Goal: Task Accomplishment & Management: Use online tool/utility

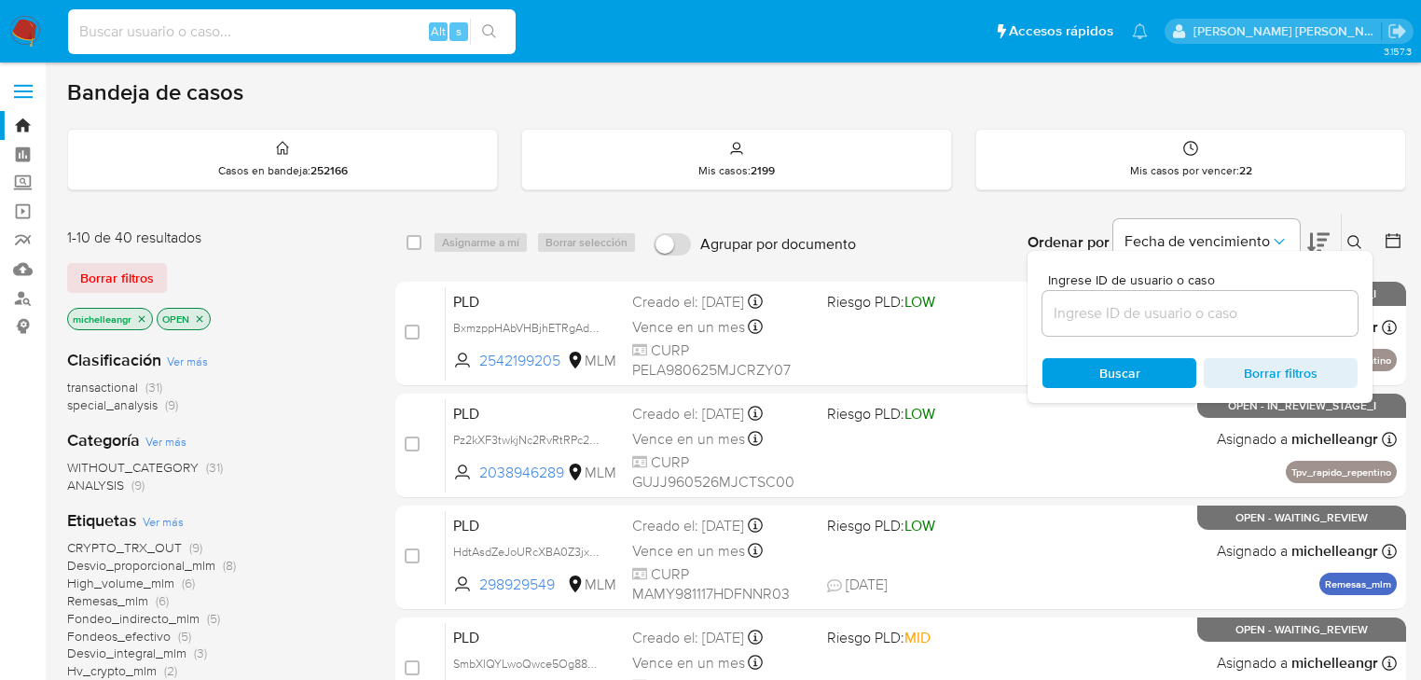
click at [175, 31] on input at bounding box center [292, 32] width 448 height 24
paste input "GYG2UsDRPGM2anacuIbpsM5s"
type input "GYG2UsDRPGM2anacuIbpsM5s"
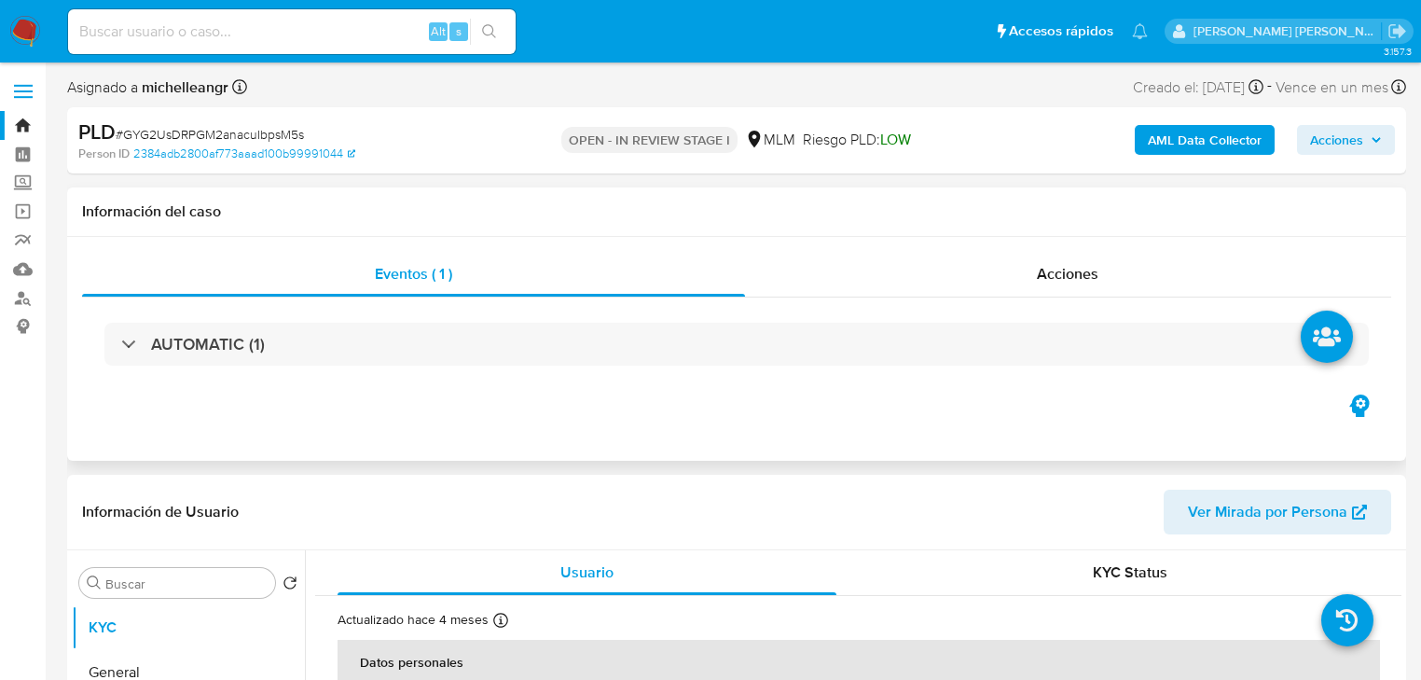
select select "10"
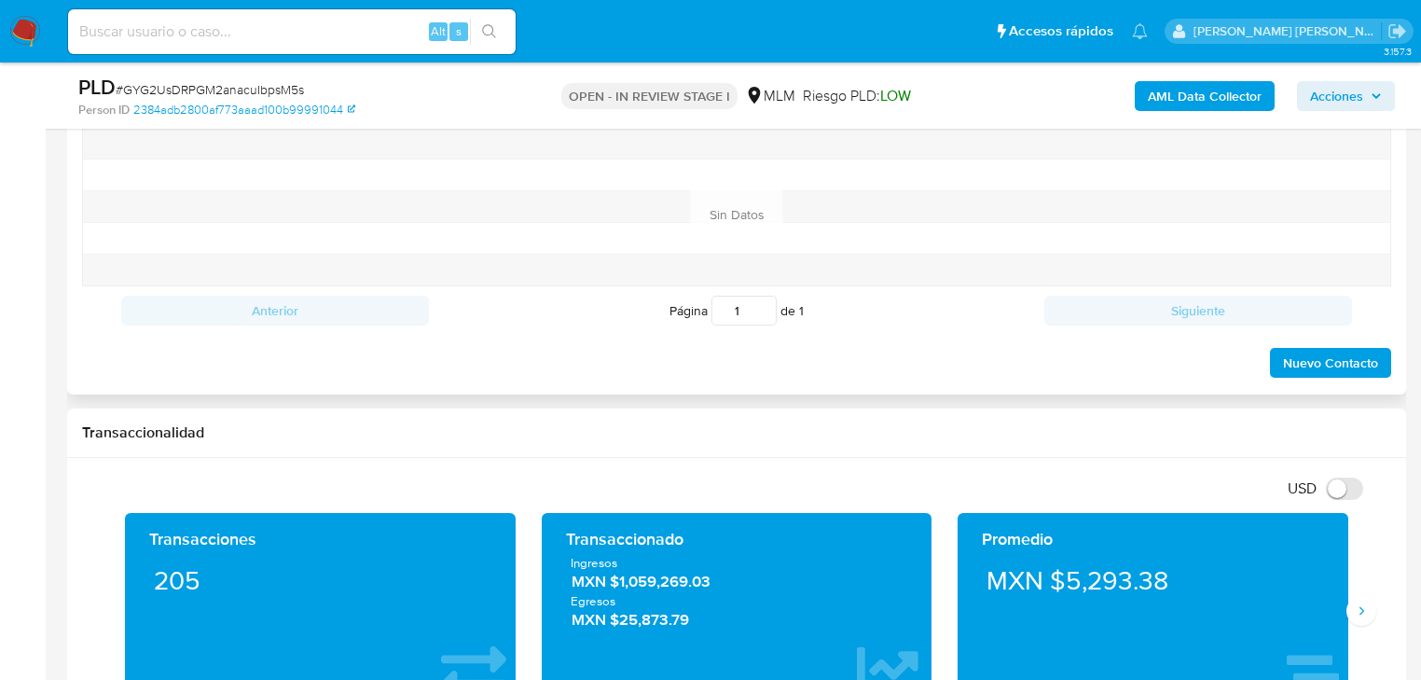
scroll to position [820, 0]
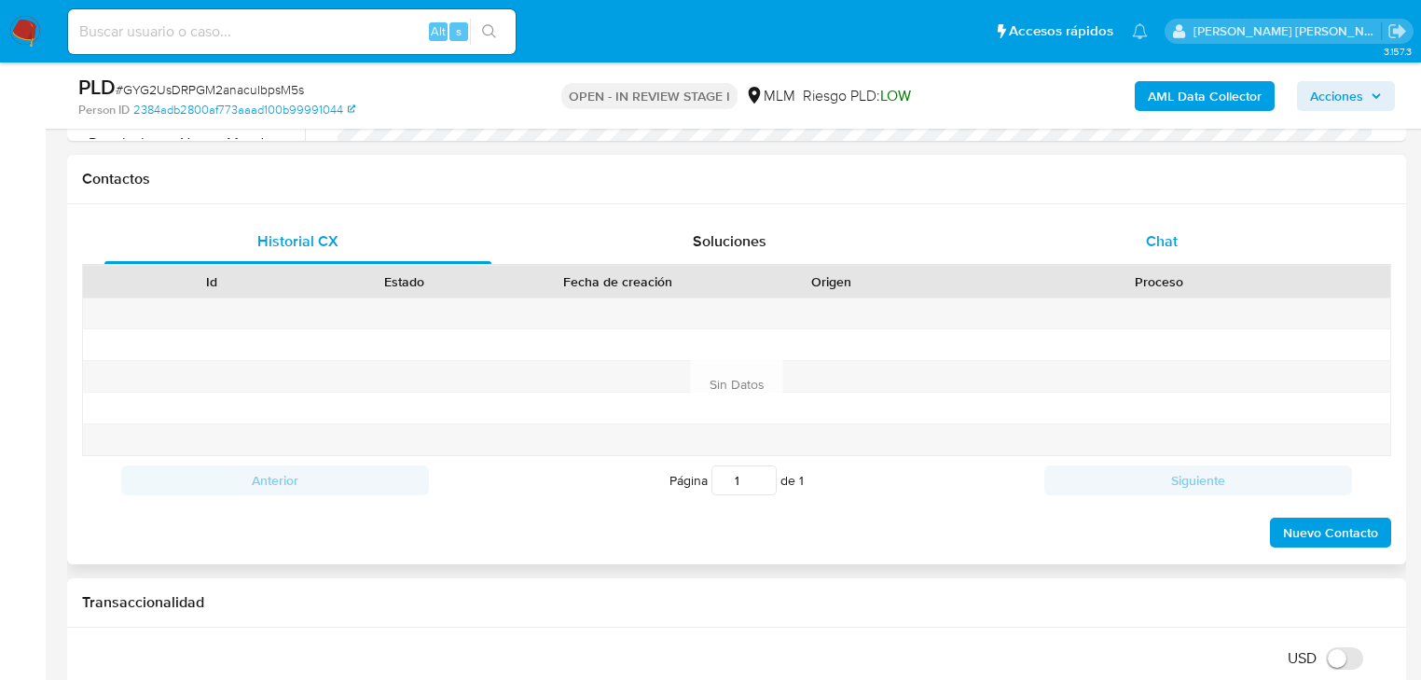
click at [1168, 241] on span "Chat" at bounding box center [1162, 240] width 32 height 21
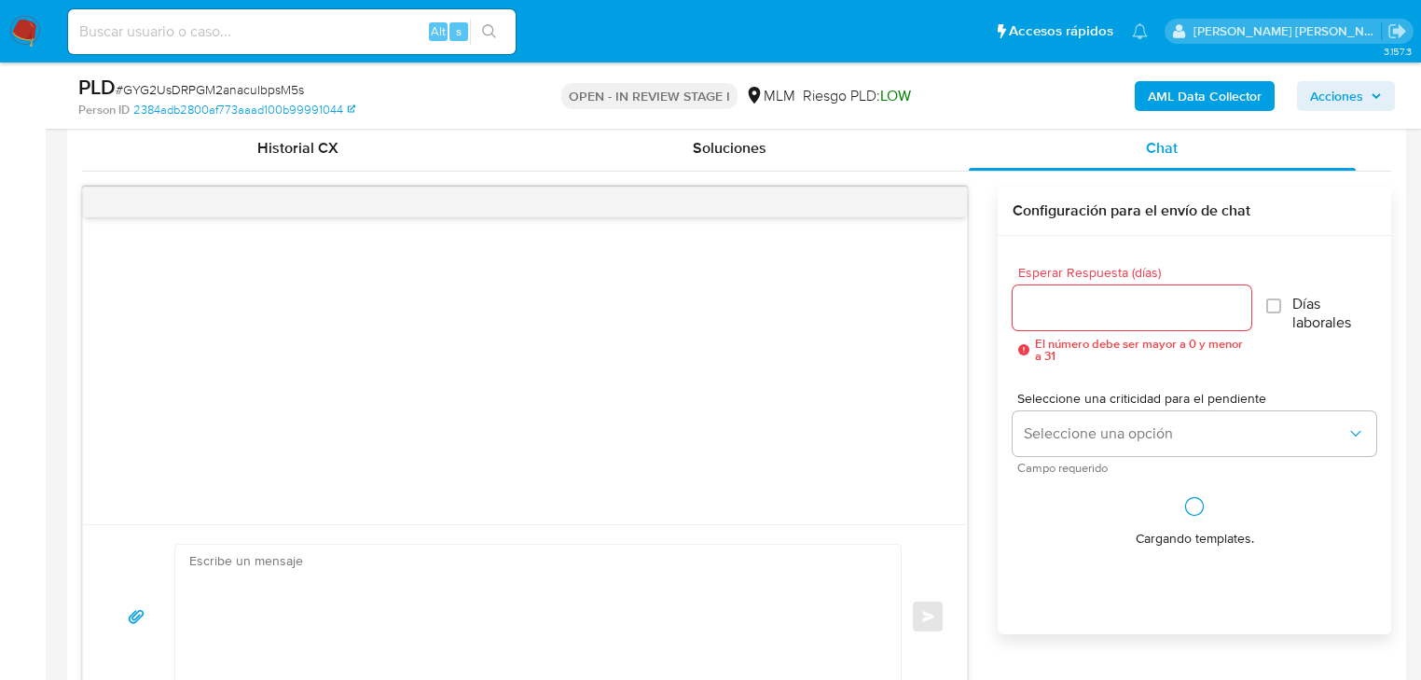
scroll to position [1044, 0]
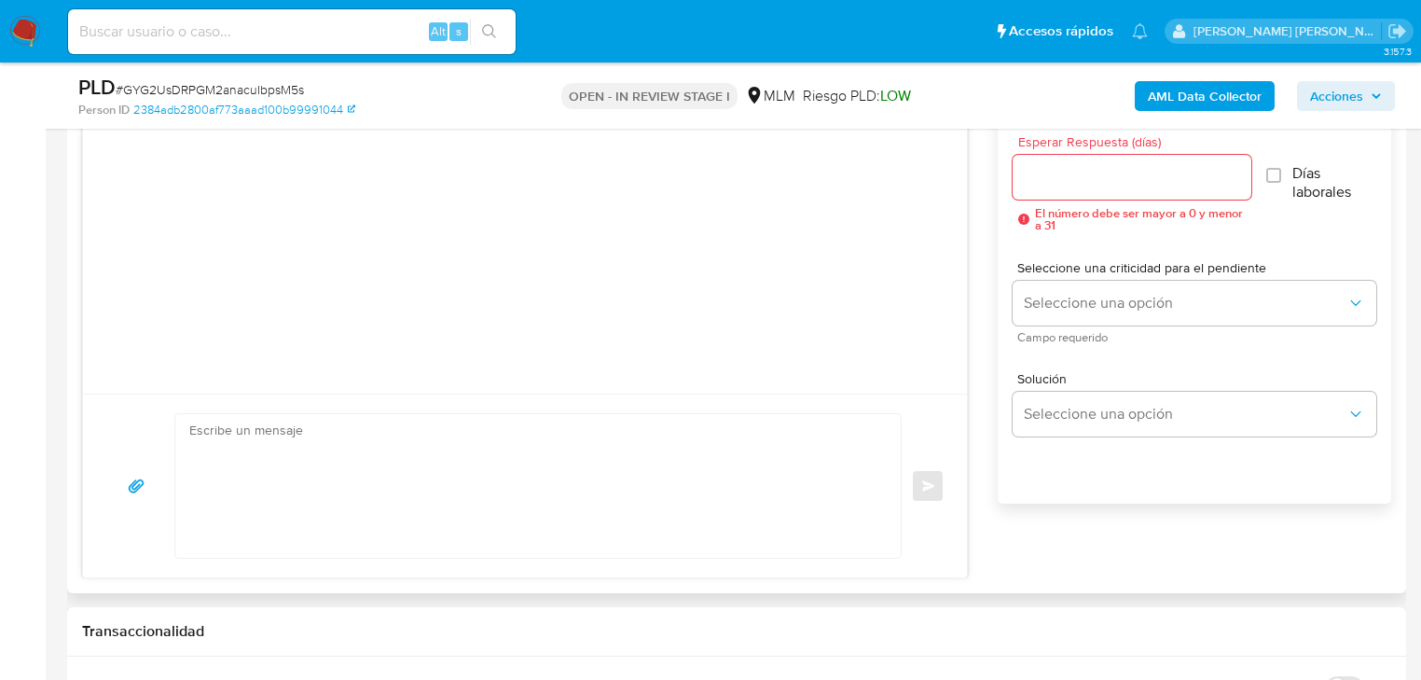
click at [227, 474] on textarea at bounding box center [533, 486] width 688 height 144
paste textarea "Estimado Marco Antonio, Te comunicamos que se ha identificado un cambio en el u…"
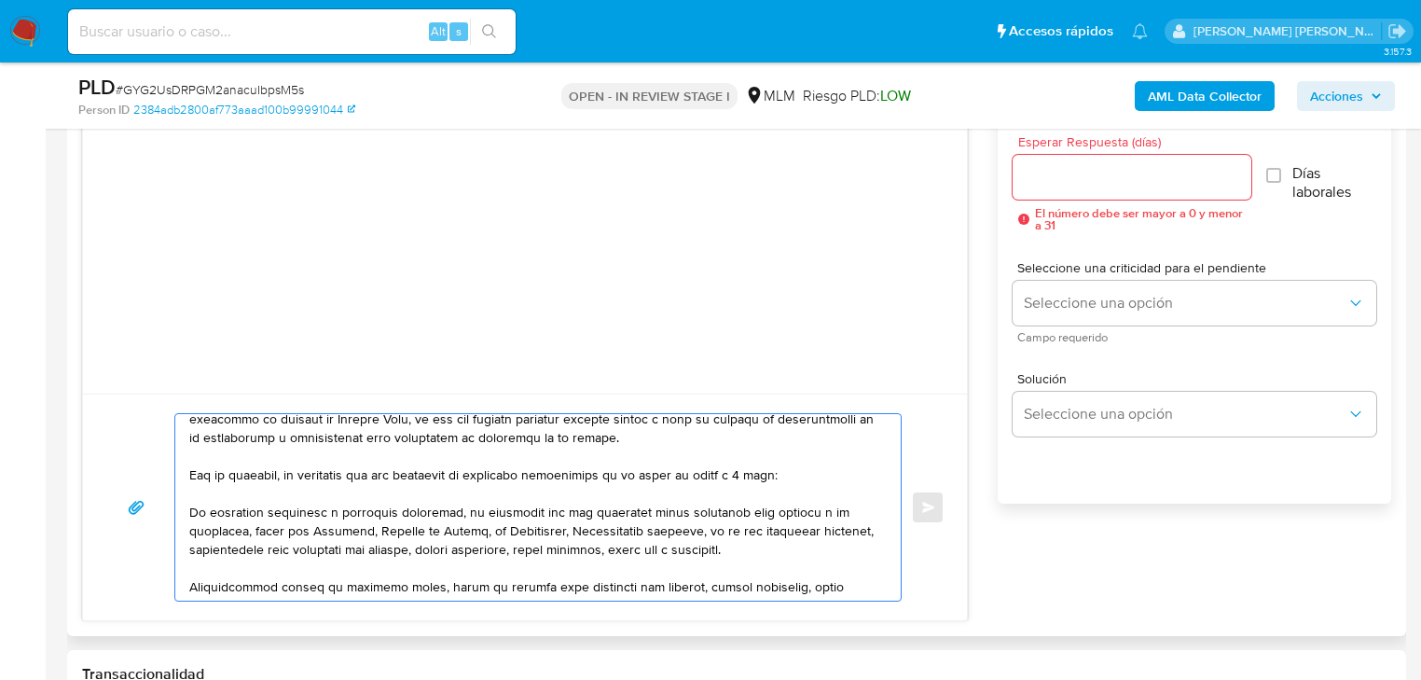
scroll to position [0, 0]
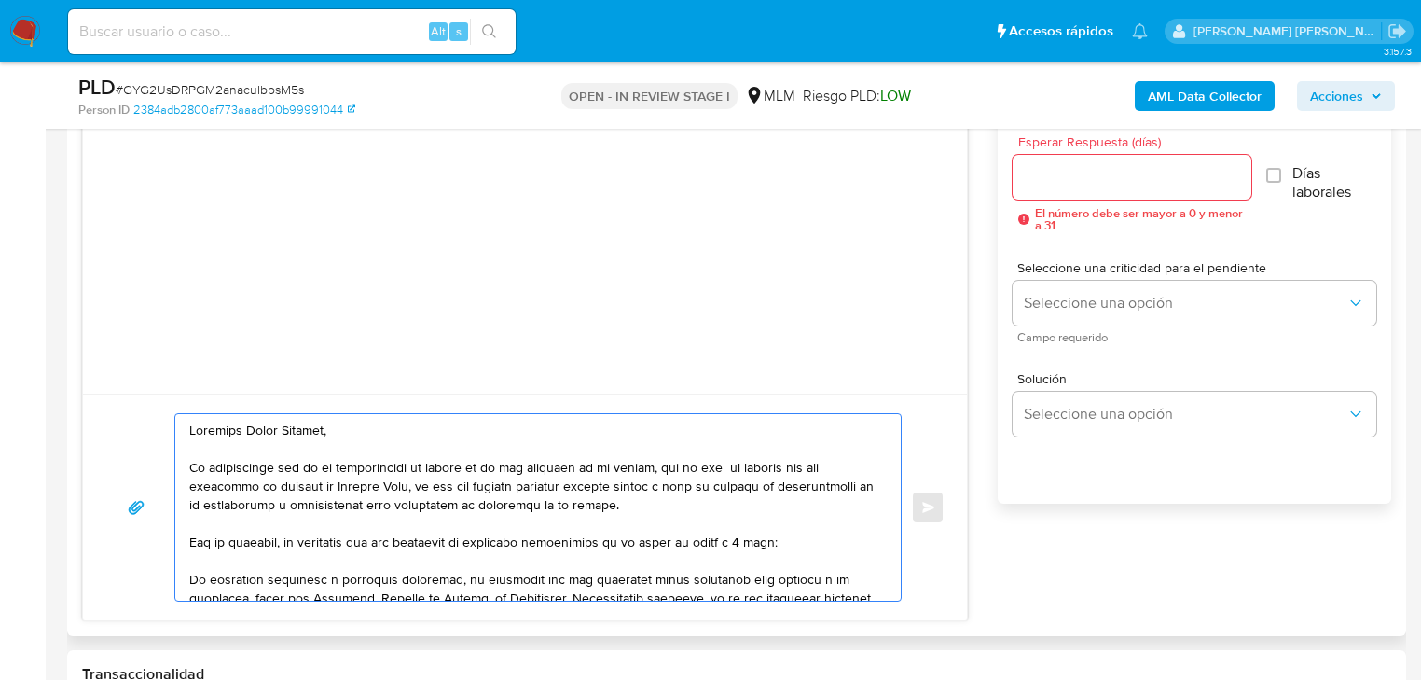
click at [191, 428] on textarea at bounding box center [533, 507] width 688 height 186
drag, startPoint x: 343, startPoint y: 429, endPoint x: 321, endPoint y: 435, distance: 23.3
click at [321, 435] on textarea at bounding box center [533, 507] width 688 height 186
click at [190, 428] on textarea at bounding box center [533, 507] width 688 height 186
type textarea "Estimado Marco Antonio, Te comunicamos que se ha identificado un cambio en el u…"
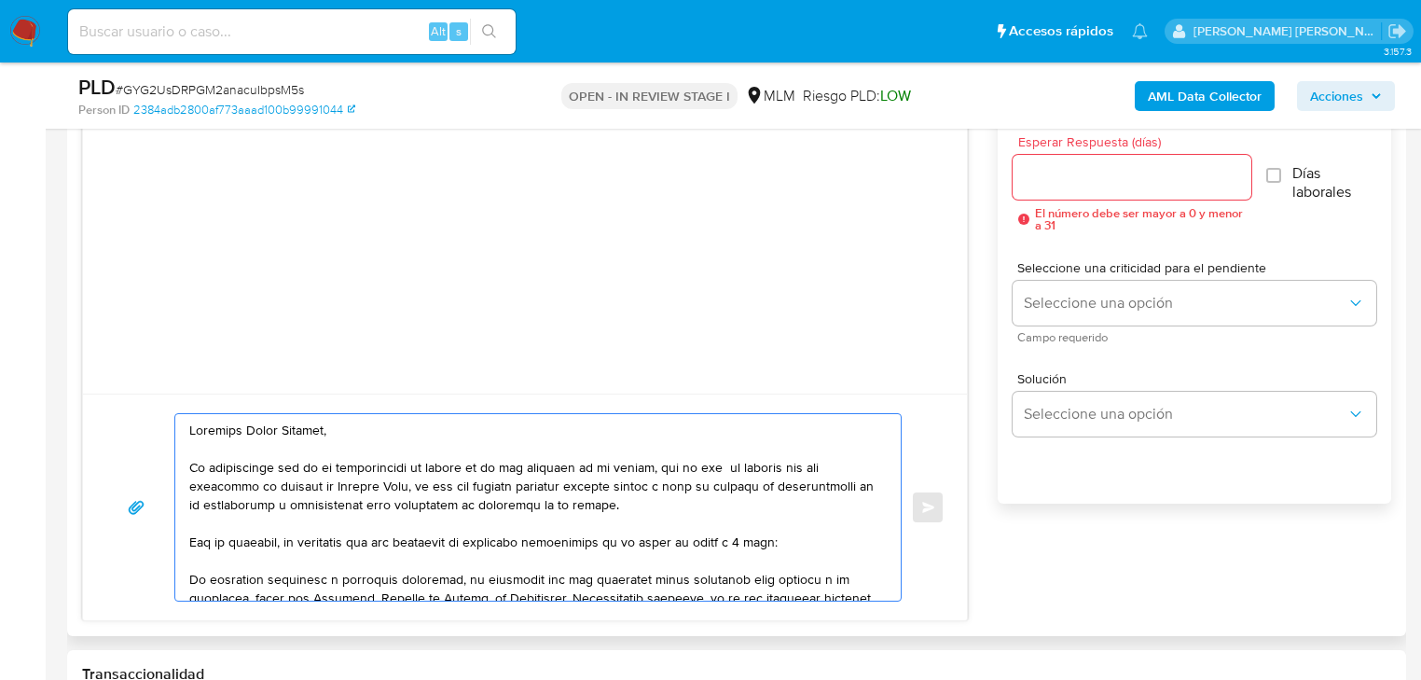
click at [476, 507] on textarea at bounding box center [533, 507] width 688 height 186
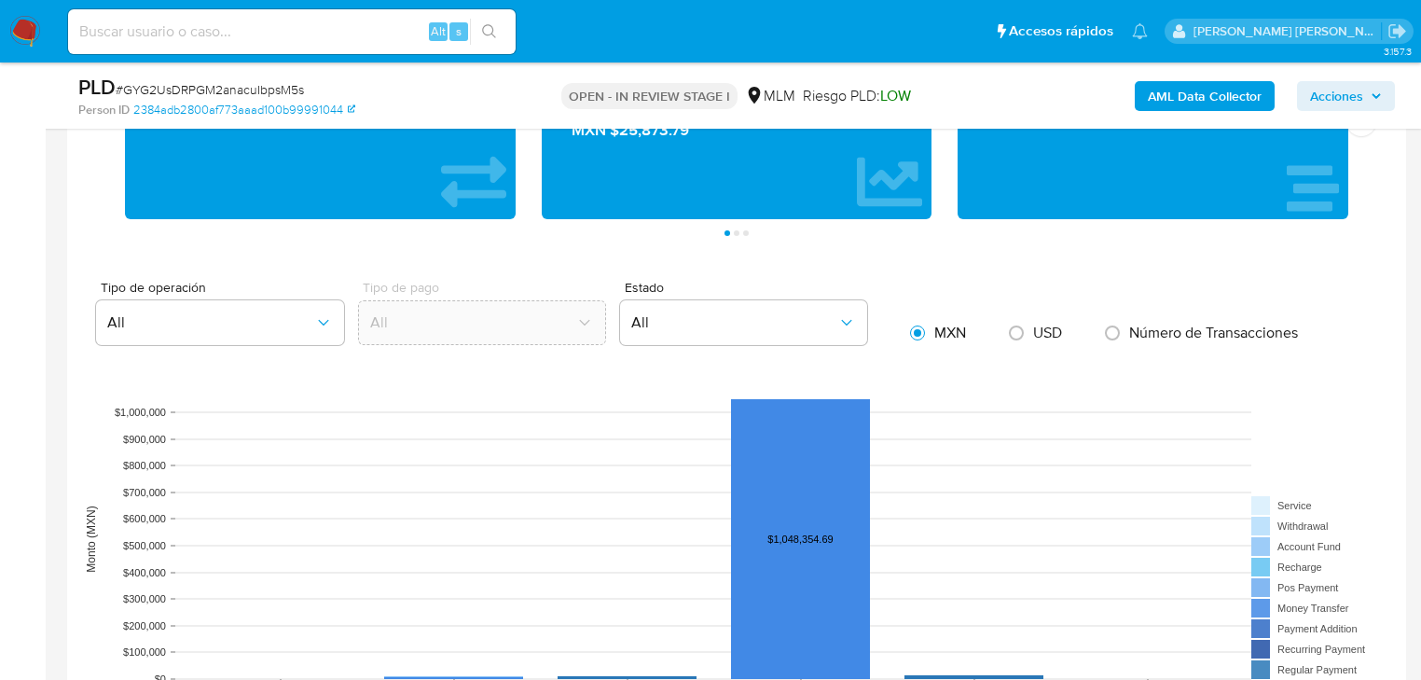
drag, startPoint x: 188, startPoint y: 423, endPoint x: 974, endPoint y: 702, distance: 834.0
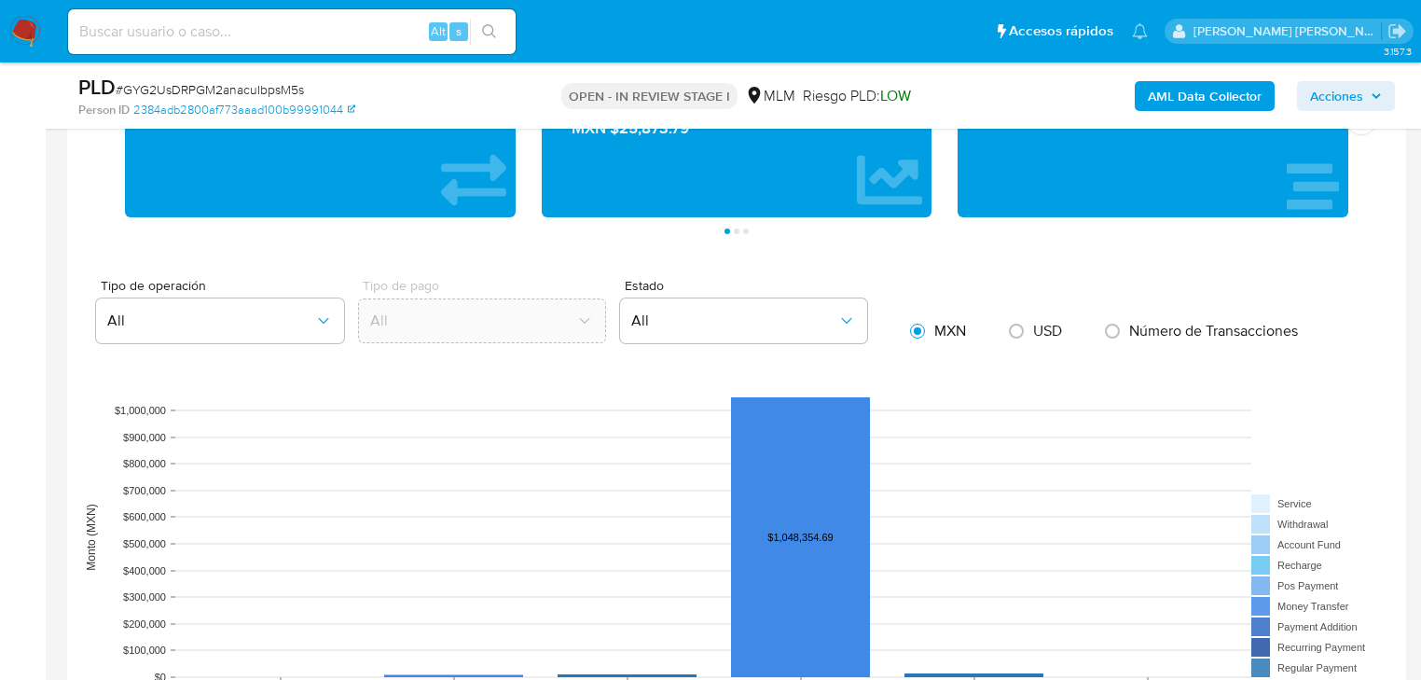
click at [974, 679] on html "Pausado Ver notificaciones Alt s Accesos rápidos Presiona las siguientes teclas…" at bounding box center [710, 289] width 1421 height 4131
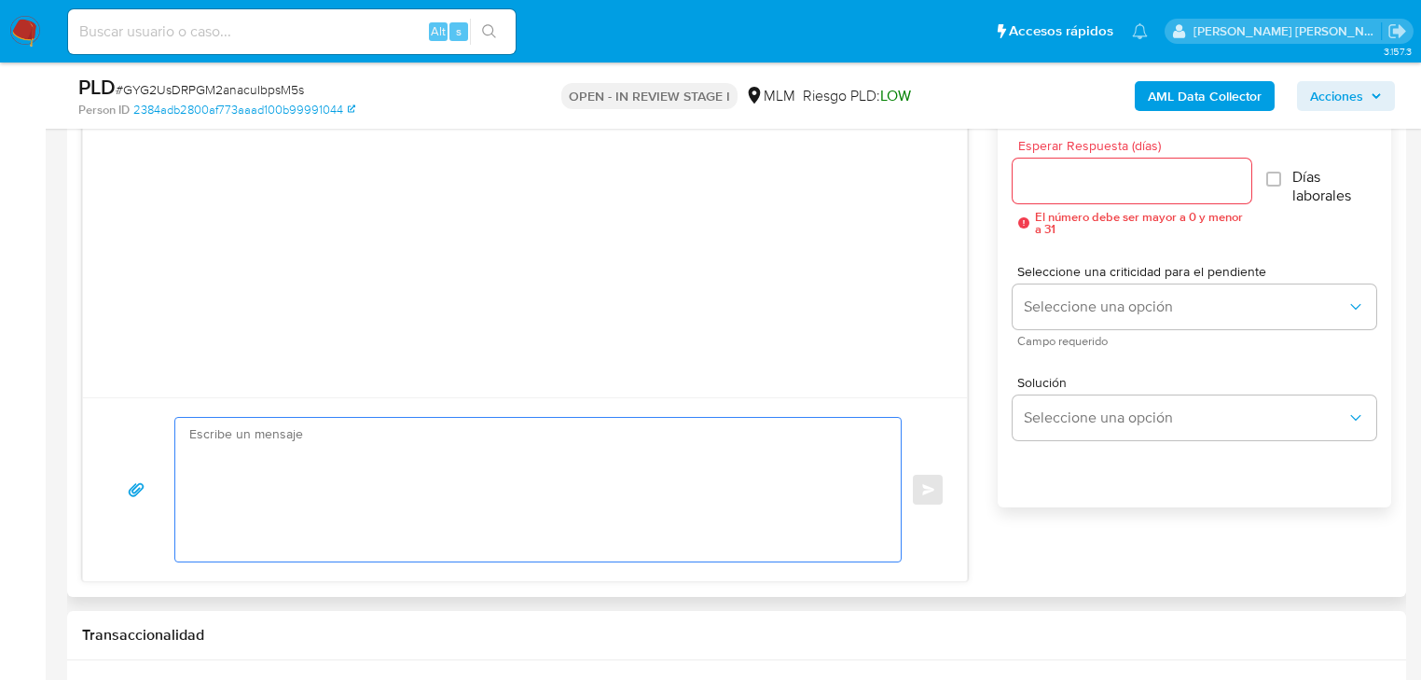
scroll to position [1014, 0]
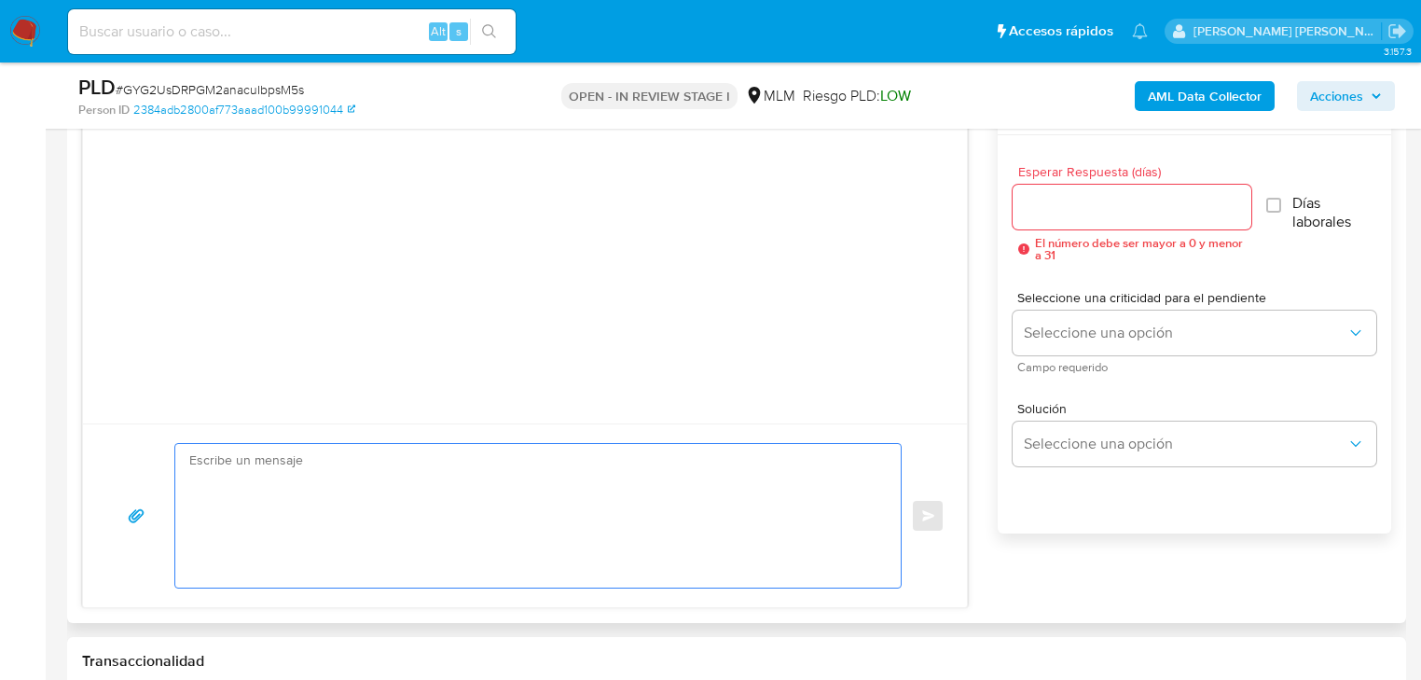
paste textarea "Estimada Judith, Te comunicamos que se ha identificado un cambio en el uso habi…"
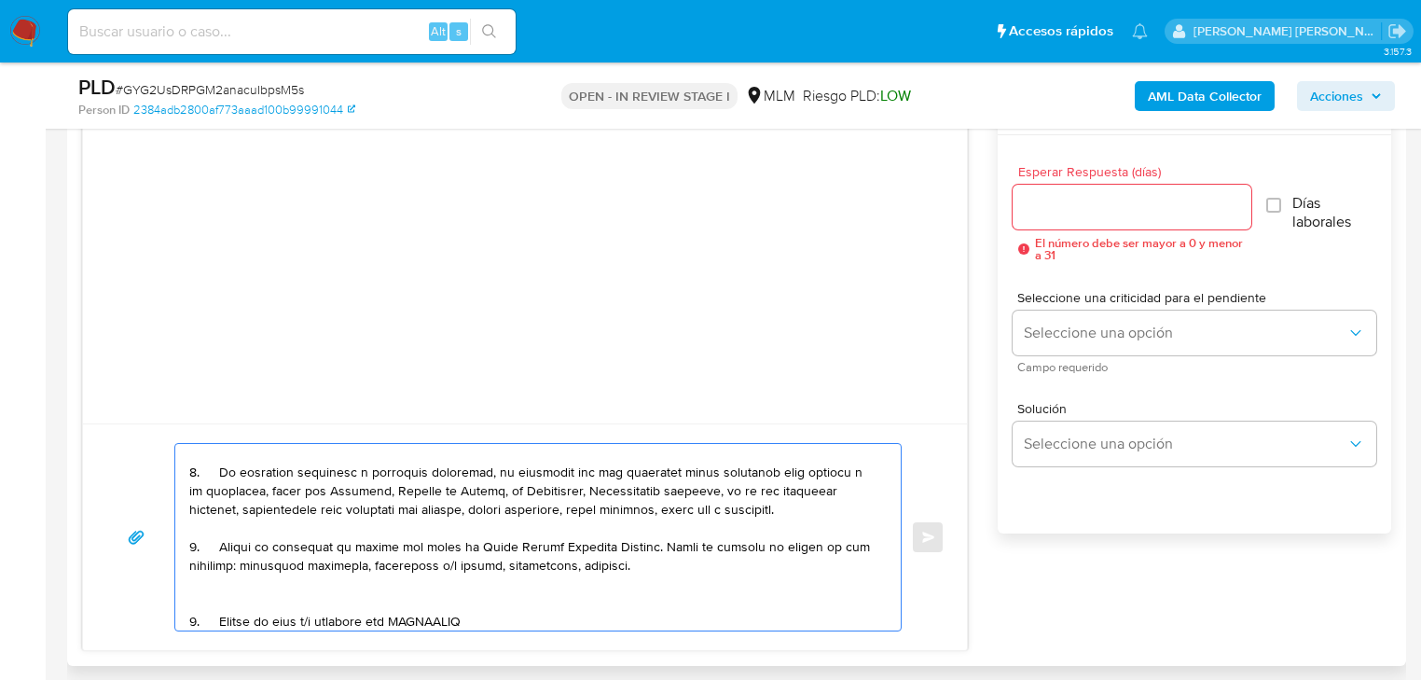
scroll to position [230, 0]
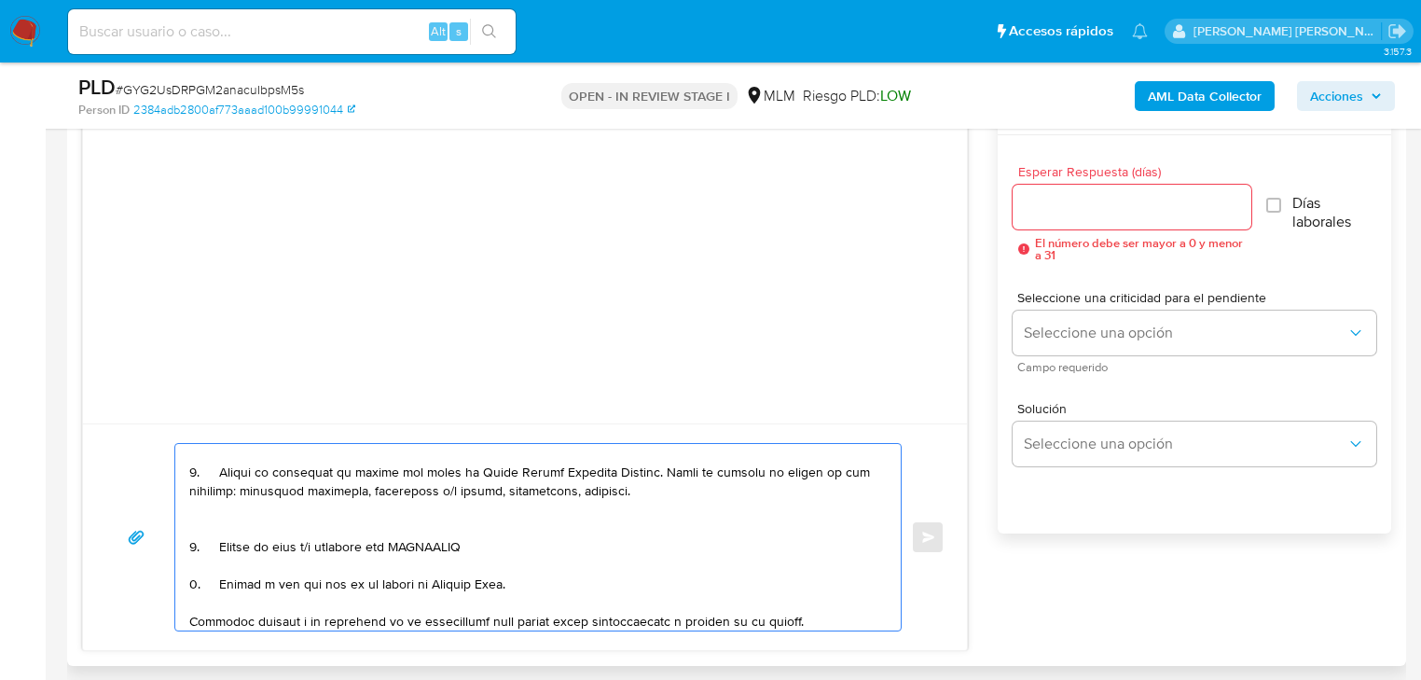
click at [239, 492] on textarea at bounding box center [533, 537] width 688 height 186
click at [675, 492] on textarea at bounding box center [533, 537] width 688 height 186
click at [682, 491] on textarea at bounding box center [533, 537] width 688 height 186
click at [280, 511] on textarea at bounding box center [533, 537] width 688 height 186
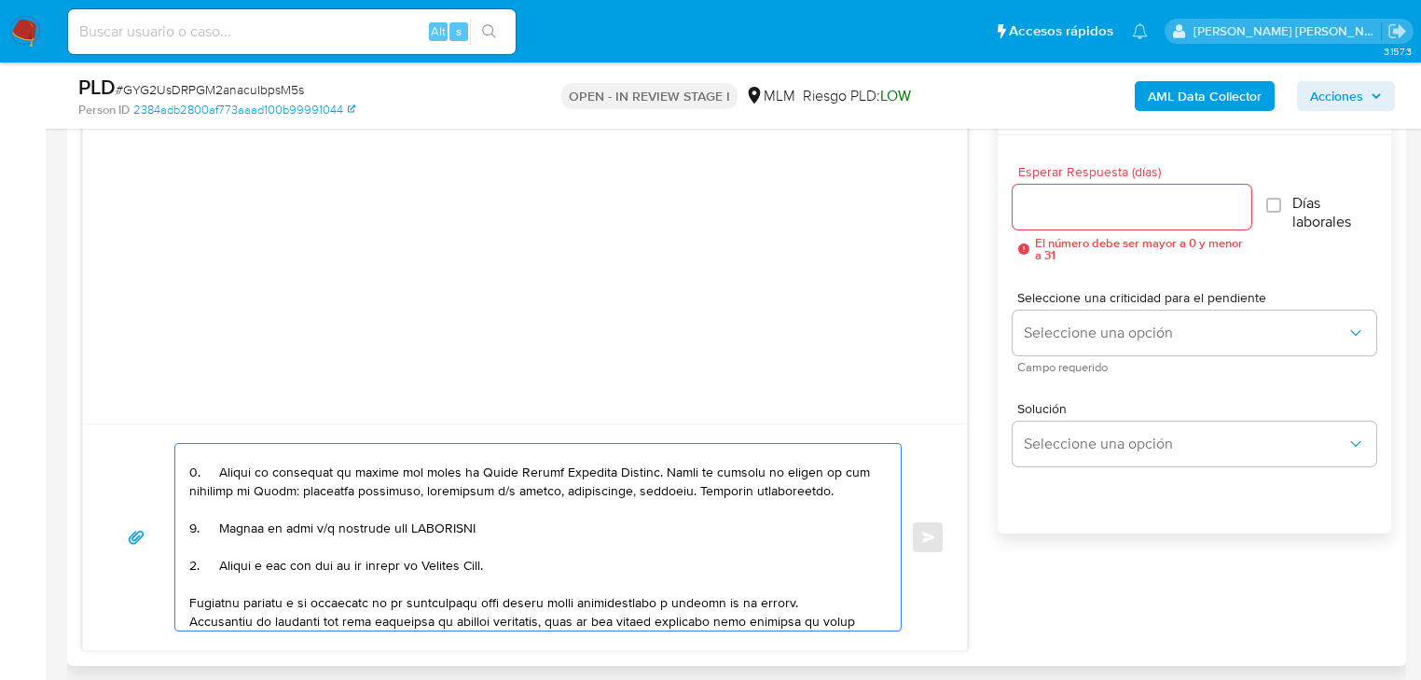
scroll to position [212, 0]
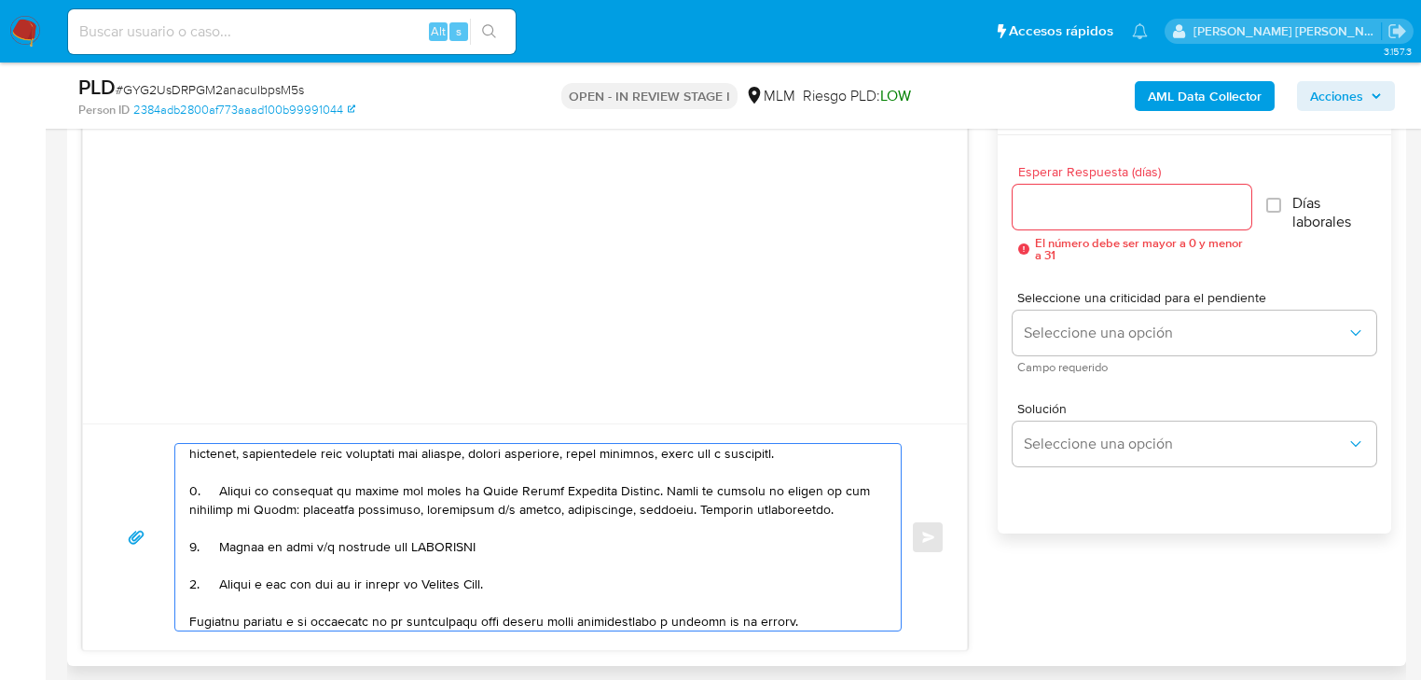
drag, startPoint x: 481, startPoint y: 552, endPoint x: 495, endPoint y: 606, distance: 55.9
click at [170, 547] on div "Enviar" at bounding box center [524, 537] width 839 height 188
drag, startPoint x: 488, startPoint y: 584, endPoint x: 187, endPoint y: 539, distance: 303.5
click at [187, 539] on div at bounding box center [533, 537] width 716 height 186
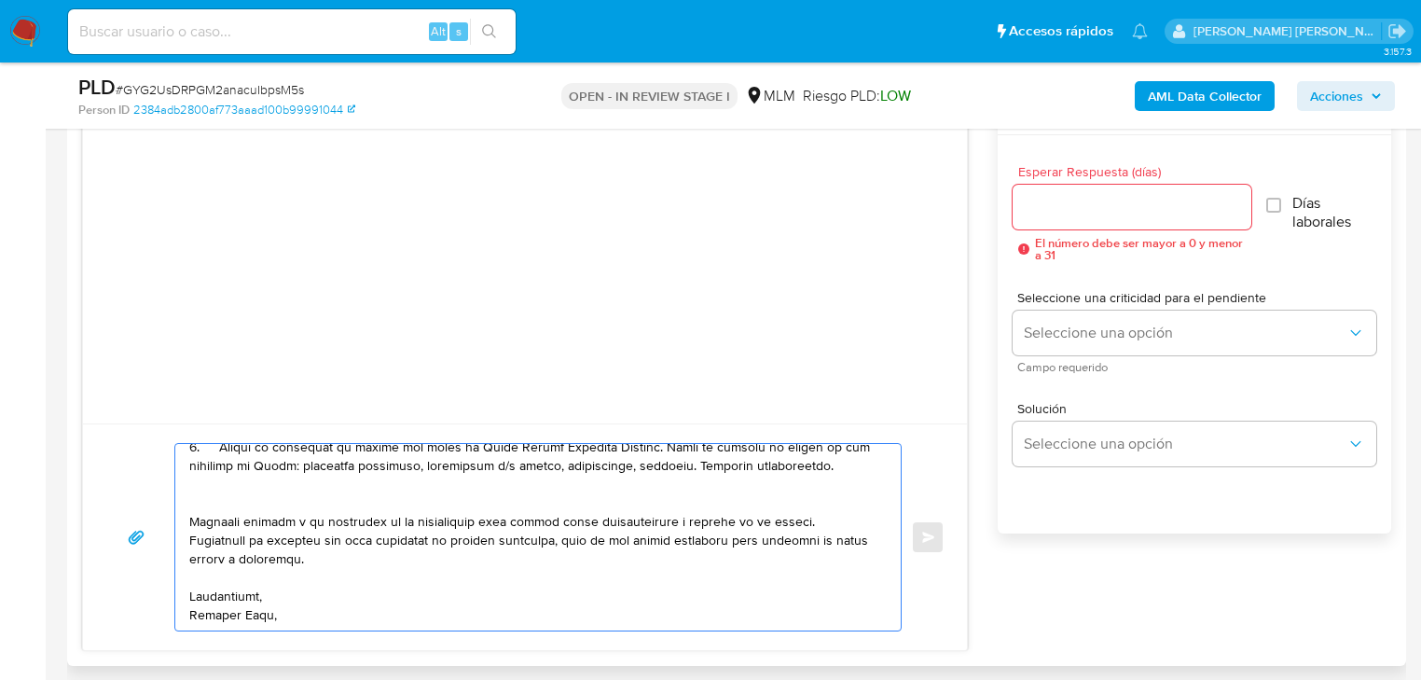
scroll to position [311, 0]
click at [239, 578] on textarea at bounding box center [533, 537] width 688 height 186
drag, startPoint x: 212, startPoint y: 608, endPoint x: 185, endPoint y: 572, distance: 44.6
click at [185, 572] on div at bounding box center [533, 537] width 716 height 186
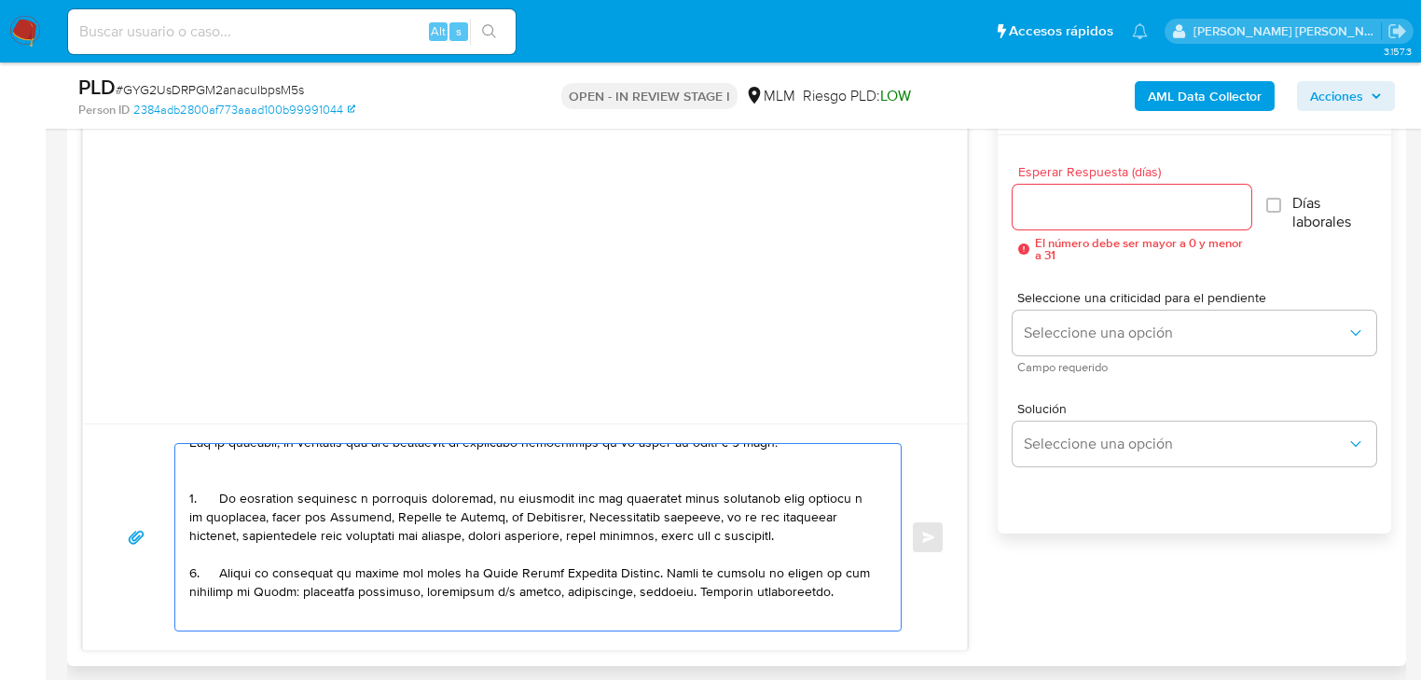
scroll to position [106, 0]
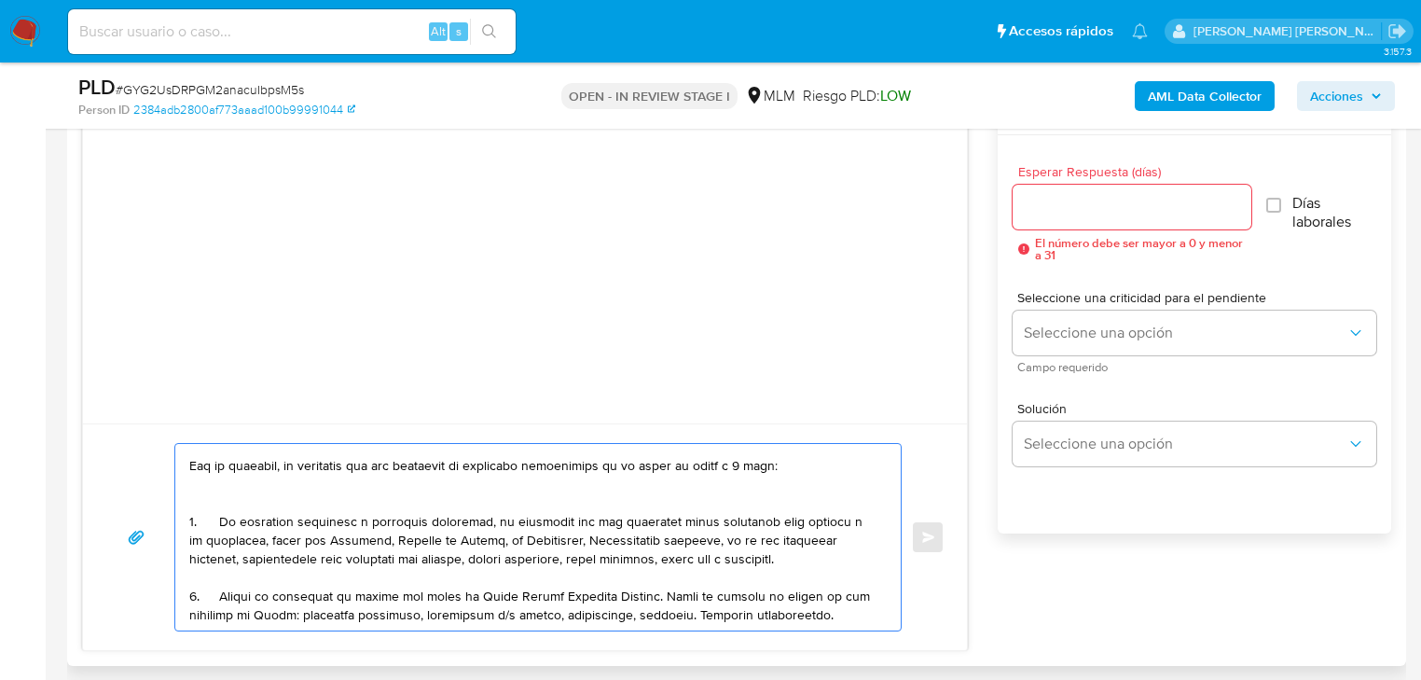
click at [221, 523] on textarea at bounding box center [533, 537] width 688 height 186
click at [220, 523] on textarea at bounding box center [533, 537] width 688 height 186
click at [219, 519] on textarea at bounding box center [533, 537] width 688 height 186
click at [216, 591] on textarea at bounding box center [533, 537] width 688 height 186
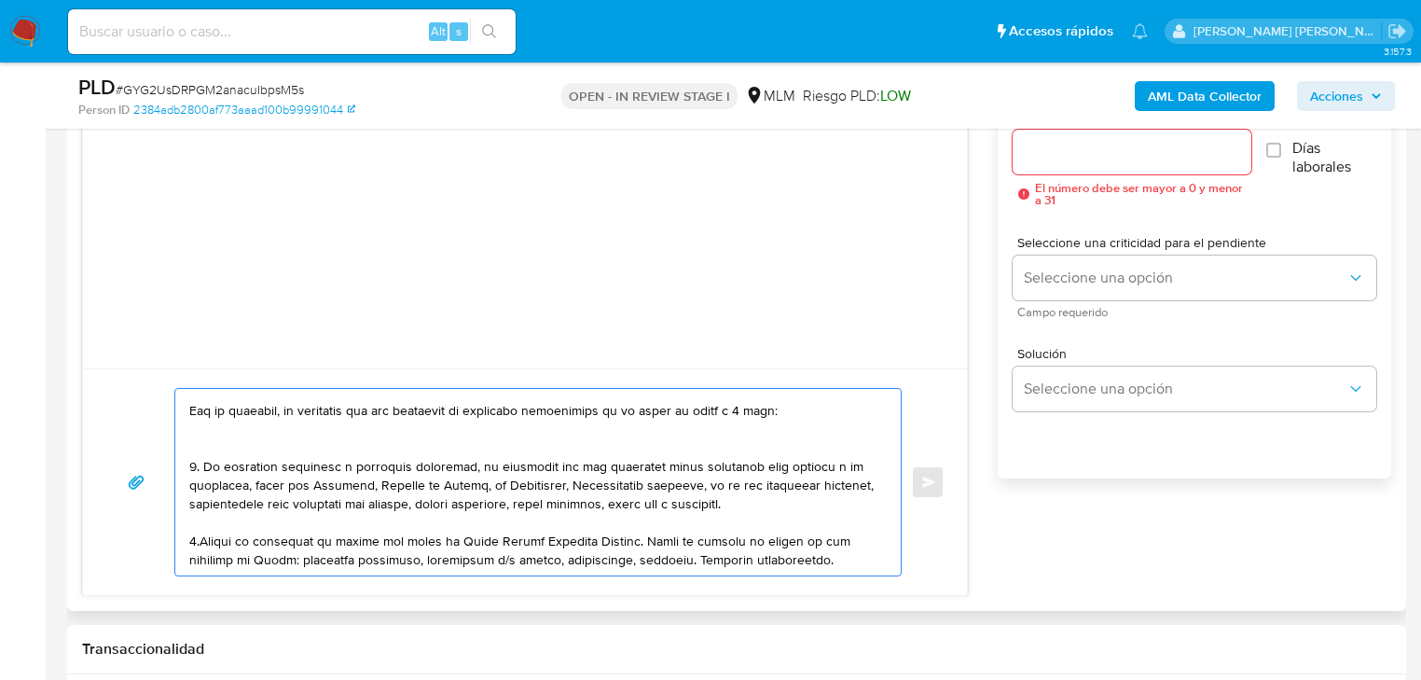
scroll to position [844, 0]
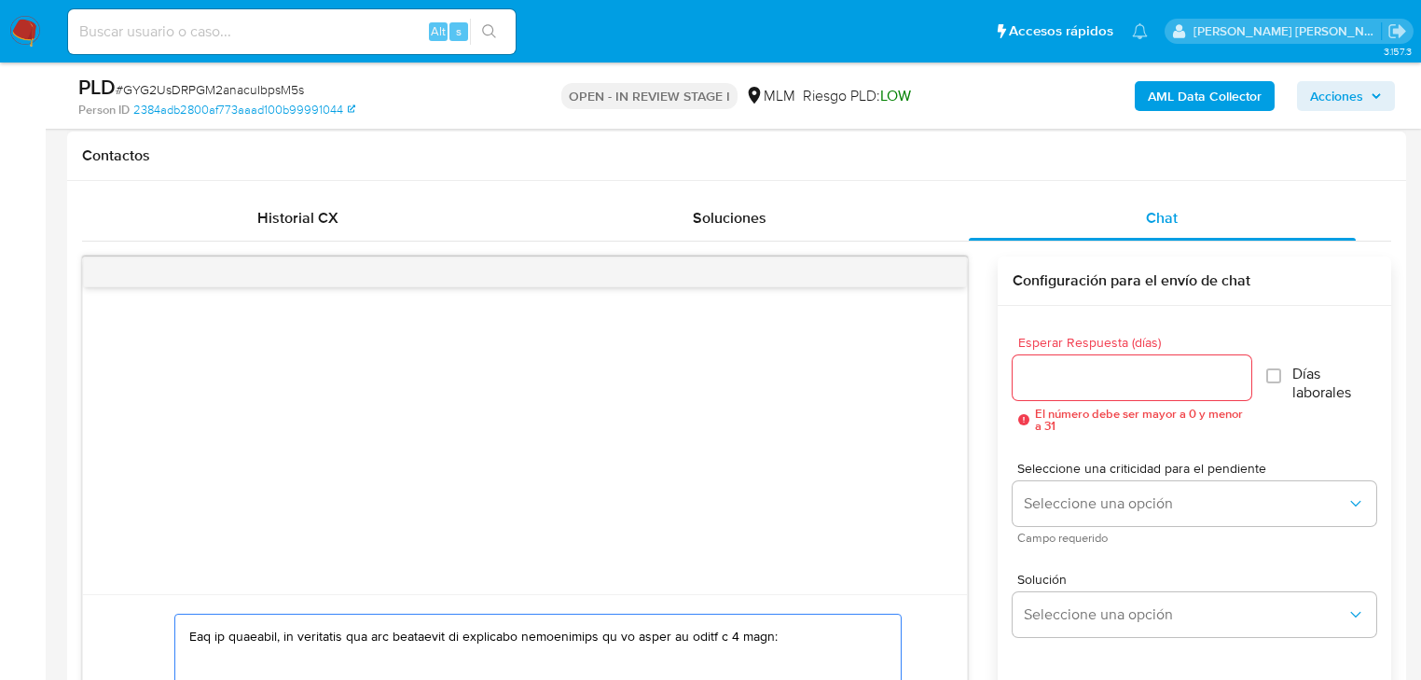
type textarea "Estimada Judith, Te comunicamos que se ha identificado un cambio en el uso habi…"
click at [1055, 374] on input "Esperar Respuesta (días)" at bounding box center [1132, 377] width 239 height 24
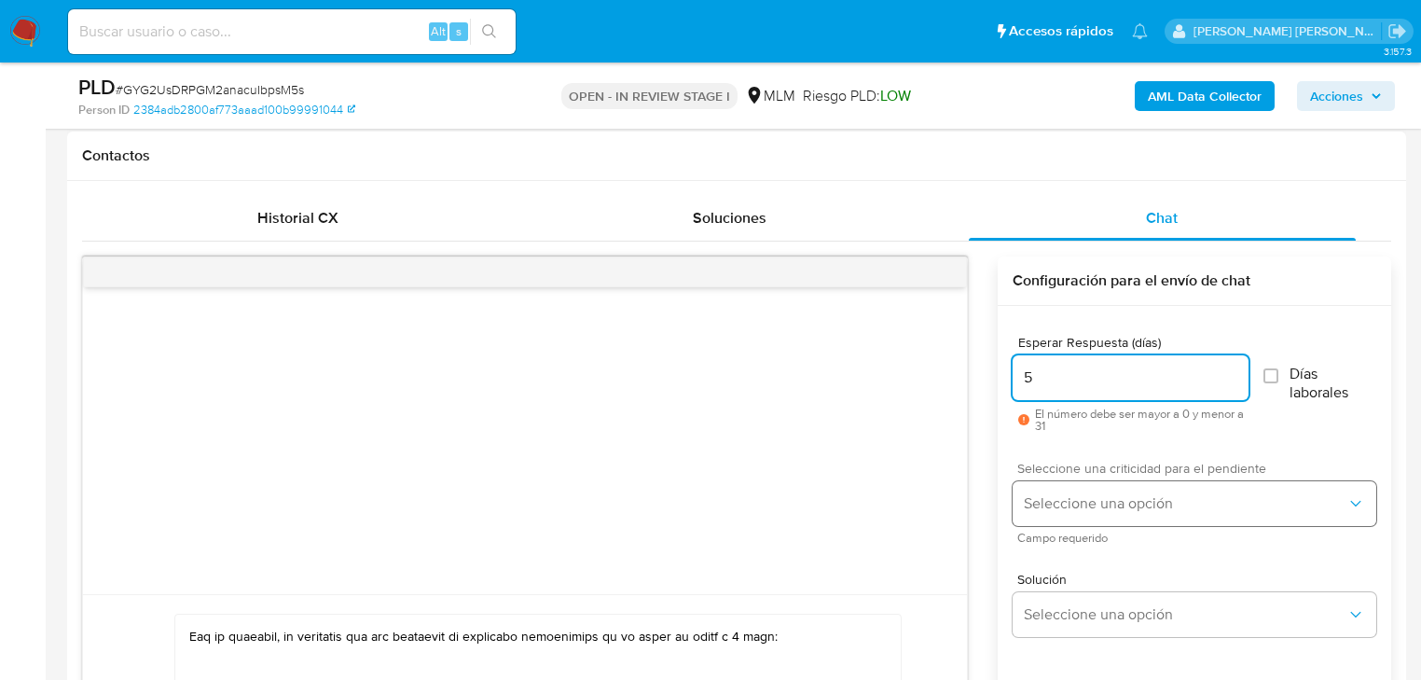
type input "5"
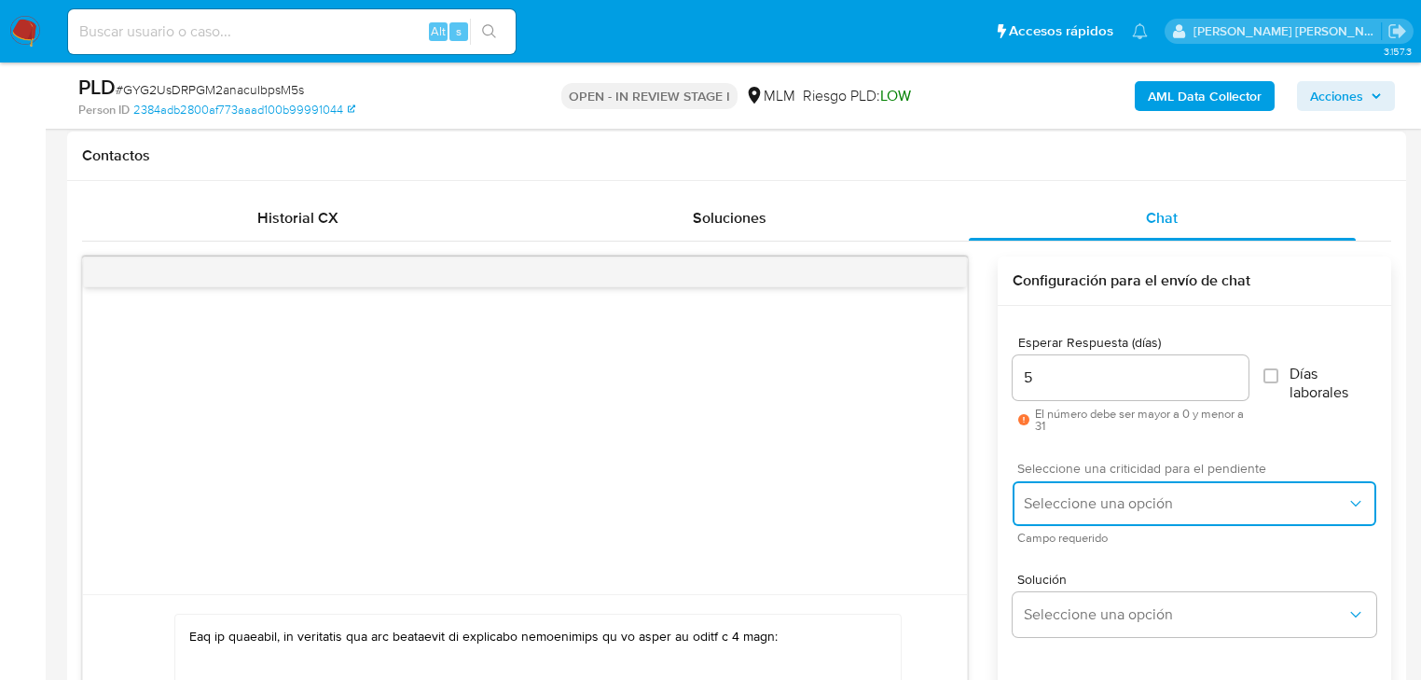
click at [1068, 495] on span "Seleccione una opción" at bounding box center [1185, 503] width 323 height 19
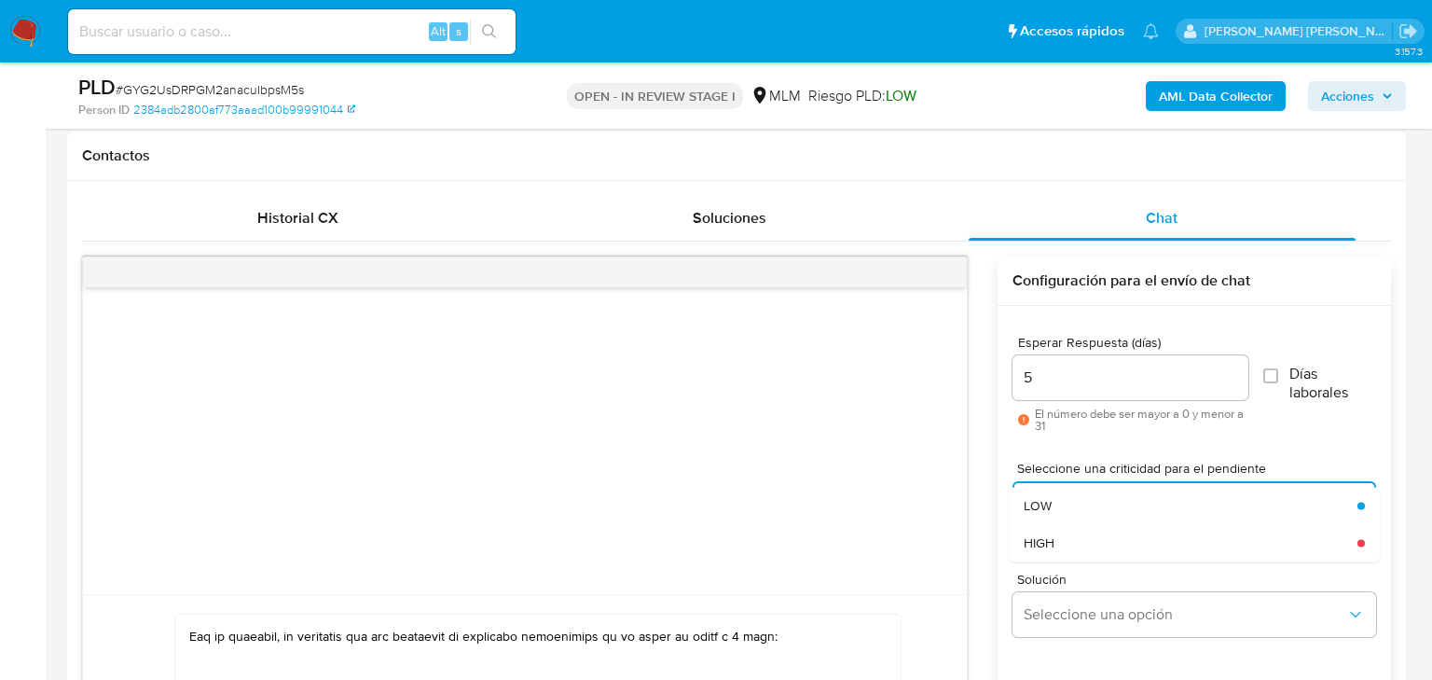
drag, startPoint x: 1067, startPoint y: 539, endPoint x: 988, endPoint y: 572, distance: 85.2
click at [1066, 536] on div "HIGH" at bounding box center [1191, 542] width 334 height 37
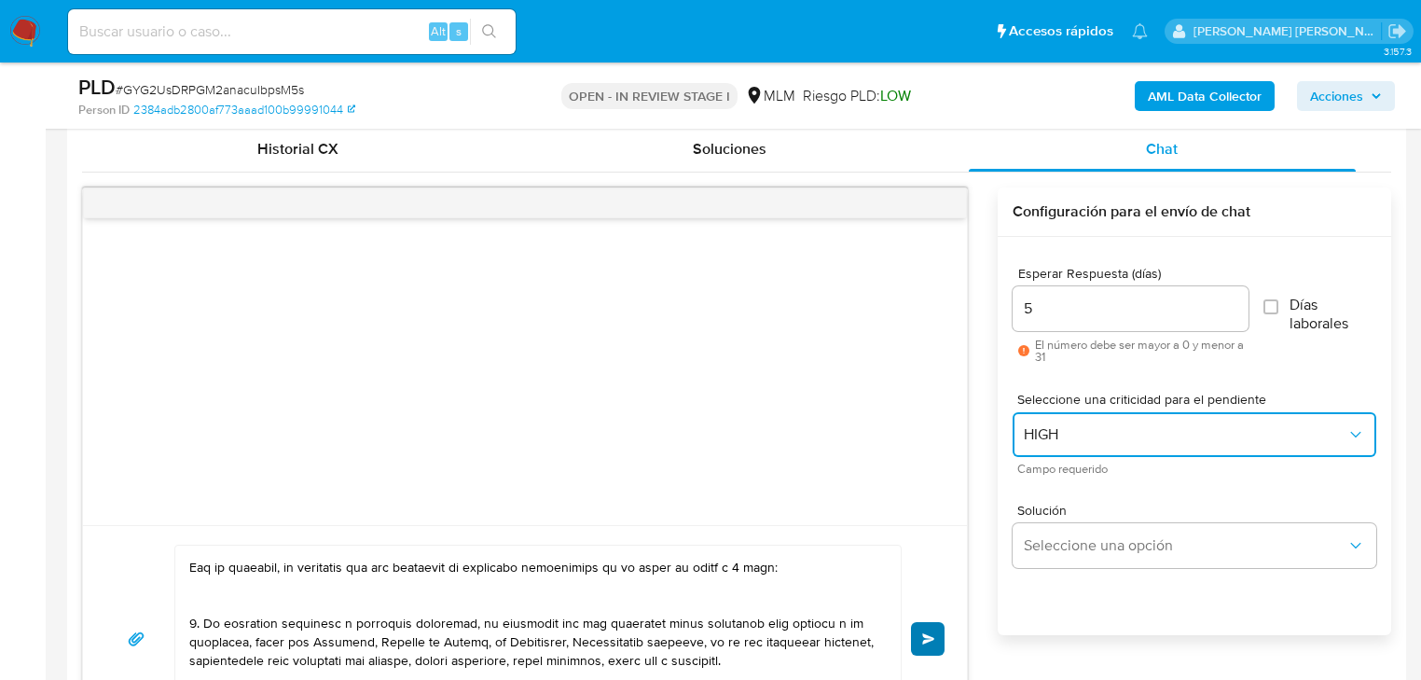
scroll to position [993, 0]
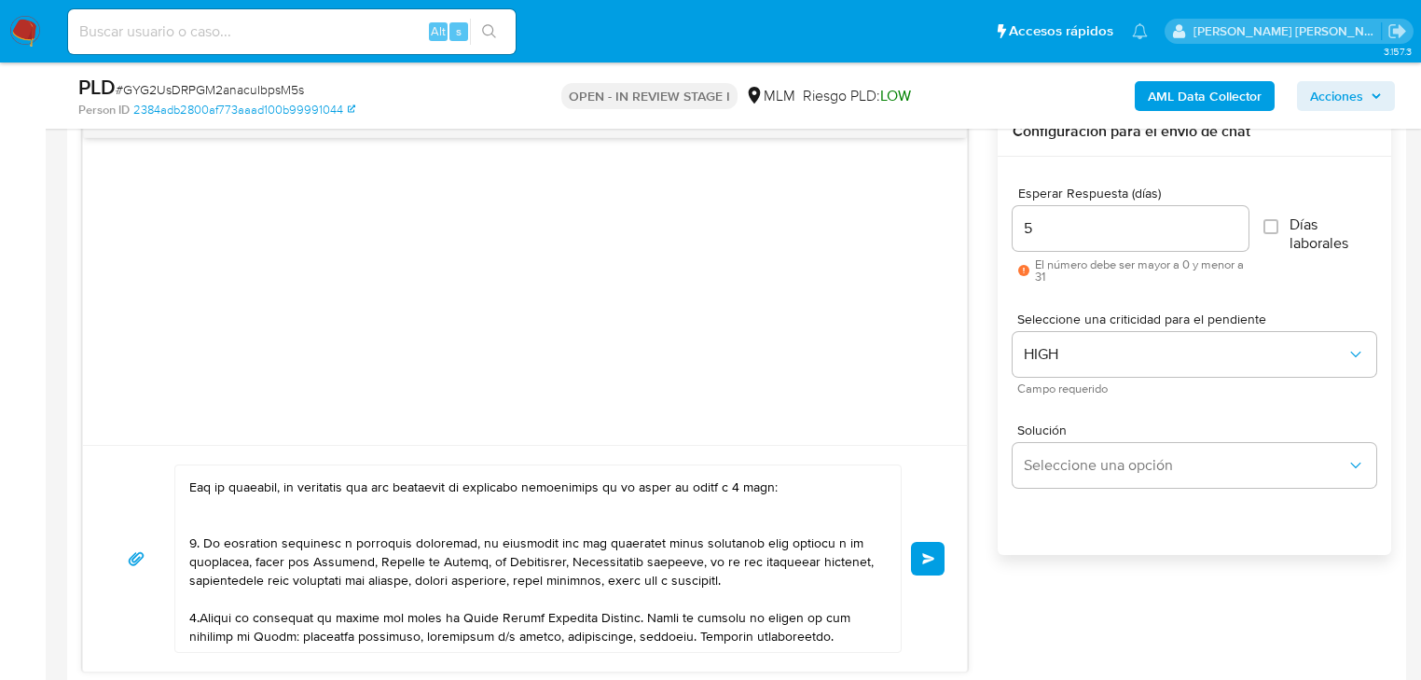
click at [932, 553] on span "Enviar" at bounding box center [928, 558] width 13 height 11
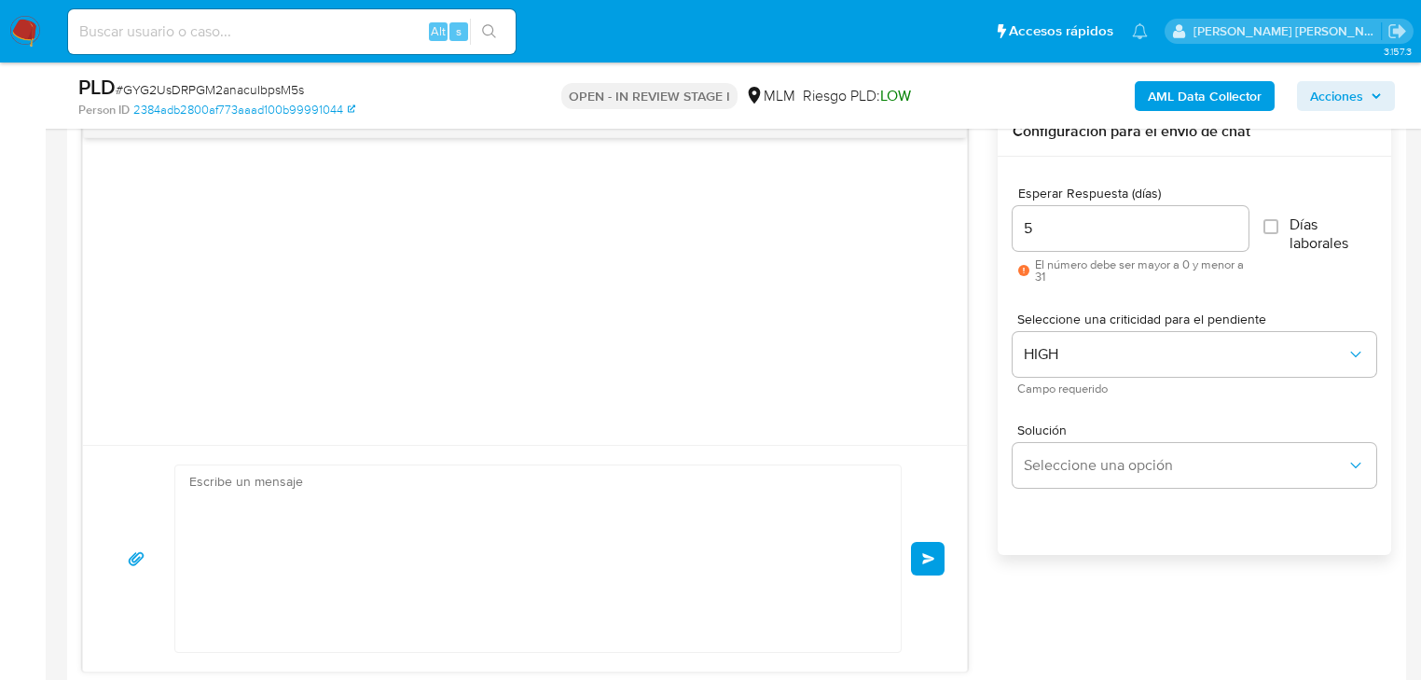
scroll to position [343, 0]
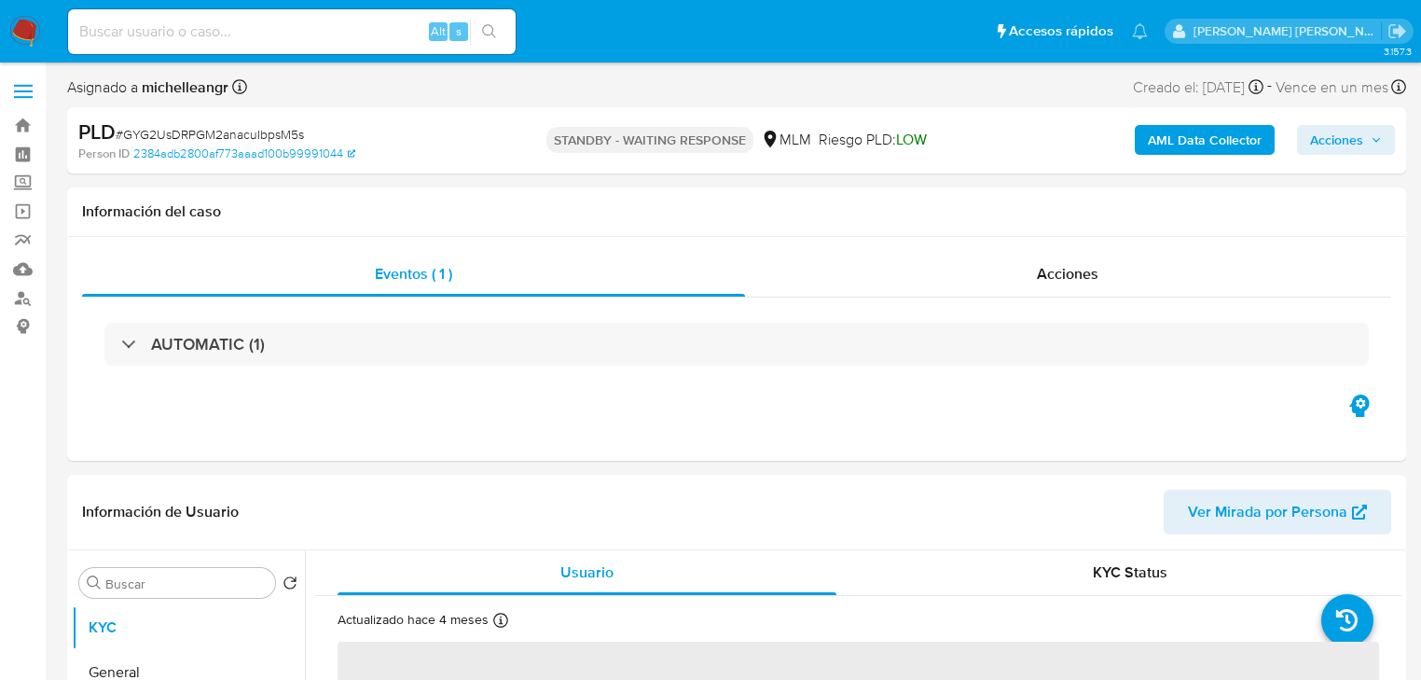
select select "10"
click at [30, 23] on img at bounding box center [25, 32] width 32 height 32
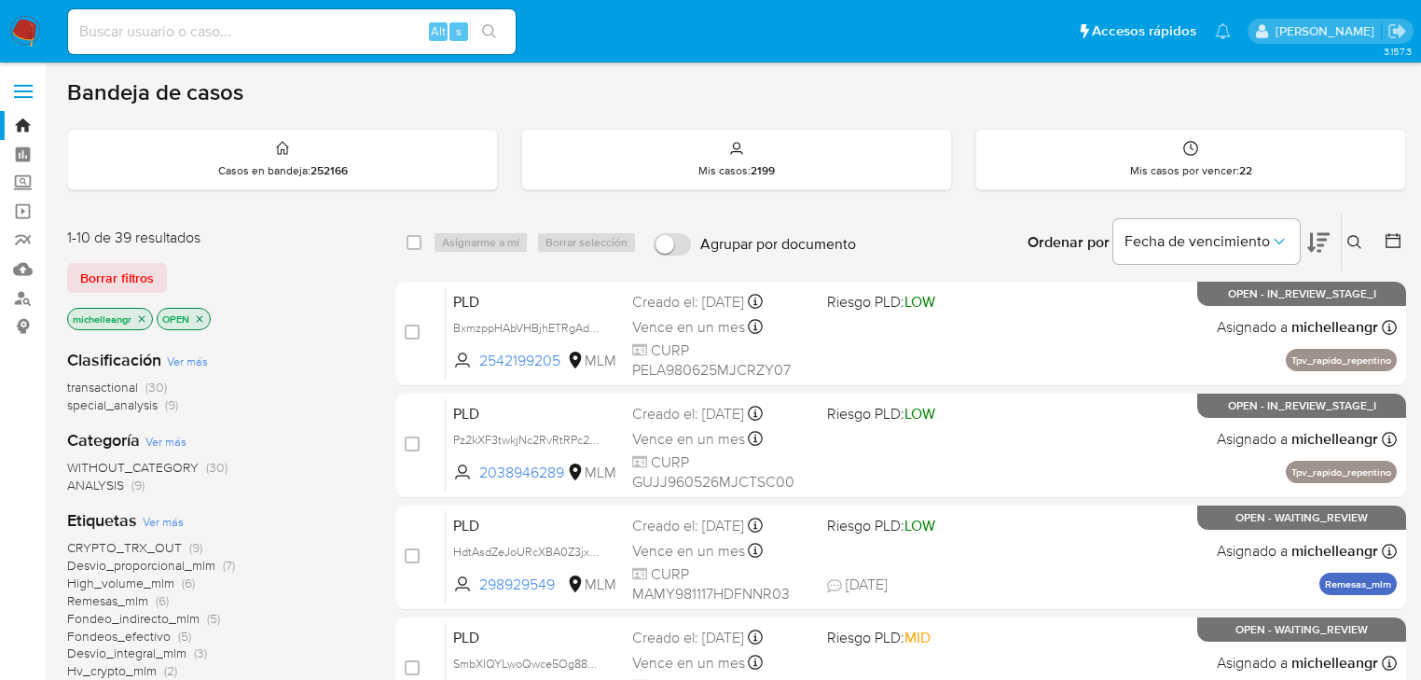
click at [143, 323] on p "michelleangr" at bounding box center [110, 319] width 84 height 21
click at [145, 315] on icon "close-filter" at bounding box center [141, 318] width 11 height 11
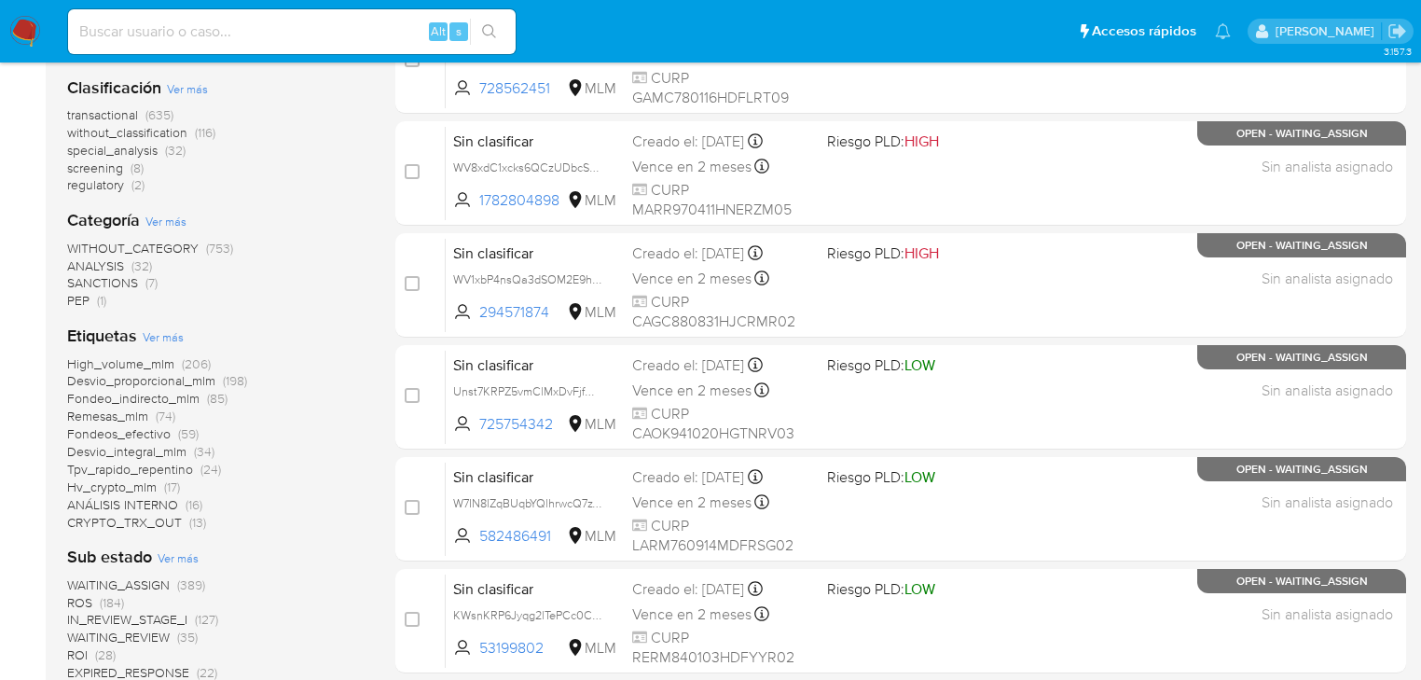
scroll to position [298, 0]
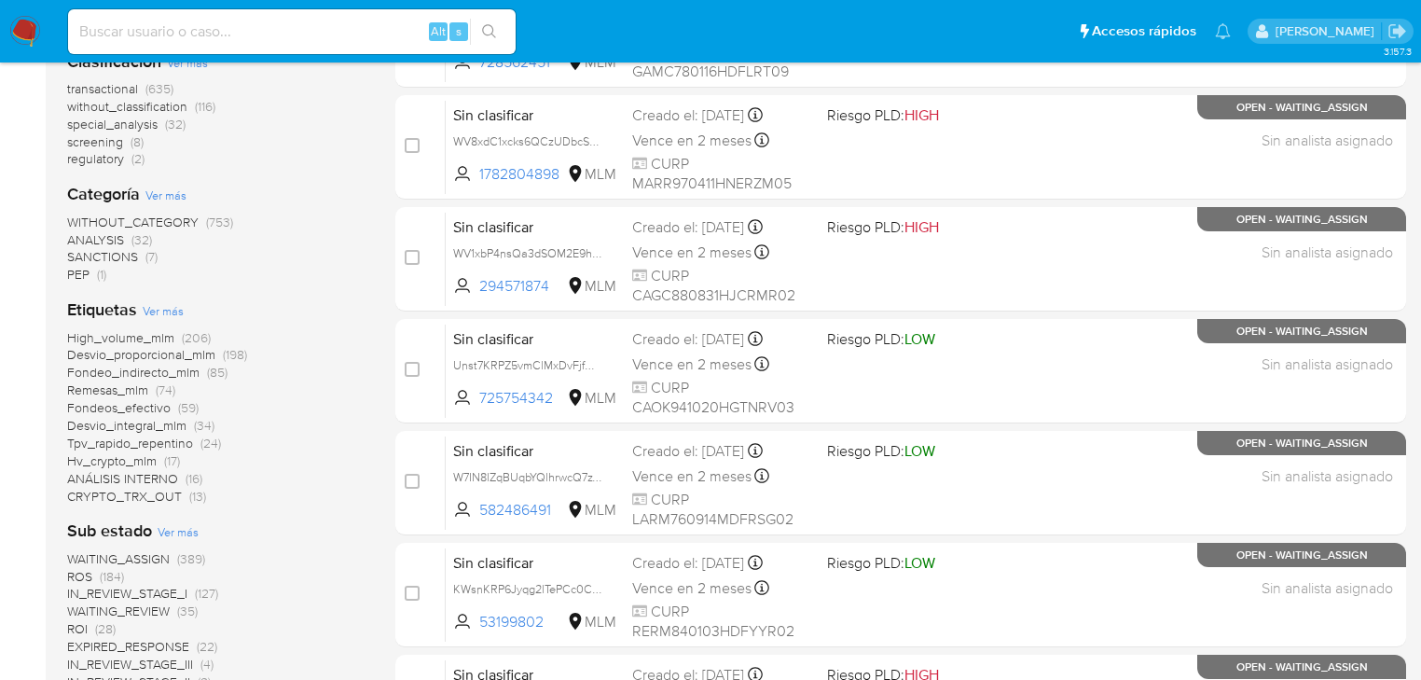
click at [94, 575] on span "ROS (184)" at bounding box center [95, 577] width 57 height 18
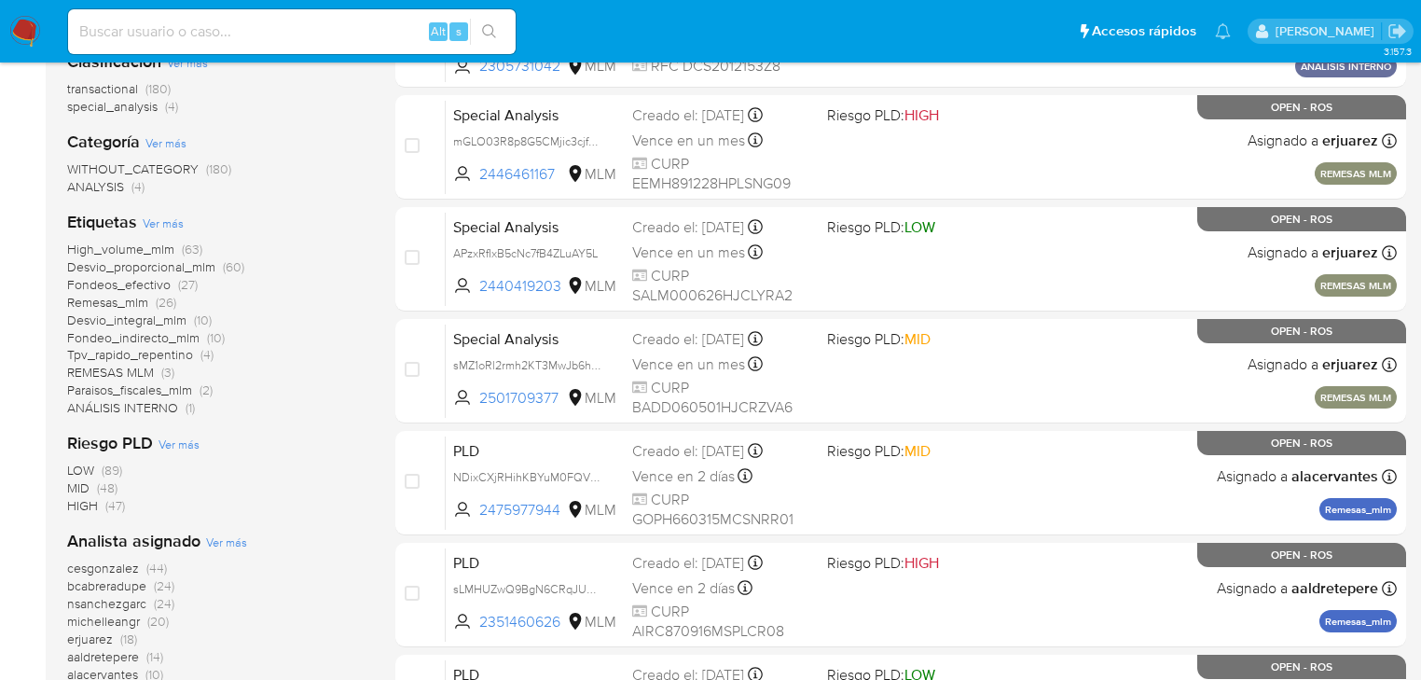
scroll to position [597, 0]
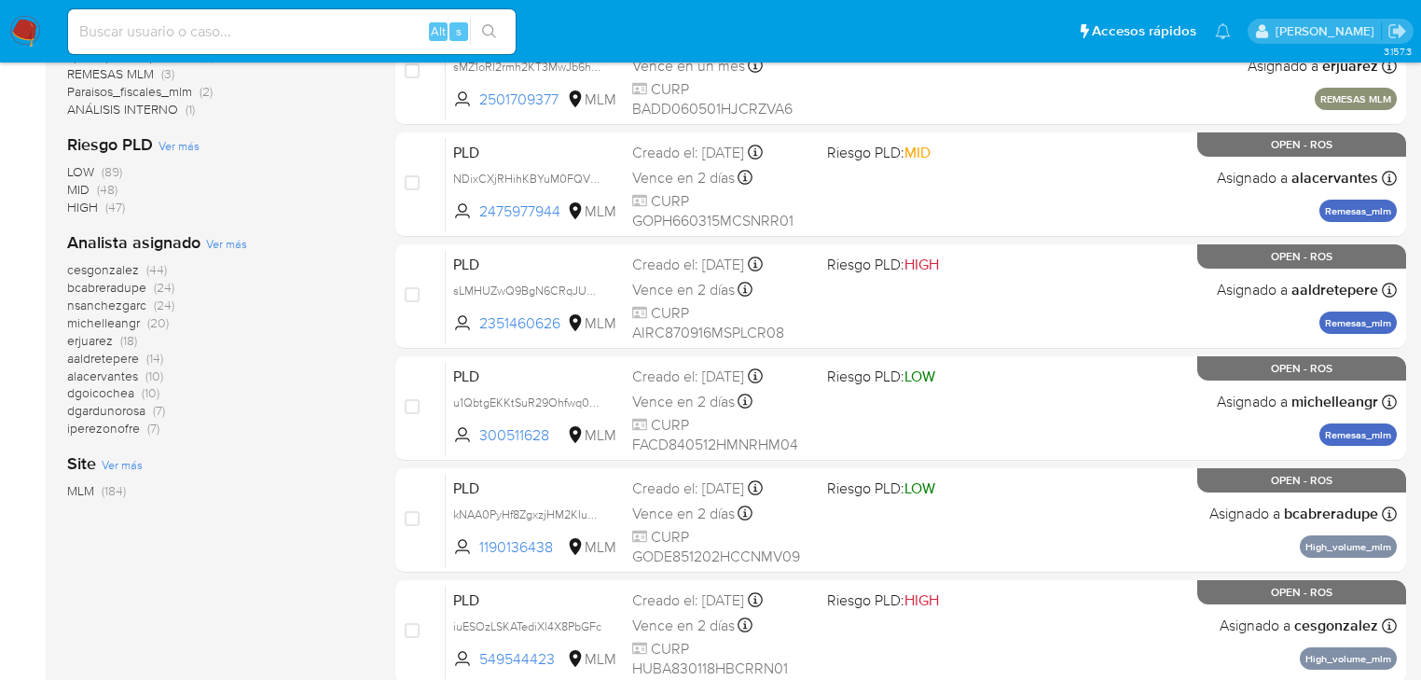
click at [119, 321] on span "michelleangr" at bounding box center [103, 322] width 73 height 19
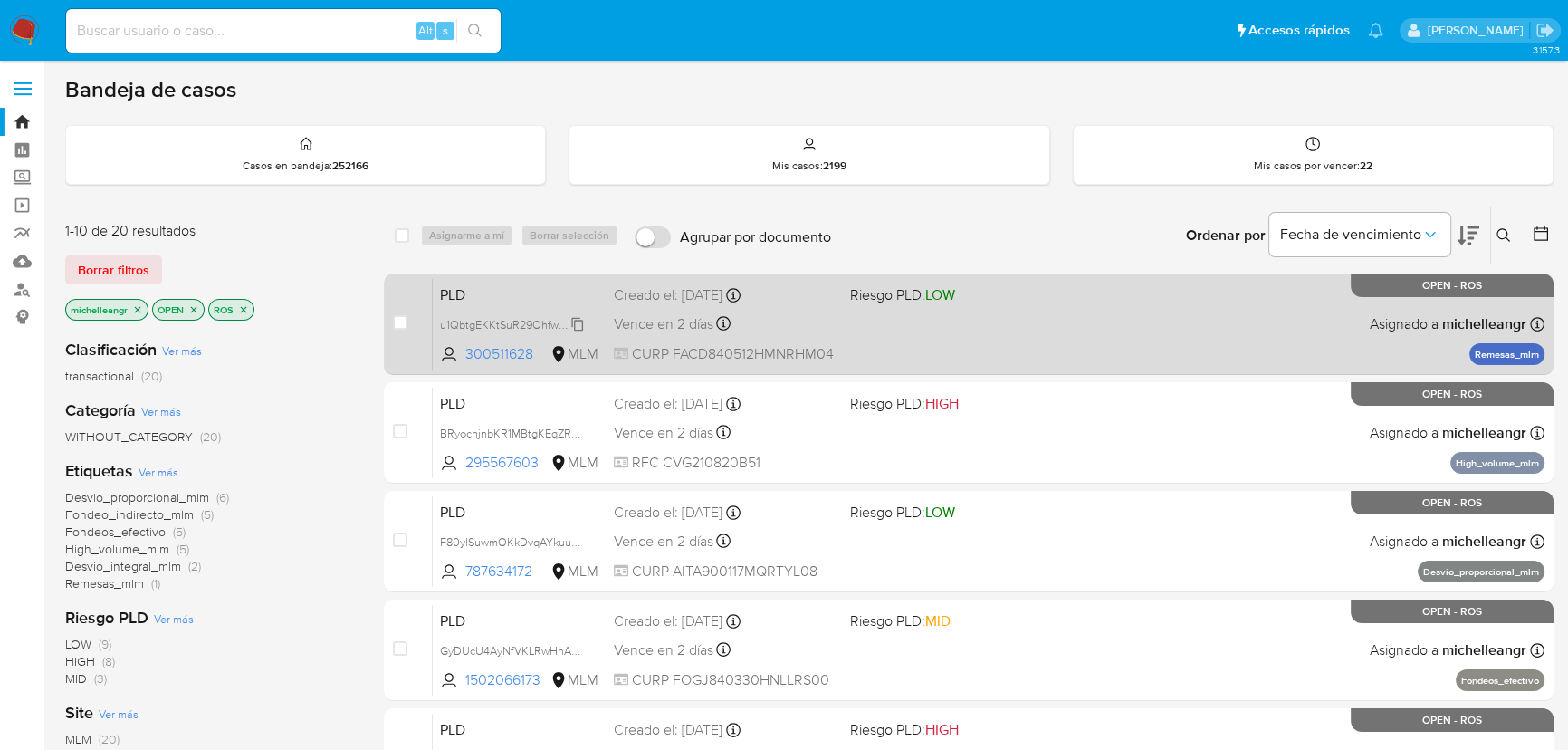
click at [578, 315] on div "u1QbtgEKKtSuR29Ohfwq05bk" at bounding box center [512, 324] width 145 height 20
click at [457, 282] on span "PLD" at bounding box center [519, 293] width 159 height 23
click at [450, 299] on span "PLD" at bounding box center [519, 293] width 159 height 23
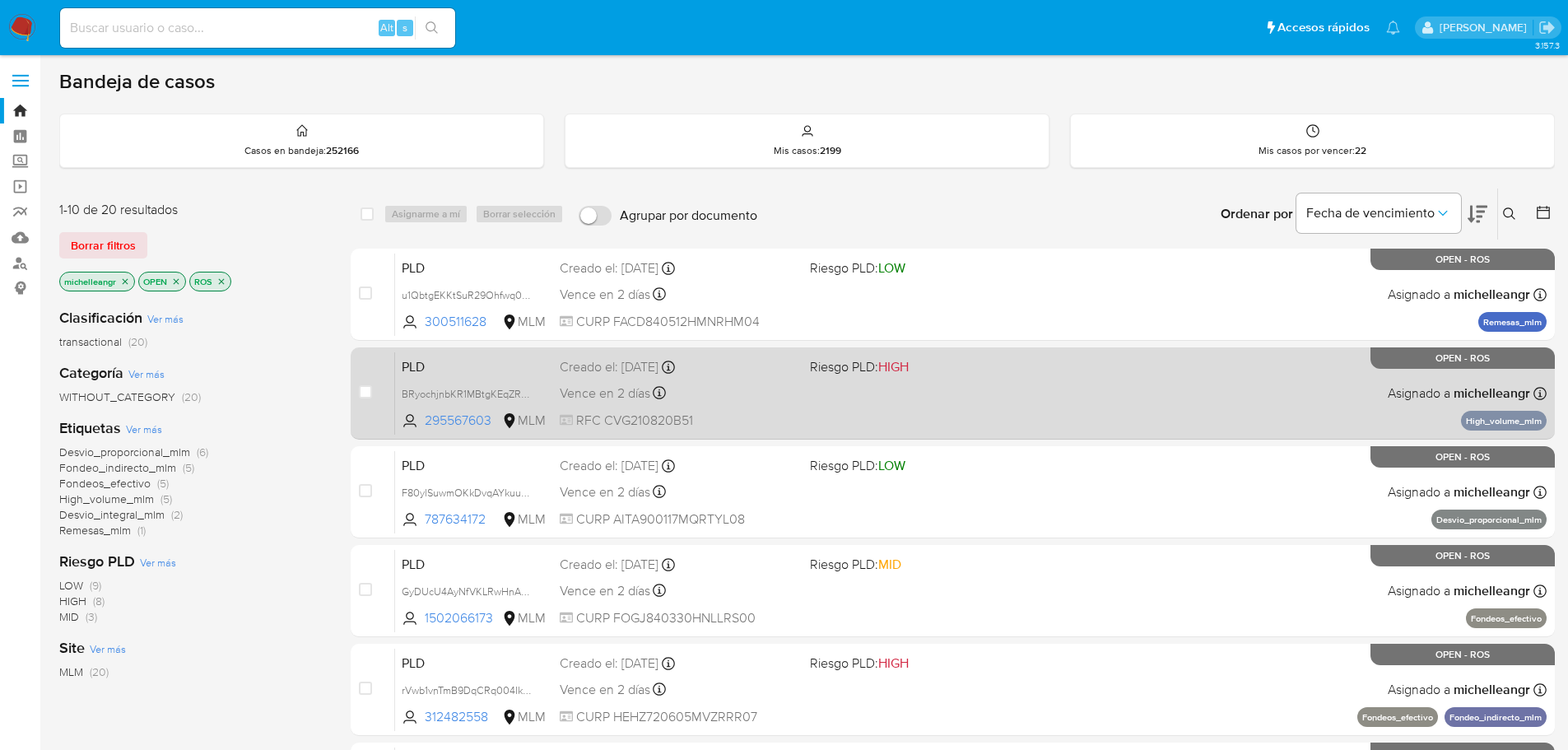
click at [489, 378] on div "PLD BRyochjnbKR1MBtgKEqZRvV4 295567603 MLM Riesgo PLD: HIGH Creado el: 12/07/20…" at bounding box center [971, 393] width 1151 height 83
click at [464, 371] on span "PLD" at bounding box center [474, 366] width 145 height 21
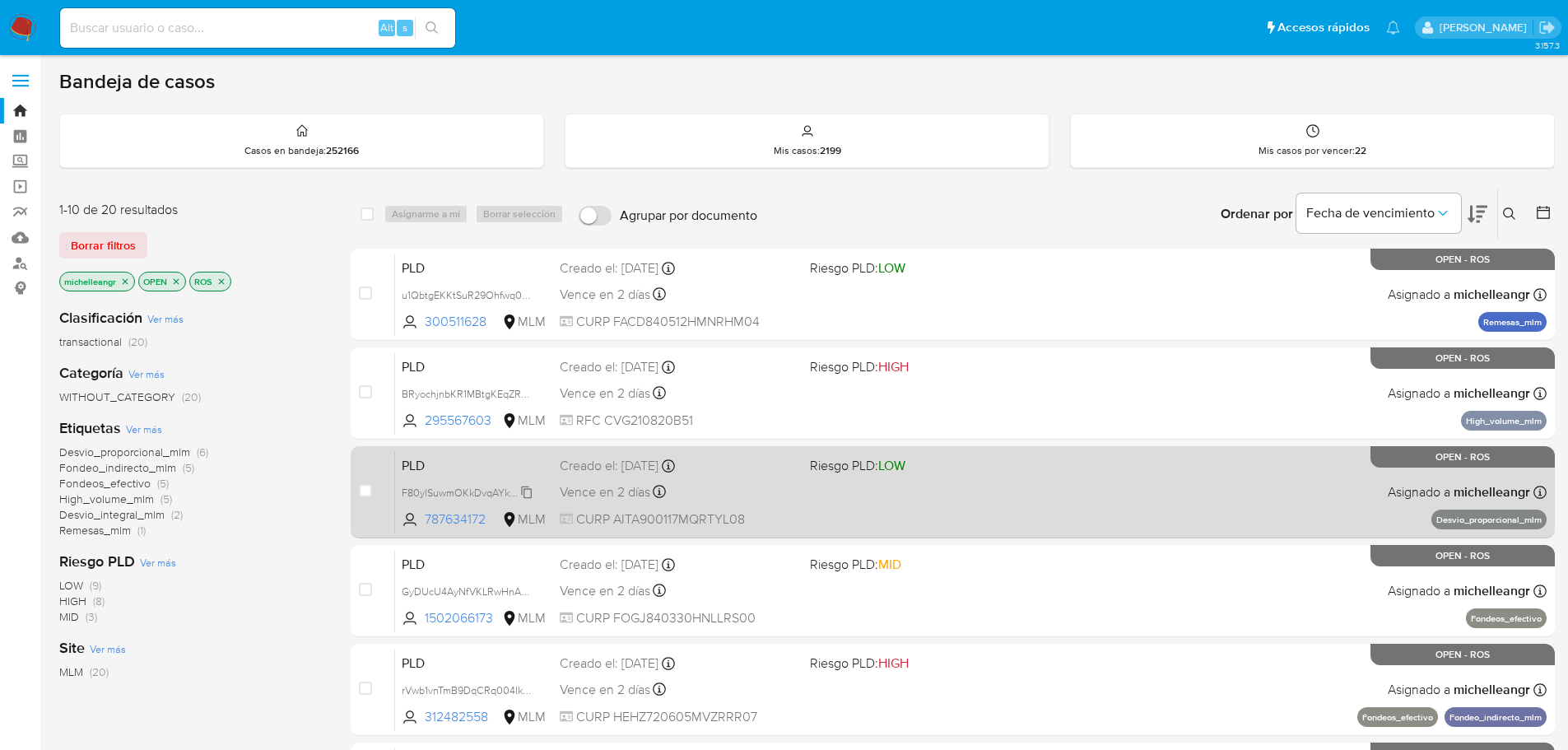
click at [479, 483] on div "F80ylSuwmOKkDvqAYkuu8Sao" at bounding box center [467, 492] width 132 height 19
click at [430, 467] on span "PLD" at bounding box center [474, 465] width 145 height 21
click at [474, 461] on span "PLD" at bounding box center [474, 465] width 145 height 21
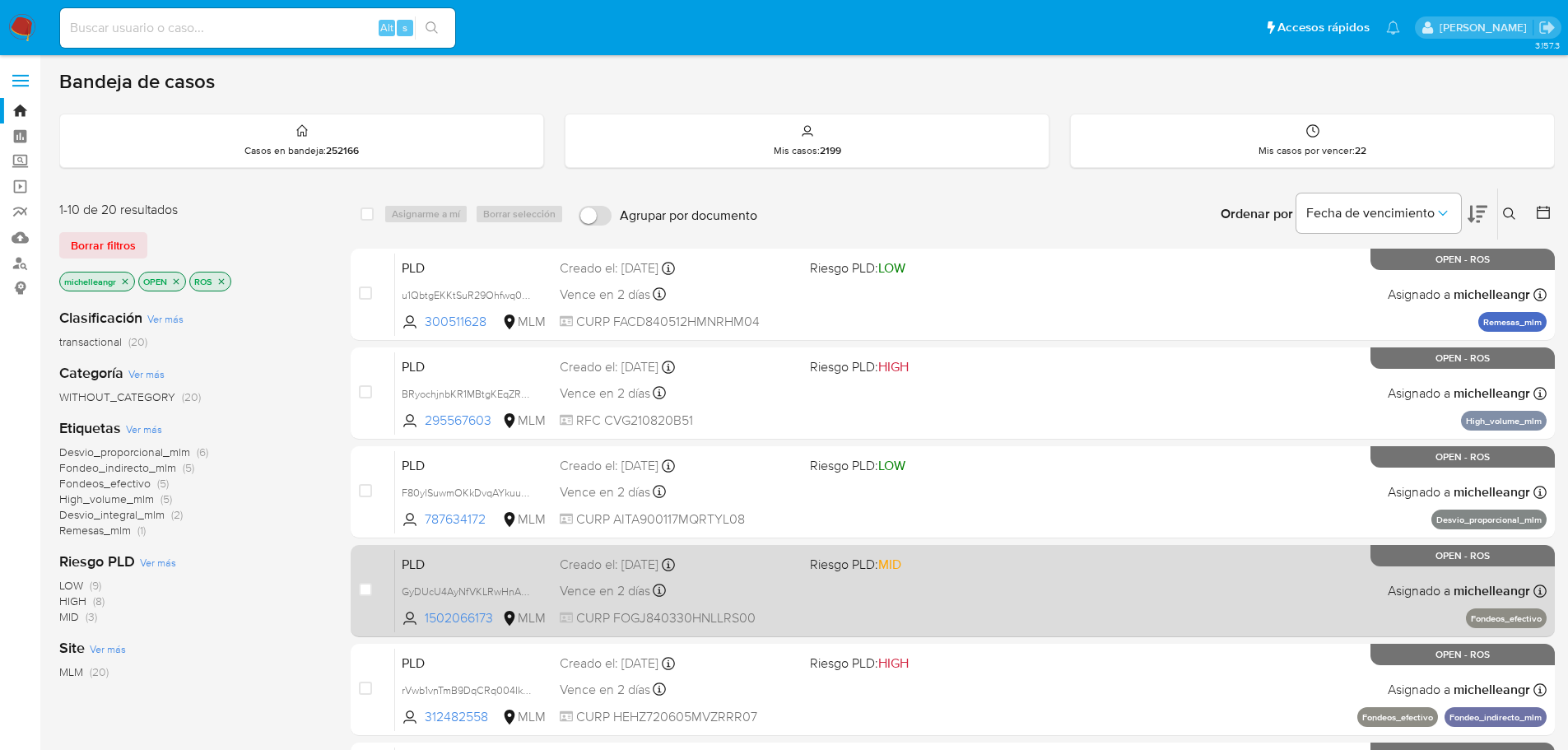
click at [430, 572] on span "PLD" at bounding box center [474, 564] width 145 height 21
click at [441, 553] on span "PLD" at bounding box center [474, 564] width 145 height 21
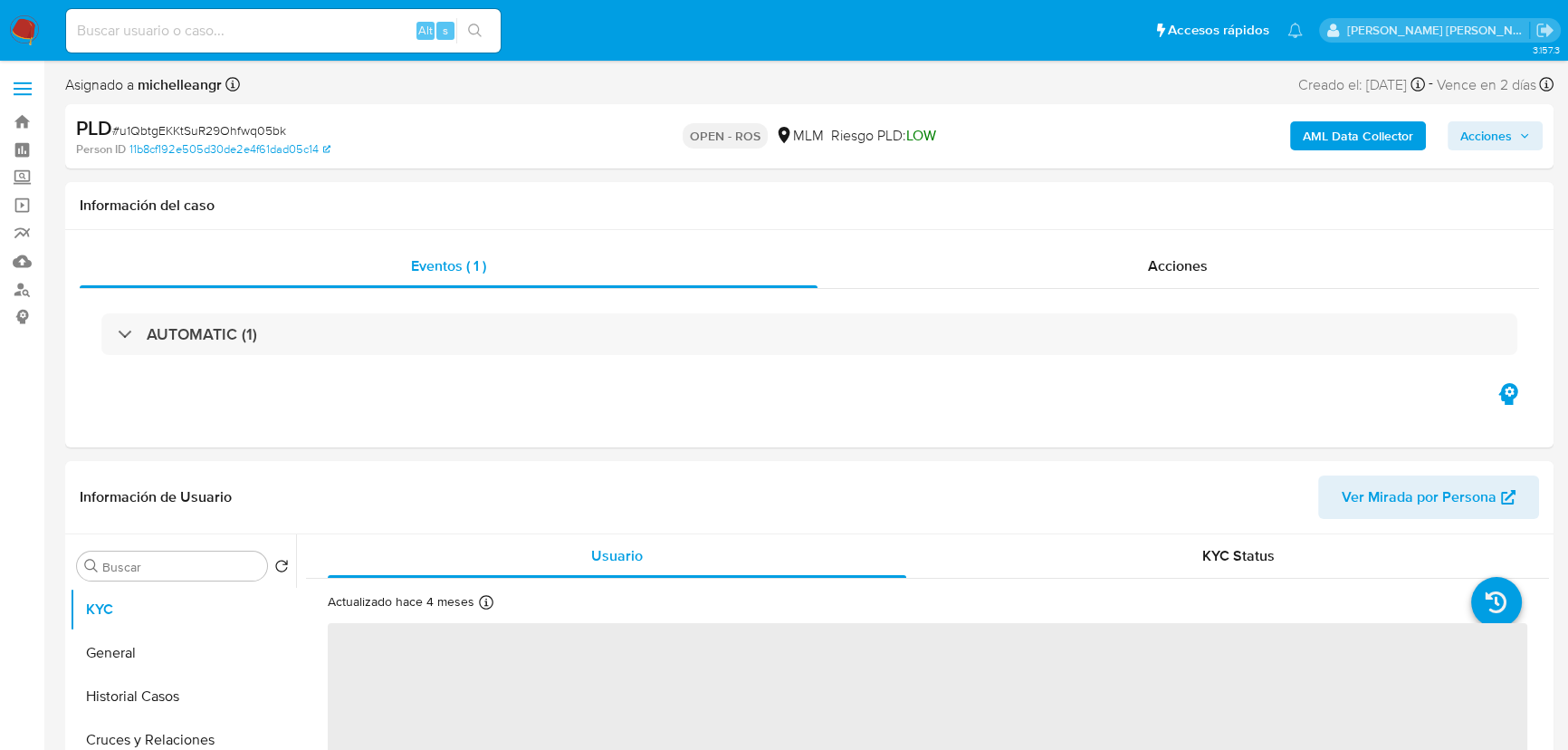
select select "10"
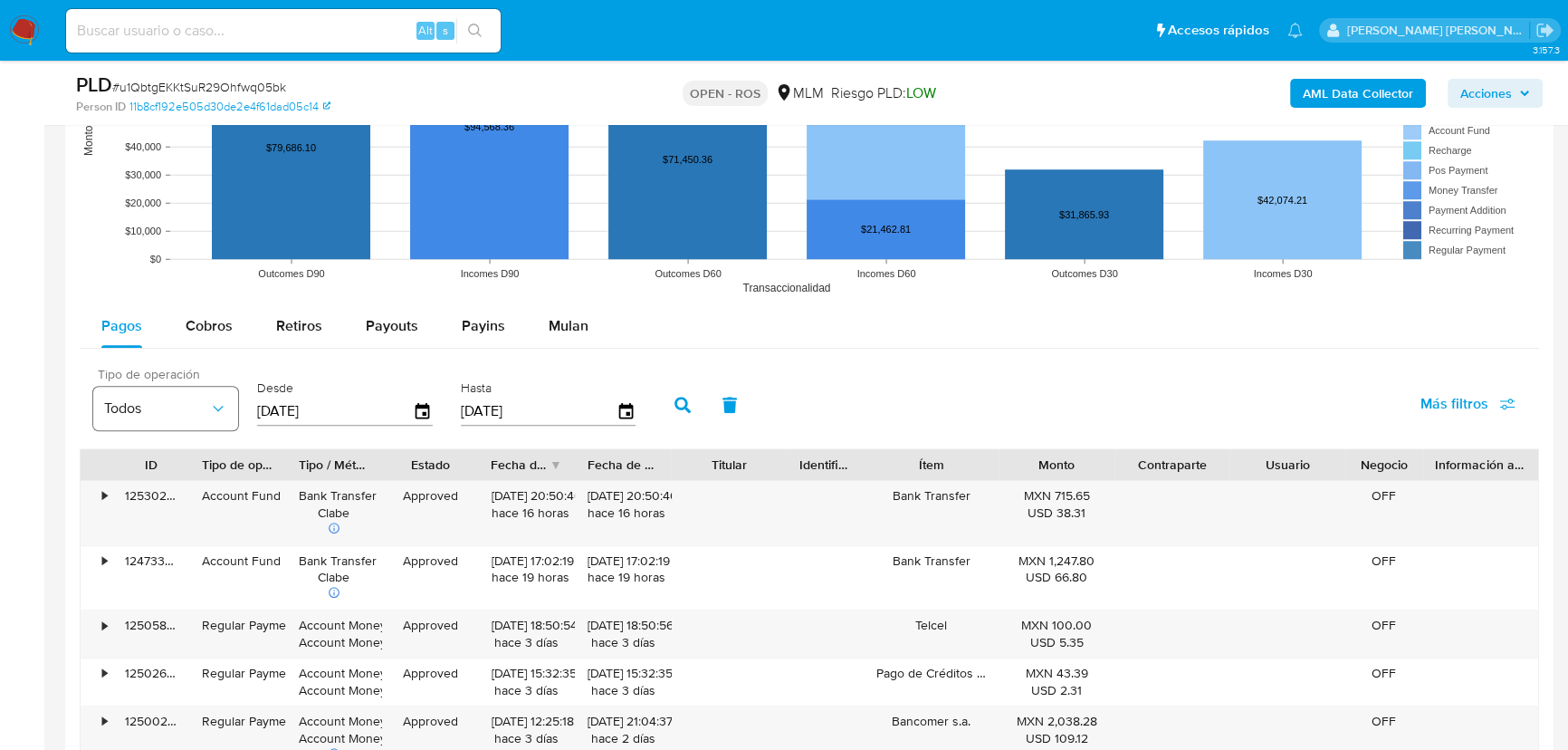
scroll to position [1812, 0]
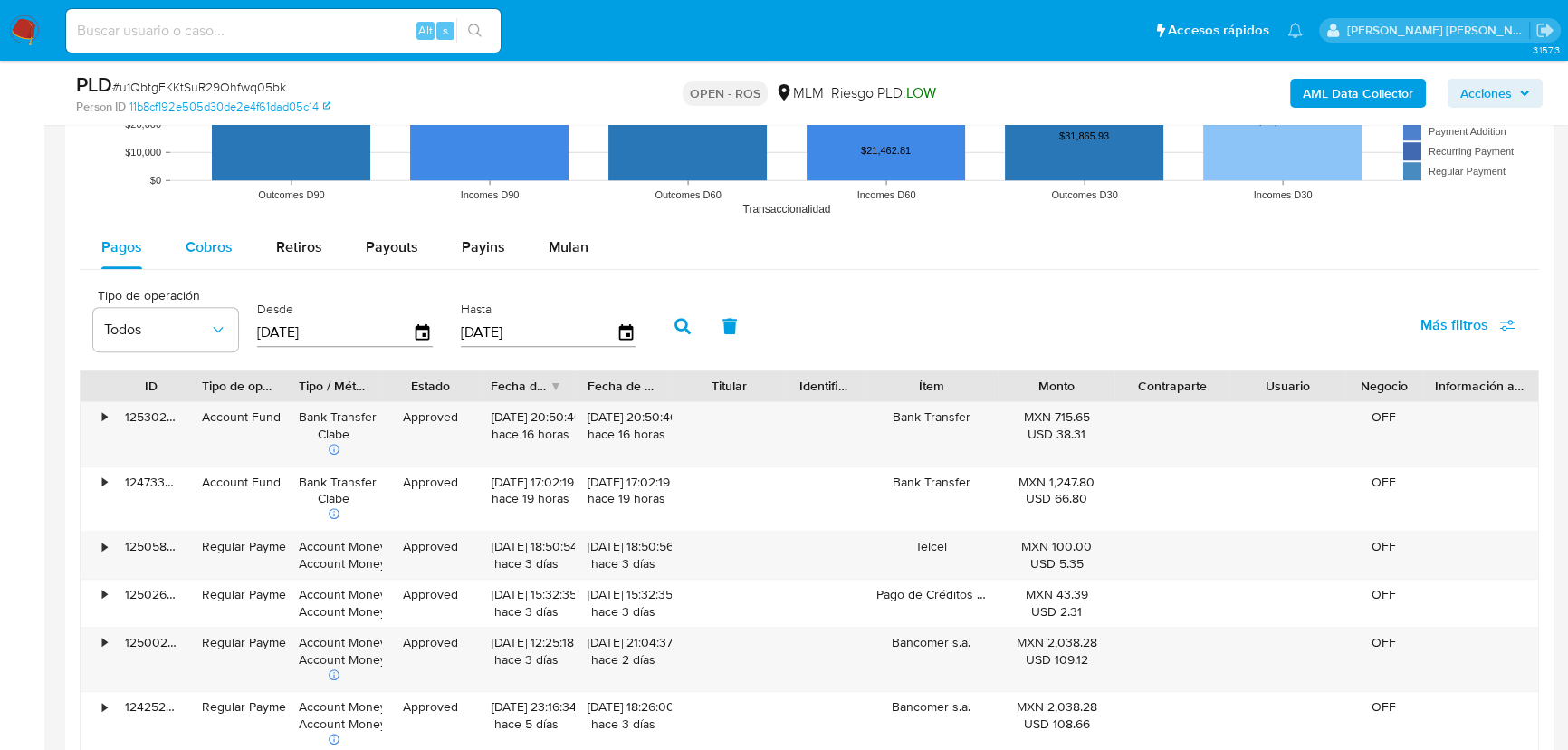
click at [205, 234] on div "Cobros" at bounding box center [209, 247] width 47 height 44
select select "10"
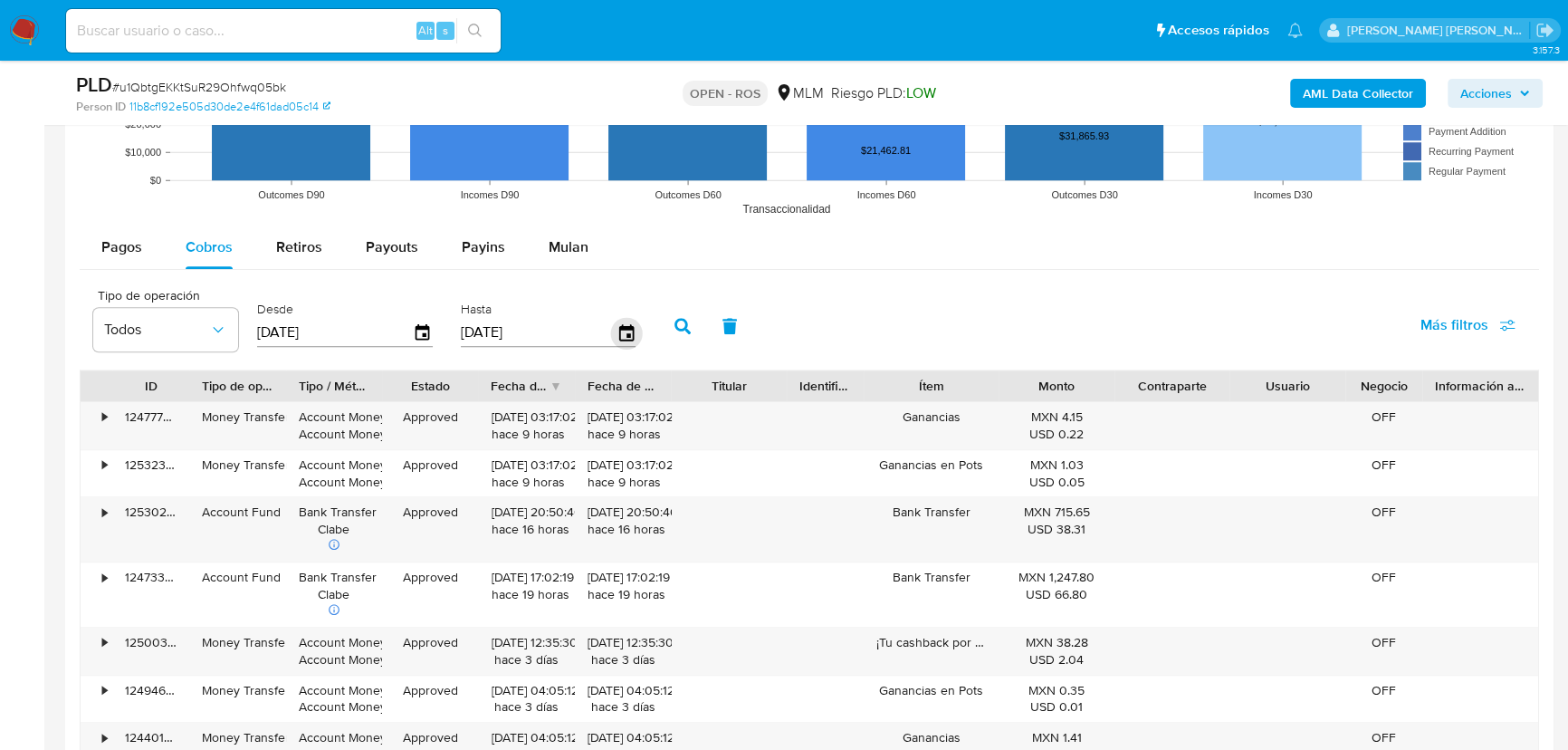
click at [628, 331] on icon "button" at bounding box center [625, 332] width 32 height 32
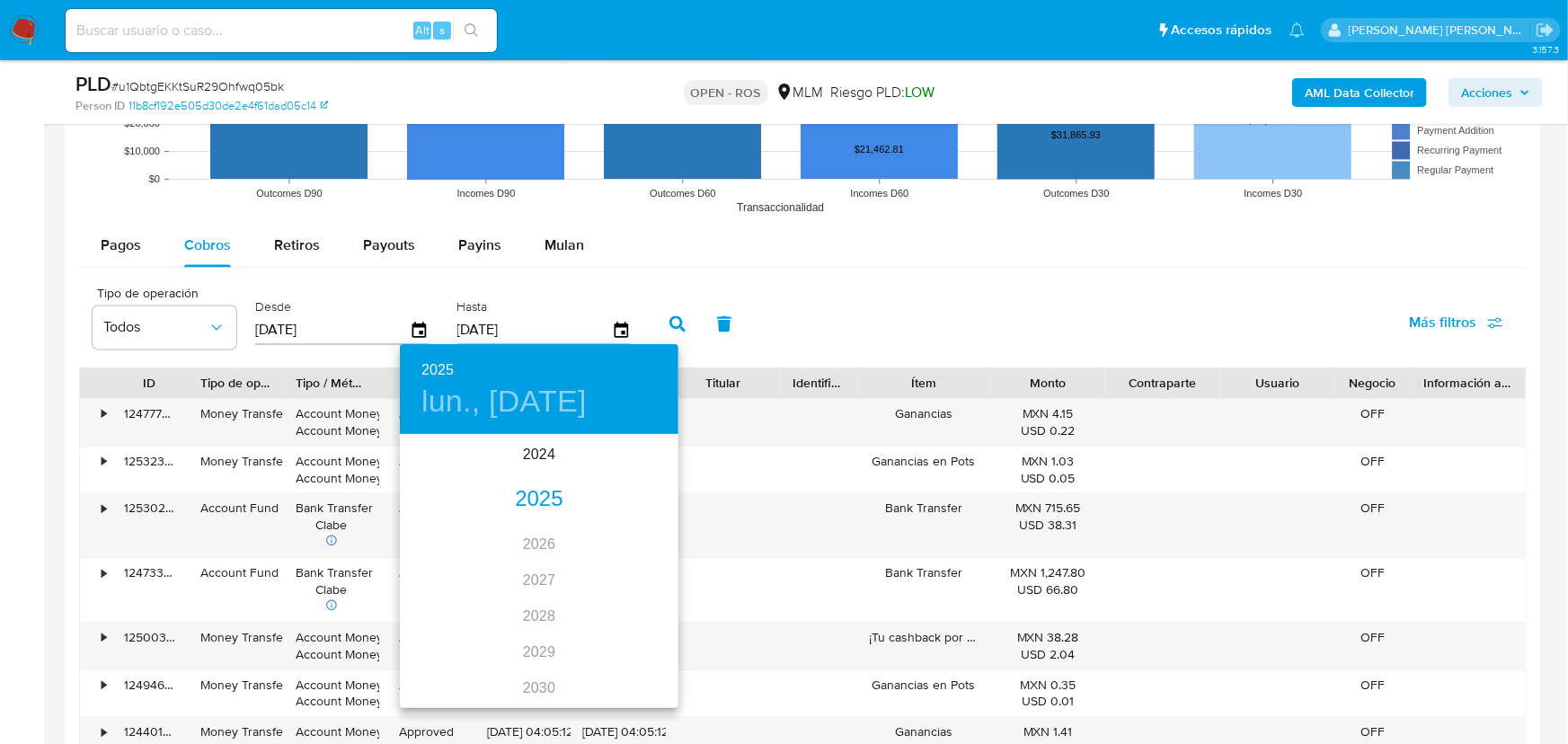
click at [525, 485] on div "2025" at bounding box center [539, 499] width 279 height 36
click at [459, 609] on div "jul." at bounding box center [446, 605] width 93 height 67
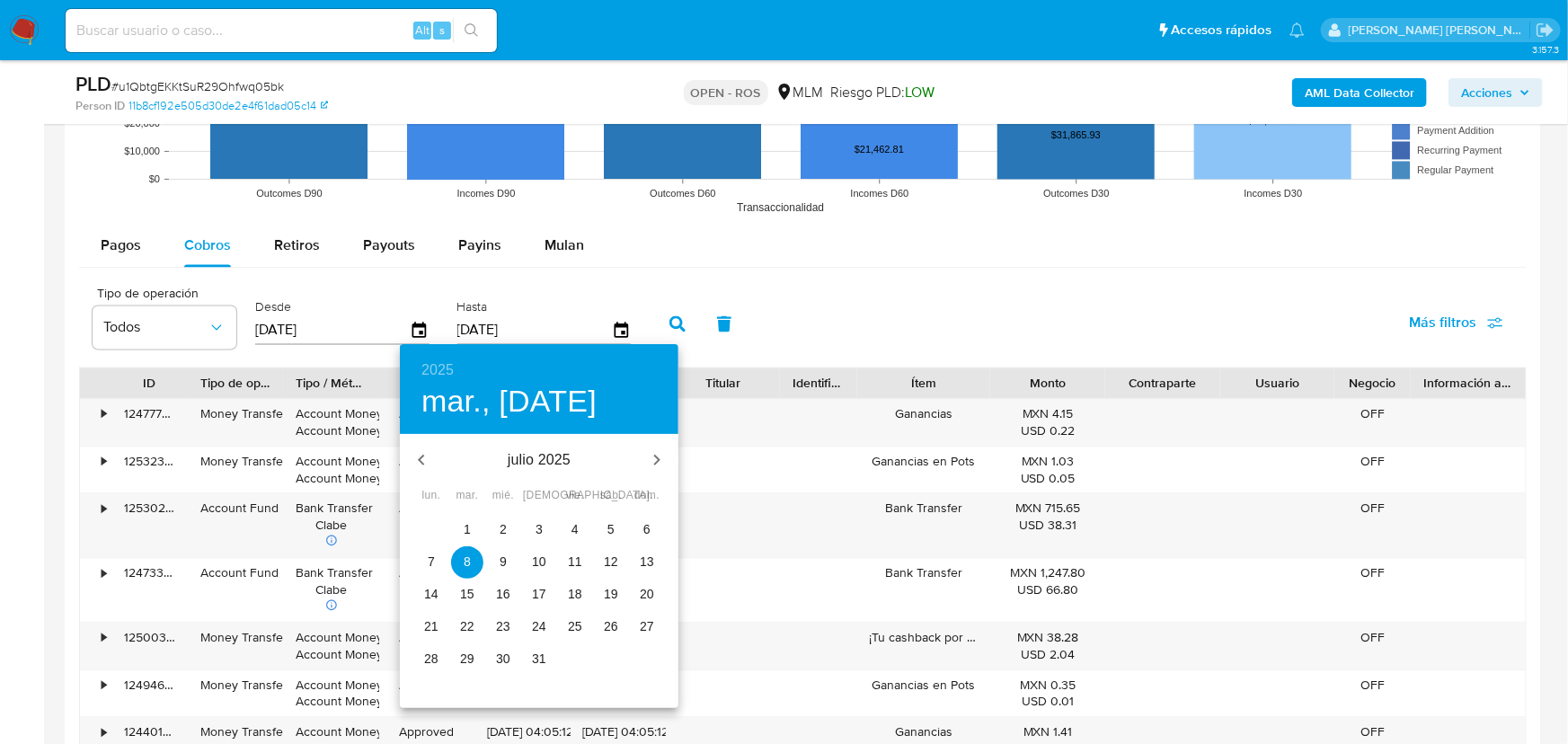
click at [542, 657] on p "31" at bounding box center [539, 658] width 14 height 18
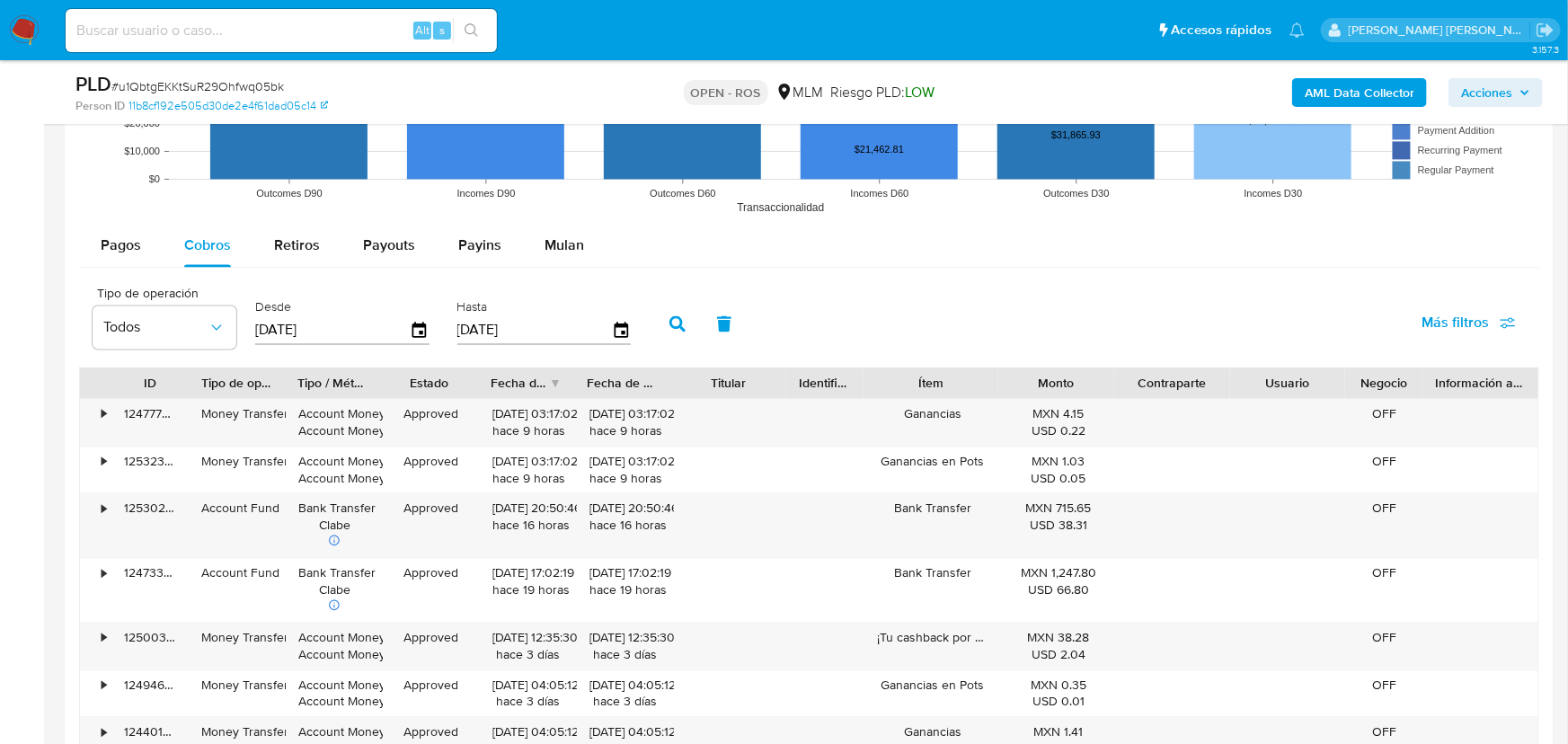
type input "31/07/2025"
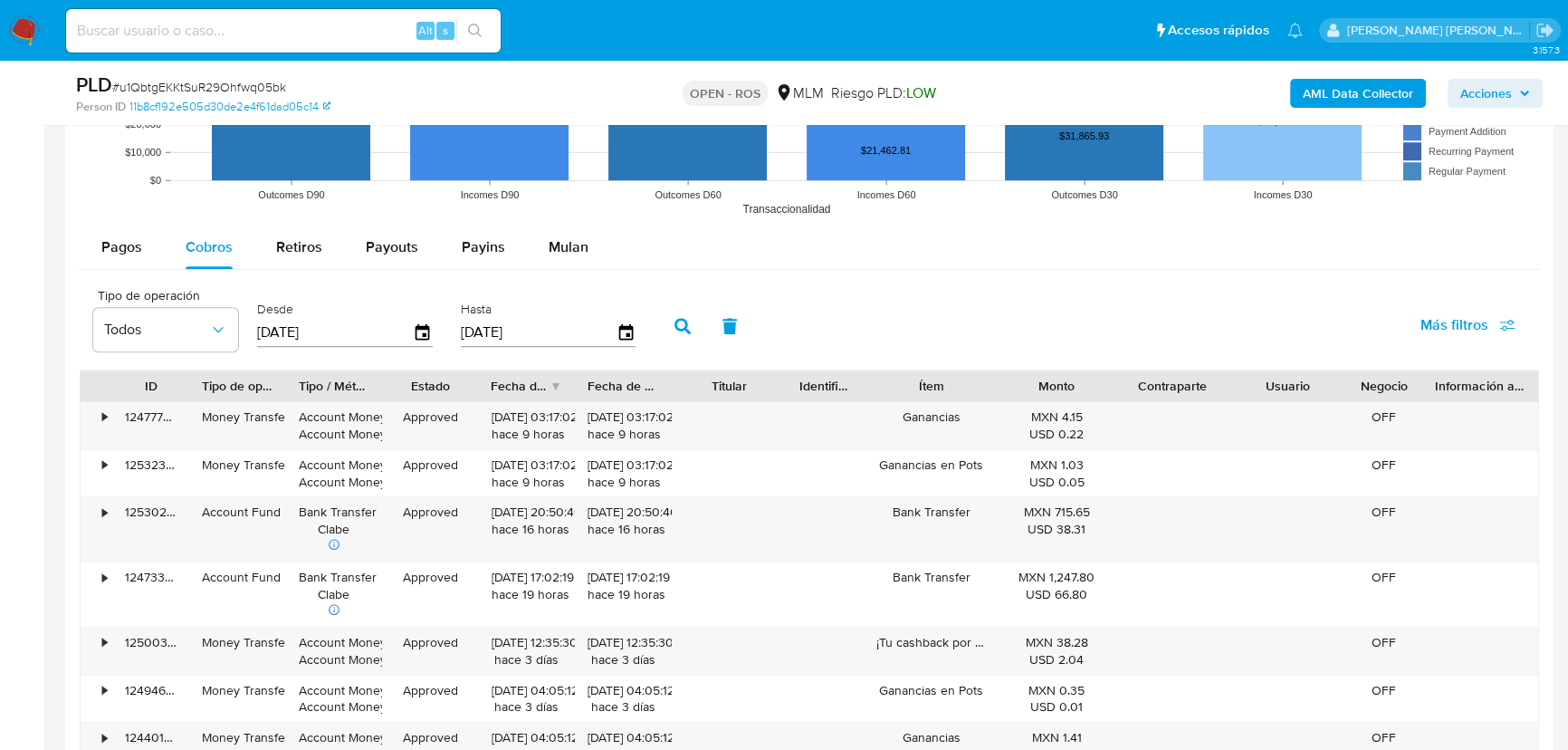
click at [703, 326] on button "button" at bounding box center [683, 325] width 47 height 44
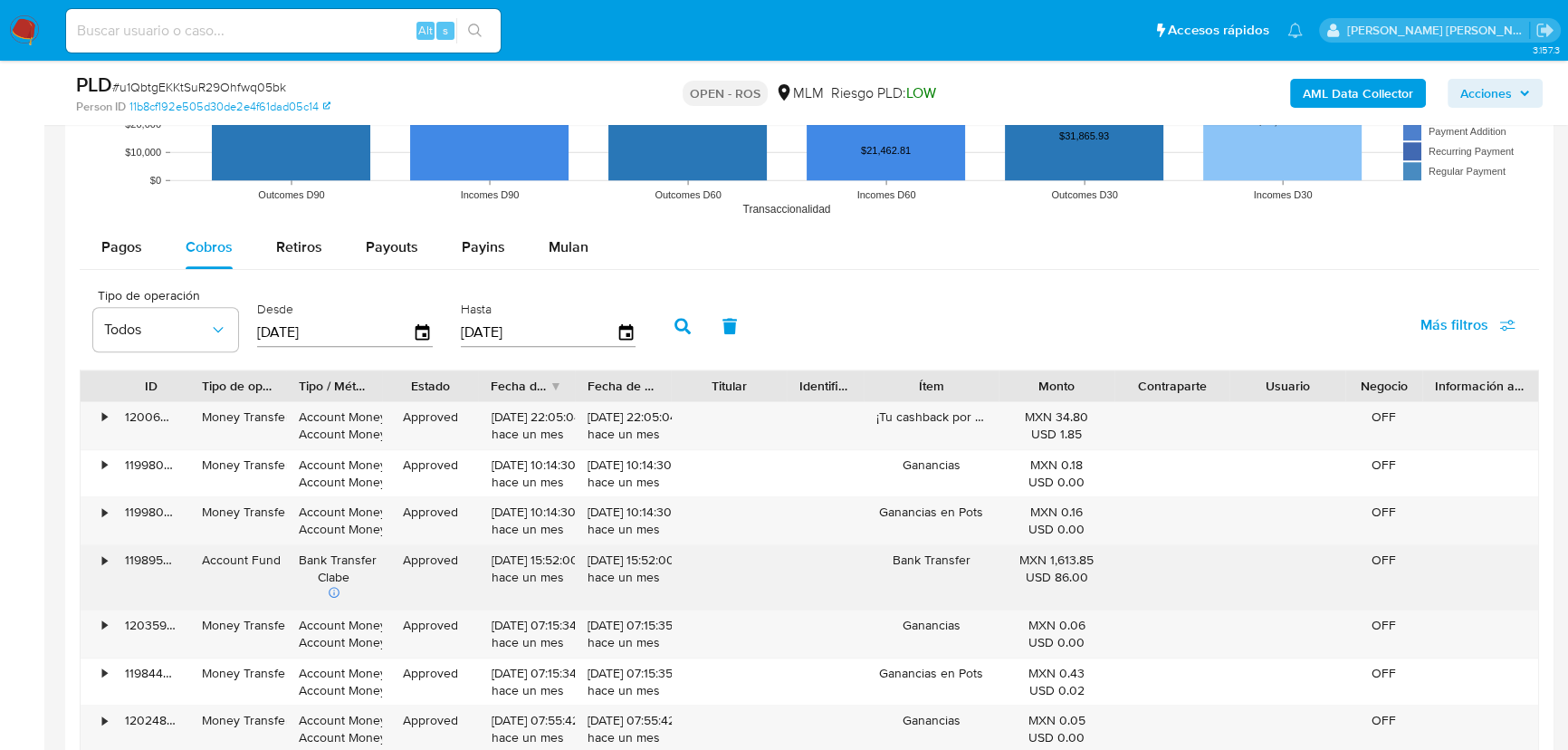
drag, startPoint x: 904, startPoint y: 561, endPoint x: 328, endPoint y: 560, distance: 576.0
click at [328, 560] on div "• 119895065655 Account Fund Bank Transfer Clabe Approved 30/07/2025 15:52:00 ha…" at bounding box center [809, 577] width 1457 height 64
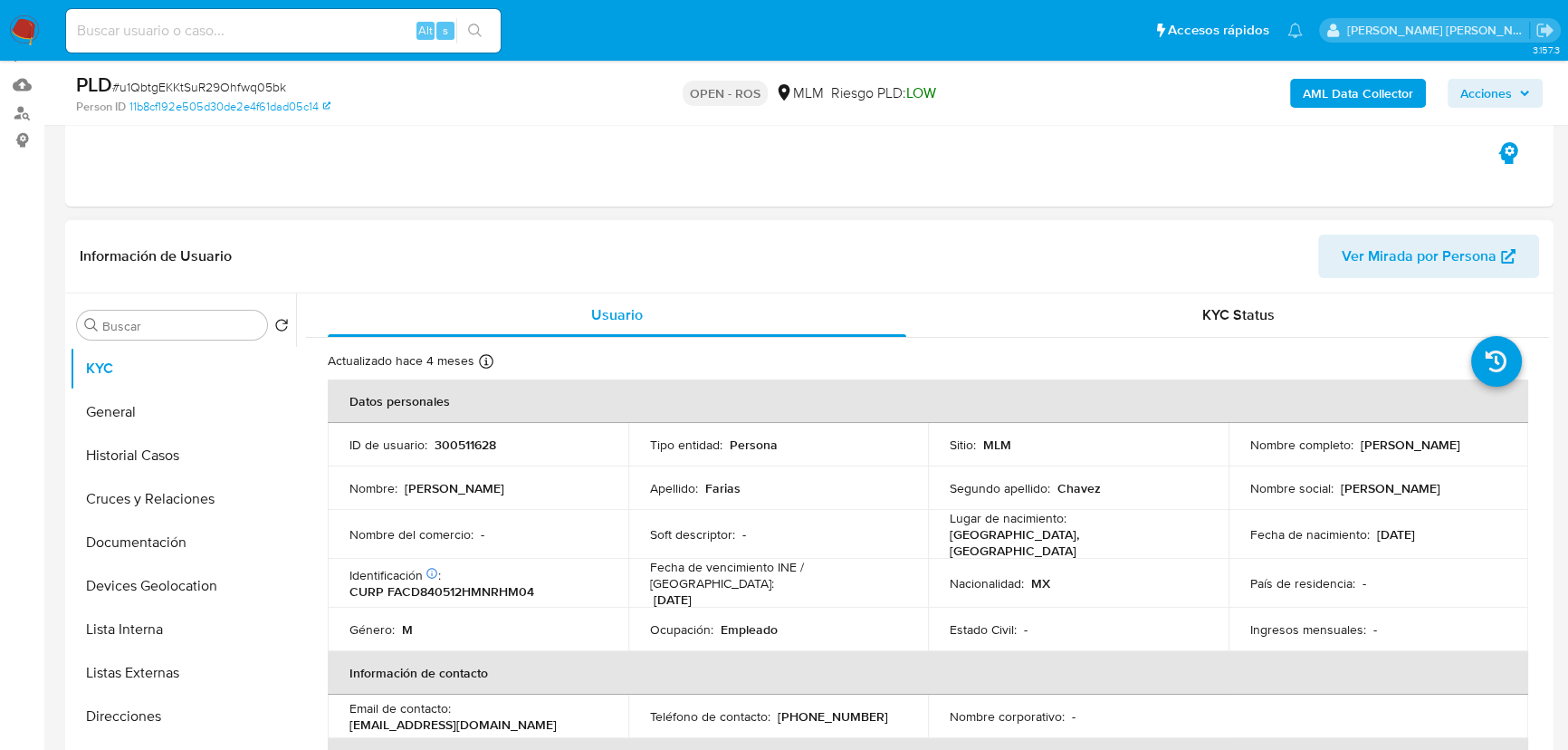
scroll to position [82, 0]
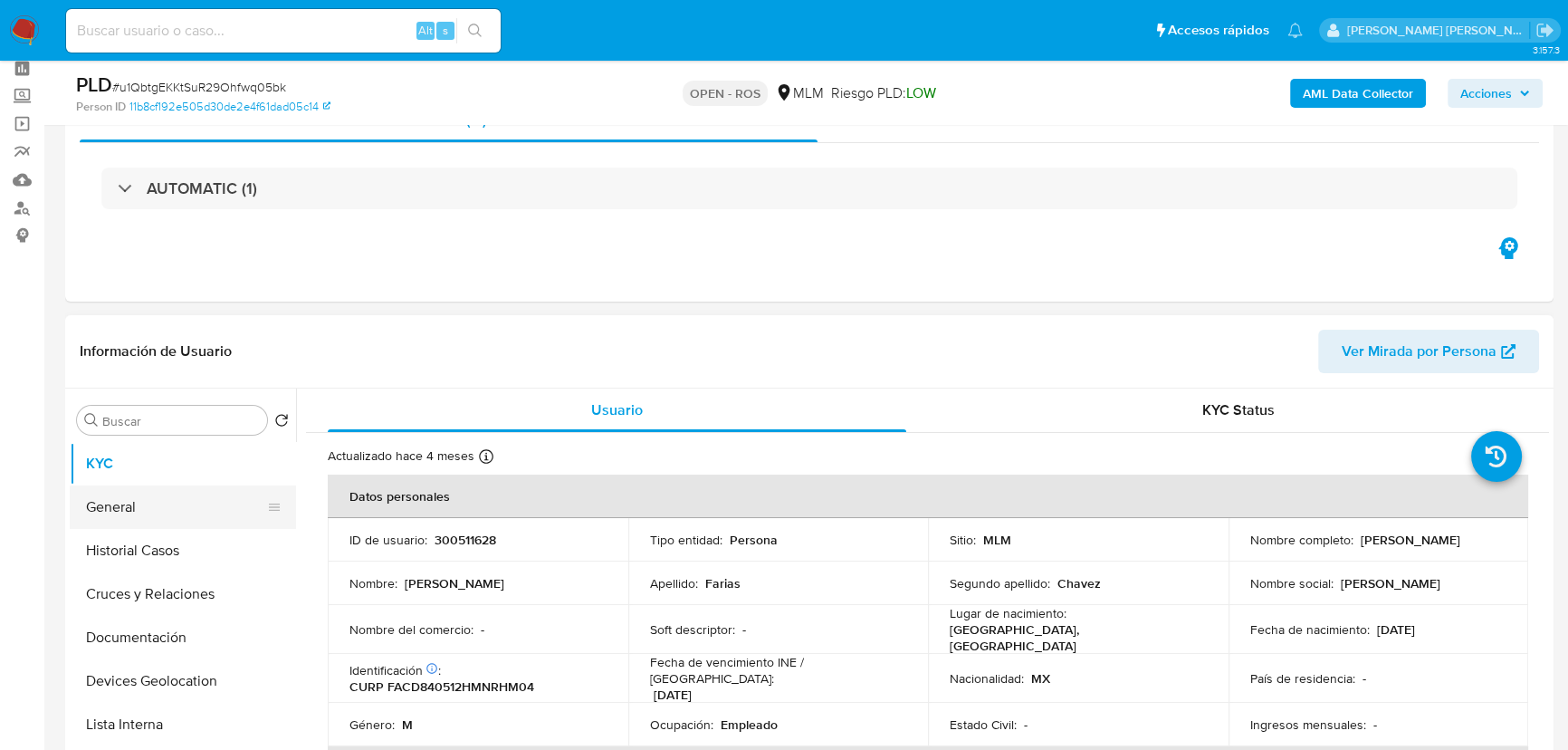
click at [112, 483] on ul "KYC General Historial Casos Cruces y Relaciones Documentación Devices Geolocati…" at bounding box center [183, 646] width 226 height 408
drag, startPoint x: 167, startPoint y: 503, endPoint x: 180, endPoint y: 502, distance: 13.0
click at [167, 504] on button "General" at bounding box center [176, 507] width 212 height 44
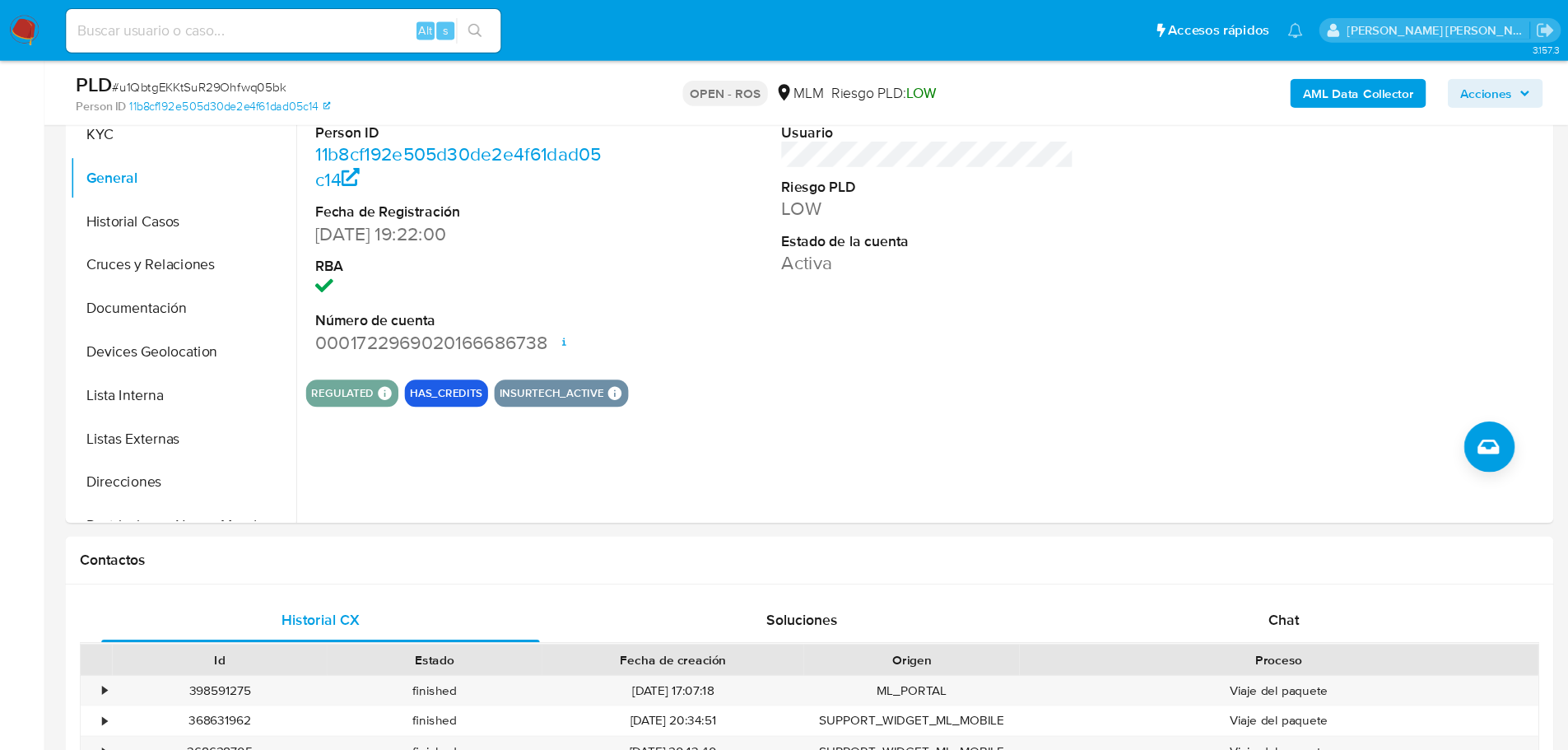
scroll to position [375, 0]
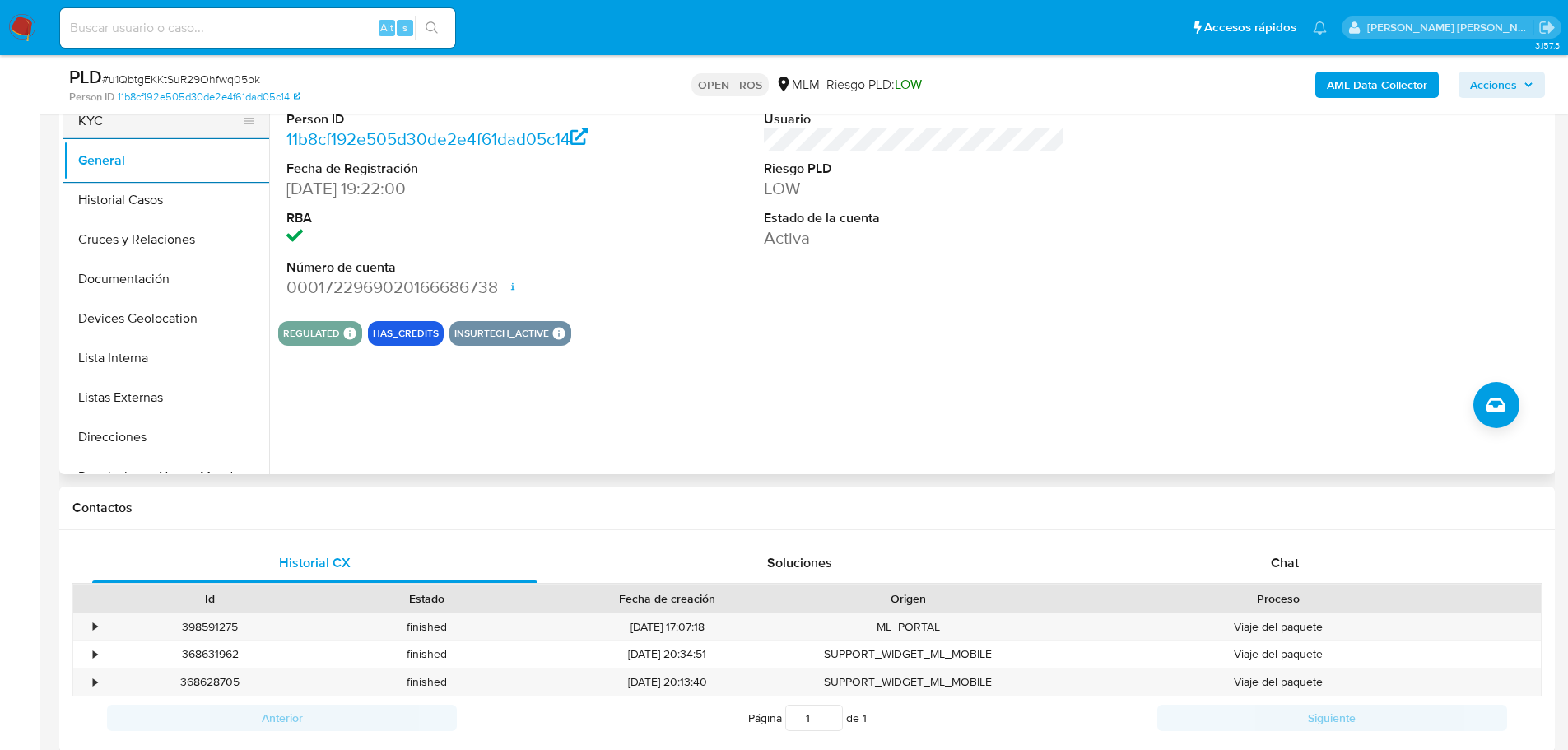
click at [108, 133] on button "KYC" at bounding box center [160, 121] width 192 height 40
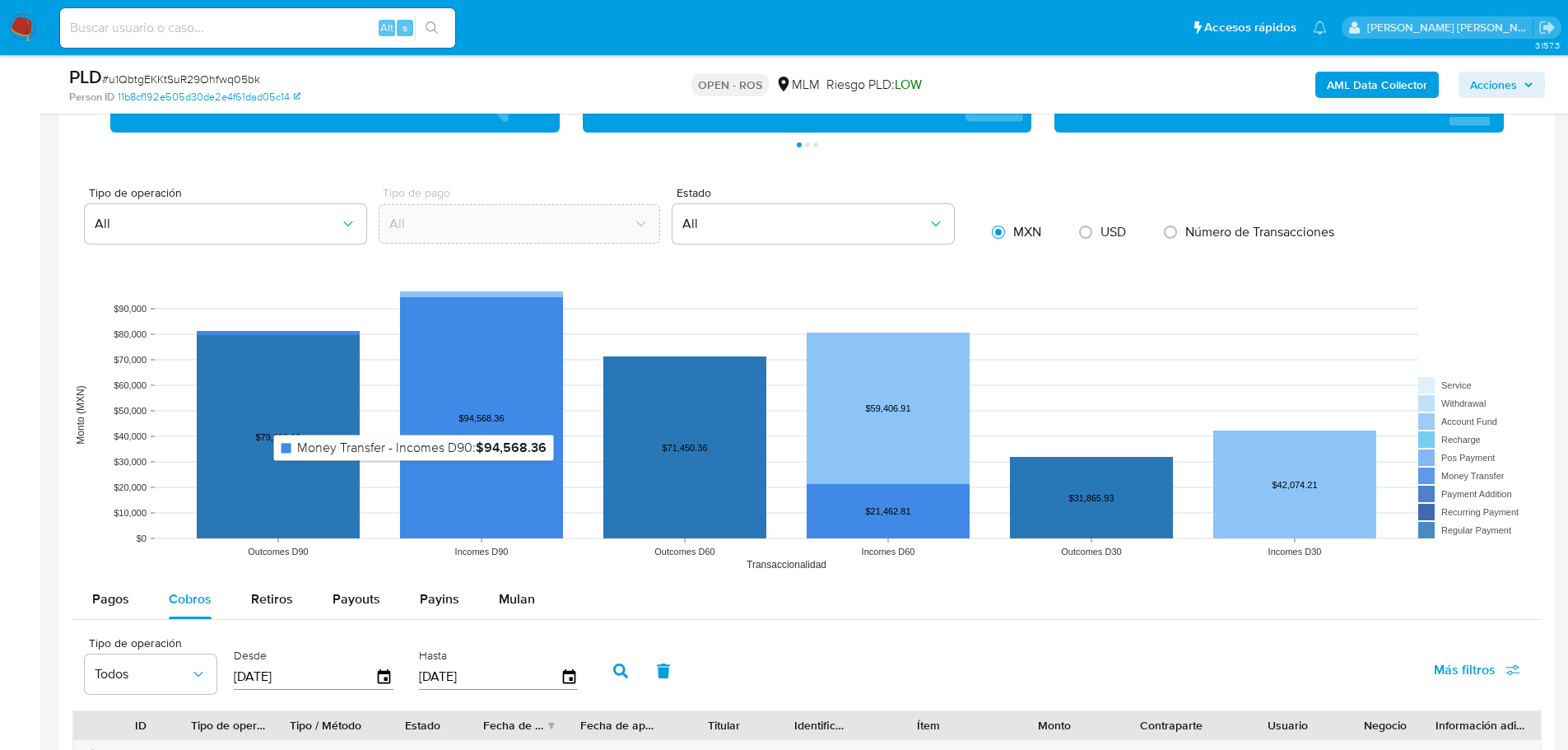
scroll to position [1363, 0]
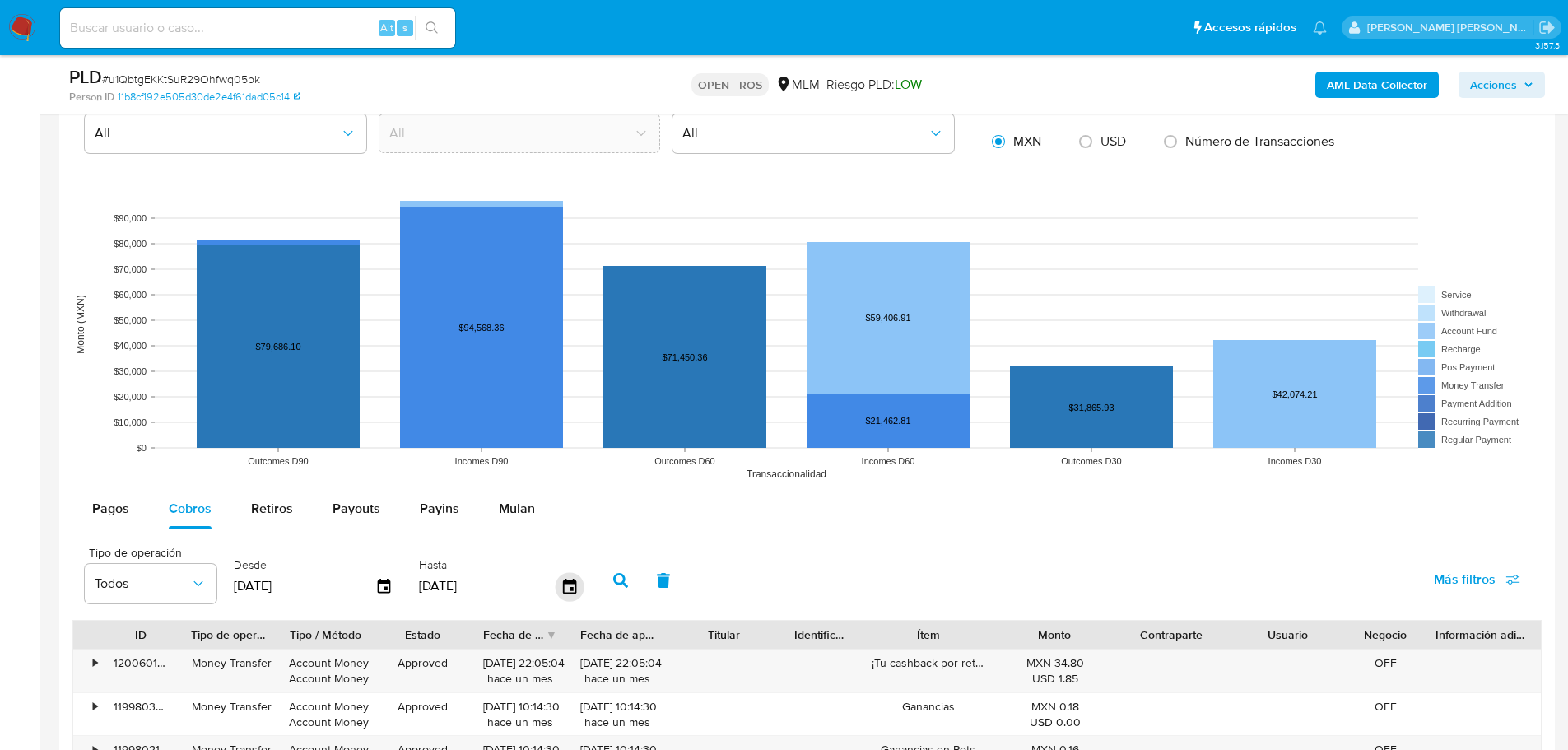
click at [568, 591] on icon "button" at bounding box center [569, 587] width 29 height 29
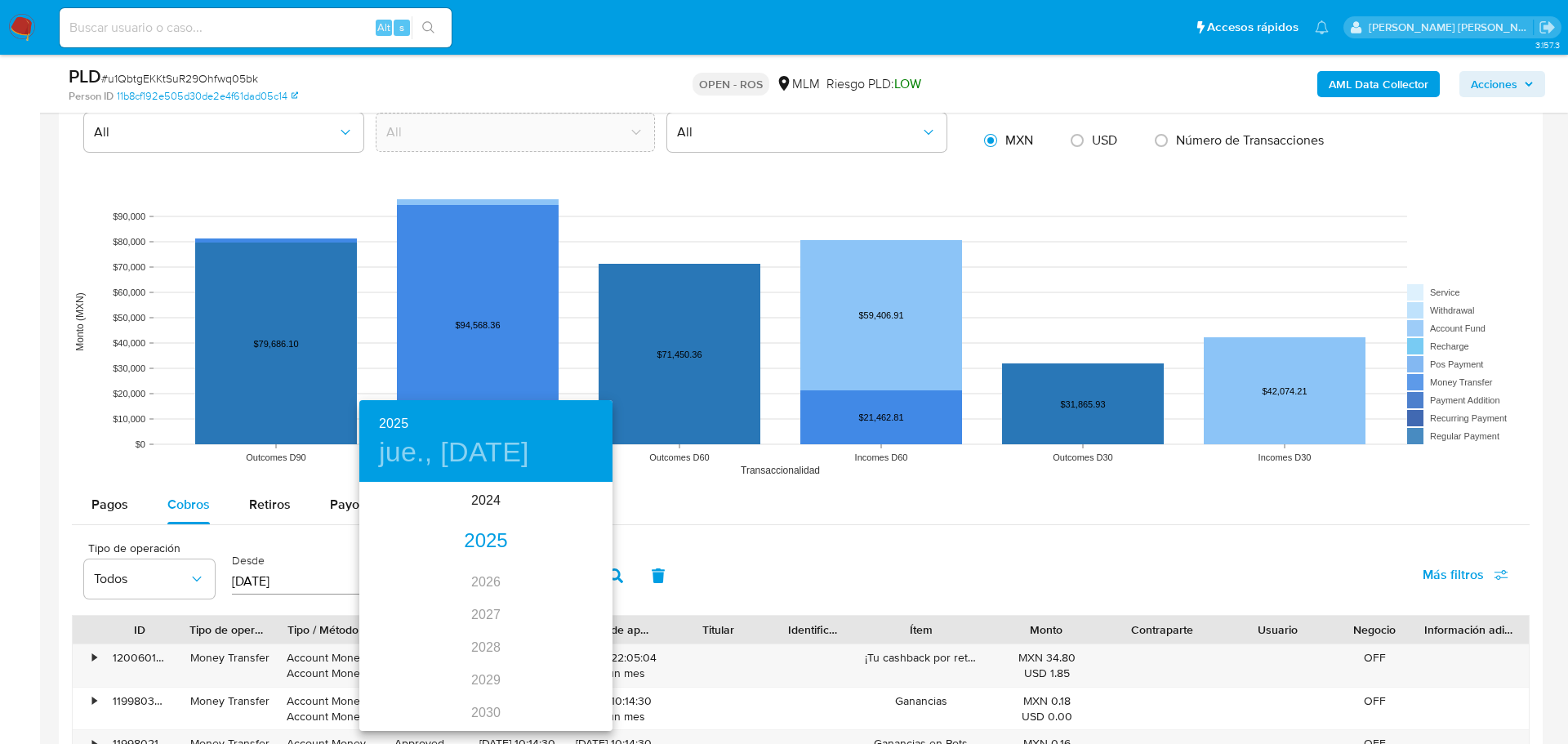
click at [479, 537] on div "2025" at bounding box center [485, 542] width 253 height 32
click at [558, 584] on div "jun." at bounding box center [570, 577] width 84 height 61
type input "30/06/2025"
click at [376, 676] on span "30" at bounding box center [388, 715] width 30 height 17
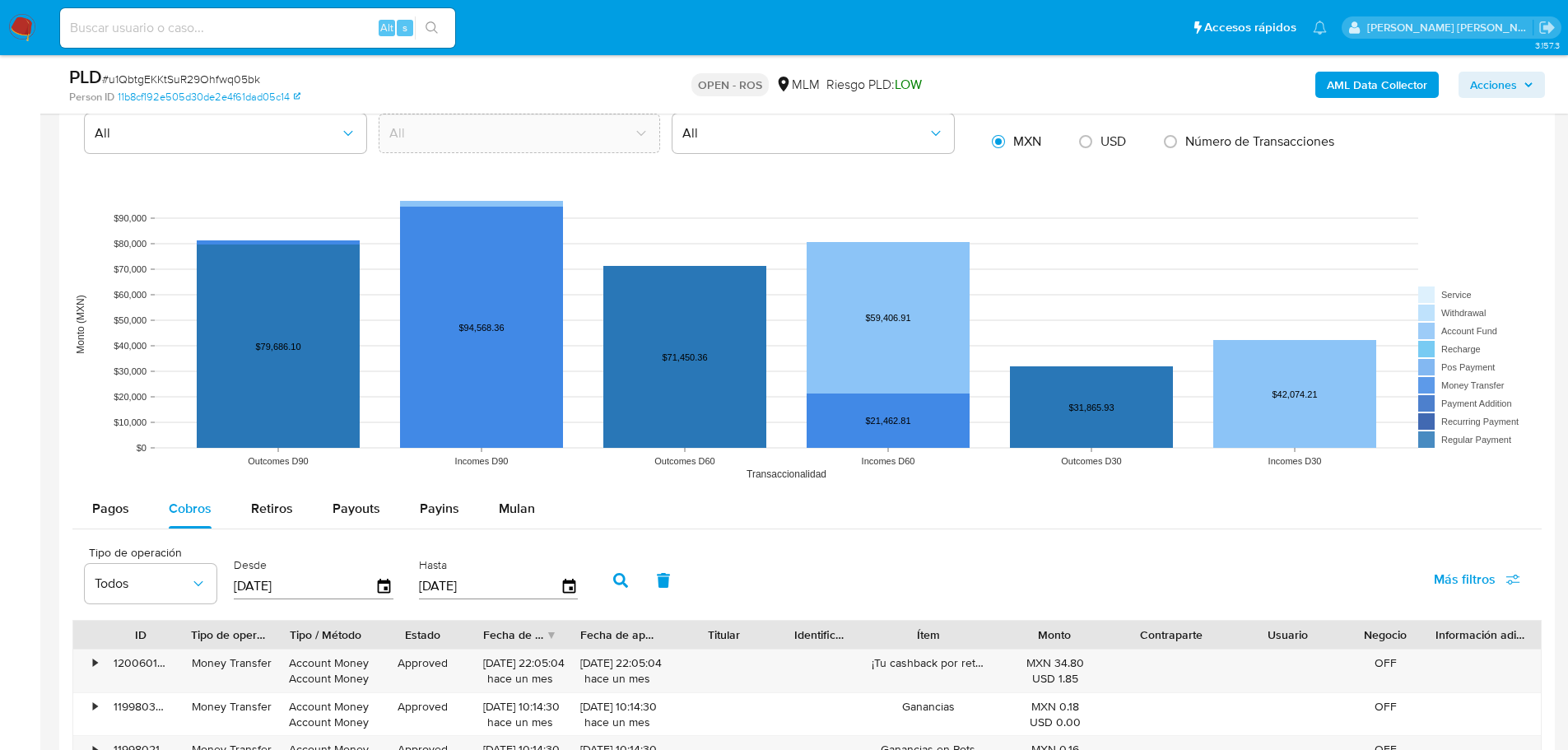
click at [624, 574] on icon "button" at bounding box center [621, 580] width 15 height 15
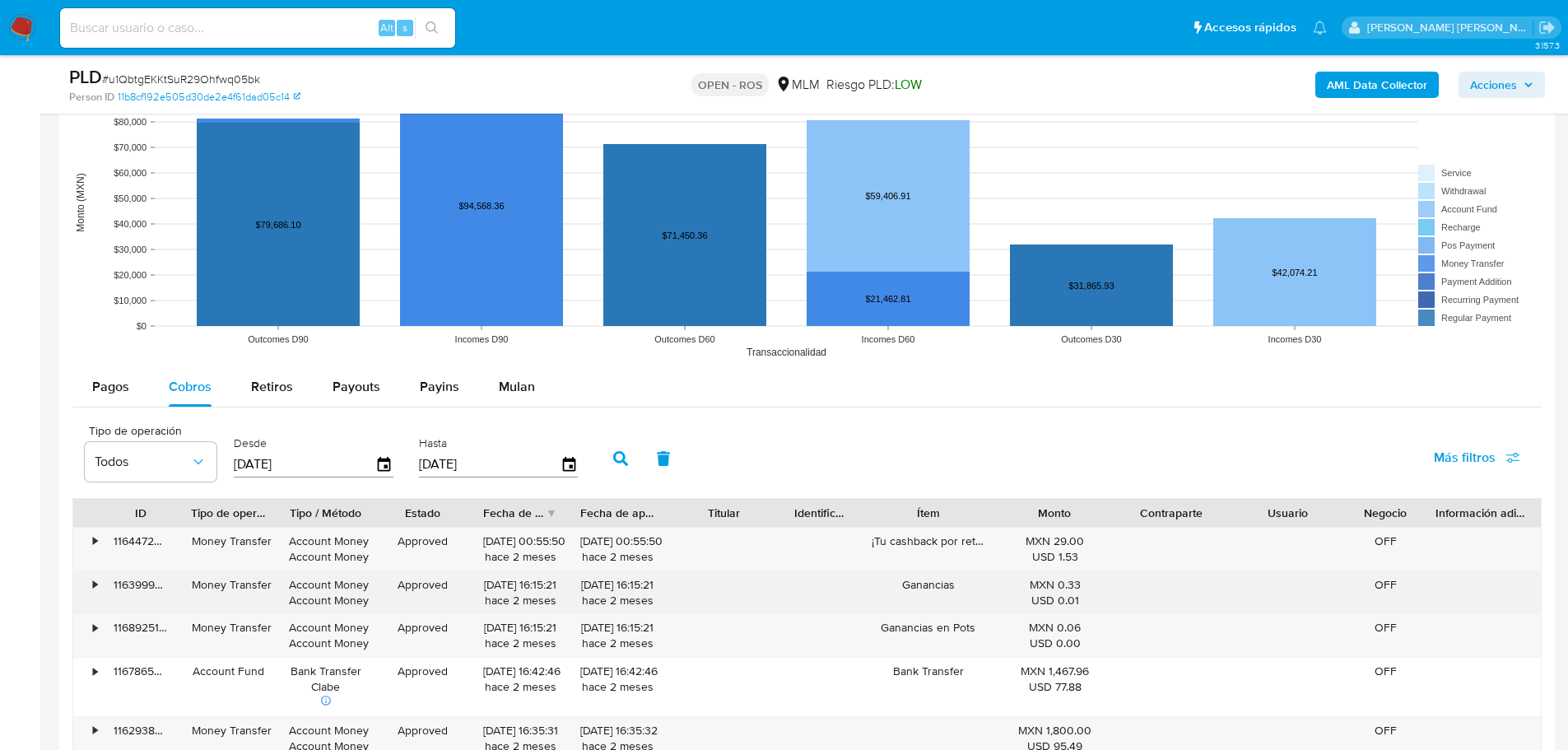
scroll to position [1610, 0]
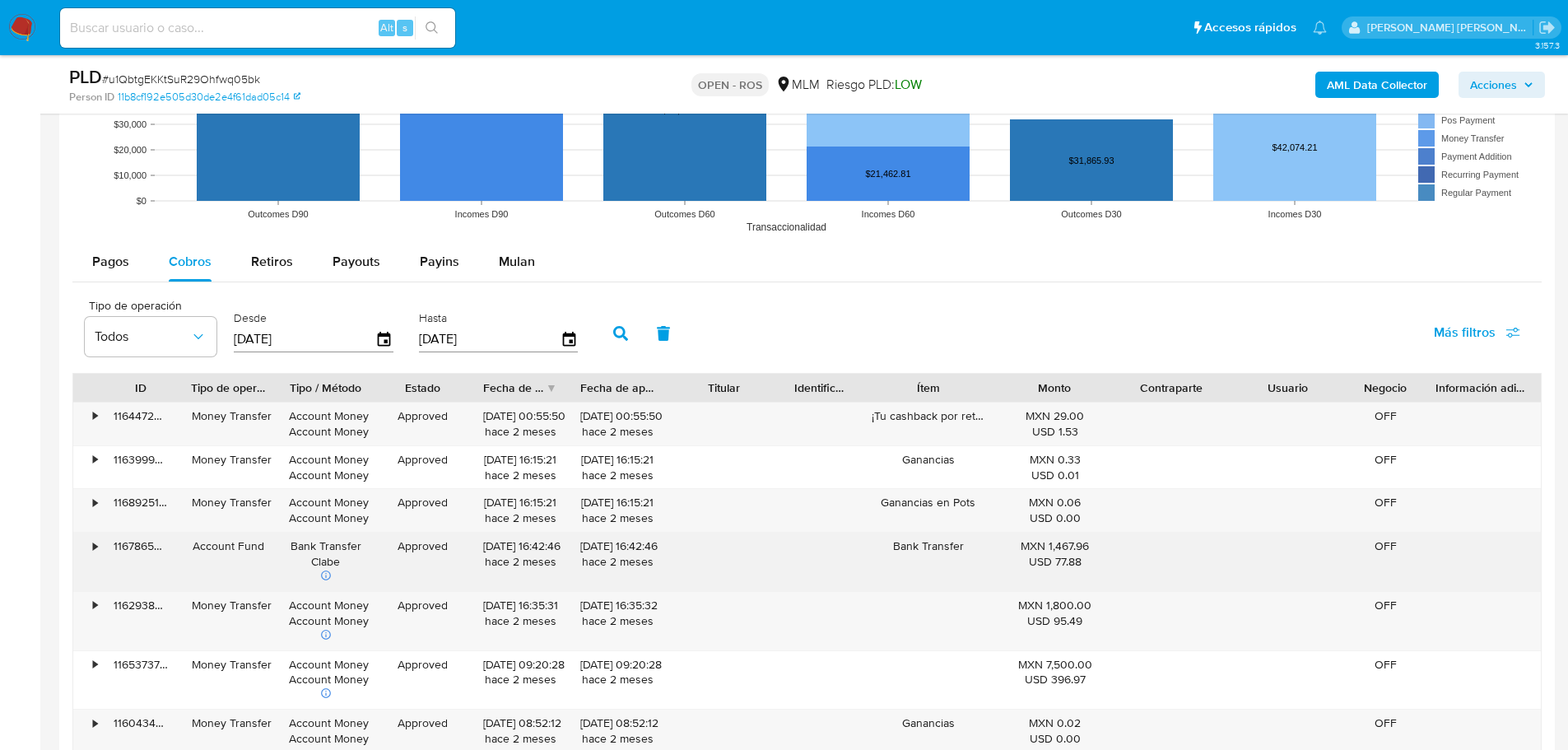
click at [319, 566] on div "• 116786592428 Account Fund Bank Transfer Clabe Approved 29/06/2025 16:42:46 ha…" at bounding box center [807, 562] width 1467 height 58
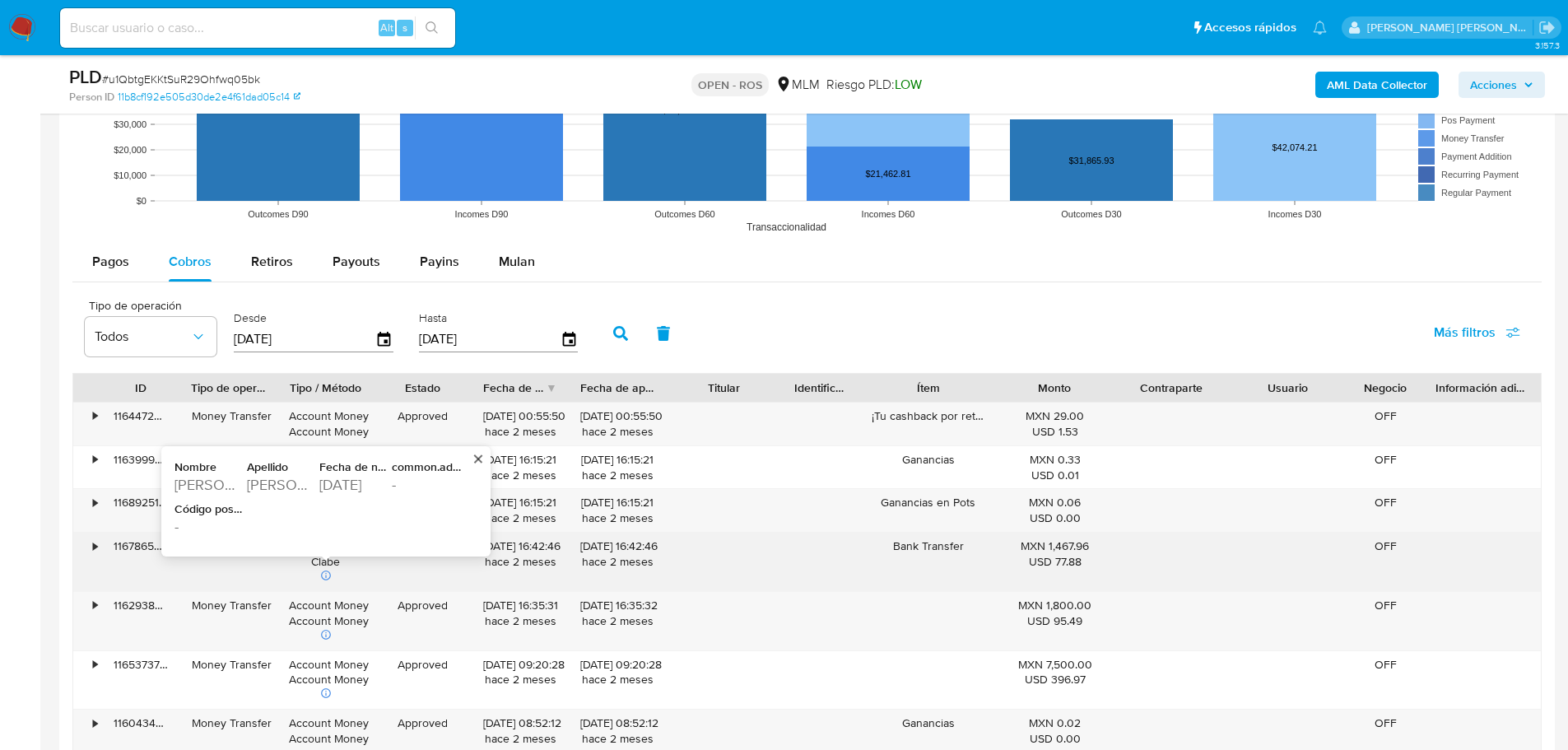
click at [507, 569] on div "29/06/2025 16:42:46 hace 2 meses" at bounding box center [520, 554] width 74 height 31
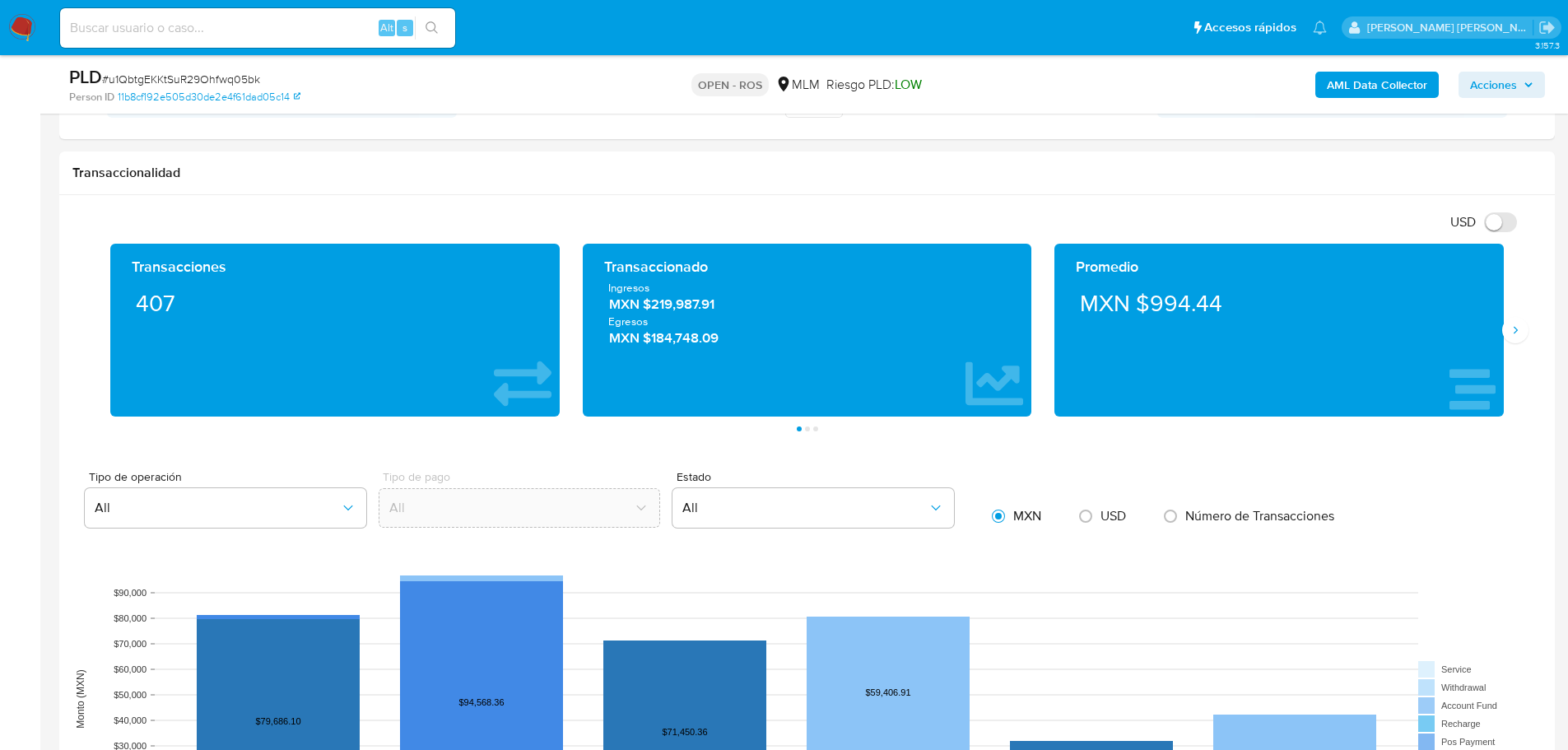
scroll to position [704, 0]
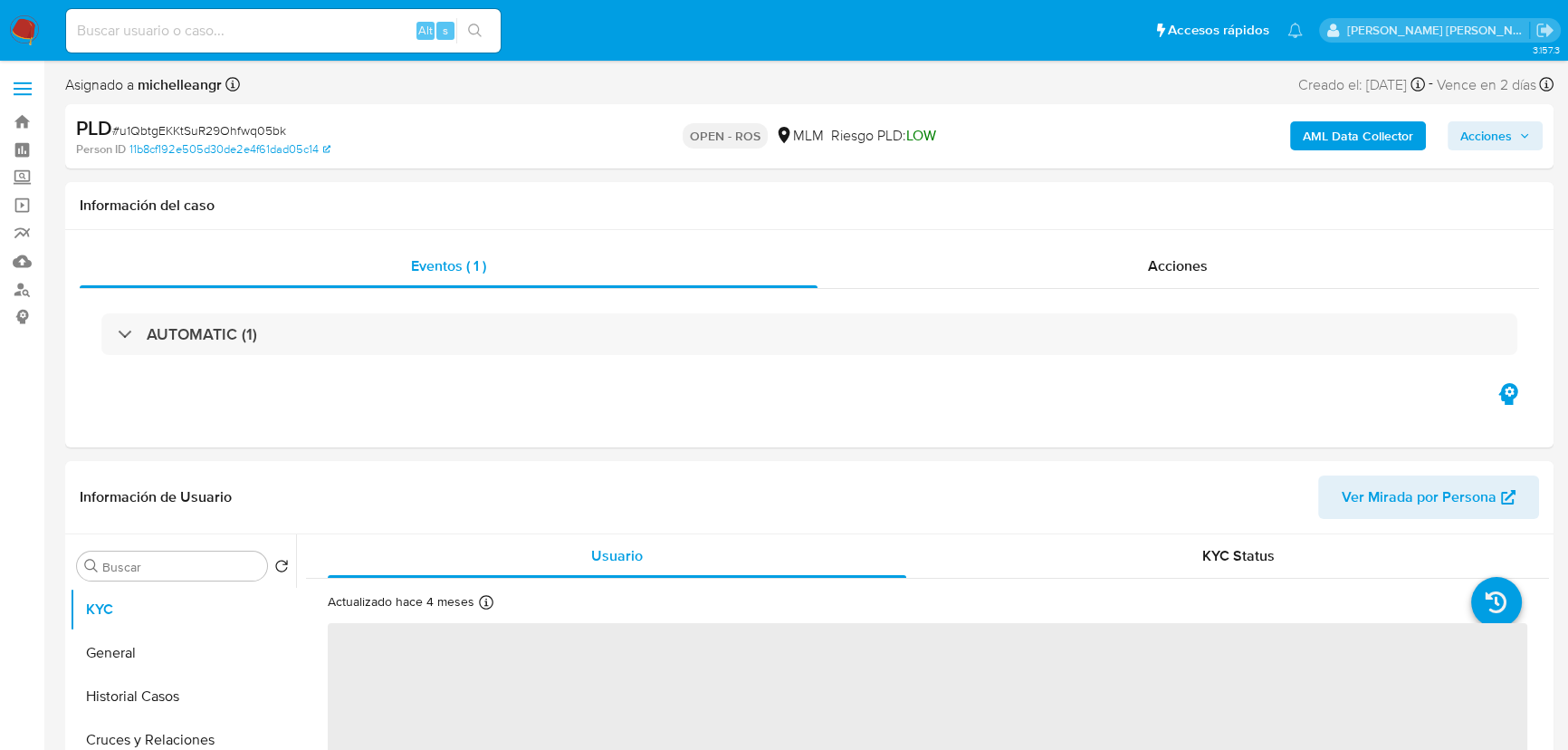
select select "10"
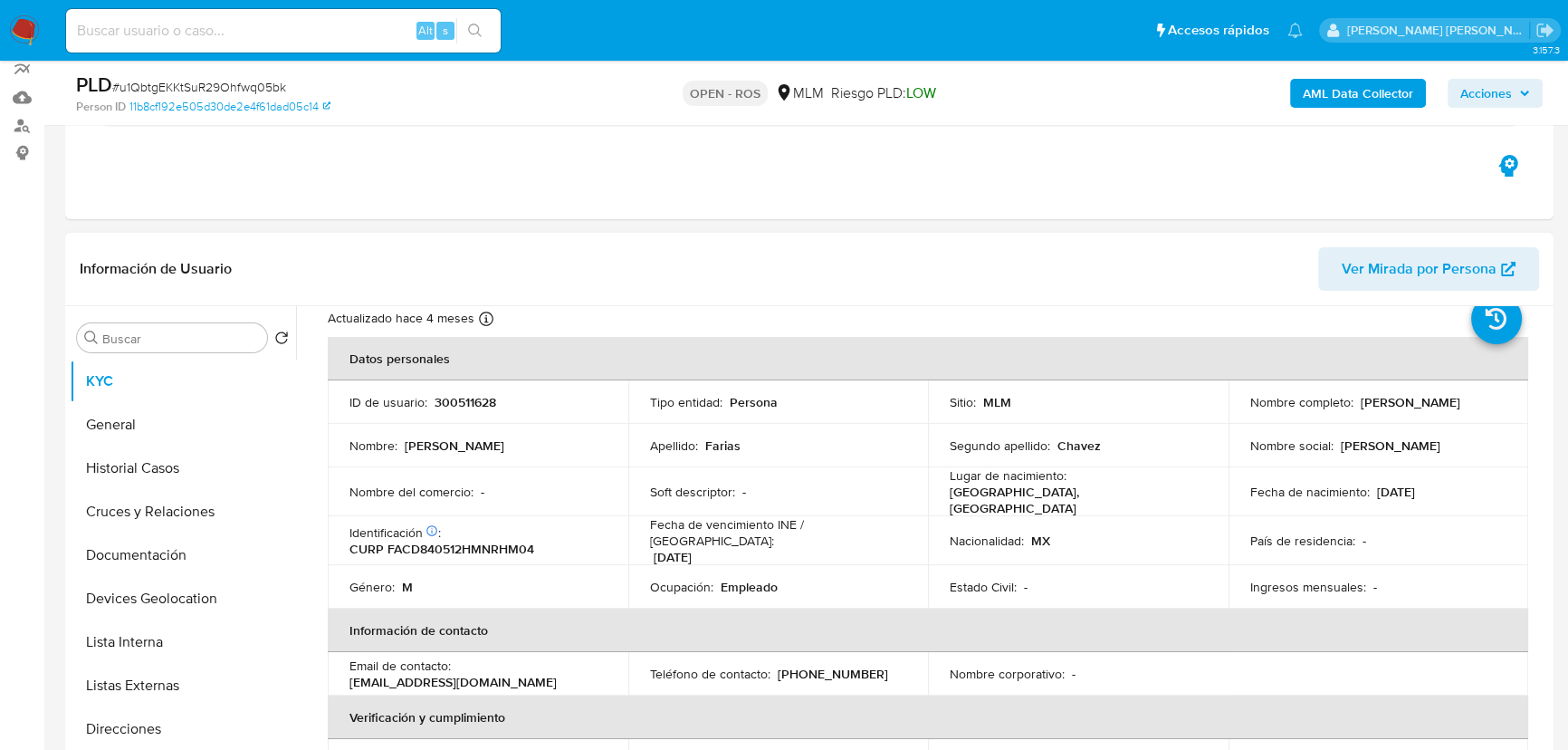
scroll to position [82, 0]
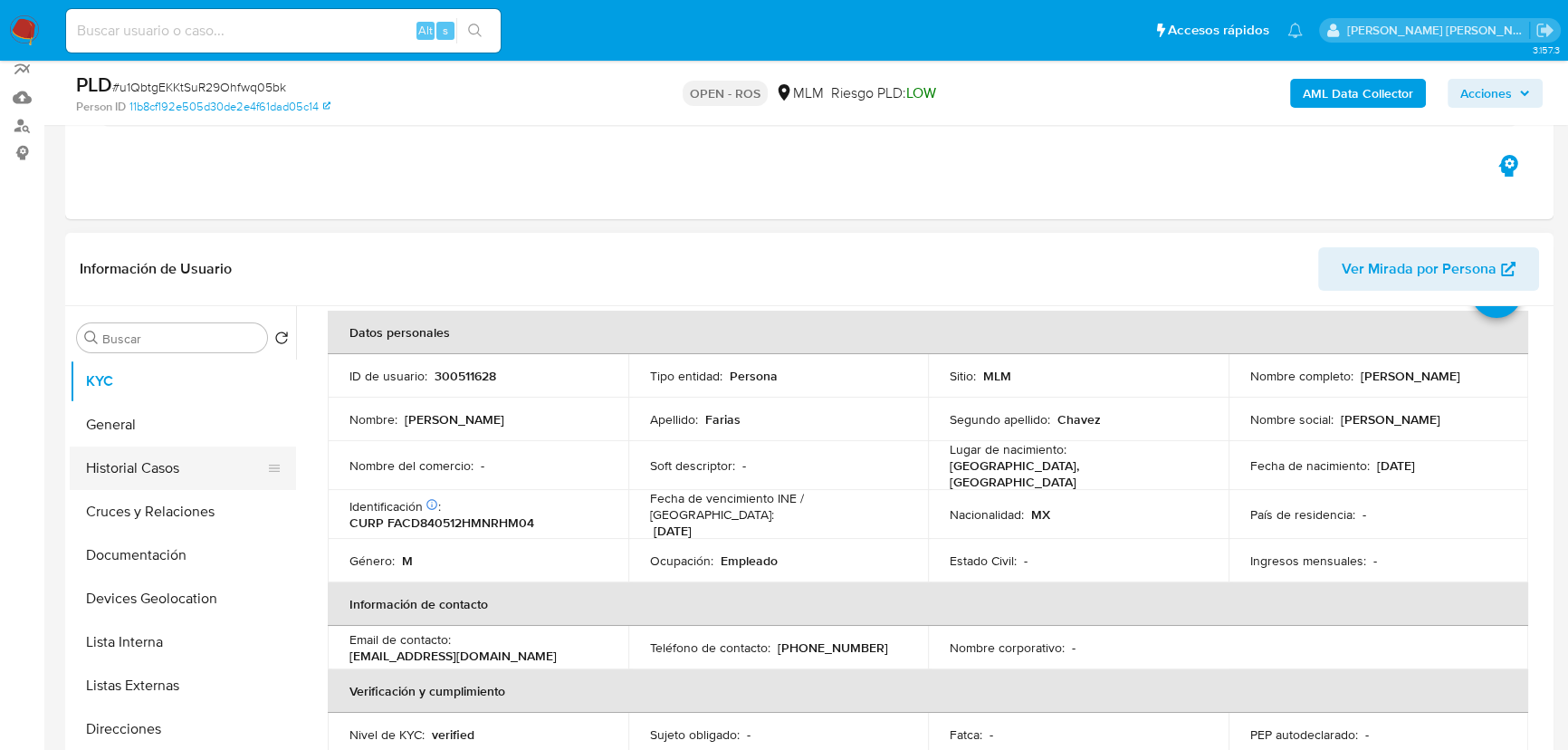
click at [164, 476] on button "Historial Casos" at bounding box center [176, 468] width 212 height 44
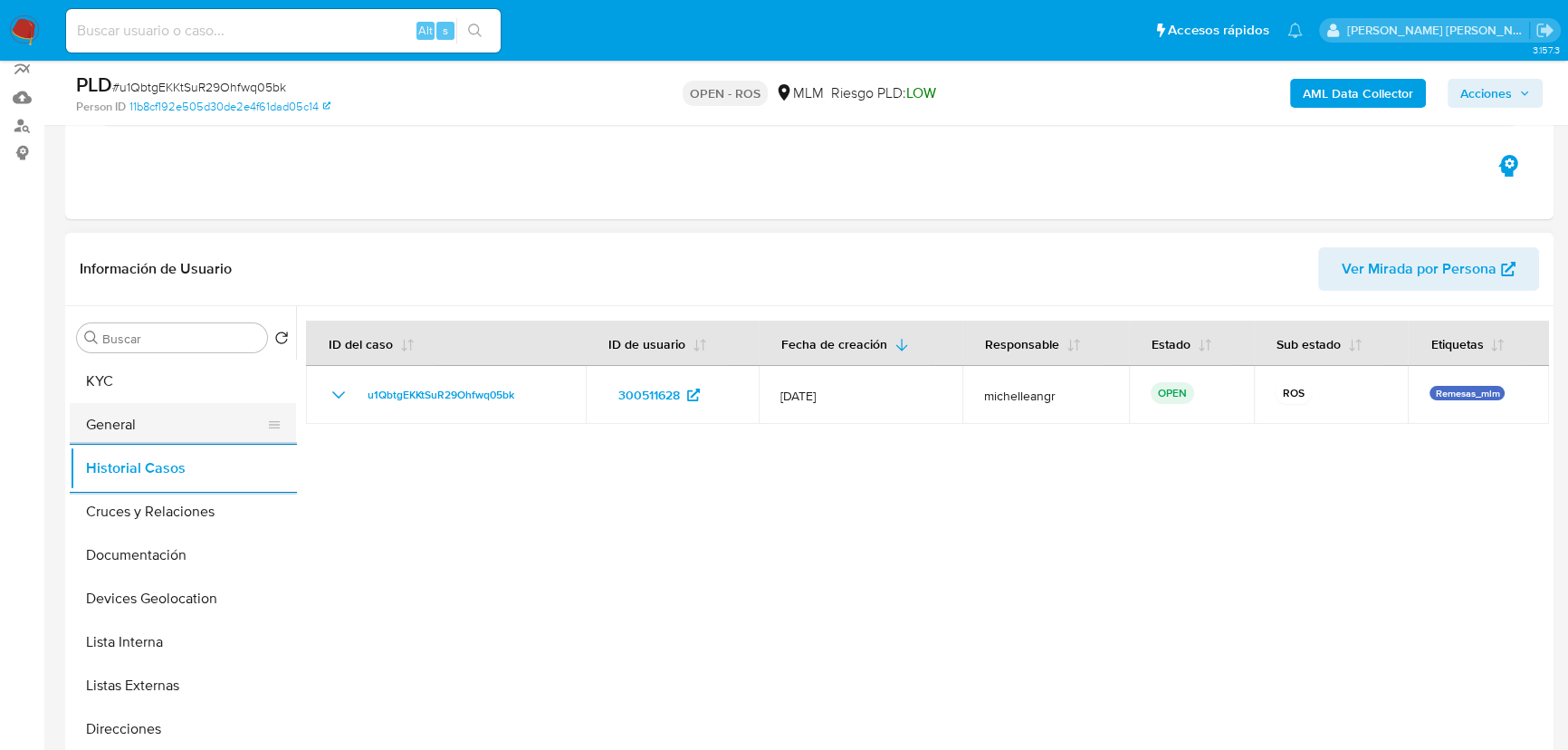
drag, startPoint x: 178, startPoint y: 423, endPoint x: 266, endPoint y: 434, distance: 88.7
click at [179, 423] on button "General" at bounding box center [176, 425] width 212 height 44
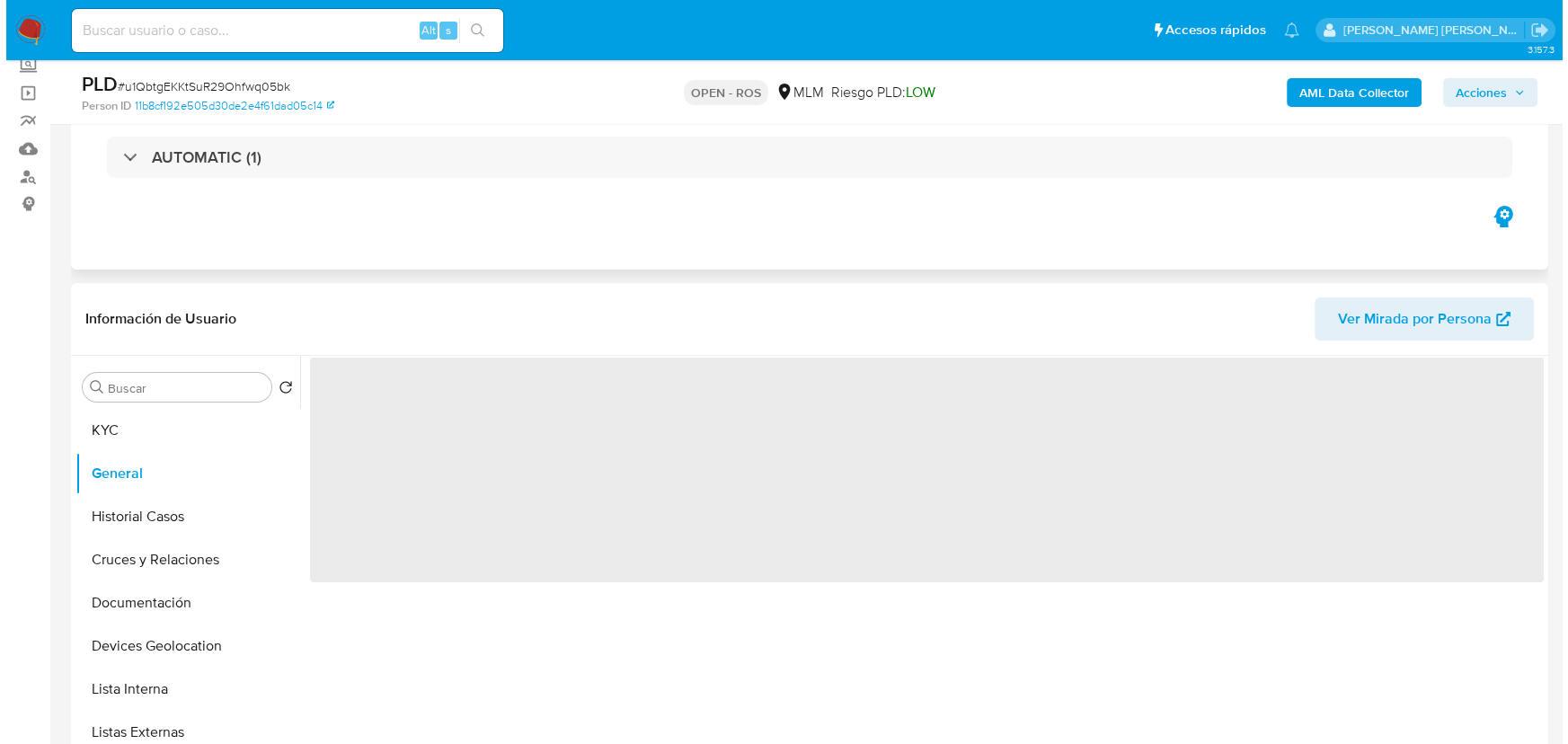
scroll to position [81, 0]
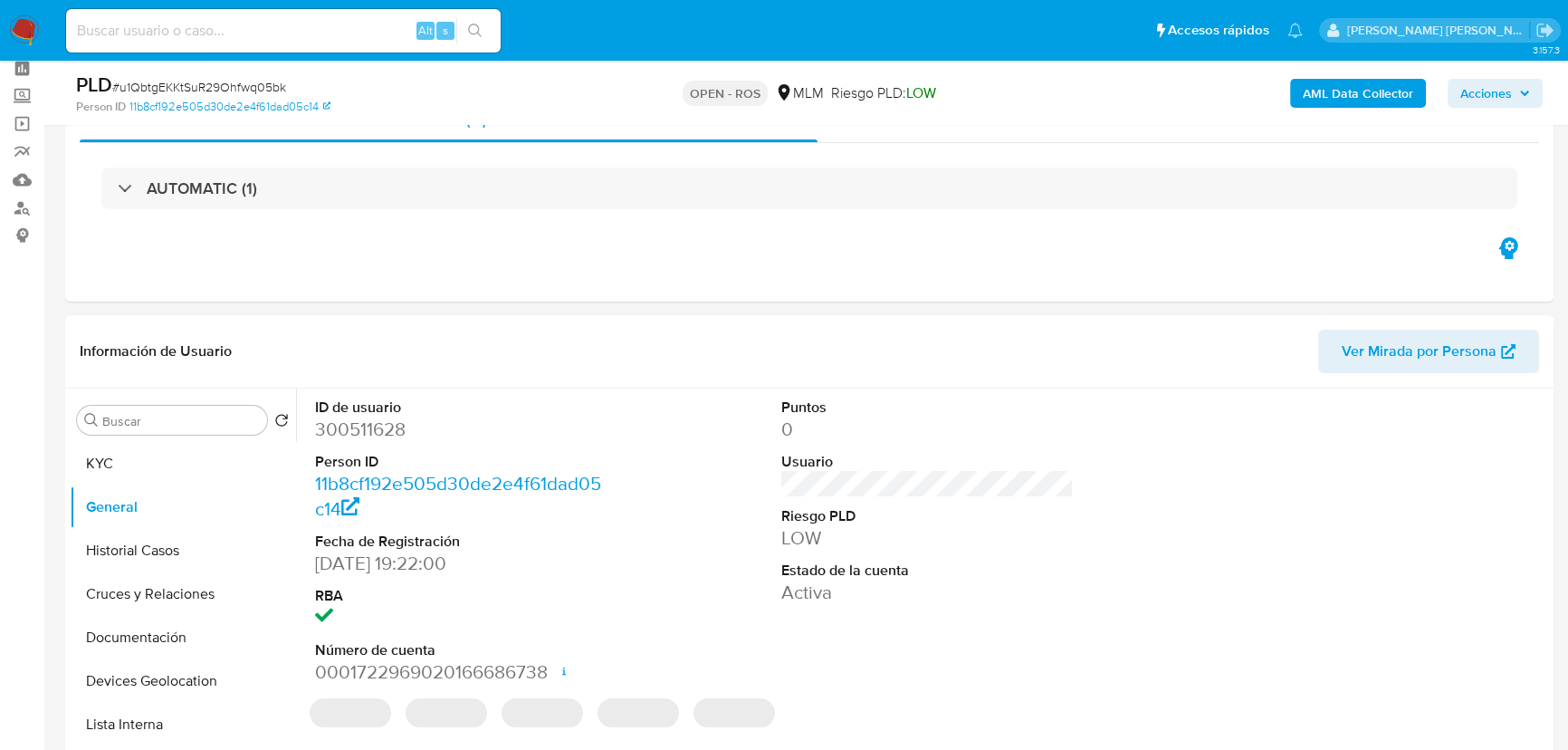
click at [1501, 88] on span "Acciones" at bounding box center [1485, 93] width 51 height 29
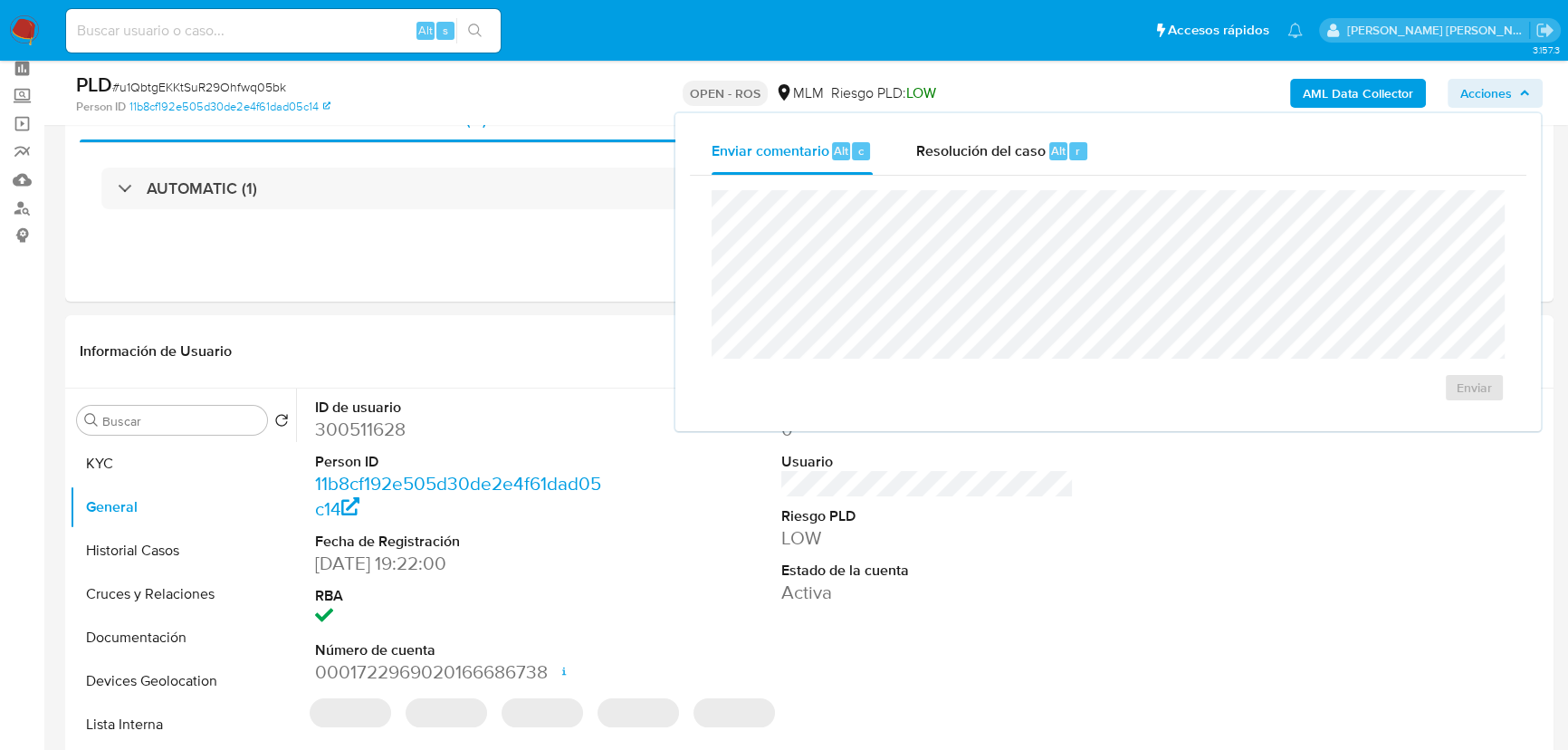
drag, startPoint x: 1022, startPoint y: 172, endPoint x: 1011, endPoint y: 184, distance: 16.3
click at [1021, 174] on div "Enviar comentario Alt c Resolución del caso Alt r Enviar" at bounding box center [1108, 271] width 837 height 289
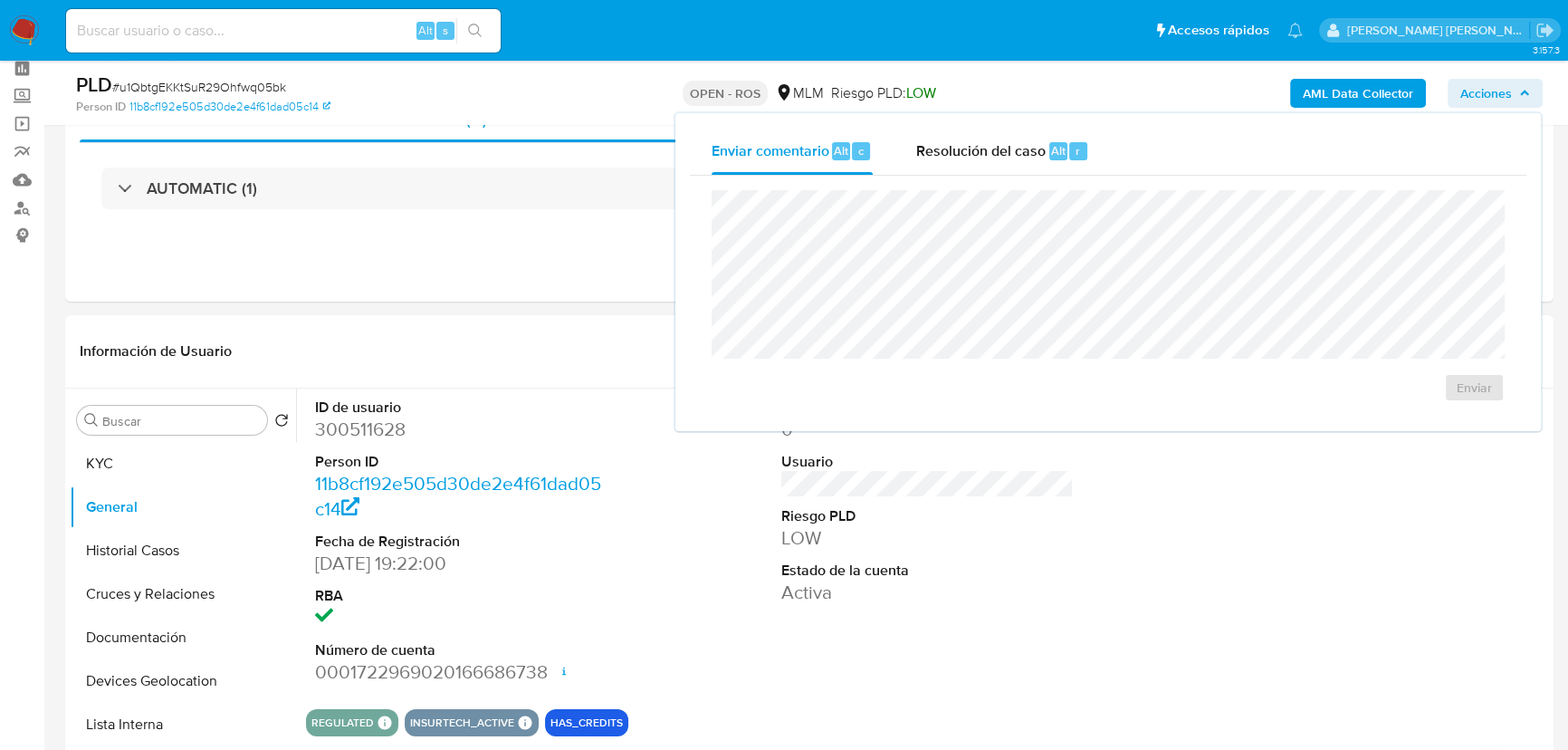
drag, startPoint x: 998, startPoint y: 145, endPoint x: 1004, endPoint y: 181, distance: 36.5
click at [1000, 145] on span "Resolución del caso" at bounding box center [981, 150] width 129 height 20
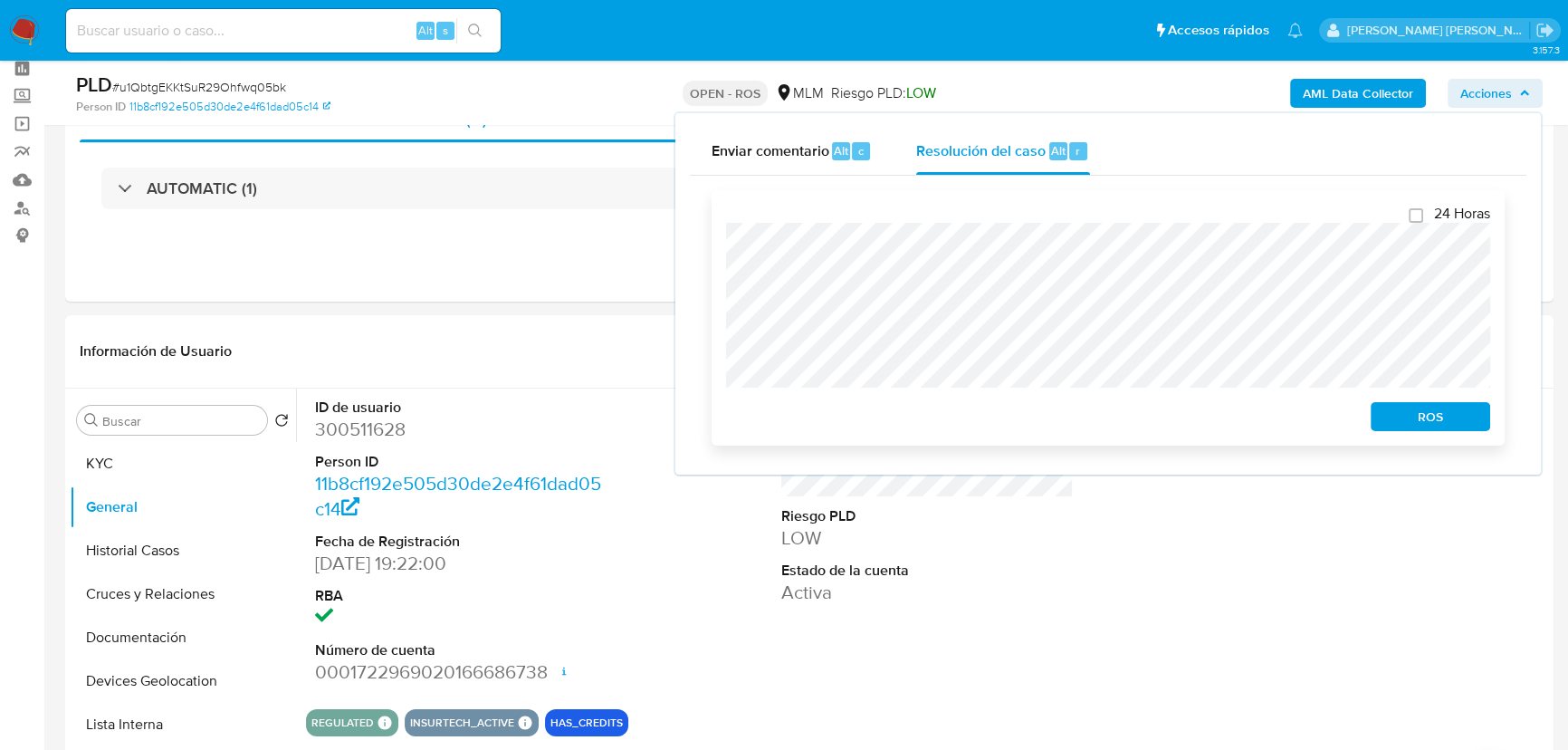
click at [1421, 418] on span "ROS" at bounding box center [1430, 417] width 94 height 25
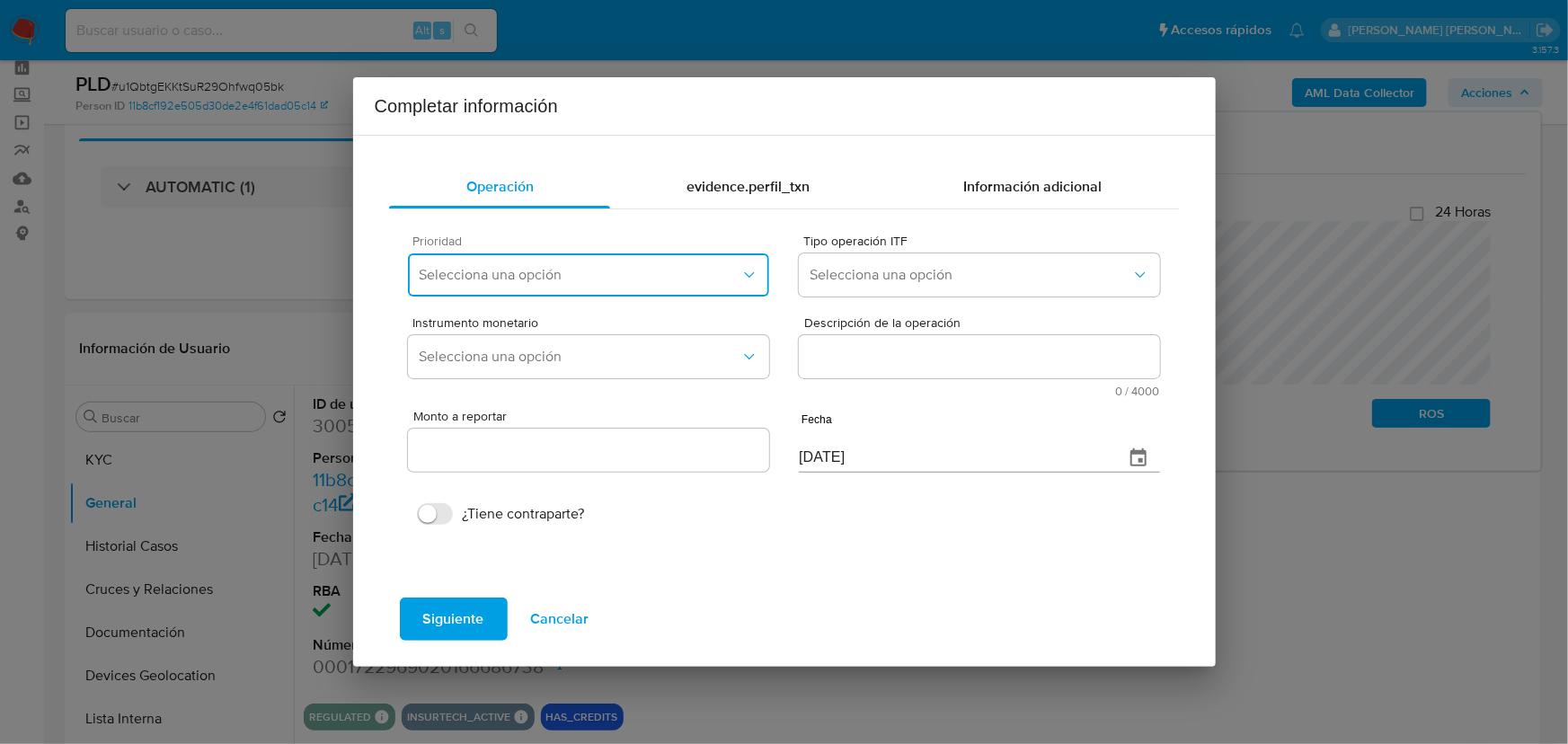
click at [484, 273] on span "Selecciona una opción" at bounding box center [578, 275] width 321 height 18
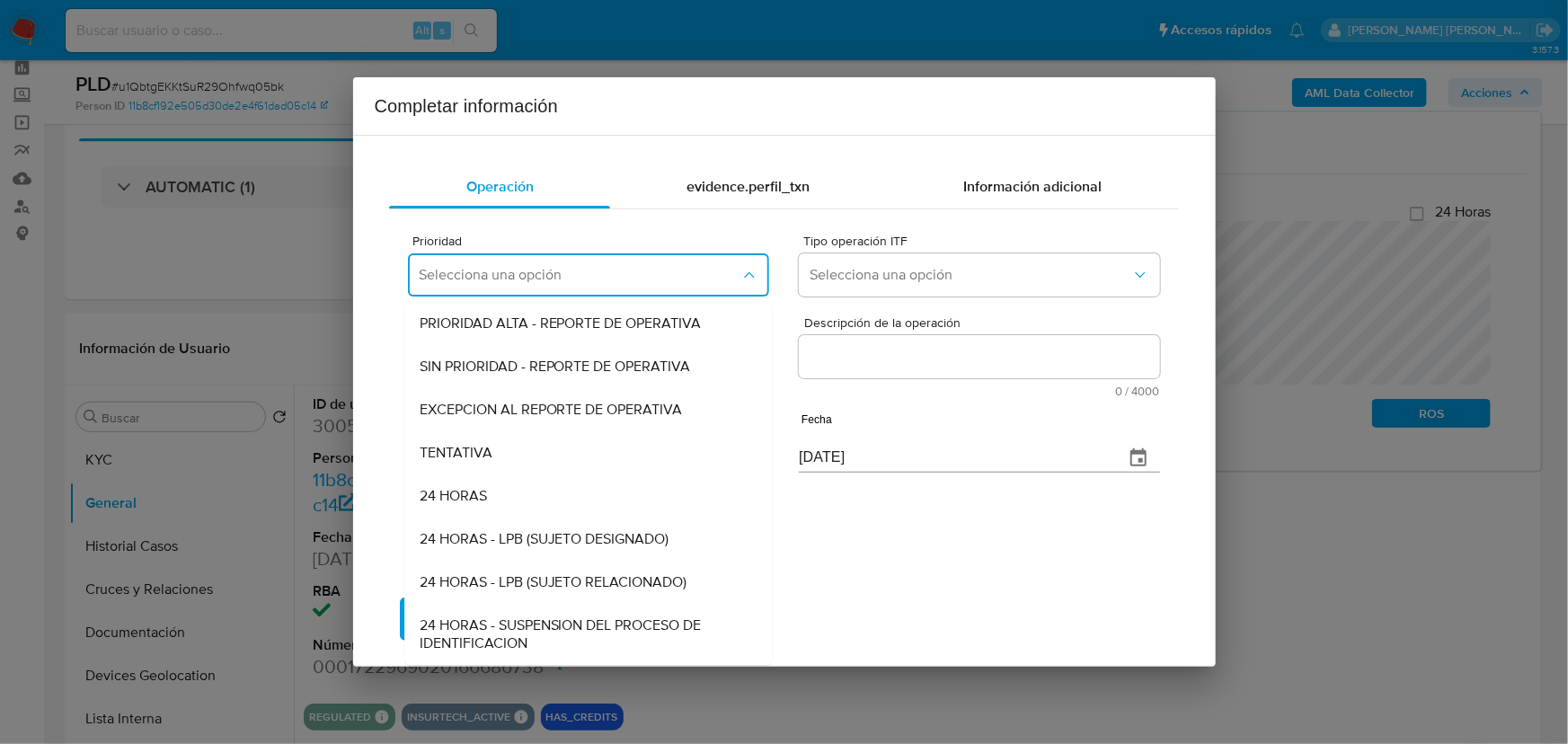
drag, startPoint x: 497, startPoint y: 409, endPoint x: 922, endPoint y: 392, distance: 425.3
click at [498, 409] on span "EXCEPCION AL REPORTE DE OPERATIVA" at bounding box center [550, 410] width 263 height 18
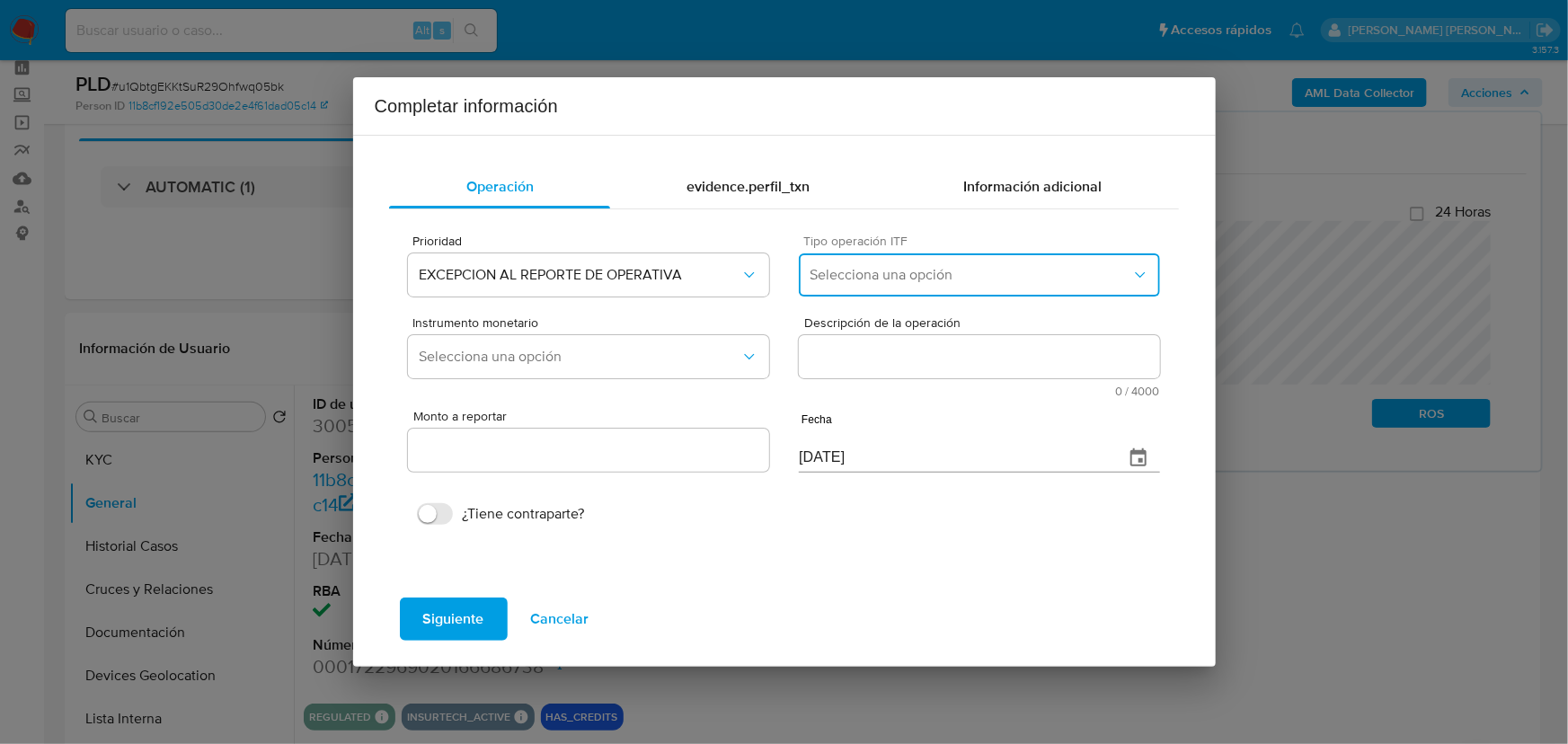
click at [887, 284] on button "Selecciona una opción" at bounding box center [979, 275] width 360 height 43
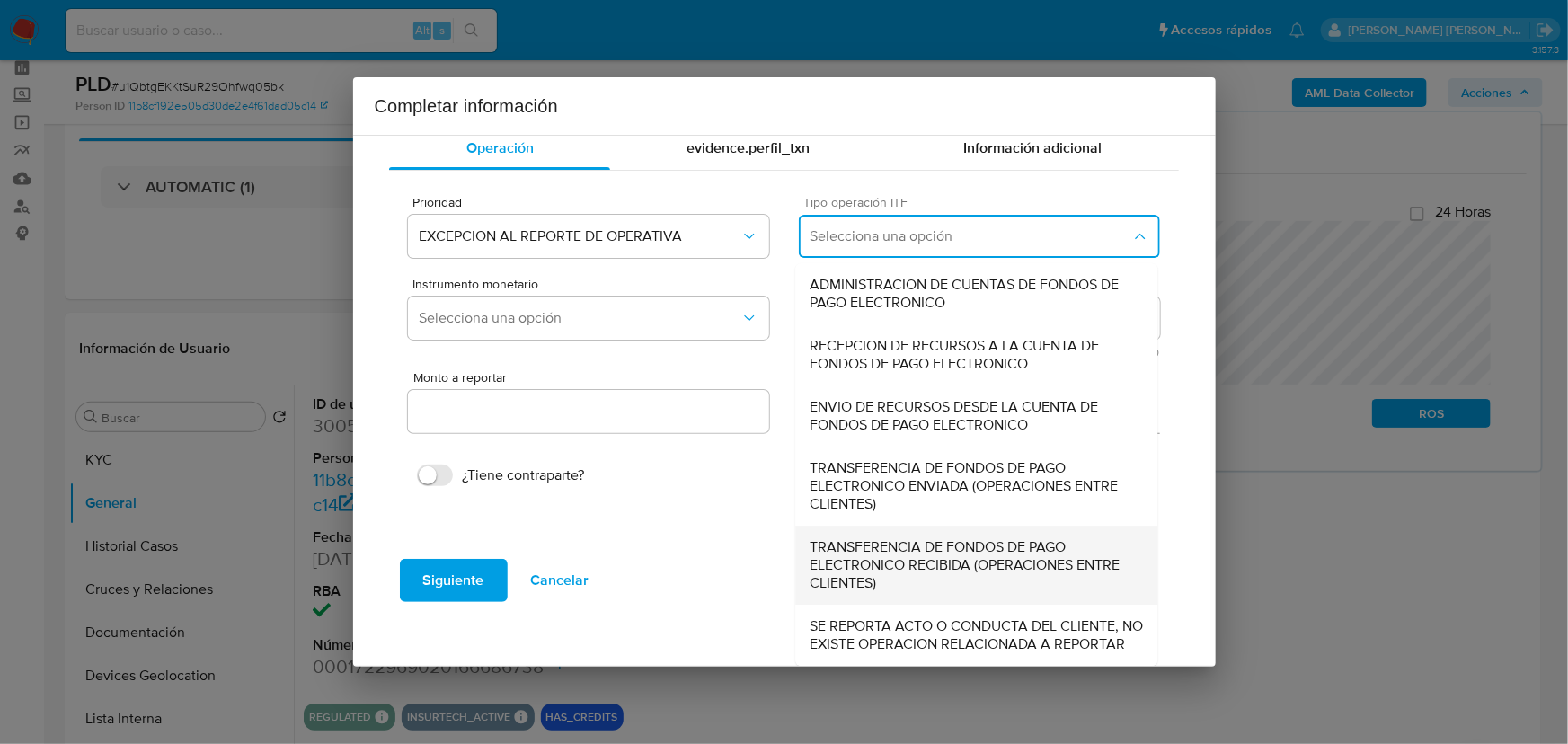
scroll to position [57, 0]
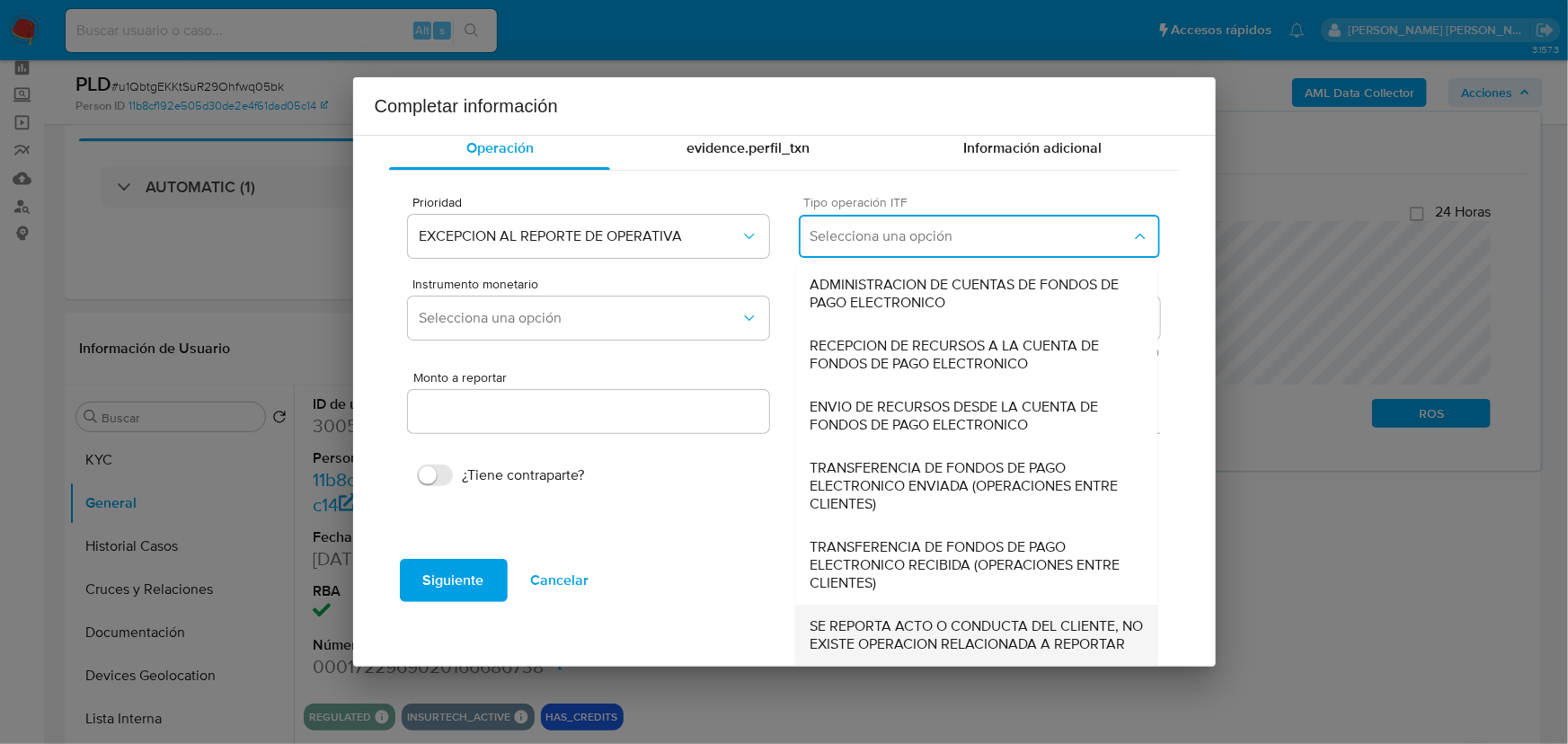
click at [847, 620] on span "SE REPORTA ACTO O CONDUCTA DEL CLIENTE, NO EXISTE OPERACION RELACIONADA A REPOR…" at bounding box center [977, 635] width 333 height 36
type input "0.00"
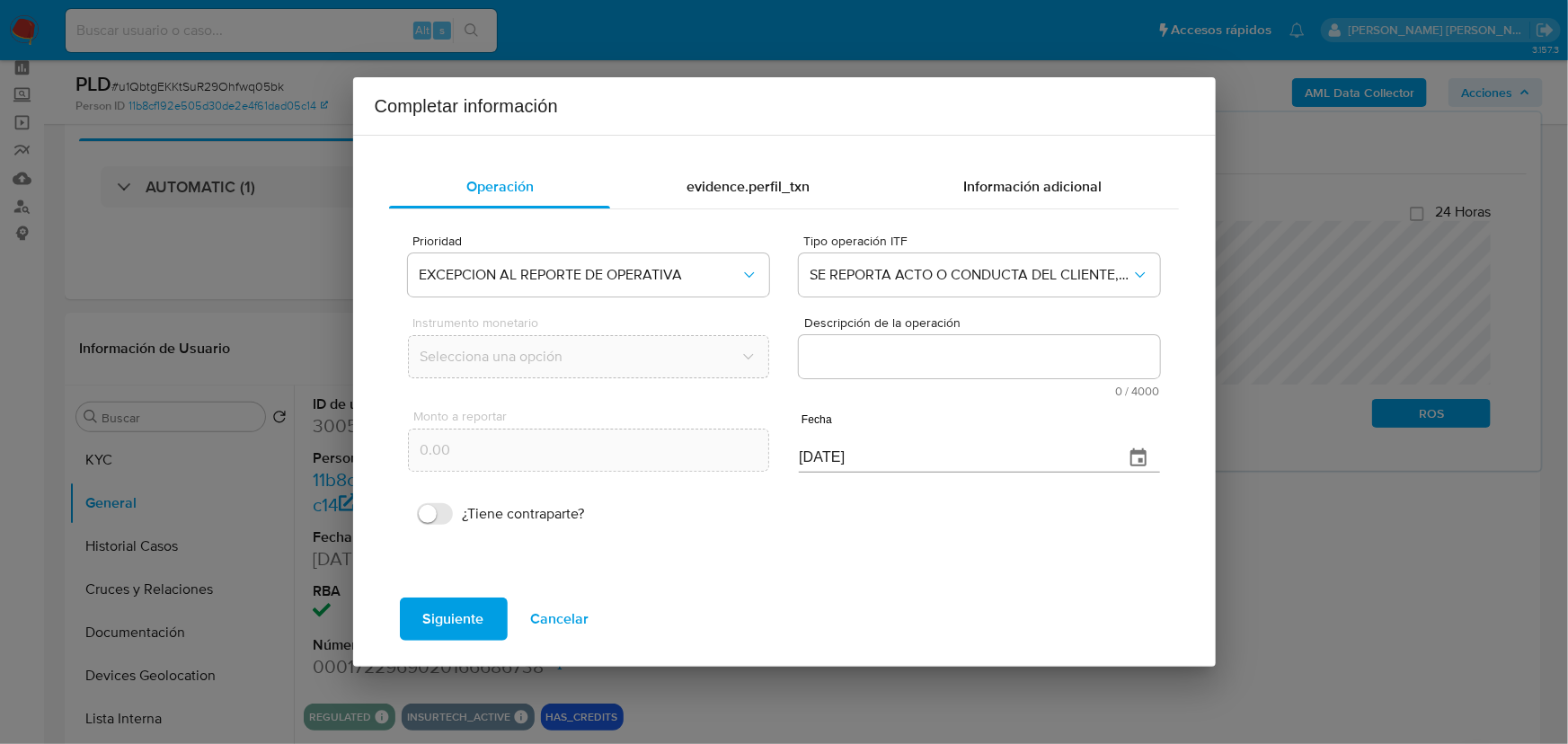
click at [926, 369] on textarea "Descripción de la operación" at bounding box center [979, 357] width 360 height 43
paste textarea "/CONOCIMIENTO DEL CLIENTE O USUARIO/CLIENTE DE NOMBRE [PERSON_NAME] CON NUMERO …"
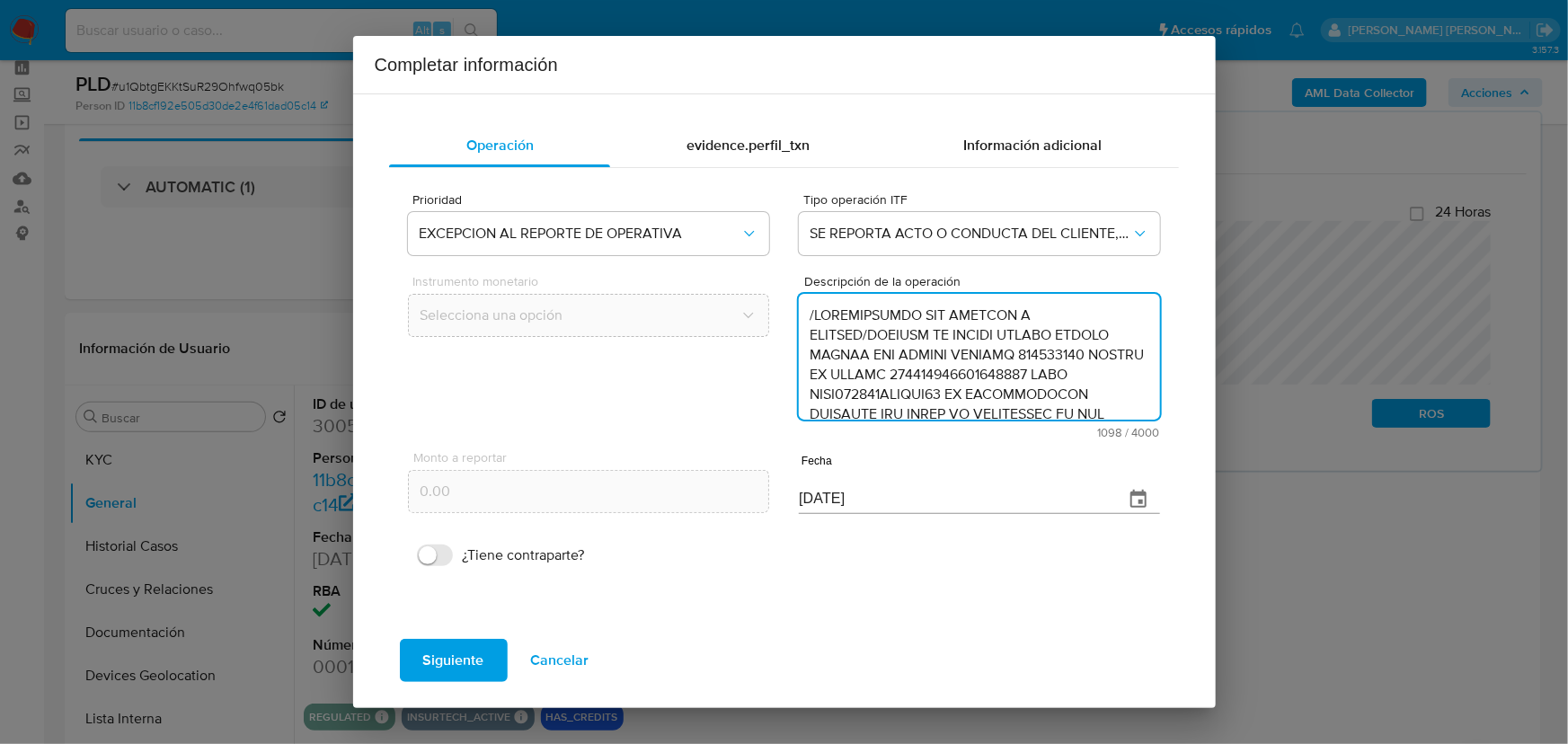
scroll to position [498, 0]
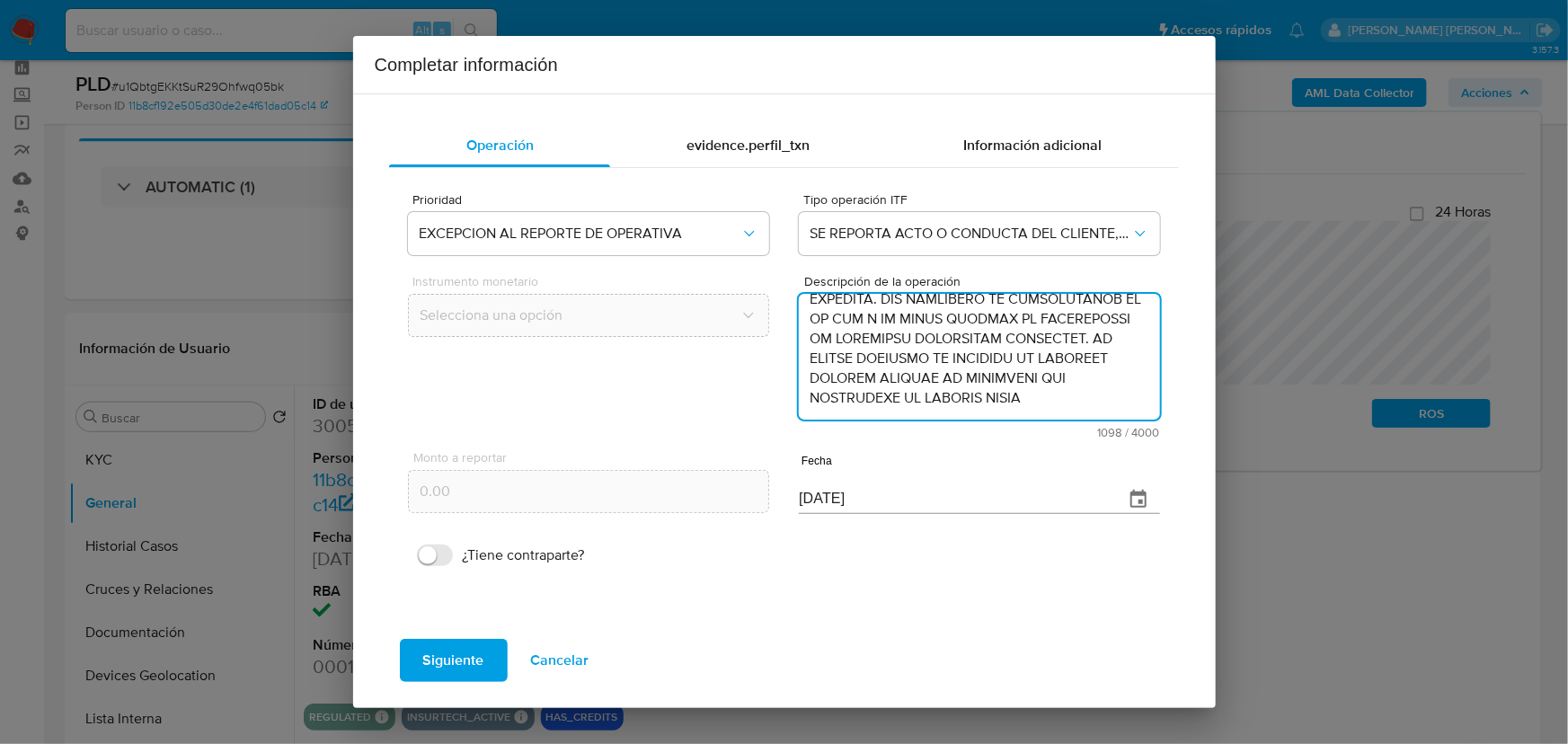
type textarea "/CONOCIMIENTO DEL CLIENTE O USUARIO/CLIENTE DE NOMBRE [PERSON_NAME] CON NUMERO …"
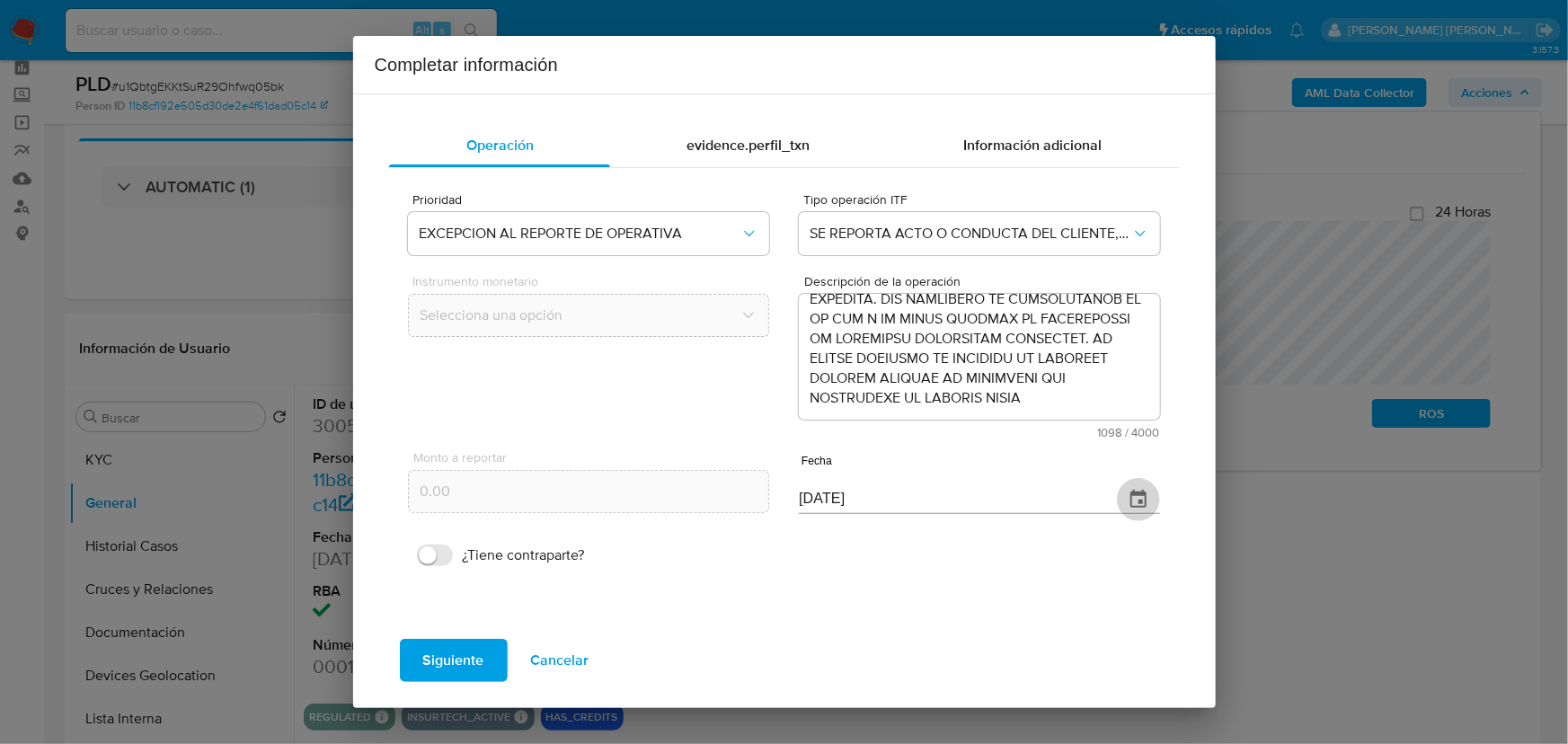
click at [1147, 492] on icon "button" at bounding box center [1138, 499] width 21 height 21
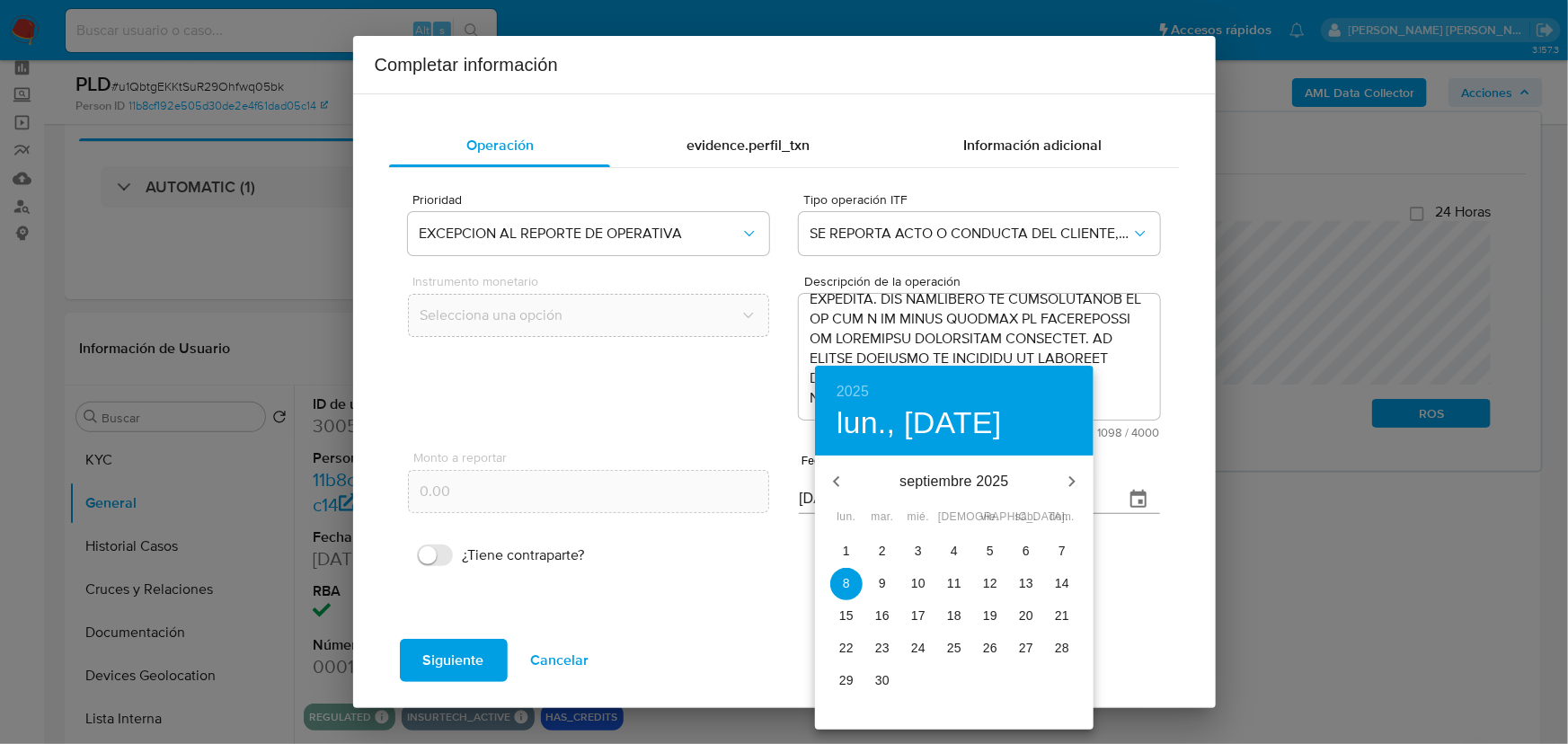
click at [832, 485] on icon "button" at bounding box center [837, 482] width 21 height 21
click at [833, 484] on icon "button" at bounding box center [837, 482] width 21 height 21
click at [833, 483] on icon "button" at bounding box center [837, 482] width 21 height 21
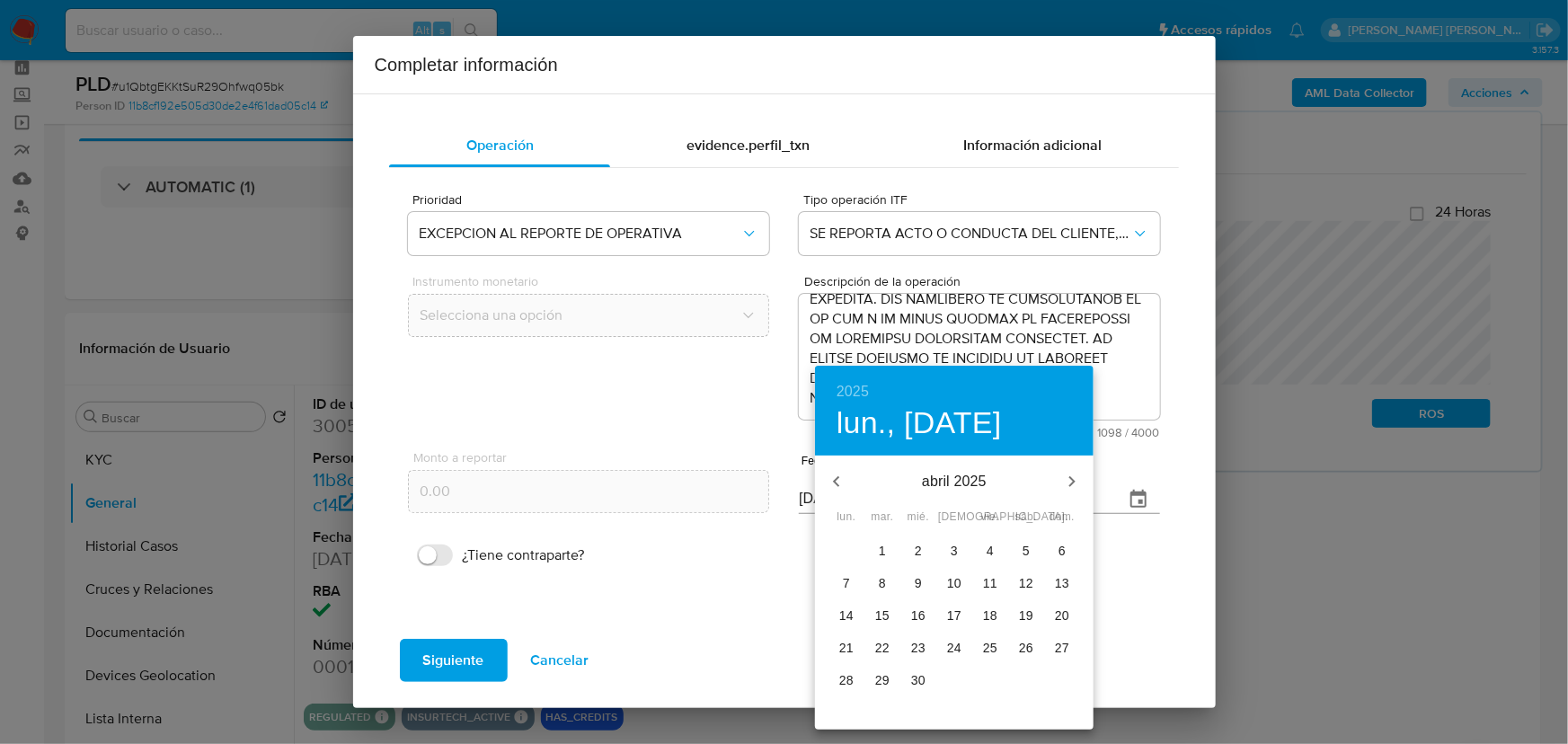
click at [1076, 485] on icon "button" at bounding box center [1072, 482] width 21 height 21
click at [920, 689] on p "30" at bounding box center [917, 679] width 14 height 18
type input "[DATE]"
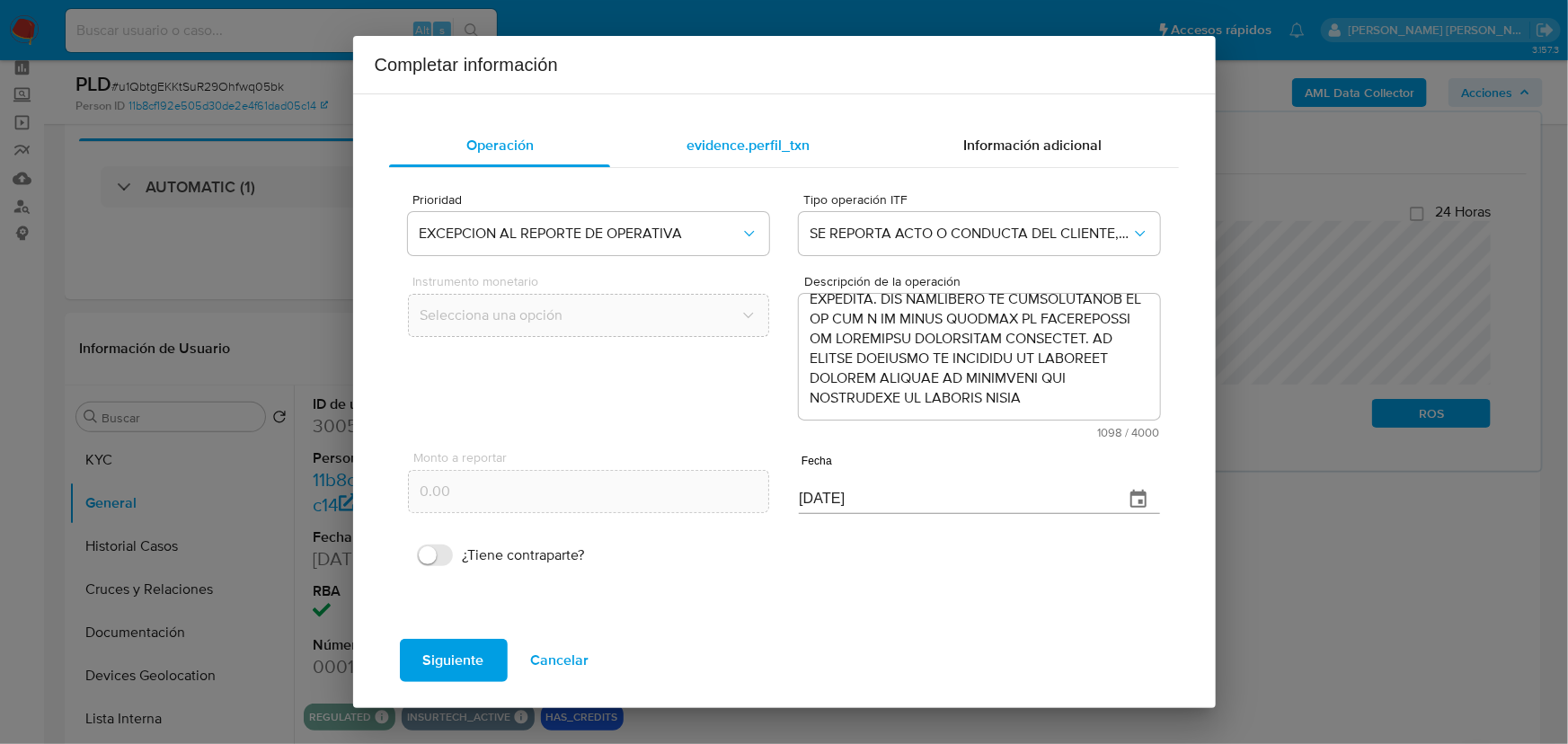
click at [730, 148] on span "evidence.perfil_txn" at bounding box center [748, 145] width 123 height 20
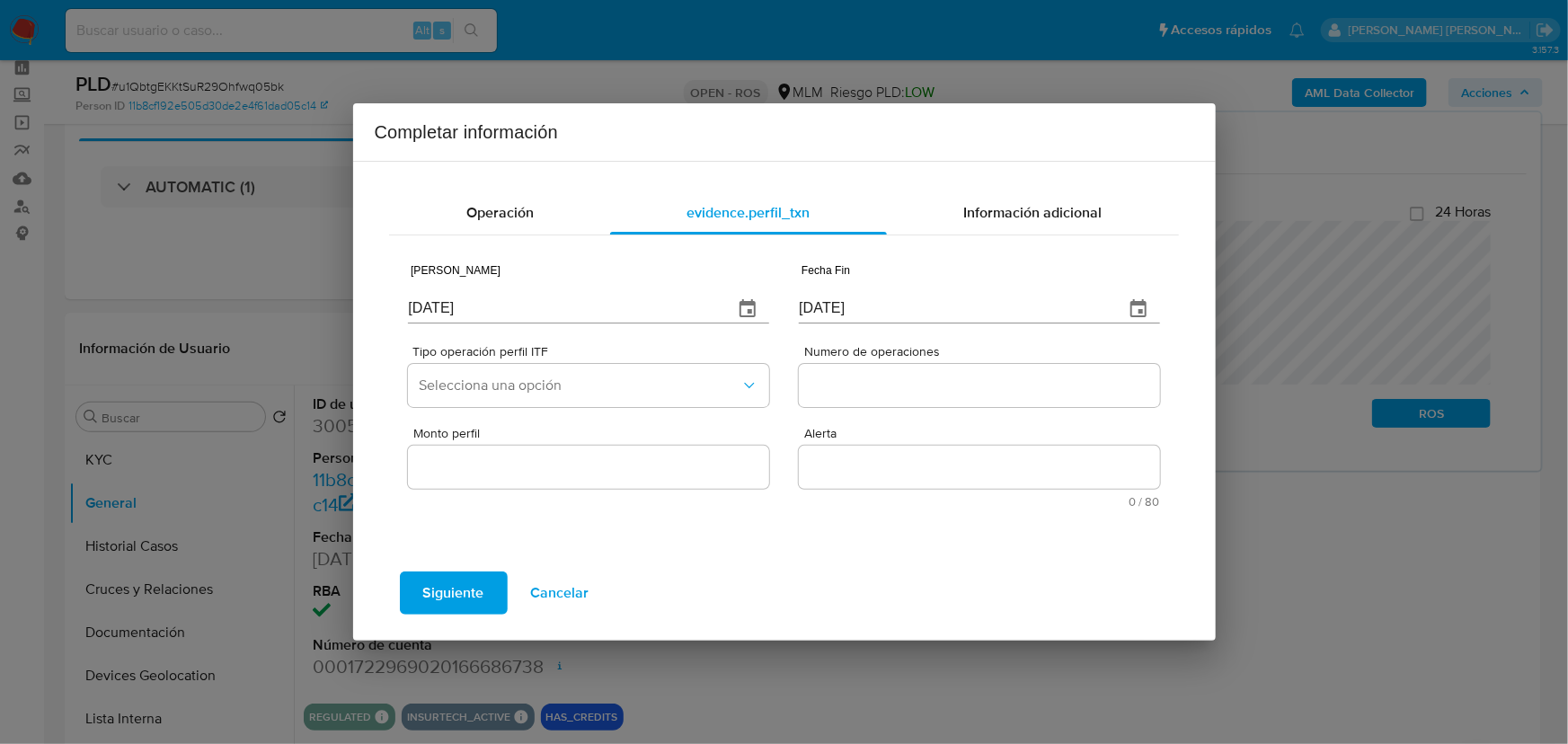
click at [754, 316] on icon "button" at bounding box center [748, 309] width 21 height 21
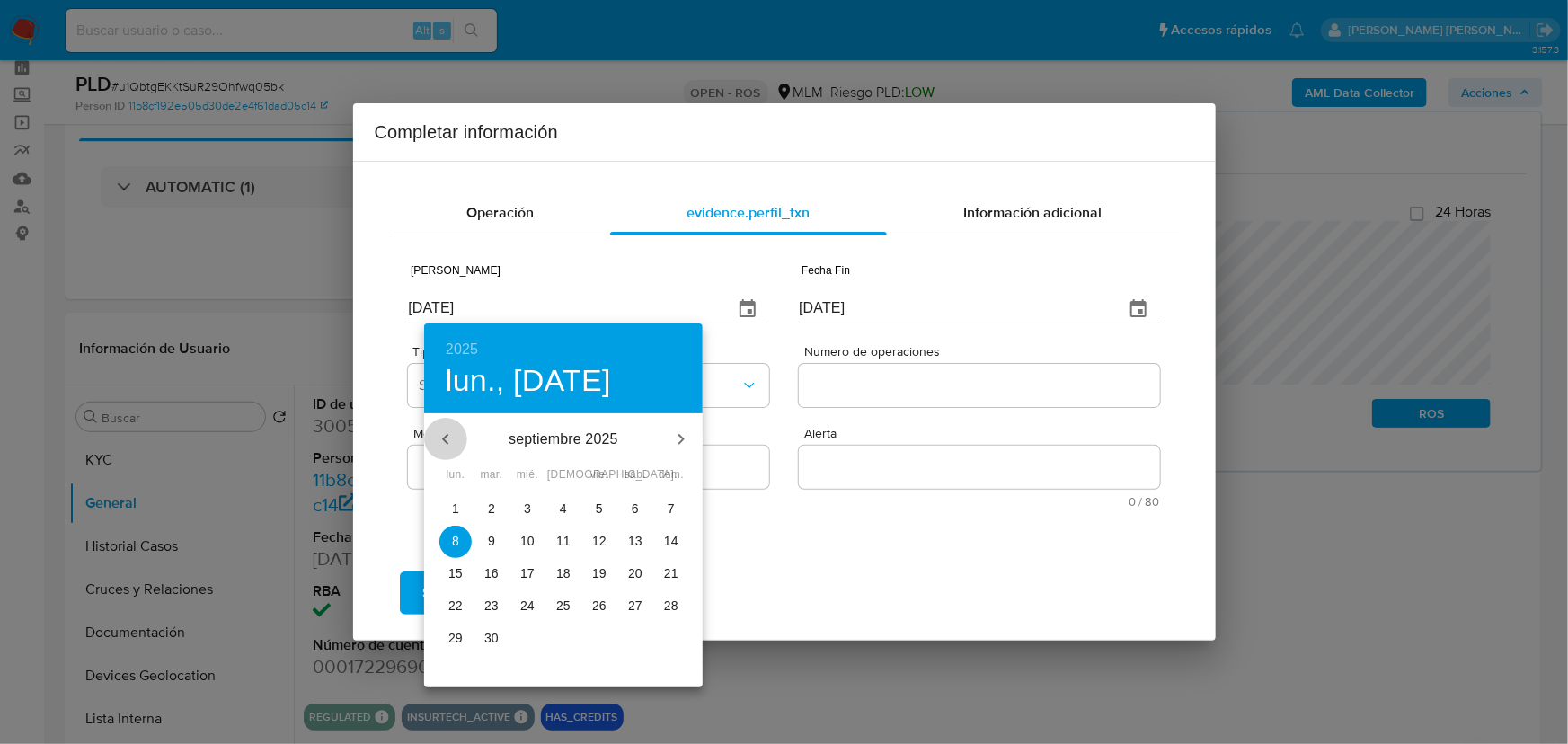
click at [440, 432] on icon "button" at bounding box center [445, 439] width 21 height 21
click at [442, 432] on icon "button" at bounding box center [445, 439] width 21 height 21
click at [444, 432] on icon "button" at bounding box center [445, 439] width 21 height 21
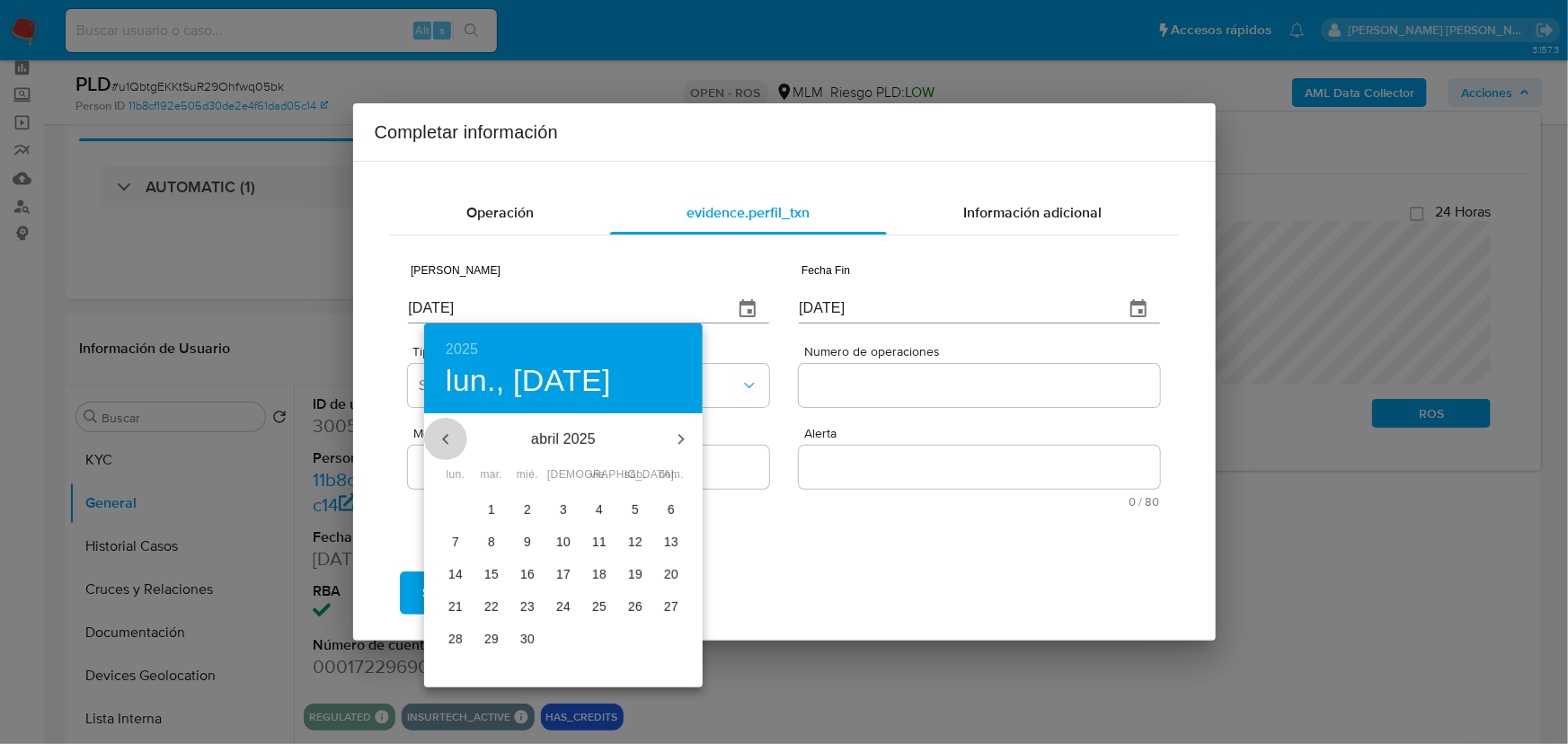
click at [444, 432] on icon "button" at bounding box center [445, 439] width 21 height 21
click at [444, 431] on icon "button" at bounding box center [445, 439] width 21 height 21
click at [444, 427] on button "button" at bounding box center [445, 439] width 43 height 43
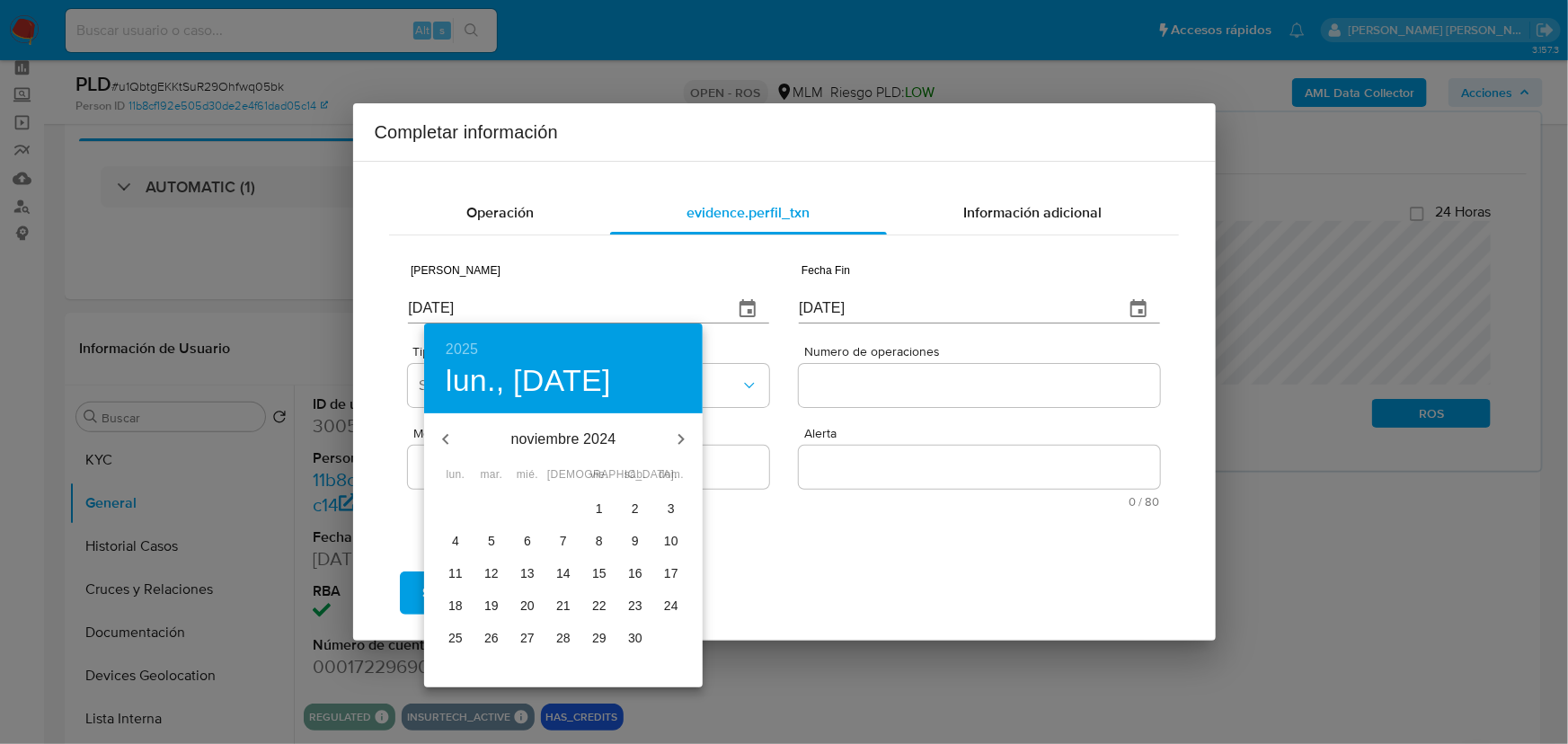
click at [444, 426] on button "button" at bounding box center [445, 439] width 43 height 43
drag, startPoint x: 496, startPoint y: 601, endPoint x: 504, endPoint y: 589, distance: 14.4
click at [495, 600] on p "17" at bounding box center [492, 605] width 14 height 18
type input "[DATE]"
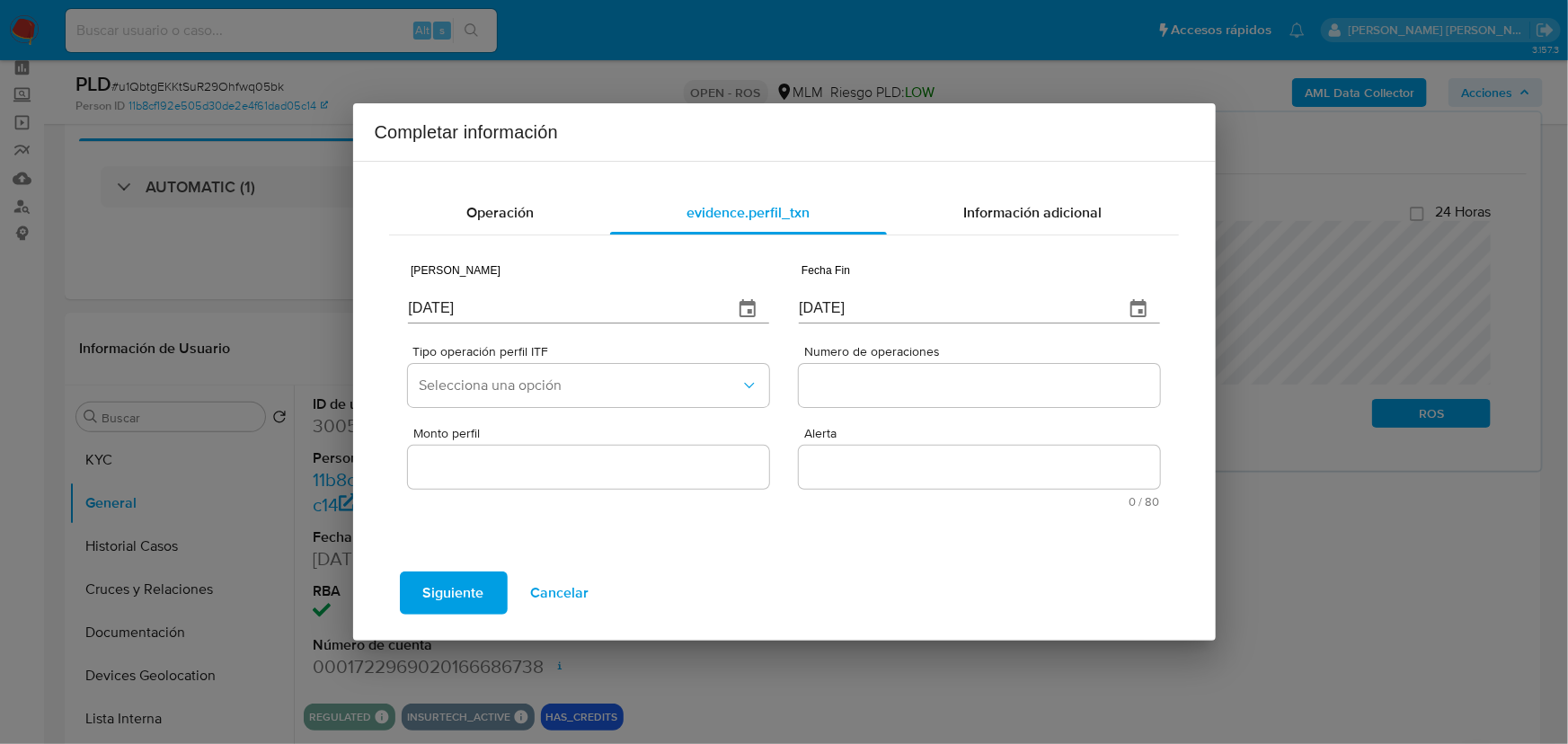
click at [1132, 306] on icon "button" at bounding box center [1138, 309] width 21 height 21
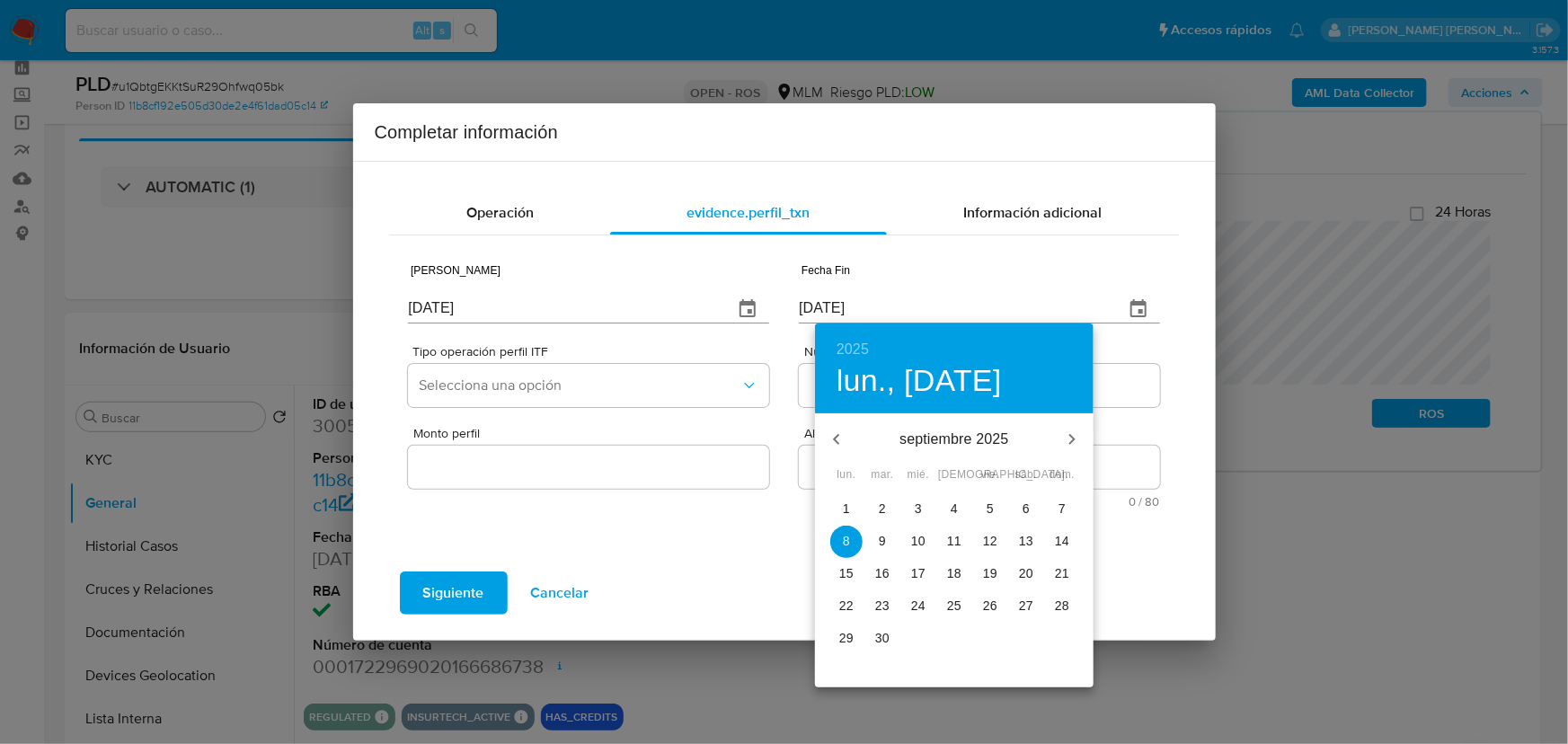
click at [836, 440] on icon "button" at bounding box center [836, 438] width 7 height 11
click at [837, 440] on icon "button" at bounding box center [837, 439] width 21 height 21
click at [838, 440] on icon "button" at bounding box center [837, 439] width 21 height 21
click at [1075, 430] on icon "button" at bounding box center [1072, 439] width 21 height 21
click at [928, 632] on span "30" at bounding box center [918, 638] width 33 height 18
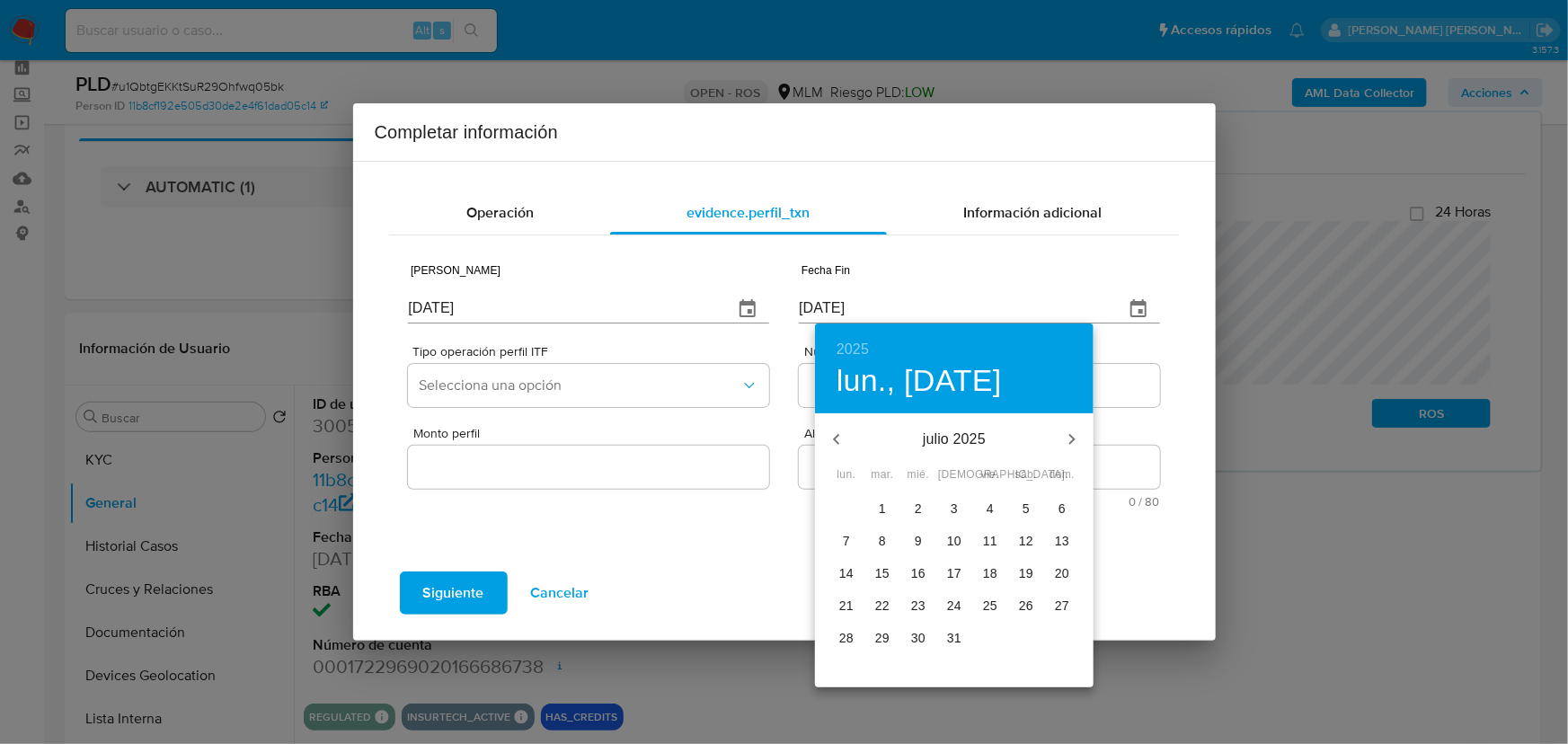
type input "30/07/2025"
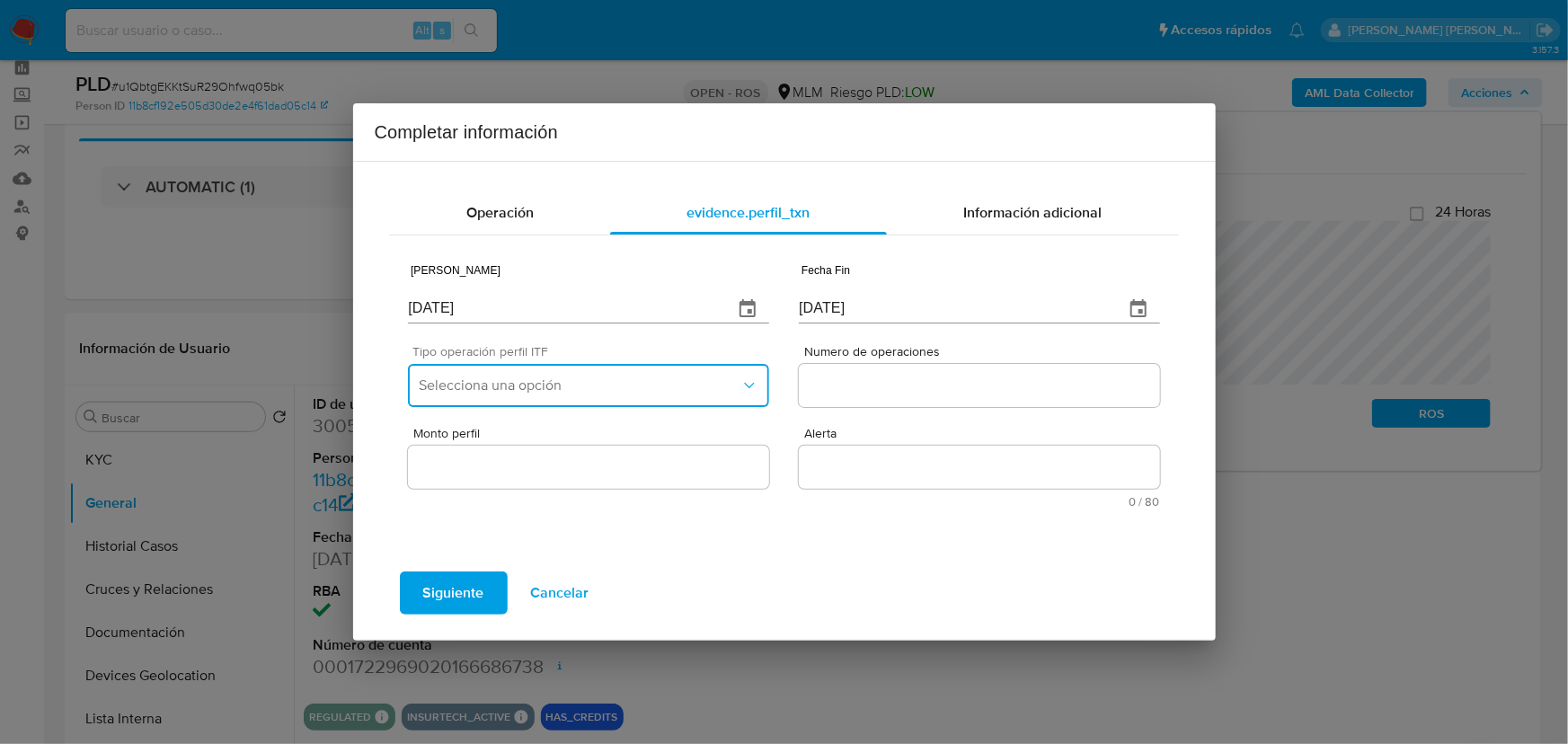
click at [568, 379] on span "Selecciona una opción" at bounding box center [578, 385] width 321 height 18
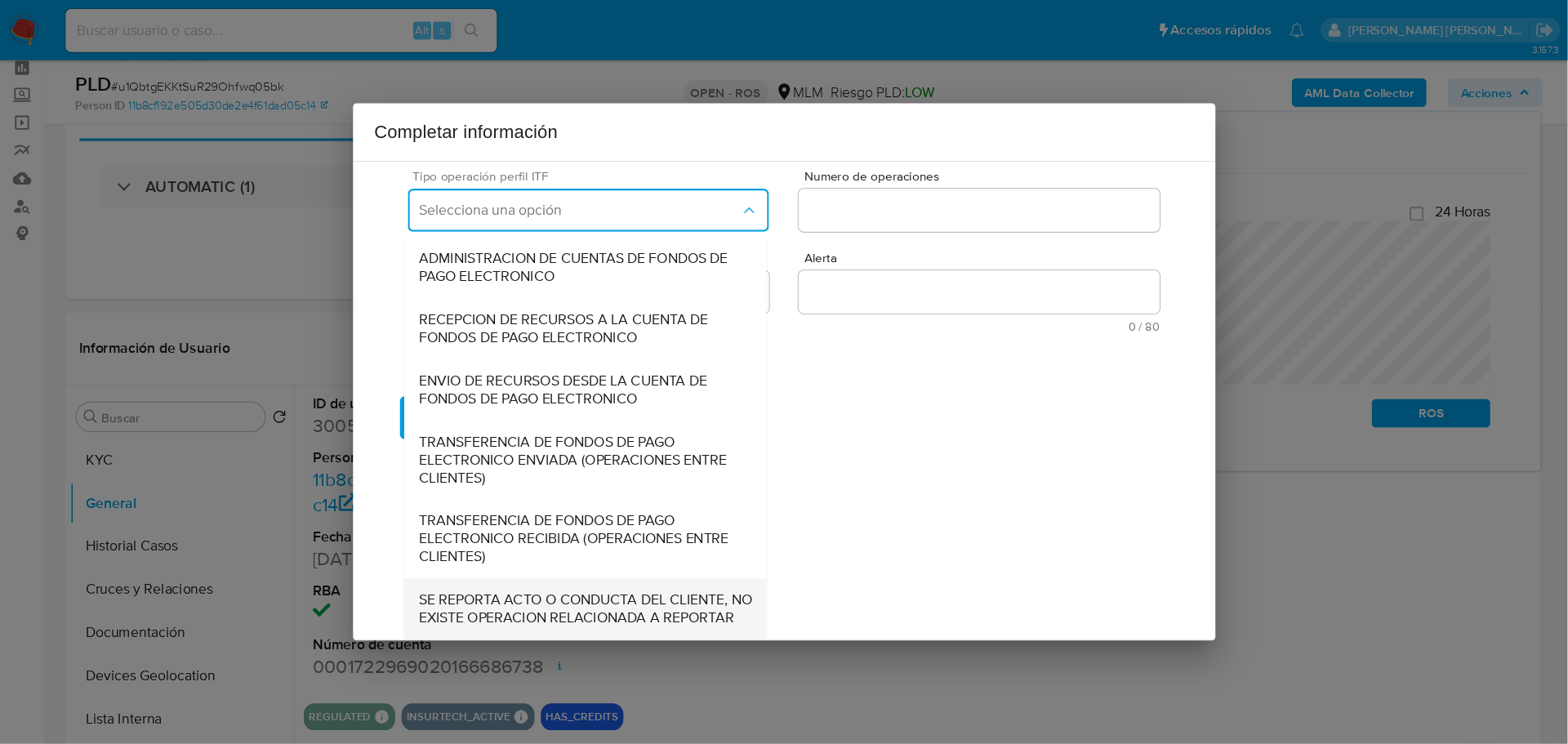
scroll to position [175, 0]
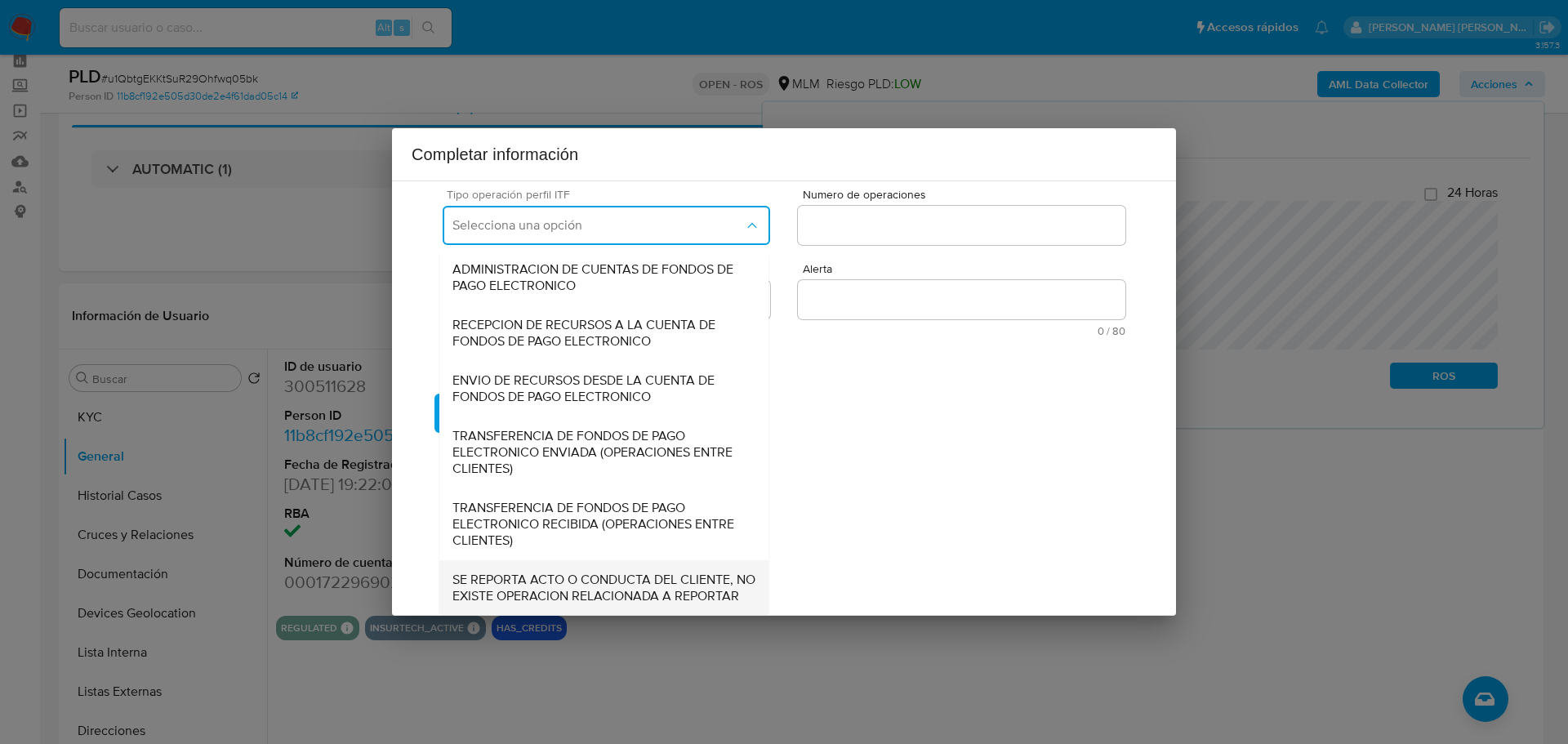
click at [546, 572] on span "SE REPORTA ACTO O CONDUCTA DEL CLIENTE, NO EXISTE OPERACION RELACIONADA A REPOR…" at bounding box center [604, 588] width 303 height 32
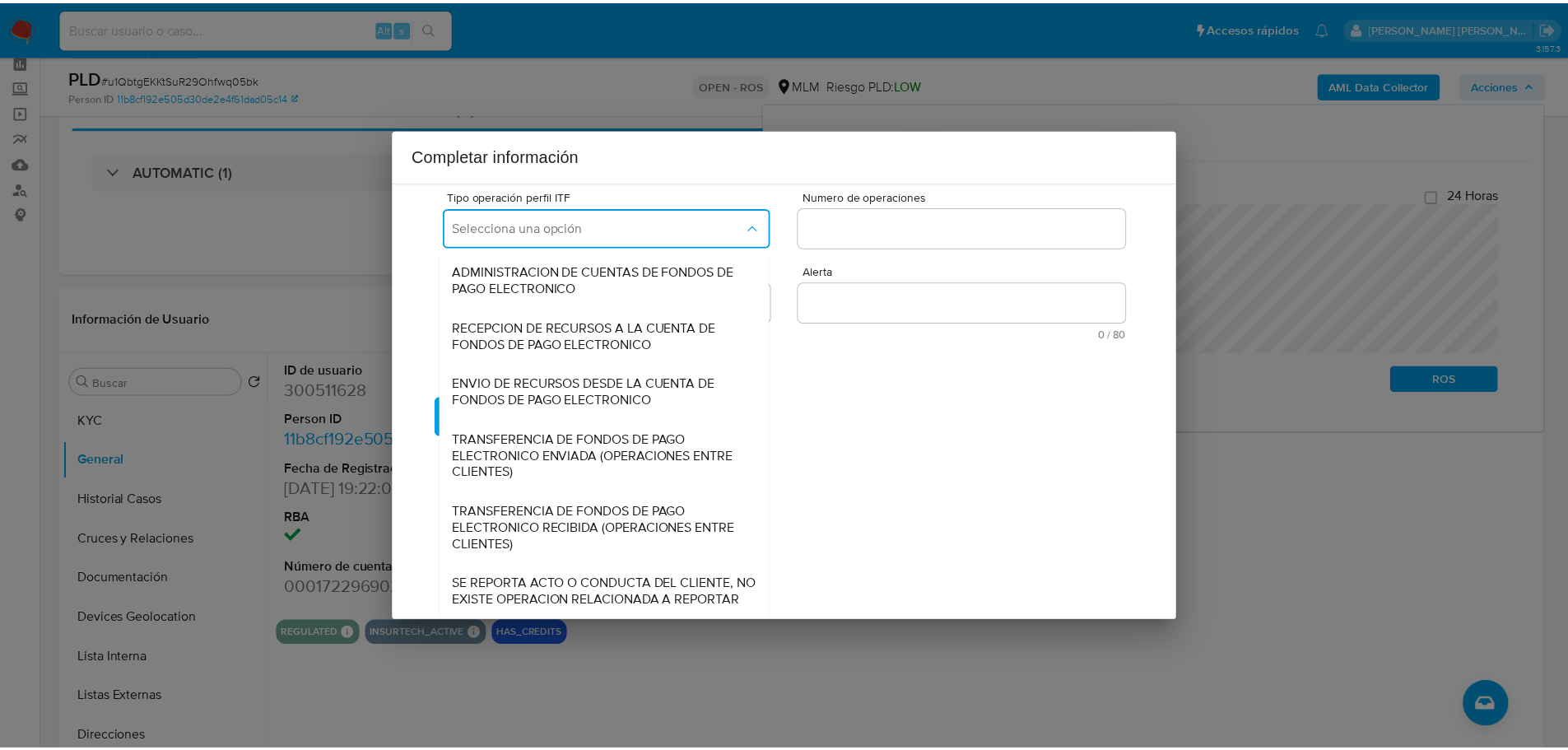
scroll to position [0, 0]
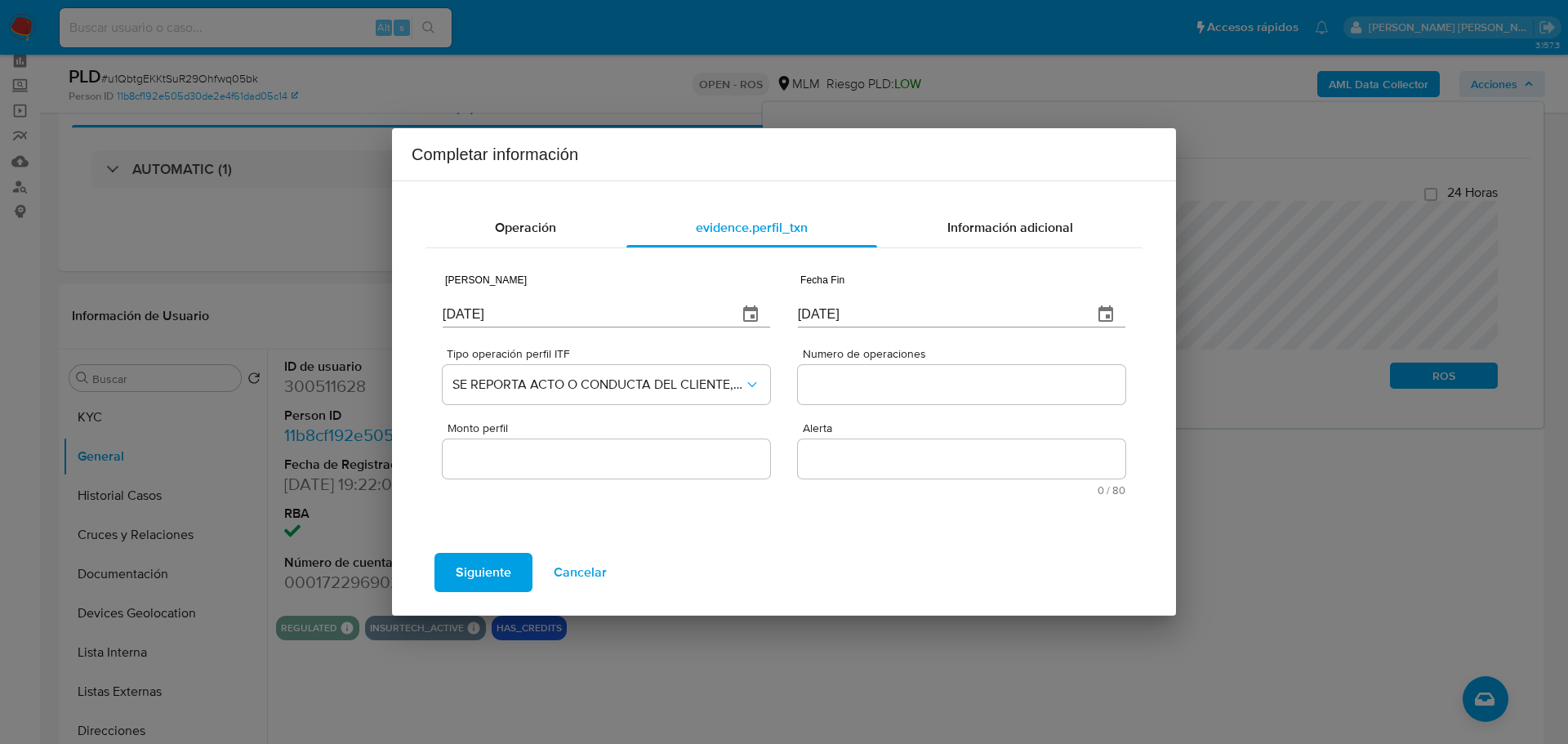
click at [871, 393] on input "Numero de operaciones" at bounding box center [962, 385] width 328 height 21
type input "0"
drag, startPoint x: 656, startPoint y: 464, endPoint x: 641, endPoint y: 465, distance: 15.0
click at [656, 464] on input "Monto perfil" at bounding box center [606, 459] width 328 height 21
type input "0.00"
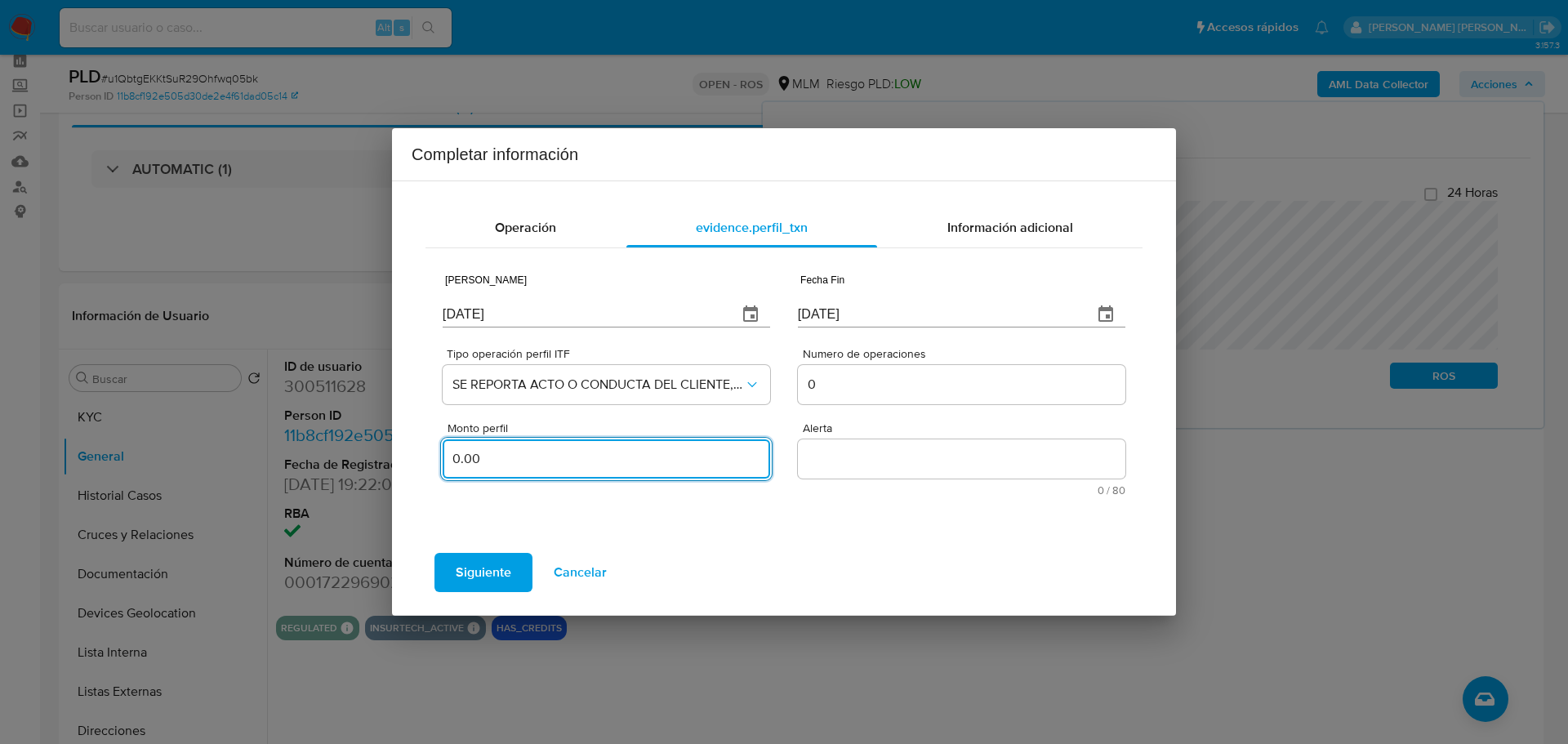
click at [859, 455] on textarea "Alerta" at bounding box center [962, 459] width 328 height 39
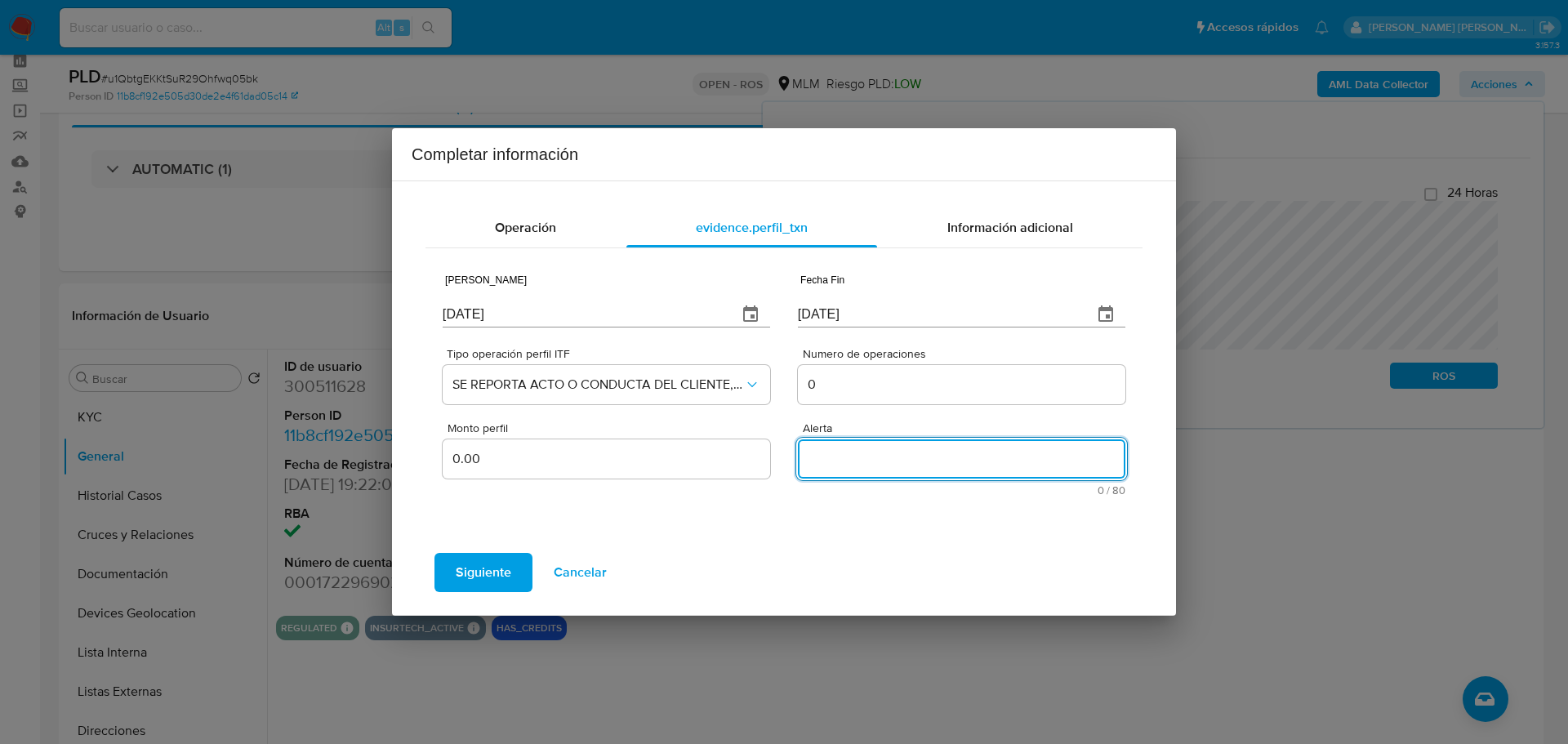
paste textarea "REMESASMLM"
type textarea "REMESASMLM"
click at [1005, 218] on span "Información adicional" at bounding box center [1011, 227] width 126 height 18
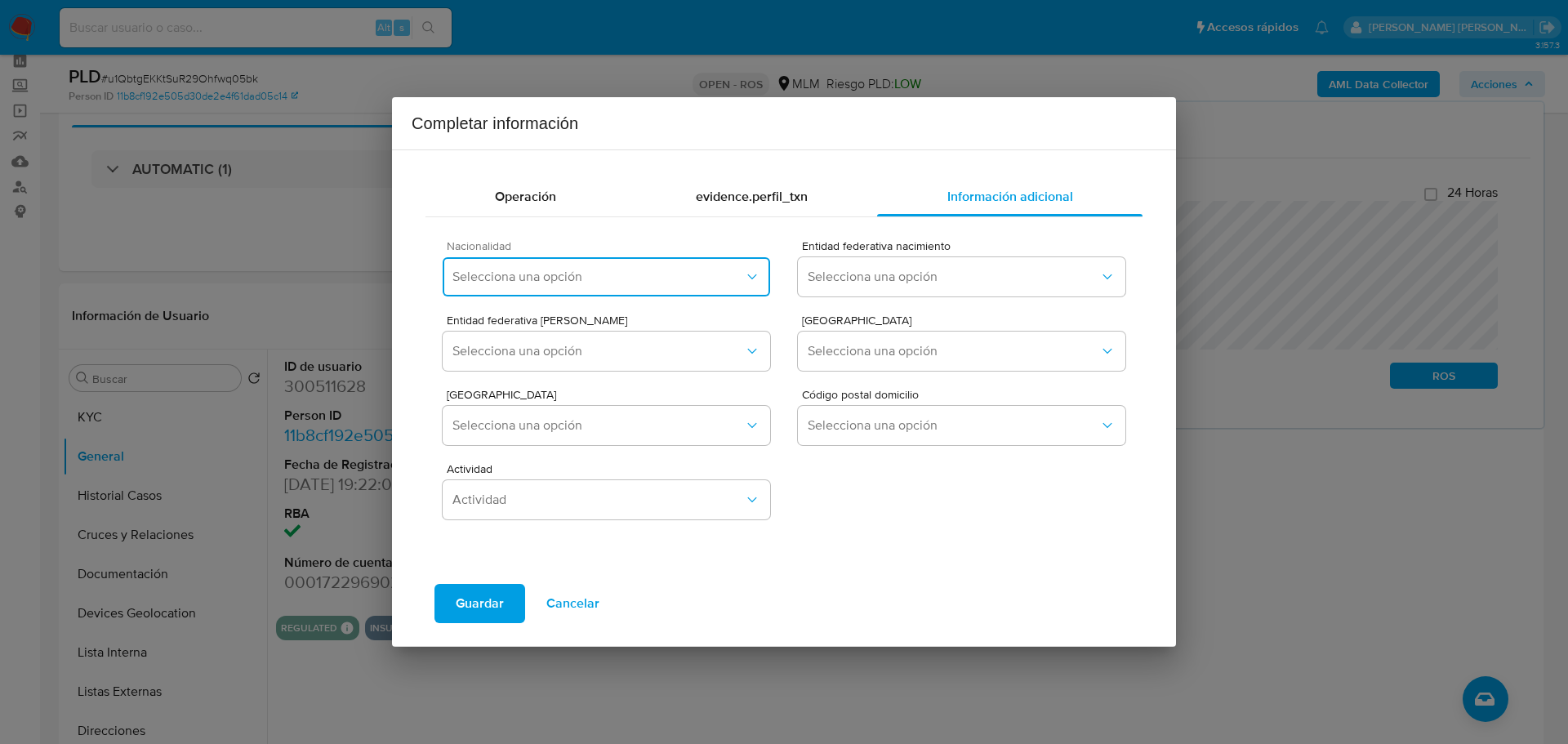
click at [505, 282] on button "Selecciona una opción" at bounding box center [606, 277] width 328 height 39
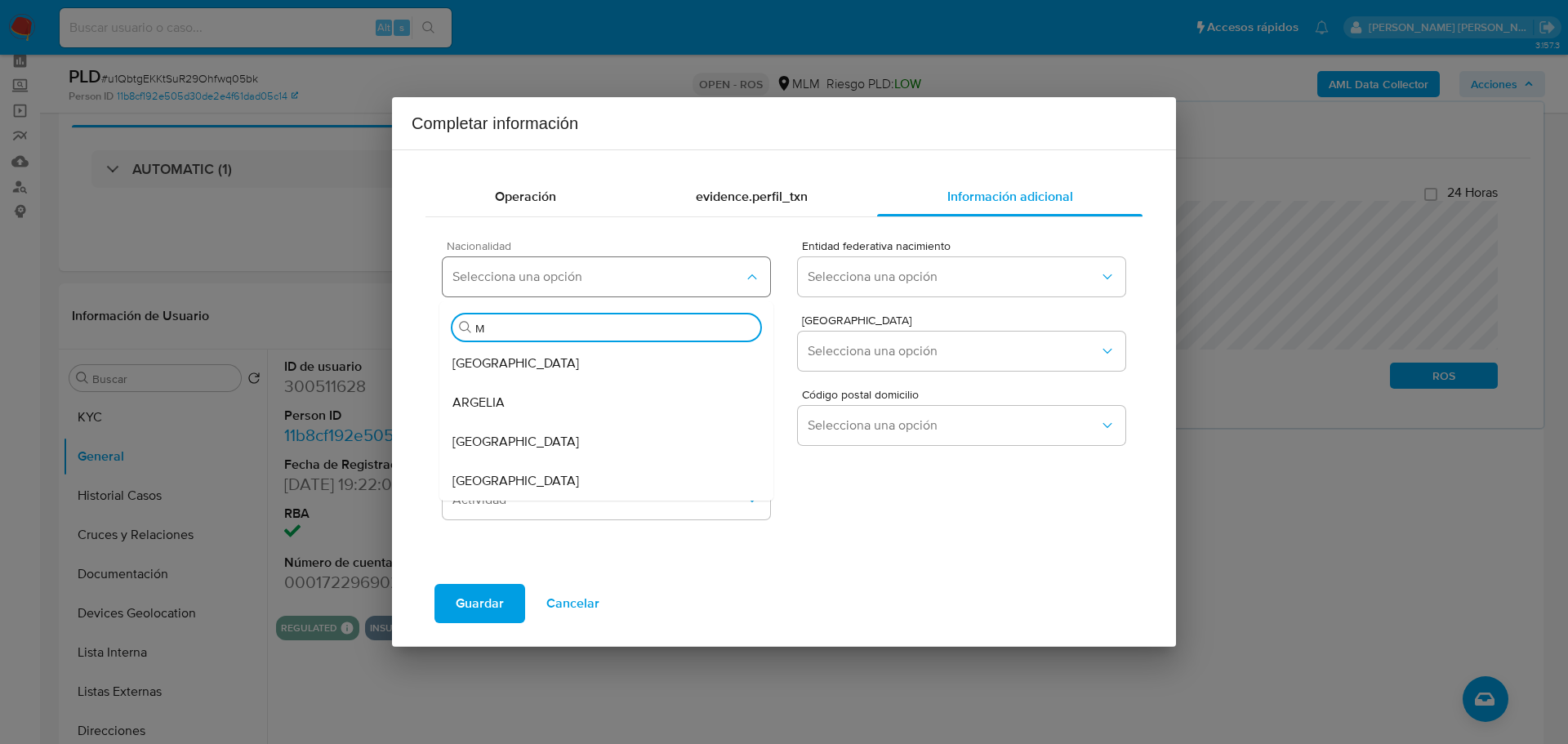
type input "ME"
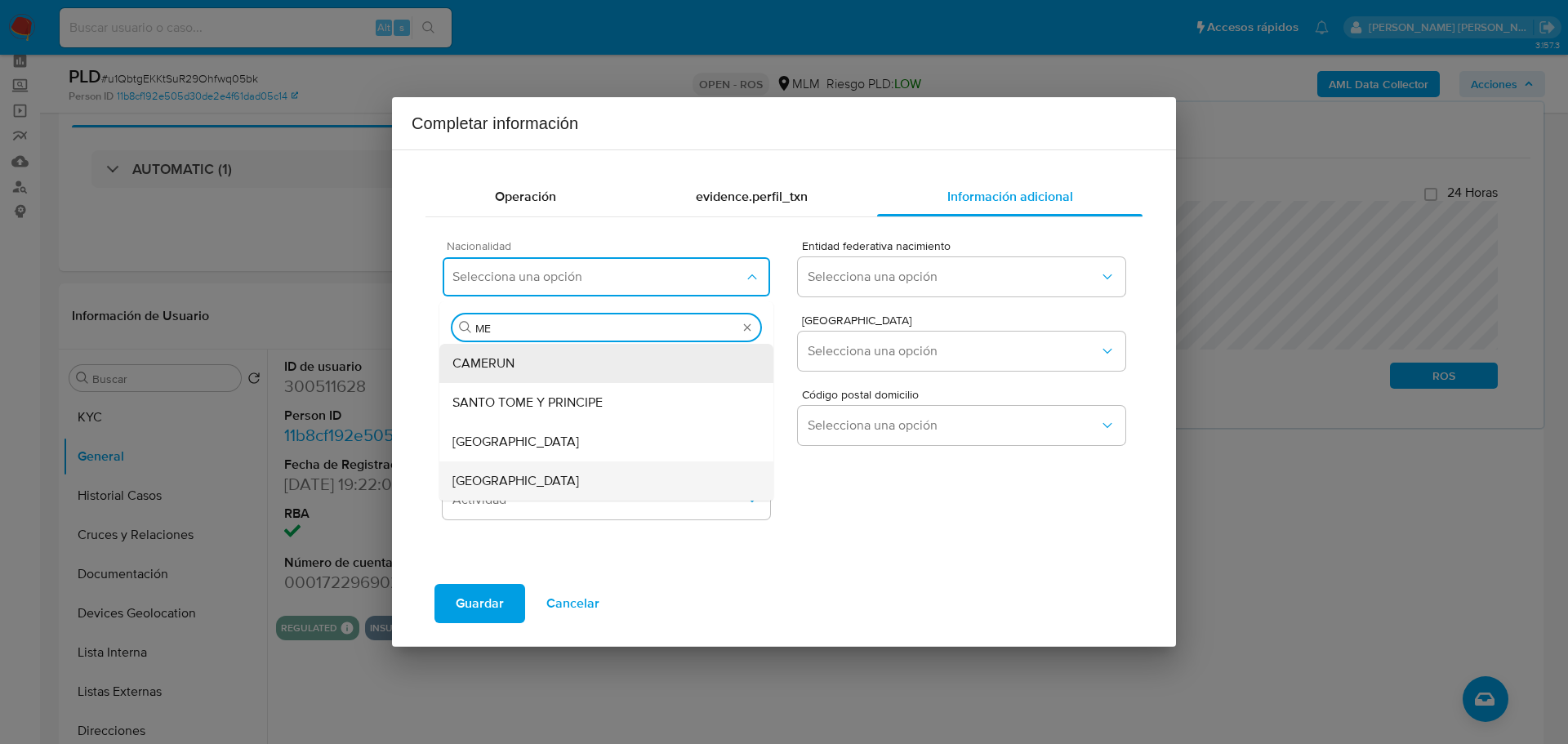
click at [483, 475] on span "MEXICO" at bounding box center [516, 481] width 127 height 17
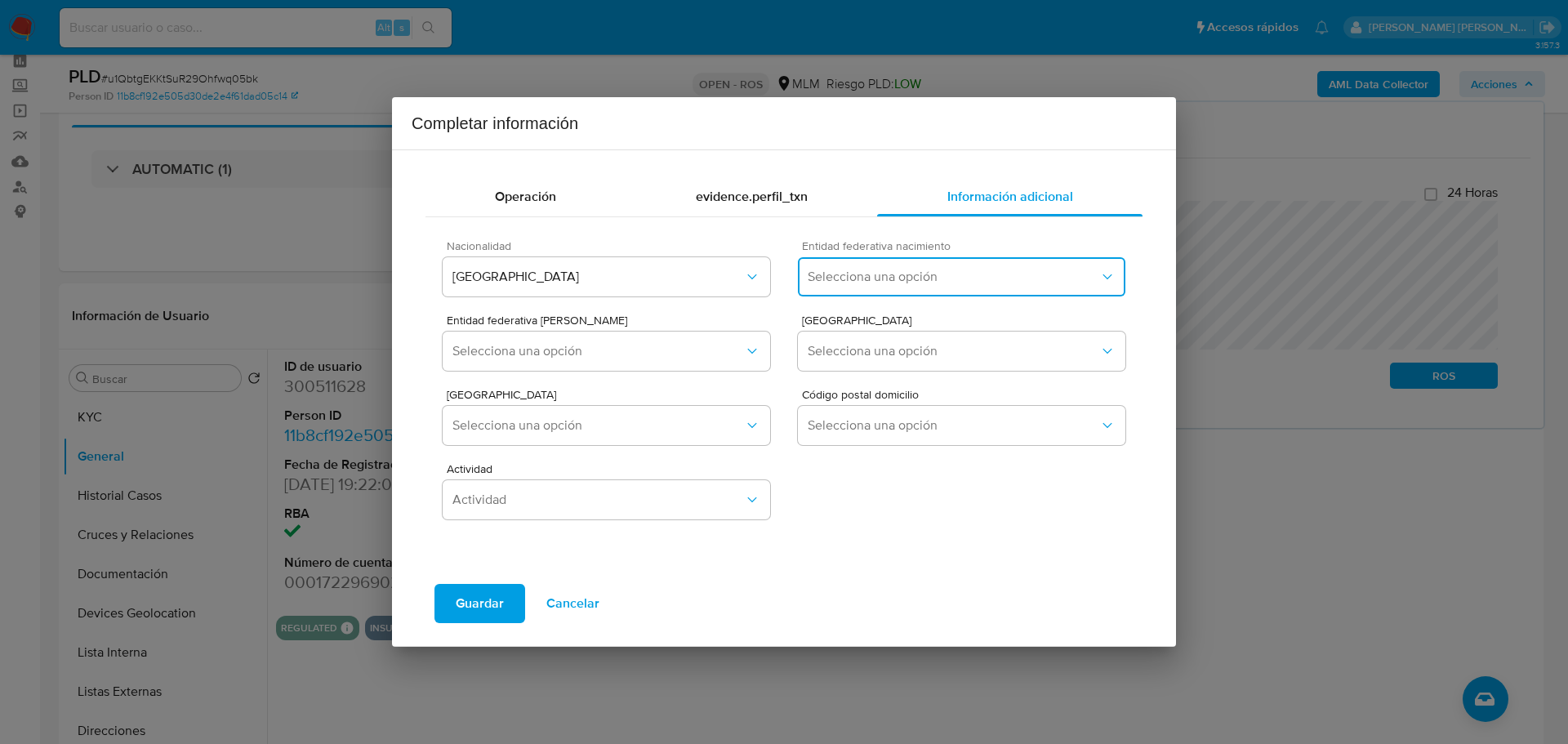
click at [935, 270] on span "Selecciona una opción" at bounding box center [953, 277] width 292 height 17
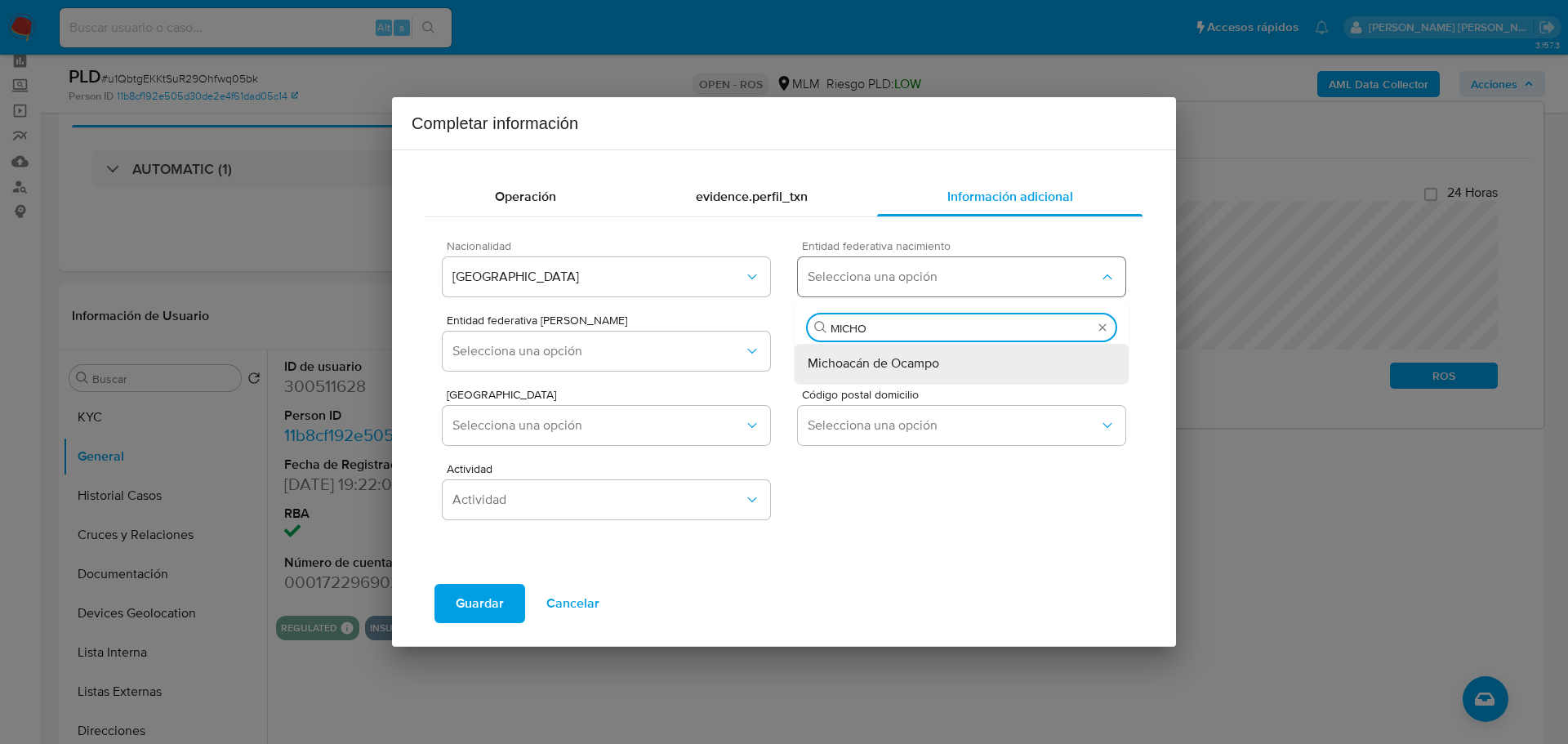
type input "MICHO"
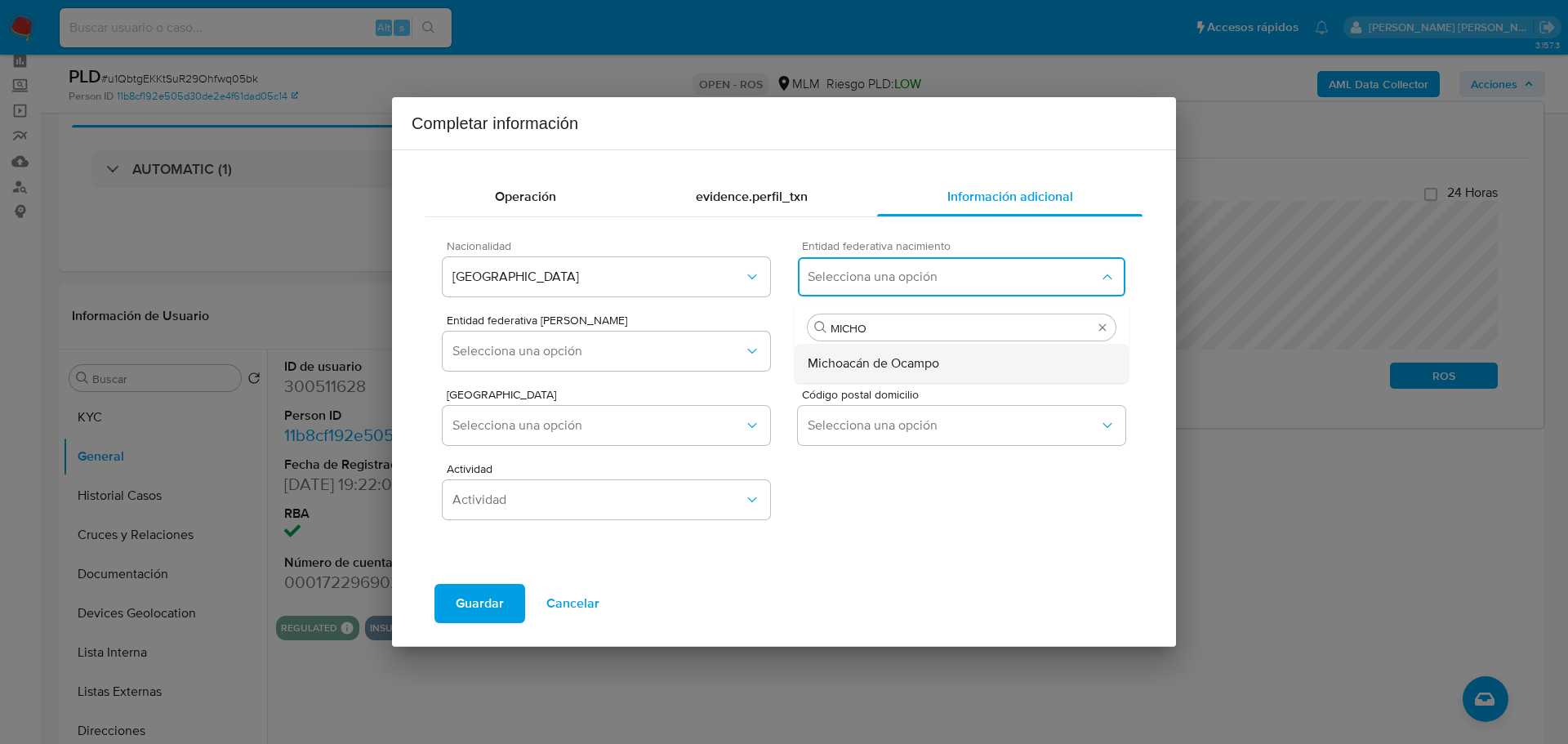
click at [910, 360] on span "Michoacán de Ocampo" at bounding box center [873, 364] width 131 height 17
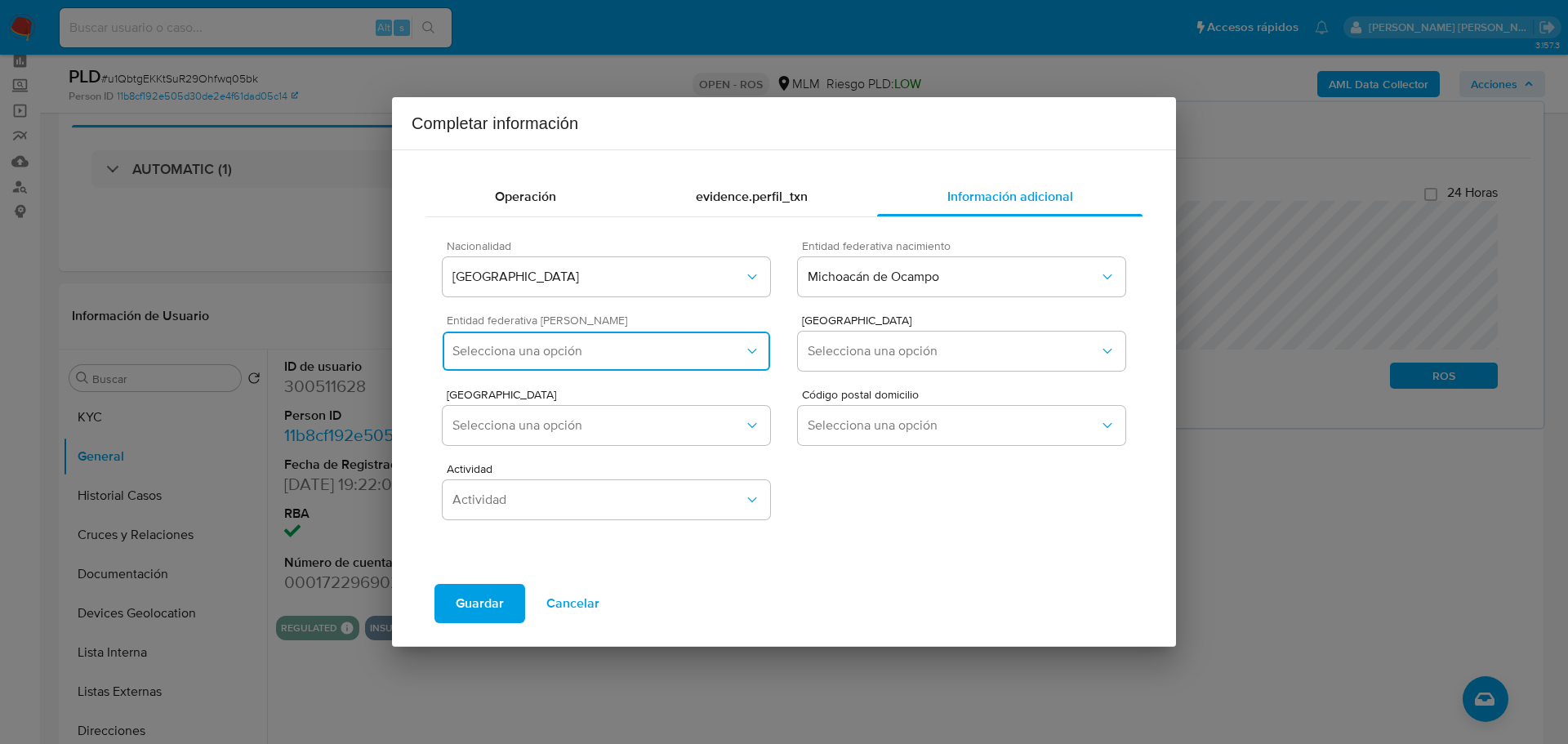
click at [470, 352] on span "Selecciona una opción" at bounding box center [598, 351] width 292 height 17
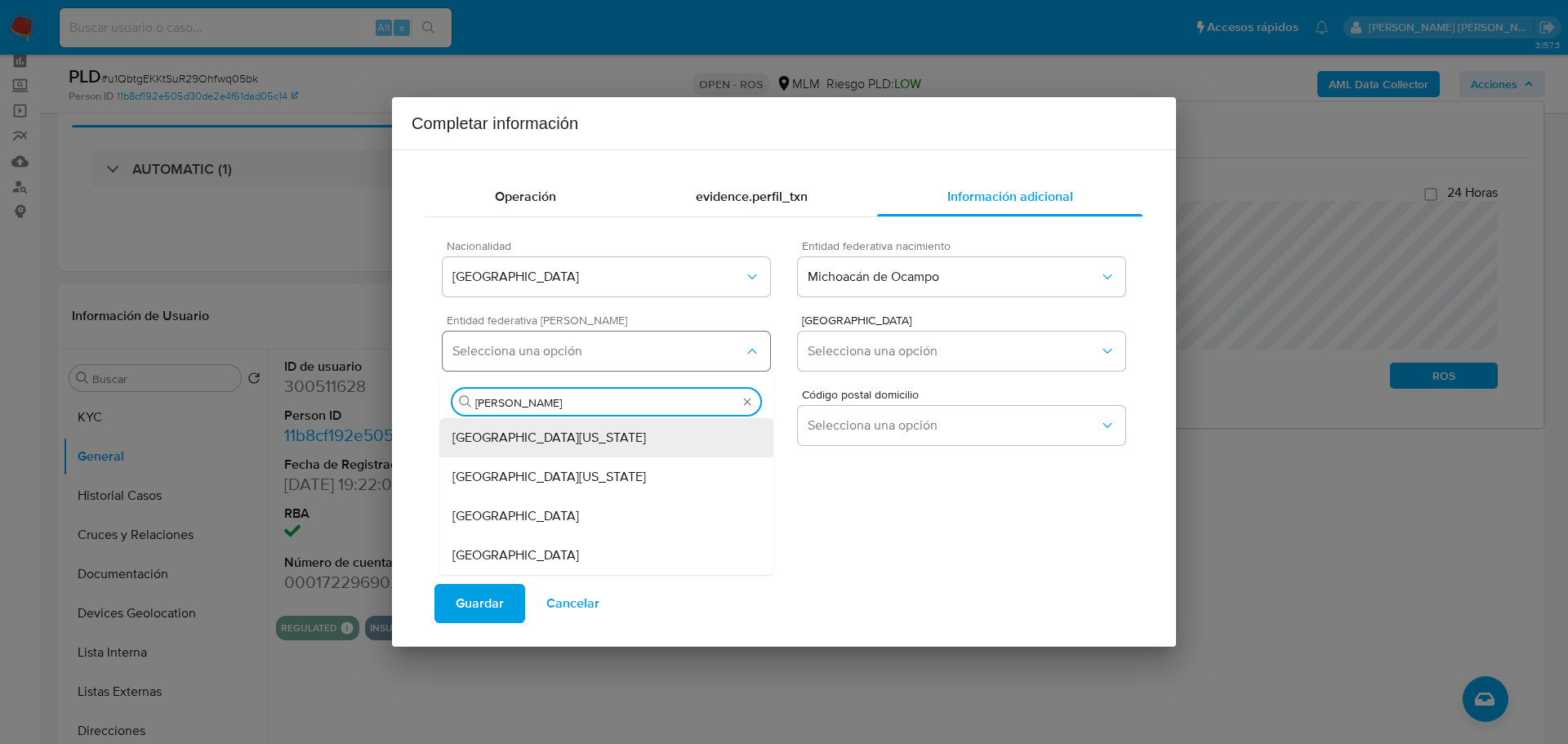
type input "JAL"
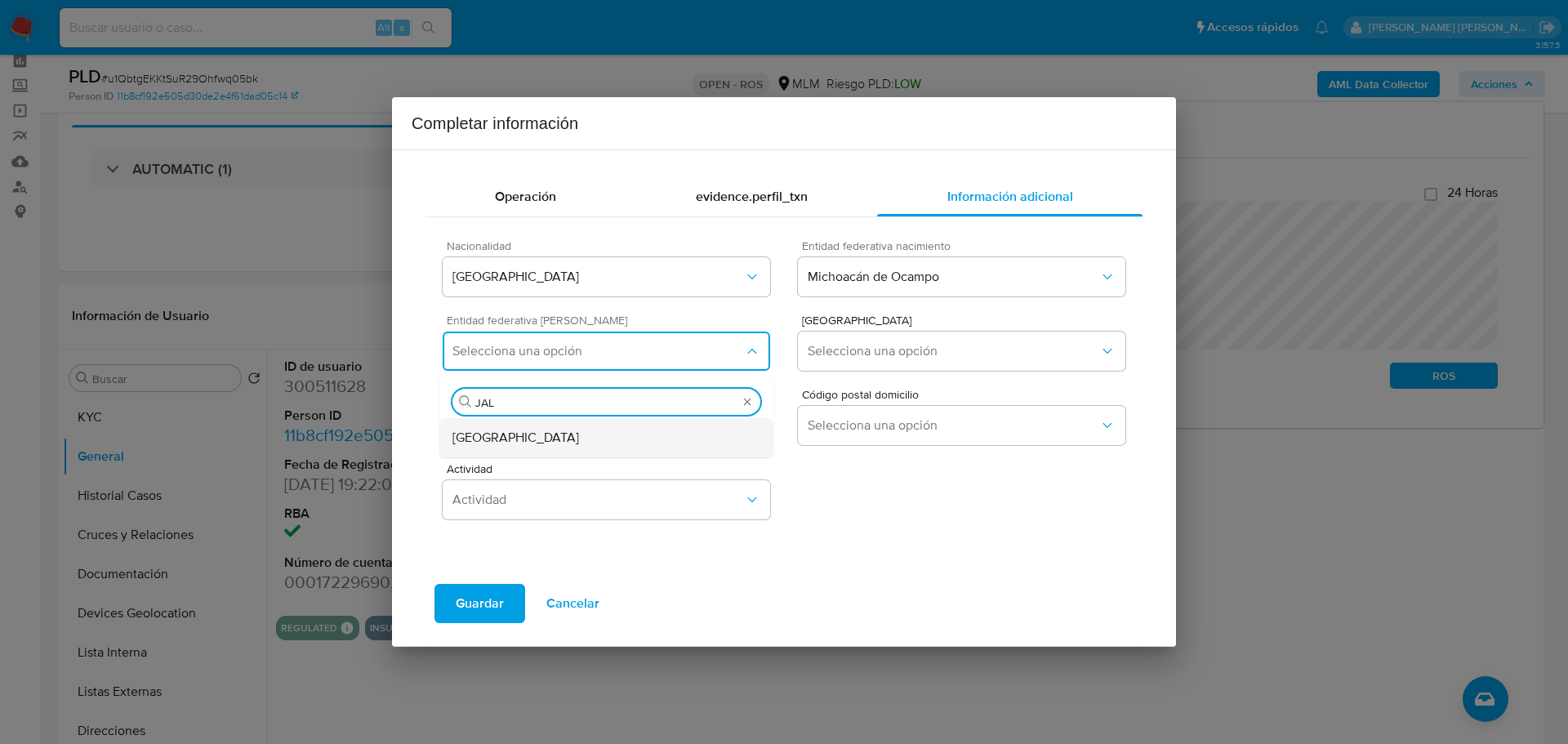
click at [489, 437] on span "Jalisco" at bounding box center [516, 437] width 127 height 17
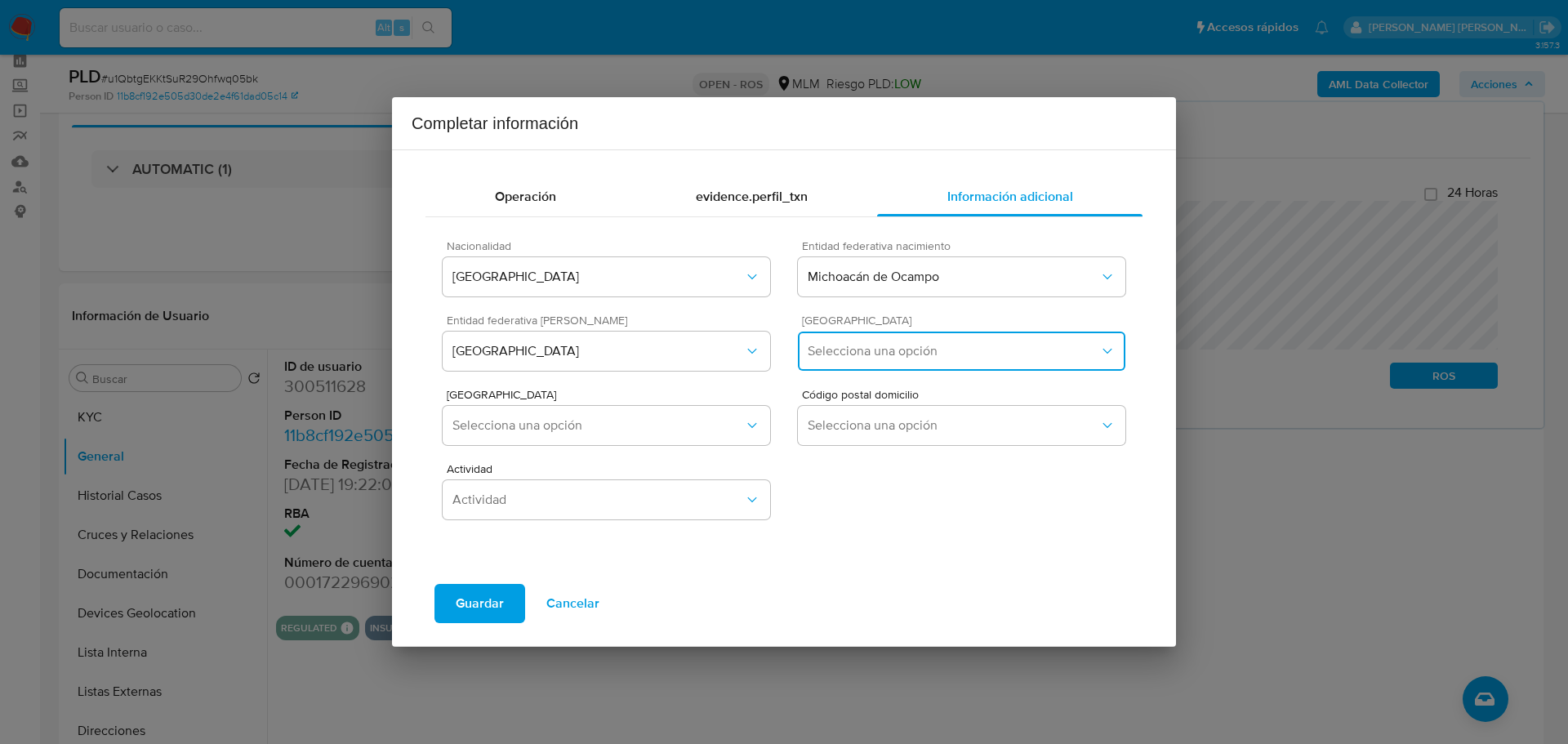
click at [952, 357] on span "Selecciona una opción" at bounding box center [953, 351] width 292 height 17
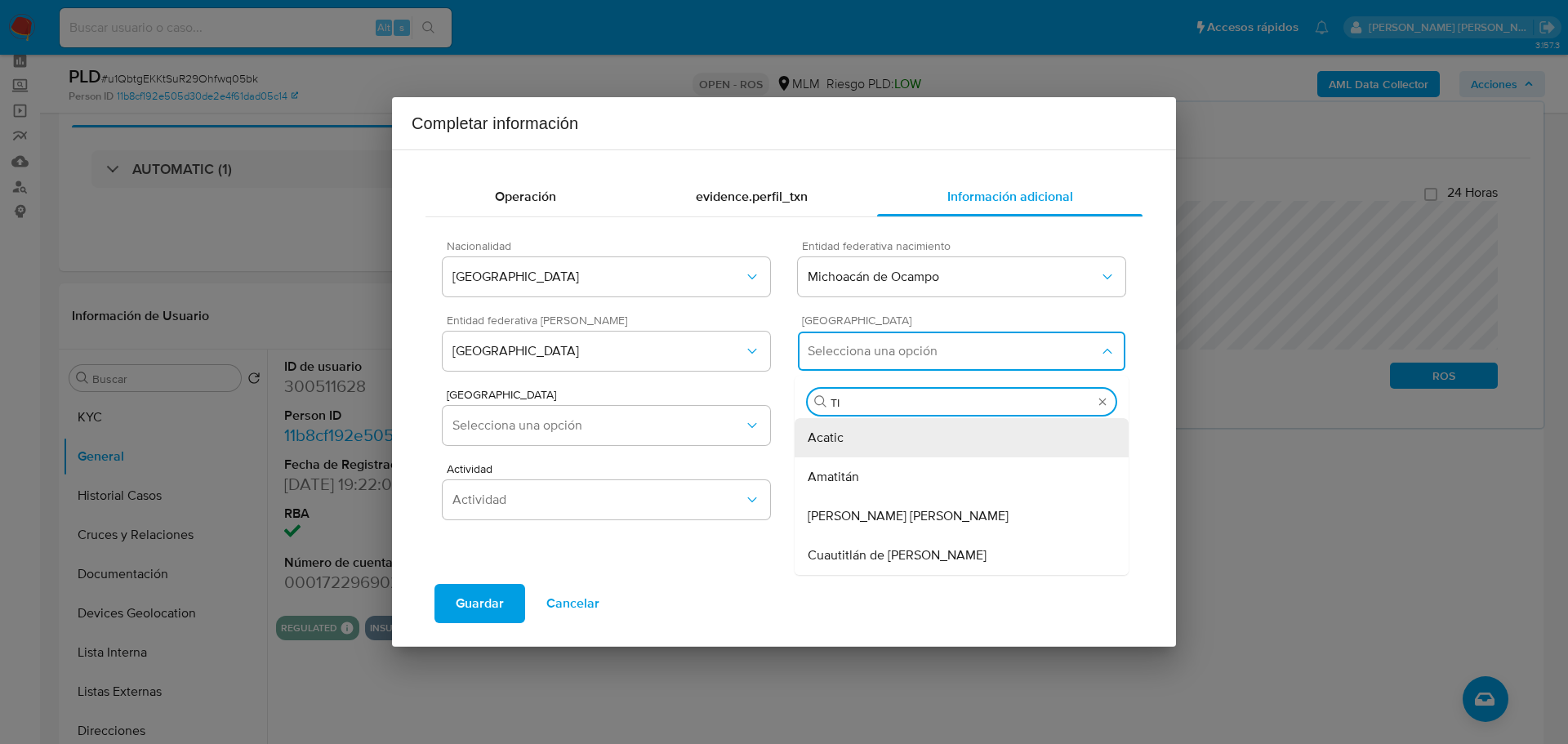
type input "TIZ"
click at [895, 437] on div "Tizapán el Alto" at bounding box center [962, 437] width 308 height 39
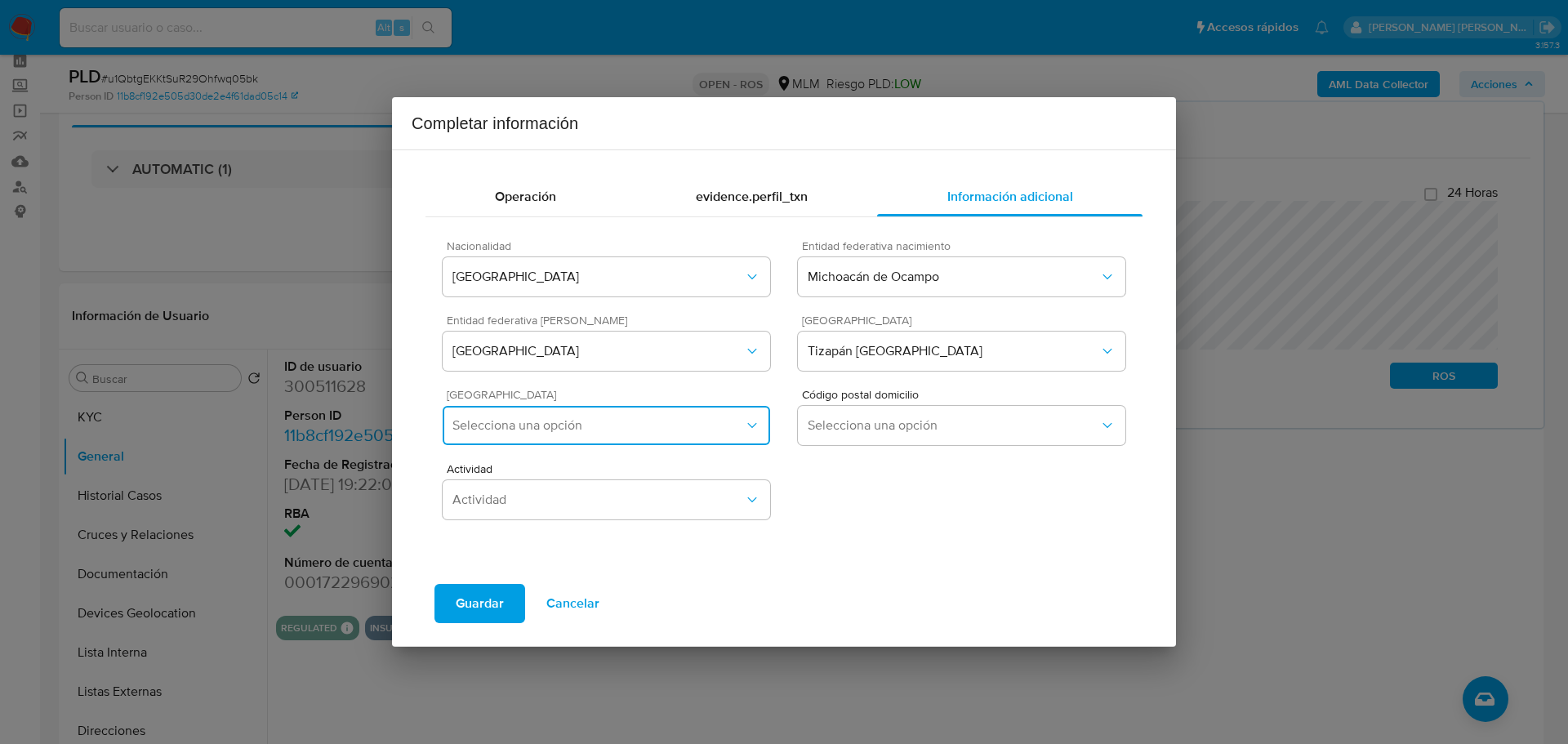
click at [544, 429] on span "Selecciona una opción" at bounding box center [598, 425] width 292 height 17
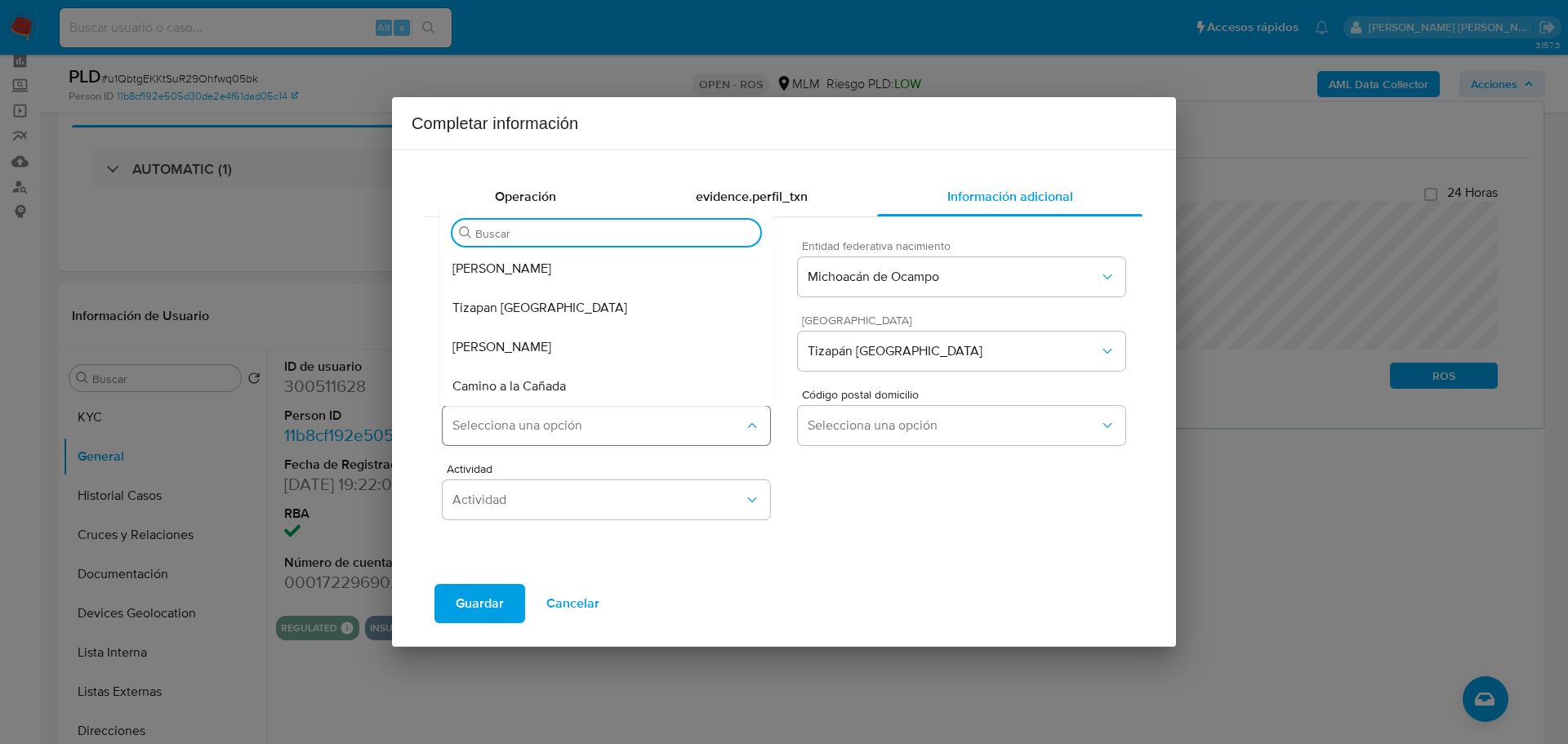
click at [700, 437] on button "Selecciona una opción" at bounding box center [606, 425] width 328 height 39
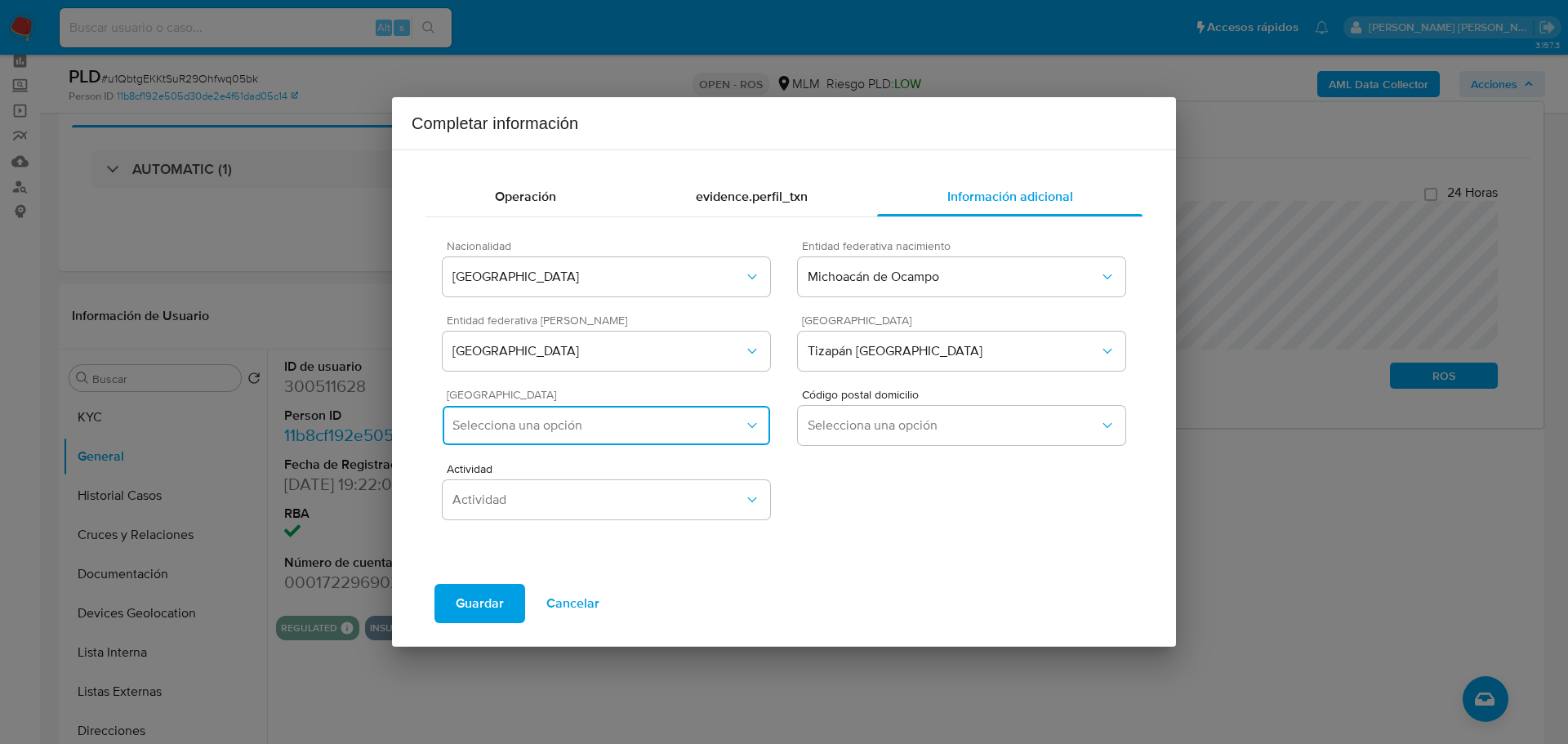
click at [700, 437] on button "Selecciona una opción" at bounding box center [606, 425] width 328 height 39
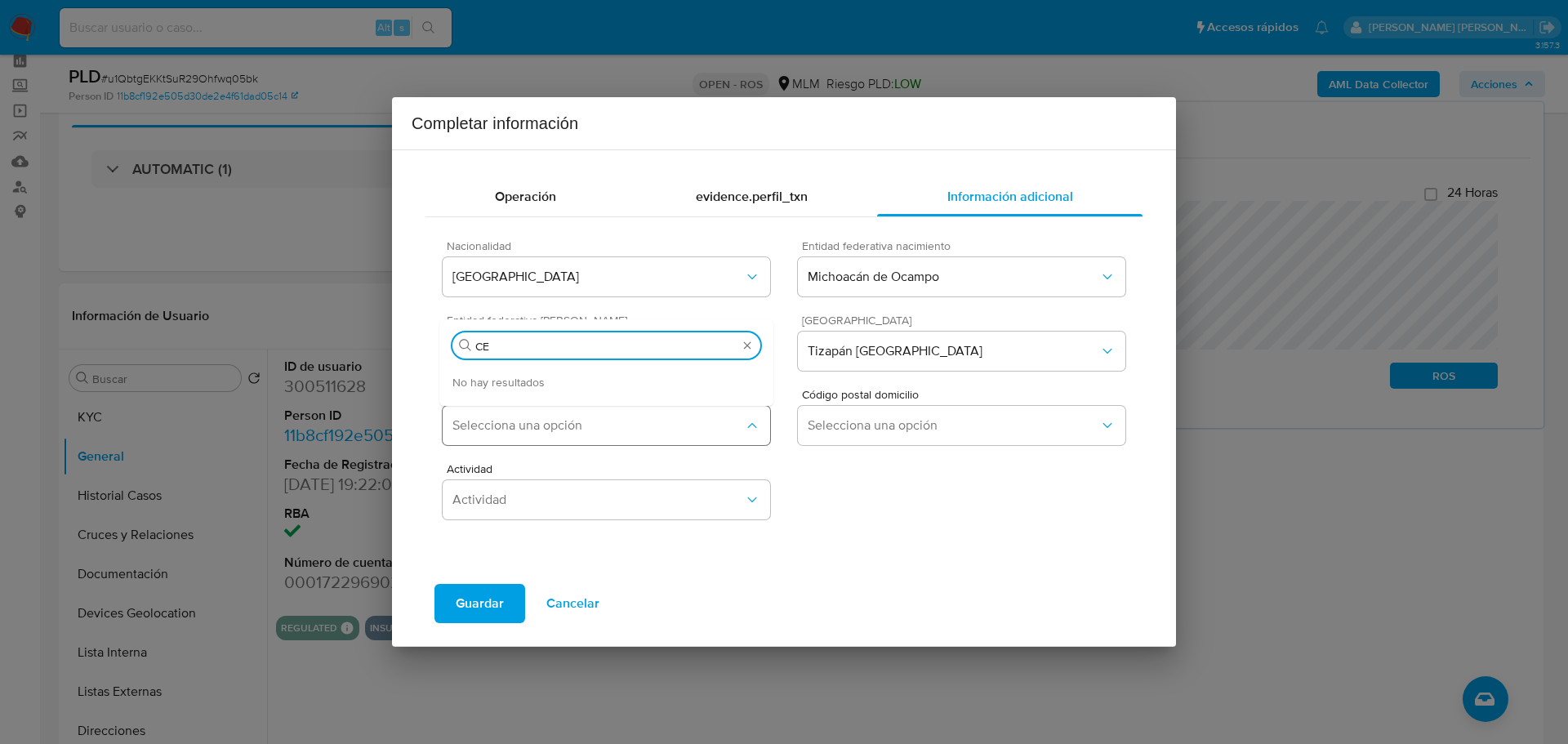
type input "C"
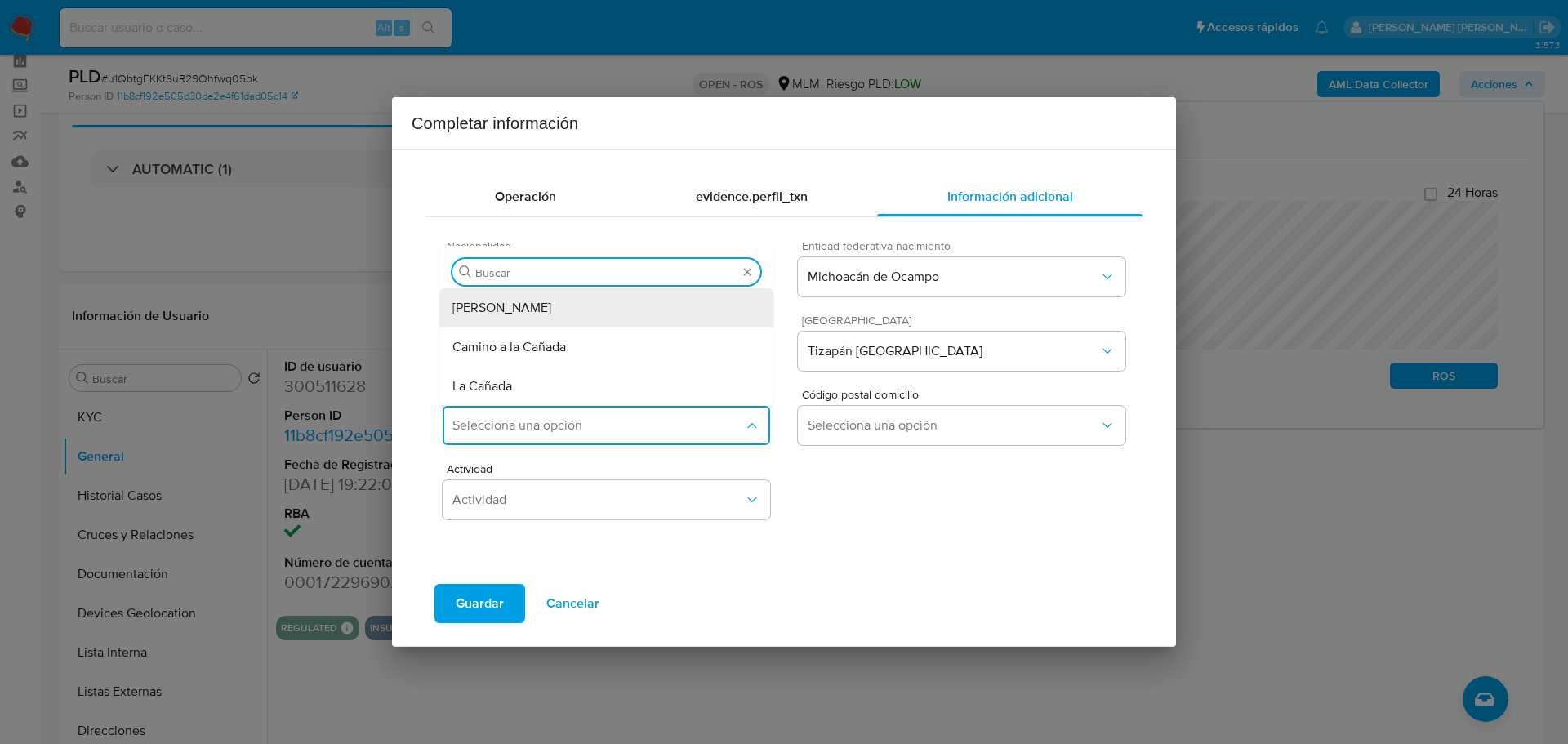
click at [943, 509] on div "Actividad Actividad" at bounding box center [783, 489] width 682 height 74
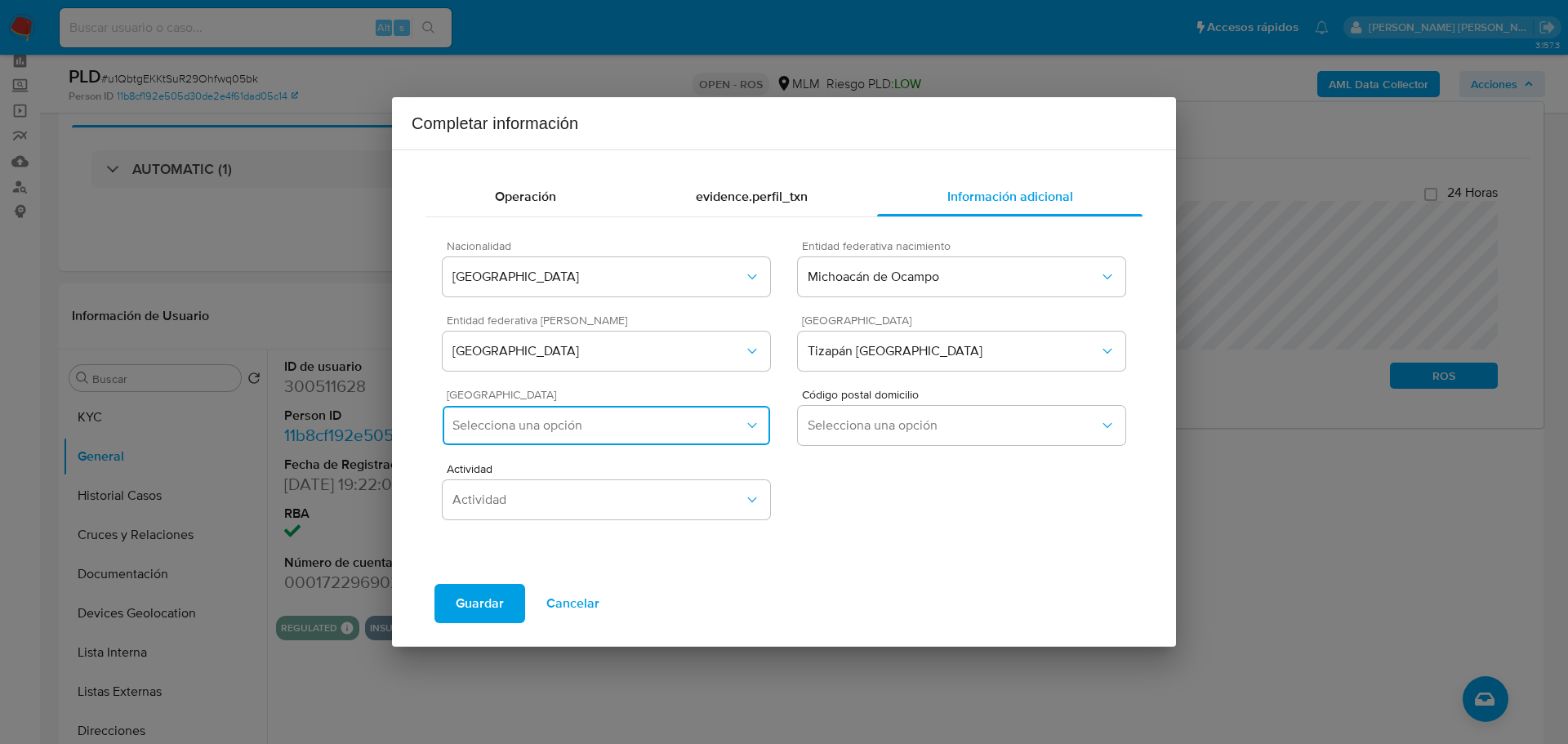
click at [482, 431] on span "Selecciona una opción" at bounding box center [598, 425] width 292 height 17
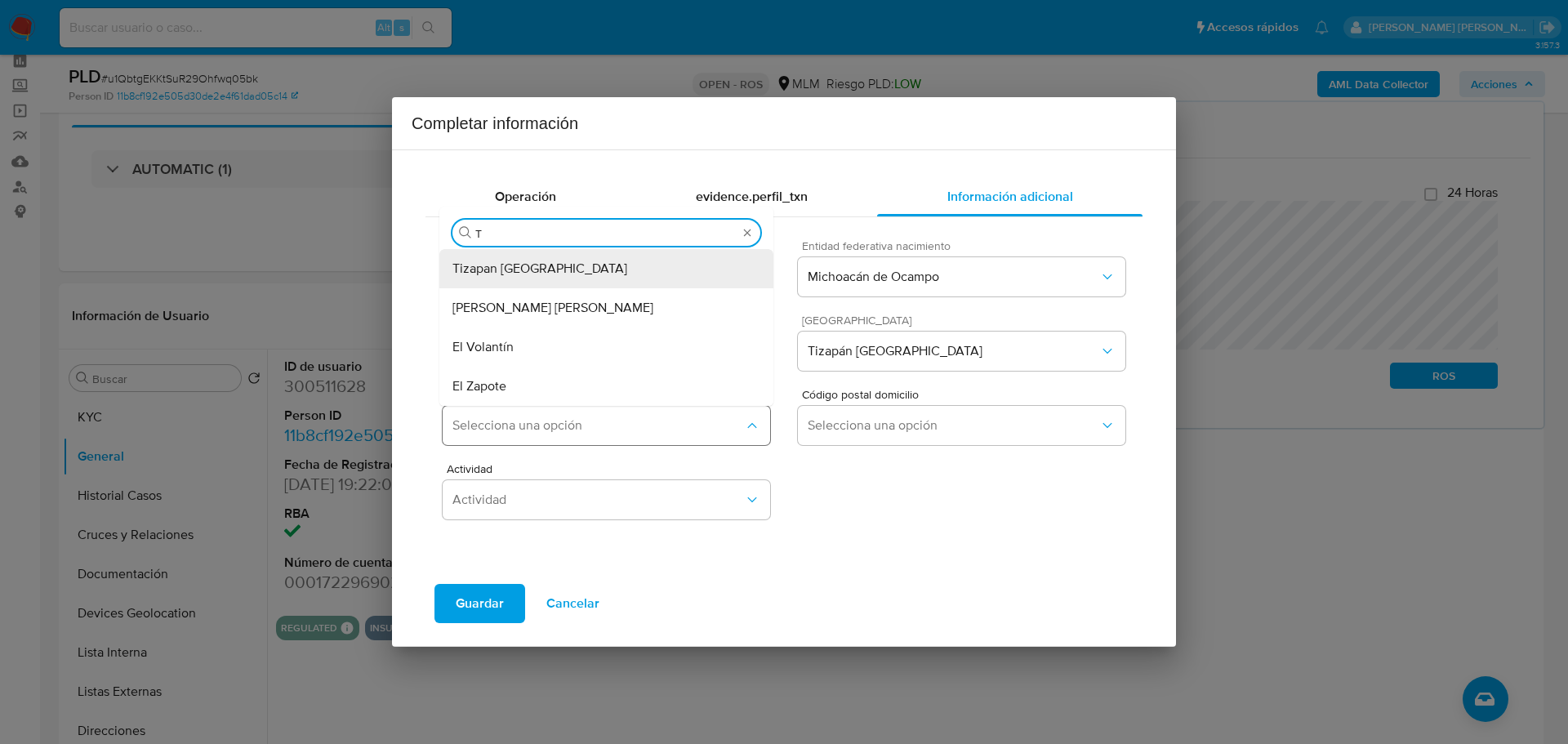
type input "TI"
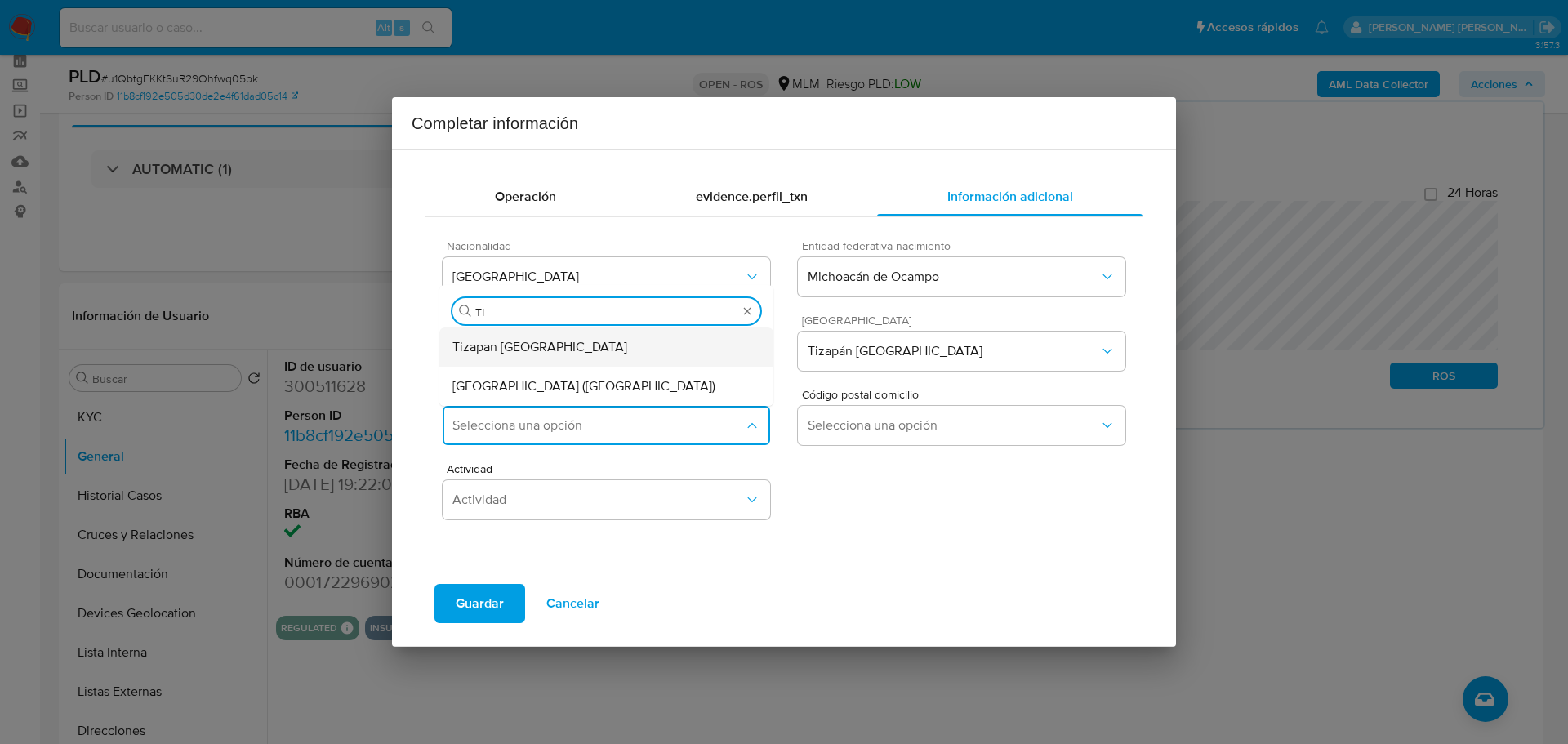
click at [519, 349] on span "Tizapan El Alto" at bounding box center [540, 347] width 175 height 17
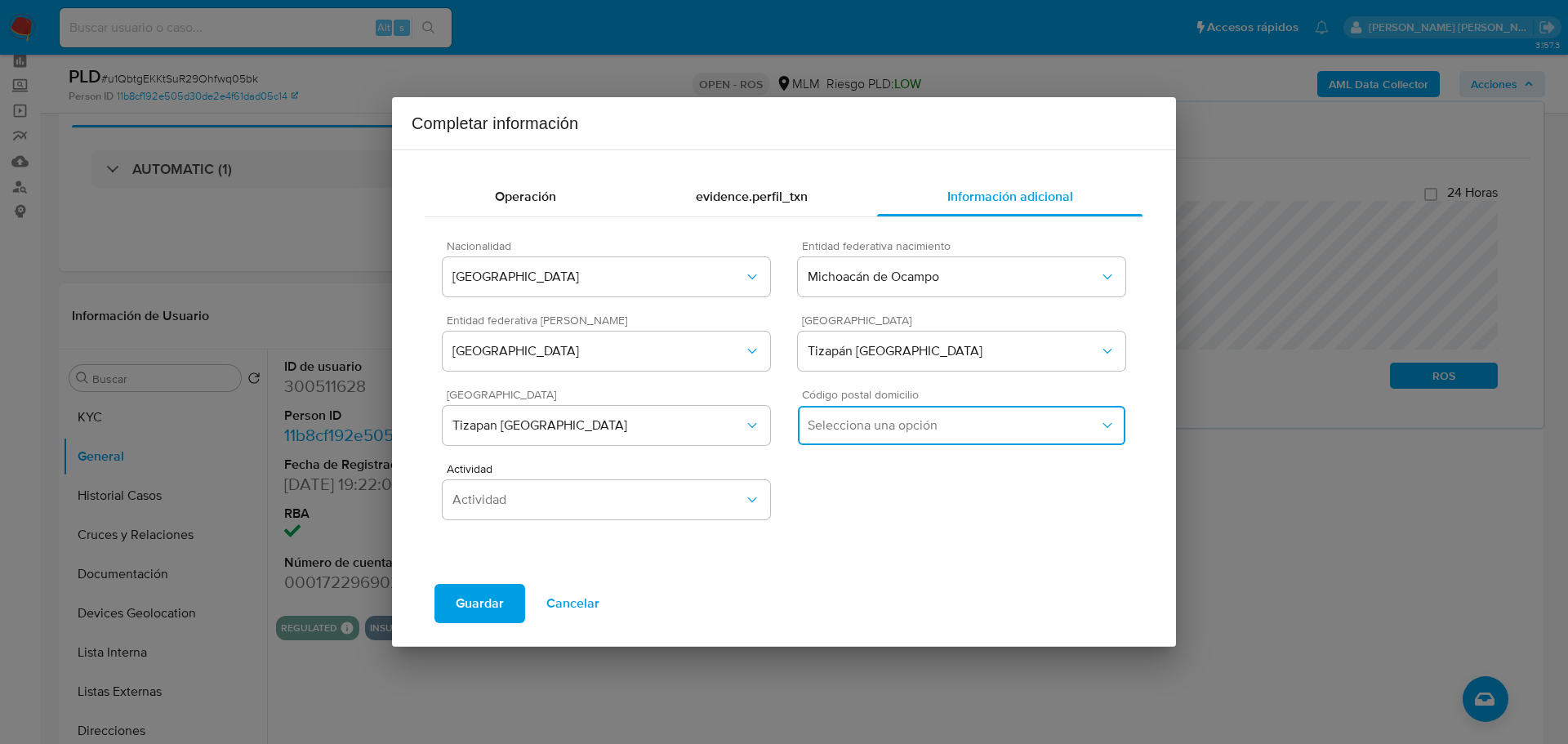
click at [966, 432] on span "Selecciona una opción" at bounding box center [953, 425] width 292 height 17
drag, startPoint x: 859, startPoint y: 507, endPoint x: 715, endPoint y: 502, distance: 144.1
click at [859, 507] on div "49400" at bounding box center [962, 512] width 308 height 39
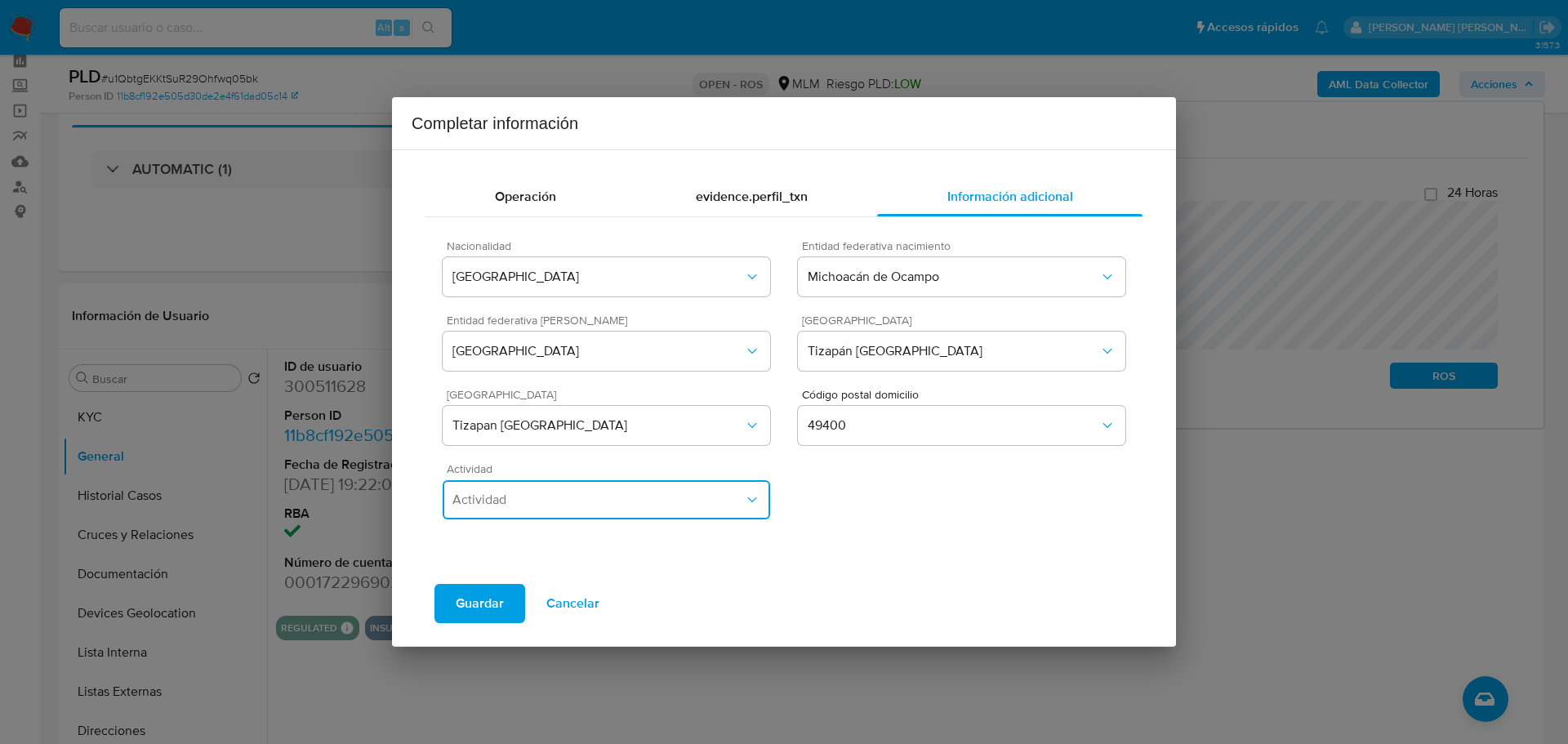
drag, startPoint x: 604, startPoint y: 480, endPoint x: 598, endPoint y: 491, distance: 12.5
click at [603, 480] on button "Actividad" at bounding box center [606, 500] width 328 height 39
click at [548, 382] on div "Empleado/a" at bounding box center [607, 382] width 308 height 39
click at [469, 588] on span "Guardar" at bounding box center [479, 604] width 48 height 36
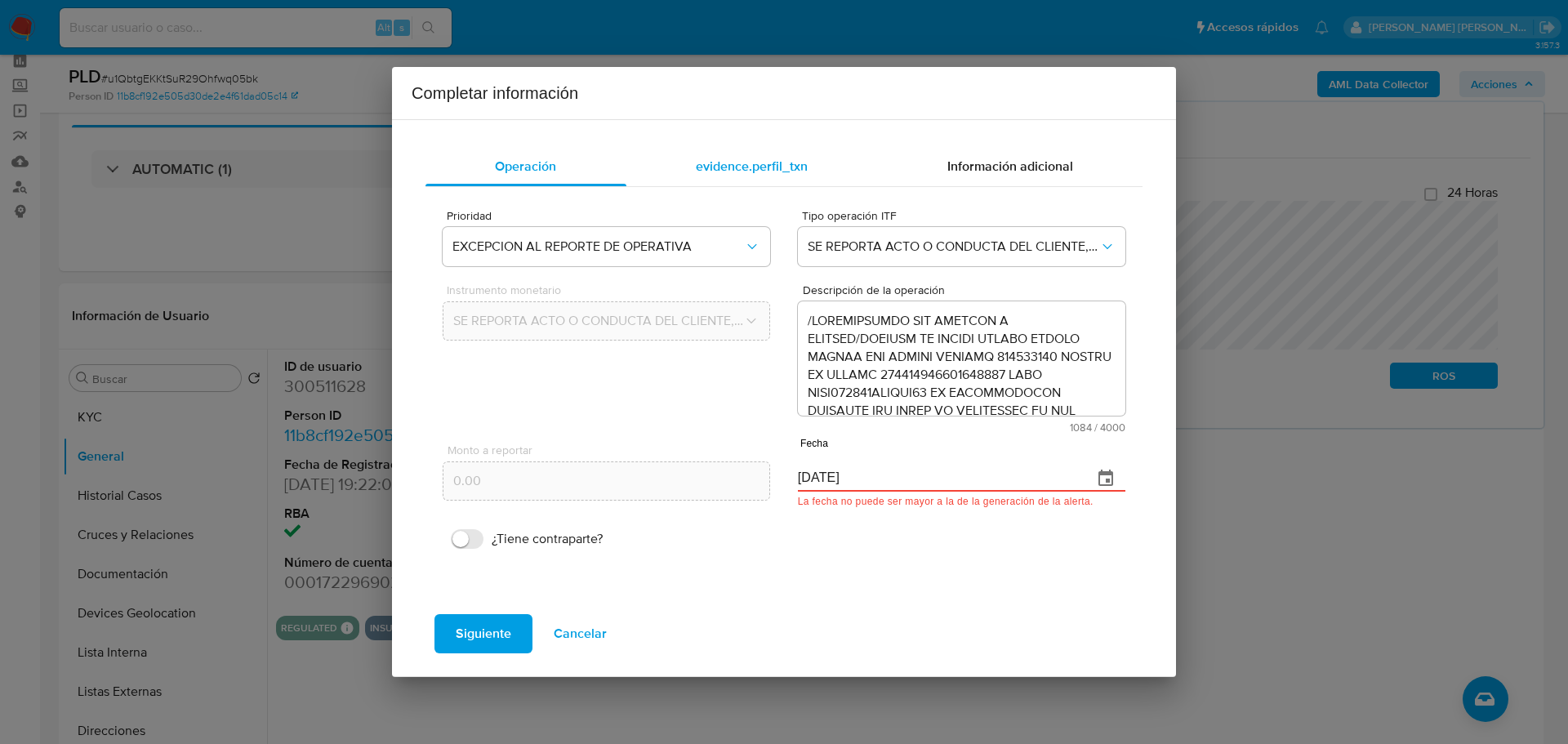
click at [757, 161] on span "evidence.perfil_txn" at bounding box center [752, 166] width 112 height 18
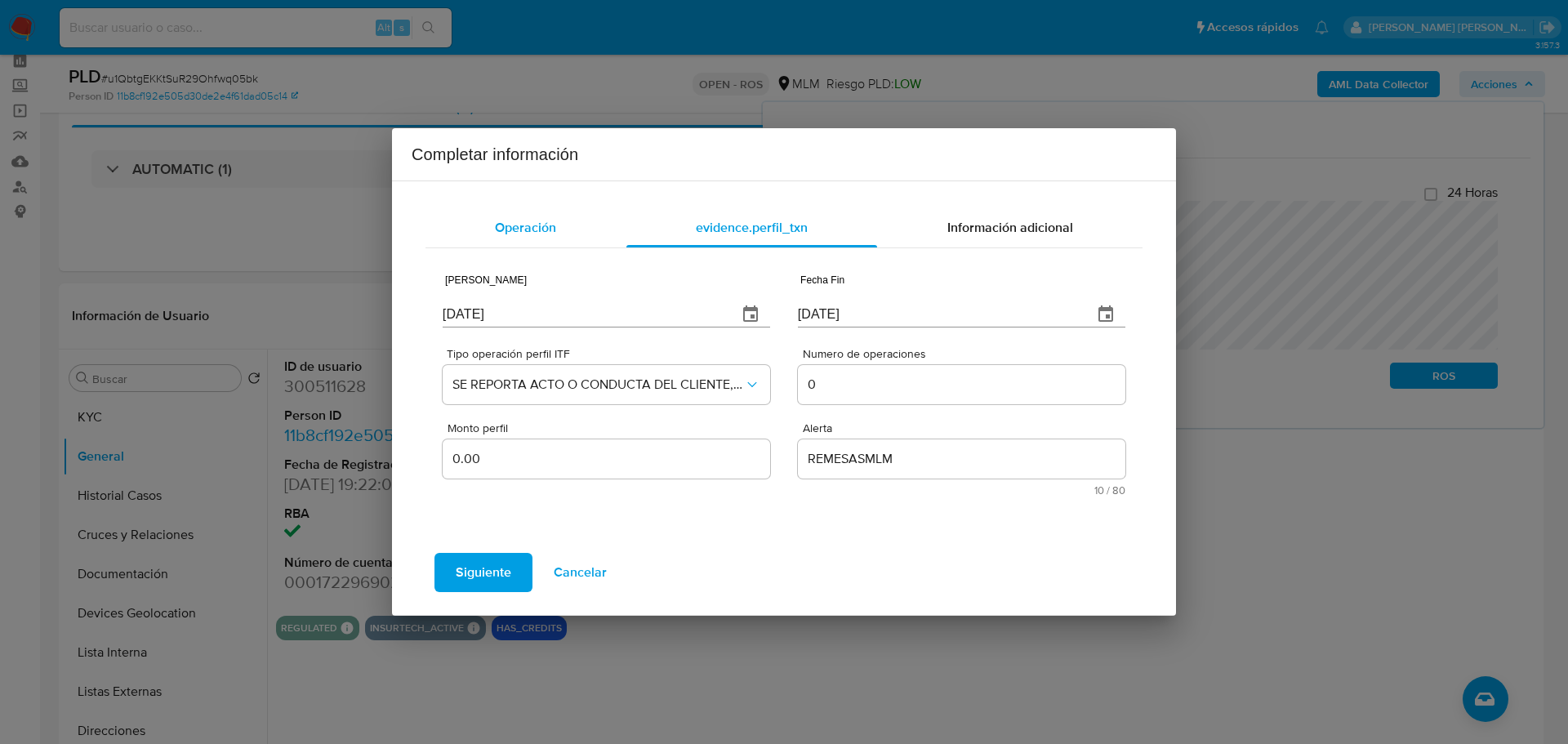
click at [501, 225] on span "Operación" at bounding box center [526, 227] width 61 height 18
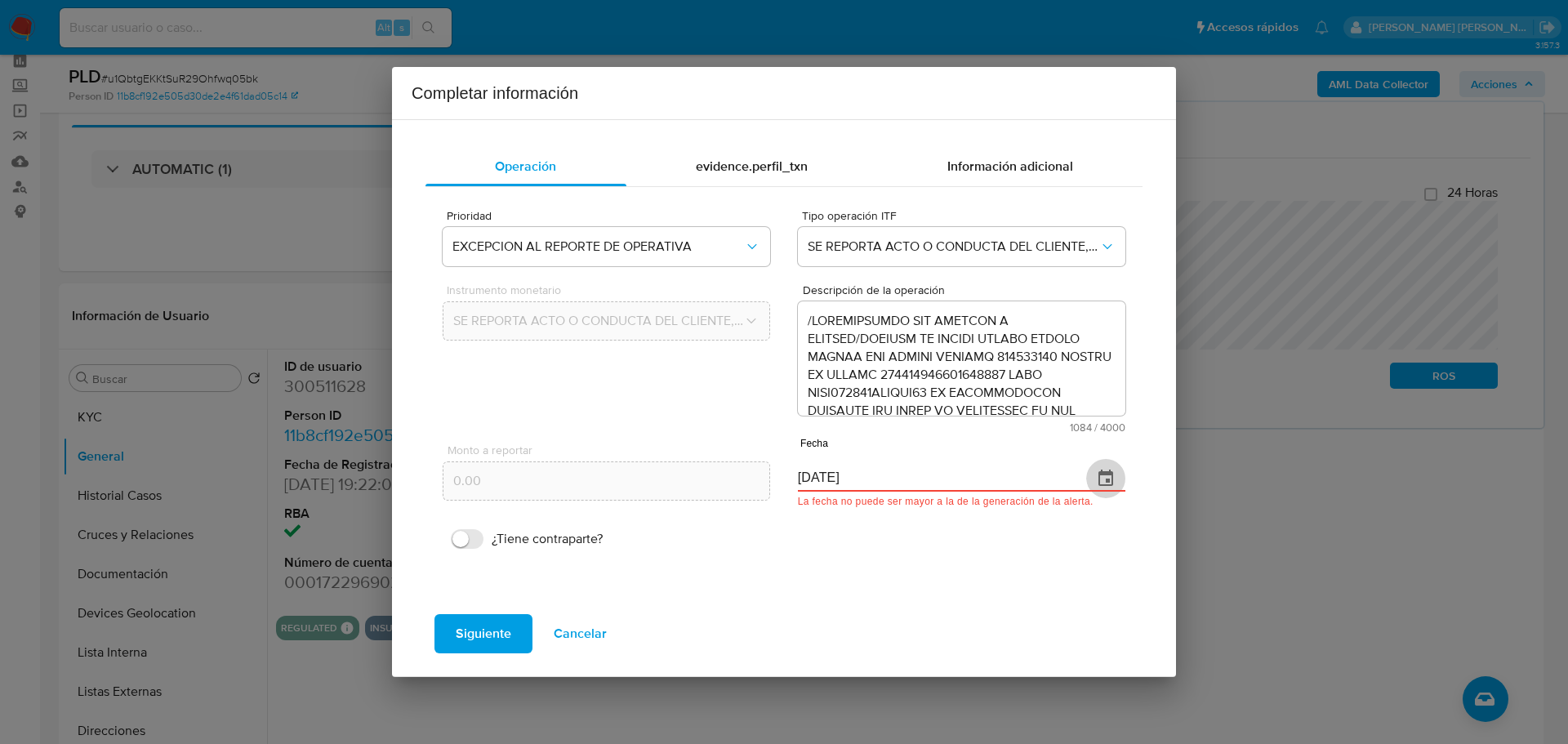
click at [1101, 479] on button "button" at bounding box center [1105, 478] width 39 height 39
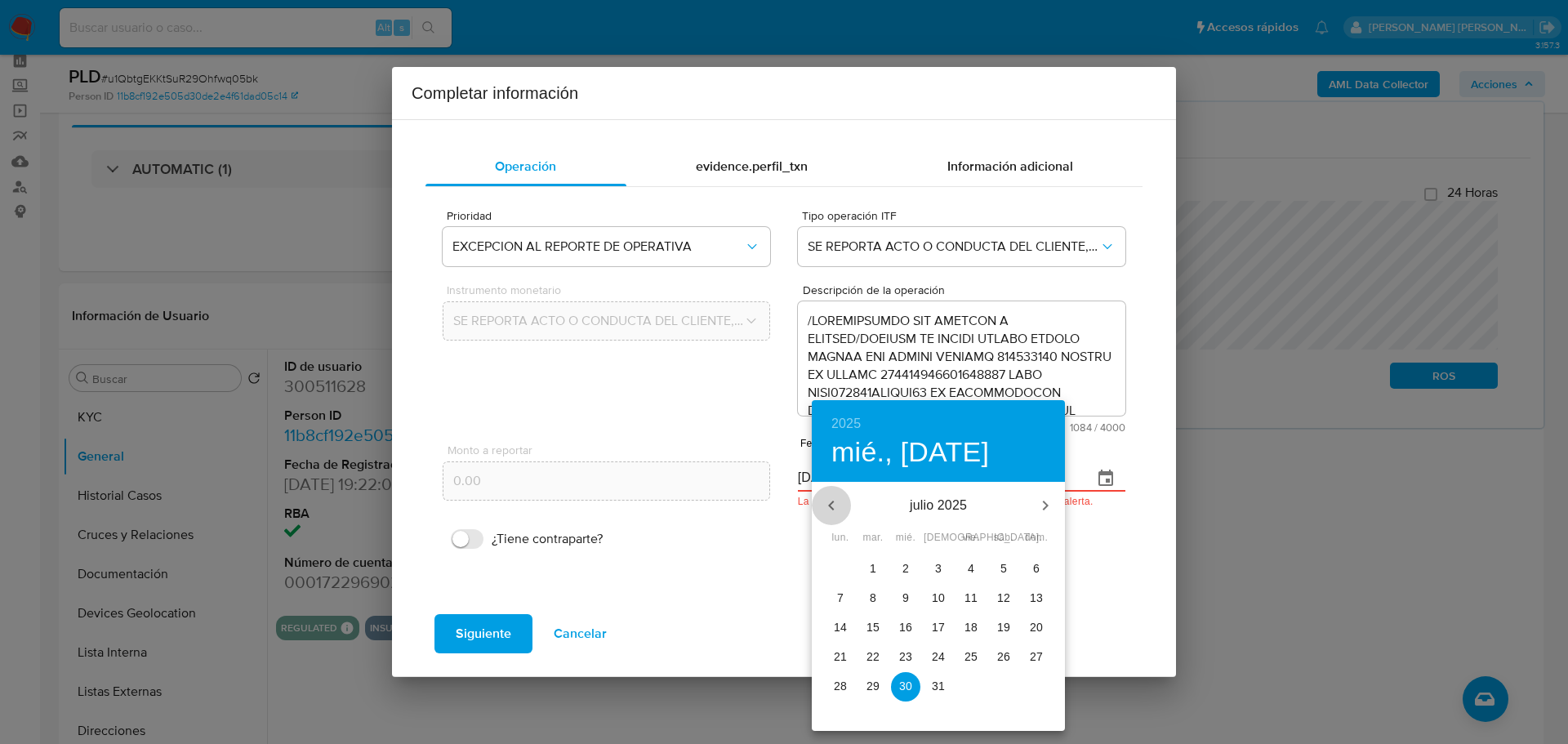
click at [829, 500] on icon "button" at bounding box center [831, 506] width 19 height 19
click at [1048, 676] on span "29" at bounding box center [1036, 686] width 30 height 17
type input "29/06/2025"
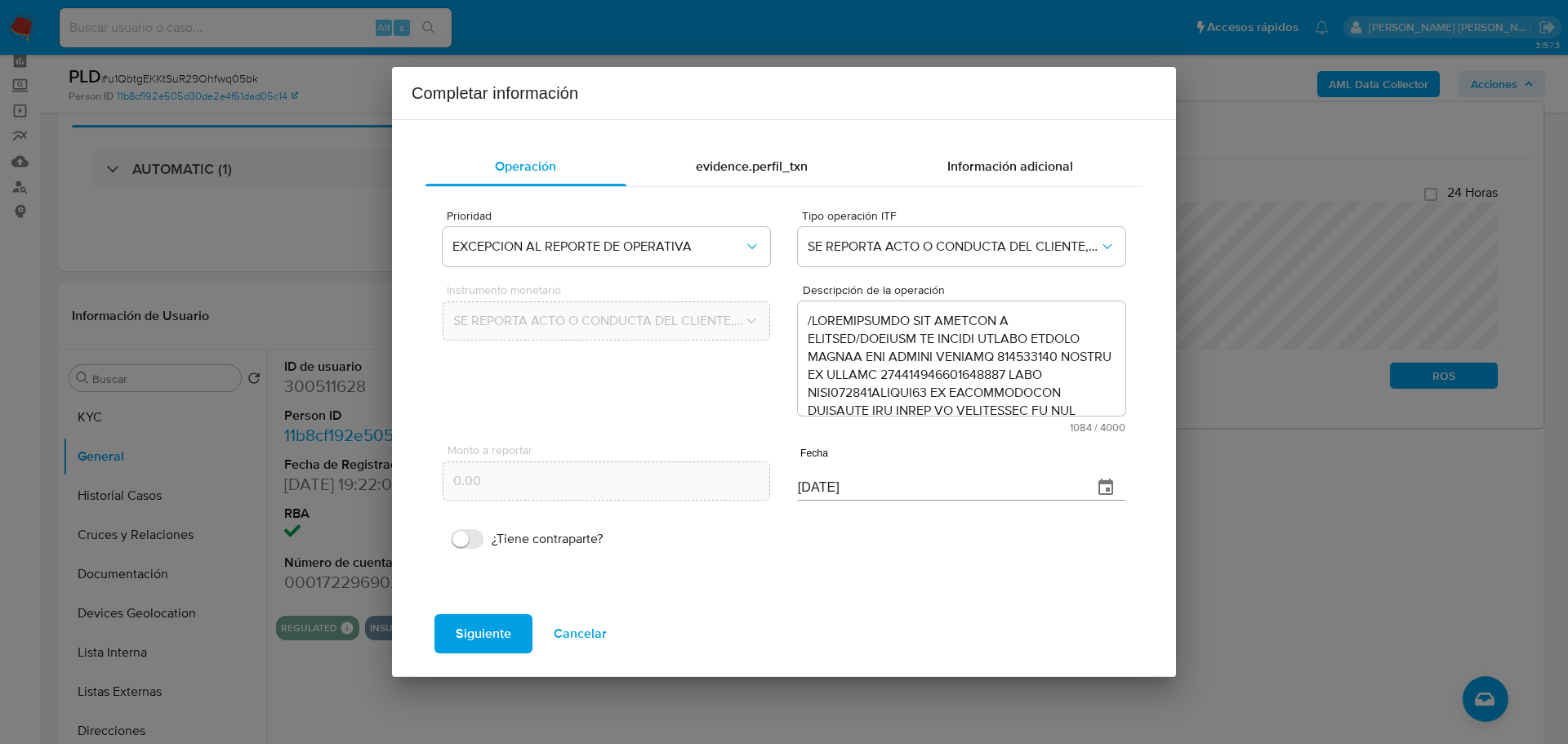
click at [745, 157] on span "evidence.perfil_txn" at bounding box center [752, 166] width 112 height 18
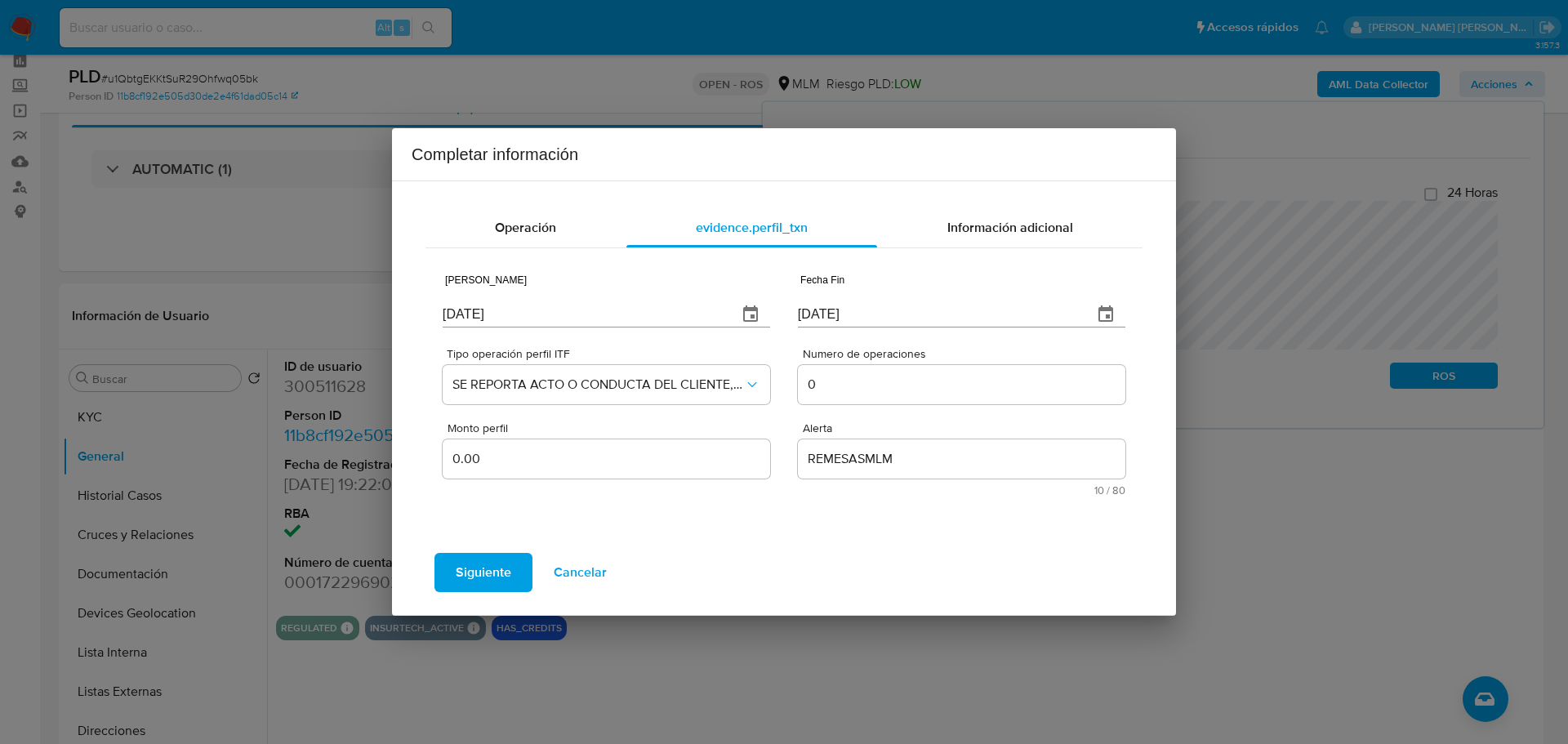
click at [750, 311] on icon "button" at bounding box center [750, 314] width 15 height 17
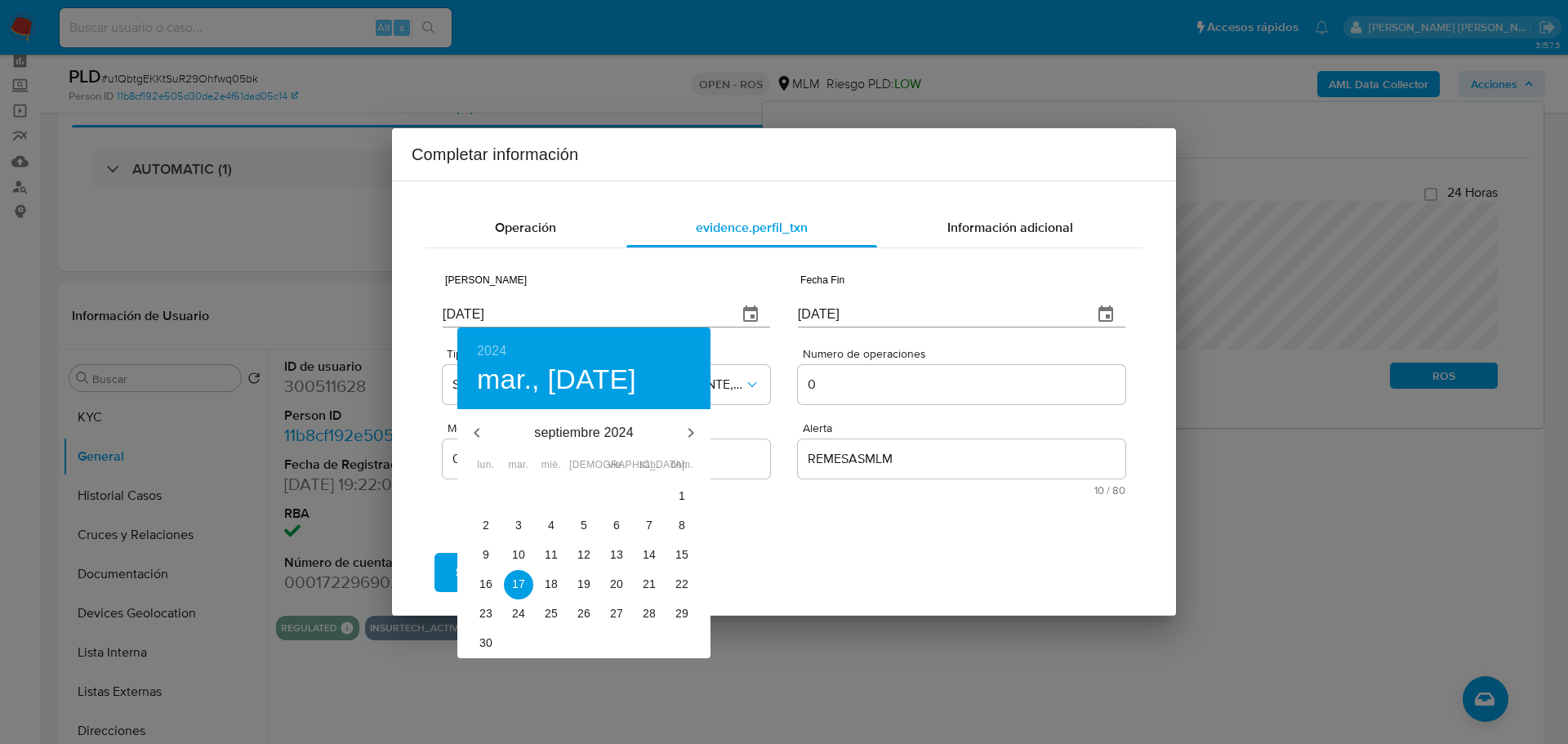
drag, startPoint x: 1135, startPoint y: 317, endPoint x: 1119, endPoint y: 317, distance: 16.0
click at [1133, 317] on div at bounding box center [784, 372] width 1568 height 744
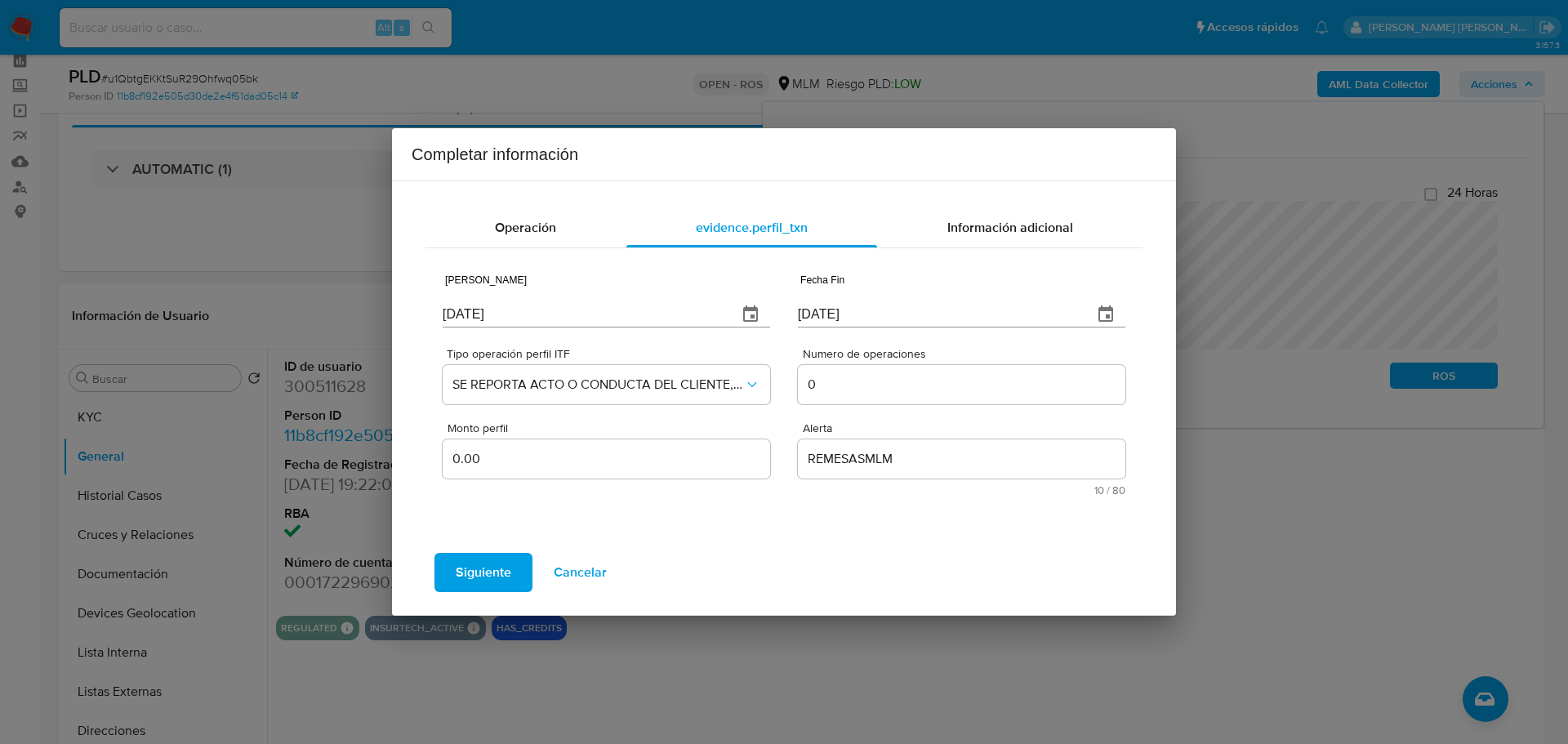
click at [1107, 313] on div "2024 mar., sep. 17 septiembre 2024 lun. mar. mié. jue. vie. sáb. dom. 26 27 28 …" at bounding box center [784, 372] width 1568 height 744
click at [1107, 308] on icon "button" at bounding box center [1105, 314] width 15 height 17
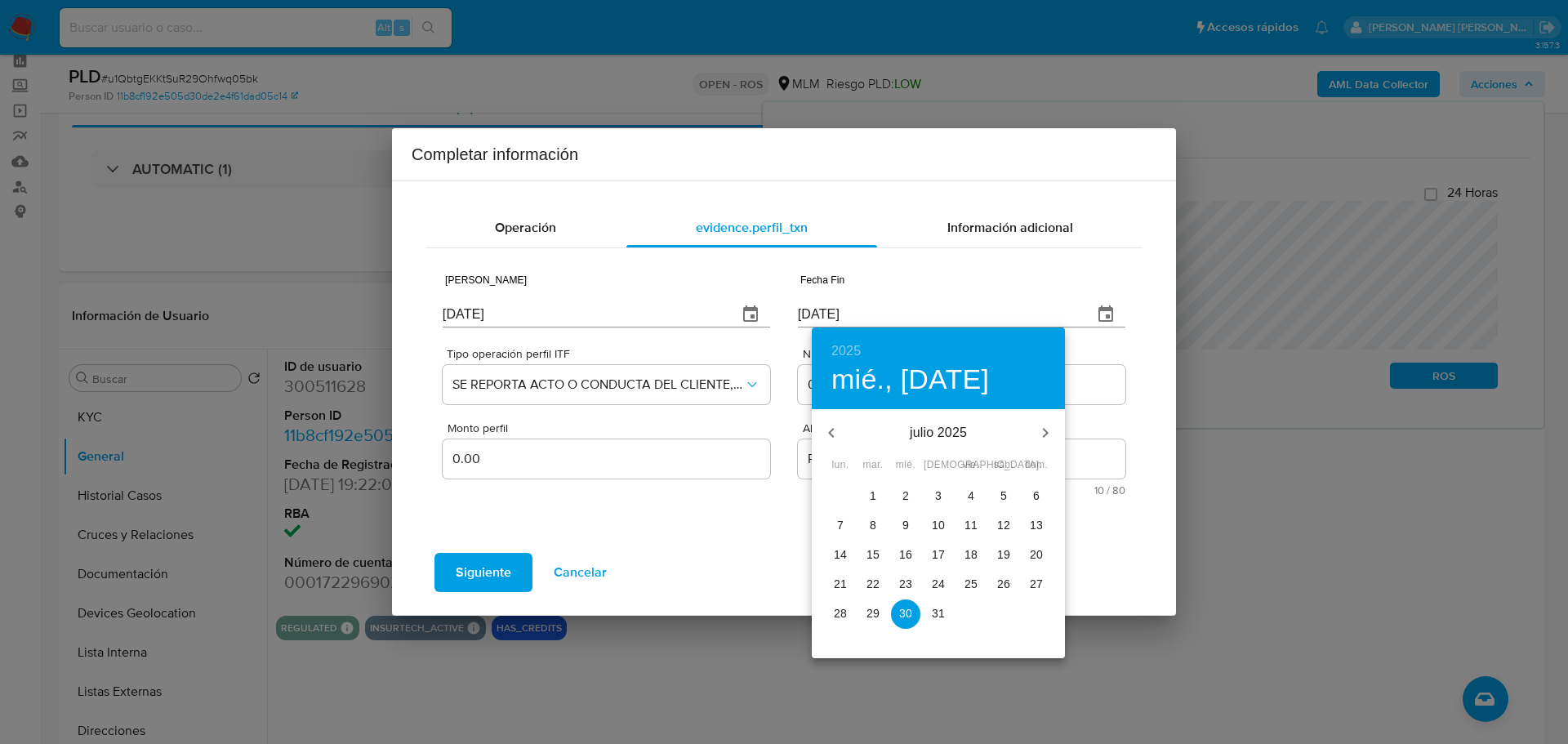
click at [823, 429] on icon "button" at bounding box center [831, 433] width 19 height 19
click at [1035, 611] on p "29" at bounding box center [1036, 613] width 13 height 17
type input "29/06/2025"
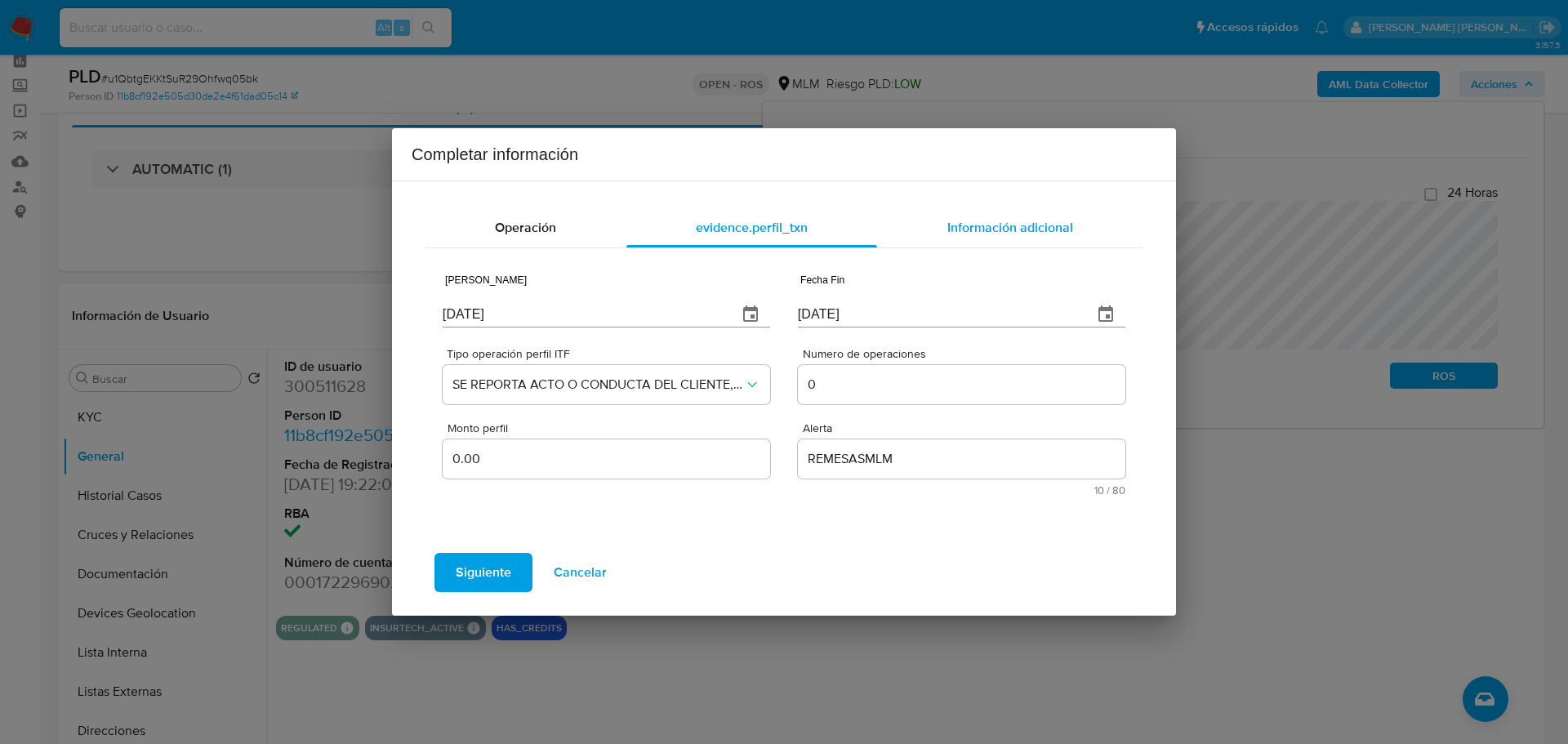
click at [995, 227] on span "Información adicional" at bounding box center [1011, 227] width 126 height 18
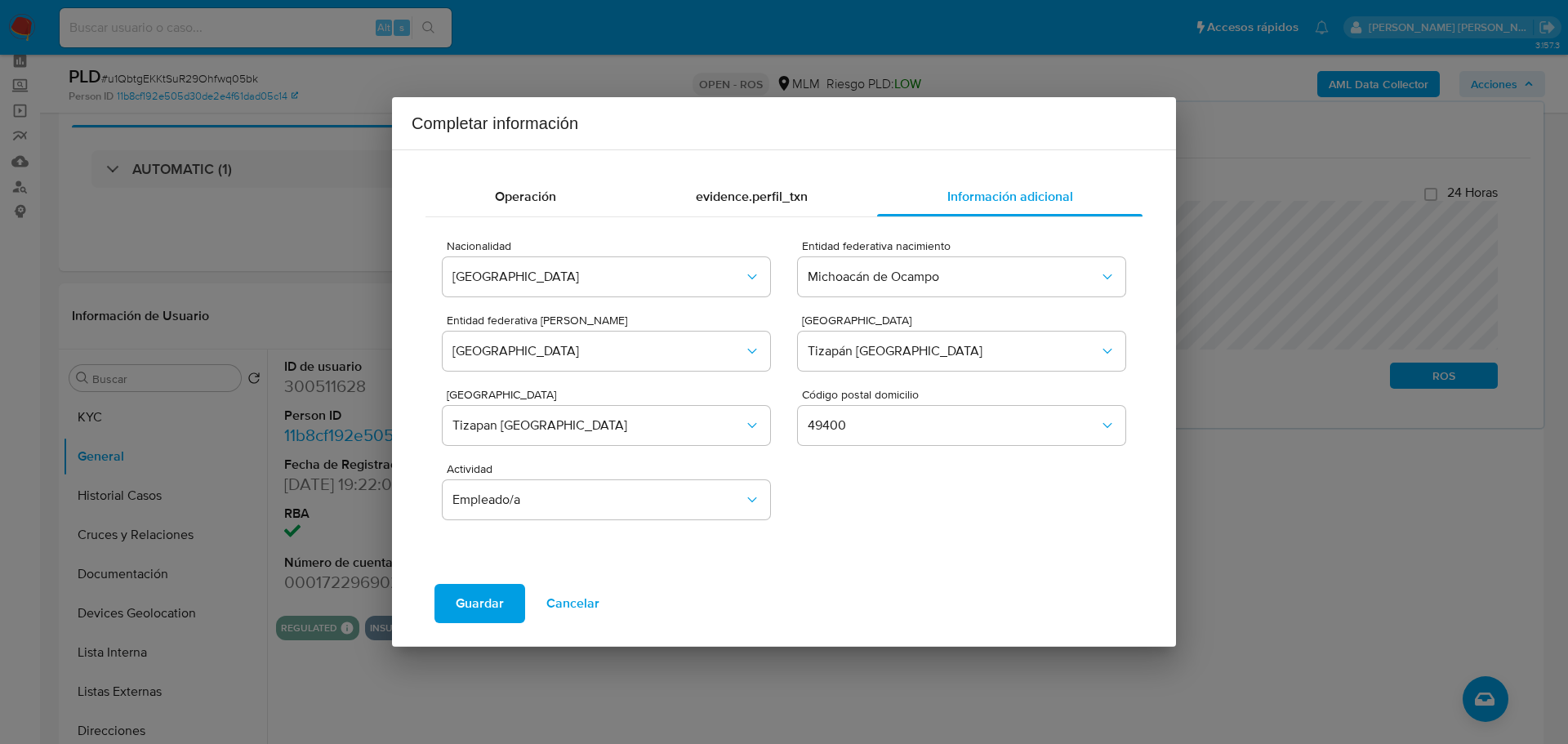
click at [453, 606] on button "Guardar" at bounding box center [479, 604] width 90 height 39
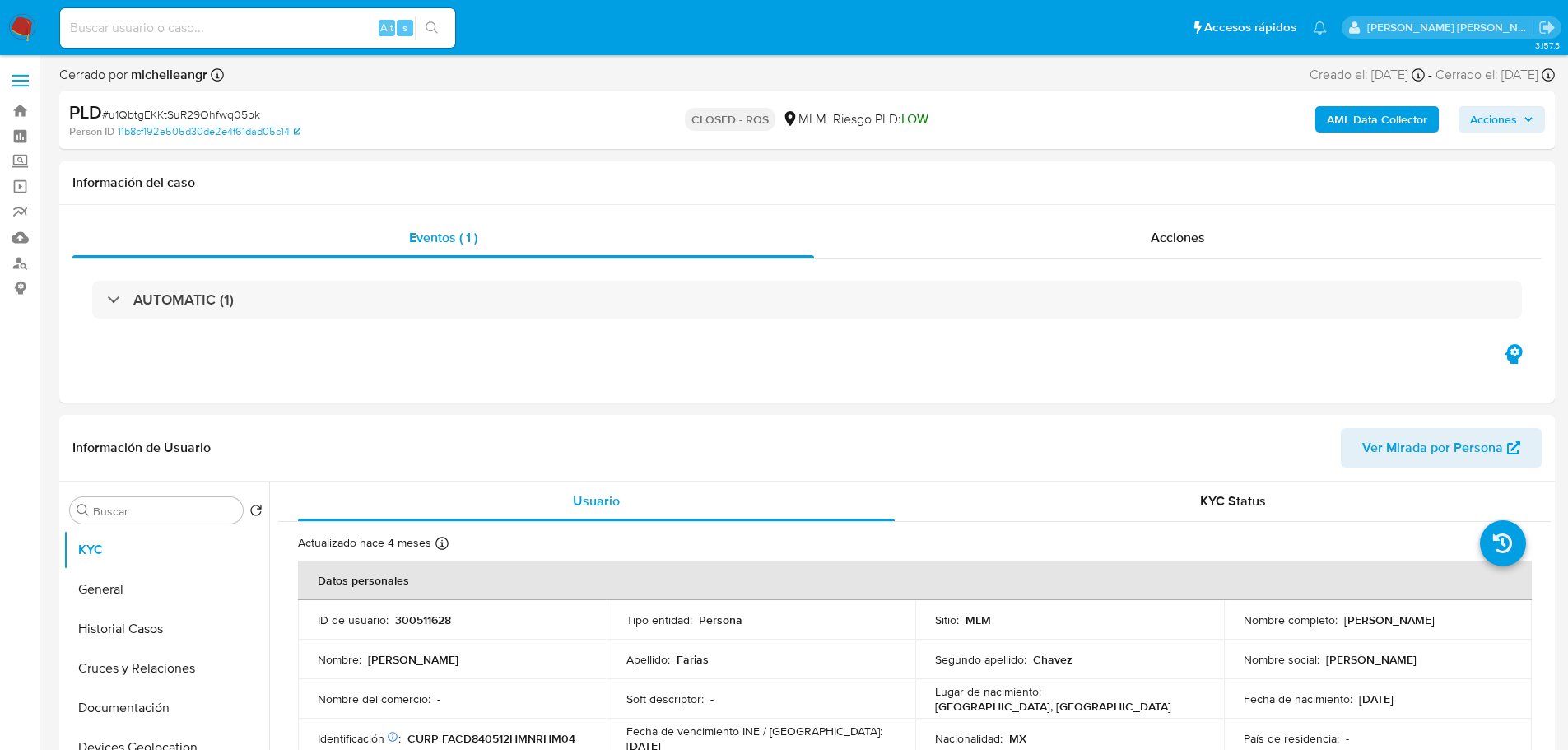
select select "10"
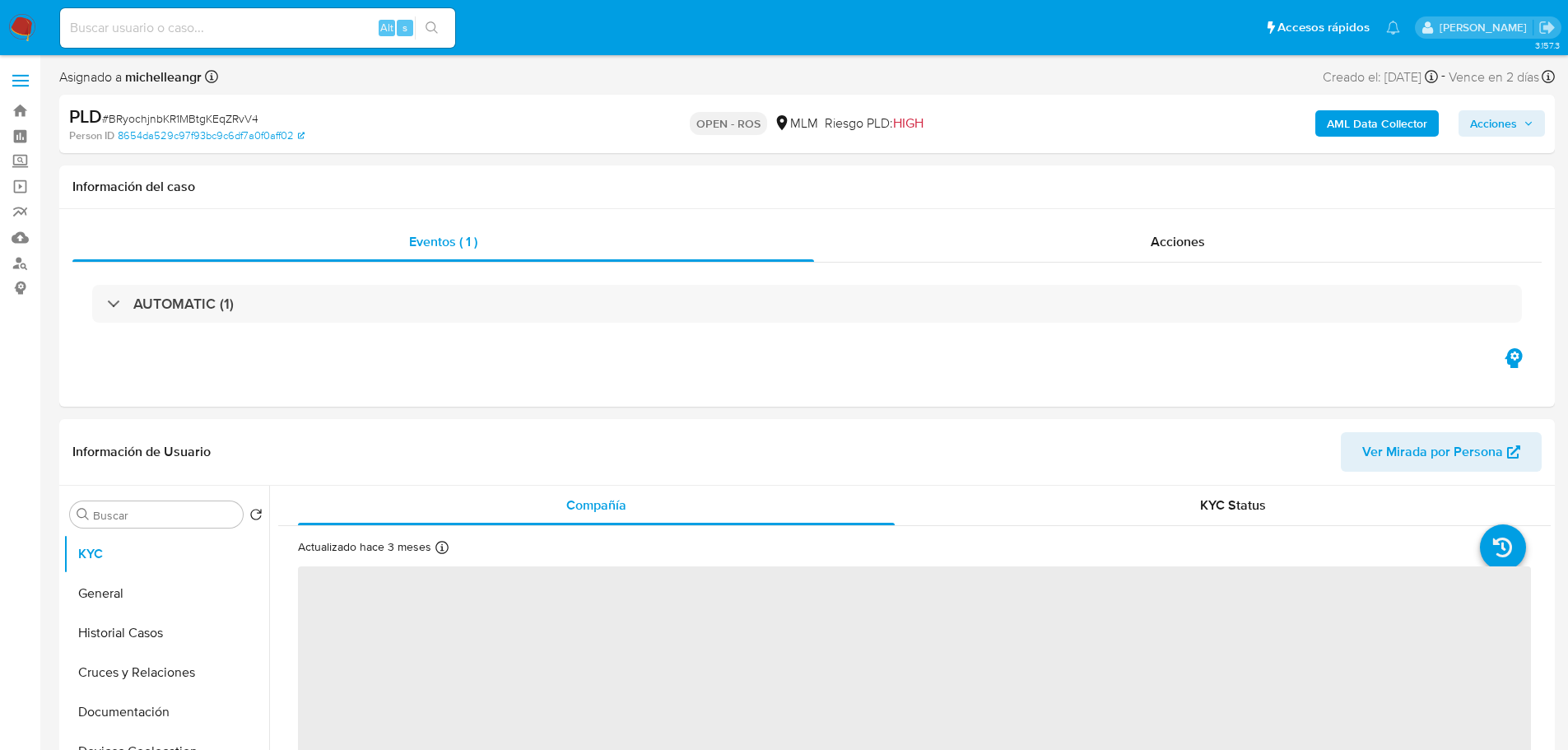
click at [221, 125] on span "# BRyochjnbKR1MBtgKEqZRvV4" at bounding box center [180, 118] width 156 height 17
click at [221, 127] on div "PLD # BRyochjnbKR1MBtgKEqZRvV4" at bounding box center [312, 117] width 486 height 25
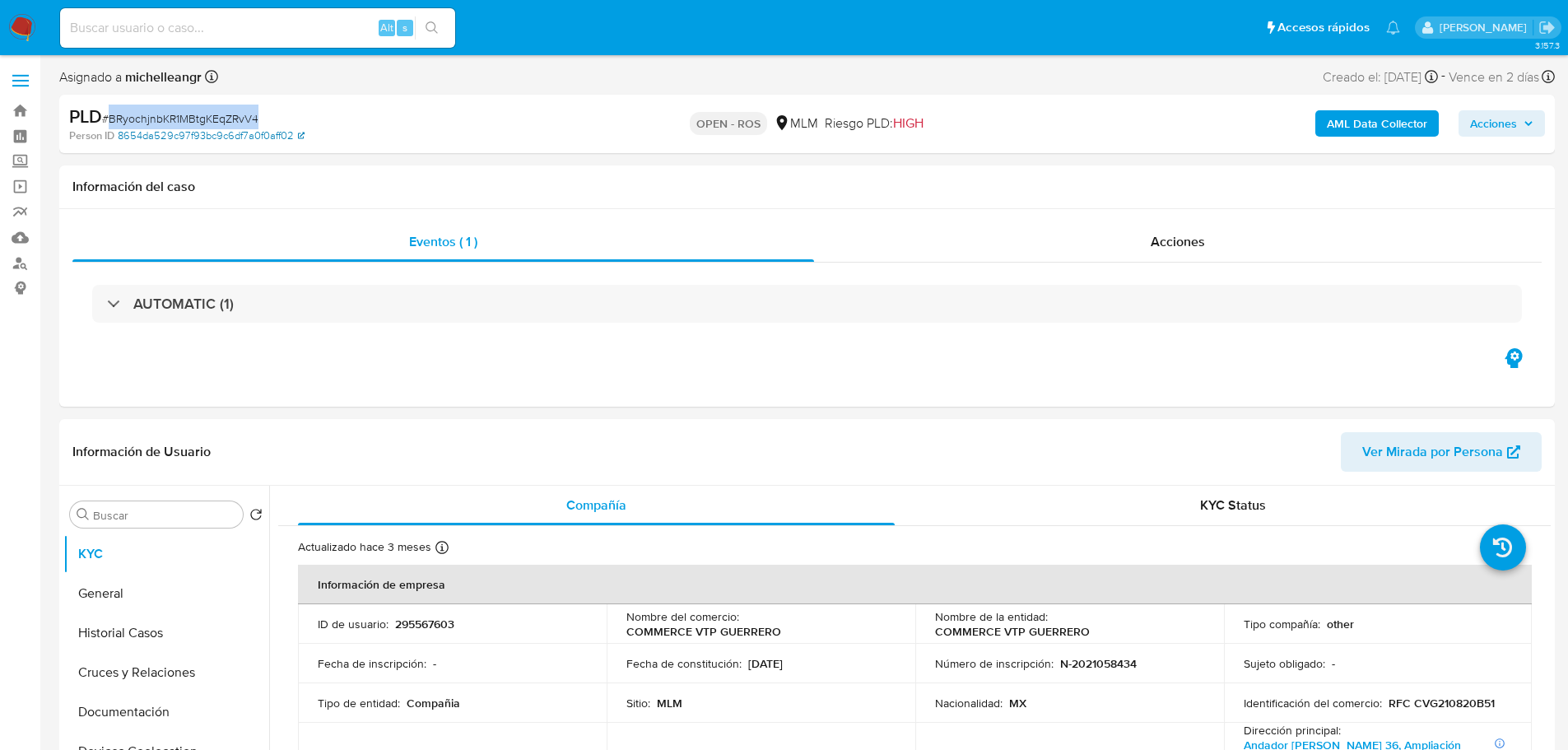
copy span "BRyochjnbKR1MBtgKEqZRvV4"
select select "10"
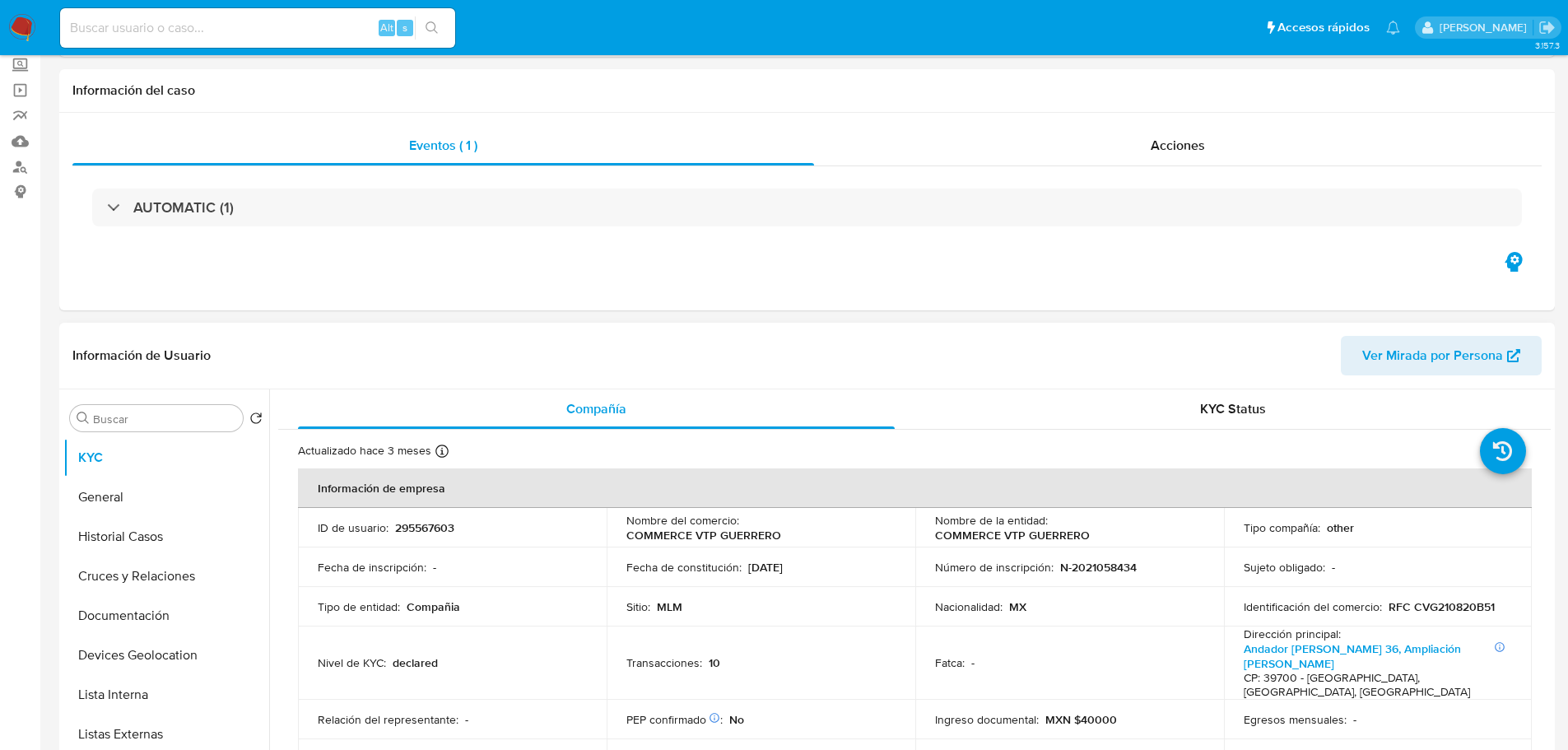
scroll to position [164, 0]
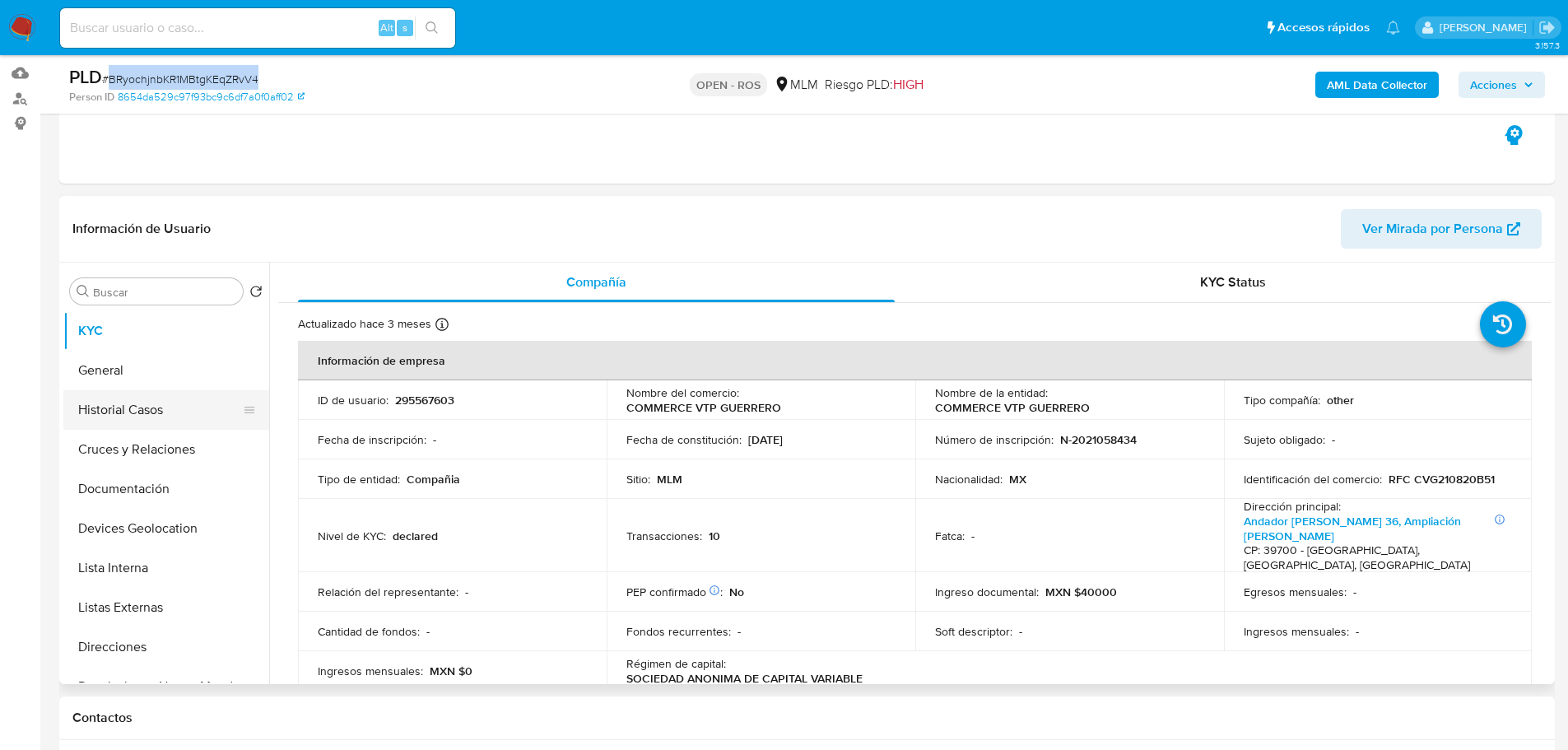
click at [134, 390] on button "Historial Casos" at bounding box center [160, 410] width 192 height 40
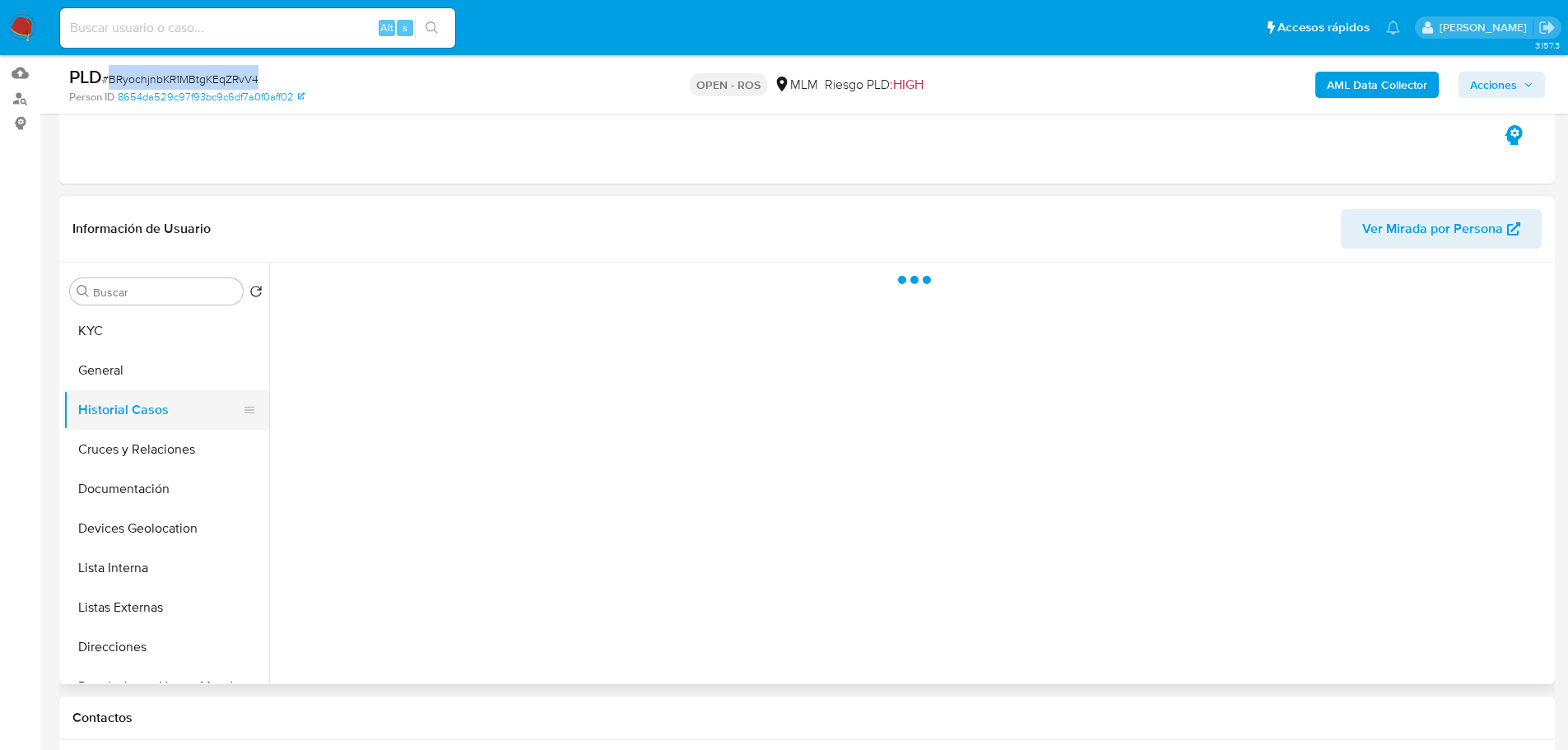
click at [132, 418] on button "Historial Casos" at bounding box center [160, 410] width 192 height 40
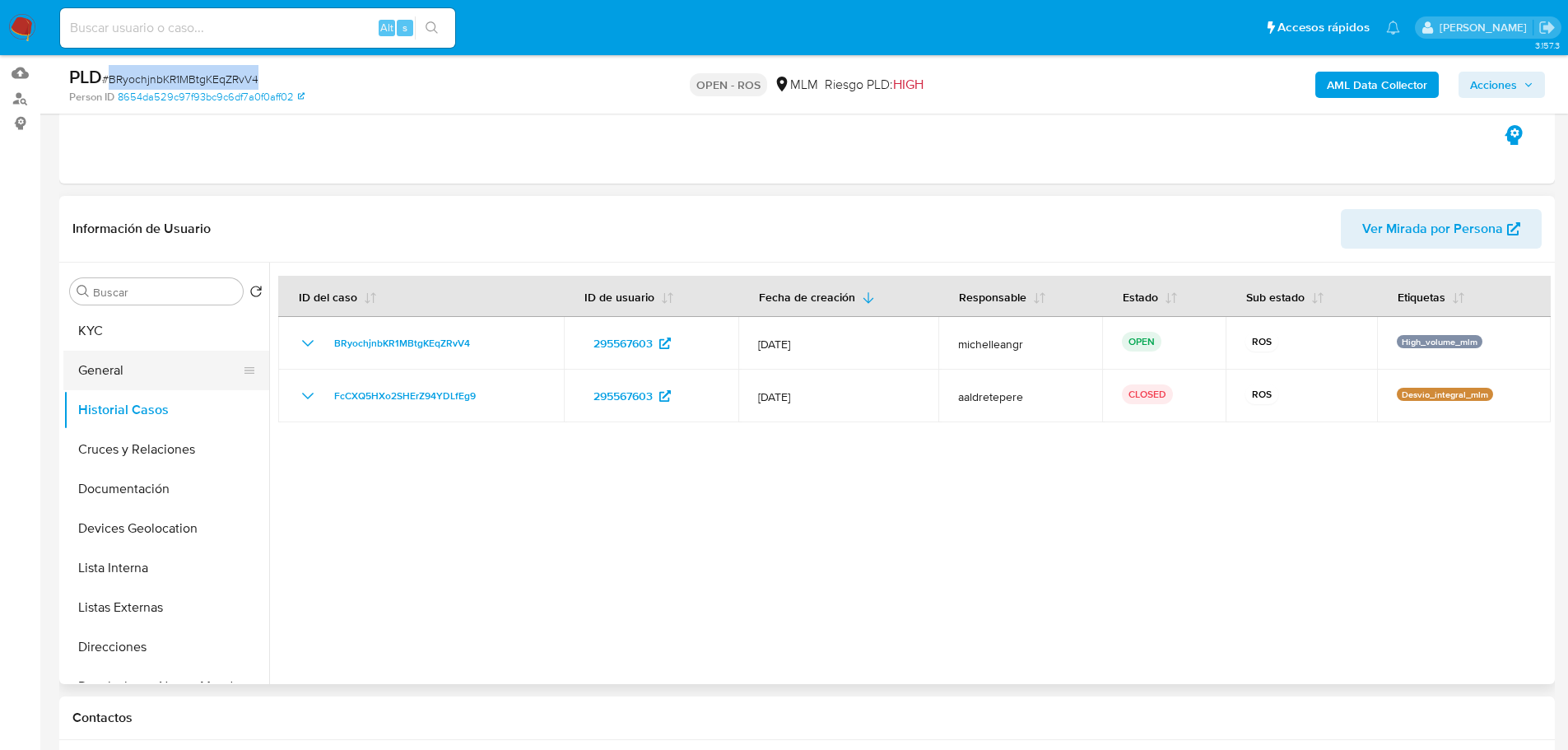
click at [102, 368] on button "General" at bounding box center [160, 370] width 192 height 40
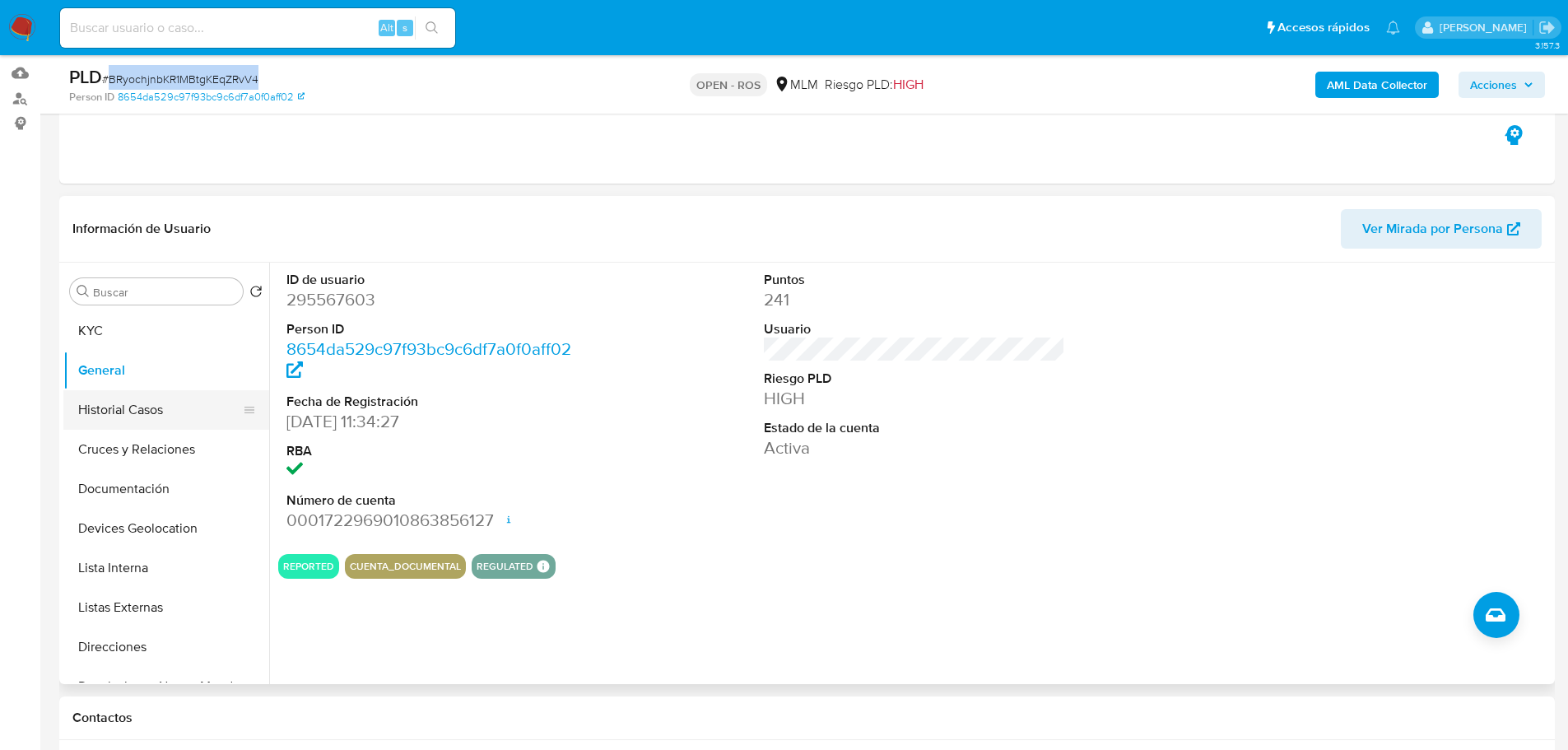
click at [152, 408] on button "Historial Casos" at bounding box center [160, 410] width 192 height 40
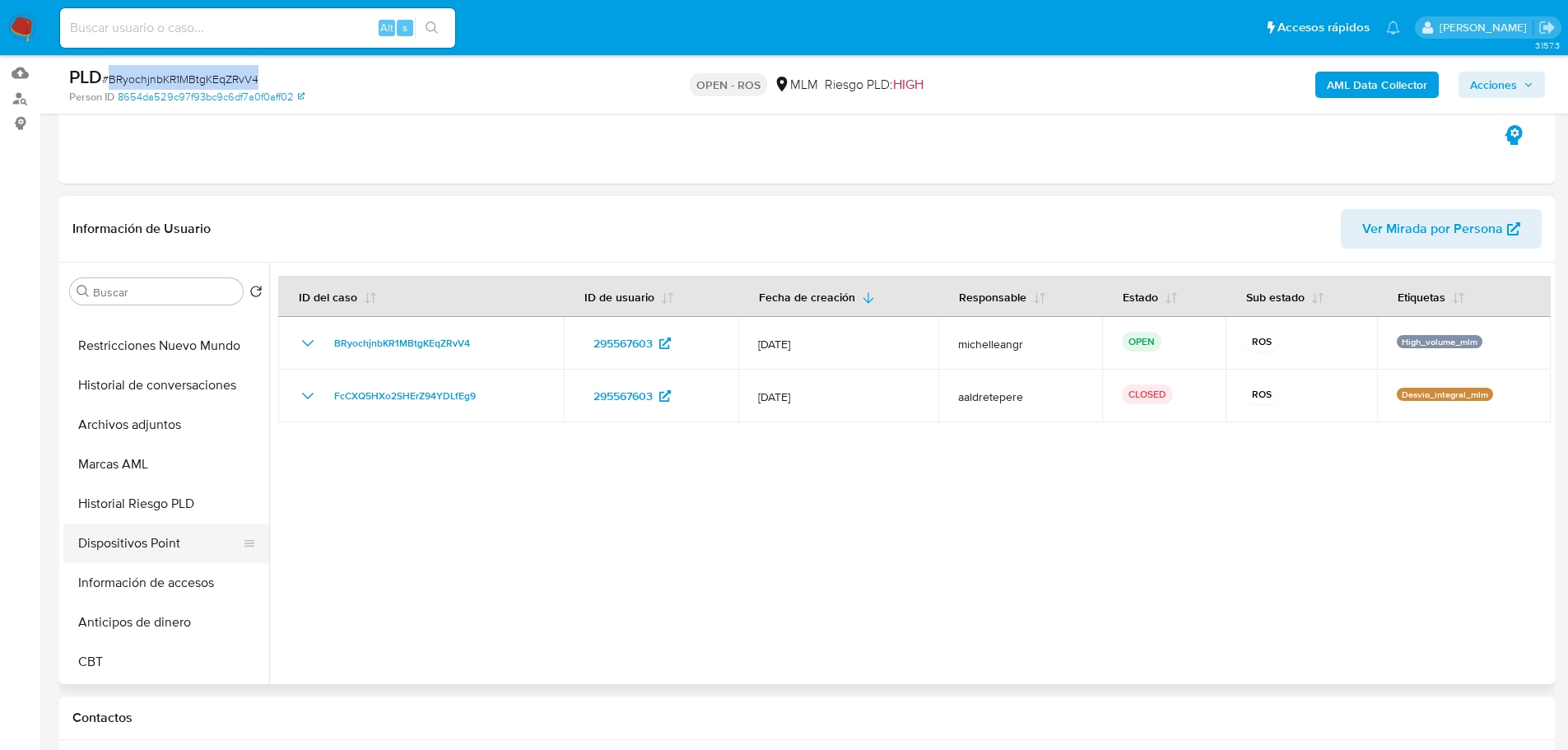
scroll to position [494, 0]
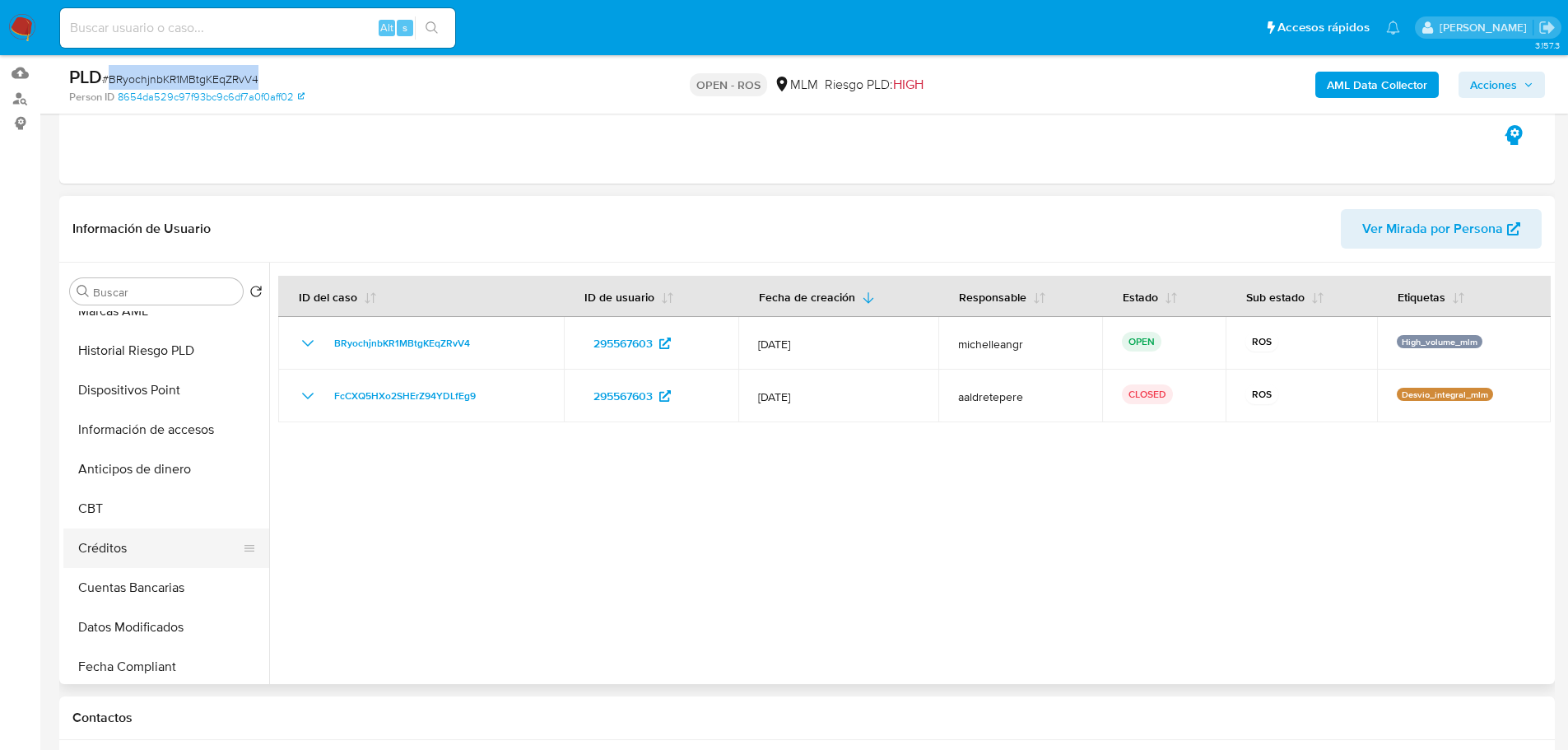
drag, startPoint x: 139, startPoint y: 558, endPoint x: 154, endPoint y: 555, distance: 15.3
click at [139, 557] on button "Créditos" at bounding box center [160, 549] width 192 height 40
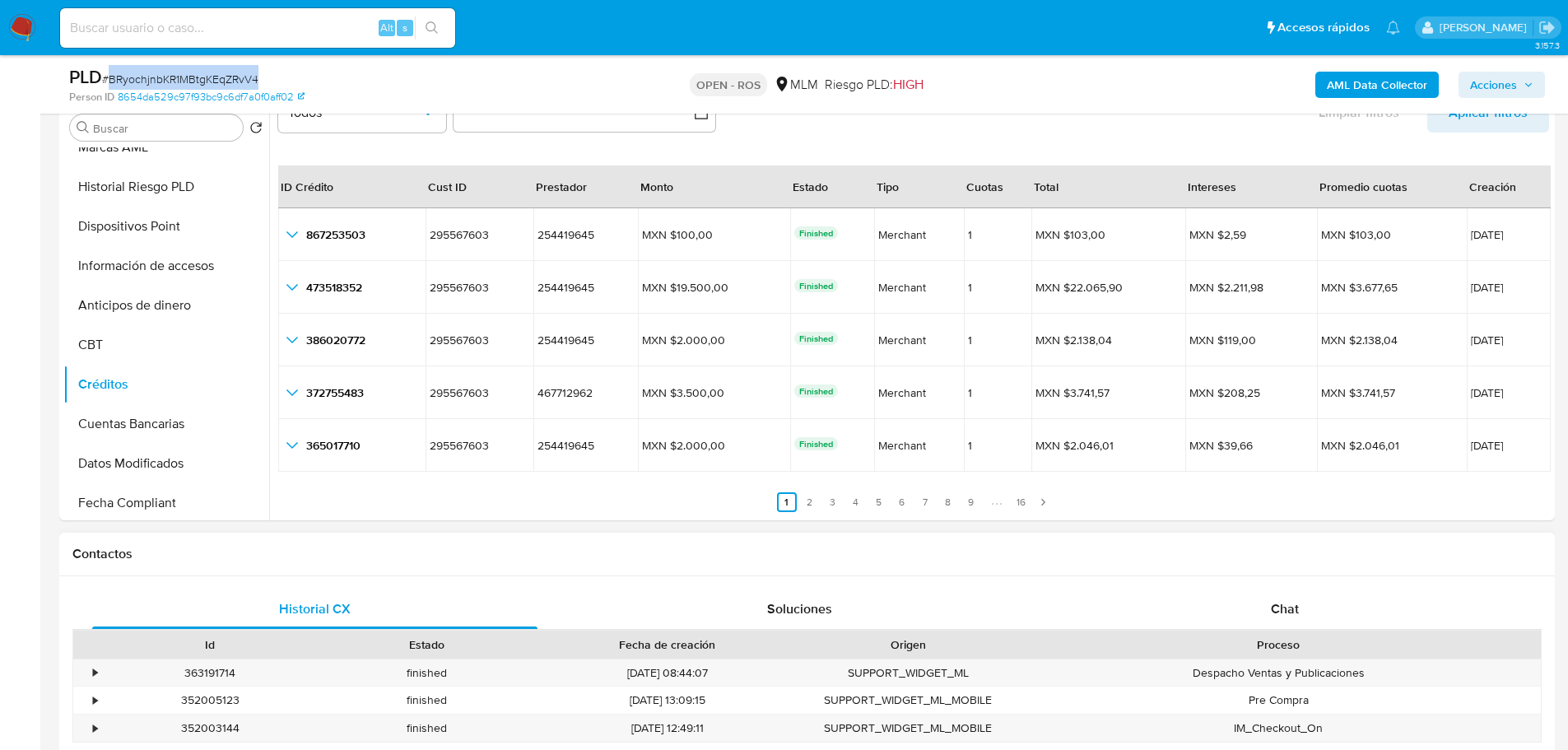
scroll to position [330, 0]
click at [966, 504] on link "9" at bounding box center [971, 502] width 19 height 19
click at [995, 500] on link "15" at bounding box center [997, 502] width 19 height 19
click at [1012, 509] on link "16" at bounding box center [1021, 502] width 19 height 19
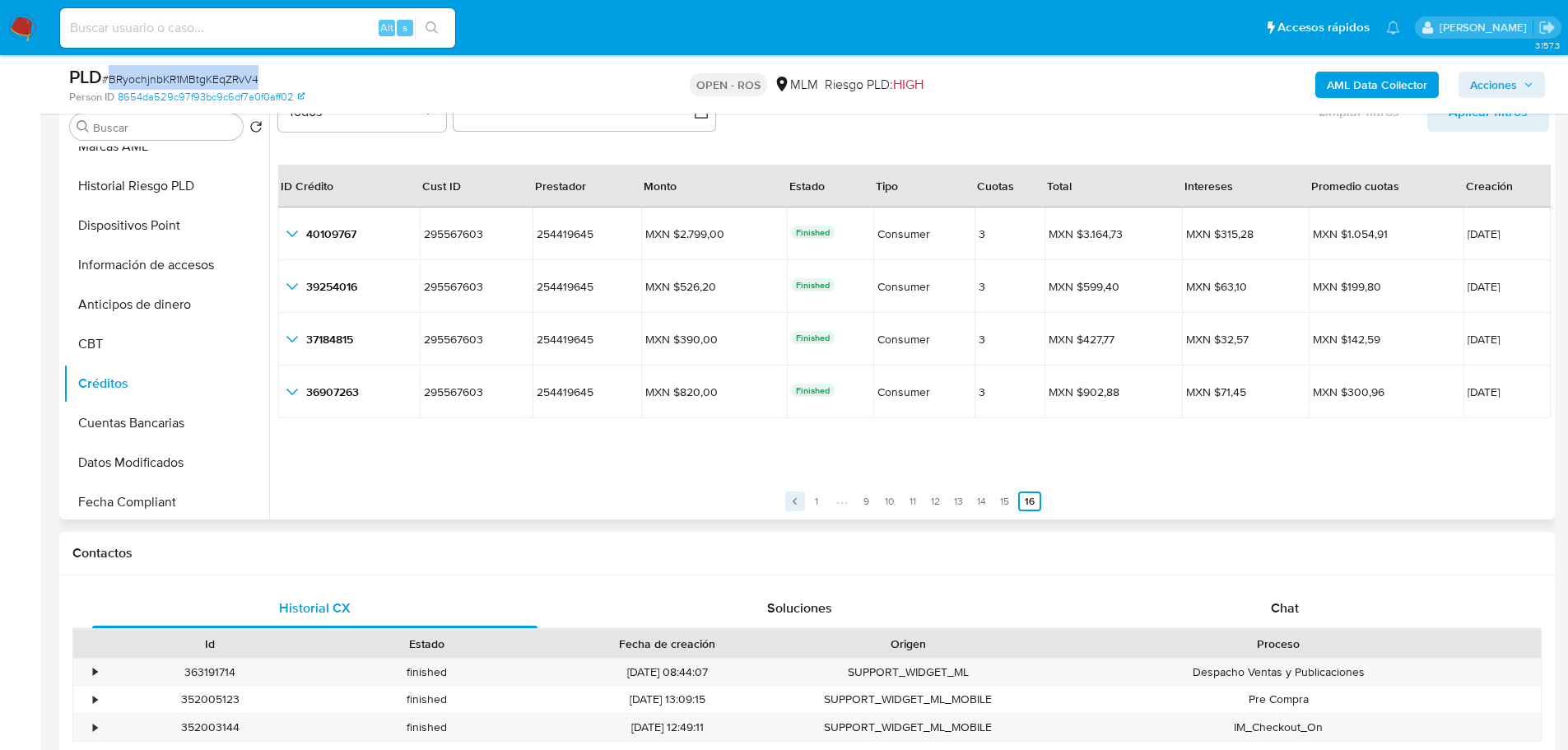
click at [785, 504] on link "Anterior" at bounding box center [795, 502] width 19 height 19
click at [804, 504] on link "1" at bounding box center [807, 502] width 19 height 19
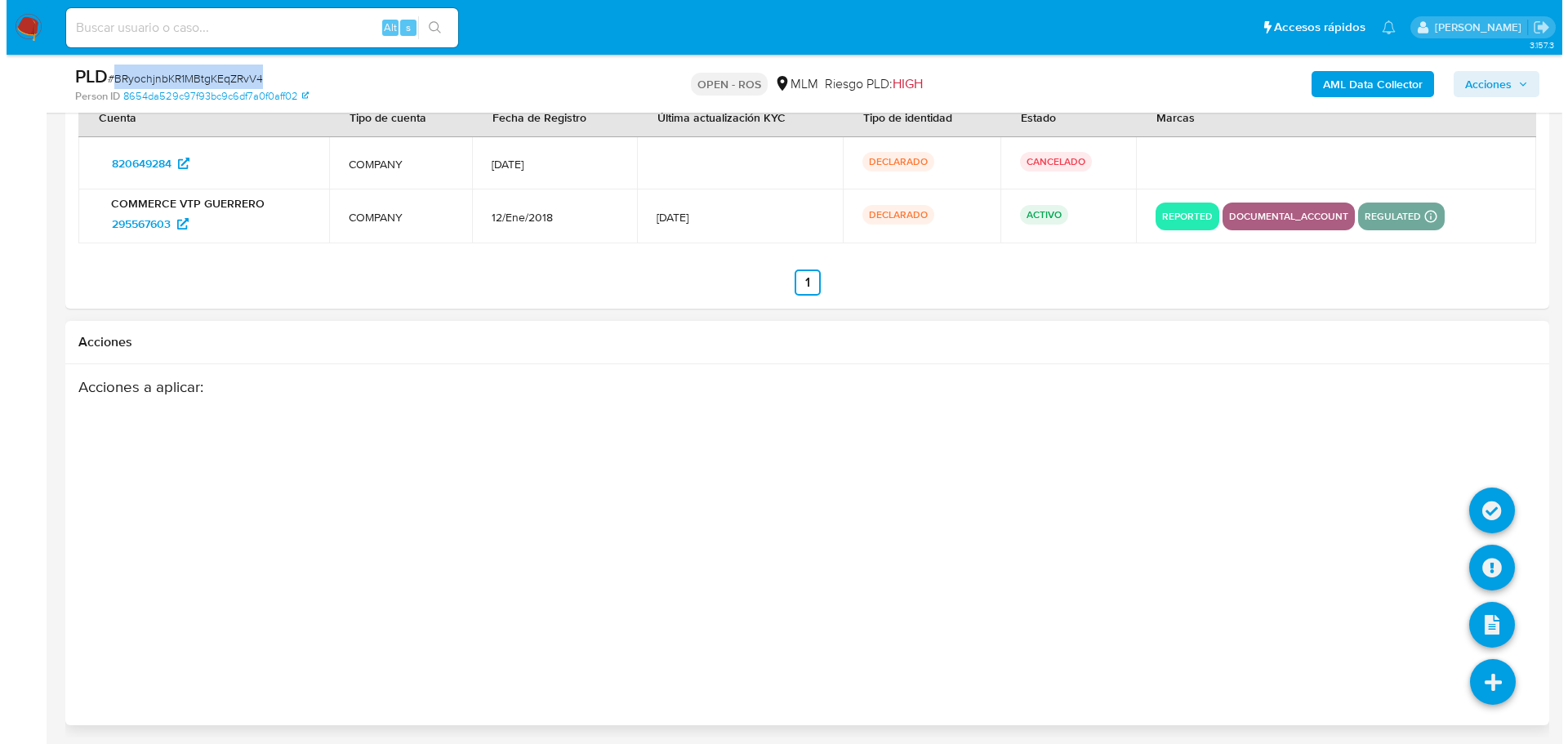
scroll to position [2461, 0]
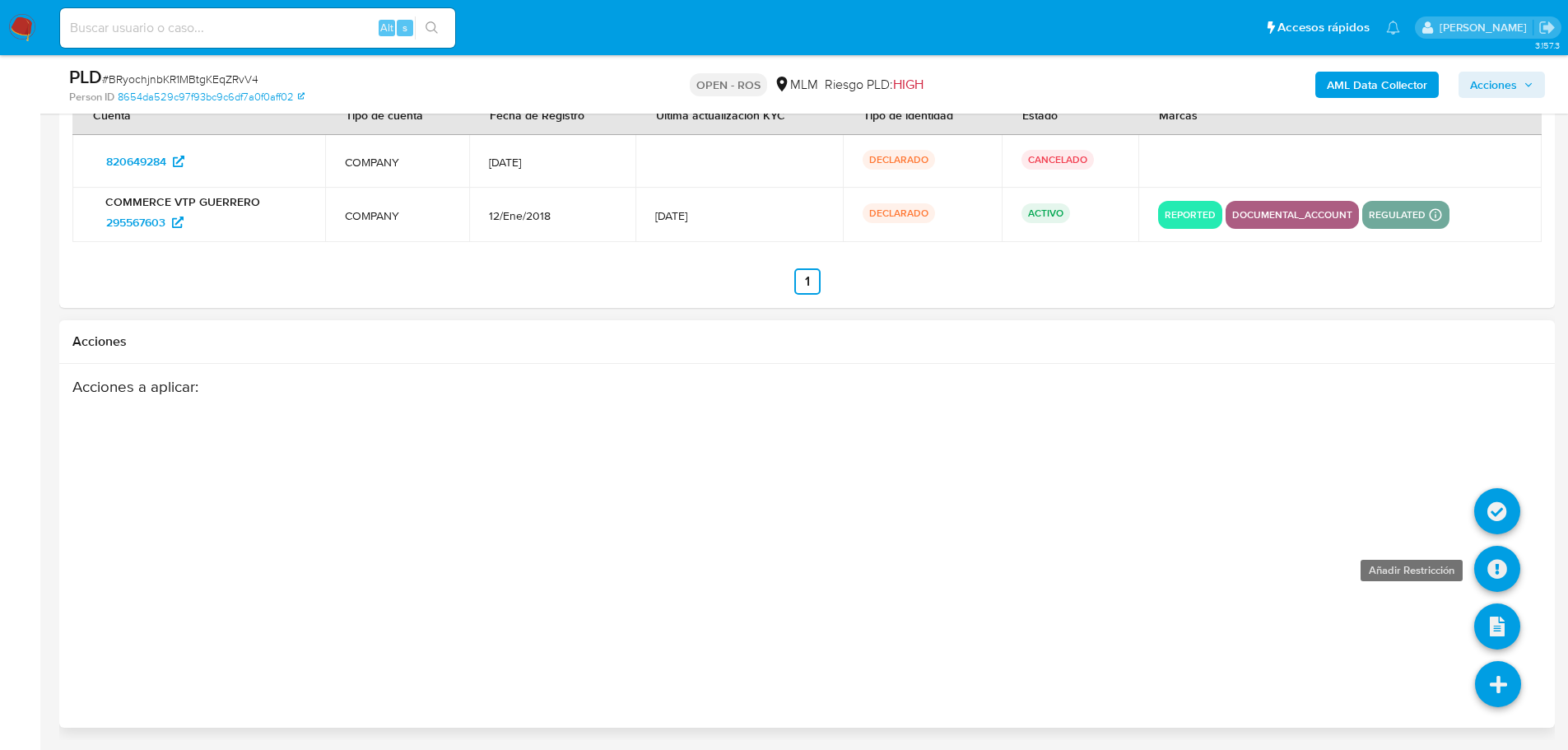
click at [1498, 569] on icon at bounding box center [1497, 569] width 46 height 46
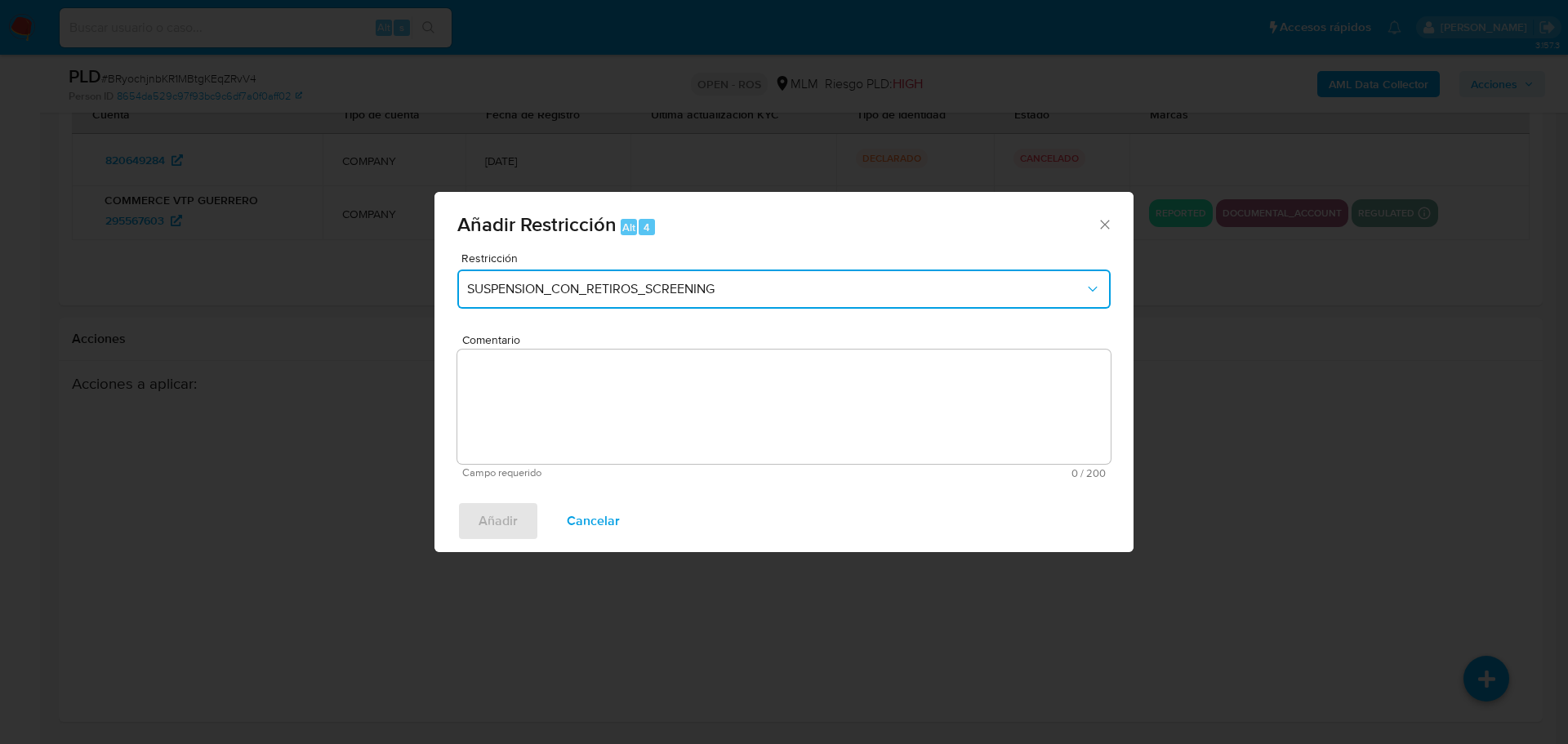
drag, startPoint x: 636, startPoint y: 301, endPoint x: 644, endPoint y: 307, distance: 10.0
click at [639, 301] on button "SUSPENSION_CON_RETIROS_SCREENING" at bounding box center [784, 289] width 653 height 39
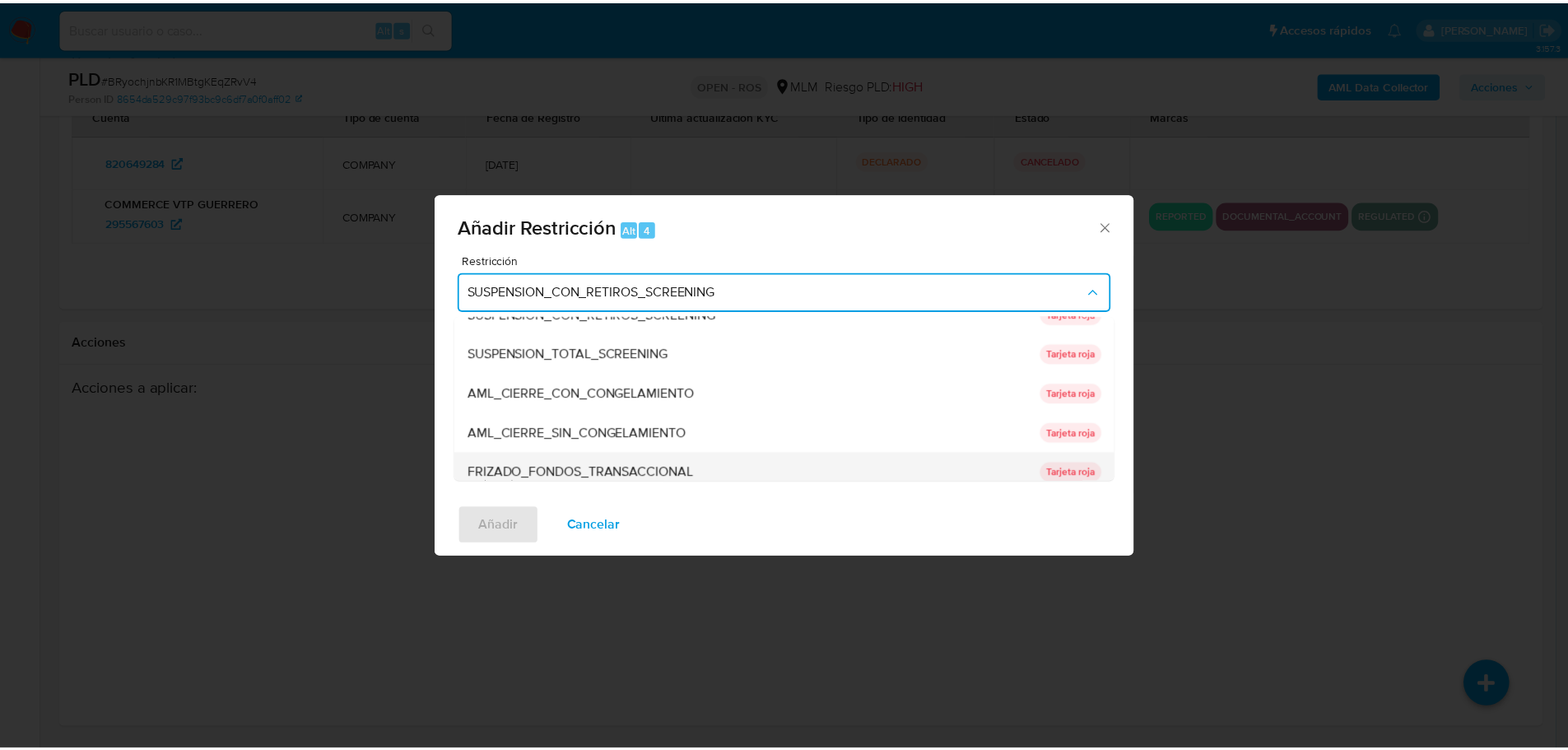
scroll to position [82, 0]
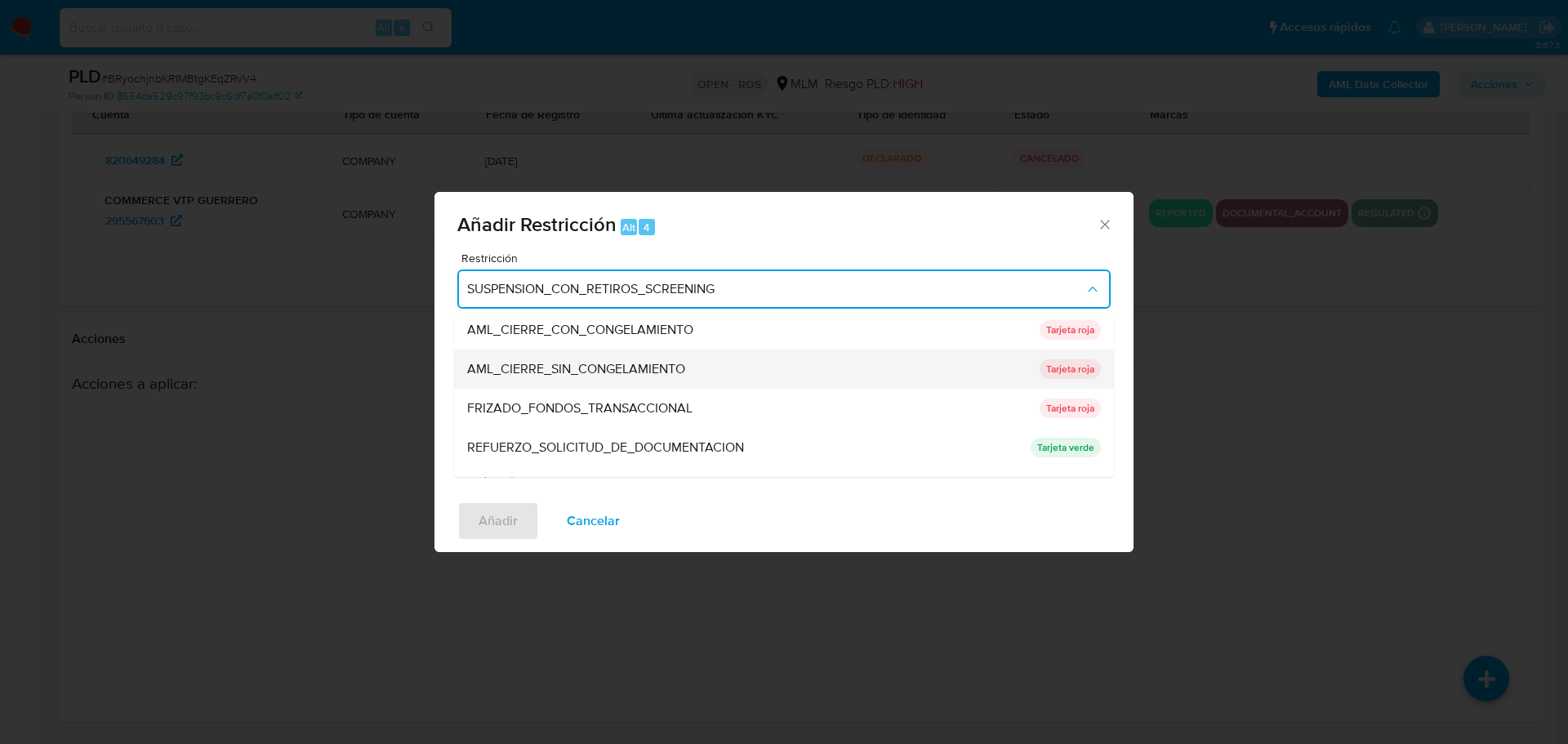
click at [583, 372] on span "AML_CIERRE_SIN_CONGELAMIENTO" at bounding box center [576, 369] width 218 height 17
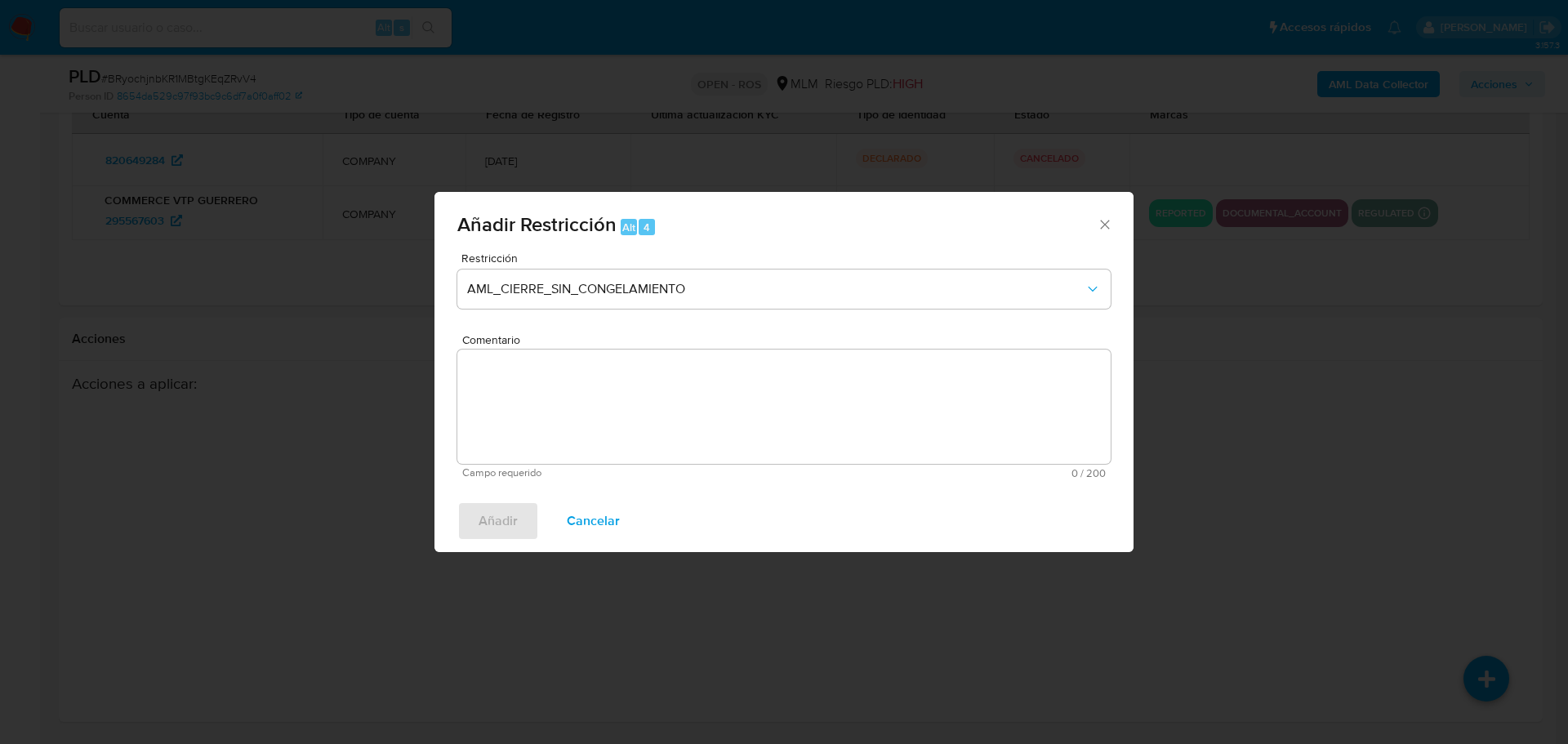
click at [574, 395] on textarea "Comentario" at bounding box center [784, 407] width 653 height 115
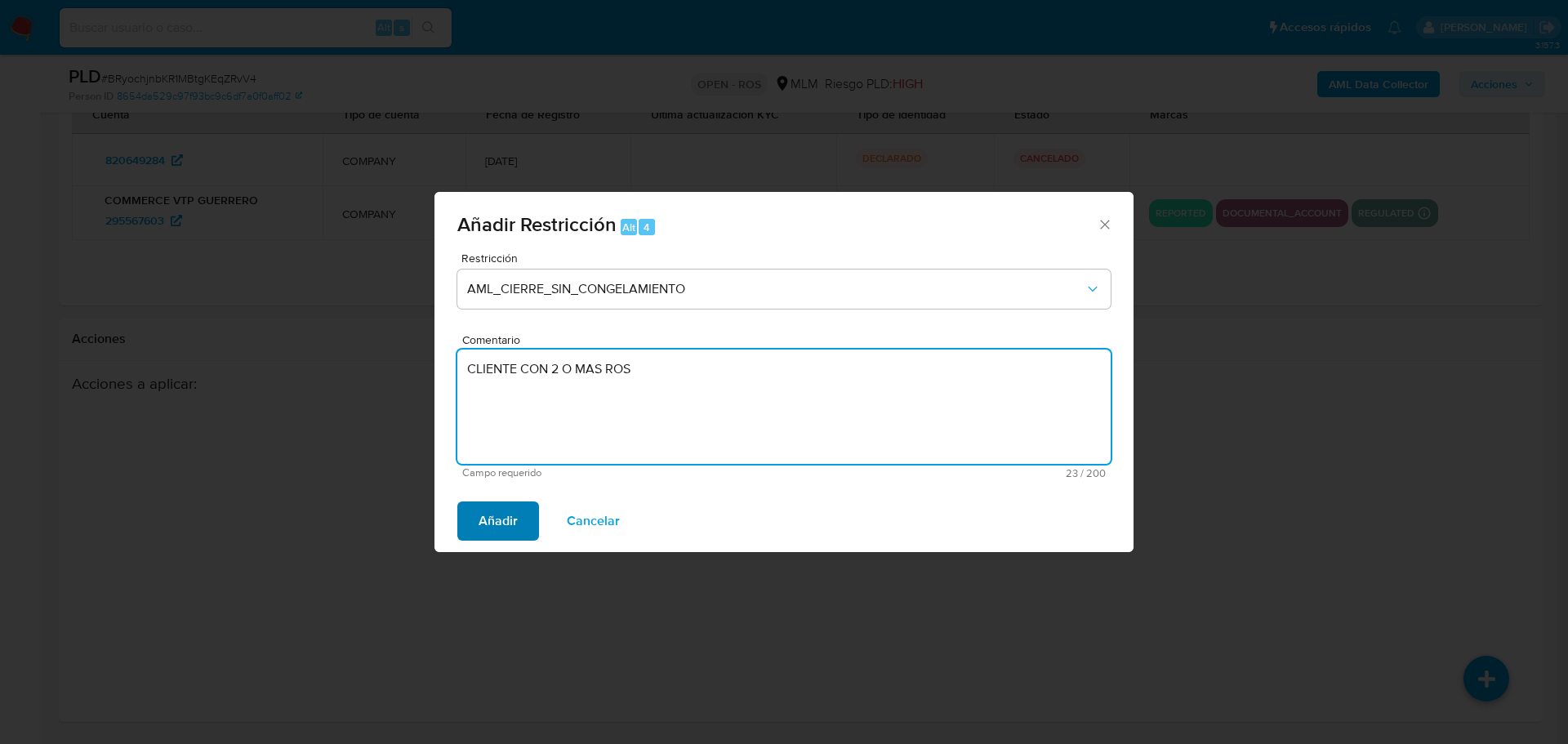
type textarea "CLIENTE CON 2 O MAS ROS"
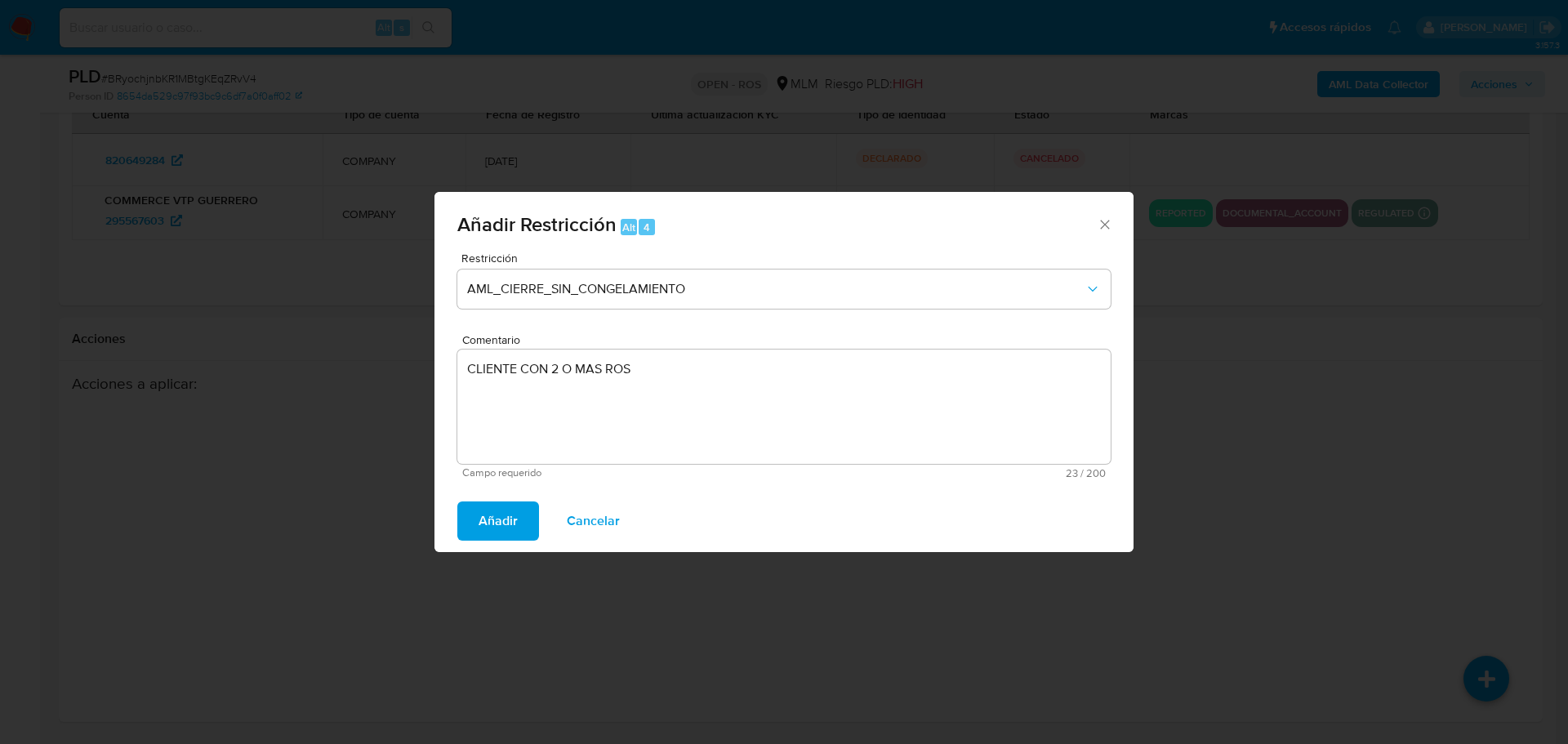
click at [477, 518] on button "Añadir" at bounding box center [498, 521] width 81 height 39
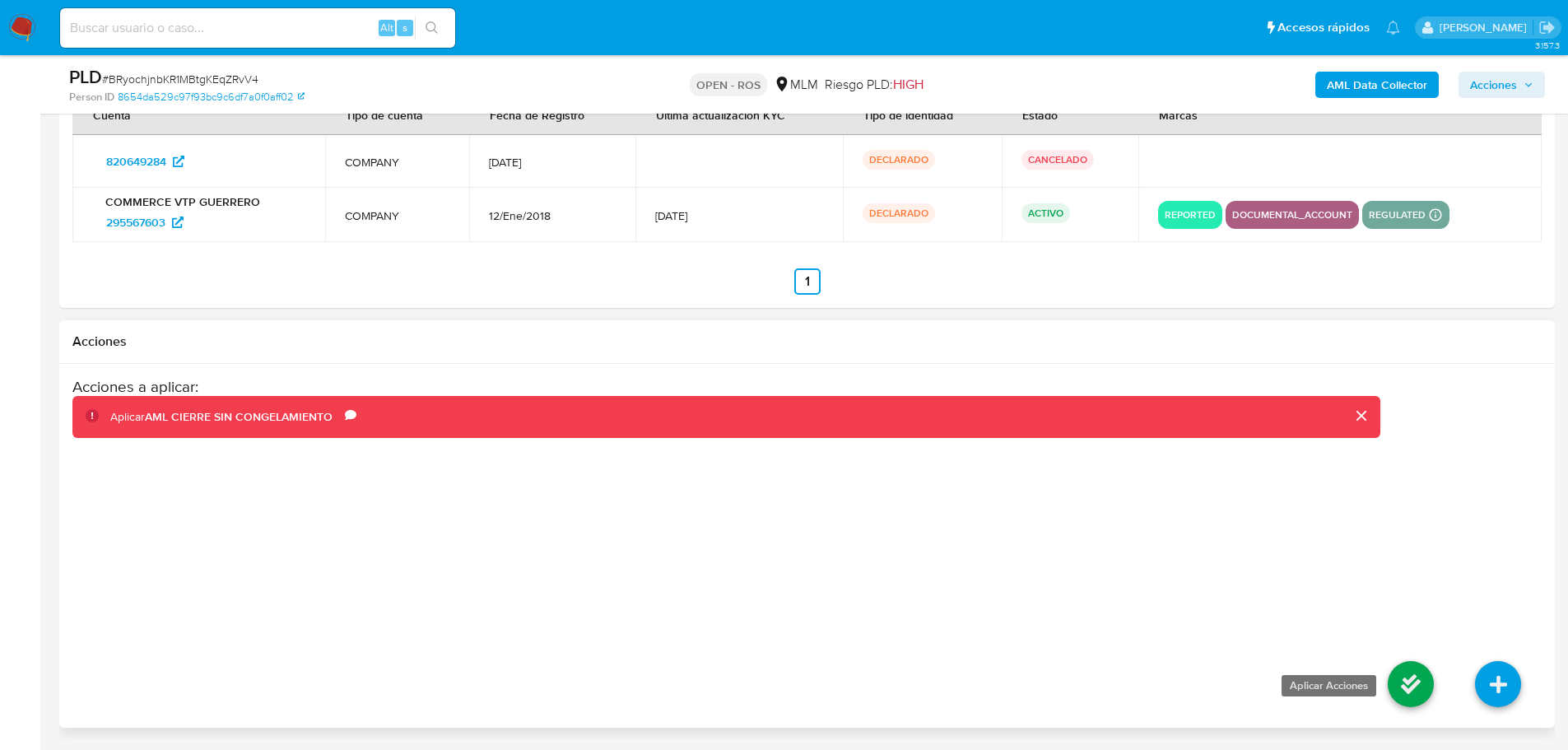
click at [1399, 691] on icon at bounding box center [1411, 685] width 46 height 46
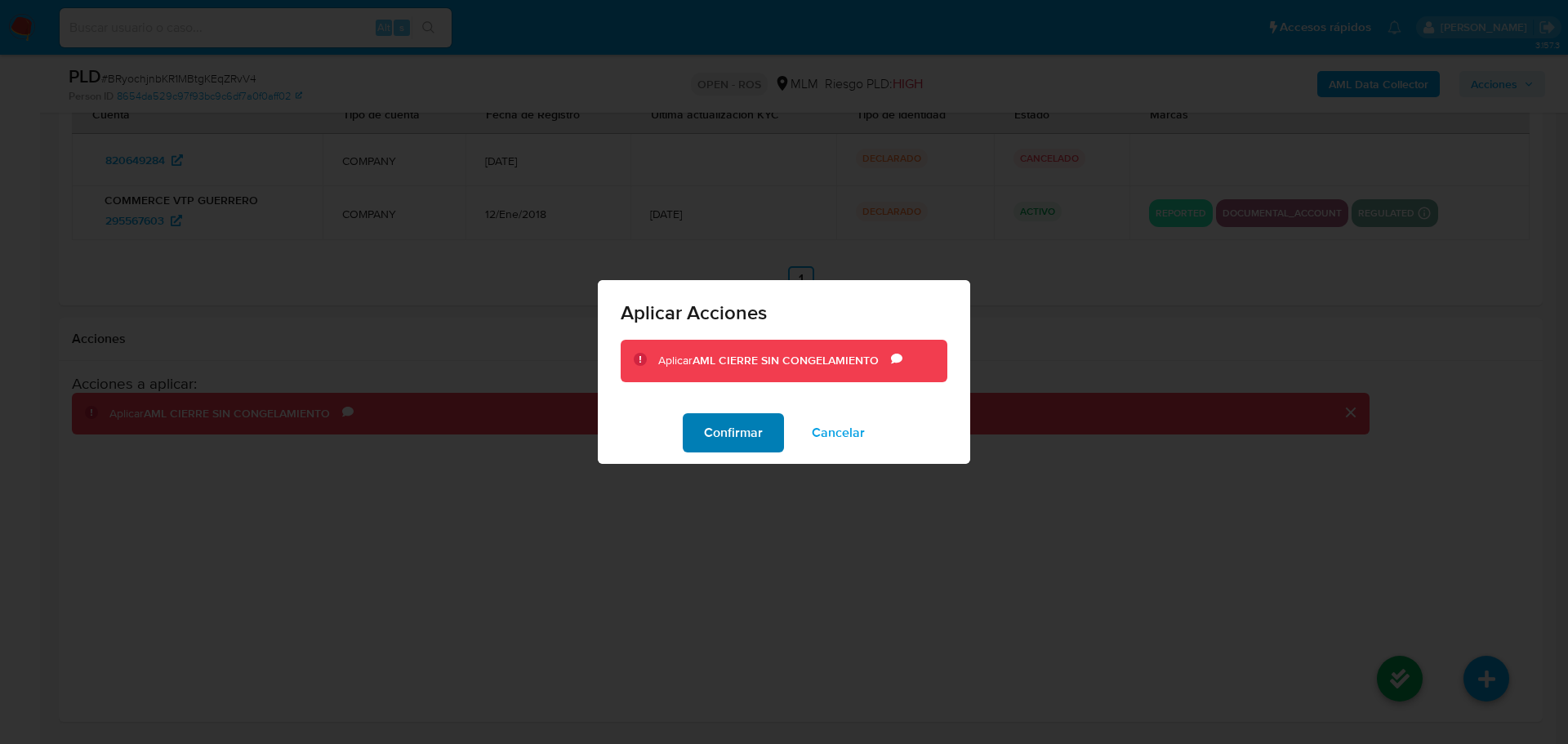
click at [747, 431] on span "Confirmar" at bounding box center [733, 433] width 59 height 36
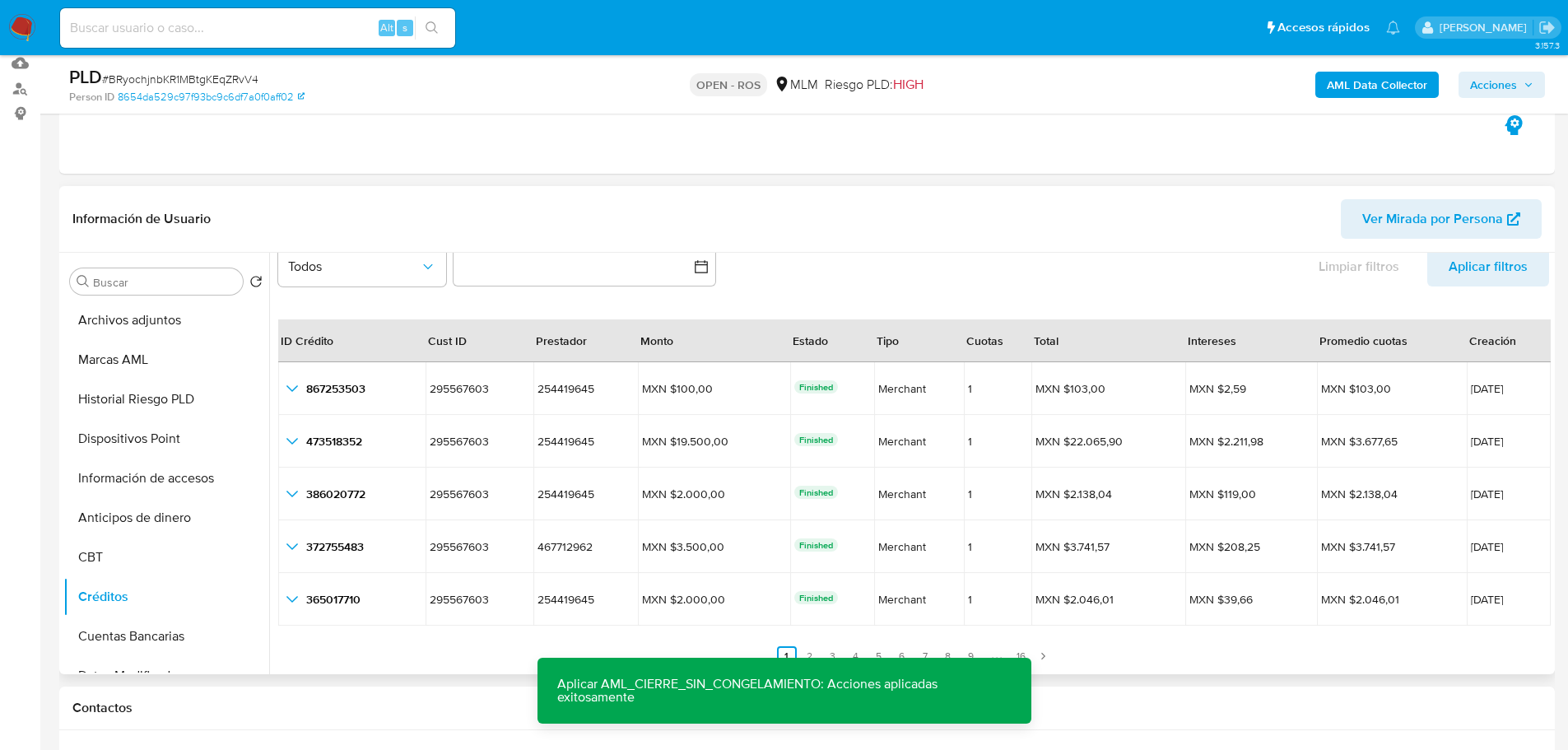
scroll to position [164, 0]
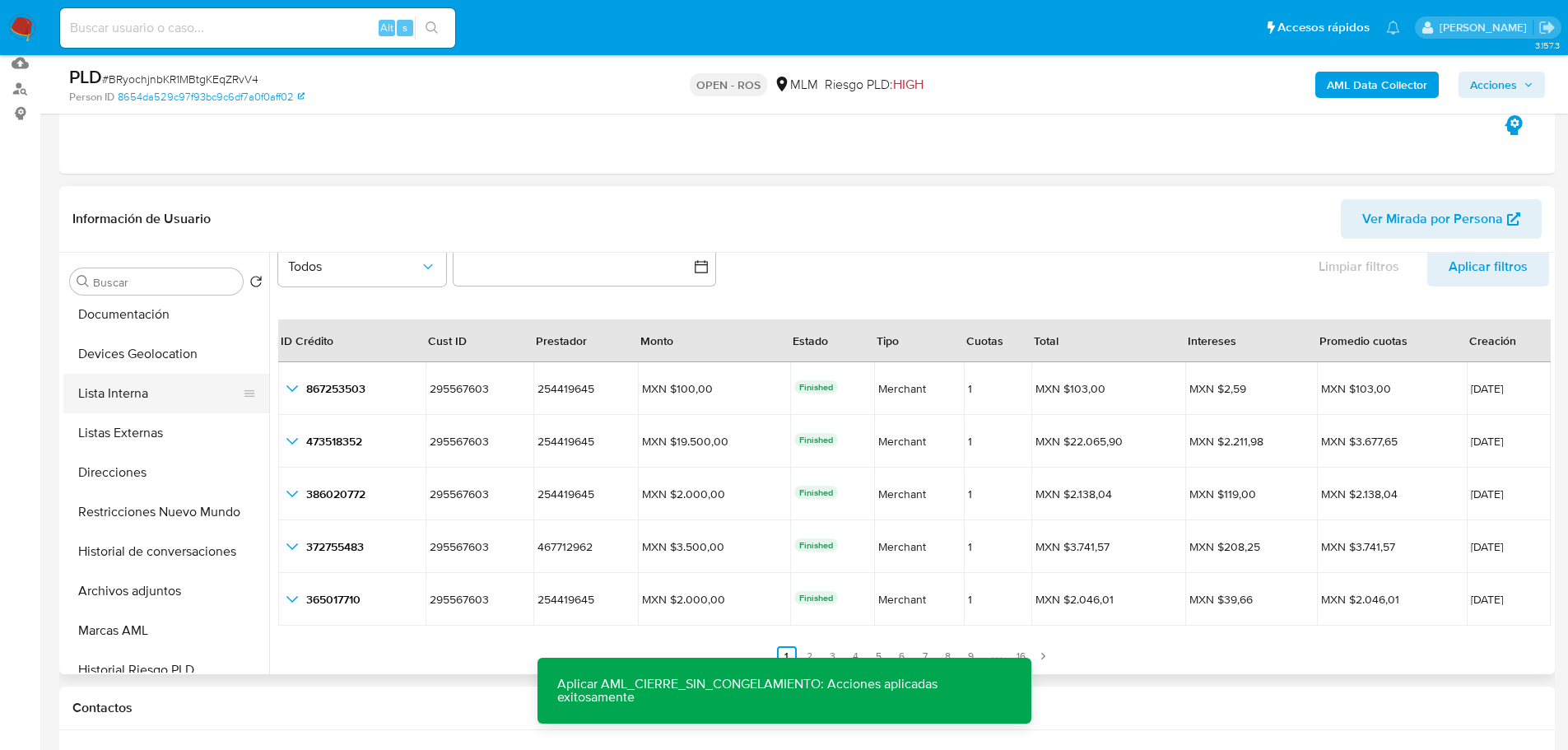
click at [140, 397] on button "Lista Interna" at bounding box center [160, 393] width 192 height 40
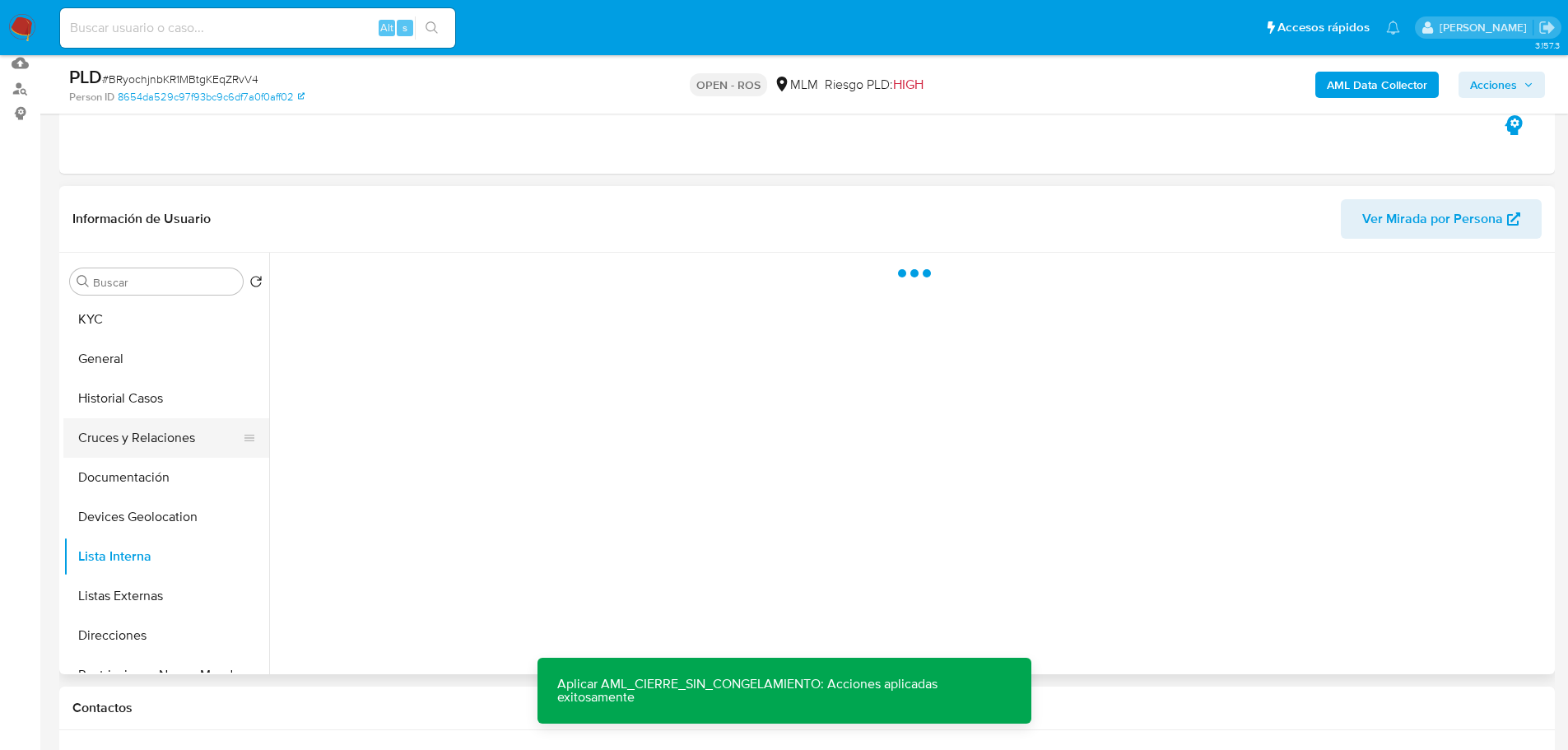
scroll to position [0, 0]
click at [144, 377] on button "General" at bounding box center [160, 360] width 192 height 40
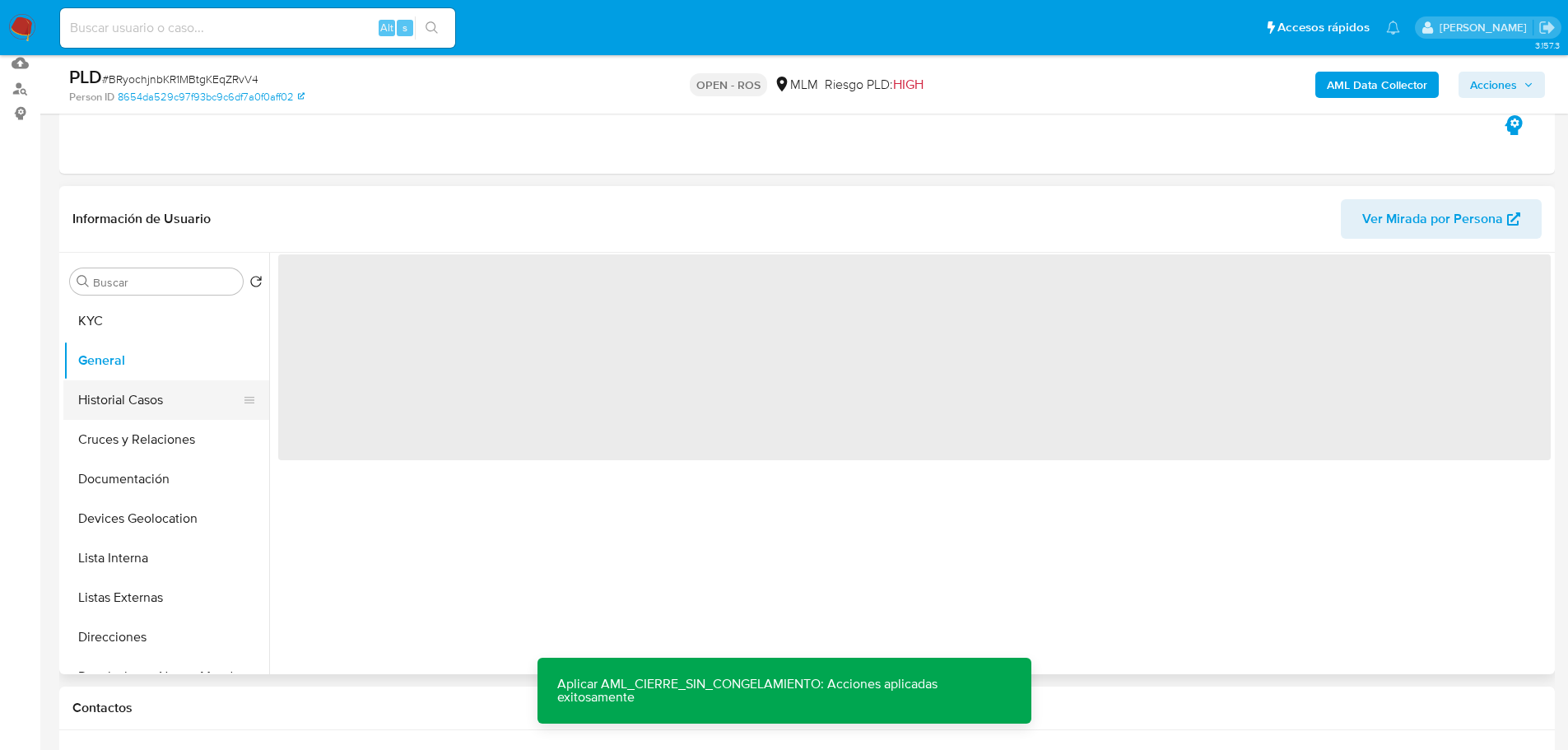
click at [147, 401] on button "Historial Casos" at bounding box center [160, 400] width 192 height 40
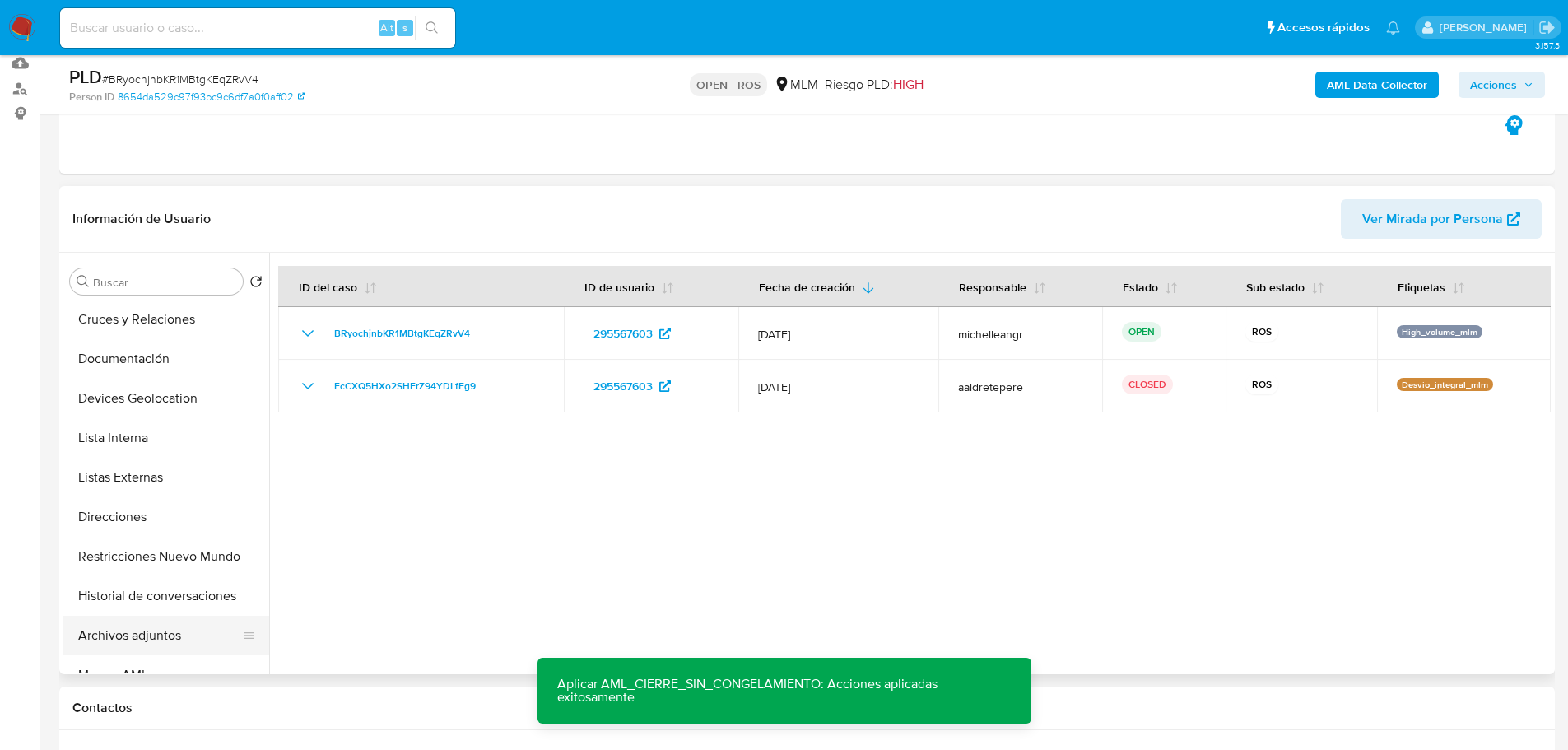
scroll to position [247, 0]
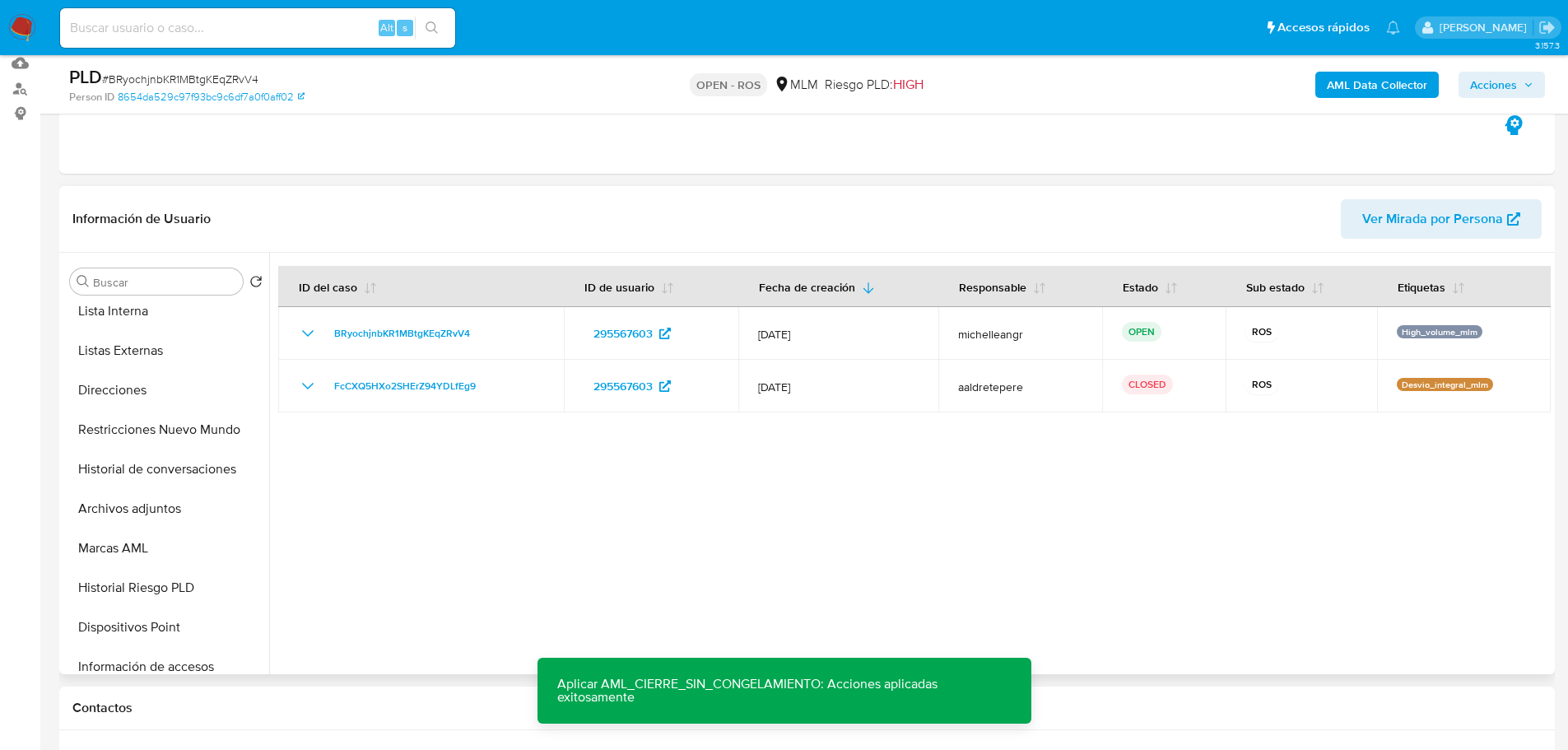
drag, startPoint x: 199, startPoint y: 434, endPoint x: 465, endPoint y: 503, distance: 274.8
click at [199, 436] on button "Restricciones Nuevo Mundo" at bounding box center [166, 429] width 206 height 40
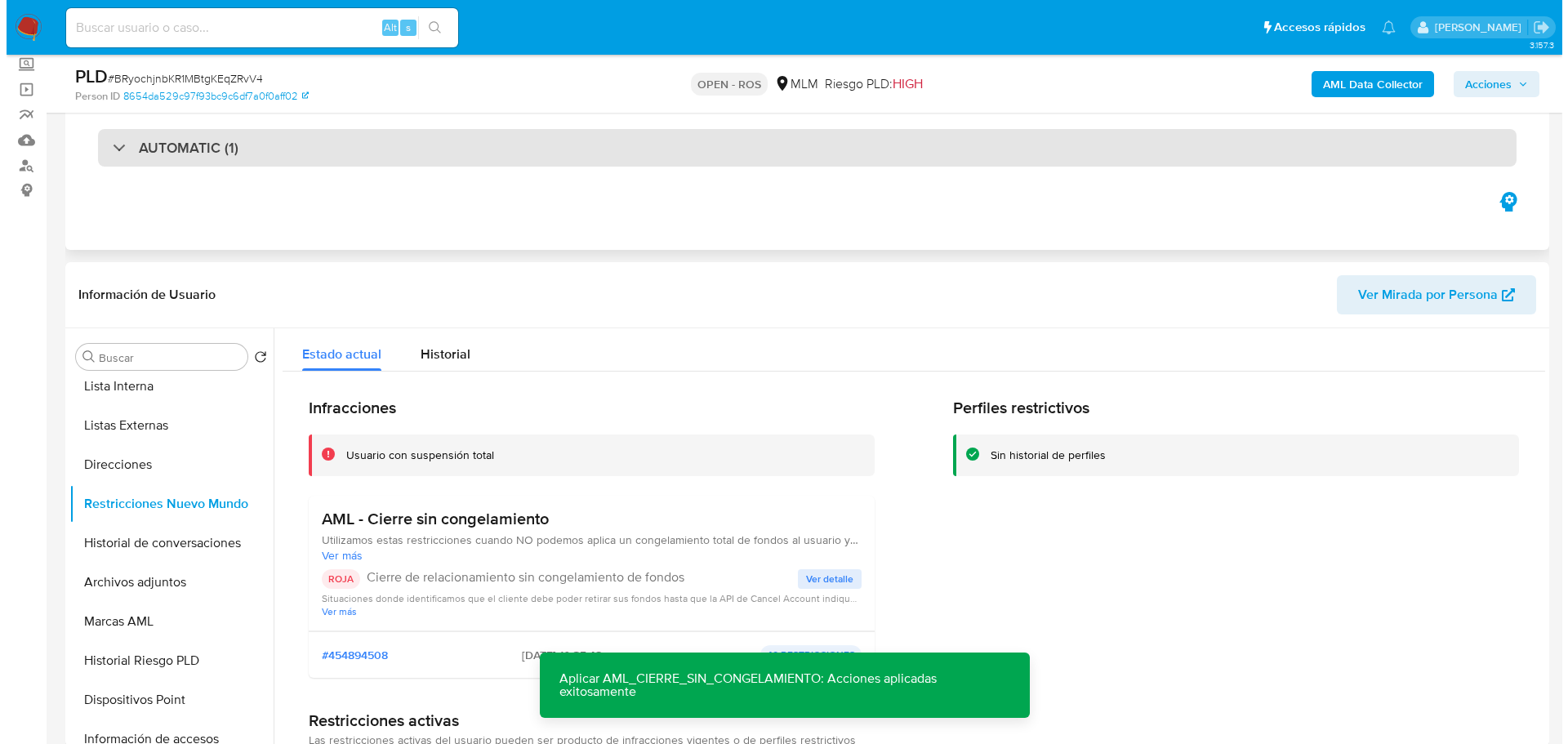
scroll to position [0, 0]
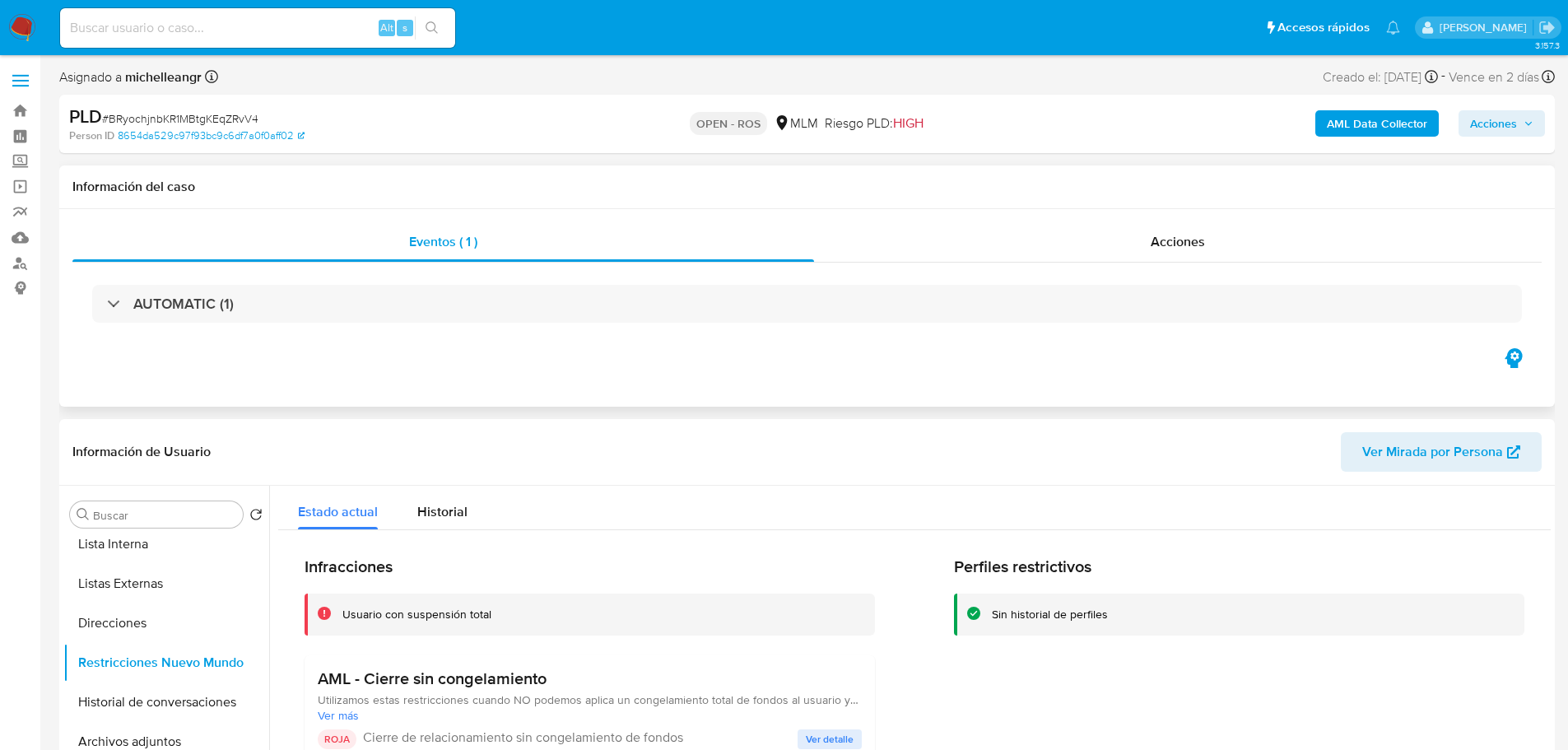
drag, startPoint x: 1157, startPoint y: 245, endPoint x: 1489, endPoint y: 208, distance: 334.1
click at [1157, 246] on span "Acciones" at bounding box center [1178, 241] width 55 height 19
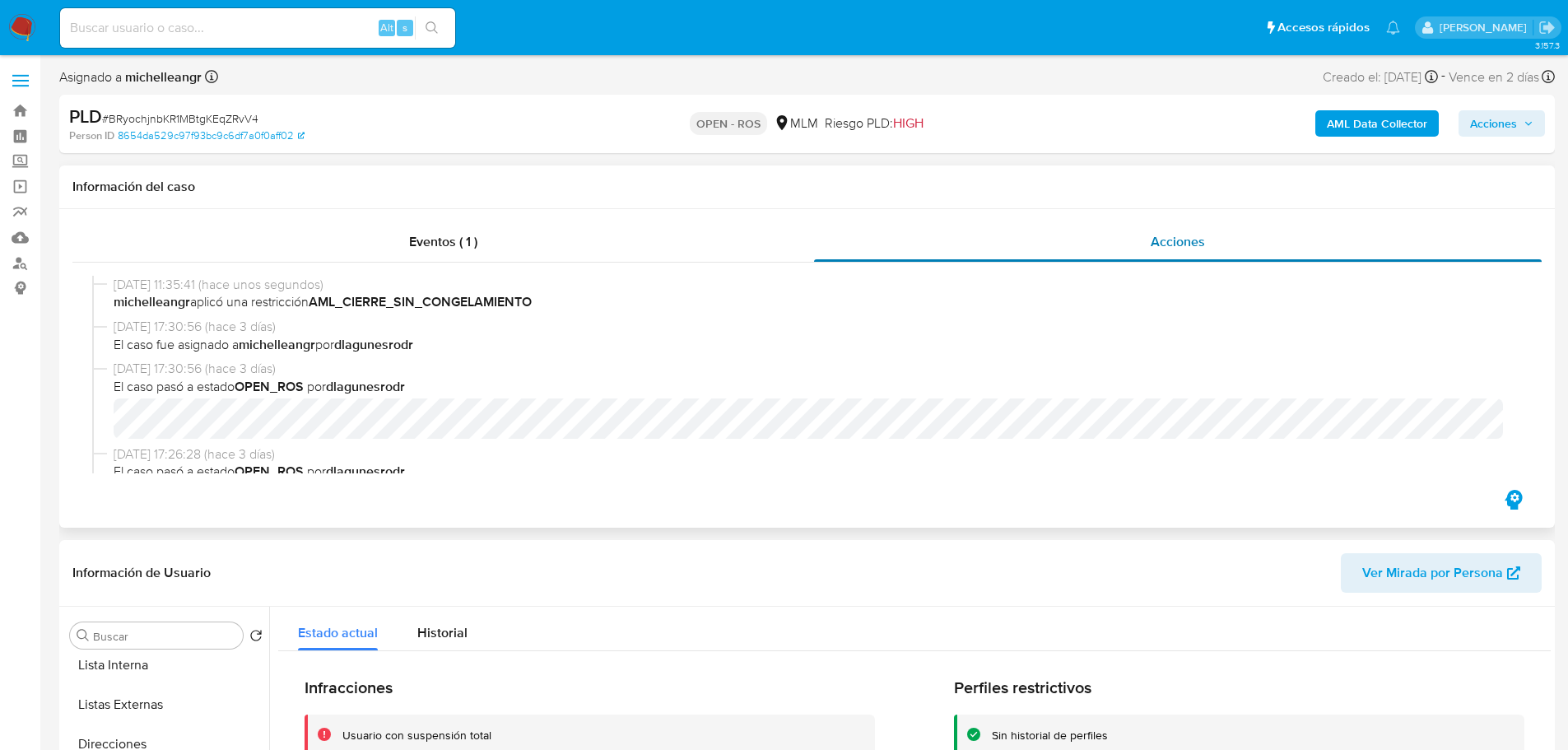
click at [1229, 242] on div "Acciones" at bounding box center [1178, 242] width 727 height 40
drag, startPoint x: 1499, startPoint y: 118, endPoint x: 1377, endPoint y: 133, distance: 122.9
click at [1502, 117] on span "Acciones" at bounding box center [1493, 124] width 47 height 27
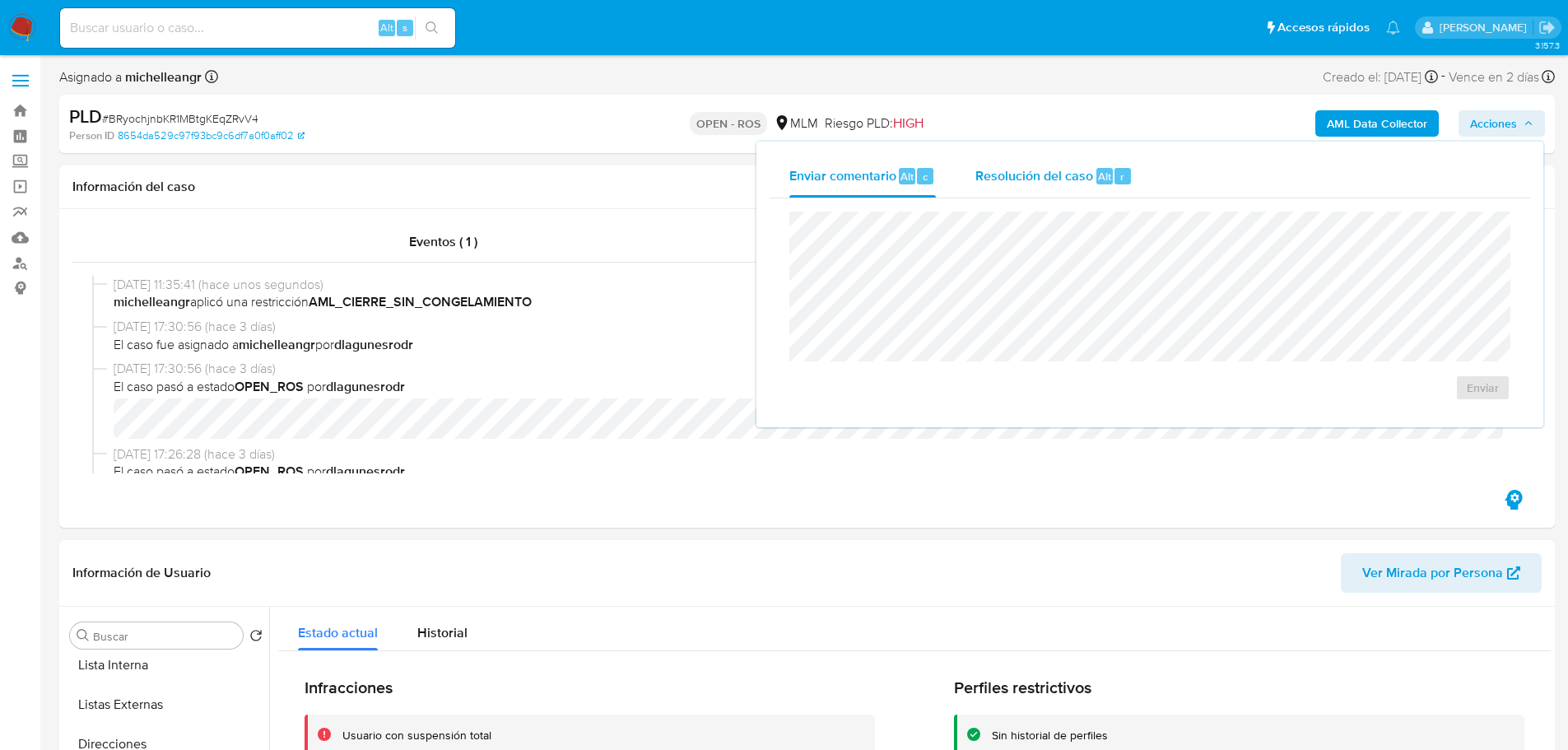
click at [1054, 166] on span "Resolución del caso" at bounding box center [1034, 175] width 117 height 19
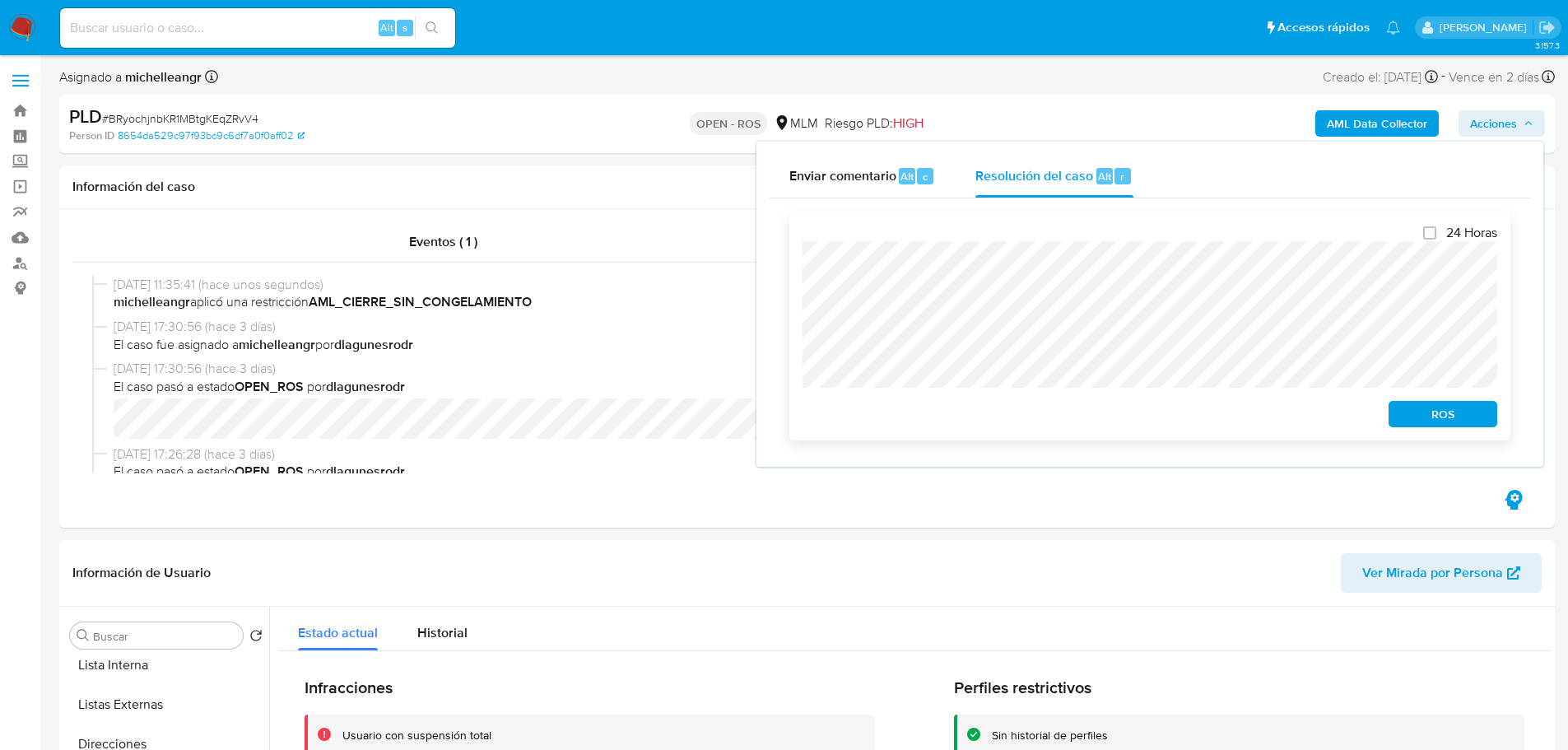
click at [1466, 420] on span "ROS" at bounding box center [1443, 414] width 86 height 23
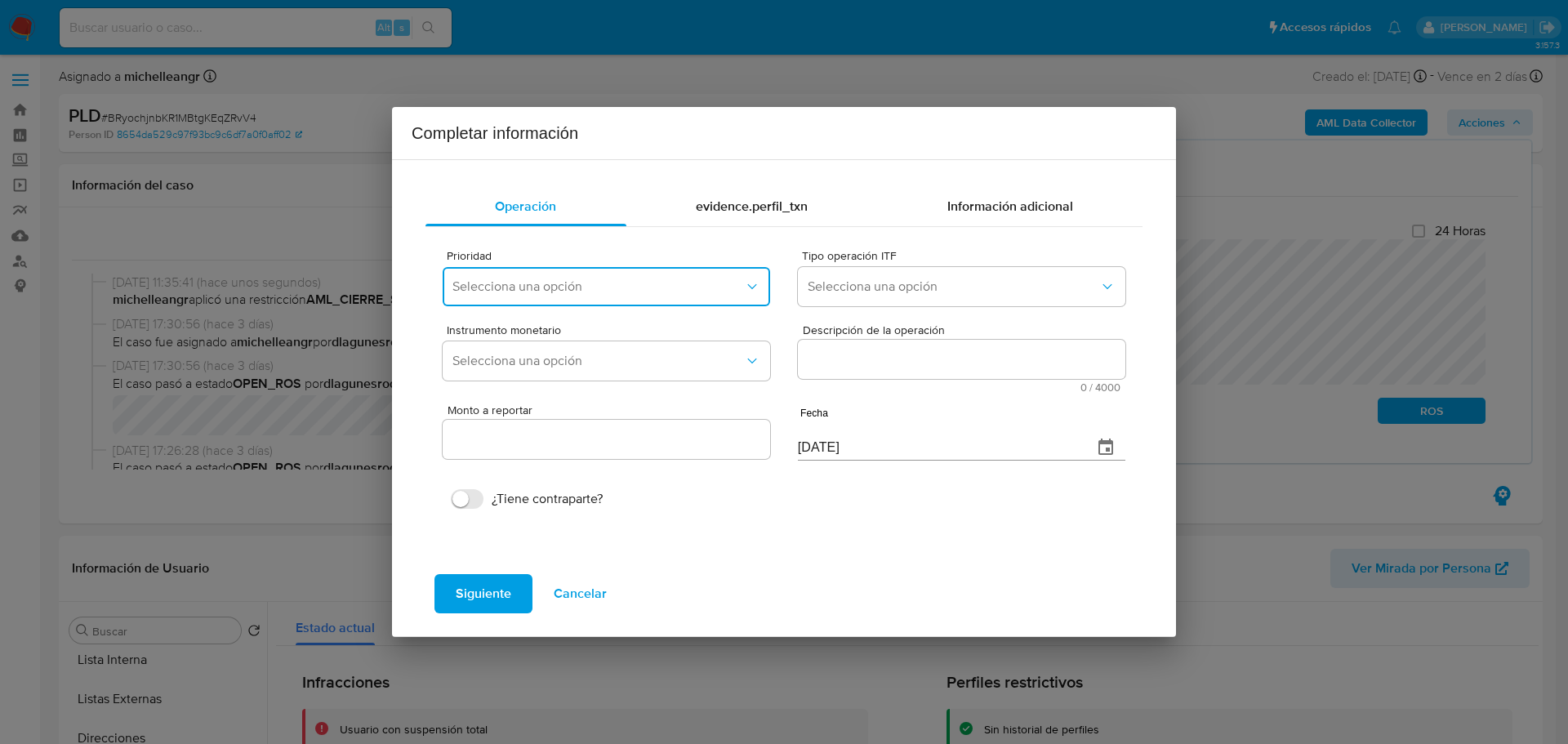
drag, startPoint x: 597, startPoint y: 271, endPoint x: 600, endPoint y: 289, distance: 18.2
click at [597, 272] on button "Selecciona una opción" at bounding box center [606, 287] width 328 height 39
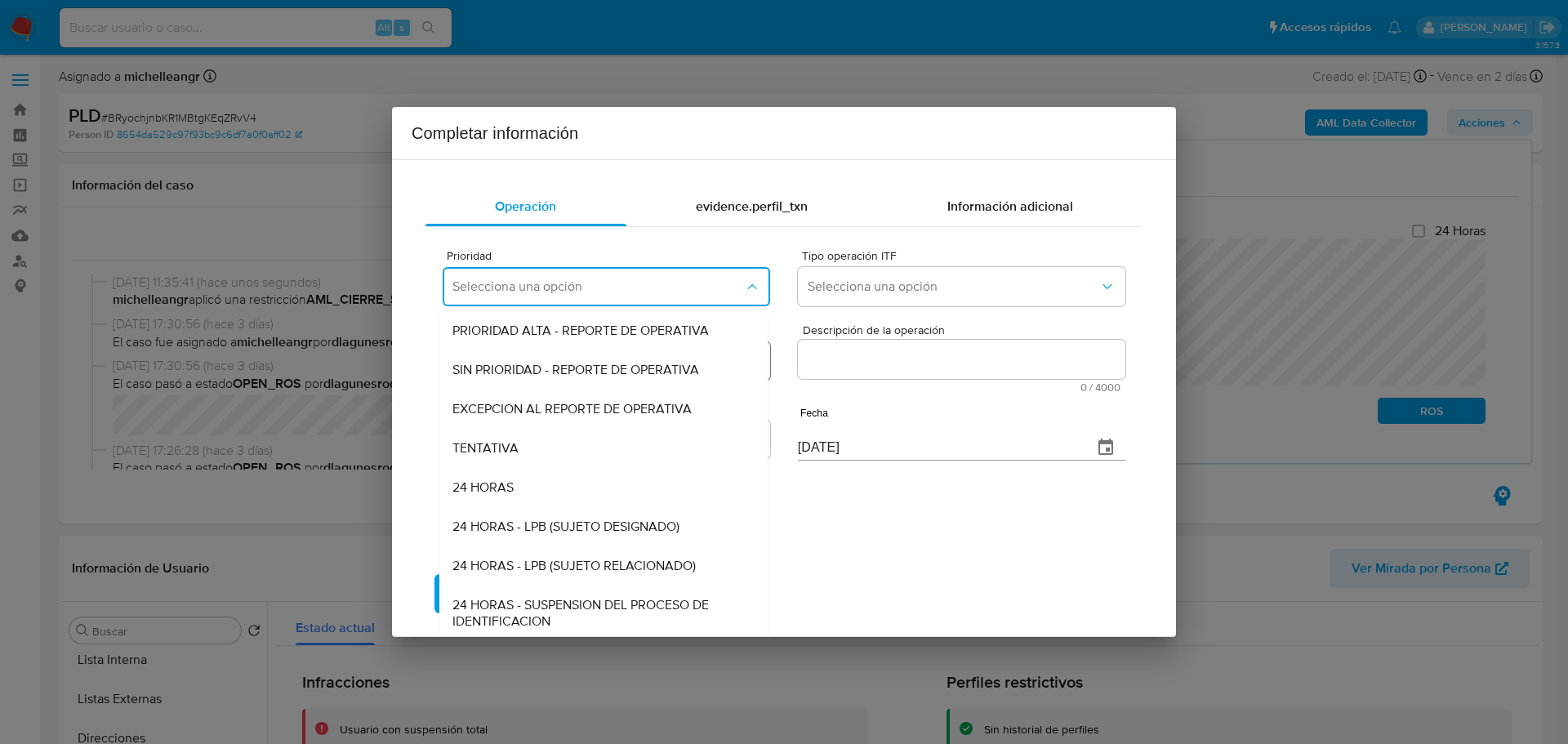
click at [595, 401] on span "EXCEPCION AL REPORTE DE OPERATIVA" at bounding box center [572, 409] width 239 height 17
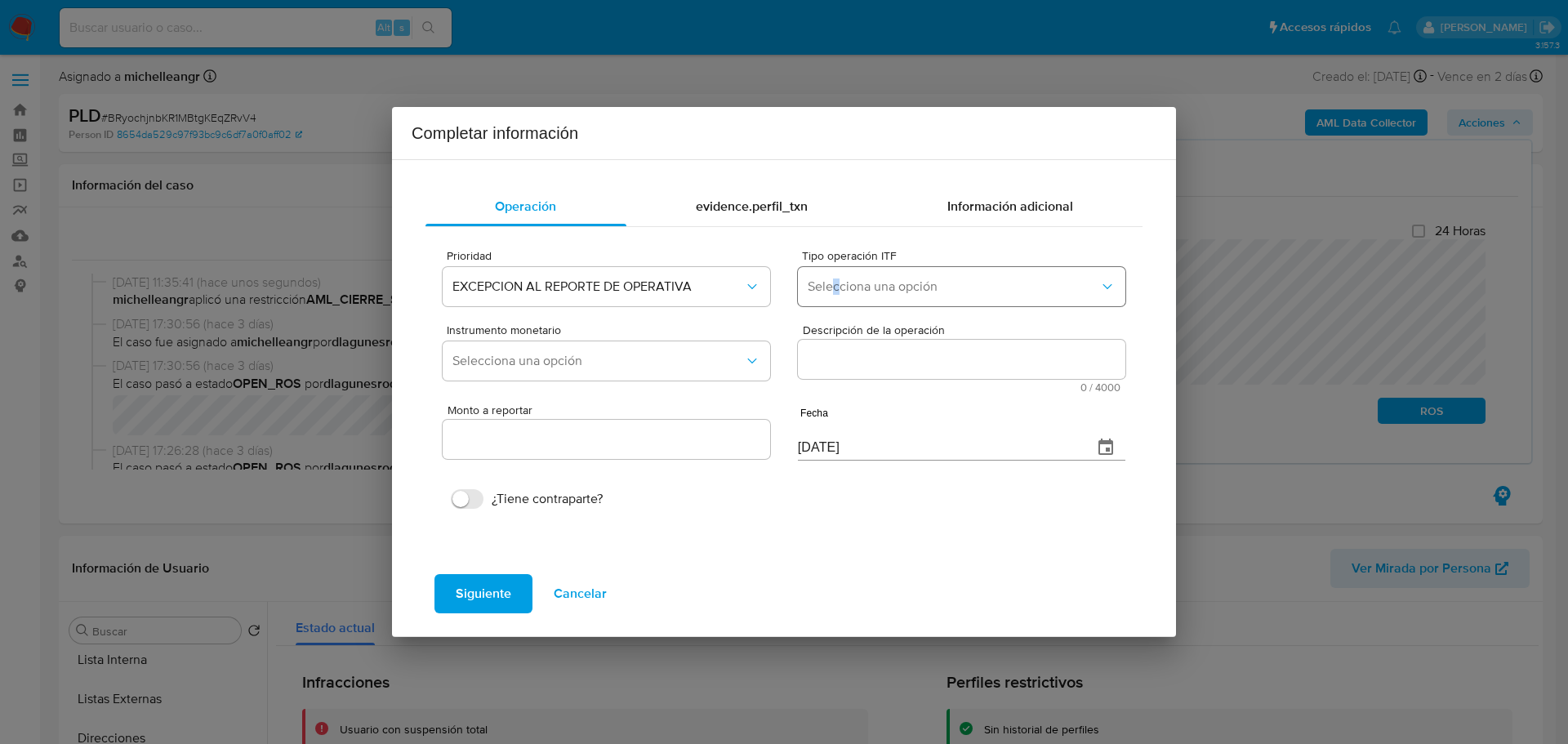
drag, startPoint x: 836, startPoint y: 306, endPoint x: 844, endPoint y: 305, distance: 8.1
click at [837, 305] on div "Tipo operación ITF Selecciona una opción" at bounding box center [962, 281] width 328 height 63
click at [868, 284] on span "Selecciona una opción" at bounding box center [953, 287] width 292 height 17
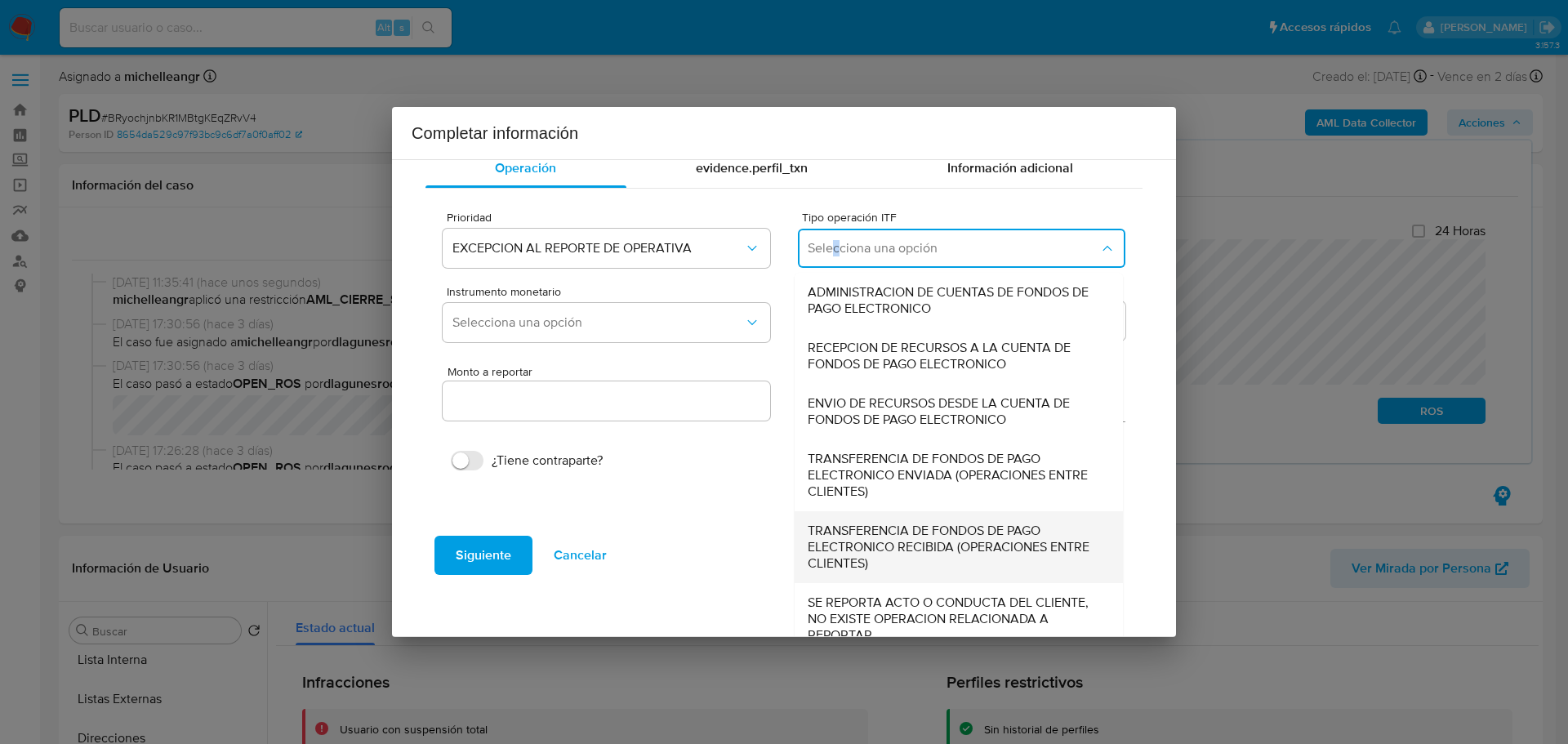
scroll to position [56, 0]
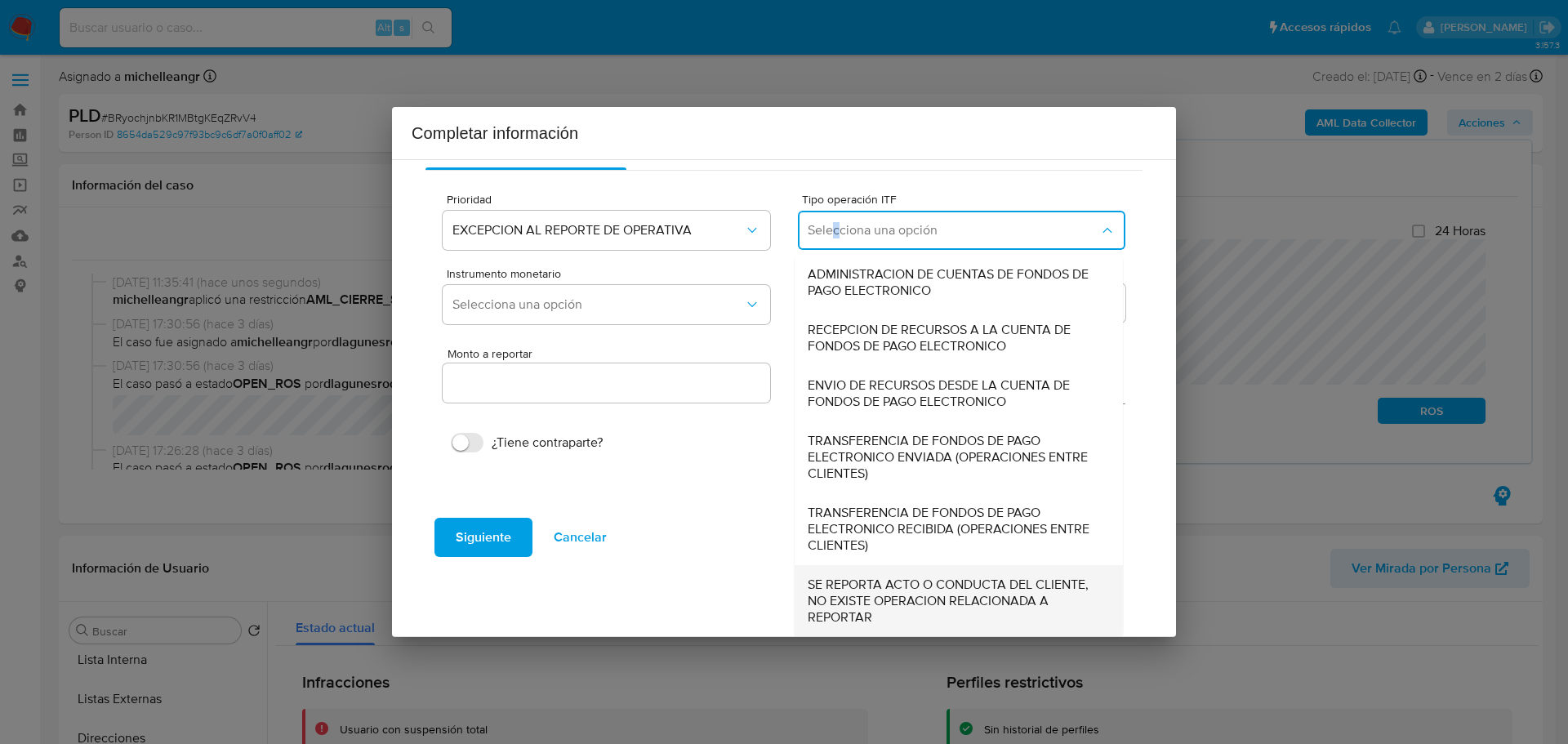
click at [858, 601] on span "SE REPORTA ACTO O CONDUCTA DEL CLIENTE, NO EXISTE OPERACION RELACIONADA A REPOR…" at bounding box center [954, 601] width 293 height 49
type input "0.00"
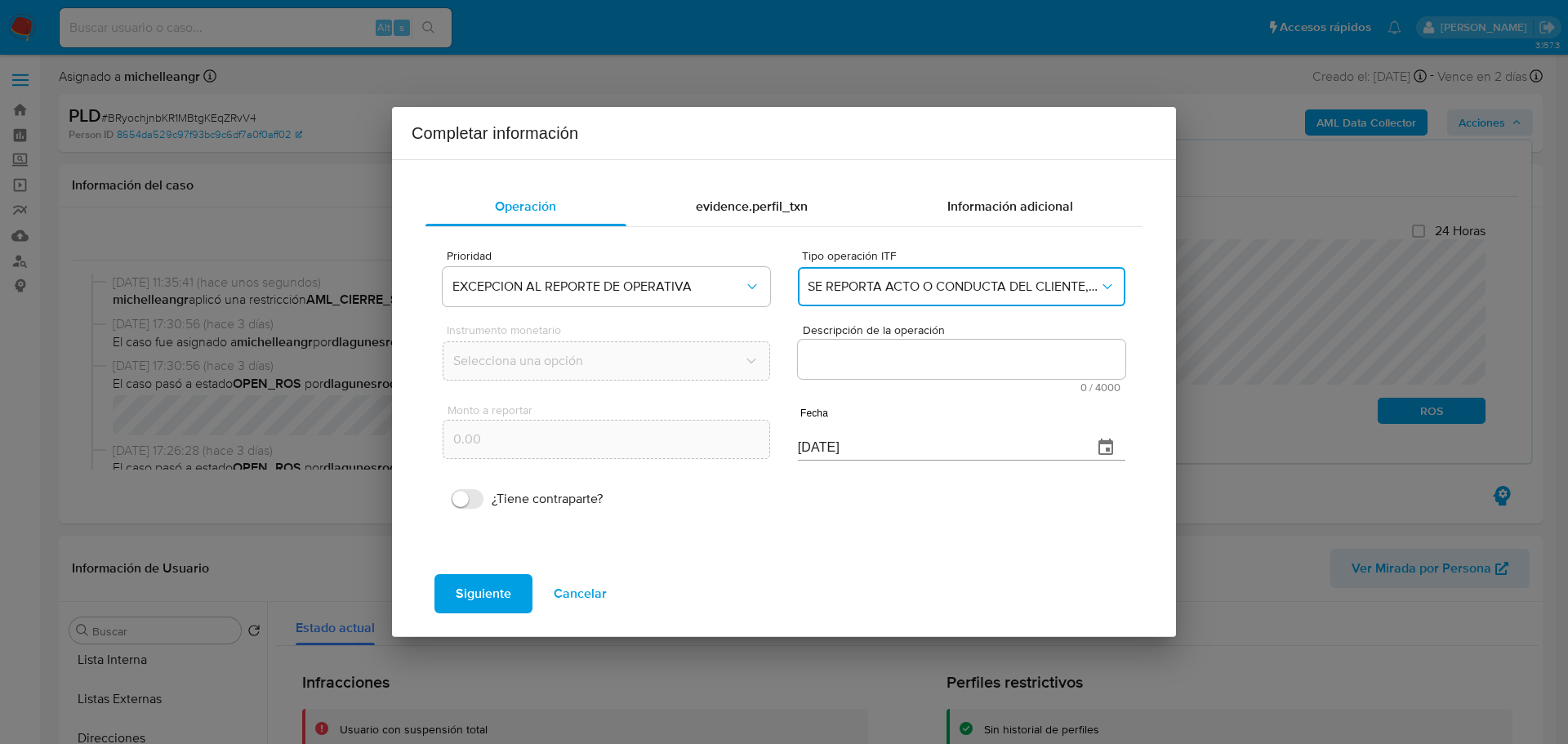
scroll to position [0, 0]
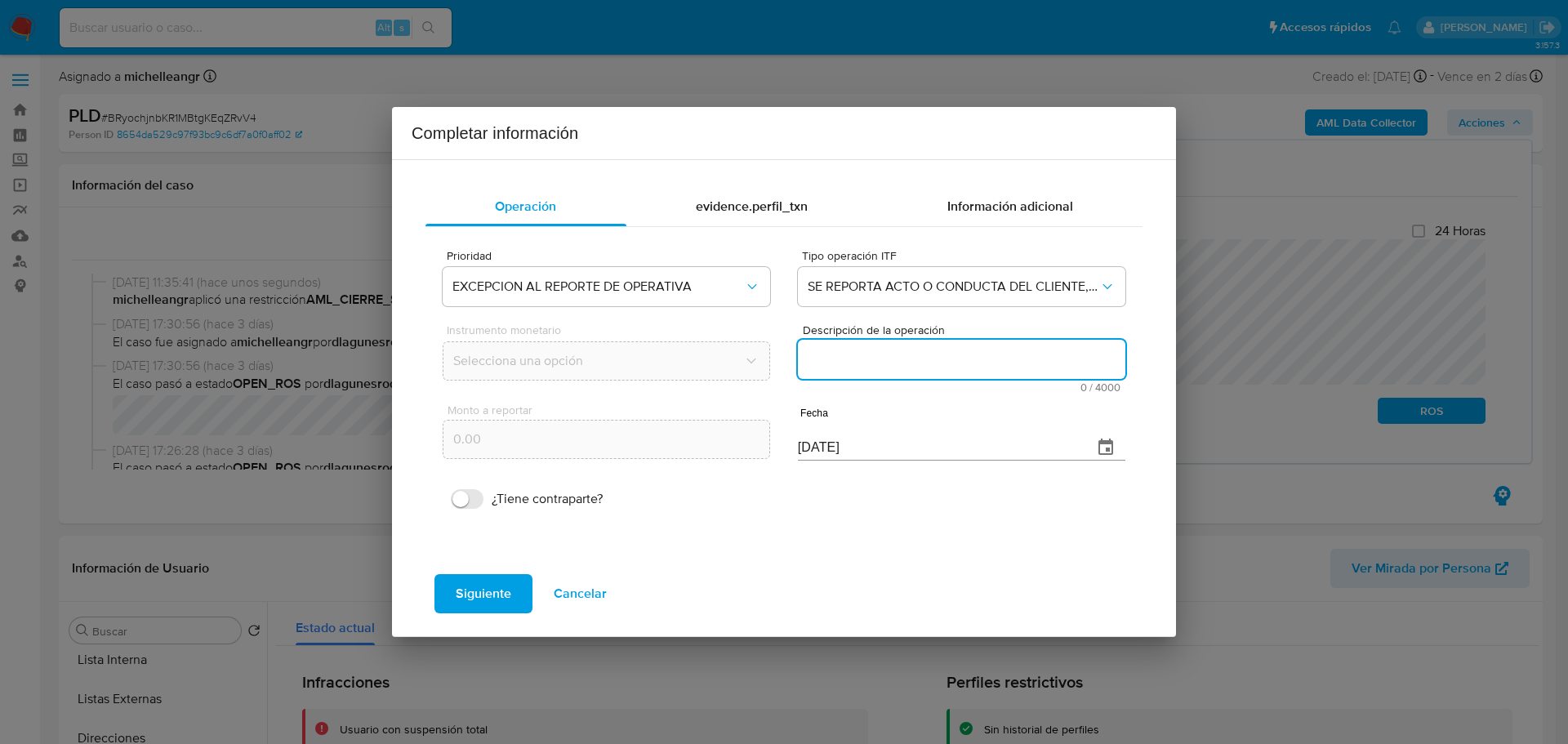
click at [880, 363] on textarea "Descripción de la operación" at bounding box center [962, 359] width 328 height 39
paste textarea "/CONOCIMIENTO DEL CLIENTE O USUARIO/CLIENTE COMMERCE VTP GUERRERO SAS DE CV NUM…"
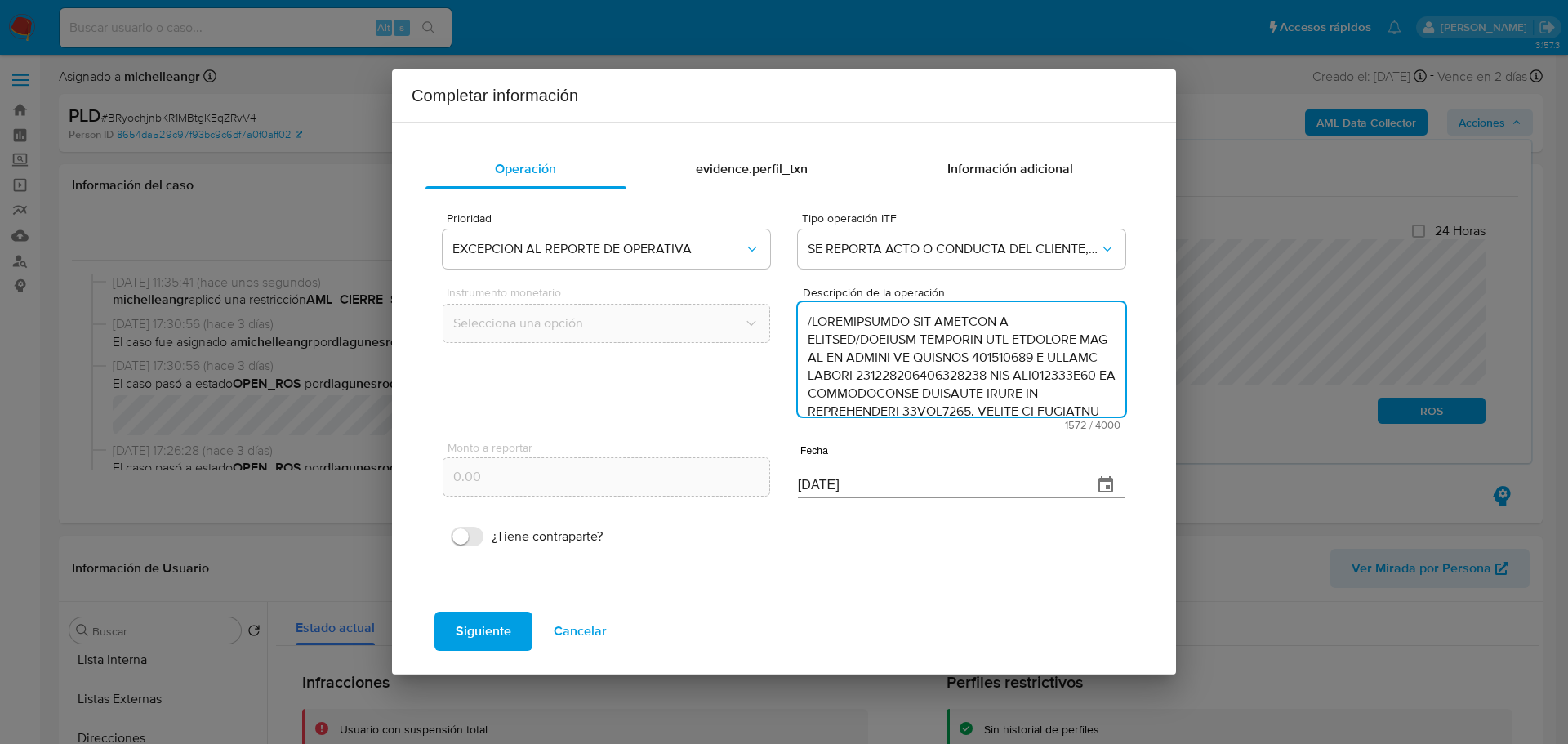
scroll to position [652, 0]
type textarea "/CONOCIMIENTO DEL CLIENTE O USUARIO/CLIENTE COMMERCE VTP GUERRERO SAS DE CV NUM…"
click at [1100, 486] on icon "button" at bounding box center [1105, 485] width 19 height 19
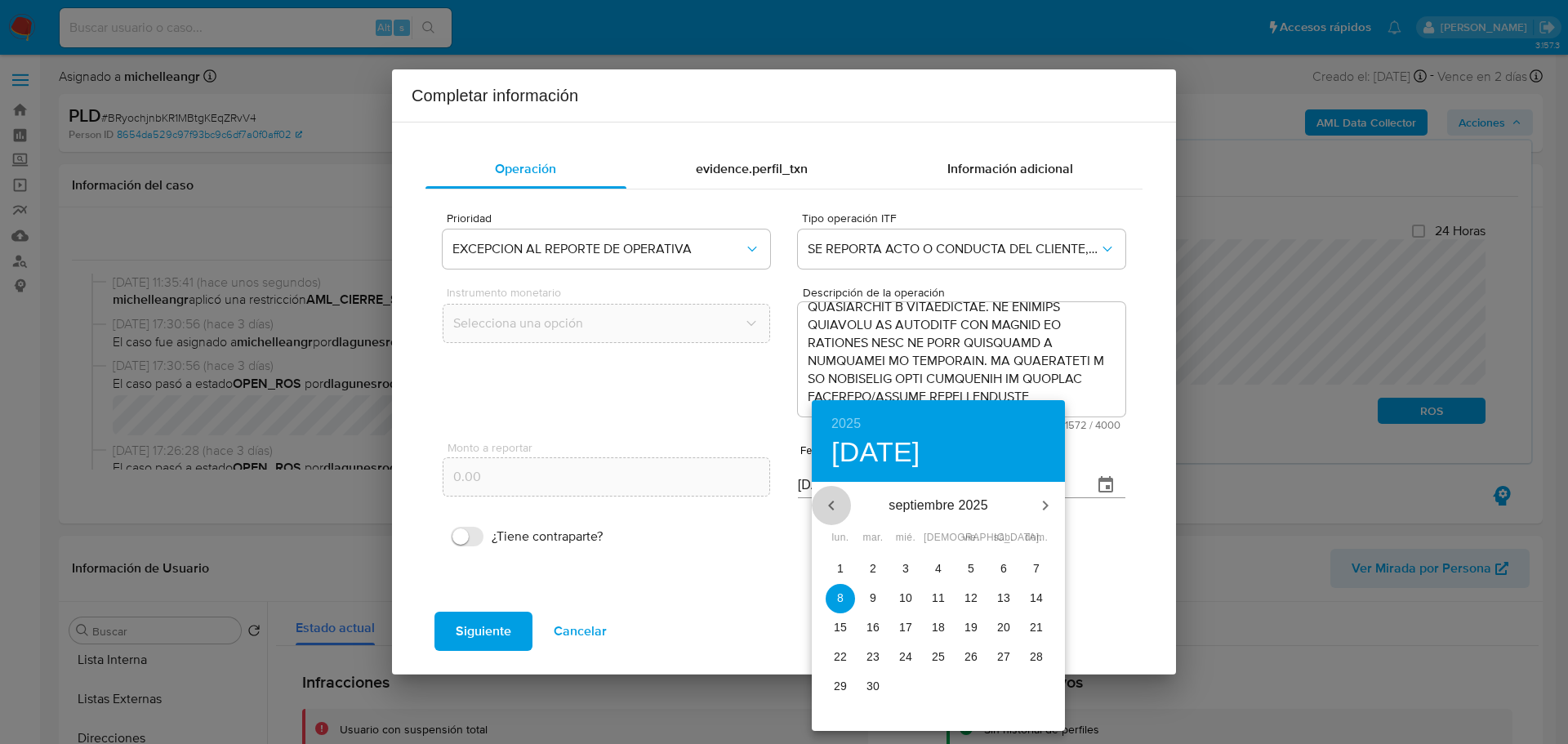
click at [844, 509] on button "button" at bounding box center [831, 506] width 39 height 39
click at [842, 509] on button "button" at bounding box center [831, 506] width 39 height 39
click at [834, 500] on icon "button" at bounding box center [831, 506] width 19 height 19
drag, startPoint x: 965, startPoint y: 691, endPoint x: 943, endPoint y: 627, distance: 67.7
click at [964, 689] on p "27" at bounding box center [971, 686] width 13 height 17
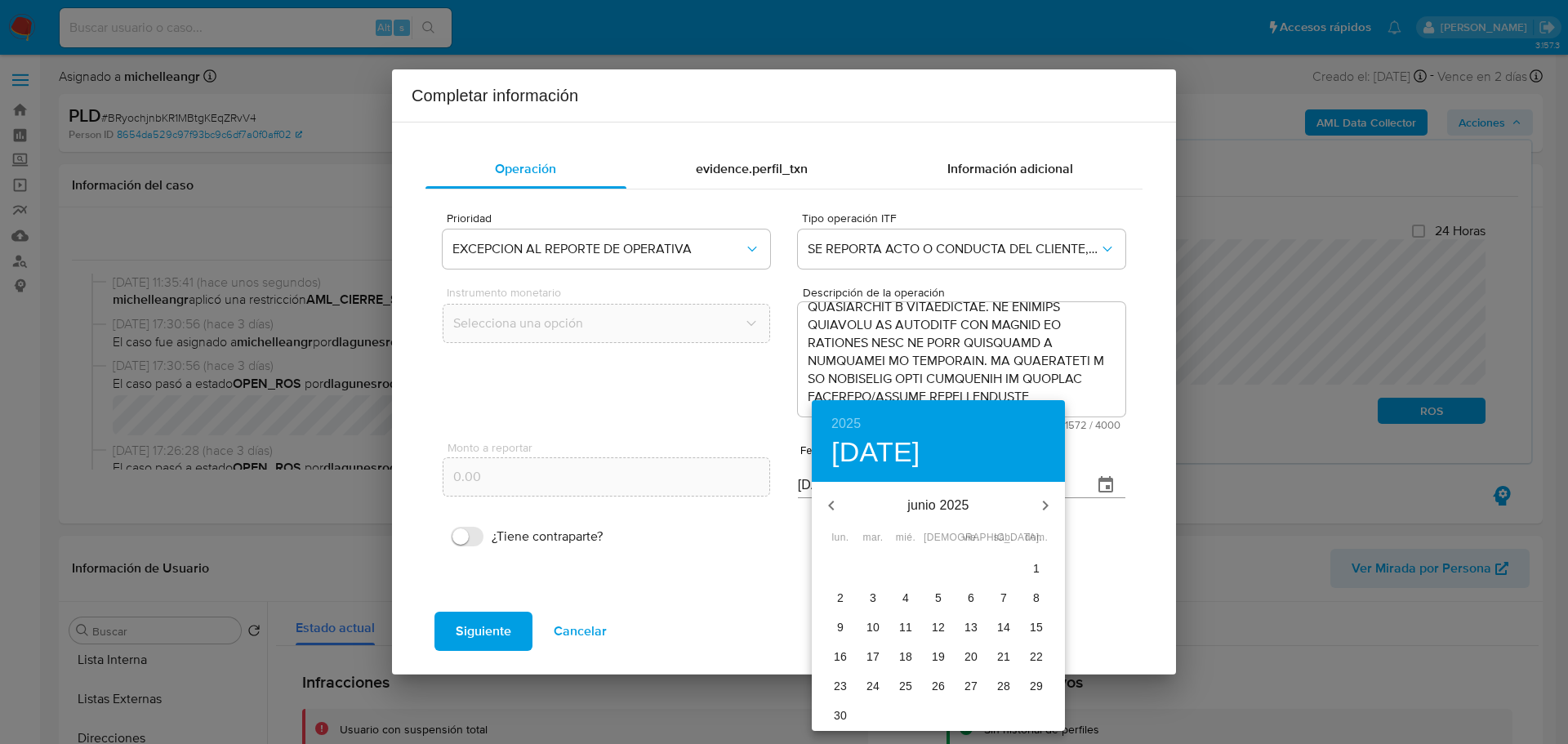
type input "27/06/2025"
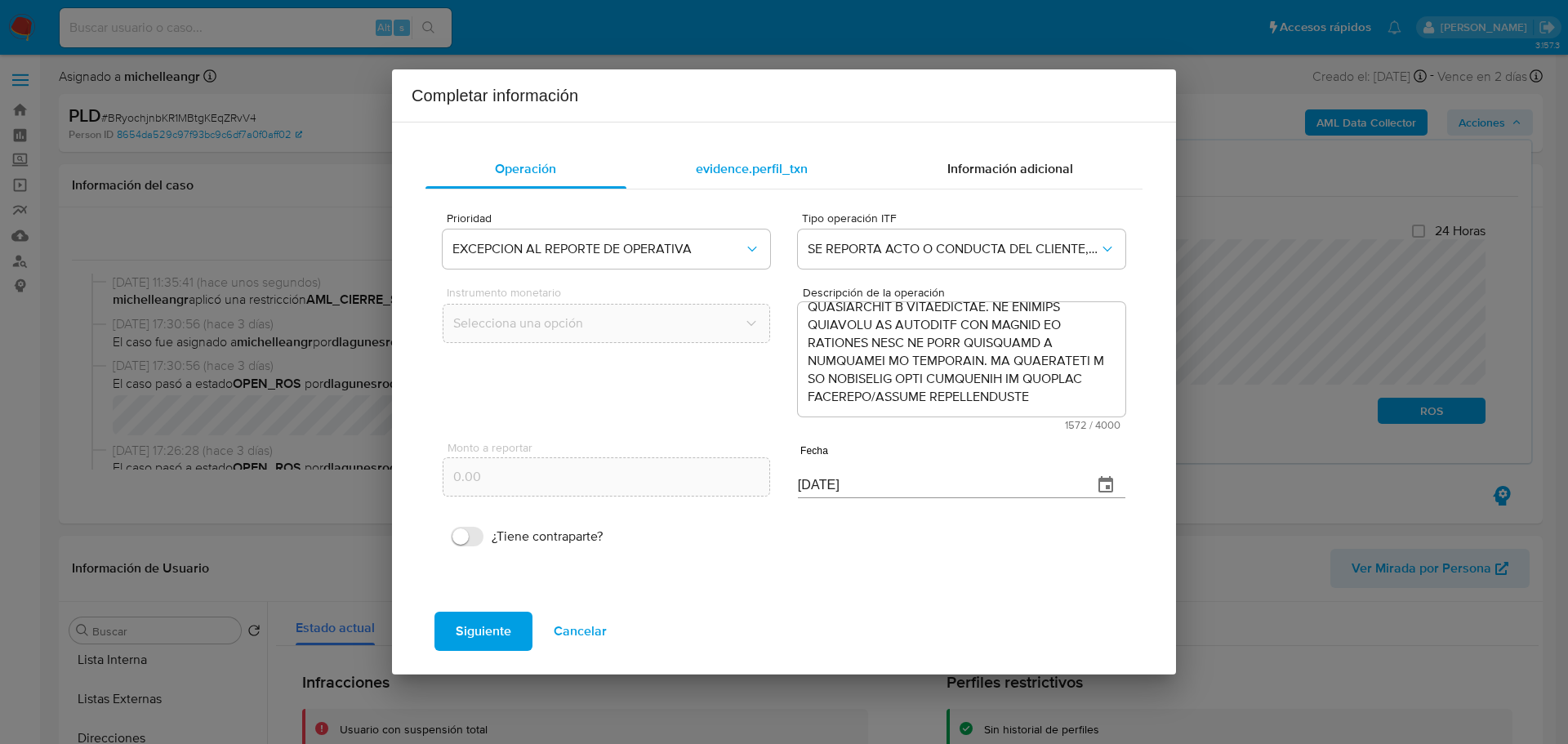
click at [773, 175] on span "evidence.perfil_txn" at bounding box center [752, 168] width 112 height 18
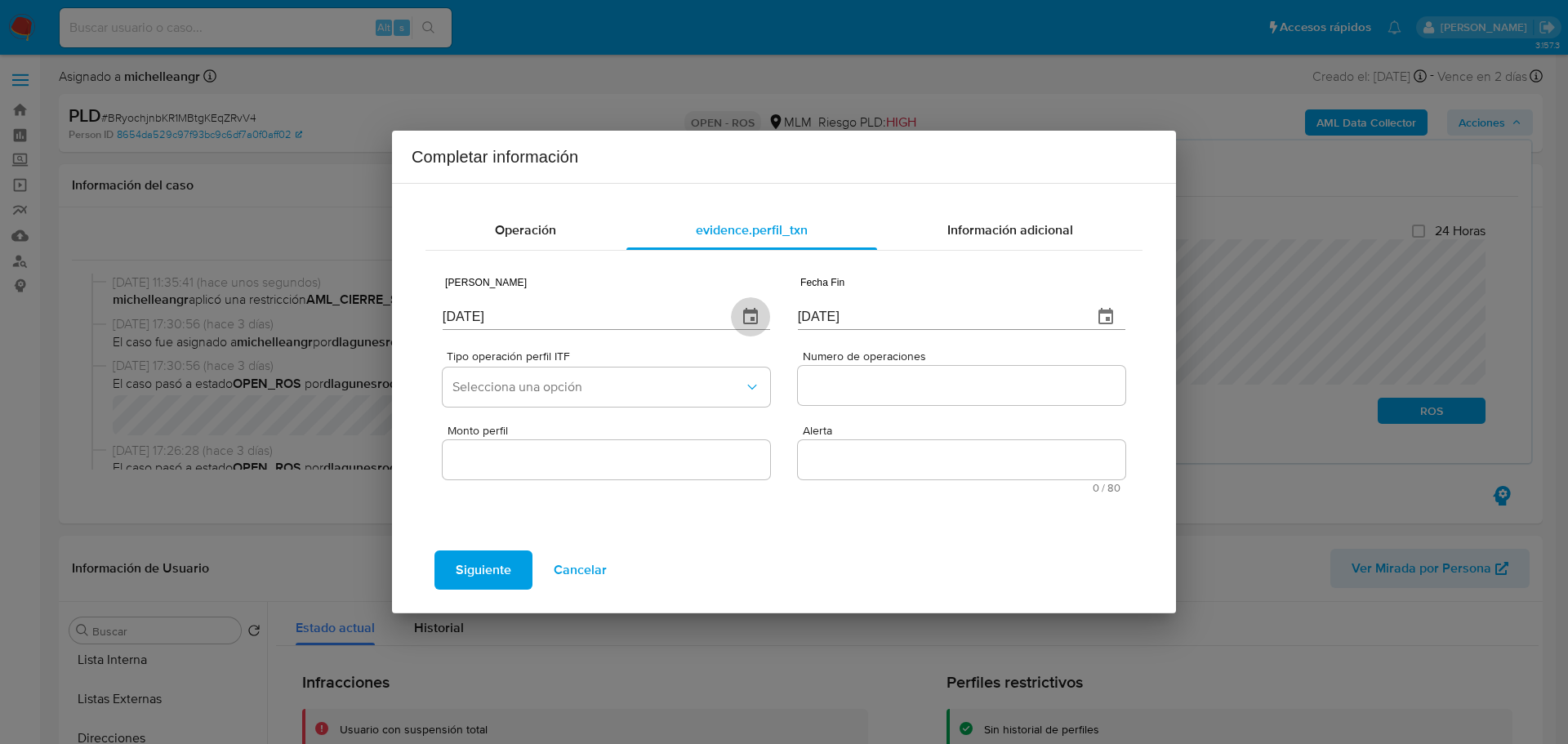
click at [752, 322] on icon "button" at bounding box center [751, 317] width 19 height 19
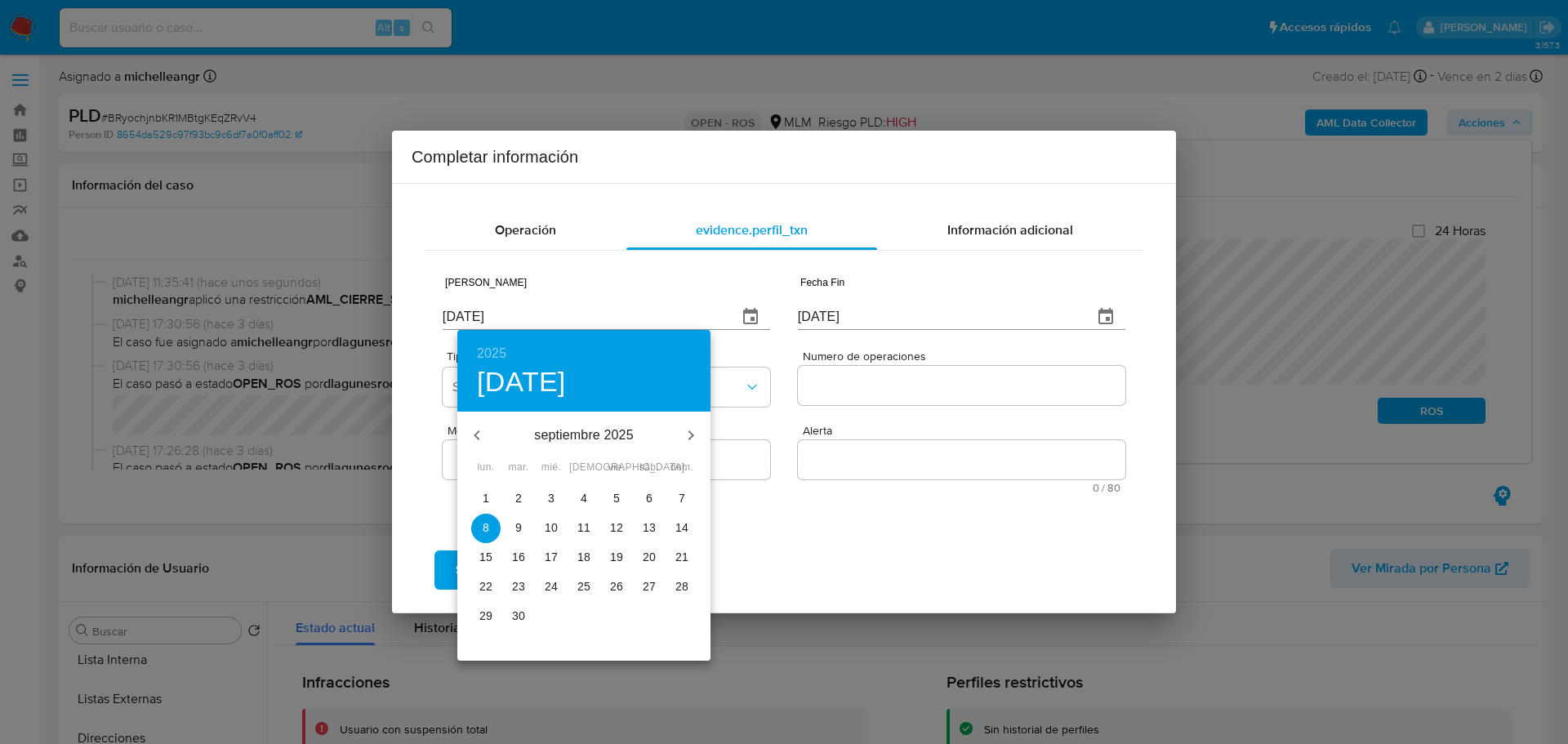
click at [478, 431] on icon "button" at bounding box center [477, 435] width 6 height 10
click at [479, 435] on icon "button" at bounding box center [477, 436] width 19 height 19
click at [563, 432] on p "julio 2025" at bounding box center [584, 436] width 175 height 19
click at [582, 440] on p "julio 2025" at bounding box center [584, 436] width 175 height 19
click at [477, 435] on icon "button" at bounding box center [477, 435] width 6 height 10
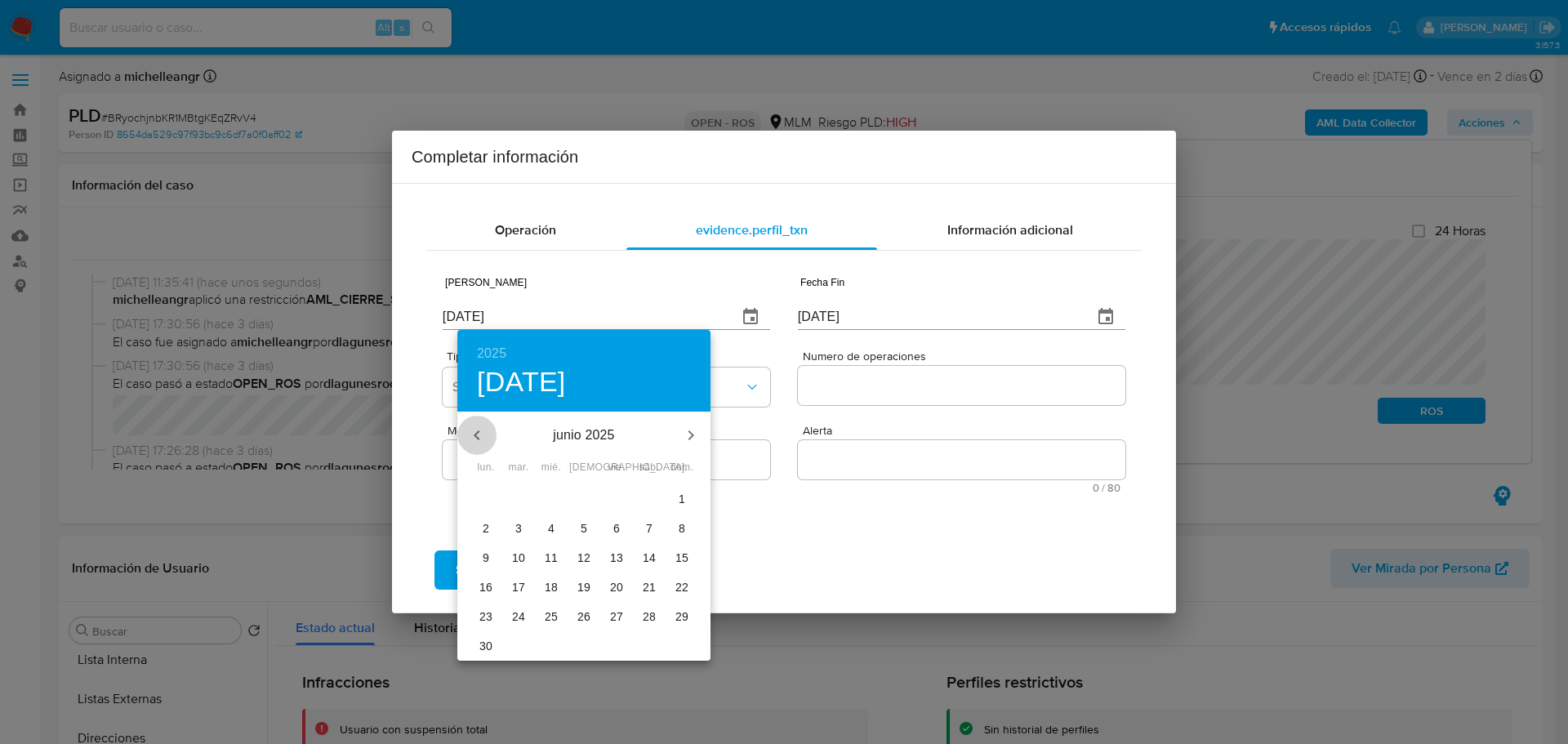
click at [477, 435] on icon "button" at bounding box center [477, 436] width 19 height 19
click at [477, 438] on icon "button" at bounding box center [477, 436] width 19 height 19
click at [477, 438] on icon "button" at bounding box center [477, 435] width 6 height 10
click at [475, 439] on icon "button" at bounding box center [477, 436] width 19 height 19
click at [473, 440] on icon "button" at bounding box center [477, 436] width 19 height 19
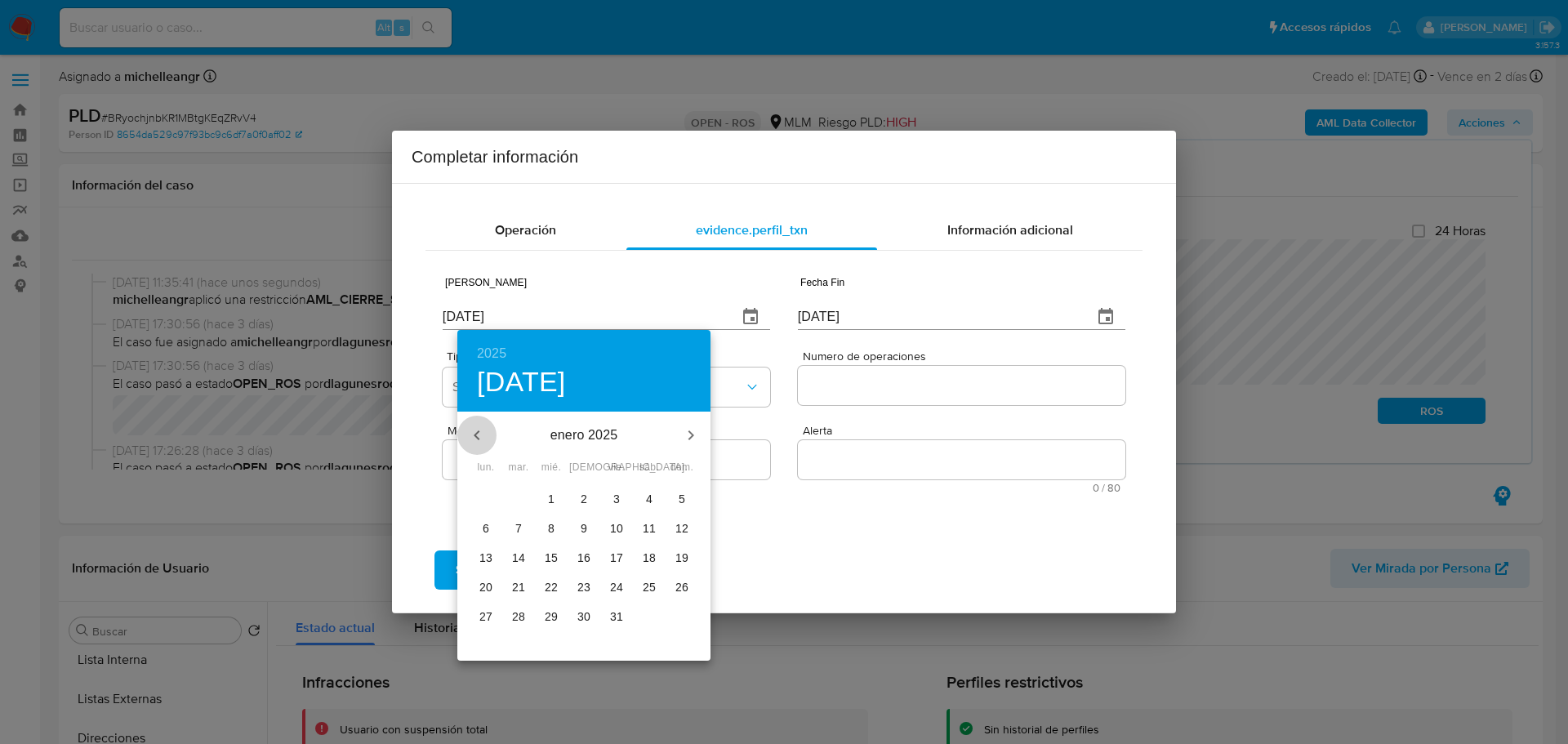
click at [473, 440] on icon "button" at bounding box center [477, 436] width 19 height 19
click at [471, 441] on icon "button" at bounding box center [477, 436] width 19 height 19
click at [470, 443] on icon "button" at bounding box center [477, 436] width 19 height 19
click at [469, 446] on button "button" at bounding box center [477, 436] width 39 height 39
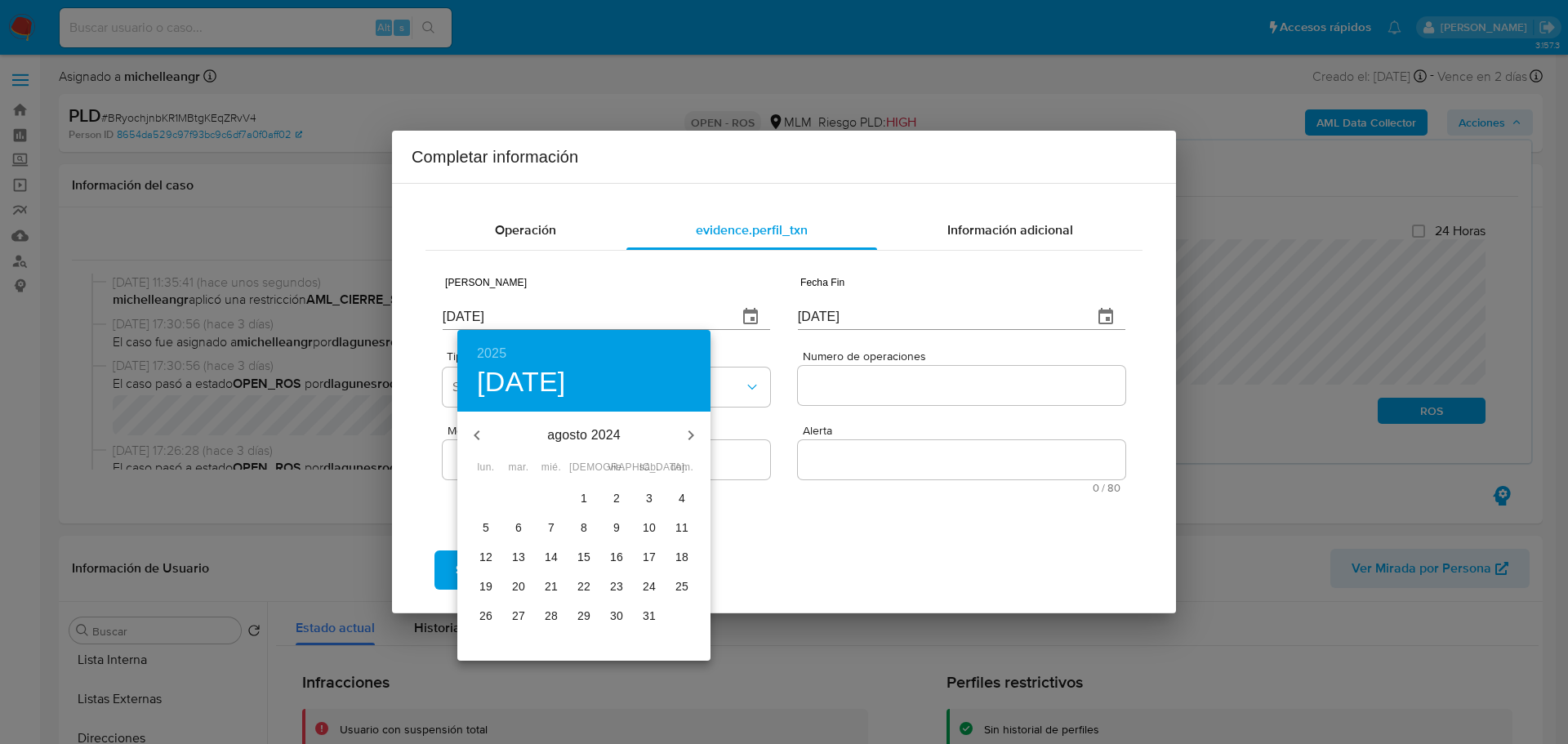
click at [470, 443] on icon "button" at bounding box center [477, 436] width 19 height 19
click at [491, 498] on span "1" at bounding box center [486, 498] width 30 height 17
type input "[DATE]"
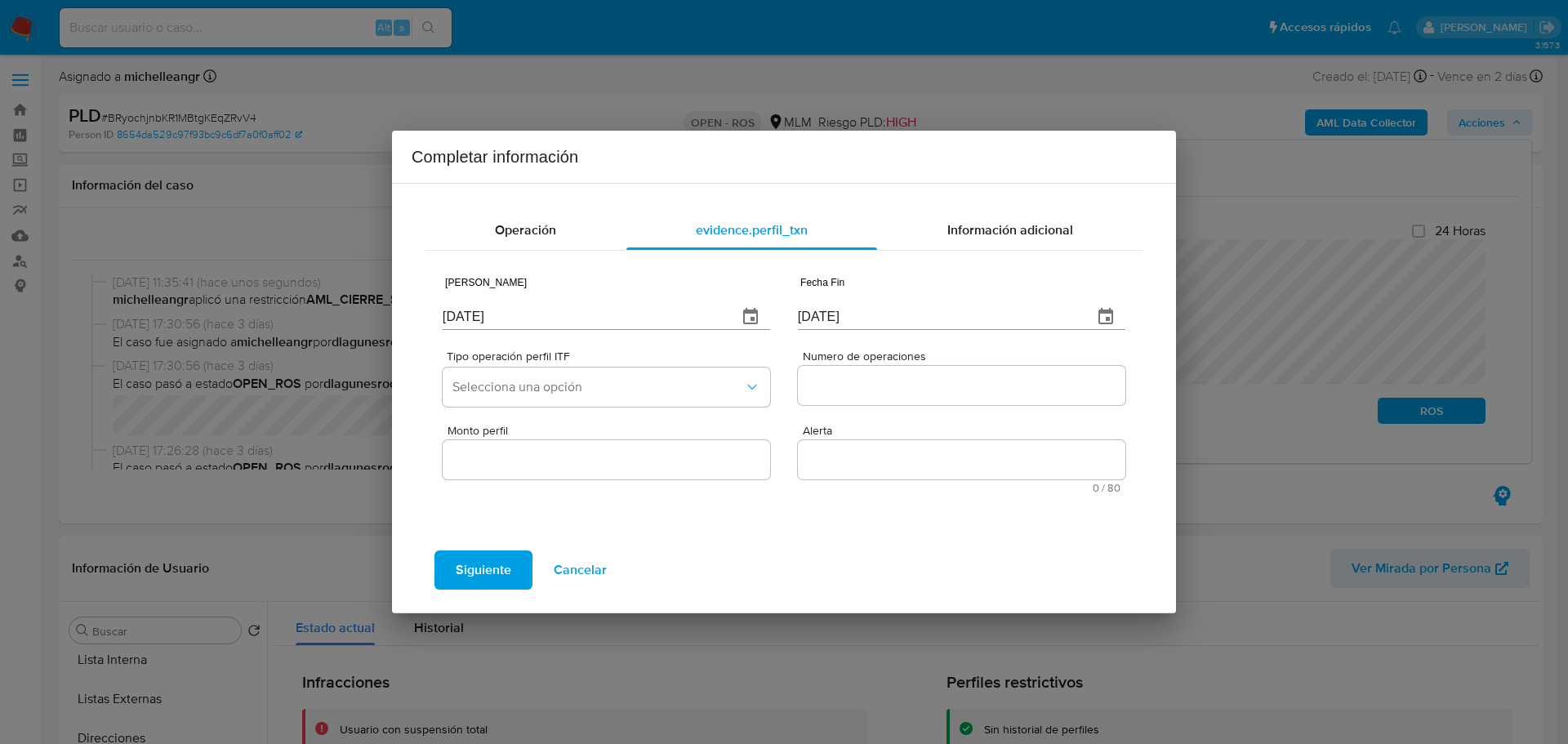
click at [1105, 312] on icon "button" at bounding box center [1105, 316] width 15 height 17
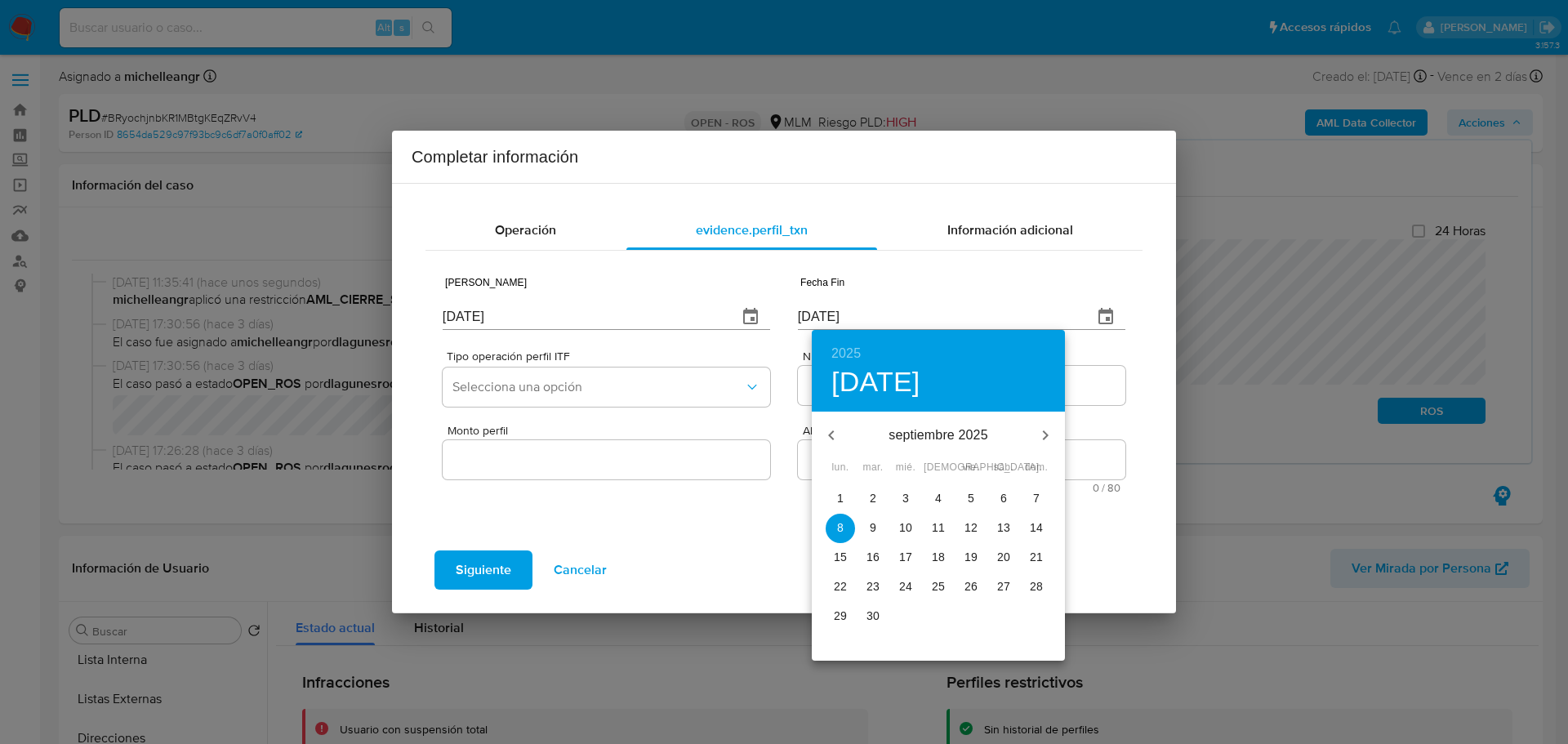
click at [832, 437] on icon "button" at bounding box center [830, 435] width 6 height 10
click at [832, 439] on icon "button" at bounding box center [830, 435] width 6 height 10
click at [832, 443] on icon "button" at bounding box center [831, 436] width 19 height 19
click at [832, 442] on icon "button" at bounding box center [831, 436] width 19 height 19
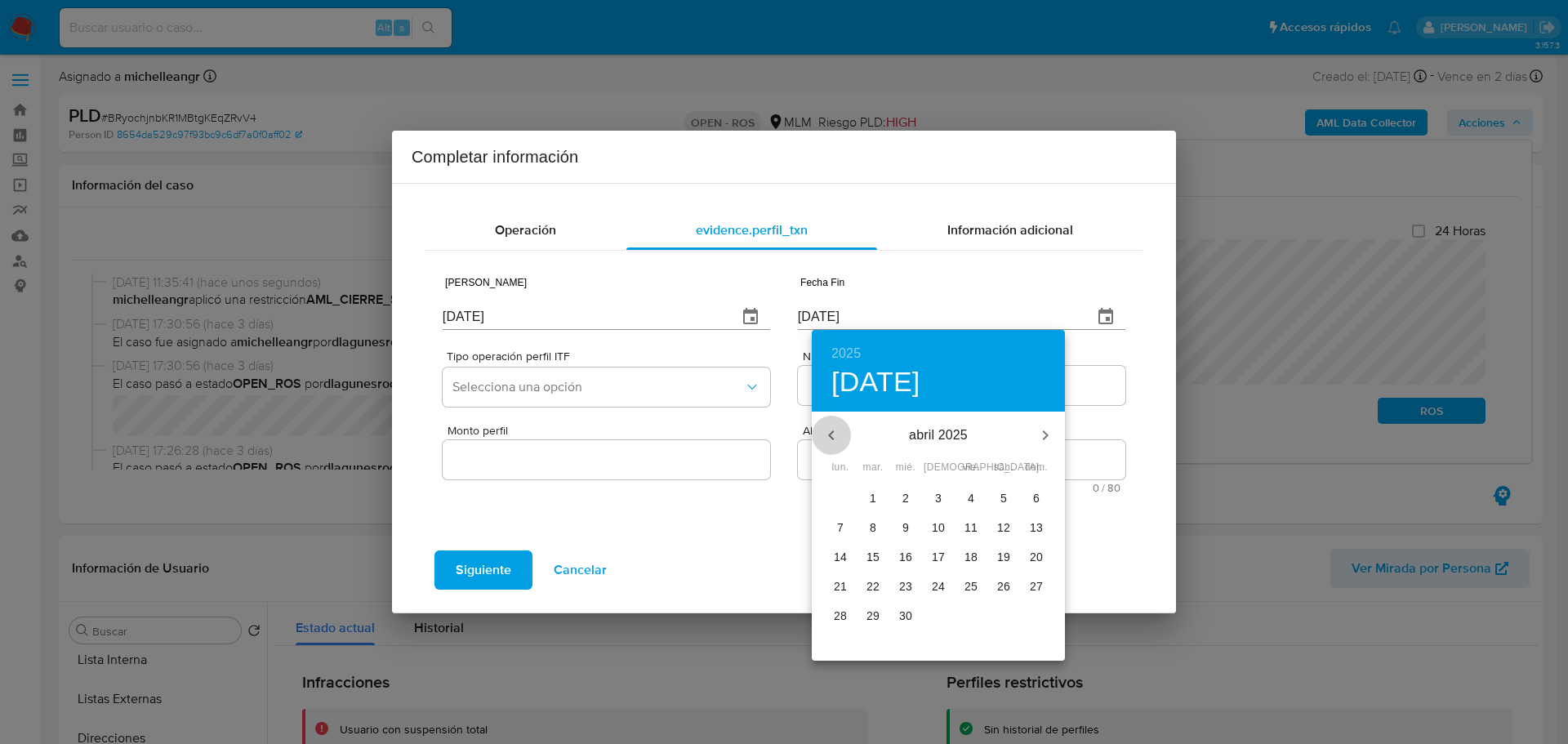
click at [832, 442] on icon "button" at bounding box center [831, 436] width 19 height 19
click at [831, 442] on icon "button" at bounding box center [831, 436] width 19 height 19
click at [873, 648] on p "31" at bounding box center [872, 645] width 13 height 17
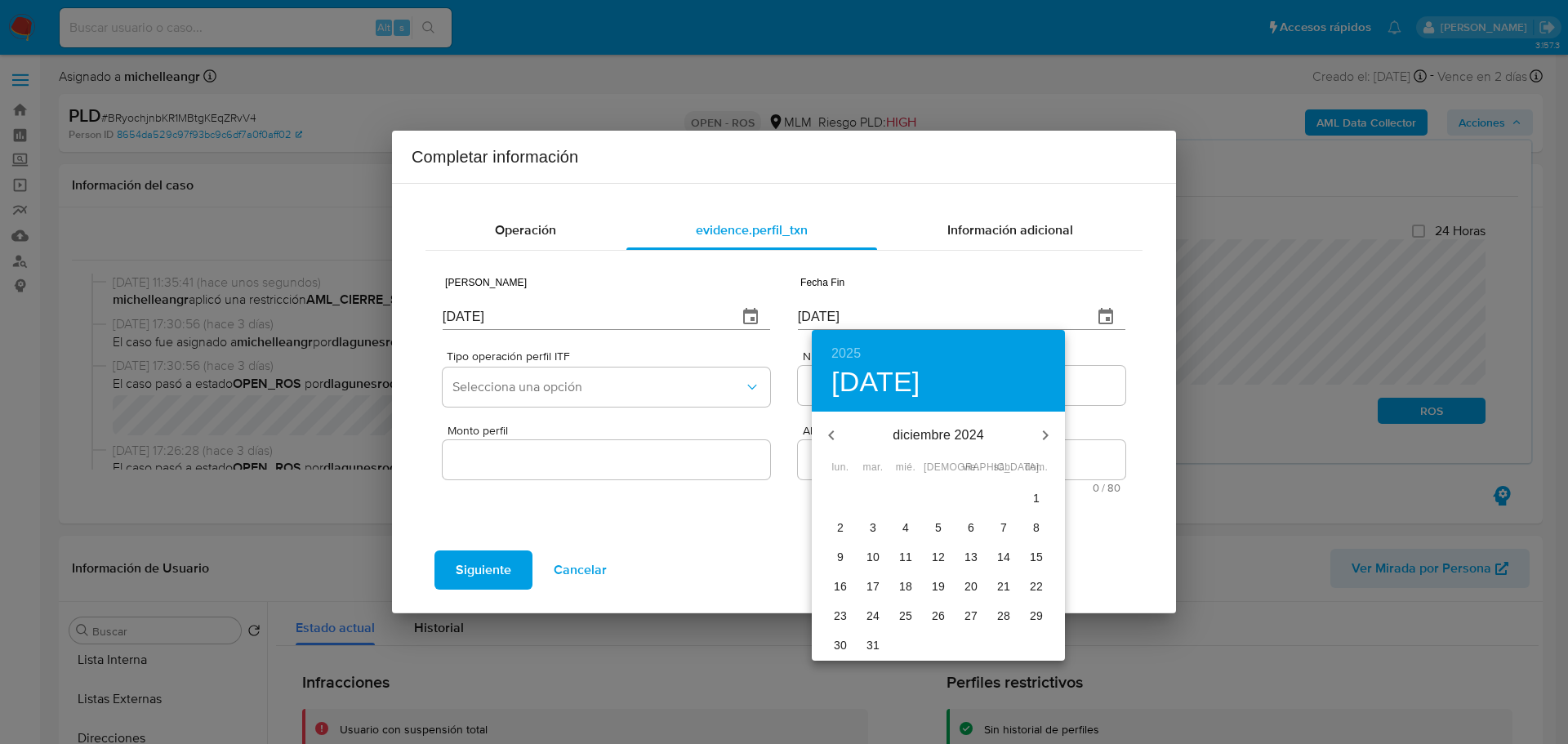
type input "[DATE]"
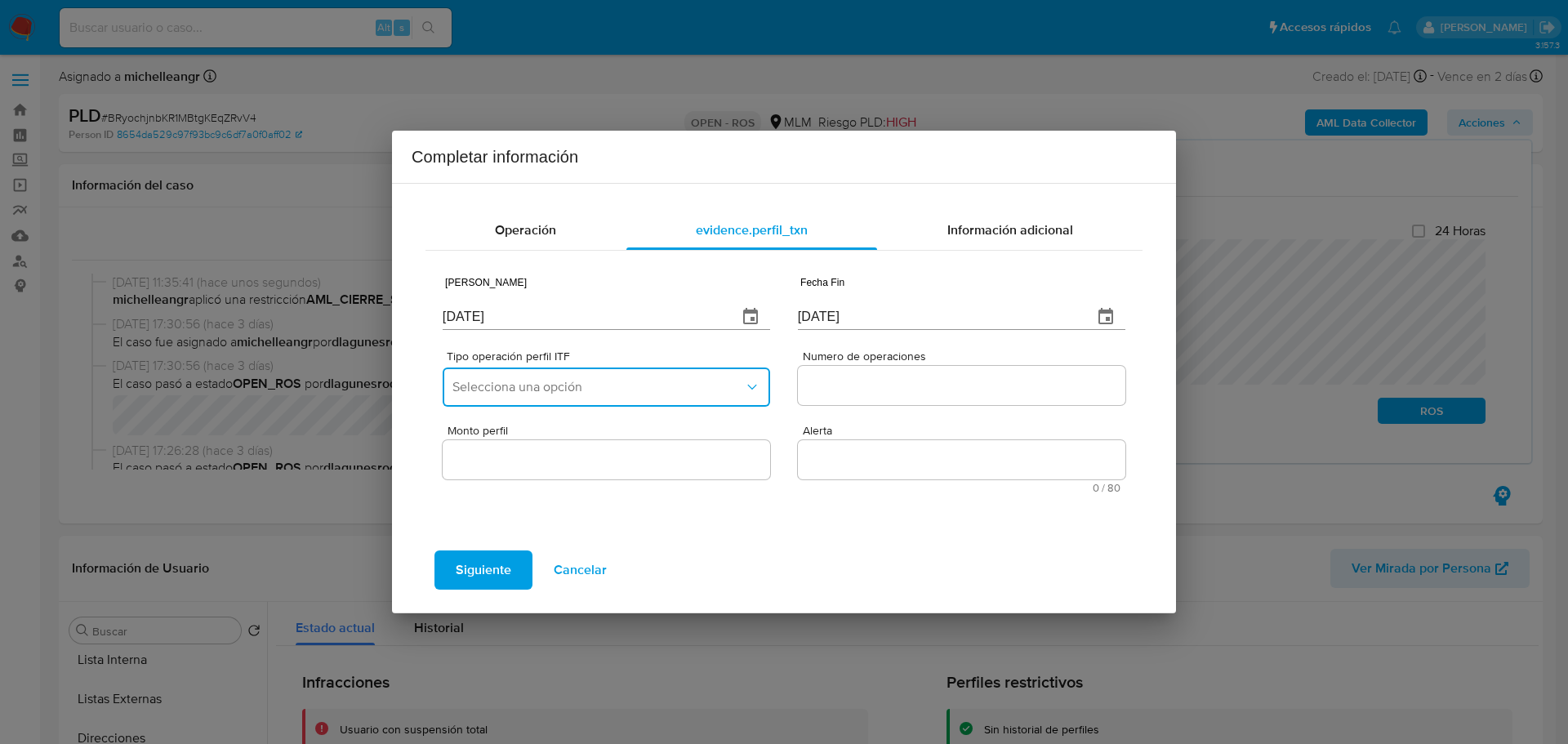
click at [591, 398] on button "Selecciona una opción" at bounding box center [606, 387] width 328 height 39
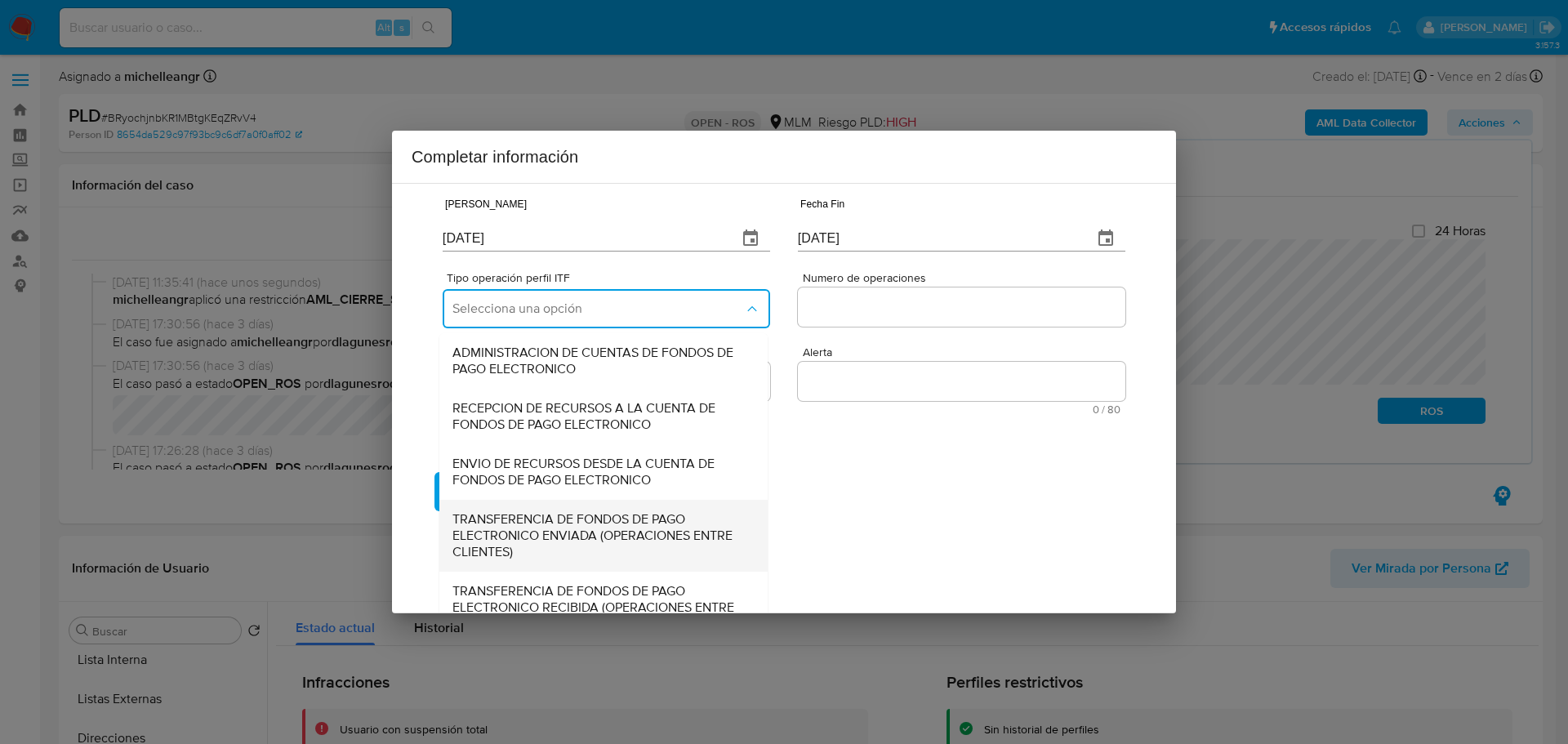
scroll to position [181, 0]
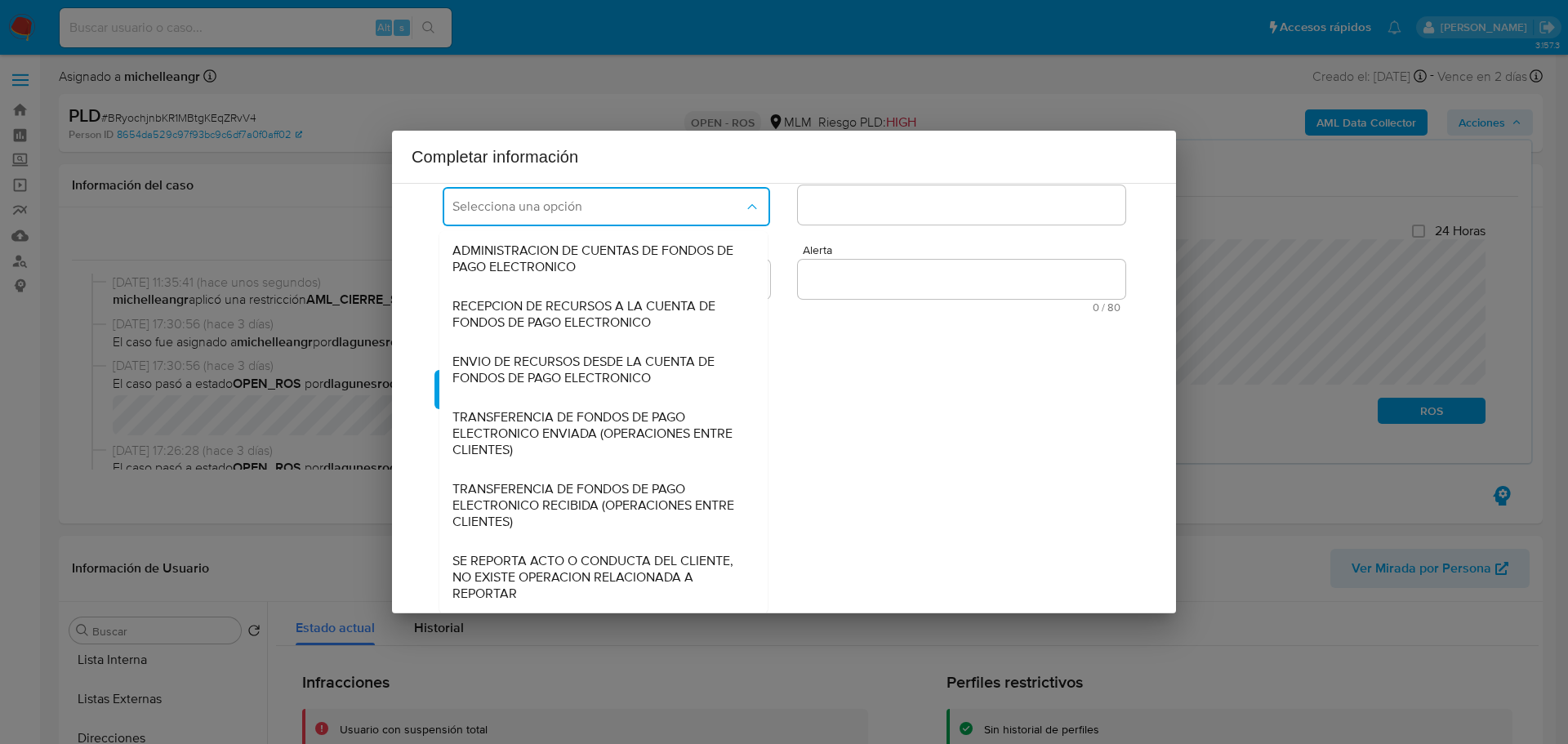
click at [586, 567] on span "SE REPORTA ACTO O CONDUCTA DEL CLIENTE, NO EXISTE OPERACION RELACIONADA A REPOR…" at bounding box center [599, 577] width 293 height 49
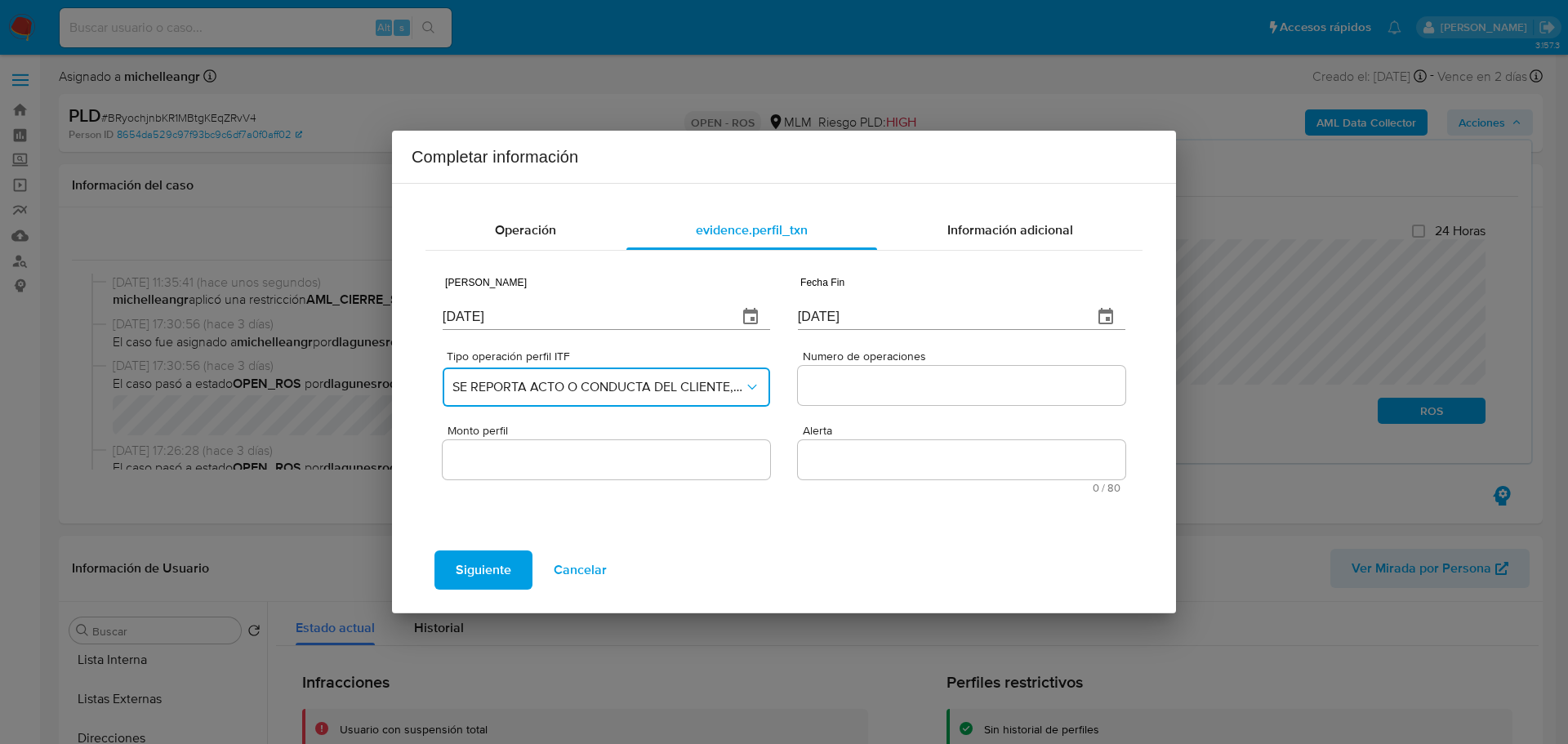
scroll to position [0, 0]
click at [875, 390] on input "Numero de operaciones" at bounding box center [962, 386] width 328 height 21
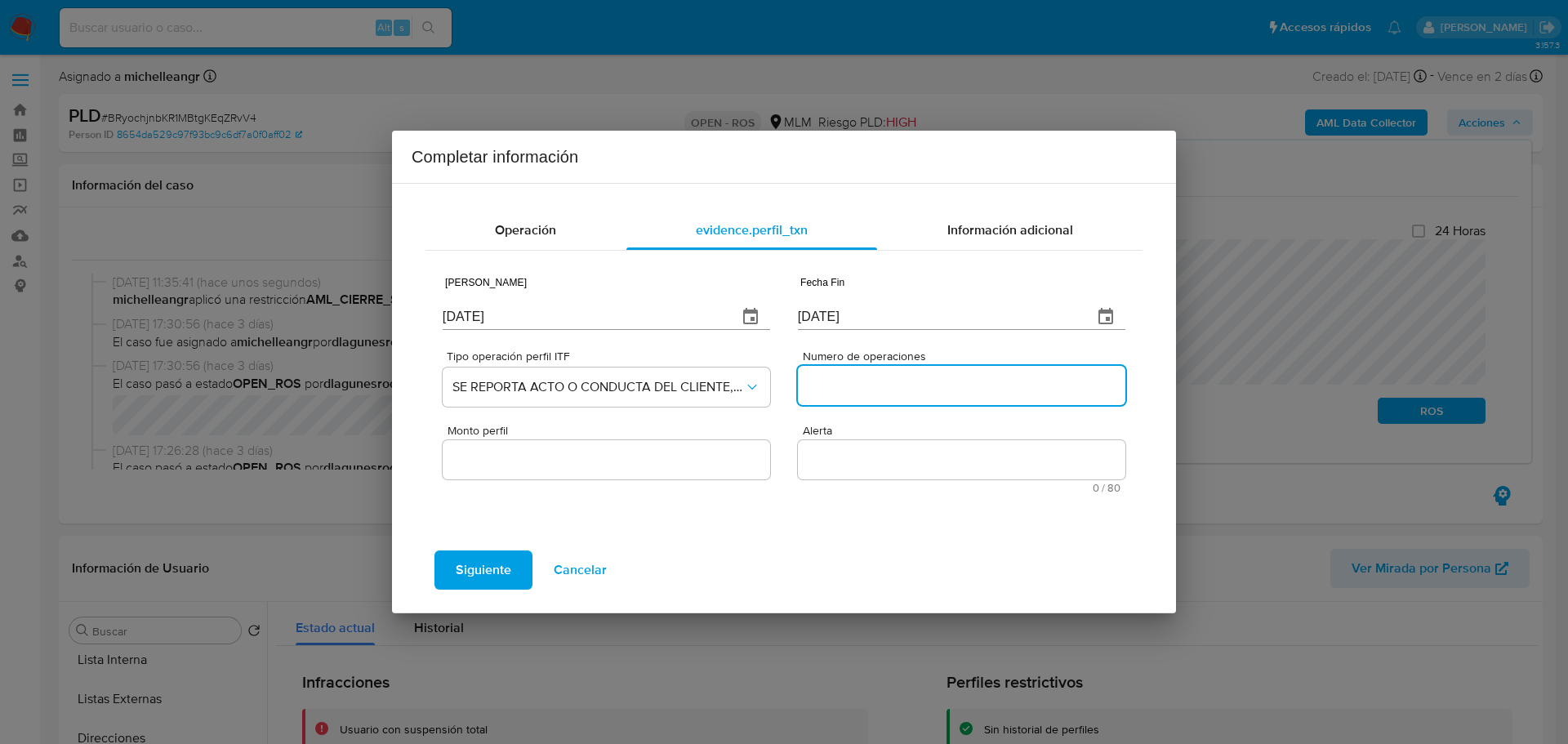
click at [866, 384] on input "Numero de operaciones" at bounding box center [962, 386] width 328 height 21
type input "0"
click at [637, 474] on div at bounding box center [606, 460] width 328 height 39
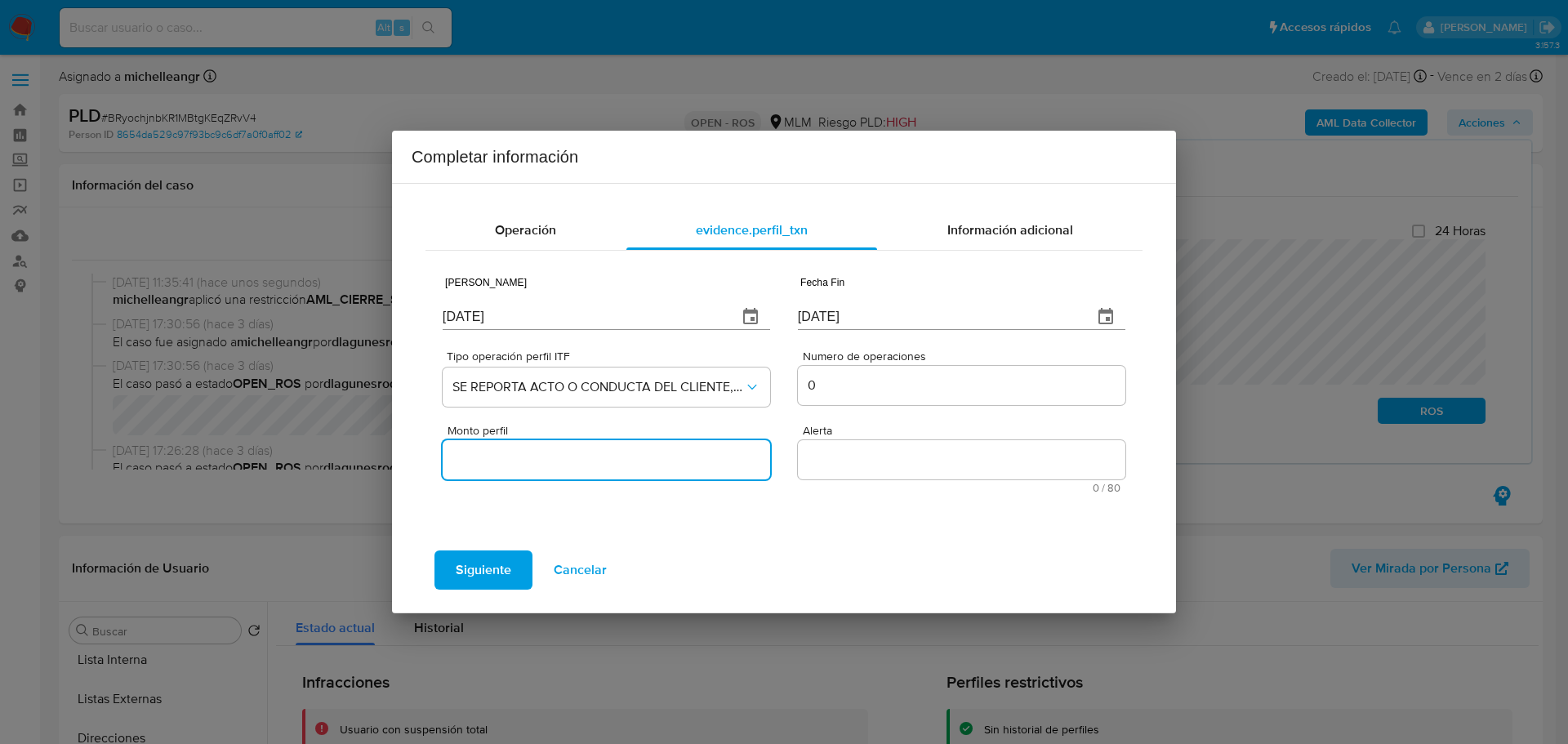
drag, startPoint x: 572, startPoint y: 453, endPoint x: 567, endPoint y: 471, distance: 18.7
click at [572, 453] on input "Monto perfil" at bounding box center [606, 460] width 328 height 21
click at [943, 454] on textarea "Alerta" at bounding box center [962, 460] width 328 height 39
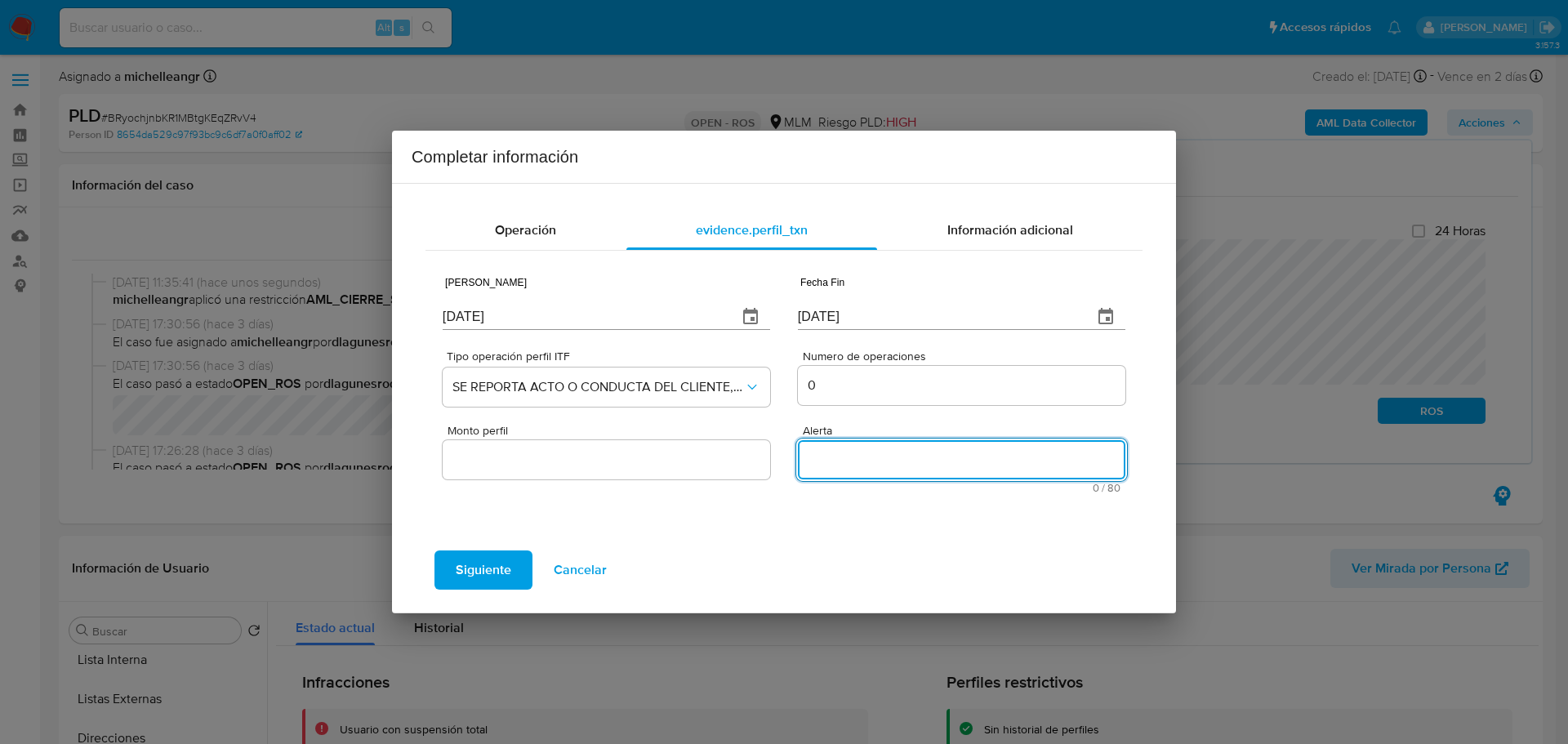
paste textarea "HIGHVOLUMEMLM"
type textarea "HIGHVOLUMEMLM"
click at [993, 216] on div "Información adicional" at bounding box center [1009, 230] width 265 height 39
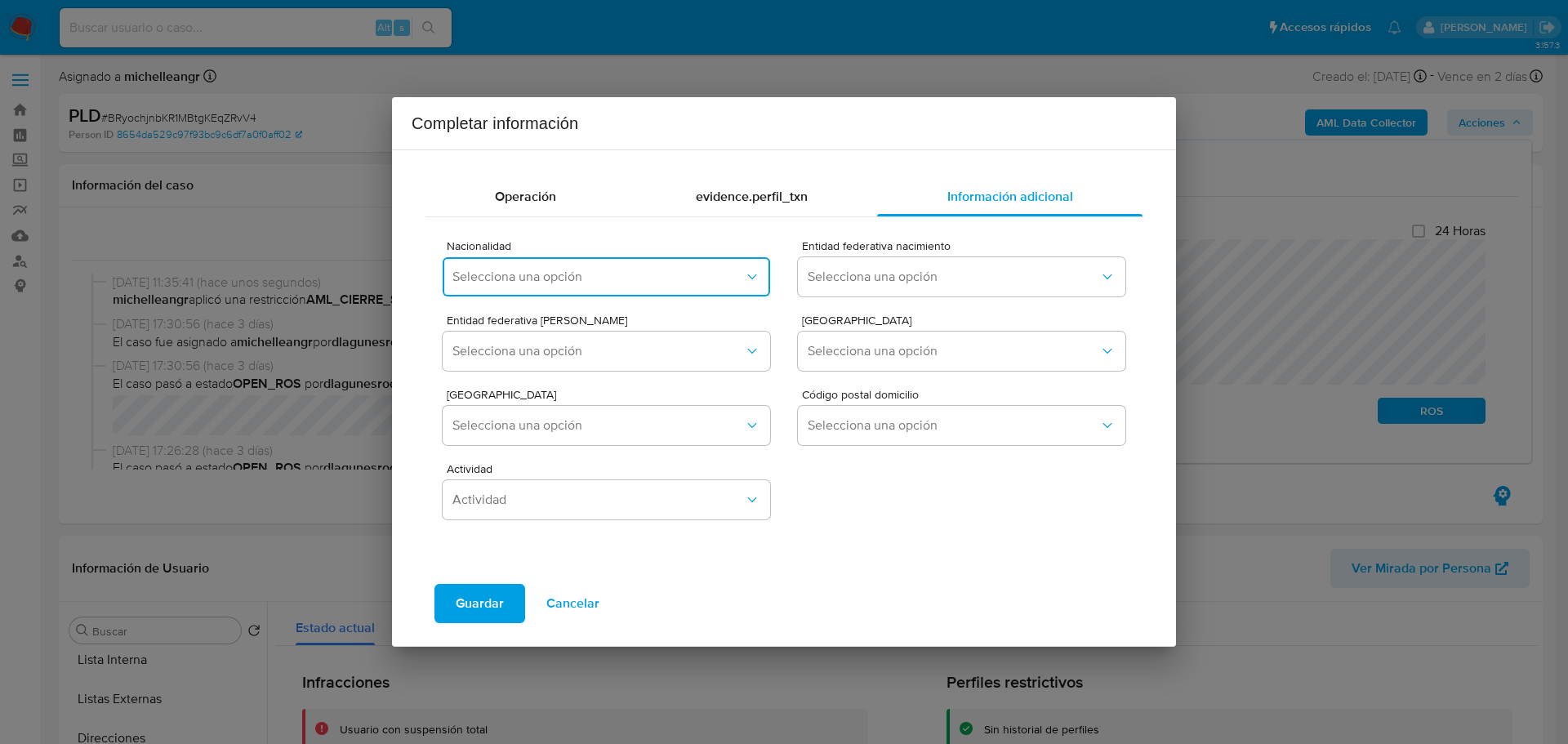
click at [519, 267] on button "Selecciona una opción" at bounding box center [606, 277] width 328 height 39
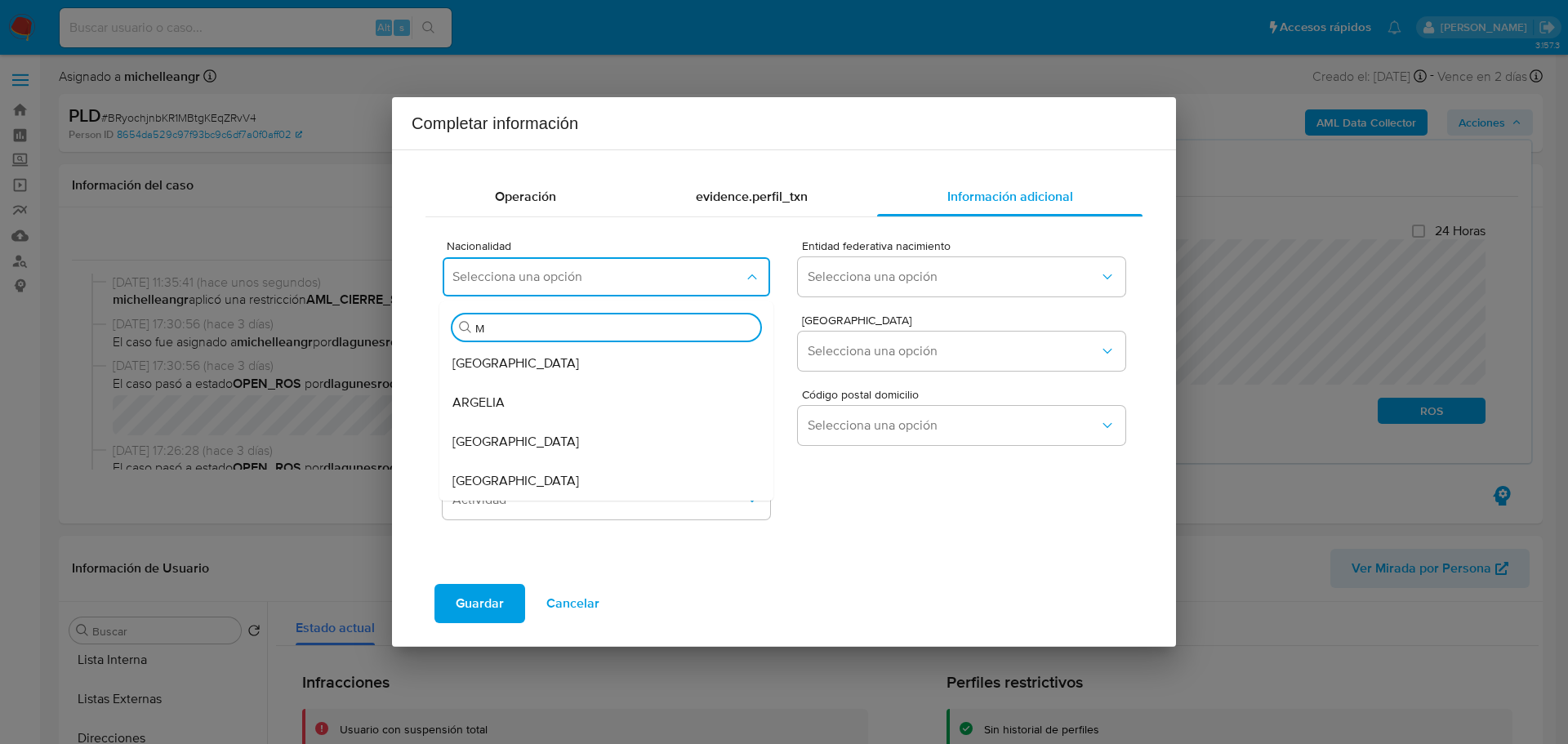
type input "ME"
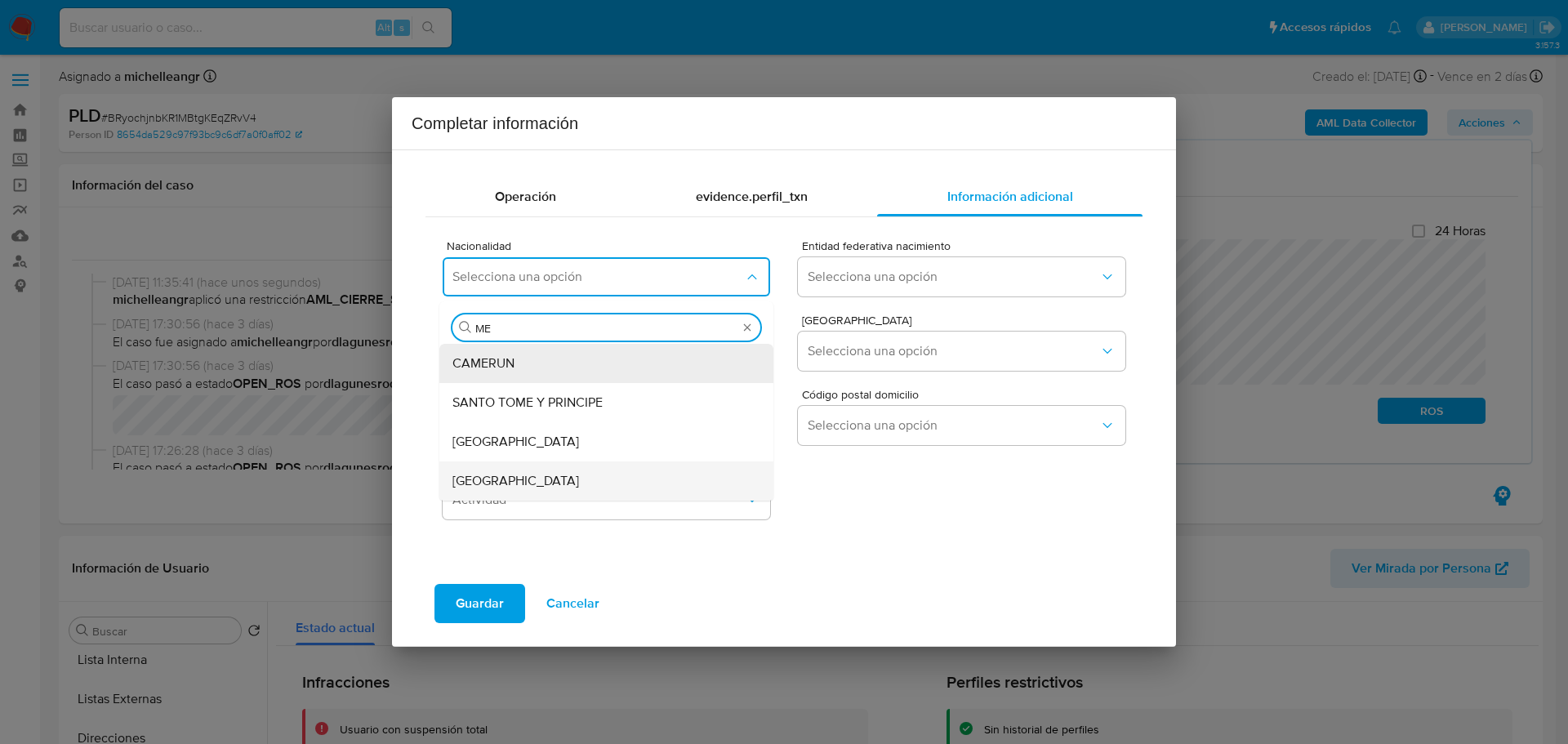
click at [498, 478] on span "[GEOGRAPHIC_DATA]" at bounding box center [516, 481] width 127 height 17
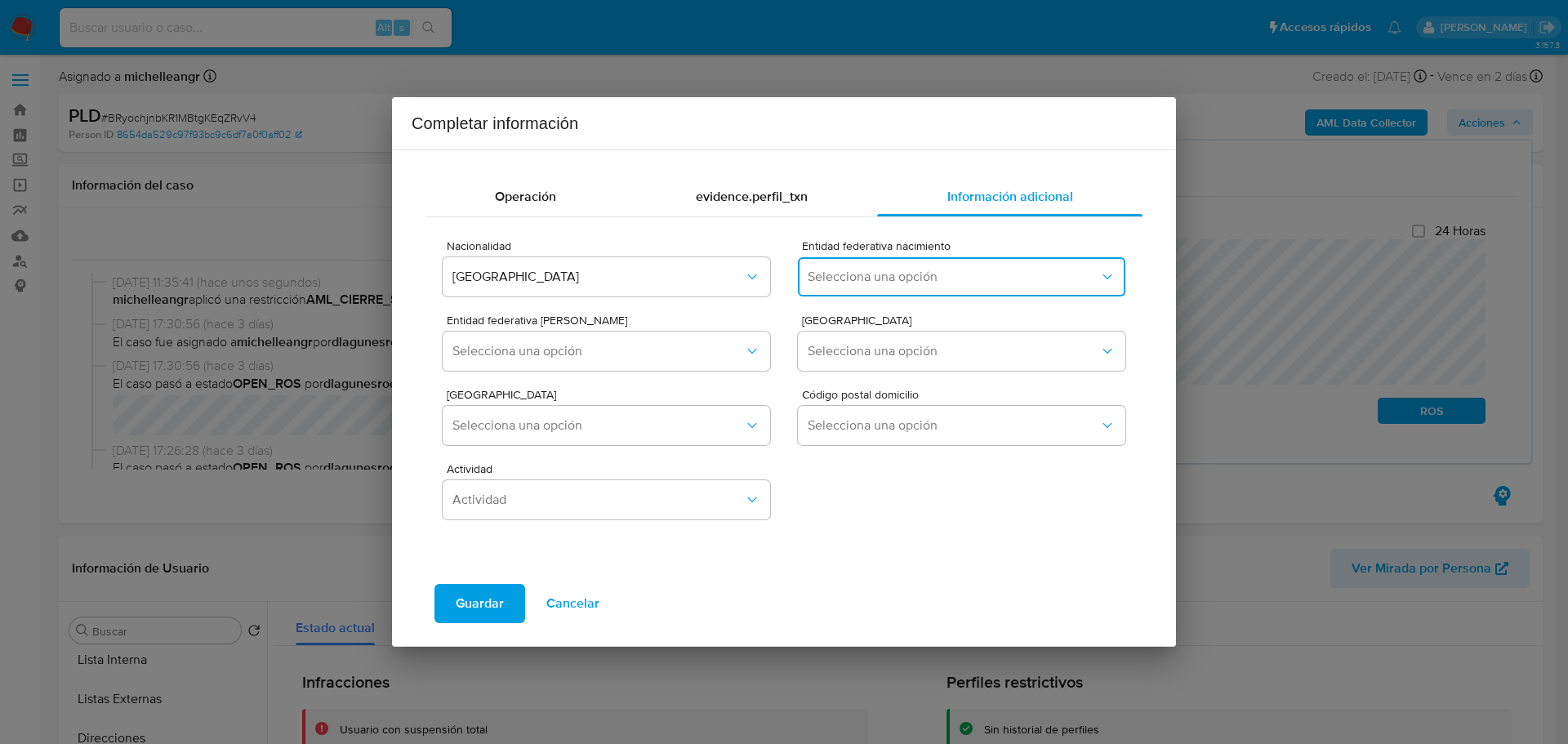
click at [892, 279] on span "Selecciona una opción" at bounding box center [953, 277] width 292 height 17
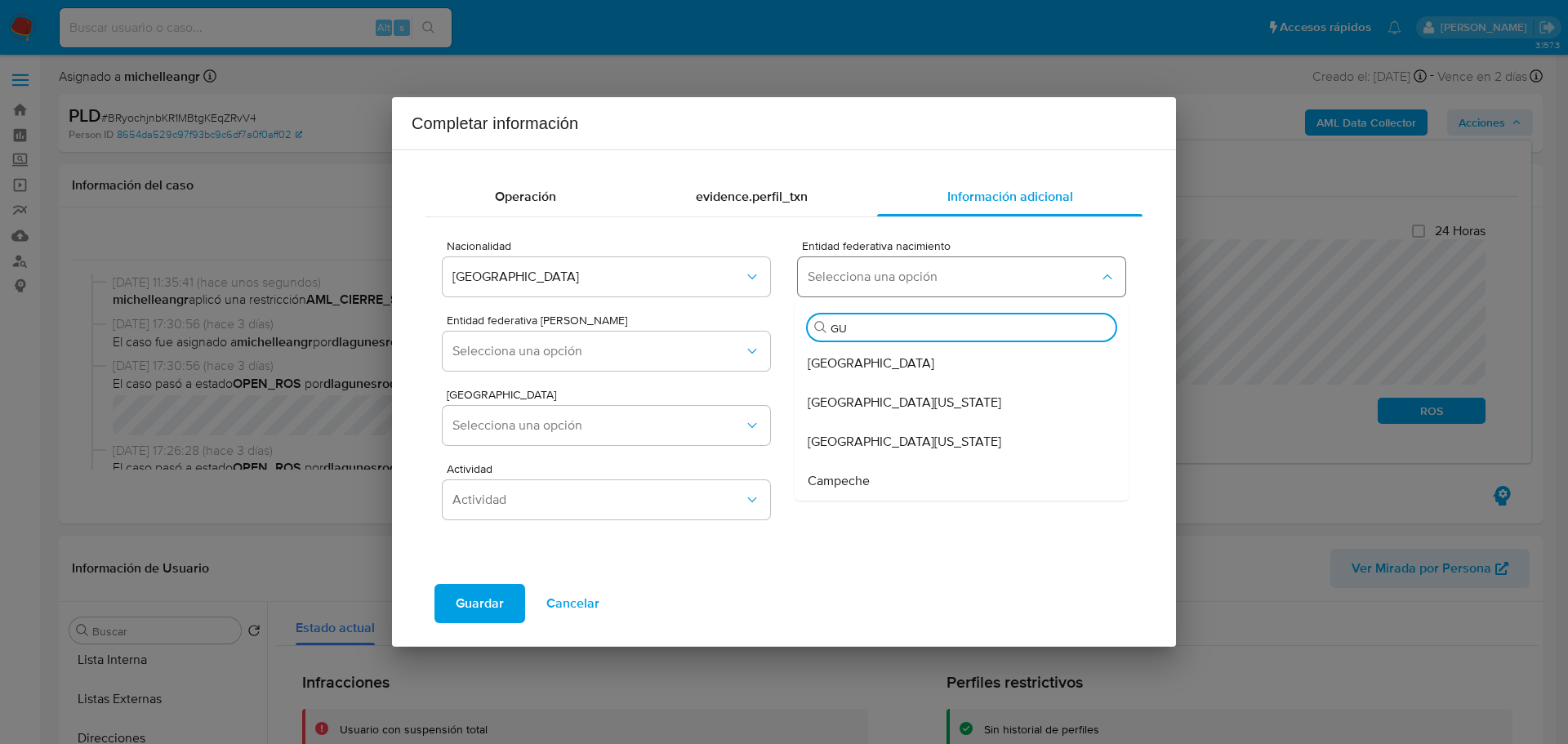
type input "GUE"
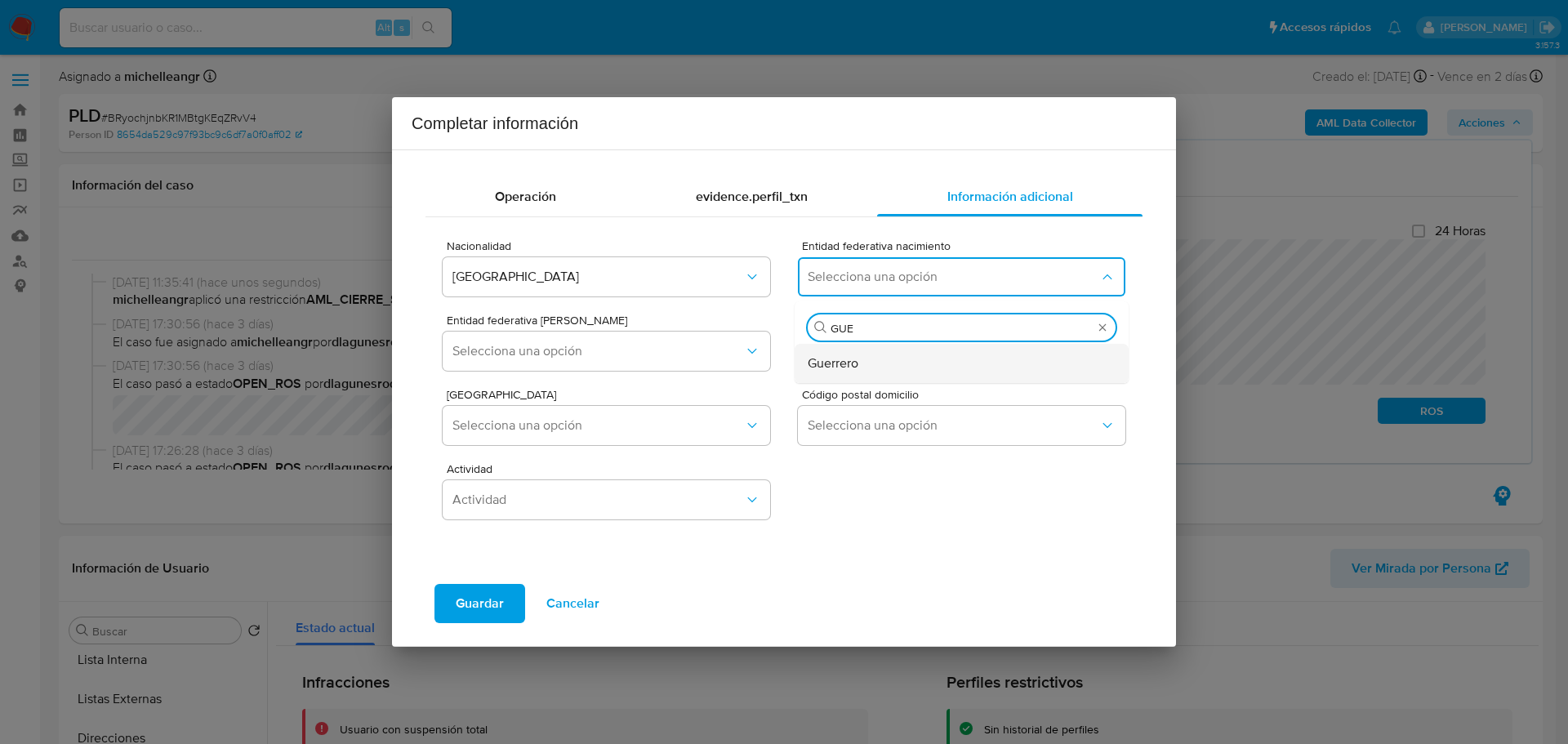
click at [875, 367] on div "Guerrero" at bounding box center [957, 364] width 298 height 39
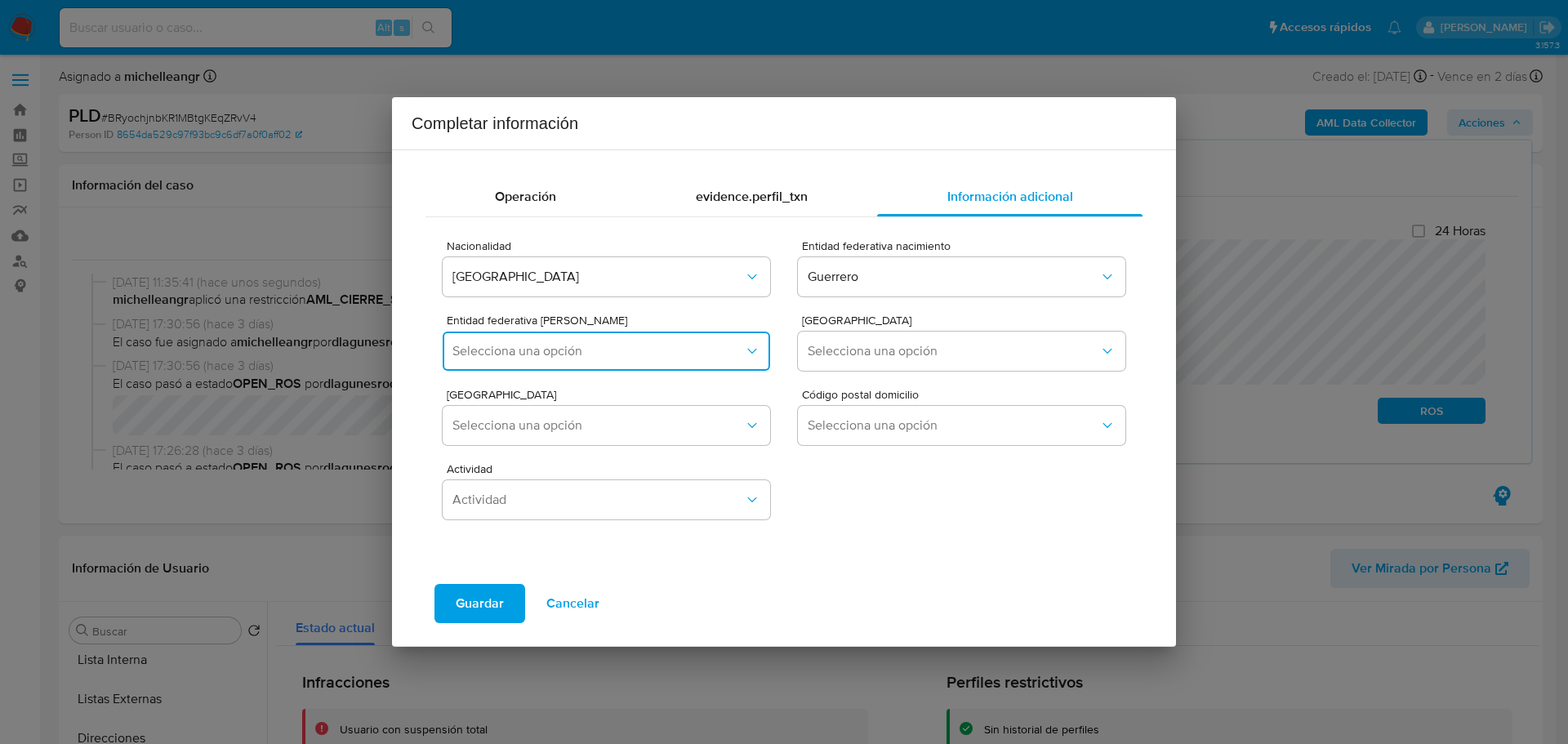
click at [515, 345] on span "Selecciona una opción" at bounding box center [598, 351] width 292 height 17
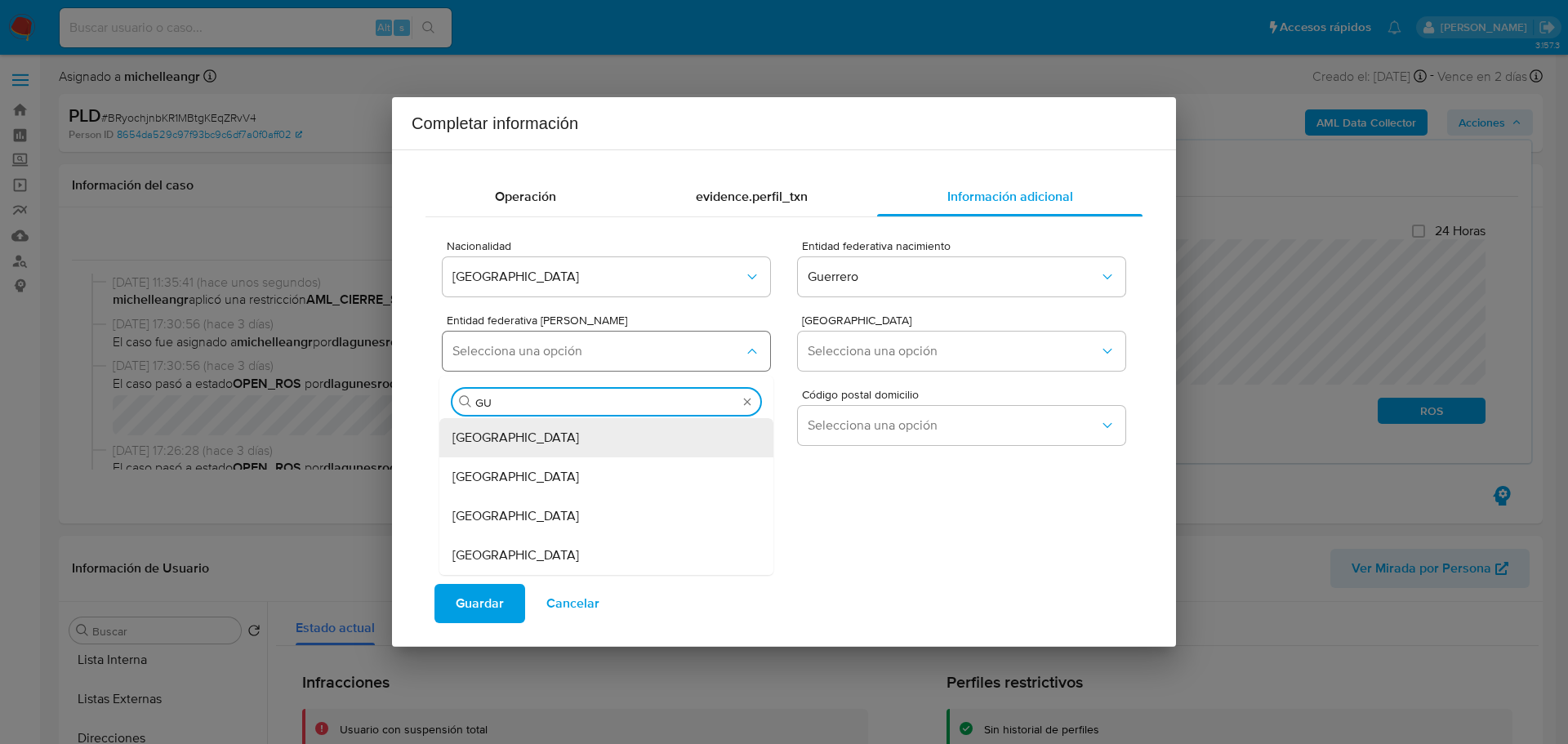
type input "GUE"
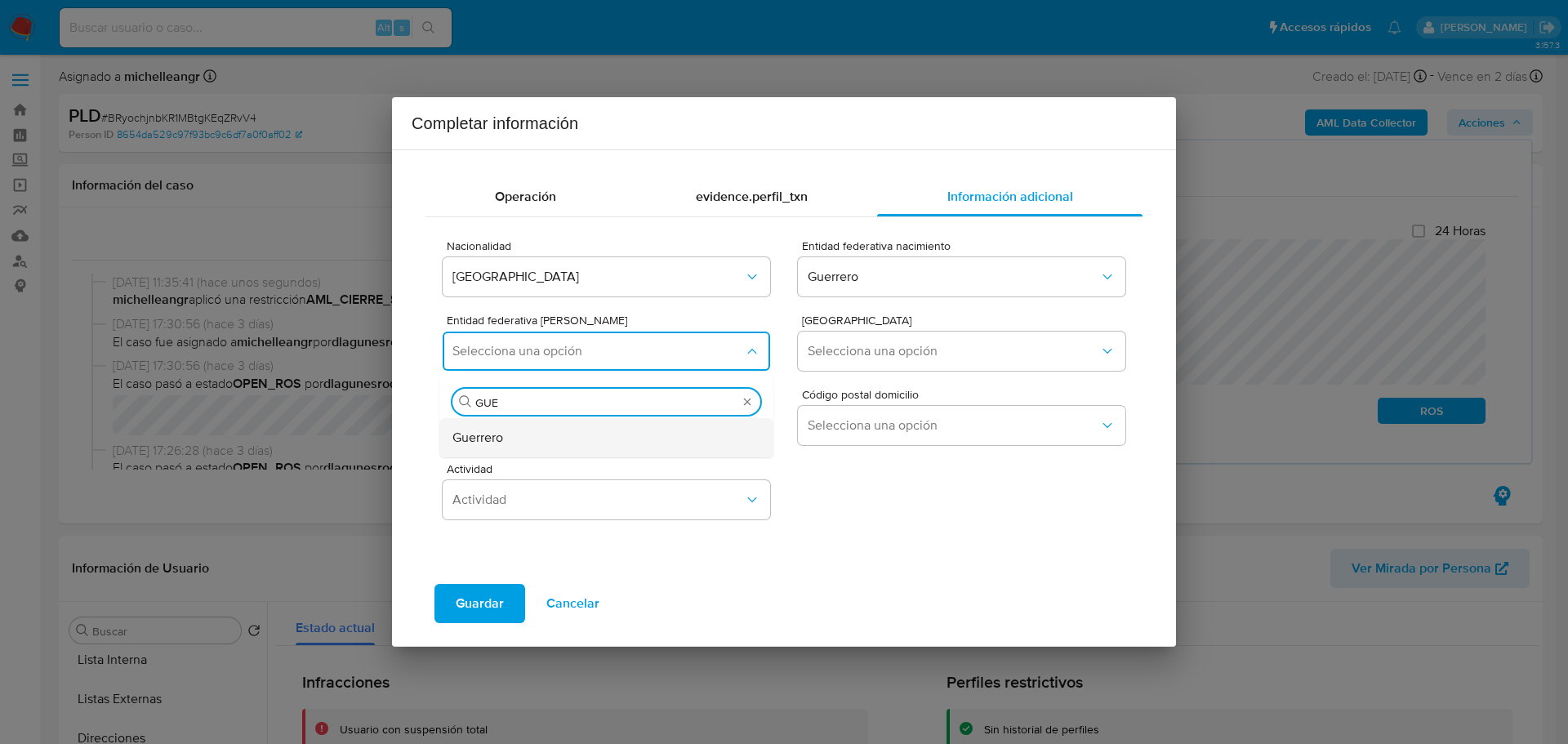
click at [540, 442] on div "Guerrero" at bounding box center [602, 437] width 298 height 39
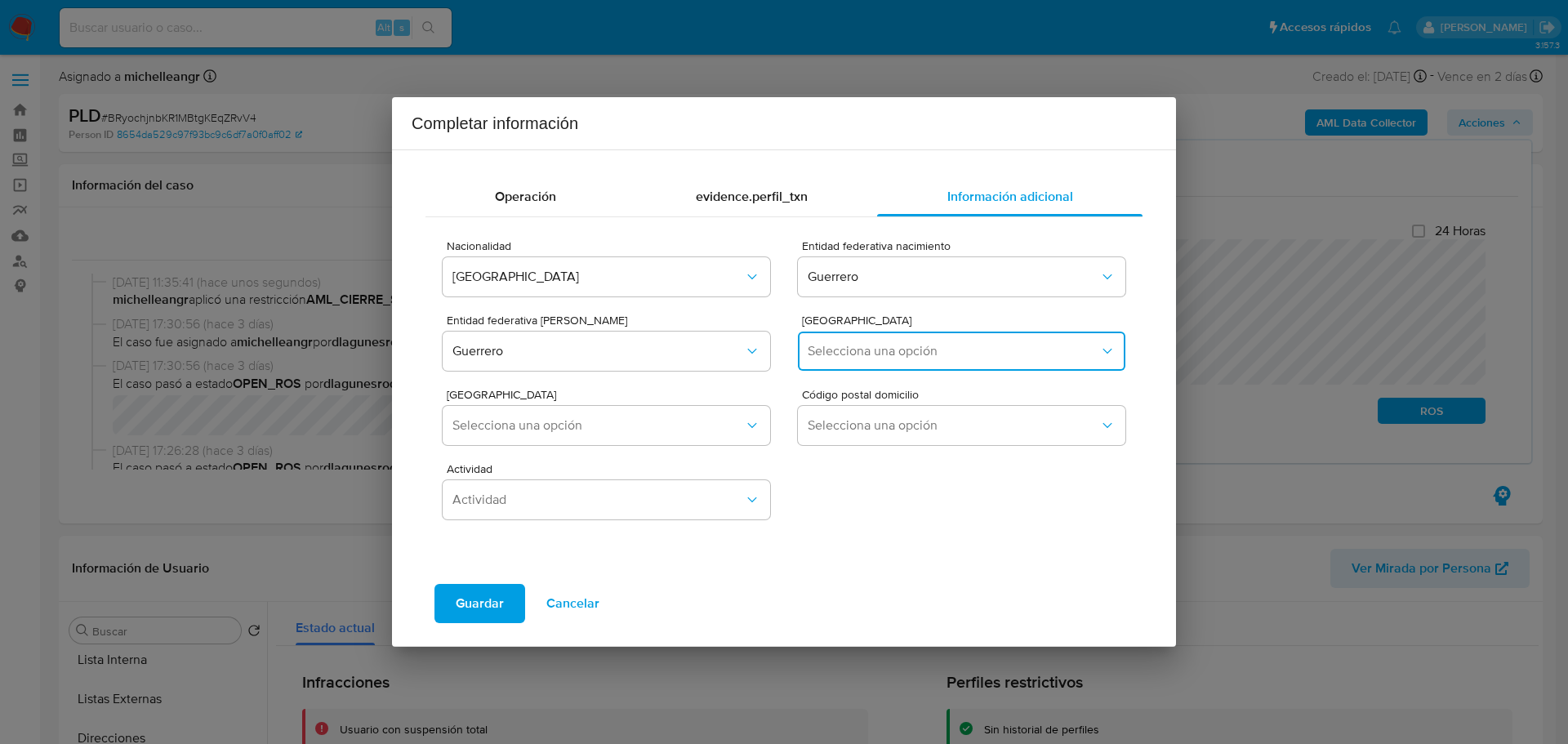
click at [824, 354] on span "Selecciona una opción" at bounding box center [953, 351] width 292 height 17
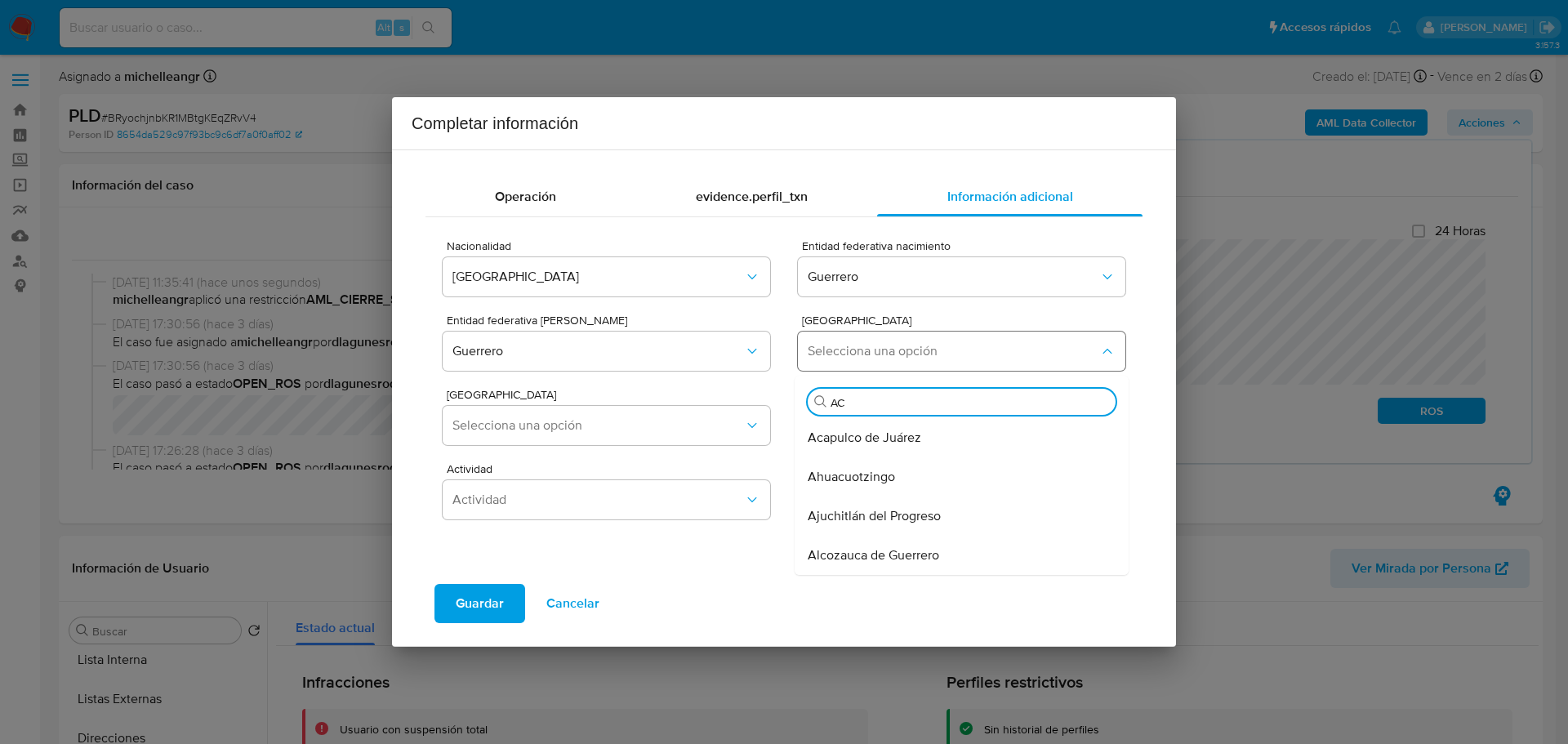
type input "ACA"
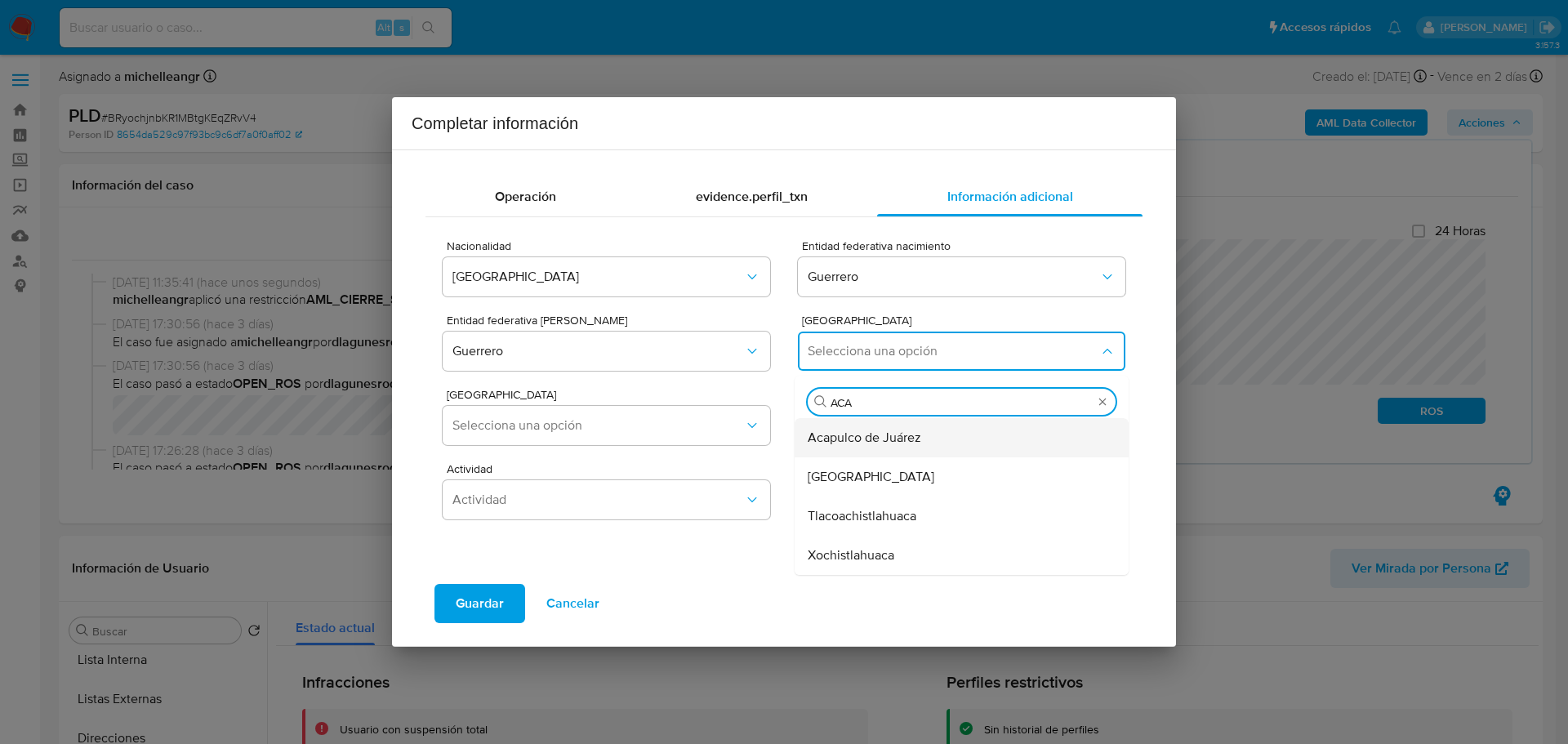
click at [826, 443] on span "Acapulco de Juárez" at bounding box center [865, 437] width 114 height 17
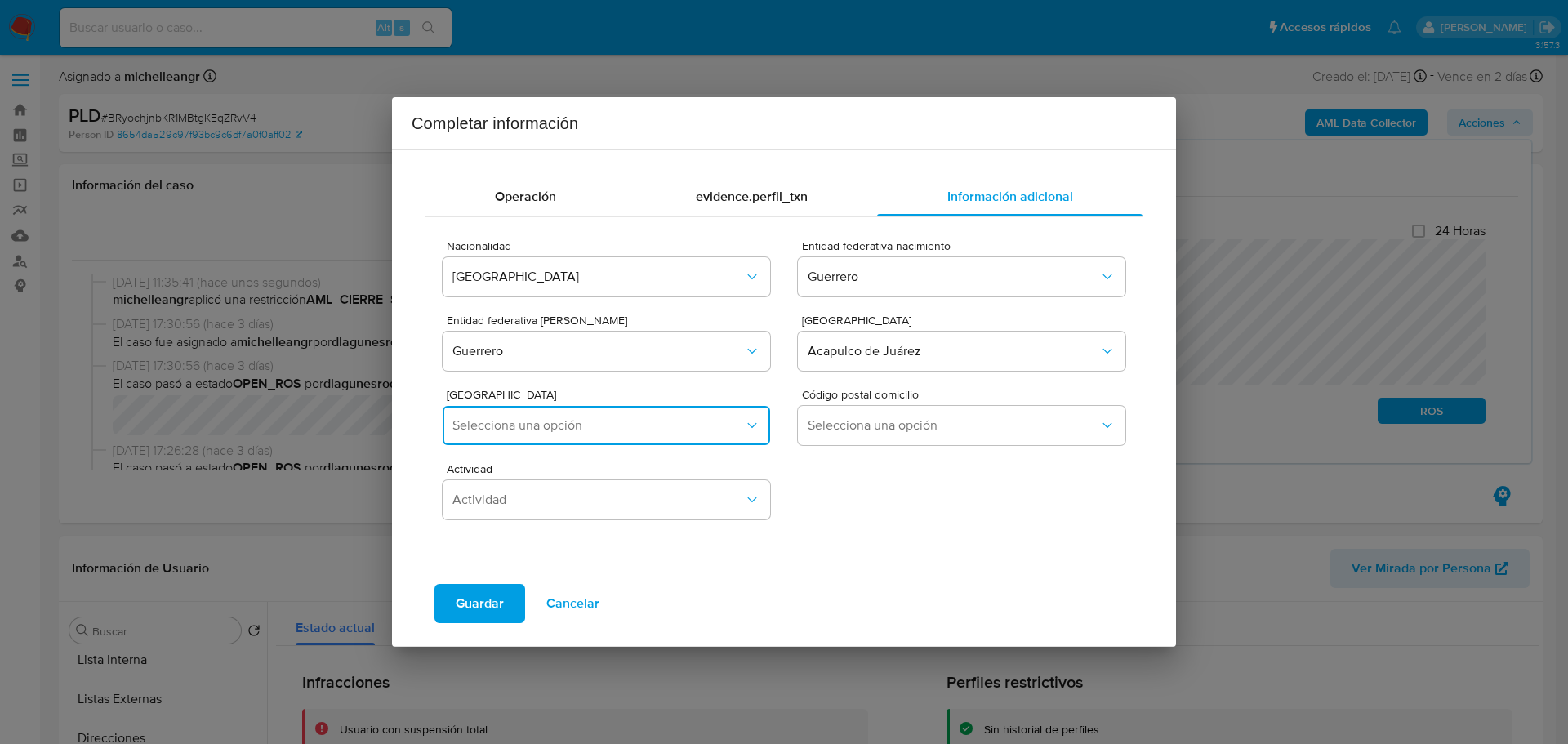
click at [576, 428] on span "Selecciona una opción" at bounding box center [598, 425] width 292 height 17
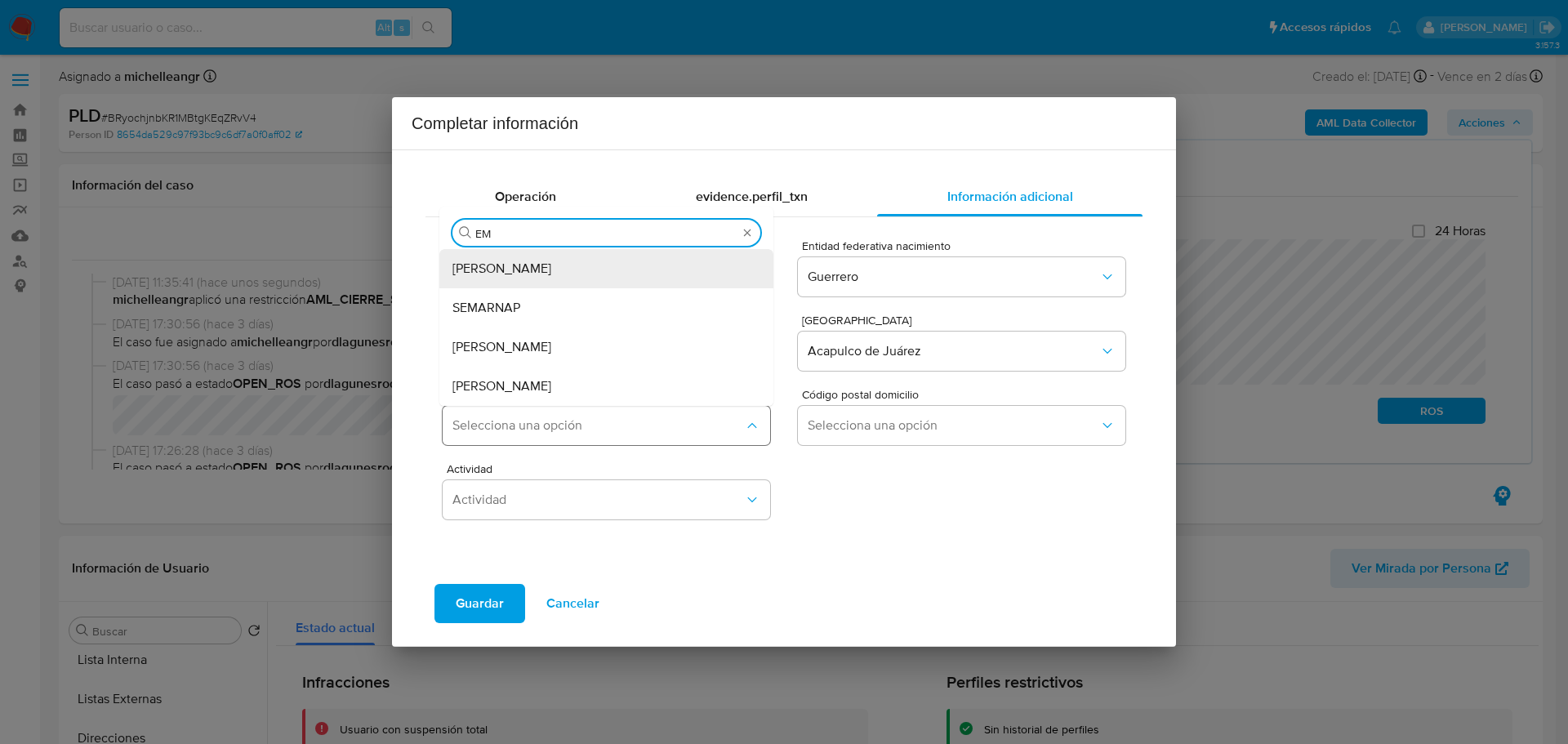
type input "EMI"
click at [548, 263] on div "Emiliano Zapata" at bounding box center [602, 268] width 298 height 39
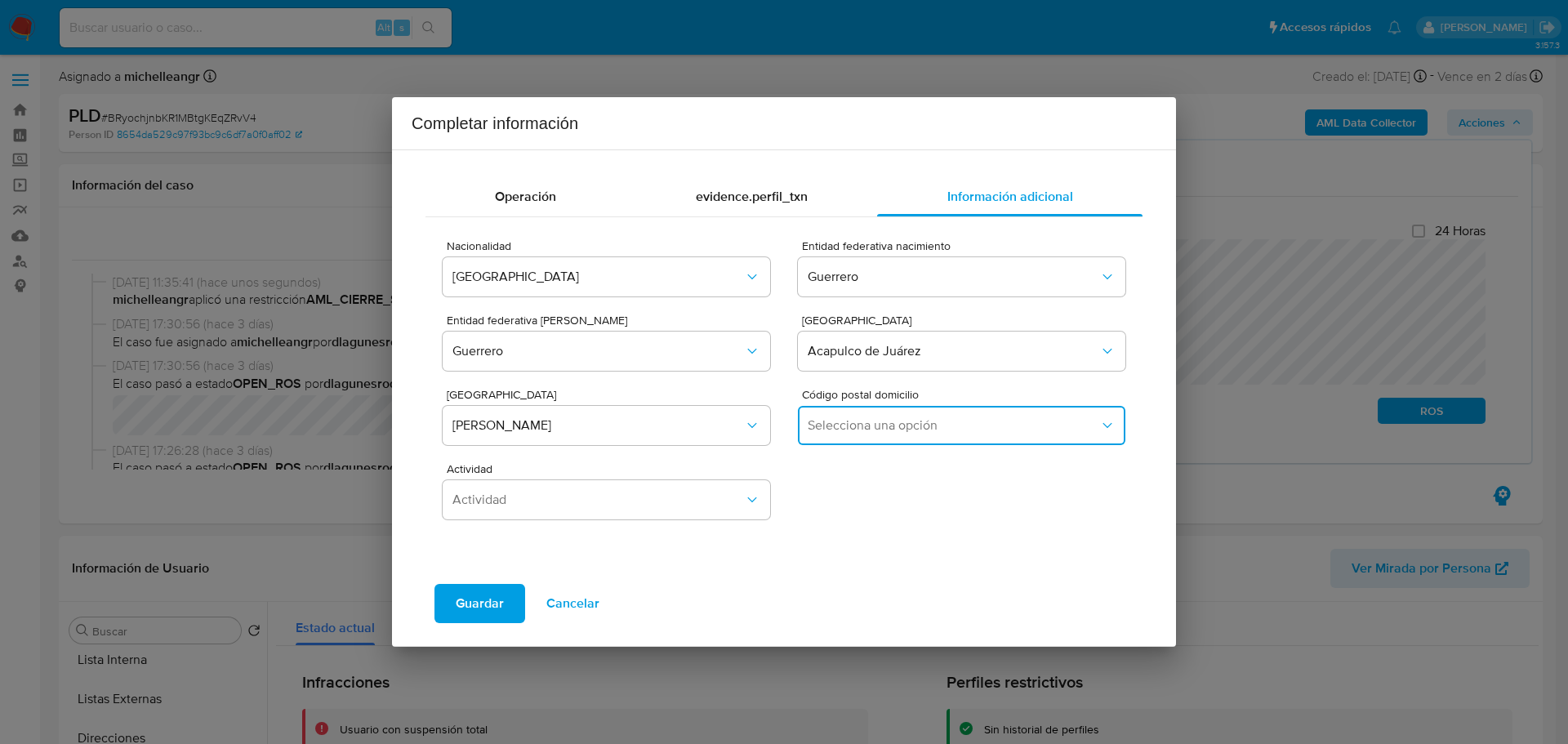
click at [912, 424] on span "Selecciona una opción" at bounding box center [953, 425] width 292 height 17
drag, startPoint x: 845, startPoint y: 511, endPoint x: 707, endPoint y: 27, distance: 503.3
click at [845, 510] on div "39407" at bounding box center [957, 512] width 298 height 39
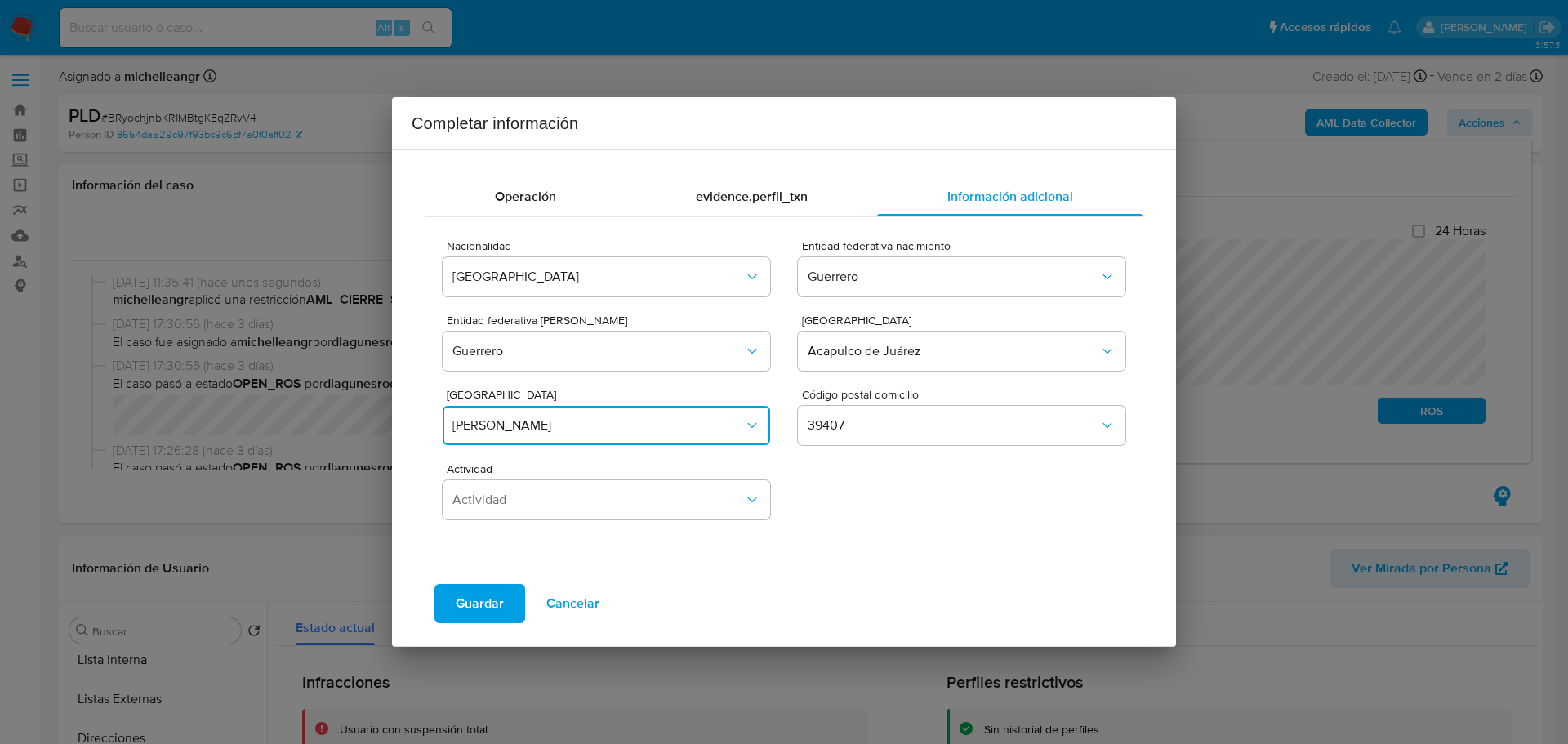
click at [696, 422] on span "Emiliano Zapata" at bounding box center [598, 425] width 292 height 17
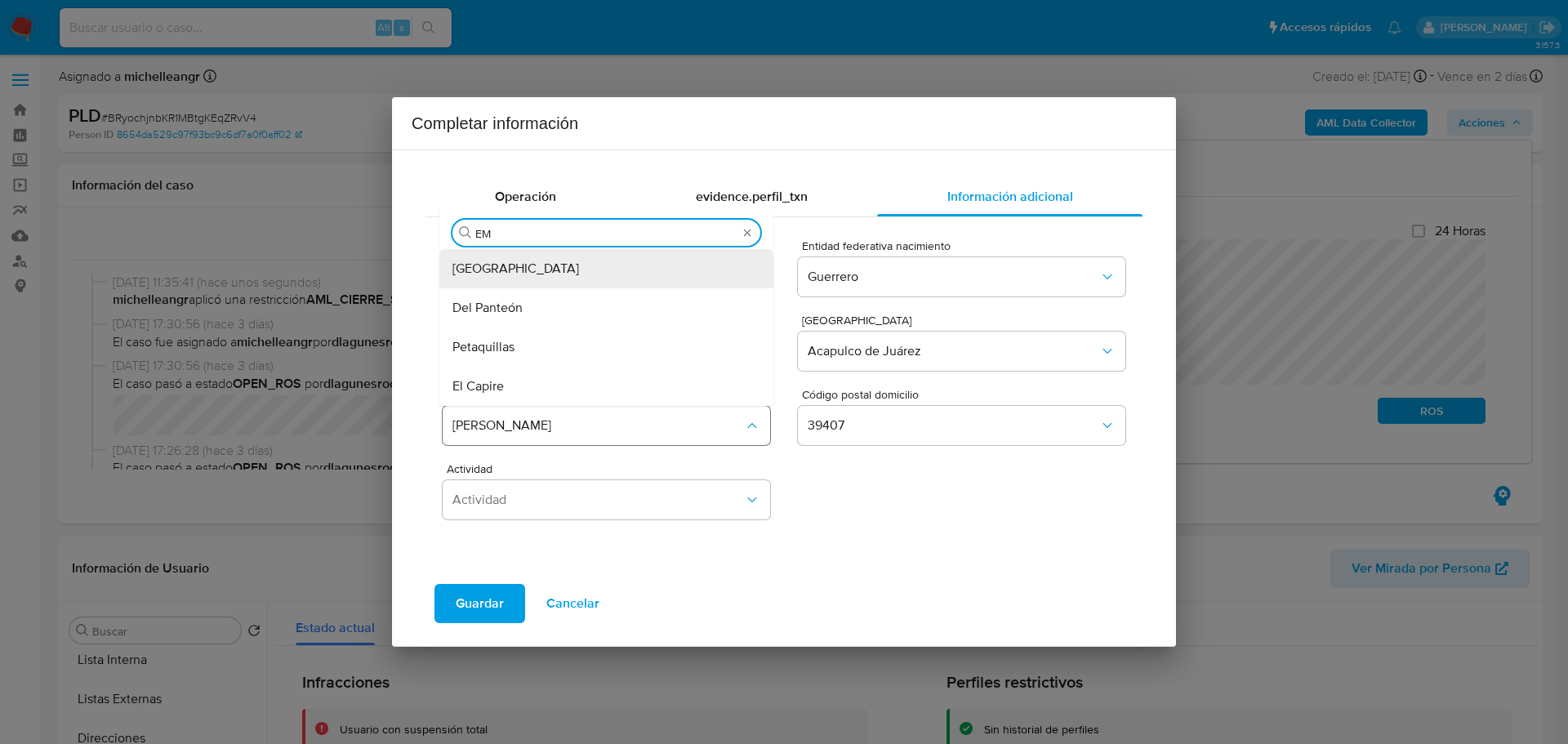
type input "EMI"
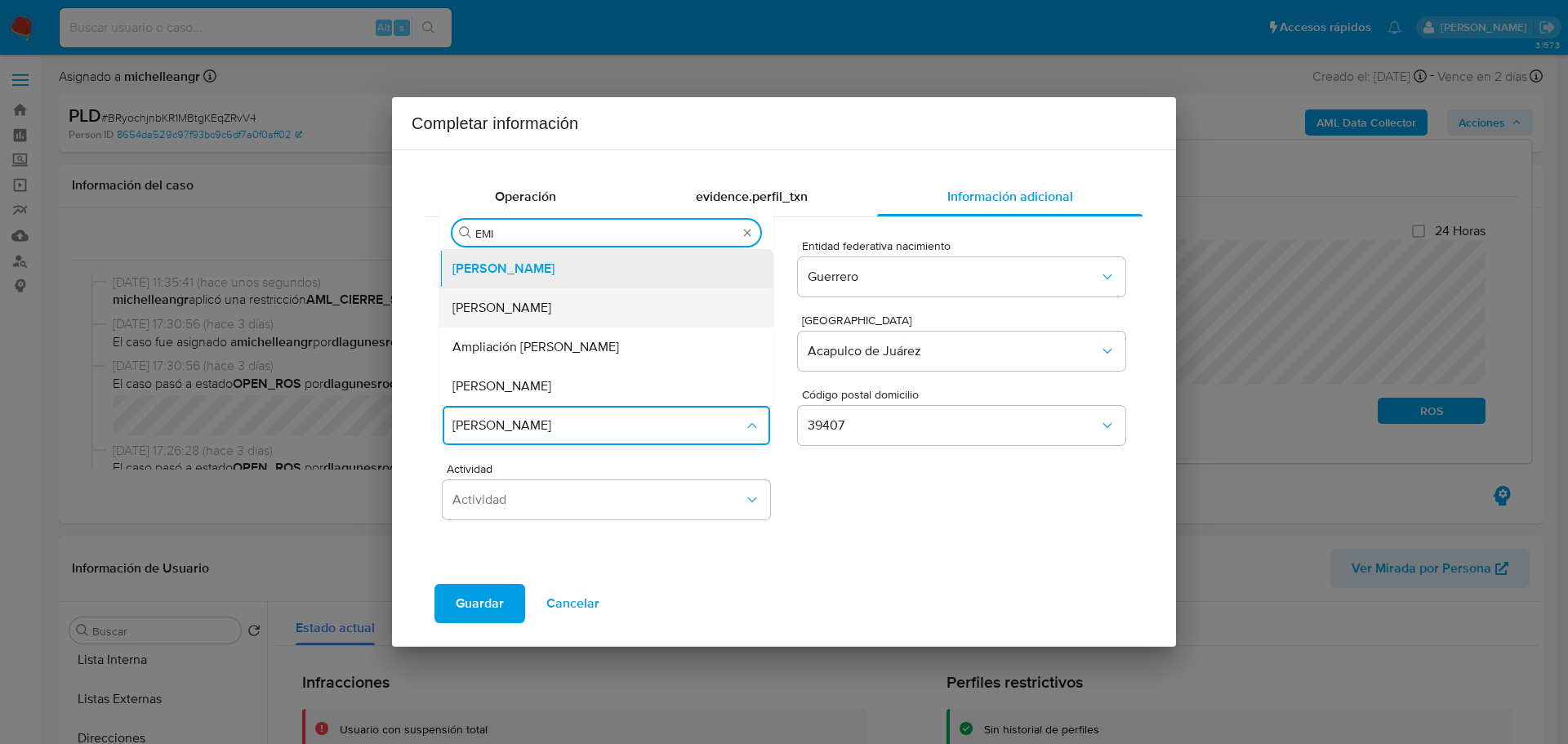
click at [608, 322] on div "Emiliano Zapata" at bounding box center [602, 308] width 298 height 39
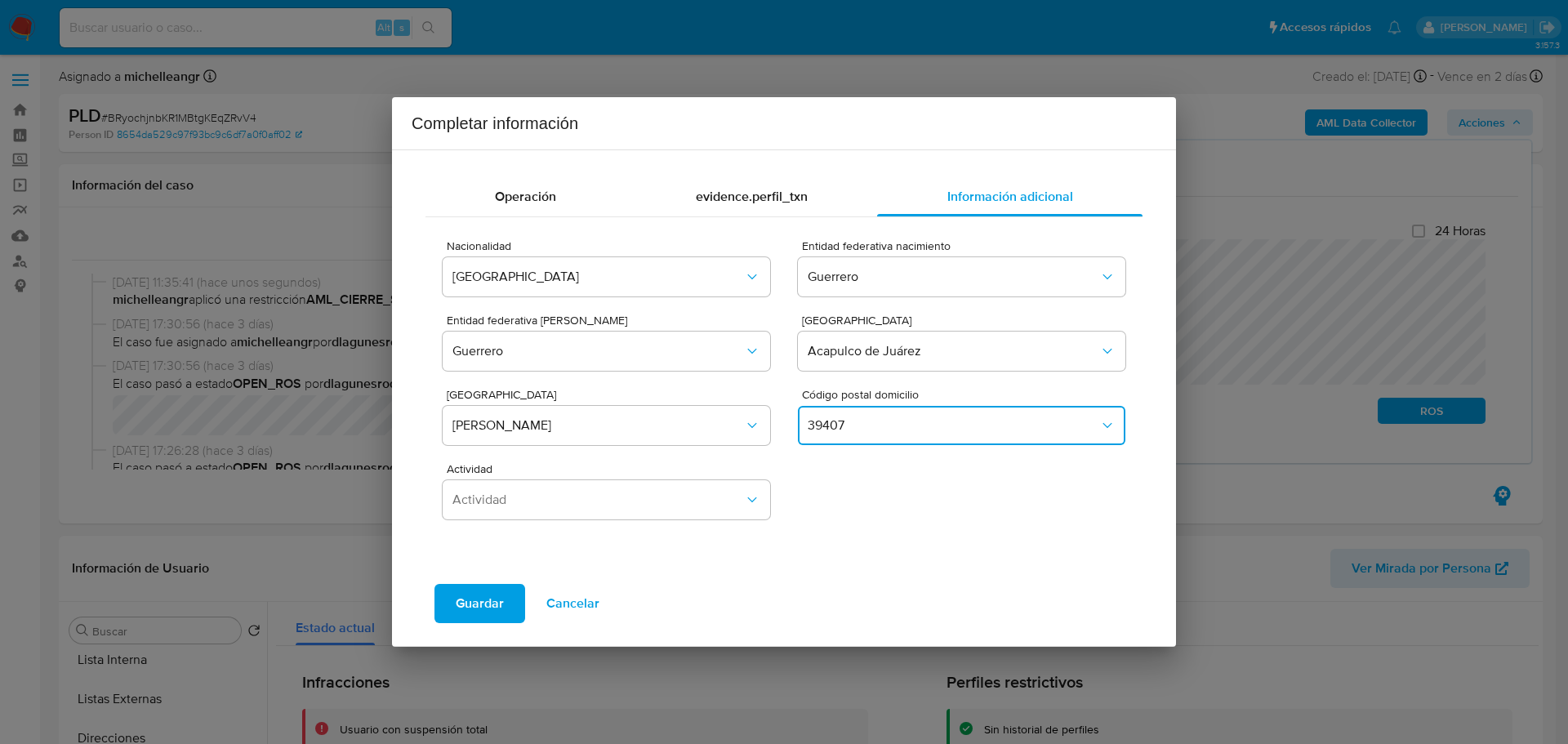
click at [941, 420] on span "39407" at bounding box center [953, 425] width 292 height 17
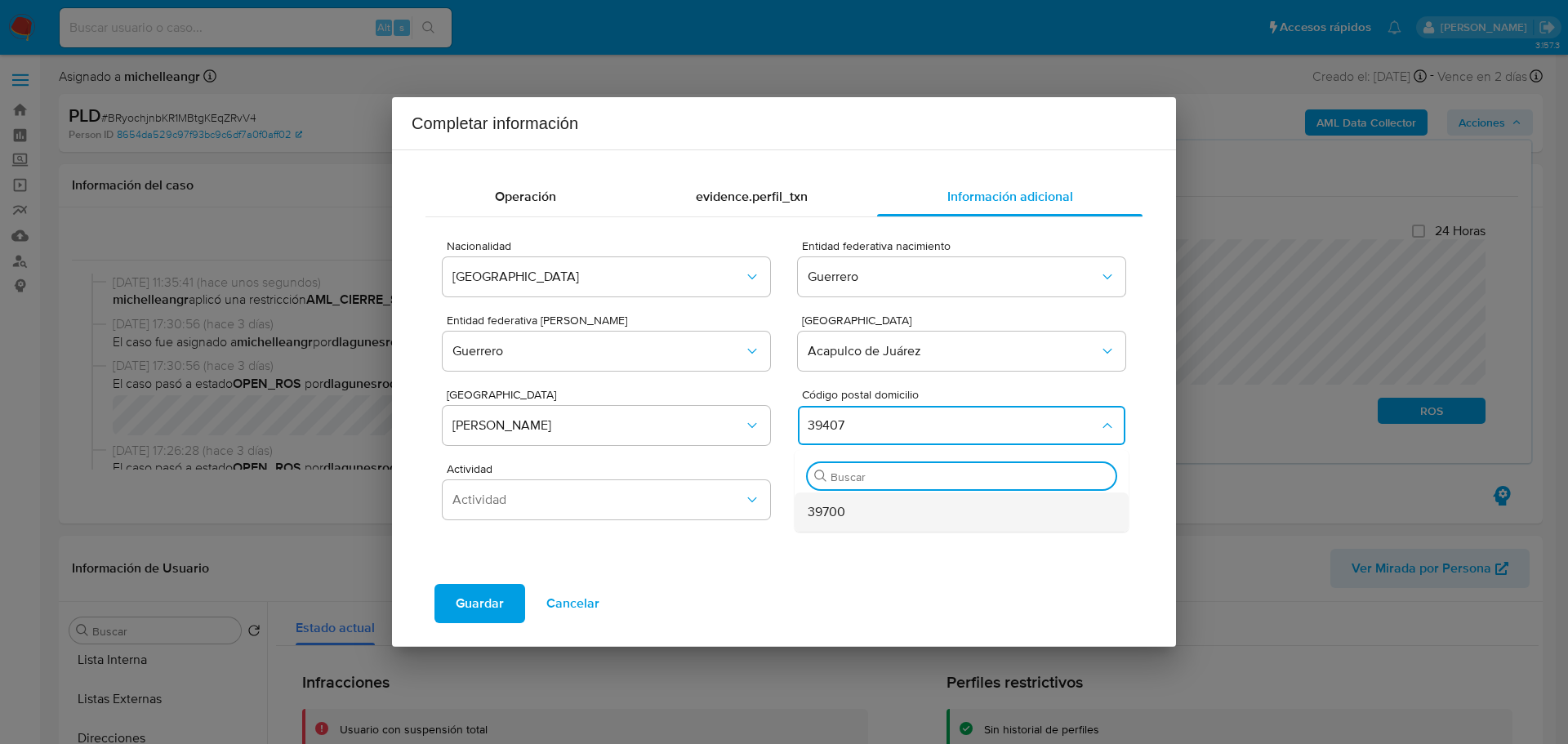
click at [896, 509] on div "39700" at bounding box center [957, 512] width 298 height 39
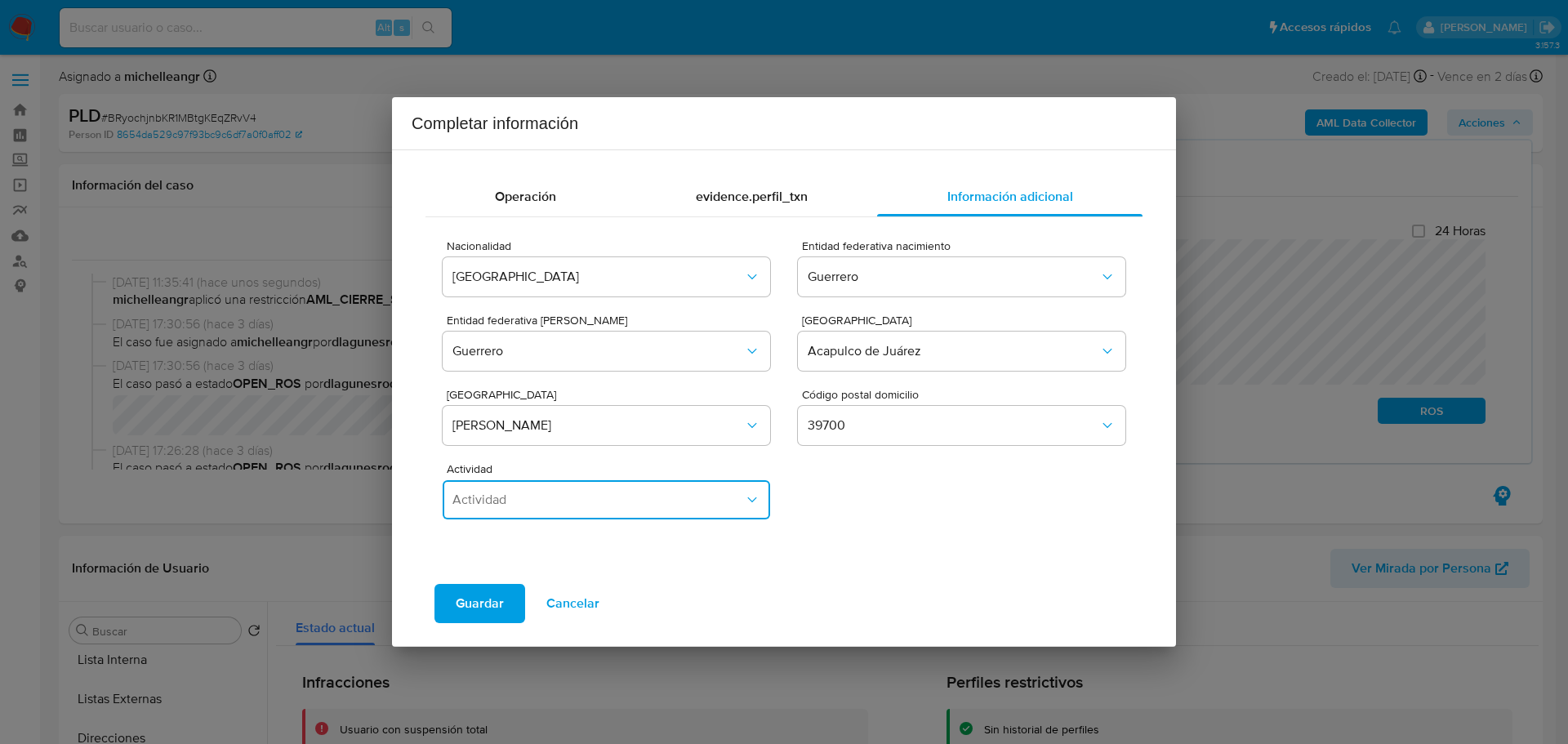
click at [568, 502] on span "Actividad" at bounding box center [598, 500] width 292 height 17
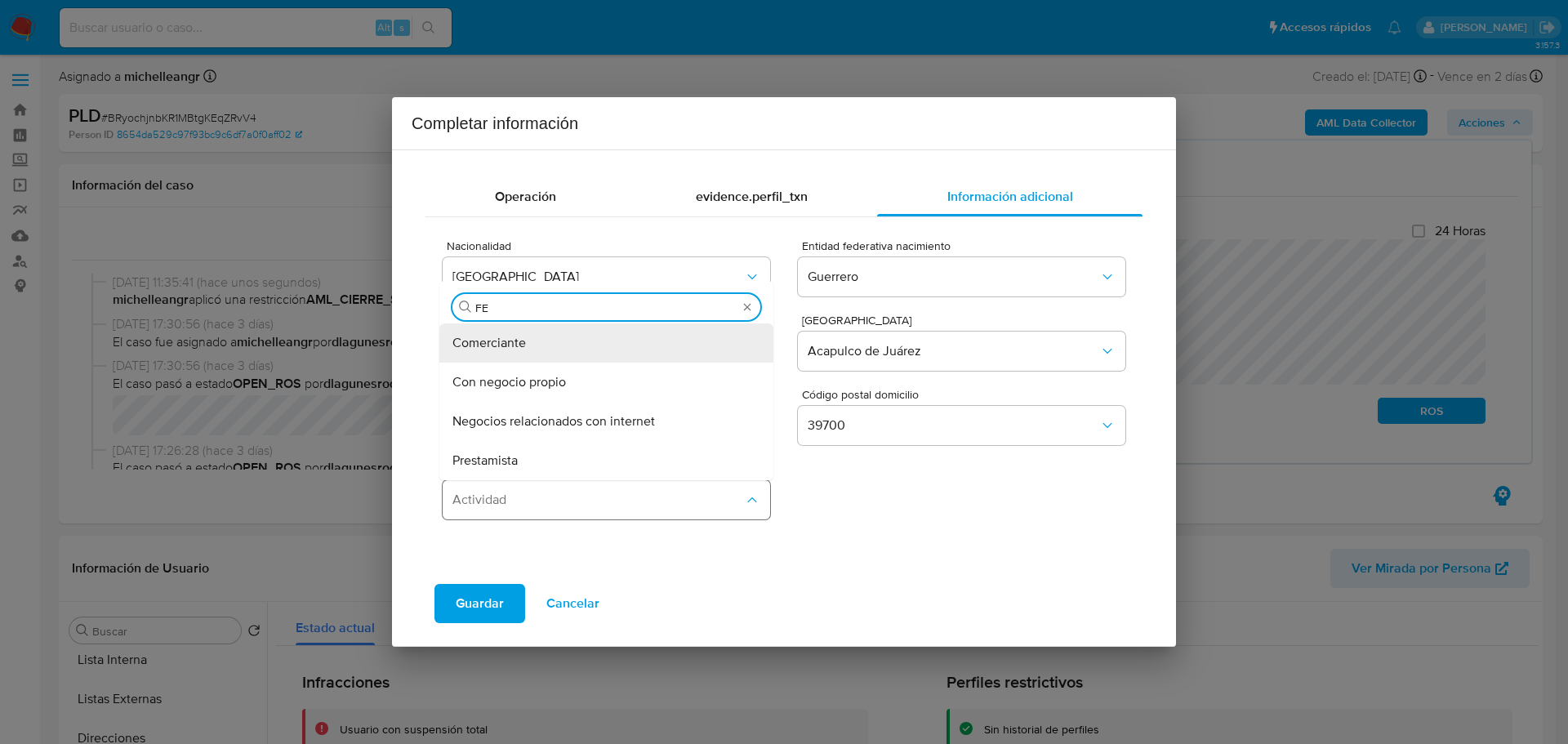
type input "FER"
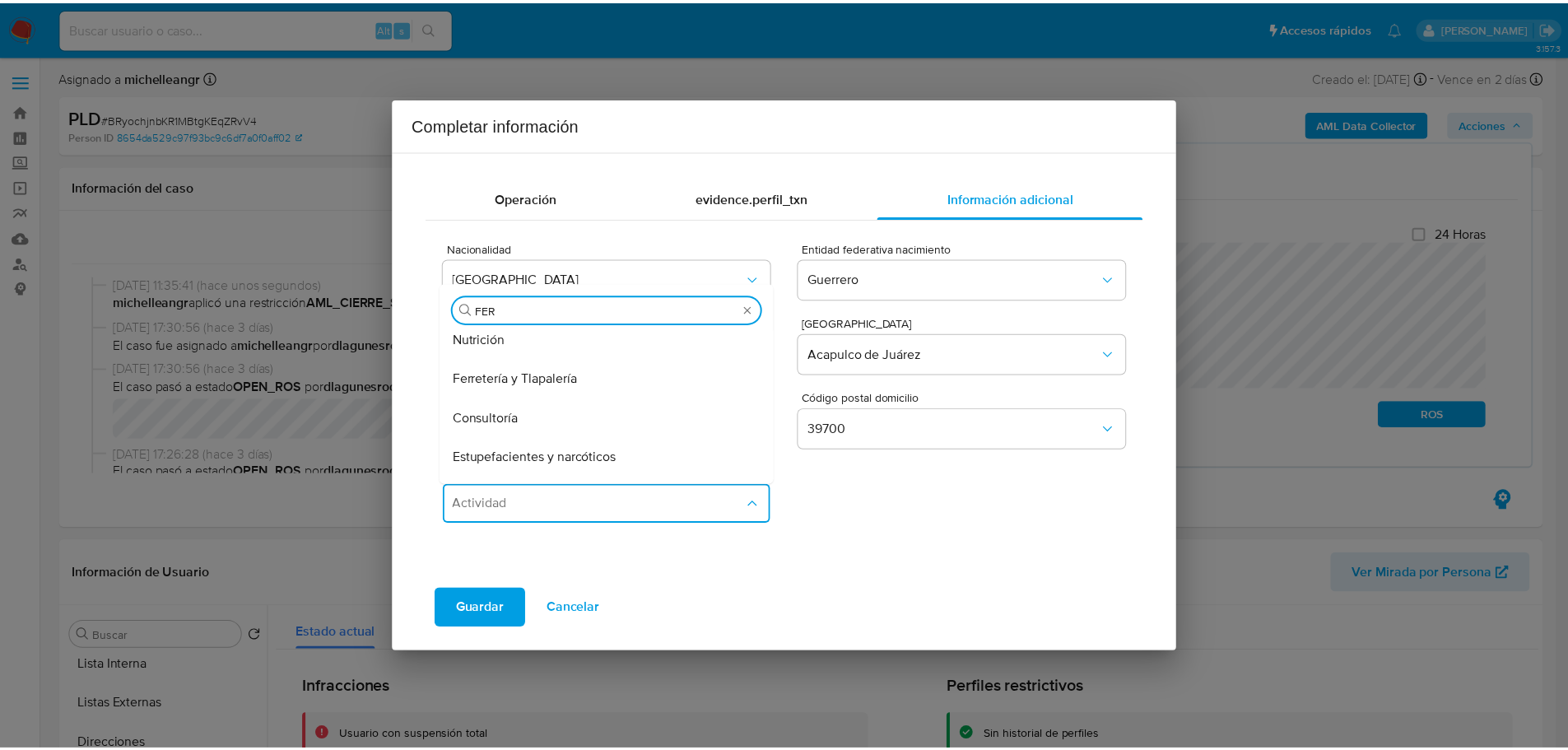
scroll to position [288, 0]
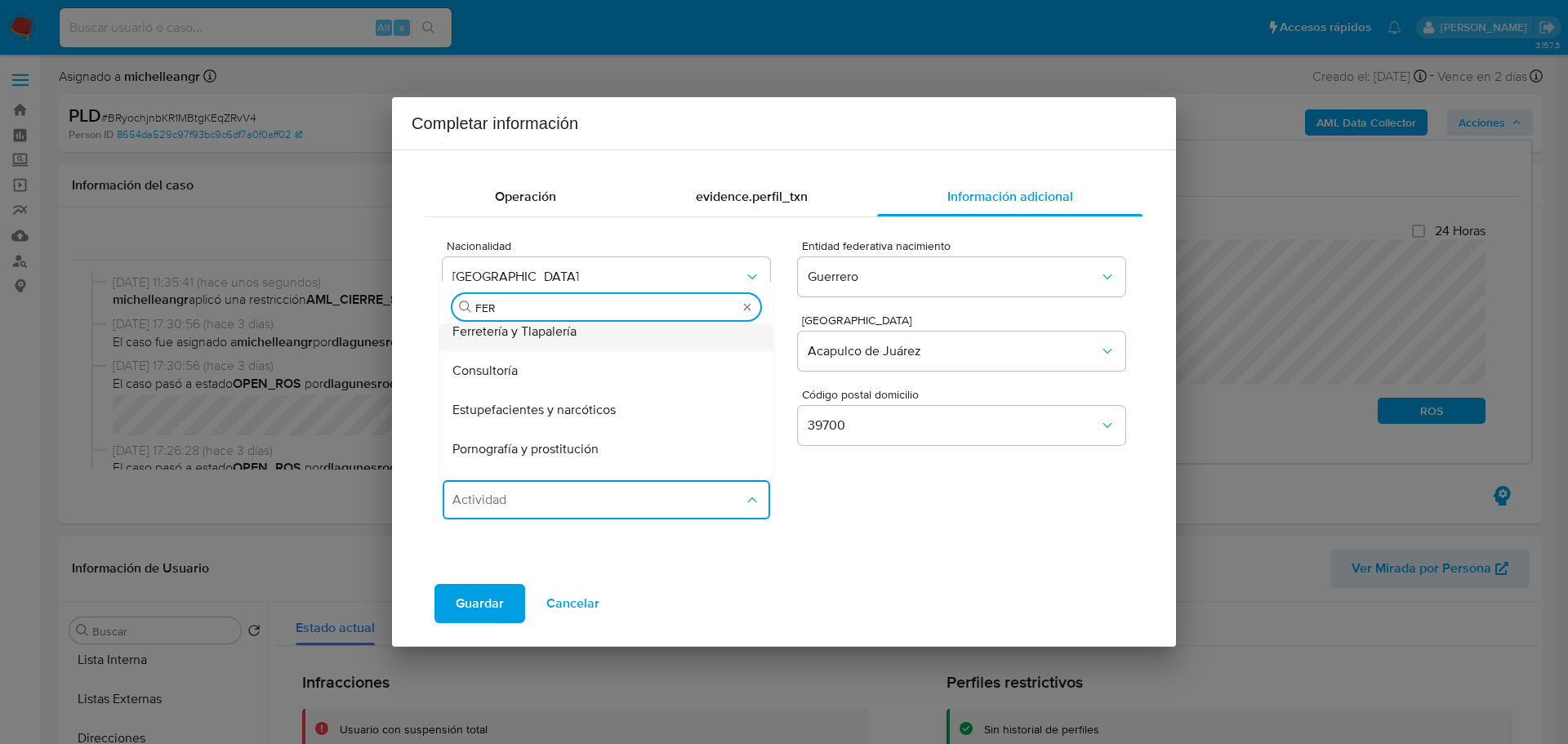
click at [582, 339] on div "Ferretería y Tlapalería" at bounding box center [602, 331] width 298 height 39
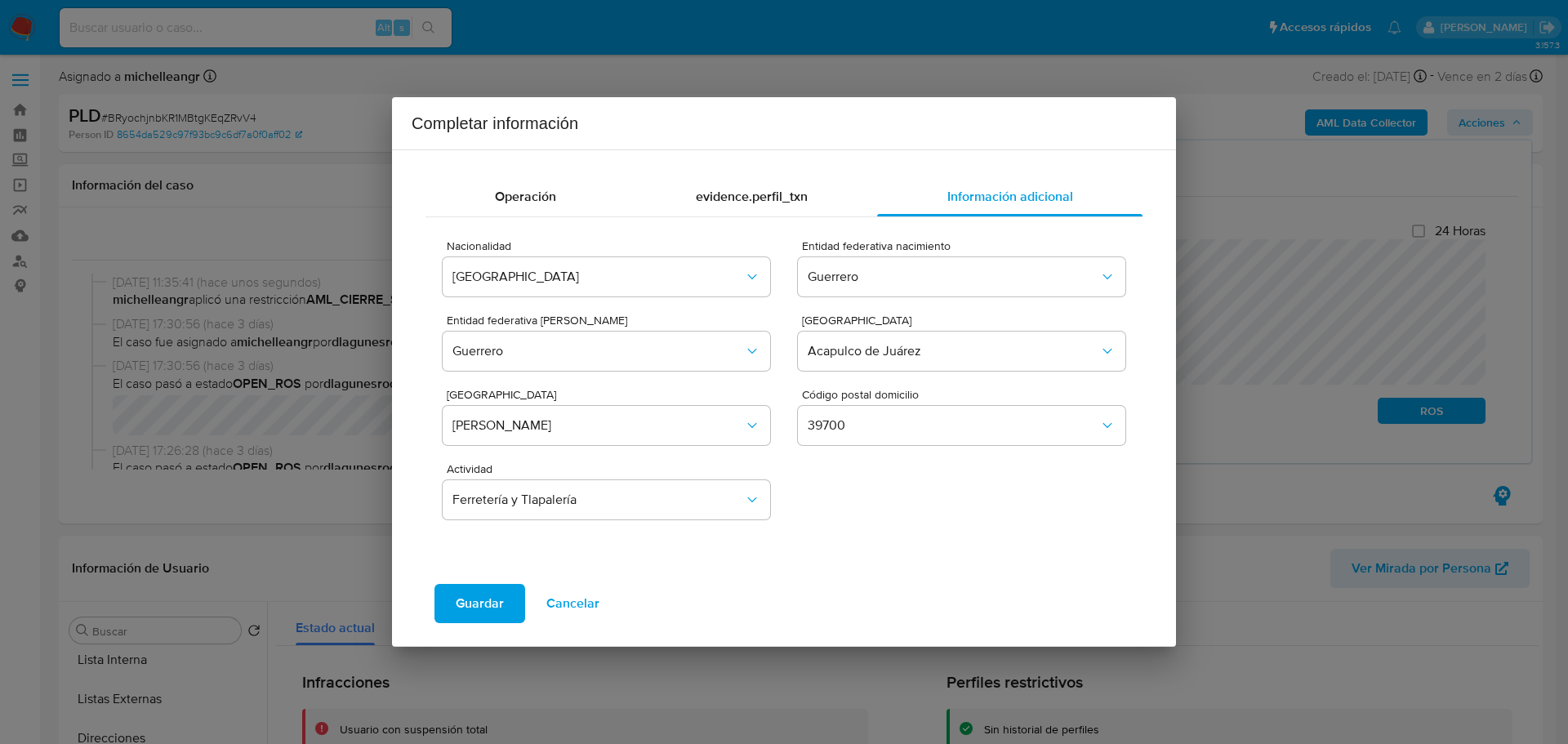
click at [476, 609] on span "Guardar" at bounding box center [479, 604] width 48 height 36
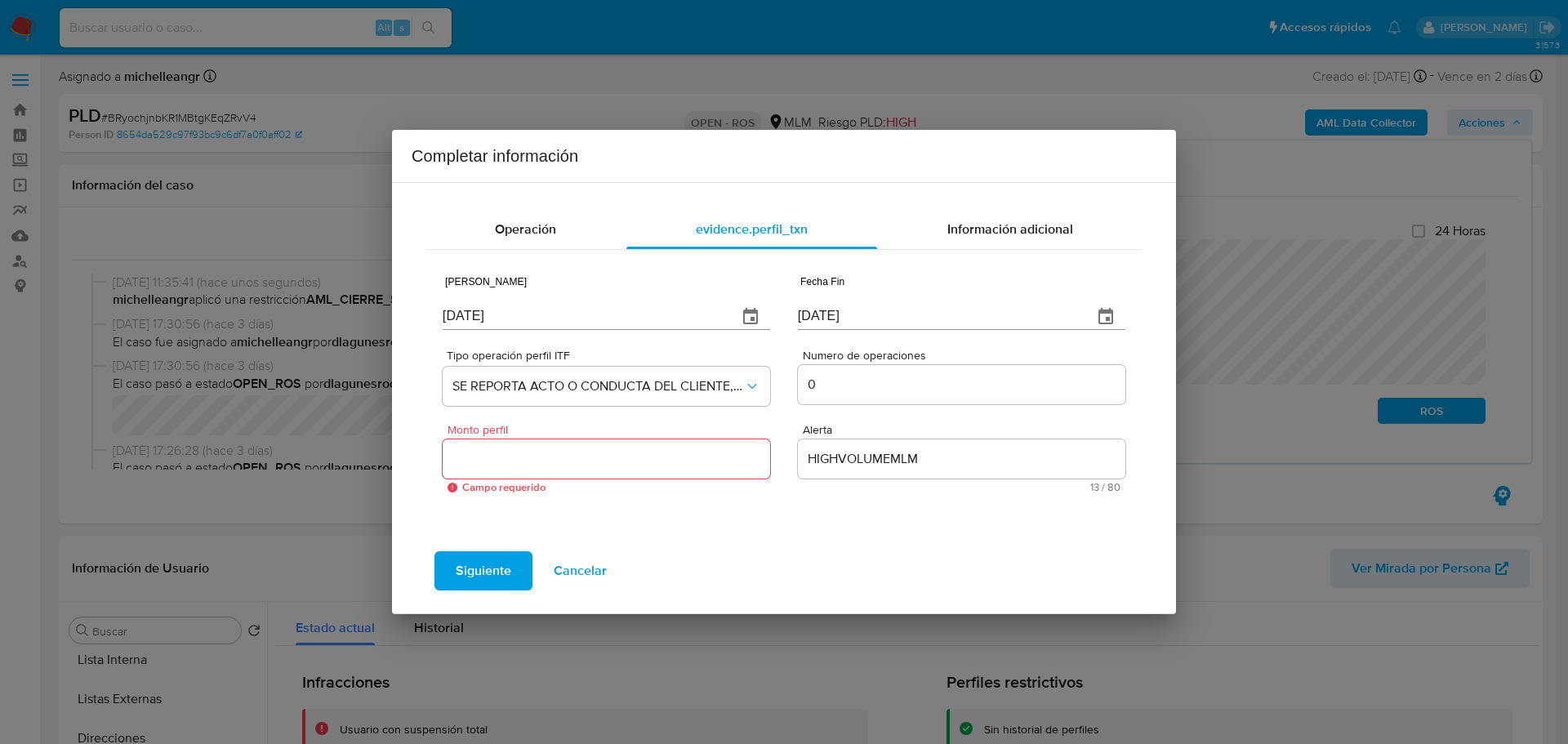
click at [580, 474] on div at bounding box center [606, 459] width 328 height 39
click at [586, 469] on input "Monto perfil" at bounding box center [606, 459] width 328 height 21
type input "0.00"
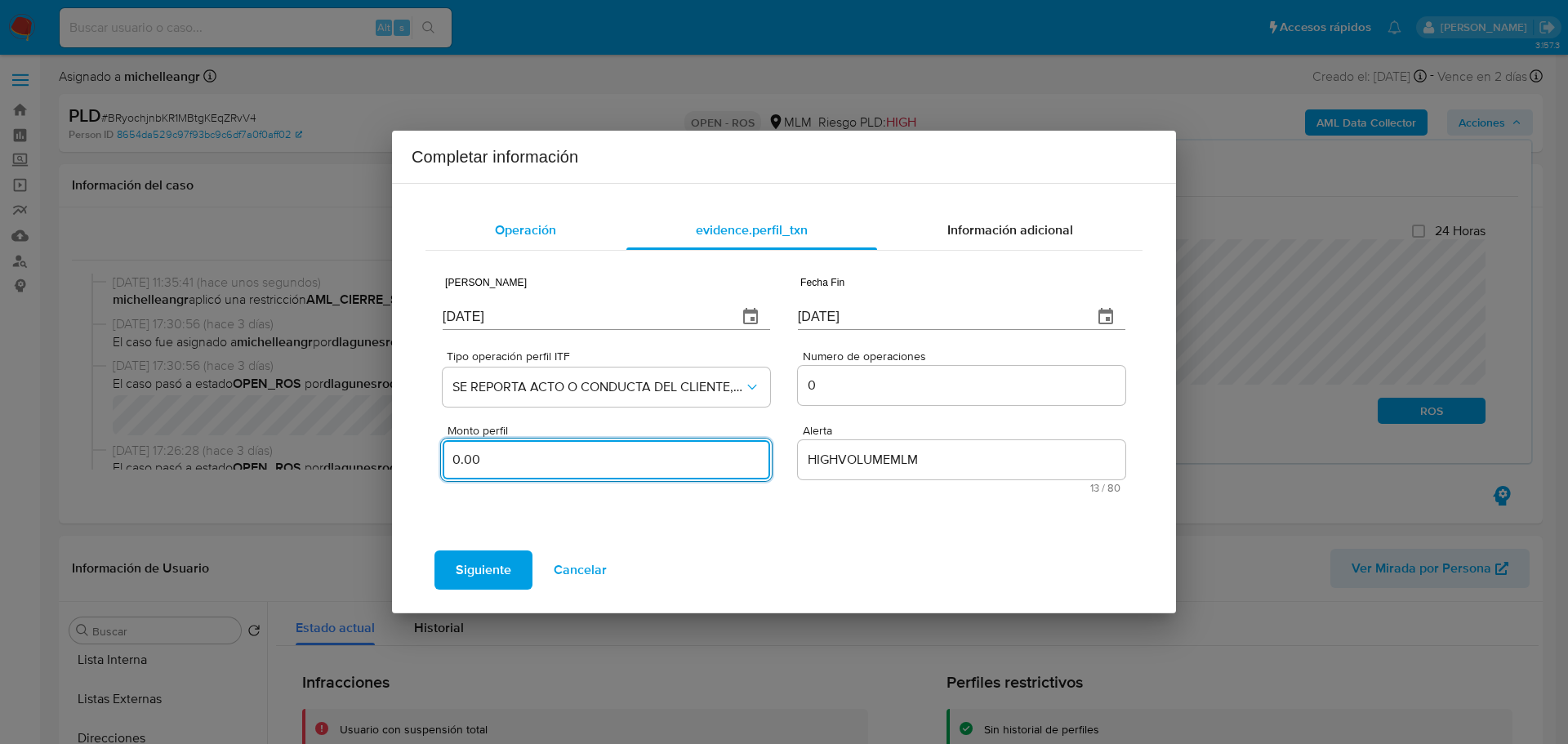
click at [505, 216] on div "Operación" at bounding box center [526, 230] width 201 height 39
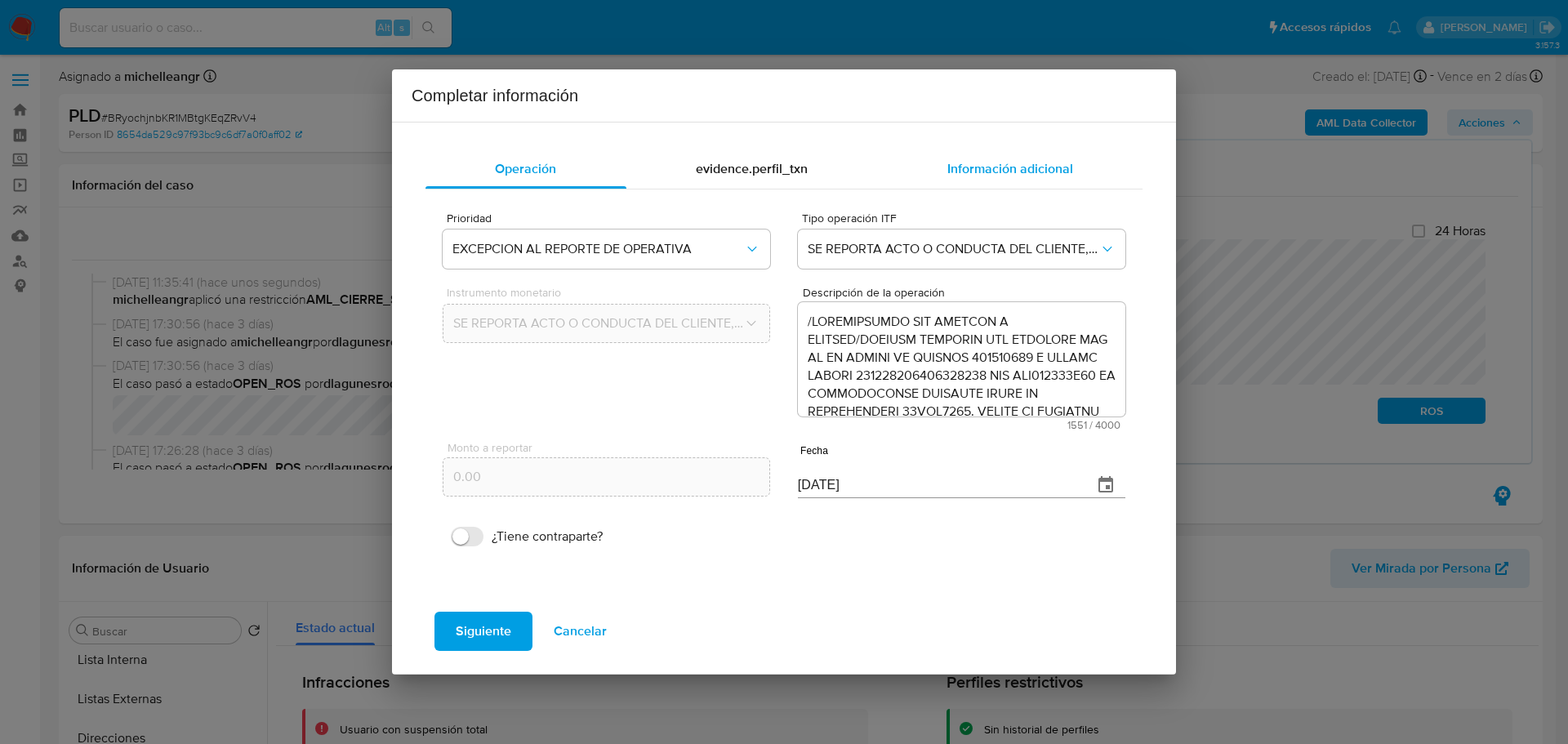
click at [996, 171] on span "Información adicional" at bounding box center [1011, 168] width 126 height 18
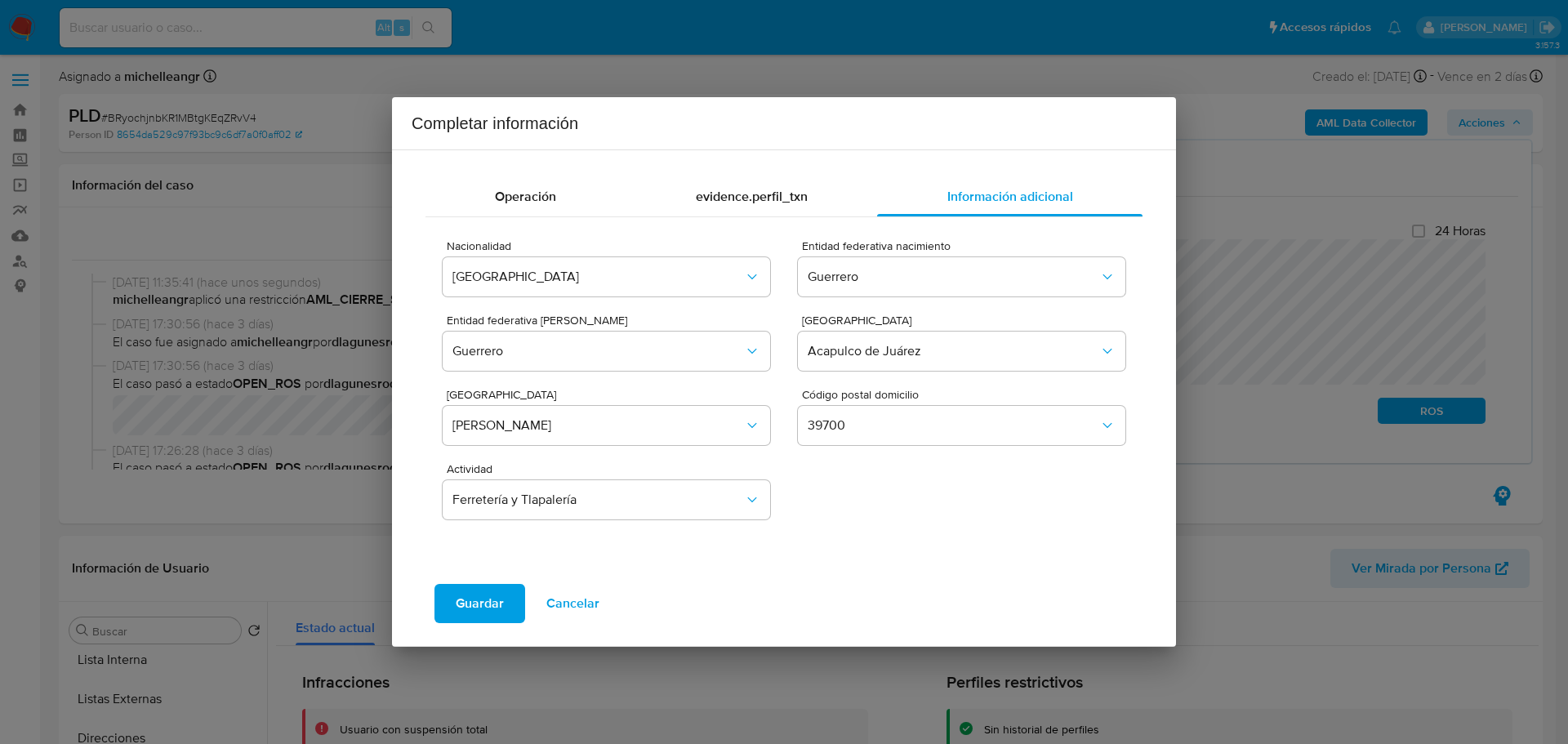
click at [495, 600] on span "Guardar" at bounding box center [479, 604] width 48 height 36
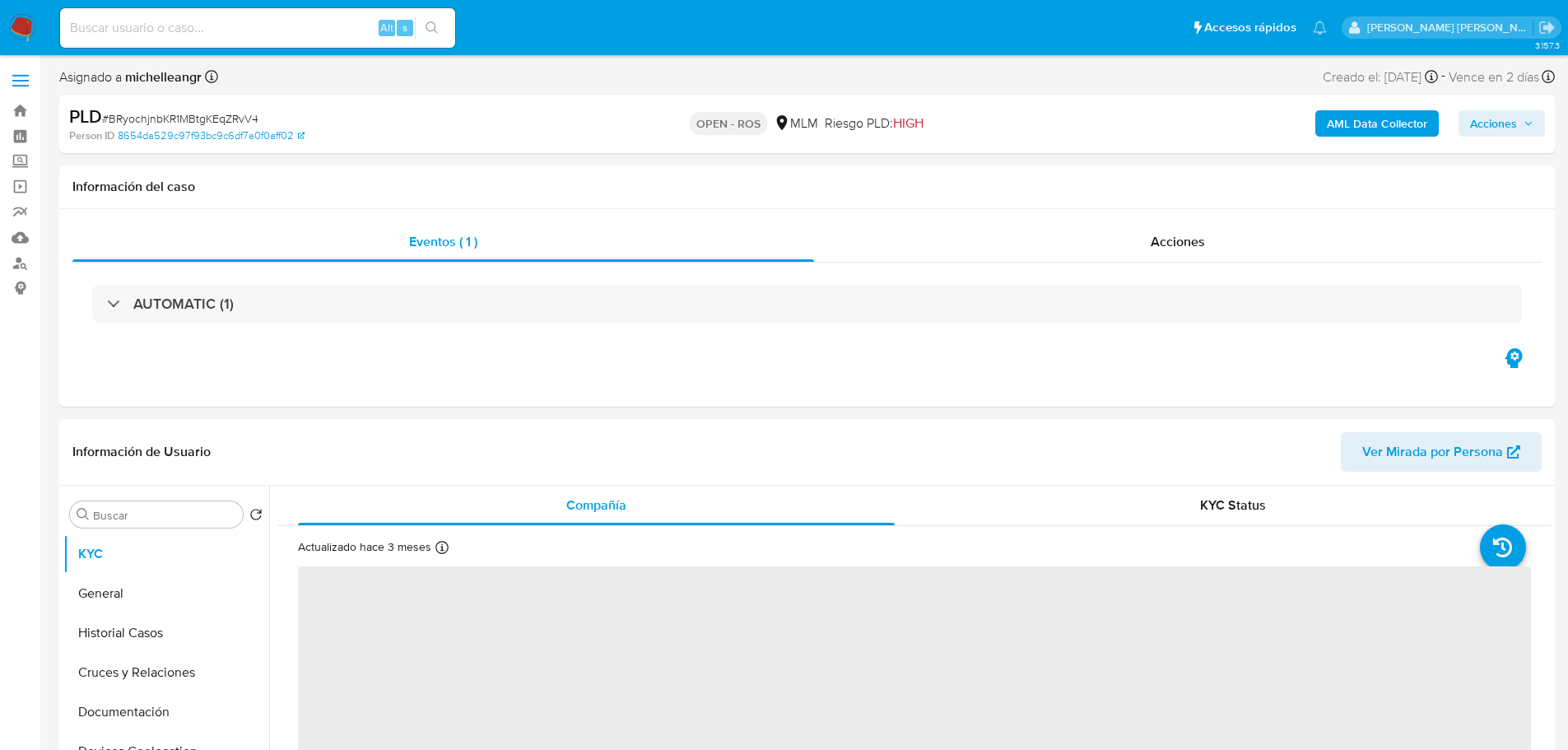
select select "10"
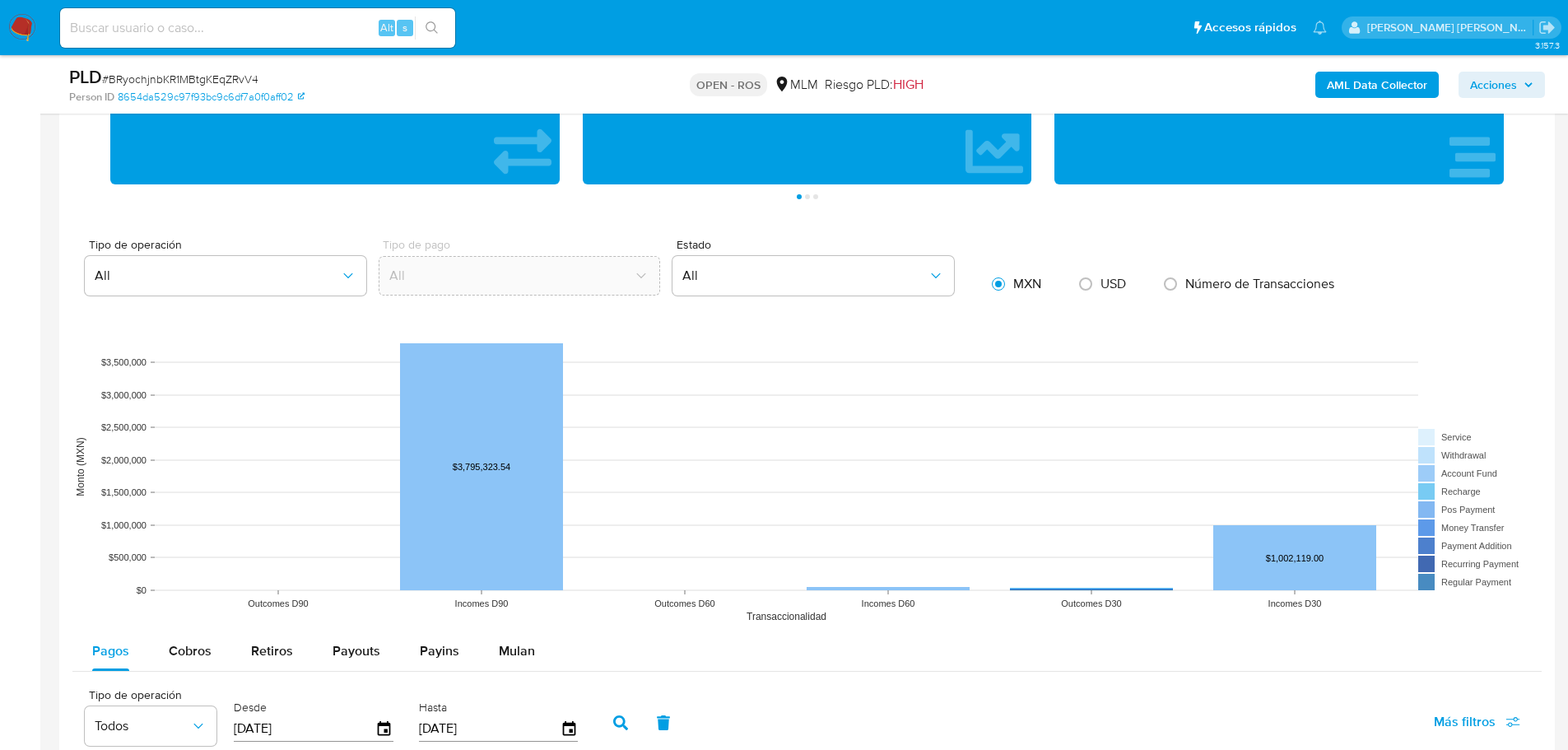
scroll to position [1318, 0]
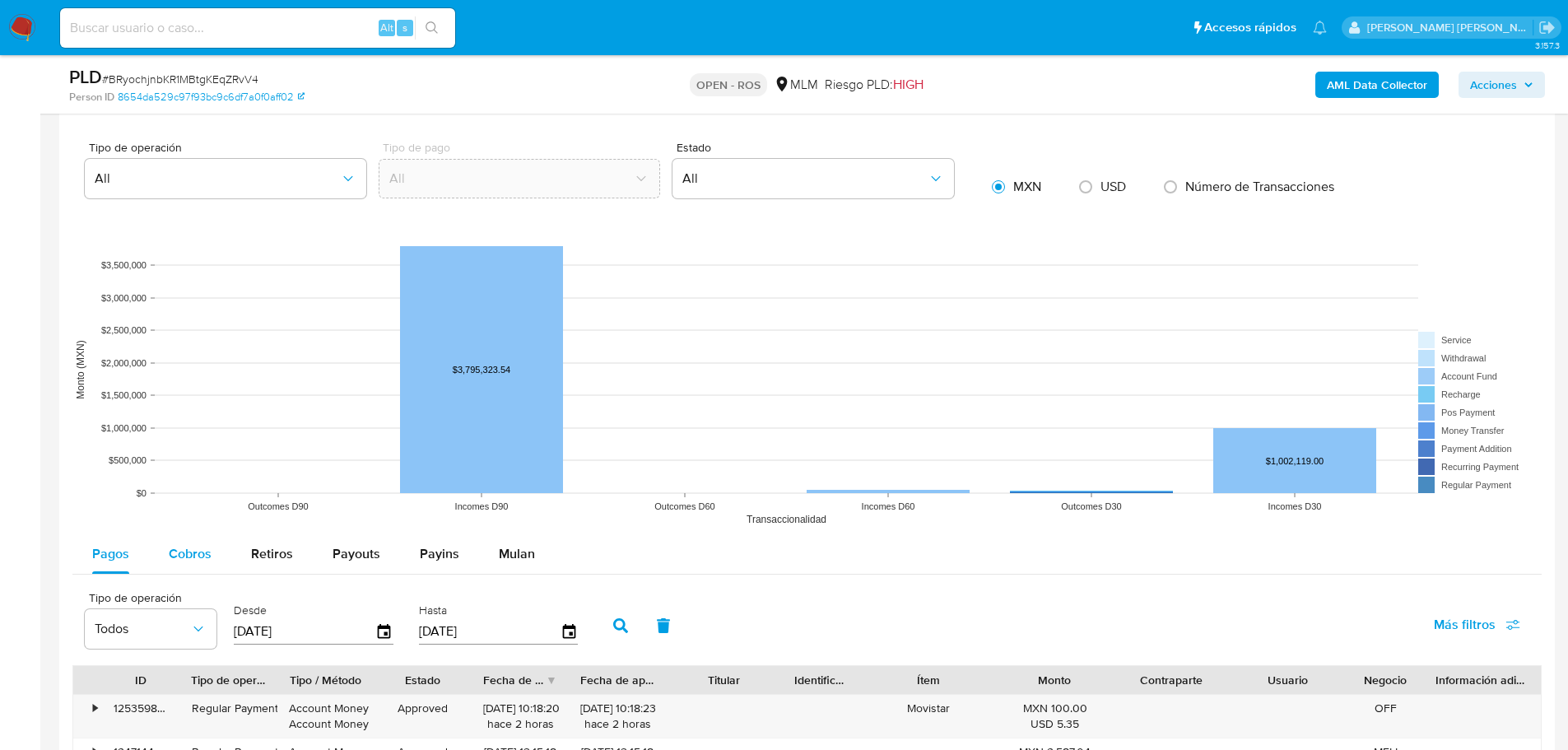
drag, startPoint x: 203, startPoint y: 542, endPoint x: 303, endPoint y: 559, distance: 101.4
click at [203, 539] on div "Cobros" at bounding box center [190, 554] width 42 height 40
select select "10"
click at [571, 635] on icon "button" at bounding box center [569, 632] width 13 height 15
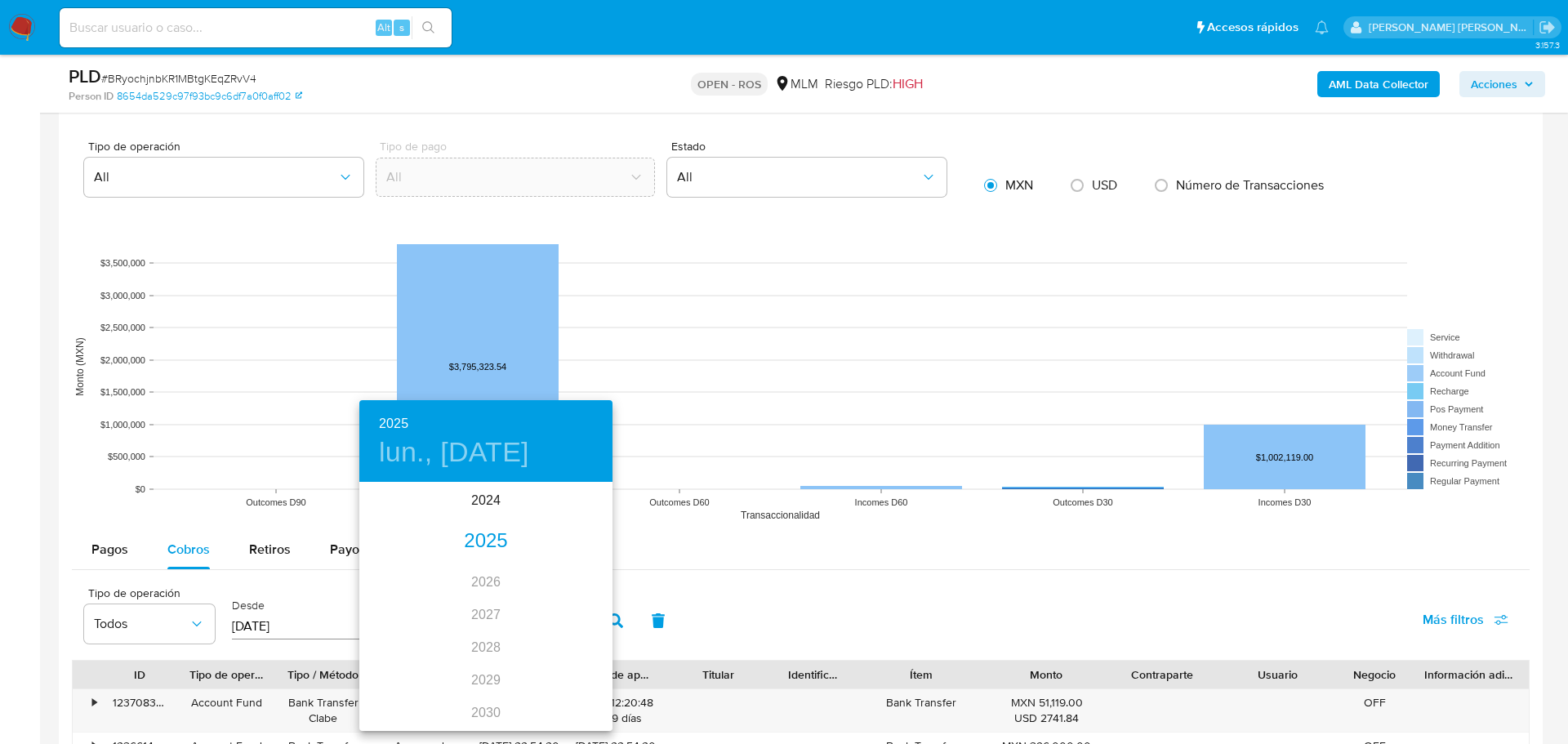
click at [499, 546] on div "2025" at bounding box center [485, 542] width 253 height 32
click at [569, 585] on div "jun." at bounding box center [570, 577] width 84 height 61
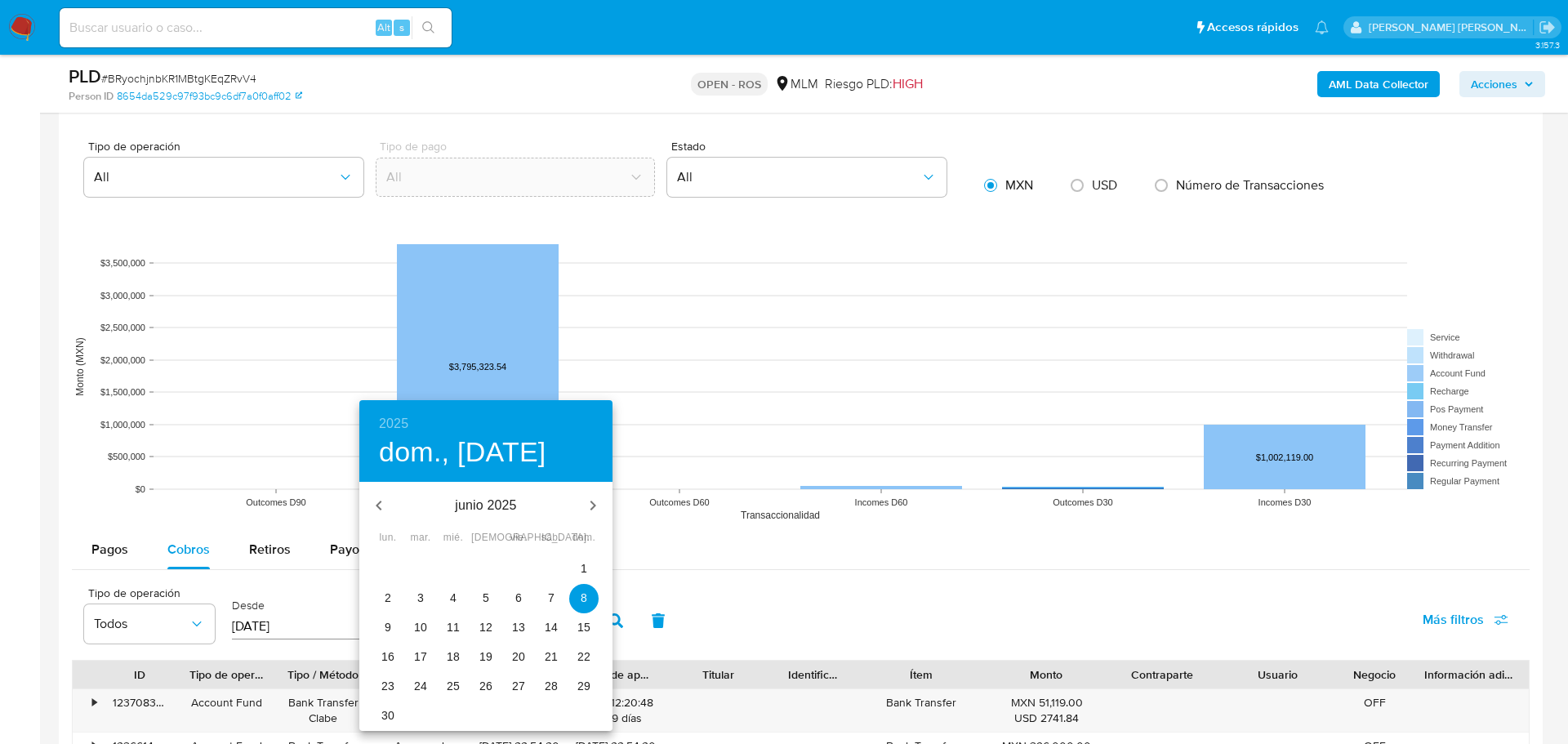
click at [388, 715] on p "30" at bounding box center [387, 715] width 13 height 17
type input "[DATE]"
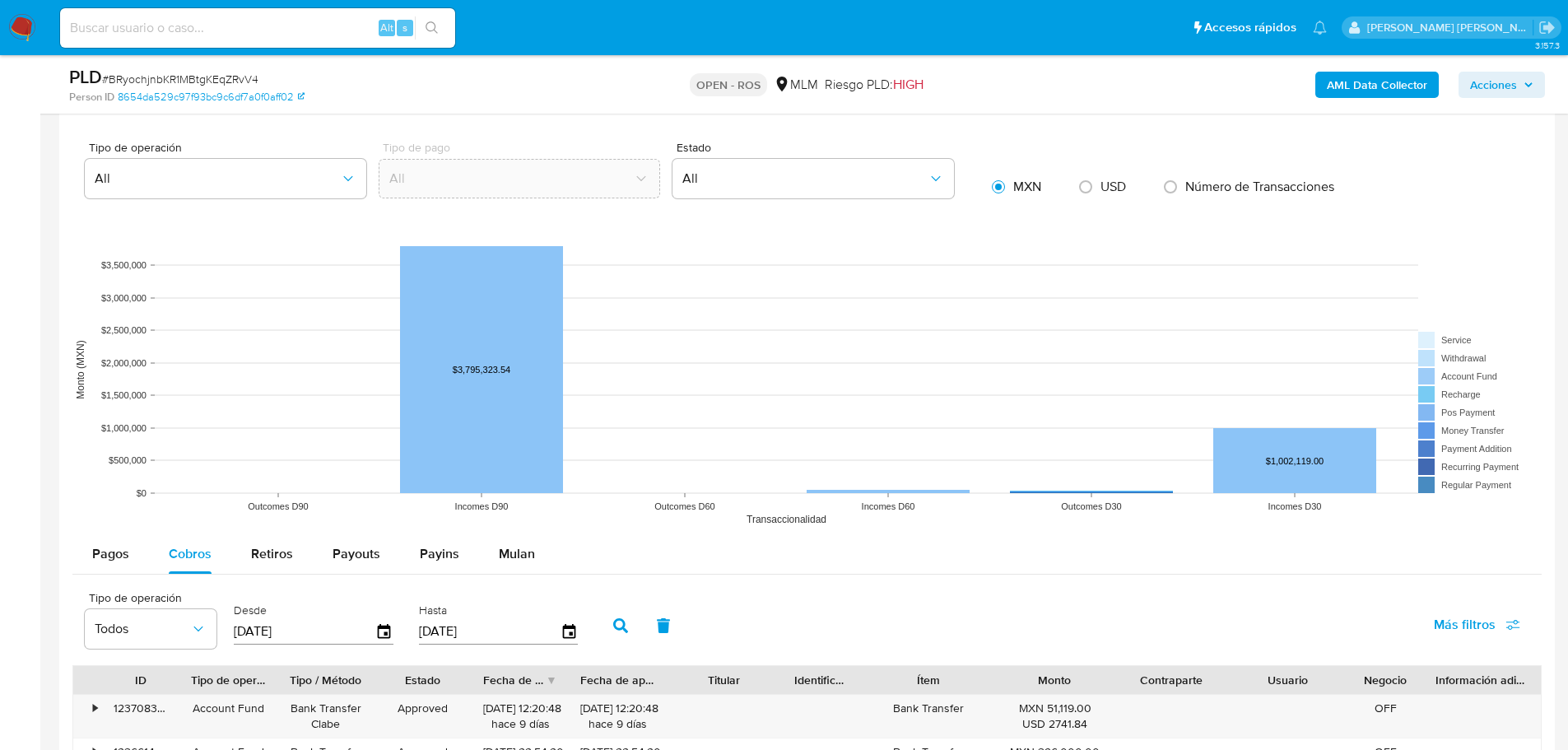
drag, startPoint x: 622, startPoint y: 625, endPoint x: 698, endPoint y: 491, distance: 154.1
click at [622, 625] on icon "button" at bounding box center [621, 625] width 15 height 15
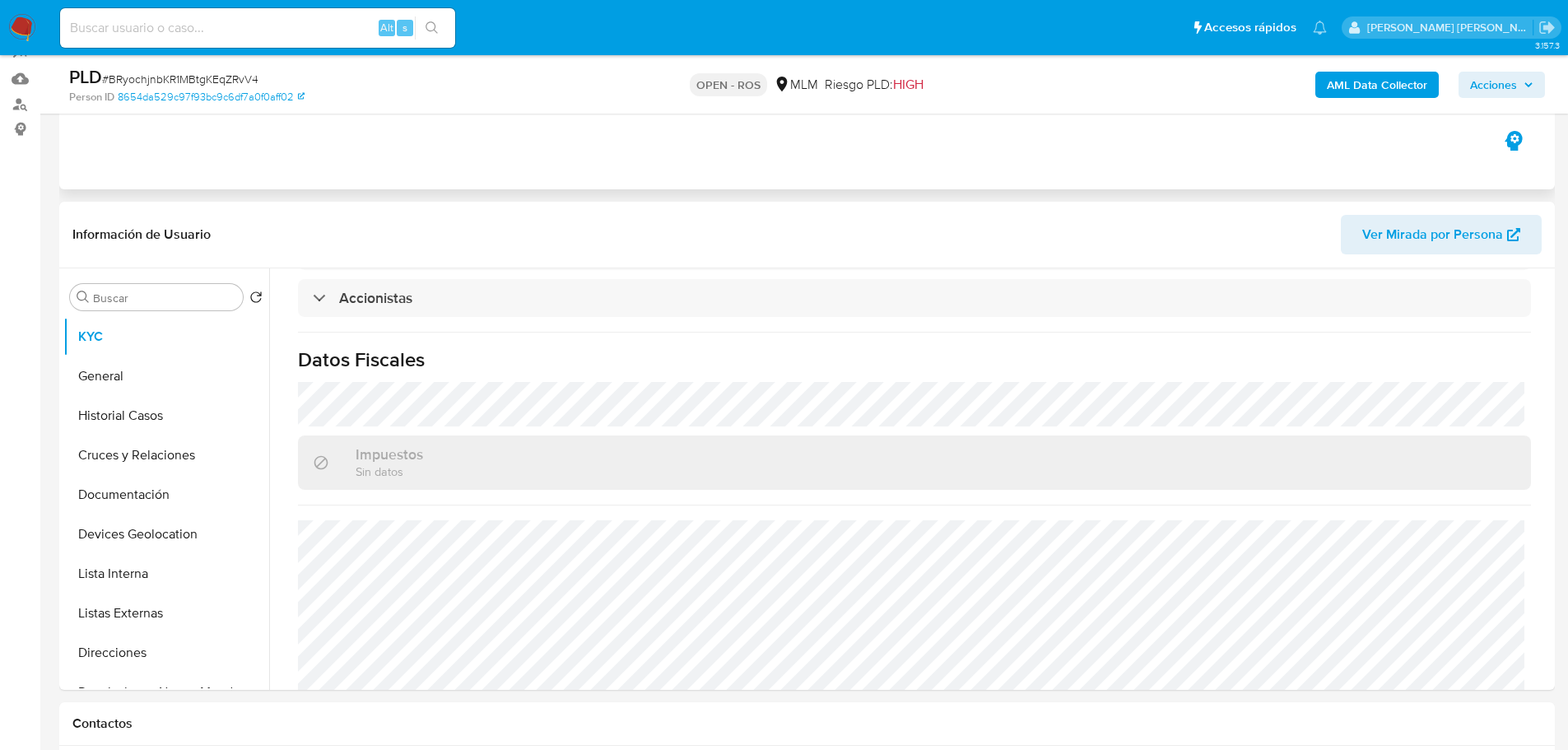
scroll to position [0, 0]
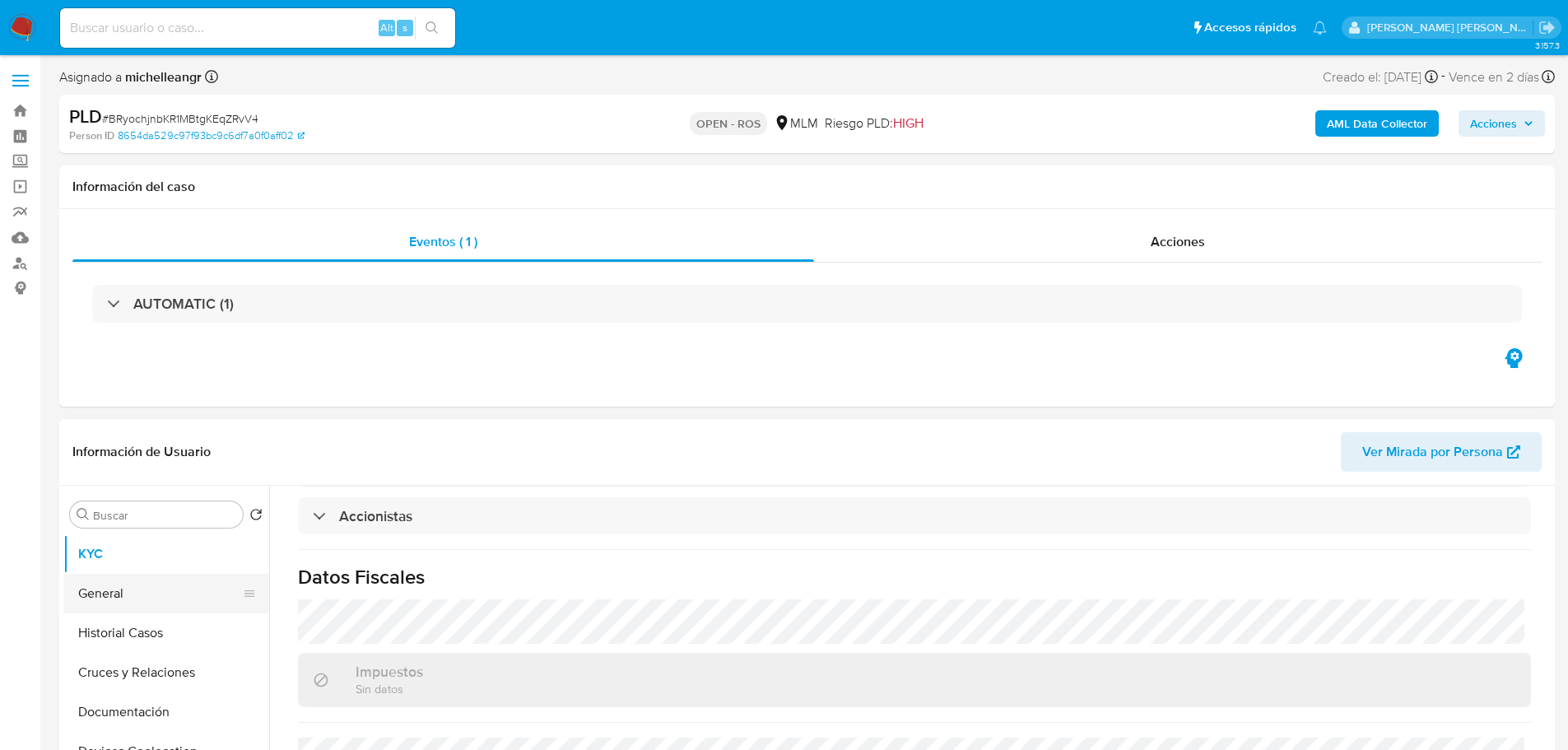
click at [133, 579] on button "General" at bounding box center [160, 594] width 192 height 40
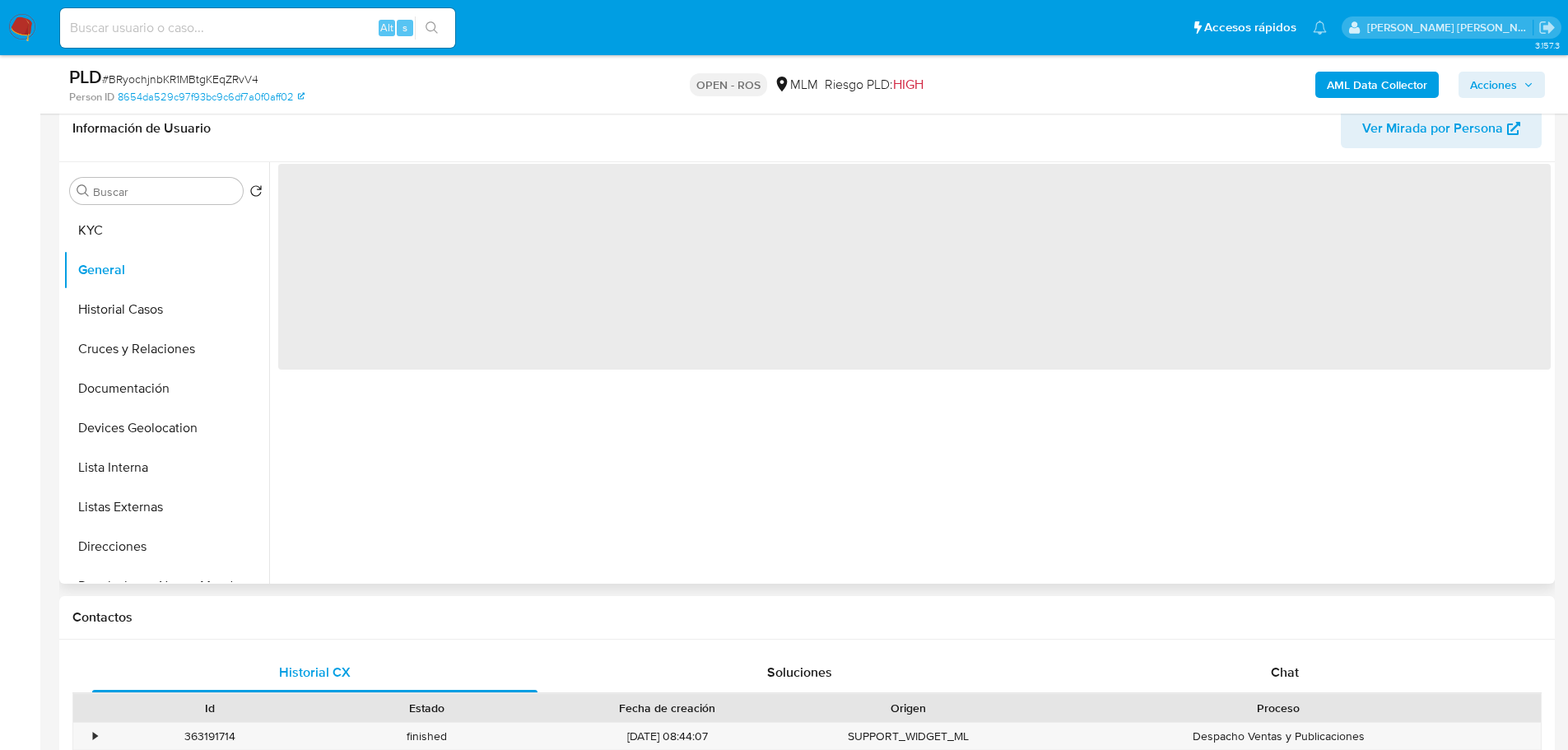
scroll to position [330, 0]
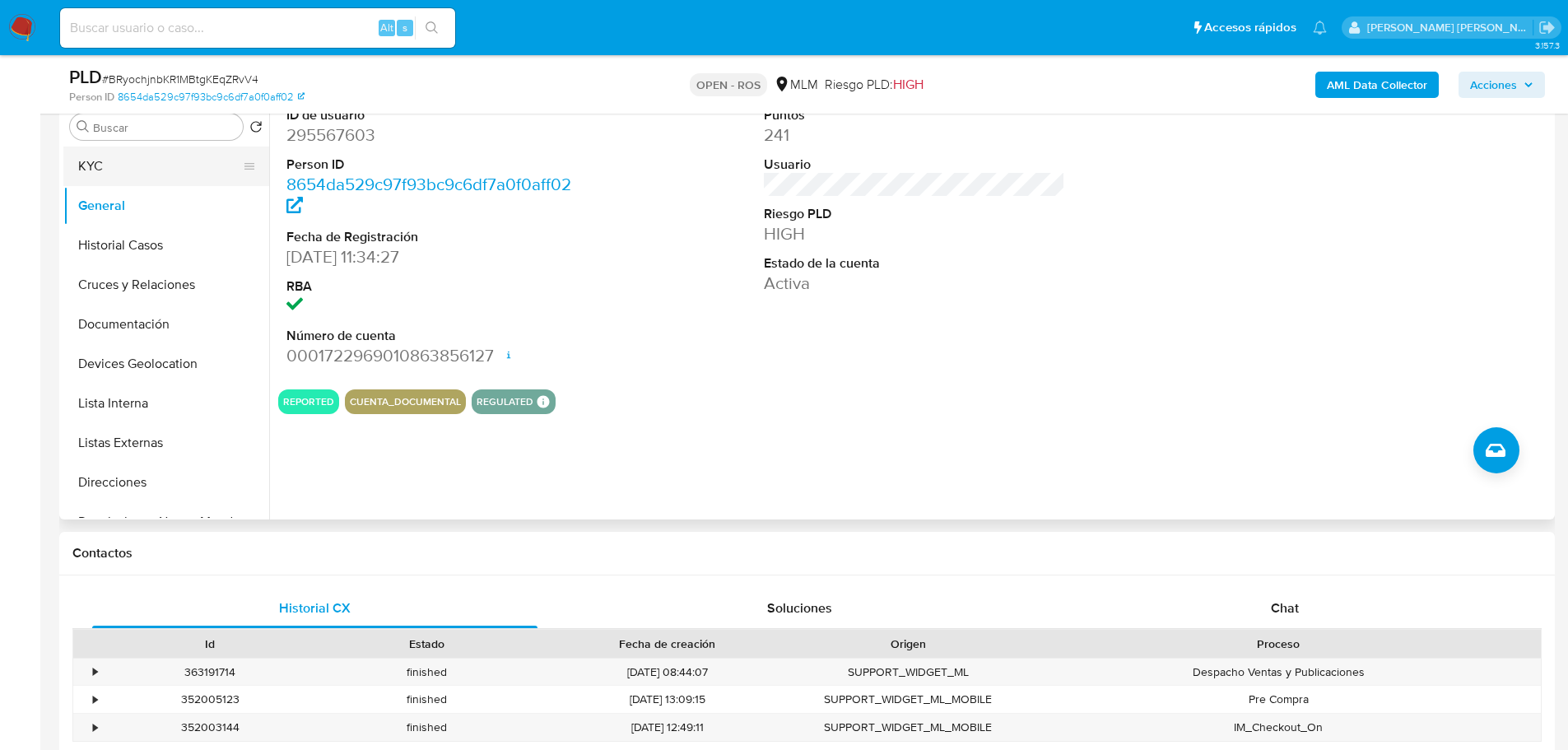
click at [149, 176] on button "KYC" at bounding box center [160, 166] width 192 height 40
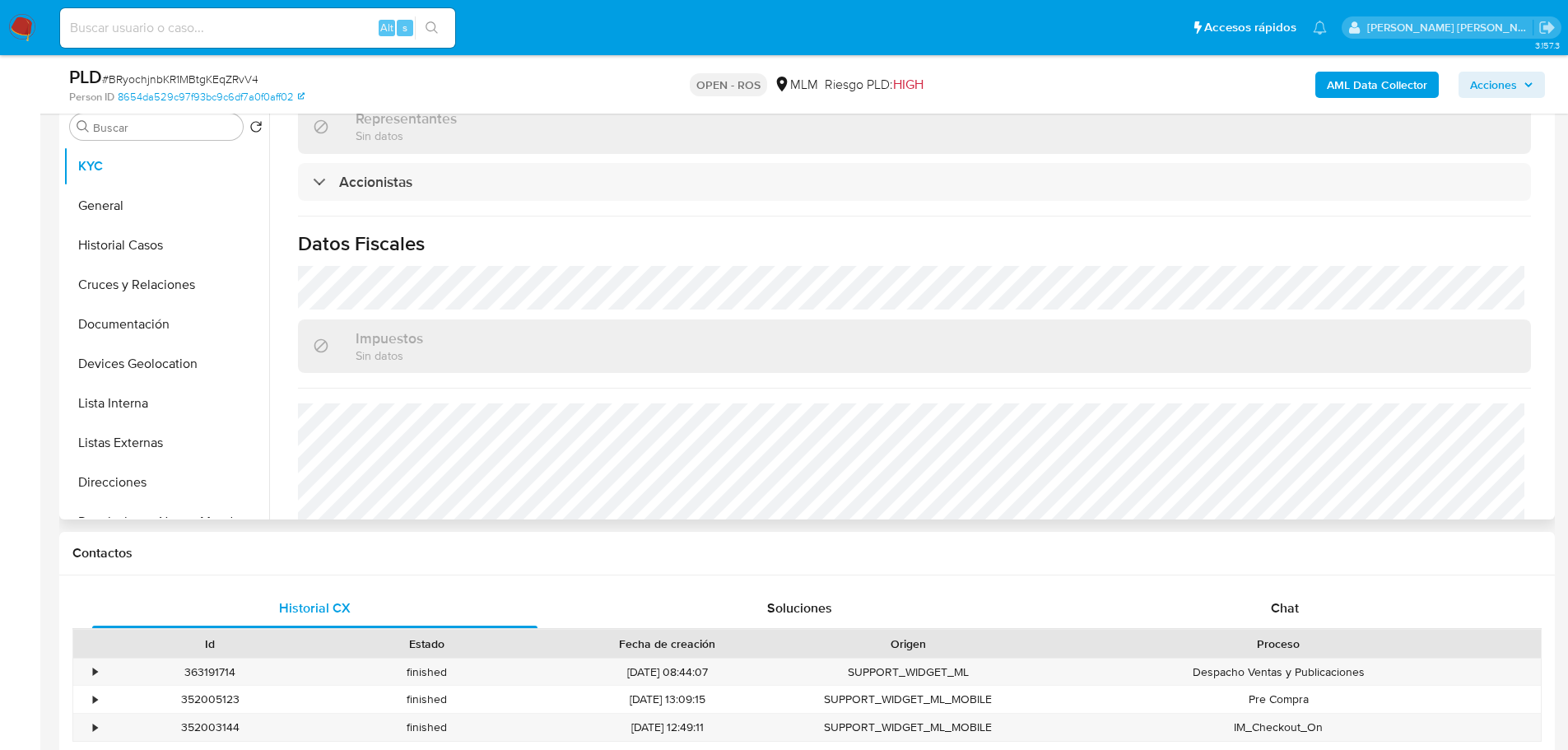
scroll to position [1181, 0]
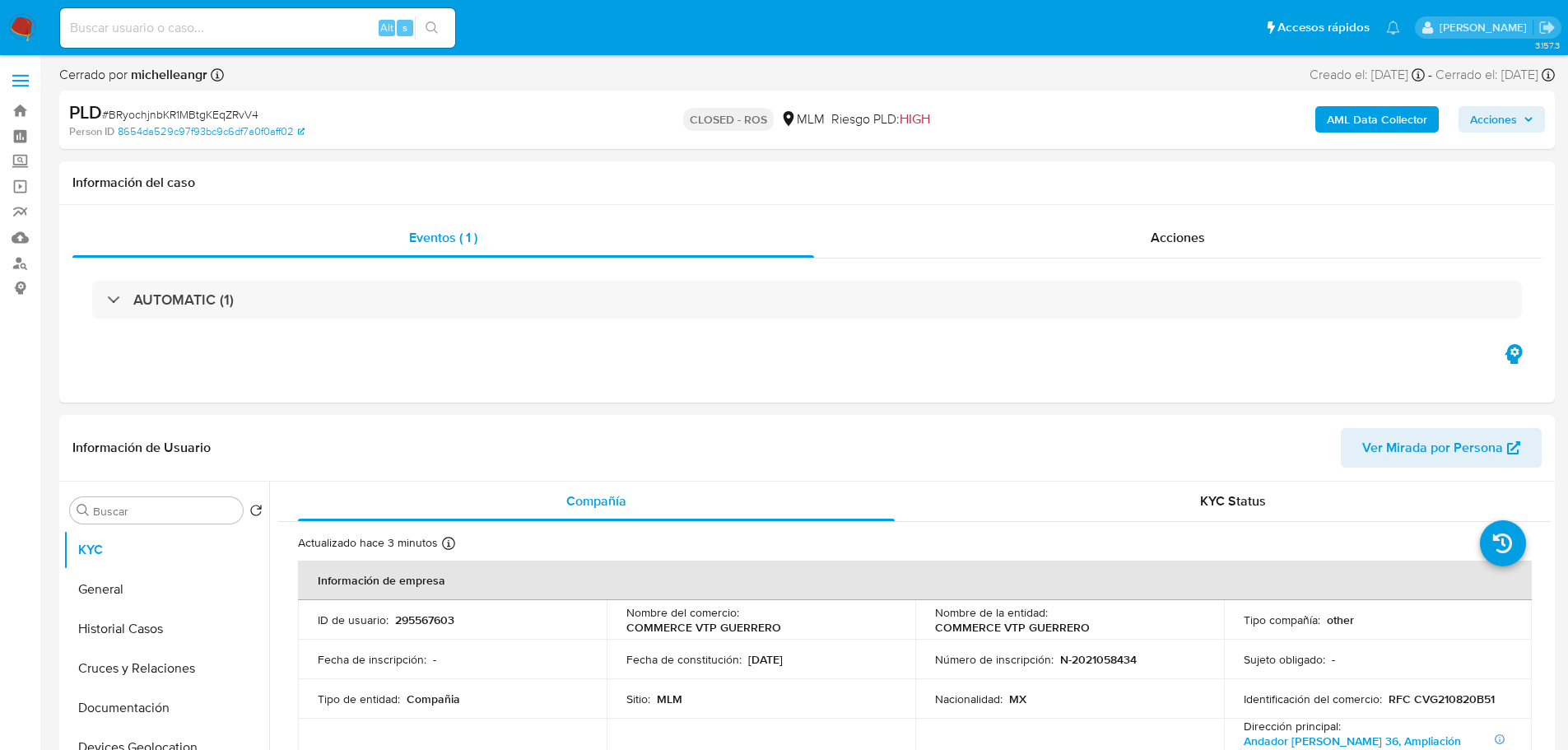
select select "10"
click at [1221, 236] on div "Acciones" at bounding box center [1178, 238] width 727 height 40
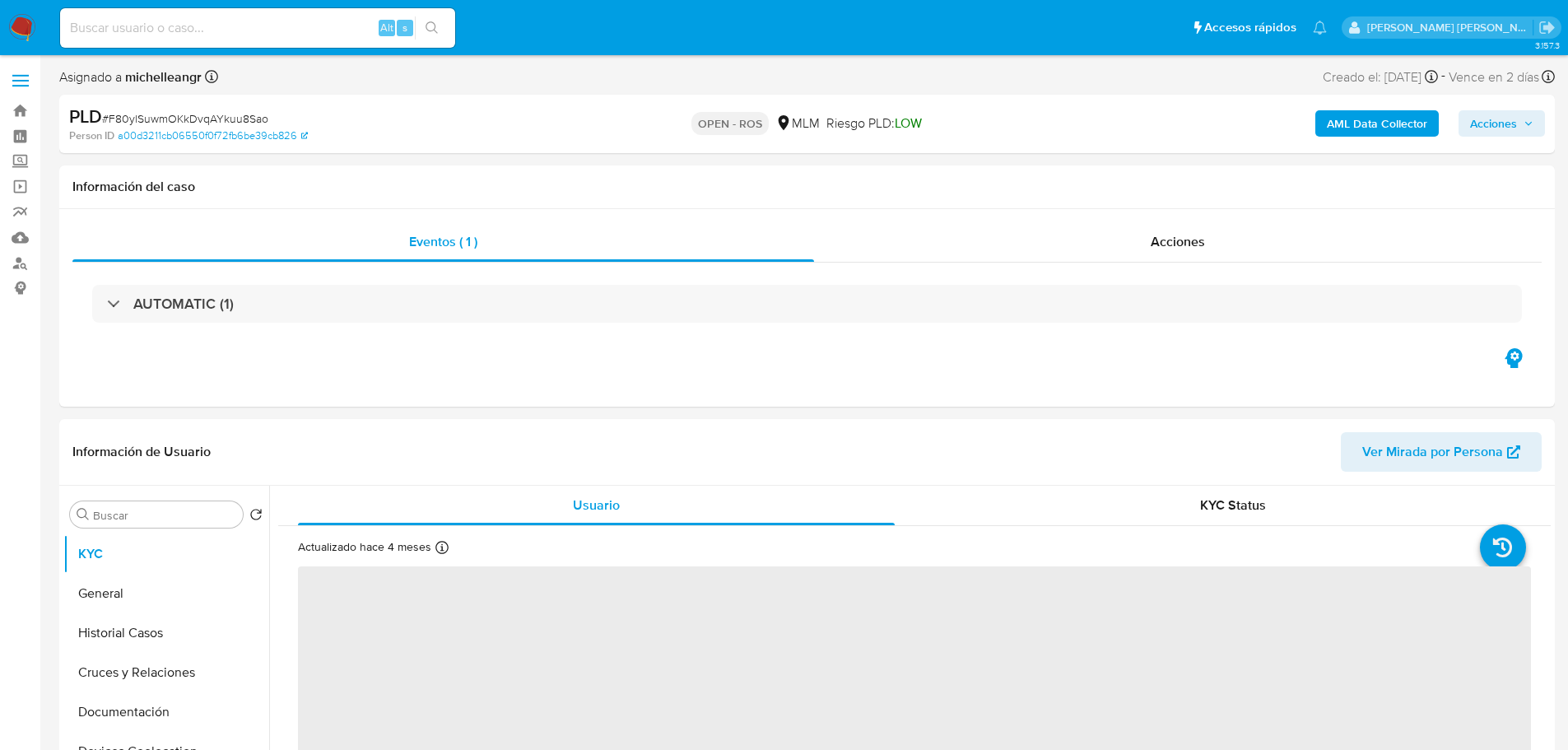
click at [170, 122] on span "# F80ylSuwmOKkDvqAYkuu8Sao" at bounding box center [185, 118] width 166 height 17
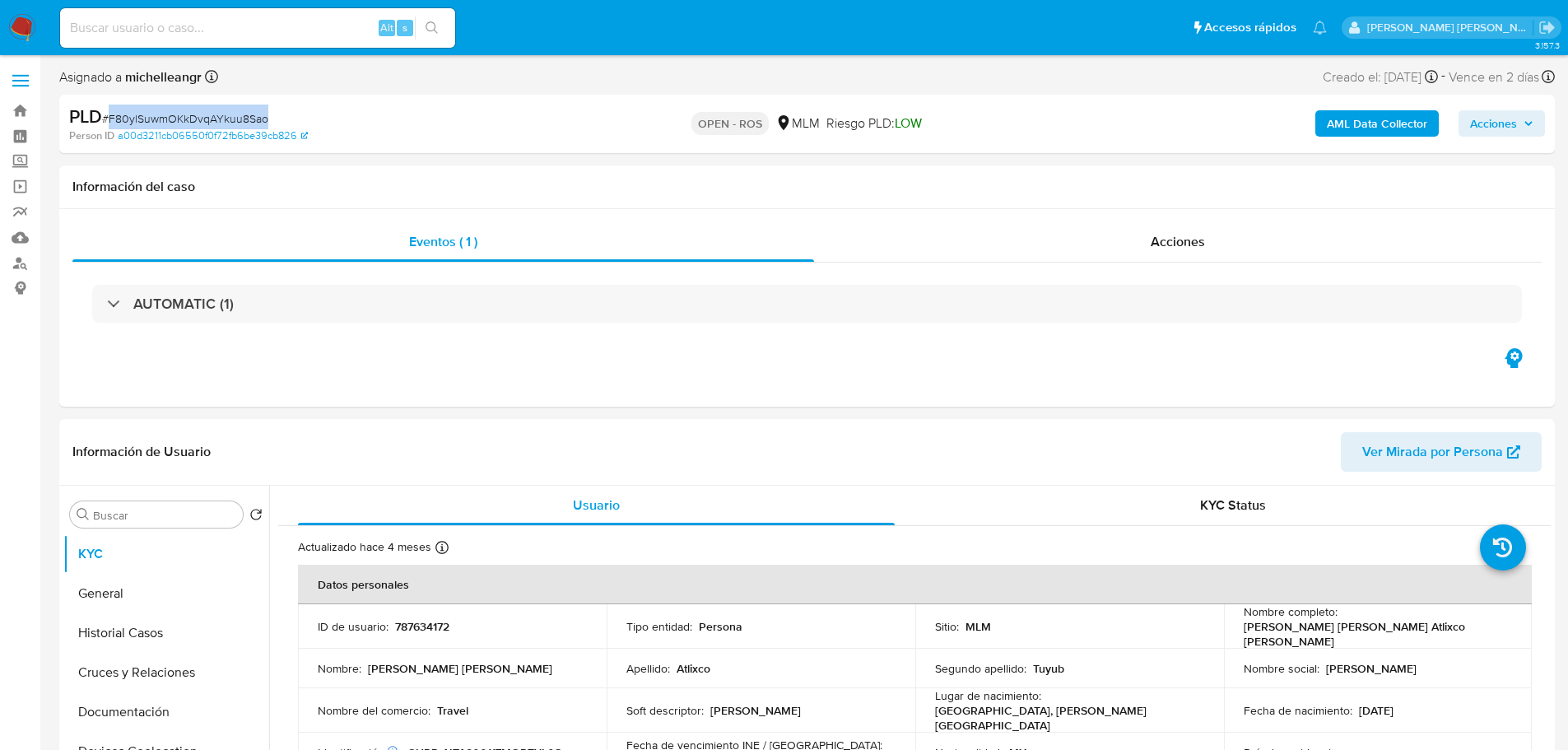
click at [170, 122] on span "# F80ylSuwmOKkDvqAYkuu8Sao" at bounding box center [185, 118] width 166 height 17
copy span "F80ylSuwmOKkDvqAYkuu8Sao"
select select "10"
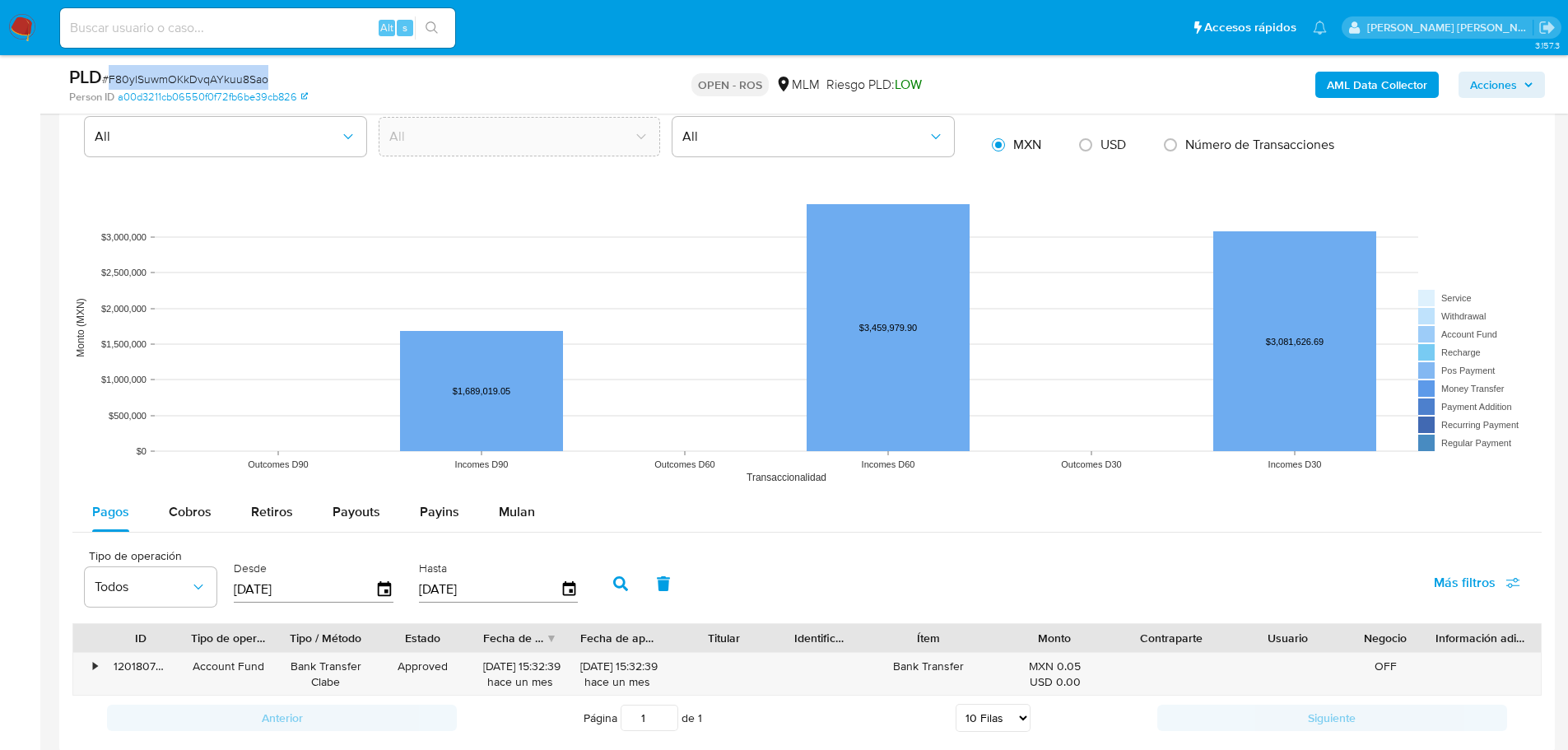
scroll to position [1482, 0]
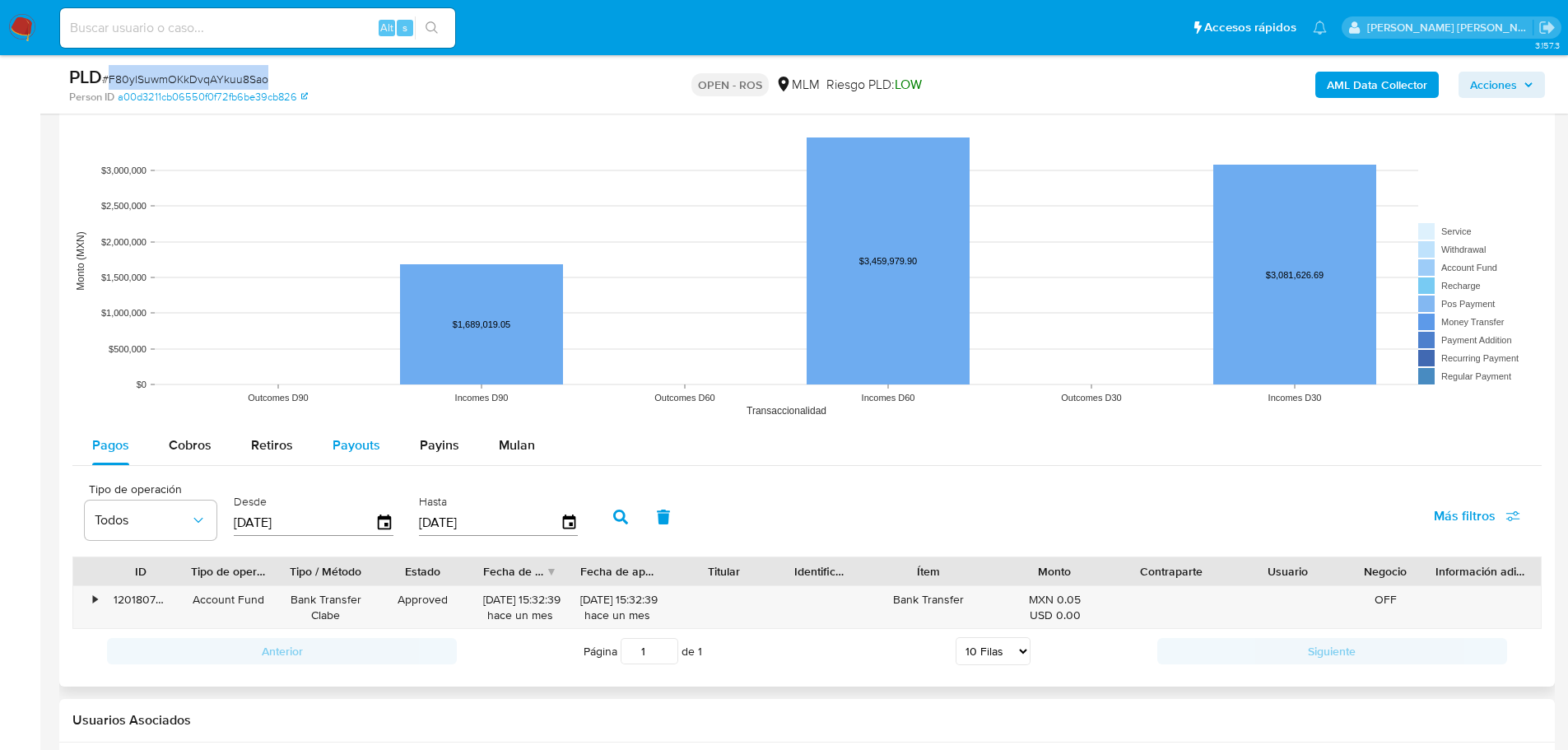
drag, startPoint x: 221, startPoint y: 436, endPoint x: 320, endPoint y: 458, distance: 101.4
click at [218, 432] on button "Cobros" at bounding box center [190, 445] width 82 height 40
select select "10"
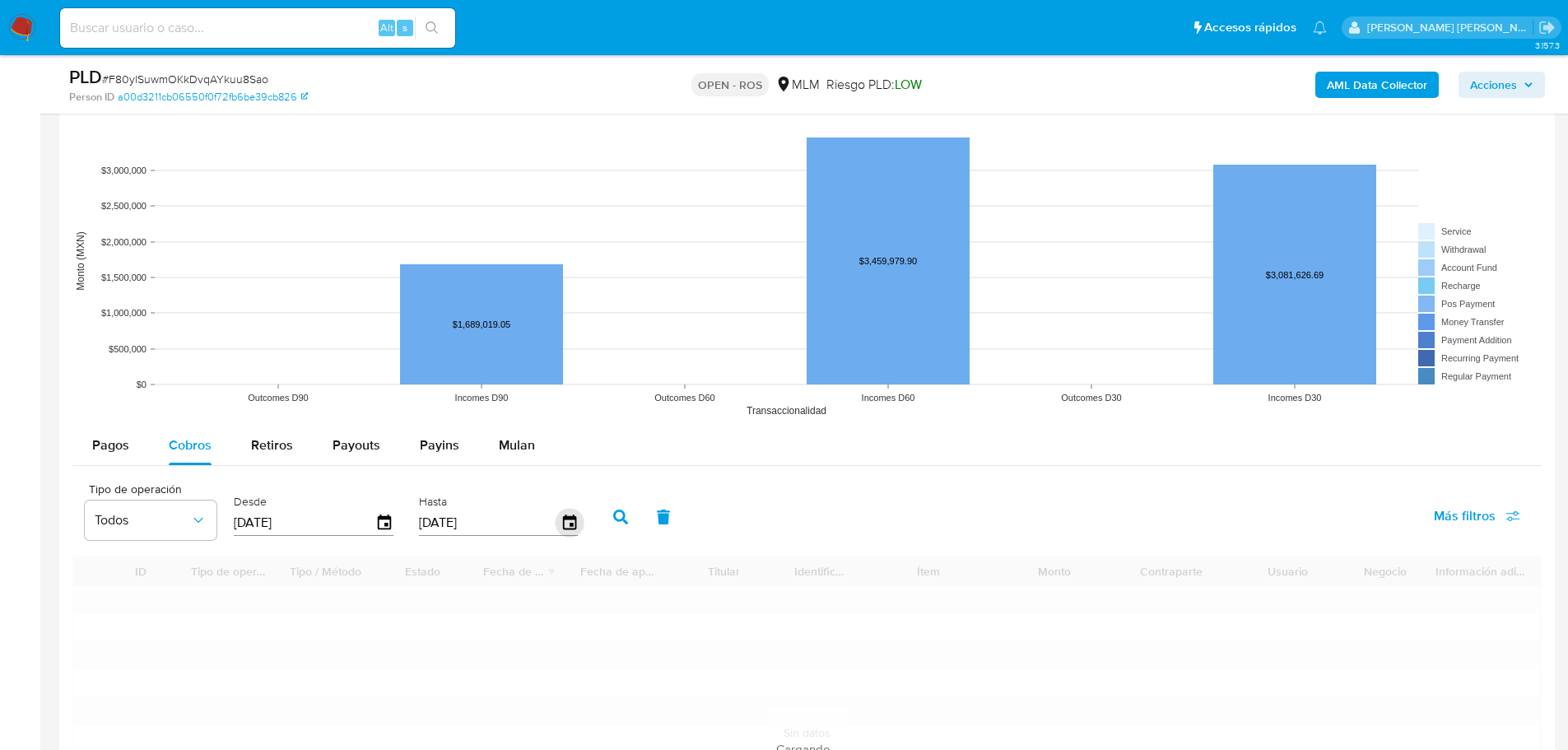
click at [566, 530] on div "[DATE]" at bounding box center [499, 523] width 160 height 27
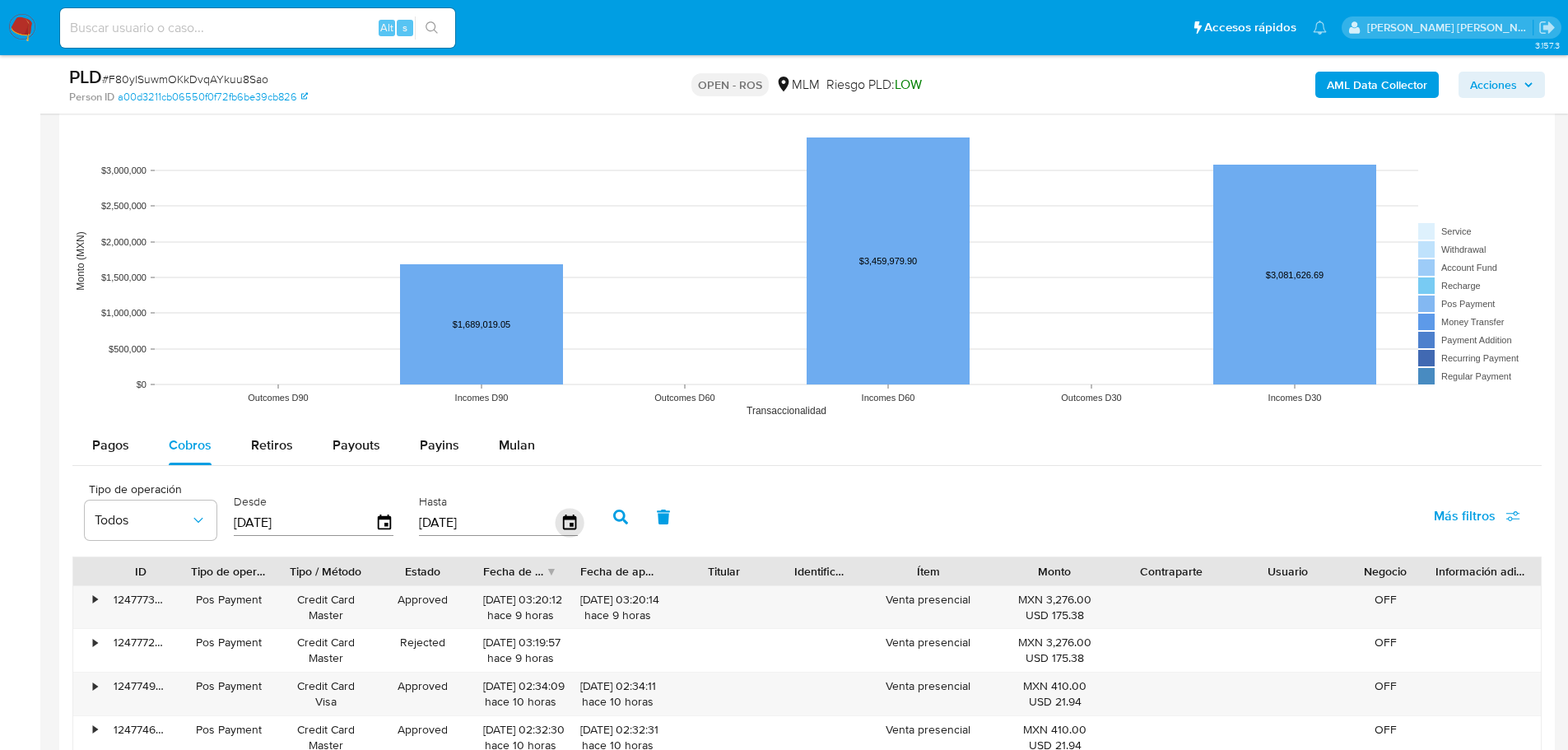
click at [574, 521] on icon "button" at bounding box center [569, 523] width 29 height 29
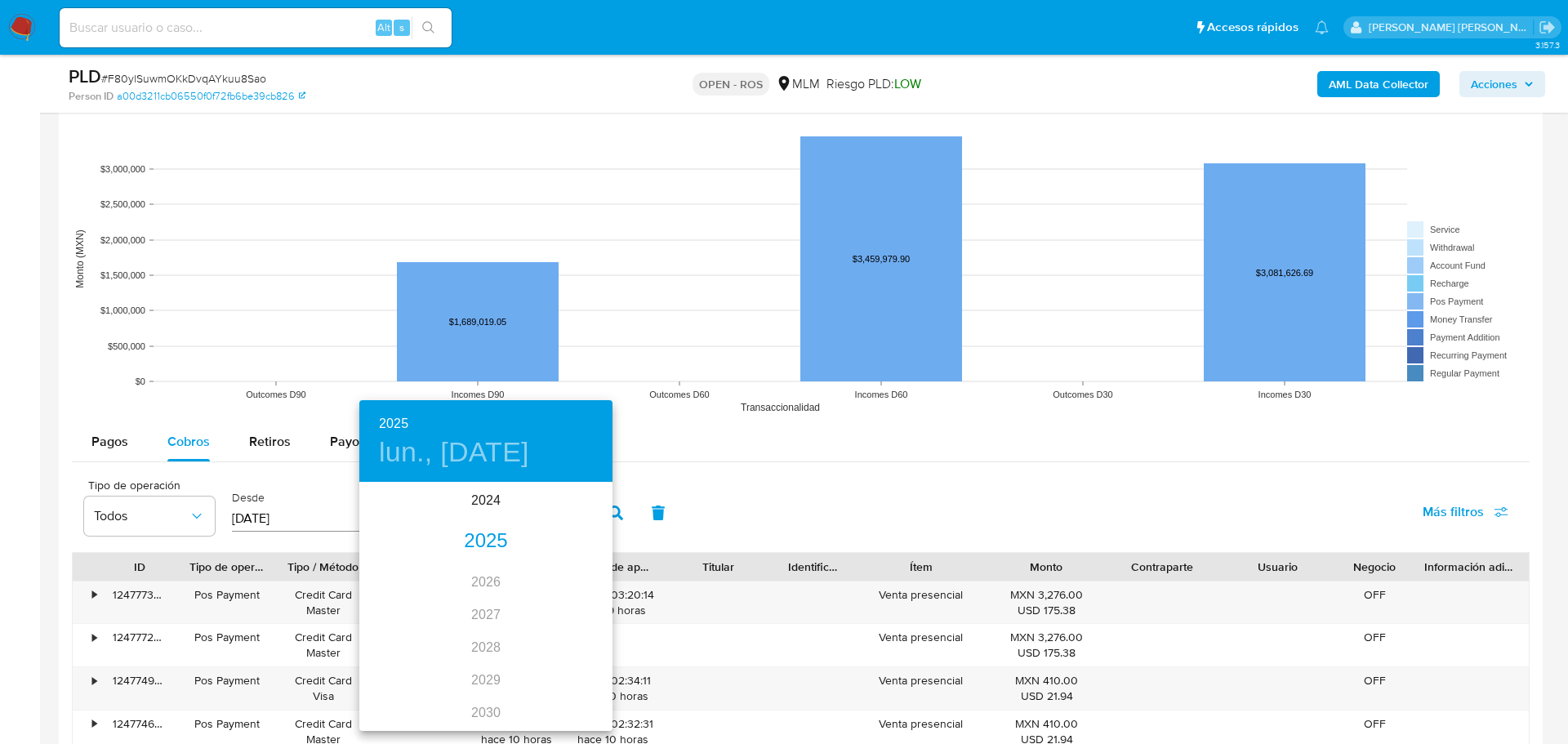
click at [479, 546] on div "2025" at bounding box center [485, 542] width 253 height 32
click at [562, 581] on div "jun." at bounding box center [570, 577] width 84 height 61
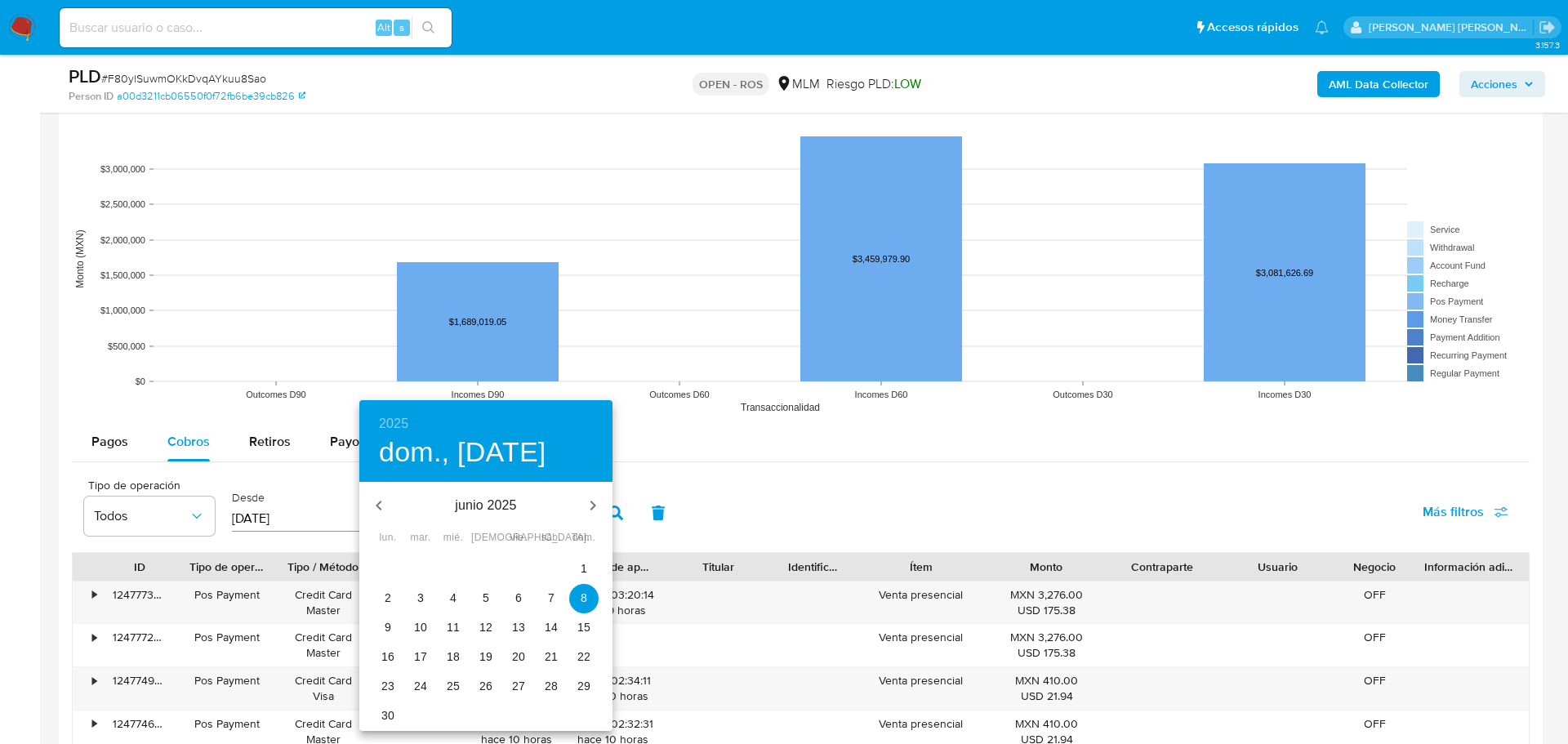
drag, startPoint x: 391, startPoint y: 714, endPoint x: 760, endPoint y: 471, distance: 441.8
click at [391, 712] on p "30" at bounding box center [387, 715] width 13 height 17
type input "[DATE]"
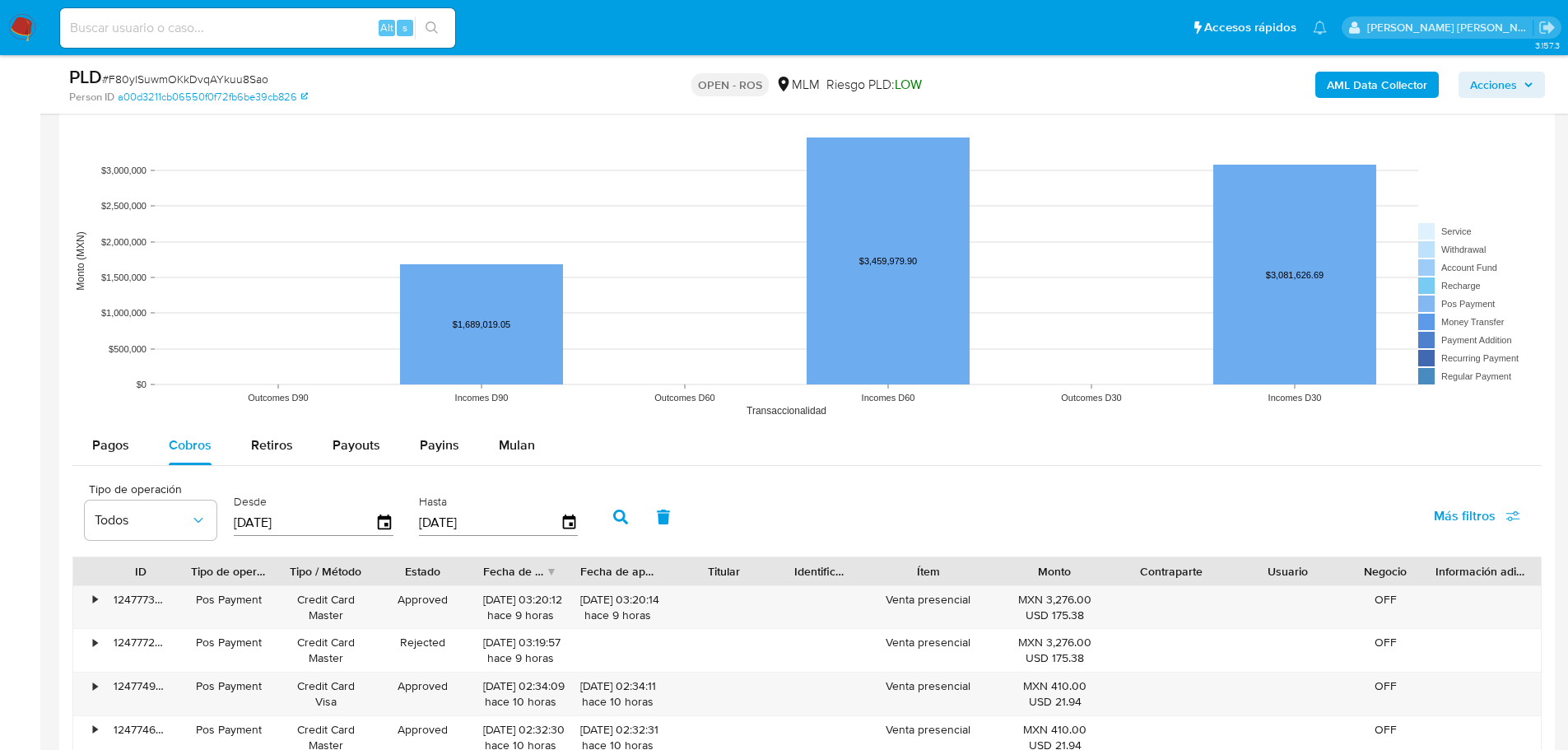
click at [627, 514] on icon "button" at bounding box center [621, 517] width 15 height 15
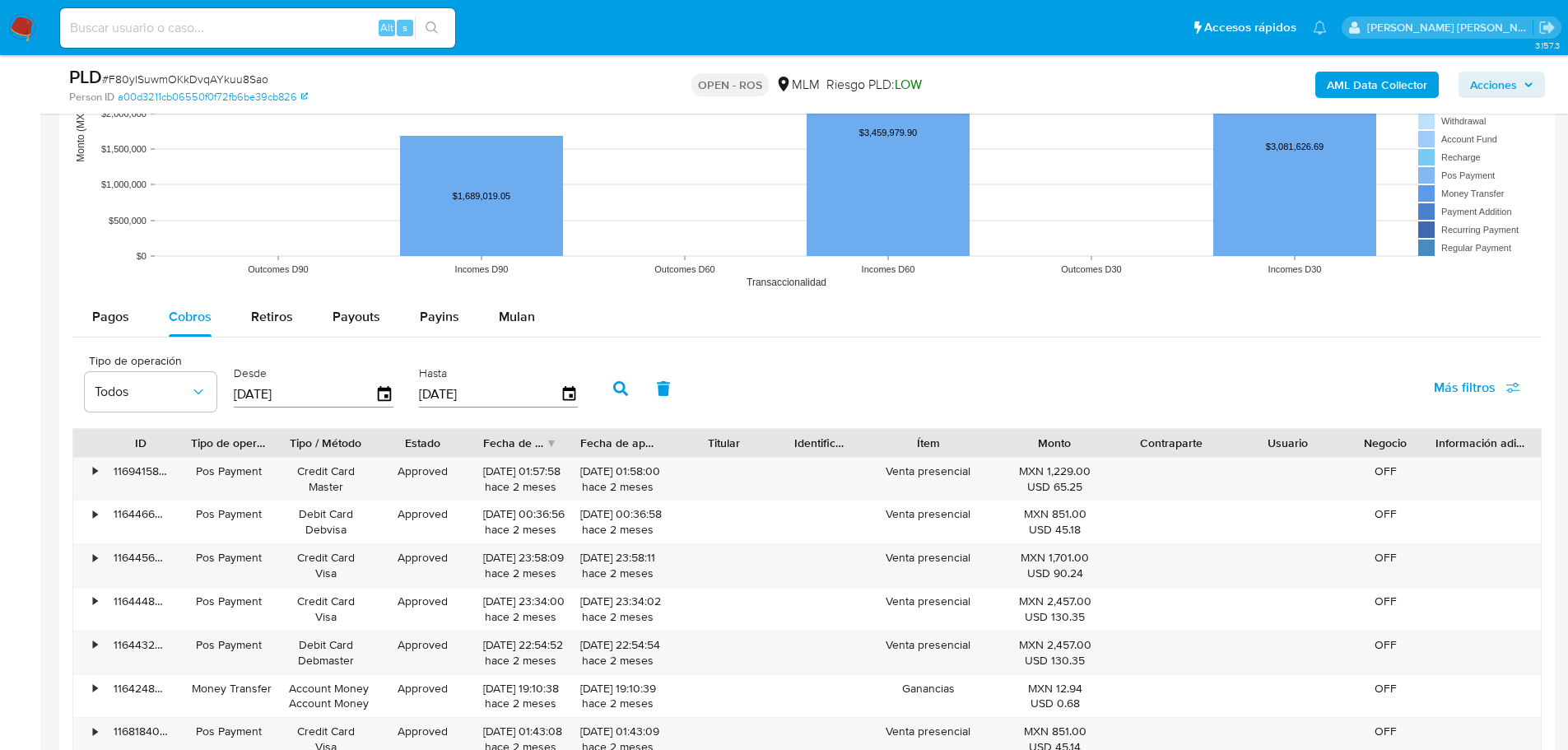
scroll to position [1730, 0]
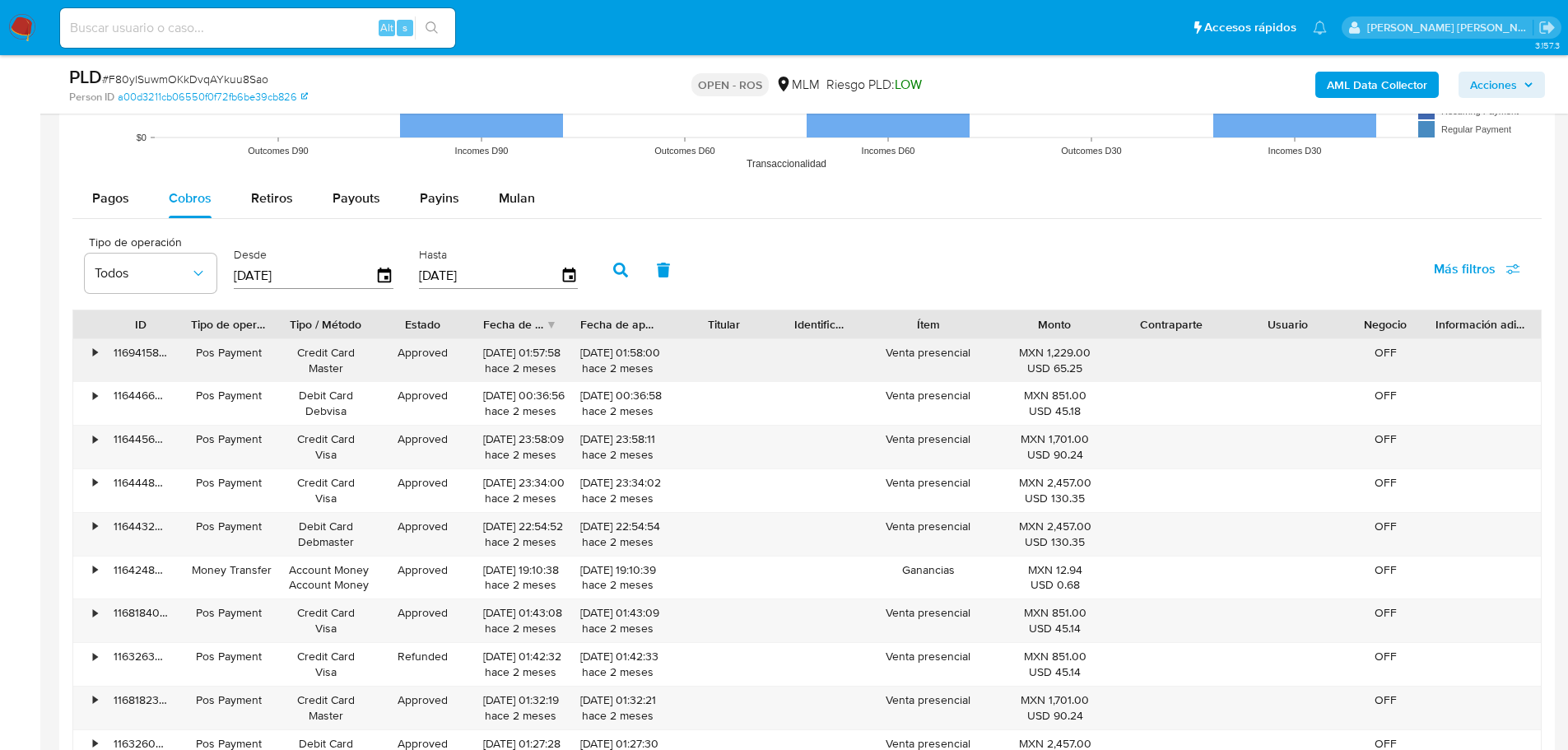
drag, startPoint x: 514, startPoint y: 364, endPoint x: 524, endPoint y: 365, distance: 10.0
click at [524, 365] on div "01/07/2025 01:57:58 hace 2 meses" at bounding box center [520, 360] width 74 height 31
drag, startPoint x: 482, startPoint y: 406, endPoint x: 570, endPoint y: 451, distance: 98.8
click at [570, 451] on div "• 116941580280 Pos Payment Credit Card Master Approved 01/07/2025 01:57:58 hace…" at bounding box center [807, 556] width 1469 height 436
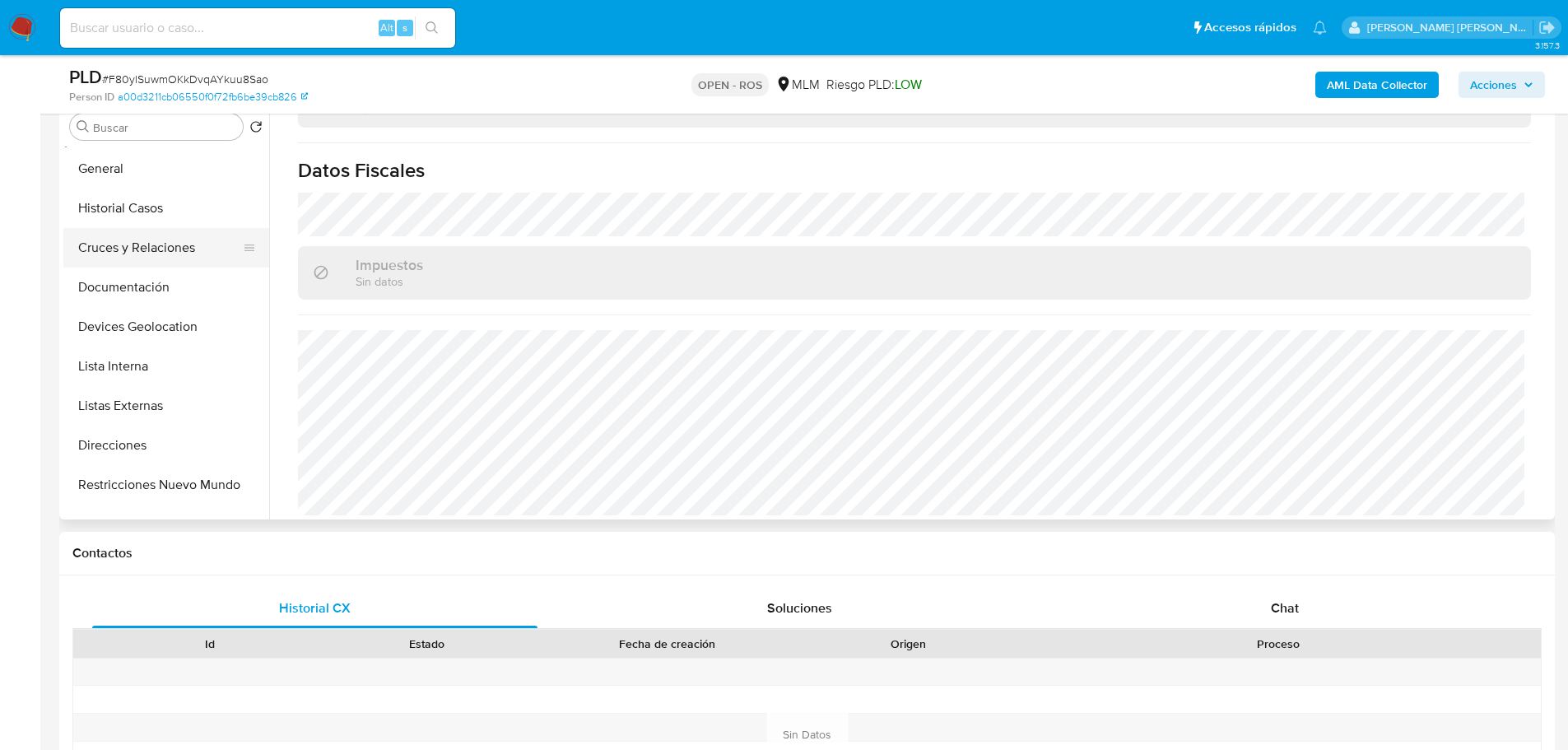
scroll to position [0, 0]
drag, startPoint x: 129, startPoint y: 201, endPoint x: 187, endPoint y: 220, distance: 61.0
click at [129, 201] on button "General" at bounding box center [160, 206] width 192 height 40
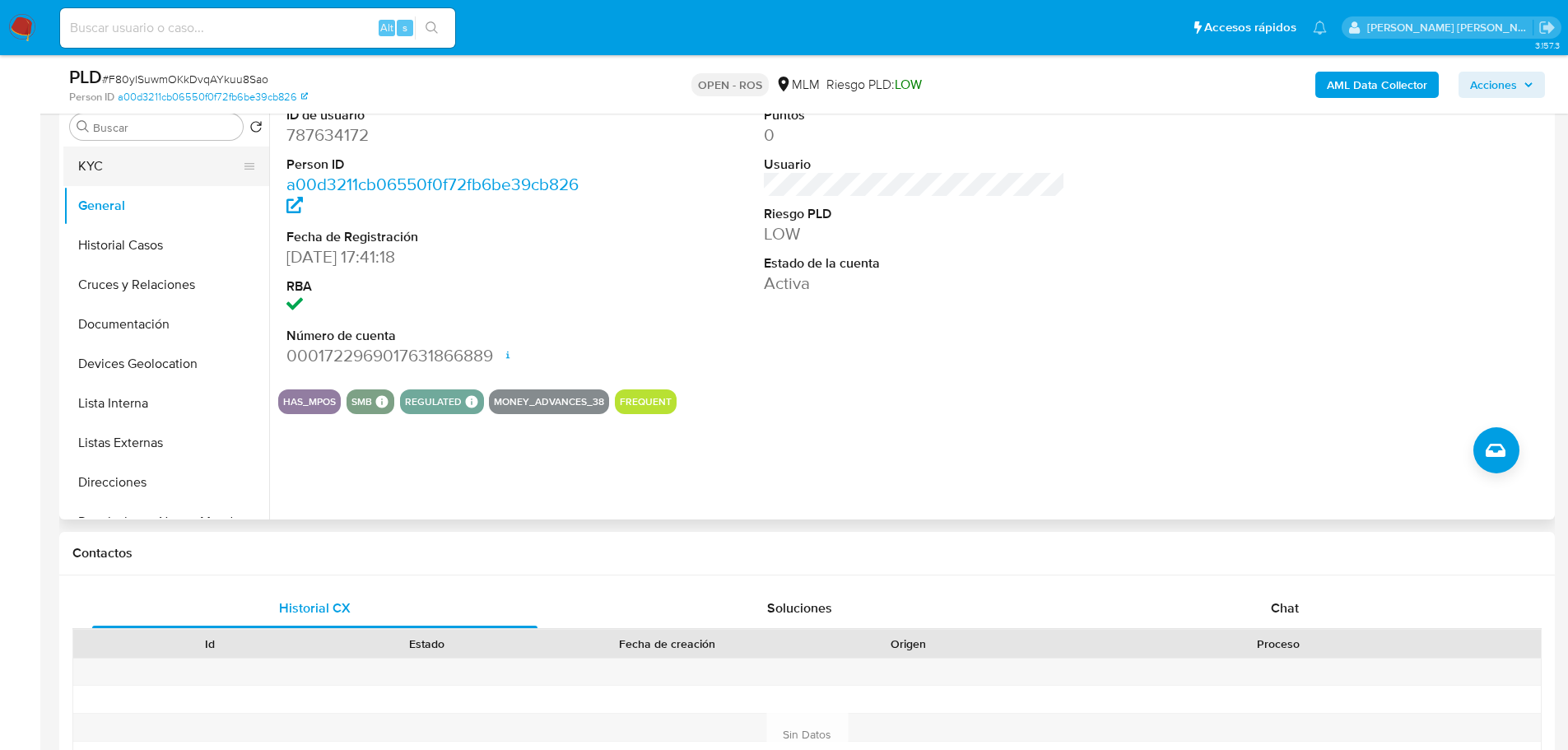
click at [136, 169] on button "KYC" at bounding box center [160, 166] width 192 height 40
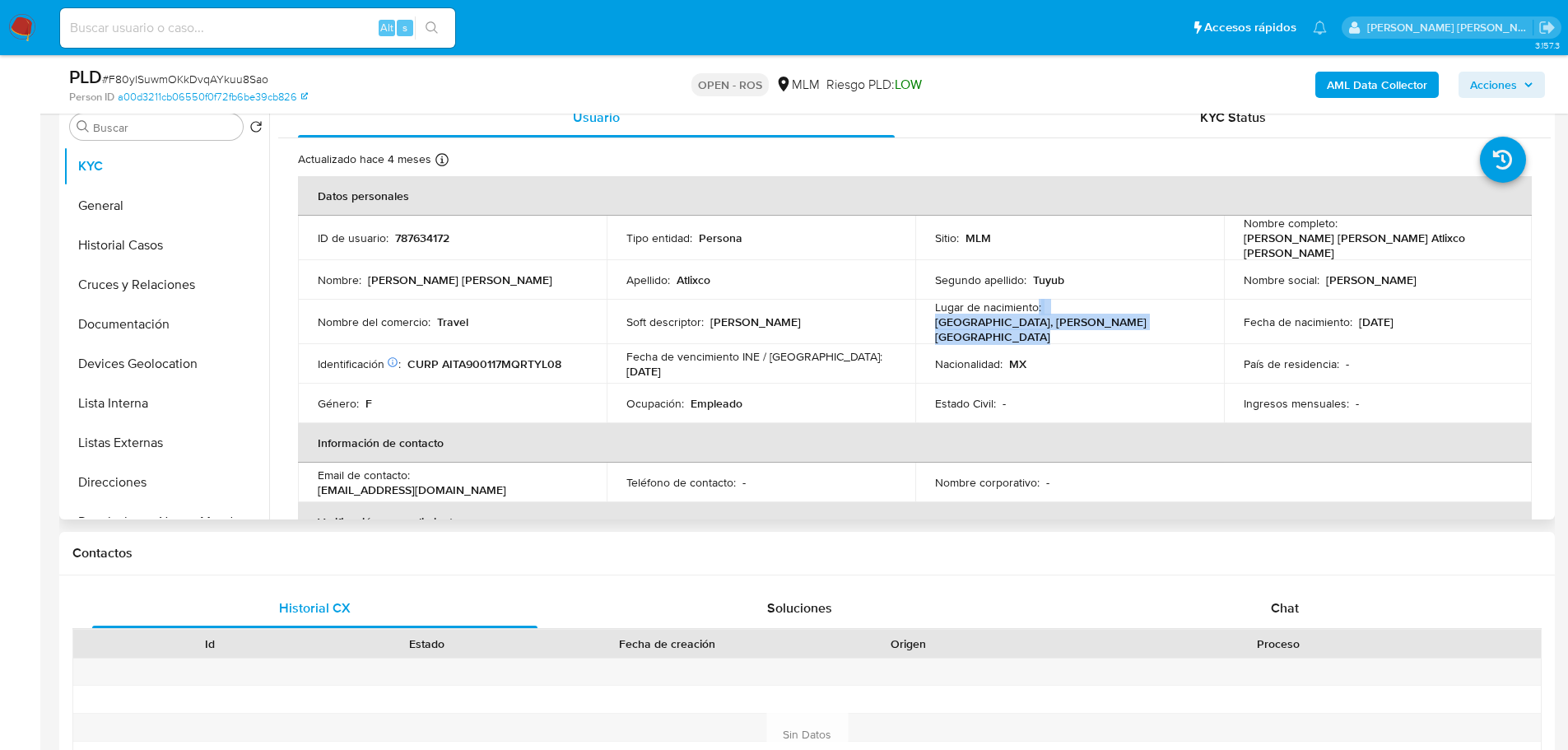
drag, startPoint x: 1035, startPoint y: 321, endPoint x: 777, endPoint y: 390, distance: 267.1
click at [1216, 325] on td "Lugar de nacimiento : MEXICO, QUINTANA ROO" at bounding box center [1070, 322] width 309 height 44
drag, startPoint x: 747, startPoint y: 387, endPoint x: 885, endPoint y: 400, distance: 138.6
click at [885, 400] on div "Ocupación : Empleado" at bounding box center [761, 403] width 269 height 15
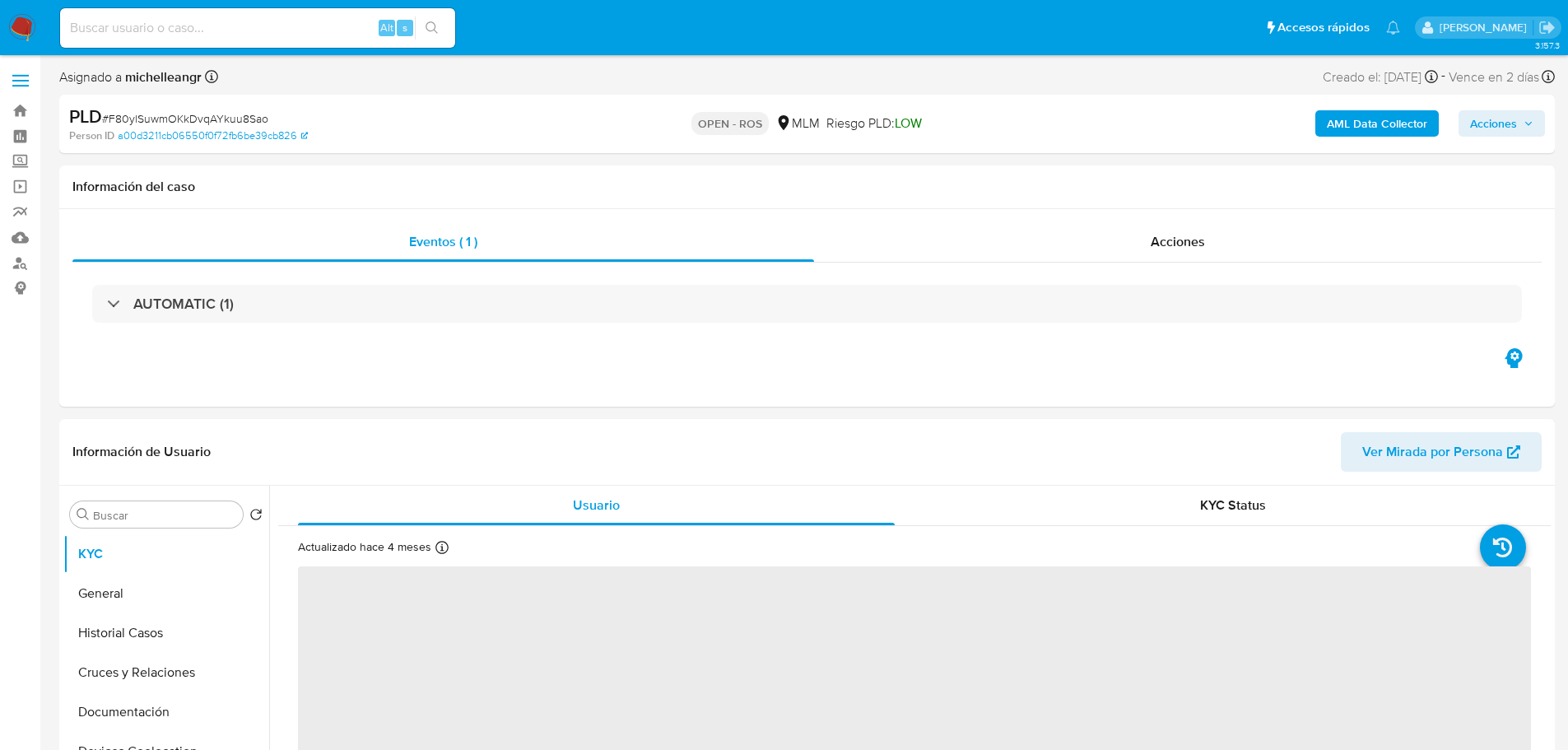
select select "10"
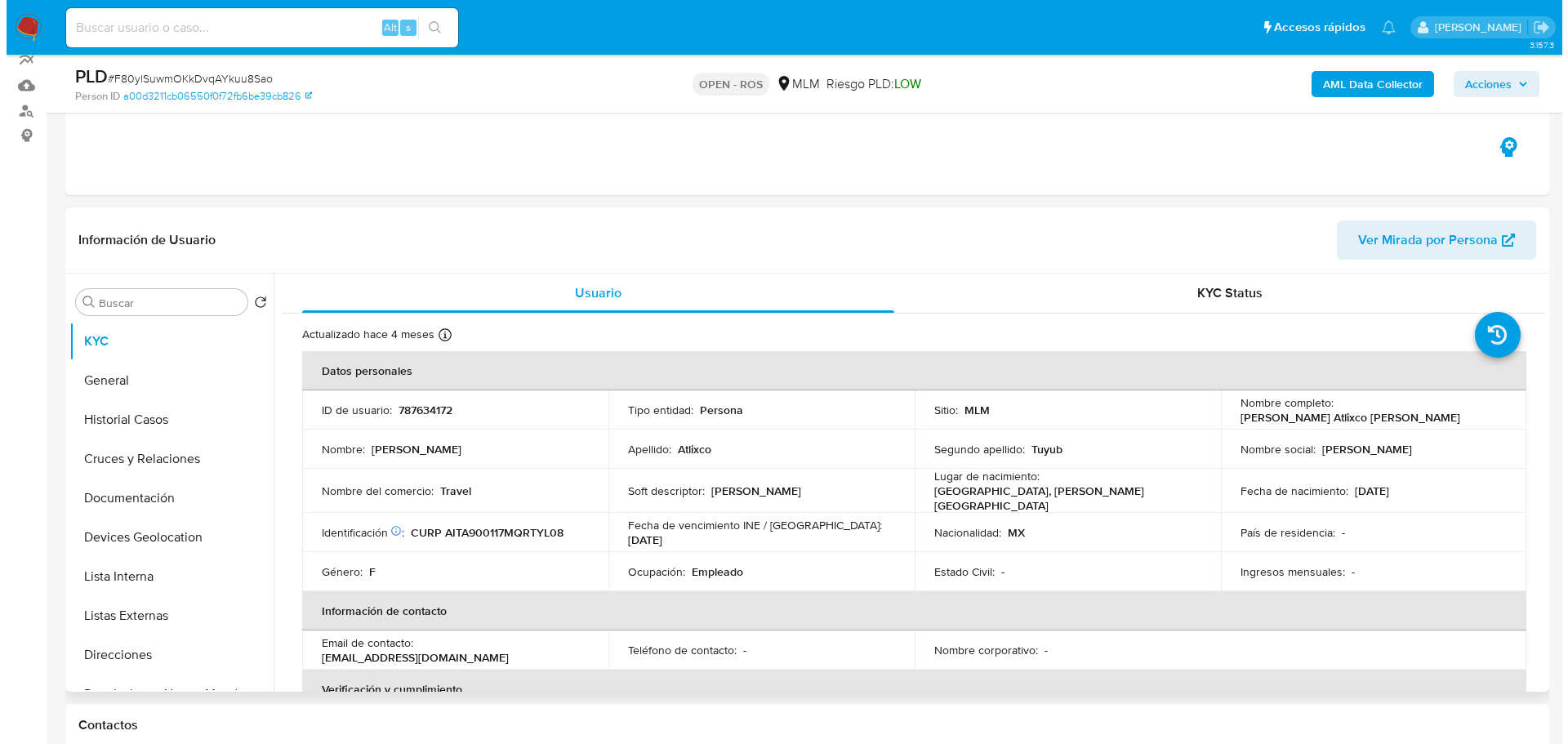
scroll to position [245, 0]
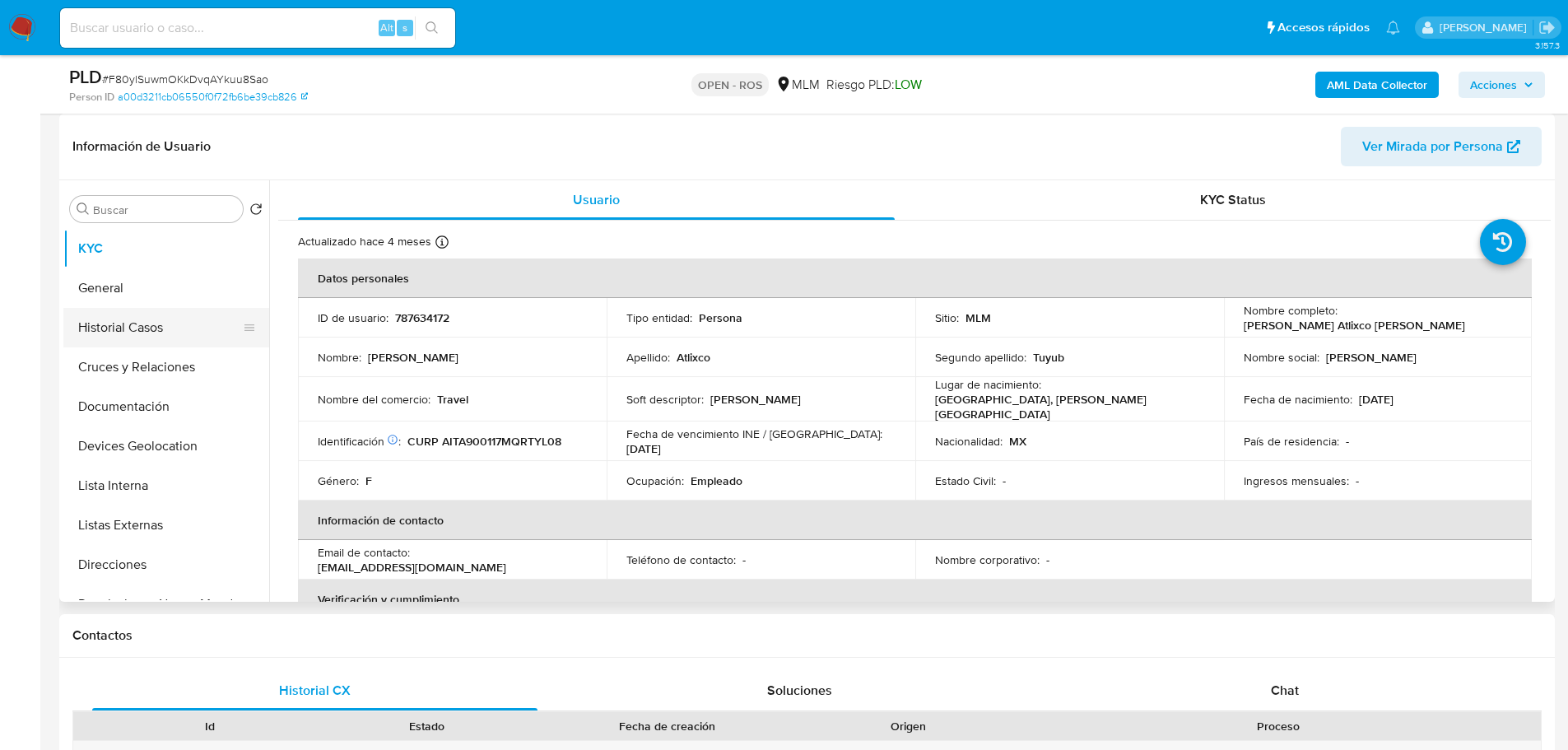
click at [181, 322] on button "Historial Casos" at bounding box center [160, 328] width 192 height 40
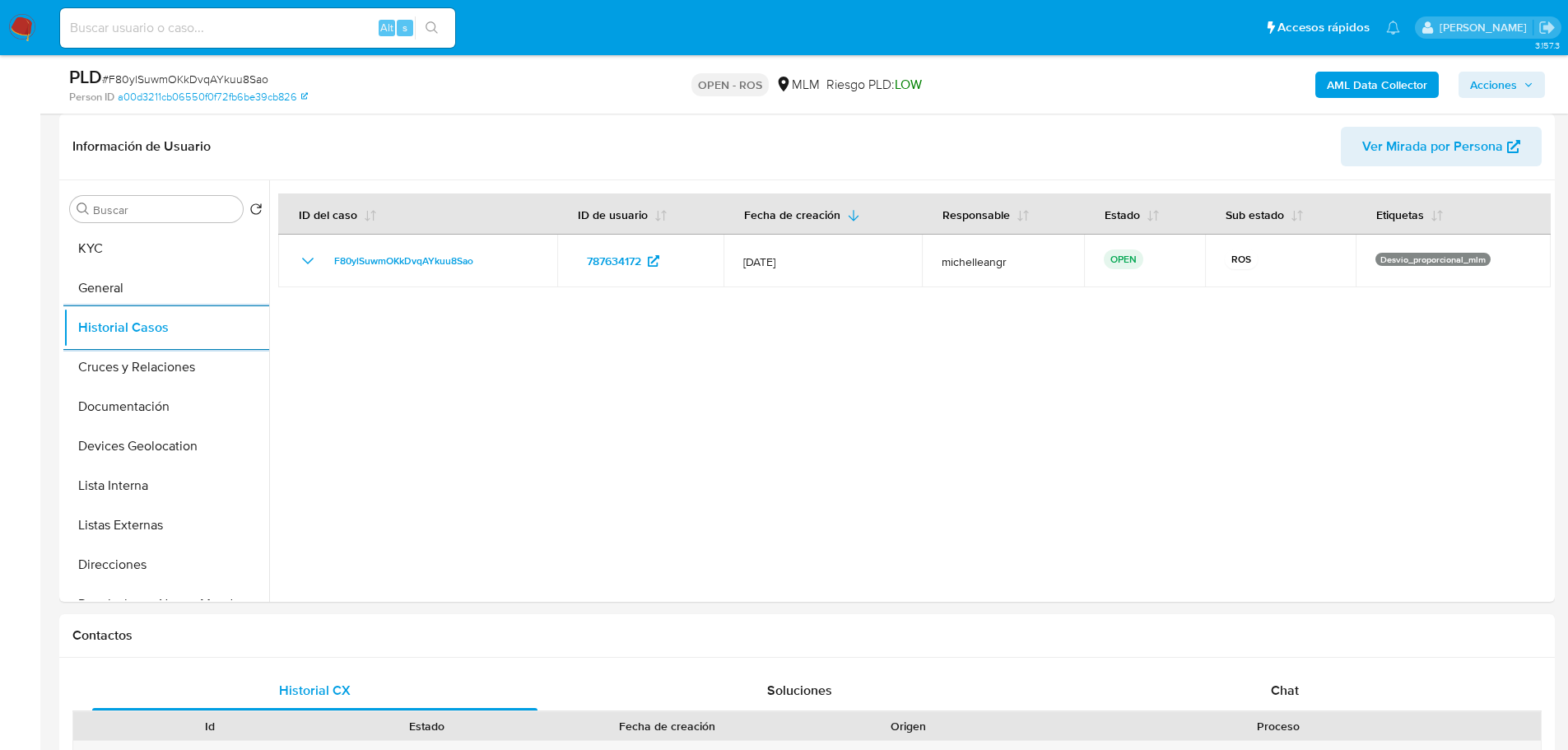
click at [1483, 82] on span "Acciones" at bounding box center [1493, 85] width 47 height 27
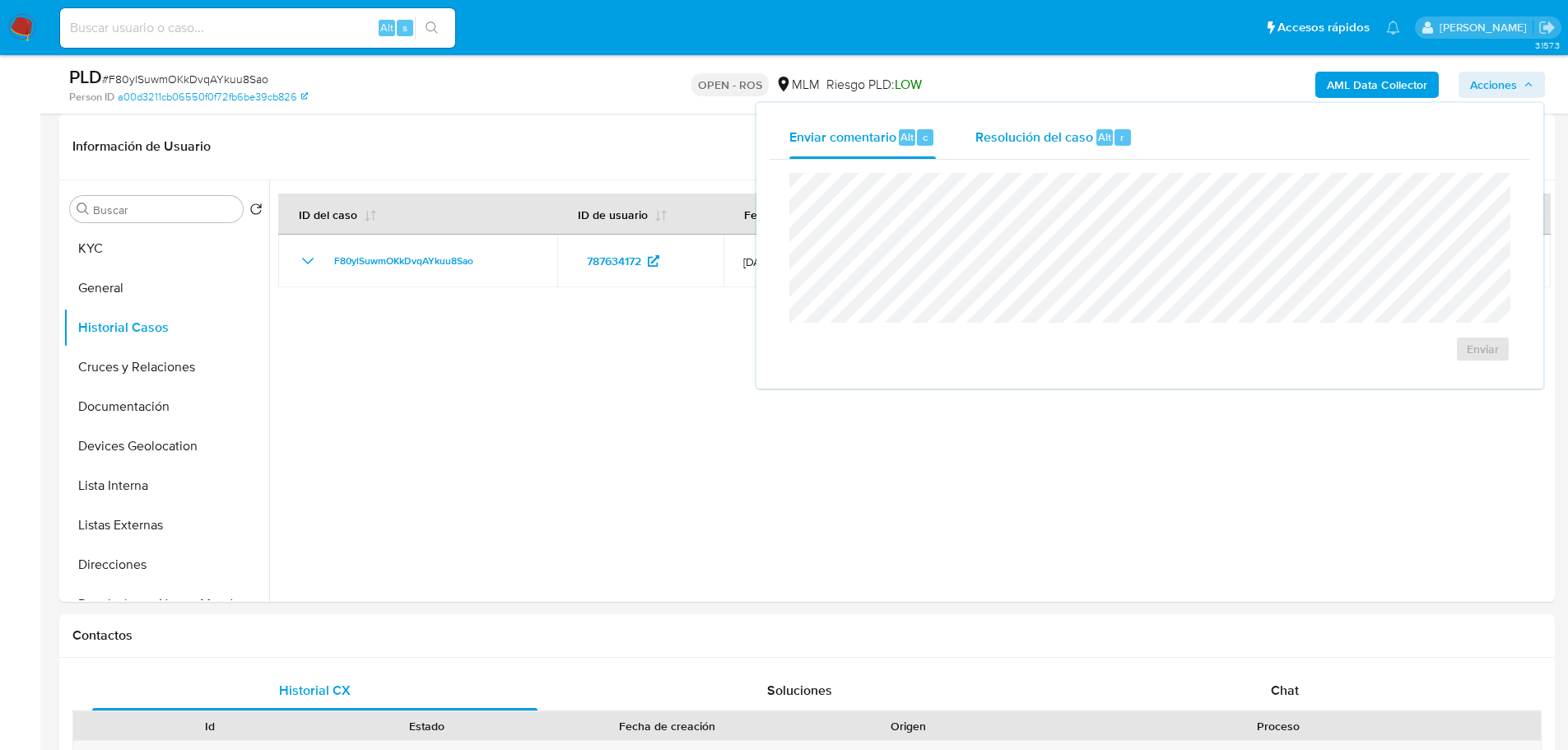
click at [1053, 128] on span "Resolución del caso" at bounding box center [1034, 136] width 117 height 19
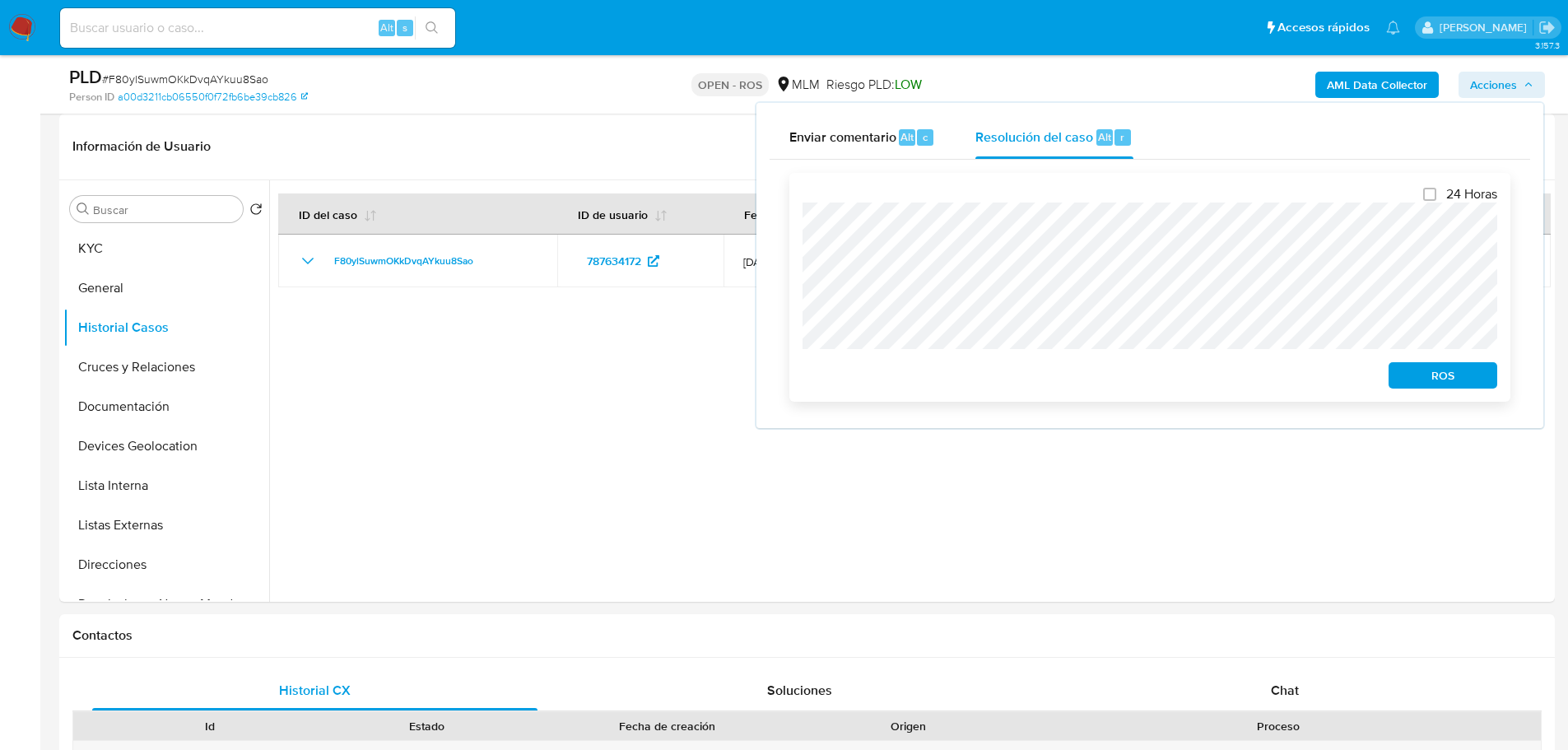
click at [1475, 377] on span "ROS" at bounding box center [1443, 375] width 86 height 23
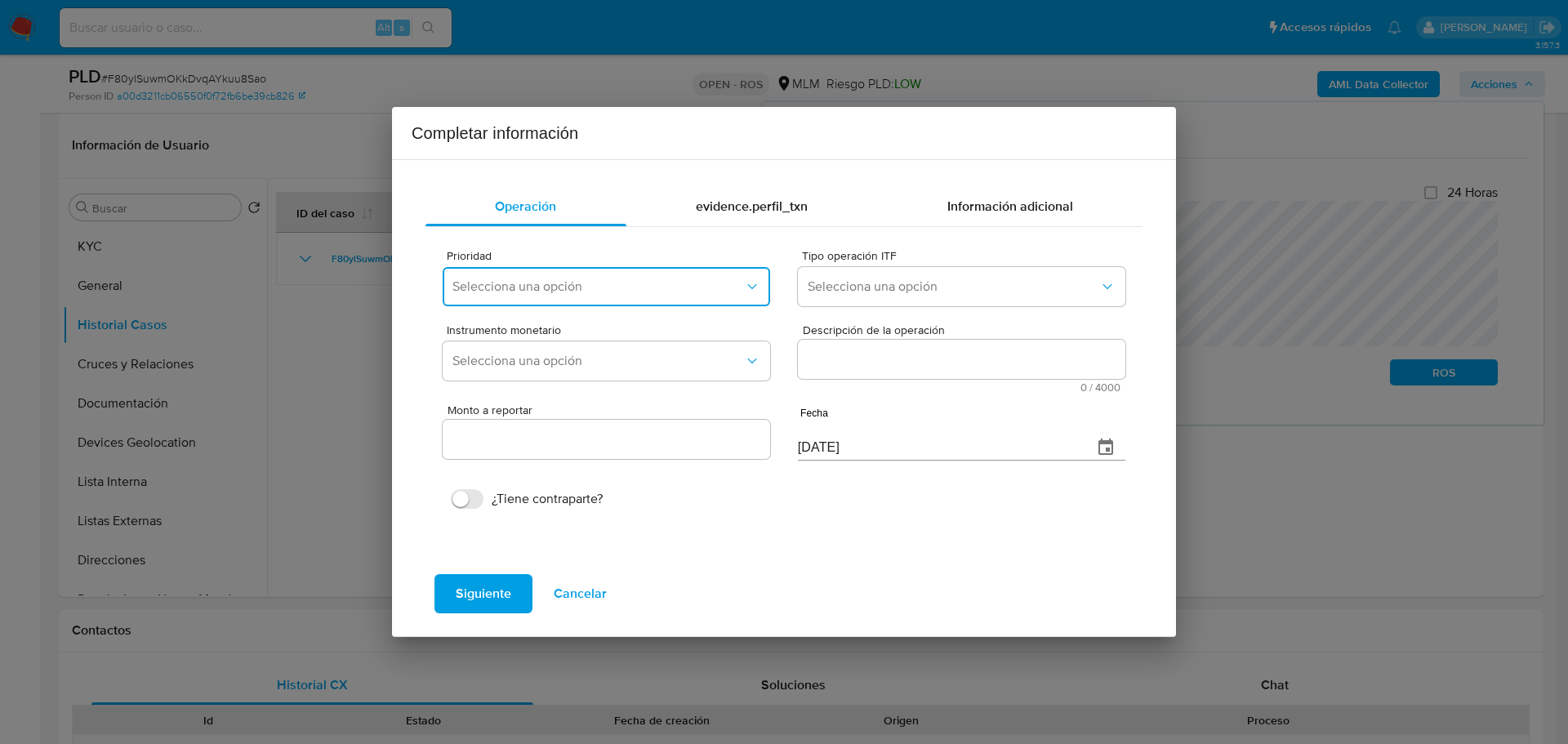
click at [533, 289] on span "Selecciona una opción" at bounding box center [598, 287] width 292 height 17
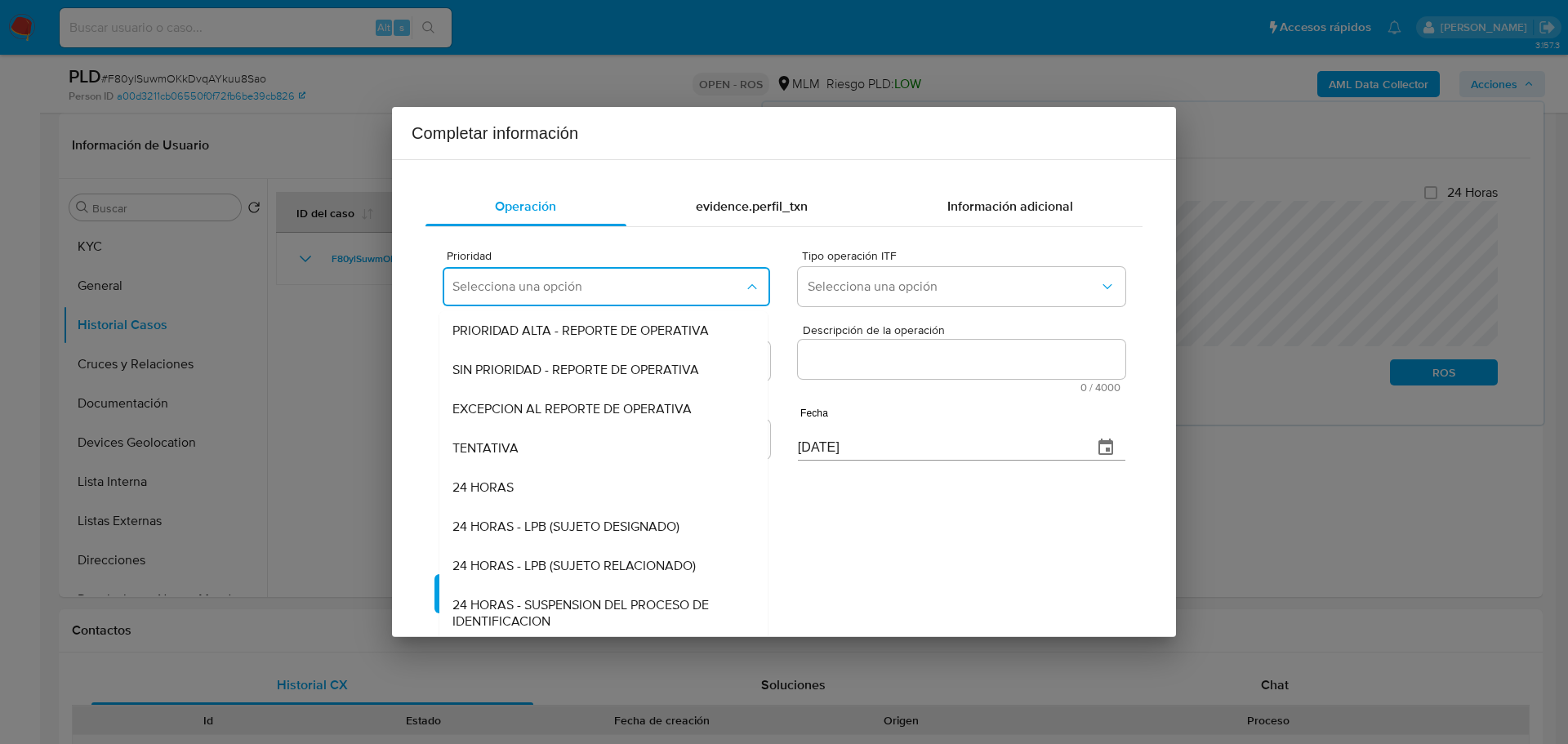
drag, startPoint x: 570, startPoint y: 413, endPoint x: 894, endPoint y: 328, distance: 335.0
click at [573, 411] on span "EXCEPCION AL REPORTE DE OPERATIVA" at bounding box center [572, 409] width 239 height 17
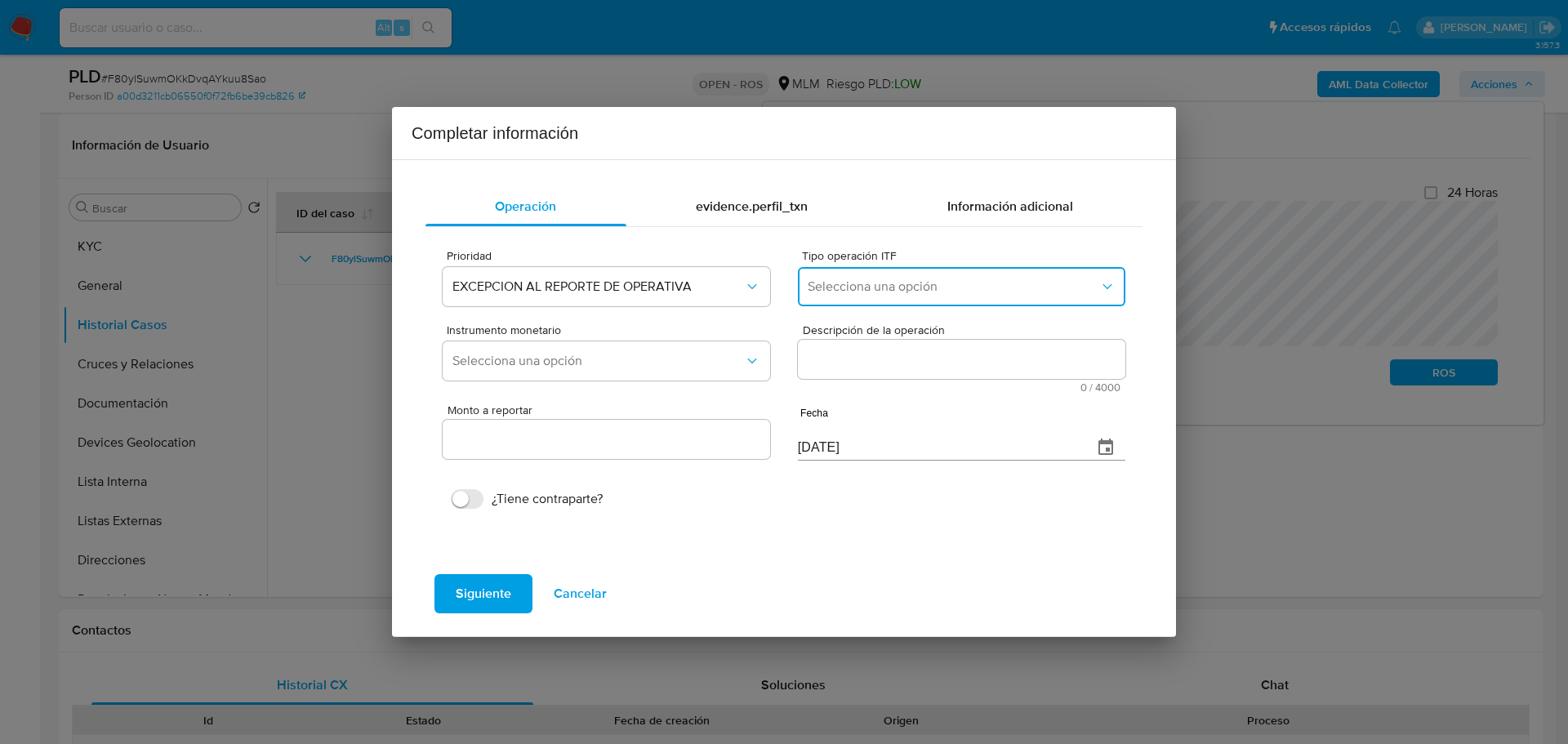
click at [932, 273] on button "Selecciona una opción" at bounding box center [962, 287] width 328 height 39
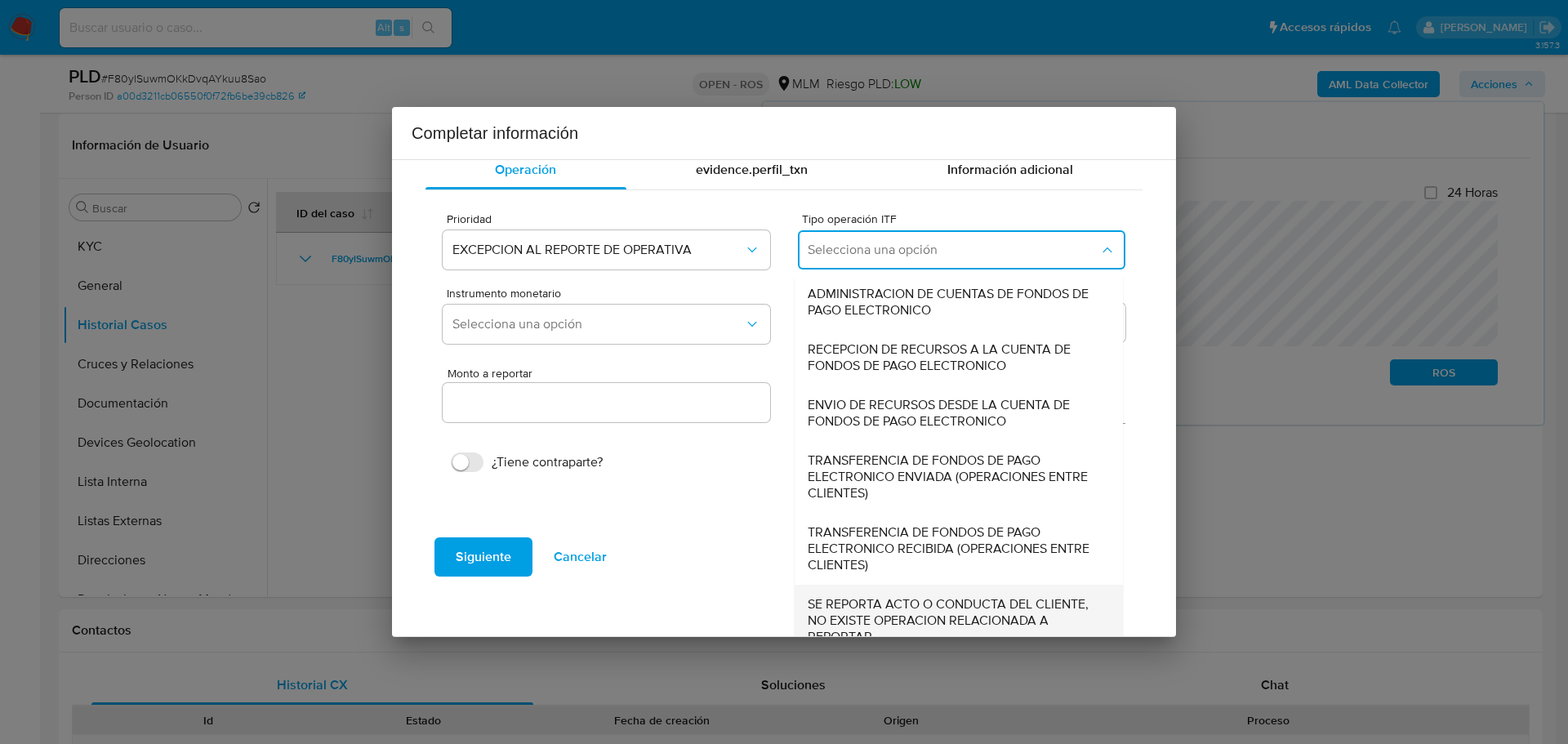
scroll to position [56, 0]
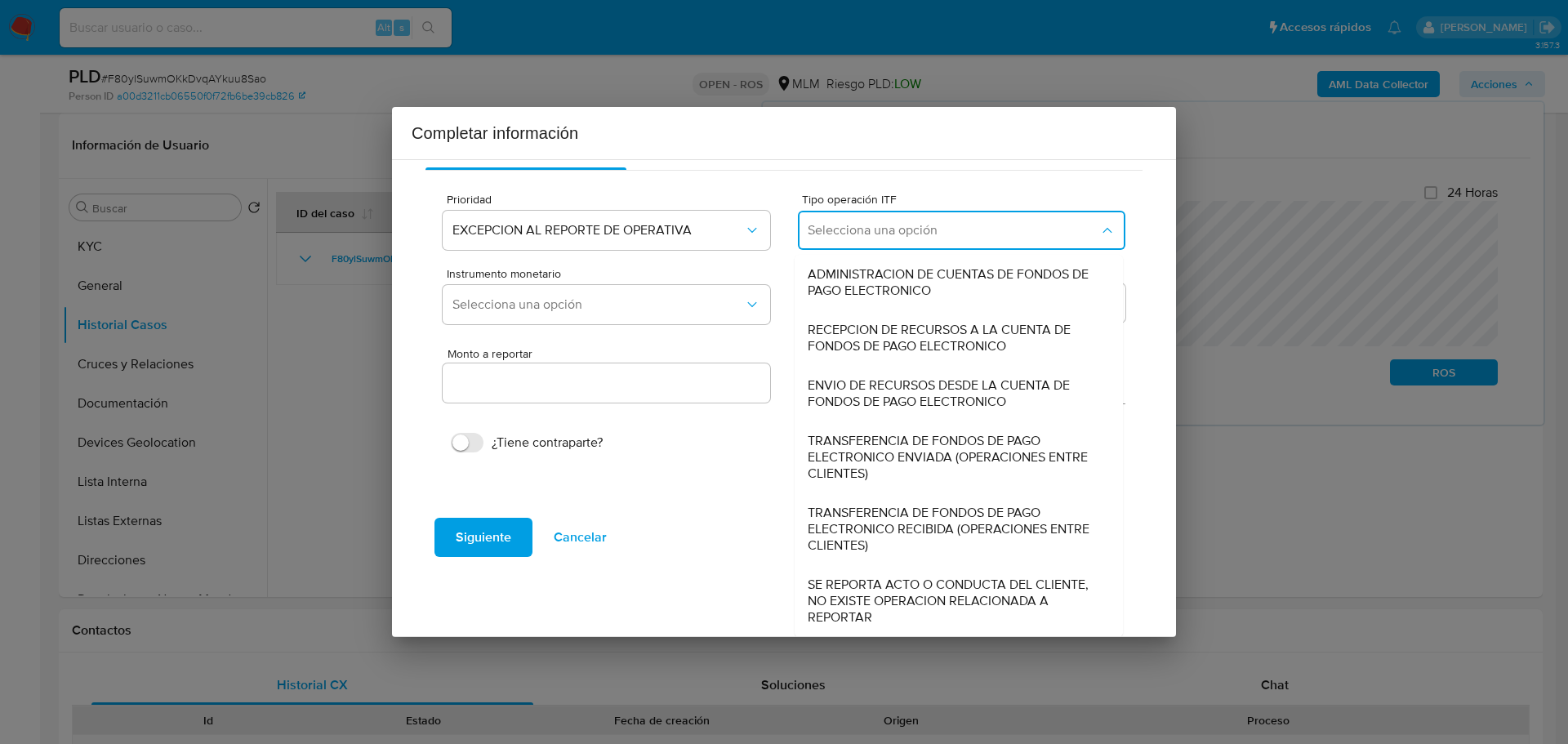
click at [866, 599] on span "SE REPORTA ACTO O CONDUCTA DEL CLIENTE, NO EXISTE OPERACION RELACIONADA A REPOR…" at bounding box center [954, 601] width 293 height 49
type input "0.00"
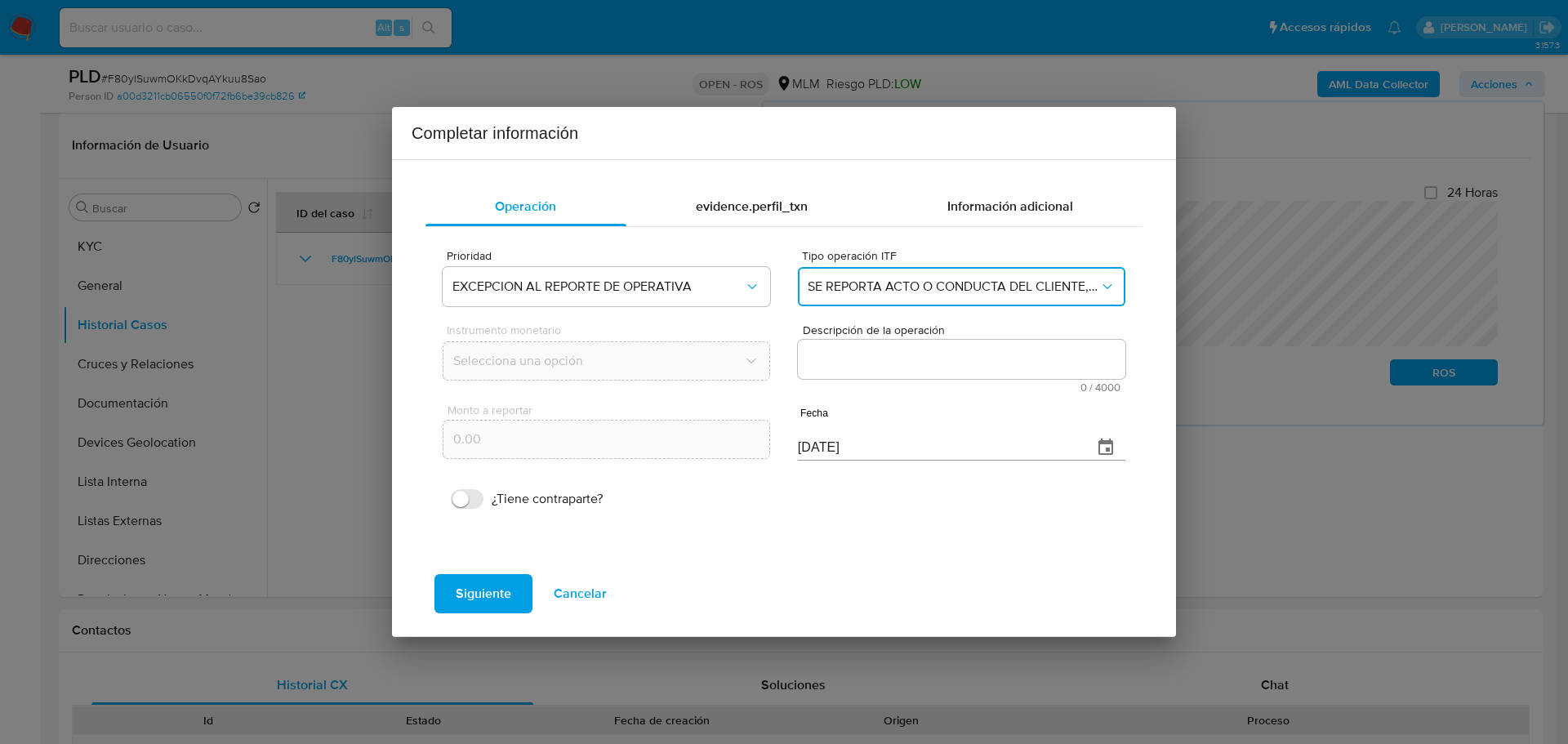
scroll to position [0, 0]
click at [937, 363] on textarea "Descripción de la operación" at bounding box center [962, 359] width 328 height 39
paste textarea "/CONOCIMIENTO DEL CLIENTE O USUARIO/CLIENTE [PERSON_NAME] [PERSON_NAME] NUMERO …"
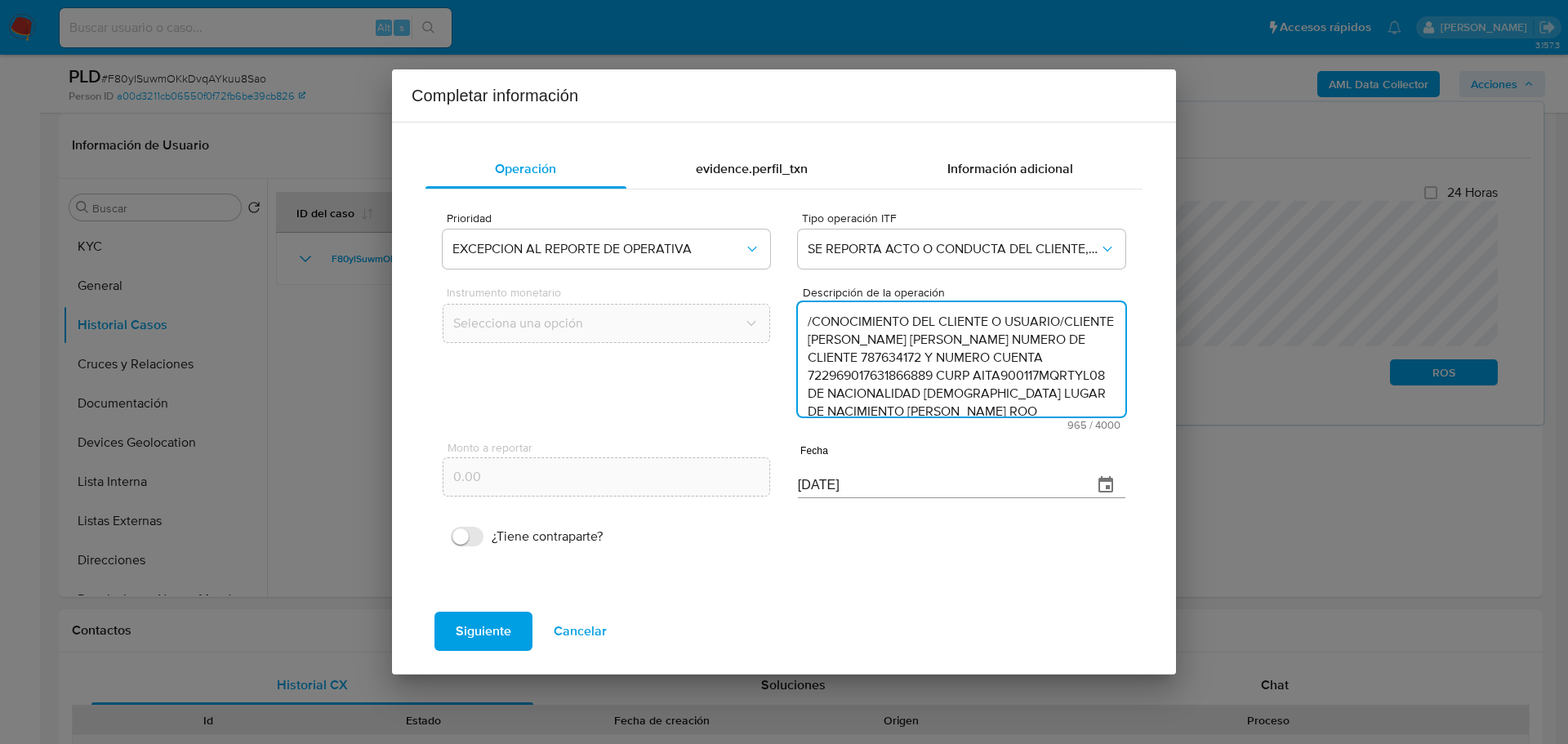
scroll to position [346, 0]
type textarea "/CONOCIMIENTO DEL CLIENTE O USUARIO/CLIENTE [PERSON_NAME] [PERSON_NAME] NUMERO …"
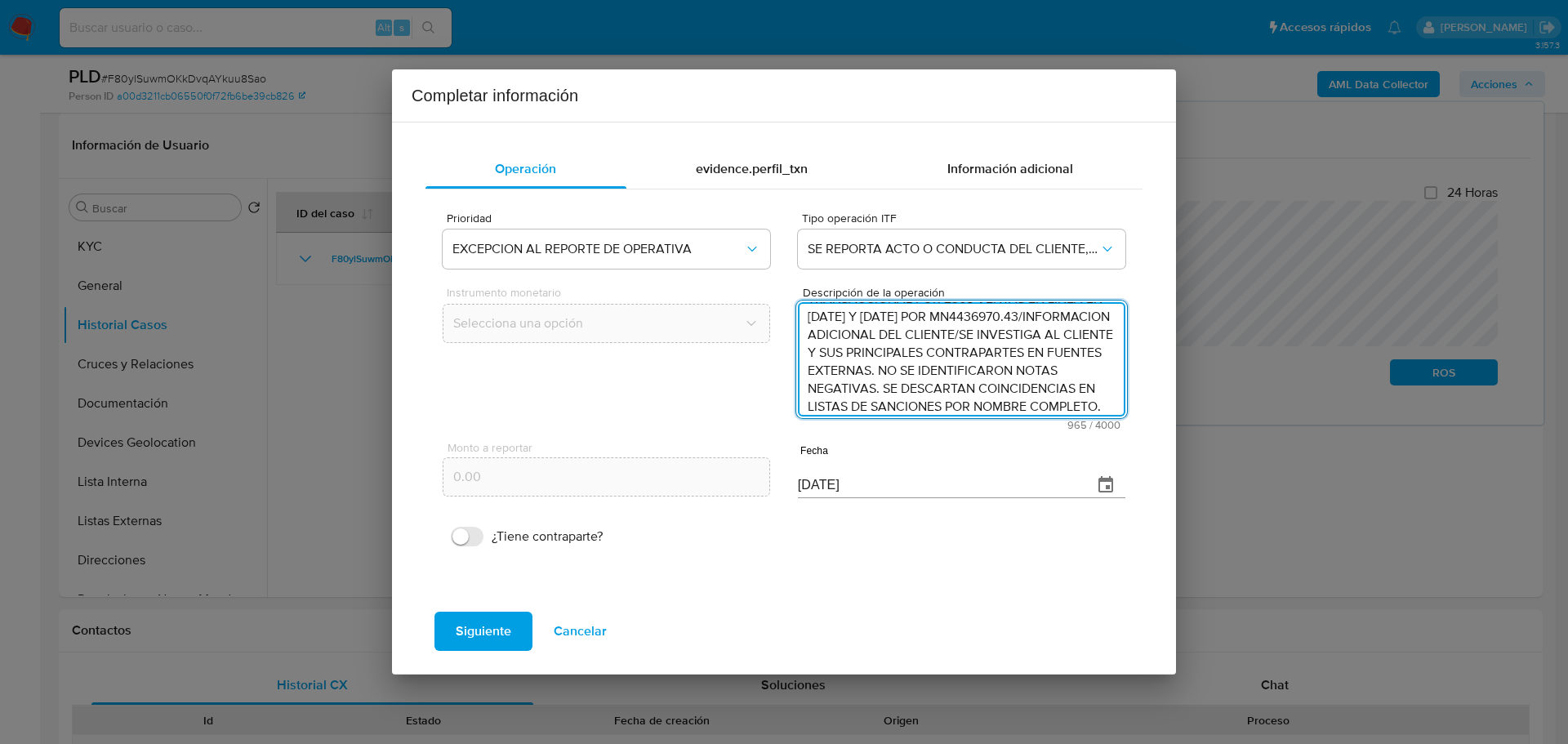
click at [1102, 488] on button "button" at bounding box center [1105, 485] width 39 height 39
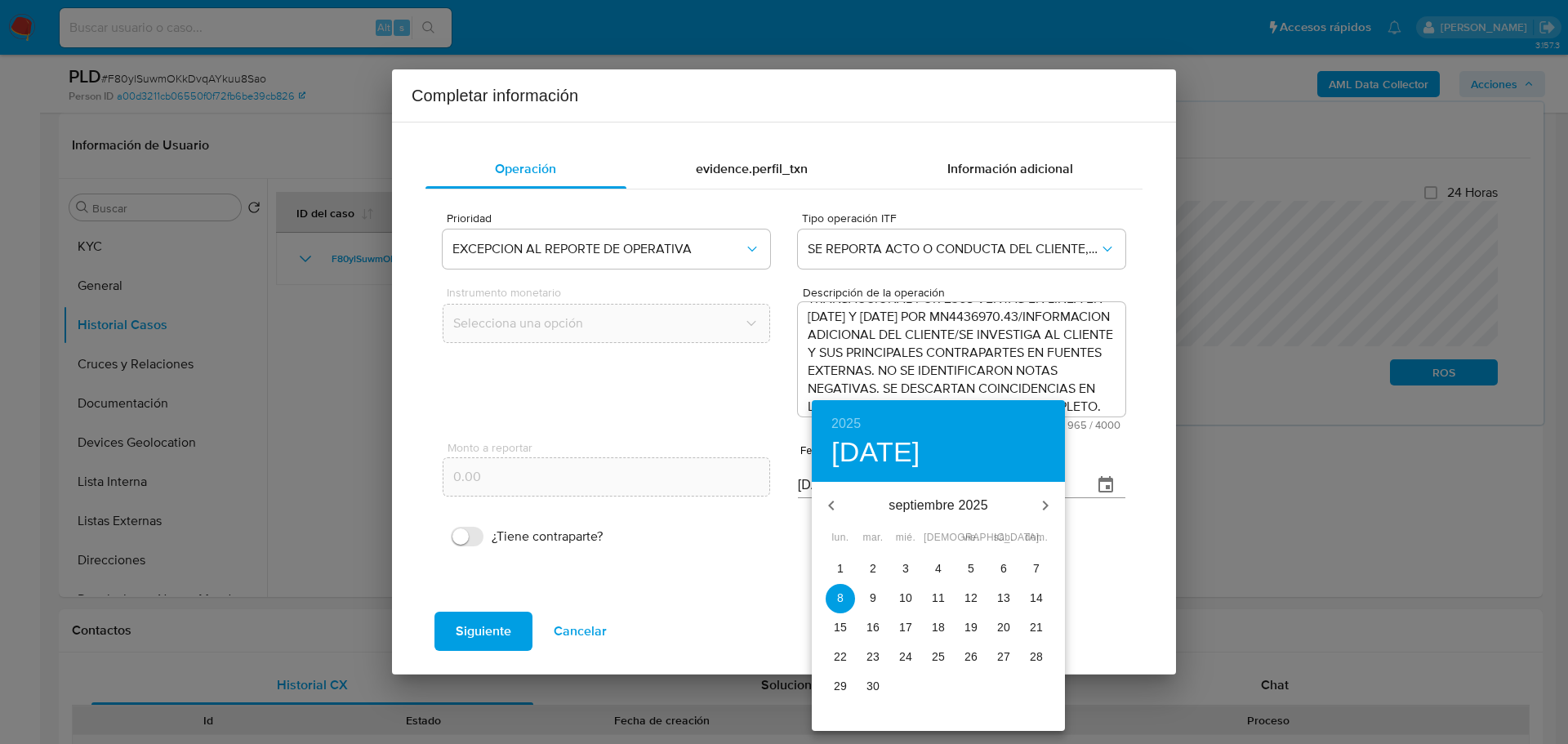
click at [837, 504] on icon "button" at bounding box center [831, 506] width 19 height 19
click at [830, 510] on icon "button" at bounding box center [831, 506] width 19 height 19
click at [849, 717] on span "30" at bounding box center [841, 715] width 30 height 17
type input "[DATE]"
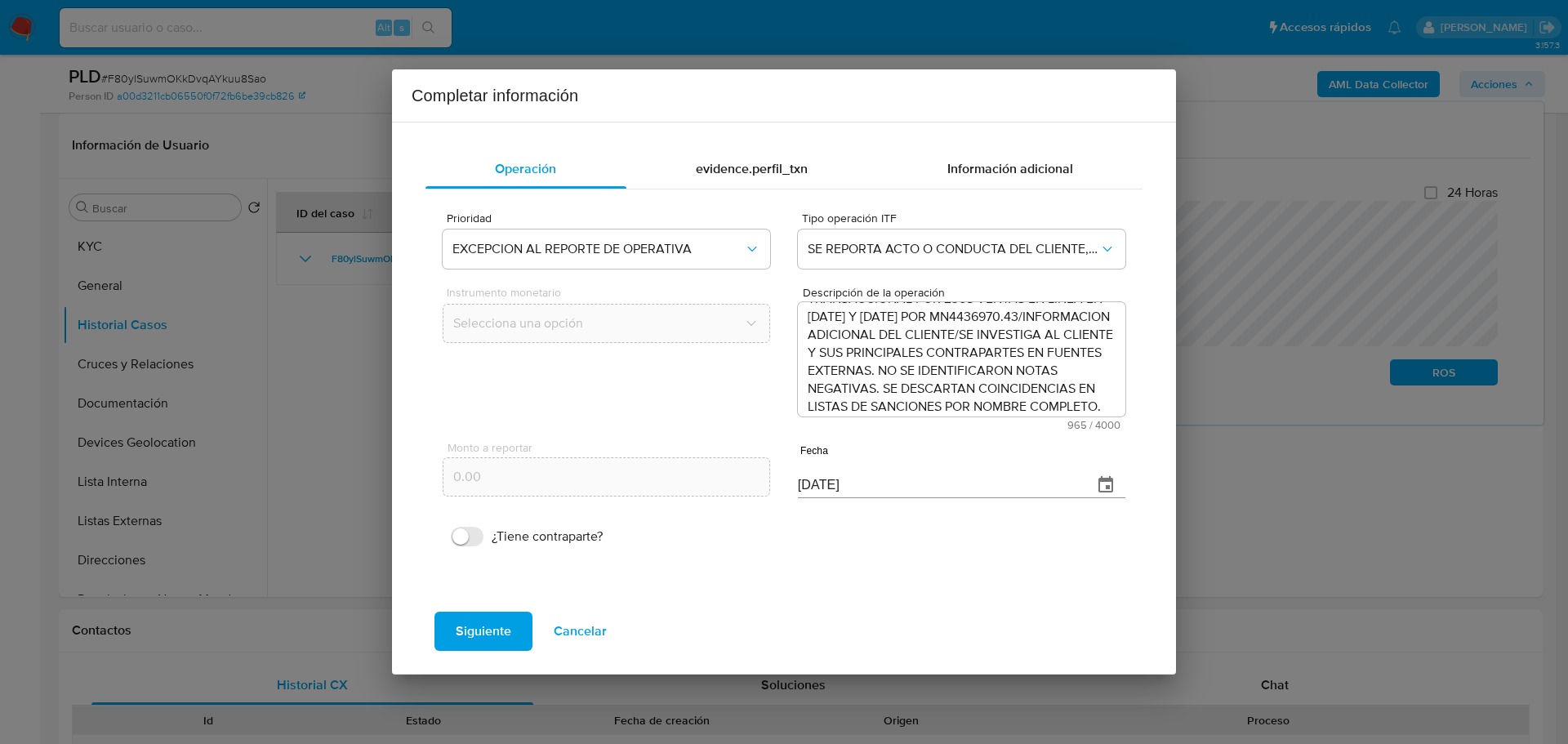
click at [761, 181] on div "evidence.perfil_txn" at bounding box center [752, 169] width 251 height 39
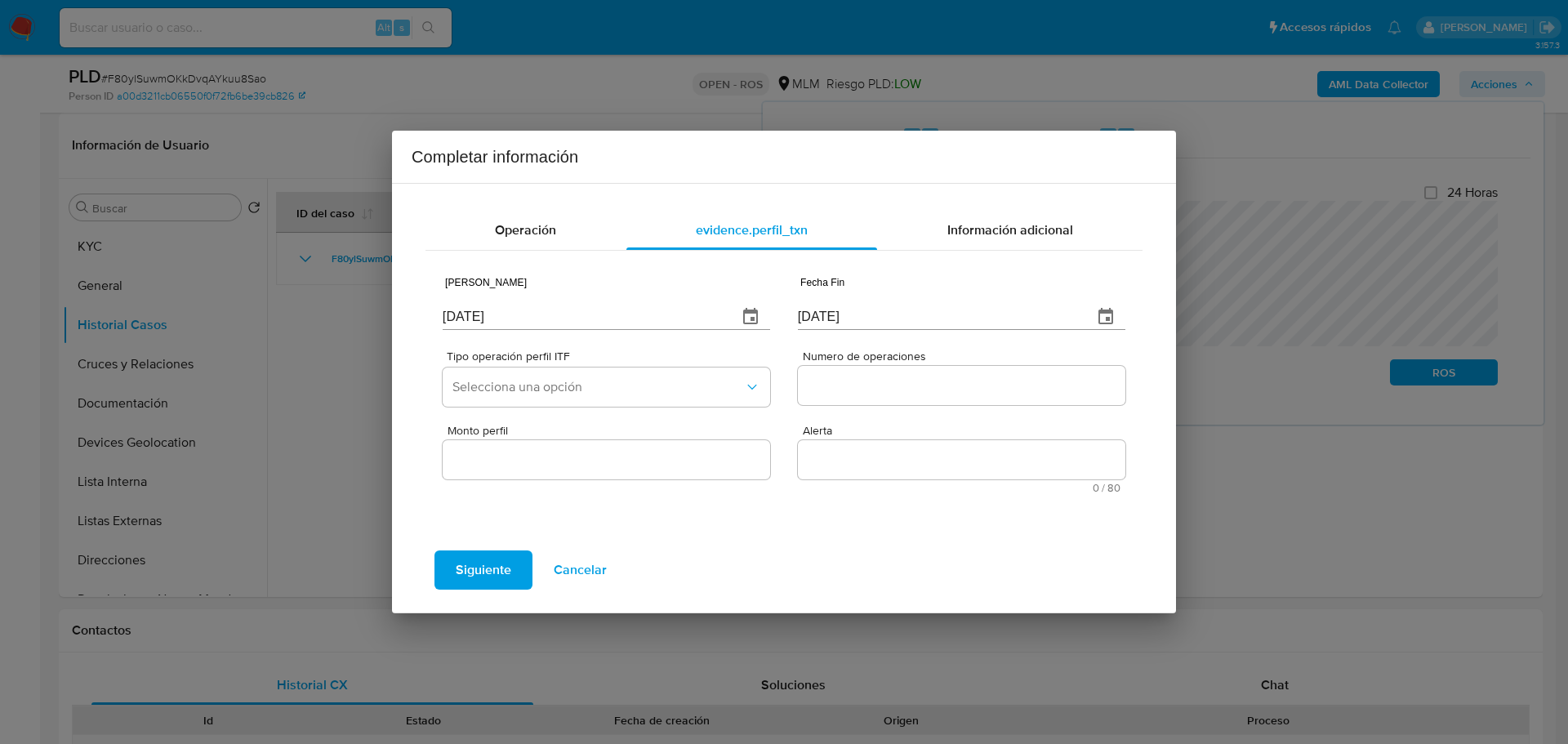
click at [755, 315] on icon "button" at bounding box center [751, 317] width 19 height 19
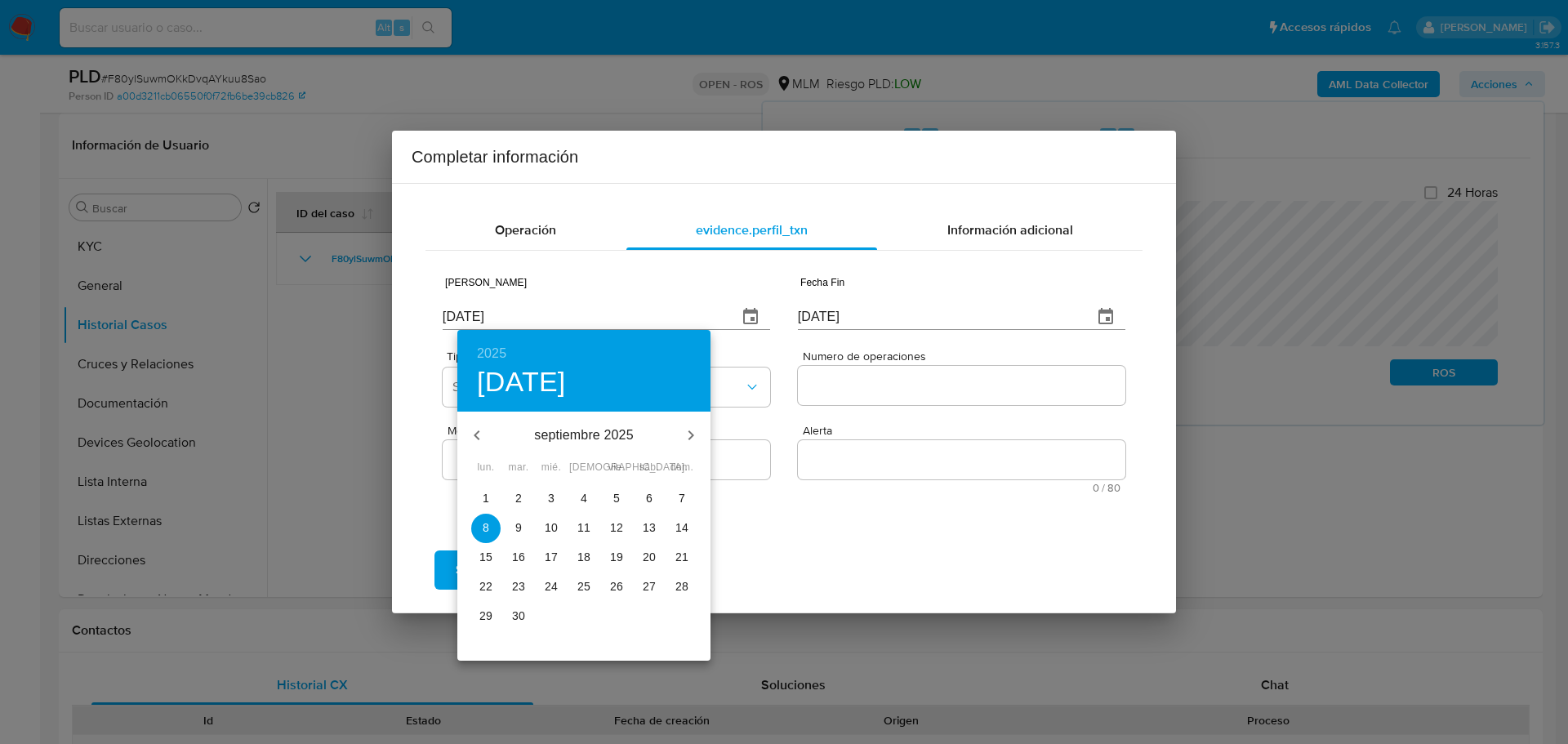
click at [477, 431] on icon "button" at bounding box center [477, 436] width 19 height 19
click at [477, 431] on icon "button" at bounding box center [477, 436] width 19 height 19
click at [477, 429] on icon "button" at bounding box center [477, 436] width 19 height 19
click at [519, 592] on p "20" at bounding box center [519, 586] width 13 height 17
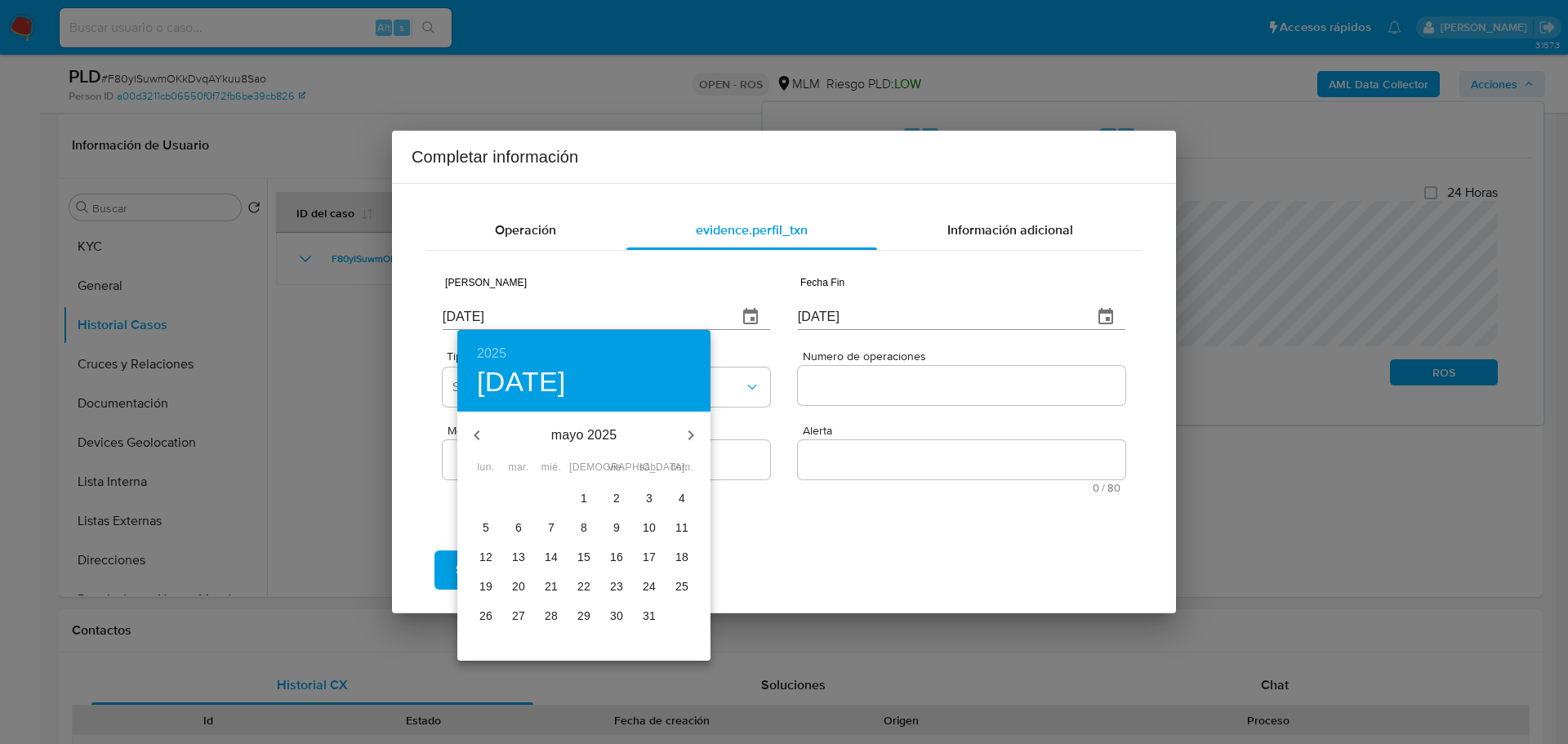
type input "20/05/2025"
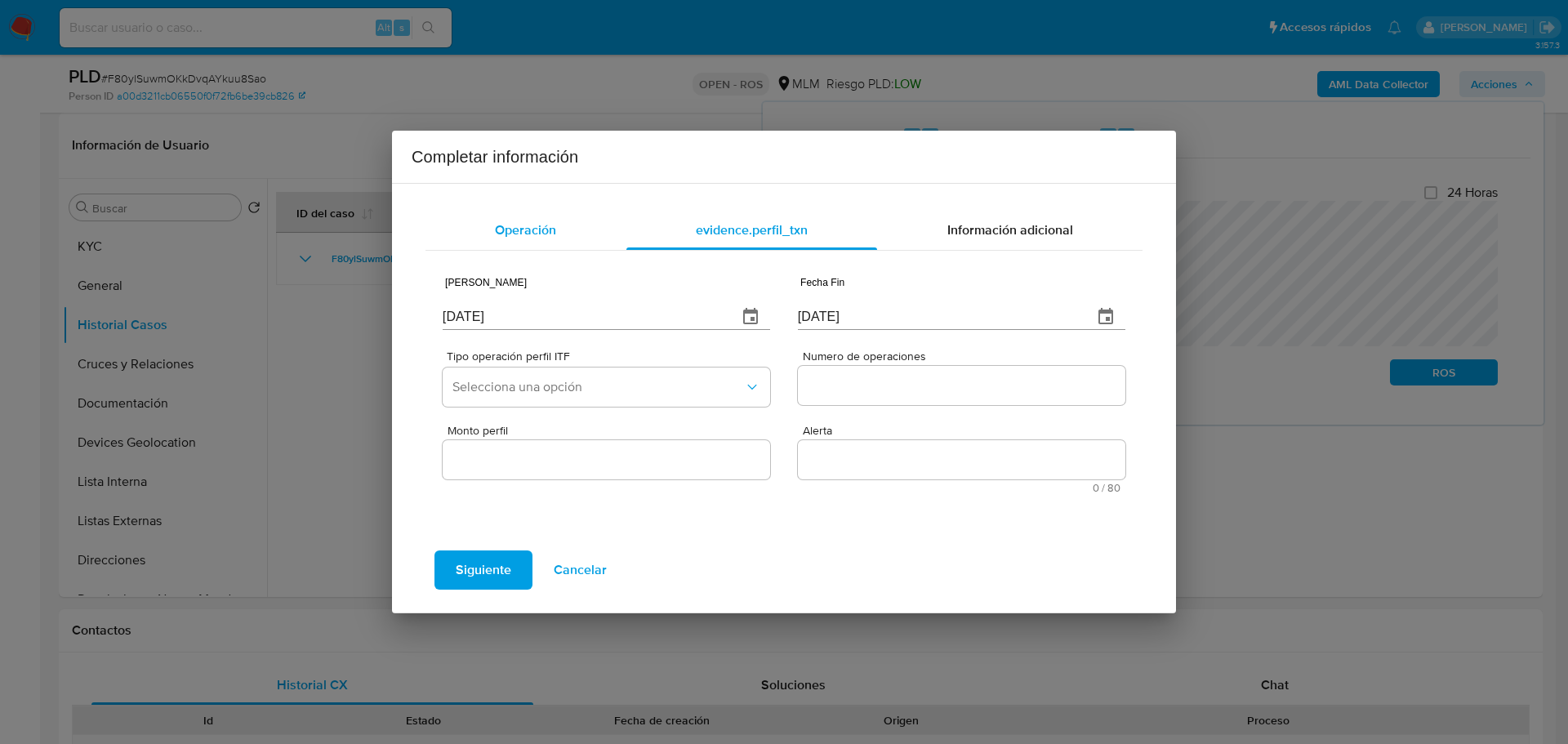
click at [533, 221] on span "Operación" at bounding box center [526, 230] width 61 height 18
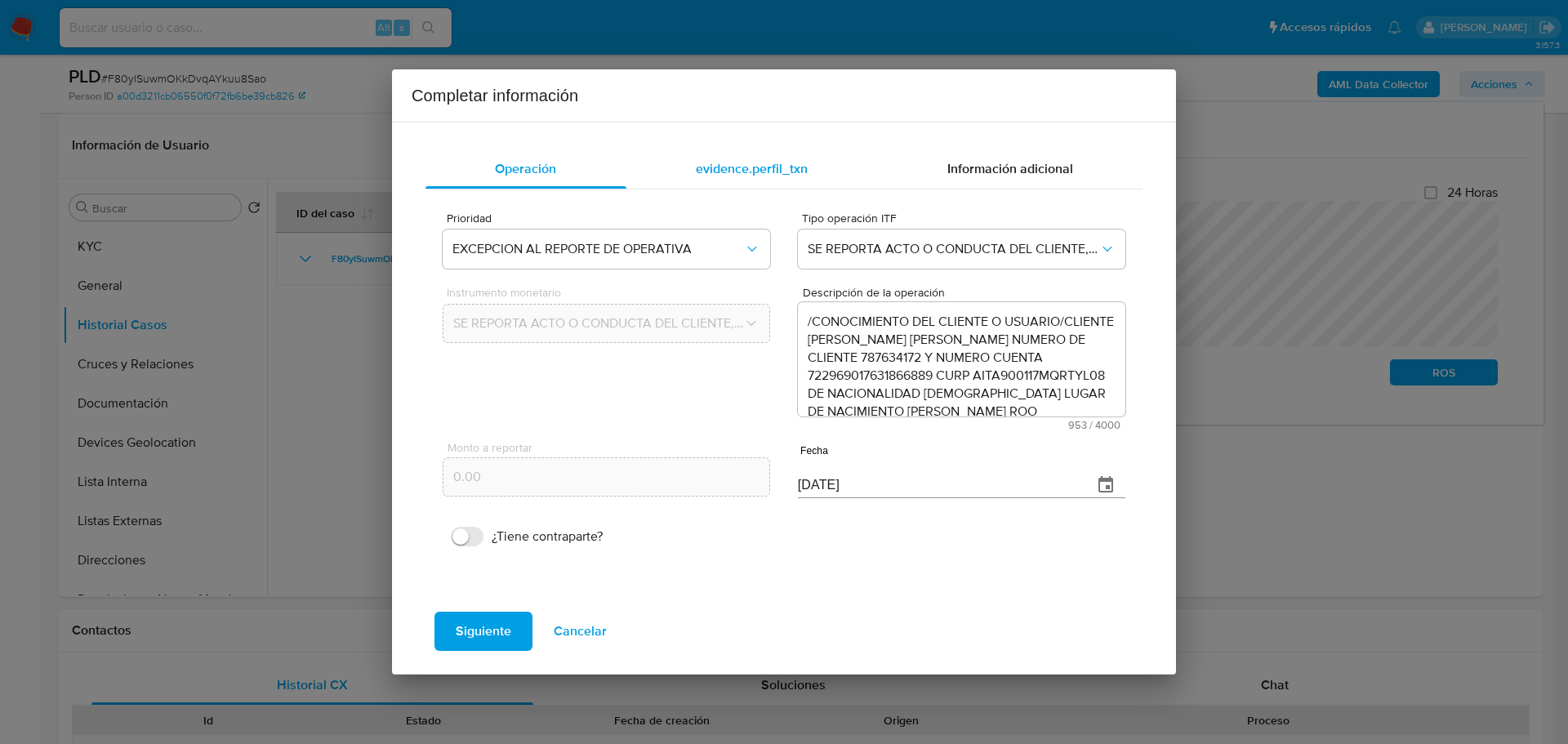
click at [770, 165] on span "evidence.perfil_txn" at bounding box center [752, 168] width 112 height 18
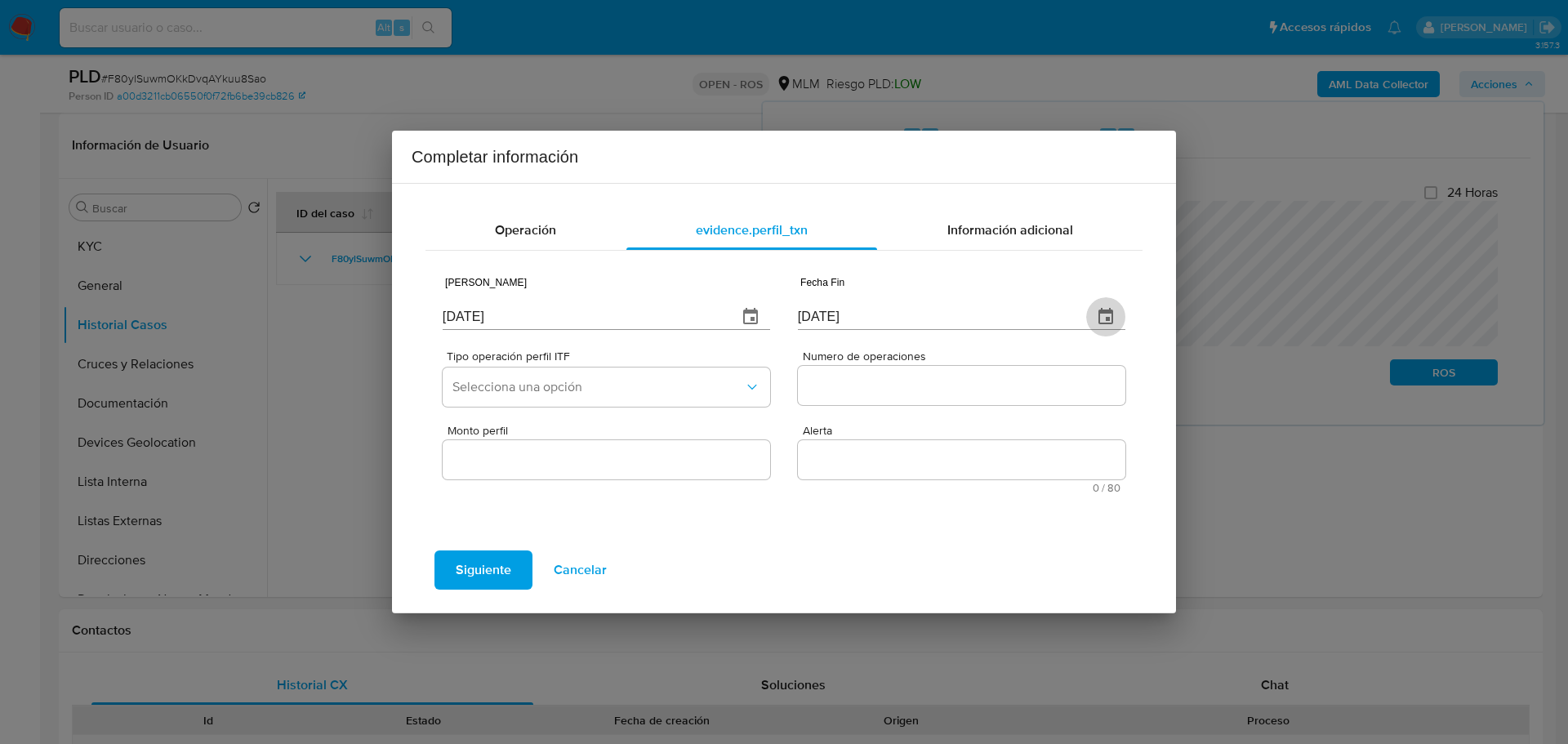
click at [1120, 317] on button "button" at bounding box center [1105, 316] width 39 height 39
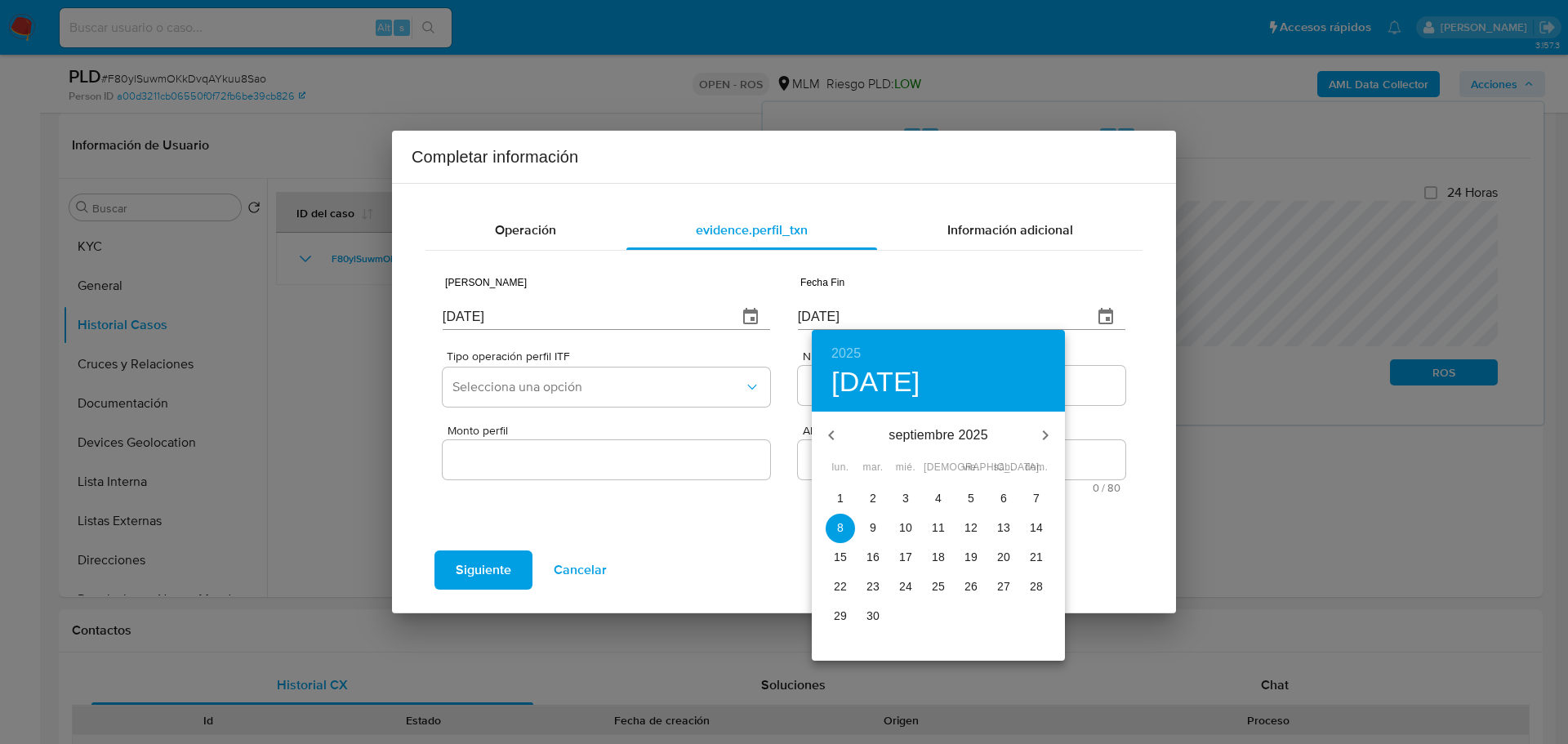
click at [833, 432] on icon "button" at bounding box center [830, 435] width 6 height 10
click at [833, 423] on button "button" at bounding box center [831, 436] width 39 height 39
click at [849, 643] on span "30" at bounding box center [841, 645] width 30 height 17
type input "[DATE]"
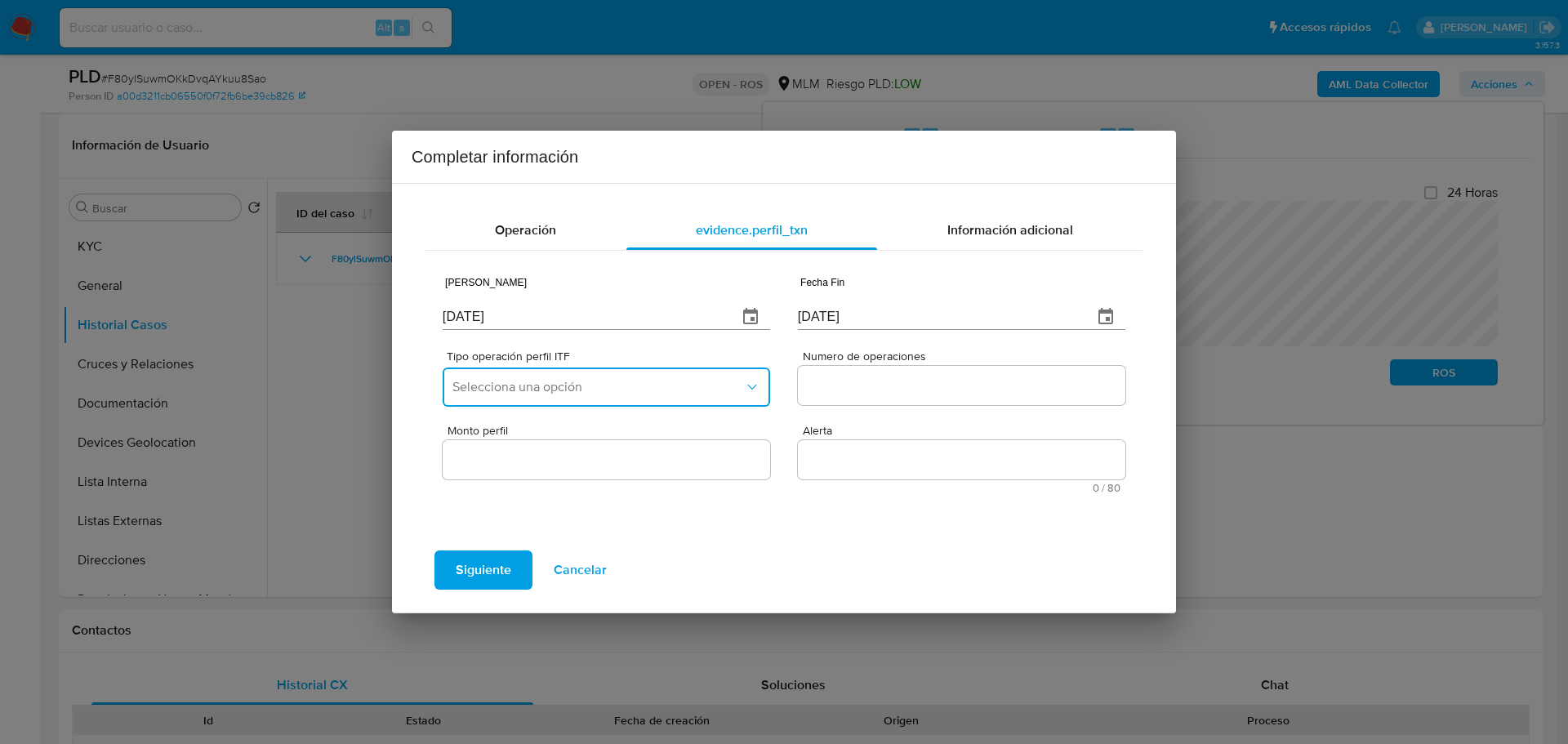
drag, startPoint x: 640, startPoint y: 380, endPoint x: 647, endPoint y: 393, distance: 14.8
click at [640, 378] on button "Selecciona una opción" at bounding box center [606, 387] width 328 height 39
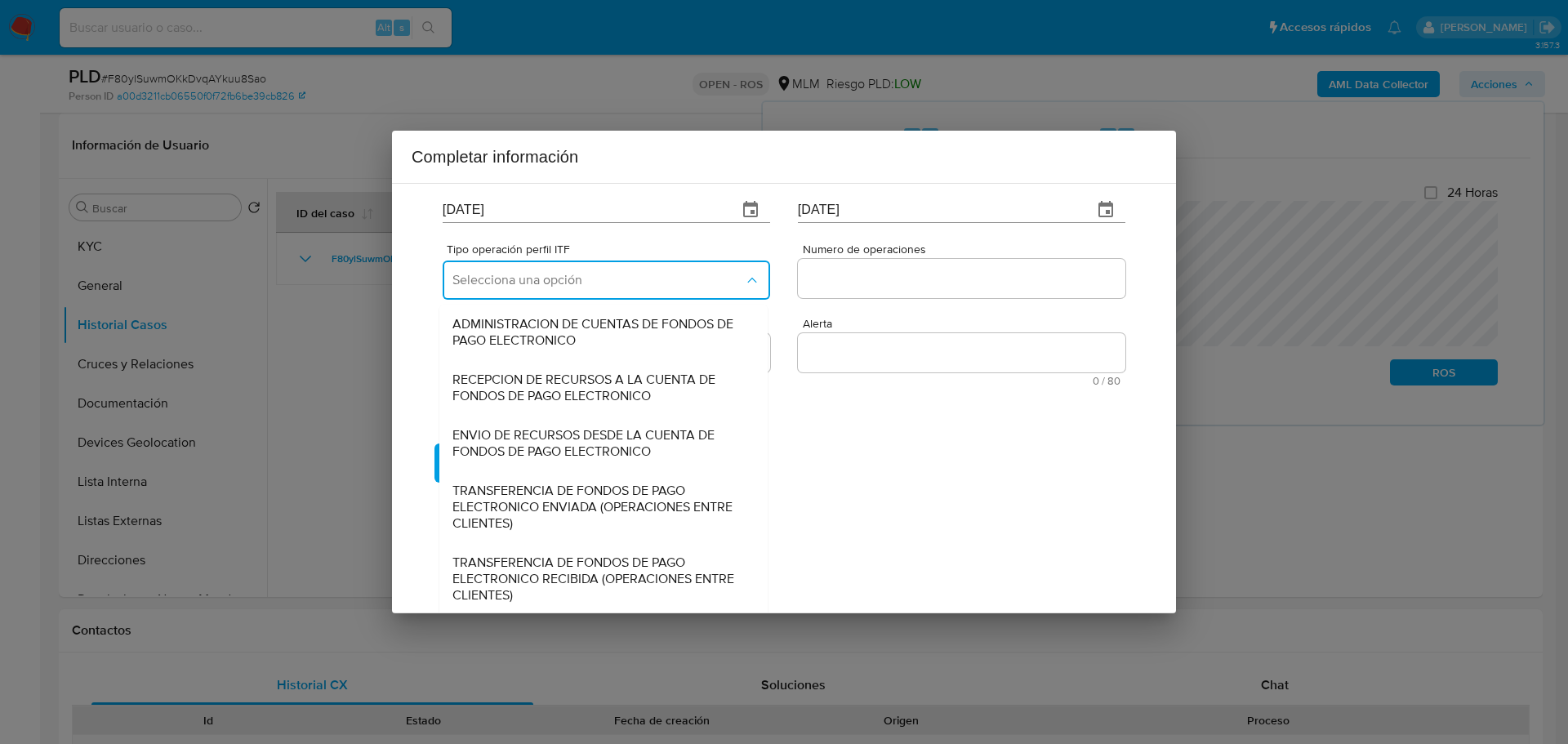
scroll to position [181, 0]
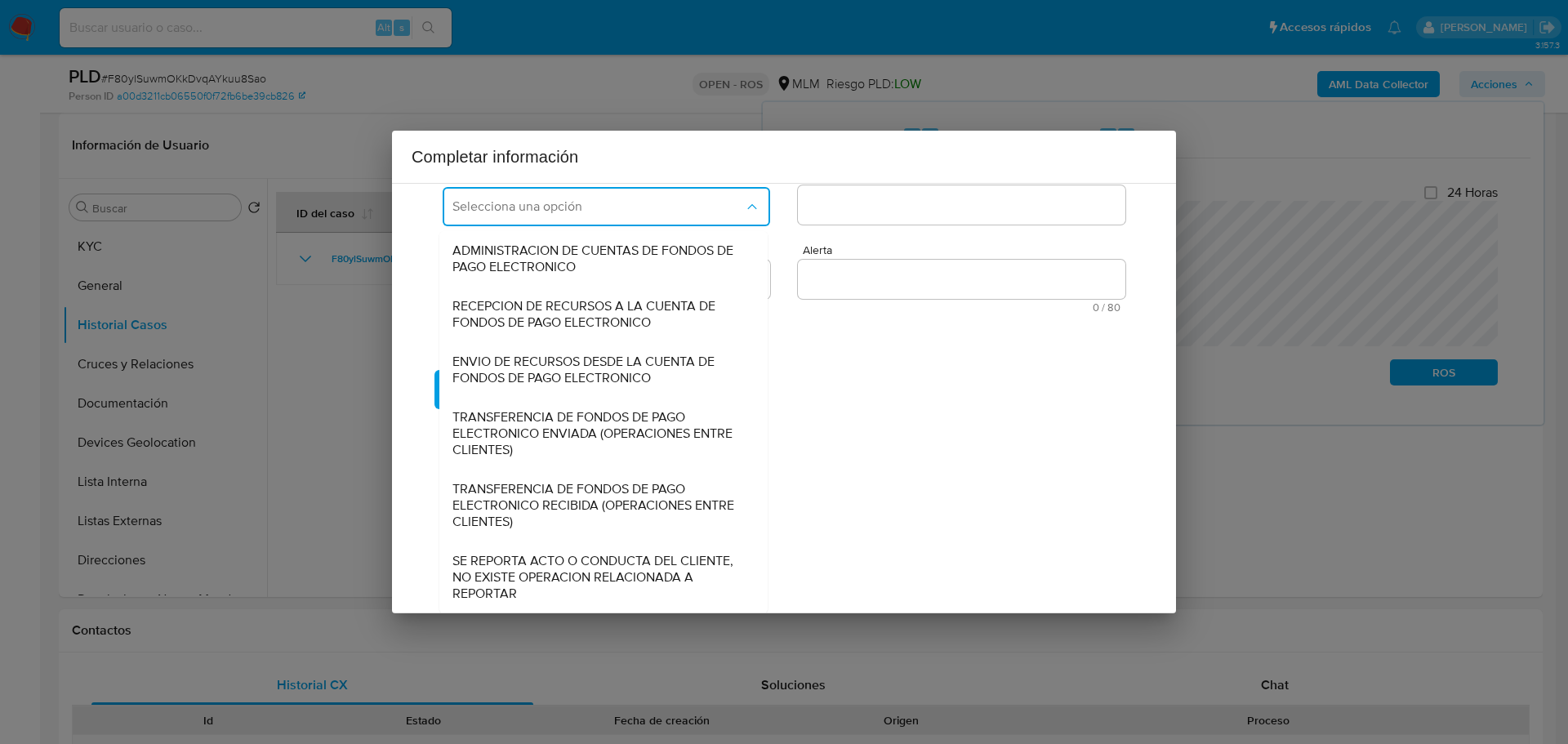
click at [648, 575] on span "SE REPORTA ACTO O CONDUCTA DEL CLIENTE, NO EXISTE OPERACION RELACIONADA A REPOR…" at bounding box center [599, 577] width 293 height 49
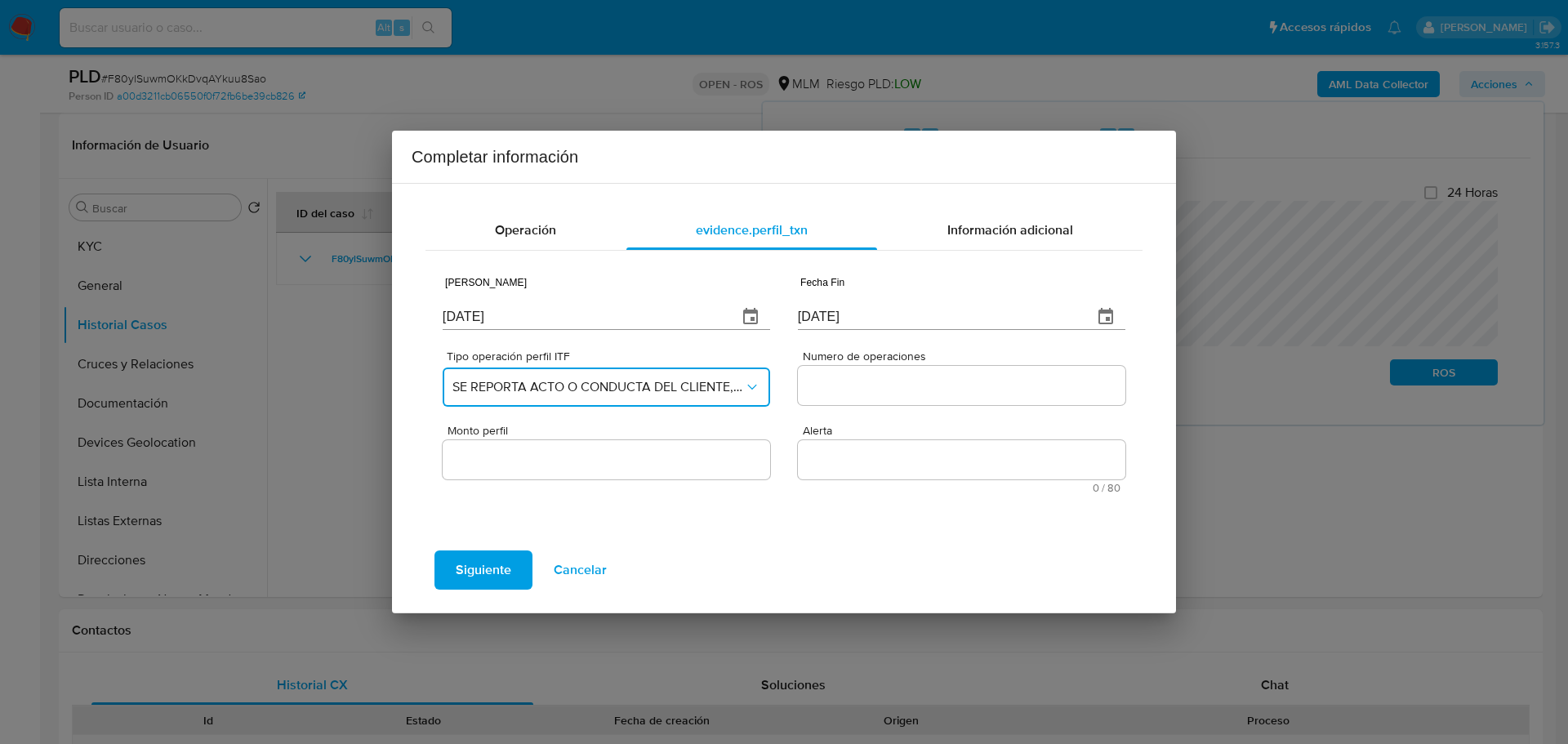
scroll to position [0, 0]
click at [873, 388] on input "Numero de operaciones" at bounding box center [962, 386] width 328 height 21
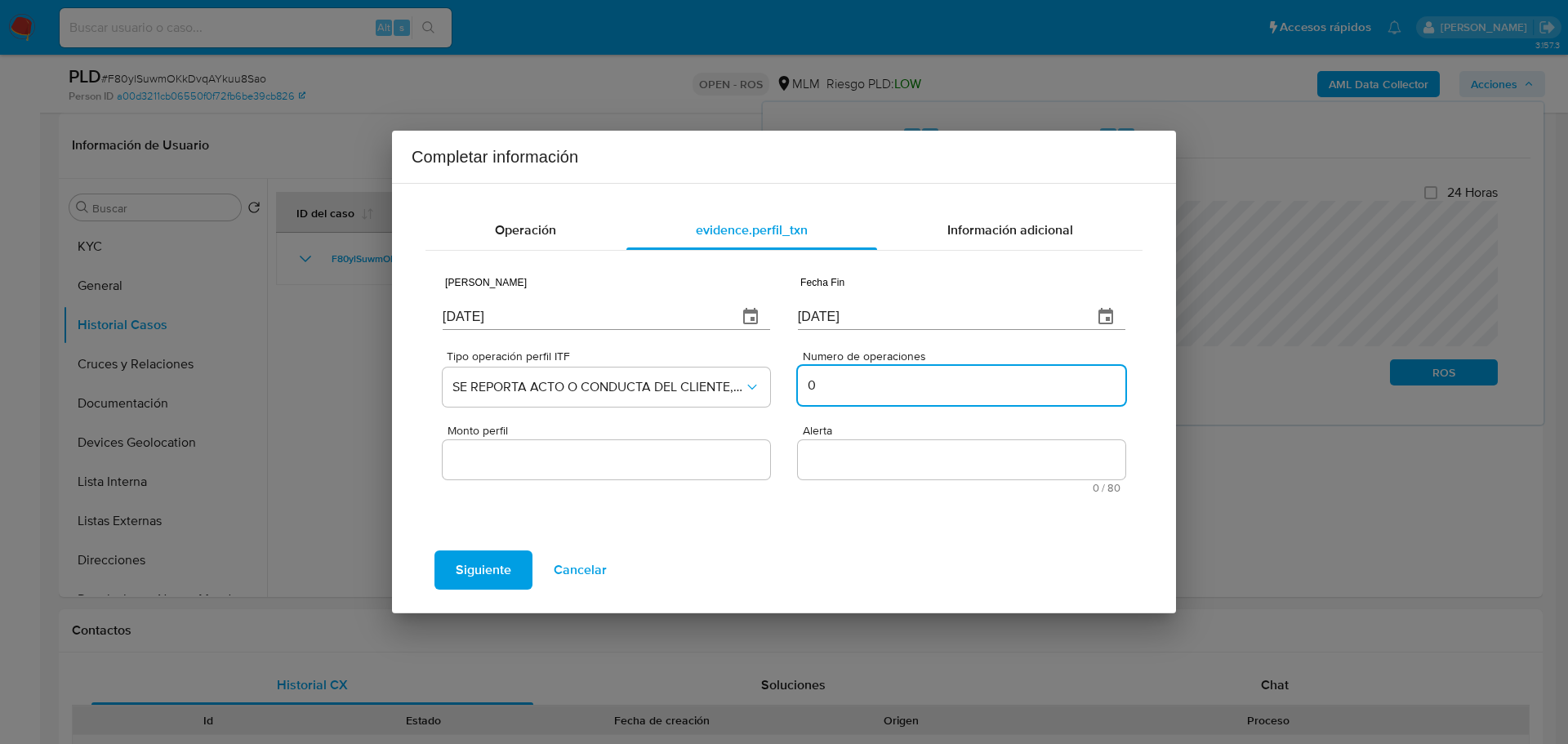
type input "0"
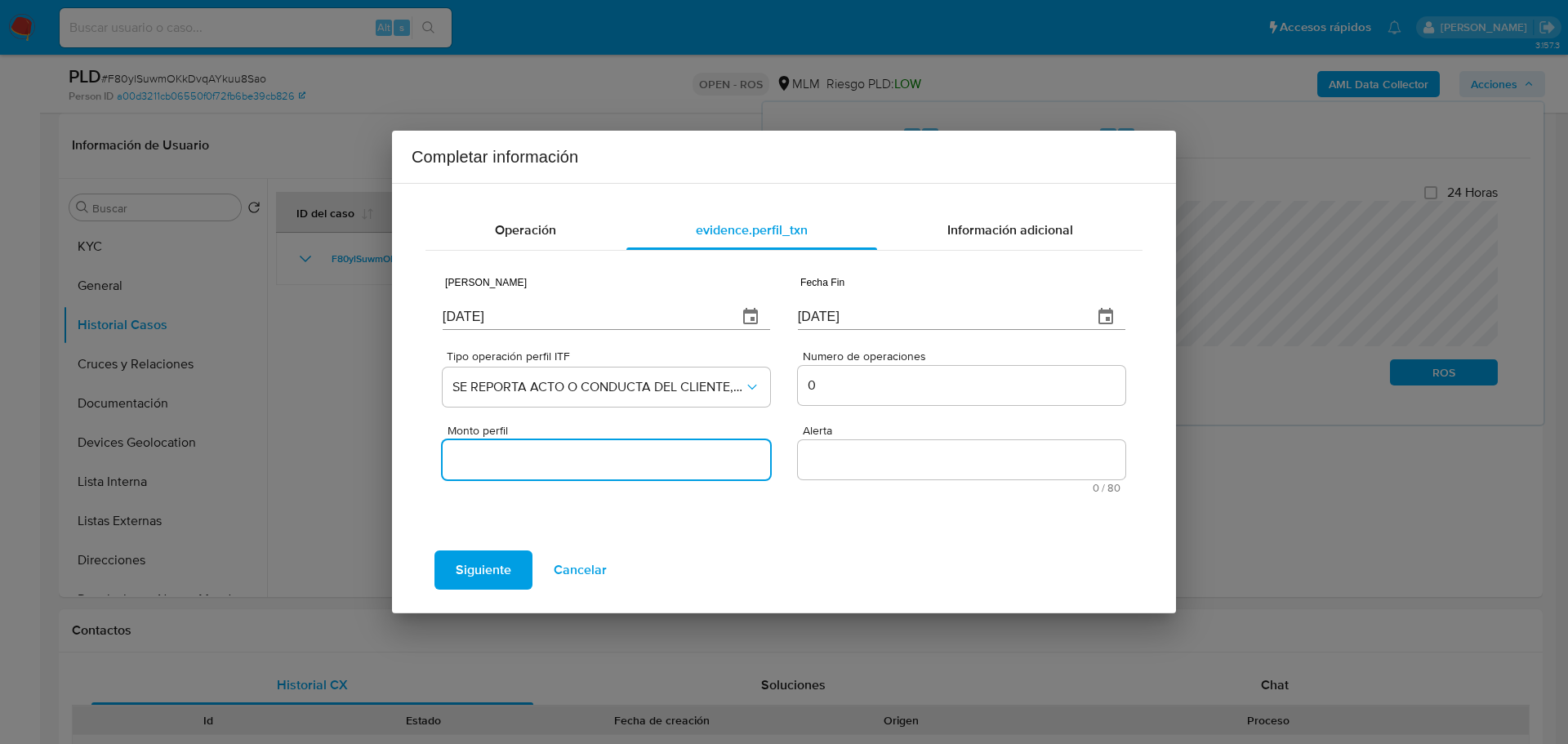
click at [706, 465] on input "Monto perfil" at bounding box center [606, 460] width 328 height 21
type input "0.00"
click at [821, 470] on textarea "Alerta" at bounding box center [962, 460] width 328 height 39
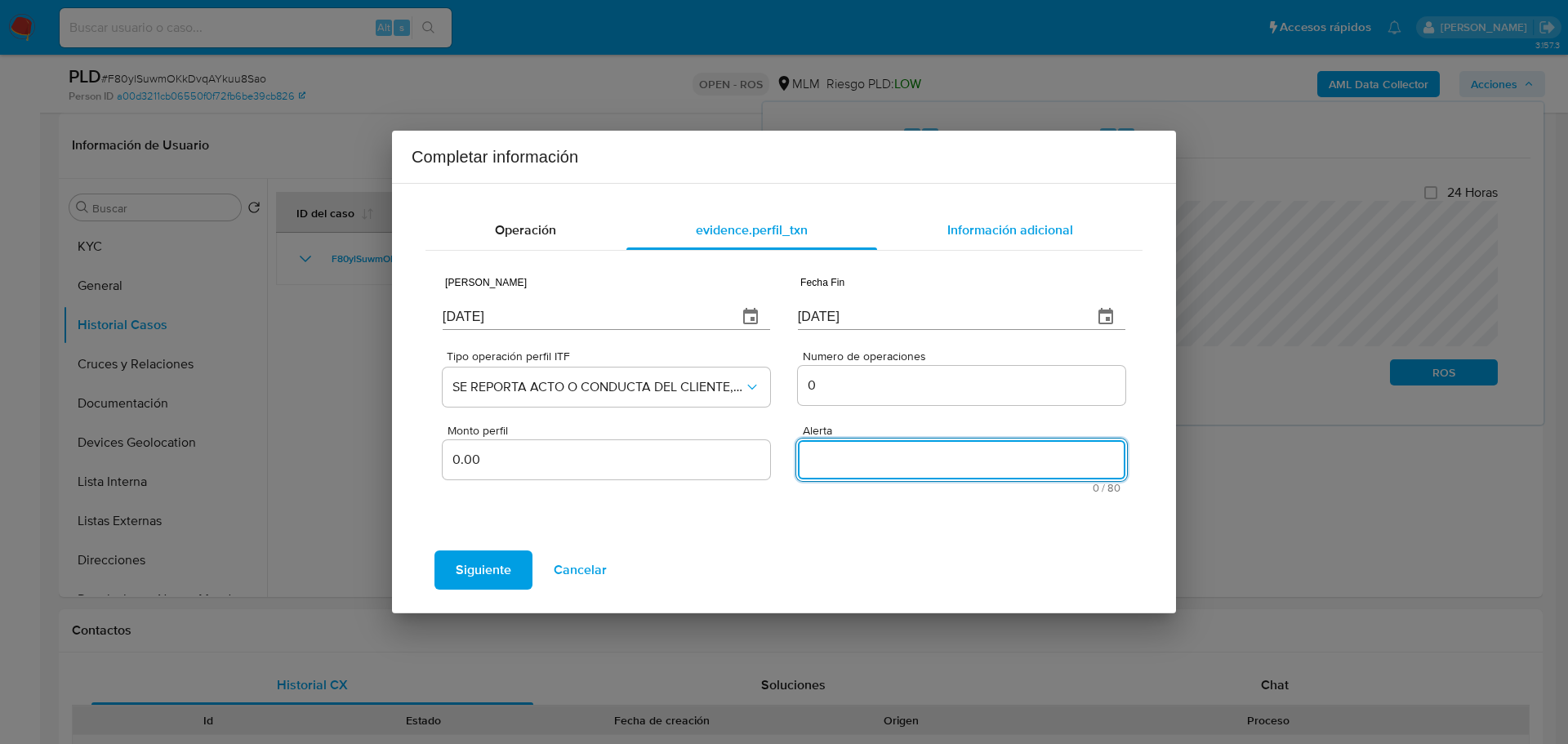
paste textarea "DESVIOPROPORCIONALMLM"
type textarea "DESVIOPROPORCIONALMLM"
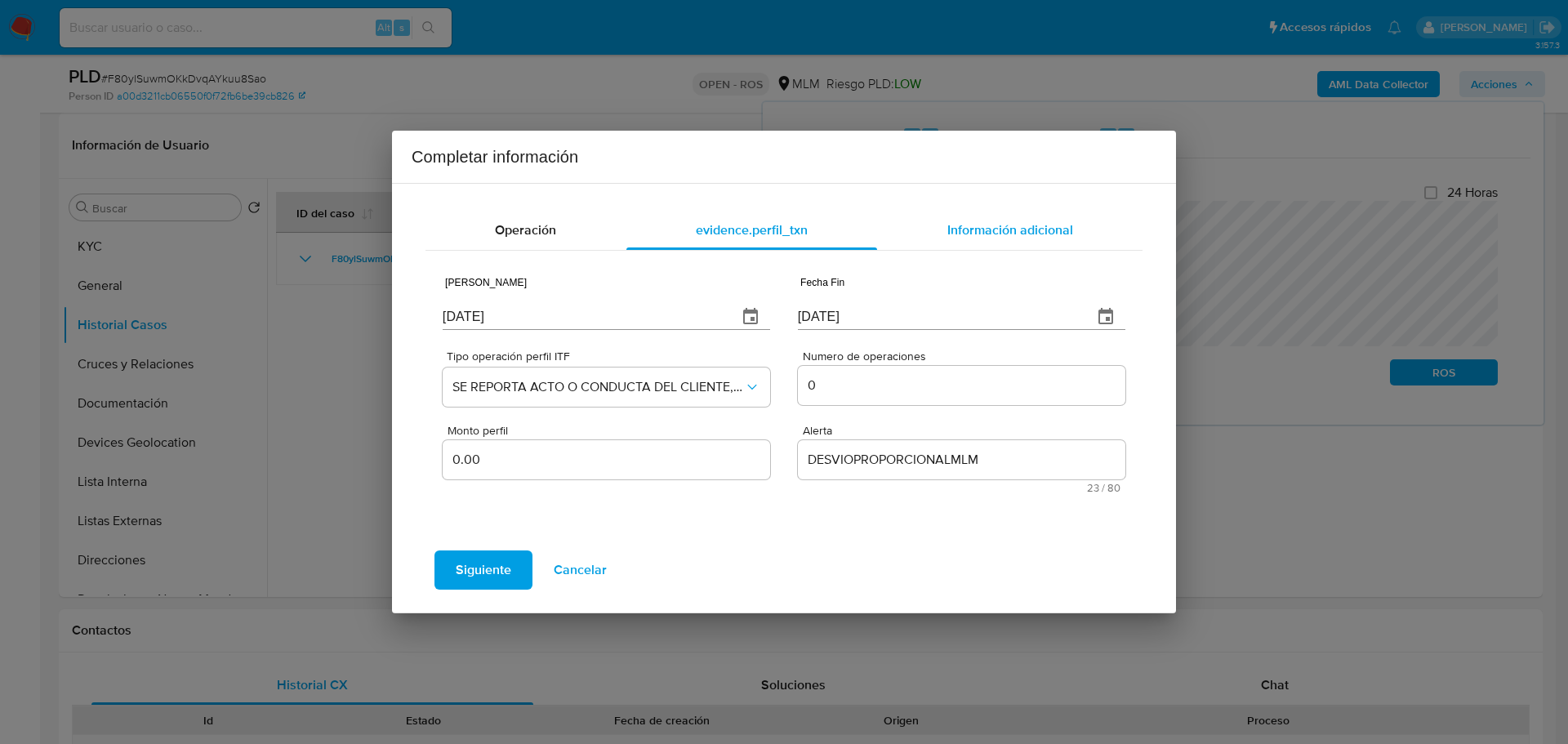
click at [1003, 233] on span "Información adicional" at bounding box center [1011, 230] width 126 height 18
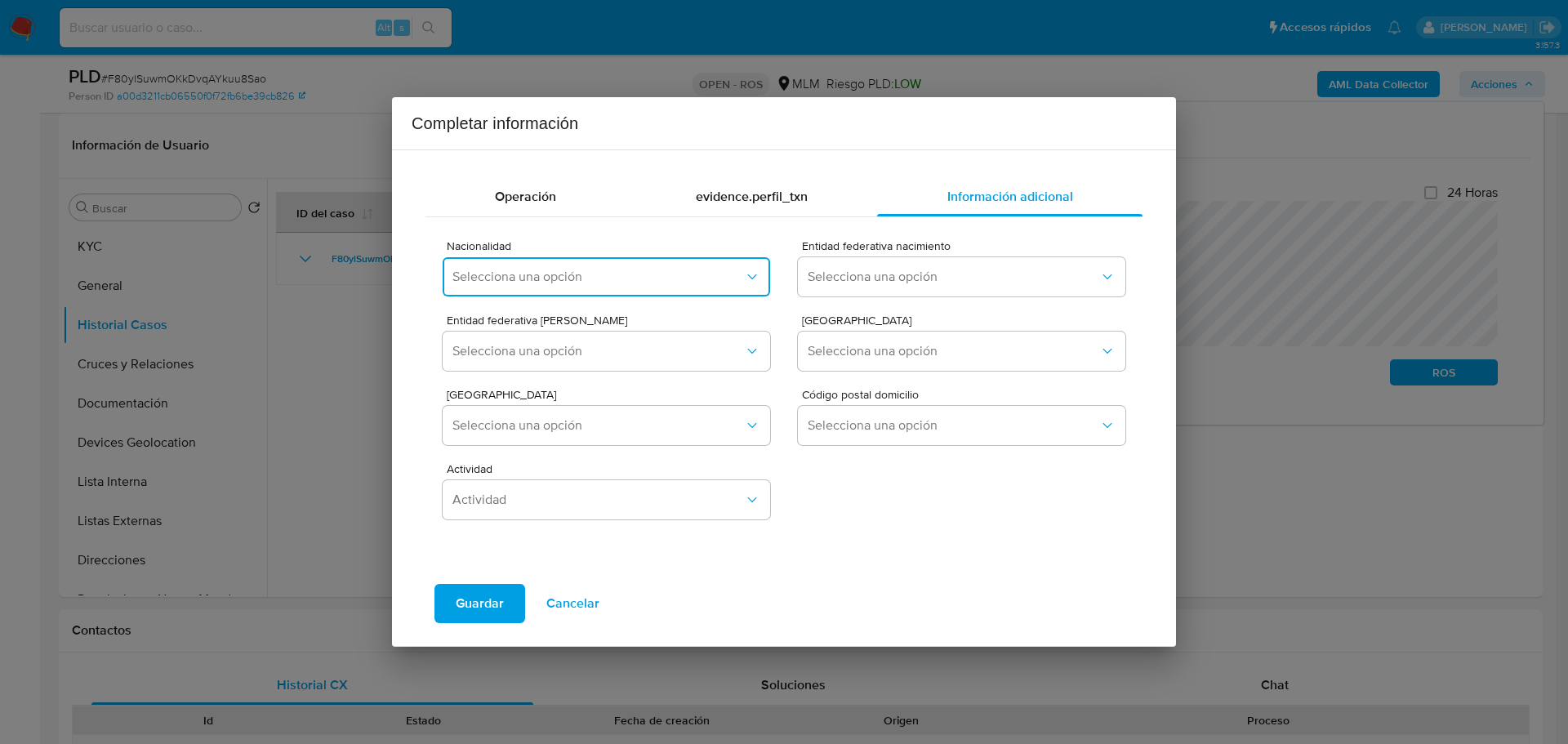
click at [607, 279] on span "Selecciona una opción" at bounding box center [598, 277] width 292 height 17
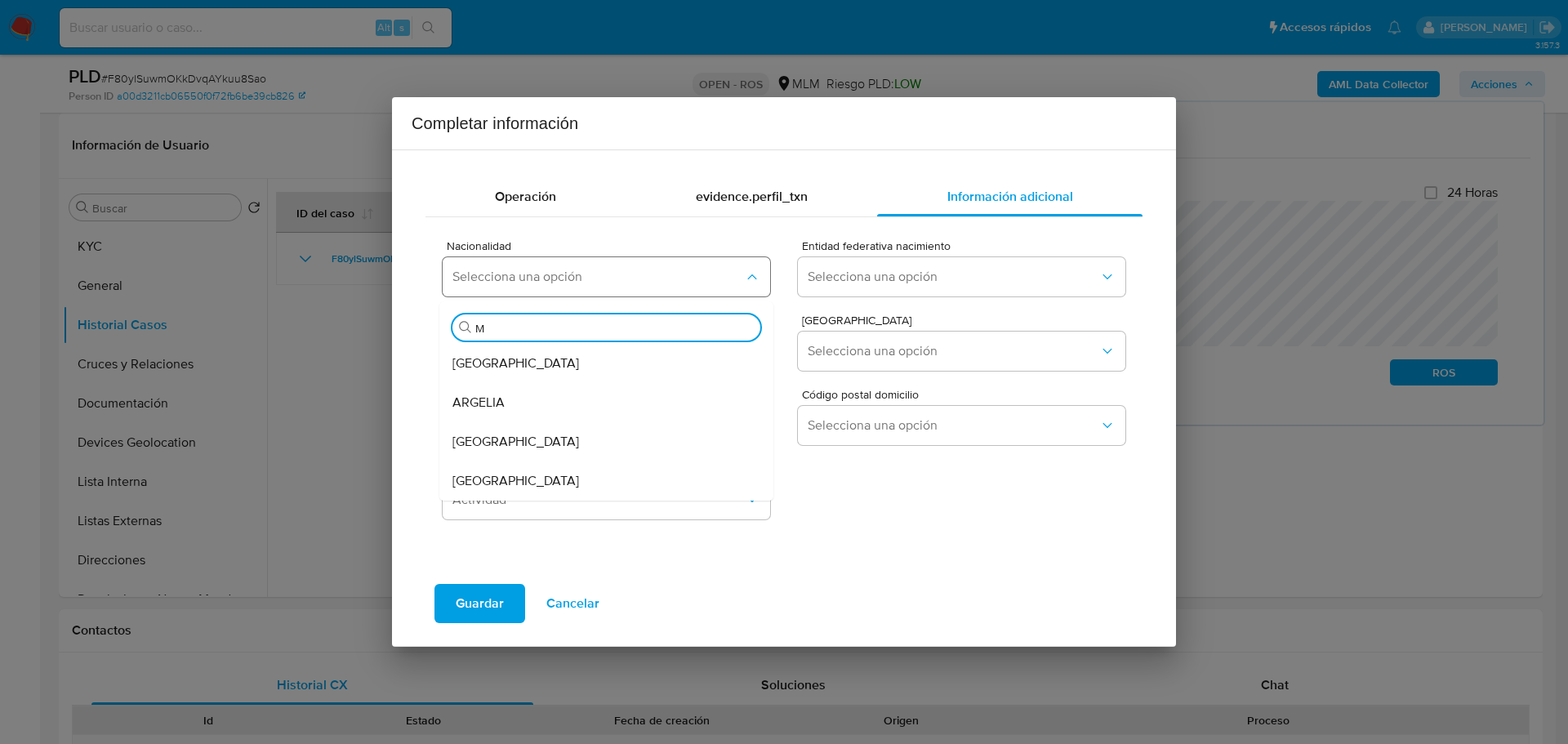
type input "ME"
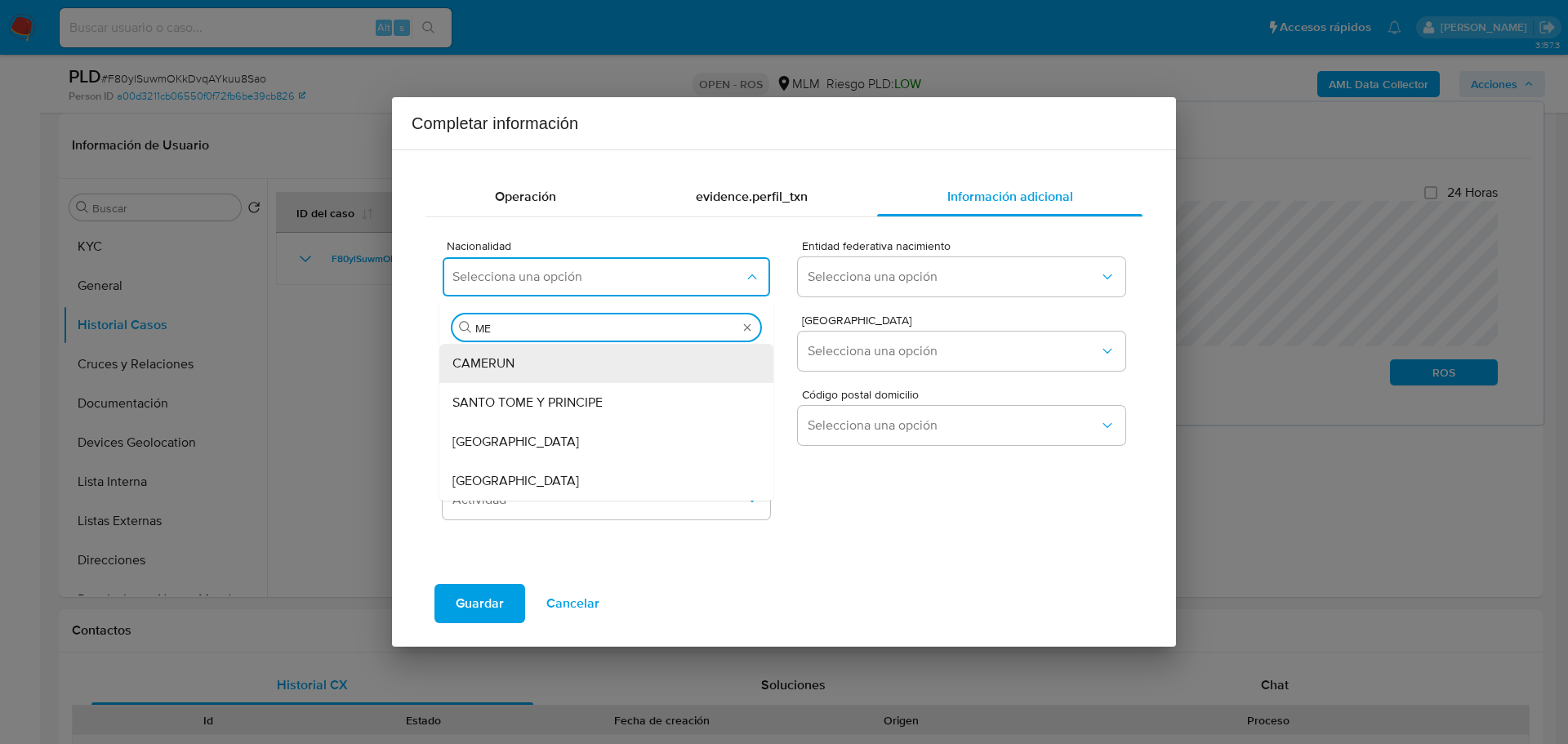
drag, startPoint x: 554, startPoint y: 478, endPoint x: 831, endPoint y: 329, distance: 314.5
click at [554, 476] on div "[GEOGRAPHIC_DATA]" at bounding box center [602, 481] width 298 height 39
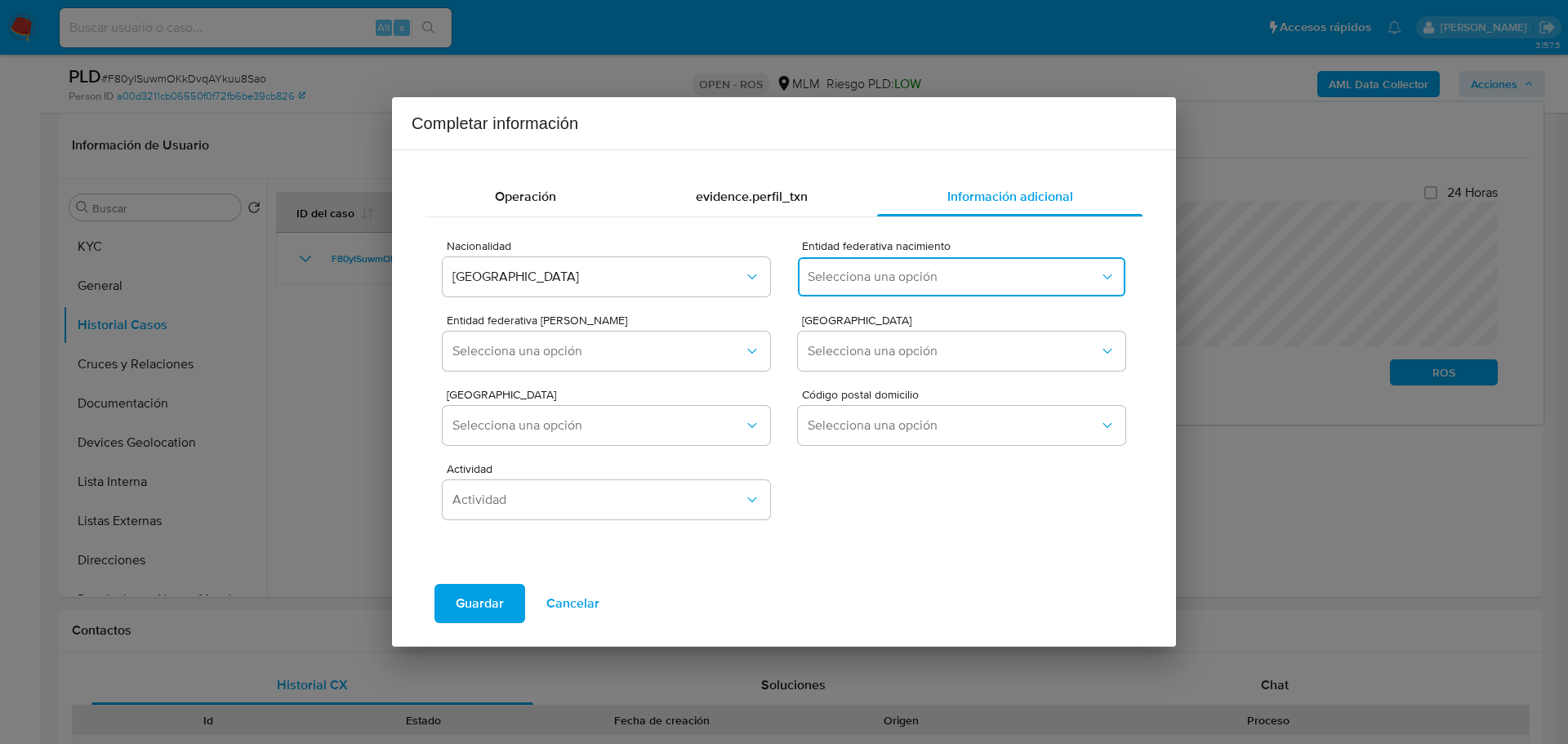
click at [859, 283] on span "Selecciona una opción" at bounding box center [953, 277] width 292 height 17
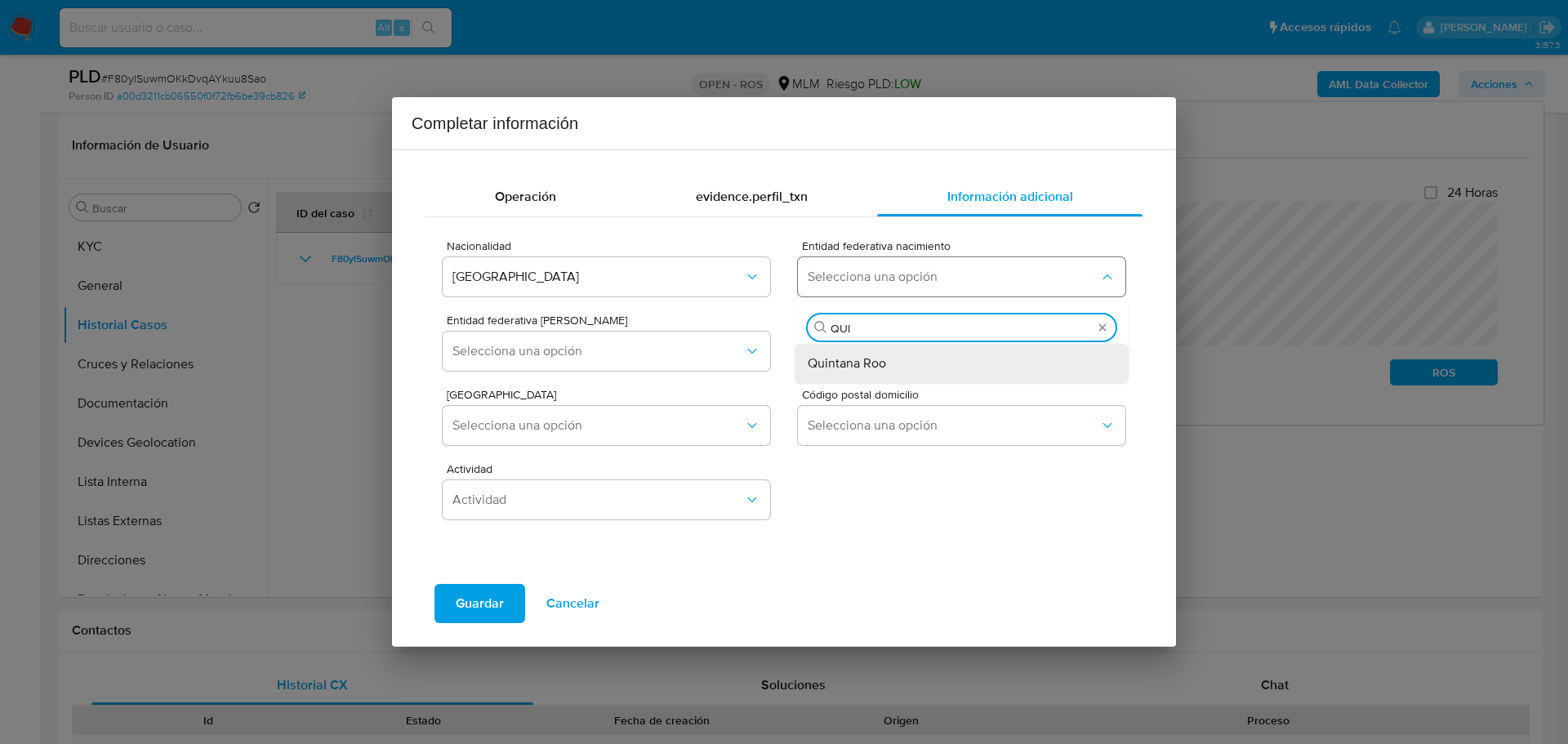
type input "QUIN"
click at [915, 366] on div "Quintana Roo" at bounding box center [957, 364] width 298 height 39
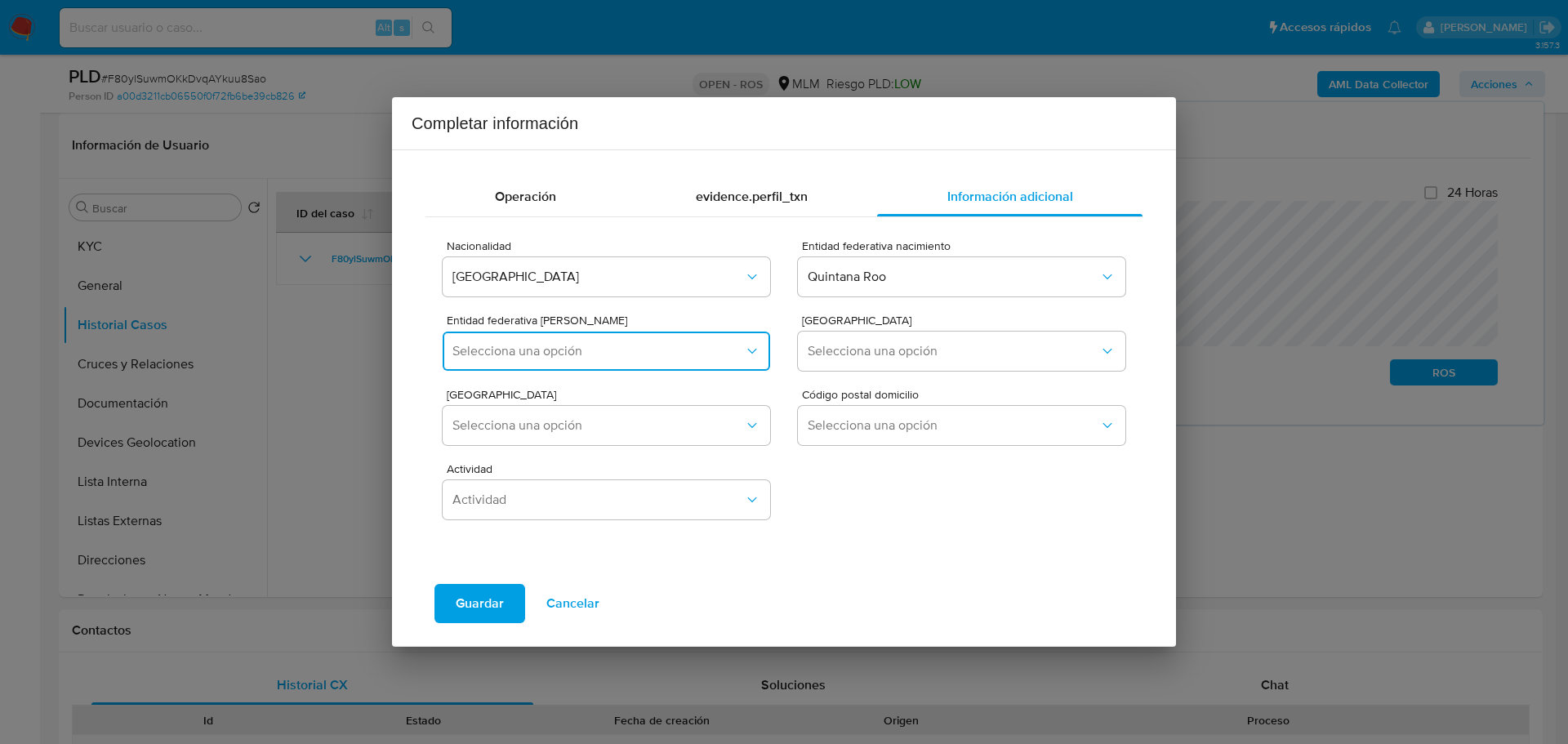
click at [531, 343] on button "Selecciona una opción" at bounding box center [606, 351] width 328 height 39
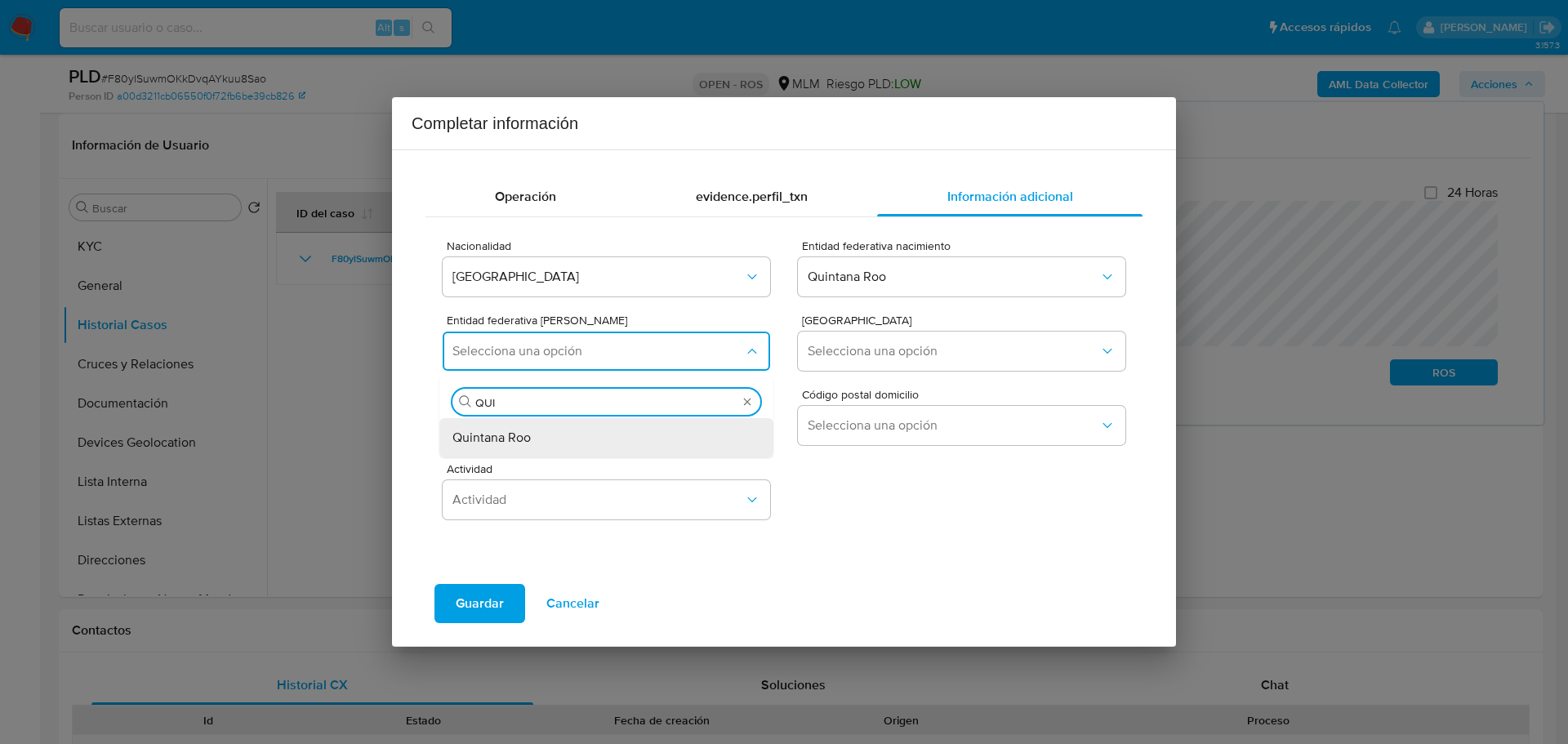
type input "QUIN"
click at [542, 440] on div "Quintana Roo" at bounding box center [602, 437] width 298 height 39
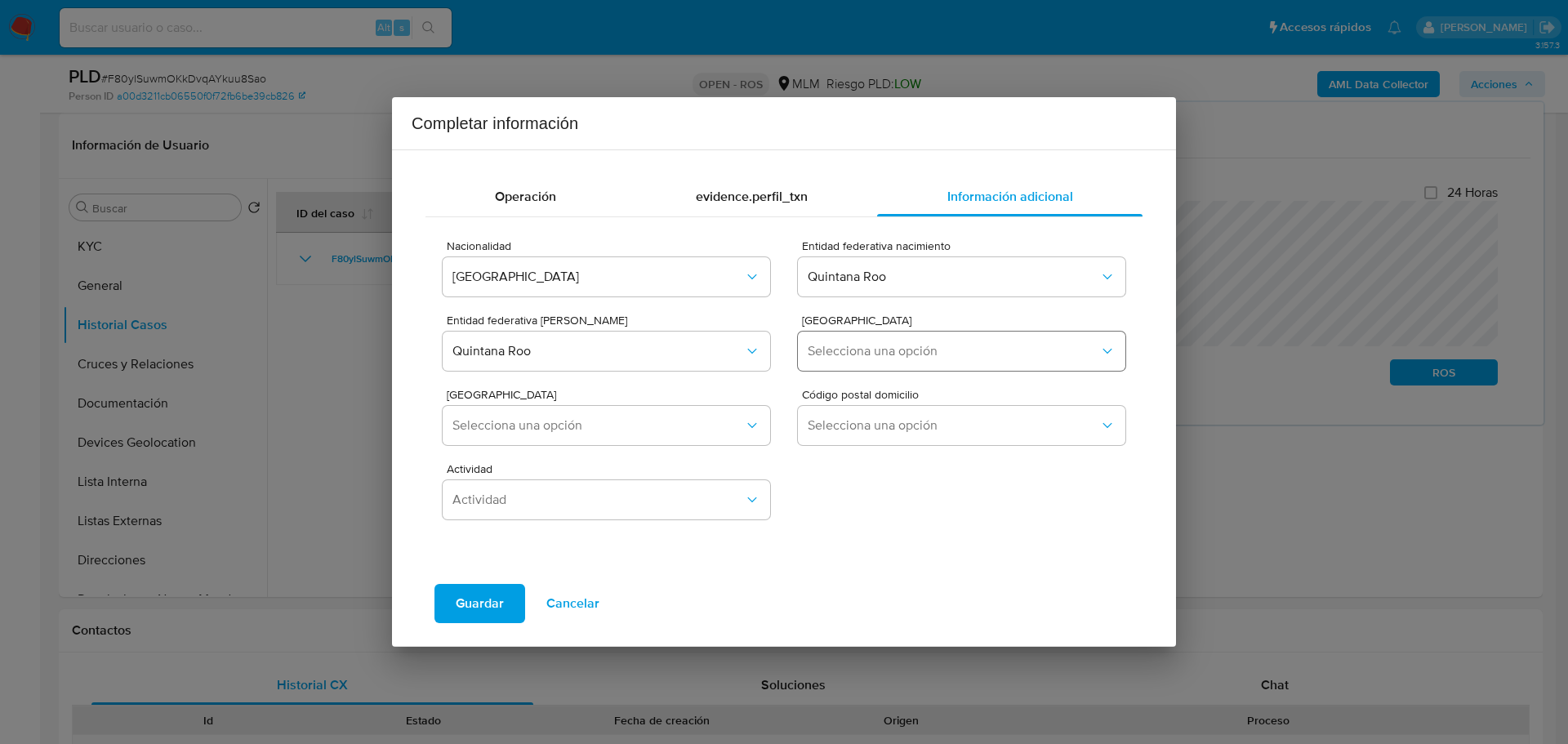
click at [851, 370] on div "Municipio Domicilio Selecciona una opción" at bounding box center [962, 346] width 328 height 63
click at [856, 351] on span "Selecciona una opción" at bounding box center [953, 351] width 292 height 17
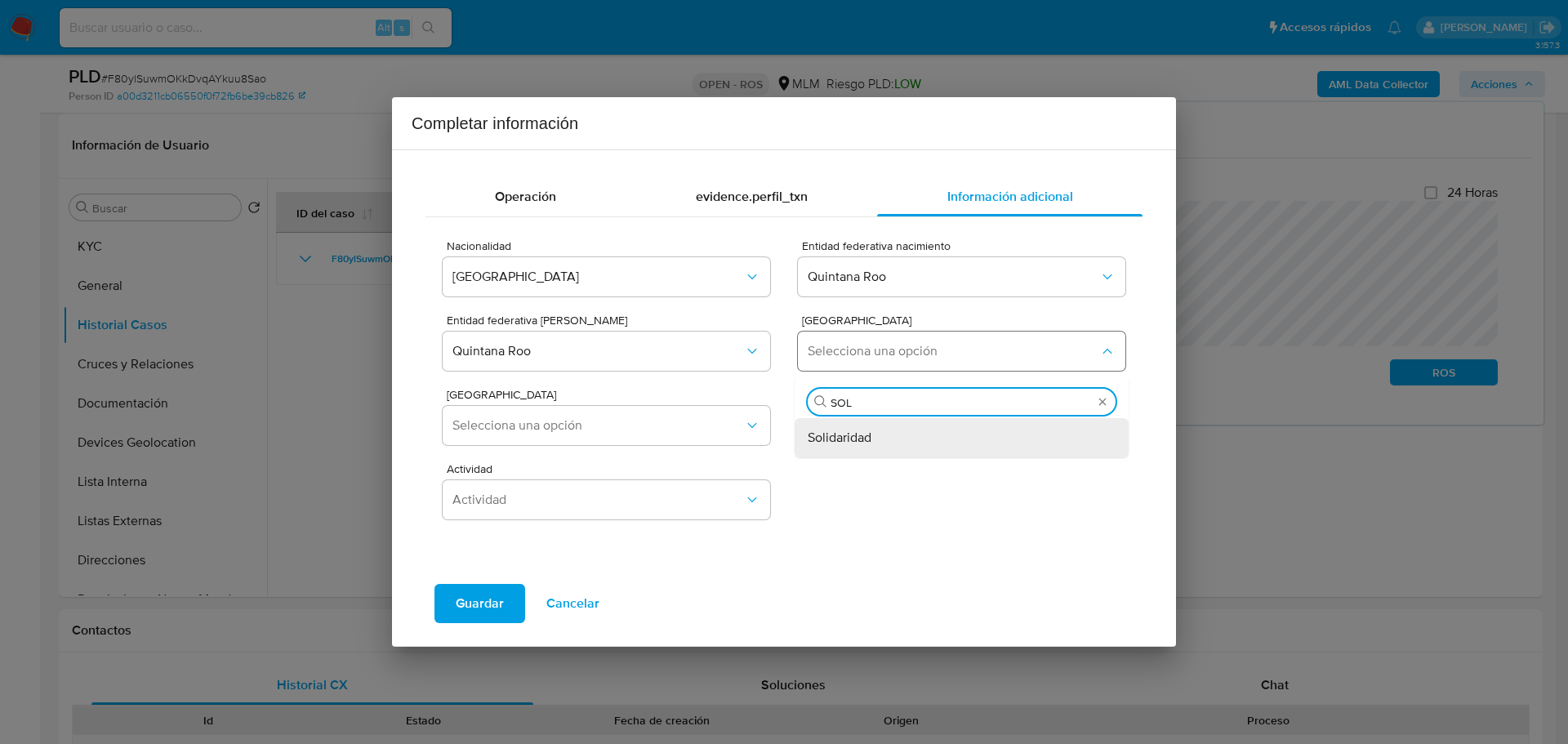
type input "SOLI"
click at [834, 440] on span "Solidaridad" at bounding box center [839, 437] width 64 height 17
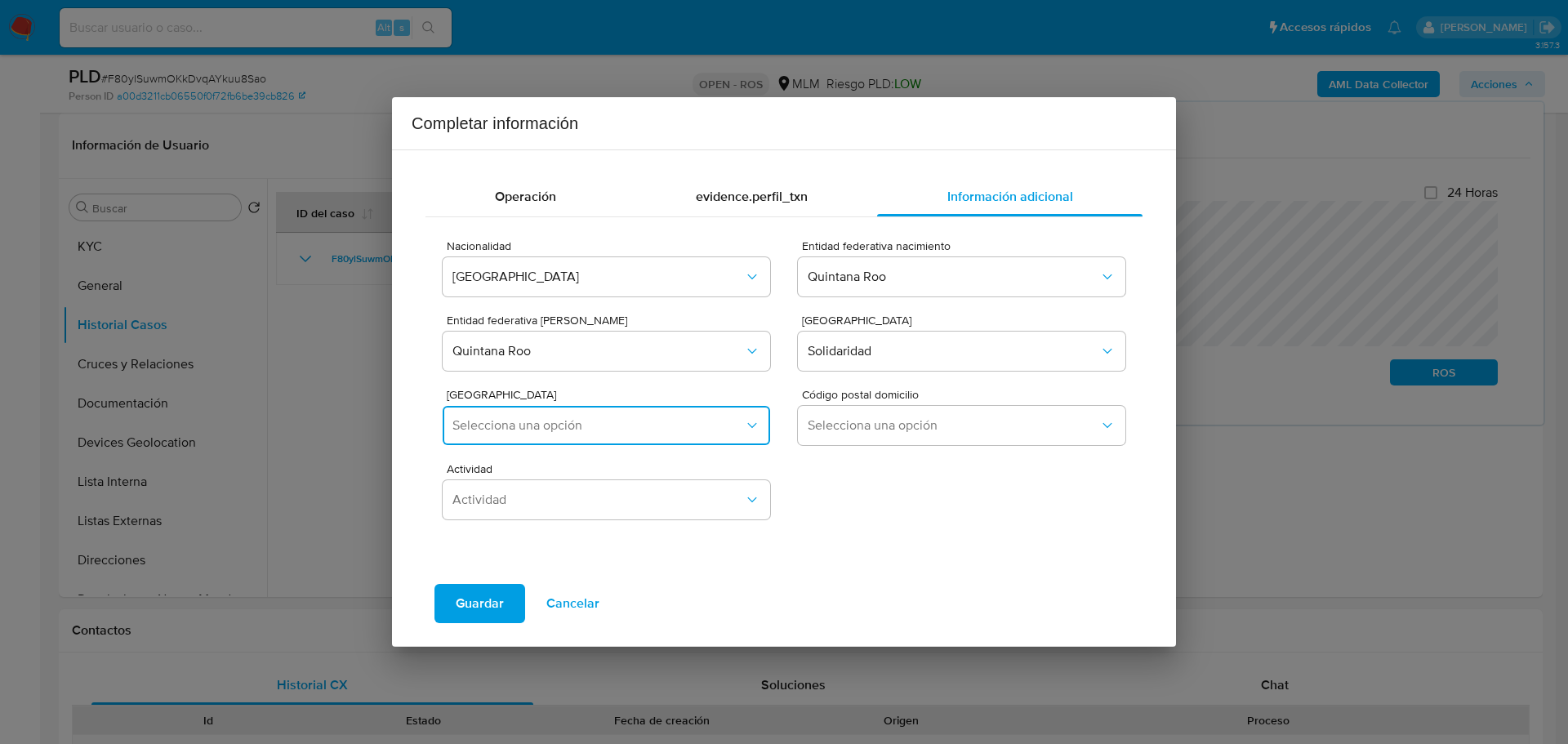
click at [599, 422] on span "Selecciona una opción" at bounding box center [598, 425] width 292 height 17
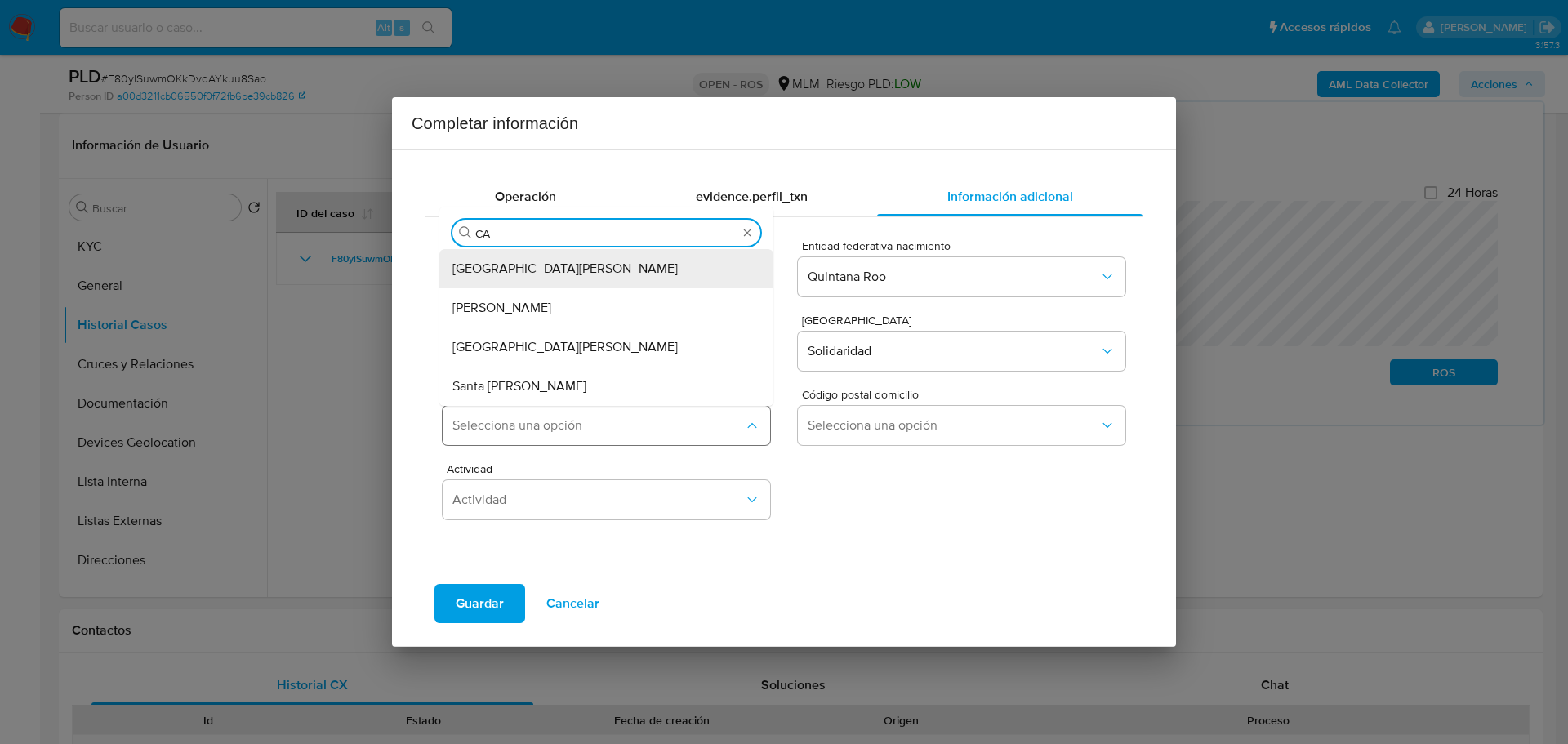
type input "C"
type input "B"
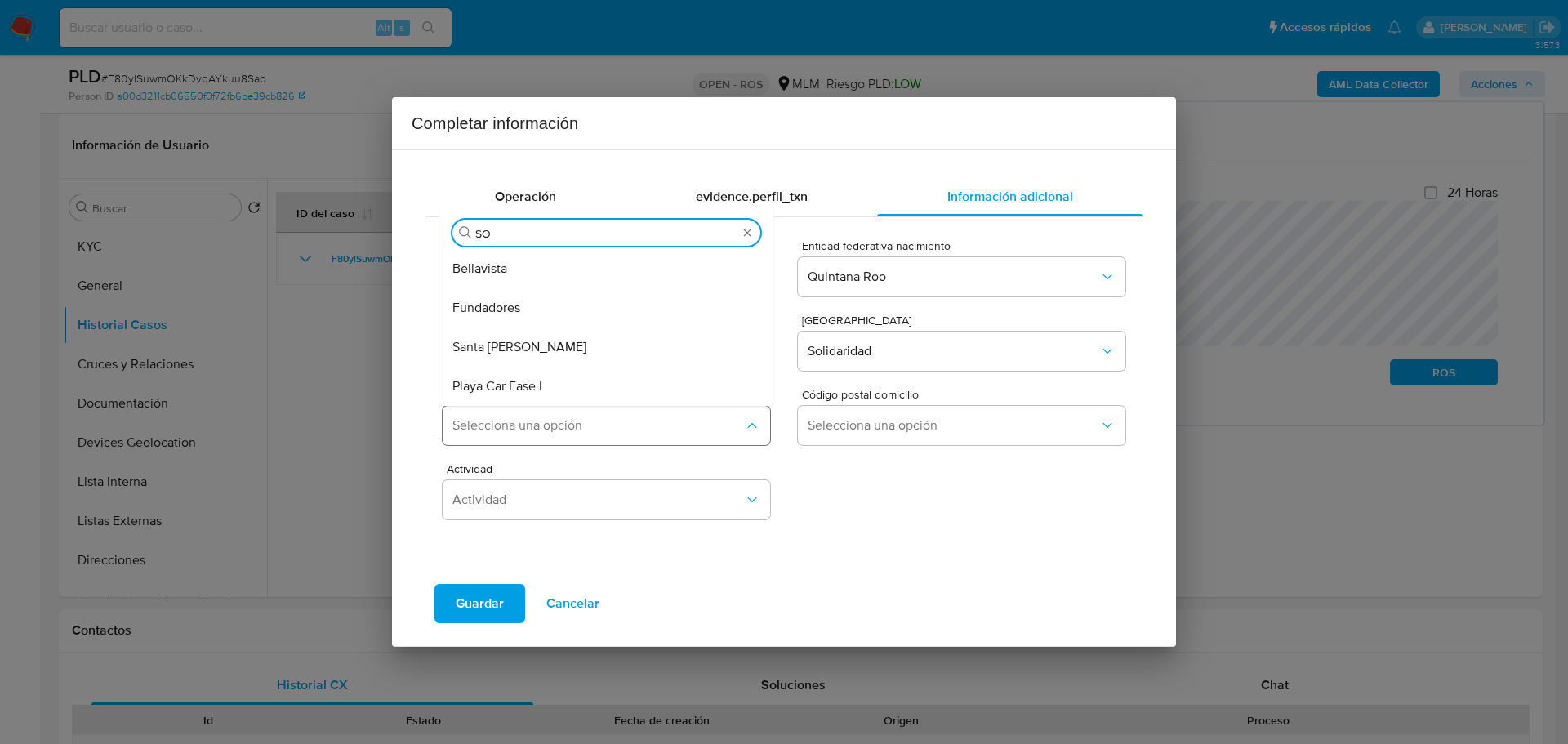
type input "SOL"
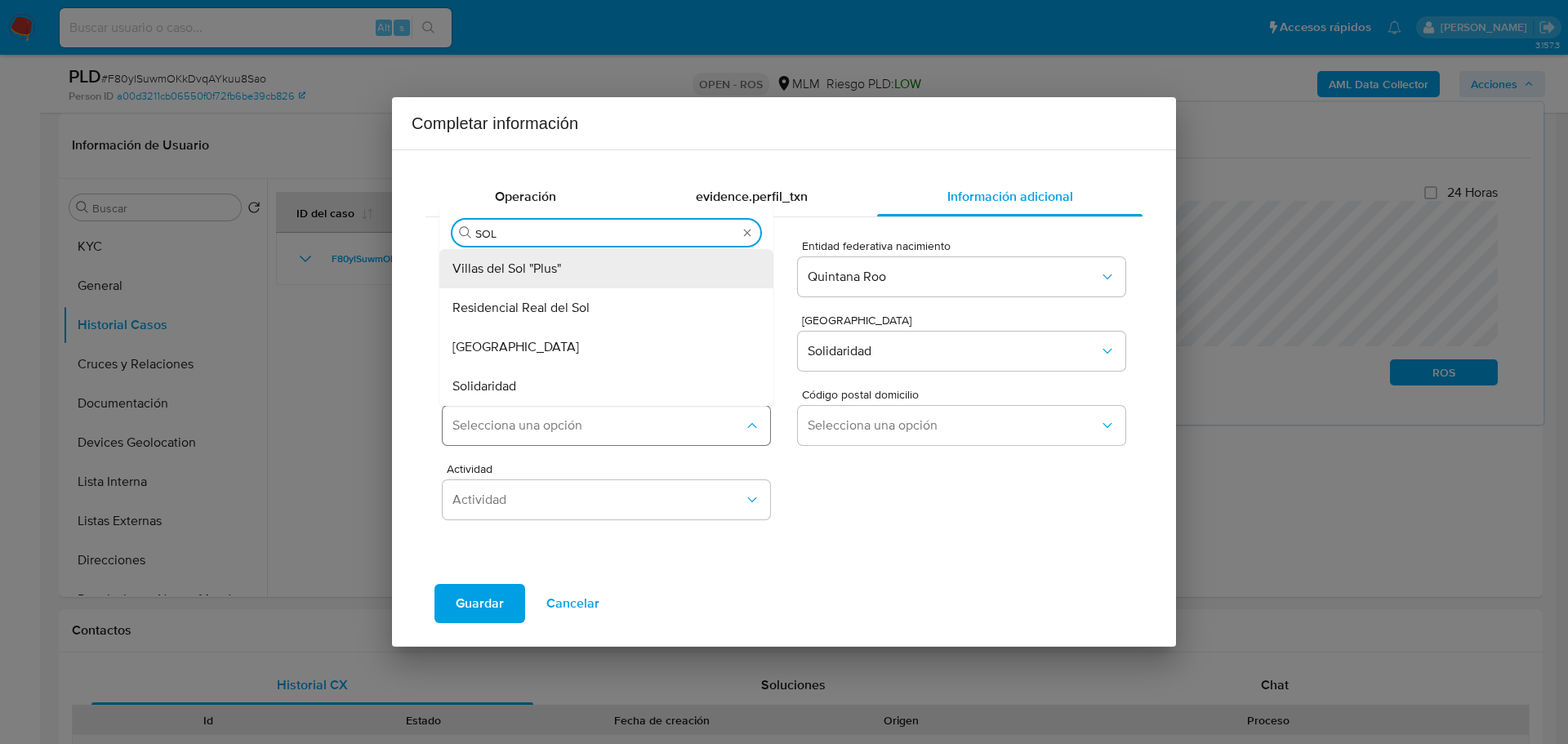
drag, startPoint x: 549, startPoint y: 398, endPoint x: 755, endPoint y: 422, distance: 207.4
click at [549, 400] on div "Solidaridad" at bounding box center [602, 386] width 298 height 39
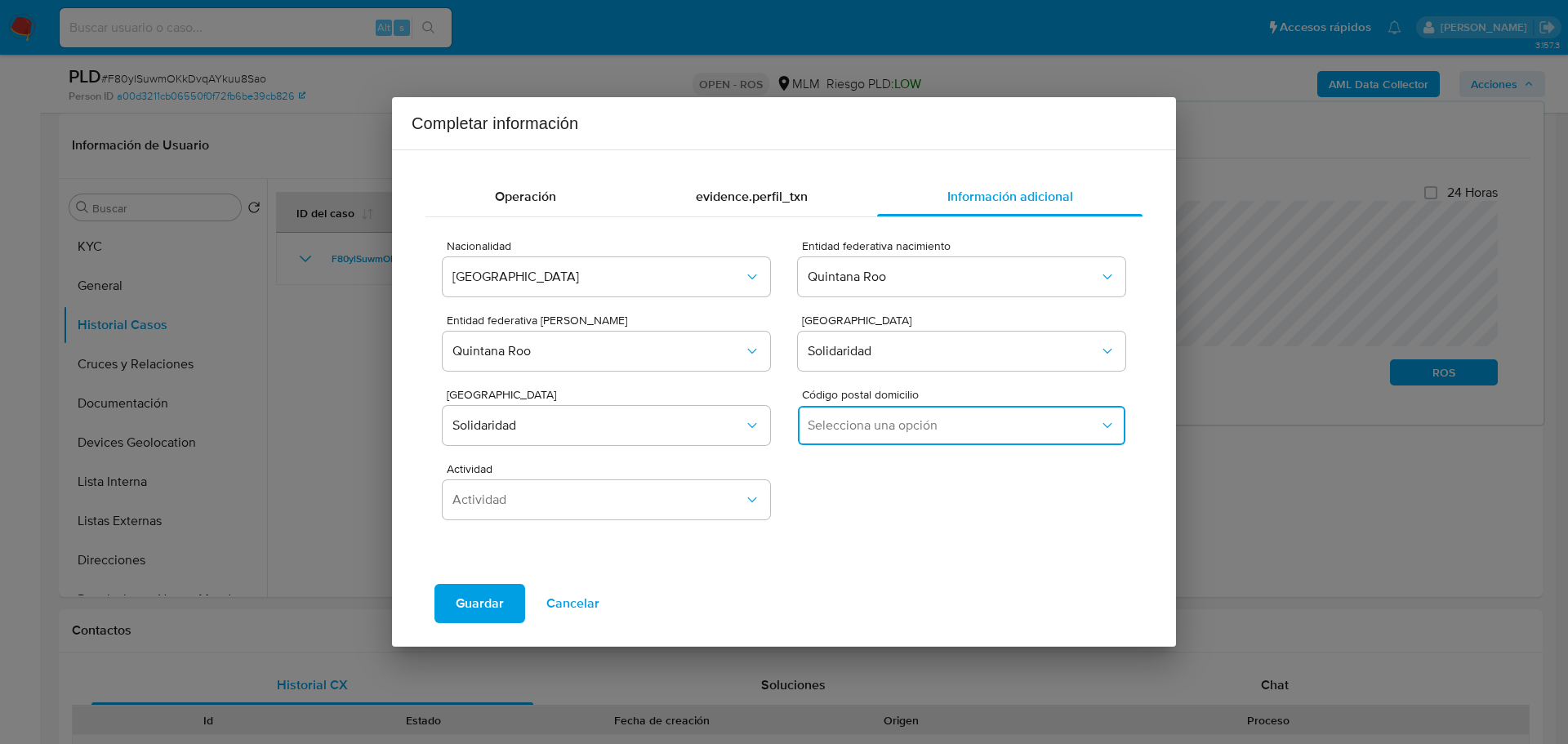
click at [871, 428] on span "Selecciona una opción" at bounding box center [953, 425] width 292 height 17
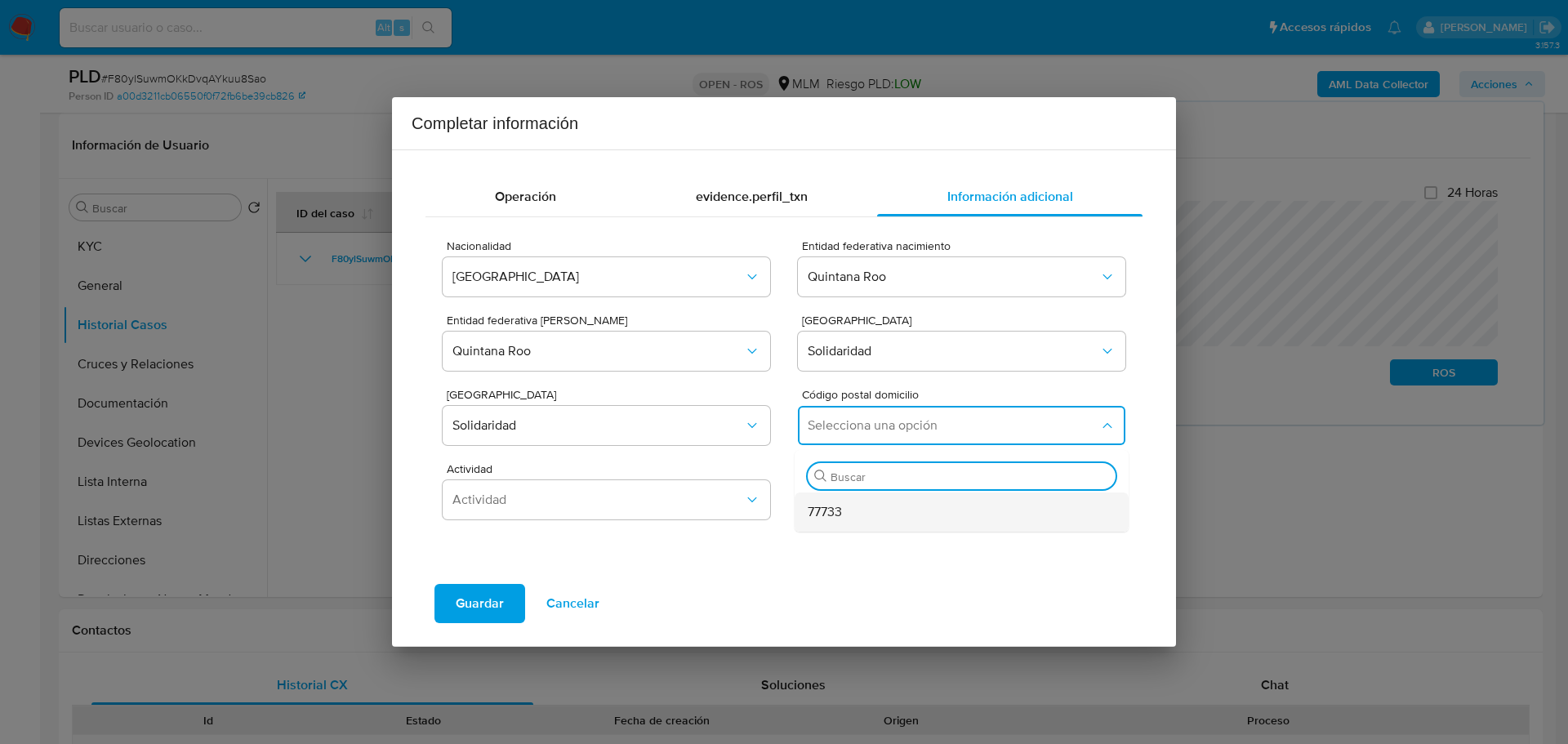
drag, startPoint x: 852, startPoint y: 520, endPoint x: 627, endPoint y: 25, distance: 543.7
click at [851, 517] on div "77733" at bounding box center [957, 512] width 298 height 39
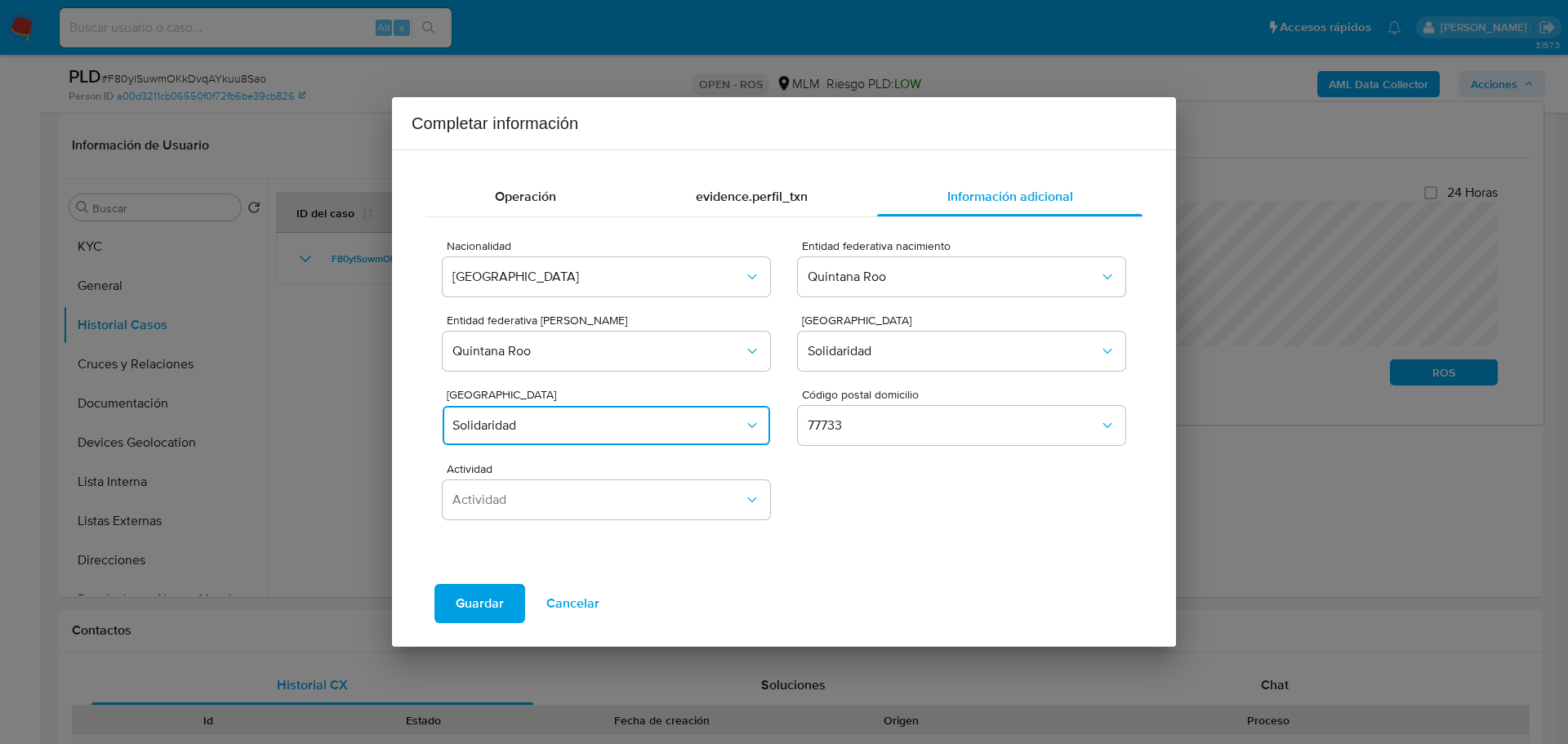
click at [522, 427] on span "Solidaridad" at bounding box center [598, 425] width 292 height 17
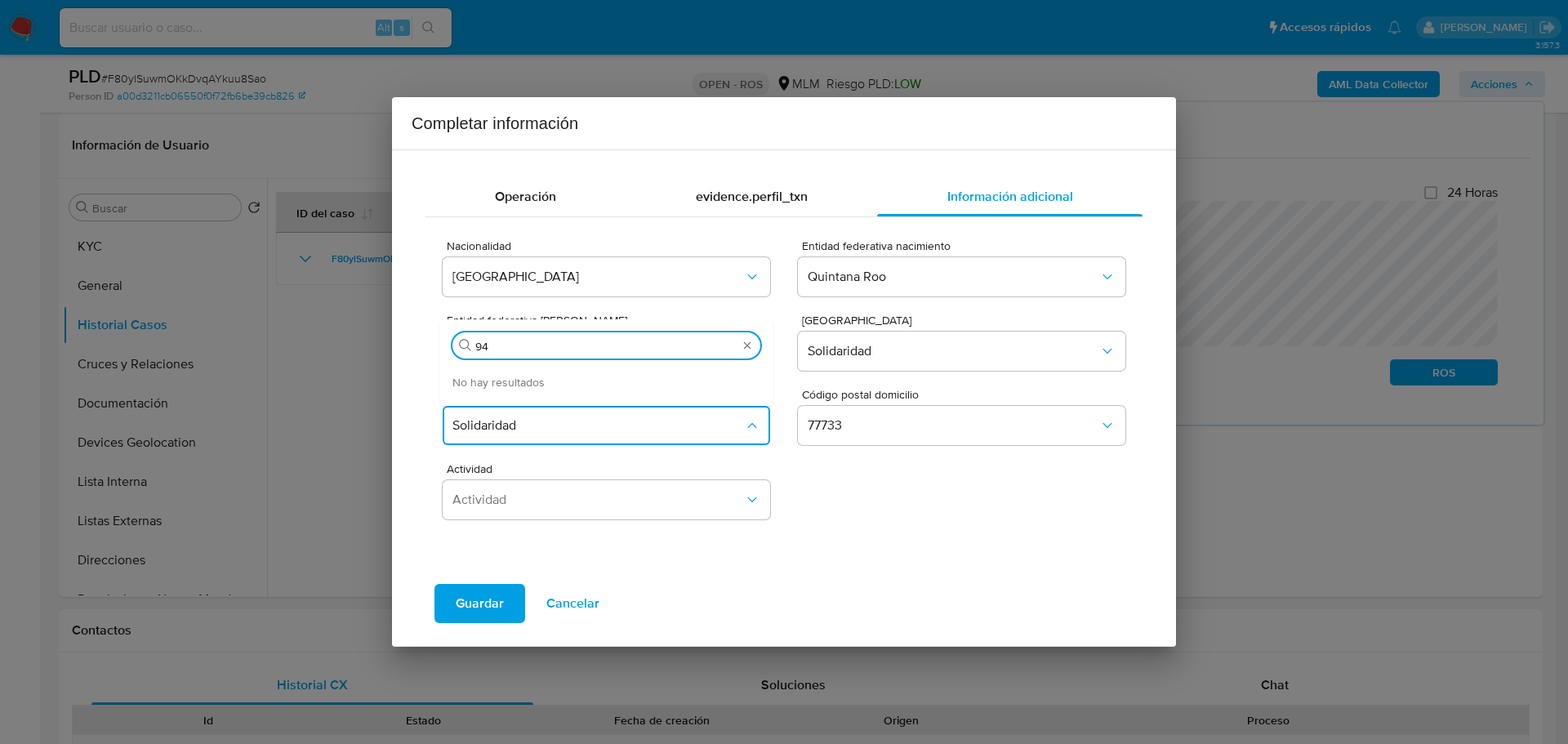
type input "9"
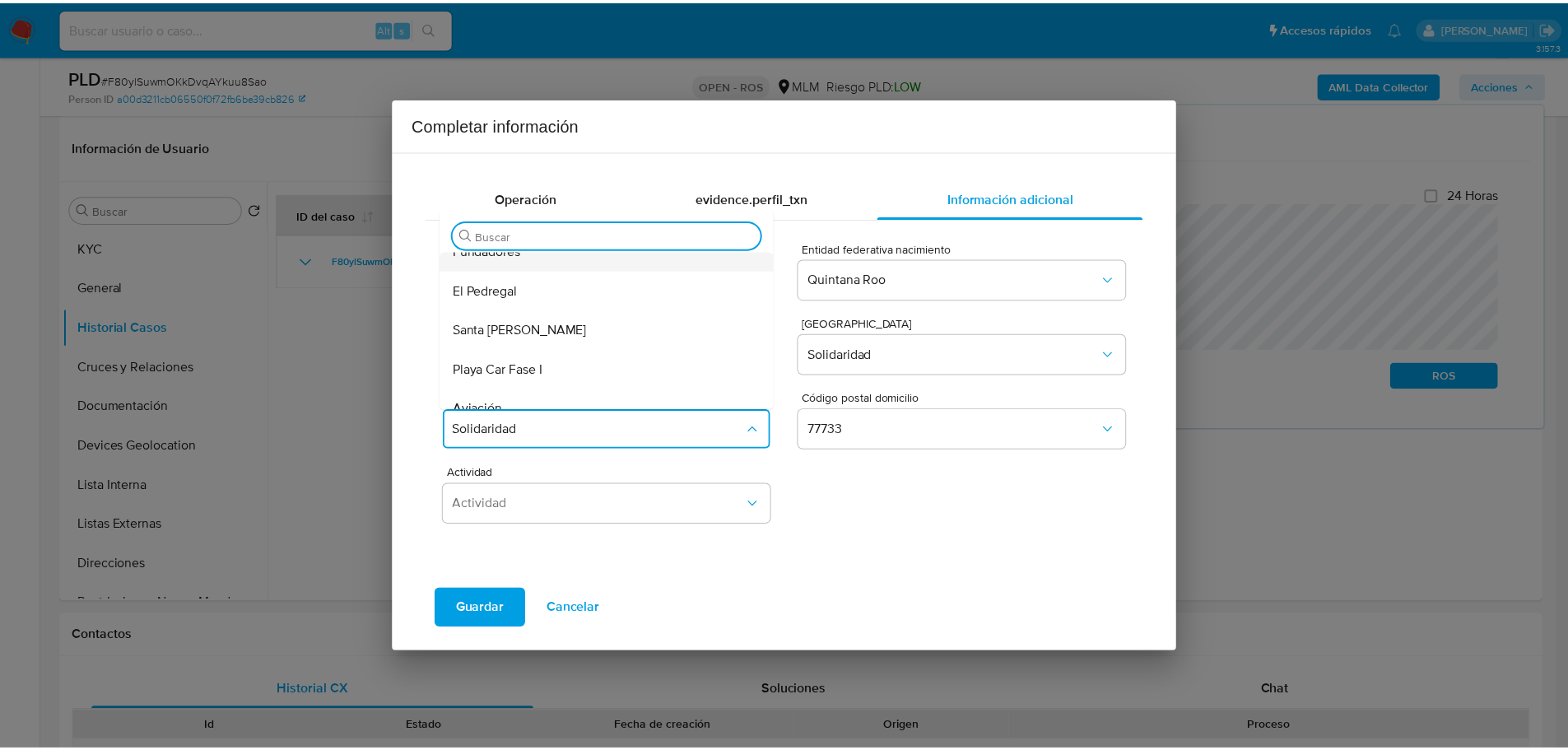
scroll to position [247, 0]
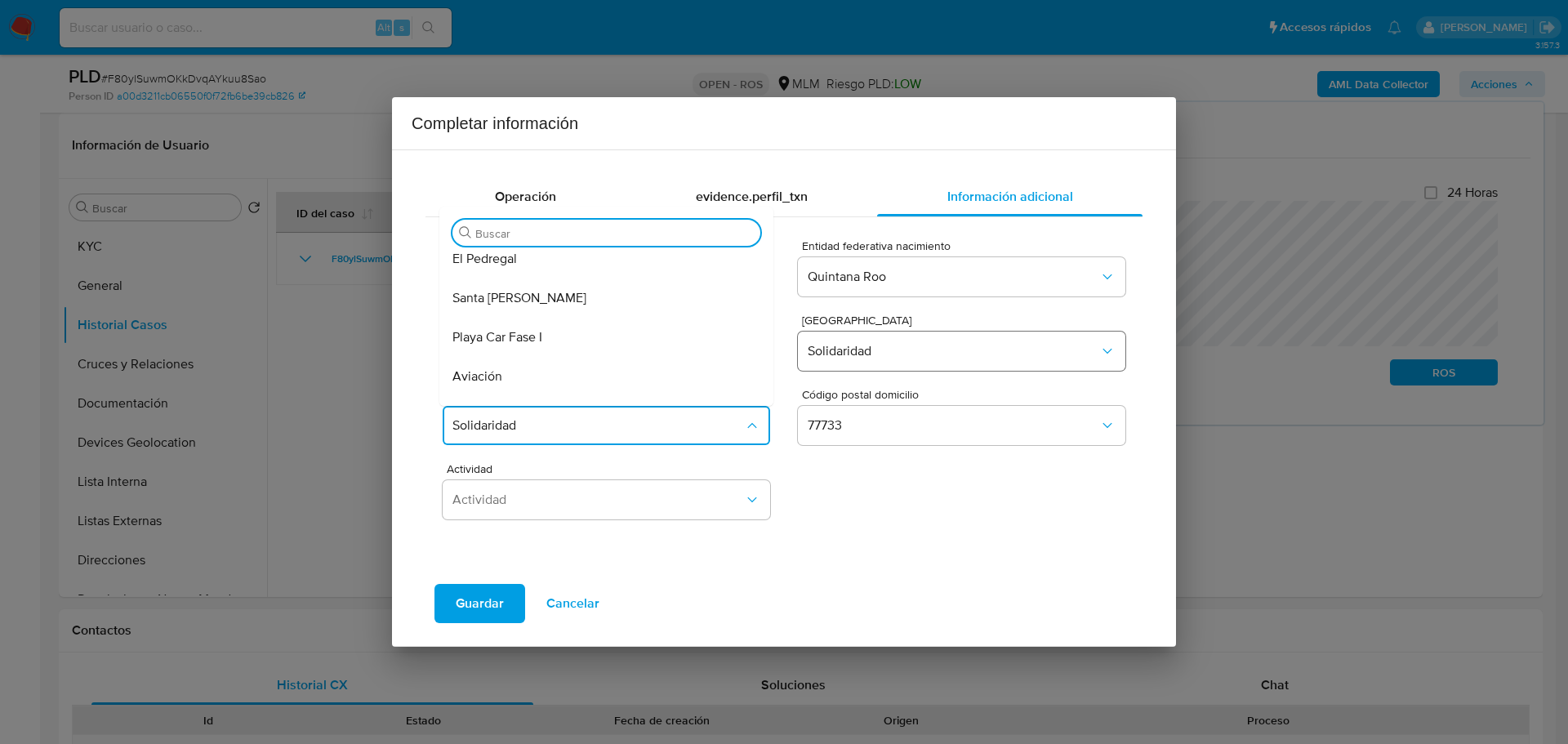
click at [857, 350] on span "Solidaridad" at bounding box center [953, 351] width 292 height 17
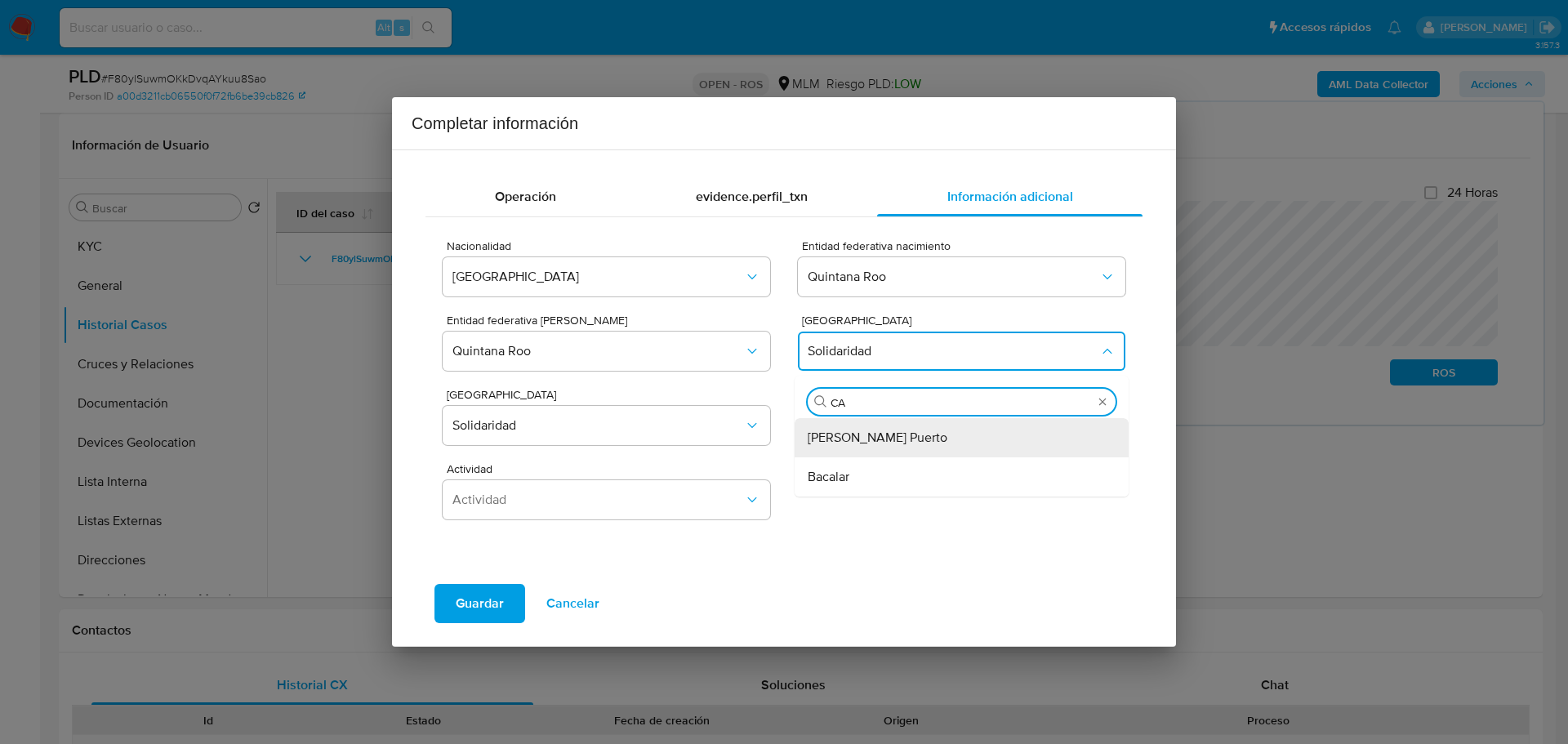
type input "C"
type input "BEN"
click at [860, 450] on div "Benito Juárez" at bounding box center [957, 437] width 298 height 39
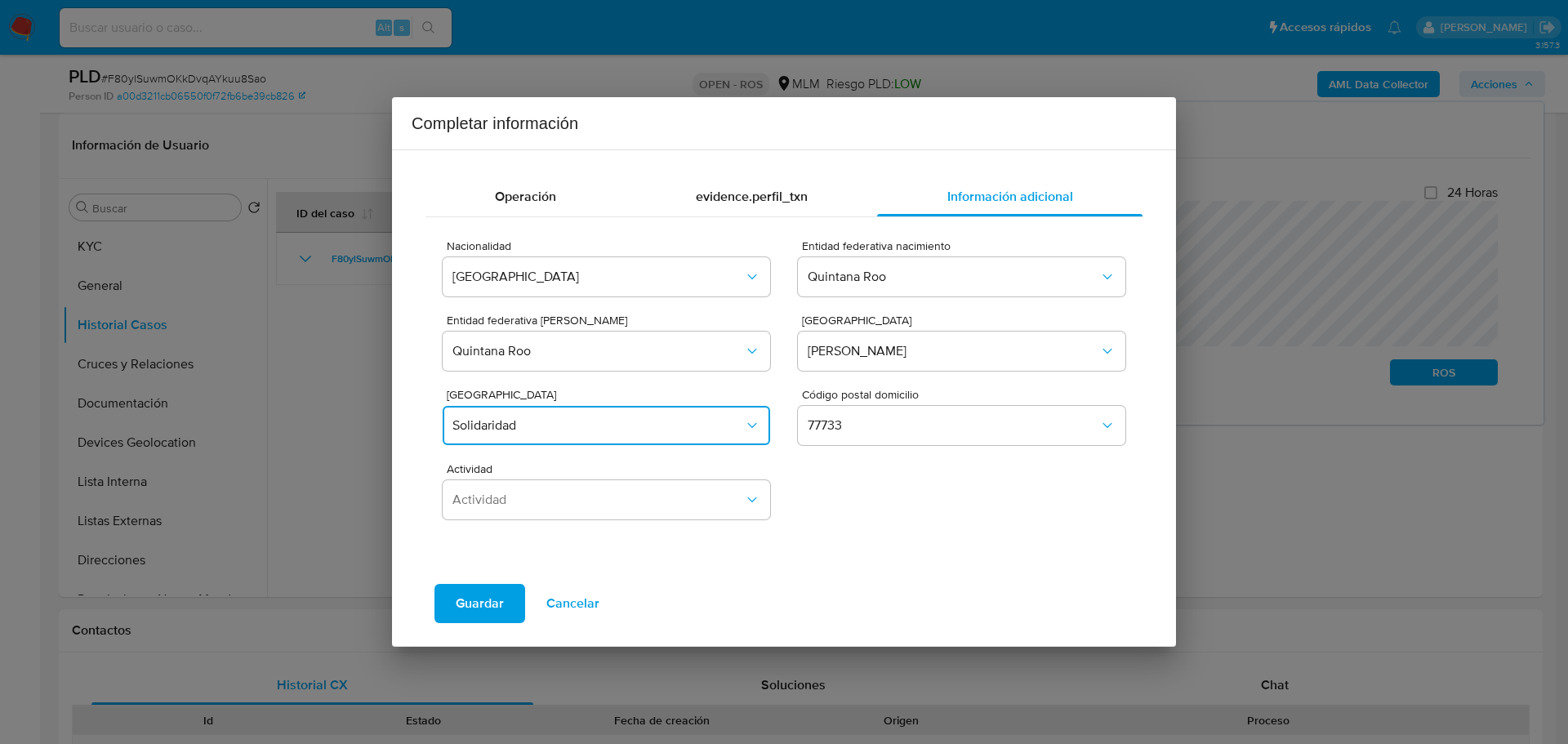
click at [611, 434] on button "Solidaridad" at bounding box center [606, 425] width 328 height 39
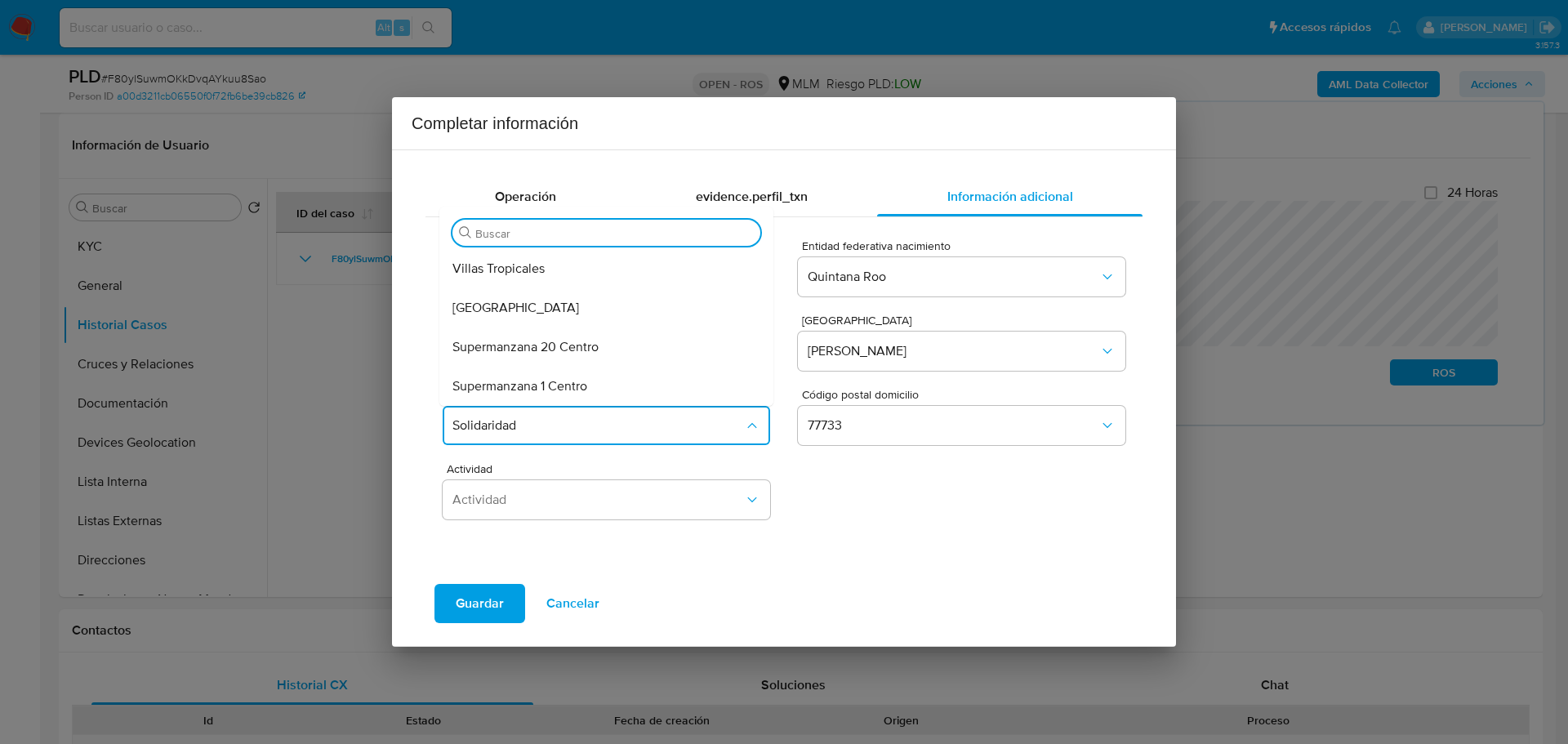
click at [887, 502] on div "Actividad Actividad" at bounding box center [783, 489] width 682 height 74
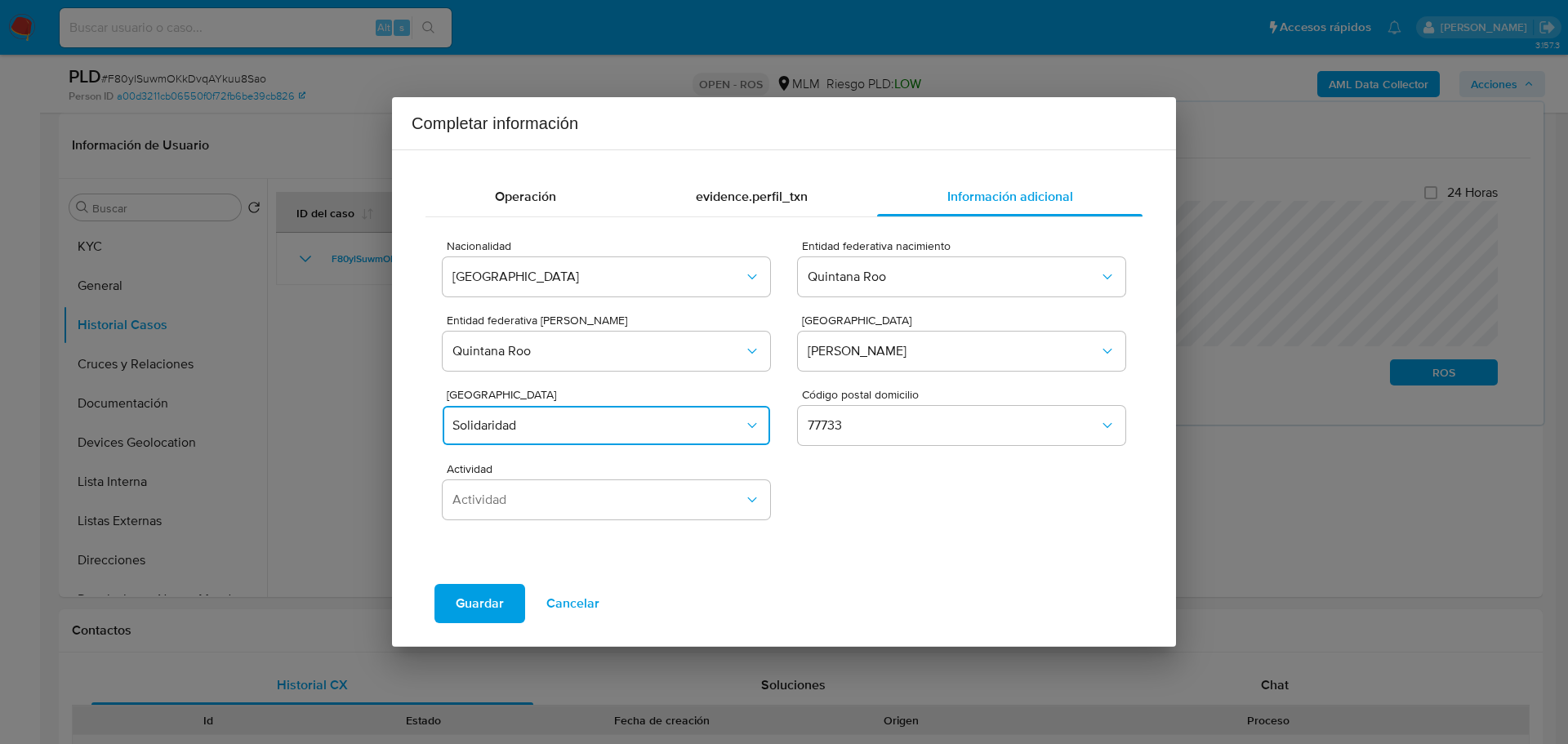
click at [597, 429] on span "Solidaridad" at bounding box center [598, 425] width 292 height 17
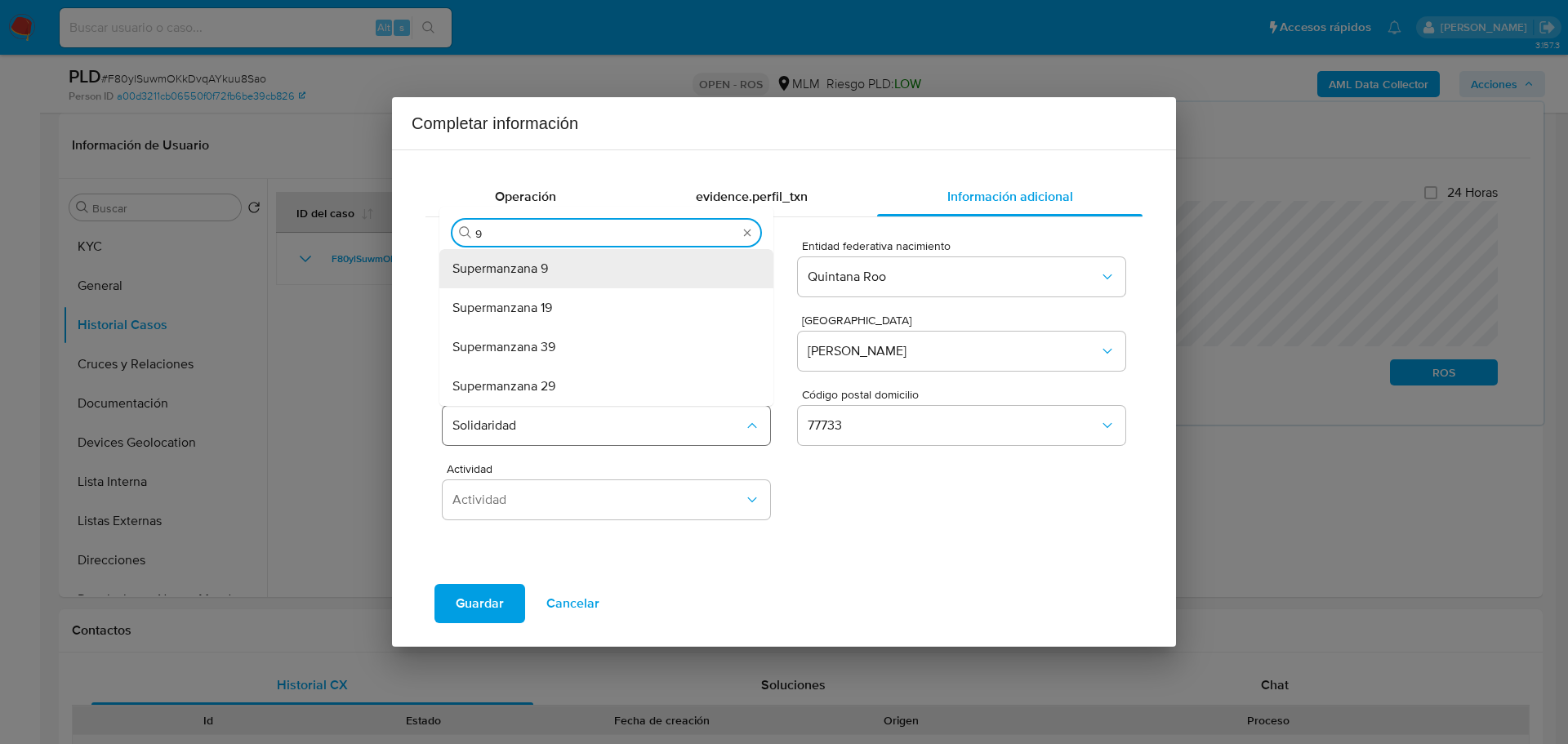
type input "94"
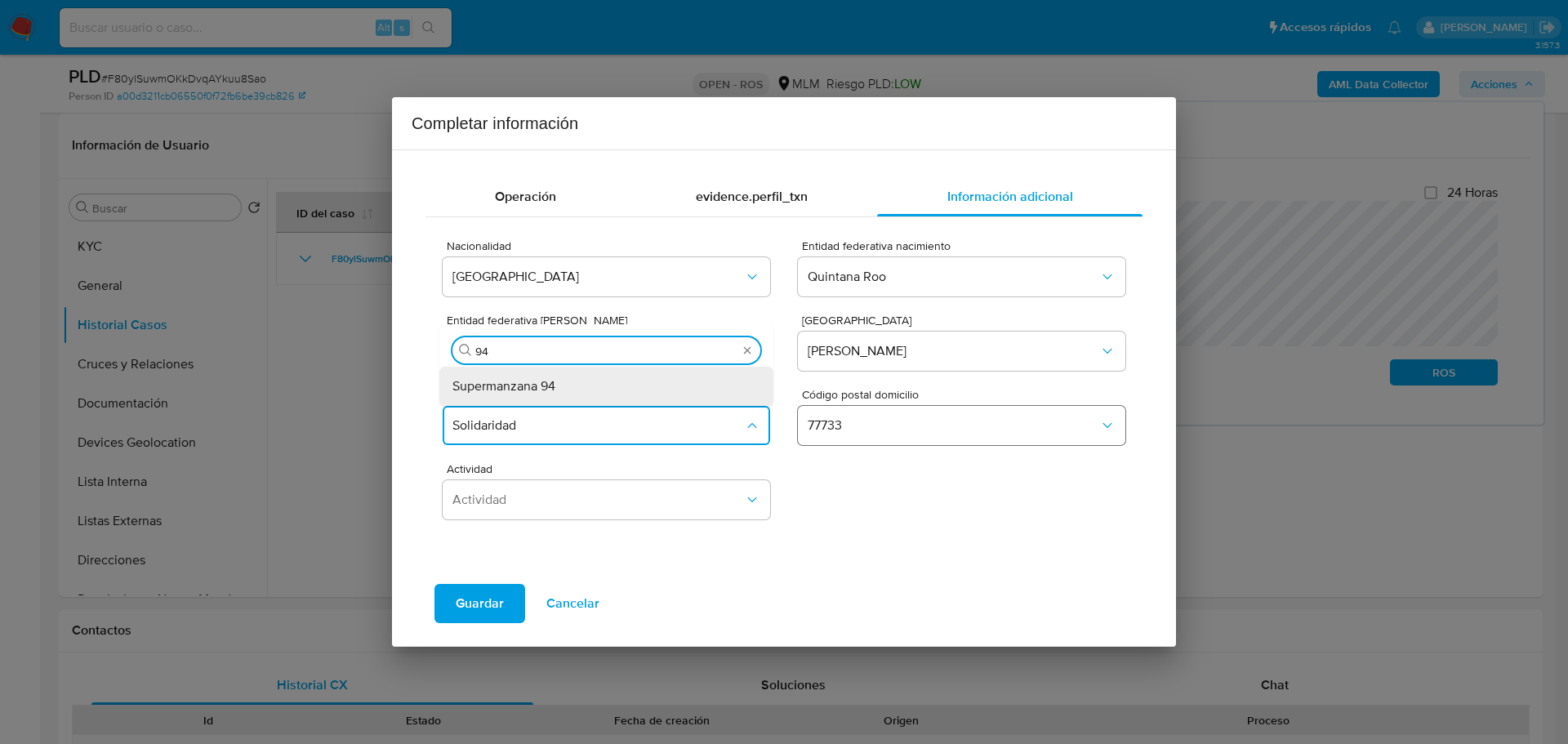
click at [535, 389] on span "Supermanzana 94" at bounding box center [504, 386] width 102 height 17
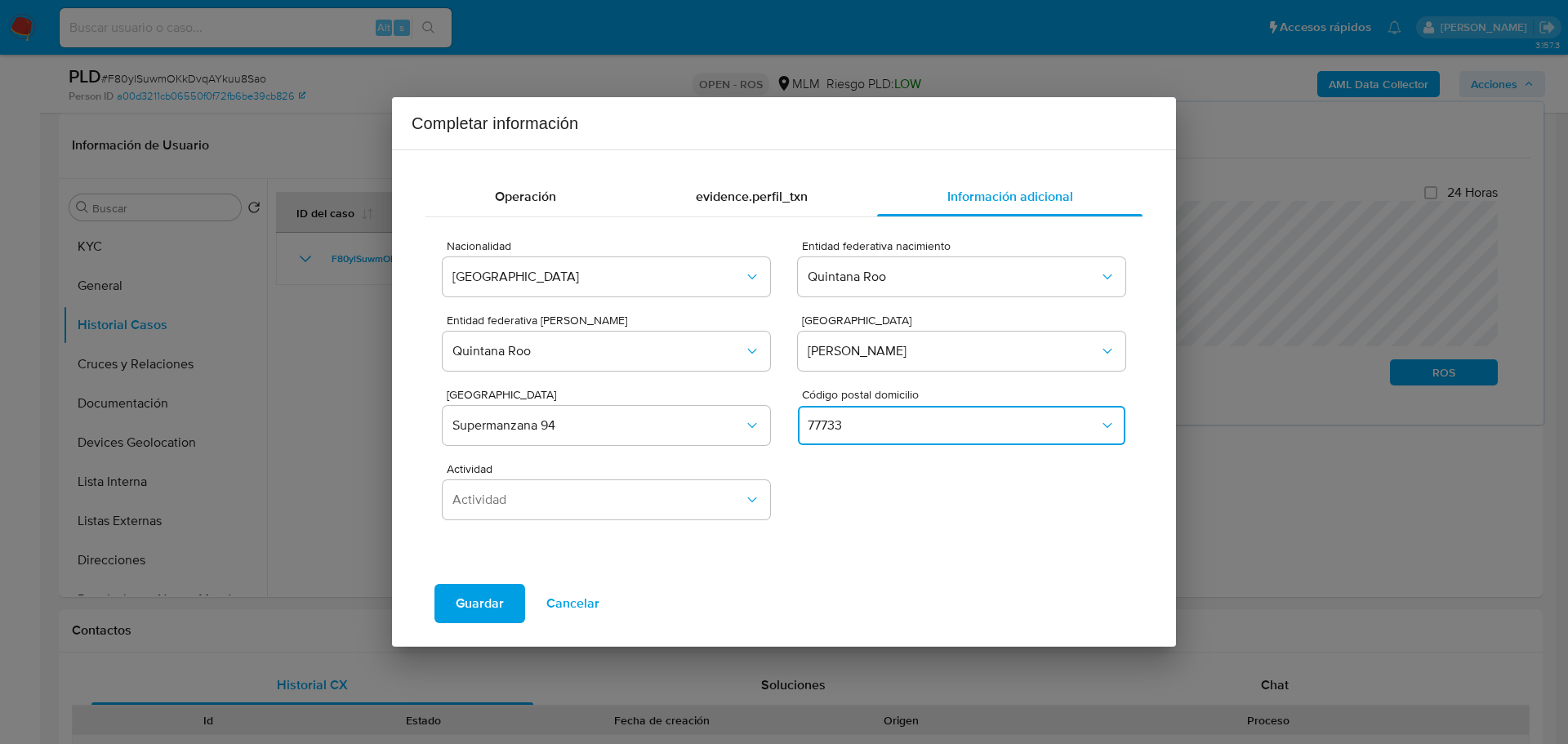
click at [848, 429] on span "77733" at bounding box center [953, 425] width 292 height 17
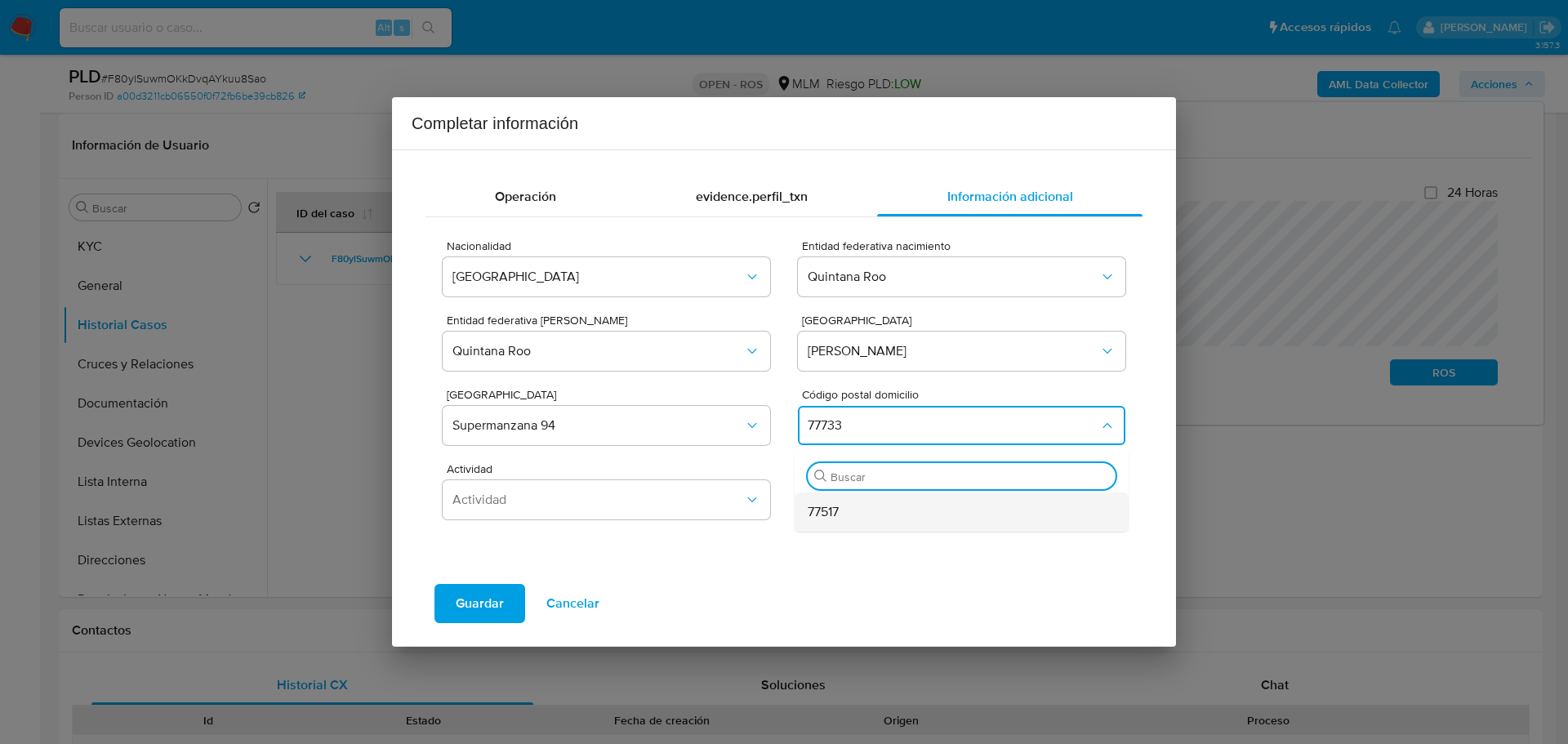
click at [849, 517] on div "77517" at bounding box center [957, 512] width 298 height 39
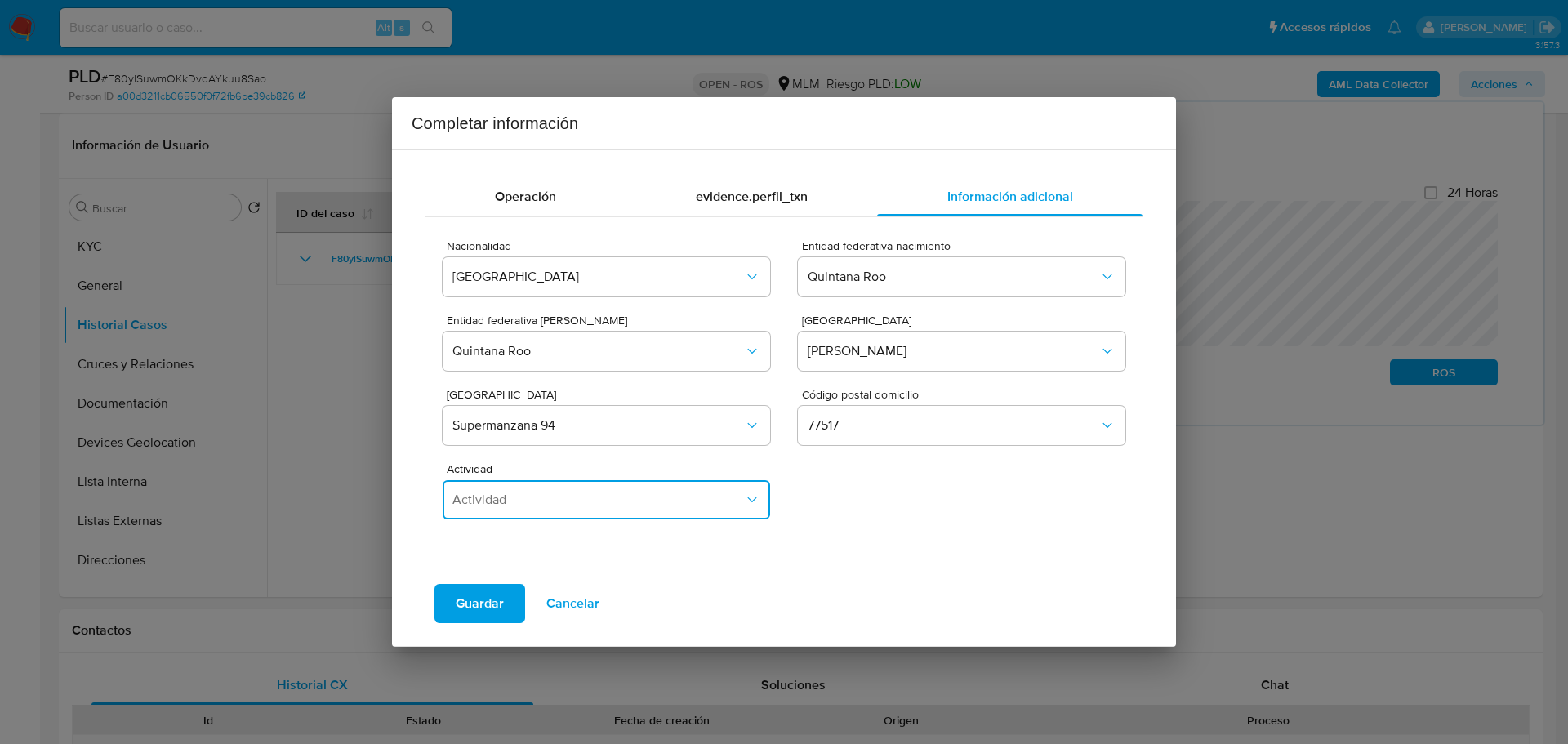
click at [595, 514] on button "Actividad" at bounding box center [606, 500] width 328 height 39
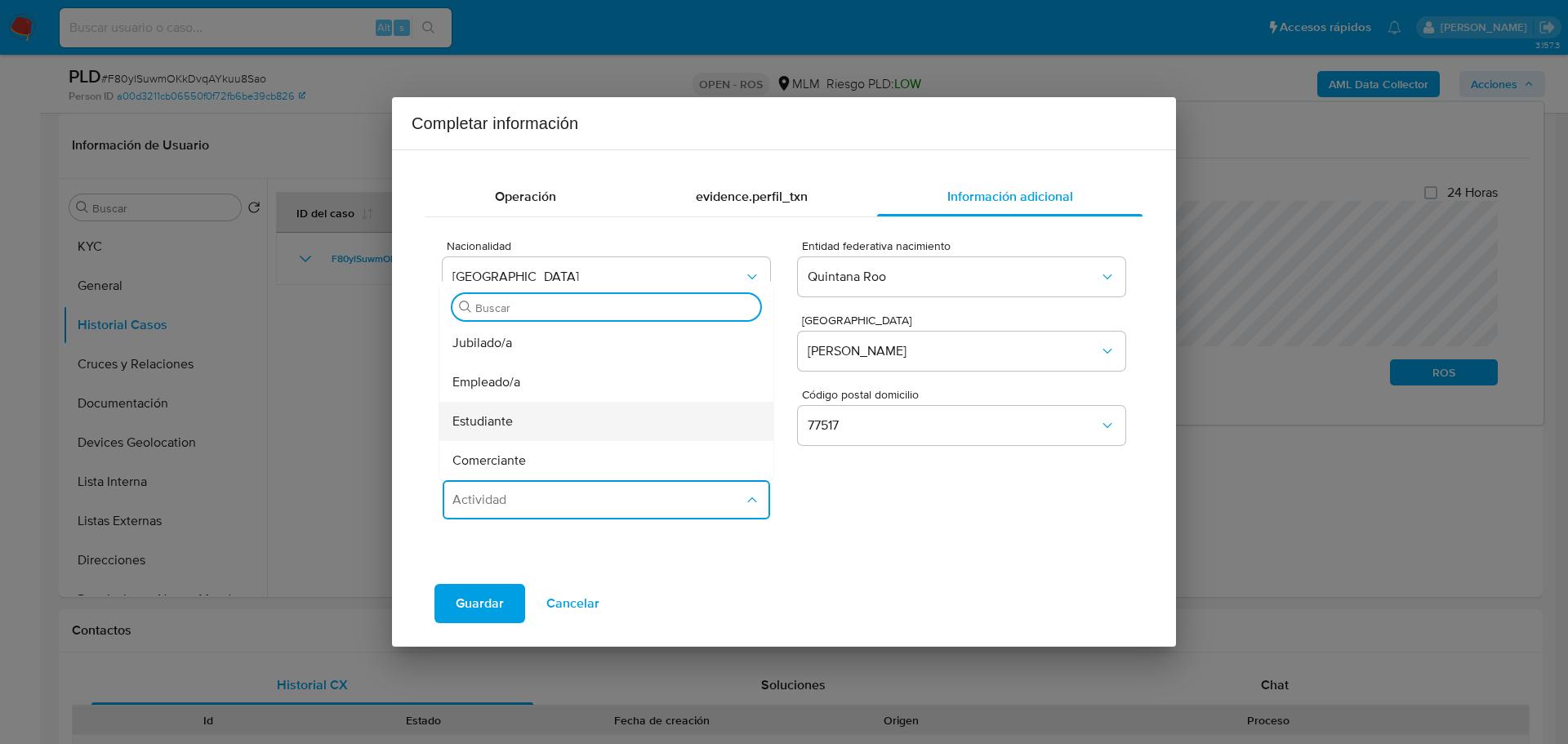
click at [526, 416] on div "Estudiante" at bounding box center [602, 422] width 298 height 39
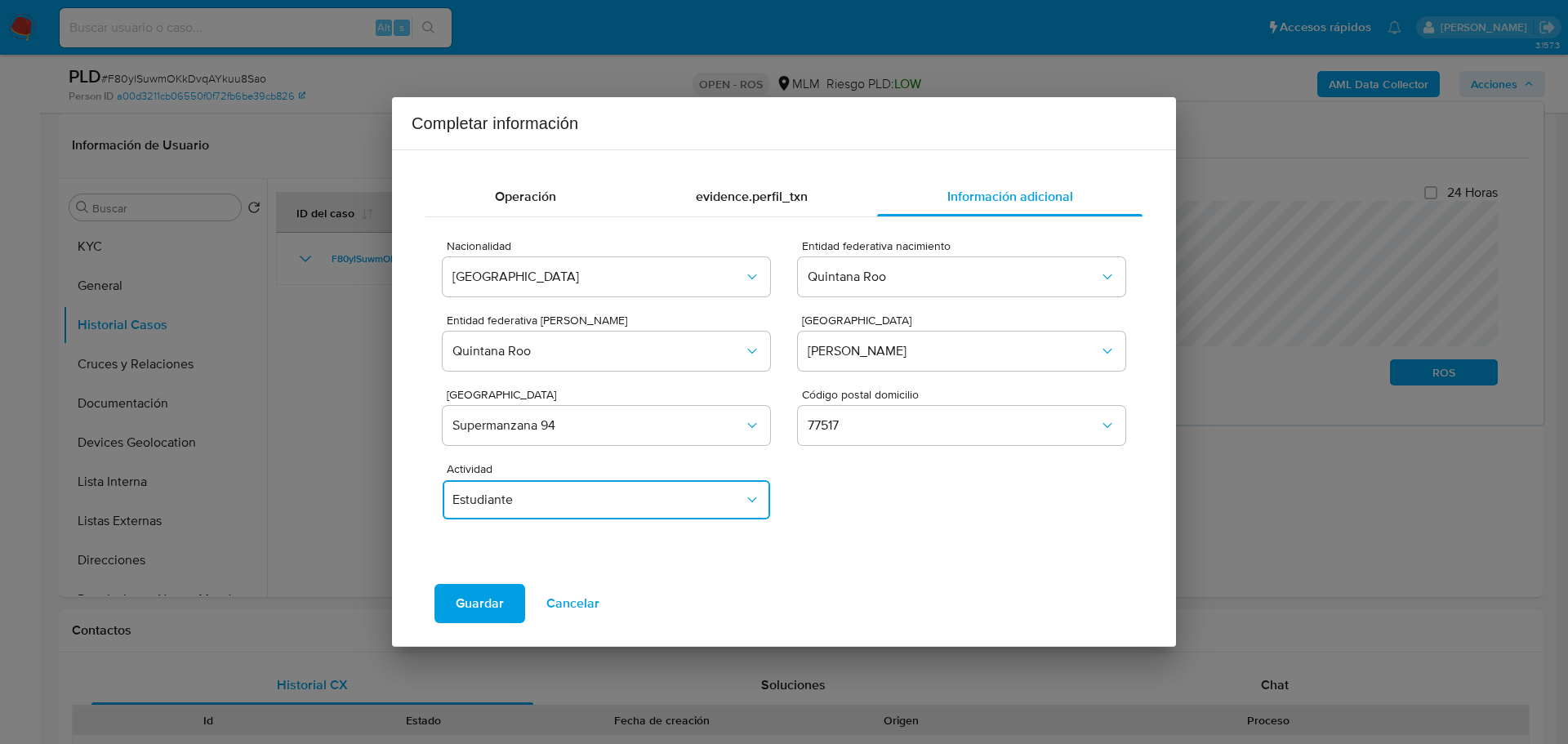
click at [509, 507] on span "Estudiante" at bounding box center [598, 500] width 292 height 17
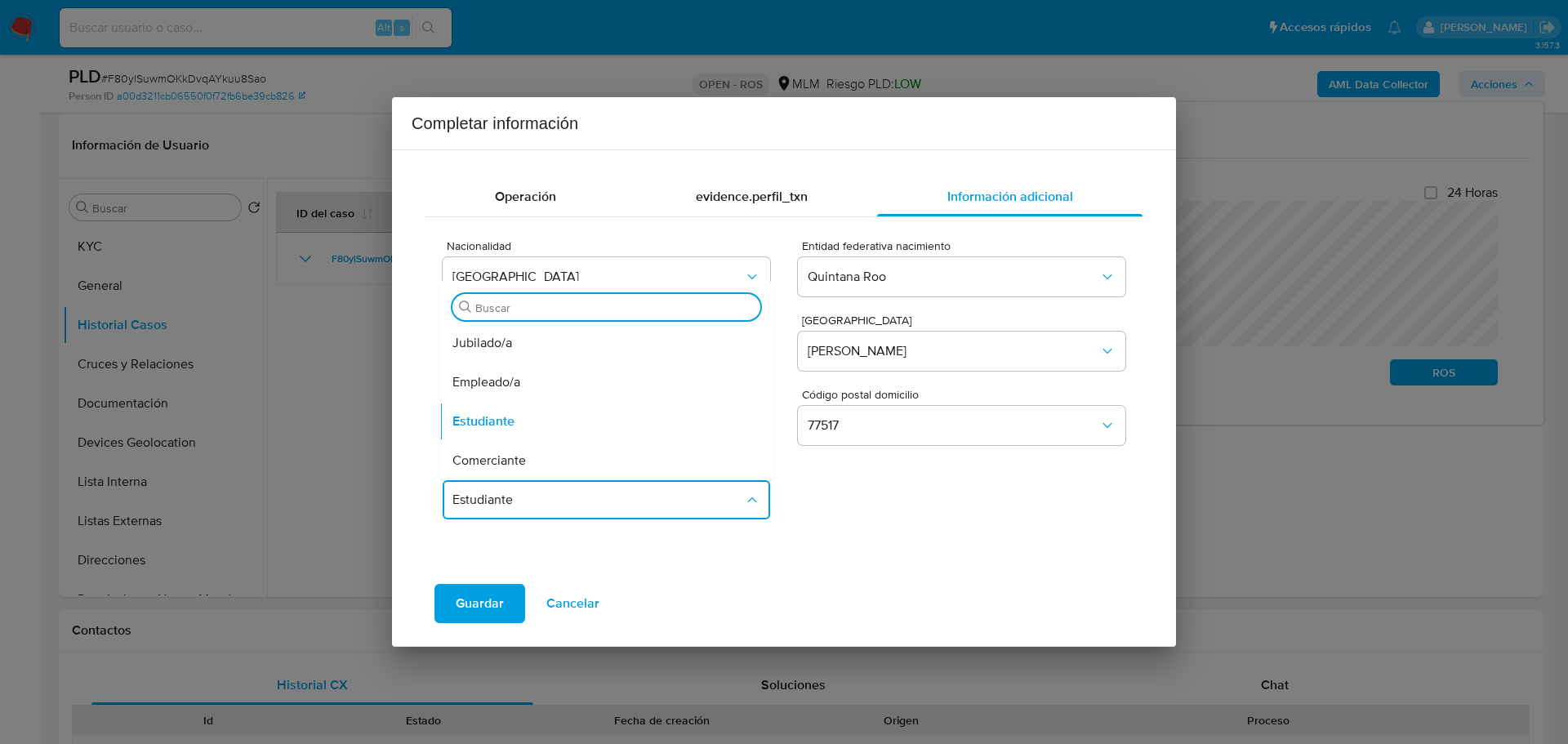
click at [509, 379] on span "Empleado/a" at bounding box center [486, 382] width 67 height 17
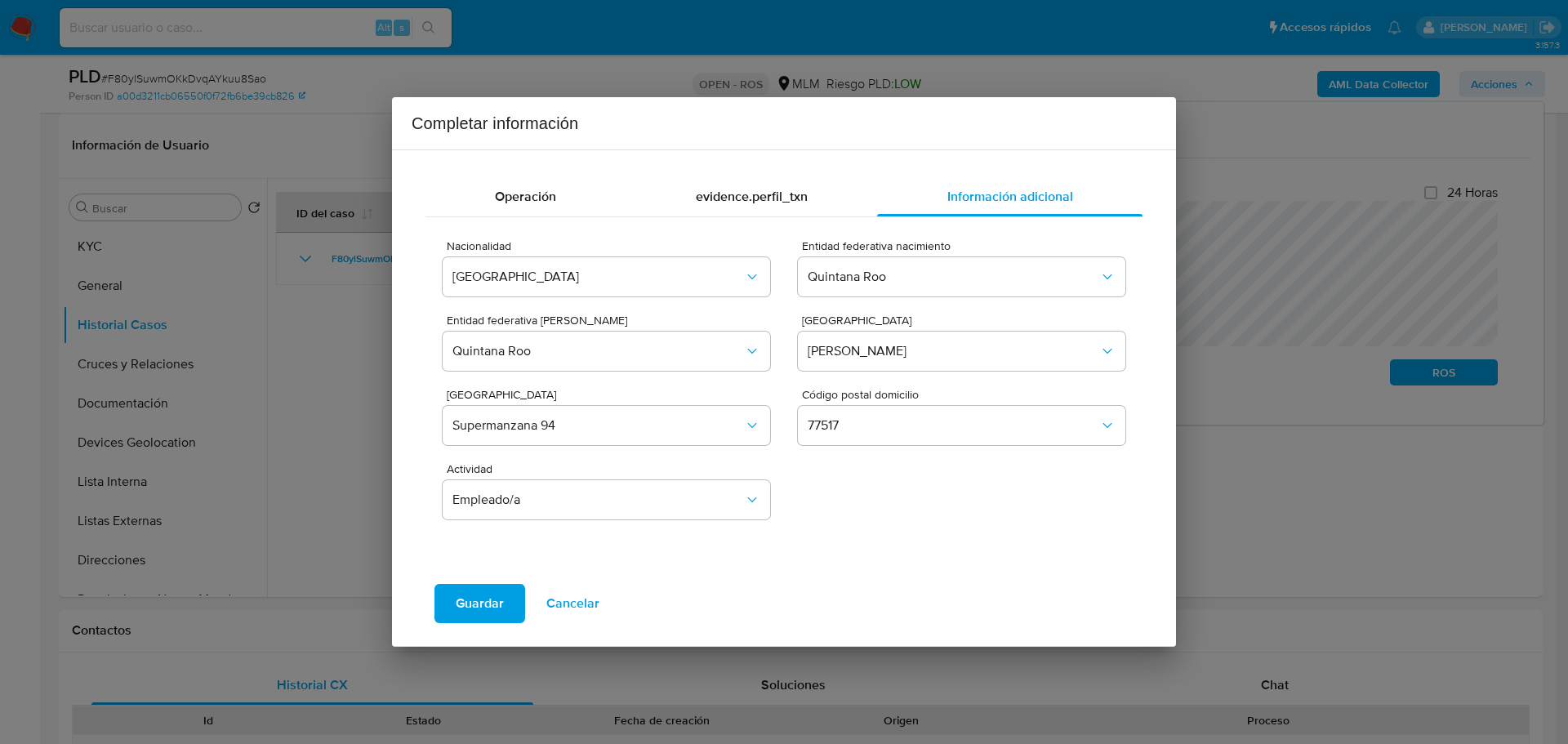
click at [482, 607] on span "Guardar" at bounding box center [479, 604] width 48 height 36
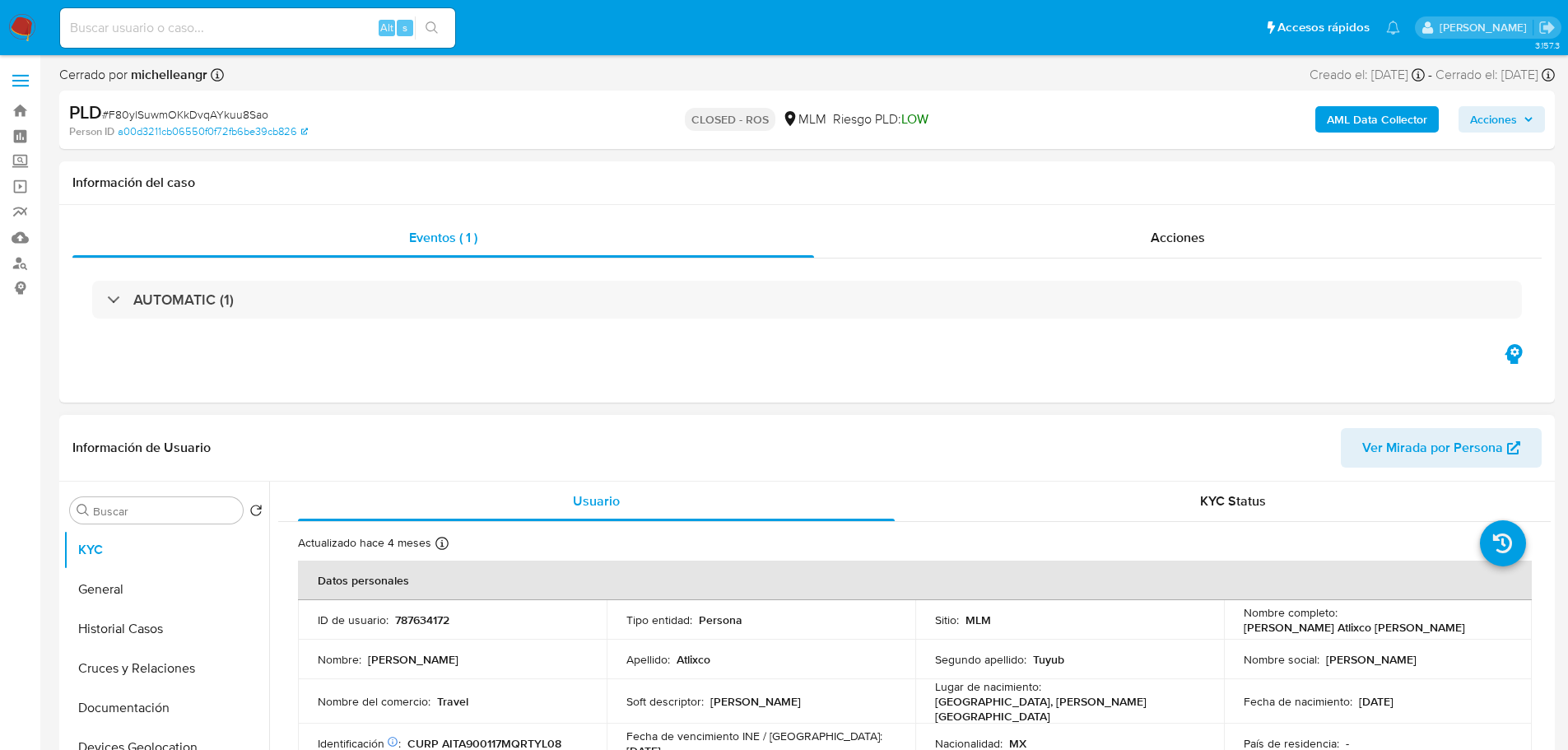
select select "10"
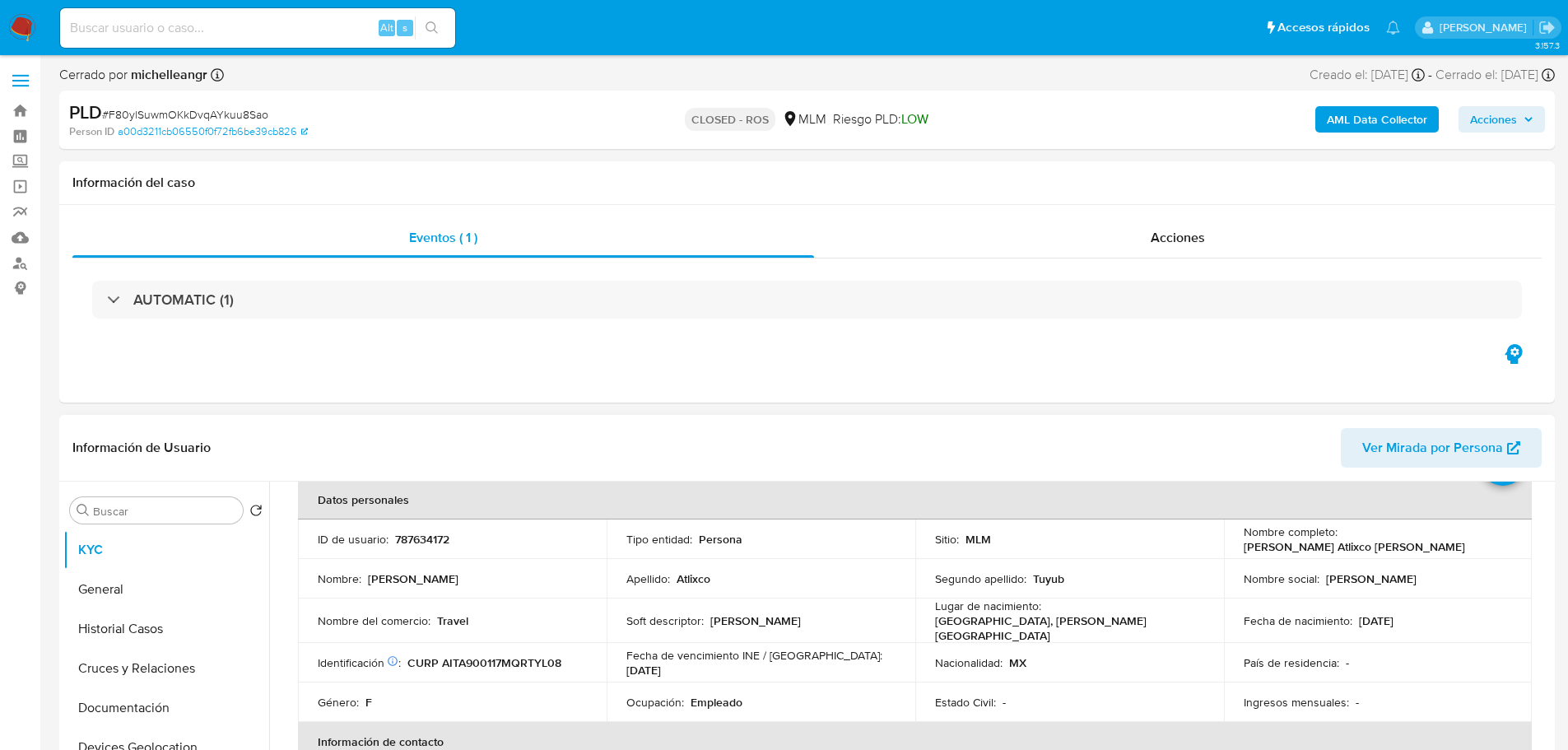
scroll to position [82, 0]
drag, startPoint x: 152, startPoint y: 617, endPoint x: 410, endPoint y: 558, distance: 264.7
click at [153, 617] on button "Historial Casos" at bounding box center [166, 629] width 206 height 40
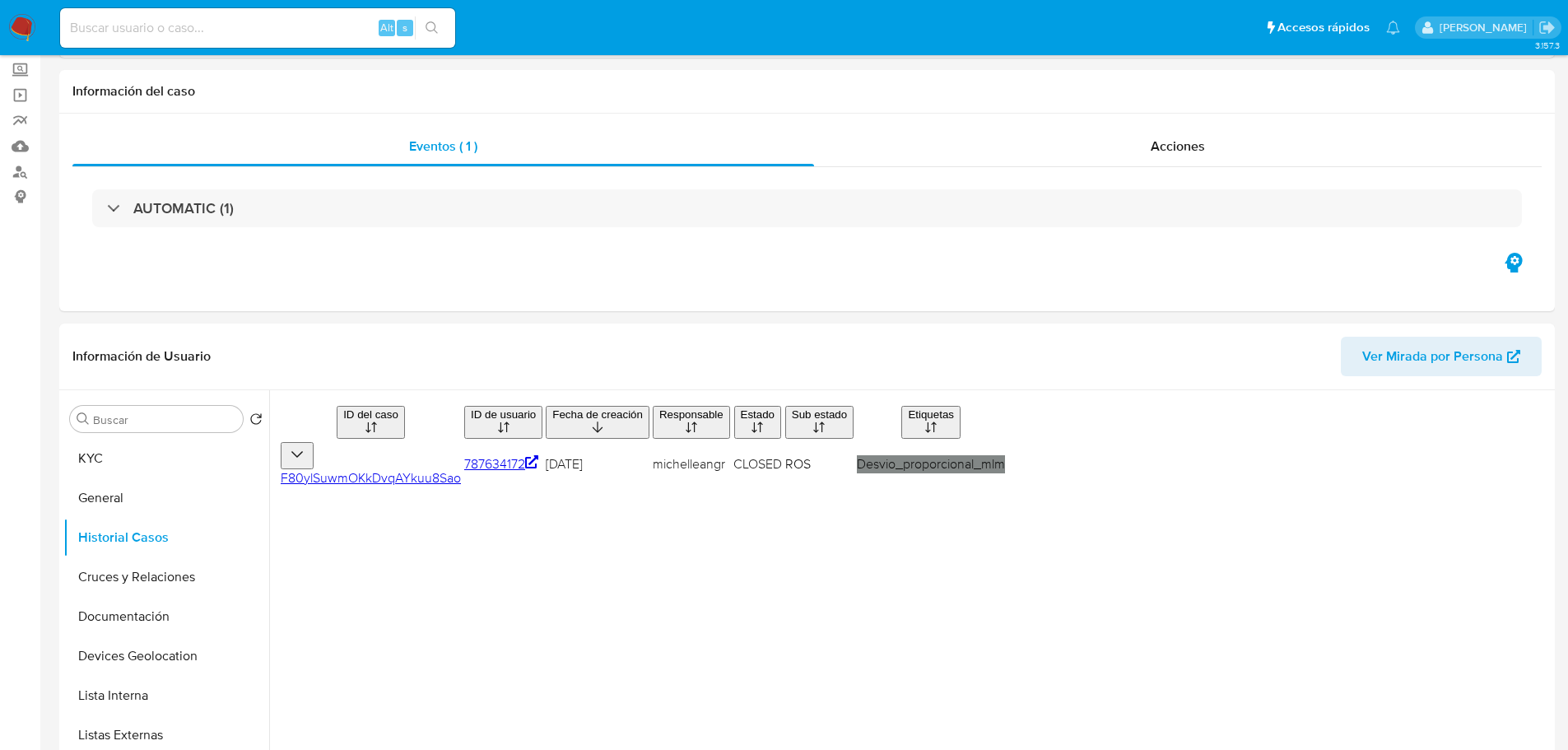
scroll to position [0, 0]
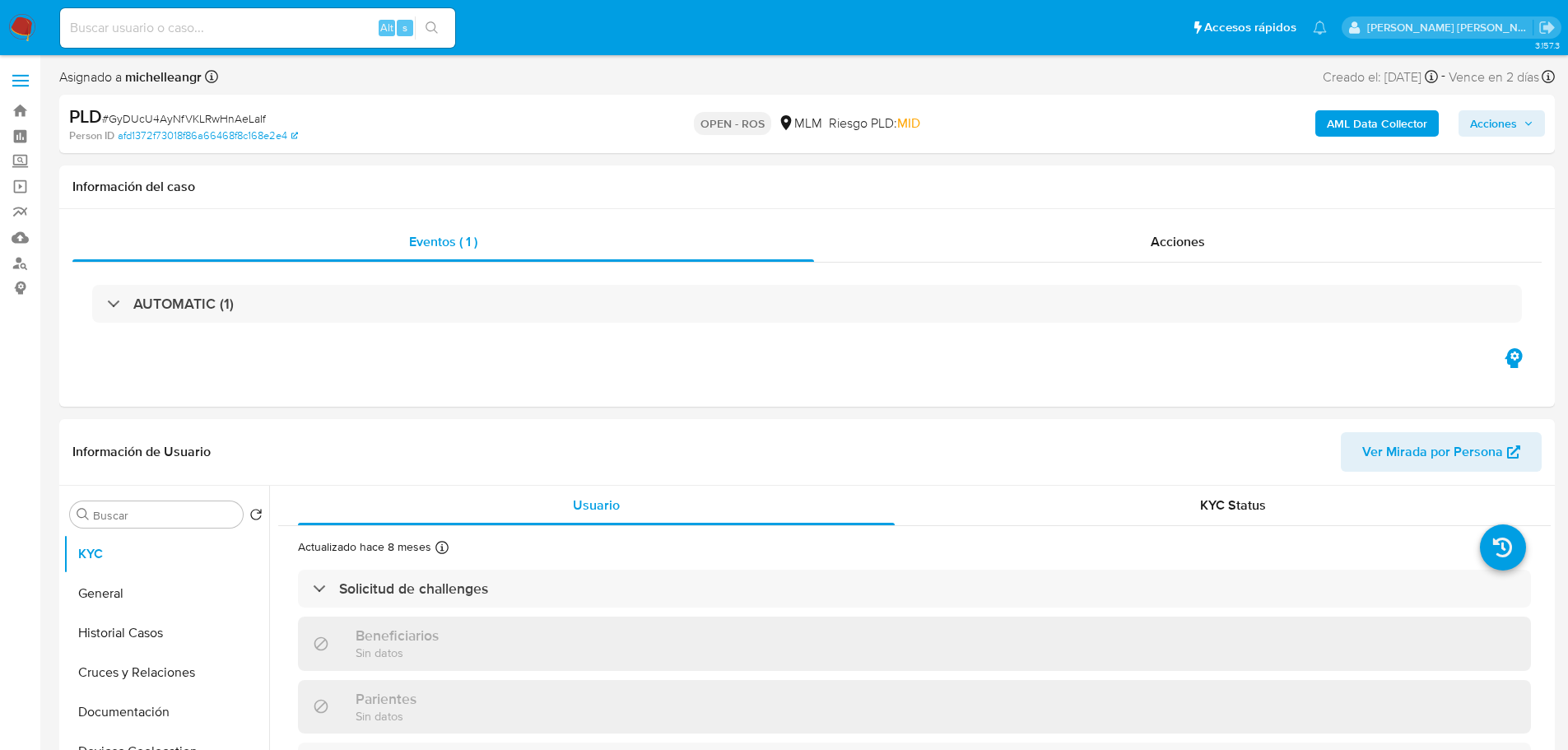
click at [172, 123] on span "# GyDUcU4AyNfVKLRwHnAeLaIf" at bounding box center [185, 118] width 164 height 17
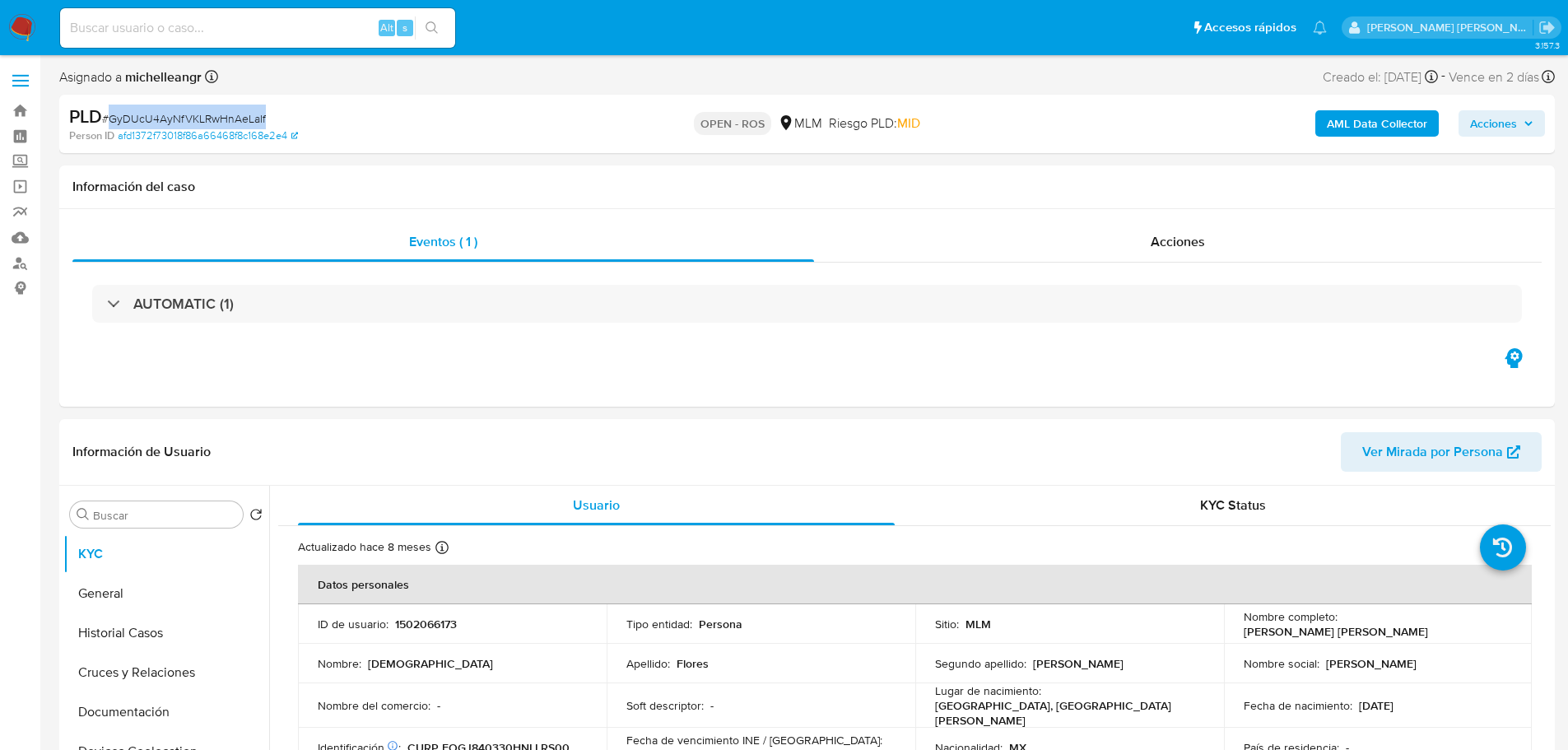
click at [172, 124] on span "# GyDUcU4AyNfVKLRwHnAeLaIf" at bounding box center [185, 118] width 164 height 17
copy span "GyDUcU4AyNfVKLRwHnAeLaIf"
select select "10"
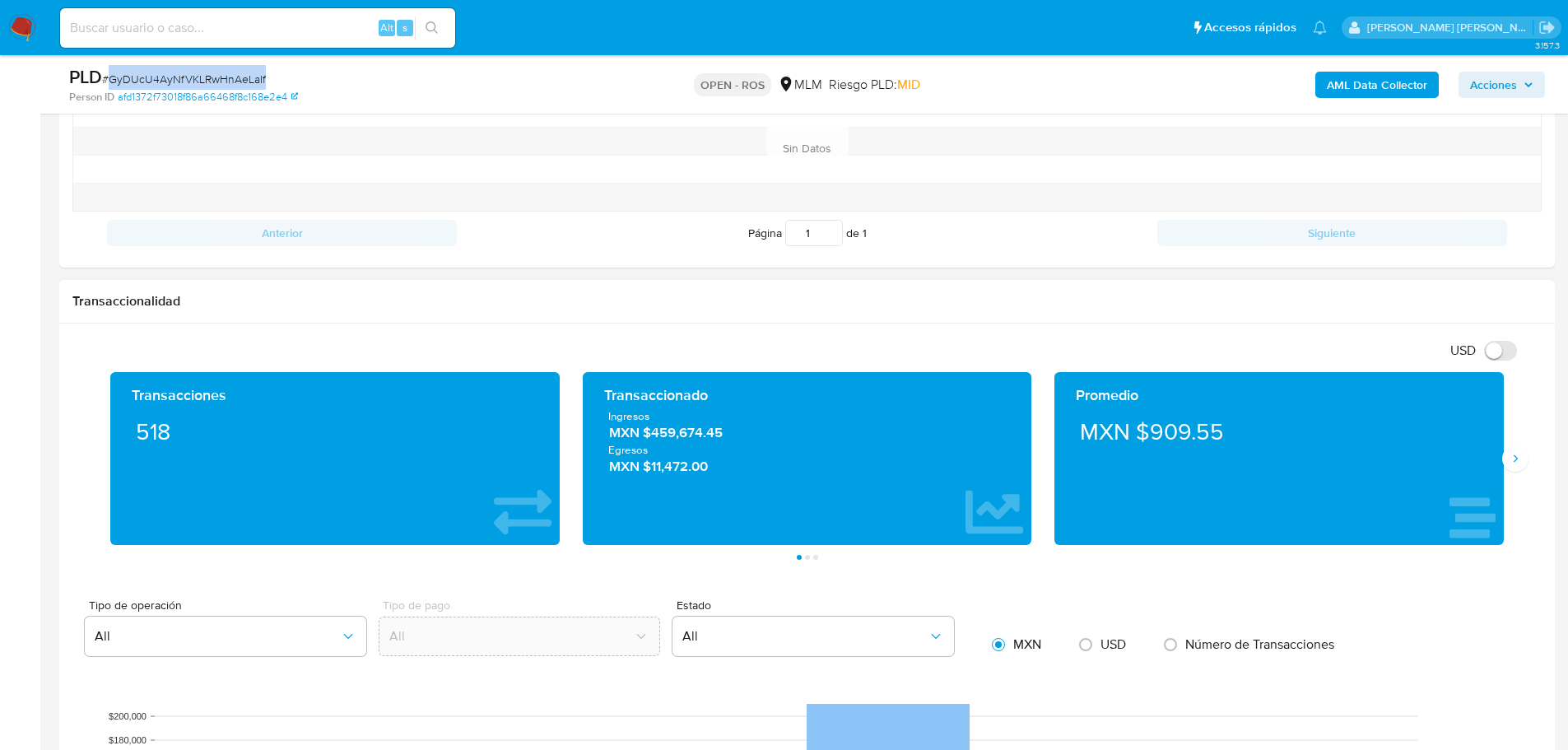
scroll to position [1482, 0]
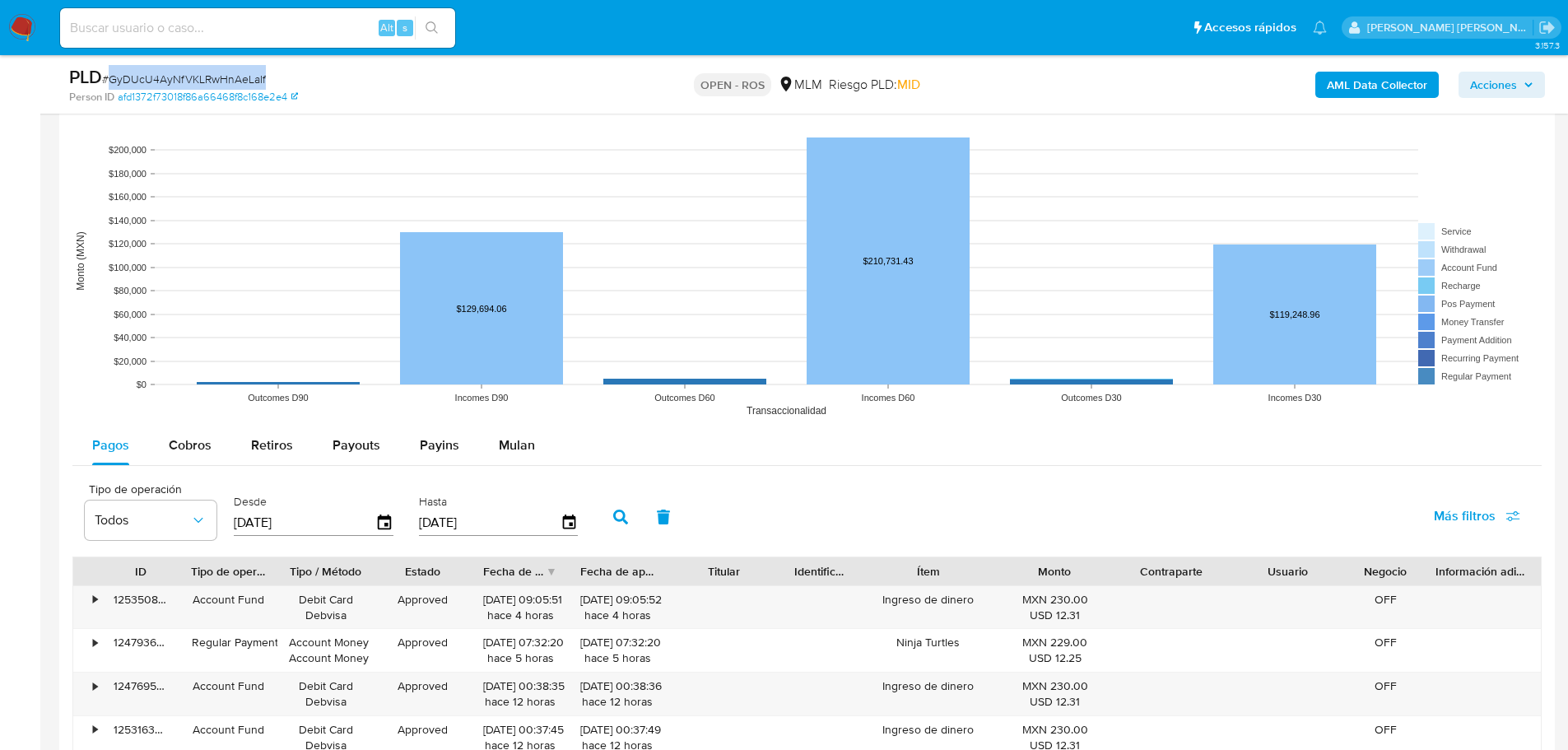
drag, startPoint x: 185, startPoint y: 444, endPoint x: 347, endPoint y: 472, distance: 164.4
click at [188, 442] on span "Cobros" at bounding box center [190, 444] width 42 height 19
select select "10"
click at [575, 526] on icon "button" at bounding box center [569, 523] width 29 height 29
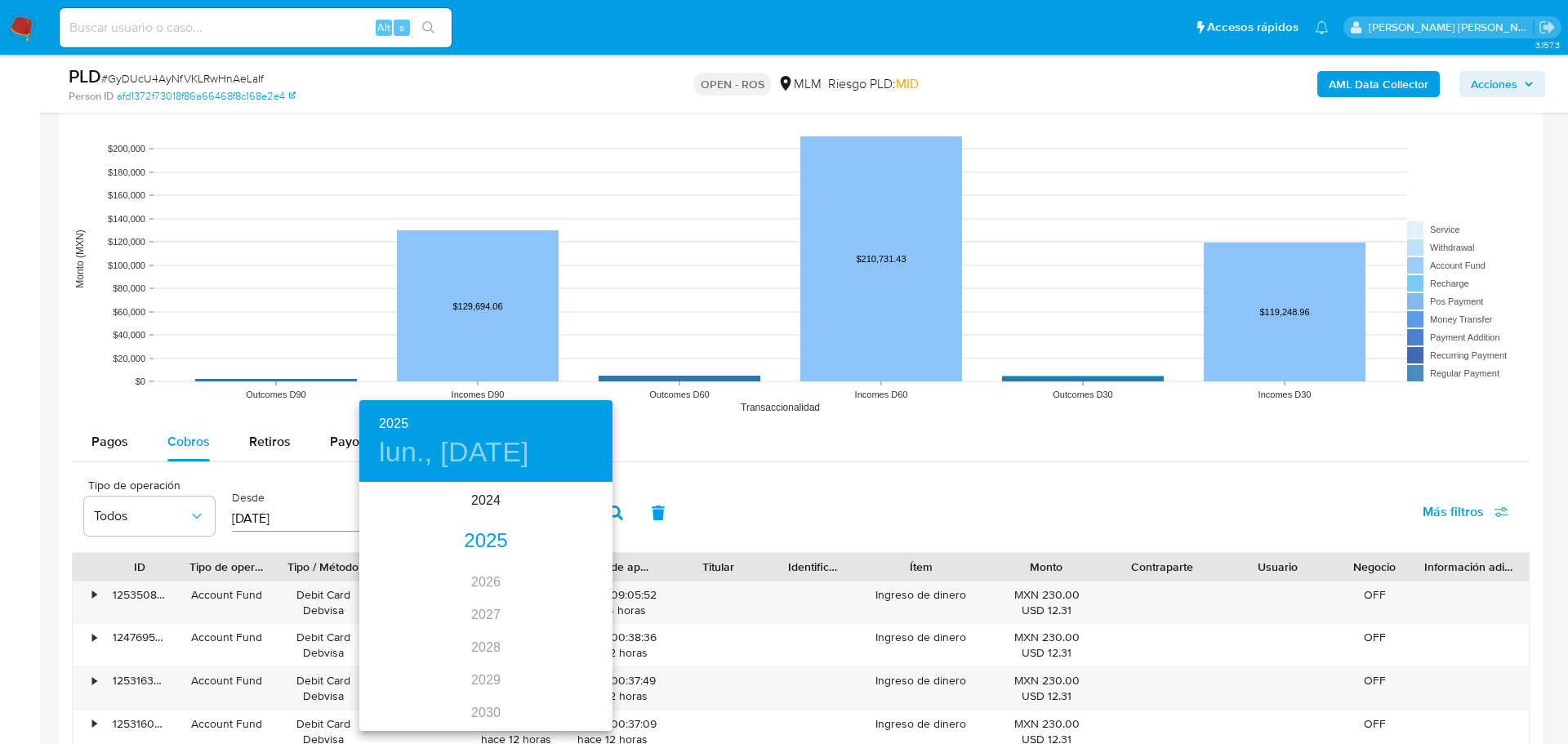
click at [479, 535] on div "2025" at bounding box center [485, 542] width 253 height 32
click at [570, 584] on div "jun." at bounding box center [570, 577] width 84 height 61
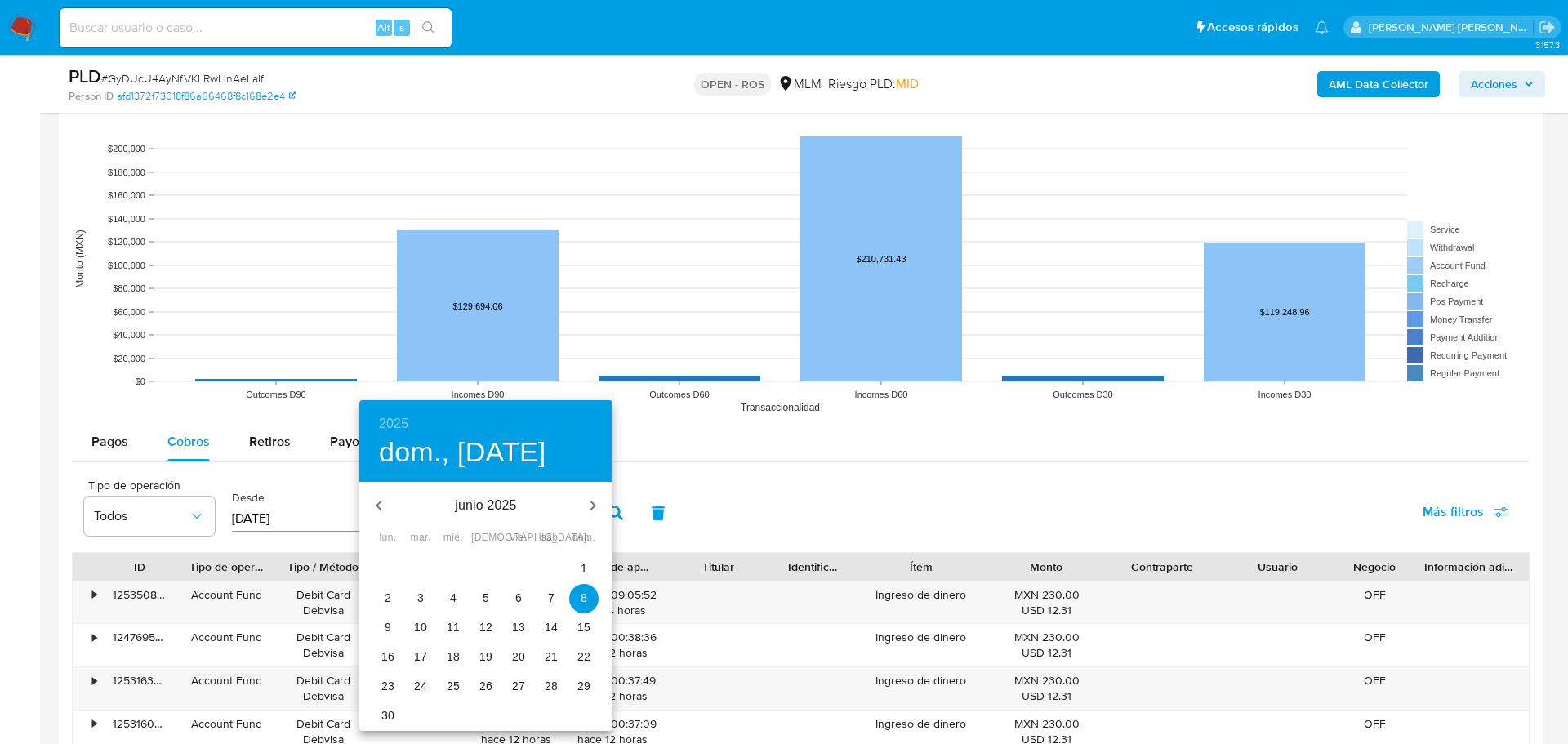
click at [389, 713] on p "30" at bounding box center [387, 715] width 13 height 17
type input "[DATE]"
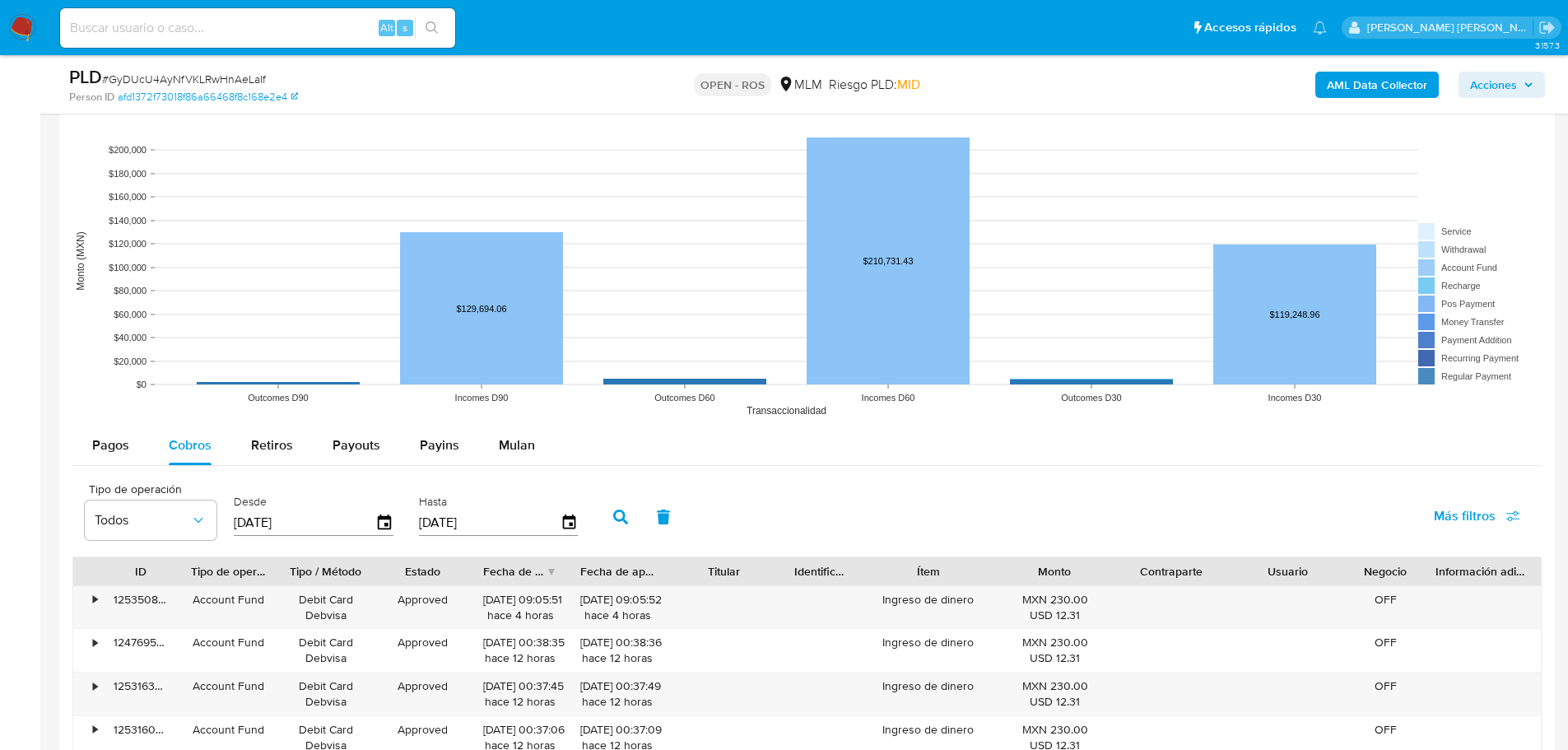
click at [627, 511] on icon "button" at bounding box center [621, 517] width 15 height 15
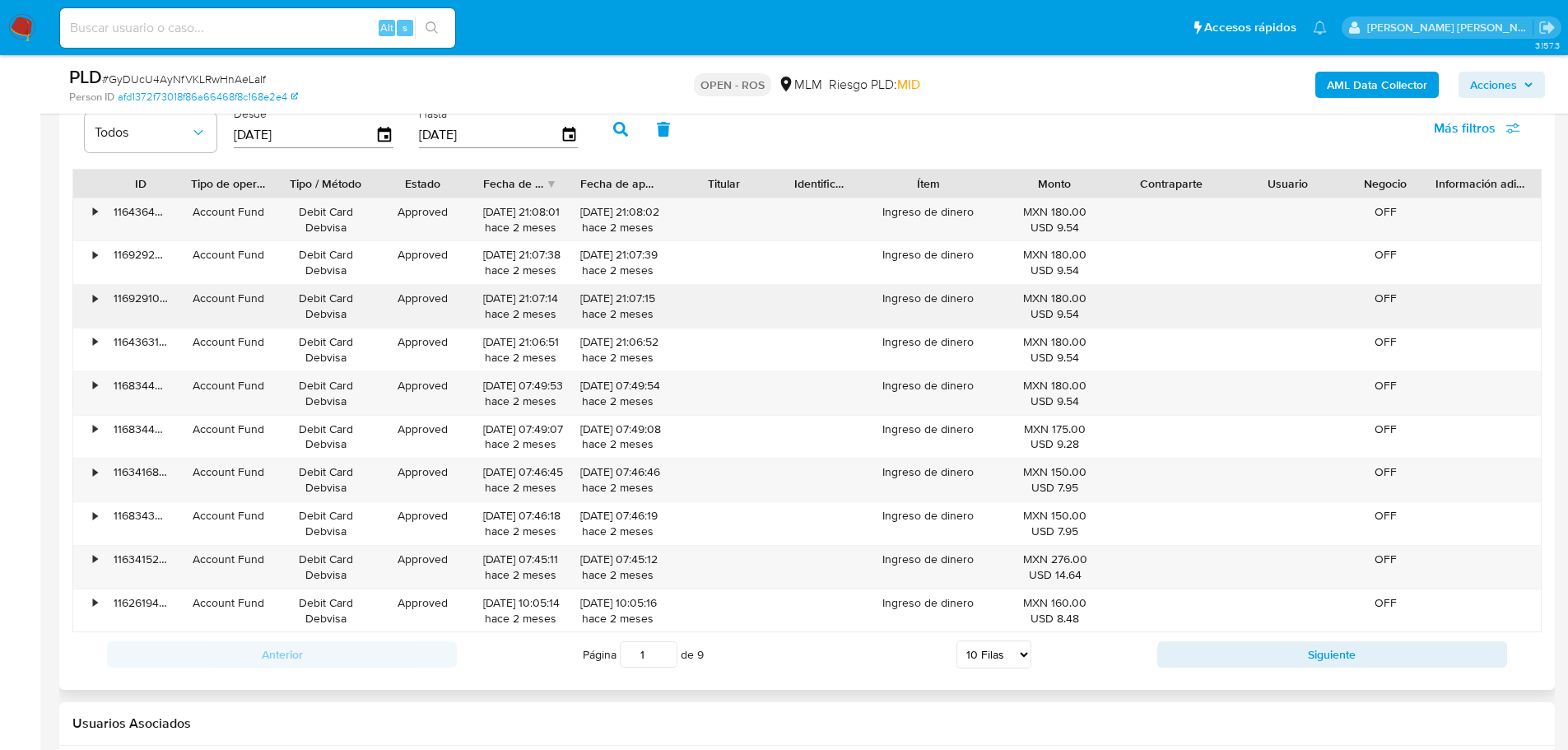
scroll to position [1894, 0]
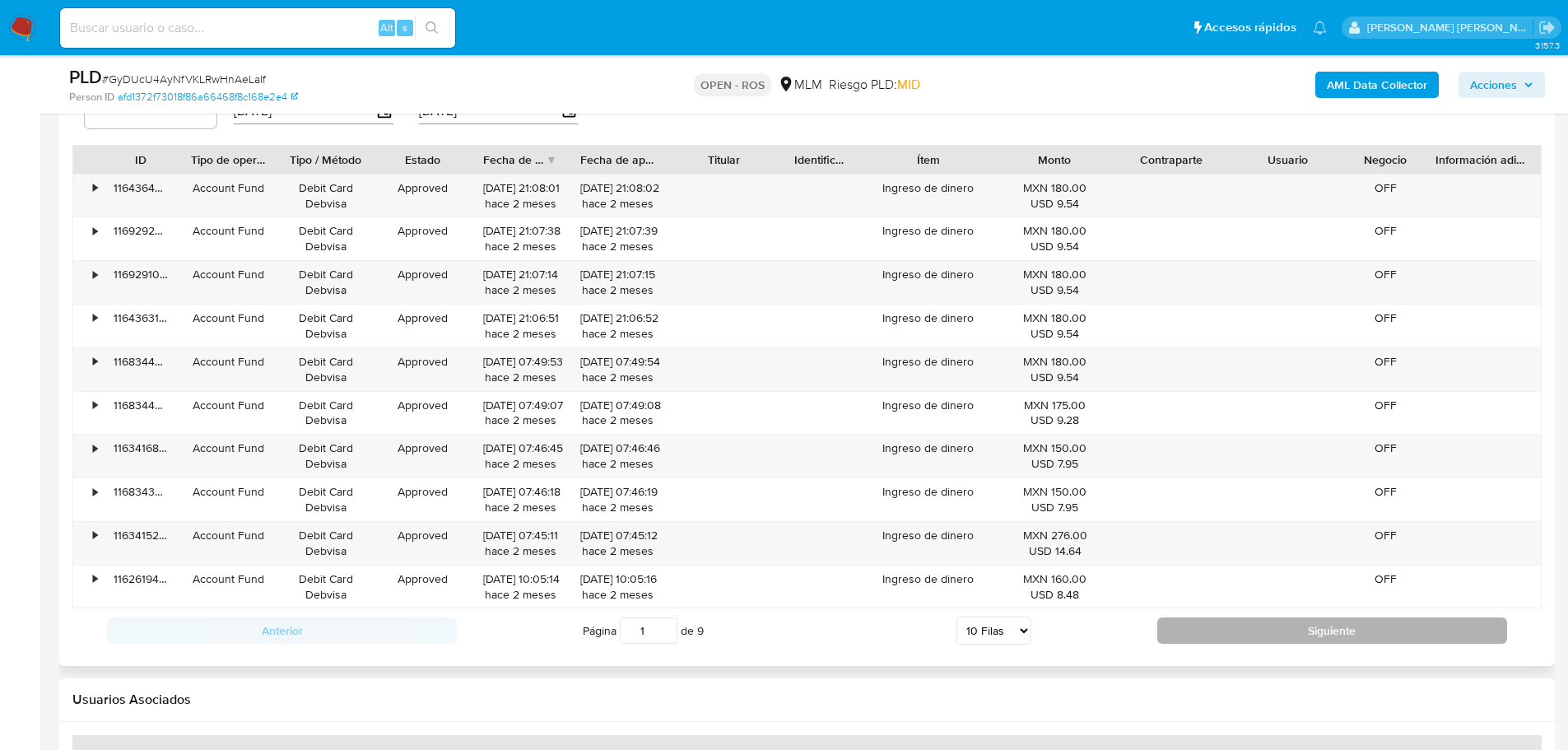
click at [1197, 623] on button "Siguiente" at bounding box center [1332, 631] width 350 height 27
click at [1160, 627] on button "Siguiente" at bounding box center [1332, 631] width 350 height 27
type input "3"
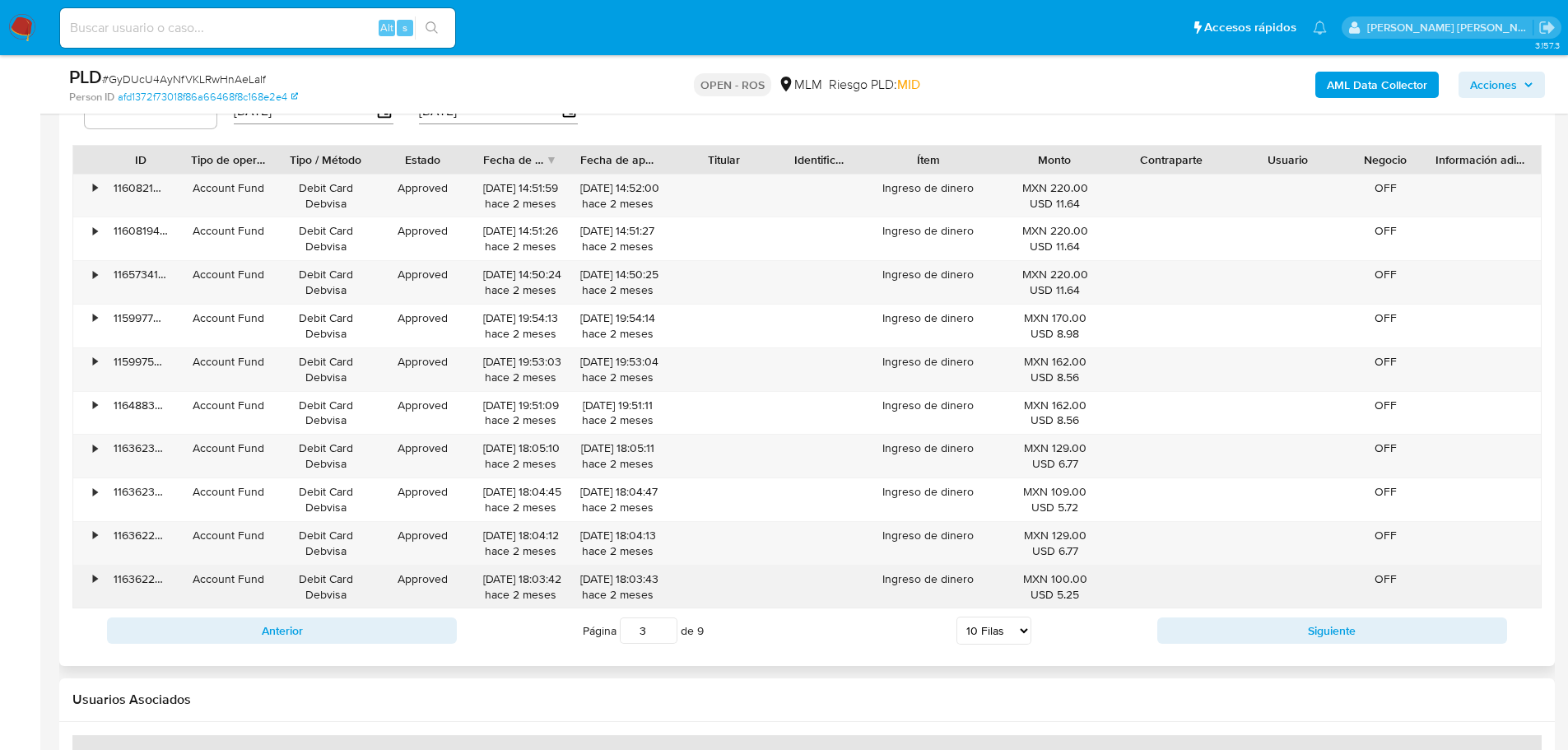
drag, startPoint x: 1177, startPoint y: 631, endPoint x: 507, endPoint y: 587, distance: 671.4
click at [515, 595] on div "ID Tipo de operación Tipo / Método Estado Fecha de creación Fecha de aprobación…" at bounding box center [807, 399] width 1469 height 509
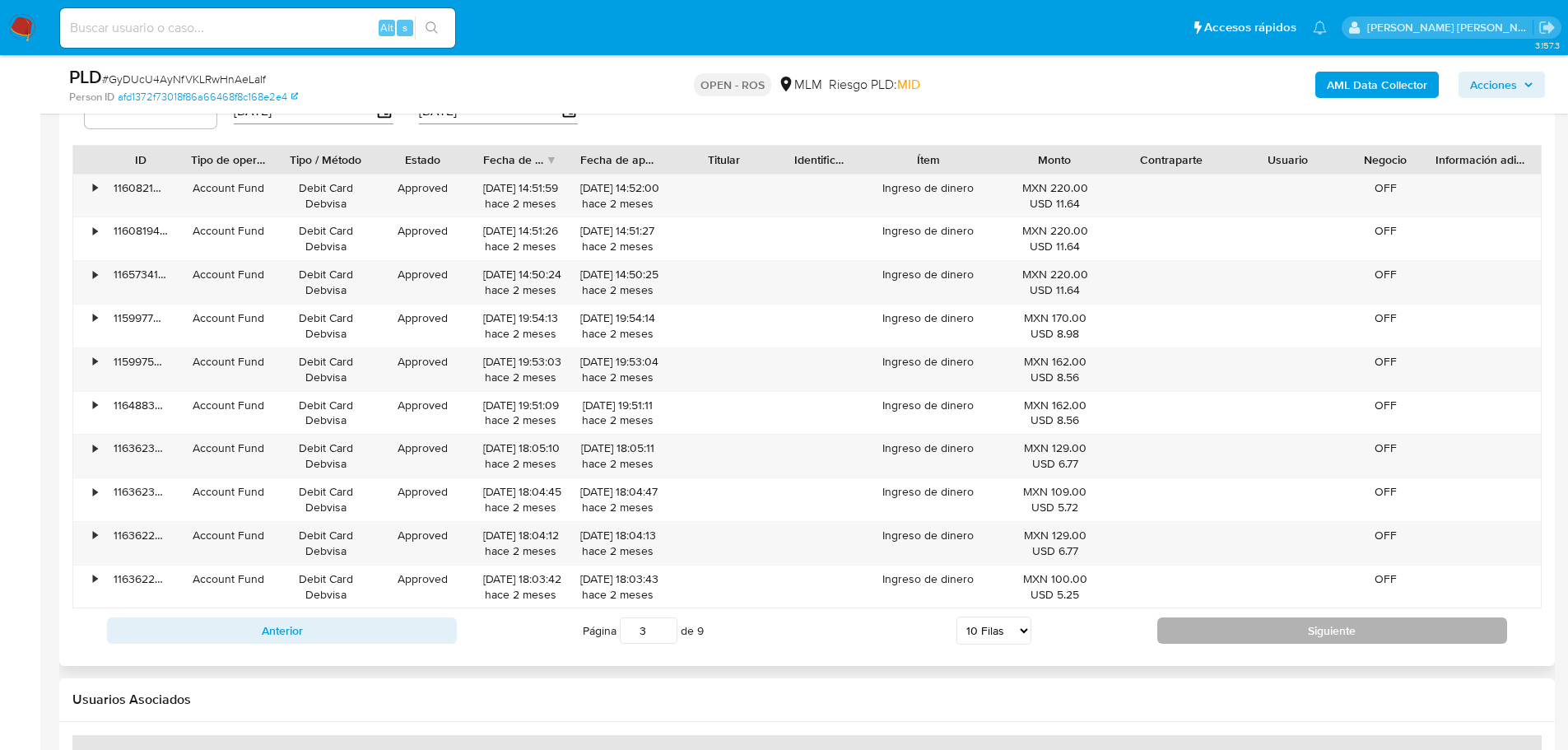
click at [1246, 632] on button "Siguiente" at bounding box center [1332, 631] width 350 height 27
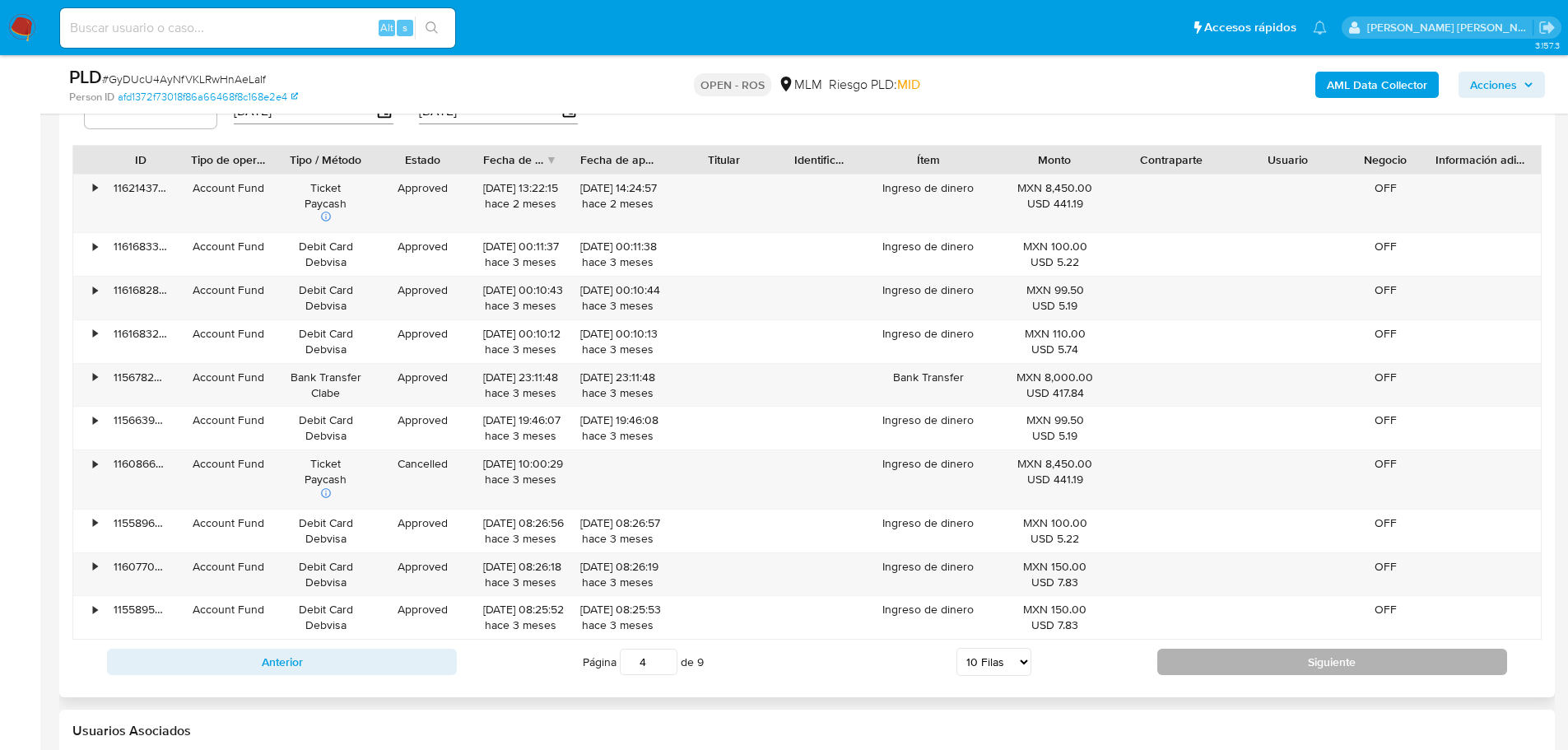
click at [1187, 668] on button "Siguiente" at bounding box center [1332, 663] width 350 height 27
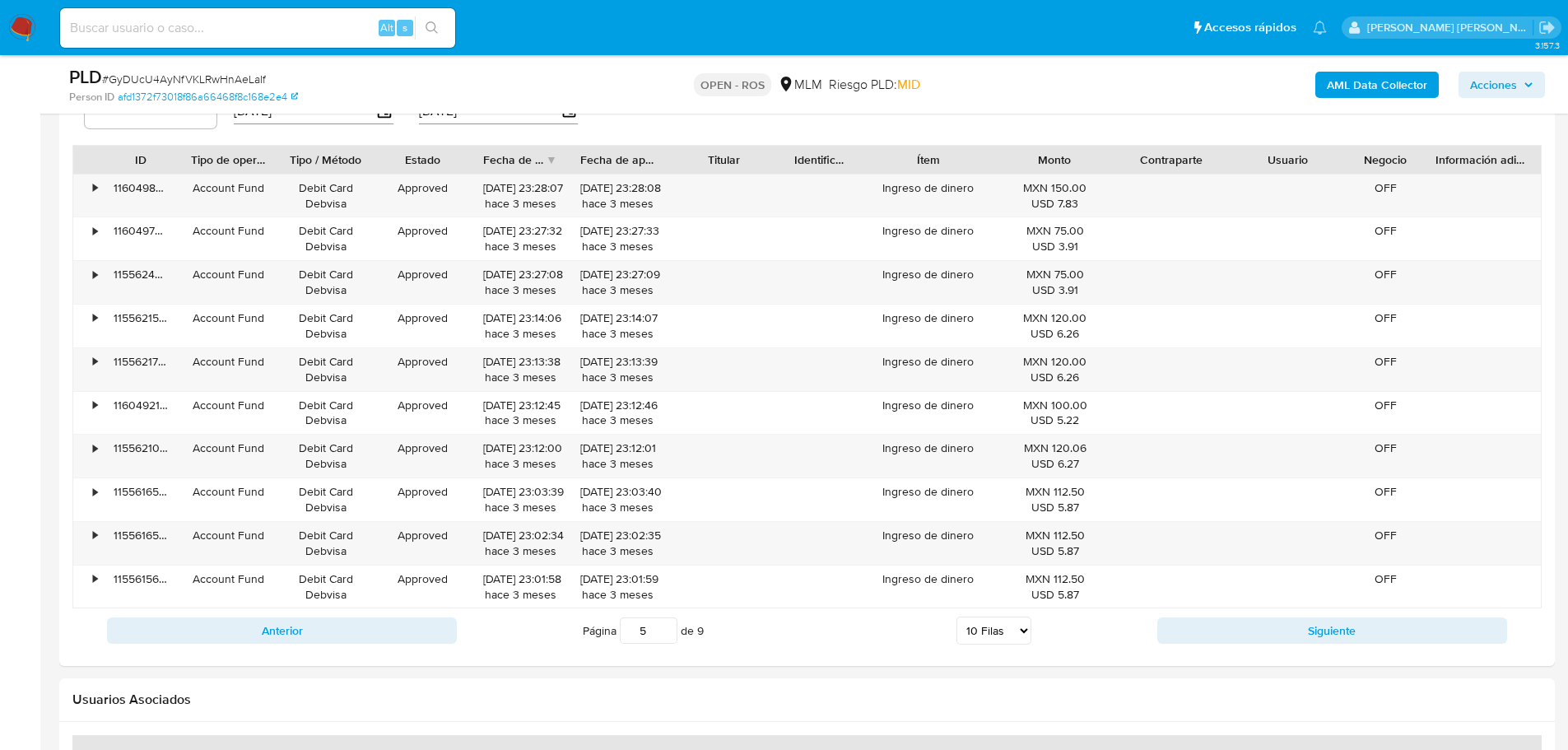
click at [313, 627] on button "Anterior" at bounding box center [282, 631] width 350 height 27
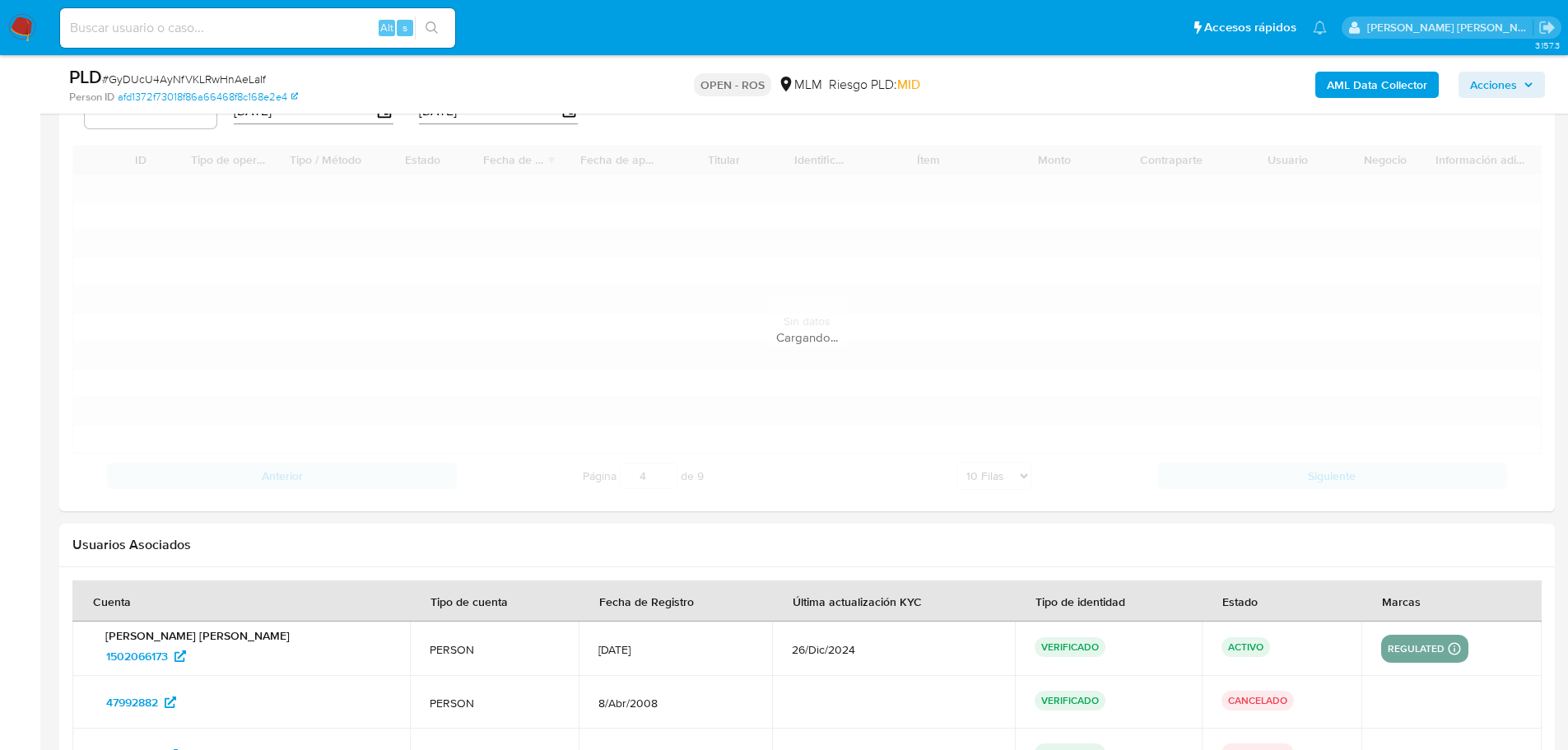
click at [410, 626] on td "PERSON" at bounding box center [494, 649] width 169 height 55
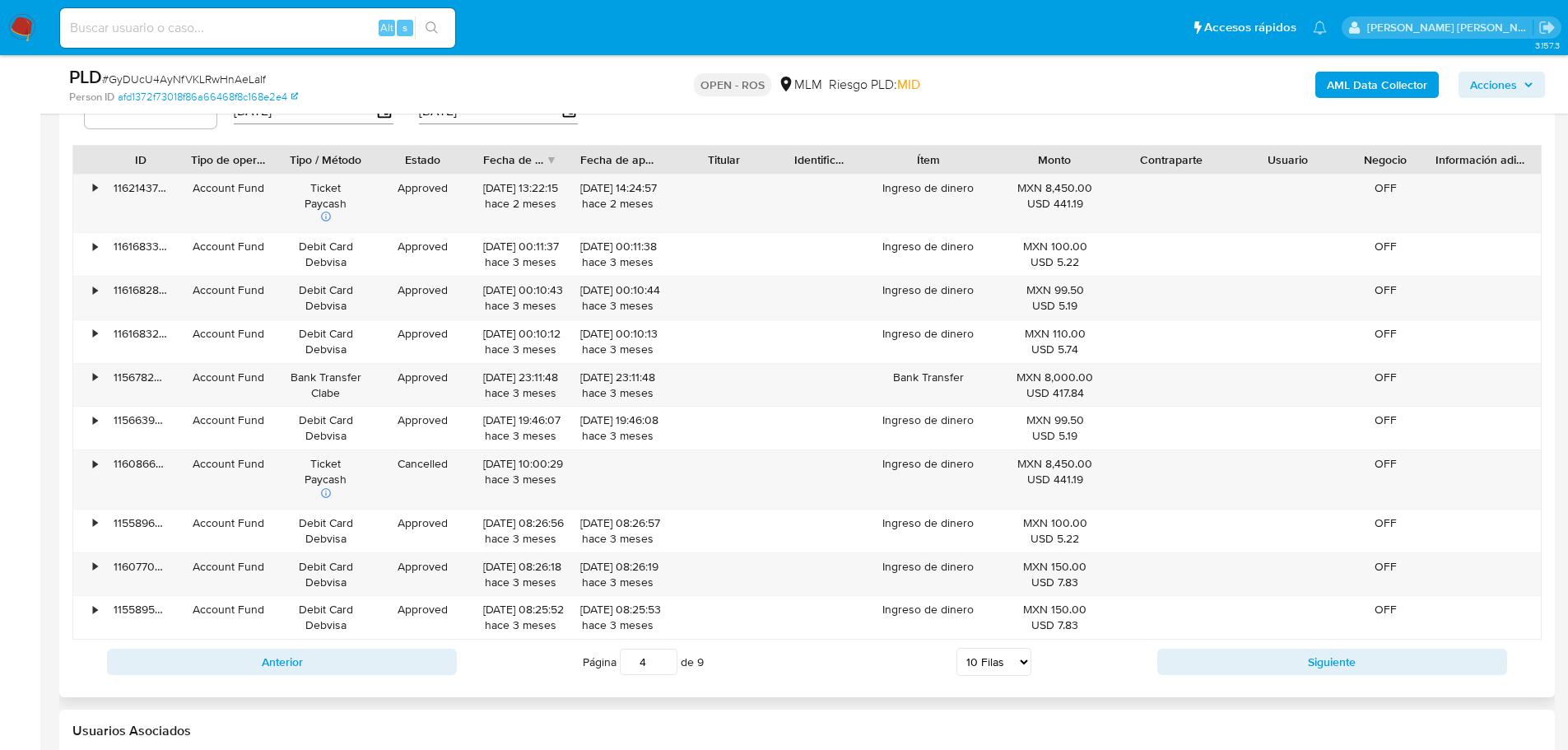
click at [307, 648] on div "Anterior Página 4 de 9 5 Filas 10 Filas 20 Filas 25 Filas 50 Filas 100 Filas Si…" at bounding box center [807, 662] width 1469 height 44
click at [386, 674] on button "Anterior" at bounding box center [282, 663] width 350 height 27
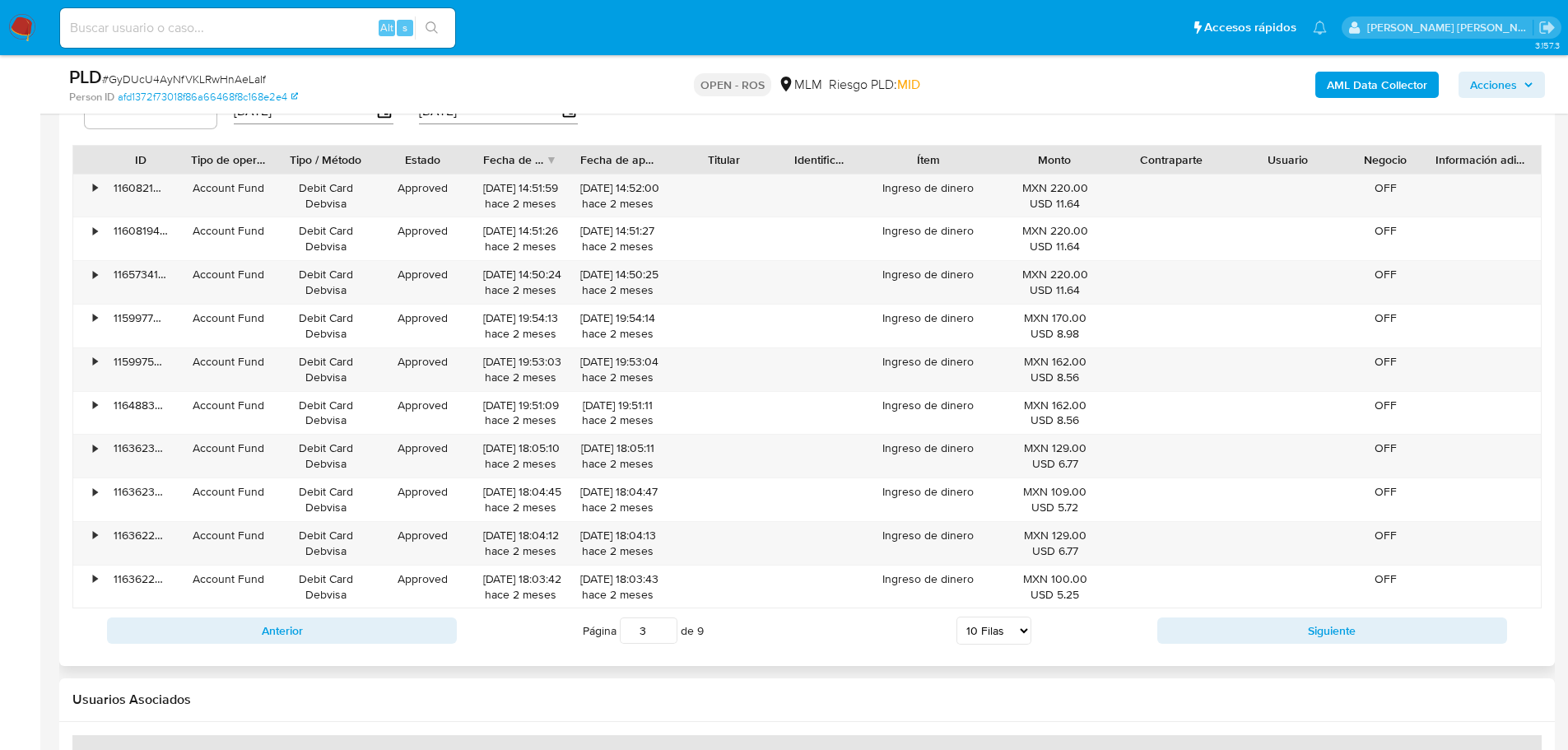
click at [377, 646] on div "Anterior Página 3 de 9 5 Filas 10 Filas 20 Filas 25 Filas 50 Filas 100 Filas Si…" at bounding box center [807, 631] width 1469 height 44
click at [382, 631] on button "Anterior" at bounding box center [282, 631] width 350 height 27
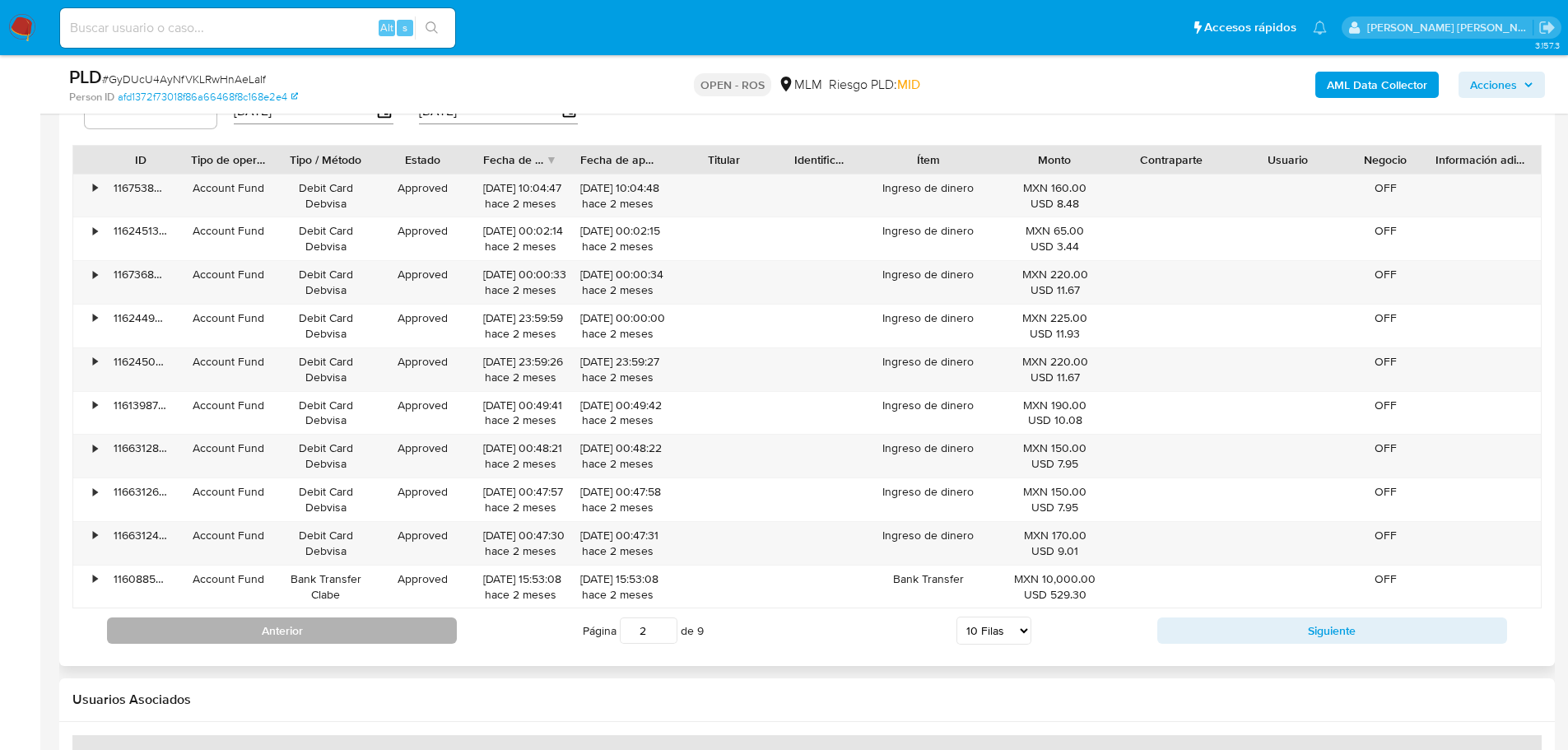
click at [383, 624] on button "Anterior" at bounding box center [282, 631] width 350 height 27
type input "1"
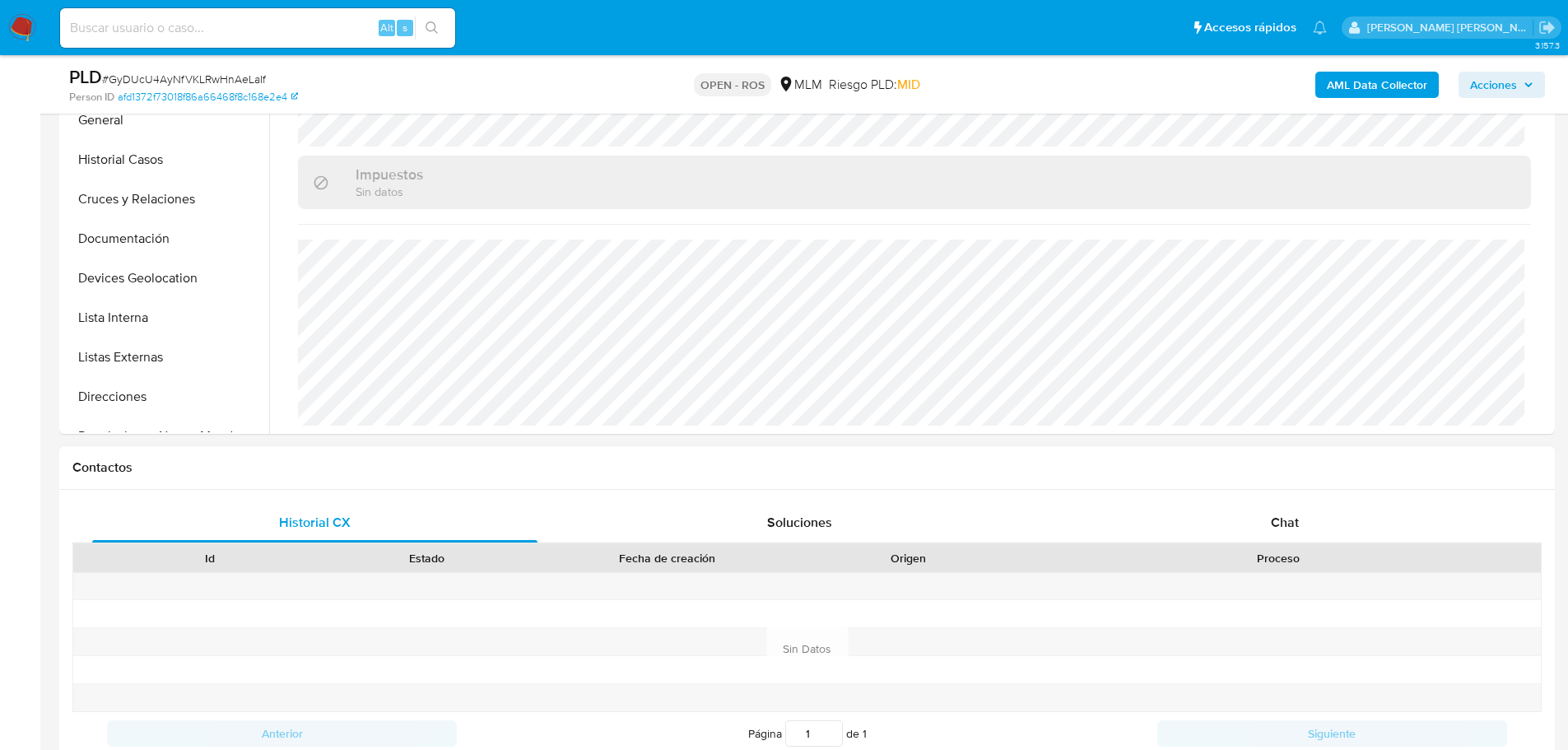
scroll to position [247, 0]
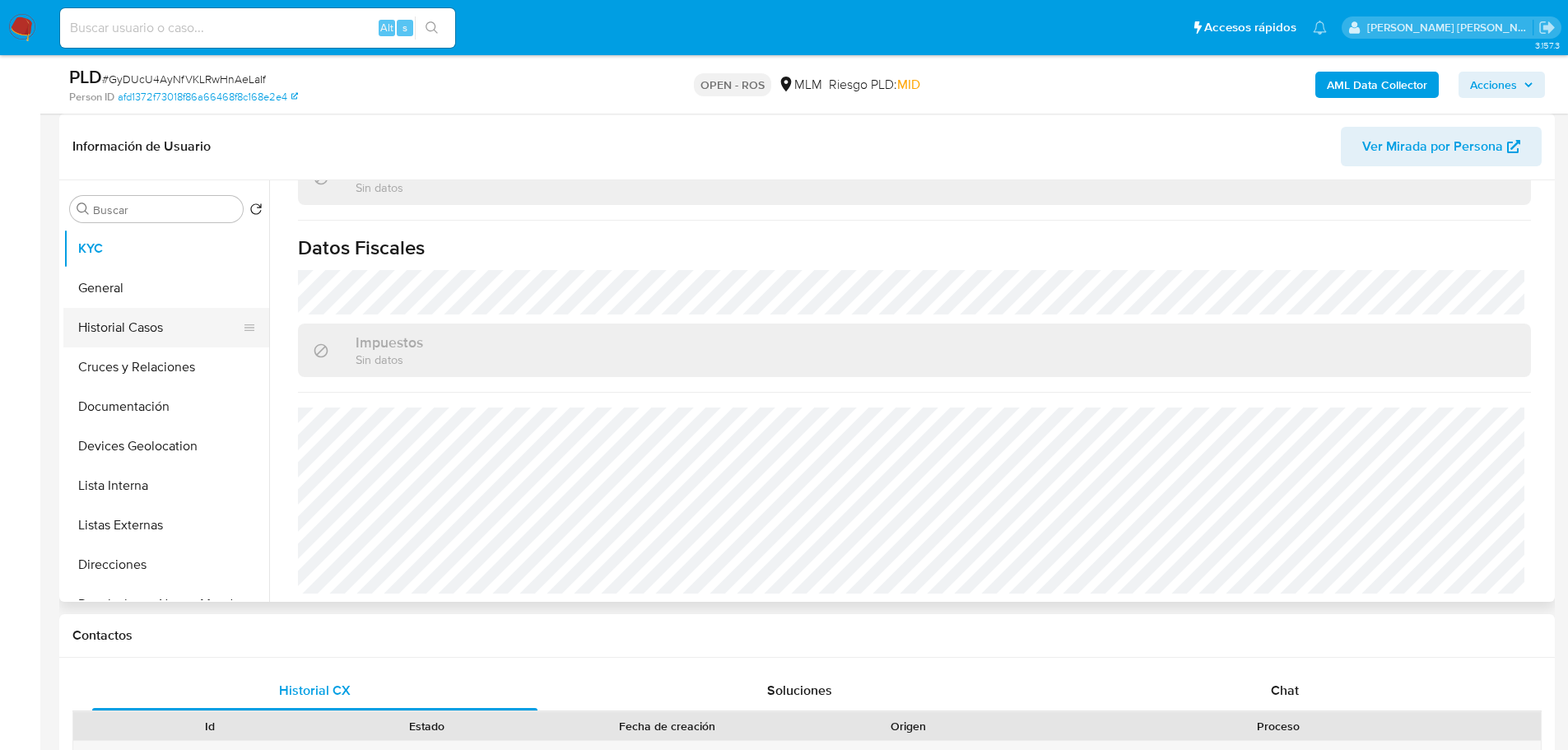
click at [120, 298] on button "General" at bounding box center [166, 288] width 206 height 40
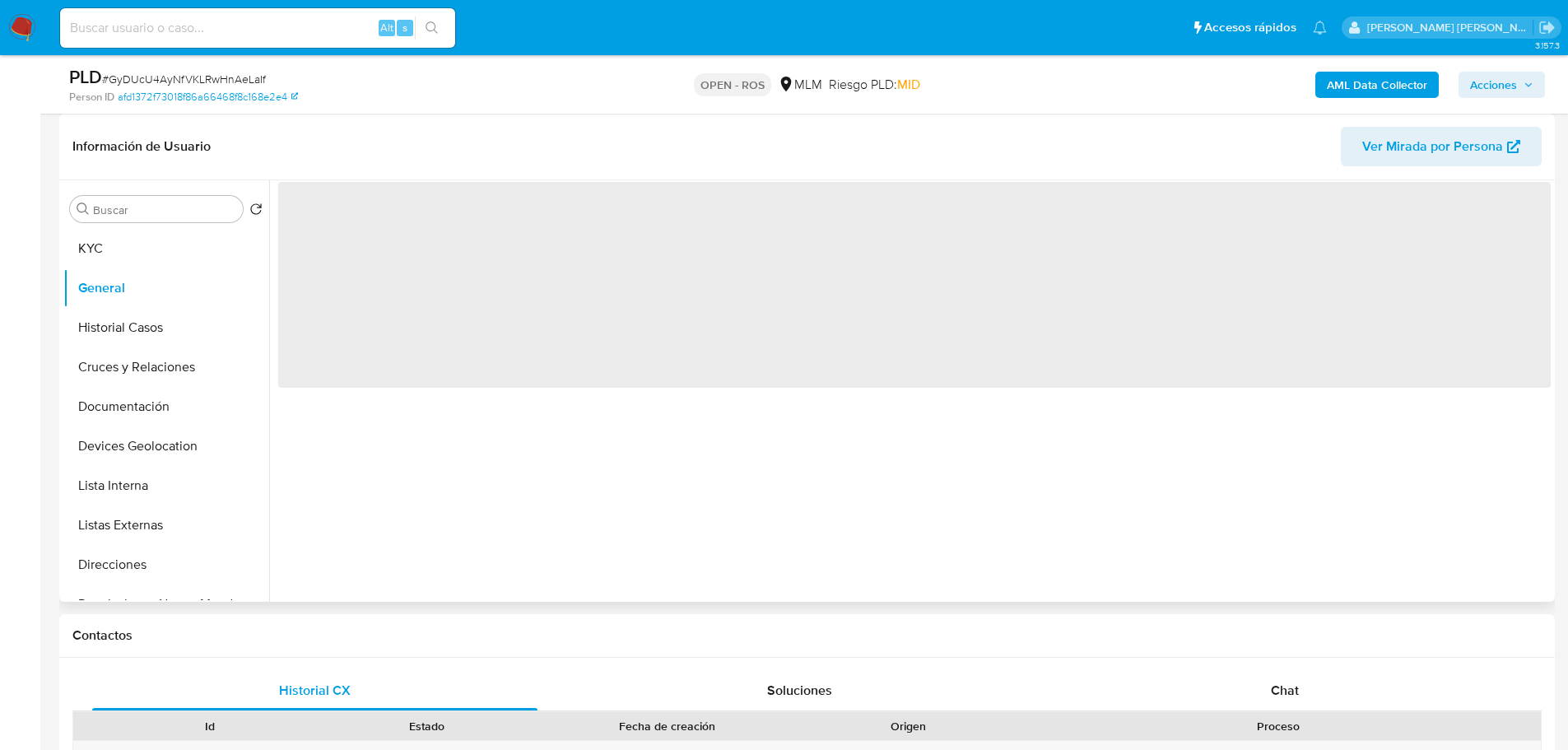
scroll to position [0, 0]
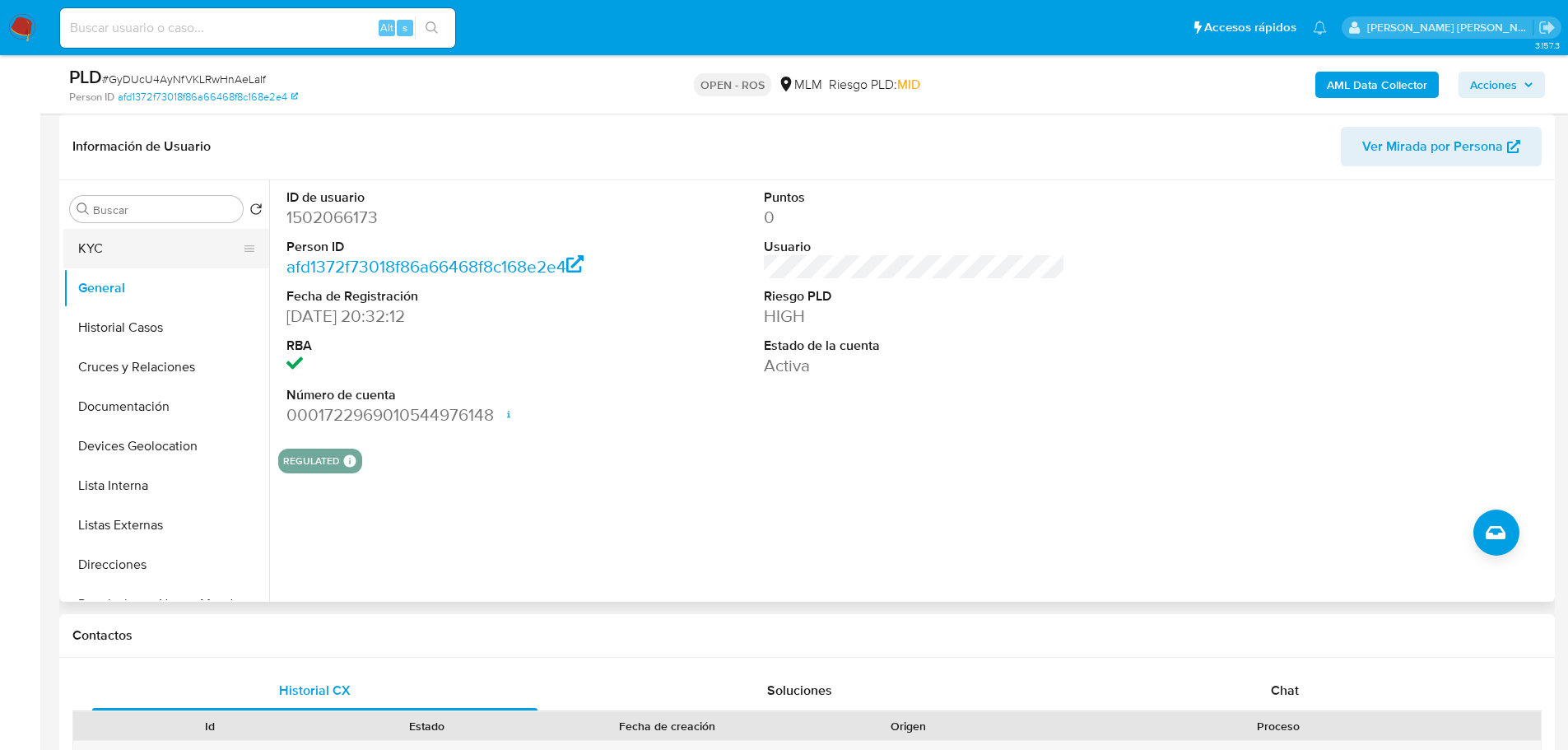
click at [102, 250] on button "KYC" at bounding box center [160, 248] width 192 height 40
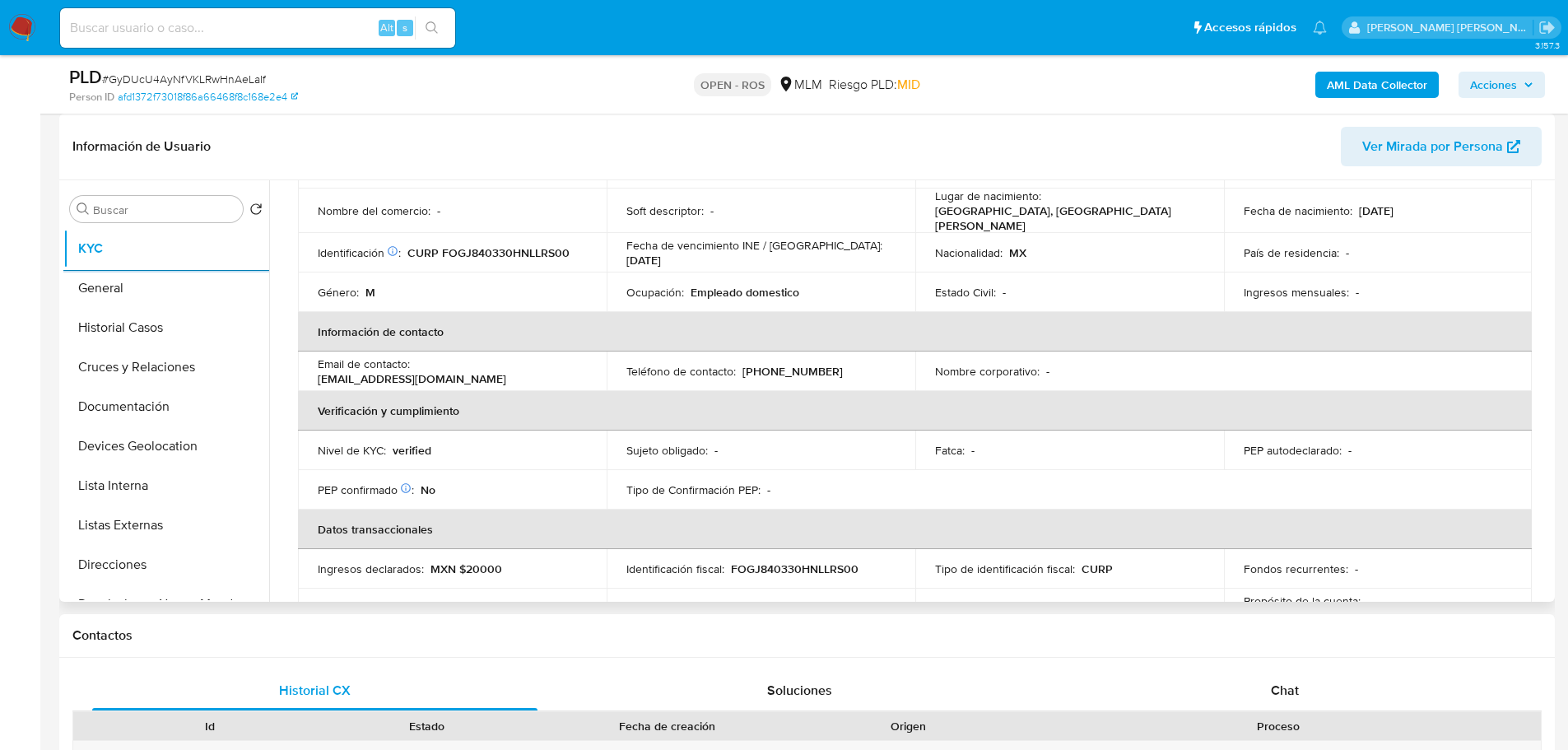
scroll to position [178, 0]
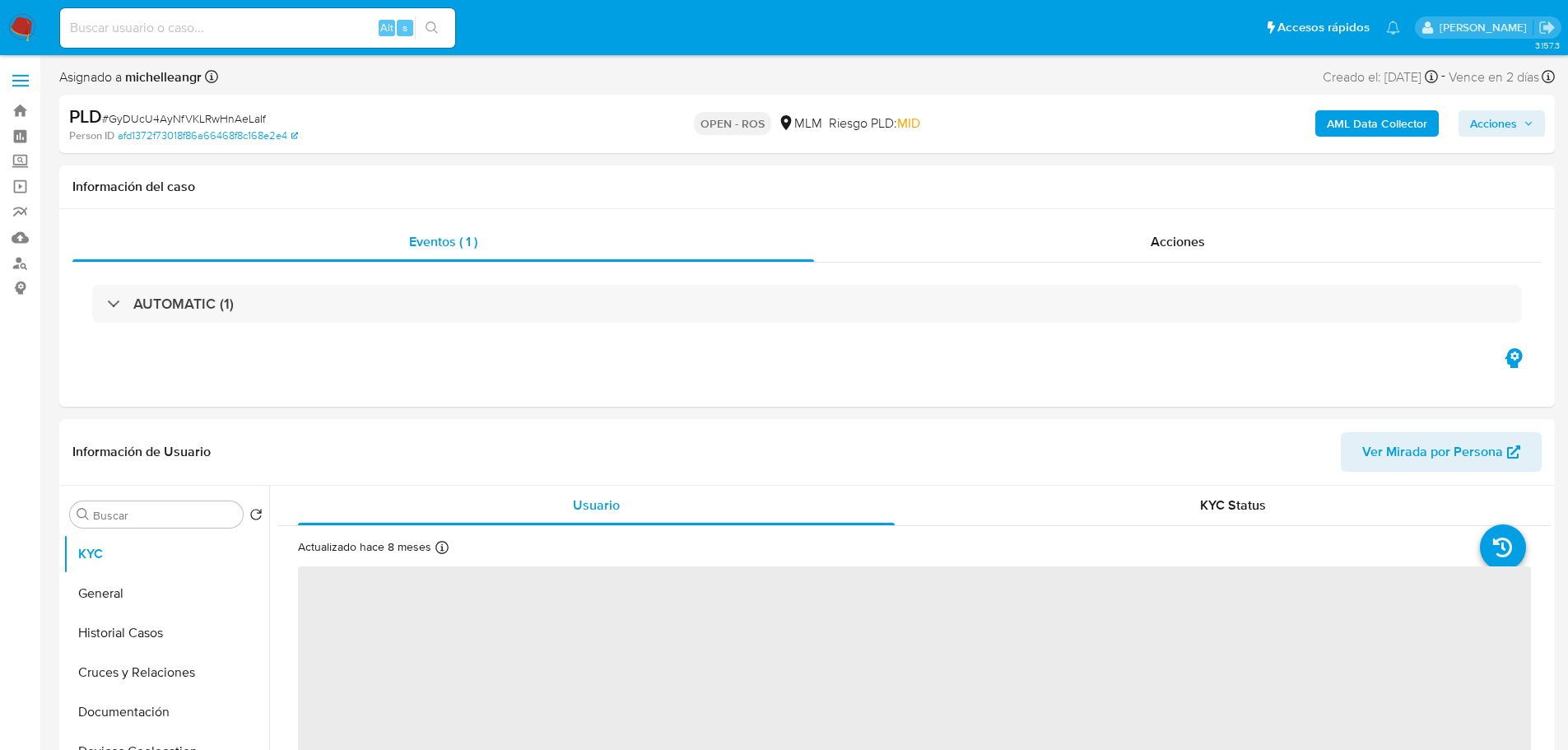
select select "10"
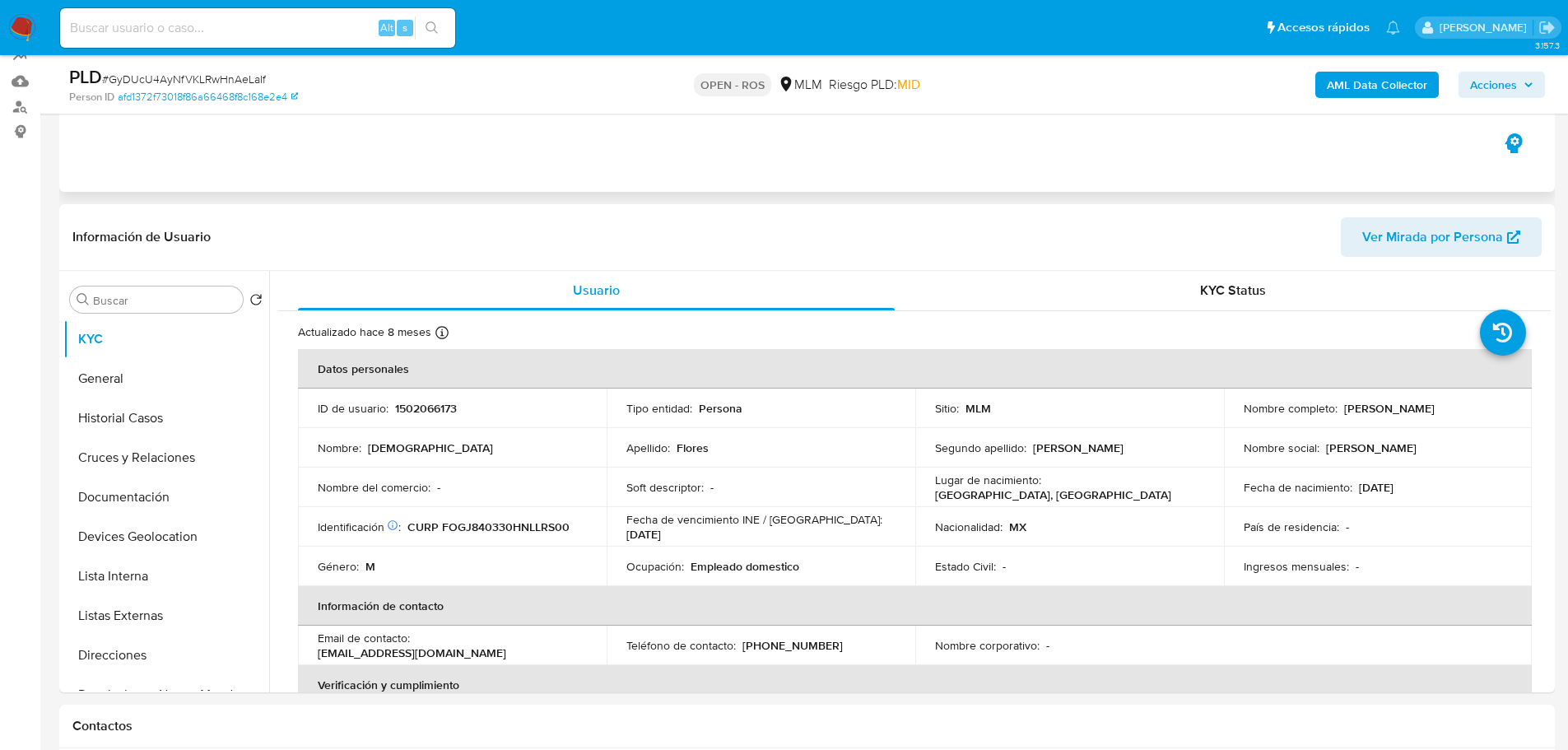
scroll to position [247, 0]
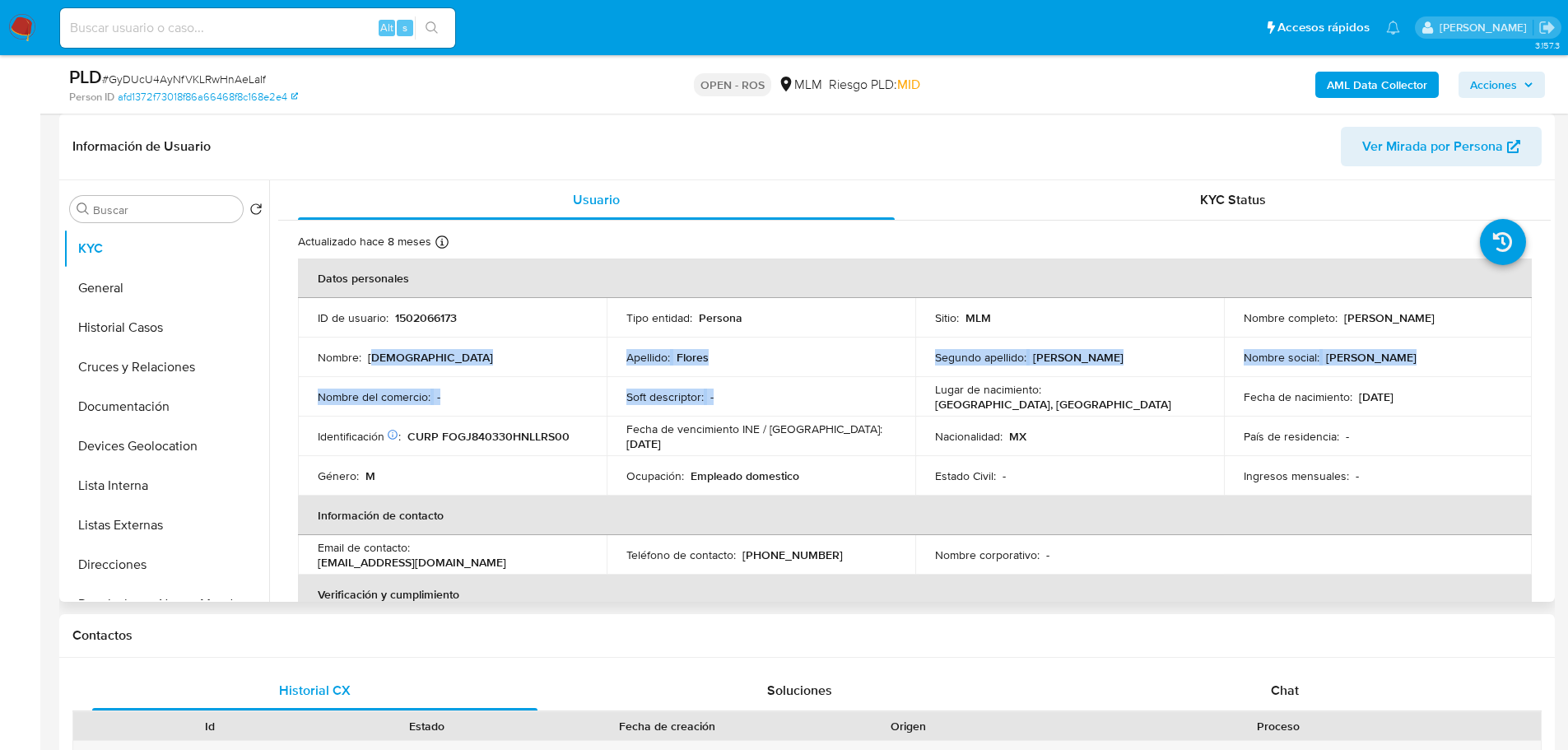
drag, startPoint x: 380, startPoint y: 353, endPoint x: 706, endPoint y: 378, distance: 327.0
click at [833, 395] on tbody "ID de usuario : 1502066173 Tipo entidad : Persona Sitio : MLM Nombre completo :…" at bounding box center [916, 398] width 1234 height 198
drag, startPoint x: 175, startPoint y: 331, endPoint x: 195, endPoint y: 332, distance: 20.0
click at [177, 331] on button "Historial Casos" at bounding box center [160, 328] width 192 height 40
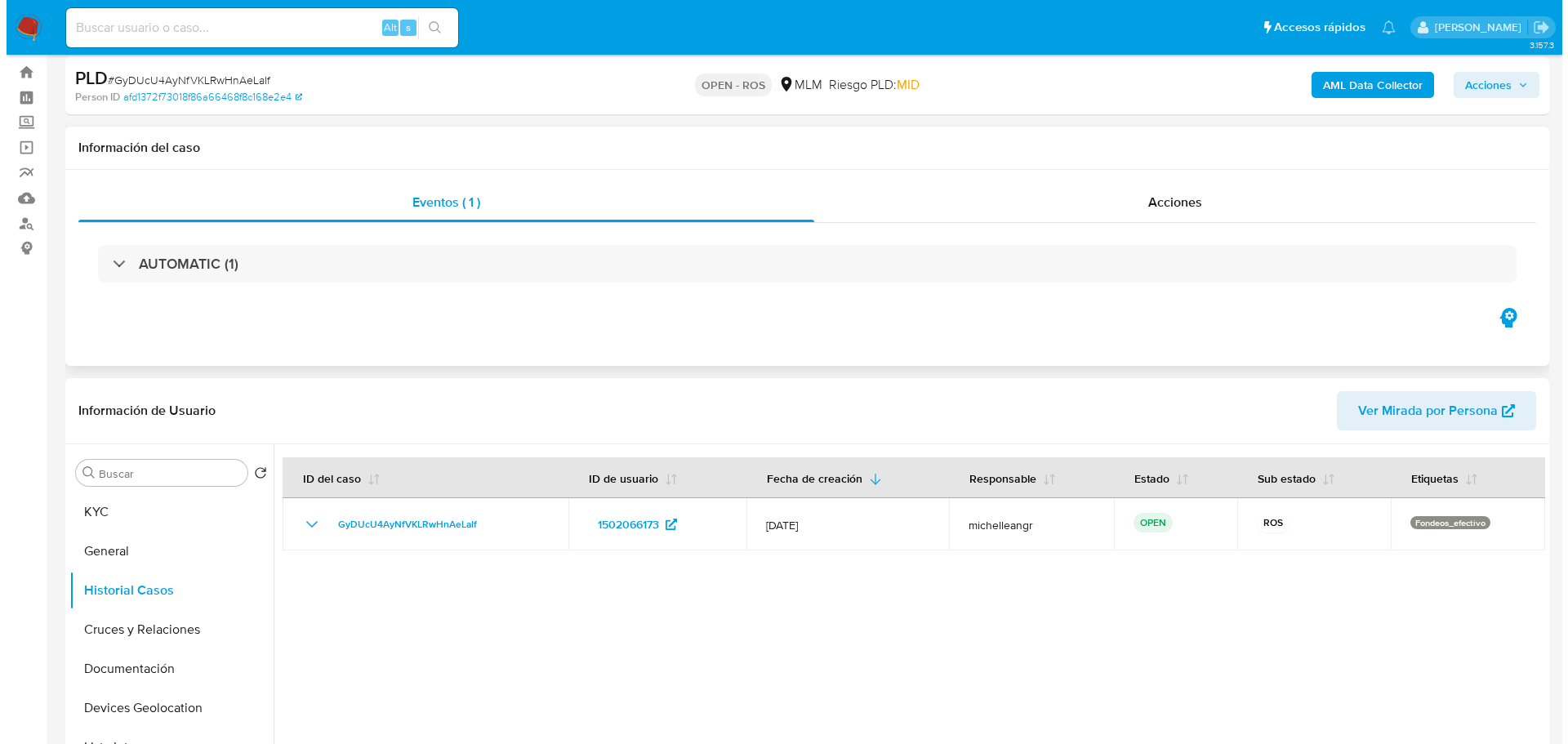
scroll to position [0, 0]
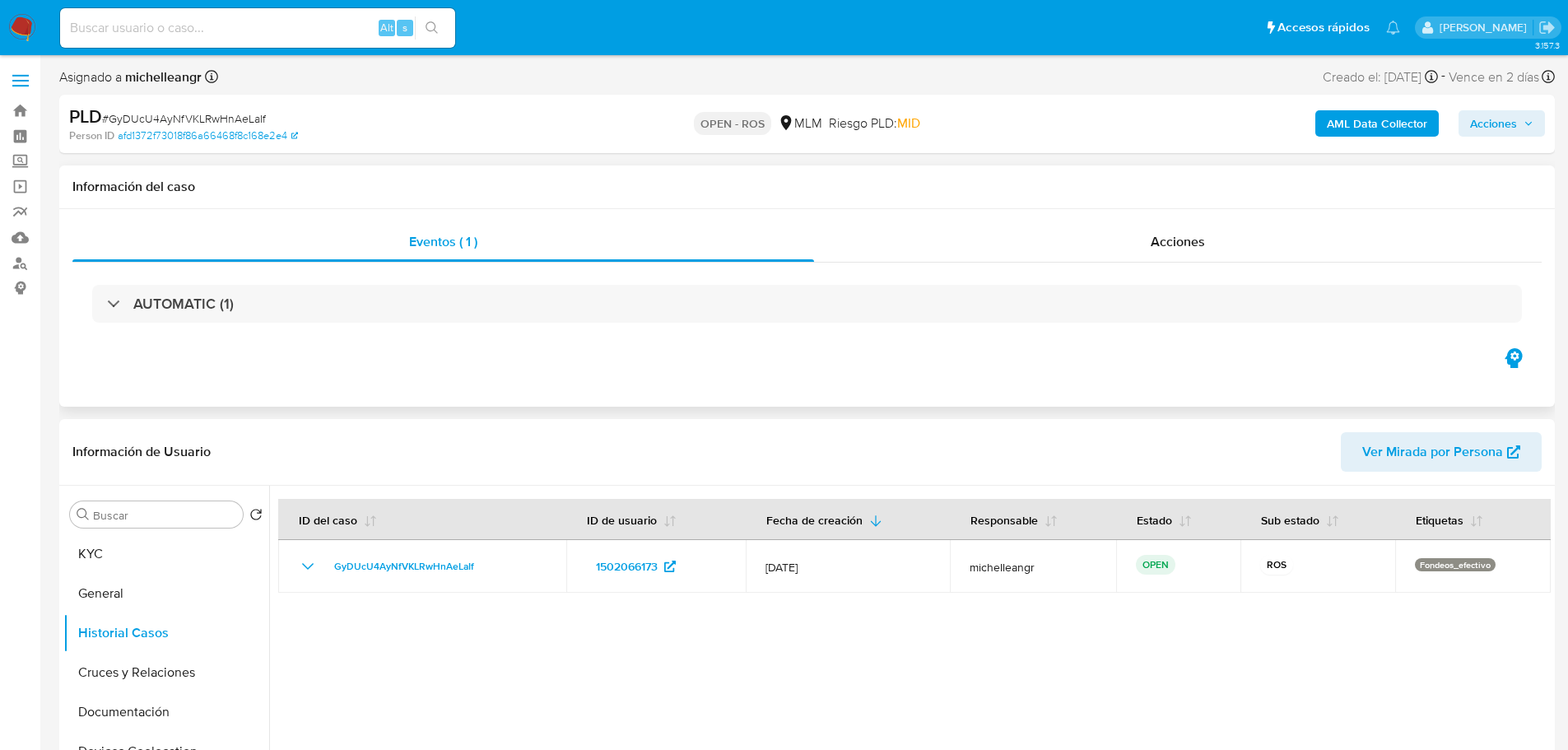
click at [1187, 244] on span "Acciones" at bounding box center [1178, 241] width 55 height 19
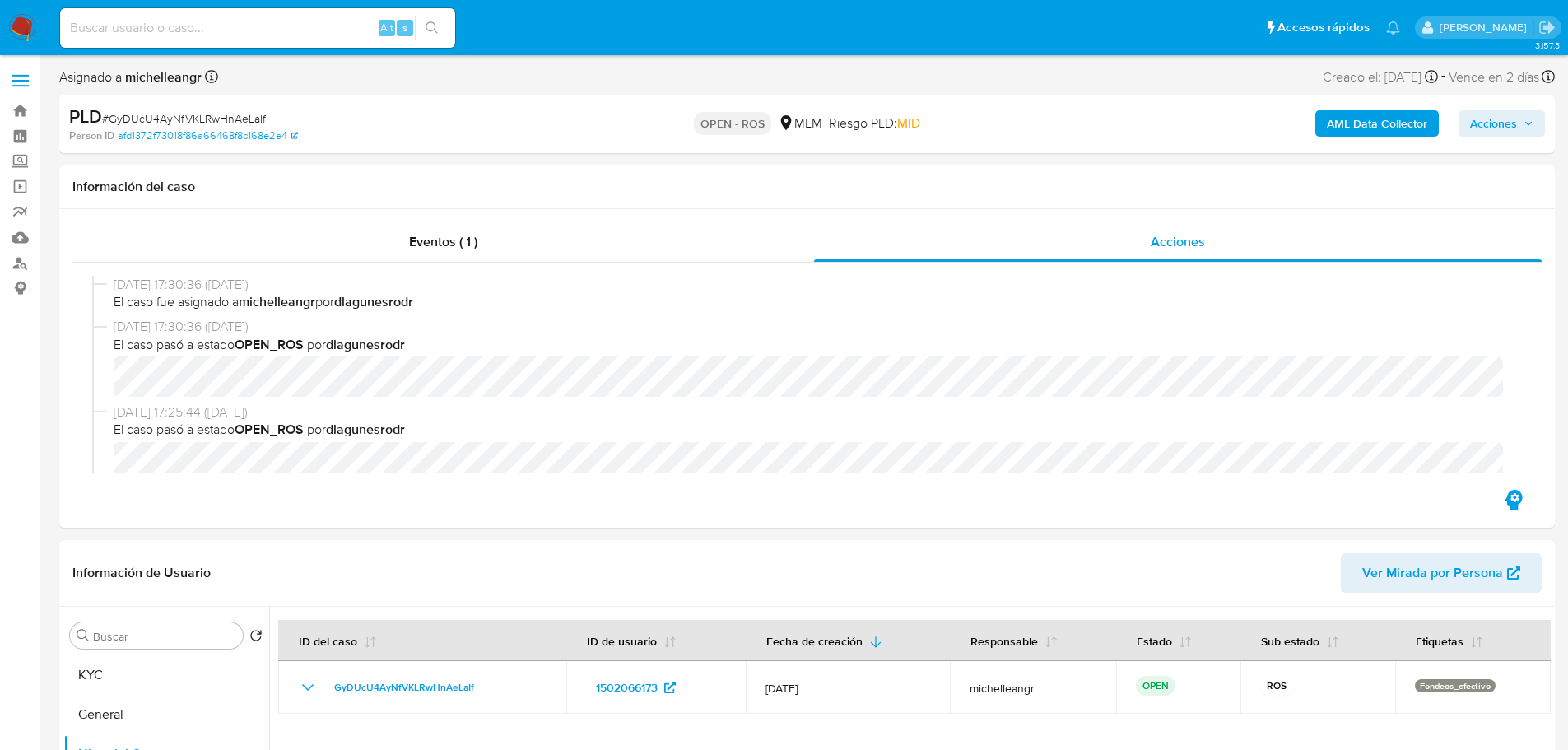
click at [1489, 116] on span "Acciones" at bounding box center [1493, 124] width 47 height 27
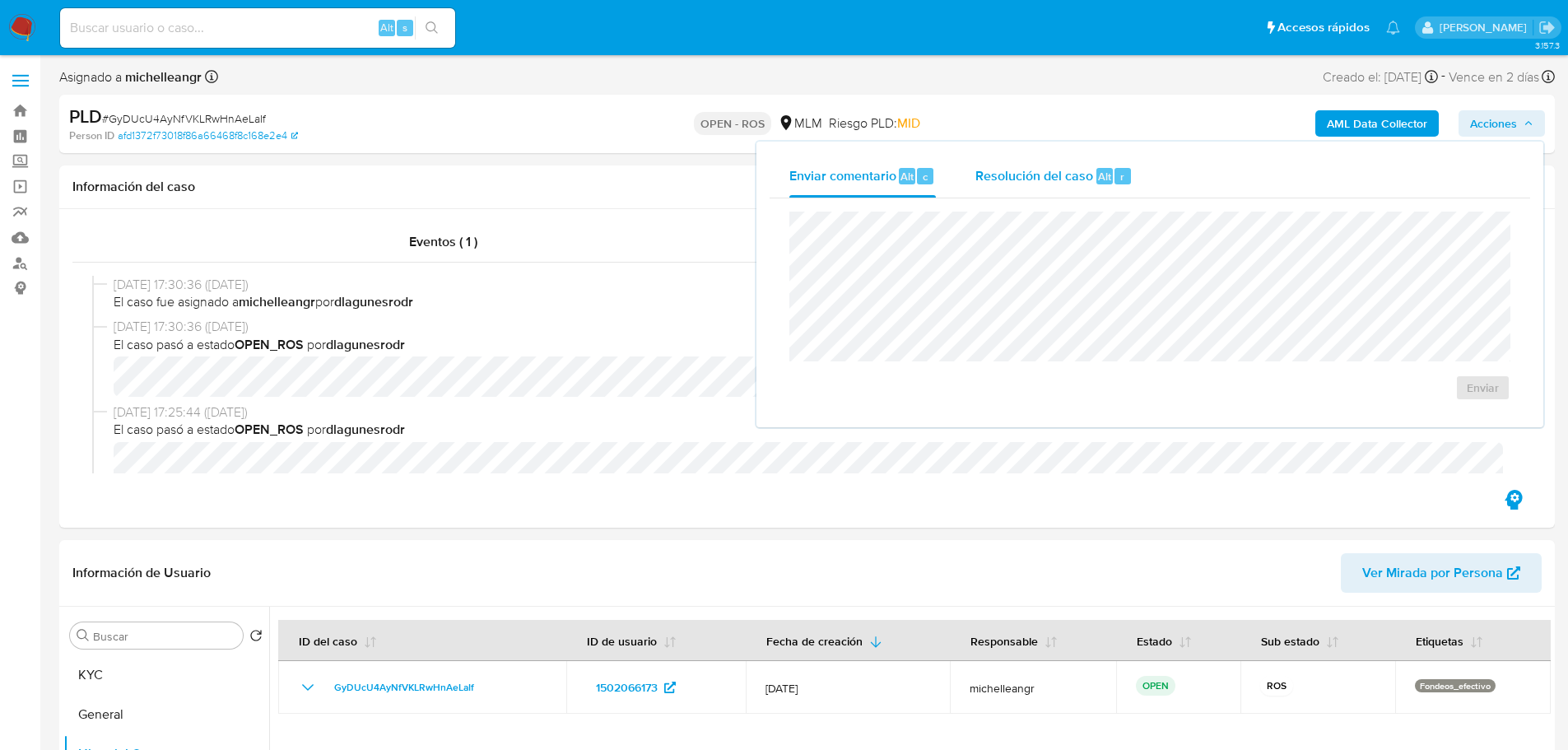
click at [1051, 167] on span "Resolución del caso" at bounding box center [1034, 175] width 117 height 19
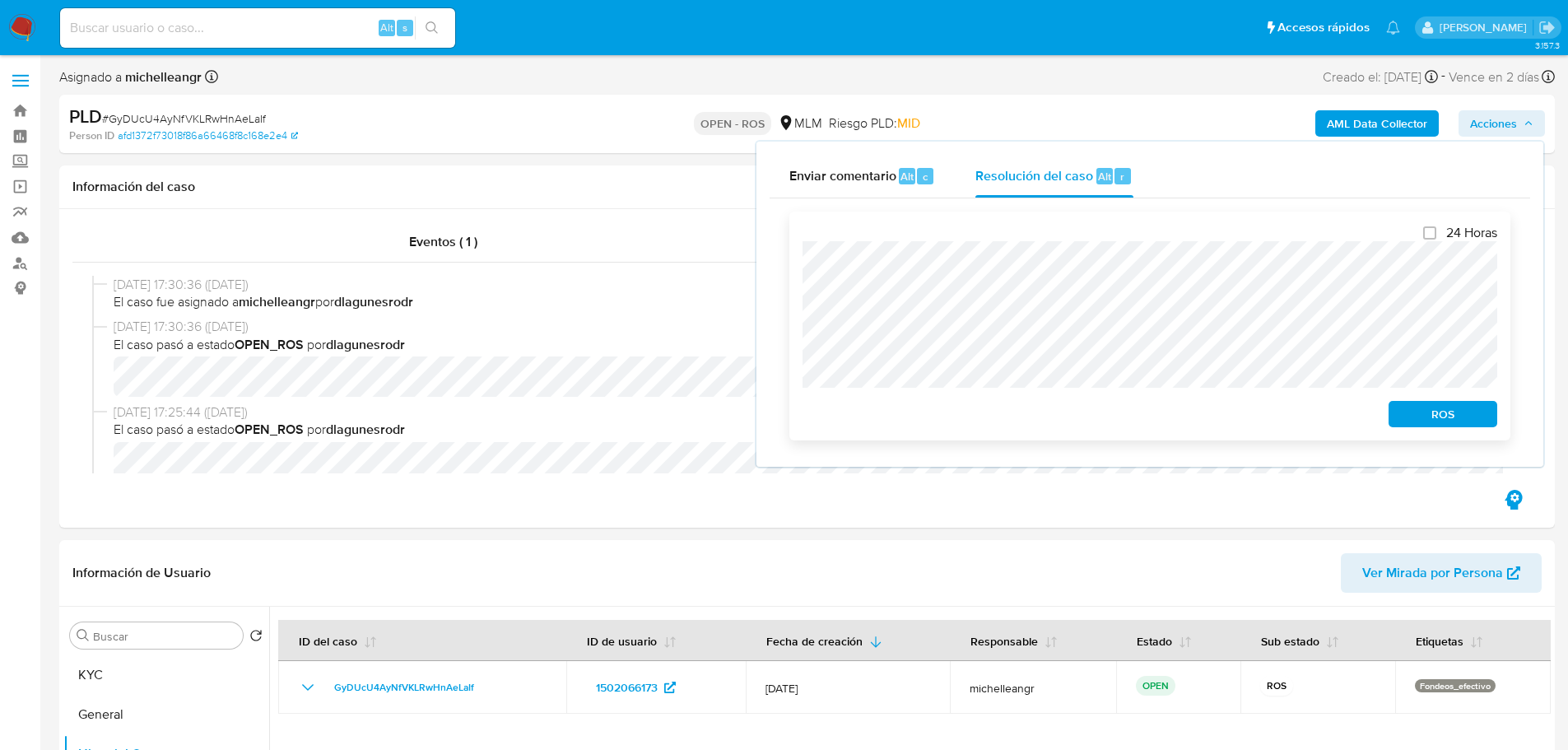
click at [1403, 408] on span "ROS" at bounding box center [1443, 414] width 86 height 23
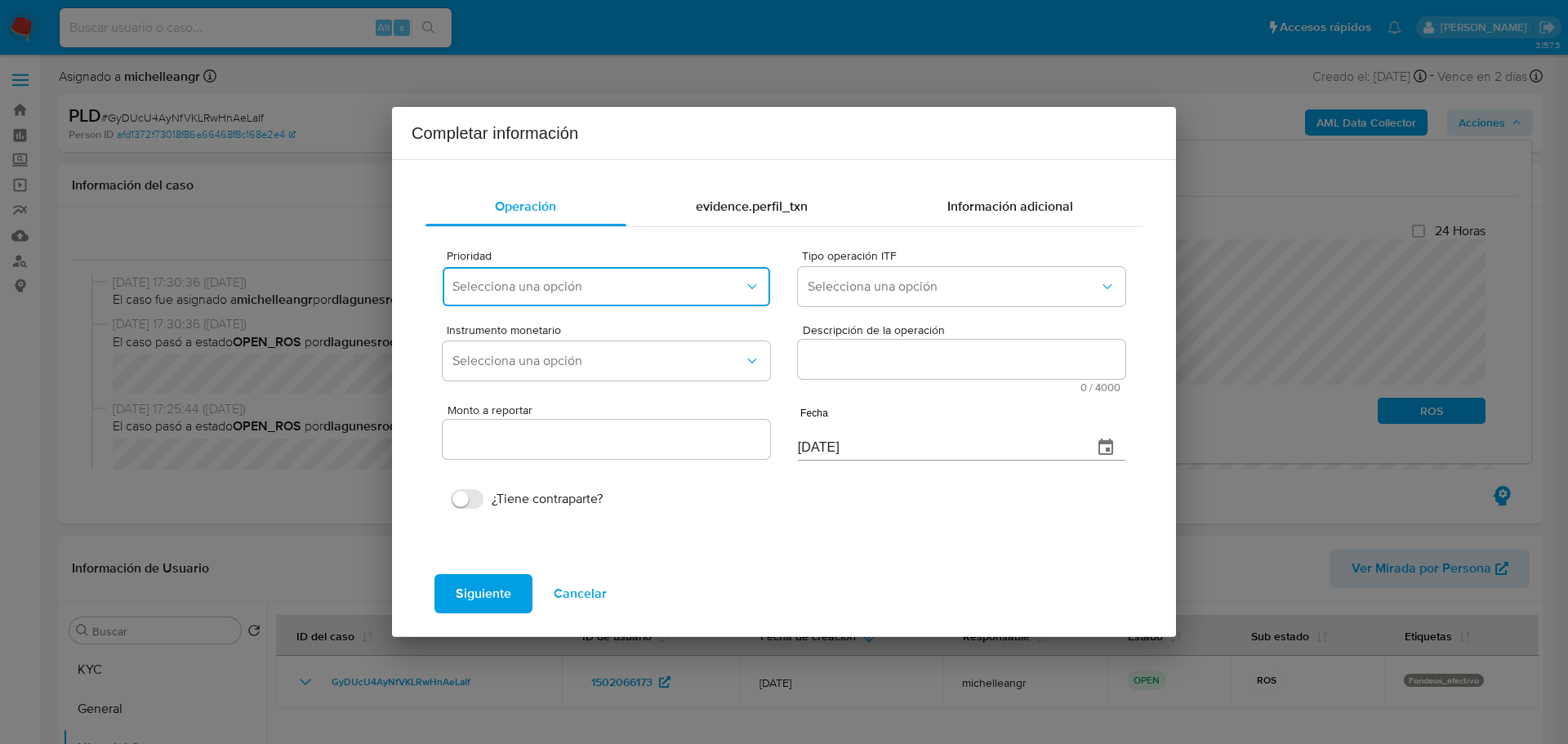
drag, startPoint x: 502, startPoint y: 285, endPoint x: 516, endPoint y: 285, distance: 14.0
click at [513, 285] on span "Selecciona una opción" at bounding box center [598, 287] width 292 height 17
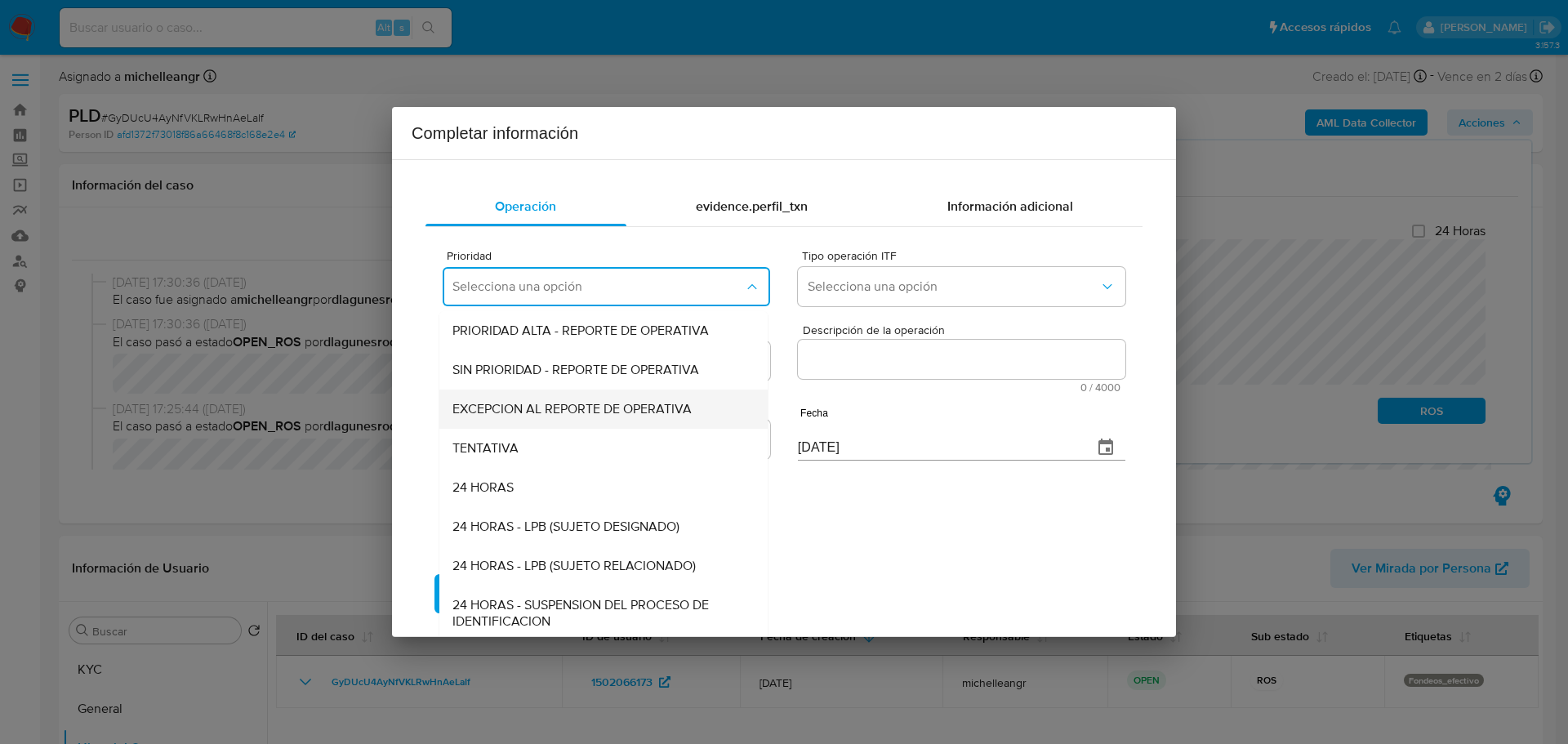
click at [597, 409] on span "EXCEPCION AL REPORTE DE OPERATIVA" at bounding box center [572, 409] width 239 height 17
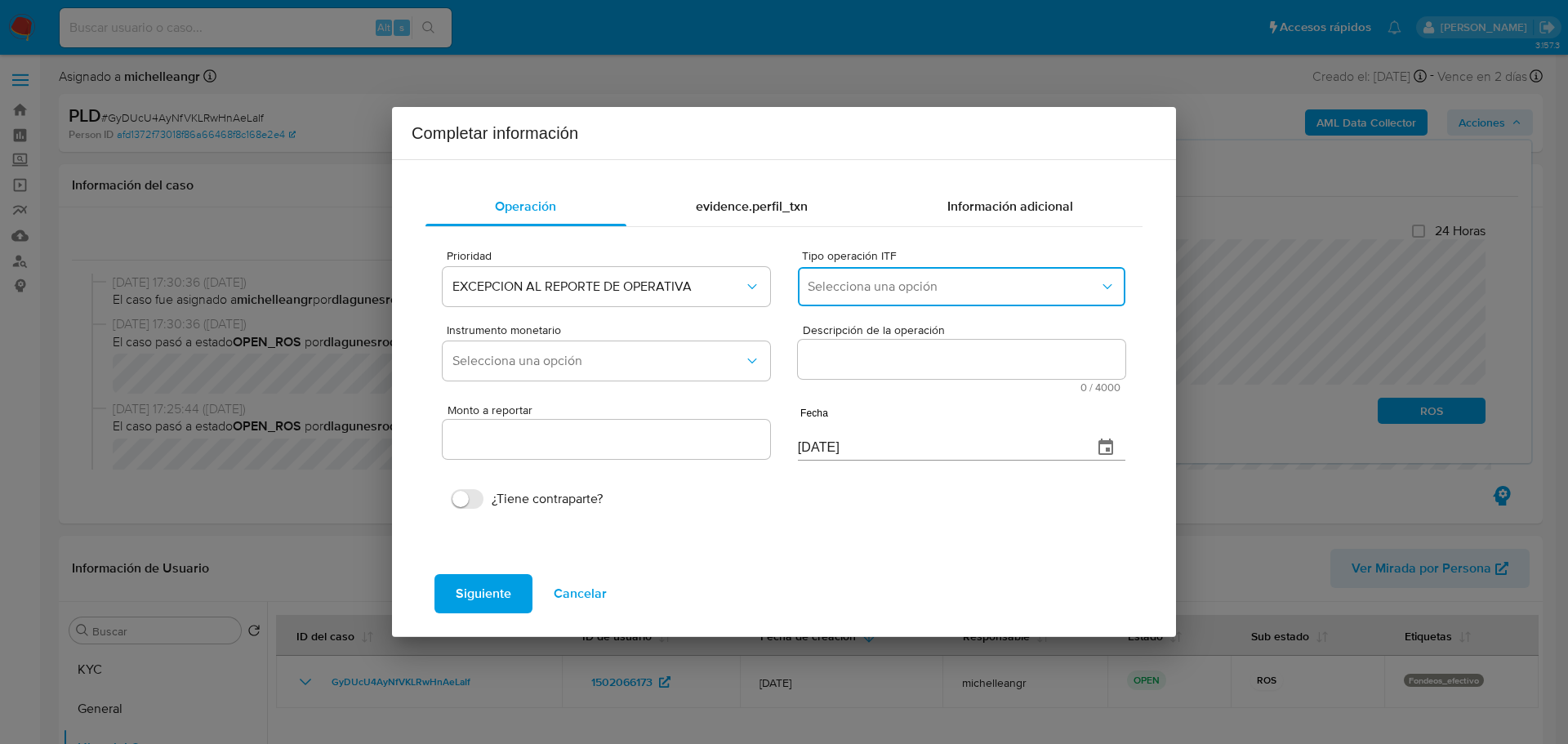
drag, startPoint x: 929, startPoint y: 290, endPoint x: 933, endPoint y: 300, distance: 10.8
click at [930, 290] on span "Selecciona una opción" at bounding box center [953, 287] width 292 height 17
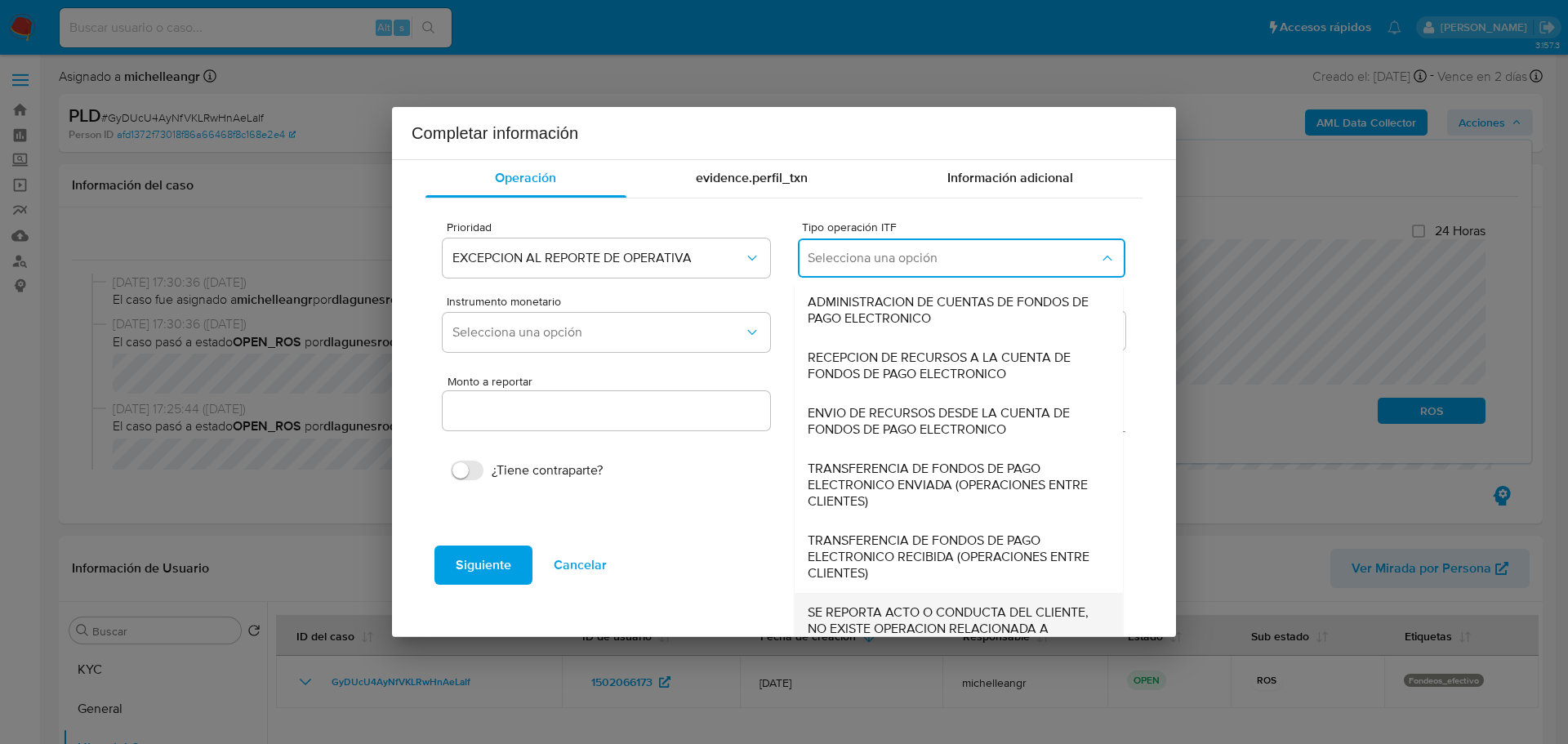
scroll to position [56, 0]
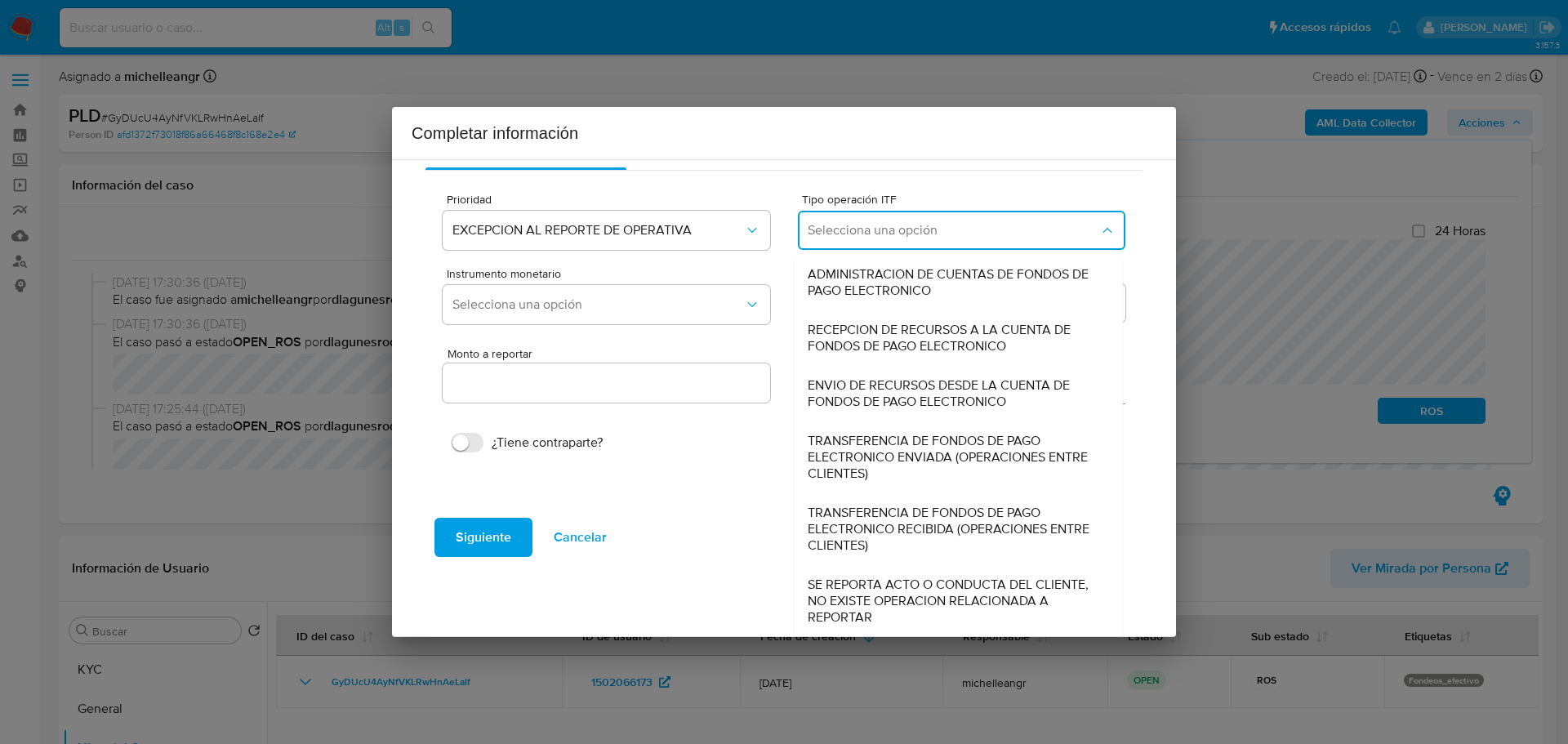
click at [874, 598] on span "SE REPORTA ACTO O CONDUCTA DEL CLIENTE, NO EXISTE OPERACION RELACIONADA A REPOR…" at bounding box center [954, 601] width 293 height 49
type input "0.00"
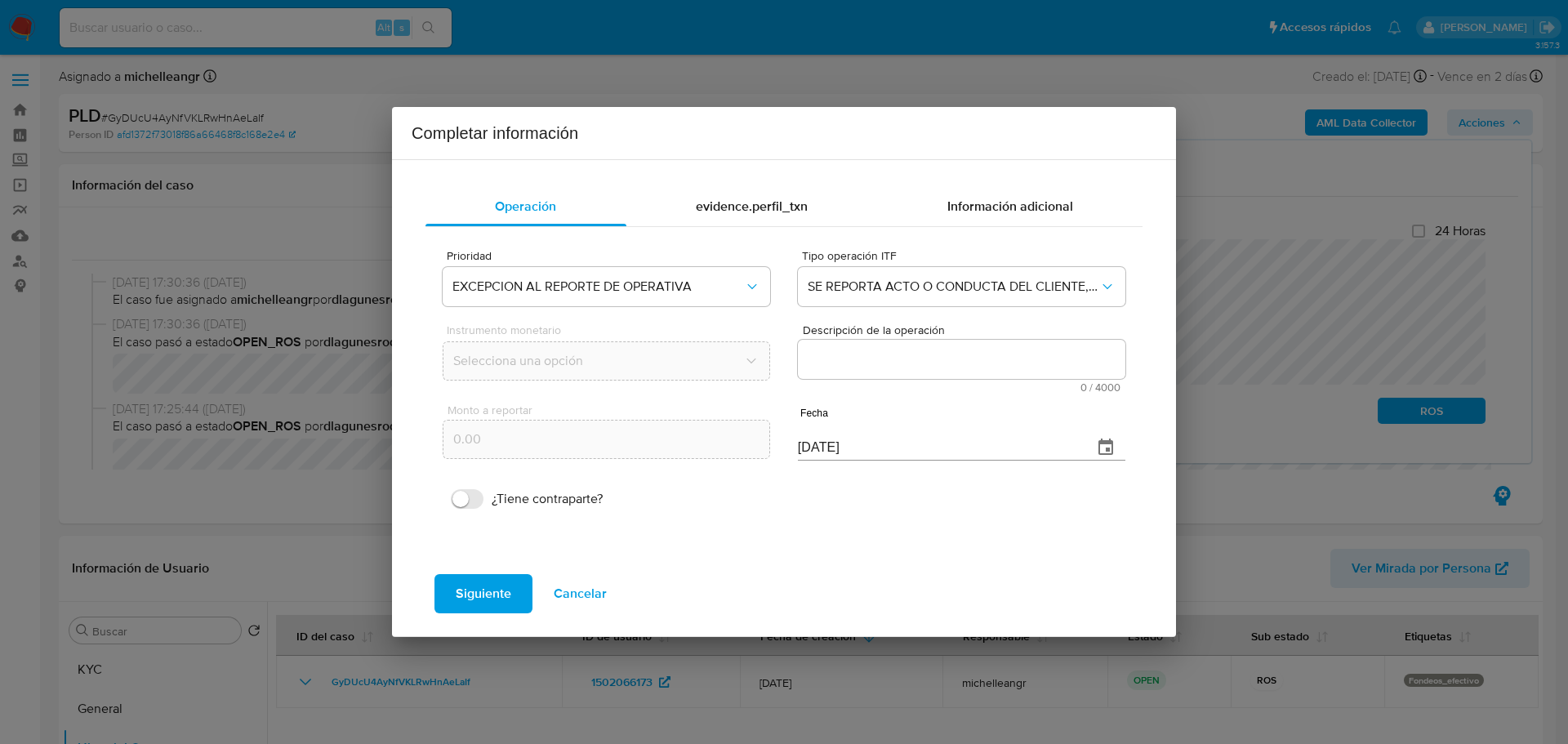
click at [946, 362] on textarea "Descripción de la operación" at bounding box center [962, 359] width 328 height 39
paste textarea "/CONOCIMIENTO DEL CLIENTE O USUARIO/CLIENTE [PERSON_NAME] NUMERO DE CLIENTE 150…"
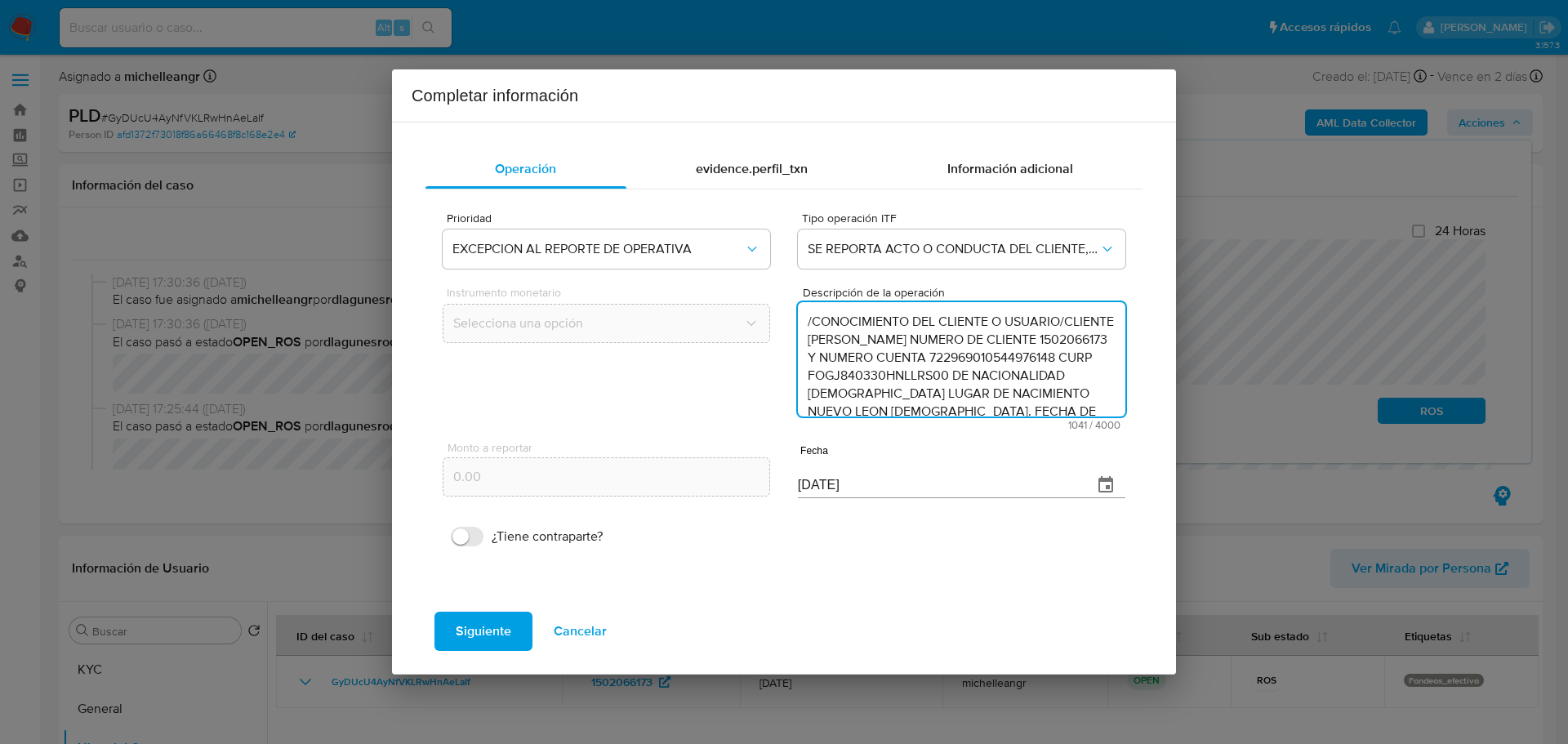
scroll to position [400, 0]
type textarea "/CONOCIMIENTO DEL CLIENTE O USUARIO/CLIENTE [PERSON_NAME] NUMERO DE CLIENTE 150…"
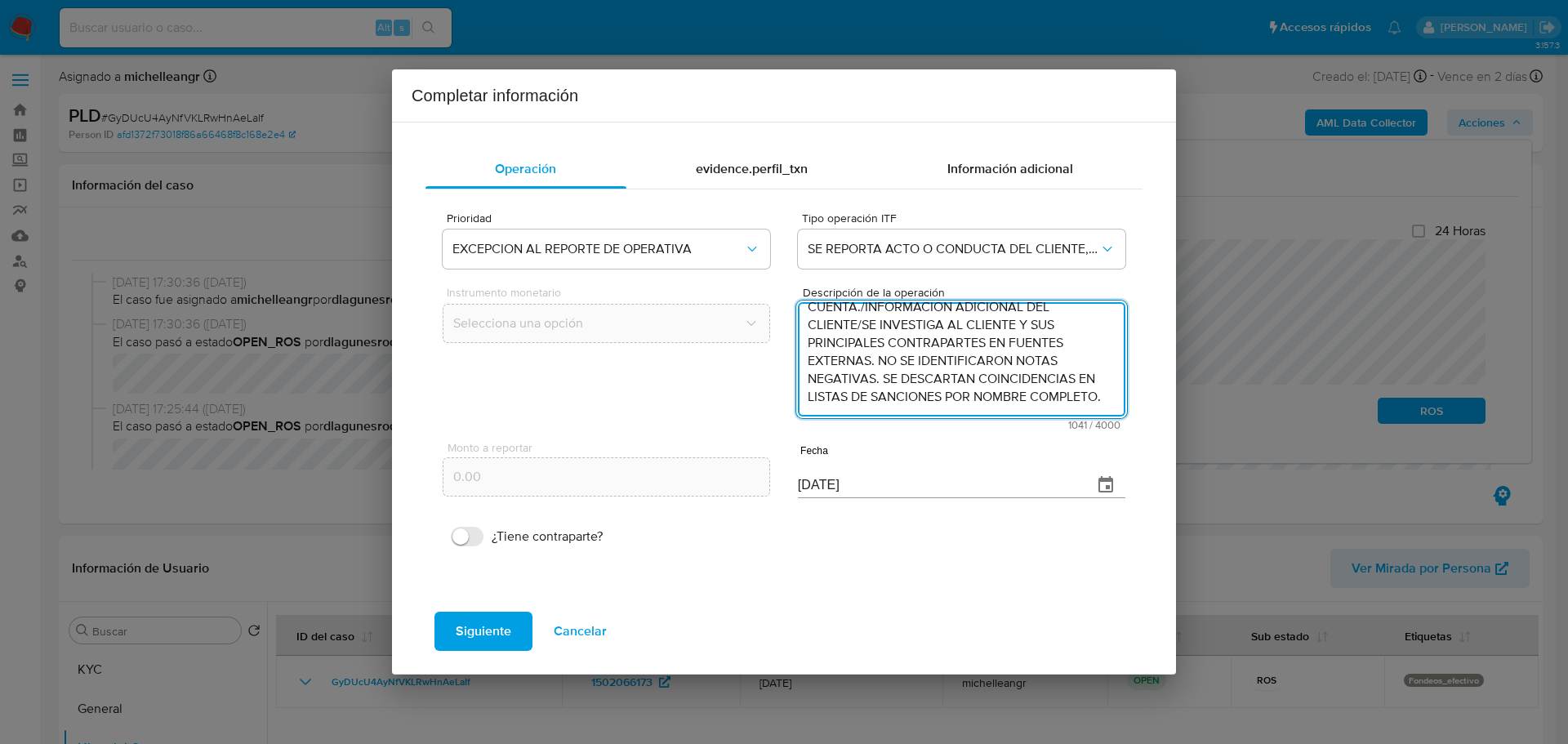
click at [1105, 478] on icon "button" at bounding box center [1105, 485] width 19 height 19
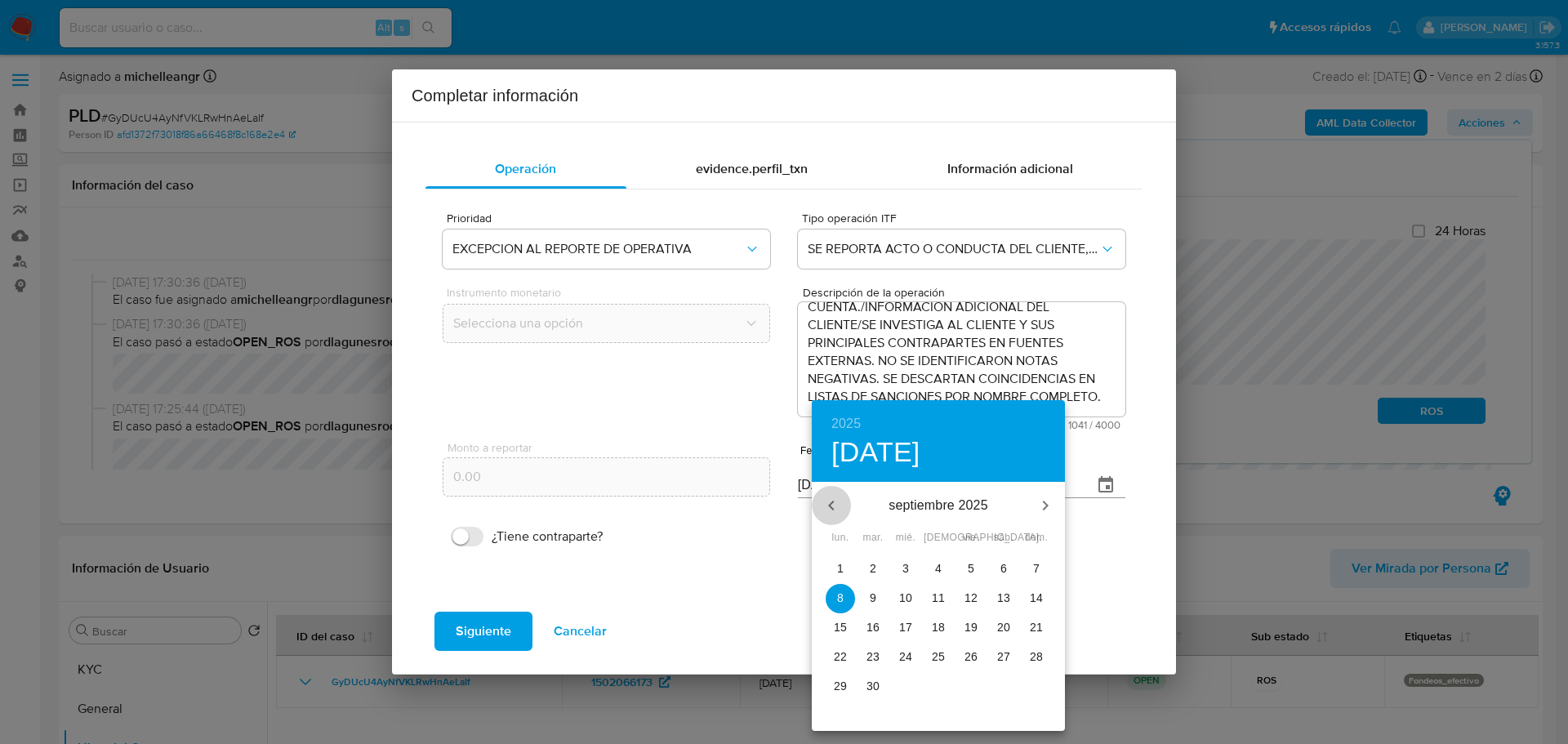
click at [829, 501] on icon "button" at bounding box center [831, 506] width 19 height 19
click at [827, 501] on icon "button" at bounding box center [831, 506] width 19 height 19
click at [836, 717] on p "30" at bounding box center [840, 715] width 13 height 17
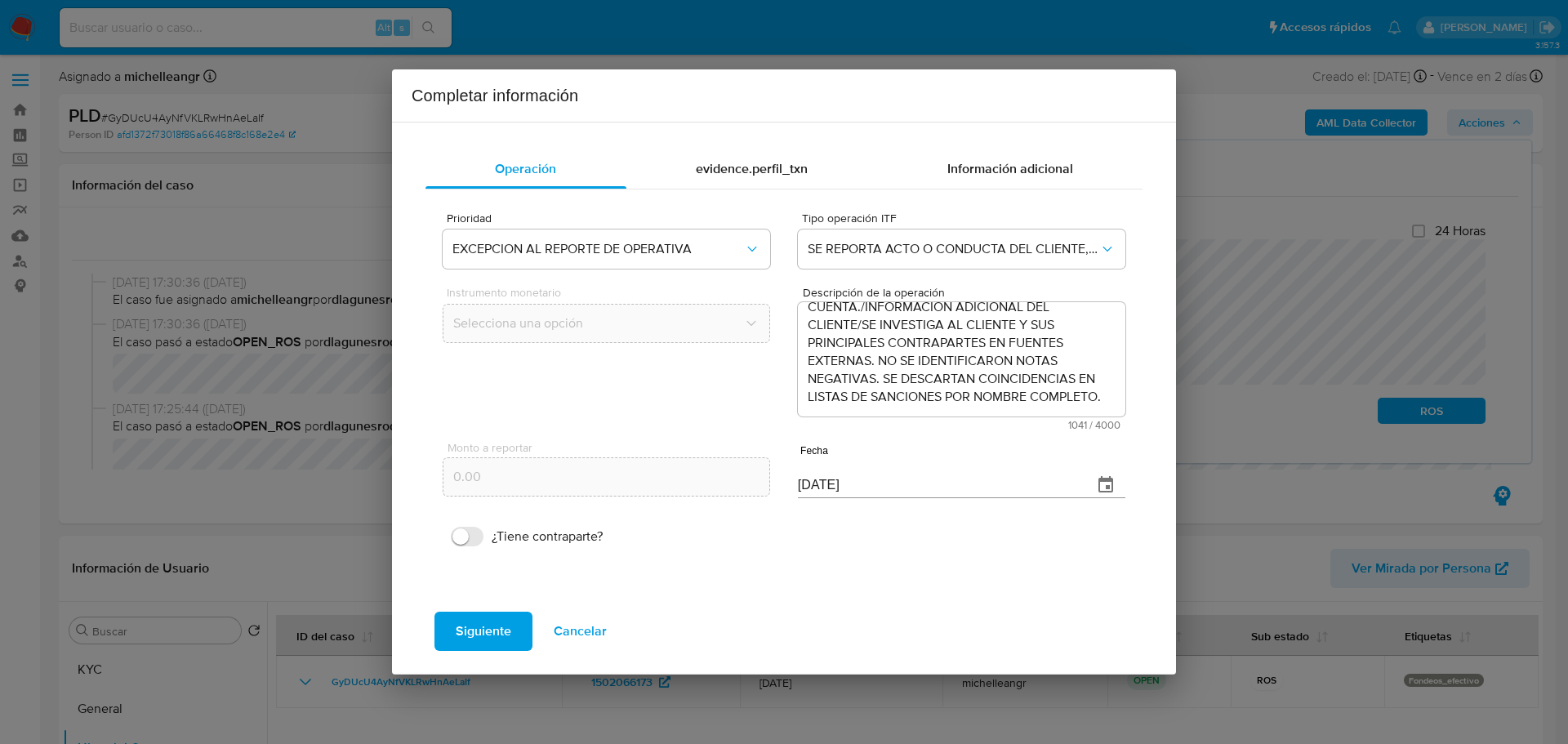
type input "[DATE]"
click at [764, 155] on div "evidence.perfil_txn" at bounding box center [752, 169] width 251 height 39
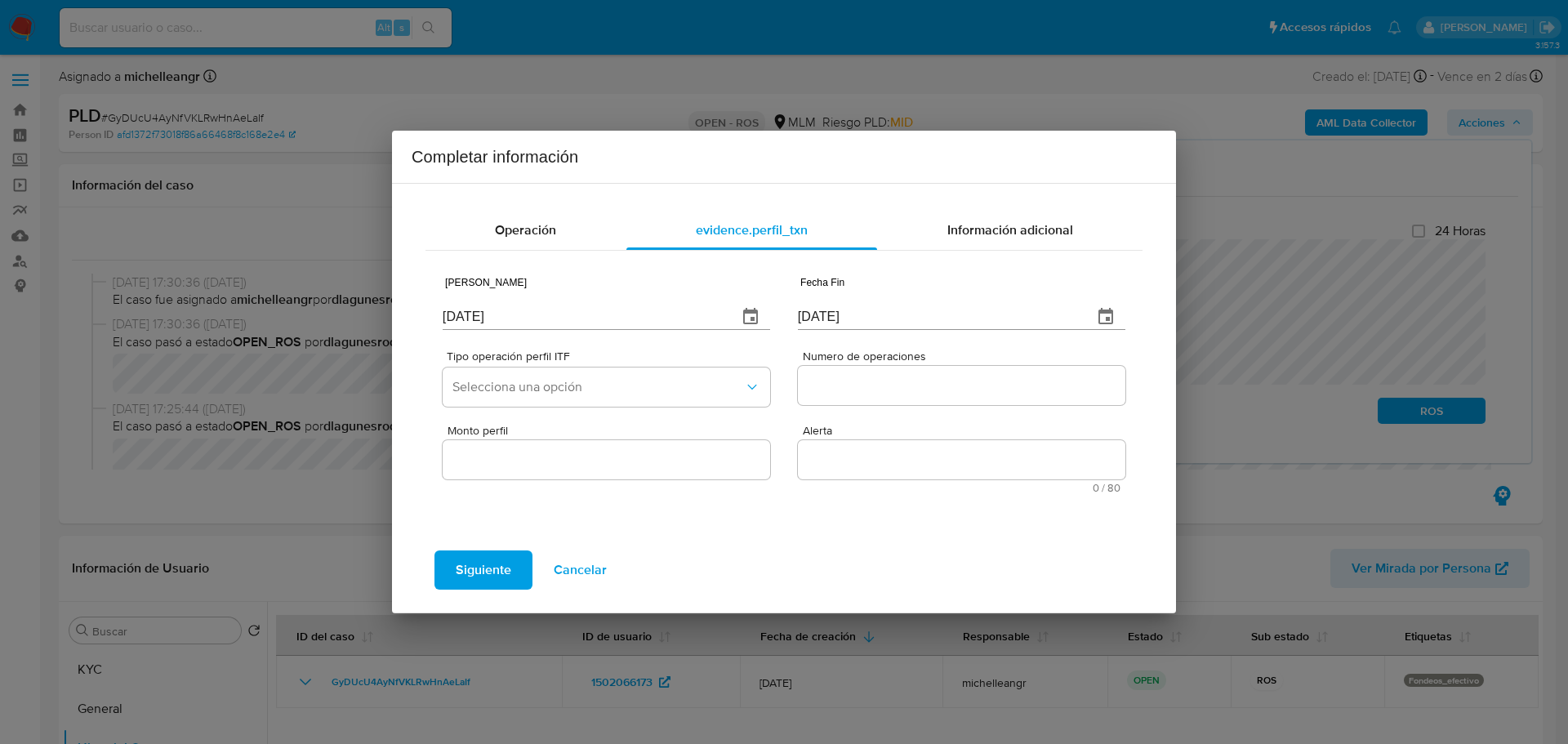
click at [751, 317] on button "button" at bounding box center [750, 316] width 39 height 39
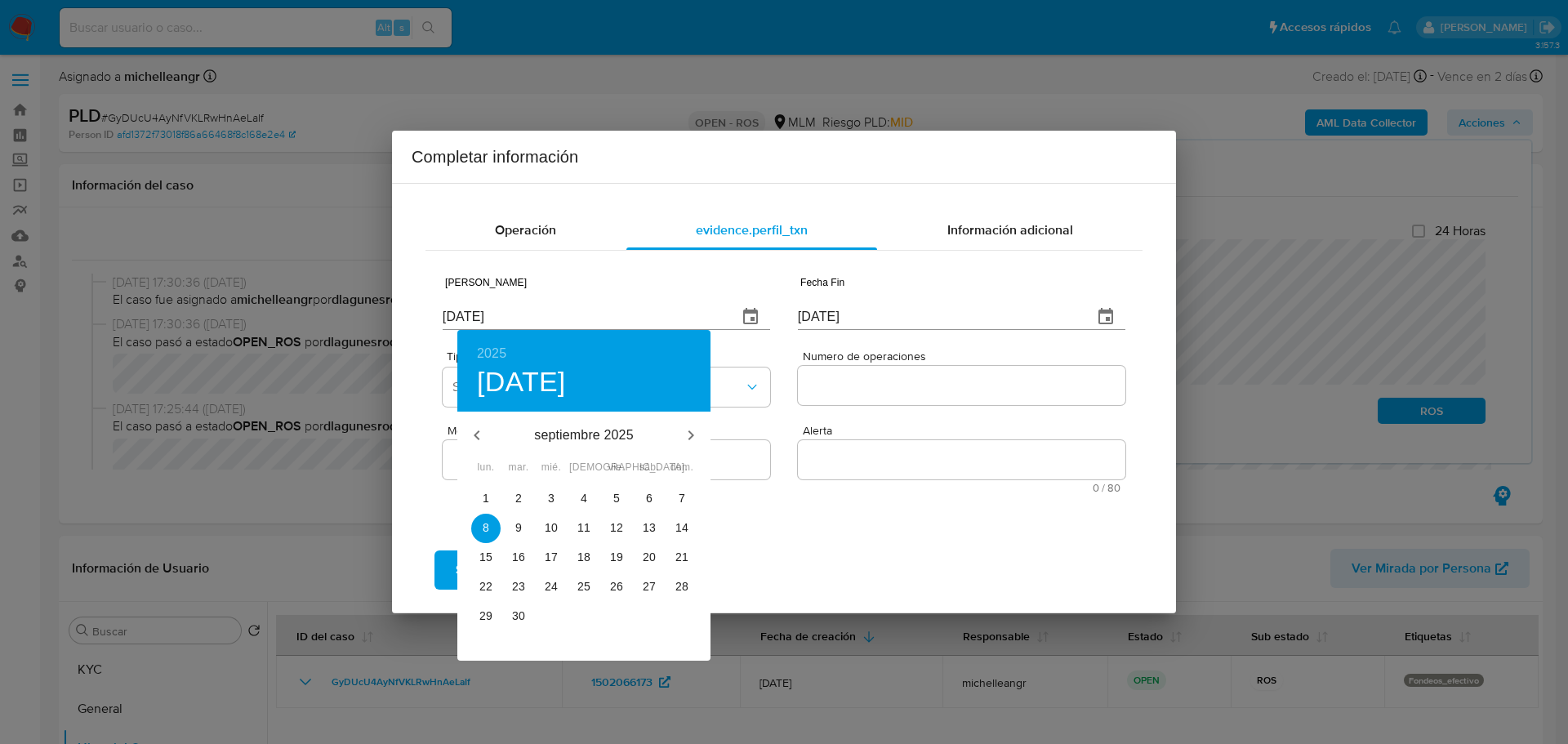
click at [757, 312] on div at bounding box center [784, 372] width 1568 height 744
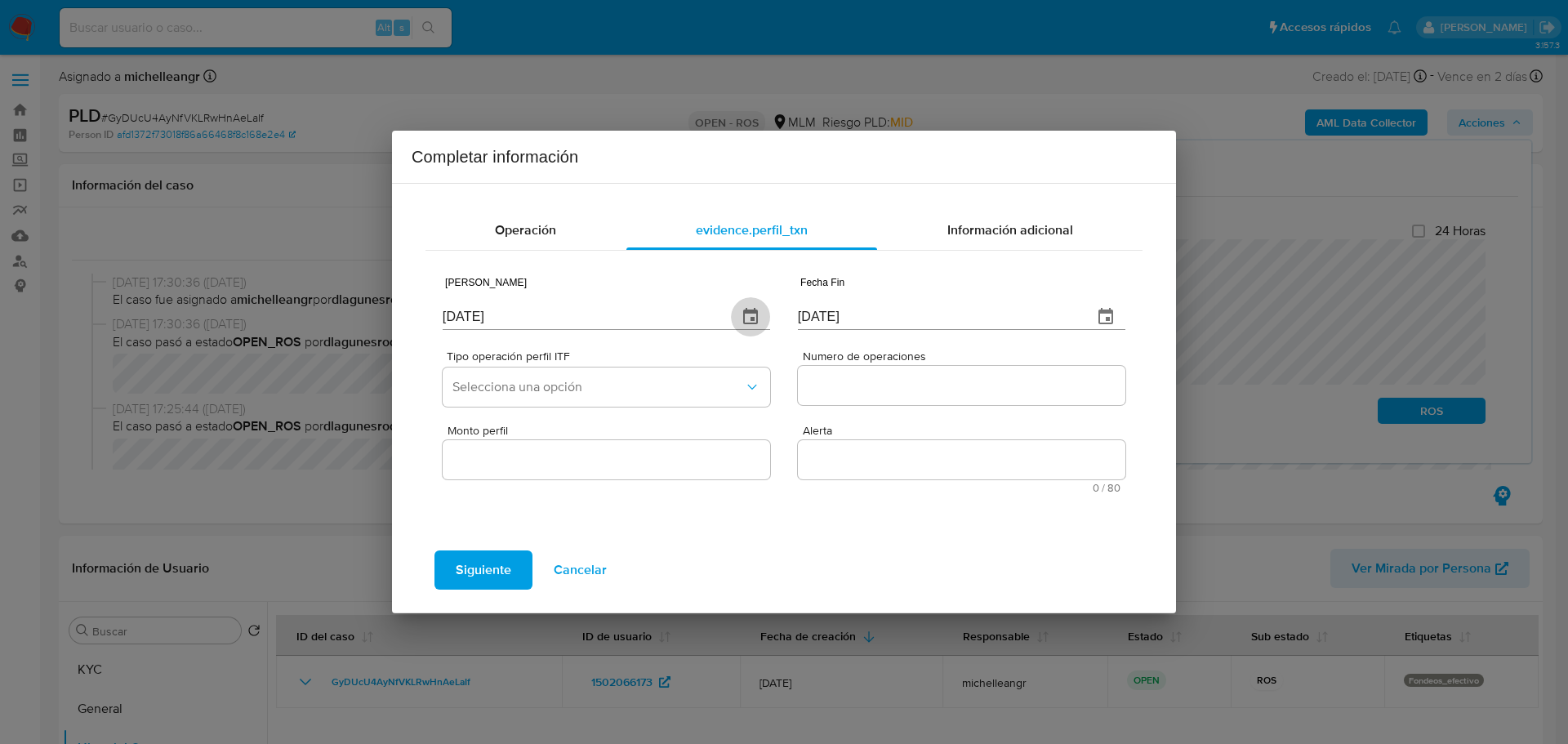
click at [744, 316] on icon "button" at bounding box center [751, 317] width 19 height 19
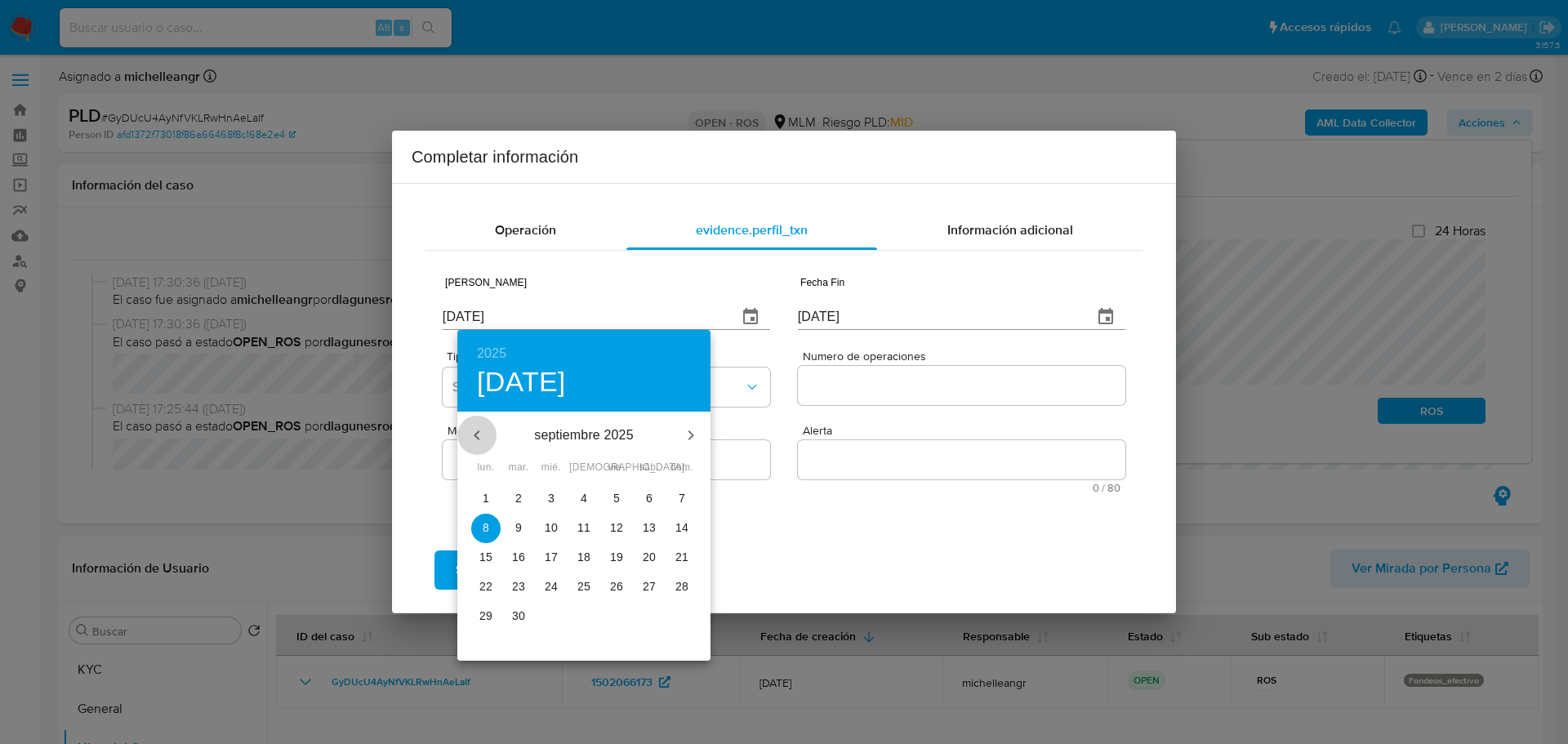
drag, startPoint x: 479, startPoint y: 447, endPoint x: 478, endPoint y: 439, distance: 8.1
click at [478, 443] on button "button" at bounding box center [477, 436] width 39 height 39
click at [478, 439] on icon "button" at bounding box center [477, 435] width 6 height 10
click at [478, 438] on icon "button" at bounding box center [477, 435] width 6 height 10
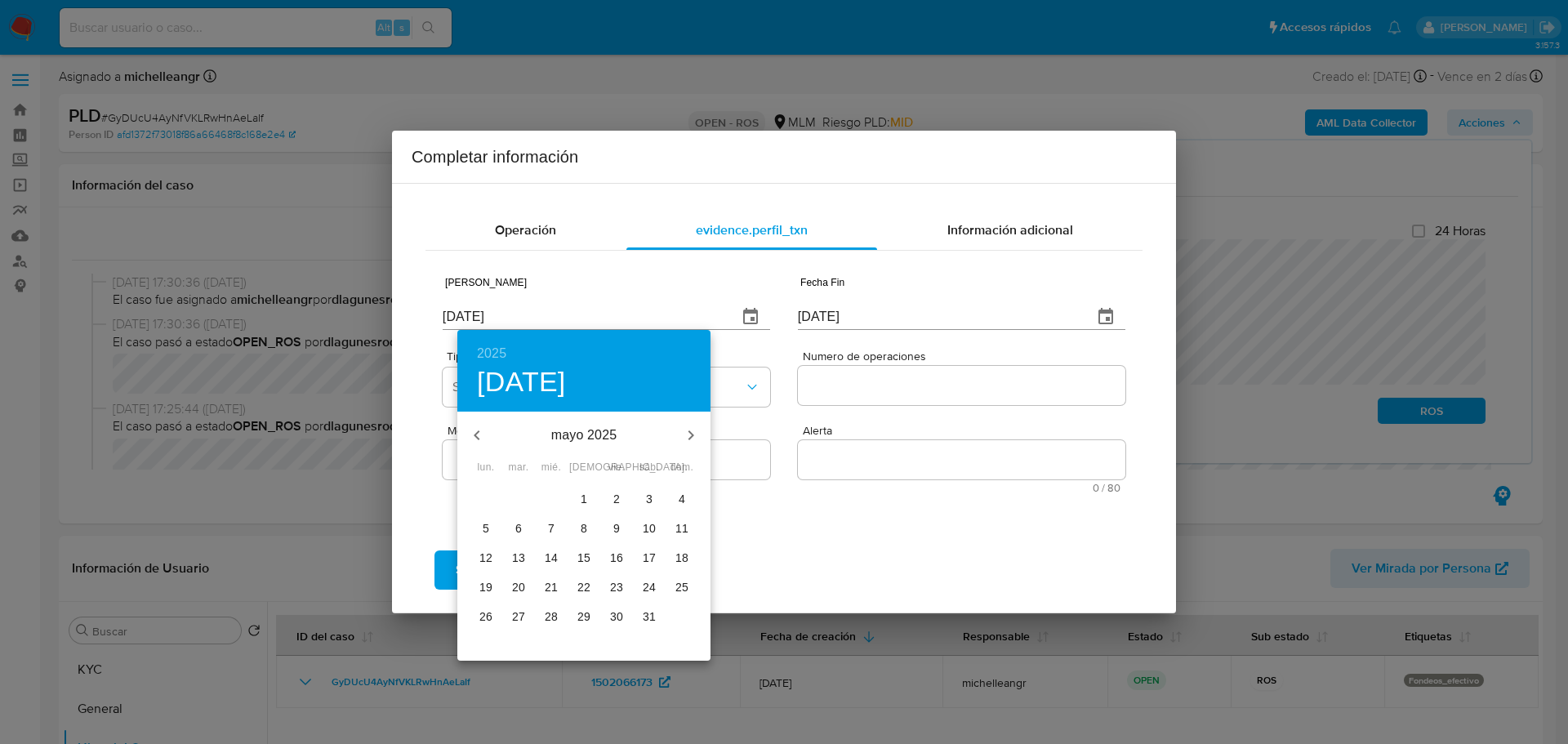
click at [478, 438] on icon "button" at bounding box center [477, 435] width 6 height 10
click at [477, 440] on icon "button" at bounding box center [477, 436] width 19 height 19
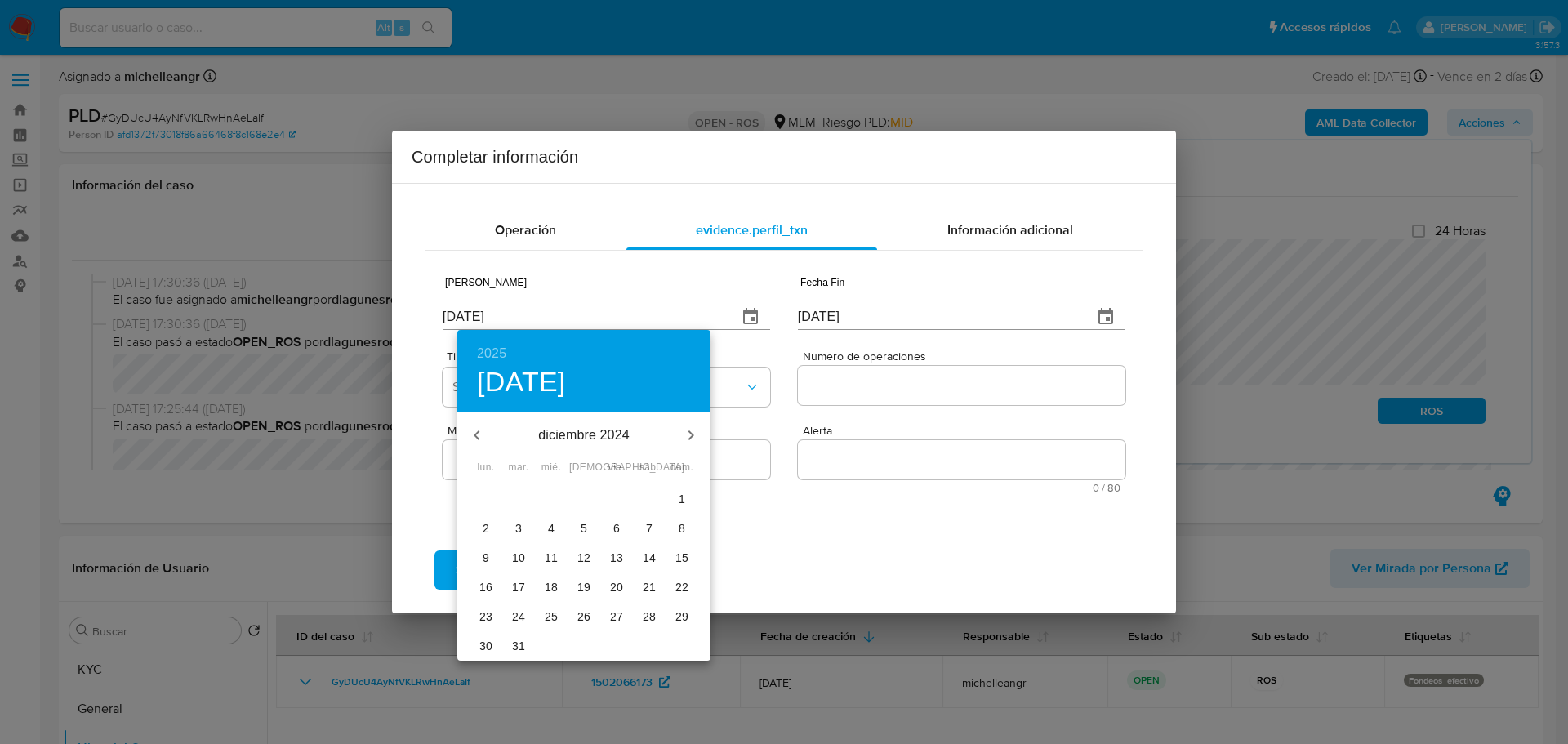
click at [477, 440] on icon "button" at bounding box center [477, 436] width 19 height 19
click at [476, 441] on icon "button" at bounding box center [477, 436] width 19 height 19
click at [476, 442] on icon "button" at bounding box center [477, 436] width 19 height 19
click at [476, 441] on icon "button" at bounding box center [477, 436] width 19 height 19
click at [476, 439] on icon "button" at bounding box center [477, 436] width 19 height 19
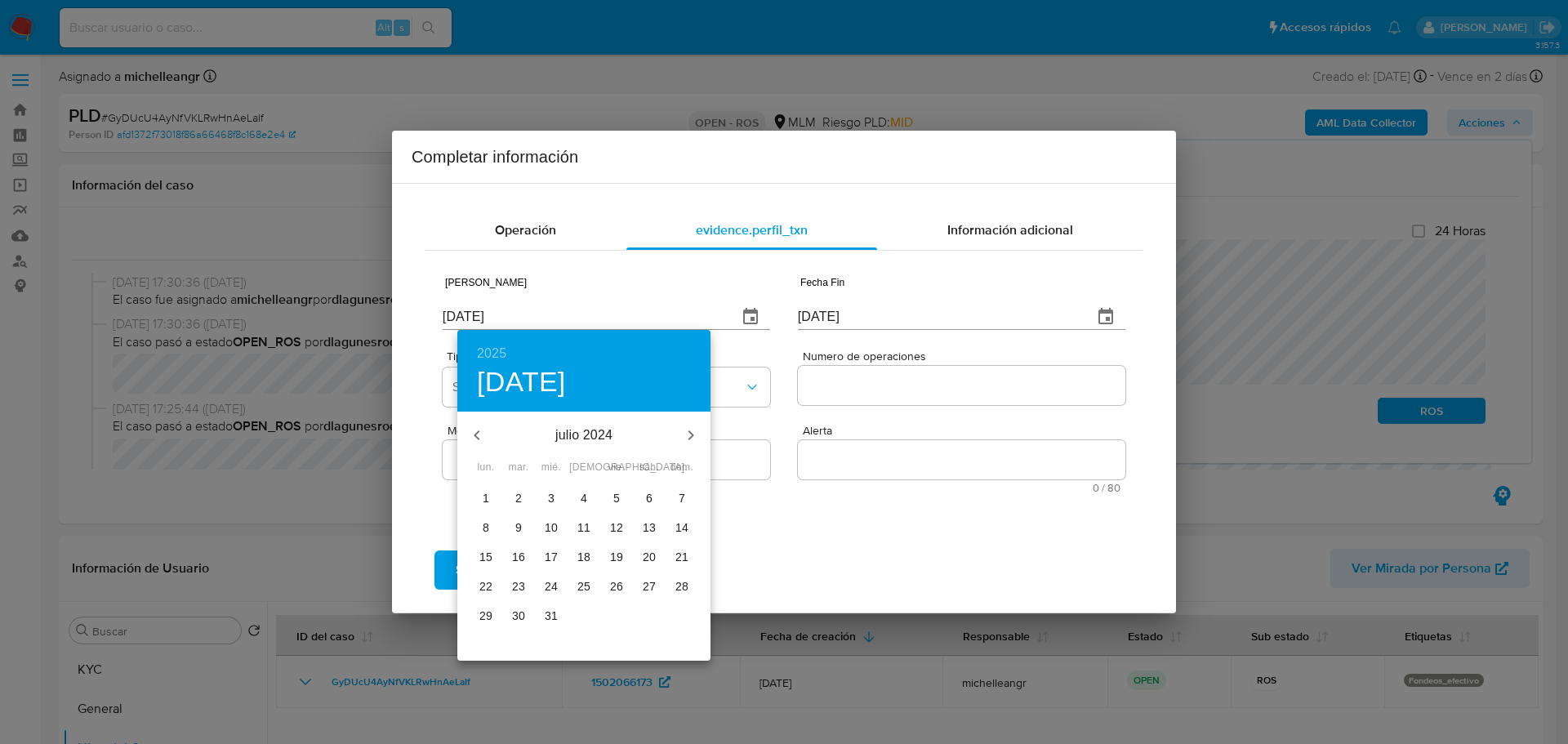
click at [488, 499] on p "1" at bounding box center [485, 498] width 6 height 17
type input "[DATE]"
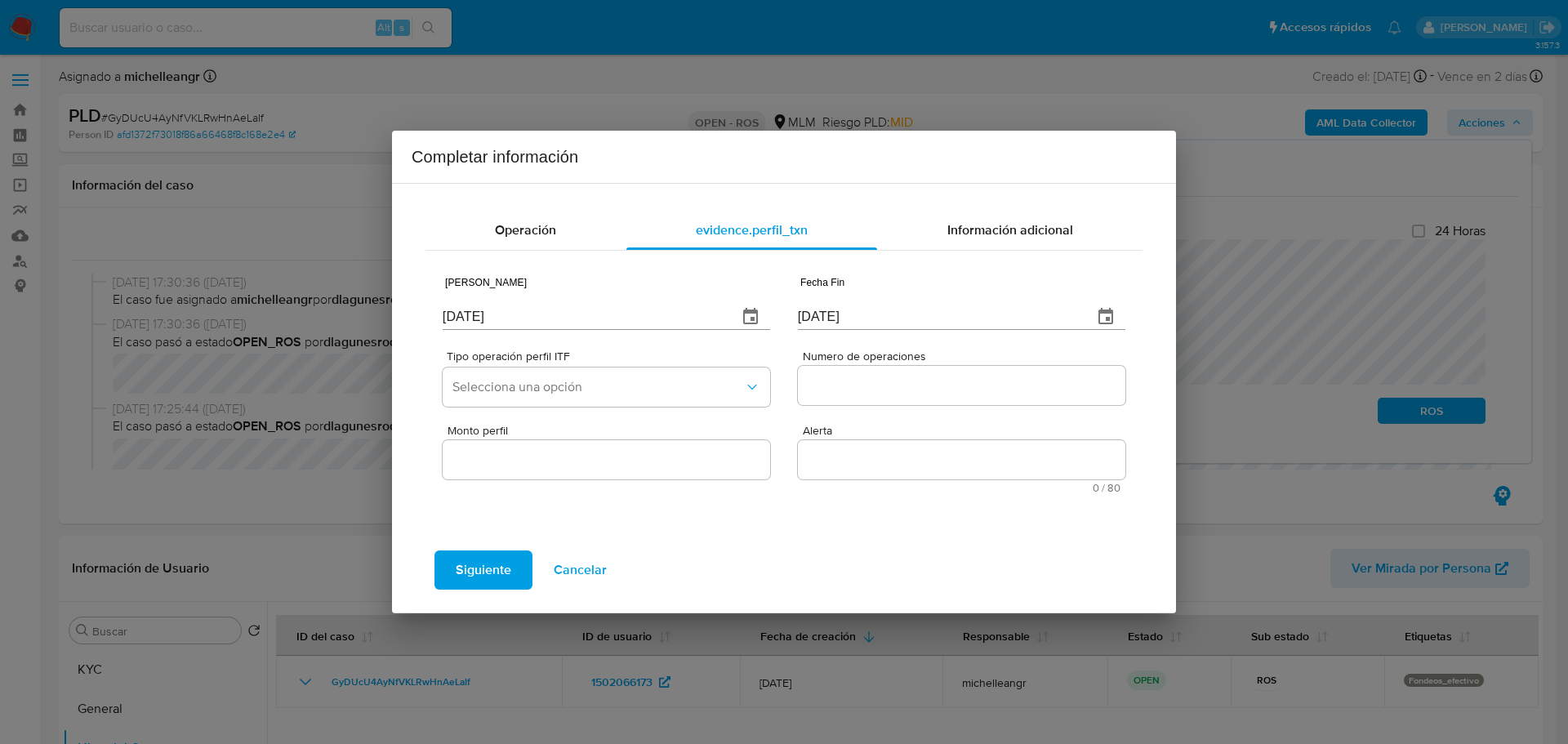
click at [1117, 318] on button "button" at bounding box center [1105, 316] width 39 height 39
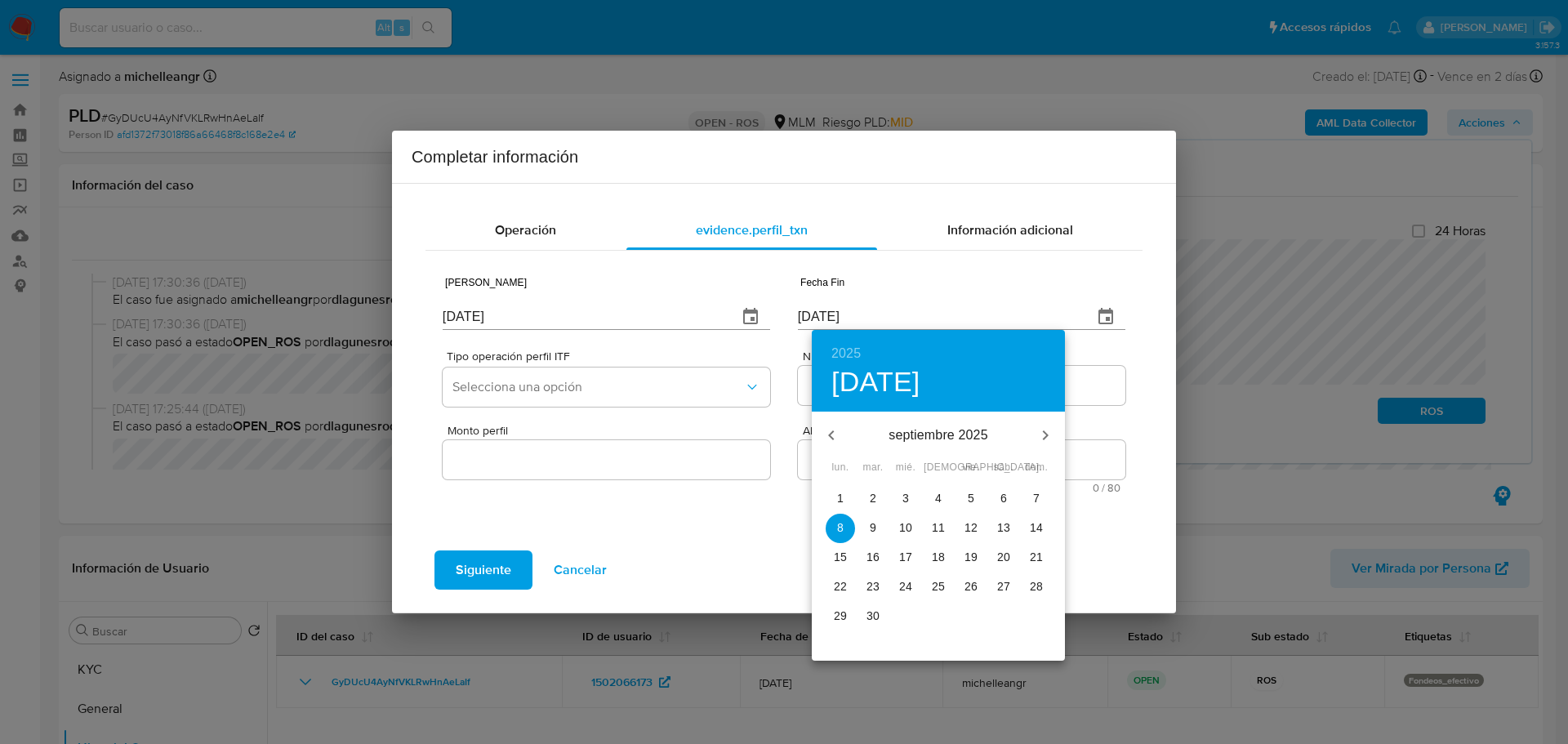
click at [837, 430] on icon "button" at bounding box center [831, 436] width 19 height 19
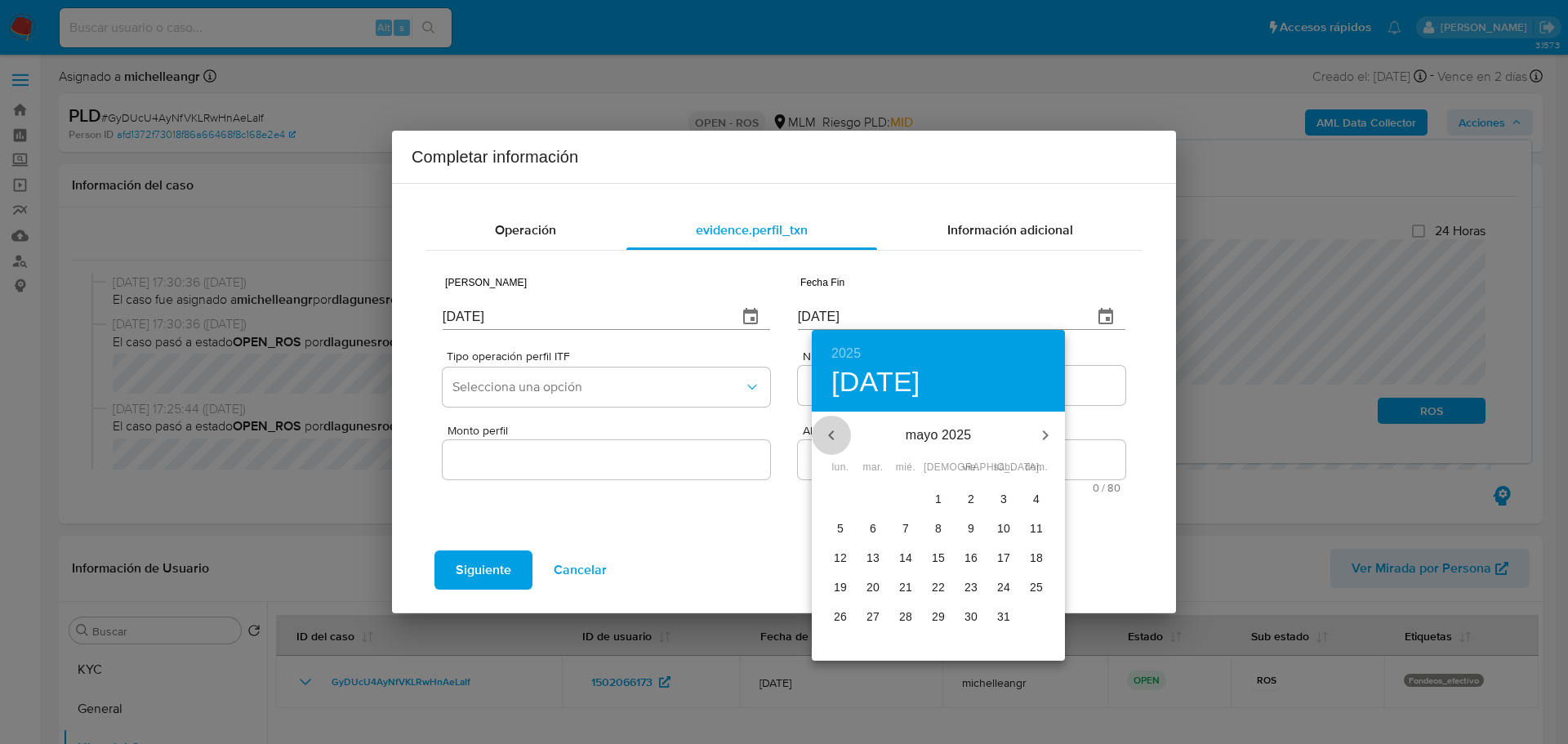
click at [837, 433] on icon "button" at bounding box center [831, 436] width 19 height 19
click at [836, 434] on icon "button" at bounding box center [831, 436] width 19 height 19
click at [832, 438] on icon "button" at bounding box center [830, 435] width 6 height 10
click at [825, 443] on icon "button" at bounding box center [831, 436] width 19 height 19
click at [867, 646] on p "31" at bounding box center [872, 645] width 13 height 17
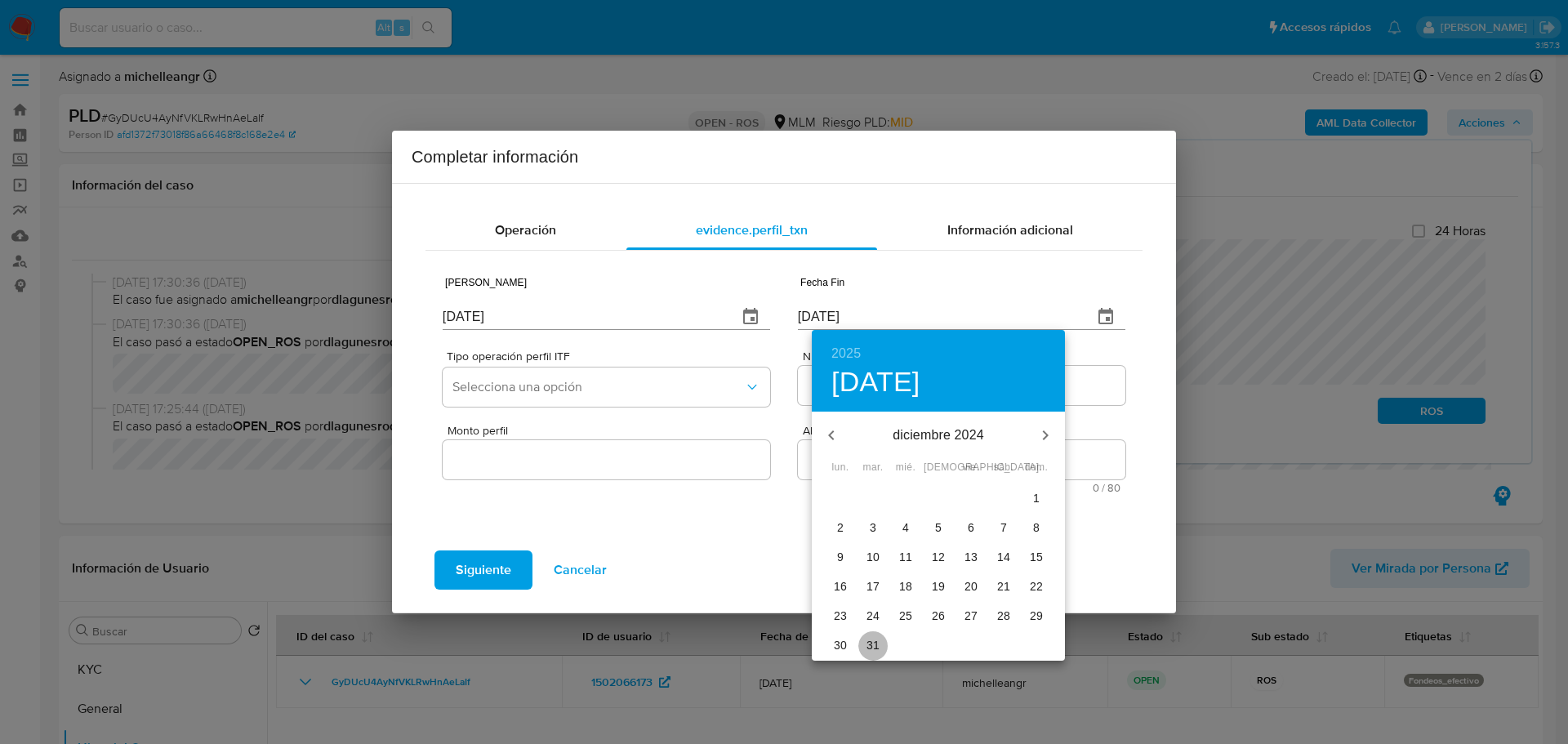
type input "[DATE]"
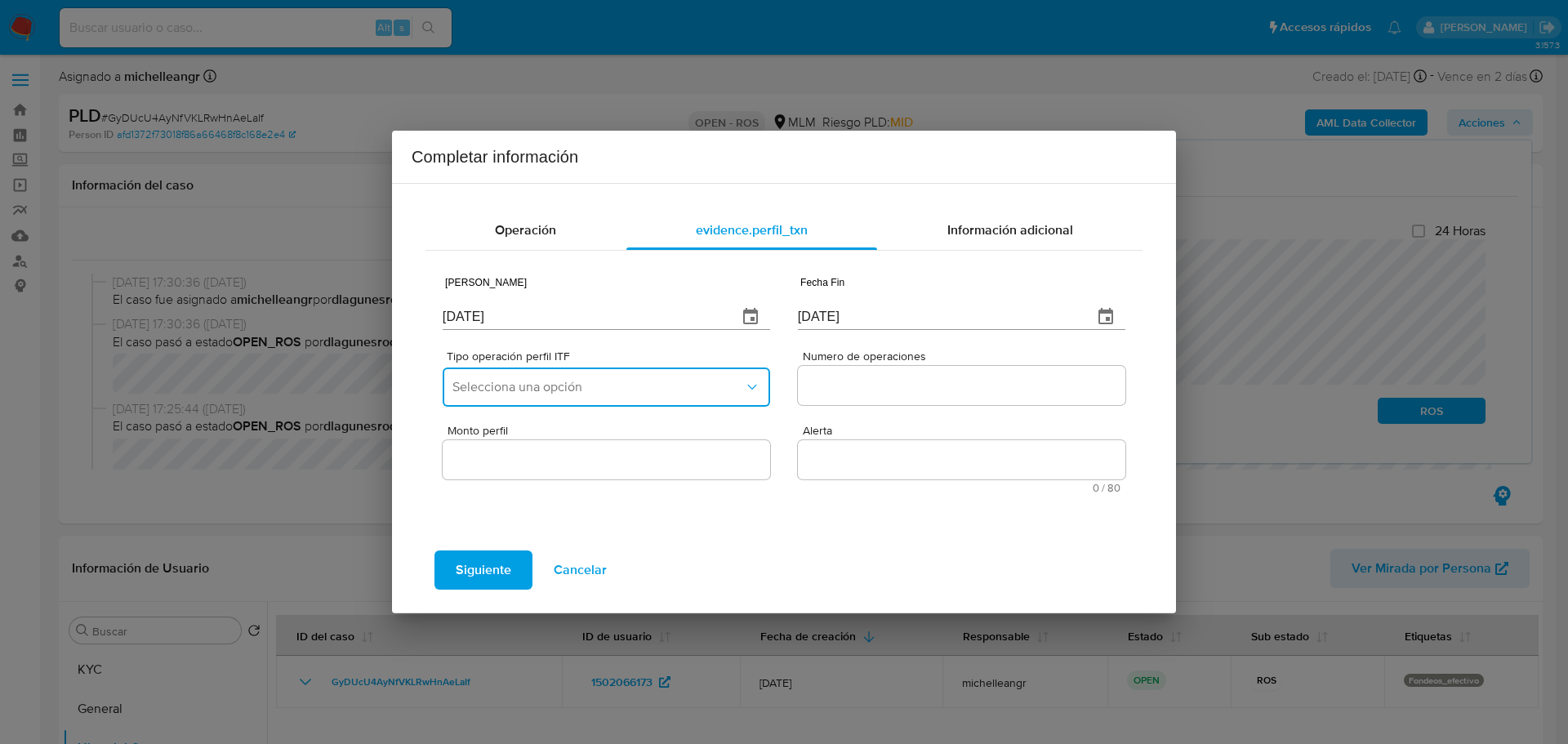
click at [649, 371] on button "Selecciona una opción" at bounding box center [606, 387] width 328 height 39
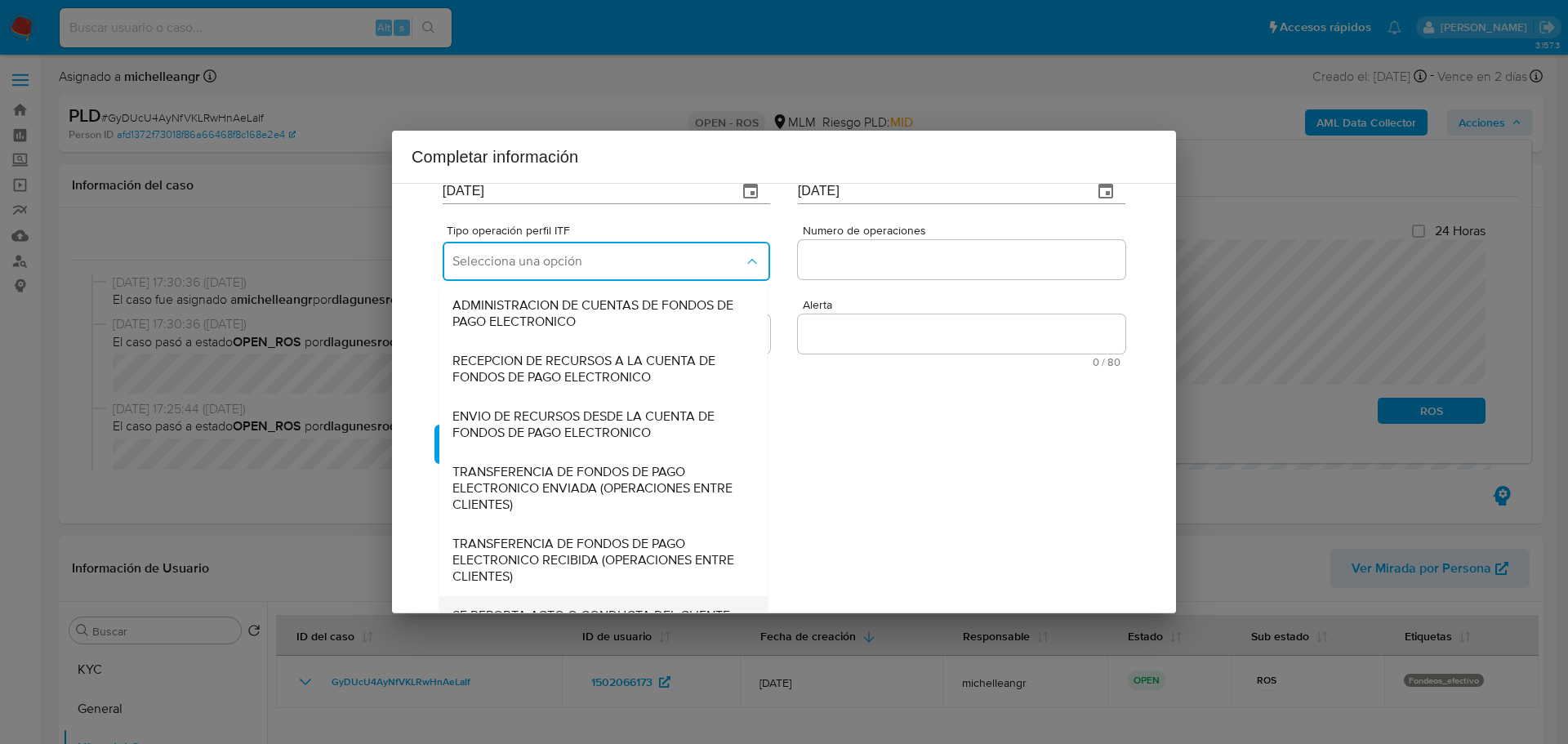
scroll to position [181, 0]
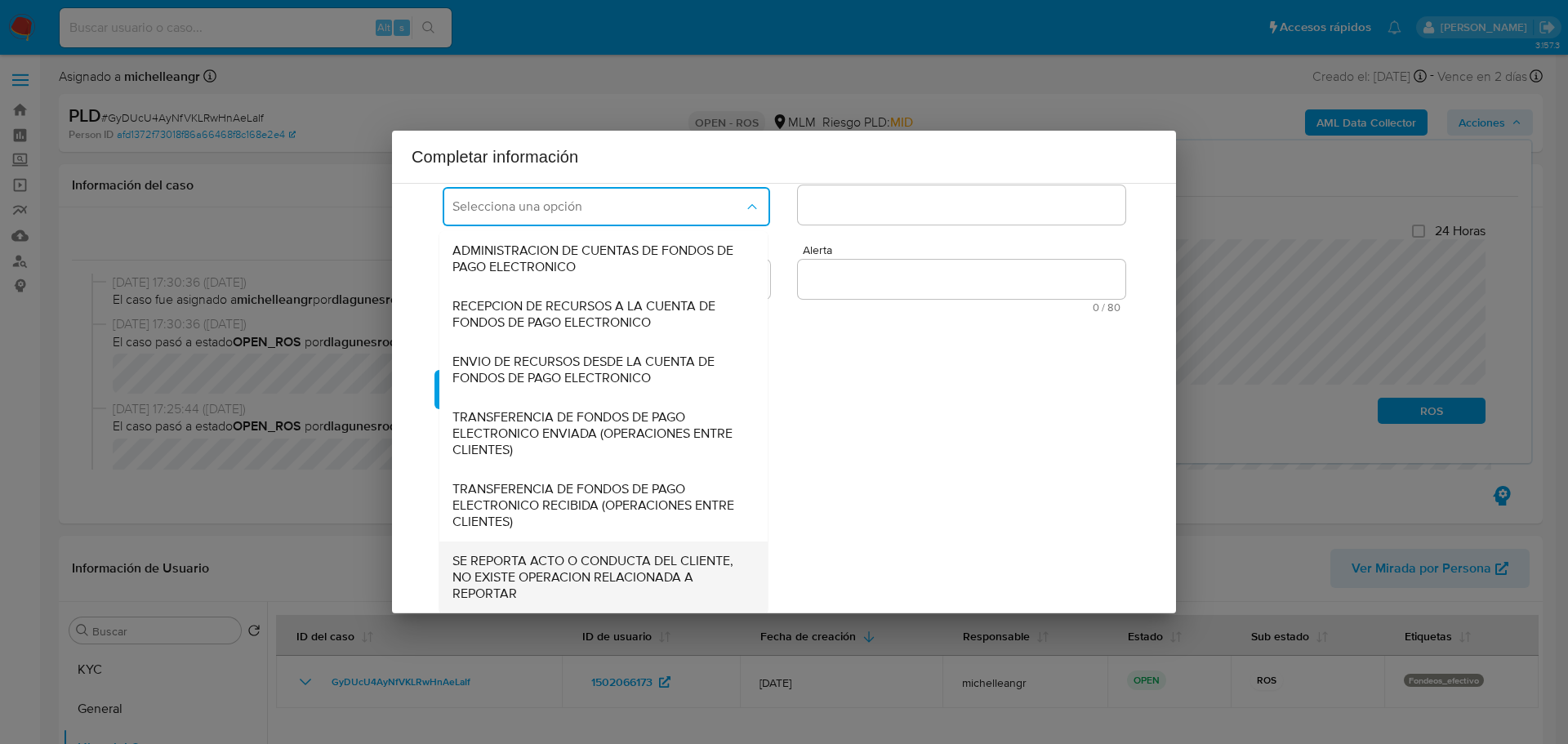
click at [560, 585] on span "SE REPORTA ACTO O CONDUCTA DEL CLIENTE, NO EXISTE OPERACION RELACIONADA A REPOR…" at bounding box center [599, 577] width 293 height 49
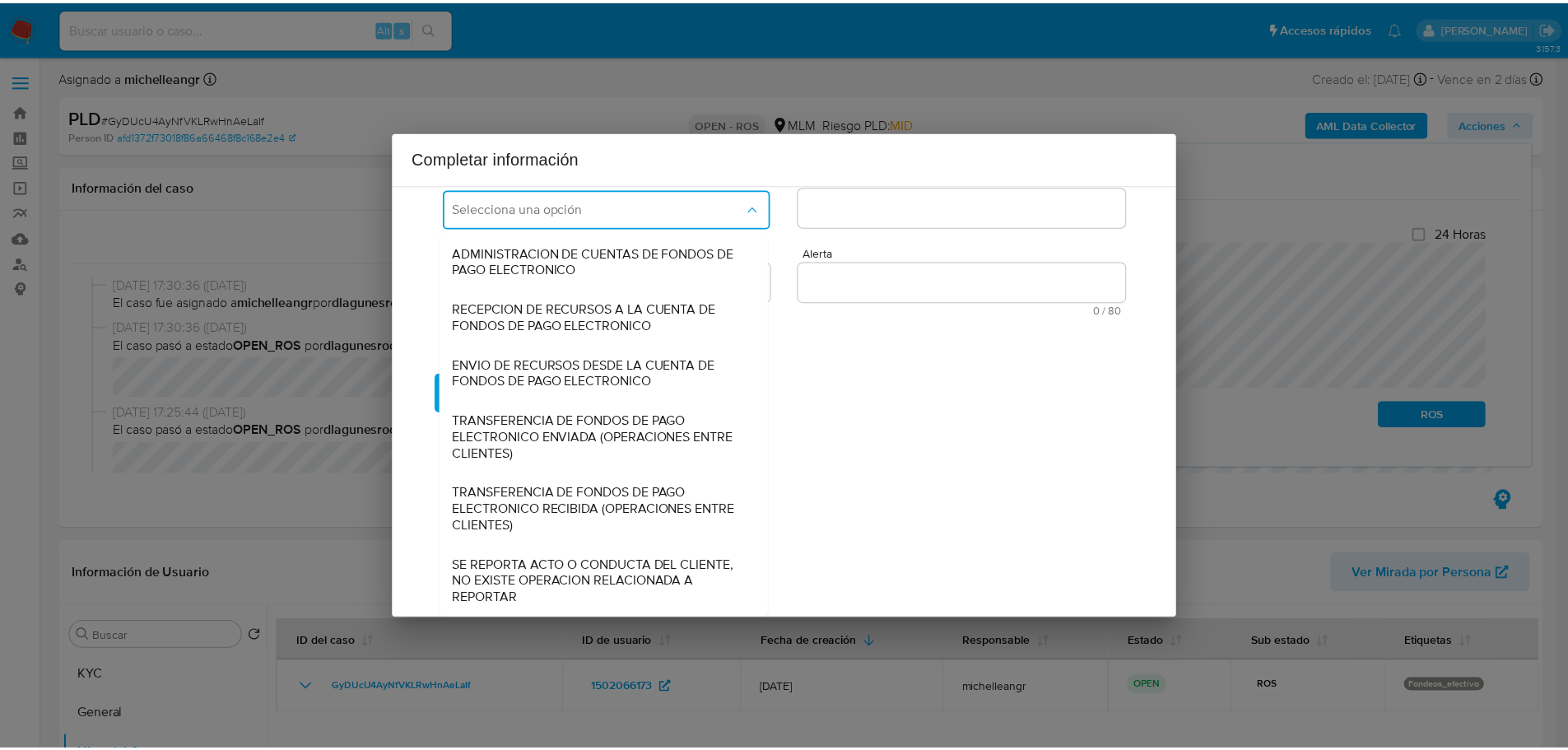
scroll to position [0, 0]
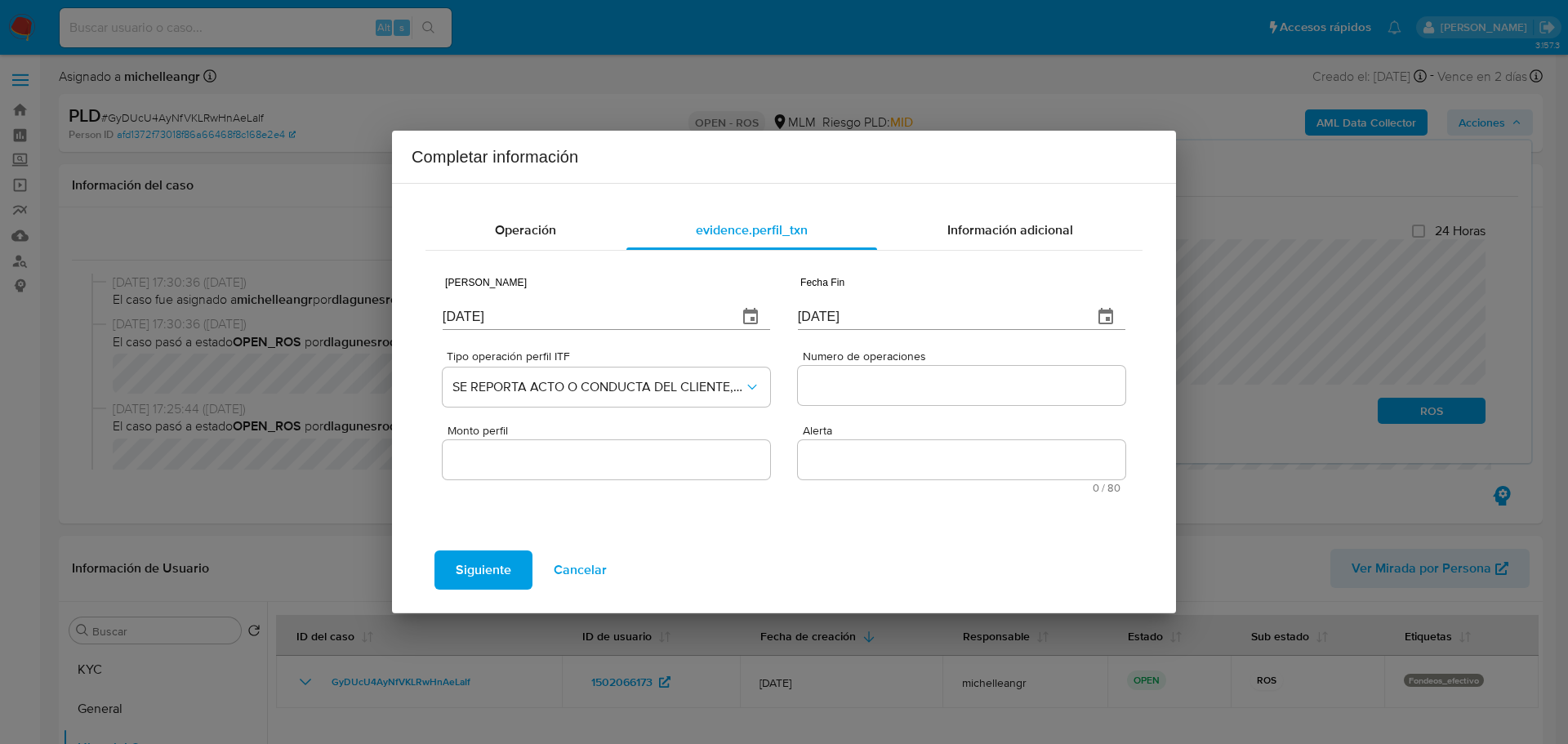
click at [900, 386] on input "Numero de operaciones" at bounding box center [962, 386] width 328 height 21
type input "0"
drag, startPoint x: 675, startPoint y: 455, endPoint x: 667, endPoint y: 464, distance: 12.0
click at [675, 455] on input "Monto perfil" at bounding box center [606, 460] width 328 height 21
type input "0.00"
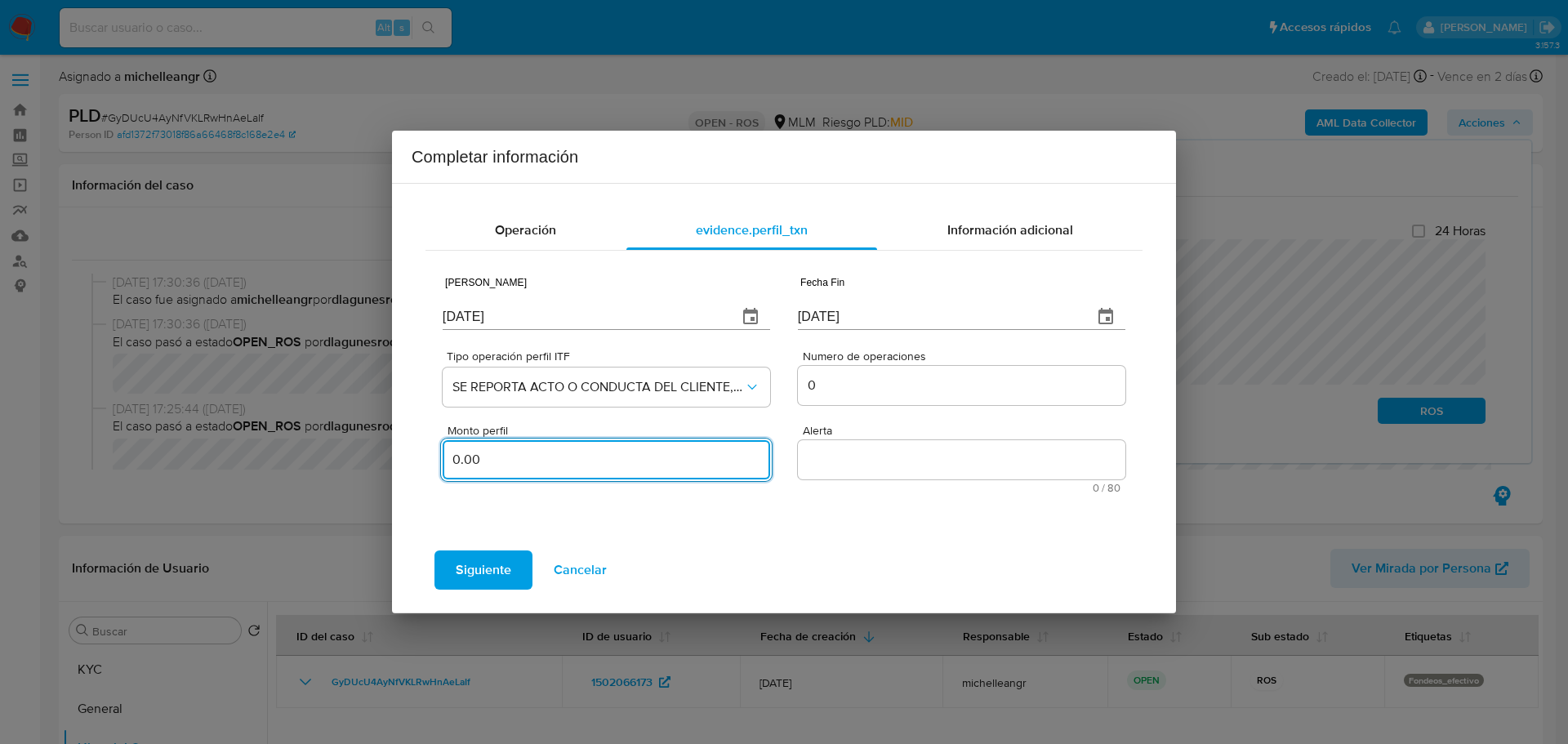
click at [960, 455] on textarea "Alerta" at bounding box center [962, 460] width 328 height 39
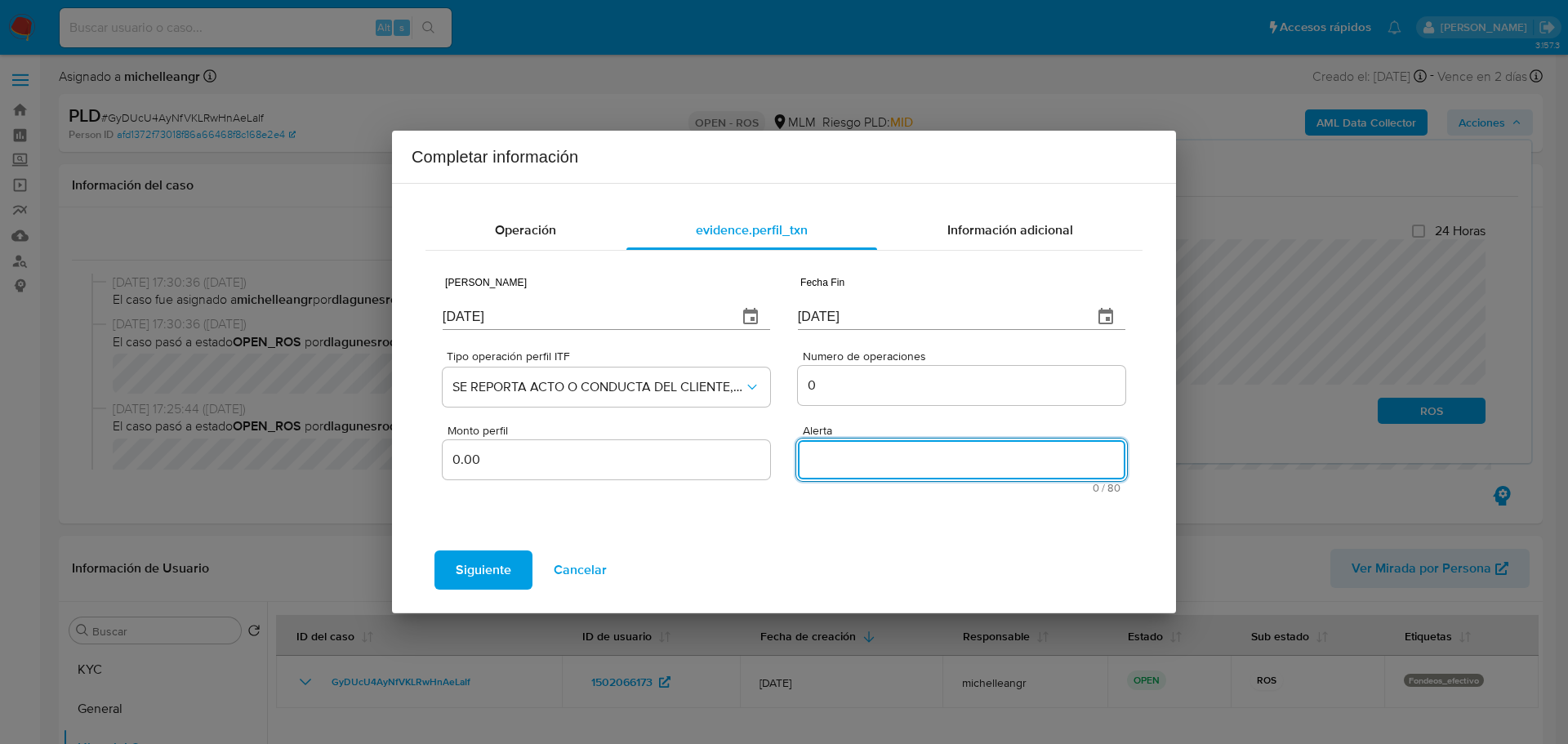
paste textarea "FONDEOSEFECTIVO"
type textarea "FONDEOSEFECTIVO"
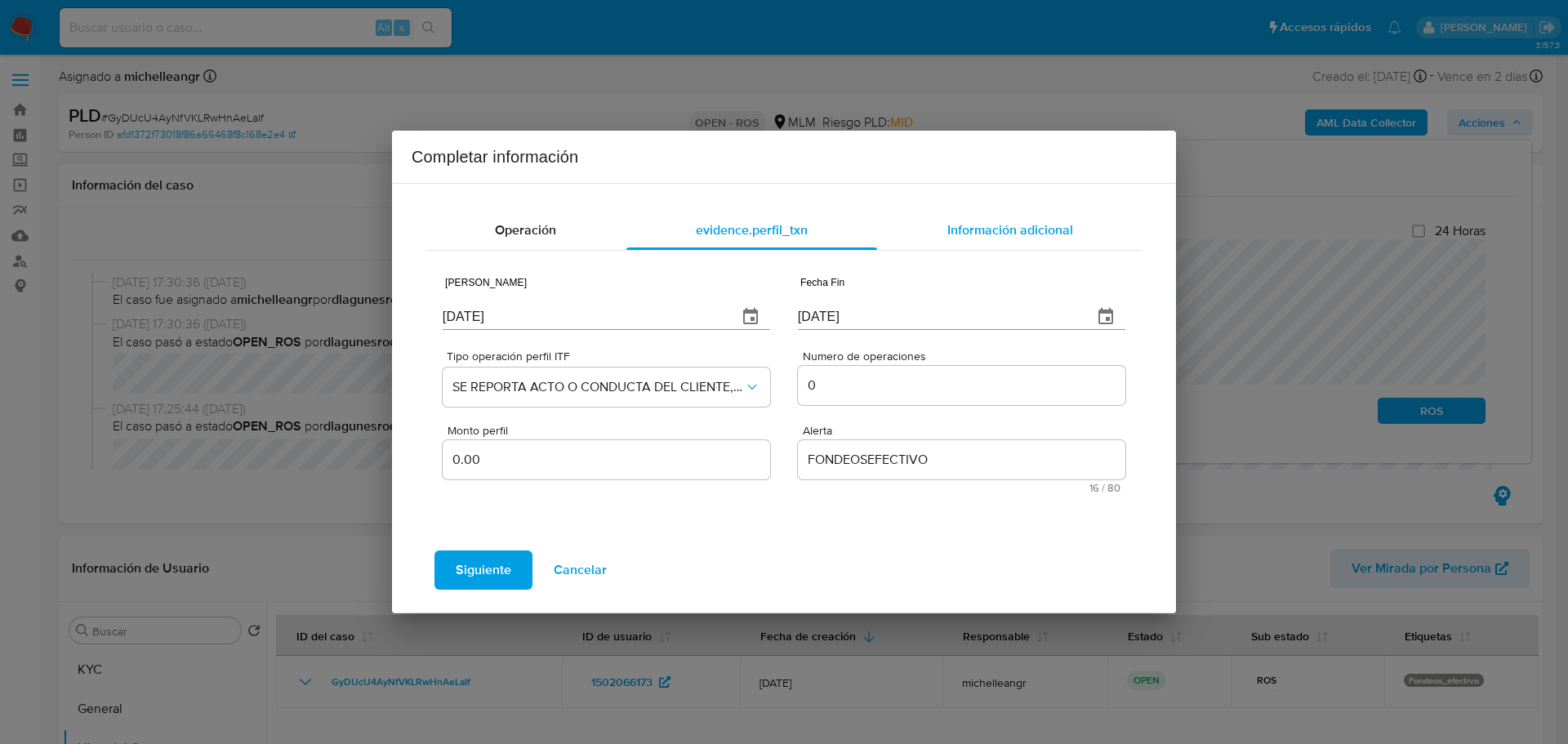
click at [996, 215] on div "Información adicional" at bounding box center [1009, 230] width 265 height 39
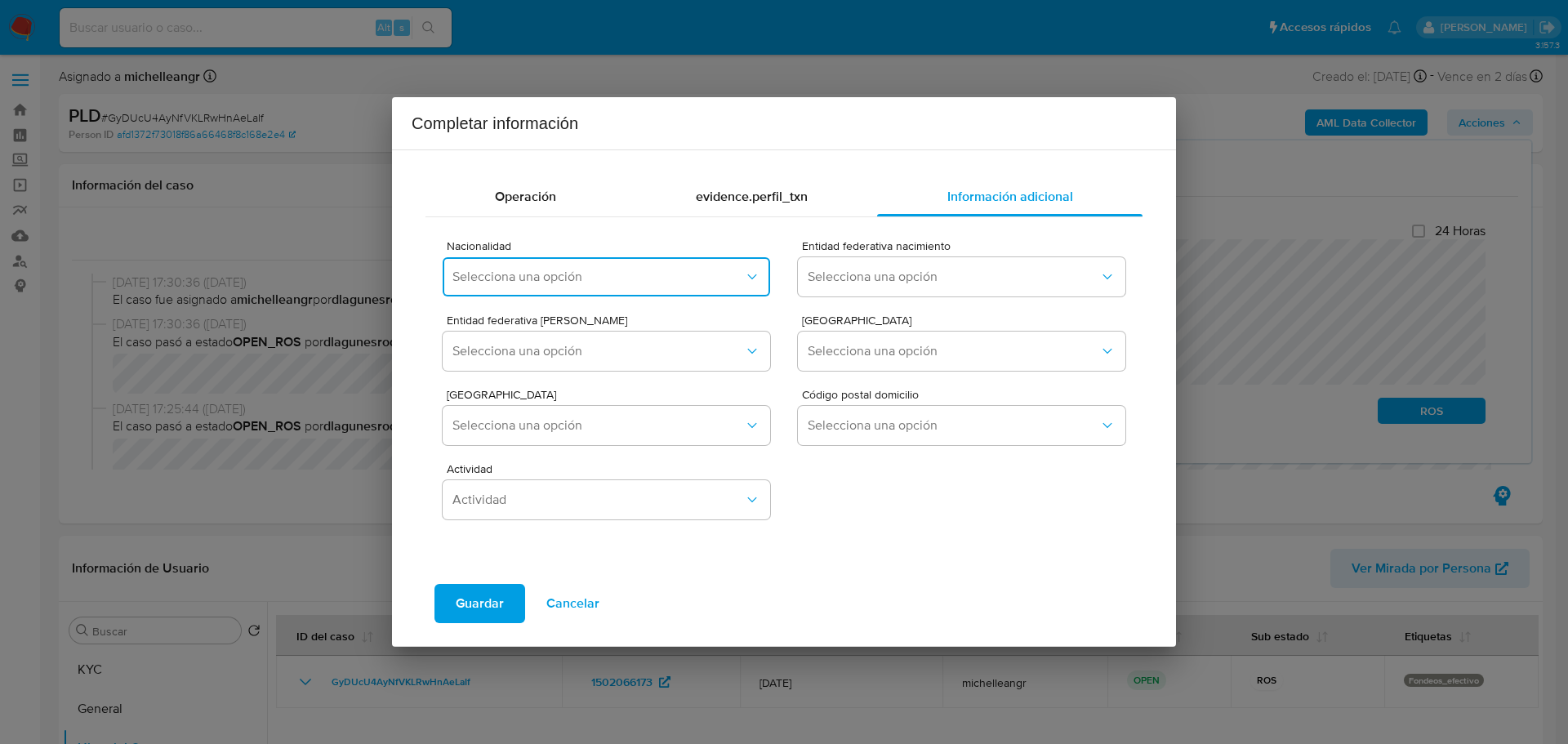
click at [610, 282] on span "Selecciona una opción" at bounding box center [598, 277] width 292 height 17
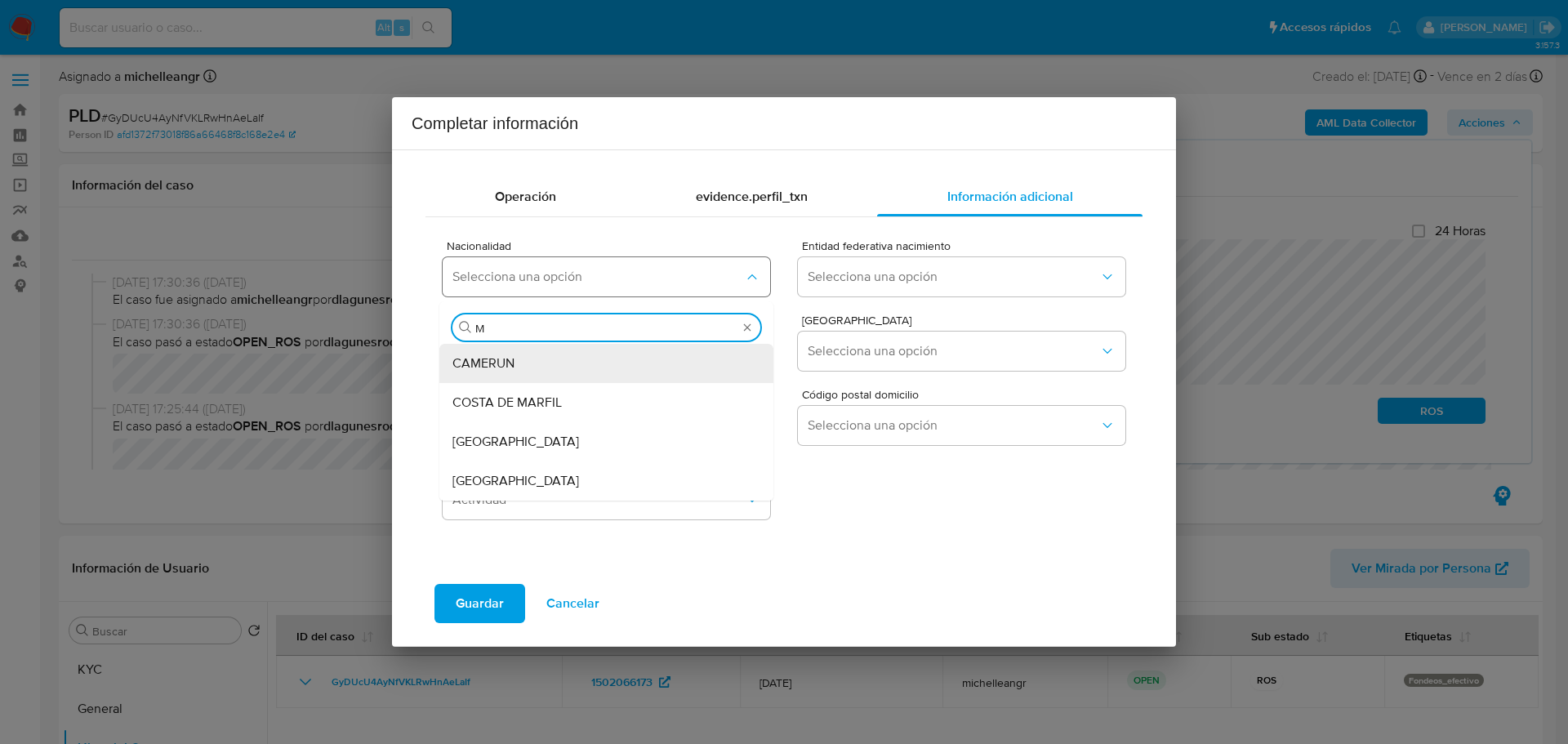
type input "ME"
click at [501, 468] on div "[GEOGRAPHIC_DATA]" at bounding box center [602, 481] width 298 height 39
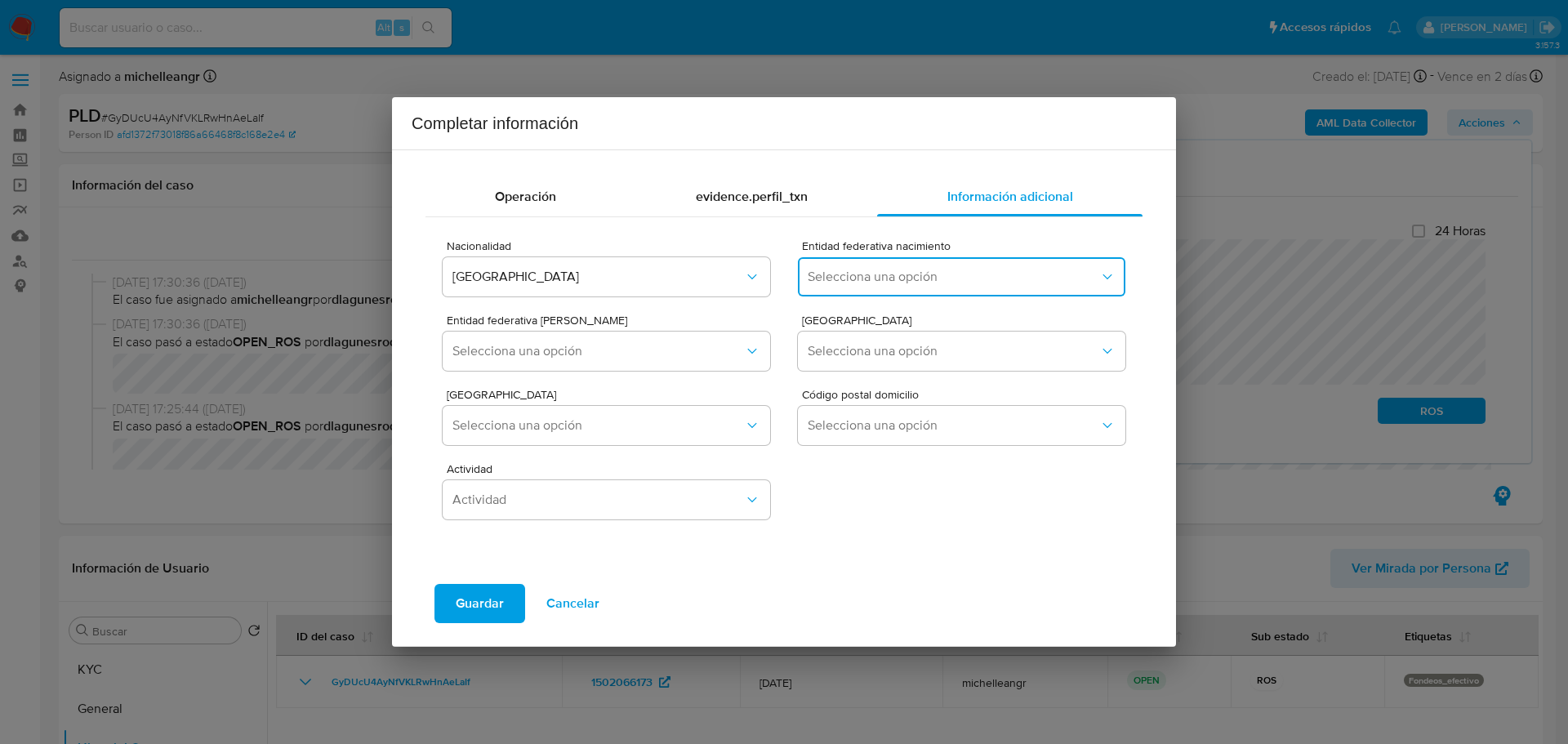
click at [880, 281] on span "Selecciona una opción" at bounding box center [953, 277] width 292 height 17
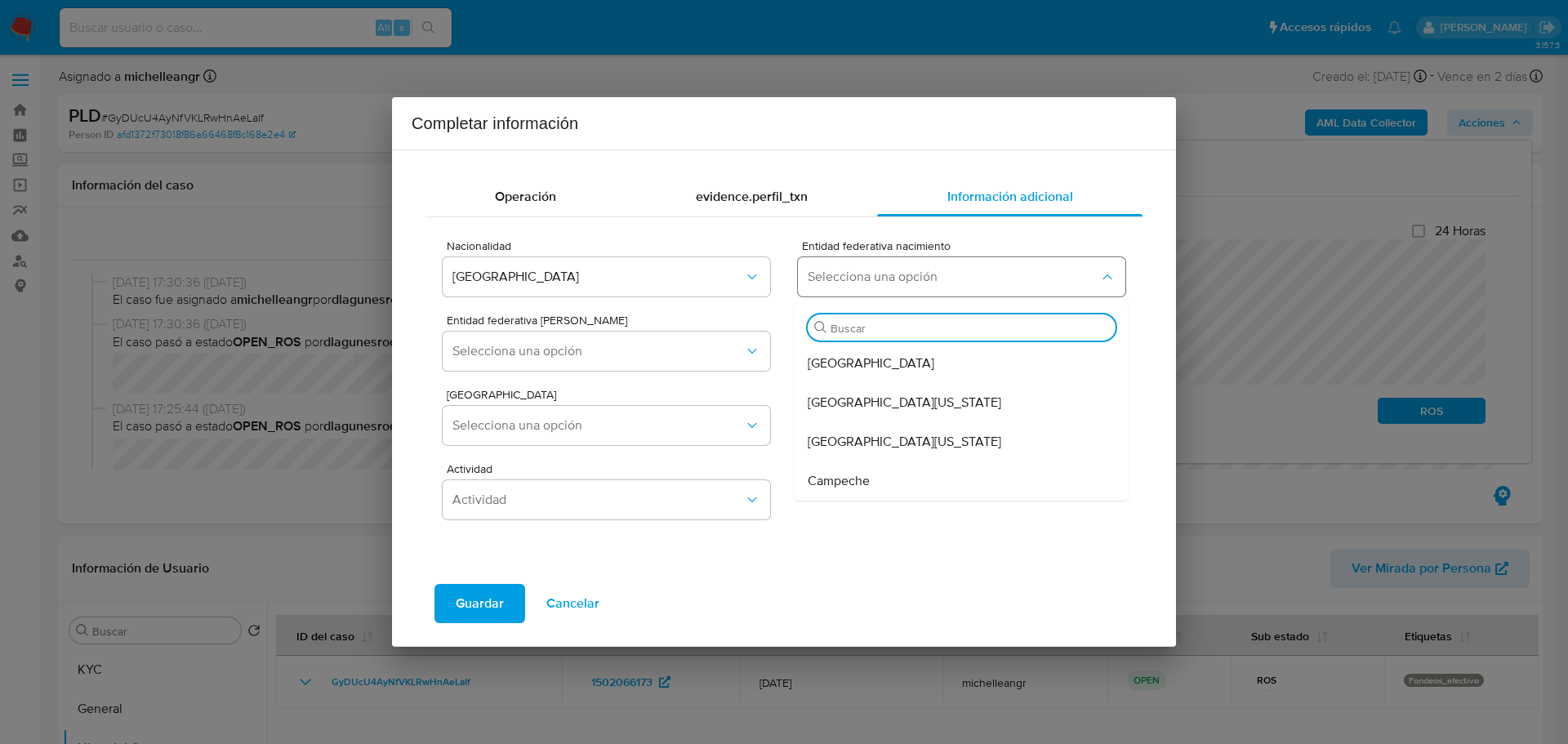
click at [844, 276] on span "Selecciona una opción" at bounding box center [953, 277] width 292 height 17
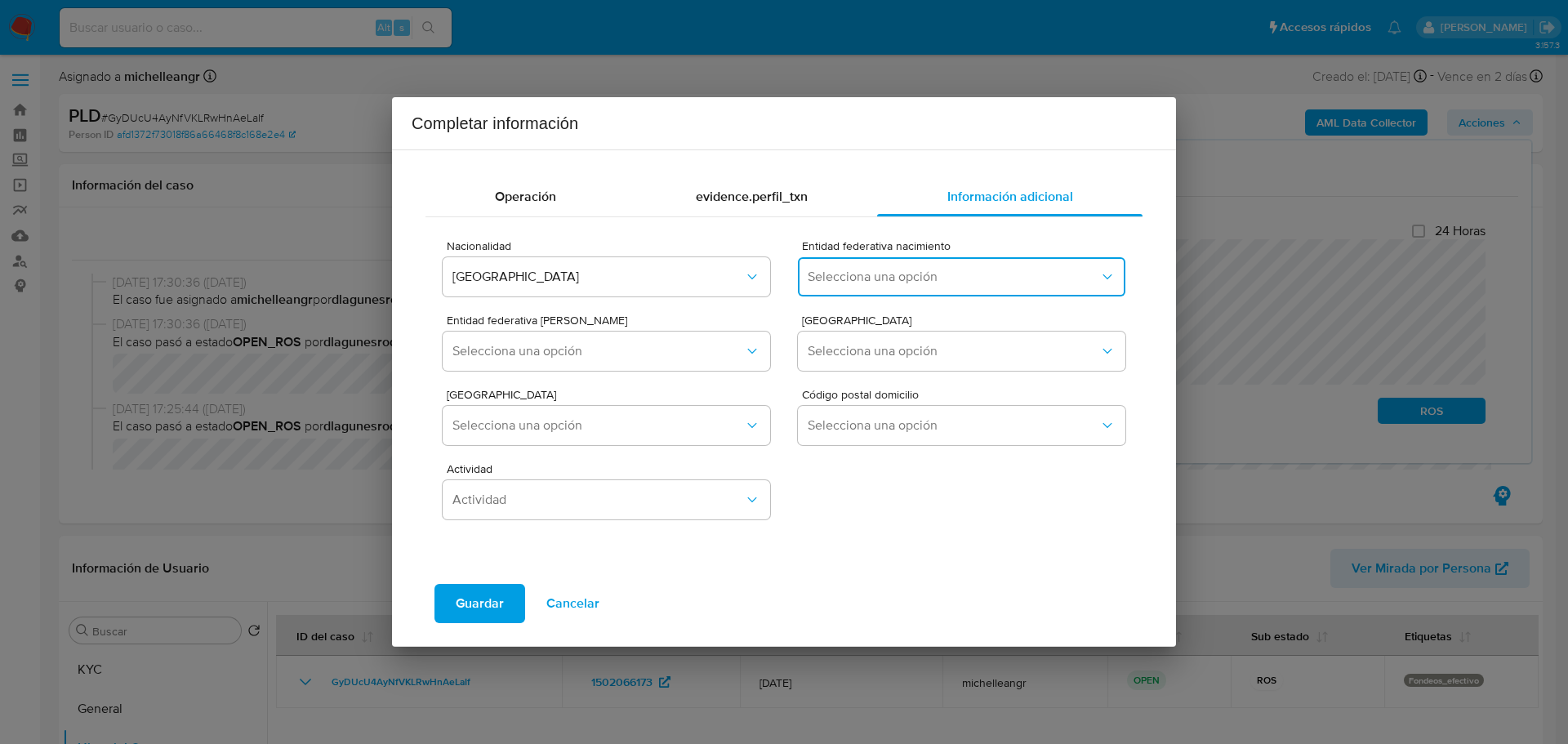
click at [844, 279] on span "Selecciona una opción" at bounding box center [953, 277] width 292 height 17
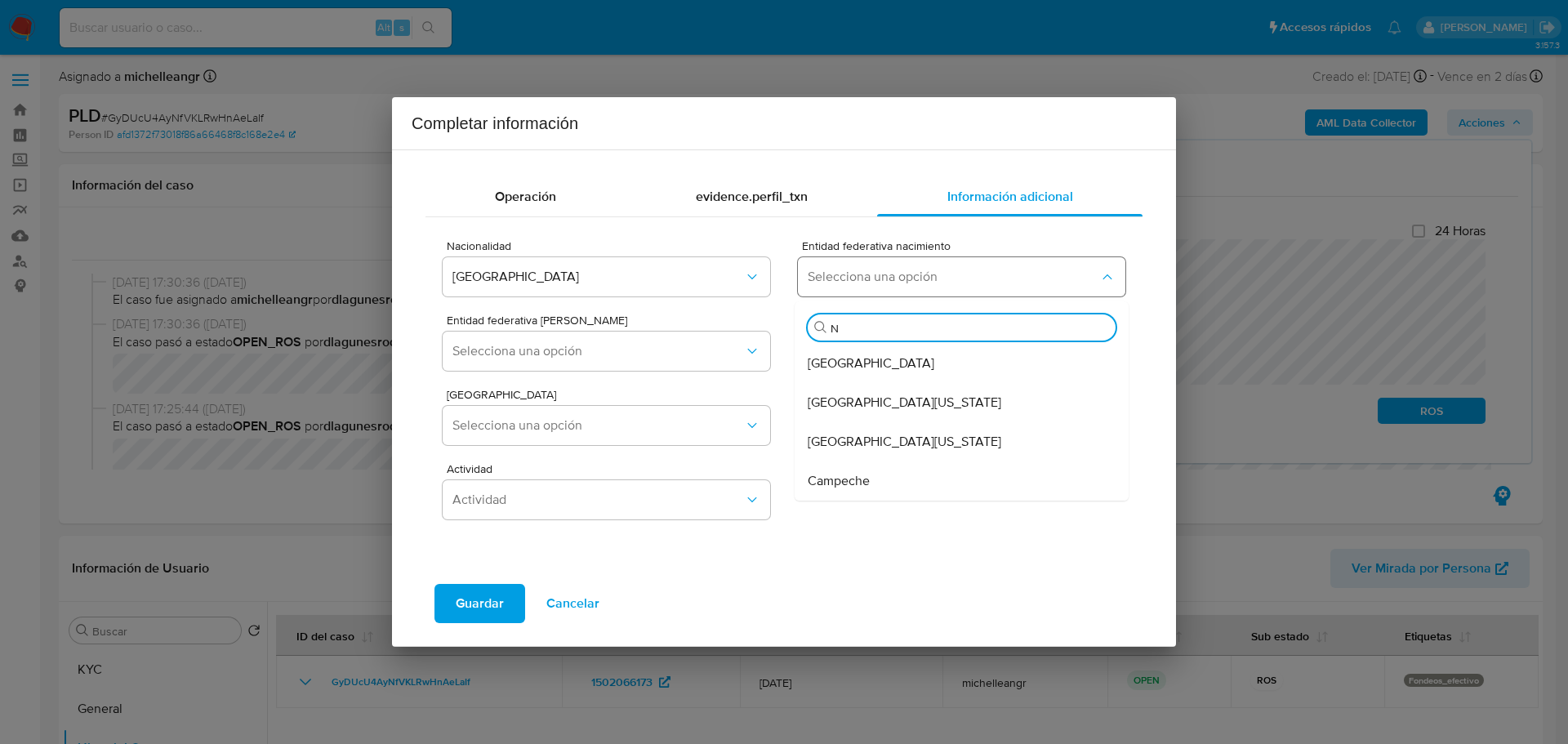
type input "NU"
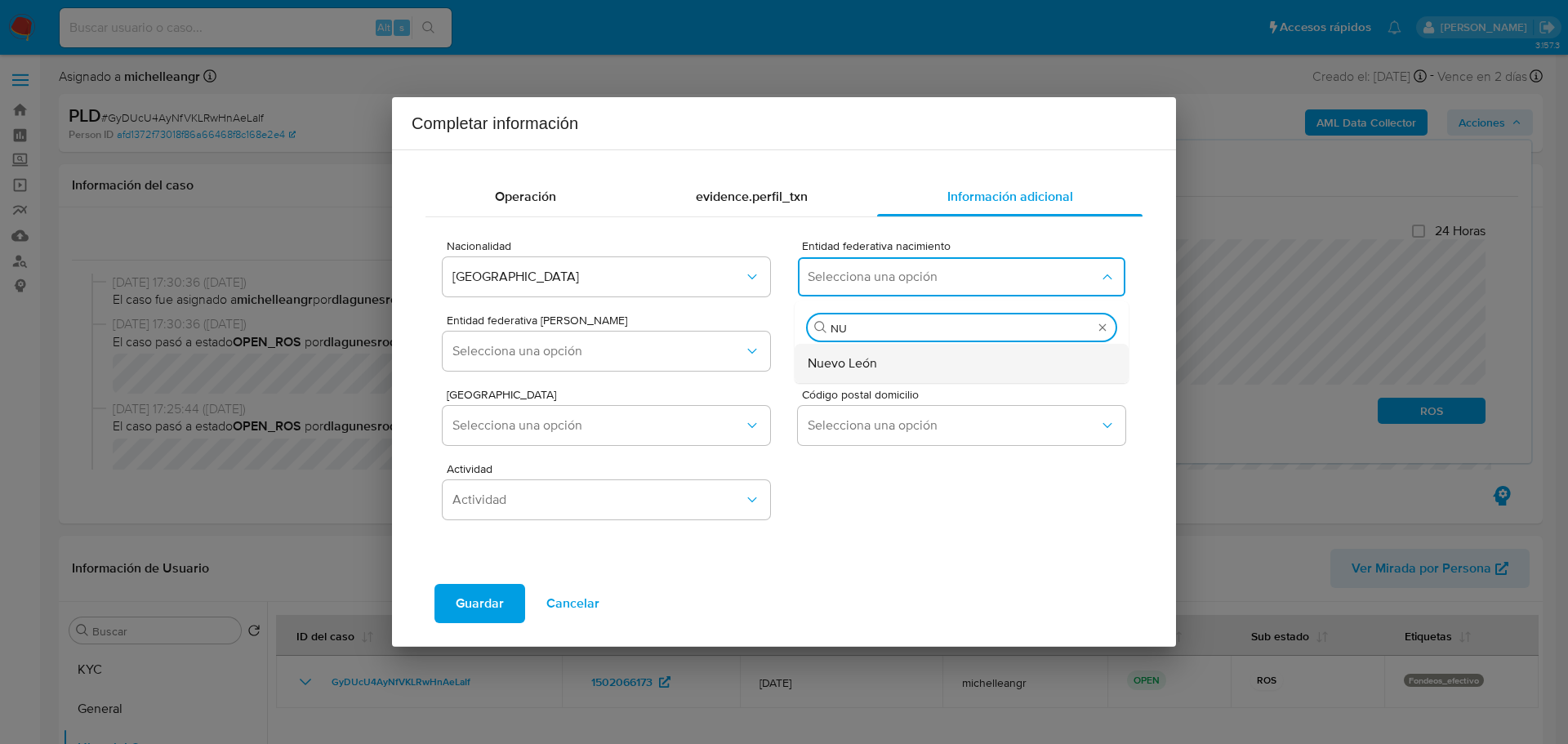
click at [831, 367] on span "Nuevo León" at bounding box center [842, 364] width 69 height 17
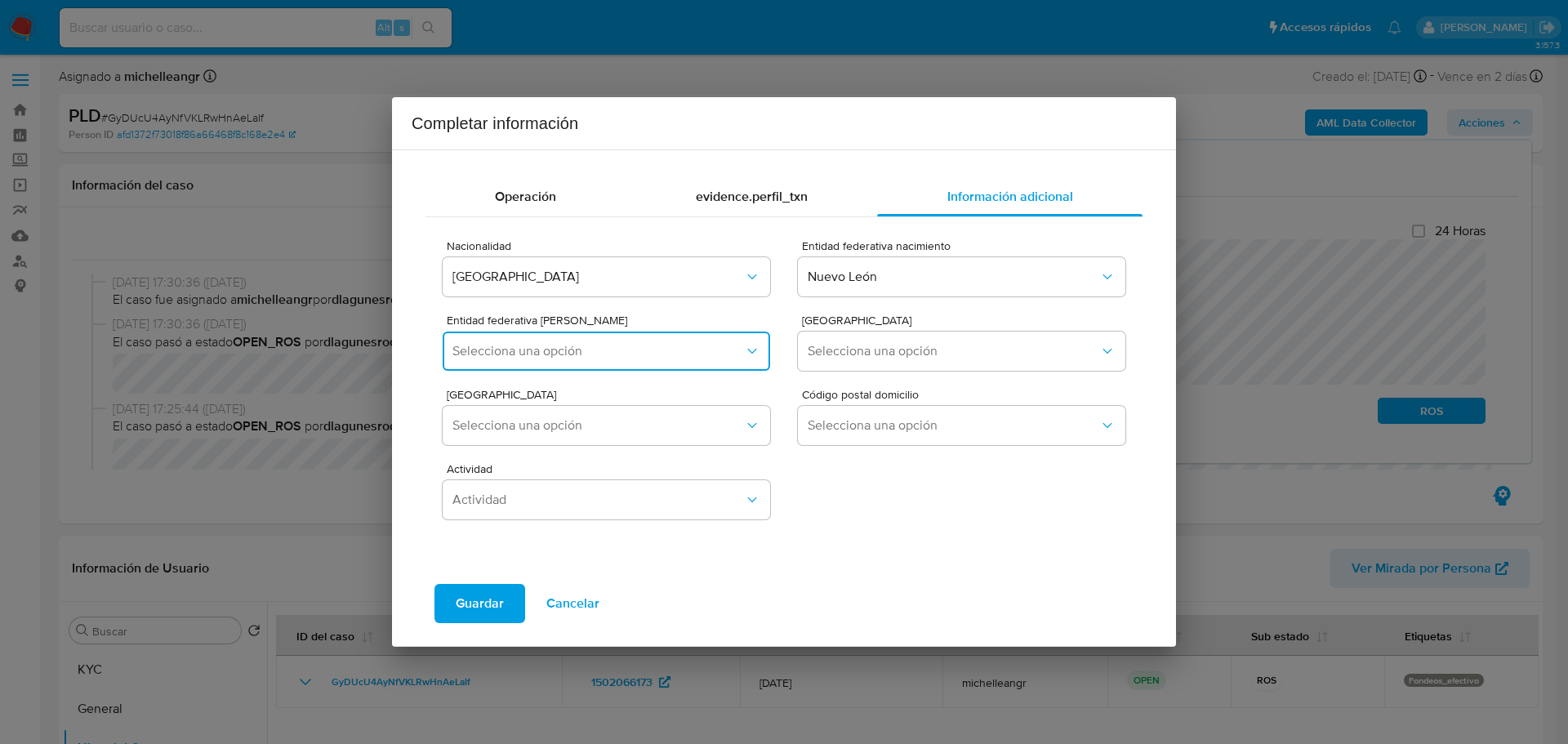
click at [604, 351] on span "Selecciona una opción" at bounding box center [598, 351] width 292 height 17
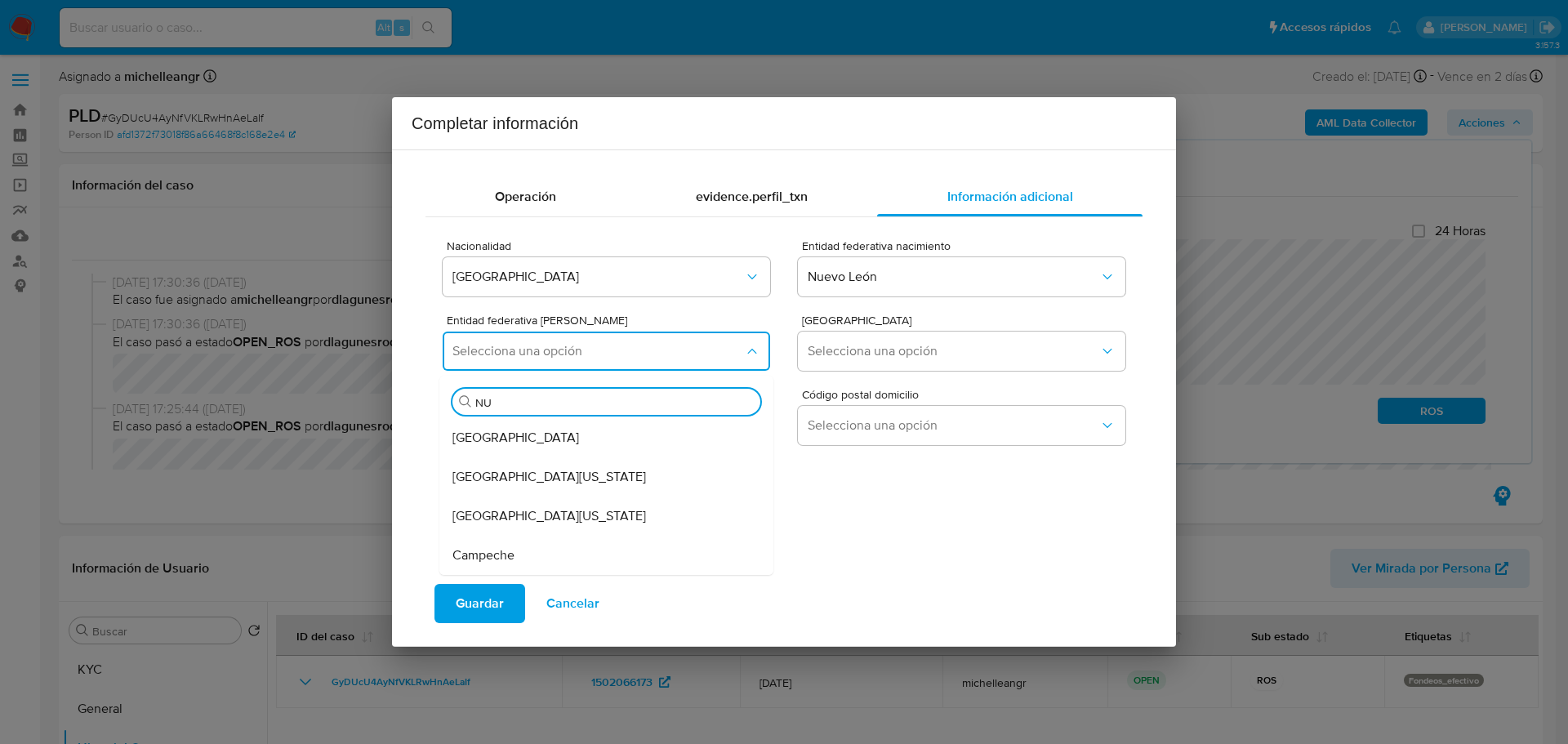
type input "NUE"
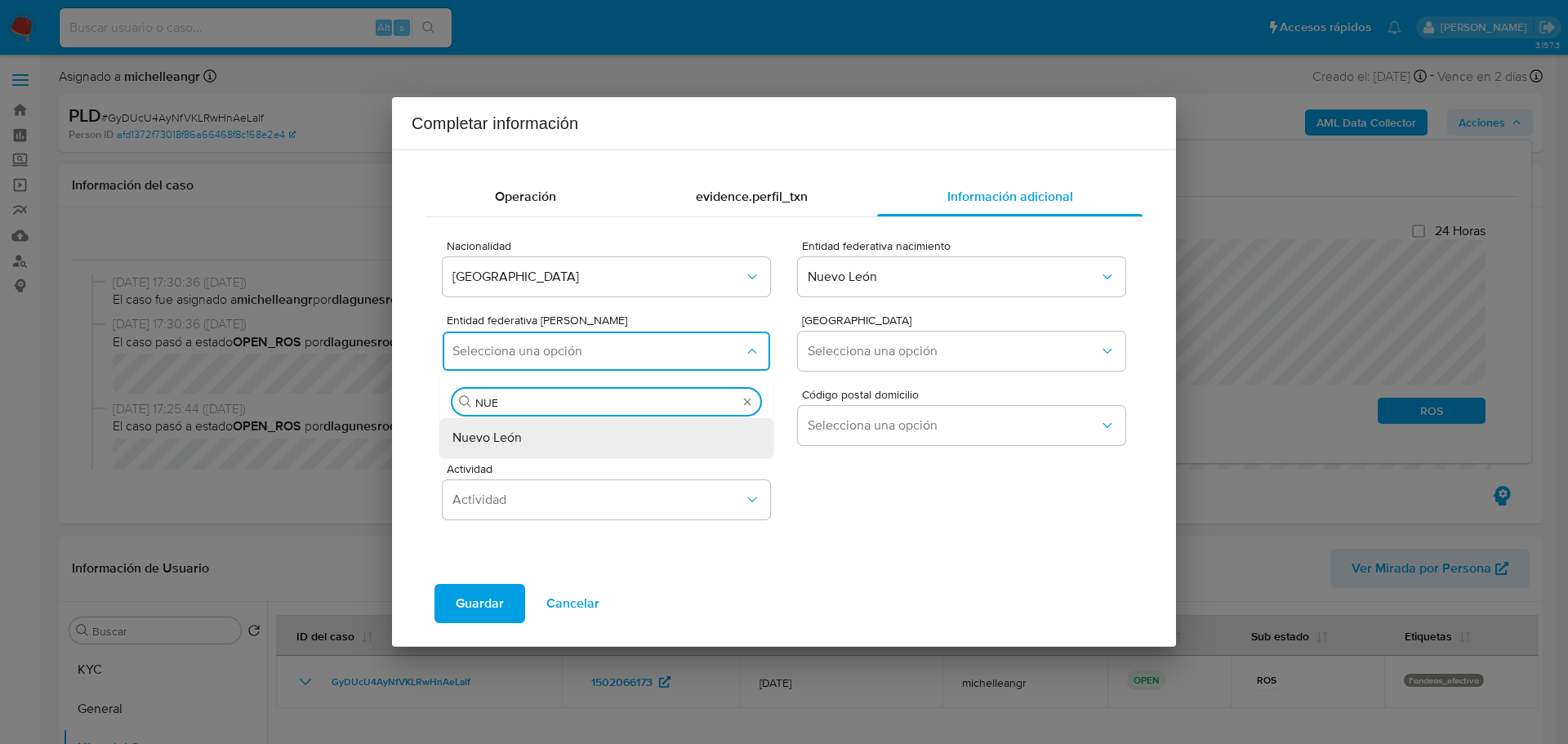
drag, startPoint x: 587, startPoint y: 429, endPoint x: 802, endPoint y: 393, distance: 218.0
click at [587, 429] on div "Nuevo León" at bounding box center [602, 437] width 298 height 39
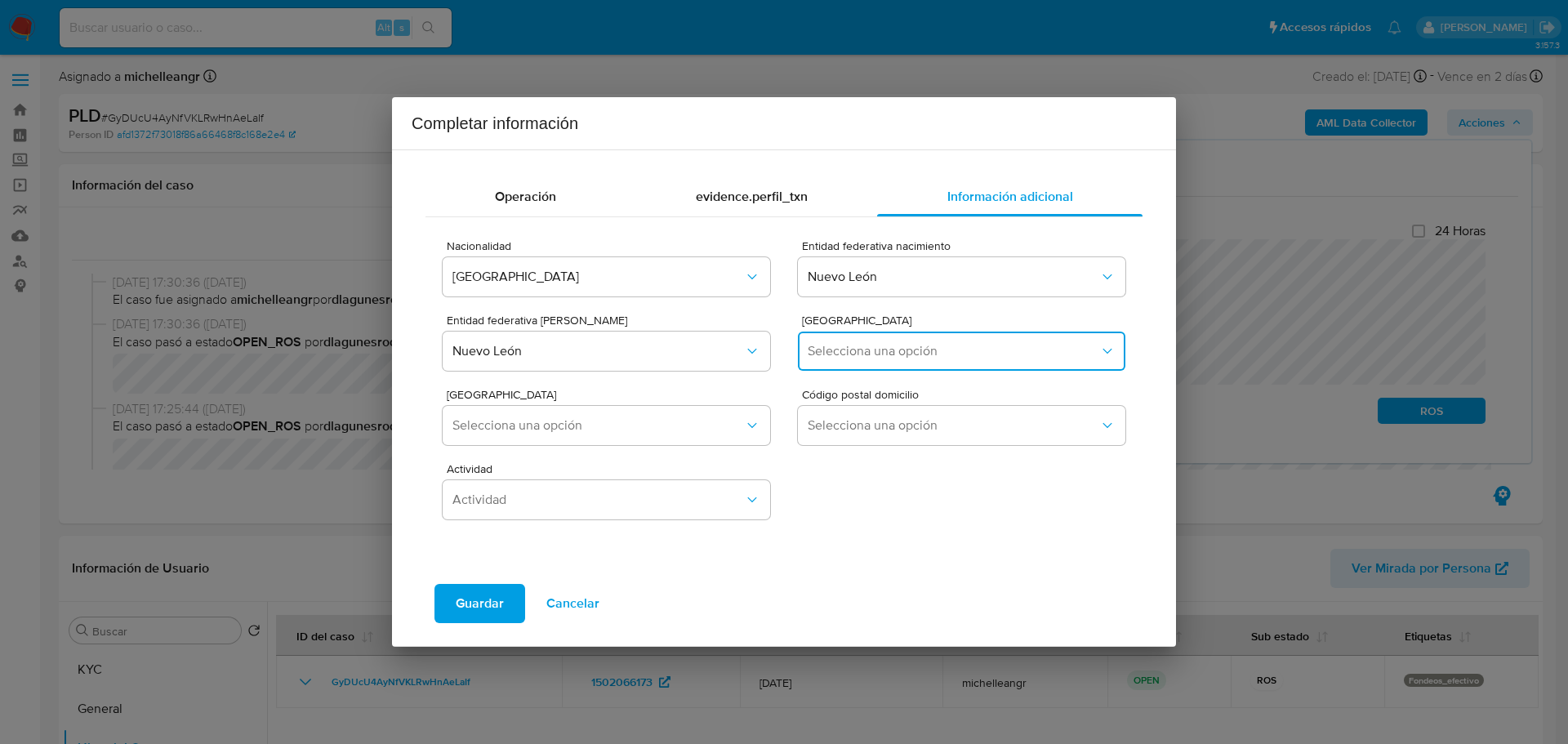
click at [843, 347] on span "Selecciona una opción" at bounding box center [953, 351] width 292 height 17
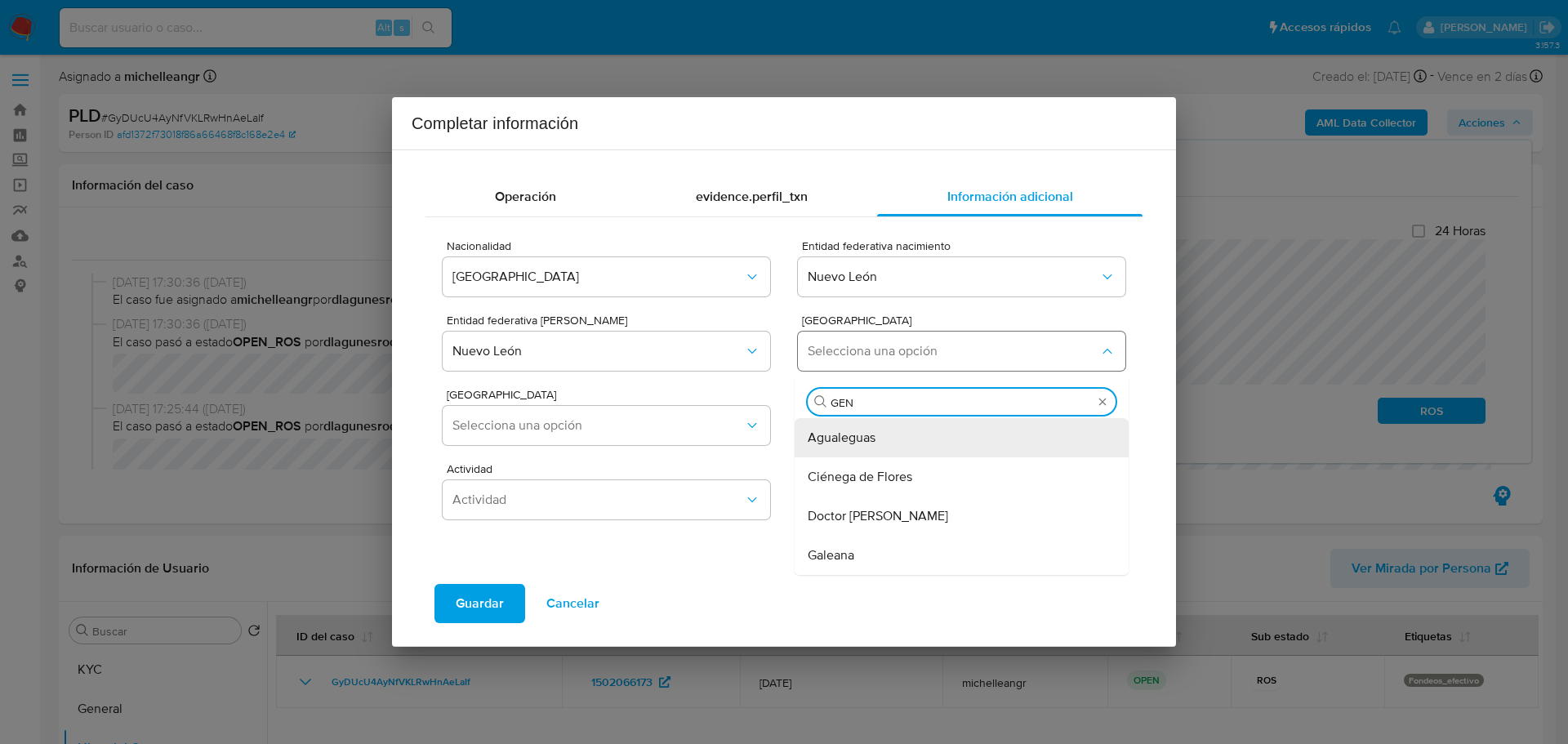
type input "GENE"
click at [832, 479] on span "General Escobedo" at bounding box center [859, 477] width 104 height 17
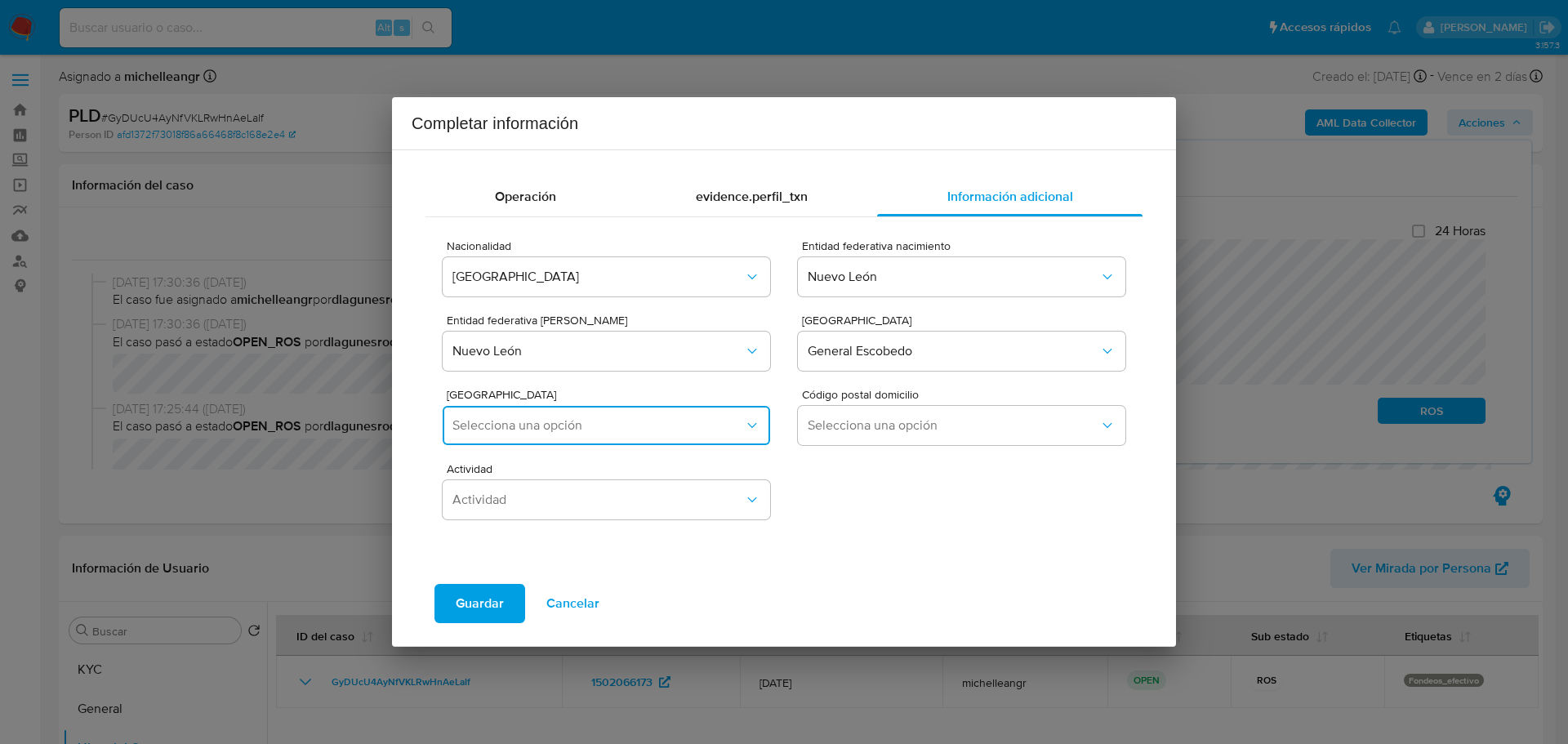
click at [590, 441] on button "Selecciona una opción" at bounding box center [606, 425] width 328 height 39
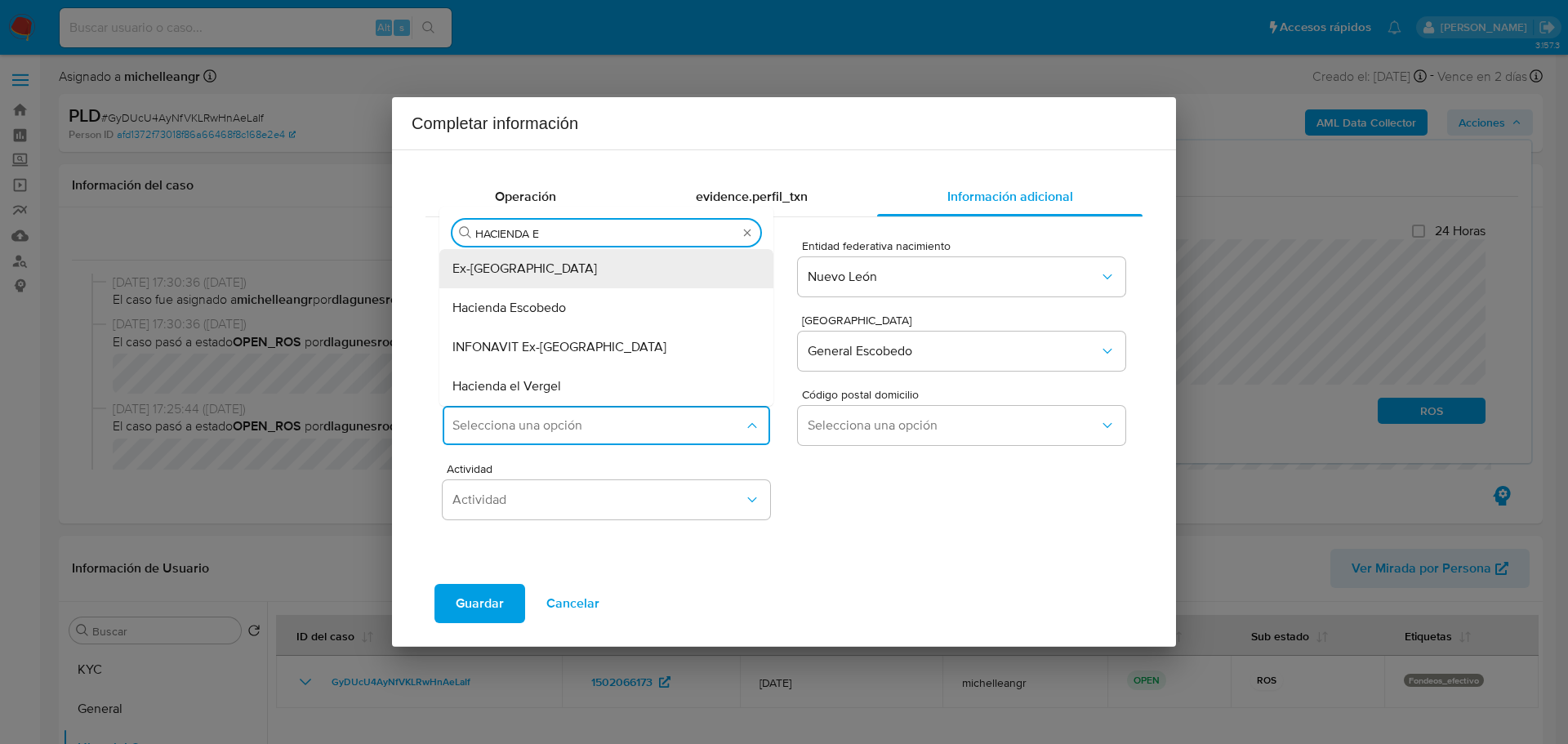
type input "HACIENDA ES"
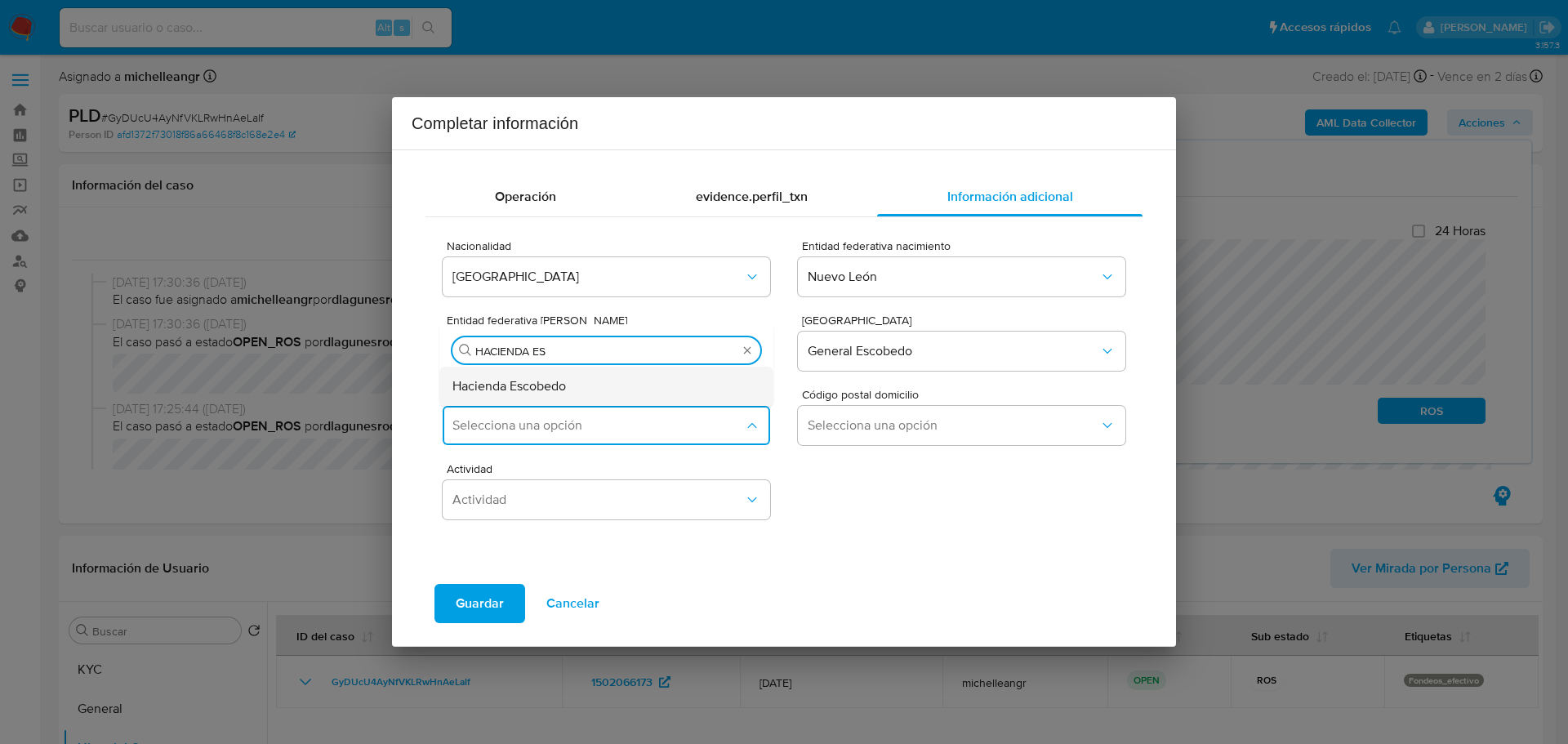
click at [552, 389] on span "Hacienda Escobedo" at bounding box center [510, 386] width 114 height 17
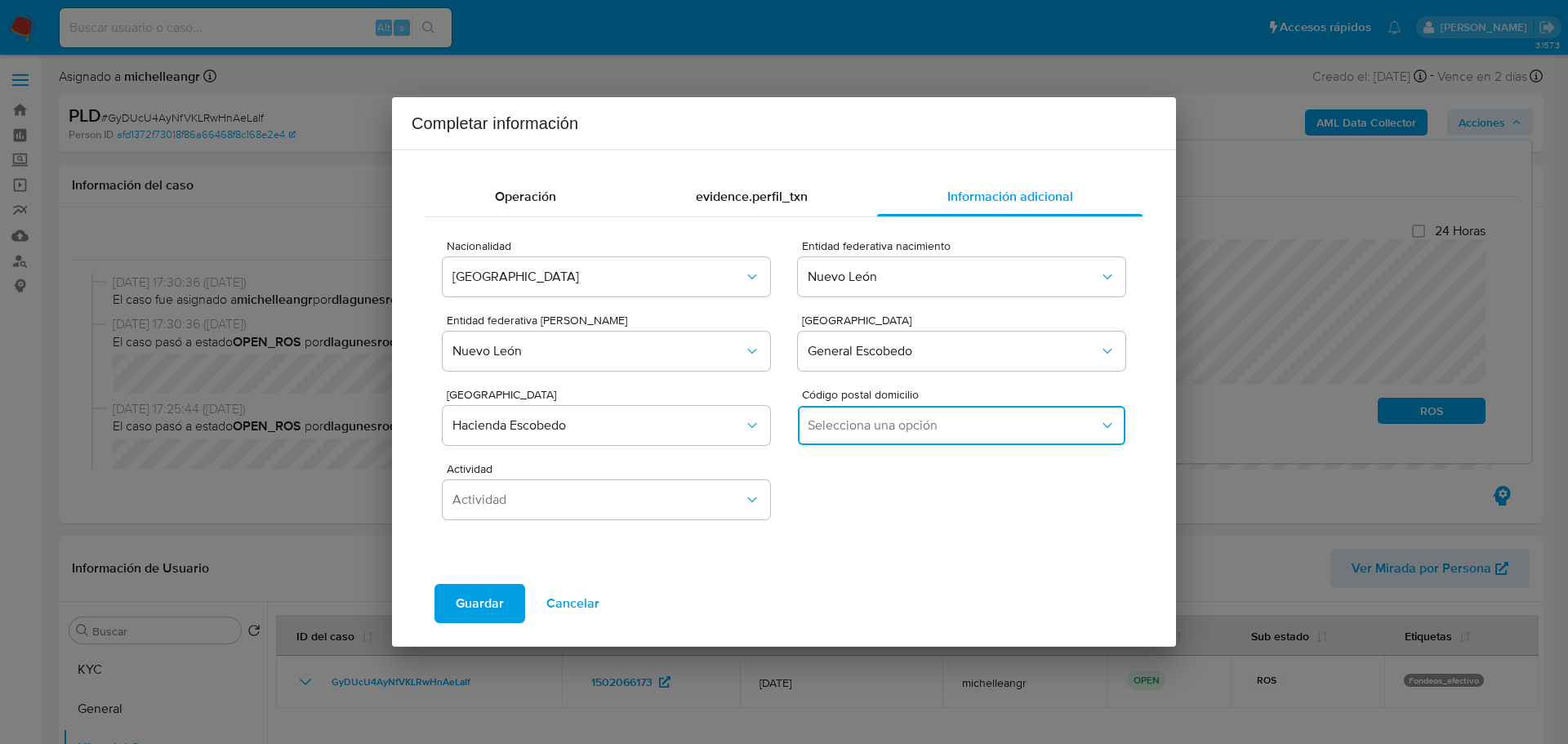
click at [863, 432] on span "Selecciona una opción" at bounding box center [953, 425] width 292 height 17
drag, startPoint x: 822, startPoint y: 514, endPoint x: 572, endPoint y: 40, distance: 535.9
click at [823, 515] on span "66057" at bounding box center [826, 512] width 37 height 17
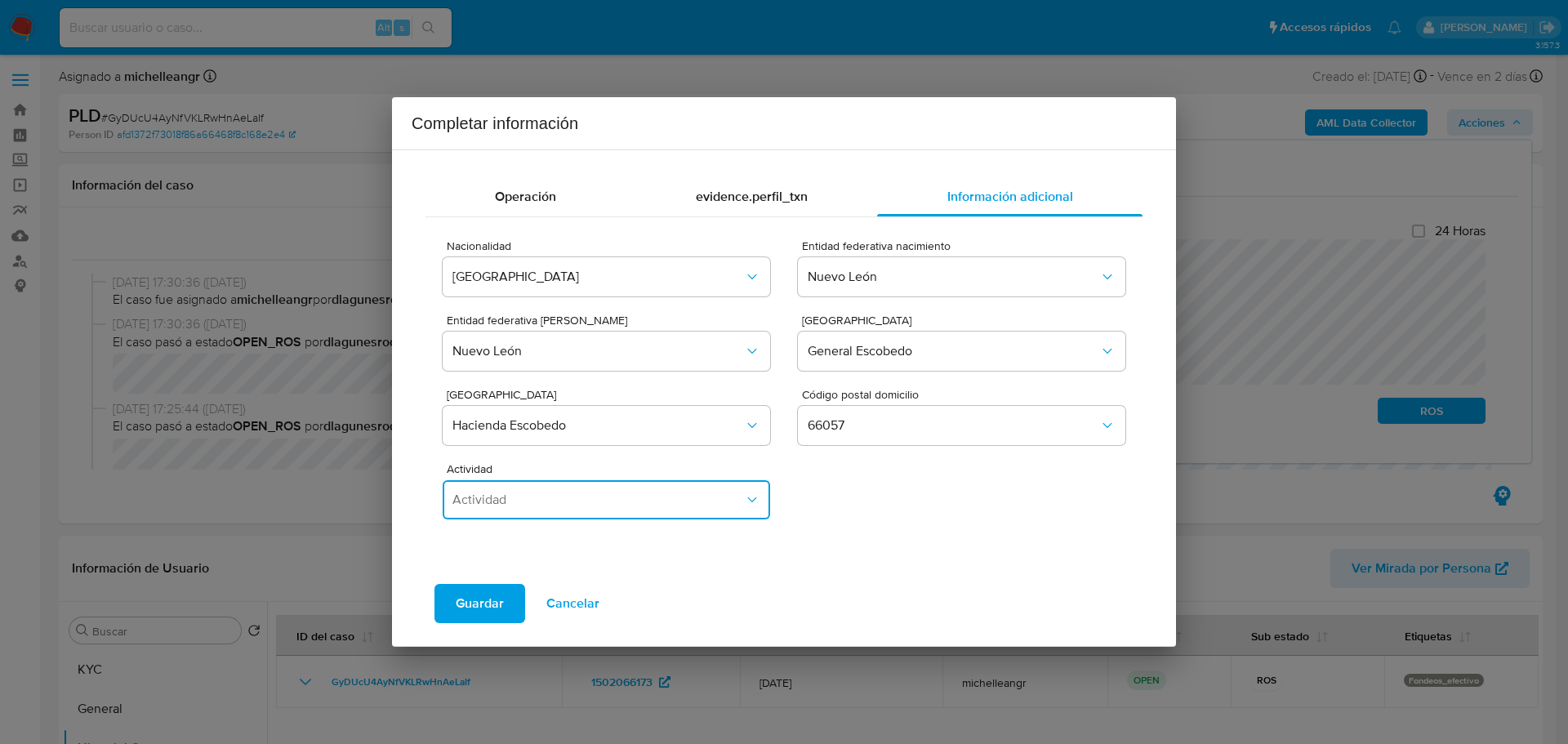
click at [537, 501] on span "Actividad" at bounding box center [598, 500] width 292 height 17
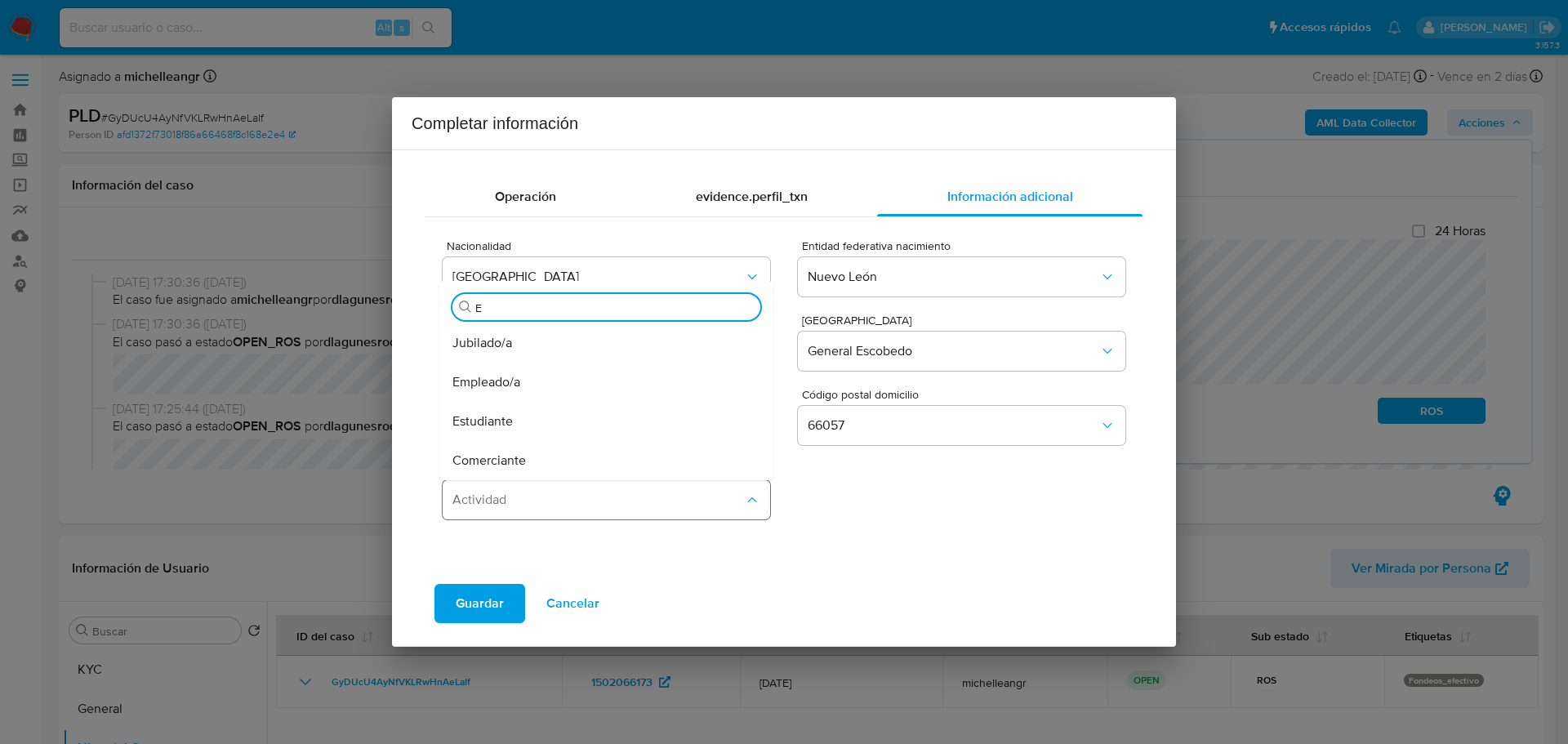
type input "EM"
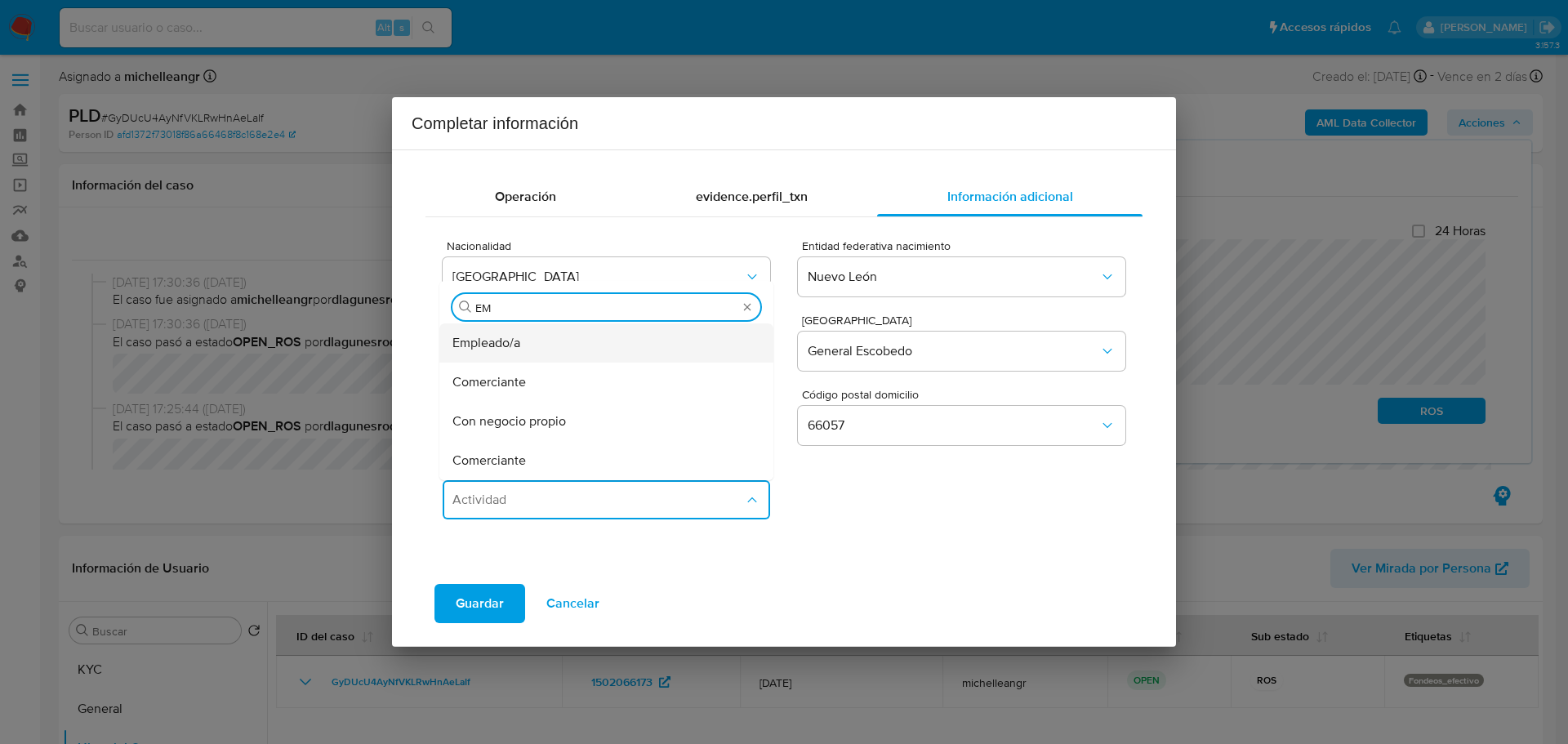
click at [559, 347] on div "Empleado/a" at bounding box center [602, 343] width 298 height 39
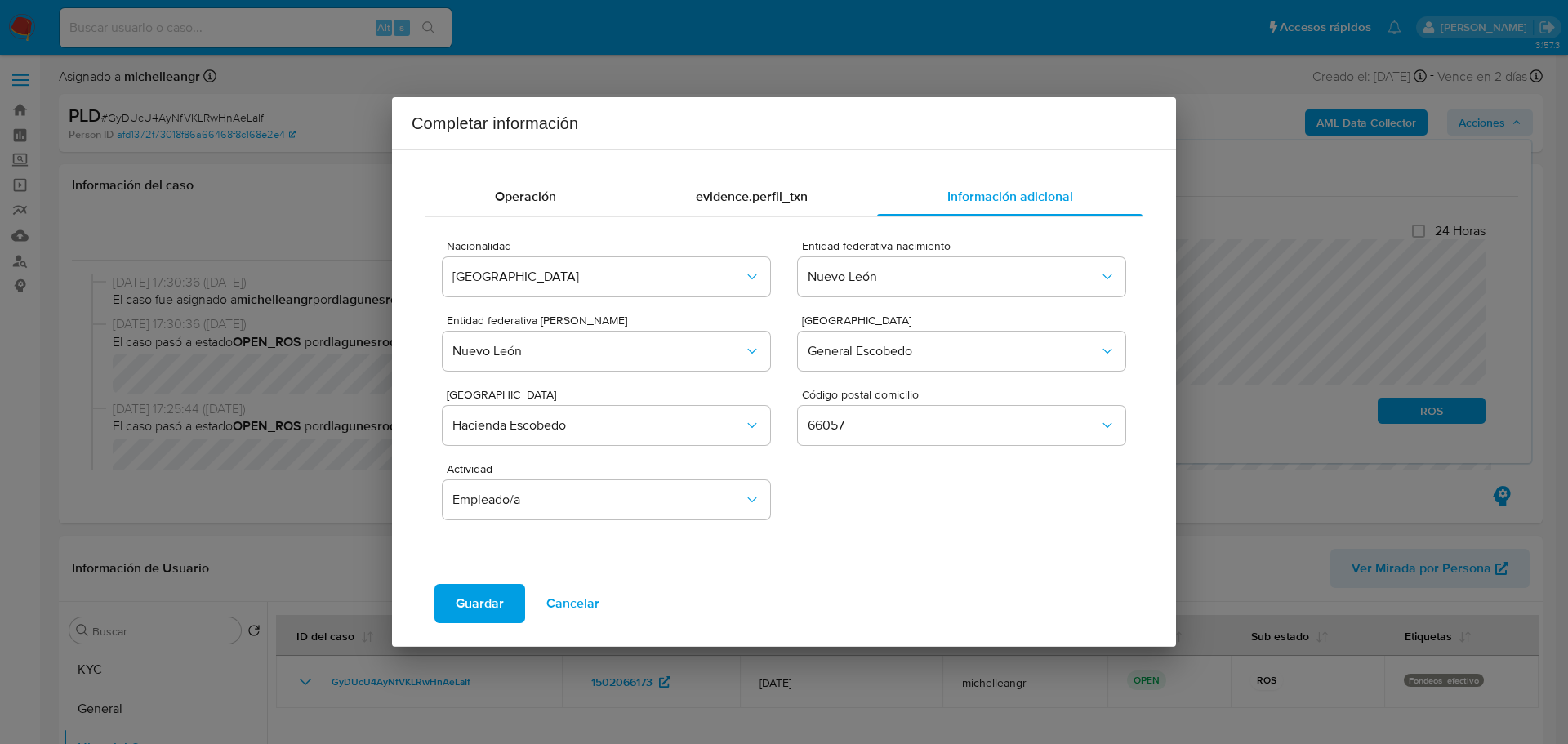
click at [478, 604] on span "Guardar" at bounding box center [479, 604] width 48 height 36
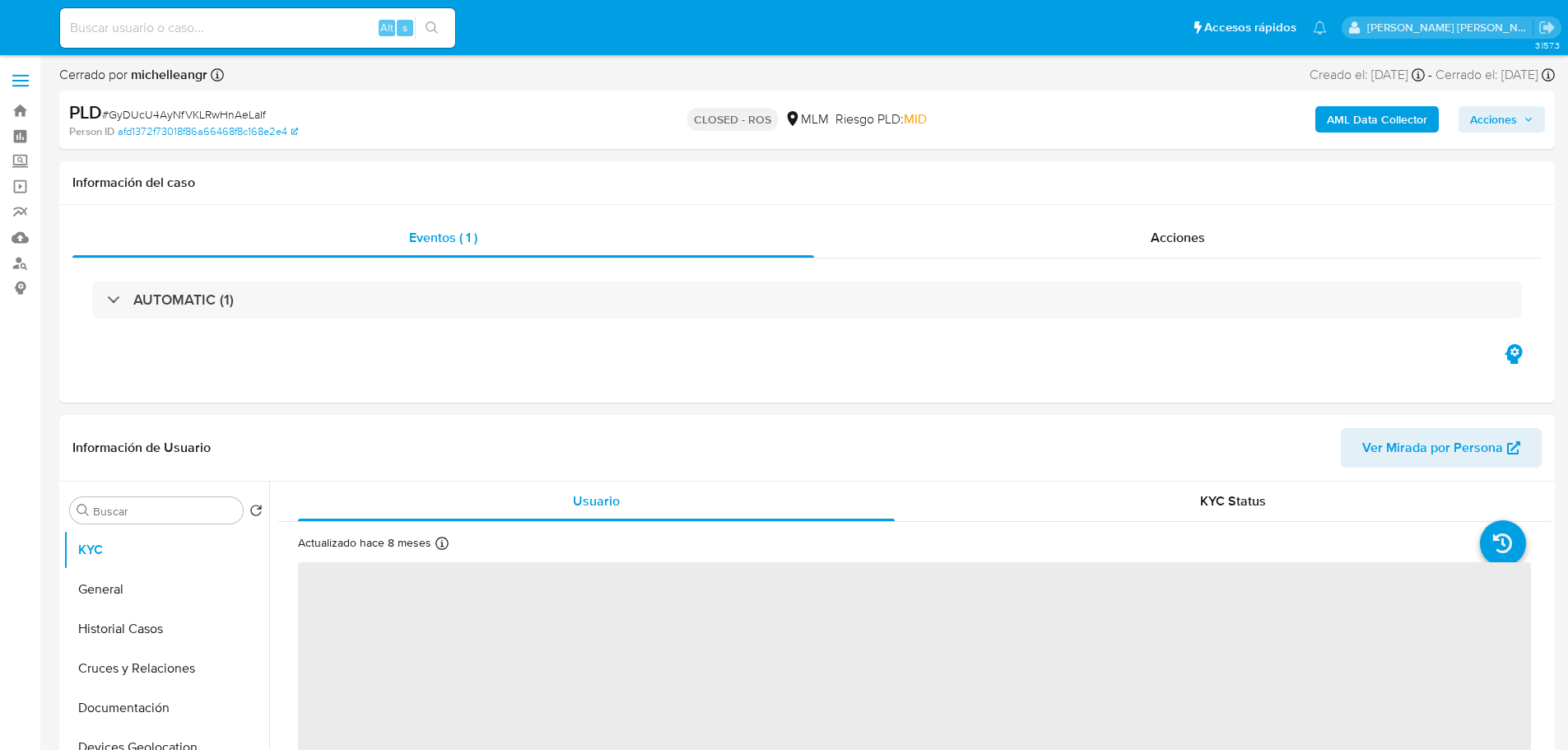
select select "10"
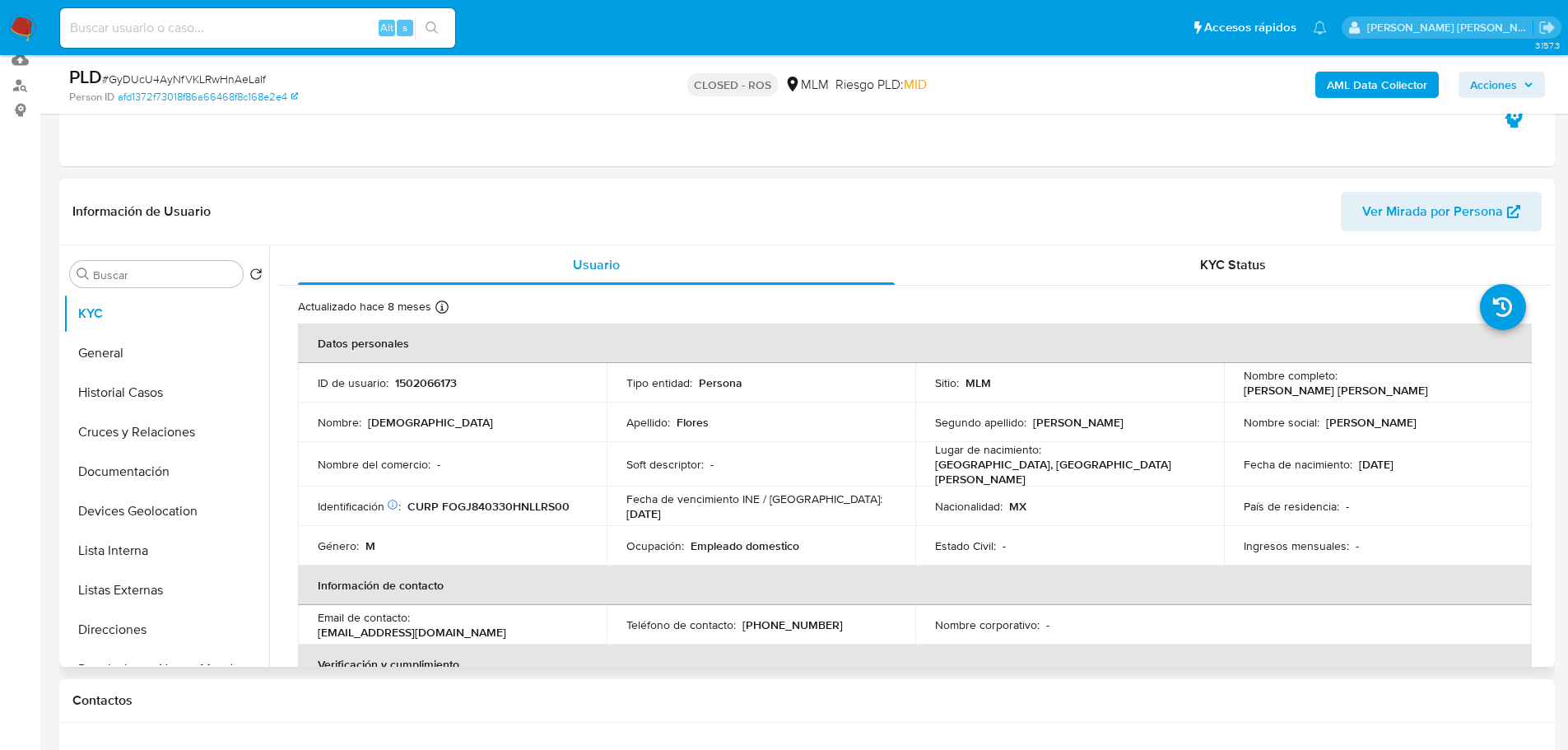
scroll to position [247, 0]
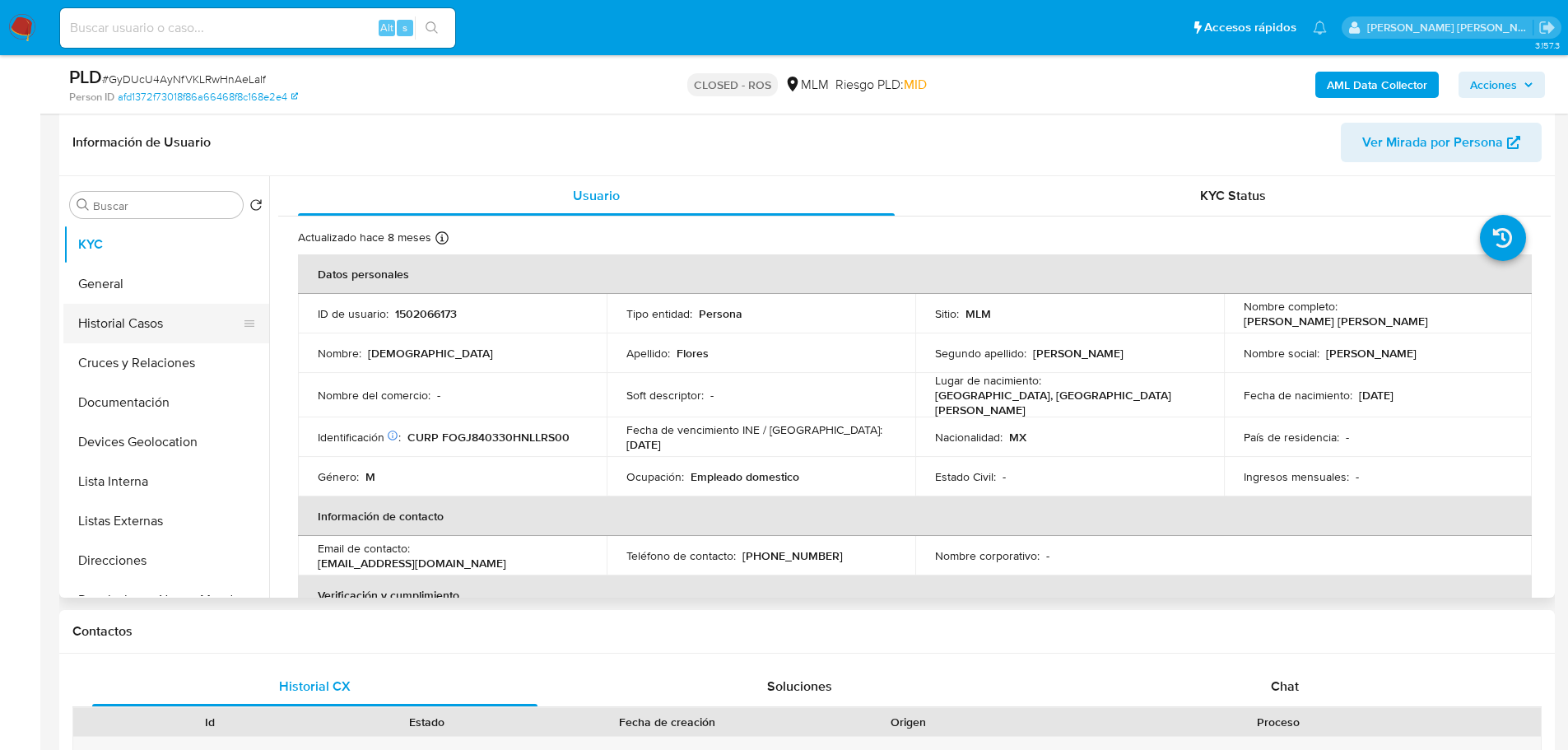
click at [152, 315] on button "Historial Casos" at bounding box center [160, 323] width 192 height 40
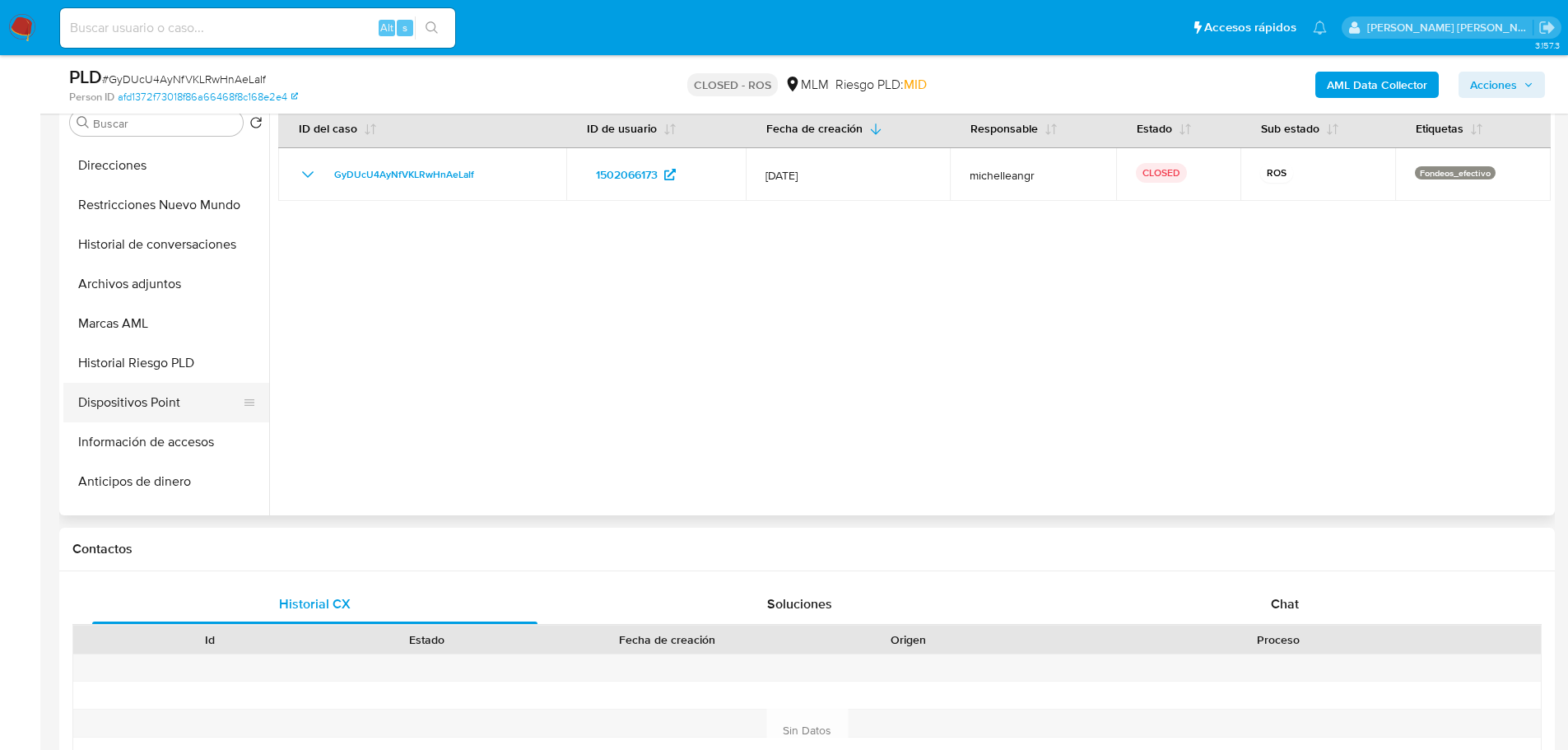
scroll to position [284, 0]
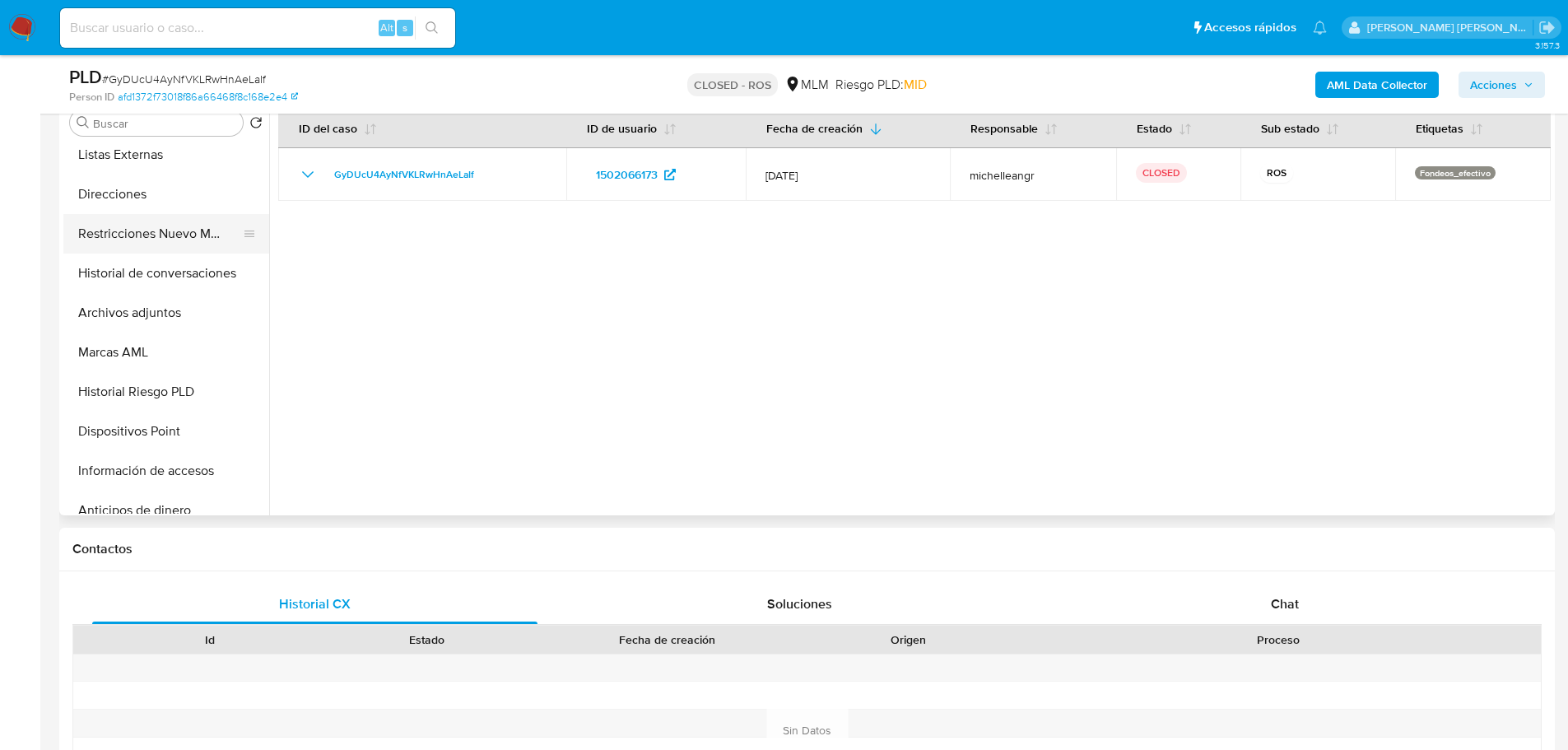
click at [151, 236] on button "Restricciones Nuevo Mundo" at bounding box center [160, 233] width 192 height 40
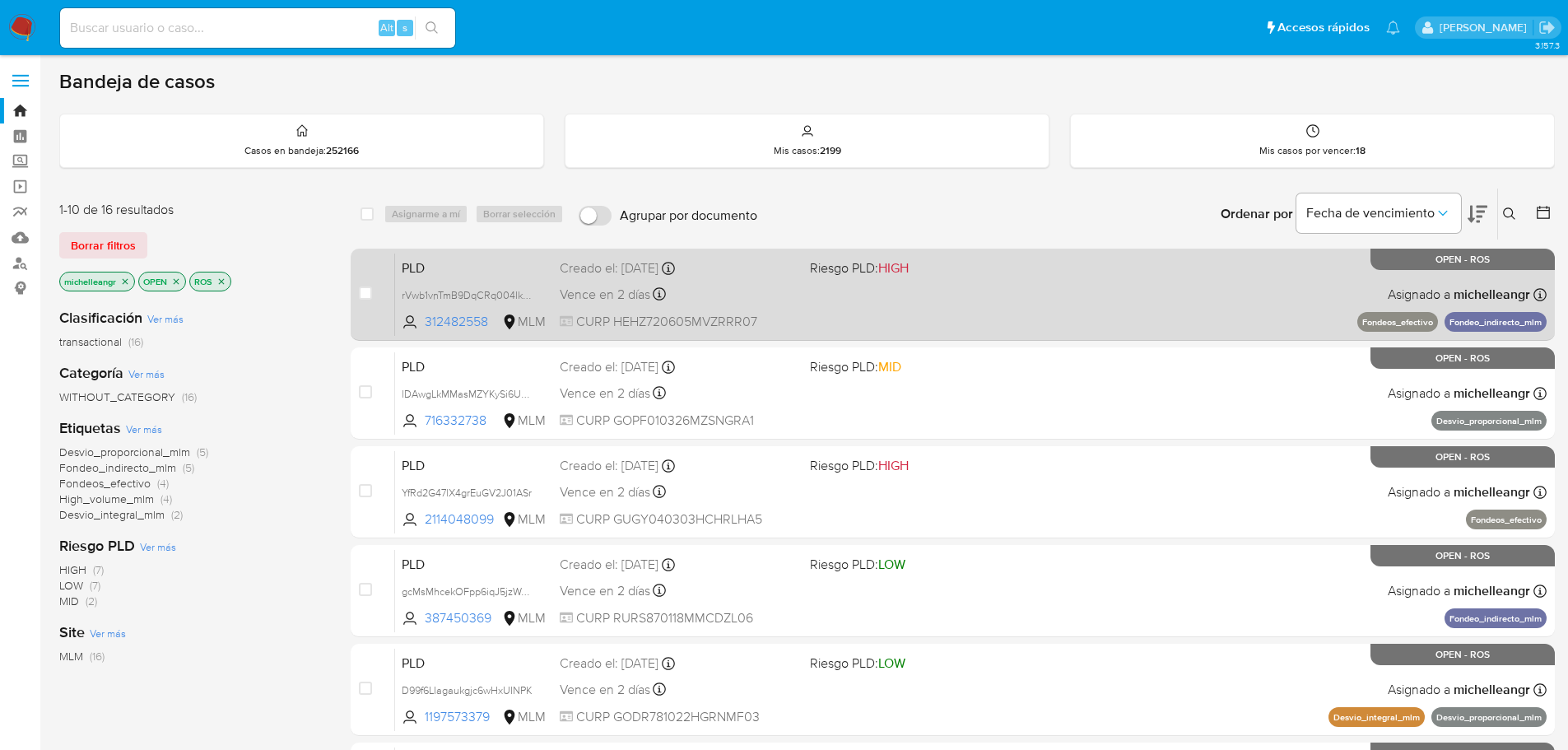
click at [468, 277] on span "PLD" at bounding box center [474, 267] width 145 height 21
click at [464, 277] on span "PLD" at bounding box center [474, 267] width 145 height 21
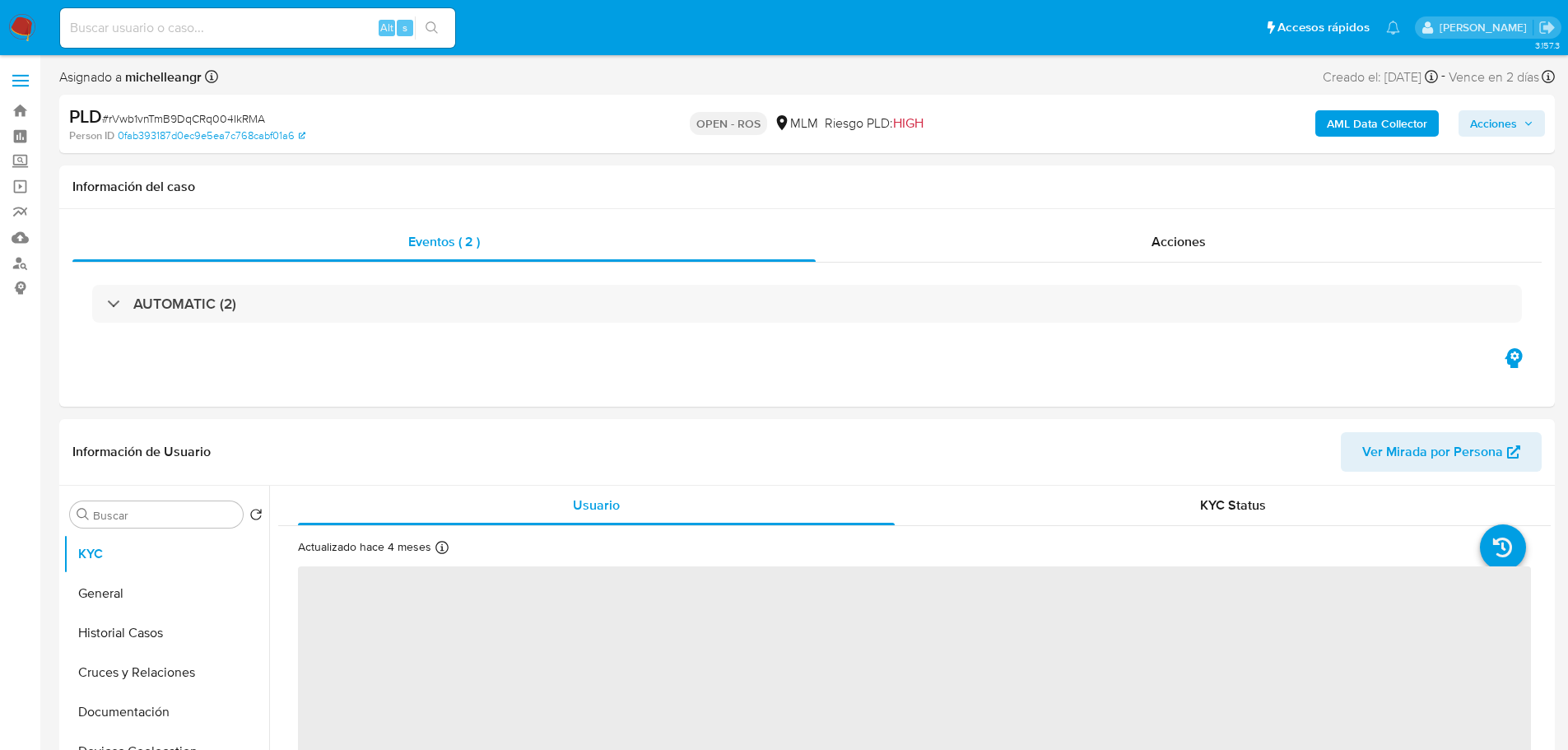
click at [162, 115] on span "# rVwb1vnTmB9DqCRq004IkRMA" at bounding box center [184, 118] width 163 height 17
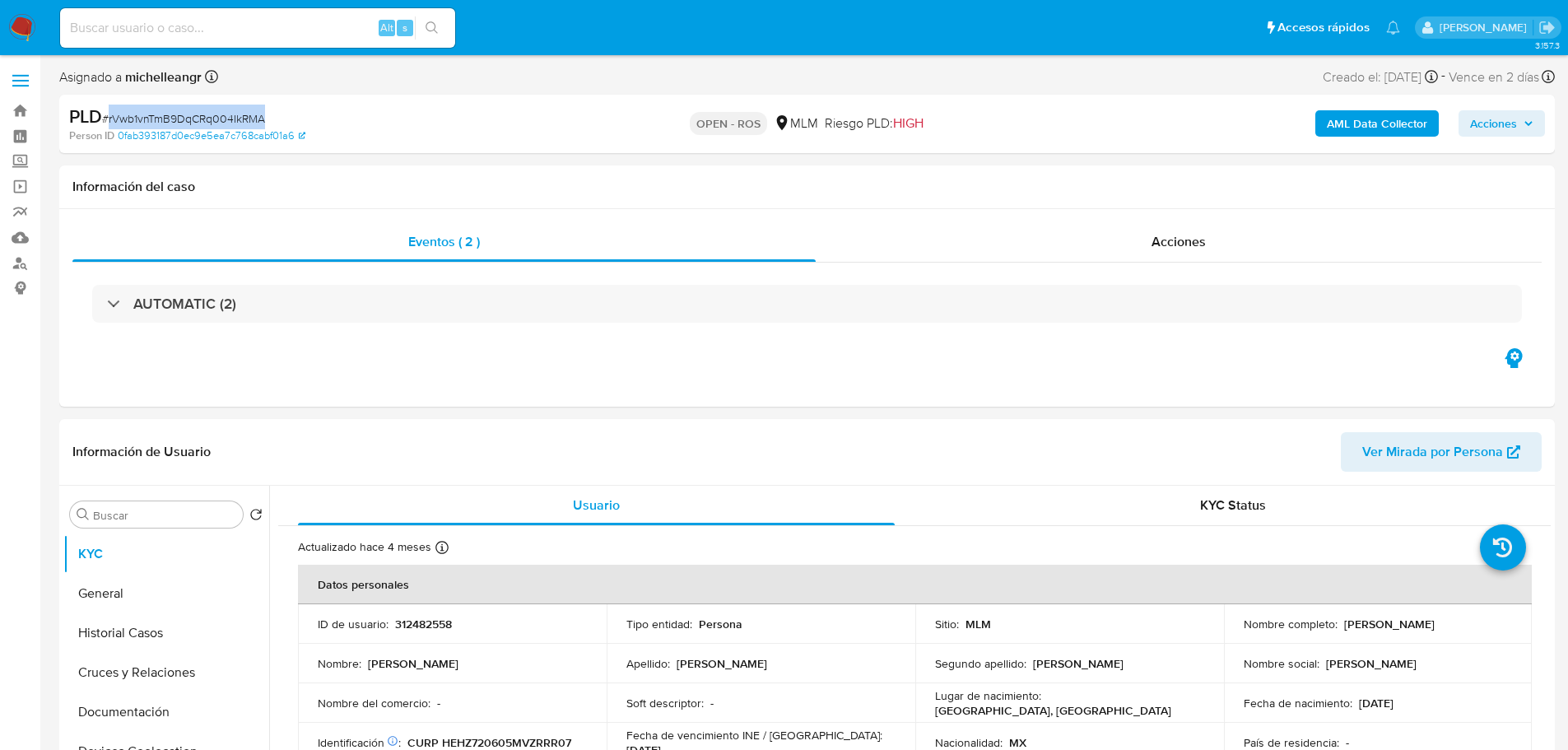
click at [162, 115] on span "# rVwb1vnTmB9DqCRq004IkRMA" at bounding box center [184, 118] width 163 height 17
copy span "rVwb1vnTmB9DqCRq004IkRMA"
select select "10"
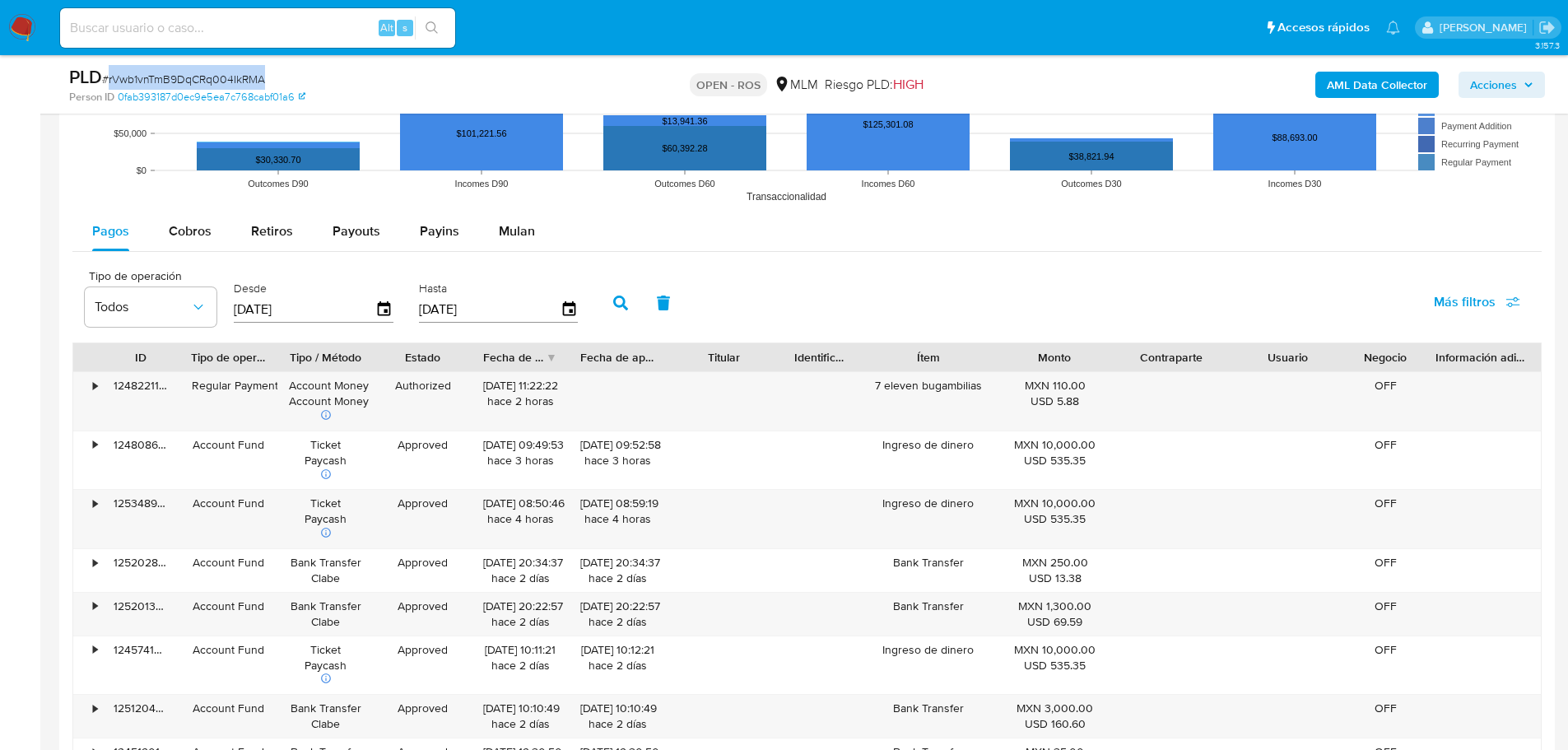
scroll to position [1648, 0]
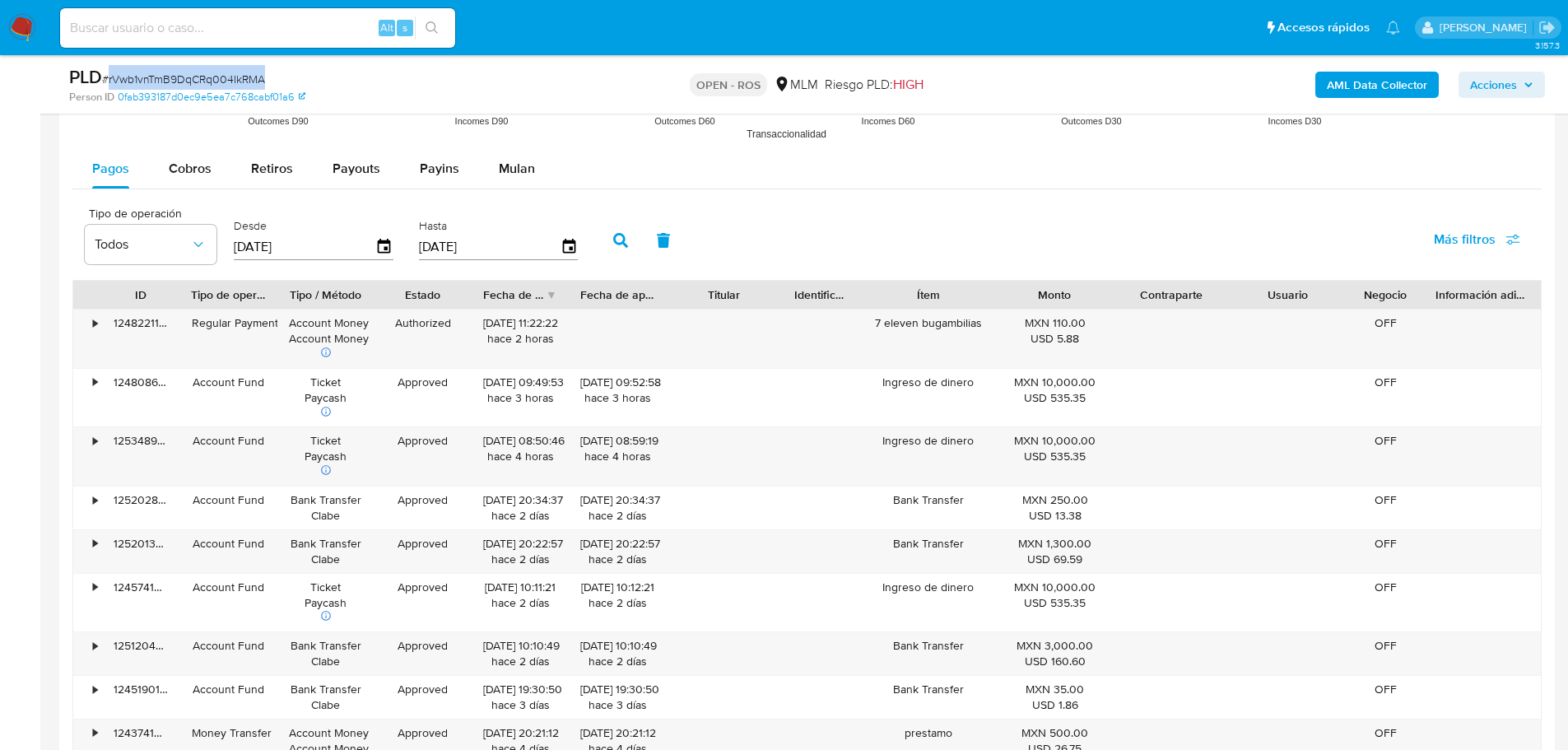
click at [188, 155] on div "Cobros" at bounding box center [190, 169] width 42 height 40
select select "10"
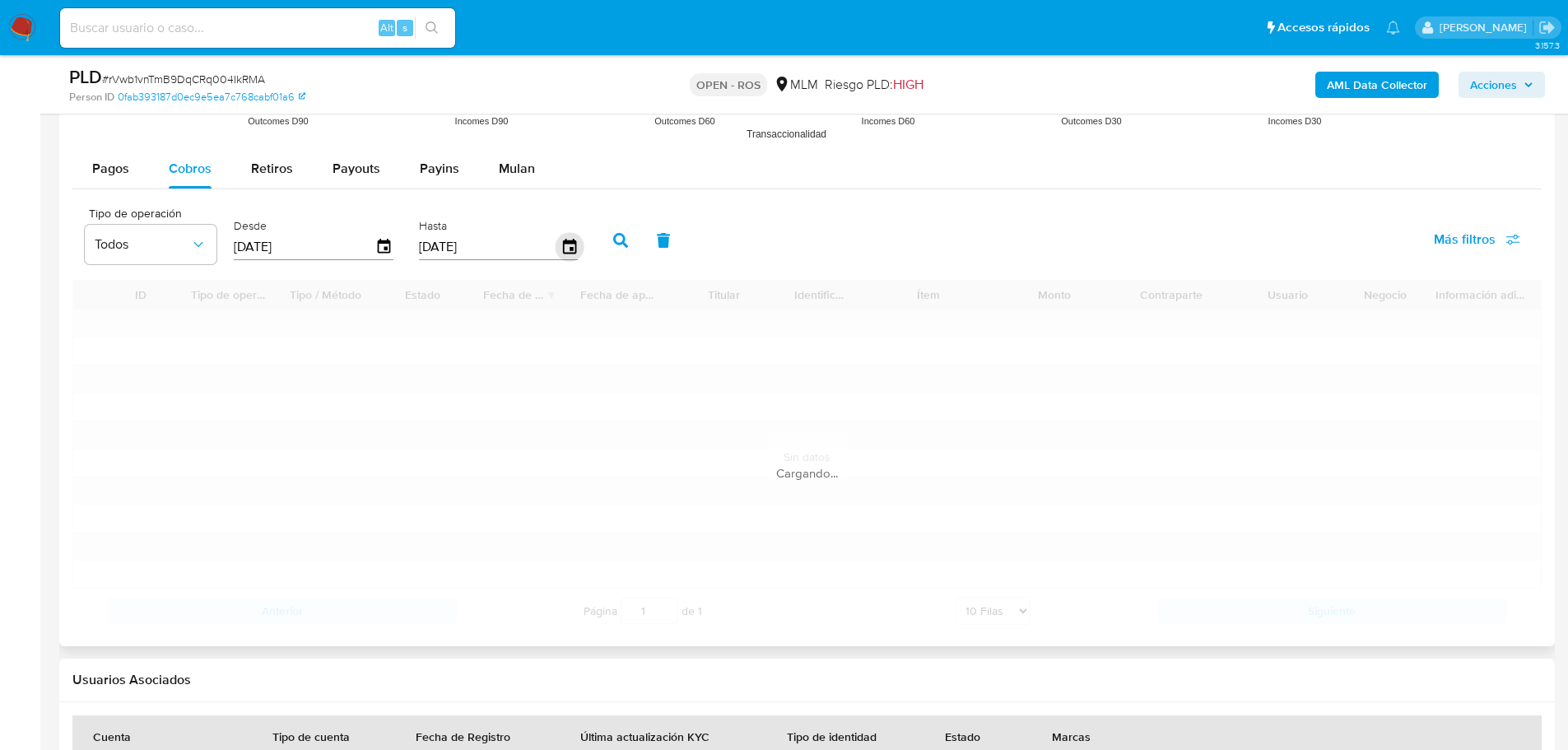
click at [564, 240] on icon "button" at bounding box center [569, 246] width 13 height 15
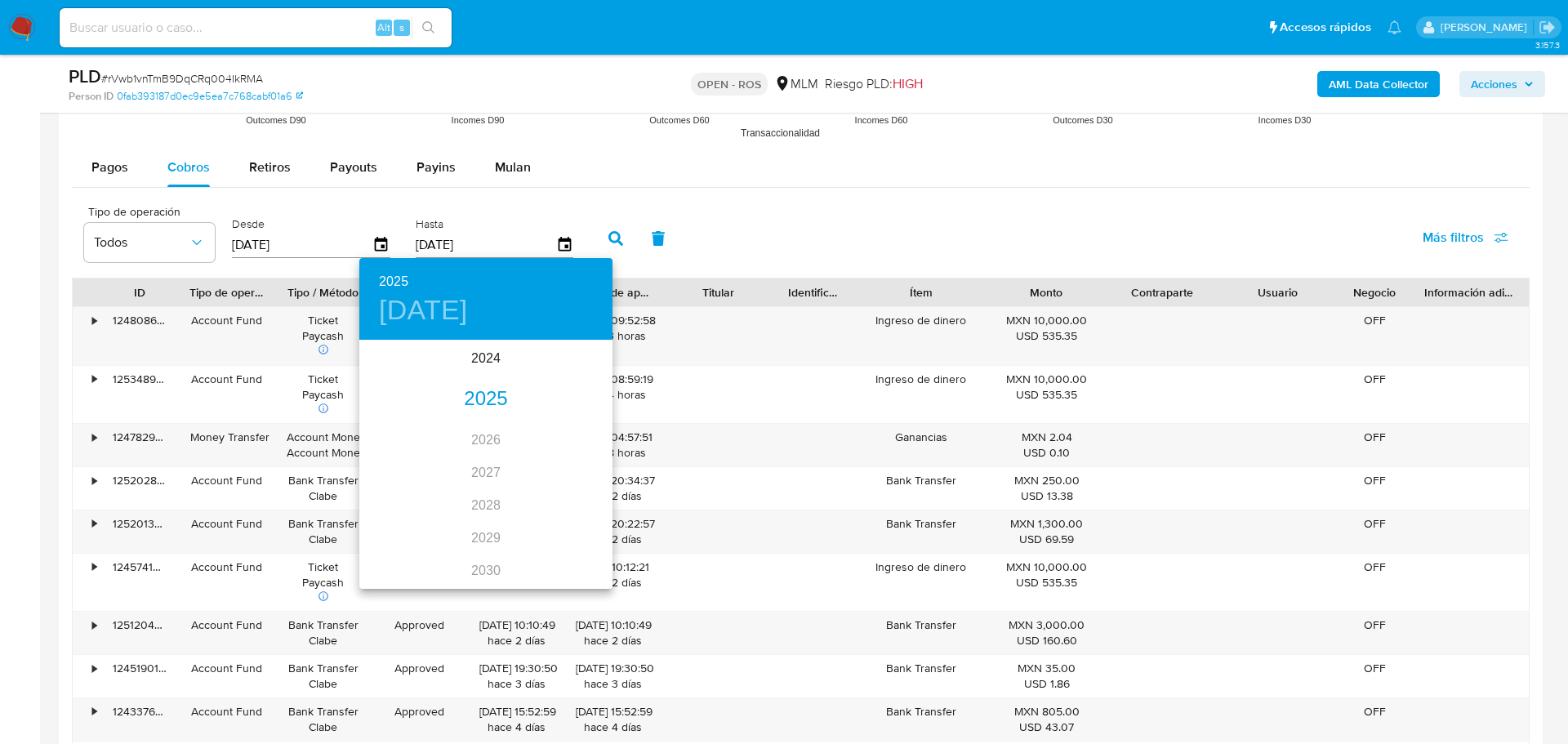
click at [478, 397] on div "2025" at bounding box center [485, 399] width 253 height 32
click at [585, 433] on div "jun." at bounding box center [570, 435] width 84 height 61
click at [395, 580] on span "30" at bounding box center [388, 573] width 30 height 17
type input "[DATE]"
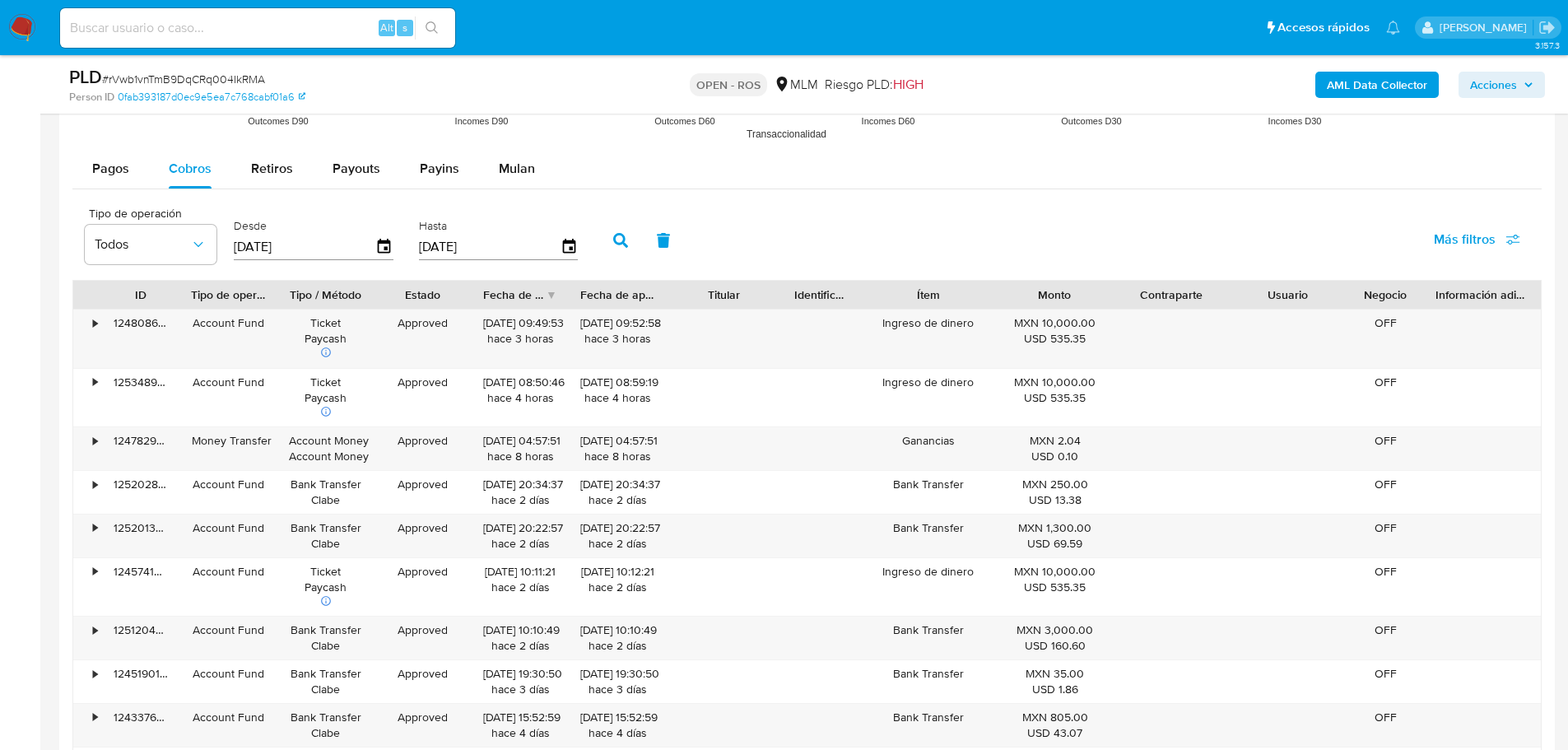
click at [625, 229] on button "button" at bounding box center [621, 240] width 42 height 40
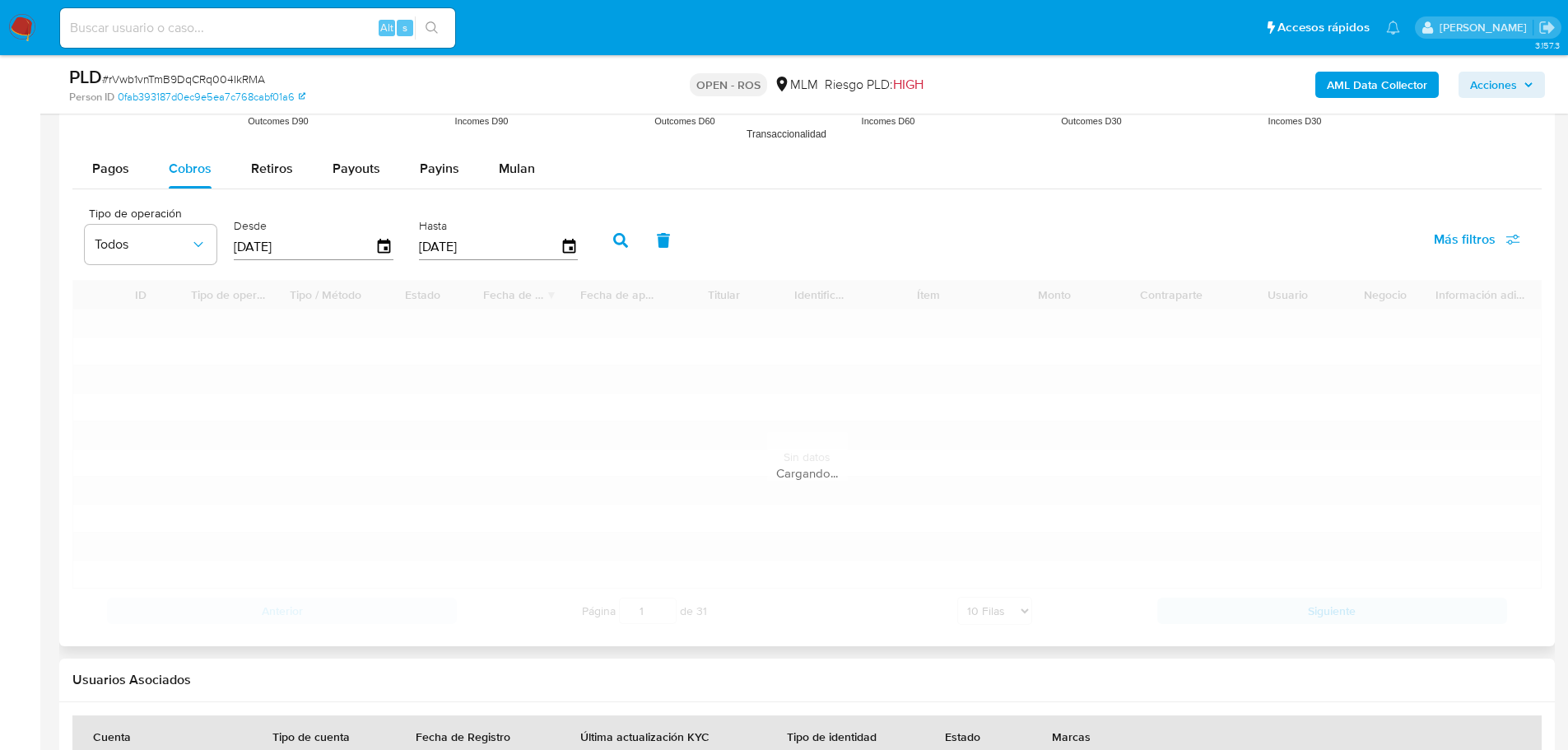
click at [620, 238] on icon "button" at bounding box center [621, 240] width 15 height 15
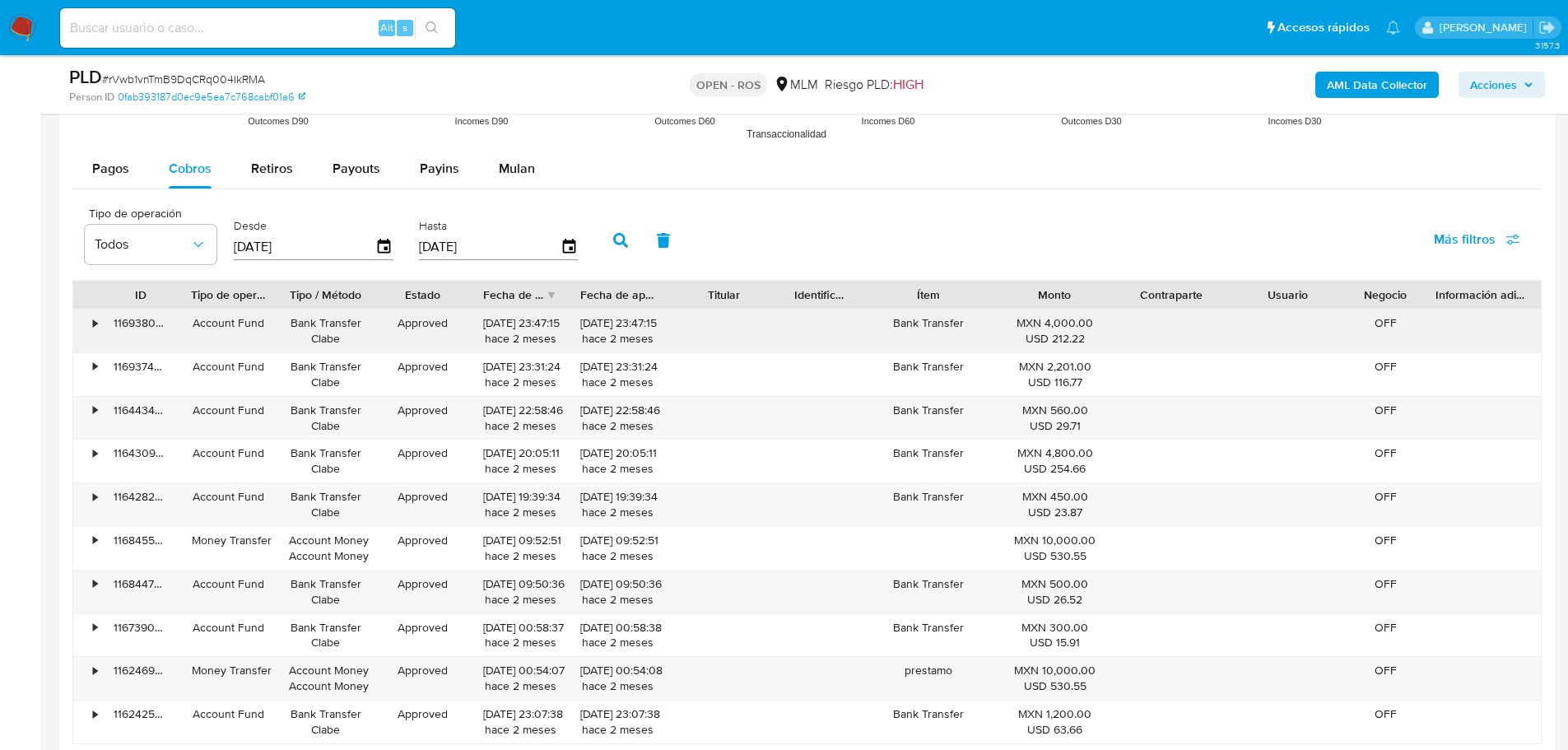
click at [413, 345] on div "Approved" at bounding box center [423, 331] width 97 height 42
click at [838, 355] on div "• 116938072500 Account Fund Bank Transfer Clabe Approved [DATE] 23:47:15 [DATE]…" at bounding box center [807, 527] width 1469 height 436
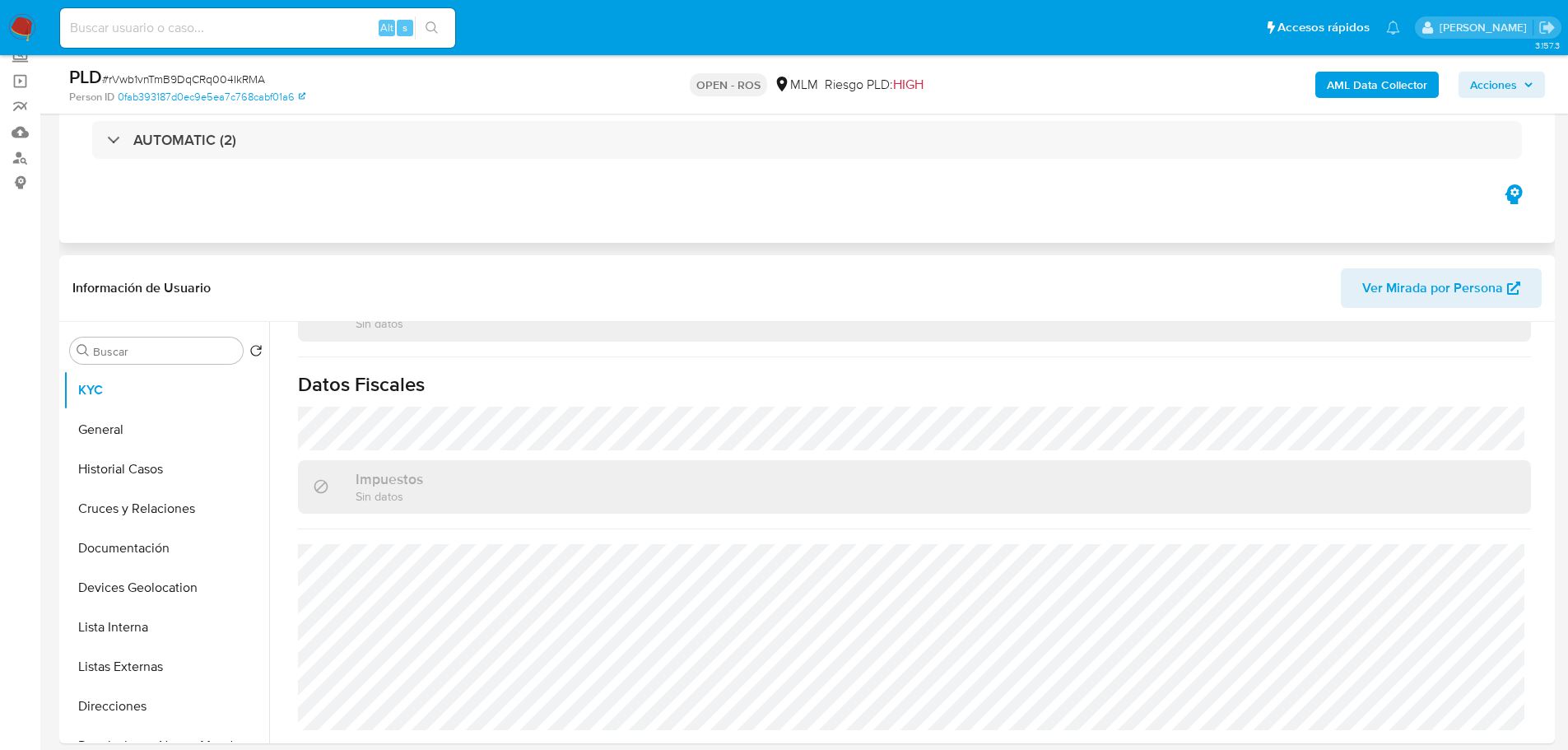
scroll to position [0, 0]
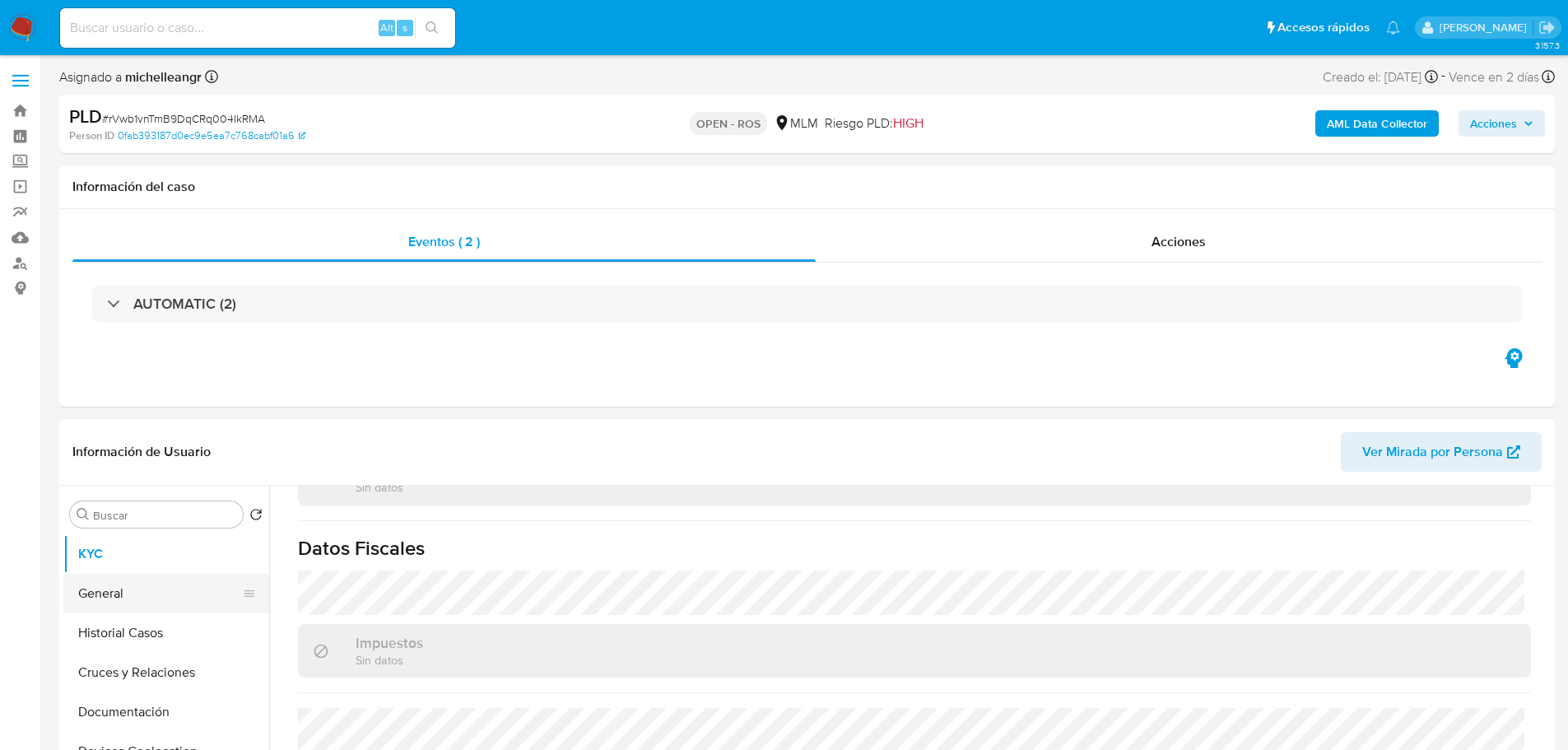
click at [114, 587] on button "General" at bounding box center [160, 594] width 192 height 40
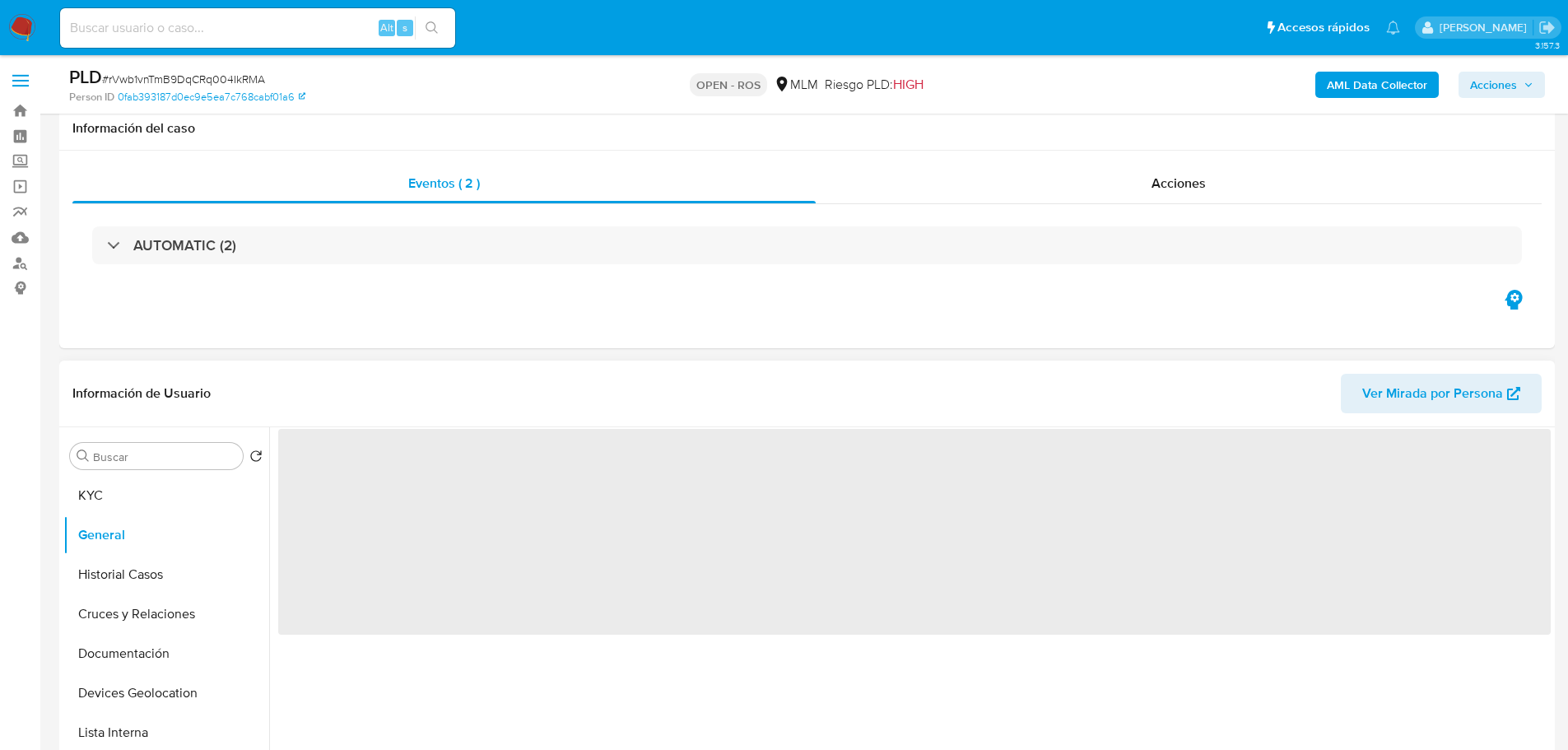
scroll to position [330, 0]
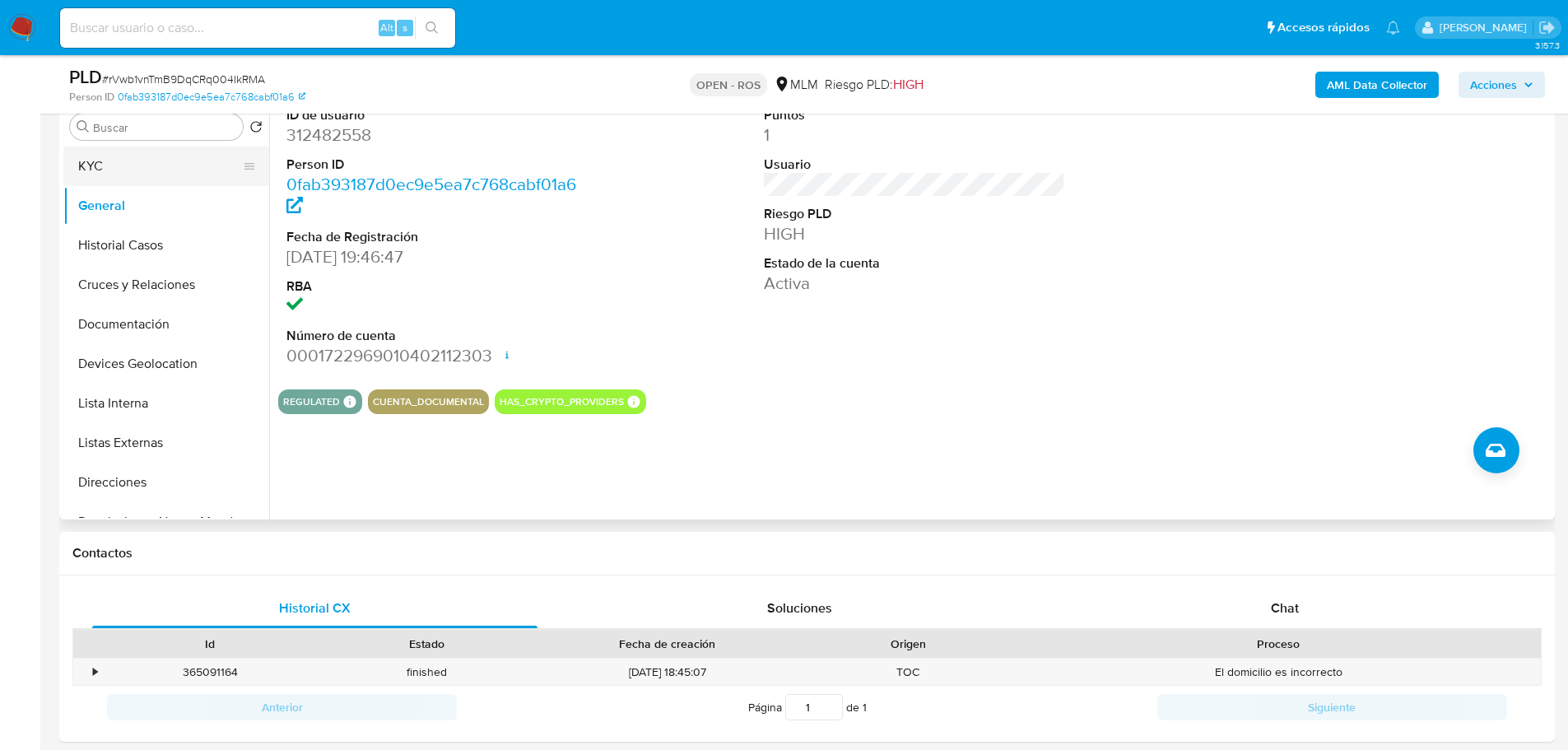
click at [153, 166] on button "KYC" at bounding box center [160, 166] width 192 height 40
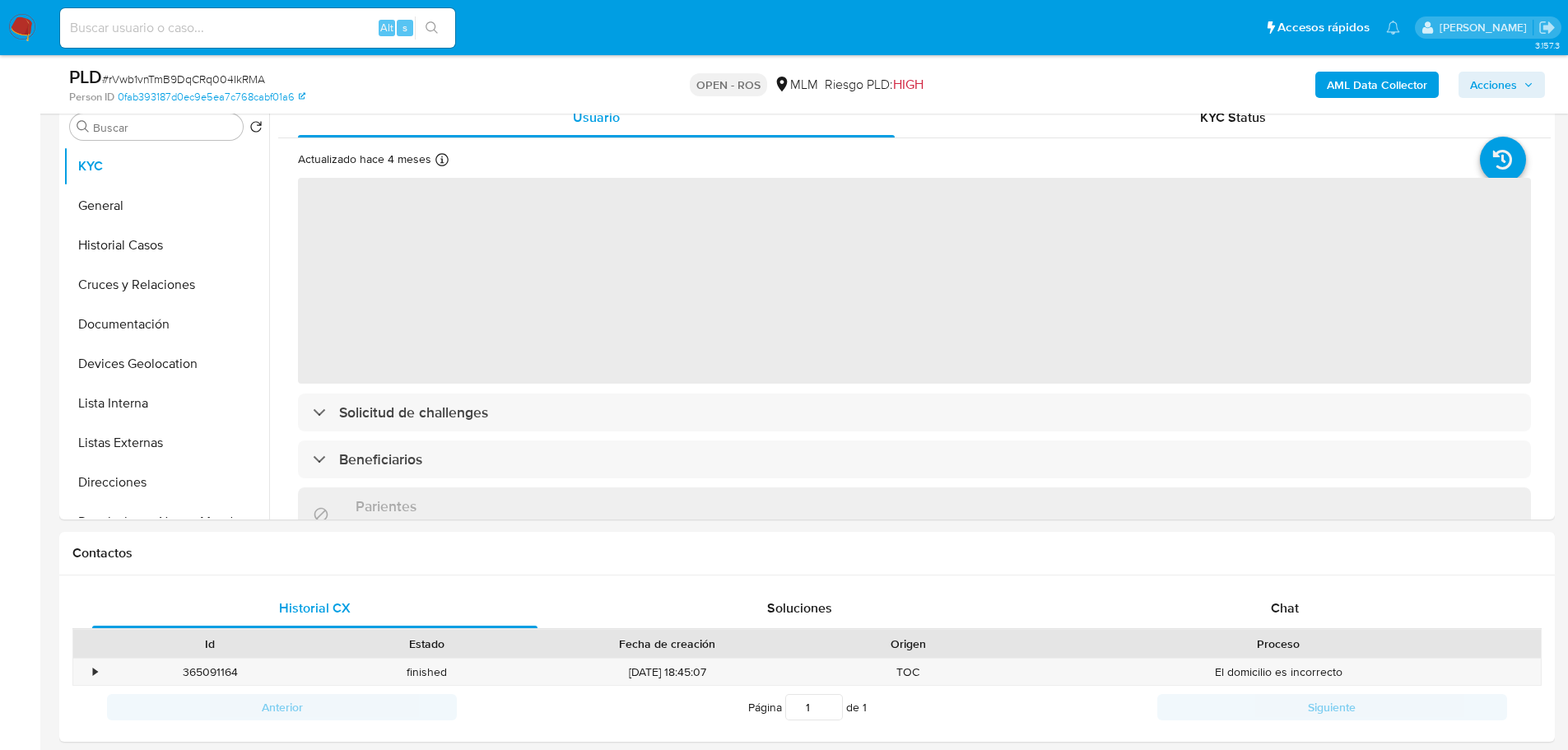
click at [1017, 311] on span "‌" at bounding box center [915, 280] width 1233 height 206
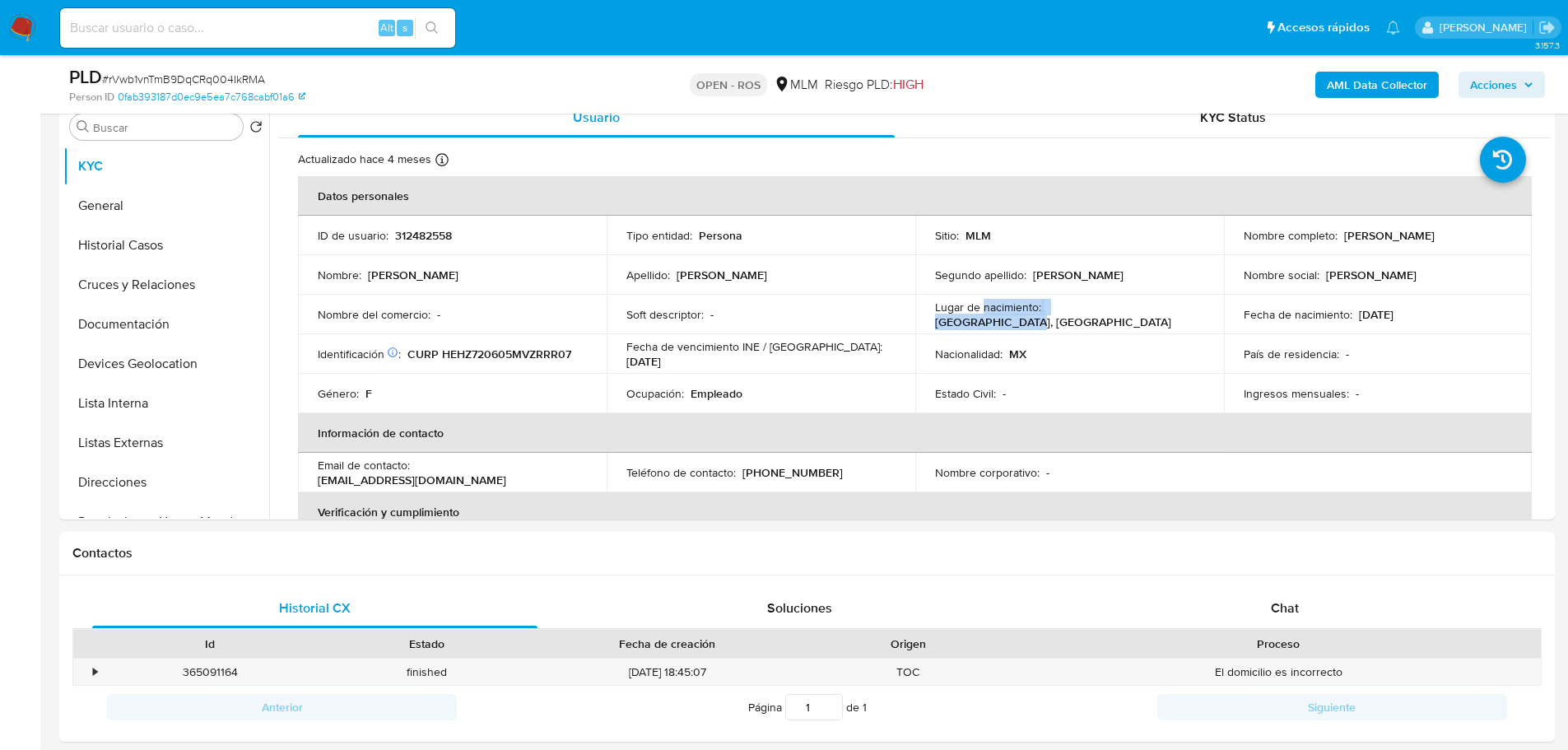
drag, startPoint x: 999, startPoint y: 315, endPoint x: 1072, endPoint y: 353, distance: 82.3
click at [1176, 322] on td "Lugar de nacimiento : [DEMOGRAPHIC_DATA], [GEOGRAPHIC_DATA]" at bounding box center [1070, 314] width 309 height 40
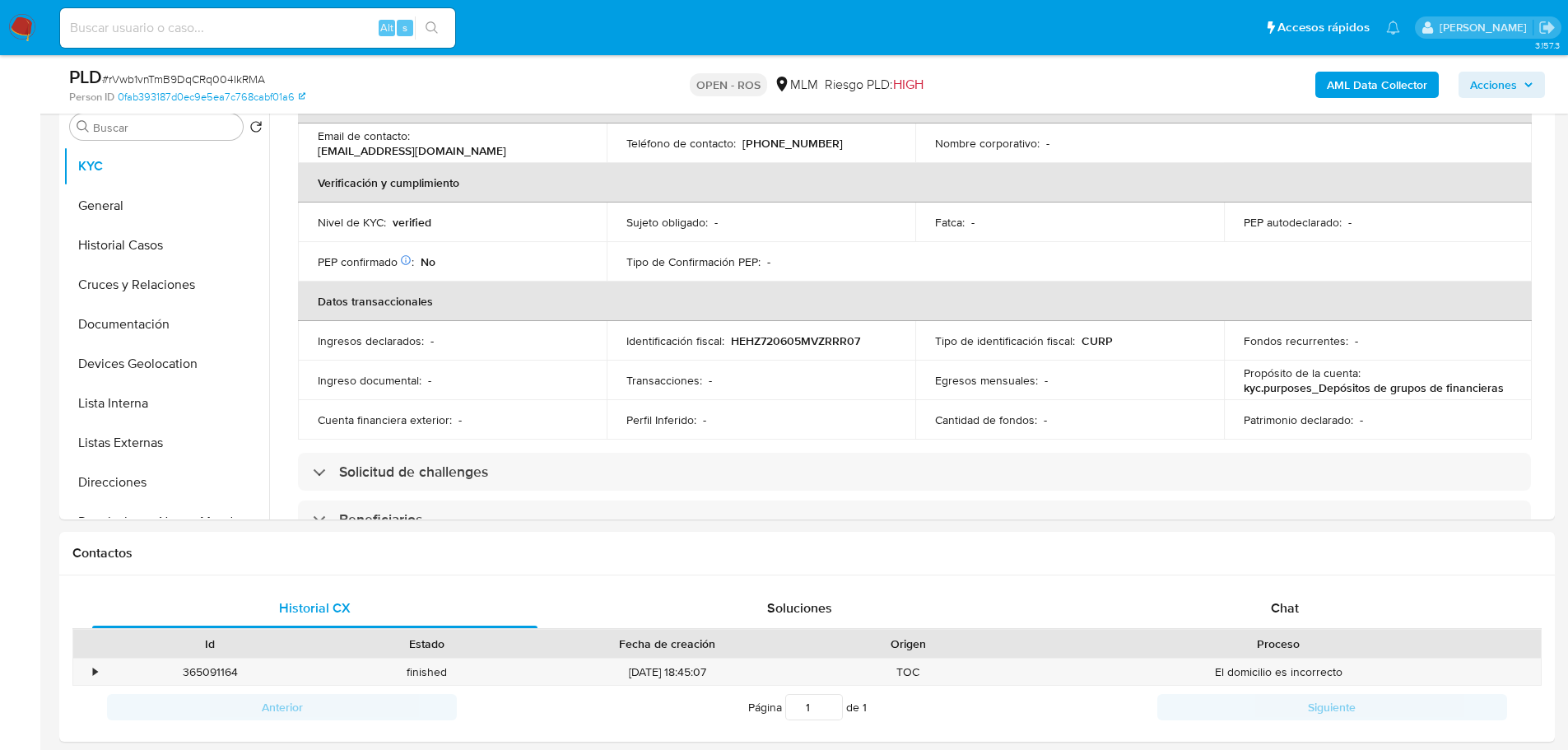
scroll to position [0, 0]
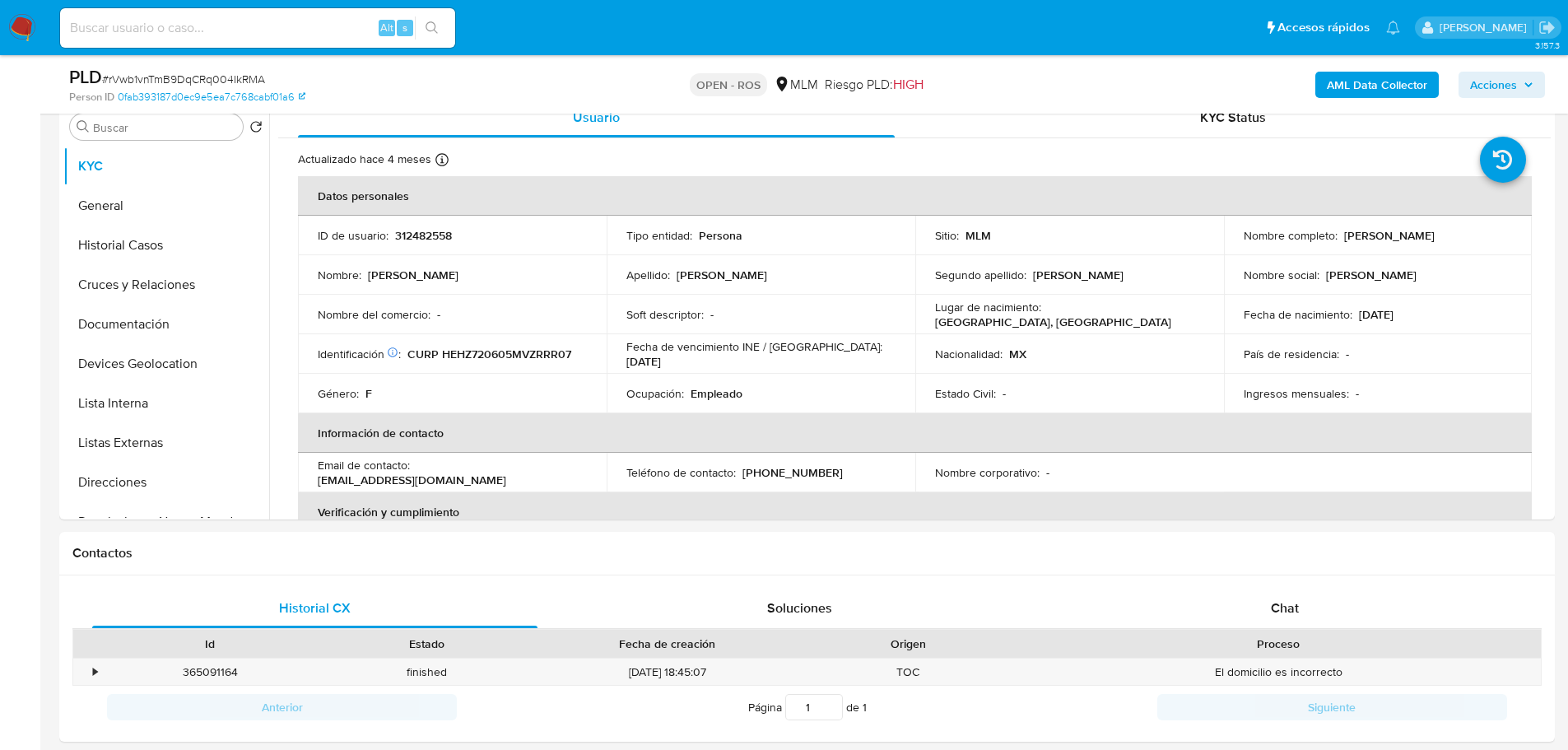
drag, startPoint x: 904, startPoint y: 419, endPoint x: 811, endPoint y: 356, distance: 112.3
click at [936, 406] on table "Datos personales ID de usuario : 312482558 Tipo entidad : Persona Sitio : MLM N…" at bounding box center [916, 473] width 1234 height 593
drag, startPoint x: 672, startPoint y: 380, endPoint x: 979, endPoint y: 397, distance: 307.5
click at [945, 395] on tr "Género : F Ocupación : Empleado Estado Civil : - Ingresos mensuales : -" at bounding box center [916, 393] width 1234 height 40
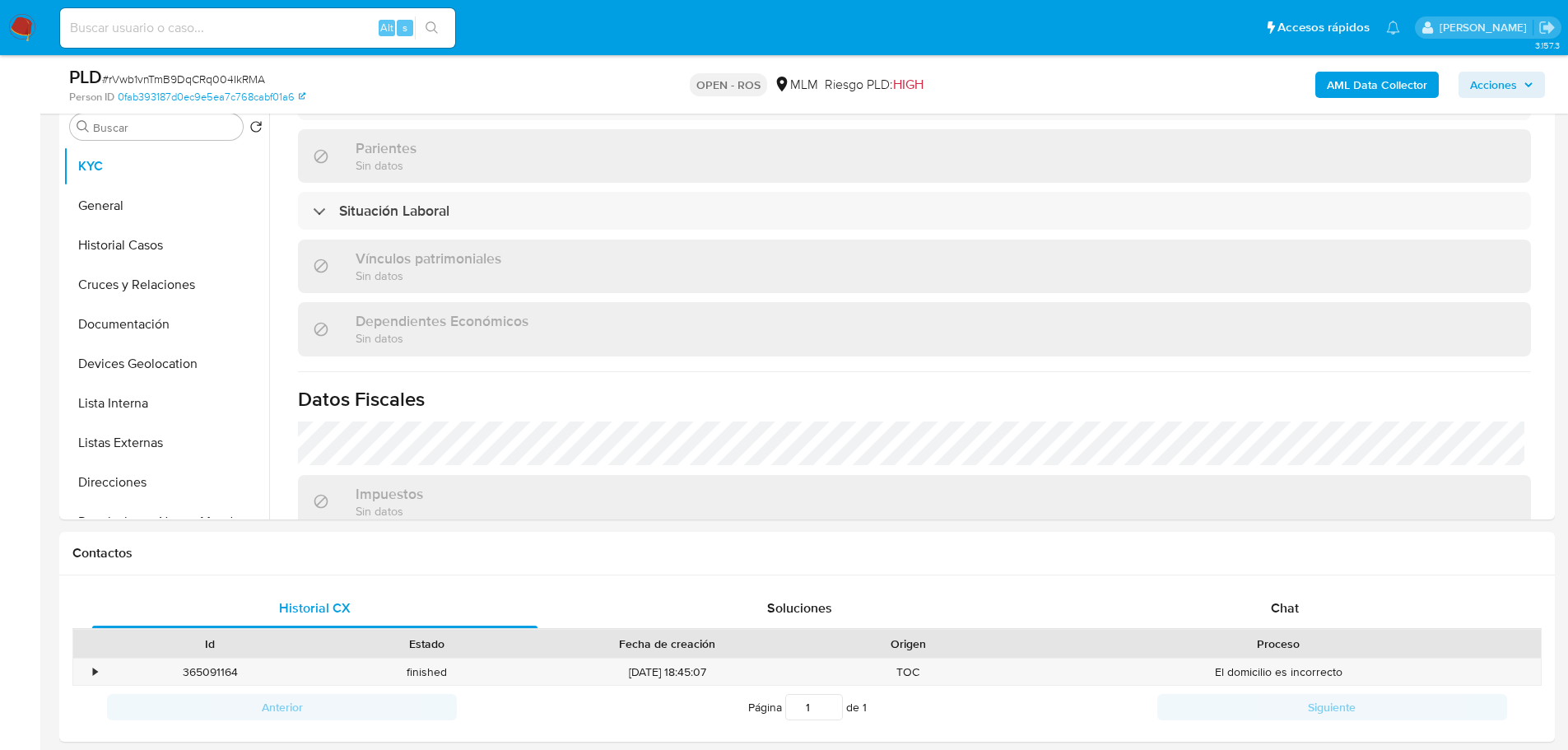
scroll to position [987, 0]
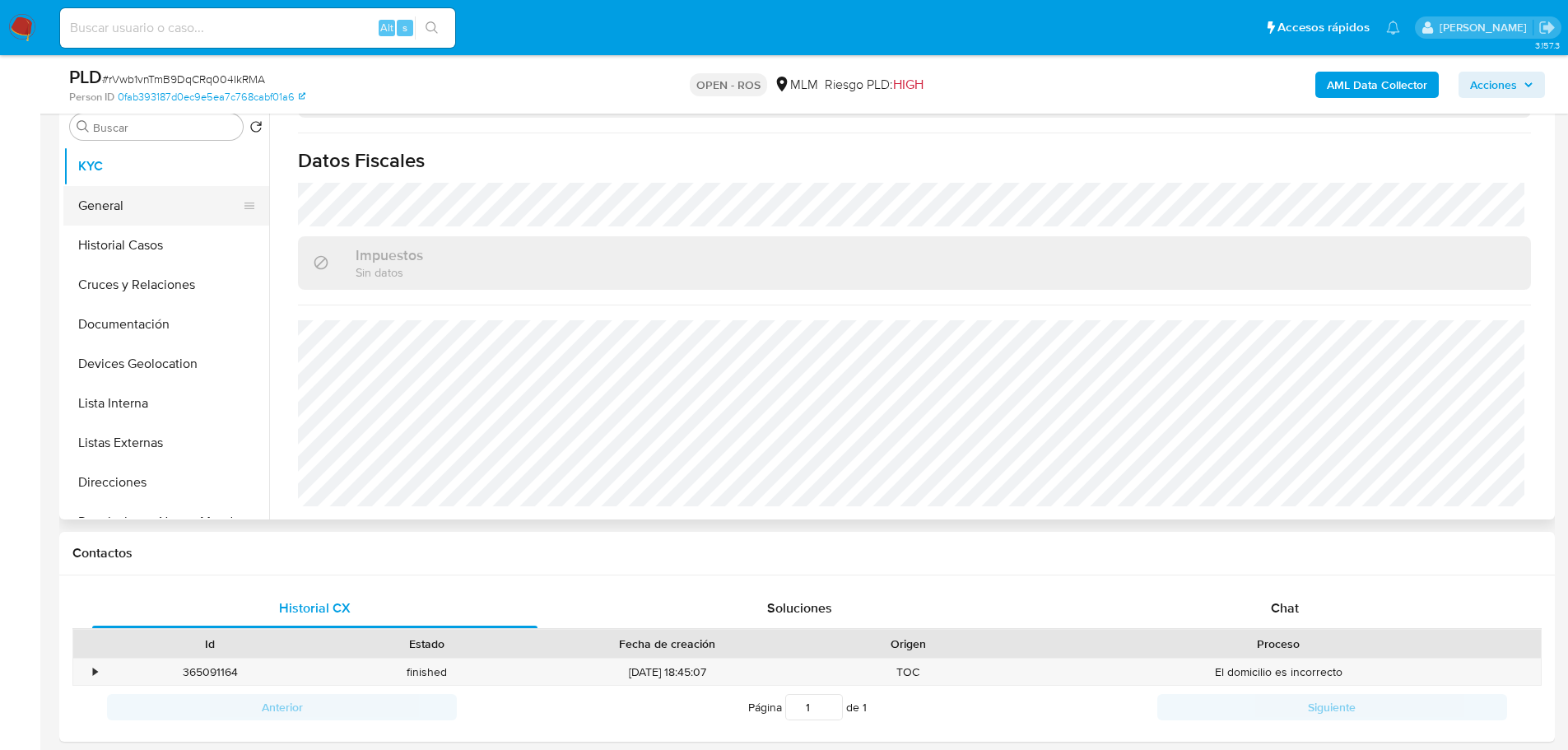
drag, startPoint x: 132, startPoint y: 211, endPoint x: 132, endPoint y: 222, distance: 11.0
click at [132, 217] on button "General" at bounding box center [160, 206] width 192 height 40
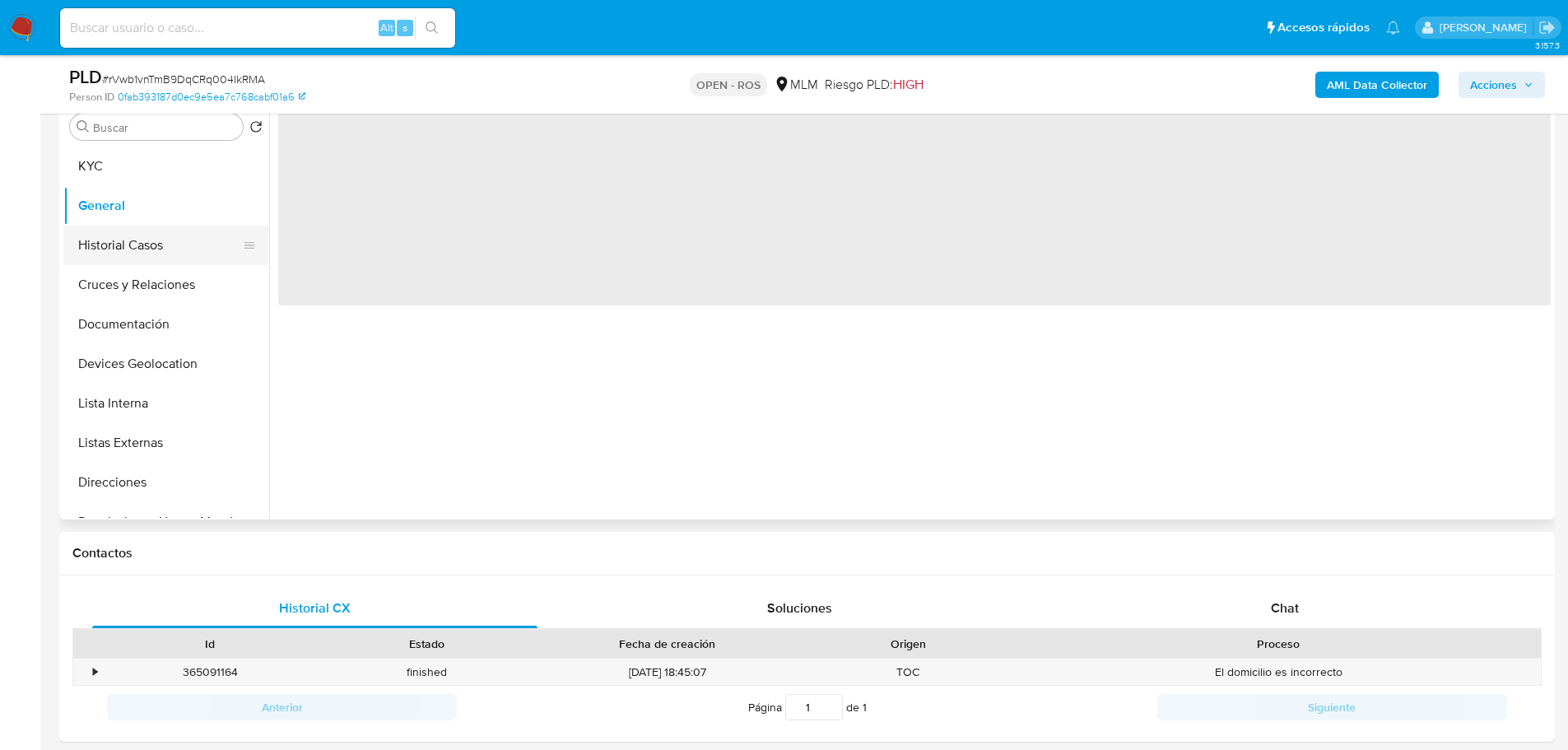
scroll to position [0, 0]
drag, startPoint x: 132, startPoint y: 251, endPoint x: 323, endPoint y: 257, distance: 191.1
click at [134, 251] on button "Historial Casos" at bounding box center [166, 245] width 206 height 40
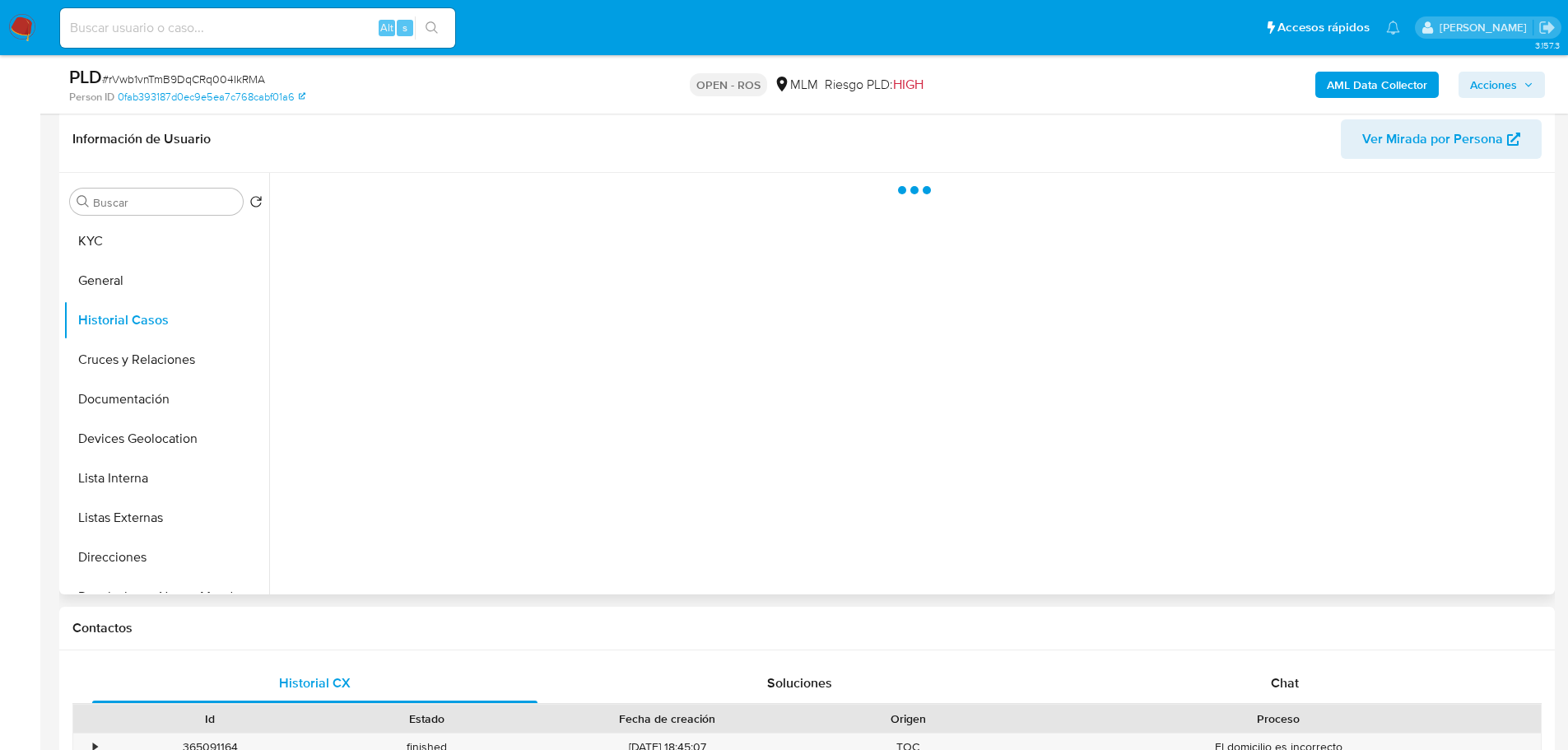
scroll to position [164, 0]
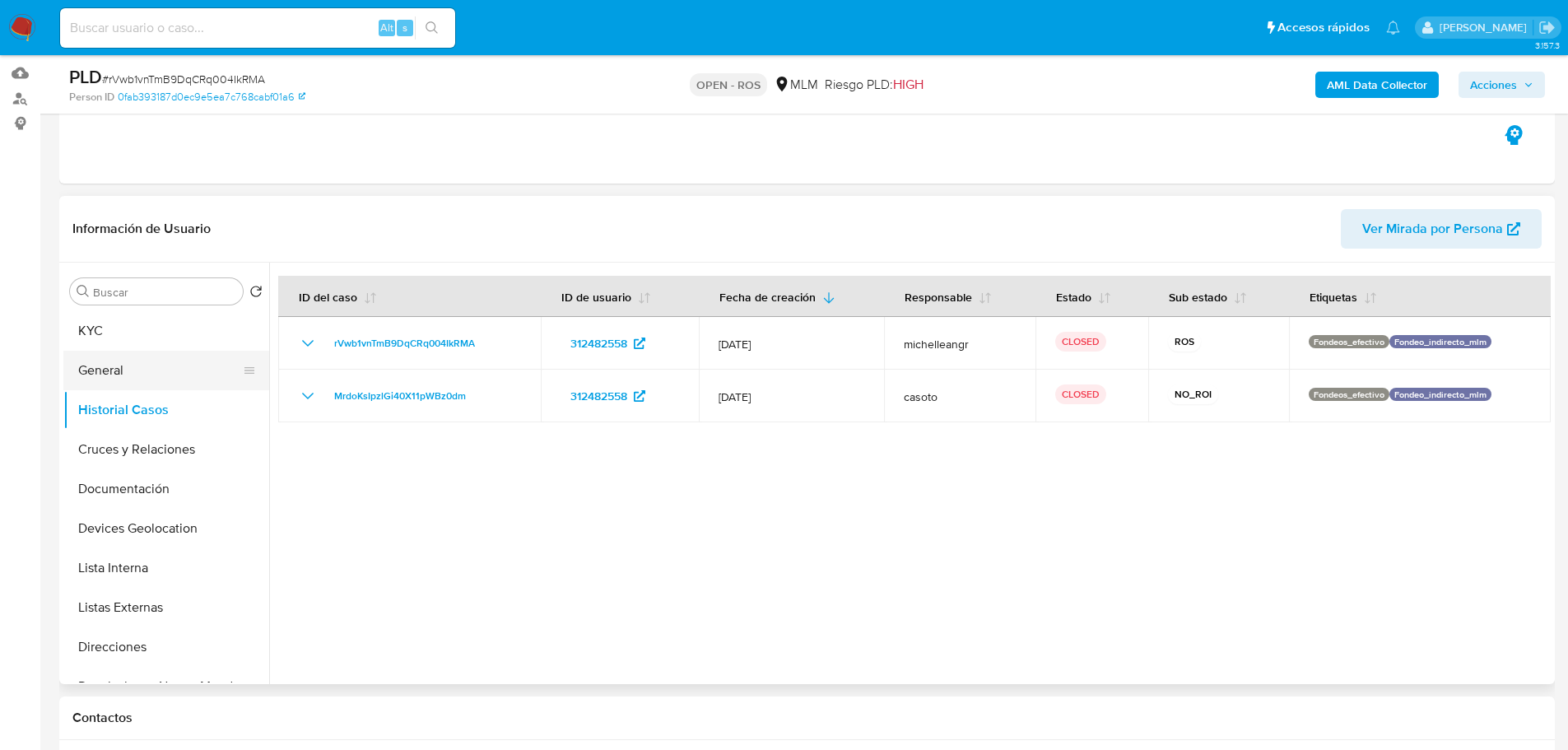
click at [122, 364] on button "General" at bounding box center [160, 370] width 192 height 40
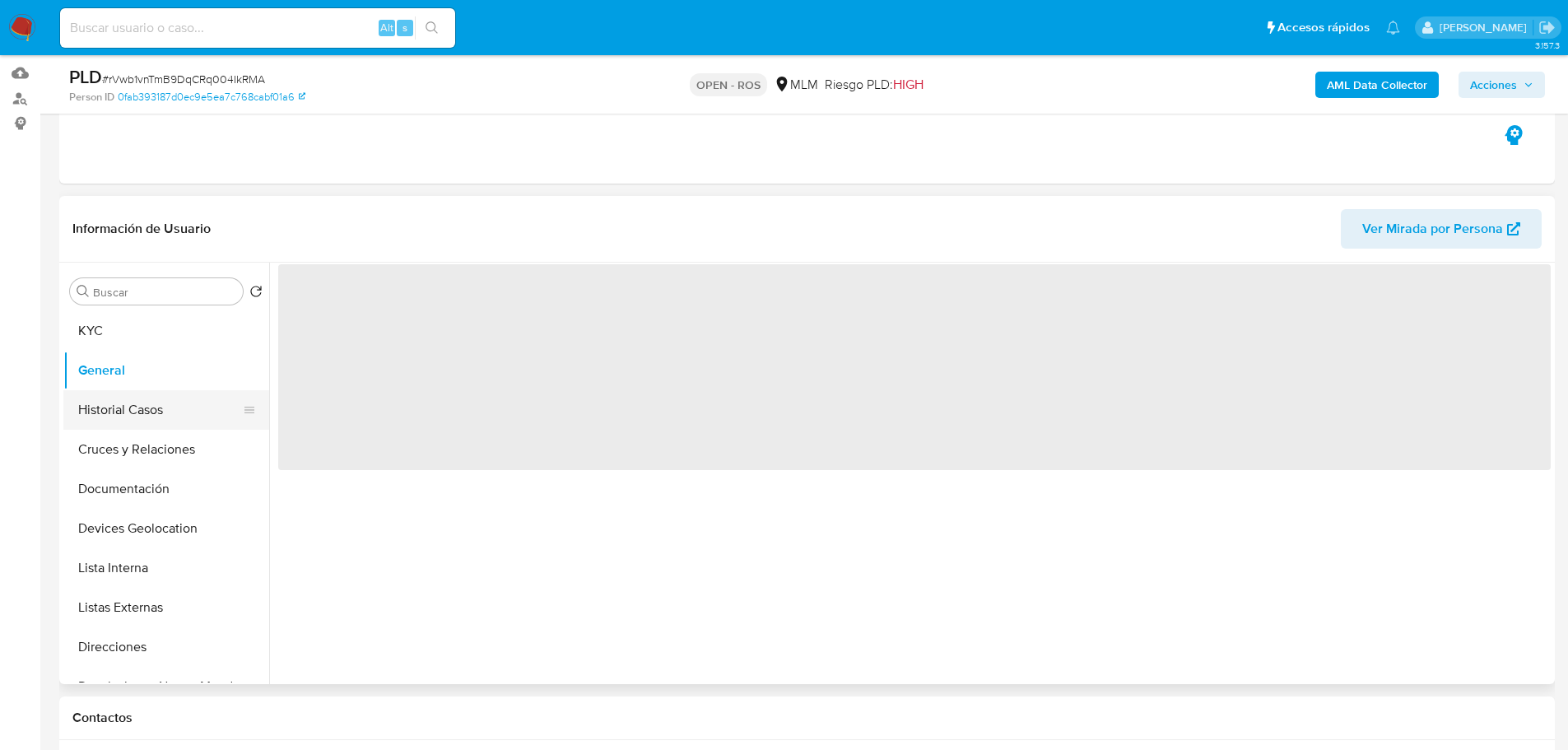
click at [131, 422] on button "Historial Casos" at bounding box center [160, 410] width 192 height 40
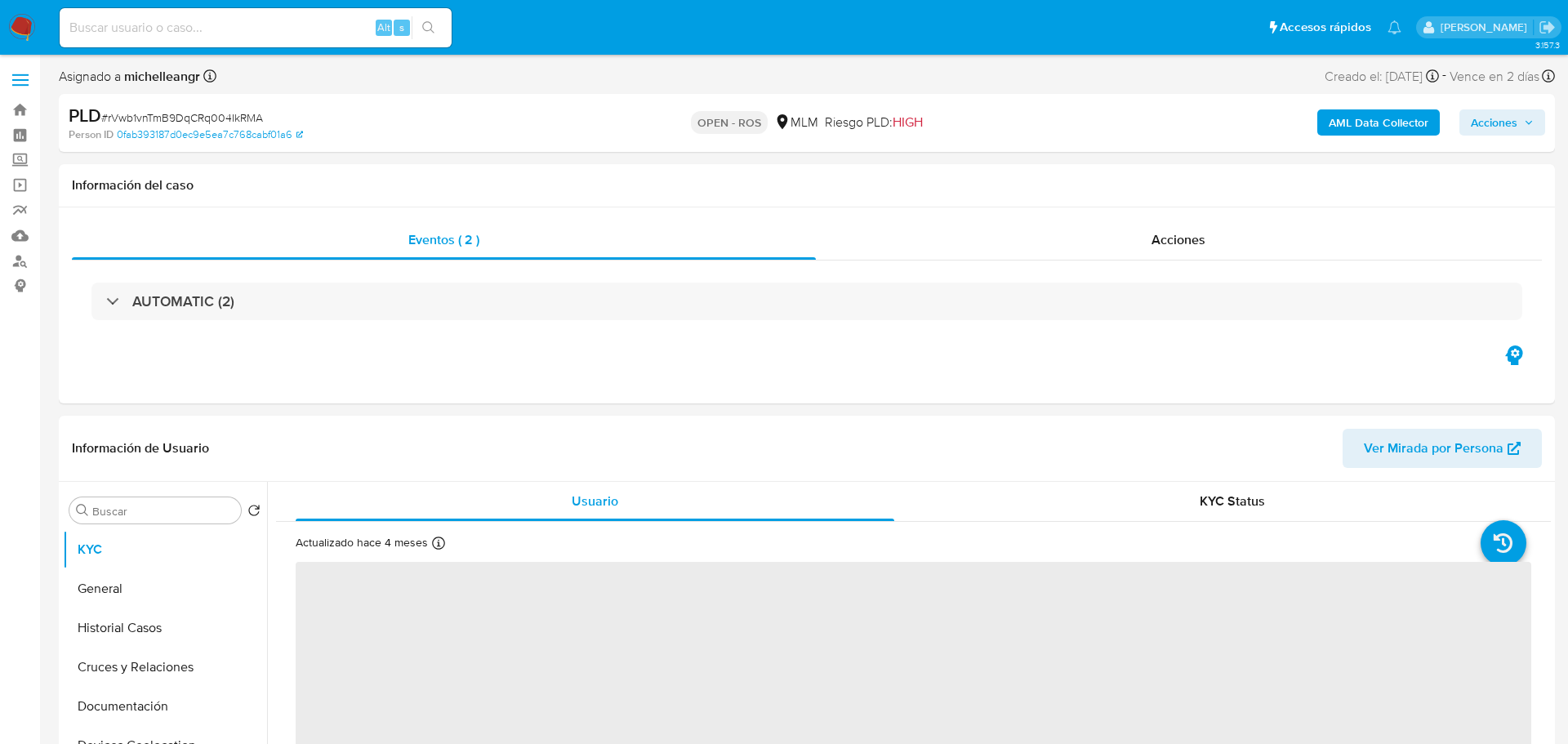
select select "10"
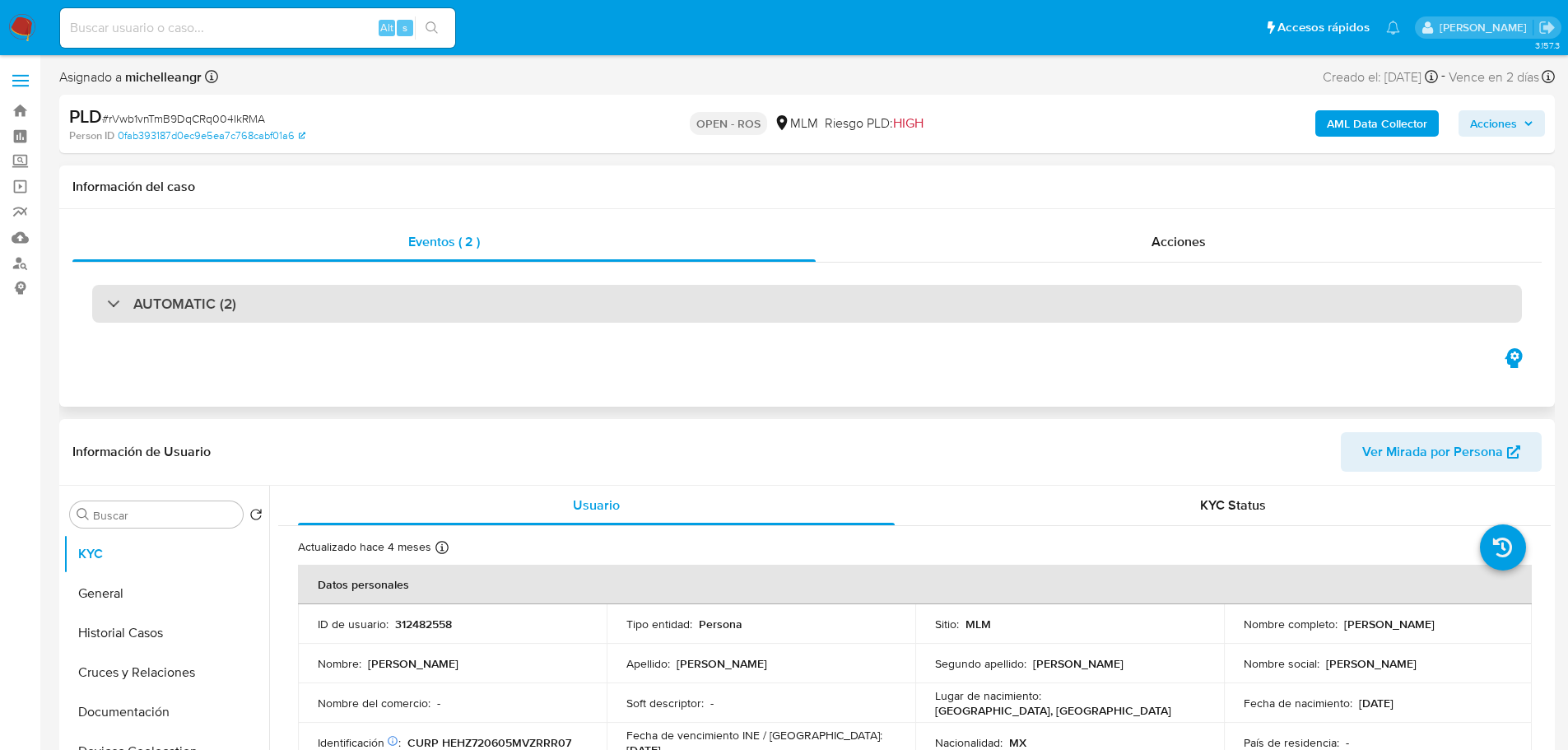
click at [116, 311] on div "AUTOMATIC (2)" at bounding box center [171, 304] width 129 height 19
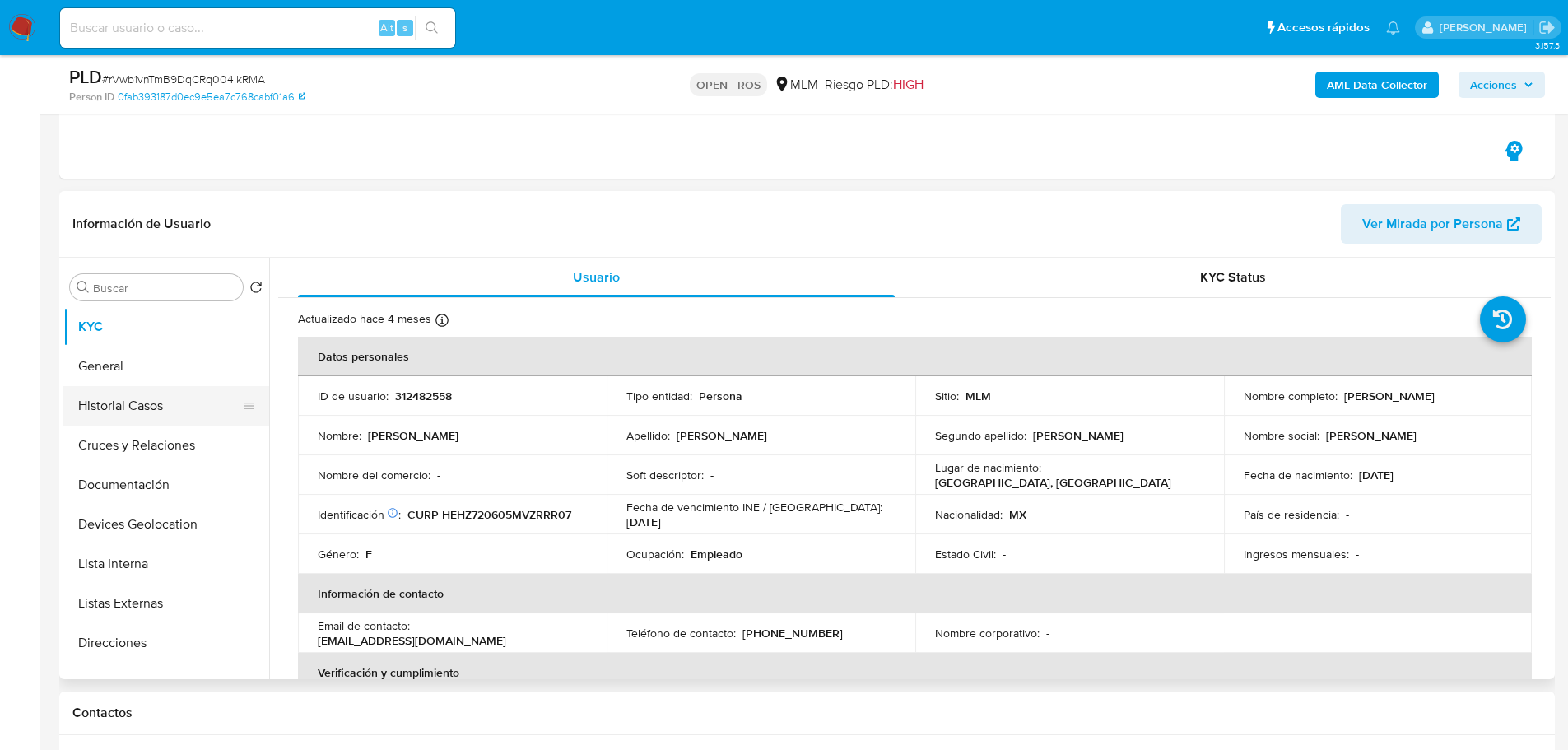
click at [118, 418] on button "Historial Casos" at bounding box center [160, 405] width 192 height 40
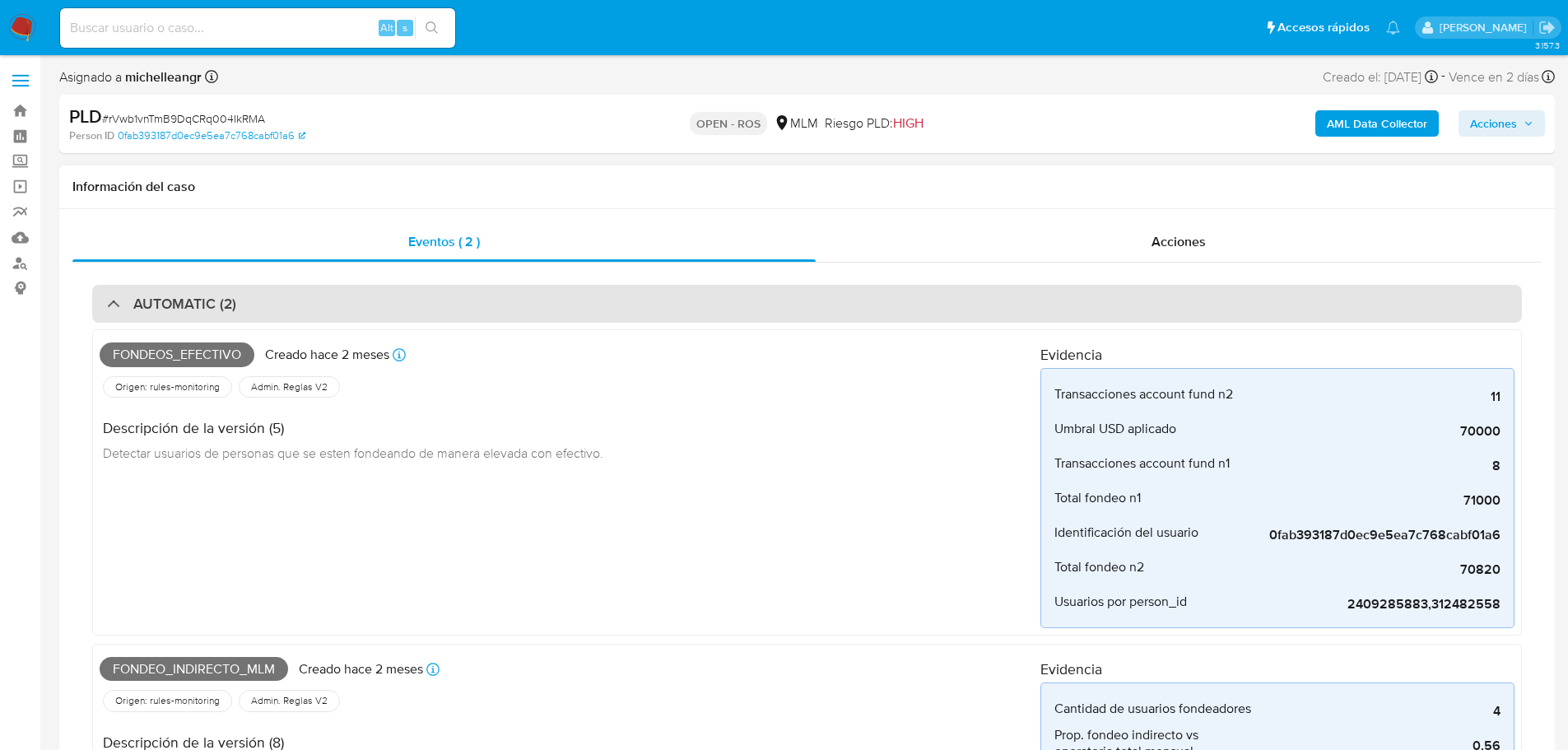
click at [115, 296] on div "AUTOMATIC (2)" at bounding box center [171, 304] width 129 height 19
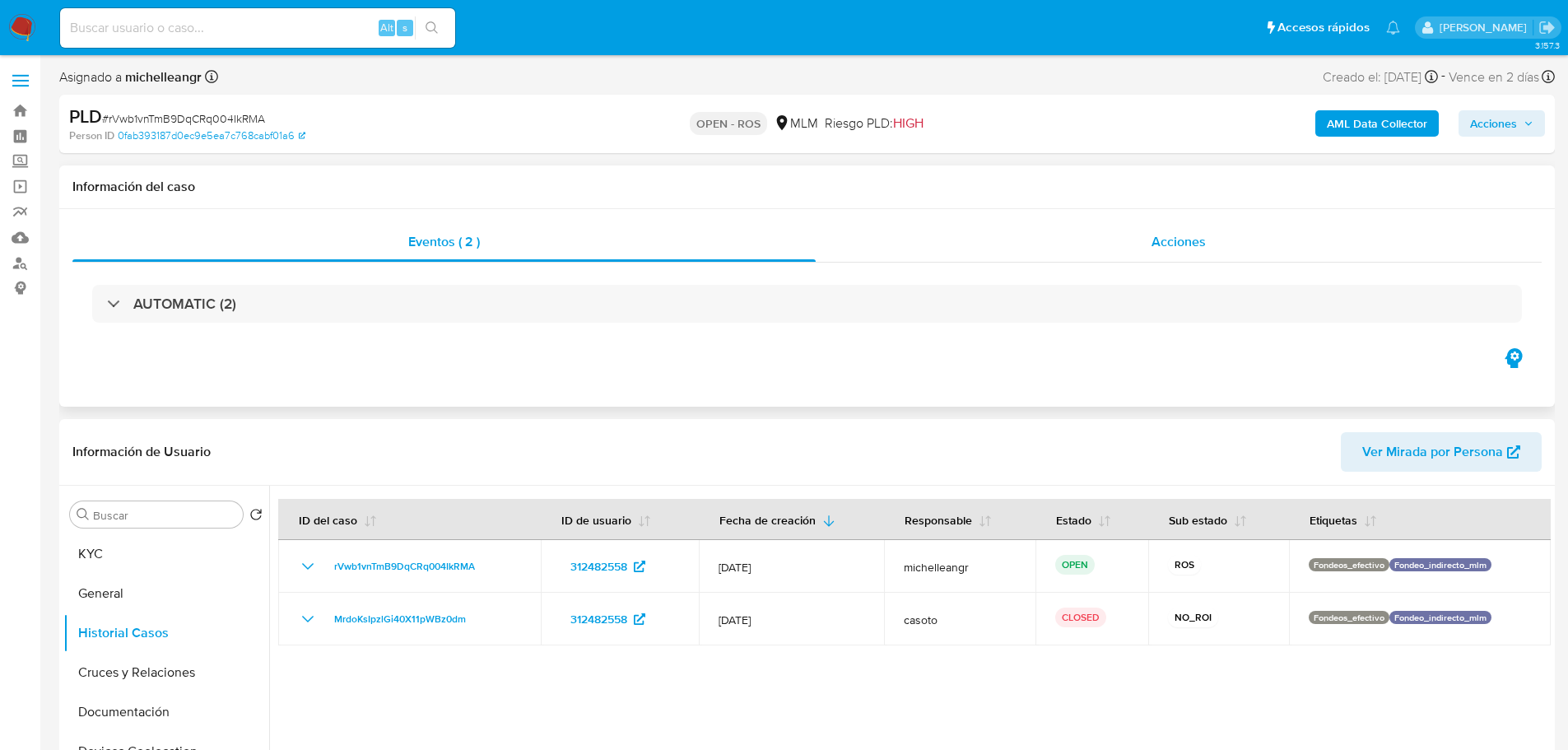
click at [1172, 228] on div "Acciones" at bounding box center [1179, 242] width 726 height 40
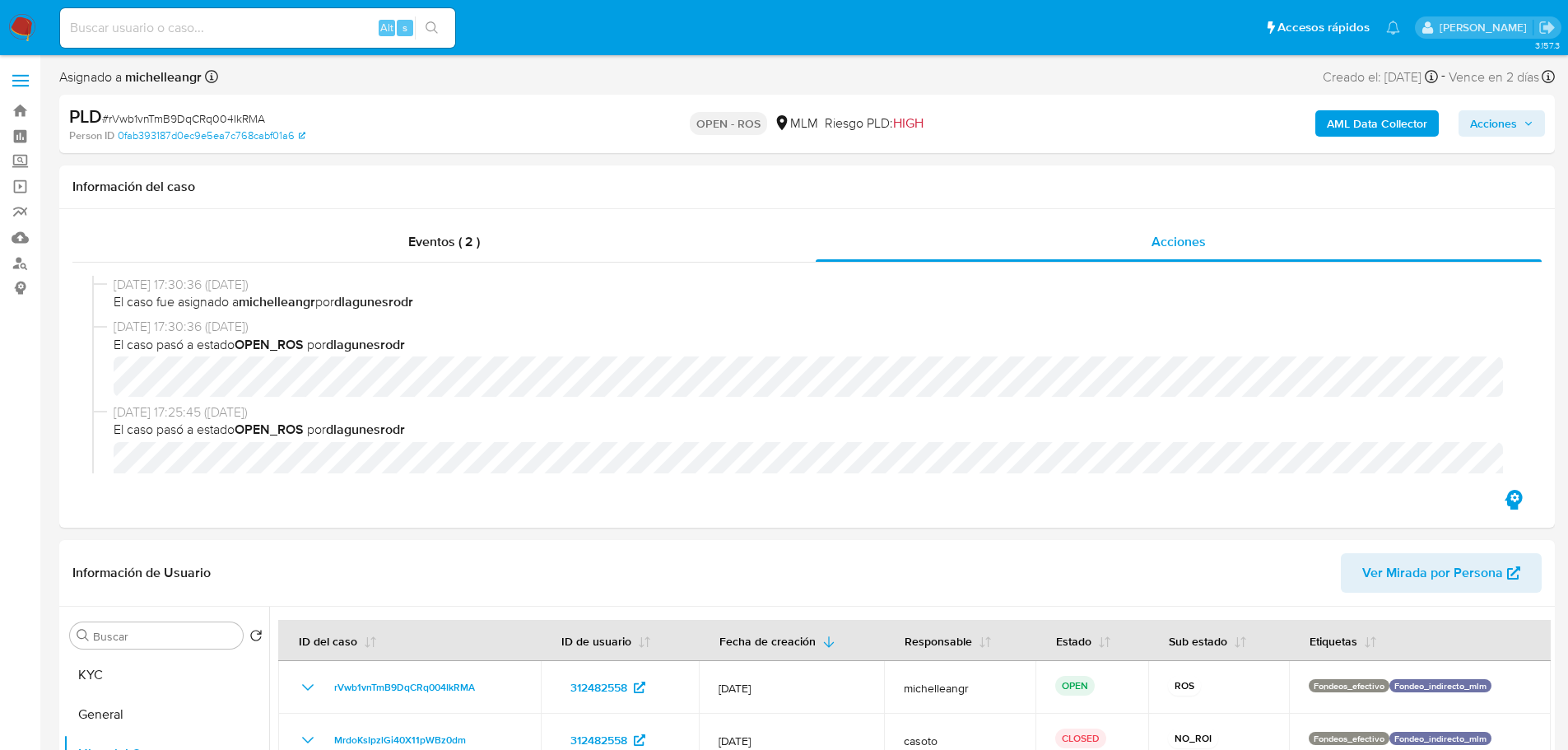
drag, startPoint x: 1513, startPoint y: 123, endPoint x: 1439, endPoint y: 140, distance: 75.9
click at [1512, 123] on span "Acciones" at bounding box center [1493, 124] width 47 height 27
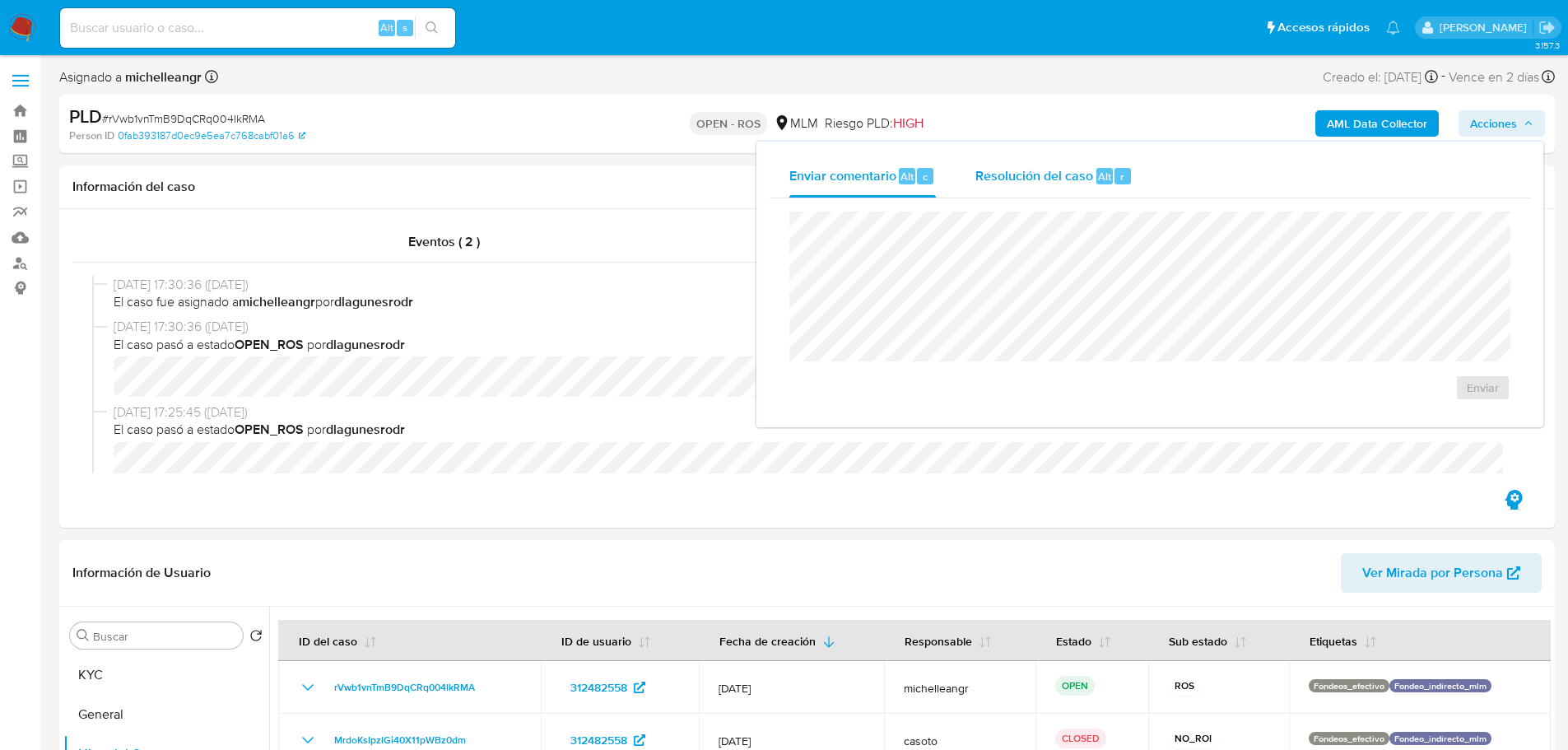
click at [991, 176] on span "Resolución del caso" at bounding box center [1034, 175] width 117 height 19
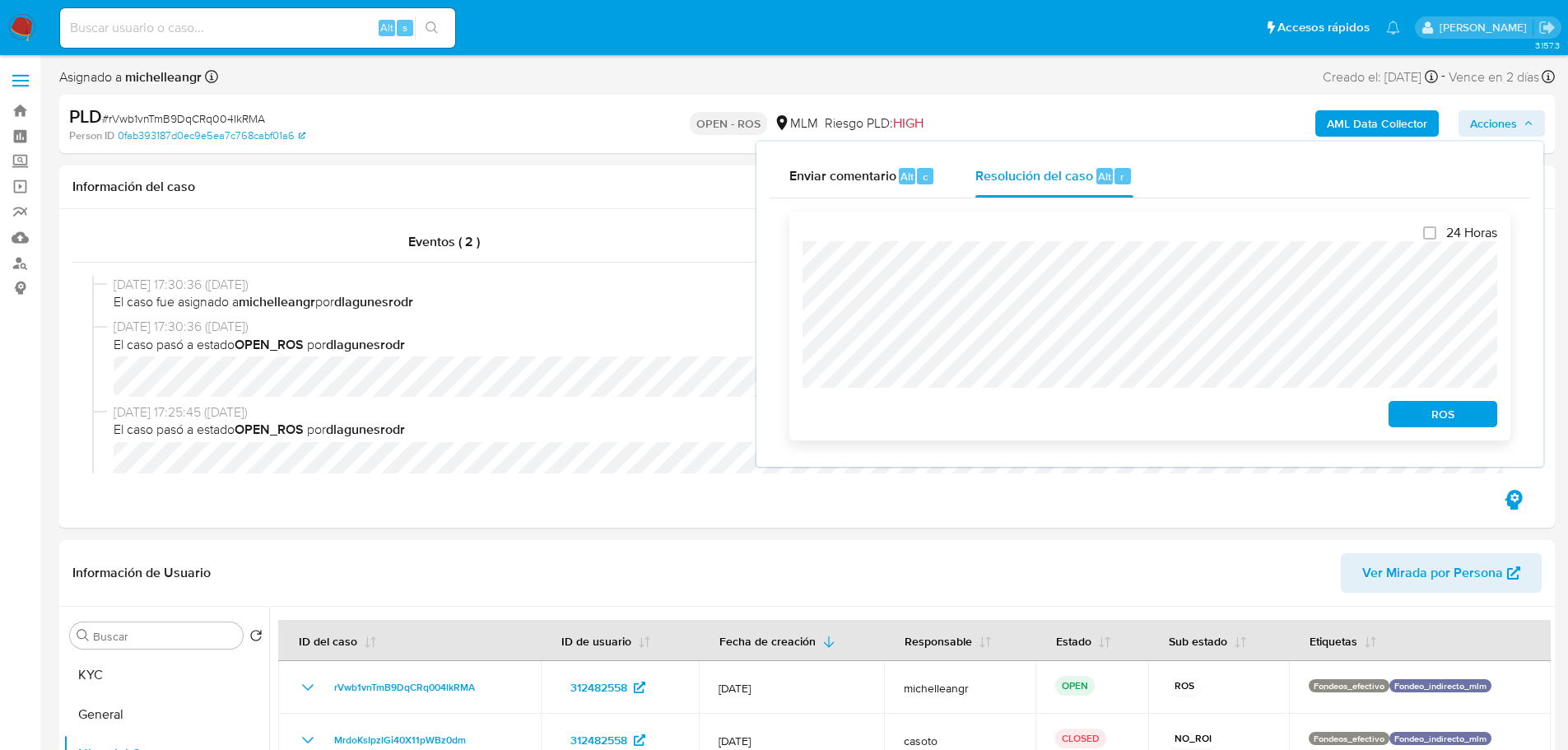
click at [1426, 409] on span "ROS" at bounding box center [1443, 414] width 86 height 23
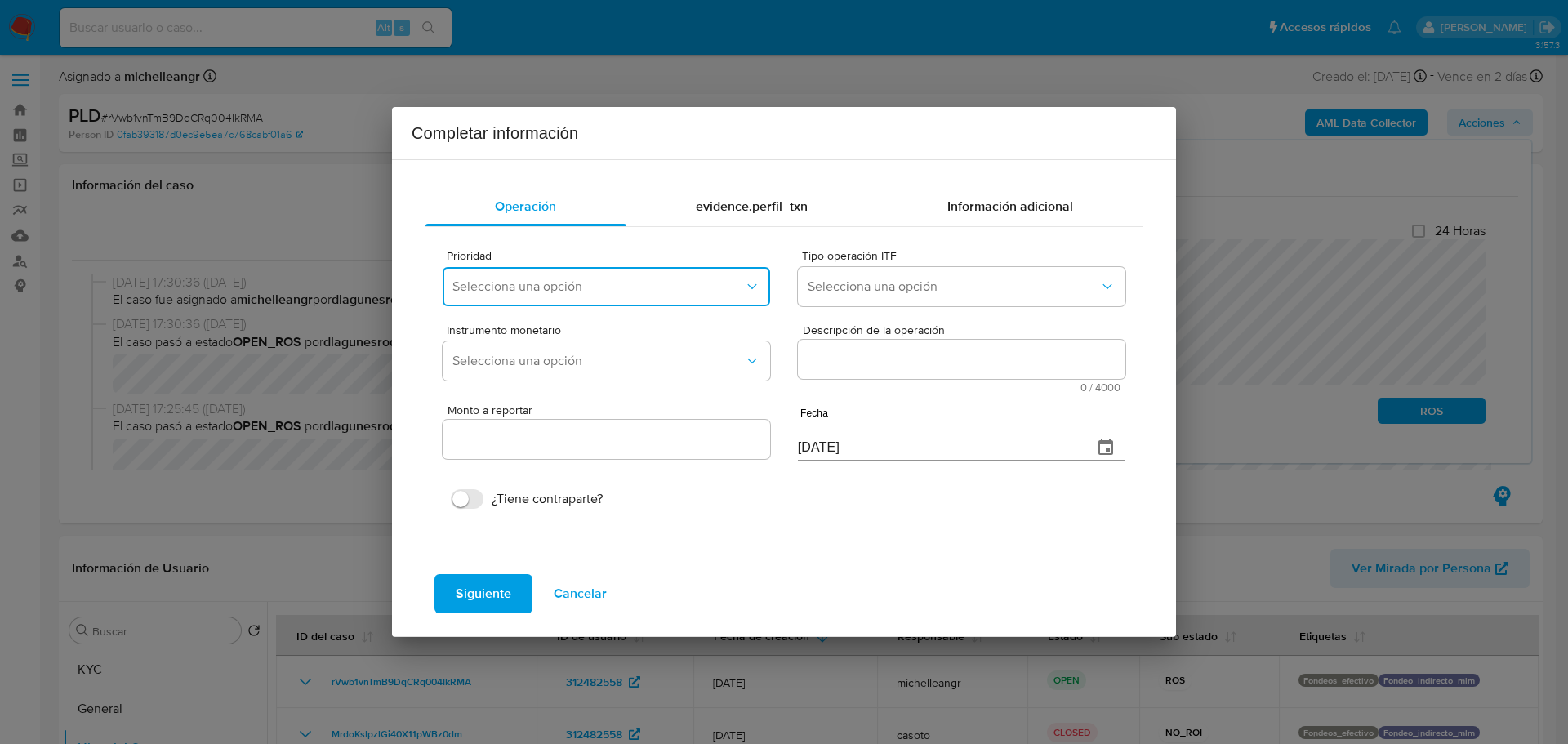
click at [549, 287] on span "Selecciona una opción" at bounding box center [598, 287] width 292 height 17
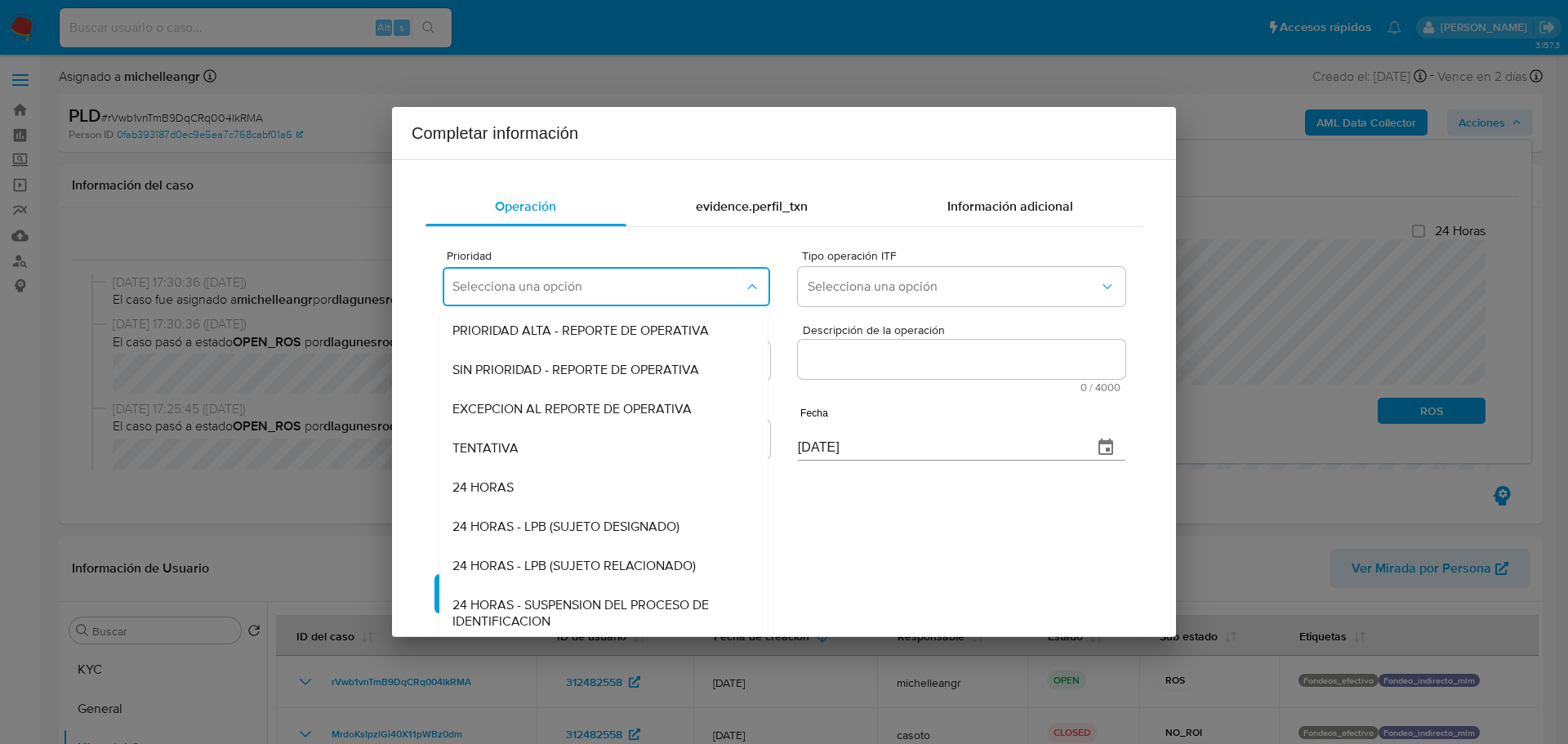
click at [541, 405] on span "EXCEPCION AL REPORTE DE OPERATIVA" at bounding box center [572, 409] width 239 height 17
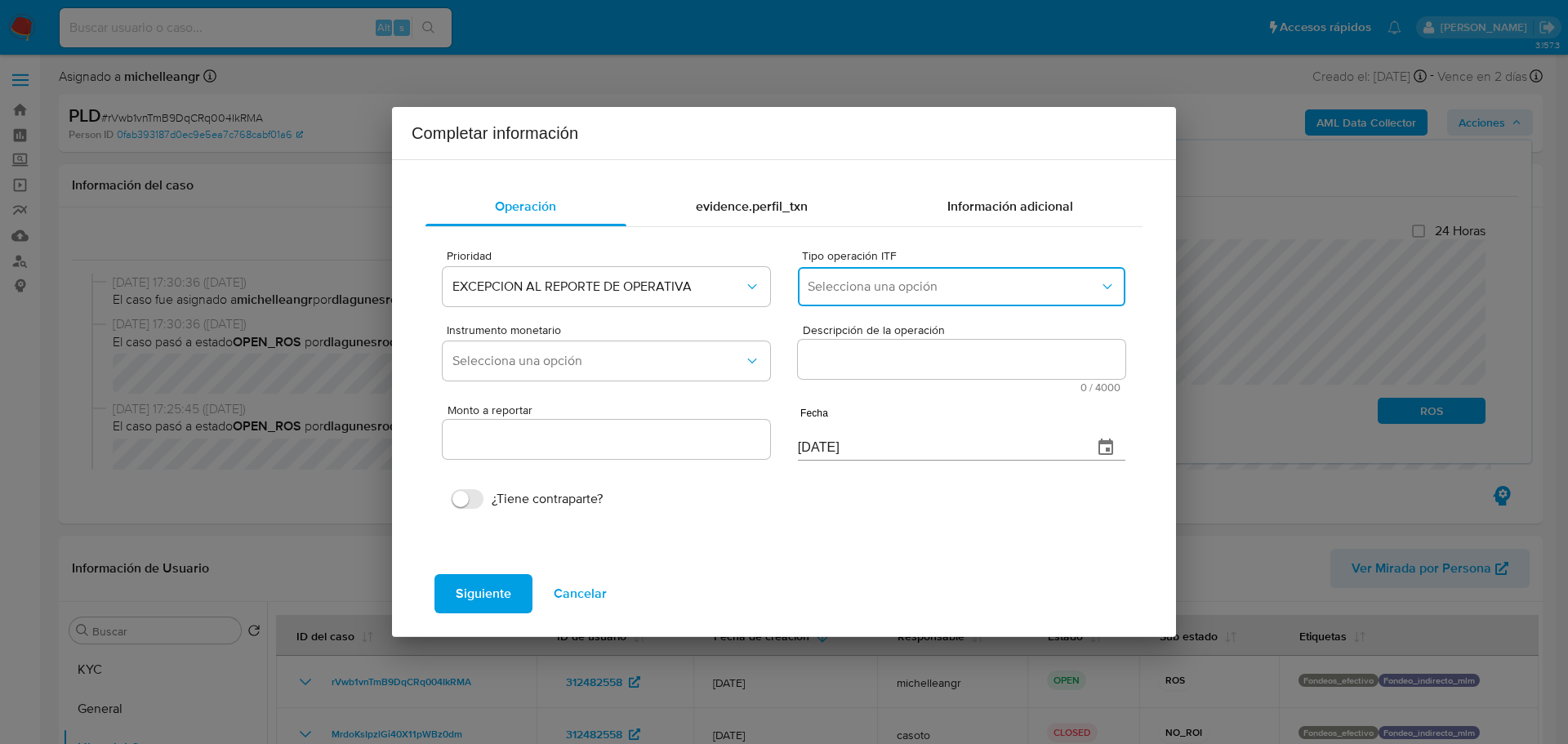
click at [823, 301] on button "Selecciona una opción" at bounding box center [962, 287] width 328 height 39
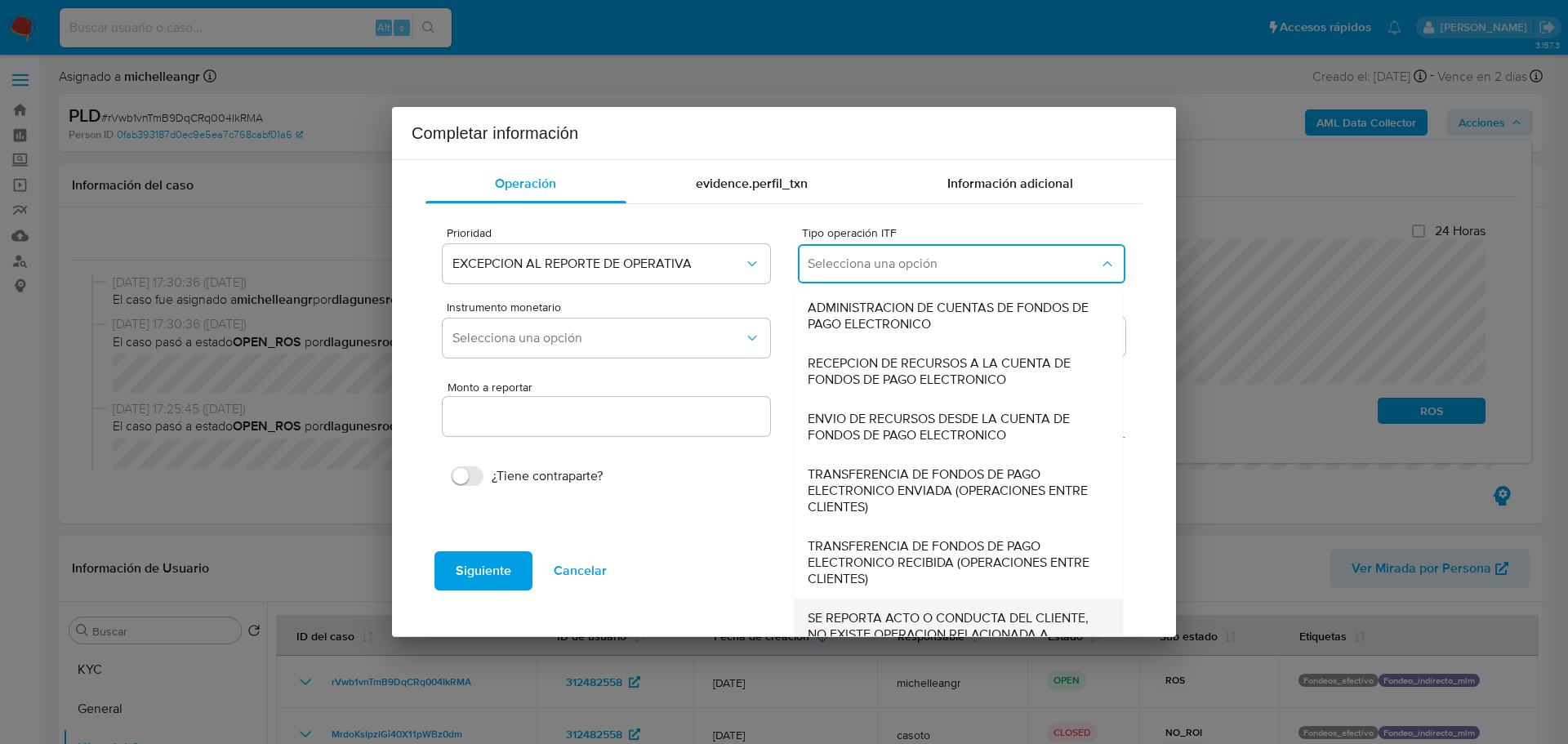
scroll to position [56, 0]
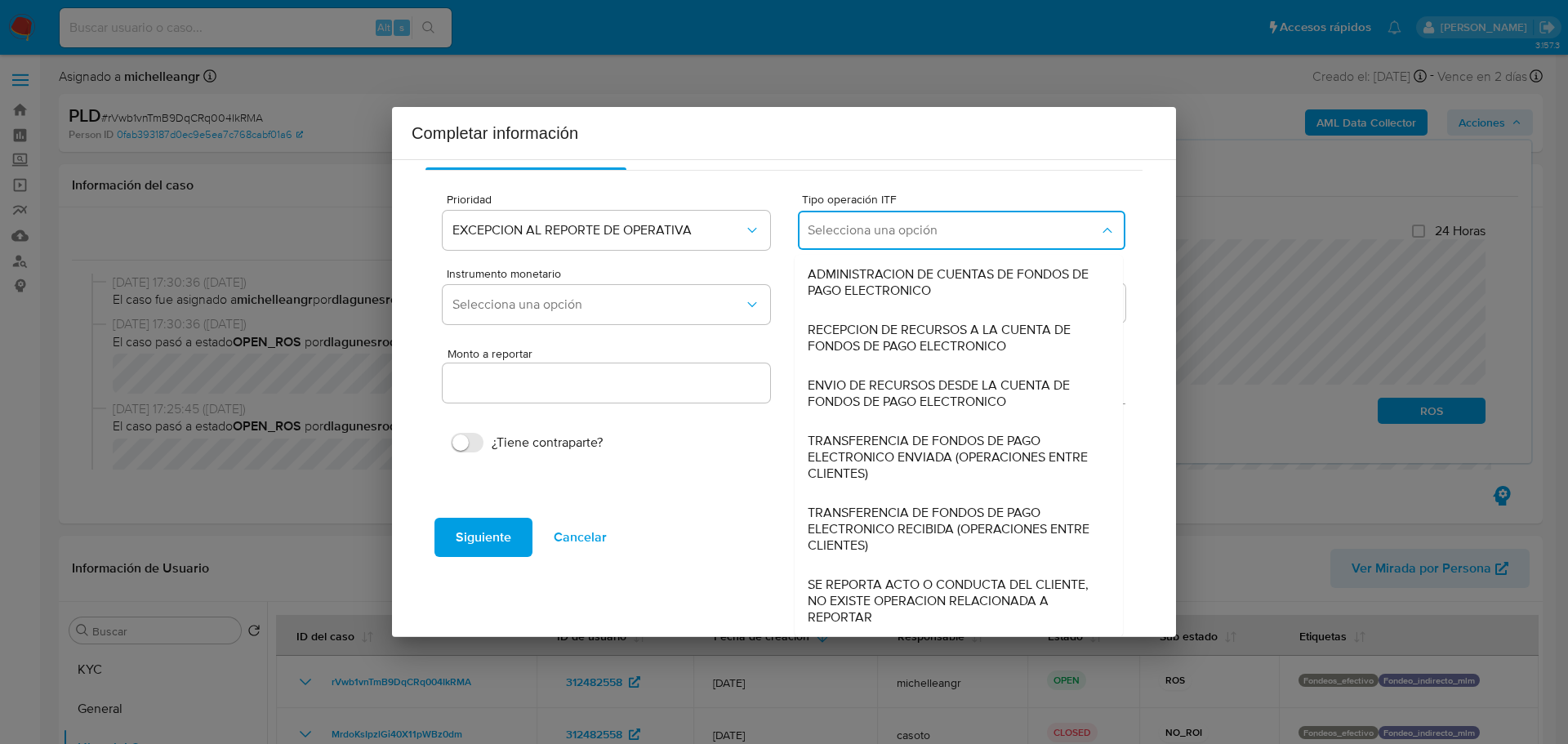
click at [861, 614] on span "SE REPORTA ACTO O CONDUCTA DEL CLIENTE, NO EXISTE OPERACION RELACIONADA A REPOR…" at bounding box center [954, 601] width 293 height 49
type input "0.00"
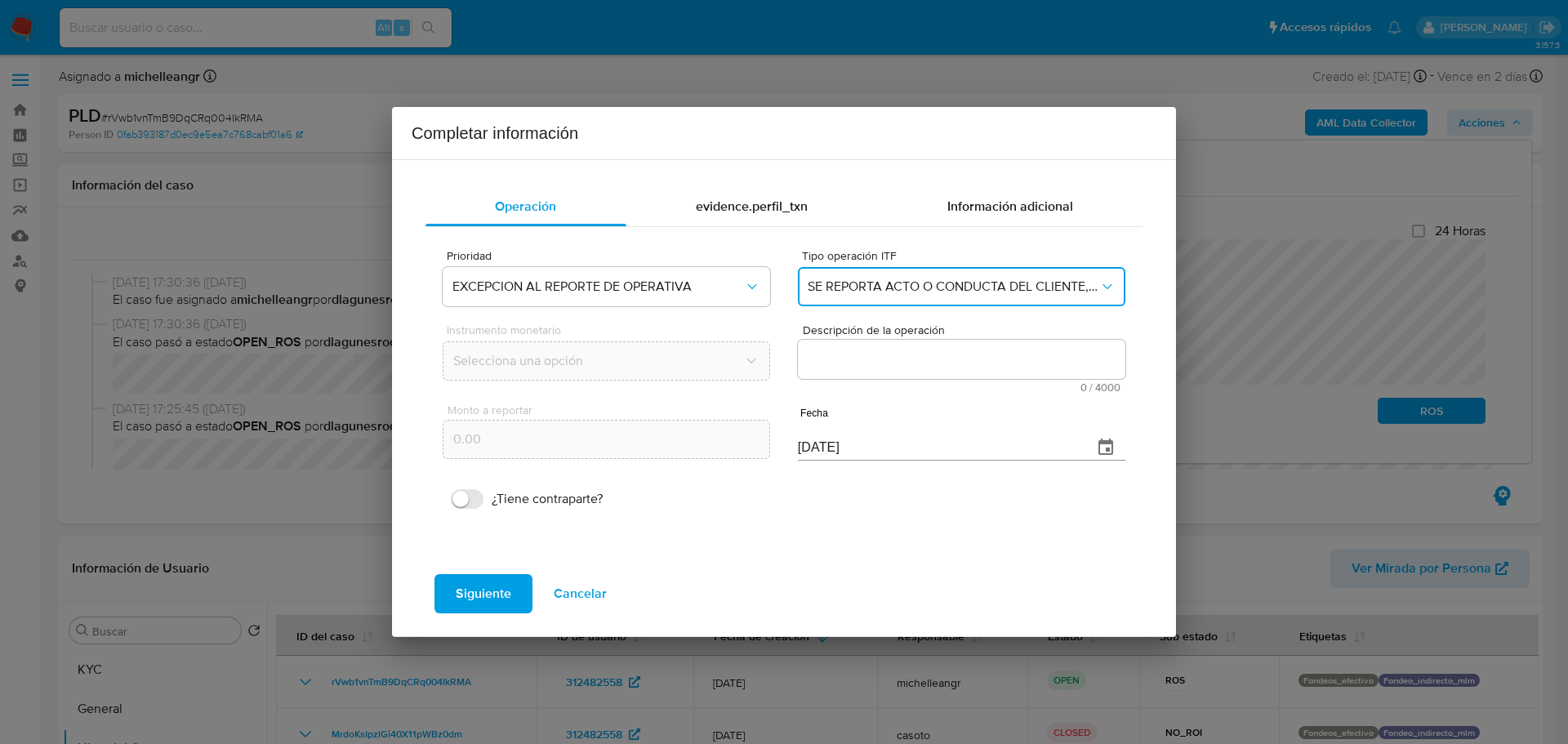
scroll to position [0, 0]
click at [845, 352] on textarea "Descripción de la operación" at bounding box center [962, 359] width 328 height 39
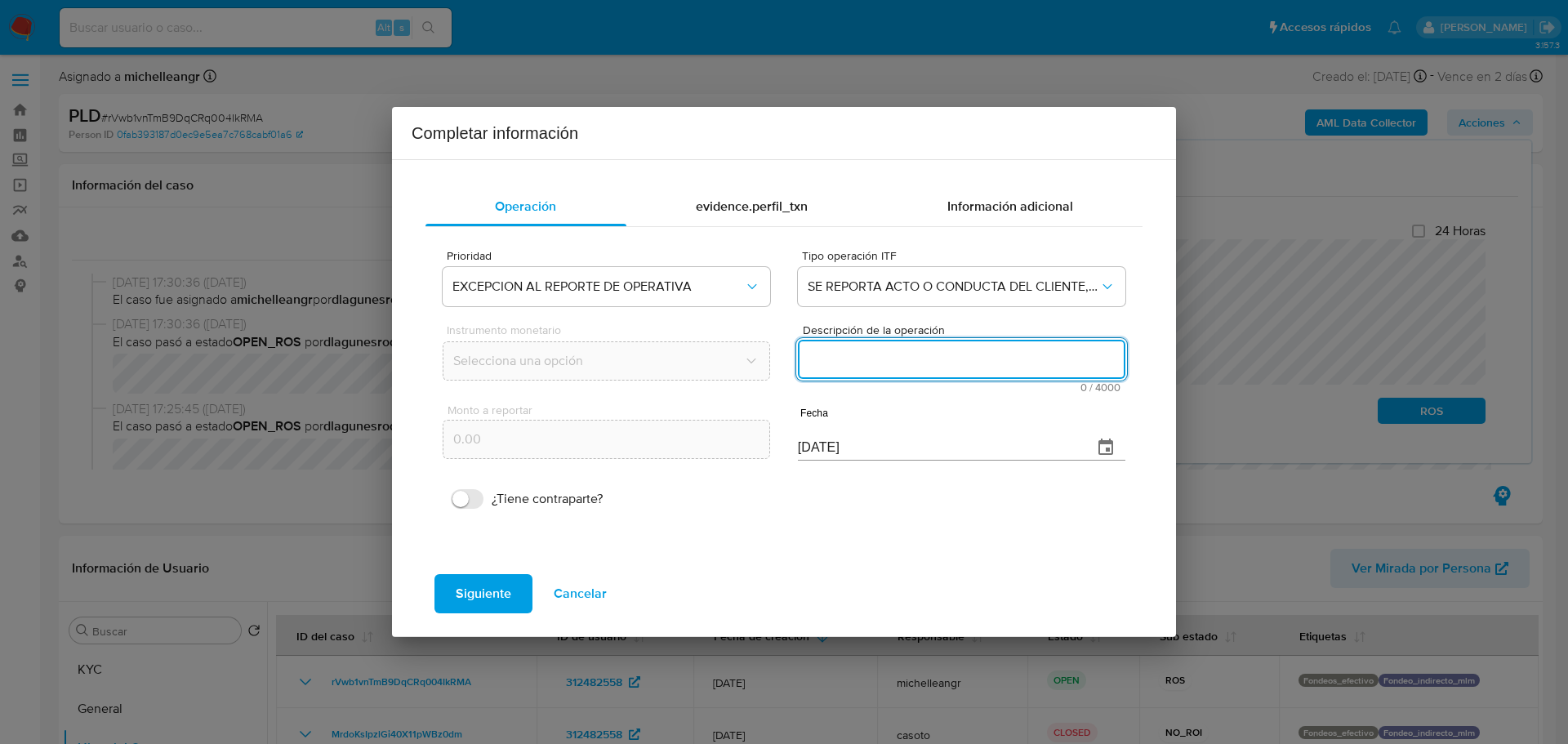
paste textarea "/CONOCIMIENTO DEL CLIENTE O USUARIO/CLIENTE ZAIRA VICTORIA HERNANDEZ HERNANDEZ …"
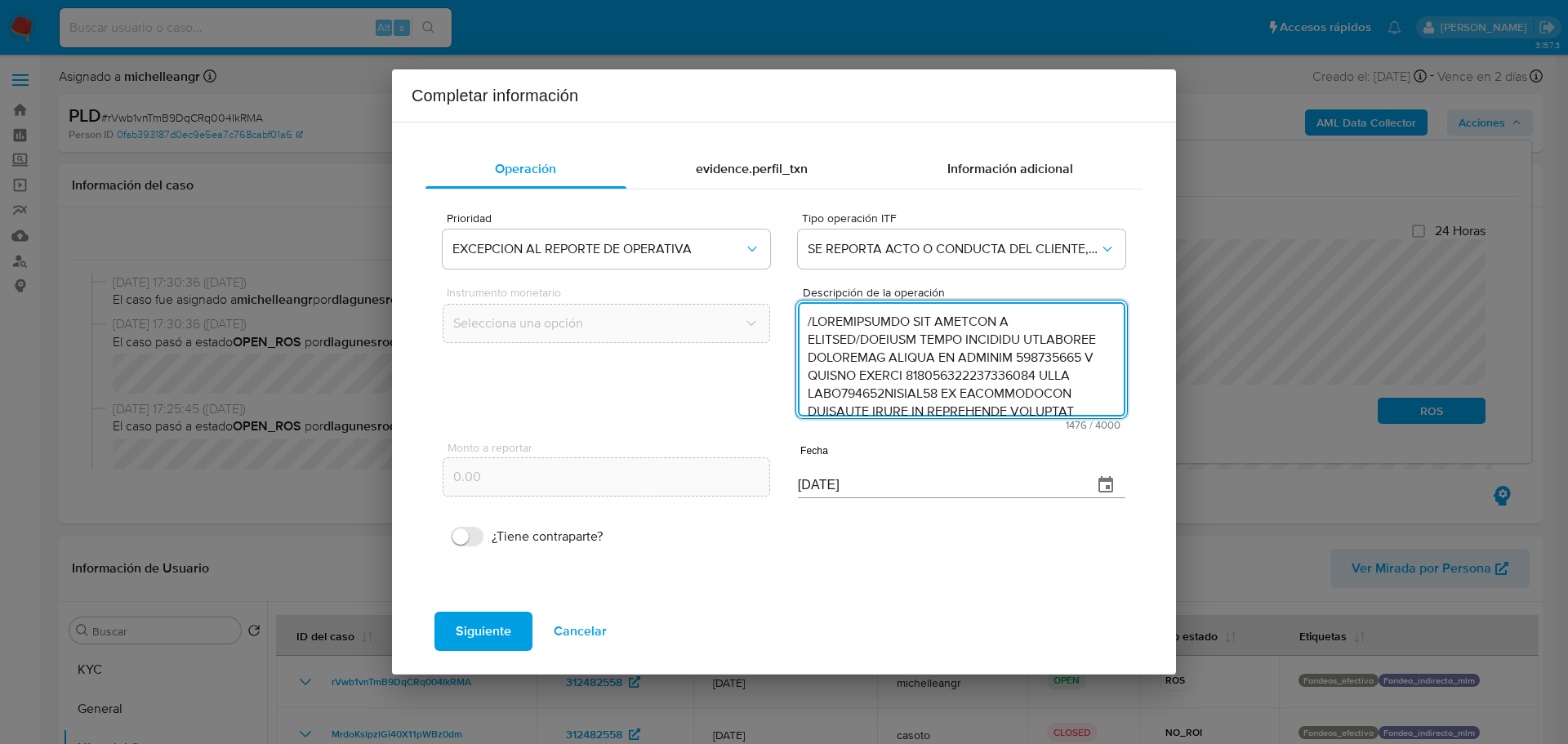
scroll to position [616, 0]
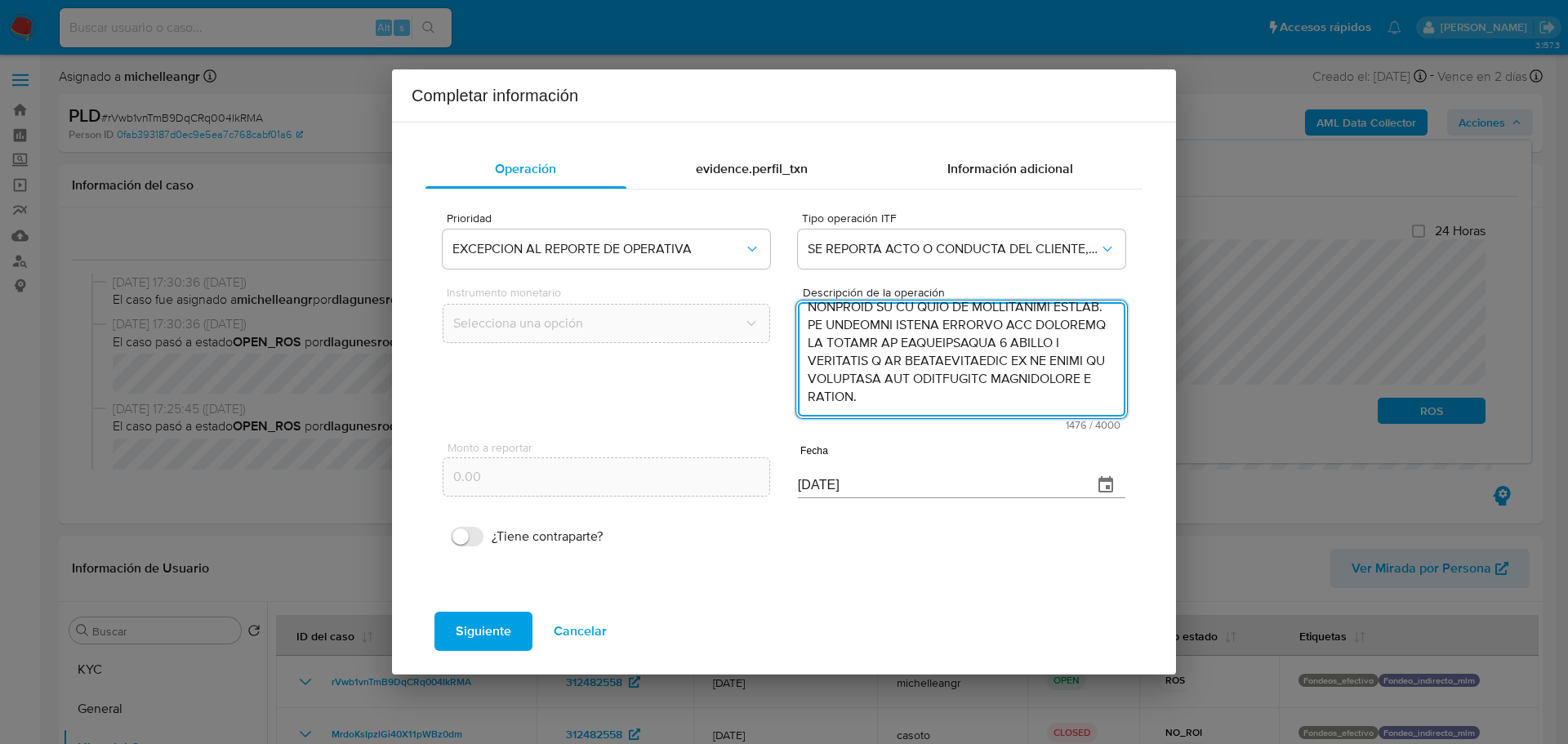
type textarea "/CONOCIMIENTO DEL CLIENTE O USUARIO/CLIENTE ZAIRA VICTORIA HERNANDEZ HERNANDEZ …"
click at [1117, 483] on button "button" at bounding box center [1105, 485] width 39 height 39
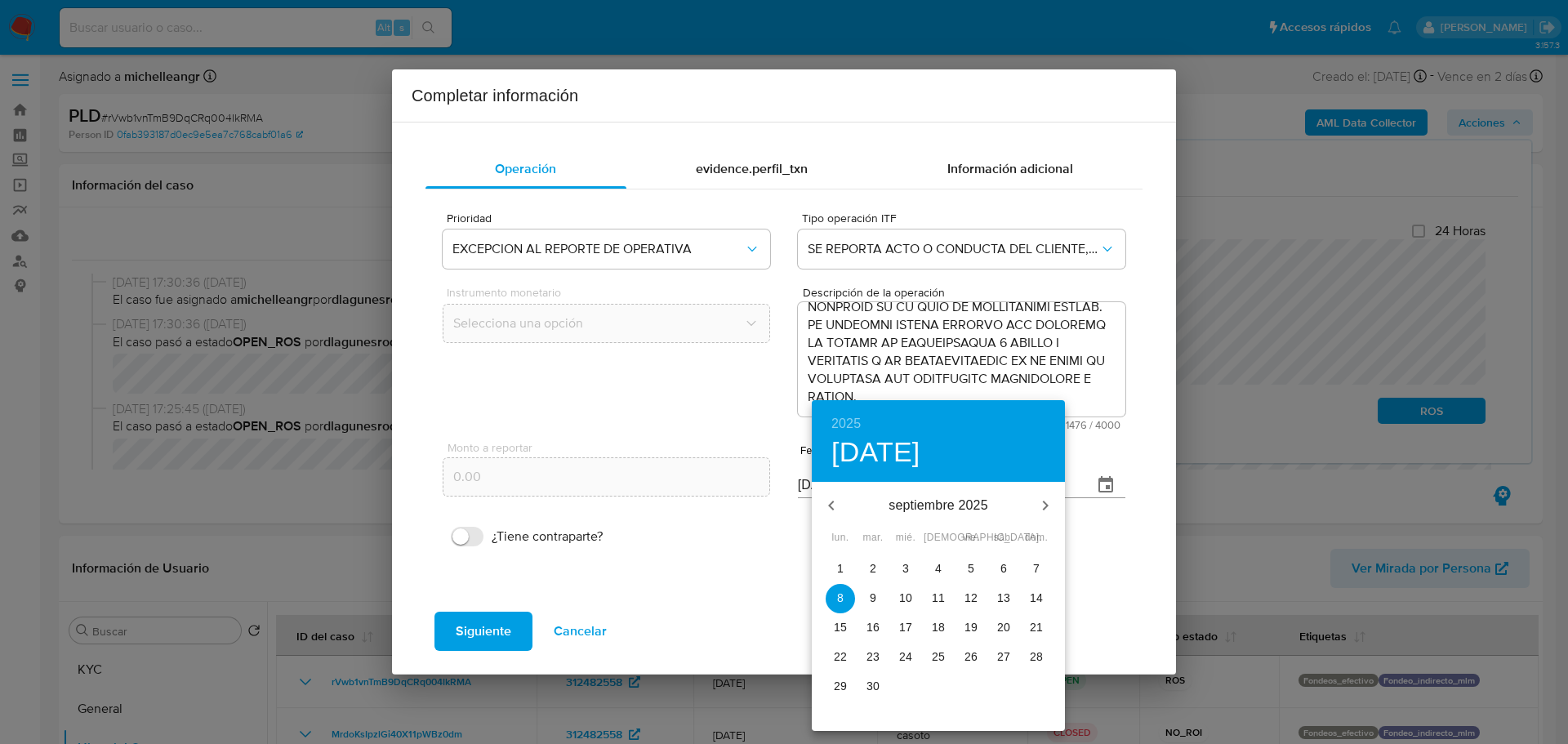
click at [838, 514] on icon "button" at bounding box center [831, 506] width 19 height 19
click at [838, 513] on icon "button" at bounding box center [831, 506] width 19 height 19
click at [846, 719] on p "30" at bounding box center [840, 715] width 13 height 17
type input "30/06/2025"
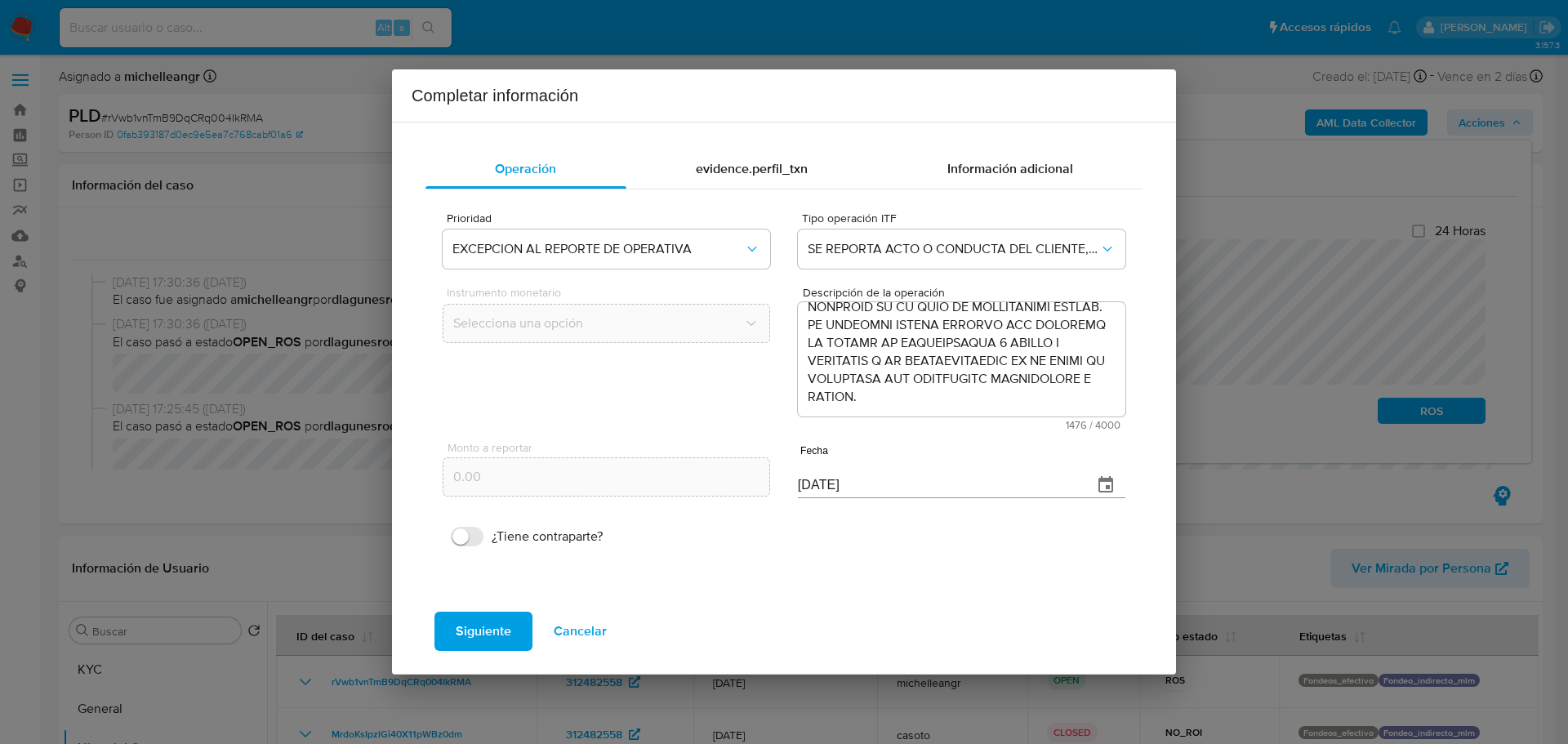
click at [760, 178] on div "evidence.perfil_txn" at bounding box center [752, 169] width 251 height 39
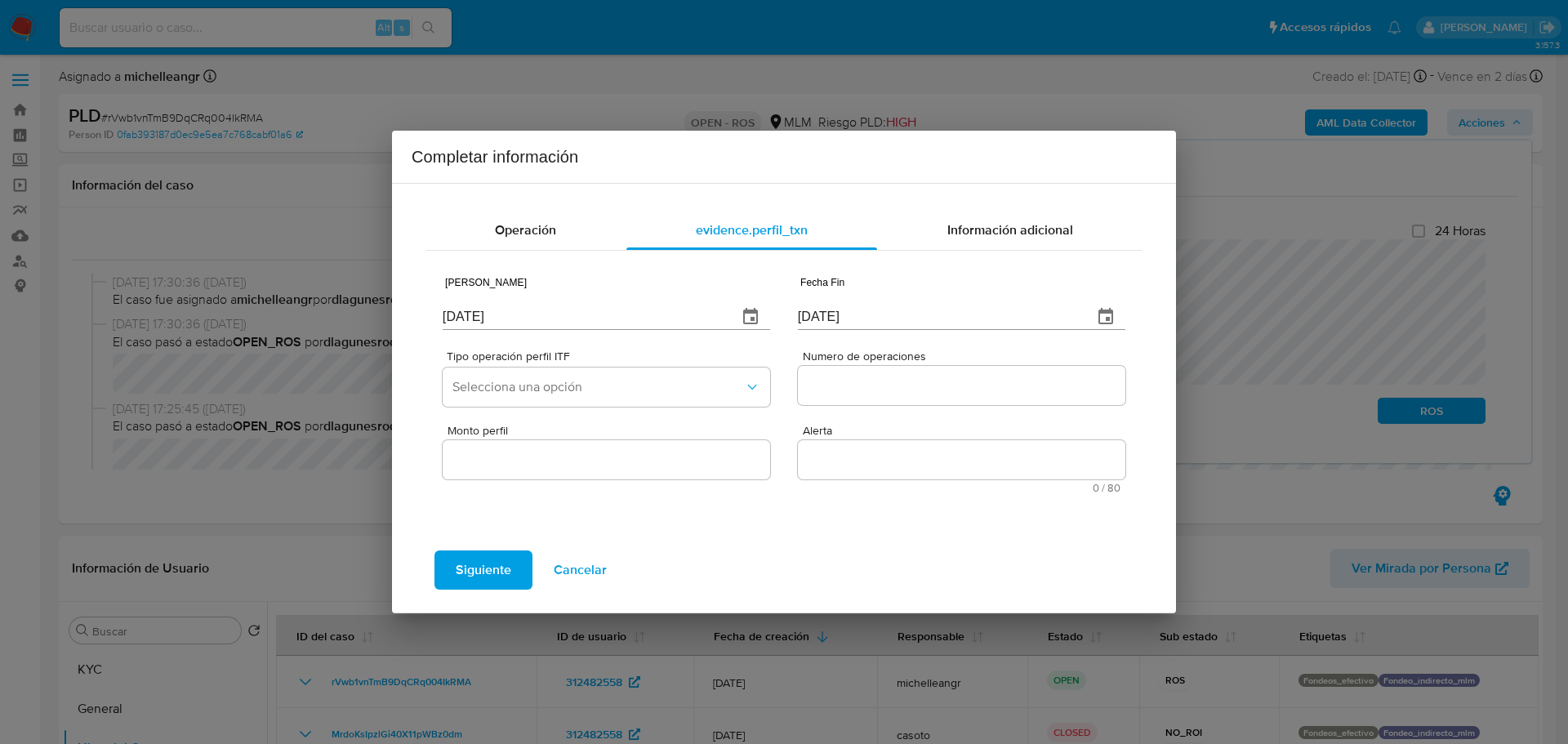
click at [754, 314] on icon "button" at bounding box center [750, 316] width 15 height 17
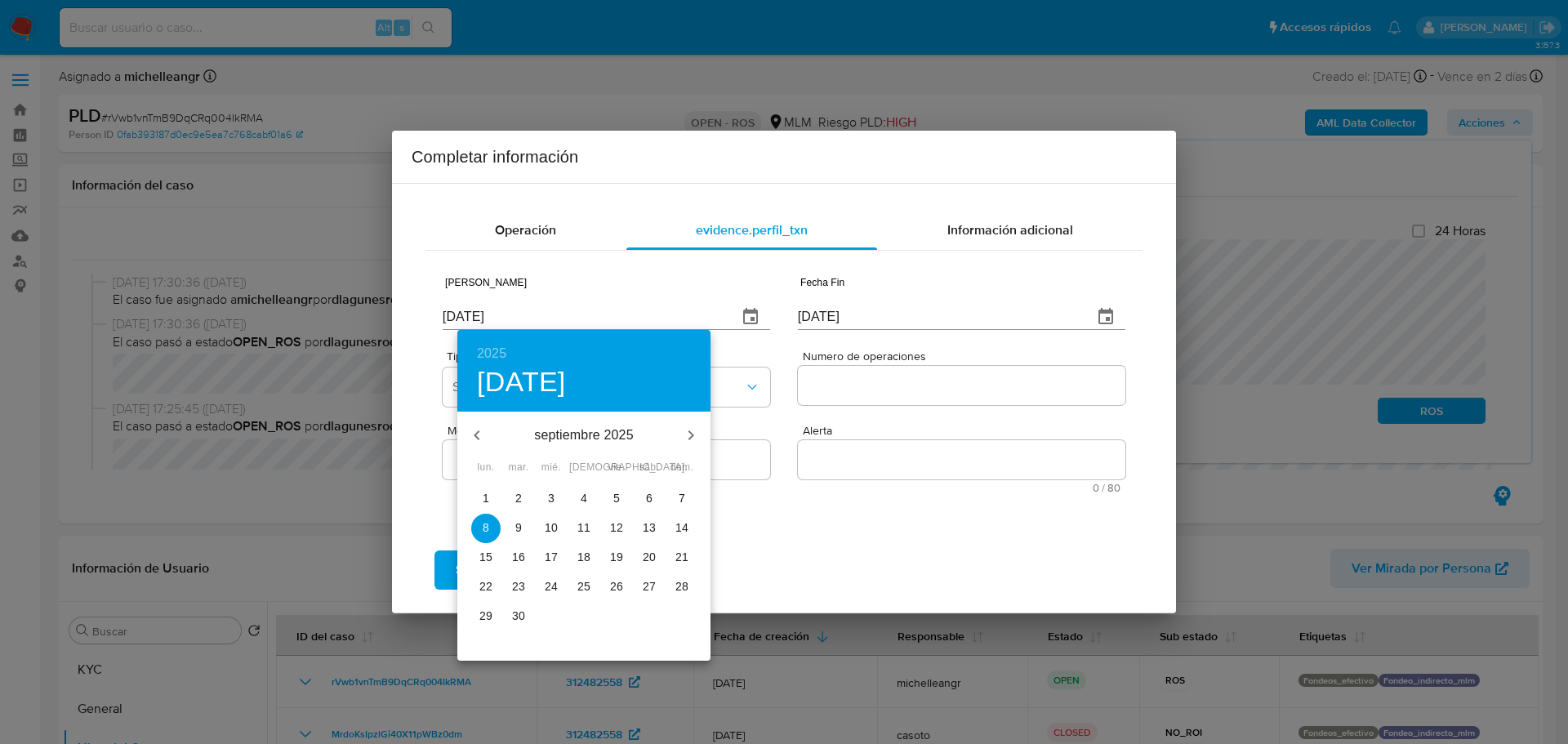
click at [478, 427] on icon "button" at bounding box center [477, 436] width 19 height 19
click at [481, 429] on icon "button" at bounding box center [477, 436] width 19 height 19
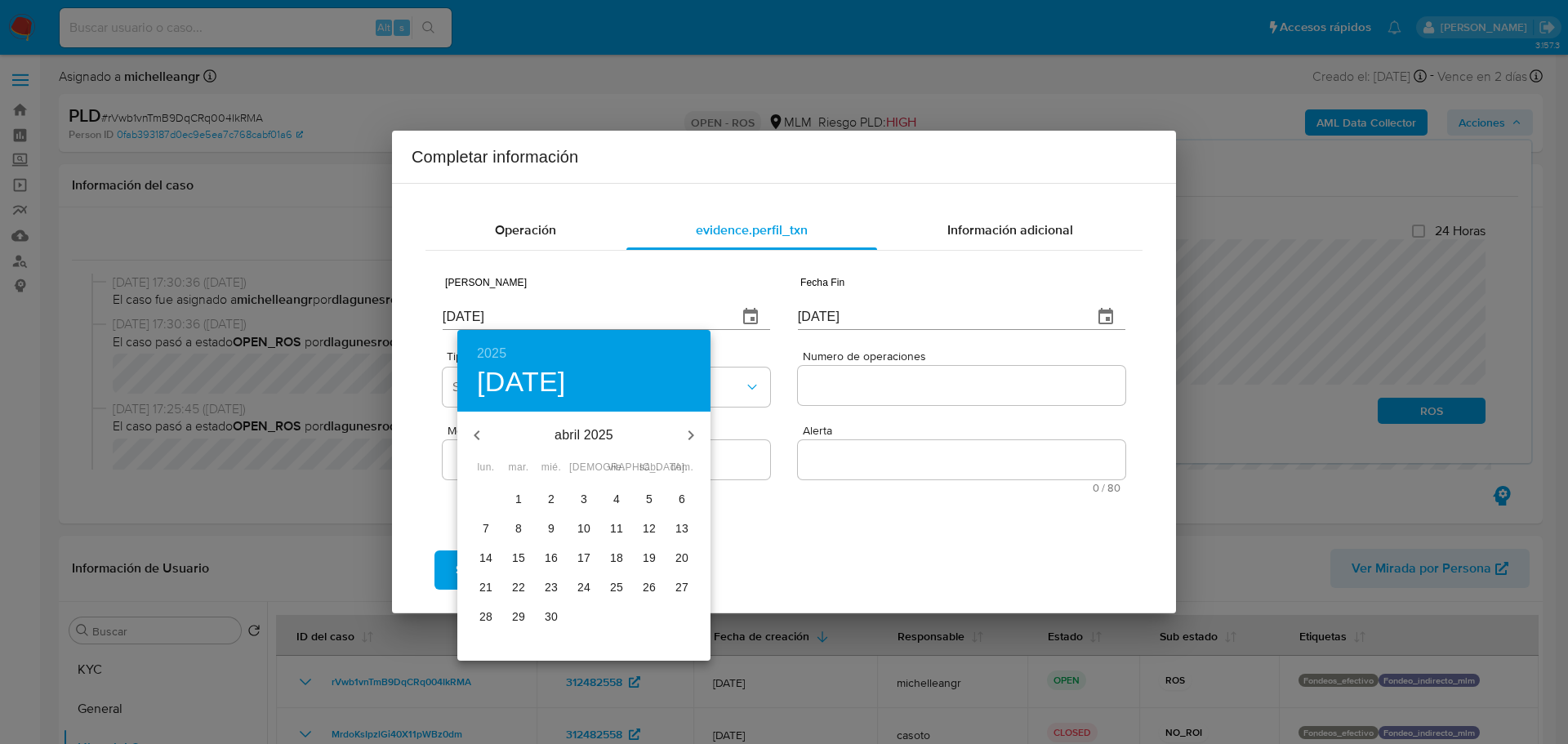
click at [481, 429] on icon "button" at bounding box center [477, 436] width 19 height 19
click at [480, 426] on icon "button" at bounding box center [477, 436] width 19 height 19
click at [480, 424] on button "button" at bounding box center [477, 436] width 39 height 39
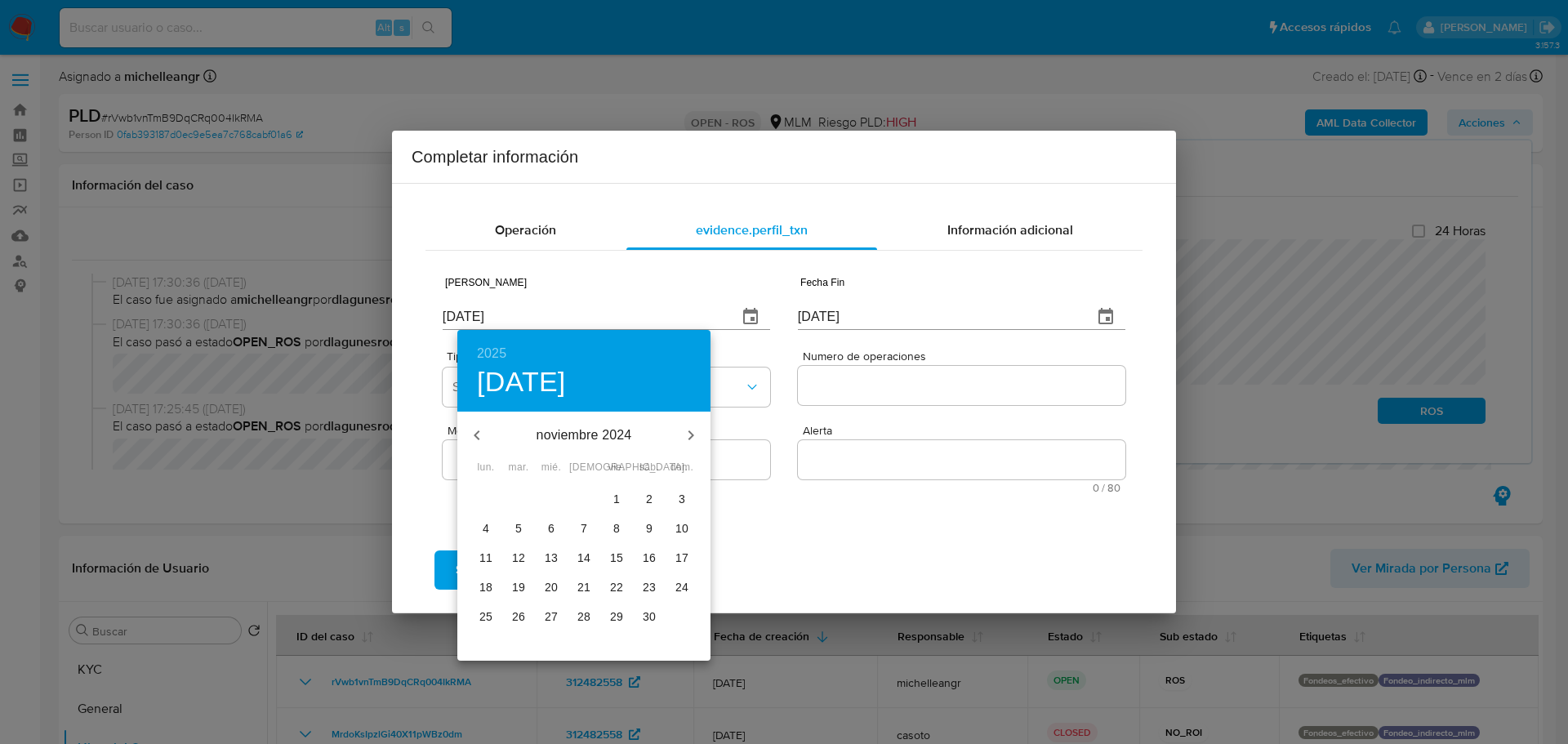
click at [478, 425] on button "button" at bounding box center [477, 436] width 39 height 39
click at [478, 430] on icon "button" at bounding box center [477, 436] width 19 height 19
click at [478, 430] on icon "button" at bounding box center [477, 435] width 6 height 10
click at [478, 429] on icon "button" at bounding box center [477, 436] width 19 height 19
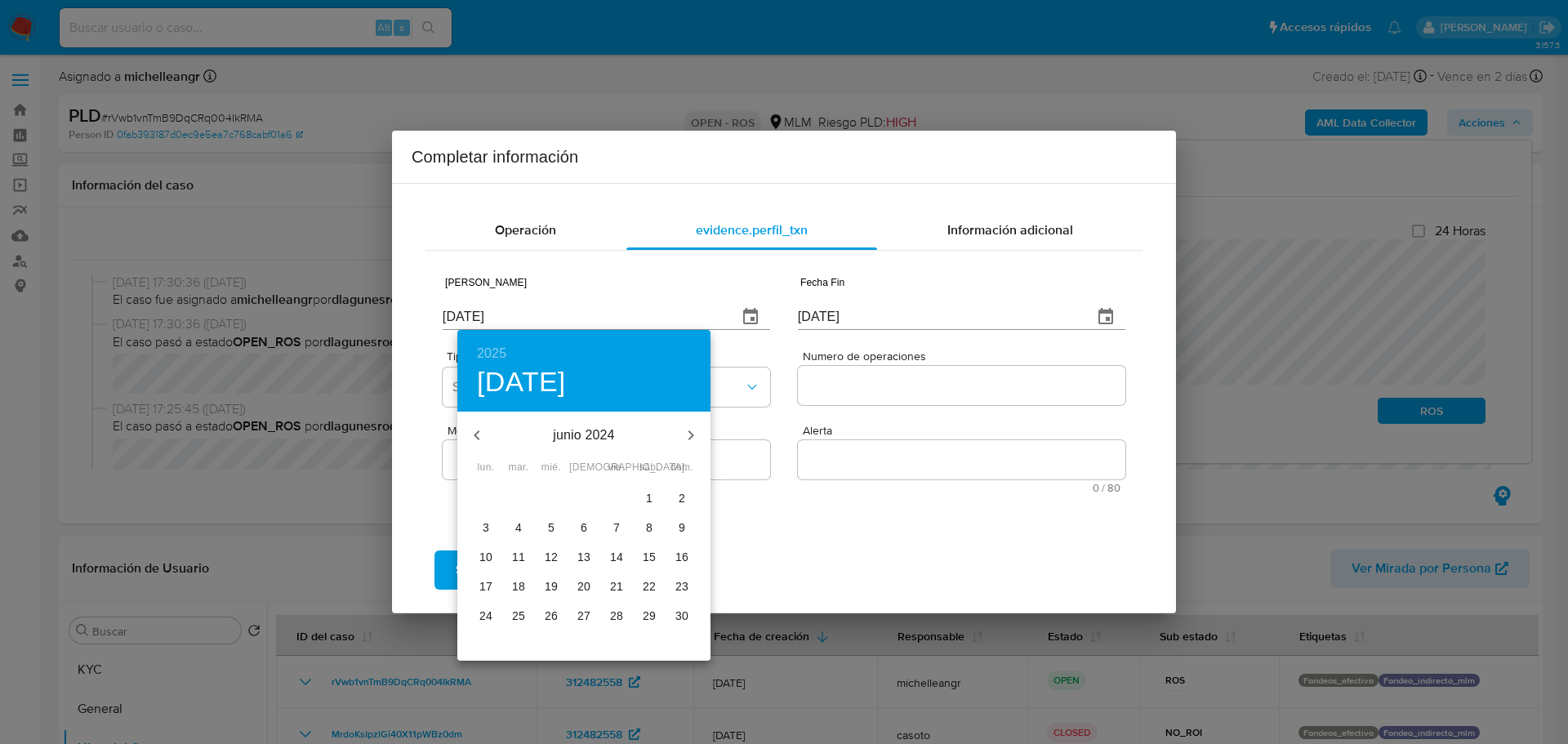
click at [695, 430] on icon "button" at bounding box center [691, 436] width 19 height 19
click at [493, 492] on span "1" at bounding box center [486, 498] width 30 height 17
type input "01/07/2024"
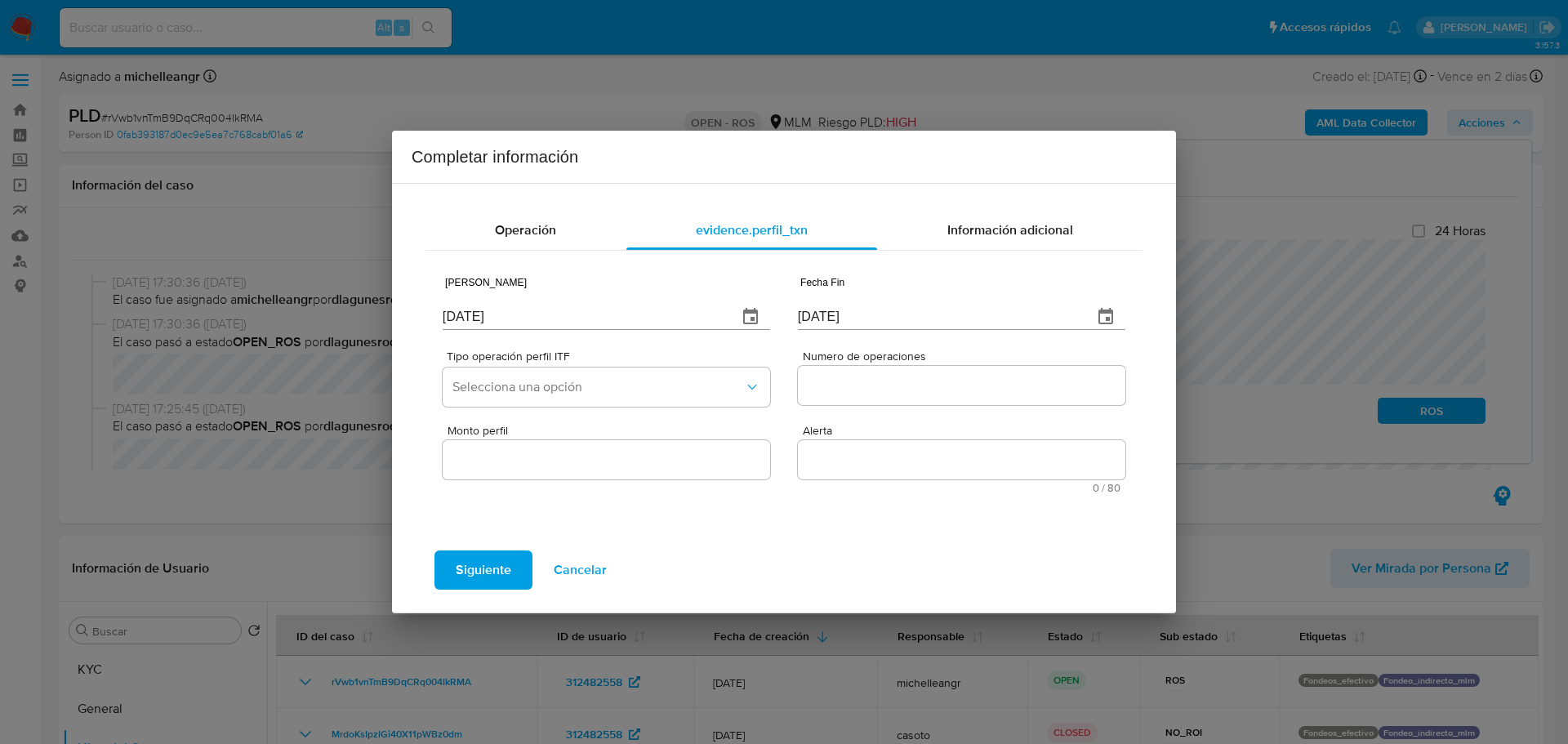
click at [1099, 320] on icon "button" at bounding box center [1105, 317] width 19 height 19
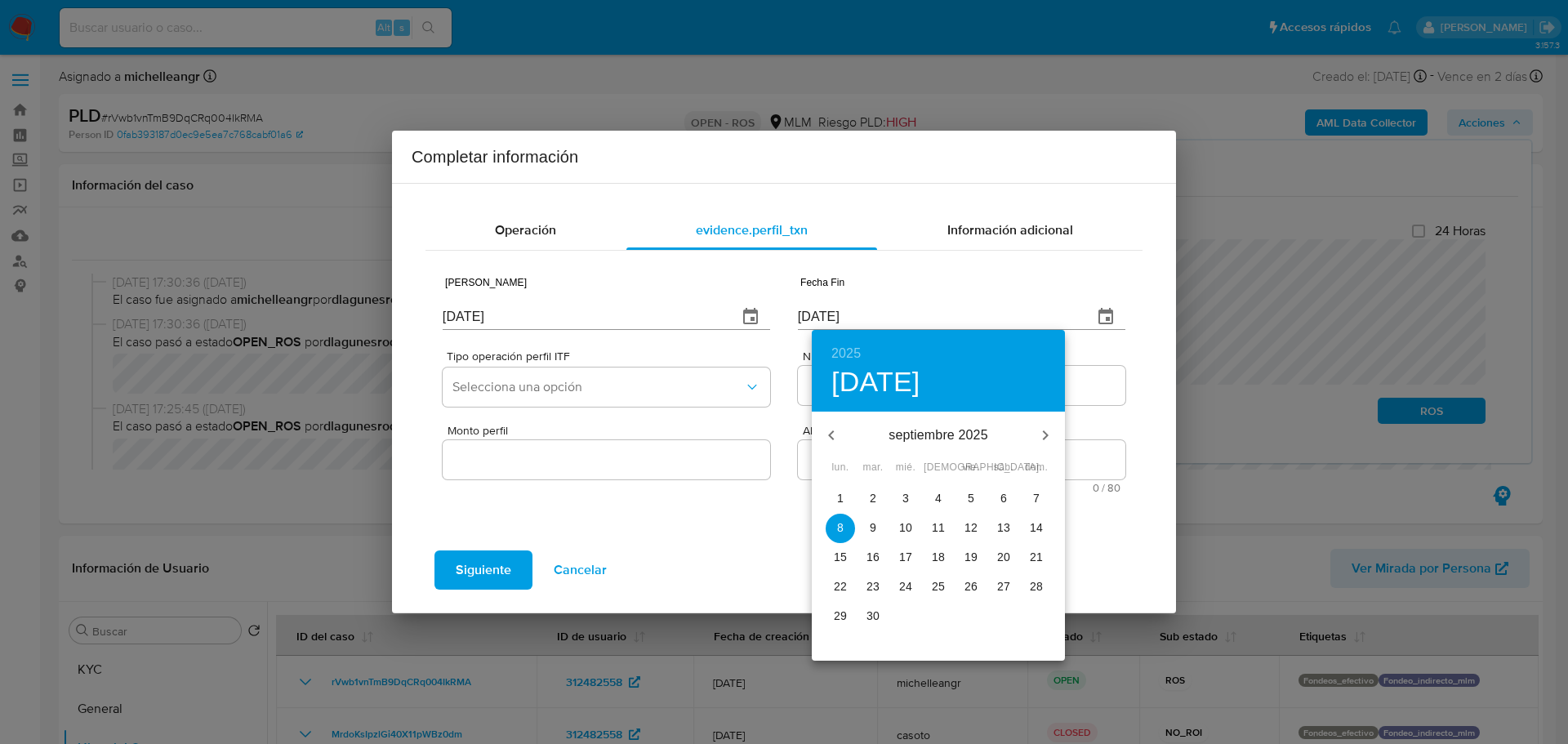
click at [837, 436] on icon "button" at bounding box center [831, 436] width 19 height 19
click at [838, 431] on icon "button" at bounding box center [831, 436] width 19 height 19
click at [837, 429] on icon "button" at bounding box center [831, 436] width 19 height 19
click at [835, 426] on icon "button" at bounding box center [831, 436] width 19 height 19
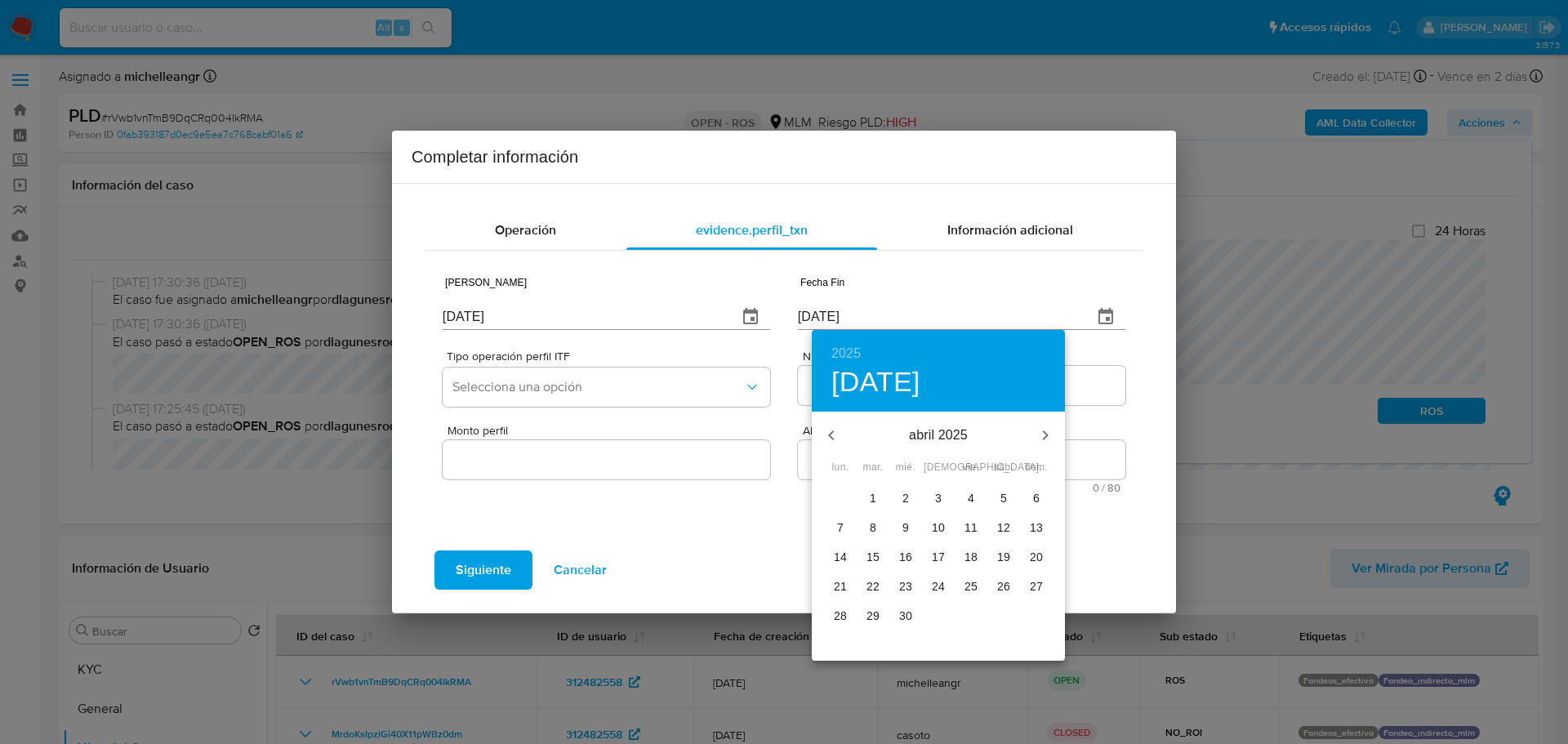
click at [835, 426] on icon "button" at bounding box center [831, 436] width 19 height 19
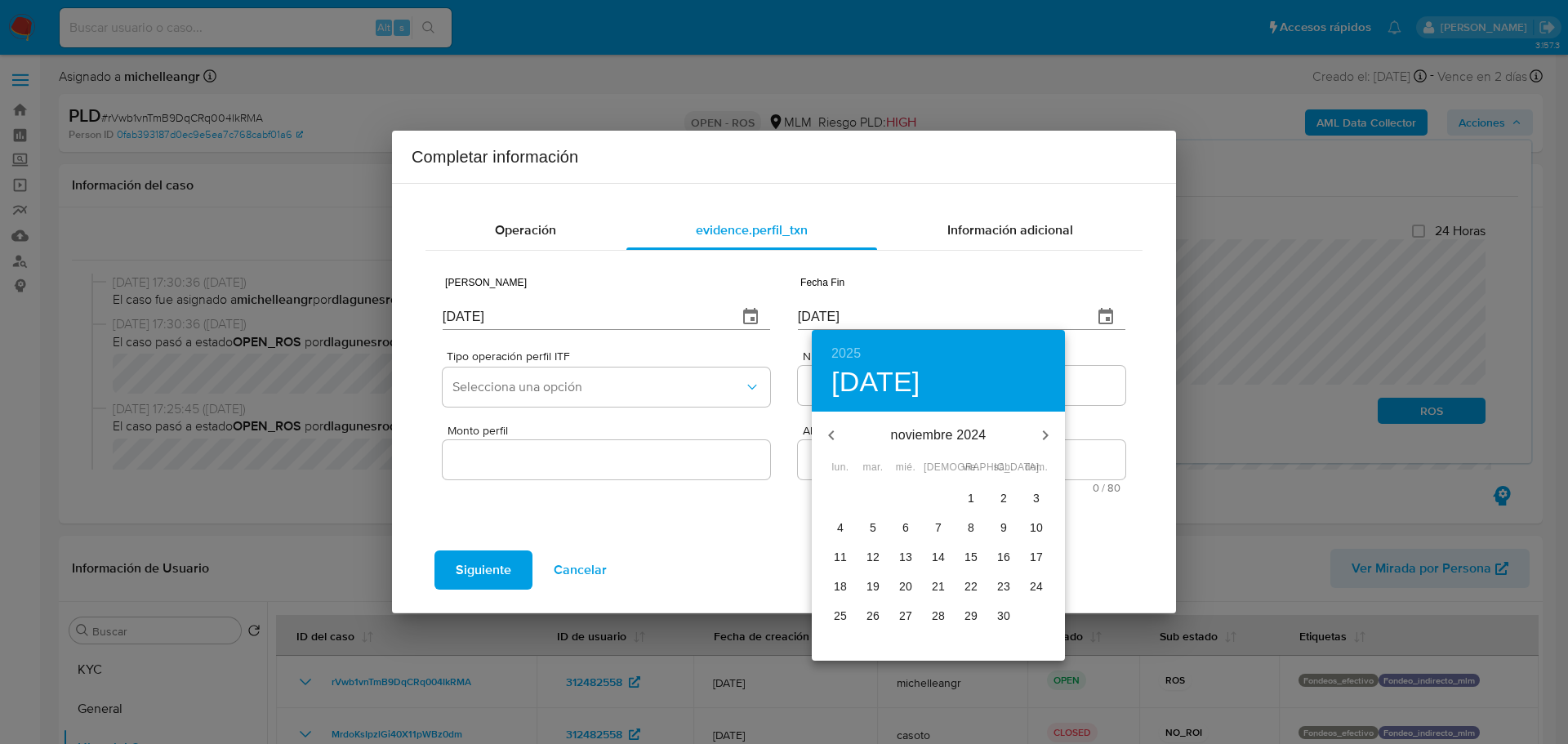
click at [1042, 437] on icon "button" at bounding box center [1045, 436] width 19 height 19
click at [872, 648] on p "31" at bounding box center [872, 645] width 13 height 17
type input "31/12/2024"
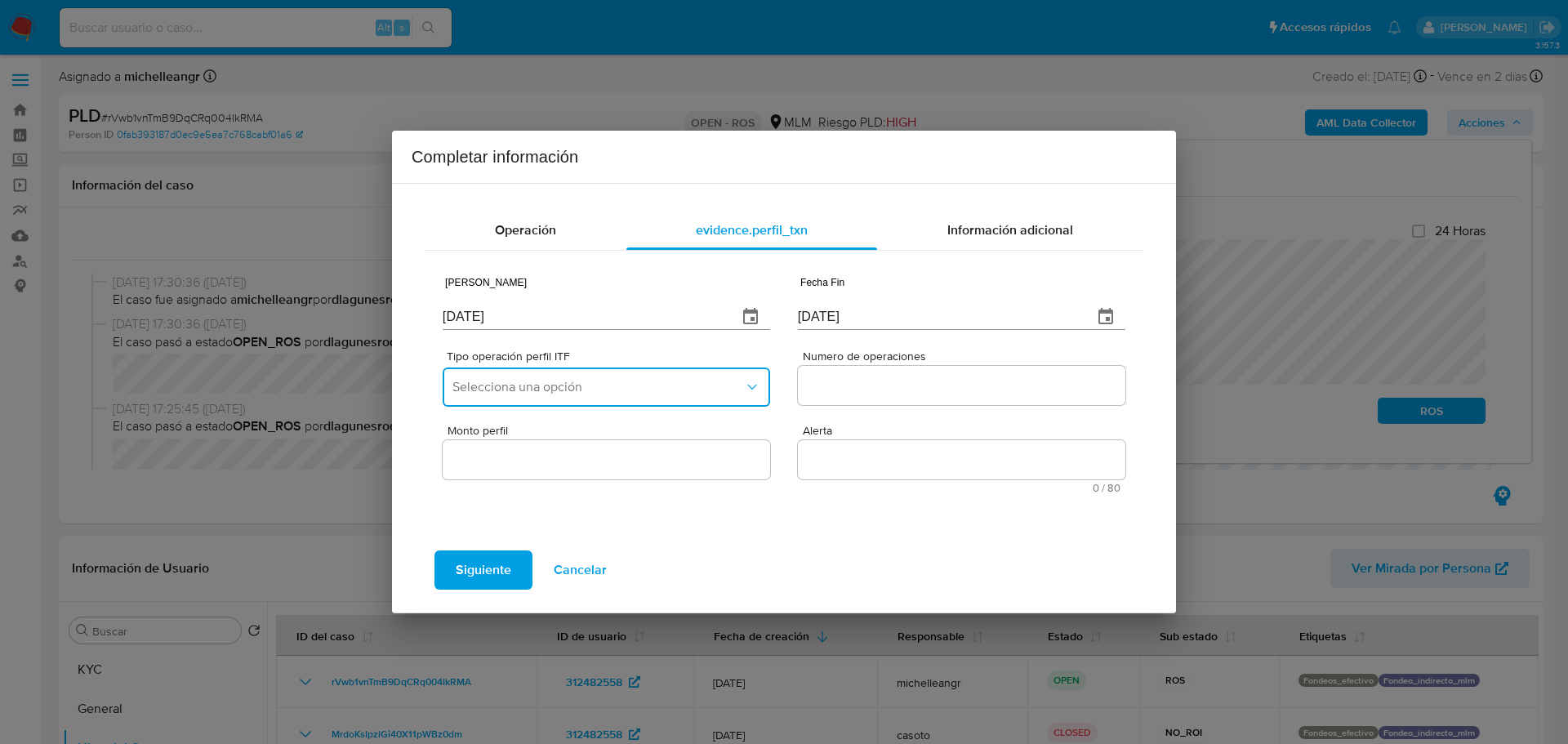
click at [616, 387] on span "Selecciona una opción" at bounding box center [598, 387] width 292 height 17
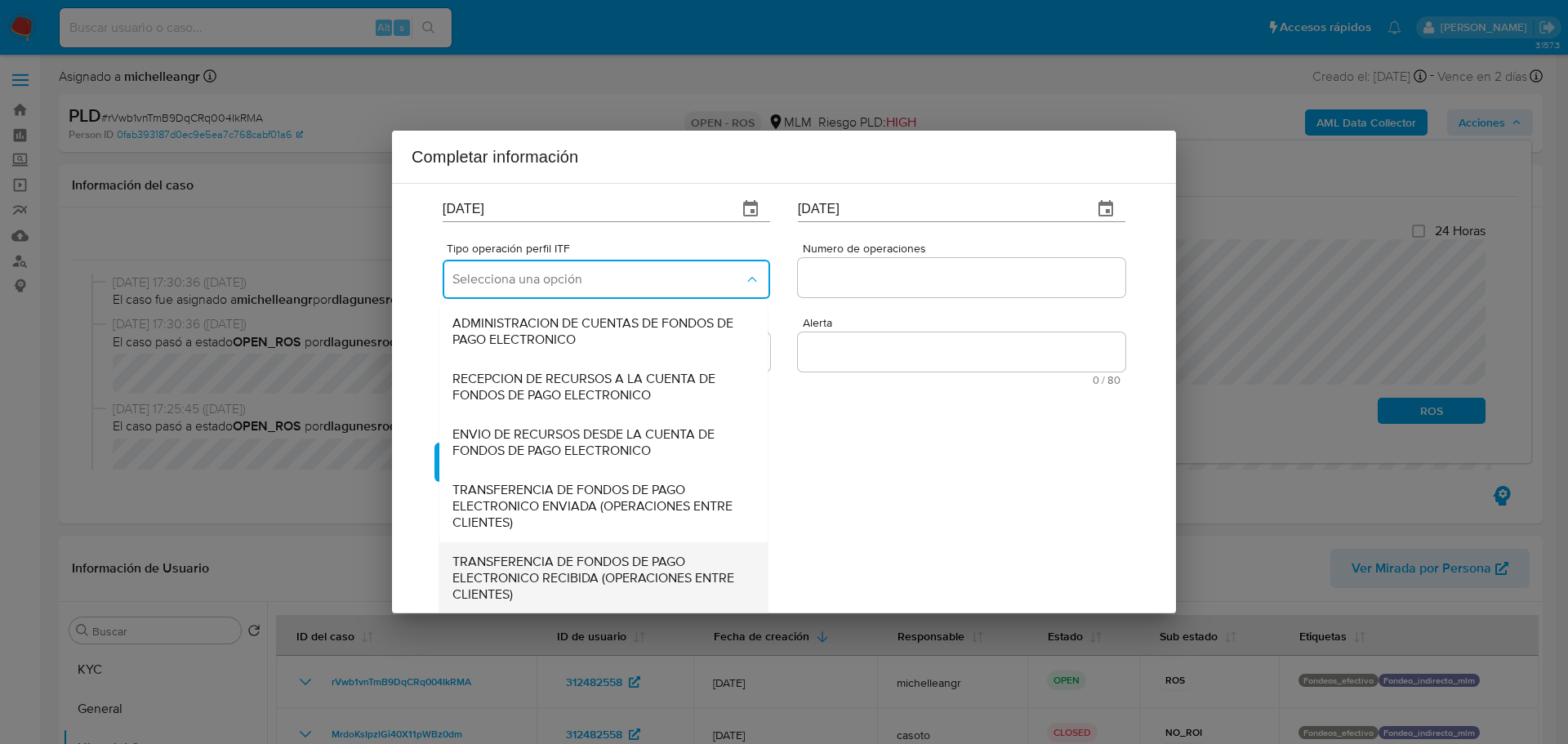
scroll to position [181, 0]
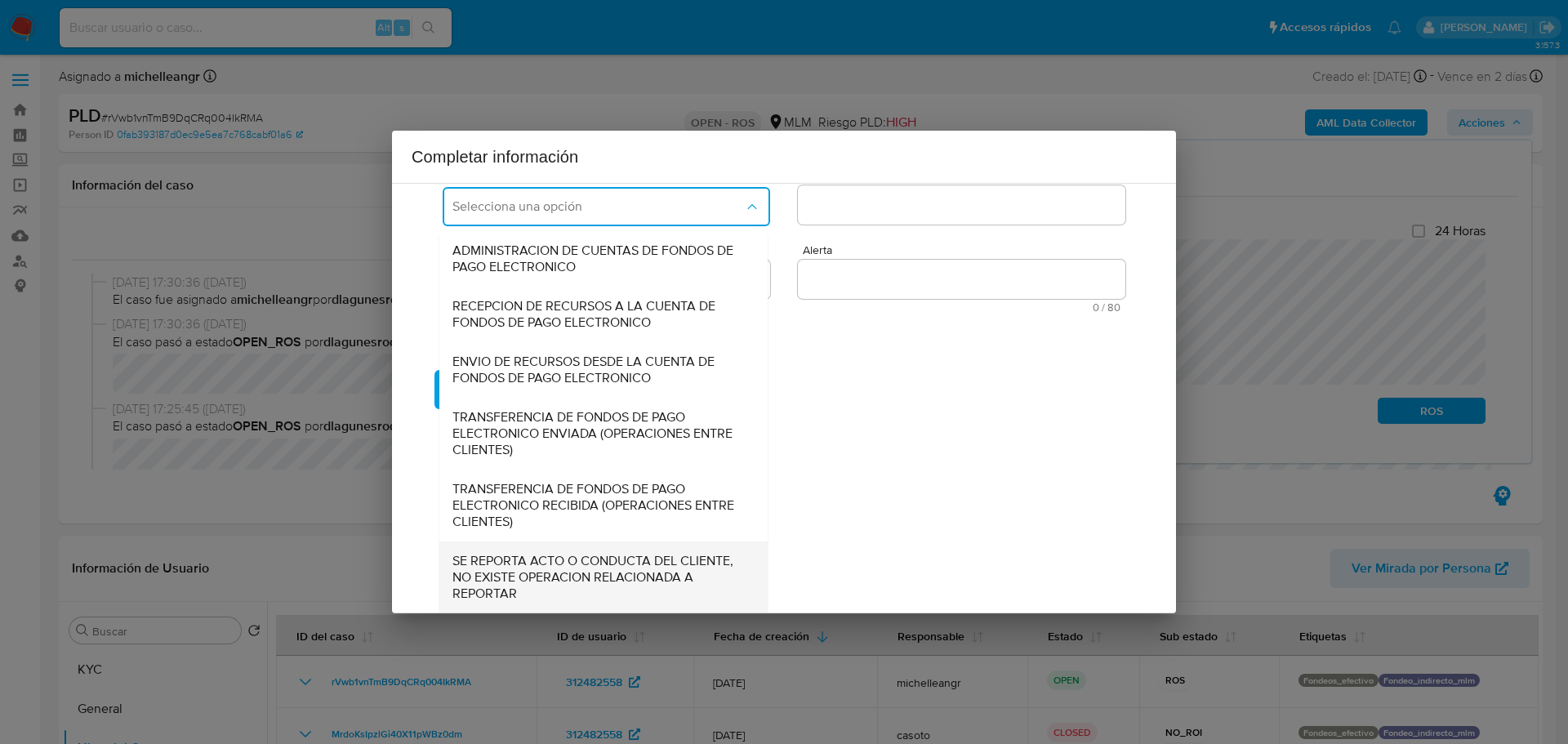
click at [554, 556] on span "SE REPORTA ACTO O CONDUCTA DEL CLIENTE, NO EXISTE OPERACION RELACIONADA A REPOR…" at bounding box center [599, 577] width 293 height 49
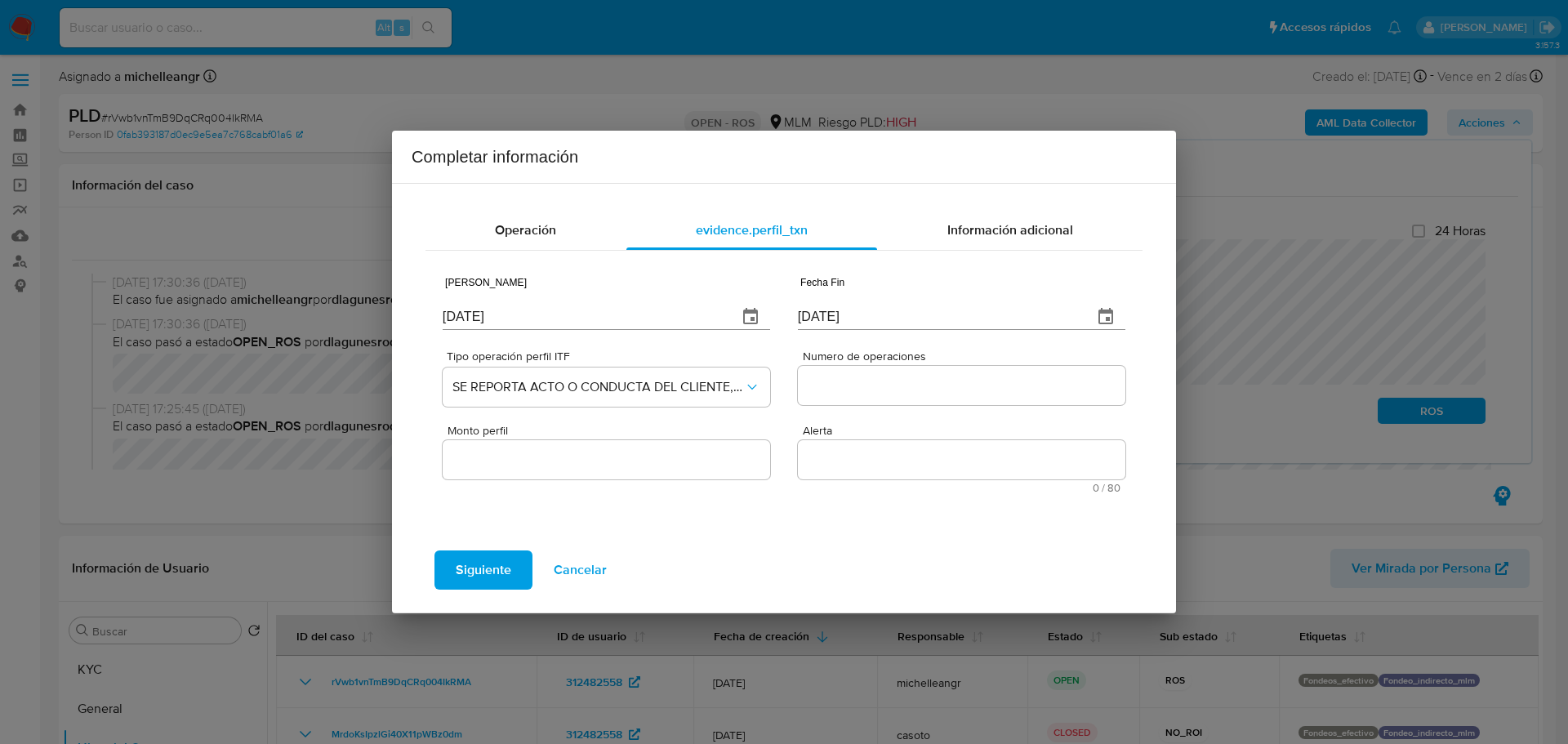
click at [858, 393] on div at bounding box center [962, 386] width 328 height 39
click at [886, 387] on input "Numero de operaciones" at bounding box center [962, 386] width 328 height 21
type input "0"
click at [646, 465] on input "Monto perfil" at bounding box center [606, 460] width 328 height 21
type input "0.00"
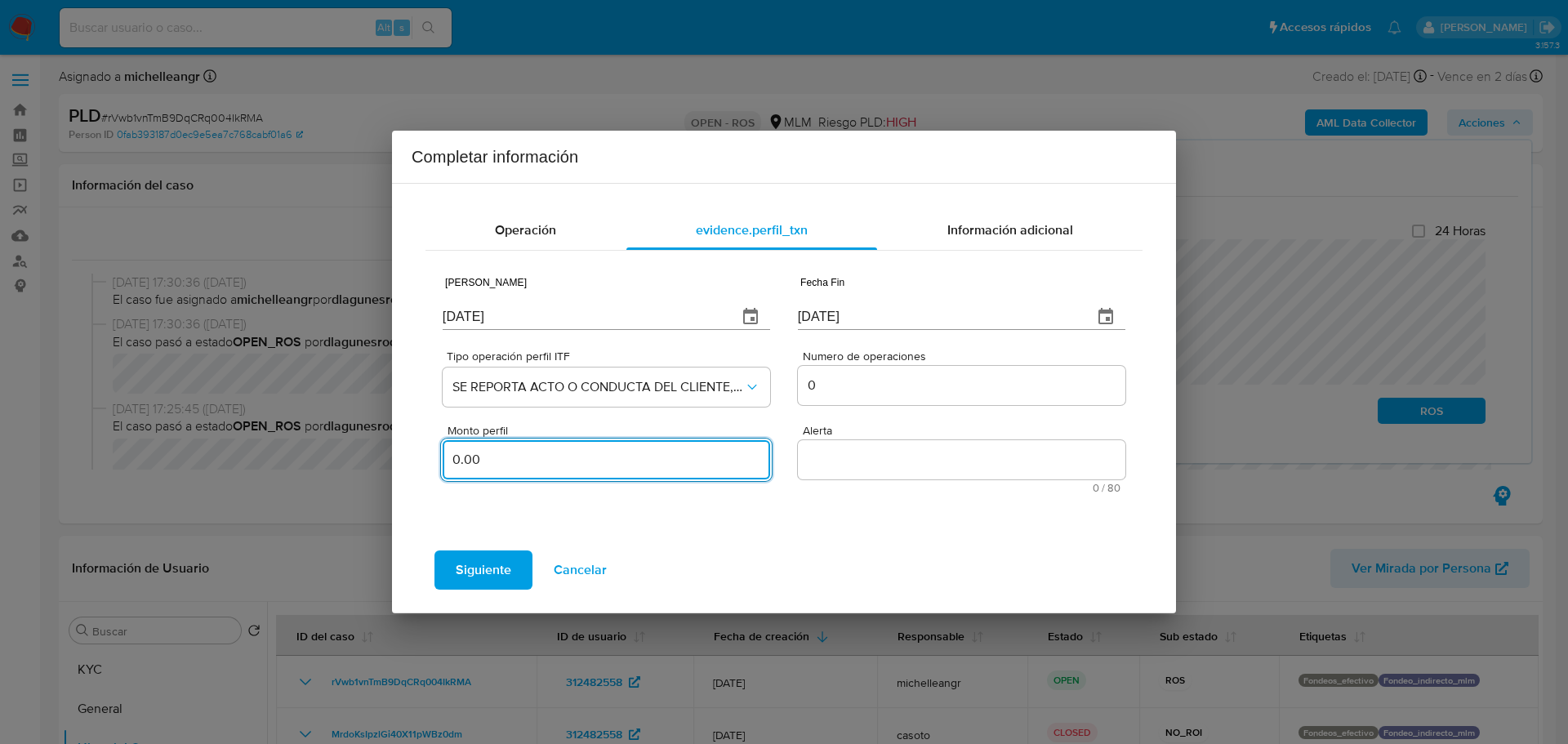
click at [827, 460] on textarea "Alerta" at bounding box center [962, 460] width 328 height 39
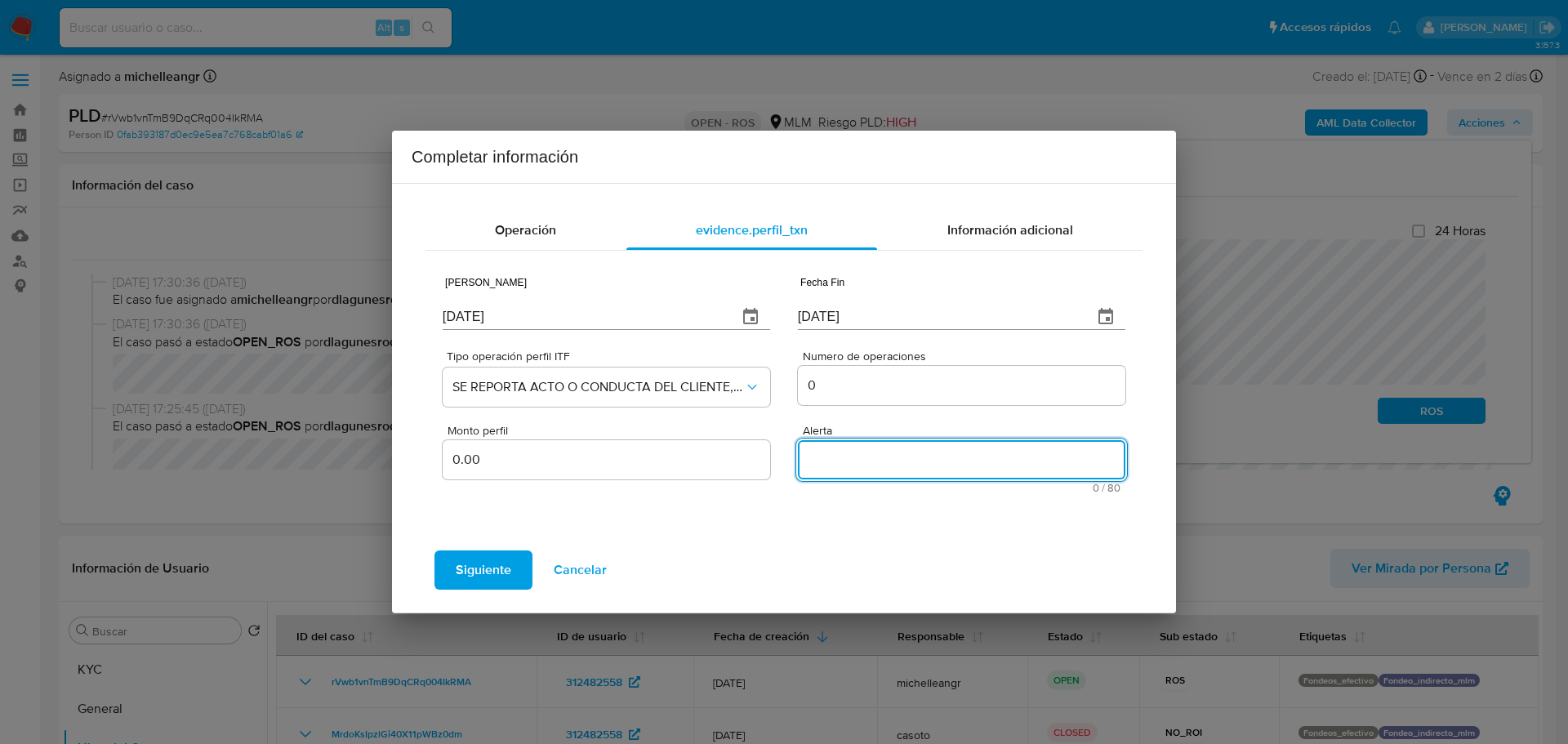
paste textarea "FONDEOSEFECTIVO / FONDEOINDIRECTO"
type textarea "FONDEOSEFECTIVO / FONDEOINDIRECTO"
click at [999, 248] on div "Información adicional" at bounding box center [1009, 230] width 265 height 39
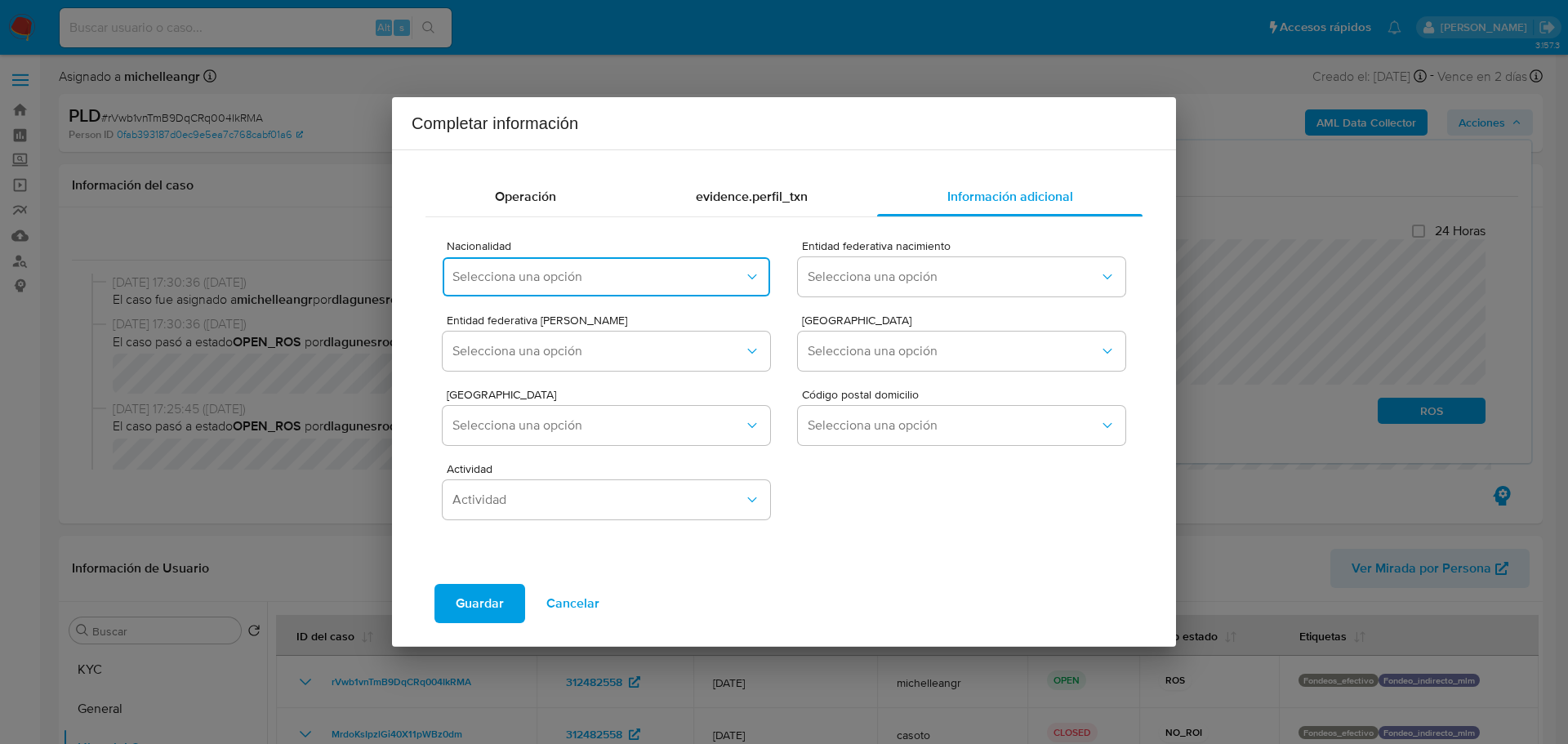
click at [541, 293] on button "Selecciona una opción" at bounding box center [606, 277] width 328 height 39
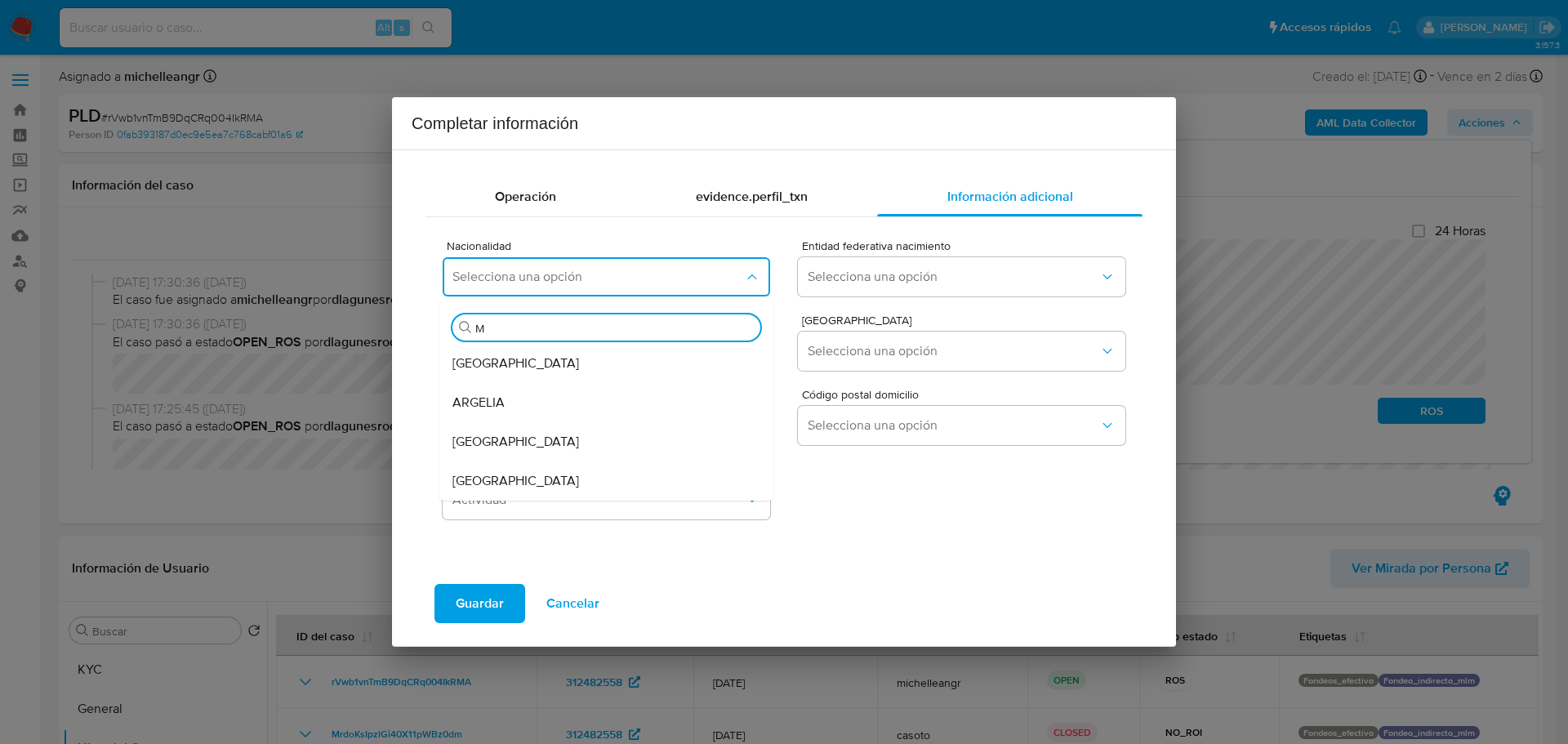
type input "ME"
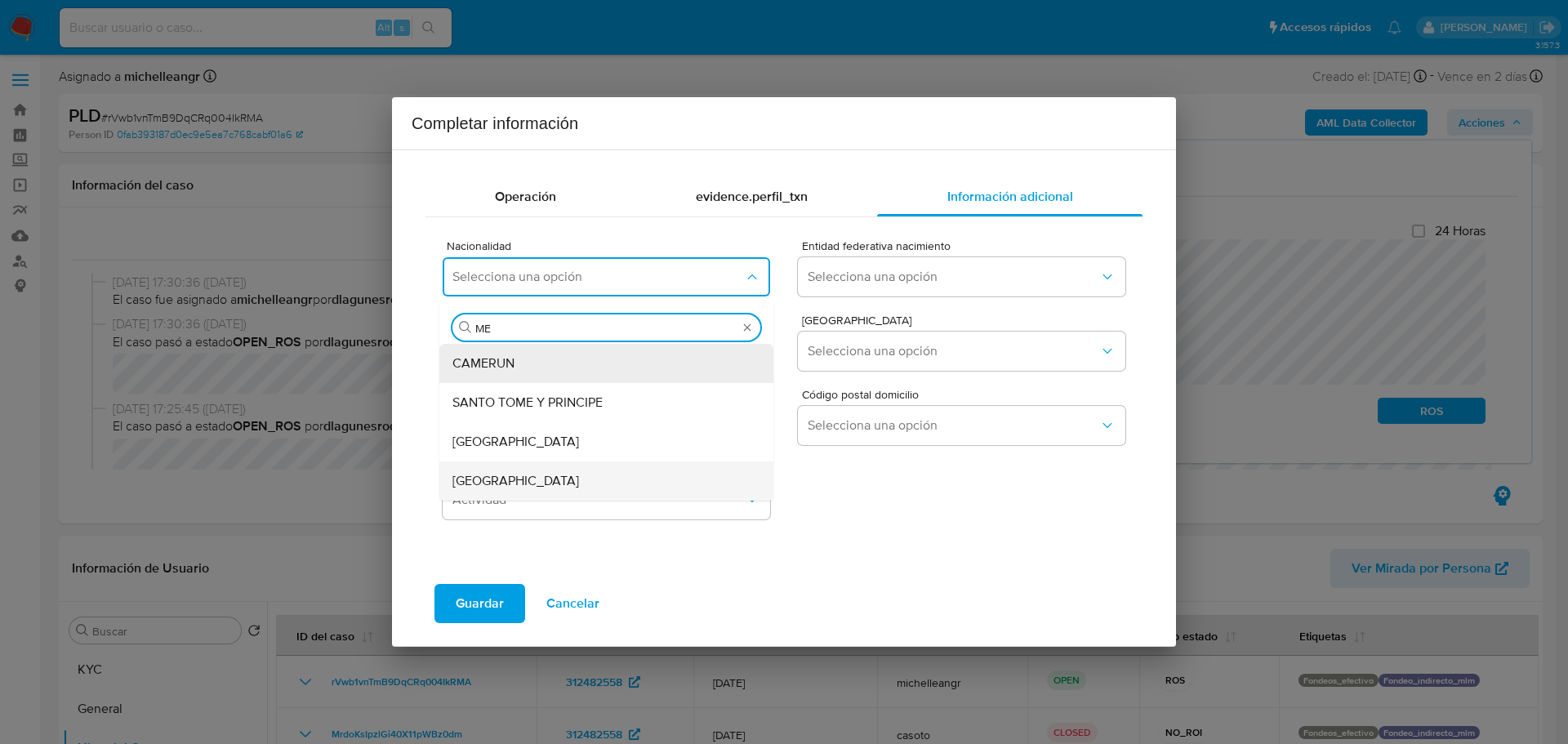
click at [564, 495] on div "MEXICO" at bounding box center [602, 481] width 298 height 39
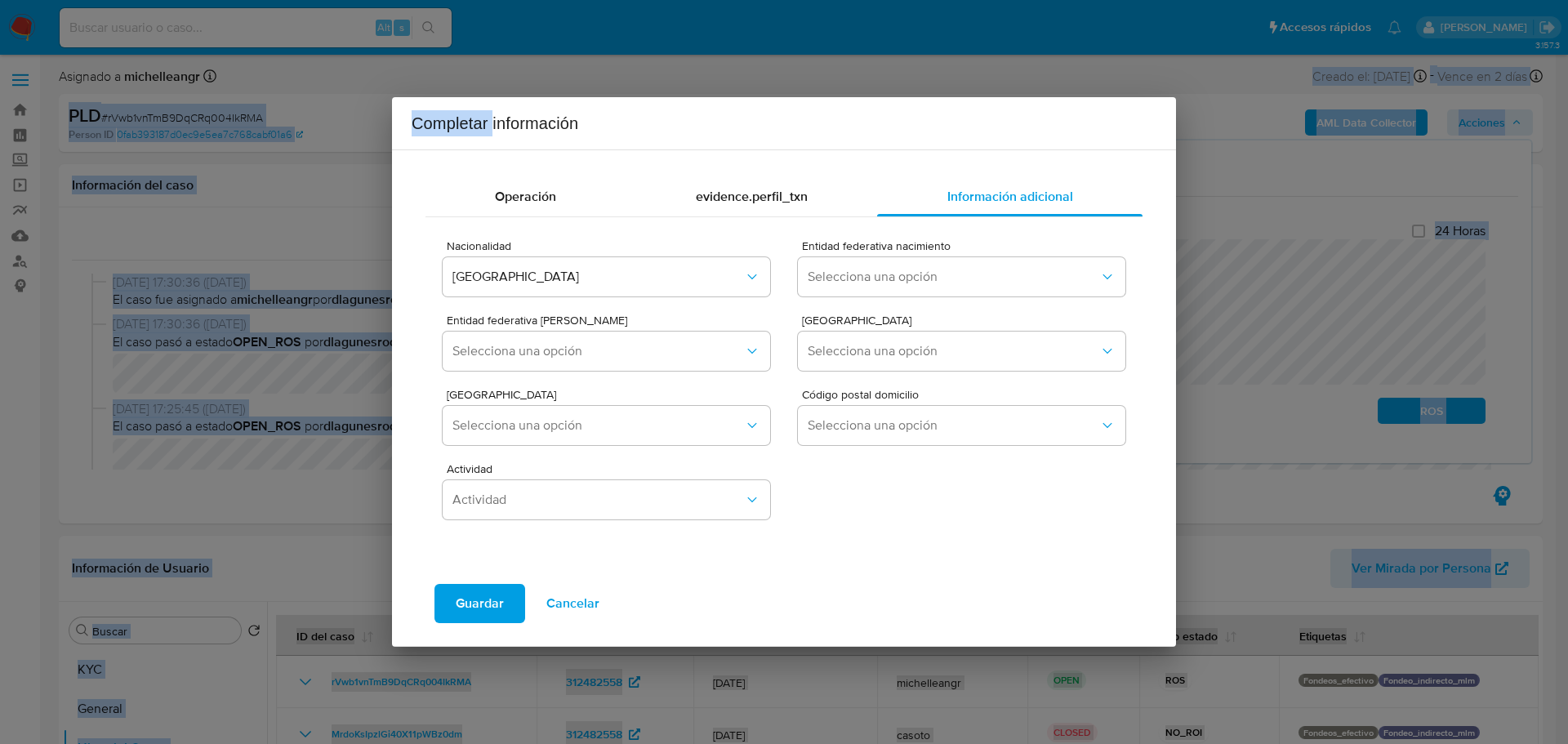
drag, startPoint x: 492, startPoint y: 1, endPoint x: 517, endPoint y: -36, distance: 44.7
click at [845, 276] on span "Selecciona una opción" at bounding box center [953, 277] width 292 height 17
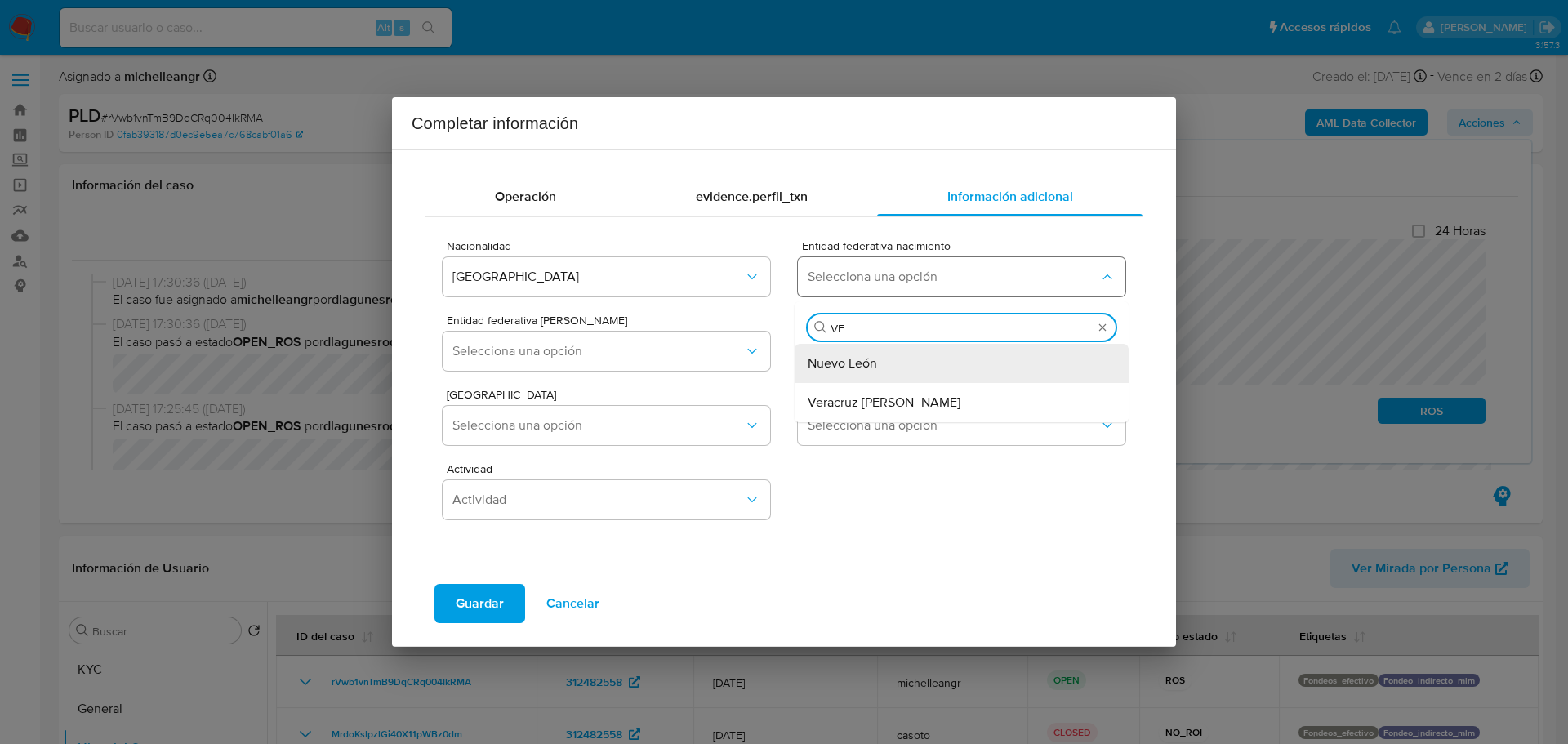
type input "VER"
drag, startPoint x: 837, startPoint y: 372, endPoint x: 573, endPoint y: 364, distance: 264.1
click at [837, 372] on div "Veracruz de Ignacio de la Llave" at bounding box center [957, 364] width 298 height 39
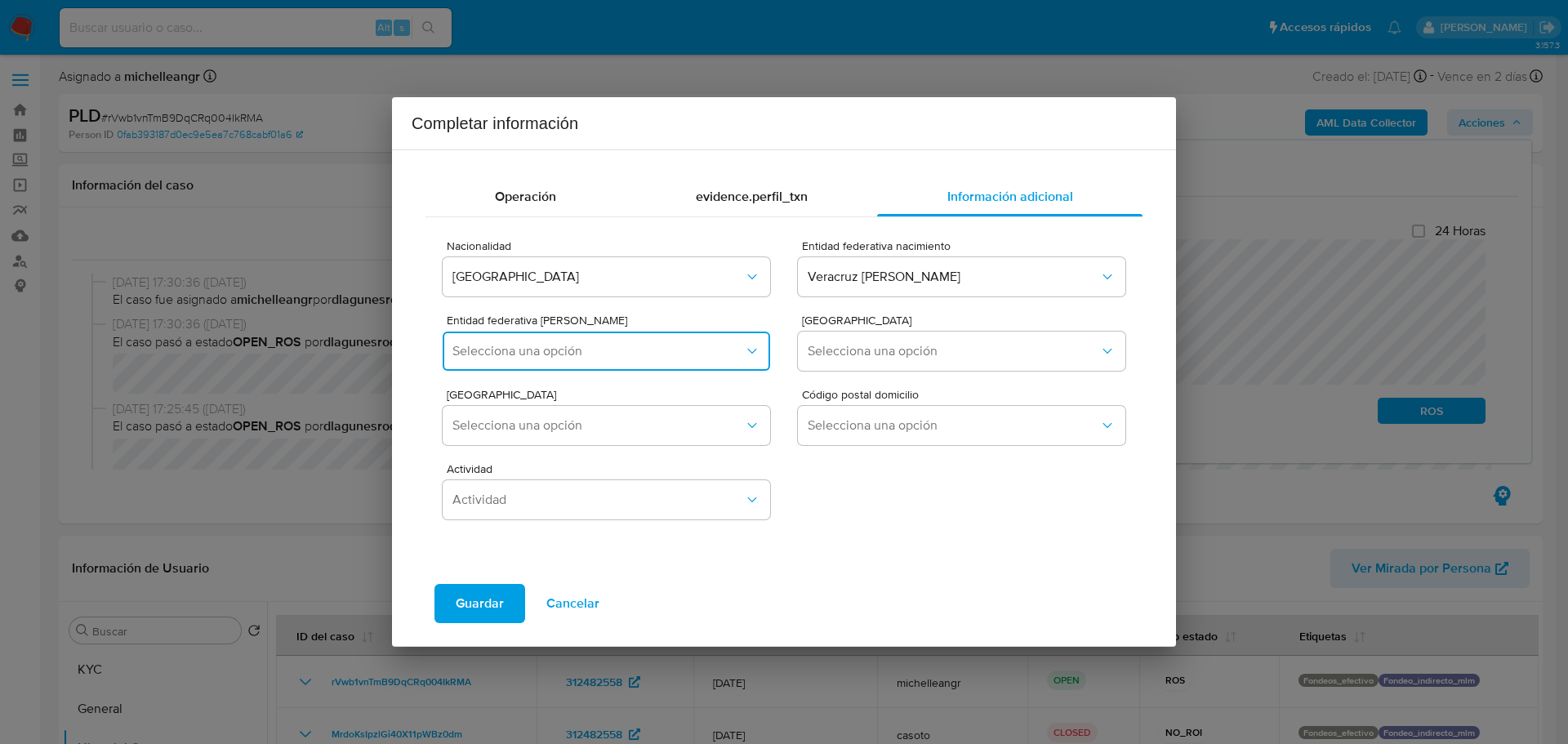
click at [561, 357] on span "Selecciona una opción" at bounding box center [598, 351] width 292 height 17
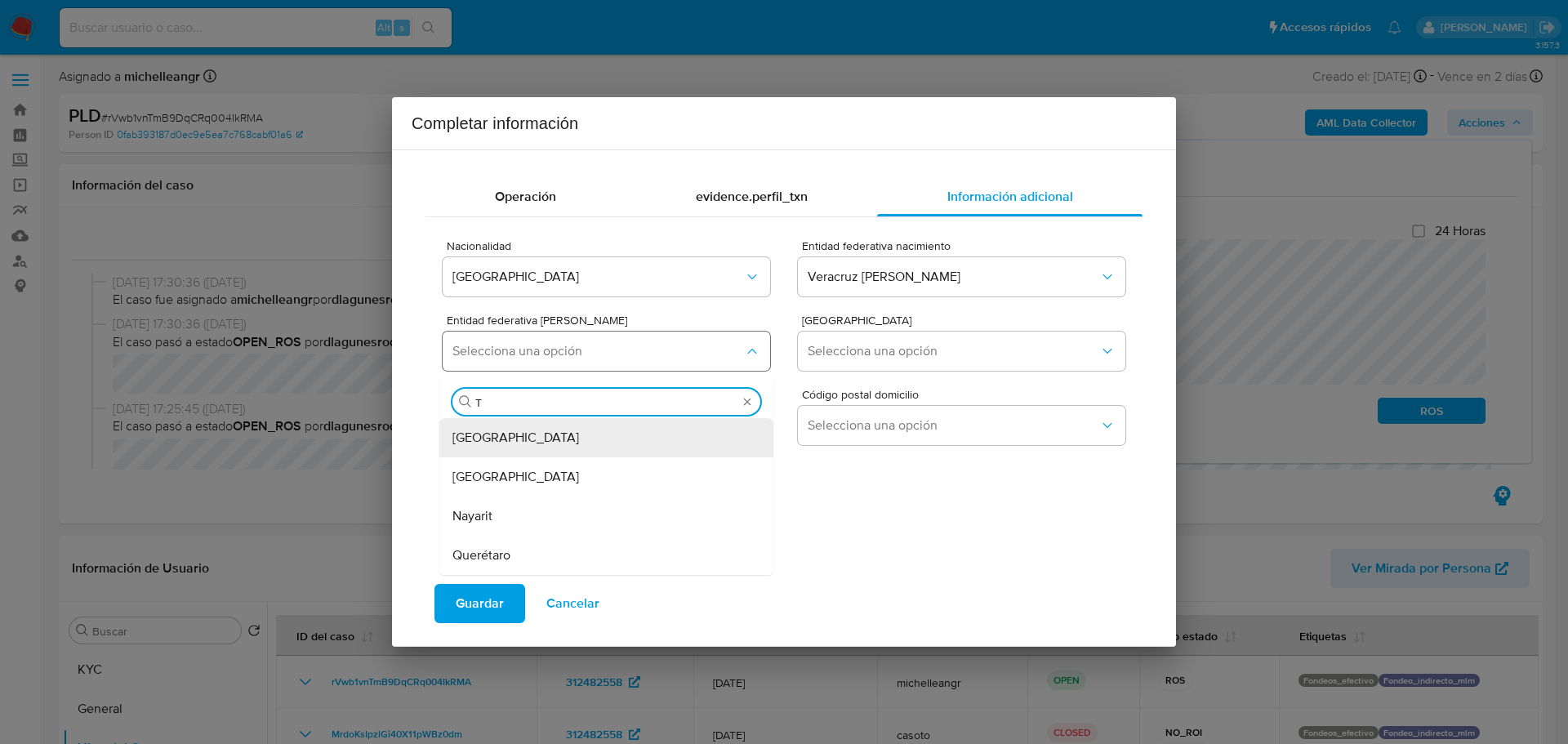
type input "TA"
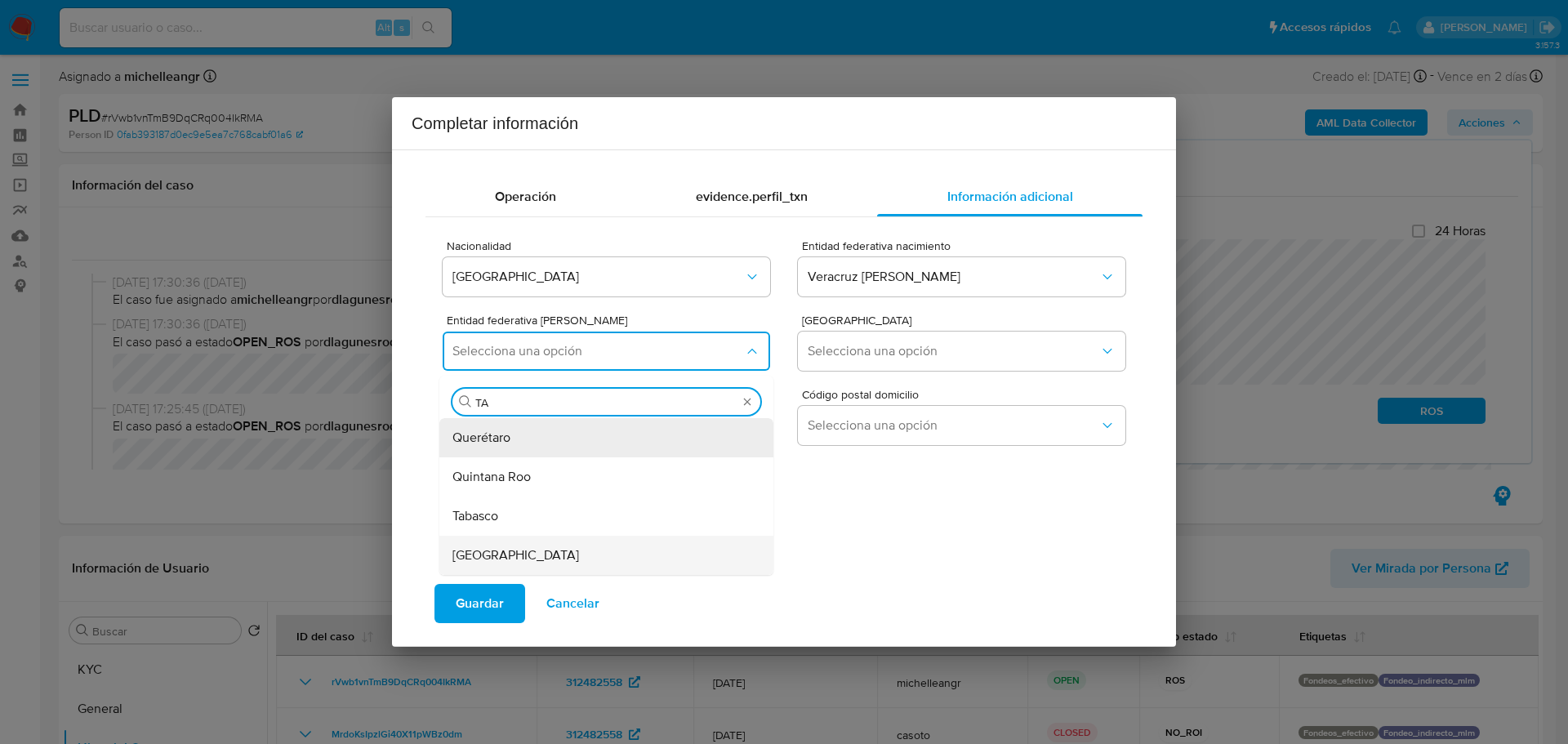
click at [500, 561] on span "Tamaulipas" at bounding box center [516, 556] width 127 height 17
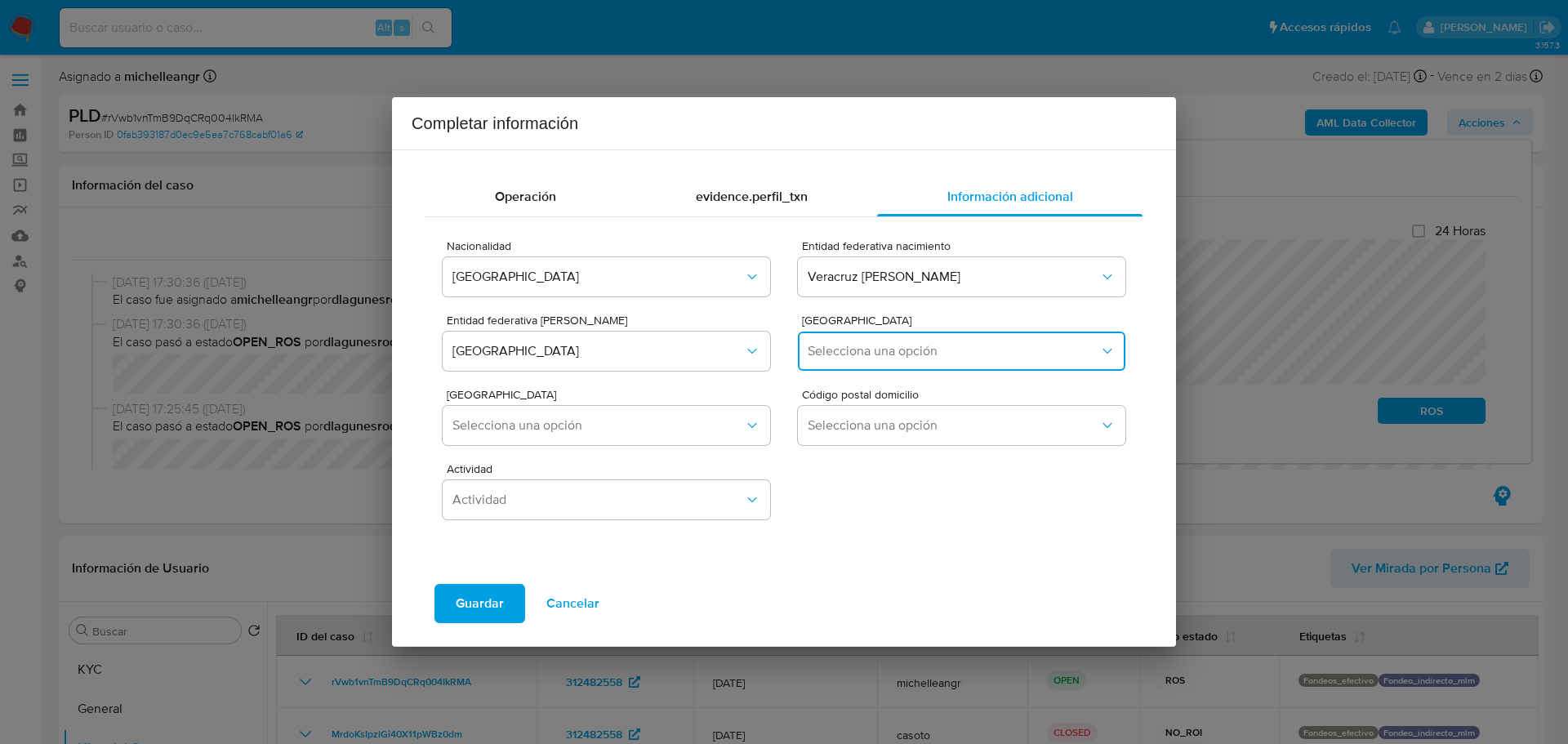
click at [827, 351] on span "Selecciona una opción" at bounding box center [953, 351] width 292 height 17
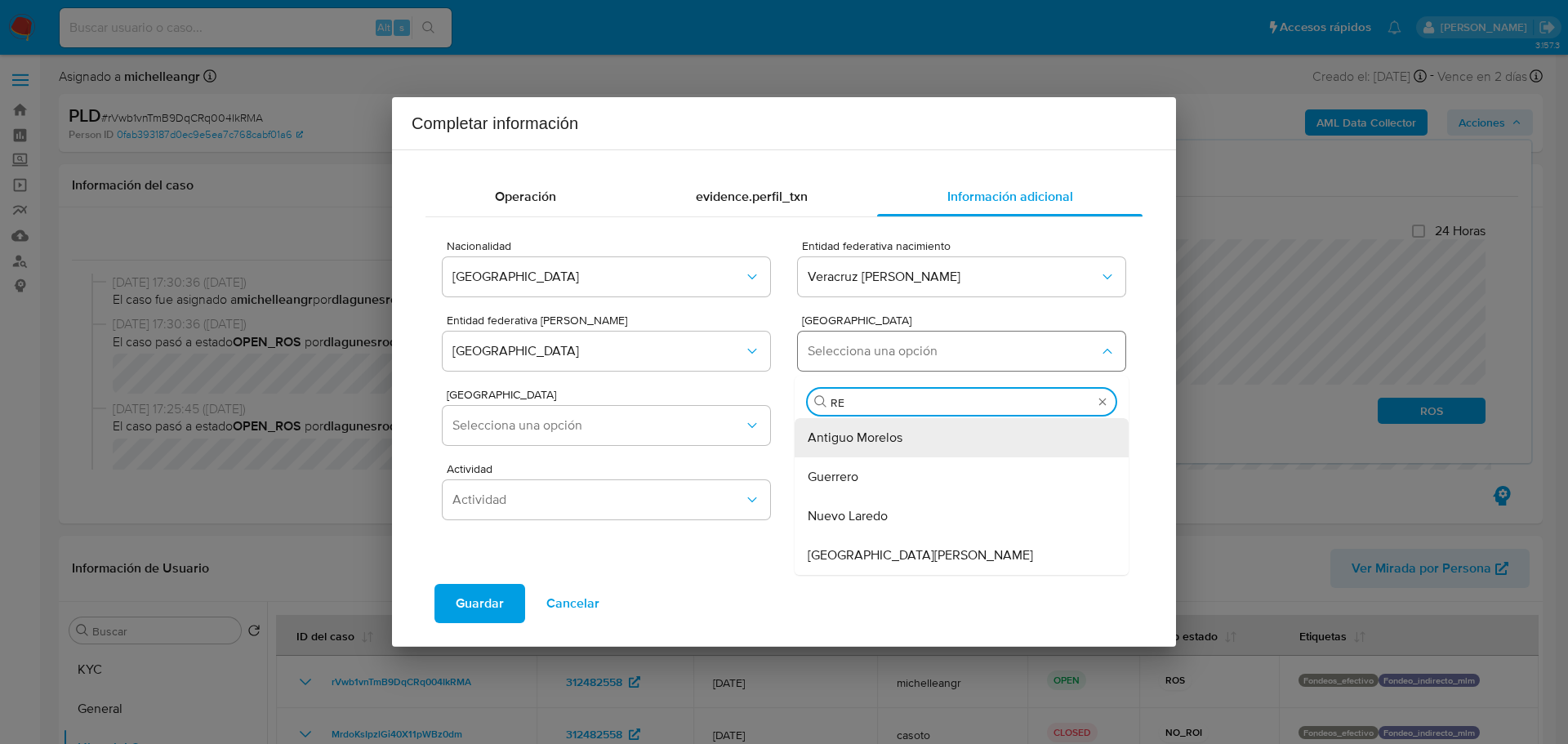
type input "REY"
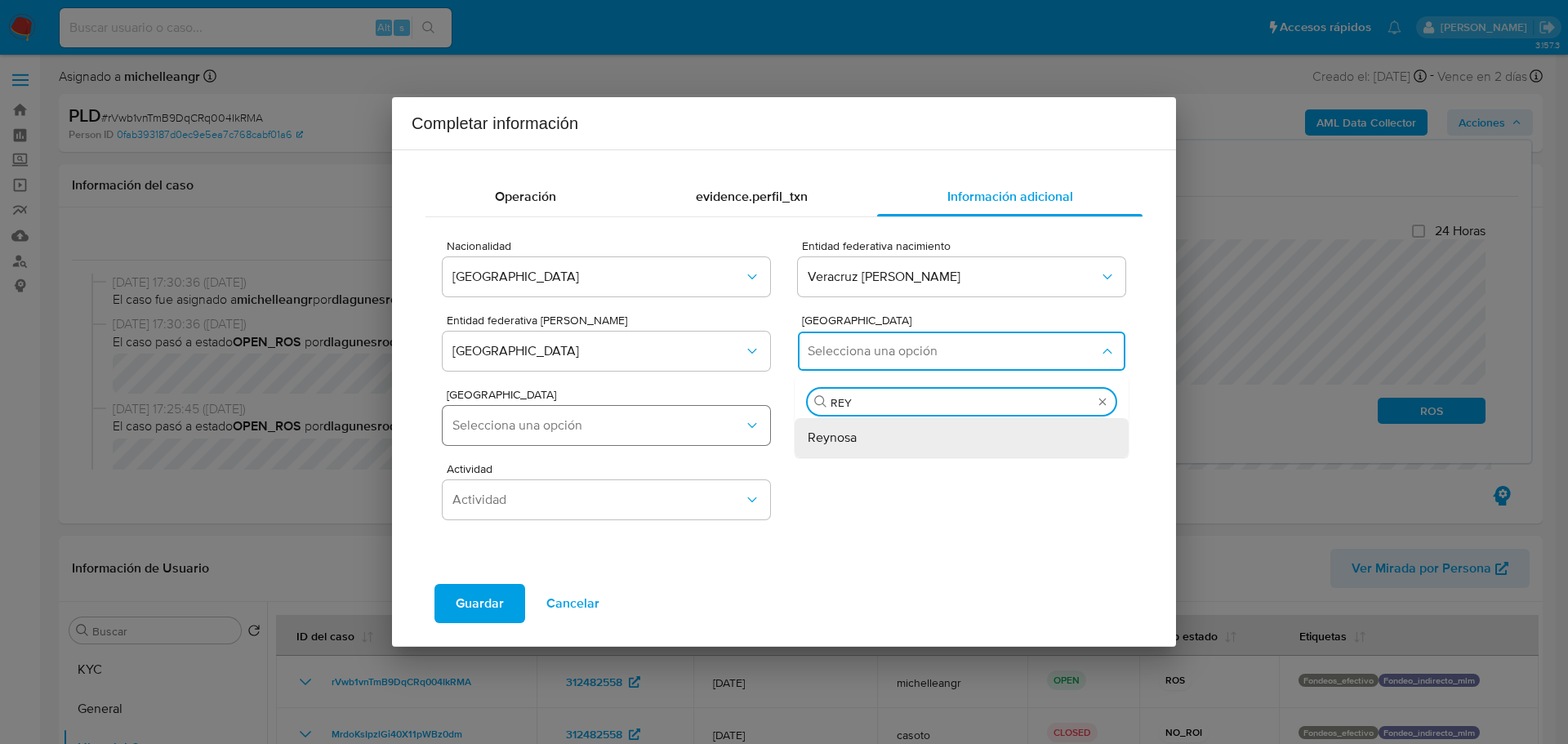
drag, startPoint x: 837, startPoint y: 441, endPoint x: 597, endPoint y: 436, distance: 240.1
click at [835, 440] on span "Reynosa" at bounding box center [832, 437] width 49 height 17
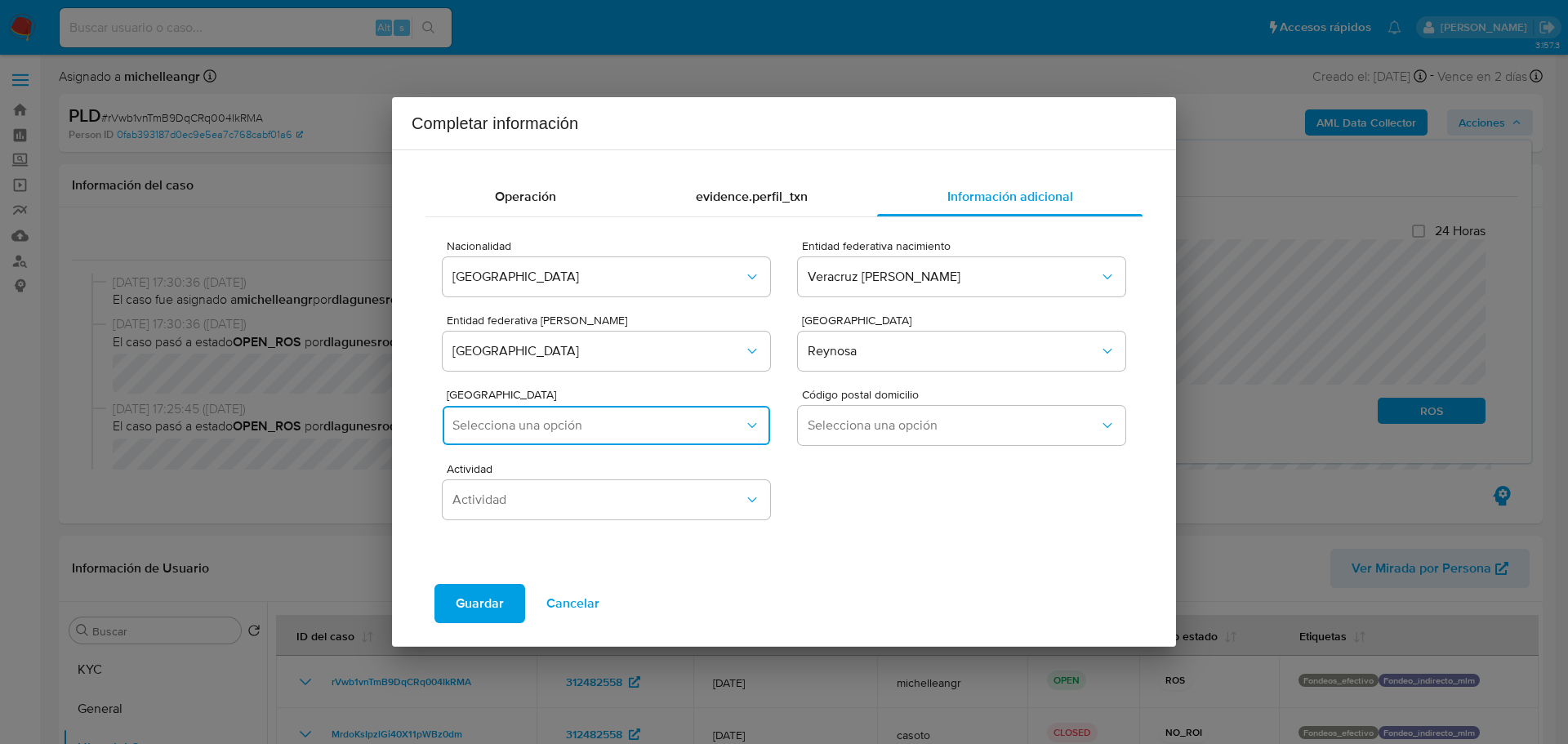
click at [533, 429] on span "Selecciona una opción" at bounding box center [598, 425] width 292 height 17
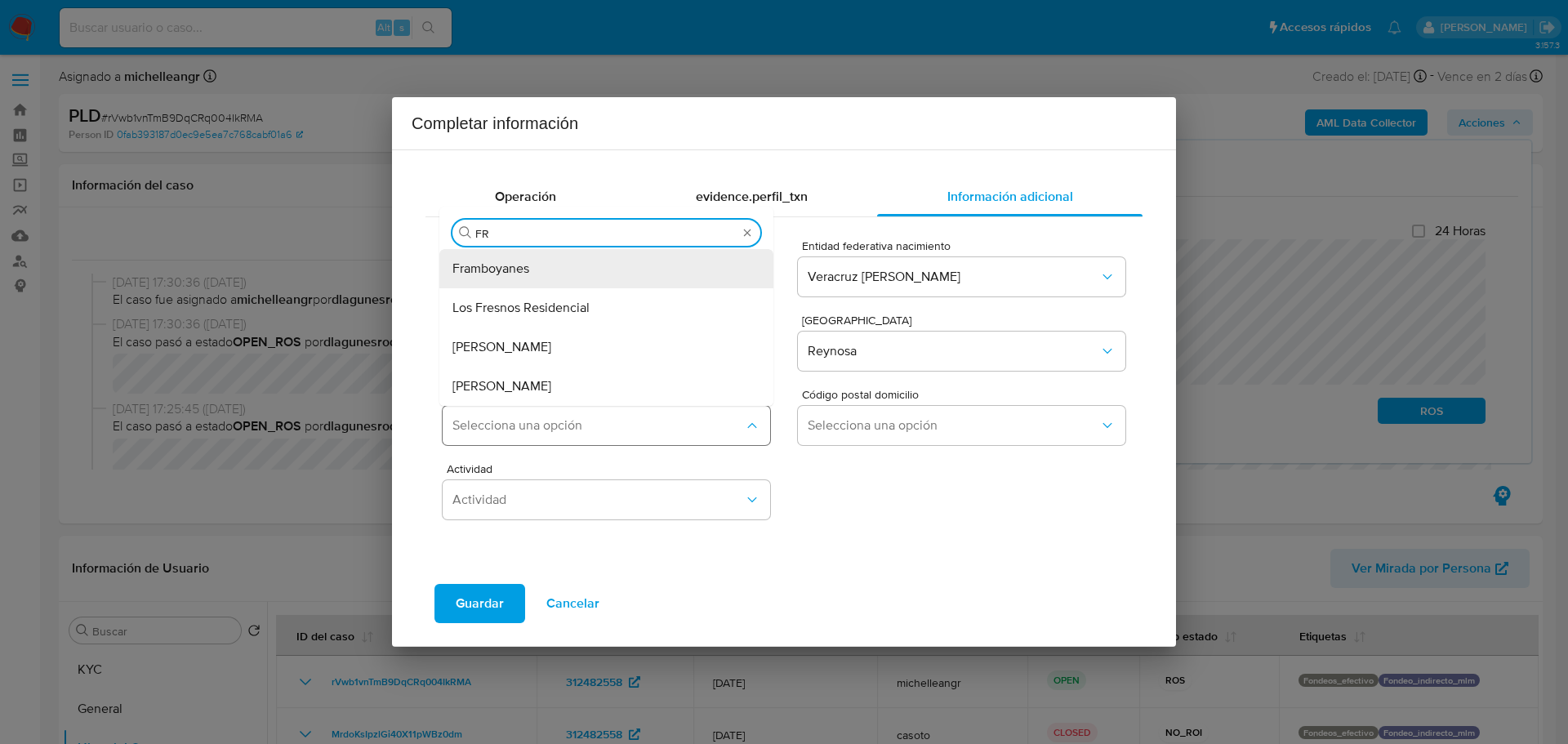
type input "F"
type input "CAMP"
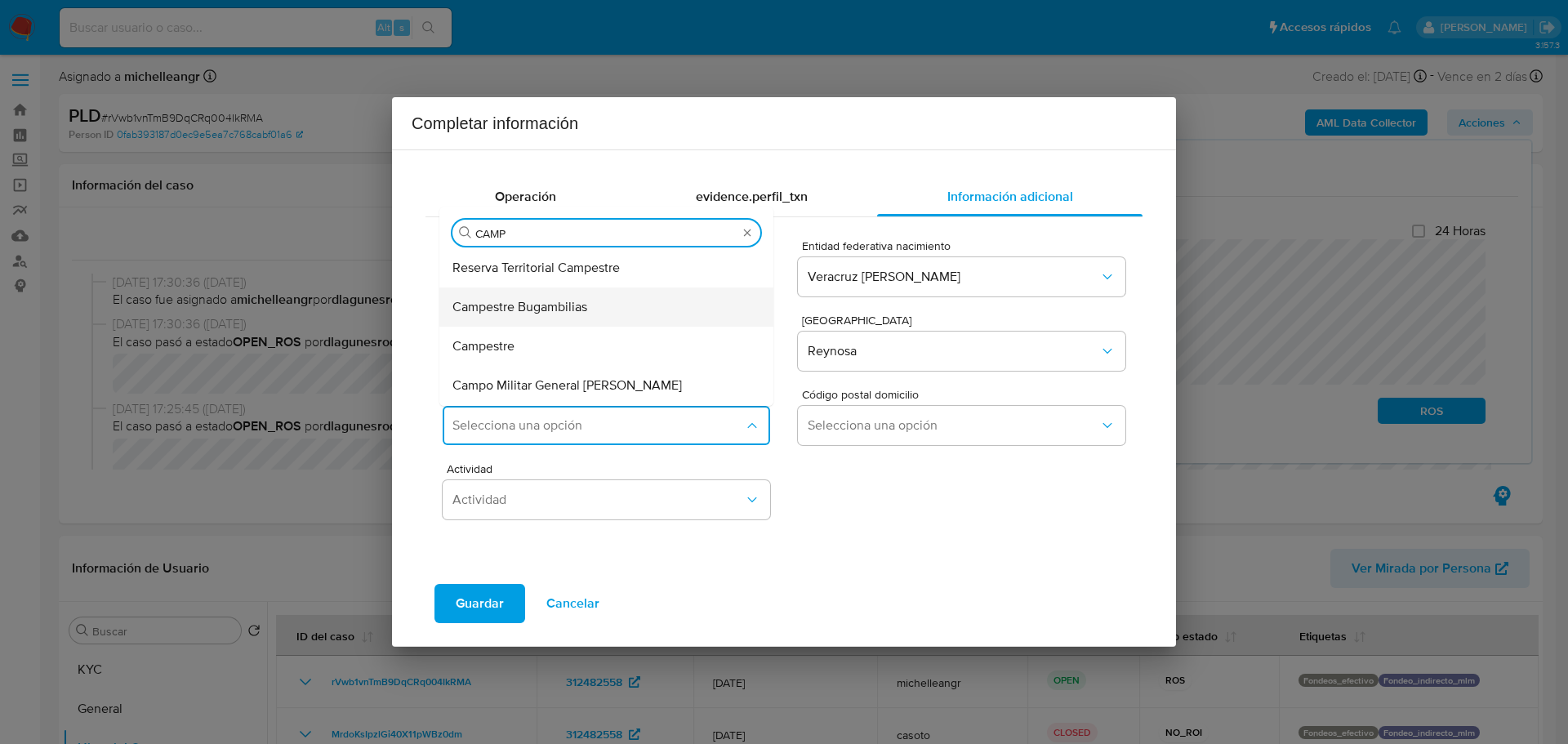
scroll to position [79, 0]
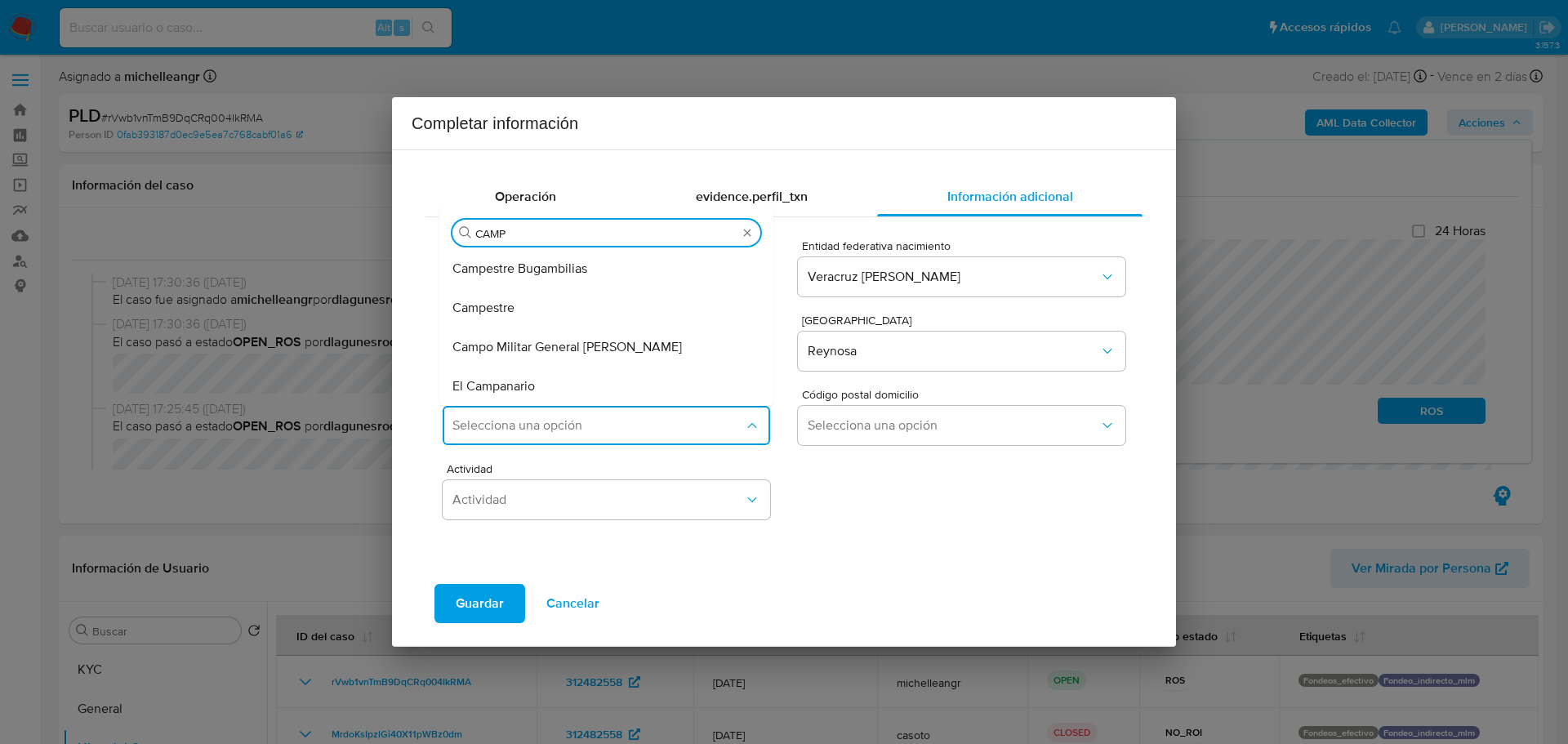
drag, startPoint x: 545, startPoint y: 314, endPoint x: 779, endPoint y: 424, distance: 258.6
click at [547, 314] on div "Campestre" at bounding box center [602, 308] width 298 height 39
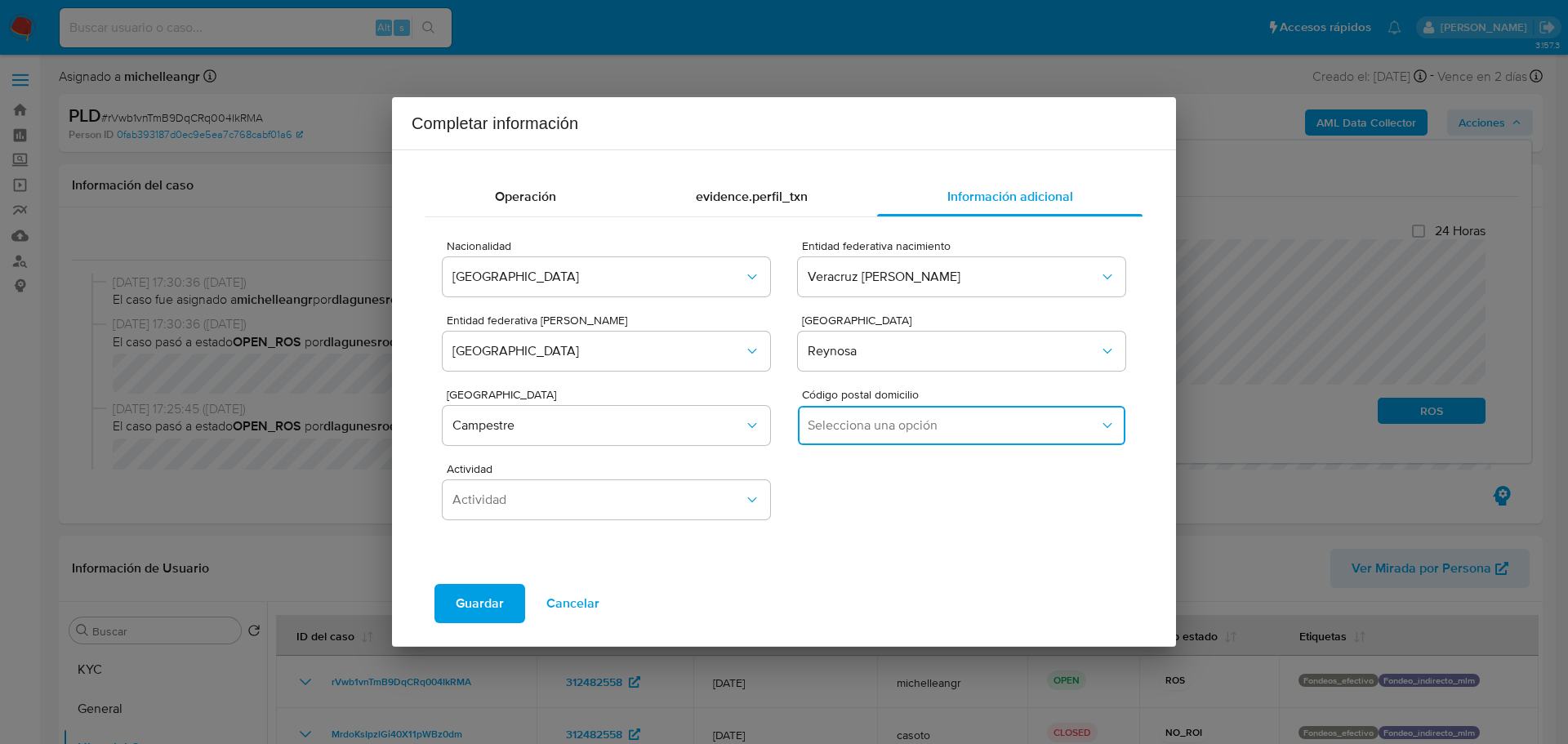
click at [858, 420] on span "Selecciona una opción" at bounding box center [953, 425] width 292 height 17
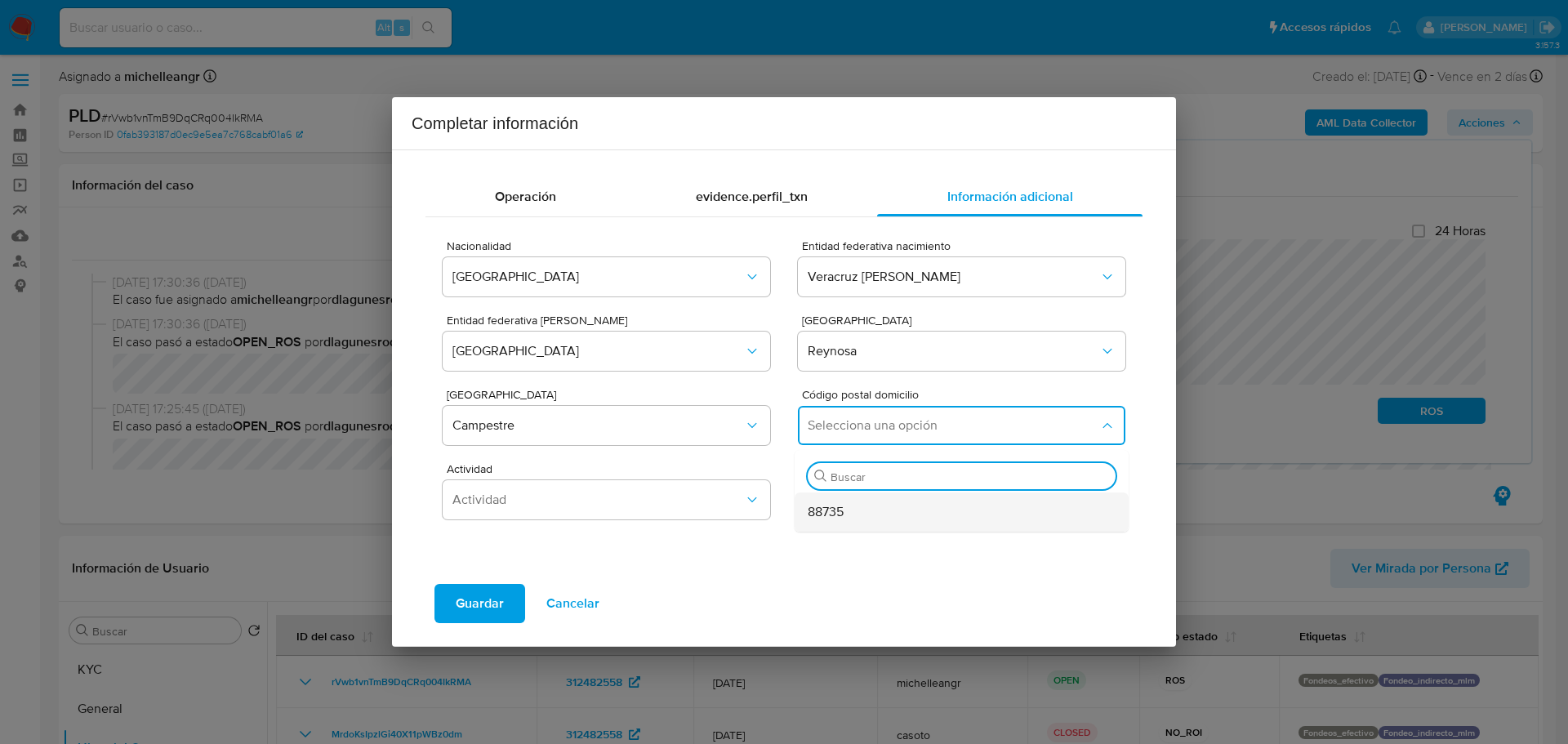
click at [857, 506] on div "88735" at bounding box center [957, 512] width 298 height 39
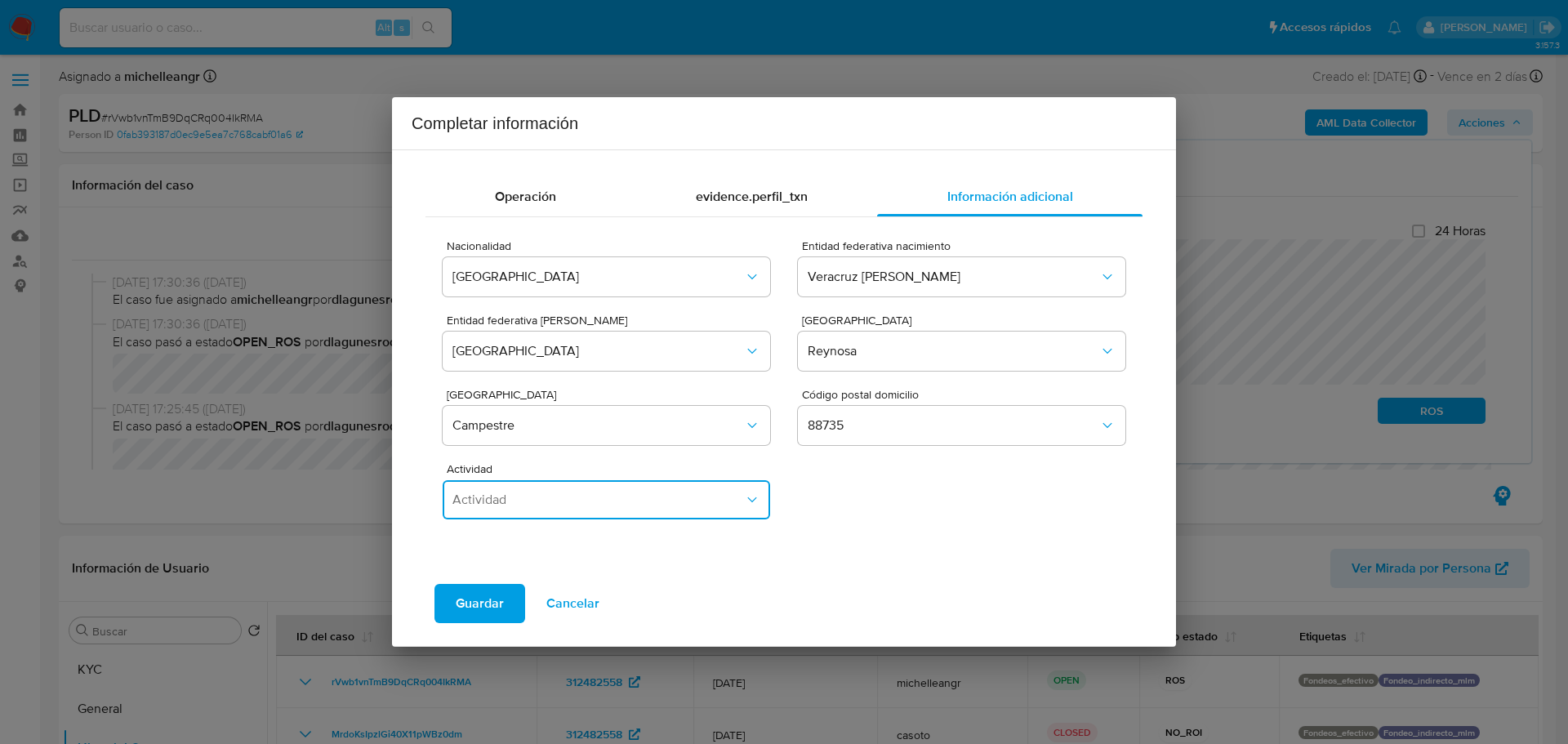
click at [683, 504] on span "Actividad" at bounding box center [598, 500] width 292 height 17
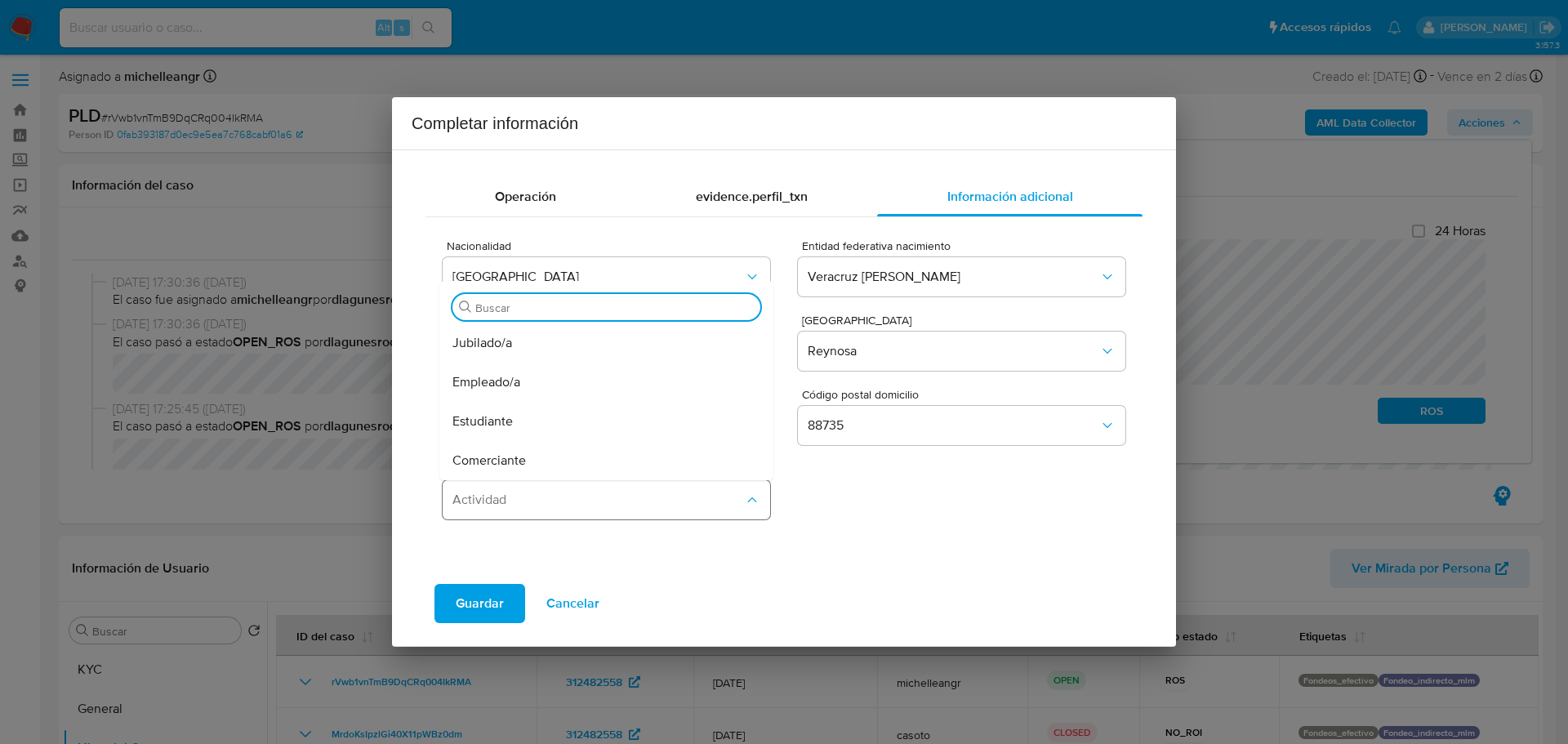
drag, startPoint x: 512, startPoint y: 385, endPoint x: 555, endPoint y: 519, distance: 140.7
click at [512, 386] on span "Empleado/a" at bounding box center [486, 382] width 67 height 17
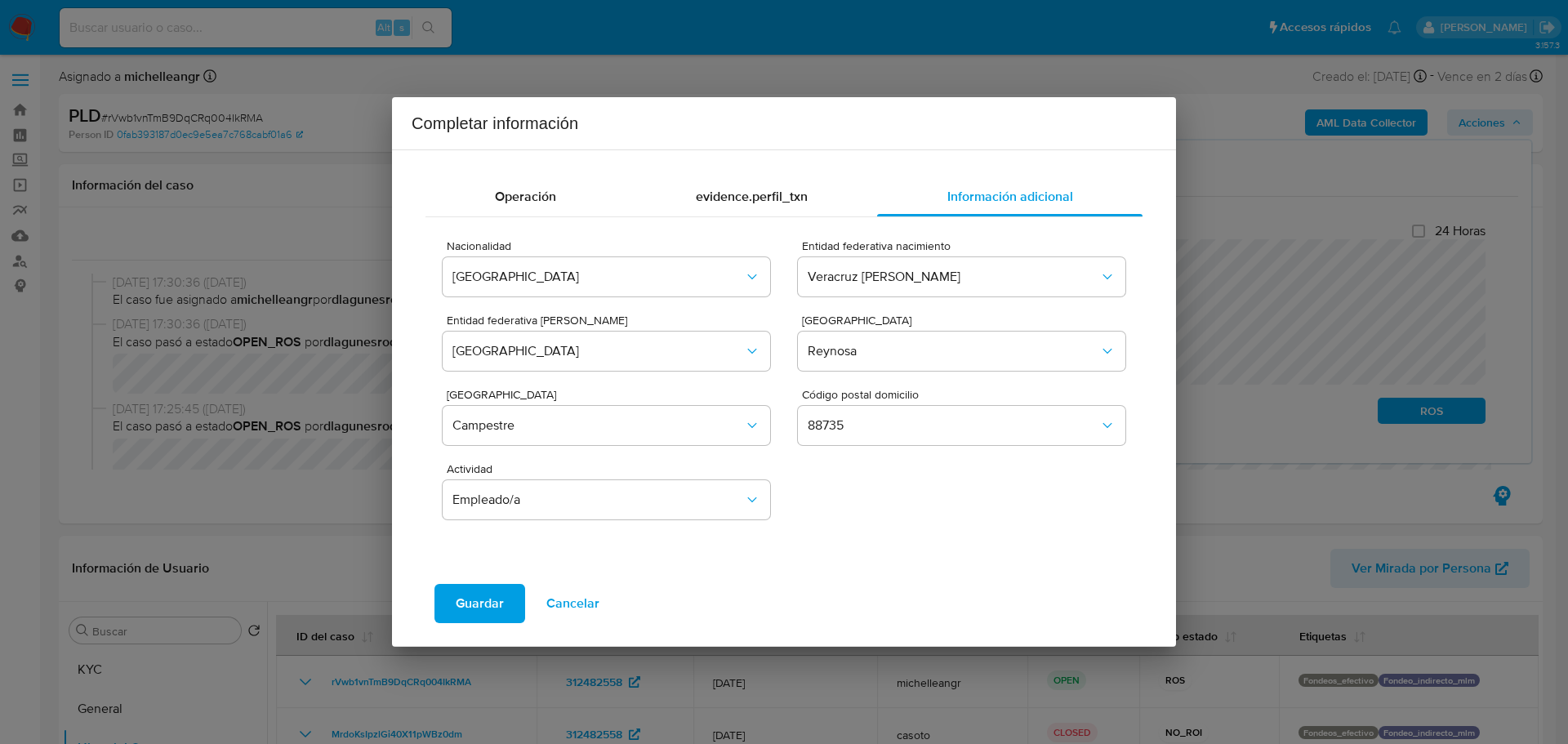
click at [464, 607] on span "Guardar" at bounding box center [479, 604] width 48 height 36
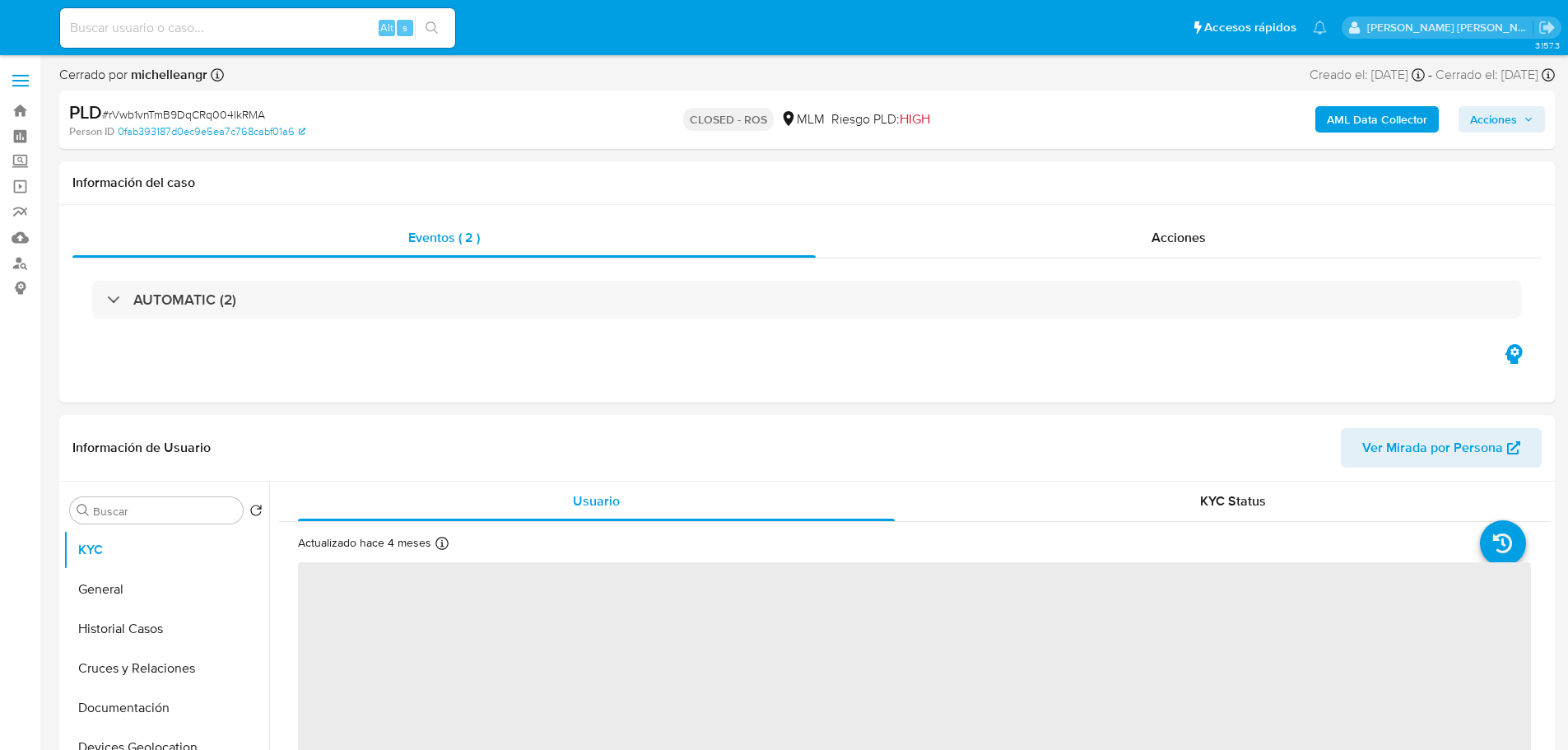
select select "10"
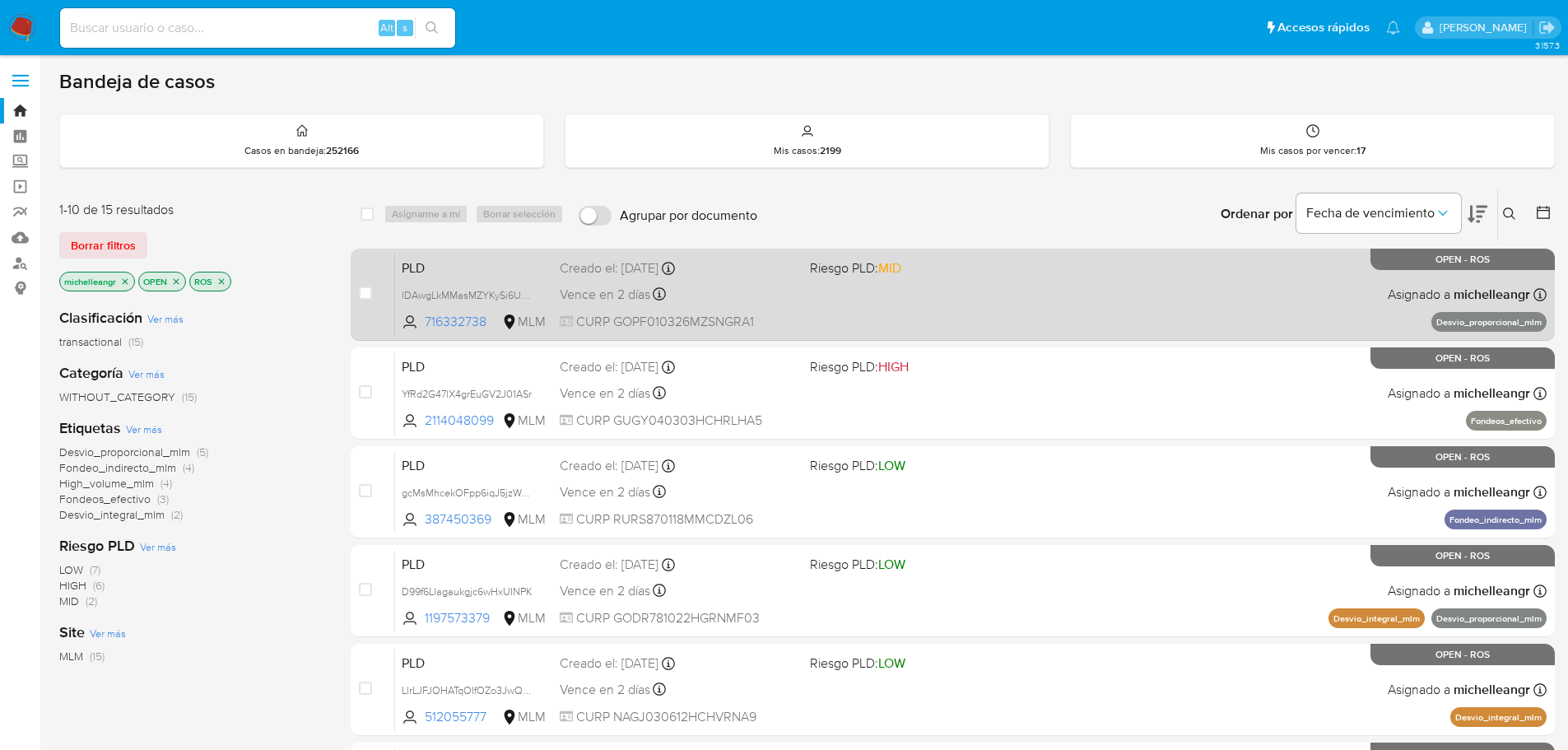
click at [503, 269] on span "PLD" at bounding box center [474, 267] width 145 height 21
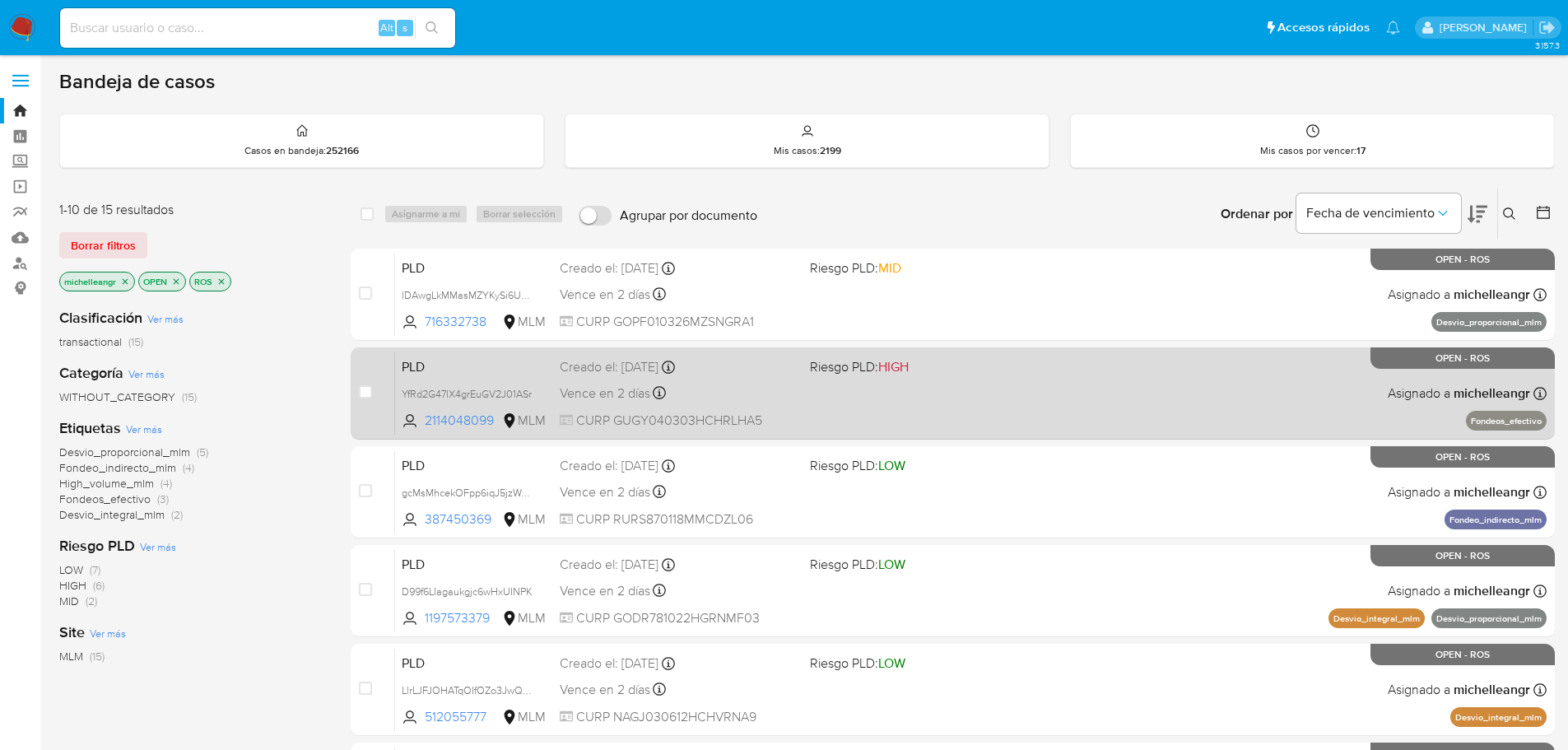
click at [475, 357] on span "PLD" at bounding box center [474, 366] width 145 height 21
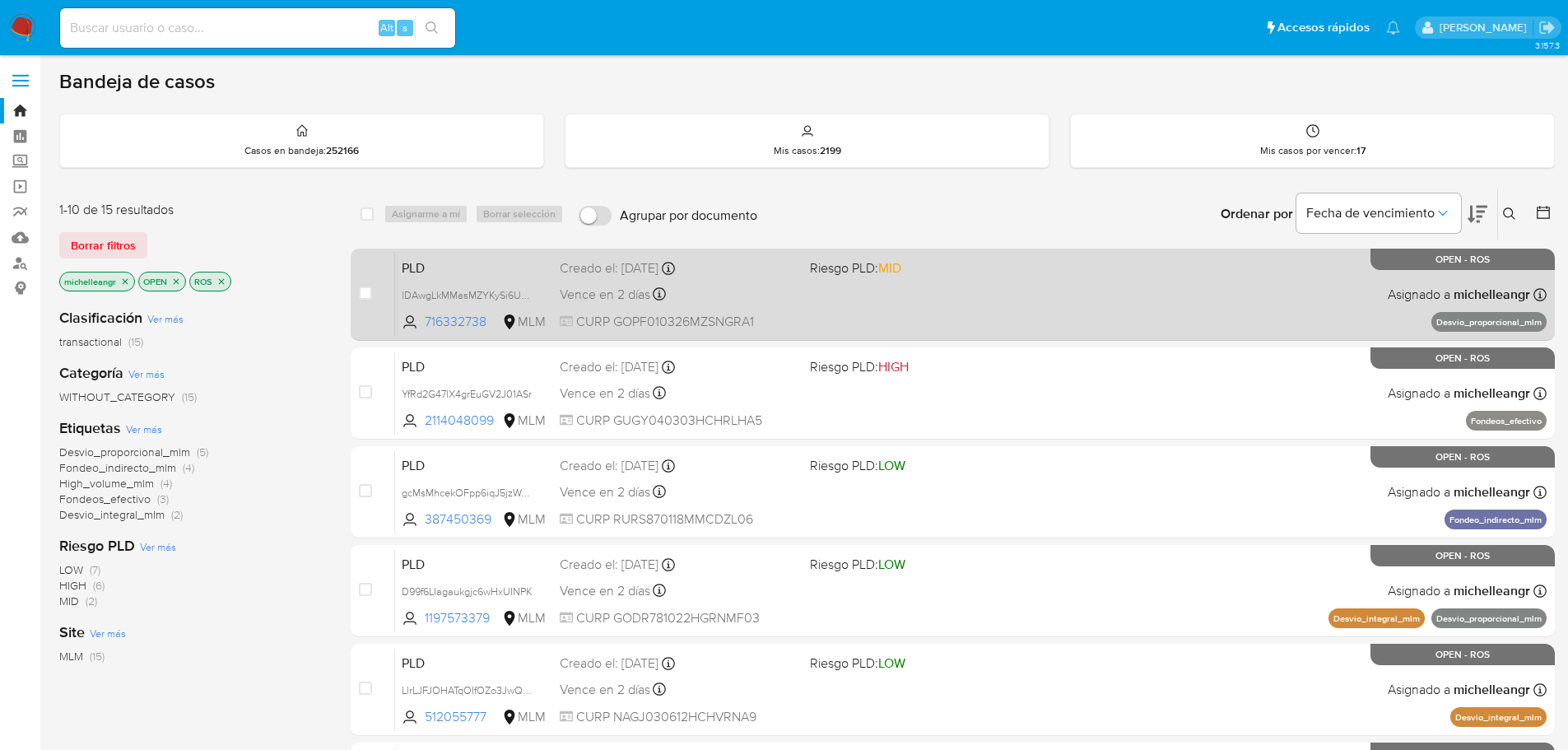
click at [436, 271] on span "PLD" at bounding box center [474, 267] width 145 height 21
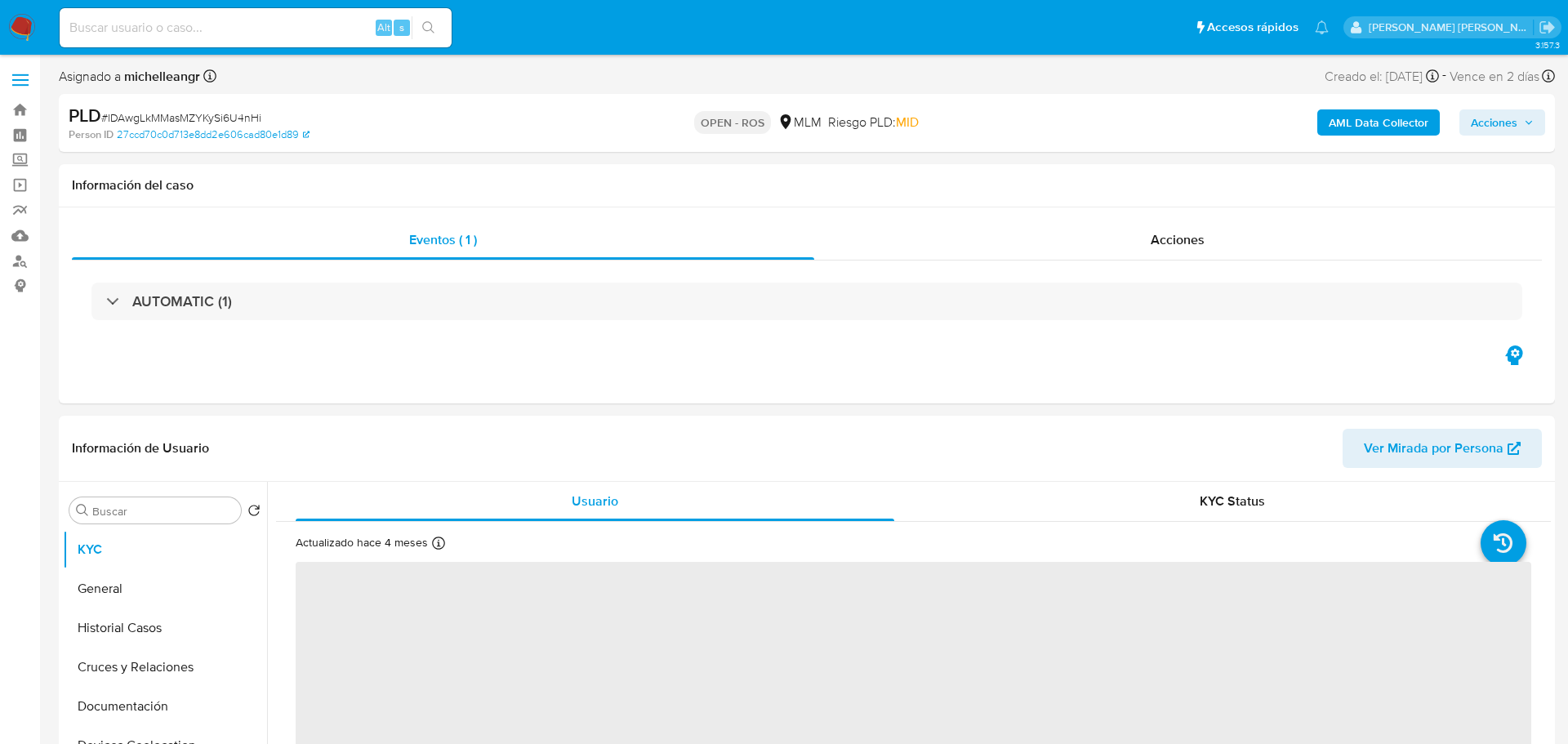
select select "10"
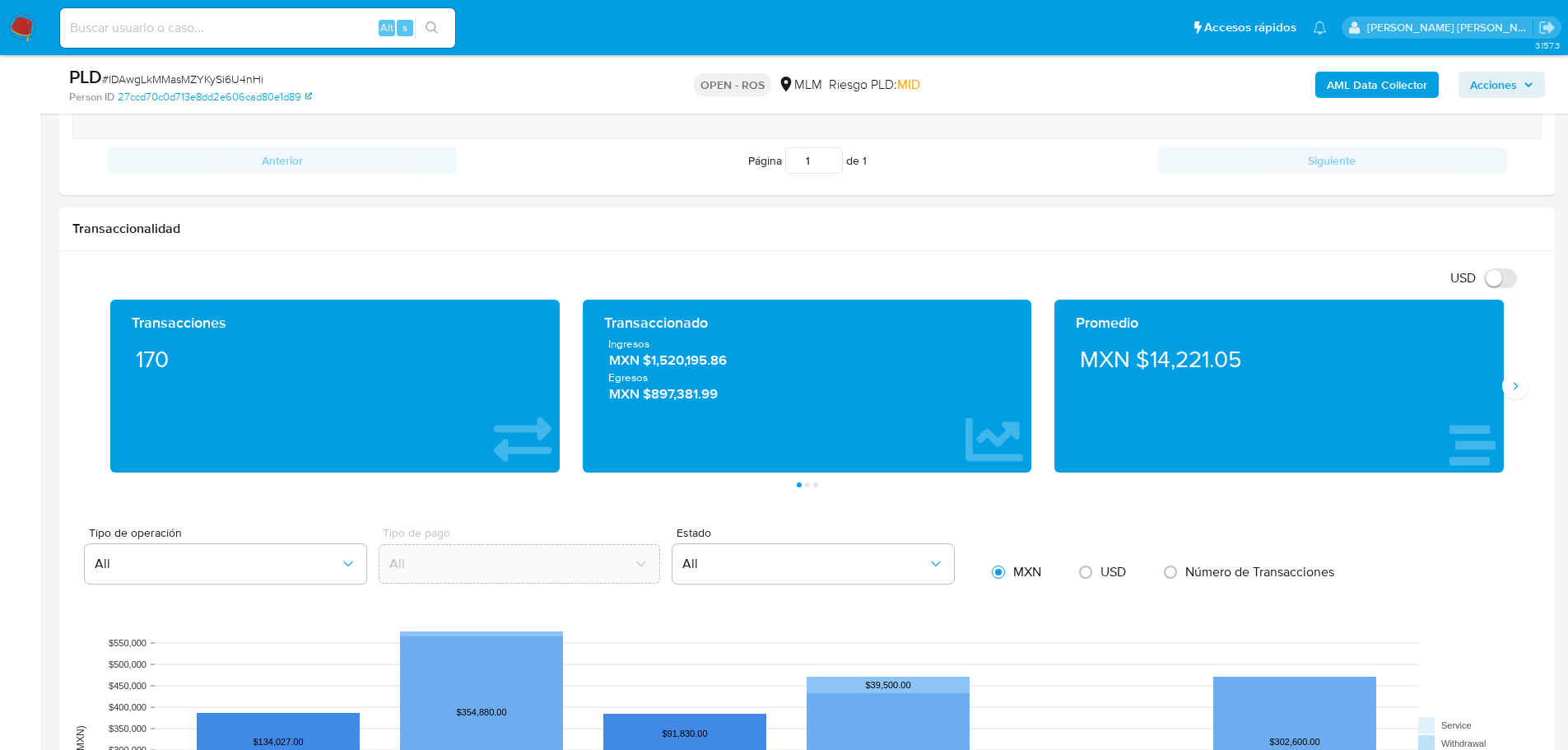
scroll to position [1318, 0]
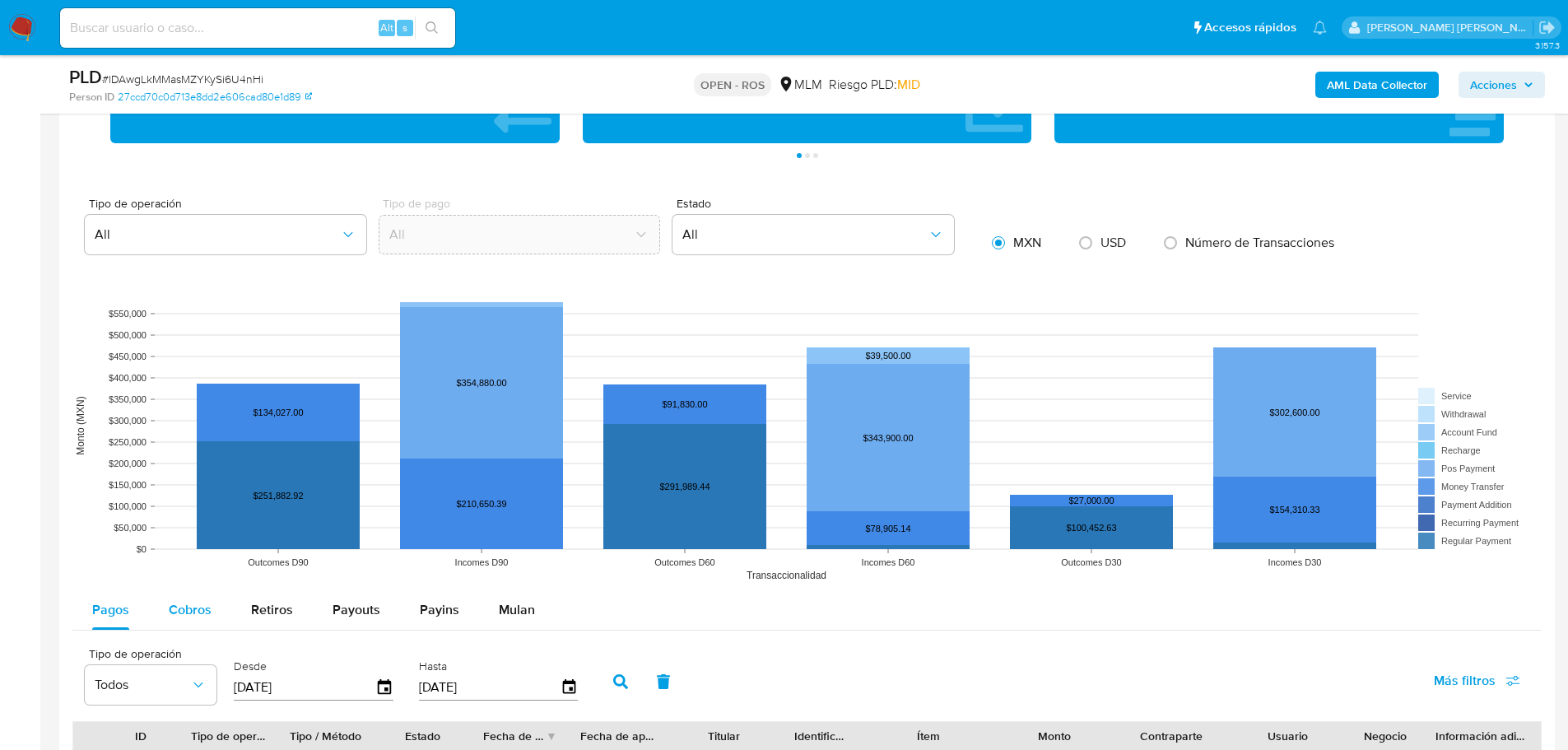
click at [202, 602] on span "Cobros" at bounding box center [190, 610] width 42 height 19
select select "10"
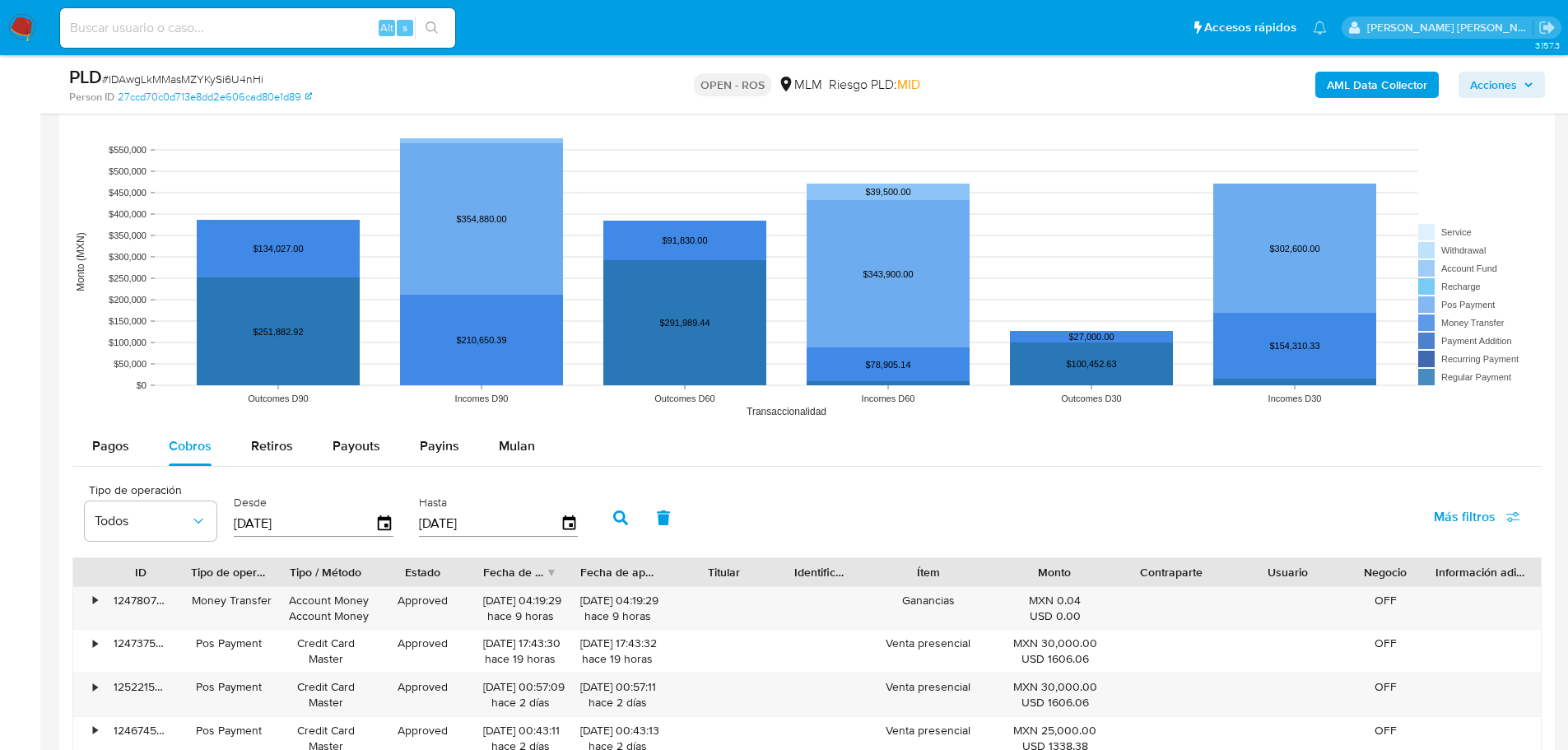
scroll to position [1482, 0]
click at [566, 520] on icon "button" at bounding box center [569, 523] width 29 height 29
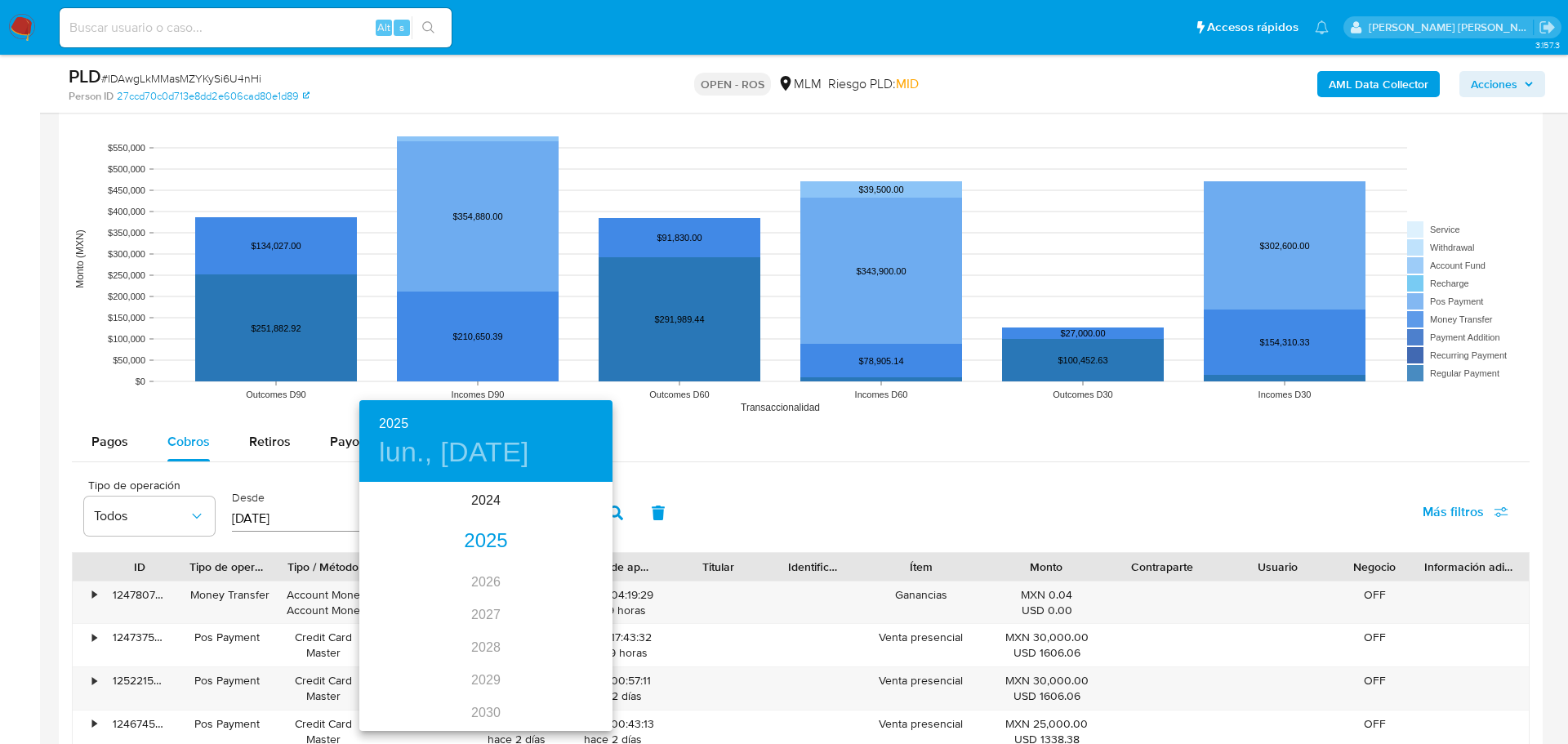
click at [502, 549] on div "2025" at bounding box center [485, 542] width 253 height 32
click at [581, 578] on div "jun." at bounding box center [570, 577] width 84 height 61
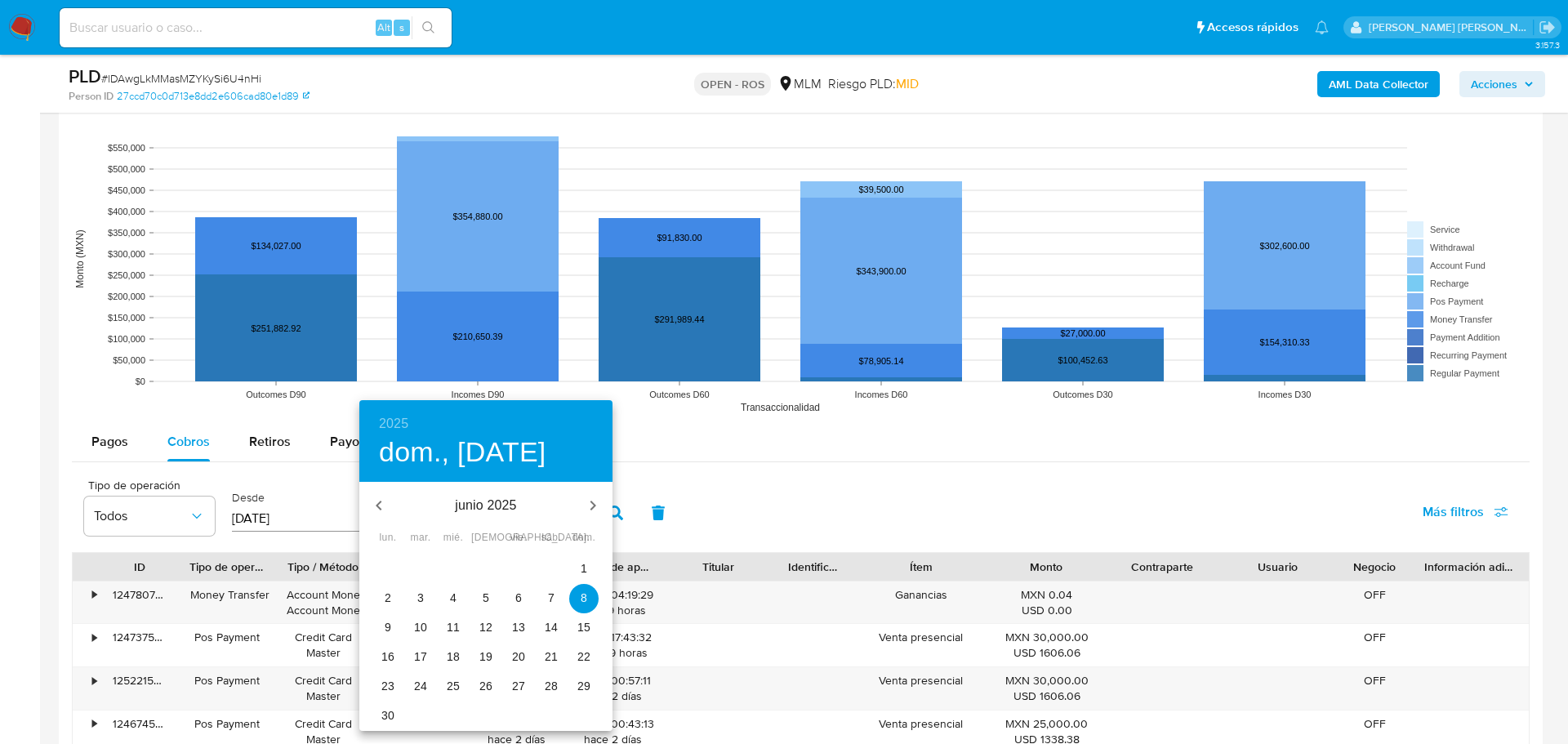
click at [380, 719] on span "30" at bounding box center [388, 715] width 30 height 17
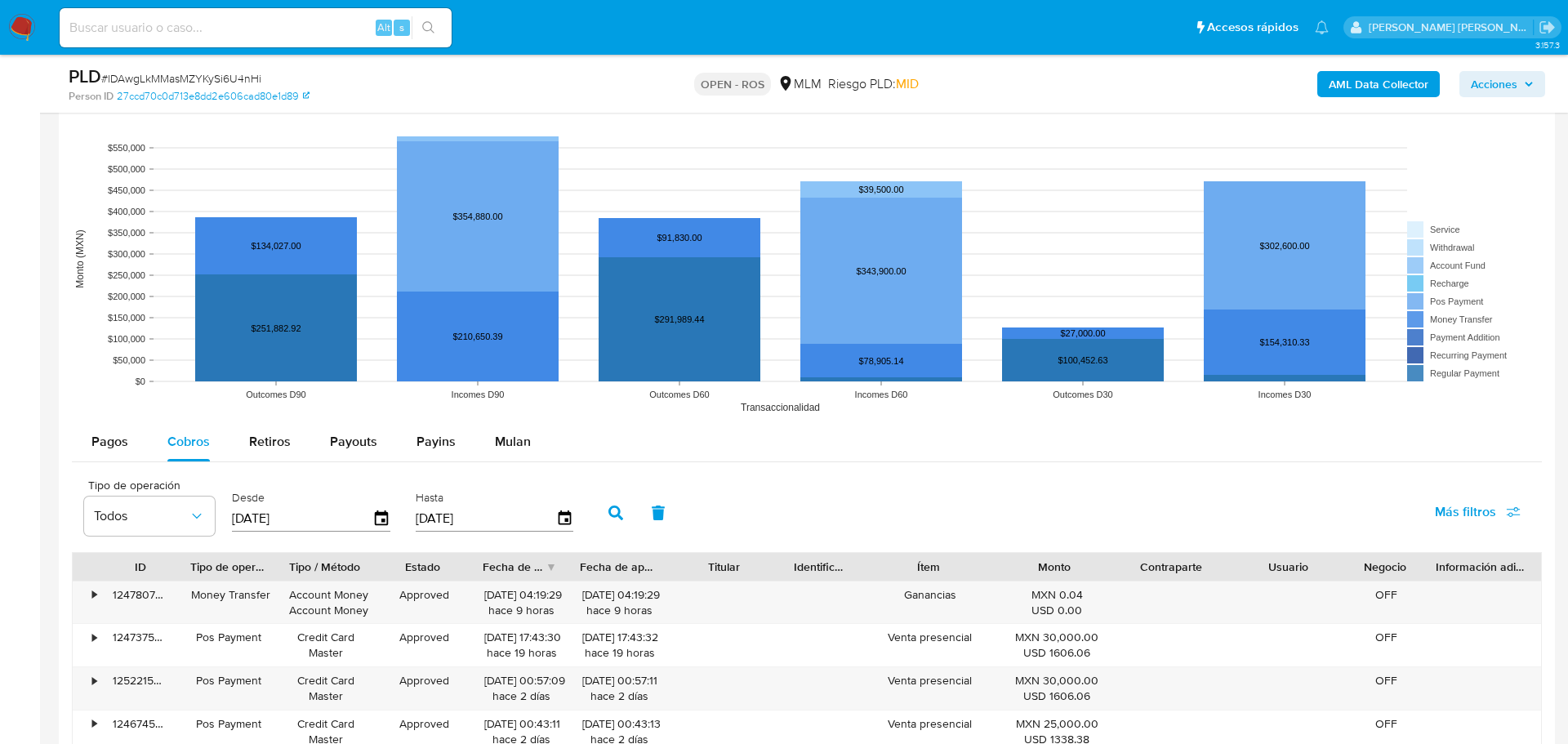
type input "30/06/2025"
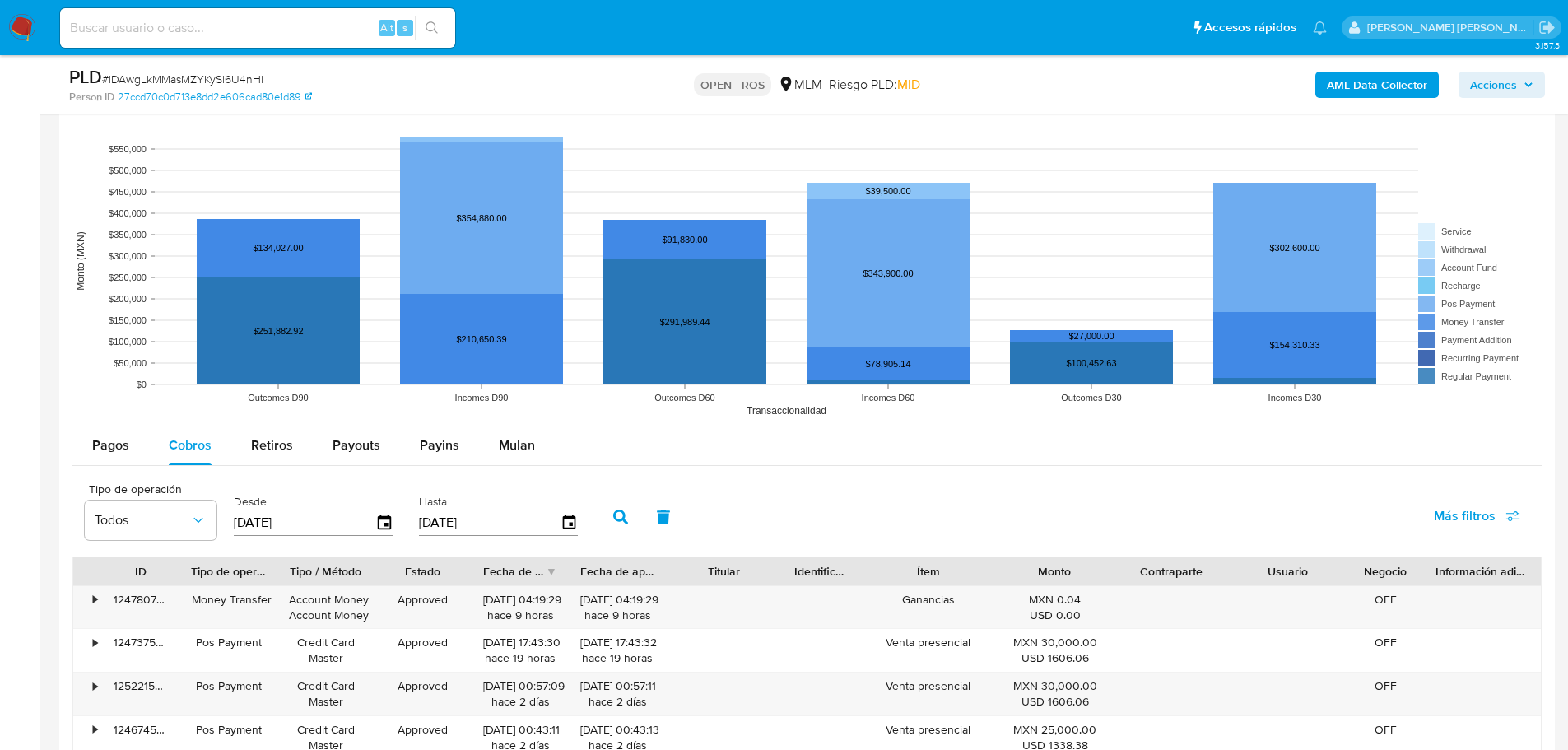
click at [626, 529] on button "button" at bounding box center [621, 517] width 42 height 40
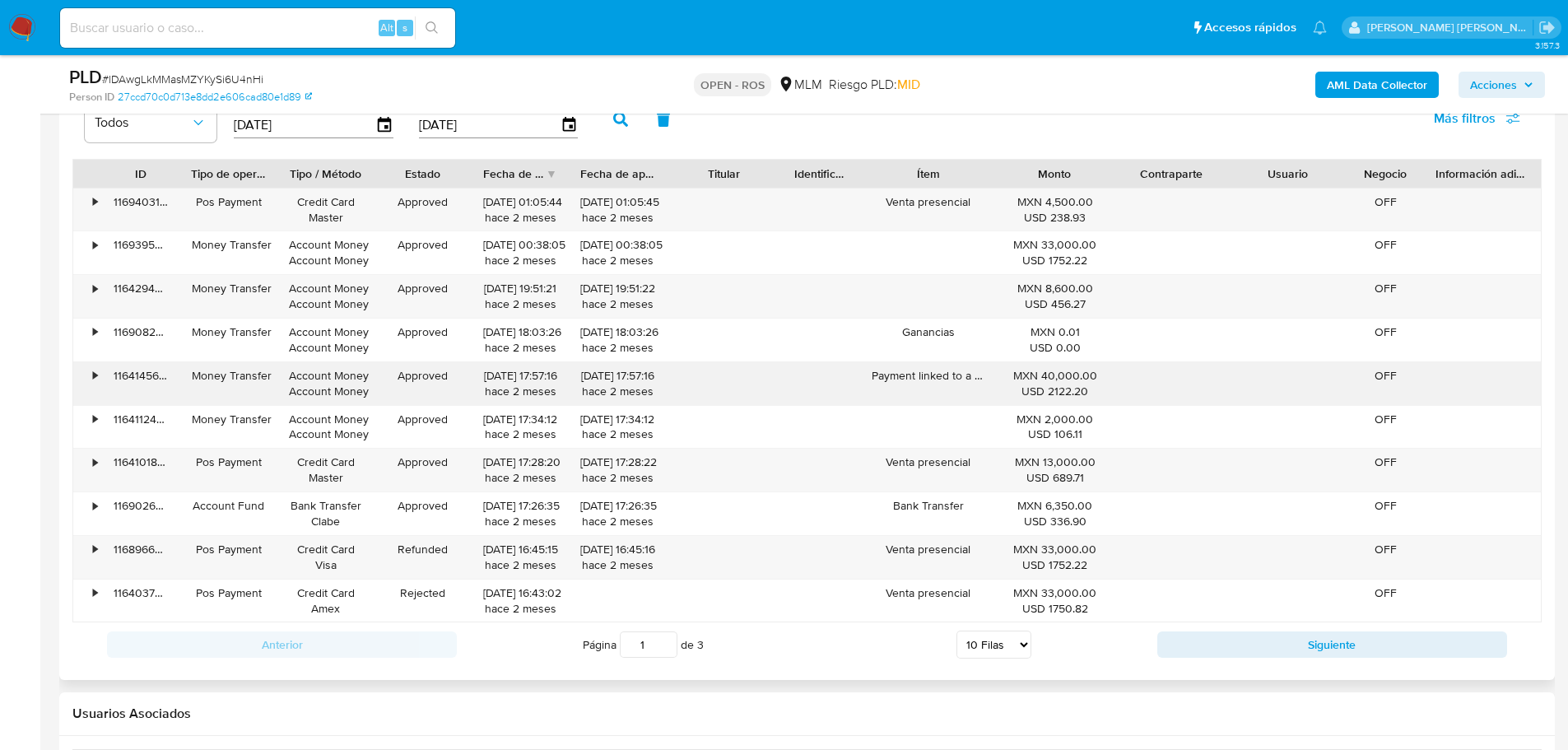
scroll to position [1894, 0]
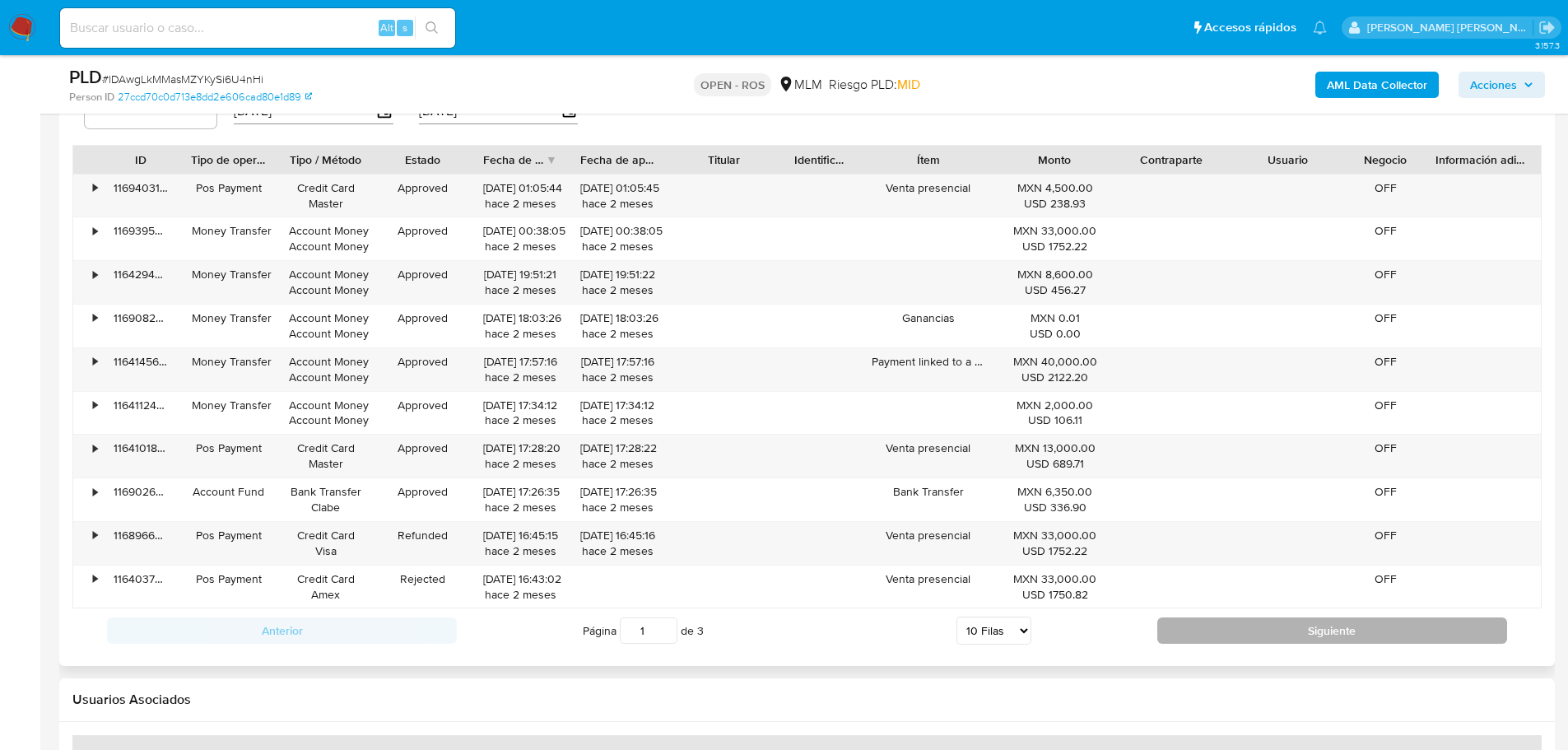
click at [1195, 626] on button "Siguiente" at bounding box center [1332, 631] width 350 height 27
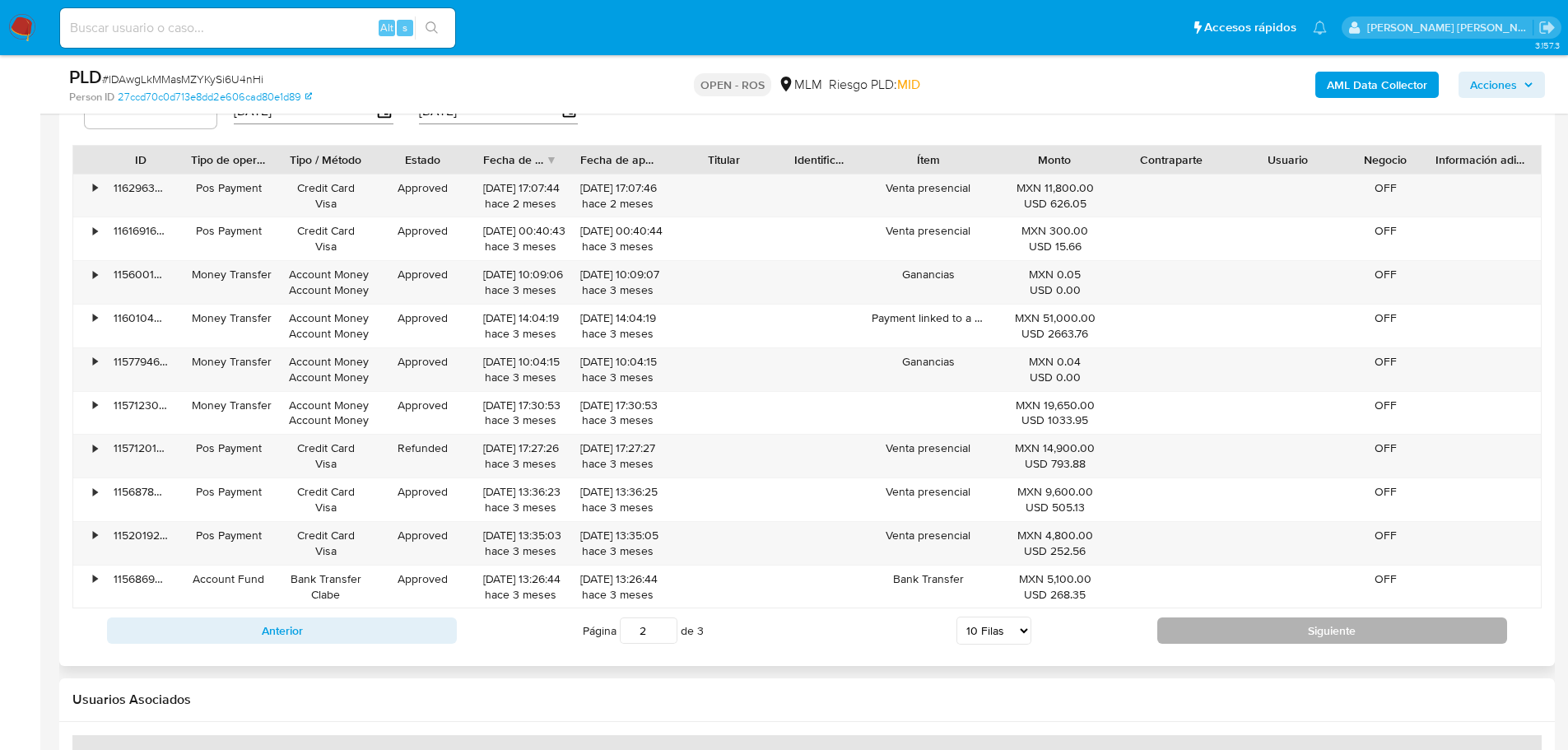
click at [1231, 625] on button "Siguiente" at bounding box center [1332, 631] width 350 height 27
type input "3"
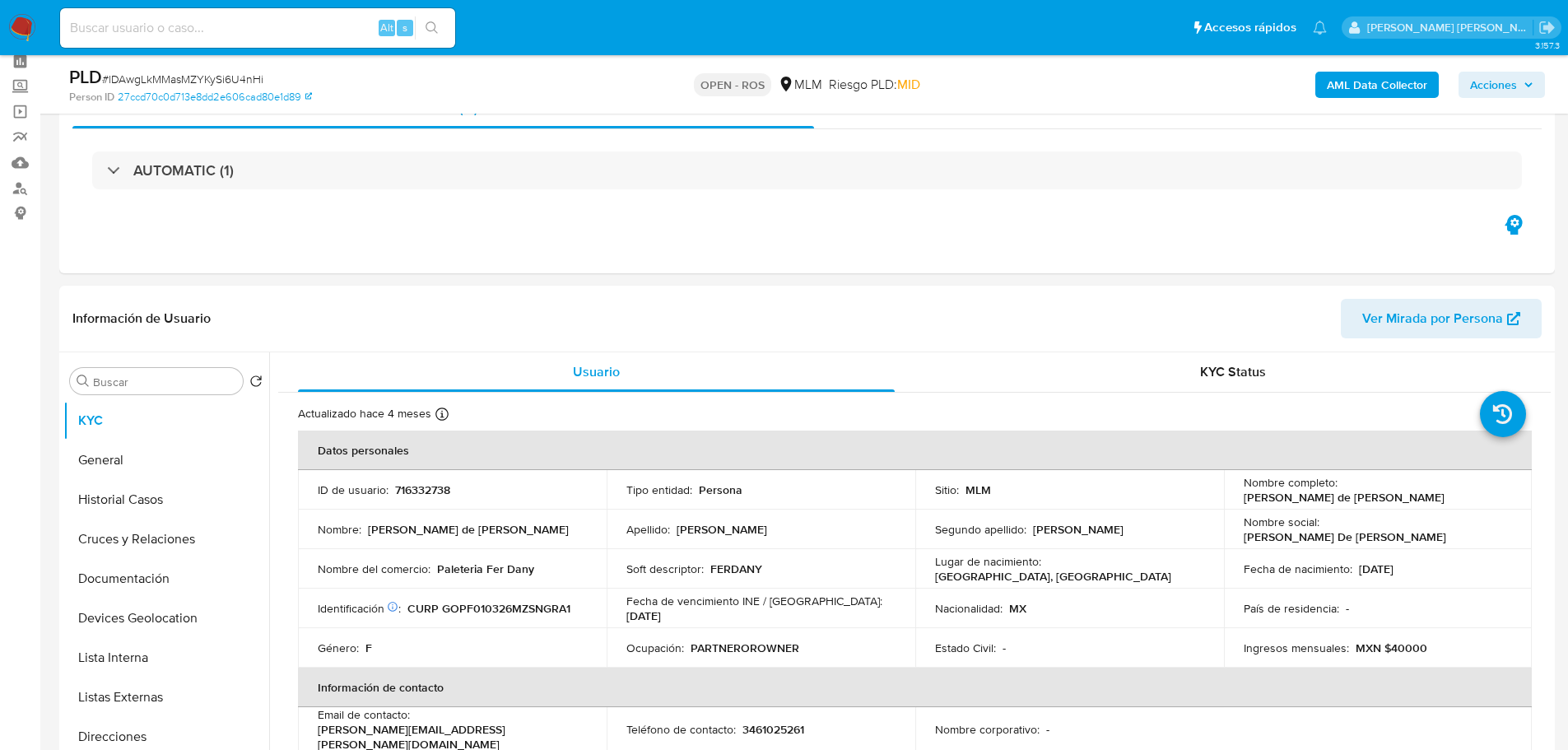
scroll to position [0, 0]
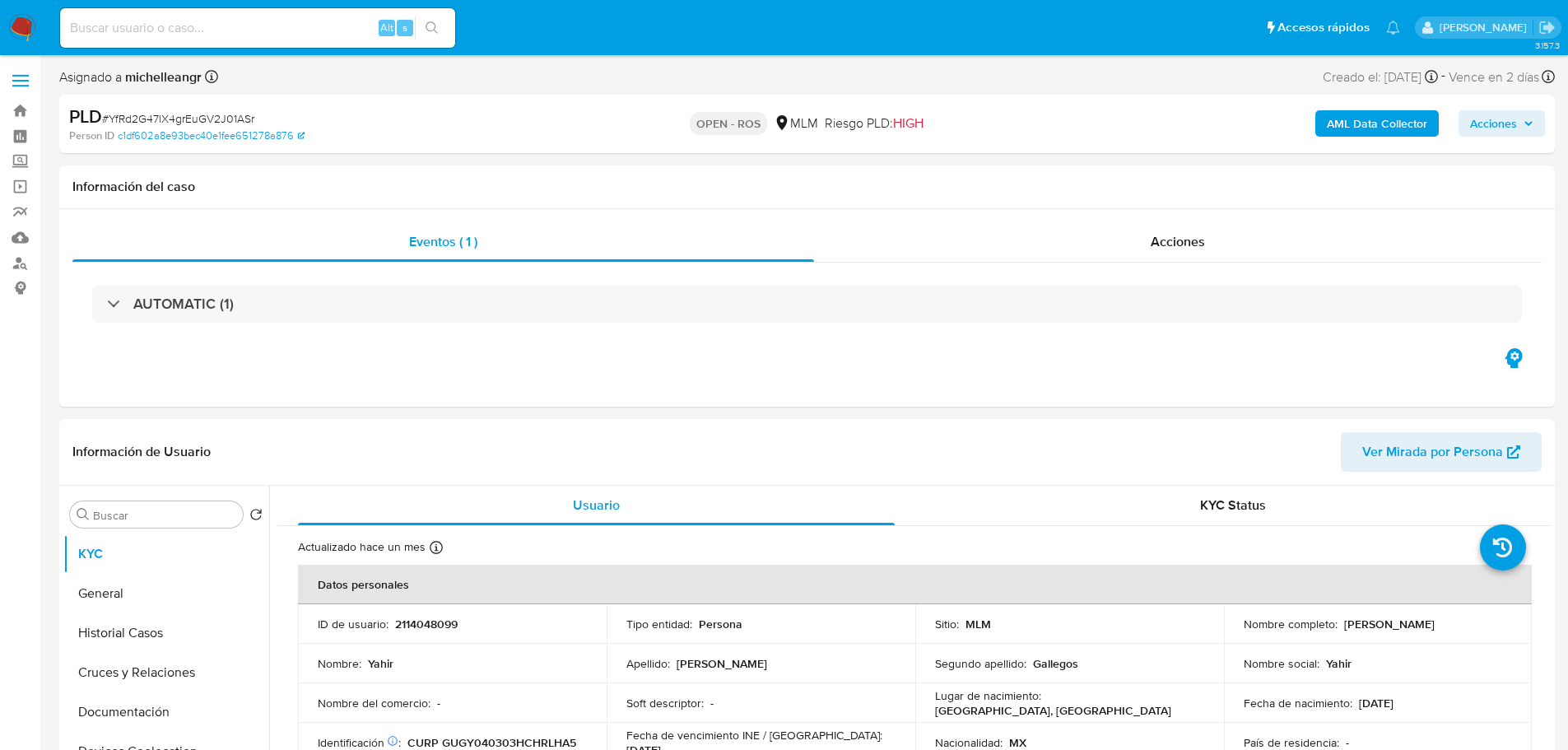
select select "10"
click at [144, 125] on span "# YfRd2G47lX4grEuGV2J01ASr" at bounding box center [178, 118] width 152 height 17
copy span "YfRd2G47lX4grEuGV2J01ASr"
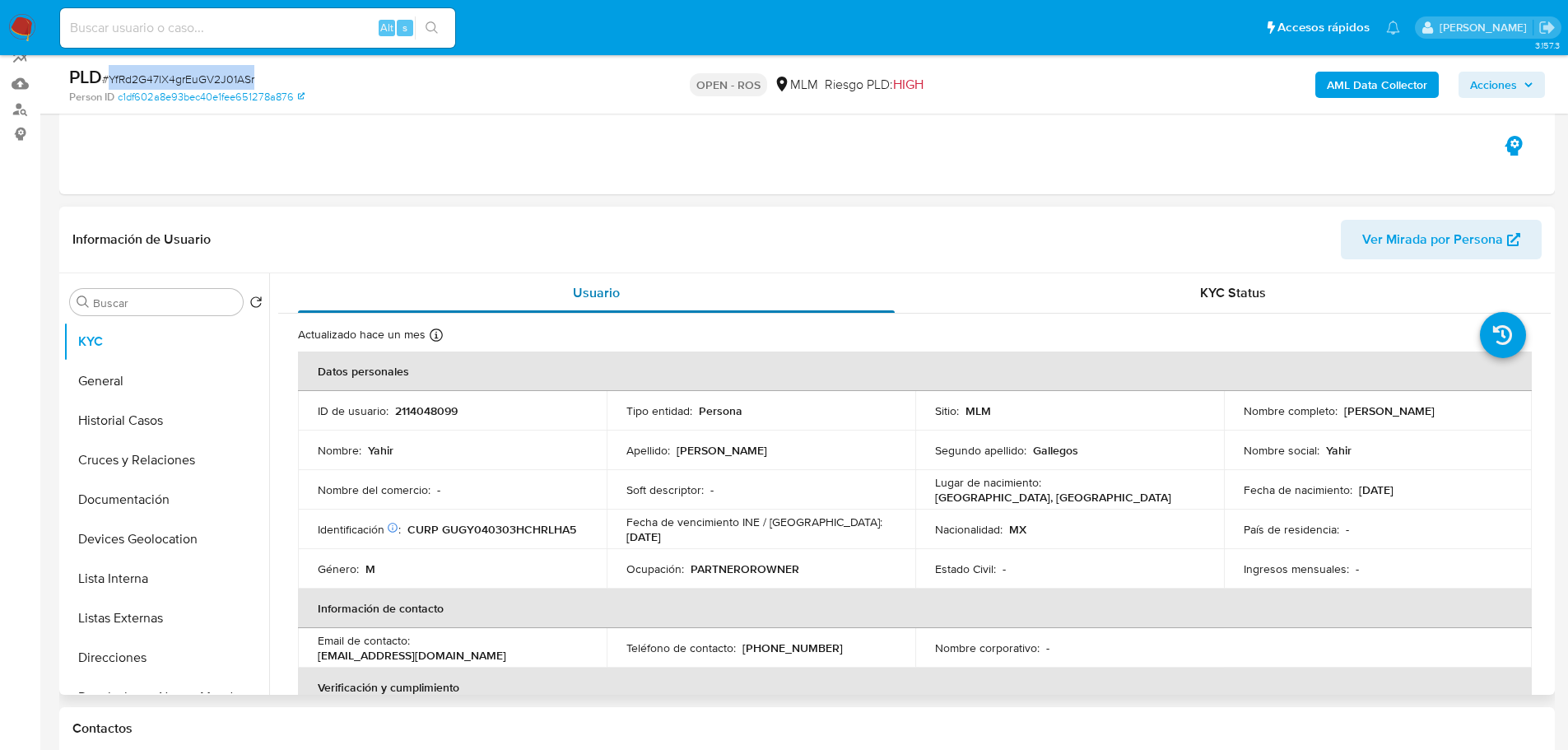
scroll to position [164, 0]
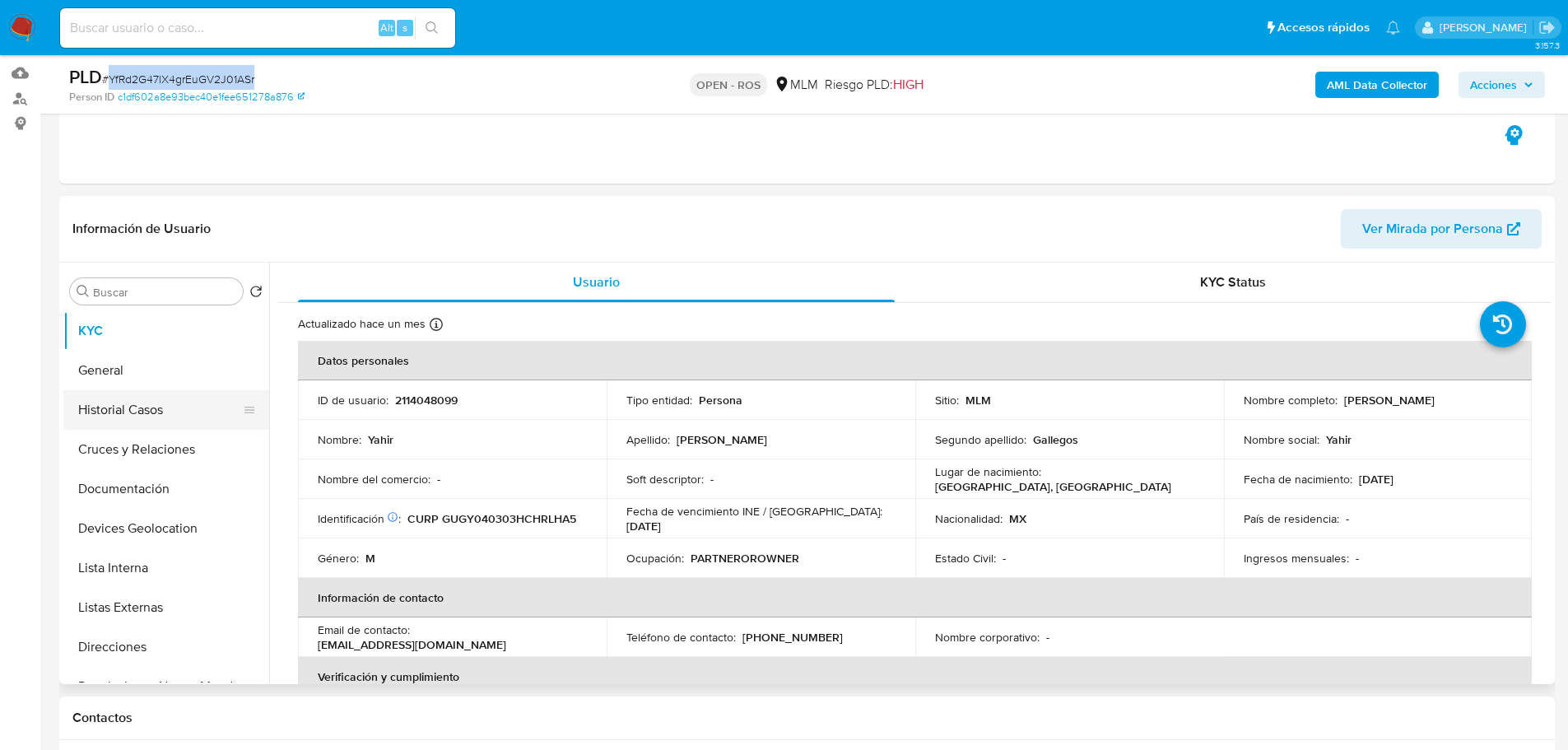
click at [149, 407] on button "Historial Casos" at bounding box center [160, 410] width 192 height 40
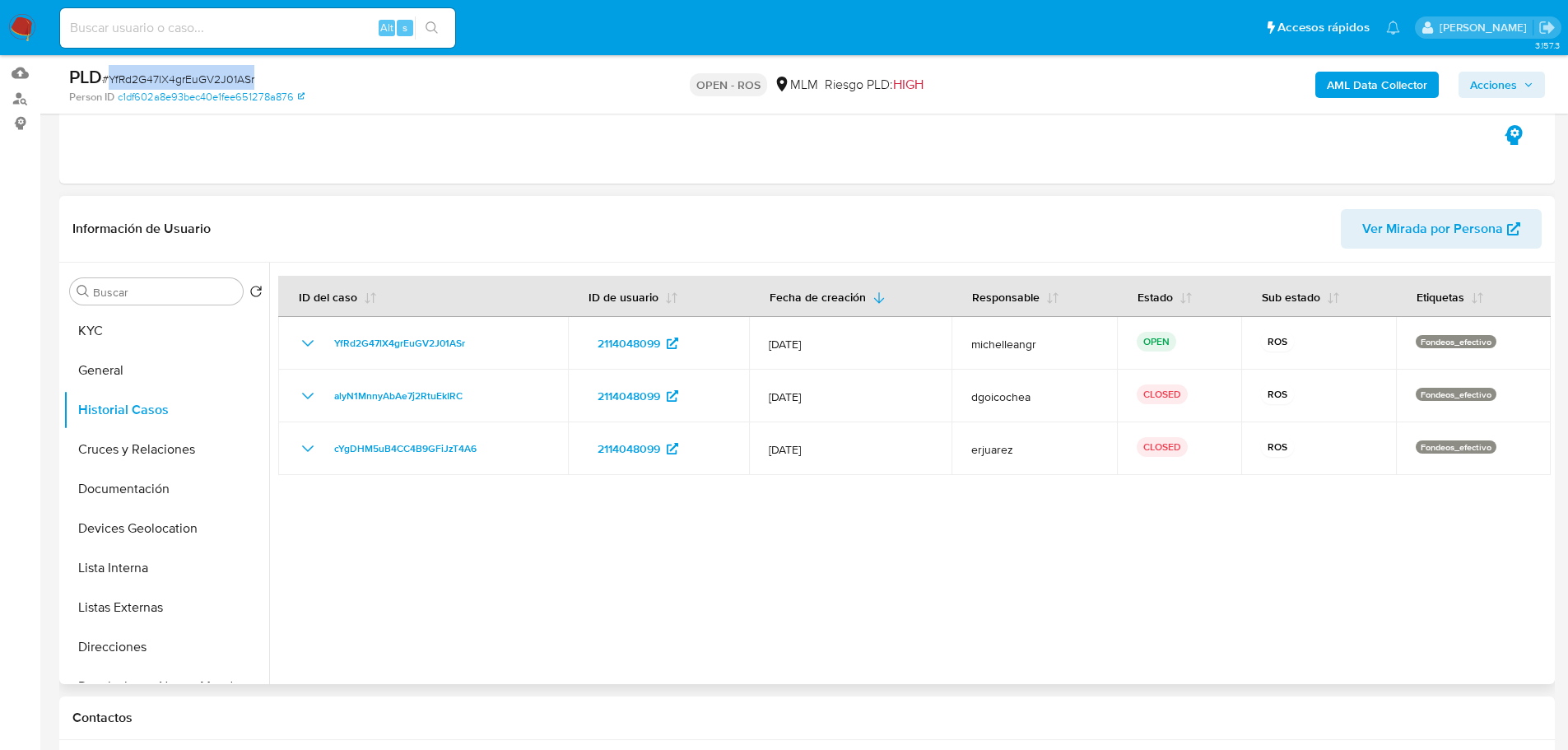
scroll to position [247, 0]
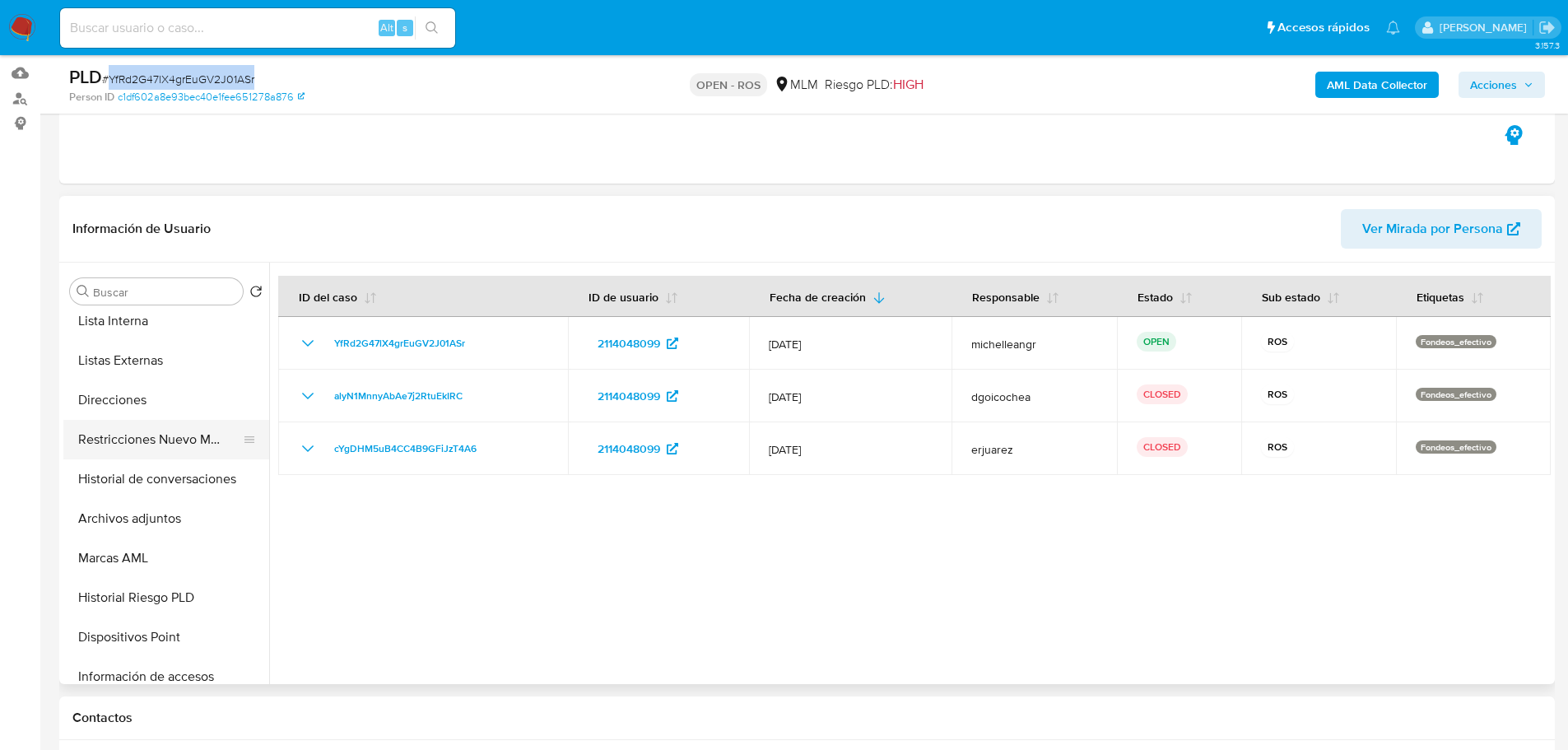
click at [189, 449] on button "Restricciones Nuevo Mundo" at bounding box center [160, 440] width 192 height 40
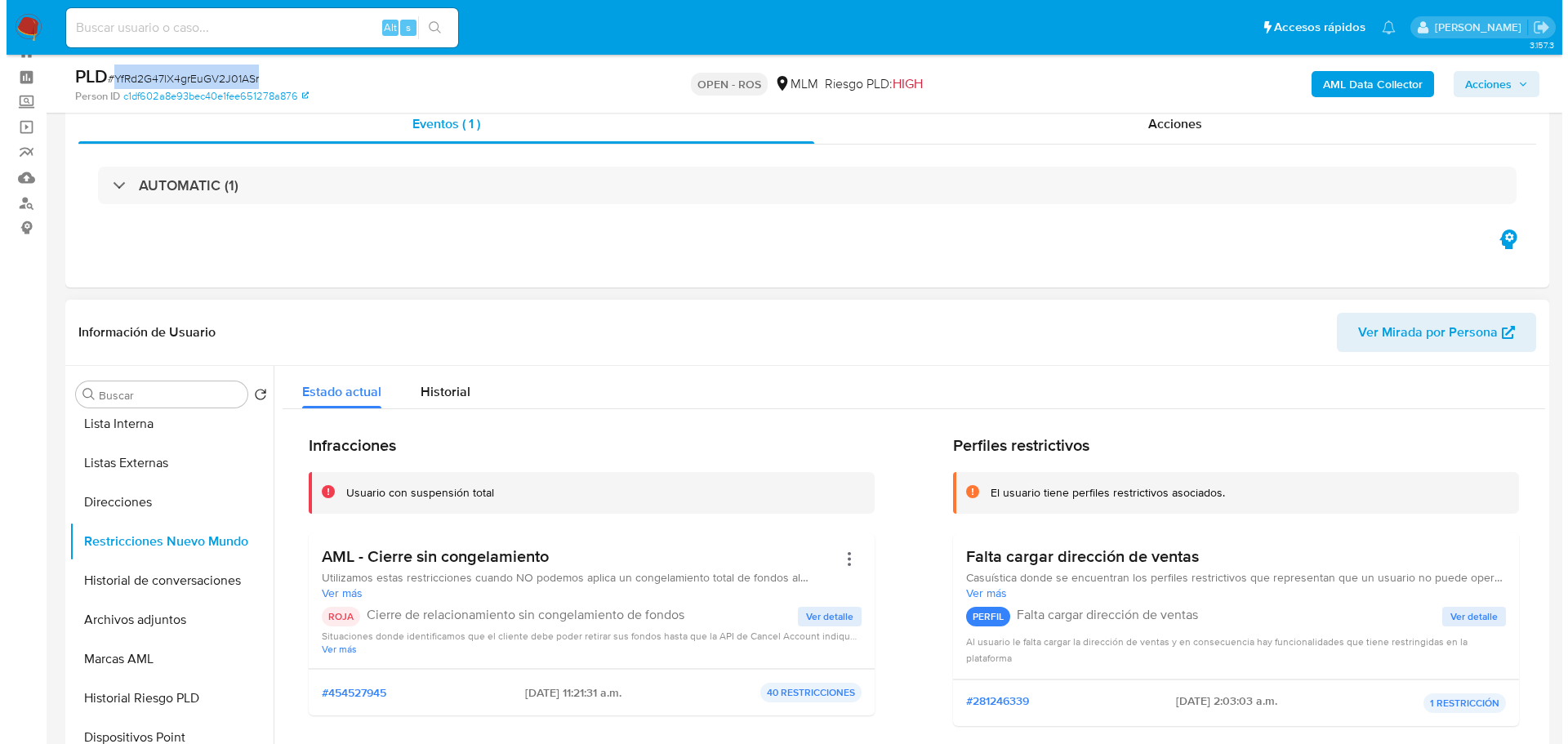
scroll to position [0, 0]
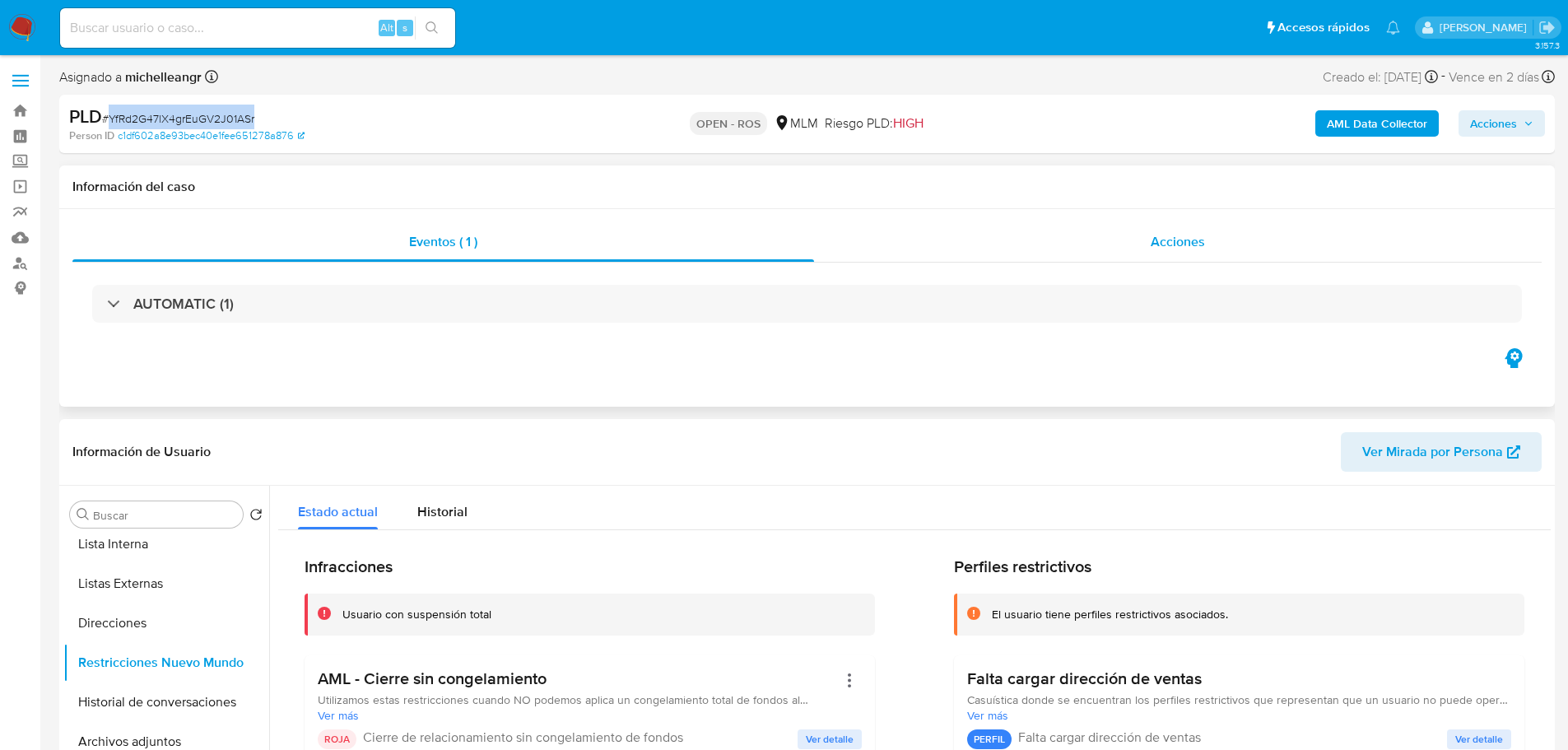
drag, startPoint x: 1154, startPoint y: 266, endPoint x: 1180, endPoint y: 234, distance: 41.2
click at [1164, 248] on div "Eventos ( 1 ) Acciones AUTOMATIC (1)" at bounding box center [807, 284] width 1469 height 123
drag, startPoint x: 1501, startPoint y: 117, endPoint x: 1489, endPoint y: 123, distance: 13.4
click at [1501, 117] on span "Acciones" at bounding box center [1493, 124] width 47 height 27
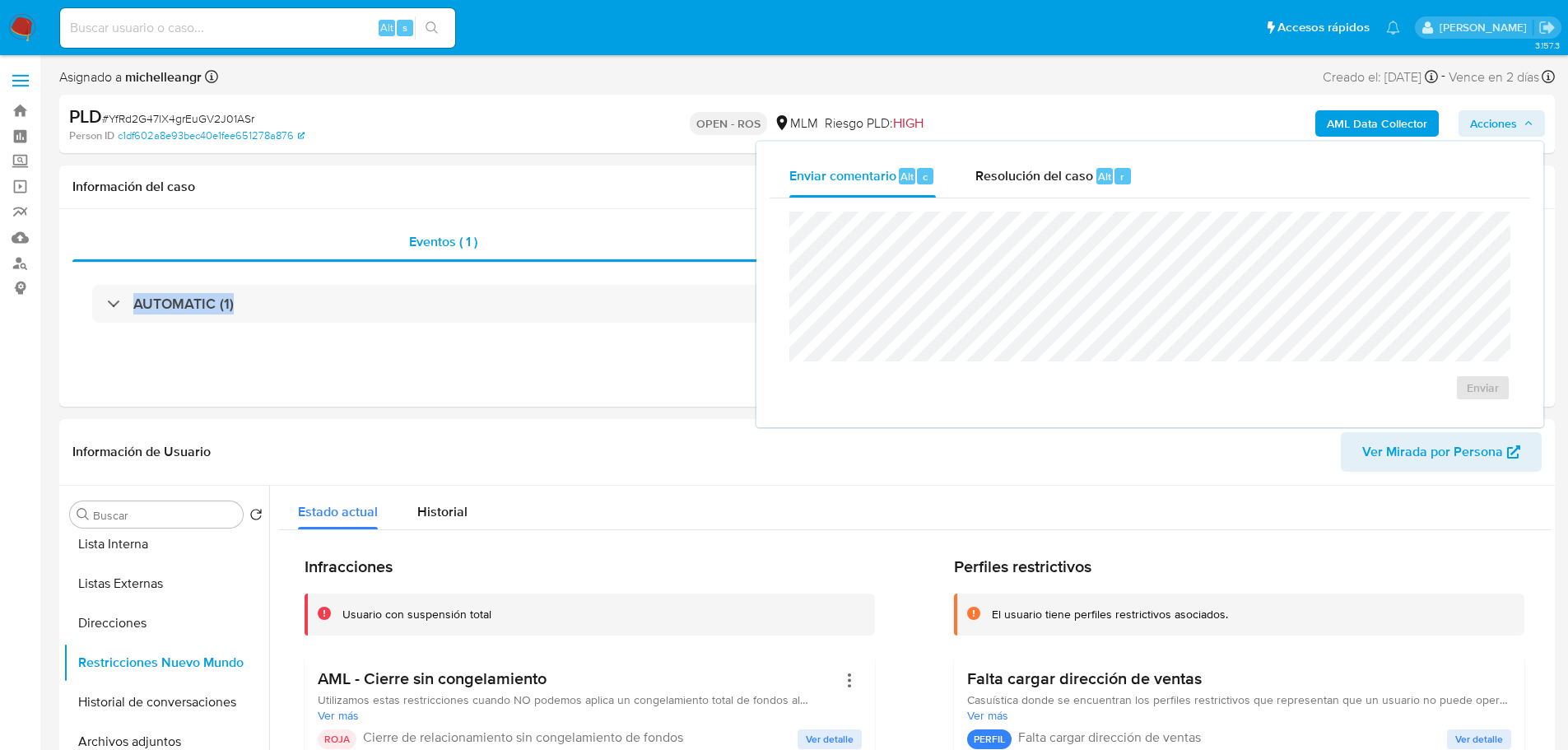
drag, startPoint x: 1021, startPoint y: 163, endPoint x: 1047, endPoint y: 208, distance: 52.0
click at [1026, 157] on div "Resolución del caso Alt r" at bounding box center [1054, 176] width 157 height 42
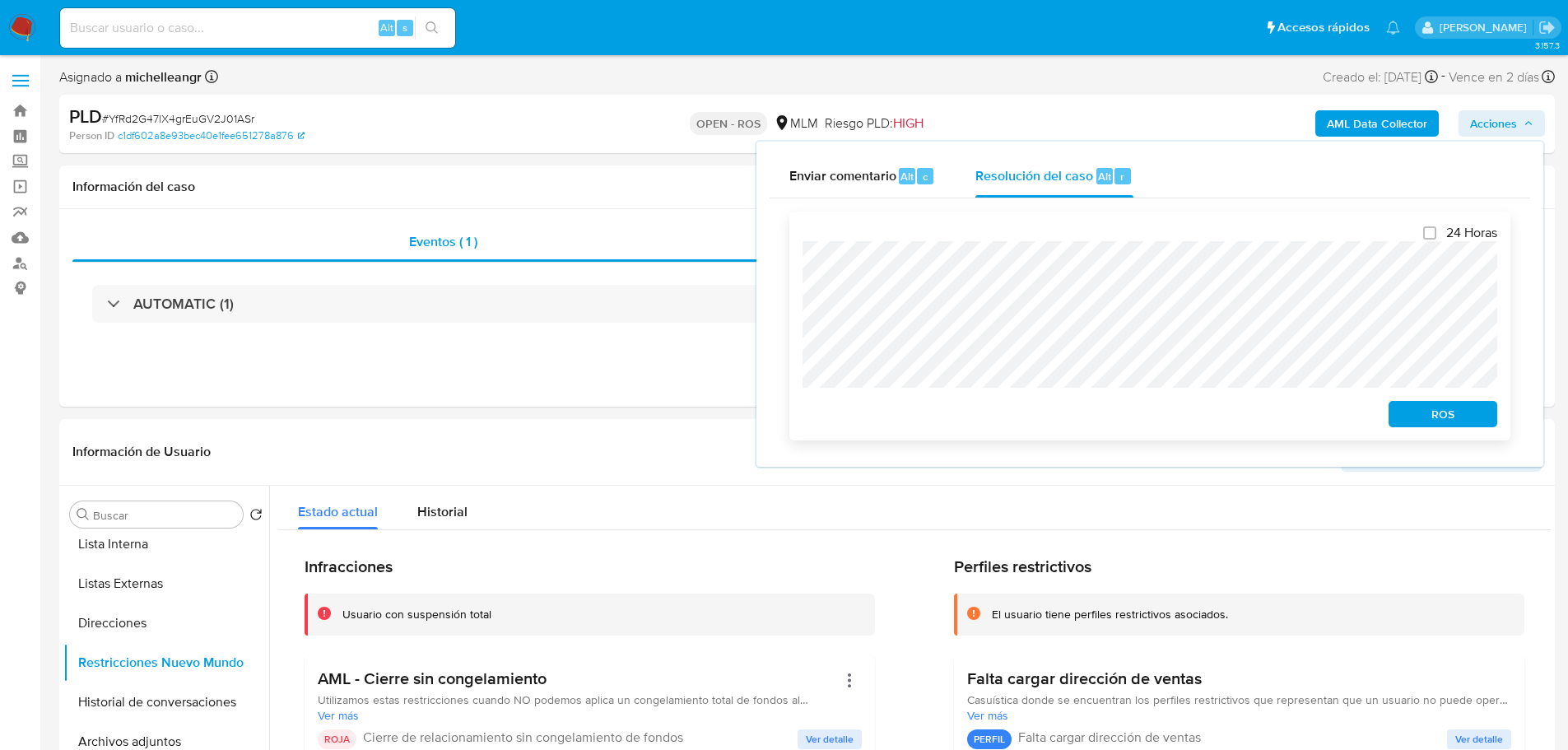
click at [1456, 414] on span "ROS" at bounding box center [1443, 414] width 86 height 23
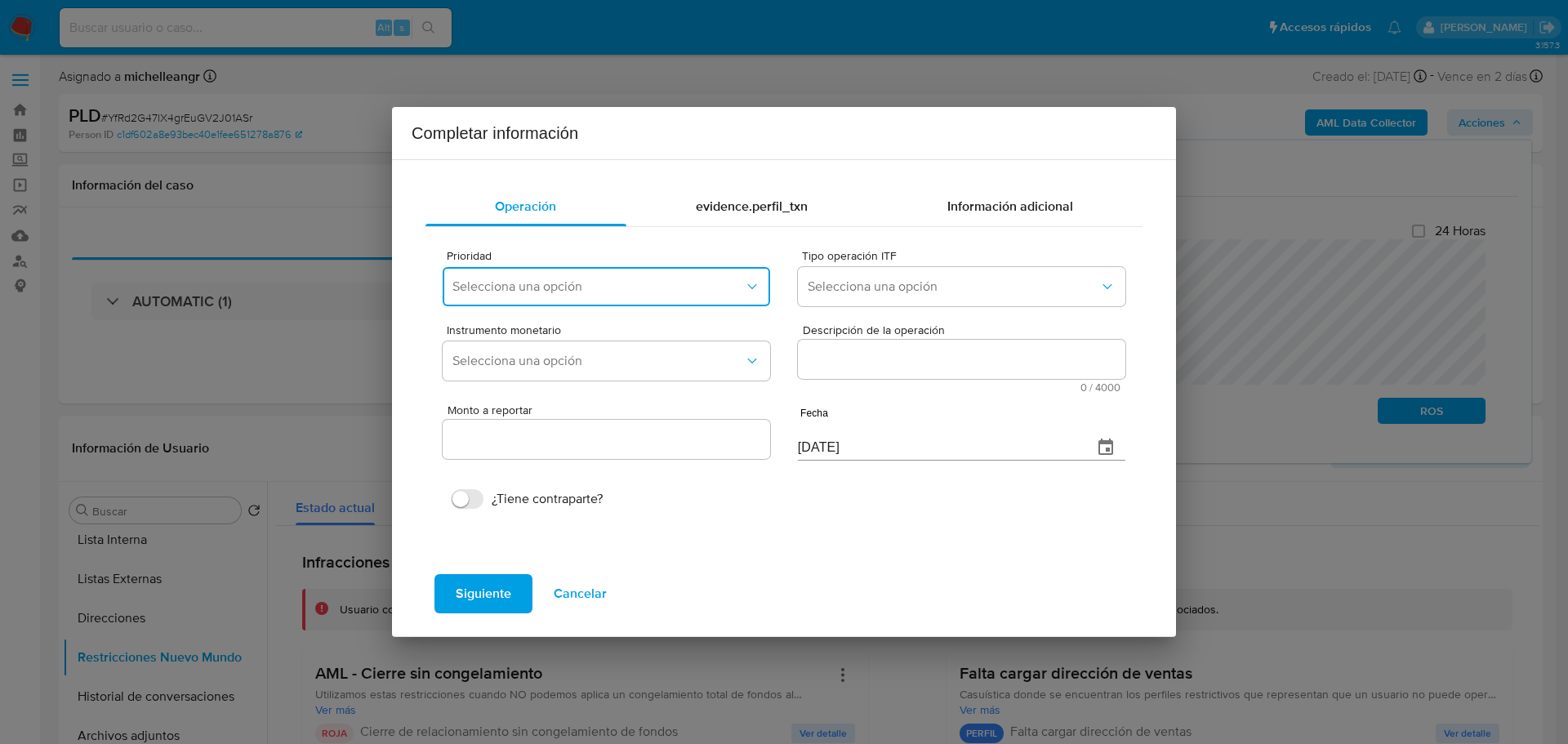
click at [560, 283] on span "Selecciona una opción" at bounding box center [598, 287] width 292 height 17
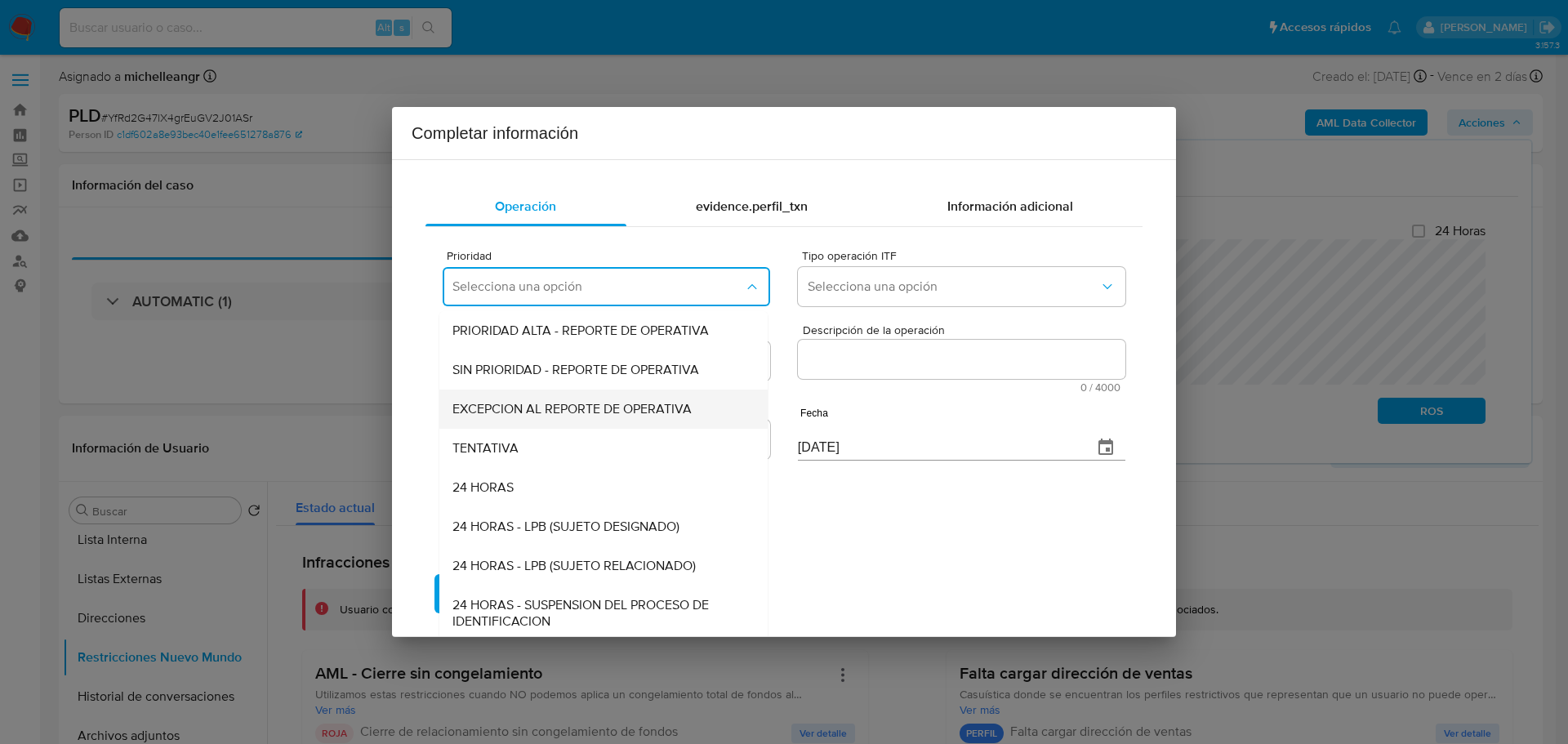
click at [529, 411] on span "EXCEPCION AL REPORTE DE OPERATIVA" at bounding box center [572, 409] width 239 height 17
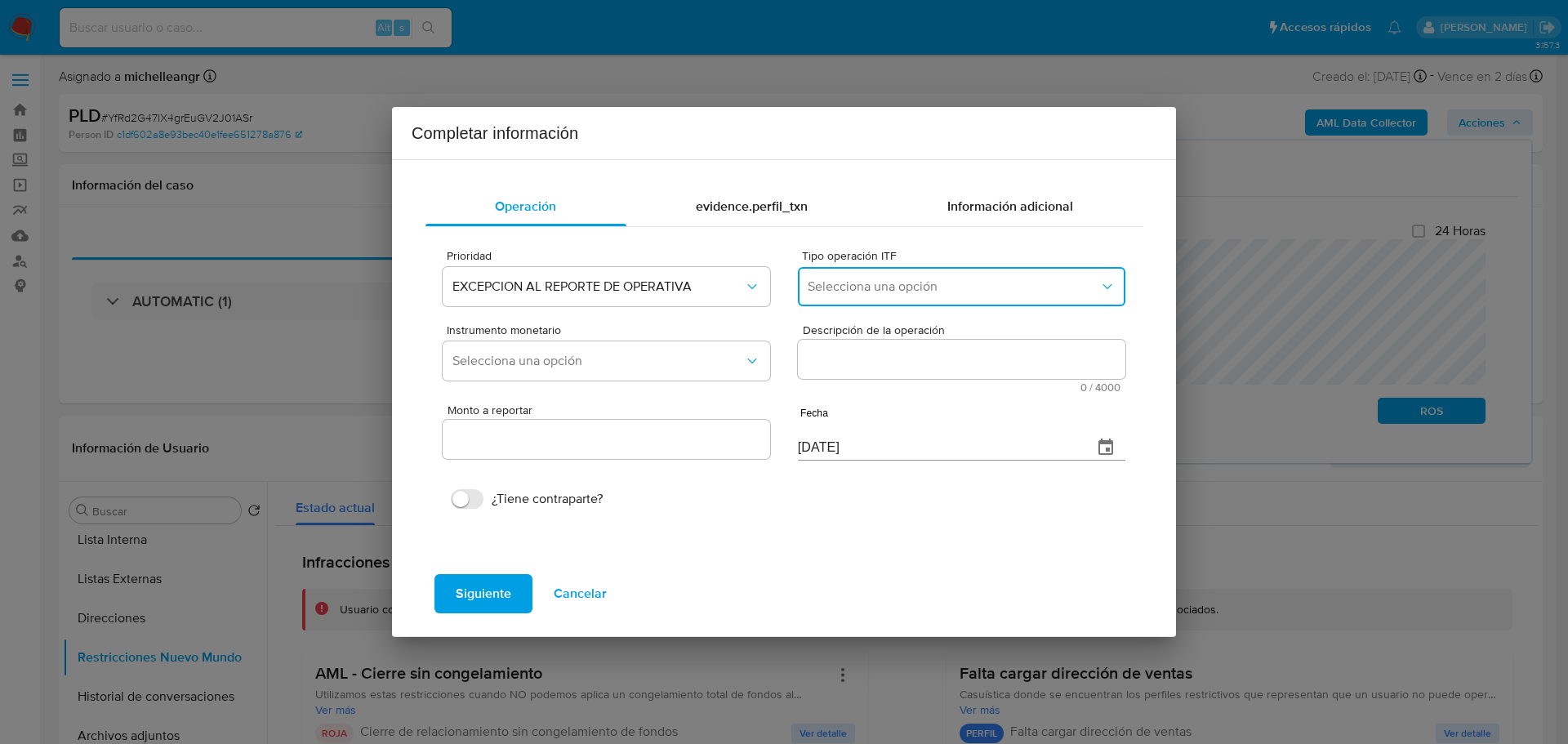
click at [851, 287] on span "Selecciona una opción" at bounding box center [953, 287] width 292 height 17
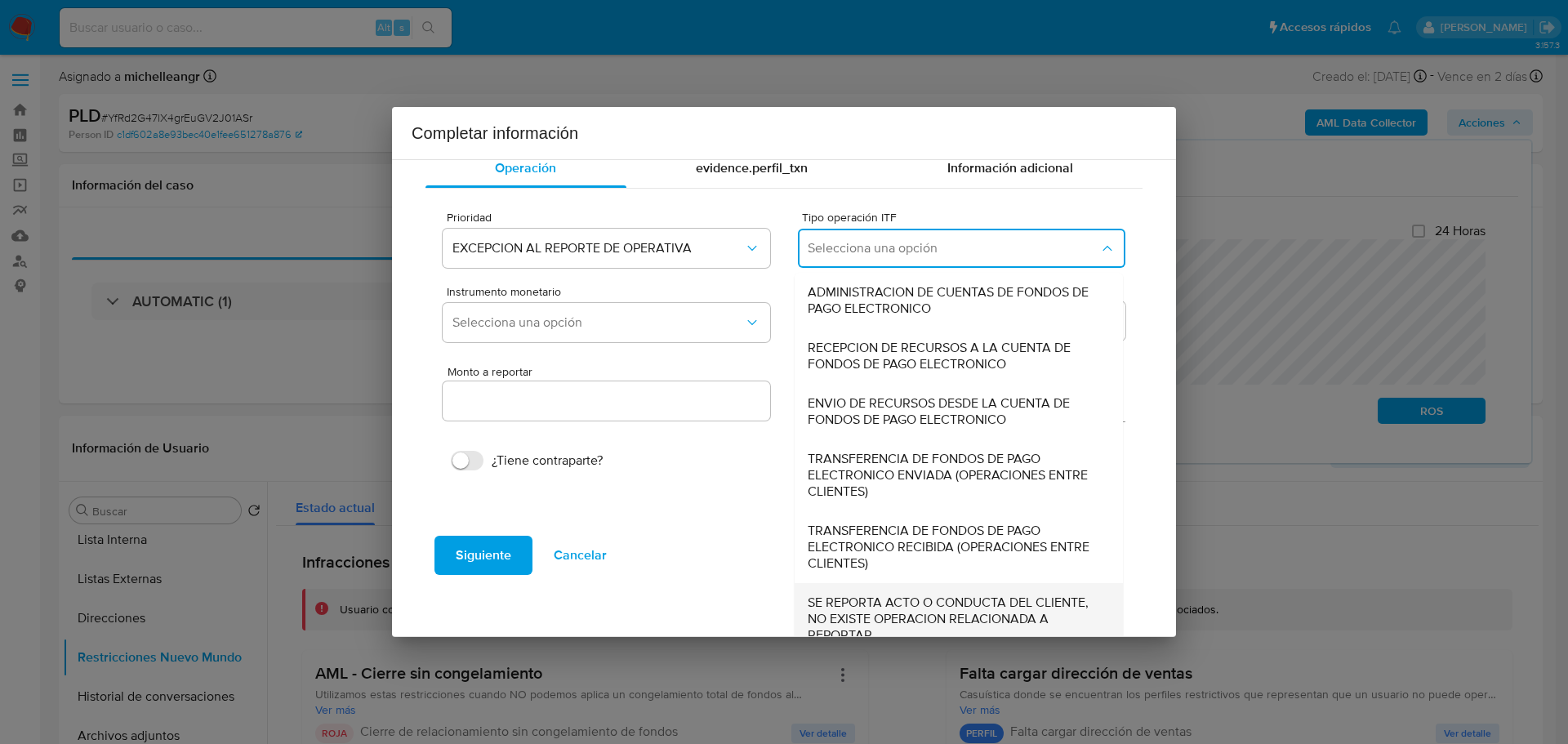
scroll to position [56, 0]
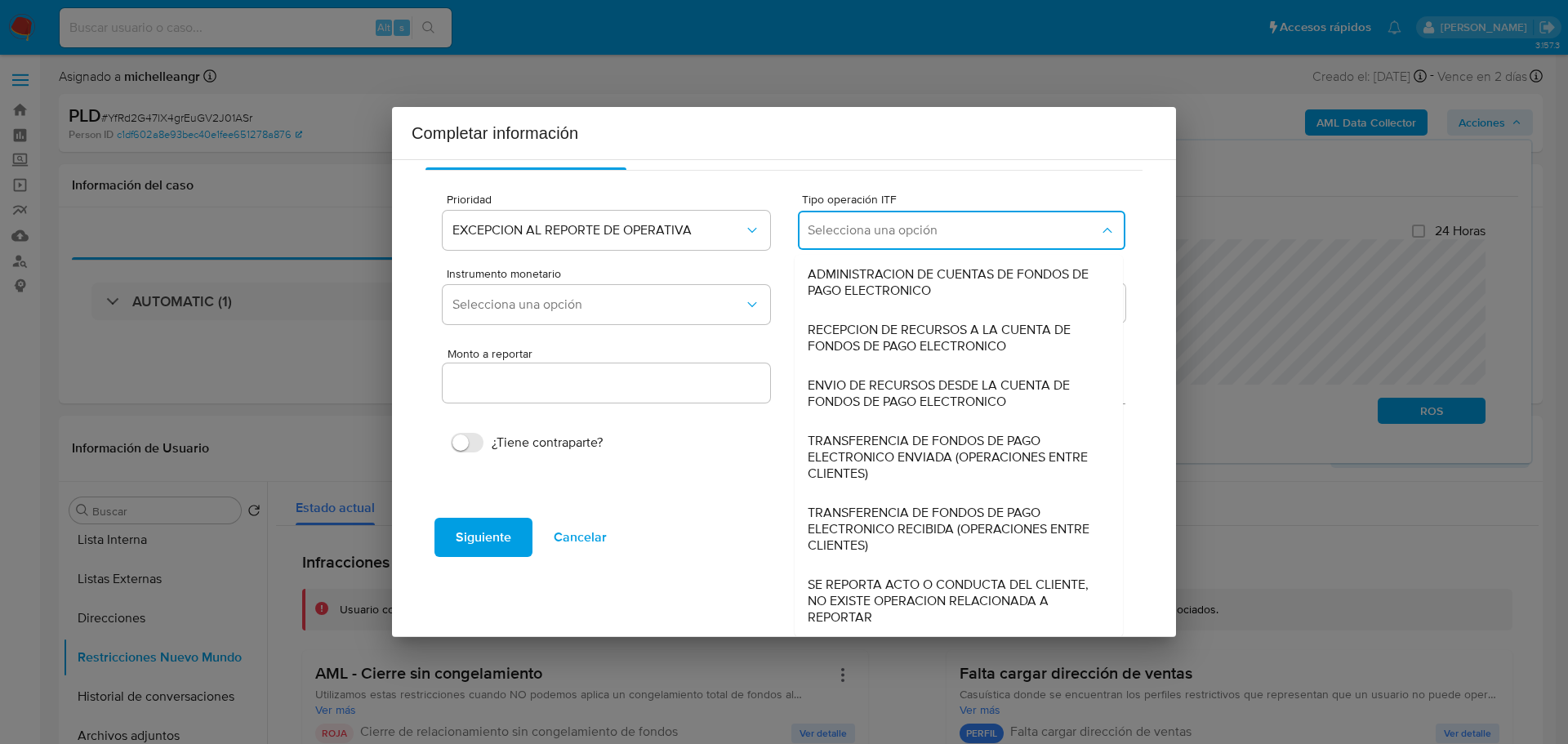
click at [858, 611] on span "SE REPORTA ACTO O CONDUCTA DEL CLIENTE, NO EXISTE OPERACION RELACIONADA A REPOR…" at bounding box center [954, 601] width 293 height 49
type input "0.00"
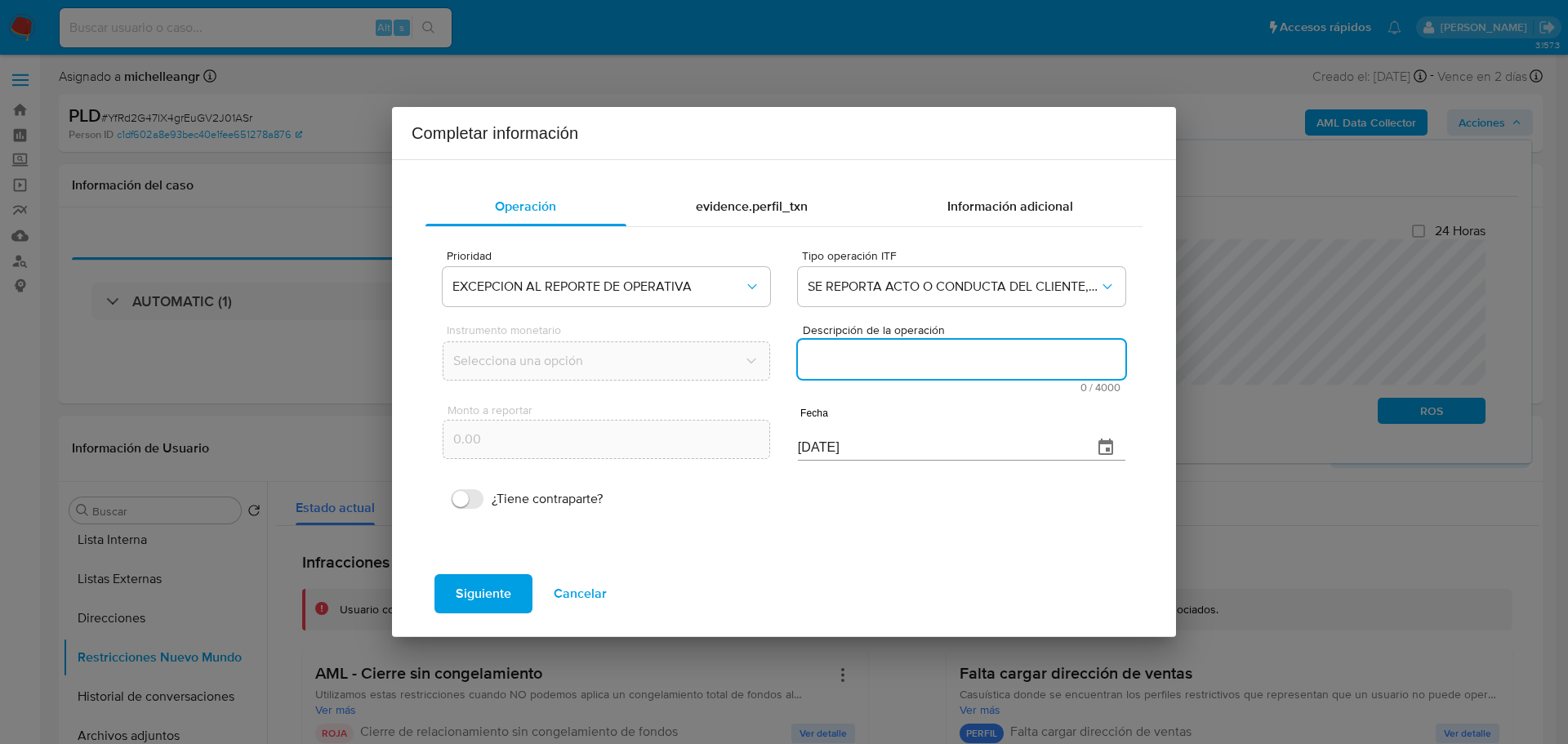
click at [858, 343] on textarea "Descripción de la operación" at bounding box center [962, 359] width 328 height 39
paste textarea "/CONOCIMIENTO DEL CLIENTE O USUARIO/CLIENTE YAHIR GUERECA GALLEGOS NUMERO DE CL…"
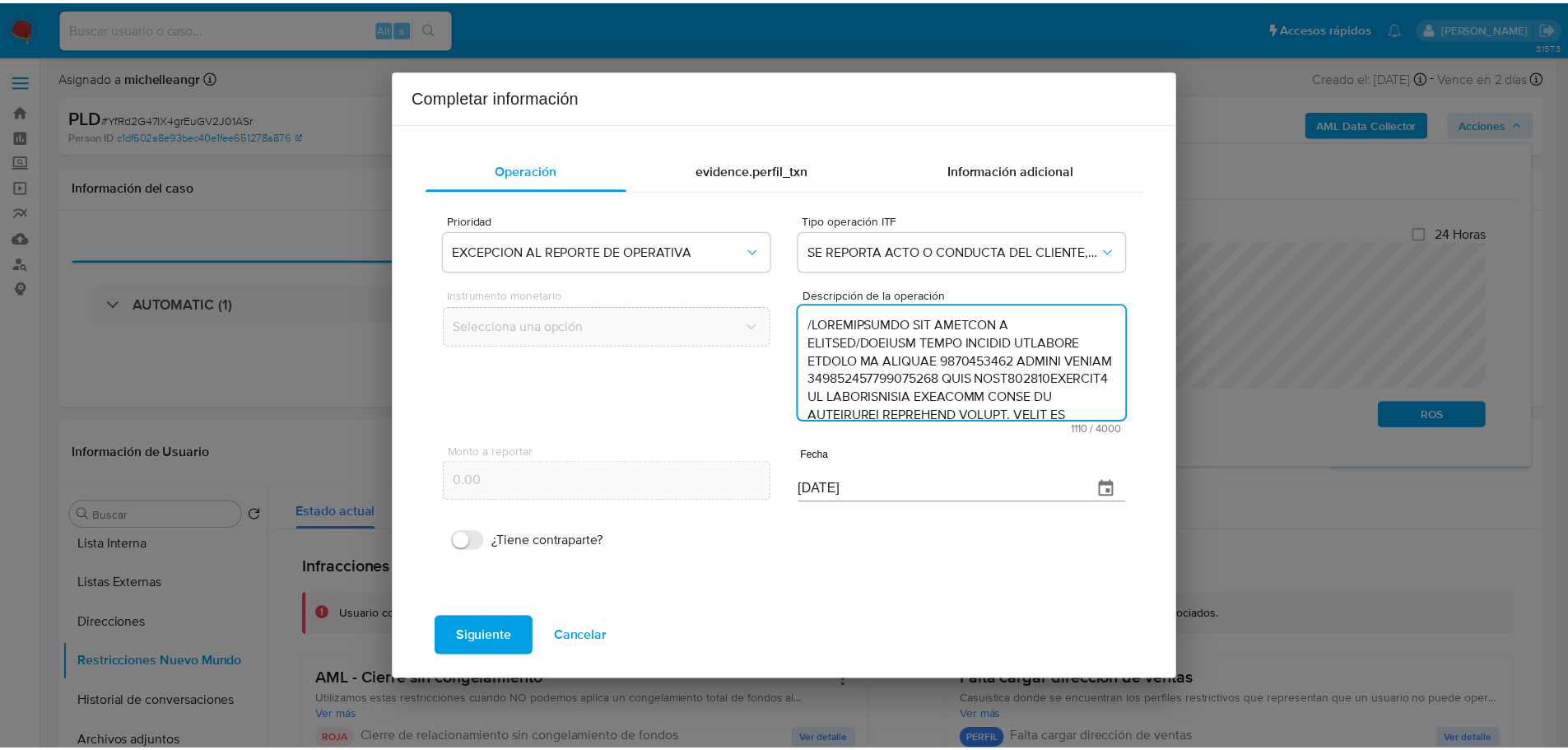
scroll to position [440, 0]
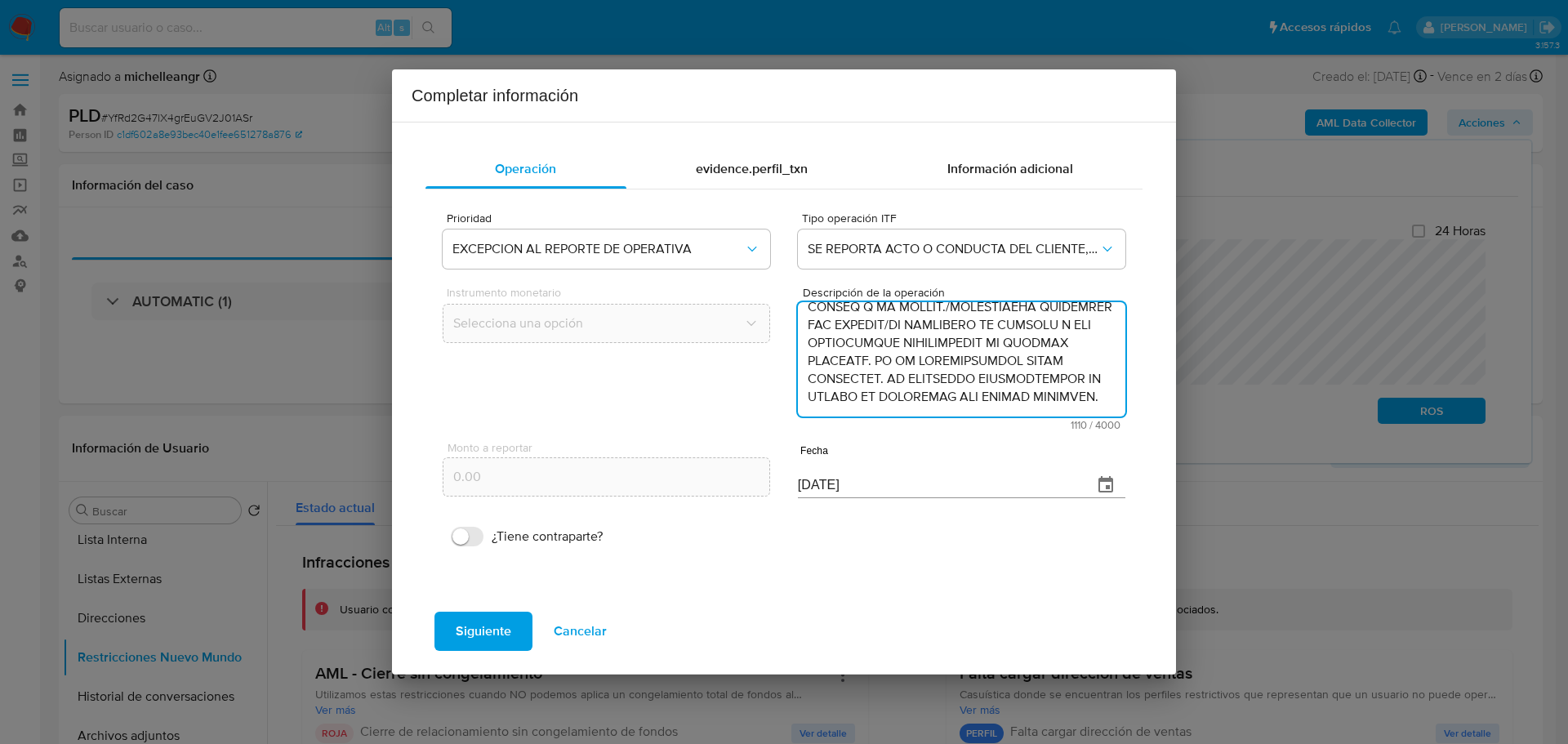
type textarea "/CONOCIMIENTO DEL CLIENTE O USUARIO/CLIENTE YAHIR GUERECA GALLEGOS NUMERO DE CL…"
click at [578, 635] on span "Cancelar" at bounding box center [580, 631] width 53 height 36
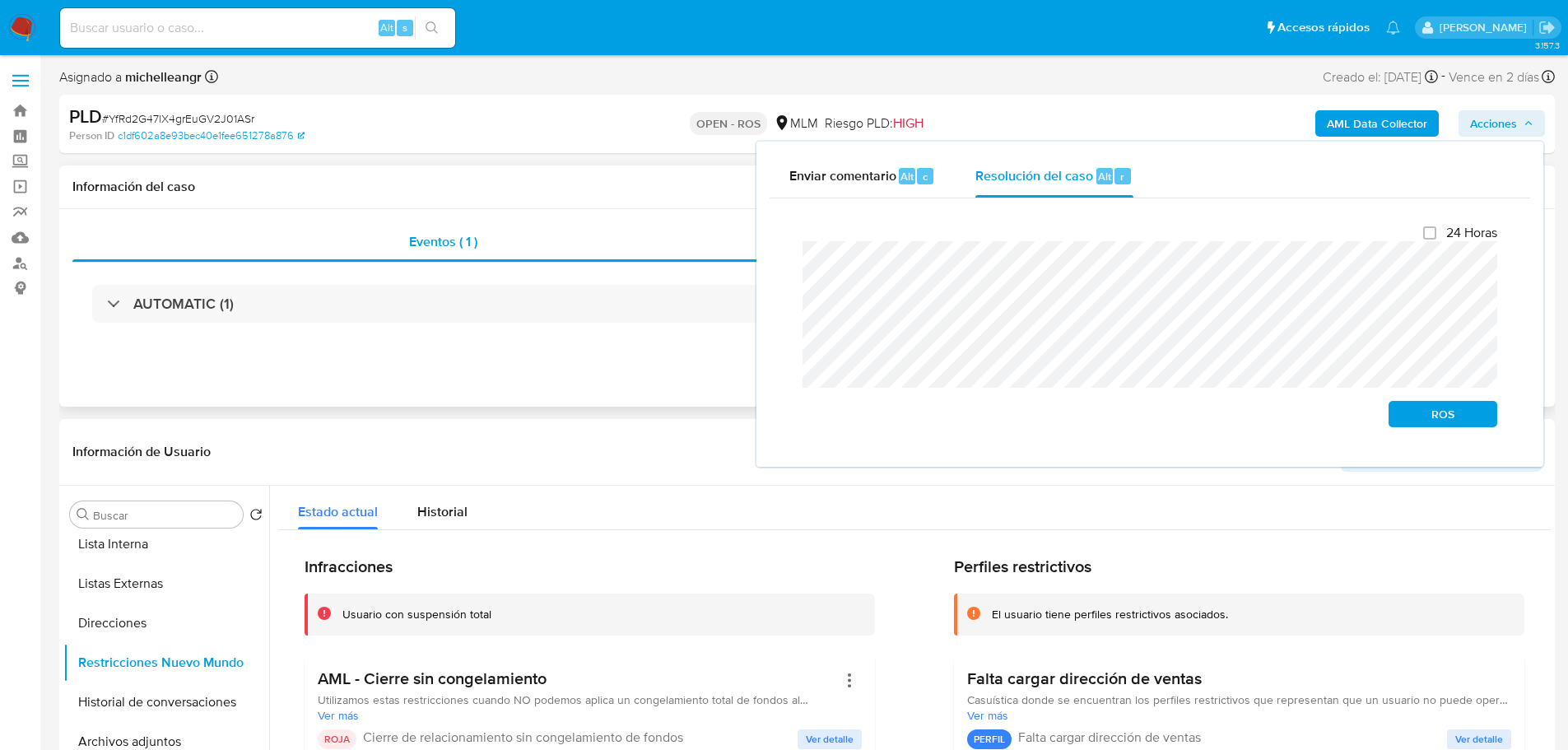
click at [514, 200] on div "Información del caso" at bounding box center [807, 186] width 1496 height 43
click at [966, 563] on h2 "Perfiles restrictivos" at bounding box center [1240, 566] width 570 height 20
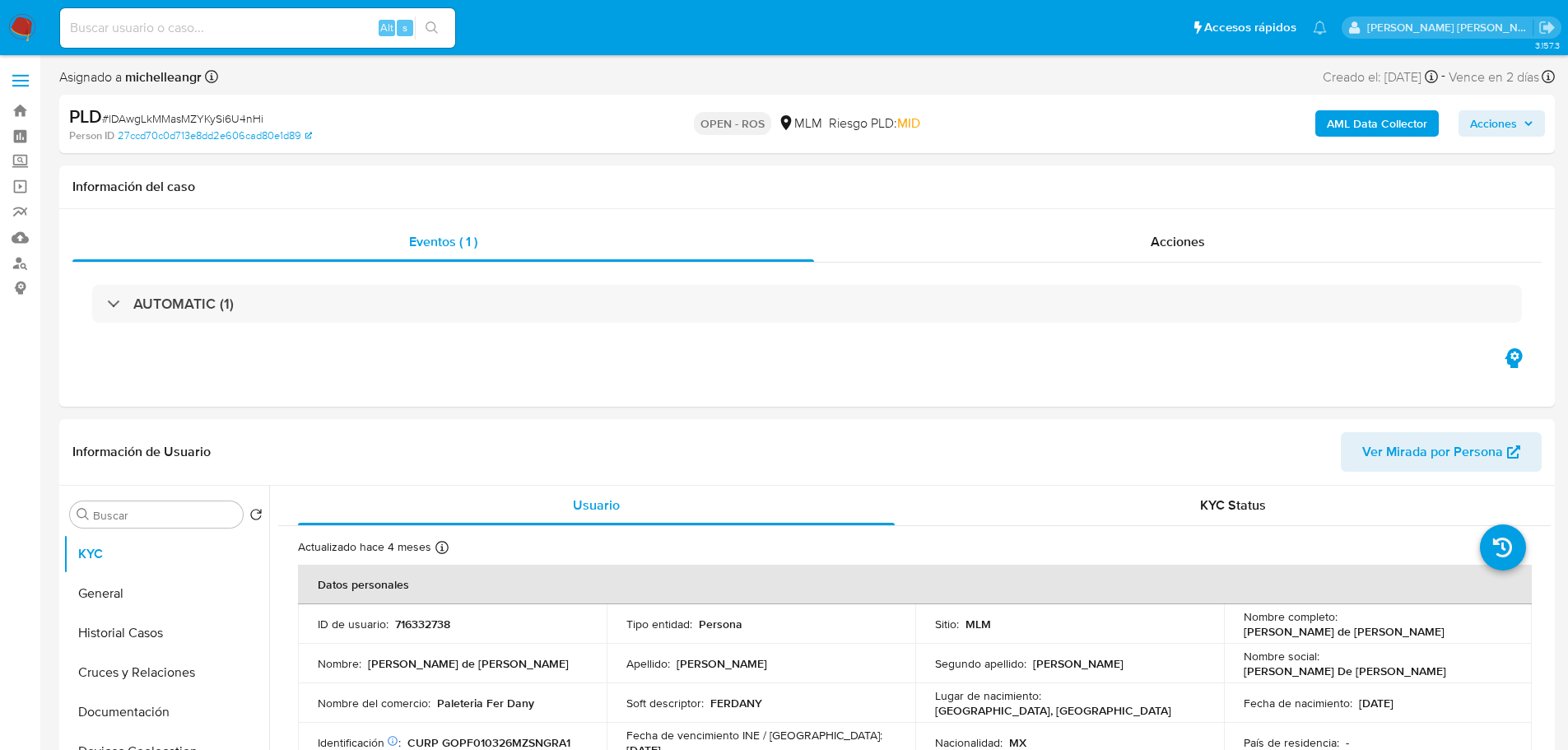
select select "10"
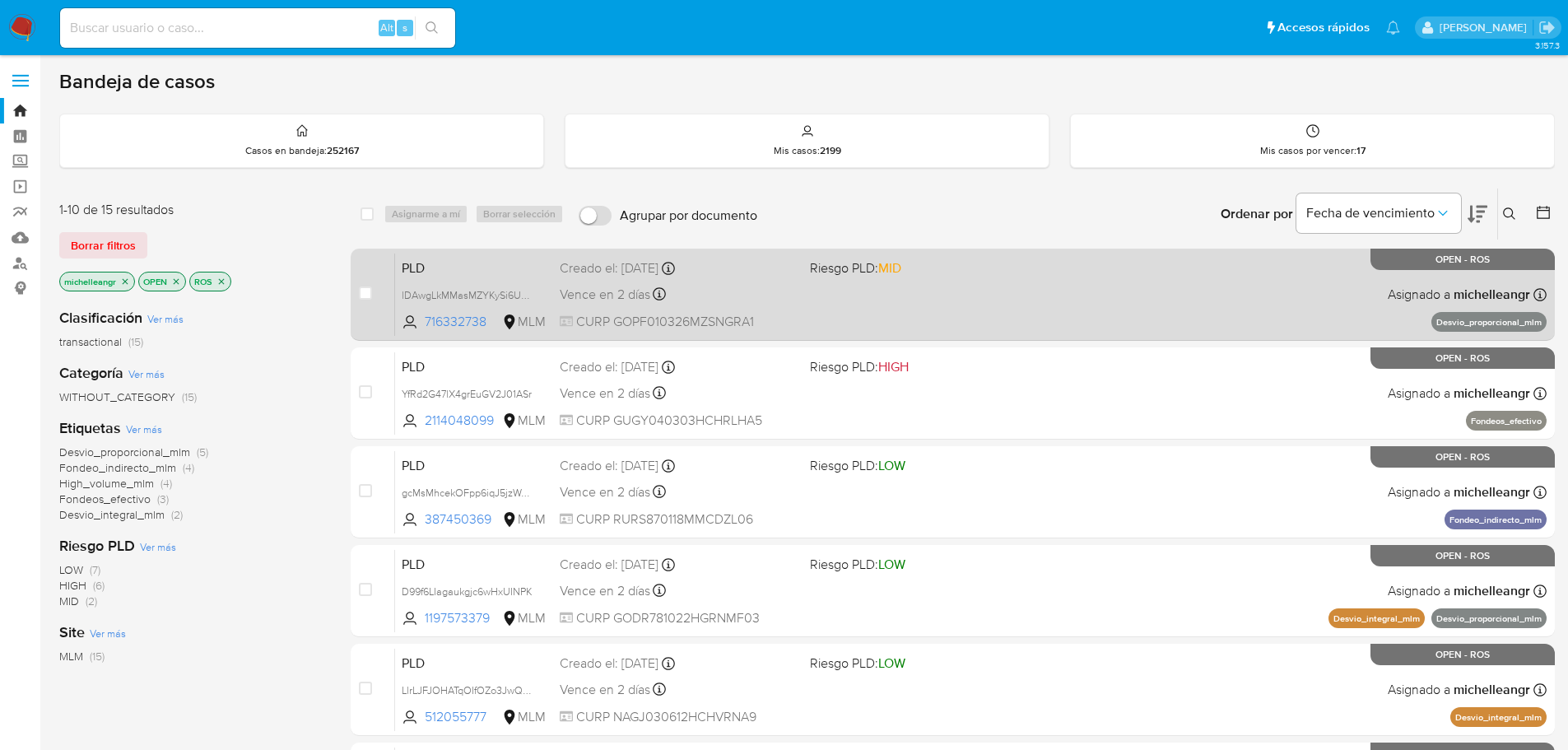
click at [466, 277] on span "PLD" at bounding box center [474, 267] width 145 height 21
click at [462, 261] on span "PLD" at bounding box center [474, 267] width 145 height 21
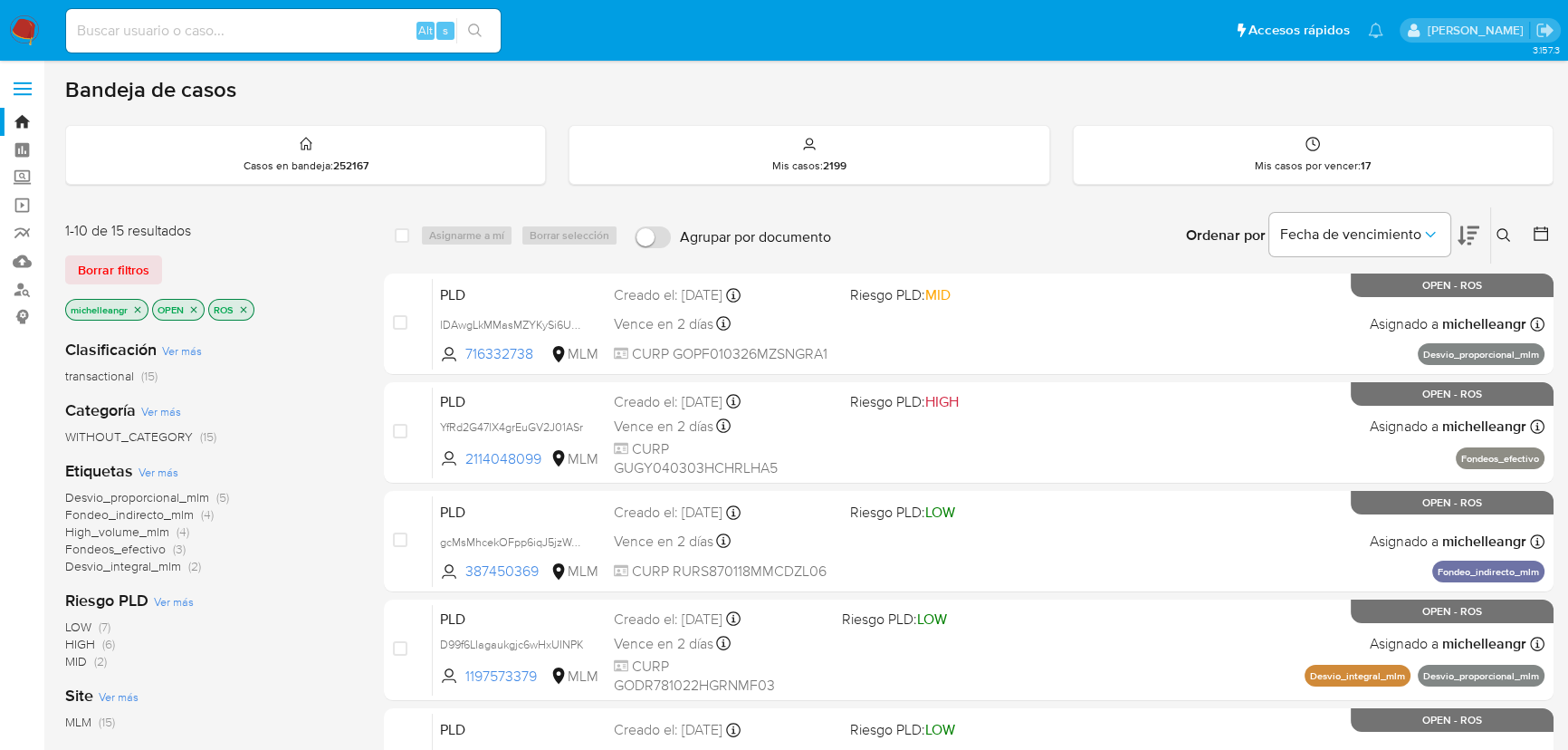
click at [130, 313] on p "michelleangr" at bounding box center [107, 310] width 82 height 20
click at [137, 308] on icon "close-filter" at bounding box center [138, 309] width 7 height 7
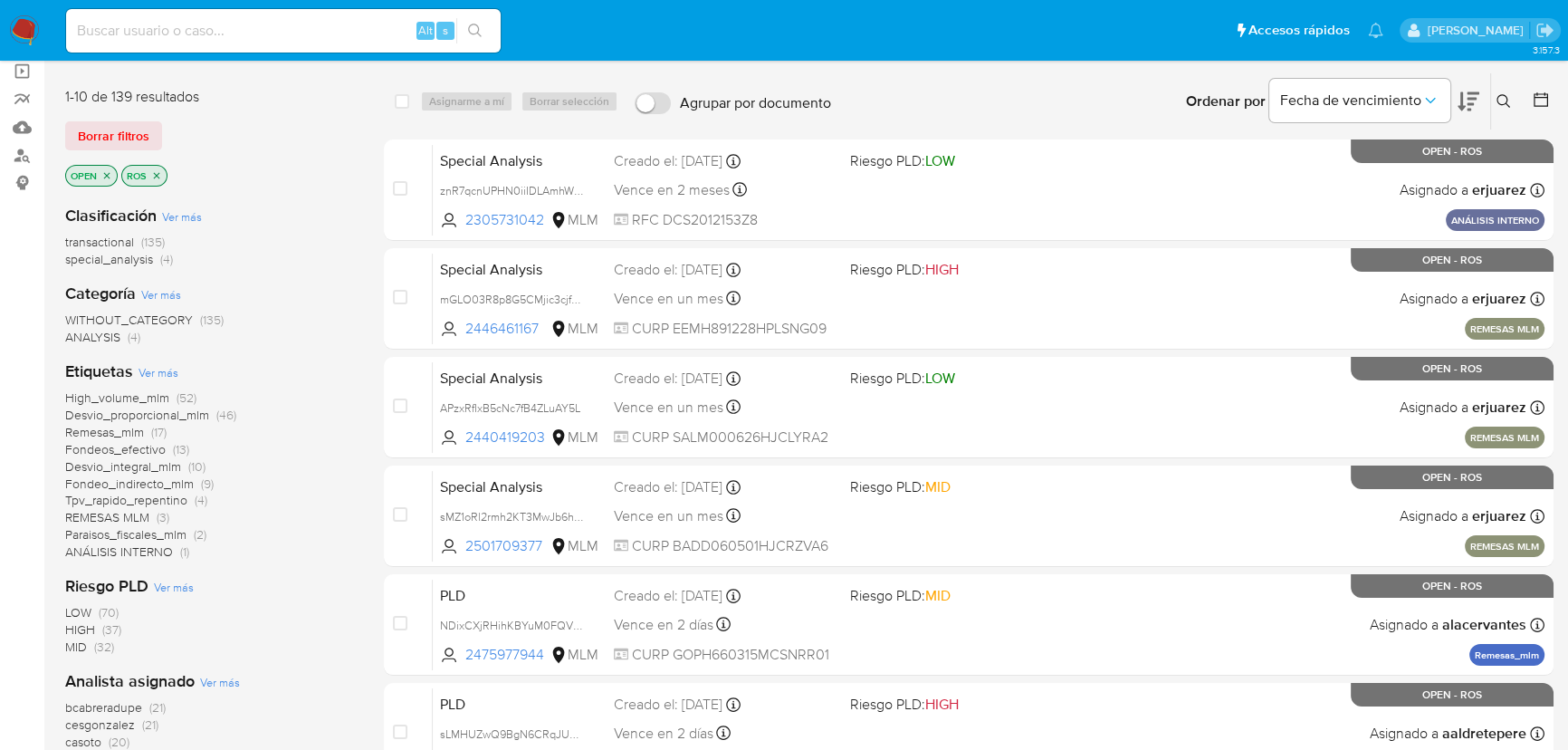
scroll to position [328, 0]
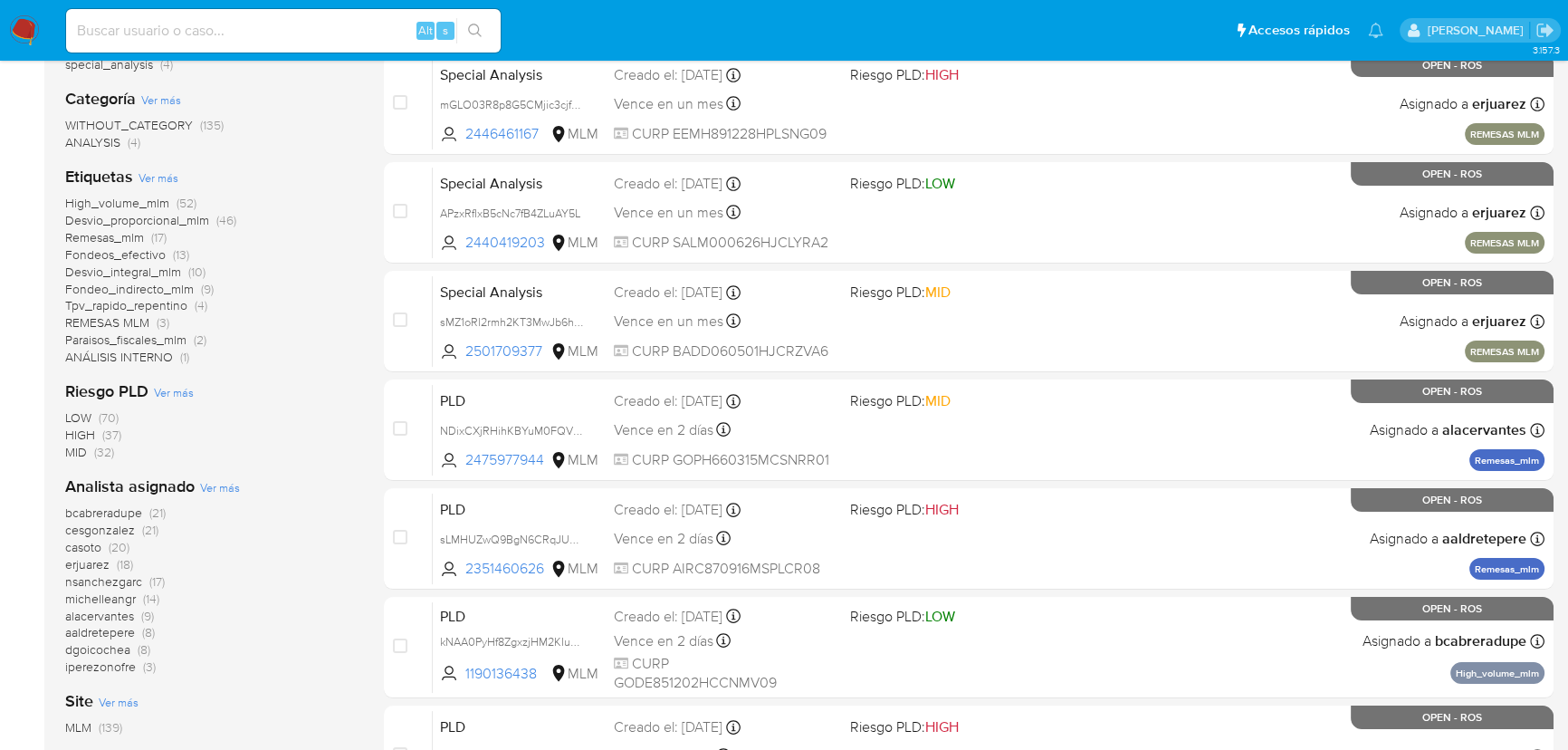
click at [106, 602] on span "michelleangr" at bounding box center [100, 598] width 71 height 18
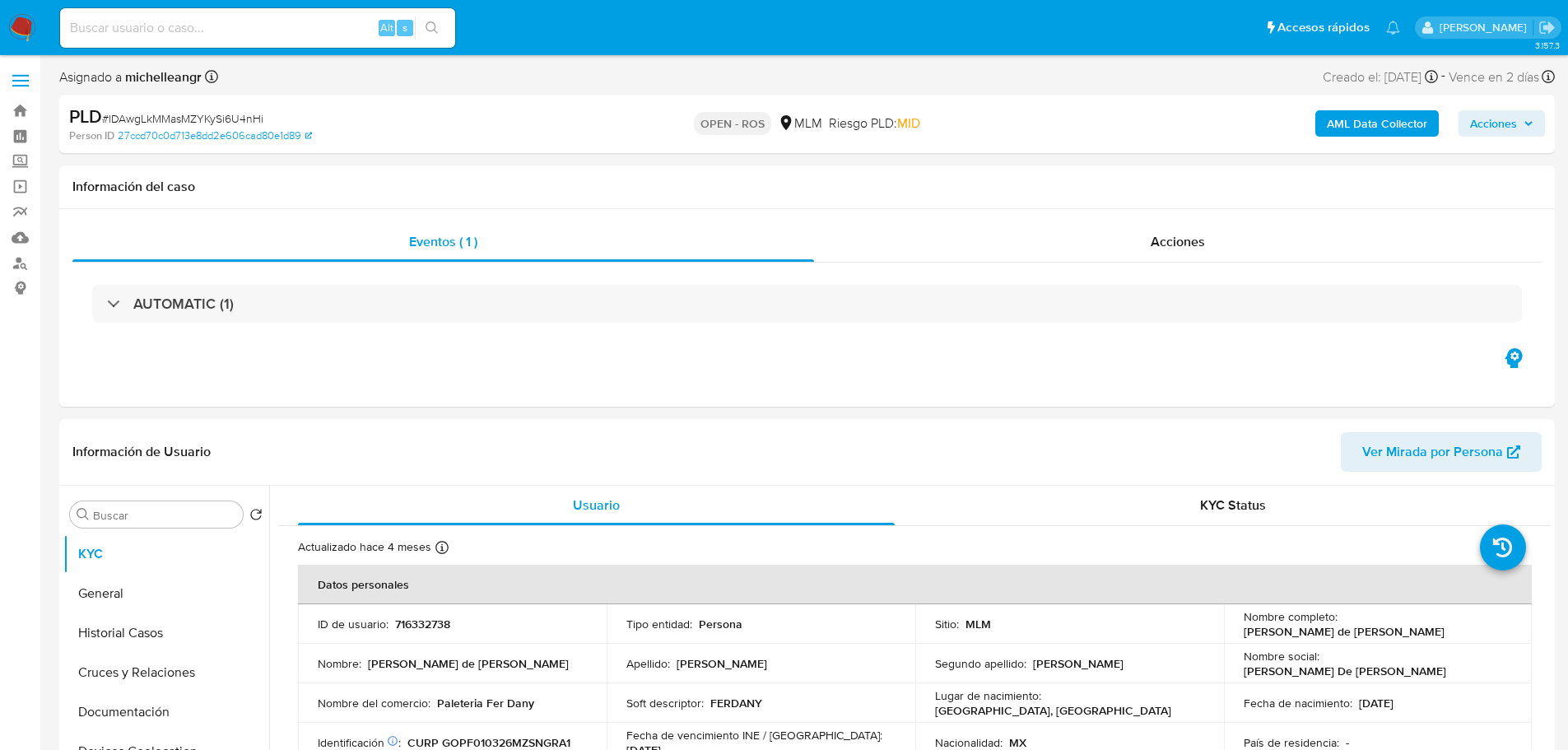
select select "10"
click at [151, 121] on span "# lDAwgLkMMasMZYKySi6U4nHi" at bounding box center [183, 118] width 162 height 17
copy span "lDAwgLkMMasMZYKySi6U4nHi"
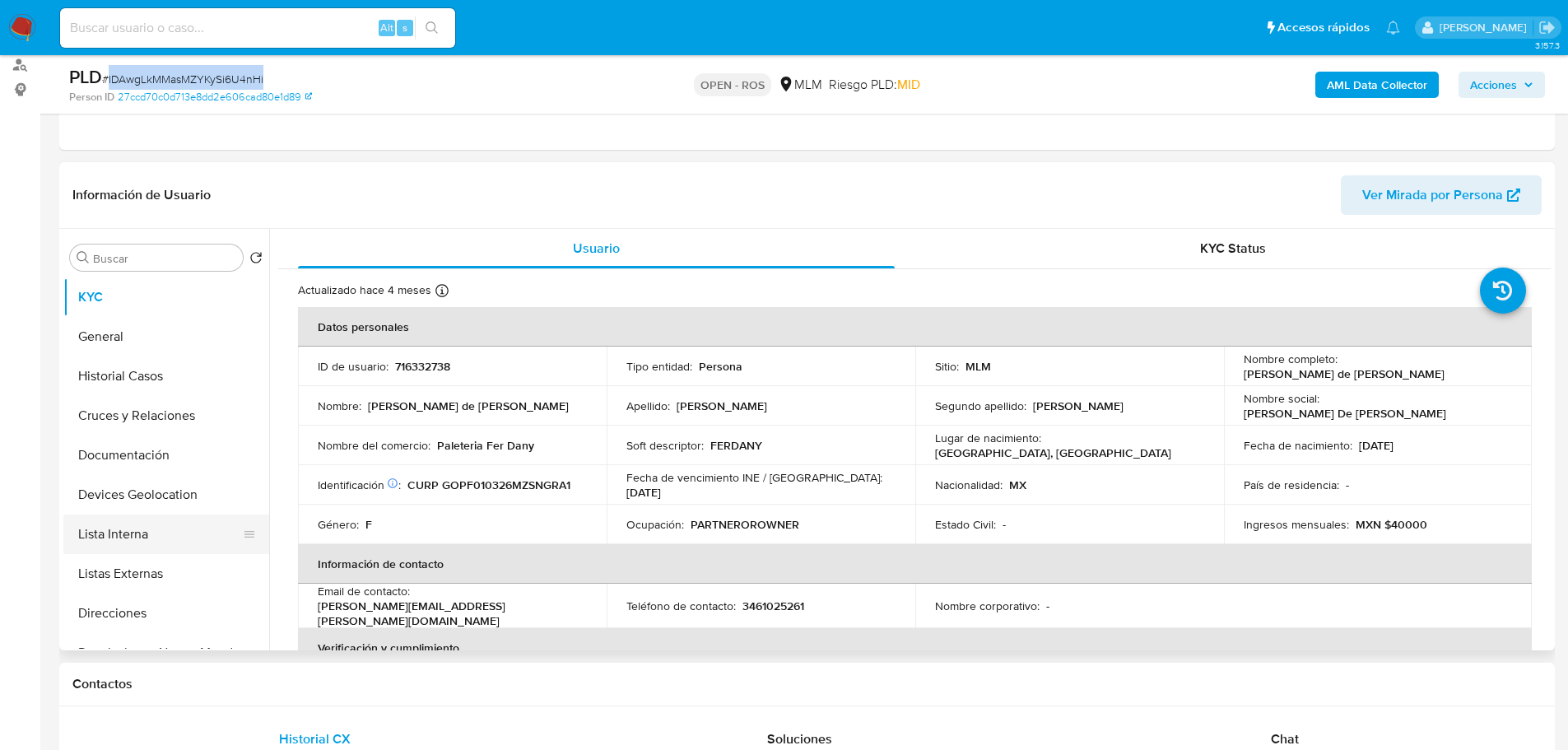
scroll to position [330, 0]
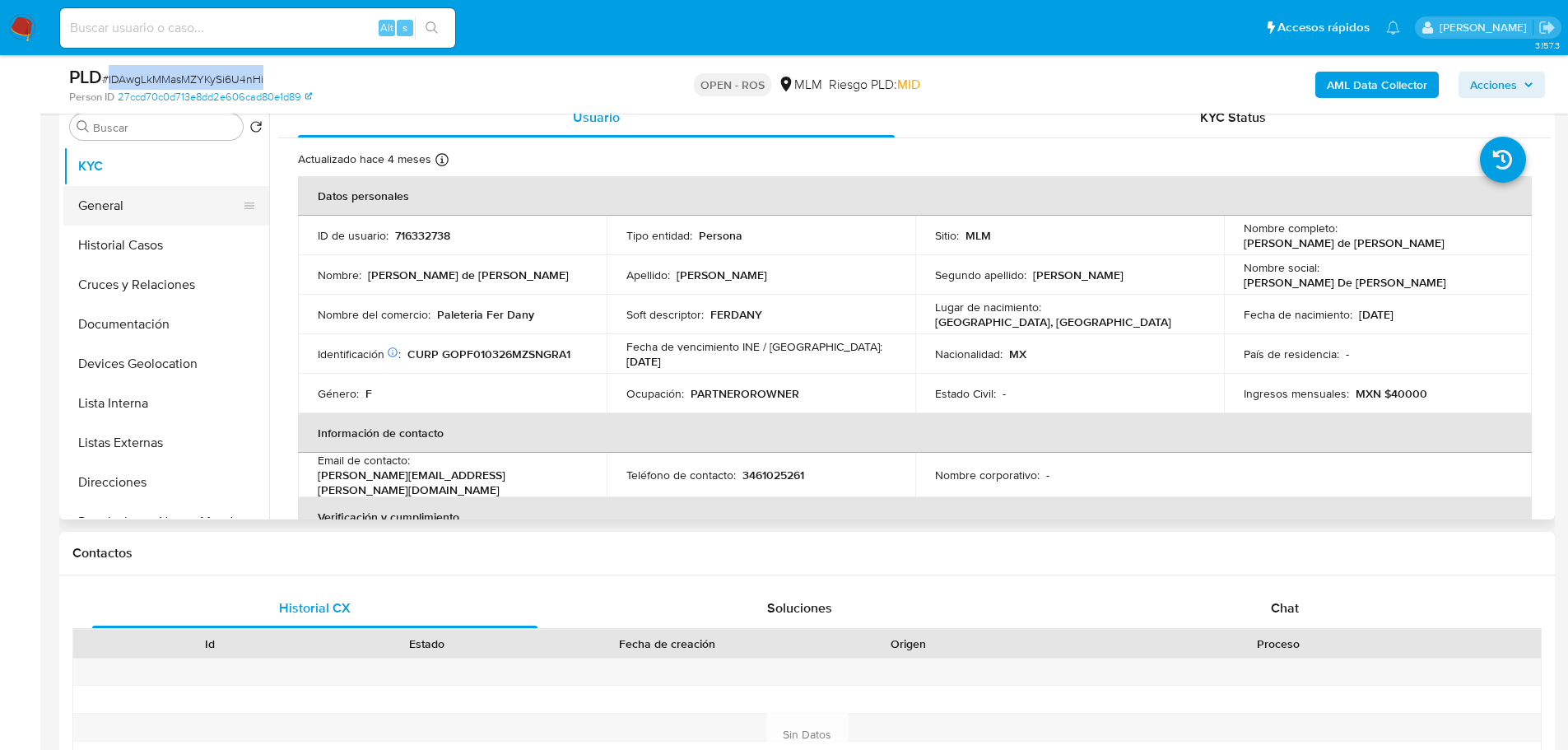
click at [139, 221] on button "General" at bounding box center [160, 206] width 192 height 40
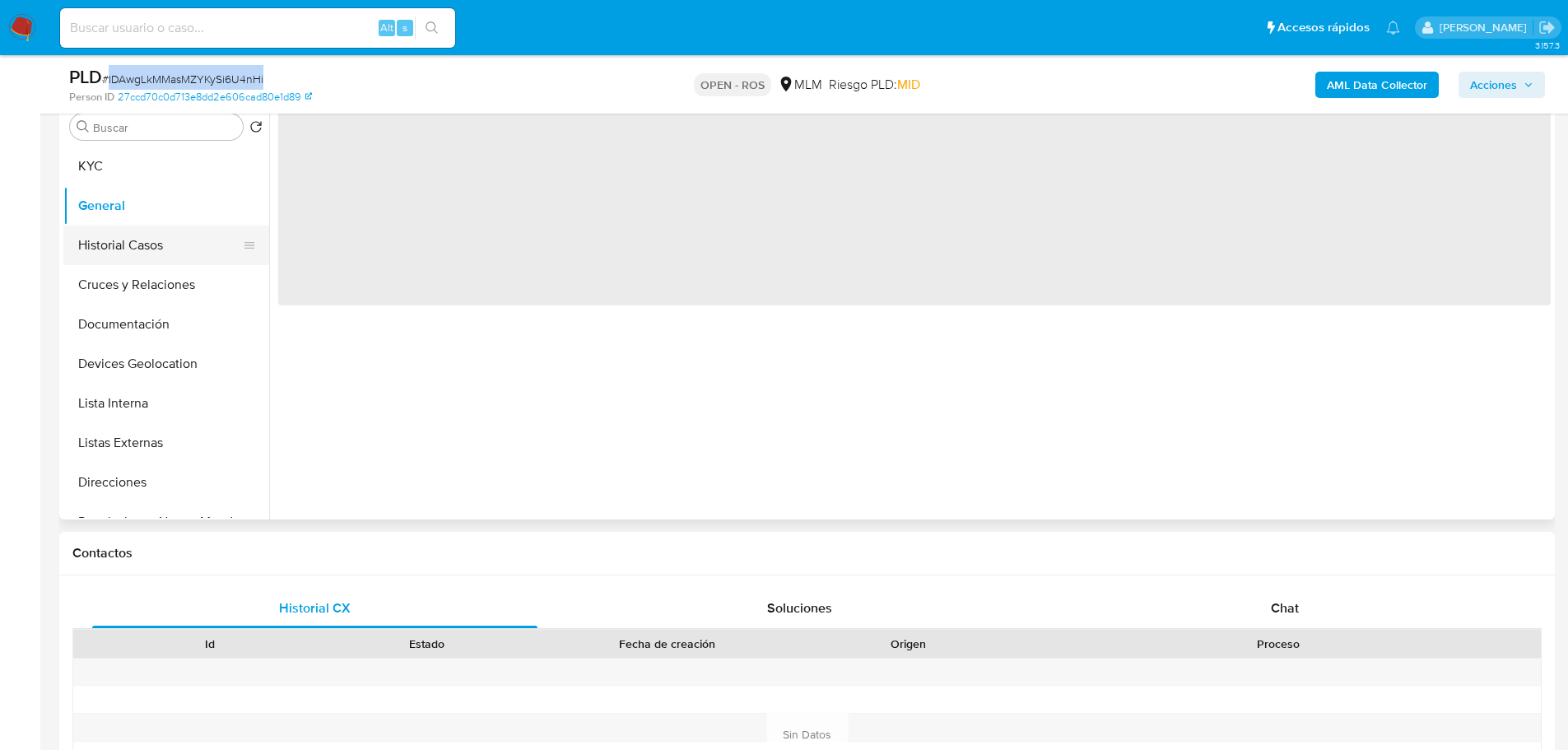
click at [142, 235] on button "Historial Casos" at bounding box center [160, 245] width 192 height 40
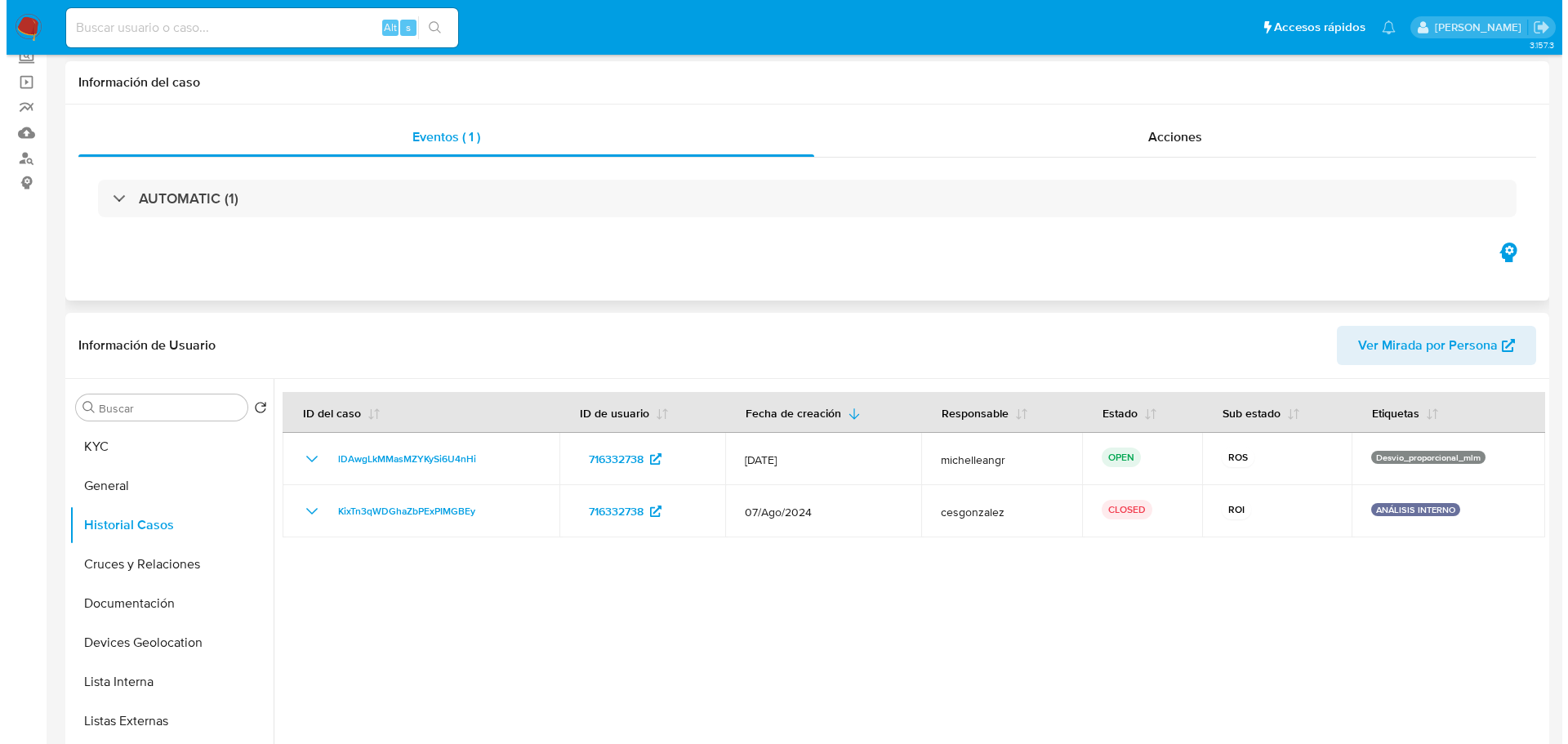
scroll to position [0, 0]
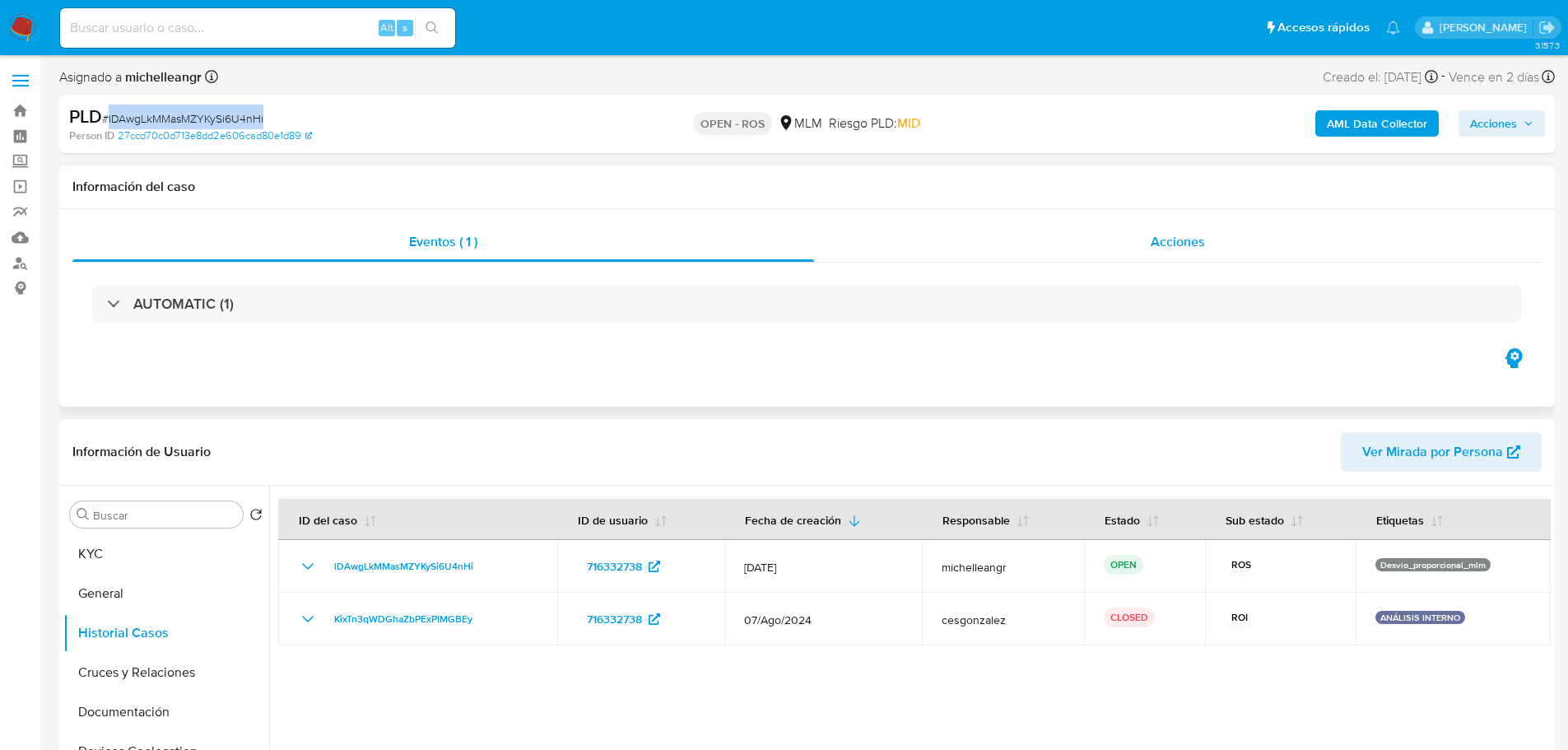
click at [1183, 245] on span "Acciones" at bounding box center [1178, 241] width 55 height 19
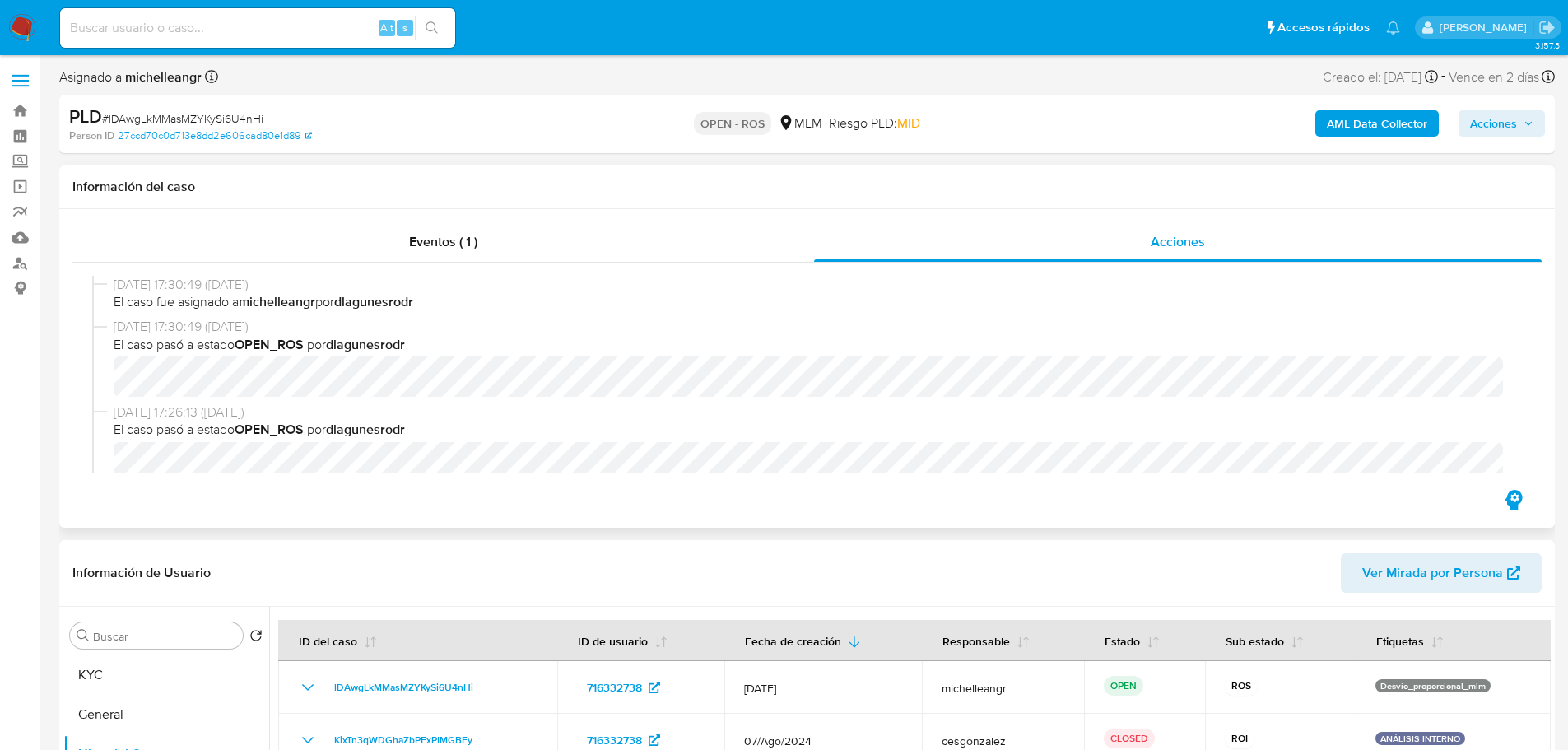
drag, startPoint x: 1547, startPoint y: 108, endPoint x: 1052, endPoint y: 192, distance: 502.1
click at [1542, 106] on div "PLD # lDAwgLkMMasMZYKySi6U4nHi Person ID 27ccd70c0d713e8dd2e606cad80e1d89 OPEN …" at bounding box center [807, 124] width 1496 height 58
click at [1489, 126] on span "Acciones" at bounding box center [1493, 124] width 47 height 27
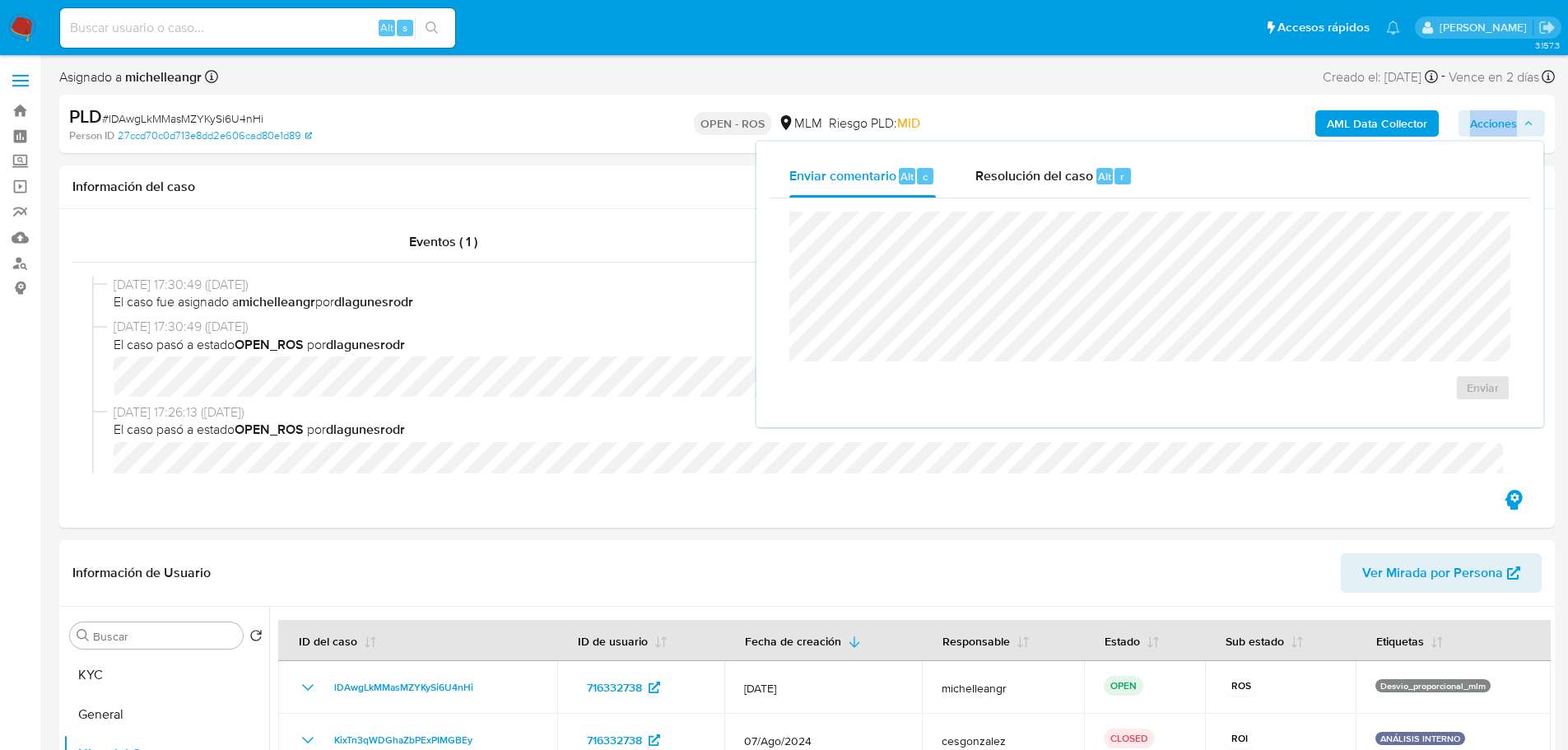
click at [1052, 183] on span "Resolución del caso" at bounding box center [1034, 175] width 117 height 19
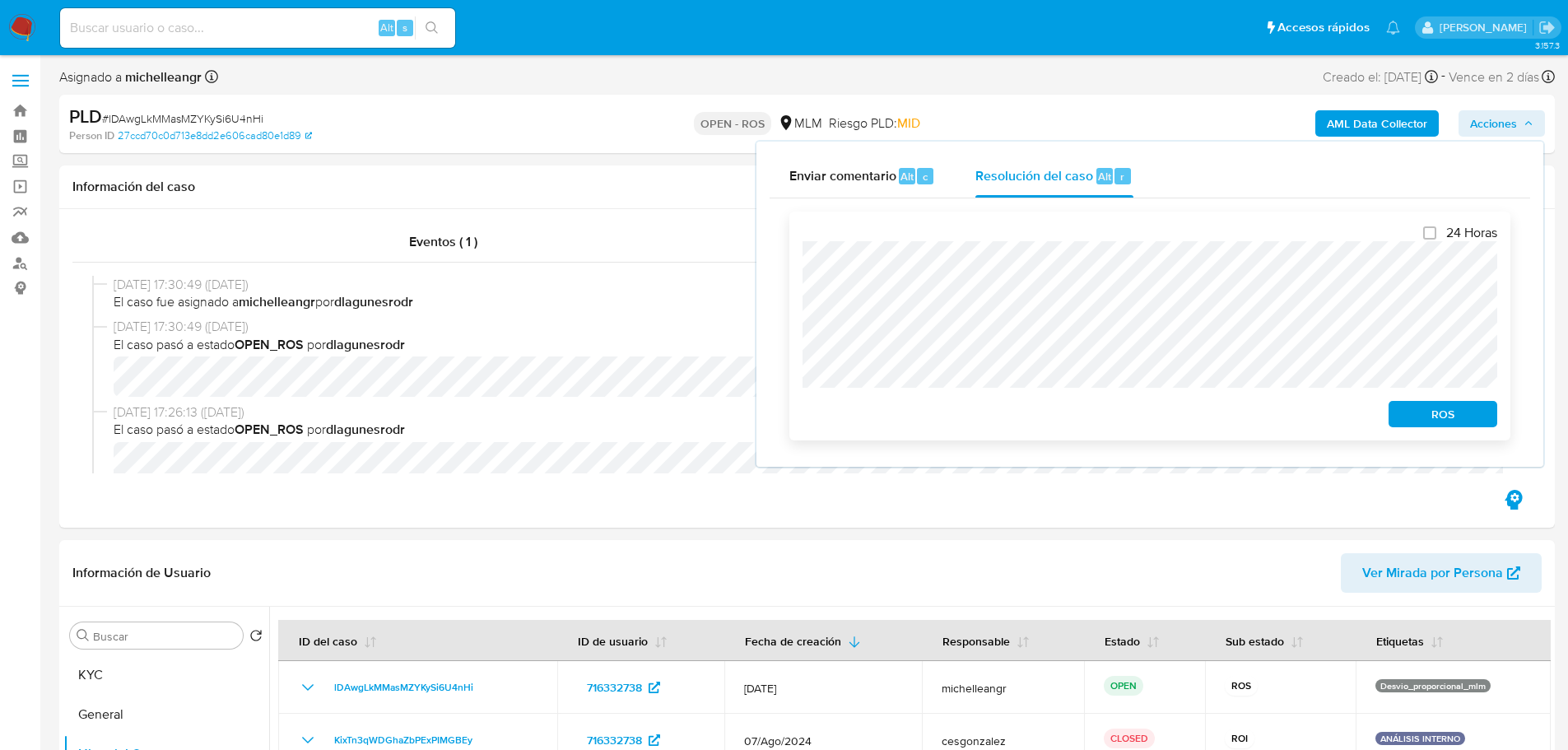
click at [1426, 409] on span "ROS" at bounding box center [1443, 414] width 86 height 23
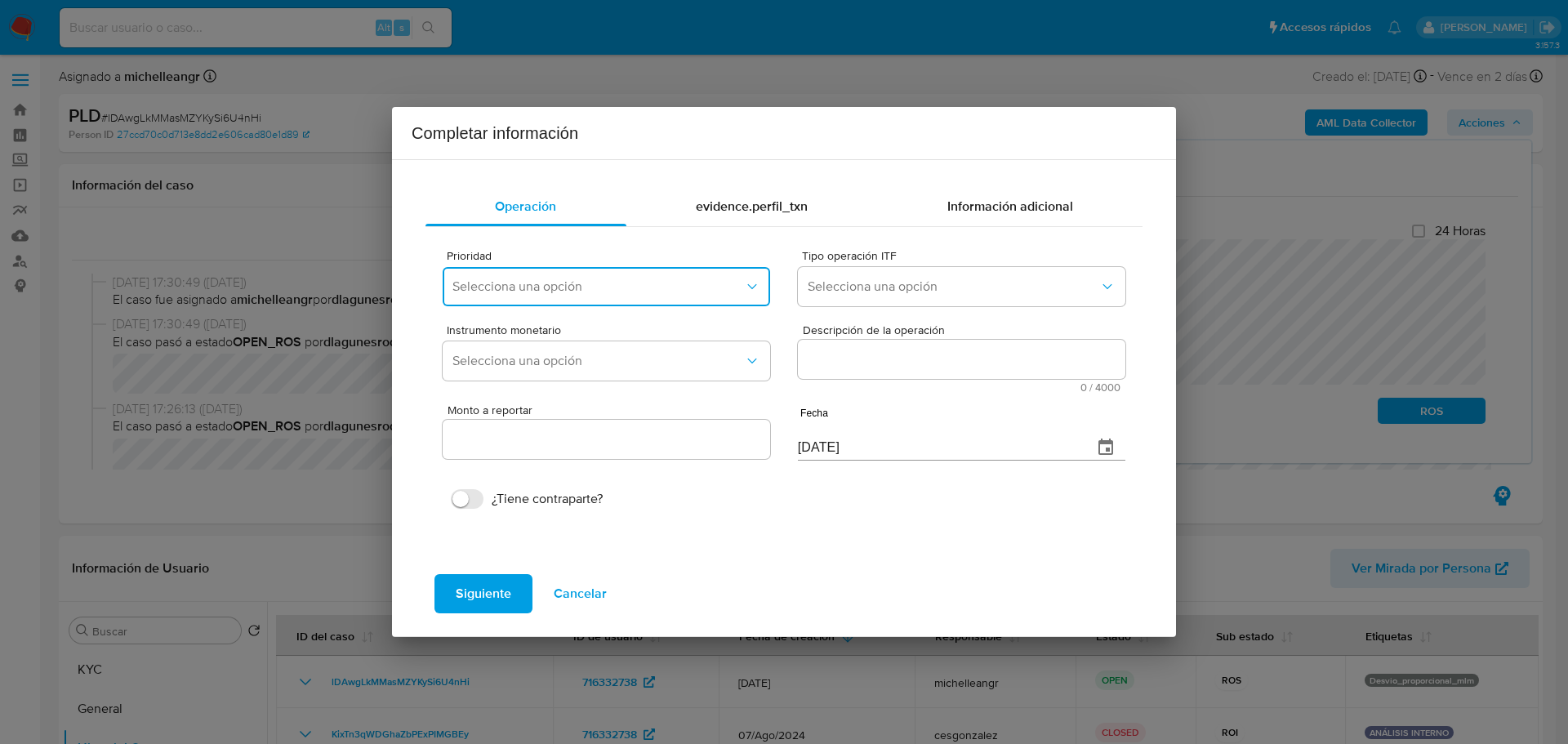
drag, startPoint x: 548, startPoint y: 284, endPoint x: 565, endPoint y: 294, distance: 19.7
click at [549, 284] on span "Selecciona una opción" at bounding box center [598, 287] width 292 height 17
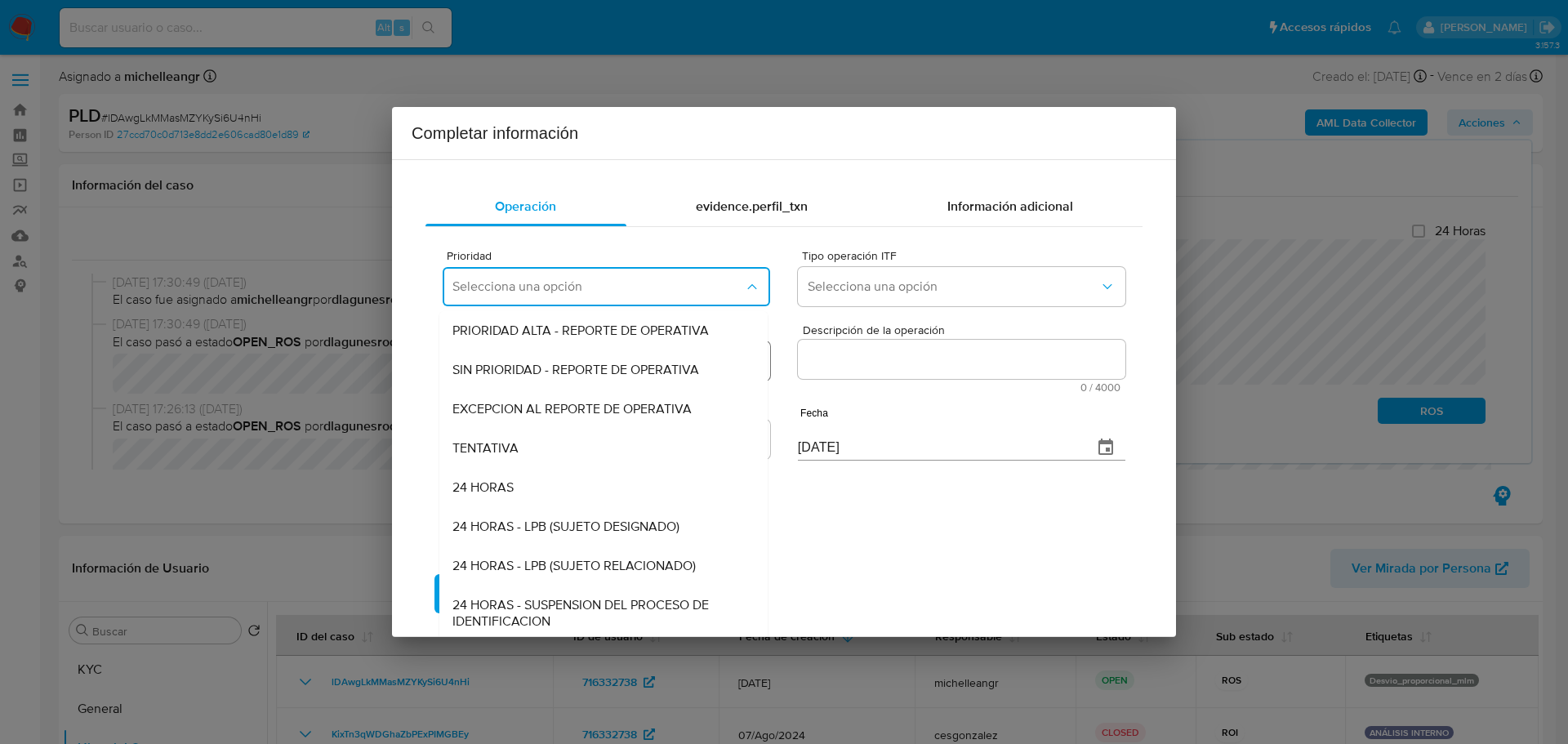
click at [605, 403] on span "EXCEPCION AL REPORTE DE OPERATIVA" at bounding box center [572, 409] width 239 height 17
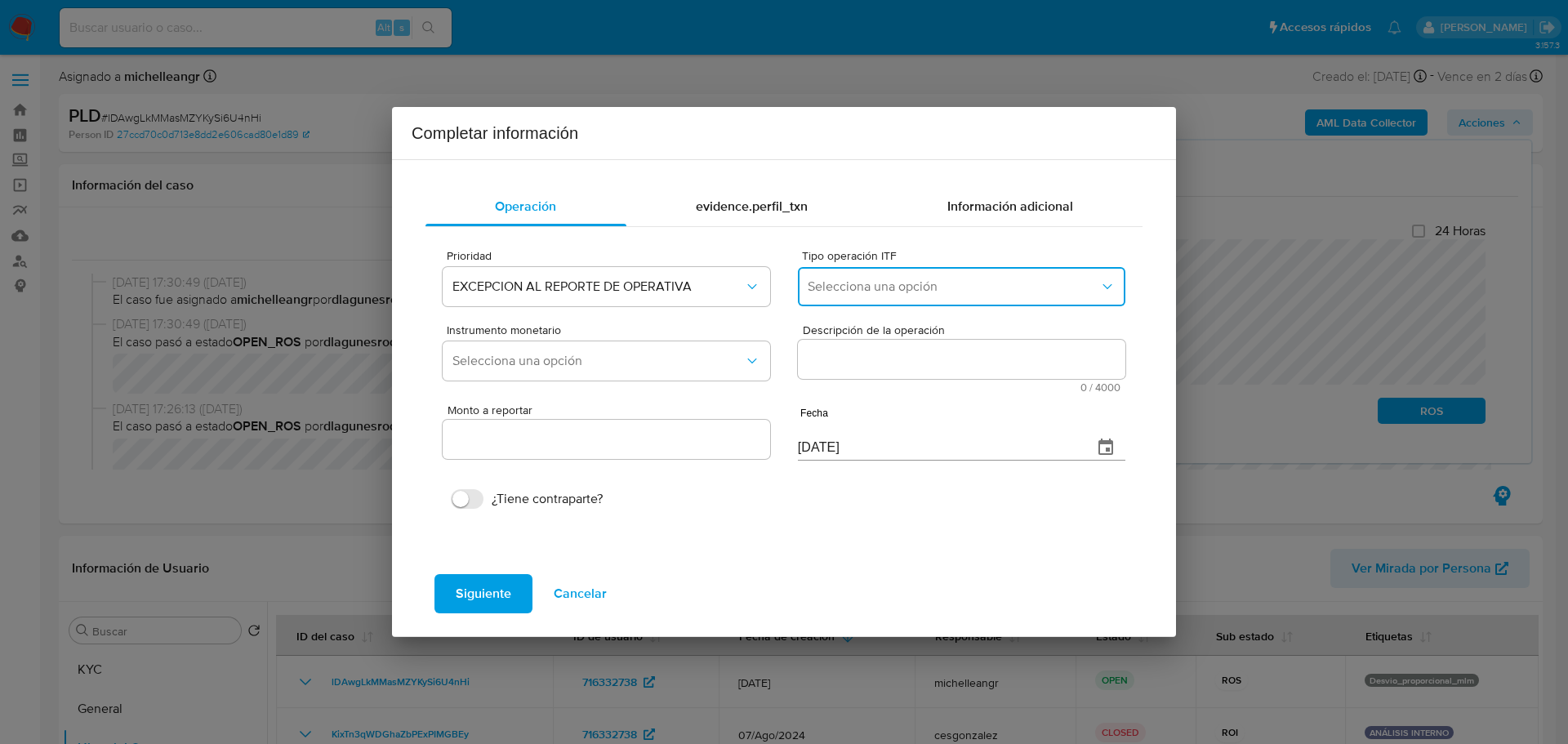
drag, startPoint x: 920, startPoint y: 281, endPoint x: 919, endPoint y: 289, distance: 8.1
click at [921, 281] on span "Selecciona una opción" at bounding box center [953, 287] width 292 height 17
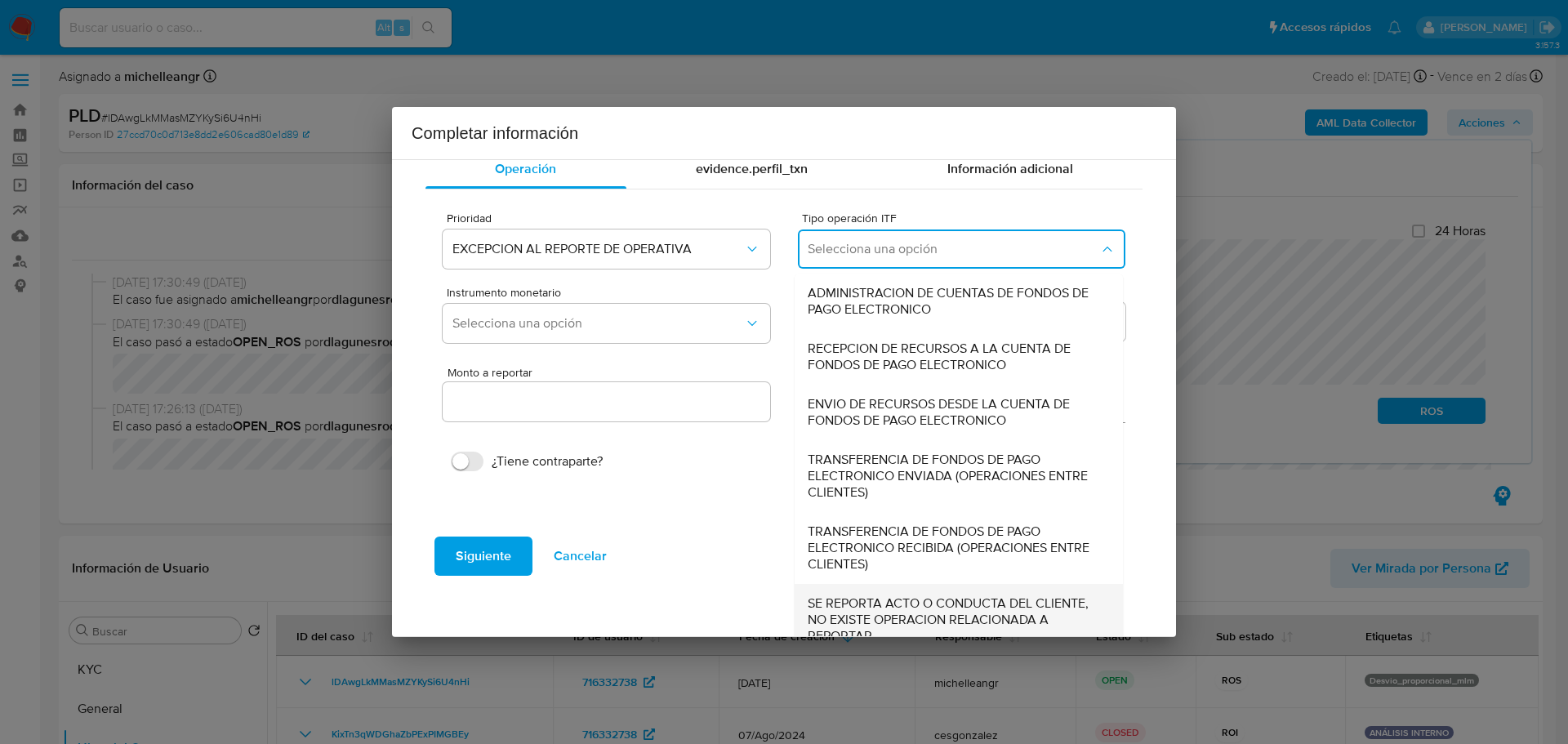
scroll to position [56, 0]
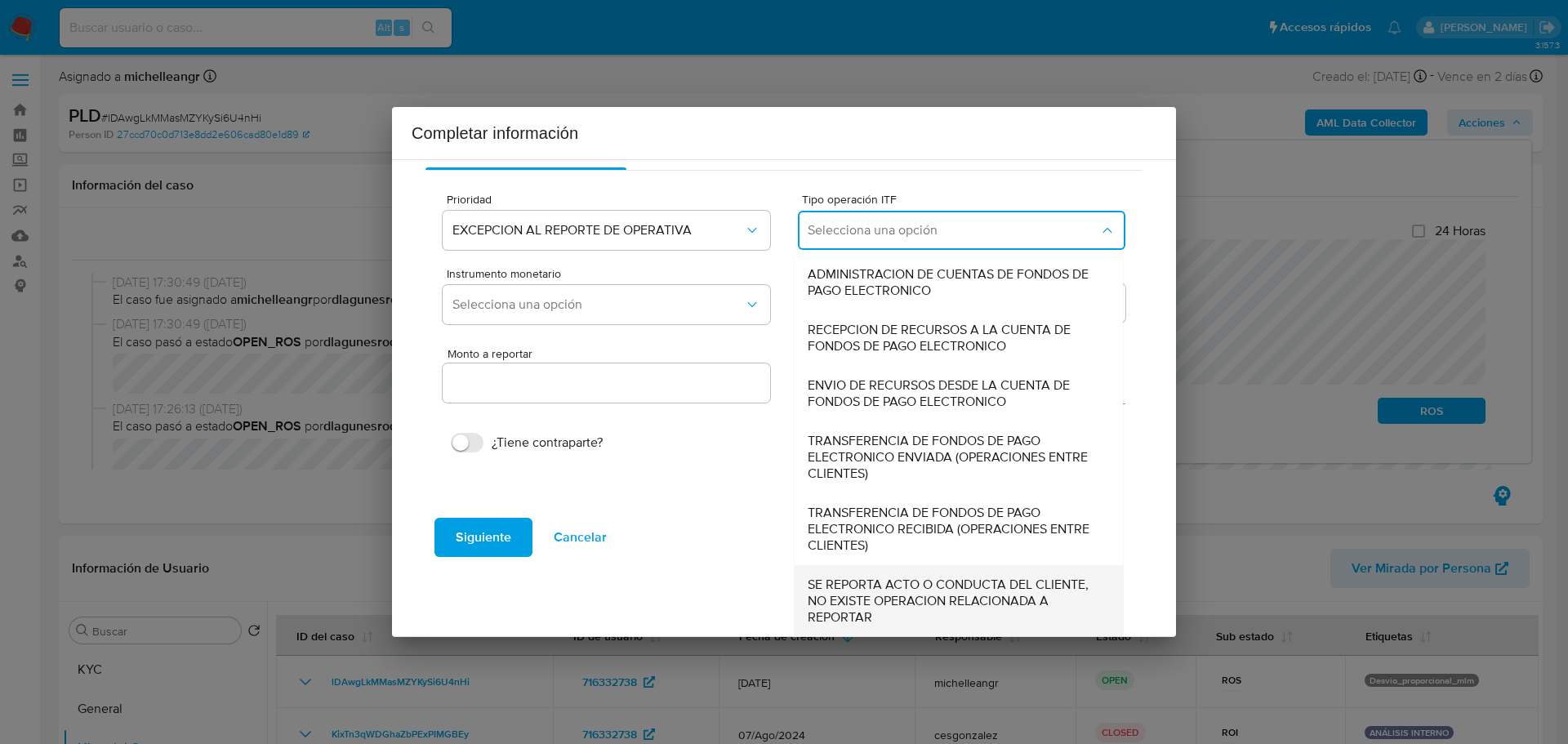
click at [836, 586] on span "SE REPORTA ACTO O CONDUCTA DEL CLIENTE, NO EXISTE OPERACION RELACIONADA A REPOR…" at bounding box center [954, 601] width 293 height 49
type input "0.00"
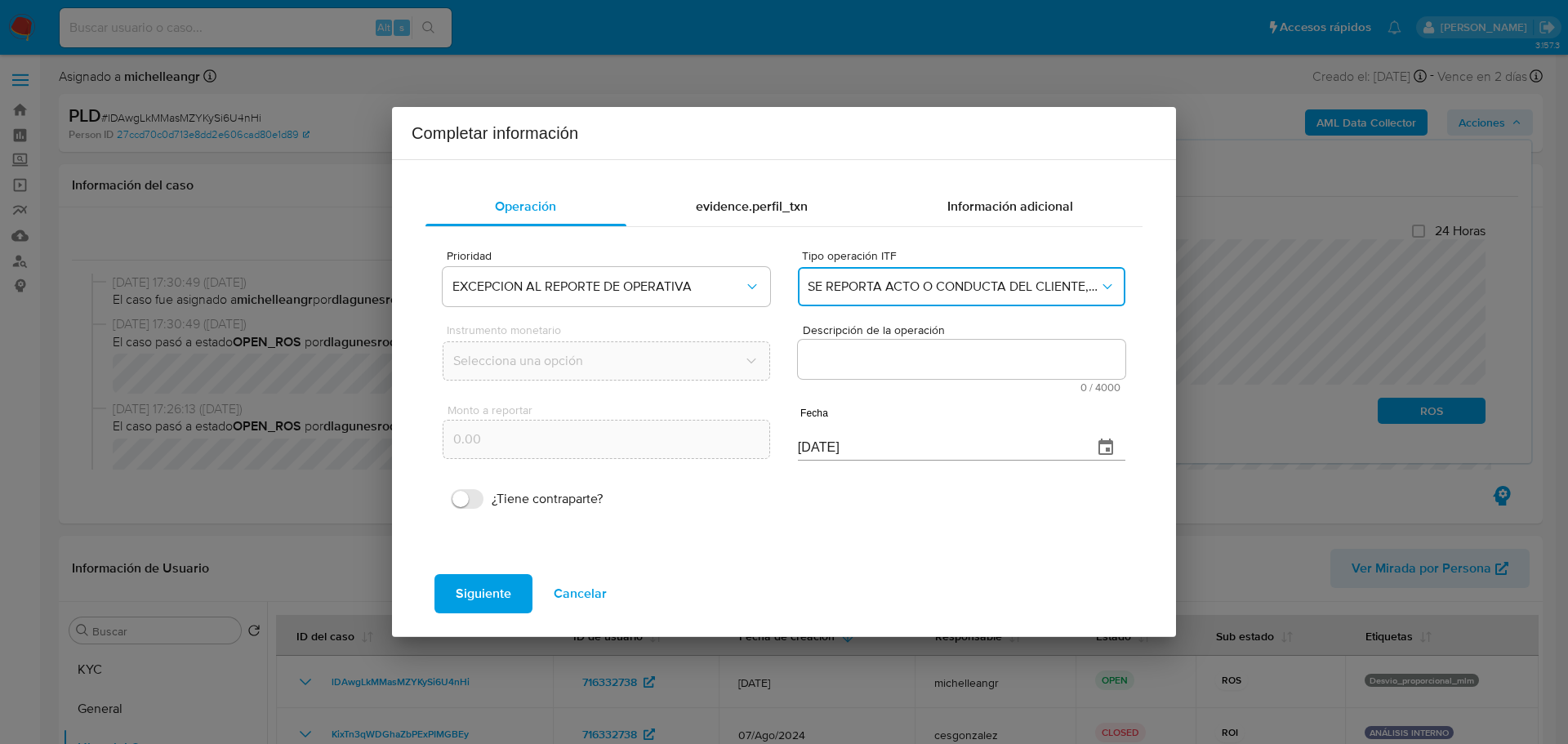
scroll to position [0, 0]
click at [945, 372] on textarea "Descripción de la operación" at bounding box center [962, 359] width 328 height 39
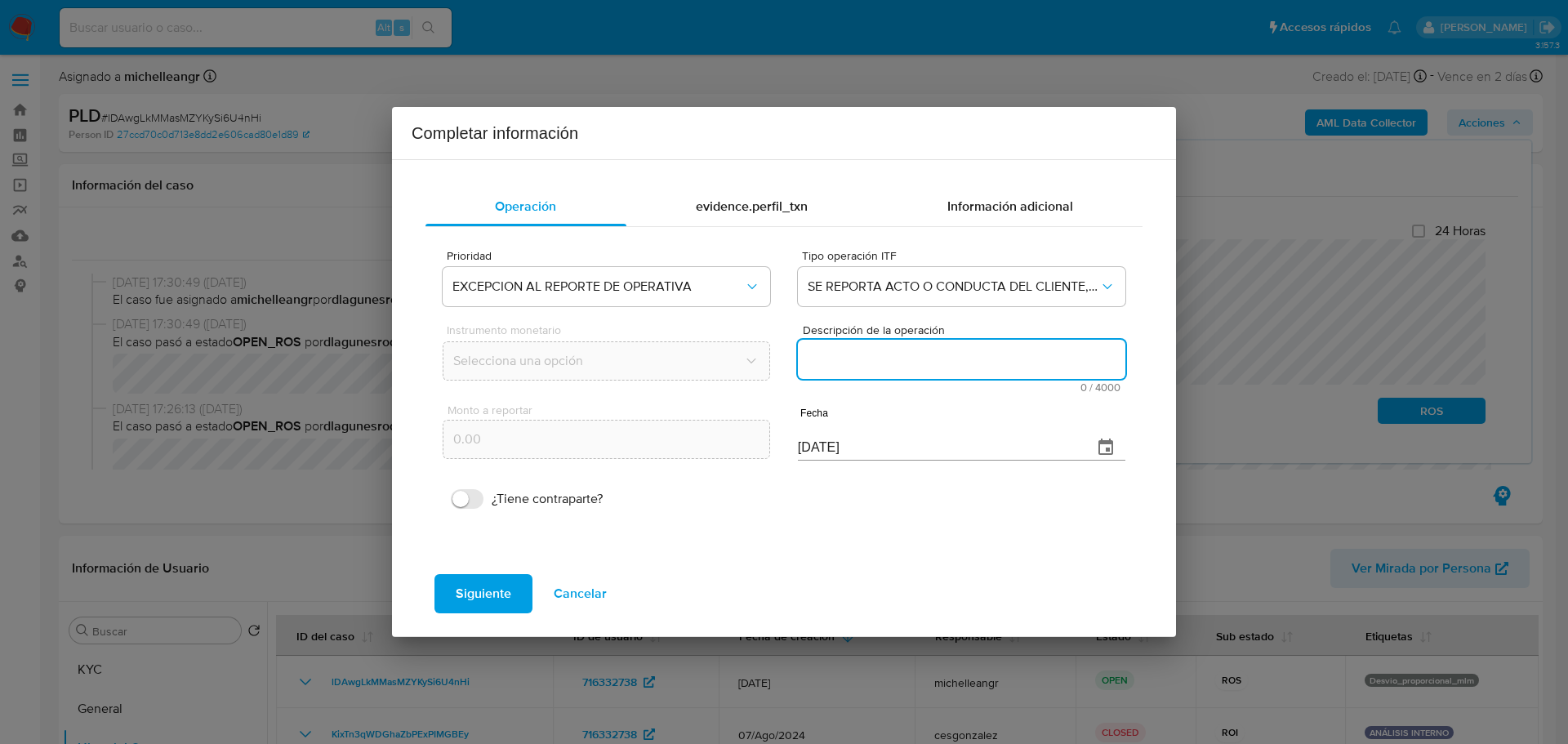
paste textarea "/CONOCIMIENTO DEL CLIENTE O USUARIO/CLIENTE FERNANDA DE JESUS GONZALEZ PUGA NUM…"
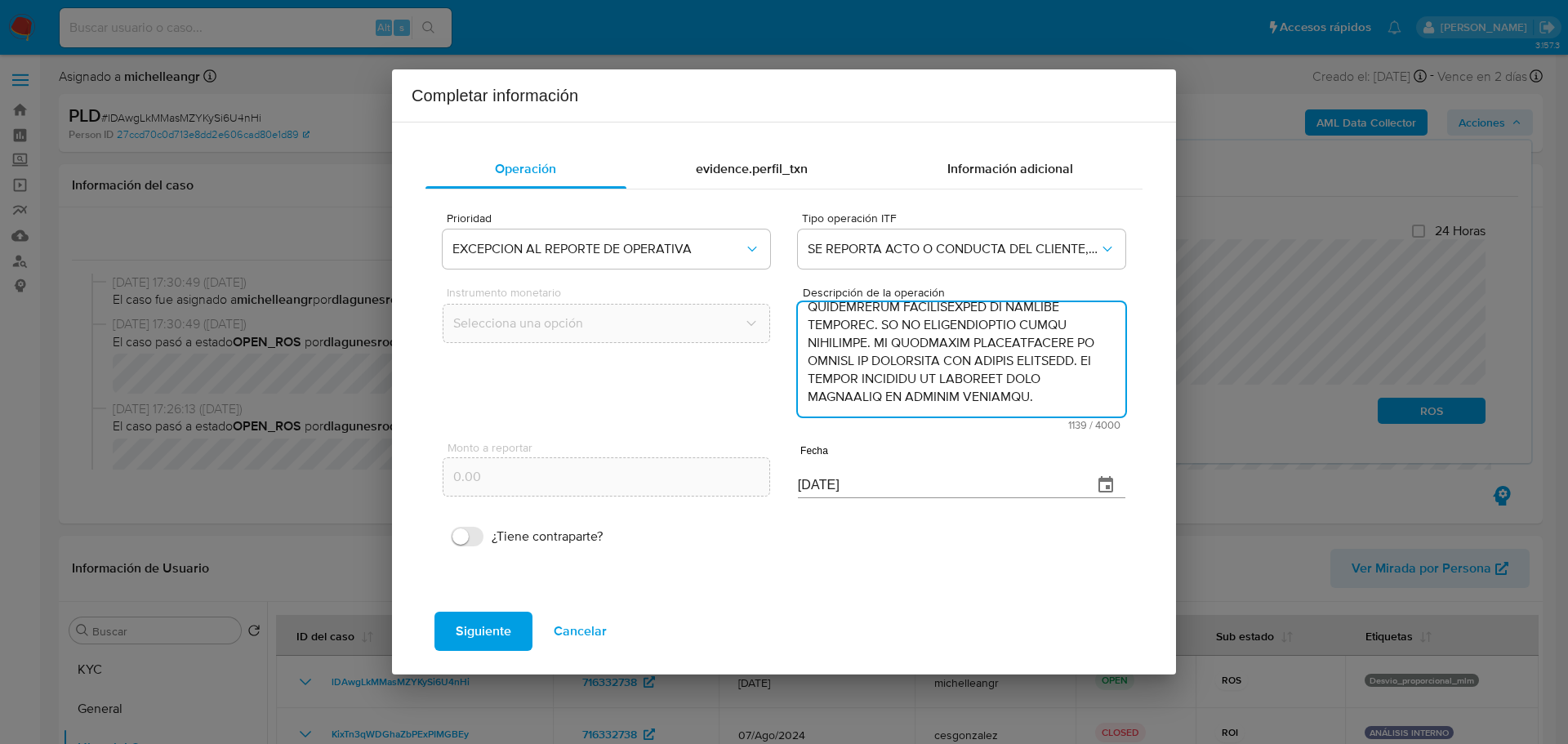
type textarea "/CONOCIMIENTO DEL CLIENTE O USUARIO/CLIENTE FERNANDA DE JESUS GONZALEZ PUGA NUM…"
click at [1114, 484] on button "button" at bounding box center [1105, 485] width 39 height 39
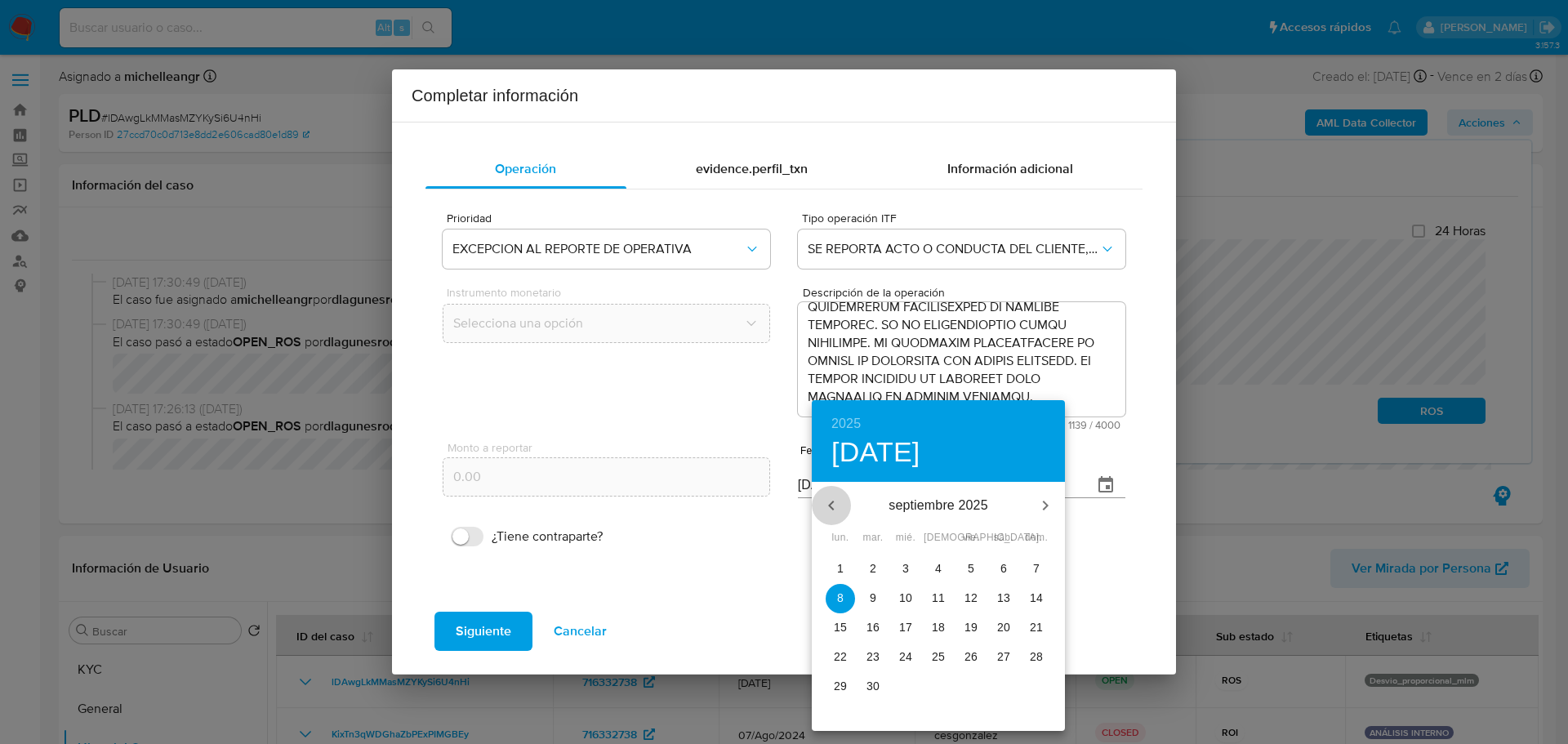
click at [830, 510] on icon "button" at bounding box center [831, 506] width 19 height 19
click at [831, 509] on icon "button" at bounding box center [831, 506] width 19 height 19
click at [848, 723] on span "30" at bounding box center [841, 715] width 30 height 17
type input "[DATE]"
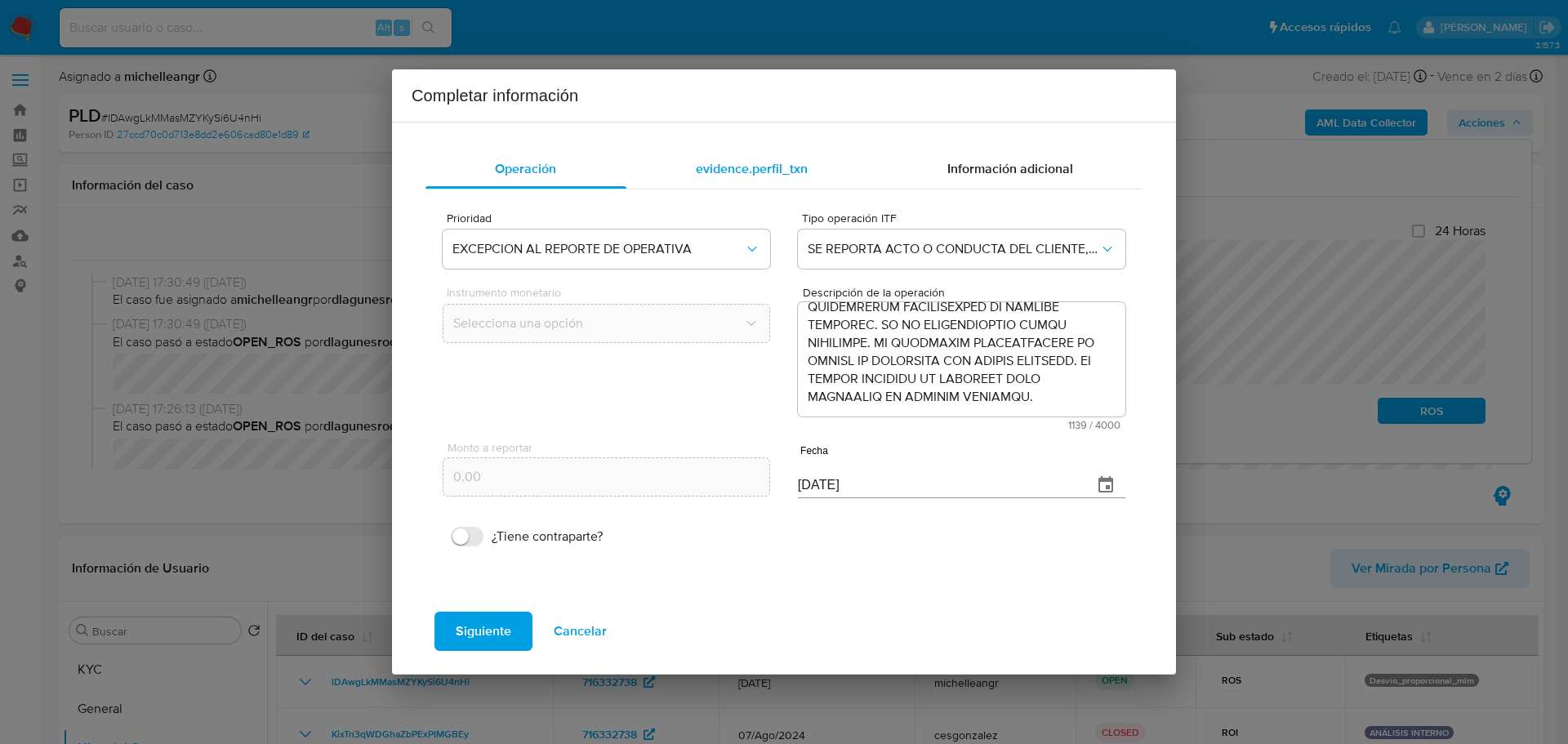
drag, startPoint x: 735, startPoint y: 167, endPoint x: 702, endPoint y: 12, distance: 158.5
click at [739, 167] on span "evidence.perfil_txn" at bounding box center [752, 168] width 112 height 18
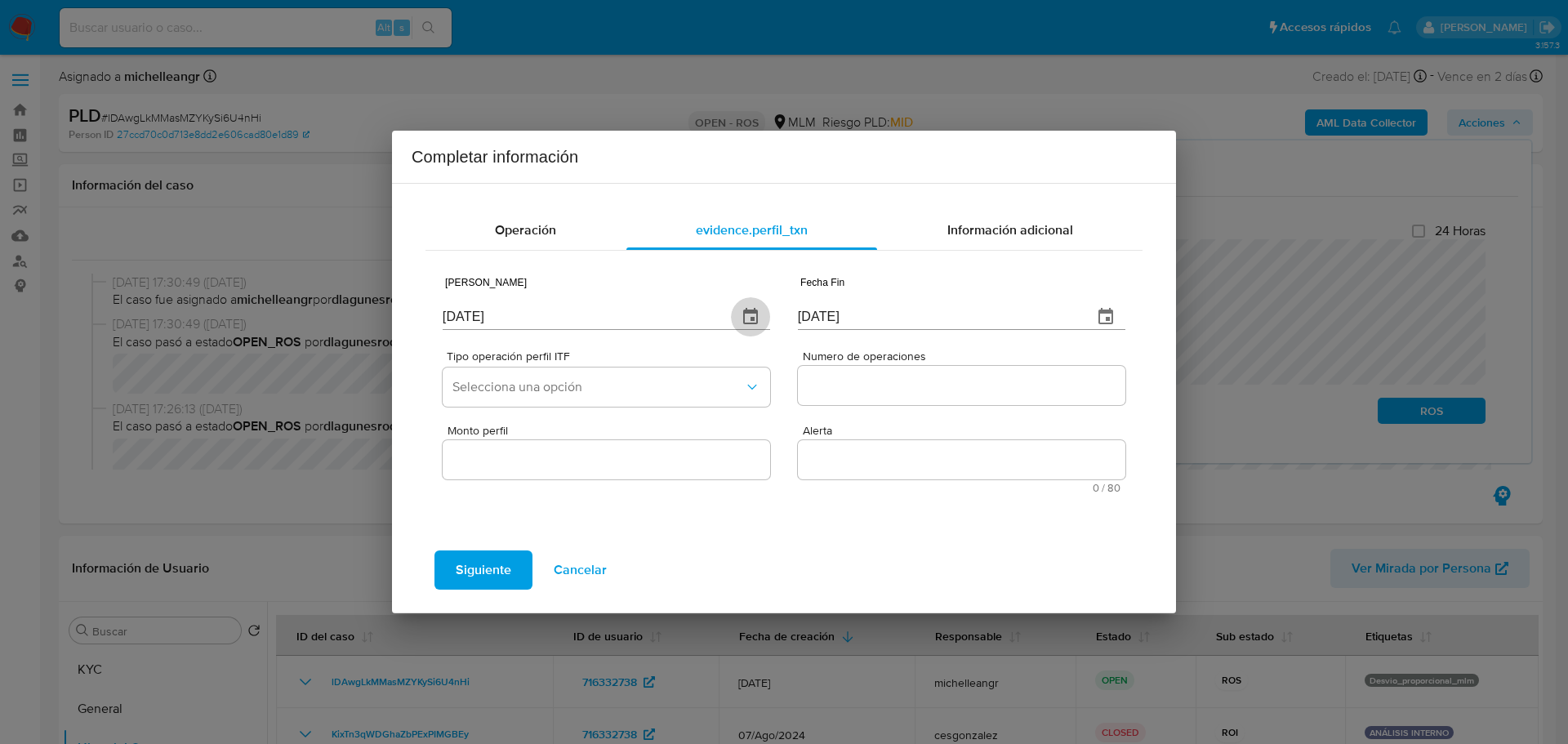
click at [759, 315] on icon "button" at bounding box center [751, 317] width 19 height 19
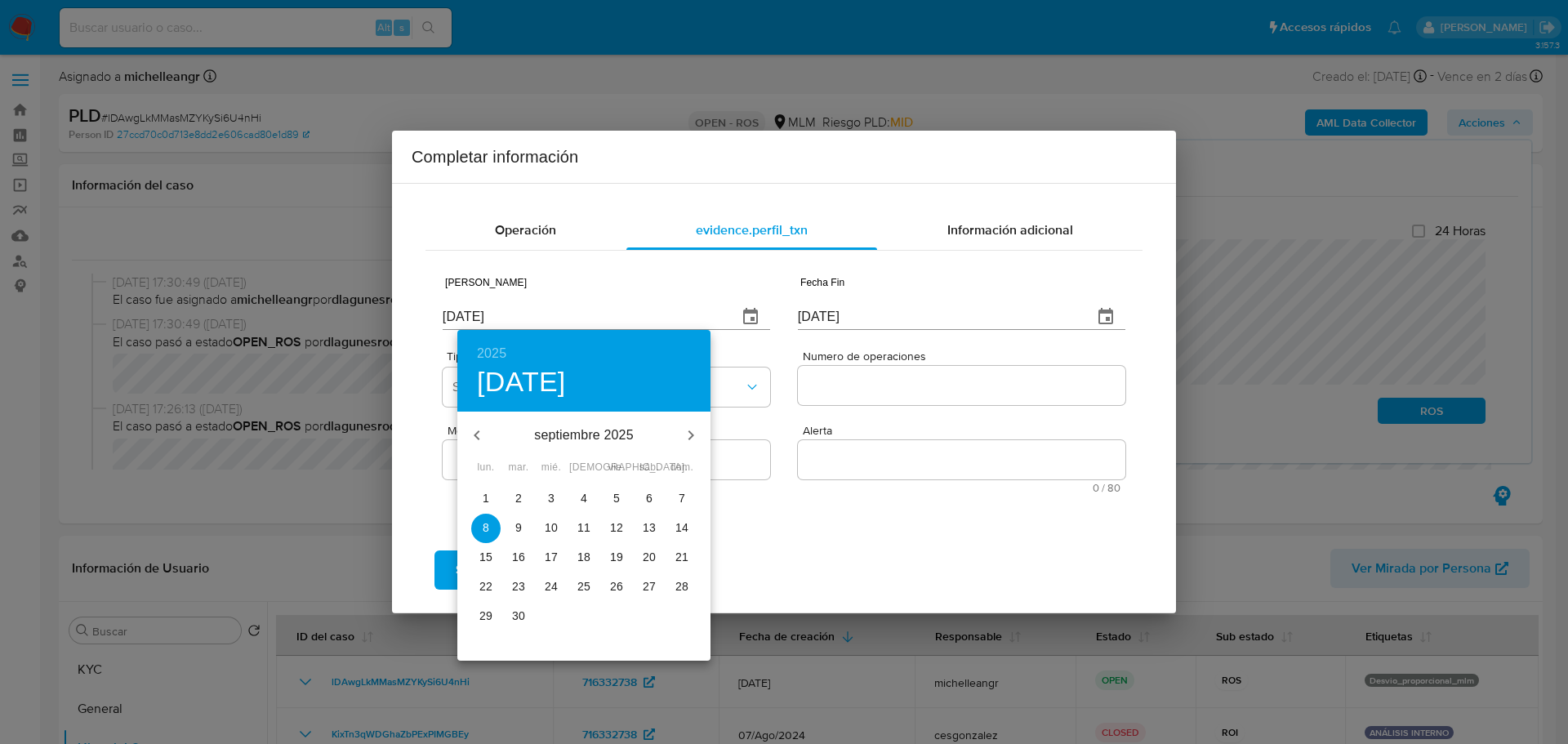
click at [475, 429] on icon "button" at bounding box center [477, 436] width 19 height 19
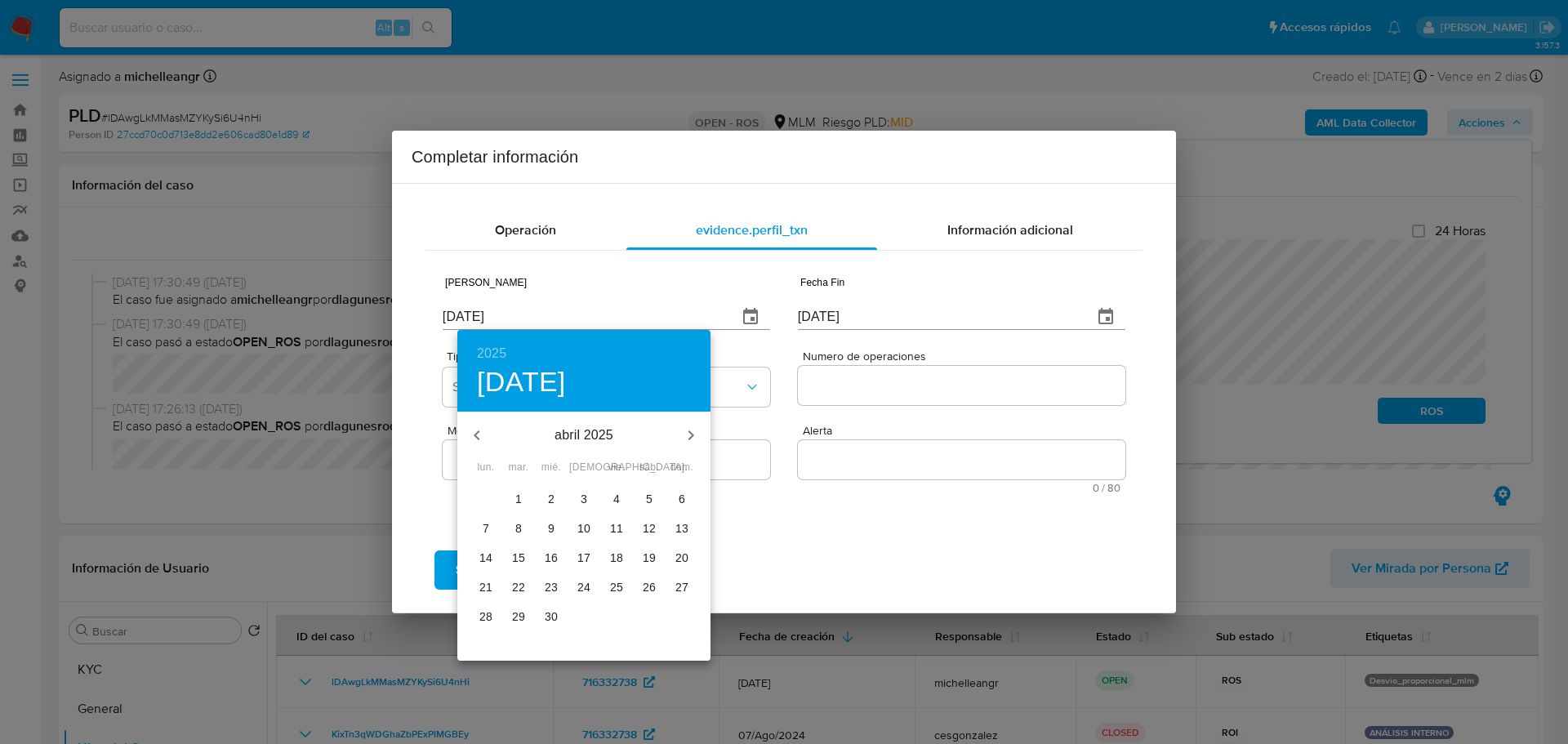
click at [475, 429] on icon "button" at bounding box center [477, 436] width 19 height 19
click at [476, 429] on icon "button" at bounding box center [477, 436] width 19 height 19
click at [478, 429] on icon "button" at bounding box center [477, 436] width 19 height 19
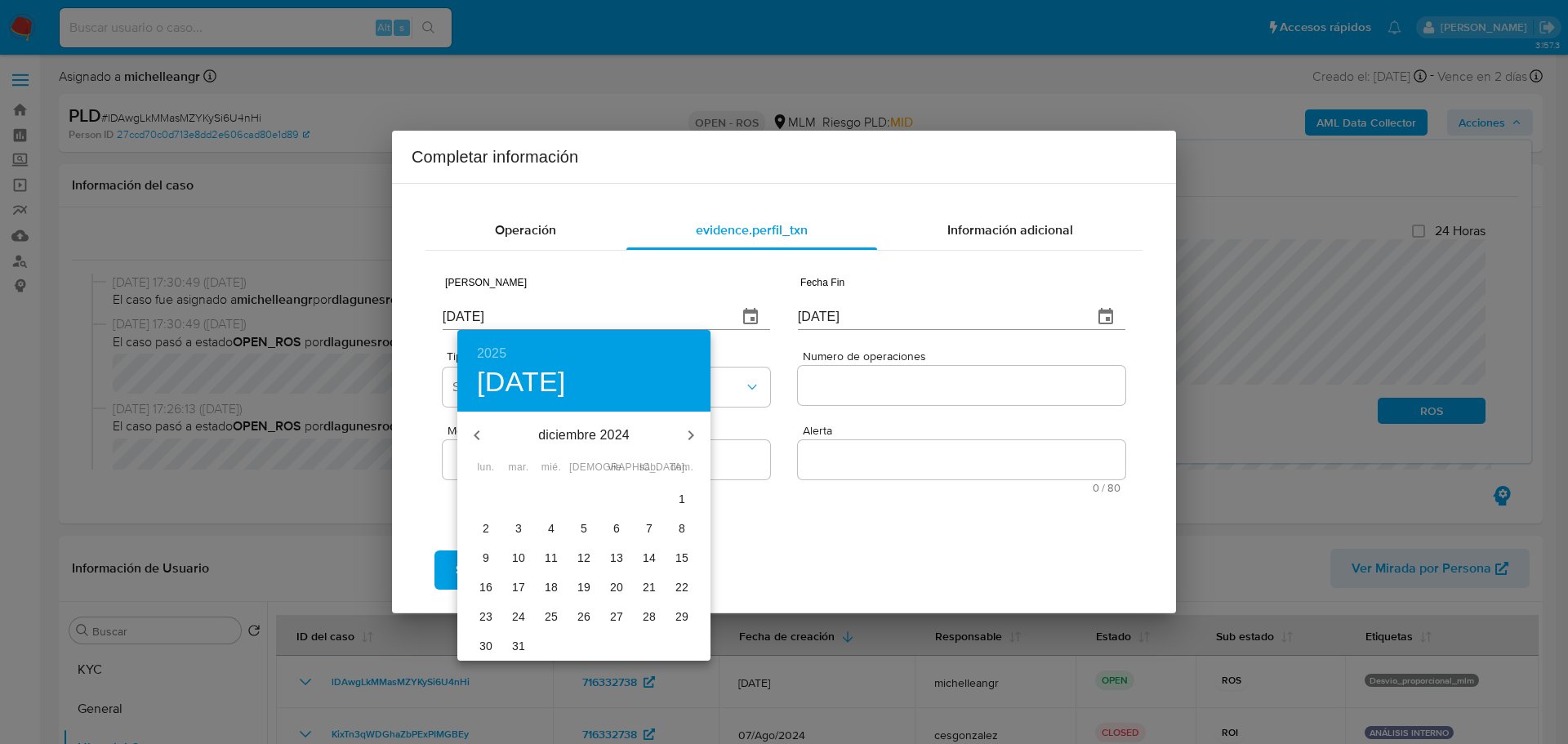
click at [478, 429] on icon "button" at bounding box center [477, 436] width 19 height 19
click at [478, 430] on icon "button" at bounding box center [477, 436] width 19 height 19
click at [492, 493] on span "1" at bounding box center [486, 498] width 30 height 17
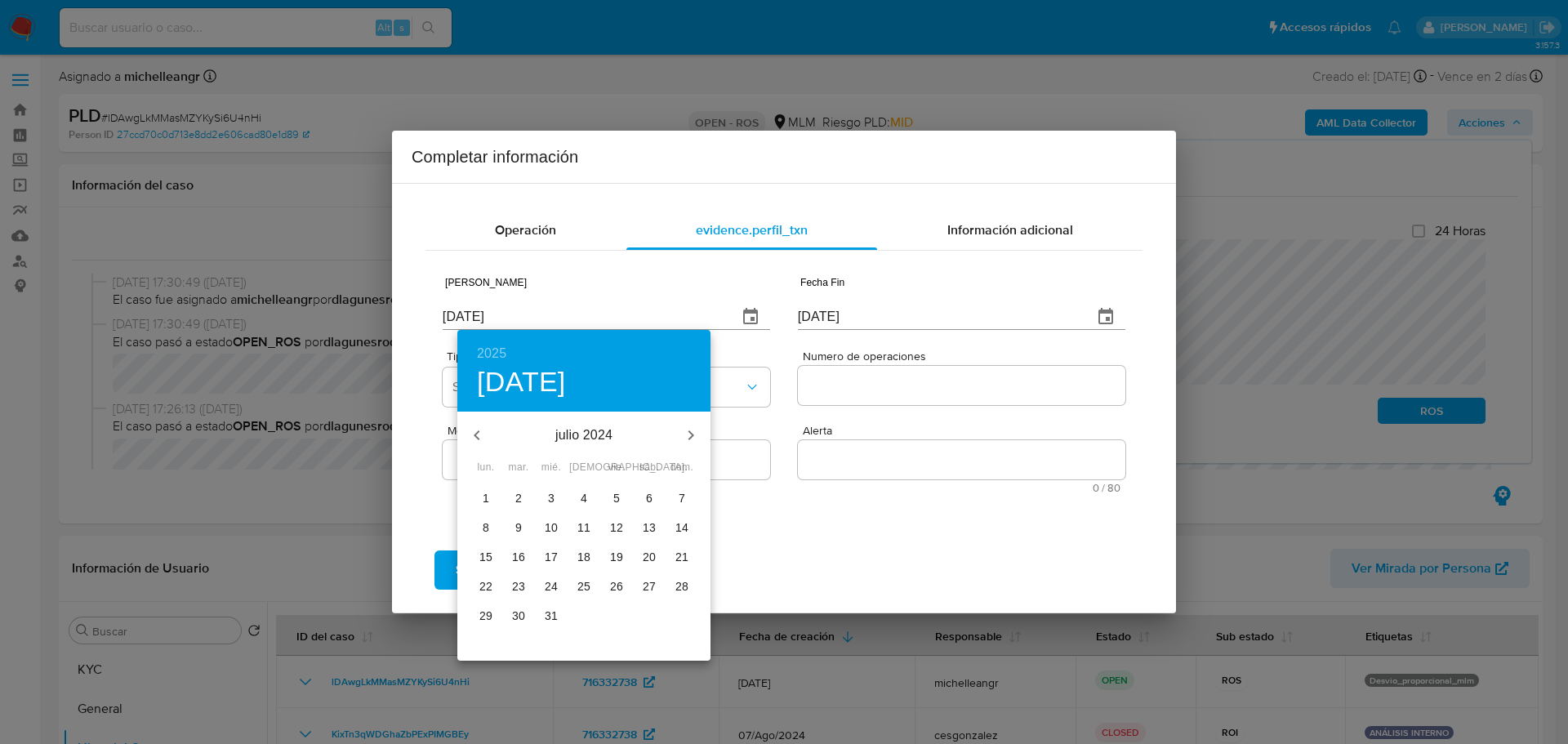
type input "01/07/2024"
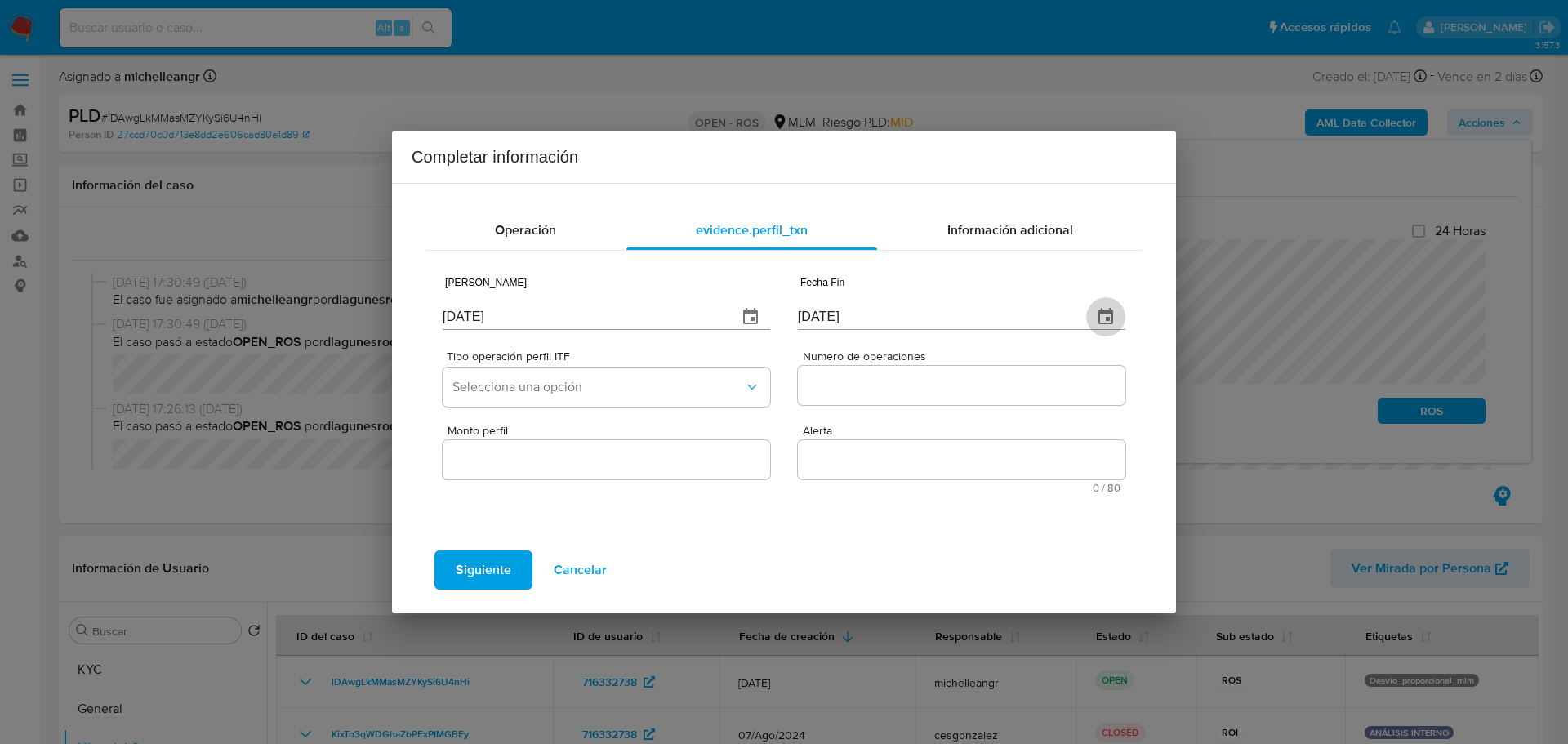
click at [1117, 316] on button "button" at bounding box center [1105, 316] width 39 height 39
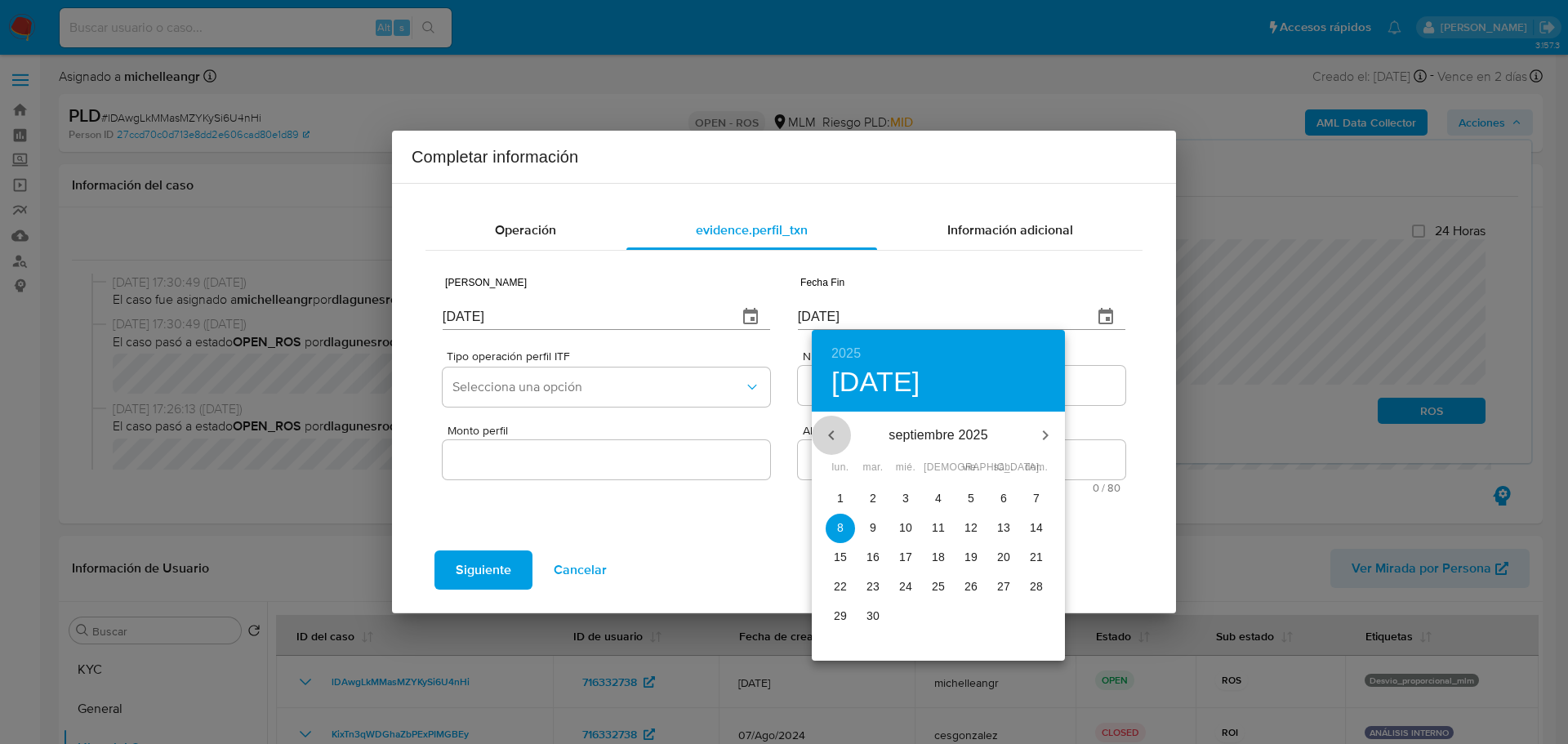
click at [839, 434] on icon "button" at bounding box center [831, 436] width 19 height 19
click at [840, 434] on icon "button" at bounding box center [831, 436] width 19 height 19
click at [840, 433] on icon "button" at bounding box center [831, 436] width 19 height 19
click at [840, 434] on icon "button" at bounding box center [831, 436] width 19 height 19
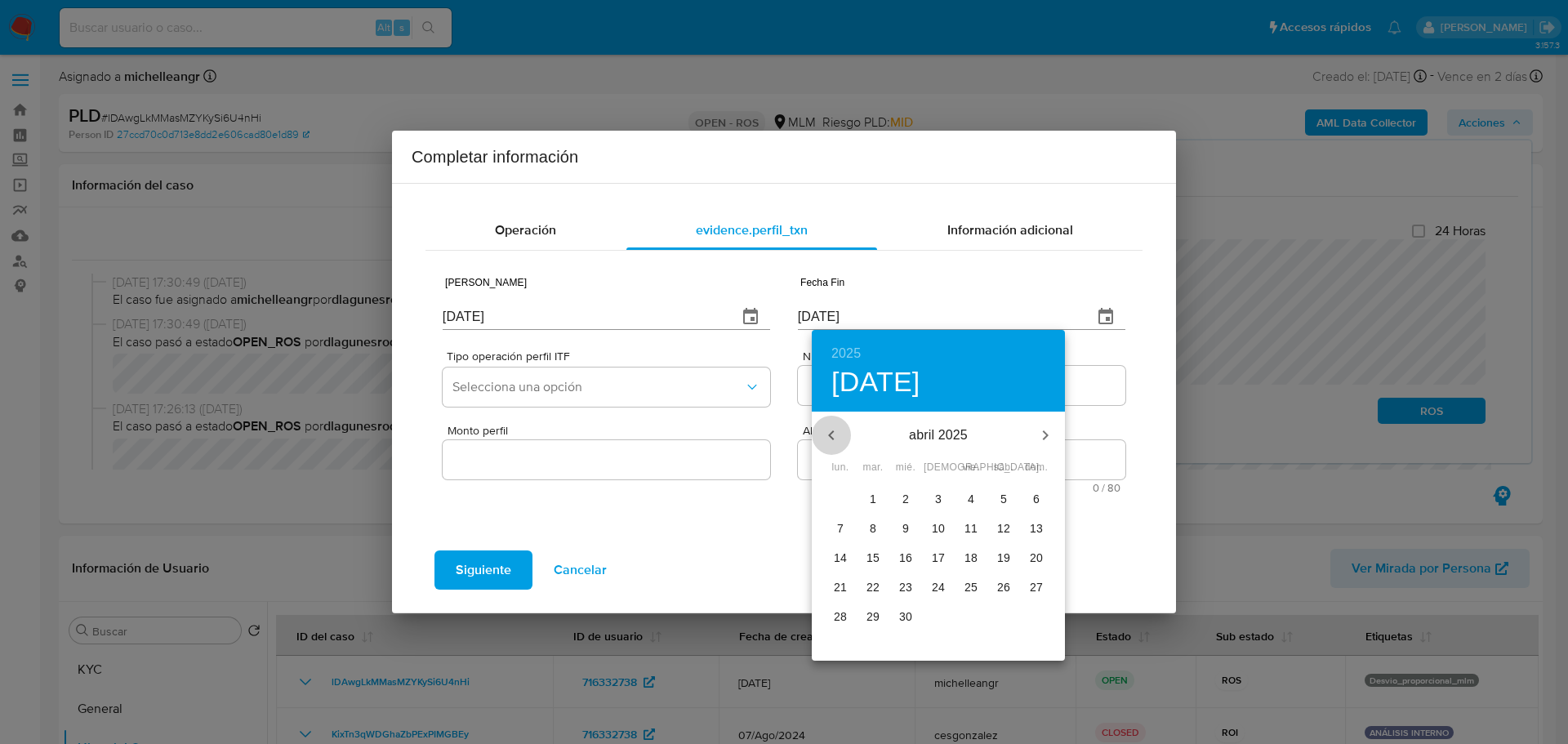
click at [840, 438] on icon "button" at bounding box center [831, 436] width 19 height 19
click at [840, 437] on icon "button" at bounding box center [831, 436] width 19 height 19
click at [840, 438] on icon "button" at bounding box center [831, 436] width 19 height 19
click at [839, 440] on icon "button" at bounding box center [831, 436] width 19 height 19
drag, startPoint x: 874, startPoint y: 650, endPoint x: 858, endPoint y: 637, distance: 20.6
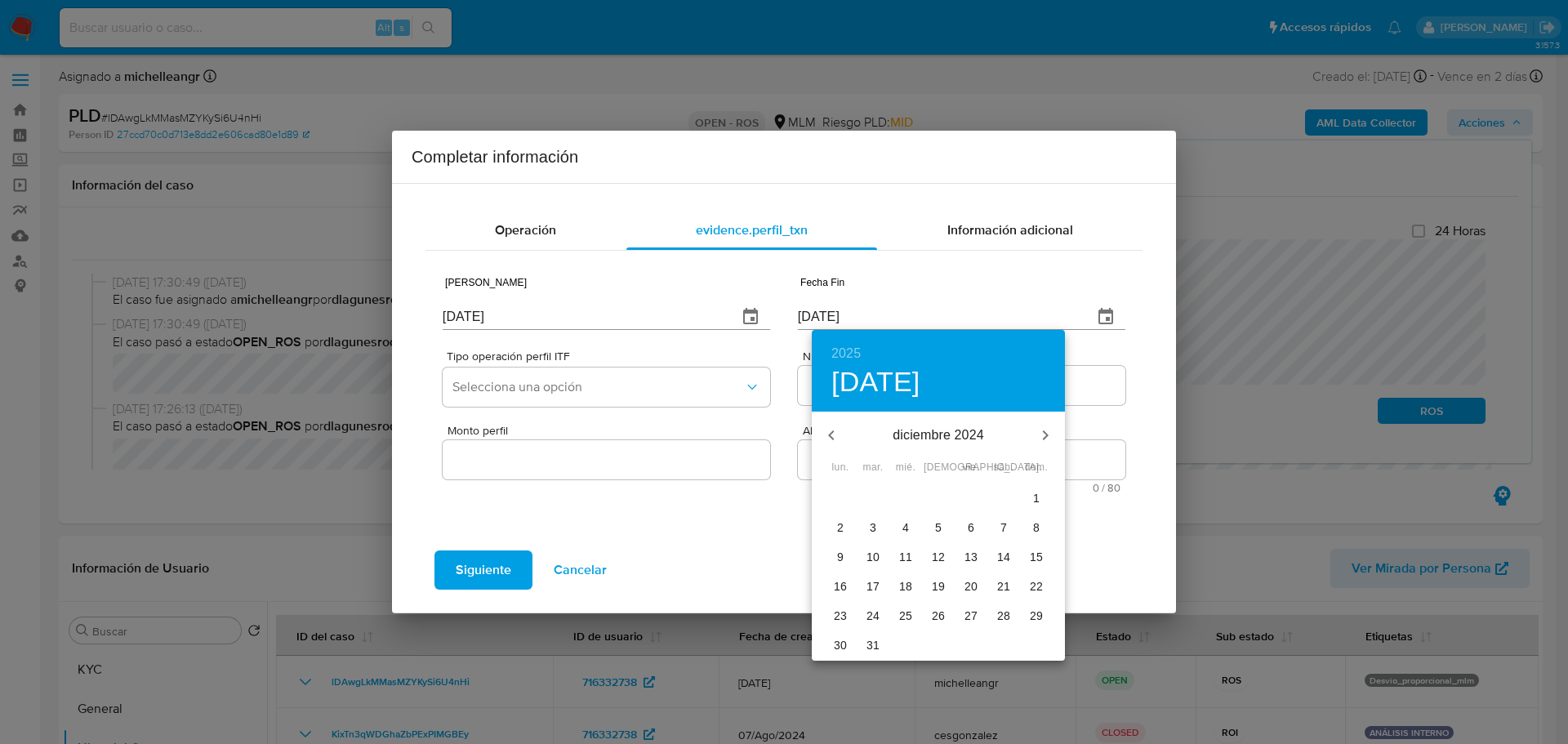
click at [869, 648] on p "31" at bounding box center [872, 645] width 13 height 17
type input "31/12/2024"
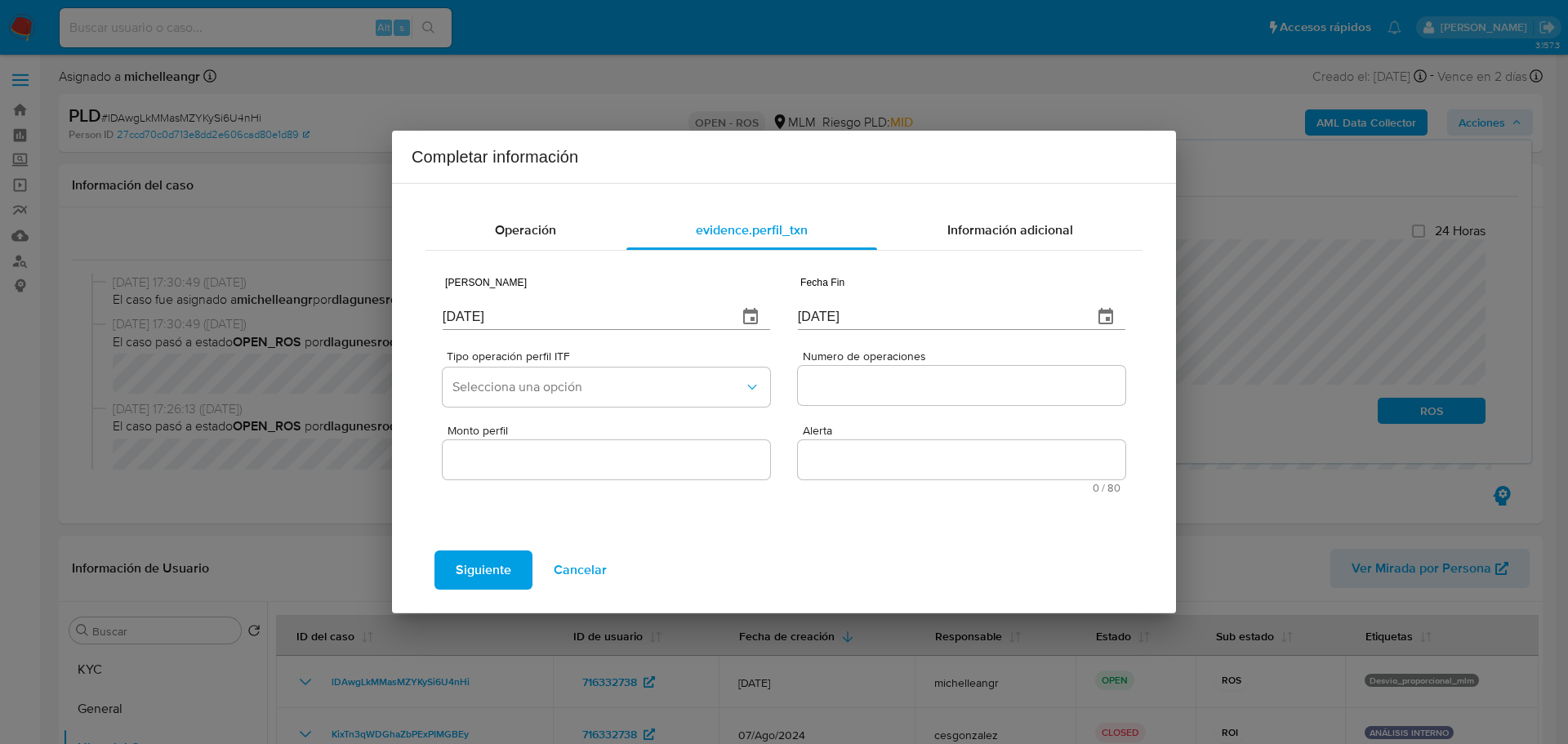
click at [621, 408] on div "Tipo operación perfil ITF Selecciona una opción" at bounding box center [606, 382] width 328 height 63
click at [668, 401] on button "Selecciona una opción" at bounding box center [606, 387] width 328 height 39
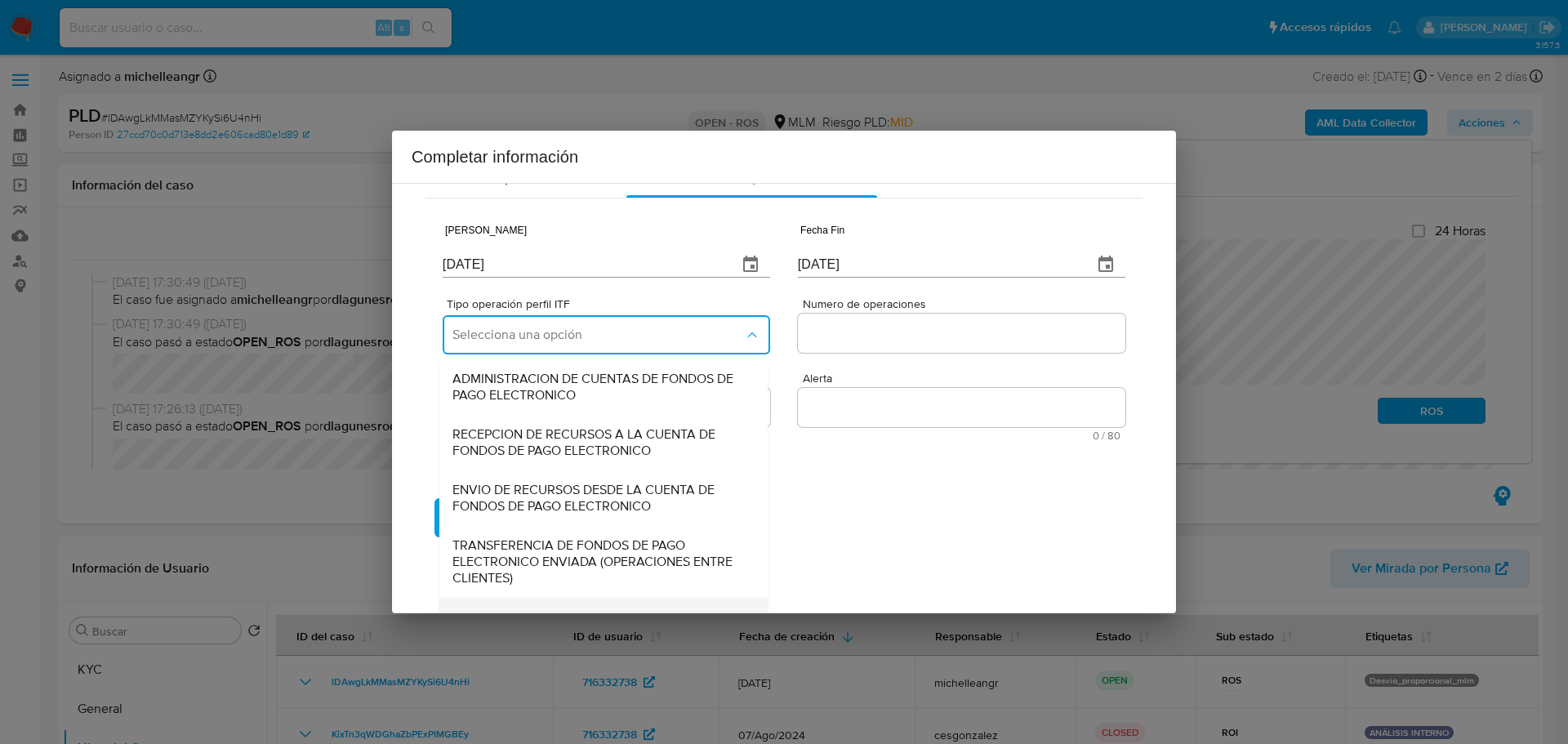
scroll to position [181, 0]
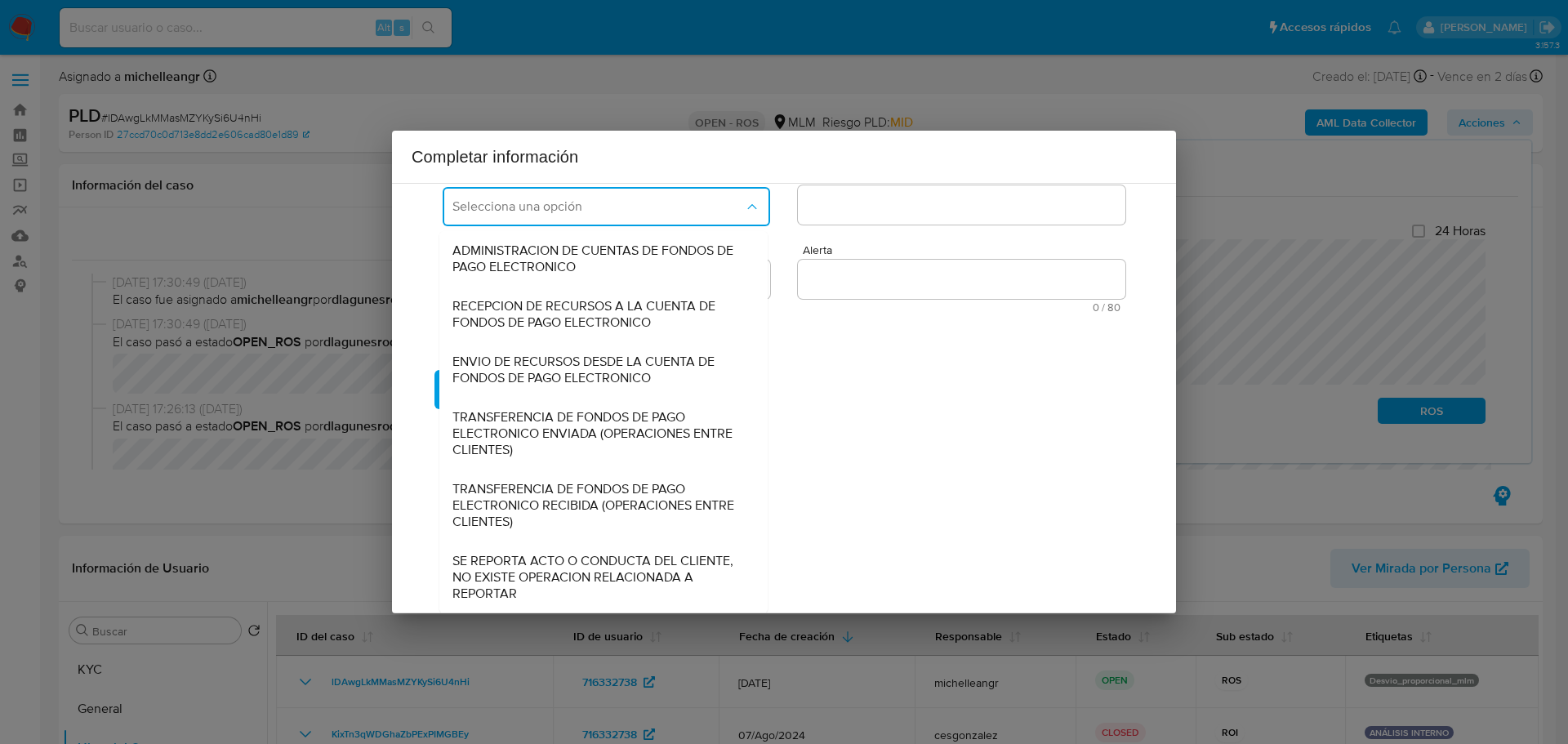
drag, startPoint x: 573, startPoint y: 582, endPoint x: 769, endPoint y: 479, distance: 221.4
click at [574, 578] on span "SE REPORTA ACTO O CONDUCTA DEL CLIENTE, NO EXISTE OPERACION RELACIONADA A REPOR…" at bounding box center [599, 577] width 293 height 49
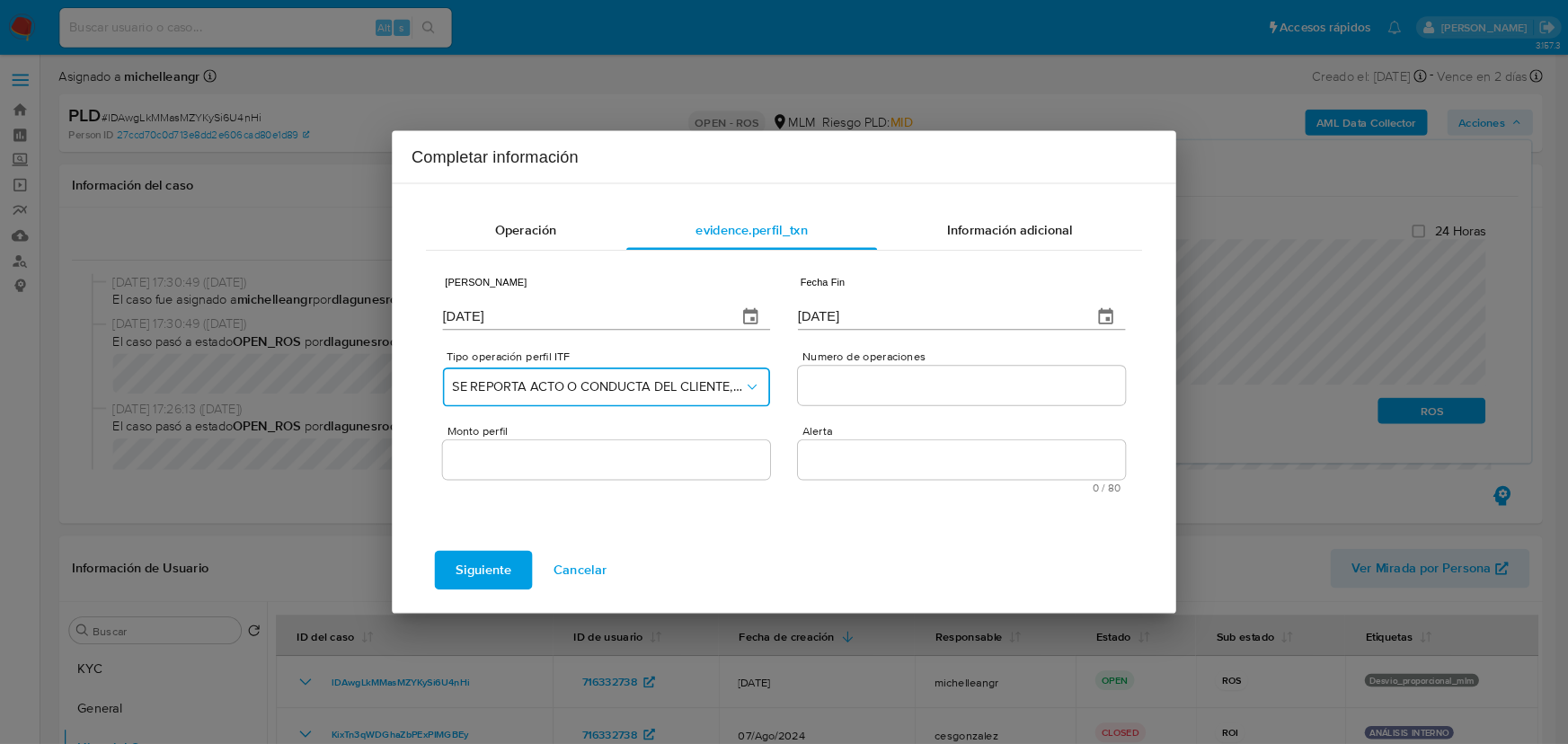
scroll to position [0, 0]
click at [981, 426] on input "Numero de operaciones" at bounding box center [1058, 424] width 360 height 23
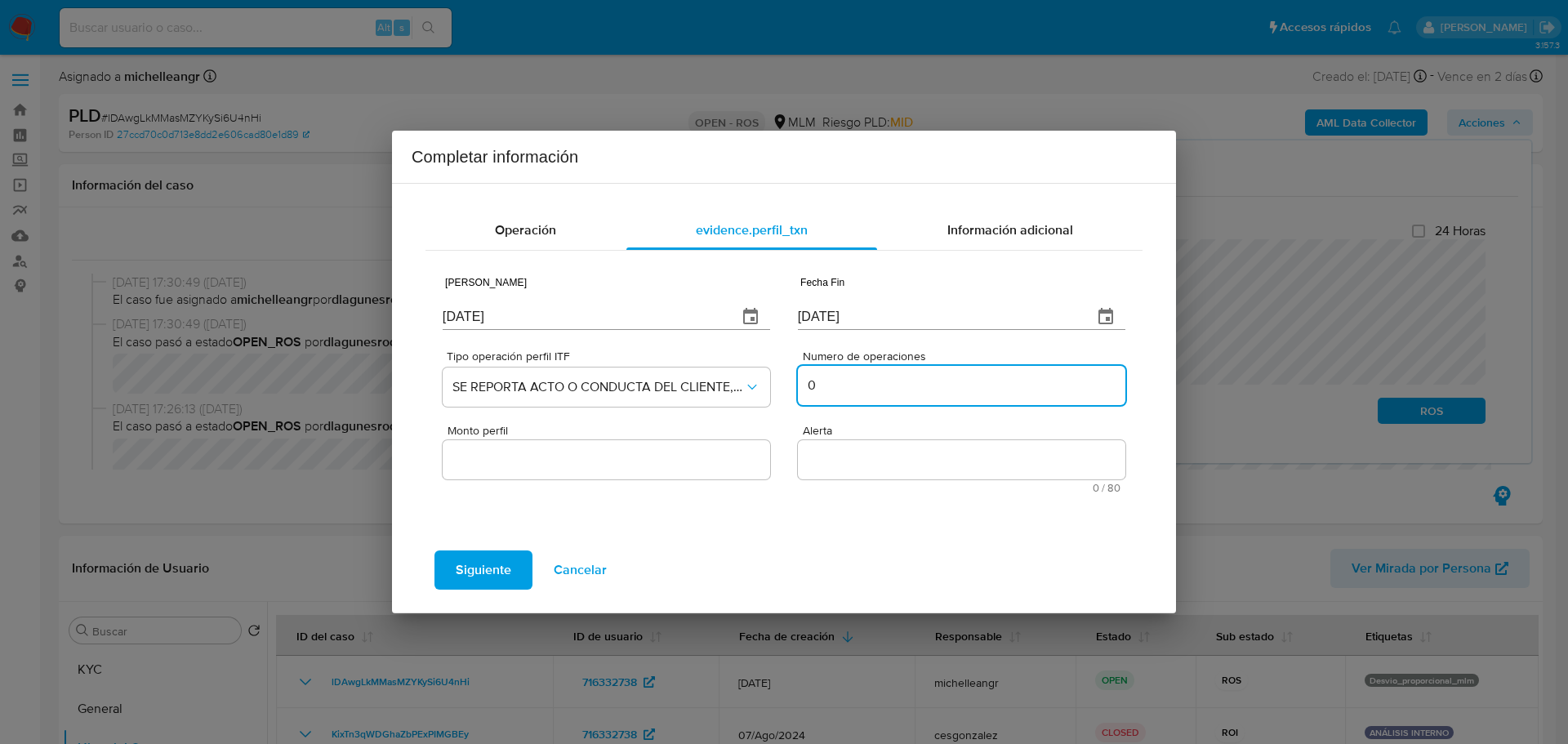
type input "0"
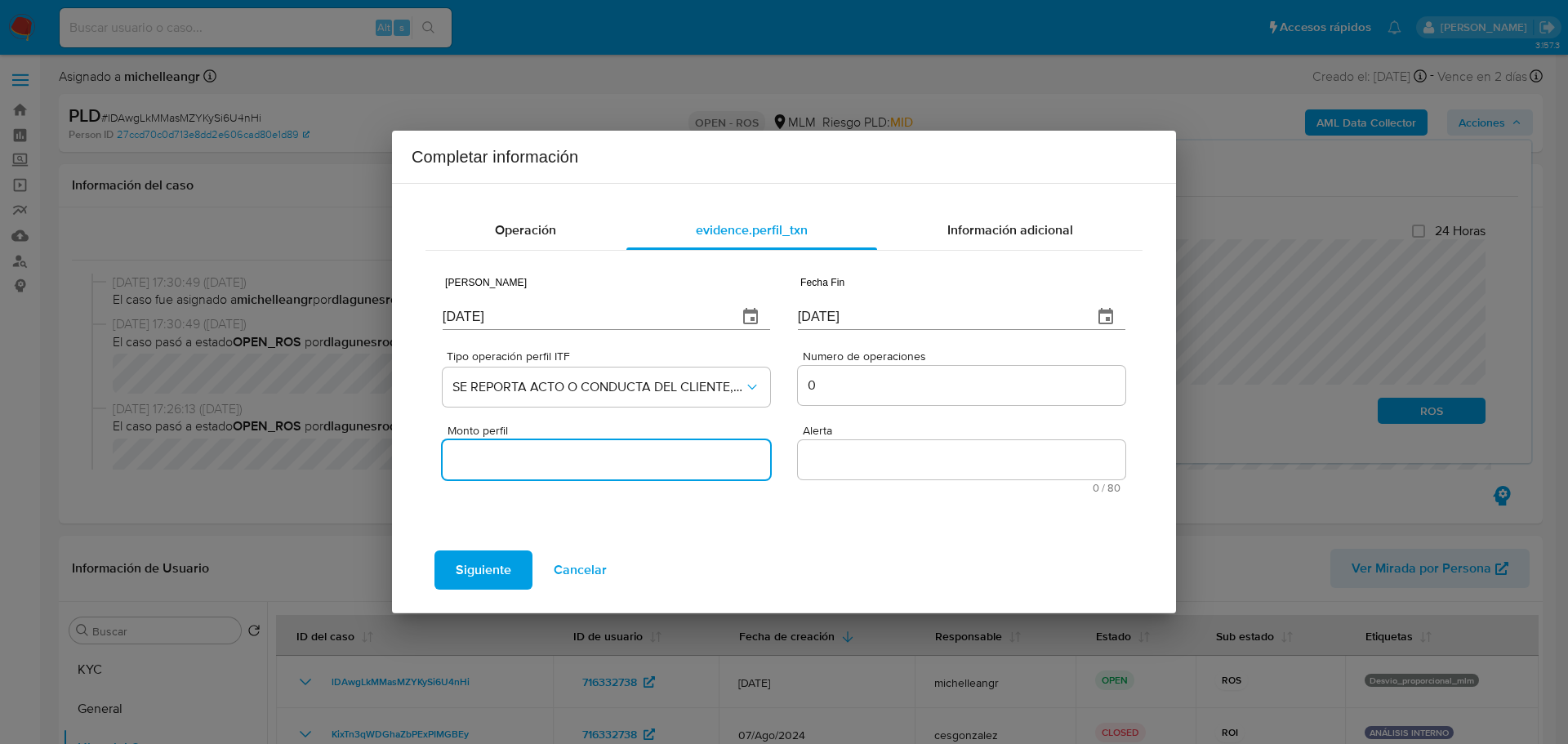
click at [583, 459] on input "Monto perfil" at bounding box center [606, 460] width 328 height 21
type input "0.00"
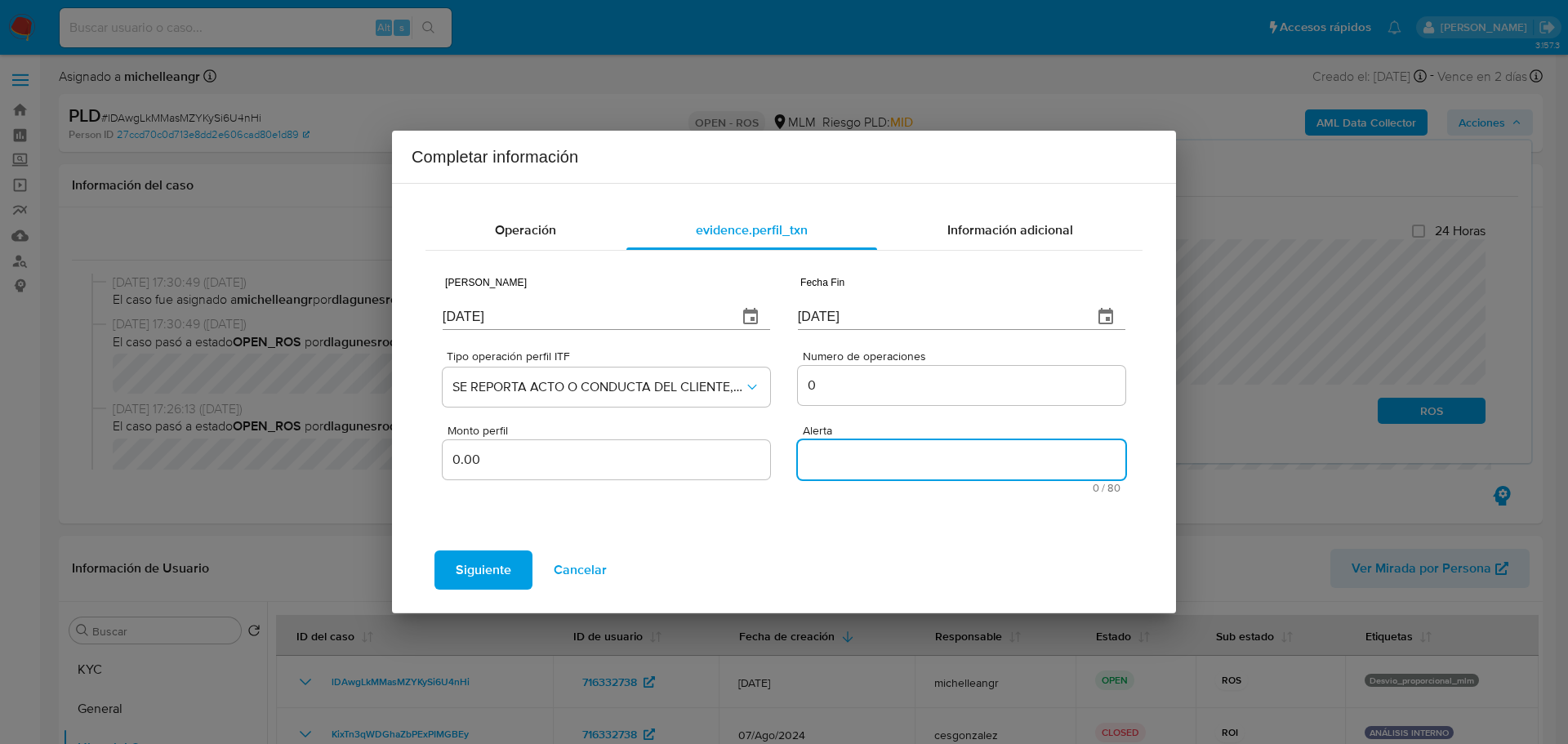
click at [848, 459] on textarea "Alerta" at bounding box center [962, 460] width 328 height 39
paste textarea "DESVIOPROPORCIONALMLM"
type textarea "DESVIOPROPORCIONALMLM"
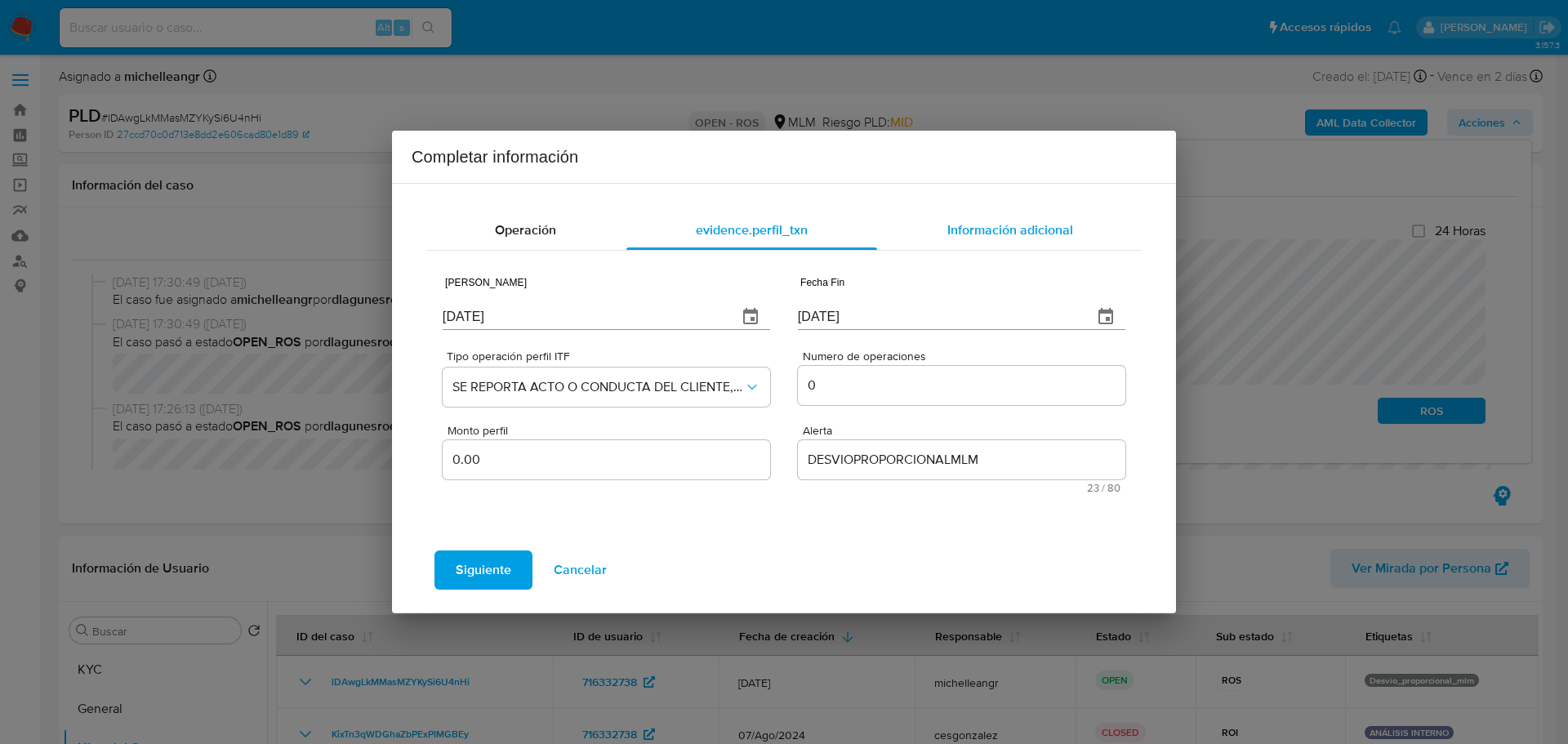
click at [984, 217] on div "Información adicional" at bounding box center [1009, 230] width 265 height 39
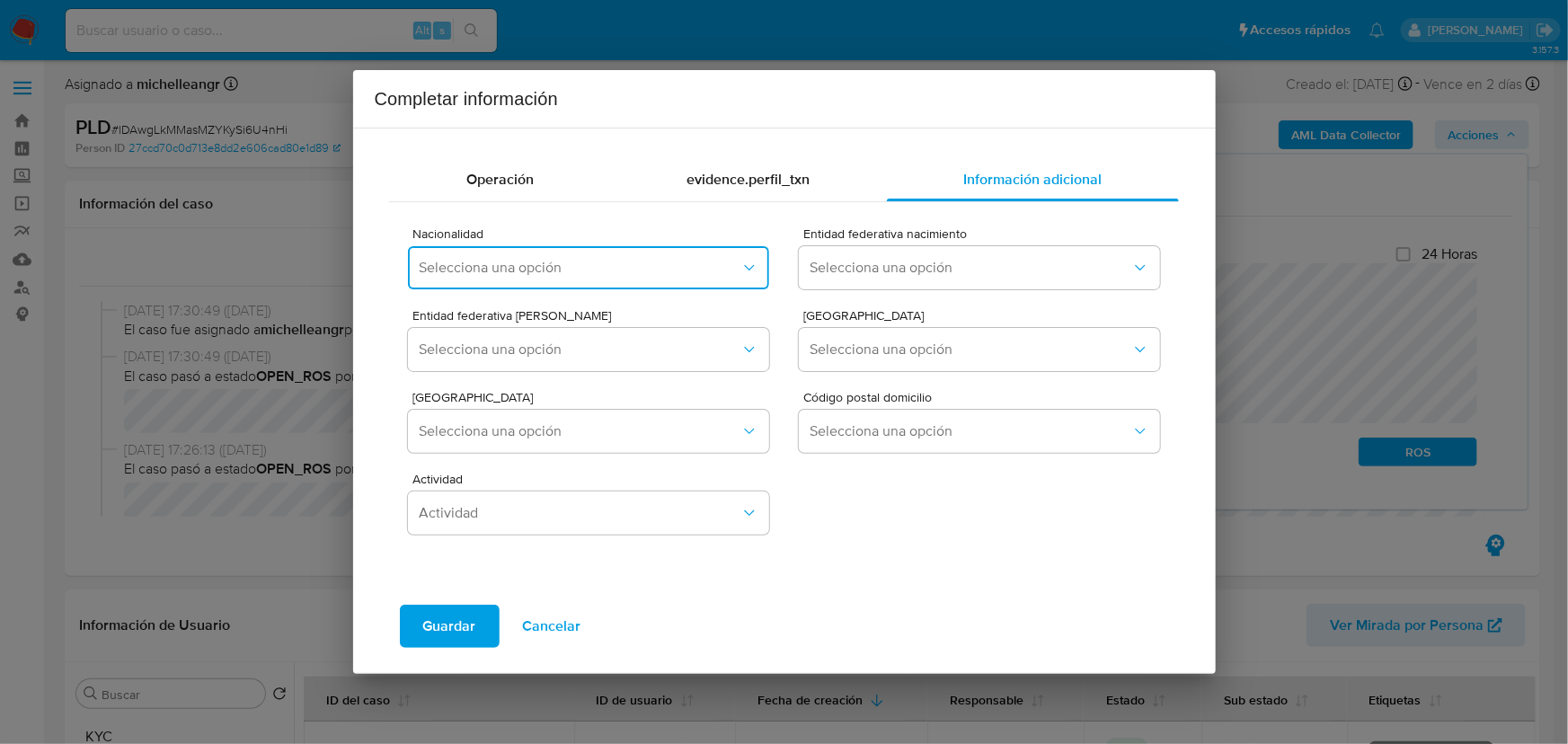
click at [609, 267] on span "Selecciona una opción" at bounding box center [578, 268] width 321 height 18
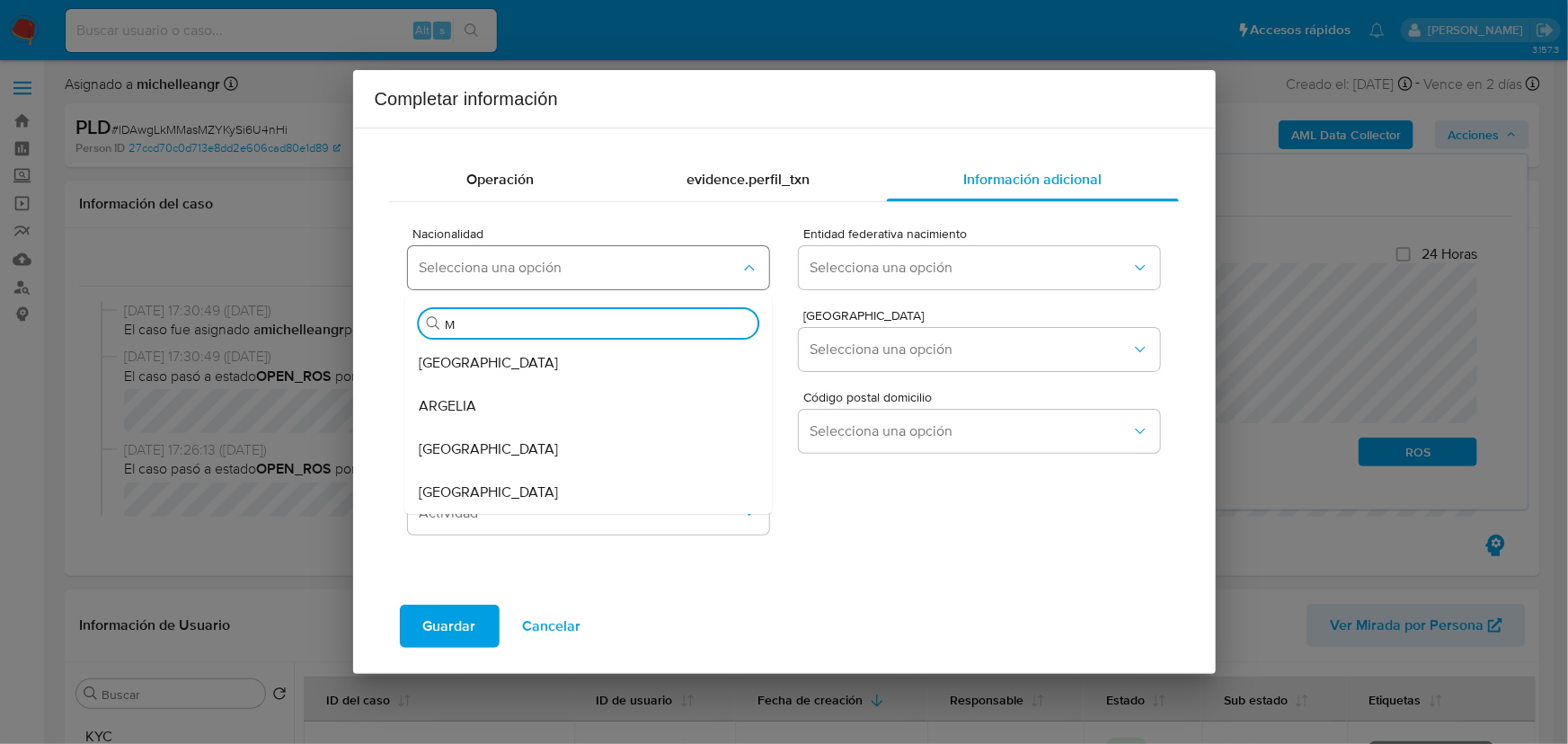
type input "ME"
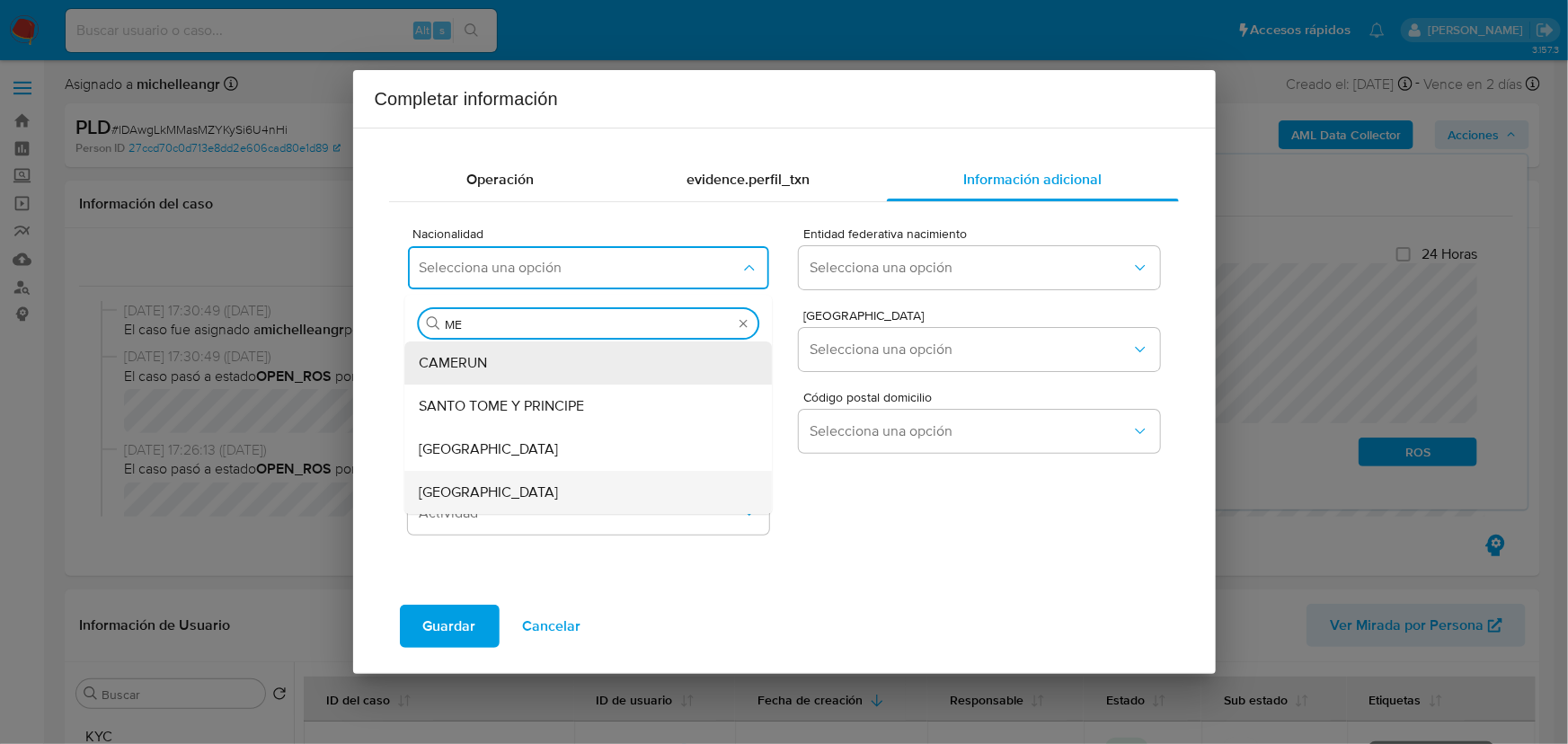
click at [466, 507] on div "MEXICO" at bounding box center [583, 492] width 328 height 43
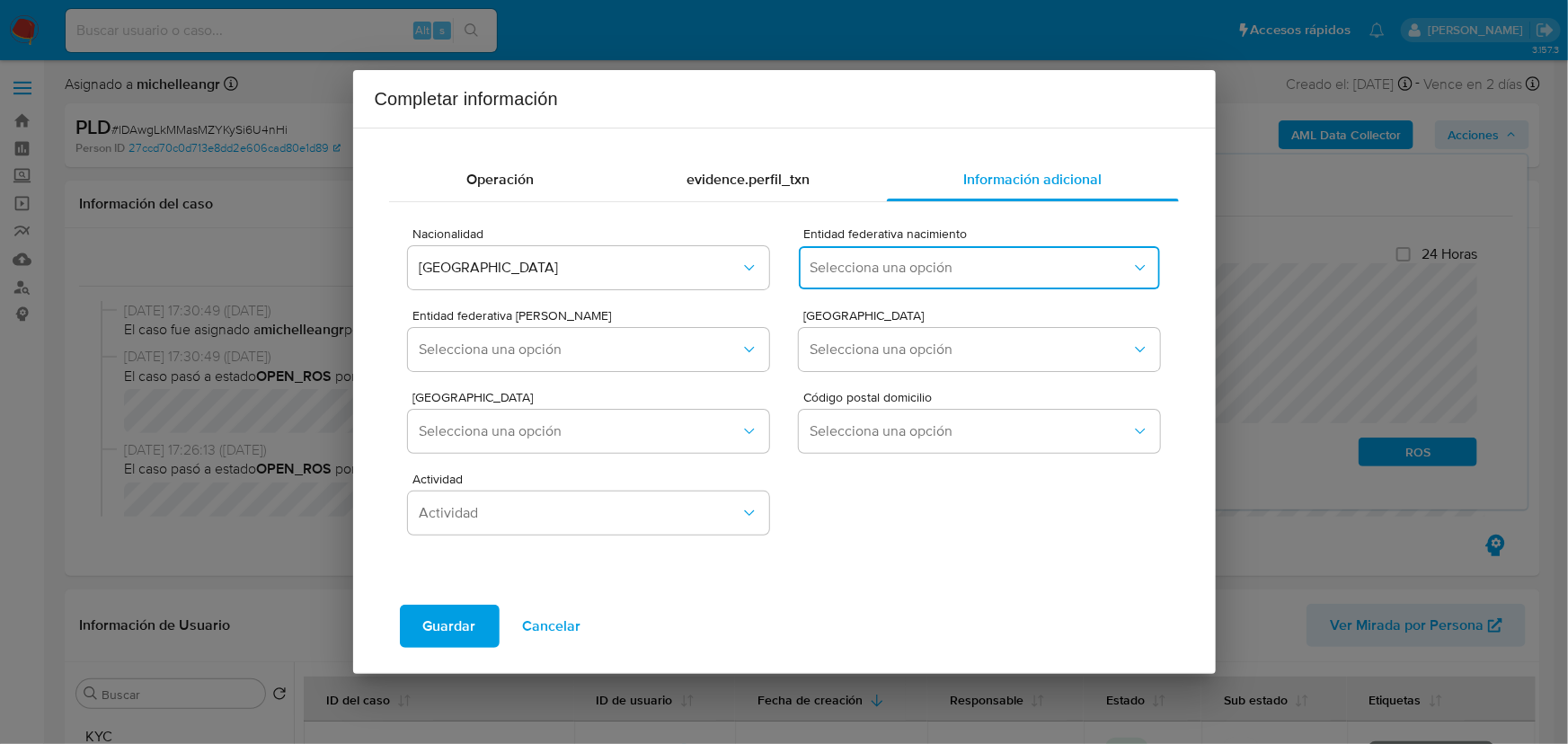
click at [843, 265] on span "Selecciona una opción" at bounding box center [970, 268] width 321 height 18
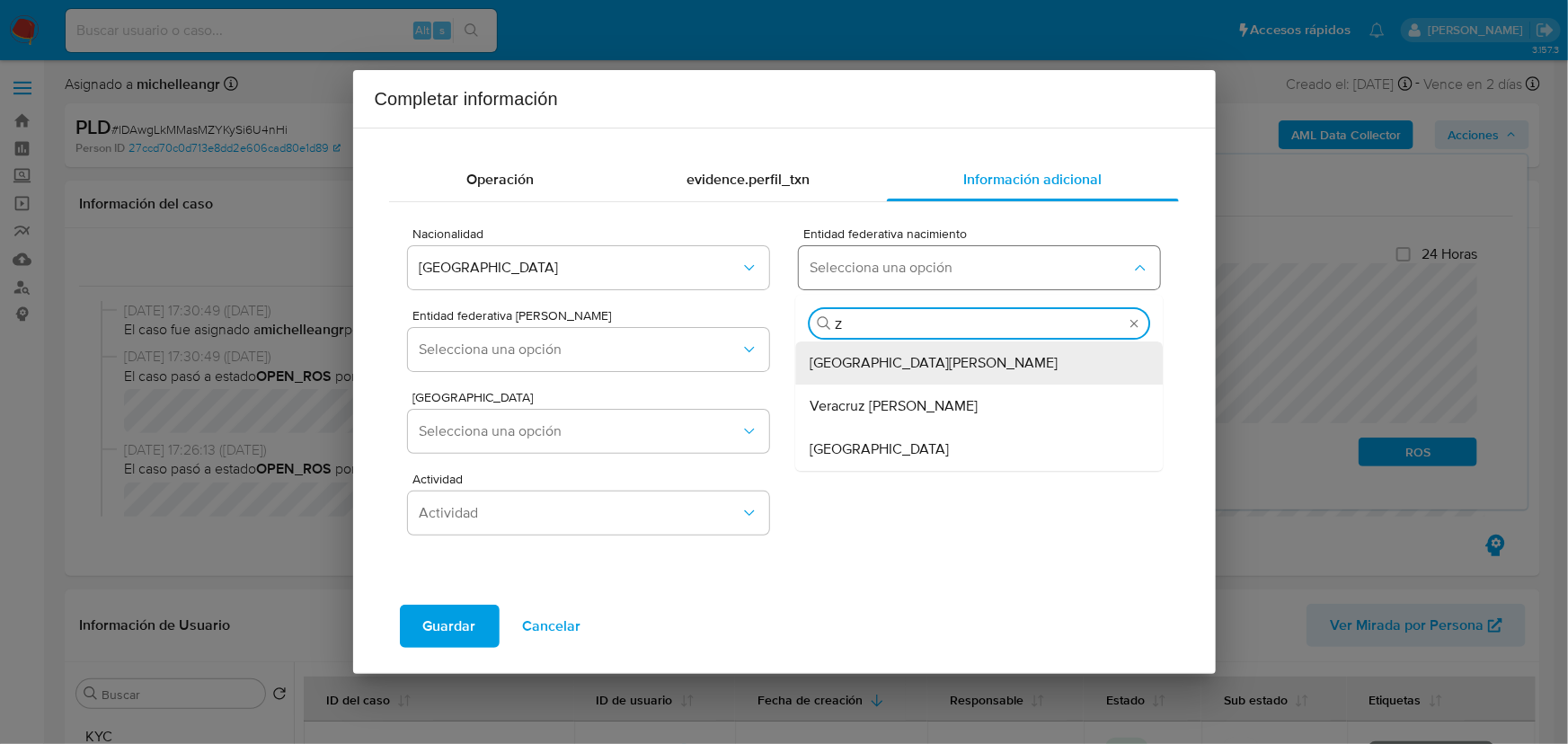
type input "ZA"
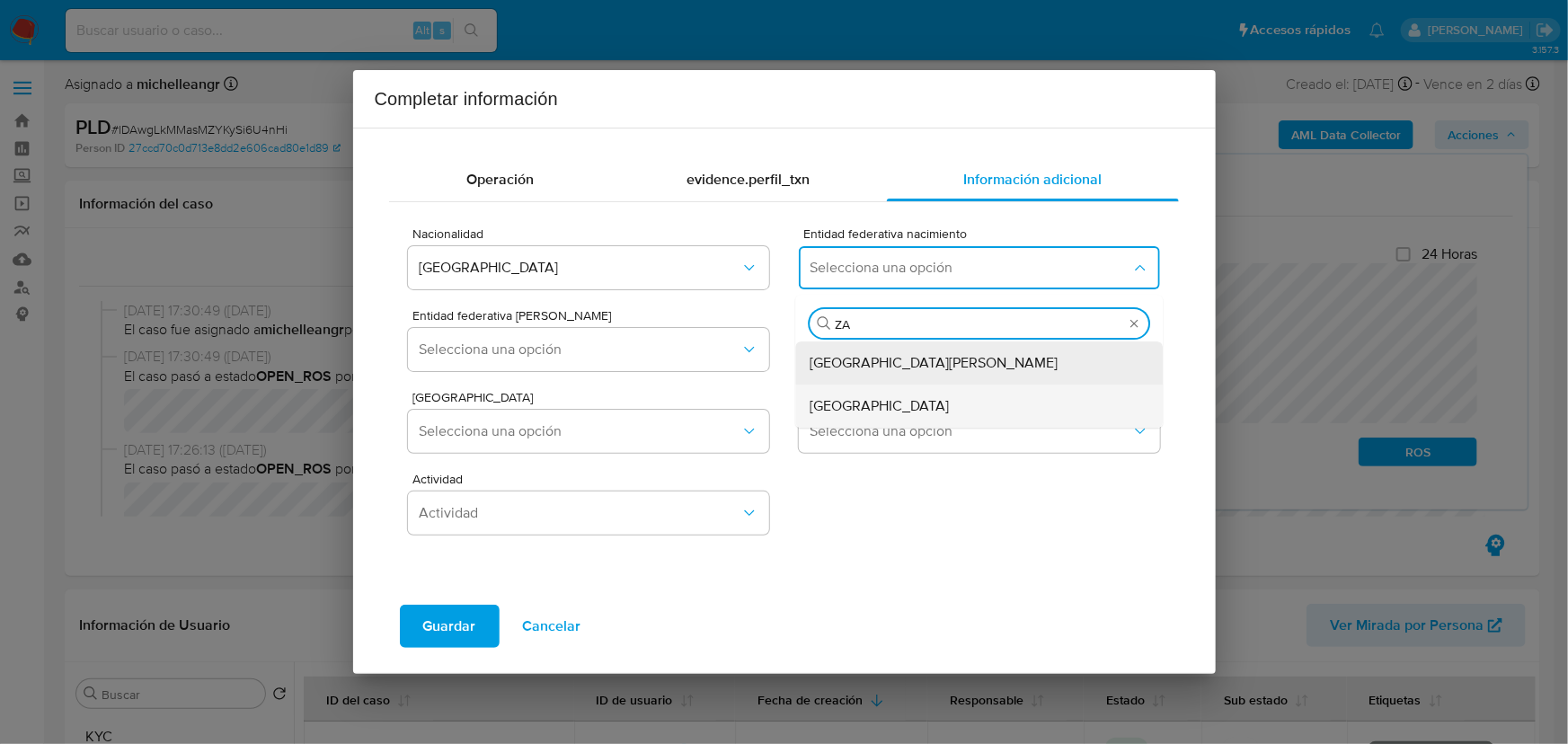
click at [853, 412] on span "Zacatecas" at bounding box center [880, 406] width 140 height 18
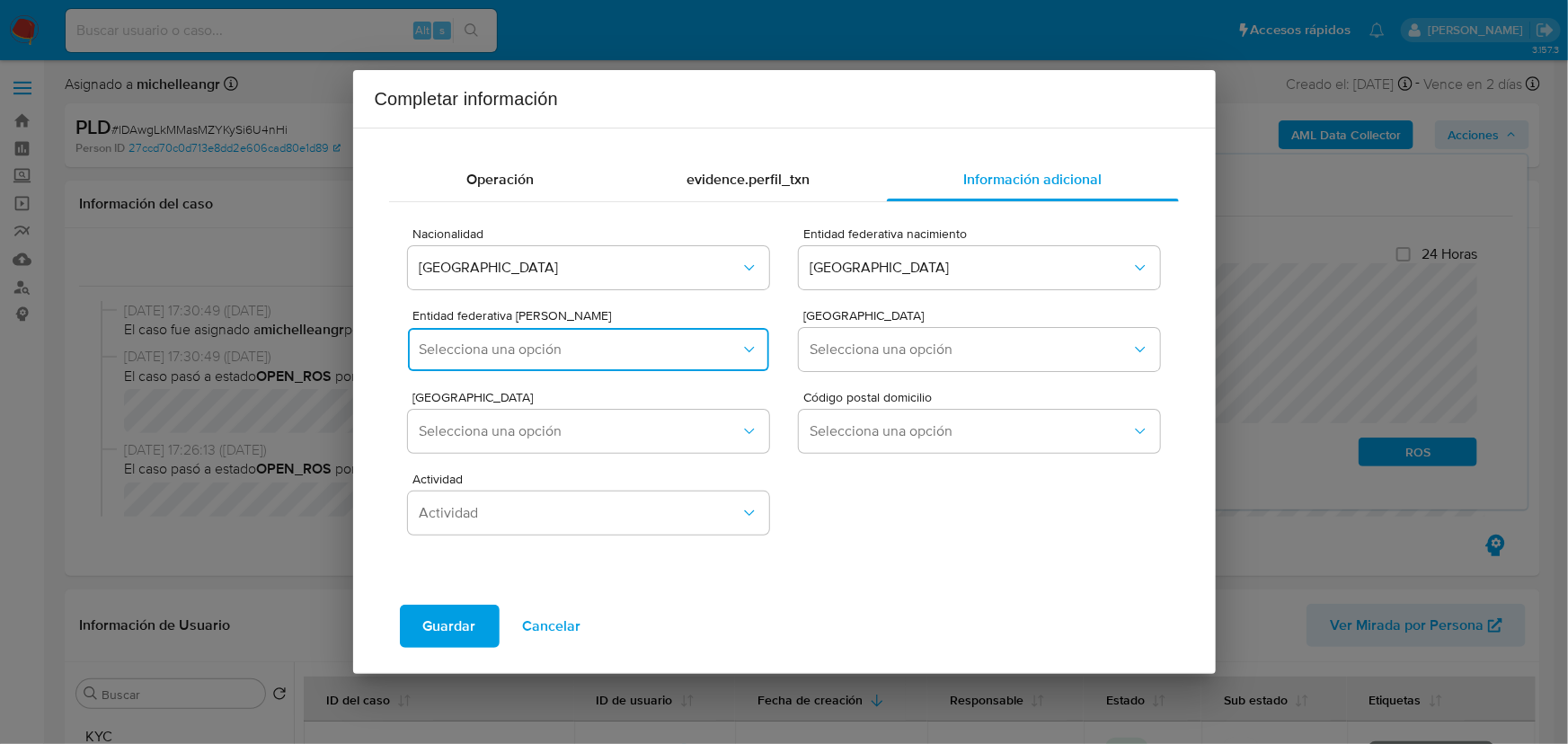
click at [504, 349] on span "Selecciona una opción" at bounding box center [578, 349] width 321 height 18
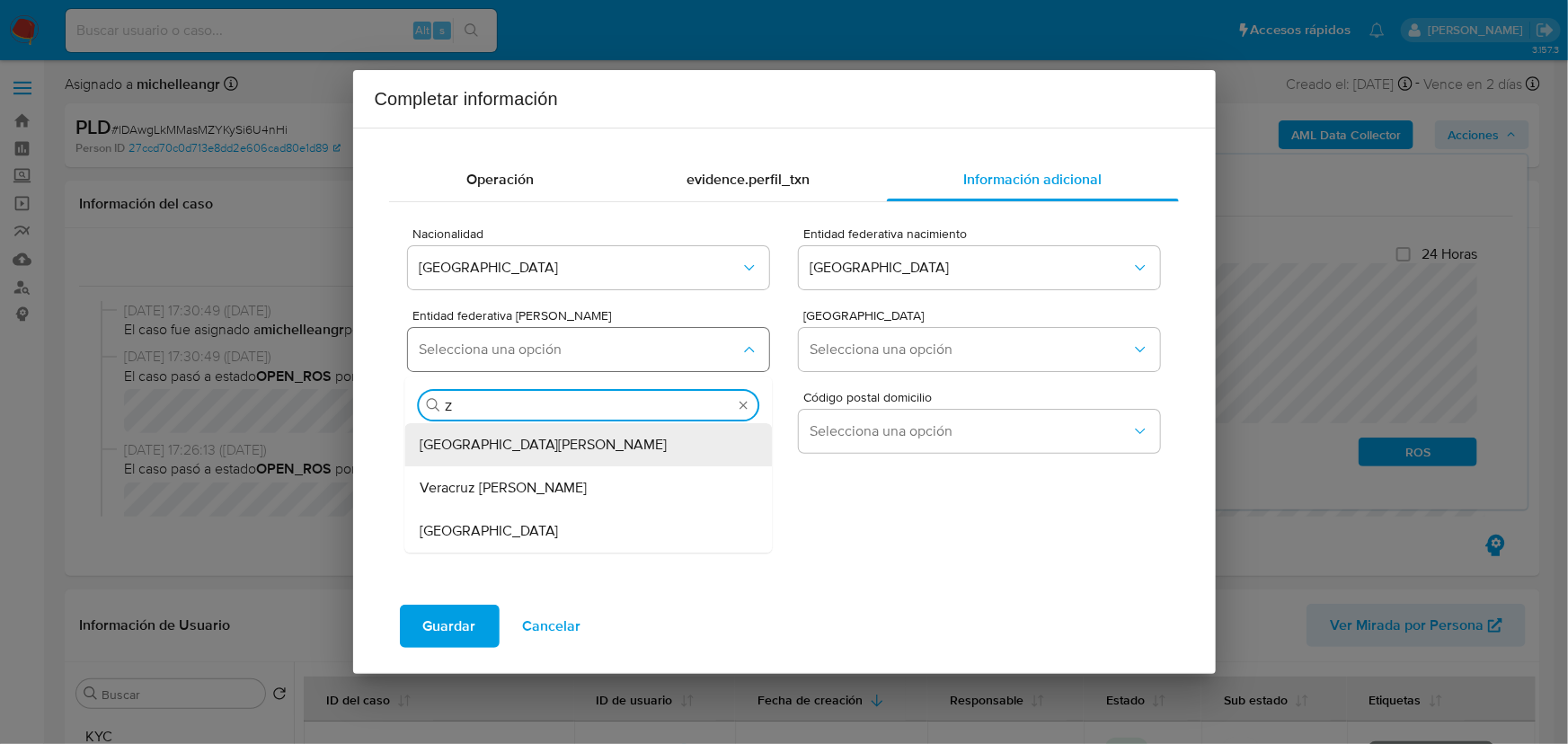
type input "ZA"
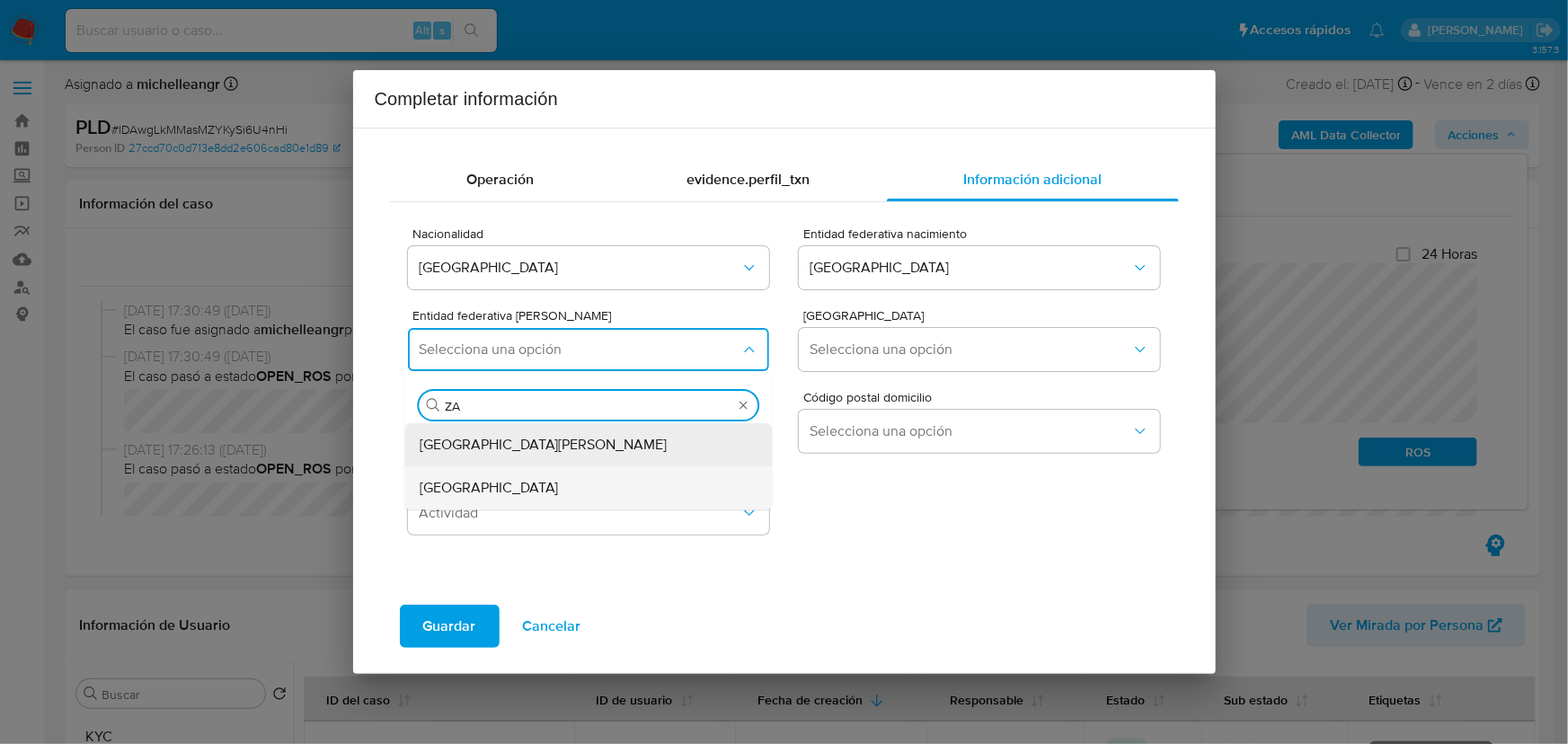
click at [507, 485] on div "Zacatecas" at bounding box center [583, 488] width 328 height 43
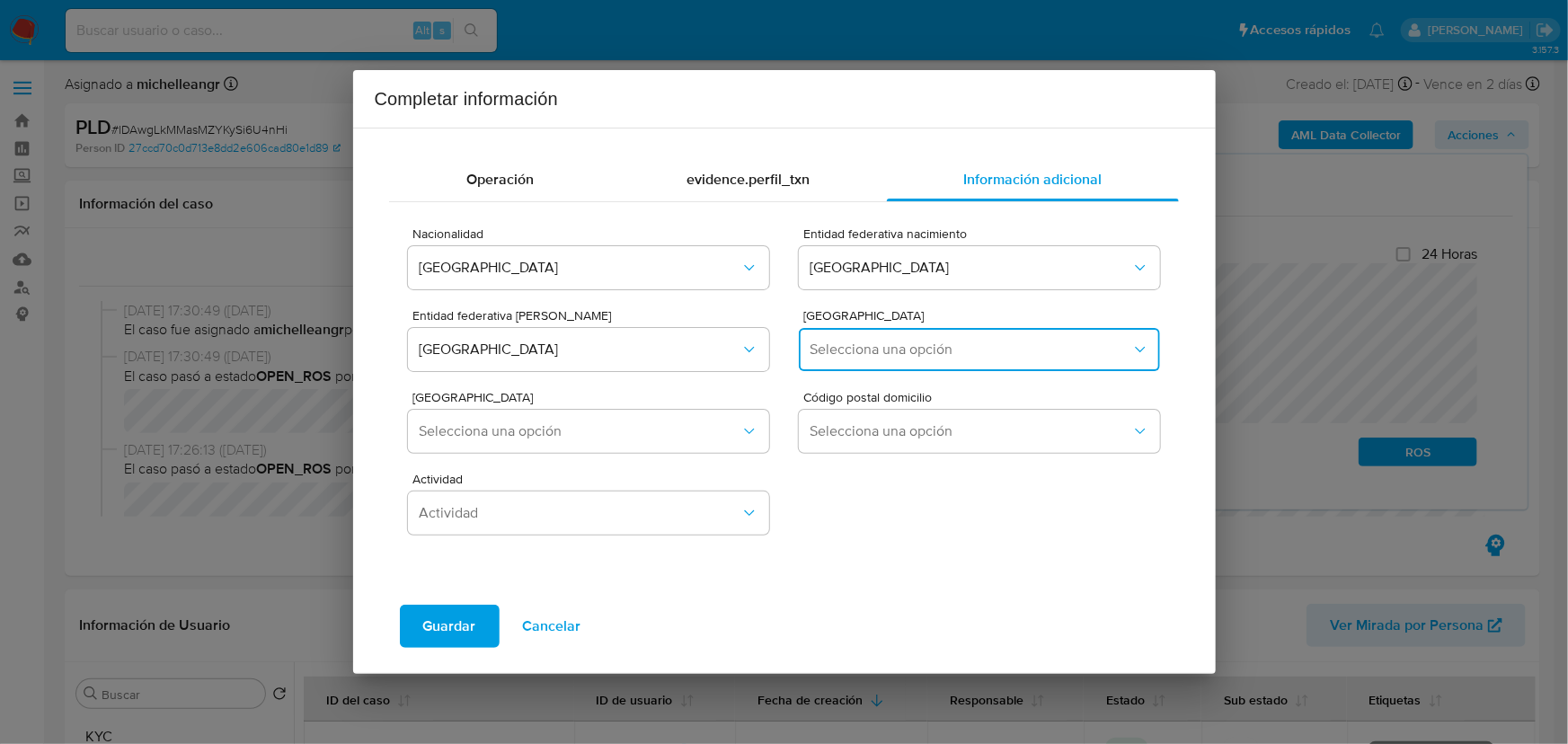
click at [897, 358] on span "Selecciona una opción" at bounding box center [970, 349] width 321 height 18
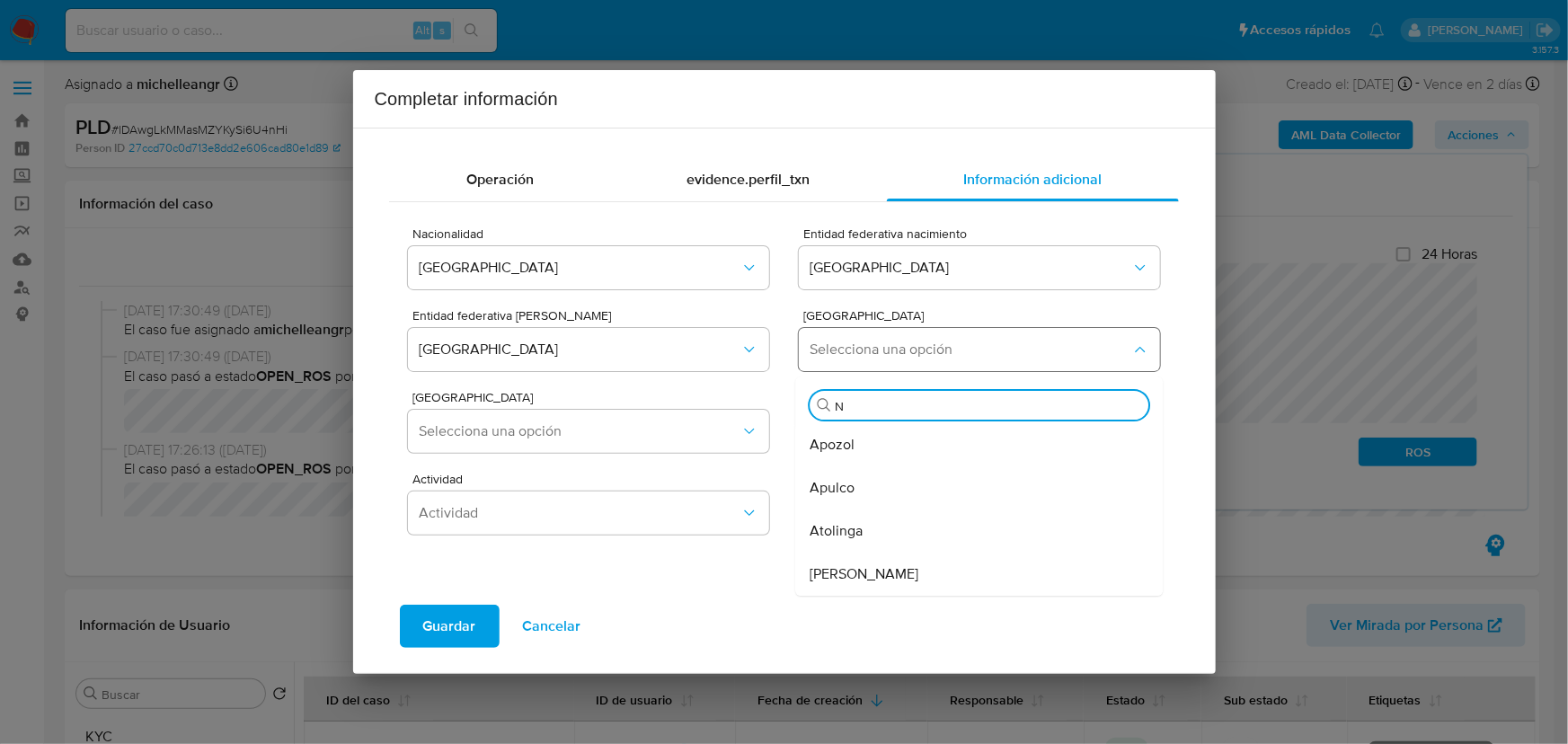
type input "NO"
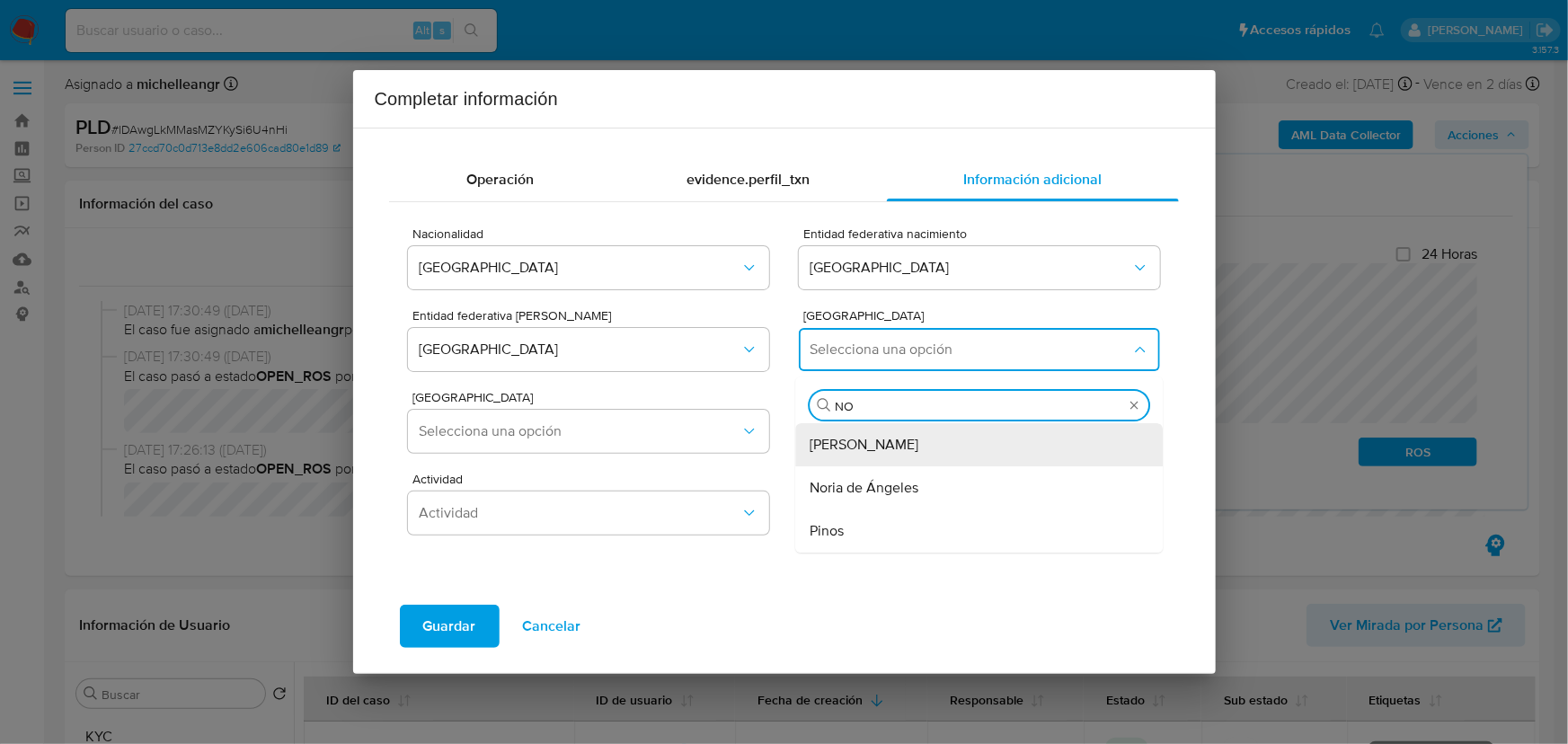
click at [890, 447] on span "Nochistlán de Mejía" at bounding box center [864, 444] width 109 height 18
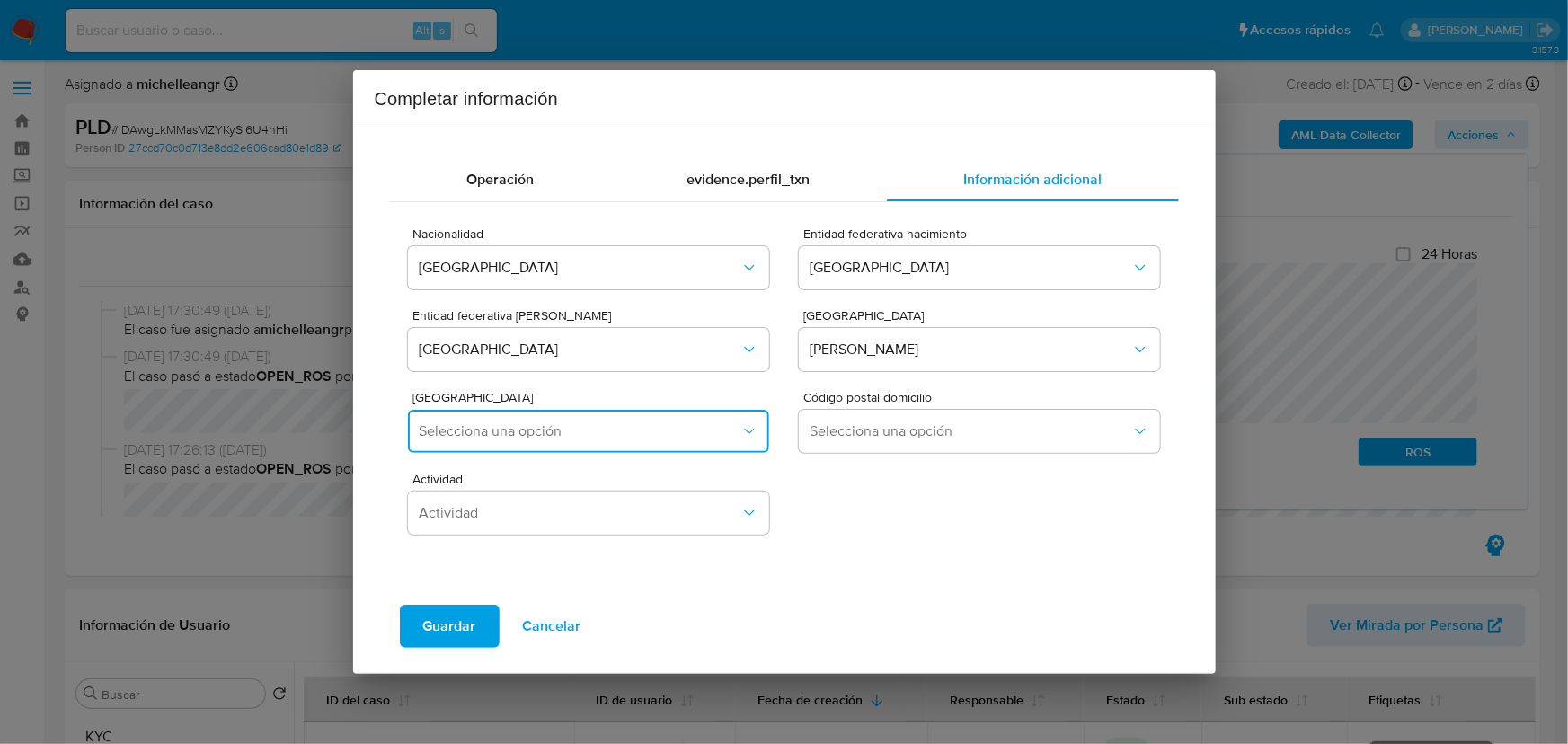
click at [629, 430] on span "Selecciona una opción" at bounding box center [578, 431] width 321 height 18
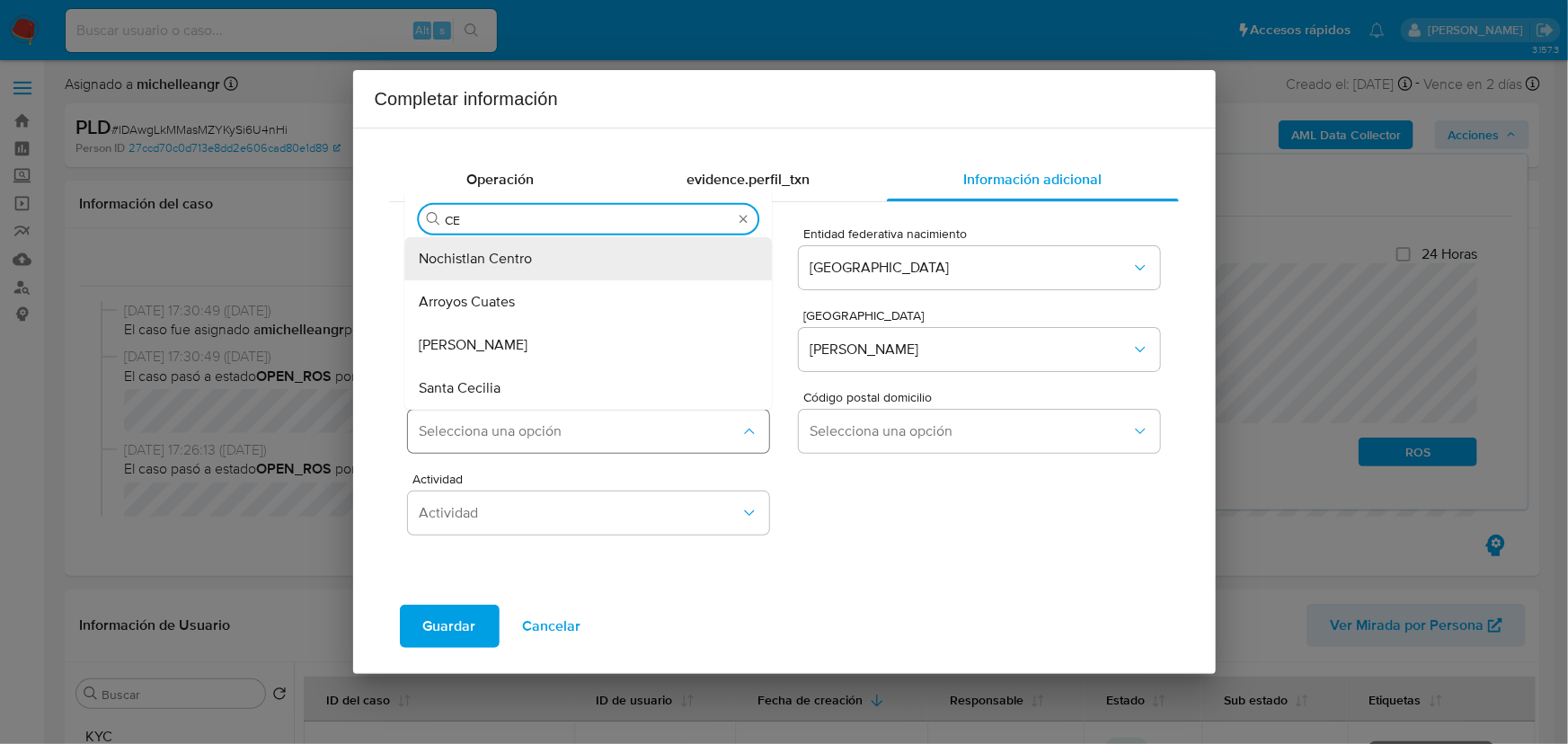
type input "CEN"
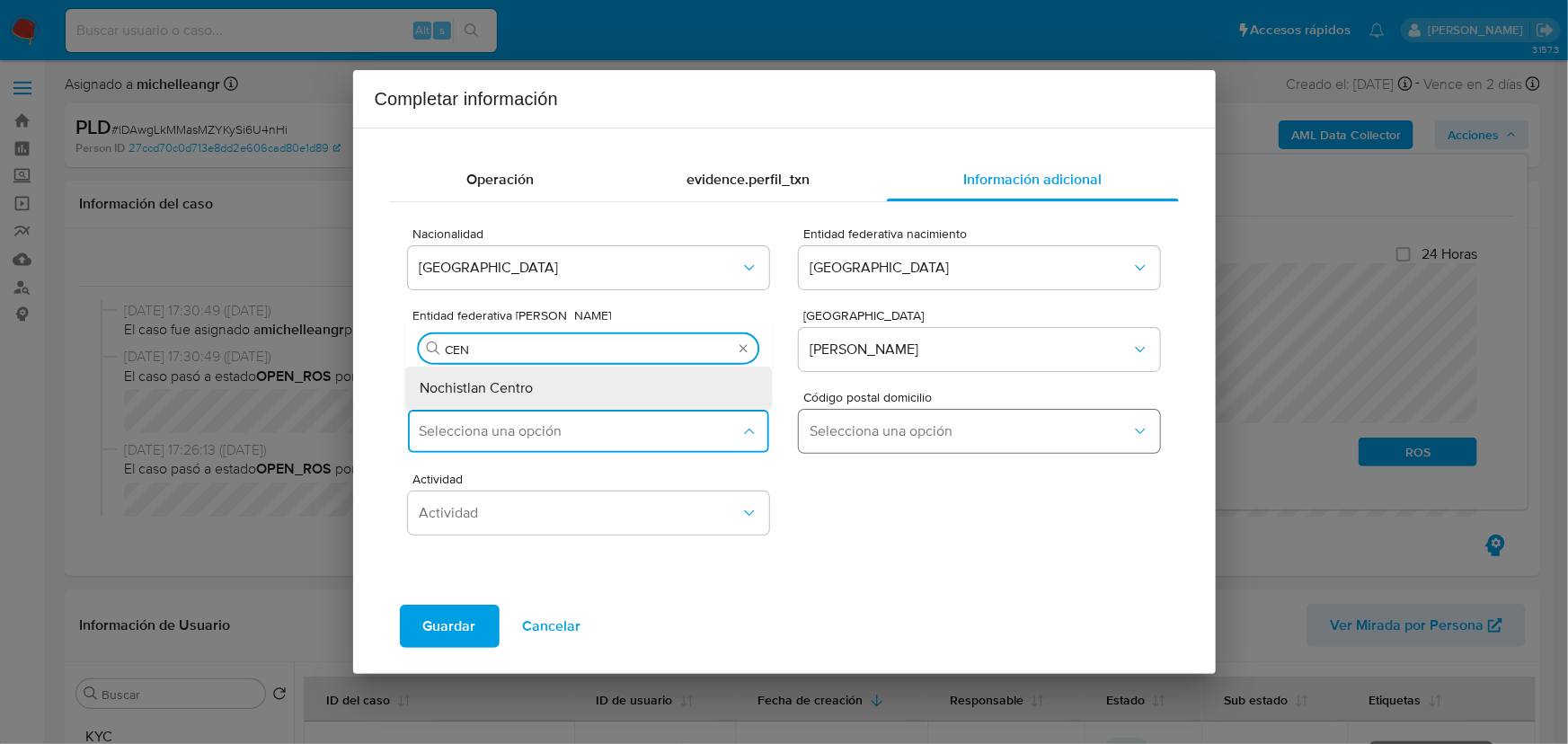
drag, startPoint x: 647, startPoint y: 382, endPoint x: 834, endPoint y: 437, distance: 194.9
click at [650, 382] on div "Nochistlan Centro" at bounding box center [583, 386] width 328 height 43
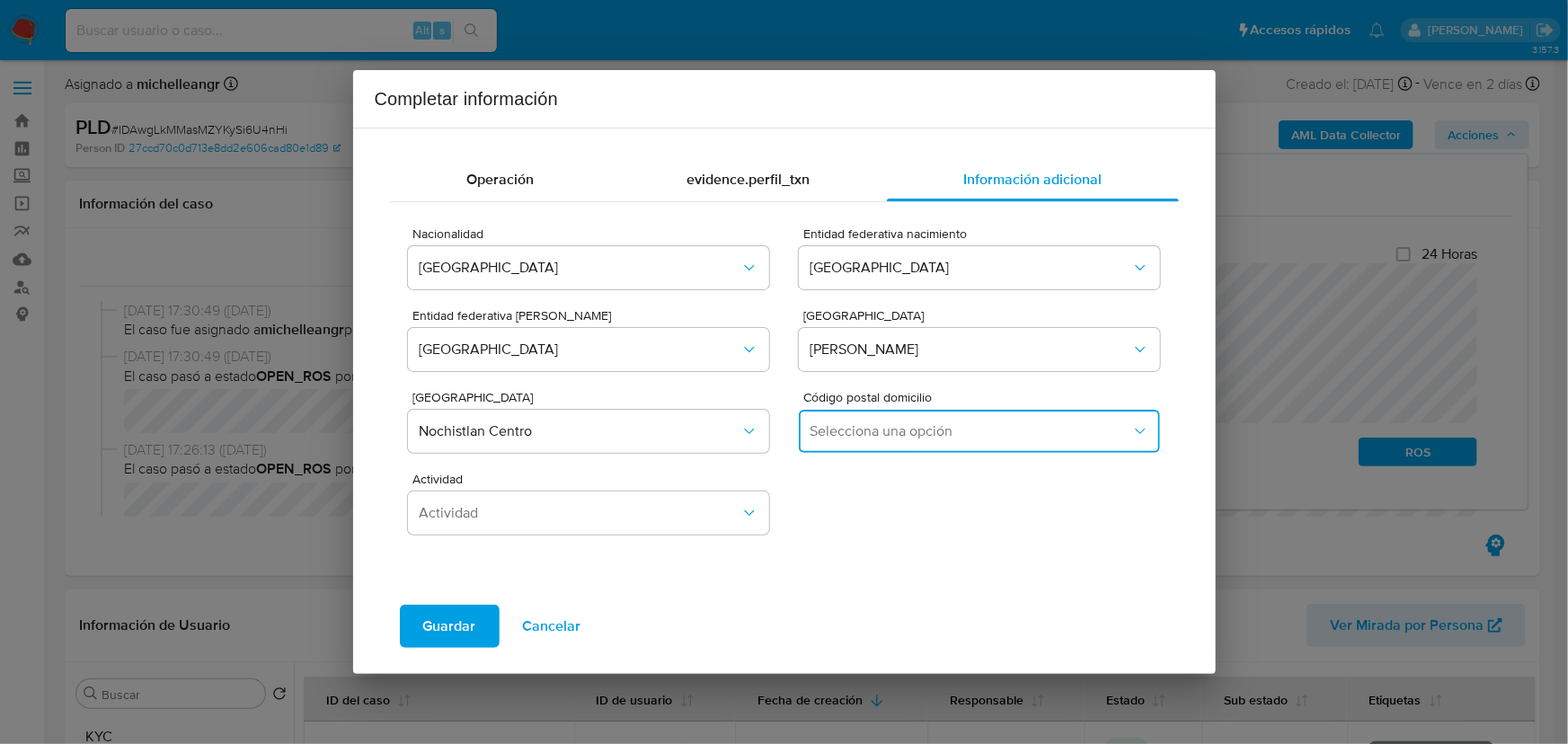
drag, startPoint x: 850, startPoint y: 433, endPoint x: 855, endPoint y: 443, distance: 11.2
click at [852, 434] on span "Selecciona una opción" at bounding box center [970, 431] width 321 height 18
drag, startPoint x: 822, startPoint y: 535, endPoint x: 729, endPoint y: 530, distance: 93.1
click at [819, 532] on span "99900" at bounding box center [832, 526] width 42 height 18
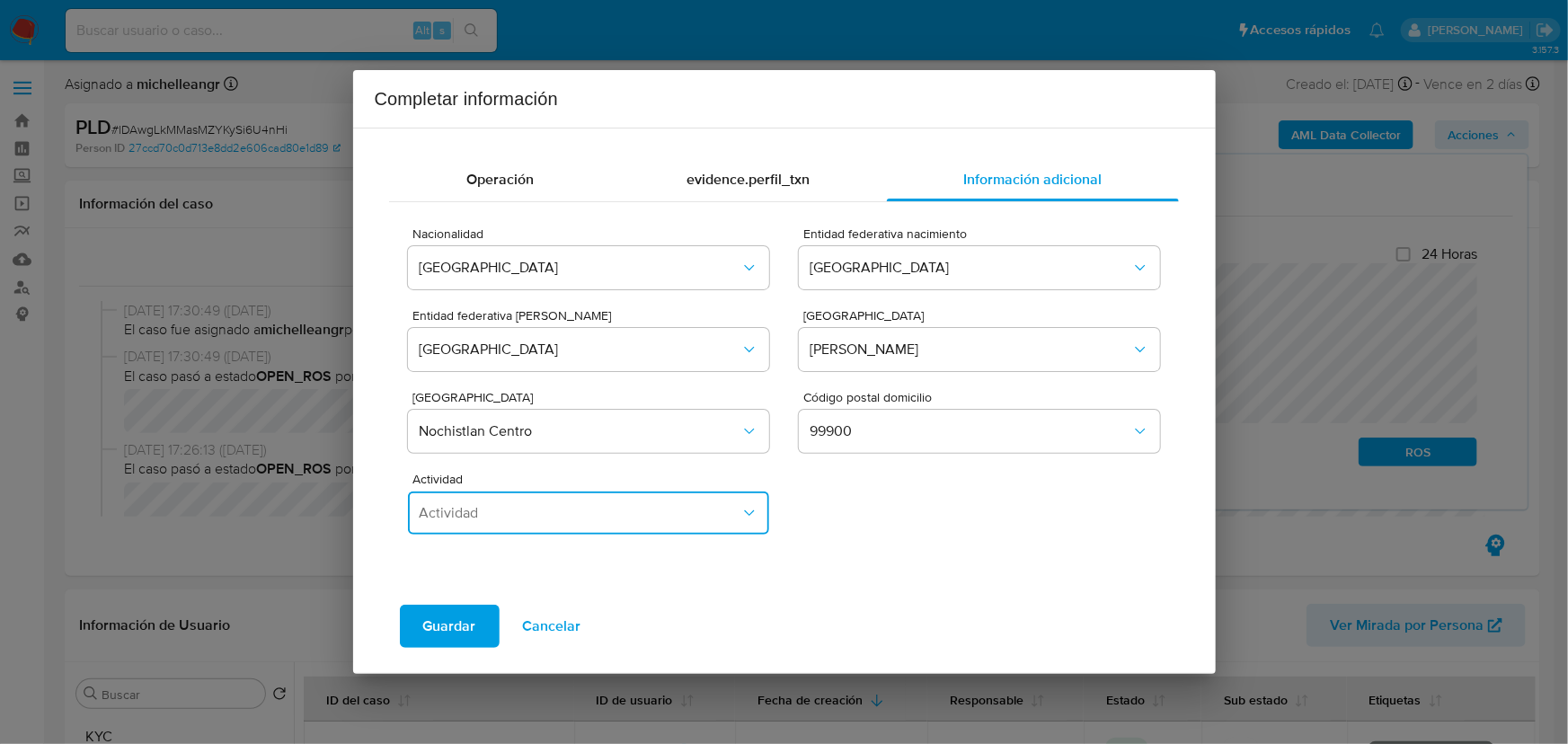
click at [607, 526] on button "Actividad" at bounding box center [588, 513] width 360 height 43
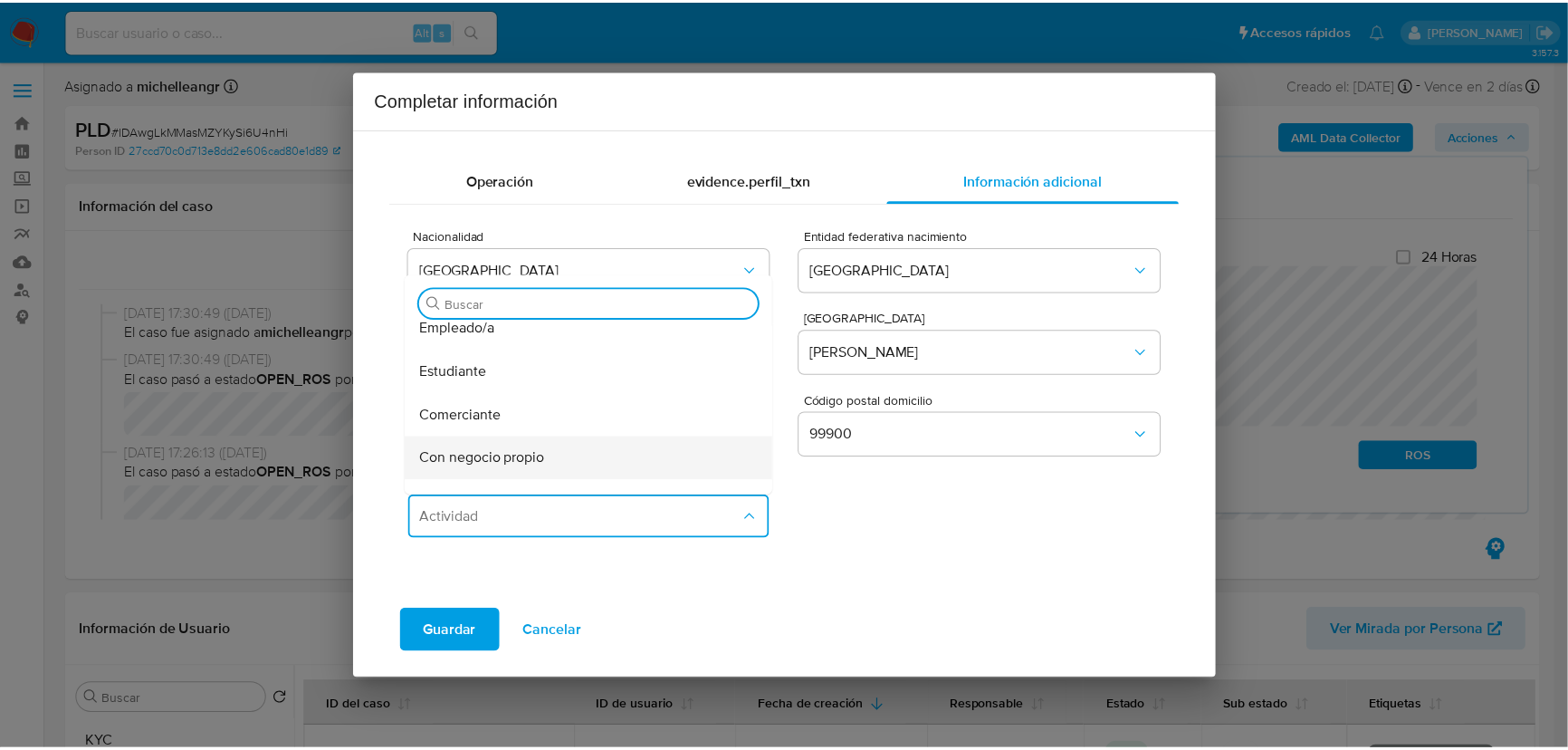
scroll to position [82, 0]
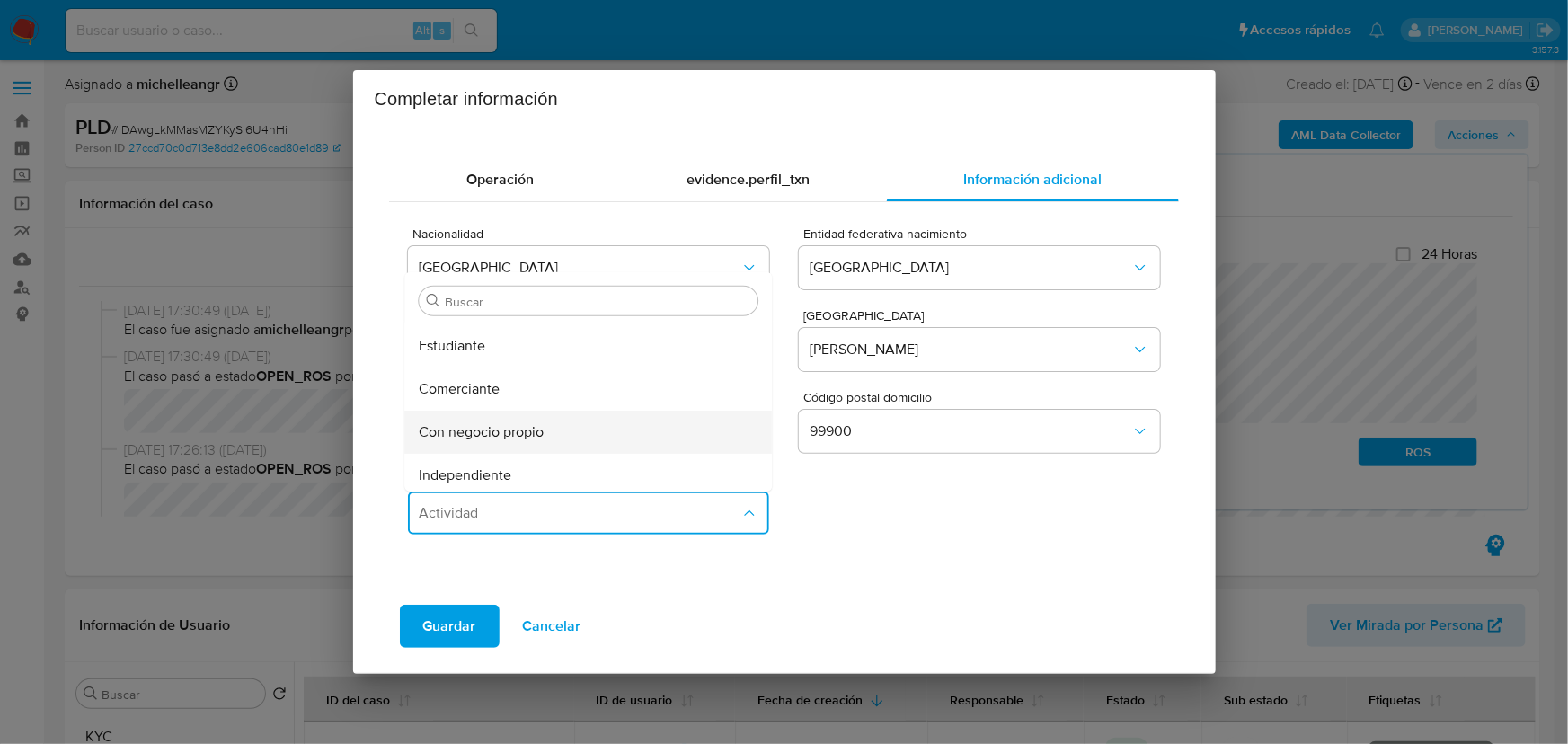
click at [540, 425] on span "Con negocio propio" at bounding box center [482, 431] width 125 height 18
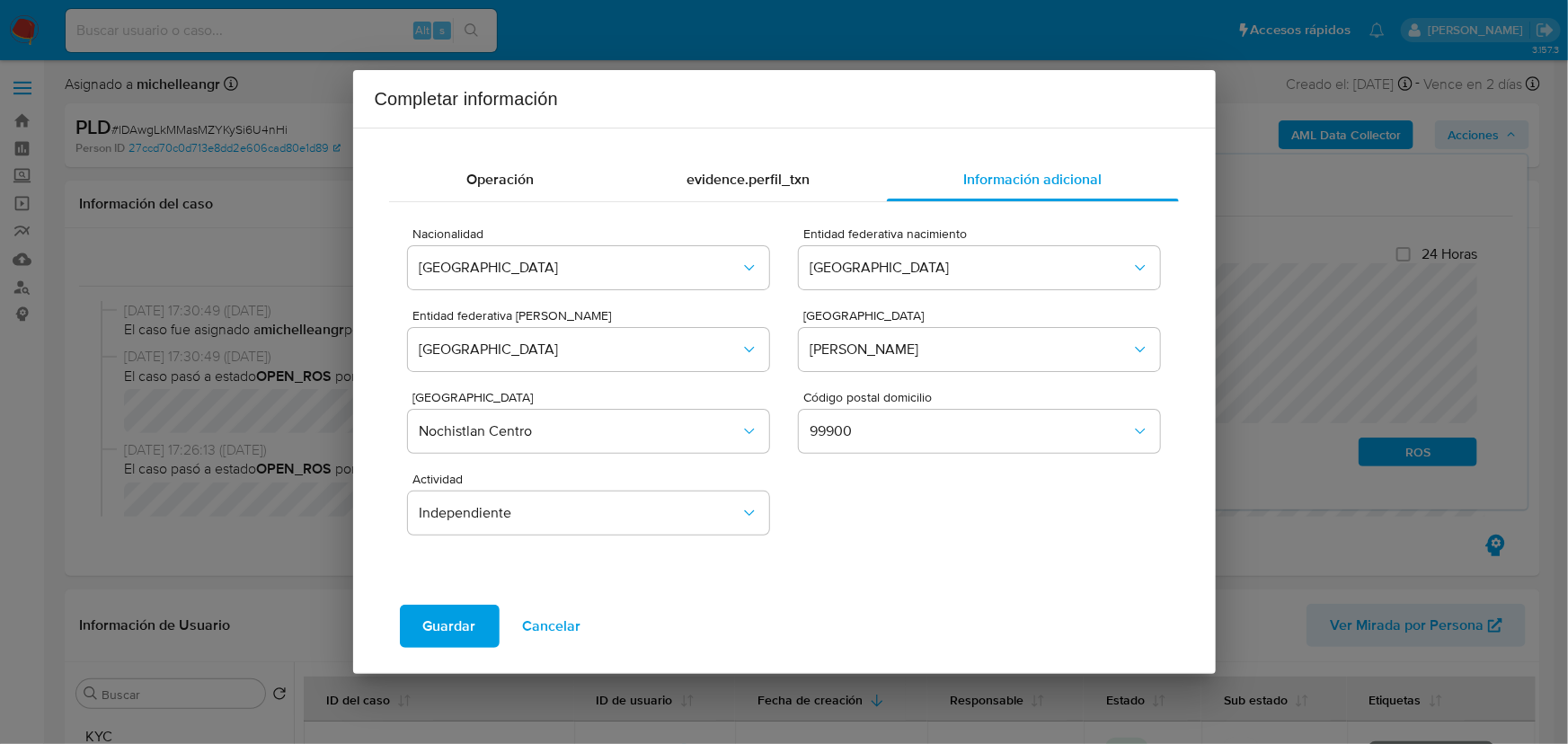
click at [471, 627] on span "Guardar" at bounding box center [449, 625] width 53 height 40
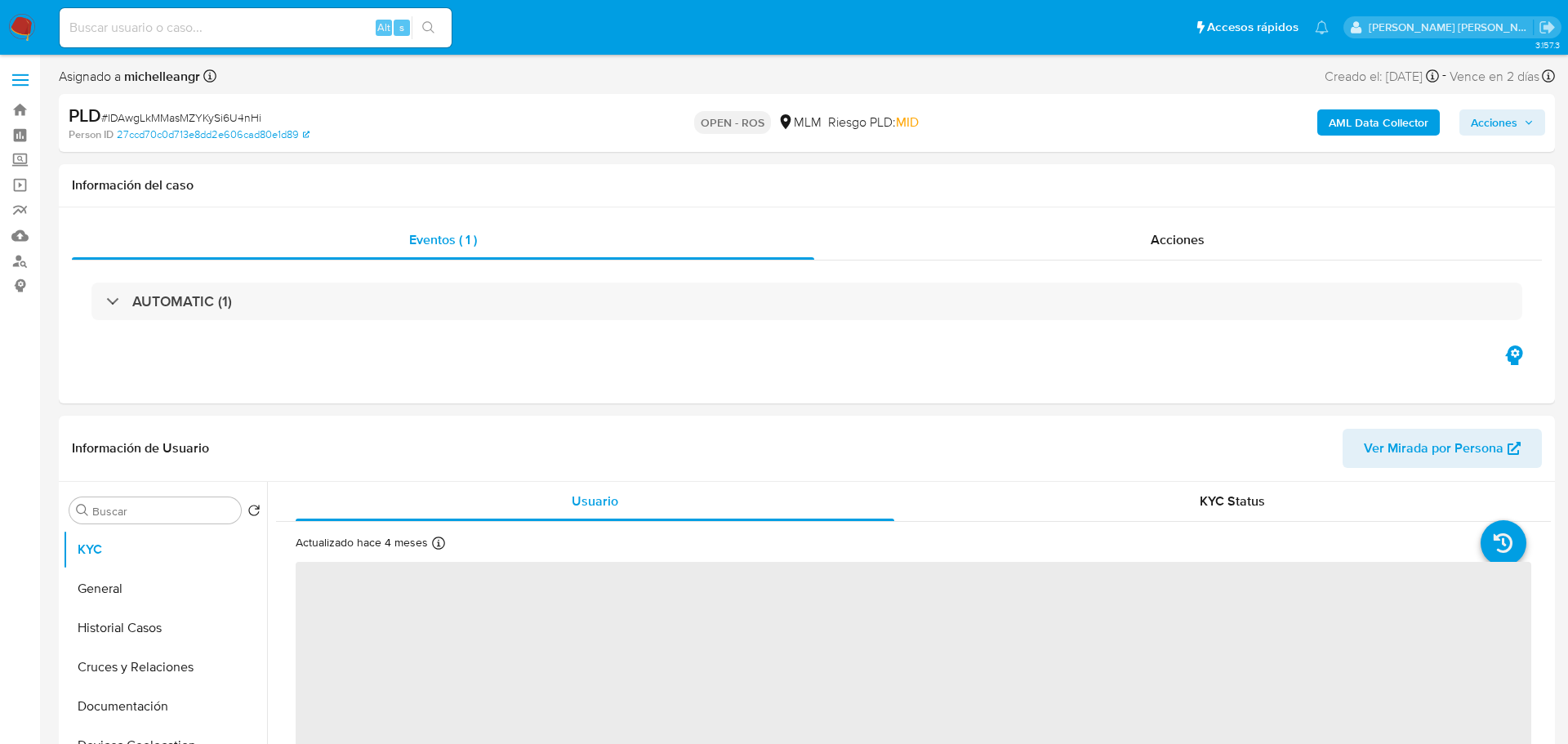
select select "10"
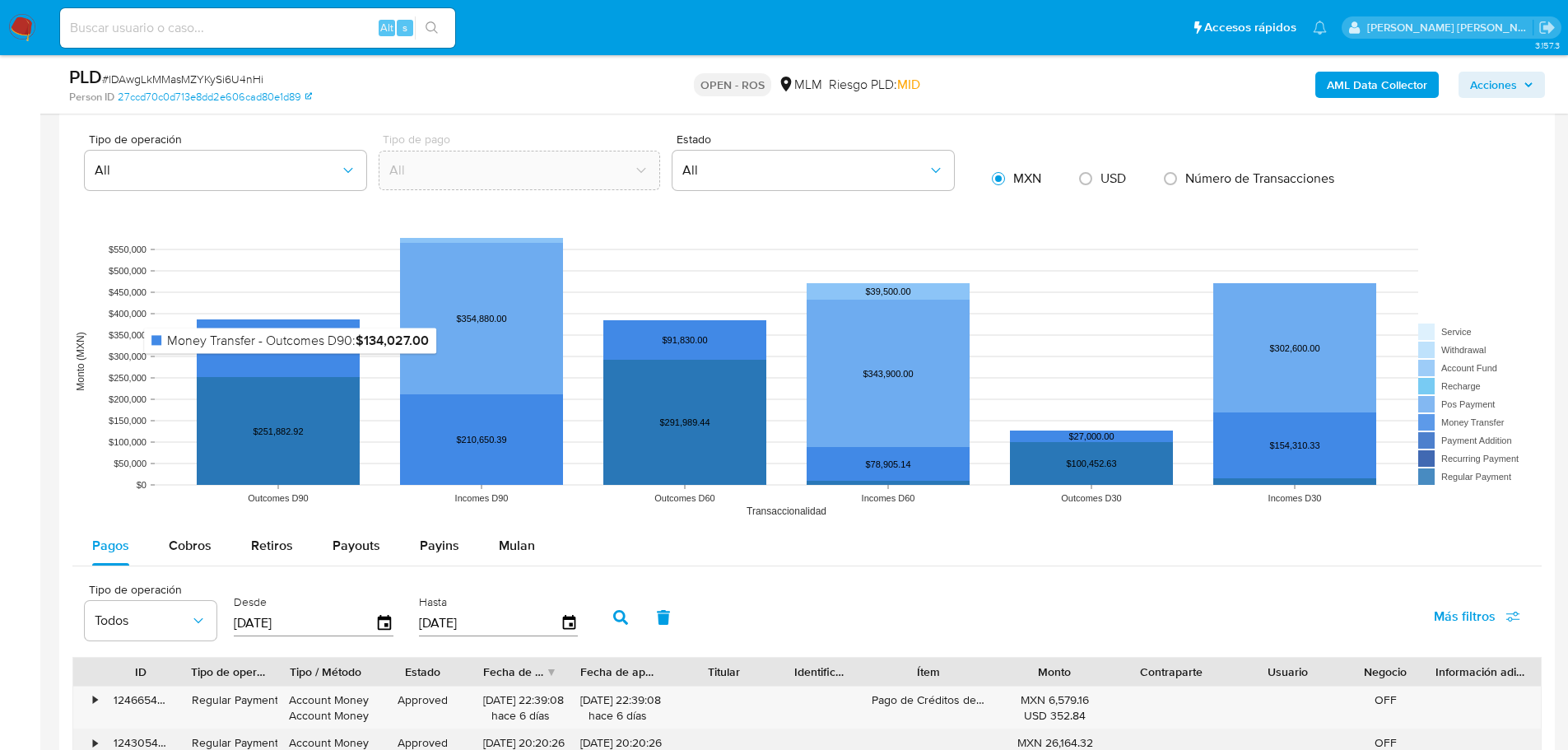
scroll to position [1565, 0]
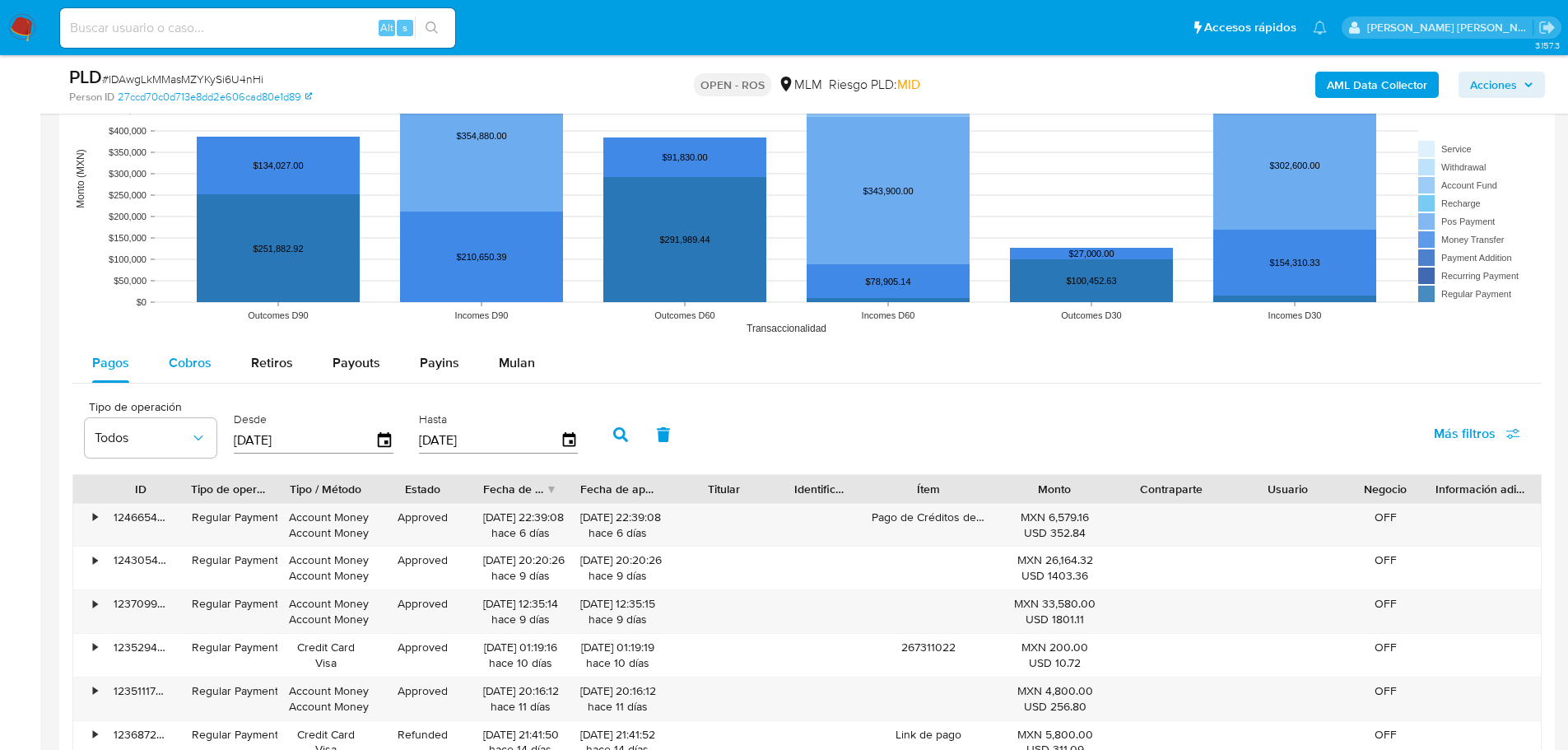
click at [189, 358] on span "Cobros" at bounding box center [190, 362] width 42 height 19
select select "10"
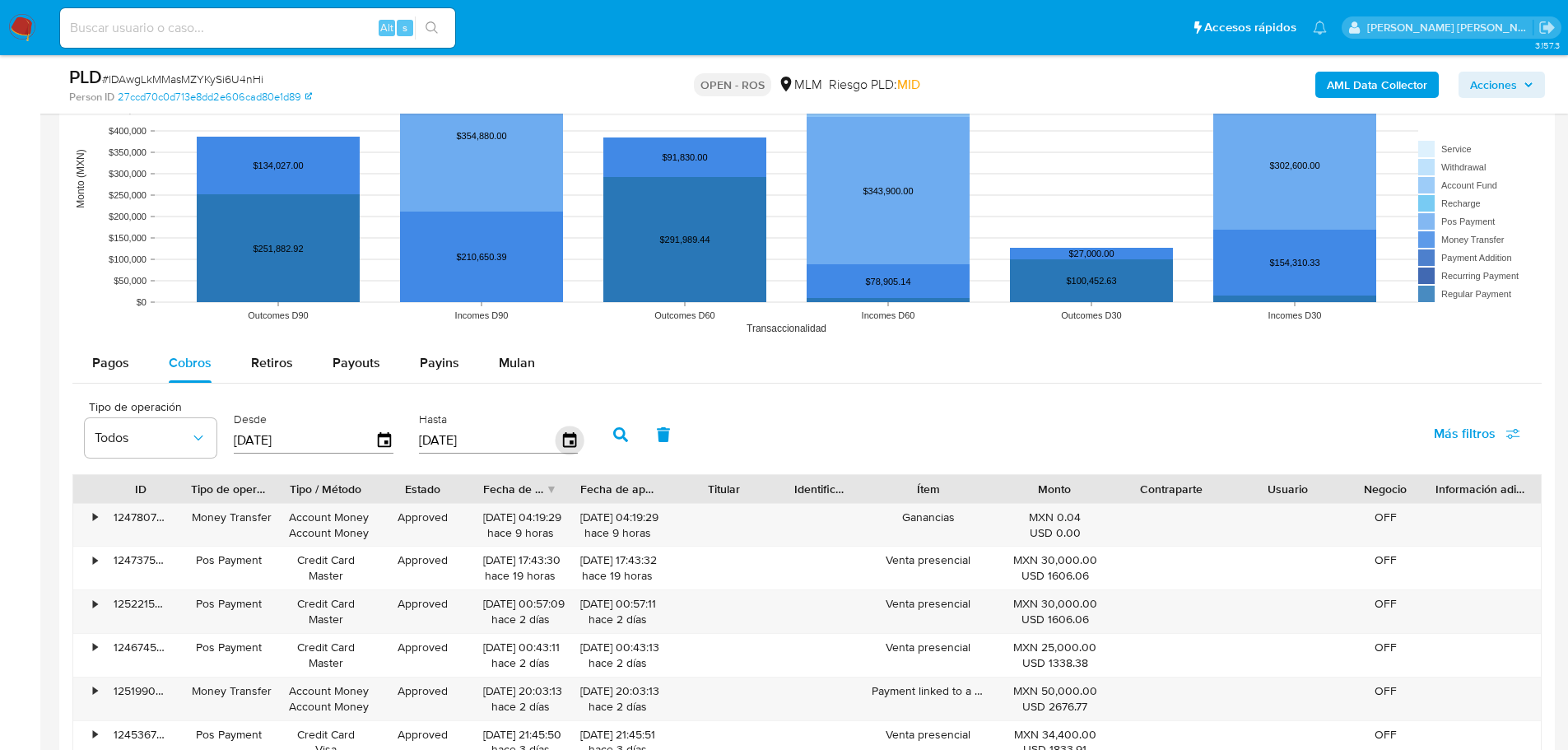
click at [567, 436] on icon "button" at bounding box center [569, 439] width 13 height 15
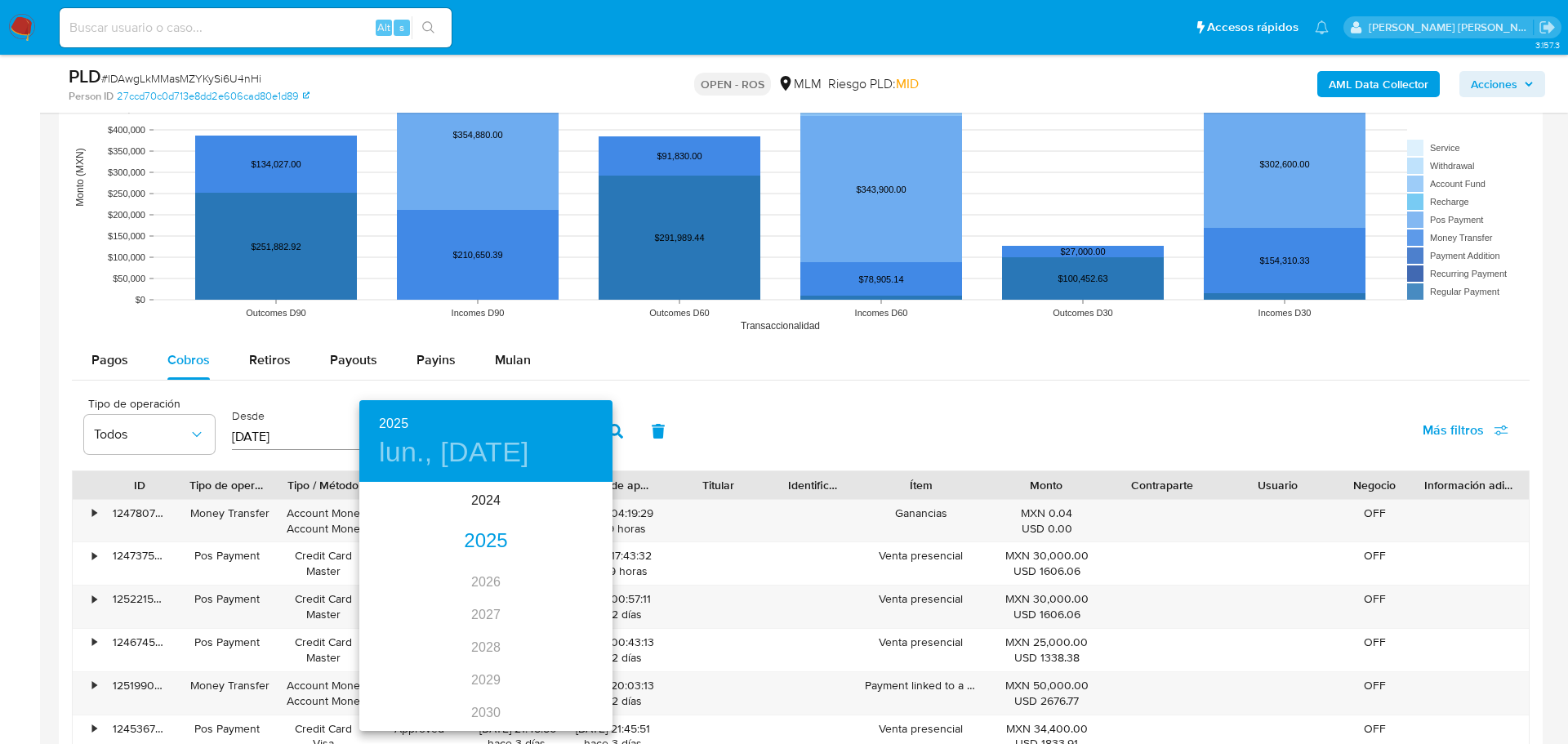
click at [477, 536] on div "2025" at bounding box center [485, 542] width 253 height 32
click at [574, 577] on div "jun." at bounding box center [570, 577] width 84 height 61
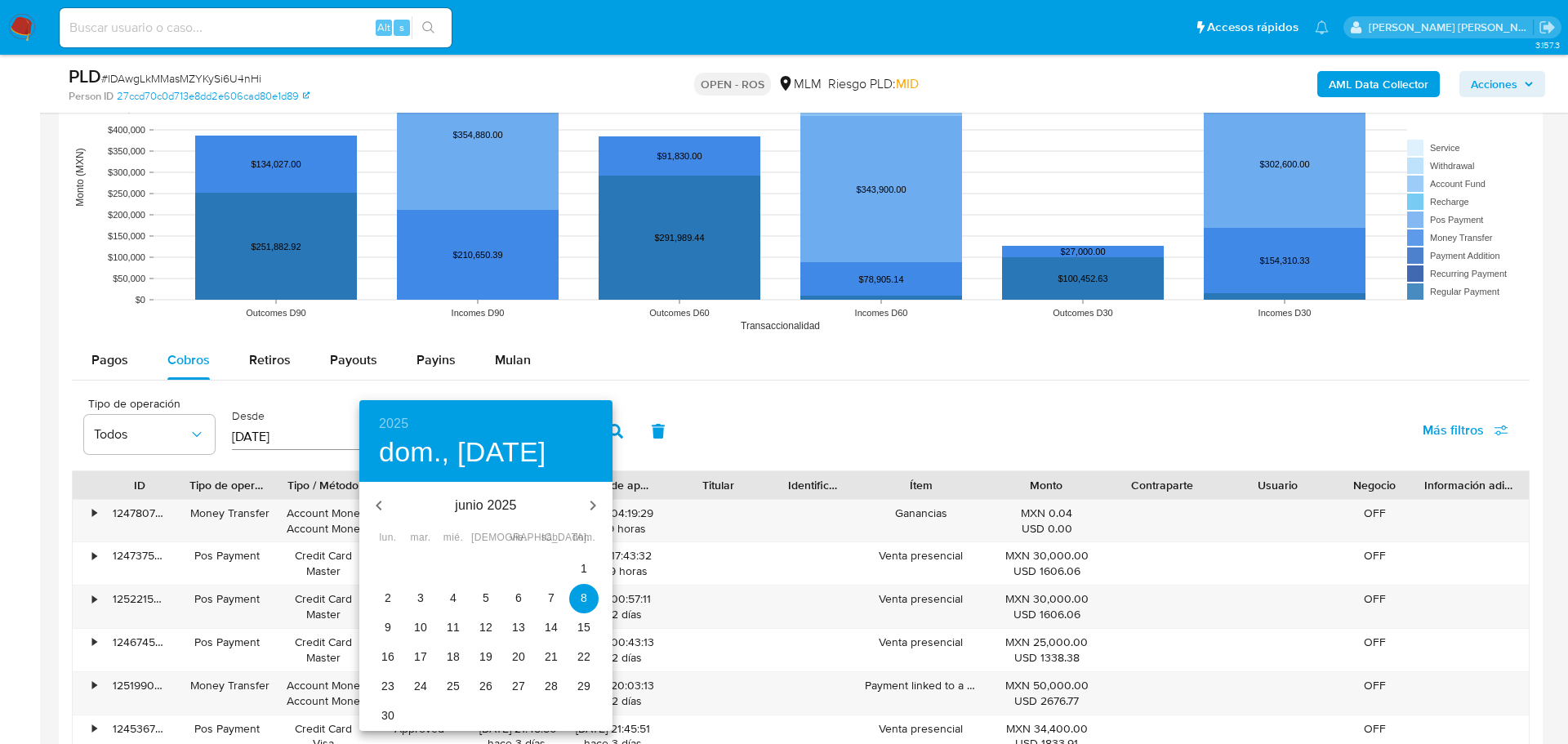
click at [386, 707] on p "30" at bounding box center [387, 715] width 13 height 17
type input "30/06/2025"
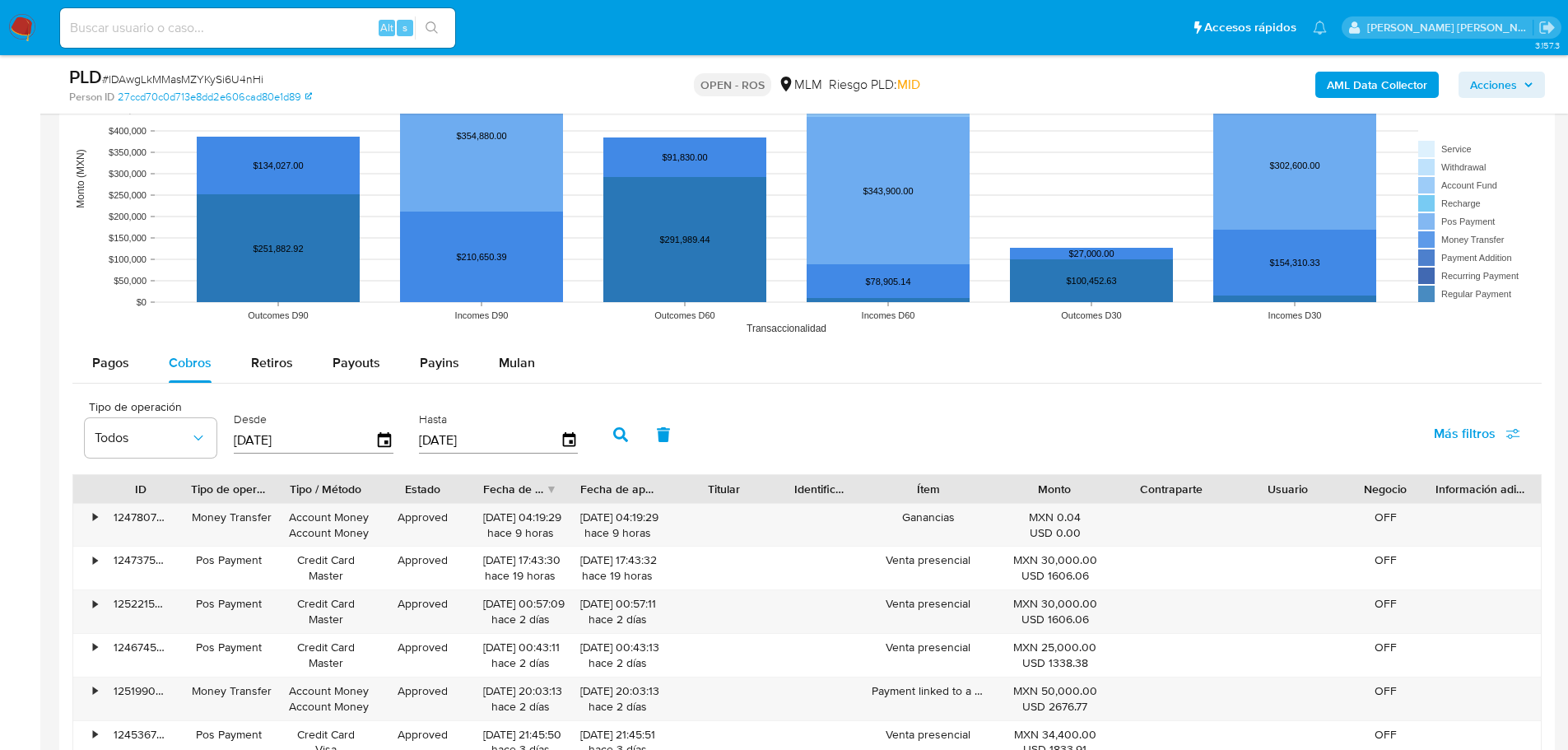
click at [614, 428] on icon "button" at bounding box center [621, 435] width 15 height 15
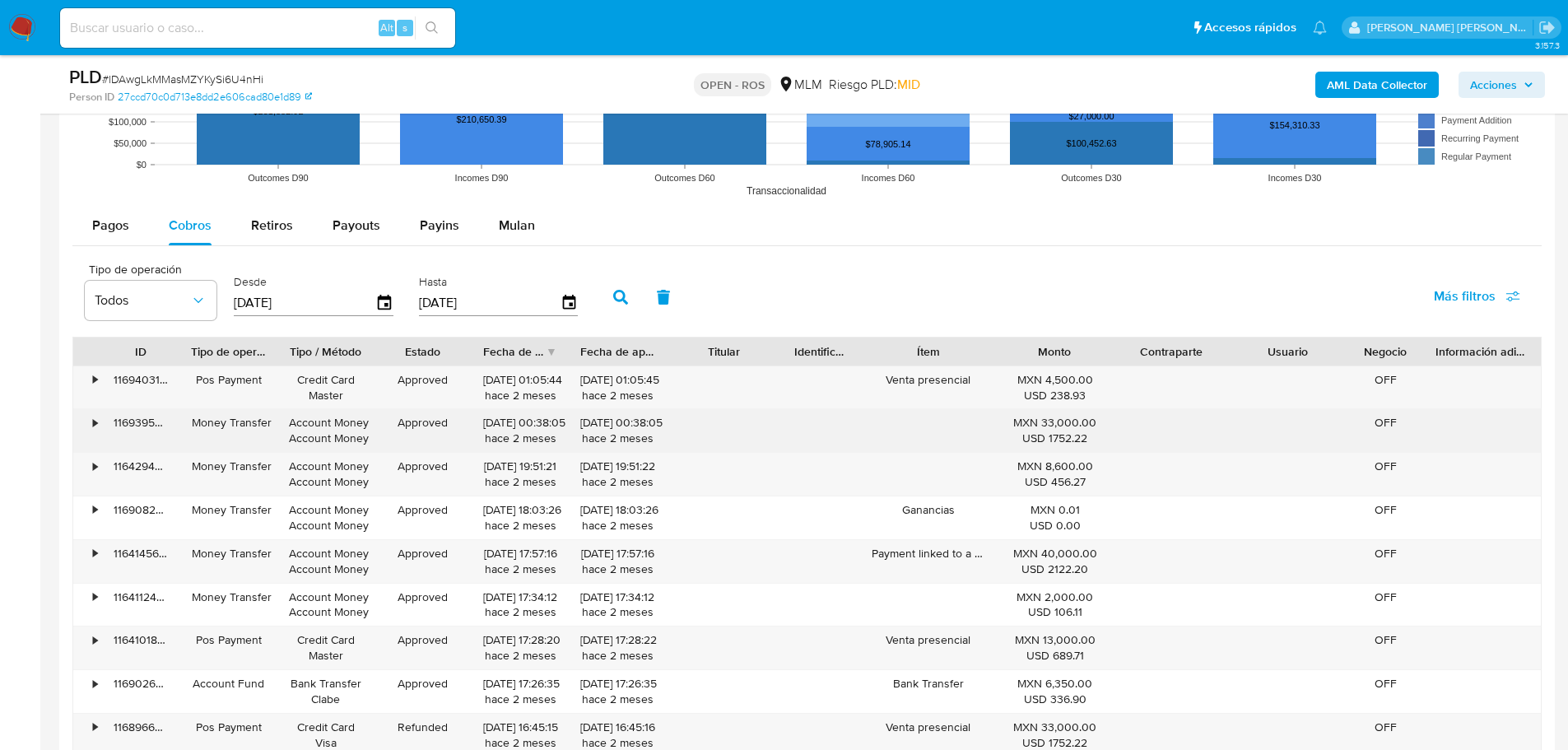
scroll to position [1730, 0]
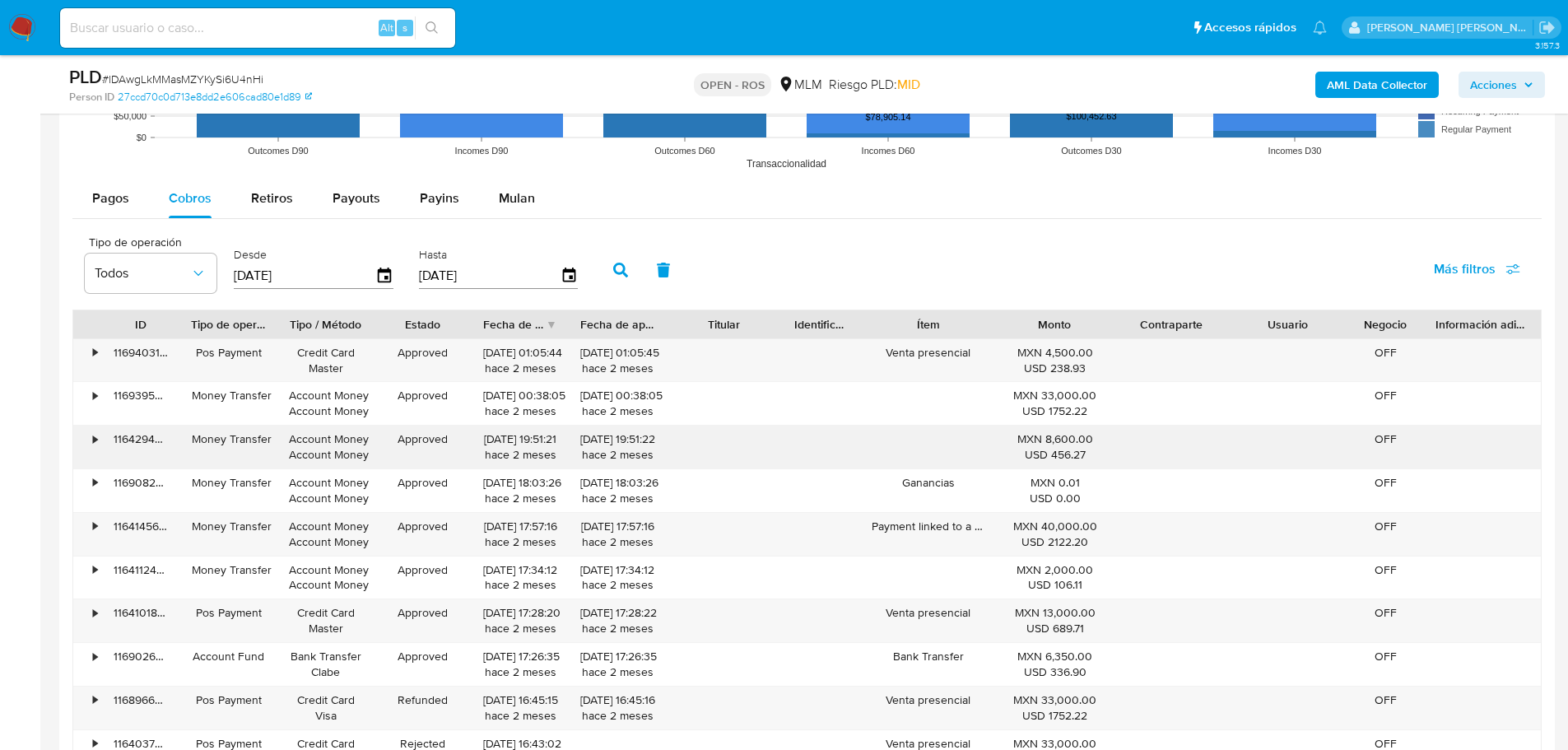
drag, startPoint x: 629, startPoint y: 457, endPoint x: 411, endPoint y: 436, distance: 219.0
click at [413, 441] on div "• 116429489049 Money Transfer Account Money Account Money Approved 30/06/2025 1…" at bounding box center [807, 447] width 1467 height 42
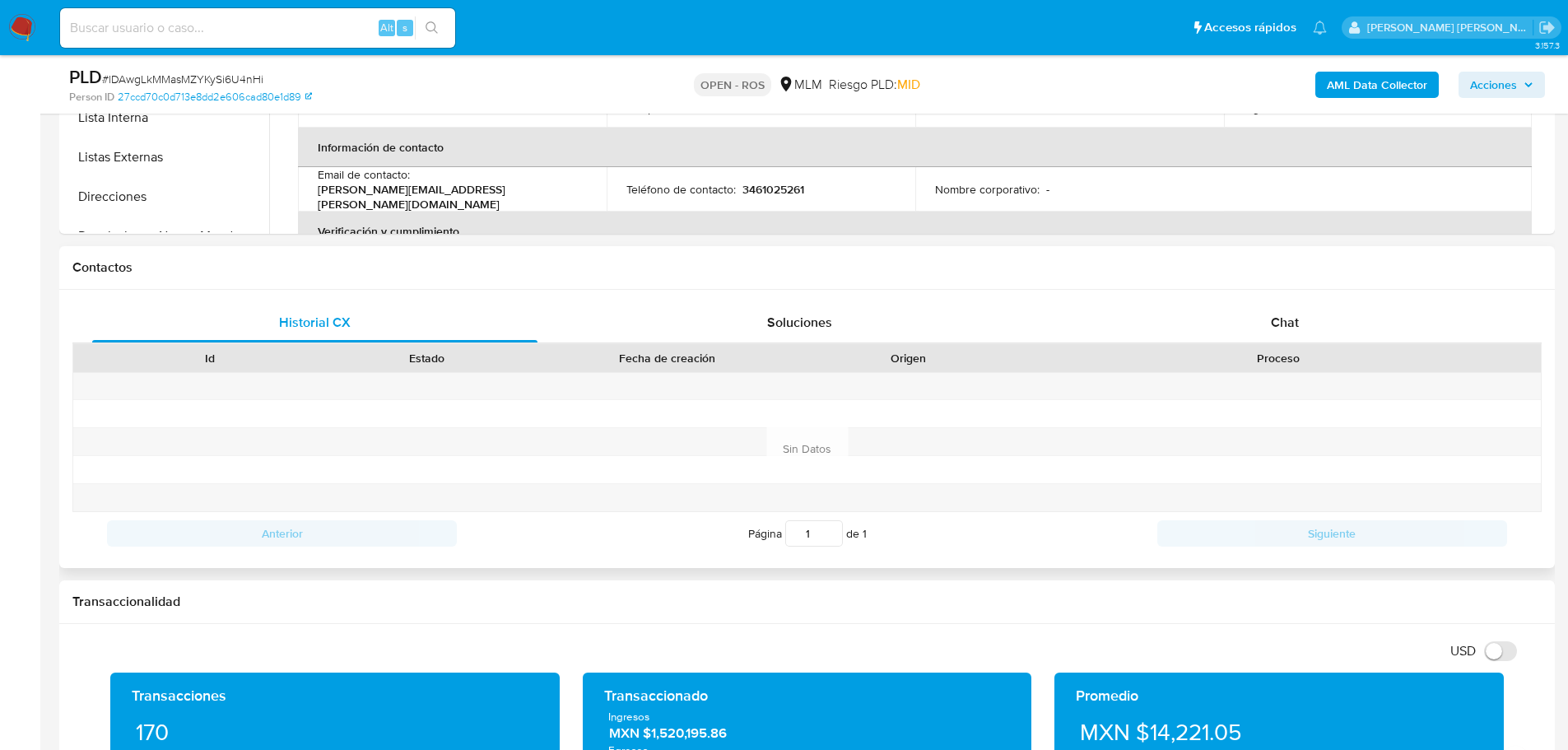
scroll to position [412, 0]
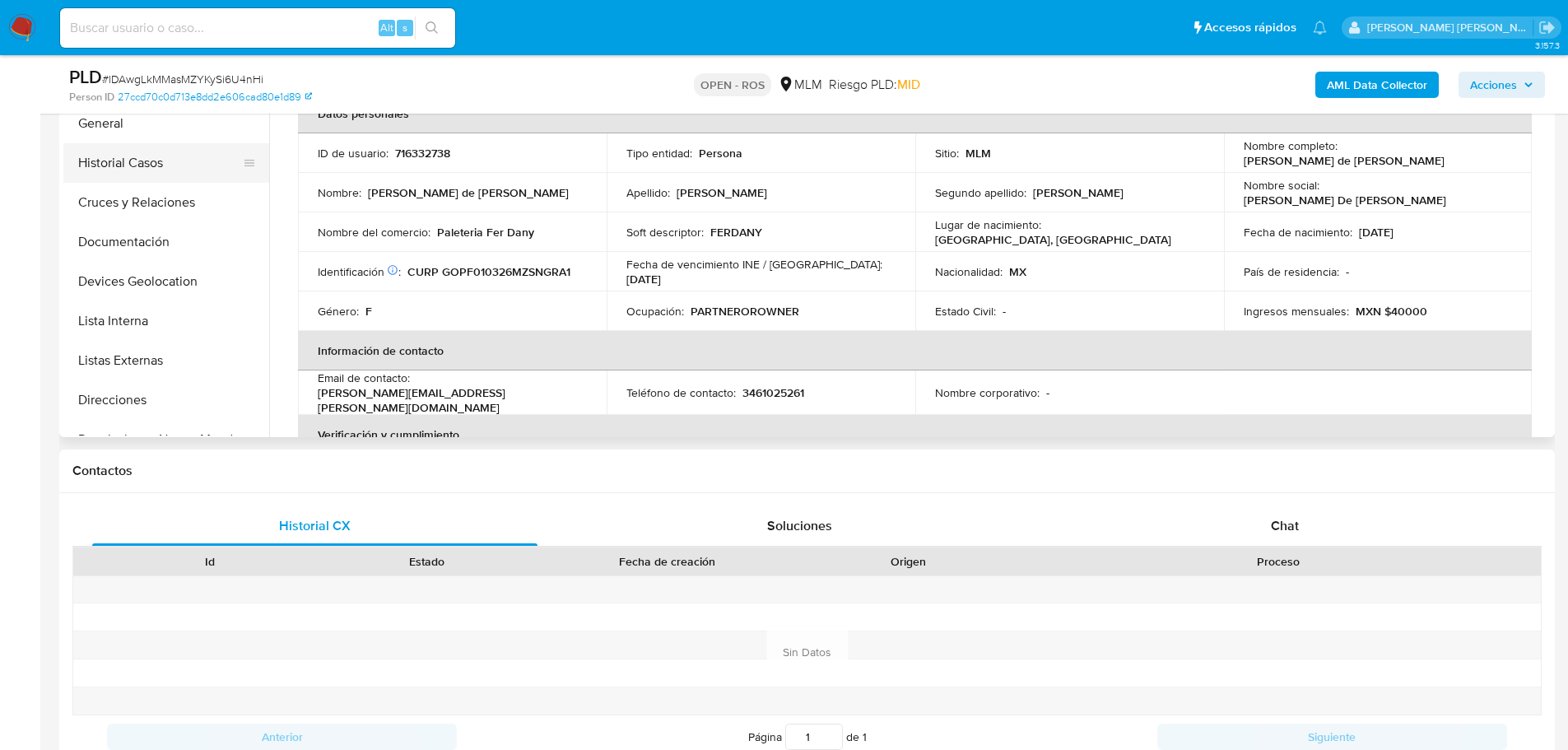
click at [116, 170] on button "Historial Casos" at bounding box center [160, 163] width 192 height 40
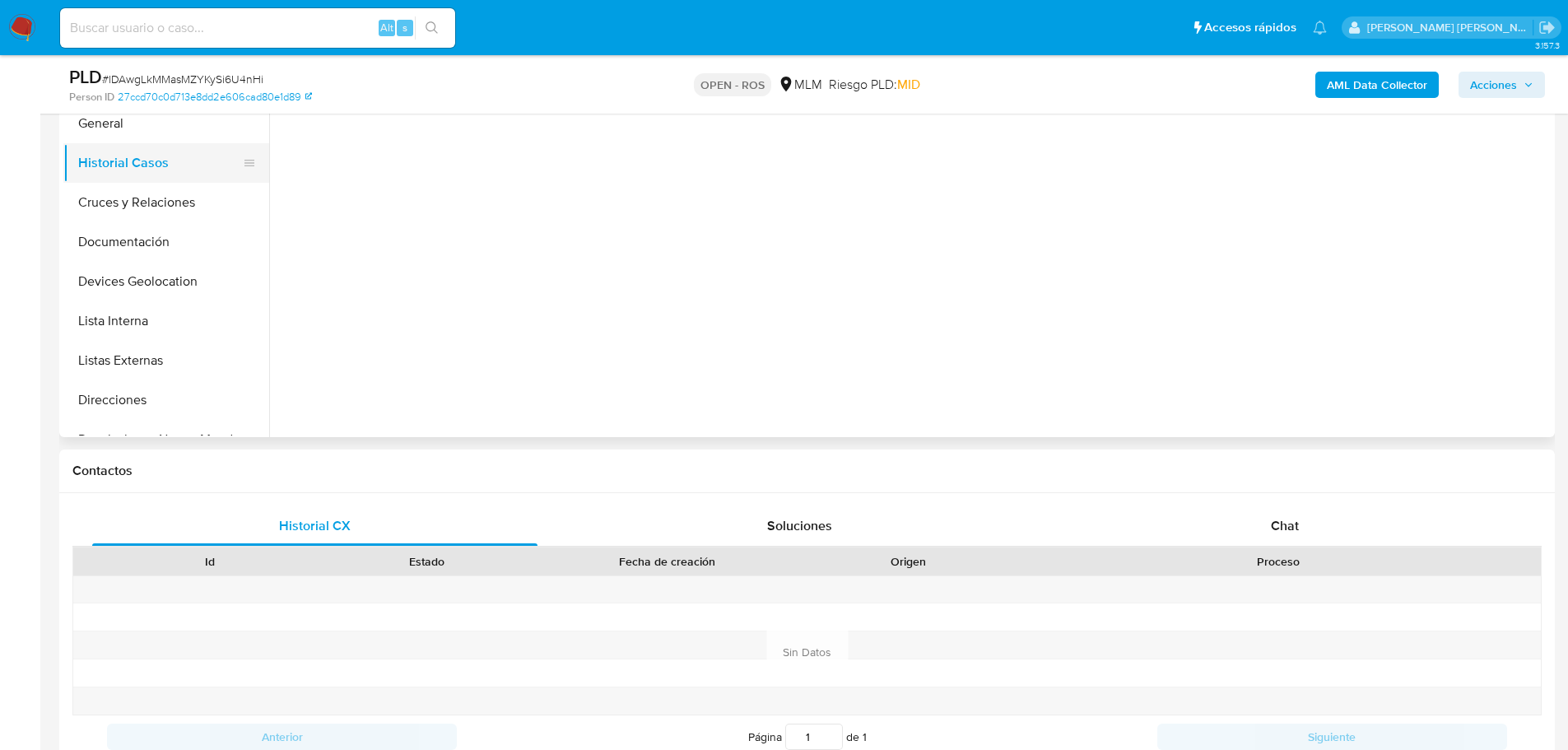
drag, startPoint x: 119, startPoint y: 128, endPoint x: 207, endPoint y: 154, distance: 91.8
click at [122, 127] on button "General" at bounding box center [166, 123] width 206 height 40
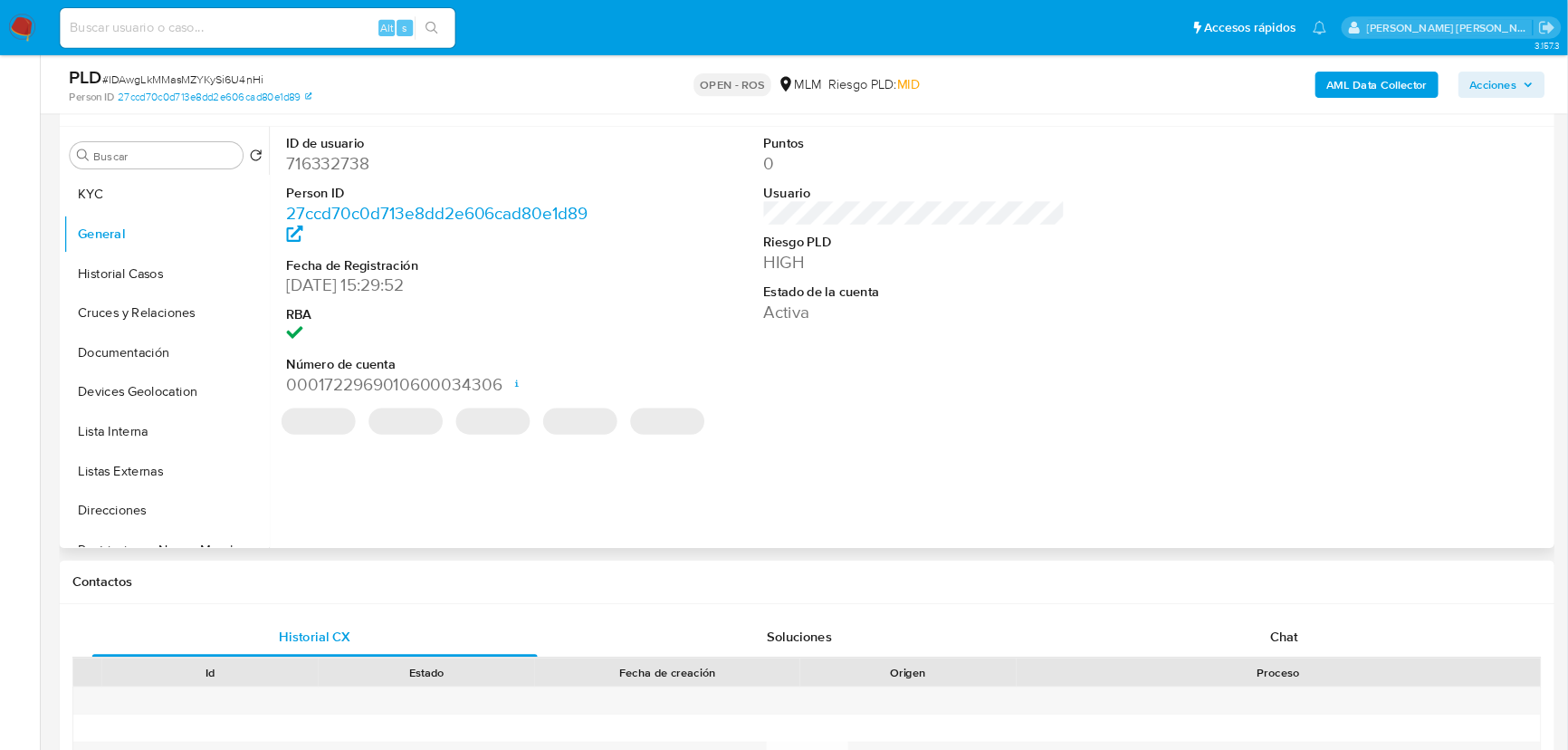
scroll to position [362, 0]
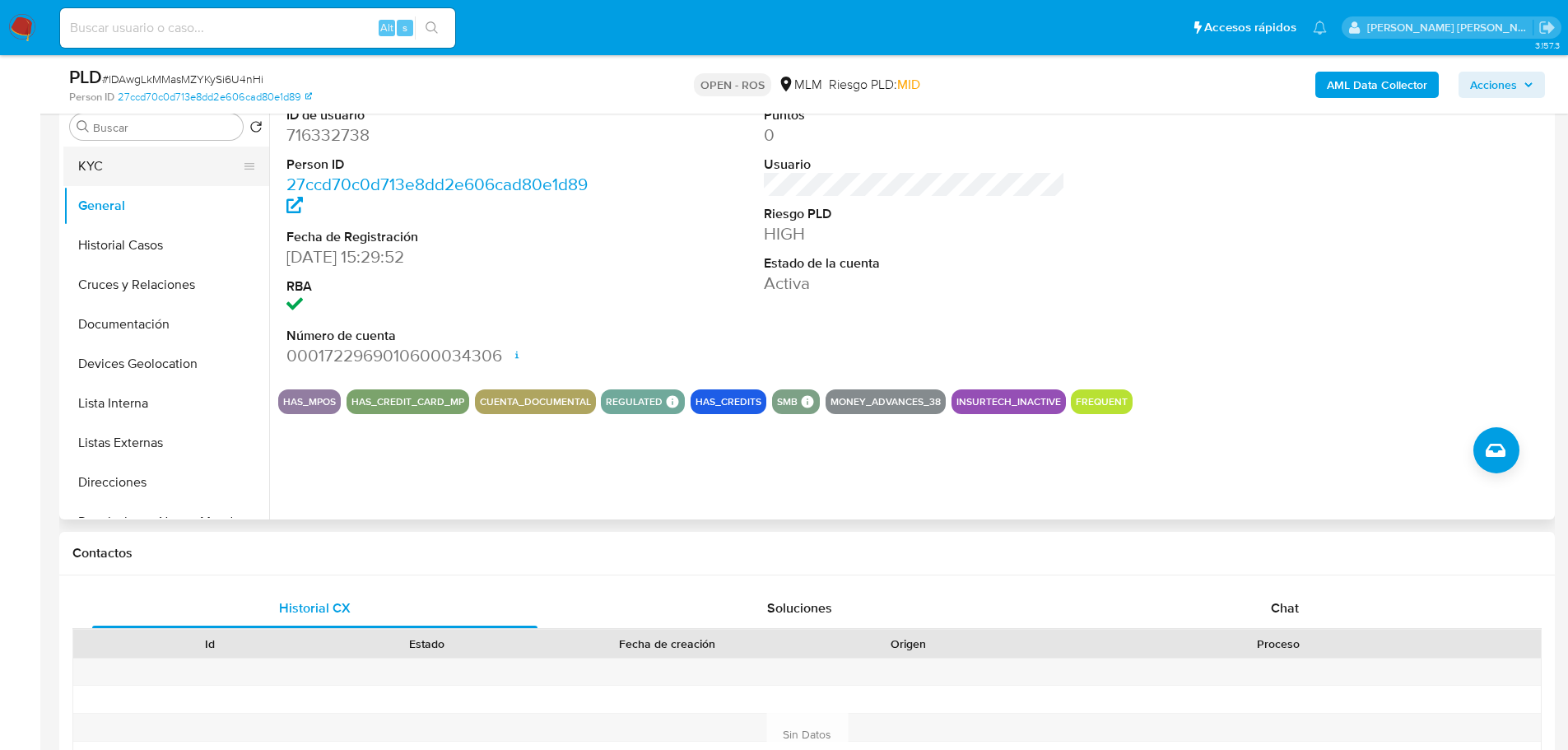
click at [109, 161] on button "KYC" at bounding box center [160, 166] width 192 height 40
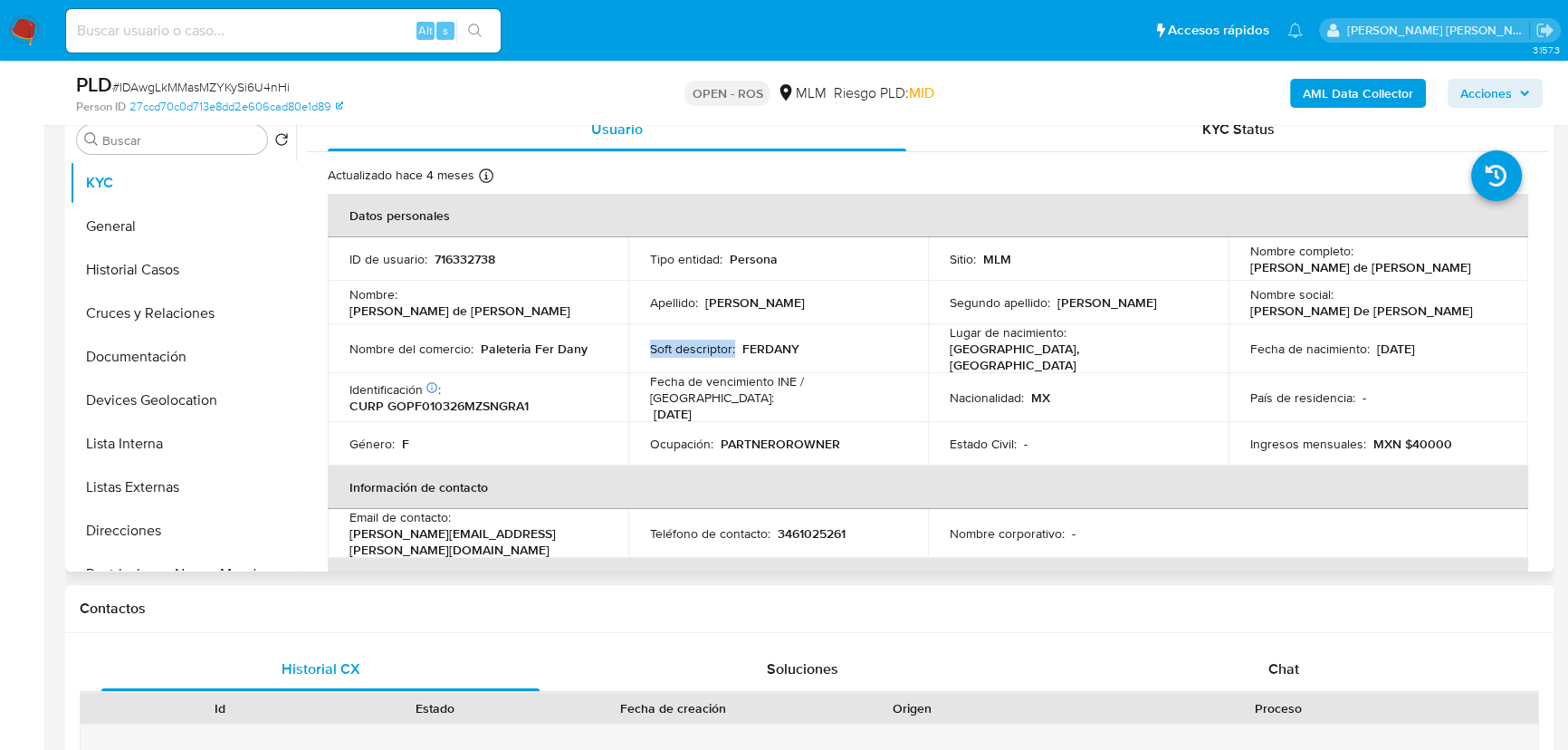
drag, startPoint x: 503, startPoint y: 357, endPoint x: 626, endPoint y: 357, distance: 123.0
click at [644, 357] on tr "Nombre del comercio : Paleteria Fer Dany Soft descriptor : FERDANY Lugar de nac…" at bounding box center [928, 349] width 1200 height 49
drag, startPoint x: 443, startPoint y: 315, endPoint x: 634, endPoint y: 377, distance: 200.8
click at [446, 315] on td "Nombre : Fernanda de Jesus" at bounding box center [479, 302] width 301 height 44
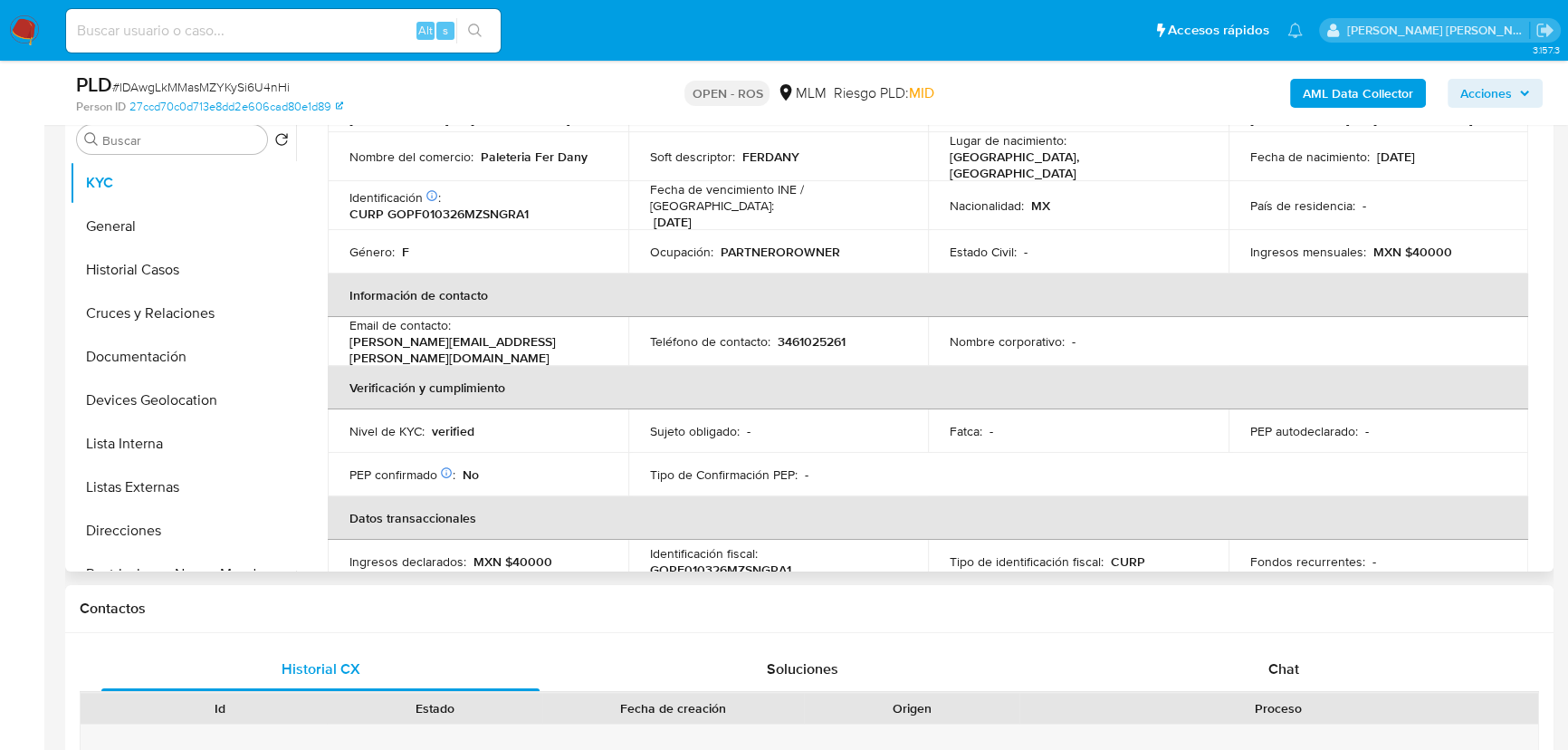
scroll to position [132, 0]
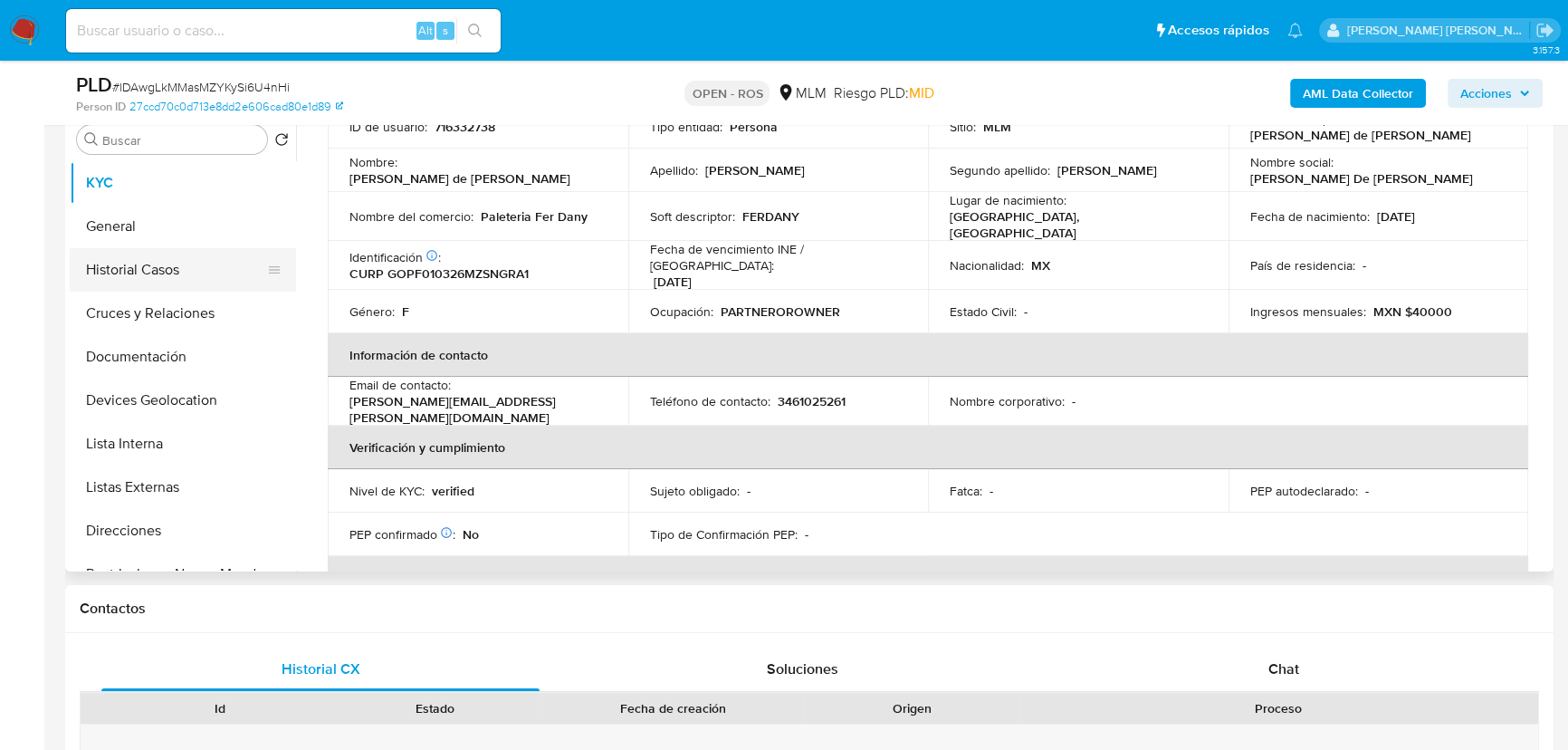
click at [128, 263] on button "Historial Casos" at bounding box center [176, 269] width 212 height 44
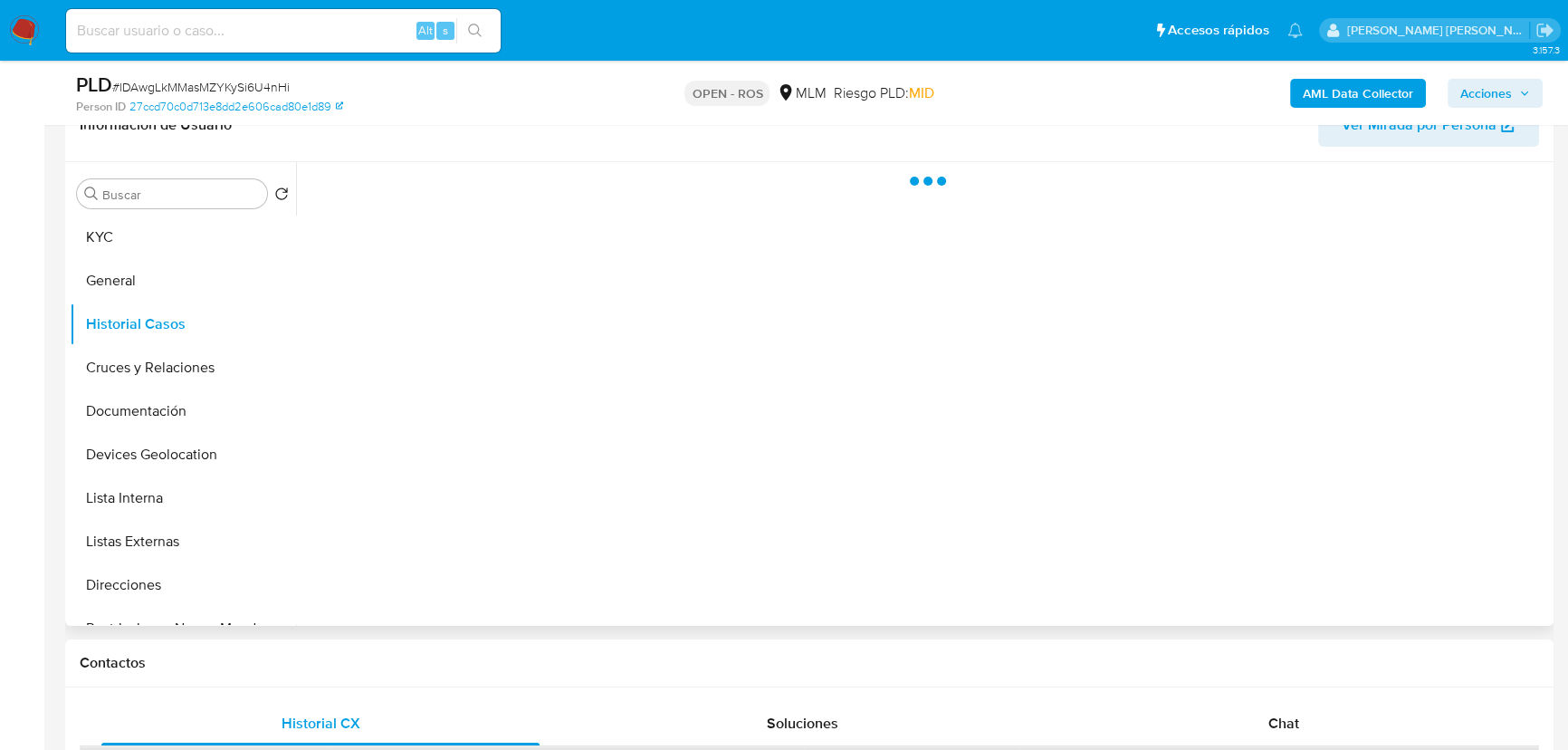
scroll to position [280, 0]
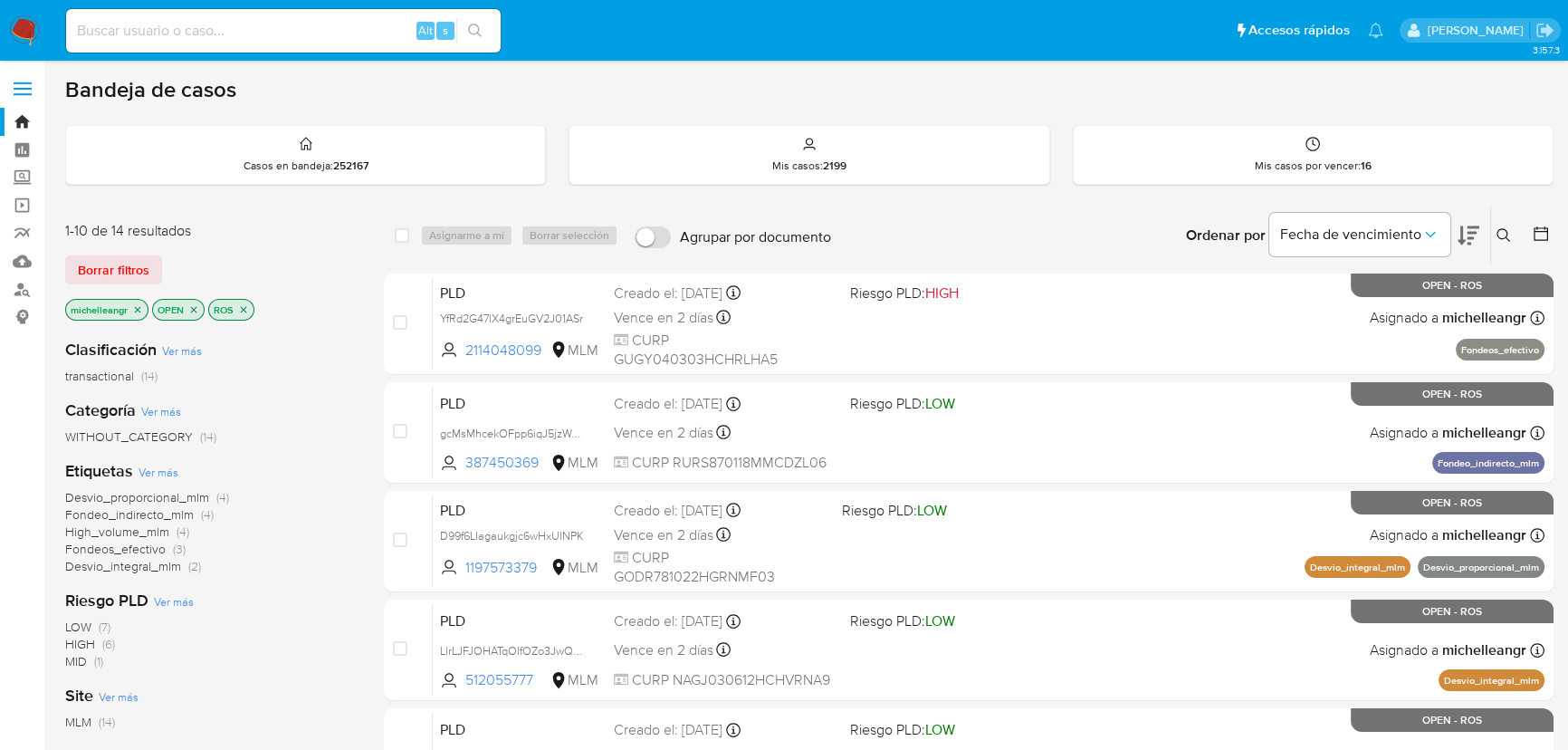
click at [128, 306] on p "michelleangr" at bounding box center [107, 310] width 82 height 20
click at [136, 307] on icon "close-filter" at bounding box center [137, 309] width 11 height 11
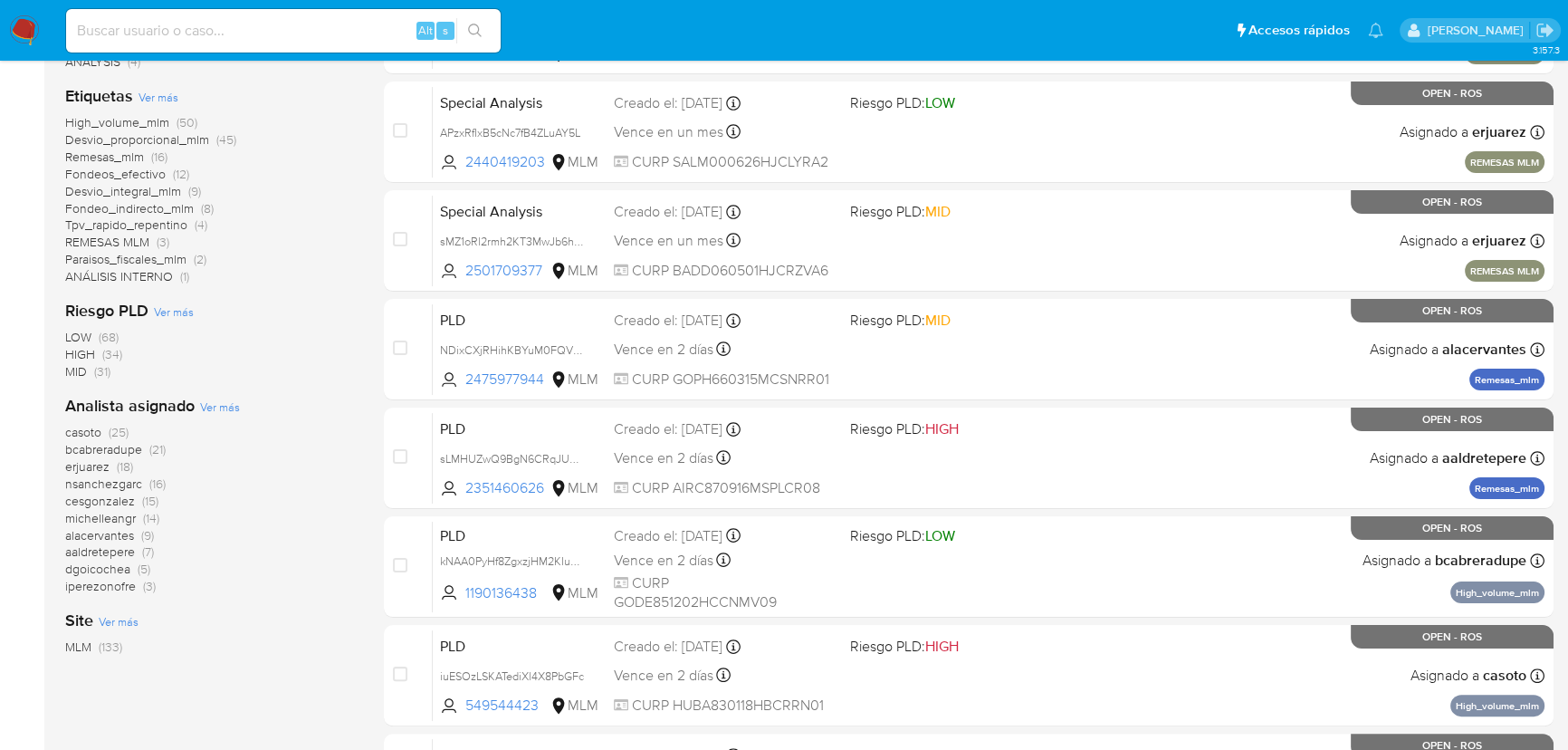
scroll to position [411, 0]
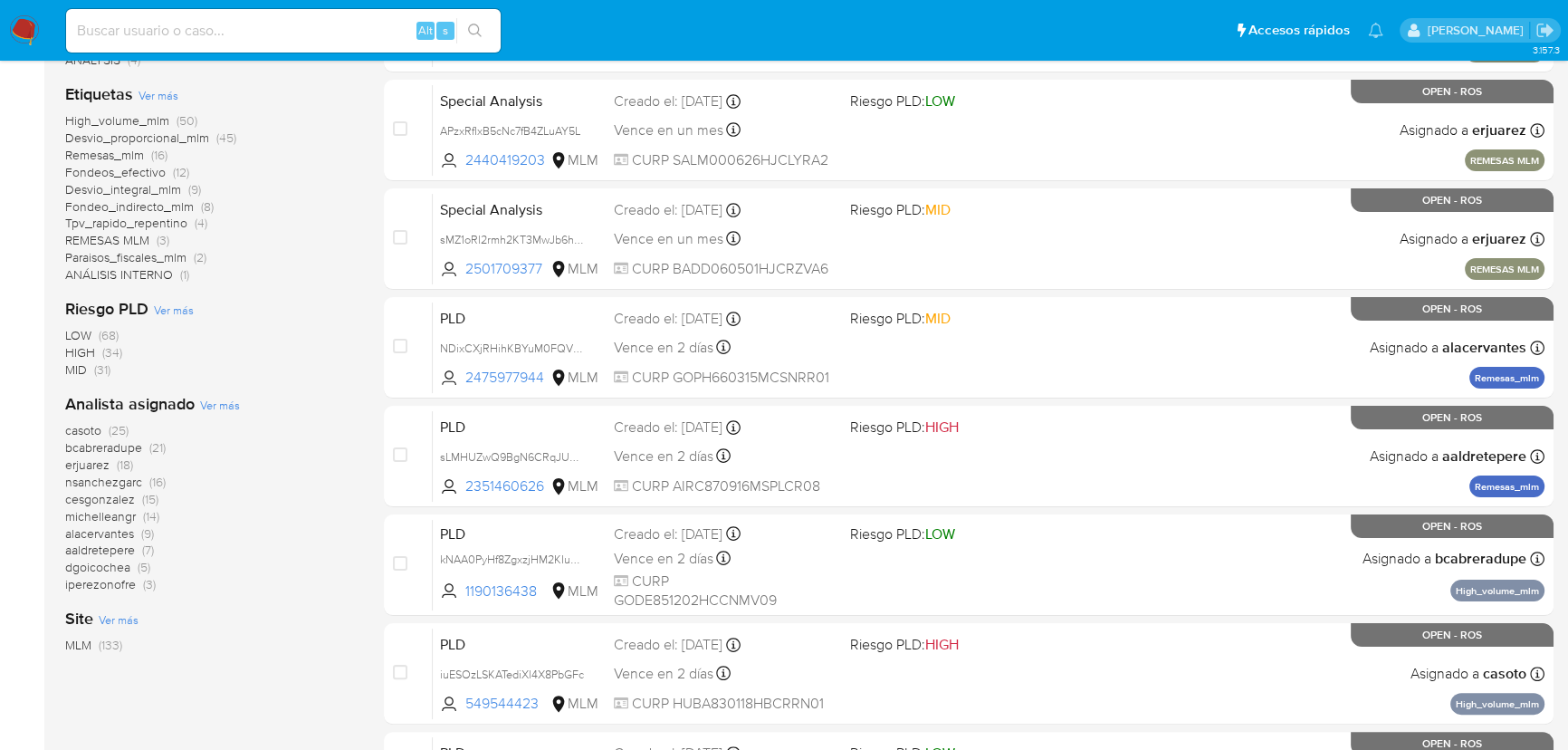
click at [113, 516] on span "michelleangr" at bounding box center [100, 516] width 71 height 18
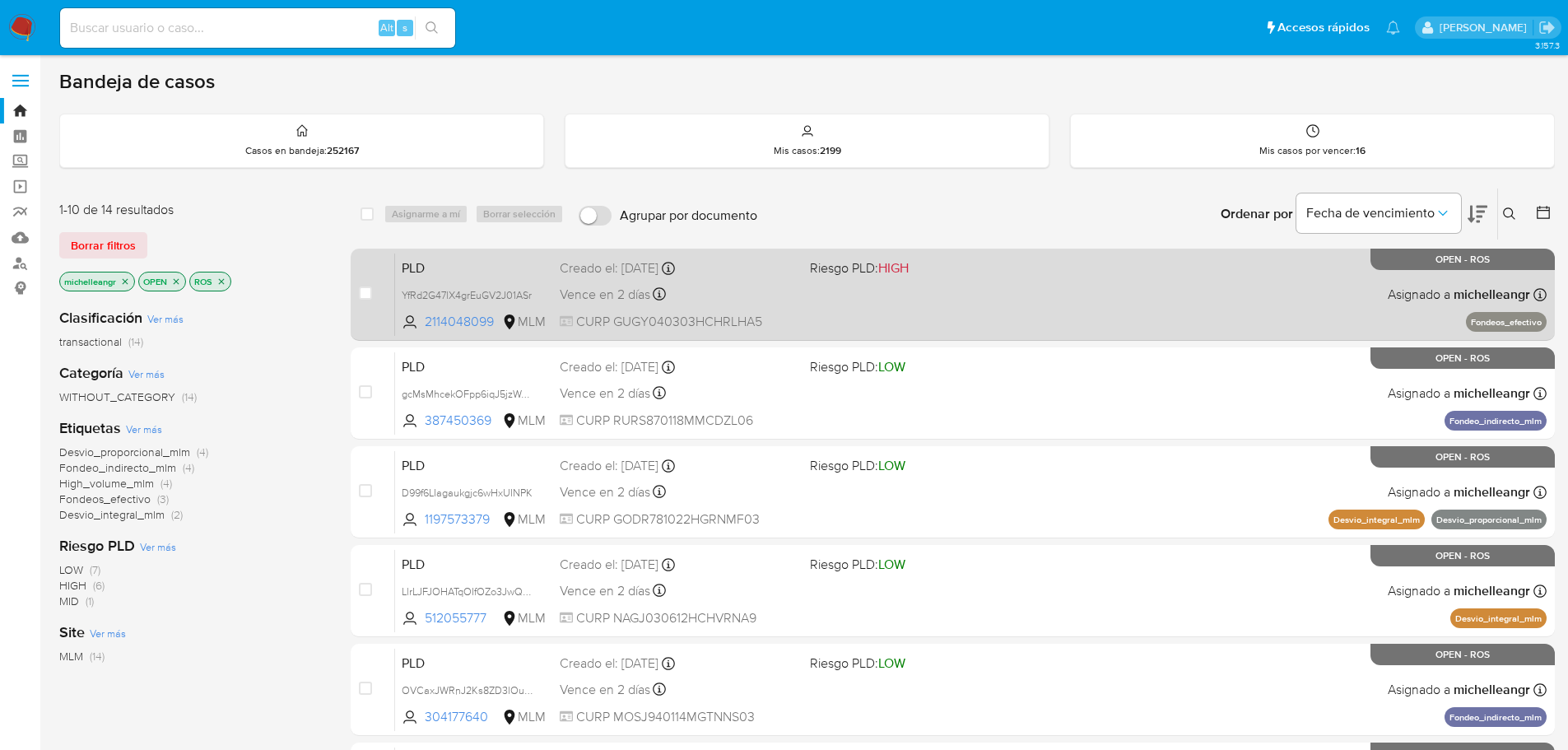
click at [447, 263] on span "PLD" at bounding box center [474, 267] width 145 height 21
click at [491, 254] on div "PLD YfRd2G47lX4grEuGV2J01ASr 2114048099 MLM Riesgo PLD: HIGH Creado el: 12/07/2…" at bounding box center [971, 294] width 1151 height 83
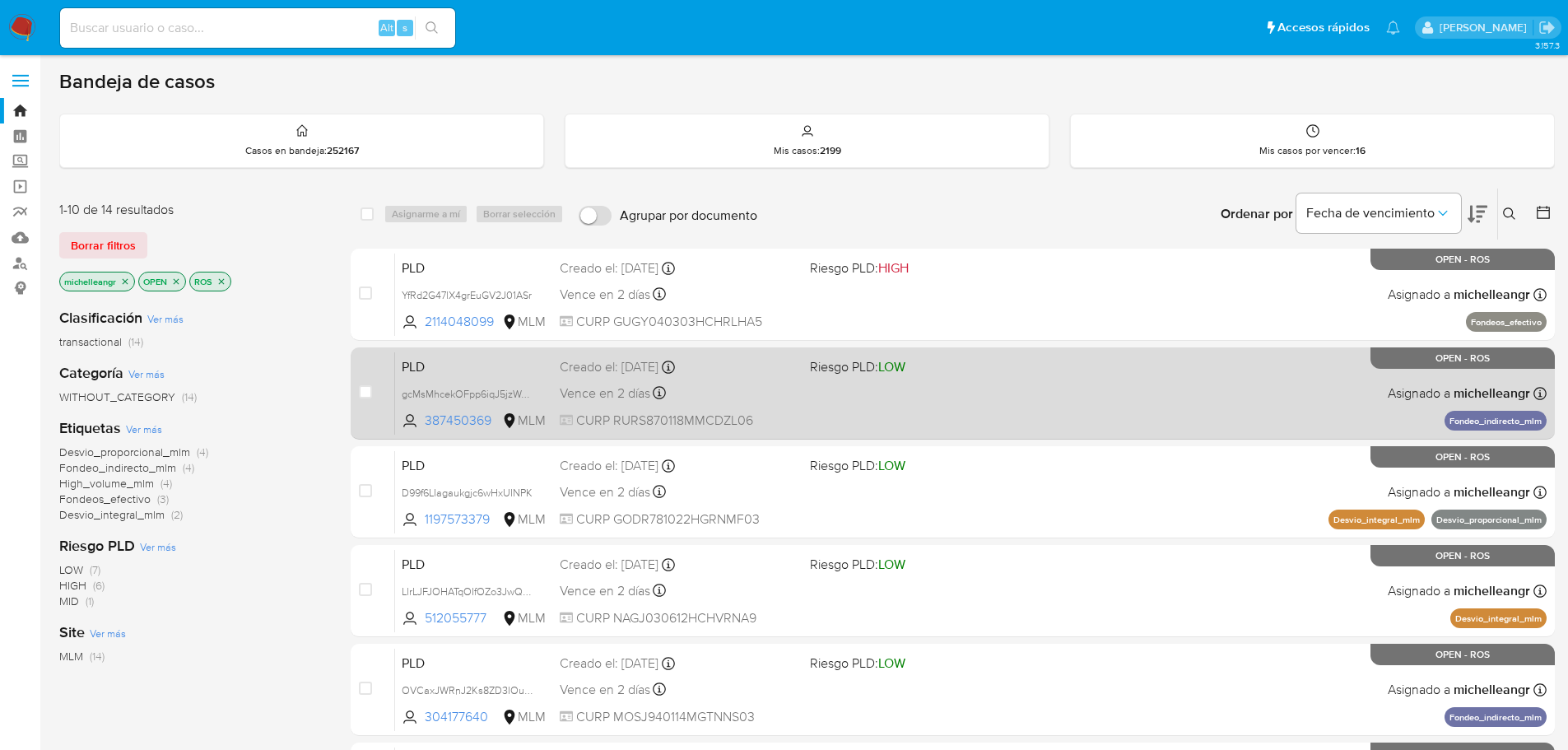
click at [433, 360] on span "PLD" at bounding box center [474, 366] width 145 height 21
click at [453, 373] on span "PLD" at bounding box center [474, 366] width 145 height 21
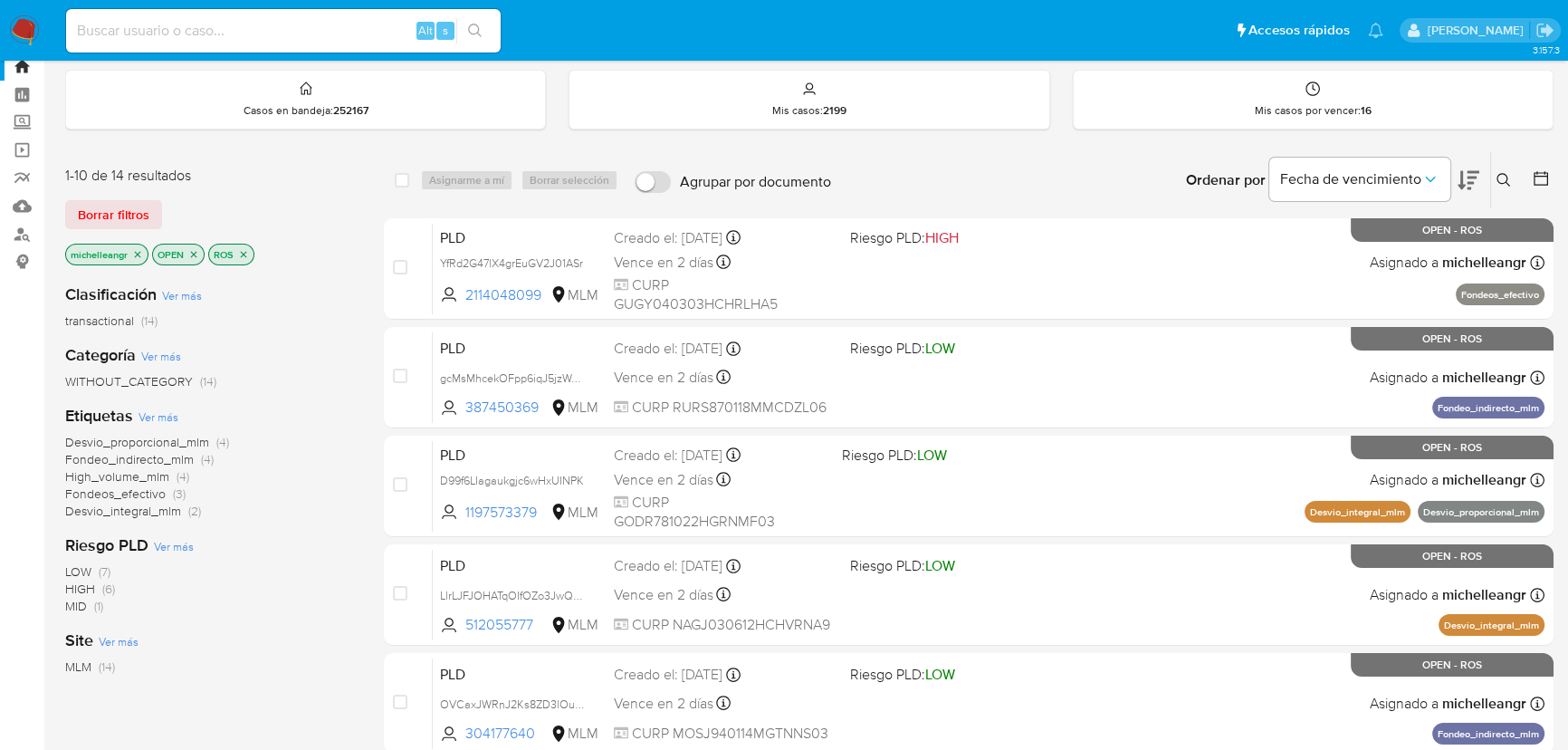
scroll to position [82, 0]
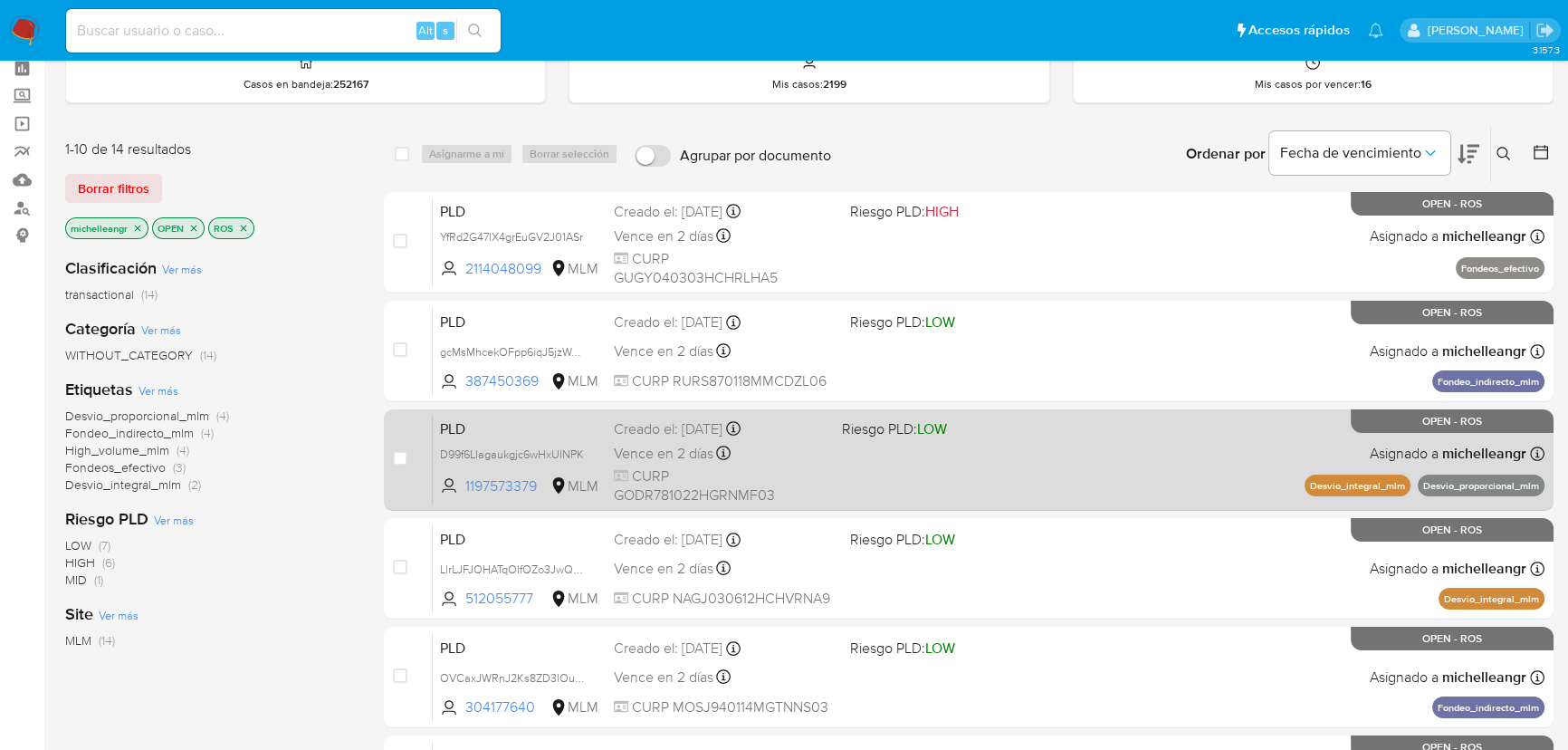
click at [493, 423] on span "PLD" at bounding box center [519, 427] width 159 height 23
click at [486, 435] on span "PLD" at bounding box center [519, 427] width 159 height 23
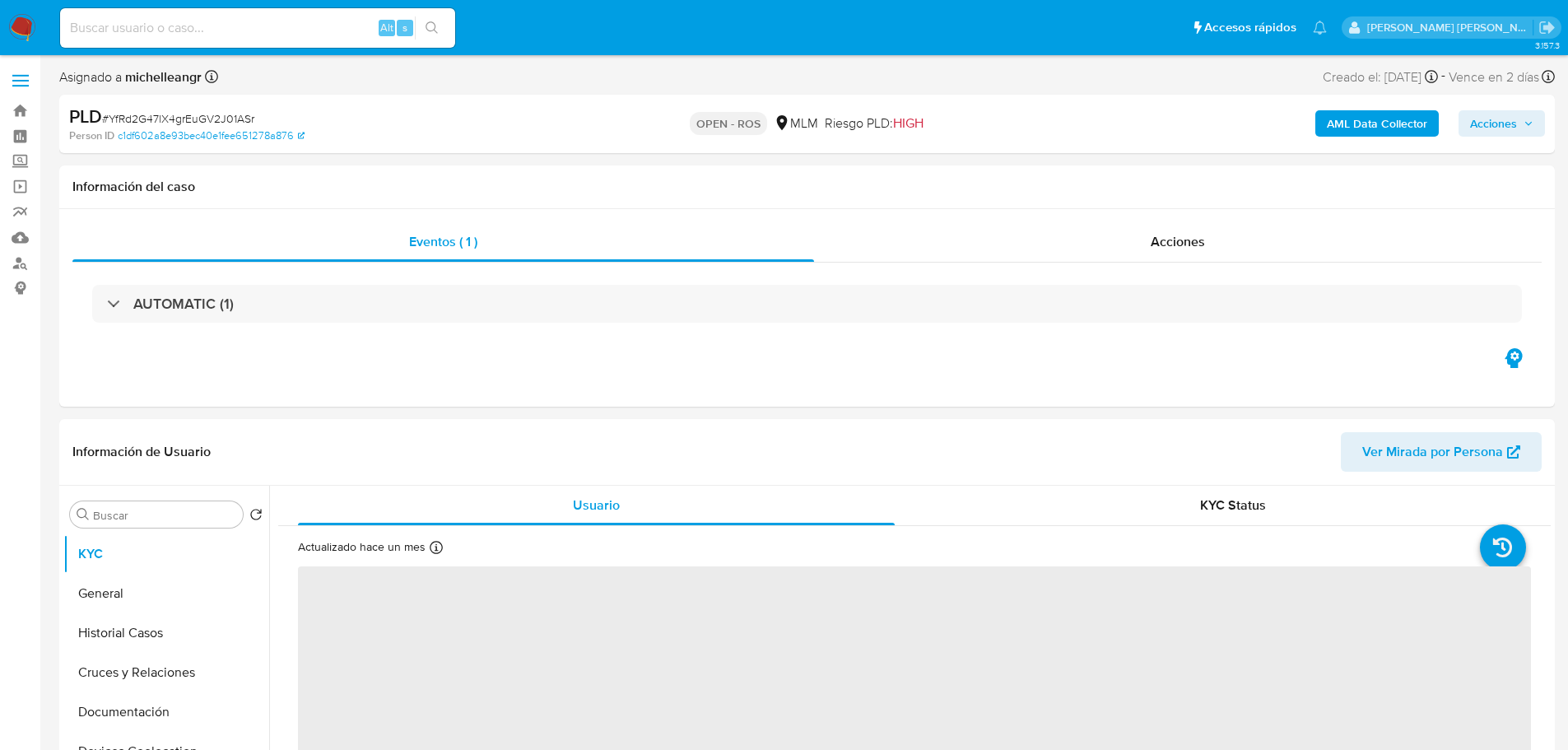
click at [200, 121] on span "# YfRd2G47lX4grEuGV2J01ASr" at bounding box center [178, 118] width 152 height 17
copy span "YfRd2G47lX4grEuGV2J01ASr"
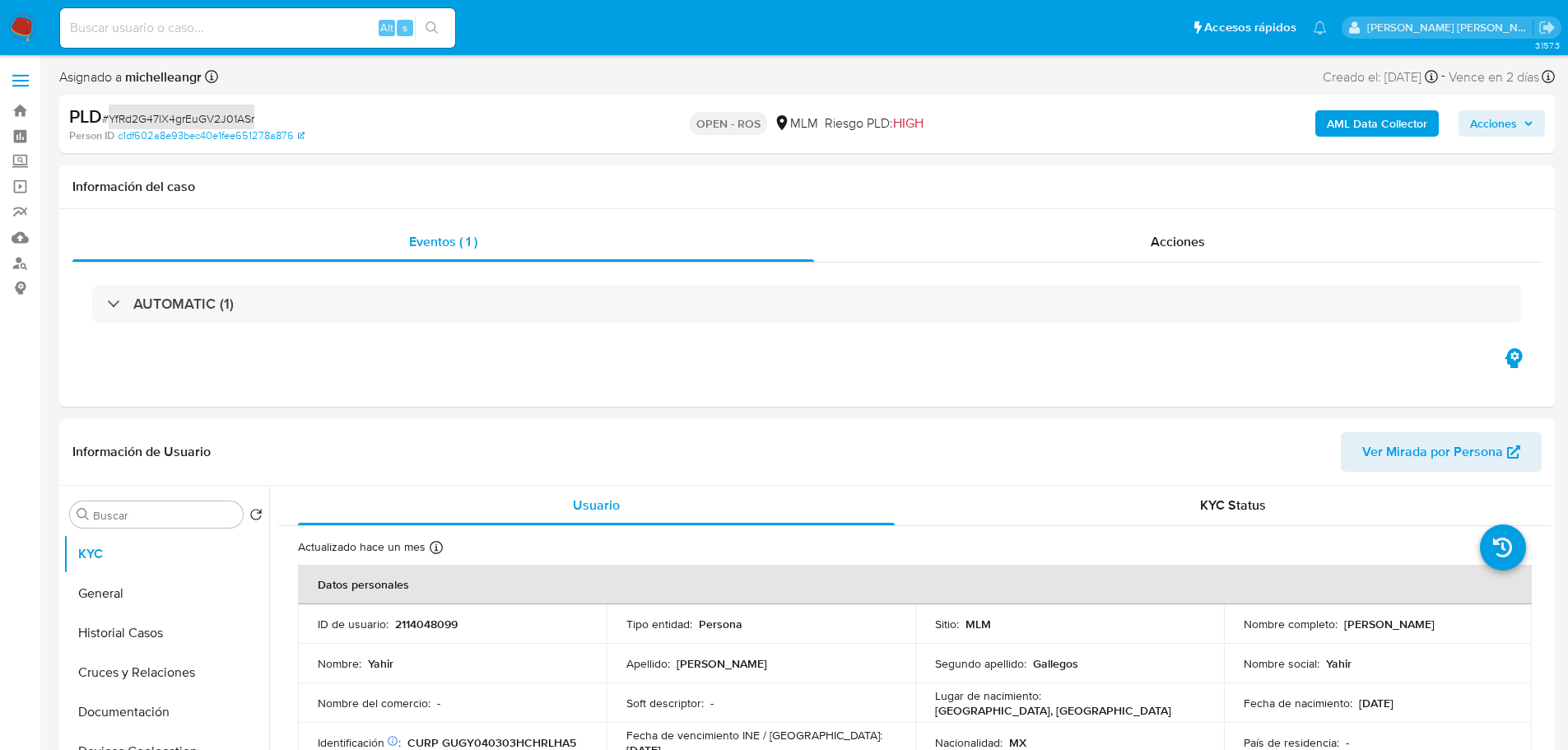
select select "10"
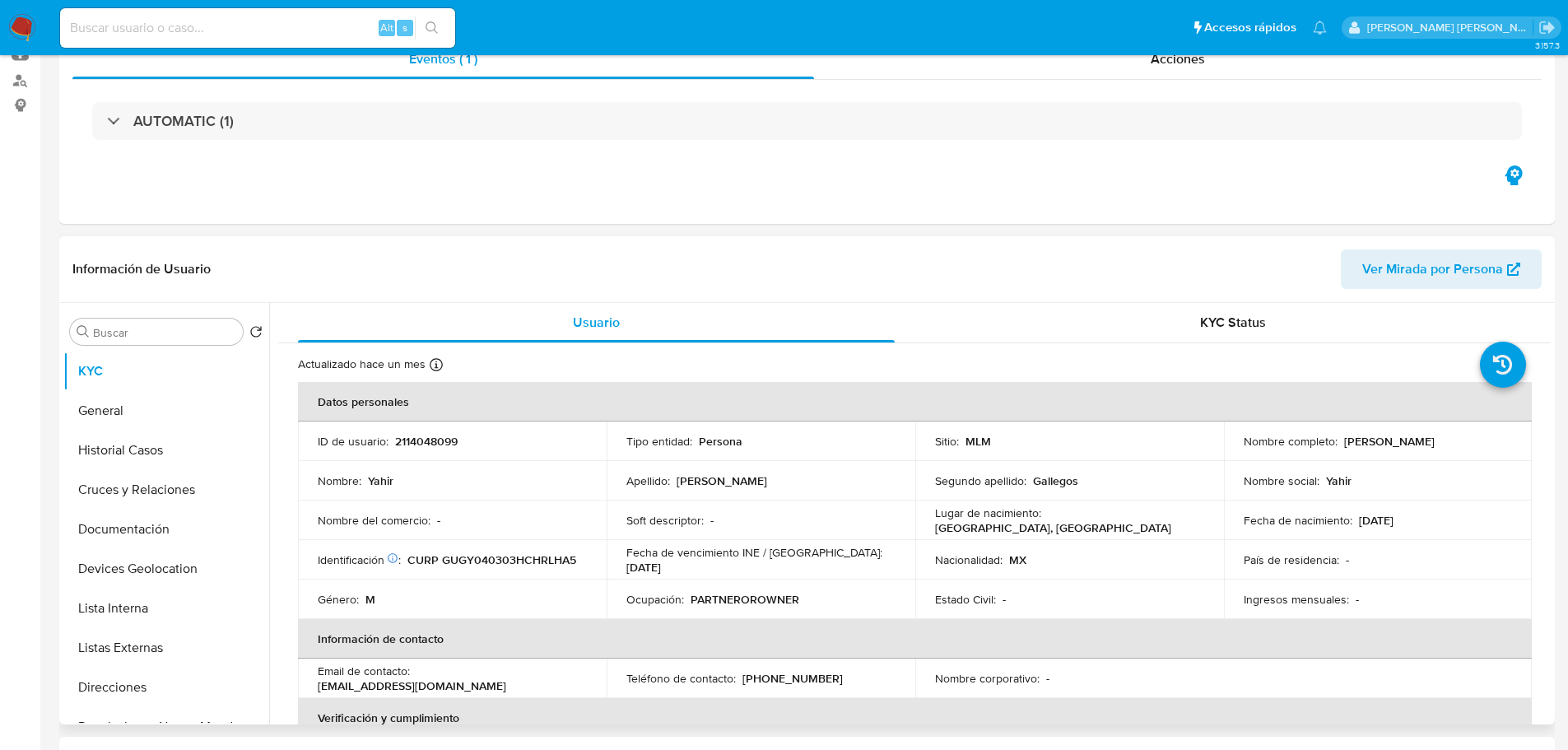
scroll to position [247, 0]
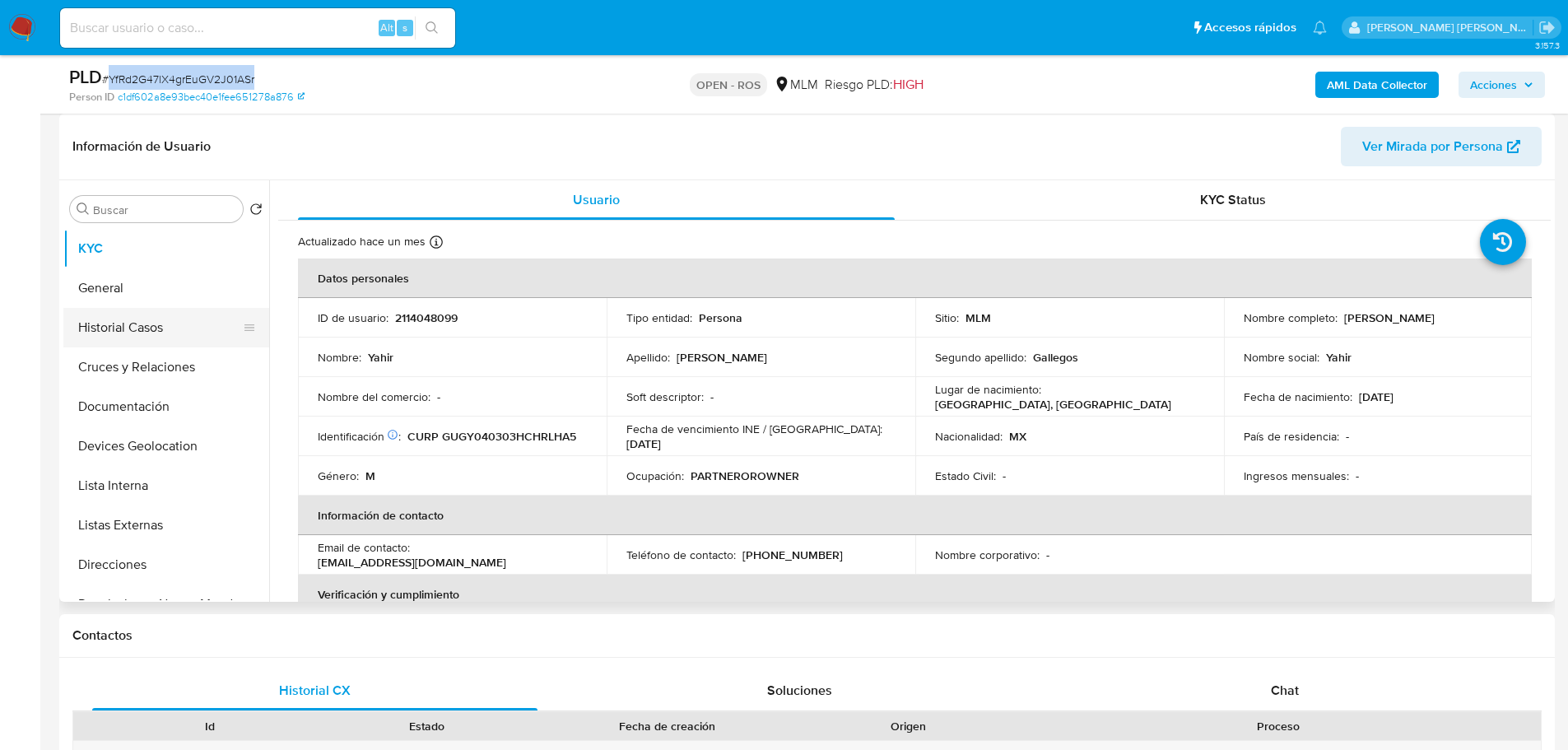
click at [175, 346] on button "Historial Casos" at bounding box center [160, 328] width 192 height 40
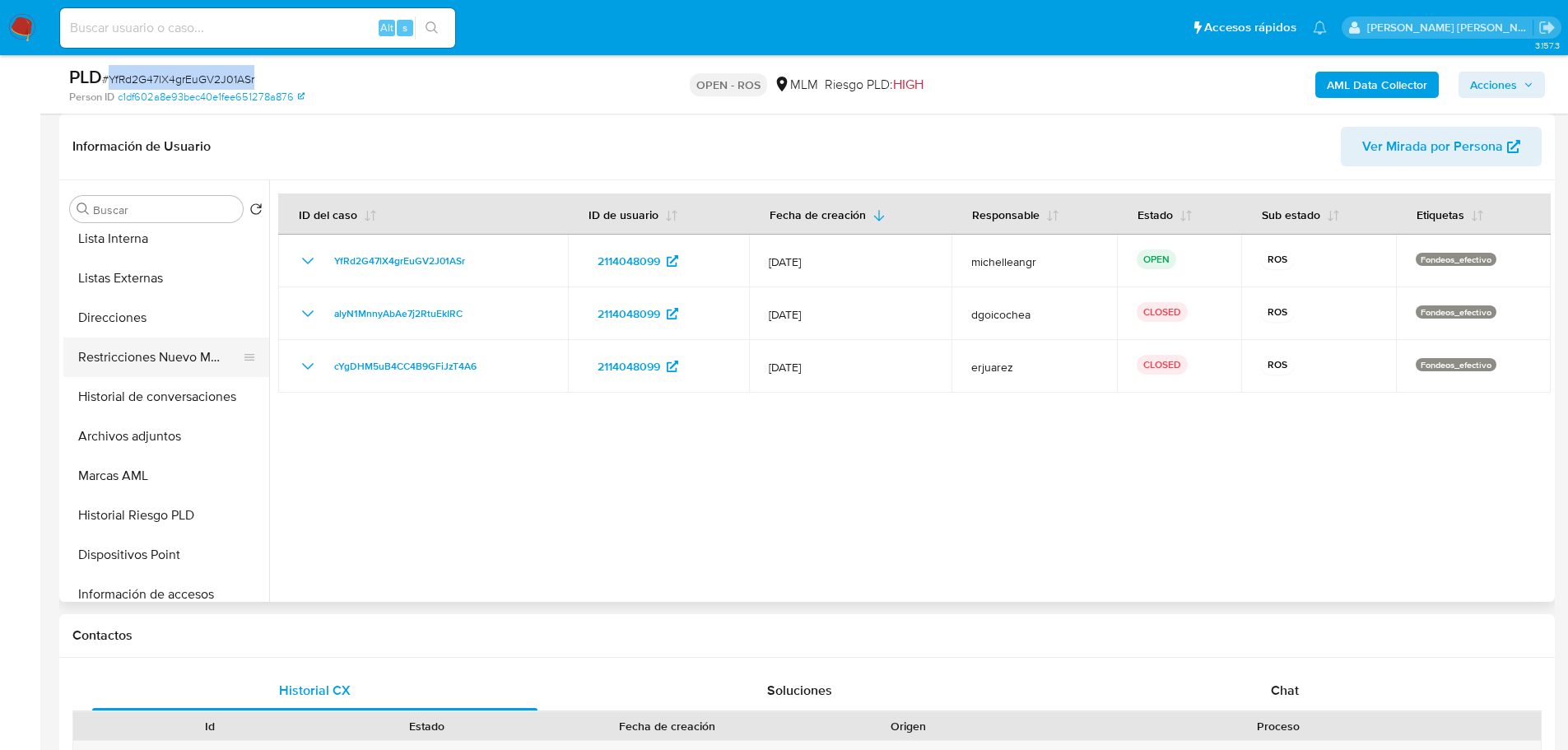
click at [180, 362] on button "Restricciones Nuevo Mundo" at bounding box center [160, 357] width 192 height 40
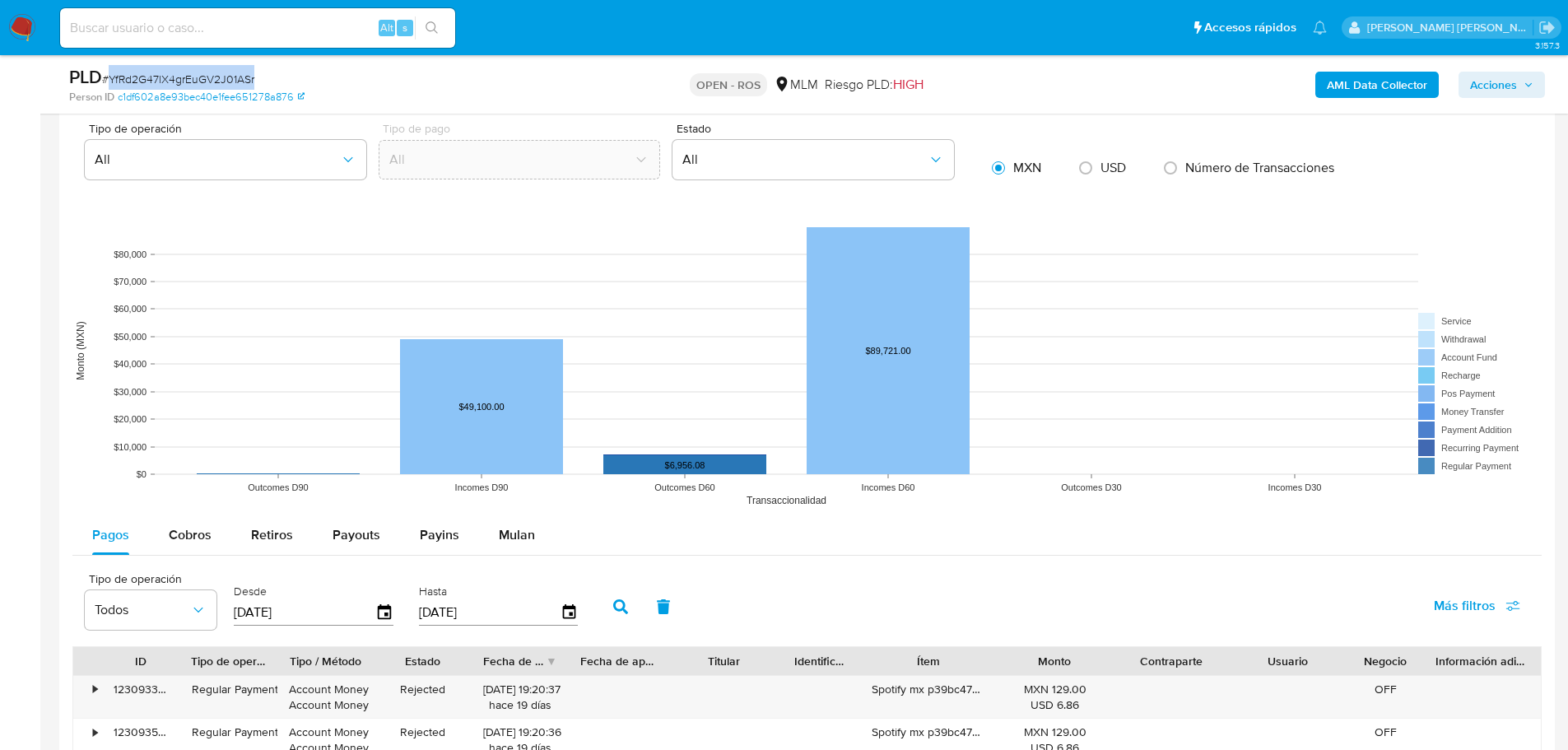
scroll to position [1482, 0]
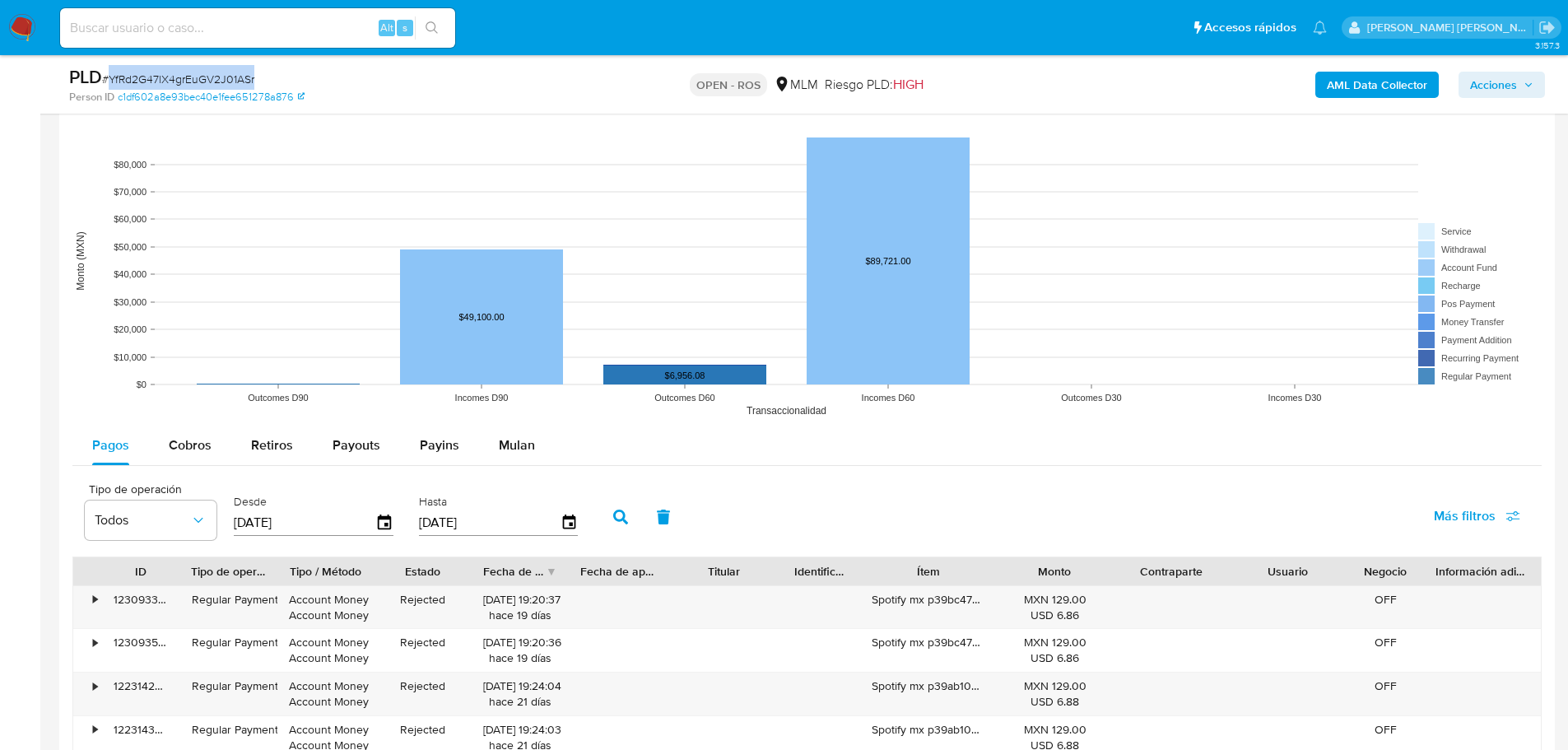
drag, startPoint x: 188, startPoint y: 455, endPoint x: 278, endPoint y: 466, distance: 90.7
click at [188, 450] on div "Cobros" at bounding box center [190, 445] width 42 height 40
select select "10"
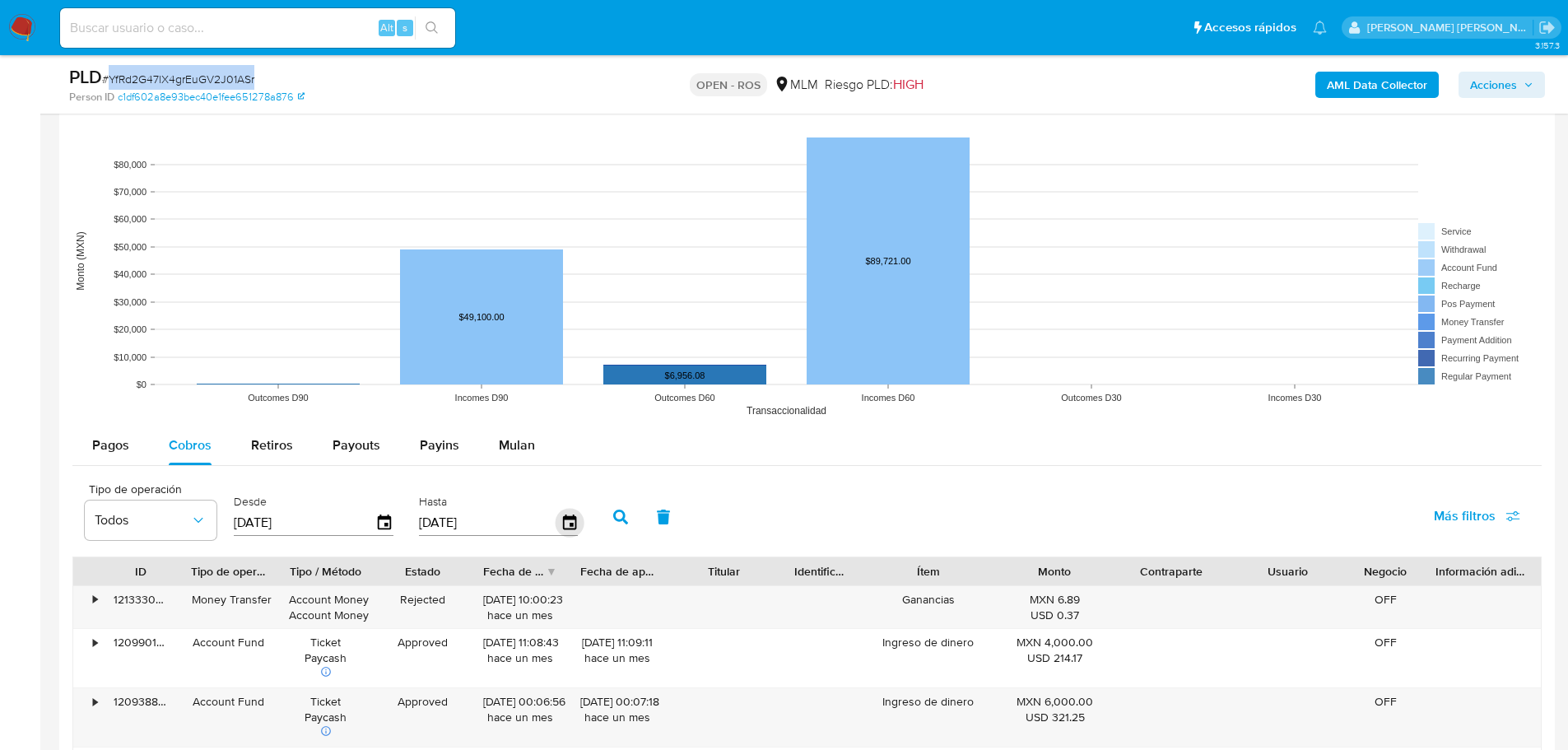
click at [577, 525] on icon "button" at bounding box center [569, 523] width 29 height 29
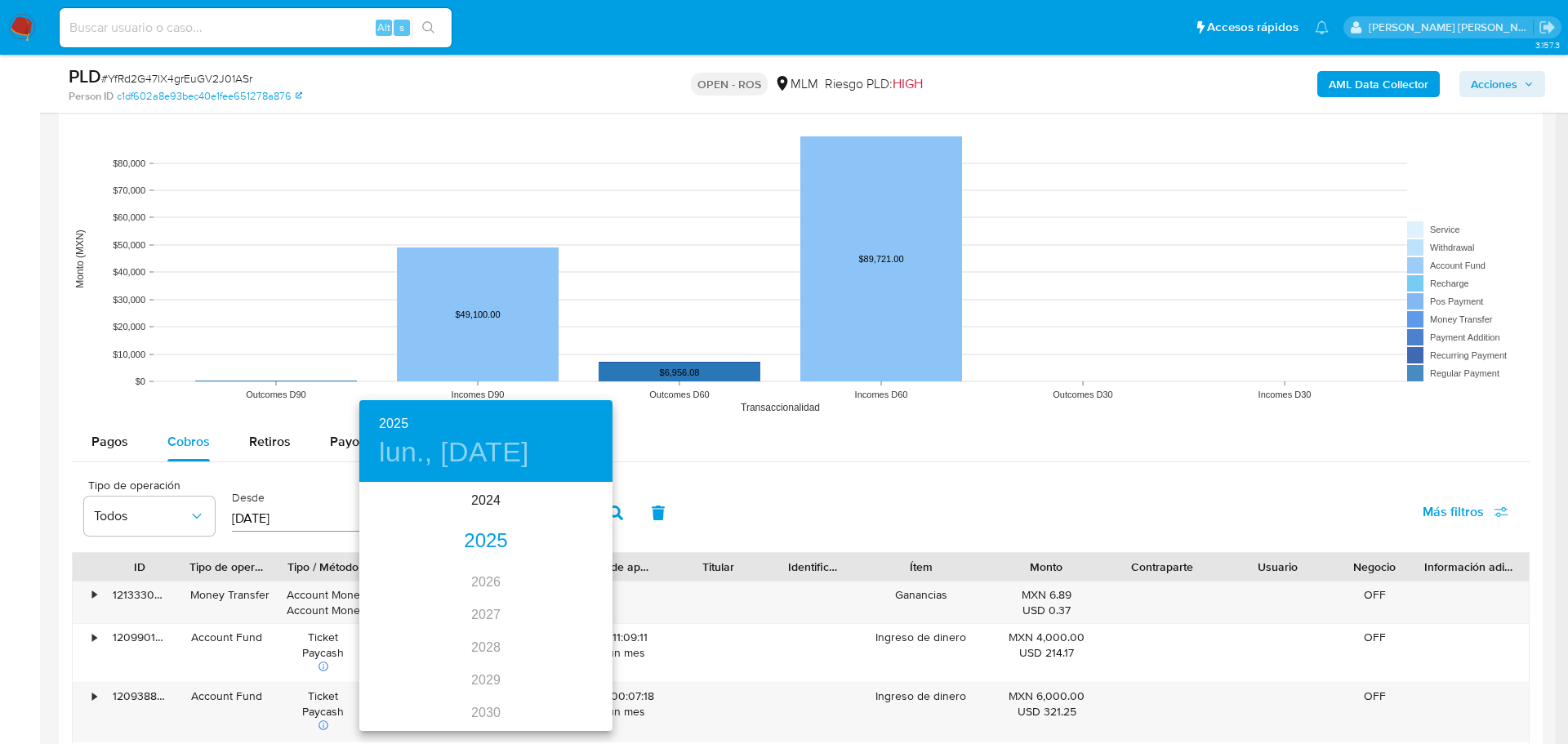
click at [484, 533] on div "2025" at bounding box center [485, 542] width 253 height 32
click at [562, 572] on div "jun." at bounding box center [570, 577] width 84 height 61
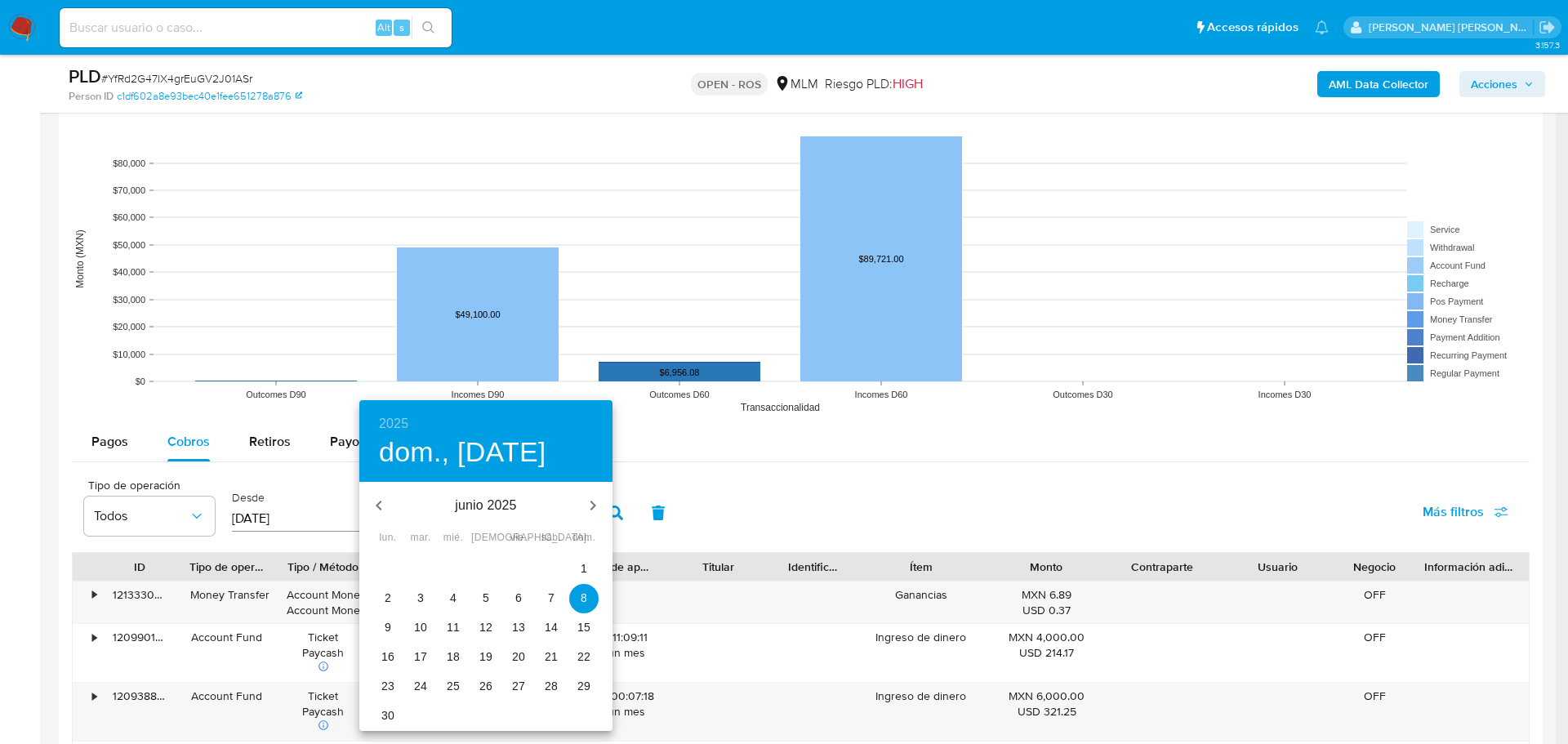
drag, startPoint x: 379, startPoint y: 721, endPoint x: 416, endPoint y: 705, distance: 40.3
click at [379, 719] on span "30" at bounding box center [388, 715] width 30 height 17
type input "30/06/2025"
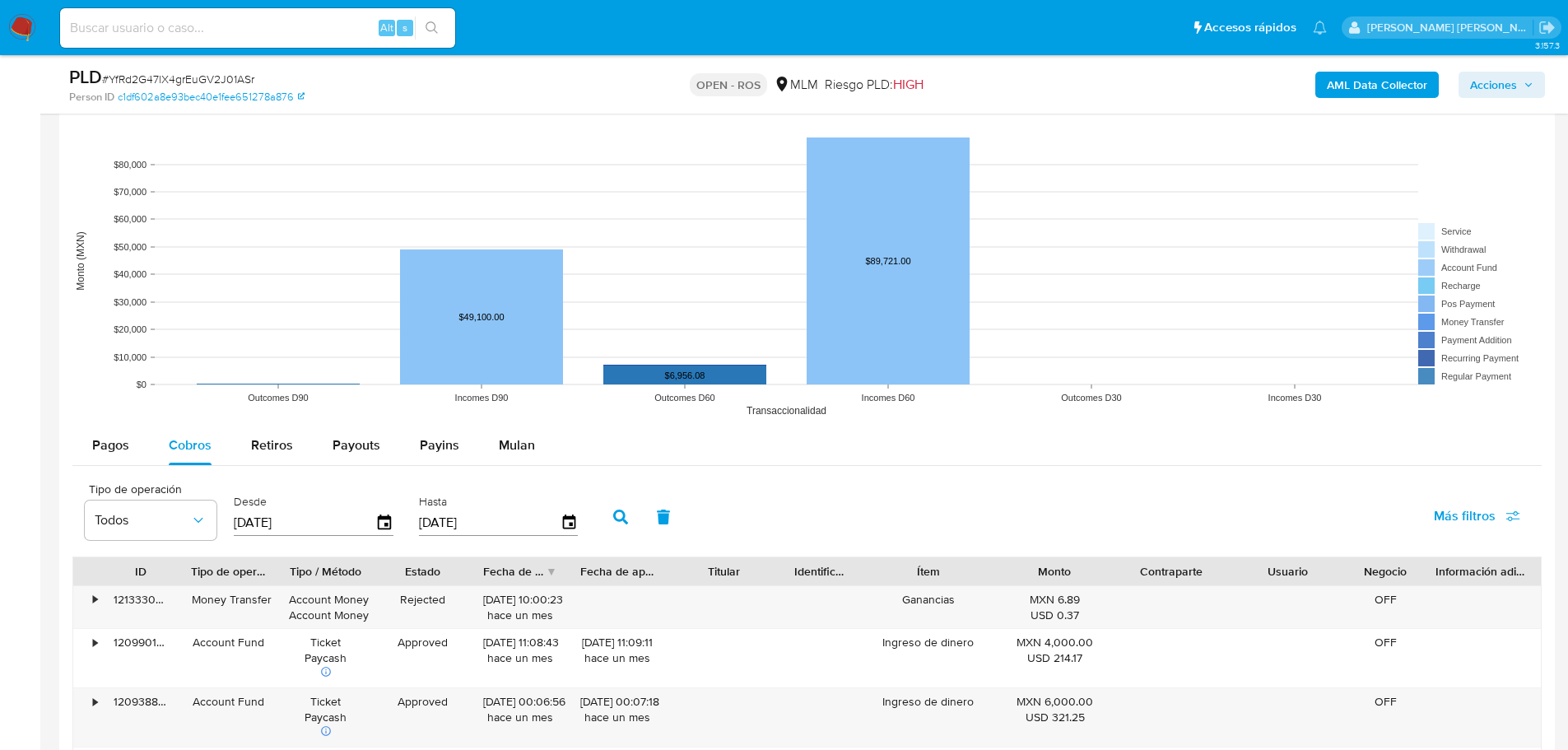
click at [620, 526] on button "button" at bounding box center [621, 517] width 42 height 40
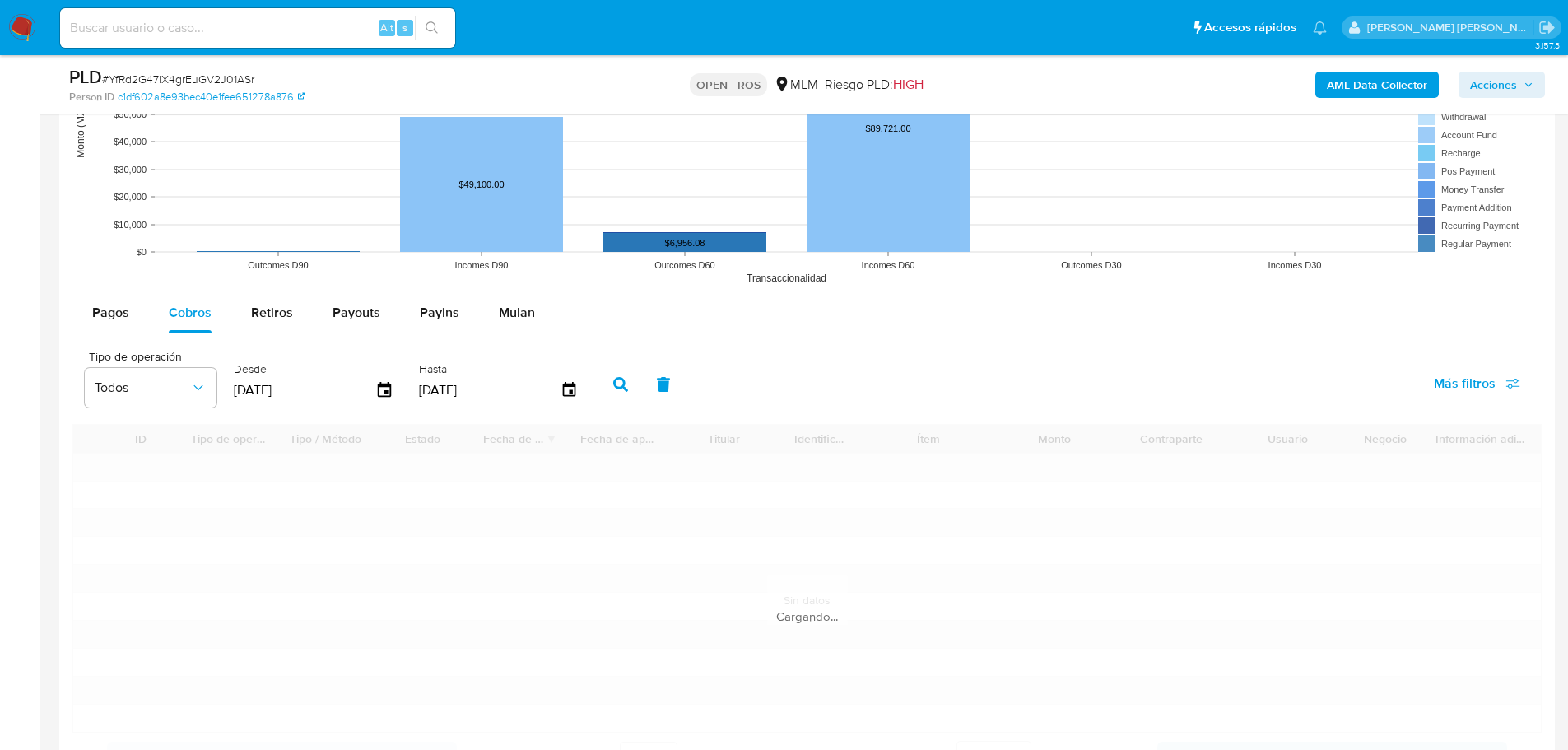
scroll to position [1730, 0]
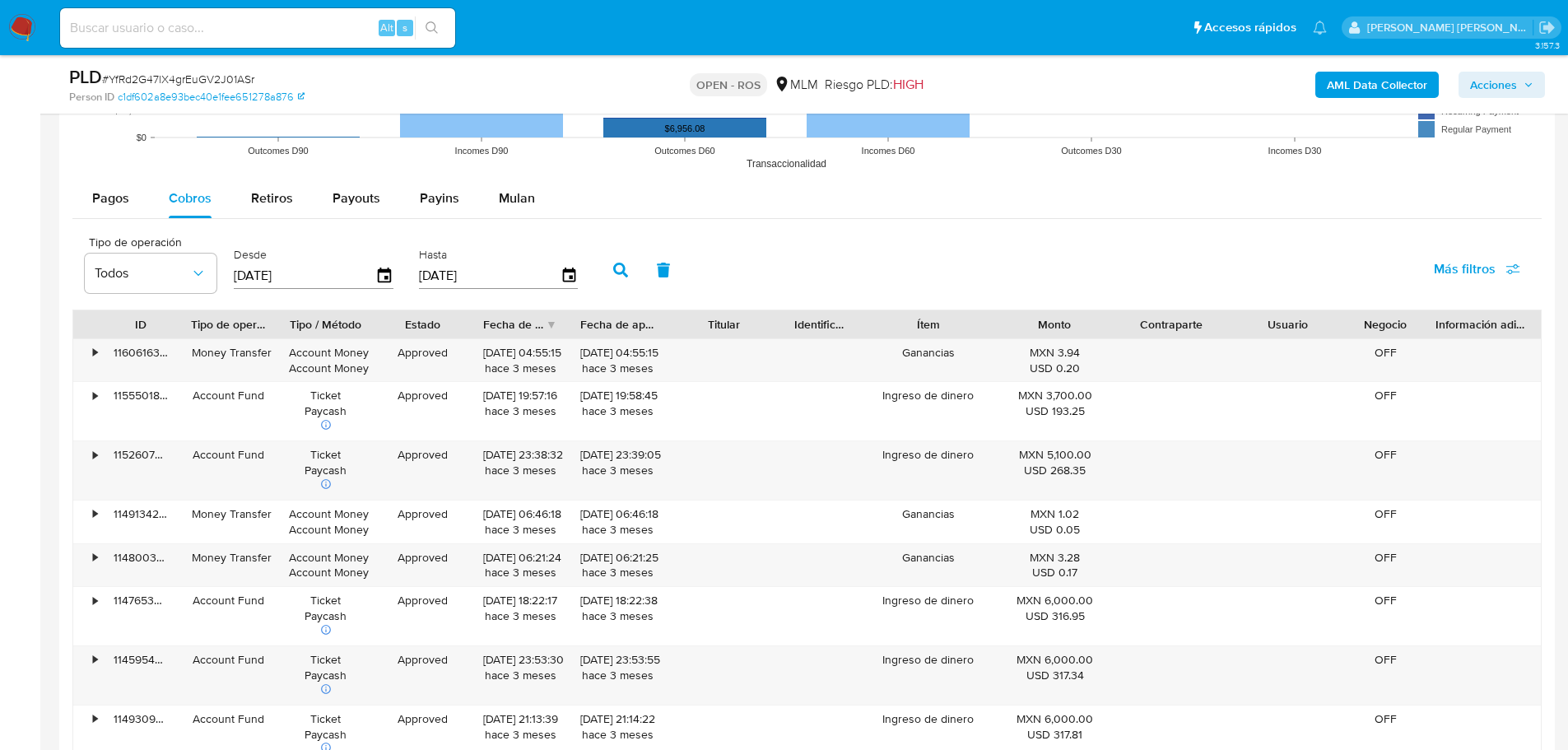
drag, startPoint x: 589, startPoint y: 417, endPoint x: 268, endPoint y: 254, distance: 360.0
click at [193, 399] on div "• 115550189367 Account Fund Ticket Paycash Approved 22/06/2025 19:57:16 hace 3 …" at bounding box center [807, 412] width 1467 height 58
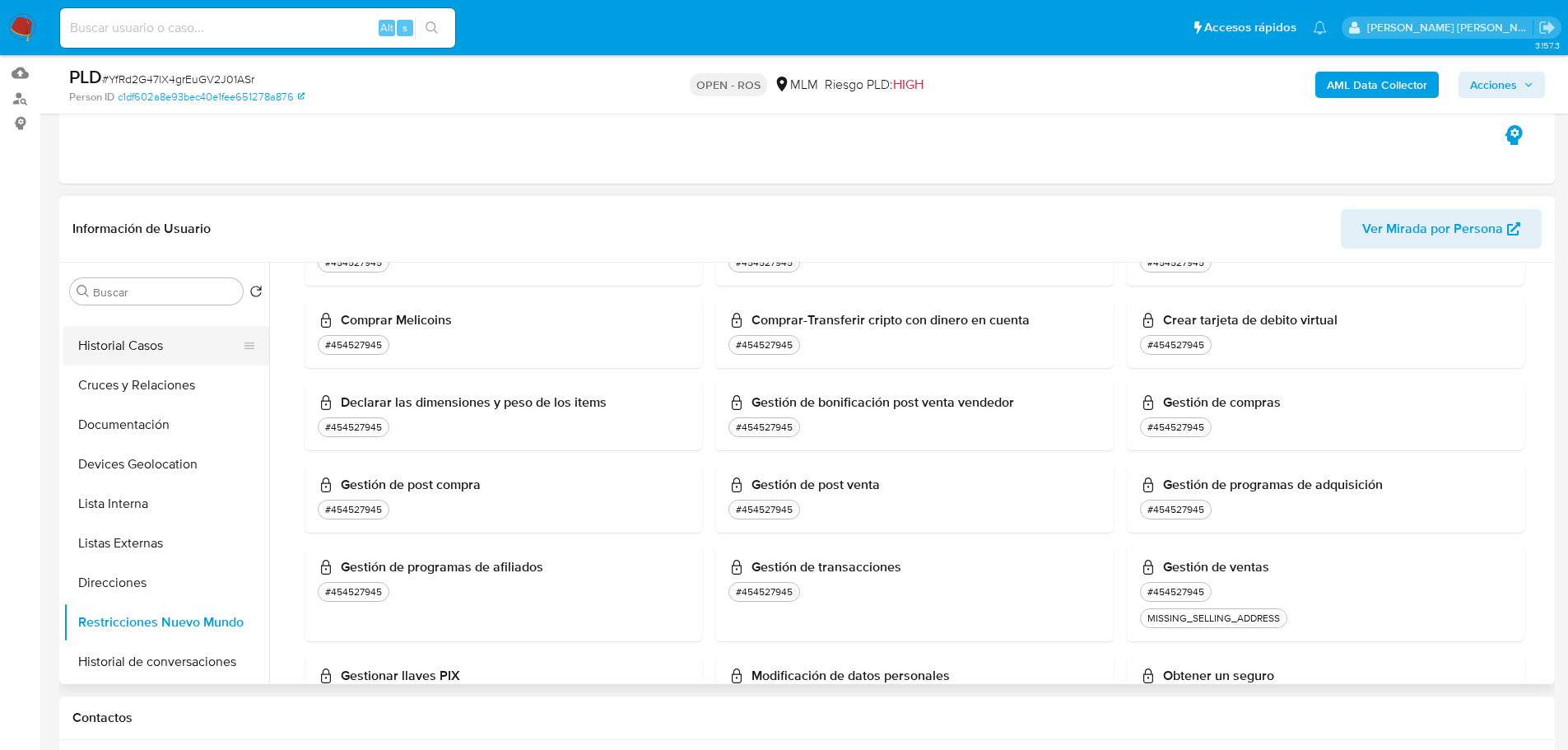
scroll to position [0, 0]
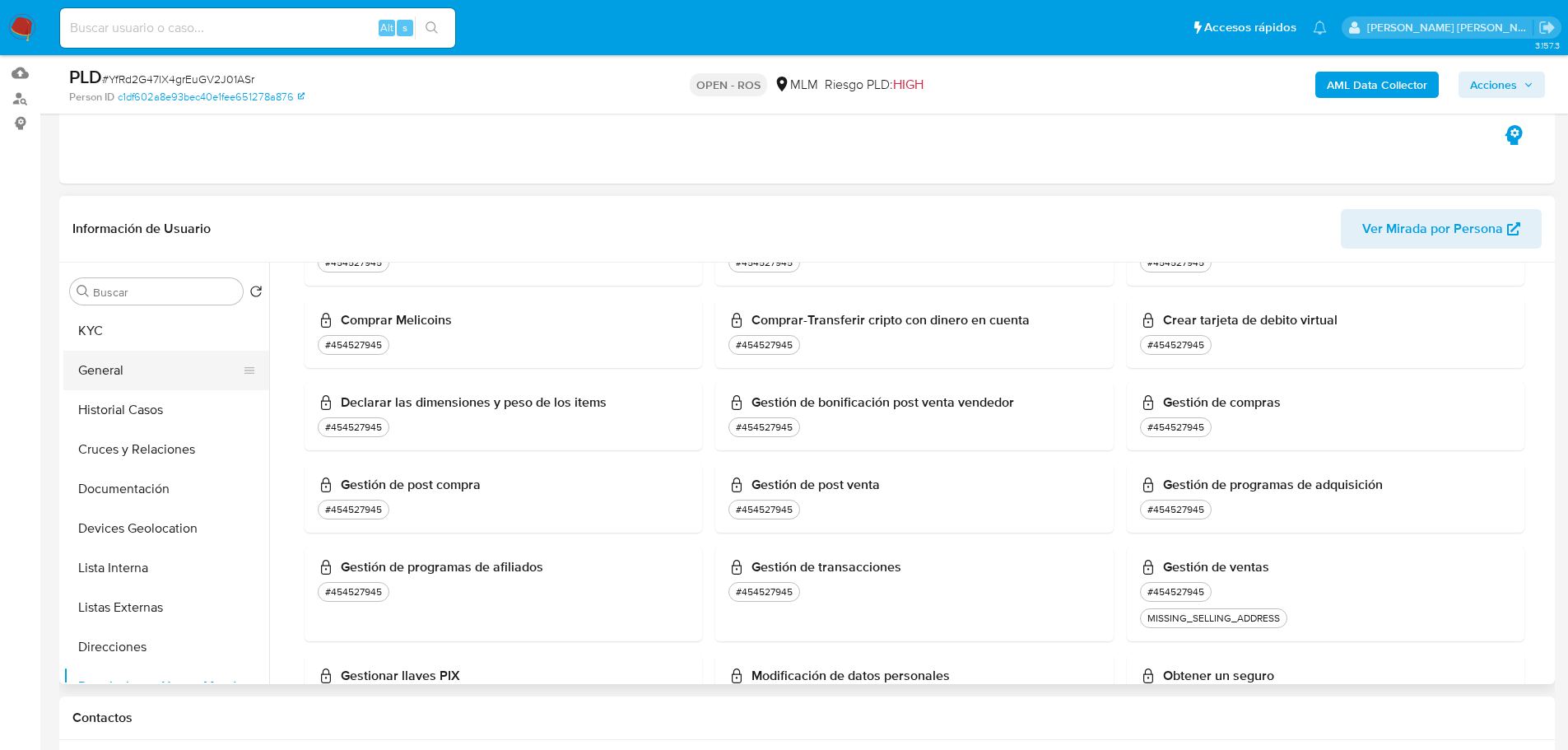
drag, startPoint x: 140, startPoint y: 361, endPoint x: 247, endPoint y: 383, distance: 109.2
click at [140, 363] on button "General" at bounding box center [160, 370] width 192 height 40
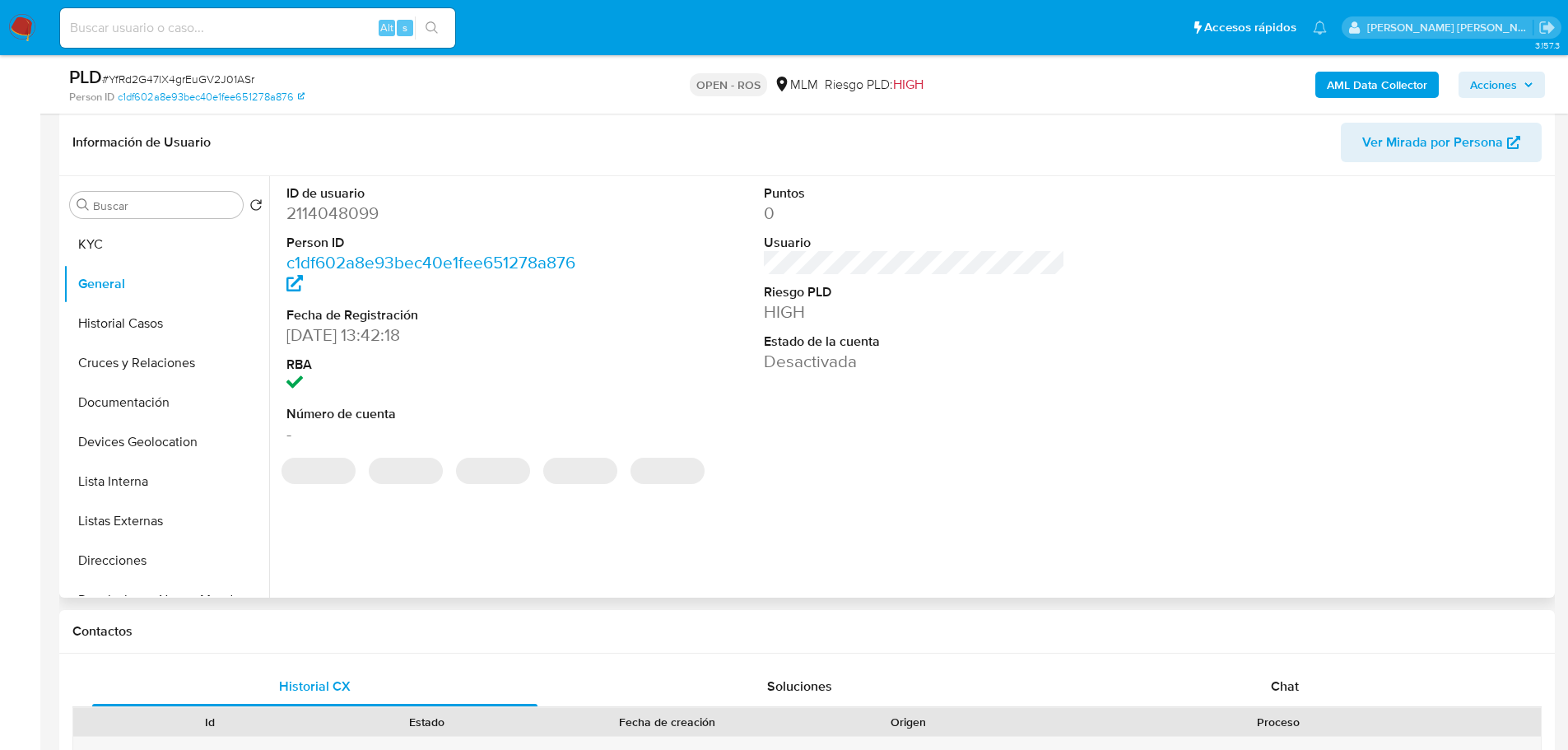
scroll to position [330, 0]
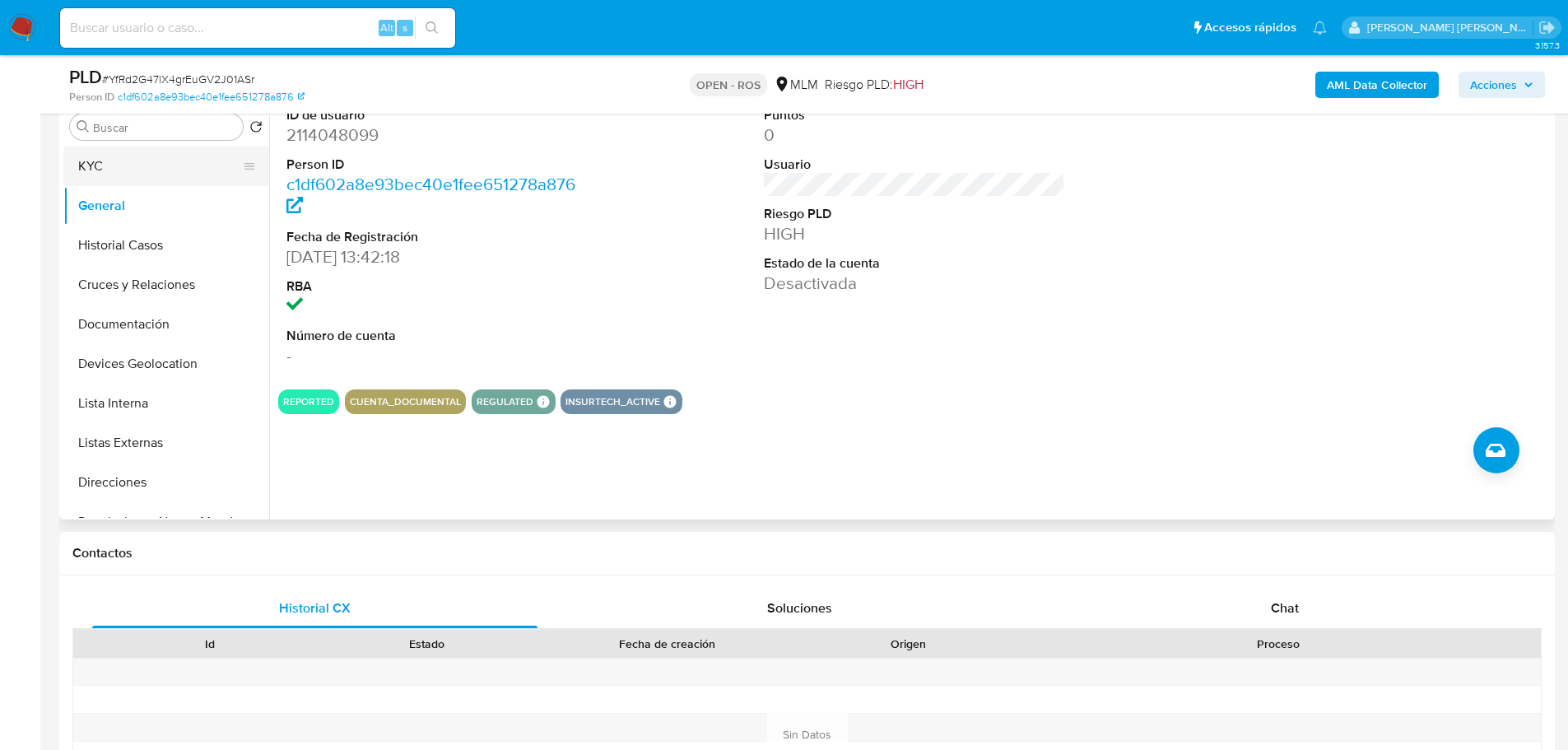
click at [147, 163] on button "KYC" at bounding box center [160, 166] width 192 height 40
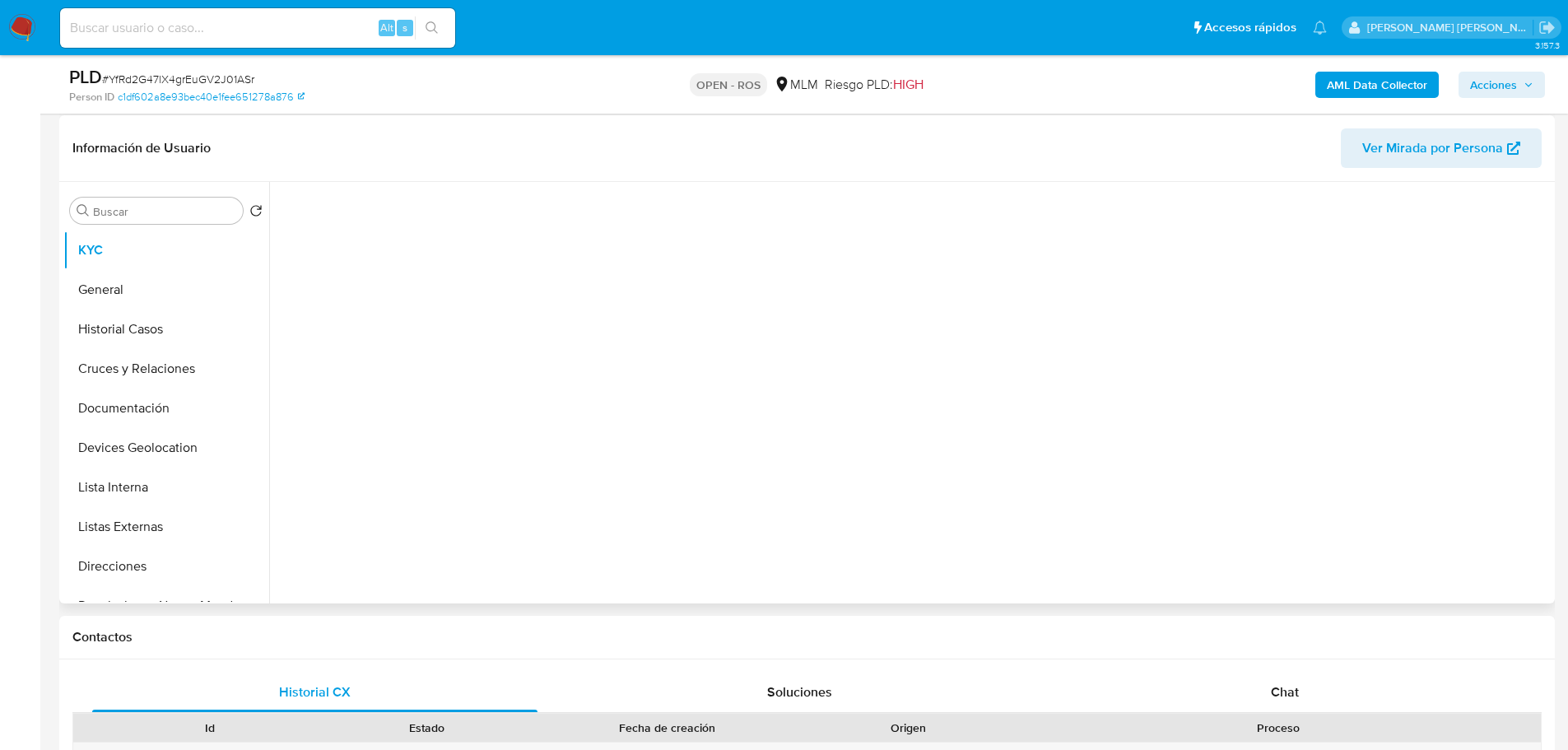
scroll to position [164, 0]
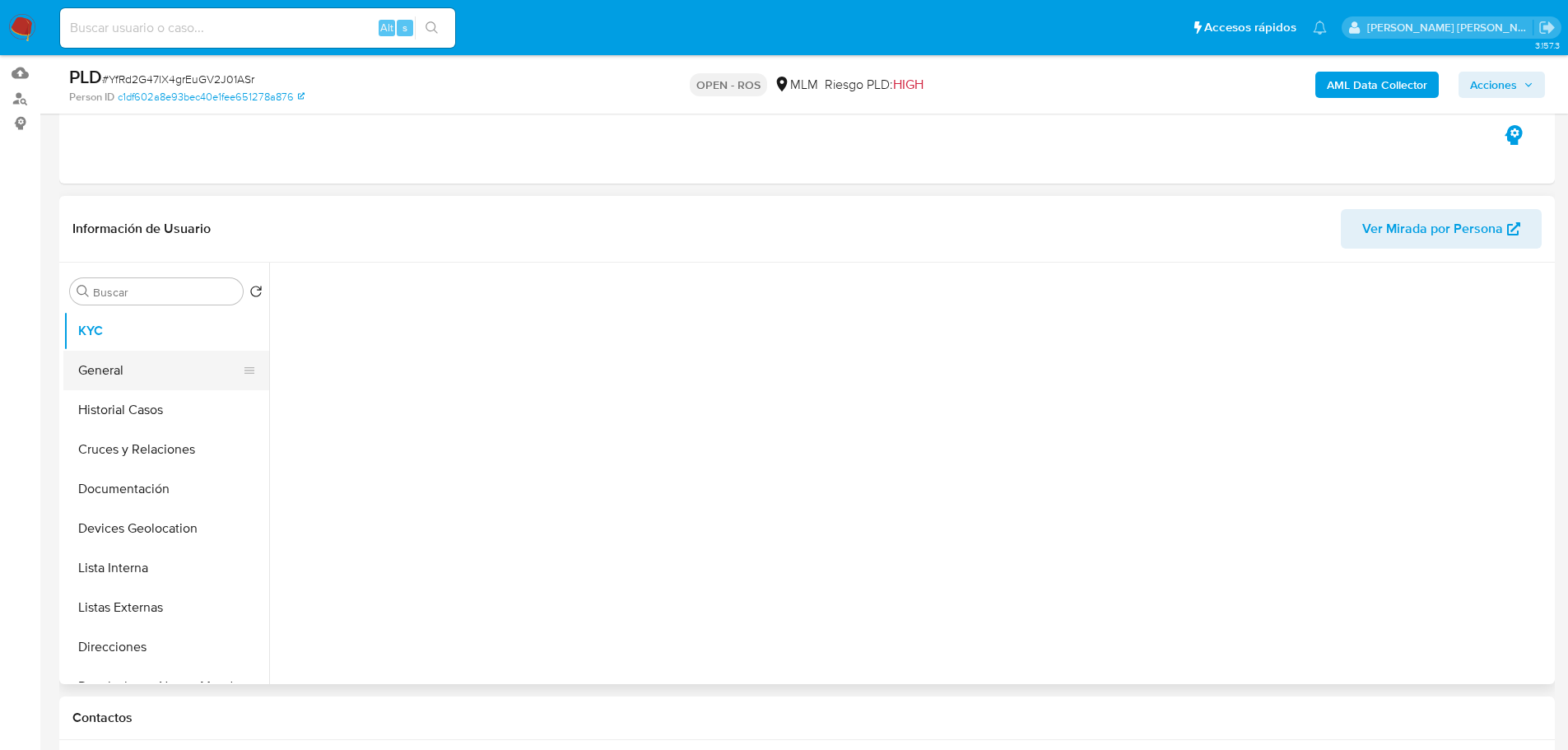
drag, startPoint x: 155, startPoint y: 372, endPoint x: 136, endPoint y: 354, distance: 26.2
click at [153, 369] on button "General" at bounding box center [160, 370] width 192 height 40
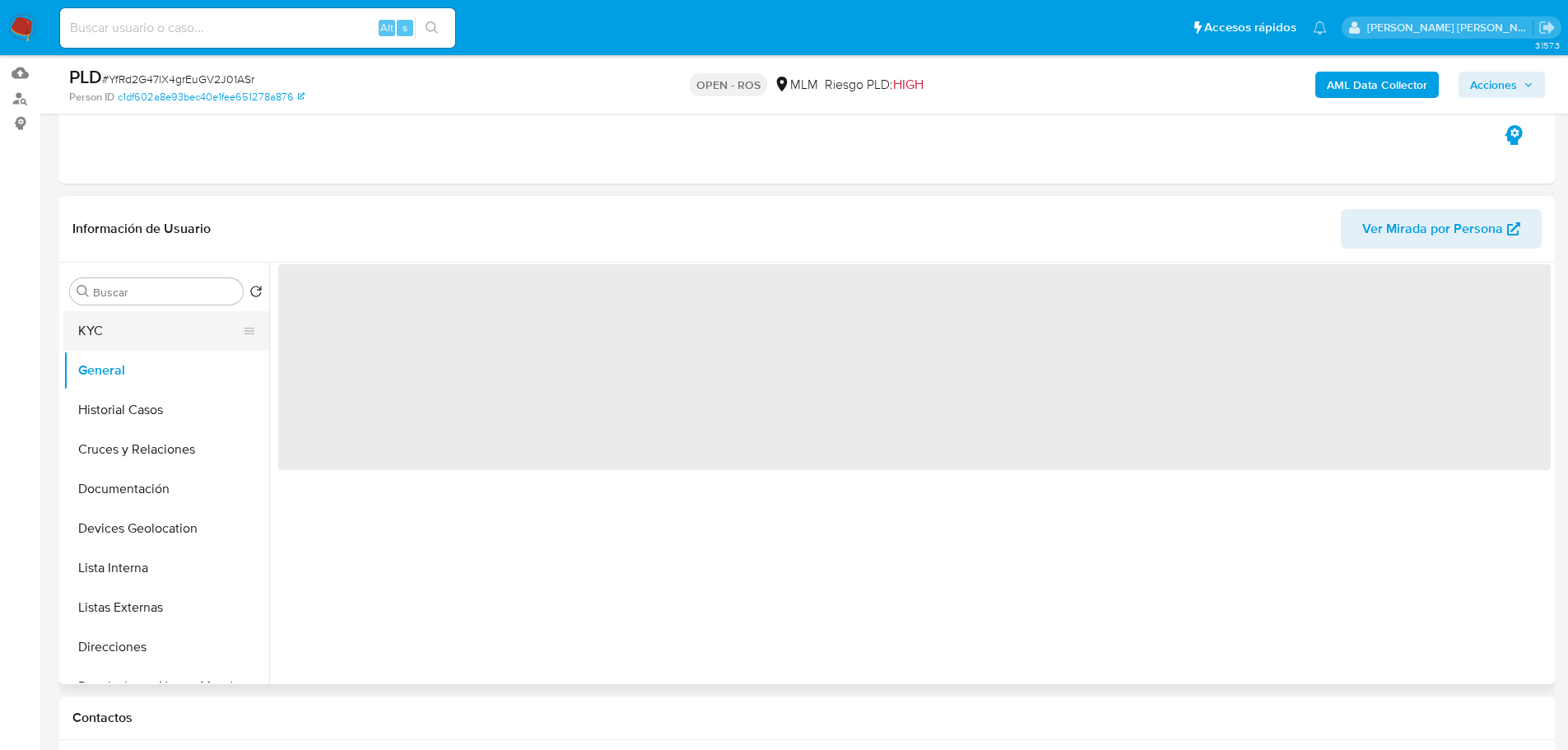
drag, startPoint x: 139, startPoint y: 330, endPoint x: 259, endPoint y: 334, distance: 120.1
click at [140, 330] on button "KYC" at bounding box center [160, 330] width 192 height 40
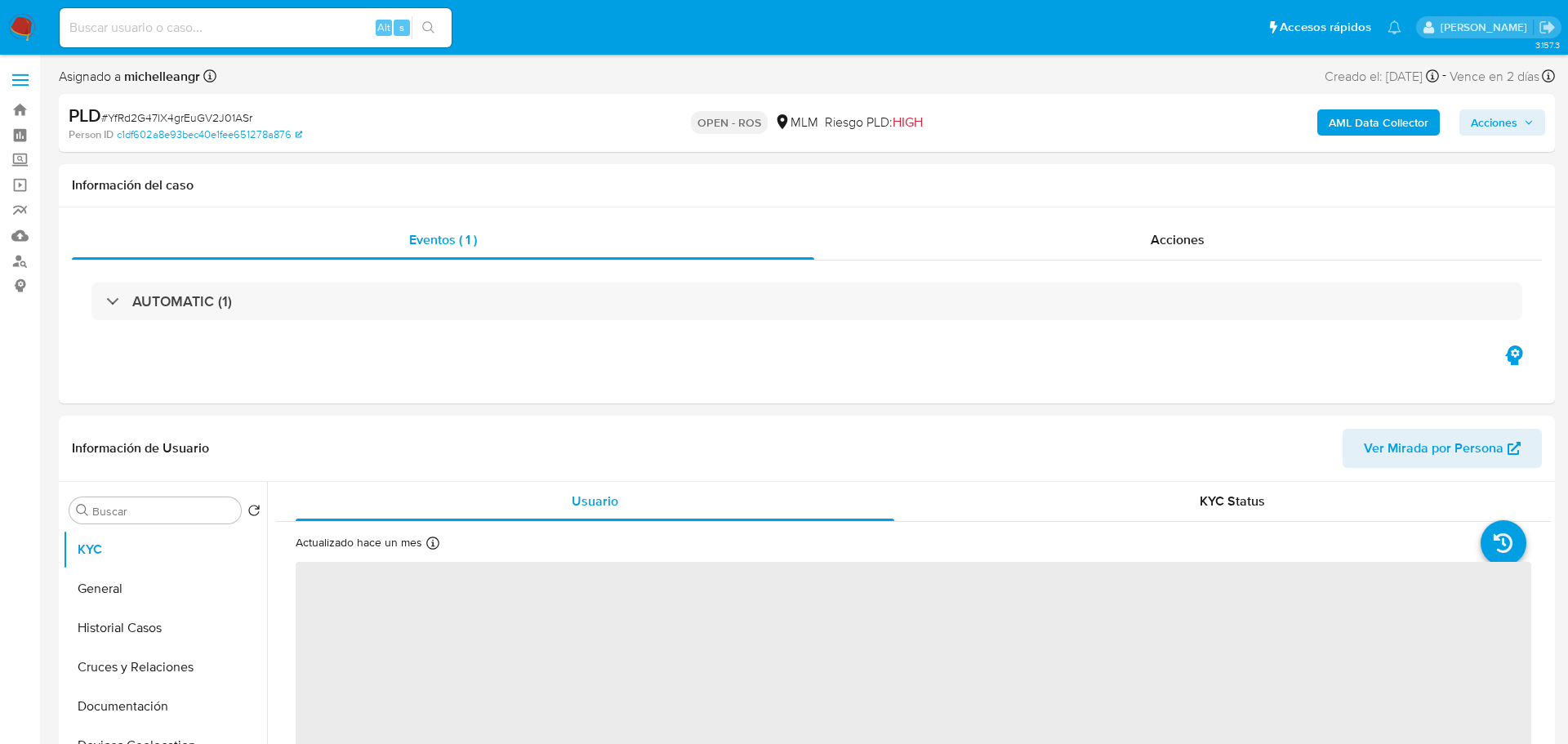
select select "10"
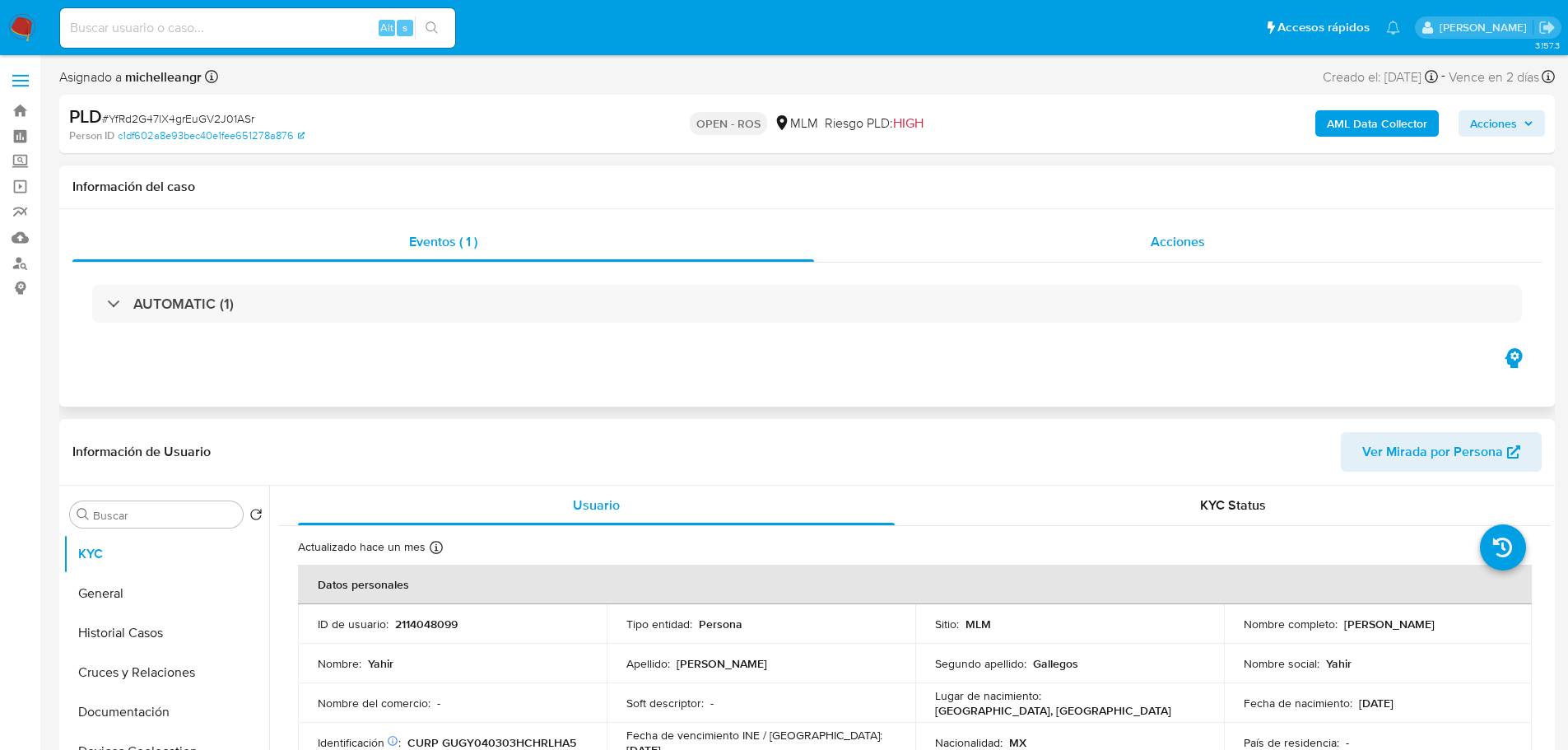
click at [1180, 250] on span "Acciones" at bounding box center [1178, 241] width 55 height 19
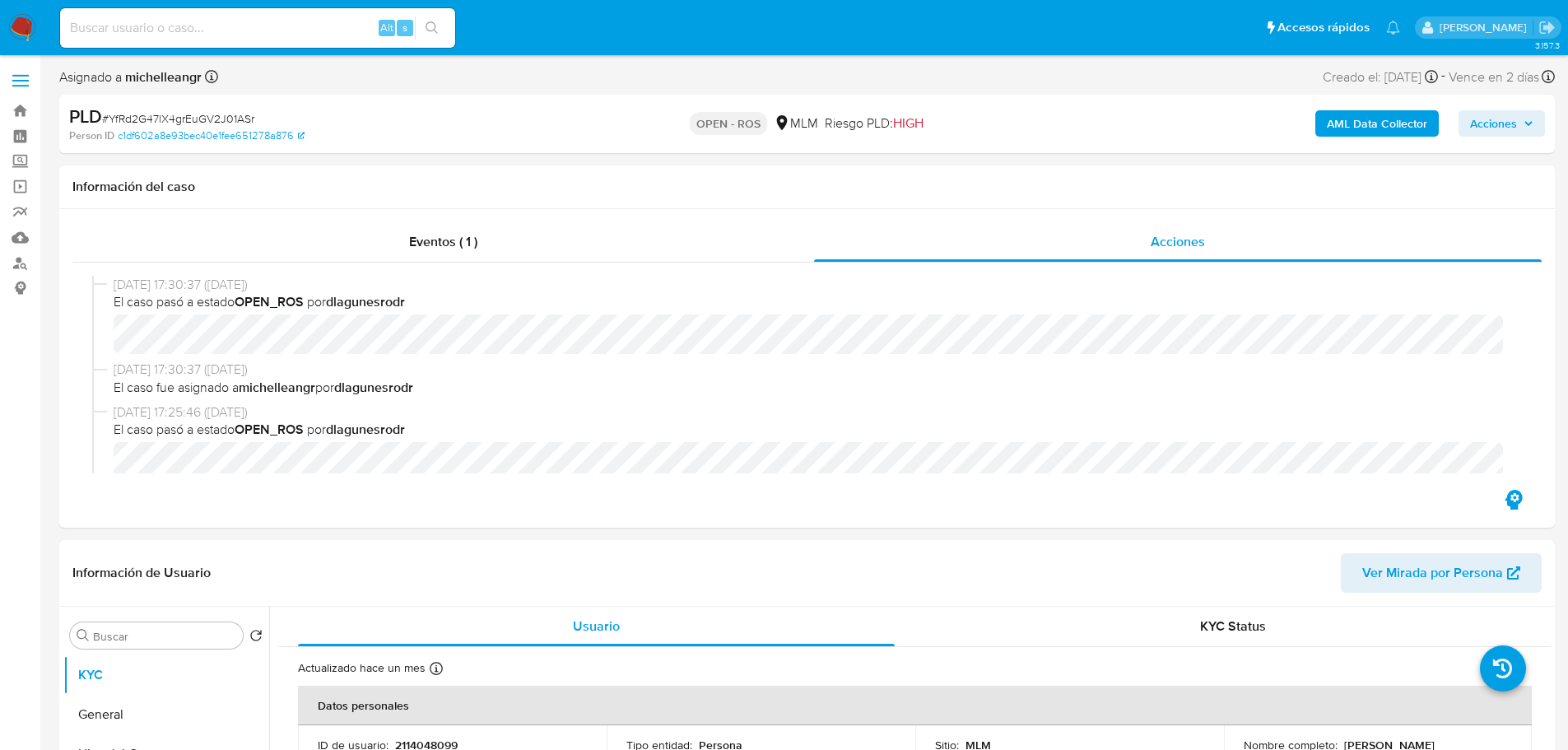
click at [1520, 117] on span "Acciones" at bounding box center [1502, 124] width 64 height 23
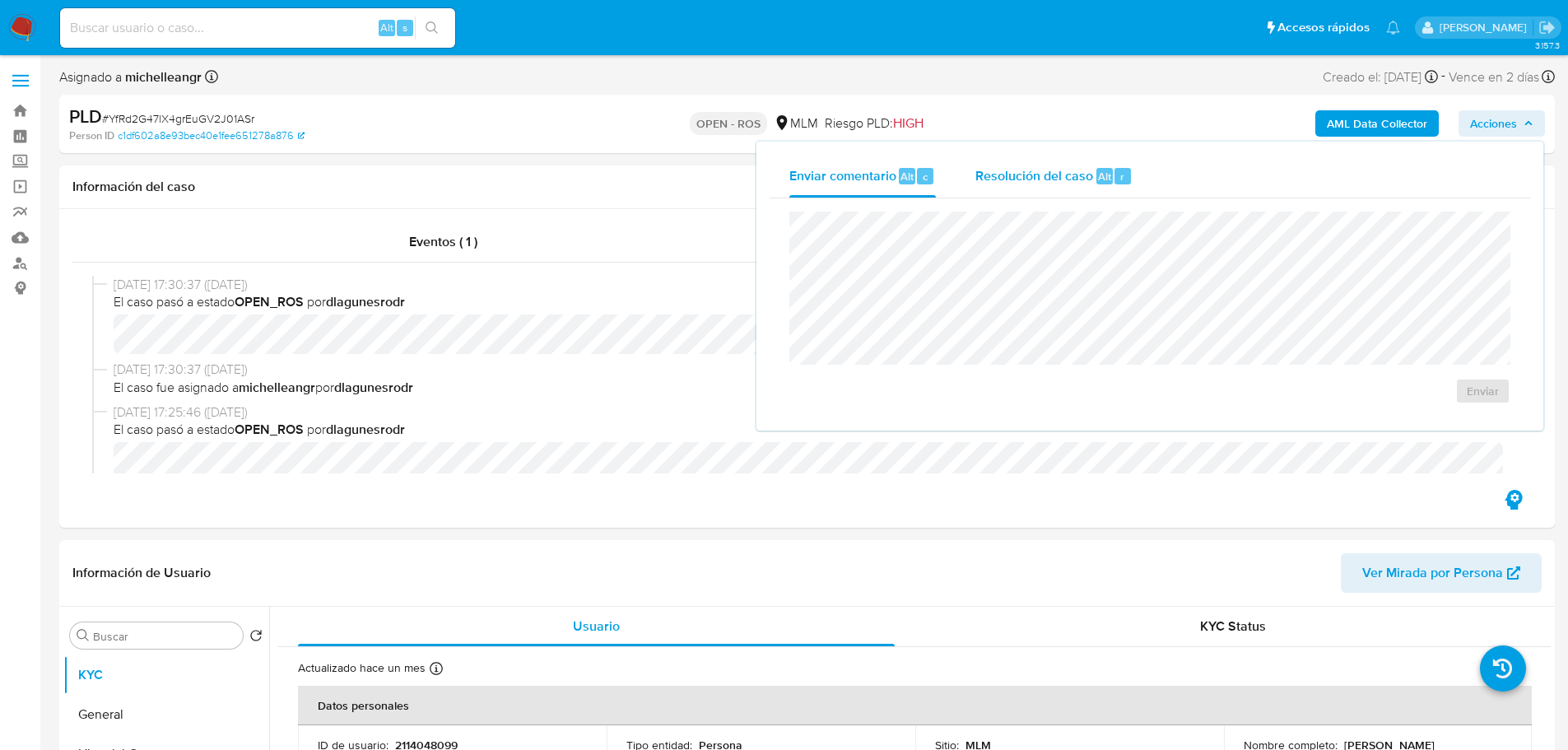
drag, startPoint x: 1039, startPoint y: 170, endPoint x: 1041, endPoint y: 190, distance: 20.1
click at [1040, 170] on span "Resolución del caso" at bounding box center [1034, 175] width 117 height 19
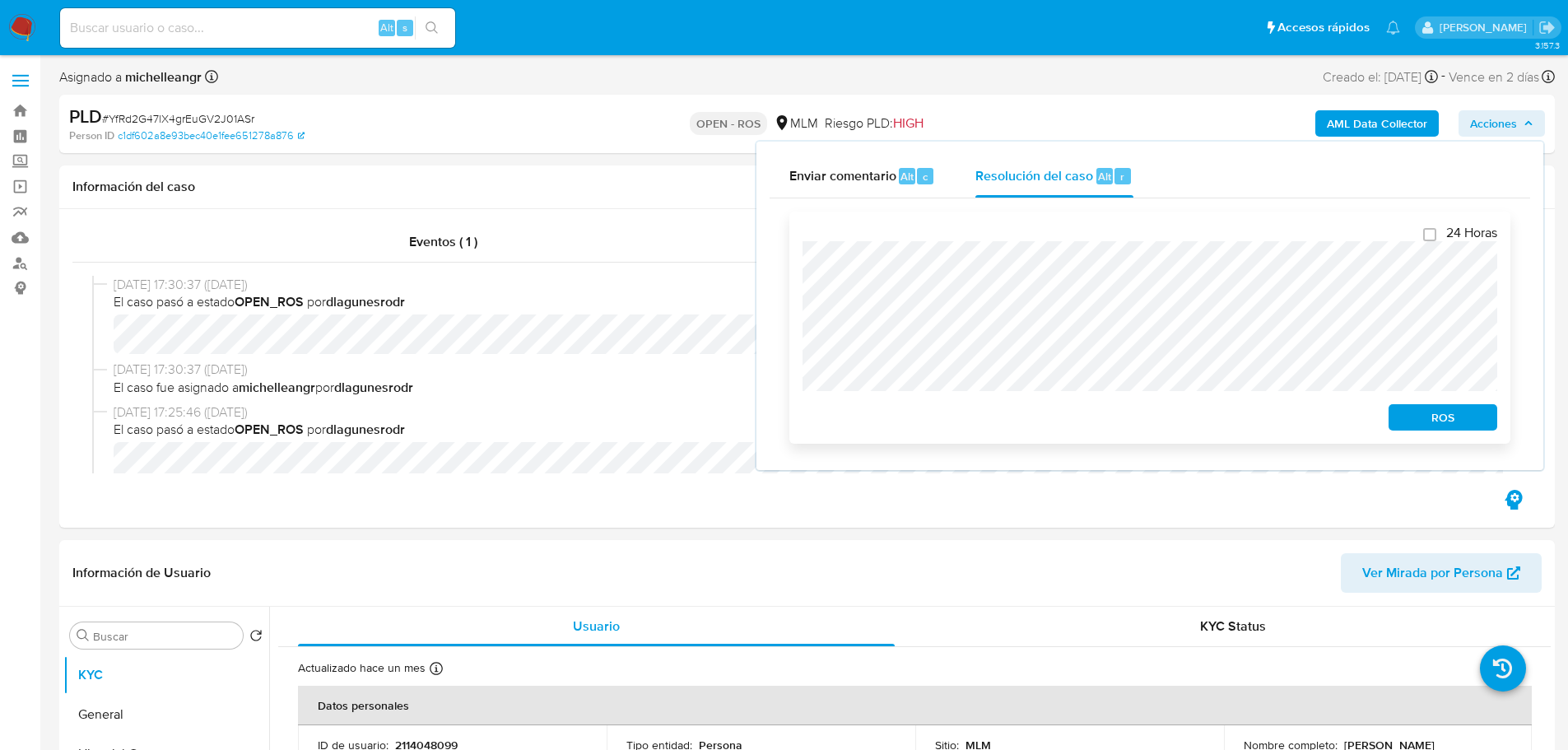
click at [1455, 416] on span "ROS" at bounding box center [1443, 418] width 86 height 23
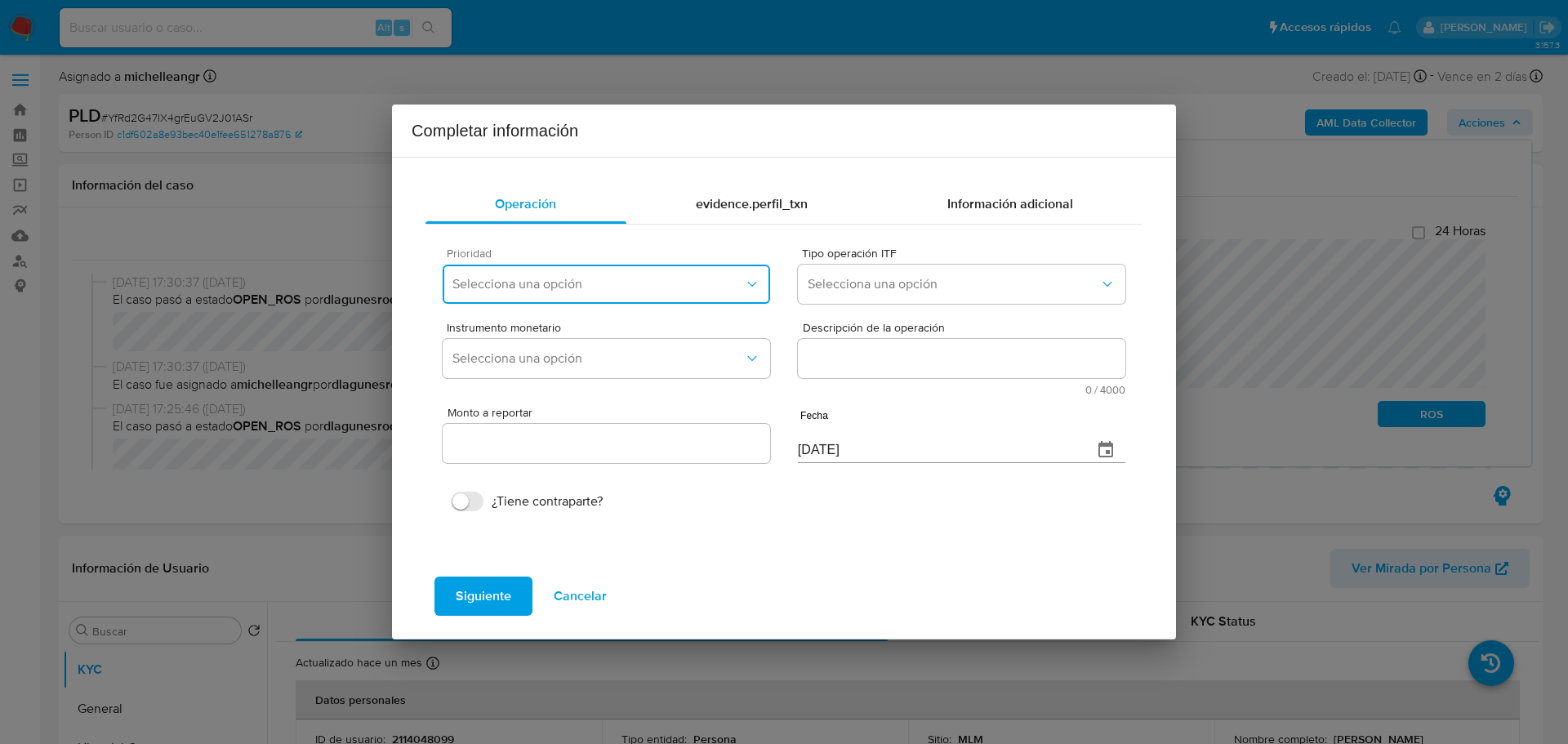
click at [563, 278] on span "Selecciona una opción" at bounding box center [598, 284] width 292 height 17
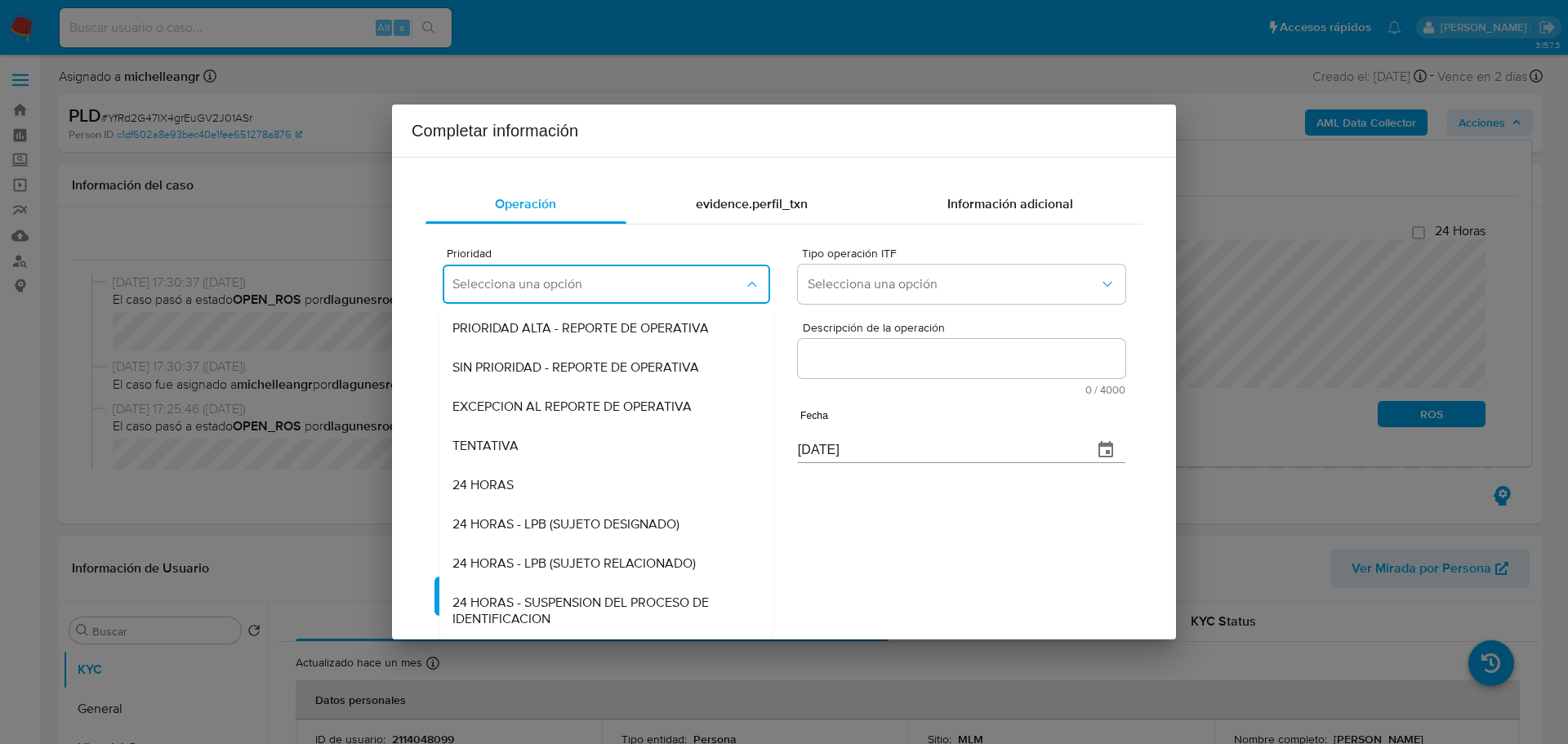
drag, startPoint x: 584, startPoint y: 409, endPoint x: 866, endPoint y: 344, distance: 289.4
click at [585, 409] on span "EXCEPCION AL REPORTE DE OPERATIVA" at bounding box center [572, 407] width 239 height 17
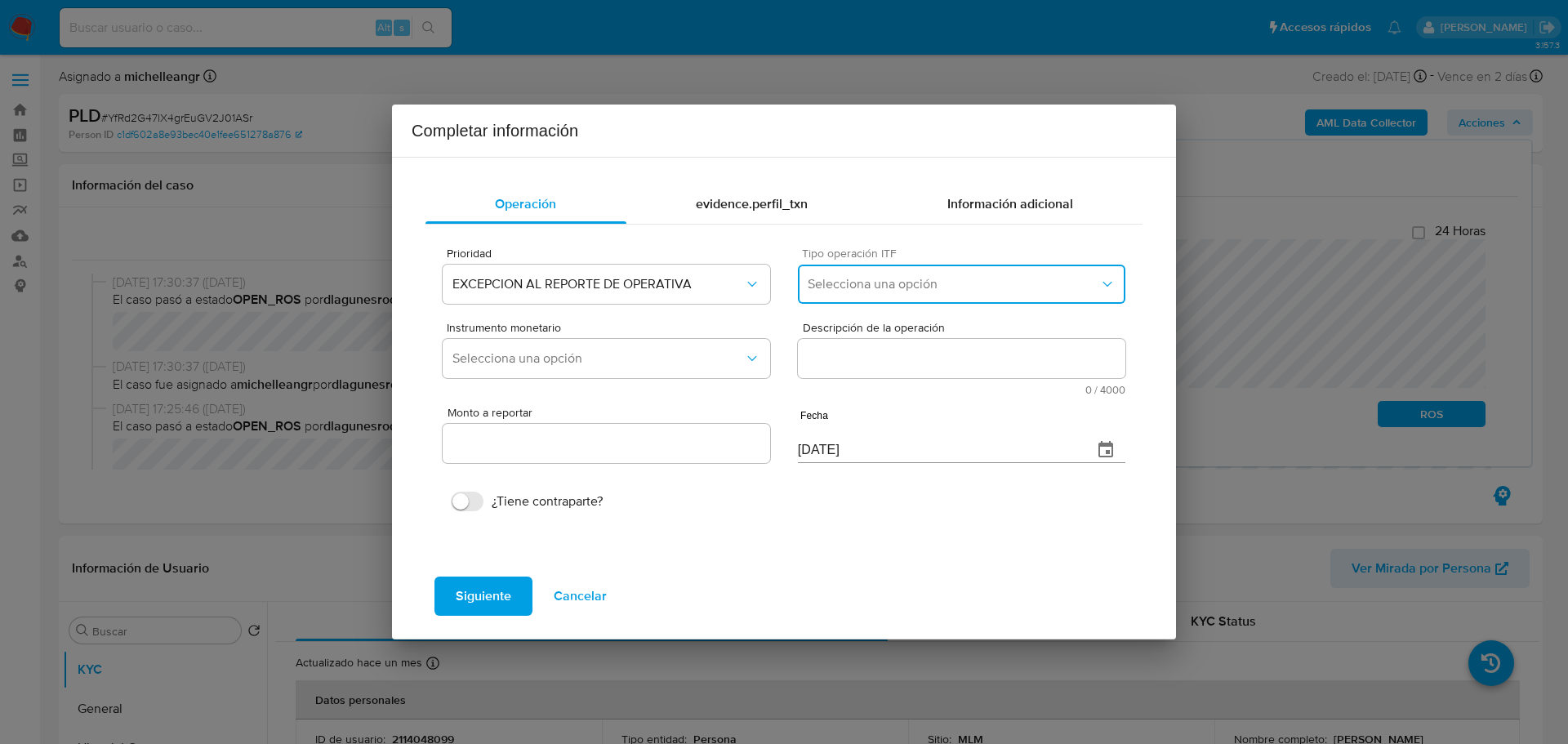
click at [889, 285] on span "Selecciona una opción" at bounding box center [953, 284] width 292 height 17
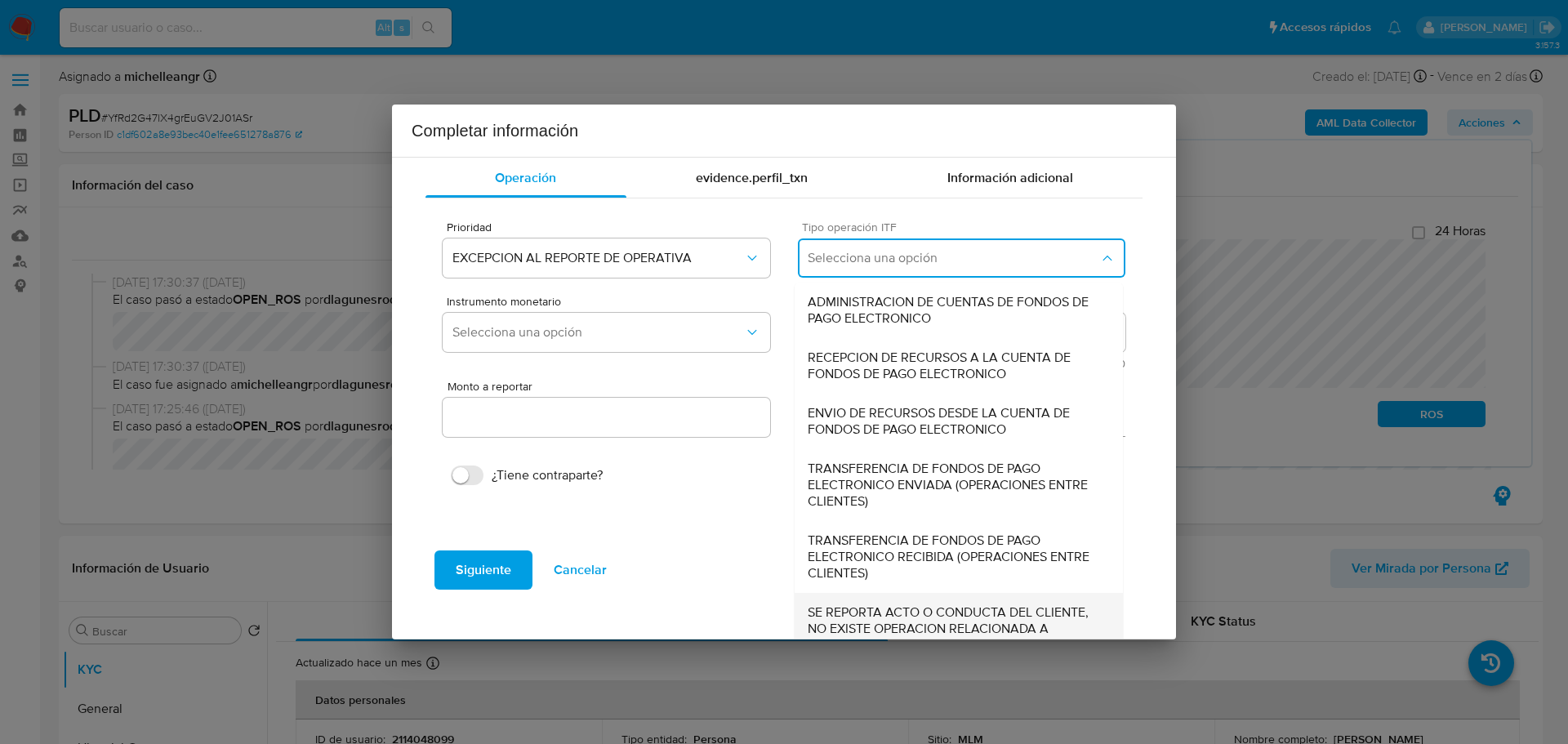
scroll to position [52, 0]
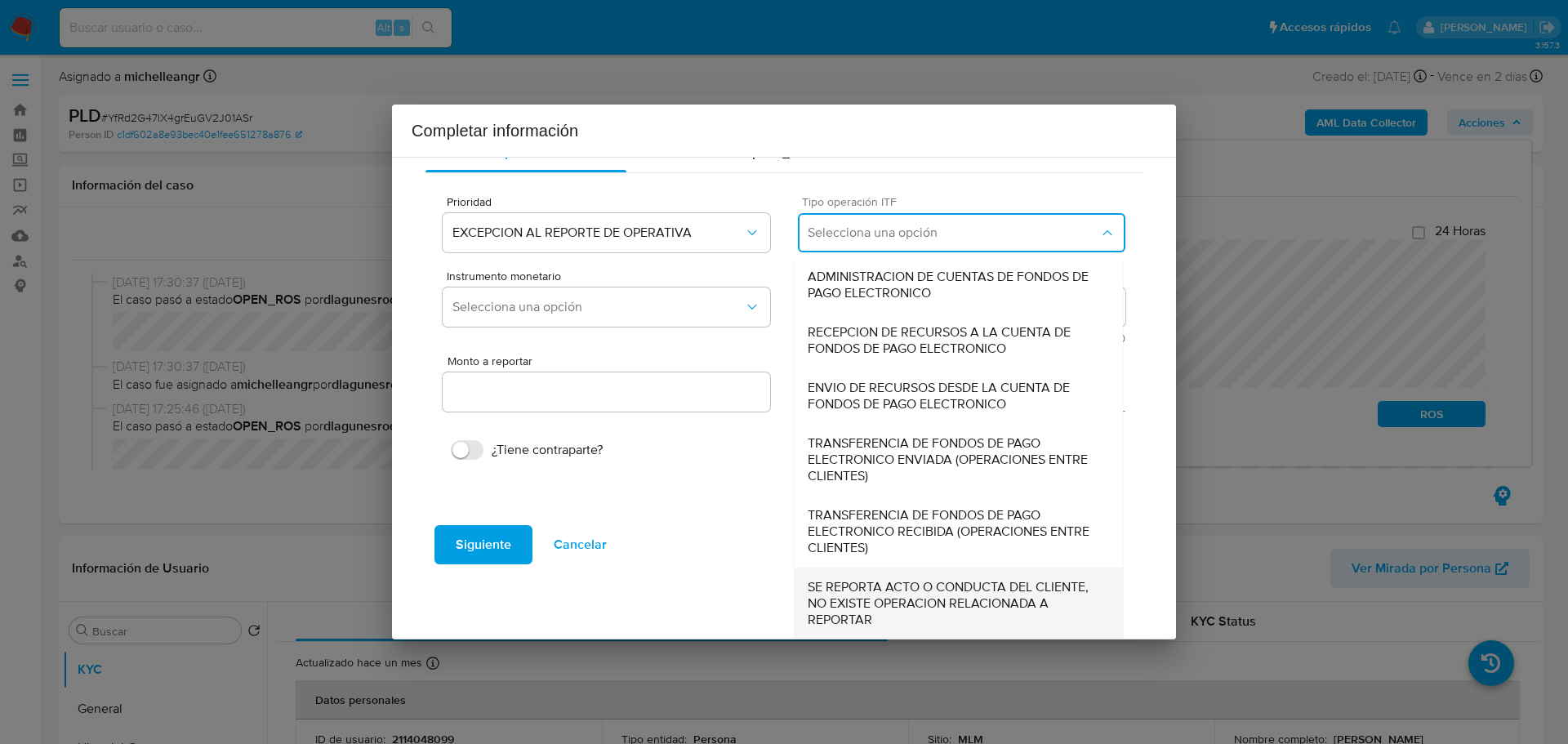
drag, startPoint x: 833, startPoint y: 606, endPoint x: 841, endPoint y: 576, distance: 31.0
click at [833, 603] on span "SE REPORTA ACTO O CONDUCTA DEL CLIENTE, NO EXISTE OPERACION RELACIONADA A REPOR…" at bounding box center [958, 604] width 302 height 49
type input "0.00"
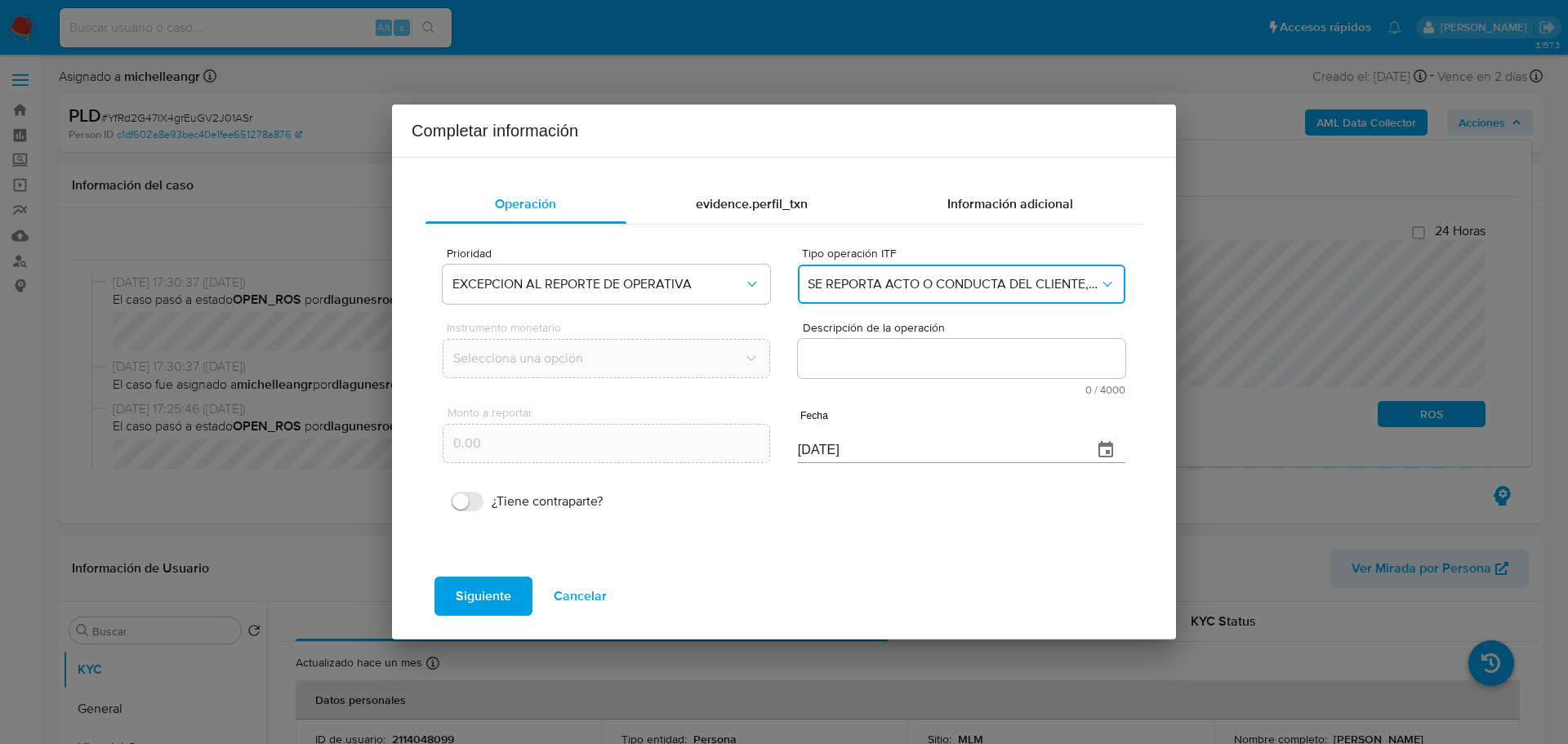
scroll to position [0, 0]
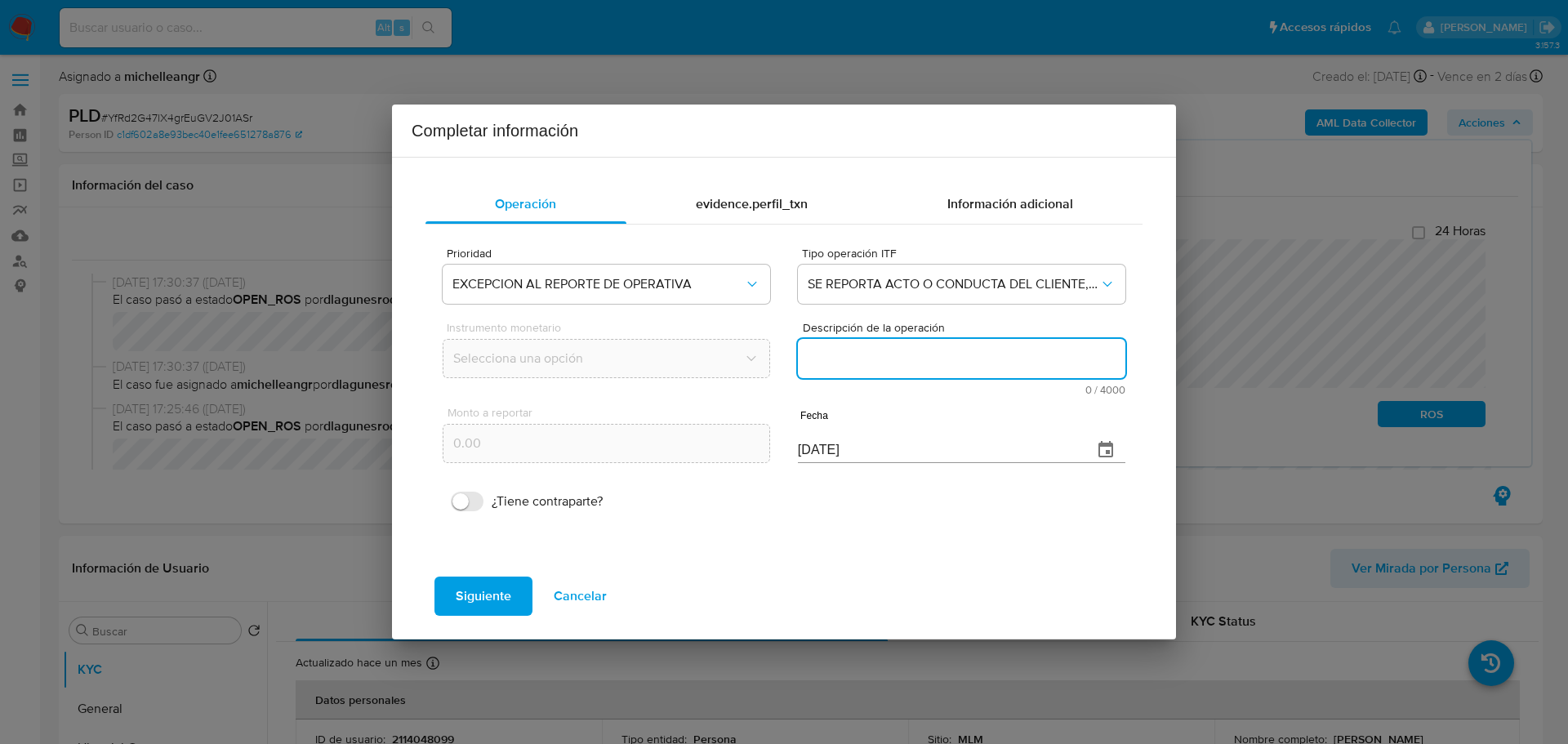
click at [862, 364] on textarea "Descripción de la operación" at bounding box center [962, 358] width 328 height 39
paste textarea "/CONOCIMIENTO DEL CLIENTE O USUARIO/CLIENTE [PERSON_NAME] NUMERO DE CLIENTE 211…"
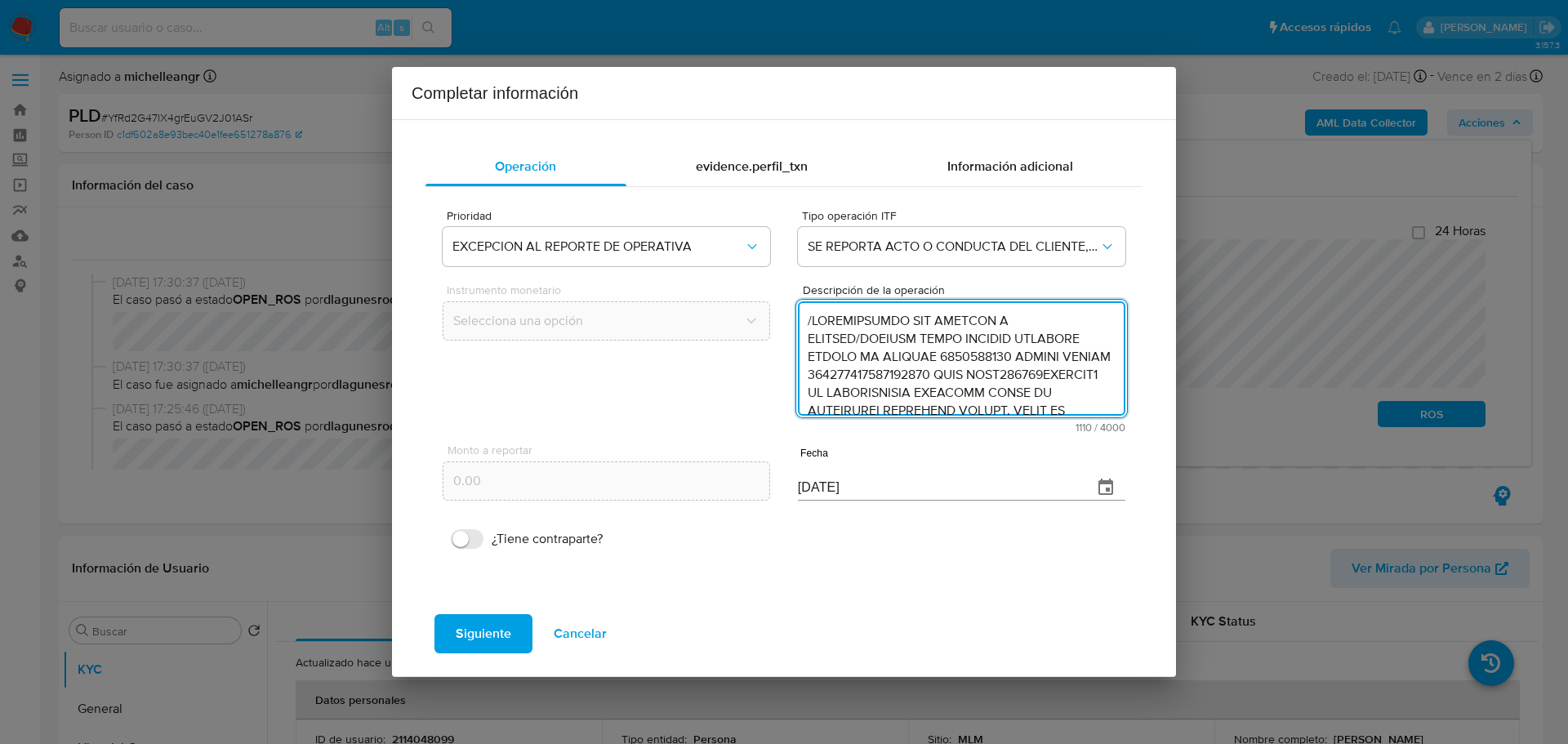
scroll to position [436, 0]
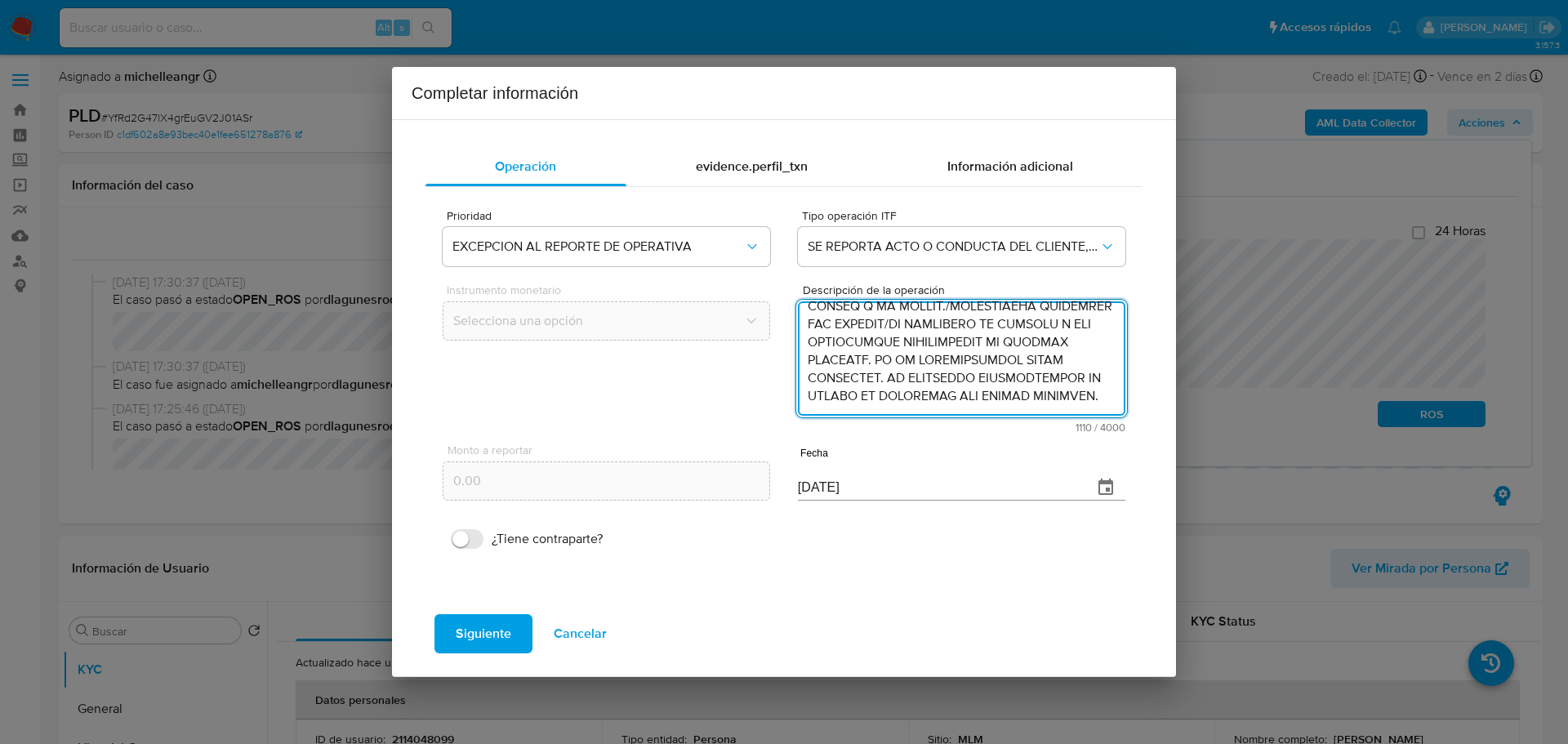
type textarea "/CONOCIMIENTO DEL CLIENTE O USUARIO/CLIENTE [PERSON_NAME] NUMERO DE CLIENTE 211…"
click at [1116, 478] on icon "button" at bounding box center [1105, 487] width 19 height 19
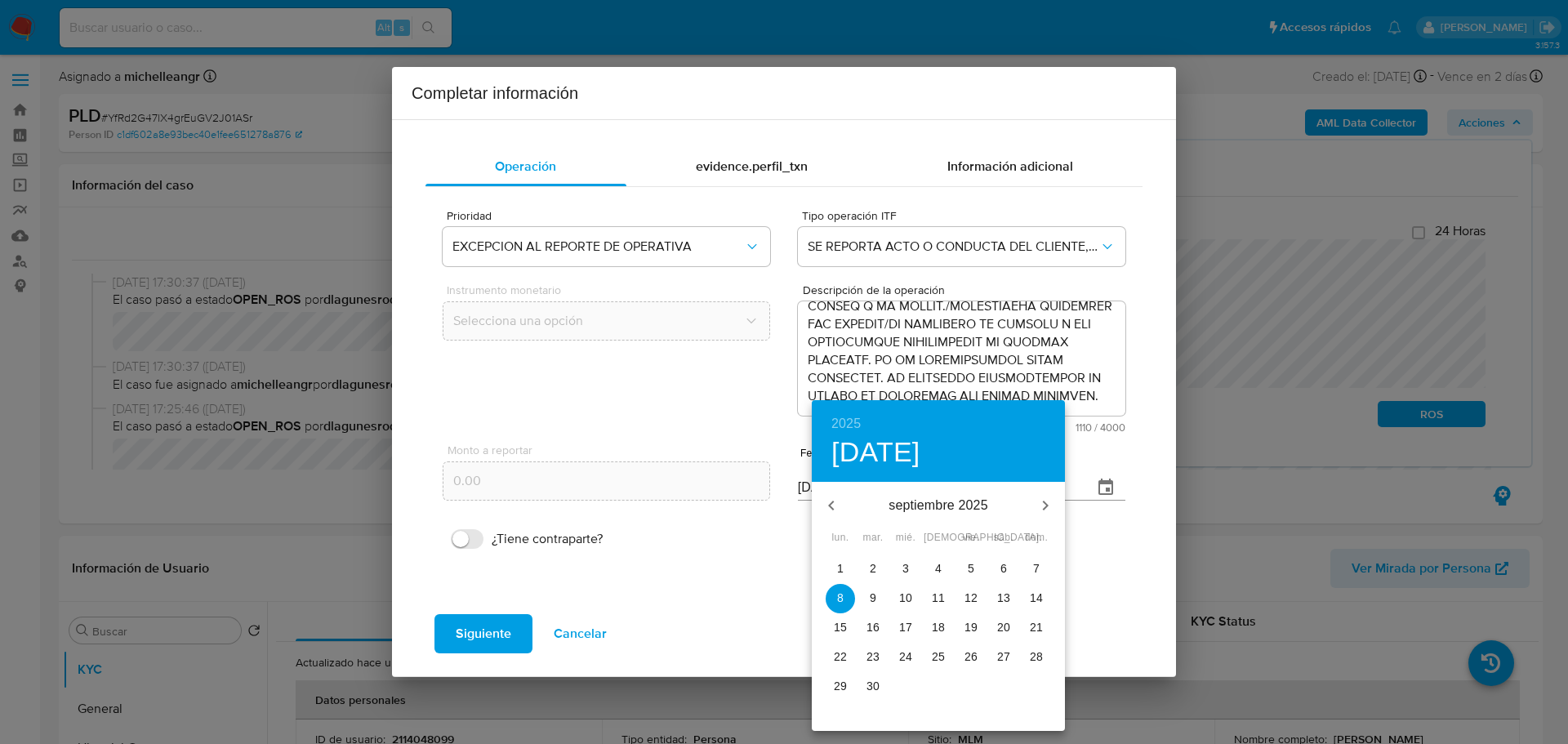
click at [818, 505] on button "button" at bounding box center [831, 506] width 39 height 39
click at [820, 505] on button "button" at bounding box center [831, 506] width 39 height 39
drag, startPoint x: 1031, startPoint y: 660, endPoint x: 1028, endPoint y: 576, distance: 84.1
click at [1031, 658] on p "22" at bounding box center [1036, 656] width 13 height 17
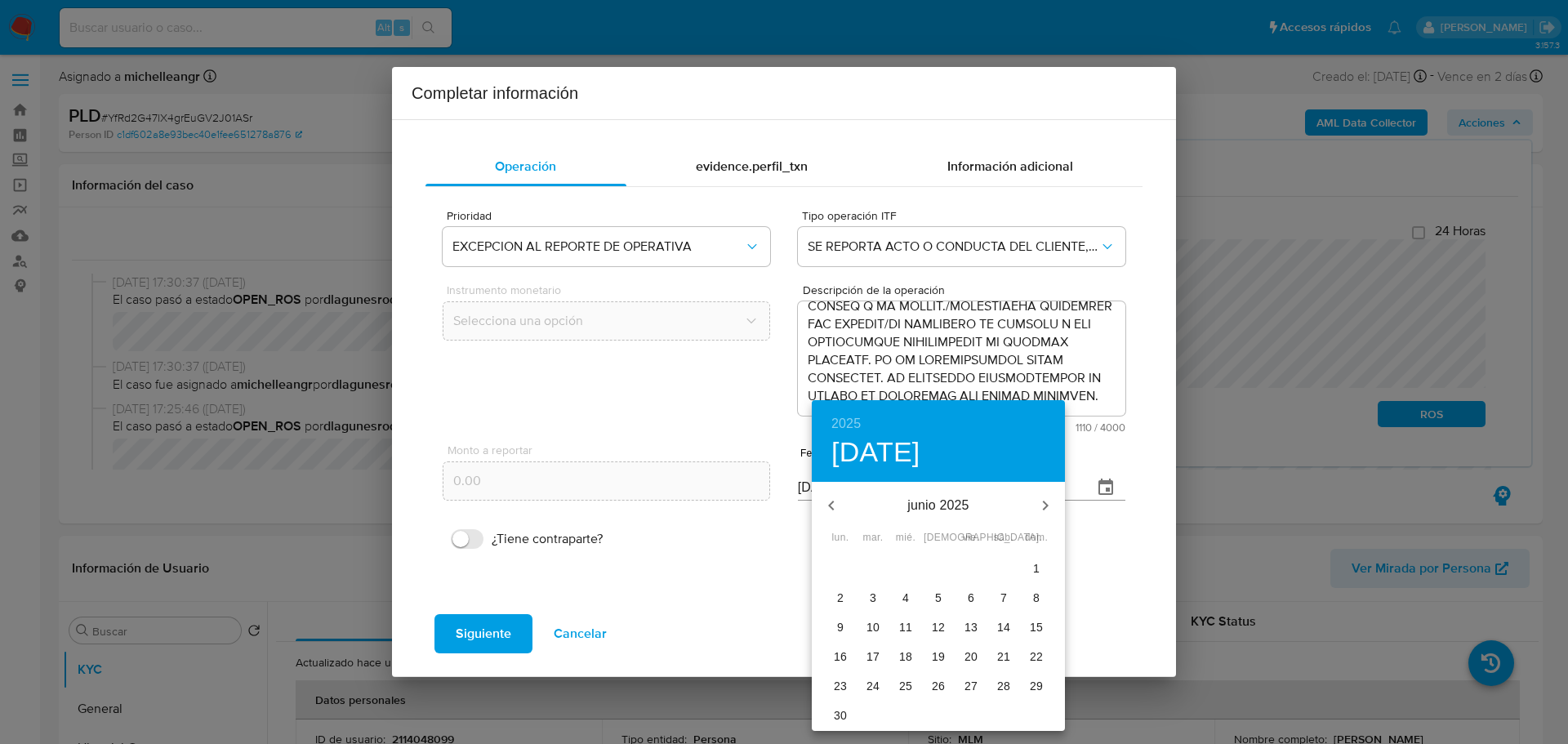
type input "[DATE]"
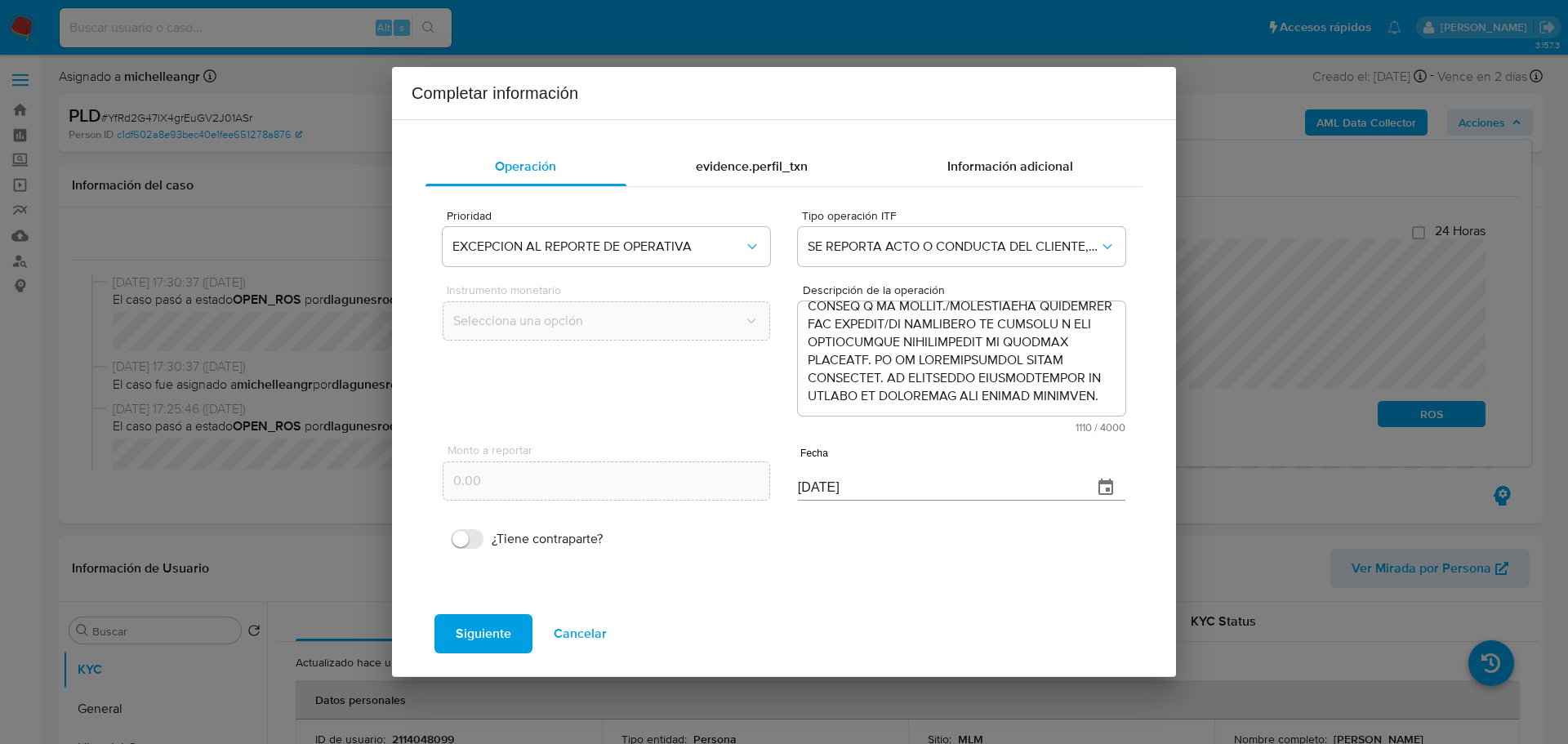
click at [731, 138] on div "Operación evidence.perfil_txn Información adicional Prioridad EXCEPCION AL REPO…" at bounding box center [784, 369] width 745 height 472
click at [731, 157] on span "evidence.perfil_txn" at bounding box center [752, 166] width 112 height 18
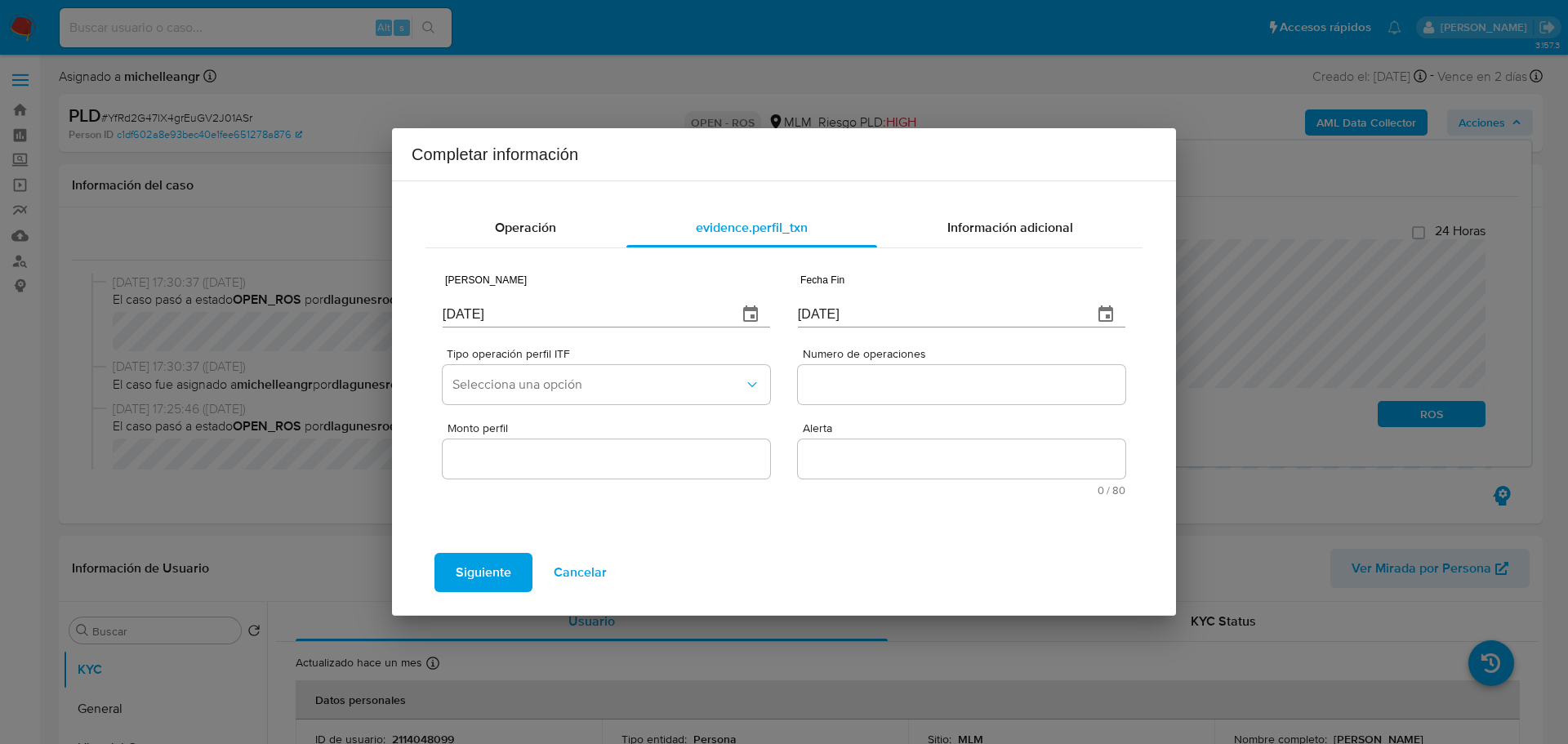
click at [754, 311] on icon "button" at bounding box center [750, 314] width 15 height 17
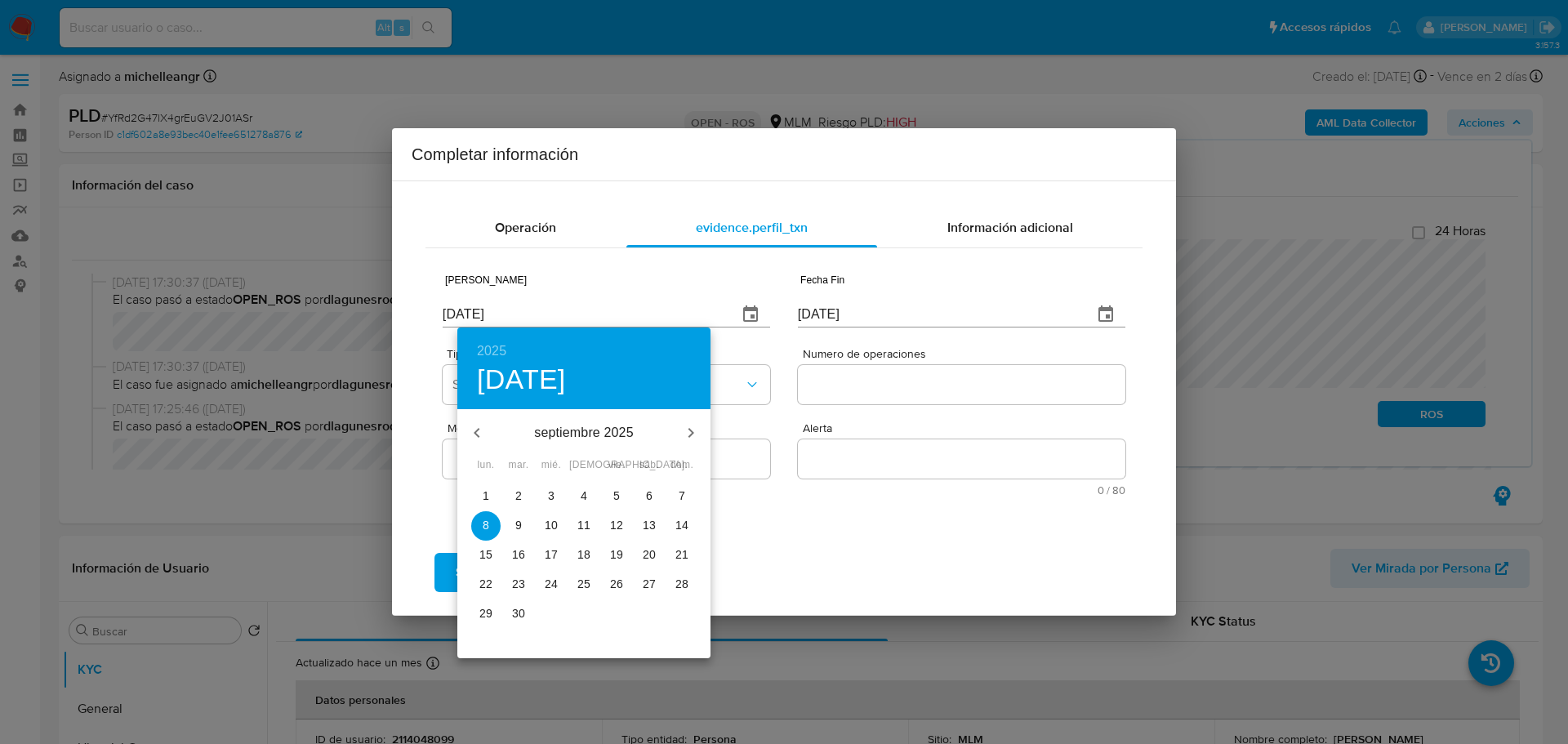
click at [475, 434] on icon "button" at bounding box center [477, 433] width 19 height 19
click at [470, 432] on icon "button" at bounding box center [477, 433] width 19 height 19
click at [470, 429] on icon "button" at bounding box center [477, 433] width 19 height 19
click at [470, 428] on icon "button" at bounding box center [477, 433] width 19 height 19
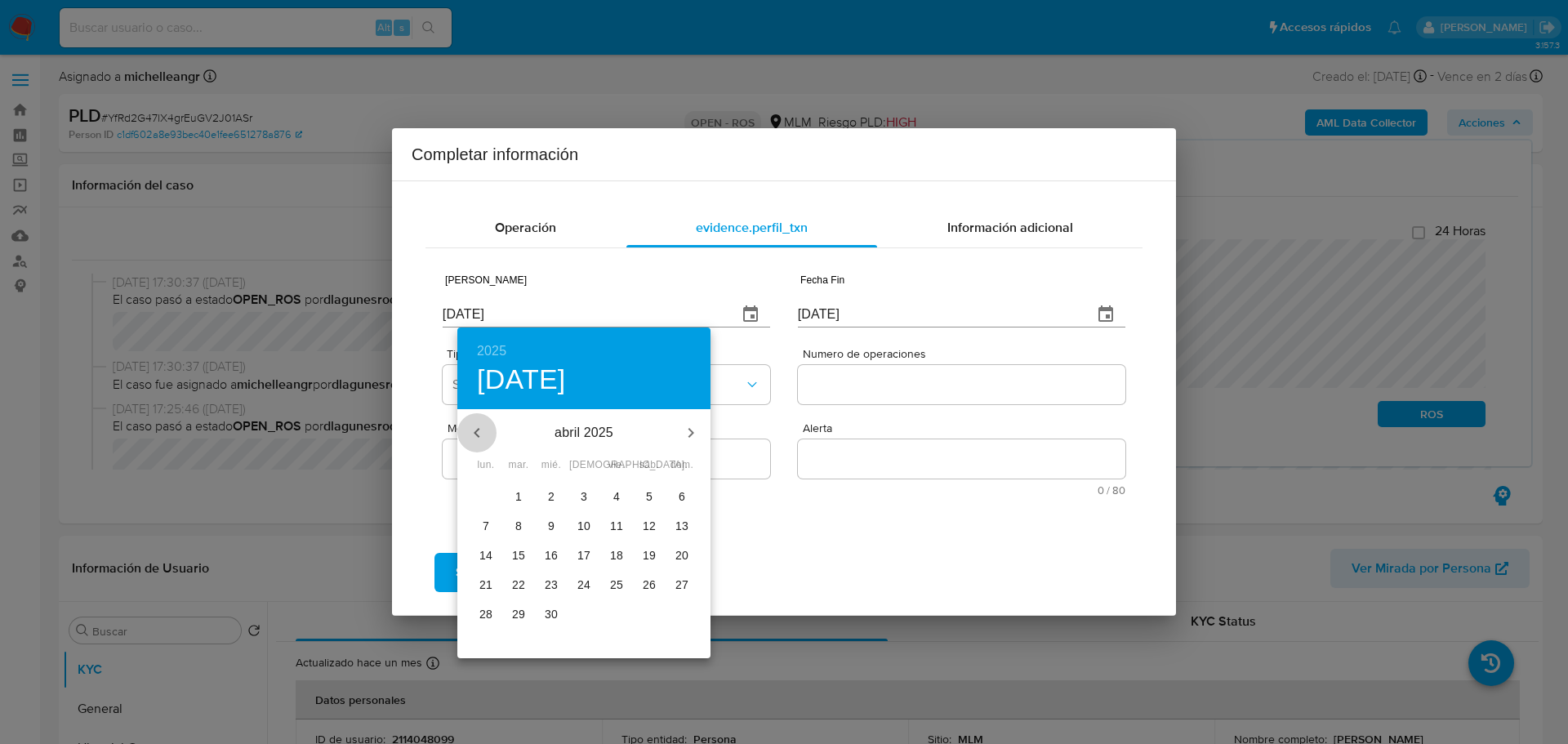
click at [470, 428] on icon "button" at bounding box center [477, 433] width 19 height 19
click at [470, 429] on icon "button" at bounding box center [477, 433] width 19 height 19
click at [470, 422] on button "button" at bounding box center [477, 433] width 39 height 39
click at [470, 422] on button "button" at bounding box center [477, 433] width 39 height 39
click at [684, 610] on p "29" at bounding box center [682, 613] width 13 height 17
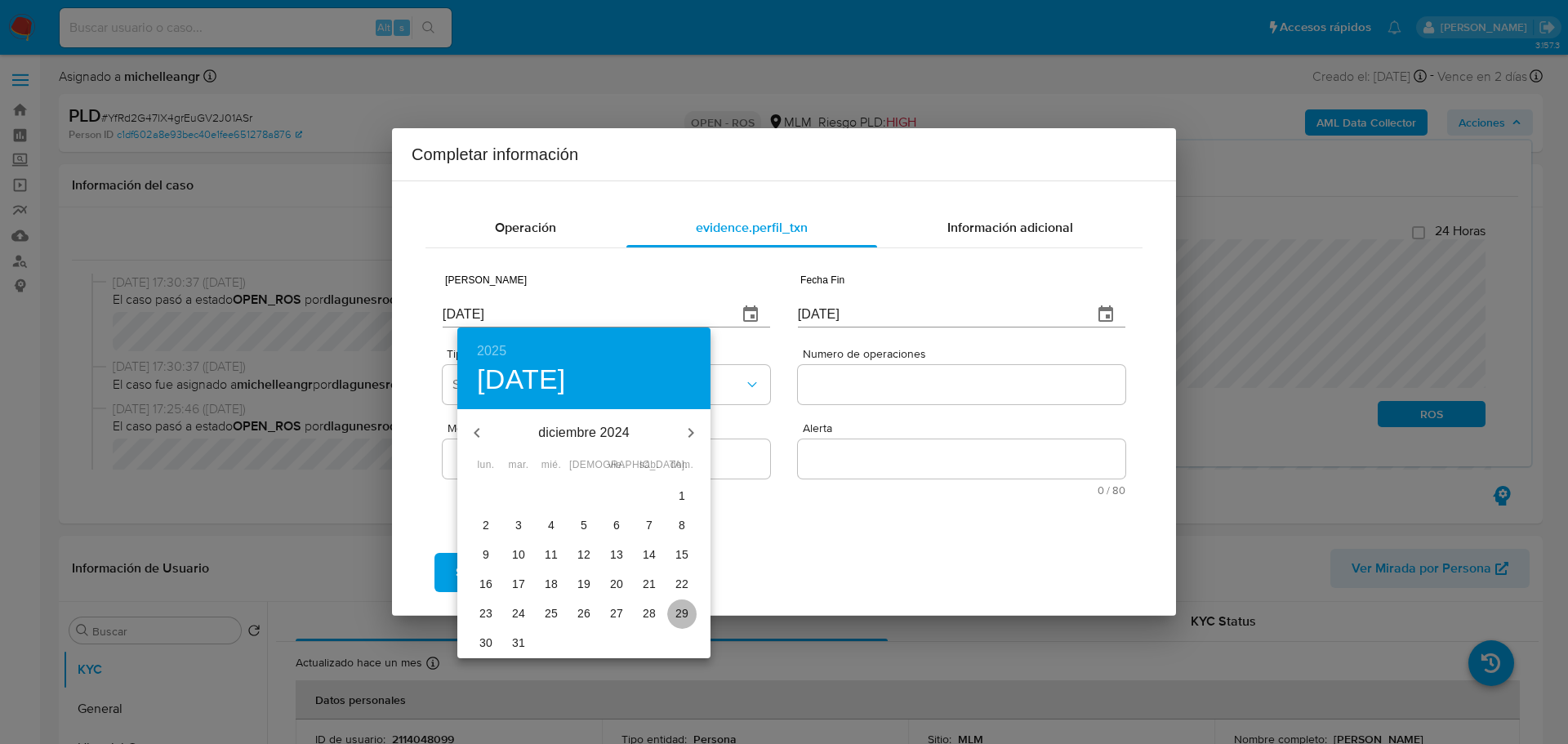
type input "29/12/2024"
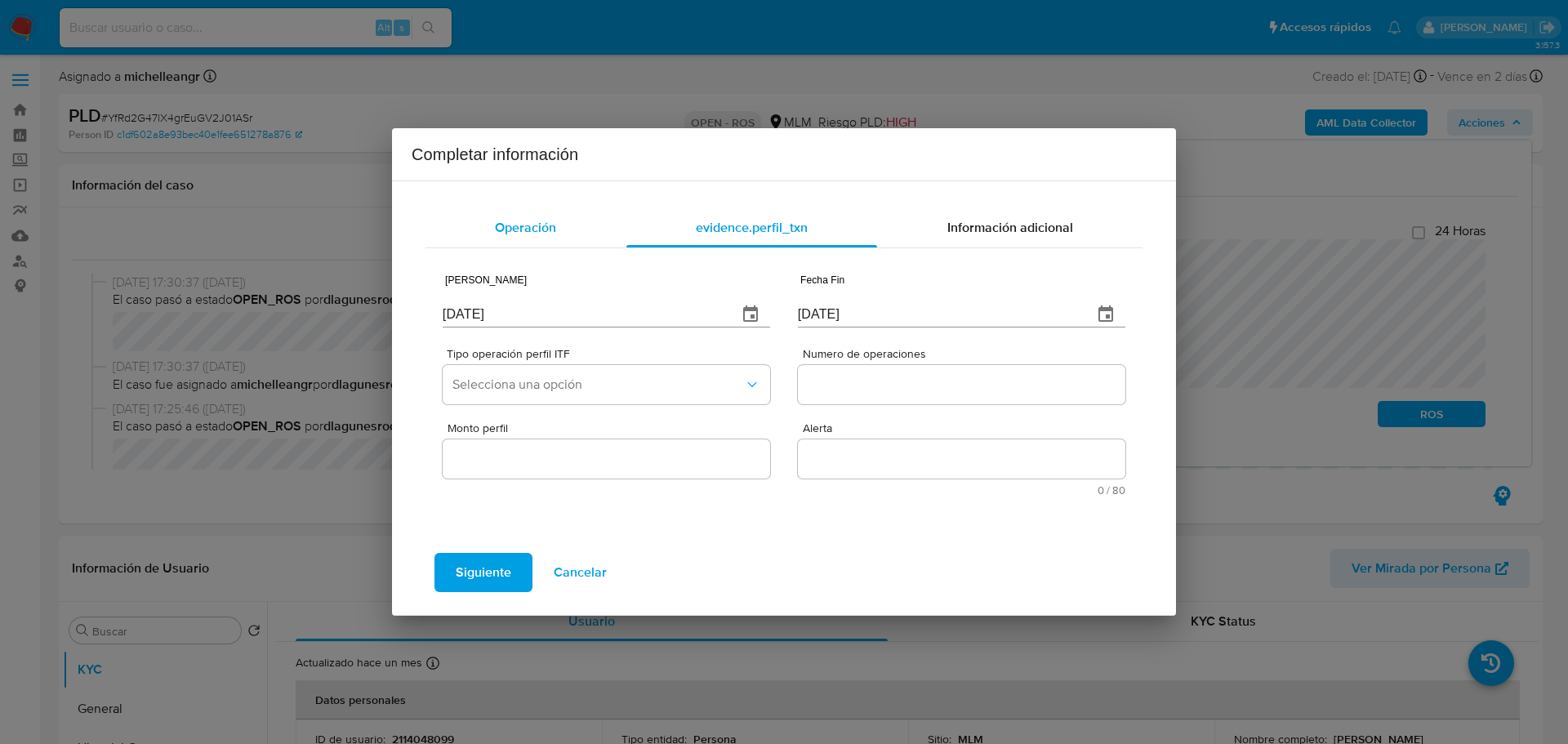
click at [528, 232] on span "Operación" at bounding box center [526, 227] width 61 height 18
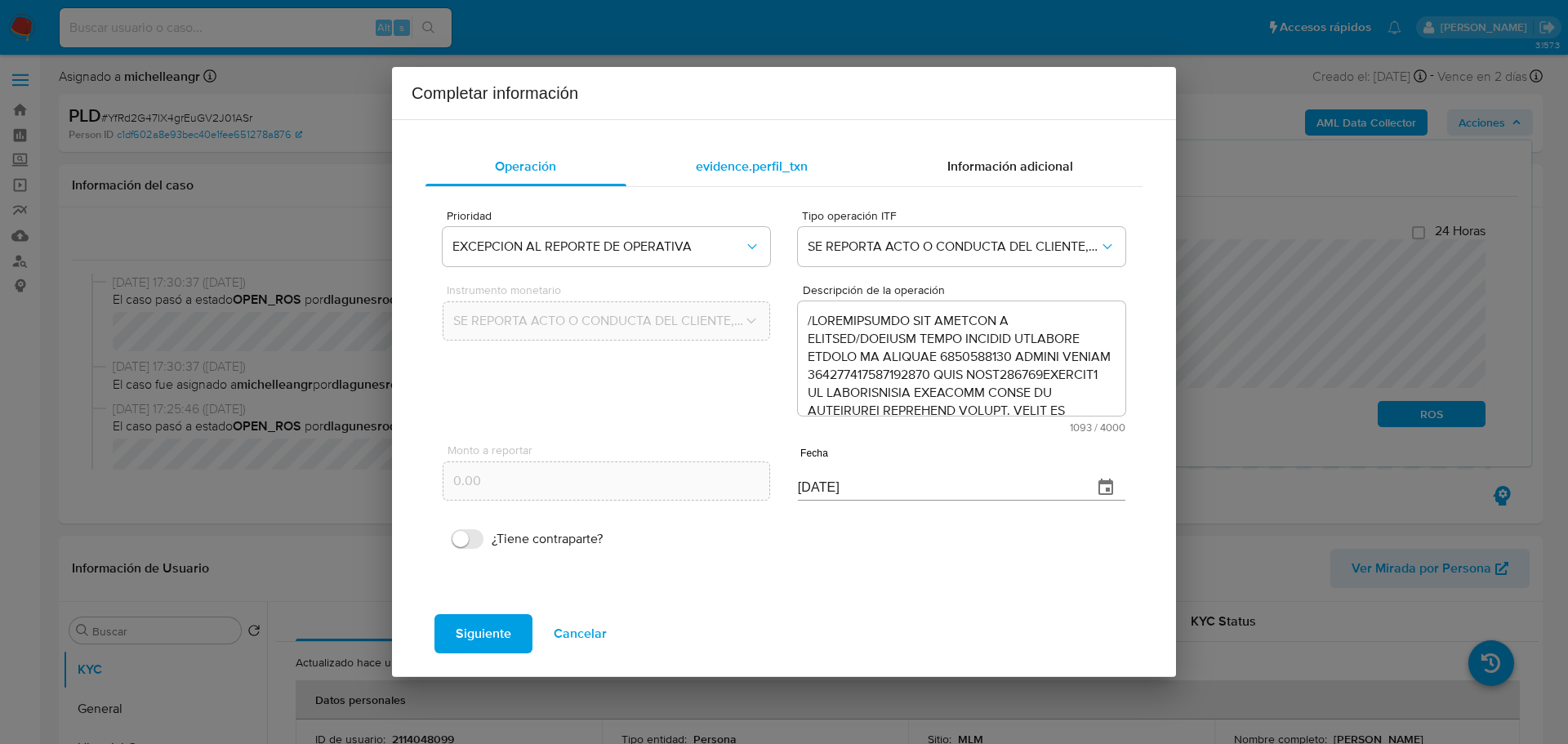
click at [773, 163] on span "evidence.perfil_txn" at bounding box center [752, 166] width 112 height 18
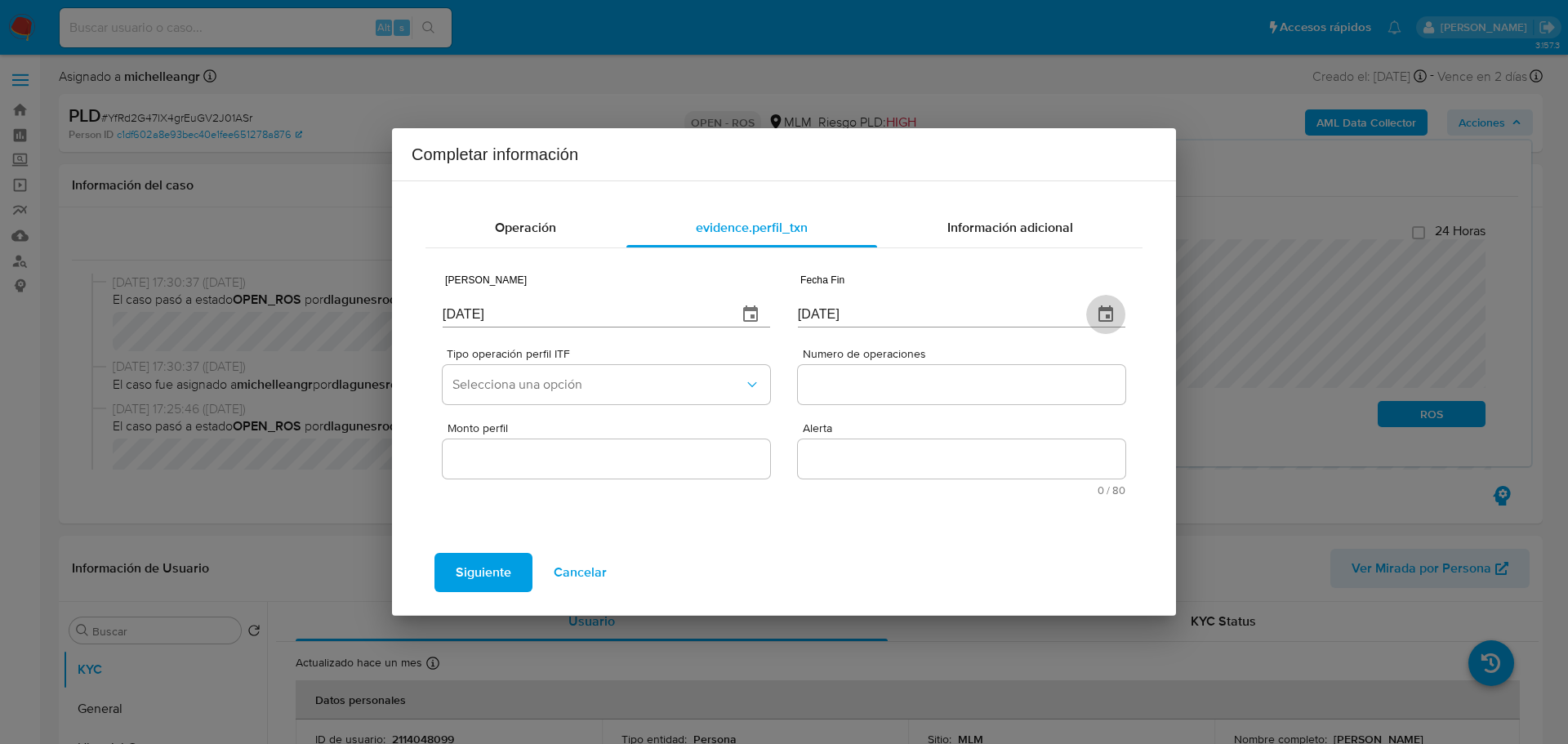
click at [1114, 313] on icon "button" at bounding box center [1105, 315] width 19 height 19
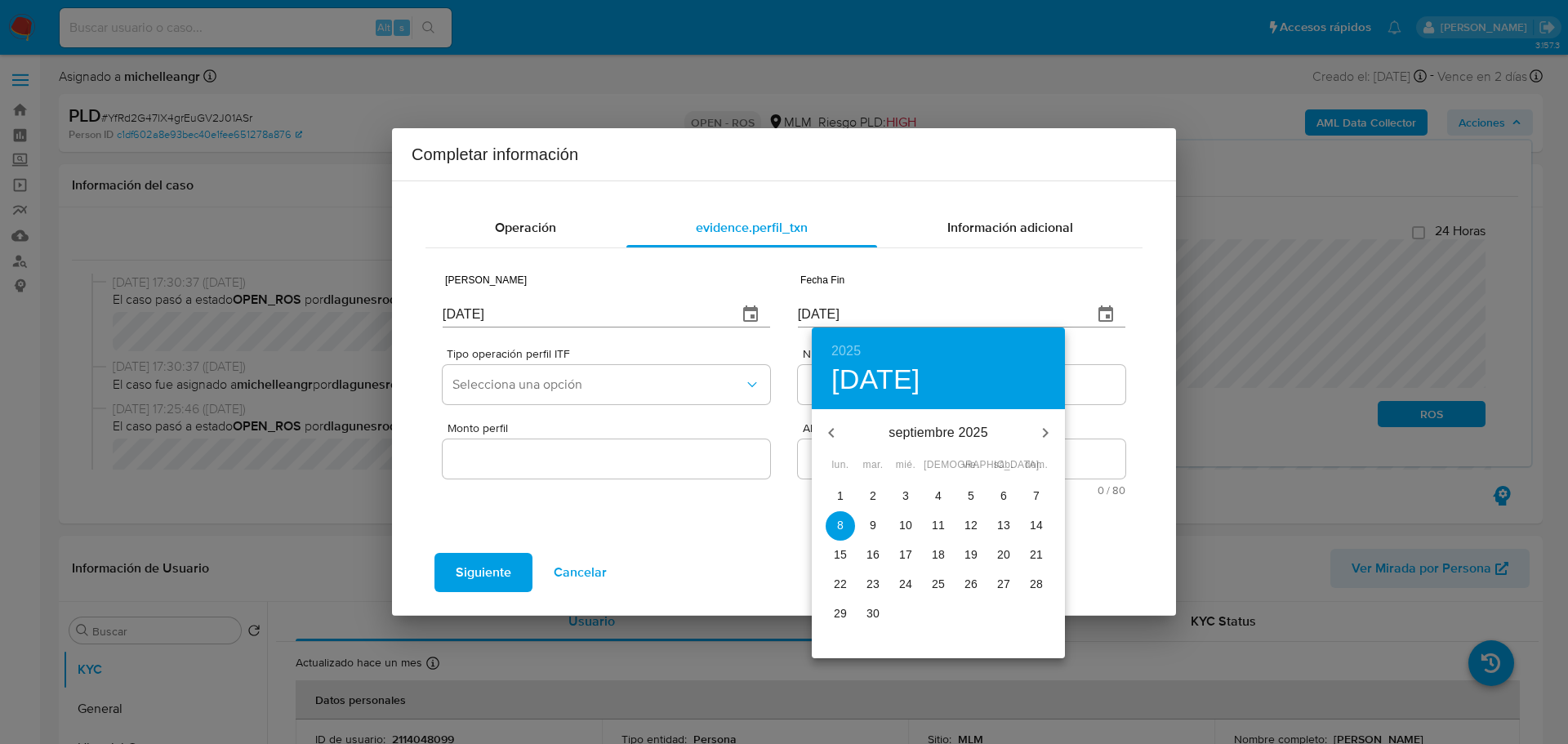
click at [834, 434] on icon "button" at bounding box center [831, 433] width 19 height 19
click at [829, 433] on icon "button" at bounding box center [830, 433] width 6 height 10
click at [840, 431] on icon "button" at bounding box center [831, 433] width 19 height 19
drag, startPoint x: 1031, startPoint y: 589, endPoint x: 971, endPoint y: 478, distance: 126.2
click at [1032, 589] on p "22" at bounding box center [1036, 584] width 13 height 17
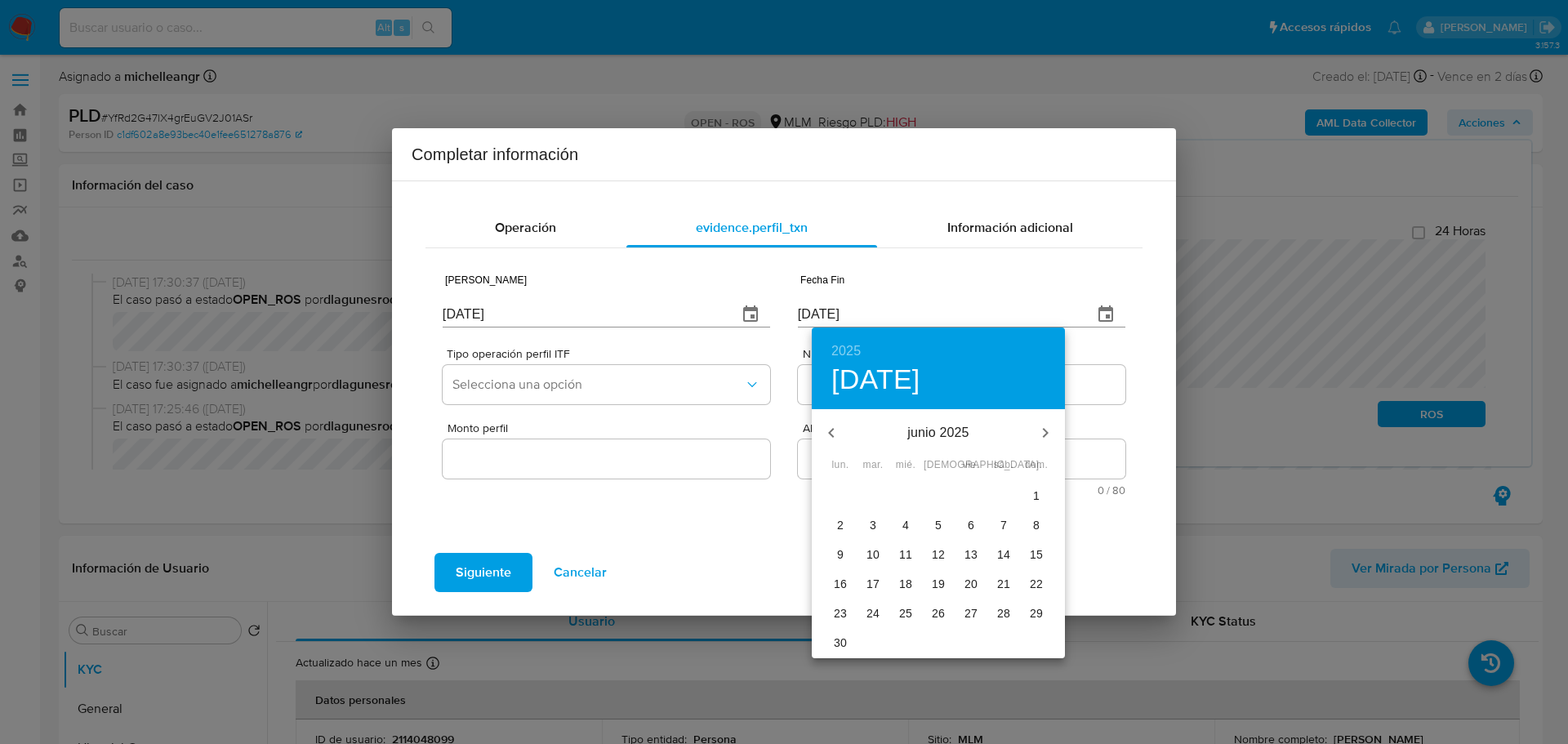
type input "22/06/2025"
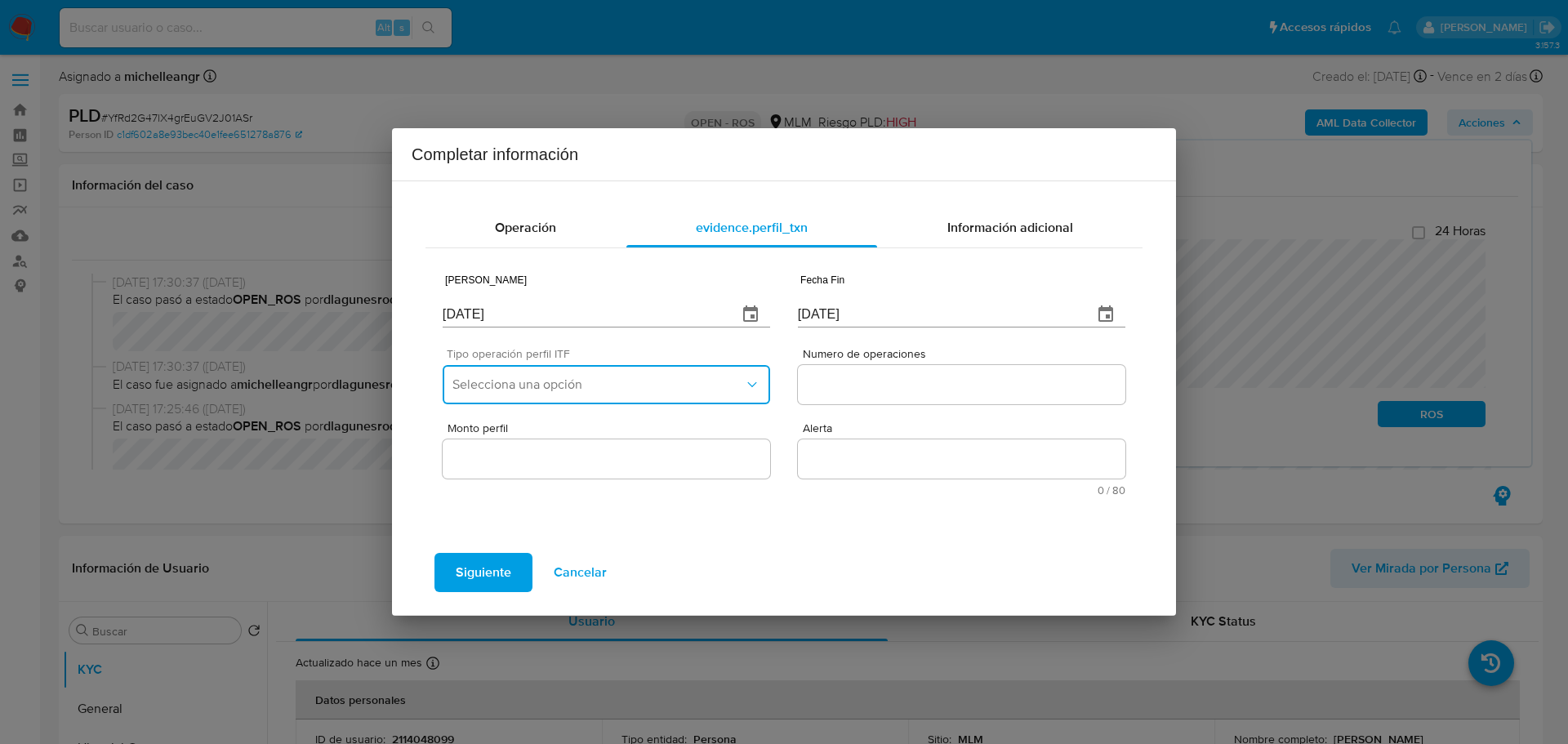
click at [593, 397] on button "Selecciona una opción" at bounding box center [606, 385] width 328 height 39
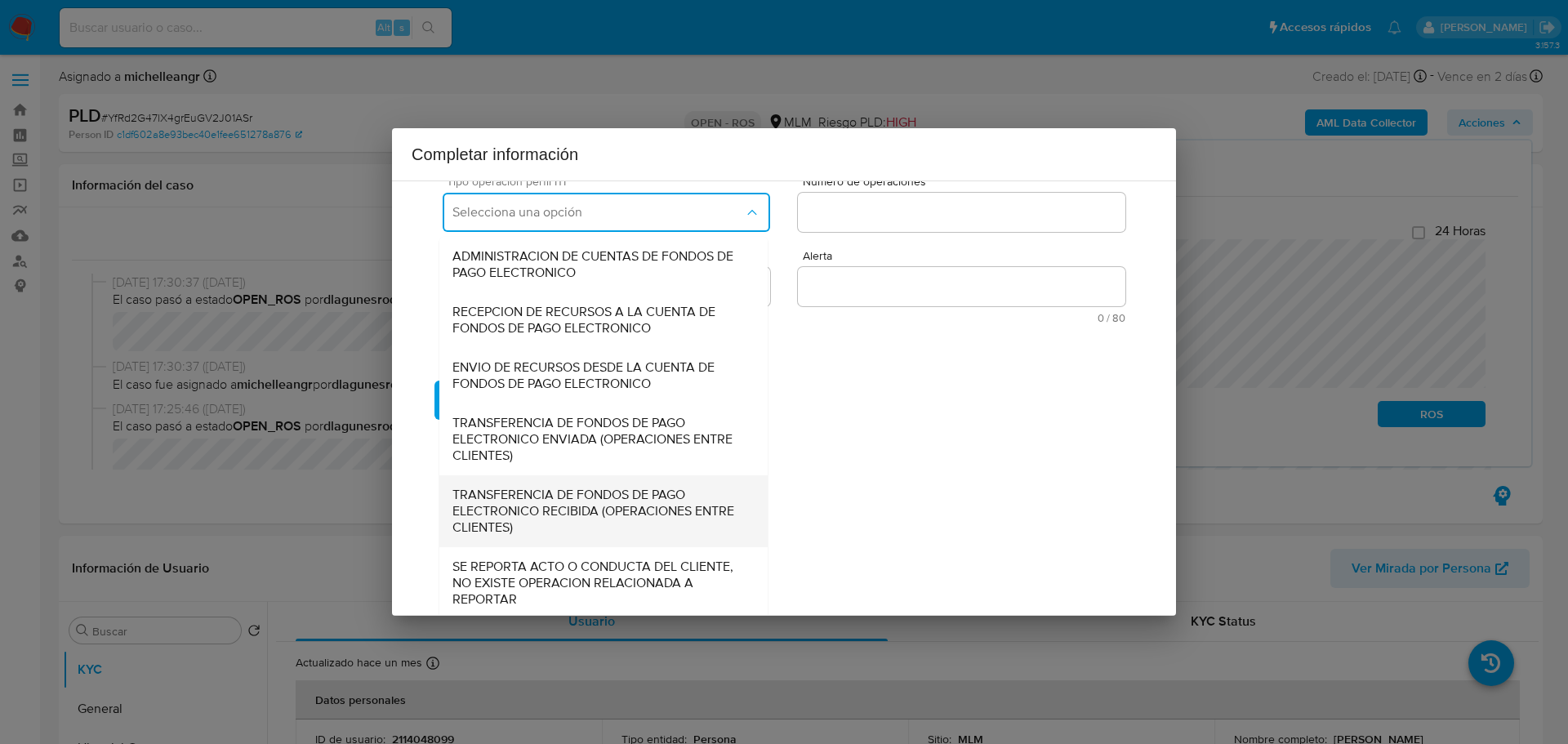
scroll to position [175, 0]
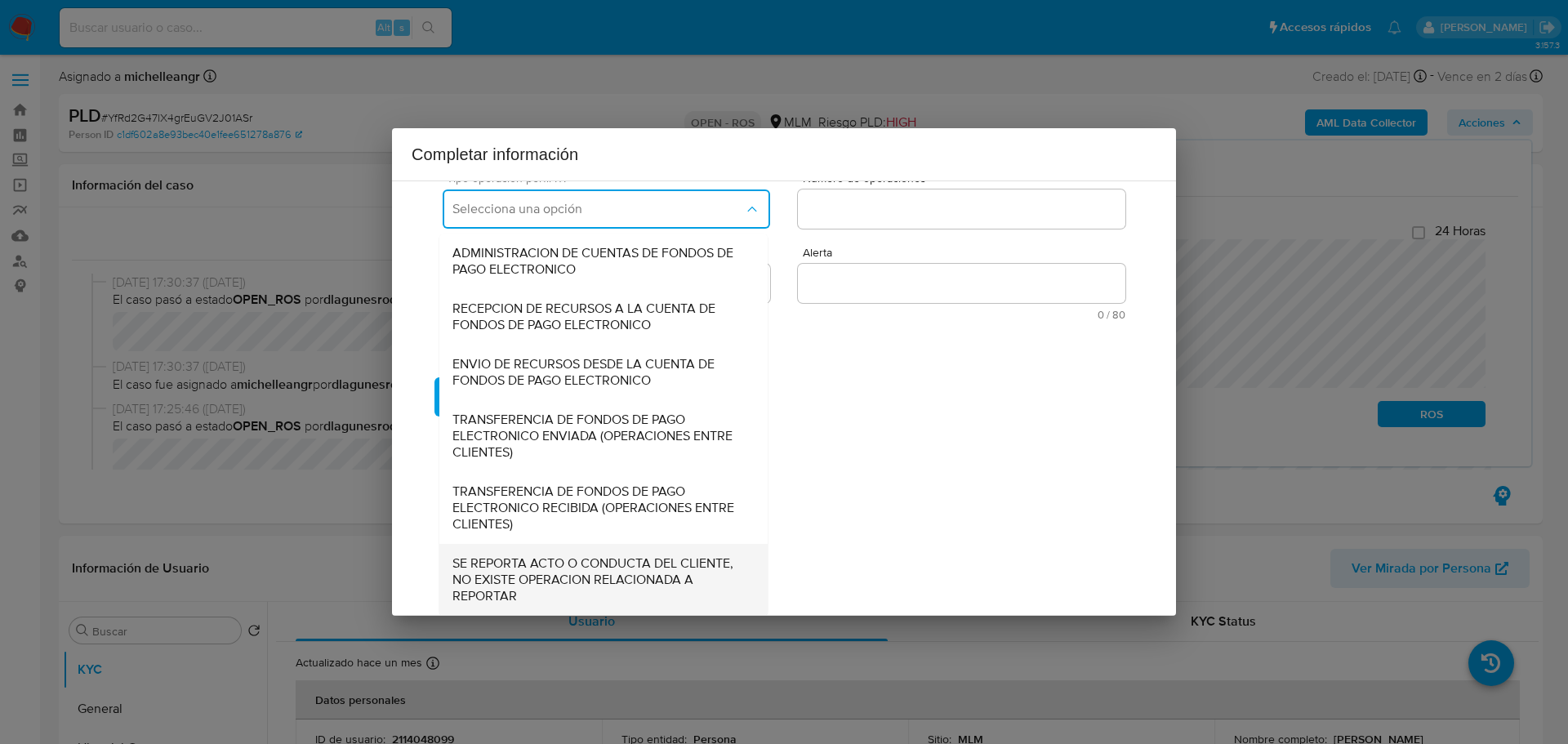
click at [544, 556] on span "SE REPORTA ACTO O CONDUCTA DEL CLIENTE, NO EXISTE OPERACION RELACIONADA A REPOR…" at bounding box center [604, 580] width 302 height 49
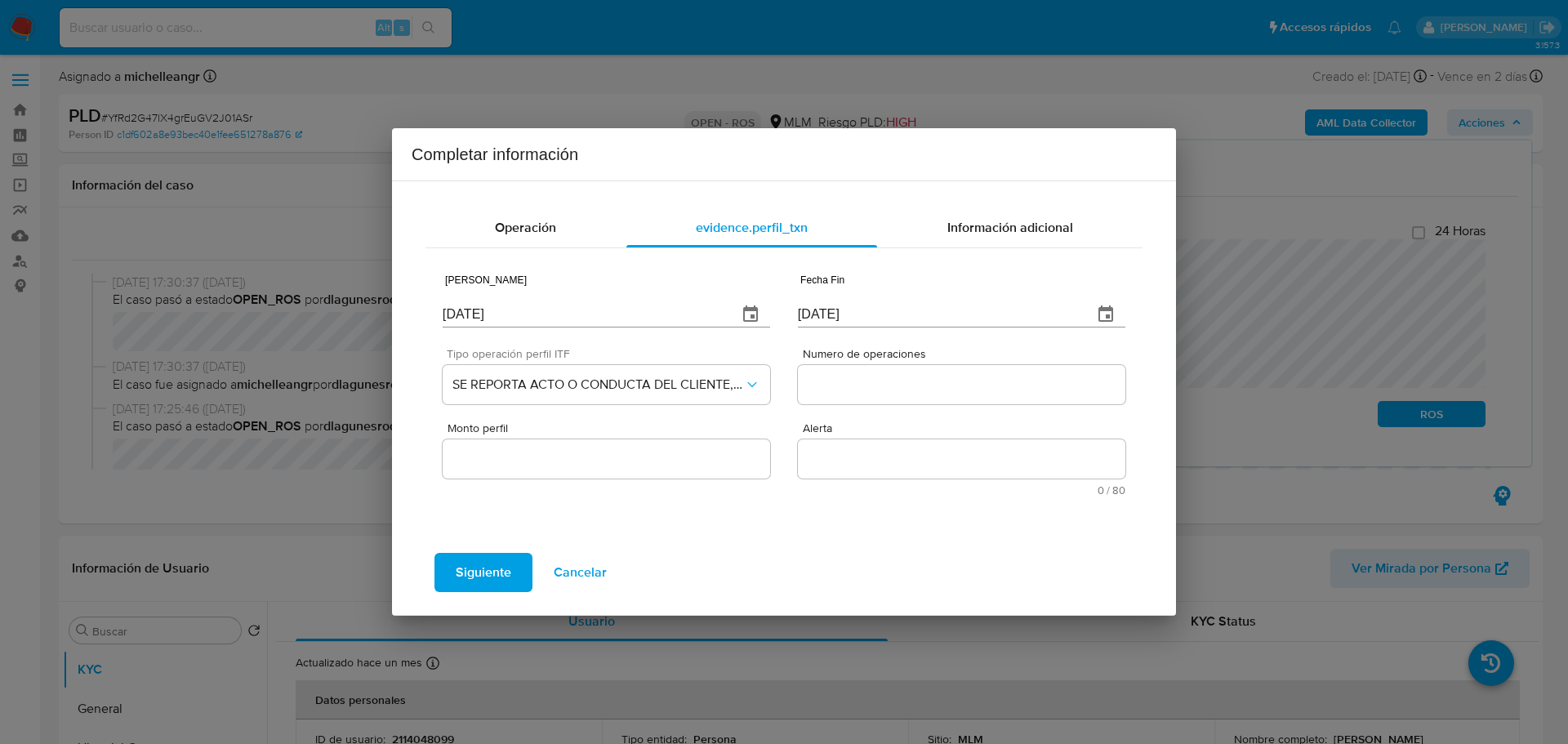
click at [851, 390] on input "Numero de operaciones" at bounding box center [962, 385] width 328 height 21
type input "0"
click at [540, 472] on div at bounding box center [606, 459] width 328 height 39
click at [547, 462] on input "Monto perfil" at bounding box center [606, 459] width 328 height 21
type input "0.00"
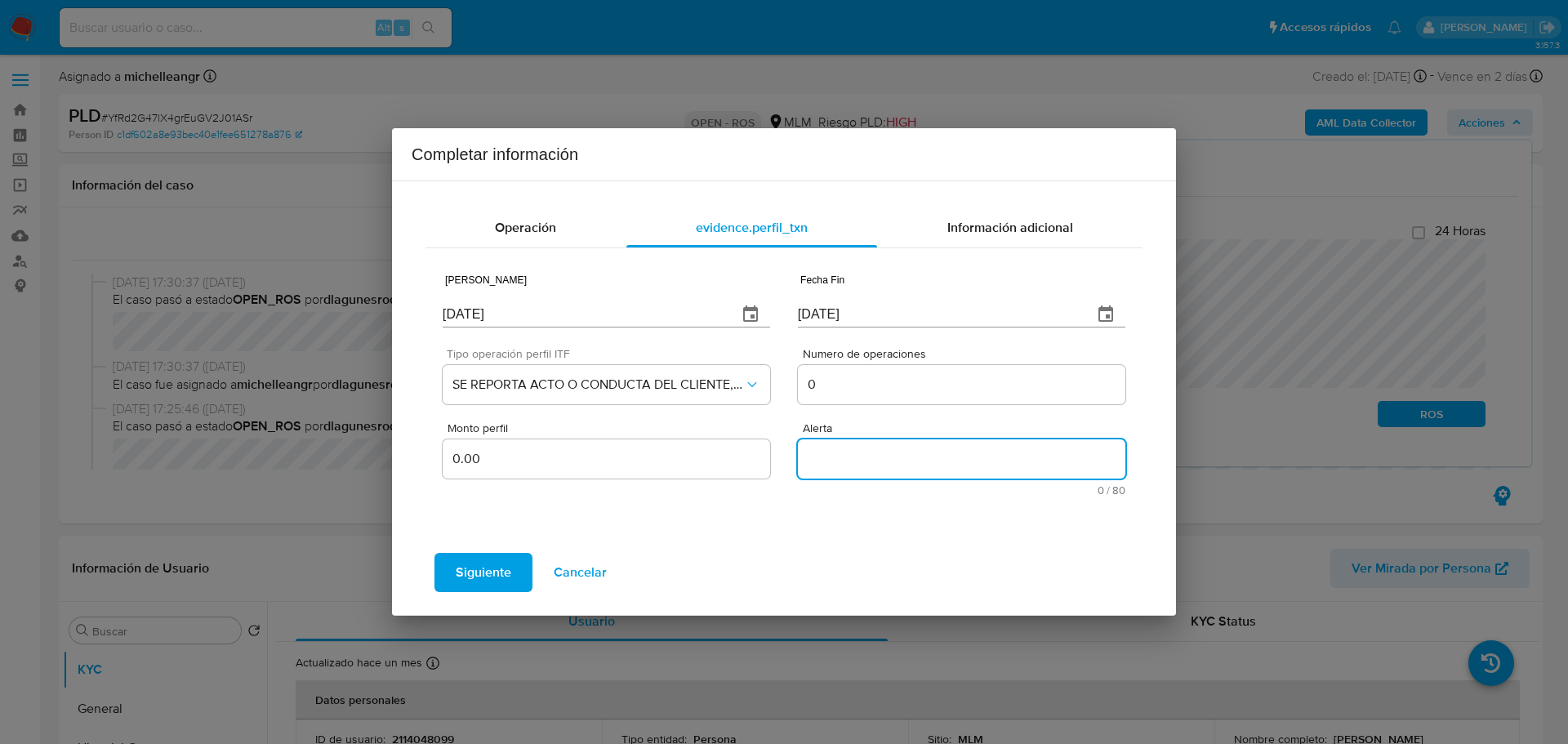
click at [909, 456] on textarea "Alerta" at bounding box center [962, 459] width 328 height 39
paste textarea "FONDEOSEFECTIVO"
type textarea "FONDEOSEFECTIVO"
click at [1042, 199] on div "Operación evidence.perfil_txn Información adicional Fecha Inicio 29/12/2024 Fec…" at bounding box center [784, 369] width 745 height 350
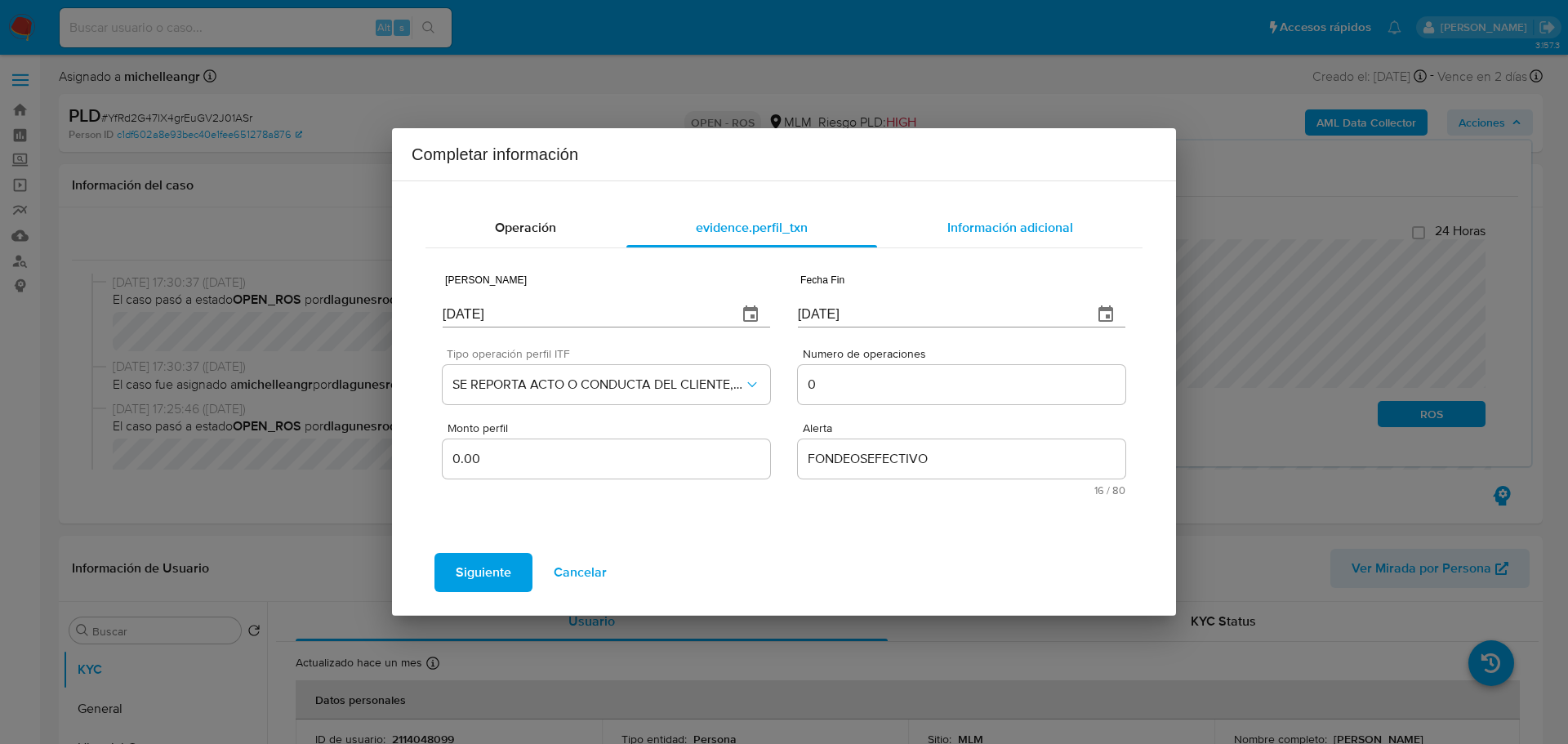
click at [1016, 235] on span "Información adicional" at bounding box center [1011, 227] width 126 height 18
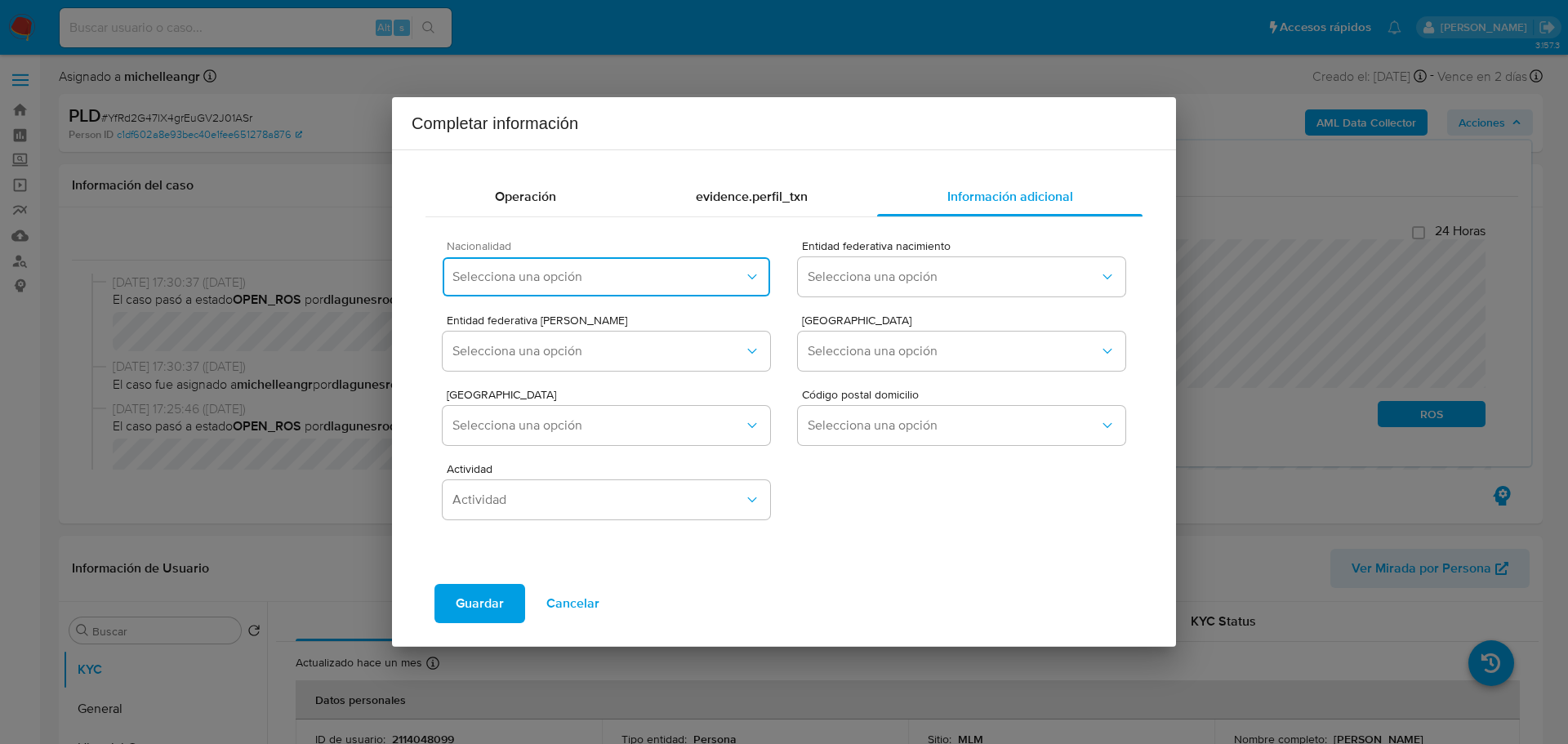
click at [620, 287] on button "Selecciona una opción" at bounding box center [606, 277] width 328 height 39
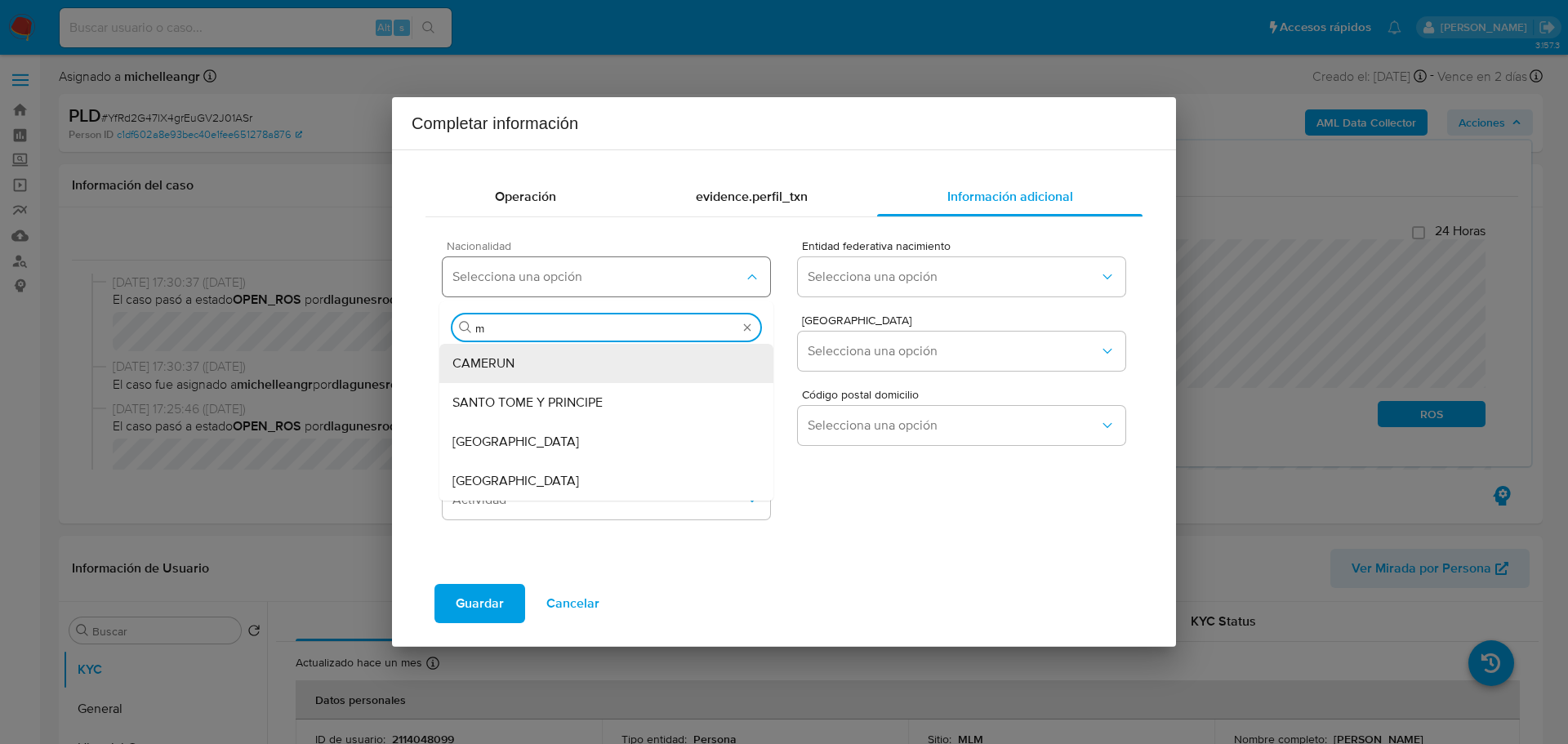
type input "me"
click at [543, 479] on div "[GEOGRAPHIC_DATA]" at bounding box center [607, 481] width 308 height 39
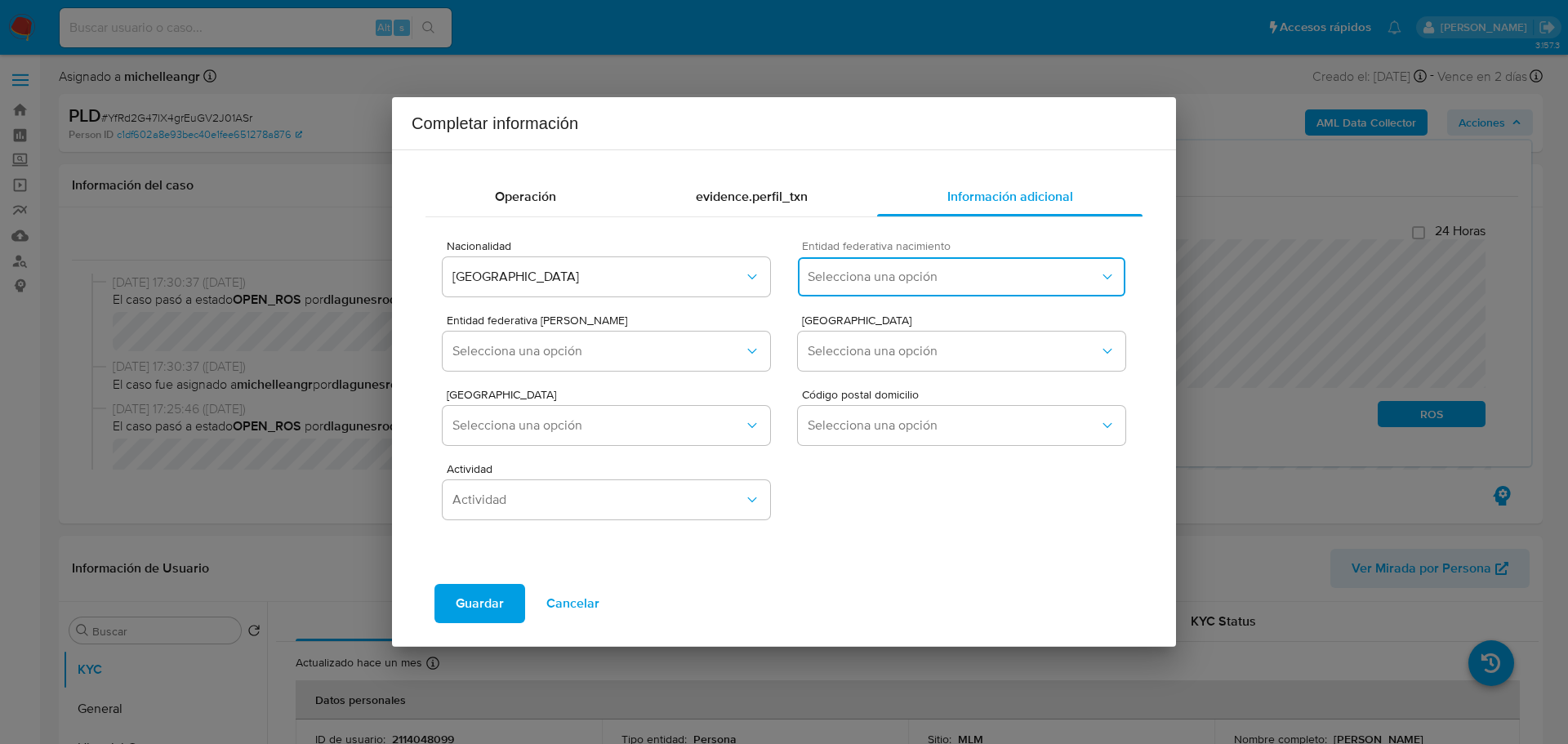
click at [870, 265] on button "Selecciona una opción" at bounding box center [962, 277] width 328 height 39
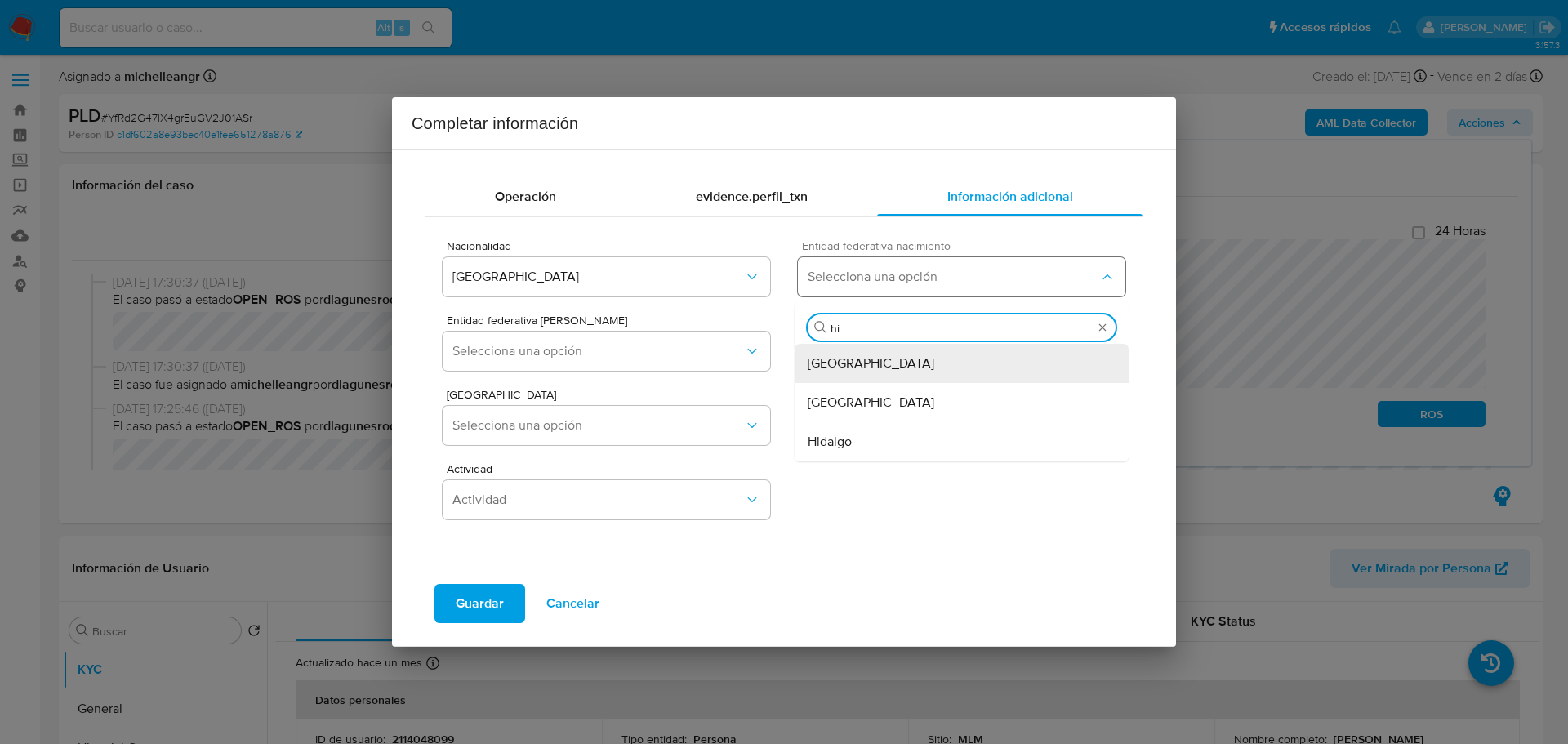
type input "h"
type input "chi"
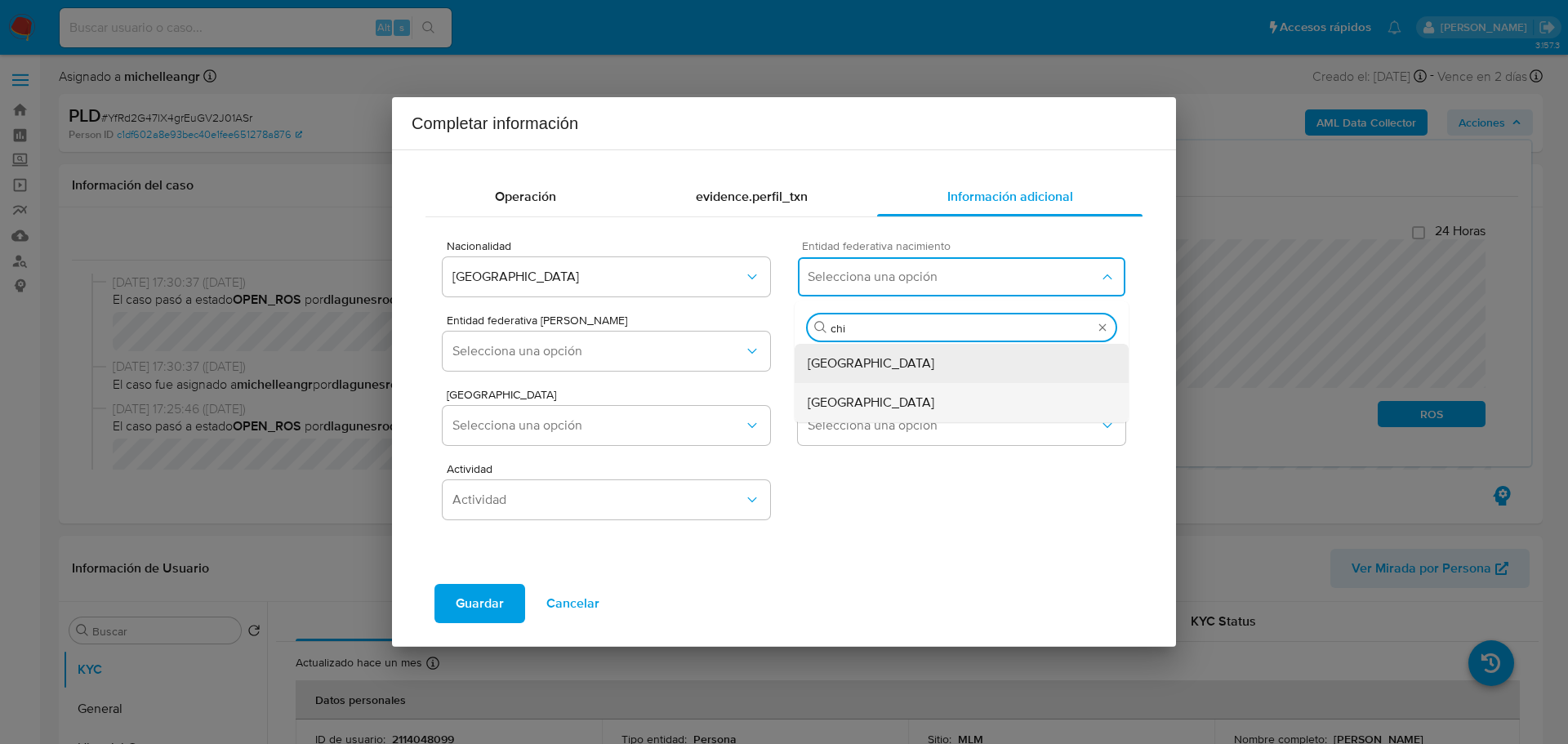
click at [853, 394] on span "[GEOGRAPHIC_DATA]" at bounding box center [871, 402] width 127 height 17
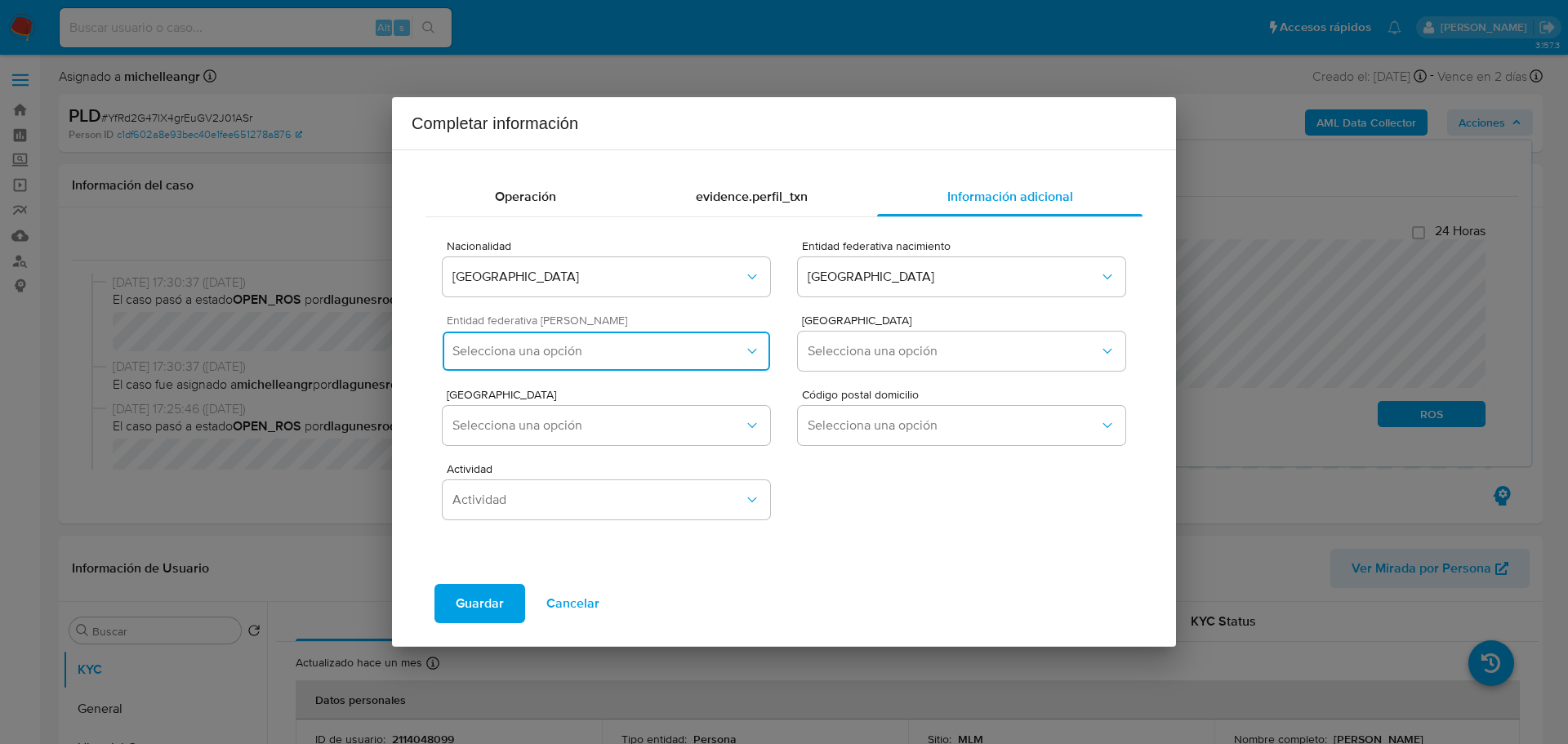
click at [602, 355] on span "Selecciona una opción" at bounding box center [598, 351] width 292 height 17
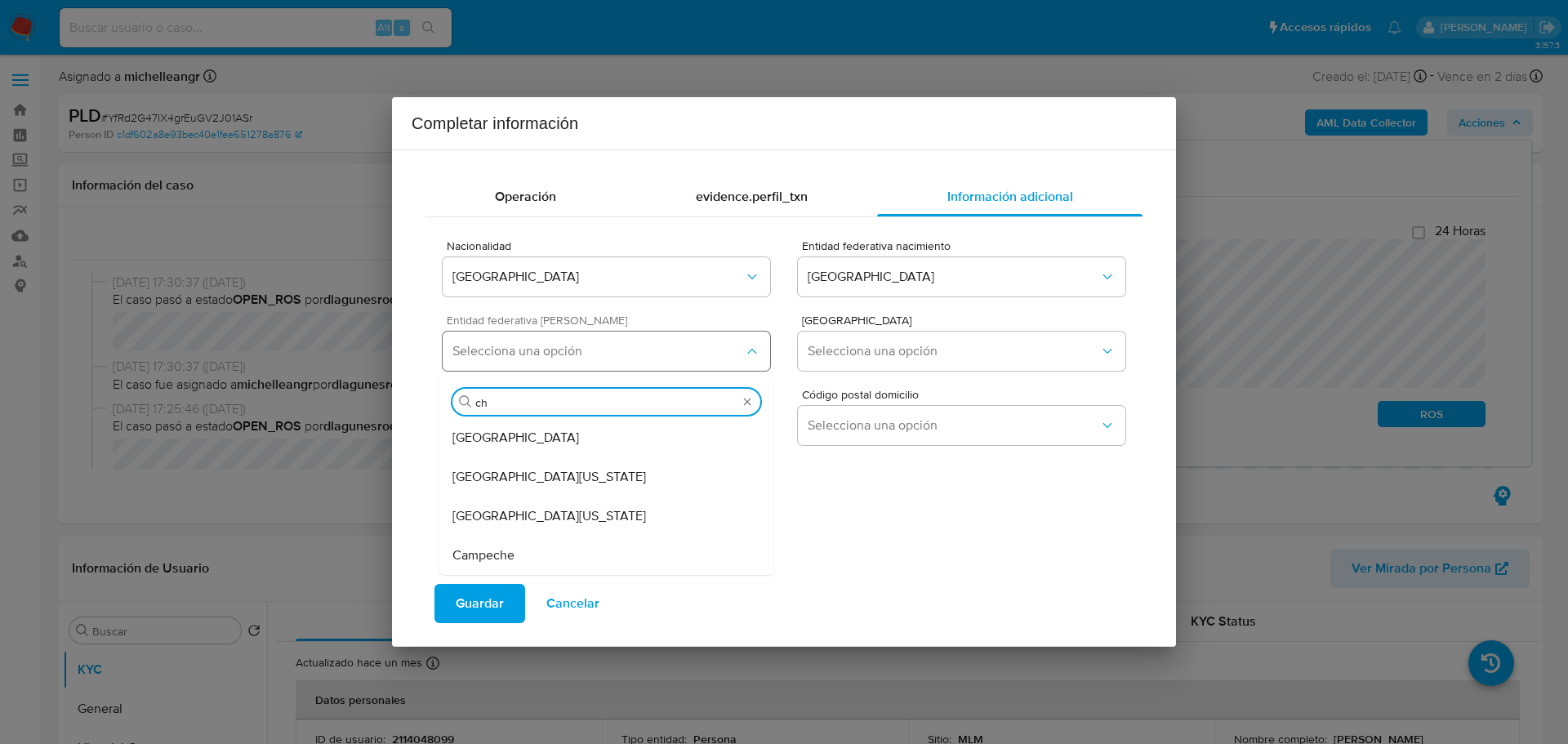
type input "chi"
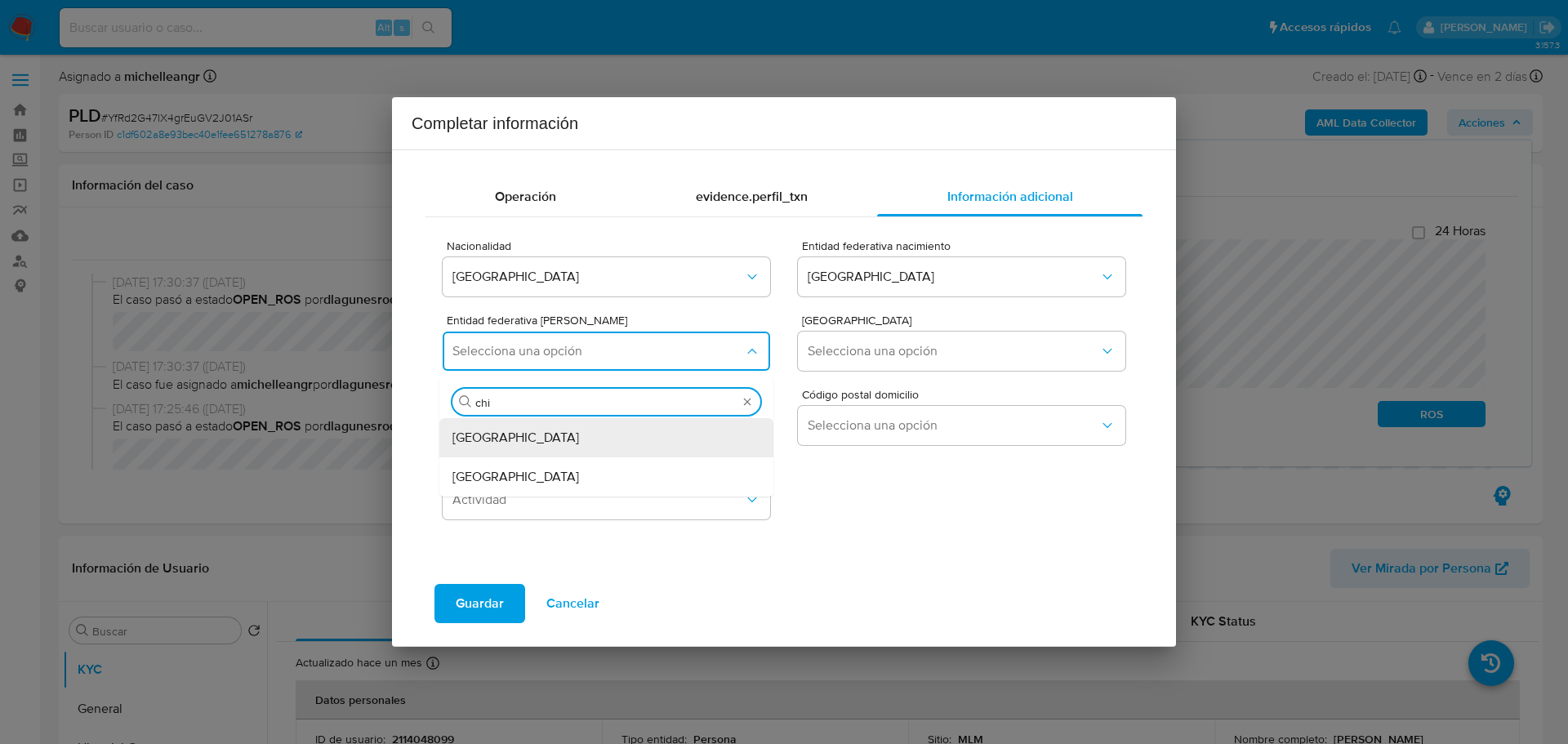
drag, startPoint x: 526, startPoint y: 478, endPoint x: 660, endPoint y: 432, distance: 141.7
click at [533, 476] on div "[GEOGRAPHIC_DATA]" at bounding box center [607, 477] width 308 height 39
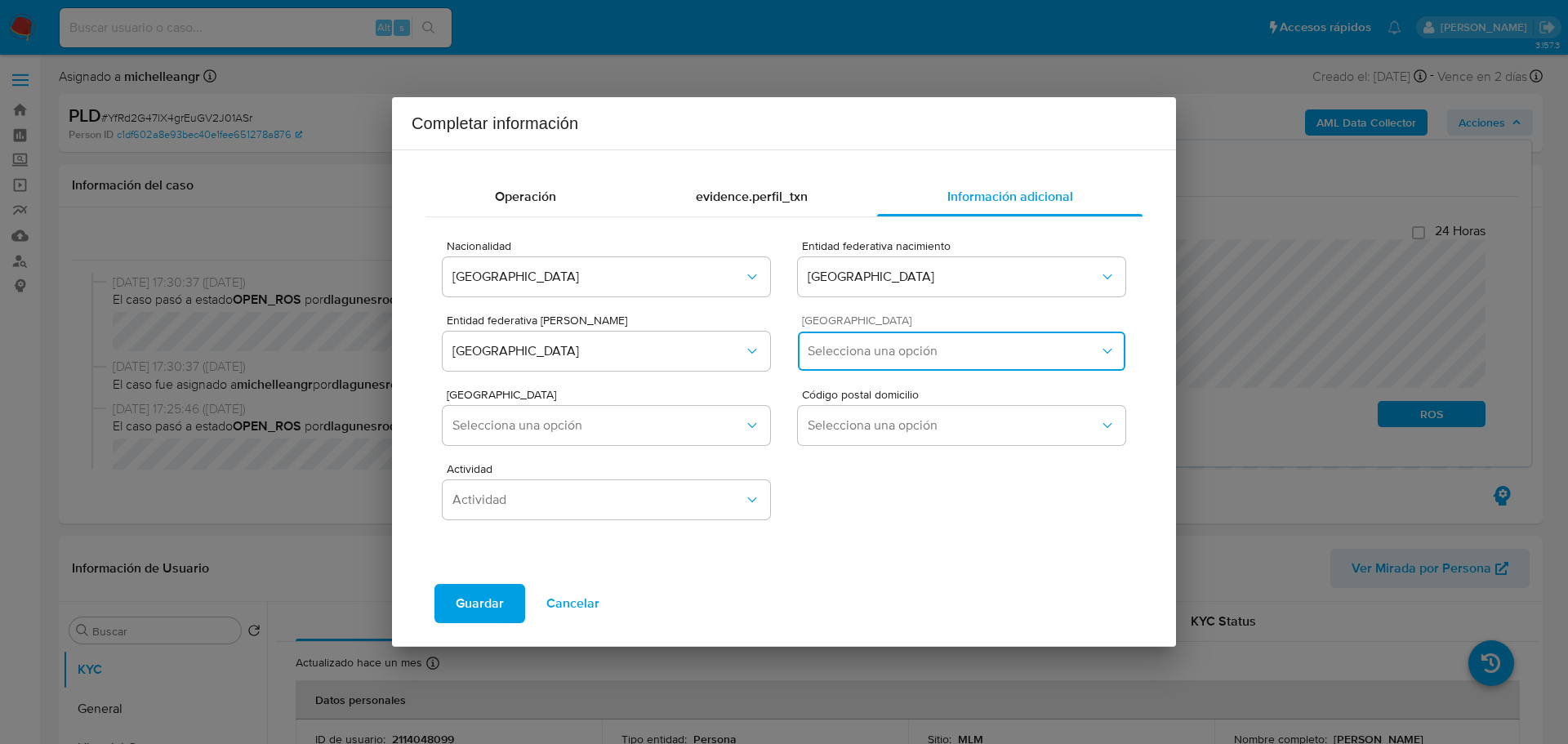
click at [852, 357] on span "Selecciona una opción" at bounding box center [953, 351] width 292 height 17
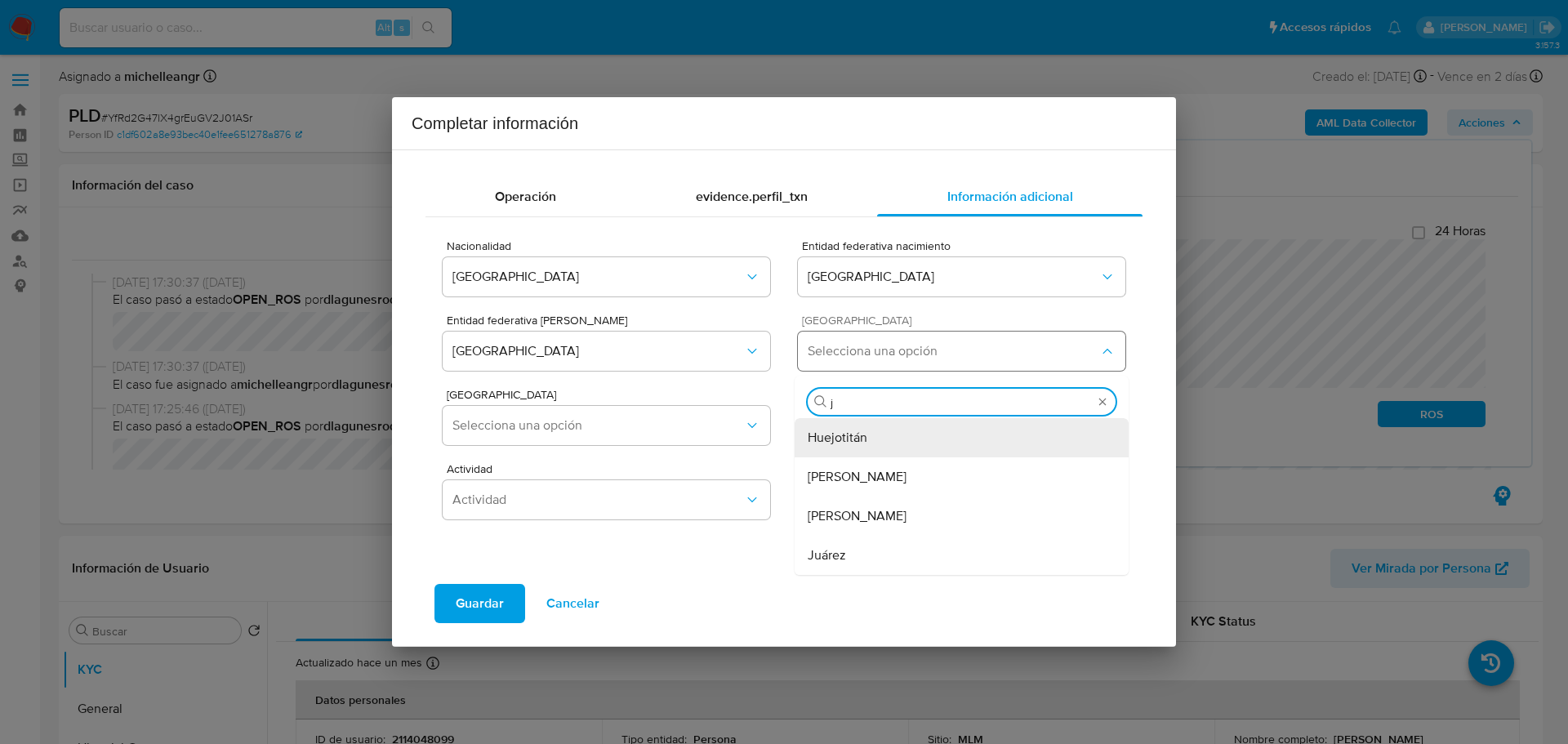
type input "ju"
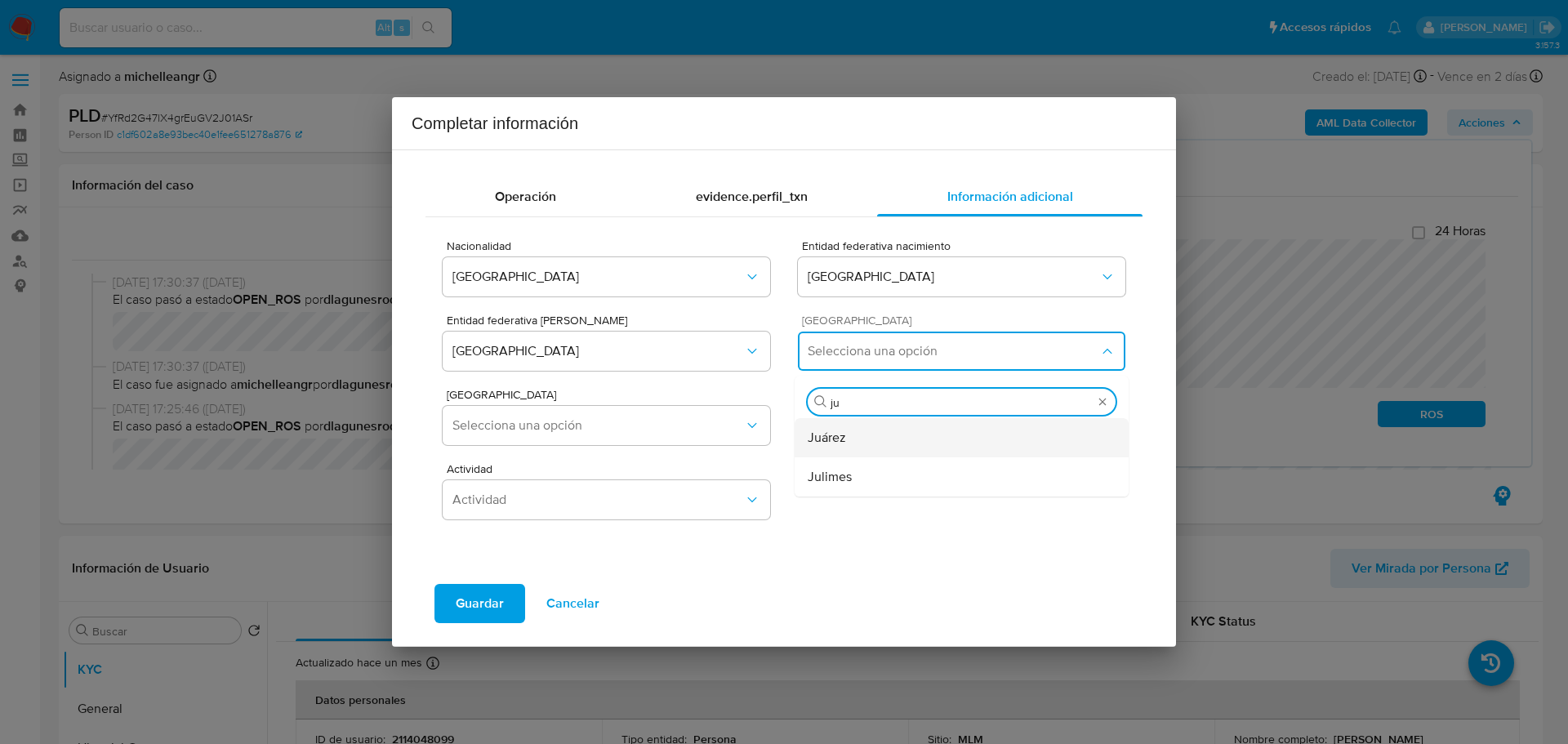
click at [835, 441] on span "Juárez" at bounding box center [827, 437] width 39 height 17
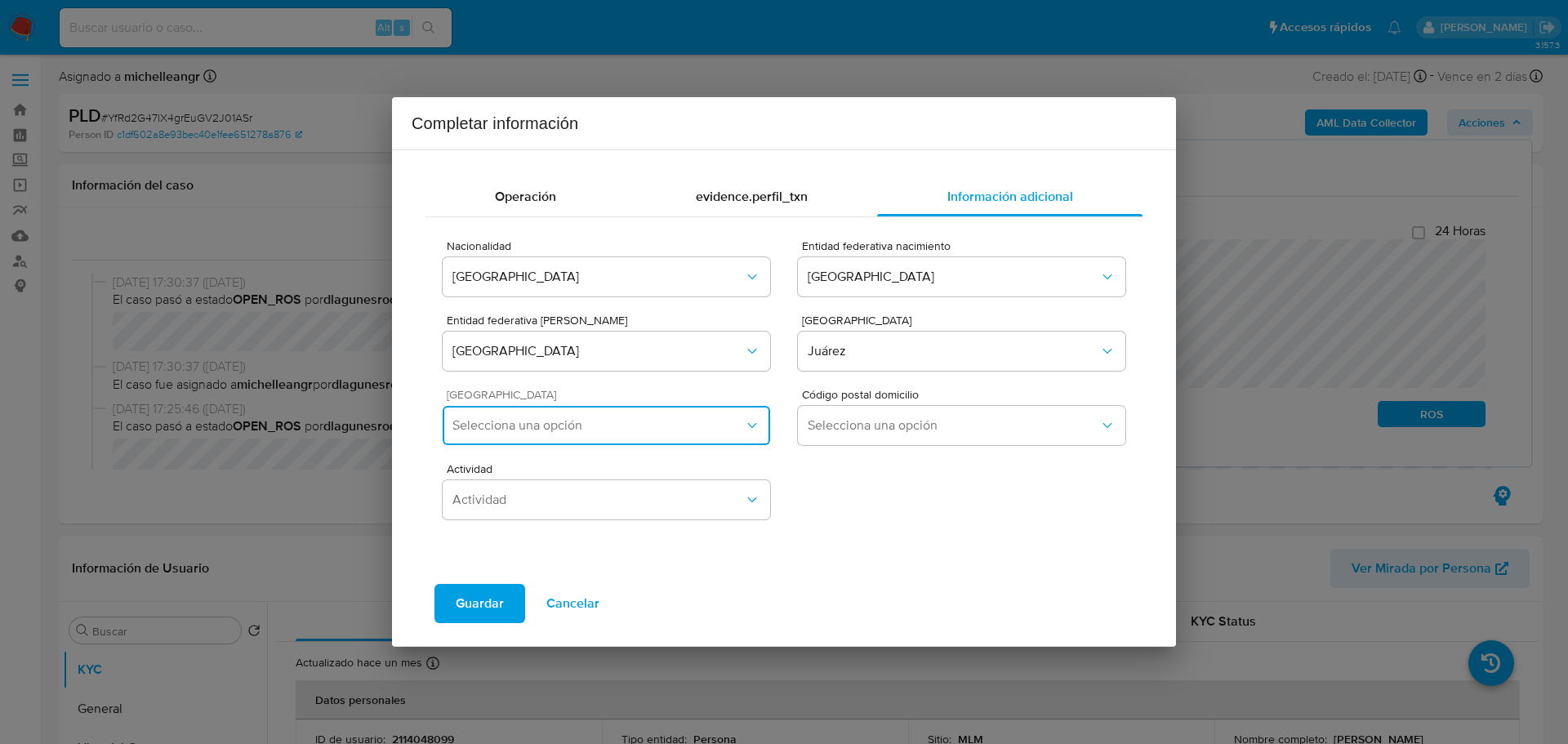
click at [576, 444] on button "Selecciona una opción" at bounding box center [606, 425] width 328 height 39
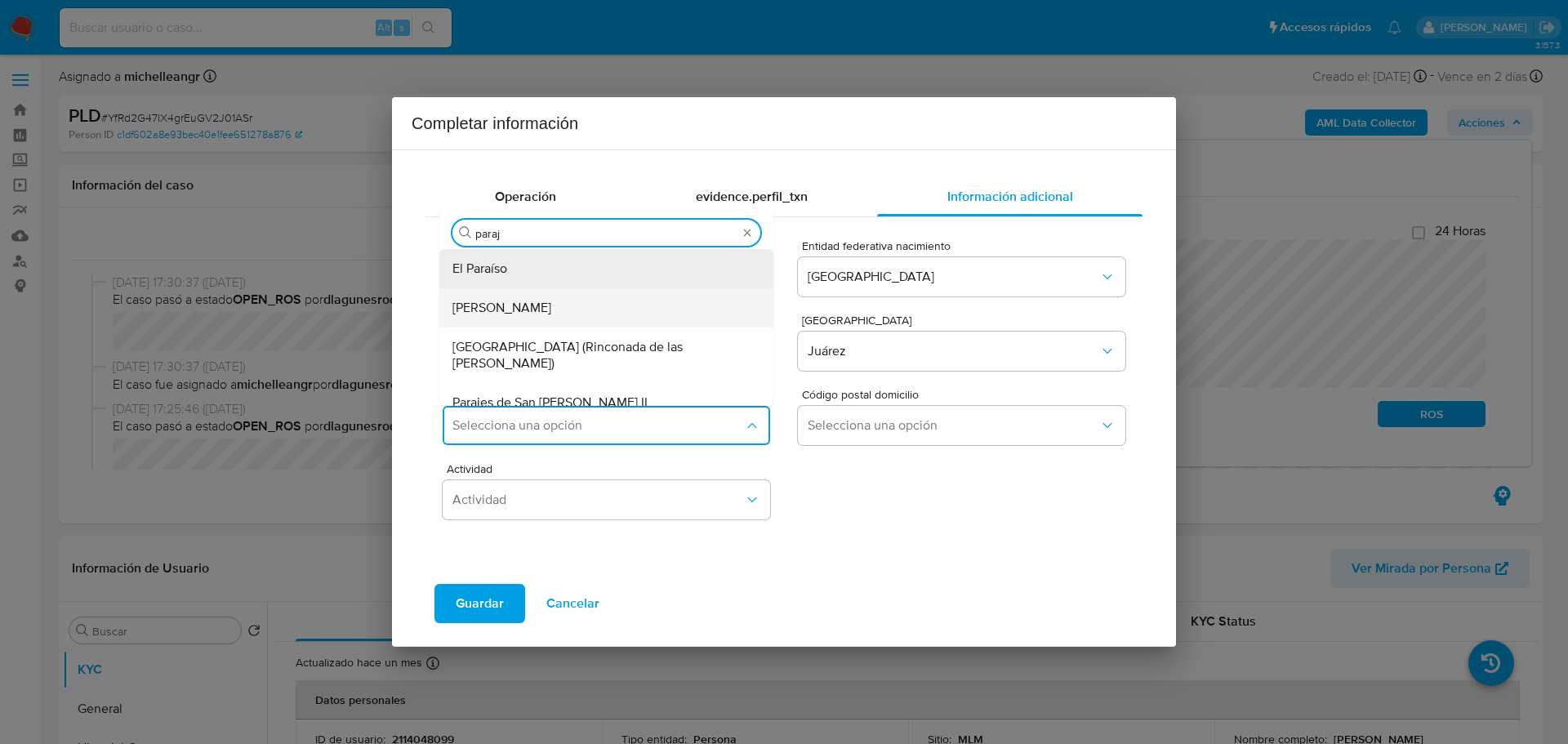
type input "paraje"
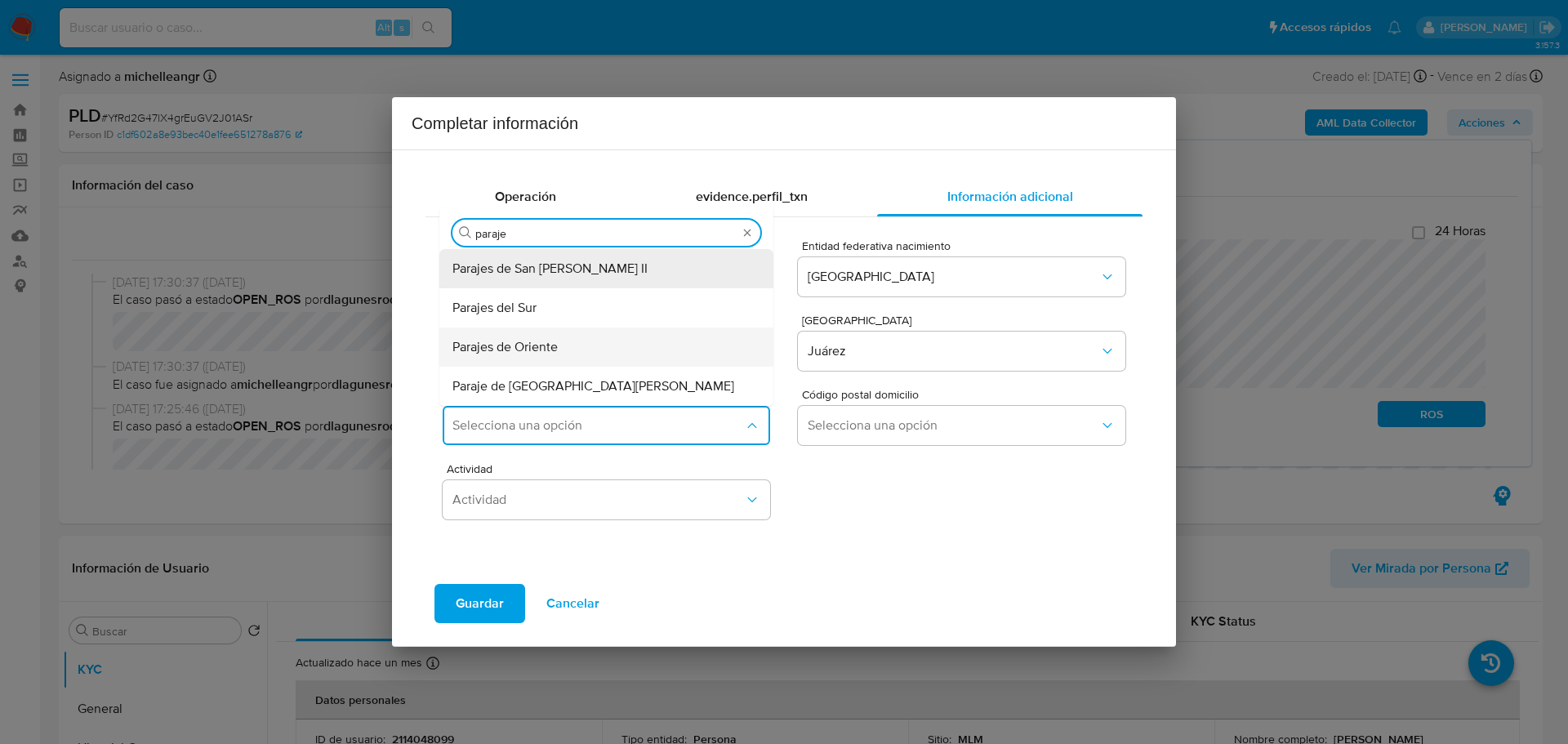
click at [633, 343] on div "Parajes de Oriente" at bounding box center [607, 347] width 308 height 39
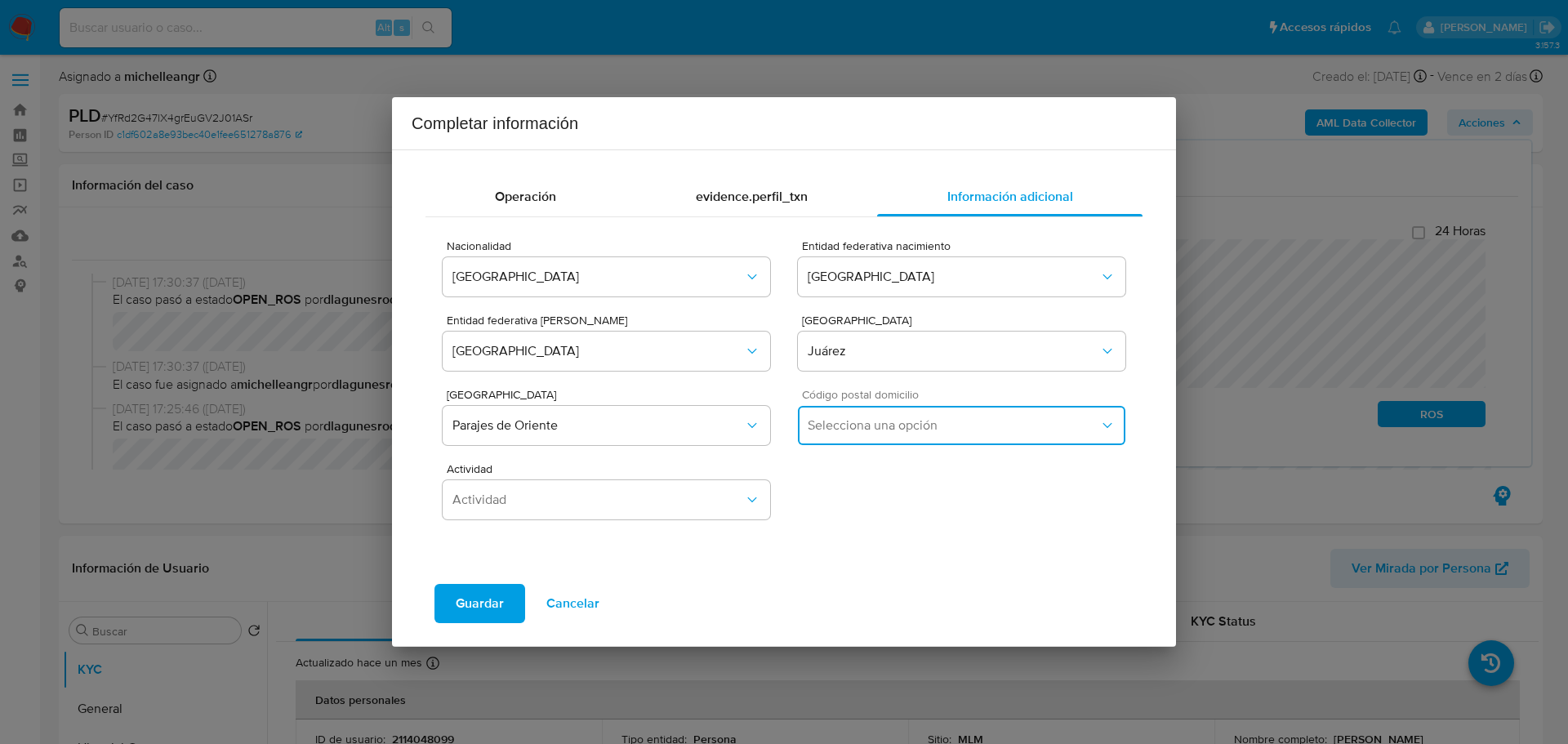
click at [939, 417] on span "Selecciona una opción" at bounding box center [953, 425] width 292 height 17
click at [885, 508] on div "32575" at bounding box center [962, 512] width 308 height 39
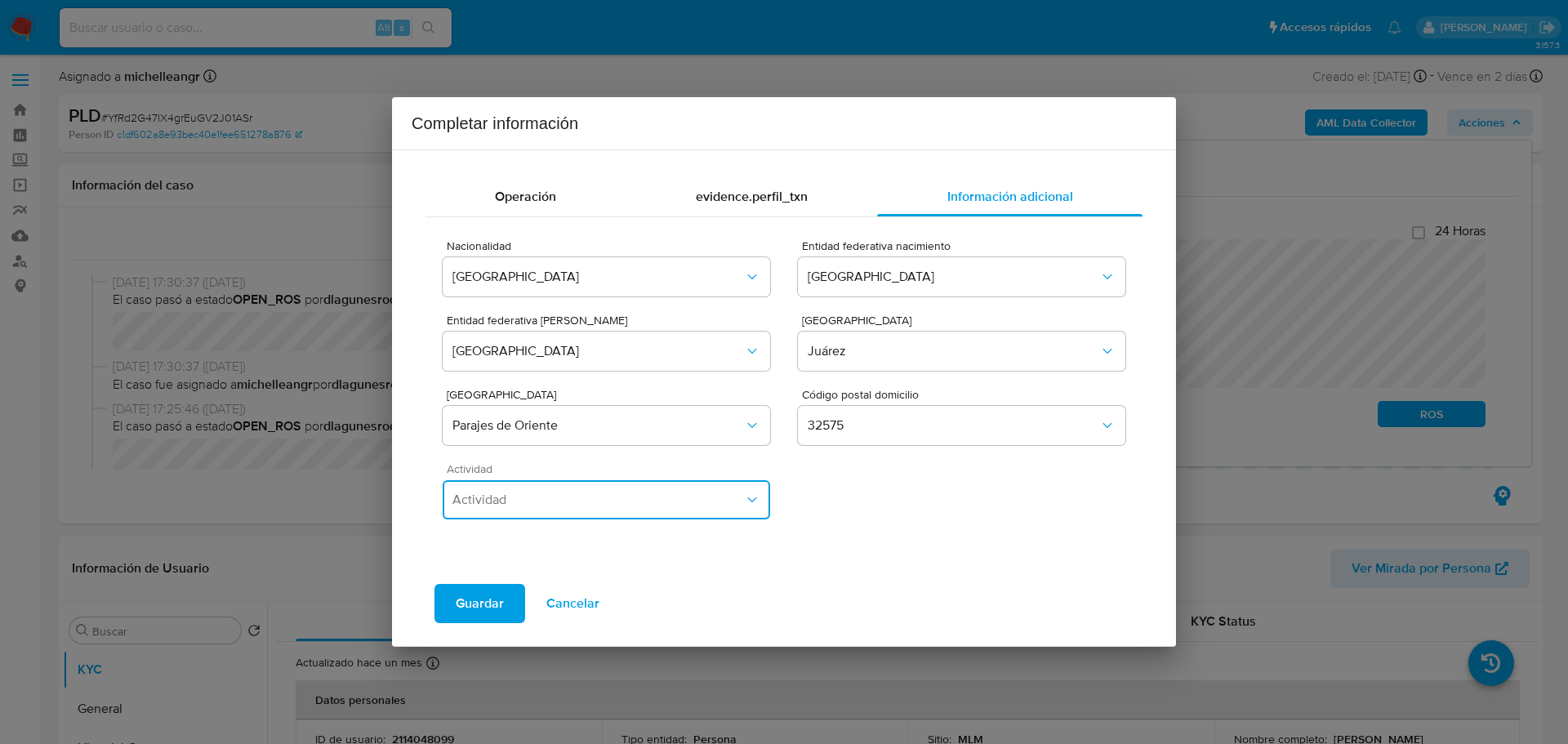
click at [578, 507] on span "Actividad" at bounding box center [598, 500] width 292 height 17
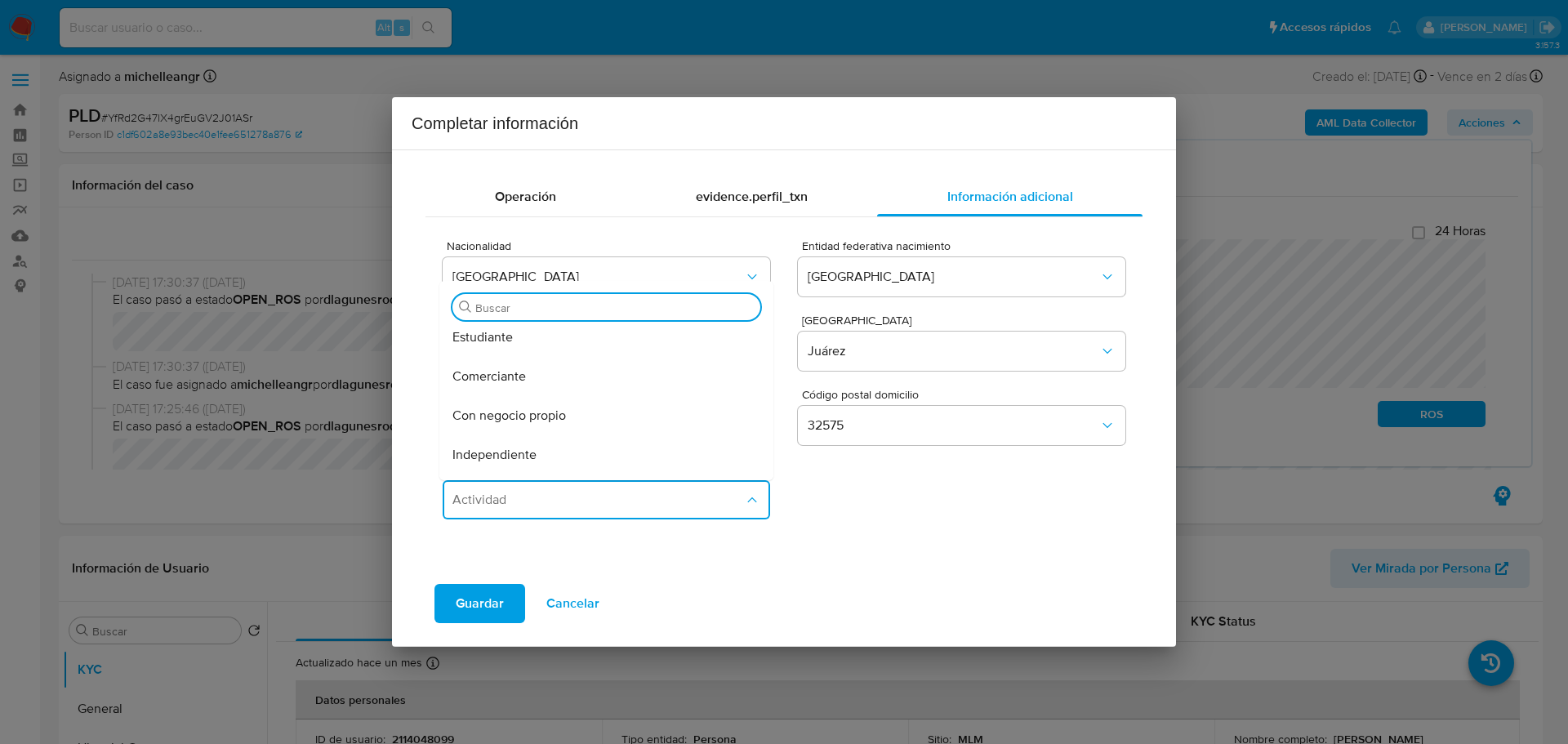
scroll to position [163, 0]
click at [545, 342] on span "Con negocio propio" at bounding box center [510, 337] width 114 height 17
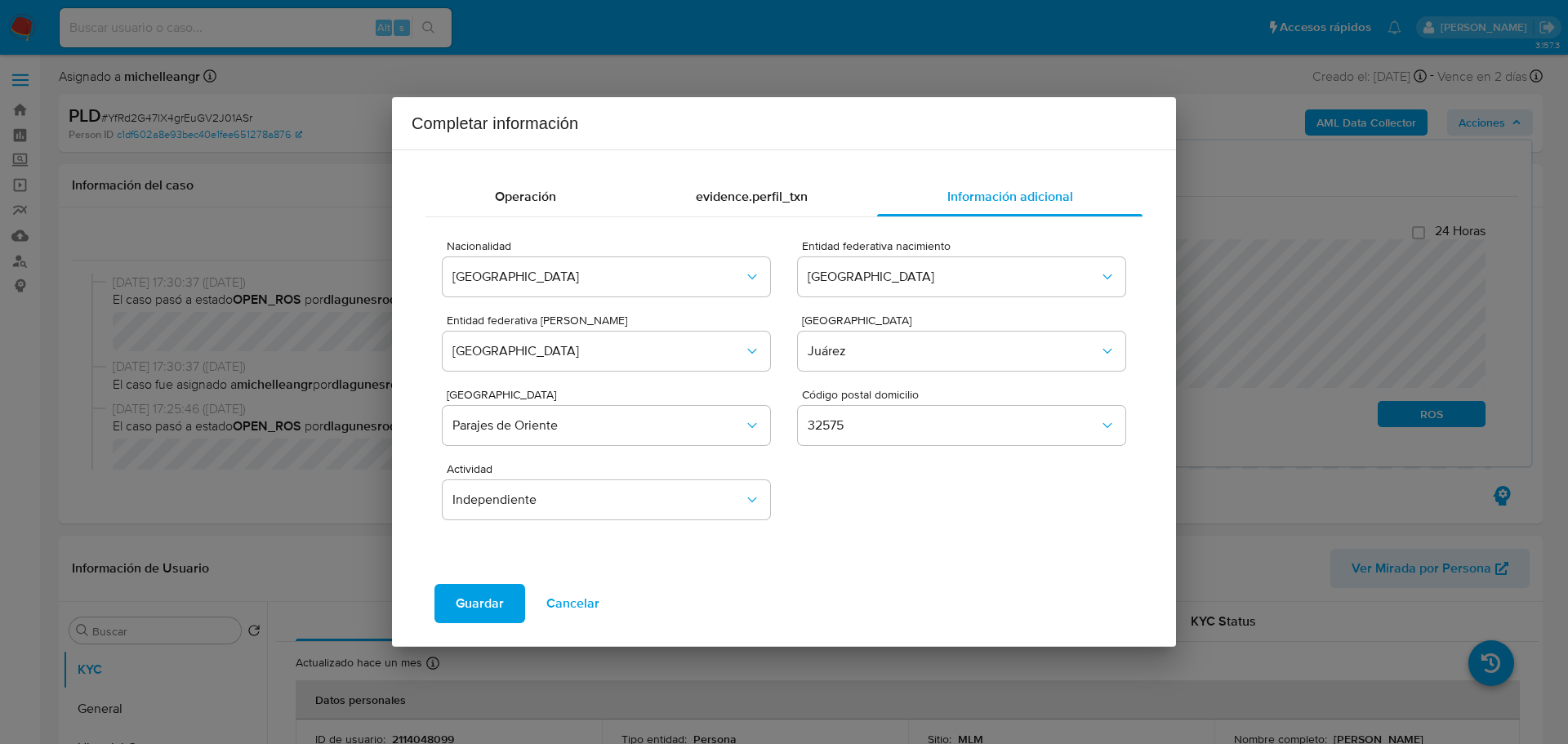
click at [470, 606] on span "Guardar" at bounding box center [479, 604] width 48 height 36
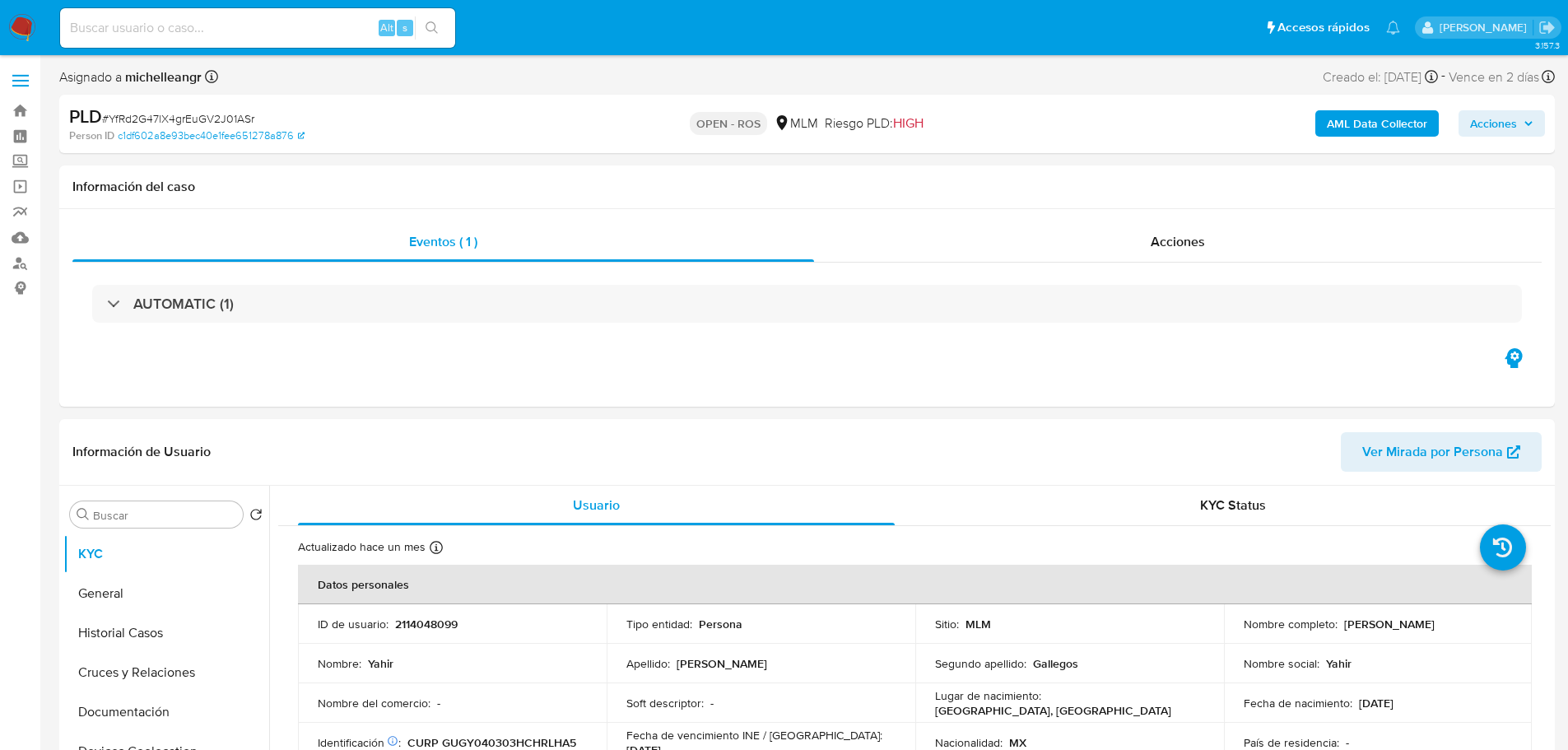
select select "10"
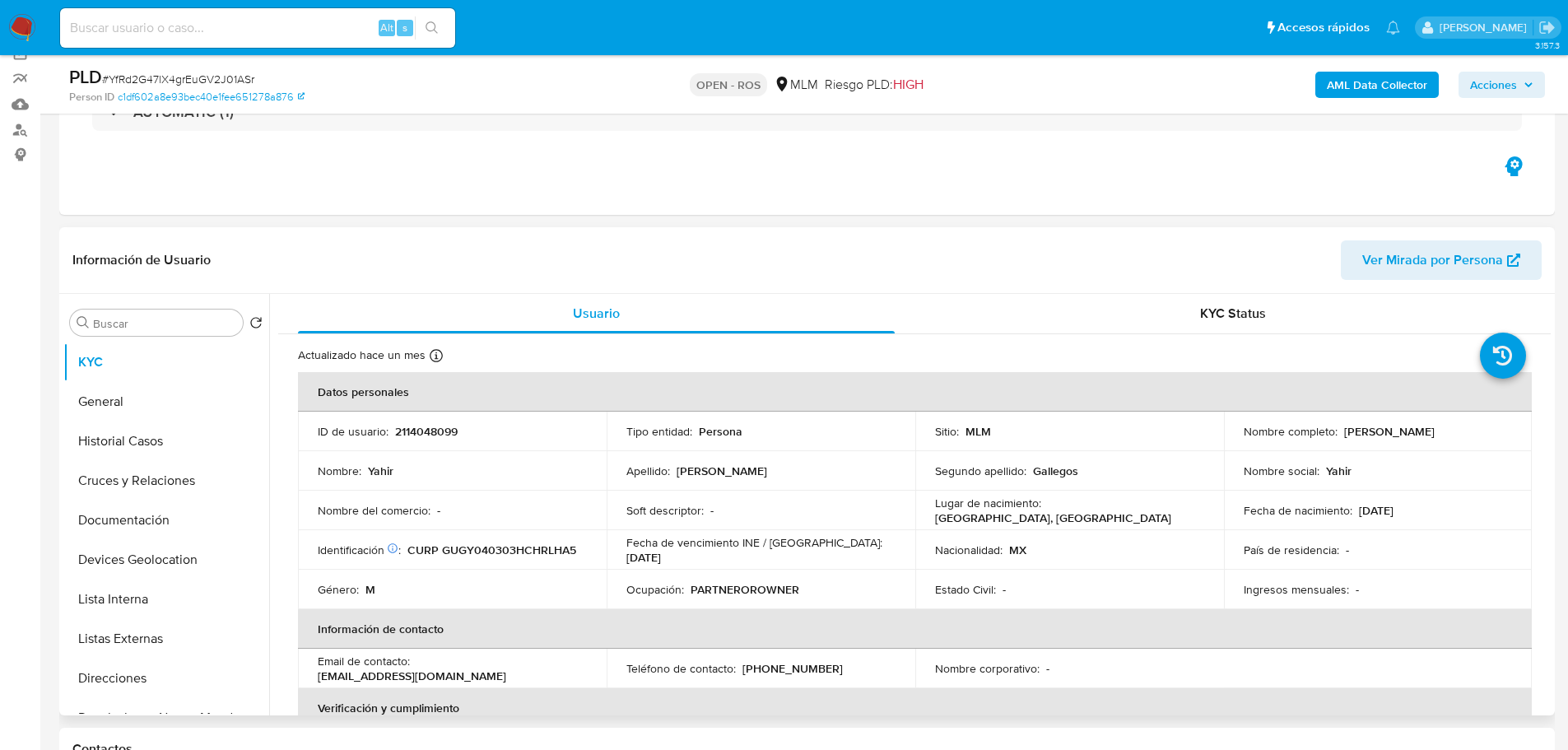
scroll to position [247, 0]
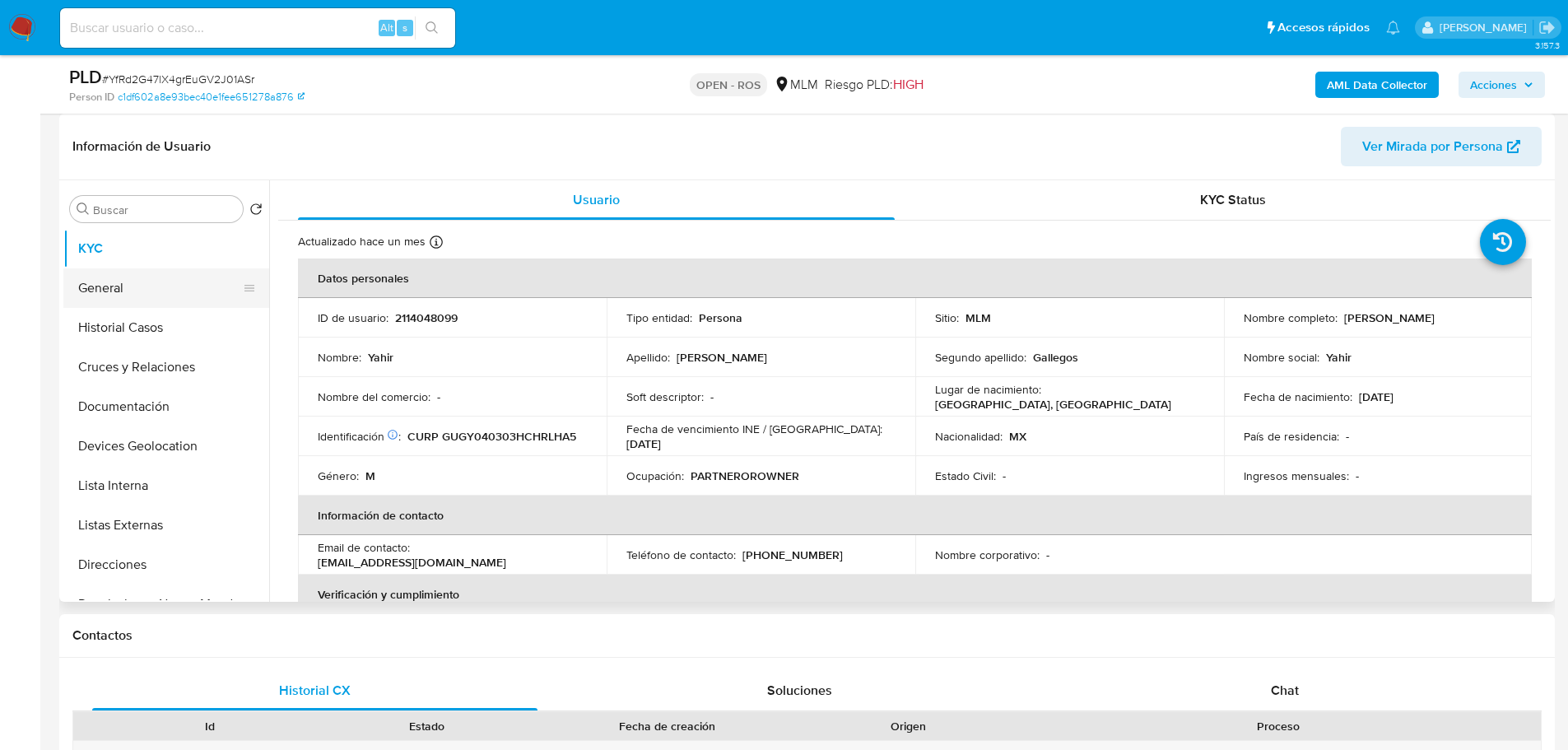
click at [135, 285] on button "General" at bounding box center [160, 288] width 192 height 40
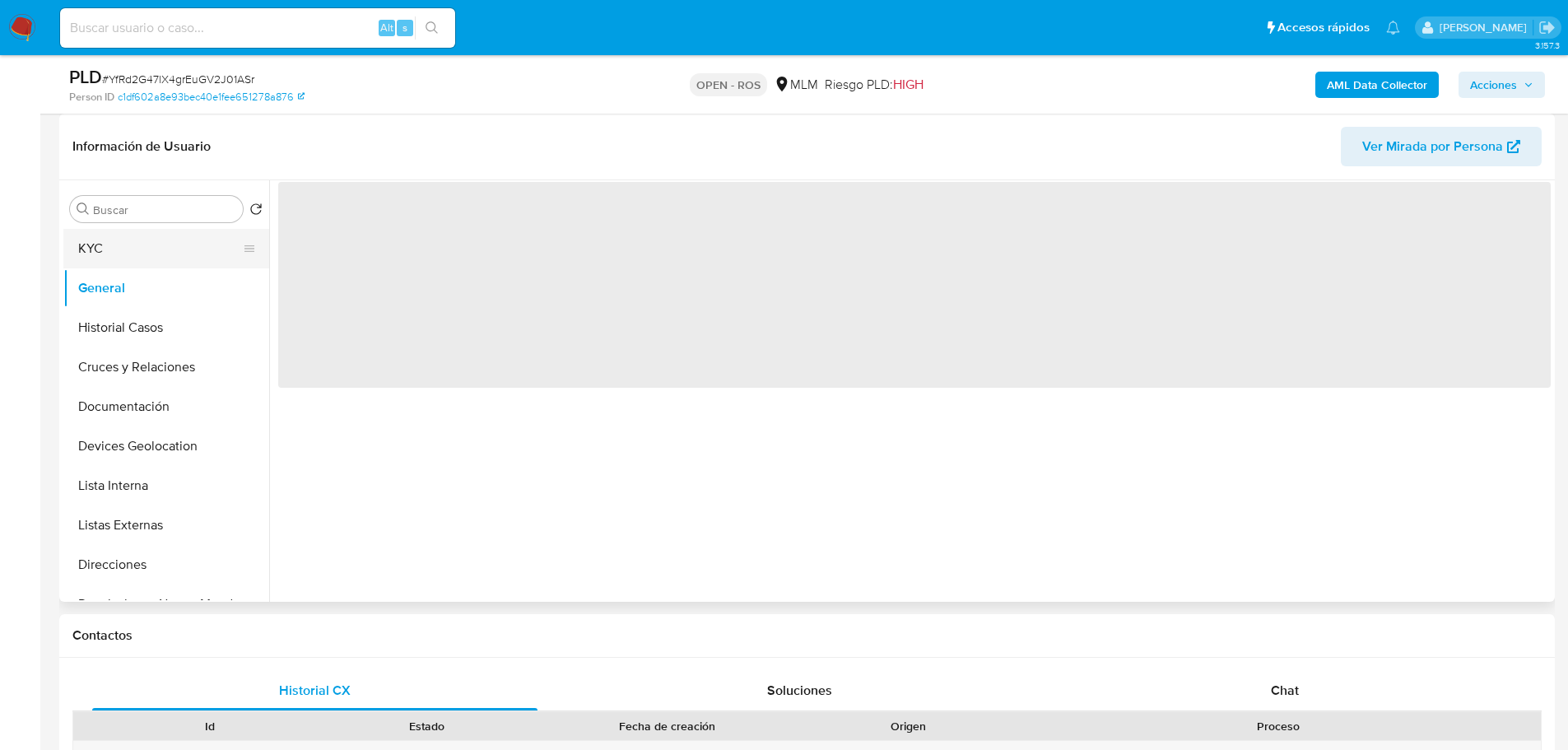
click at [134, 254] on button "KYC" at bounding box center [160, 248] width 192 height 40
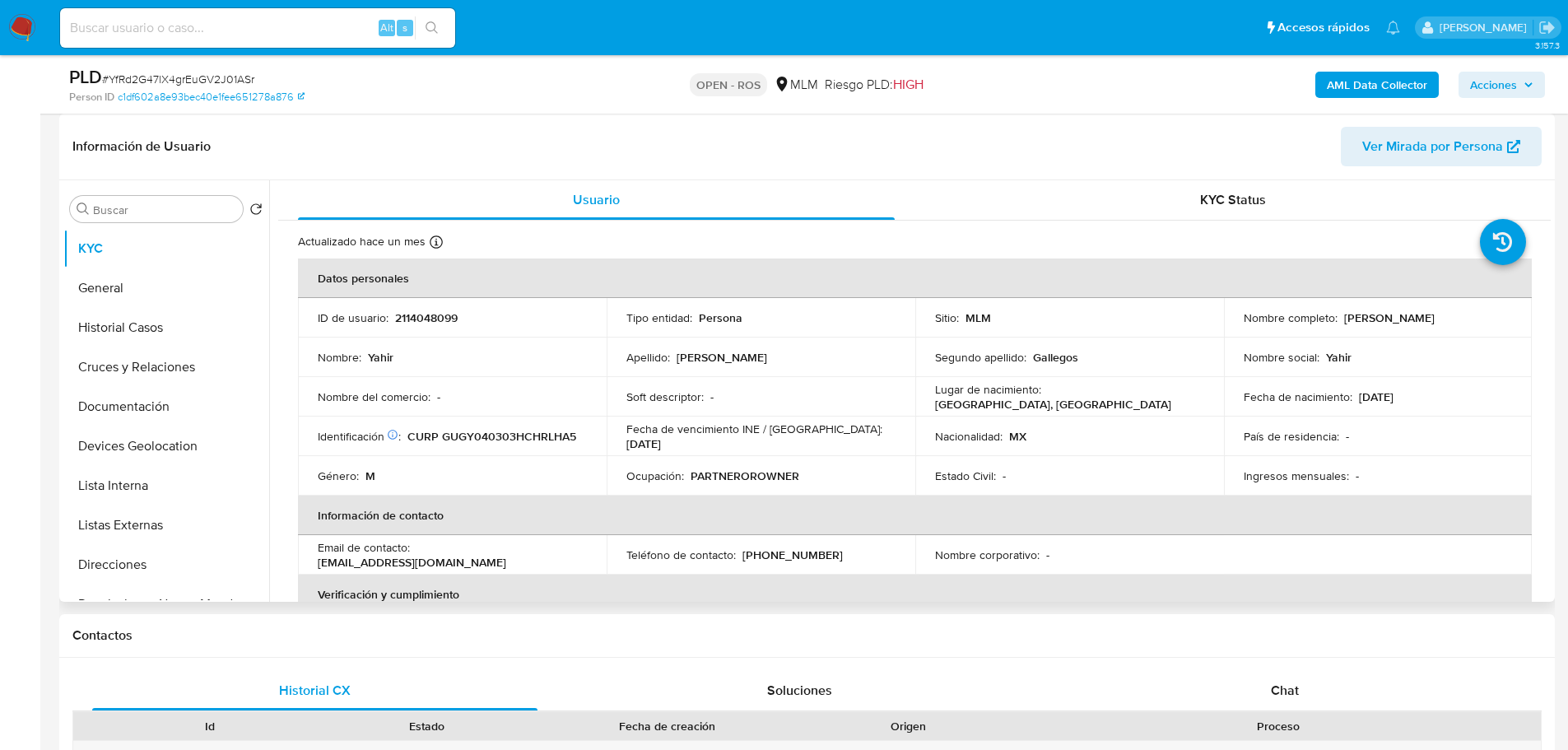
drag, startPoint x: 633, startPoint y: 400, endPoint x: 858, endPoint y: 398, distance: 225.0
click at [675, 395] on p "Soft descriptor :" at bounding box center [666, 397] width 78 height 15
drag, startPoint x: 992, startPoint y: 390, endPoint x: 1154, endPoint y: 396, distance: 162.1
click at [1154, 396] on div "Lugar de nacimiento : MEXICO, CHIHUAHUA" at bounding box center [1069, 398] width 269 height 30
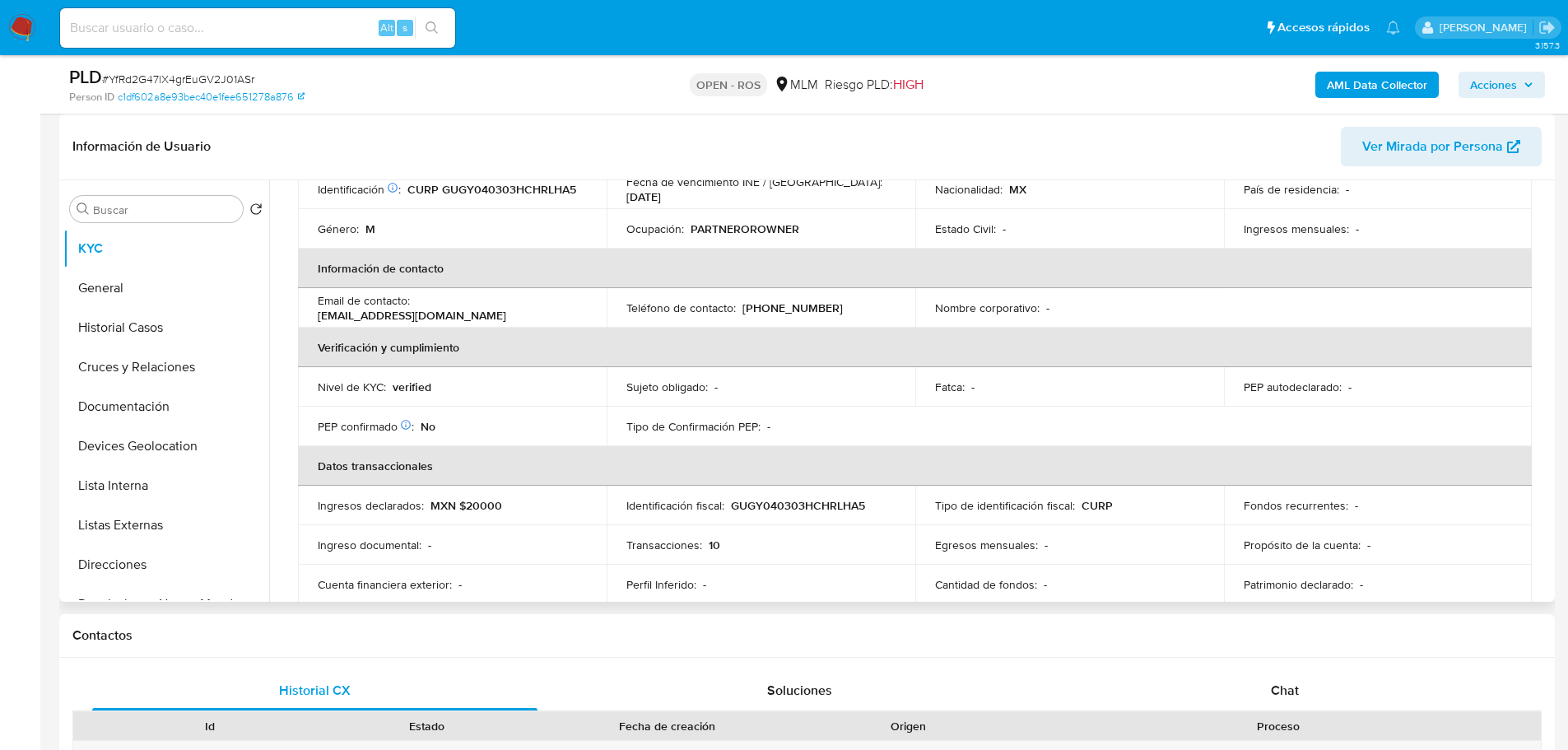
drag, startPoint x: 663, startPoint y: 383, endPoint x: 693, endPoint y: 349, distance: 45.3
click at [675, 367] on table "Datos personales ID de usuario : 2114048099 Tipo entidad : Persona Sitio : MLM …" at bounding box center [916, 307] width 1234 height 593
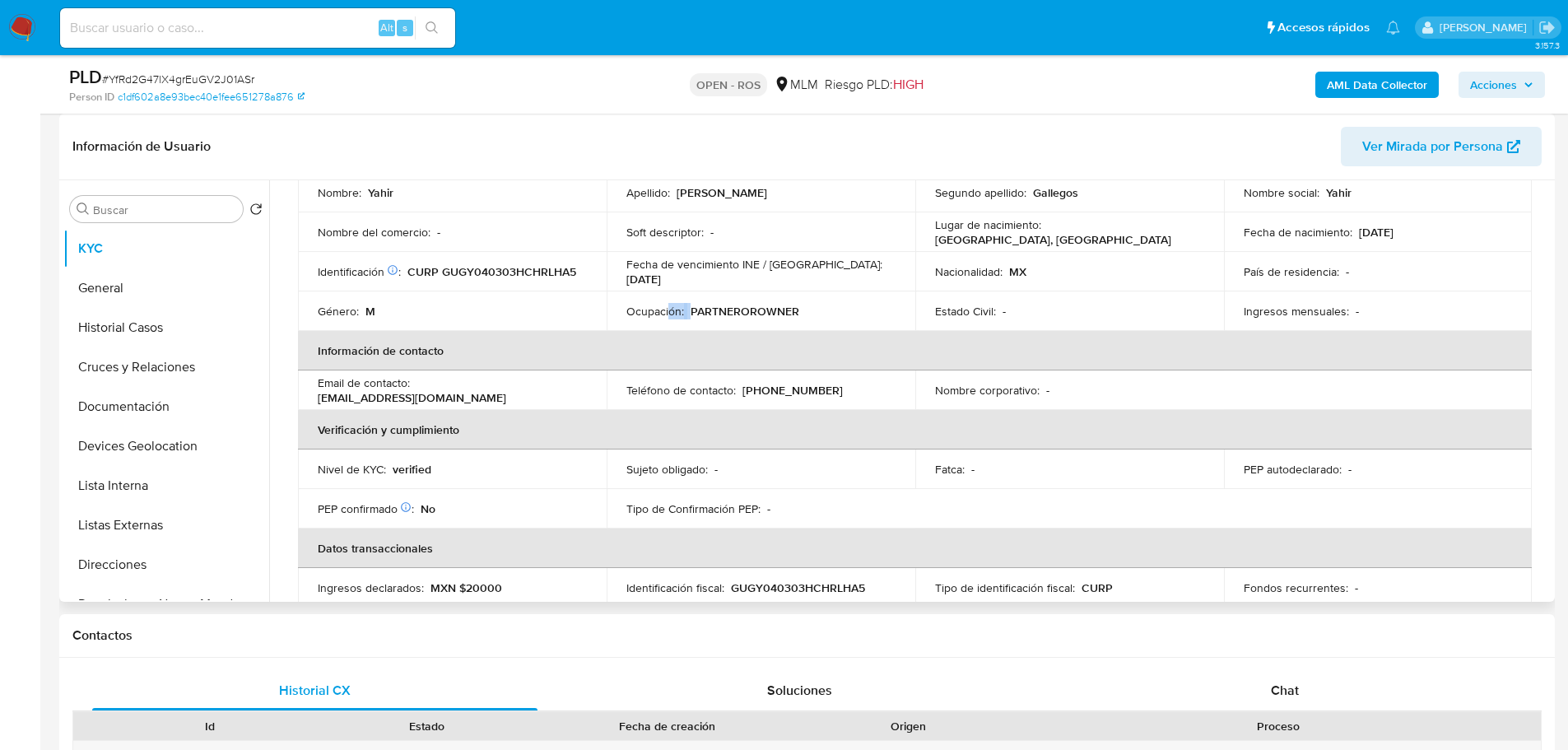
drag, startPoint x: 667, startPoint y: 310, endPoint x: 761, endPoint y: 333, distance: 96.8
click at [823, 319] on div "Ocupación : PARTNEROROWNER" at bounding box center [761, 311] width 269 height 15
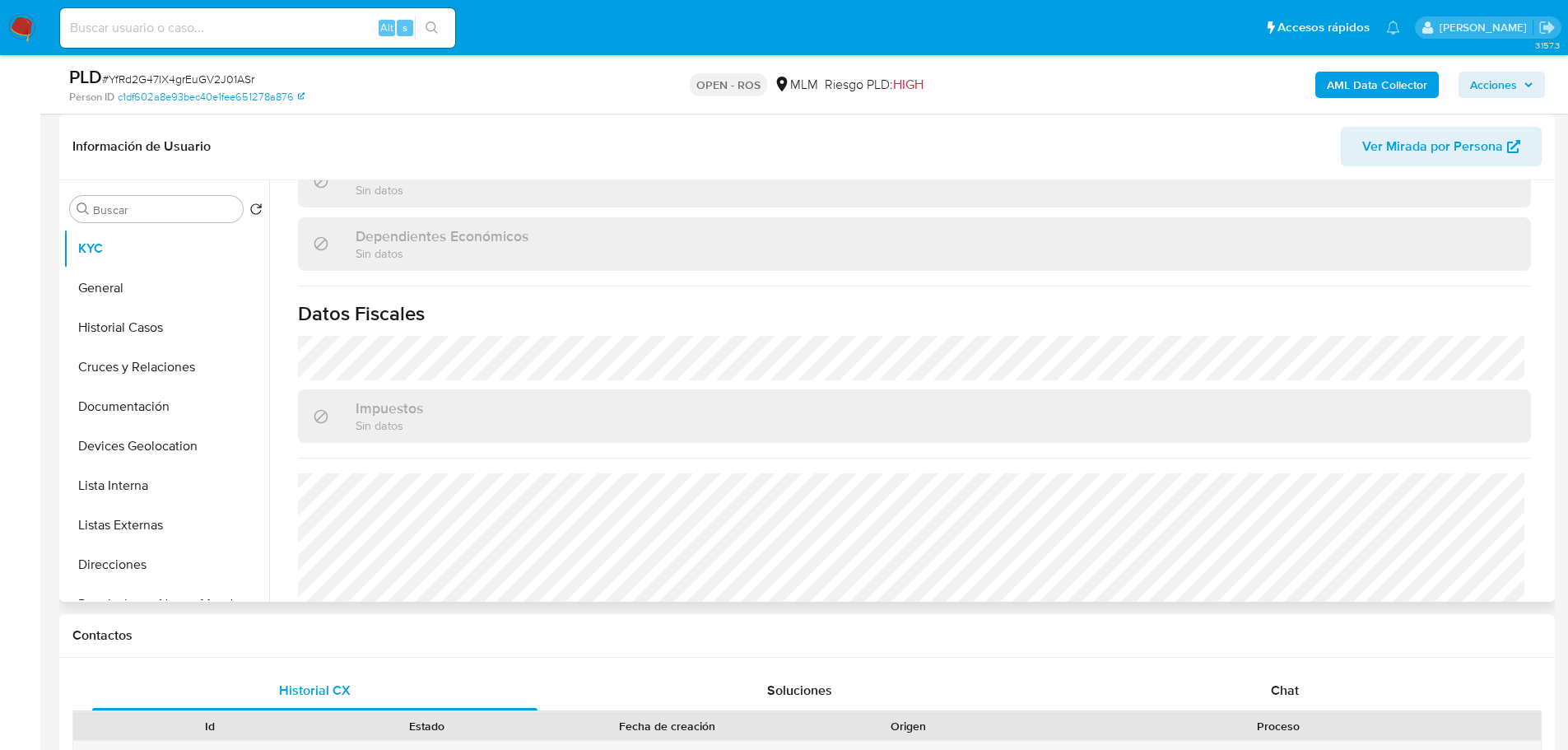
scroll to position [1003, 0]
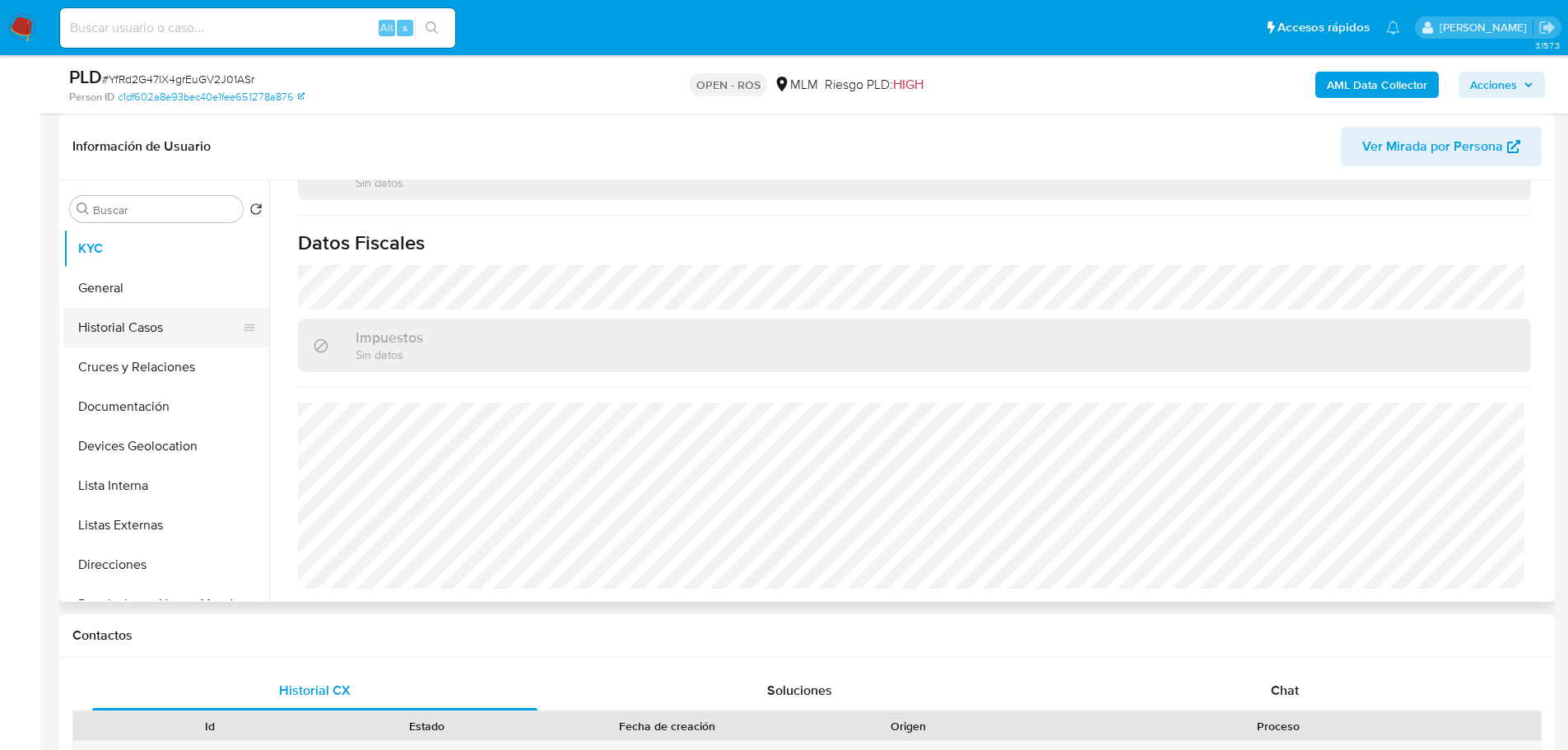
click at [149, 322] on button "Historial Casos" at bounding box center [160, 328] width 192 height 40
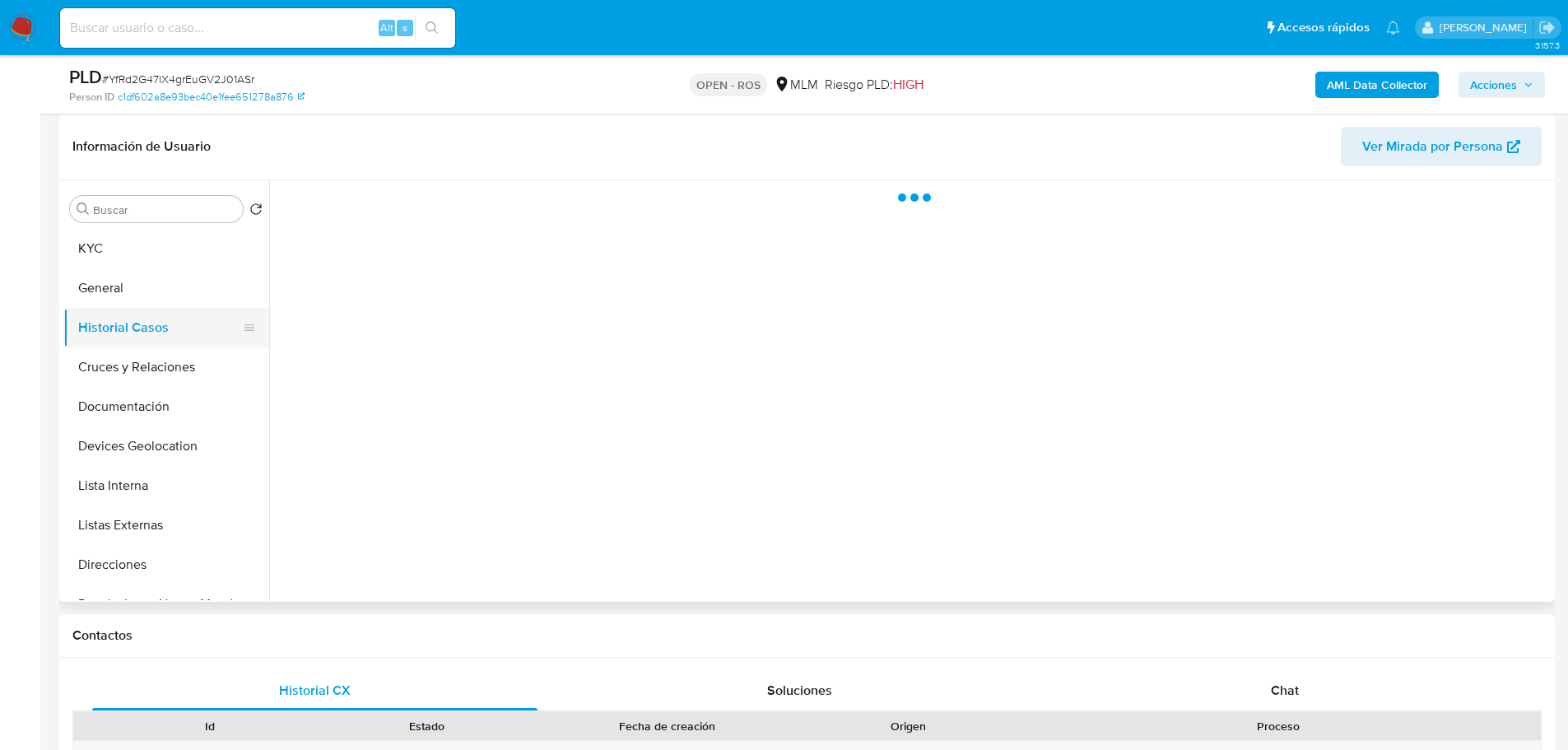
scroll to position [0, 0]
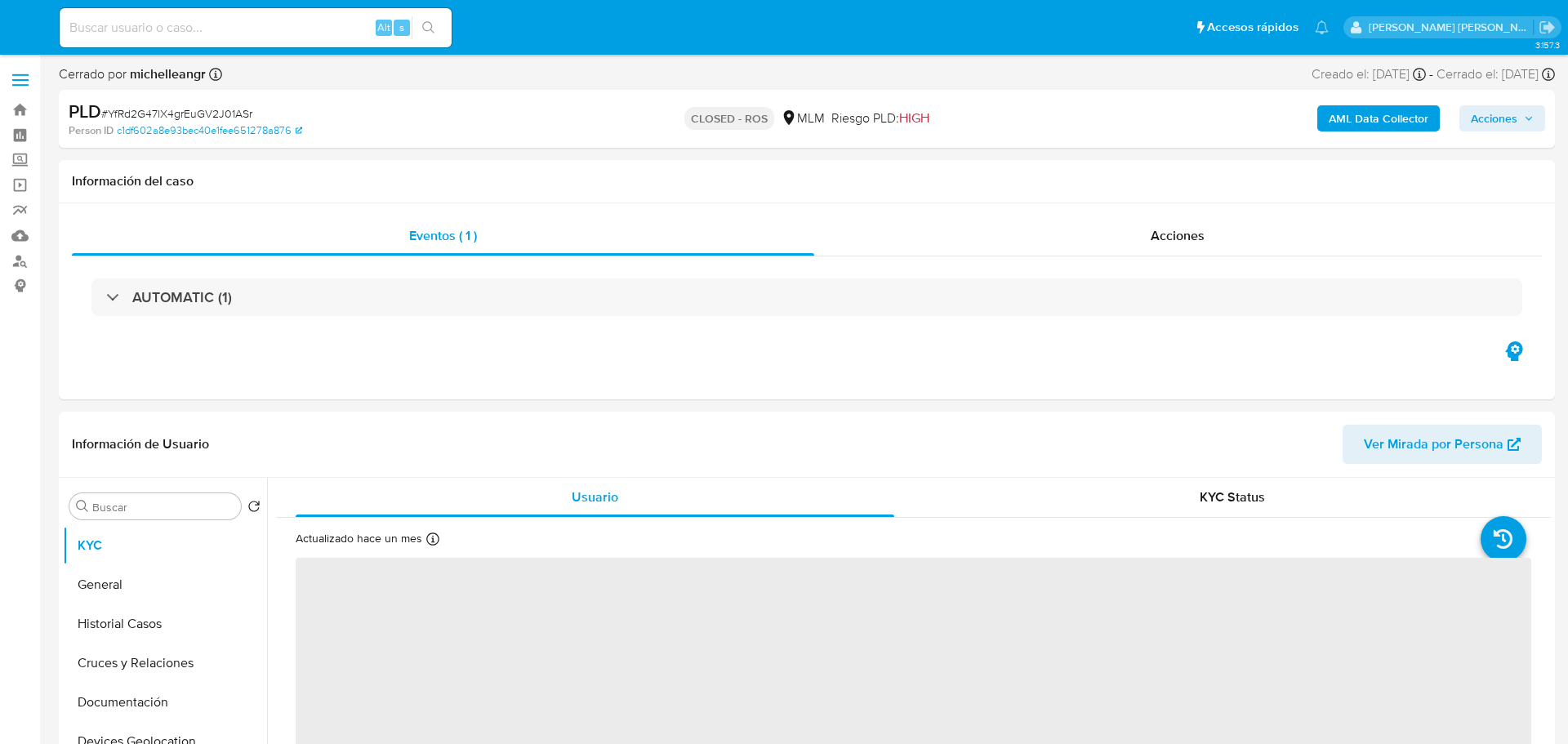
select select "10"
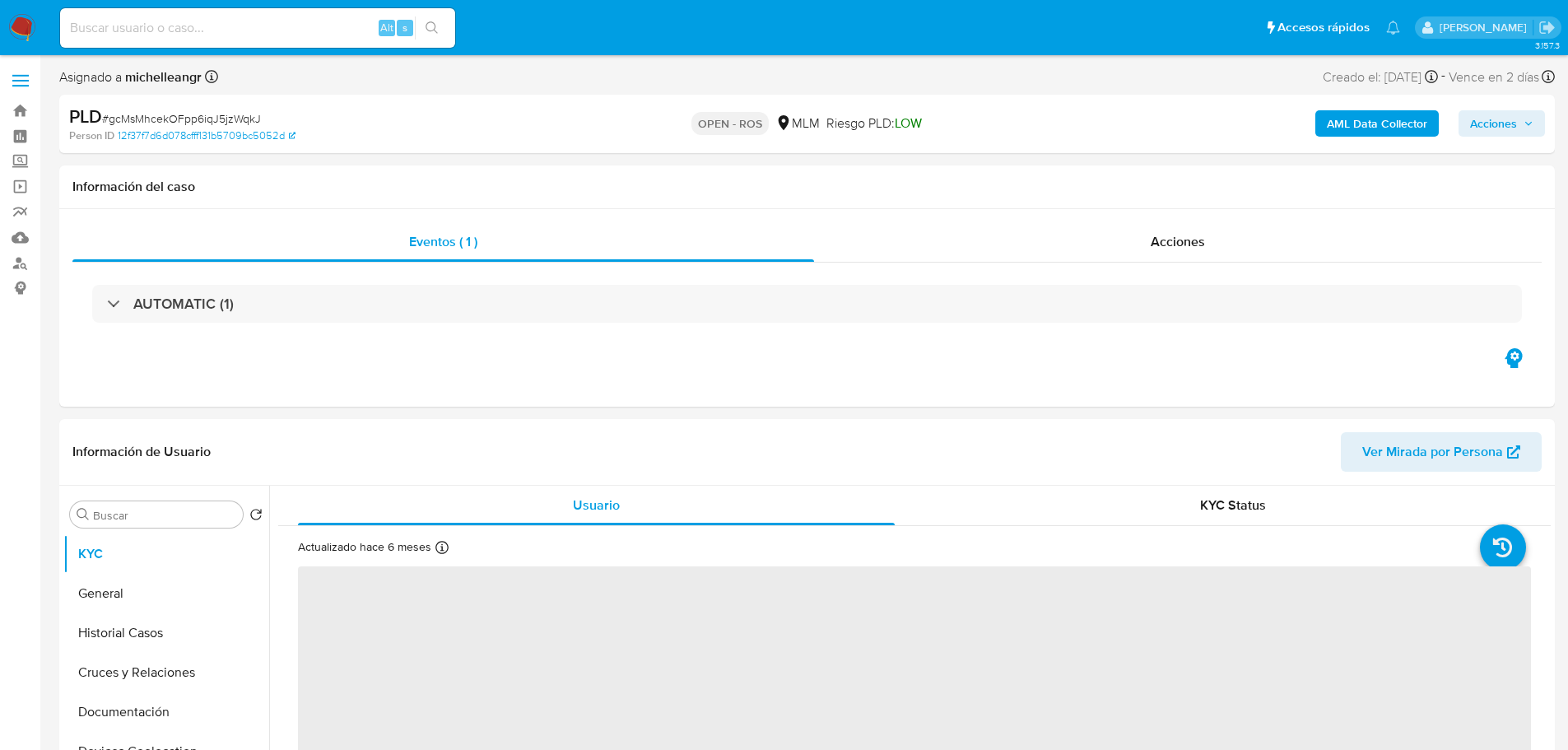
click at [146, 121] on span "# gcMsMhcekOFpp6iqJ5jzWqkJ" at bounding box center [182, 118] width 159 height 17
copy span "gcMsMhcekOFpp6iqJ5jzWqkJ"
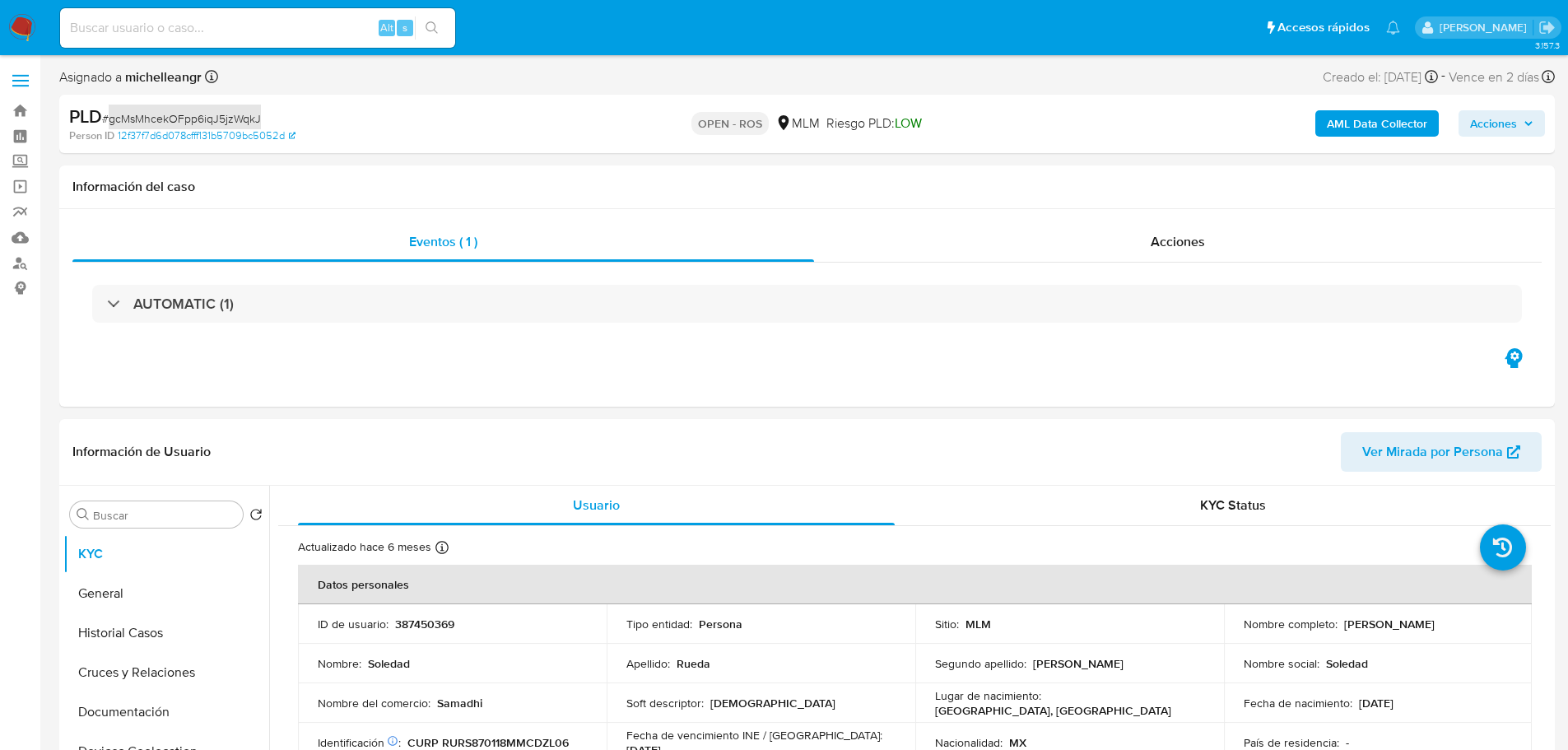
select select "10"
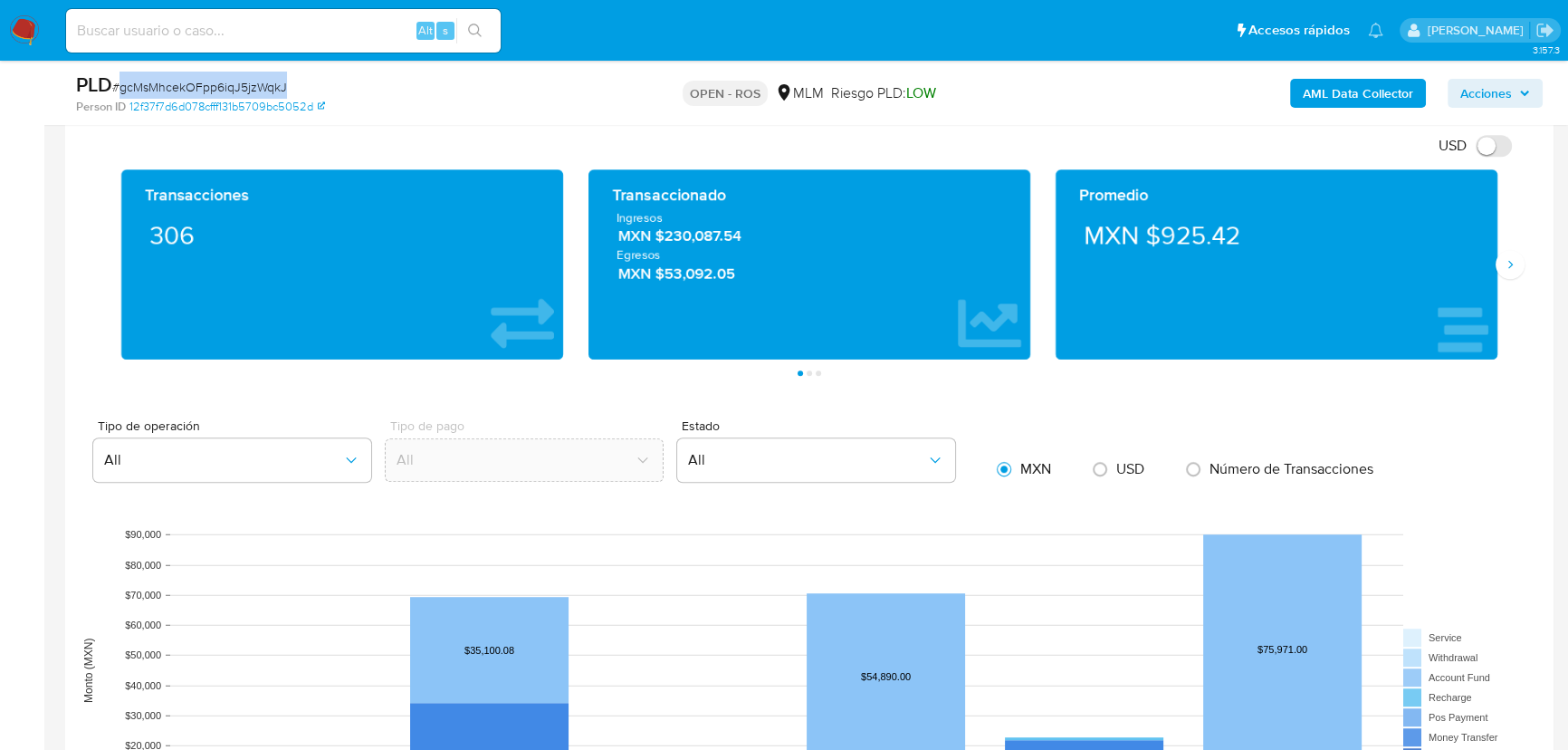
scroll to position [1647, 0]
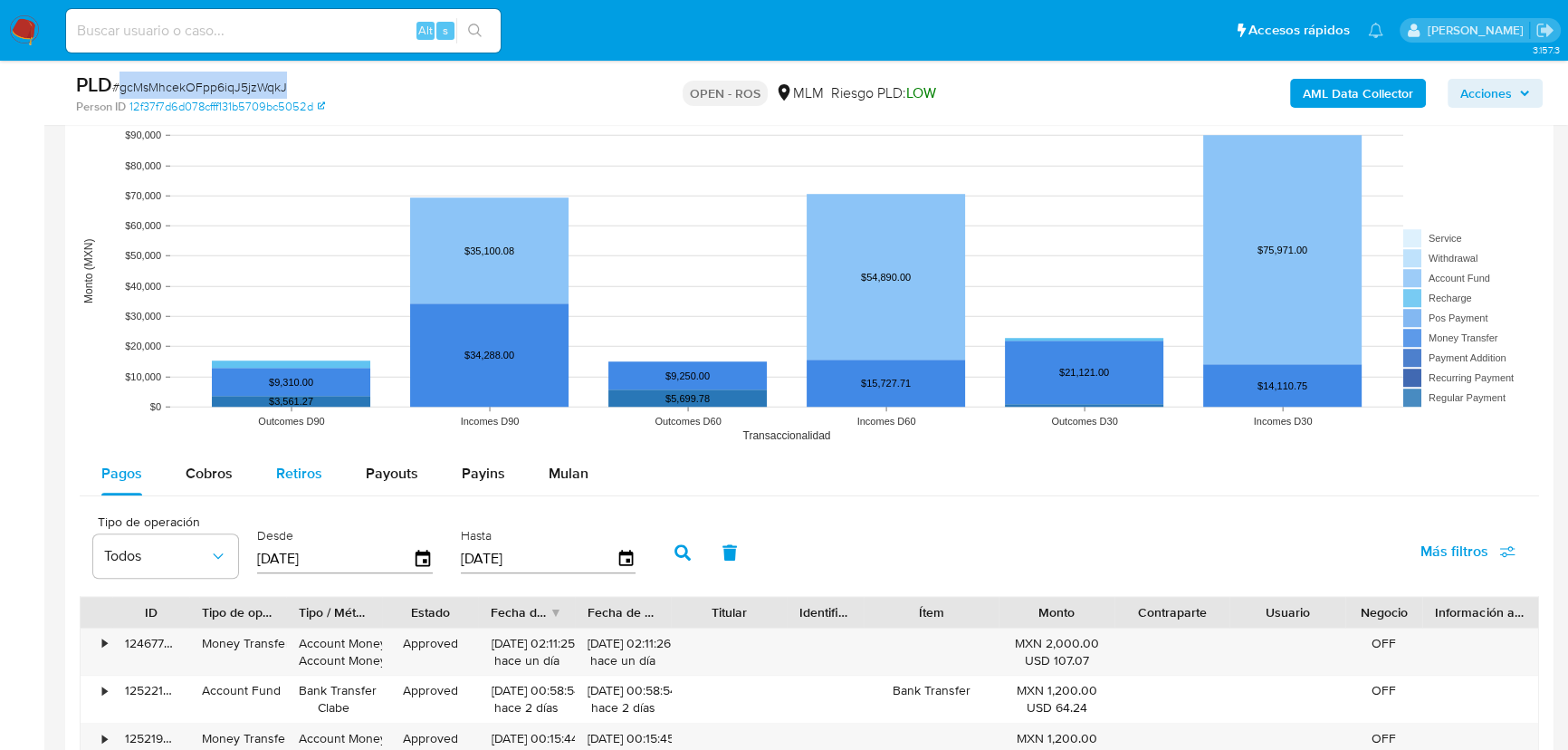
click at [193, 459] on div "Cobros" at bounding box center [209, 473] width 47 height 44
select select "10"
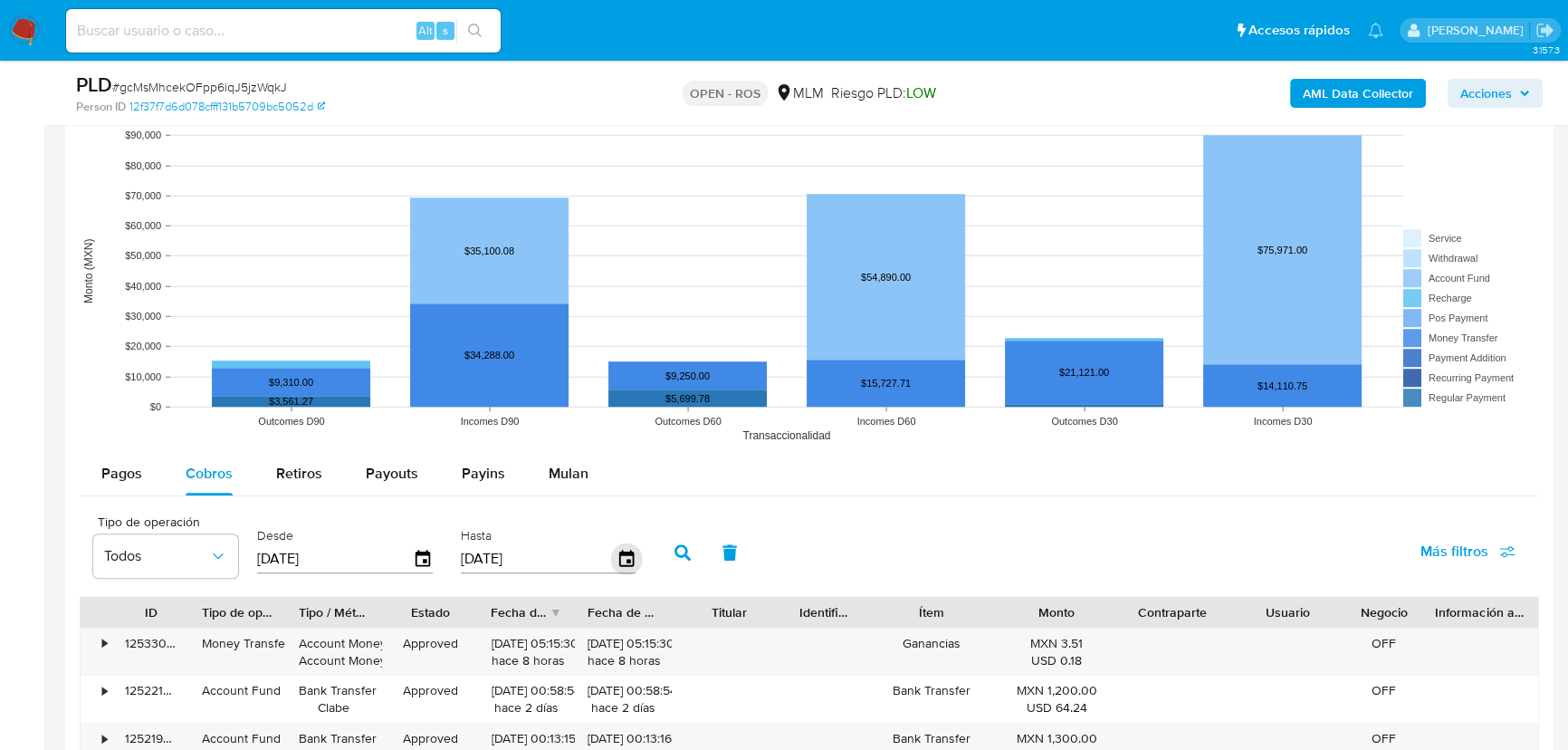
click at [642, 553] on div "Hasta [DATE]" at bounding box center [550, 551] width 189 height 73
click at [633, 556] on icon "button" at bounding box center [625, 558] width 15 height 17
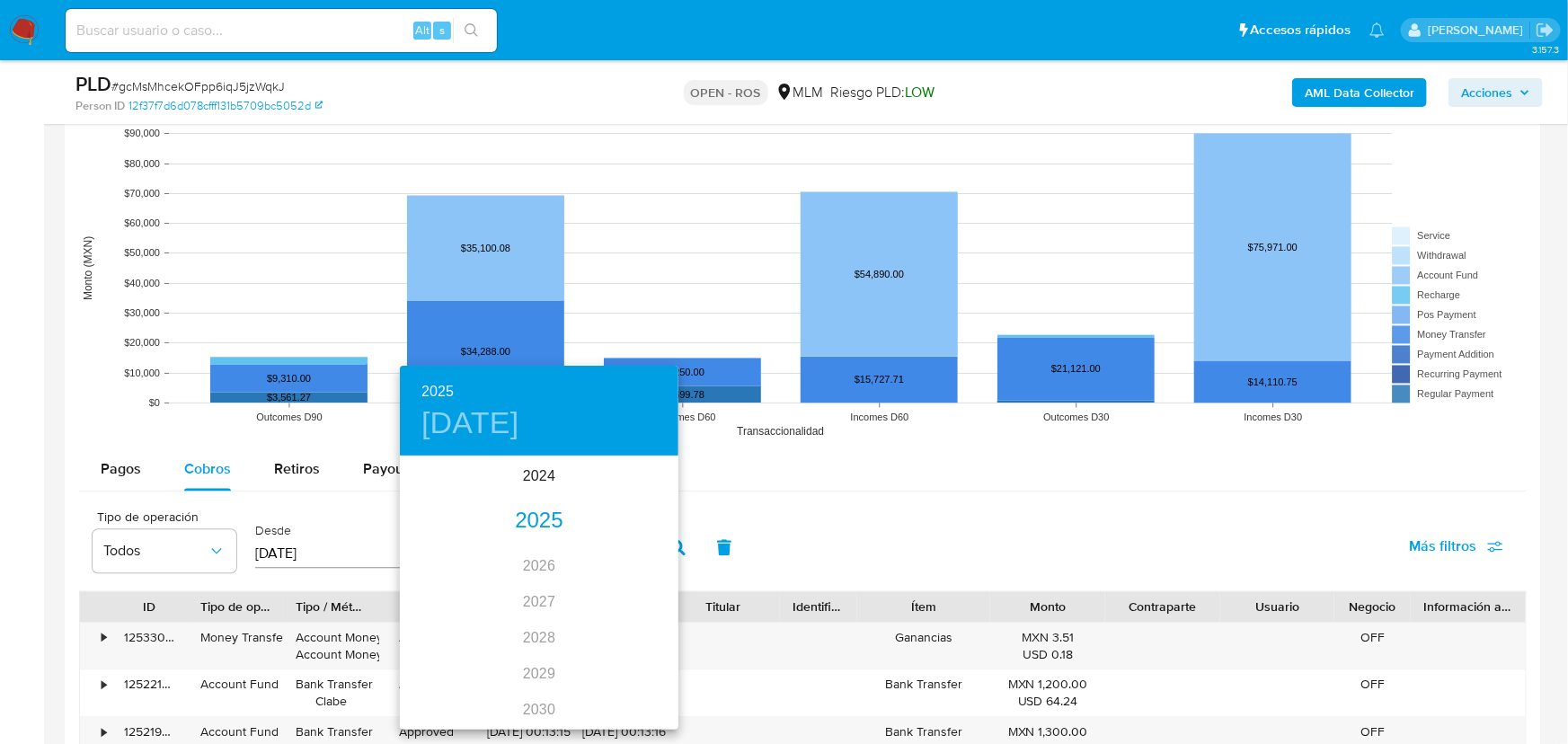
click at [530, 519] on div "2025" at bounding box center [539, 520] width 279 height 36
click at [622, 565] on div "jun." at bounding box center [632, 559] width 93 height 67
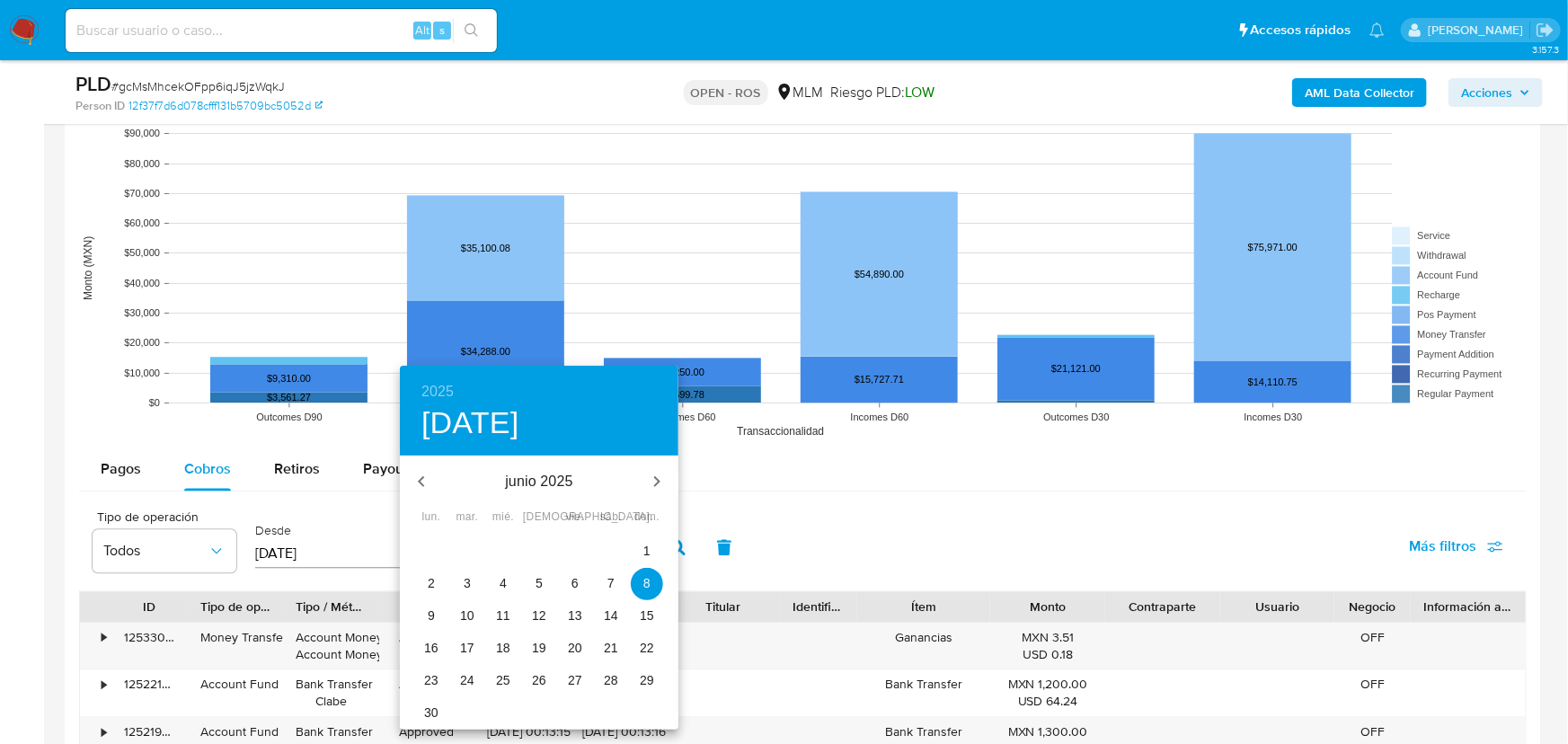
click at [439, 711] on span "30" at bounding box center [432, 712] width 33 height 18
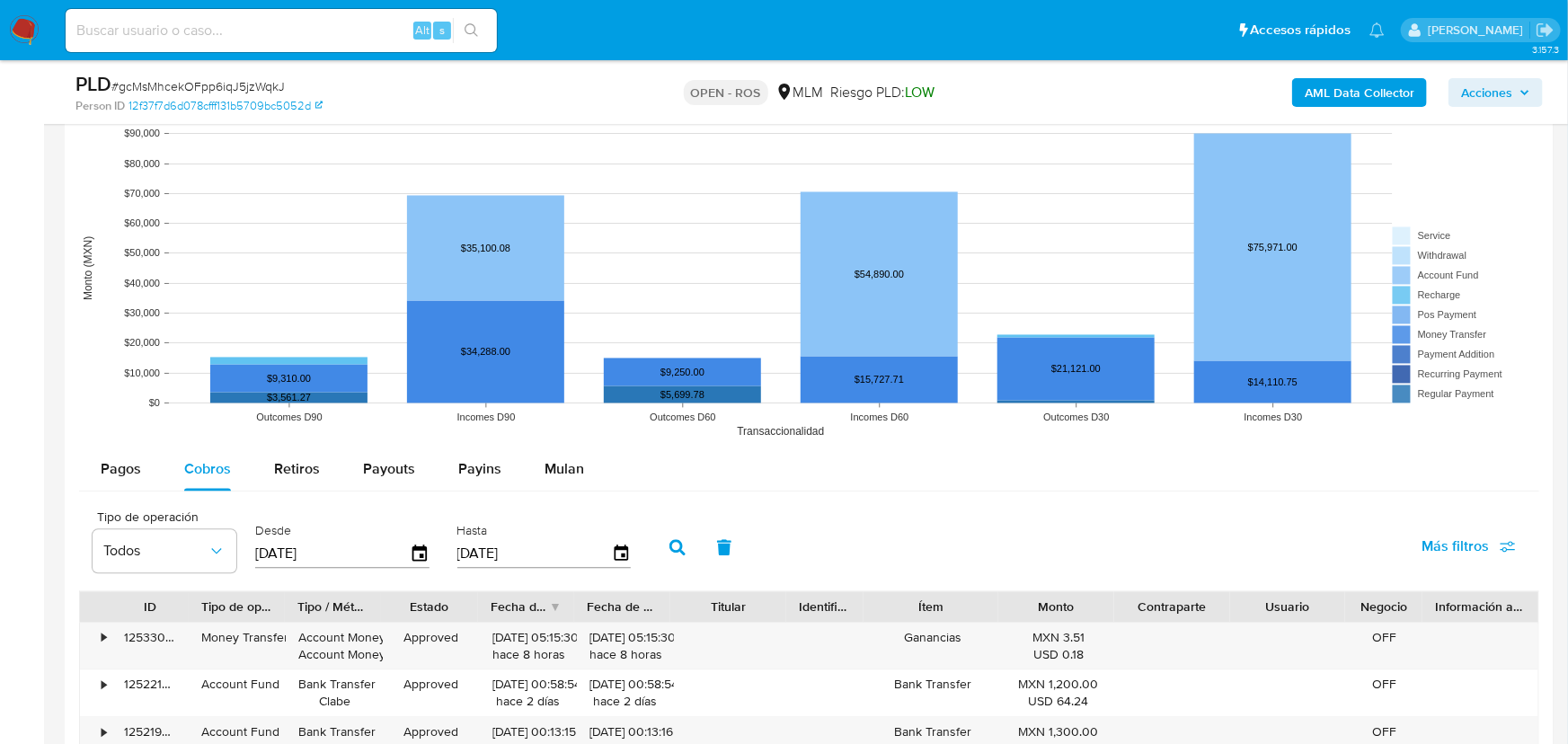
type input "[DATE]"
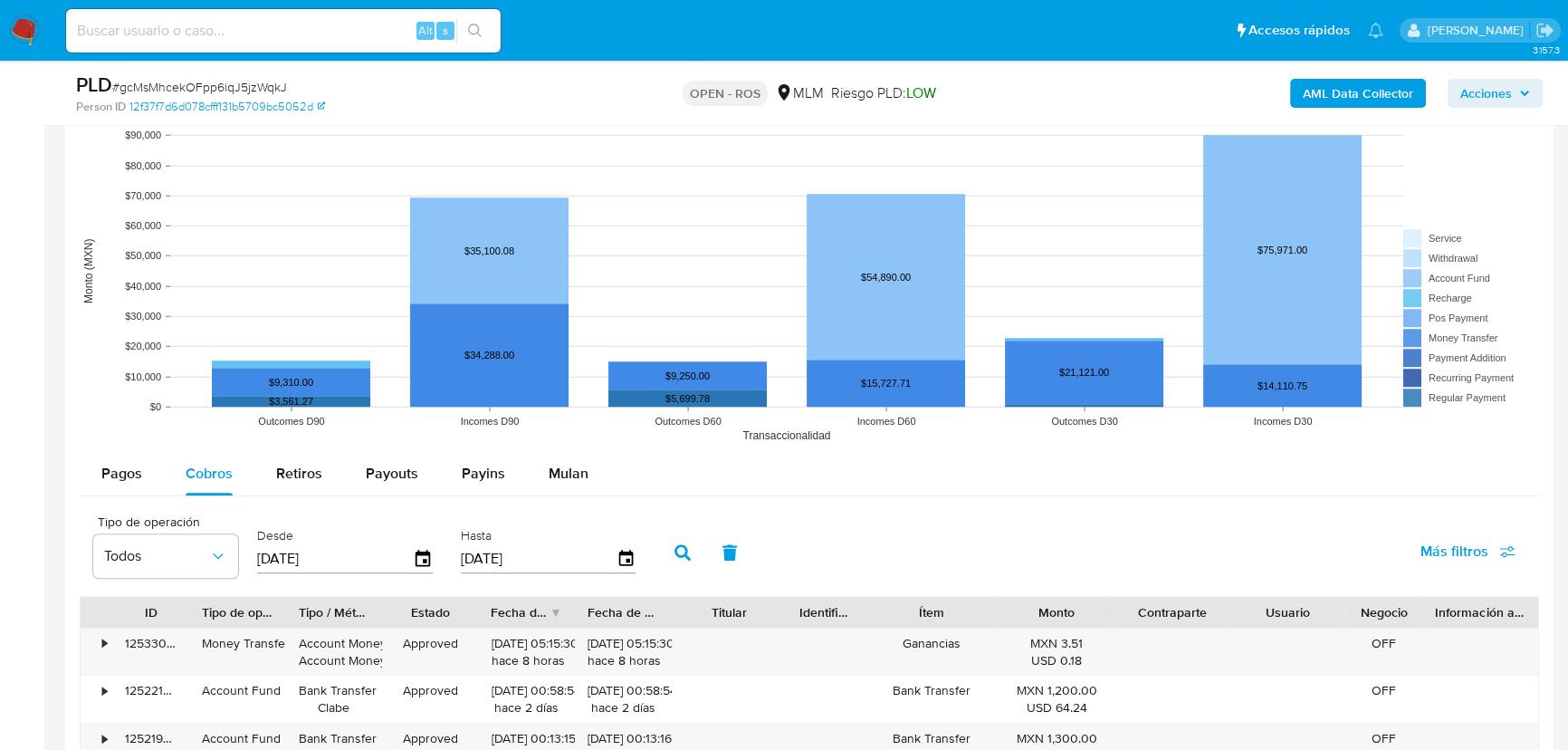
click at [688, 563] on button "button" at bounding box center [683, 552] width 47 height 44
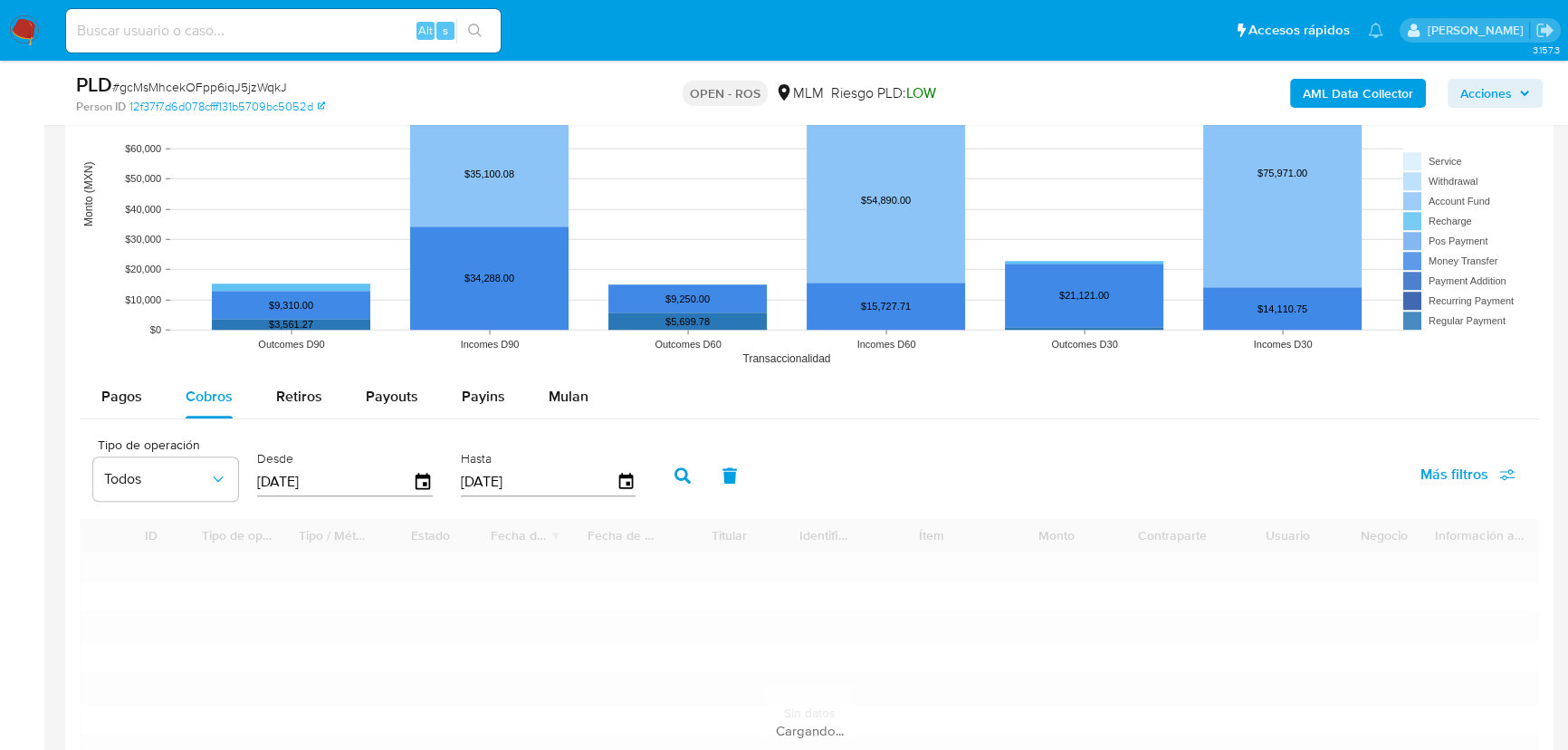
scroll to position [1893, 0]
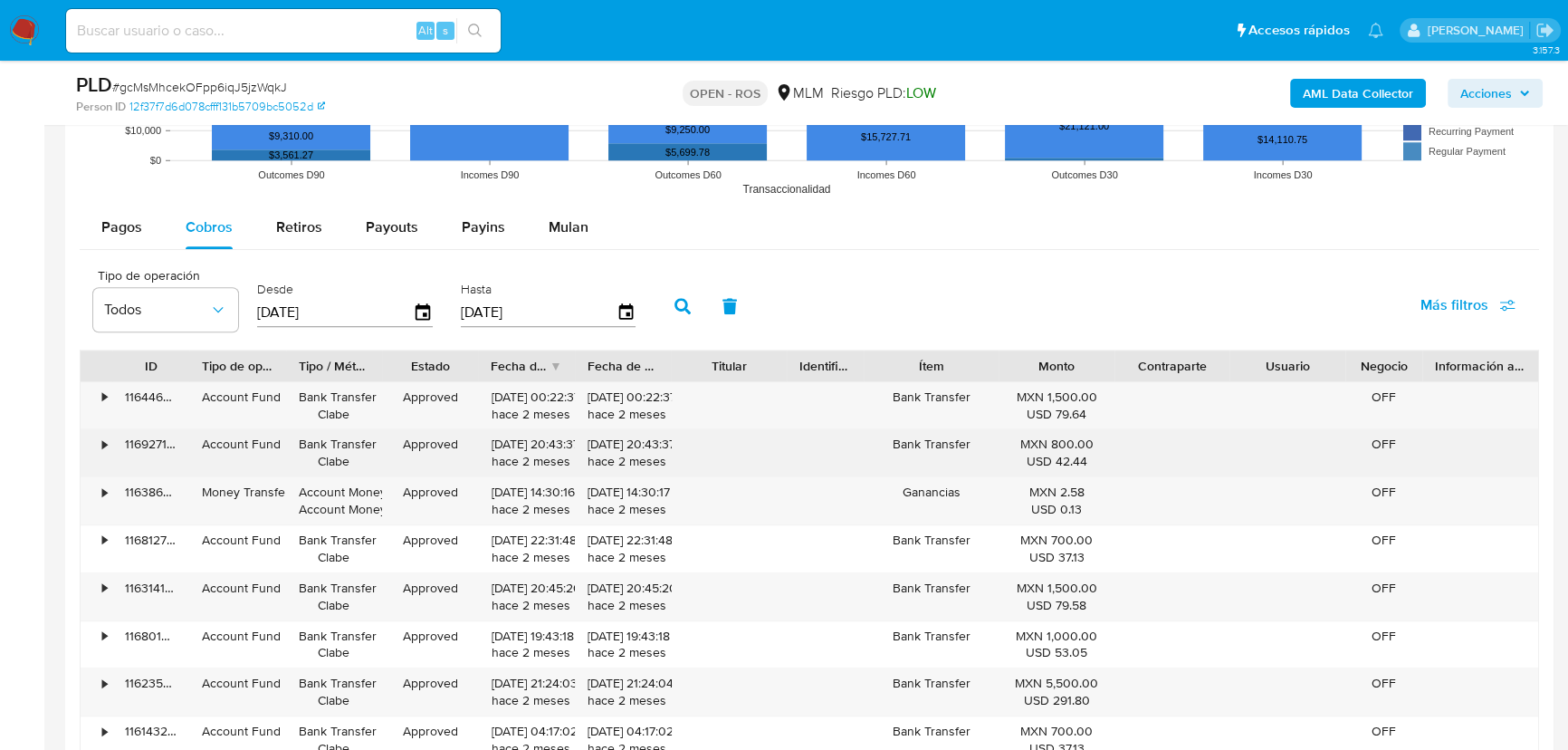
click at [488, 445] on div "• 116927170262 Account Fund Bank Transfer Clabe Approved 30/06/2025 20:43:37 ha…" at bounding box center [809, 453] width 1457 height 47
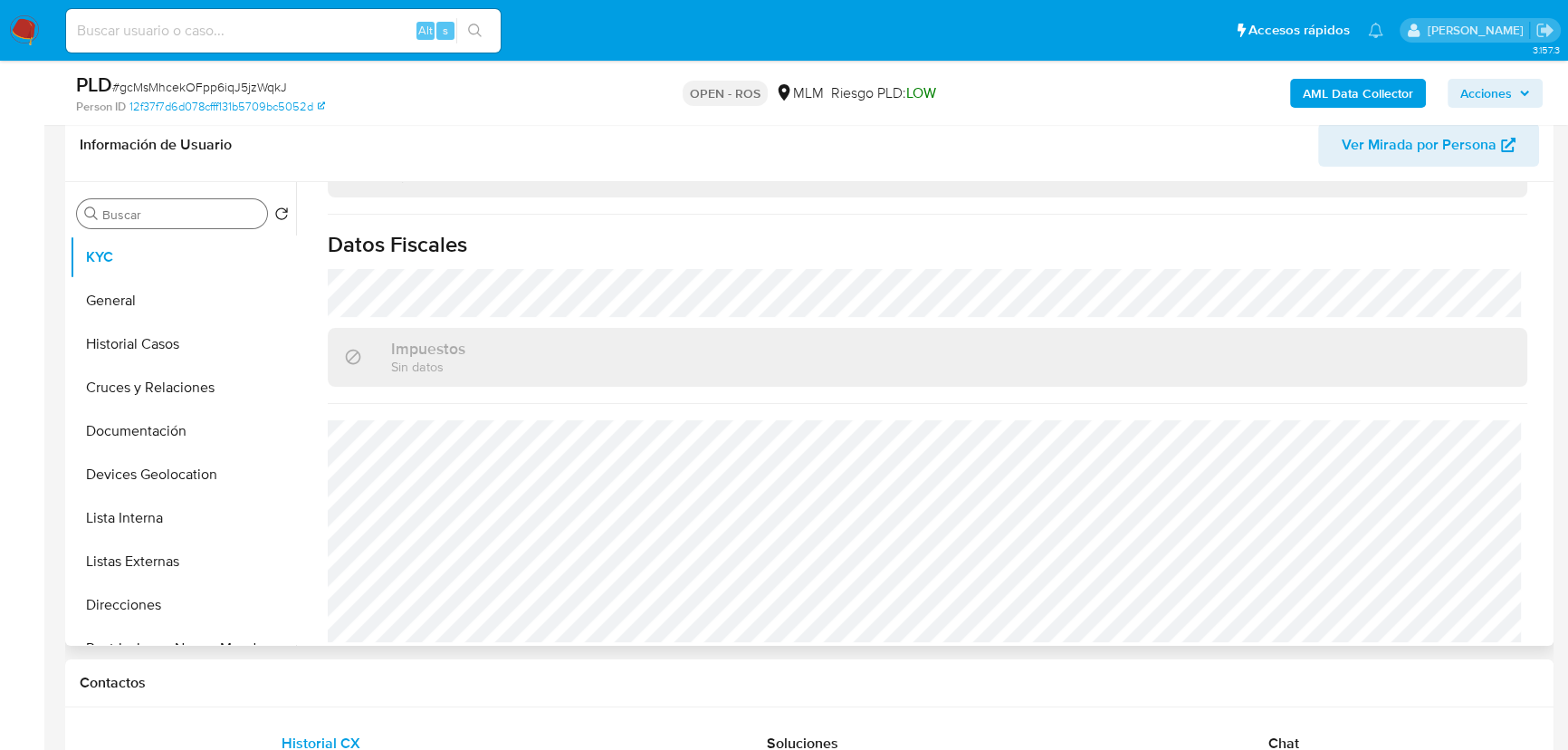
scroll to position [164, 0]
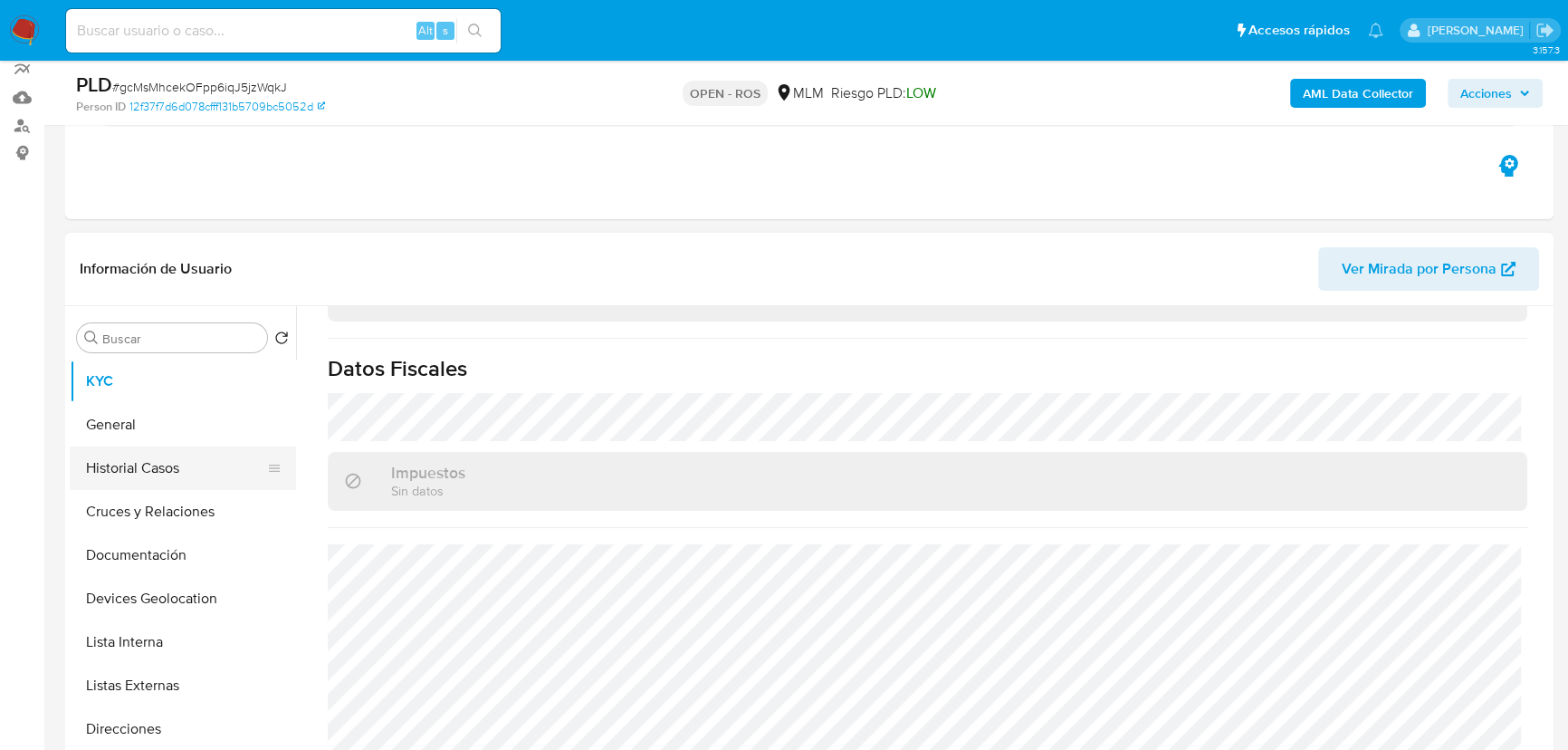
drag, startPoint x: 146, startPoint y: 465, endPoint x: 203, endPoint y: 458, distance: 57.4
click at [146, 462] on button "Historial Casos" at bounding box center [176, 468] width 212 height 44
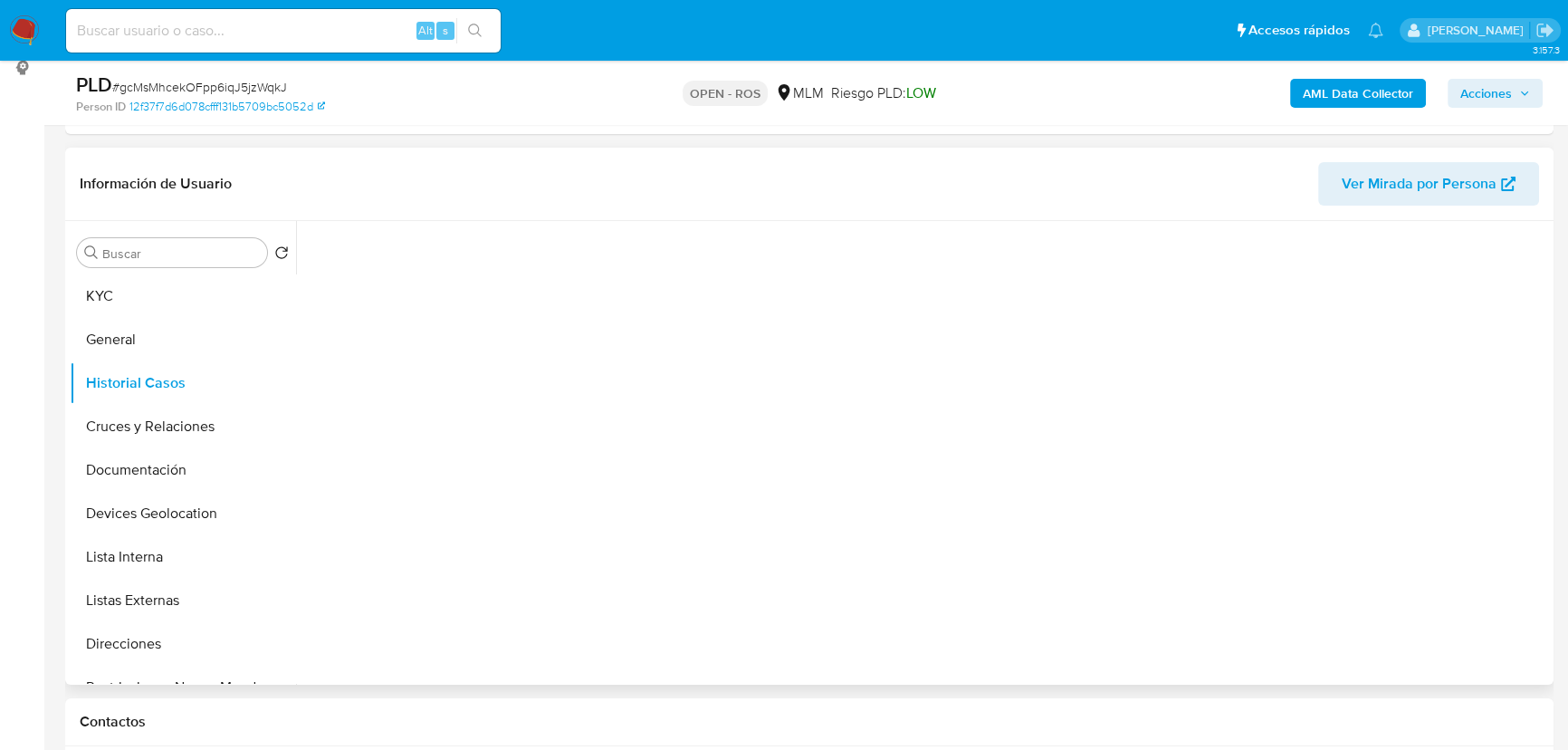
scroll to position [247, 0]
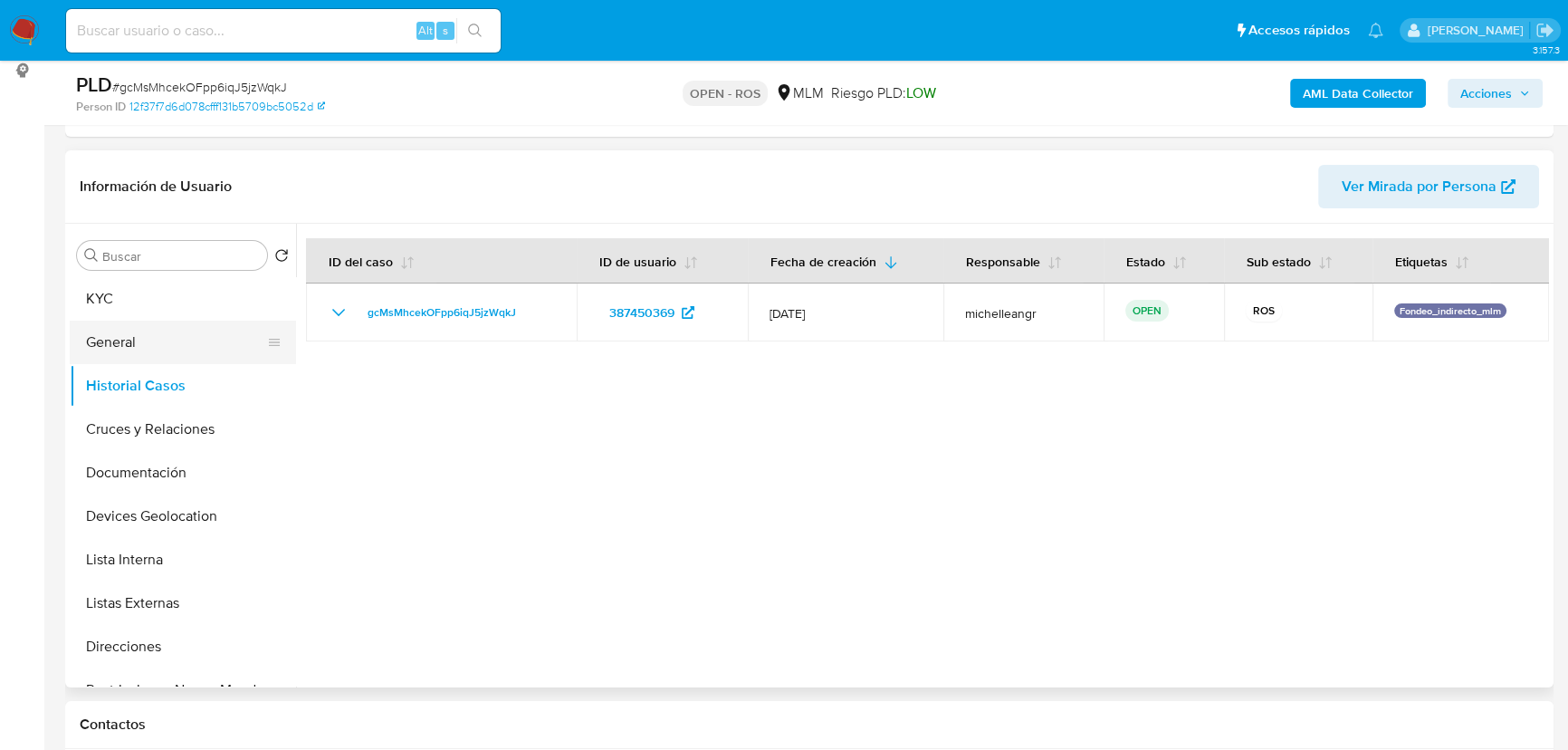
drag, startPoint x: 184, startPoint y: 339, endPoint x: 204, endPoint y: 337, distance: 20.1
click at [190, 335] on button "General" at bounding box center [176, 342] width 212 height 44
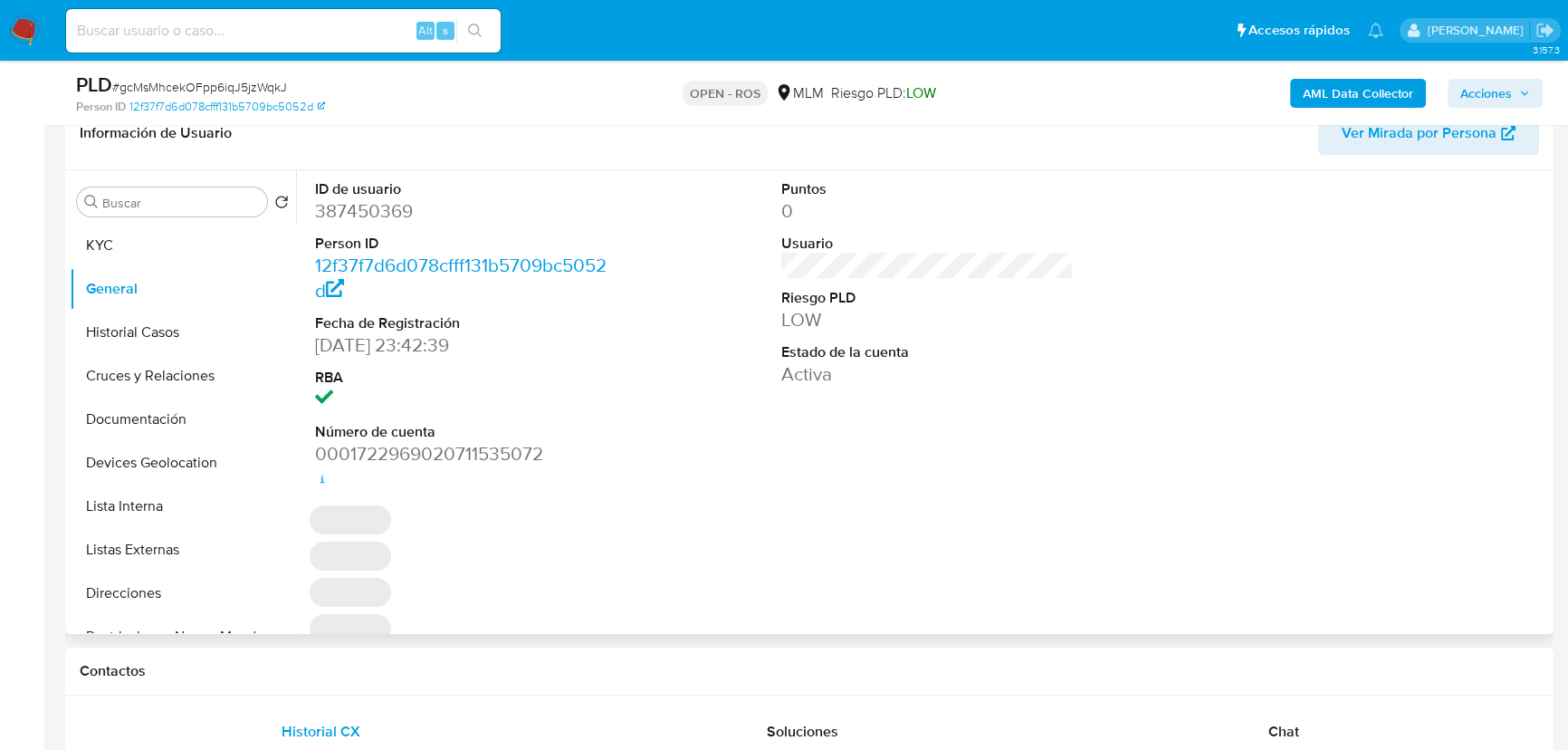
scroll to position [328, 0]
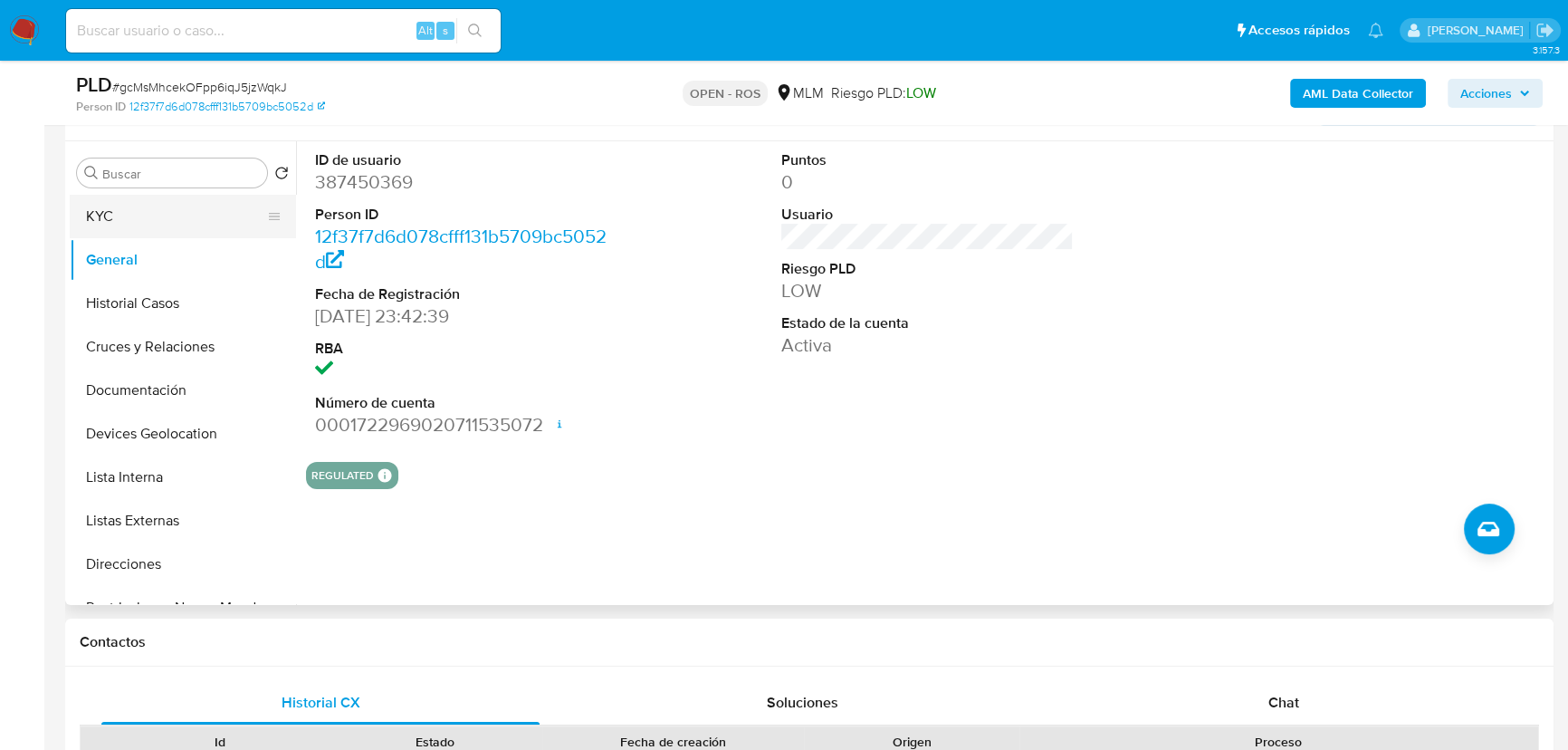
click at [114, 216] on button "KYC" at bounding box center [176, 216] width 212 height 44
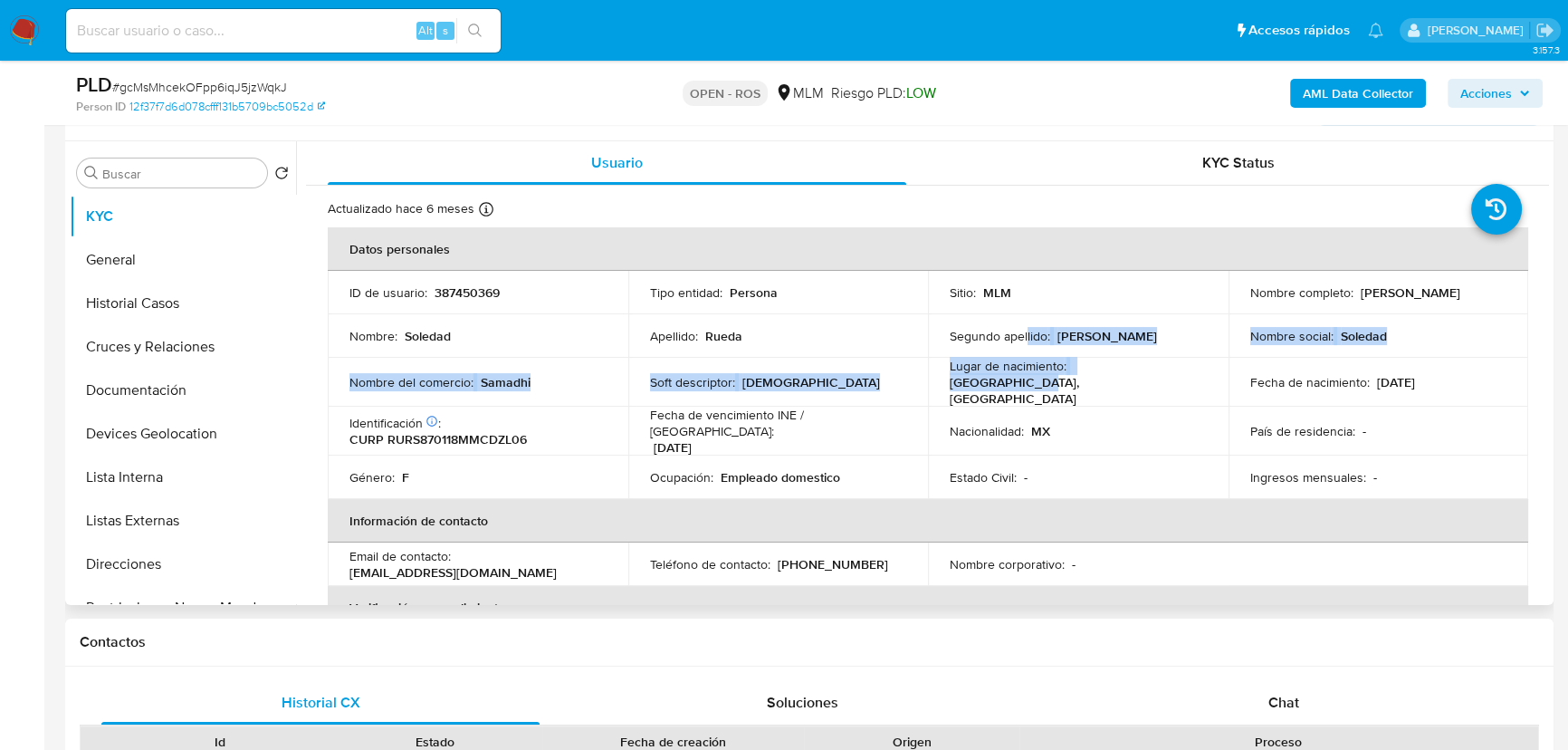
drag, startPoint x: 1023, startPoint y: 336, endPoint x: 1155, endPoint y: 395, distance: 144.6
click at [1155, 395] on tbody "ID de usuario : 387450369 Tipo entidad : Persona Sitio : MLM Nombre completo : …" at bounding box center [928, 385] width 1200 height 228
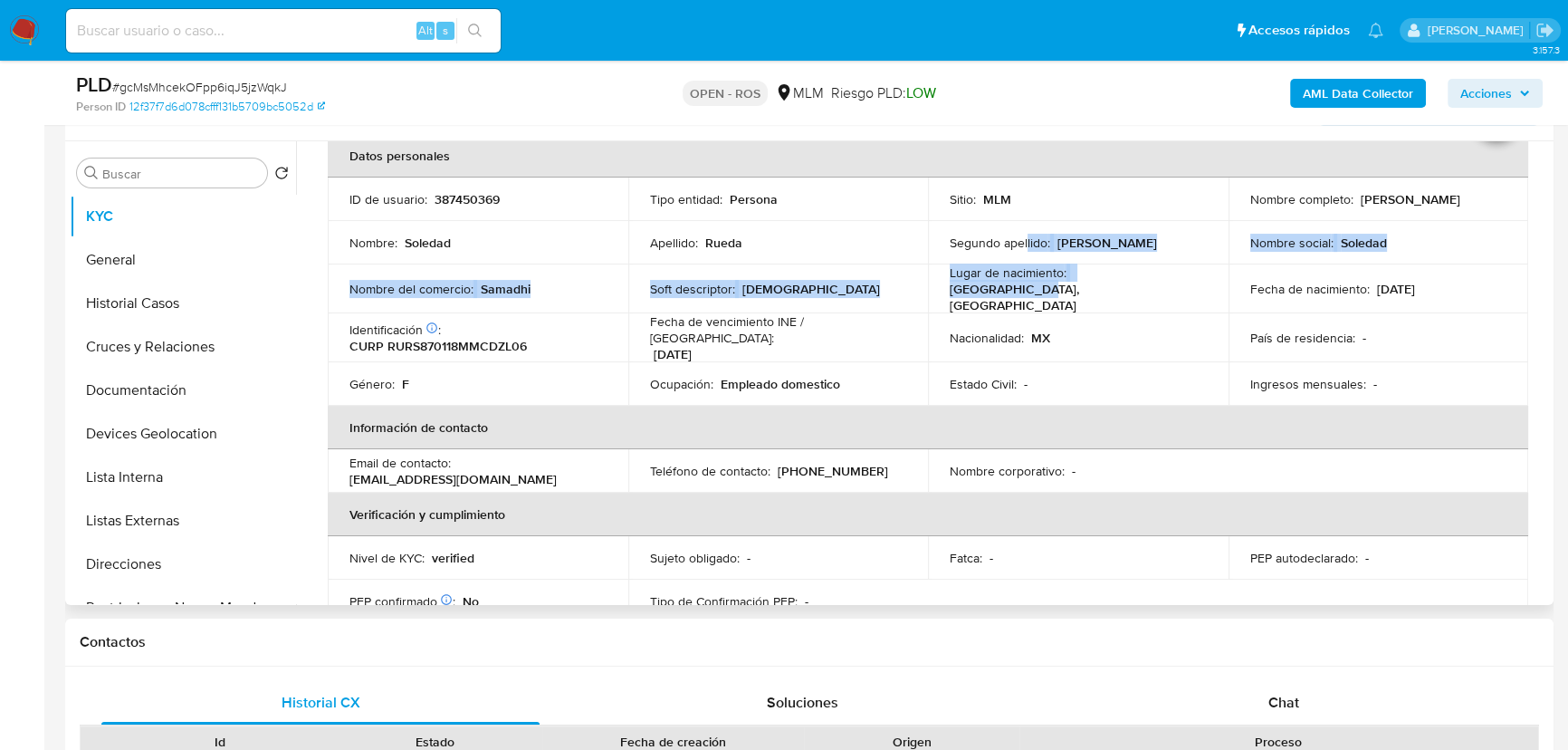
scroll to position [0, 0]
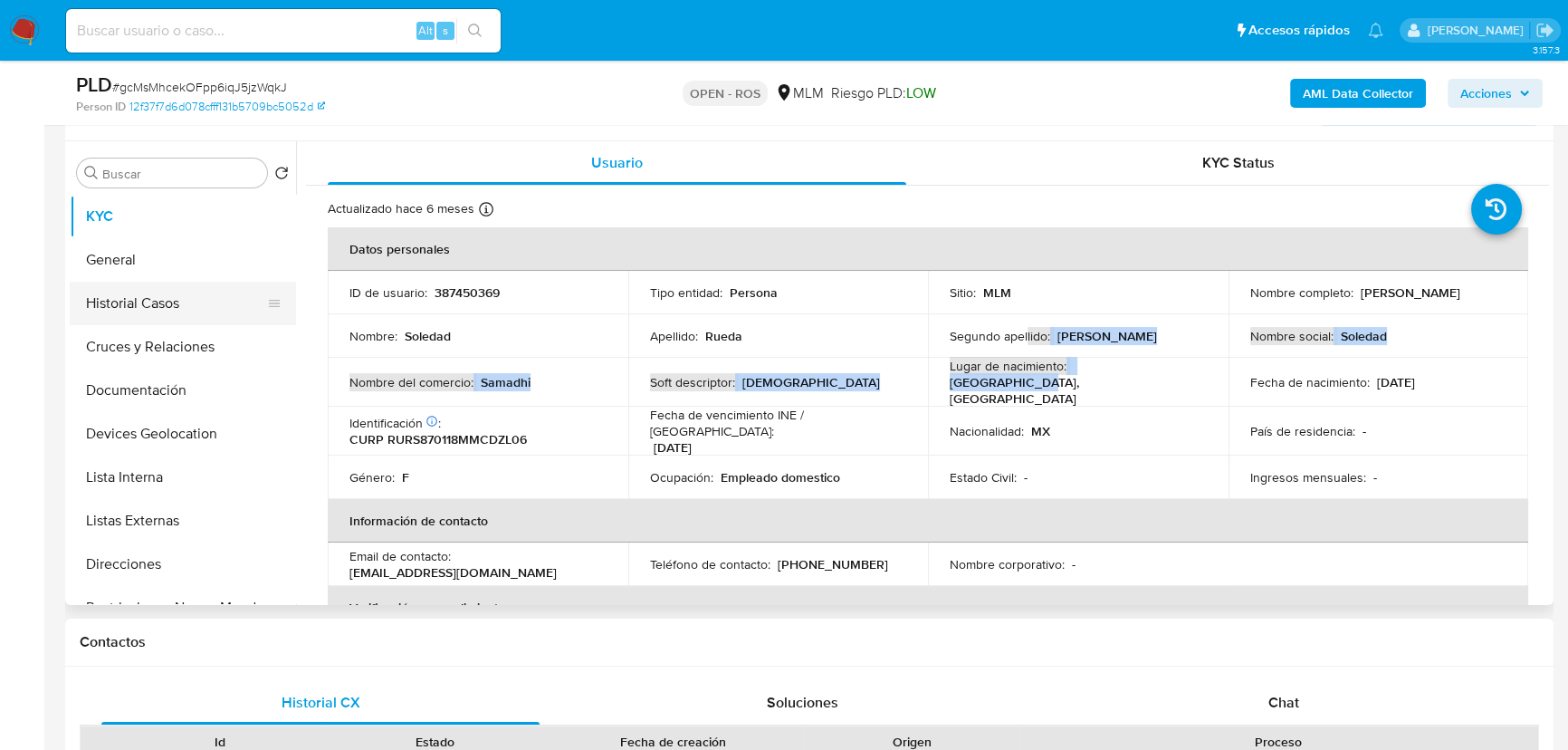
click at [172, 293] on button "Historial Casos" at bounding box center [176, 303] width 212 height 44
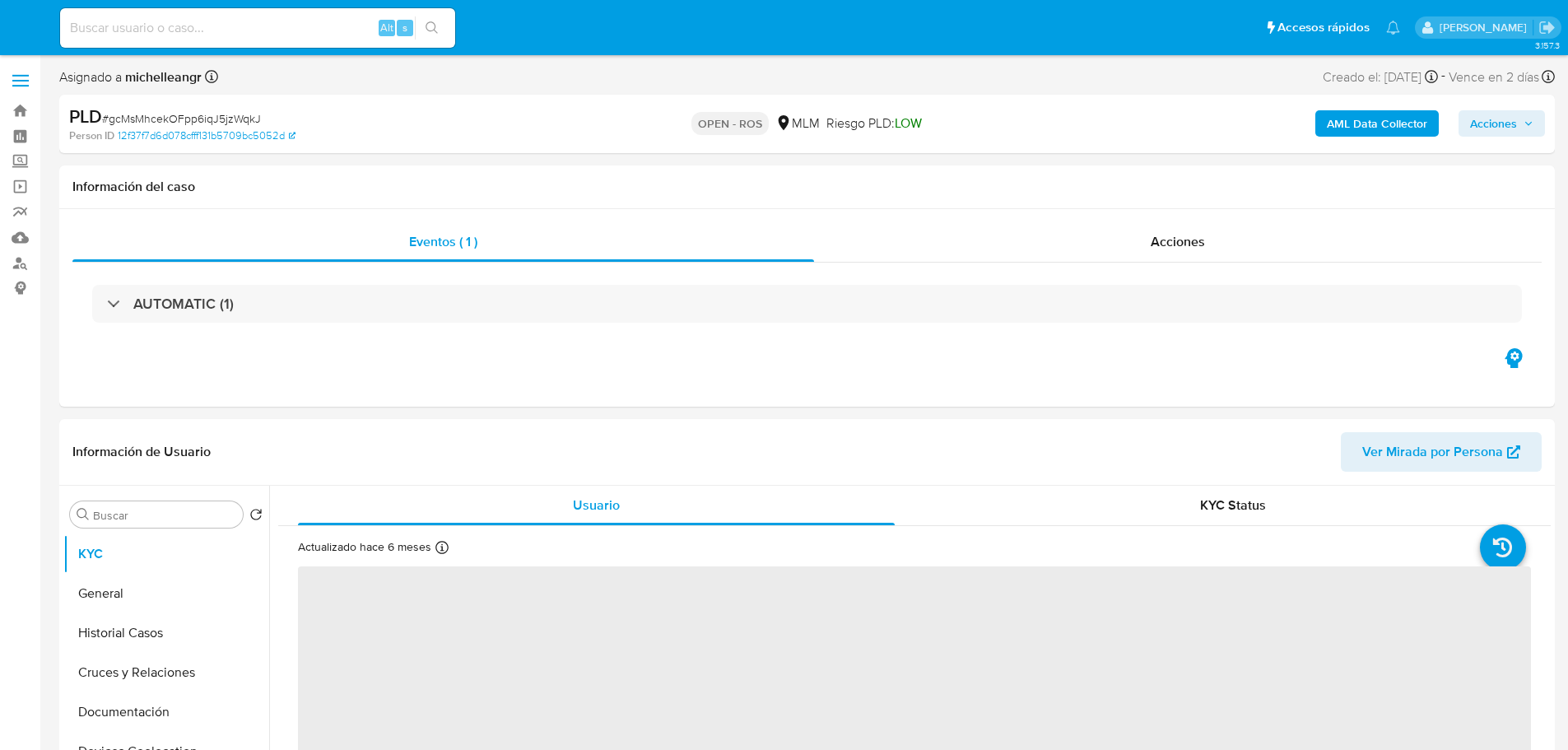
select select "10"
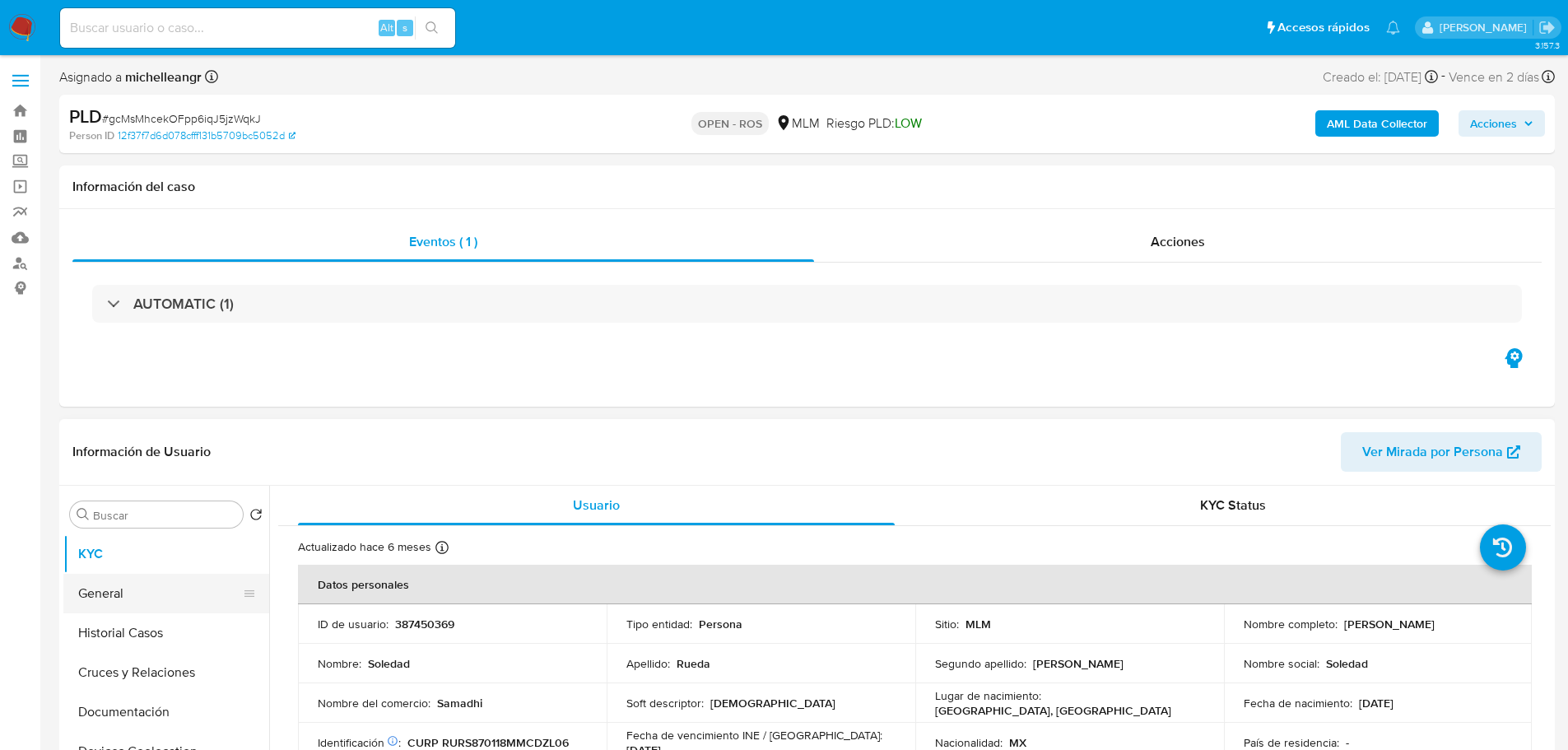
click at [176, 594] on button "General" at bounding box center [160, 594] width 192 height 40
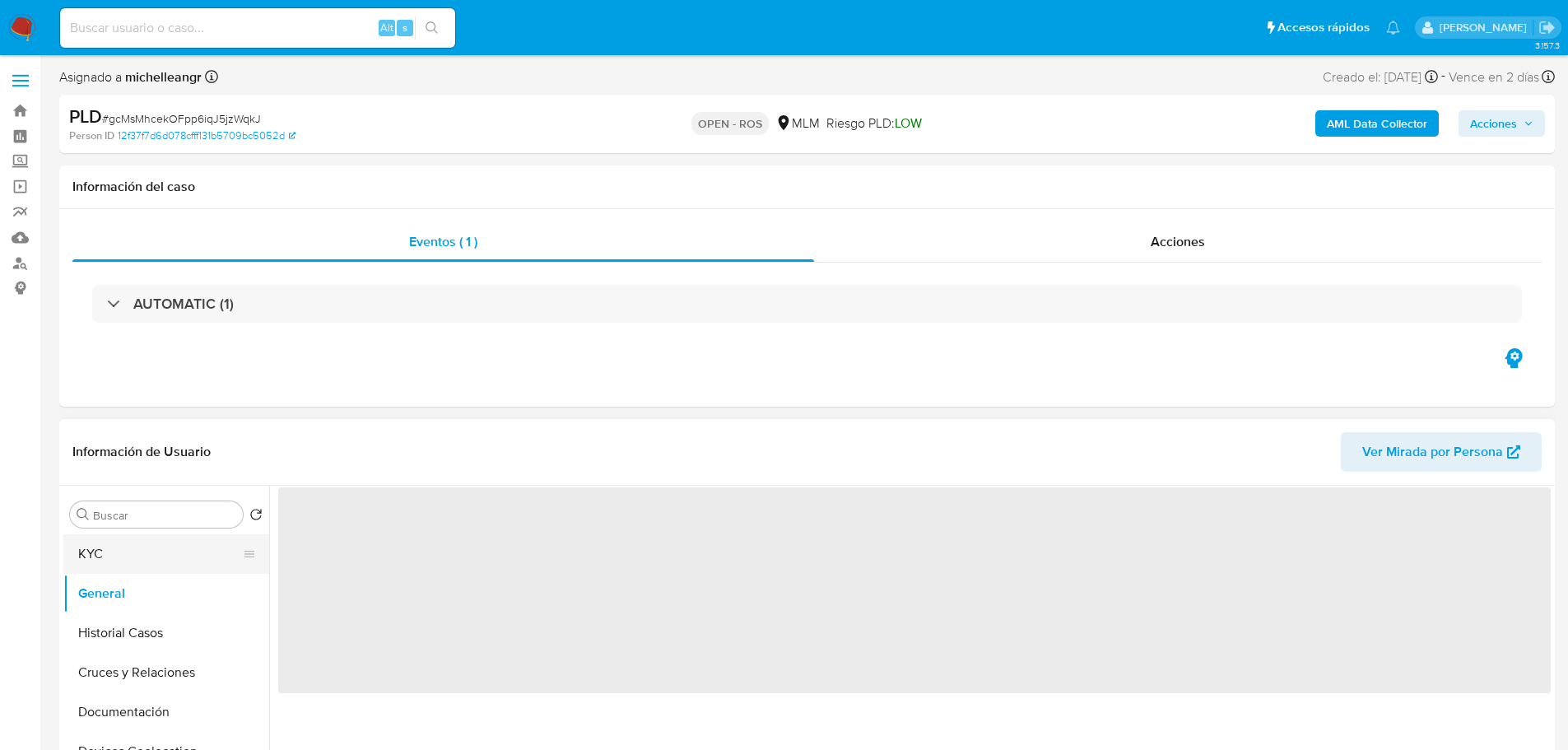
click at [129, 534] on button "KYC" at bounding box center [160, 554] width 192 height 40
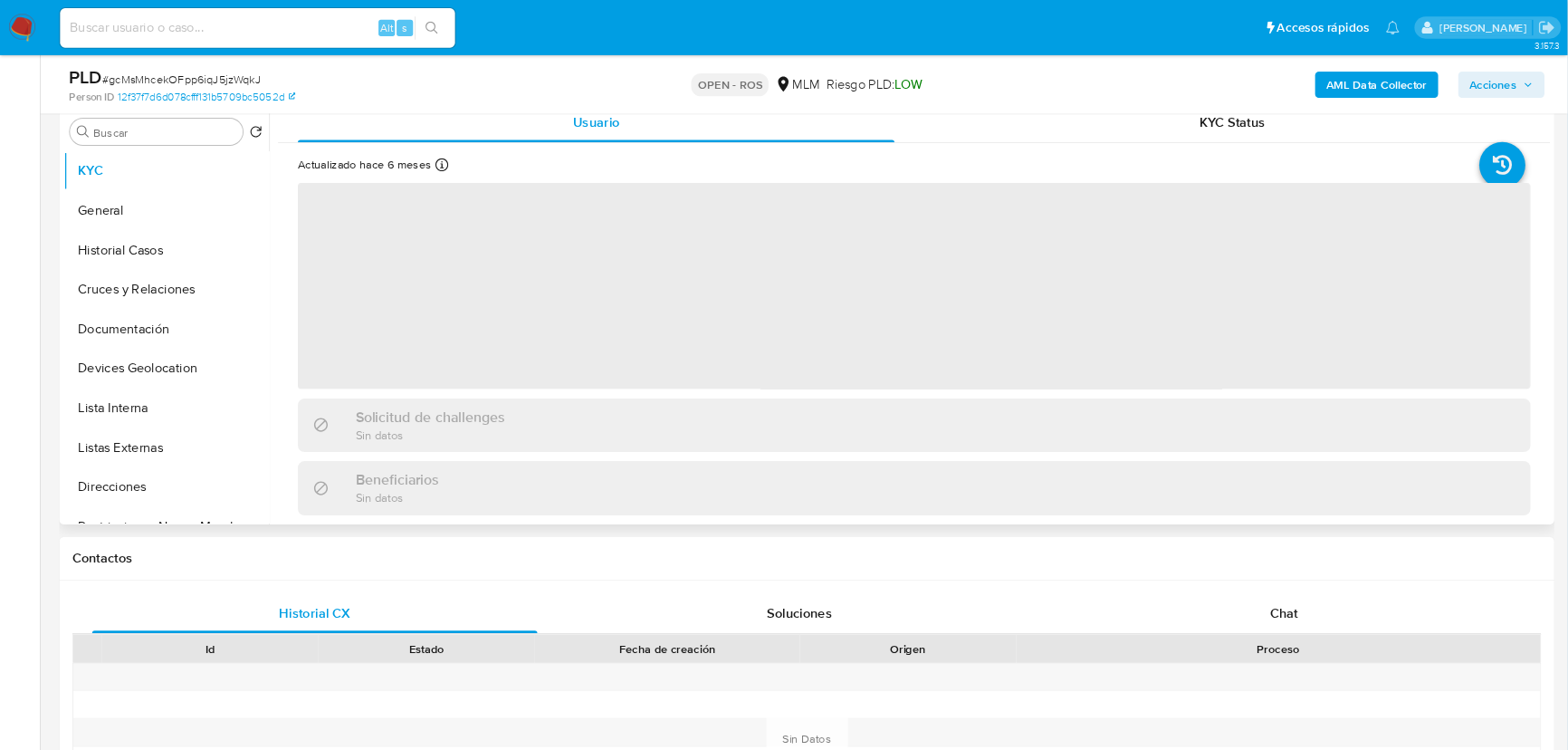
scroll to position [362, 0]
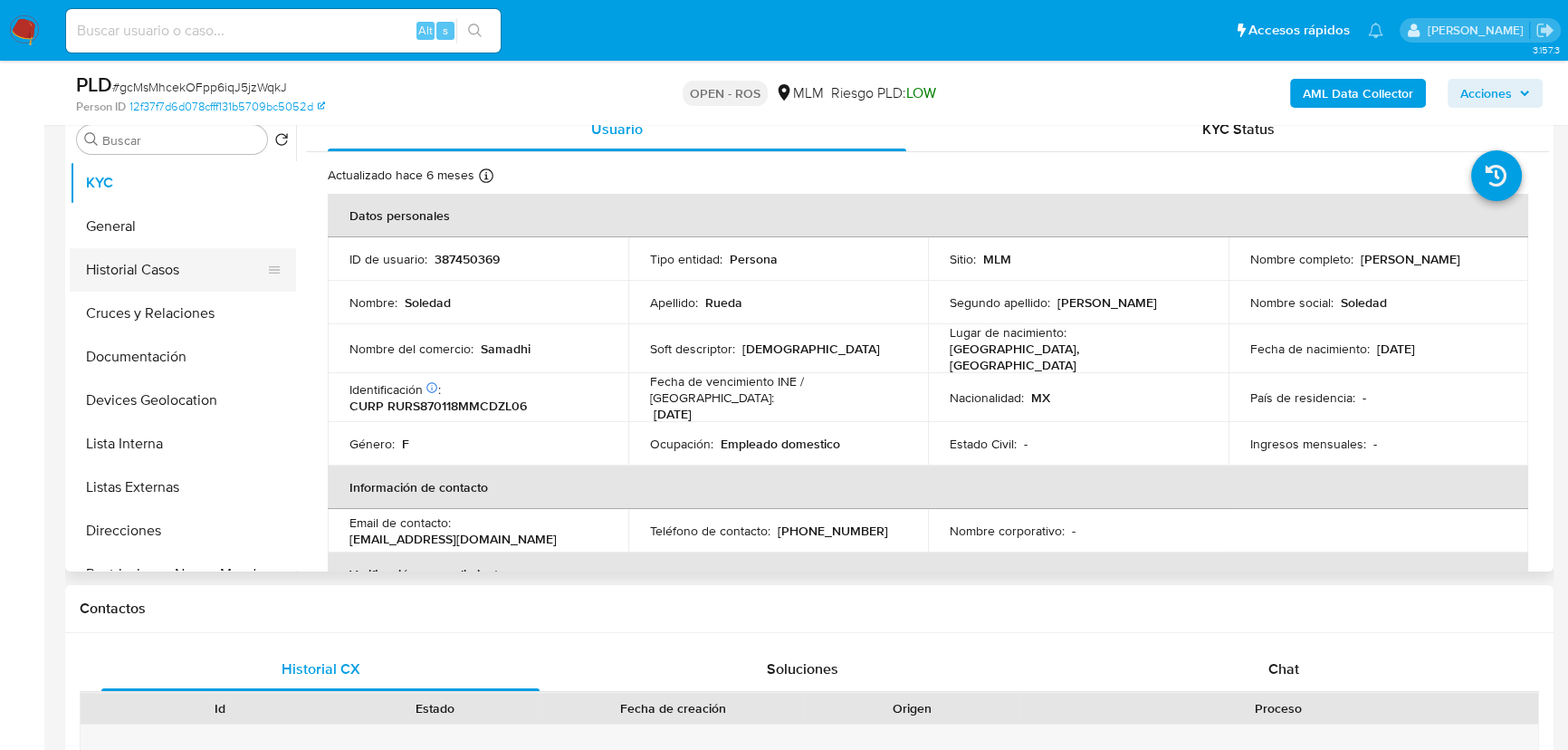
click at [160, 289] on button "Historial Casos" at bounding box center [176, 269] width 212 height 44
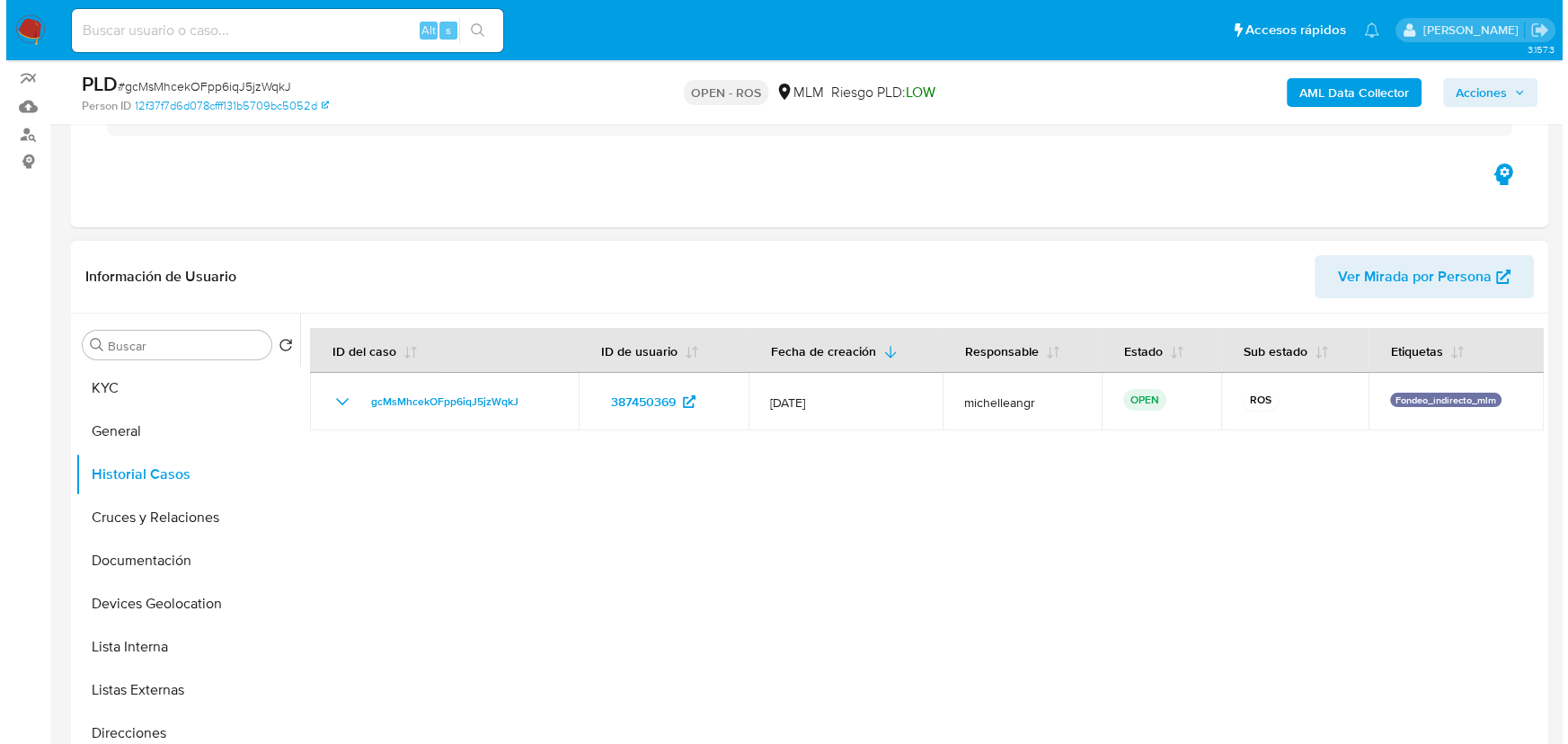
scroll to position [0, 0]
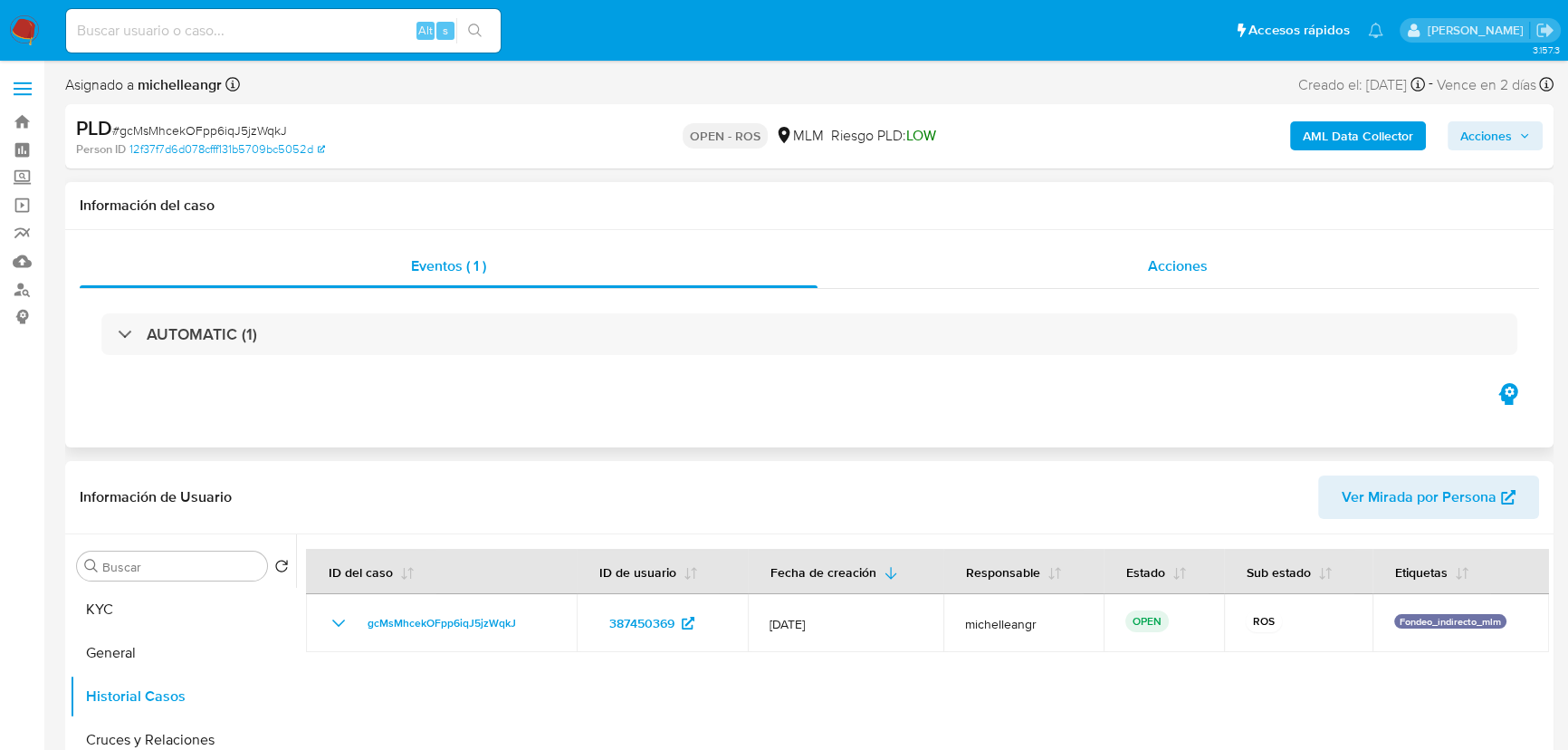
click at [1219, 265] on div "Acciones" at bounding box center [1179, 266] width 722 height 44
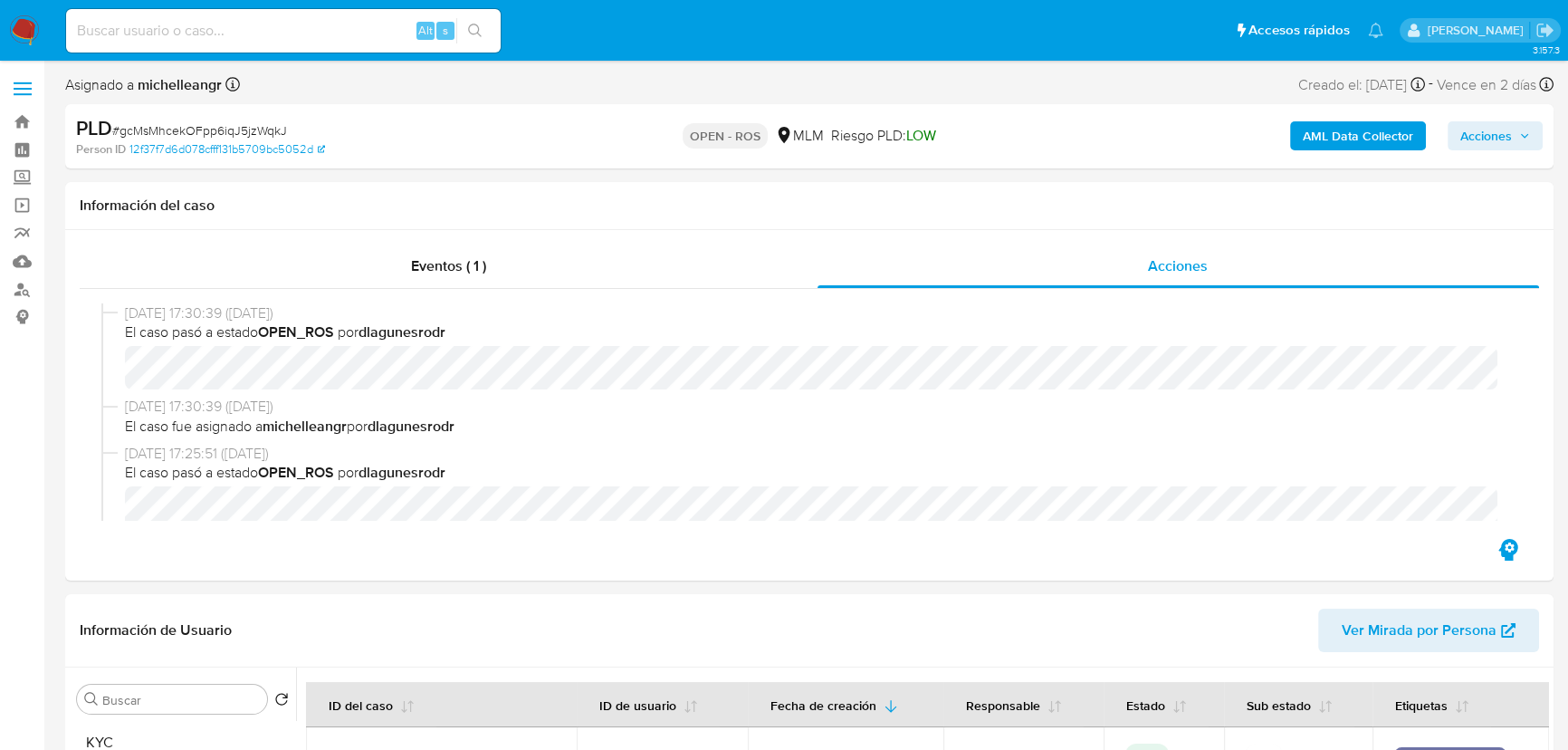
click at [1504, 126] on span "Acciones" at bounding box center [1485, 136] width 51 height 29
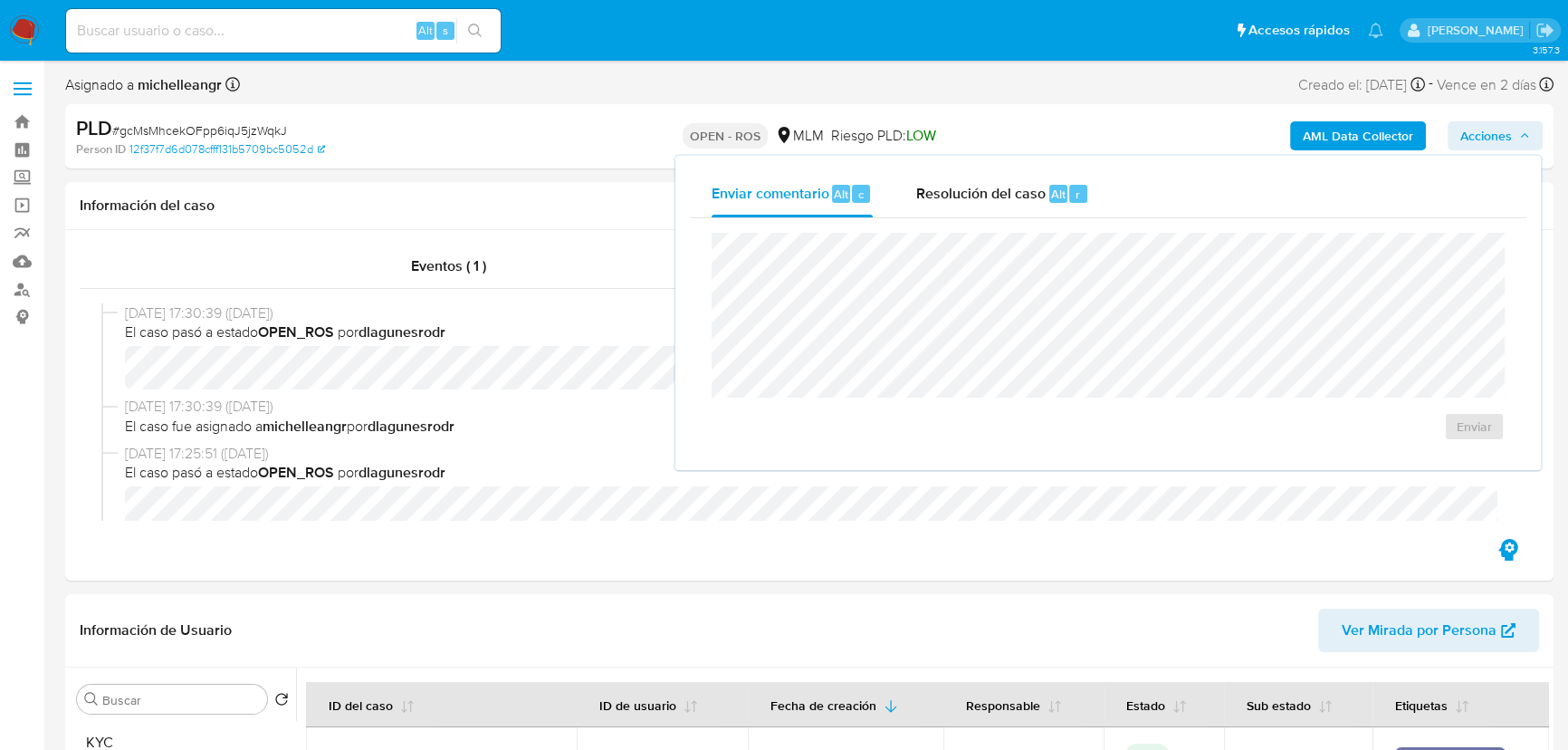
drag, startPoint x: 970, startPoint y: 193, endPoint x: 976, endPoint y: 226, distance: 33.5
click at [971, 195] on span "Resolución del caso" at bounding box center [981, 192] width 129 height 20
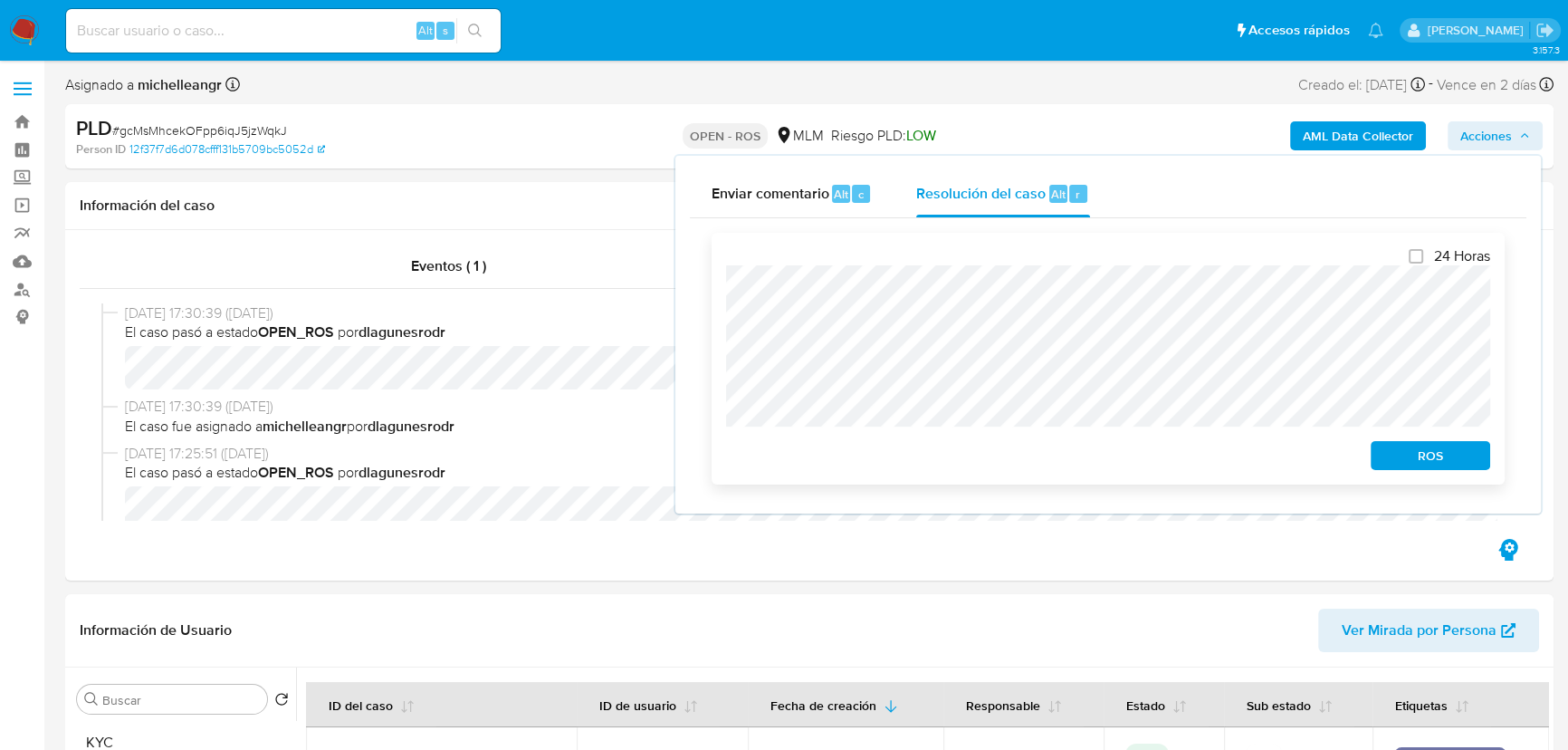
click at [1418, 455] on span "ROS" at bounding box center [1430, 456] width 94 height 25
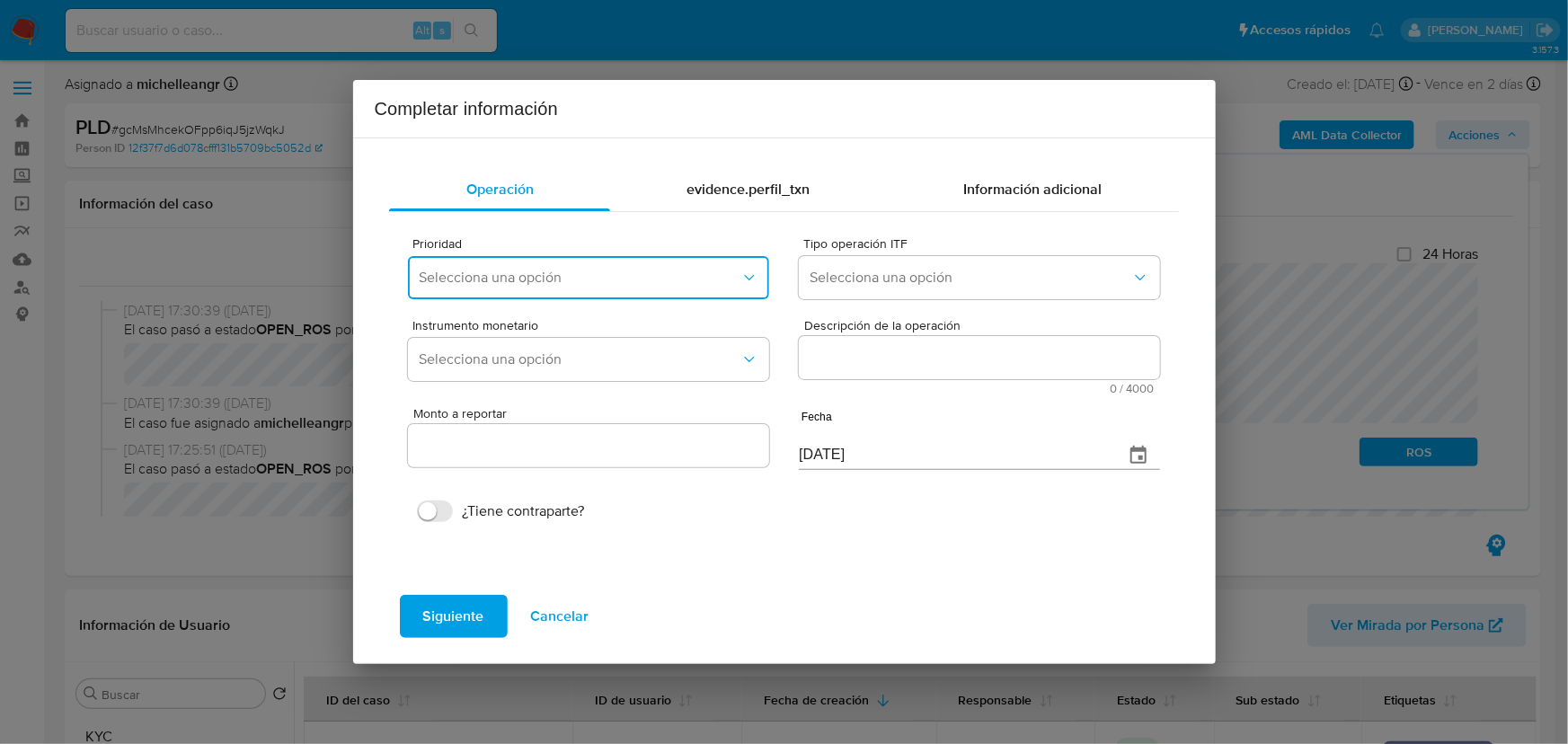
click at [512, 298] on button "Selecciona una opción" at bounding box center [588, 278] width 360 height 43
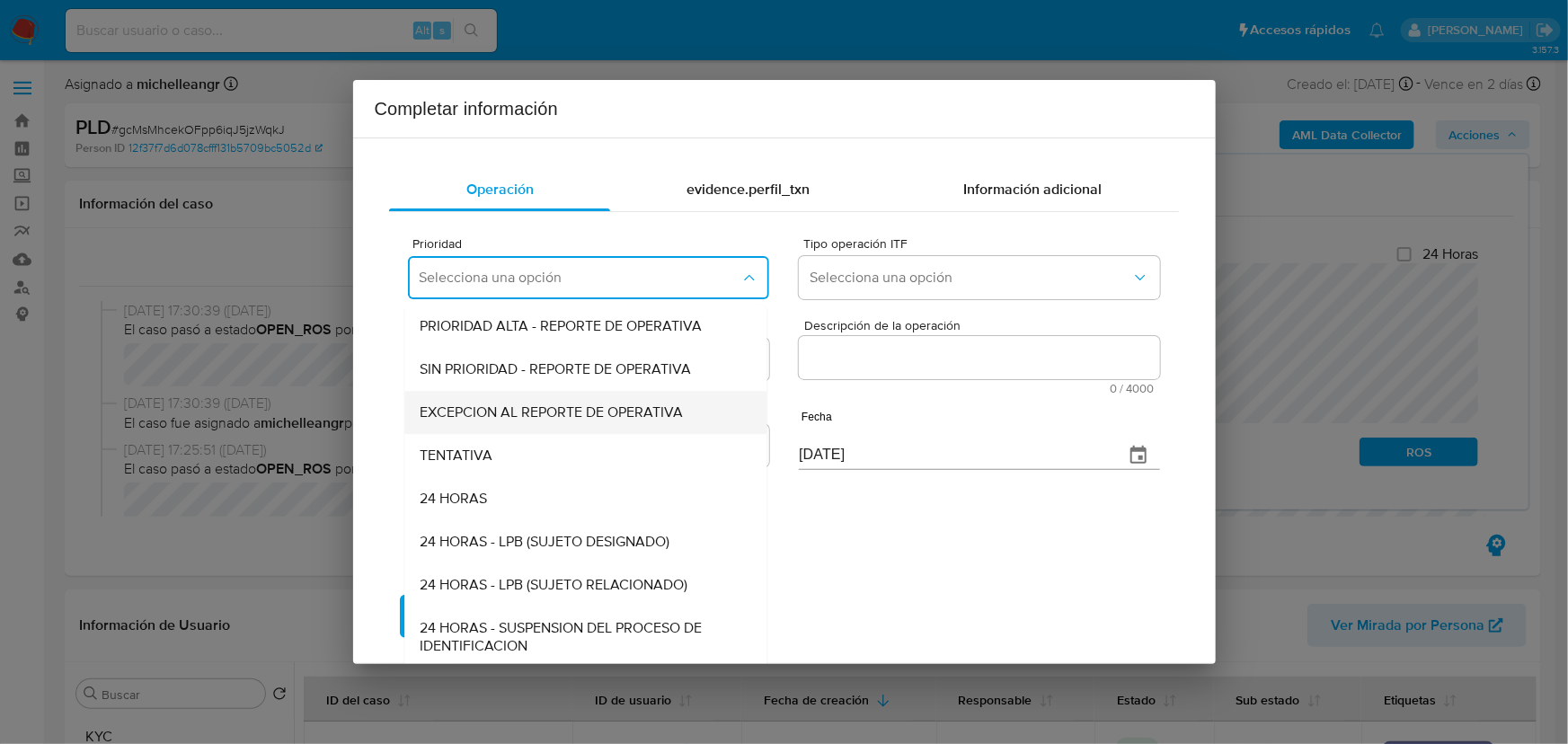
click at [554, 425] on div "EXCEPCION AL REPORTE DE OPERATIVA" at bounding box center [580, 412] width 323 height 43
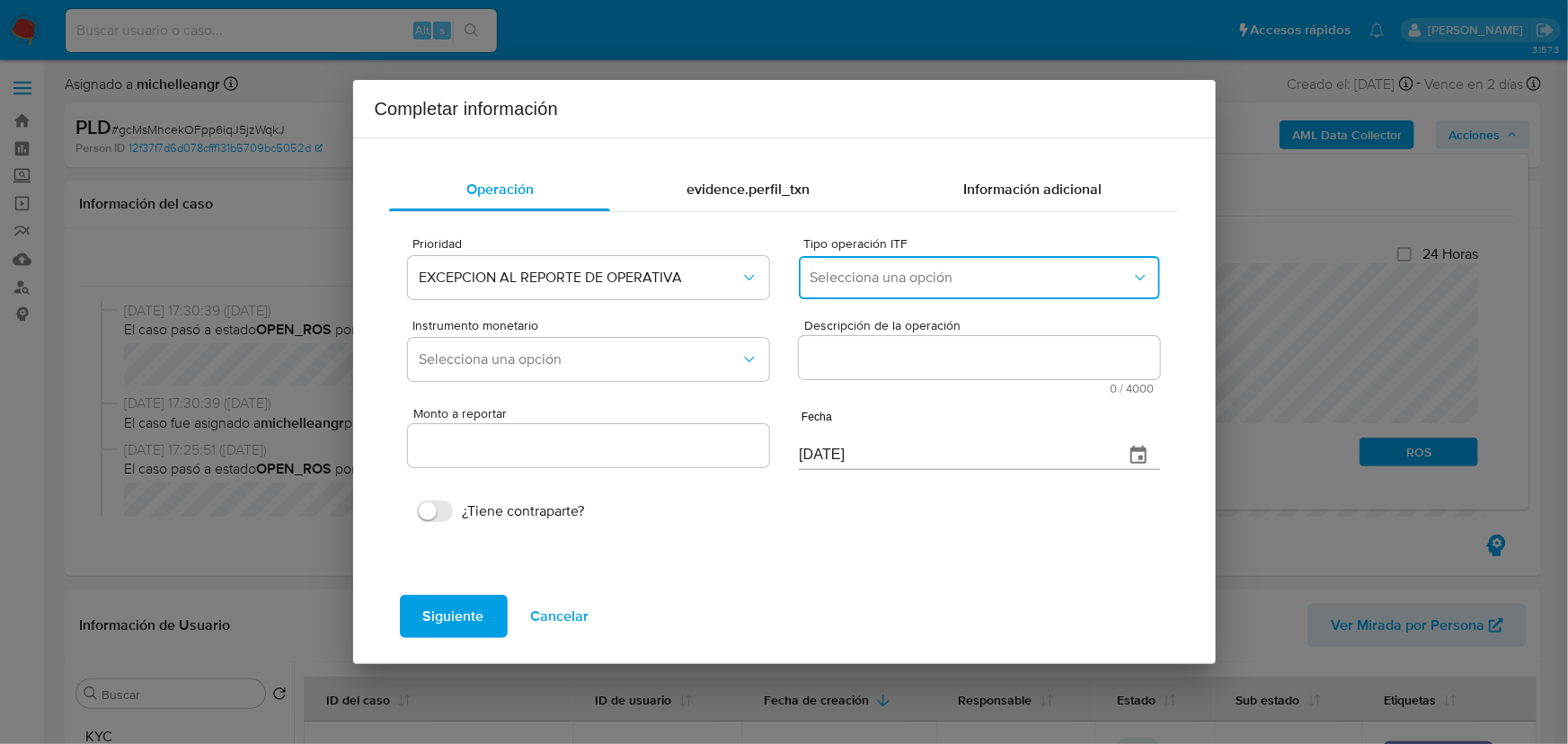
drag, startPoint x: 877, startPoint y: 284, endPoint x: 868, endPoint y: 295, distance: 14.2
click at [877, 283] on span "Selecciona una opción" at bounding box center [970, 278] width 321 height 18
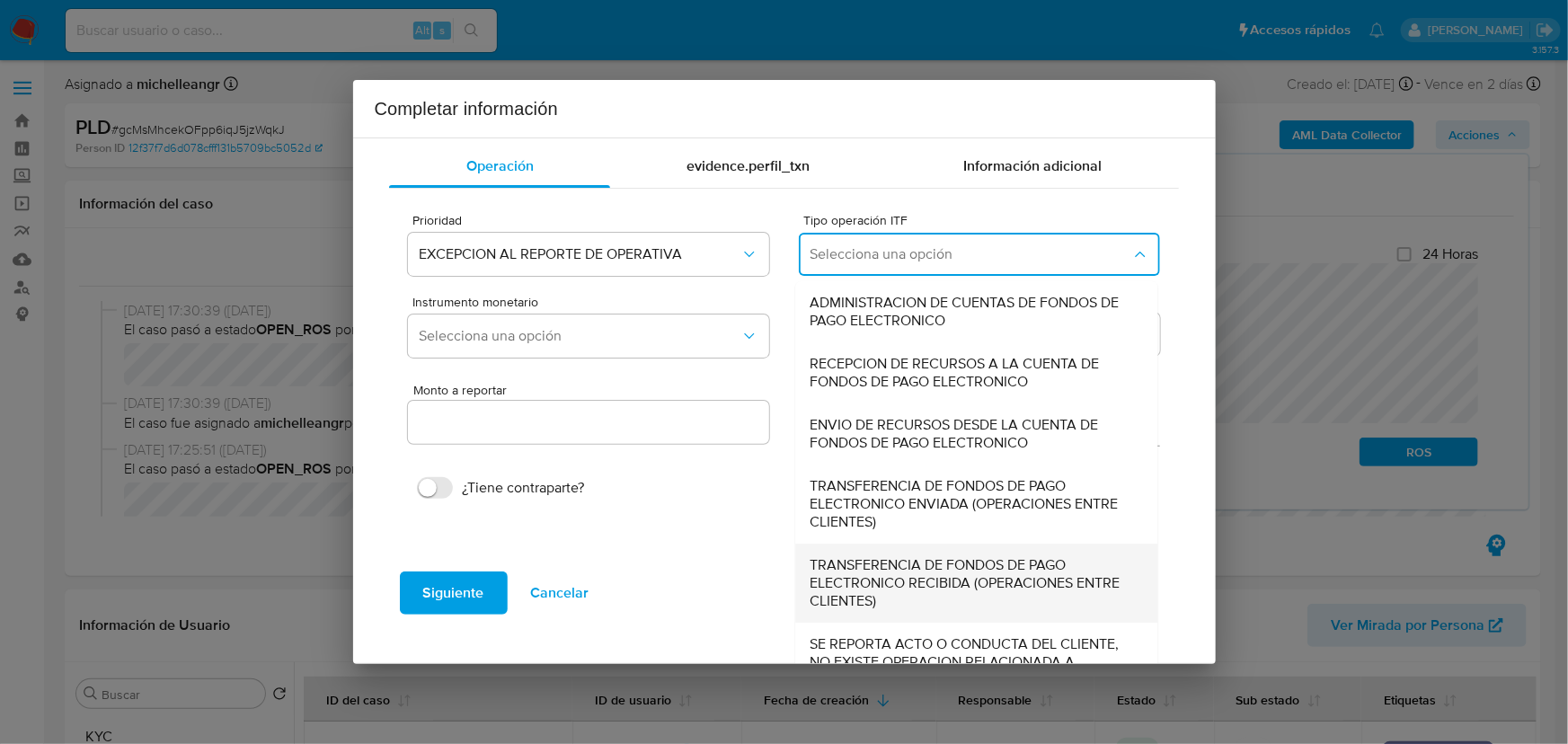
scroll to position [62, 0]
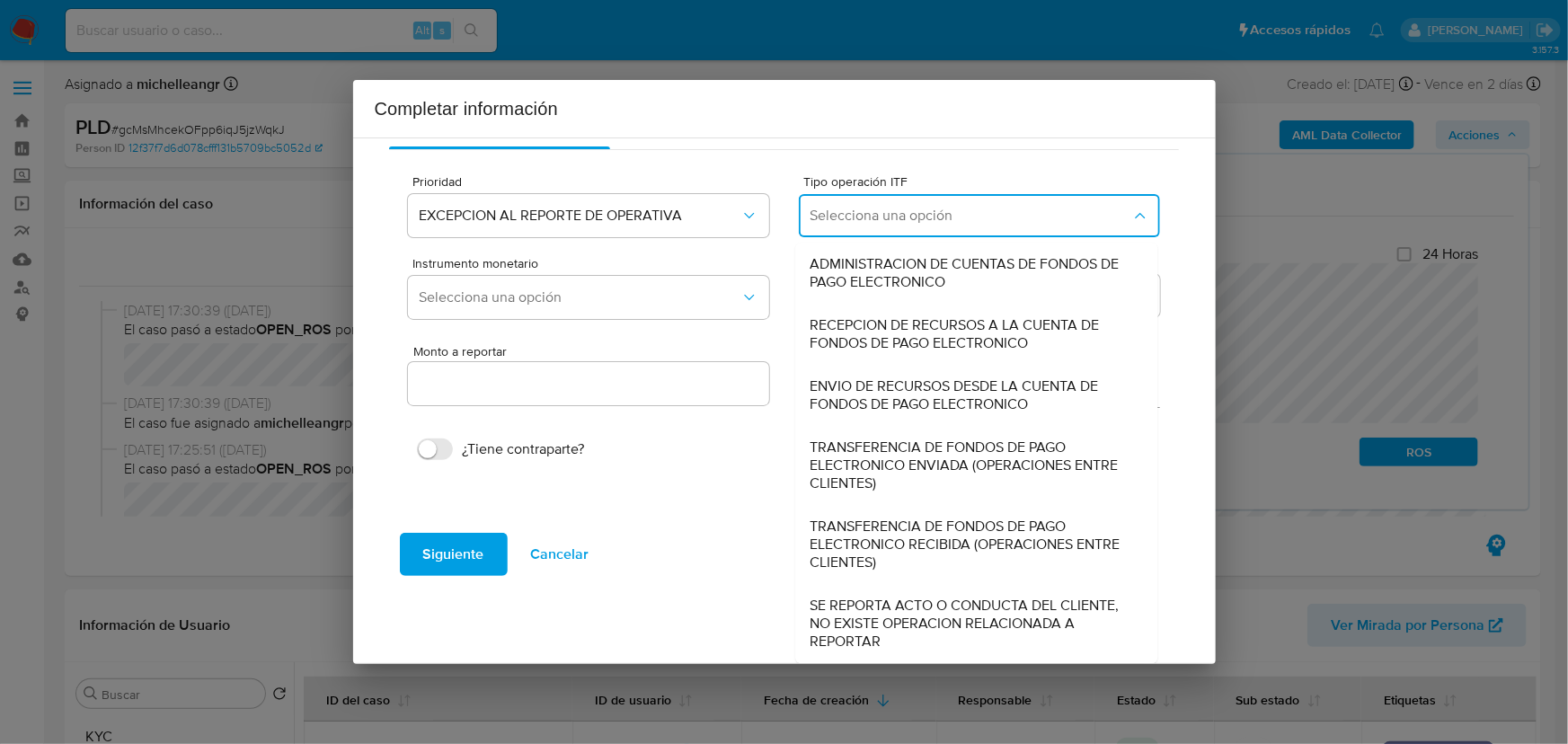
click at [853, 606] on span "SE REPORTA ACTO O CONDUCTA DEL CLIENTE, NO EXISTE OPERACION RELACIONADA A REPOR…" at bounding box center [971, 624] width 323 height 54
type input "0.00"
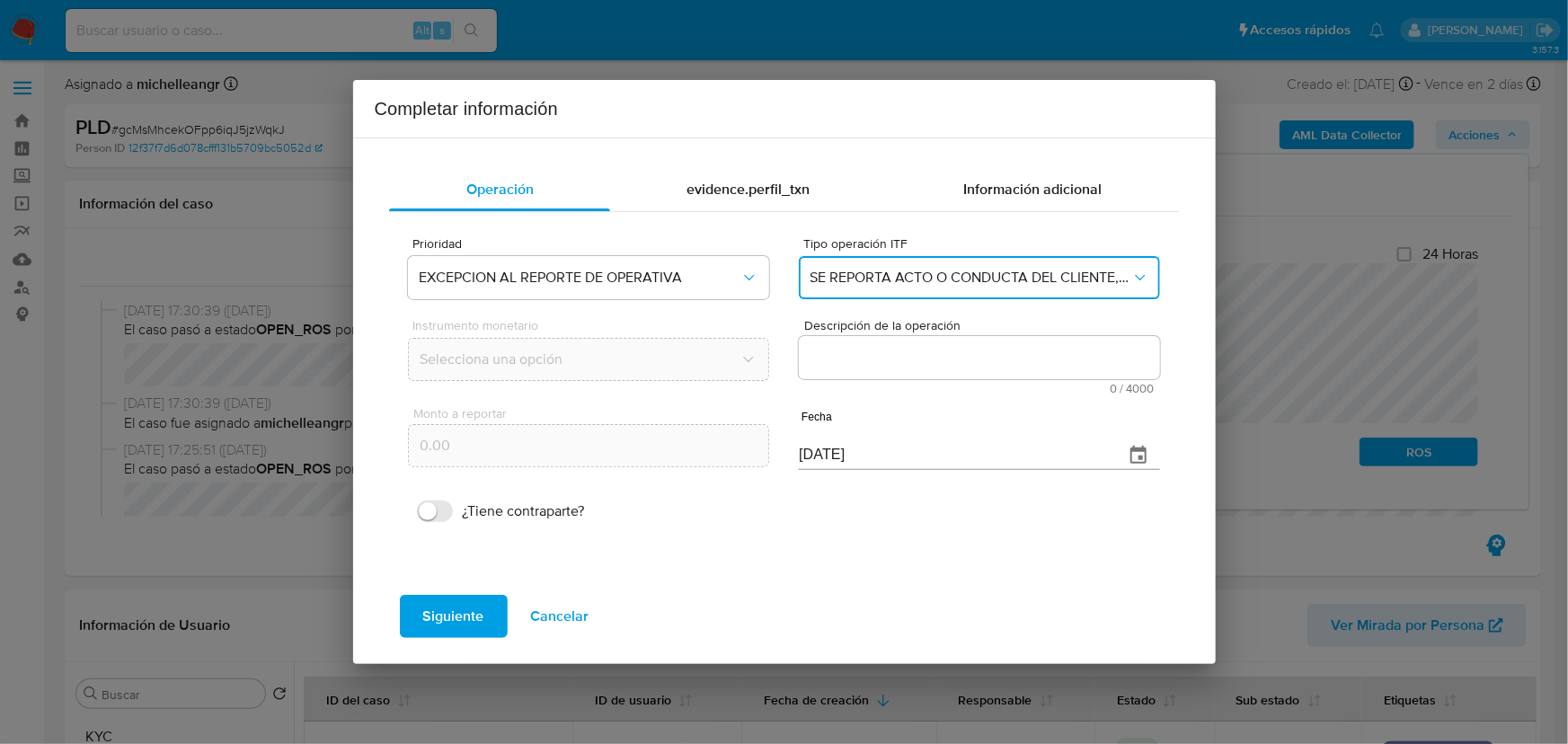
scroll to position [0, 0]
click at [925, 364] on textarea "Descripción de la operación" at bounding box center [979, 358] width 360 height 43
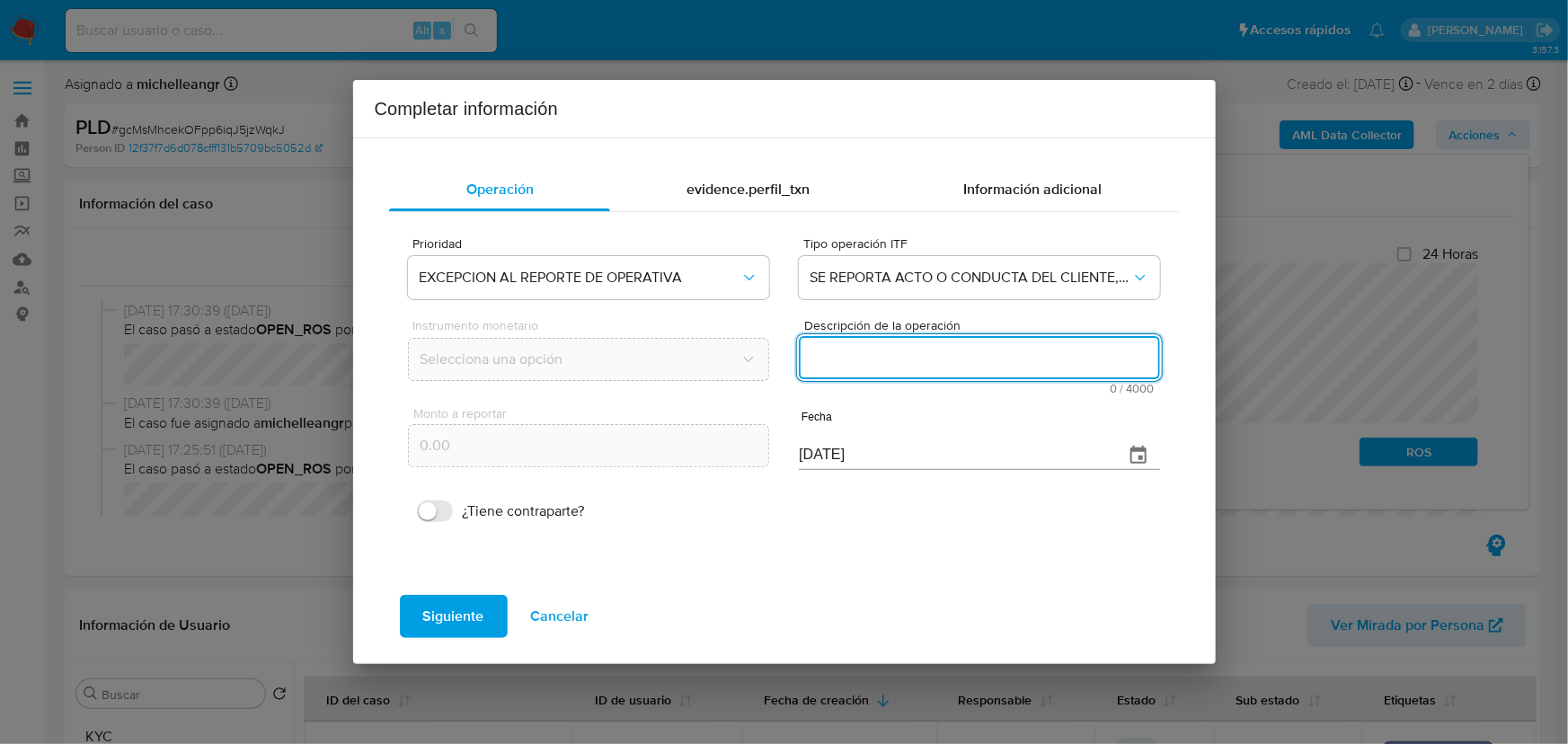
paste textarea "/CONOCIMIENTO DEL CLIENTE O USUARIO/CLIENTE SOLEDAD RUEDA RAZO NUMERO DE CLIENT…"
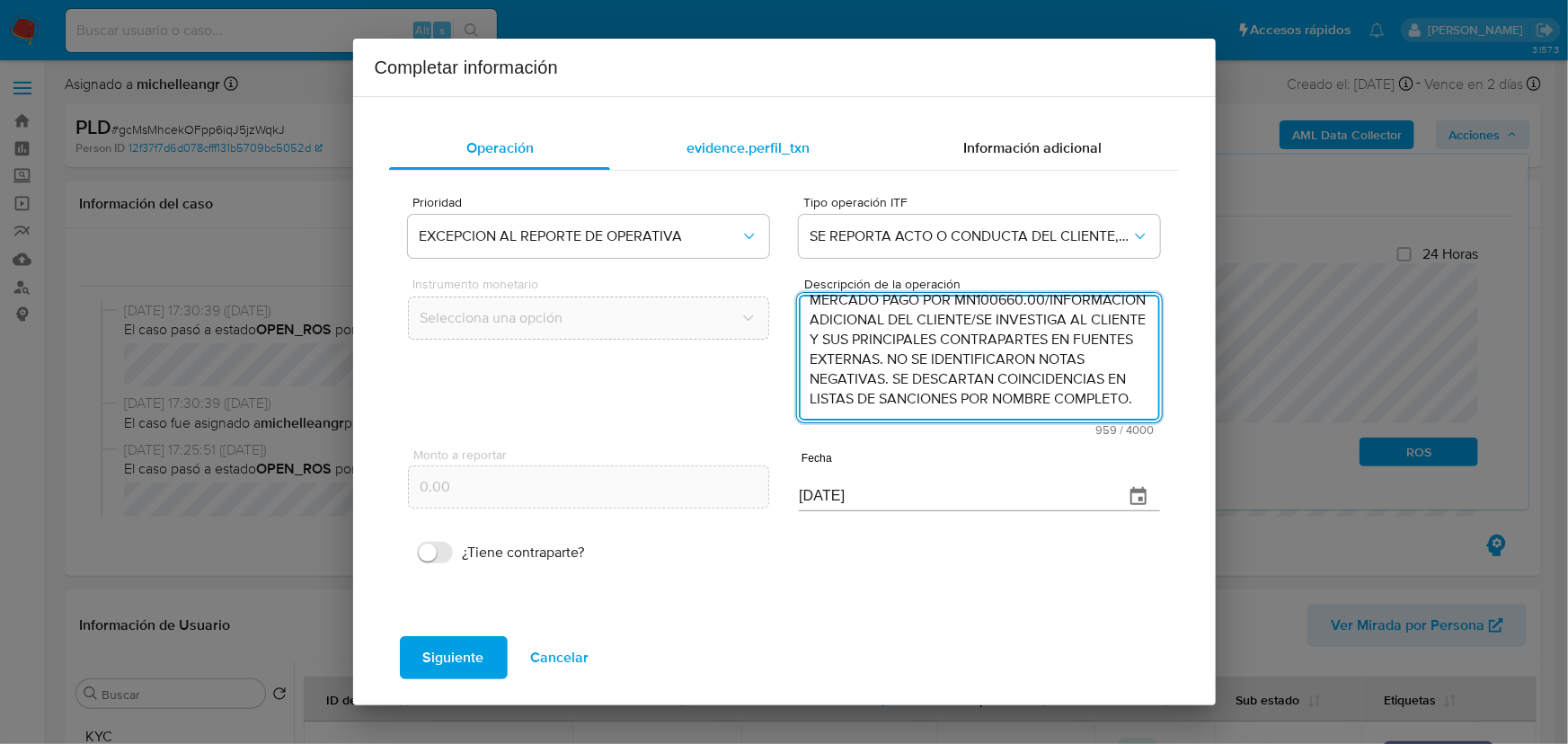
type textarea "/CONOCIMIENTO DEL CLIENTE O USUARIO/CLIENTE SOLEDAD RUEDA RAZO NUMERO DE CLIENT…"
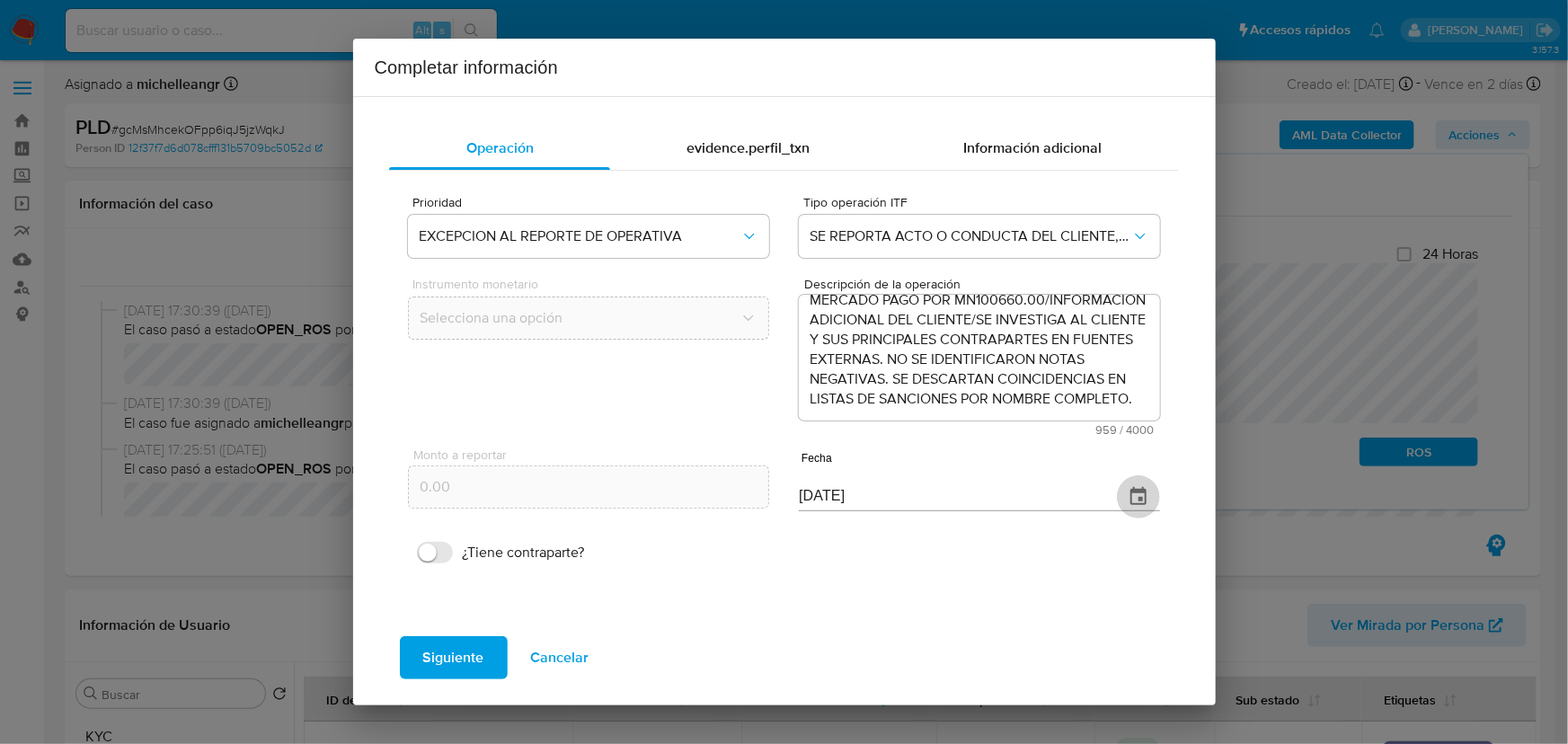
click at [1136, 491] on icon "button" at bounding box center [1138, 495] width 16 height 18
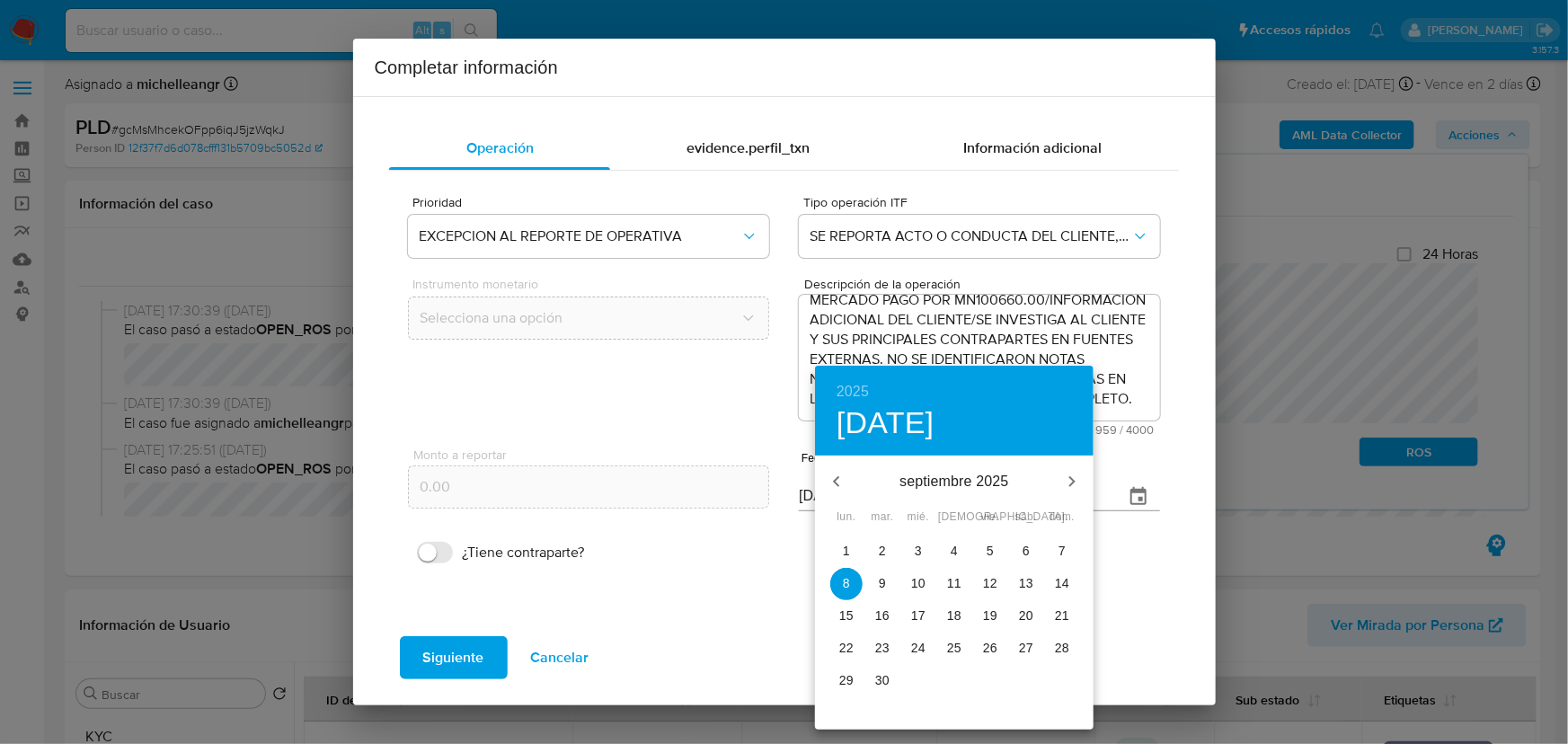
click at [839, 483] on icon "button" at bounding box center [837, 482] width 21 height 21
click at [853, 712] on p "30" at bounding box center [846, 712] width 14 height 18
type input "[DATE]"
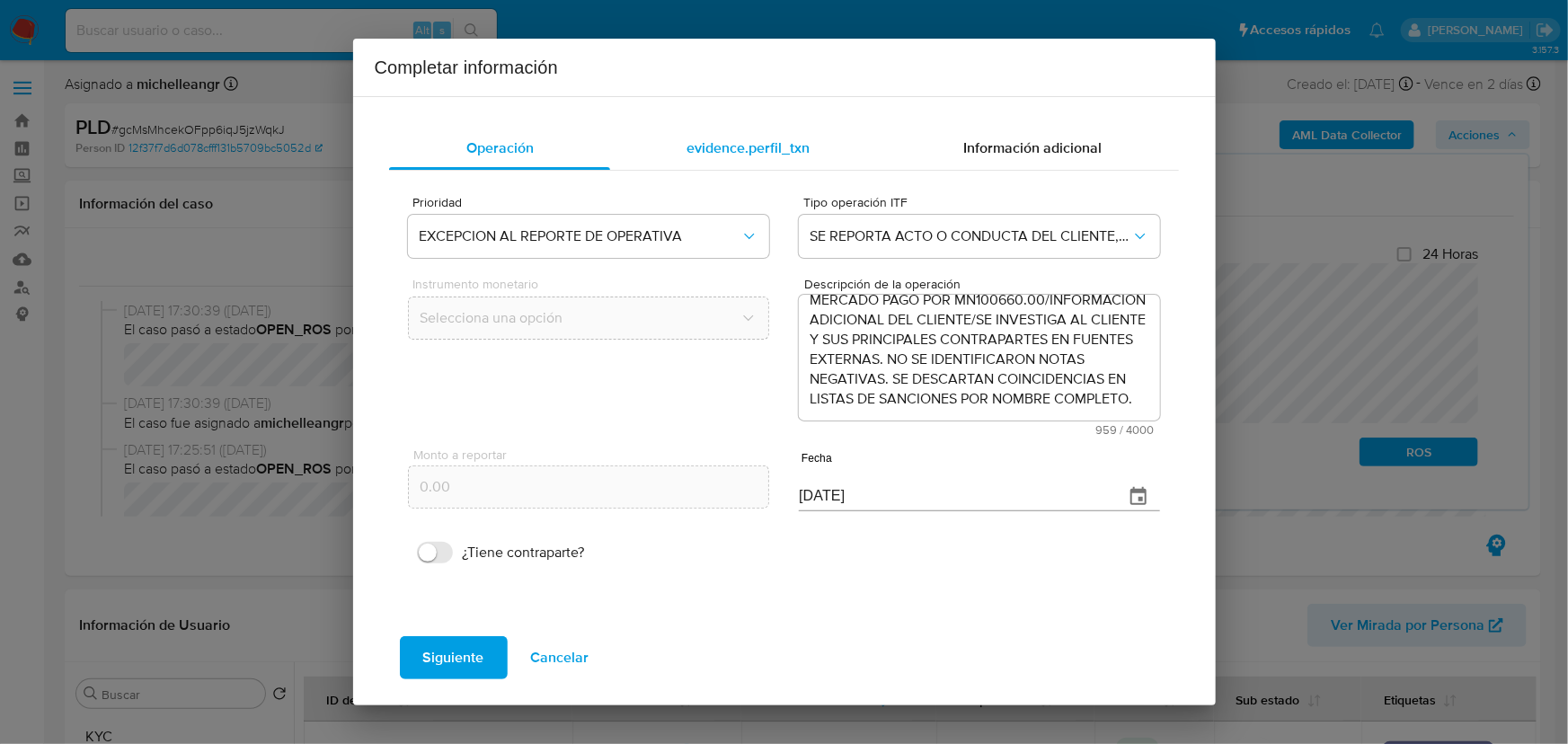
click at [710, 143] on span "evidence.perfil_txn" at bounding box center [748, 147] width 123 height 20
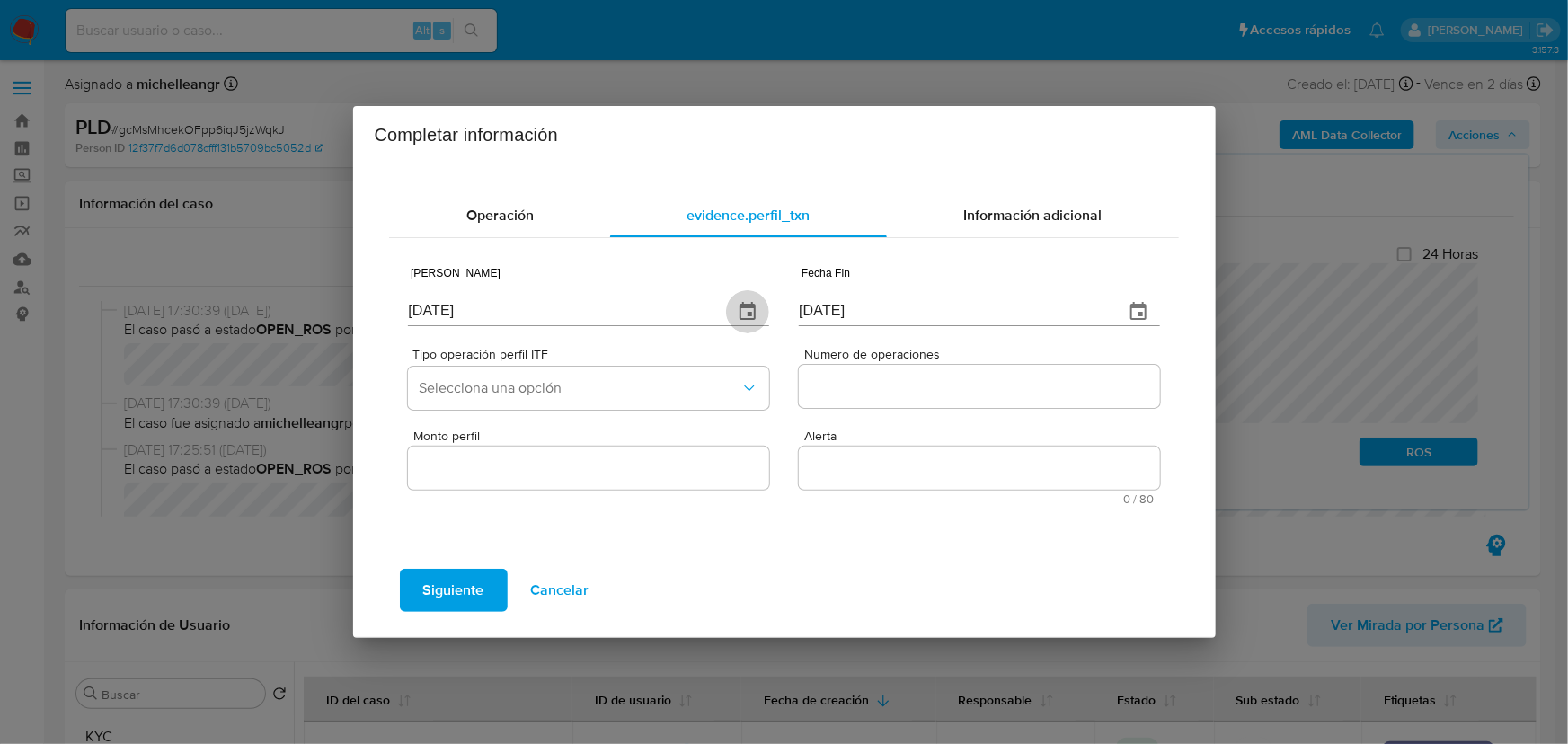
click at [755, 304] on icon "button" at bounding box center [747, 310] width 16 height 18
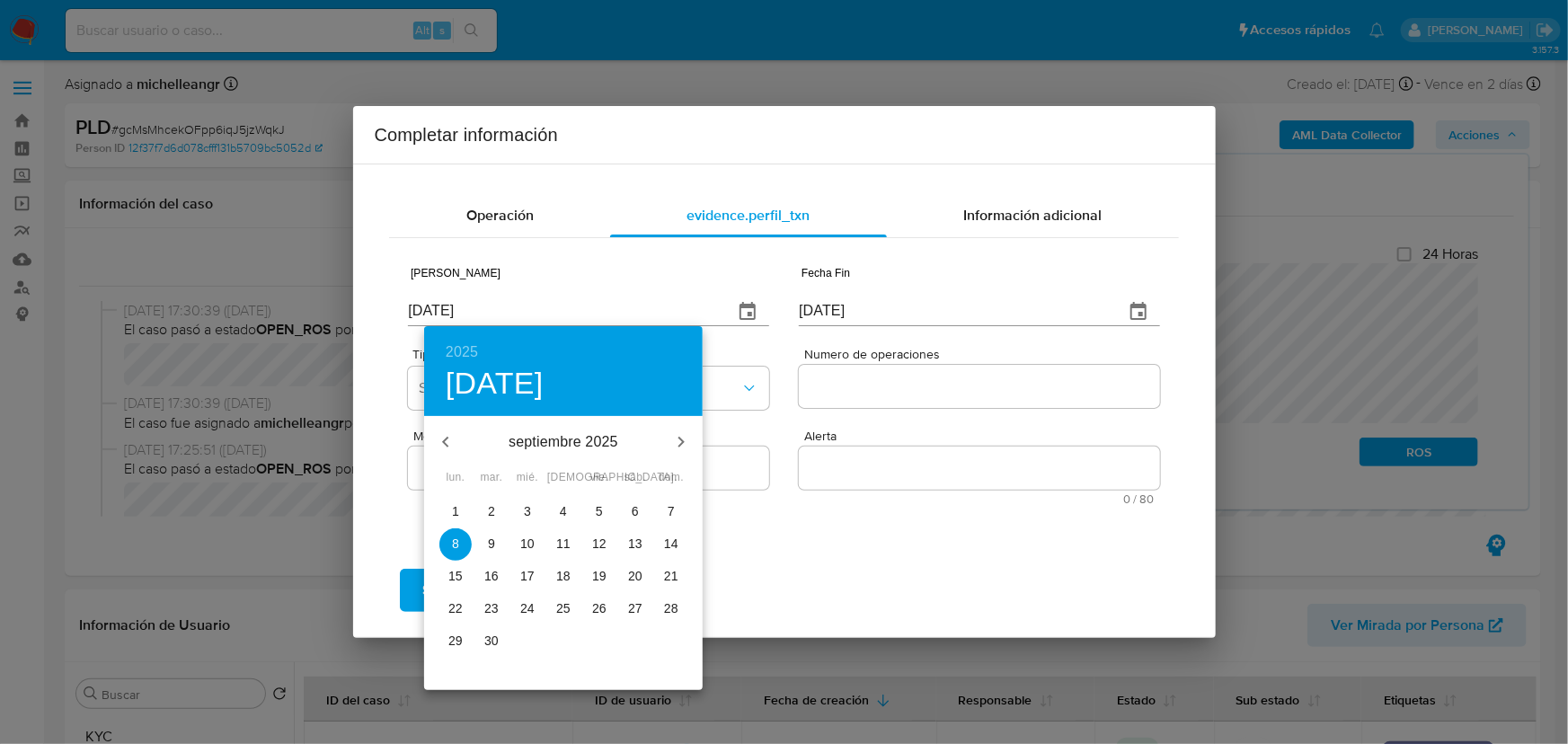
click at [445, 443] on icon "button" at bounding box center [445, 441] width 7 height 11
click at [445, 440] on icon "button" at bounding box center [445, 442] width 21 height 21
click at [445, 438] on icon "button" at bounding box center [445, 441] width 7 height 11
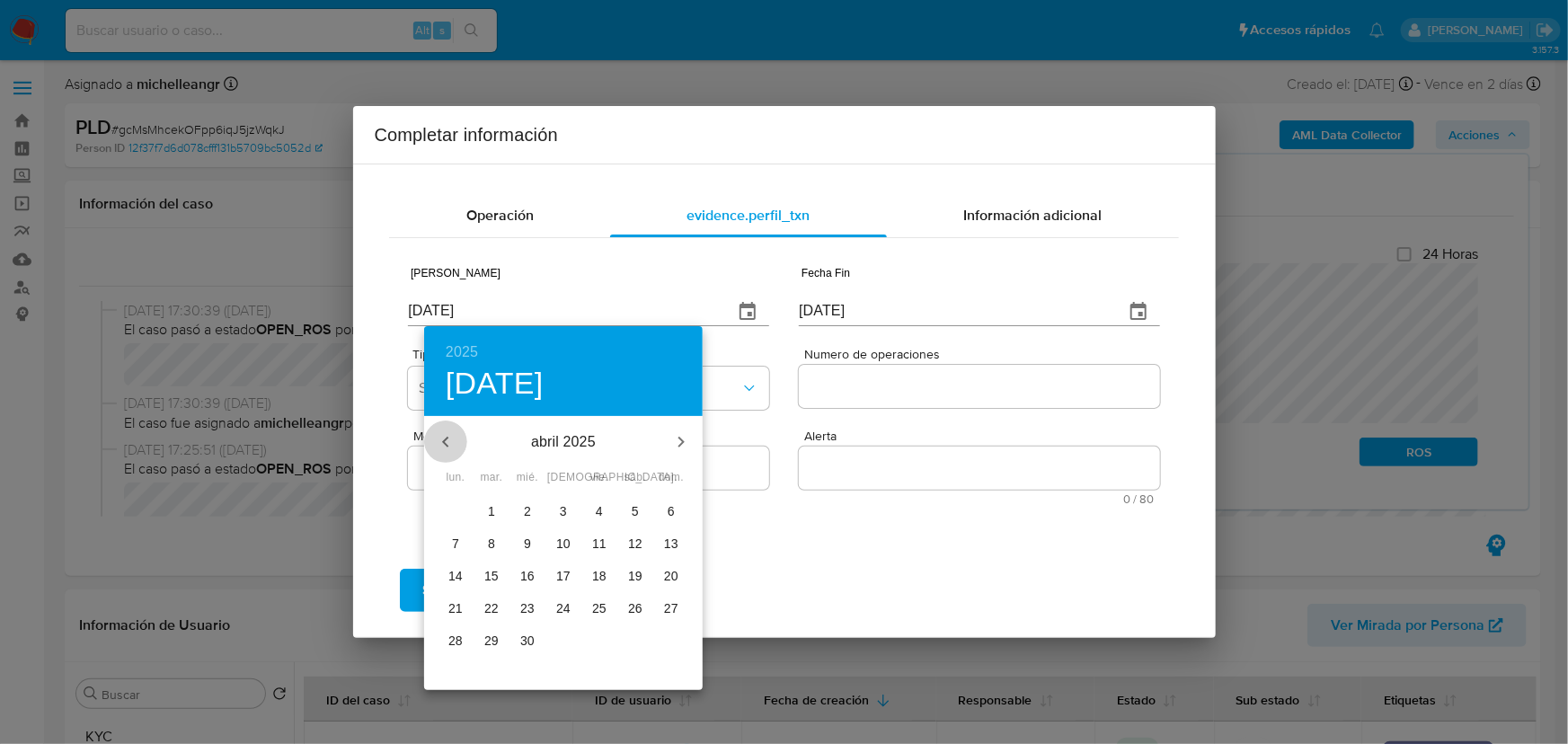
click at [440, 438] on icon "button" at bounding box center [445, 442] width 21 height 21
click at [441, 438] on icon "button" at bounding box center [445, 442] width 21 height 21
click at [496, 641] on p "25" at bounding box center [492, 640] width 14 height 18
type input "25/02/2025"
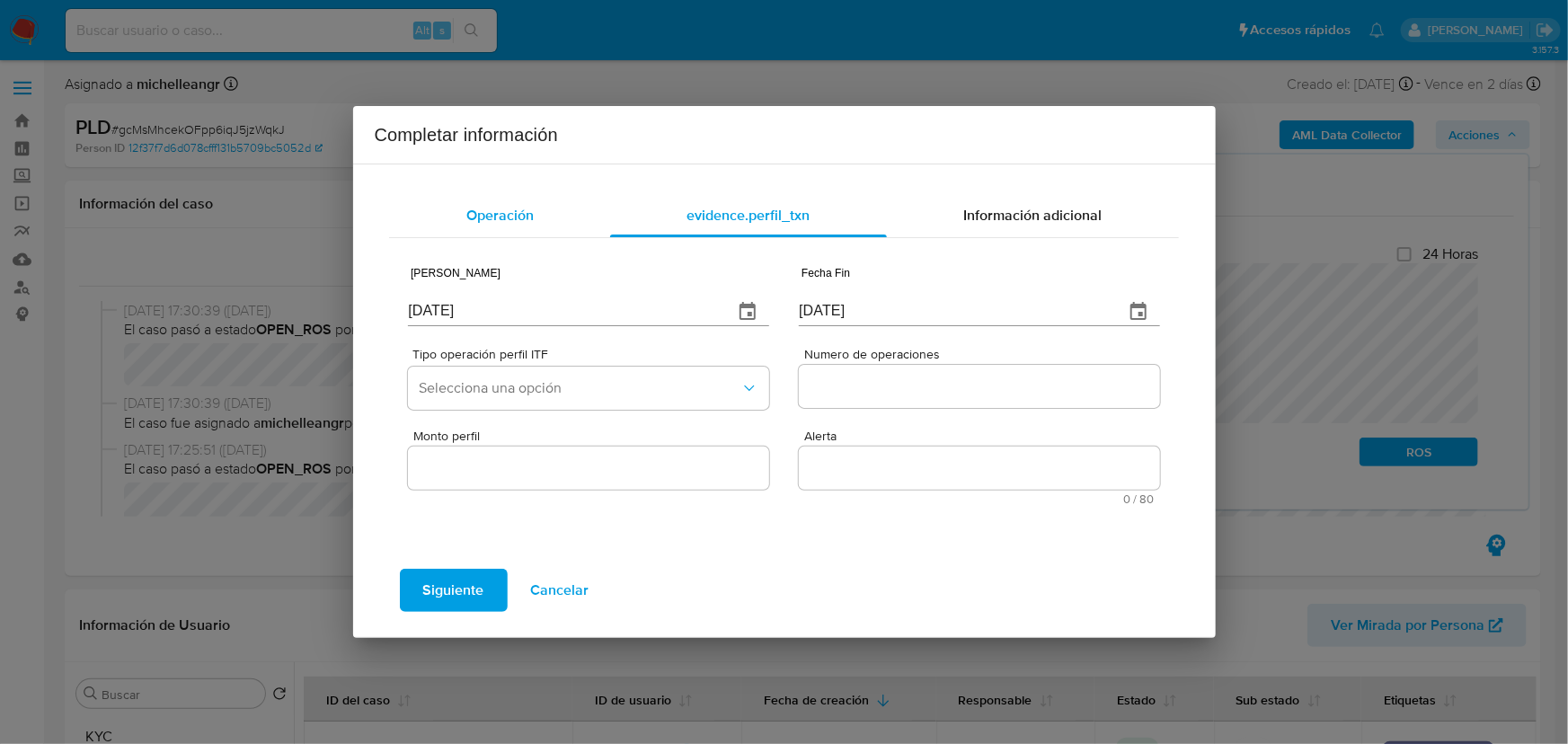
click at [512, 234] on div "Operación" at bounding box center [499, 215] width 221 height 43
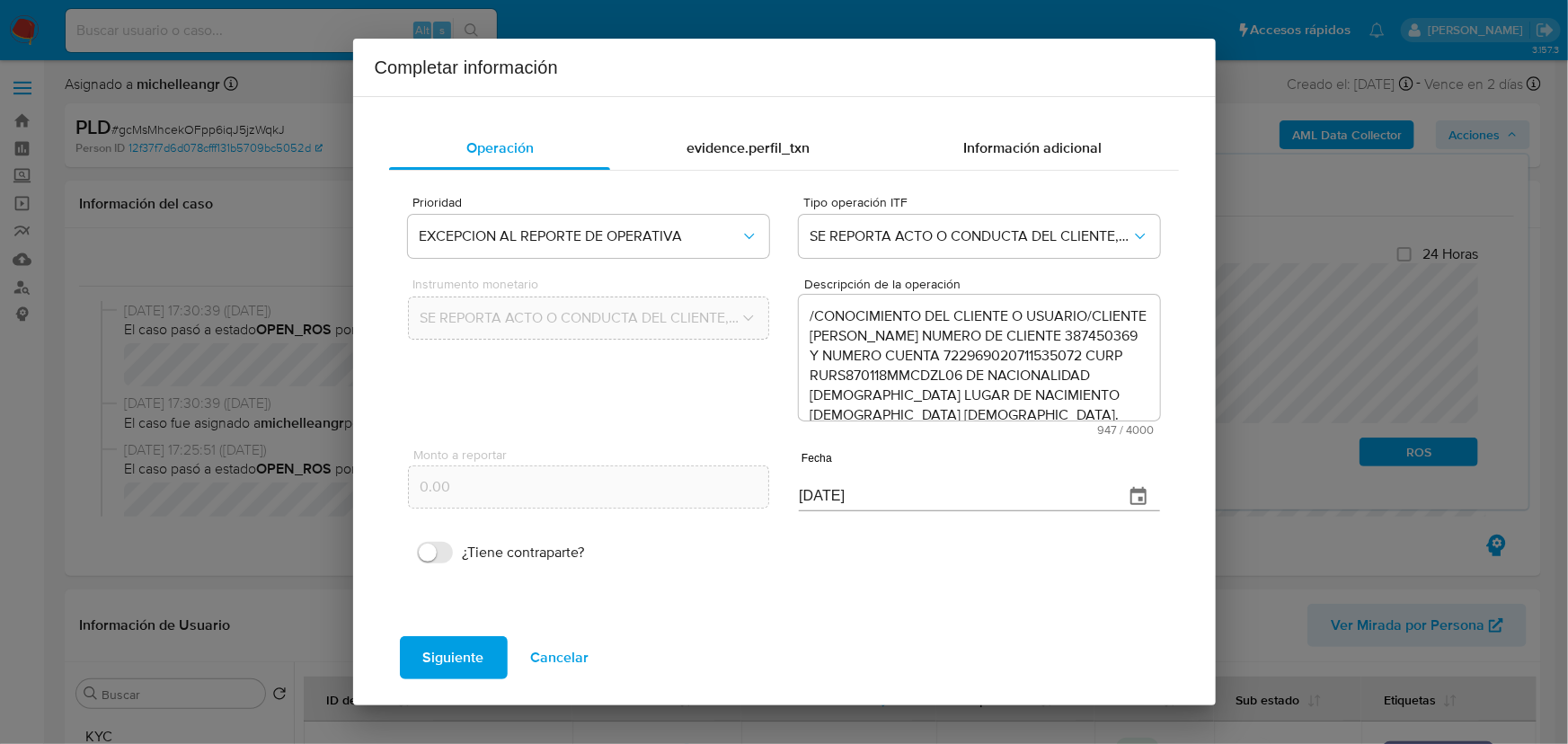
drag, startPoint x: 731, startPoint y: 138, endPoint x: 870, endPoint y: 156, distance: 140.2
click at [731, 138] on span "evidence.perfil_txn" at bounding box center [748, 147] width 123 height 20
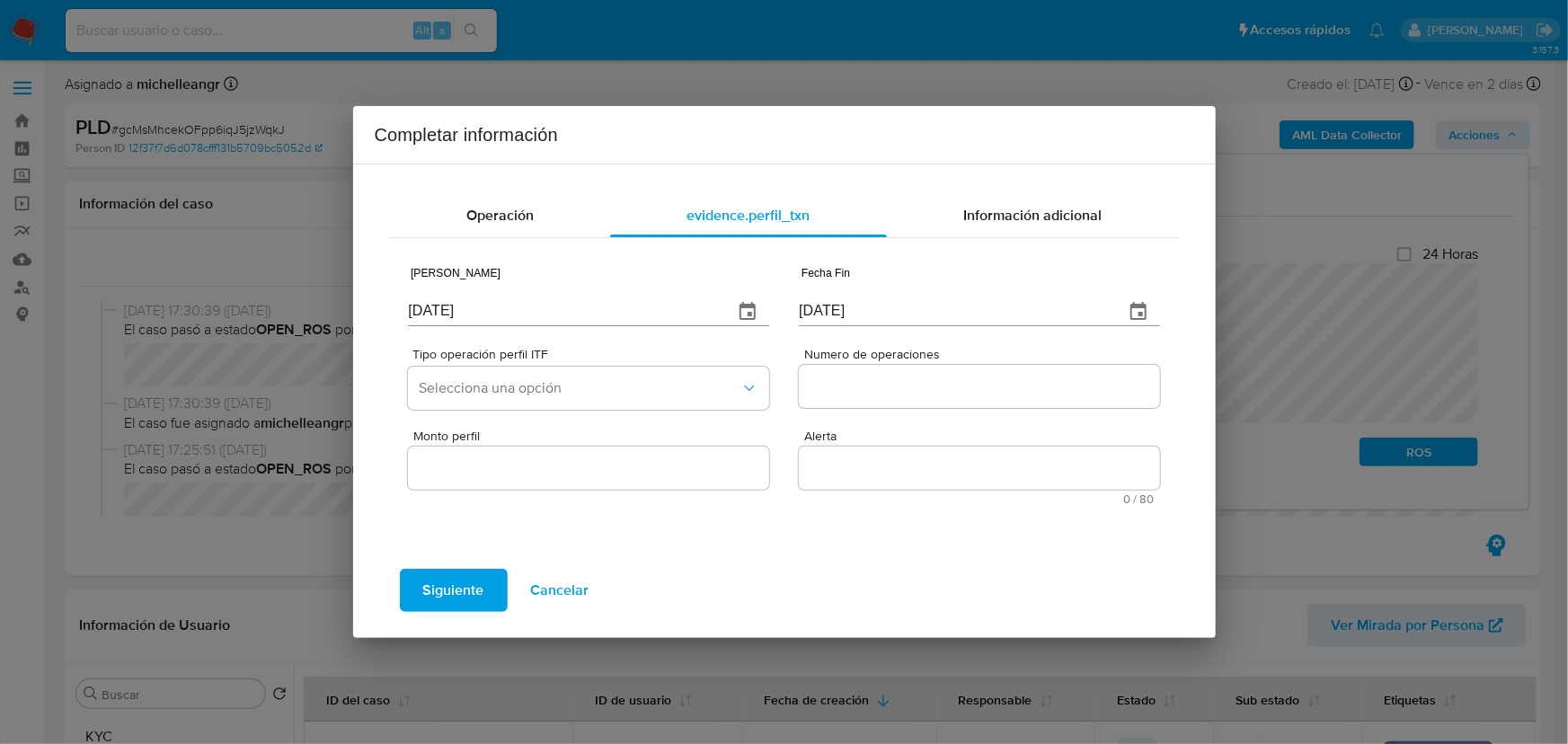
click at [1146, 302] on icon "button" at bounding box center [1138, 311] width 21 height 21
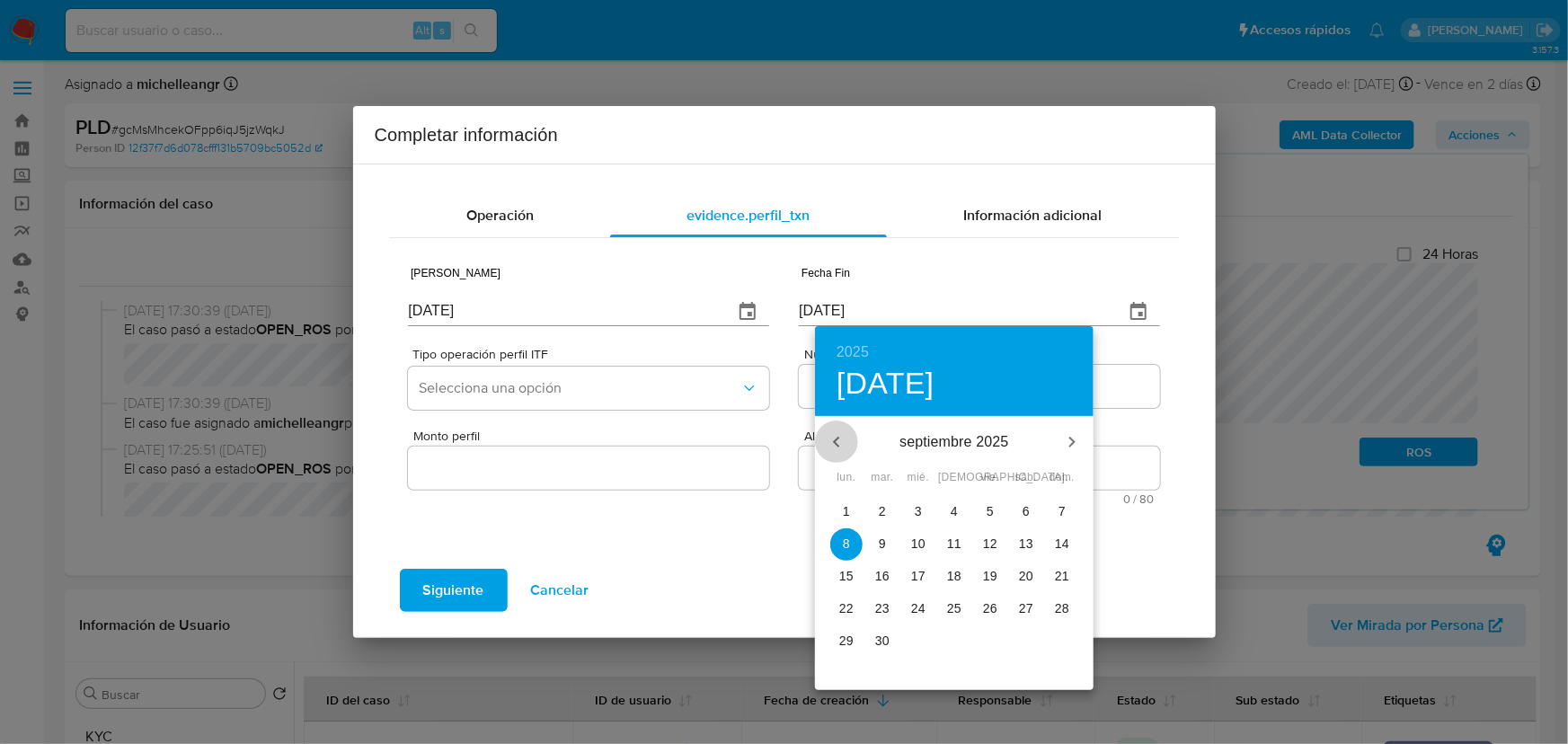
click at [835, 439] on icon "button" at bounding box center [837, 442] width 21 height 21
click at [835, 439] on icon "button" at bounding box center [836, 441] width 7 height 11
click at [846, 680] on p "30" at bounding box center [846, 673] width 14 height 18
type input "[DATE]"
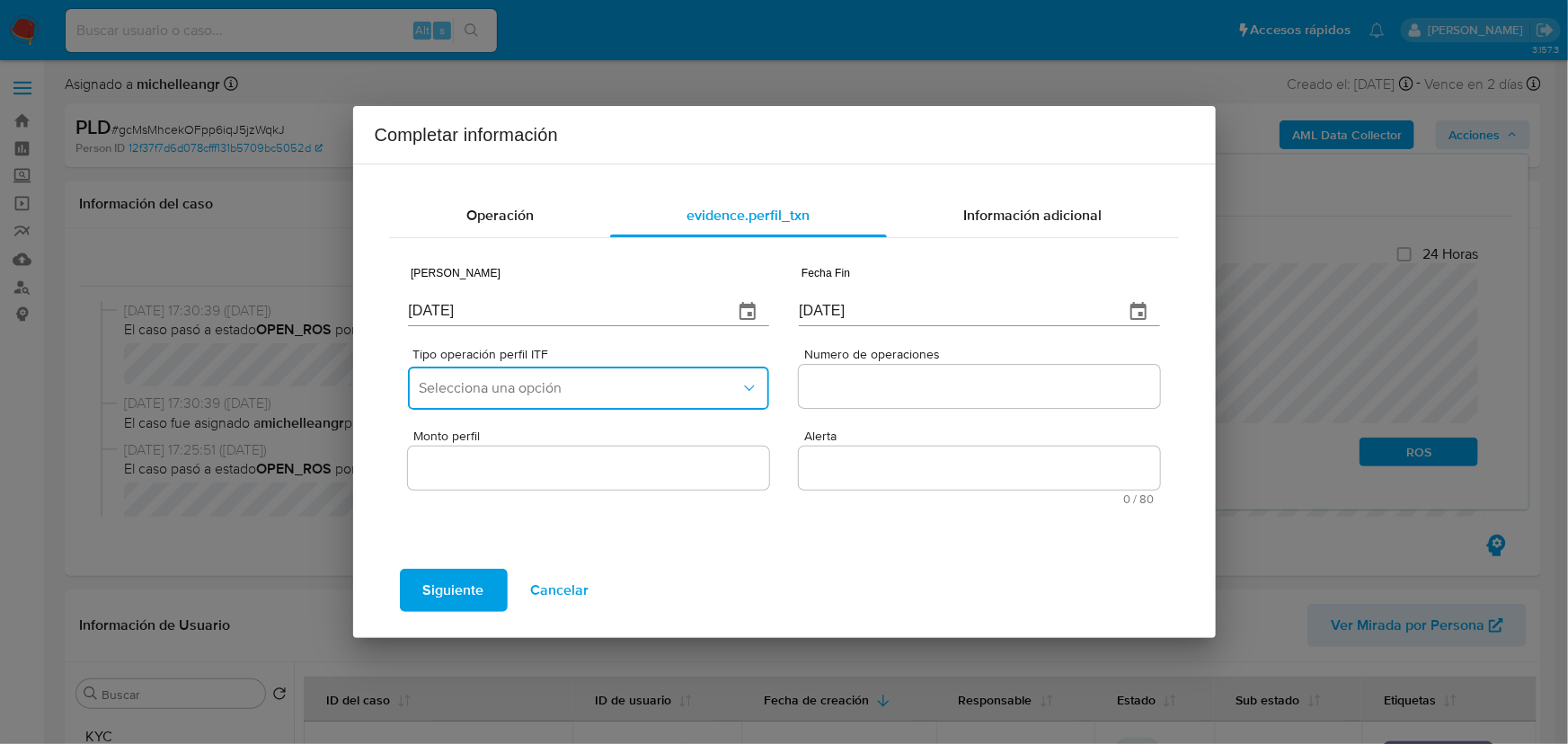
click at [690, 387] on span "Selecciona una opción" at bounding box center [578, 387] width 321 height 18
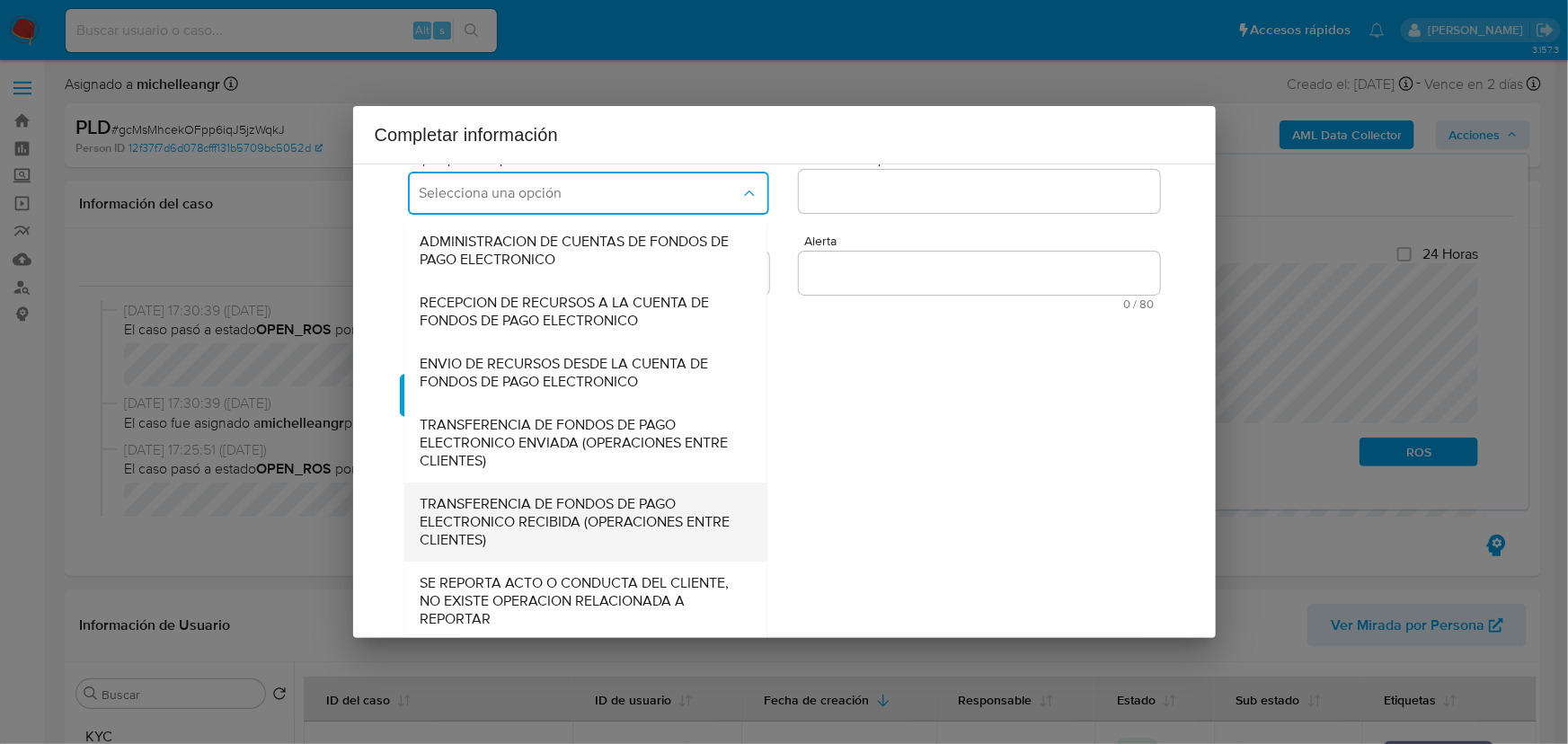
scroll to position [198, 0]
click at [566, 581] on span "SE REPORTA ACTO O CONDUCTA DEL CLIENTE, NO EXISTE OPERACION RELACIONADA A REPOR…" at bounding box center [580, 598] width 323 height 54
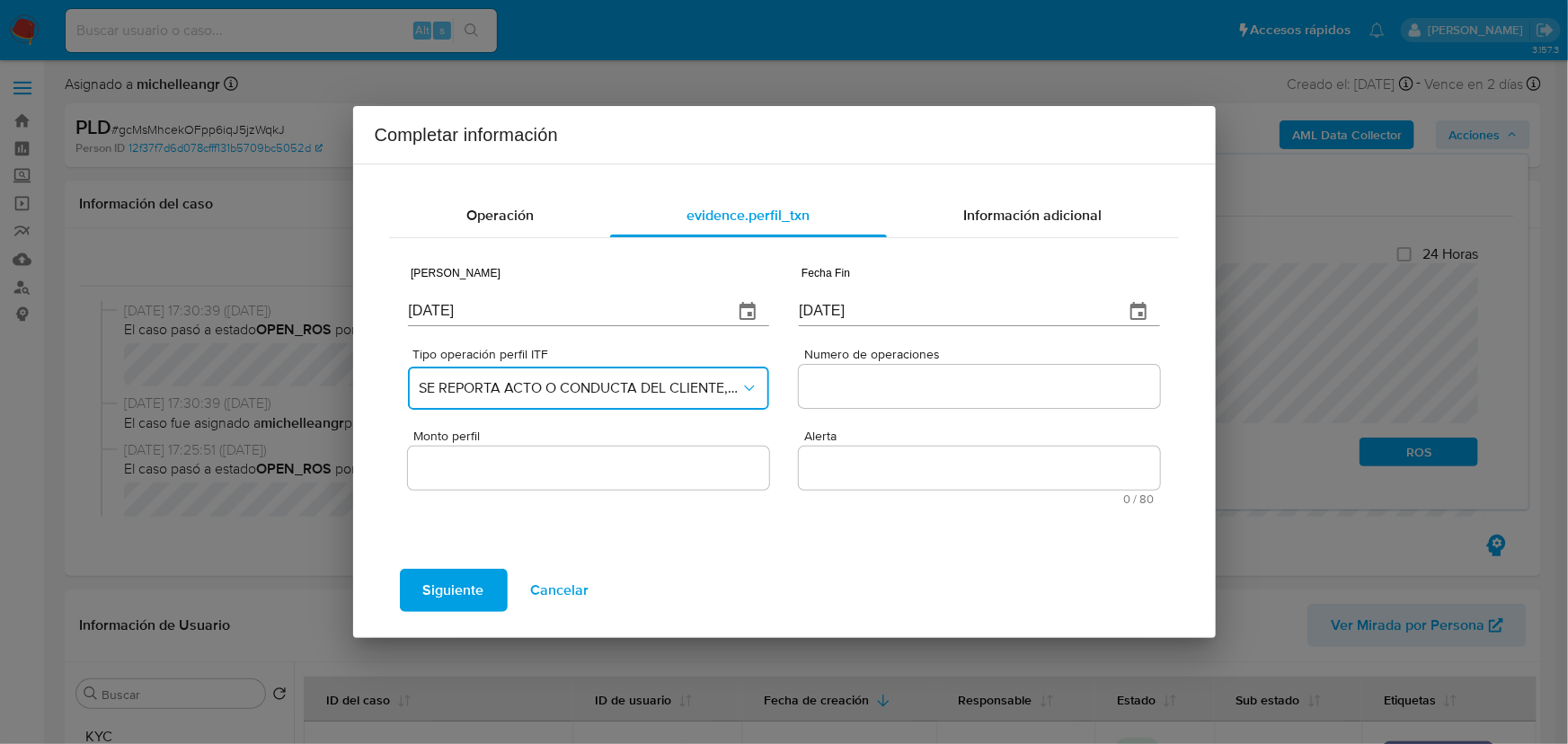
scroll to position [0, 0]
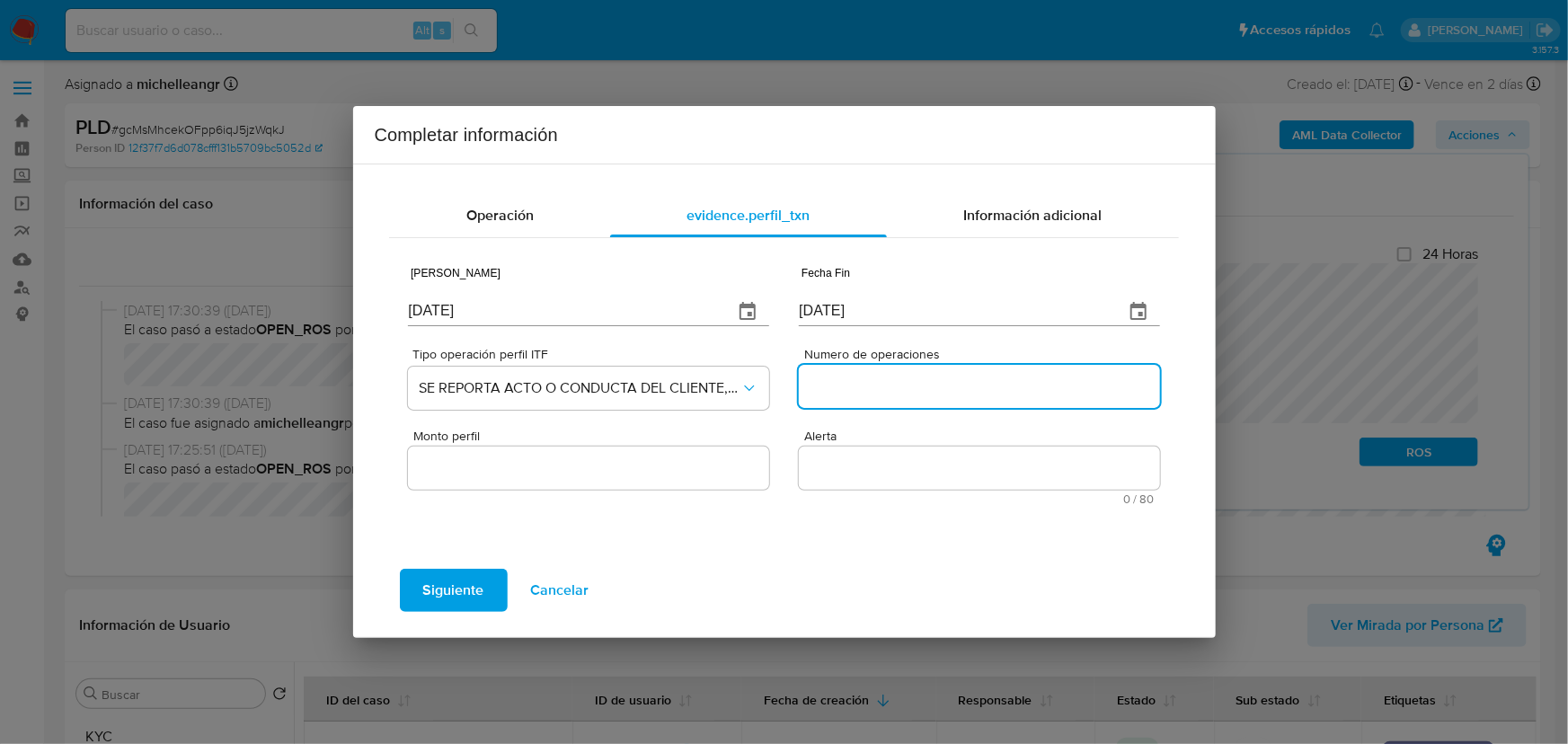
click at [944, 373] on div at bounding box center [979, 386] width 360 height 43
type input "0"
click at [587, 476] on input "Monto perfil" at bounding box center [588, 468] width 360 height 23
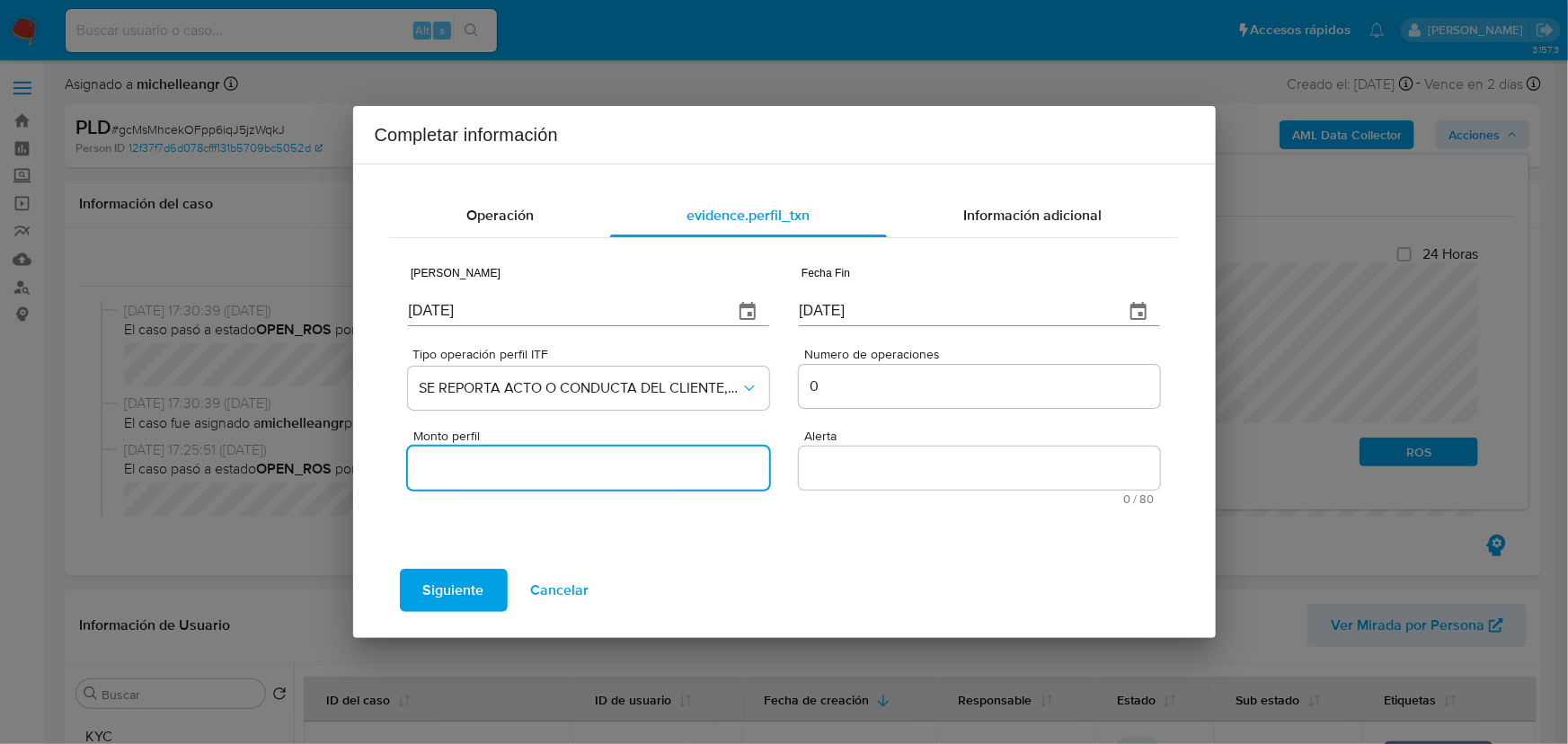
type input "0.00"
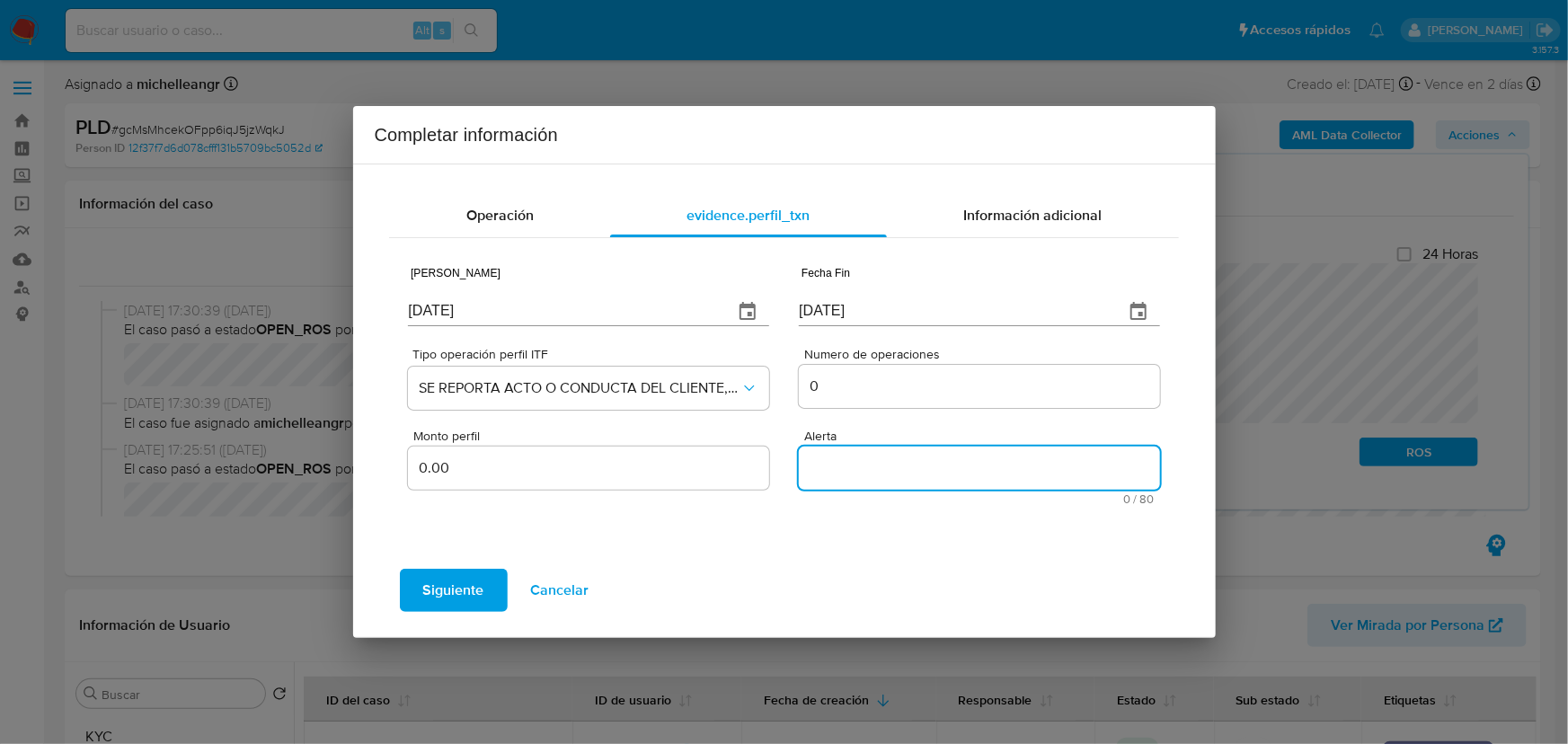
click at [866, 469] on textarea "Alerta" at bounding box center [979, 467] width 360 height 43
paste textarea "FONDEOINDIRECTOMLM"
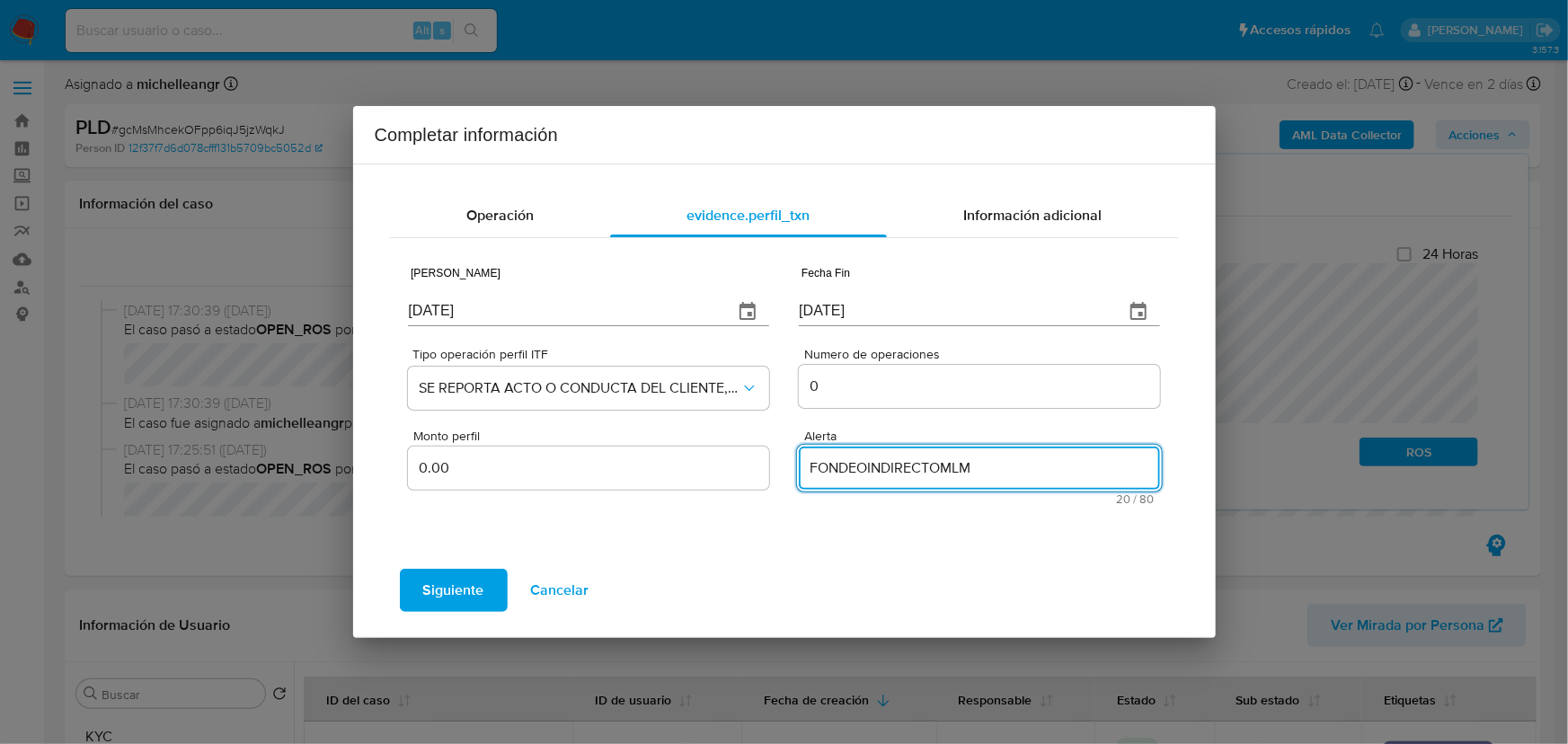
type textarea "FONDEOINDIRECTOMLM"
drag, startPoint x: 1022, startPoint y: 218, endPoint x: 743, endPoint y: 0, distance: 354.1
click at [1021, 218] on span "Información adicional" at bounding box center [1032, 215] width 139 height 20
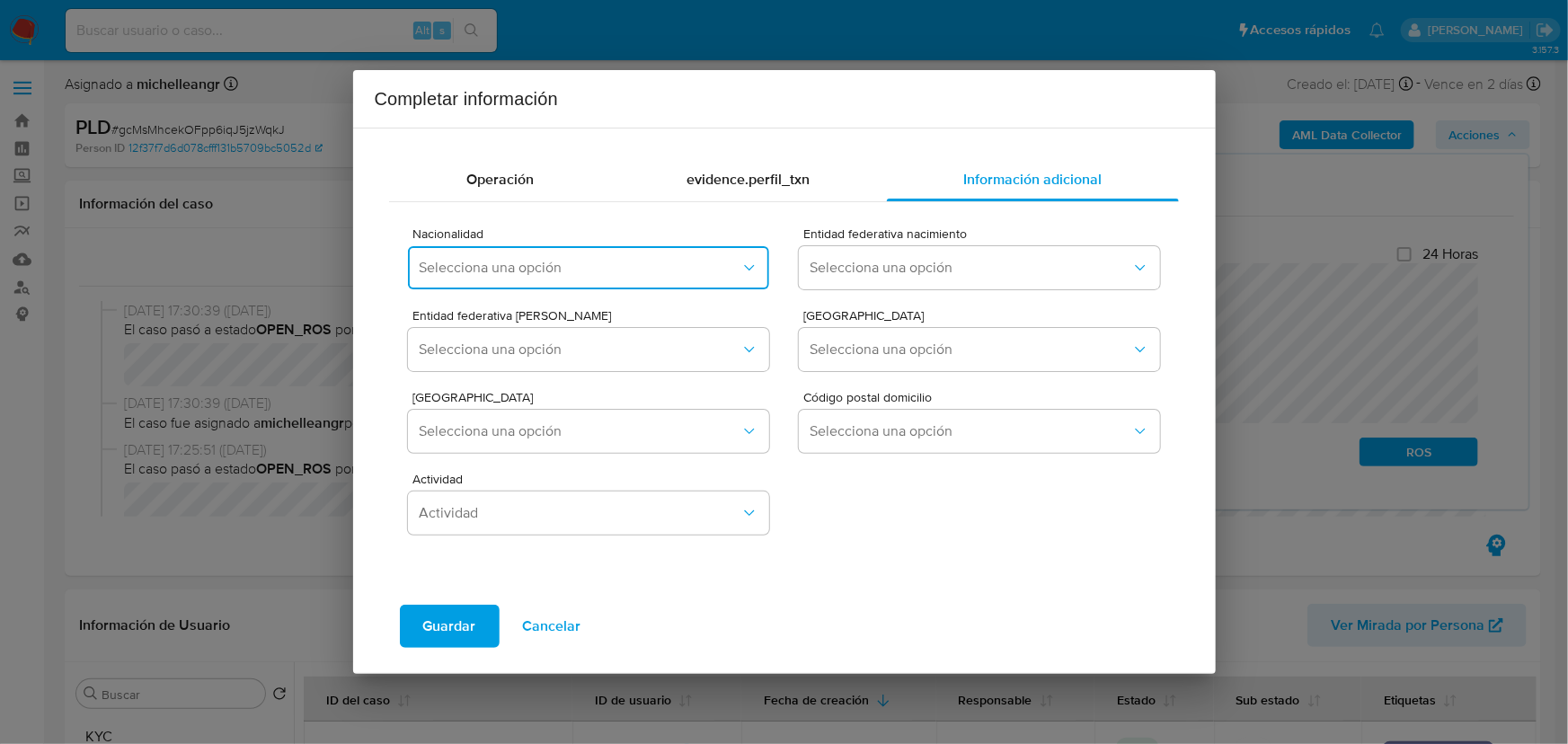
click at [656, 272] on span "Selecciona una opción" at bounding box center [578, 268] width 321 height 18
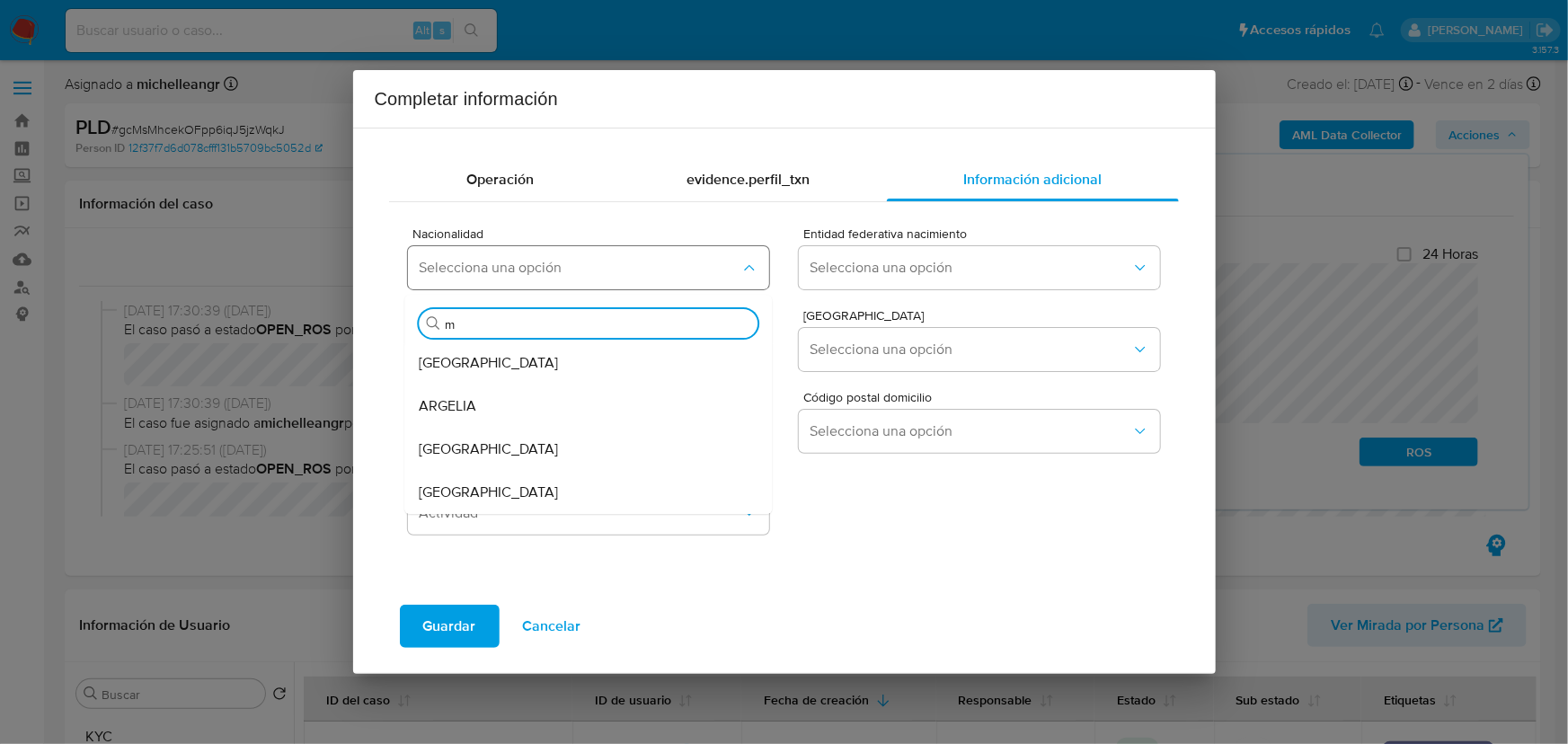
type input "me"
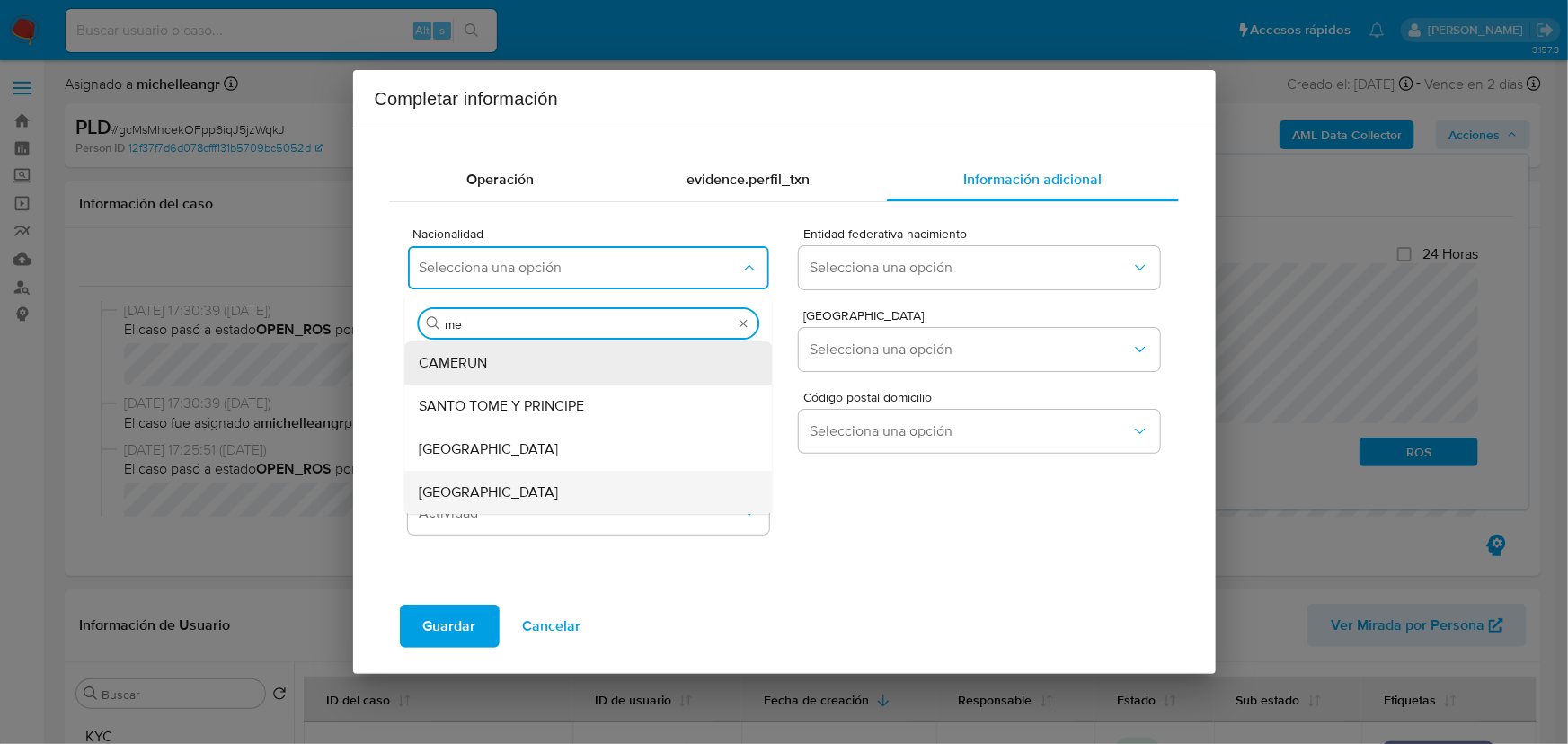
click at [556, 487] on div "MEXICO" at bounding box center [583, 492] width 328 height 43
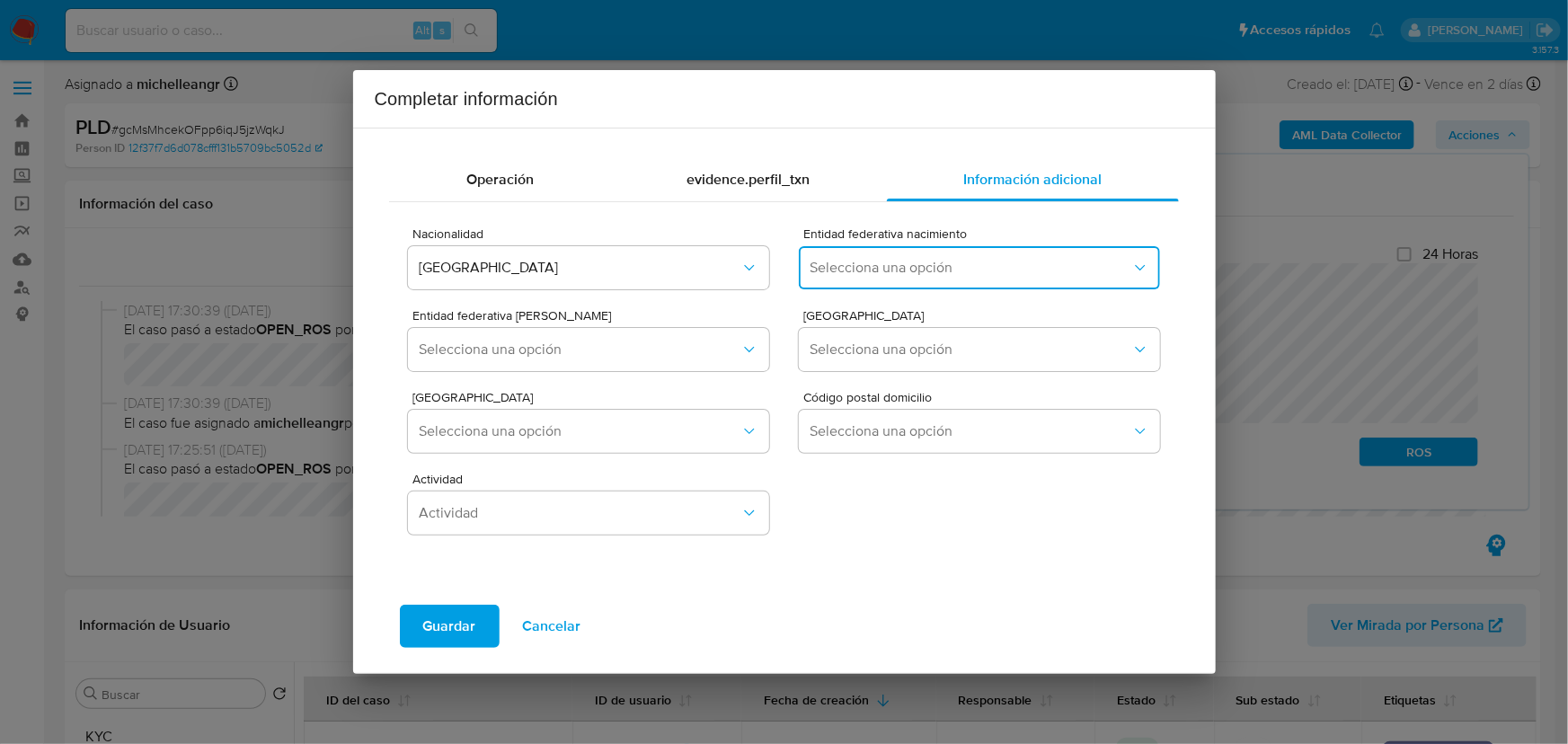
click at [916, 257] on button "Selecciona una opción" at bounding box center [979, 267] width 360 height 43
type input "m"
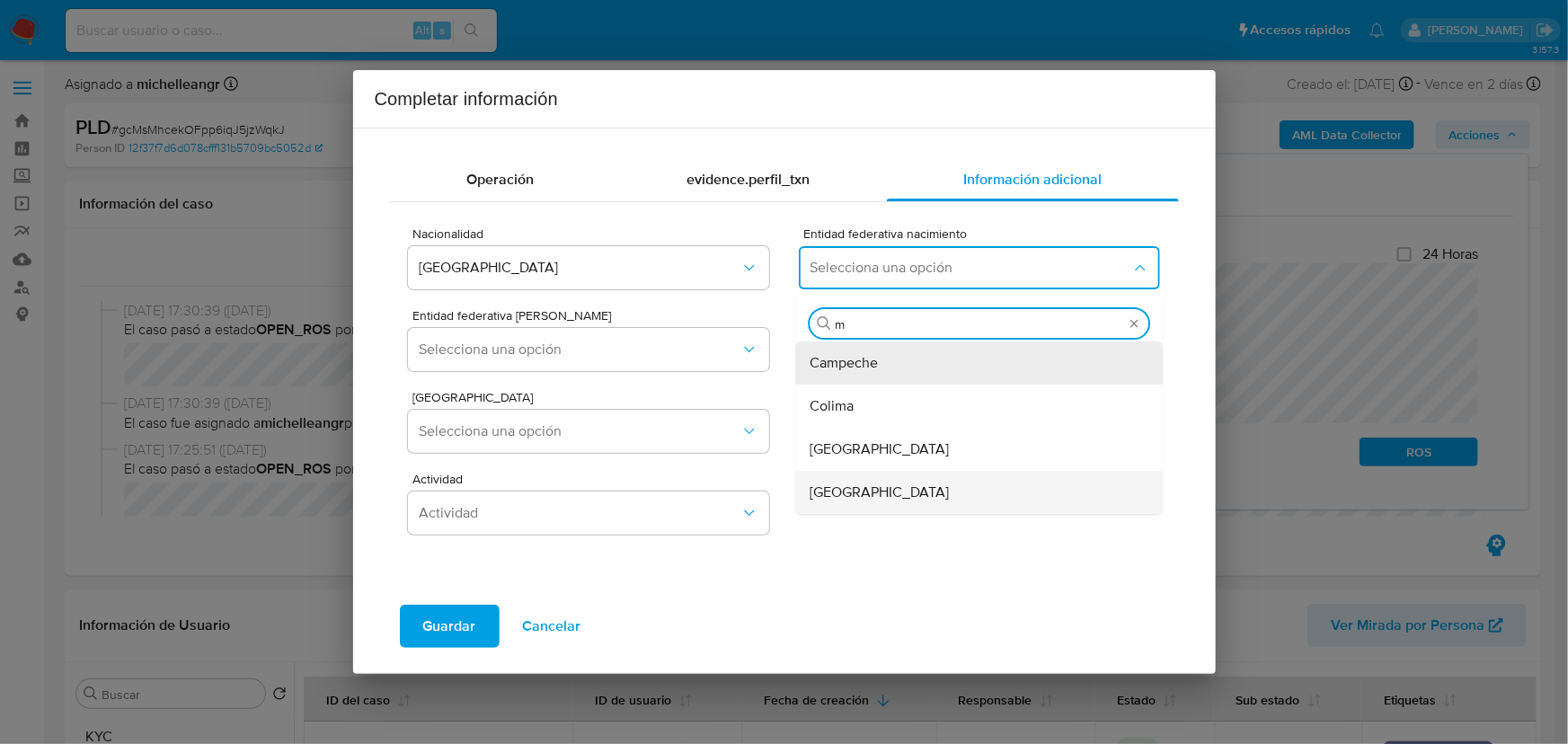
click at [853, 489] on span "México" at bounding box center [880, 492] width 140 height 18
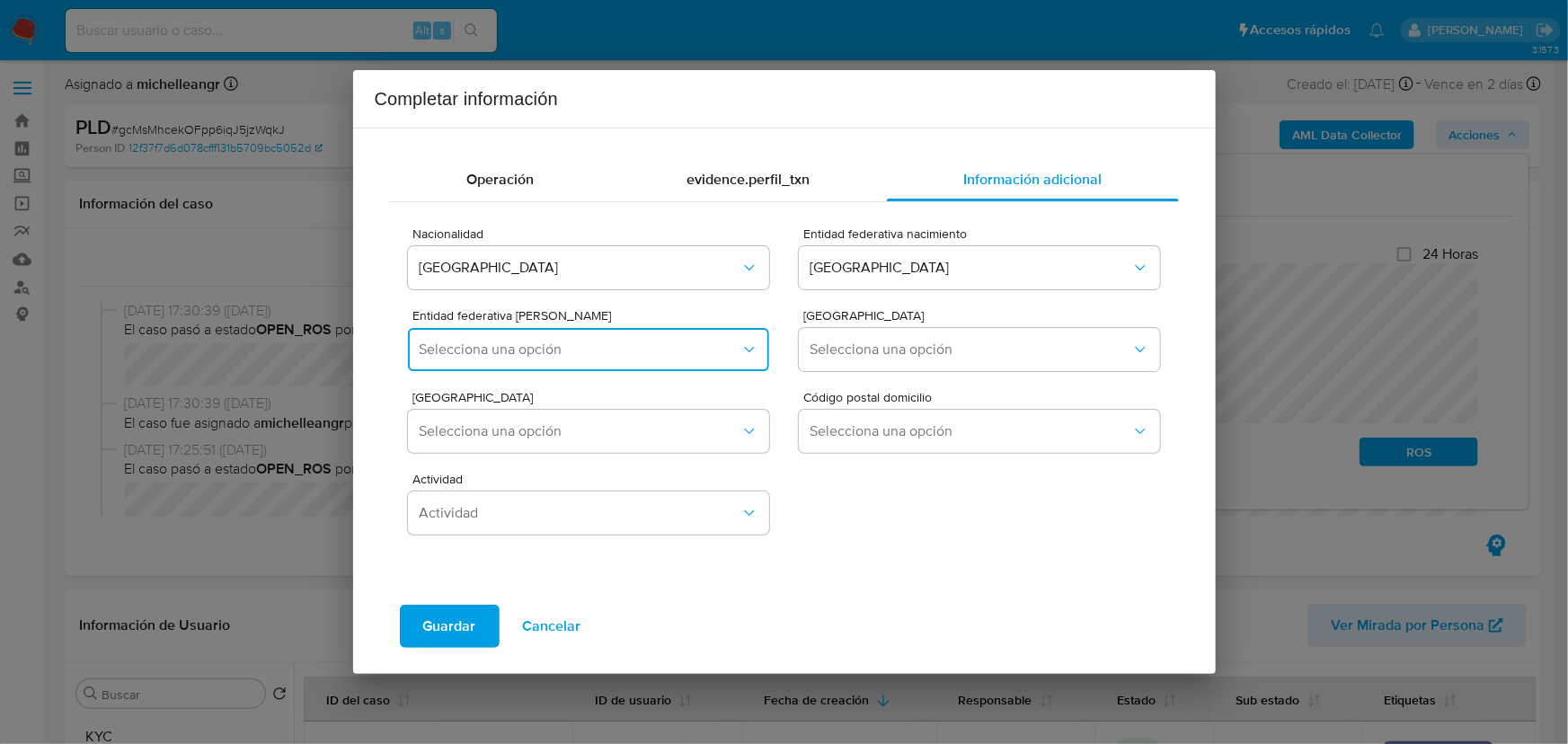
click at [594, 340] on button "Selecciona una opción" at bounding box center [588, 349] width 360 height 43
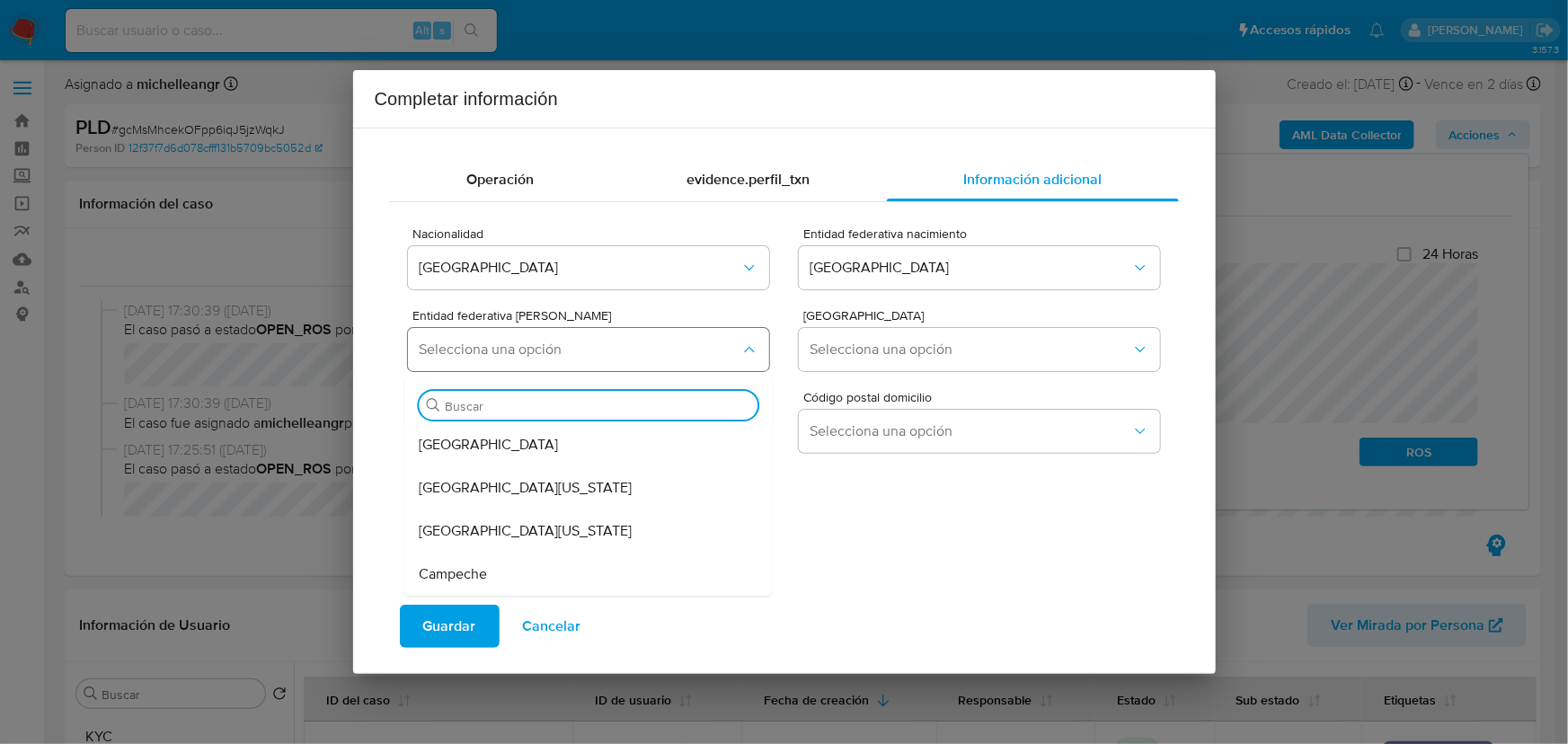
type input "m"
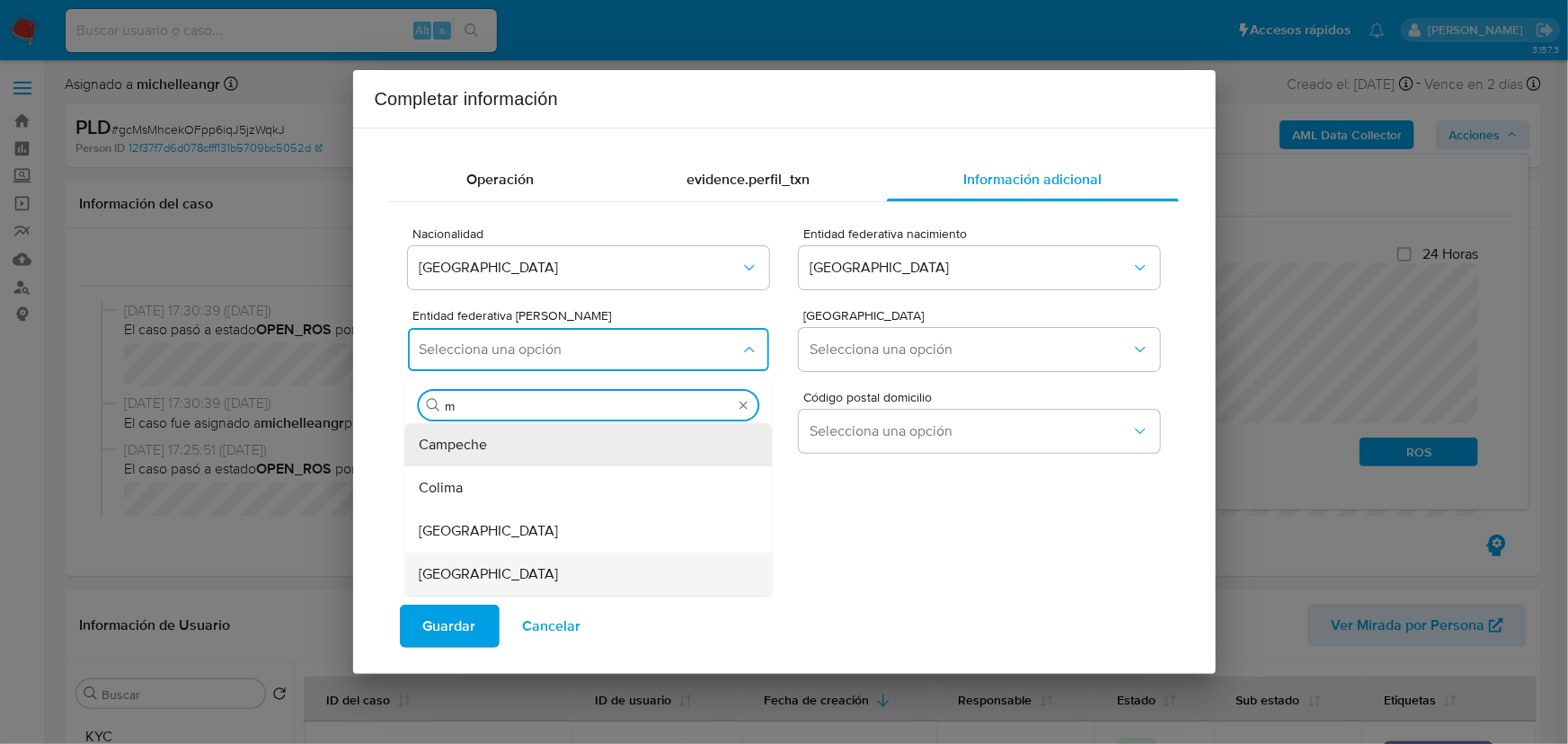
click at [512, 575] on div "México" at bounding box center [583, 573] width 328 height 43
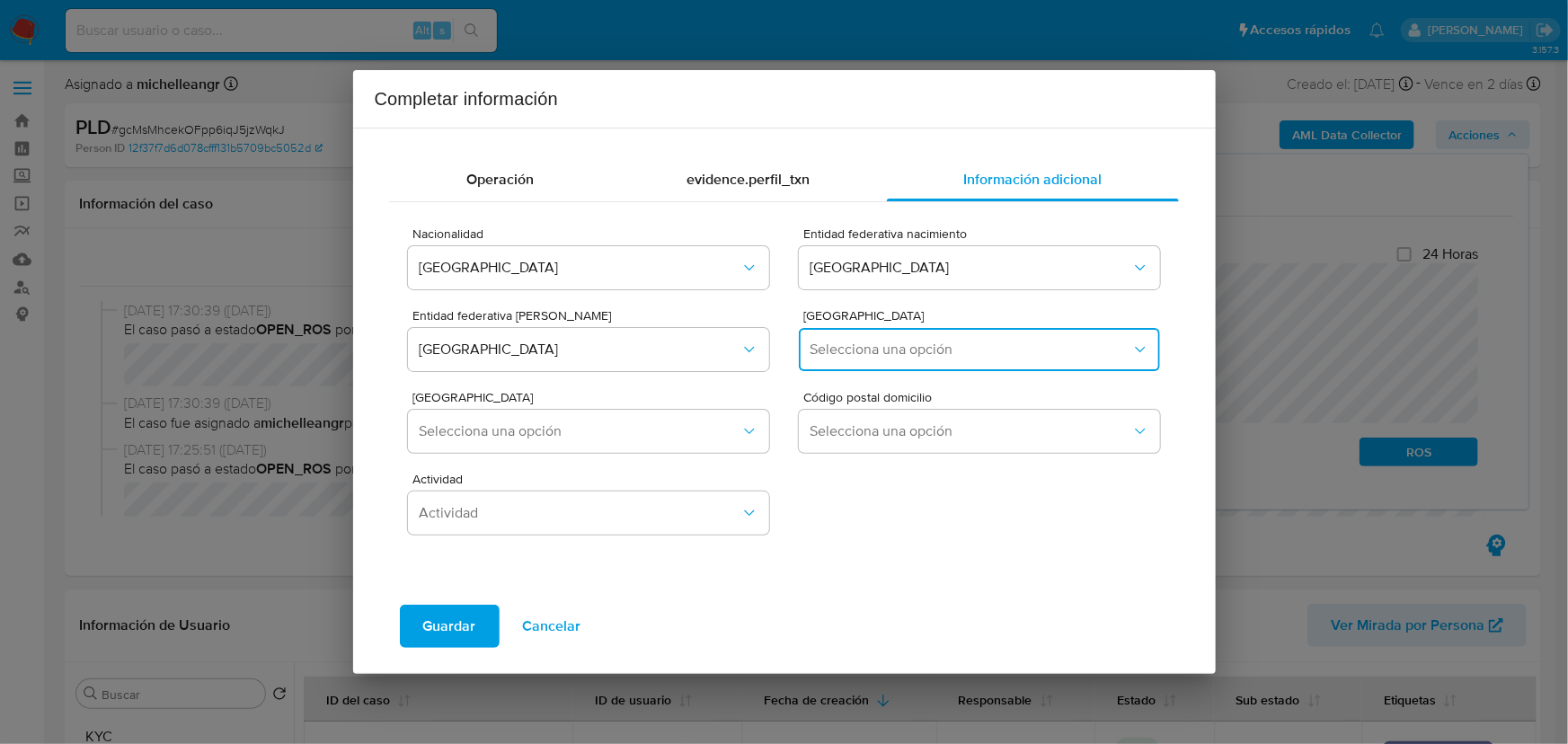
click at [882, 358] on button "Selecciona una opción" at bounding box center [979, 349] width 360 height 43
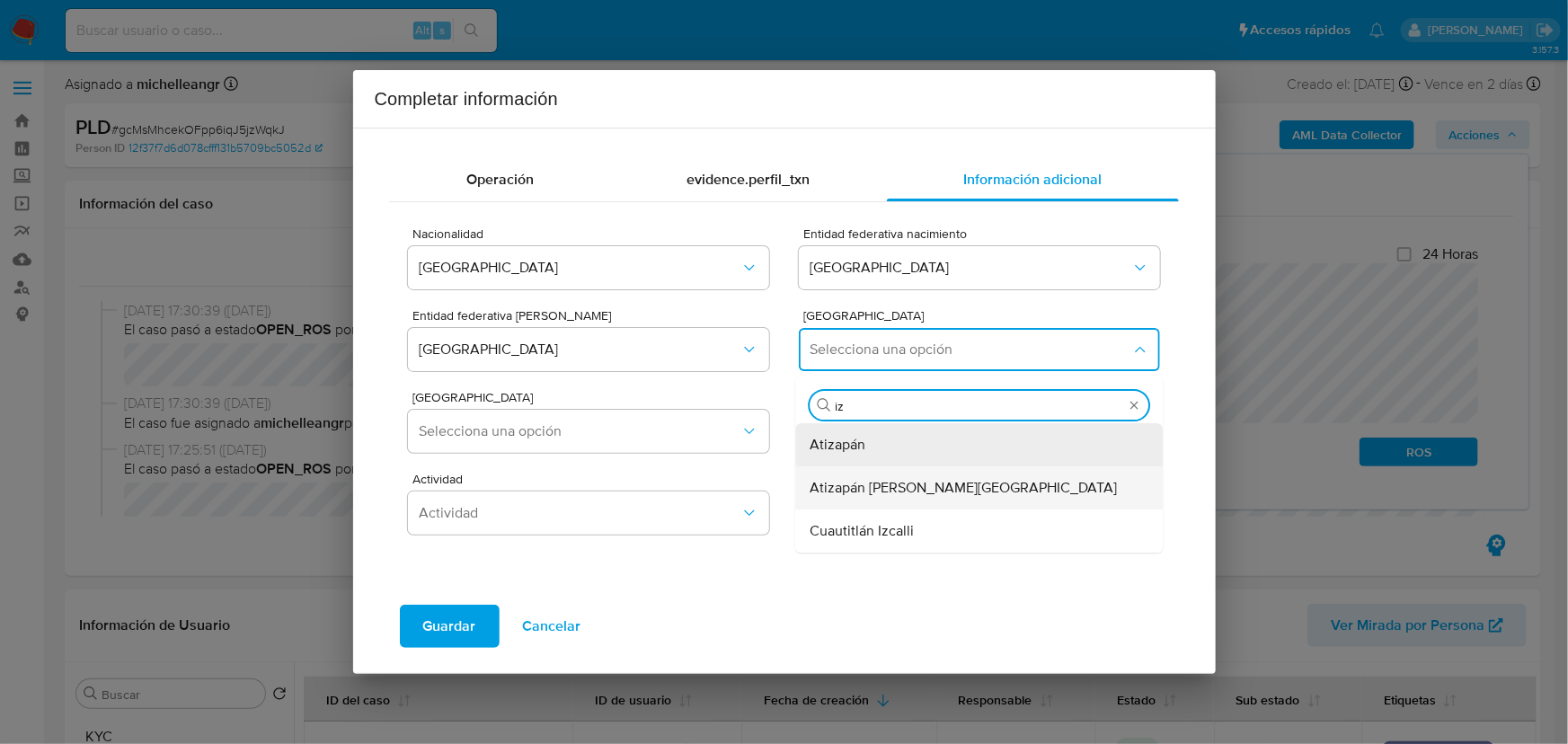
type input "i"
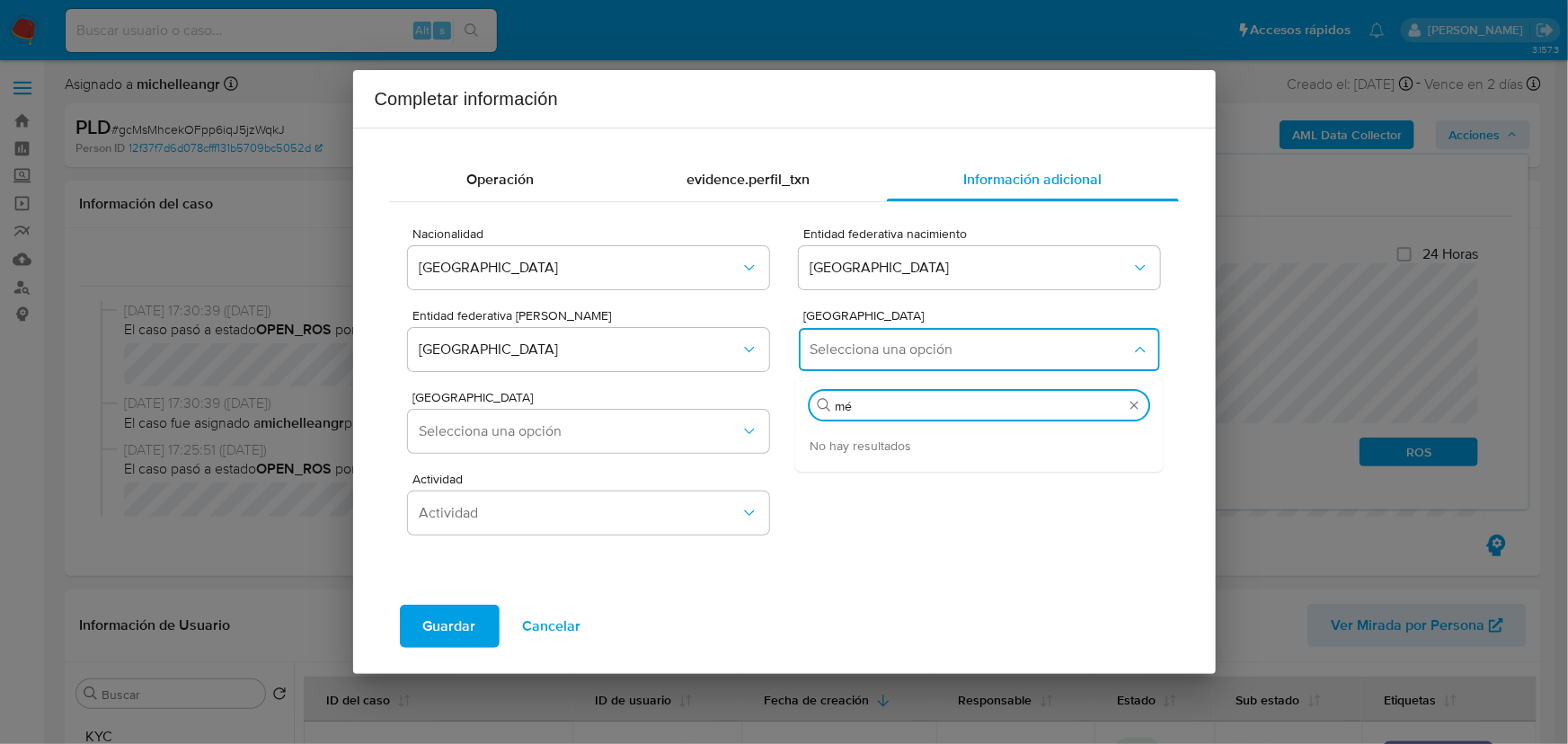
type input "m"
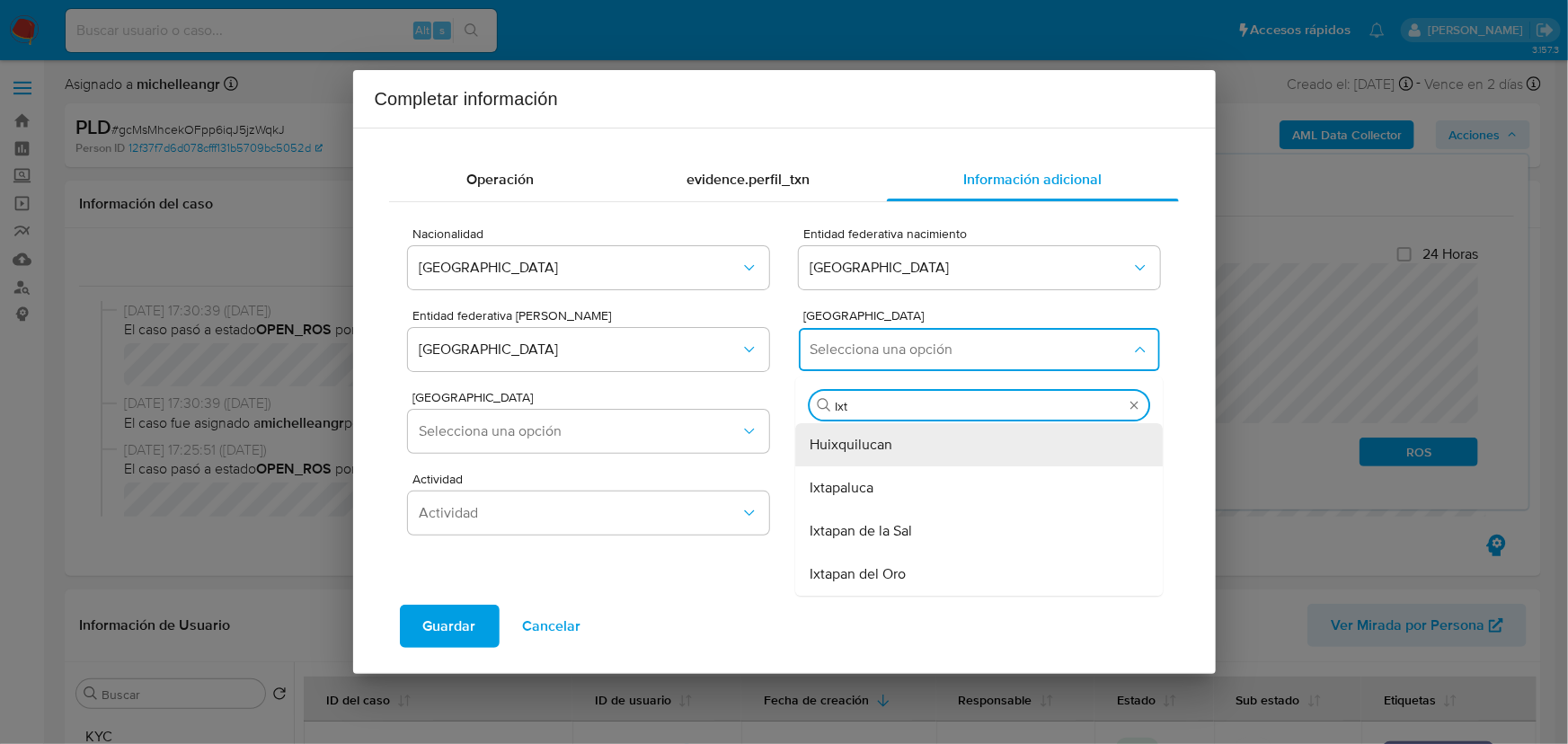
type input "Ixta"
click at [887, 448] on div "Ixtapaluca" at bounding box center [974, 444] width 328 height 43
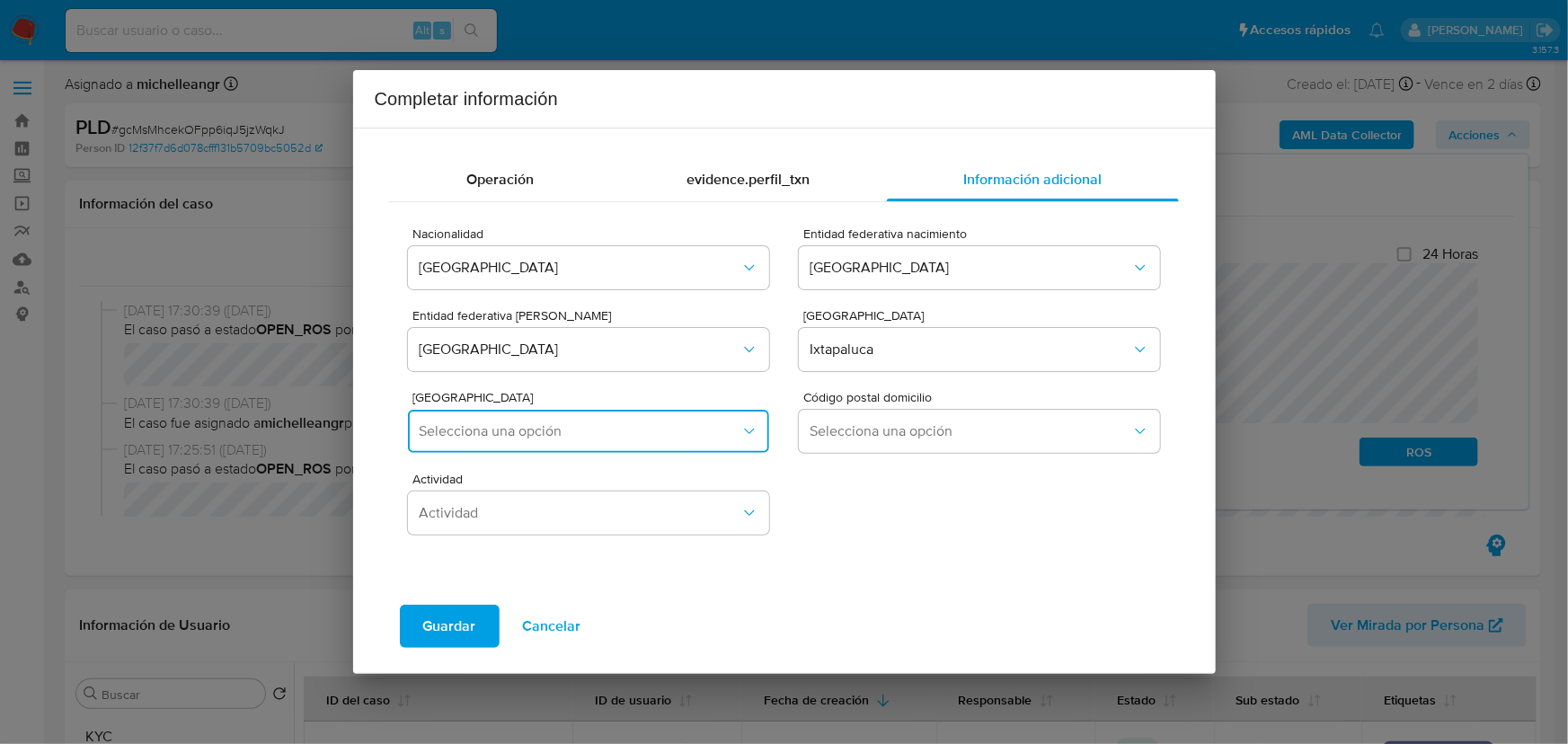
click at [593, 428] on span "Selecciona una opción" at bounding box center [578, 431] width 321 height 18
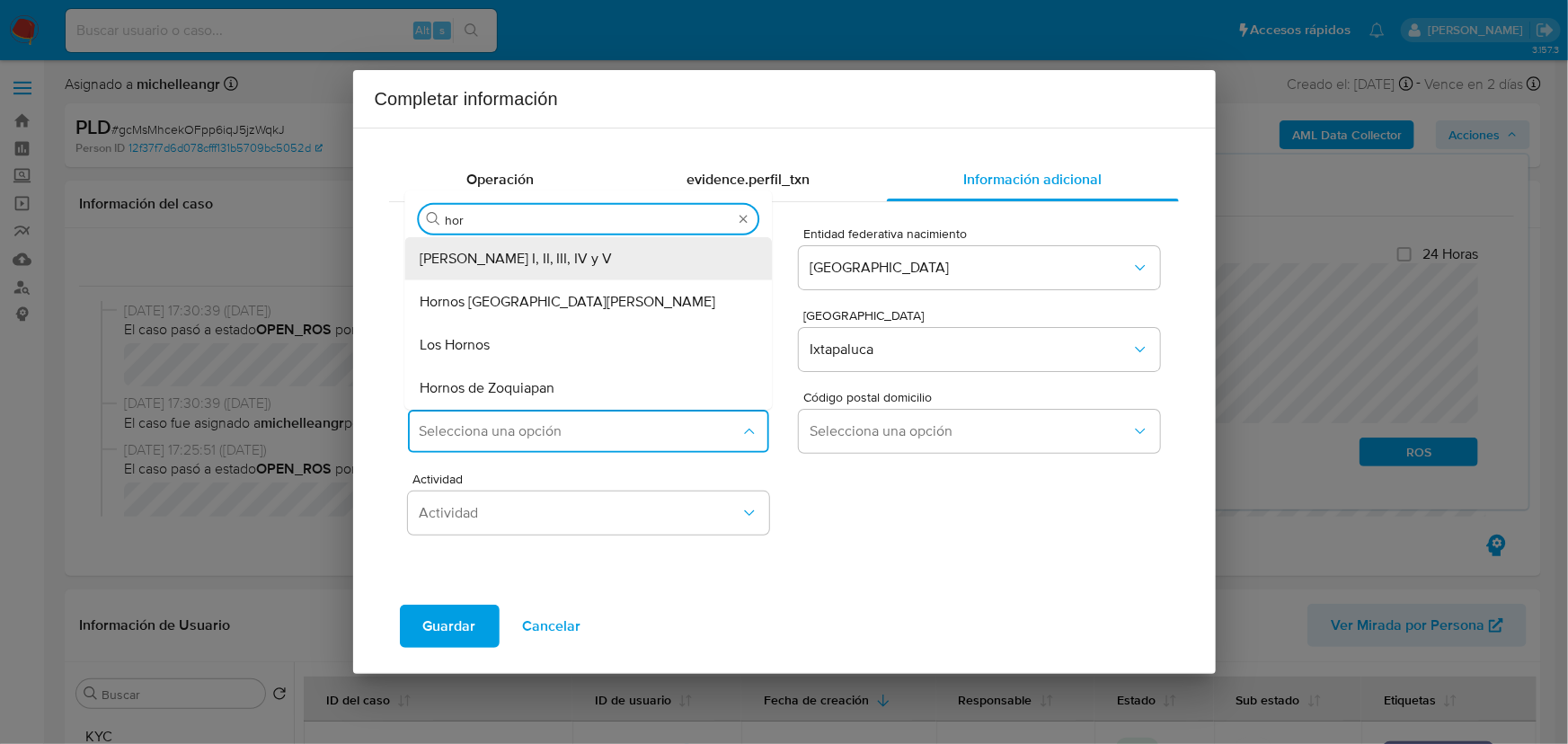
type input "horn"
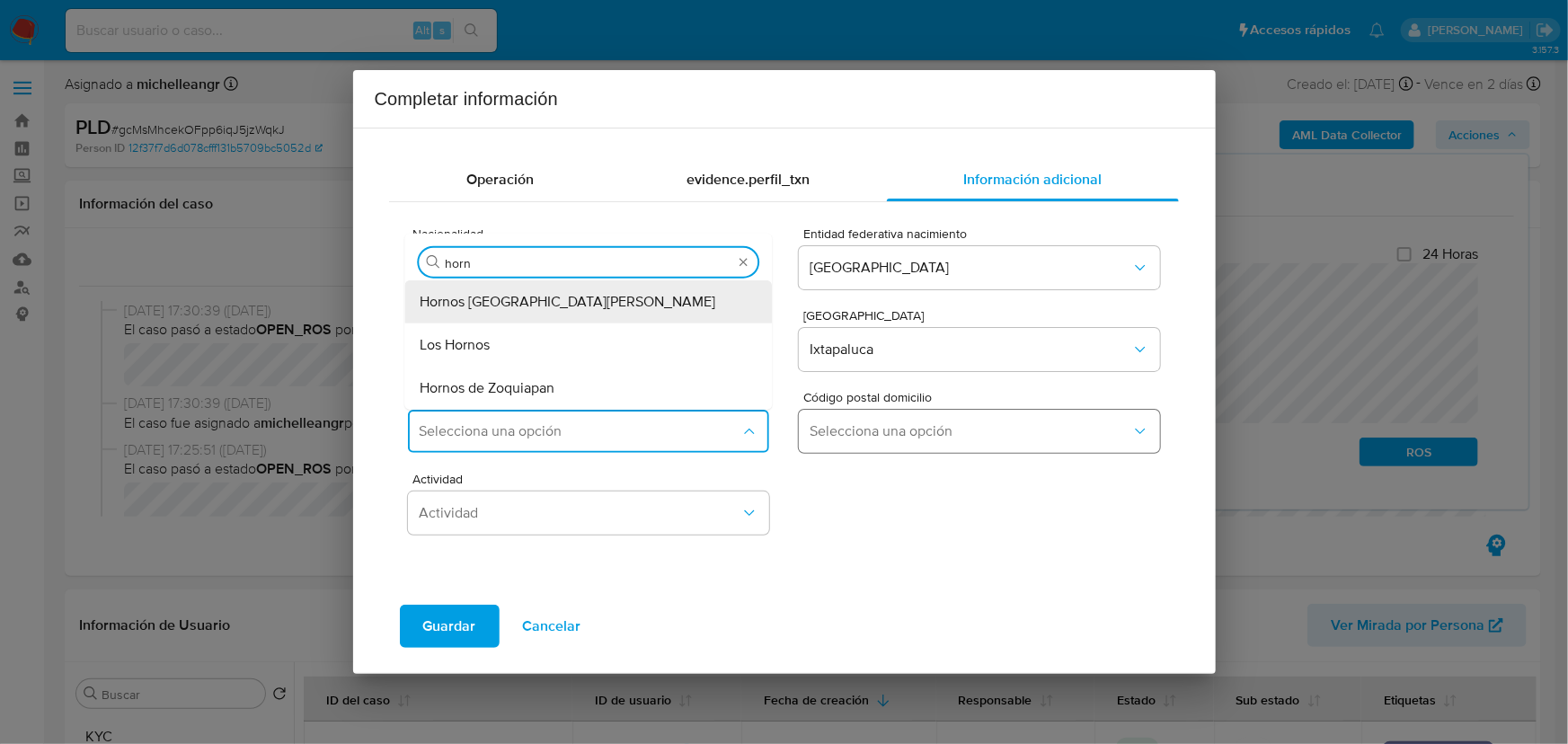
drag, startPoint x: 609, startPoint y: 307, endPoint x: 877, endPoint y: 444, distance: 301.0
click at [611, 307] on div "Hornos Santa Bárbara" at bounding box center [583, 301] width 328 height 43
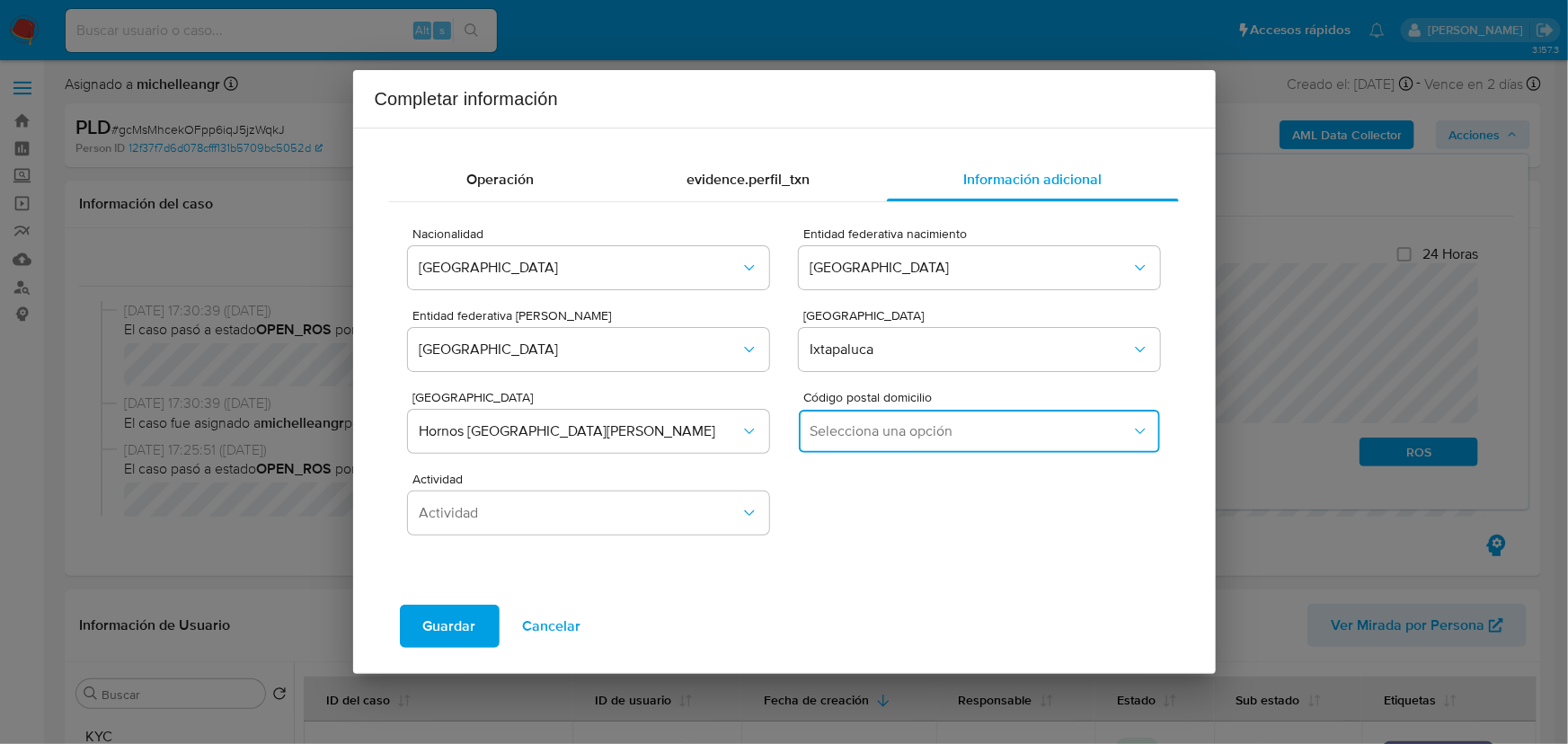
click at [881, 429] on span "Selecciona una opción" at bounding box center [970, 431] width 321 height 18
click at [849, 530] on span "56577" at bounding box center [830, 526] width 39 height 18
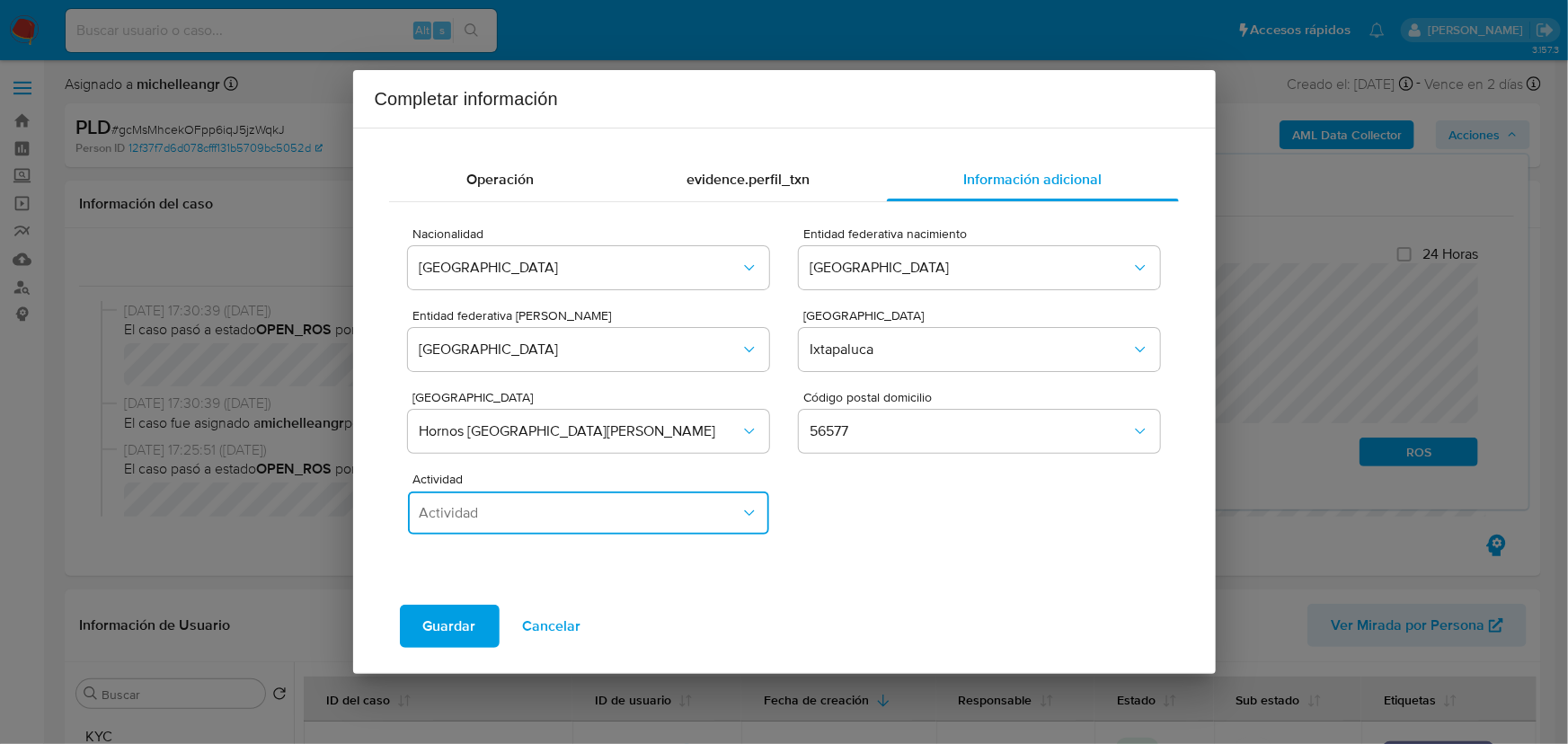
click at [563, 513] on span "Actividad" at bounding box center [578, 513] width 321 height 18
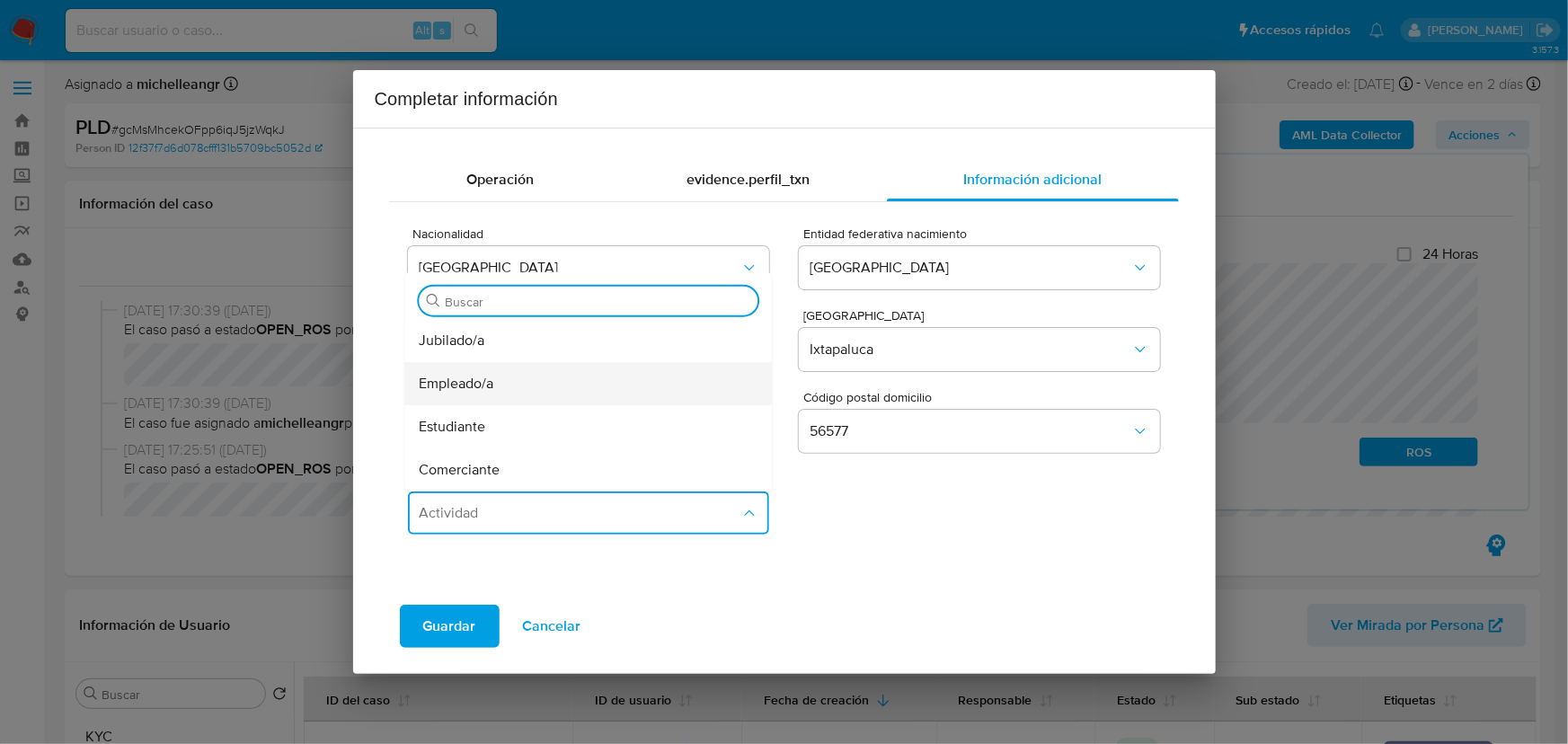
click at [540, 385] on div "Empleado/a" at bounding box center [583, 383] width 328 height 43
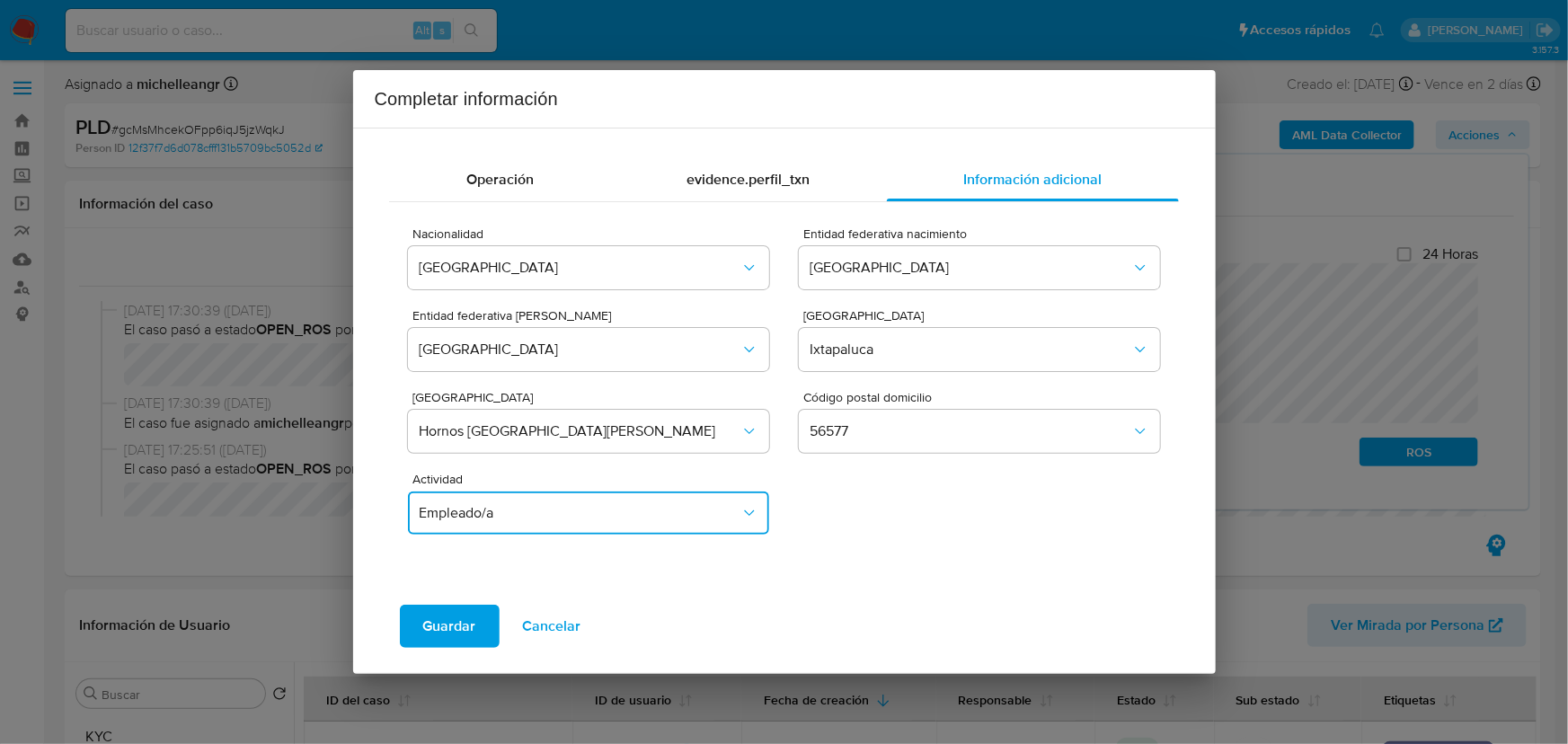
click at [524, 501] on button "Empleado/a" at bounding box center [588, 513] width 360 height 43
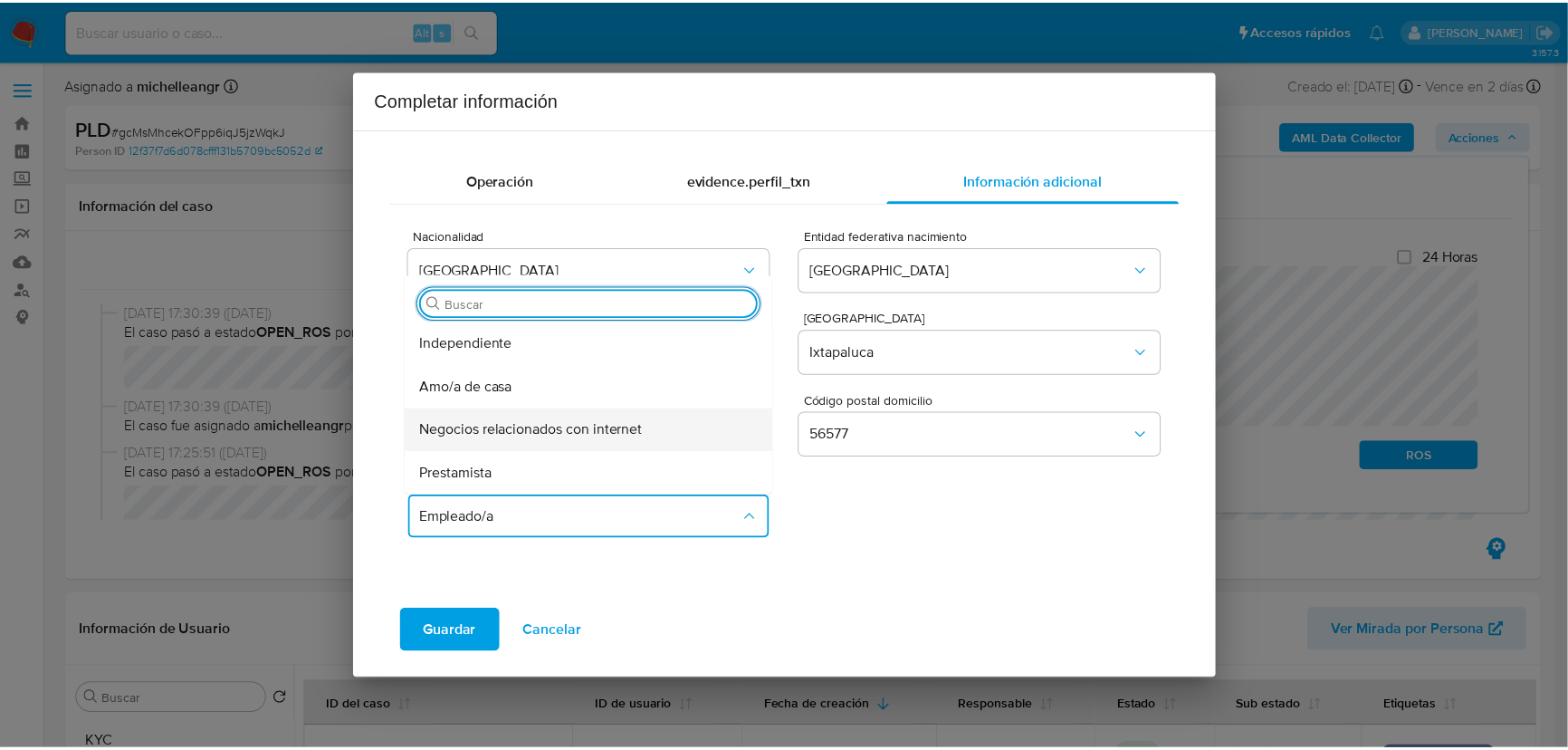
scroll to position [247, 0]
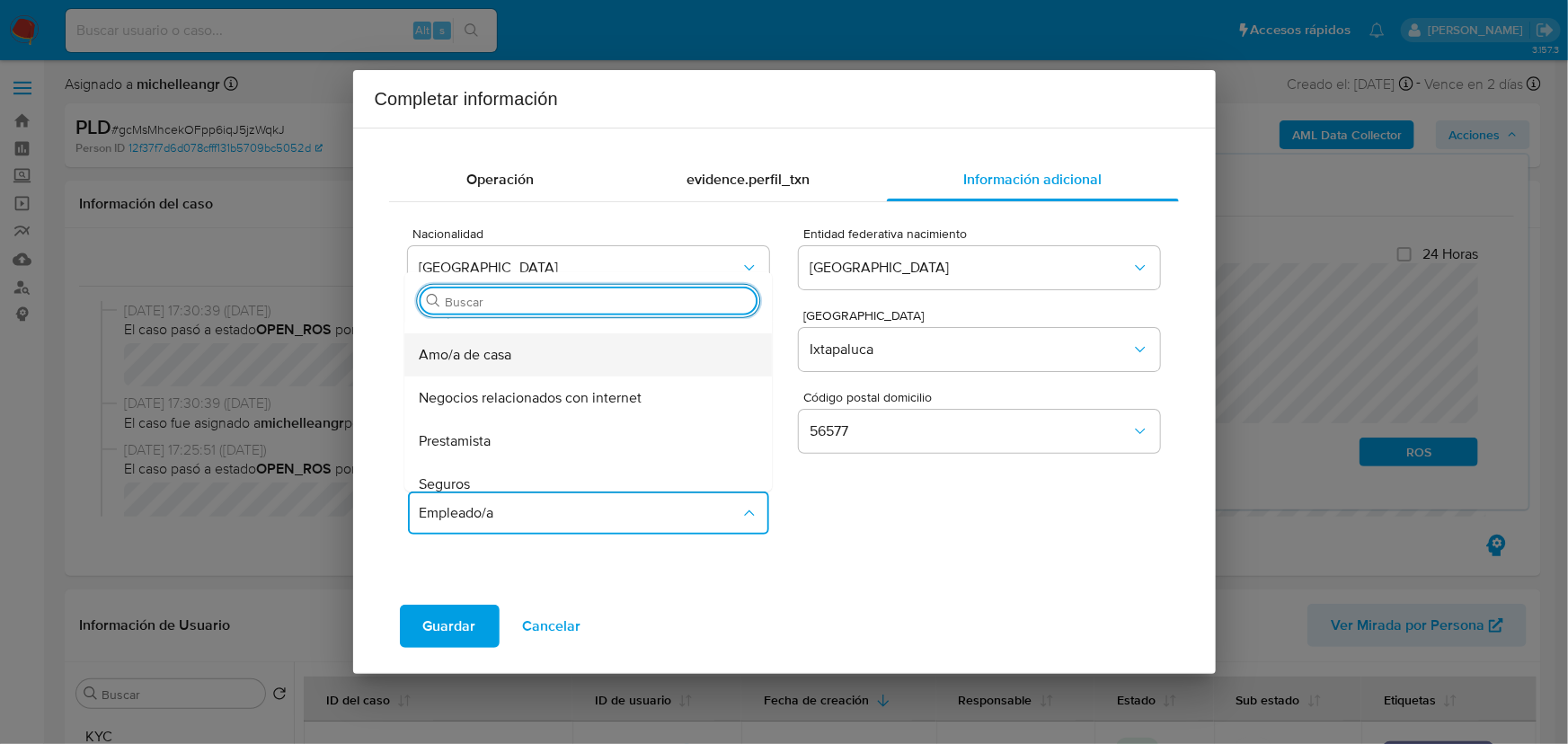
click at [490, 366] on div "Amo/a de casa" at bounding box center [583, 354] width 328 height 43
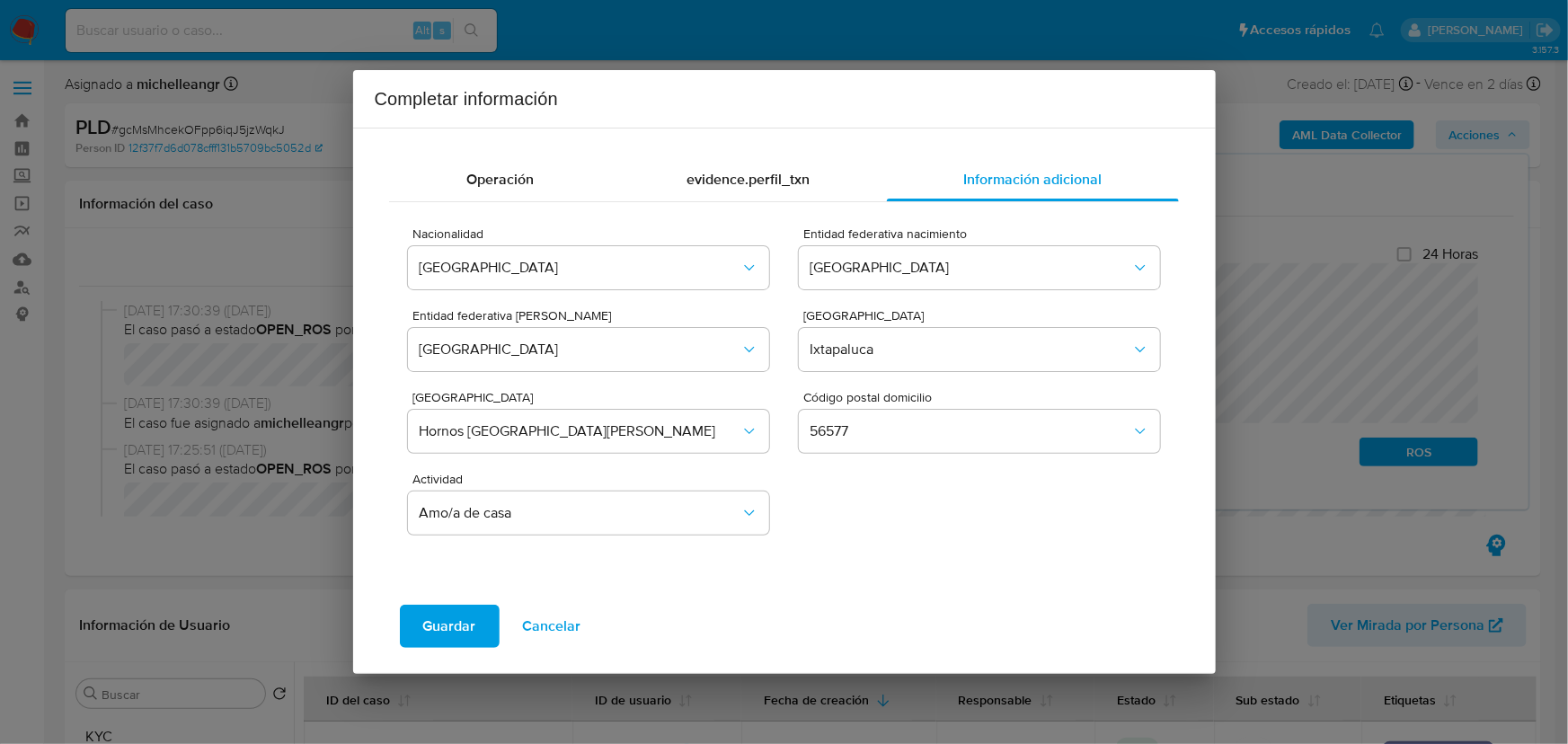
click at [457, 644] on span "Guardar" at bounding box center [449, 625] width 53 height 40
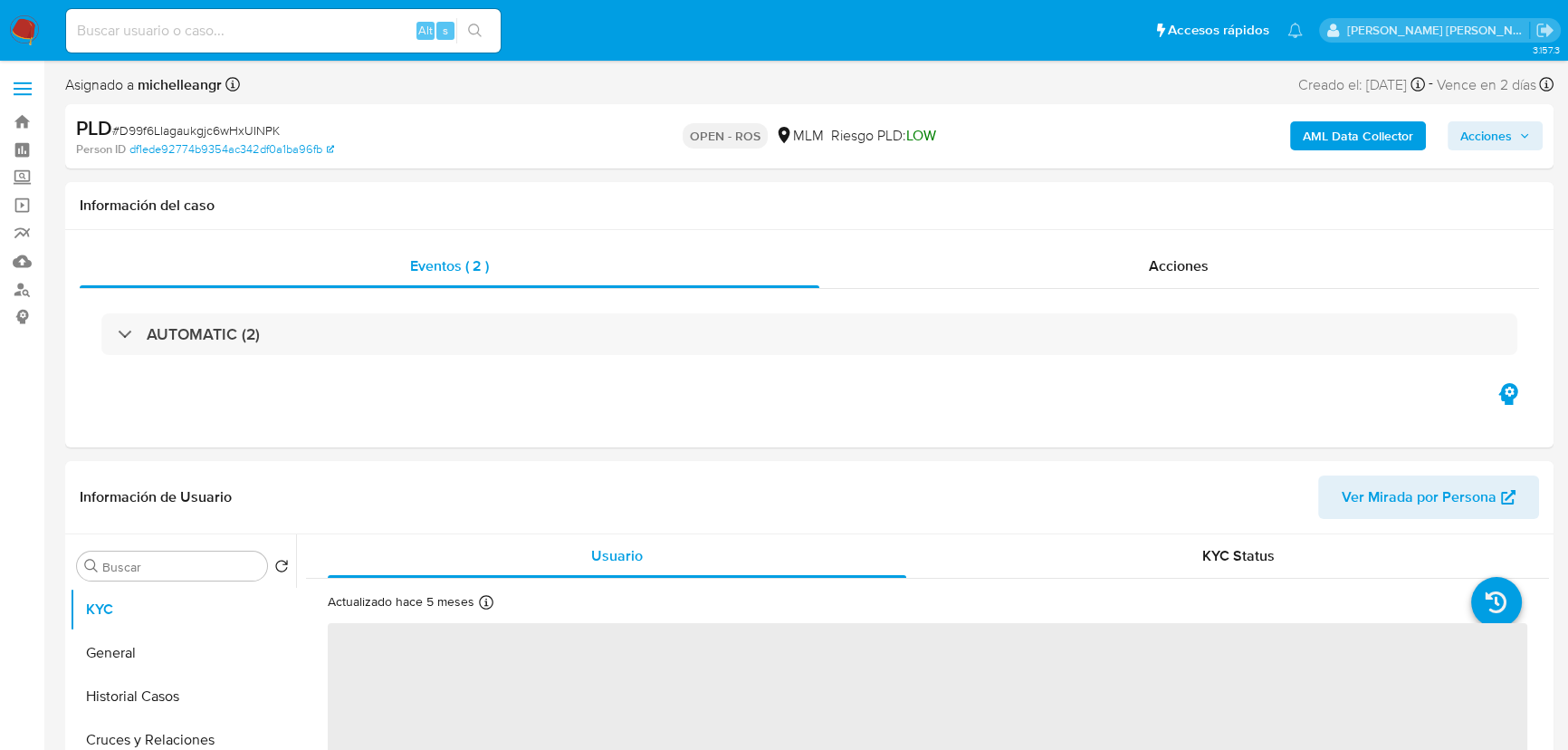
click at [201, 121] on span "# D99f6LIagaukgjc6wHxUINPK" at bounding box center [196, 130] width 167 height 18
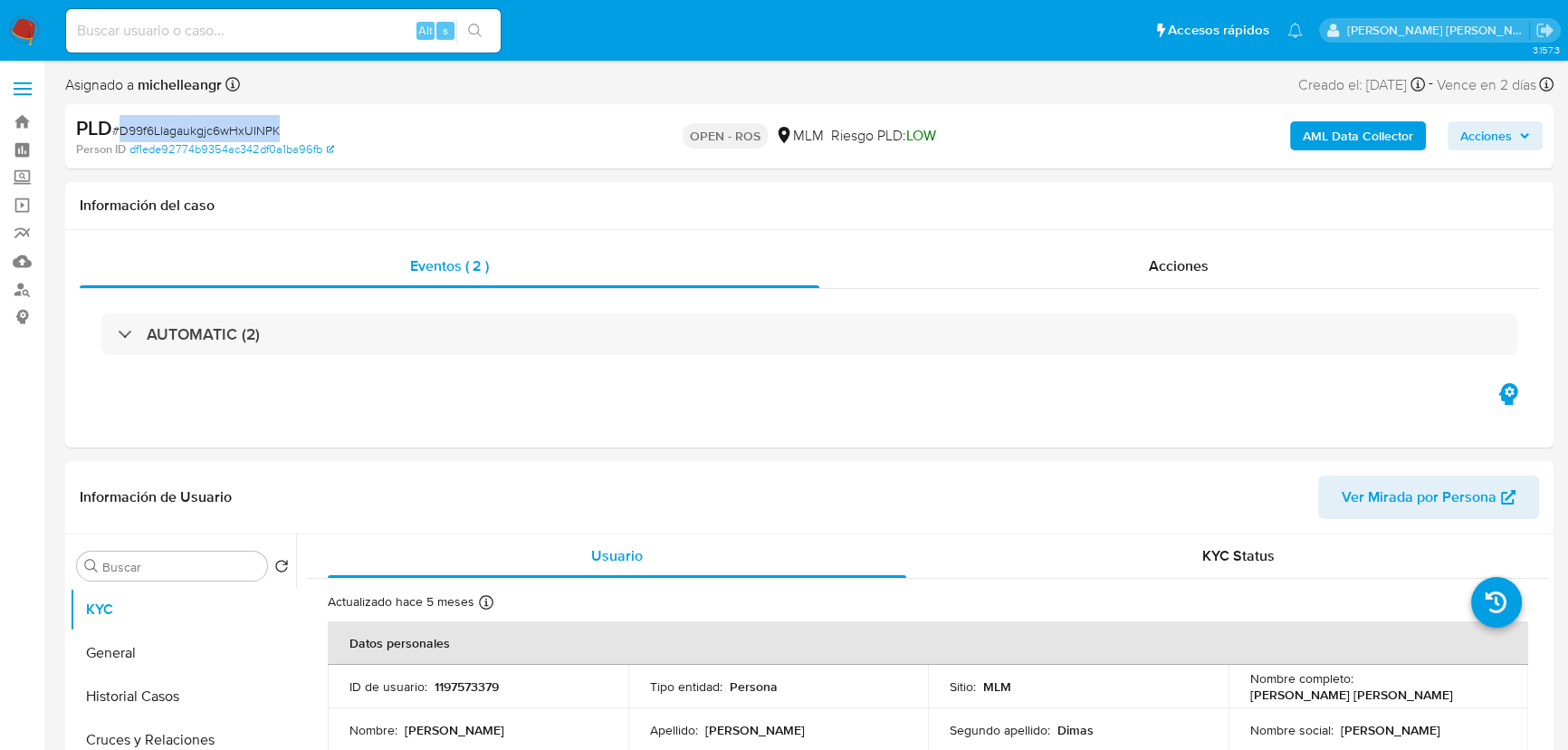
click at [201, 121] on span "# D99f6LIagaukgjc6wHxUINPK" at bounding box center [196, 130] width 167 height 18
copy span "D99f6LIagaukgjc6wHxUINPK"
select select "10"
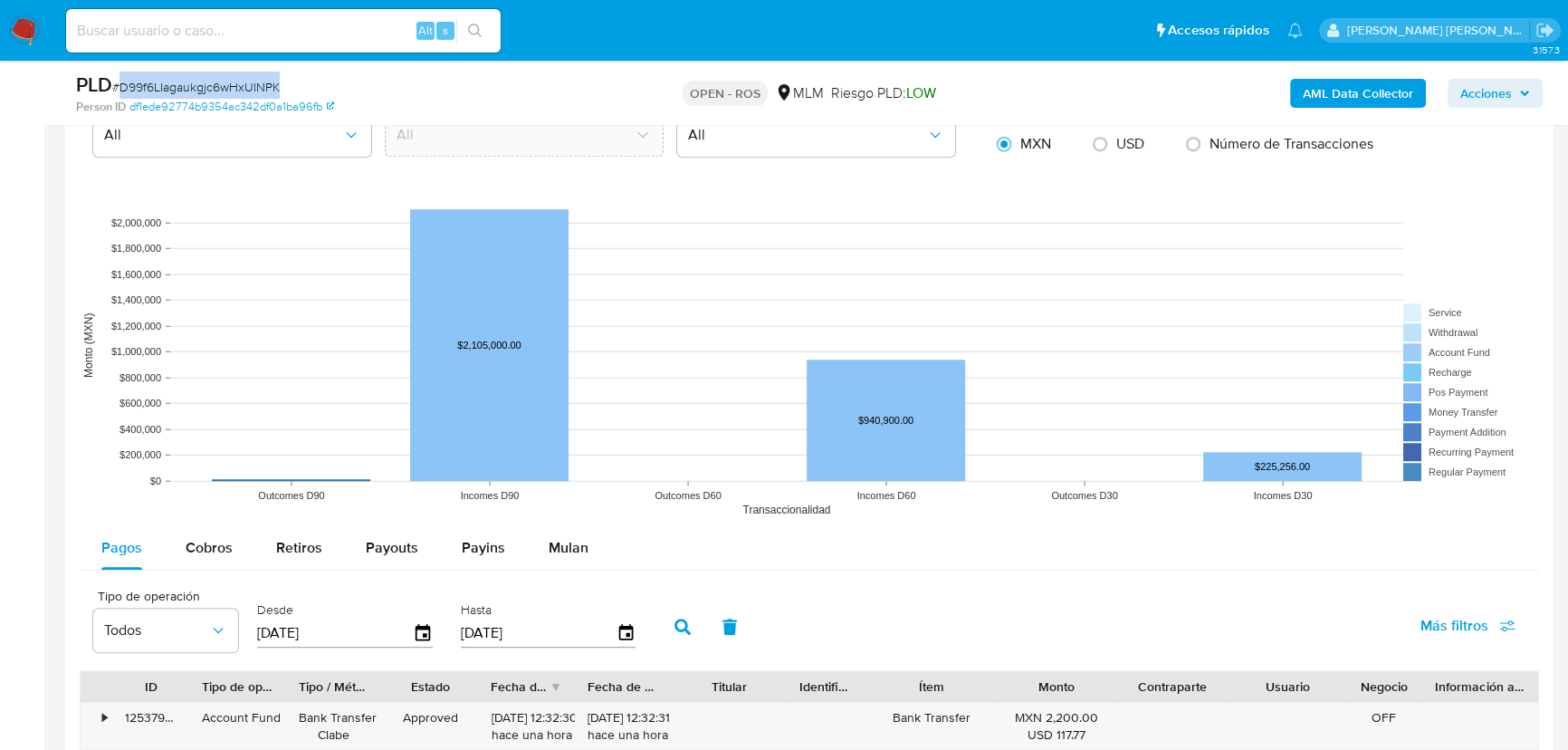
scroll to position [1647, 0]
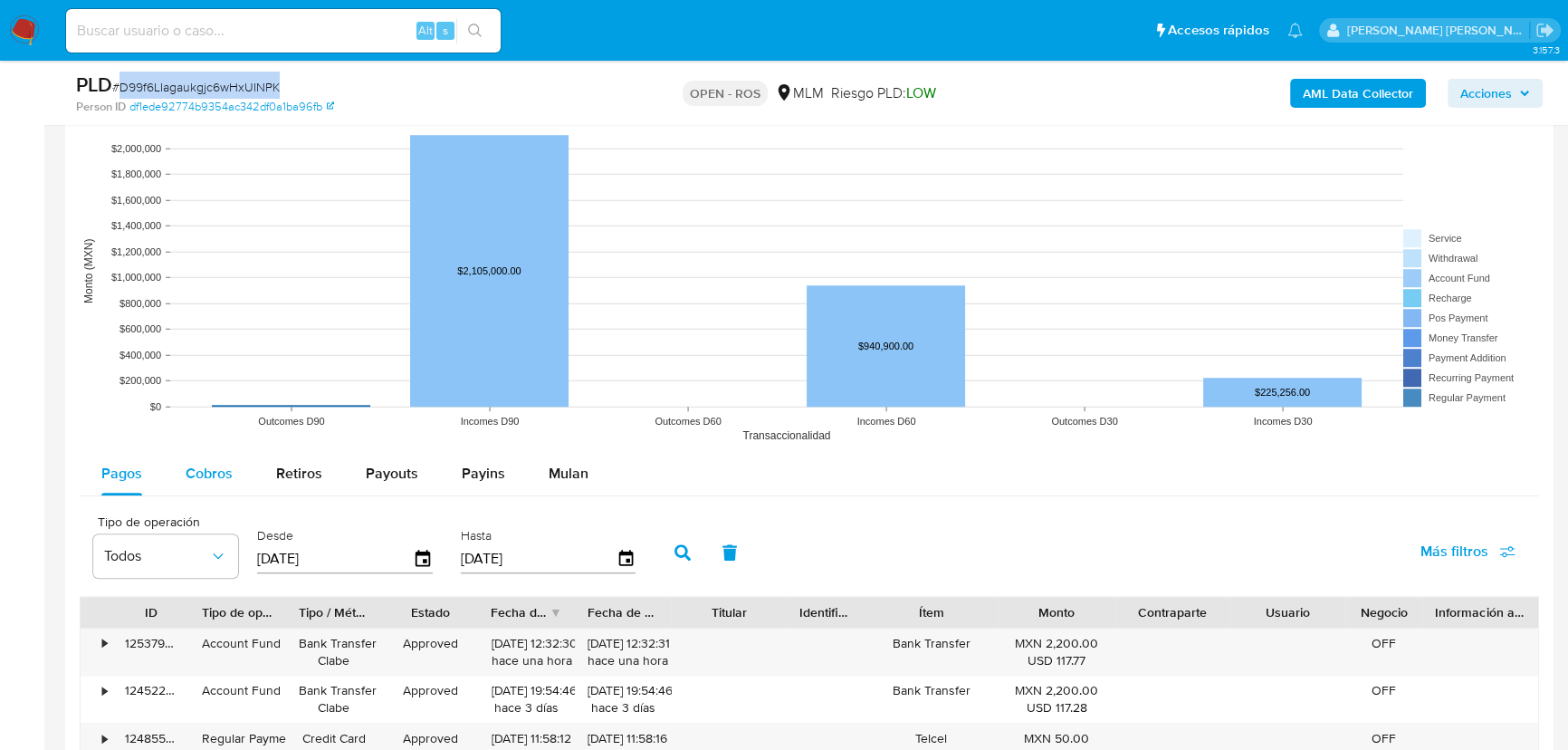
click at [217, 471] on span "Cobros" at bounding box center [209, 472] width 47 height 20
select select "10"
click at [624, 559] on icon "button" at bounding box center [625, 559] width 32 height 32
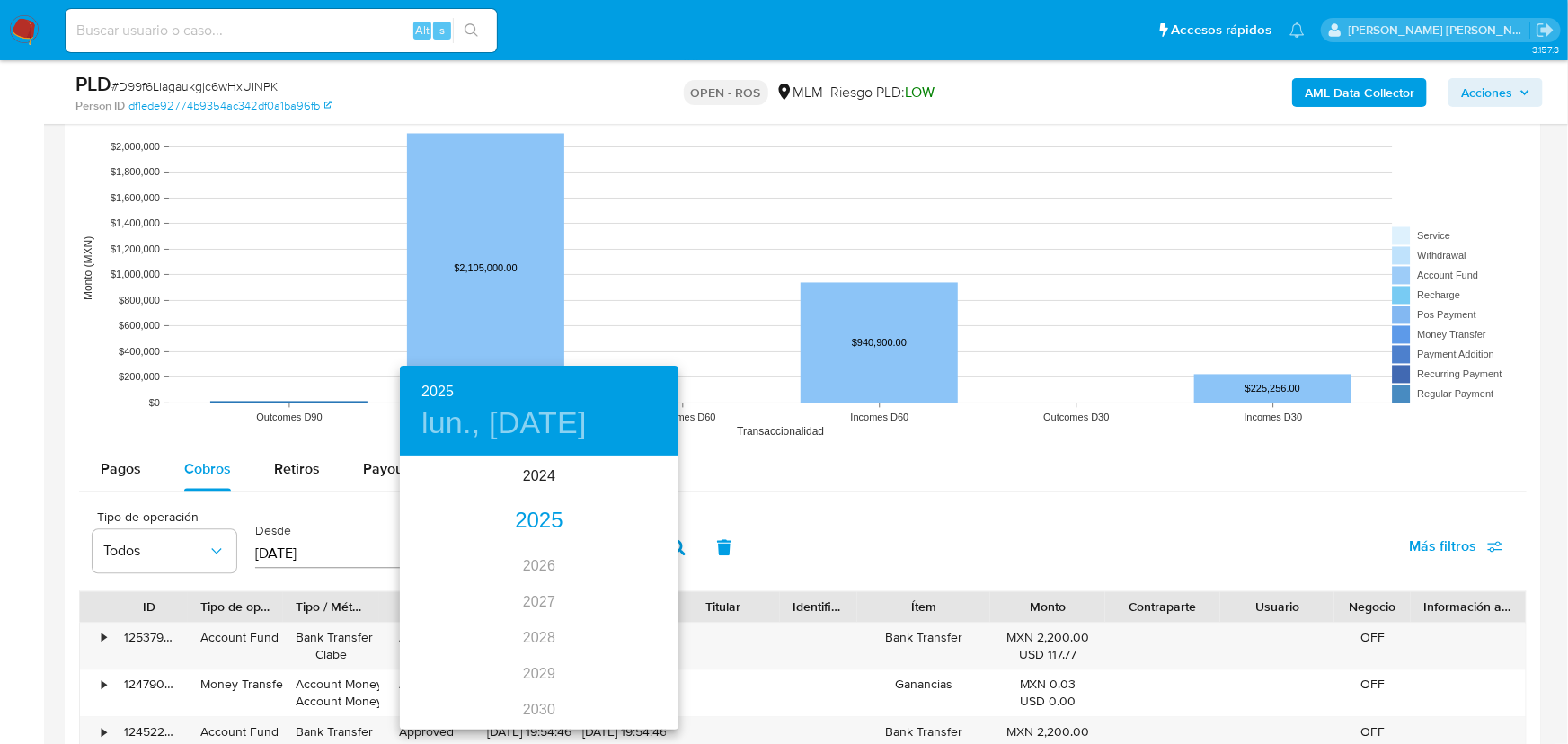
click at [539, 524] on div "2025" at bounding box center [539, 520] width 279 height 36
click at [627, 559] on div "jun." at bounding box center [632, 559] width 93 height 67
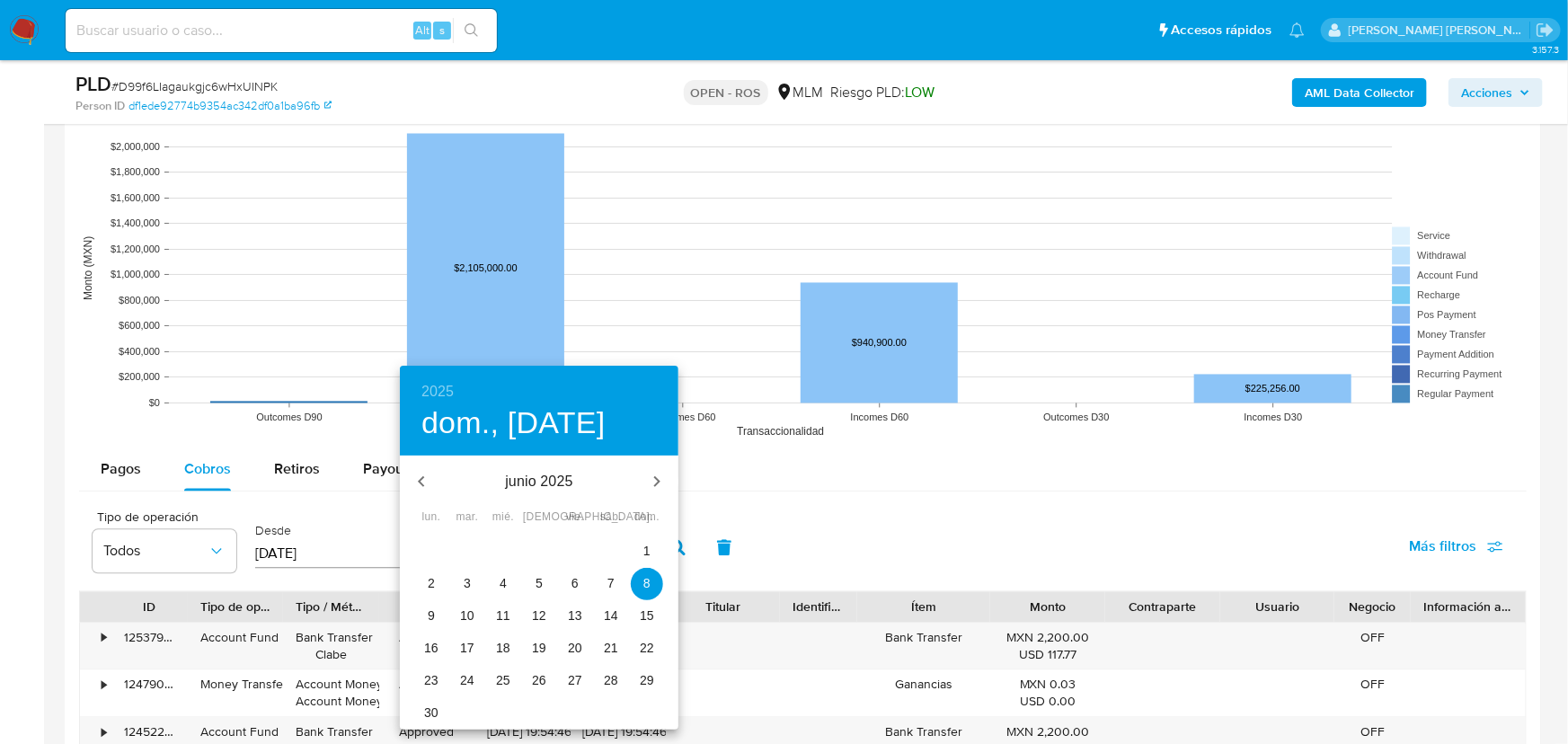
click at [425, 718] on p "30" at bounding box center [431, 712] width 14 height 18
type input "[DATE]"
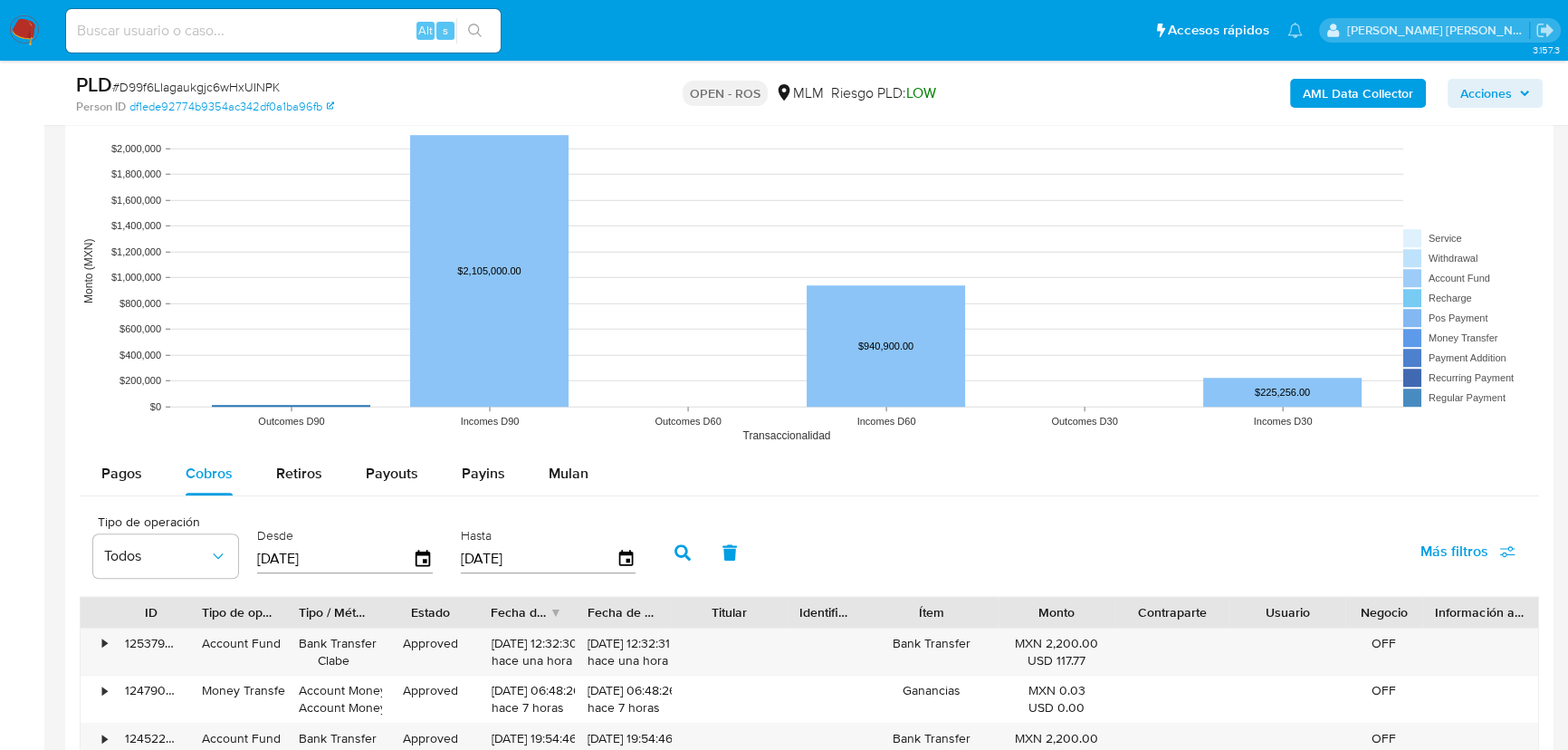
click at [690, 550] on icon "button" at bounding box center [683, 552] width 17 height 17
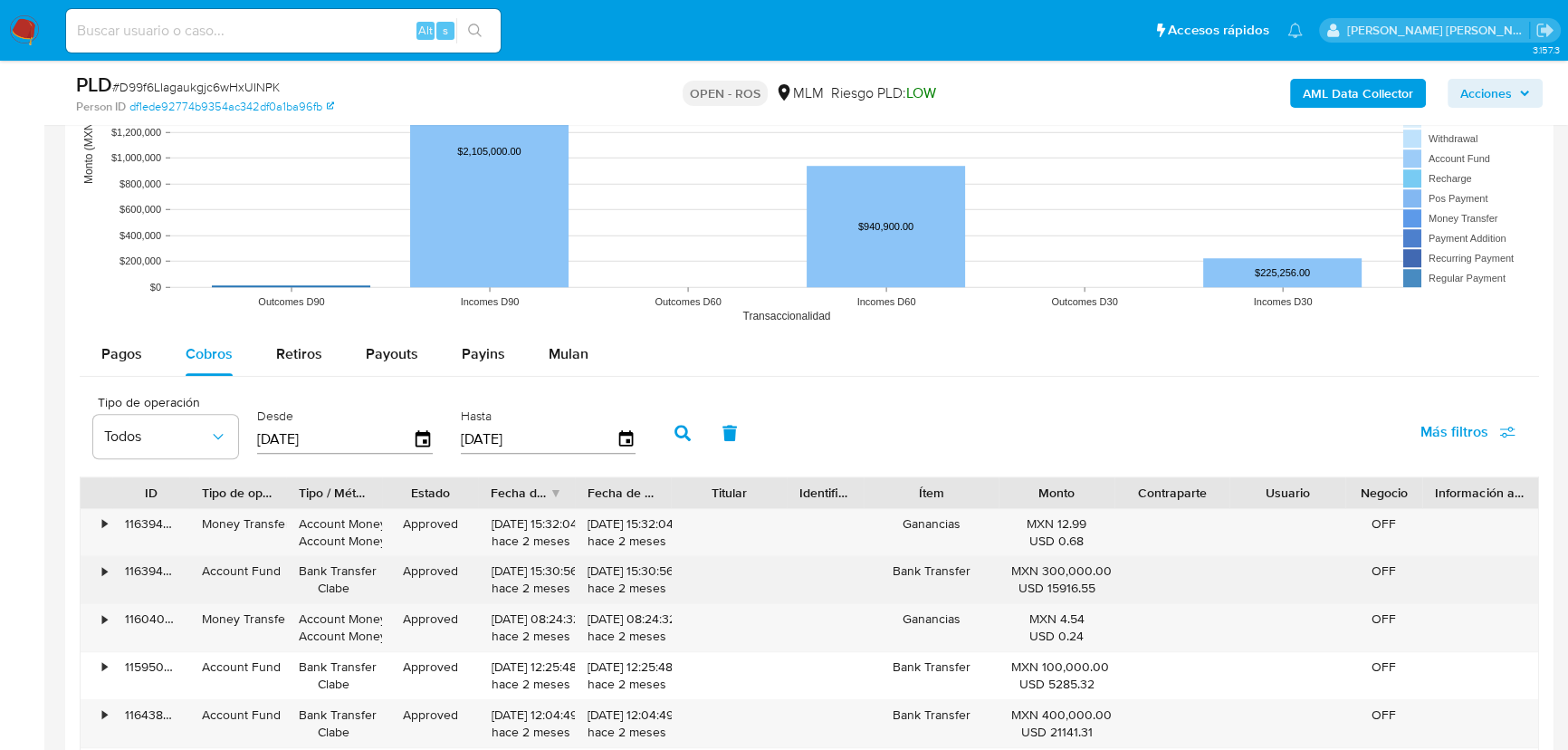
scroll to position [1893, 0]
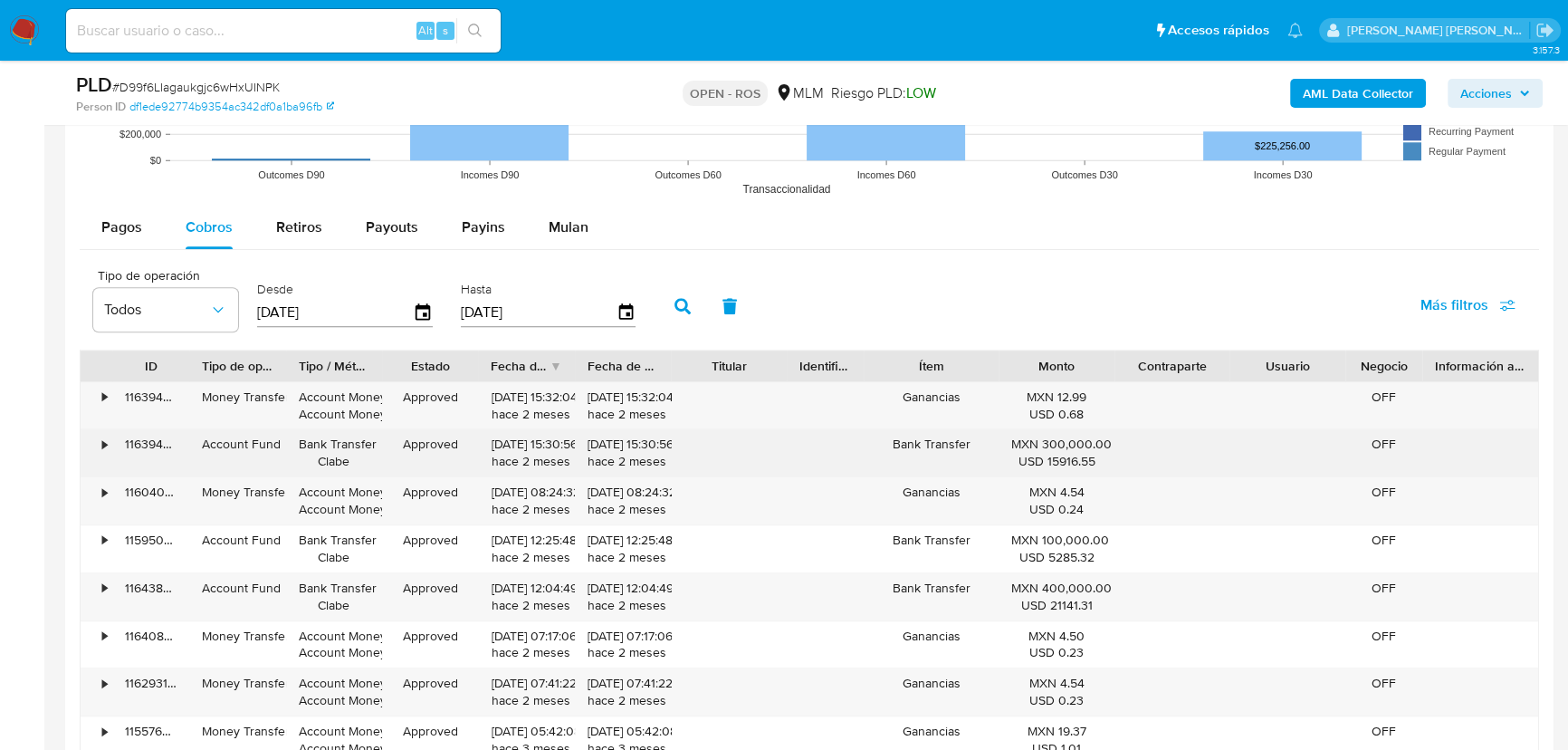
drag, startPoint x: 1040, startPoint y: 450, endPoint x: 634, endPoint y: 439, distance: 406.1
click at [634, 439] on div "• 116394343369 Account Fund Bank Transfer Clabe Approved 30/06/2025 15:30:56 ha…" at bounding box center [809, 453] width 1457 height 47
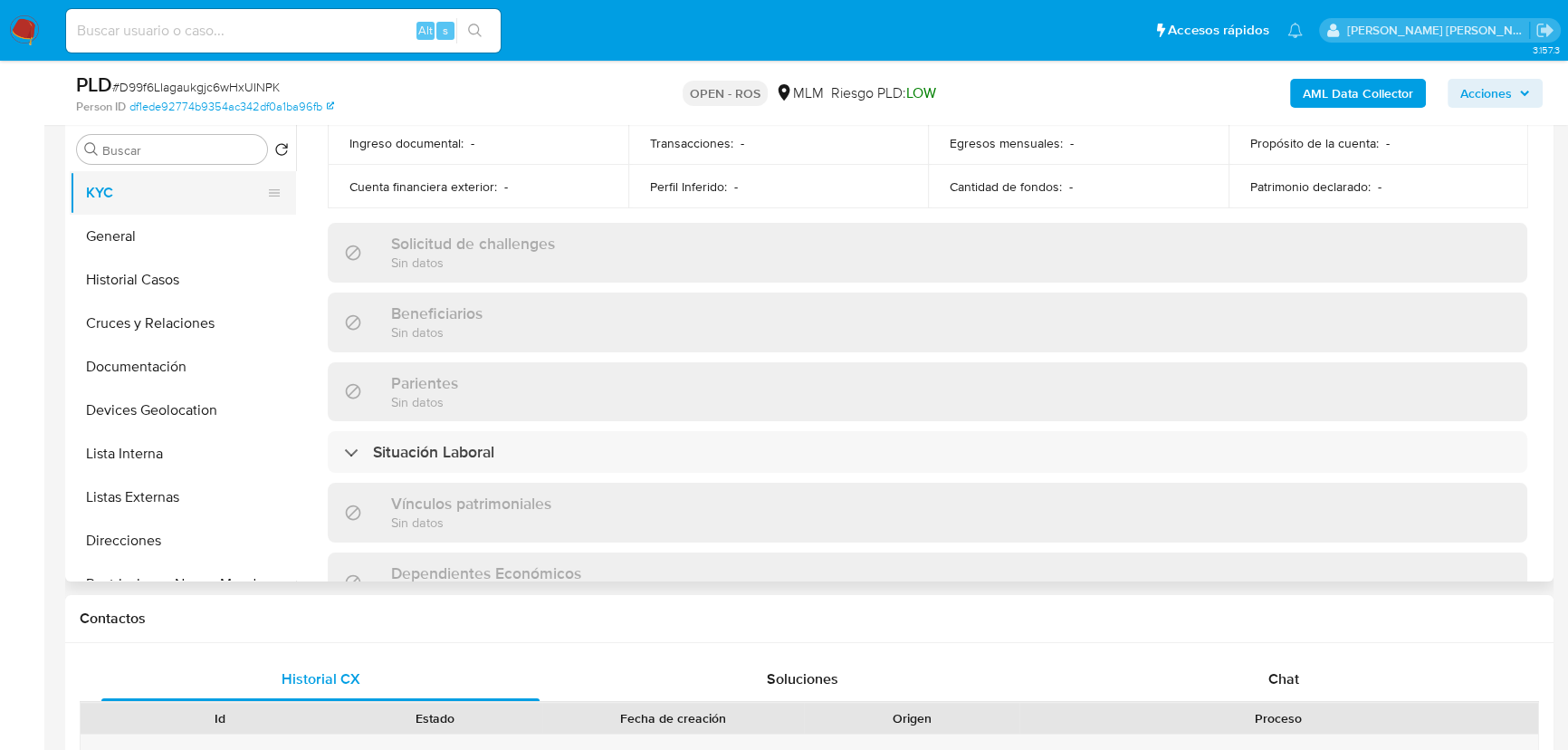
scroll to position [247, 0]
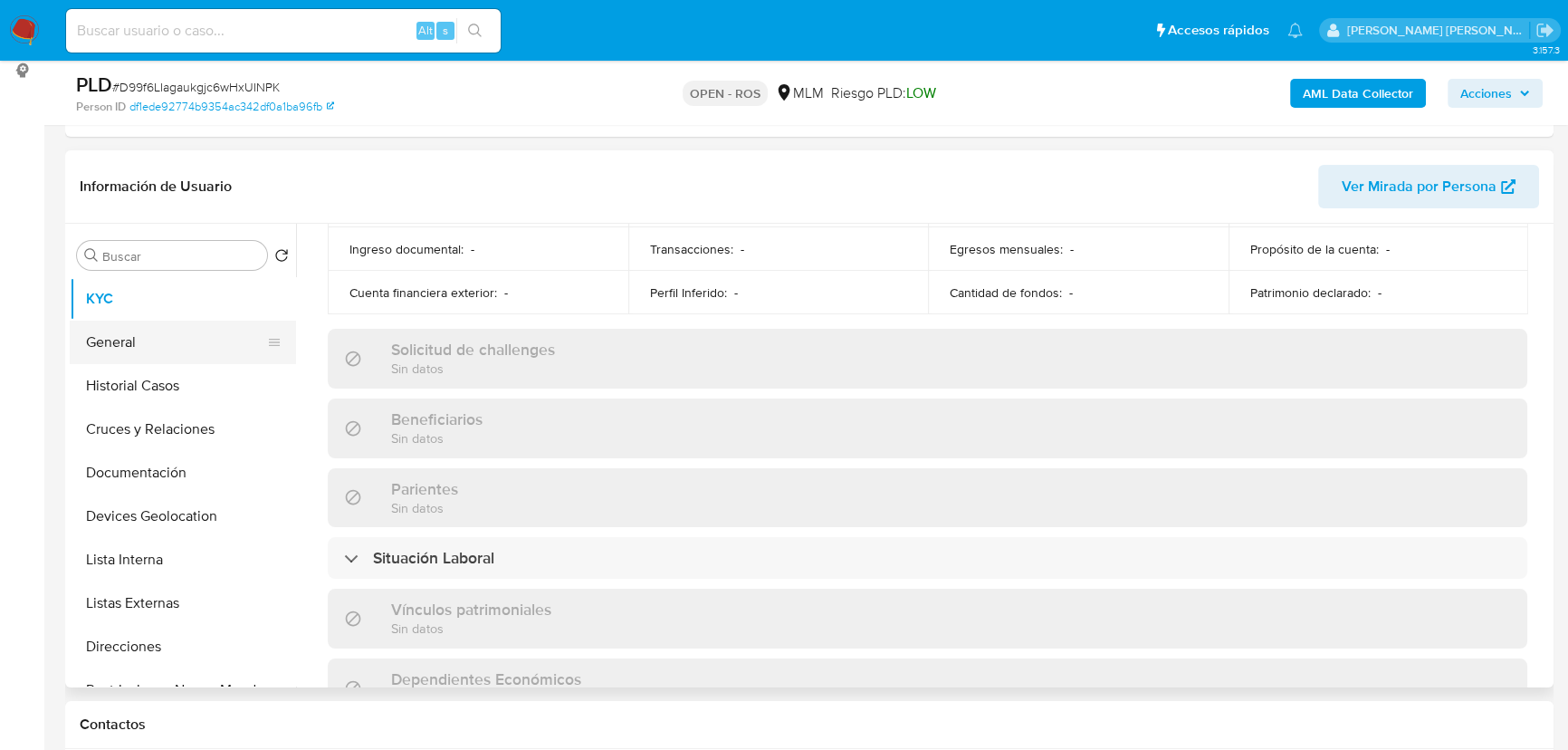
click at [159, 332] on button "General" at bounding box center [176, 342] width 212 height 44
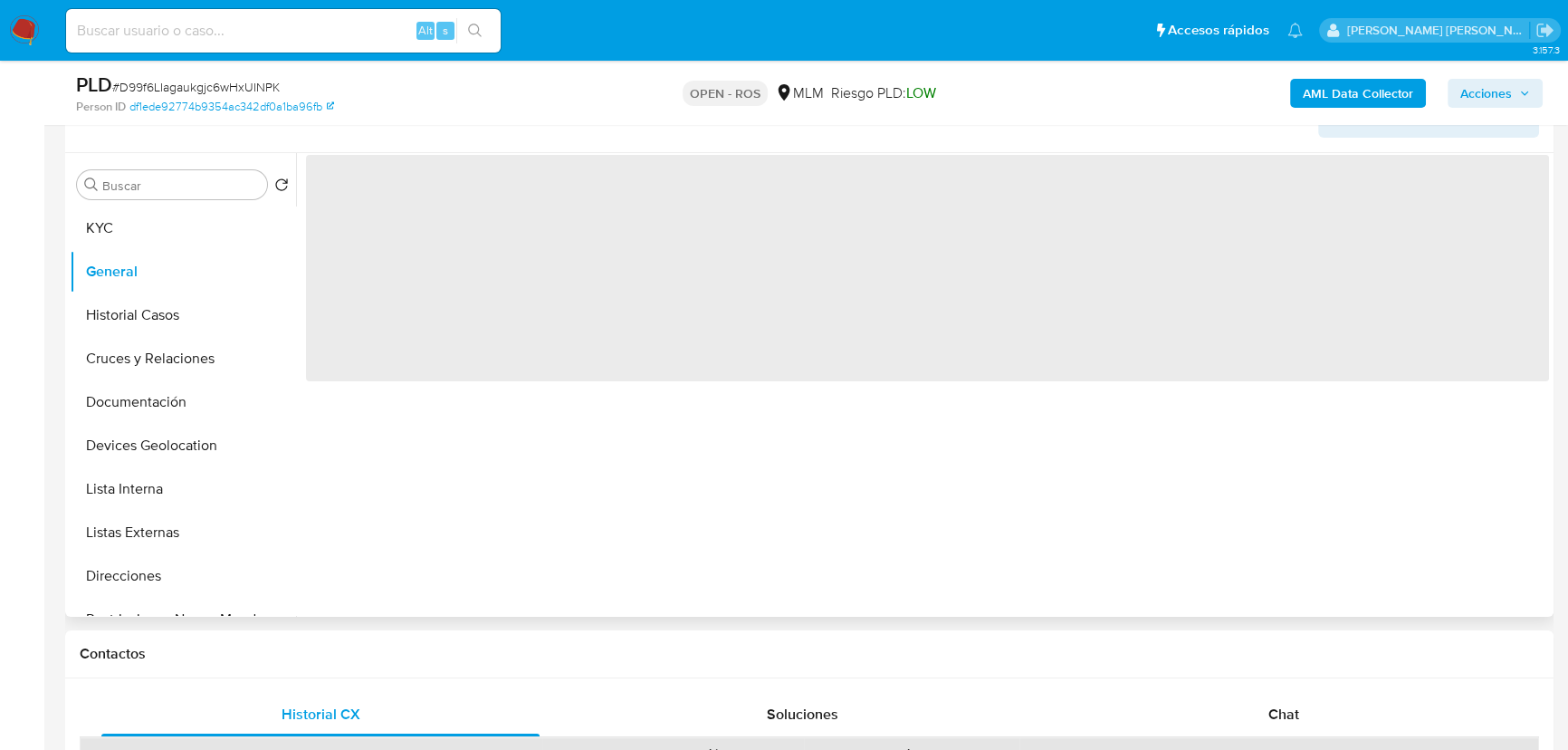
scroll to position [411, 0]
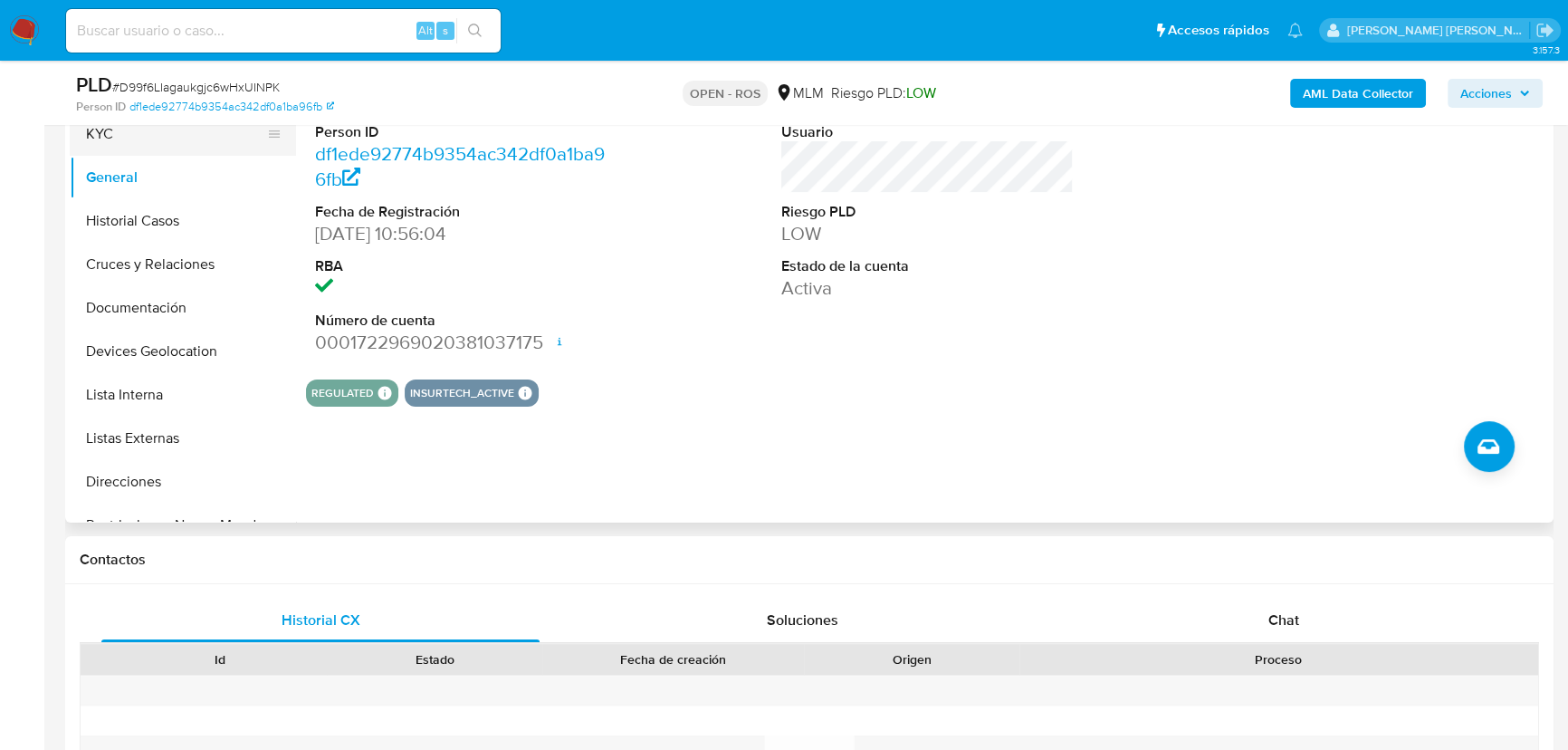
click at [194, 146] on button "KYC" at bounding box center [176, 134] width 212 height 44
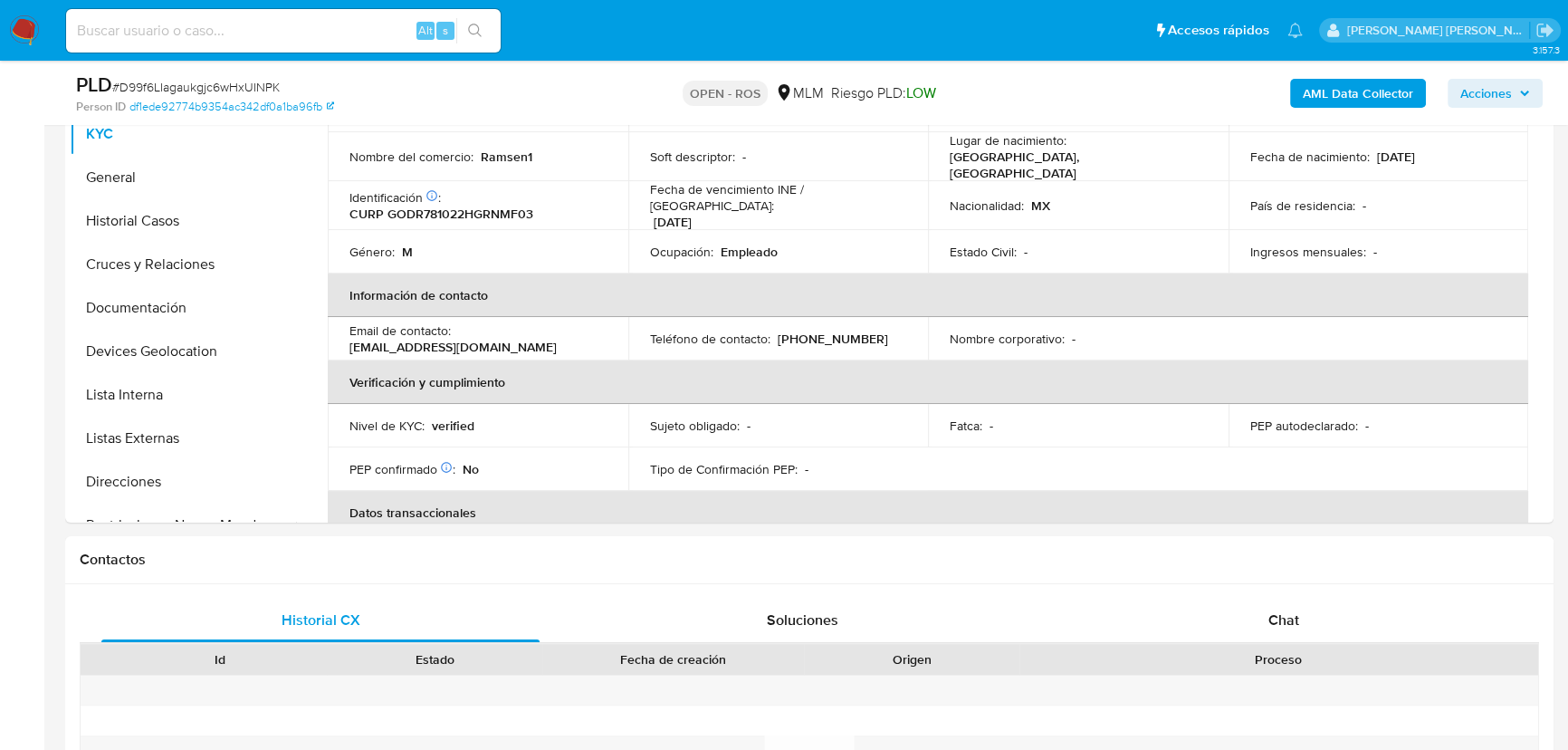
scroll to position [82, 0]
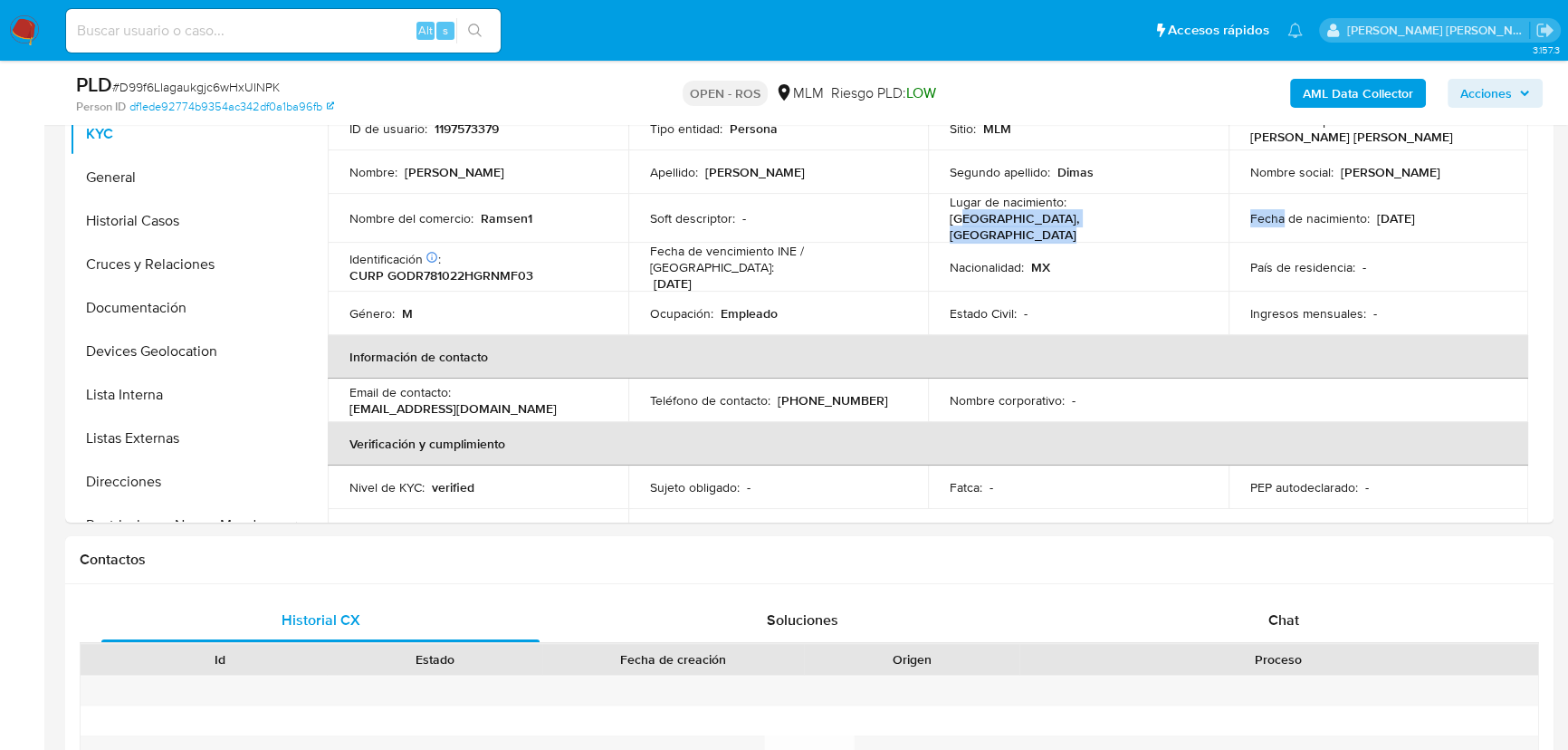
drag, startPoint x: 1282, startPoint y: 215, endPoint x: 808, endPoint y: 272, distance: 477.4
click at [1259, 215] on tr "Nombre del comercio : Ramsen1 Soft descriptor : - Lugar de nacimiento : MEXICO,…" at bounding box center [928, 219] width 1200 height 49
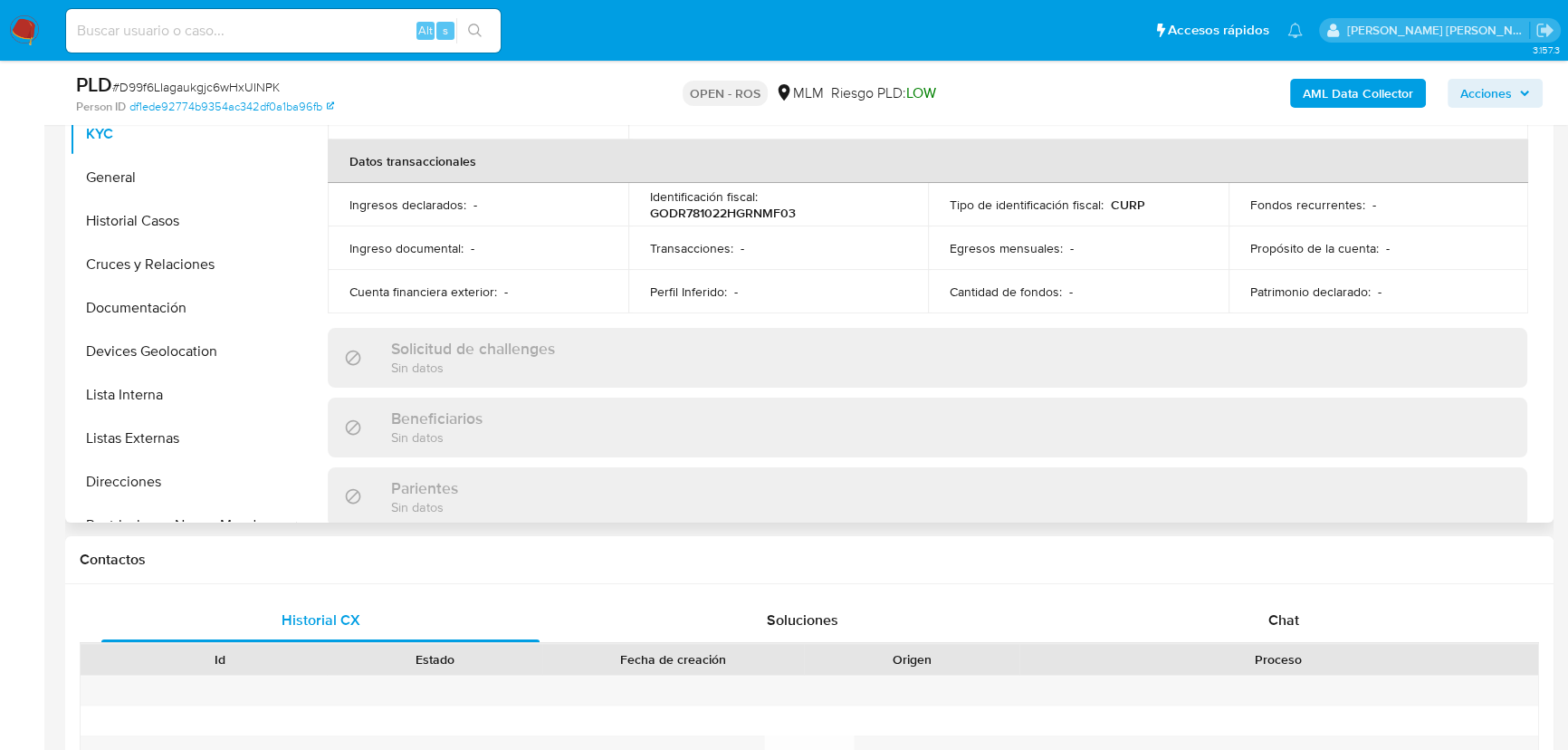
scroll to position [0, 0]
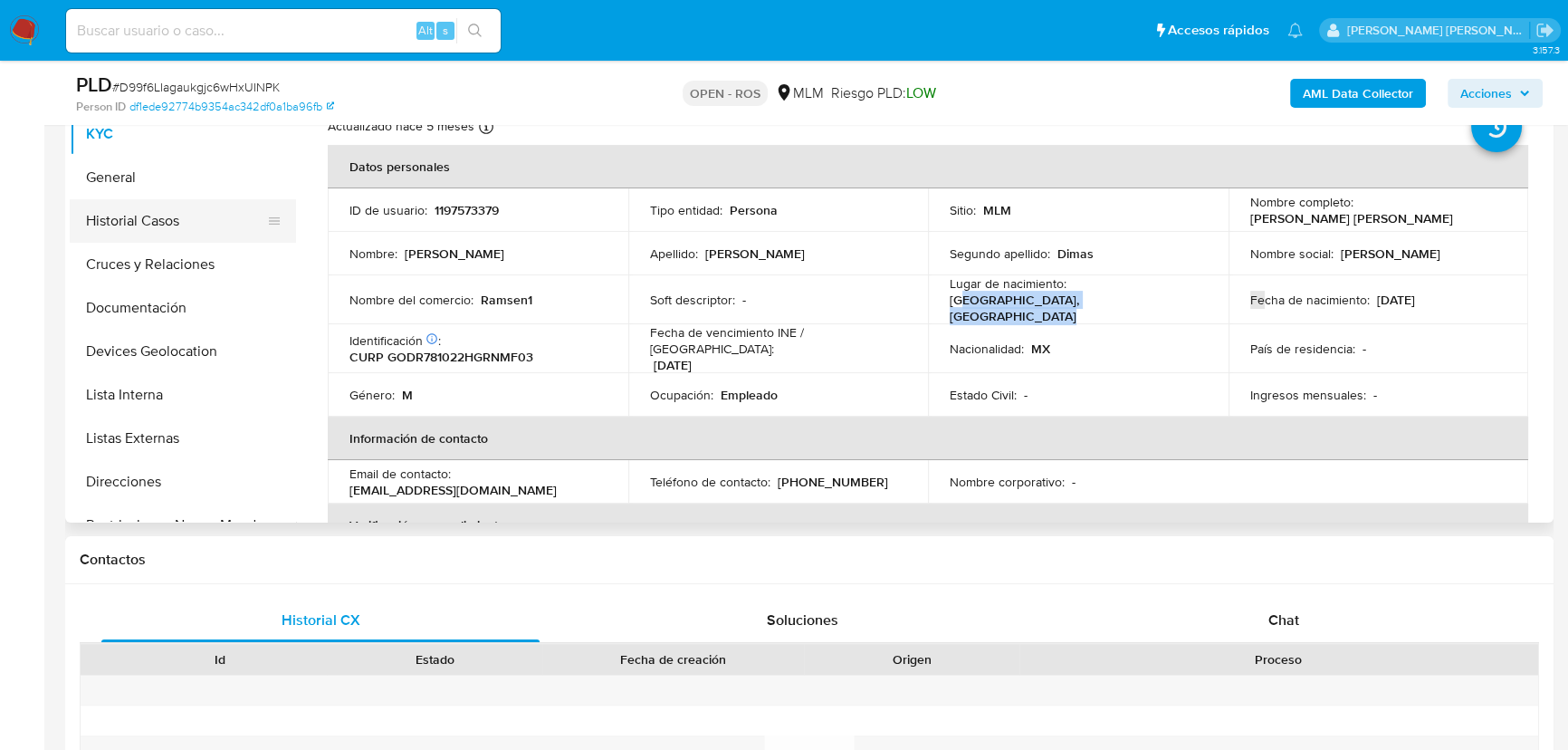
click at [157, 222] on button "Historial Casos" at bounding box center [176, 221] width 212 height 44
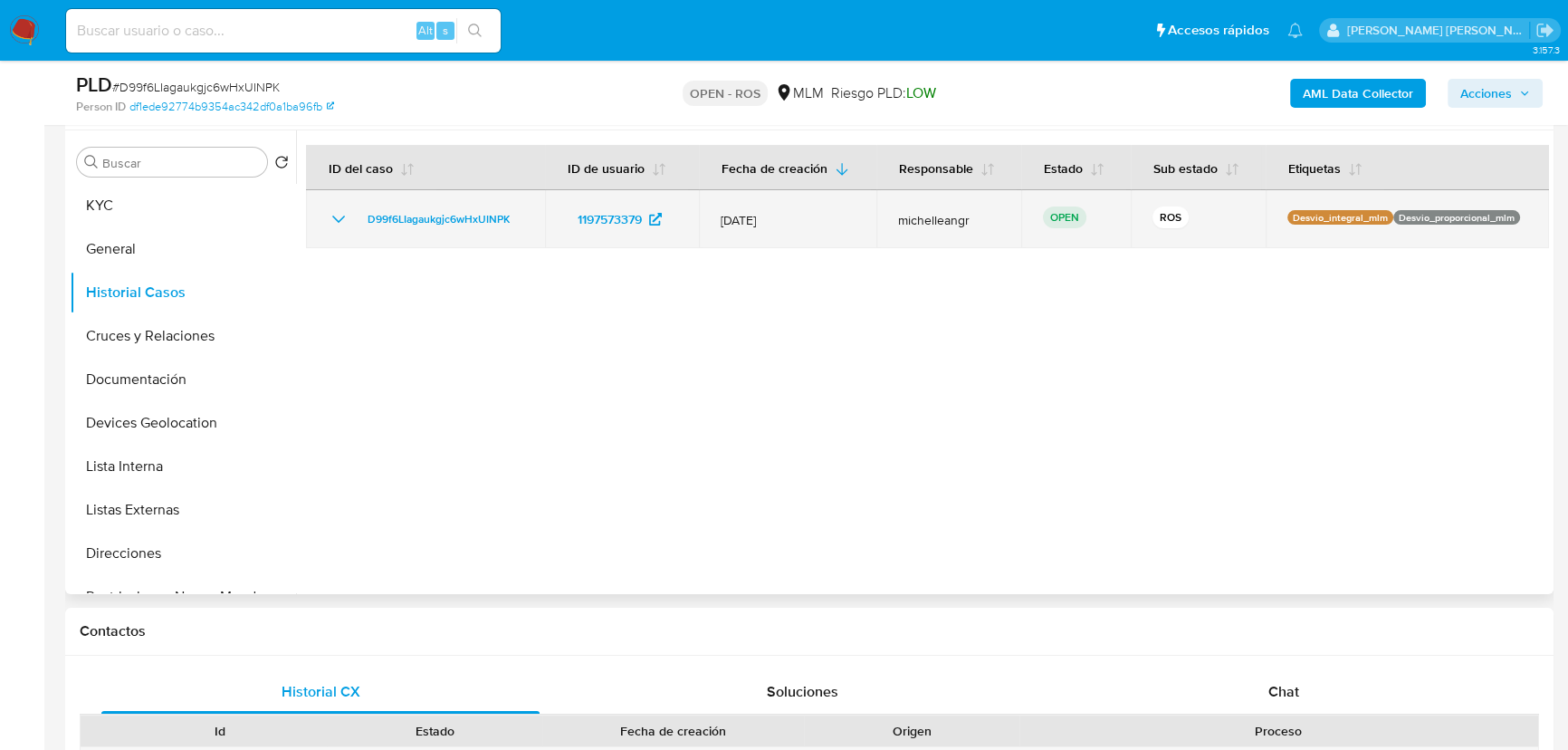
scroll to position [247, 0]
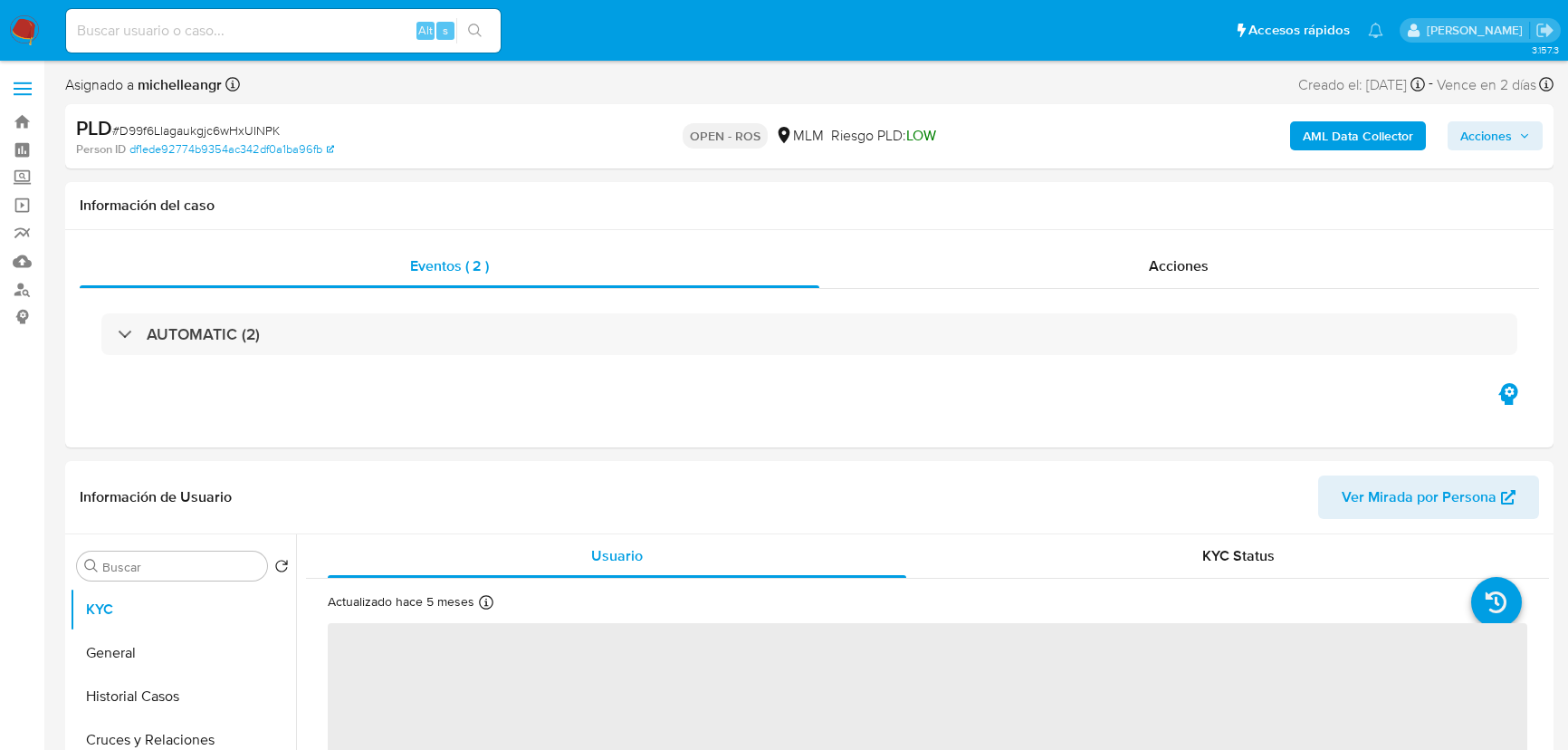
select select "10"
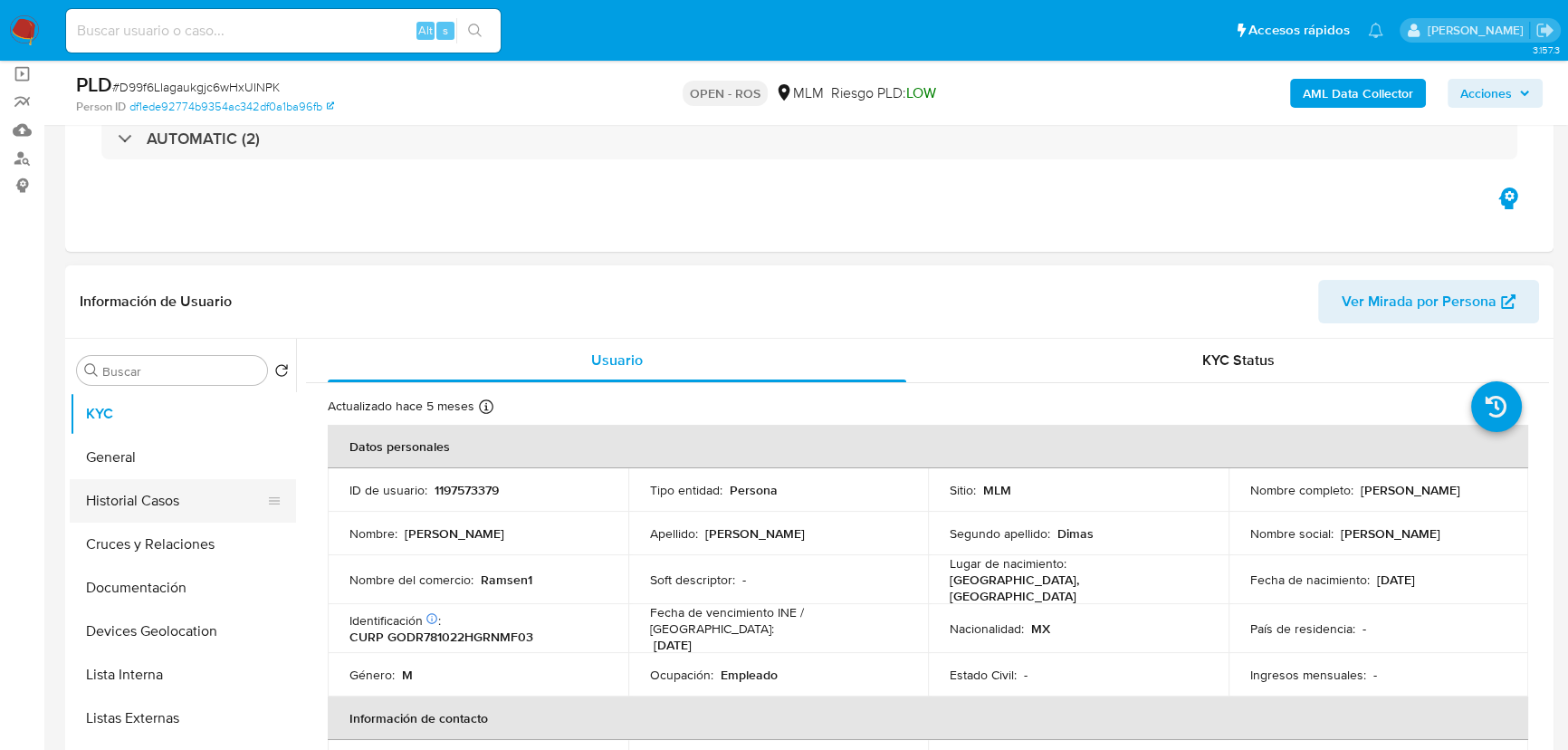
scroll to position [247, 0]
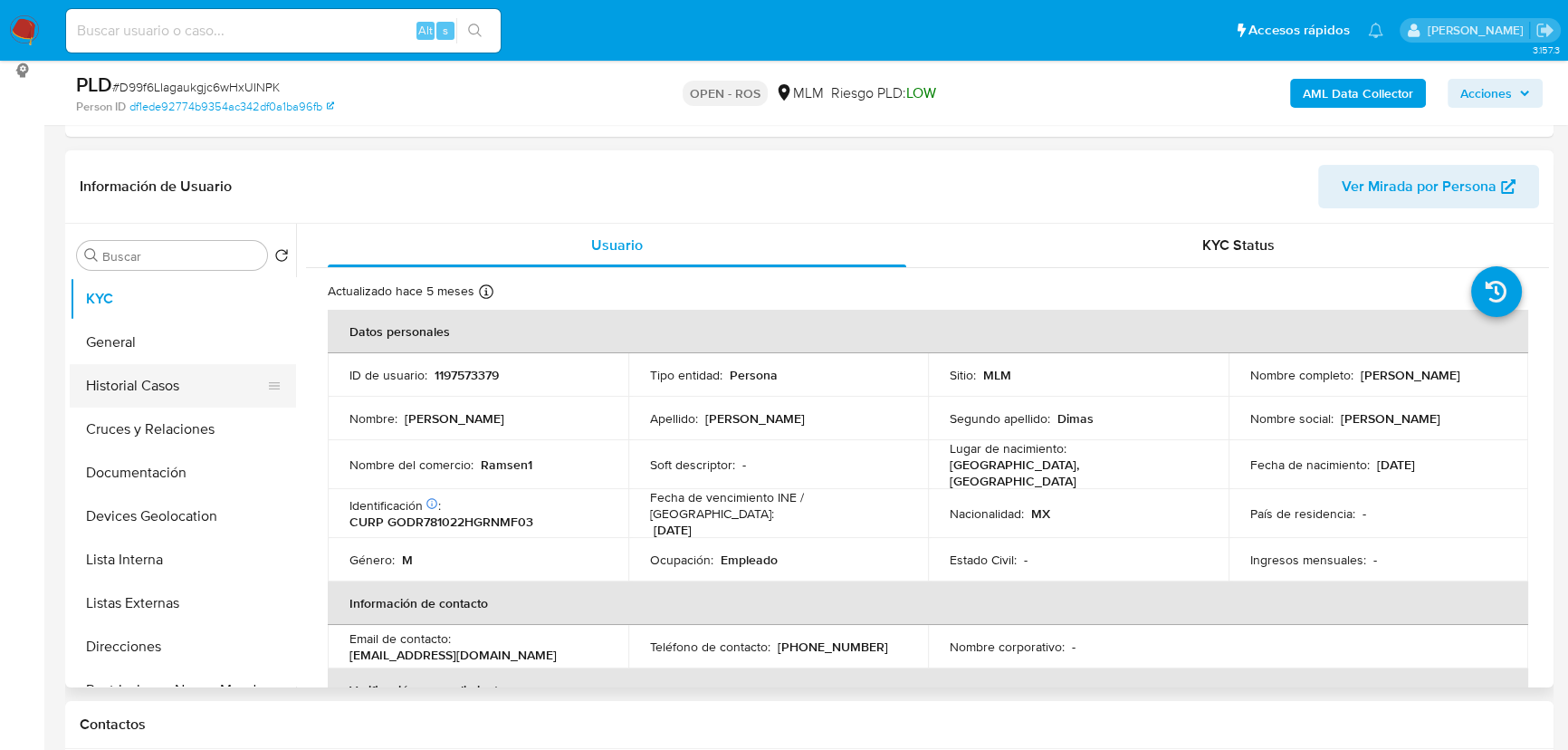
click at [168, 385] on button "Historial Casos" at bounding box center [176, 386] width 212 height 44
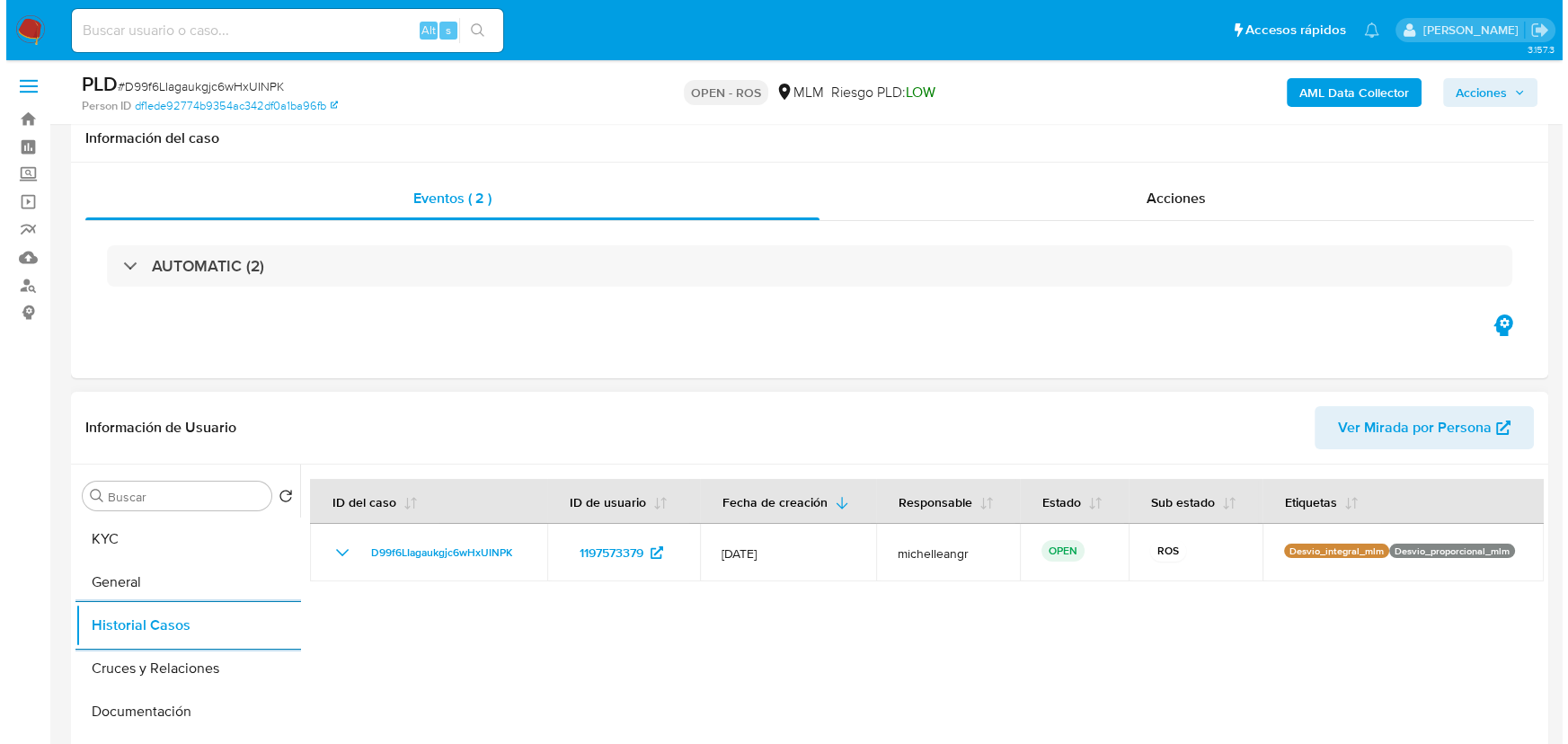
scroll to position [0, 0]
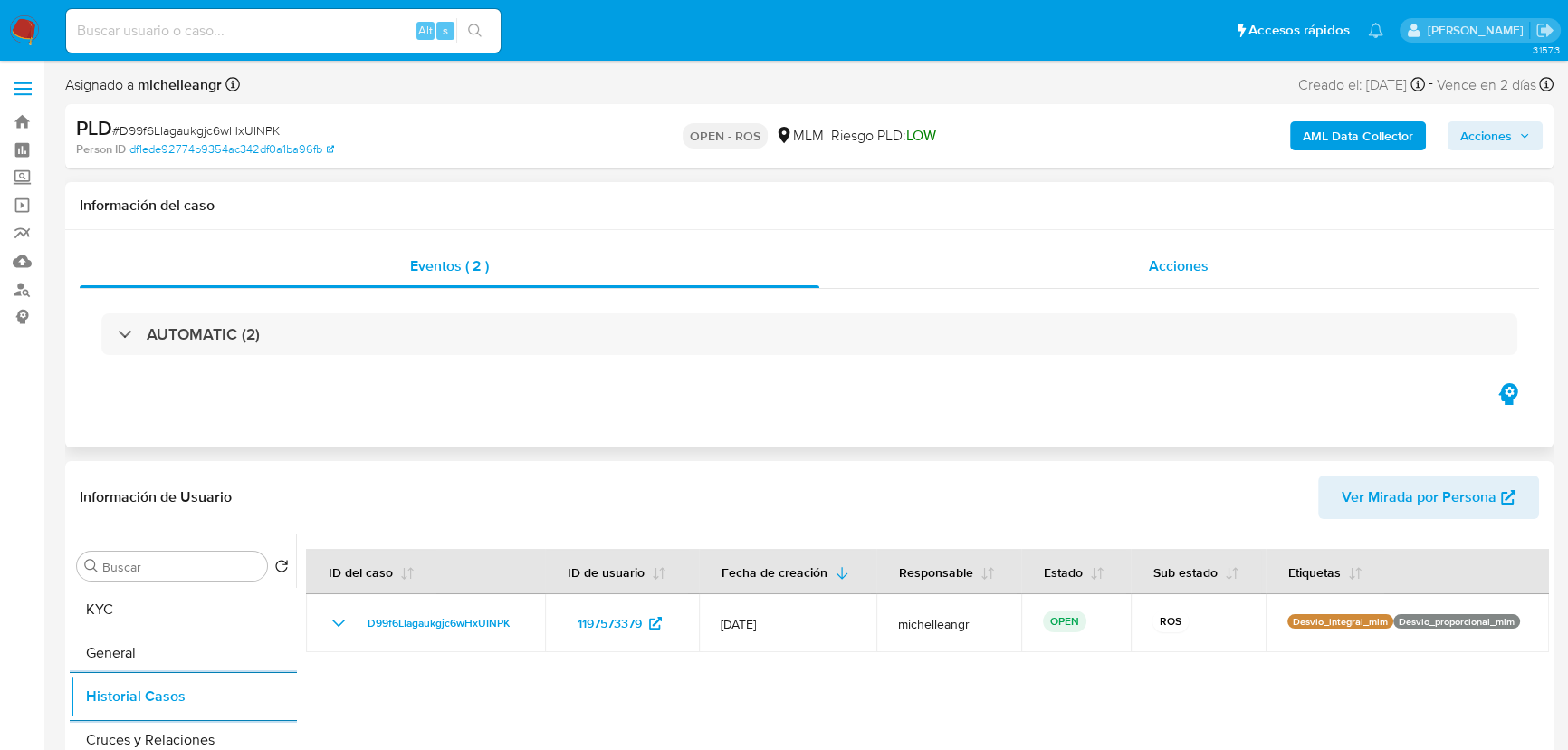
click at [1193, 272] on div "Acciones" at bounding box center [1180, 266] width 720 height 44
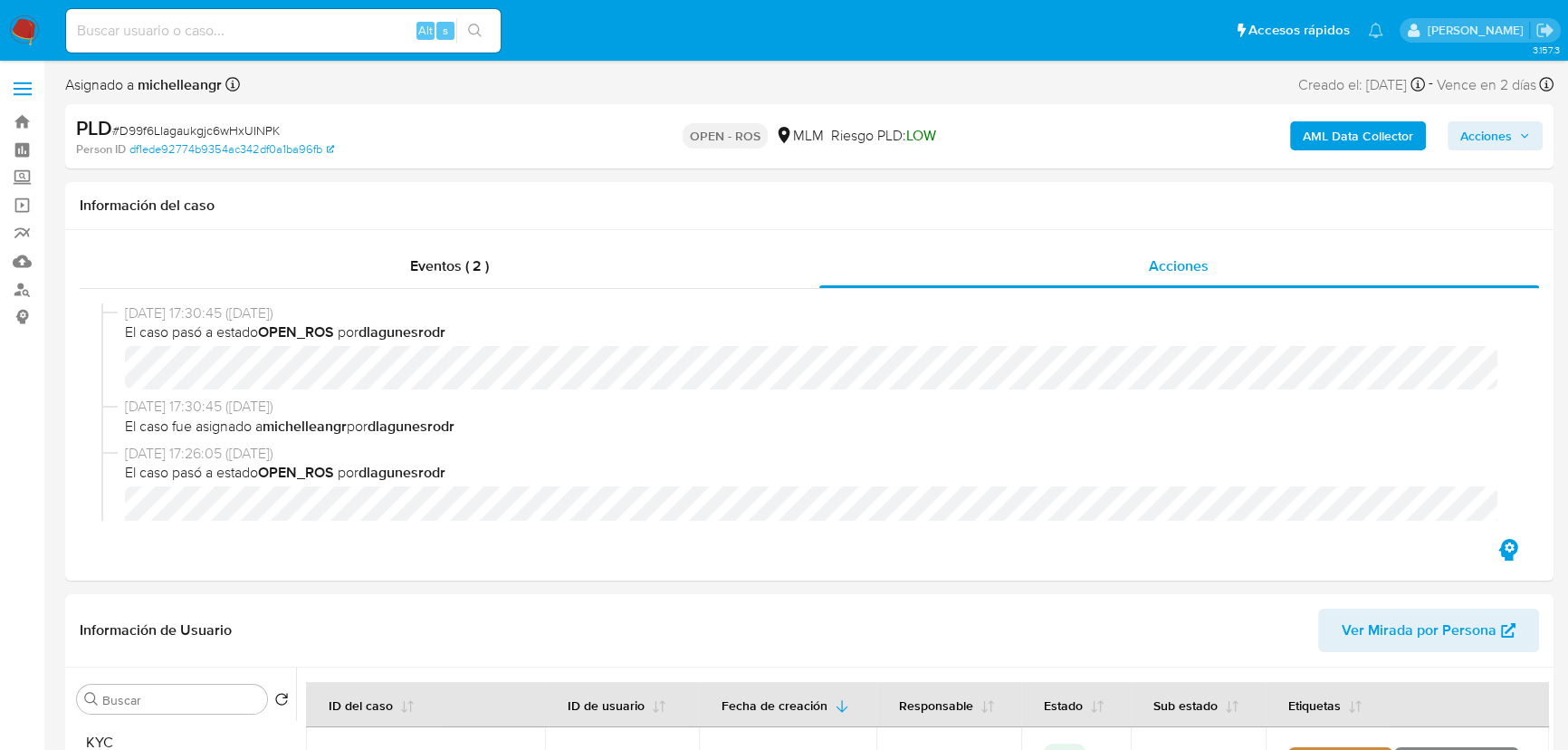
click at [1520, 117] on div "AML Data Collector Acciones" at bounding box center [1300, 136] width 484 height 43
drag, startPoint x: 1490, startPoint y: 136, endPoint x: 1454, endPoint y: 141, distance: 36.3
click at [1489, 136] on span "Acciones" at bounding box center [1485, 136] width 51 height 29
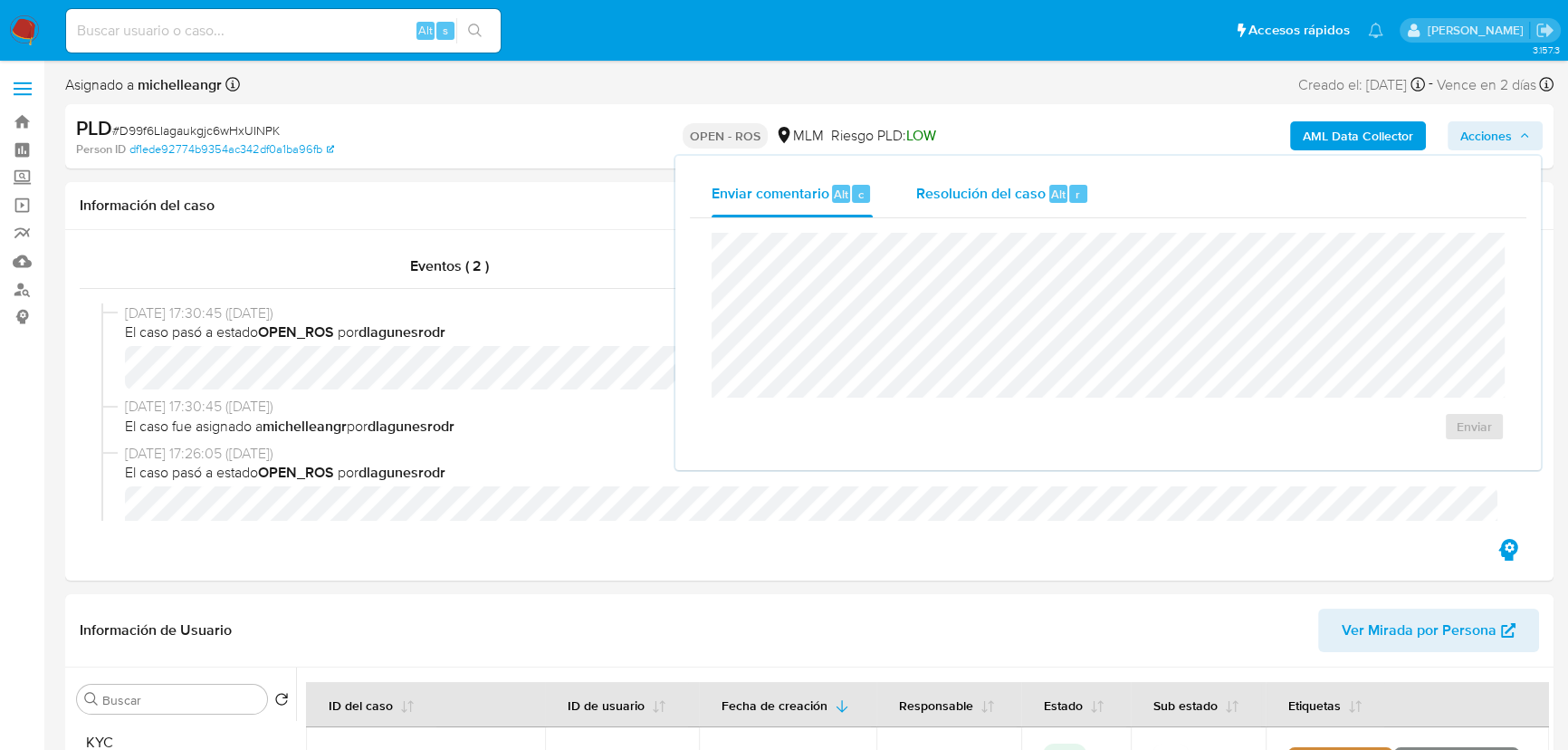
click at [938, 202] on span "Resolución del caso" at bounding box center [981, 192] width 129 height 20
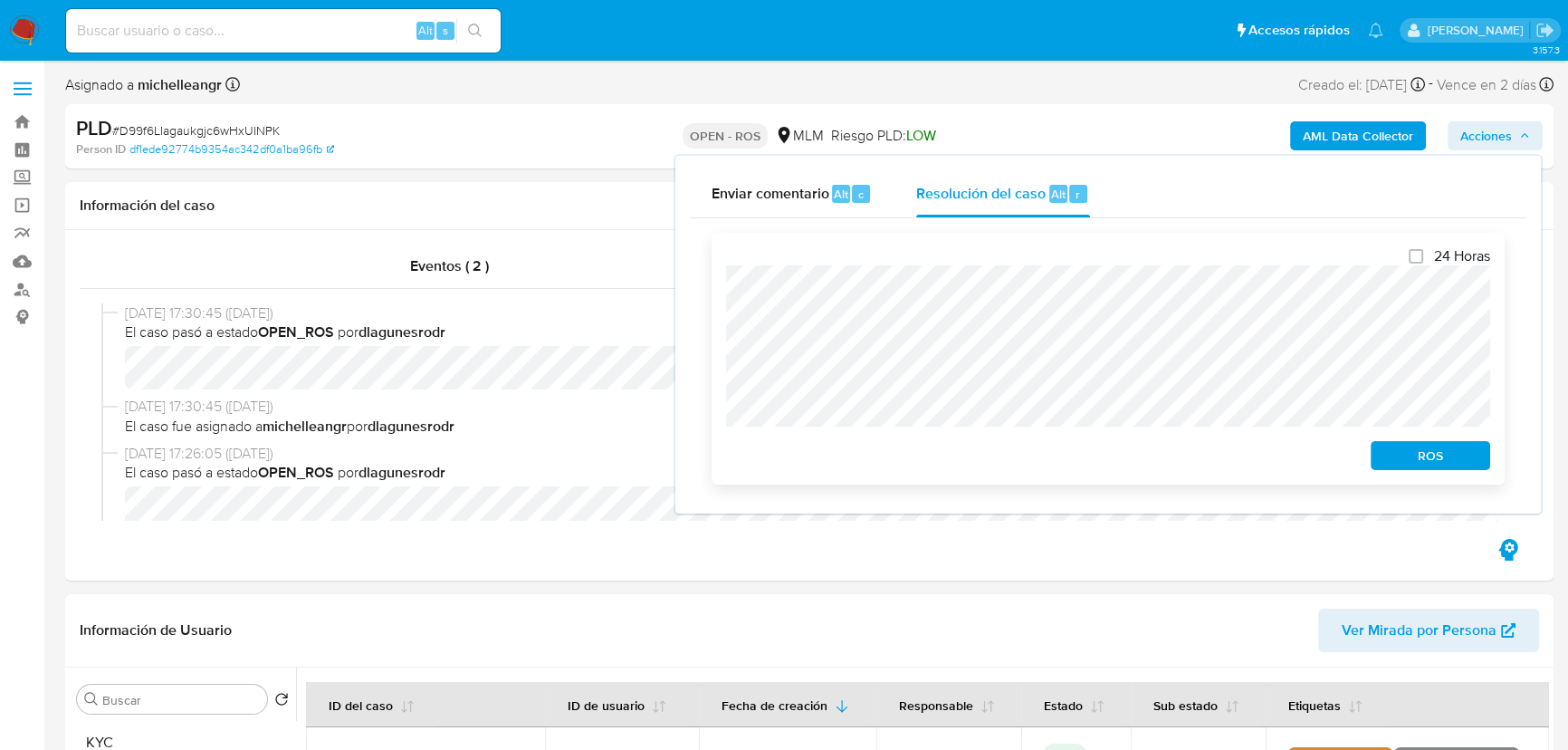
click at [1420, 468] on span "ROS" at bounding box center [1430, 456] width 94 height 25
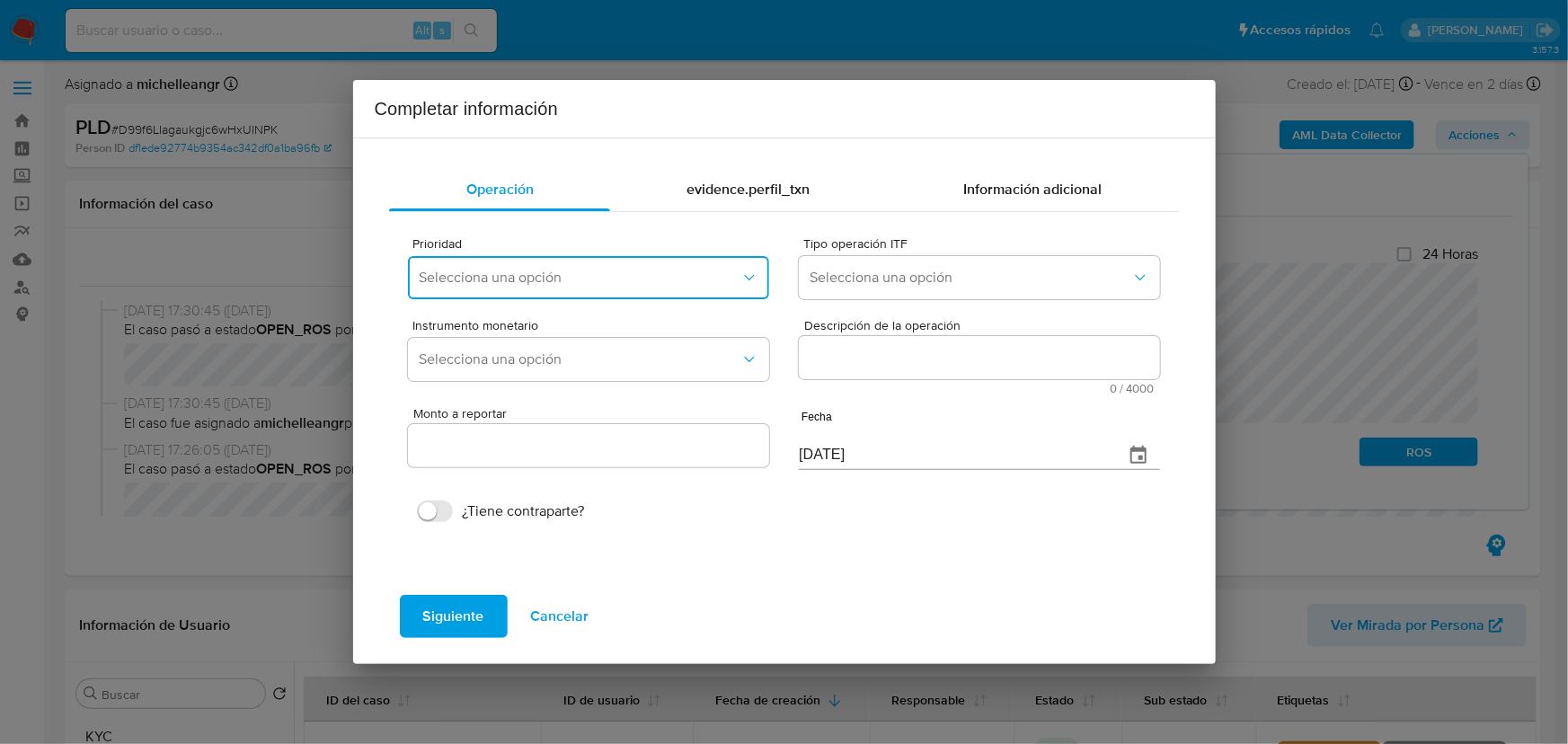
click at [463, 274] on span "Selecciona una opción" at bounding box center [578, 278] width 321 height 18
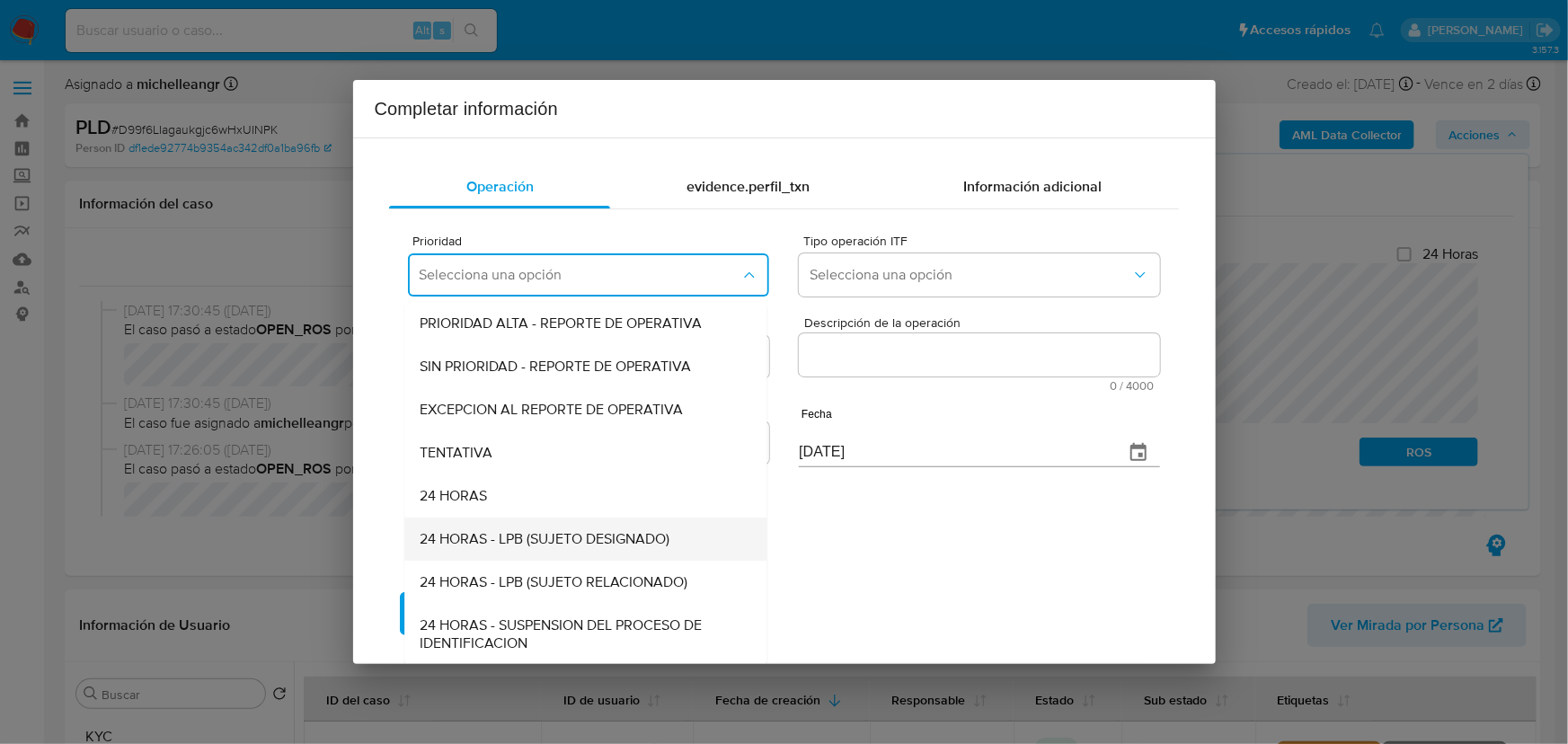
scroll to position [4, 0]
click at [534, 400] on span "EXCEPCION AL REPORTE DE OPERATIVA" at bounding box center [550, 409] width 263 height 18
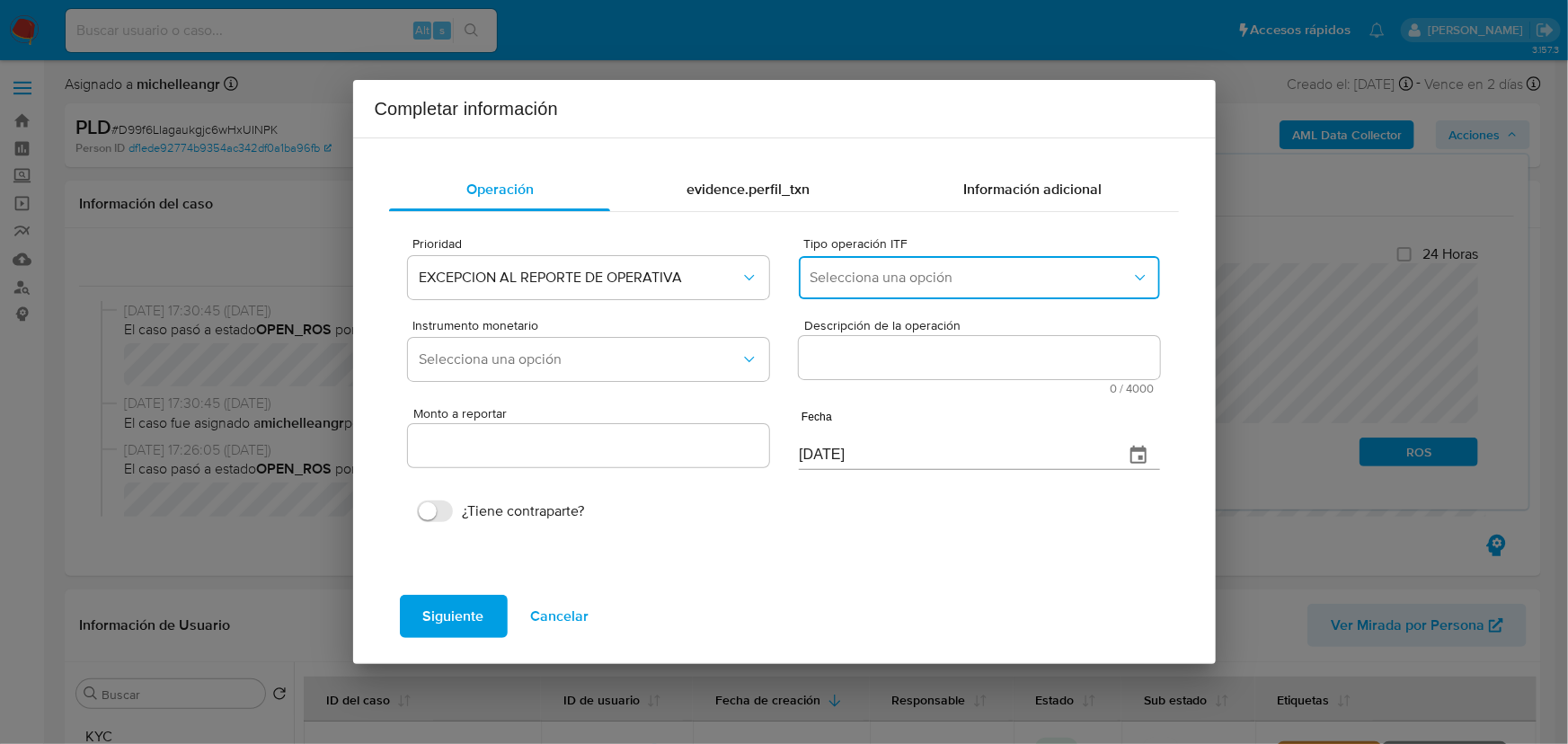
click at [909, 268] on button "Selecciona una opción" at bounding box center [979, 278] width 360 height 43
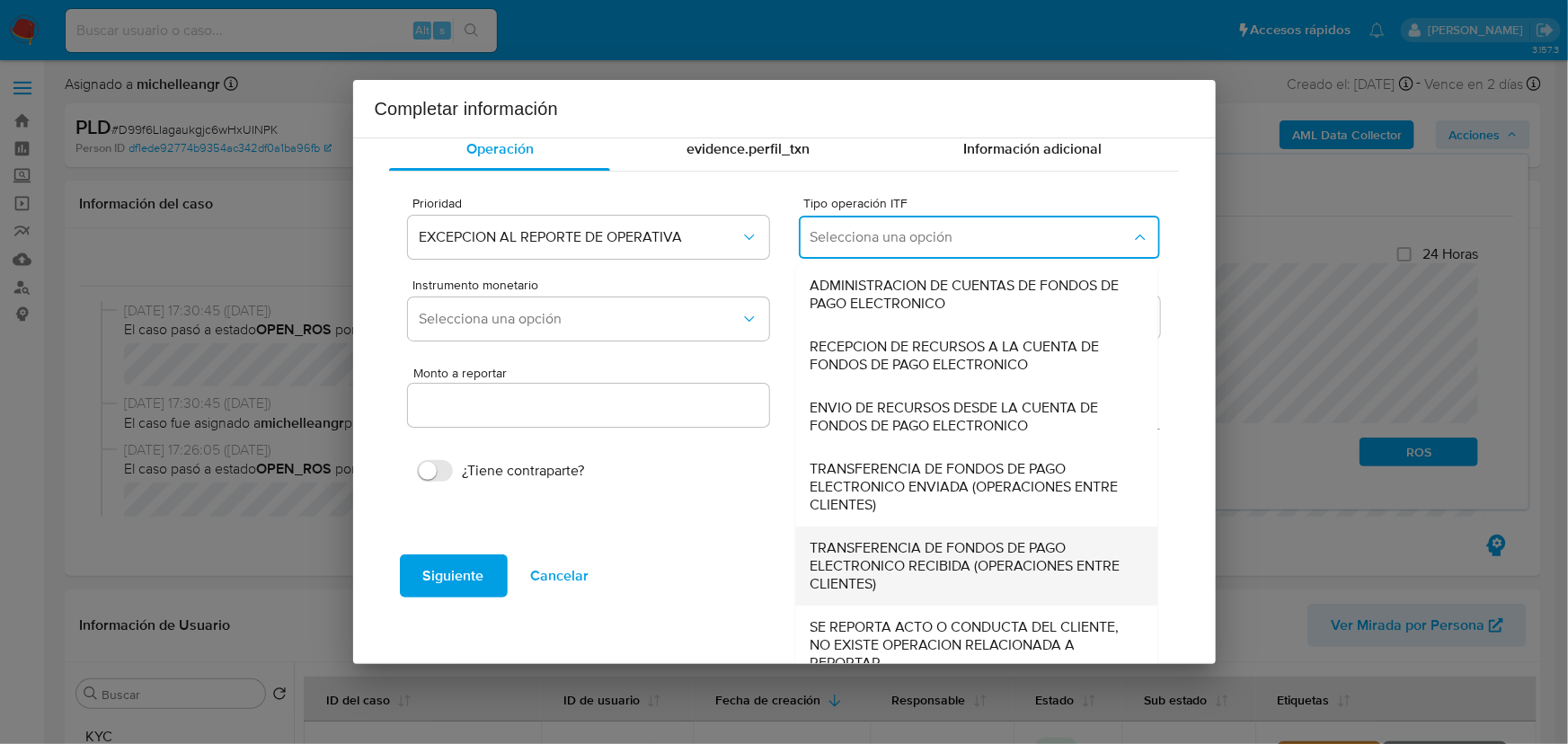
scroll to position [62, 0]
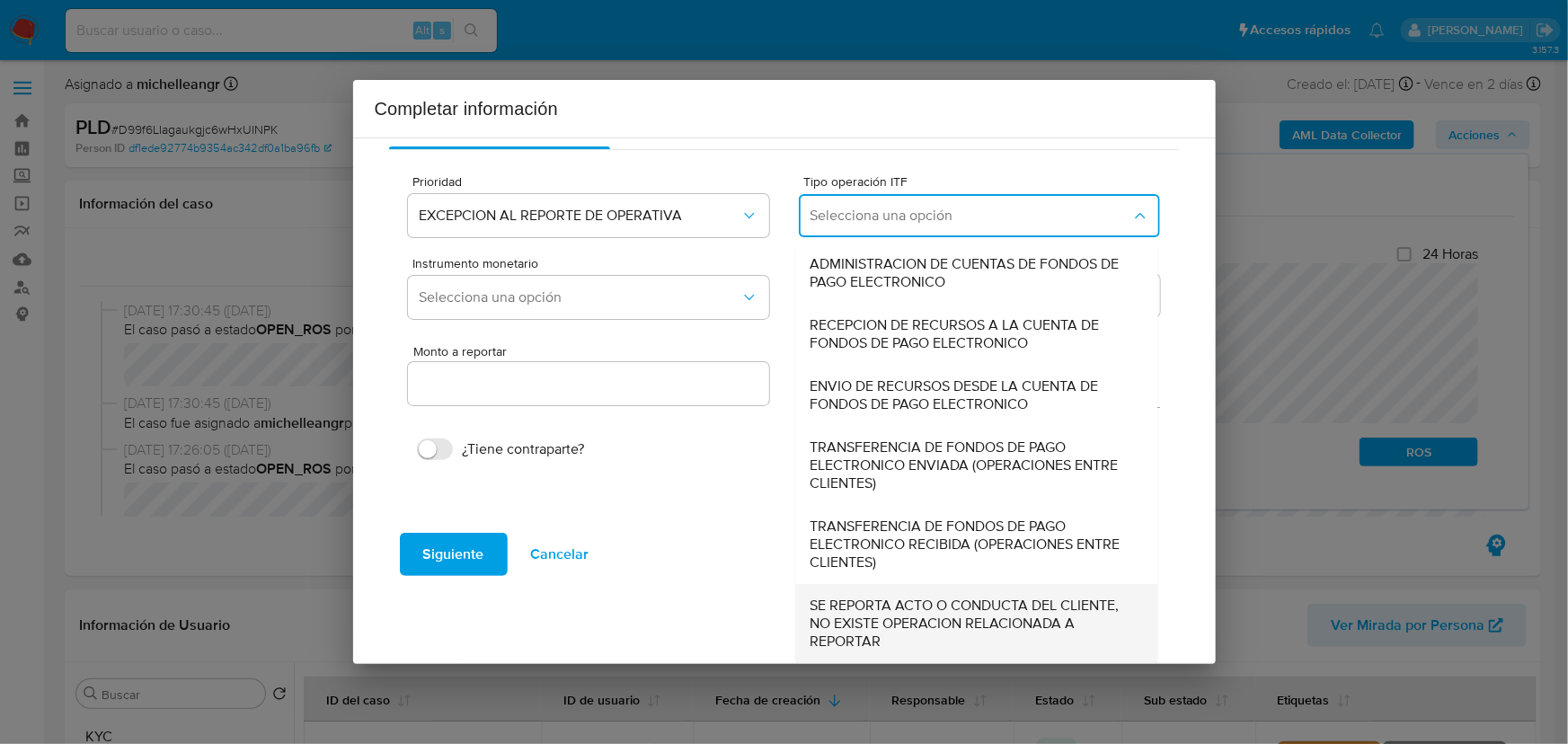
click at [857, 598] on span "SE REPORTA ACTO O CONDUCTA DEL CLIENTE, NO EXISTE OPERACION RELACIONADA A REPOR…" at bounding box center [971, 624] width 323 height 54
type input "0.00"
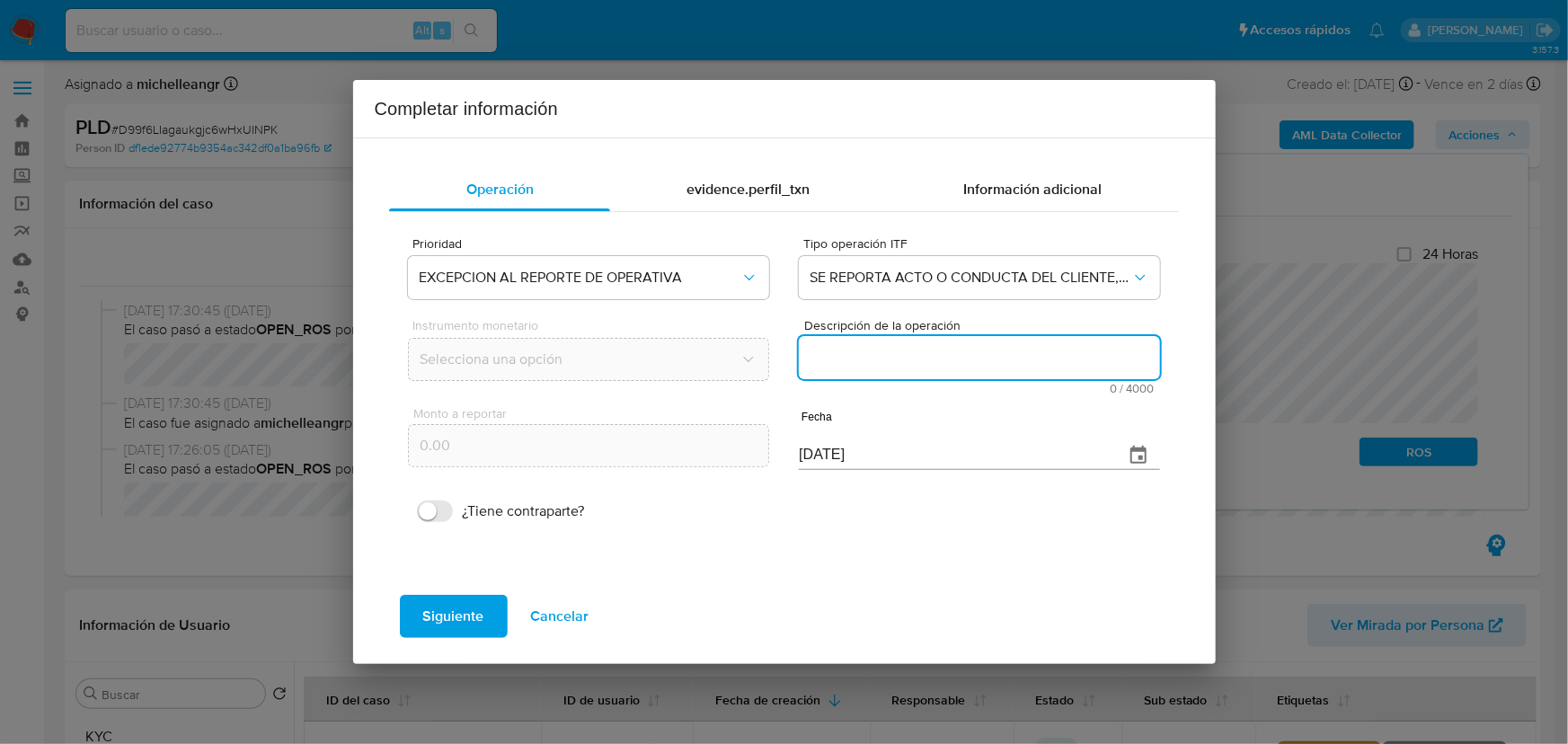
click at [862, 365] on textarea "Descripción de la operación" at bounding box center [979, 358] width 360 height 43
paste textarea "/CONOCIMIENTO DEL CLIENTE O USUARIO/CLIENTE [PERSON_NAME] NUMERO DE CLIENTE 119…"
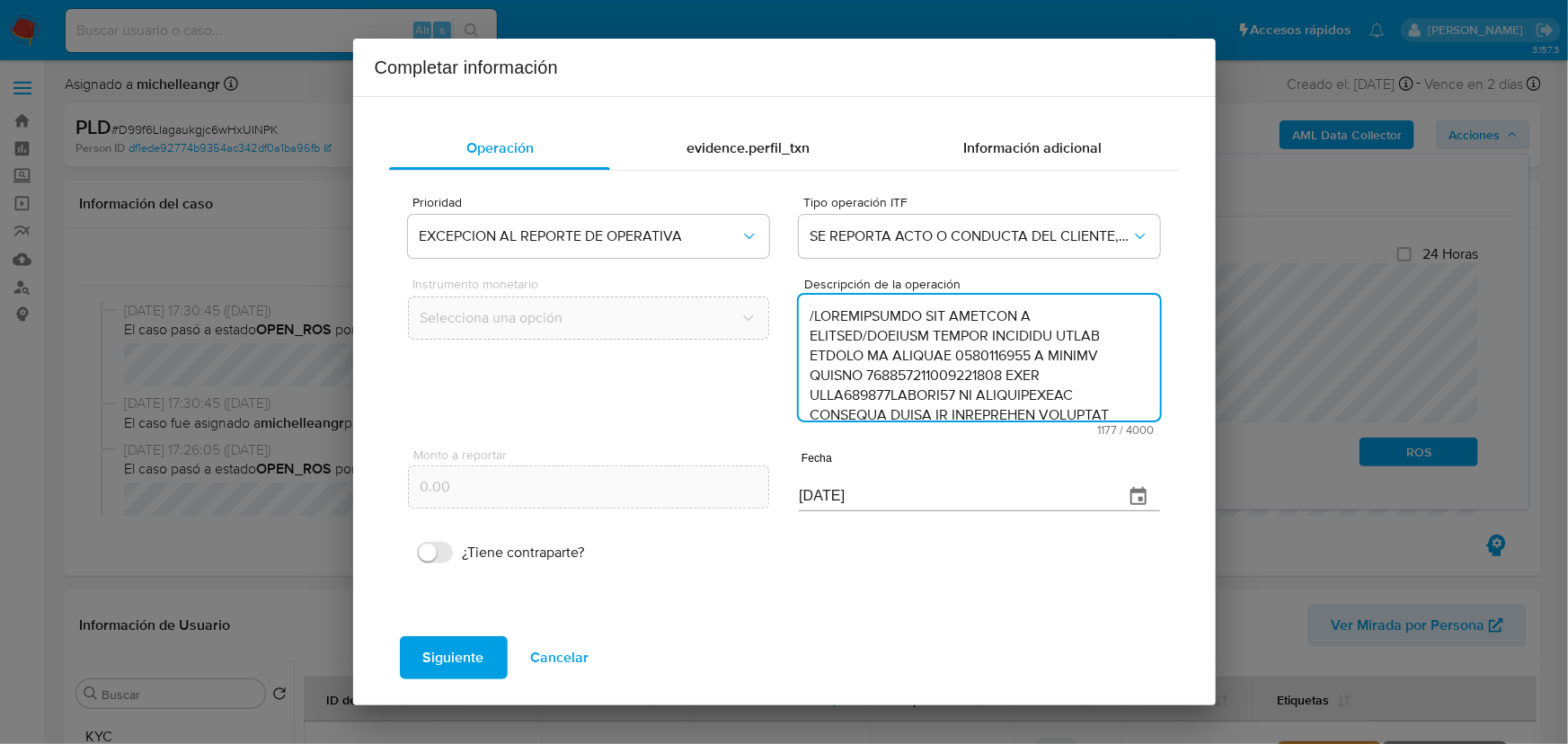
scroll to position [518, 0]
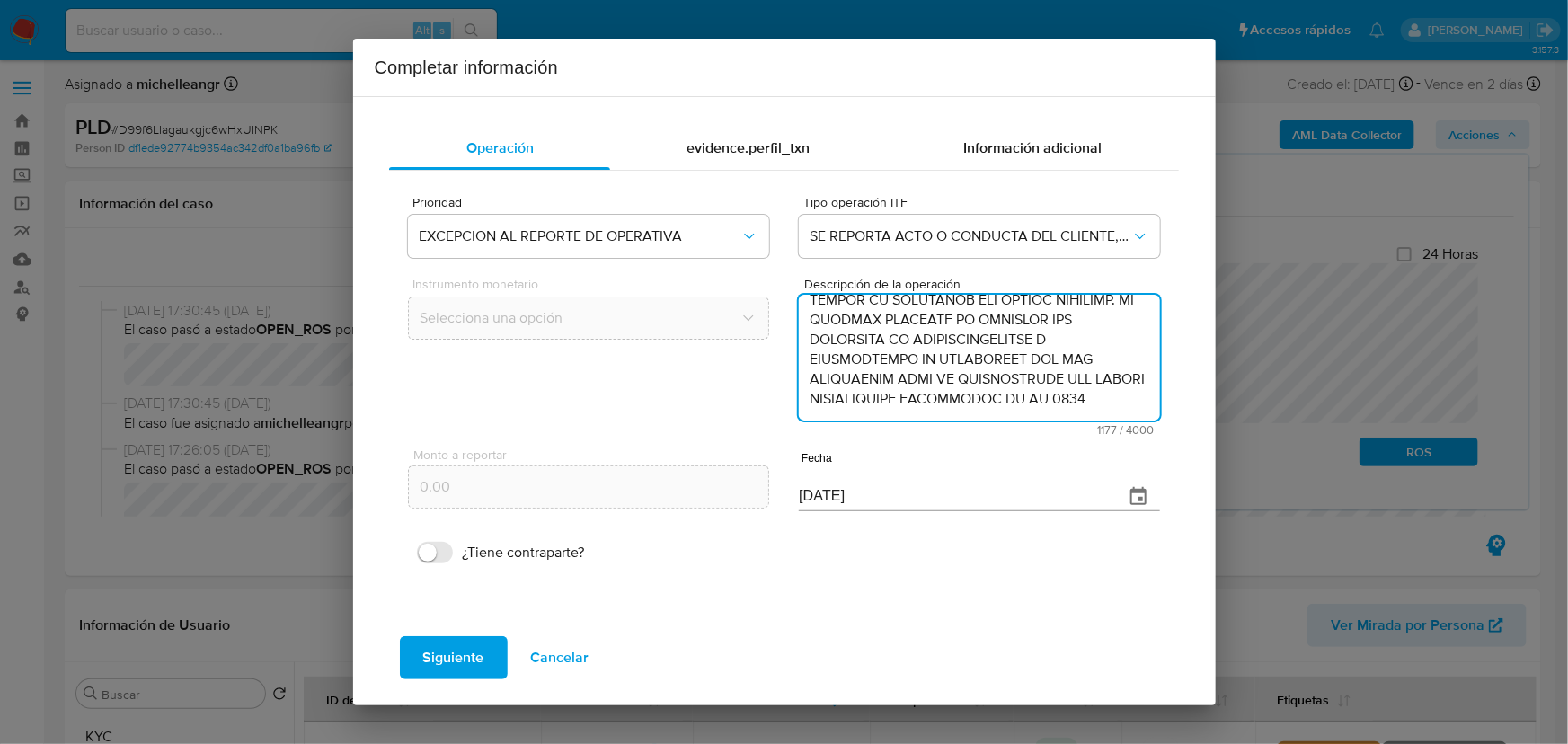
type textarea "/CONOCIMIENTO DEL CLIENTE O USUARIO/CLIENTE [PERSON_NAME] NUMERO DE CLIENTE 119…"
click at [1136, 499] on icon "button" at bounding box center [1138, 496] width 21 height 21
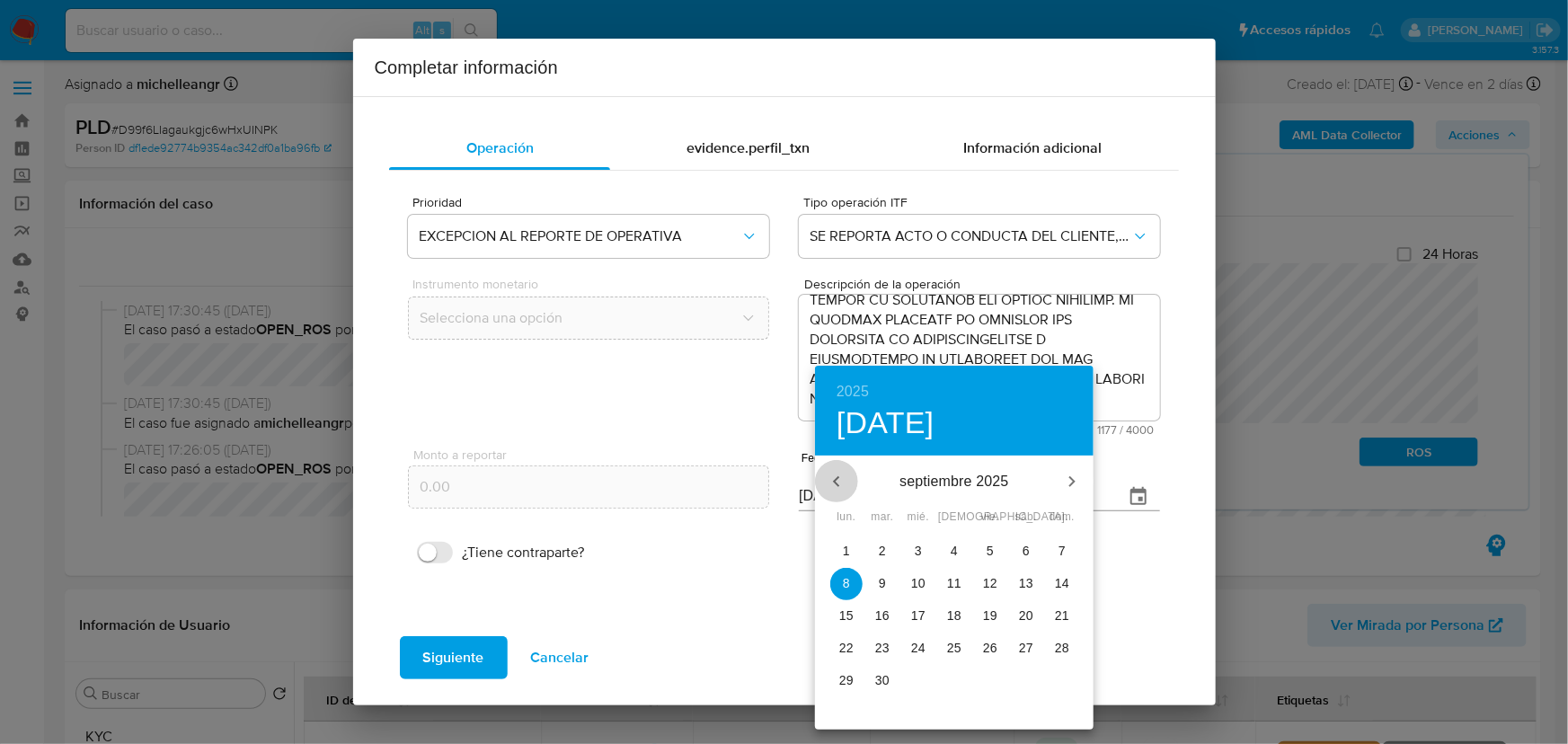
click at [826, 471] on icon "button" at bounding box center [837, 482] width 21 height 21
click at [841, 475] on icon "button" at bounding box center [837, 482] width 21 height 21
click at [846, 711] on p "30" at bounding box center [846, 712] width 14 height 18
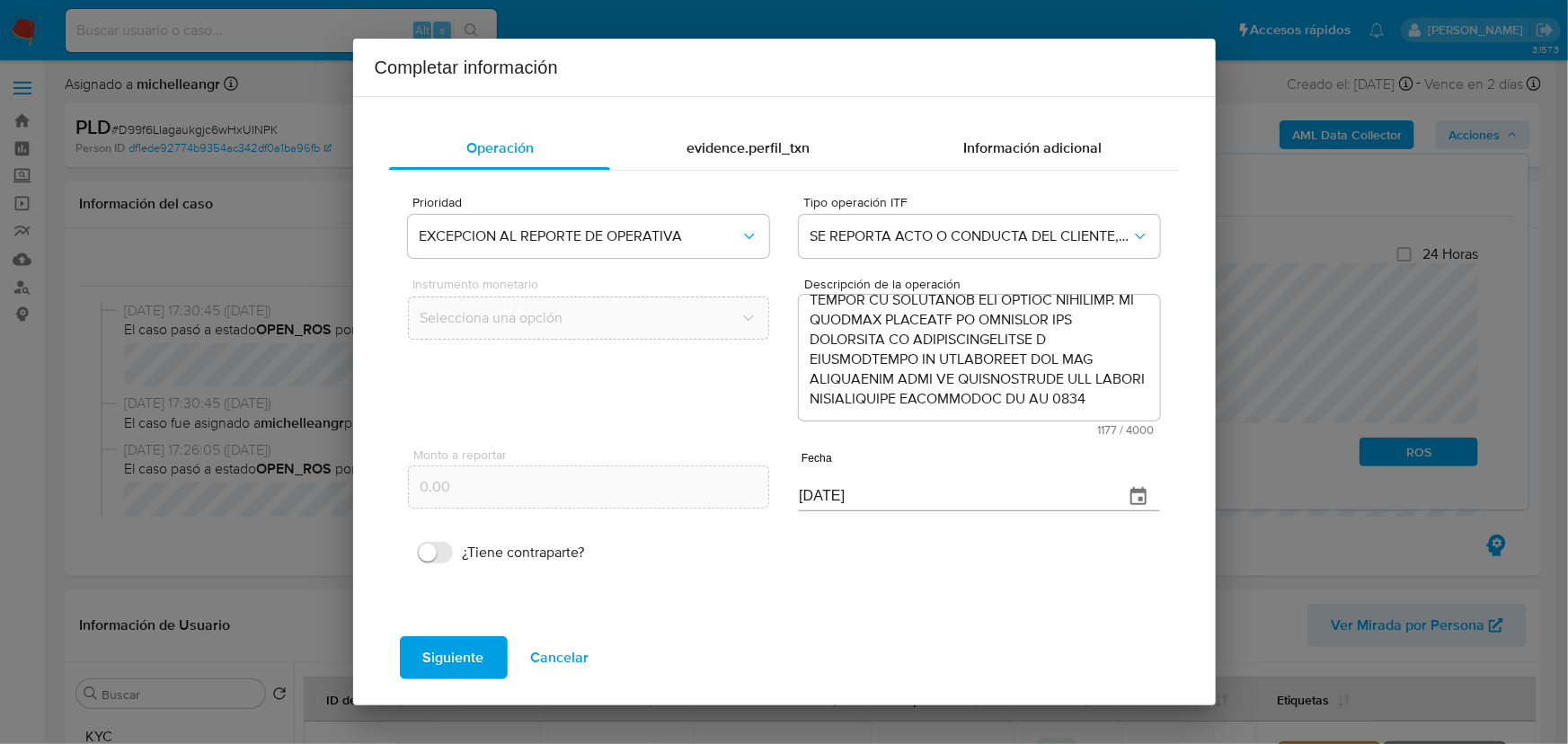
type input "[DATE]"
drag, startPoint x: 767, startPoint y: 139, endPoint x: 710, endPoint y: 6, distance: 144.7
click at [765, 139] on span "evidence.perfil_txn" at bounding box center [748, 147] width 123 height 20
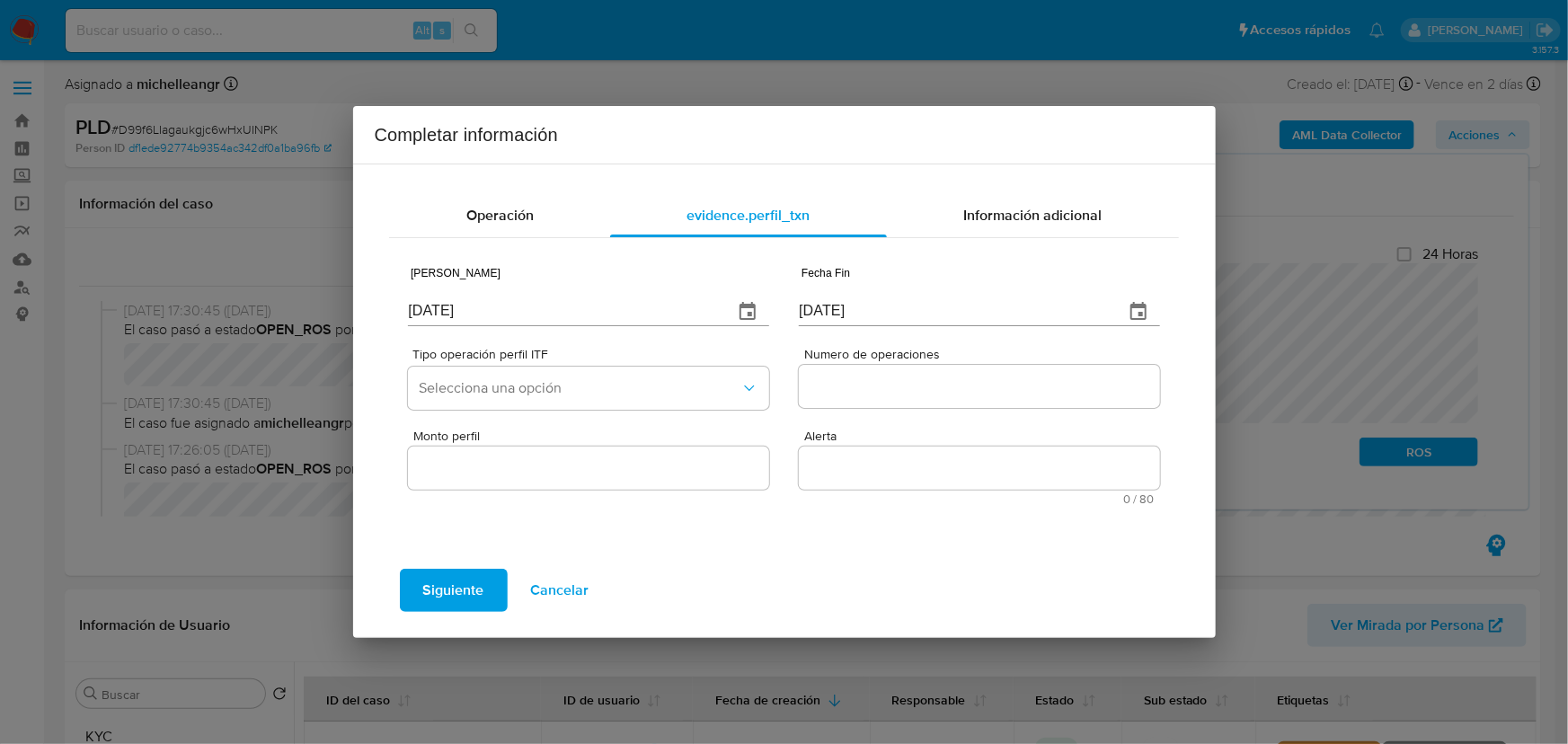
click at [751, 305] on icon "button" at bounding box center [747, 310] width 16 height 18
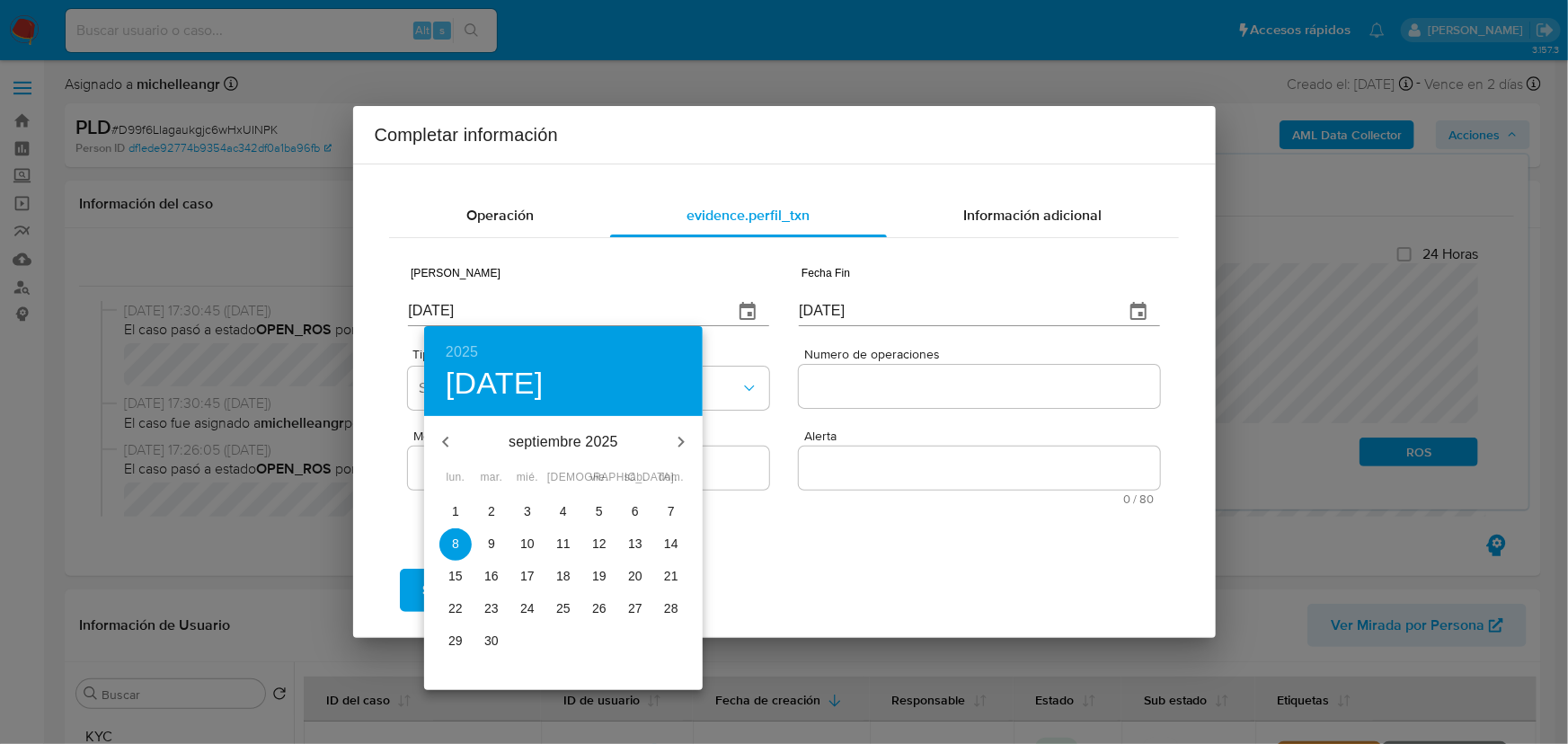
click at [446, 439] on icon "button" at bounding box center [445, 442] width 21 height 21
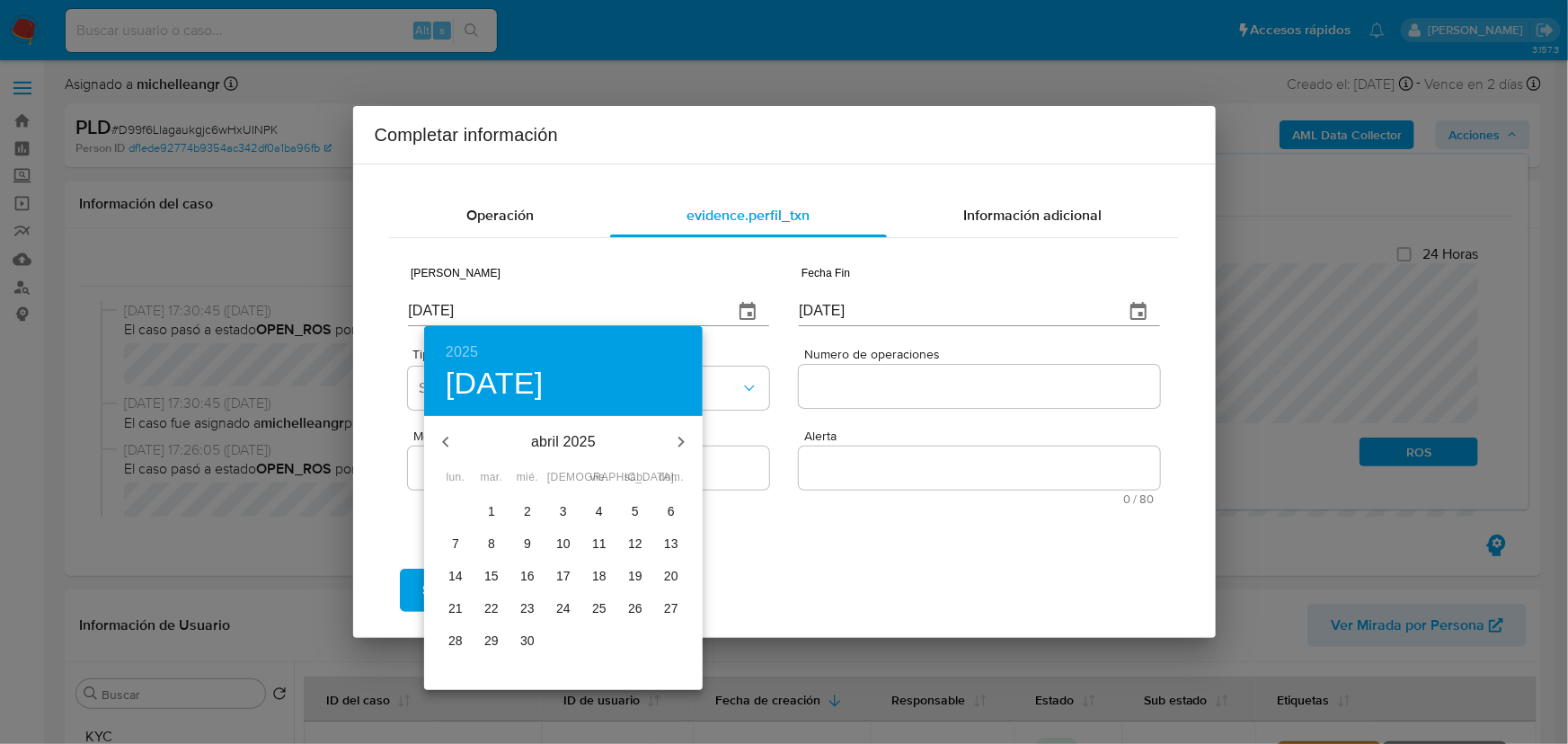
click at [446, 439] on icon "button" at bounding box center [445, 442] width 21 height 21
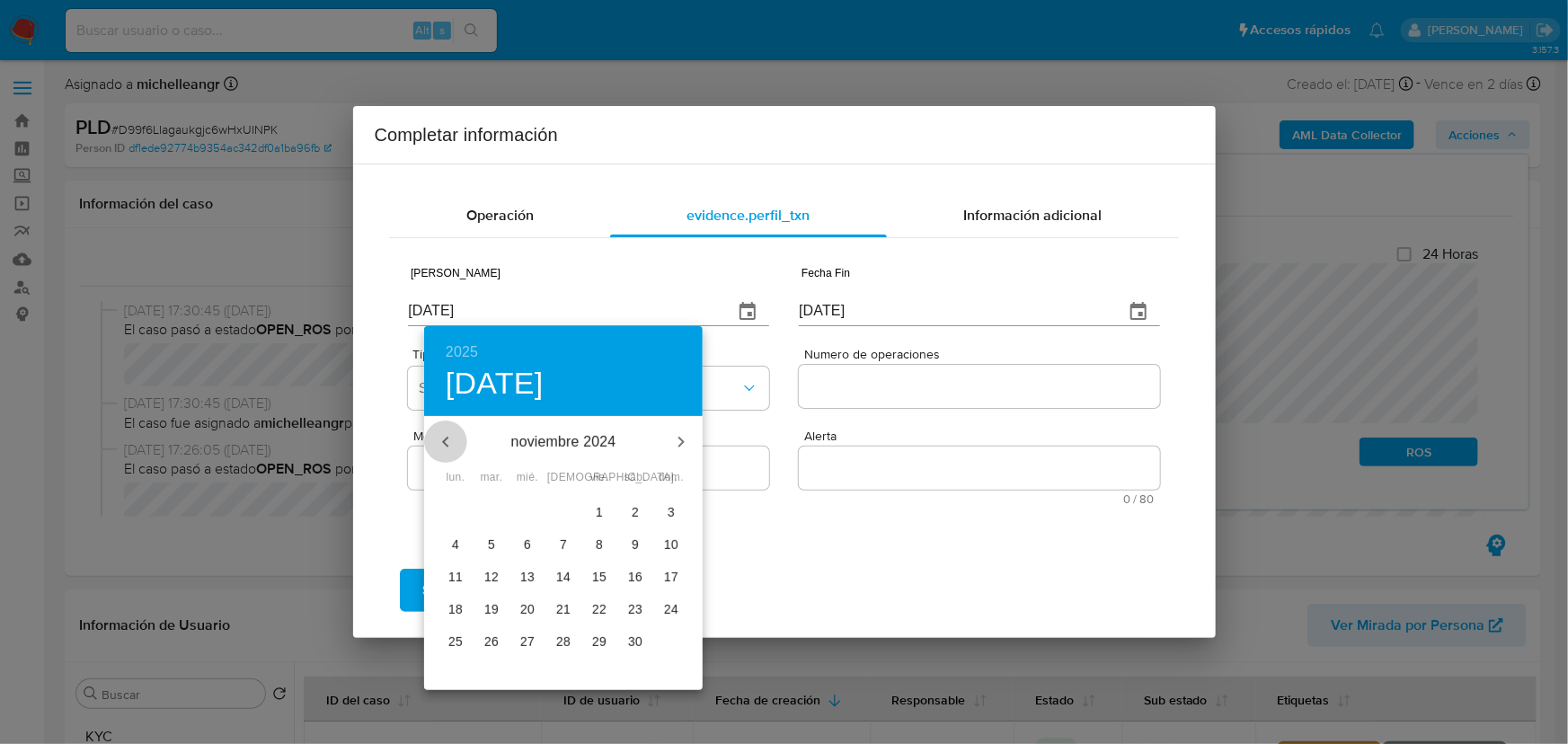
click at [446, 439] on icon "button" at bounding box center [445, 442] width 21 height 21
click at [527, 636] on p "31" at bounding box center [527, 640] width 14 height 18
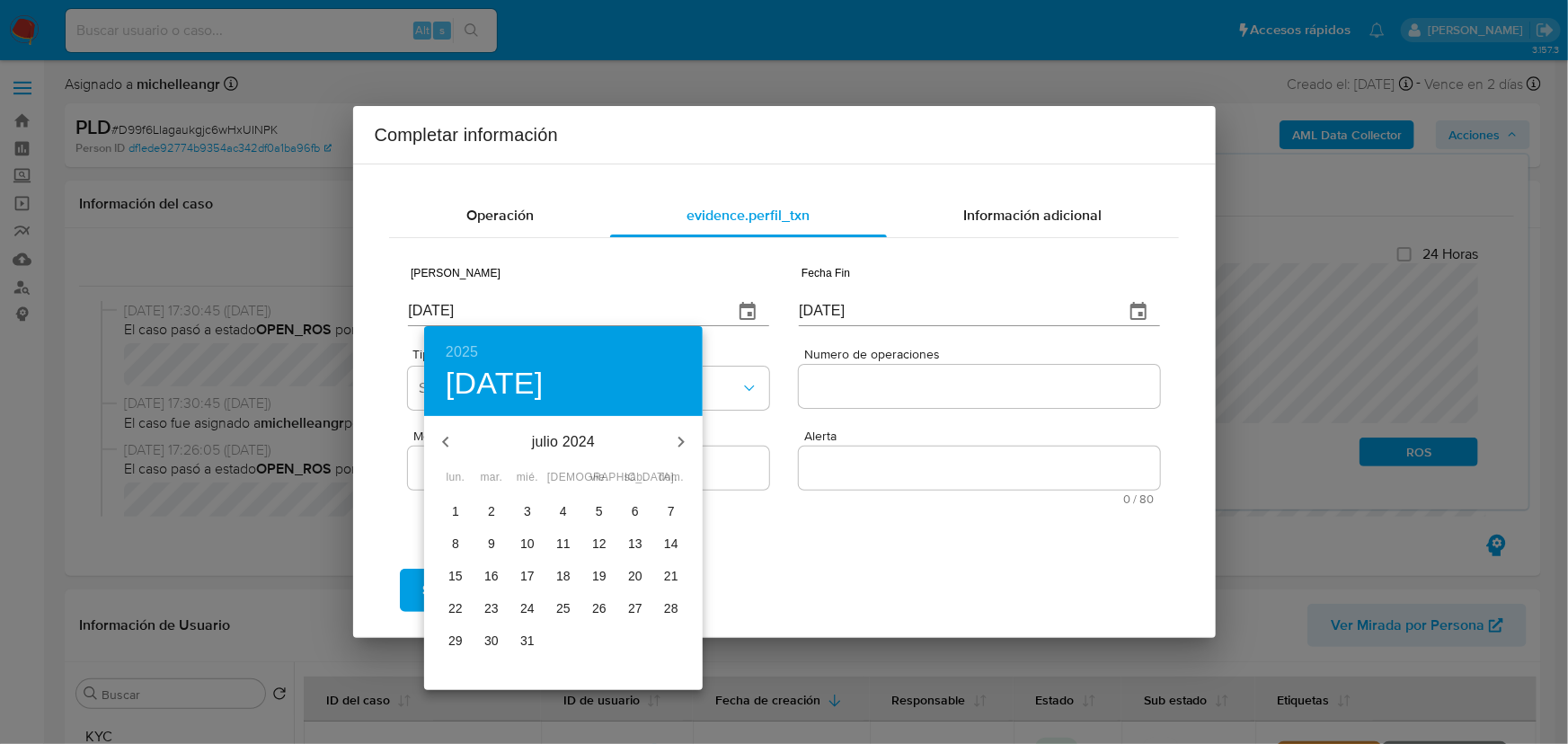
type input "[DATE]"
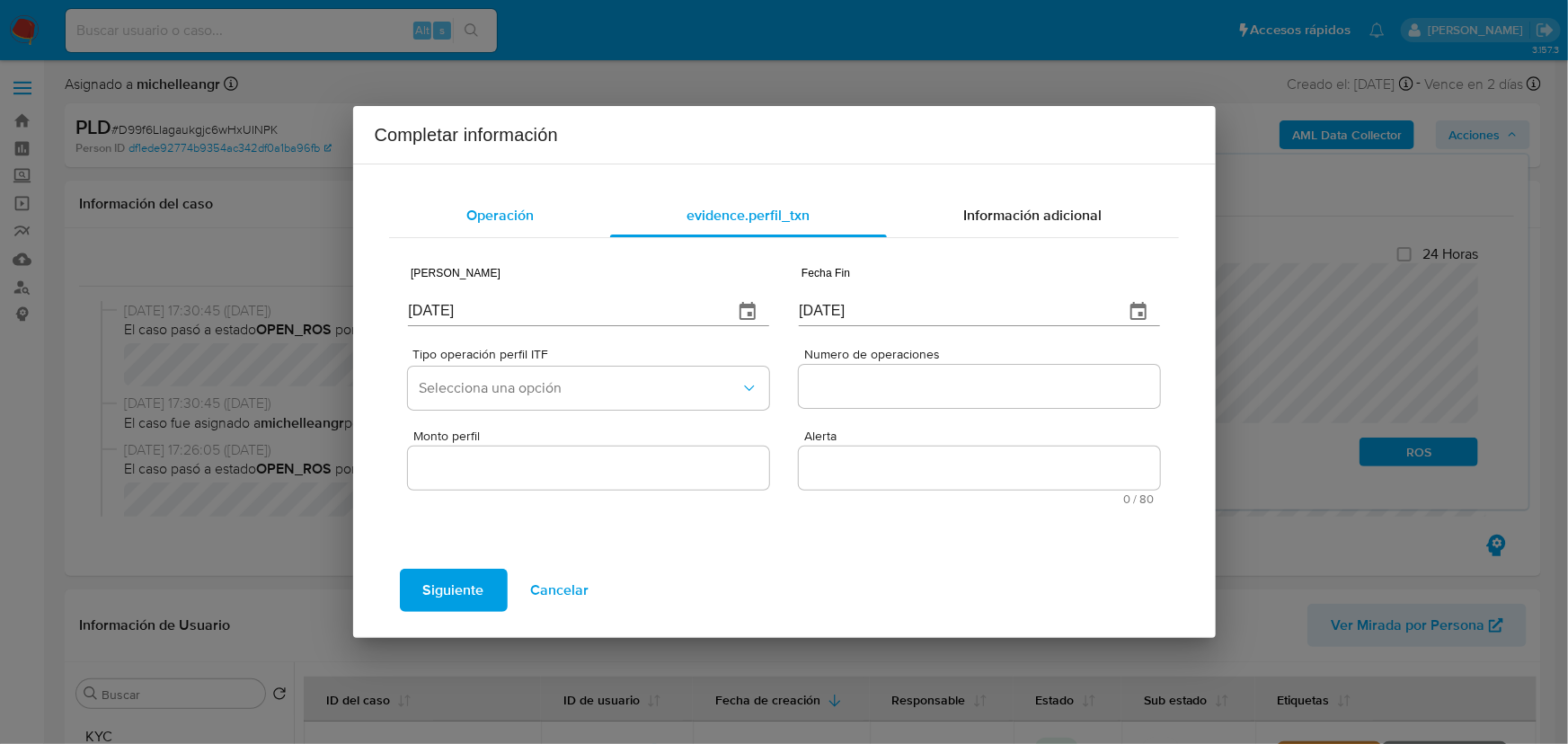
click at [495, 202] on div "Operación" at bounding box center [499, 215] width 221 height 43
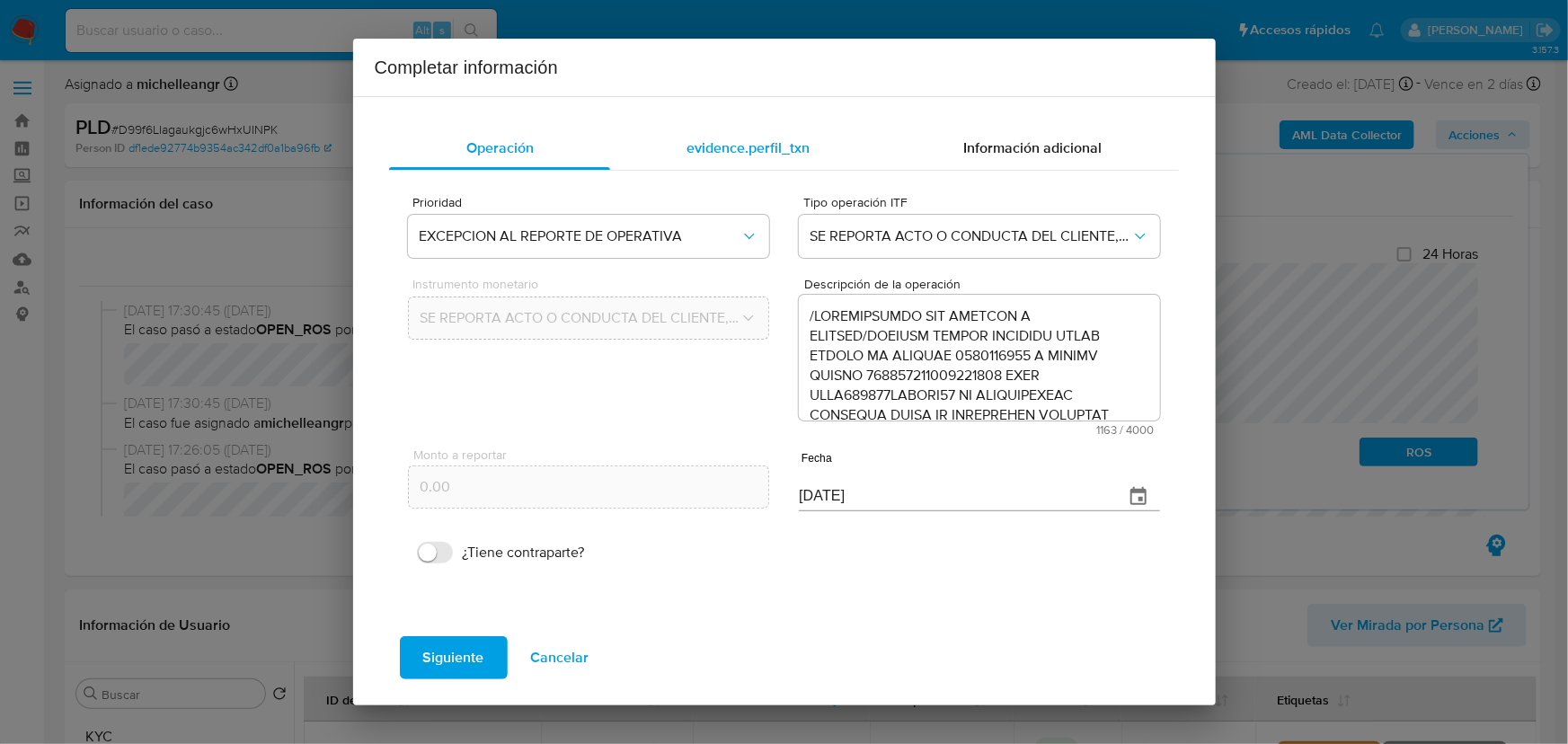
click at [789, 153] on span "evidence.perfil_txn" at bounding box center [748, 147] width 123 height 20
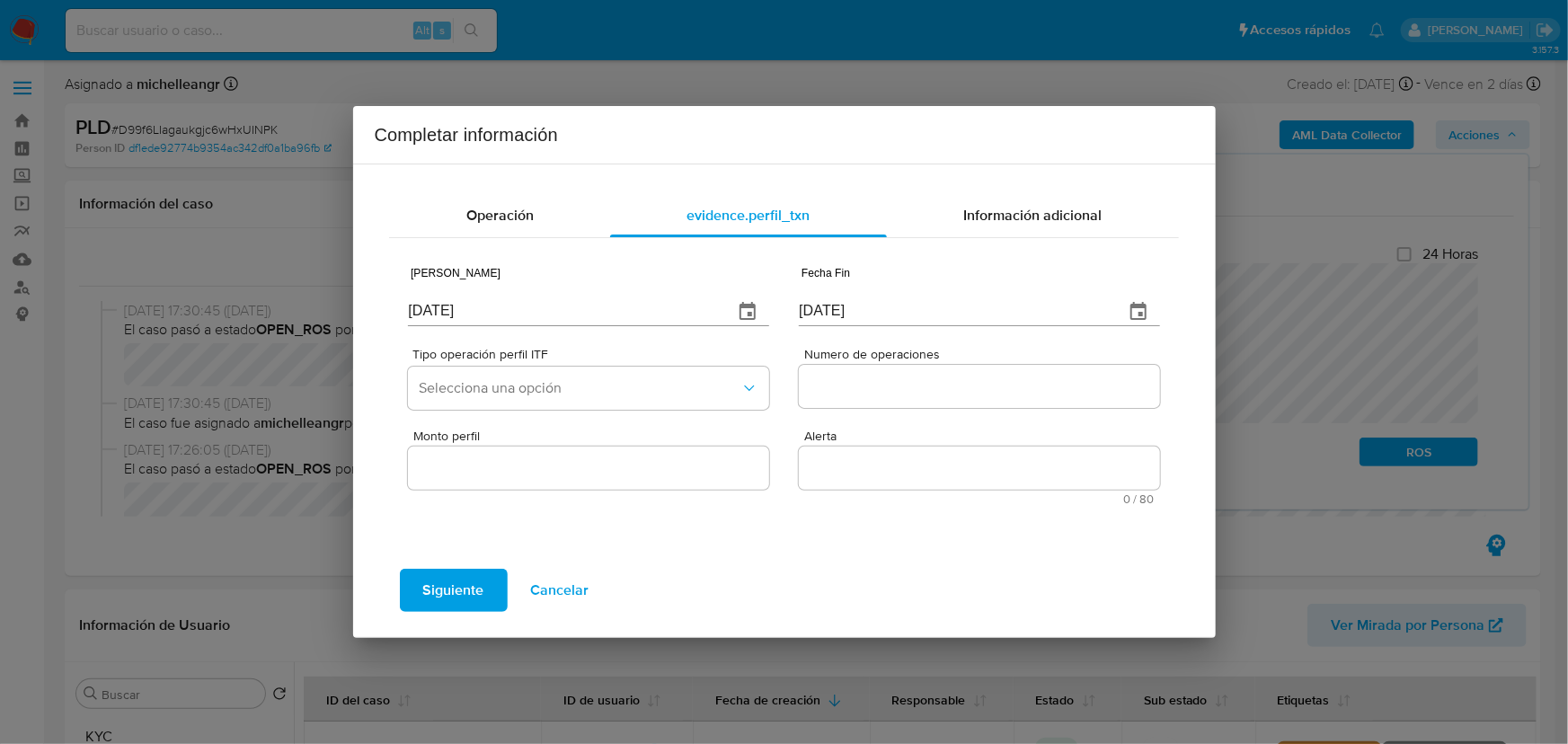
click at [1143, 301] on icon "button" at bounding box center [1138, 311] width 21 height 21
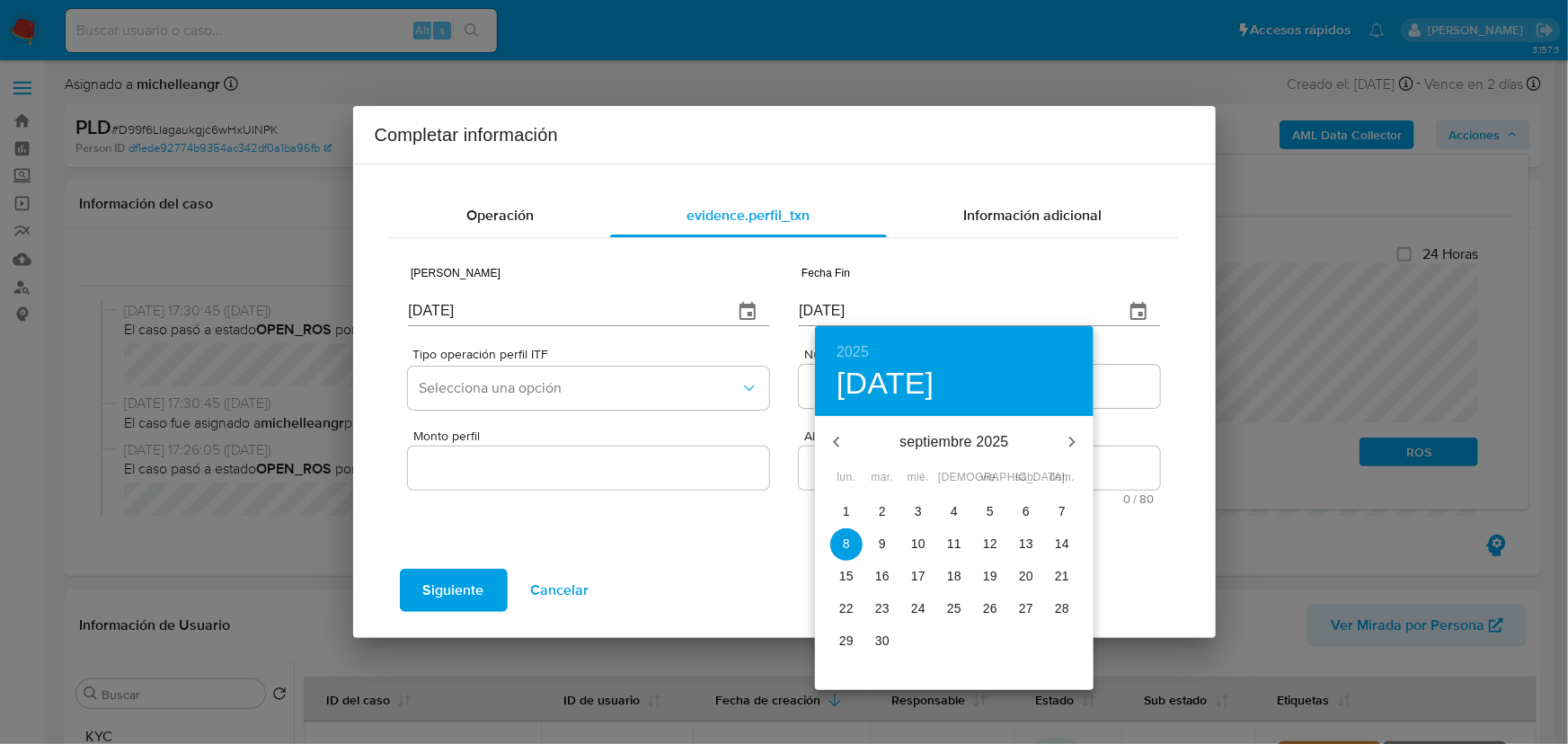
click at [848, 438] on button "button" at bounding box center [837, 441] width 43 height 43
click at [848, 441] on button "button" at bounding box center [837, 441] width 43 height 43
click at [848, 439] on button "button" at bounding box center [837, 441] width 43 height 43
click at [1075, 443] on icon "button" at bounding box center [1072, 442] width 21 height 21
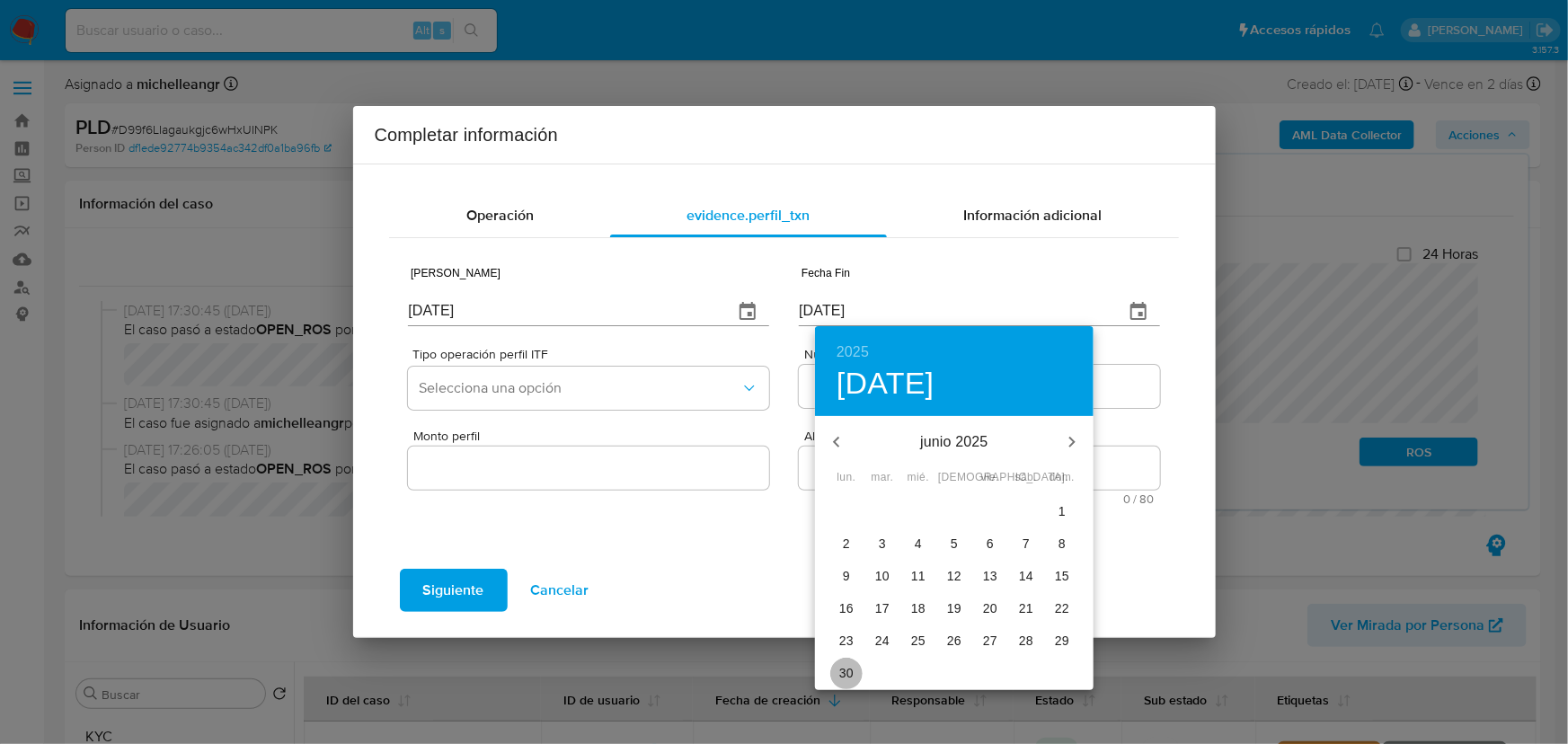
click at [846, 672] on p "30" at bounding box center [846, 673] width 14 height 18
type input "30/06/2025"
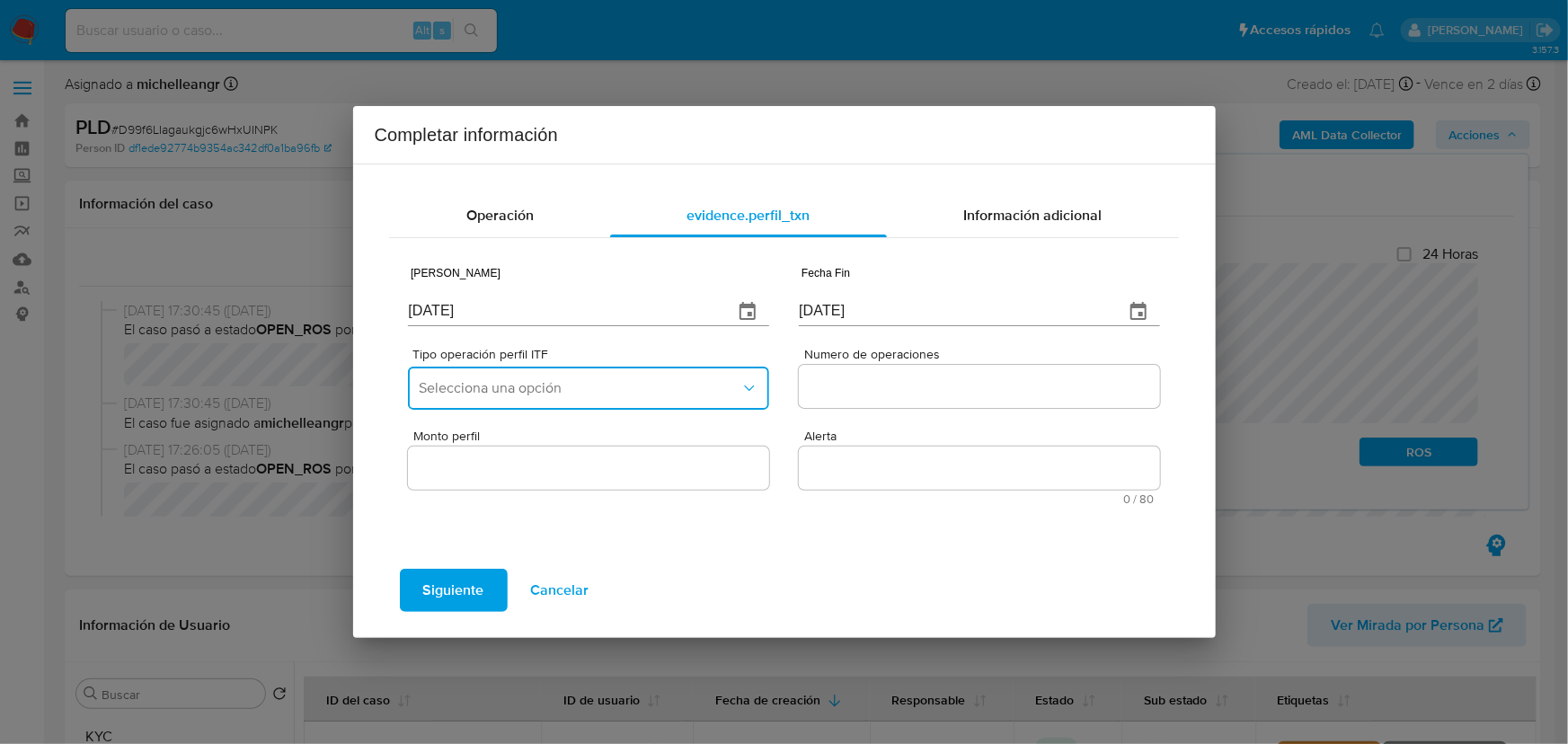
drag, startPoint x: 529, startPoint y: 389, endPoint x: 537, endPoint y: 404, distance: 17.0
click at [530, 386] on span "Selecciona una opción" at bounding box center [578, 387] width 321 height 18
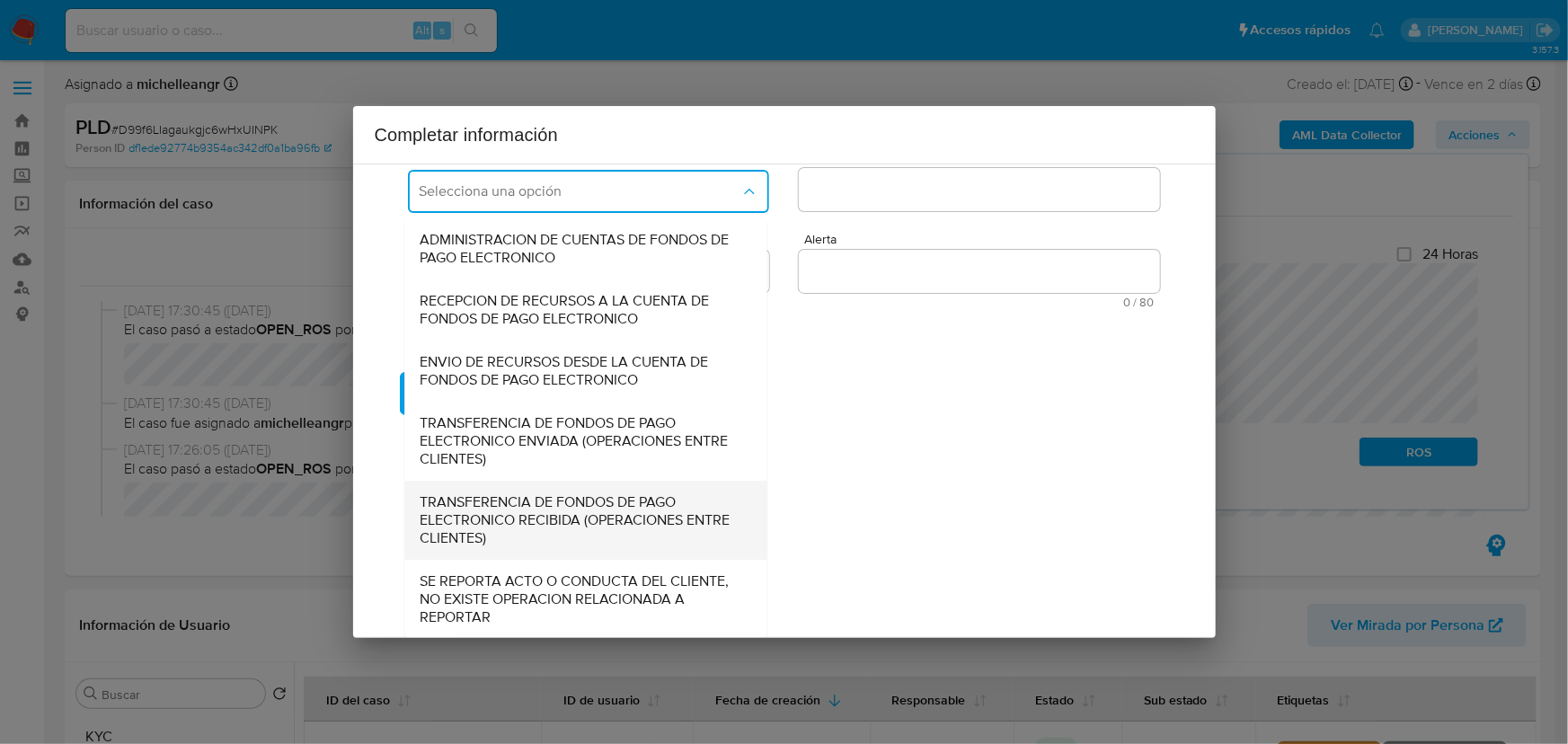
scroll to position [198, 0]
click at [498, 566] on div "SE REPORTA ACTO O CONDUCTA DEL CLIENTE, NO EXISTE OPERACION RELACIONADA A REPOR…" at bounding box center [580, 598] width 323 height 79
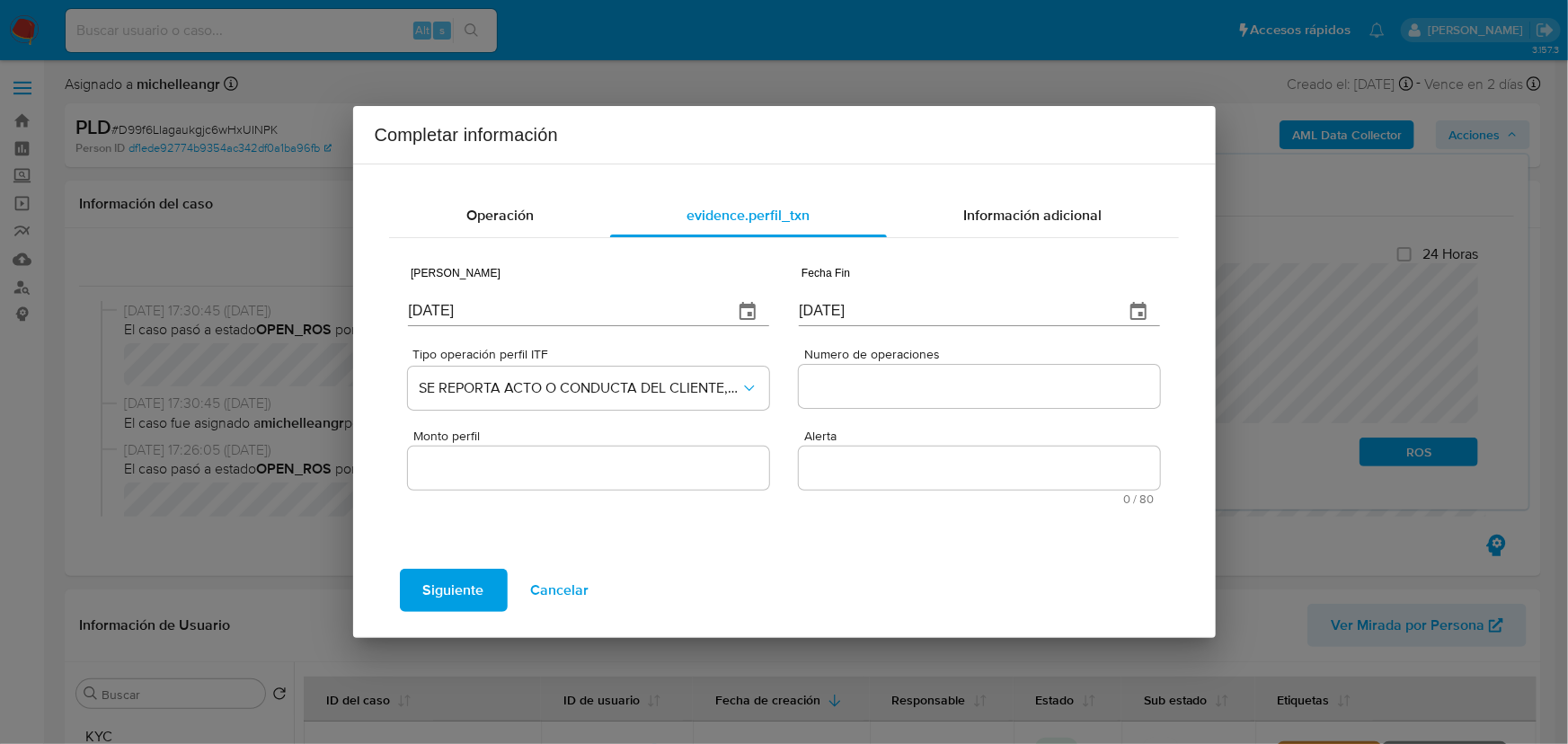
click at [911, 378] on input "Numero de operaciones" at bounding box center [979, 386] width 360 height 23
type input "0"
click at [666, 465] on input "Monto perfil" at bounding box center [588, 468] width 360 height 23
type input "0.0"
click at [897, 439] on span "Alerta" at bounding box center [984, 437] width 360 height 13
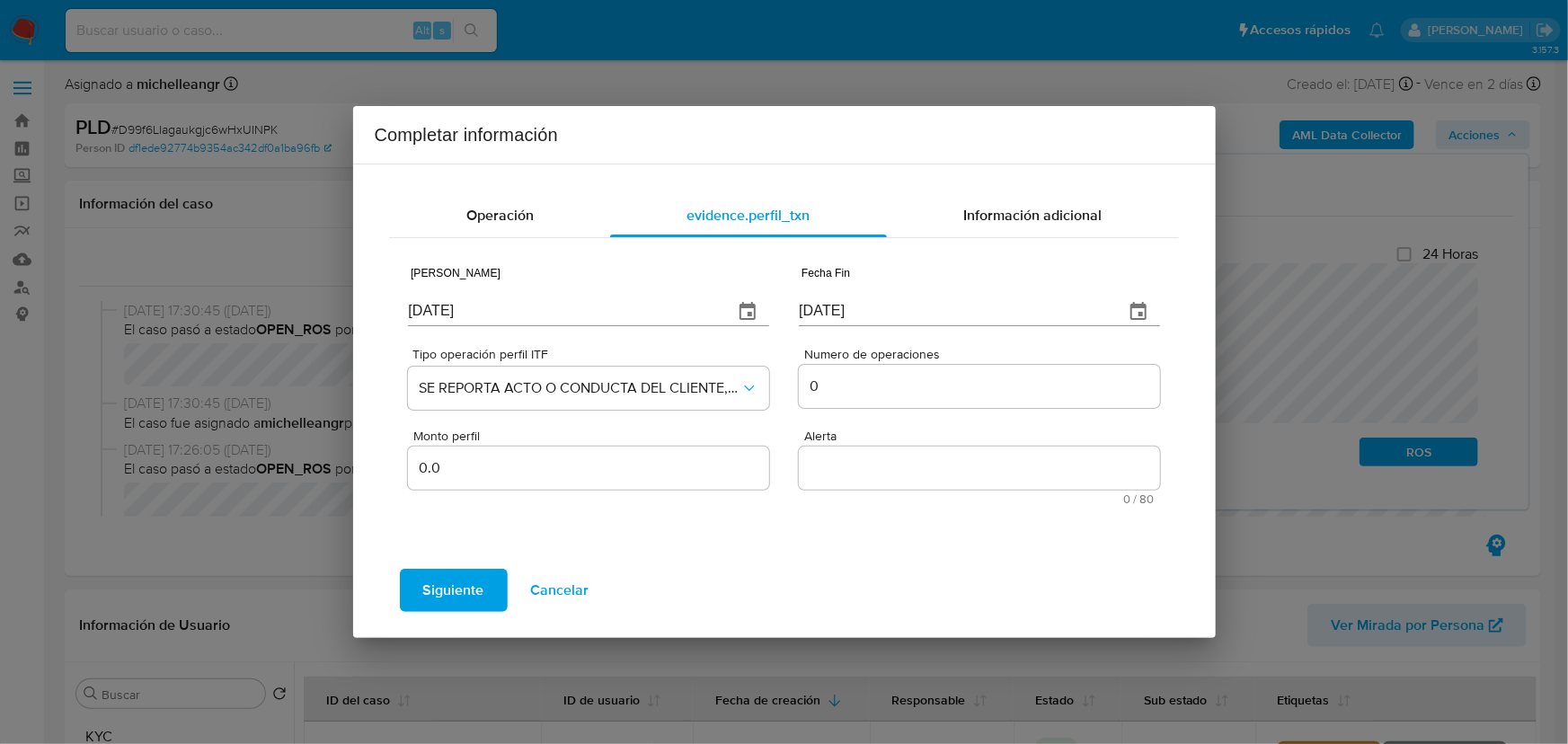
click at [897, 446] on textarea "Alerta" at bounding box center [979, 467] width 360 height 43
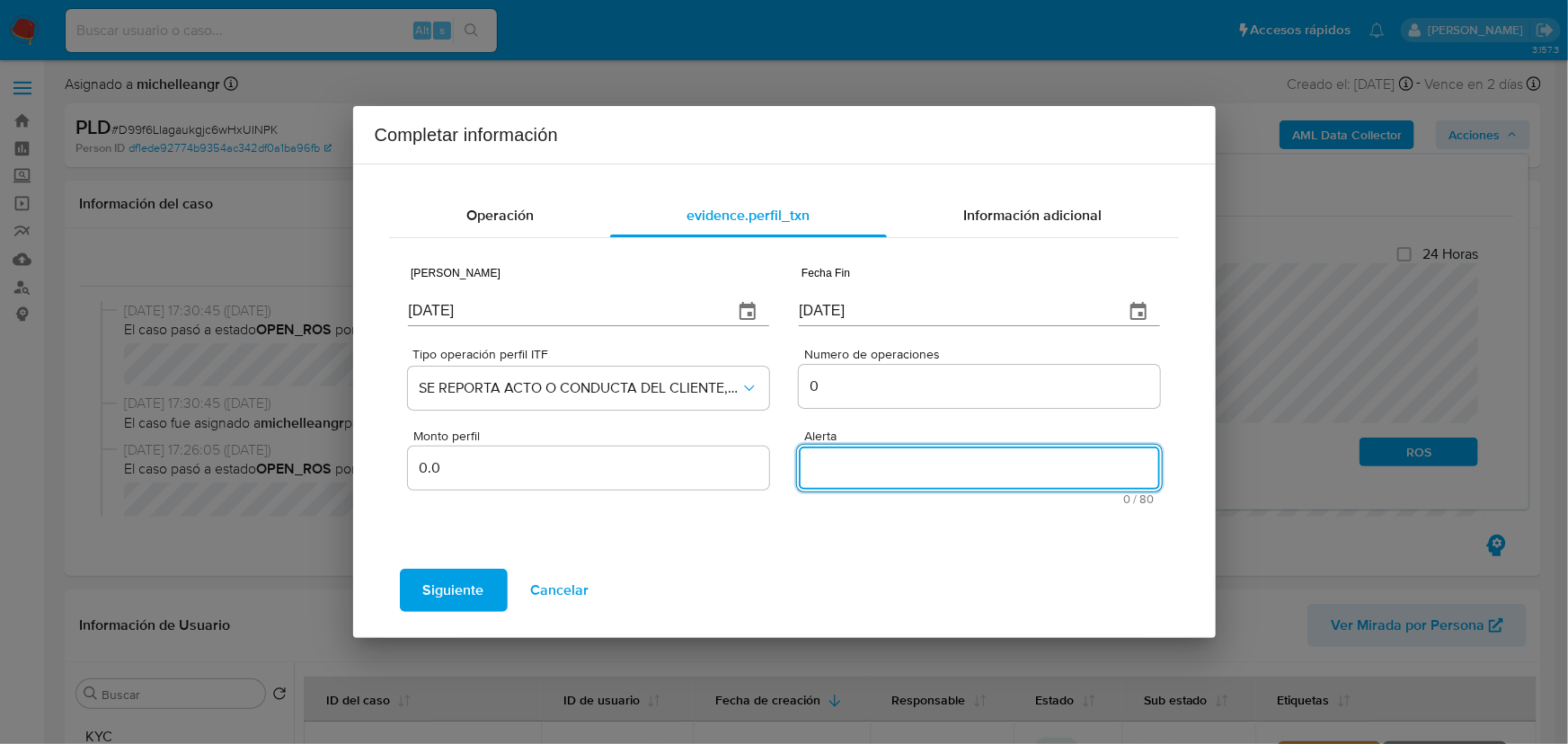
paste textarea "DESVIOINTEGRALMLM / DESVIOPROPORCIONALMLM"
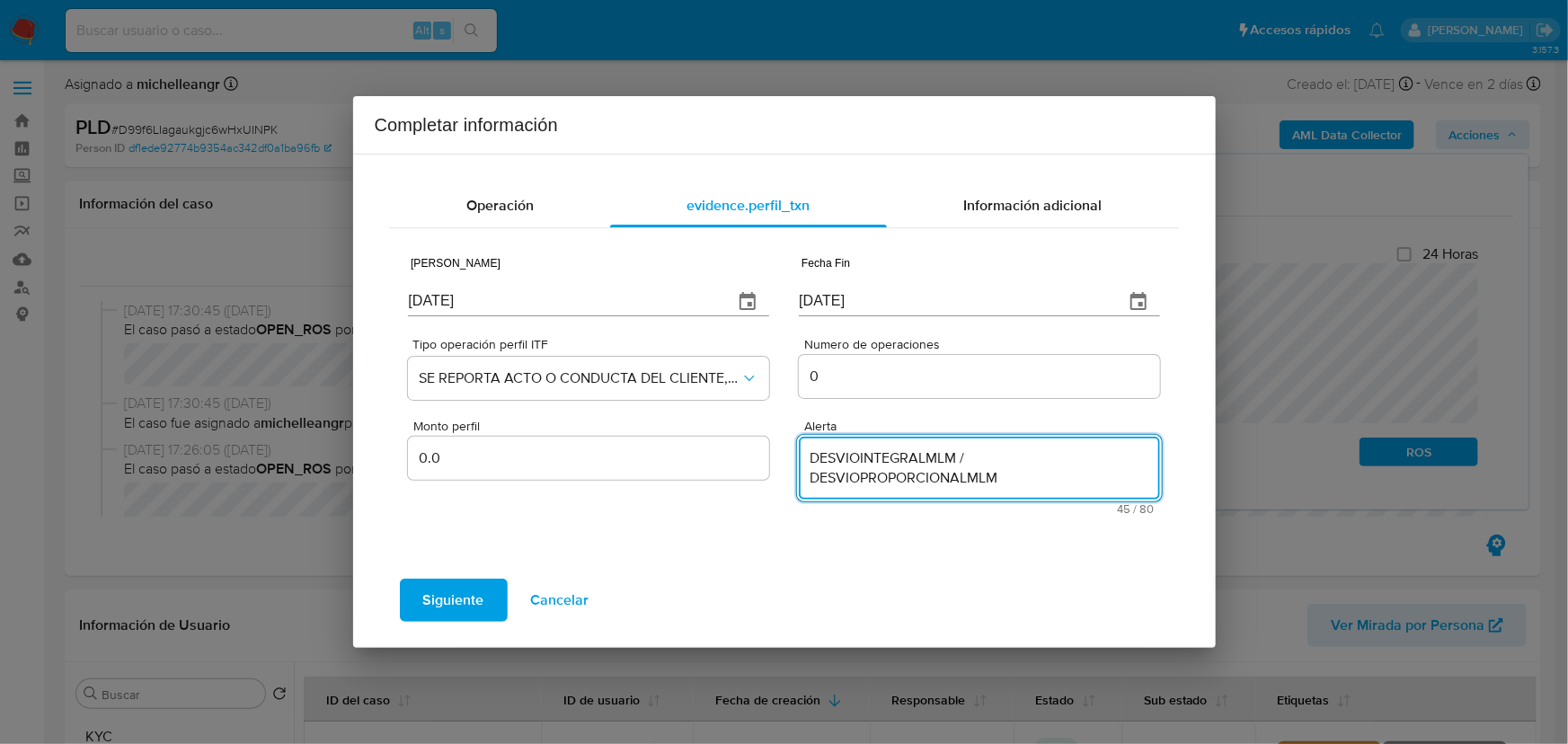
type textarea "DESVIOINTEGRALMLM / DESVIOPROPORCIONALMLM"
click at [1017, 193] on div "Información adicional" at bounding box center [1032, 205] width 292 height 43
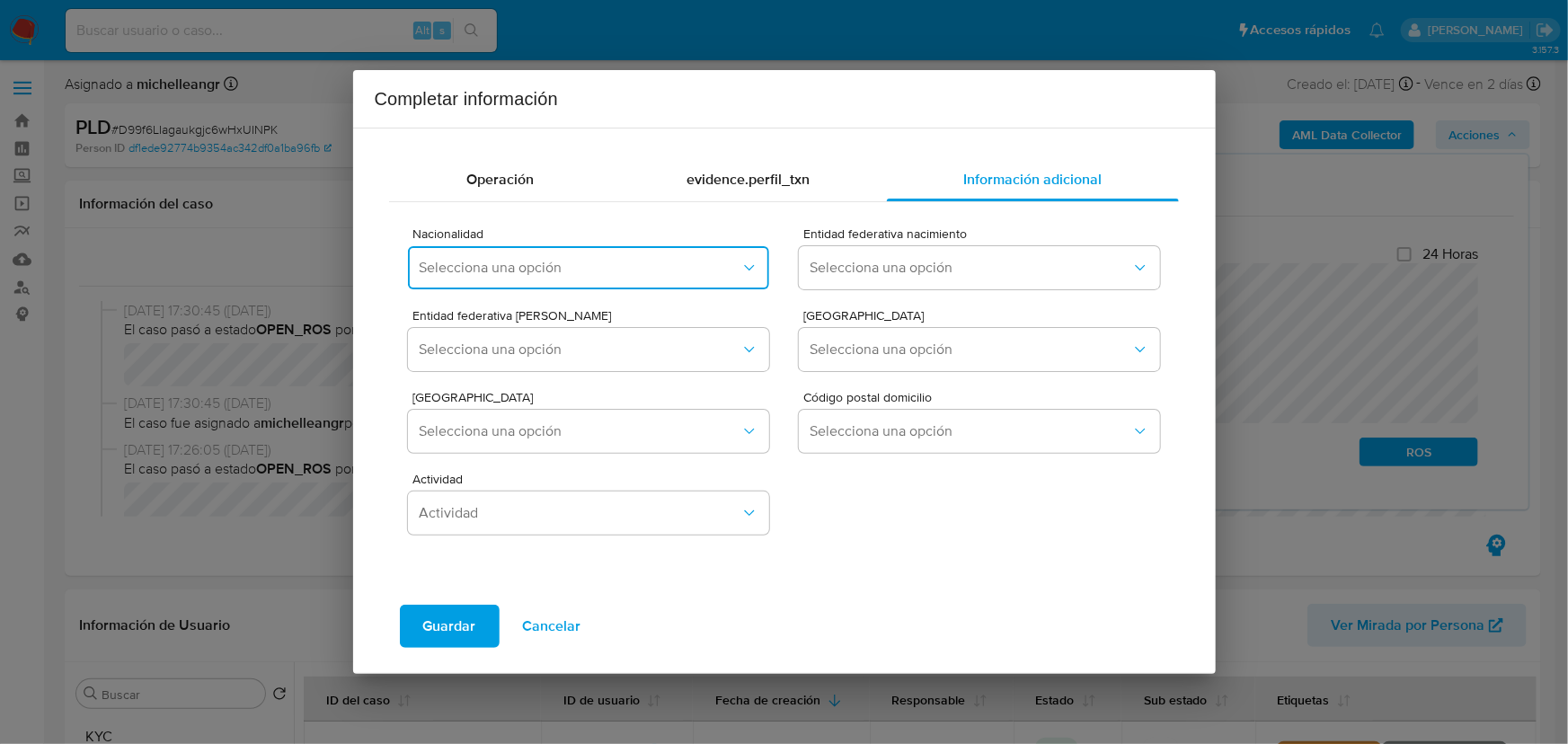
click at [602, 257] on button "Selecciona una opción" at bounding box center [588, 267] width 360 height 43
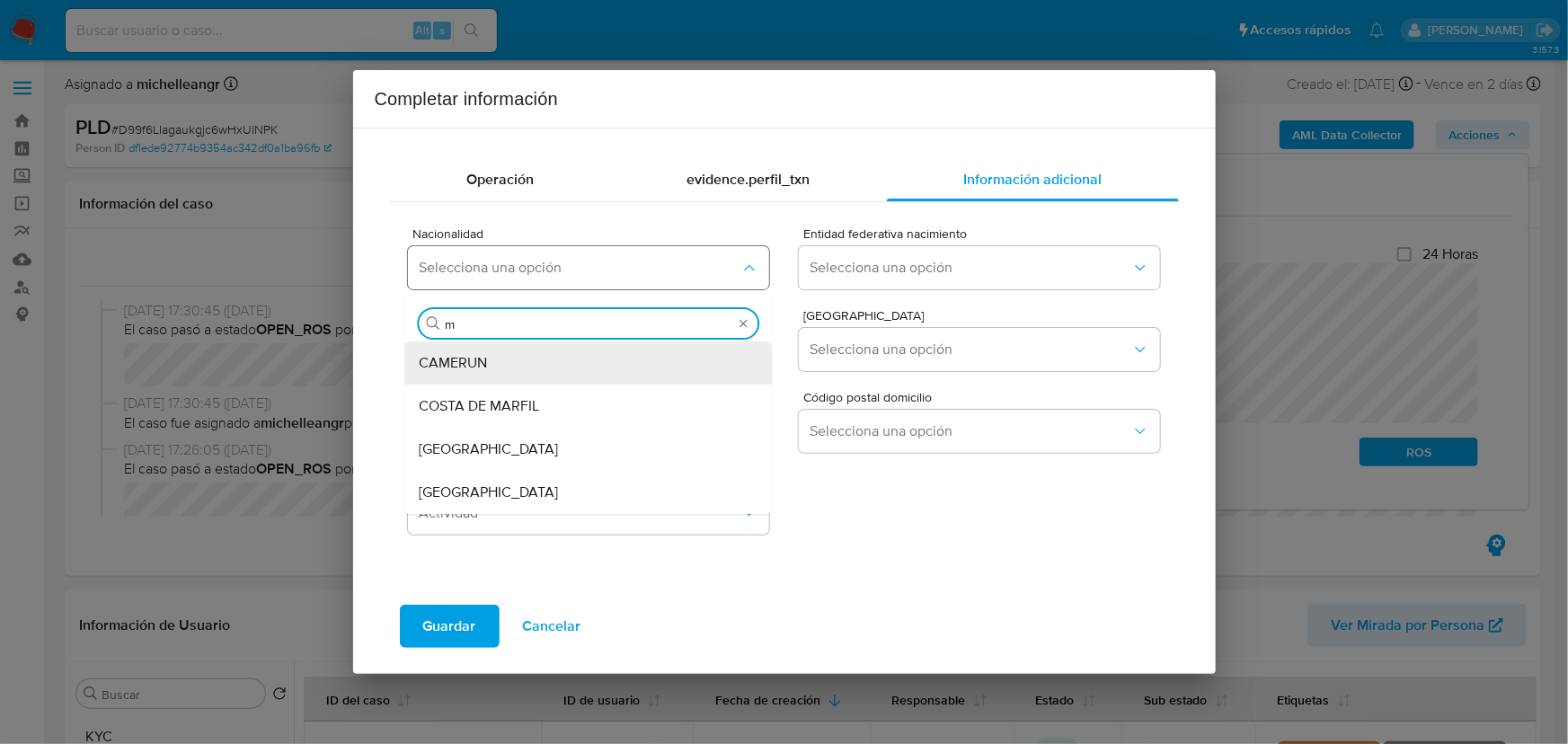
type input "me"
drag, startPoint x: 485, startPoint y: 495, endPoint x: 916, endPoint y: 323, distance: 464.1
click at [485, 495] on div "MEXICO" at bounding box center [583, 492] width 328 height 43
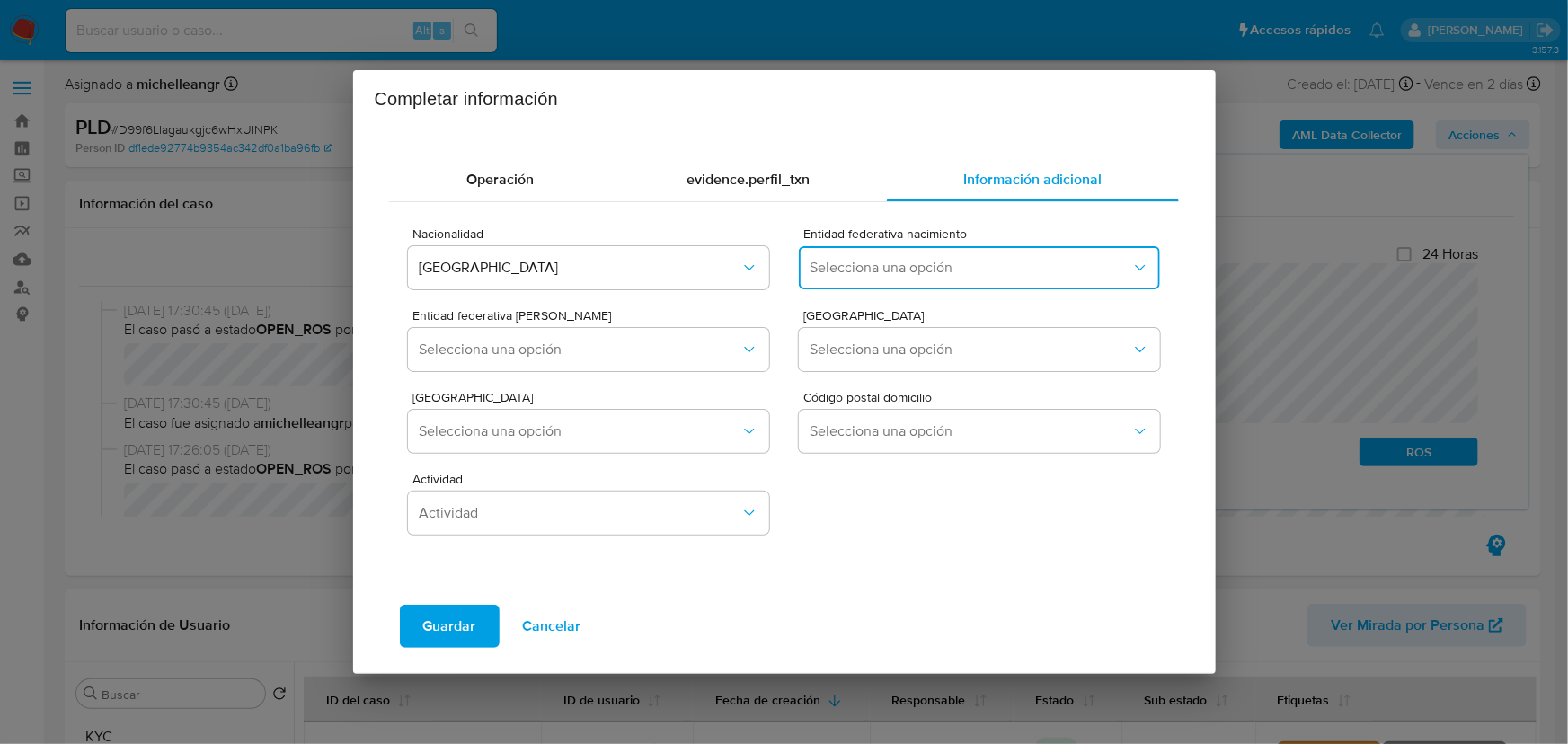
click at [899, 254] on button "Selecciona una opción" at bounding box center [979, 267] width 360 height 43
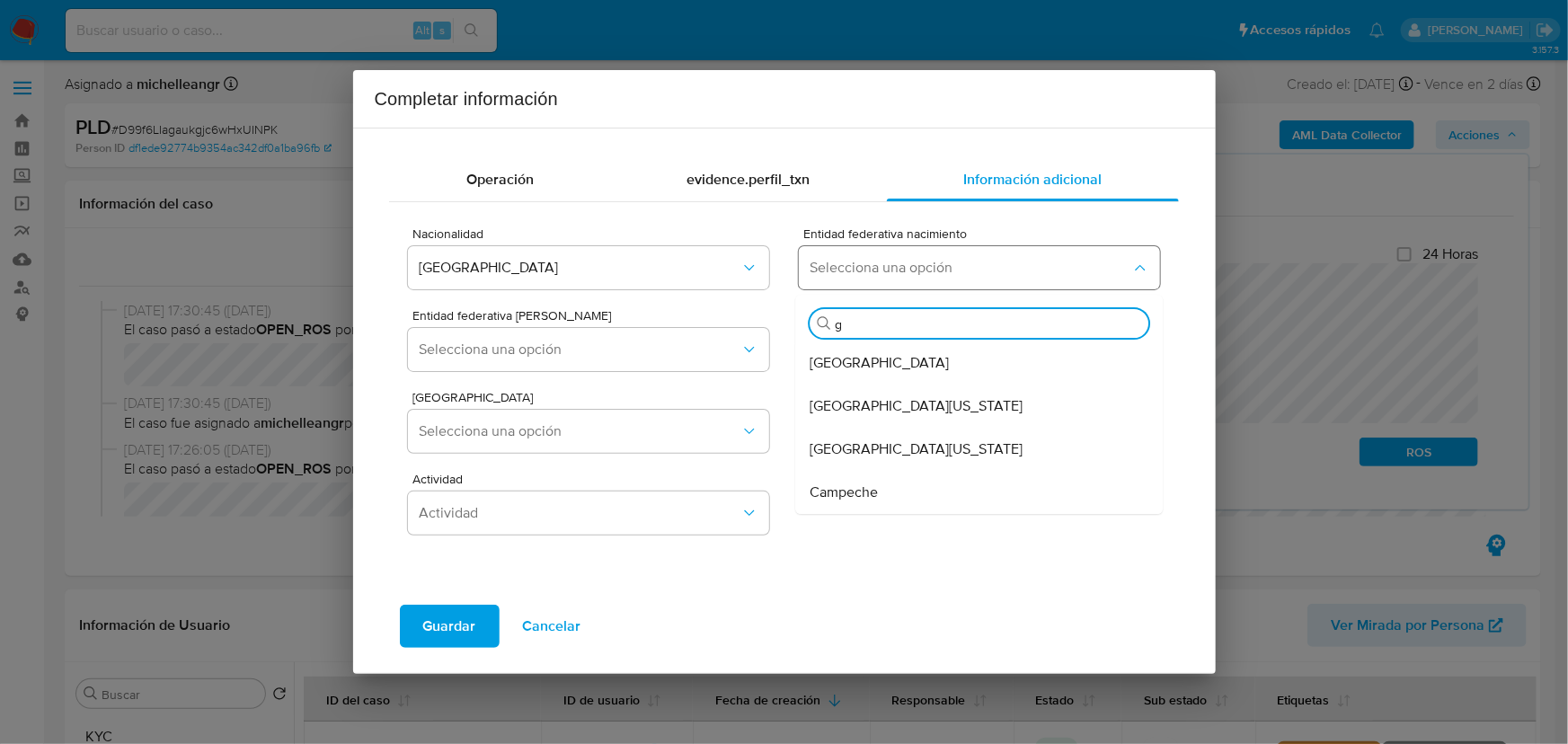
type input "gu"
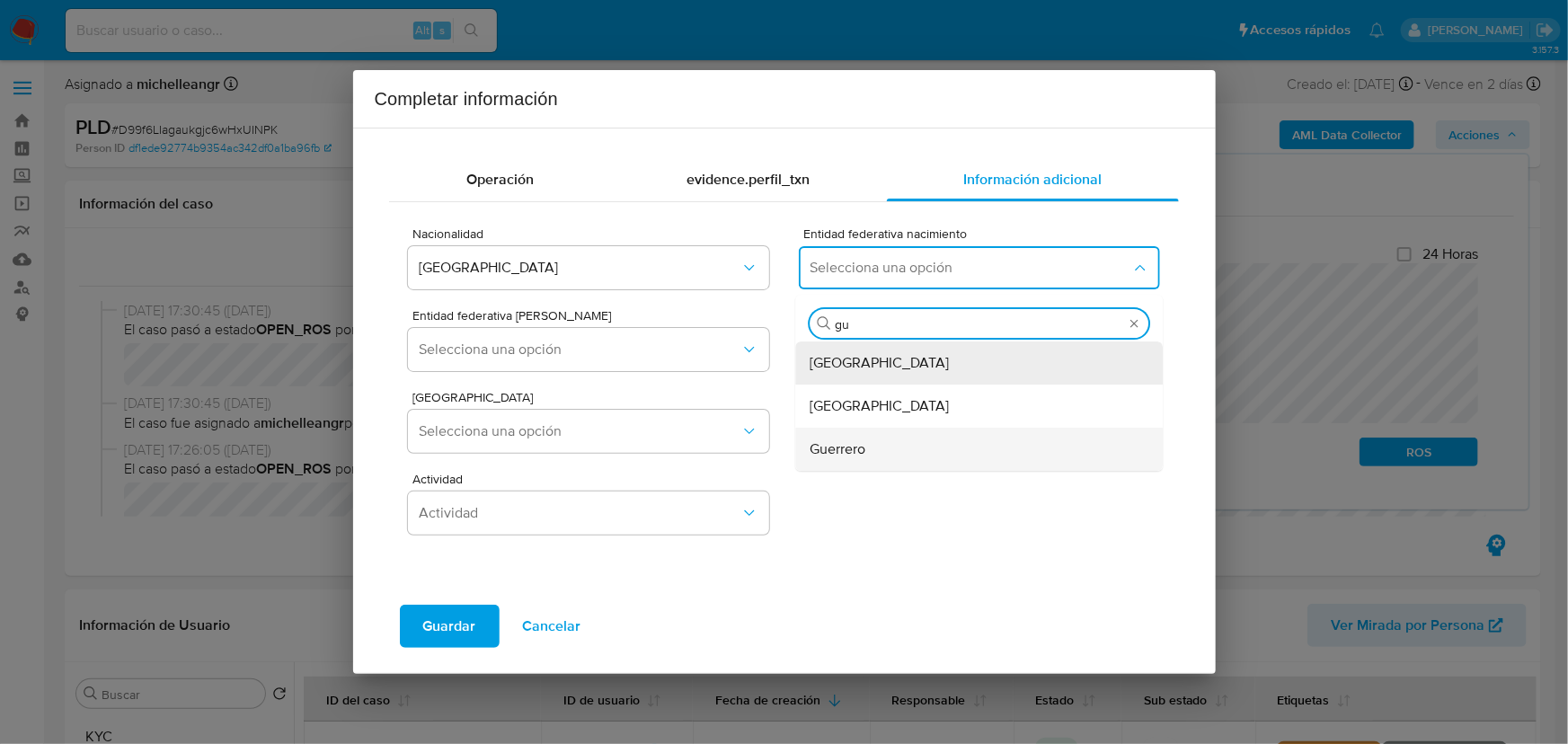
click at [870, 445] on div "Guerrero" at bounding box center [974, 449] width 328 height 43
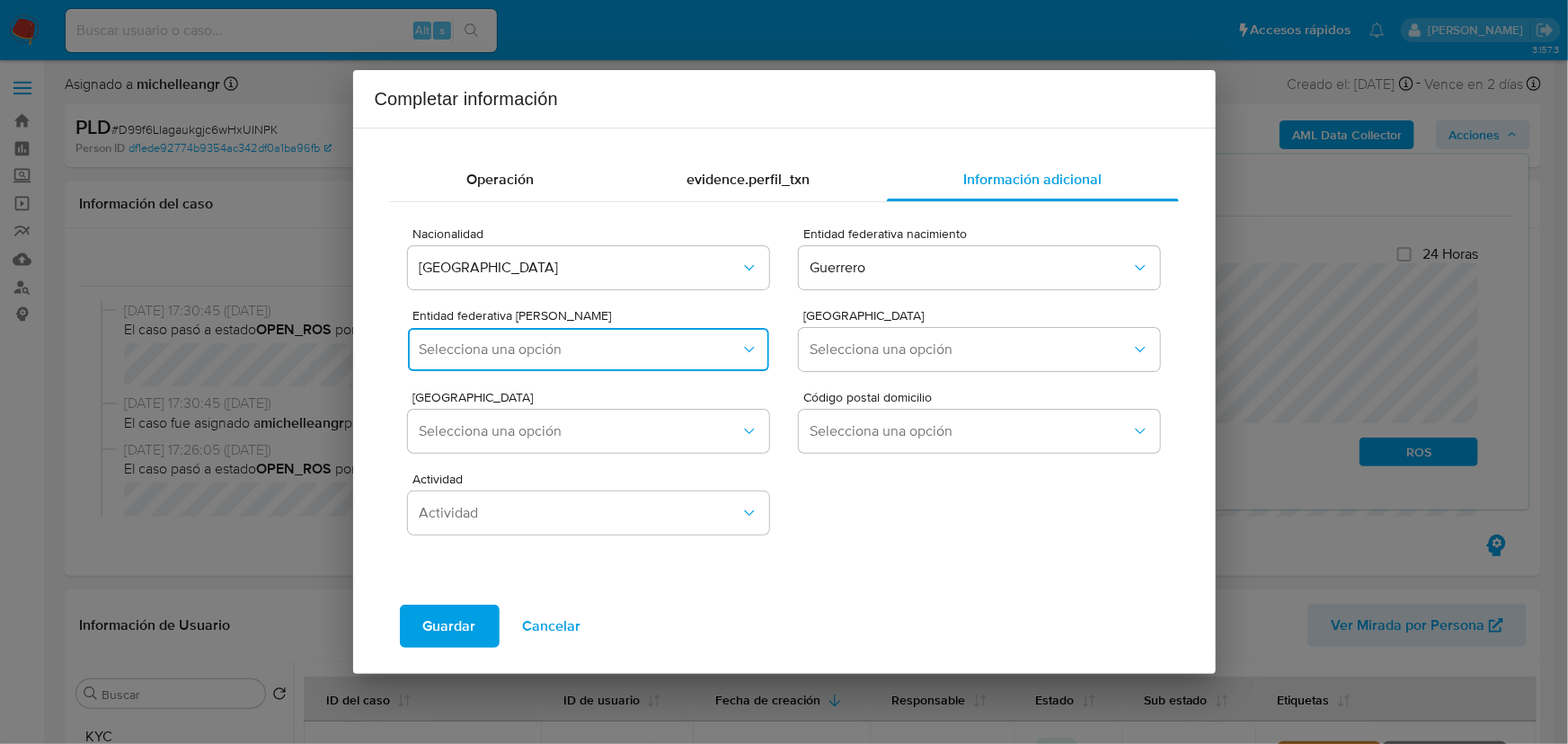
click at [629, 351] on span "Selecciona una opción" at bounding box center [578, 349] width 321 height 18
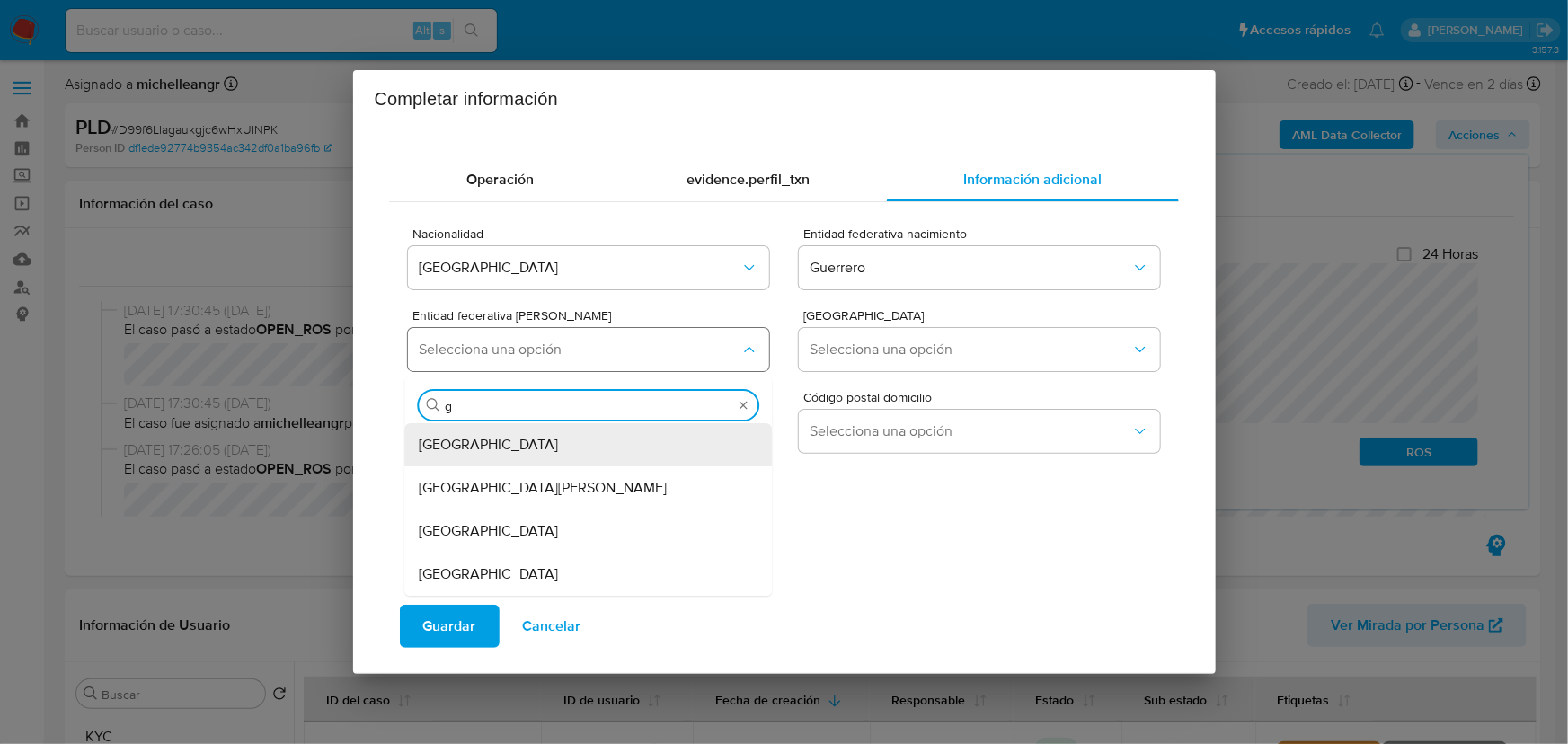
type input "gu"
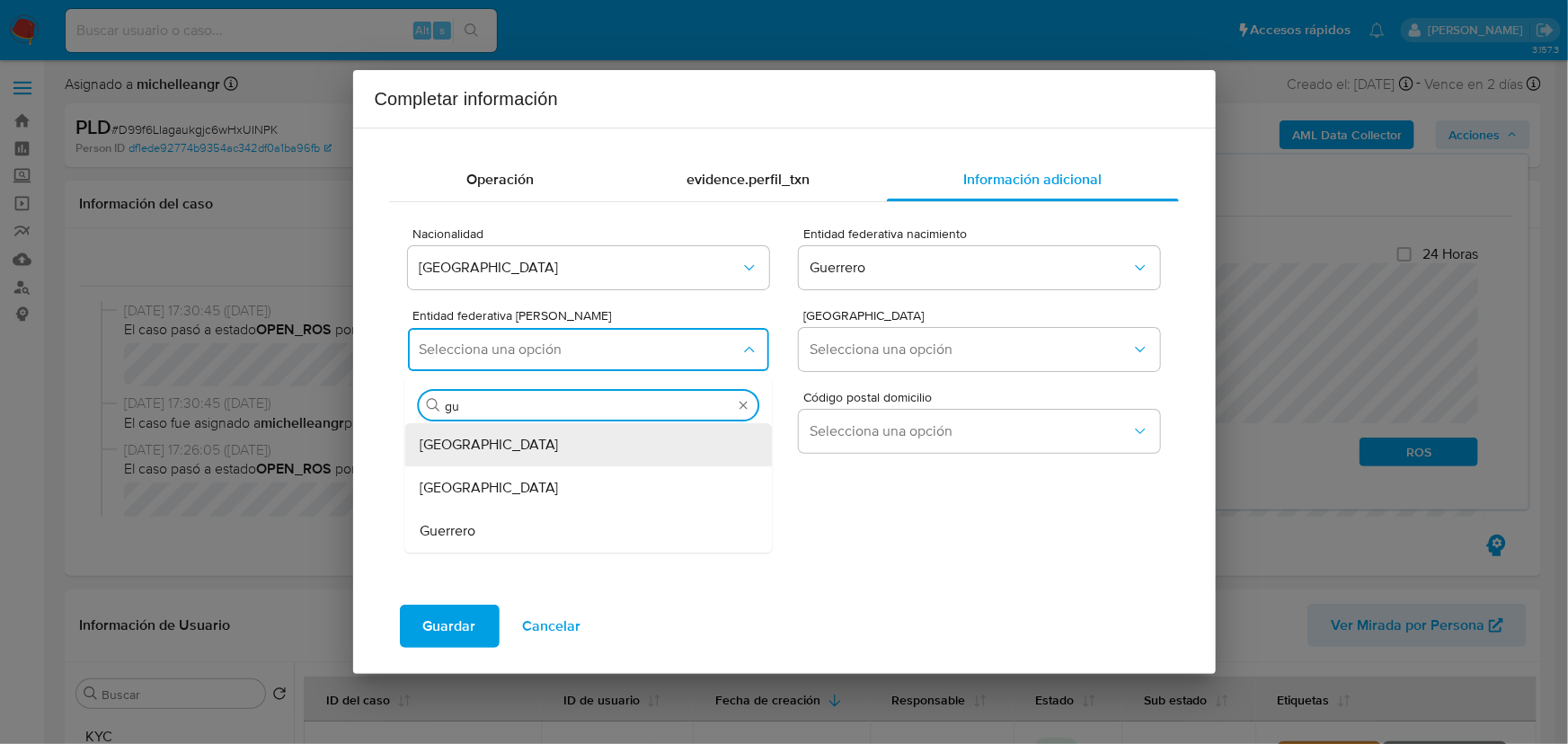
drag, startPoint x: 478, startPoint y: 530, endPoint x: 539, endPoint y: 494, distance: 70.8
click at [479, 530] on div "Guerrero" at bounding box center [583, 531] width 328 height 43
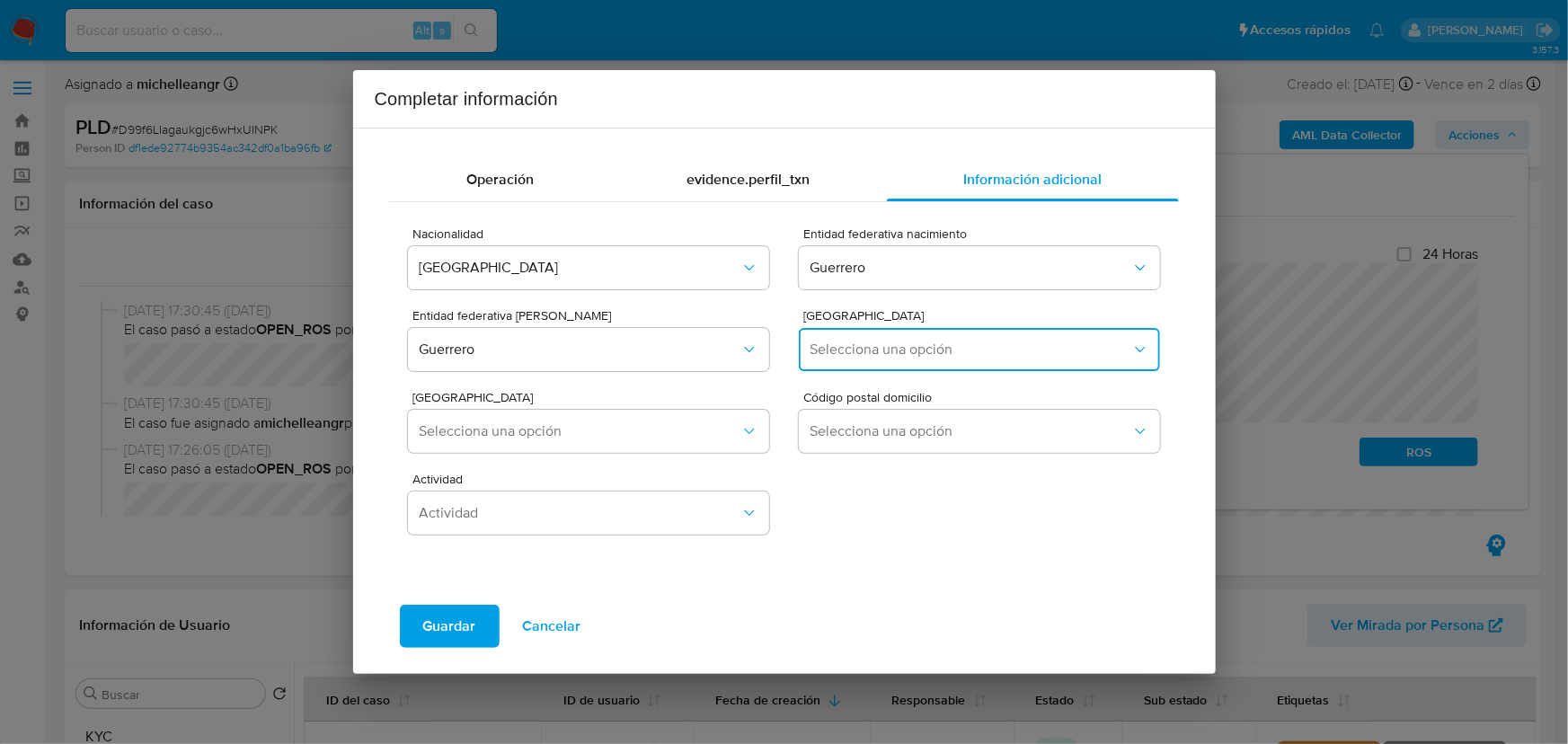
click at [862, 352] on span "Selecciona una opción" at bounding box center [970, 349] width 321 height 18
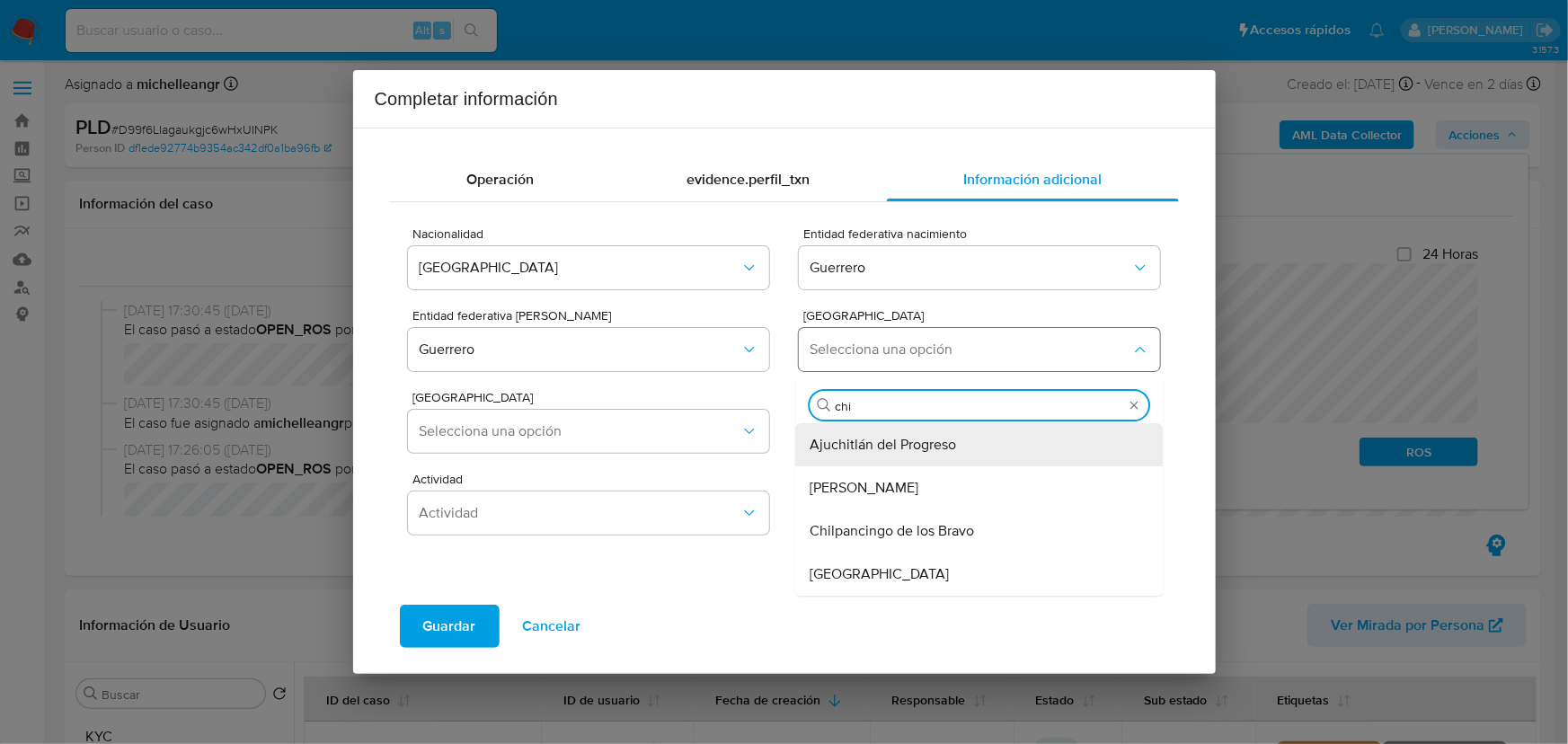
type input "chil"
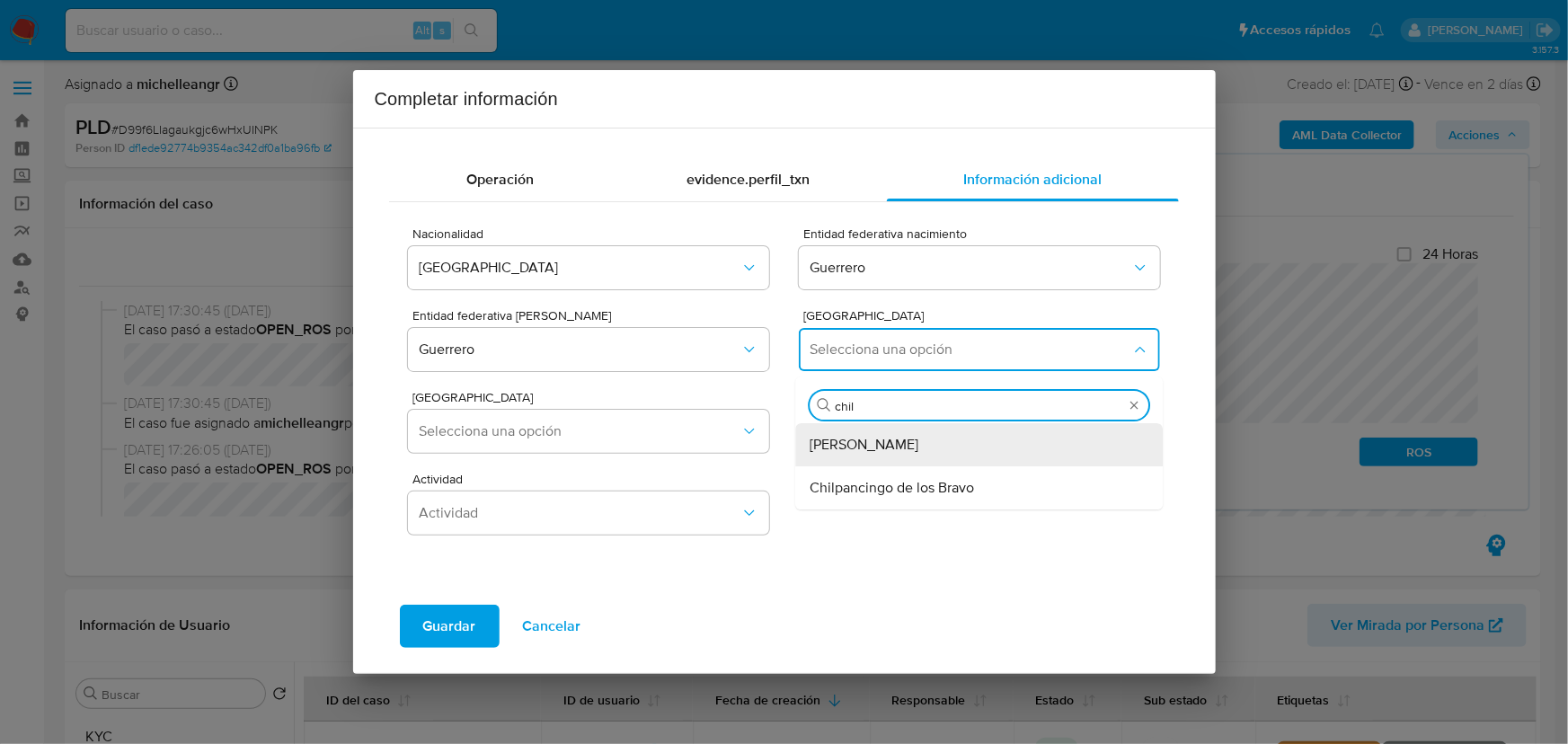
drag, startPoint x: 864, startPoint y: 486, endPoint x: 771, endPoint y: 466, distance: 95.1
click at [865, 487] on span "Chilpancingo de los Bravo" at bounding box center [892, 488] width 165 height 18
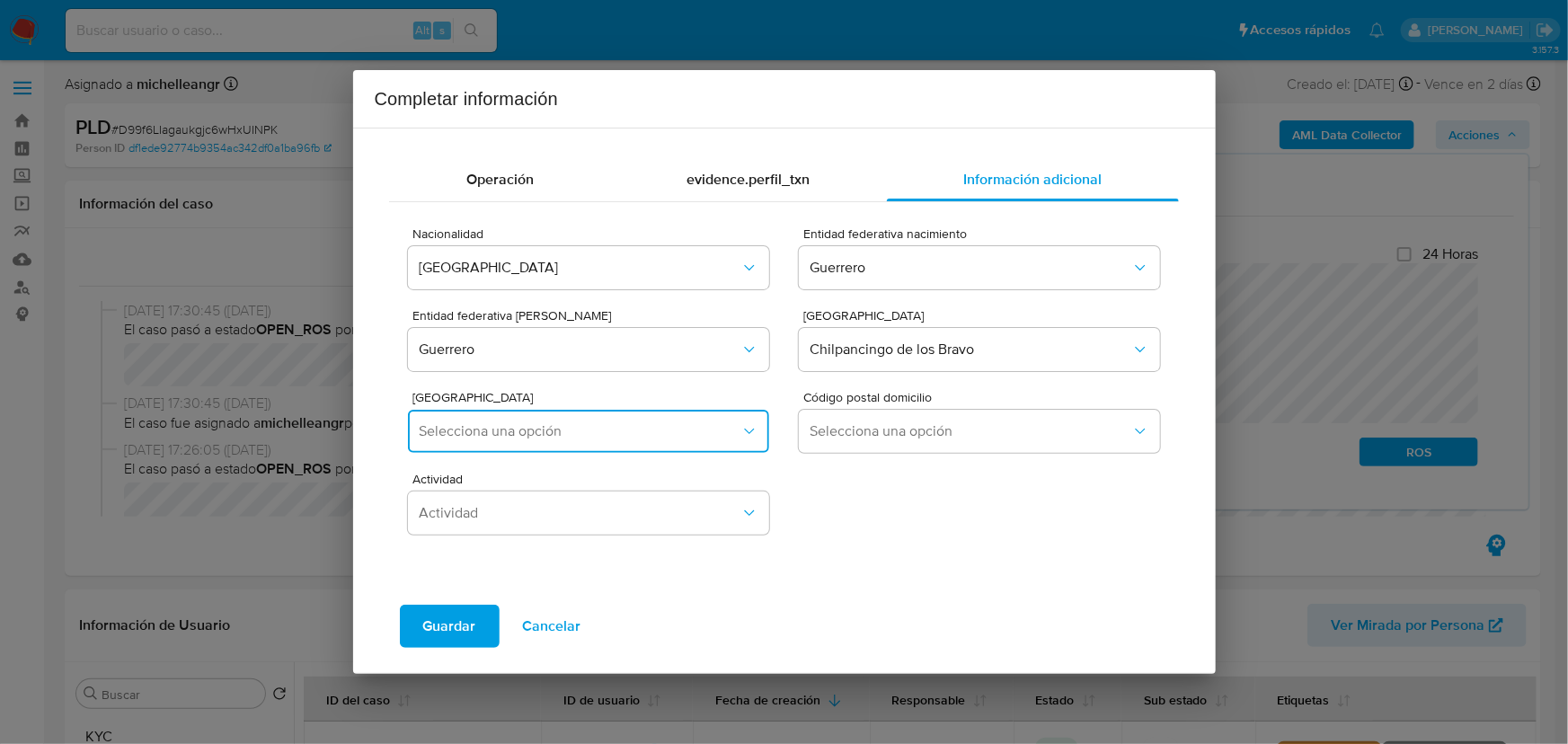
click at [561, 434] on span "Selecciona una opción" at bounding box center [578, 431] width 321 height 18
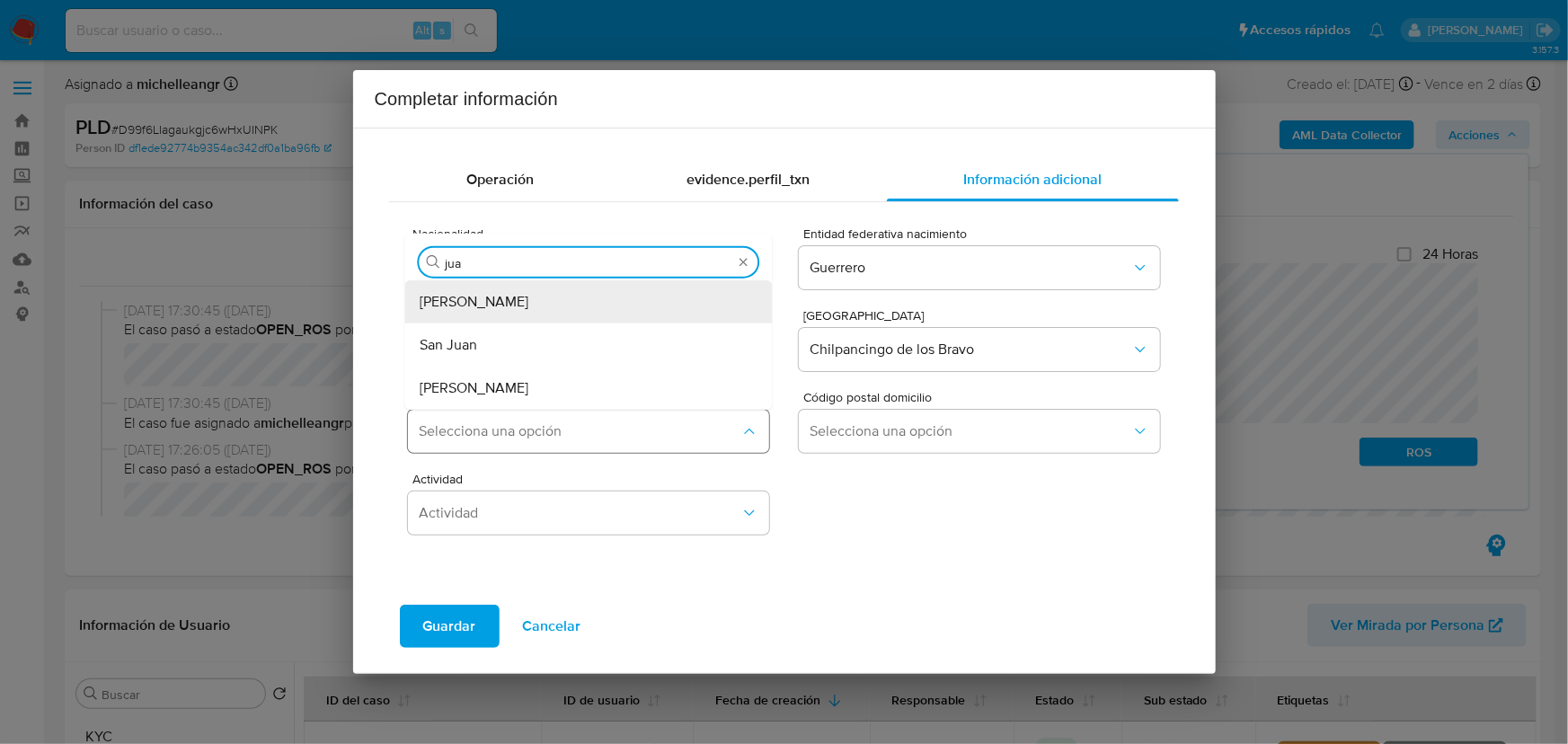
type input "juan"
click at [502, 300] on span "Juan N Alvarez" at bounding box center [473, 301] width 109 height 18
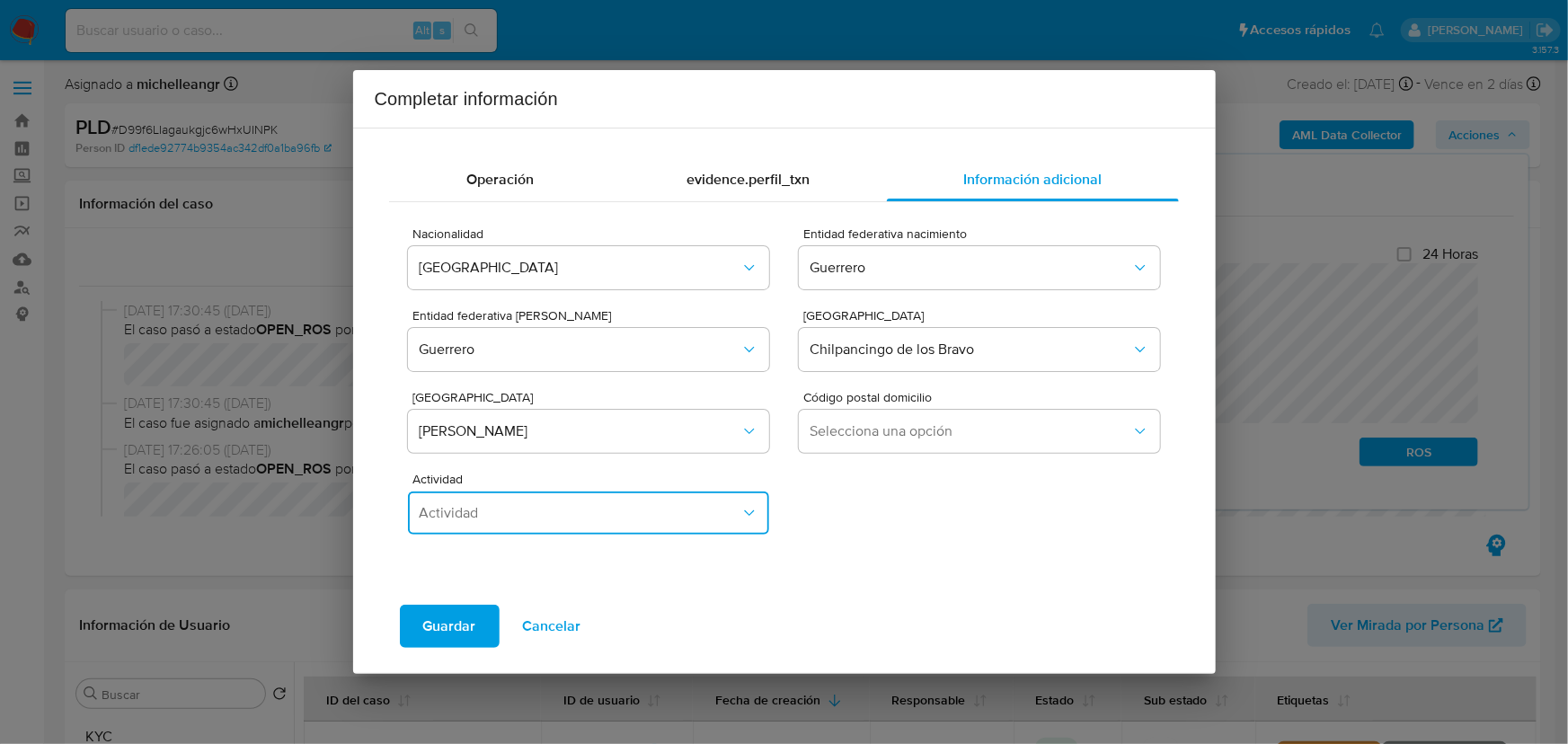
click at [557, 512] on span "Actividad" at bounding box center [578, 513] width 321 height 18
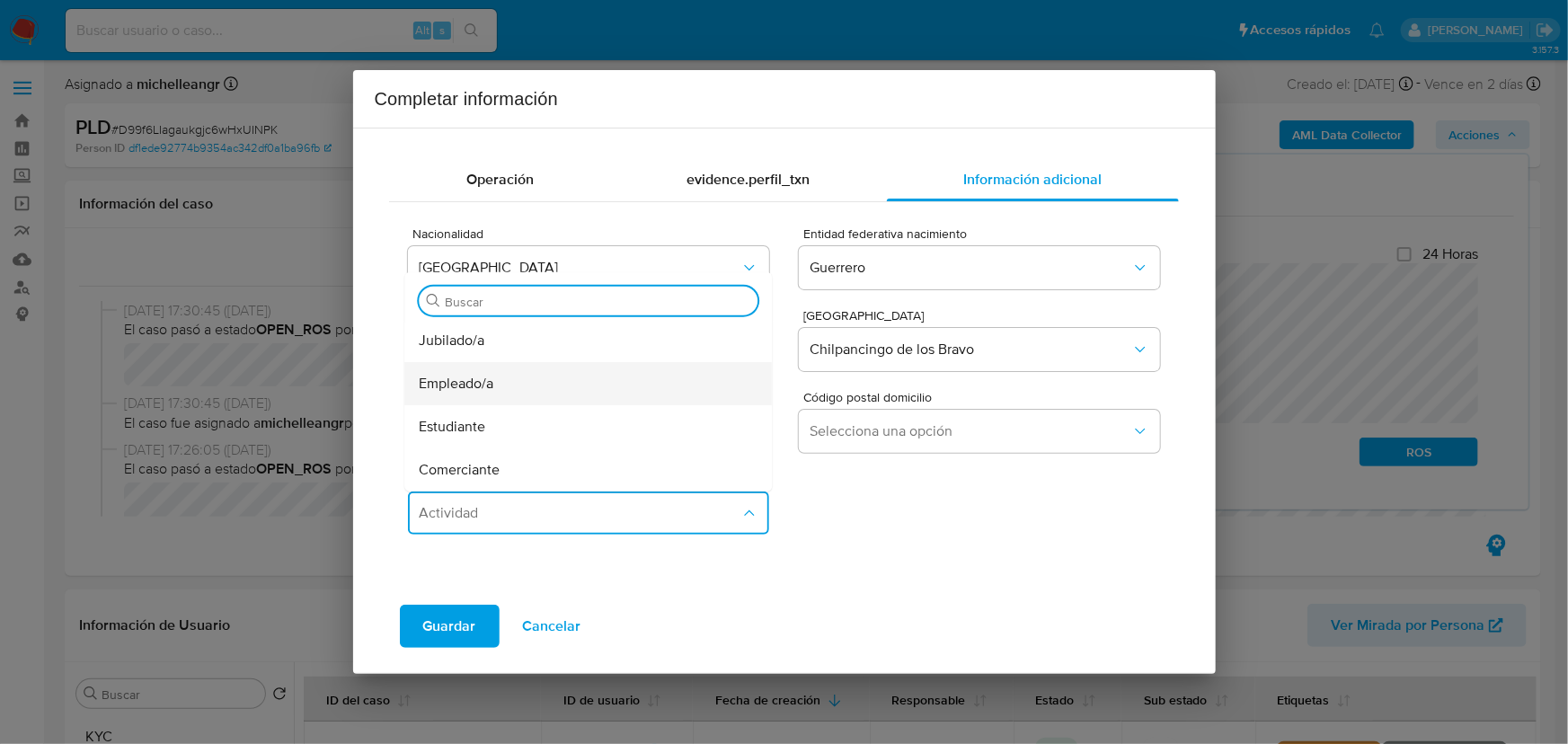
click at [529, 388] on div "Empleado/a" at bounding box center [583, 383] width 328 height 43
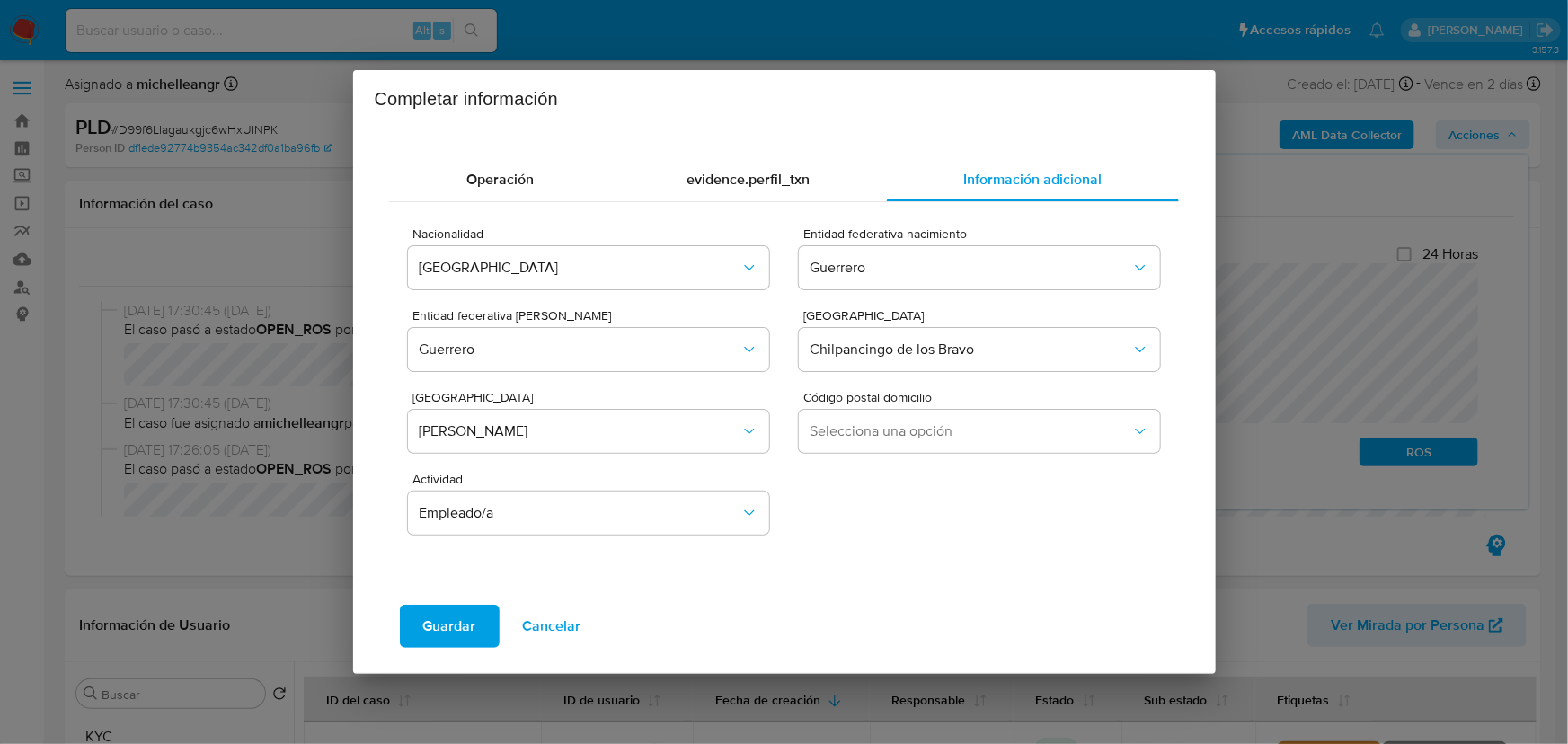
click at [440, 626] on span "Guardar" at bounding box center [449, 625] width 53 height 40
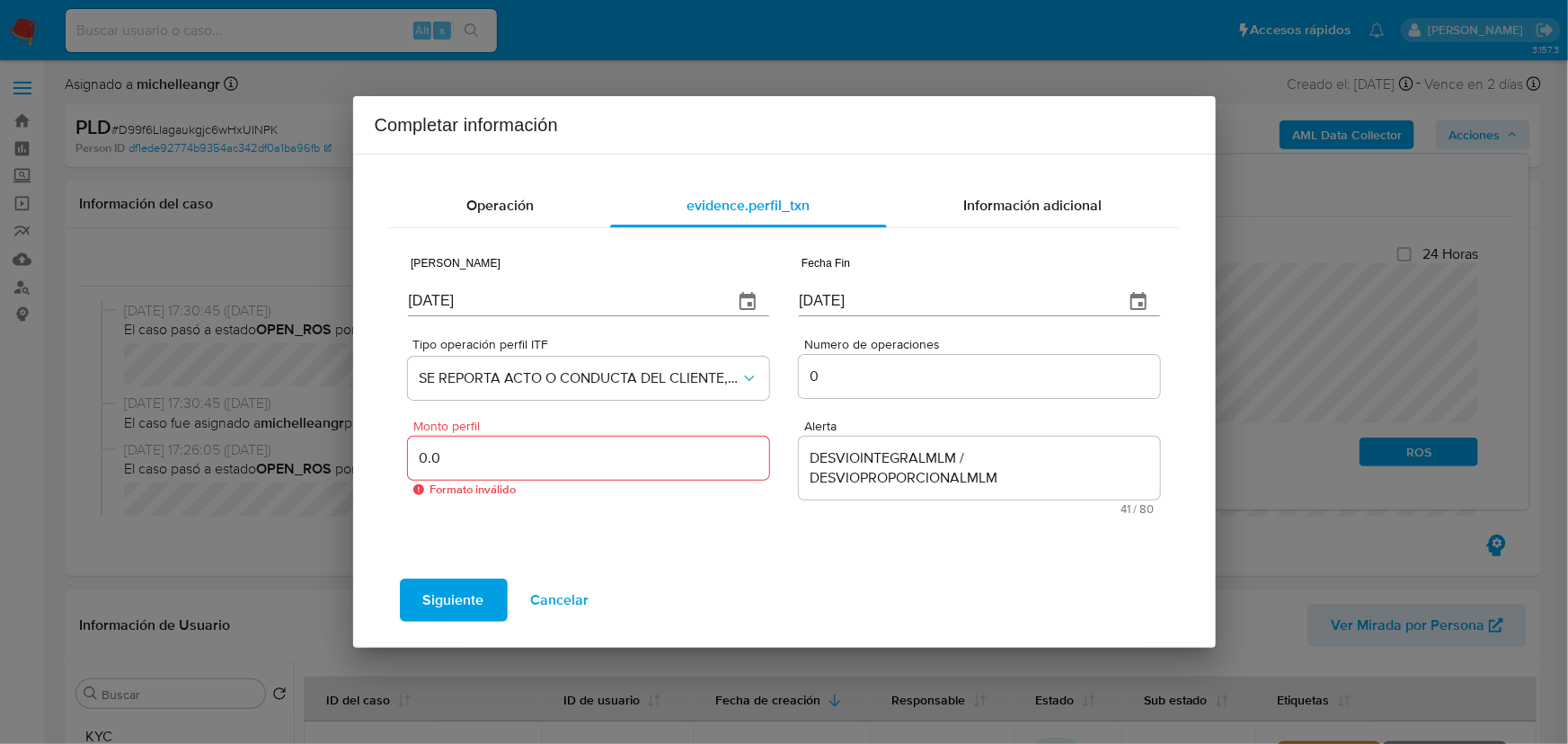
click at [586, 457] on input "0.0" at bounding box center [588, 458] width 360 height 23
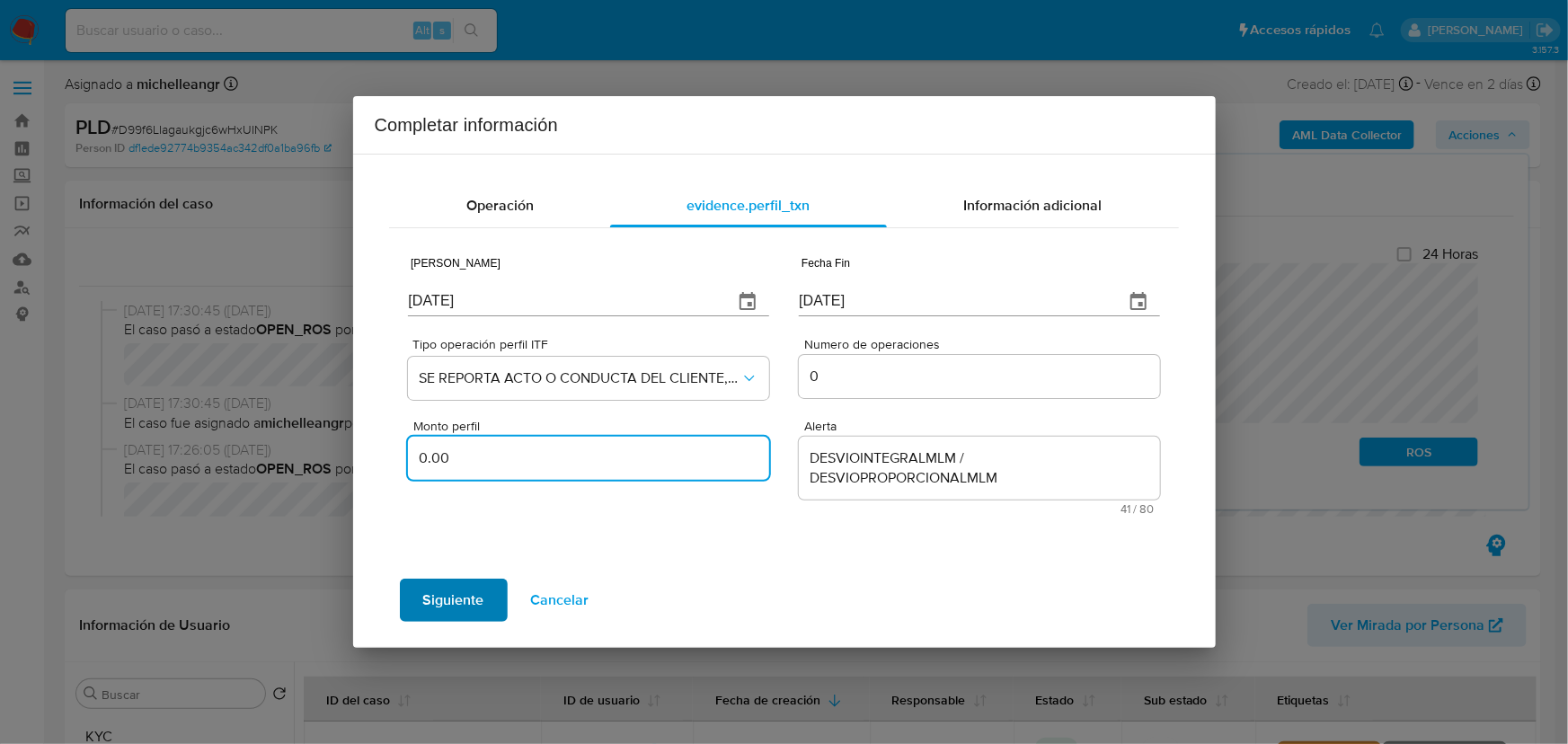
type input "0.00"
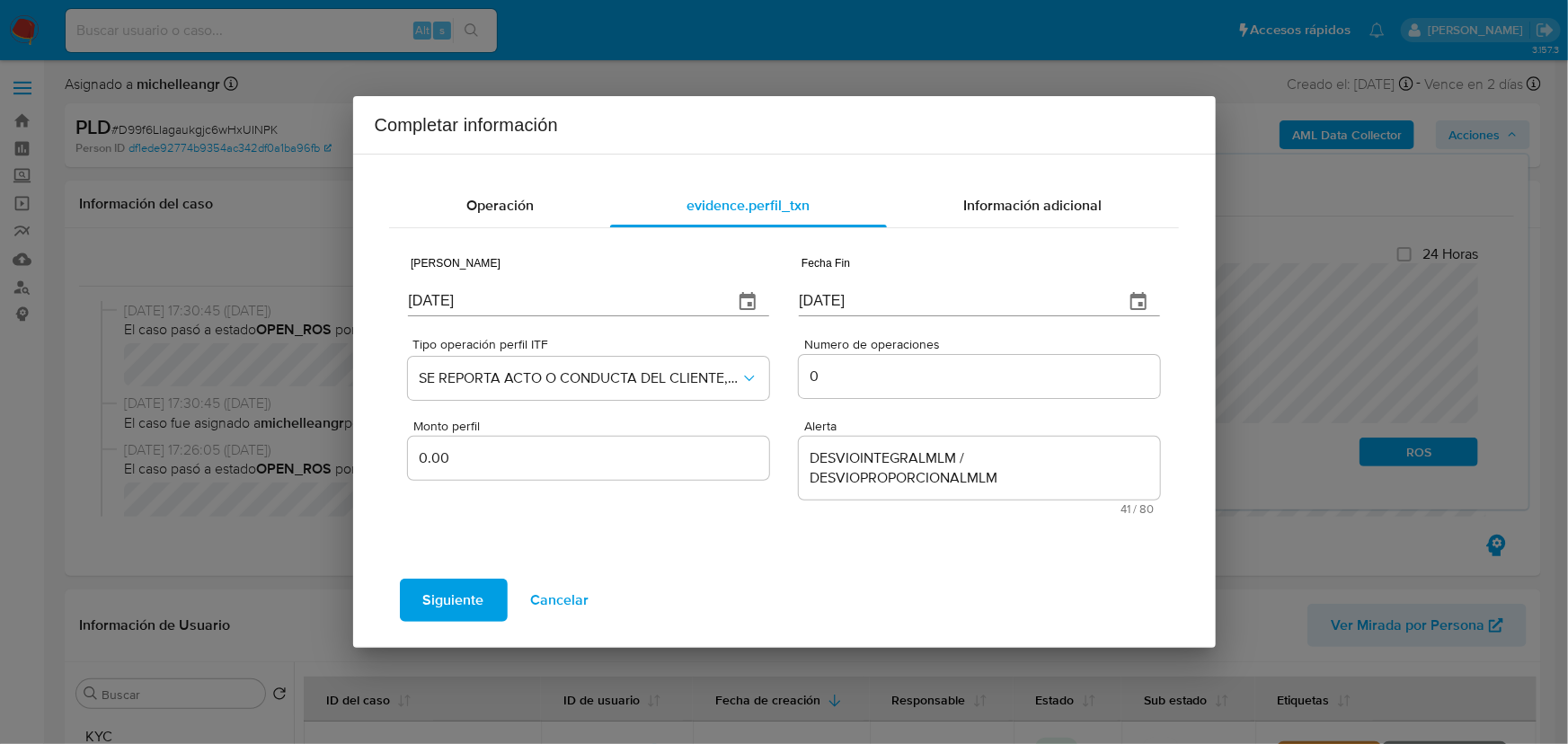
click at [459, 588] on span "Siguiente" at bounding box center [453, 599] width 61 height 40
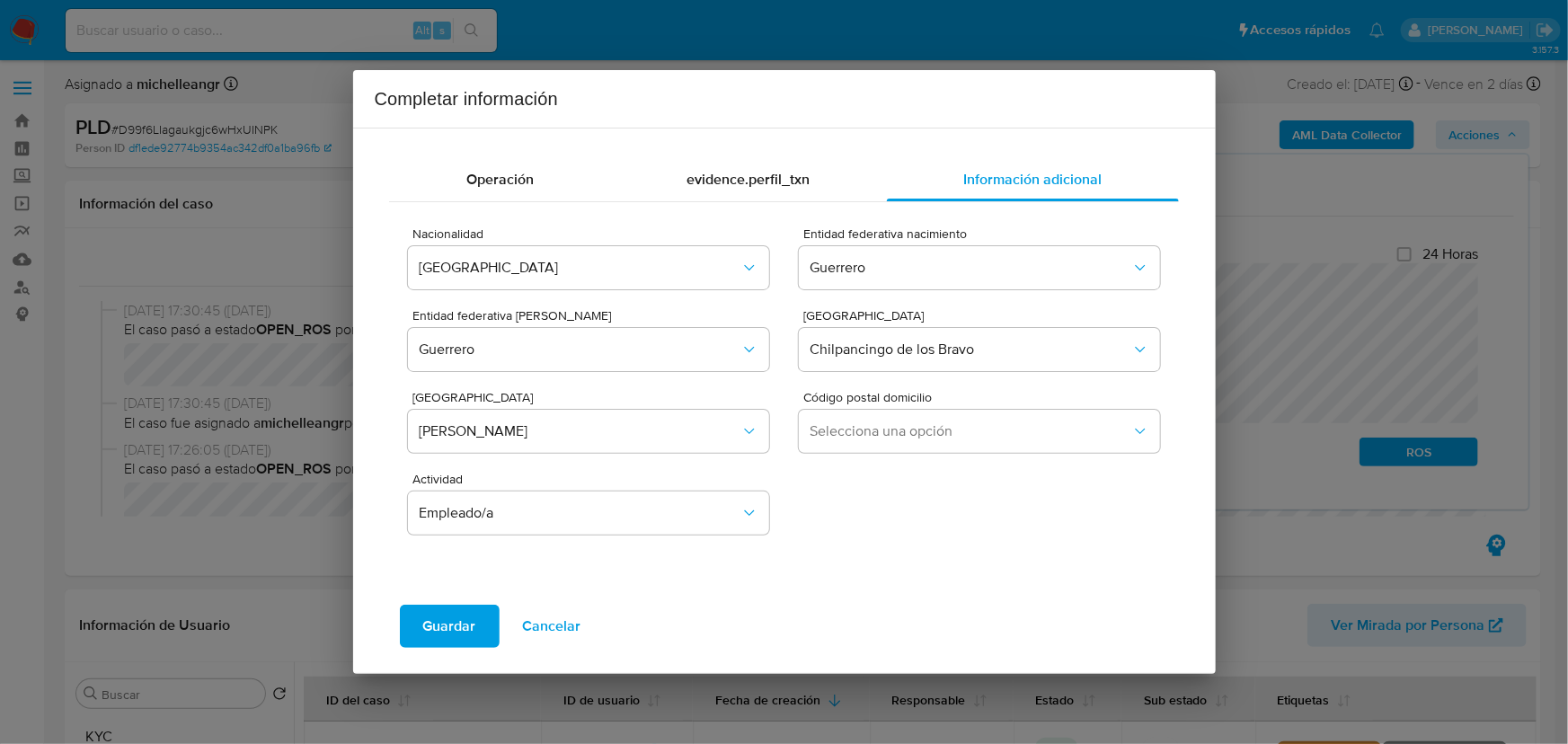
drag, startPoint x: 443, startPoint y: 624, endPoint x: 1075, endPoint y: 454, distance: 654.5
click at [1075, 454] on div "Operación evidence.perfil_txn Información adicional Nacionalidad MEXICO Entidad…" at bounding box center [784, 401] width 819 height 517
click at [936, 430] on span "Selecciona una opción" at bounding box center [970, 431] width 321 height 18
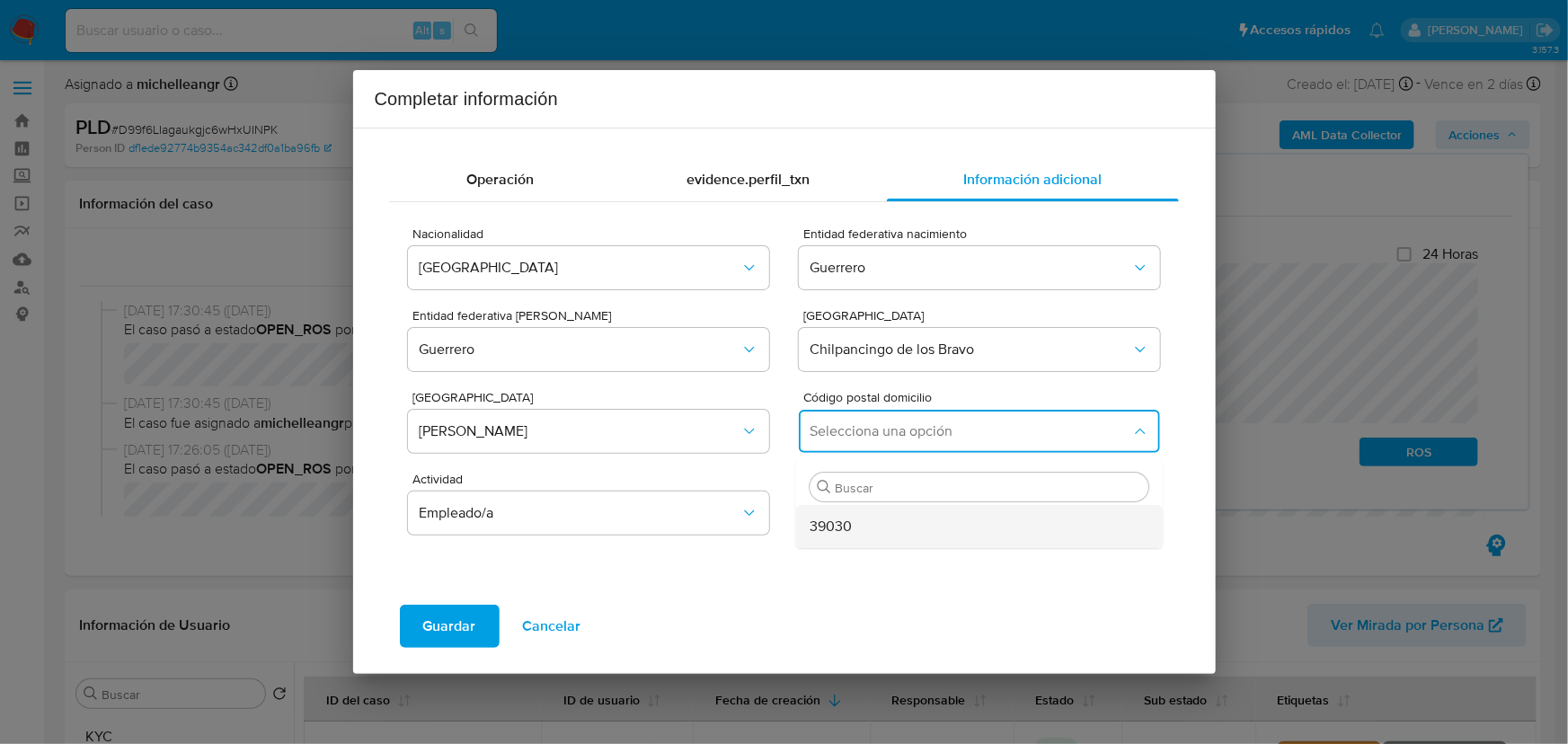
click at [848, 525] on span "39030" at bounding box center [832, 526] width 42 height 18
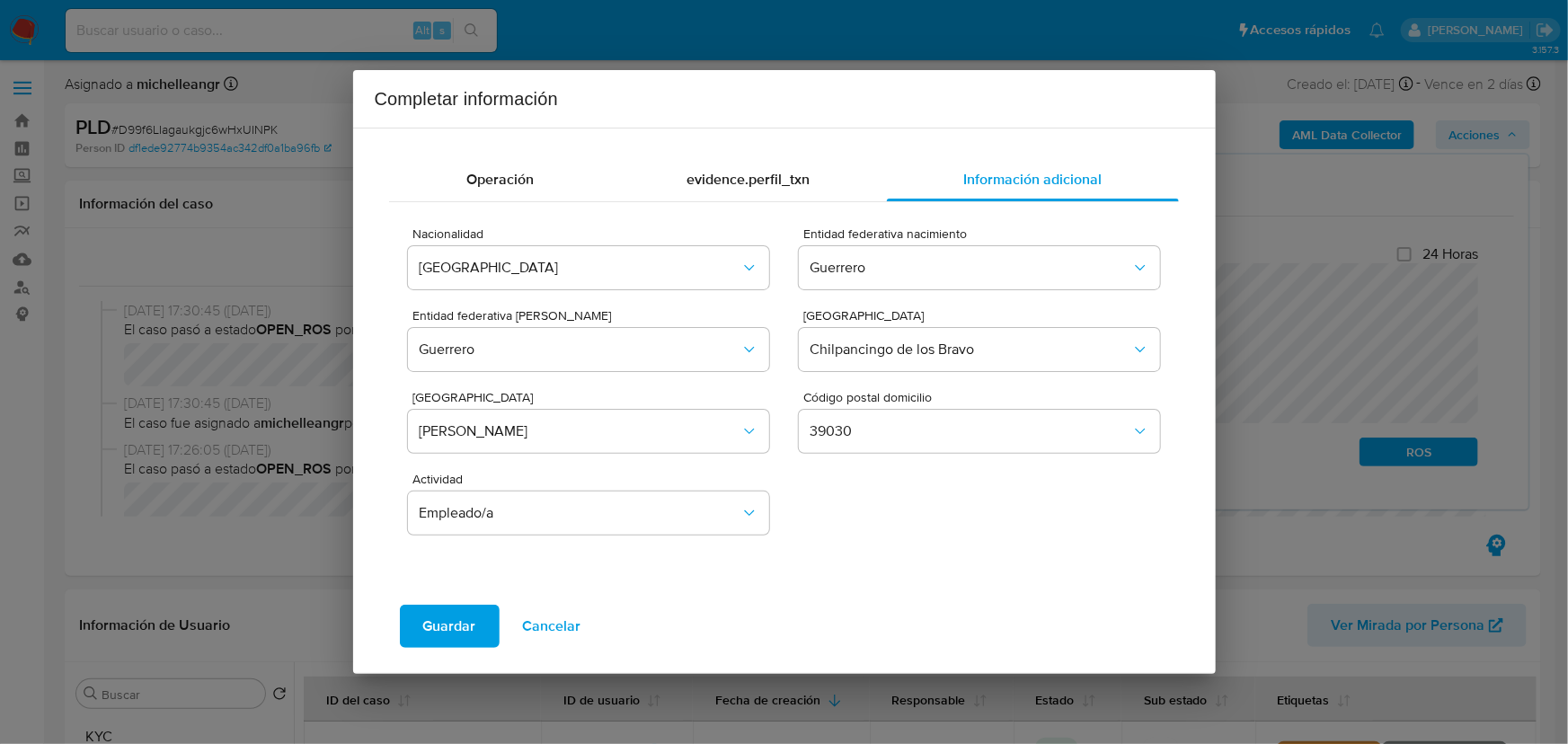
click at [449, 624] on span "Guardar" at bounding box center [449, 625] width 53 height 40
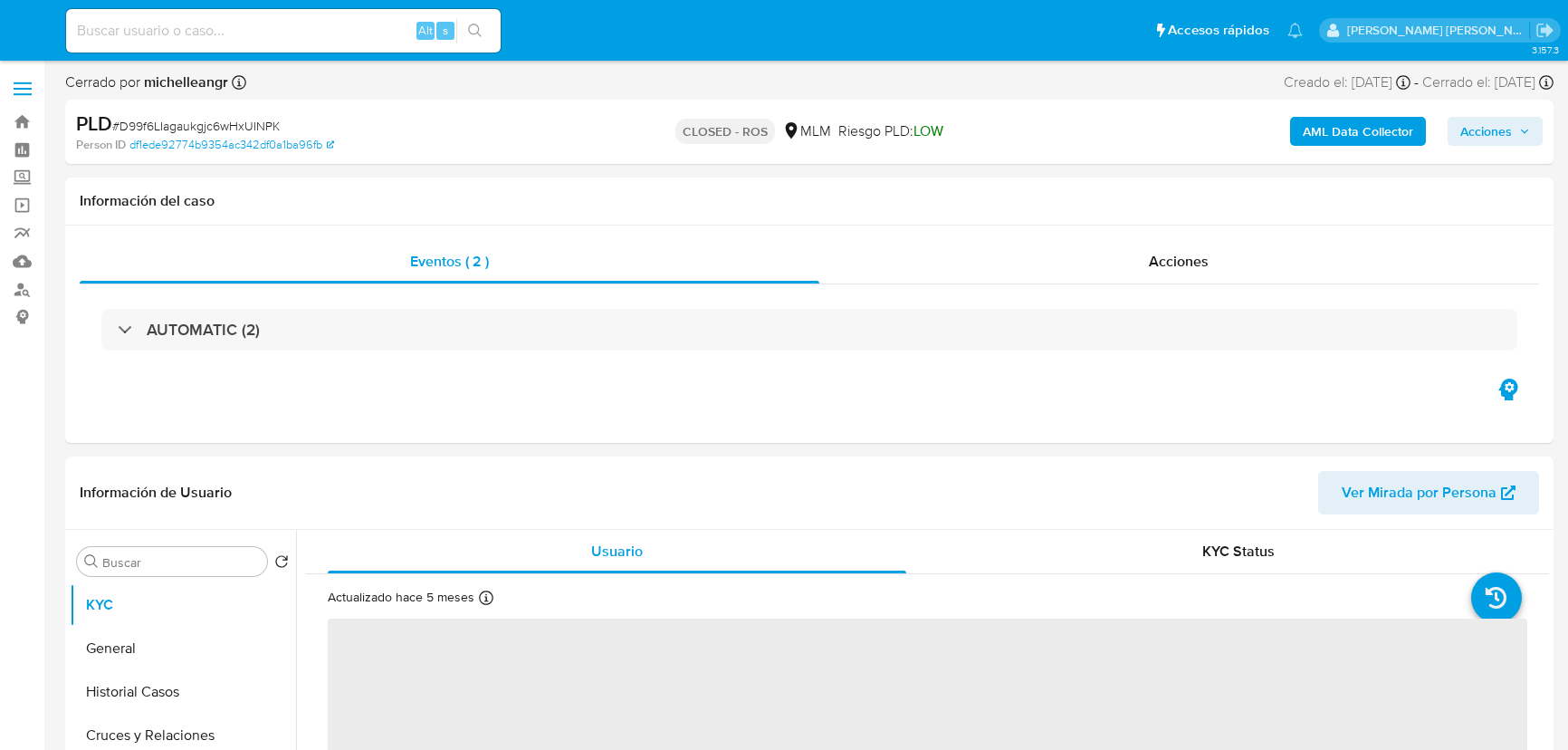
select select "10"
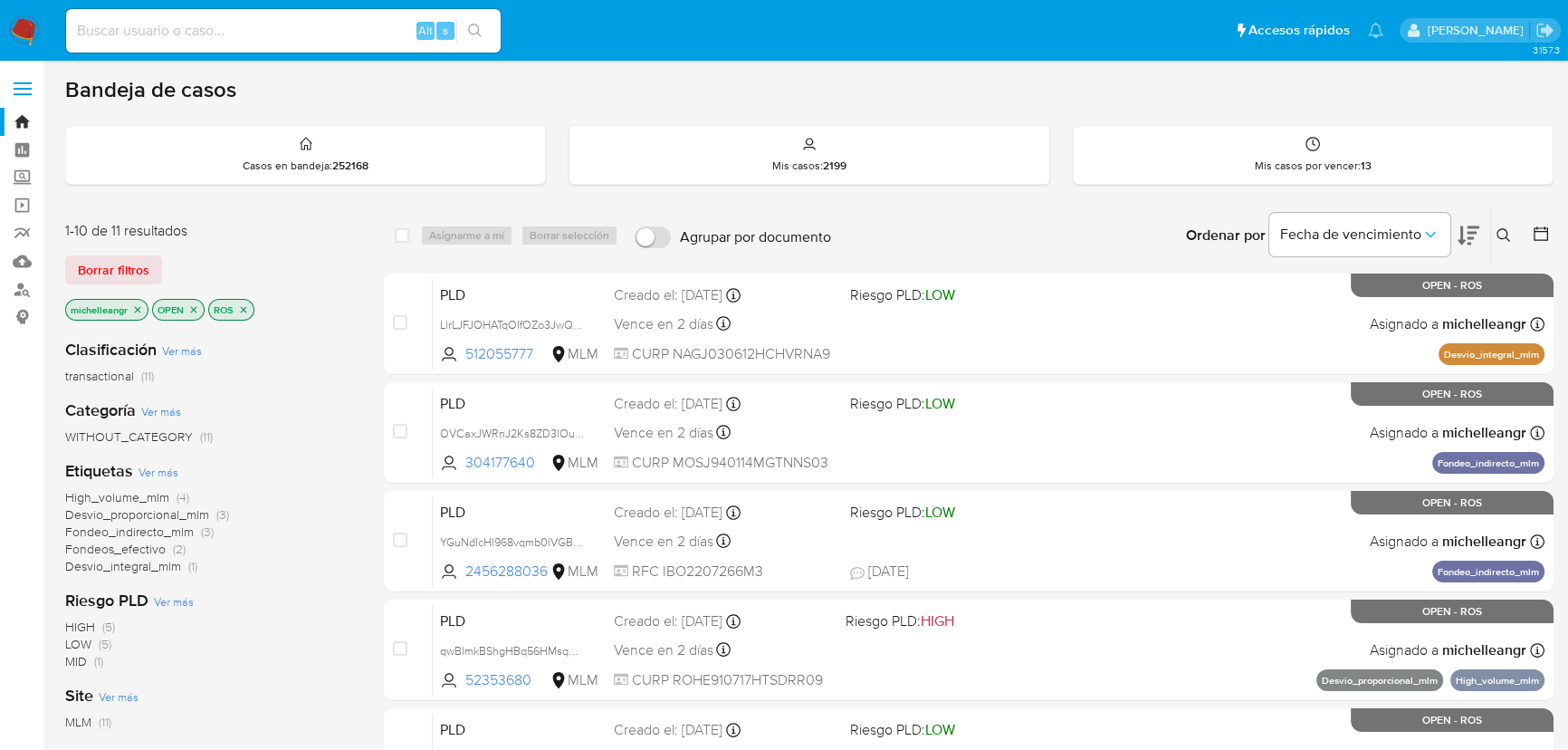
click at [134, 307] on icon "close-filter" at bounding box center [137, 309] width 11 height 11
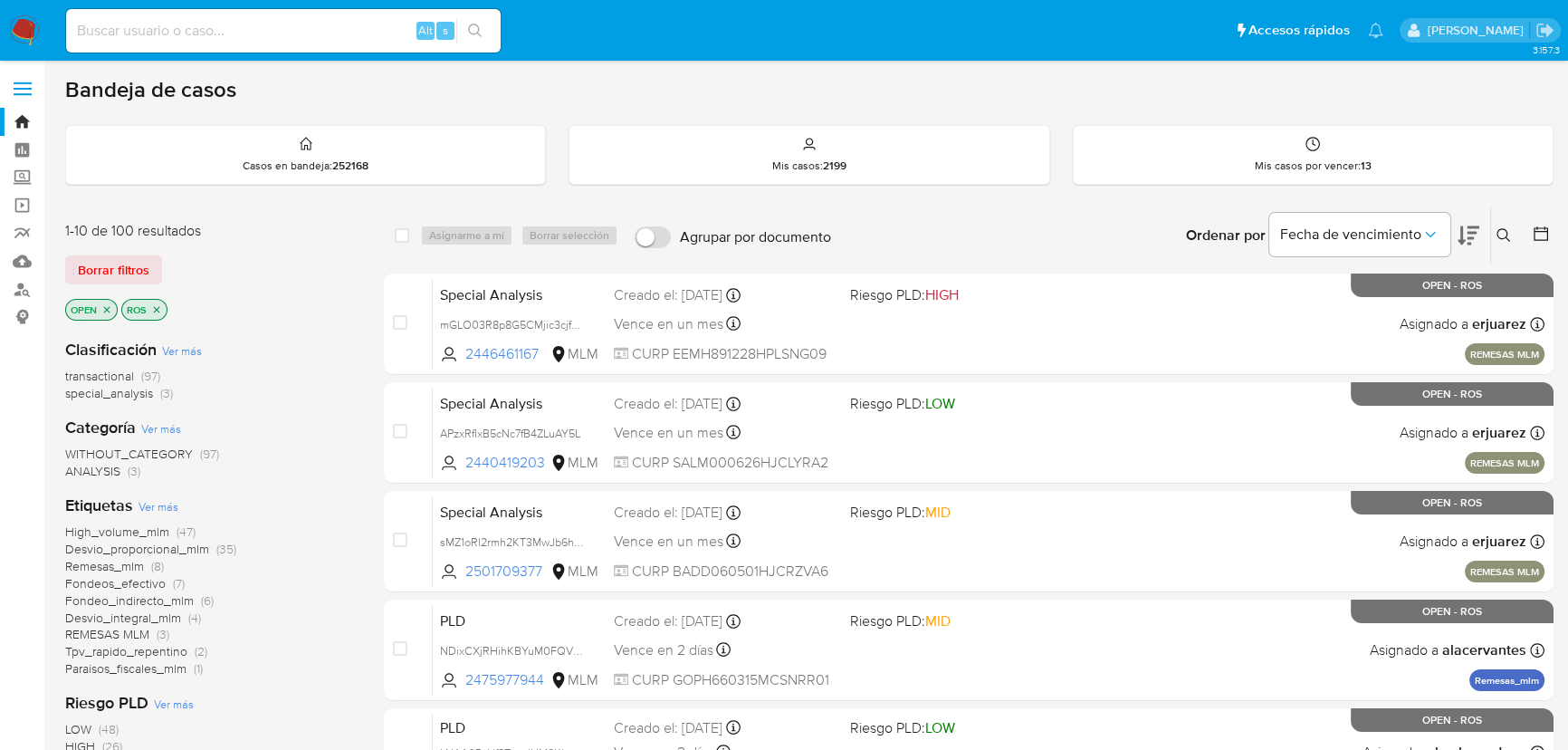
click at [157, 312] on icon "close-filter" at bounding box center [156, 309] width 11 height 11
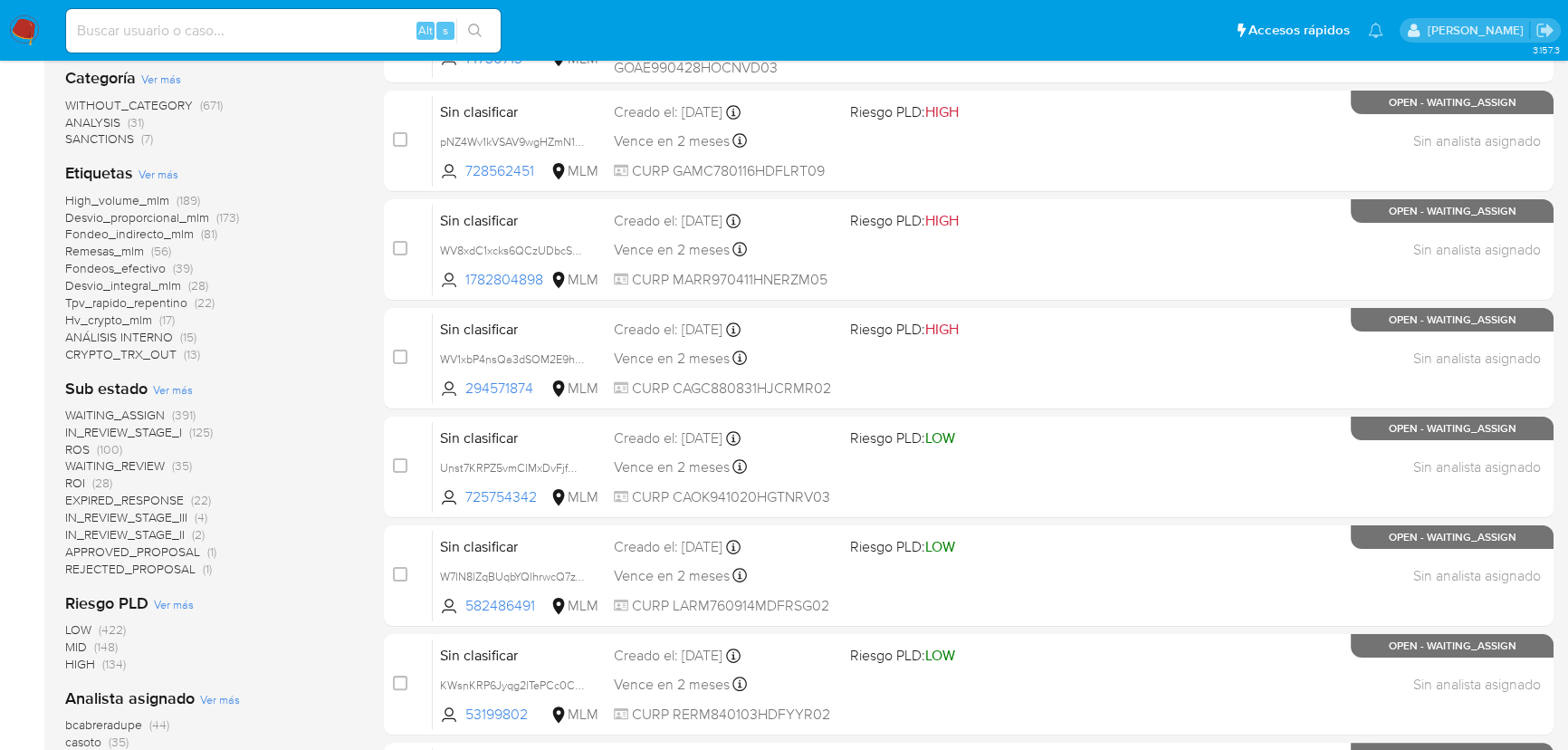
scroll to position [576, 0]
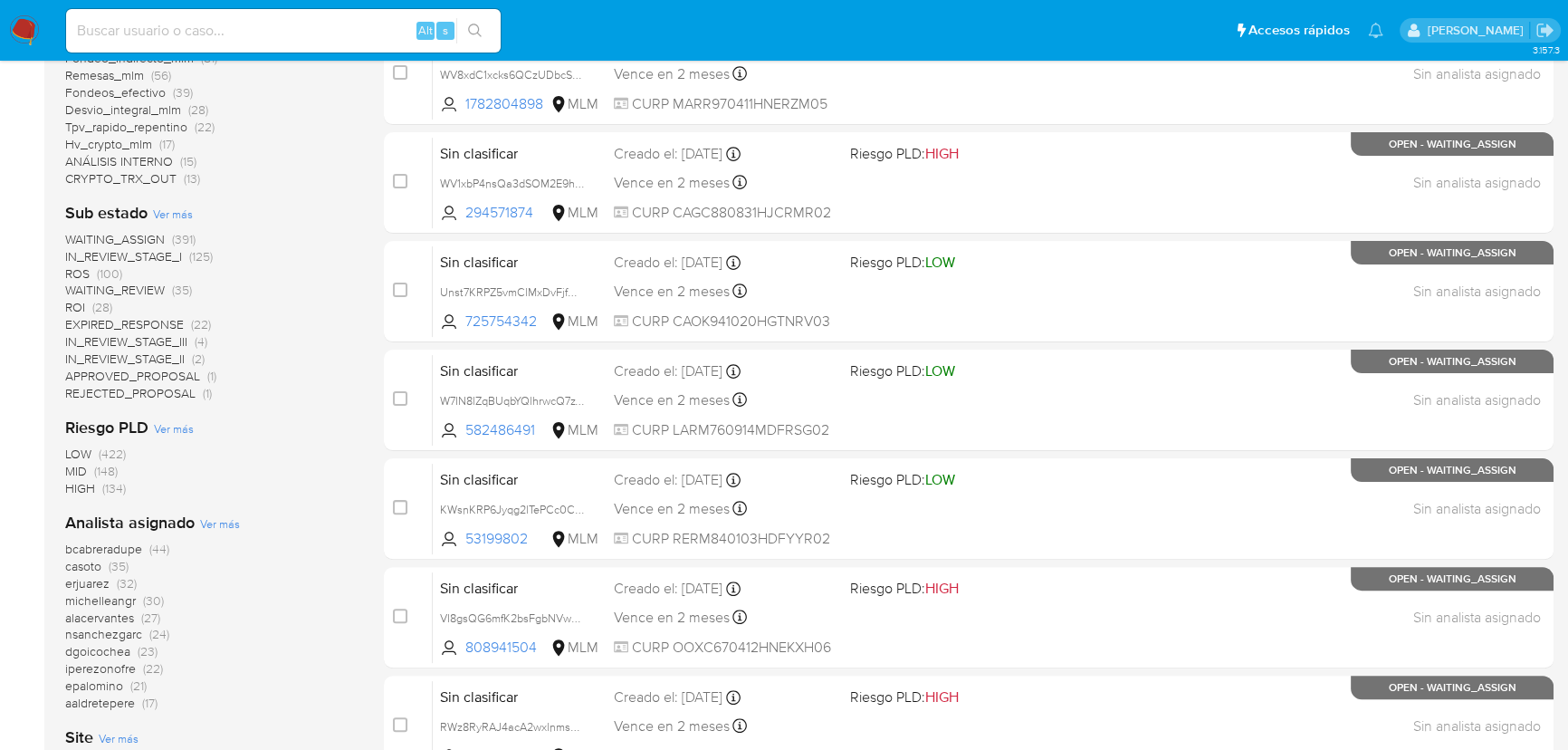
click at [122, 597] on span "michelleangr" at bounding box center [100, 600] width 71 height 18
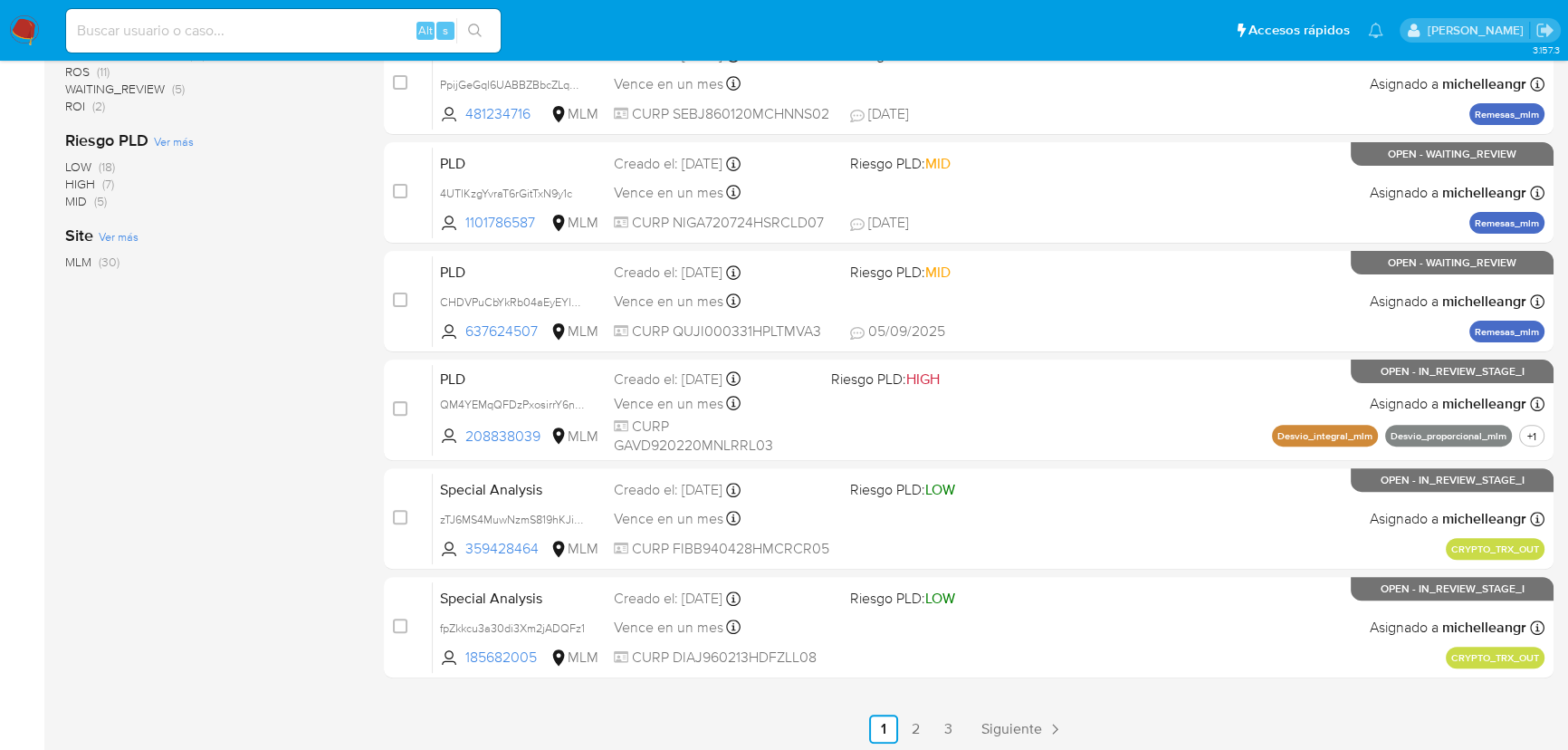
scroll to position [678, 0]
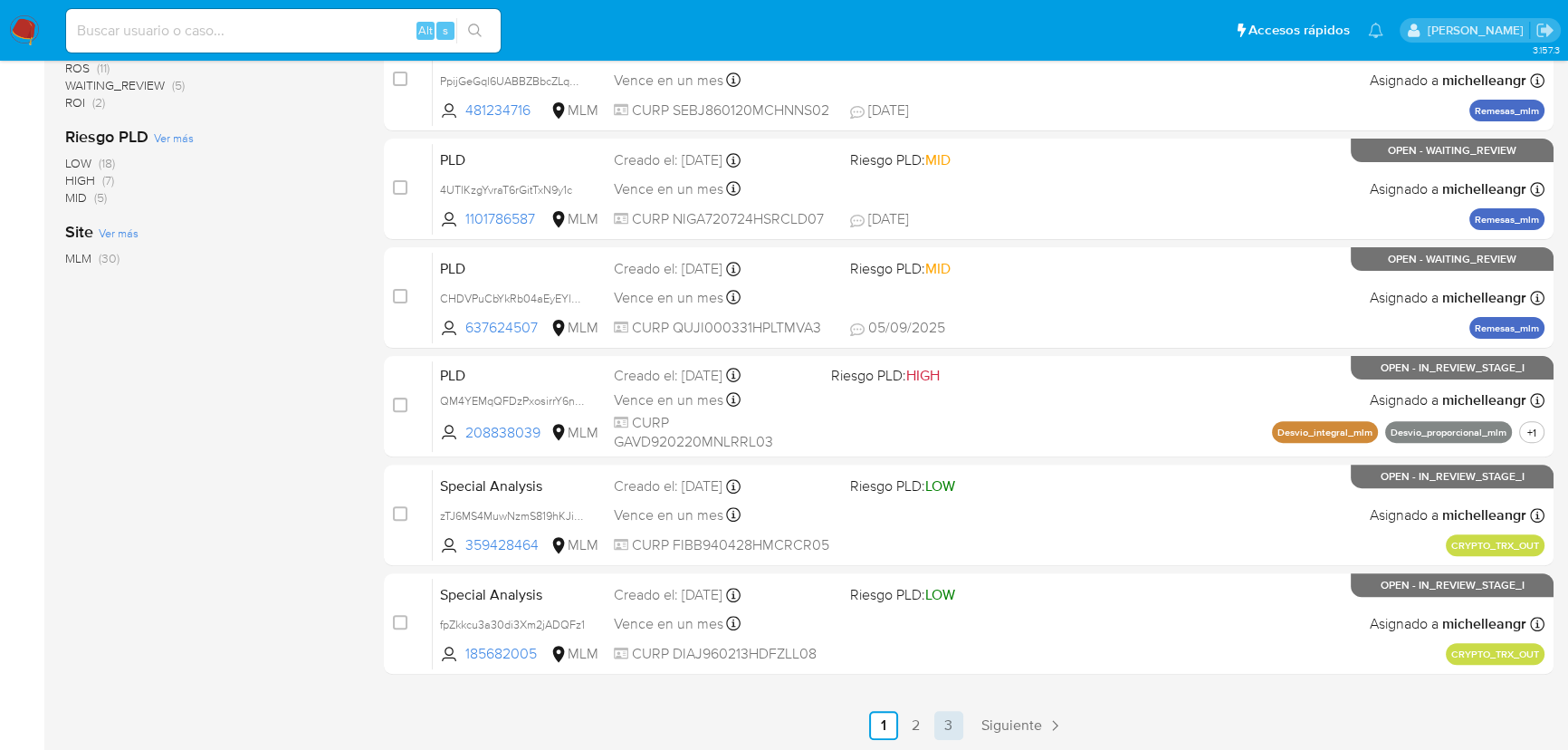
click at [936, 730] on link "3" at bounding box center [949, 726] width 29 height 29
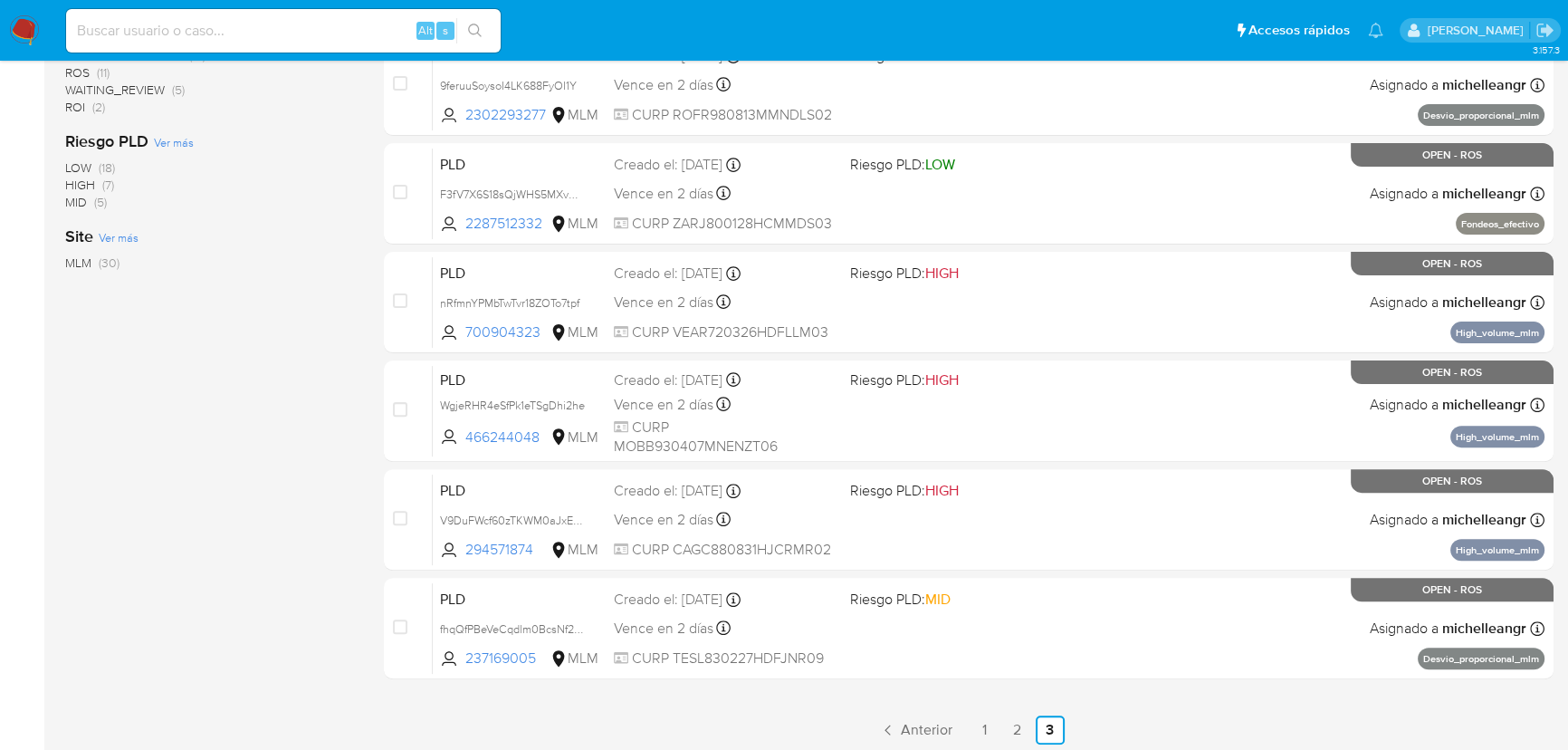
scroll to position [678, 0]
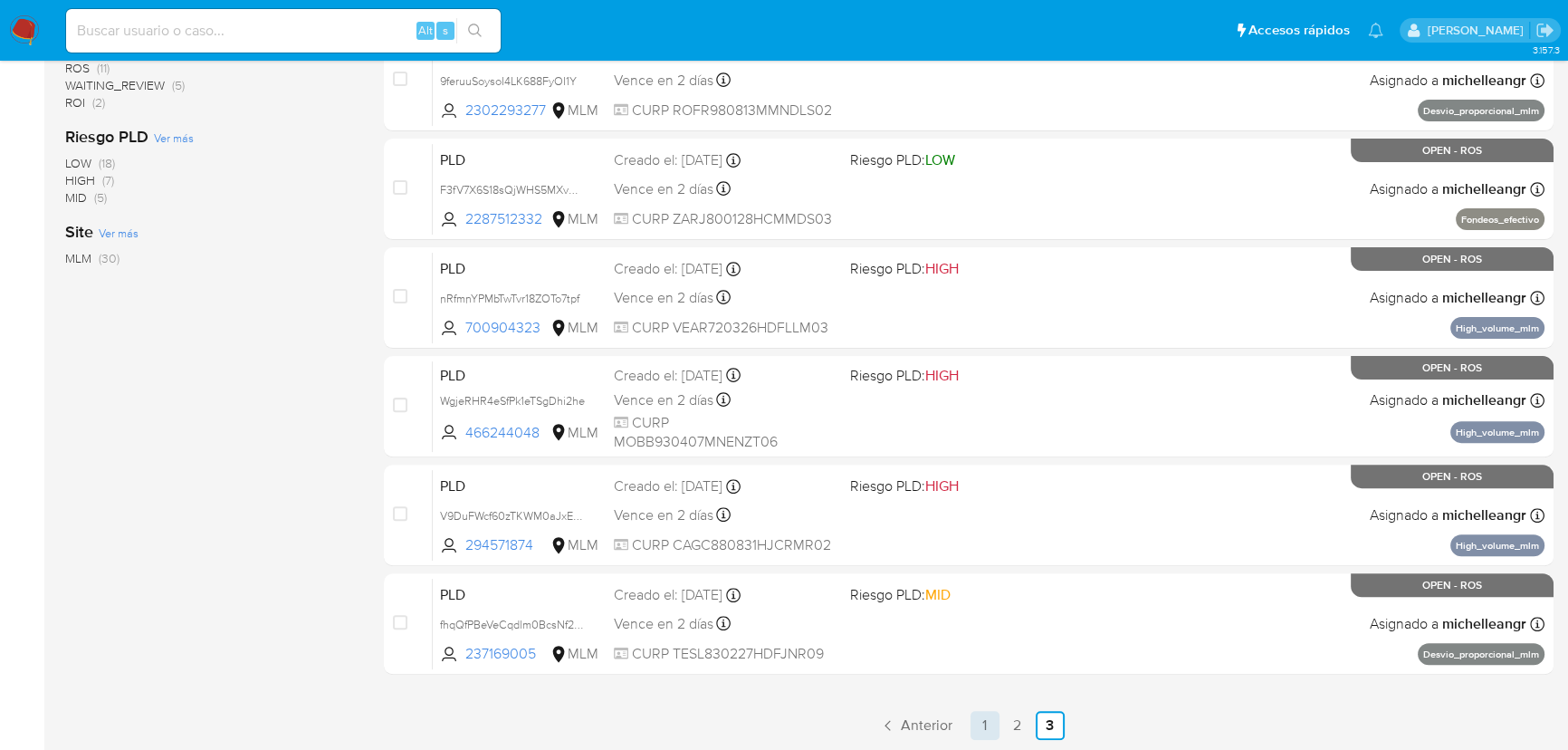
click at [985, 728] on link "1" at bounding box center [984, 726] width 29 height 29
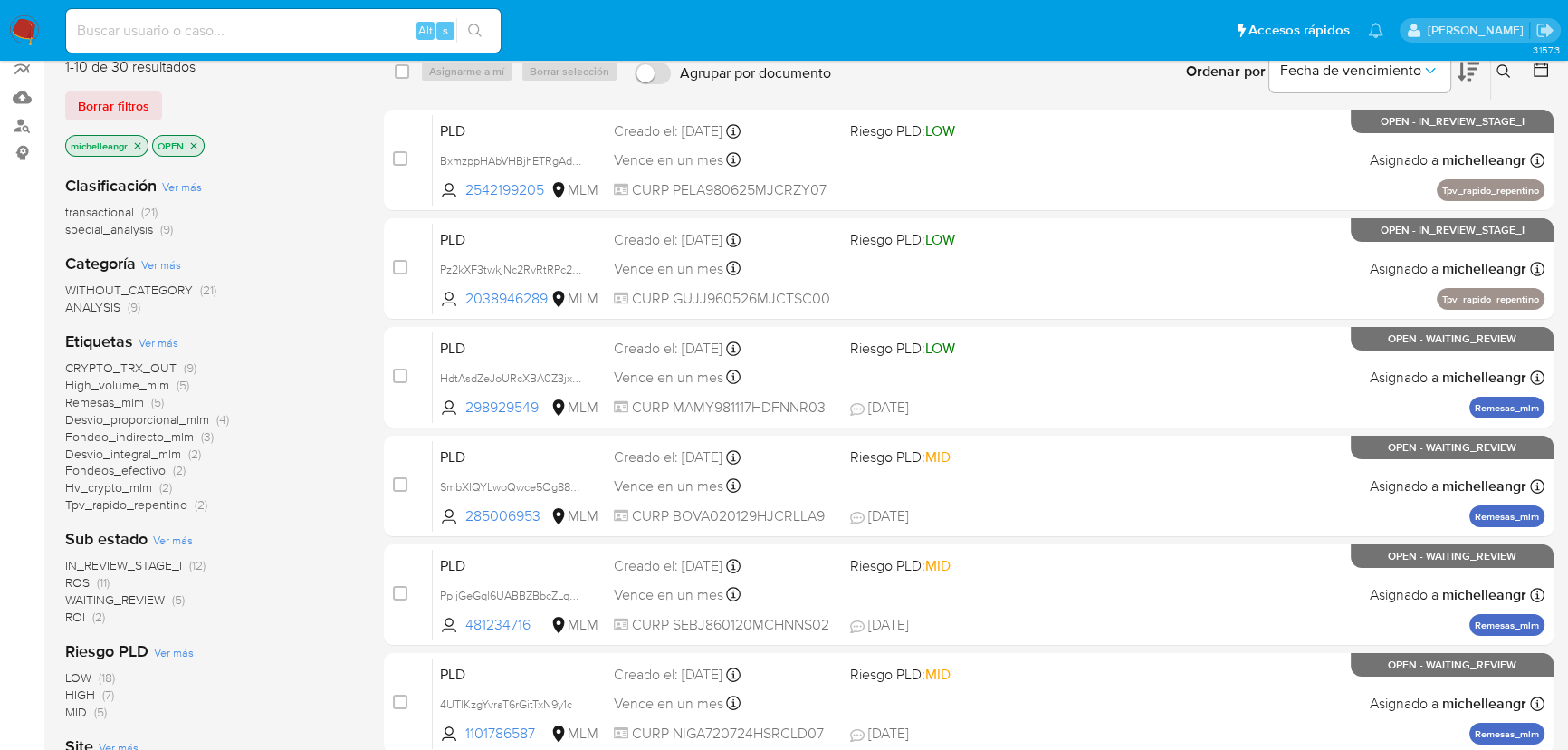
scroll to position [328, 0]
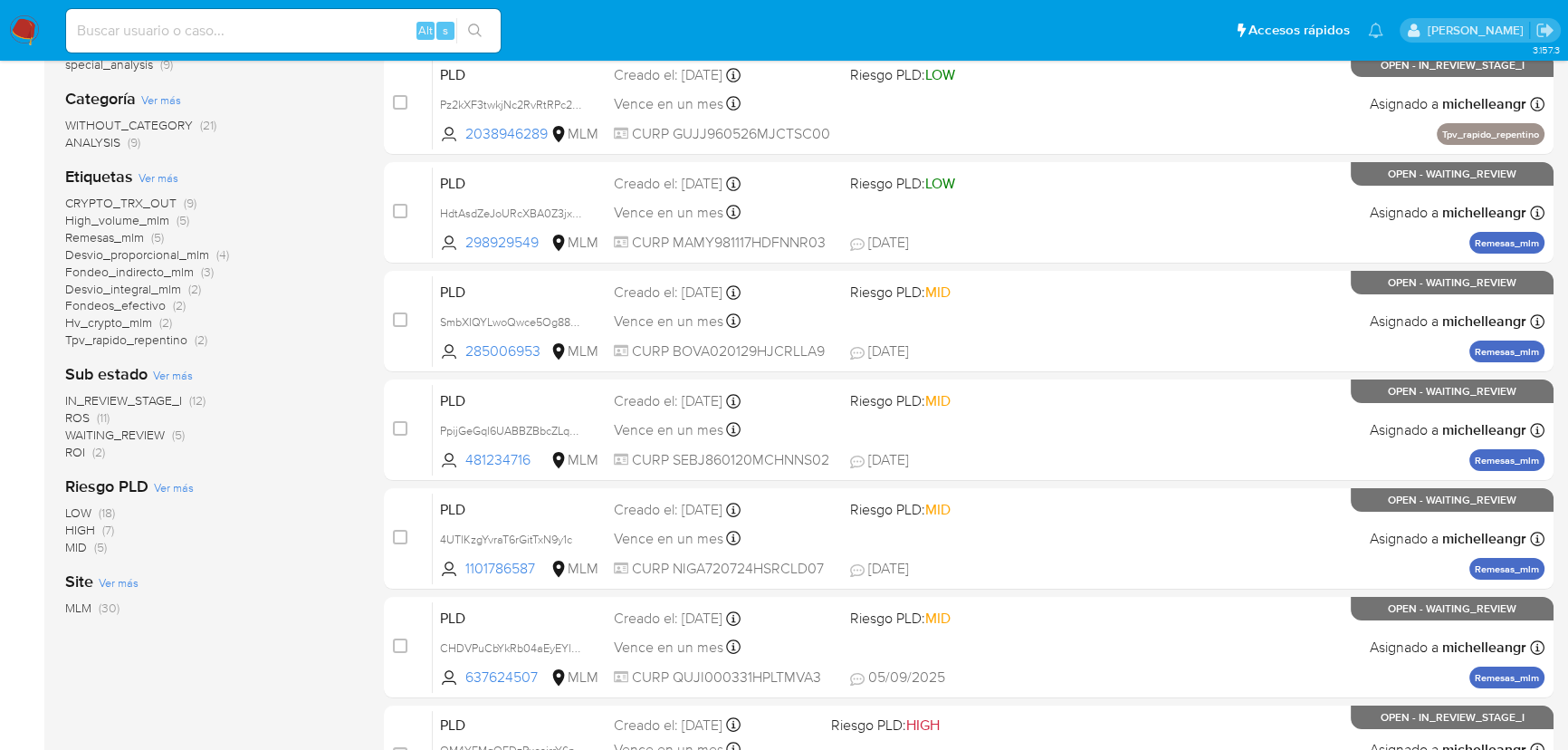
click at [97, 201] on span "CRYPTO_TRX_OUT" at bounding box center [120, 203] width 112 height 18
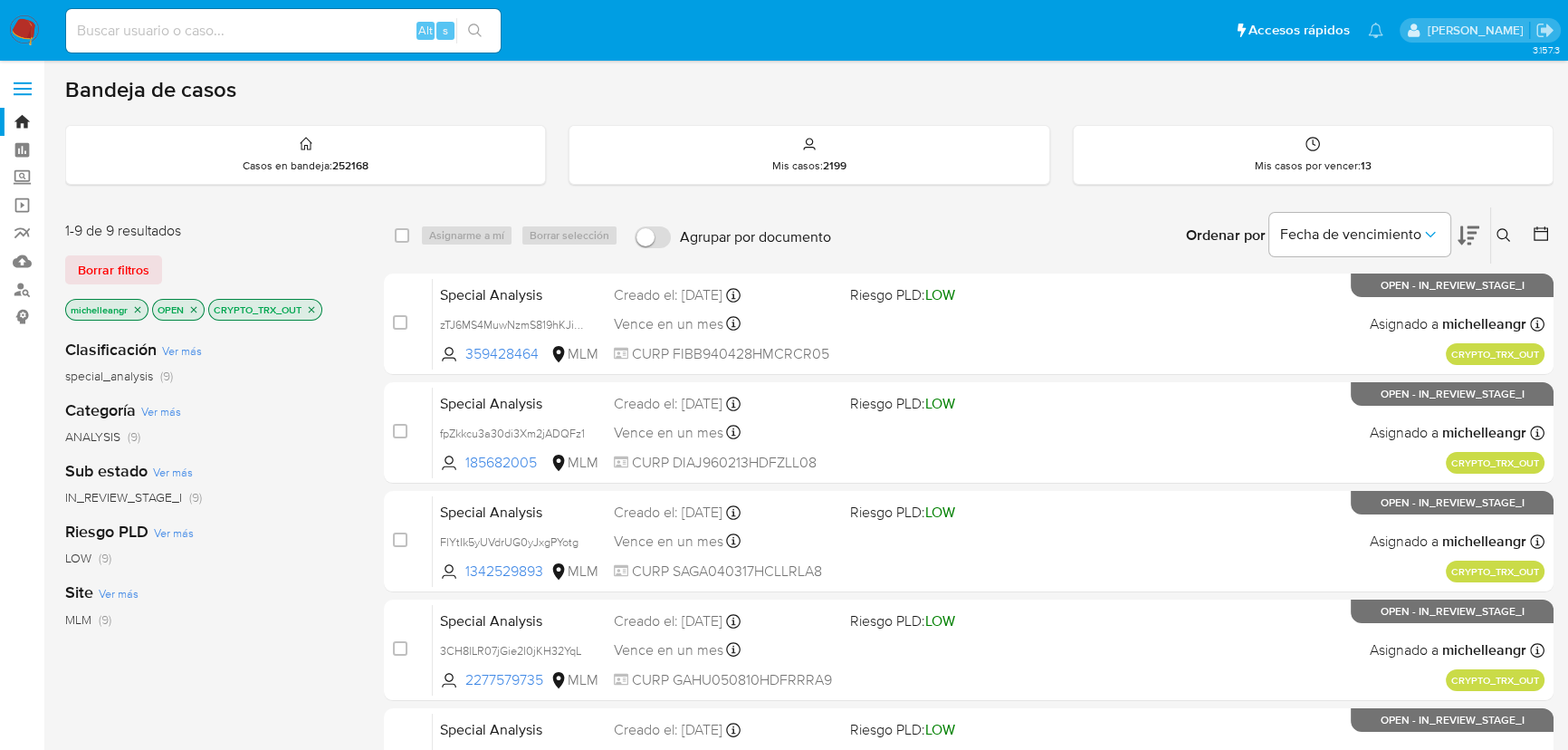
click at [312, 311] on icon "close-filter" at bounding box center [311, 309] width 11 height 11
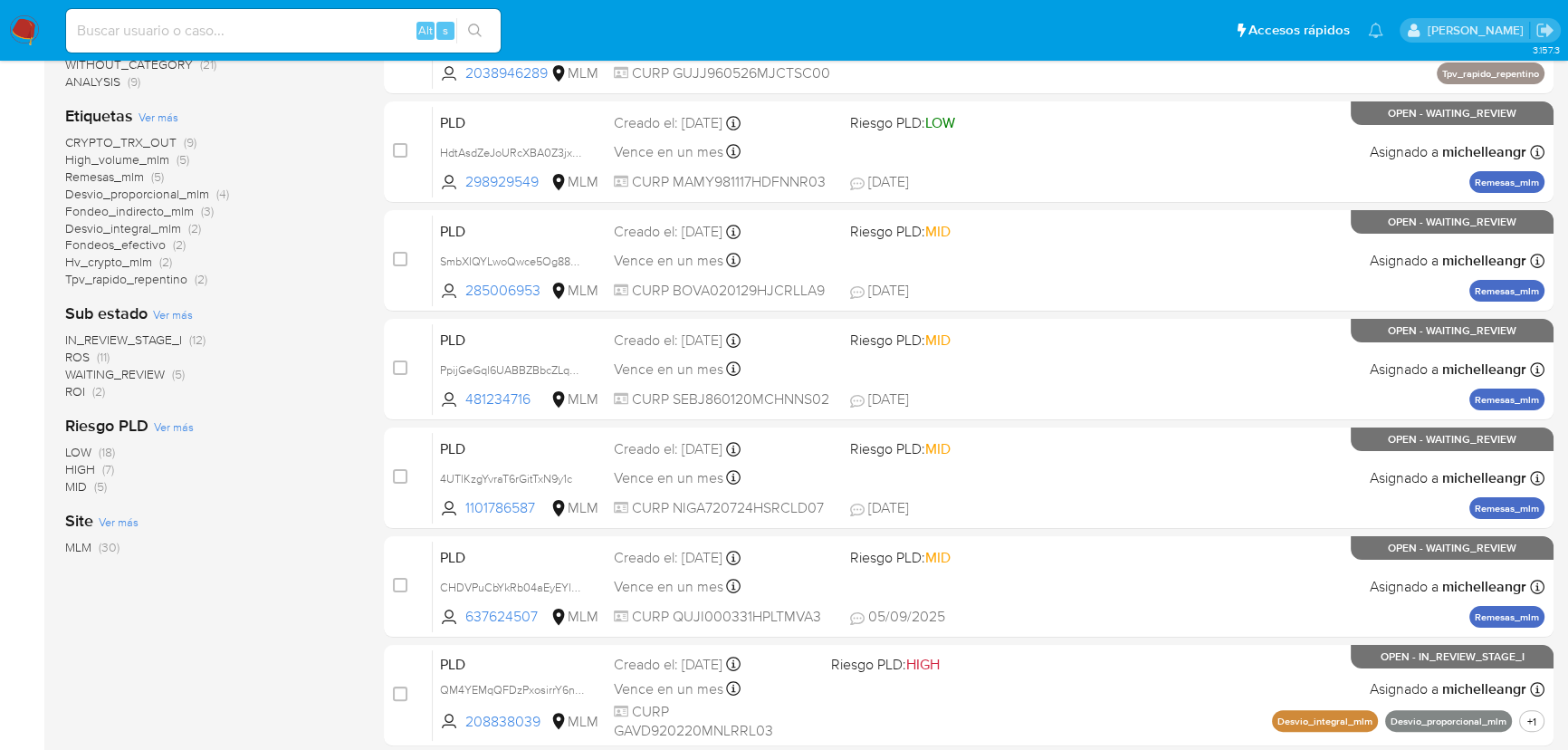
scroll to position [411, 0]
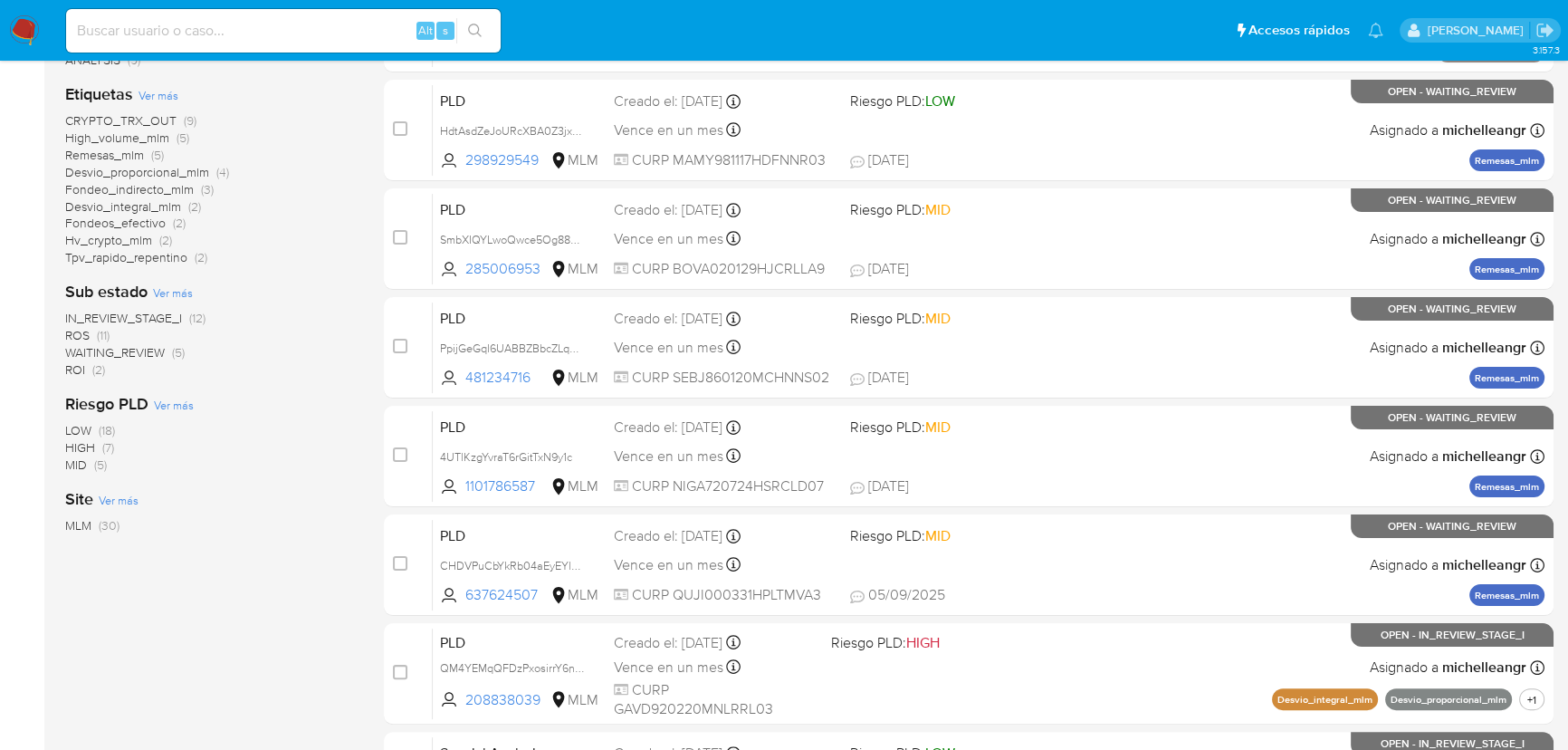
click at [82, 339] on span "ROS" at bounding box center [77, 335] width 24 height 18
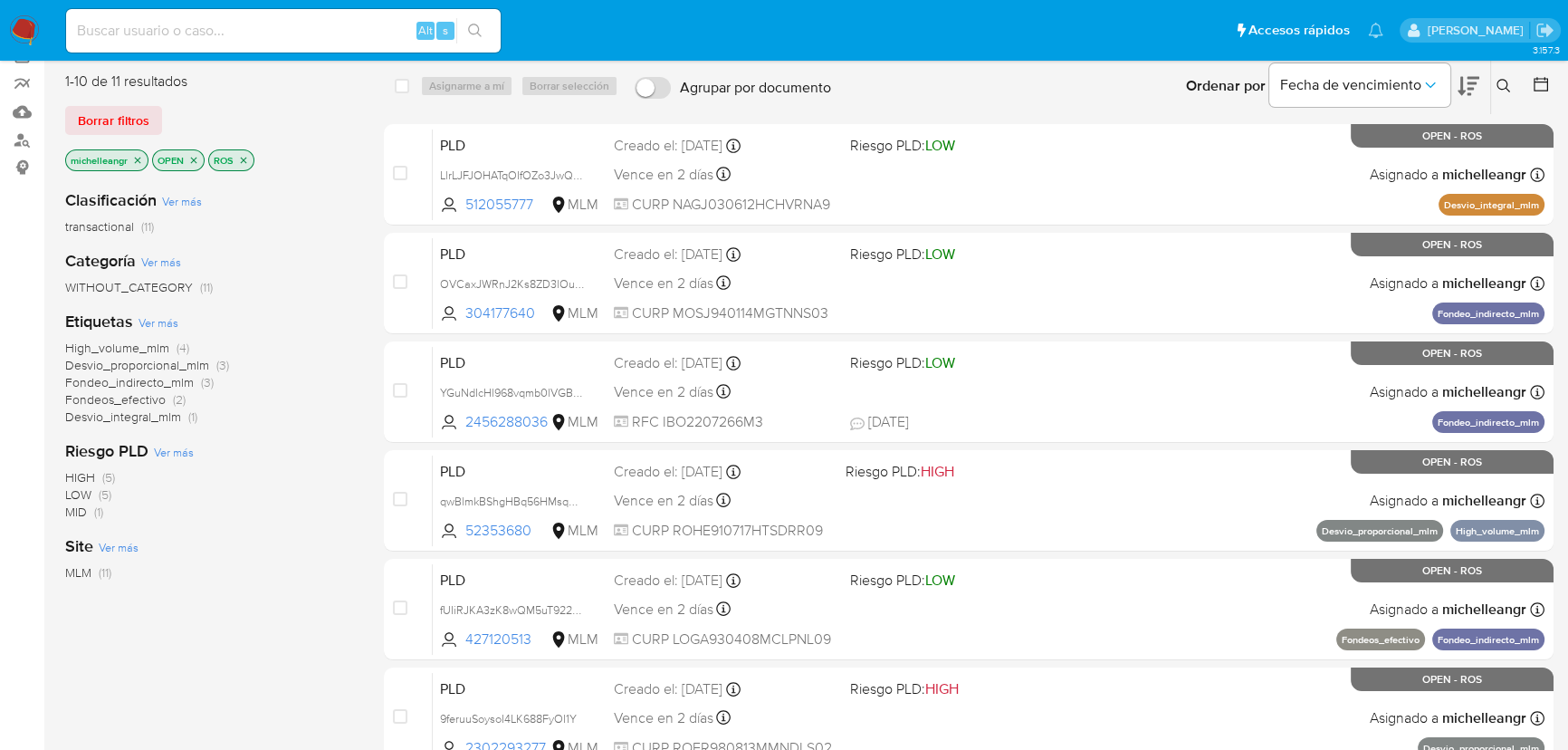
scroll to position [82, 0]
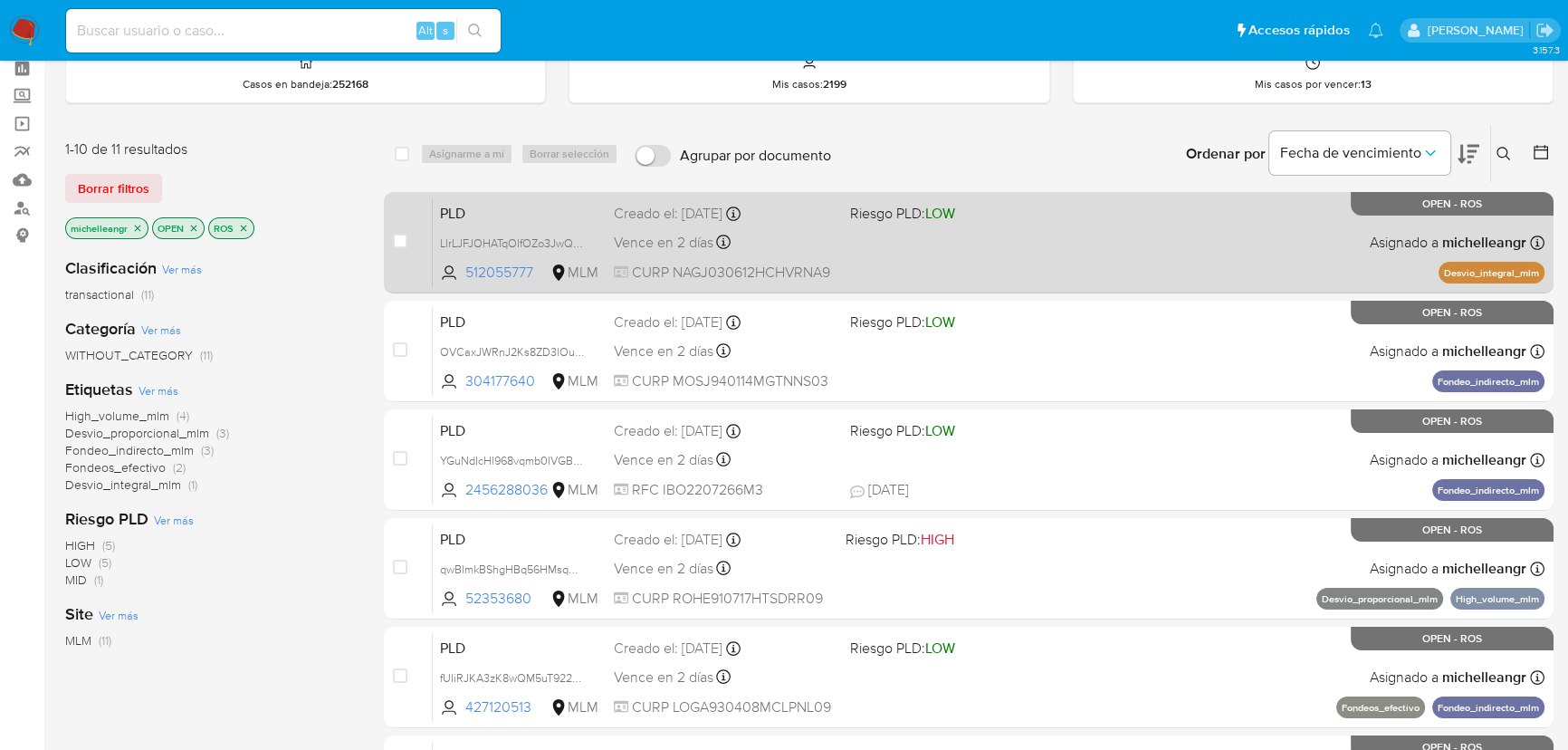
click at [488, 218] on span "PLD" at bounding box center [519, 212] width 159 height 23
click at [482, 214] on span "PLD" at bounding box center [519, 212] width 159 height 23
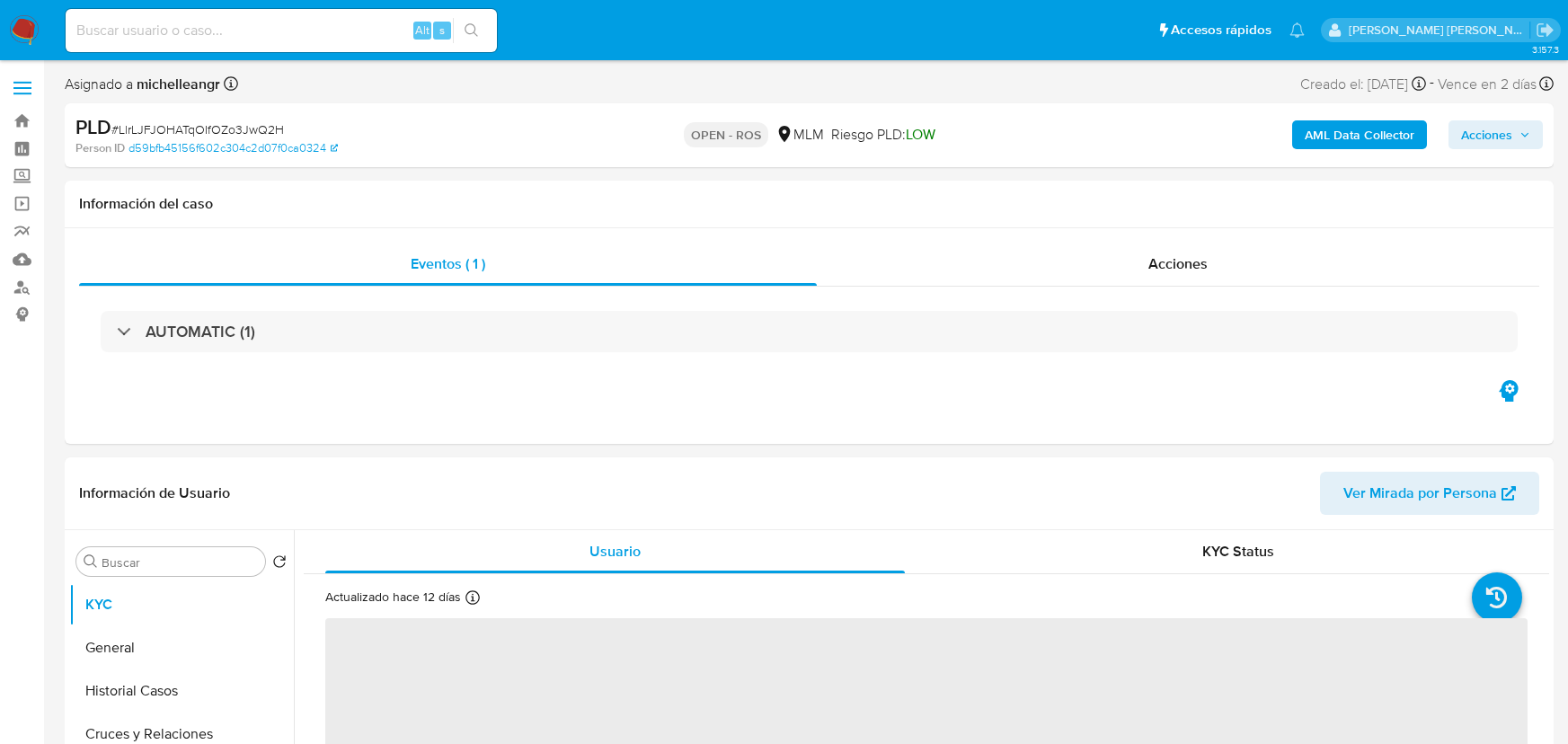
select select "10"
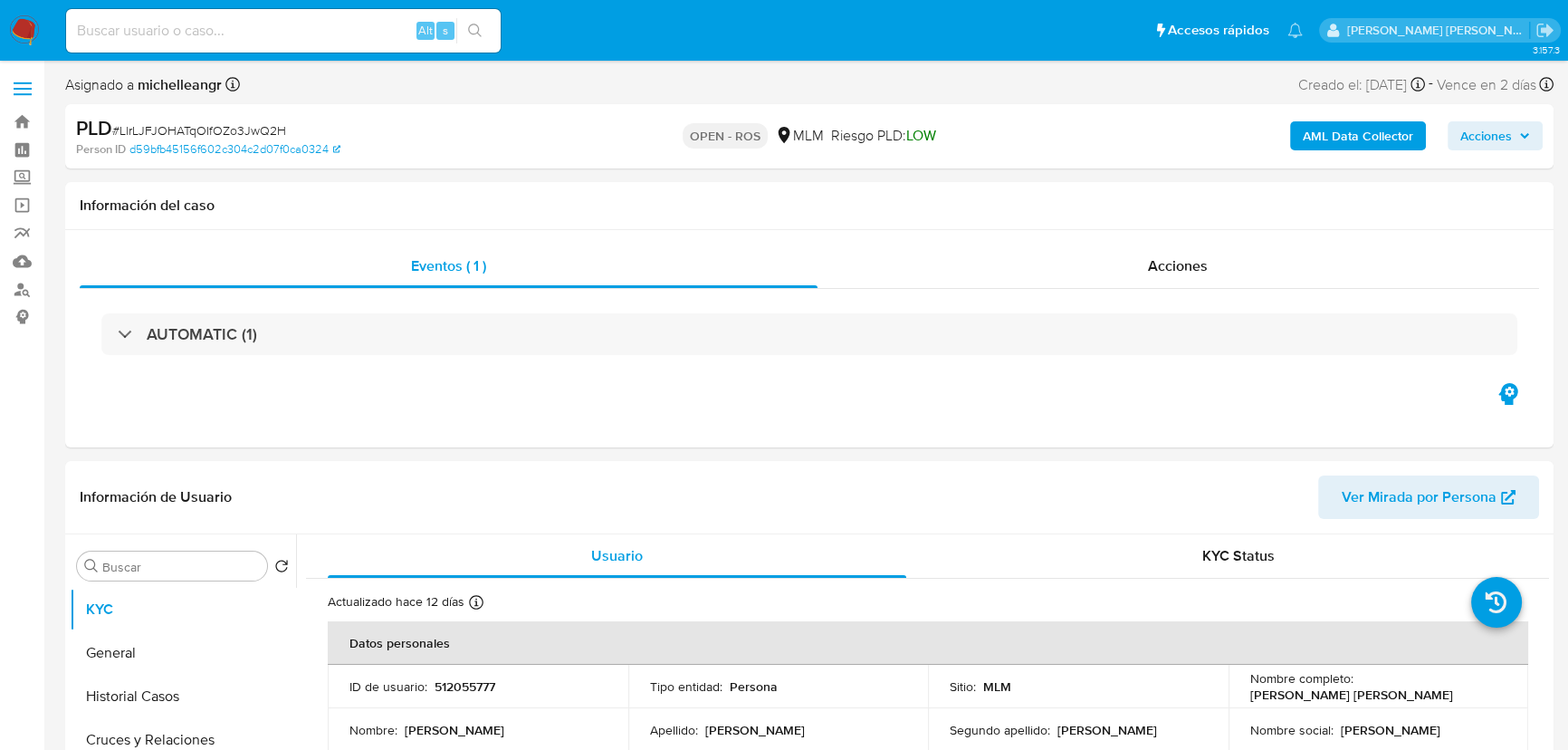
click at [235, 122] on span "# LlrLJFJOHATqOIfOZo3JwQ2H" at bounding box center [199, 130] width 174 height 18
copy span "LlrLJFJOHATqOIfOZo3JwQ2H"
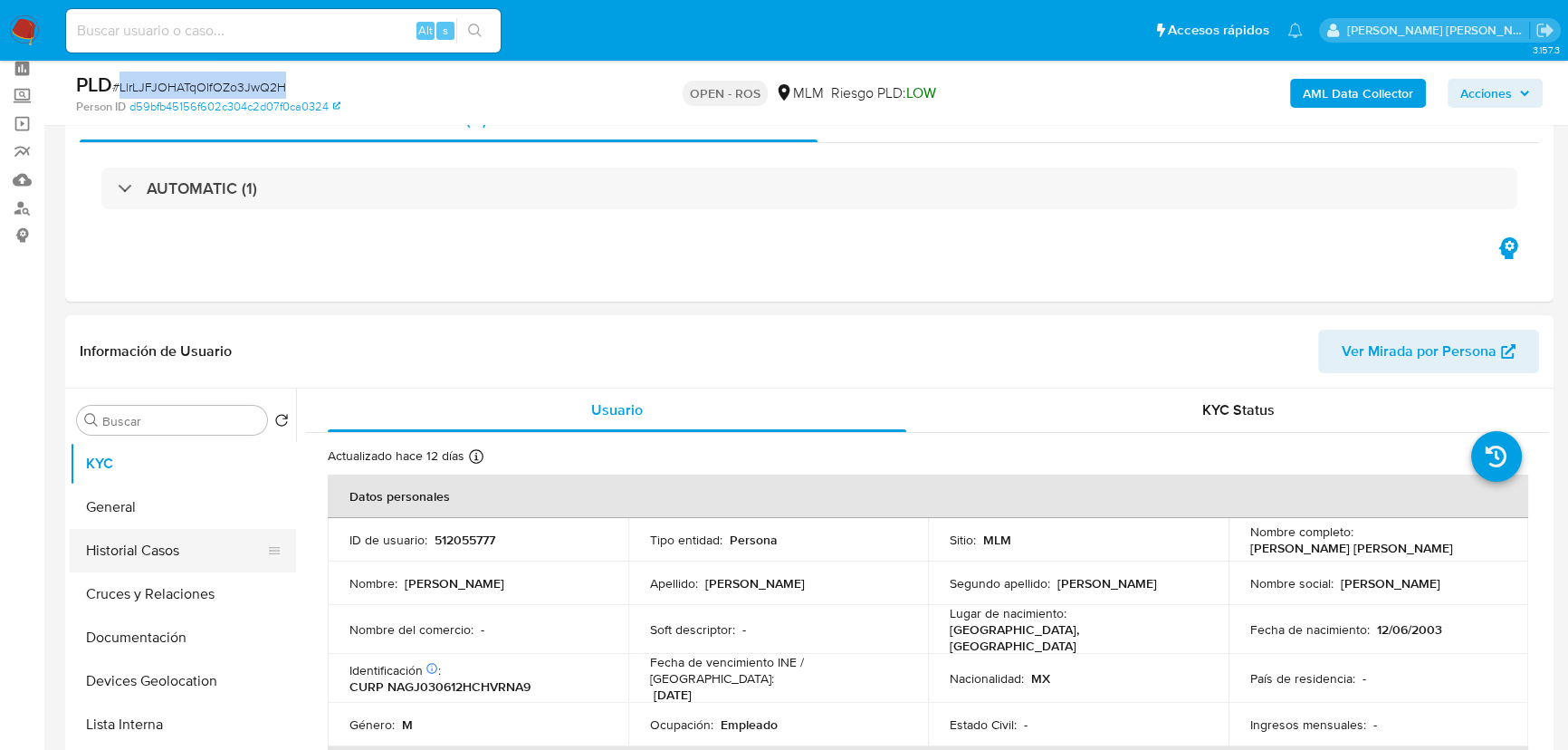
click at [180, 530] on ul "KYC General Historial Casos Cruces y Relaciones Documentación Devices Geolocati…" at bounding box center [183, 646] width 226 height 408
click at [157, 534] on button "Historial Casos" at bounding box center [176, 551] width 212 height 44
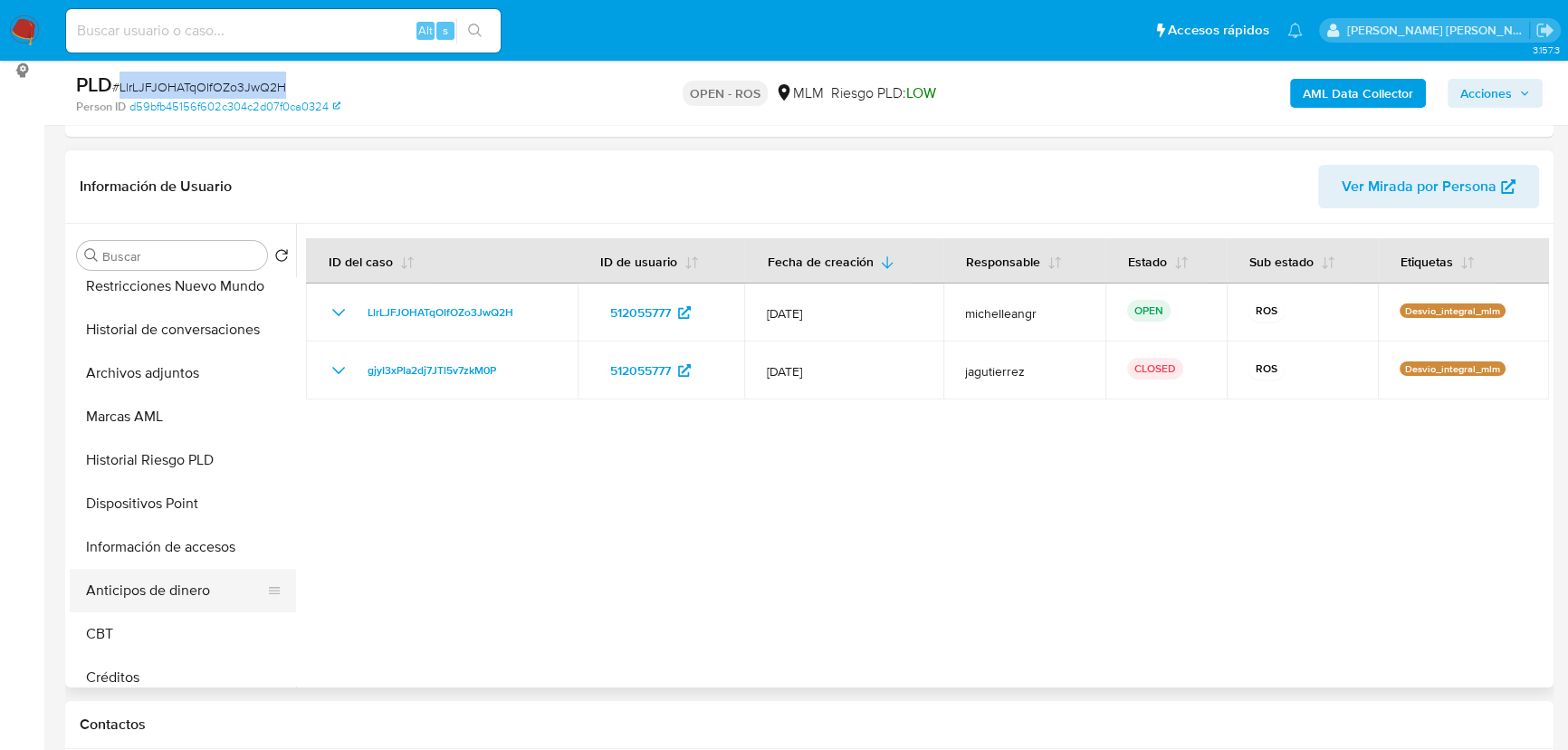
scroll to position [411, 0]
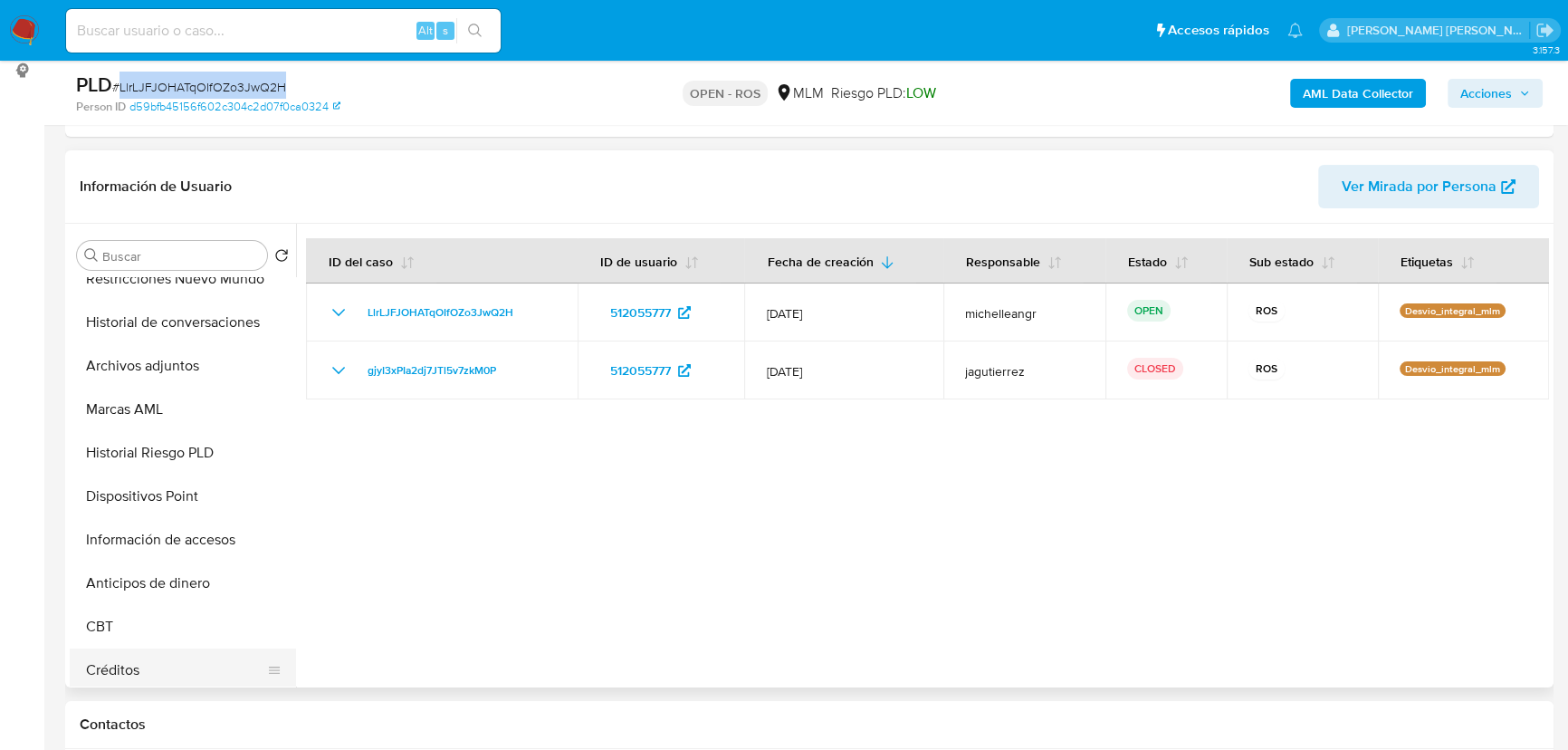
click at [136, 664] on button "Créditos" at bounding box center [176, 670] width 212 height 44
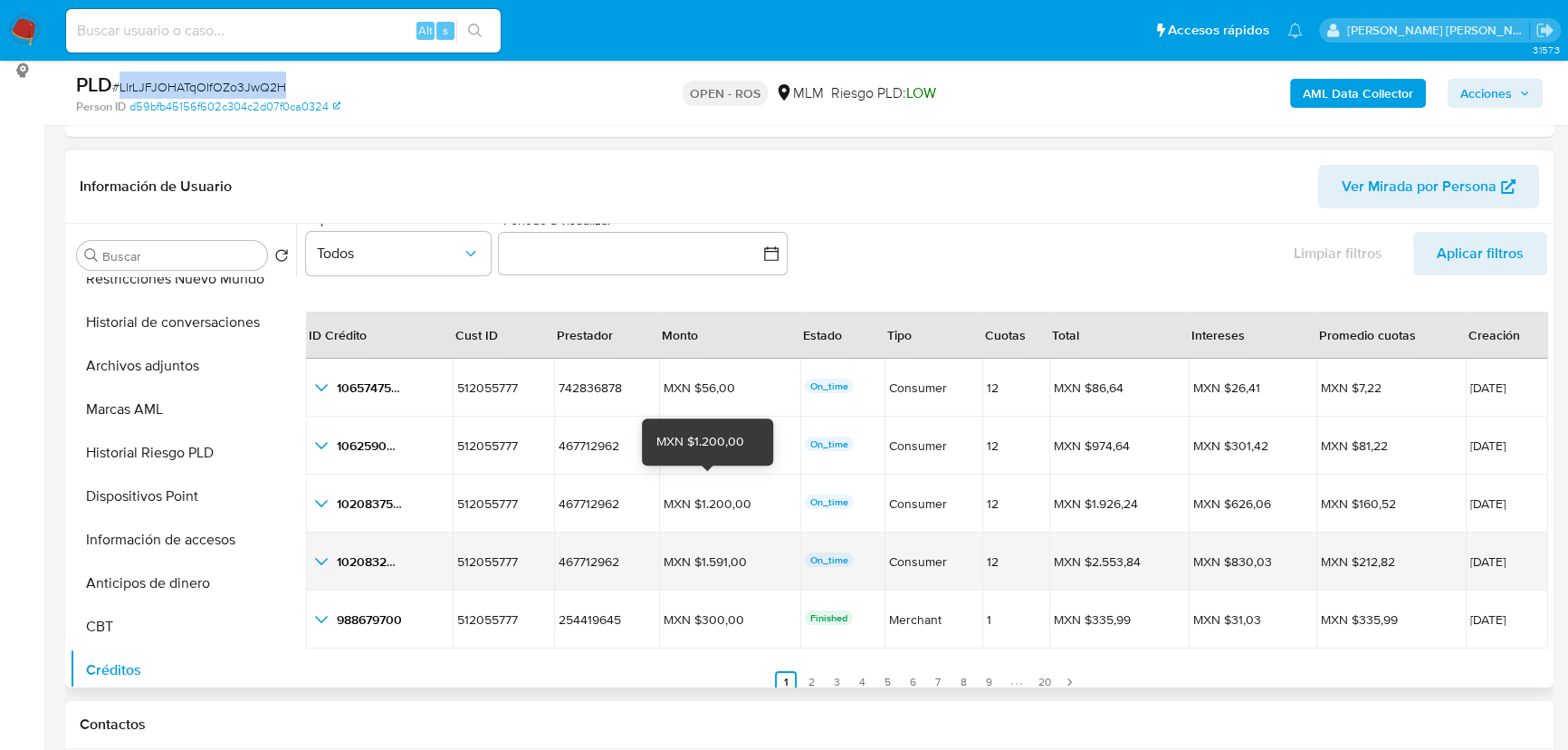
scroll to position [42, 0]
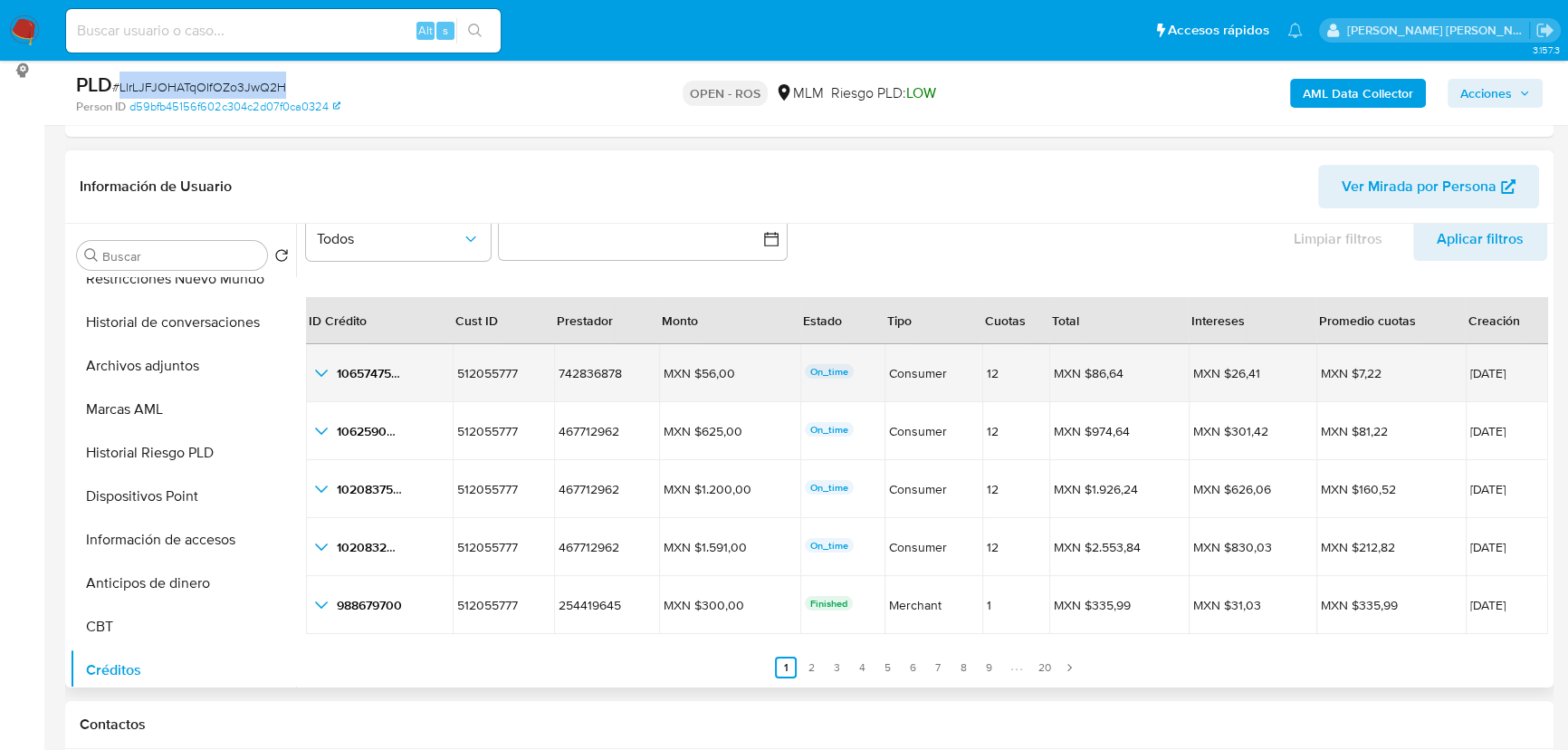
click at [324, 381] on icon "button_show_hidden_detail_by_id_0" at bounding box center [321, 373] width 21 height 21
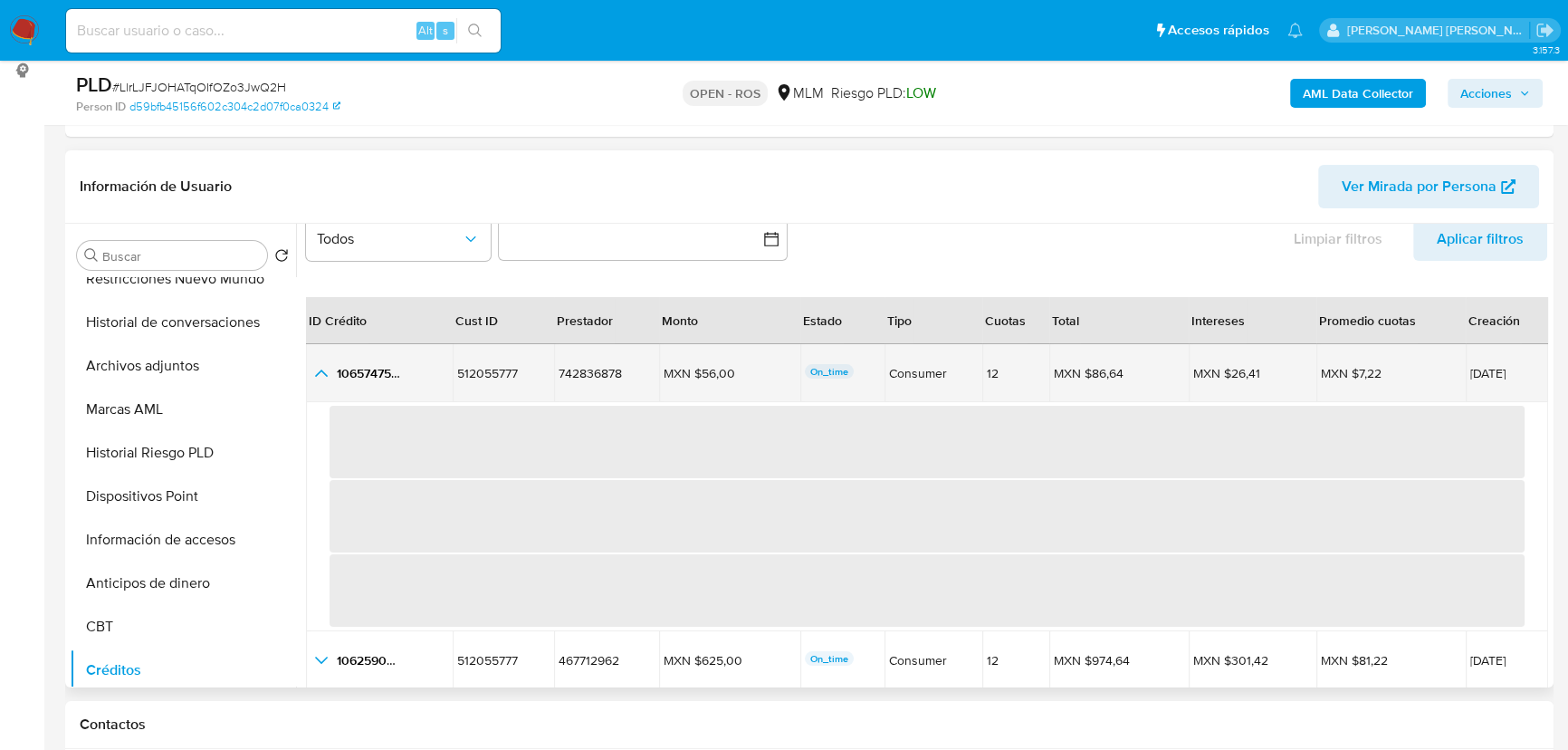
drag, startPoint x: 1454, startPoint y: 380, endPoint x: 1482, endPoint y: 380, distance: 28.0
click at [1546, 372] on div at bounding box center [922, 455] width 1252 height 463
click at [317, 373] on icon "button_show_hidden_detail_by_id_0" at bounding box center [320, 372] width 13 height 7
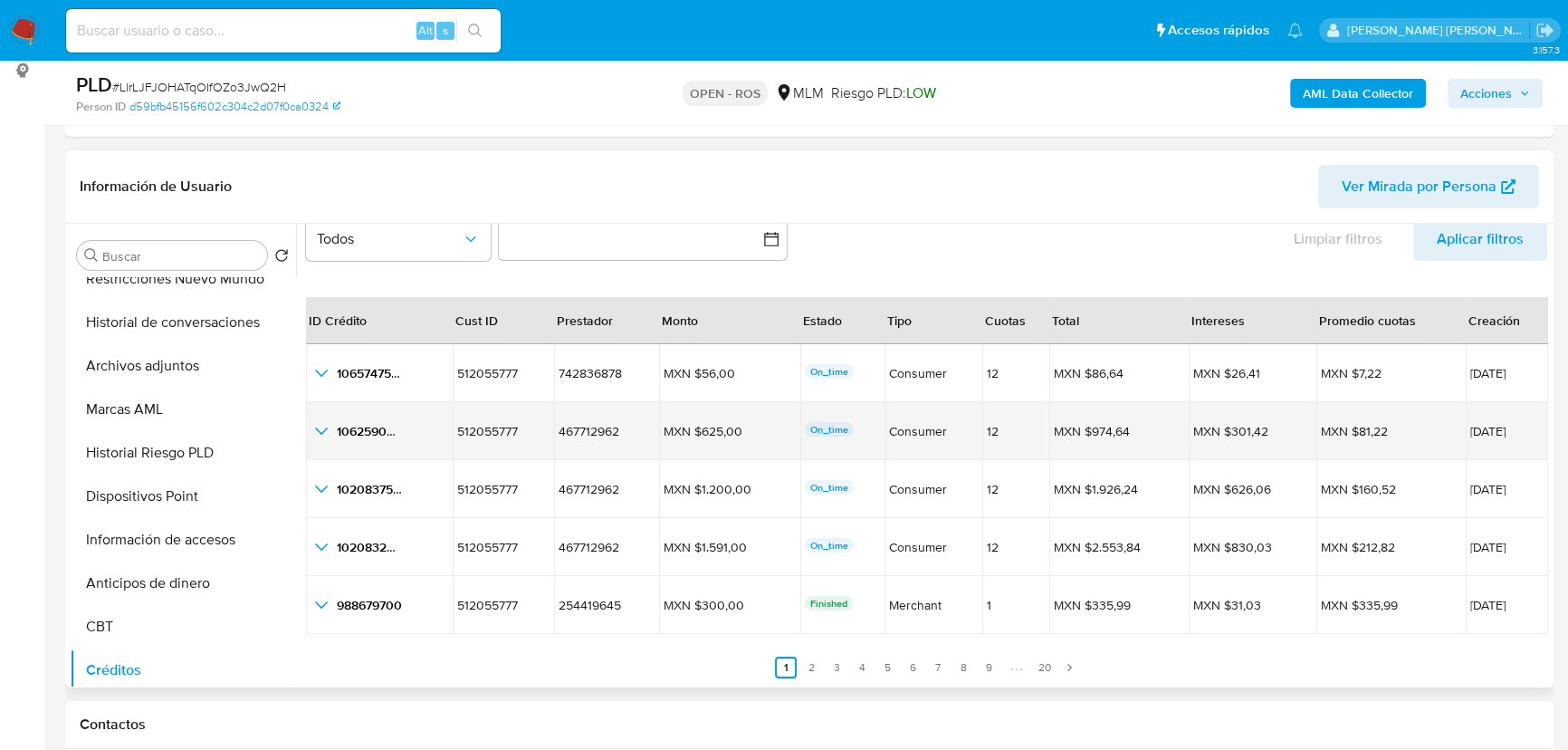
click at [326, 421] on icon "button_show_hidden_detail_by_id_1" at bounding box center [321, 431] width 21 height 21
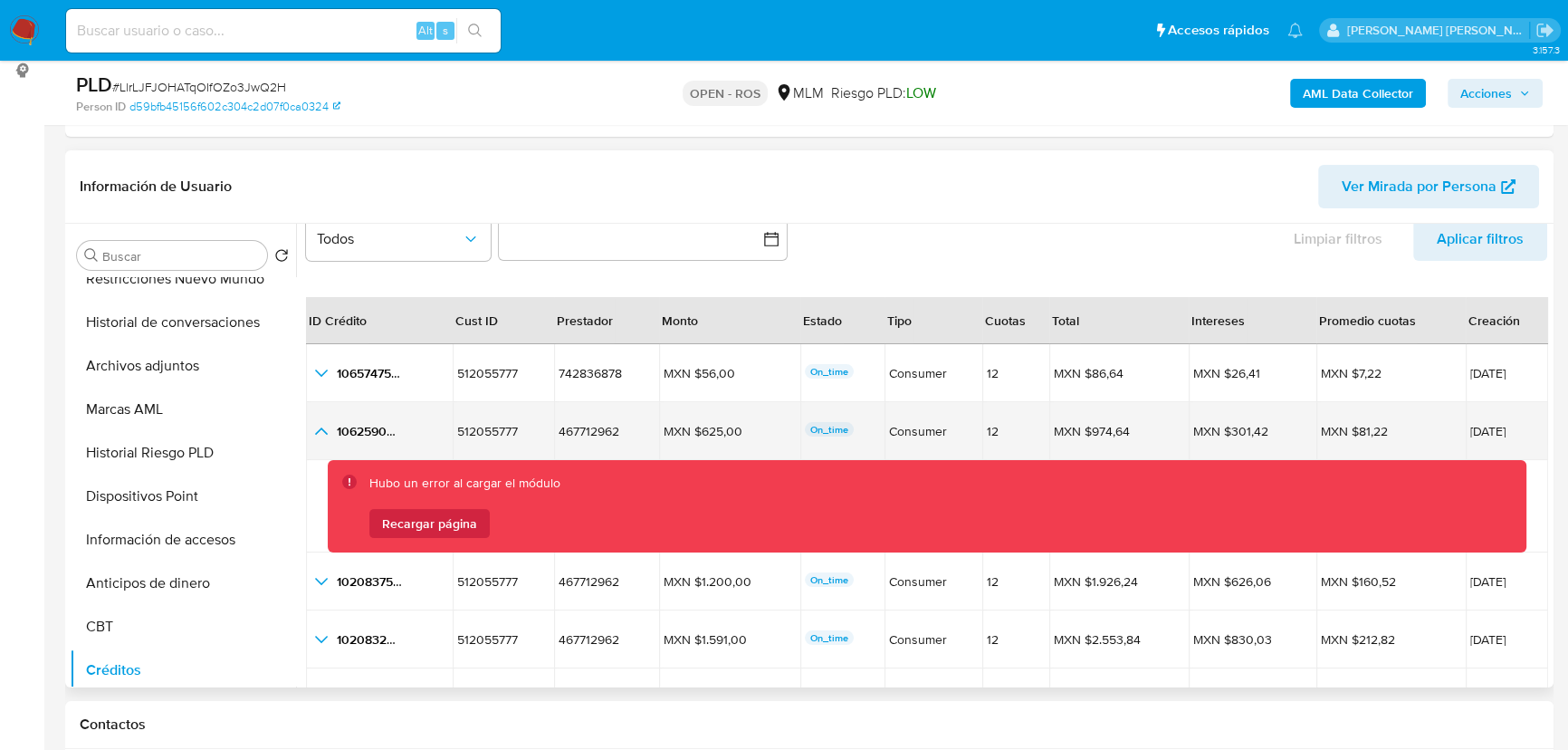
click at [763, 410] on td "MXN $625,00 MXN $625,00" at bounding box center [729, 431] width 141 height 58
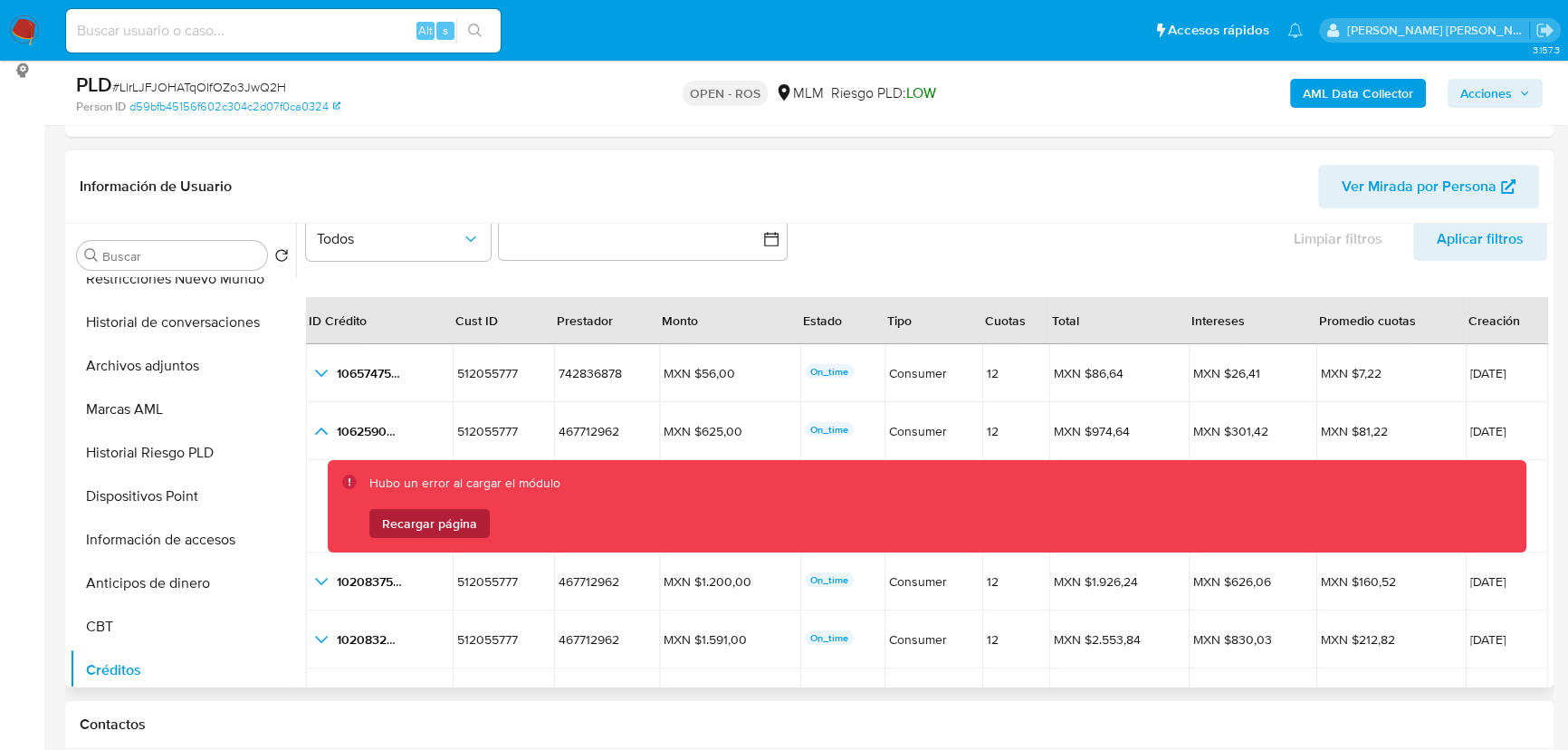
click at [405, 516] on span "Recargar página" at bounding box center [429, 524] width 95 height 29
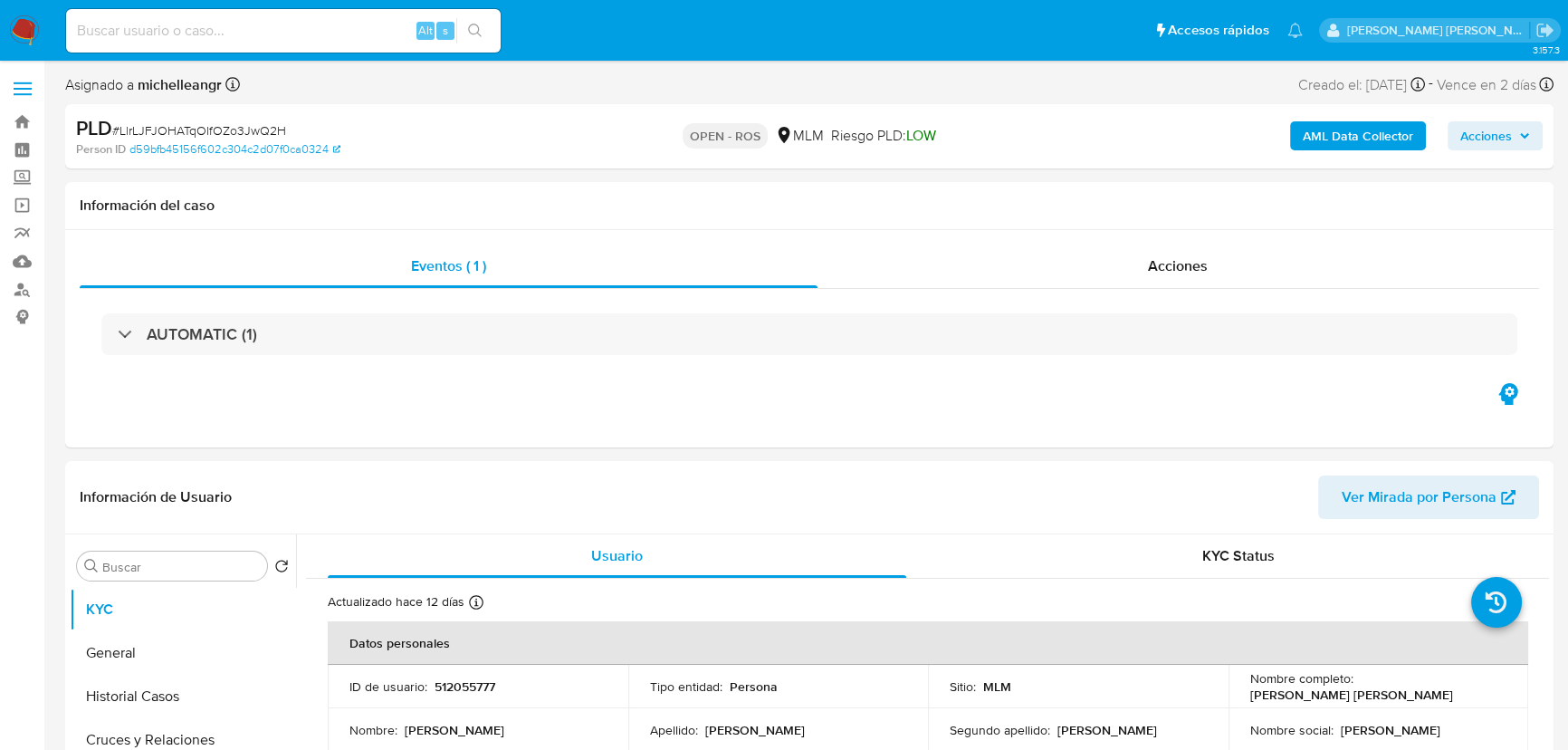
select select "10"
click at [165, 125] on span "# LlrLJFJOHATqOIfOZo3JwQ2H" at bounding box center [199, 130] width 174 height 18
click at [163, 127] on span "# LlrLJFJOHATqOIfOZo3JwQ2H" at bounding box center [199, 130] width 174 height 18
copy span "LlrLJFJOHATqOIfOZo3JwQ2H"
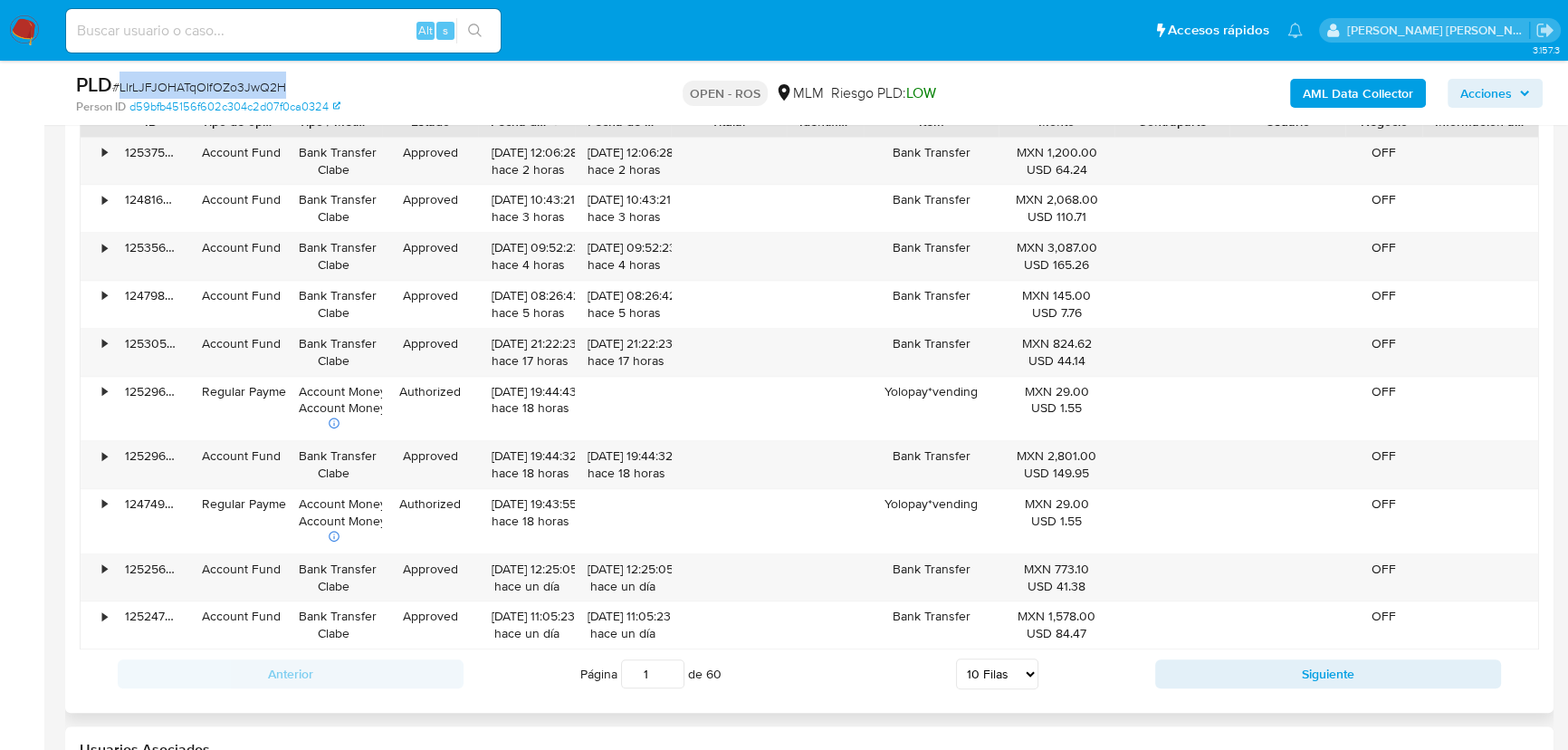
scroll to position [1893, 0]
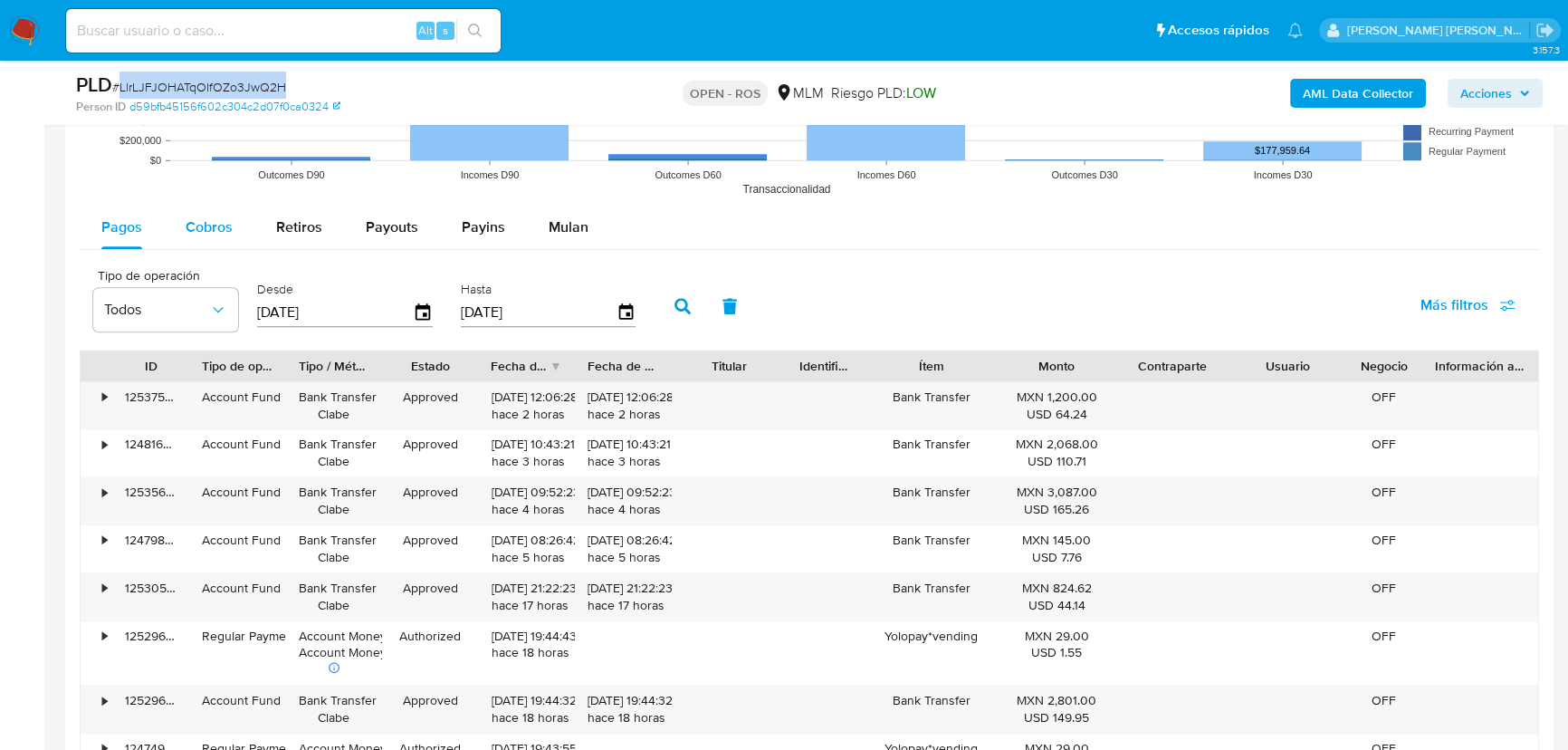
click at [223, 235] on div "Cobros" at bounding box center [209, 227] width 47 height 44
select select "10"
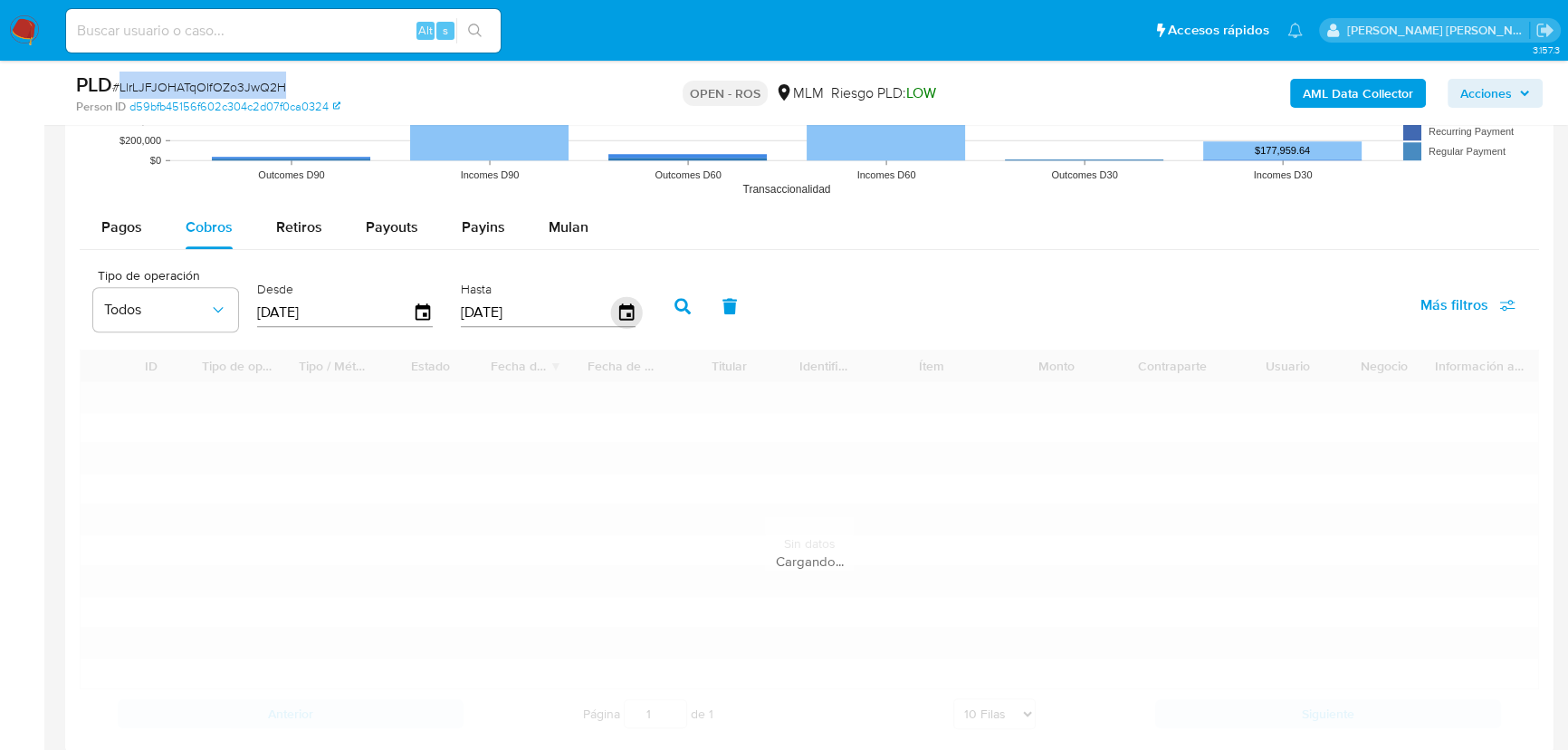
click at [622, 315] on icon "button" at bounding box center [625, 313] width 32 height 32
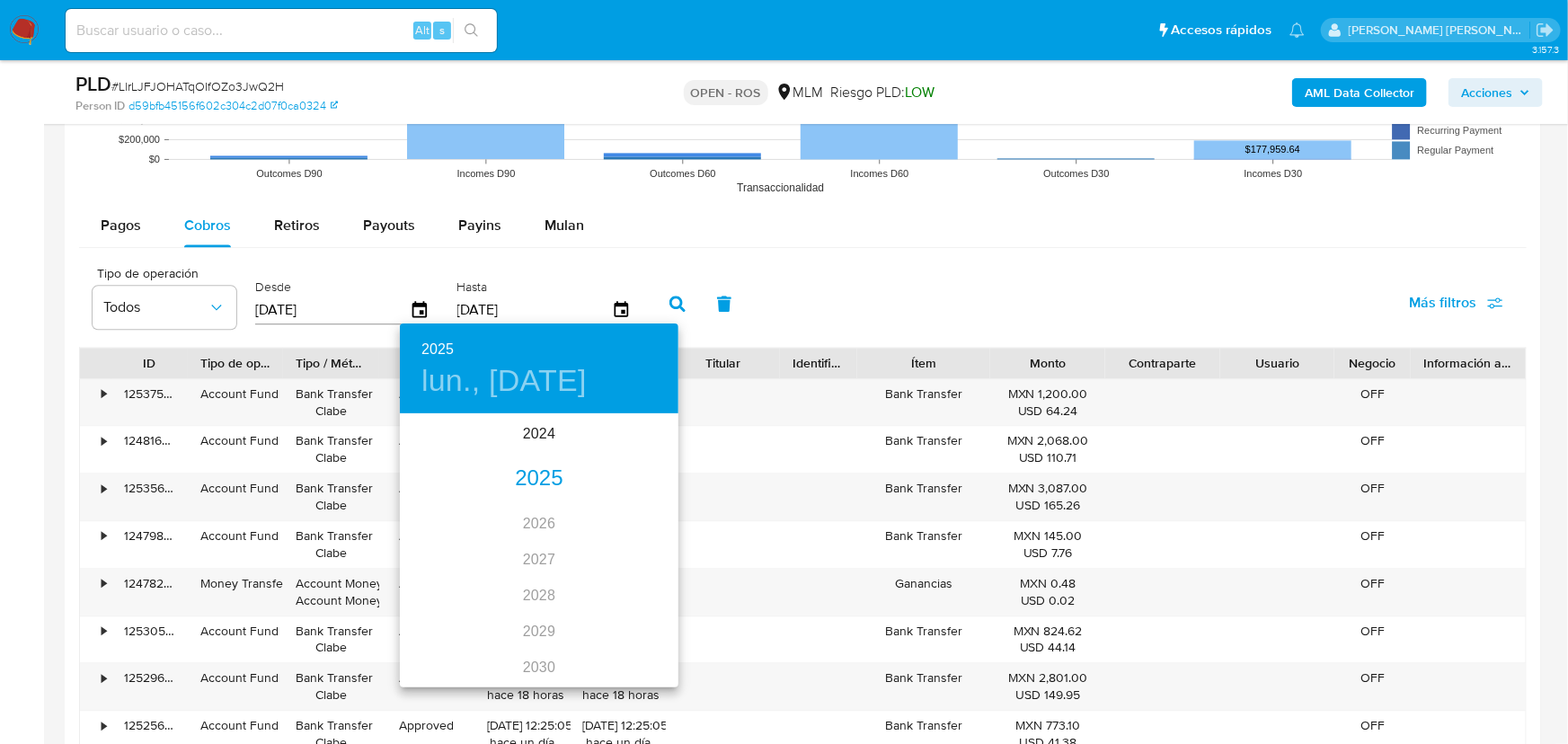
click at [535, 469] on div "2025" at bounding box center [539, 478] width 279 height 36
click at [619, 523] on div "jun." at bounding box center [632, 518] width 93 height 67
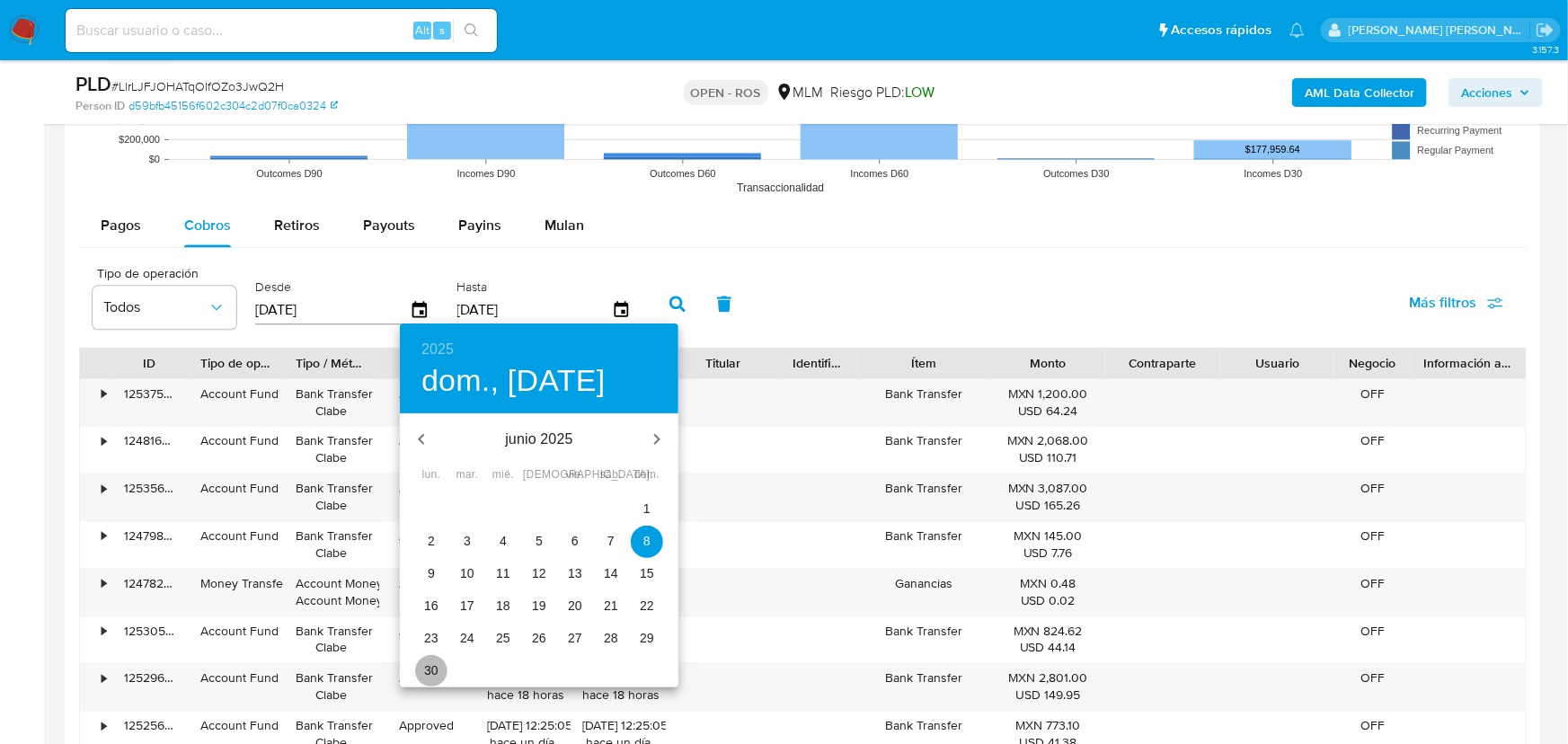
drag, startPoint x: 432, startPoint y: 670, endPoint x: 584, endPoint y: 521, distance: 212.8
click at [431, 668] on p "30" at bounding box center [431, 670] width 14 height 18
type input "[DATE]"
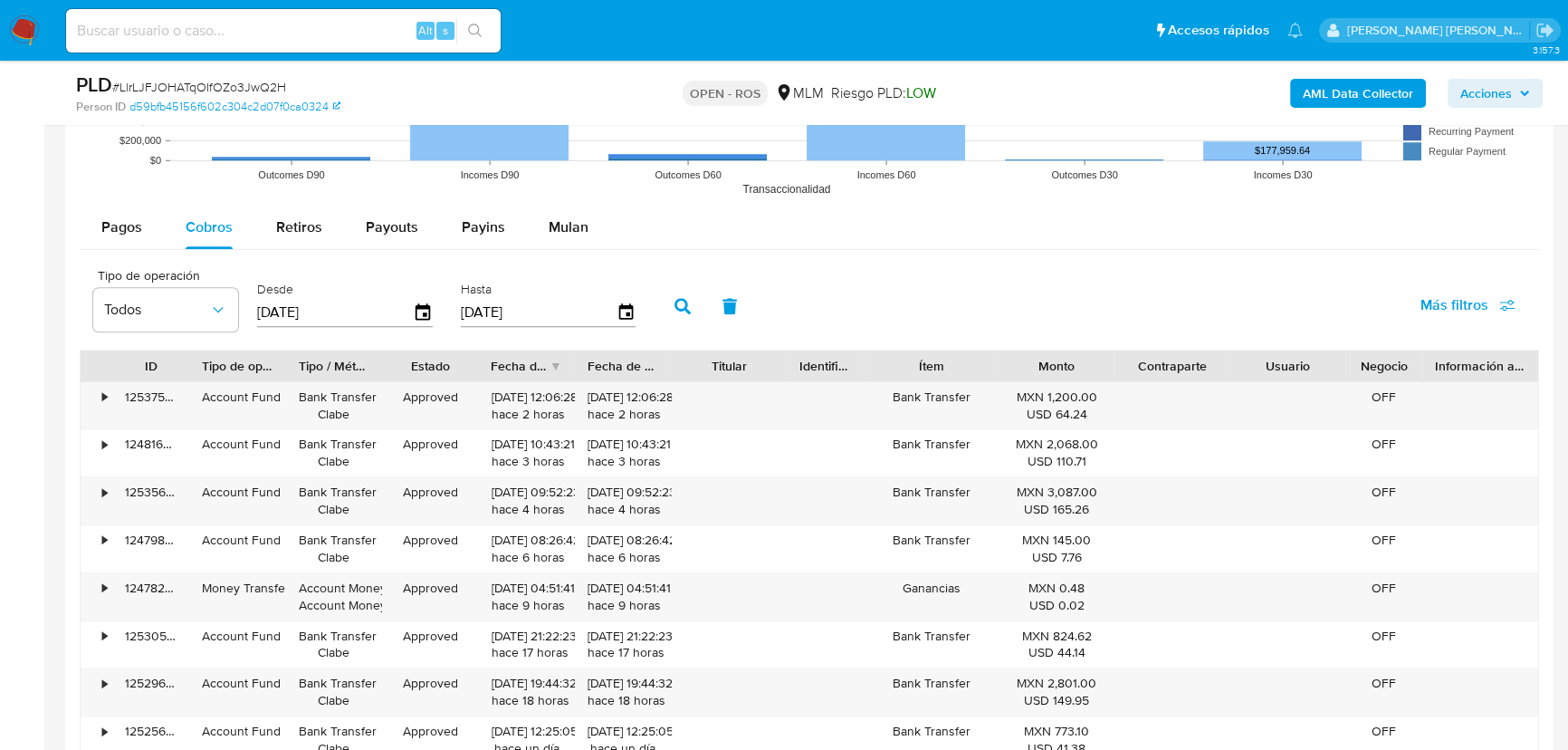
click at [689, 308] on icon "button" at bounding box center [683, 306] width 17 height 17
click at [684, 403] on div "• 116424906277 Account Fund Bank Transfer Clabe Approved 30/06/2025 19:10:18 ha…" at bounding box center [809, 405] width 1457 height 47
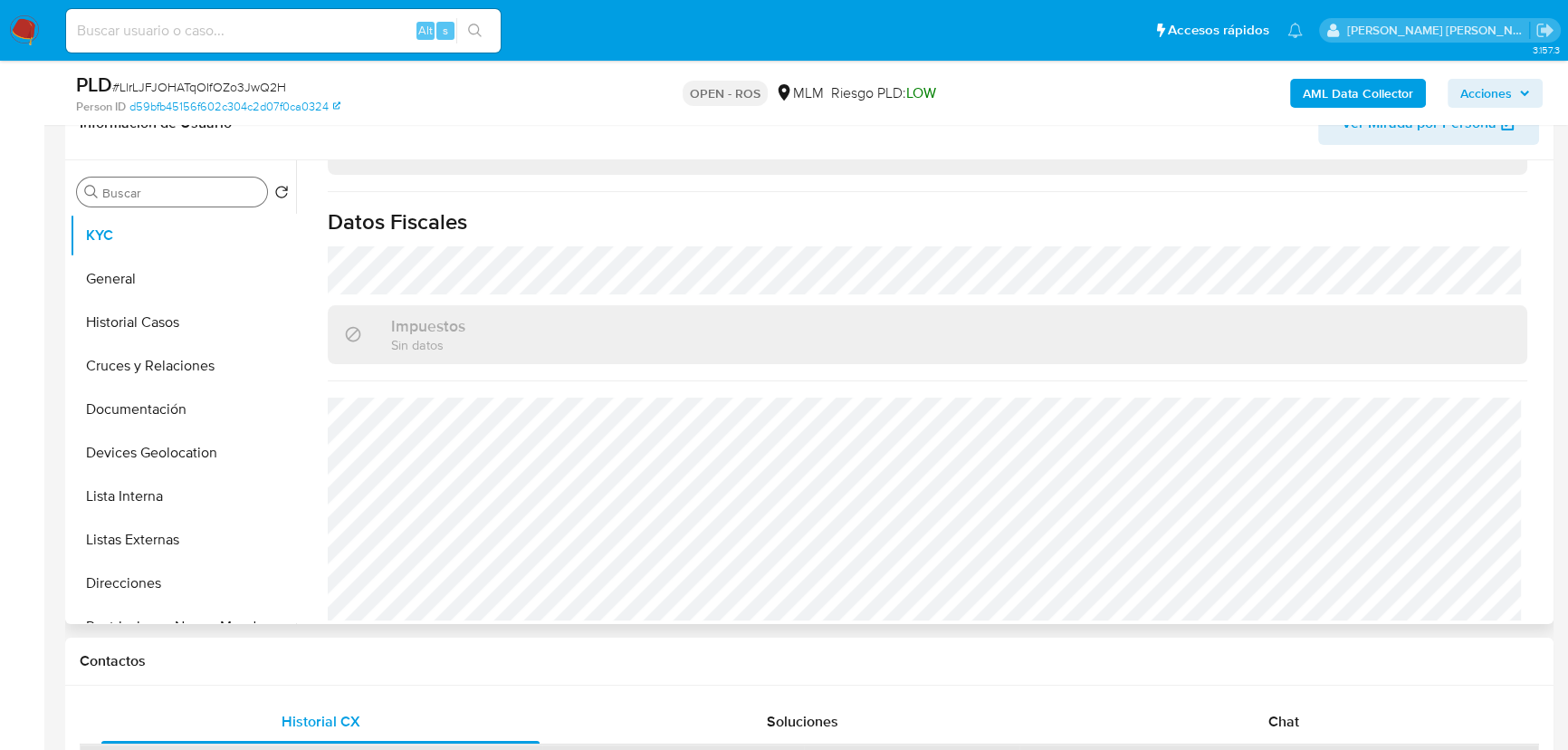
scroll to position [164, 0]
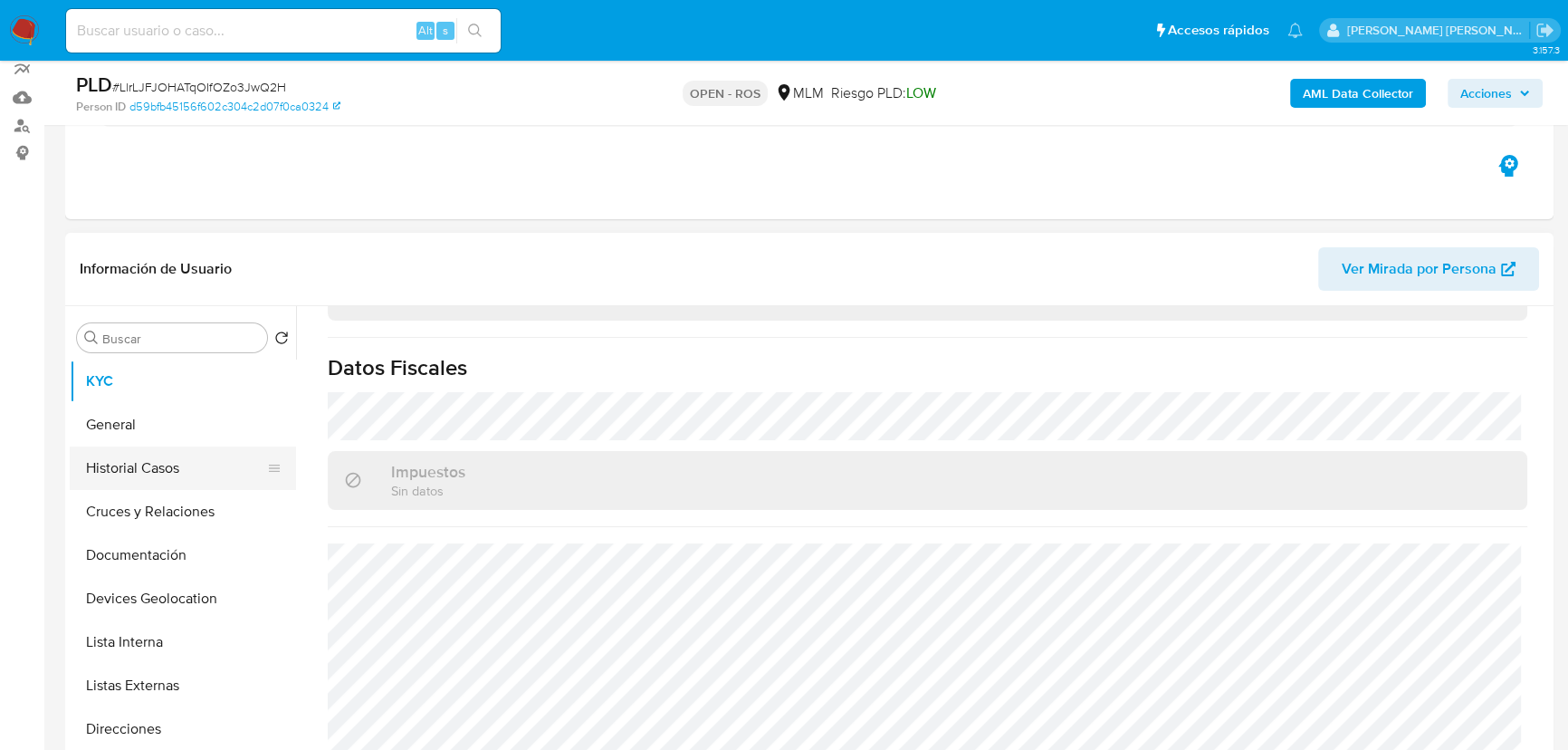
click at [161, 427] on button "General" at bounding box center [183, 425] width 226 height 44
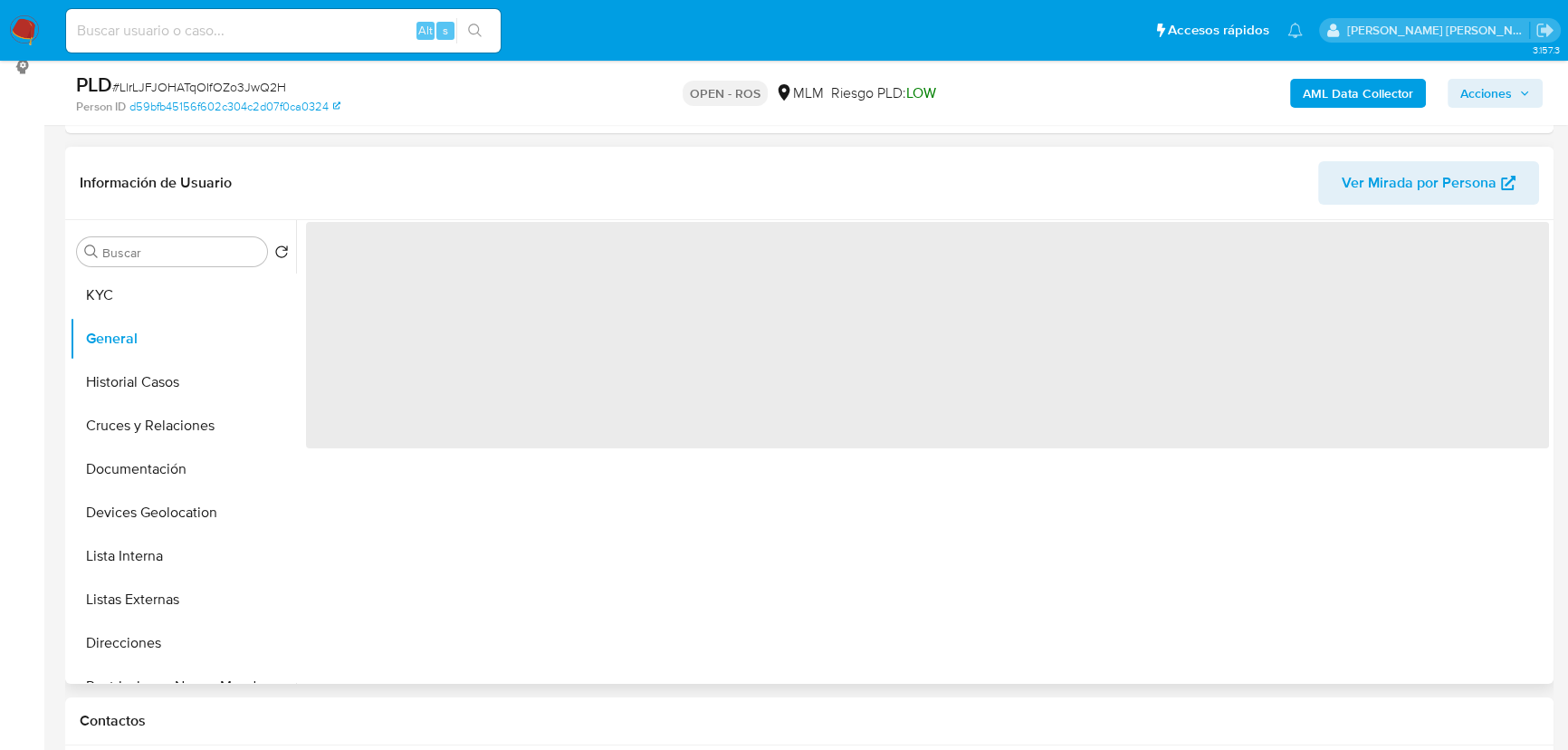
scroll to position [328, 0]
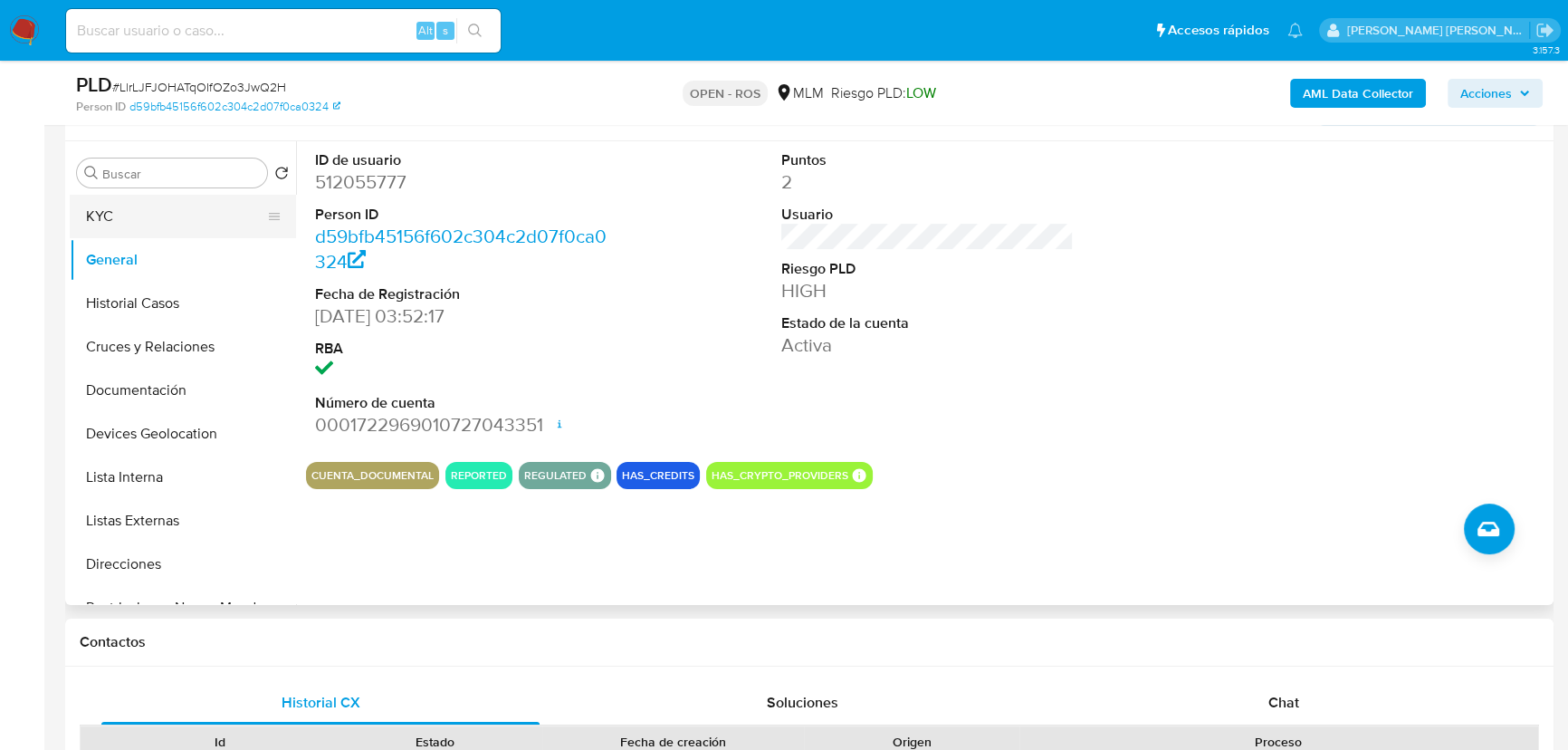
click at [131, 232] on button "KYC" at bounding box center [176, 216] width 212 height 44
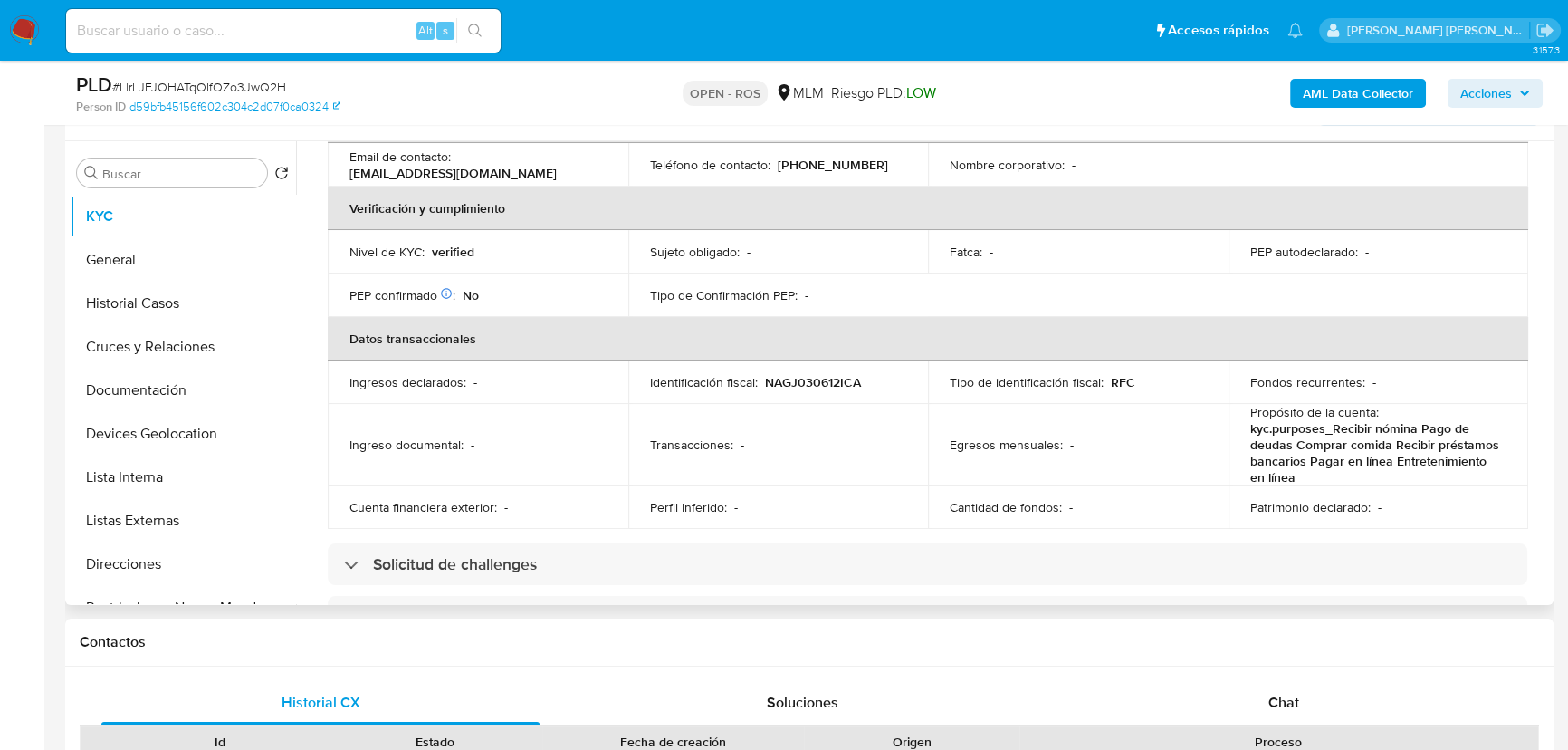
scroll to position [0, 0]
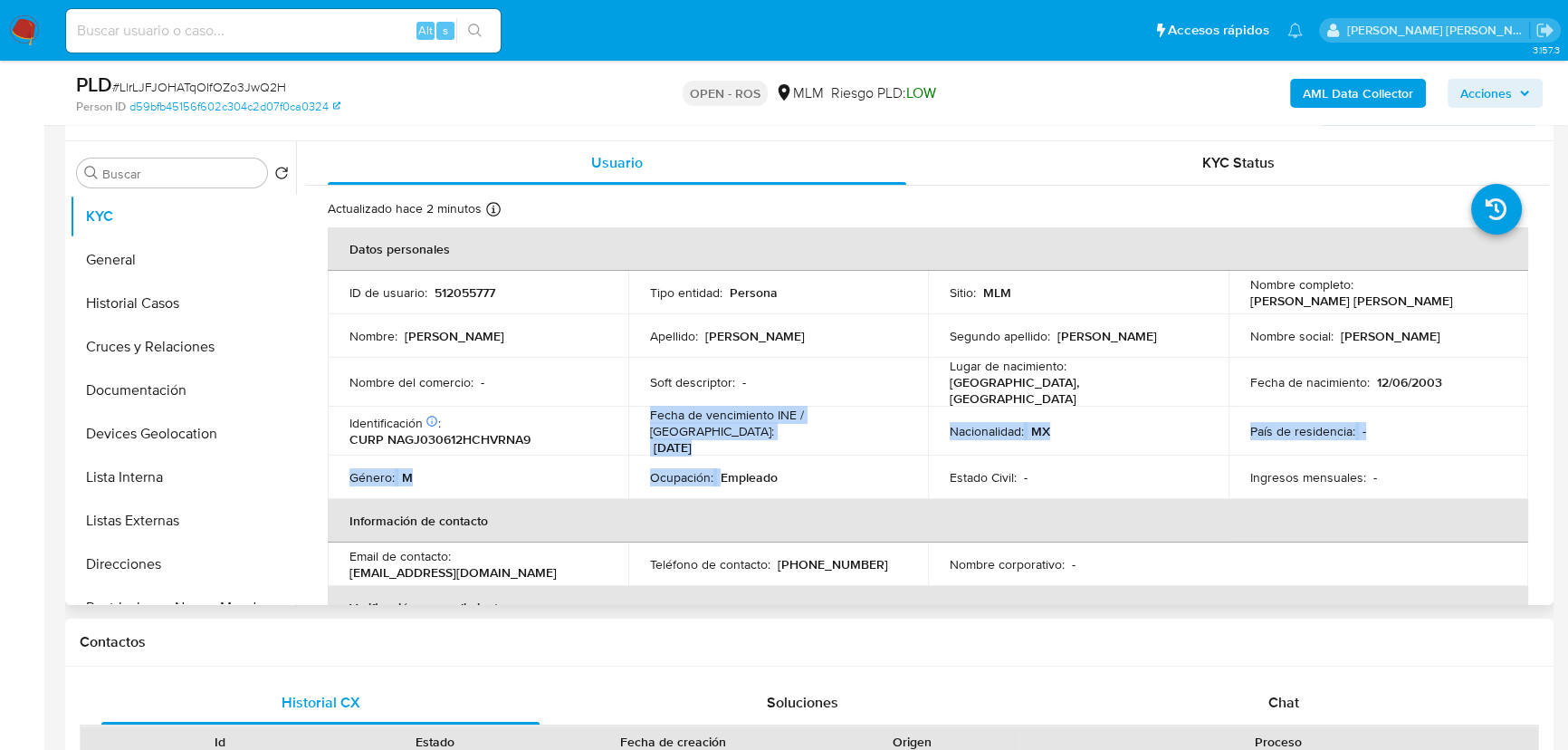
drag, startPoint x: 717, startPoint y: 408, endPoint x: 884, endPoint y: 454, distance: 173.2
click at [884, 454] on tbody "ID de usuario : 512055777 Tipo entidad : Persona Sitio : MLM Nombre completo : …" at bounding box center [928, 385] width 1200 height 228
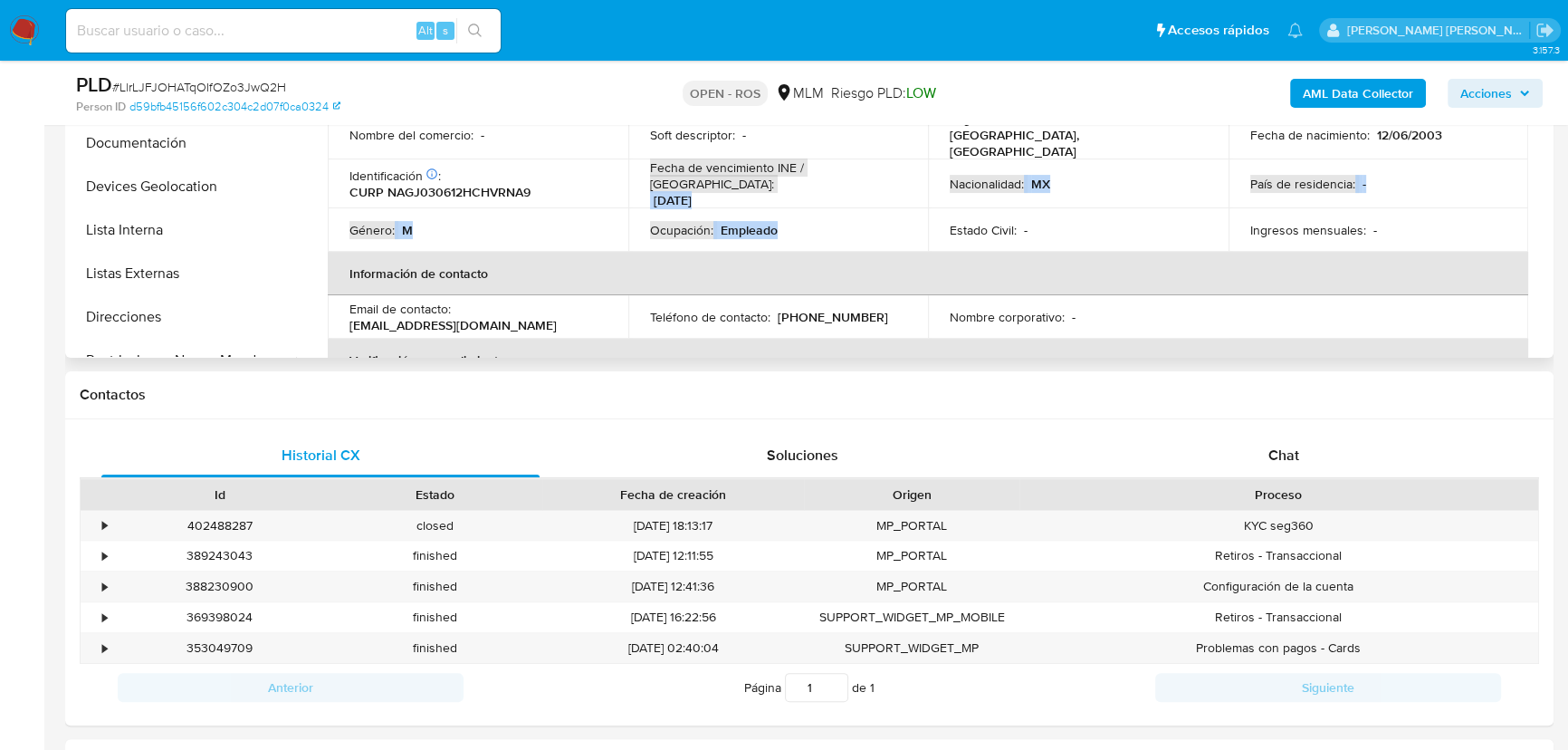
scroll to position [82, 0]
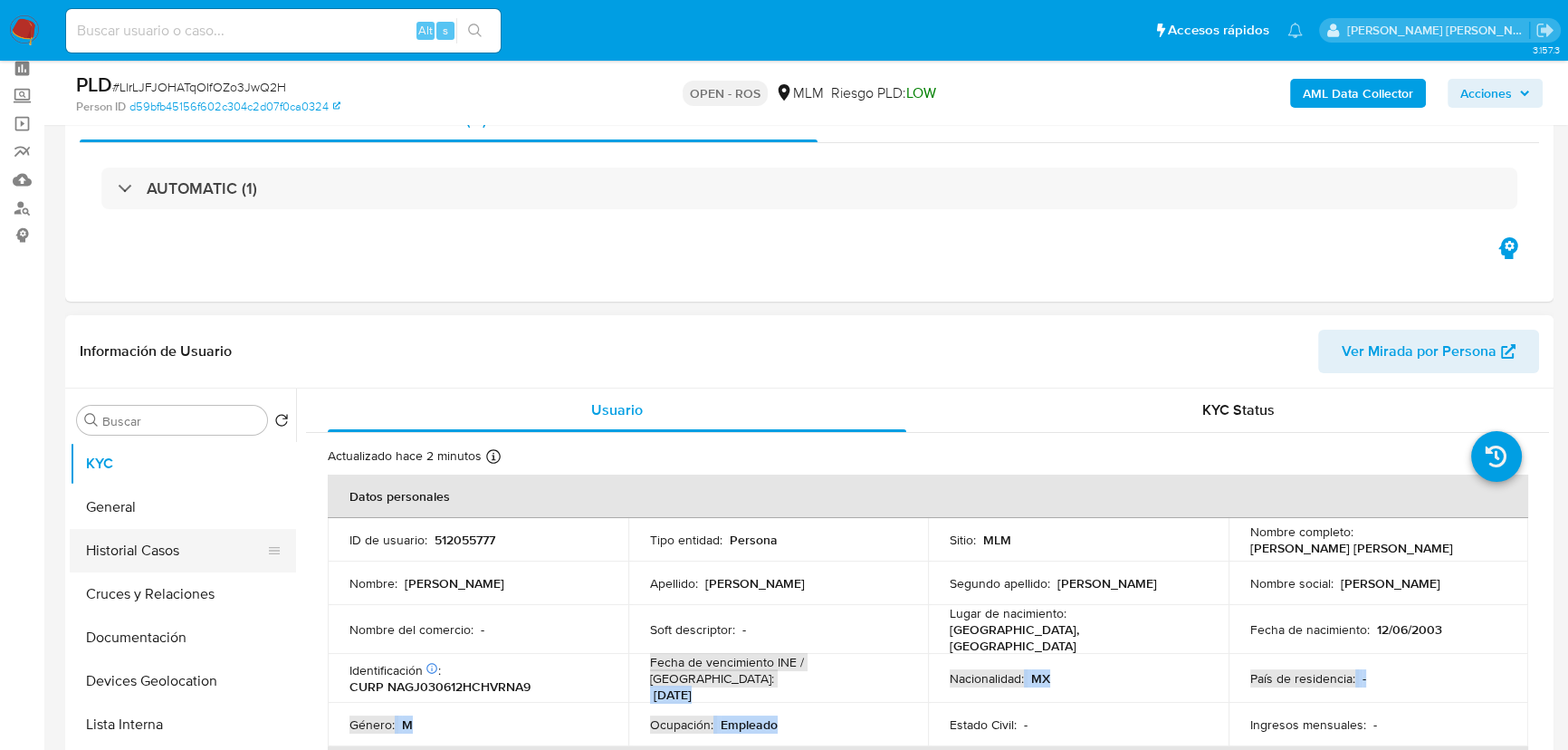
click at [156, 543] on button "Historial Casos" at bounding box center [176, 551] width 212 height 44
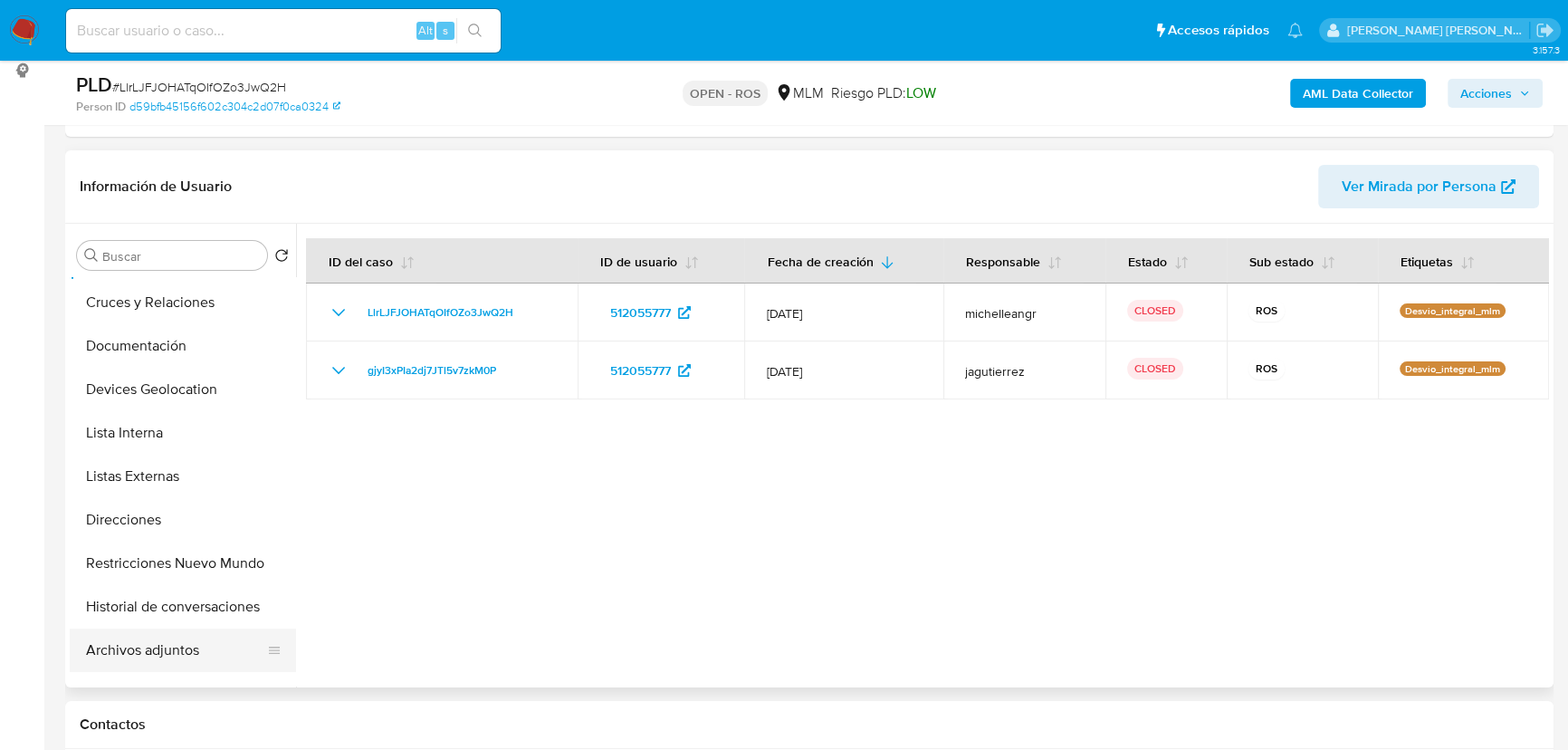
scroll to position [247, 0]
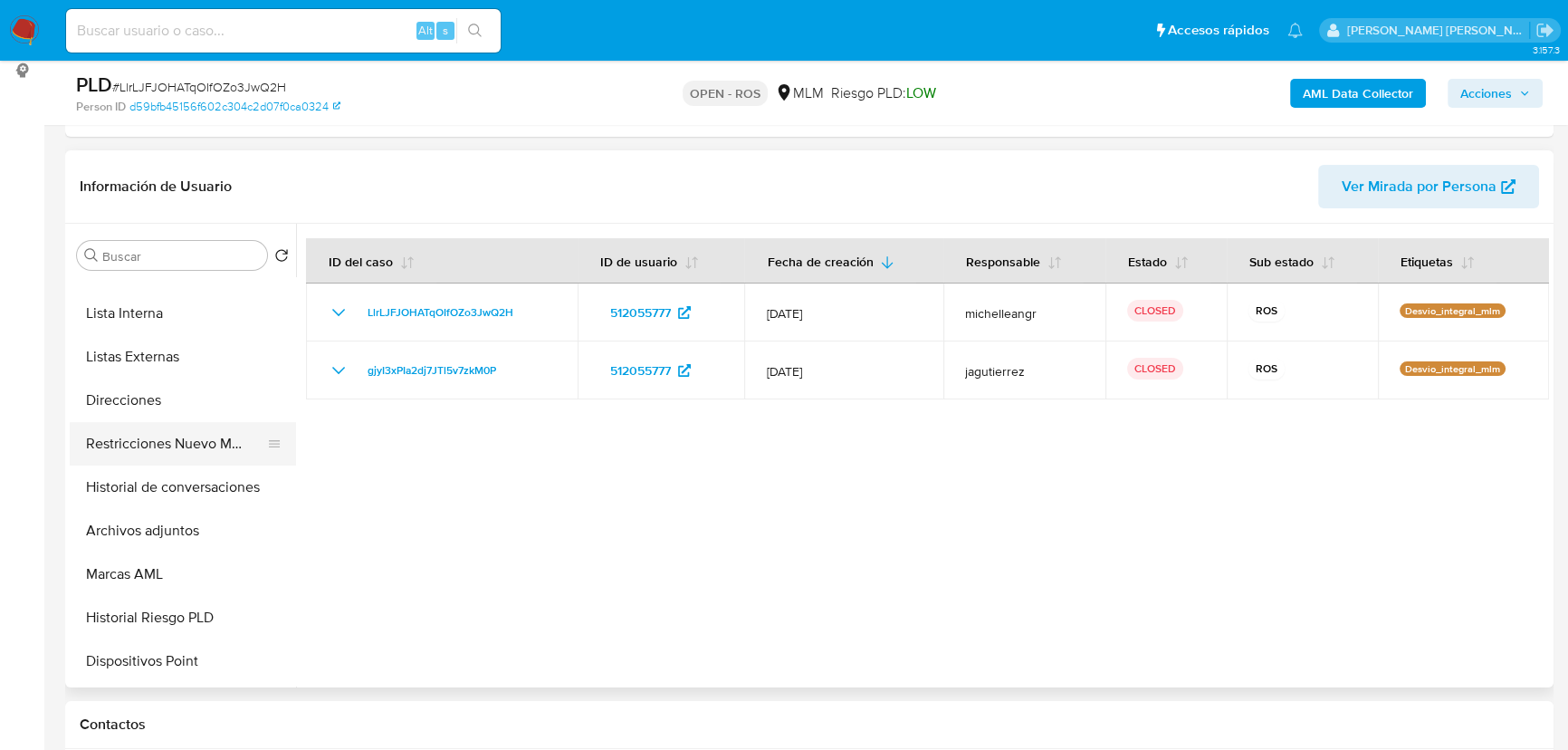
click at [242, 443] on button "Restricciones Nuevo Mundo" at bounding box center [176, 443] width 212 height 44
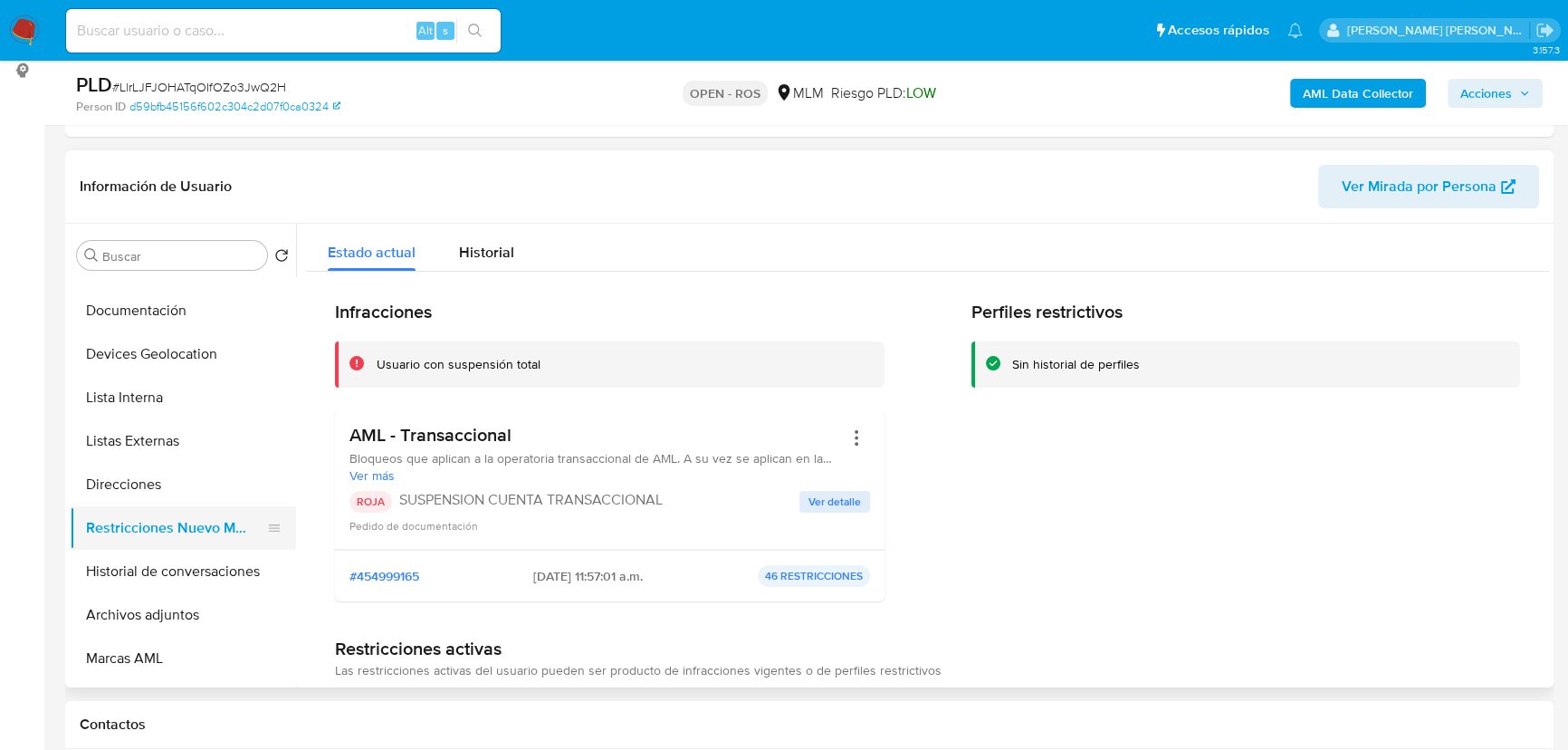
scroll to position [0, 0]
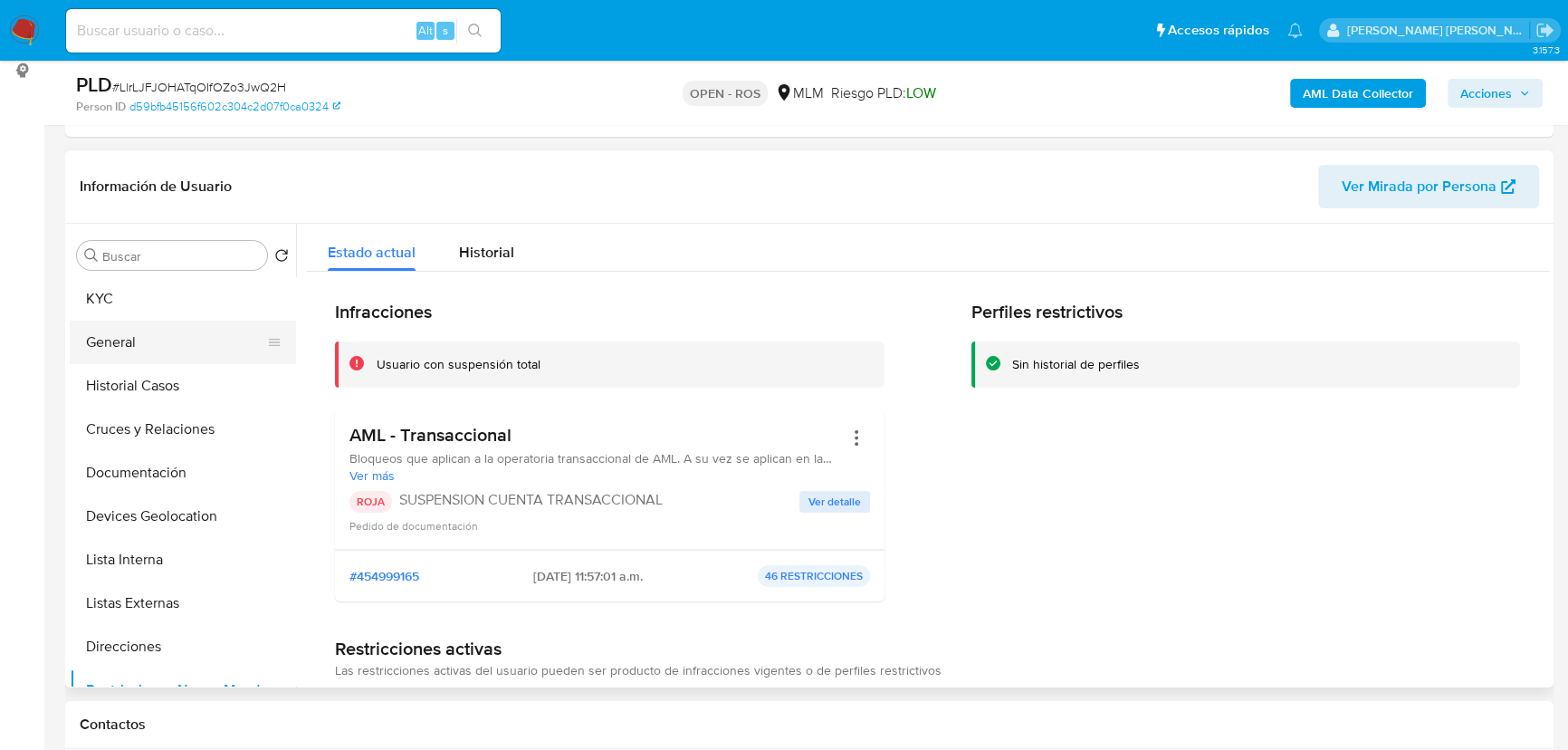
click at [172, 345] on button "General" at bounding box center [176, 342] width 212 height 44
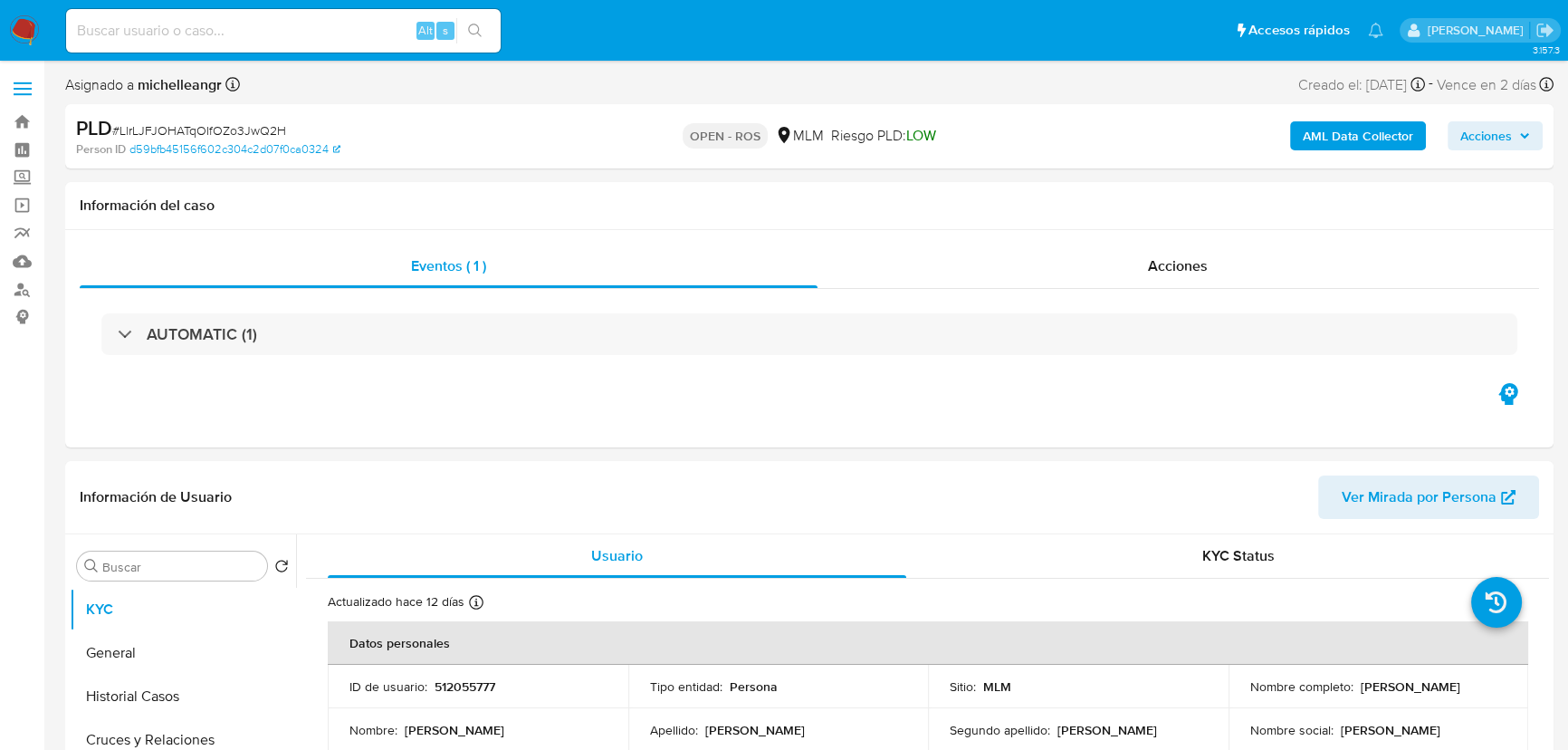
select select "10"
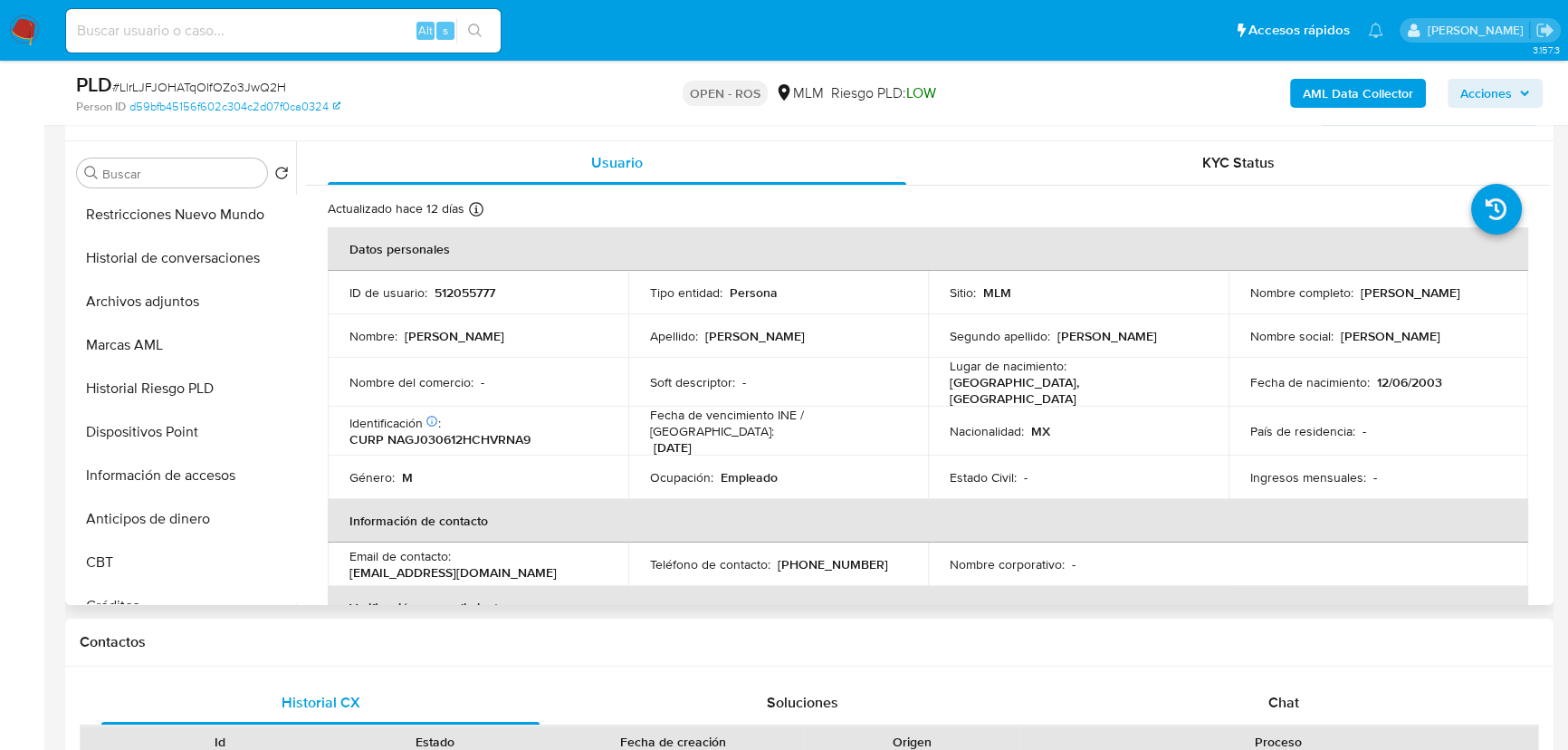
scroll to position [494, 0]
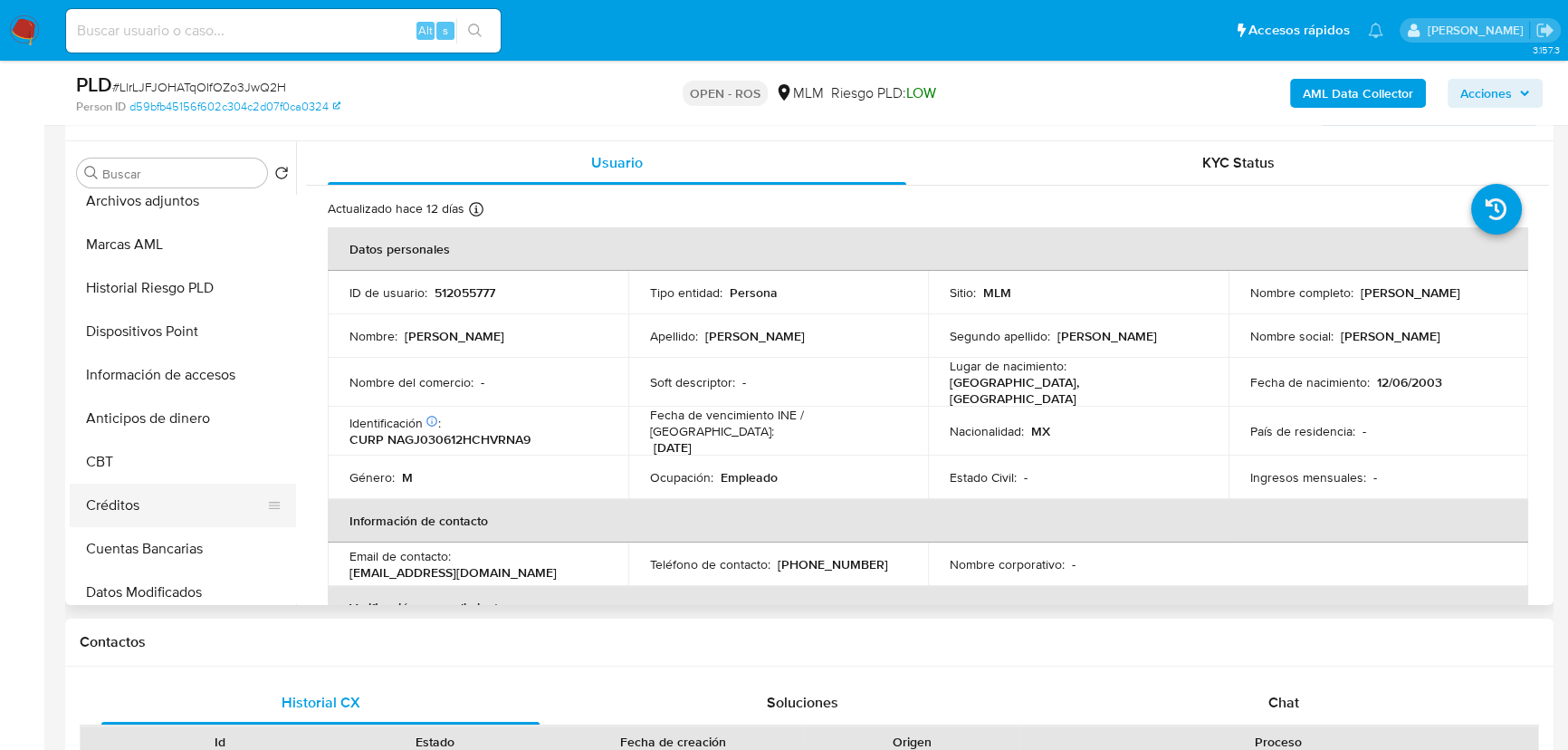
click at [141, 507] on button "Créditos" at bounding box center [176, 505] width 212 height 44
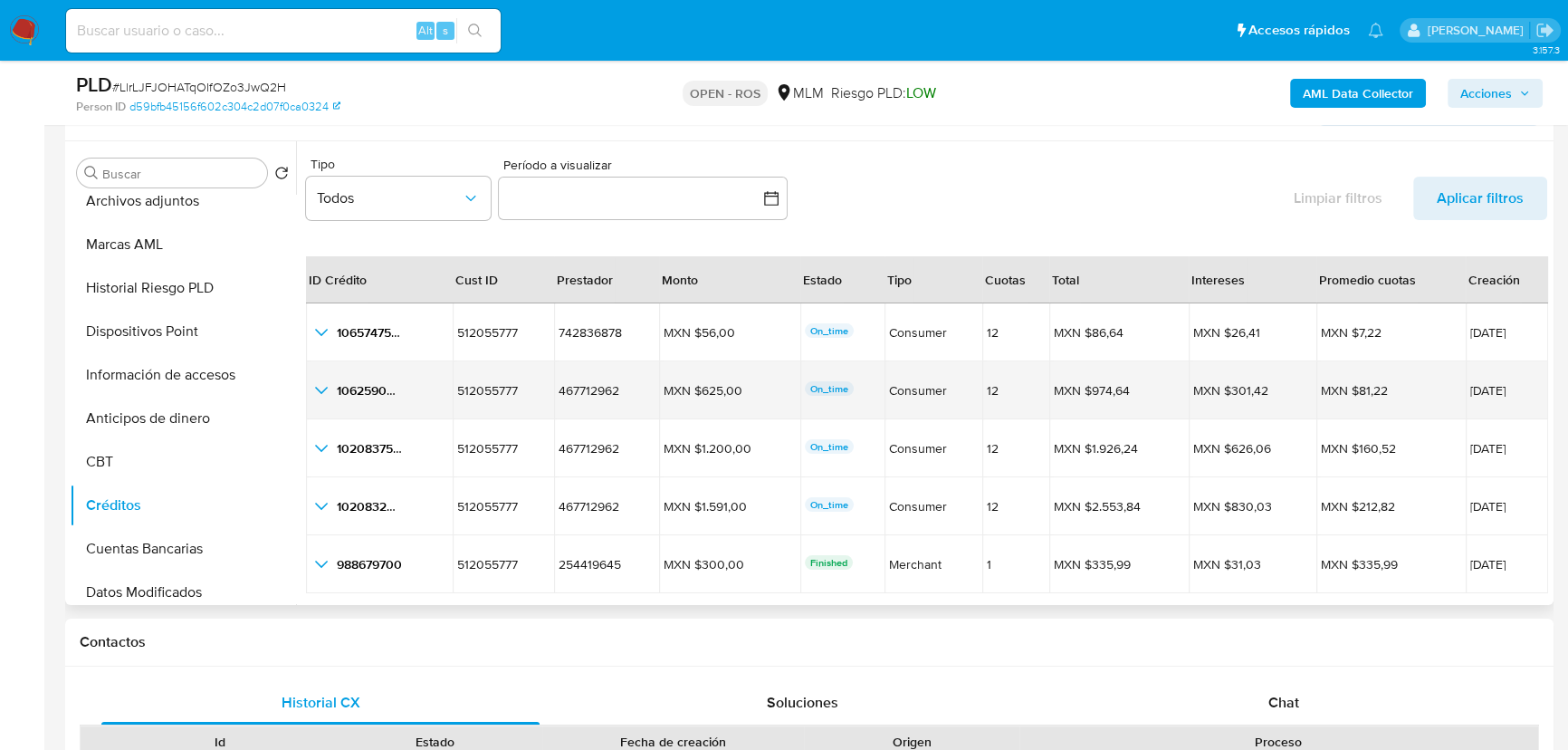
click at [319, 386] on icon "button_show_hidden_detail_by_id_1" at bounding box center [321, 391] width 21 height 21
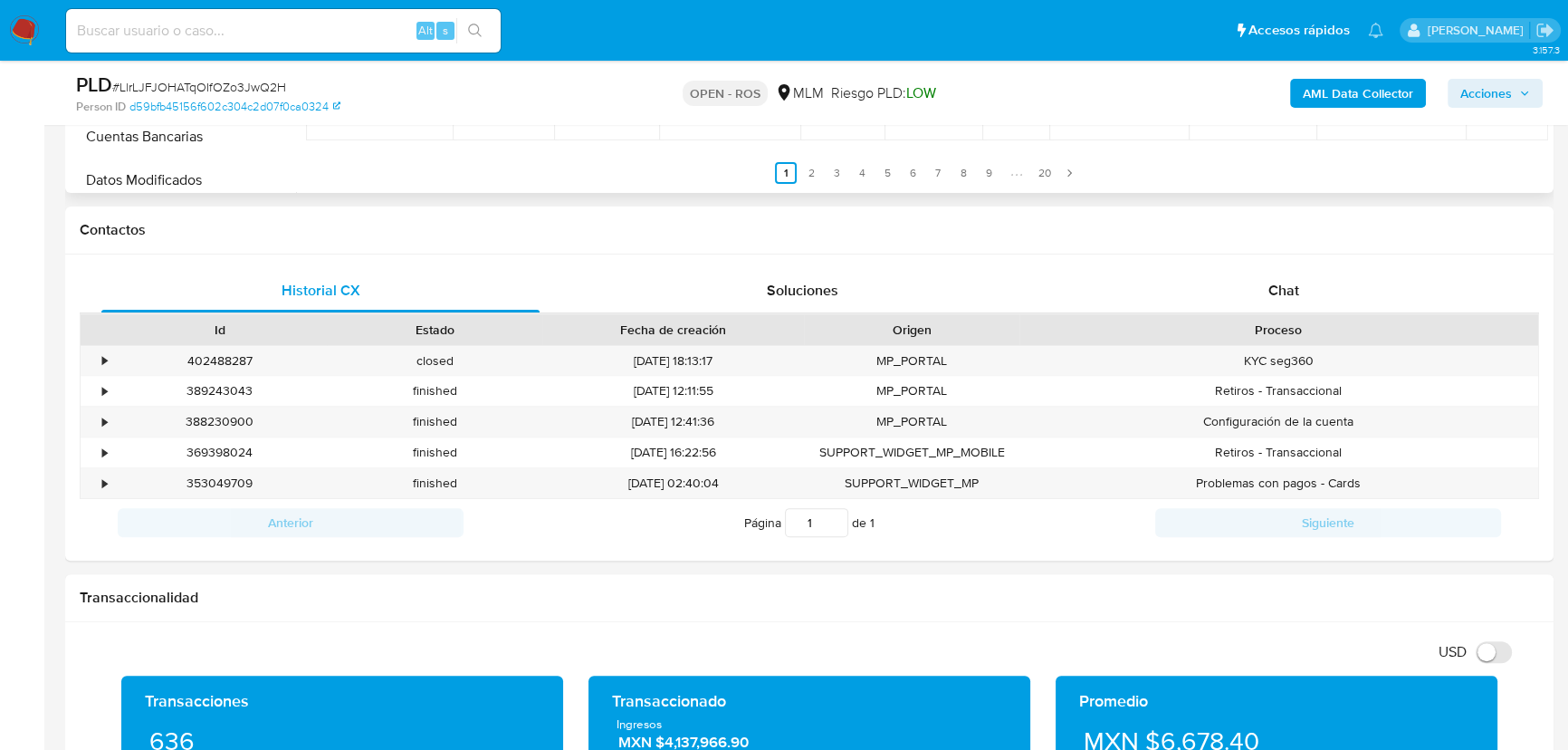
scroll to position [247, 0]
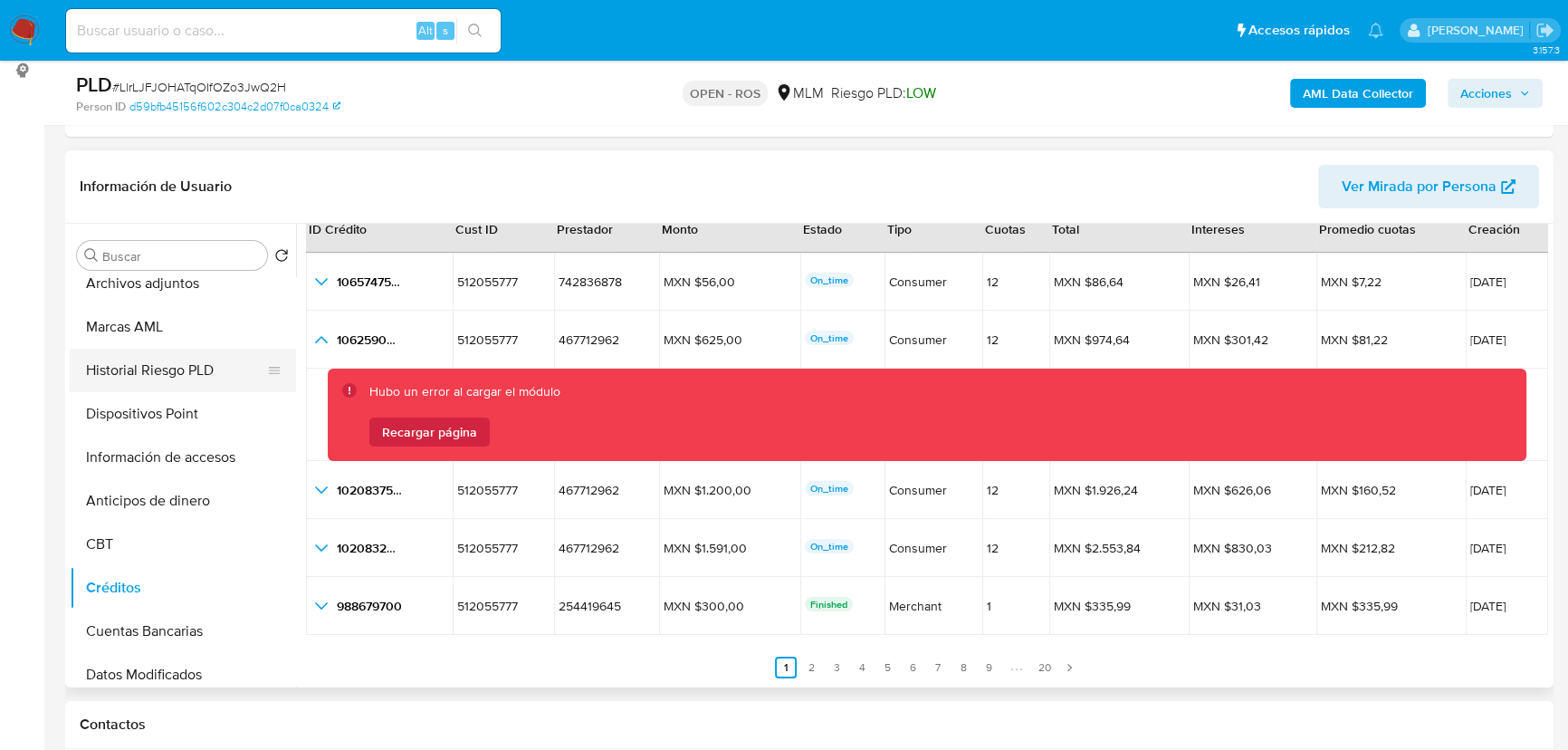
click at [181, 352] on button "Historial Riesgo PLD" at bounding box center [176, 370] width 212 height 44
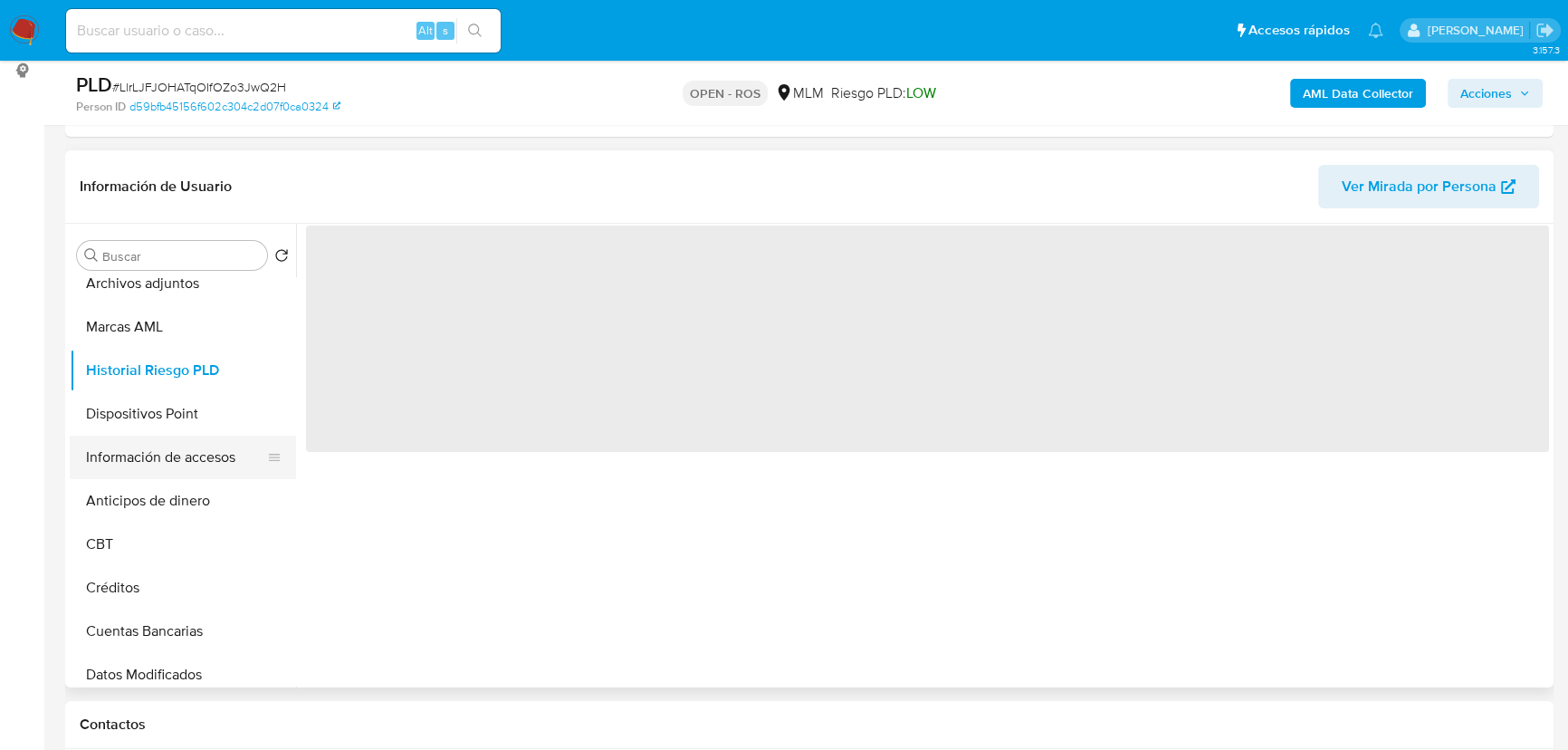
scroll to position [0, 0]
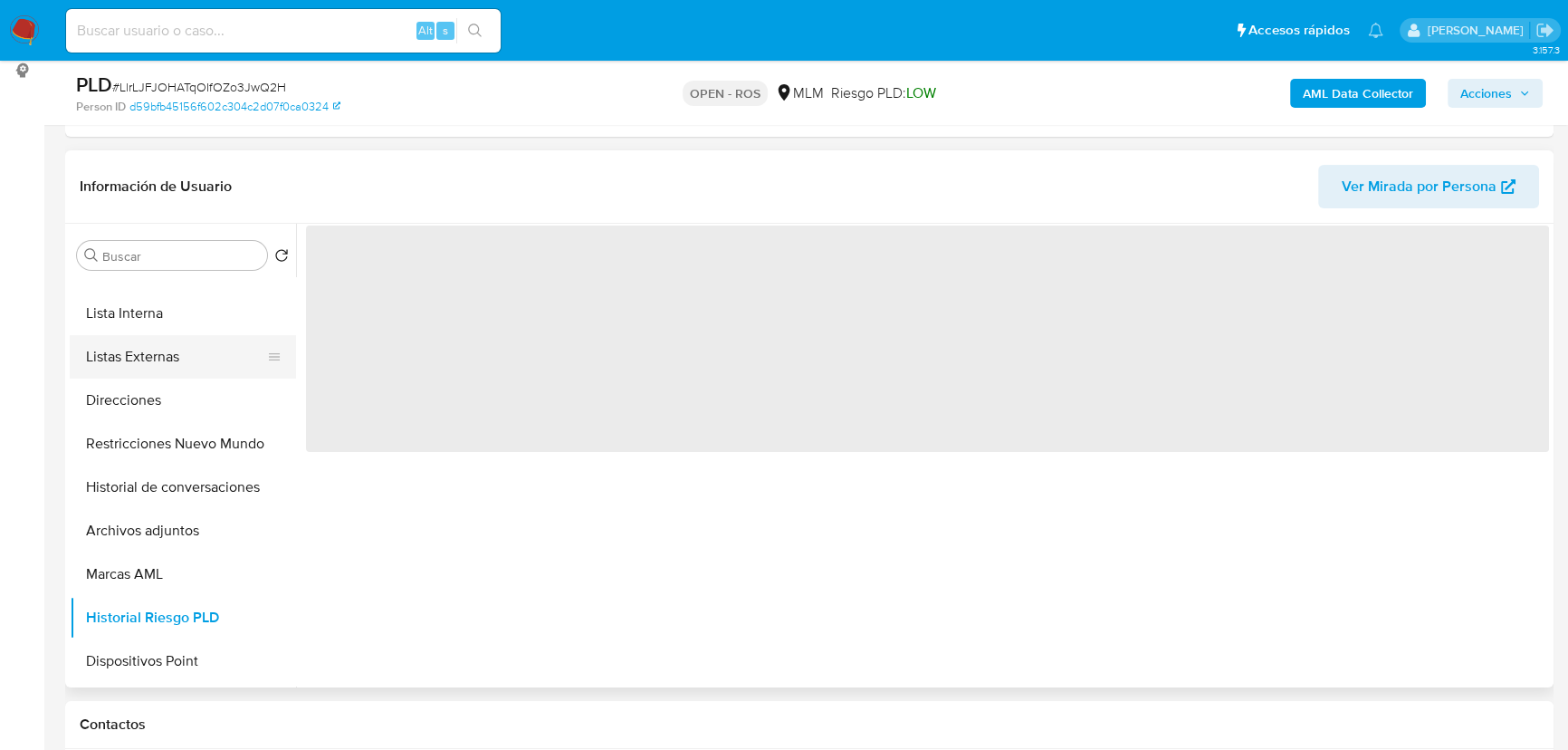
click at [161, 331] on button "Lista Interna" at bounding box center [183, 313] width 226 height 44
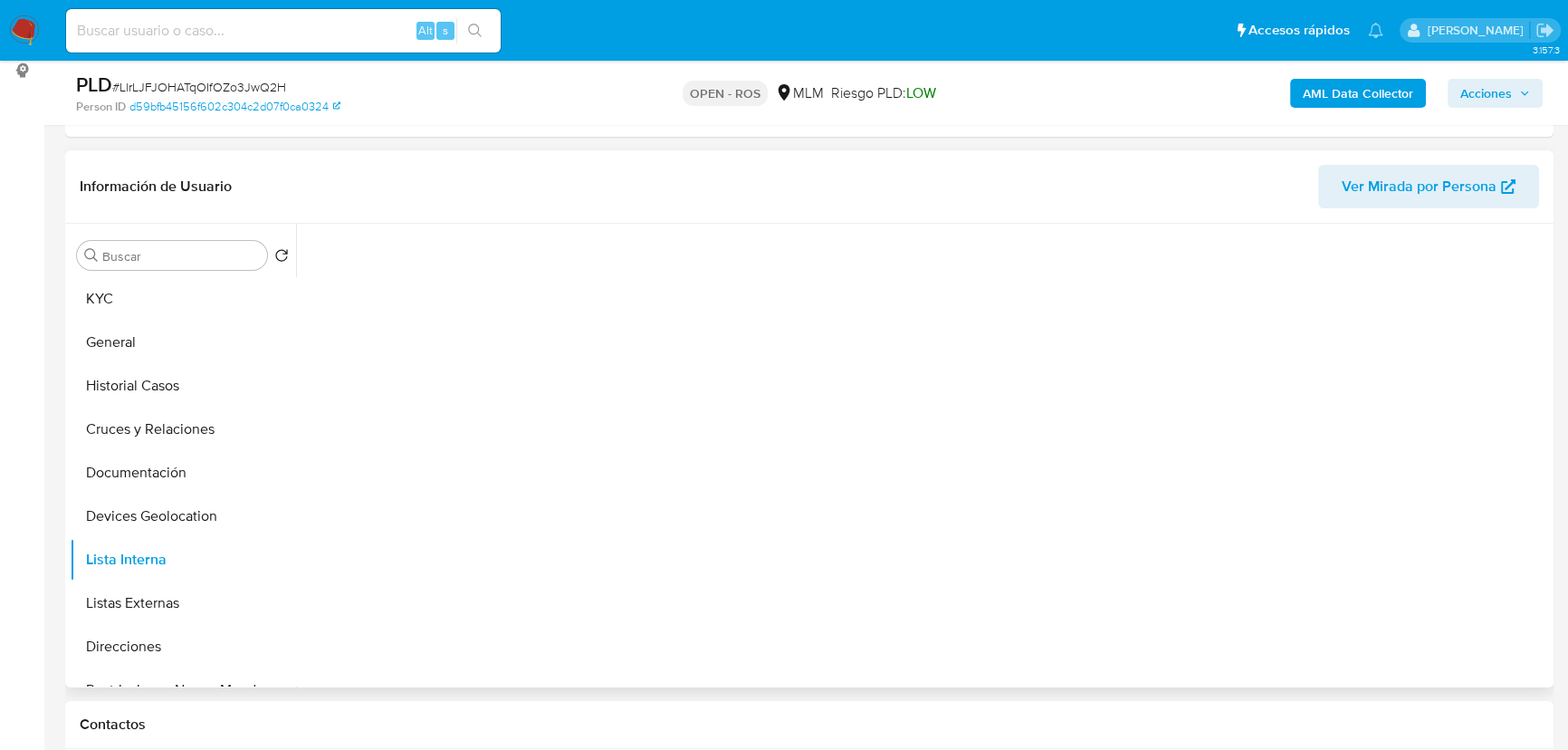
drag, startPoint x: 173, startPoint y: 381, endPoint x: 538, endPoint y: 479, distance: 377.9
click at [174, 381] on button "Historial Casos" at bounding box center [183, 386] width 226 height 44
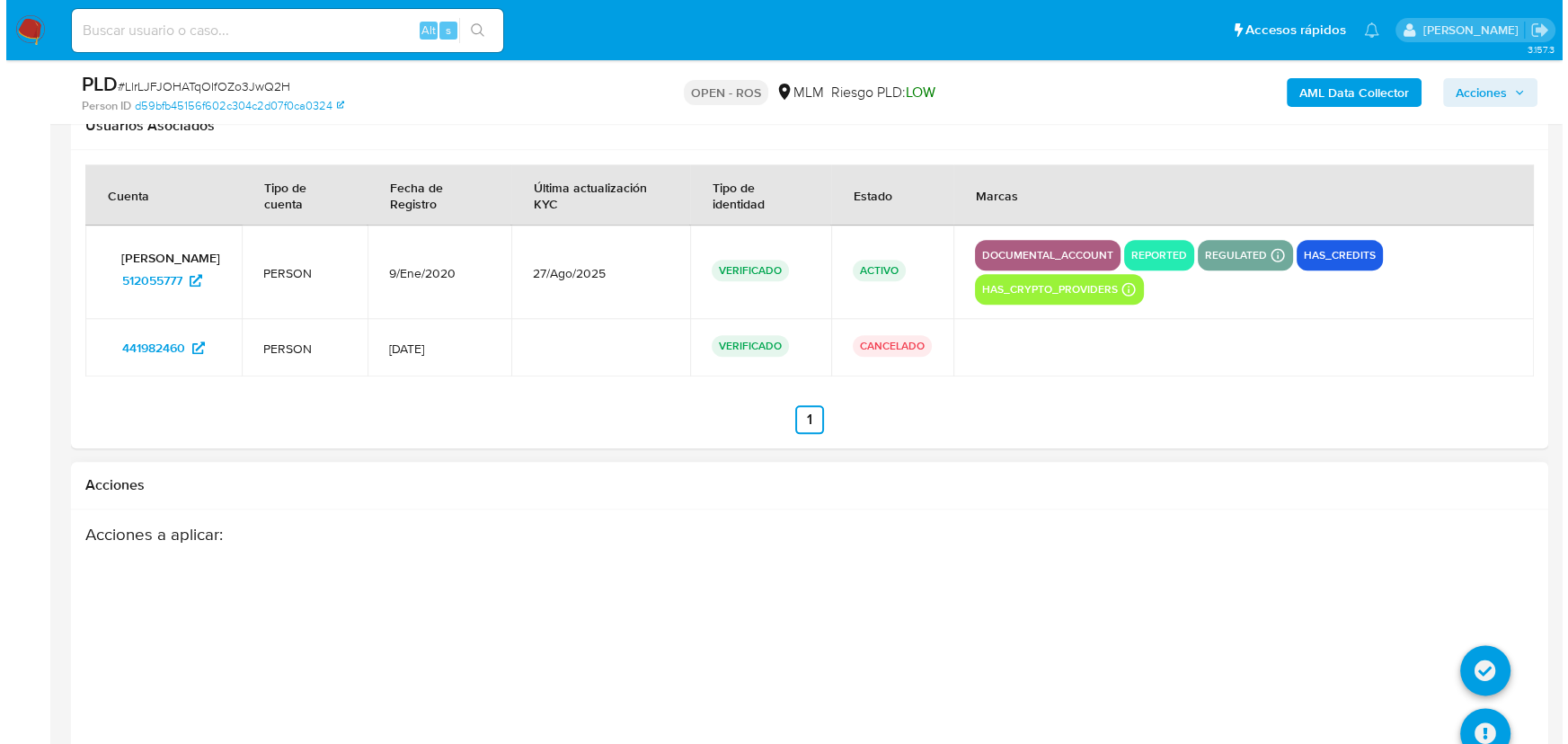
scroll to position [2927, 0]
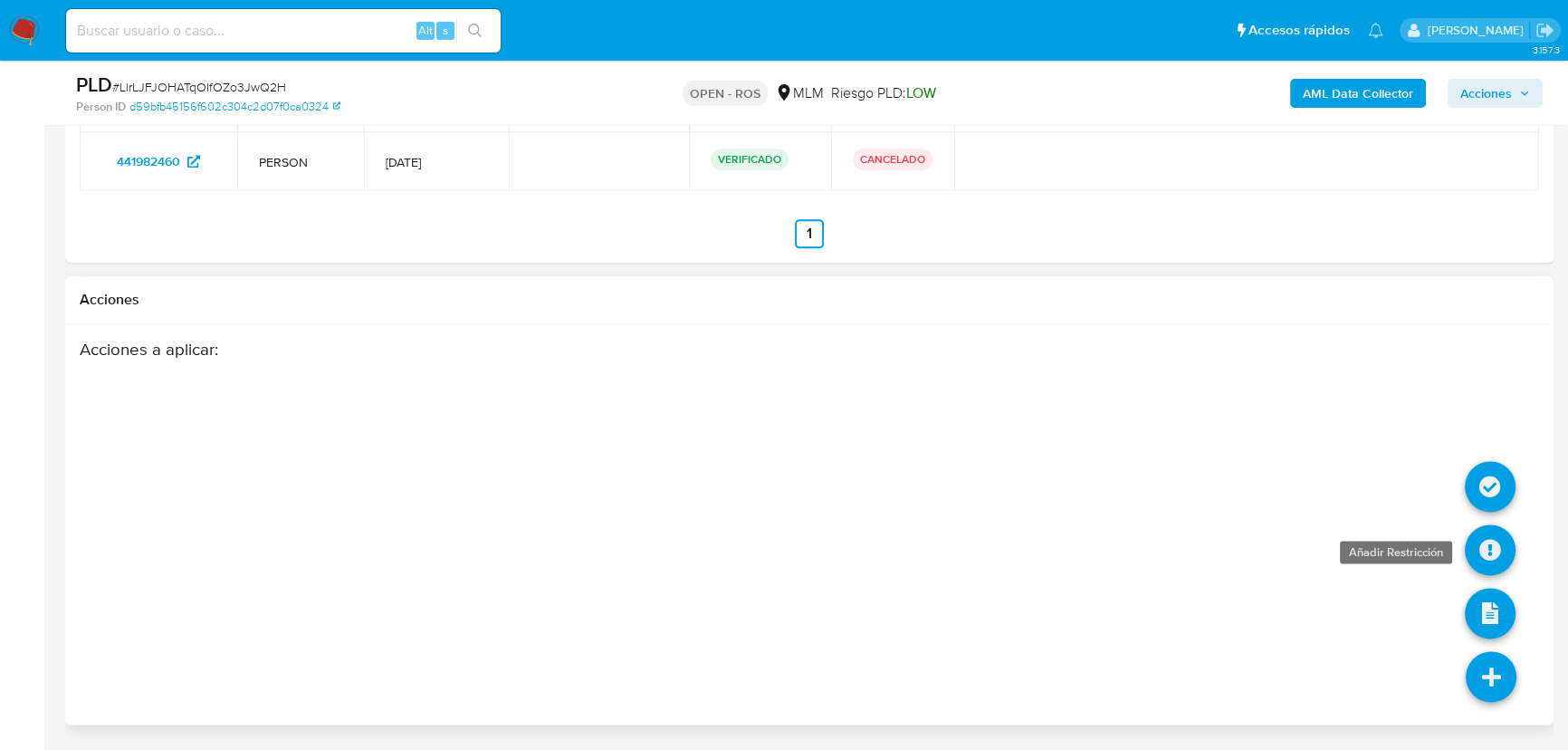
click at [1484, 544] on icon at bounding box center [1490, 550] width 50 height 51
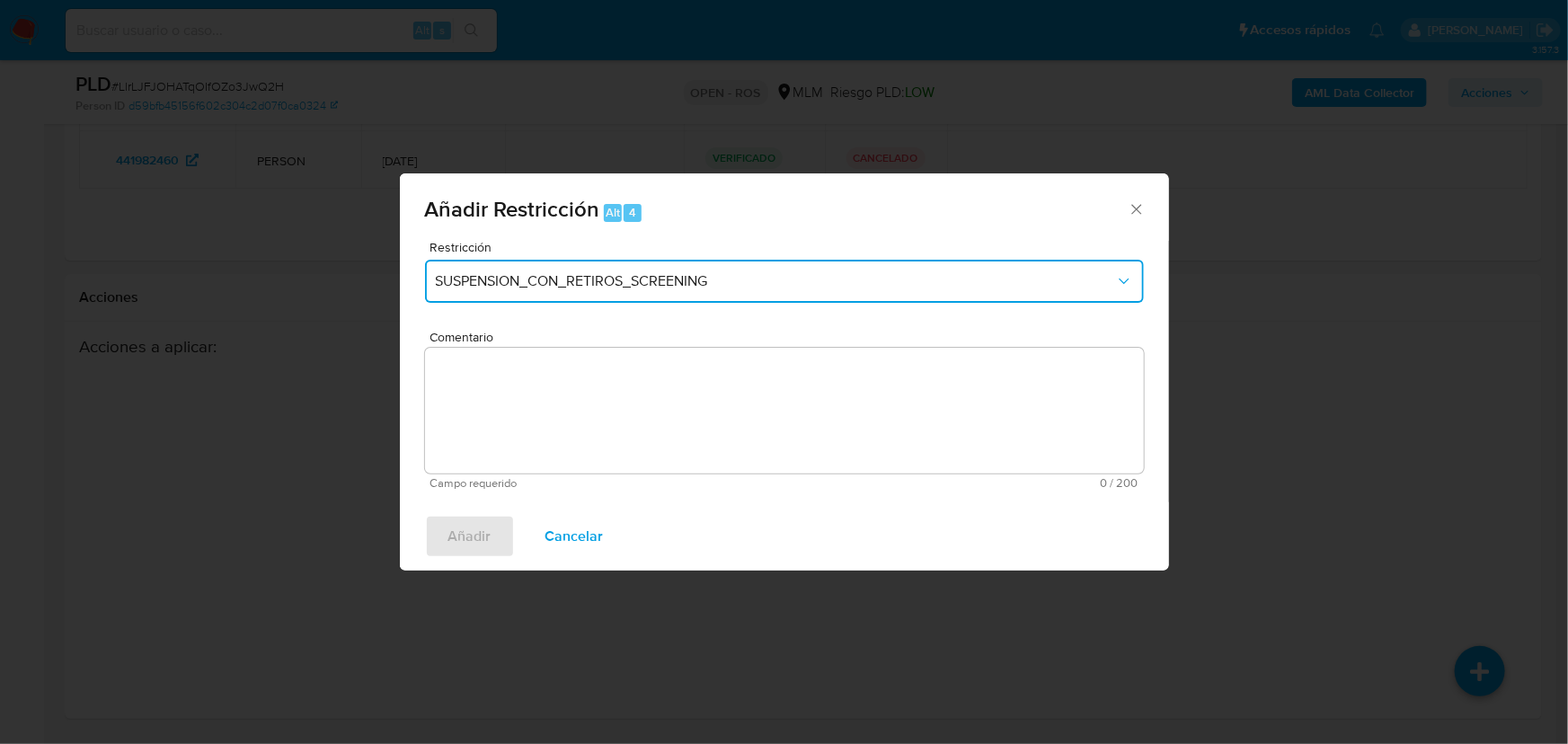
click at [606, 291] on button "SUSPENSION_CON_RETIROS_SCREENING" at bounding box center [784, 280] width 719 height 43
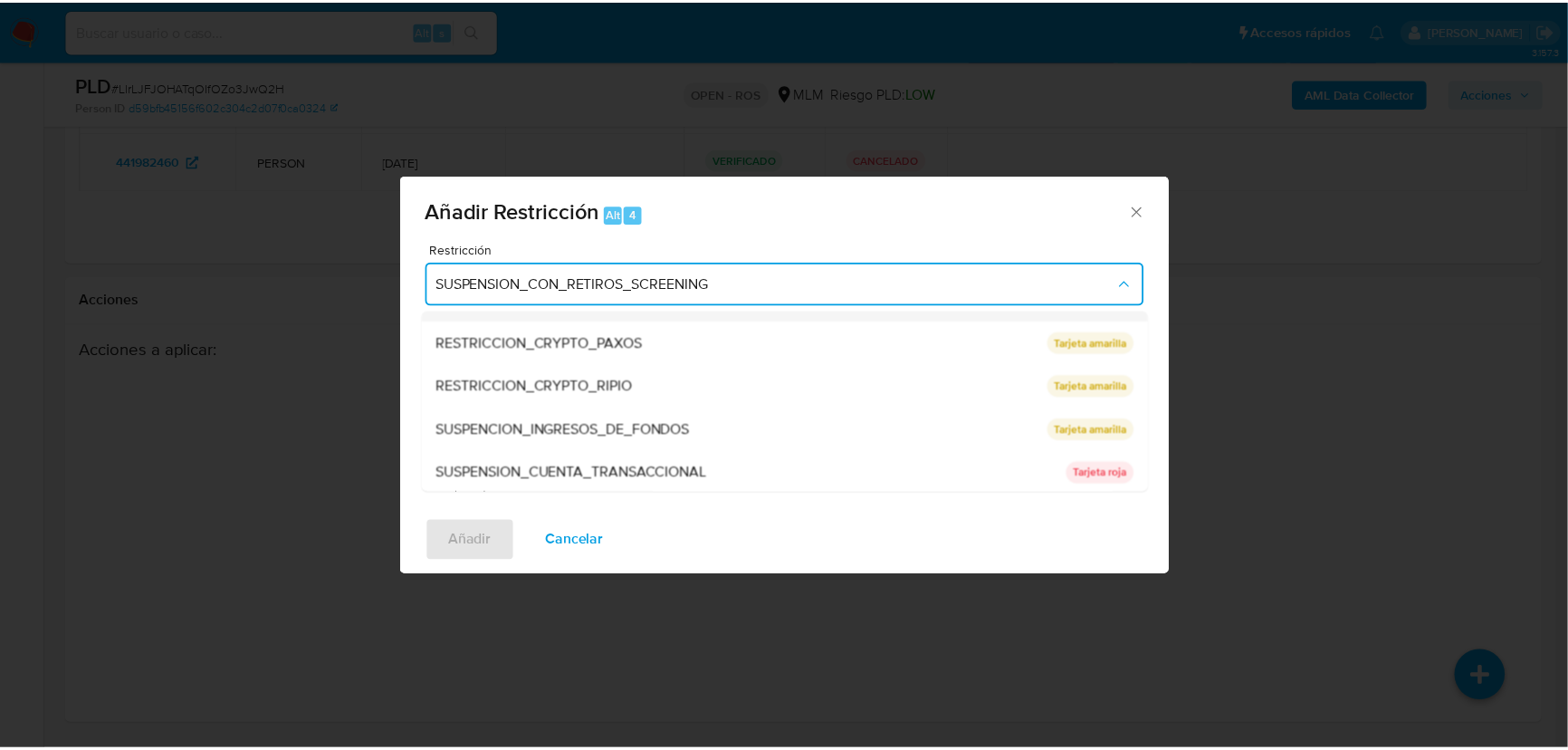
scroll to position [254, 0]
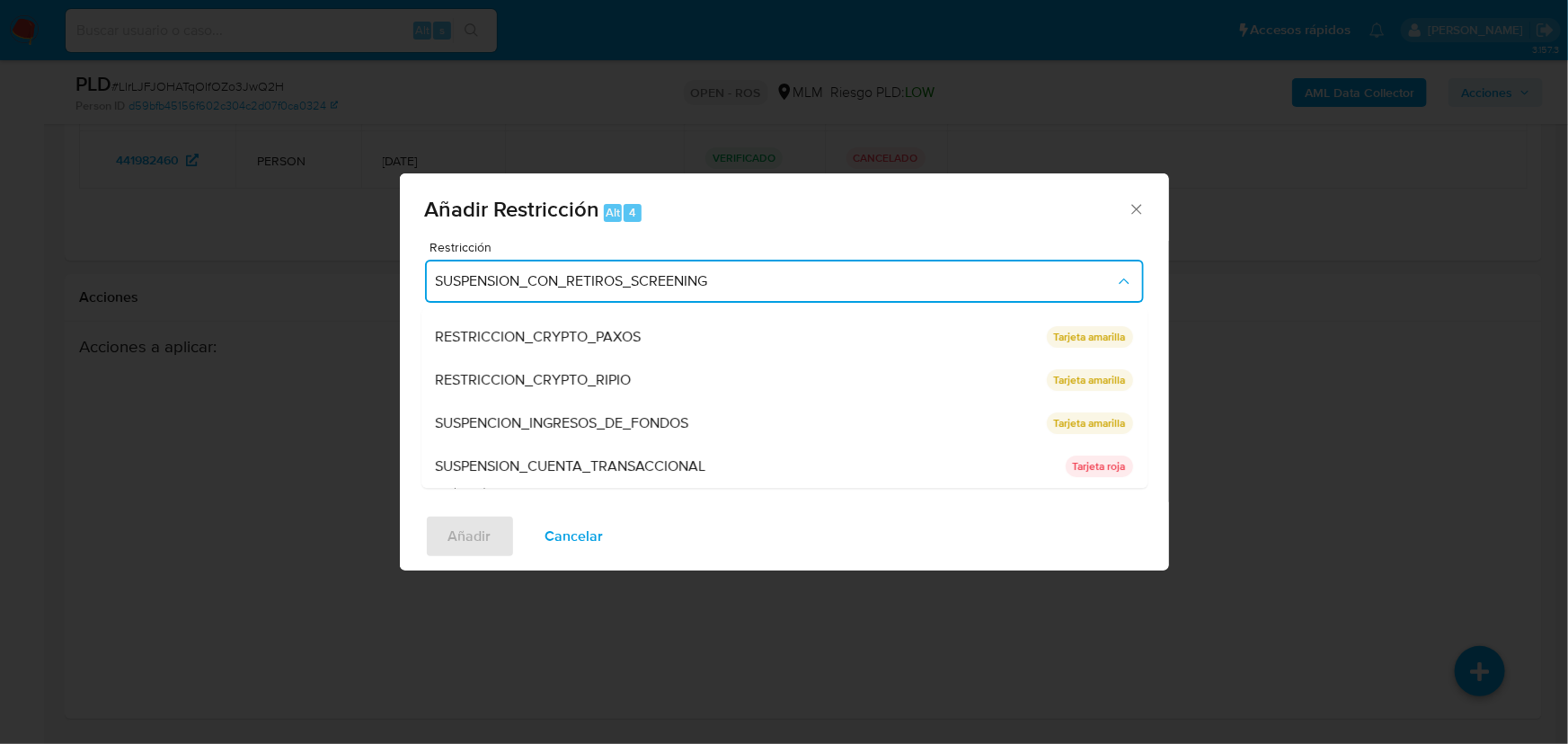
click at [639, 465] on span "SUSPENSION_CUENTA_TRANSACCIONAL" at bounding box center [571, 466] width 271 height 18
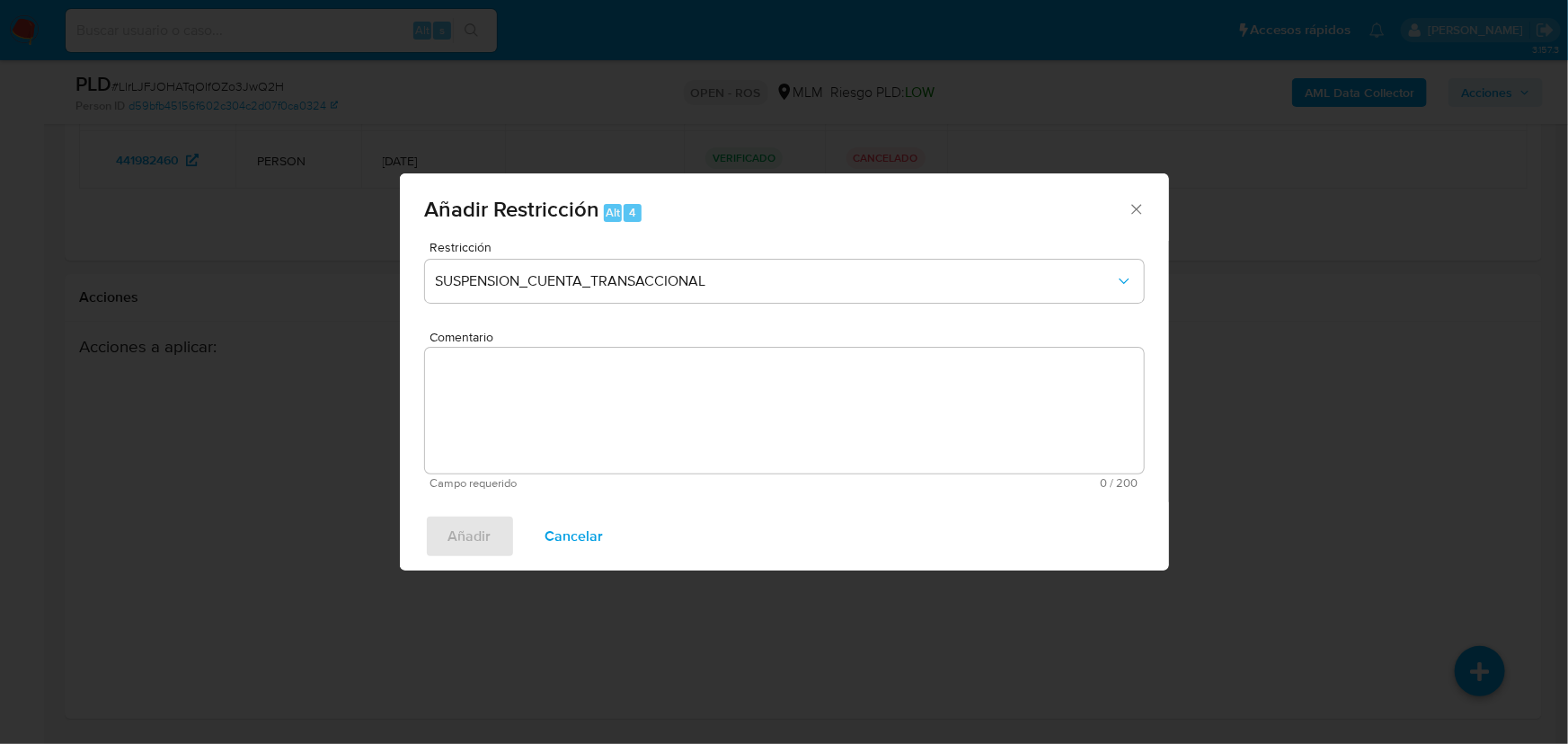
click at [579, 406] on textarea "Comentario" at bounding box center [784, 411] width 719 height 126
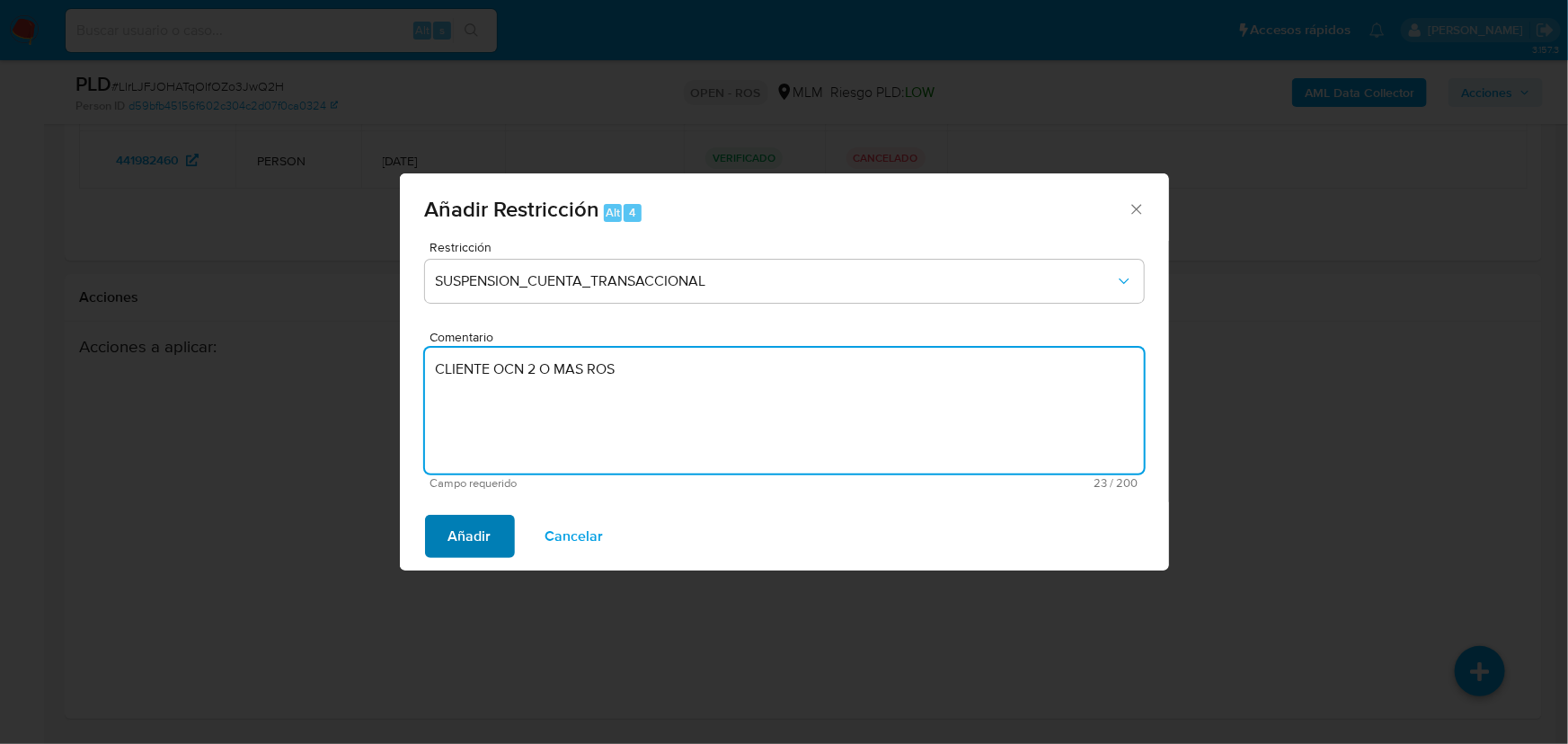
type textarea "CLIENTE OCN 2 O MAS ROS"
click at [467, 529] on span "Añadir" at bounding box center [469, 536] width 43 height 40
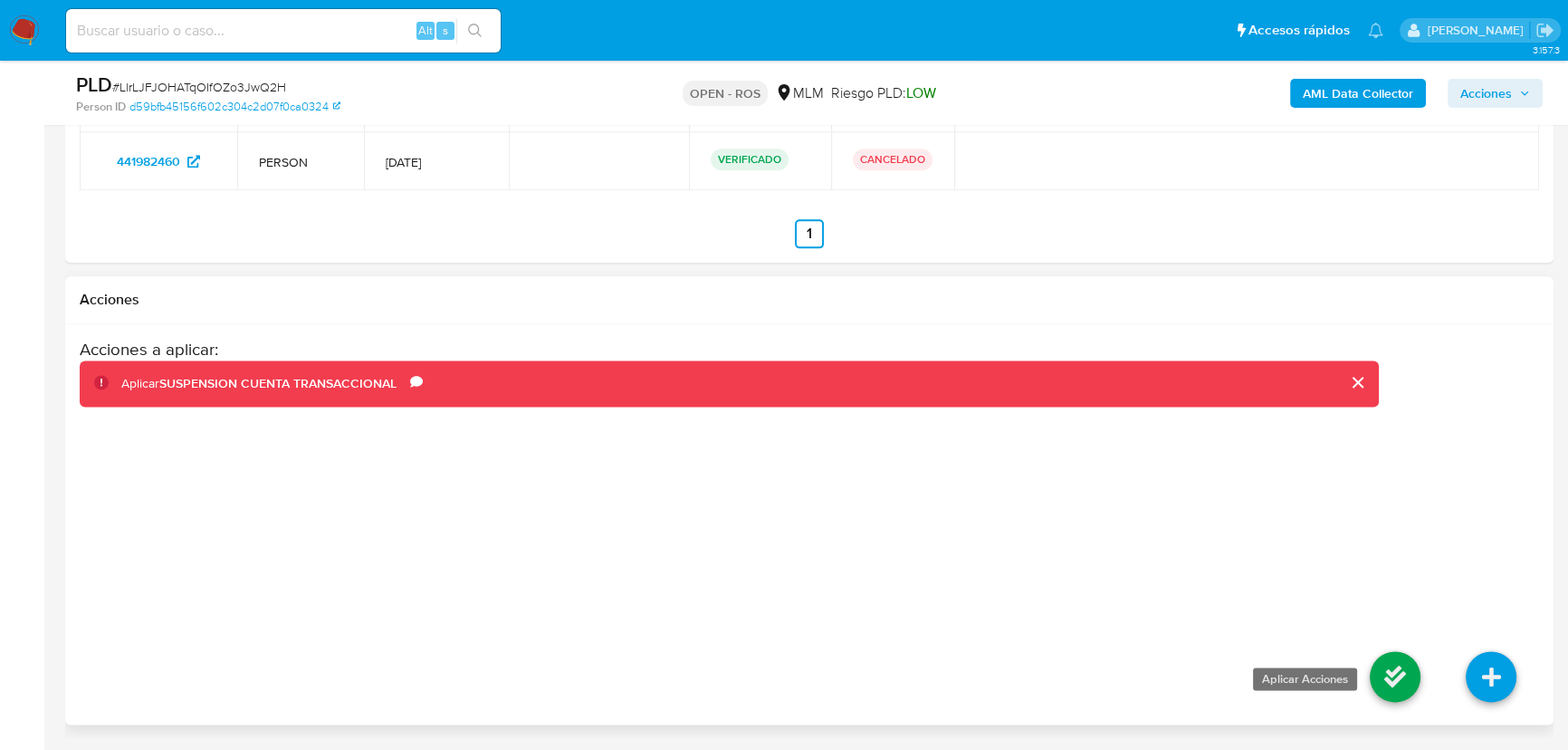
click at [1396, 672] on icon at bounding box center [1395, 676] width 50 height 51
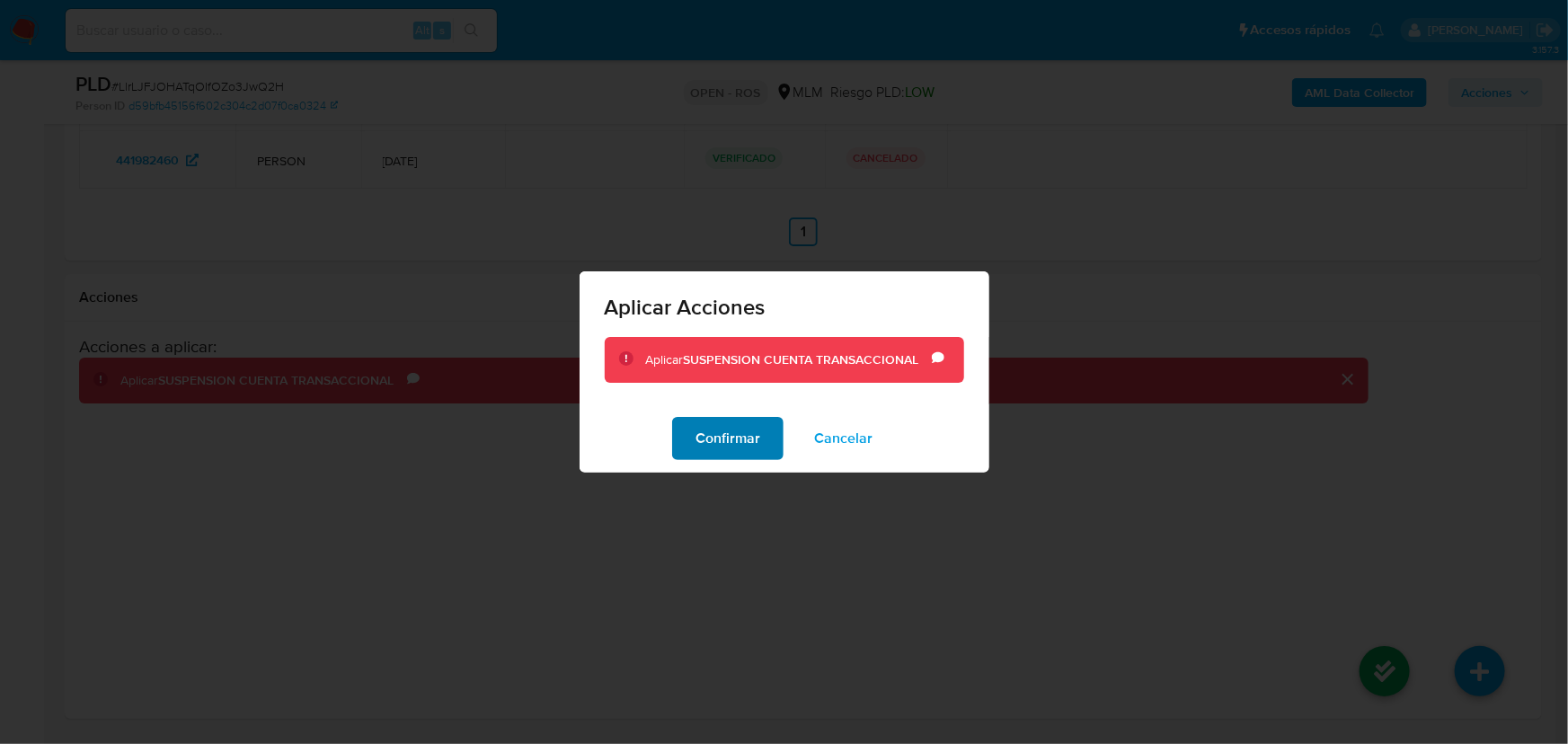
click at [743, 431] on span "Confirmar" at bounding box center [728, 438] width 65 height 40
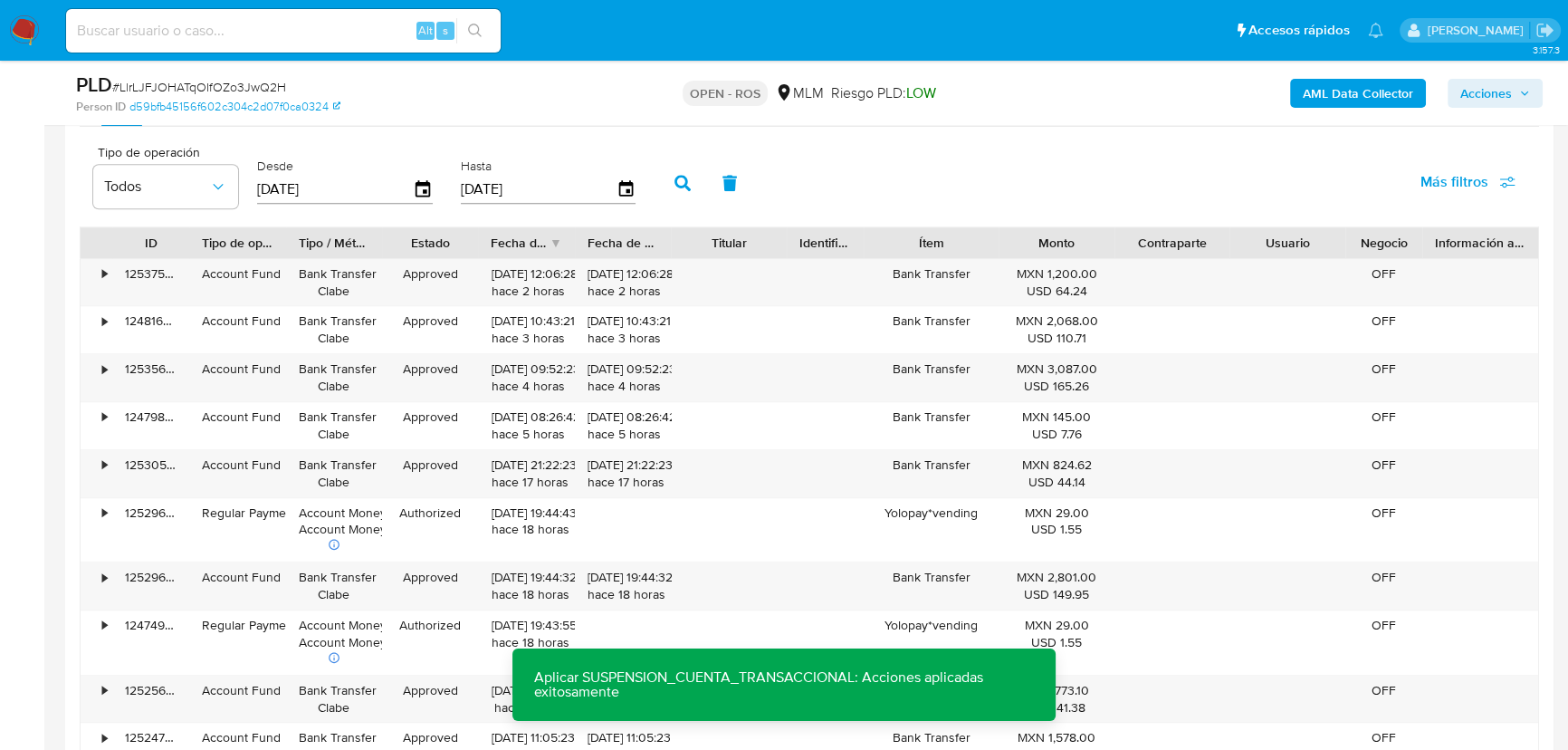
scroll to position [1797, 0]
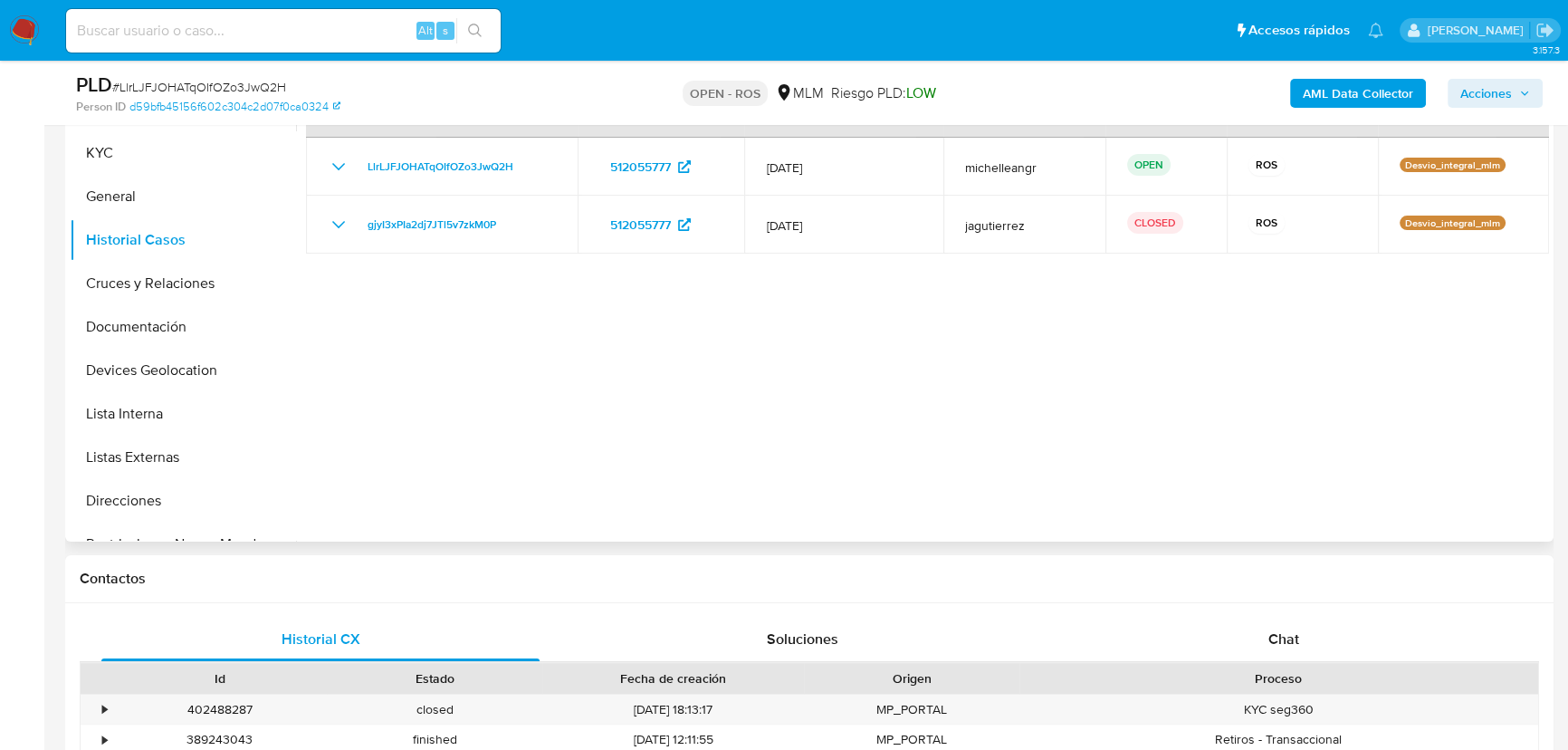
drag, startPoint x: 580, startPoint y: 339, endPoint x: 415, endPoint y: 362, distance: 166.6
click at [473, 361] on div at bounding box center [922, 309] width 1252 height 463
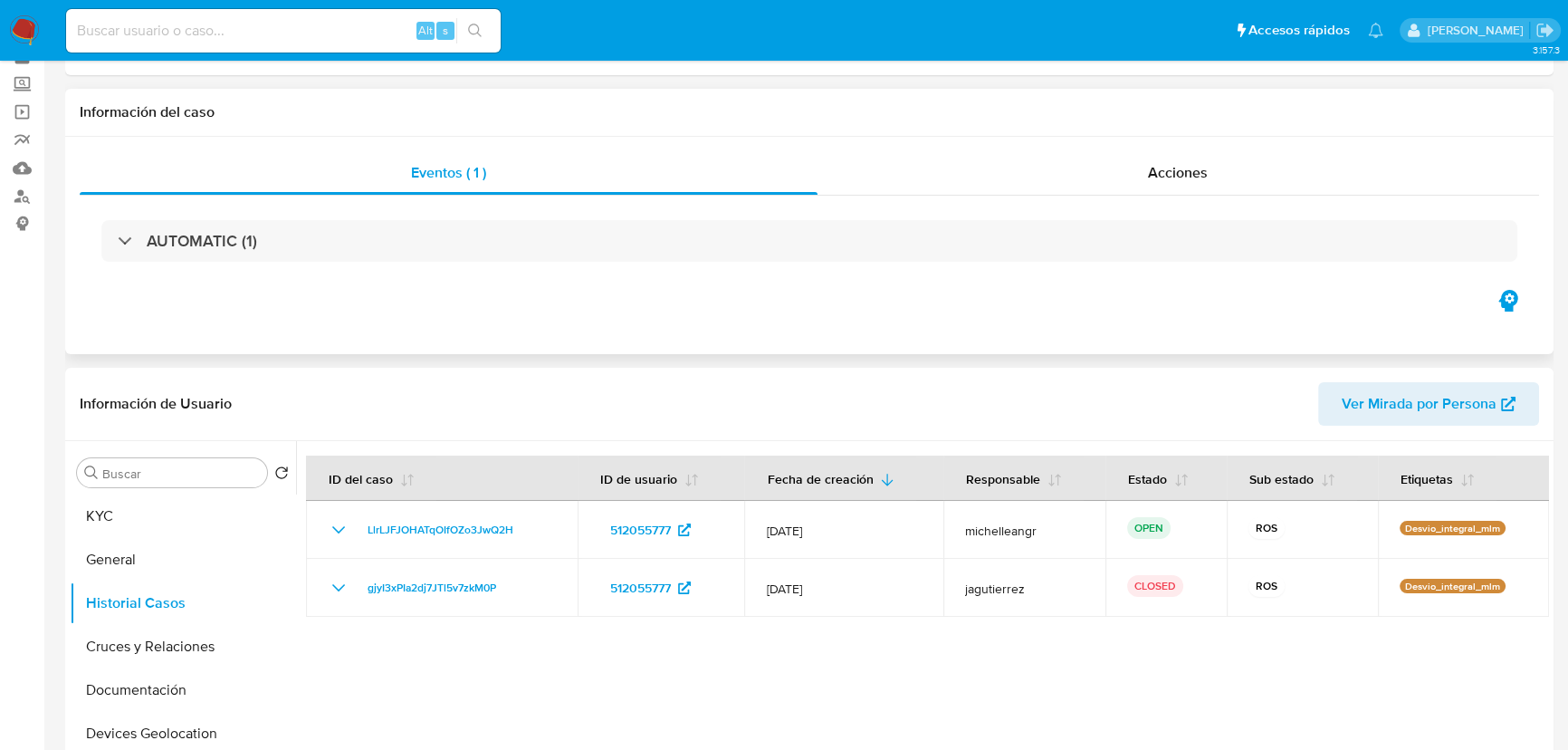
scroll to position [0, 0]
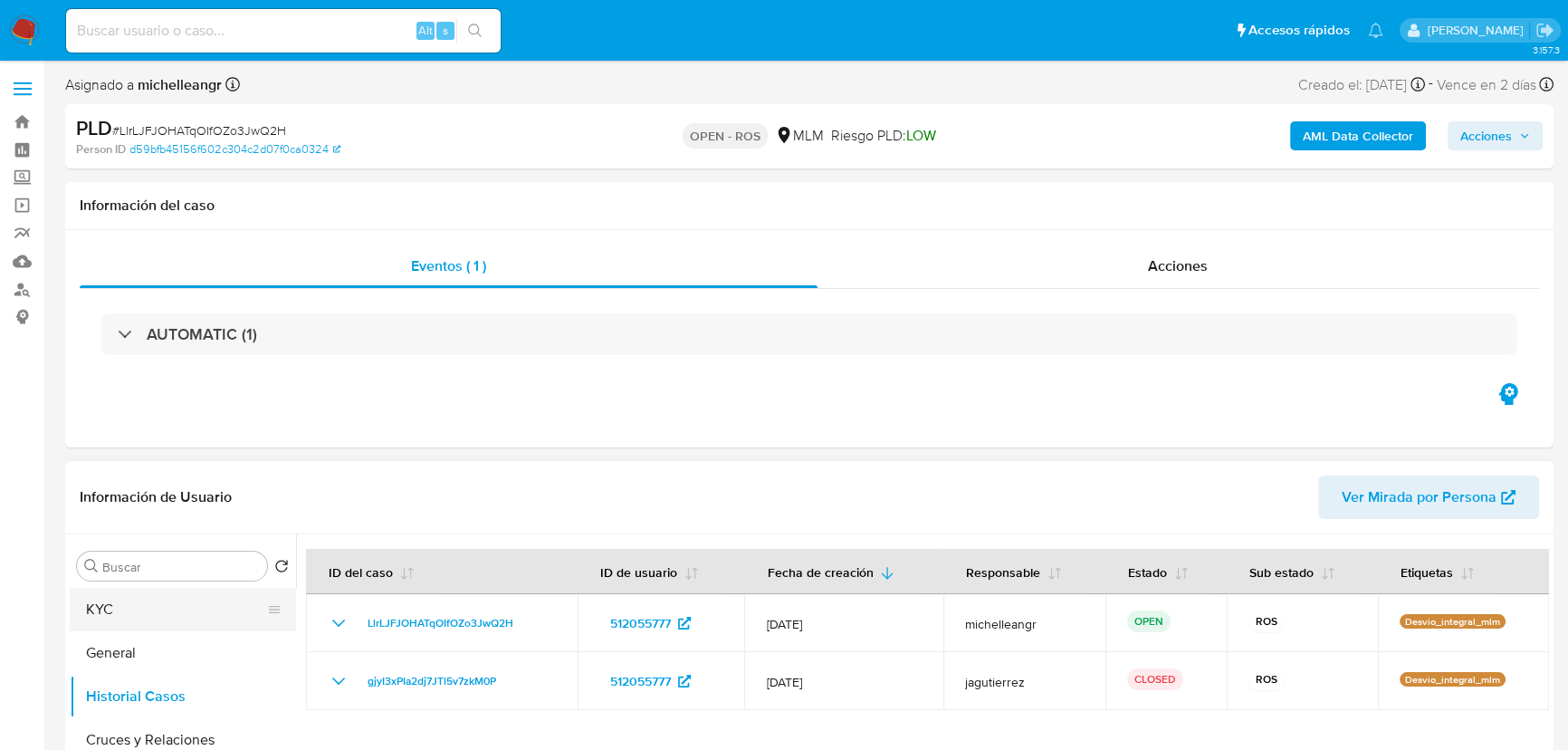
click at [177, 621] on button "KYC" at bounding box center [176, 609] width 212 height 44
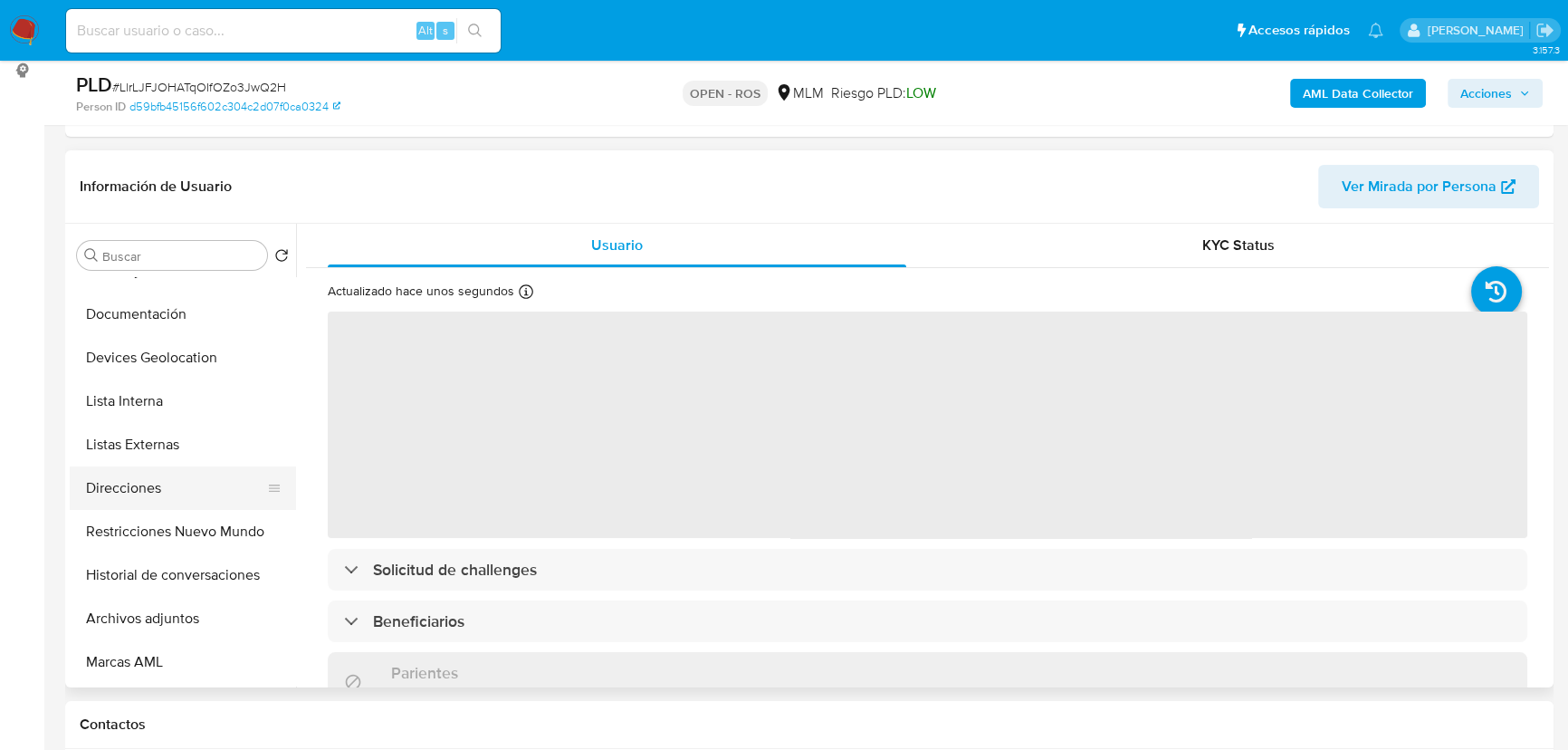
scroll to position [164, 0]
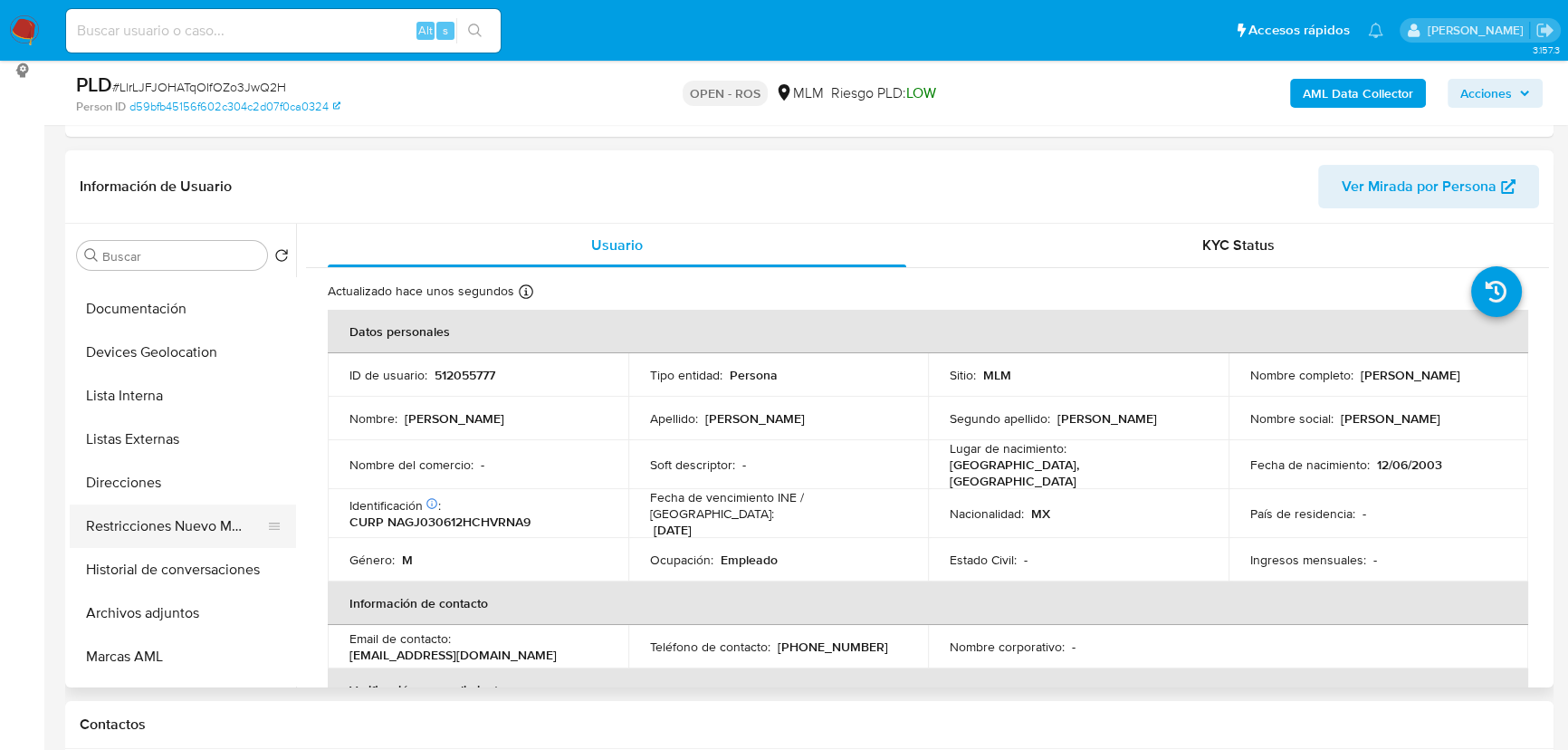
click at [208, 500] on button "Direcciones" at bounding box center [183, 483] width 226 height 44
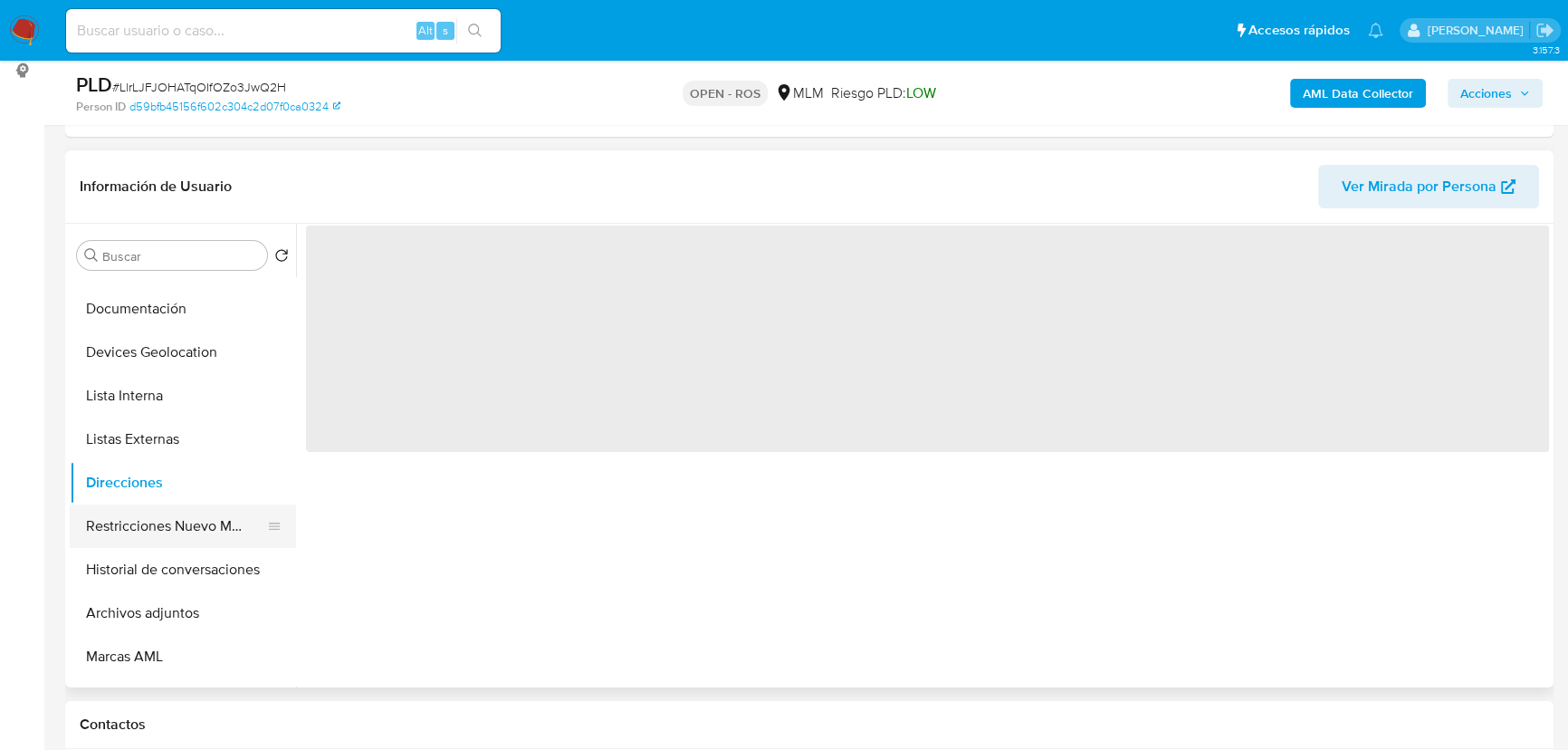
click at [201, 517] on button "Restricciones Nuevo Mundo" at bounding box center [176, 526] width 212 height 44
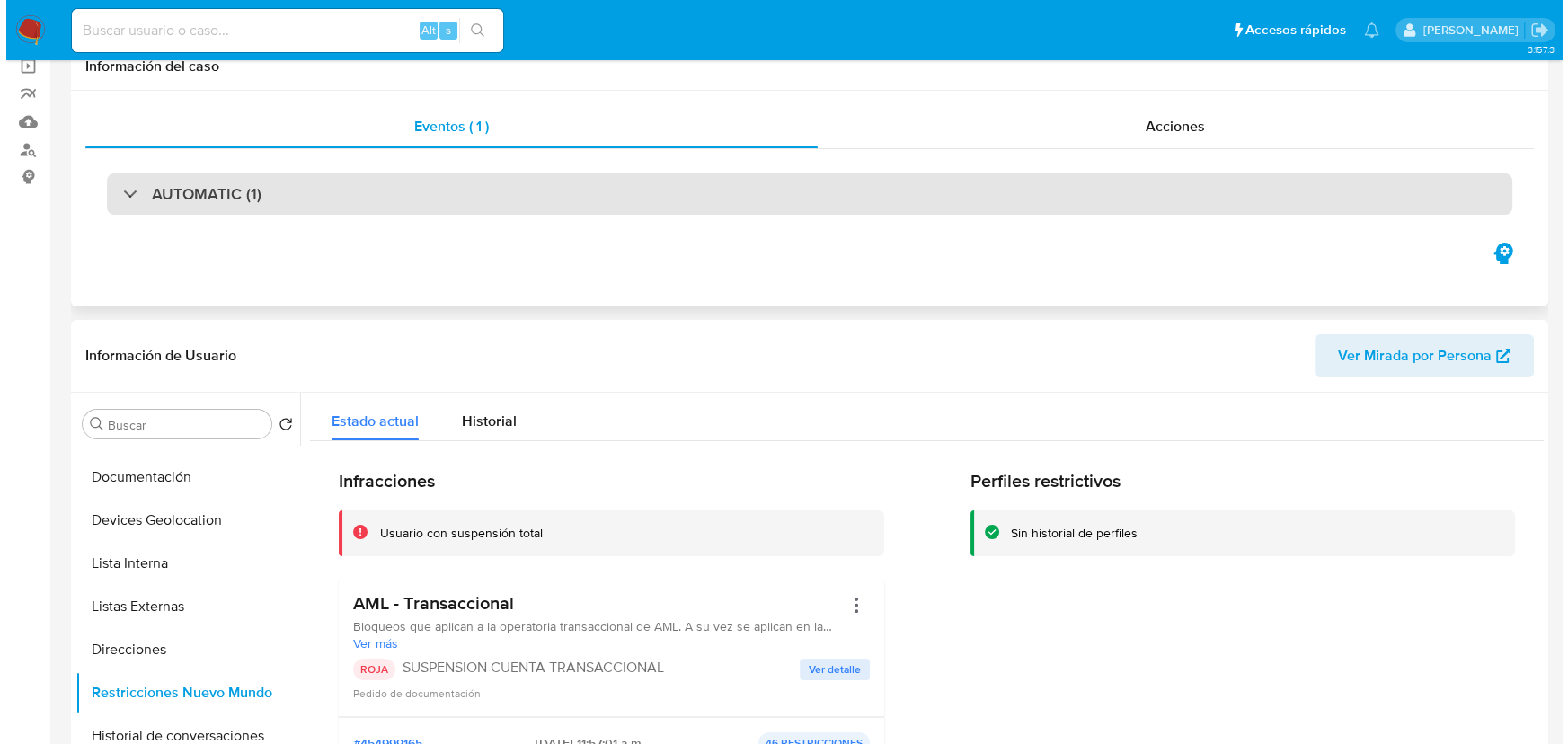
scroll to position [0, 0]
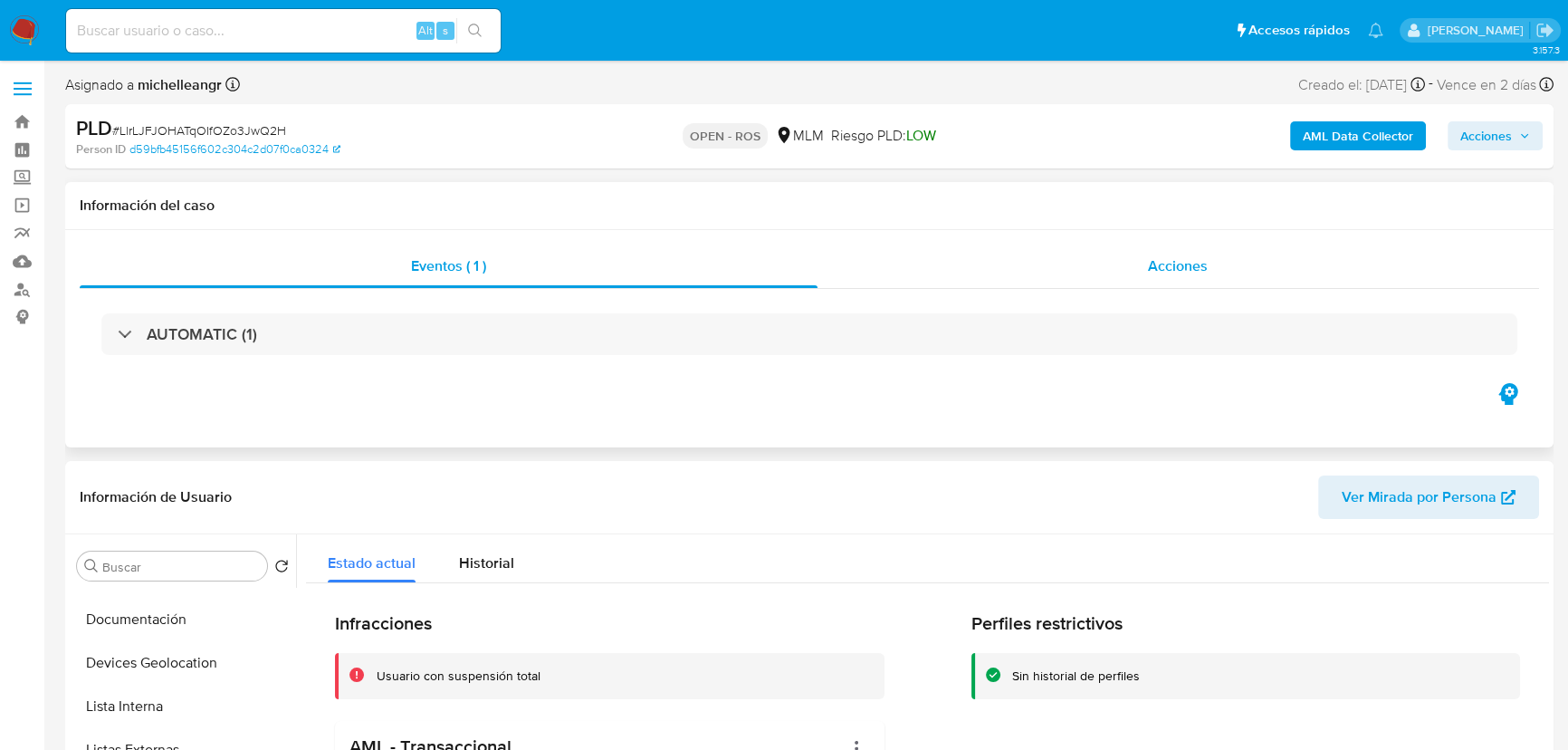
click at [1158, 257] on span "Acciones" at bounding box center [1178, 265] width 60 height 20
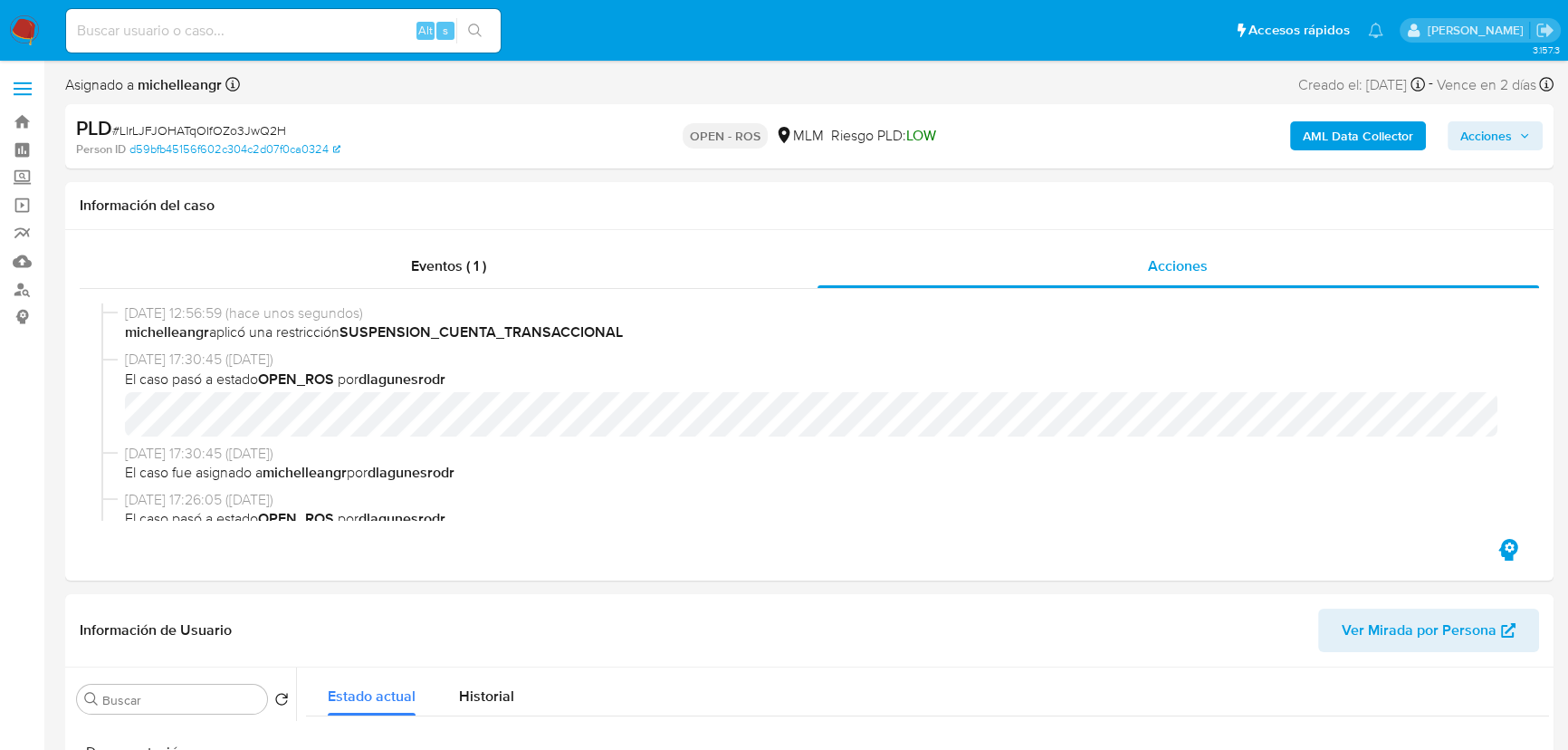
click at [1502, 119] on div "AML Data Collector Acciones" at bounding box center [1300, 136] width 484 height 43
drag, startPoint x: 1485, startPoint y: 134, endPoint x: 1444, endPoint y: 151, distance: 44.4
click at [1485, 134] on span "Acciones" at bounding box center [1485, 136] width 51 height 29
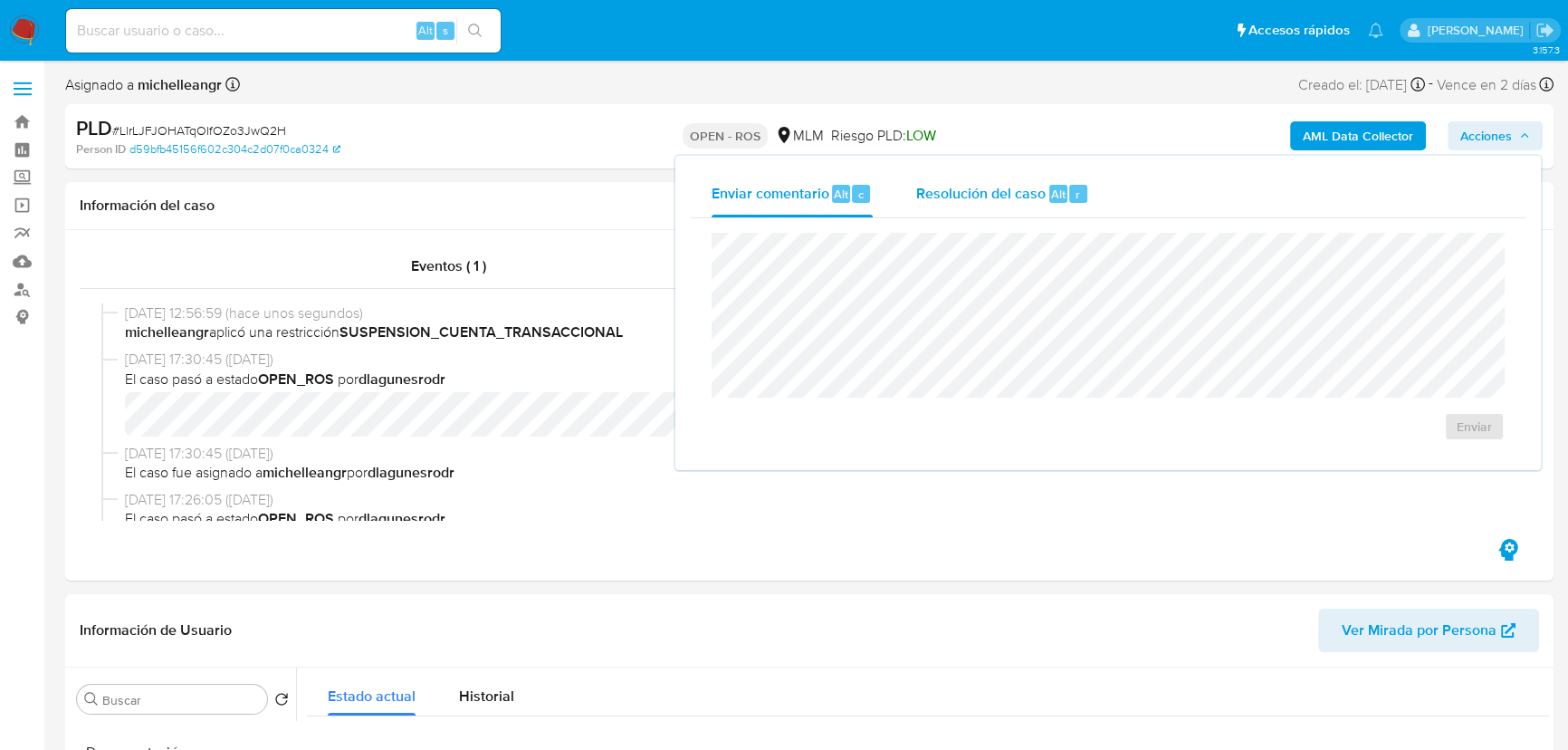
click at [971, 201] on span "Resolución del caso" at bounding box center [981, 192] width 129 height 20
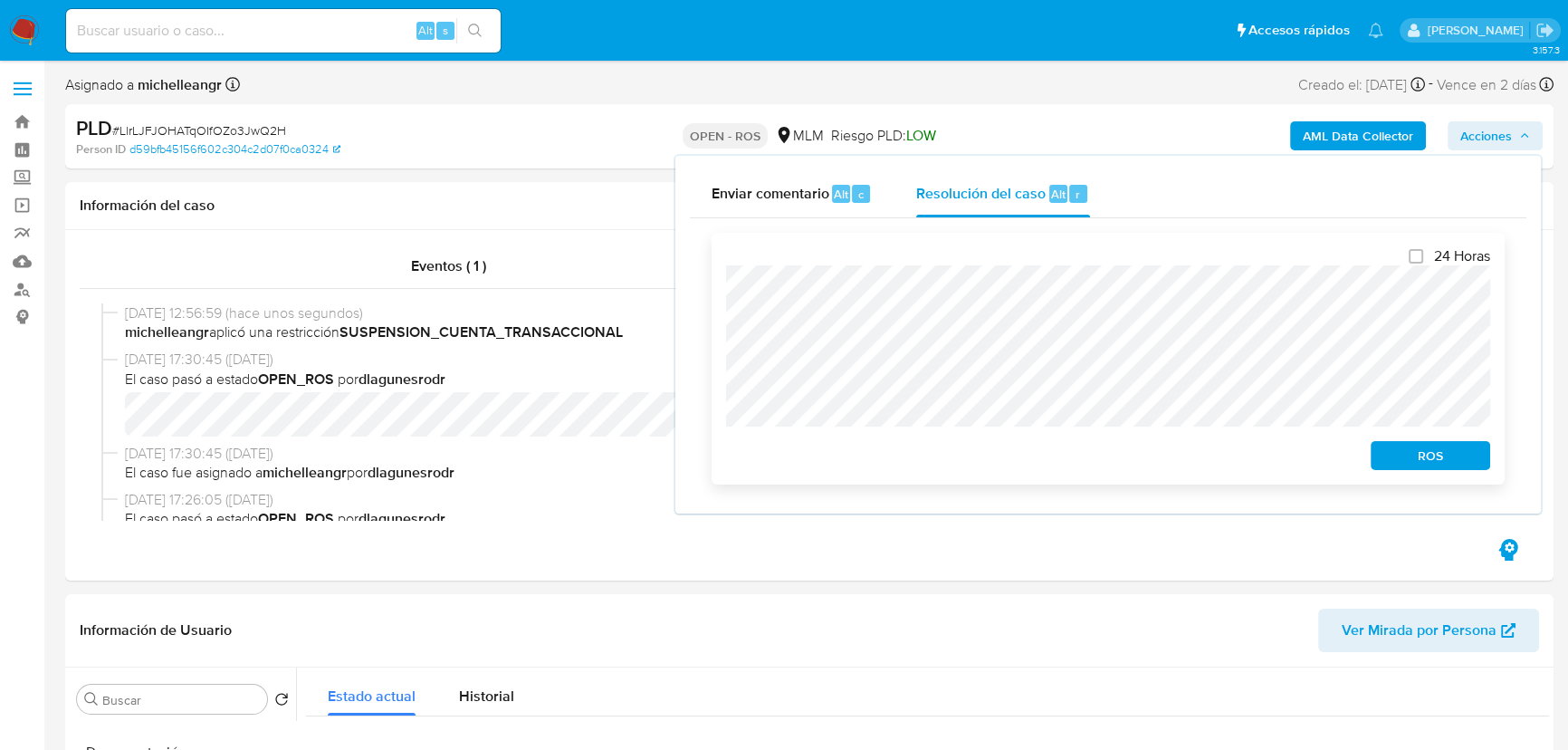
click at [1417, 463] on span "ROS" at bounding box center [1430, 456] width 94 height 25
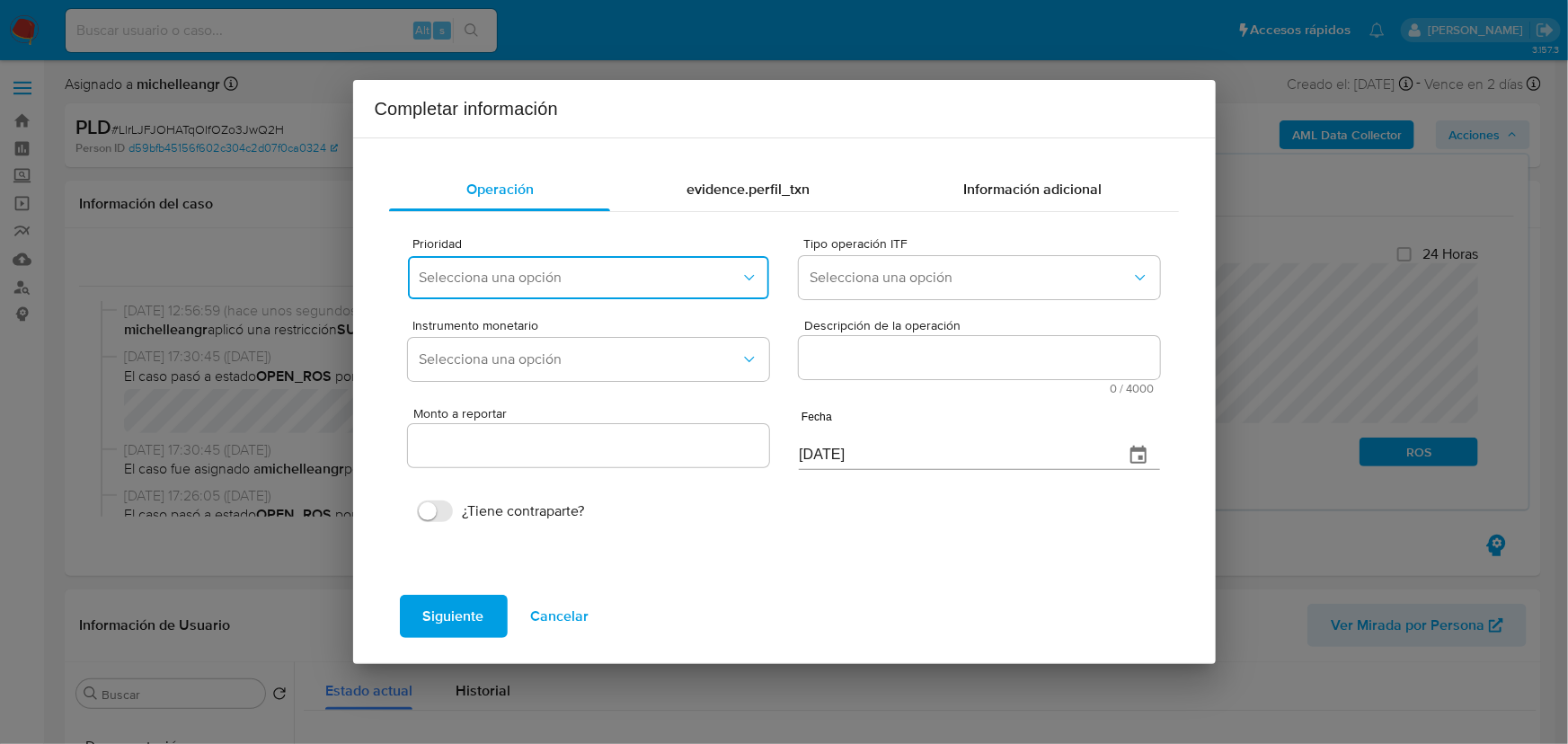
click at [604, 286] on button "Selecciona una opción" at bounding box center [588, 278] width 360 height 43
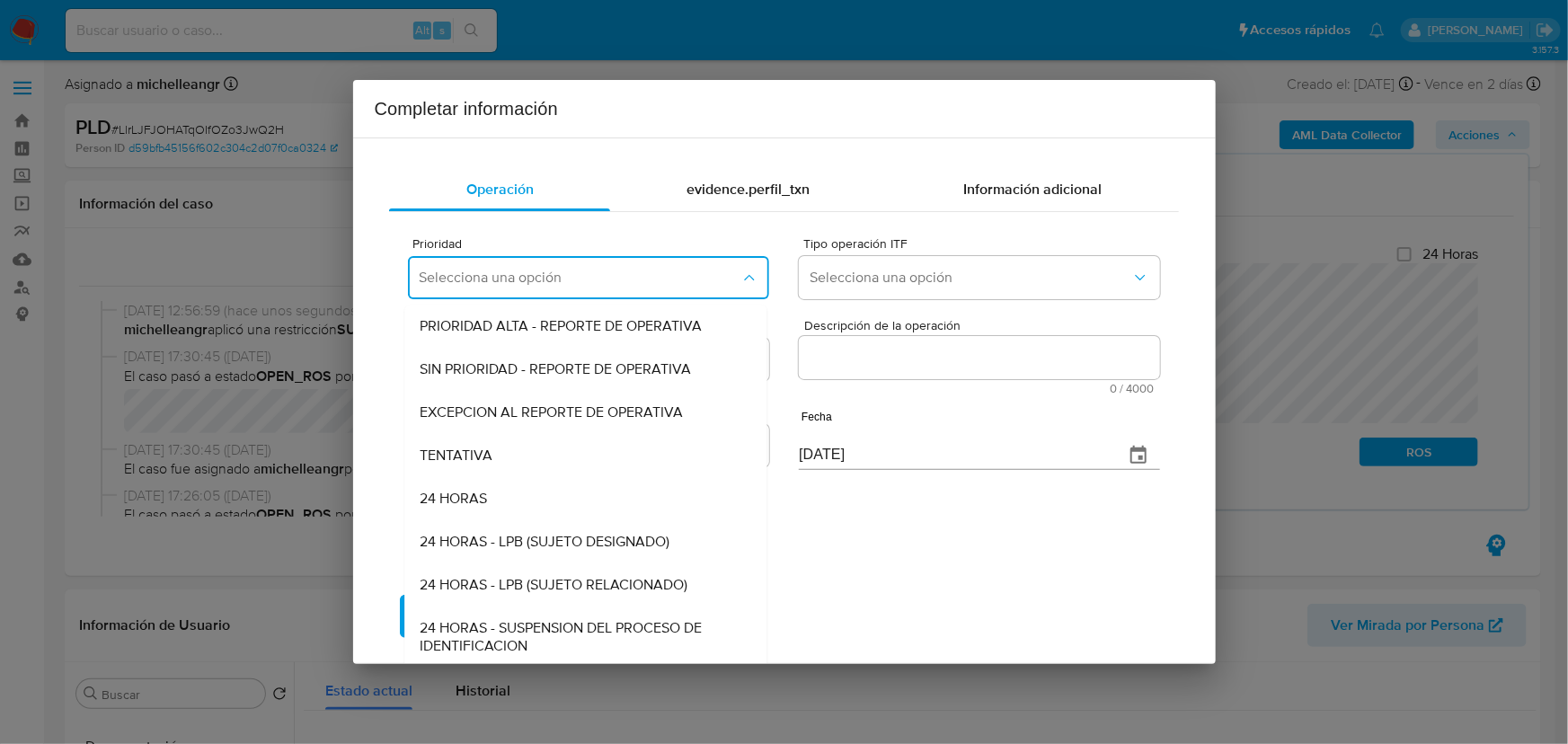
click at [563, 414] on span "EXCEPCION AL REPORTE DE OPERATIVA" at bounding box center [550, 412] width 263 height 18
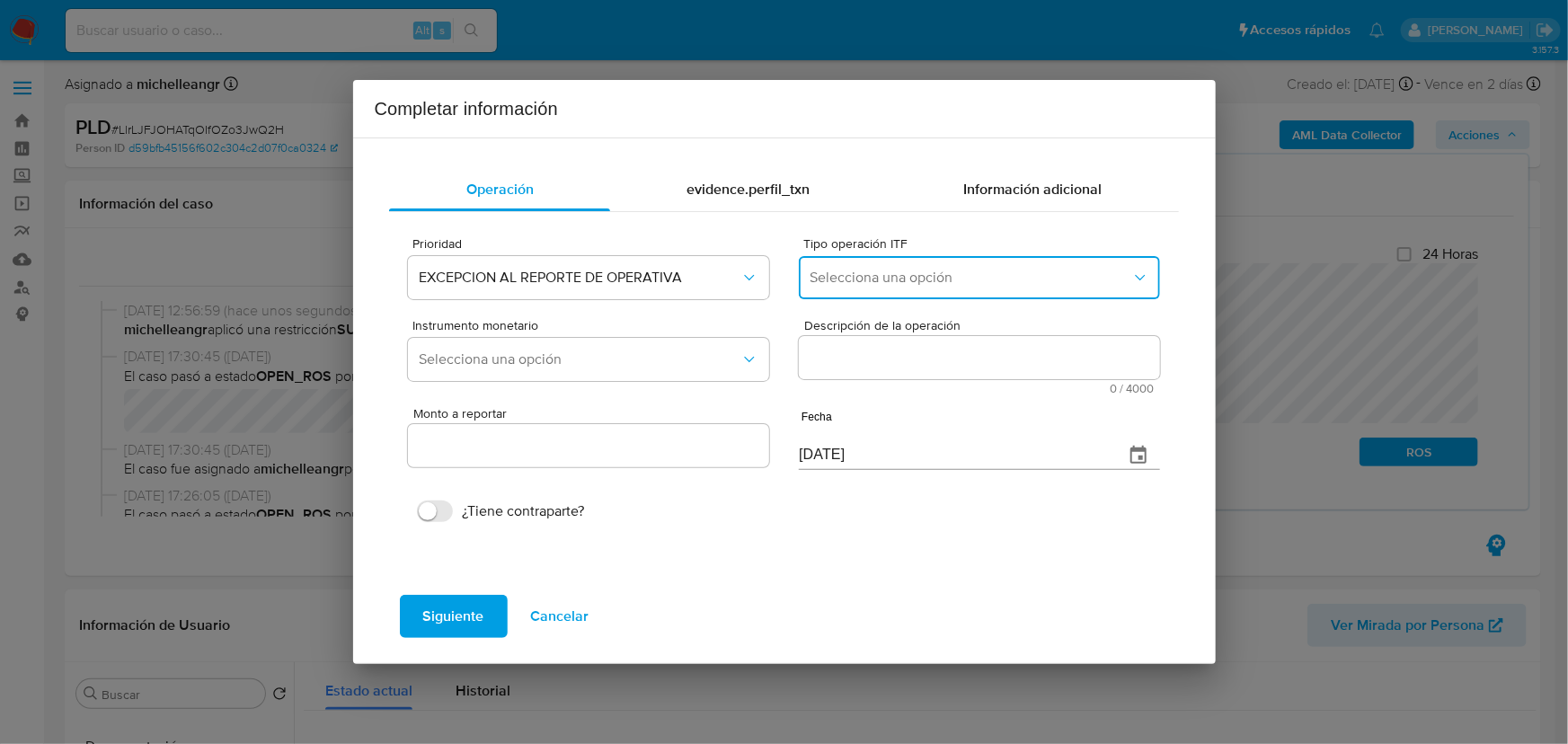
drag, startPoint x: 879, startPoint y: 283, endPoint x: 884, endPoint y: 299, distance: 16.8
click at [881, 279] on span "Selecciona una opción" at bounding box center [970, 278] width 321 height 18
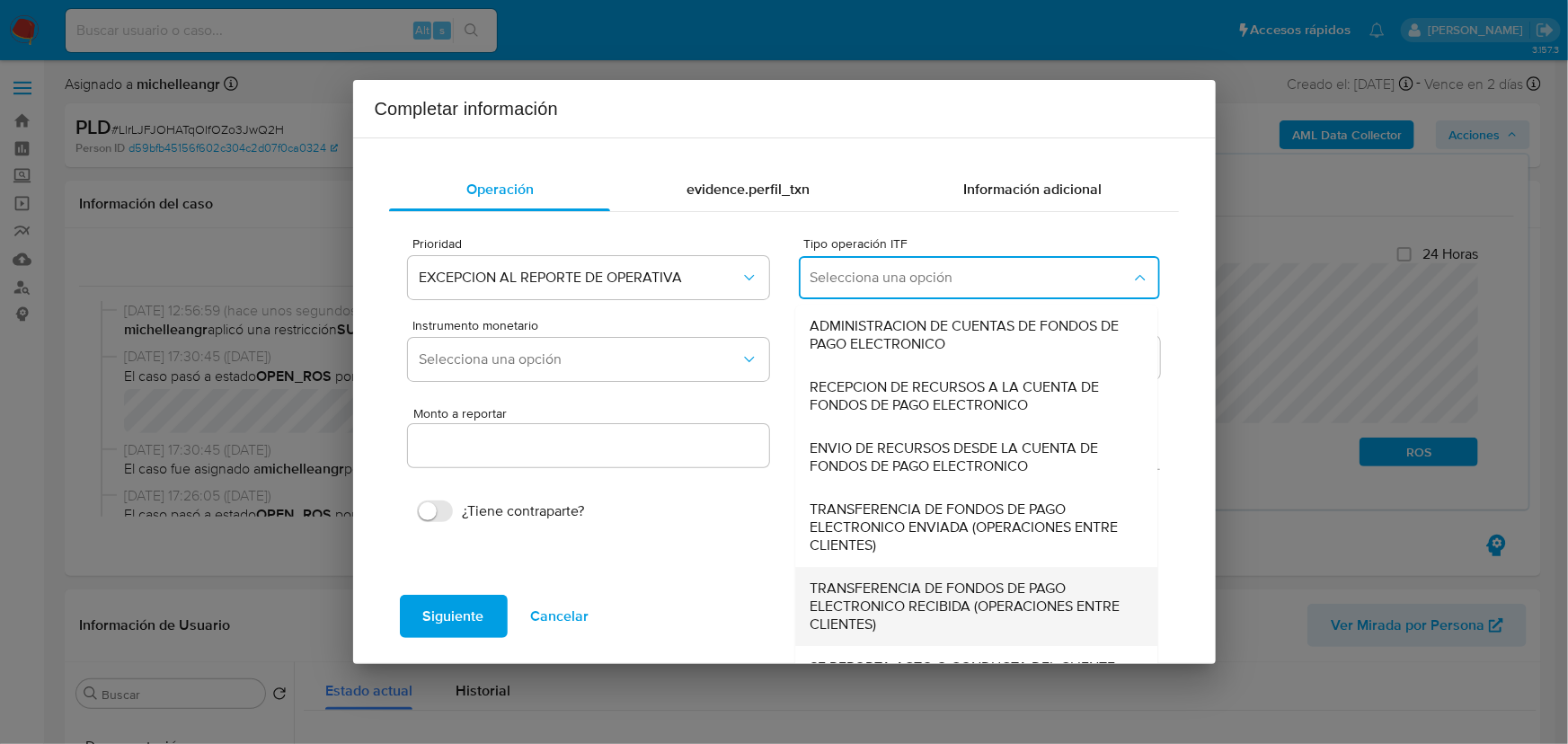
scroll to position [62, 0]
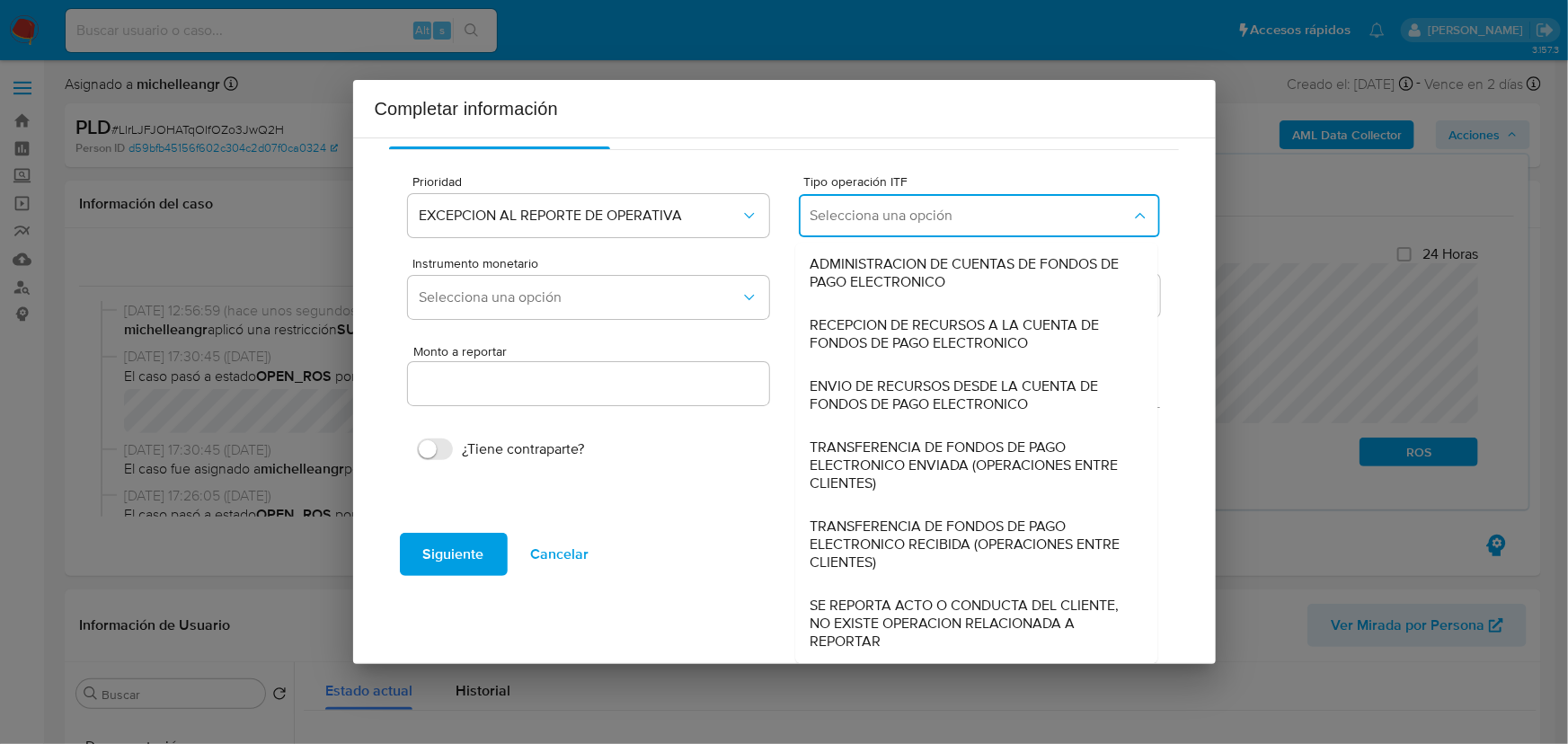
click at [935, 615] on span "SE REPORTA ACTO O CONDUCTA DEL CLIENTE, NO EXISTE OPERACION RELACIONADA A REPOR…" at bounding box center [971, 624] width 323 height 54
type input "0.00"
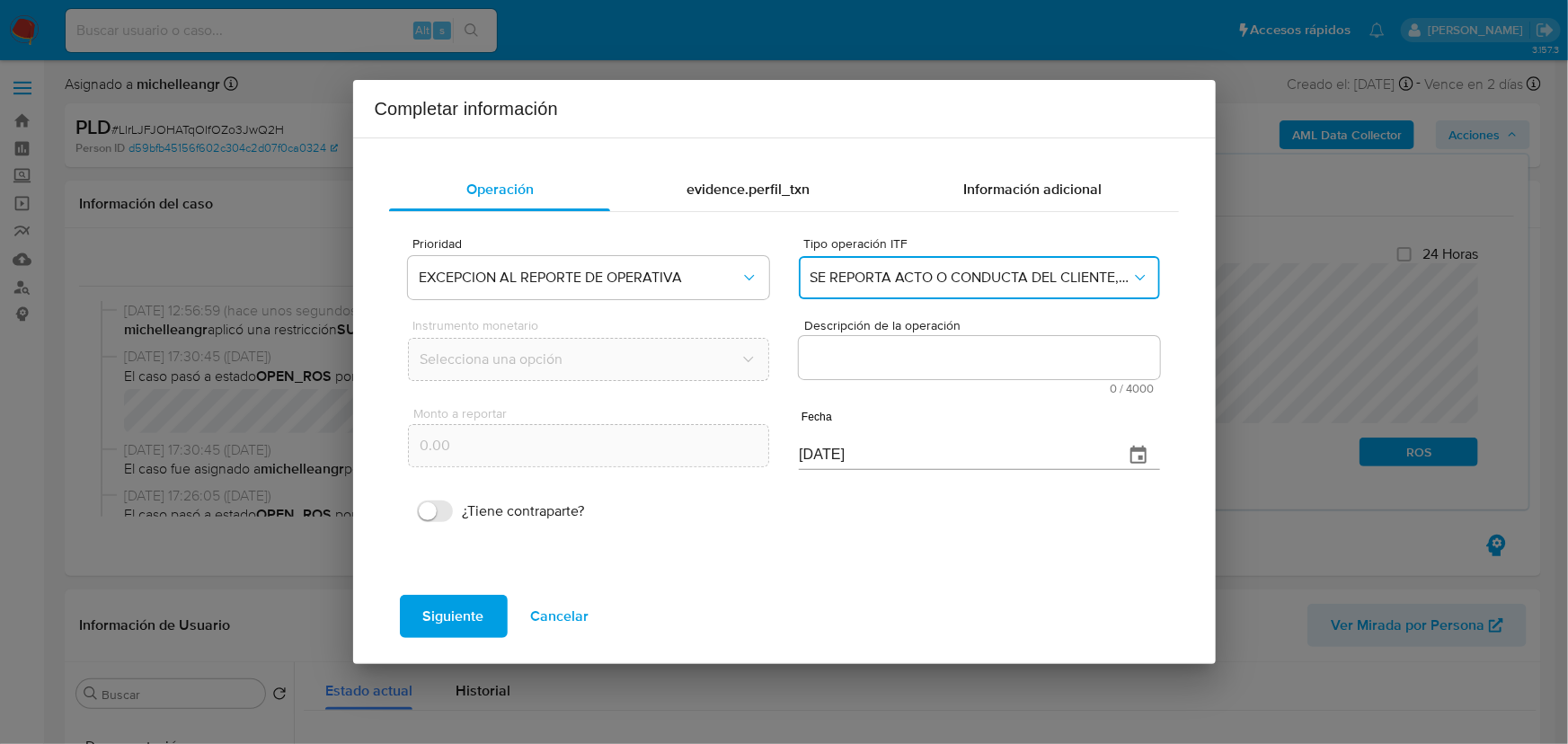
scroll to position [0, 0]
click at [585, 611] on span "Cancelar" at bounding box center [560, 616] width 59 height 40
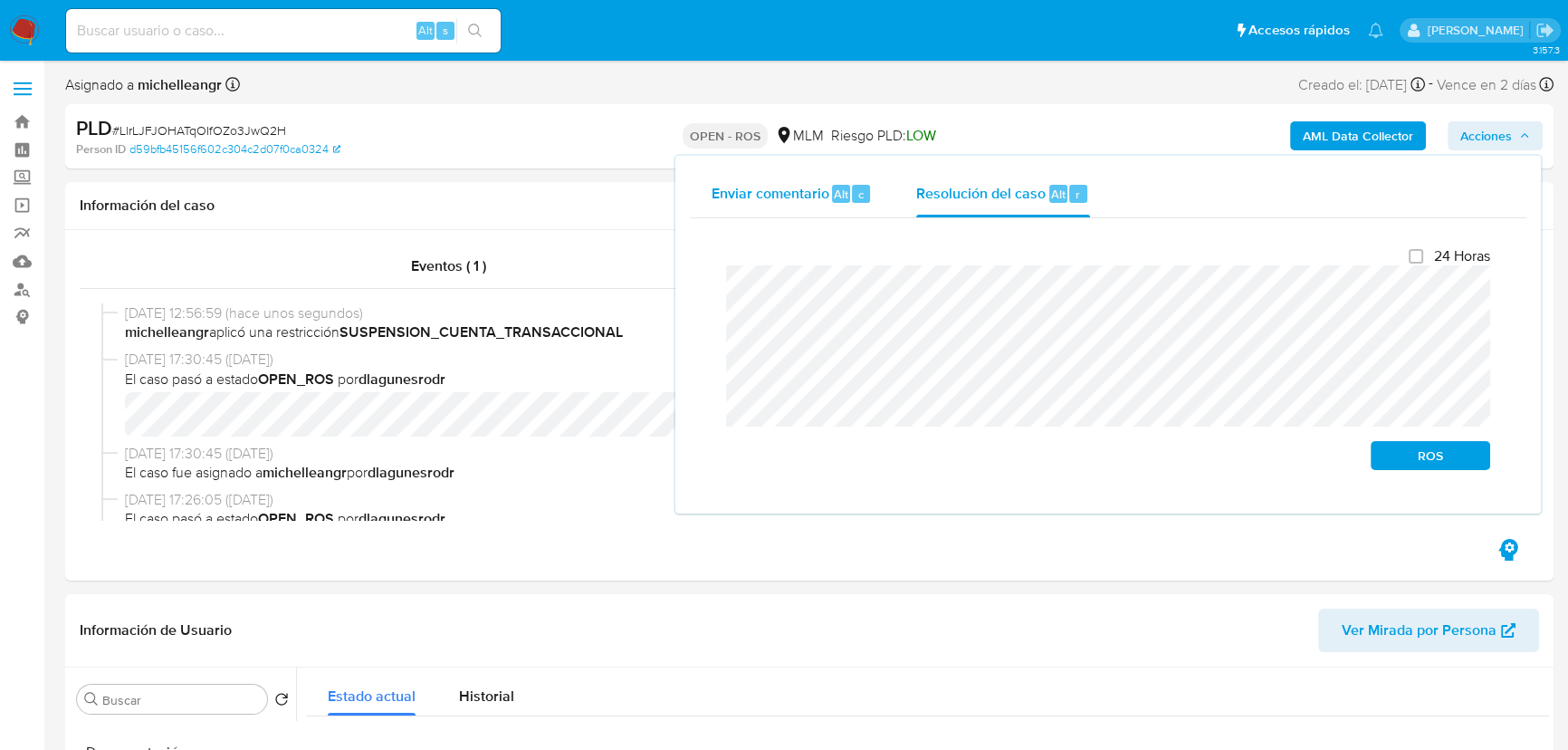
click at [827, 208] on div "Enviar comentario Alt c Resolución del caso Alt r Cierre de caso 24 Horas ROS" at bounding box center [1108, 334] width 837 height 328
click at [1415, 451] on span "ROS" at bounding box center [1430, 456] width 94 height 25
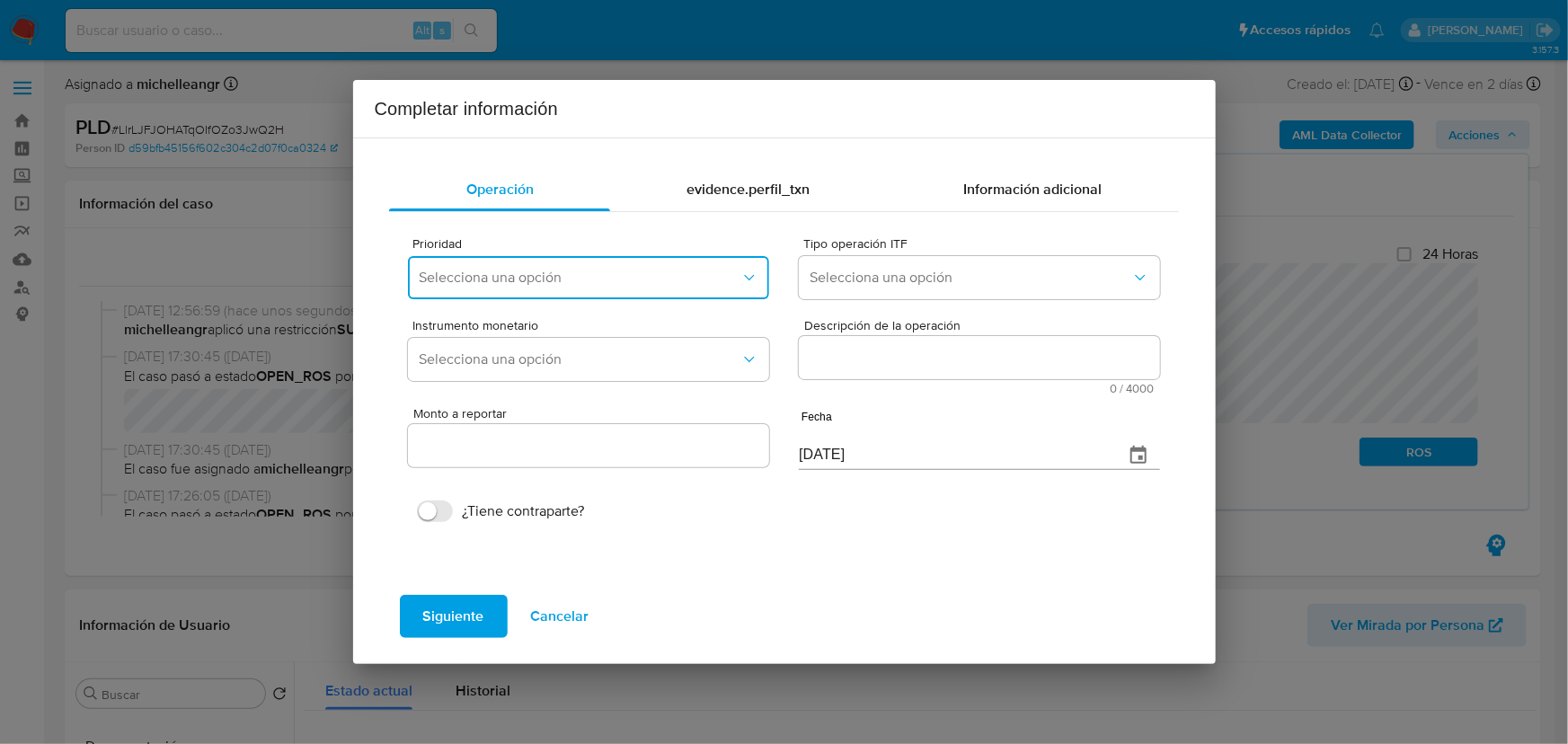
click at [492, 284] on span "Selecciona una opción" at bounding box center [578, 278] width 321 height 18
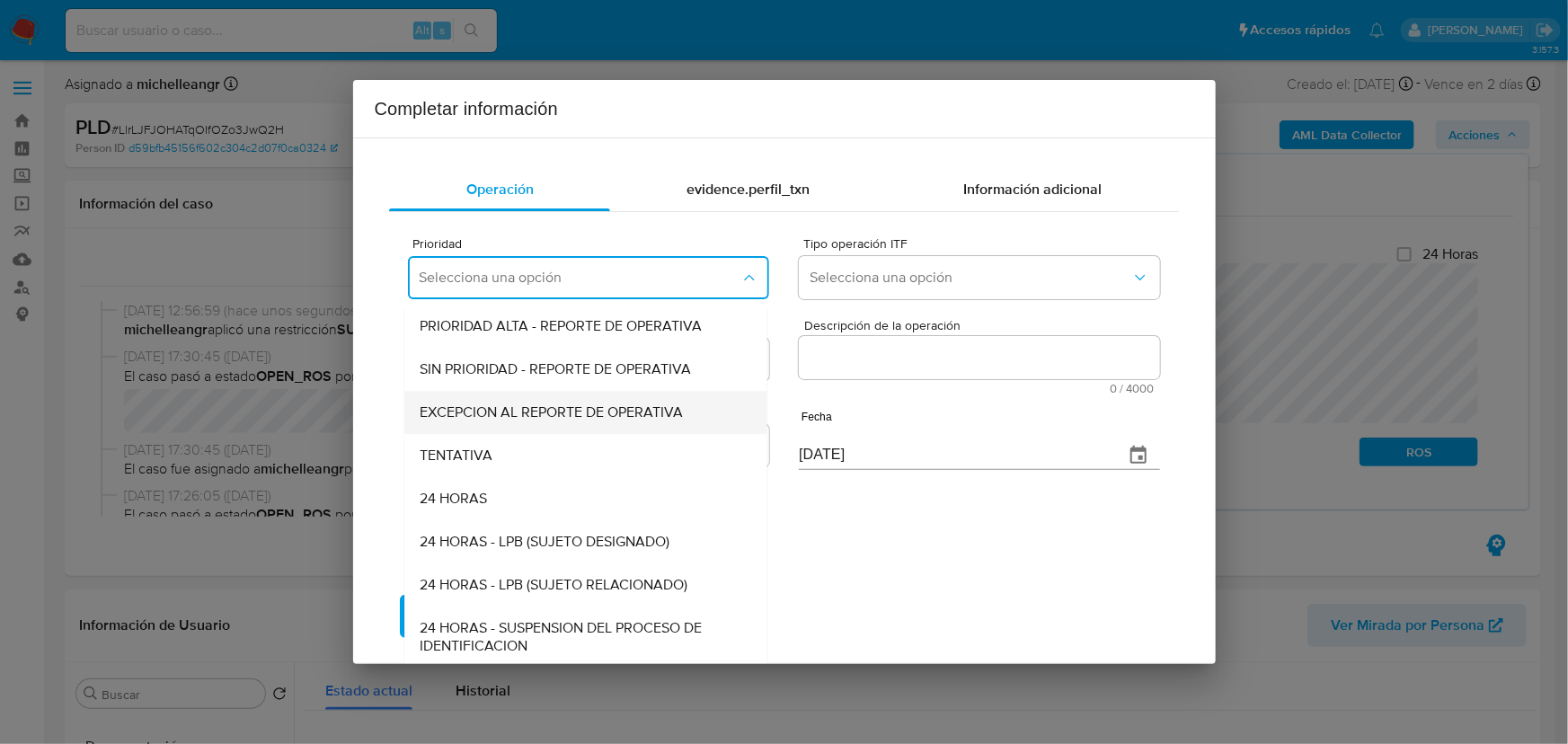
click at [552, 415] on span "EXCEPCION AL REPORTE DE OPERATIVA" at bounding box center [550, 412] width 263 height 18
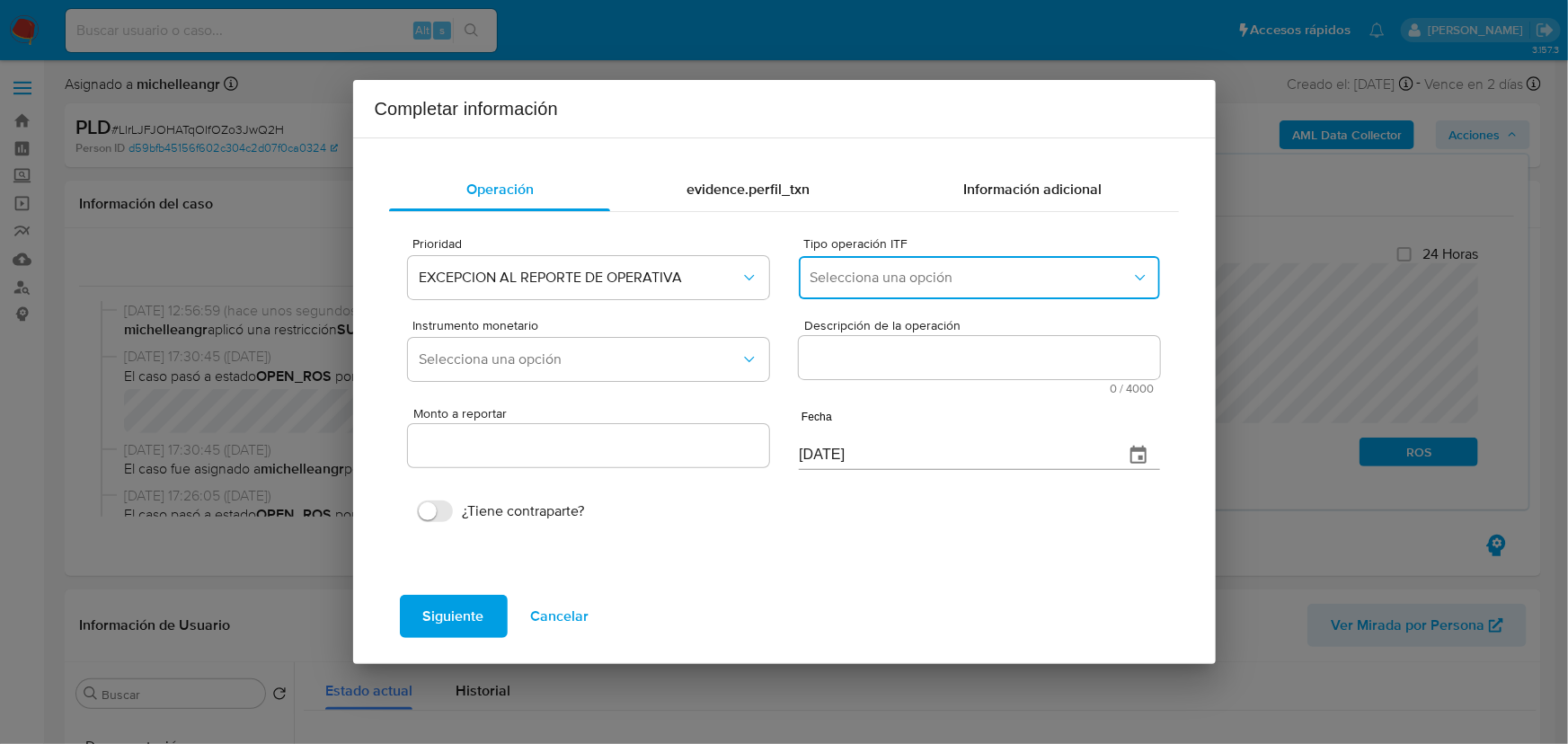
click at [844, 276] on span "Selecciona una opción" at bounding box center [970, 278] width 321 height 18
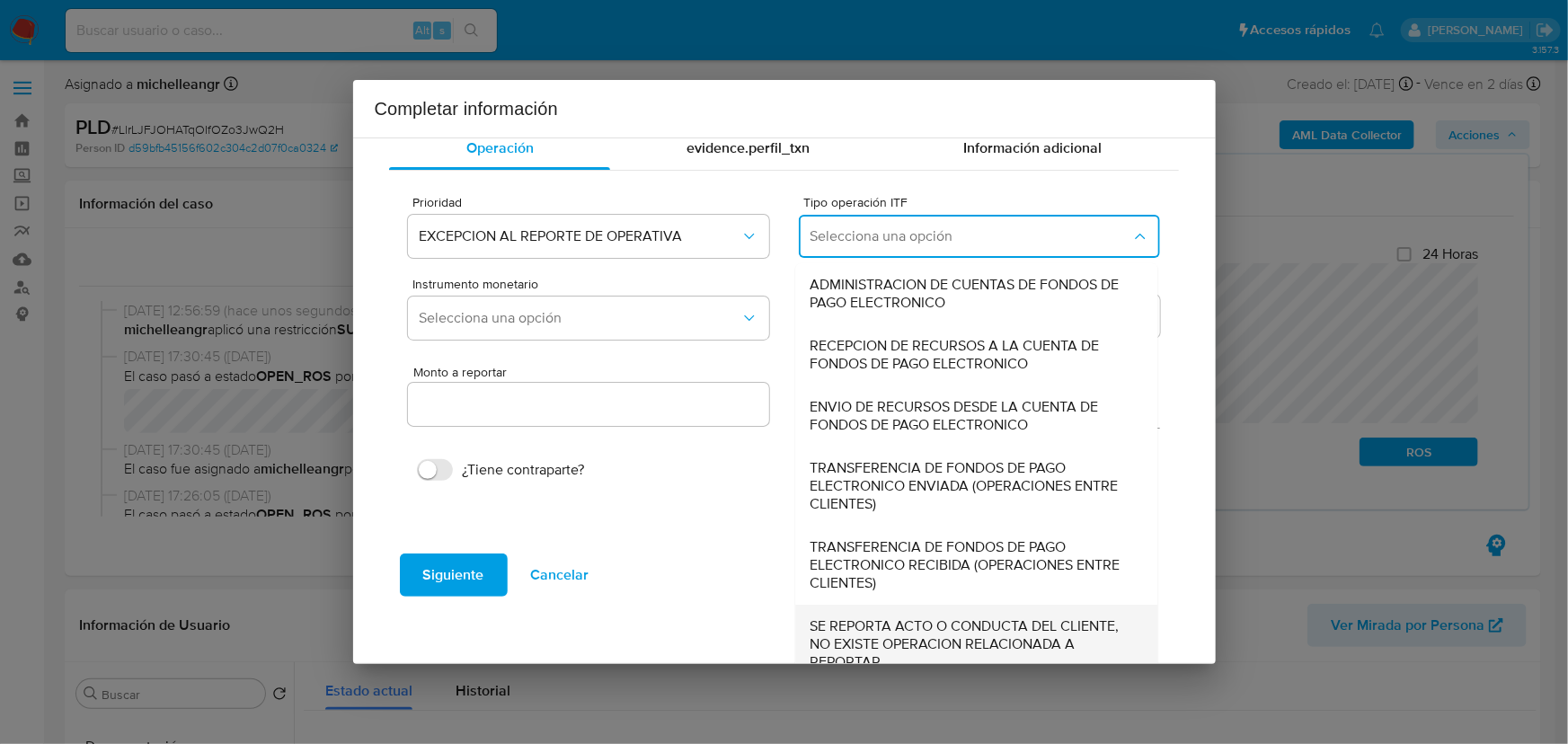
scroll to position [62, 0]
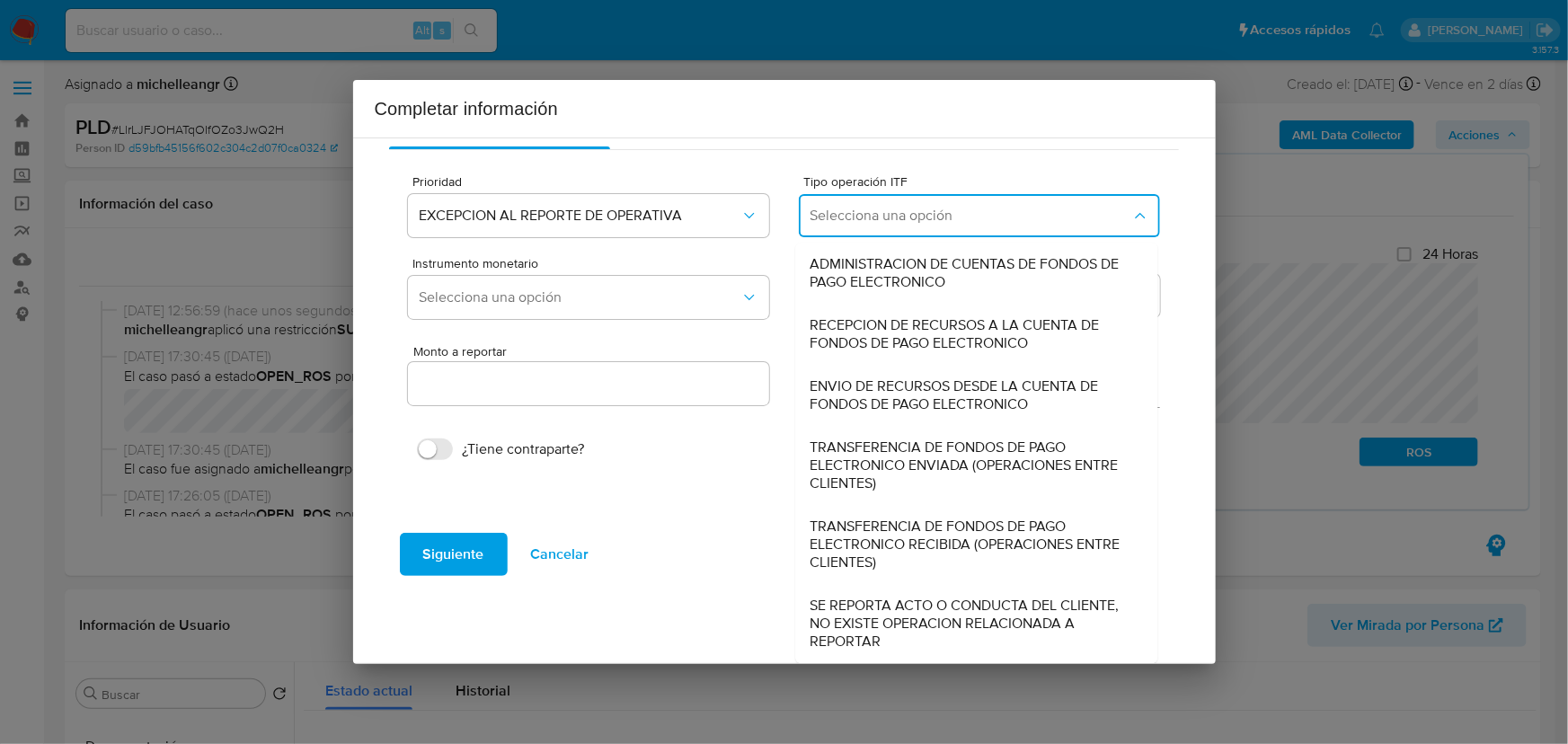
click at [853, 608] on span "SE REPORTA ACTO O CONDUCTA DEL CLIENTE, NO EXISTE OPERACION RELACIONADA A REPOR…" at bounding box center [971, 624] width 323 height 54
type input "0.00"
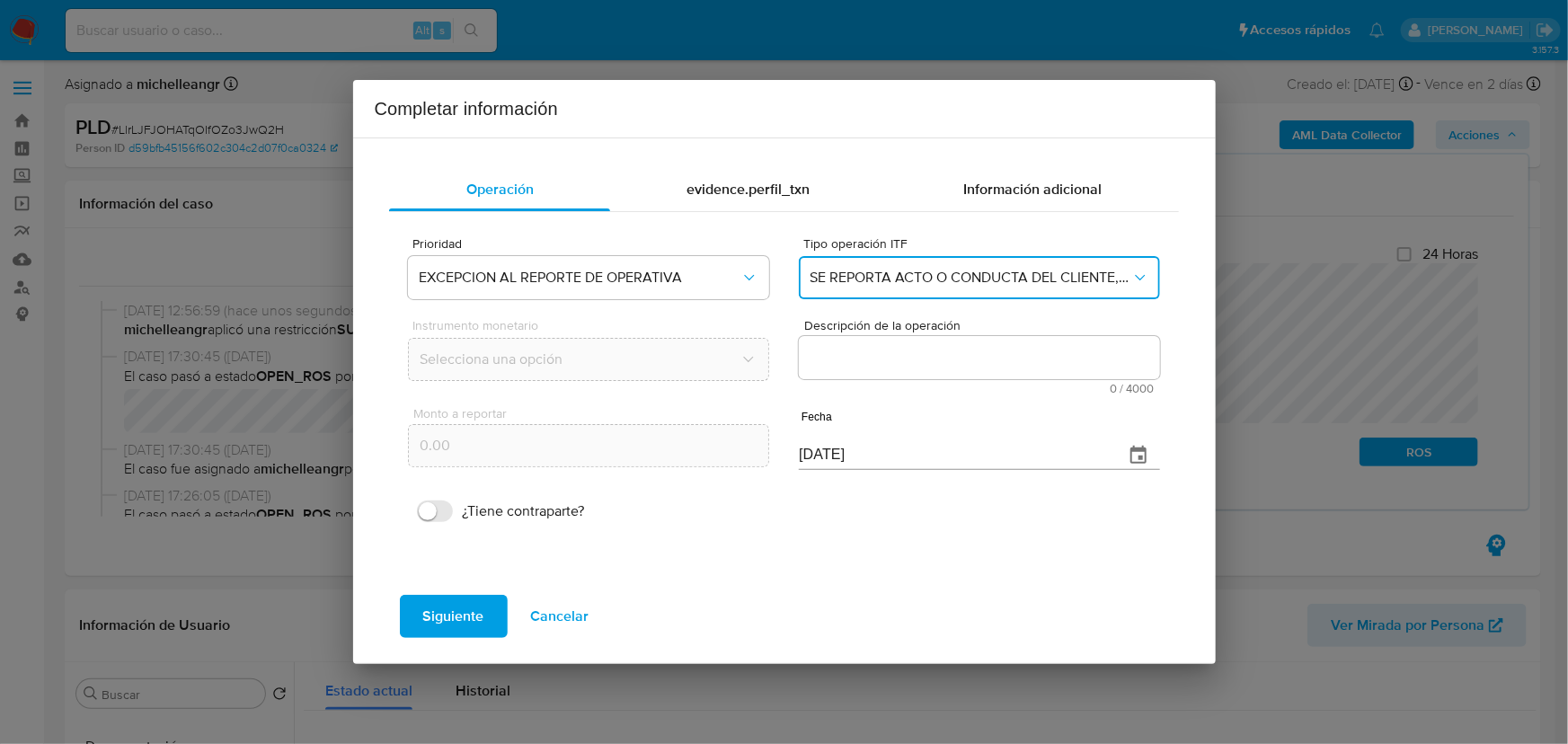
scroll to position [0, 0]
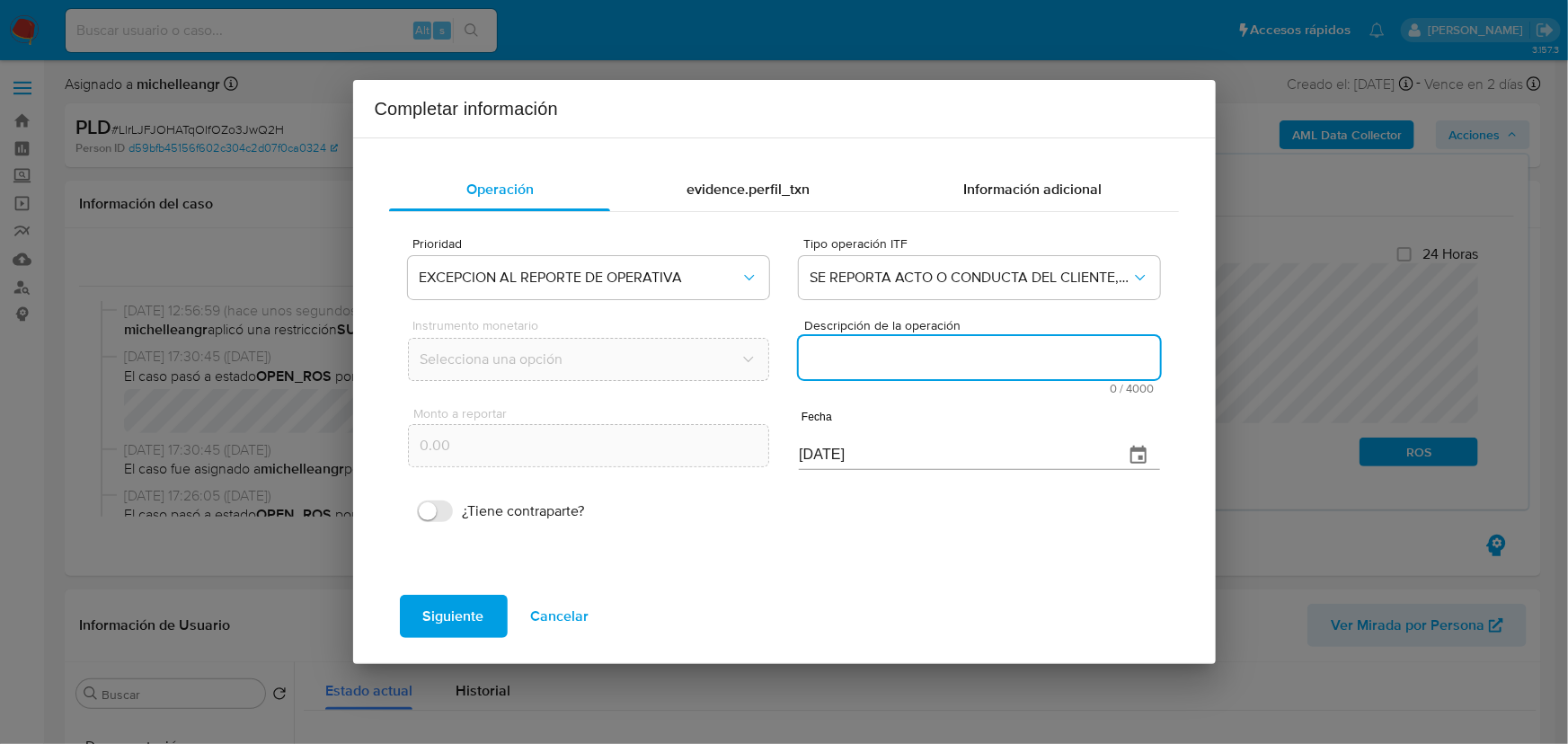
drag, startPoint x: 970, startPoint y: 361, endPoint x: 1021, endPoint y: 432, distance: 87.4
click at [1006, 419] on div "Prioridad EXCEPCION AL REPORTE DE OPERATIVA Tipo operación ITF SE REPORTA ACTO …" at bounding box center [783, 378] width 751 height 306
paste textarea "/CONOCIMIENTO DEL CLIENTE O USUARIO/CLIENTE DE NOMBRE JONATHAN ALDAIR NAVARRETE…"
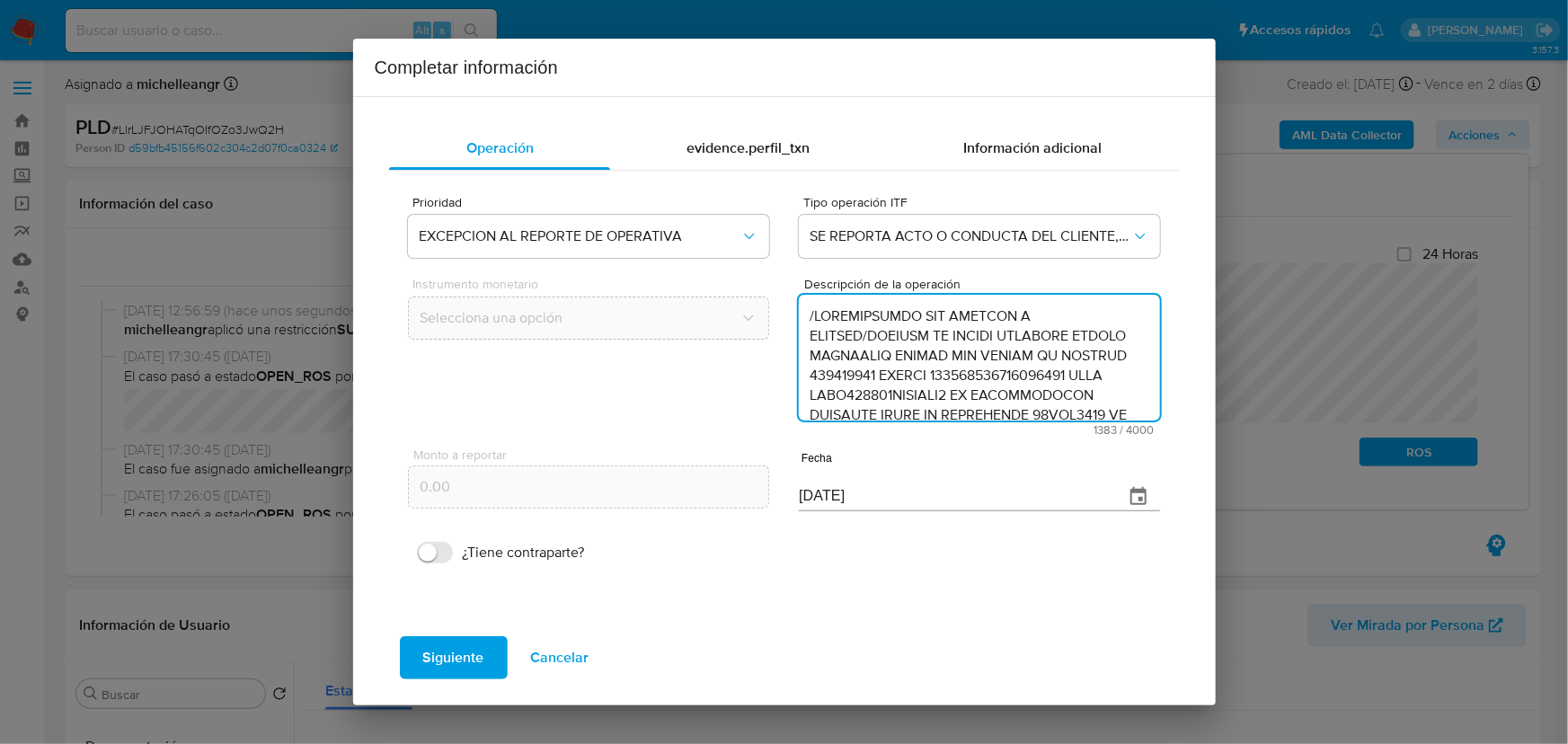
scroll to position [637, 0]
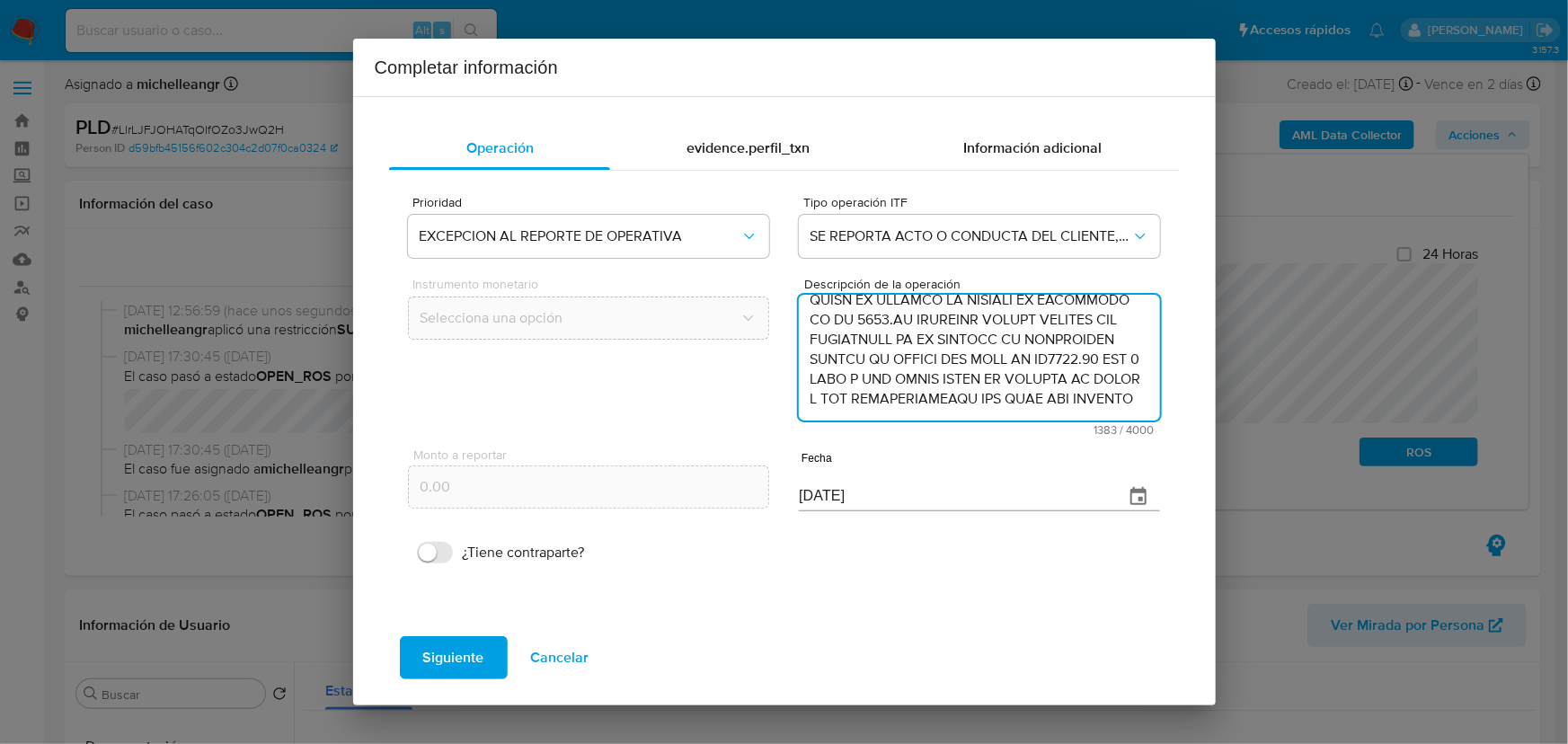
type textarea "/CONOCIMIENTO DEL CLIENTE O USUARIO/CLIENTE DE NOMBRE JONATHAN ALDAIR NAVARRETE…"
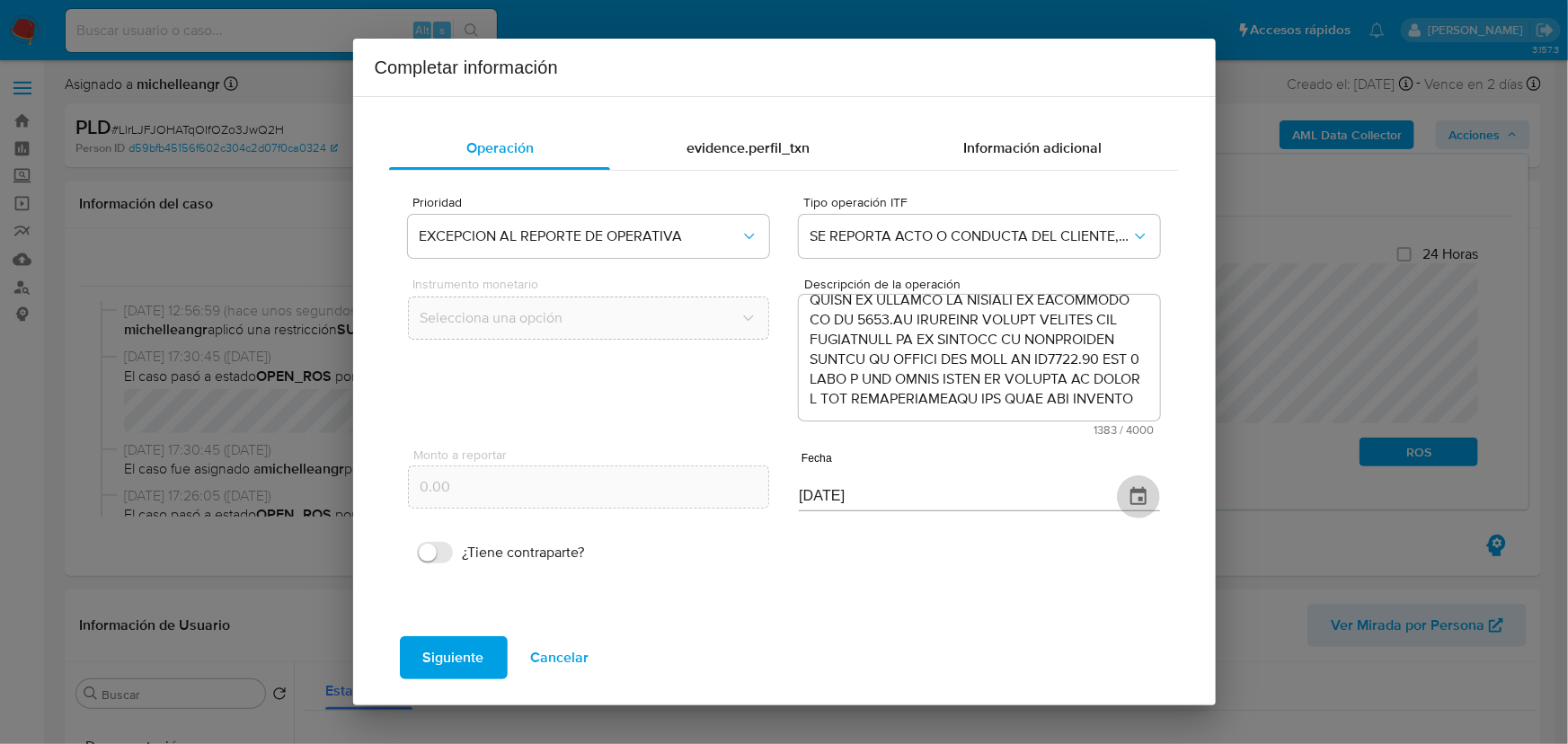
click at [1147, 494] on icon "button" at bounding box center [1138, 496] width 21 height 21
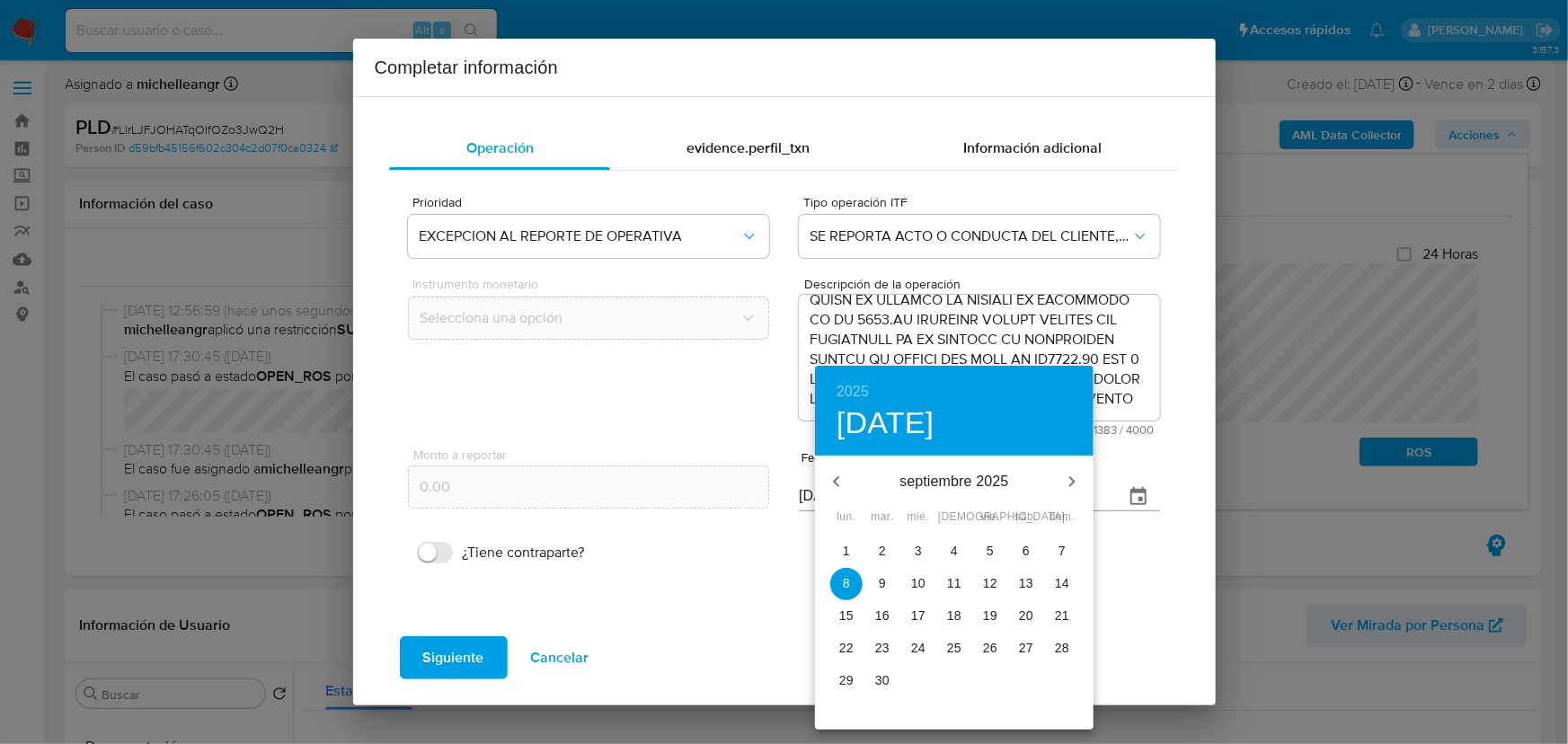
click at [842, 473] on icon "button" at bounding box center [837, 482] width 21 height 21
click at [837, 481] on icon "button" at bounding box center [837, 482] width 21 height 21
click at [854, 712] on span "30" at bounding box center [847, 712] width 33 height 18
type input "30/06/2025"
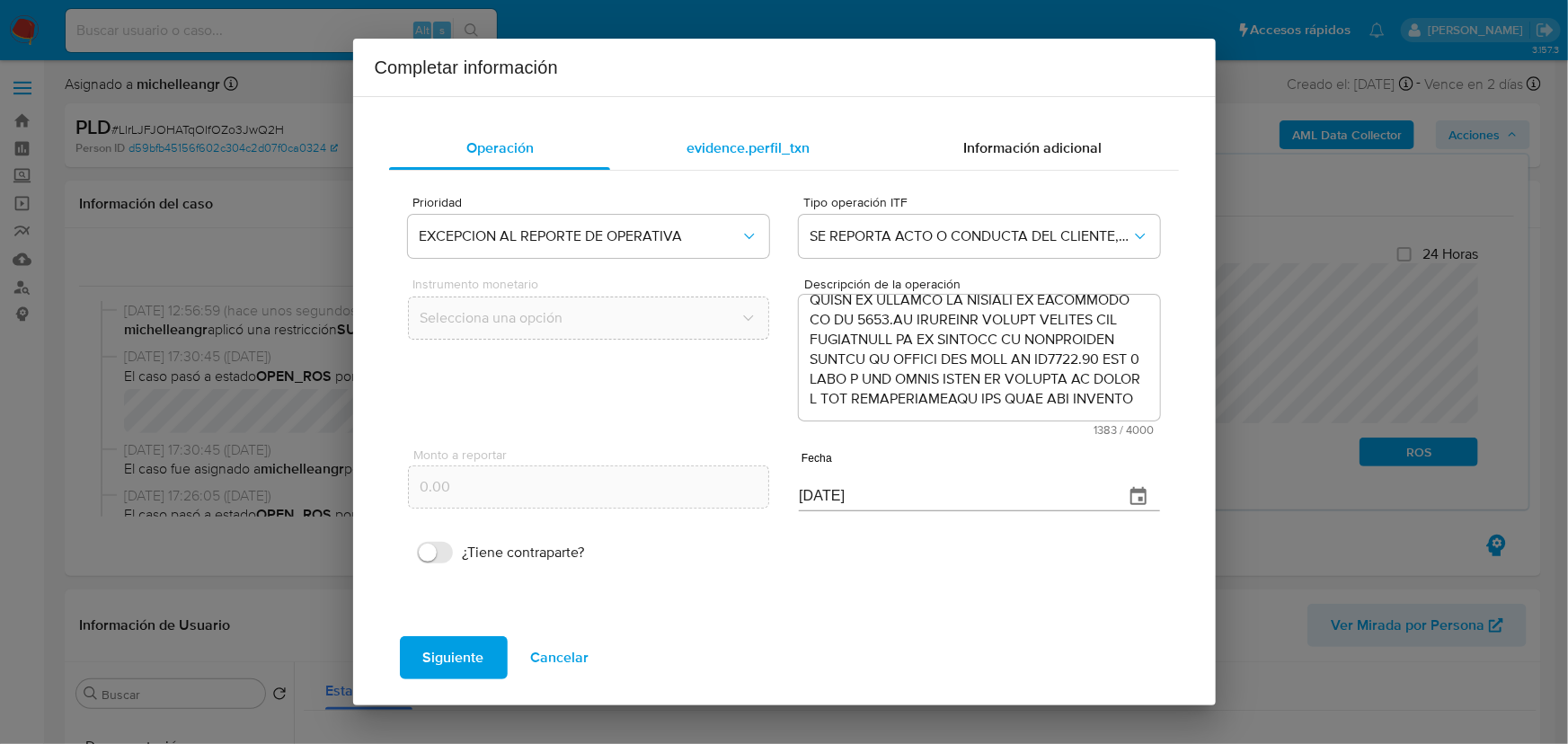
click at [759, 140] on span "evidence.perfil_txn" at bounding box center [748, 147] width 123 height 20
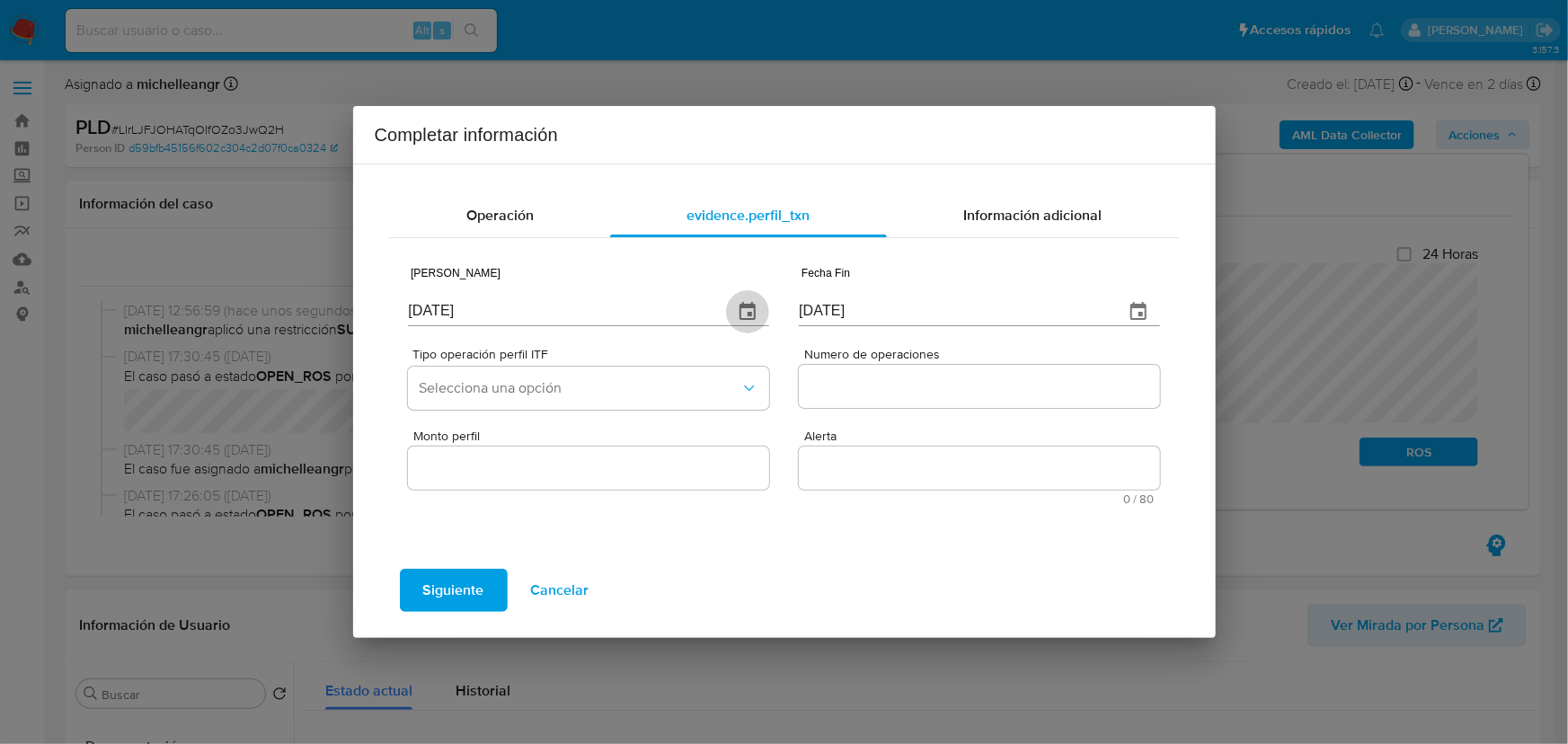
click at [749, 314] on icon "button" at bounding box center [747, 310] width 16 height 18
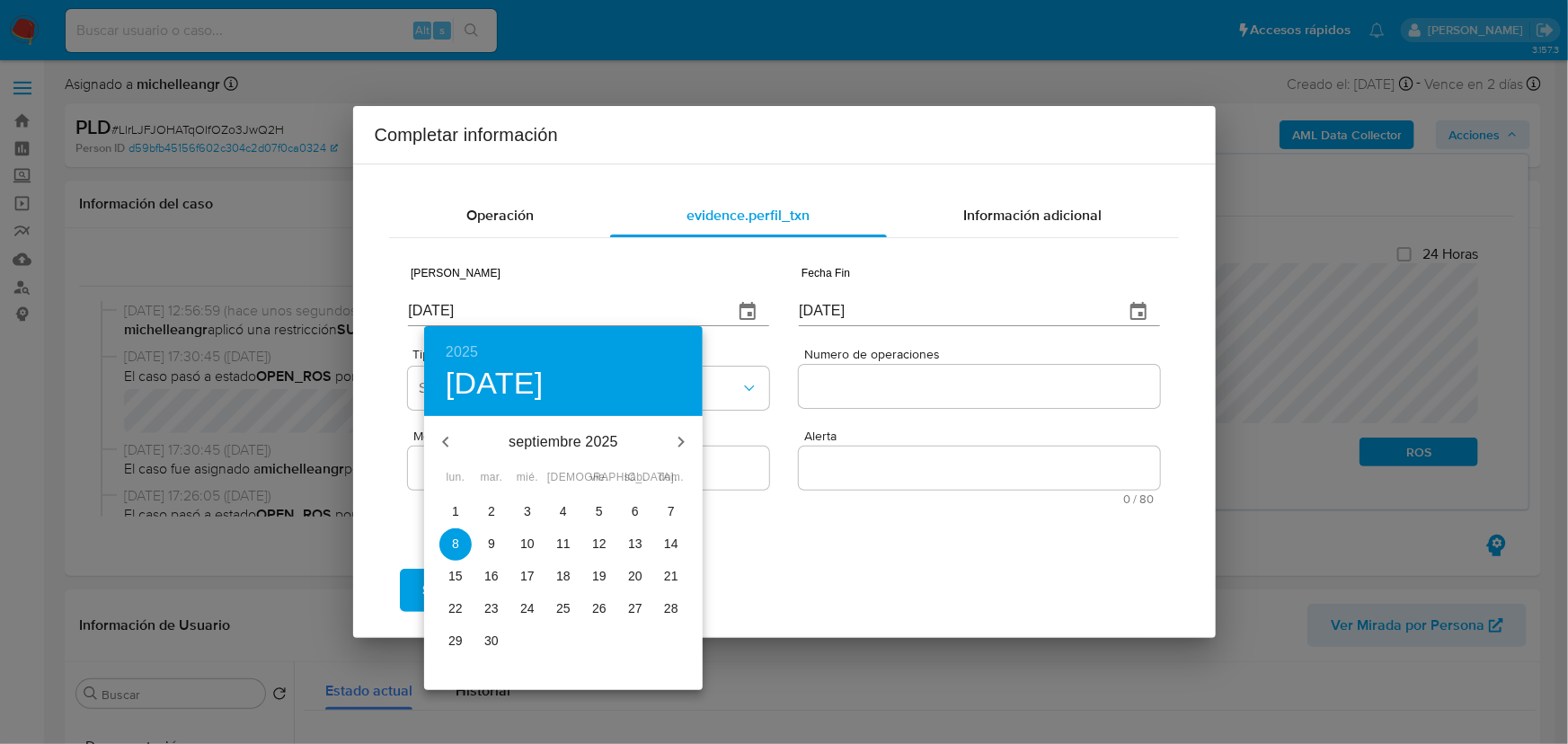
click at [441, 439] on icon "button" at bounding box center [445, 442] width 21 height 21
click at [439, 434] on icon "button" at bounding box center [445, 442] width 21 height 21
click at [438, 434] on icon "button" at bounding box center [445, 442] width 21 height 21
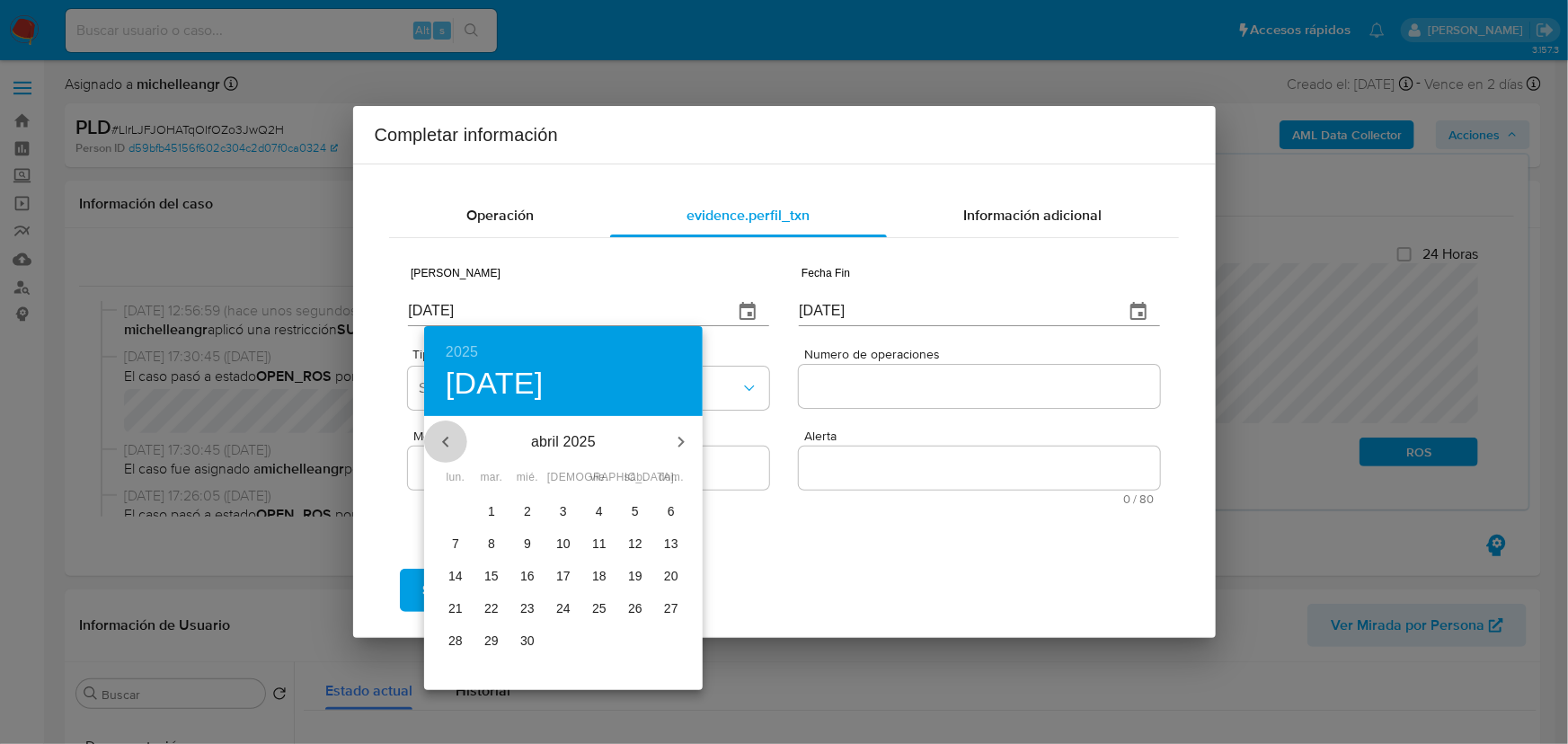
click at [438, 430] on button "button" at bounding box center [445, 441] width 43 height 43
click at [434, 428] on button "button" at bounding box center [445, 441] width 43 height 43
click at [432, 433] on button "button" at bounding box center [445, 441] width 43 height 43
click at [431, 437] on button "button" at bounding box center [445, 441] width 43 height 43
click at [430, 436] on button "button" at bounding box center [445, 441] width 43 height 43
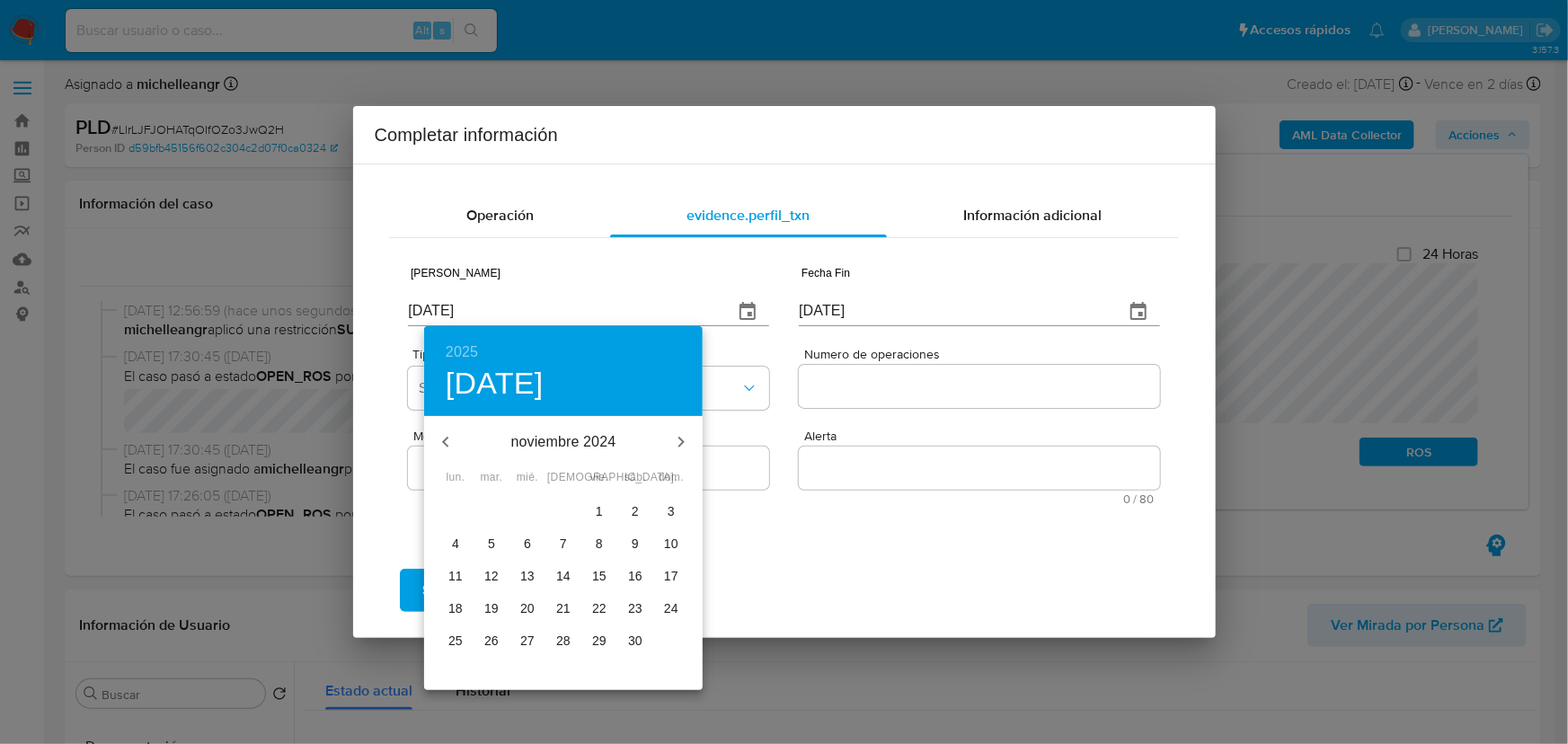
click at [430, 434] on button "button" at bounding box center [445, 441] width 43 height 43
click at [430, 435] on button "button" at bounding box center [445, 441] width 43 height 43
drag, startPoint x: 465, startPoint y: 503, endPoint x: 1425, endPoint y: 326, distance: 976.2
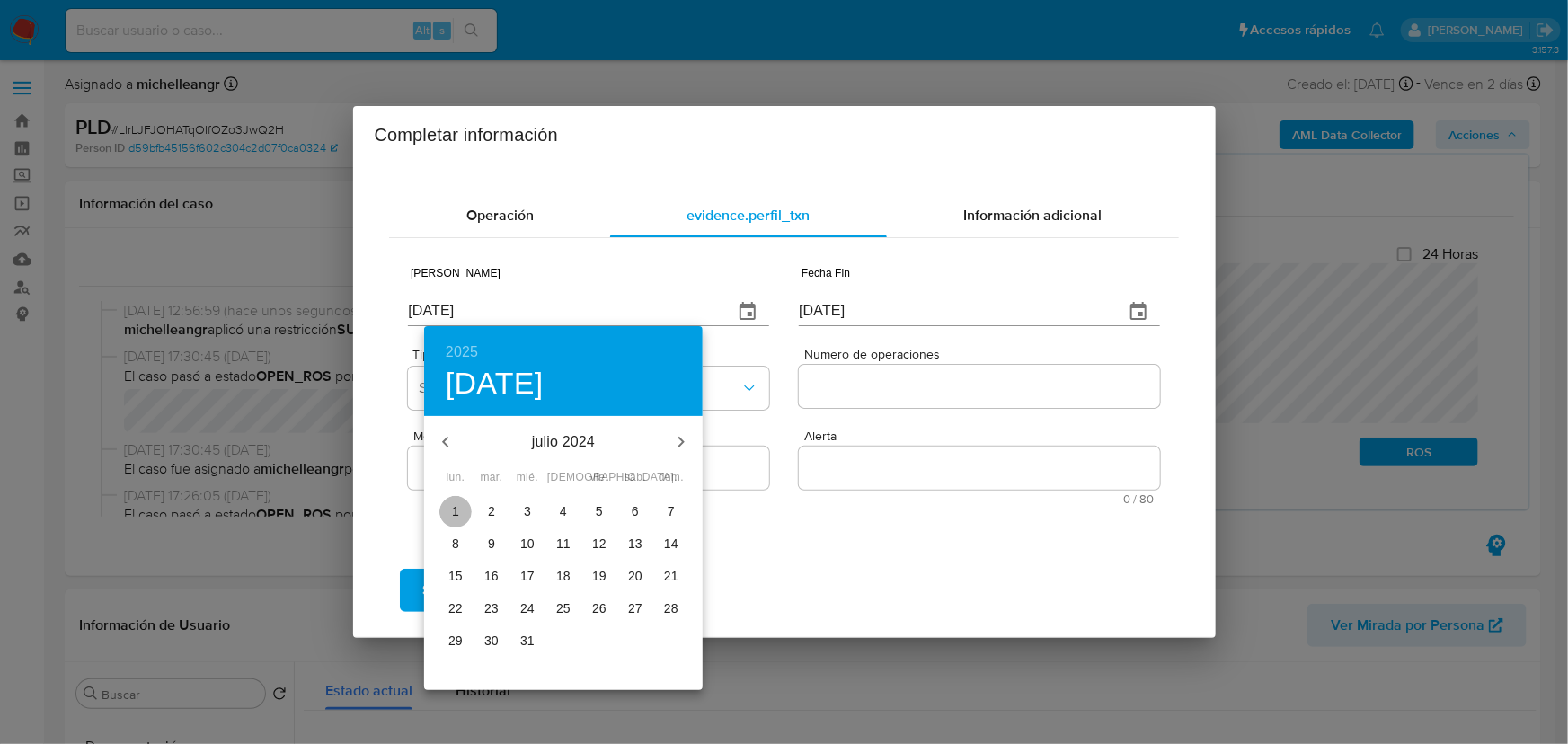
click at [465, 503] on span "1" at bounding box center [456, 511] width 33 height 18
type input "01/07/2024"
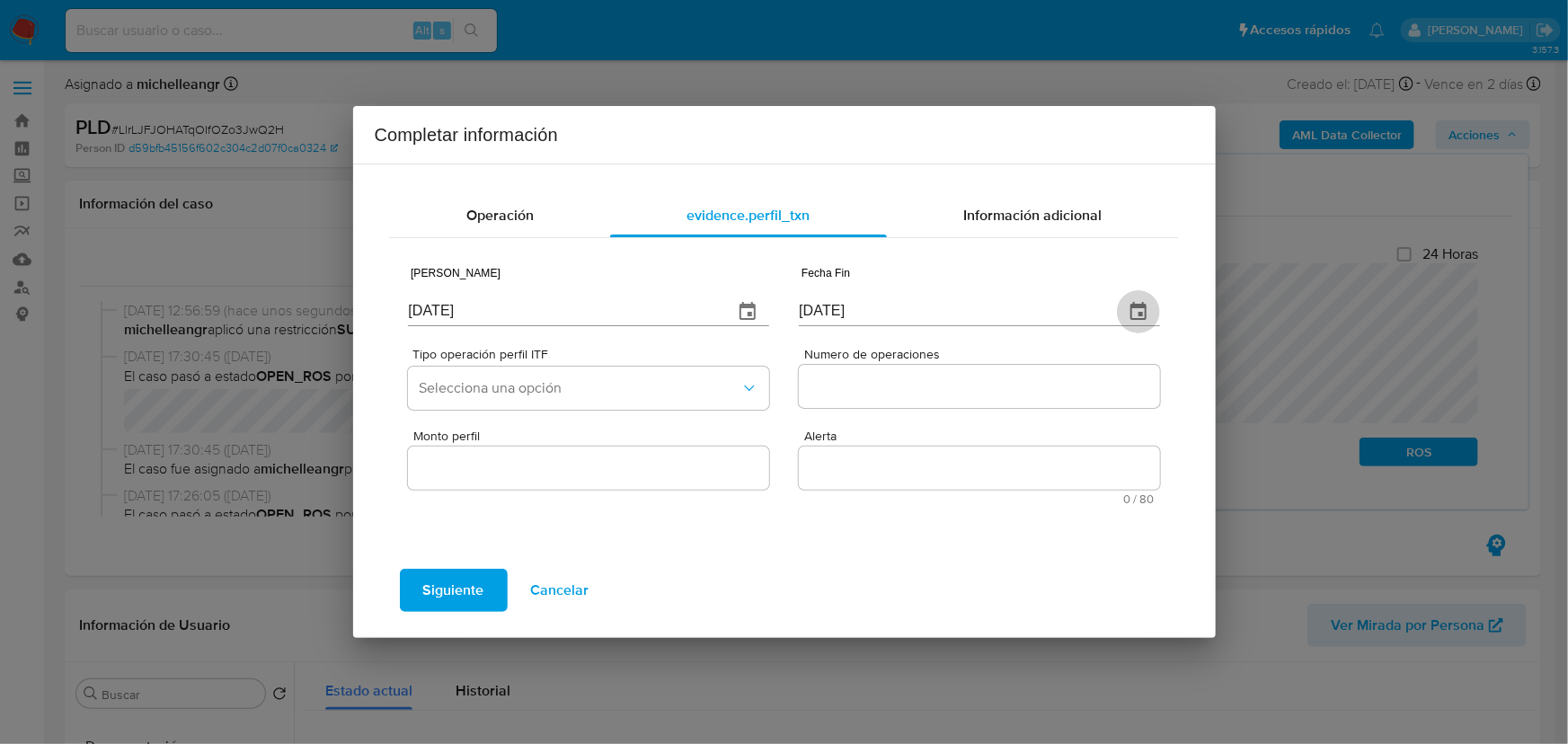
click at [1142, 312] on icon "button" at bounding box center [1138, 311] width 21 height 21
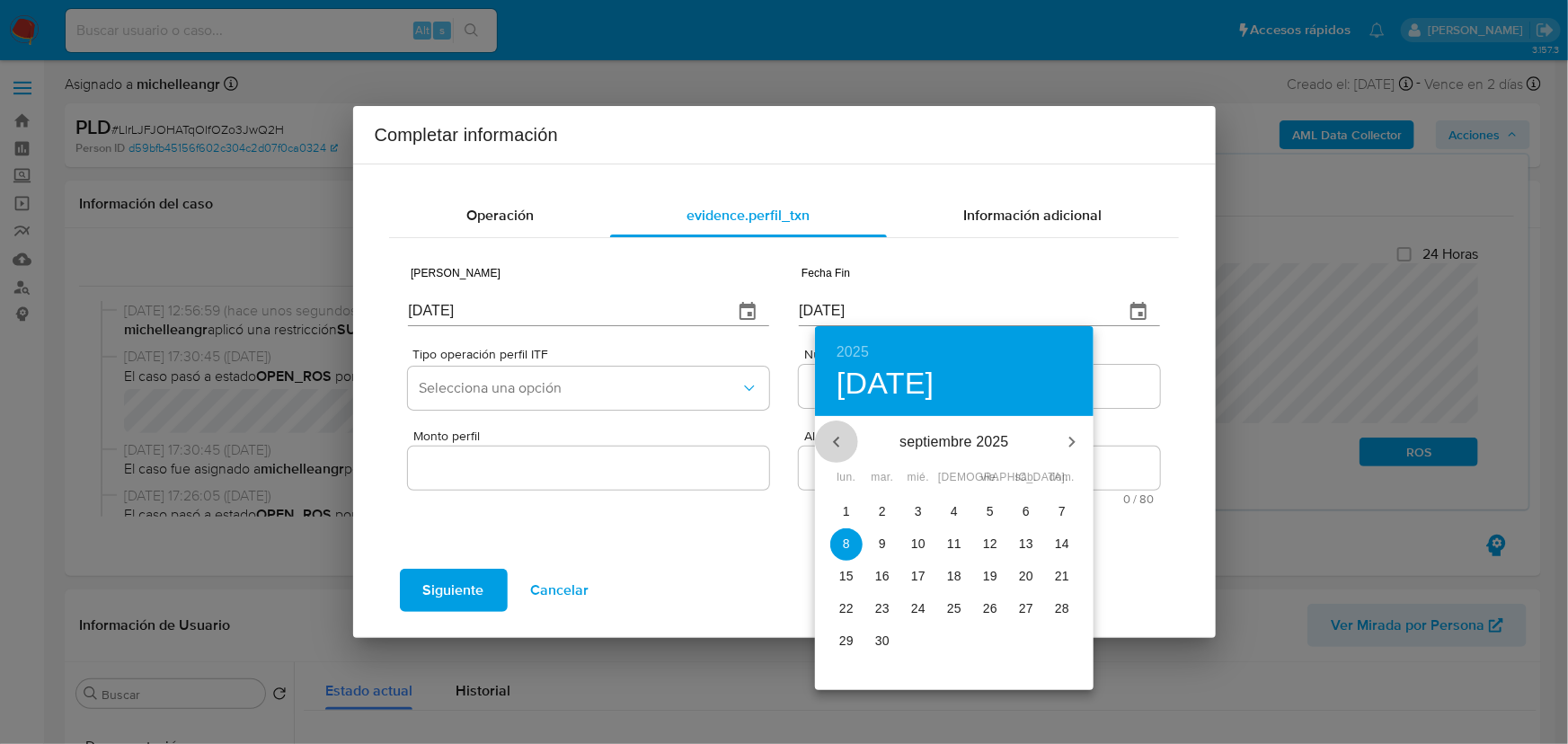
click at [837, 446] on icon "button" at bounding box center [837, 442] width 21 height 21
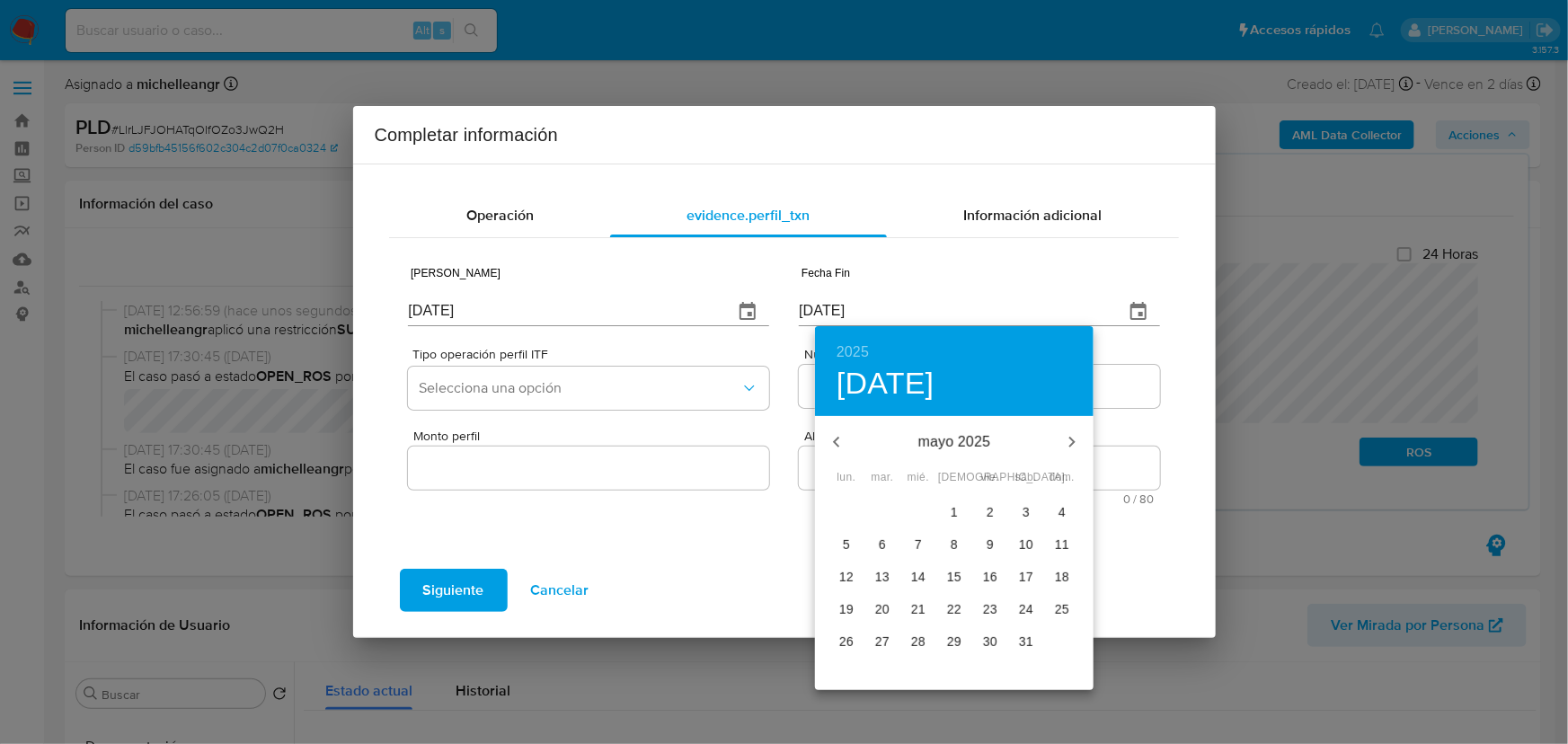
click at [837, 448] on icon "button" at bounding box center [837, 442] width 21 height 21
click at [836, 448] on icon "button" at bounding box center [837, 442] width 21 height 21
click at [835, 446] on icon "button" at bounding box center [837, 442] width 21 height 21
click at [889, 671] on p "31" at bounding box center [882, 673] width 14 height 18
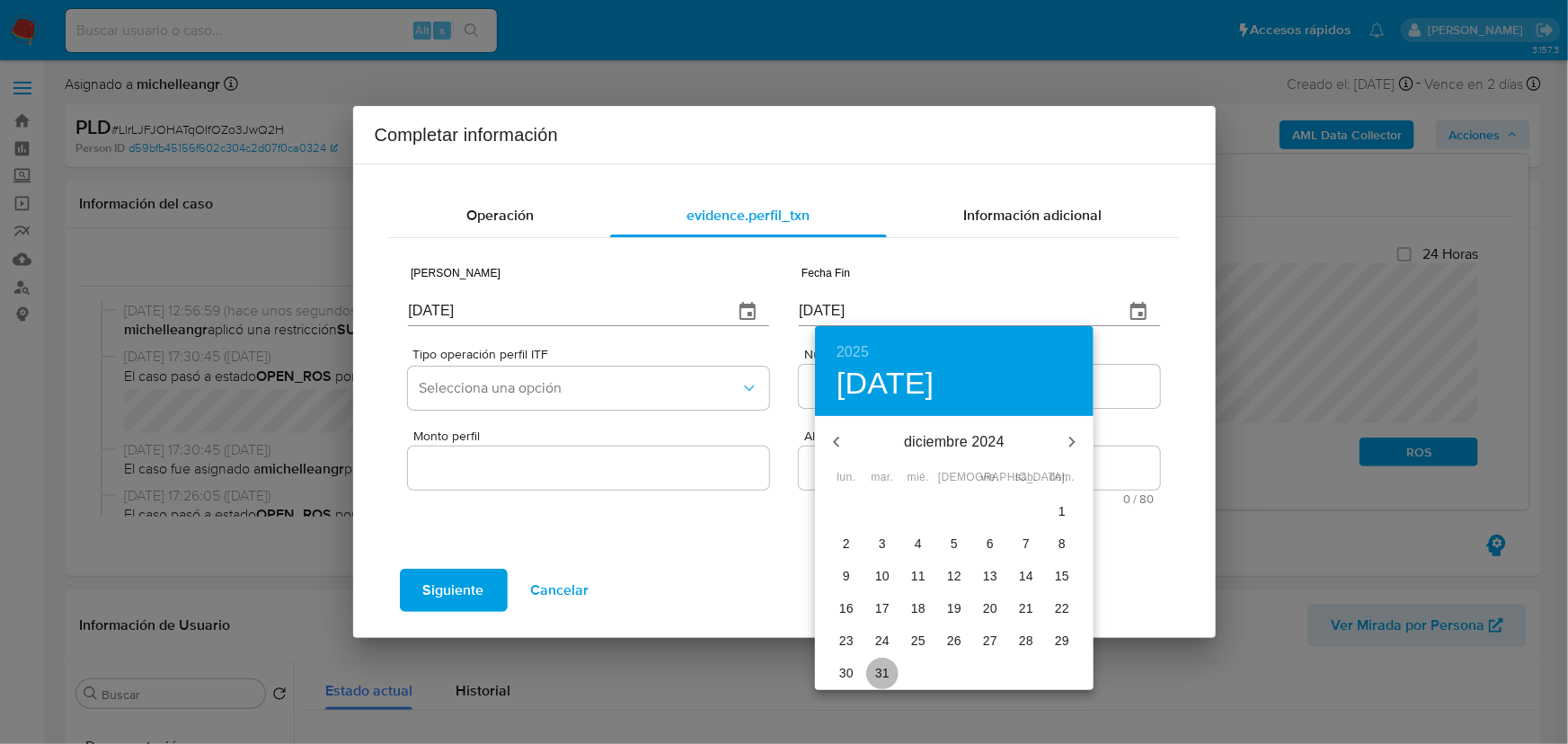
type input "31/12/2024"
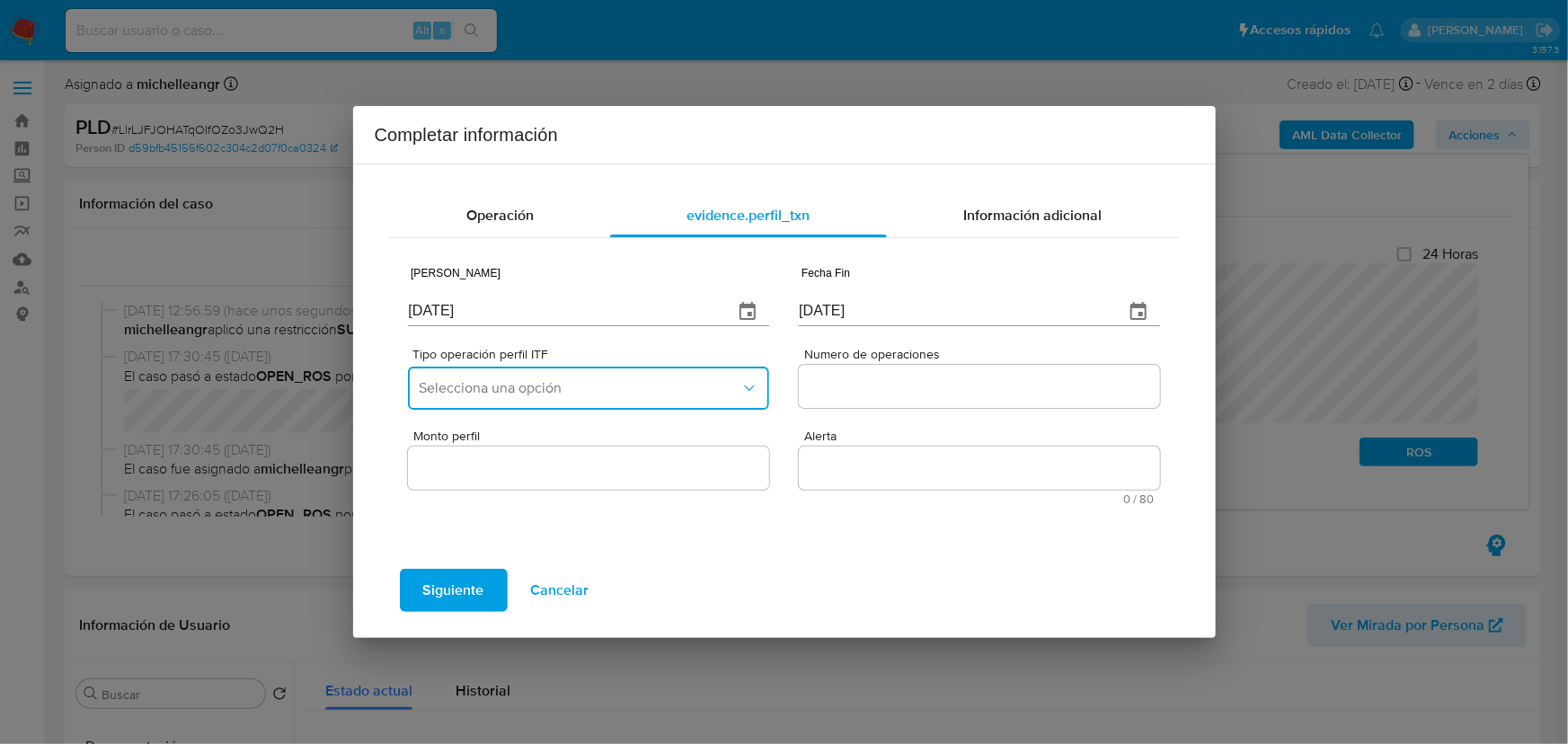
click at [579, 392] on button "Selecciona una opción" at bounding box center [588, 387] width 360 height 43
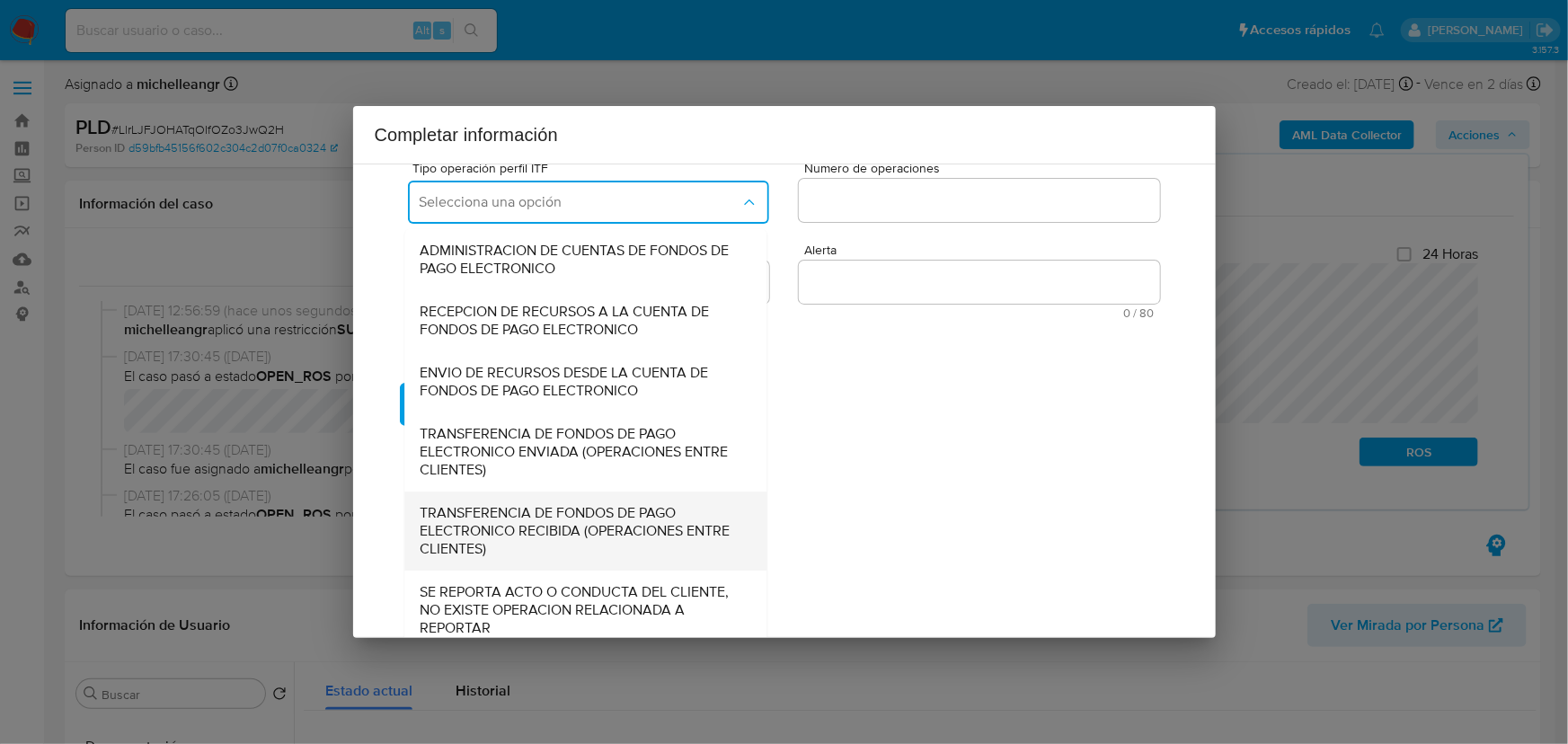
scroll to position [198, 0]
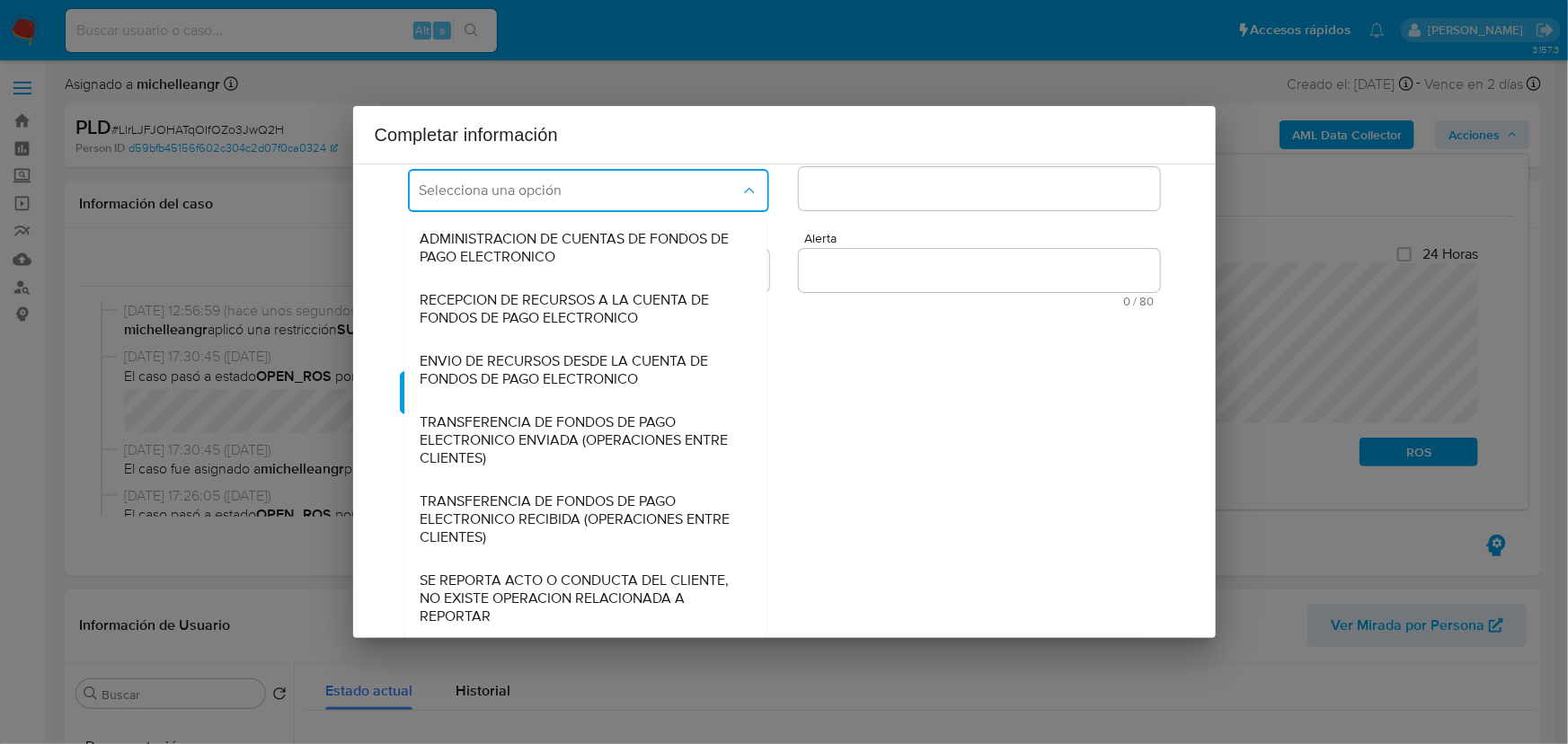
click at [548, 587] on span "SE REPORTA ACTO O CONDUCTA DEL CLIENTE, NO EXISTE OPERACION RELACIONADA A REPOR…" at bounding box center [580, 598] width 323 height 54
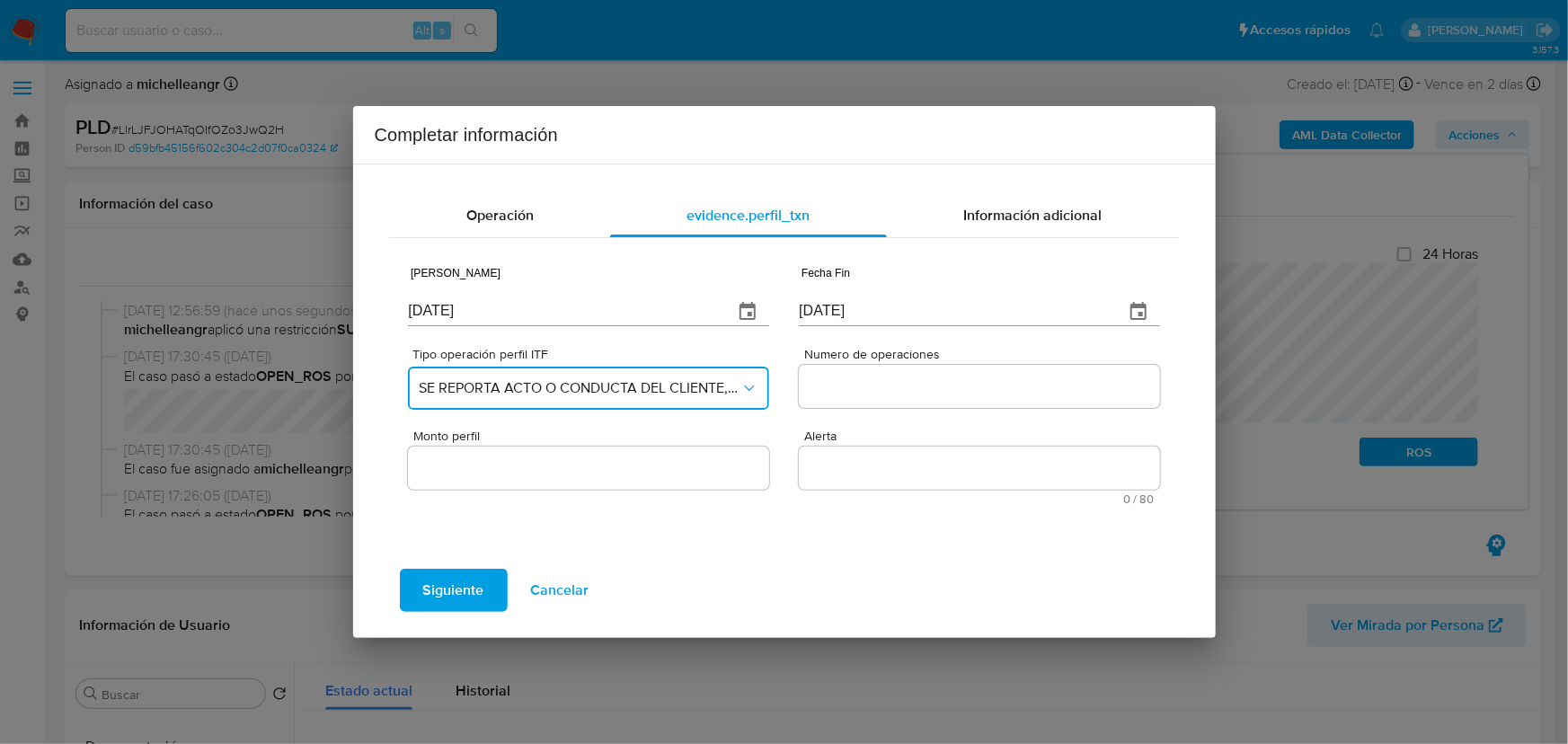
scroll to position [0, 0]
click at [891, 385] on input "Numero de operaciones" at bounding box center [979, 386] width 360 height 23
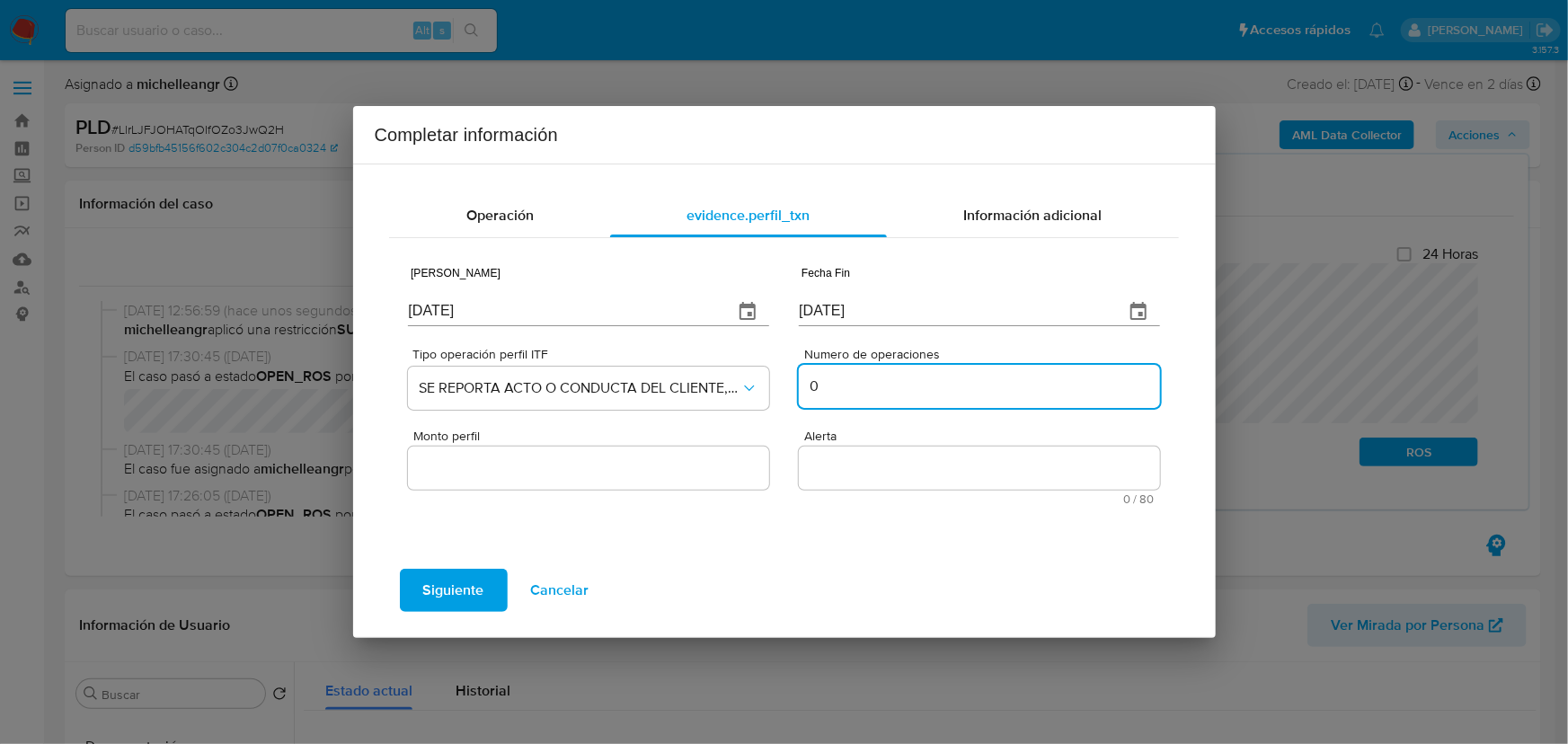
type input "0"
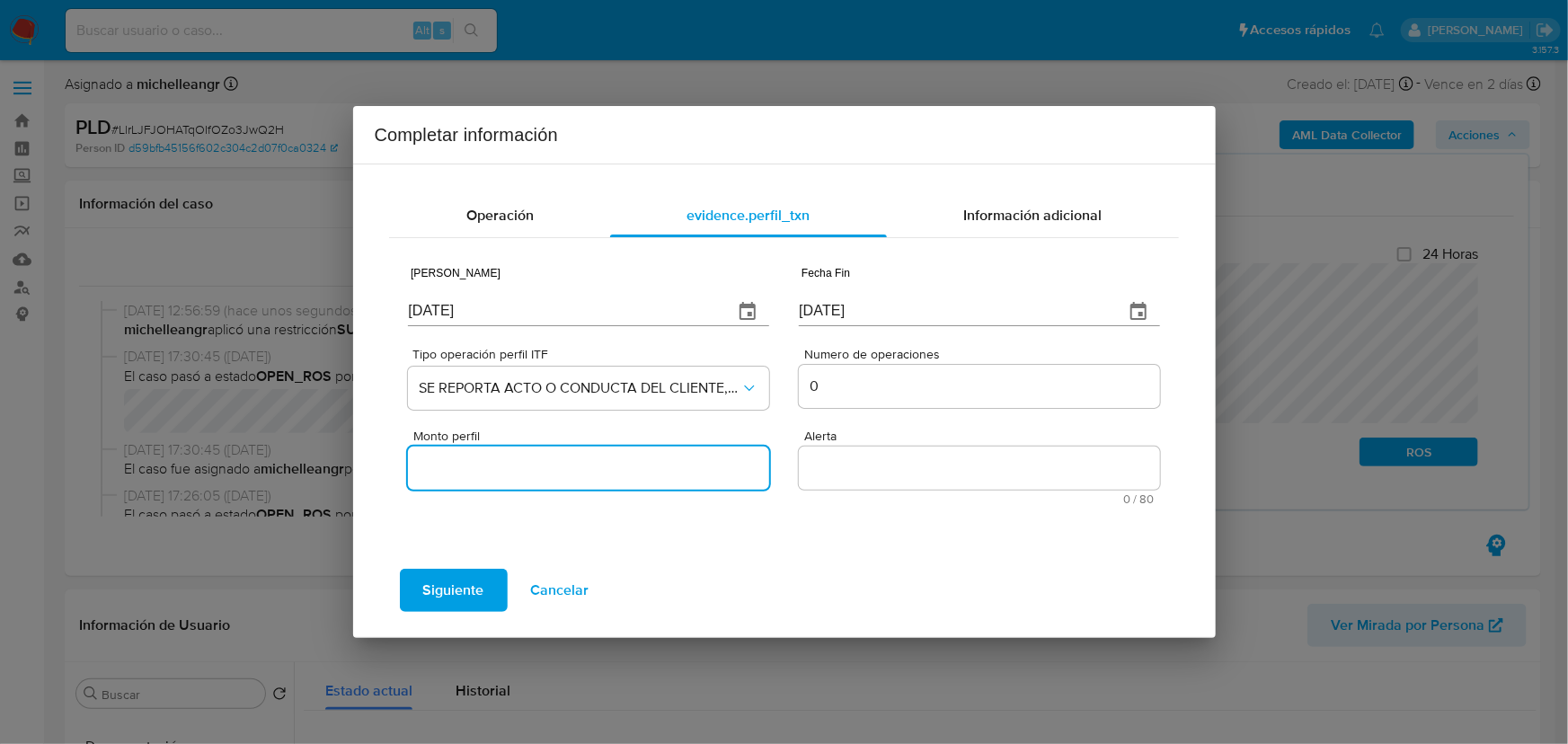
drag, startPoint x: 664, startPoint y: 468, endPoint x: 620, endPoint y: 478, distance: 45.1
click at [664, 470] on input "Monto perfil" at bounding box center [588, 468] width 360 height 23
type input "0.00"
click at [838, 454] on textarea "Alerta" at bounding box center [979, 467] width 360 height 43
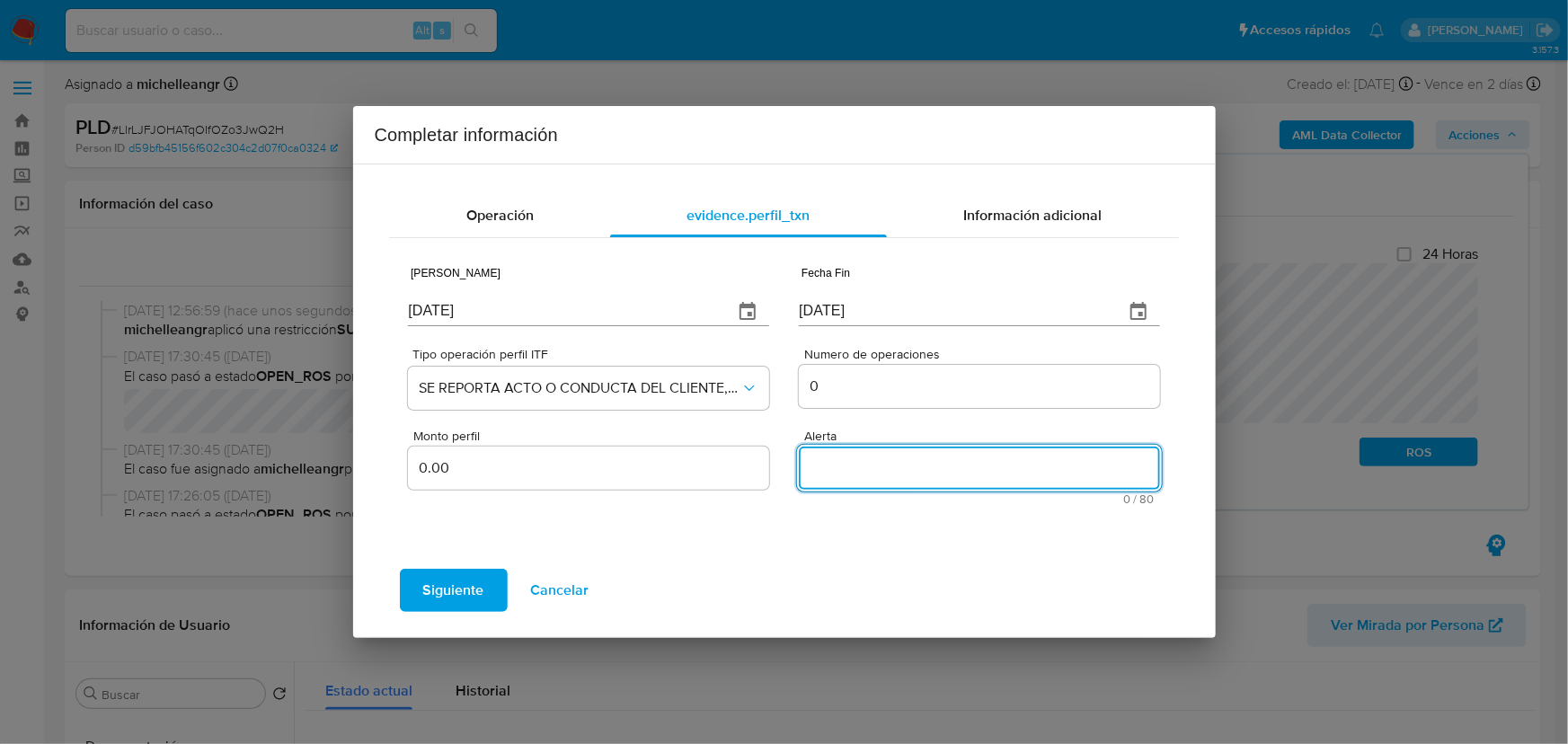
paste textarea "DESVIOINTEGRALMLM"
type textarea "DESVIOINTEGRALMLM"
click at [1003, 218] on span "Información adicional" at bounding box center [1032, 215] width 139 height 20
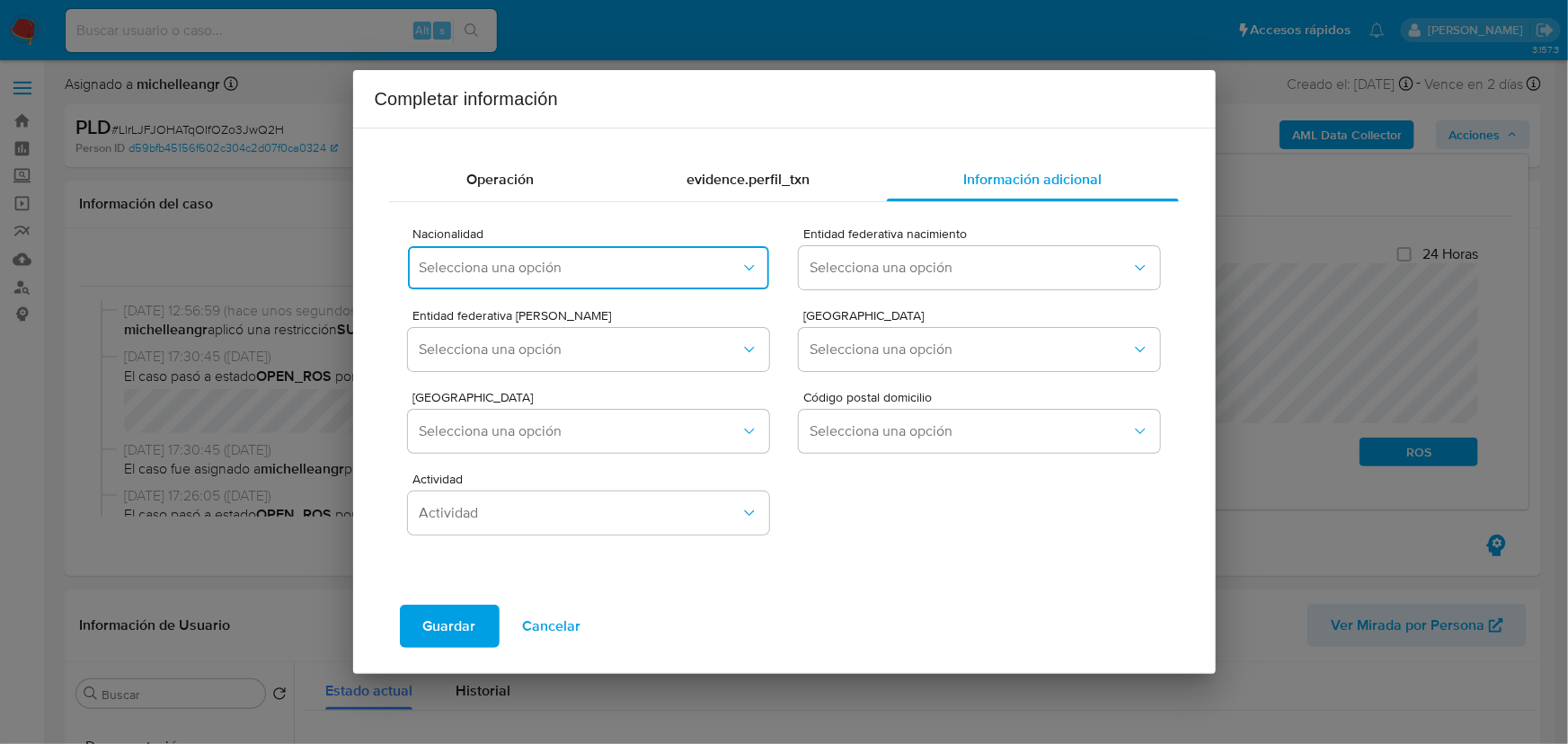
click at [536, 261] on span "Selecciona una opción" at bounding box center [578, 268] width 321 height 18
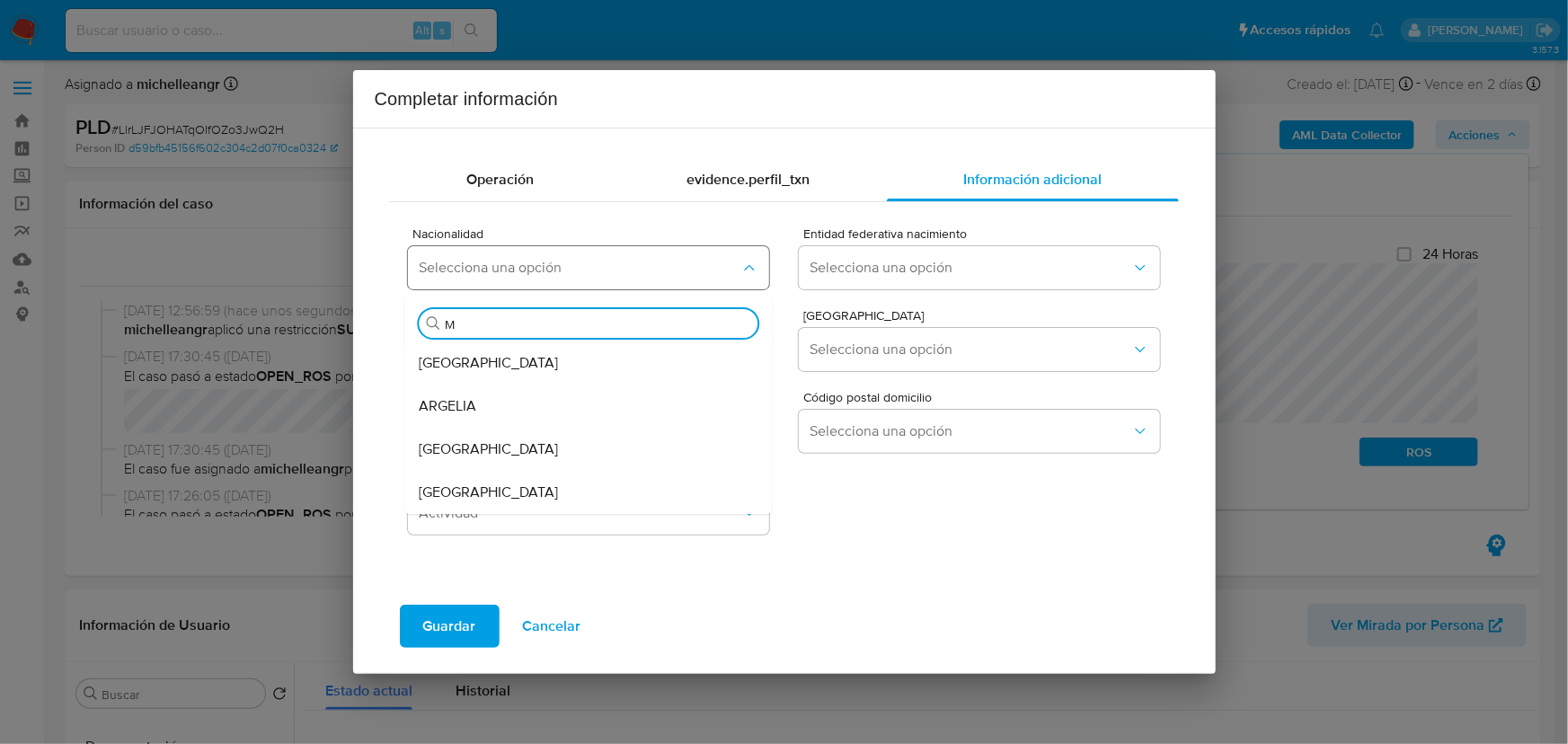
type input "ME"
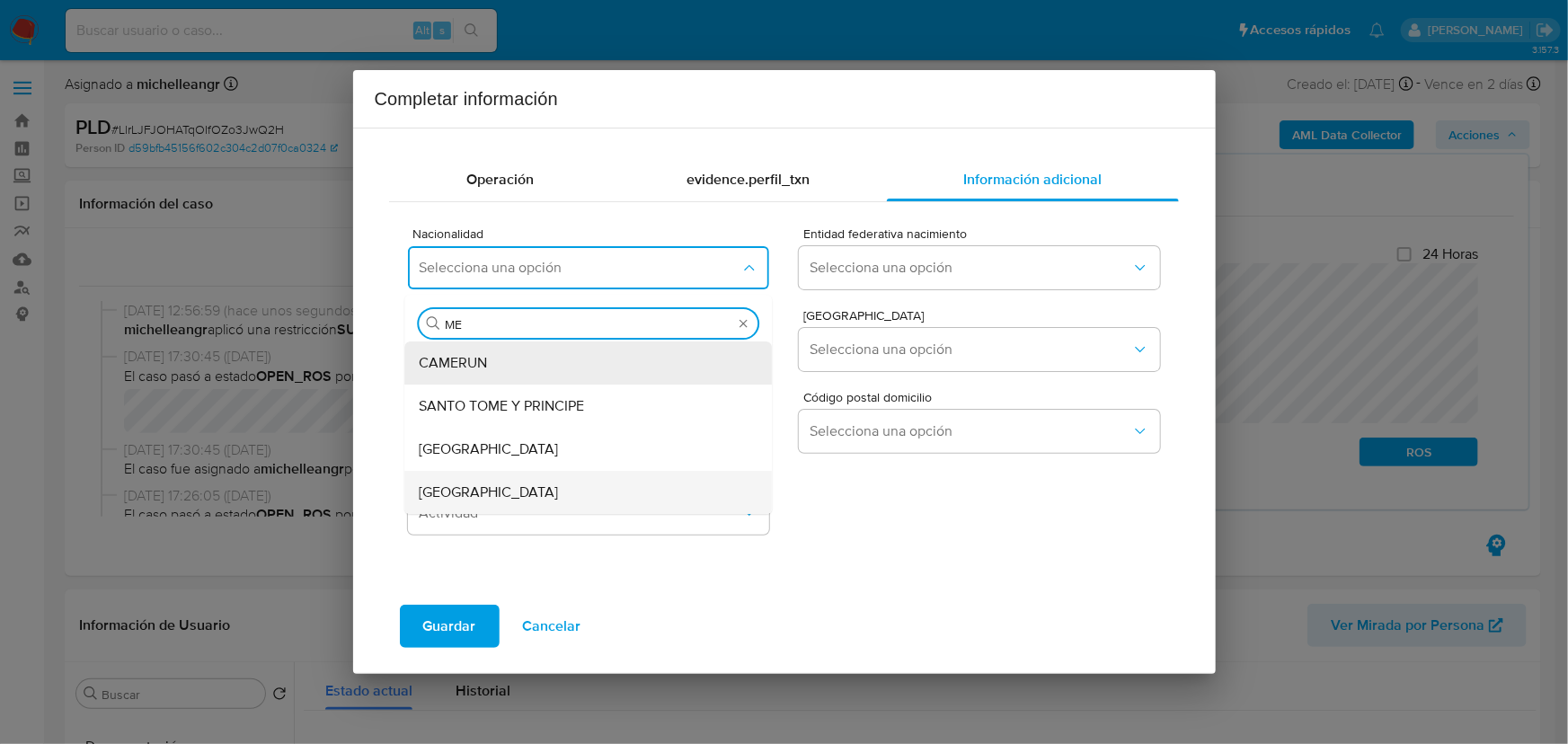
click at [472, 485] on div "MEXICO" at bounding box center [583, 492] width 328 height 43
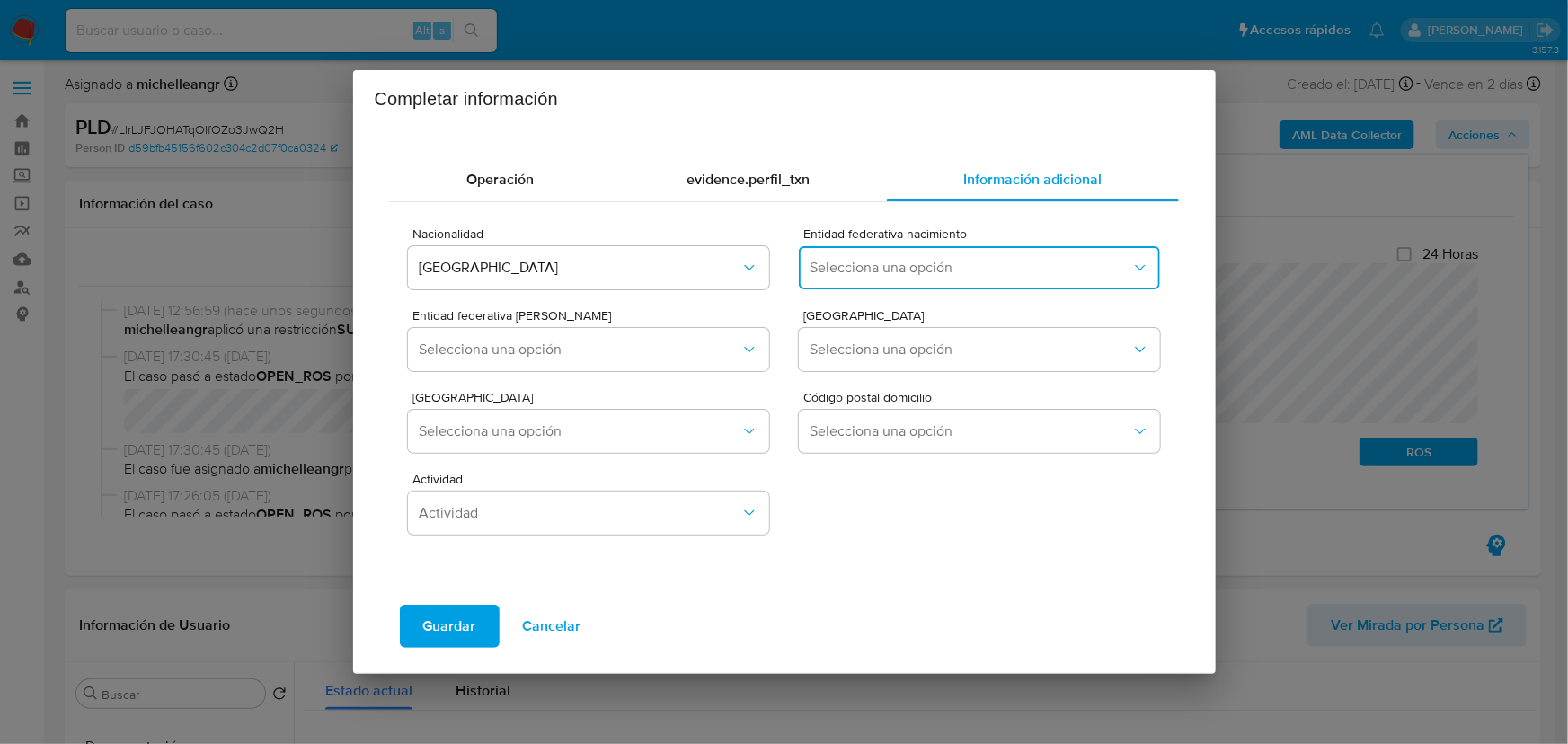
click at [839, 275] on span "Selecciona una opción" at bounding box center [970, 268] width 321 height 18
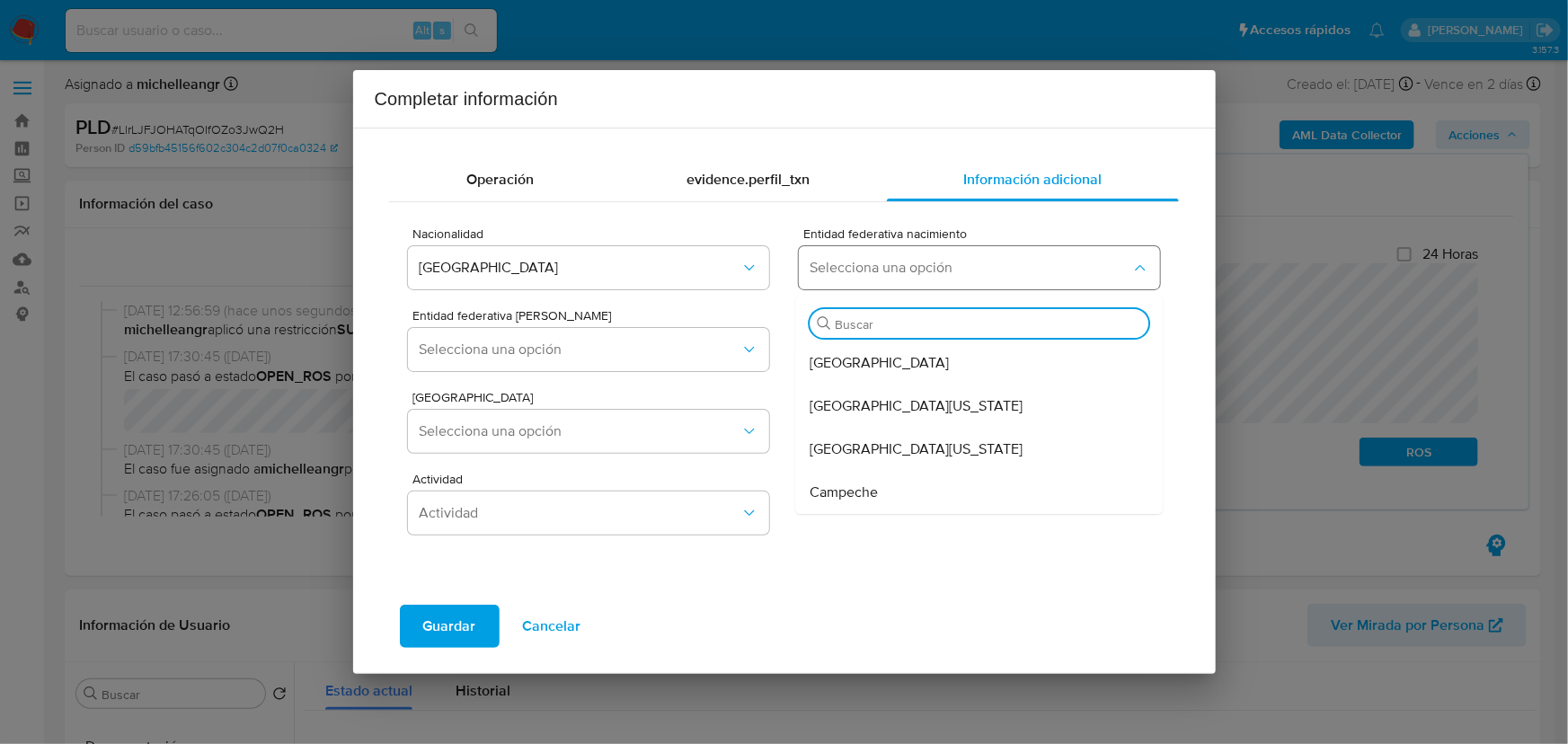
type input "H"
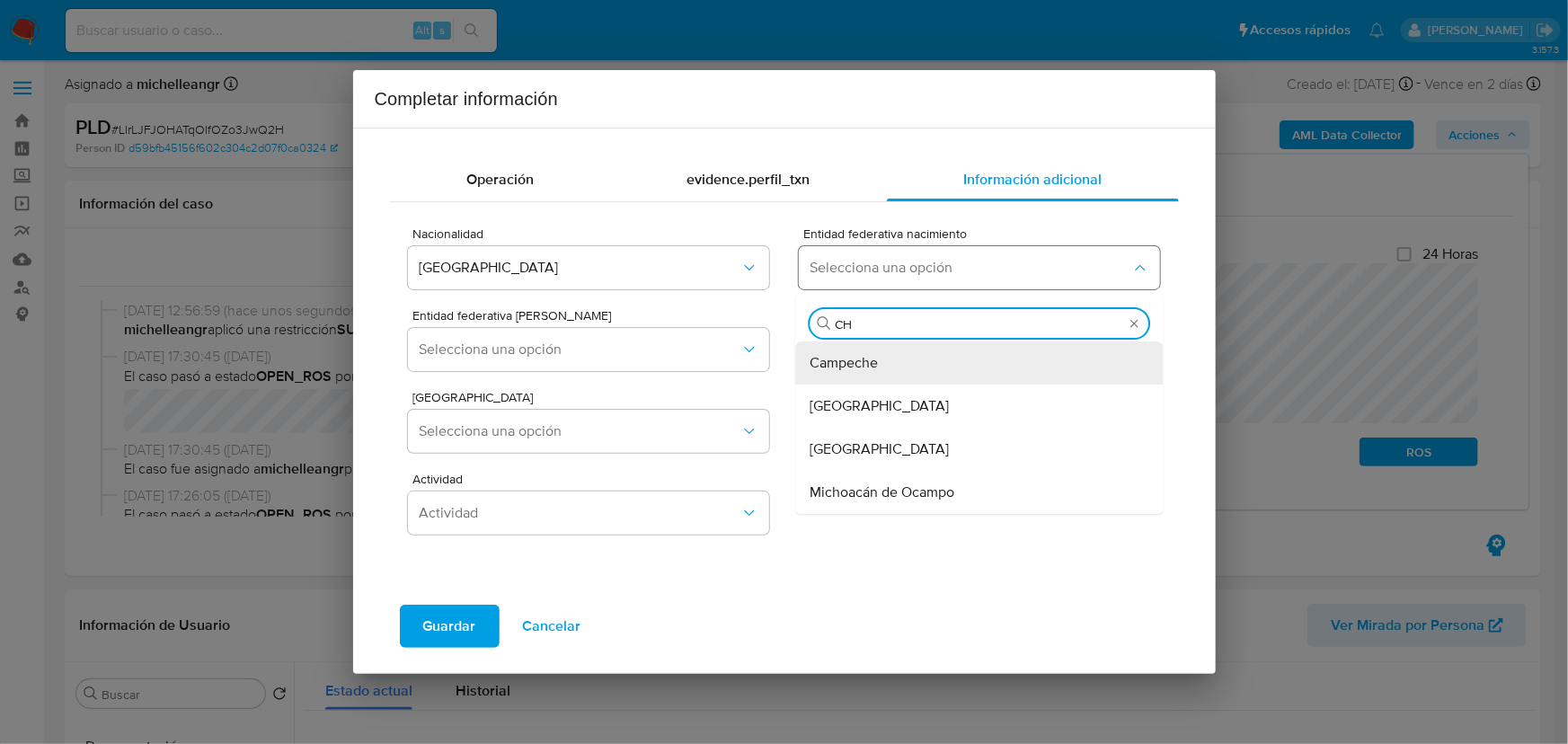
type input "CHI"
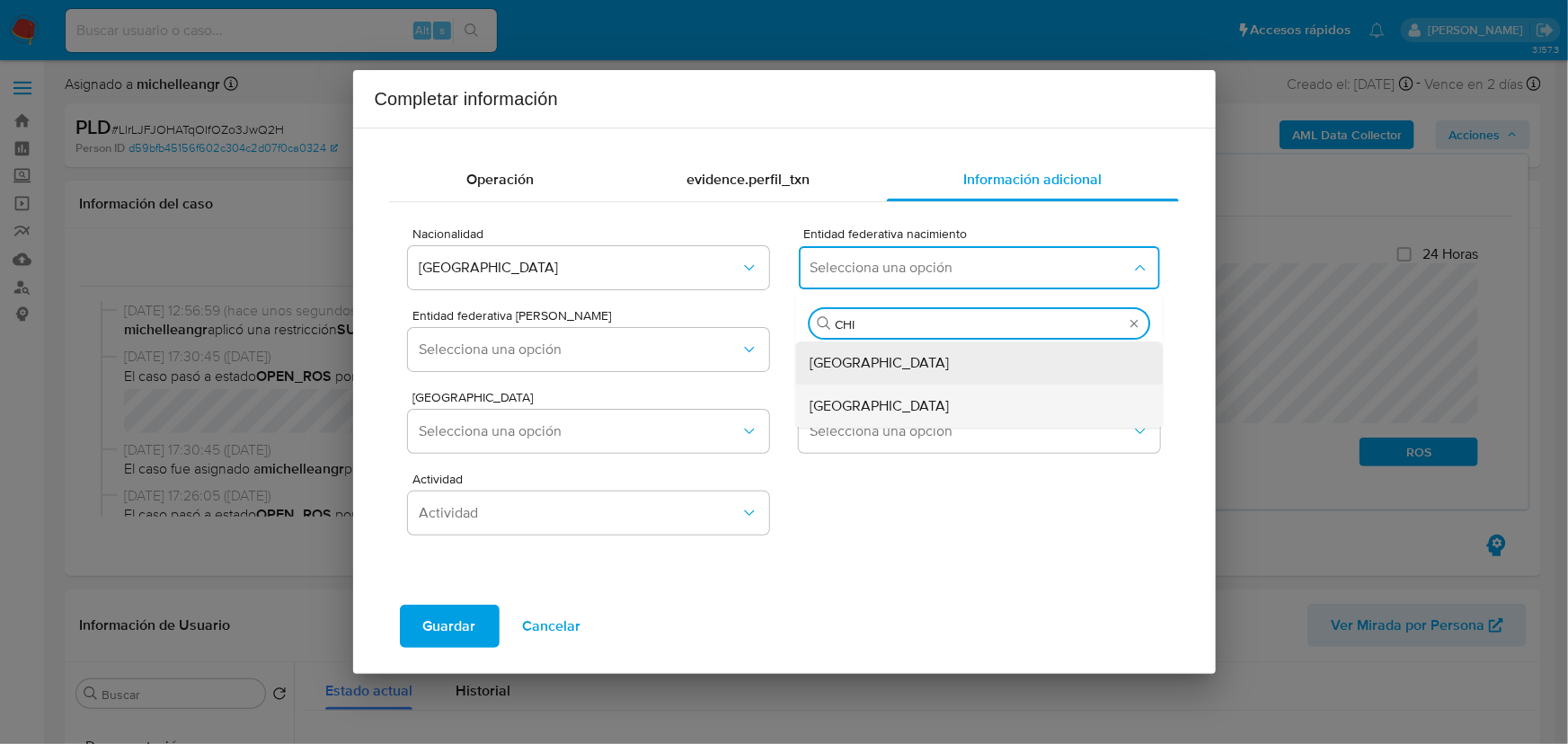
click at [856, 397] on span "Chihuahua" at bounding box center [880, 406] width 140 height 18
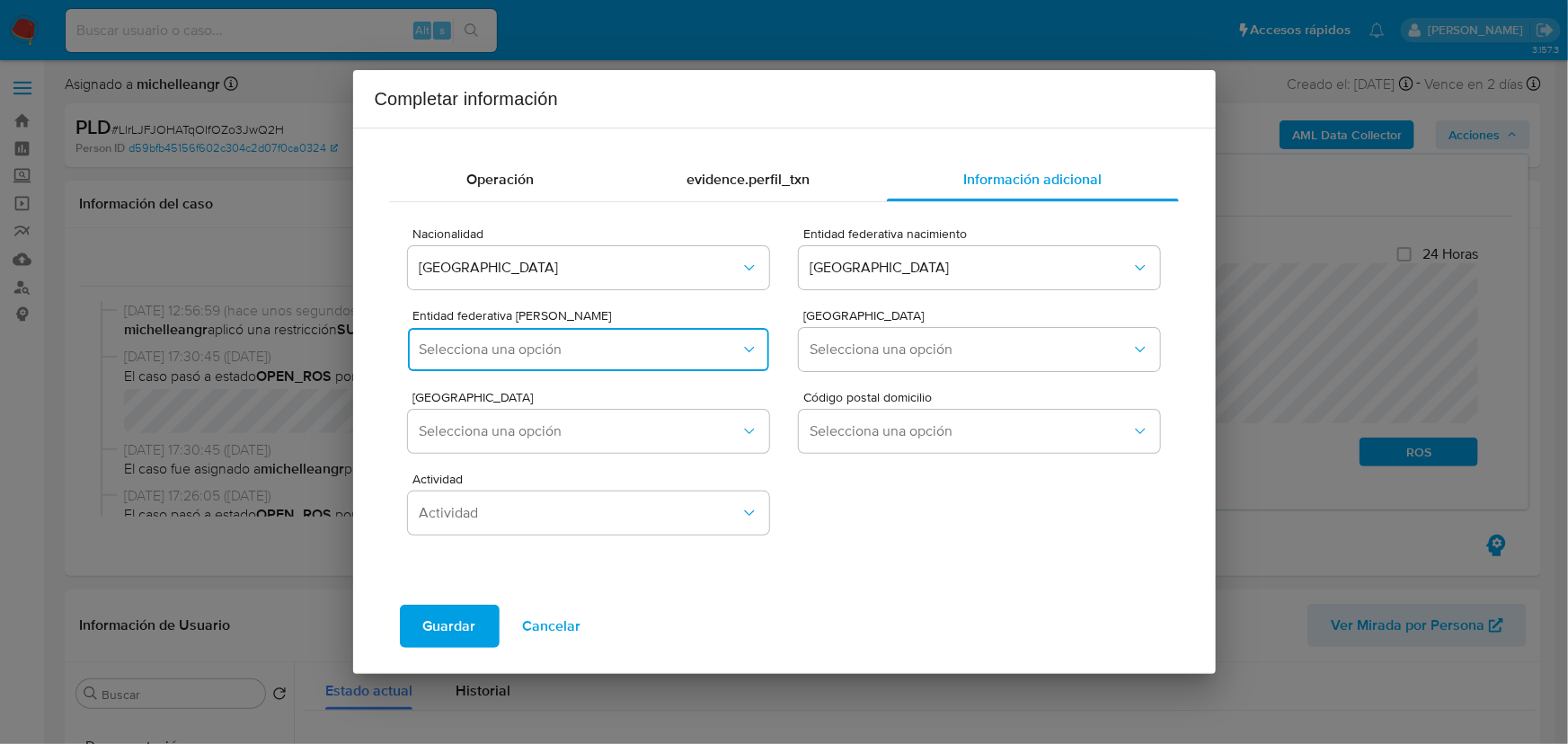
click at [616, 333] on button "Selecciona una opción" at bounding box center [588, 349] width 360 height 43
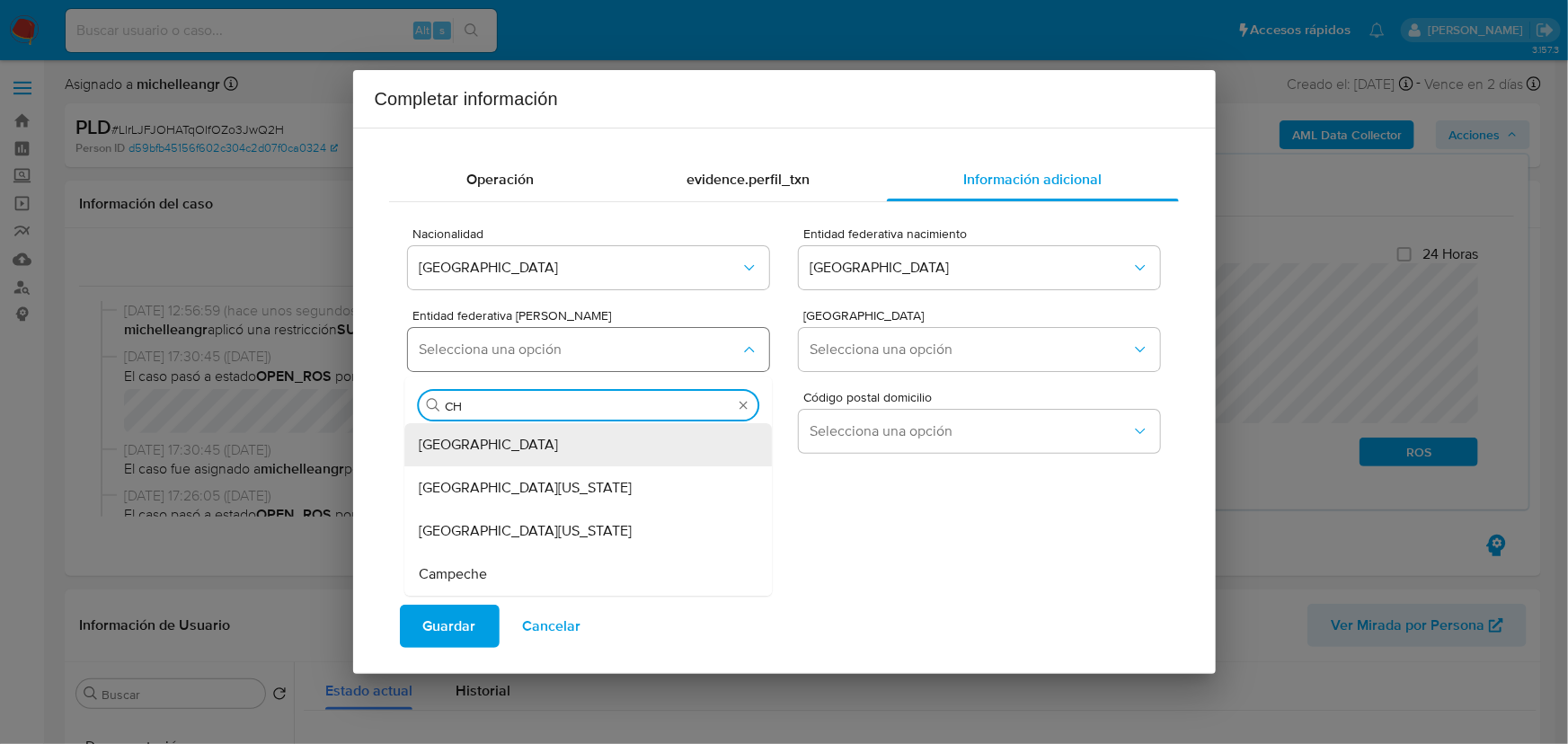
type input "CHI"
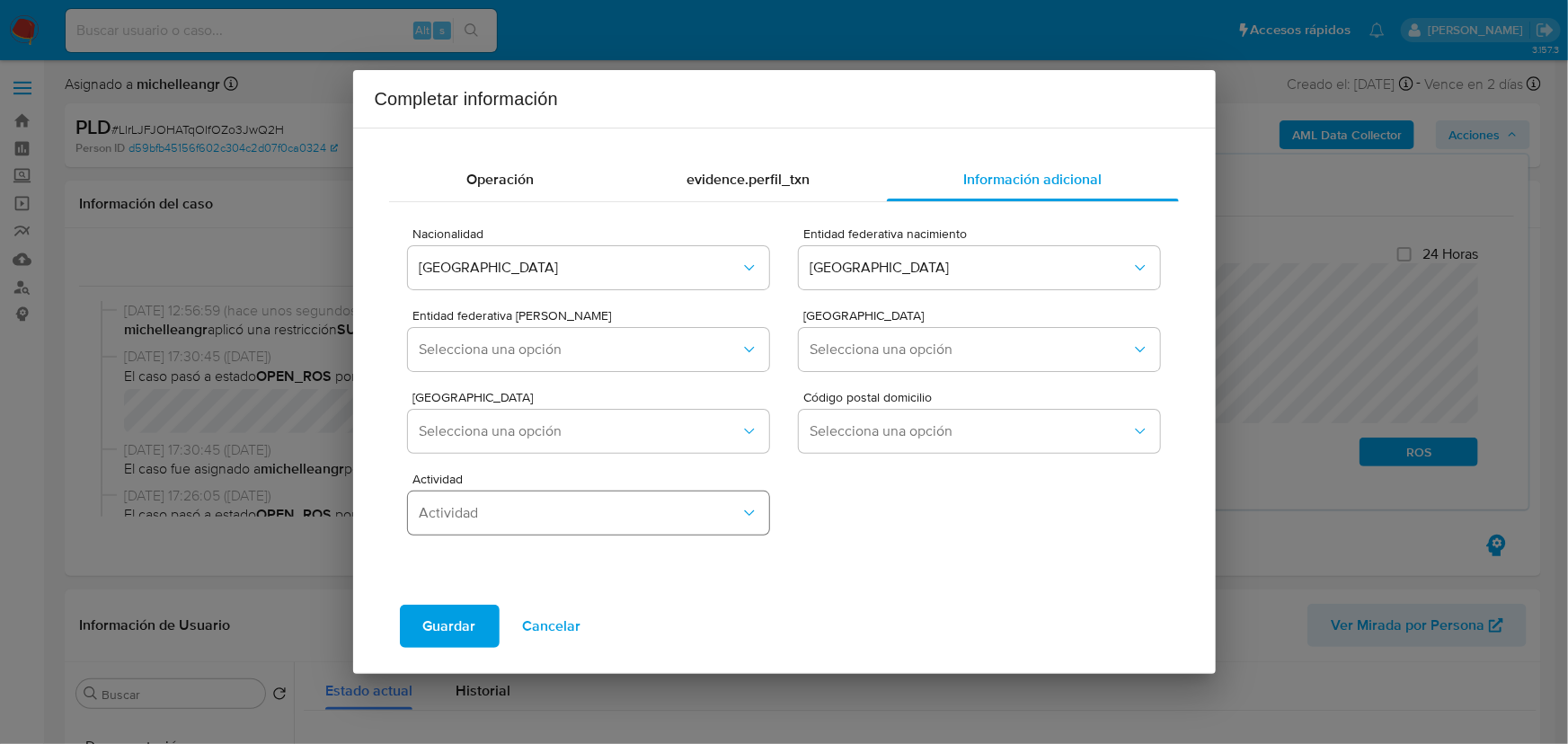
click at [439, 511] on span "Actividad" at bounding box center [578, 513] width 321 height 18
drag, startPoint x: 400, startPoint y: 201, endPoint x: 526, endPoint y: 332, distance: 181.8
click at [404, 202] on div "Nacionalidad MEXICO Entidad federativa nacimiento Chihuahua Entidad federativa …" at bounding box center [784, 391] width 789 height 378
click at [518, 351] on span "Selecciona una opción" at bounding box center [578, 349] width 321 height 18
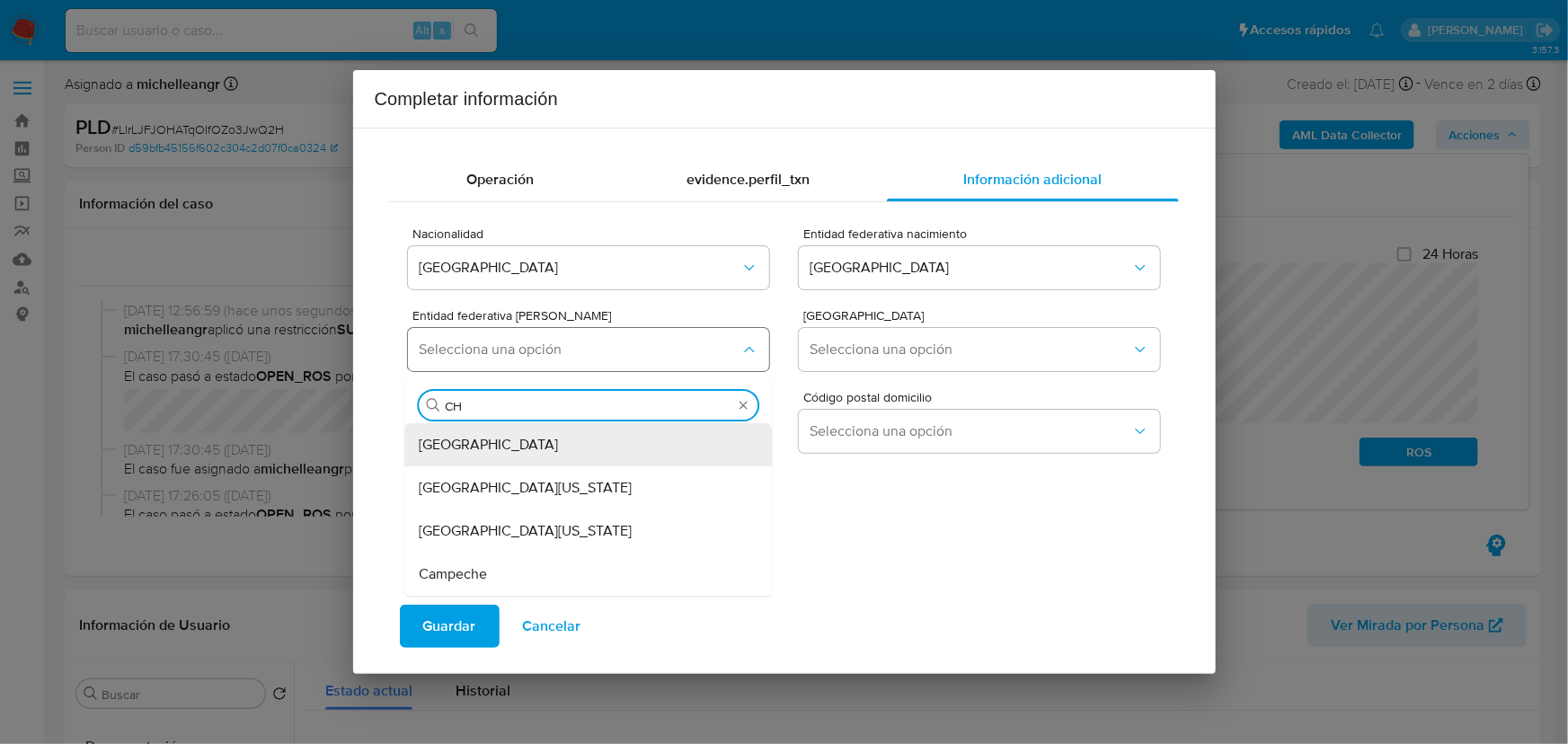
type input "CHI"
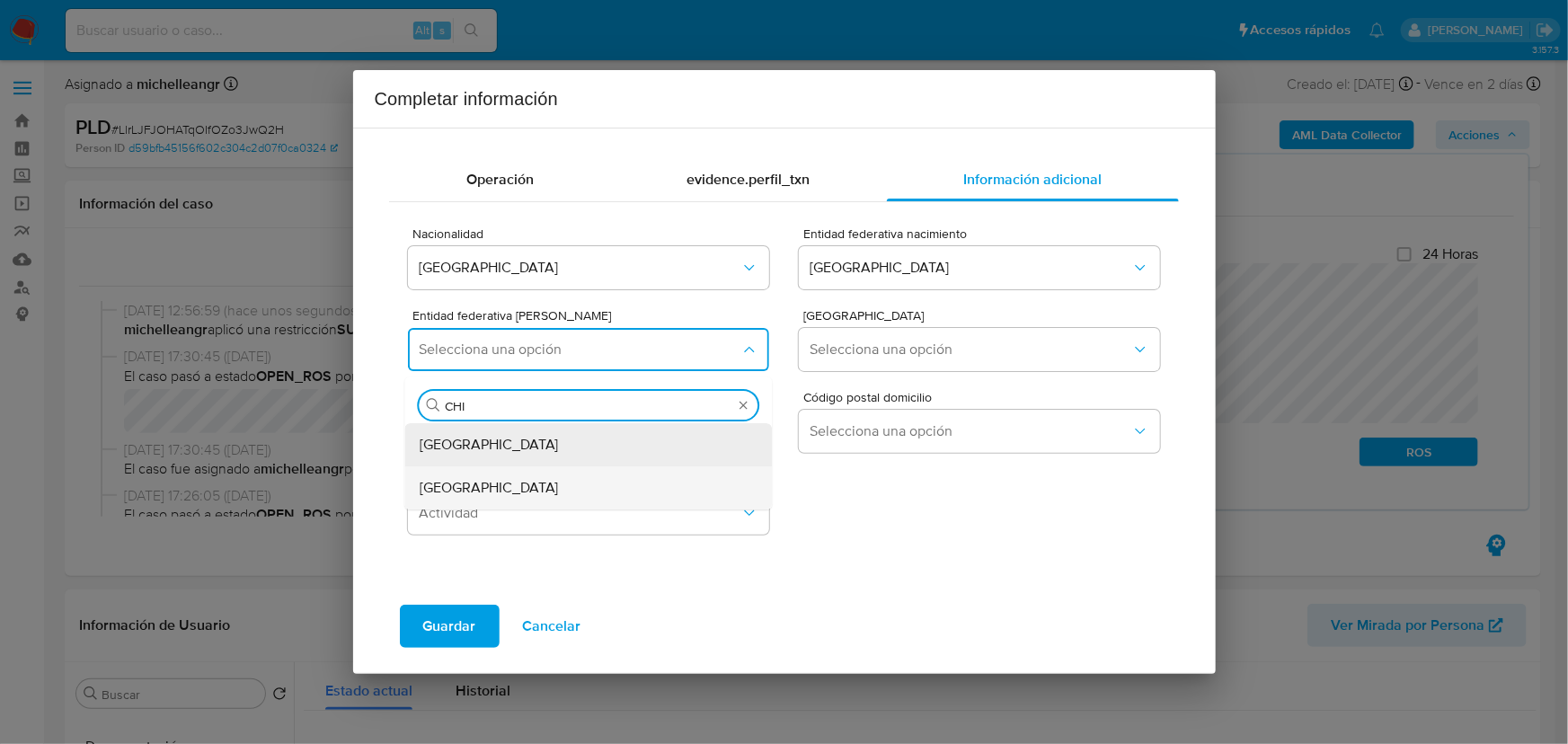
click at [499, 484] on div "Chihuahua" at bounding box center [583, 488] width 328 height 43
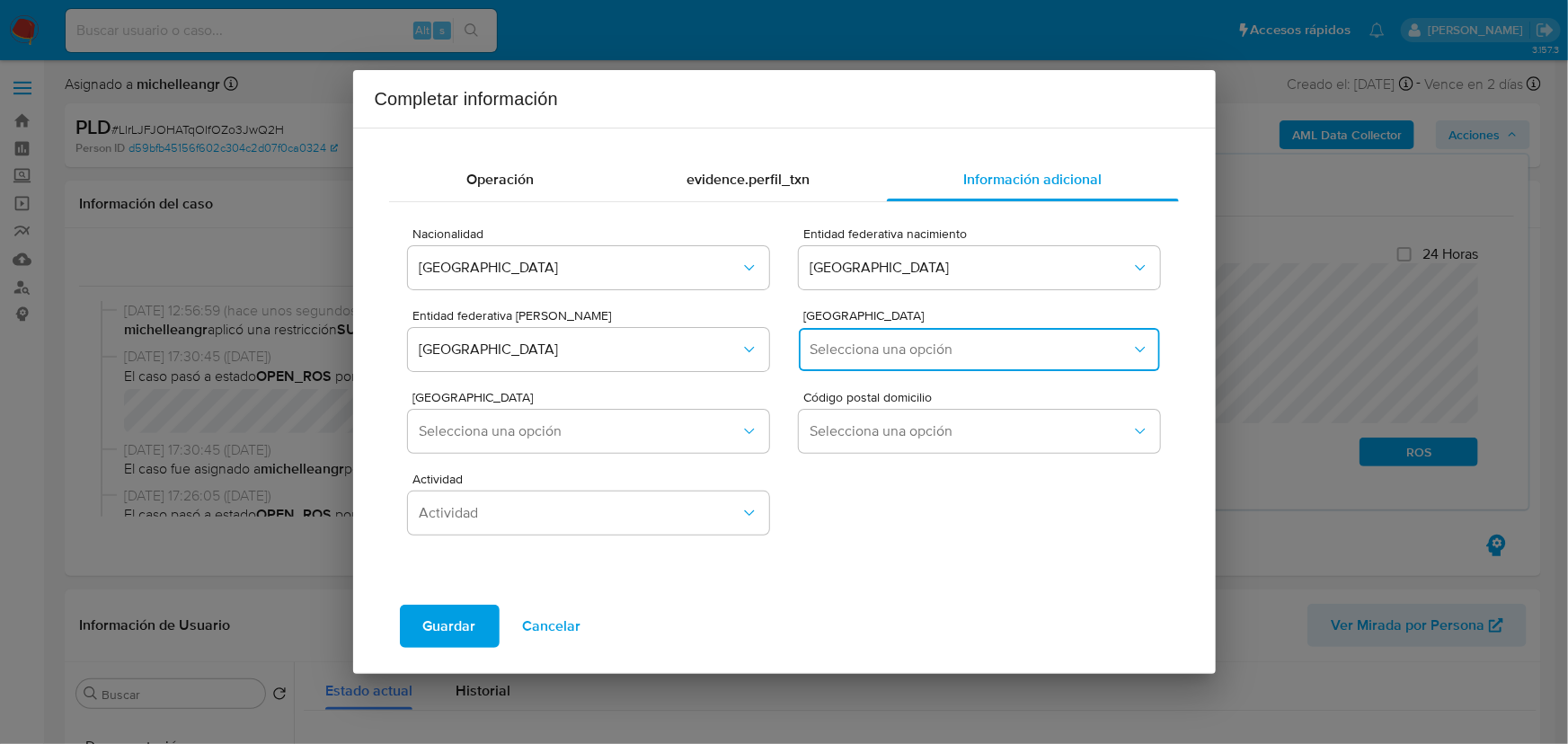
click at [875, 359] on button "Selecciona una opción" at bounding box center [979, 349] width 360 height 43
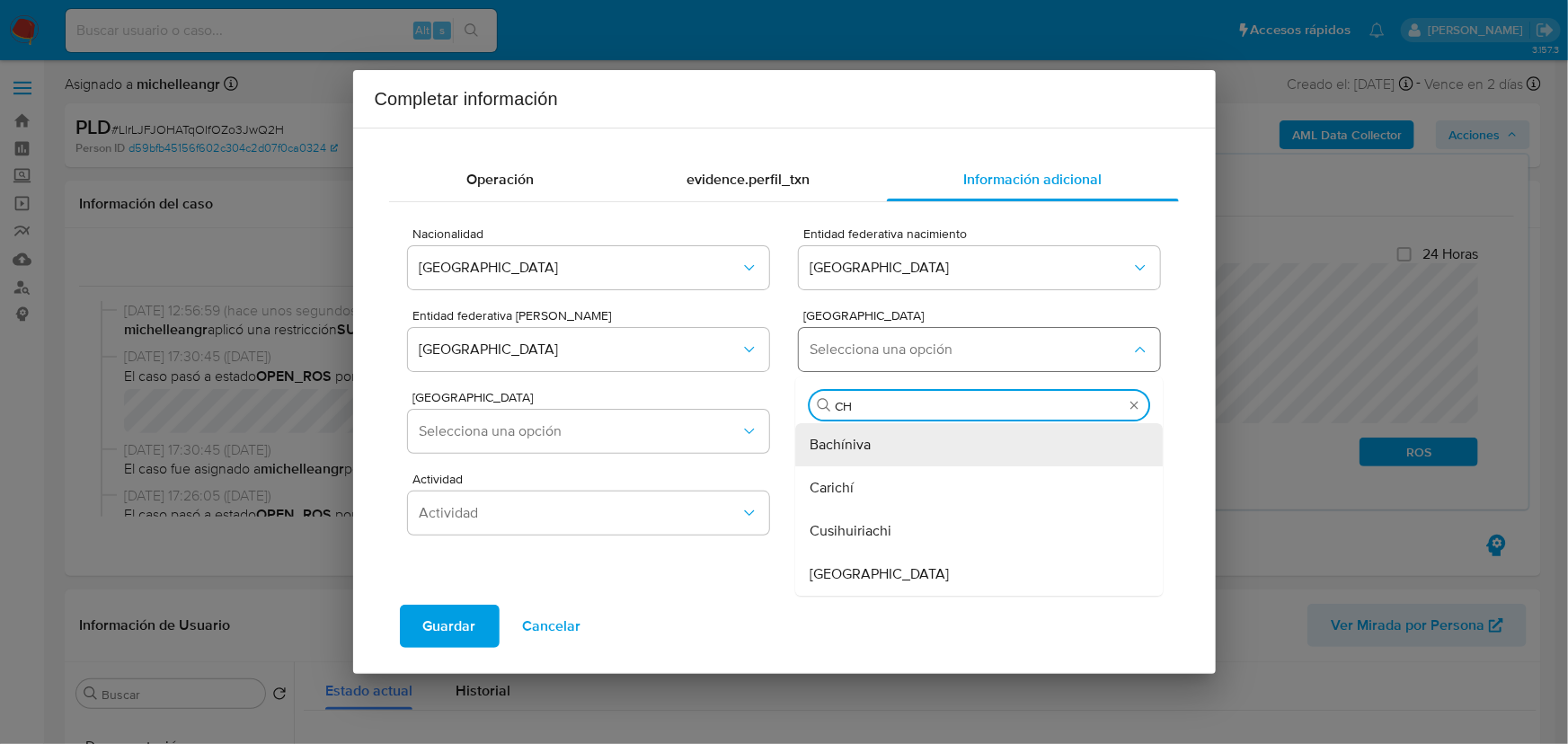
type input "CHI"
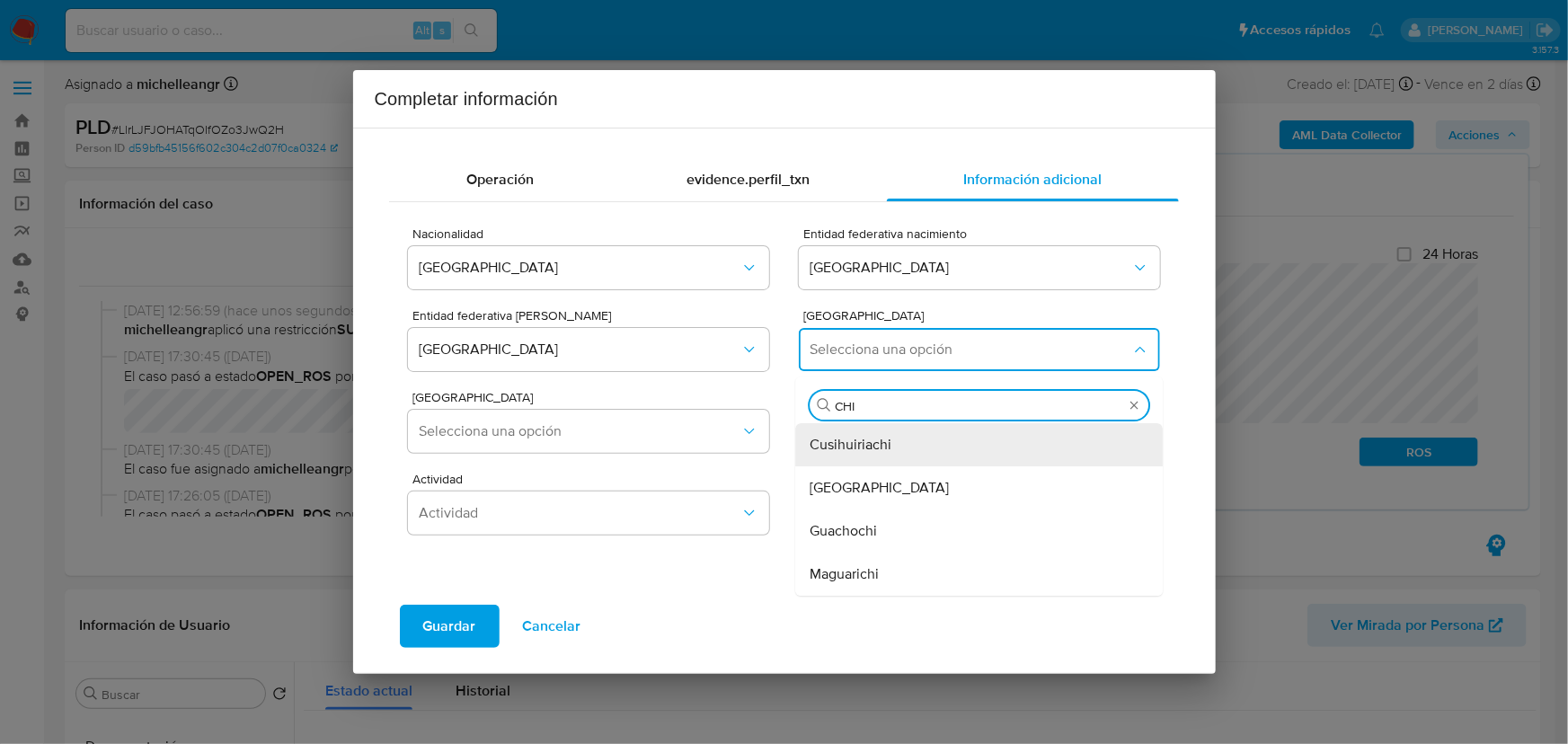
drag, startPoint x: 867, startPoint y: 489, endPoint x: 792, endPoint y: 421, distance: 101.2
click at [867, 488] on span "Chihuahua" at bounding box center [880, 488] width 140 height 18
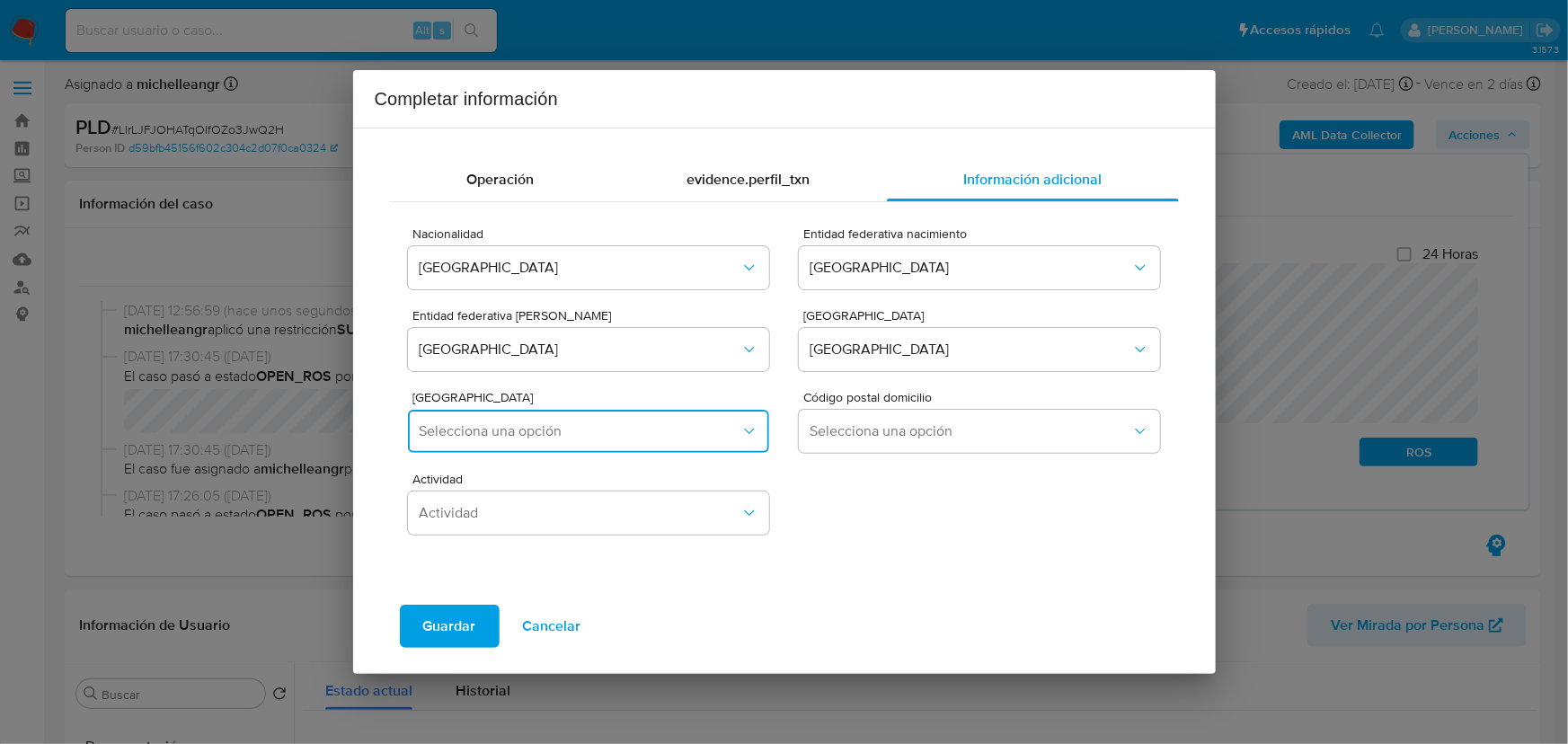
click at [558, 432] on span "Selecciona una opción" at bounding box center [578, 431] width 321 height 18
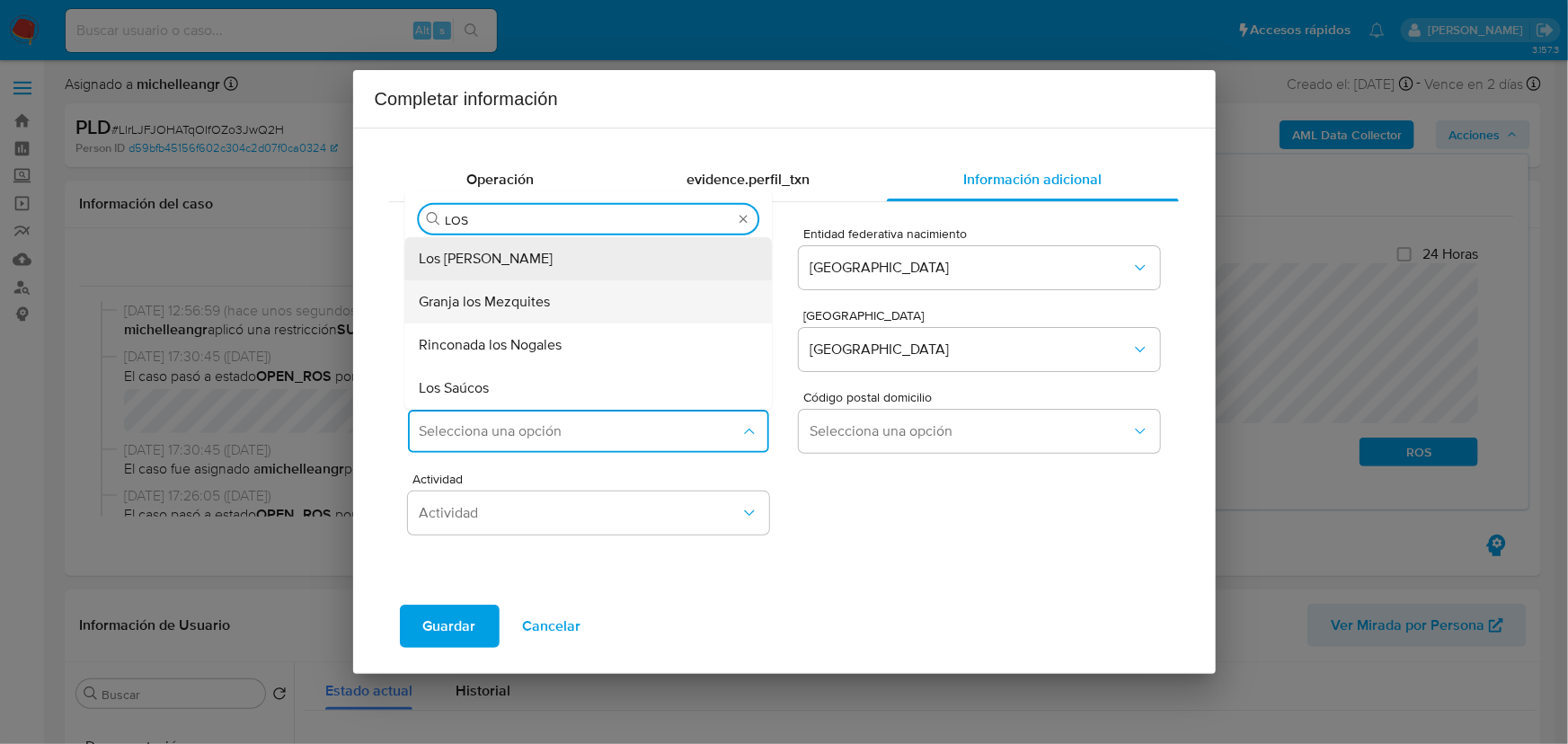
type input "LOS A"
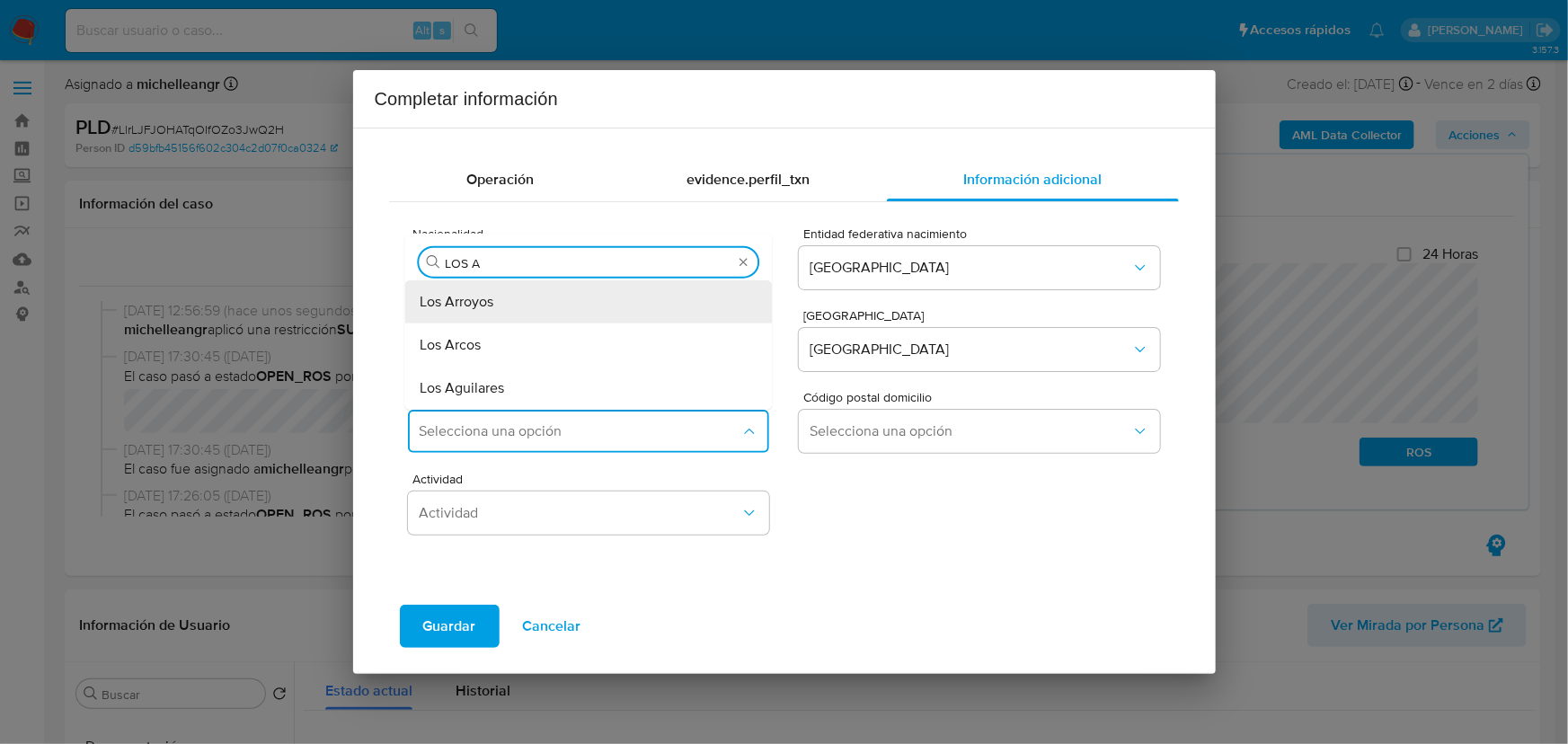
drag, startPoint x: 526, startPoint y: 341, endPoint x: 971, endPoint y: 454, distance: 459.1
click at [527, 341] on div "Los Arcos" at bounding box center [583, 344] width 328 height 43
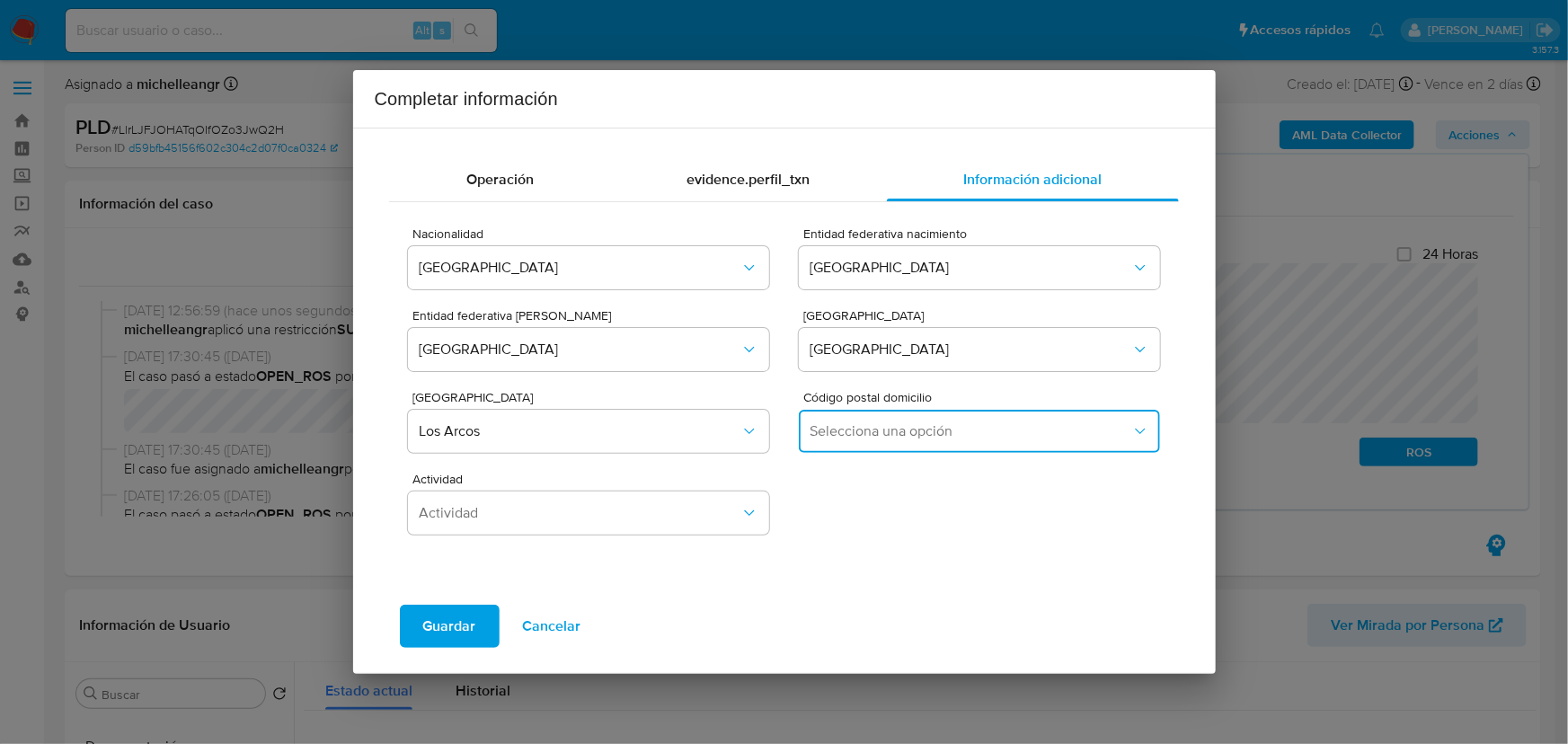
click at [930, 431] on span "Selecciona una opción" at bounding box center [970, 431] width 321 height 18
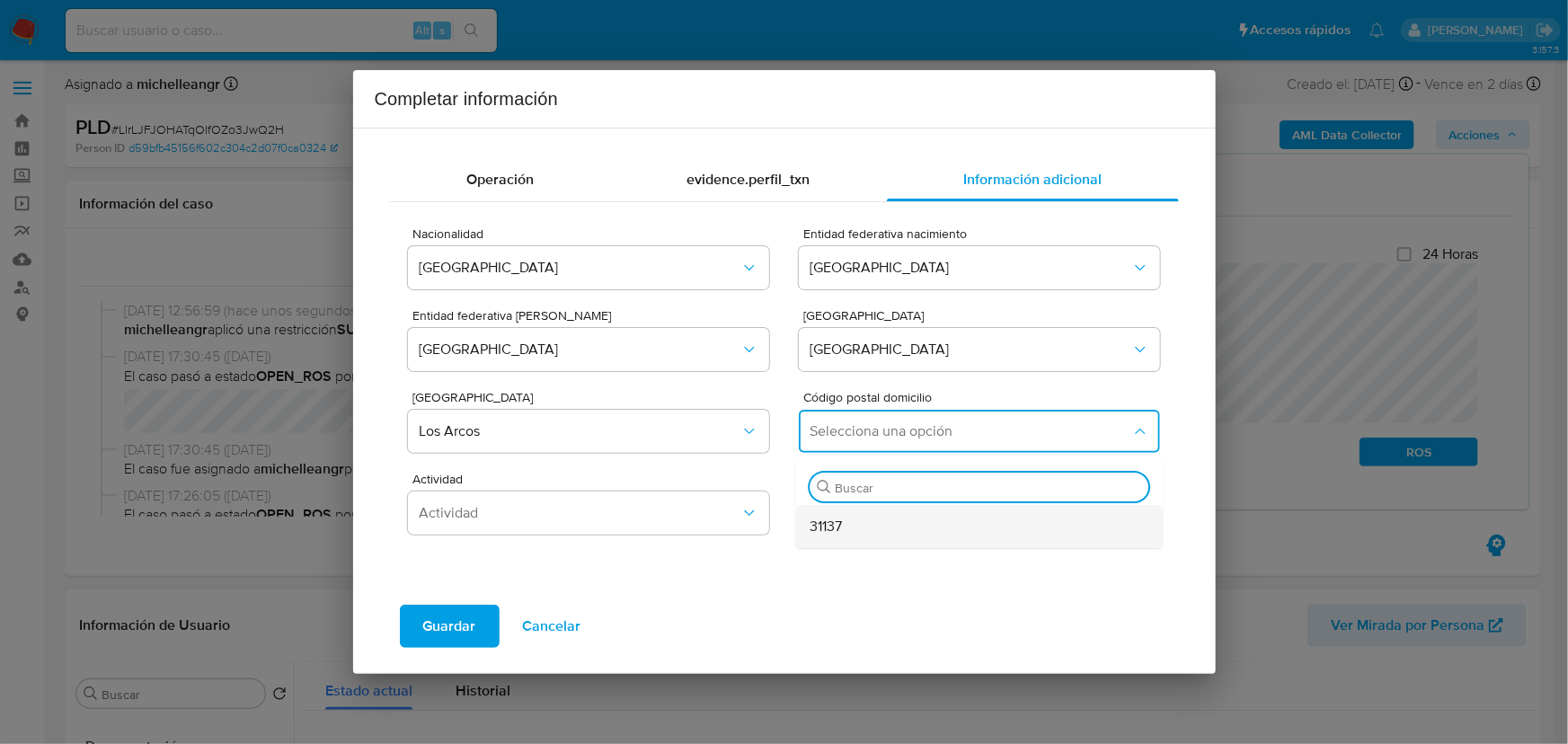
click at [836, 525] on span "31137" at bounding box center [827, 526] width 33 height 18
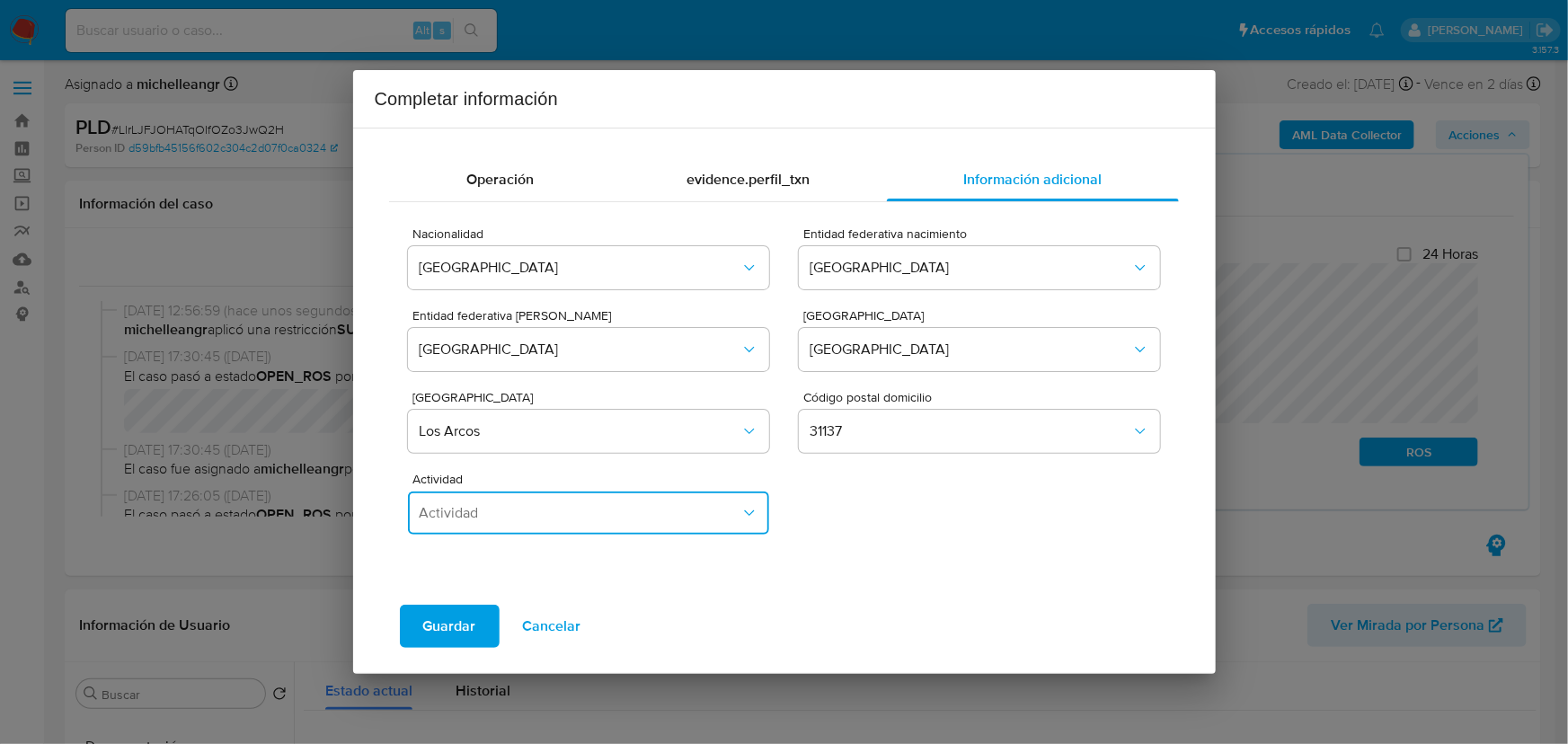
drag, startPoint x: 580, startPoint y: 508, endPoint x: 570, endPoint y: 506, distance: 10.2
click at [578, 505] on span "Actividad" at bounding box center [578, 513] width 321 height 18
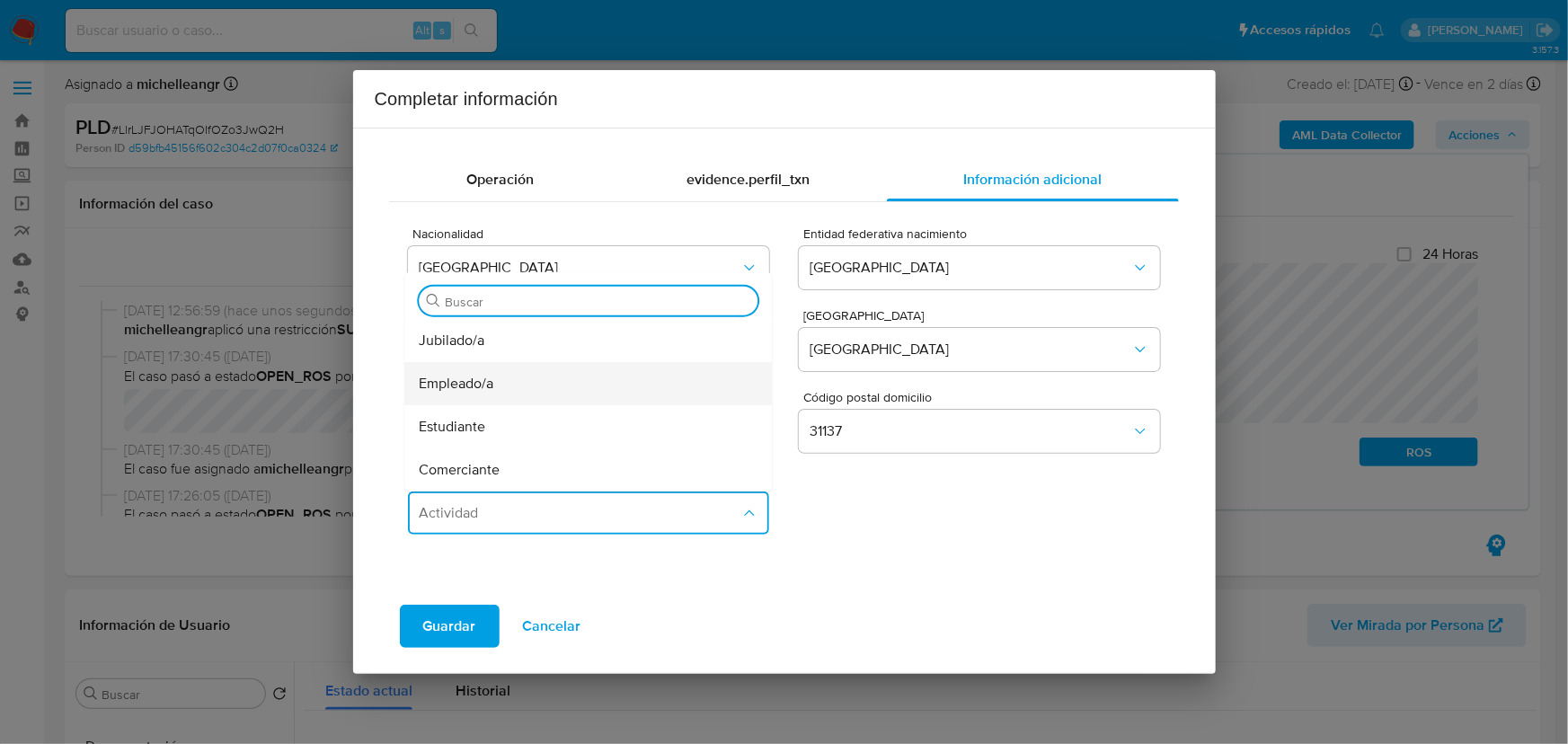
click at [482, 386] on span "Empleado/a" at bounding box center [456, 383] width 74 height 18
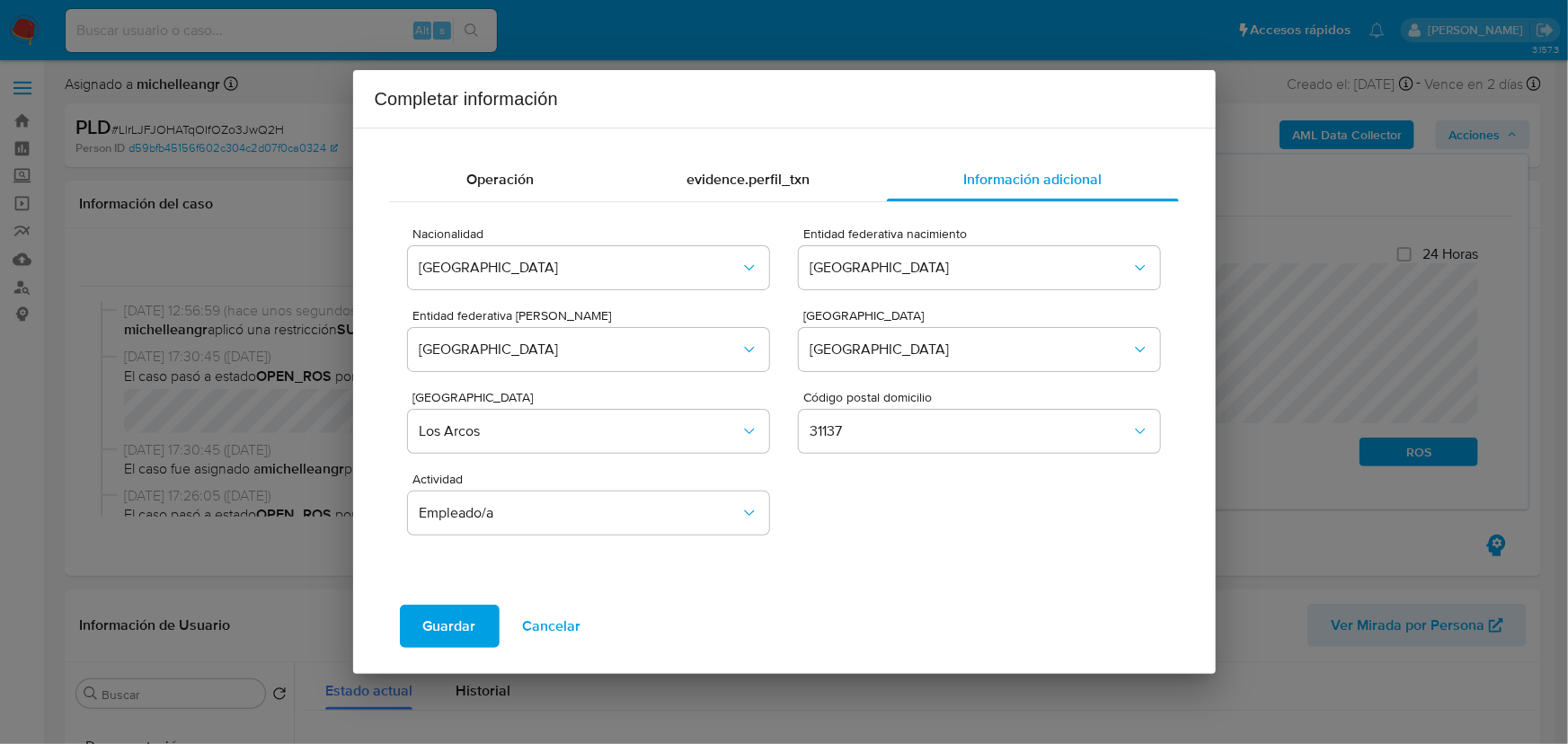
click at [472, 629] on span "Guardar" at bounding box center [449, 625] width 53 height 40
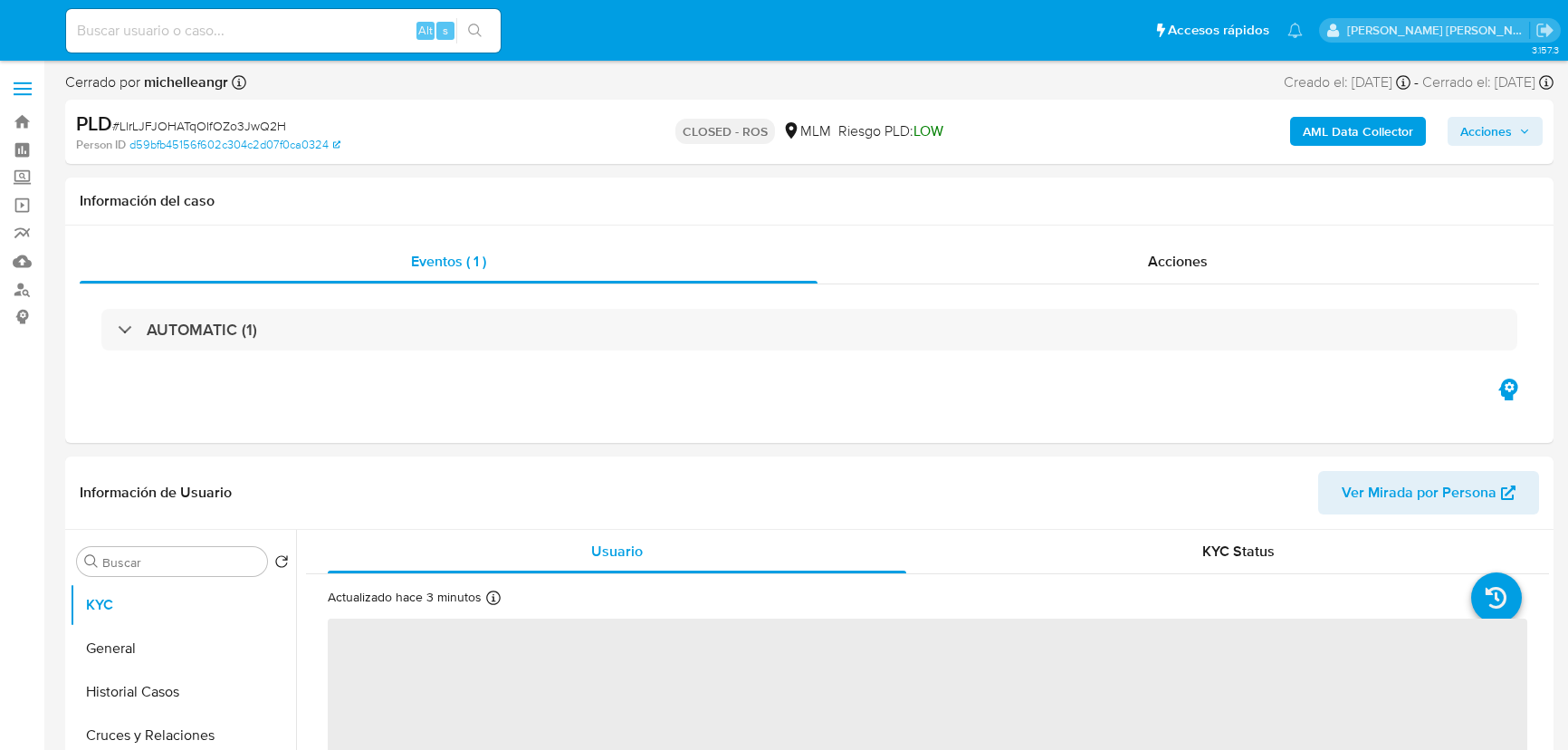
select select "10"
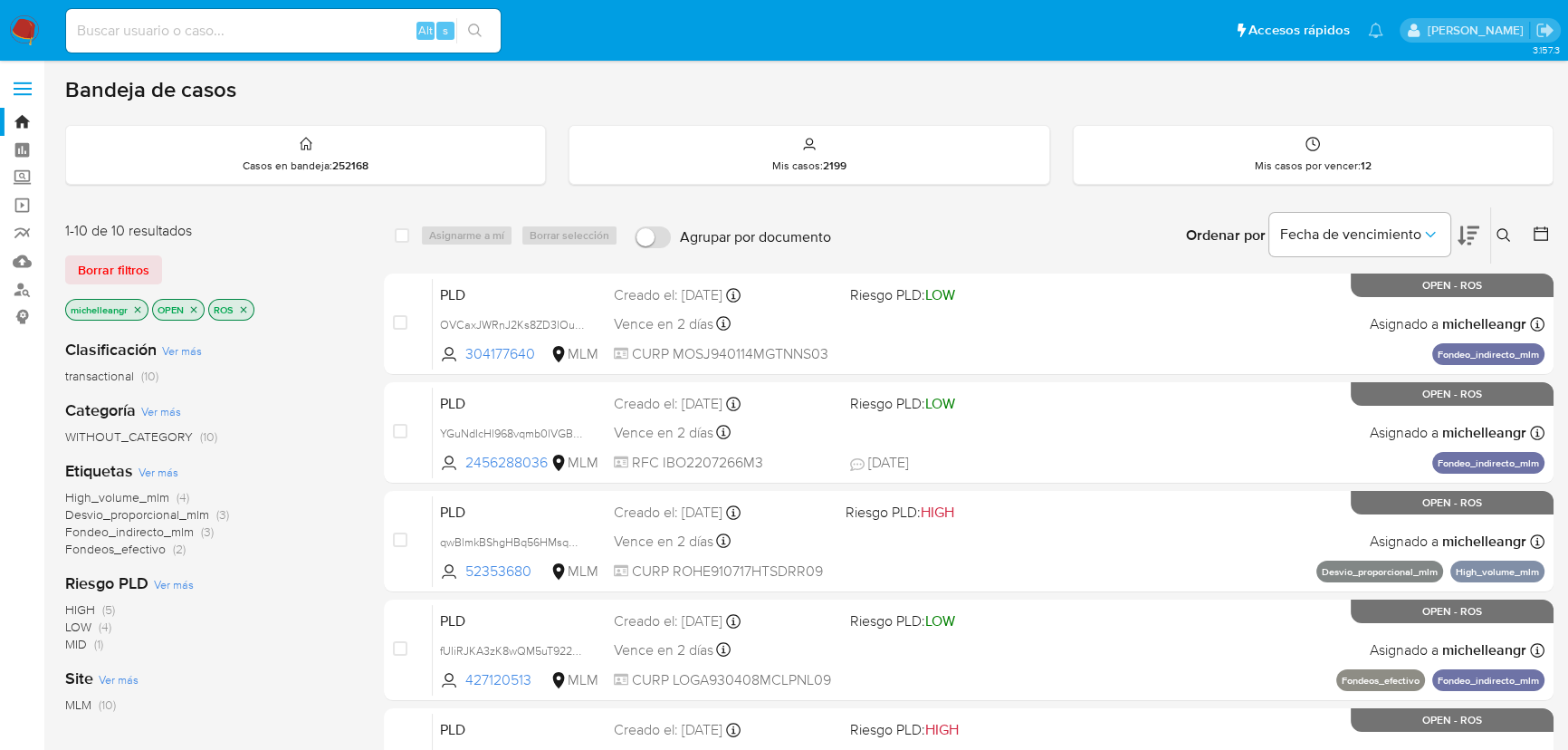
click at [141, 308] on icon "close-filter" at bounding box center [137, 309] width 11 height 11
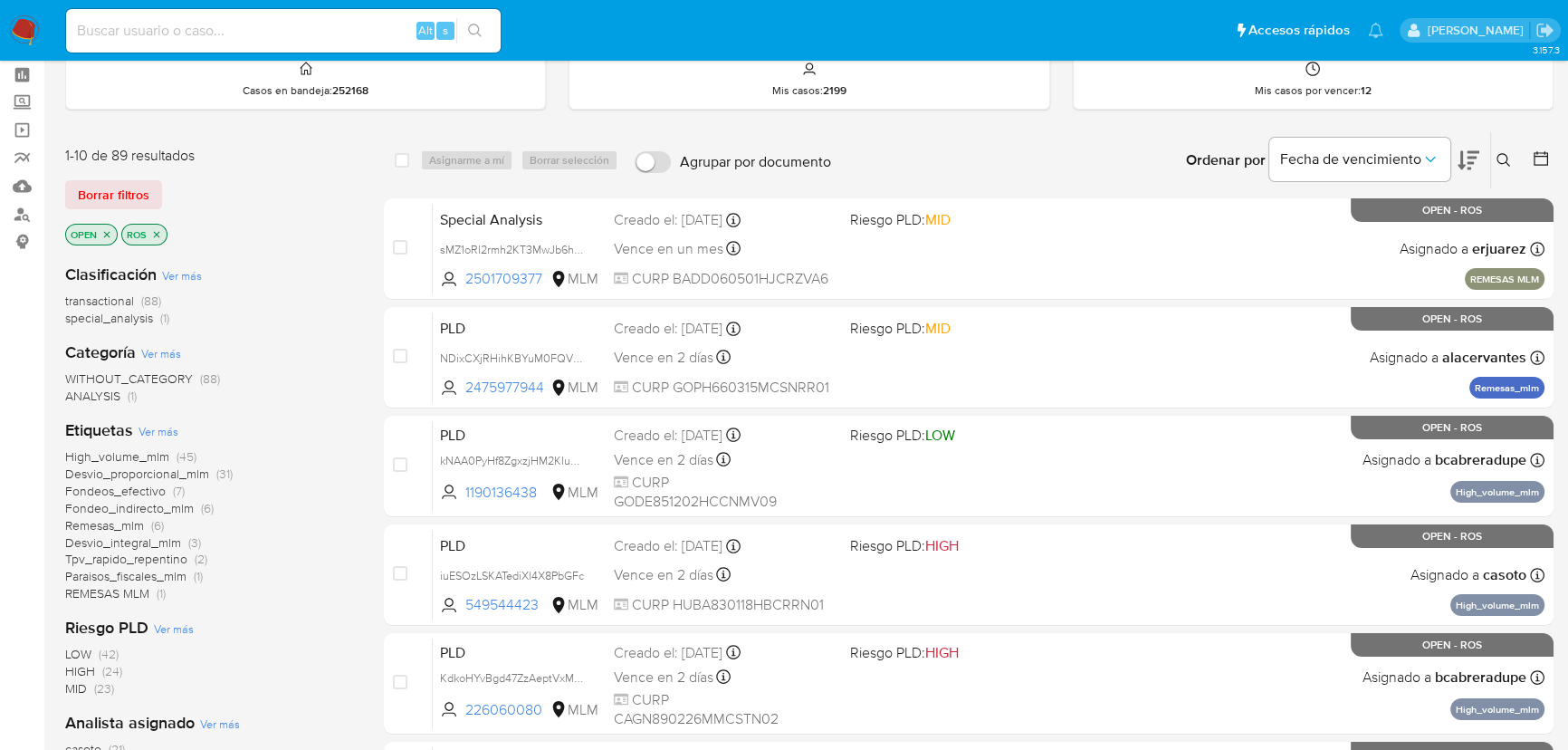
scroll to position [247, 0]
